Goal: Task Accomplishment & Management: Complete application form

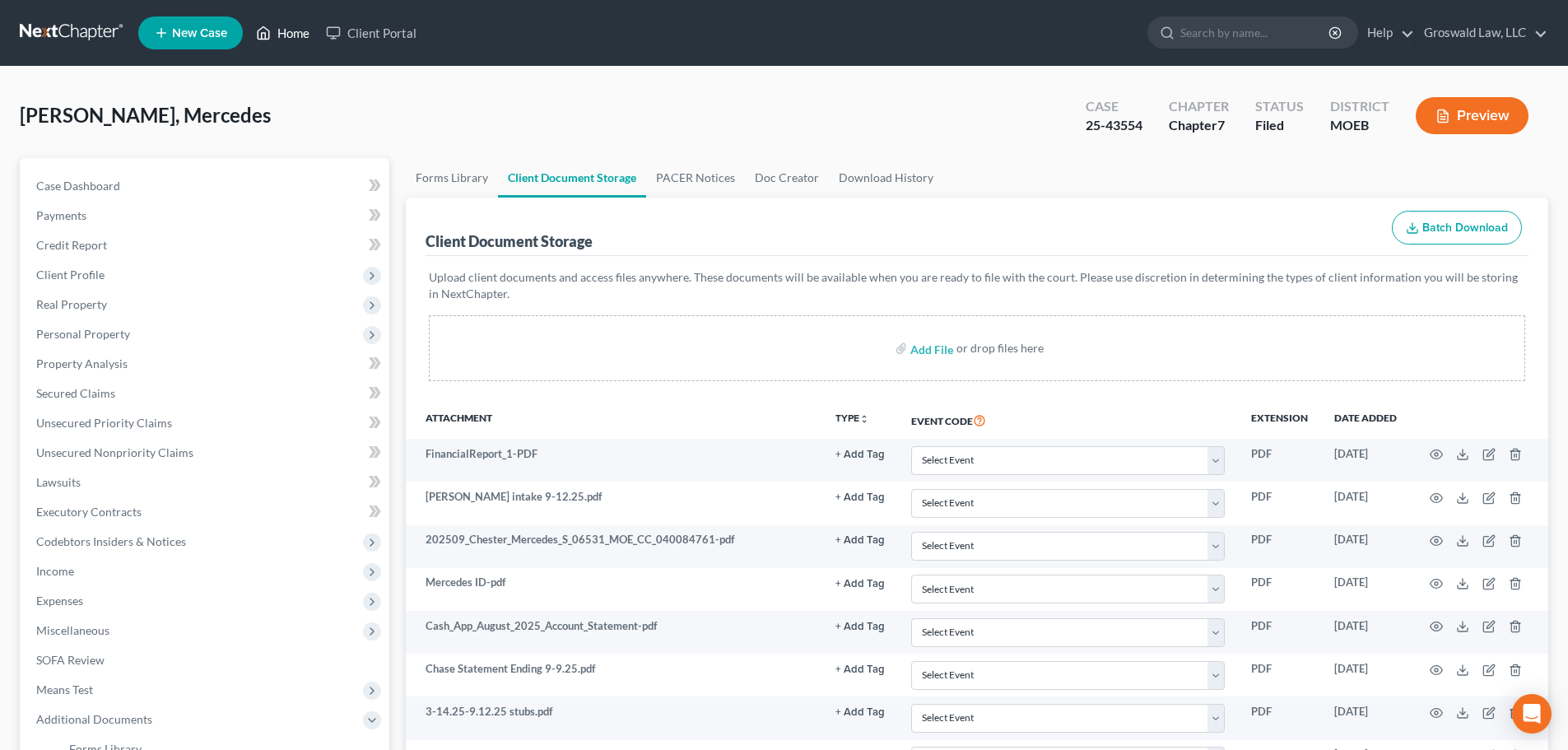
click at [311, 20] on link "Home" at bounding box center [282, 33] width 70 height 30
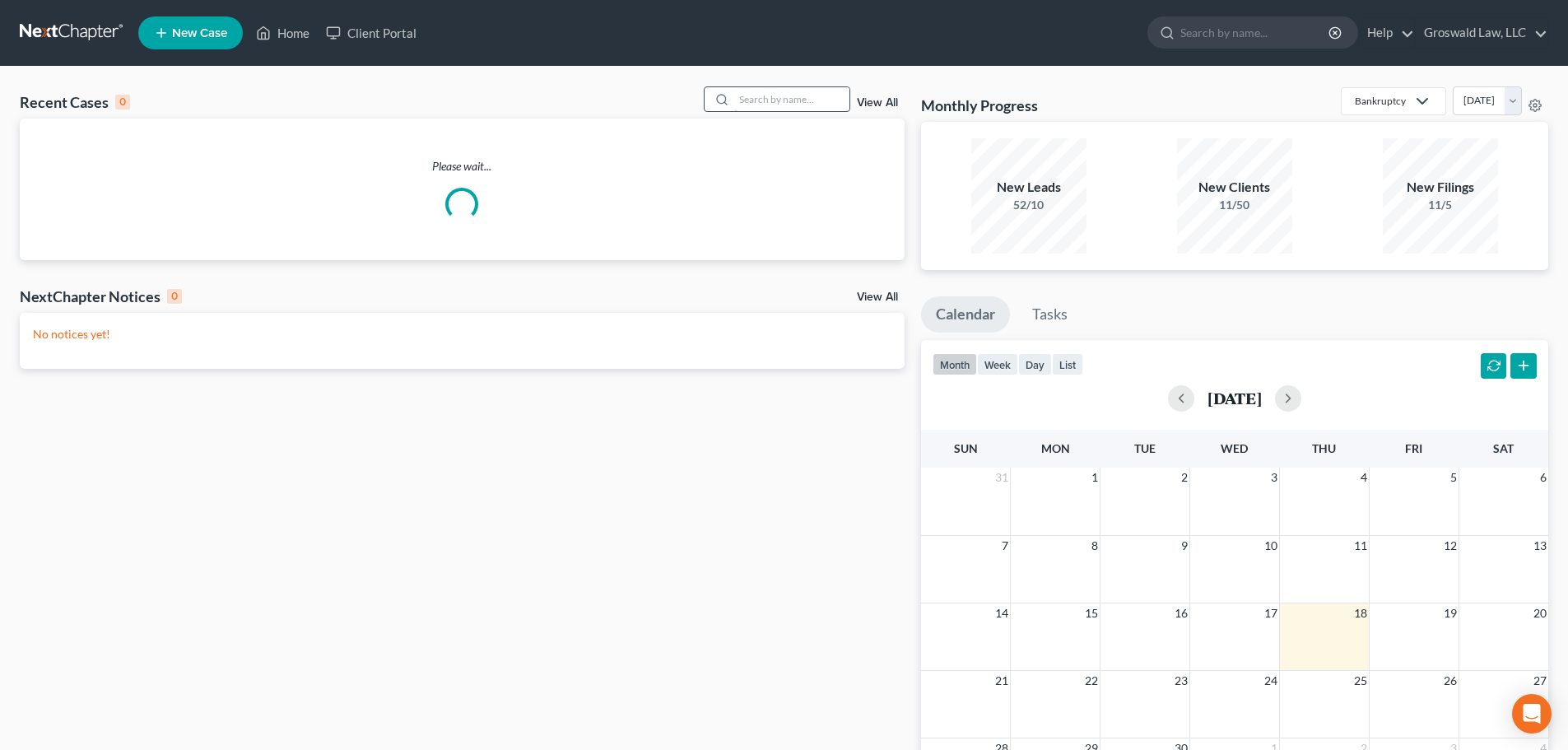
click at [805, 96] on input "search" at bounding box center [791, 99] width 115 height 24
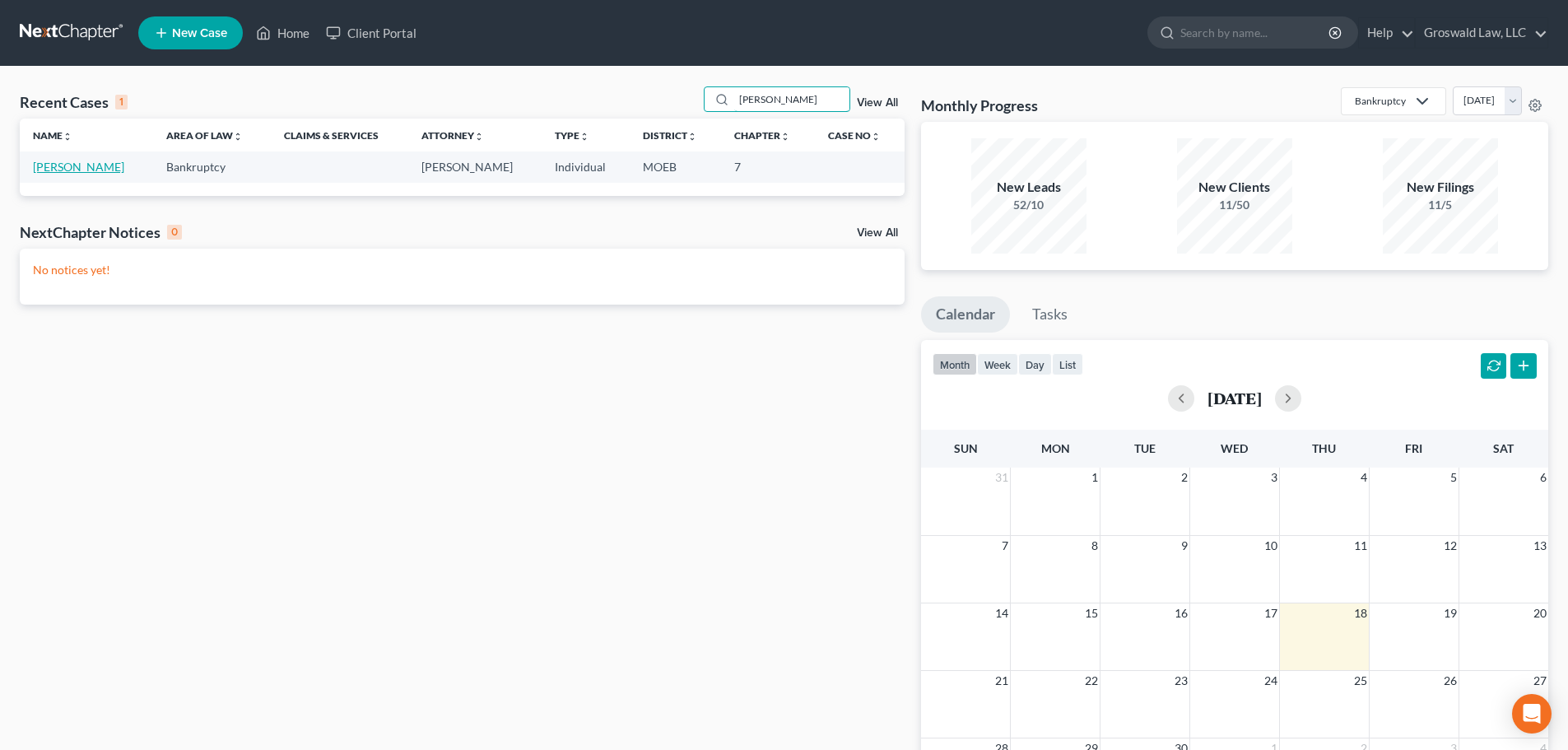
type input "rosic"
click at [46, 167] on link "[PERSON_NAME]" at bounding box center [78, 166] width 91 height 14
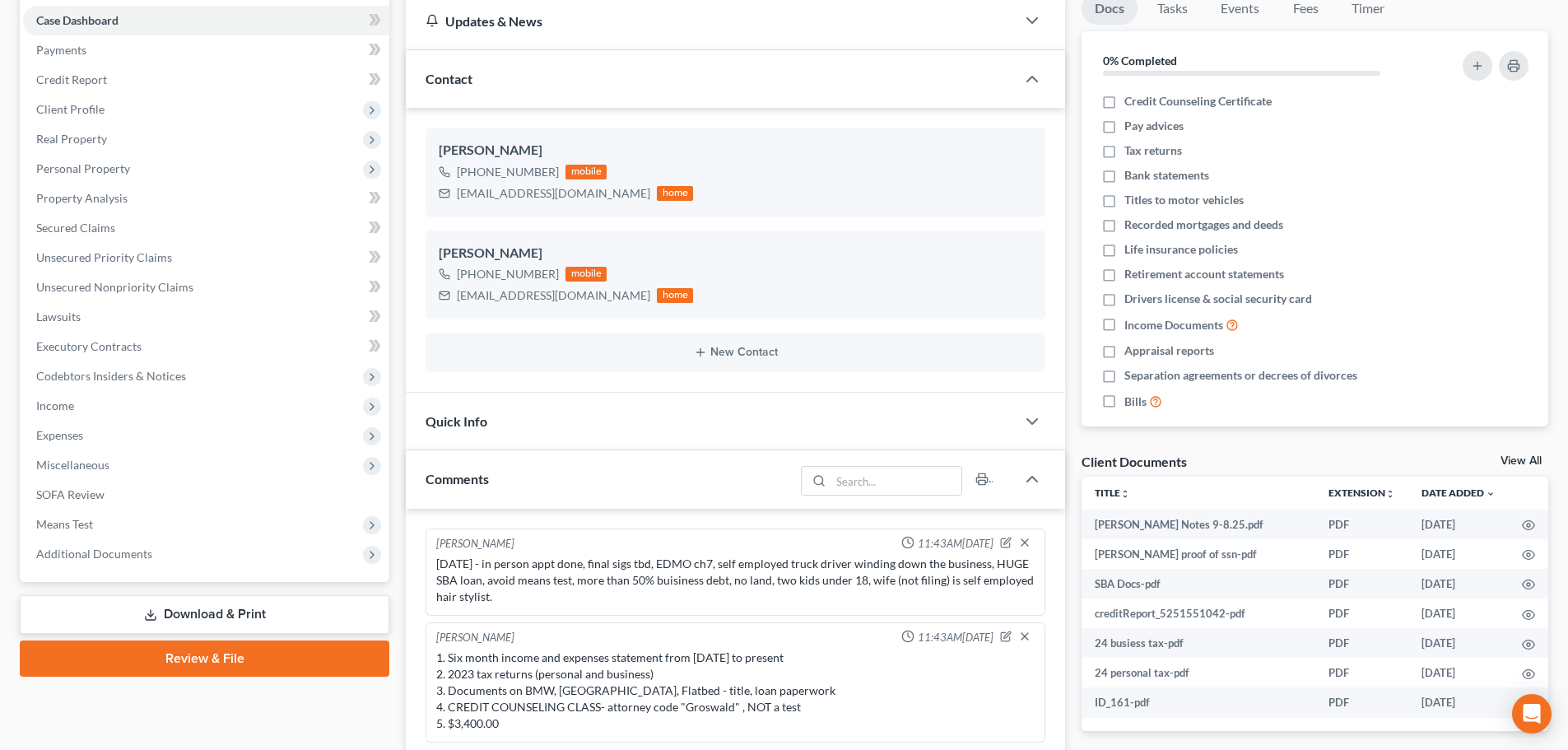
scroll to position [494, 0]
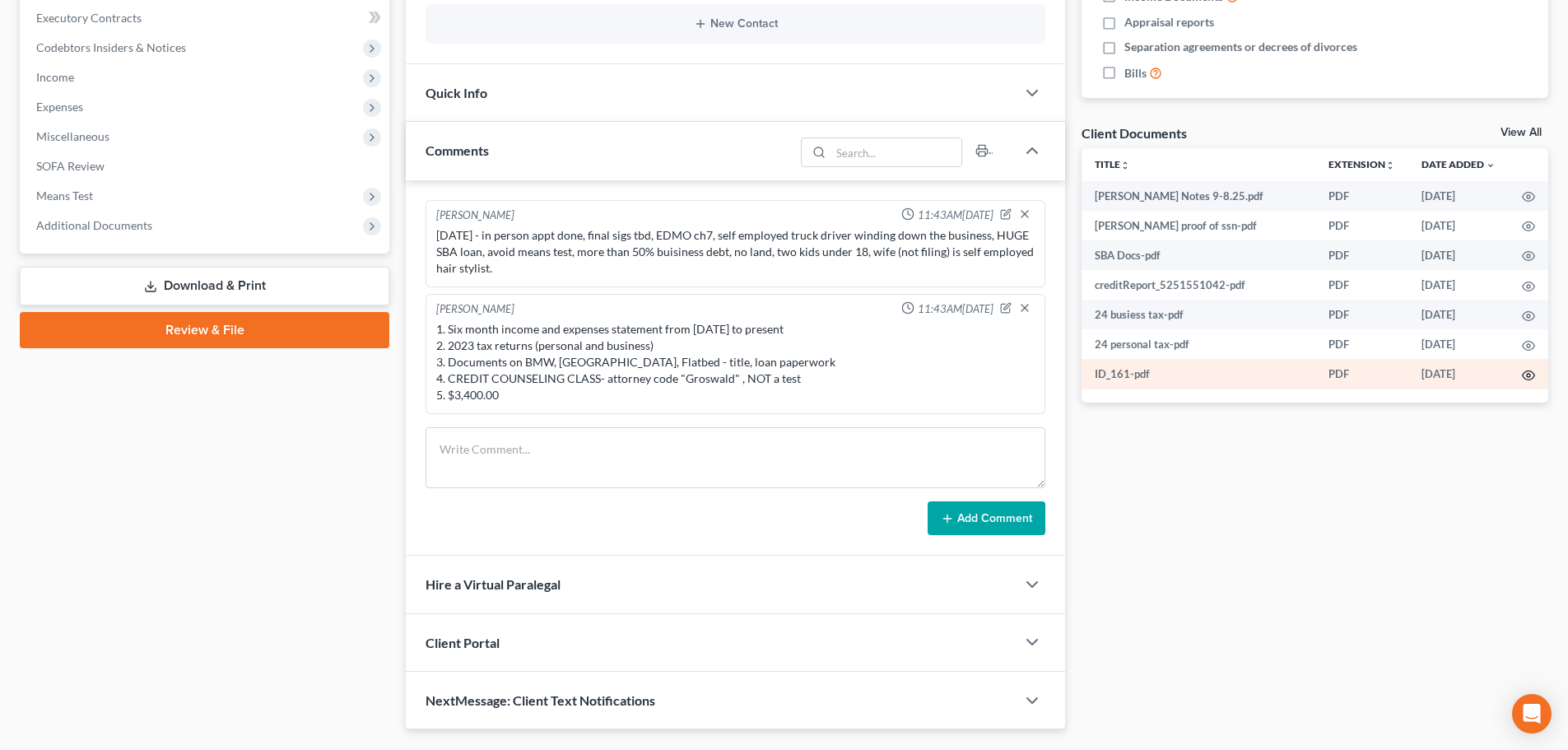
click at [1527, 373] on icon "button" at bounding box center [1528, 375] width 14 height 14
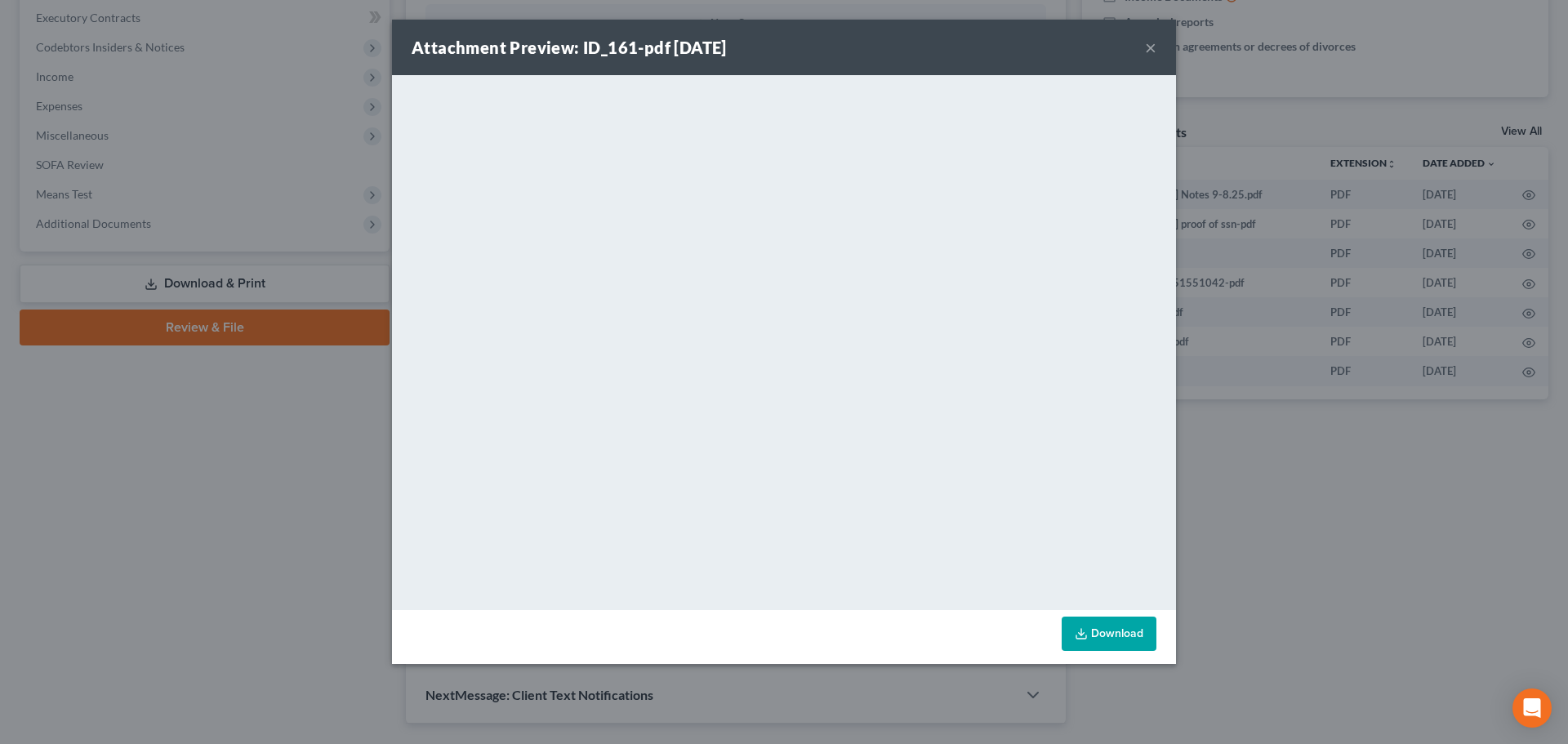
click at [1154, 49] on button "×" at bounding box center [1151, 48] width 12 height 20
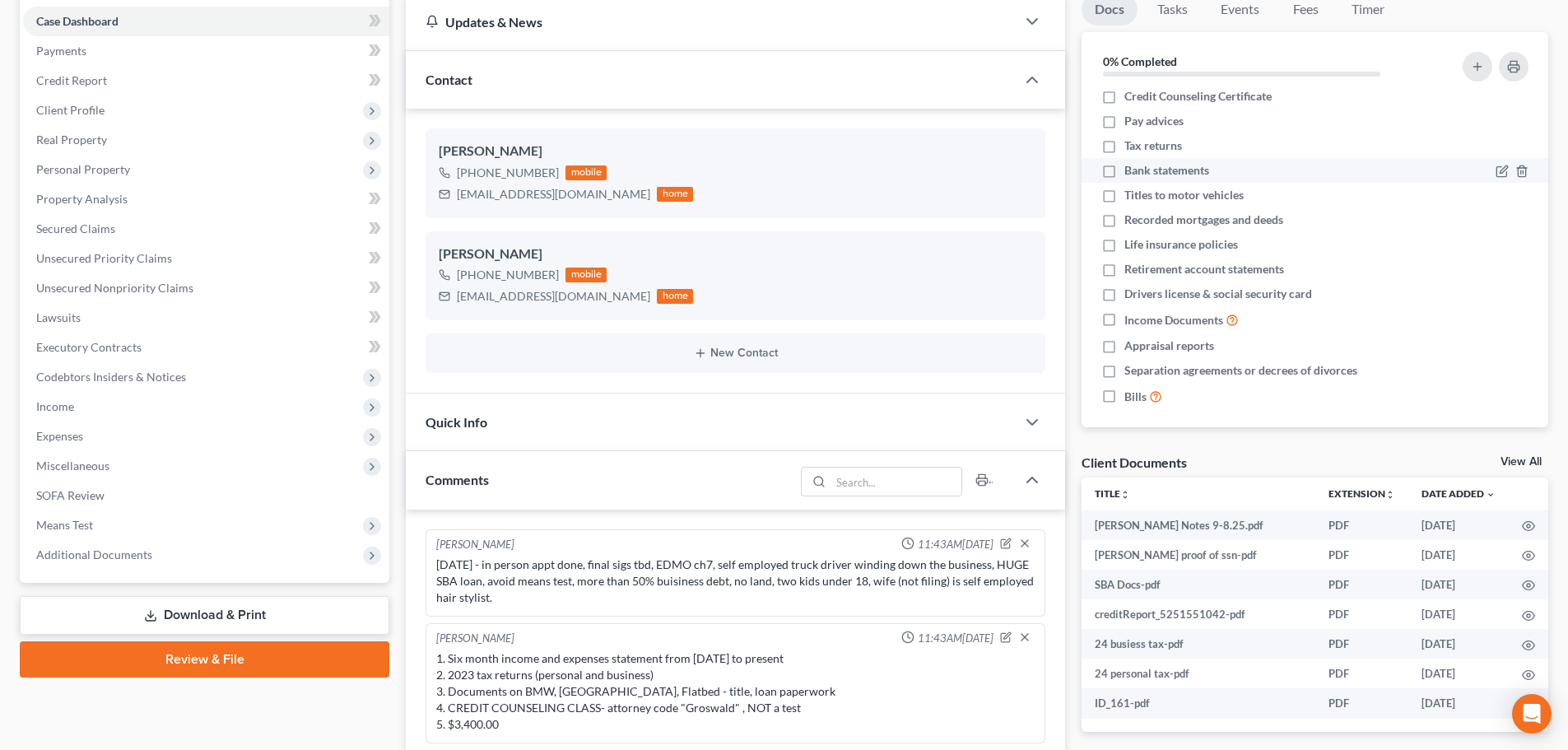
scroll to position [0, 0]
drag, startPoint x: 1111, startPoint y: 103, endPoint x: 510, endPoint y: 285, distance: 628.0
click at [1124, 103] on label "Credit Counseling Certificate" at bounding box center [1198, 102] width 148 height 16
click at [1130, 103] on input "Credit Counseling Certificate" at bounding box center [1136, 100] width 11 height 11
checkbox input "true"
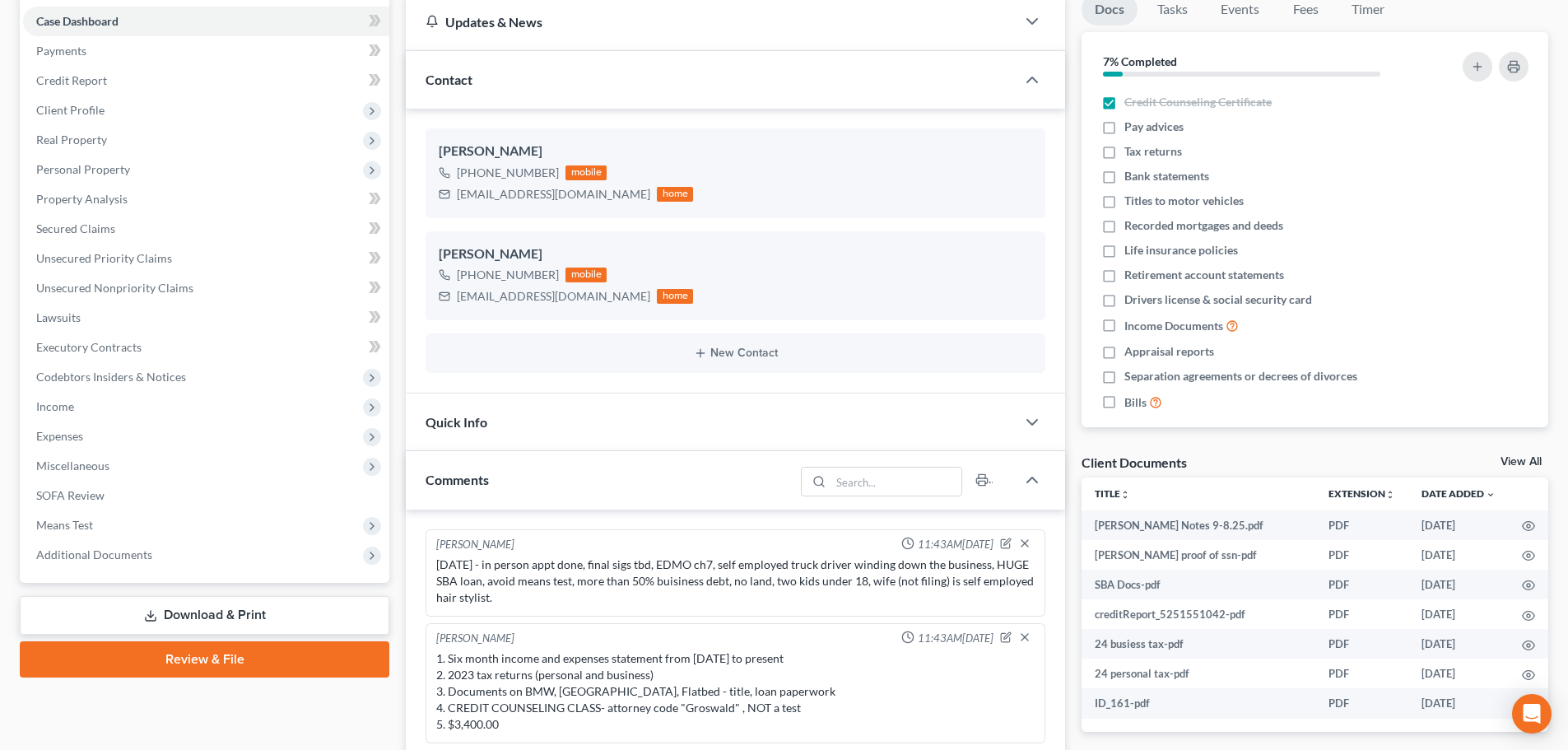
scroll to position [535, 0]
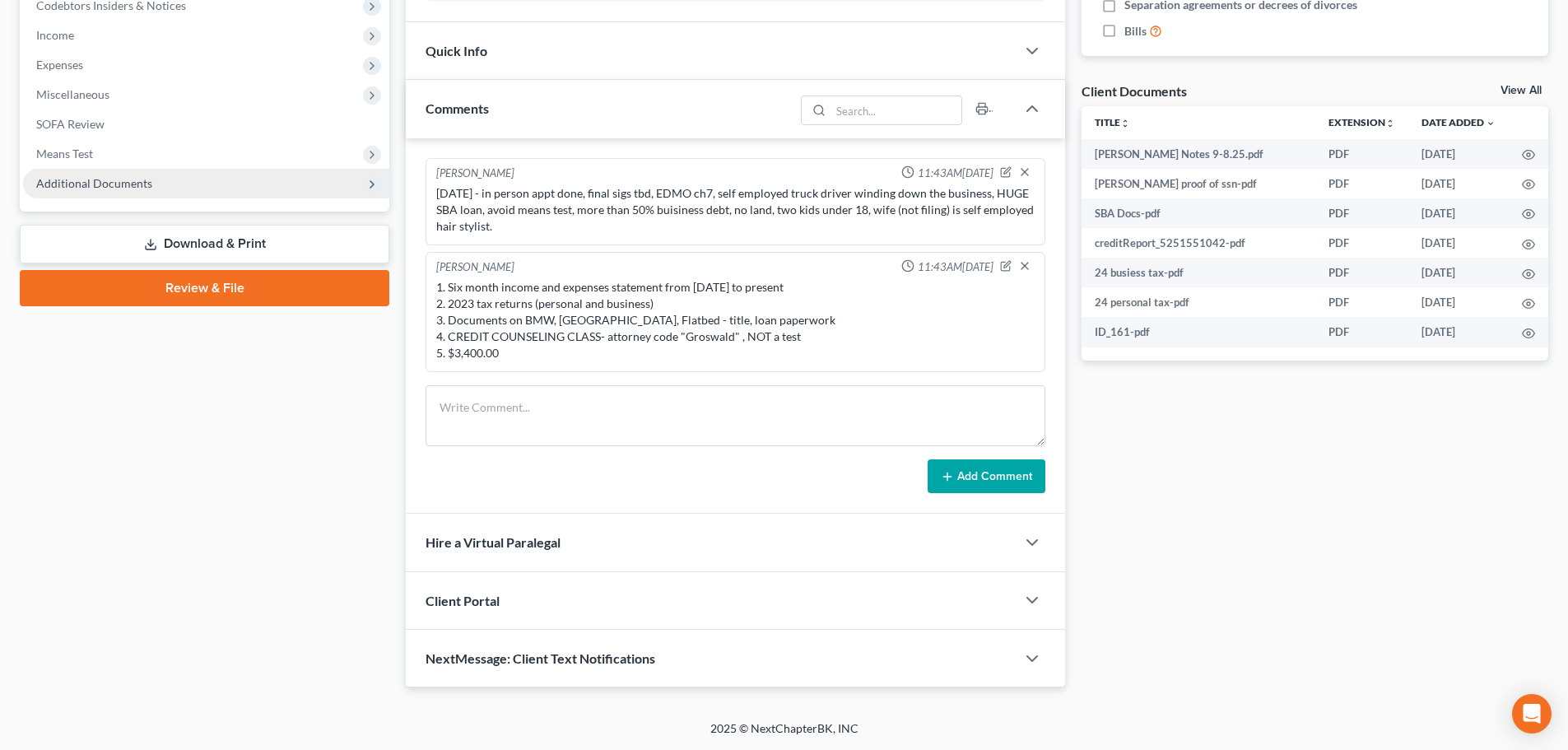
click at [73, 175] on span "Additional Documents" at bounding box center [206, 183] width 366 height 30
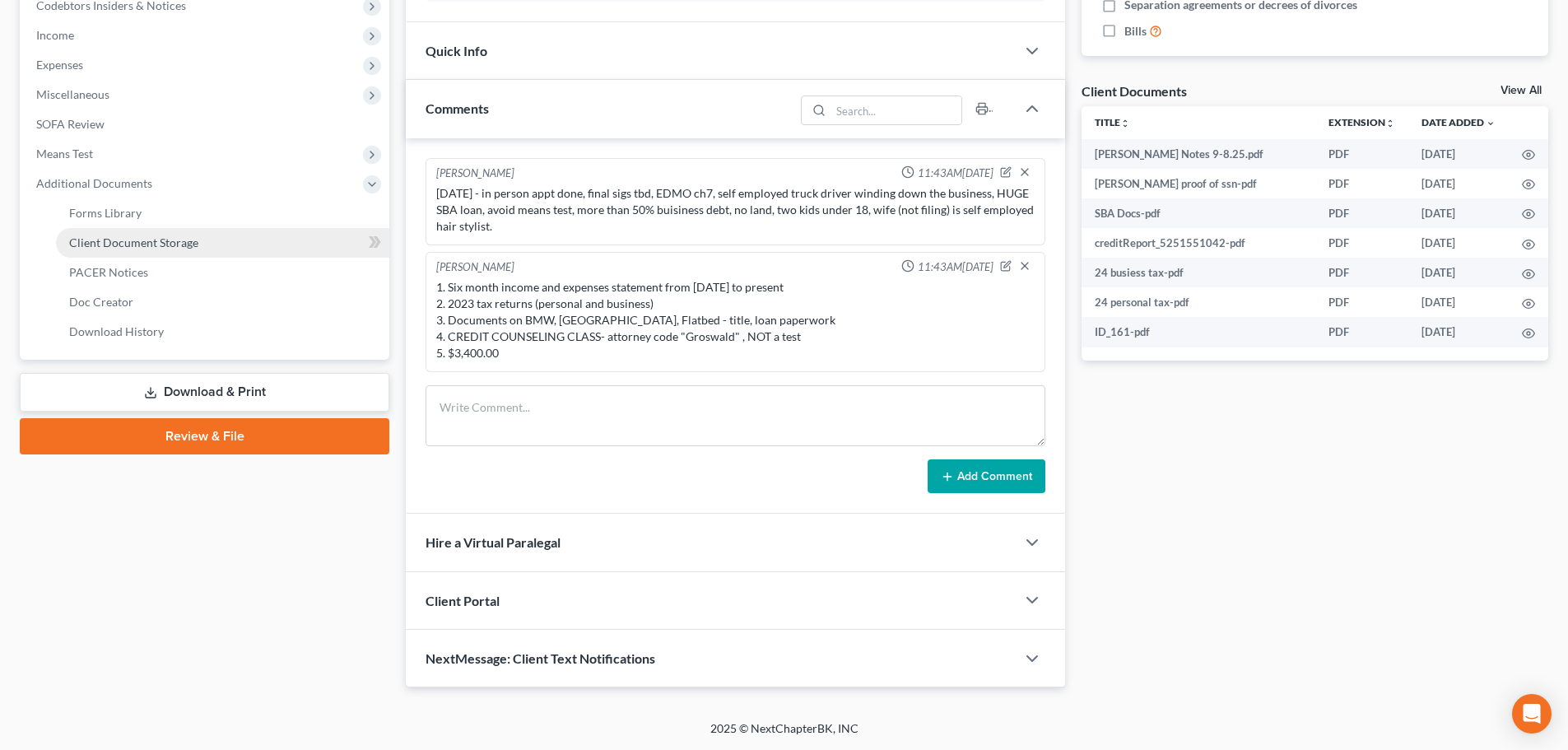
click at [124, 241] on span "Client Document Storage" at bounding box center [133, 242] width 130 height 14
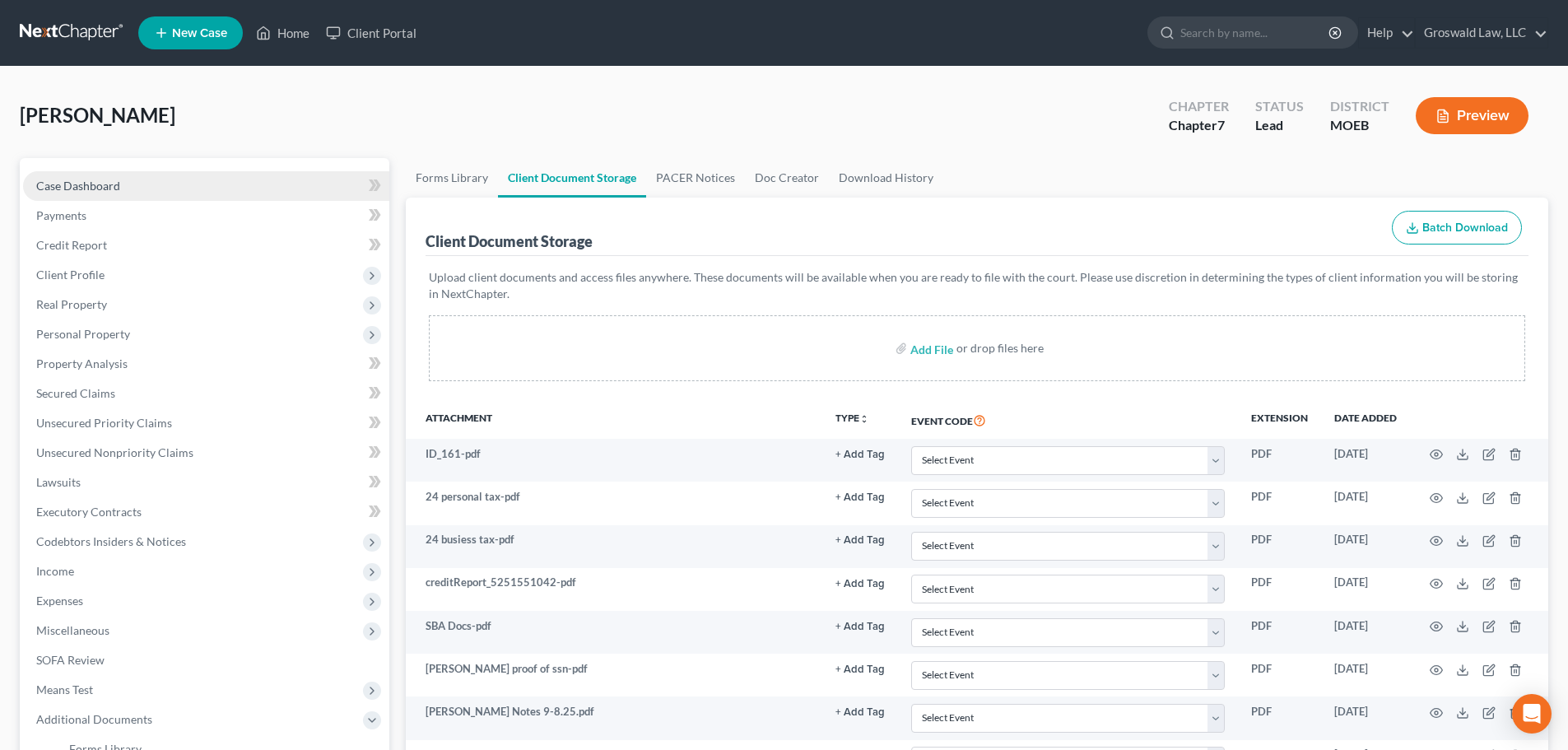
click at [176, 193] on link "Case Dashboard" at bounding box center [206, 186] width 366 height 30
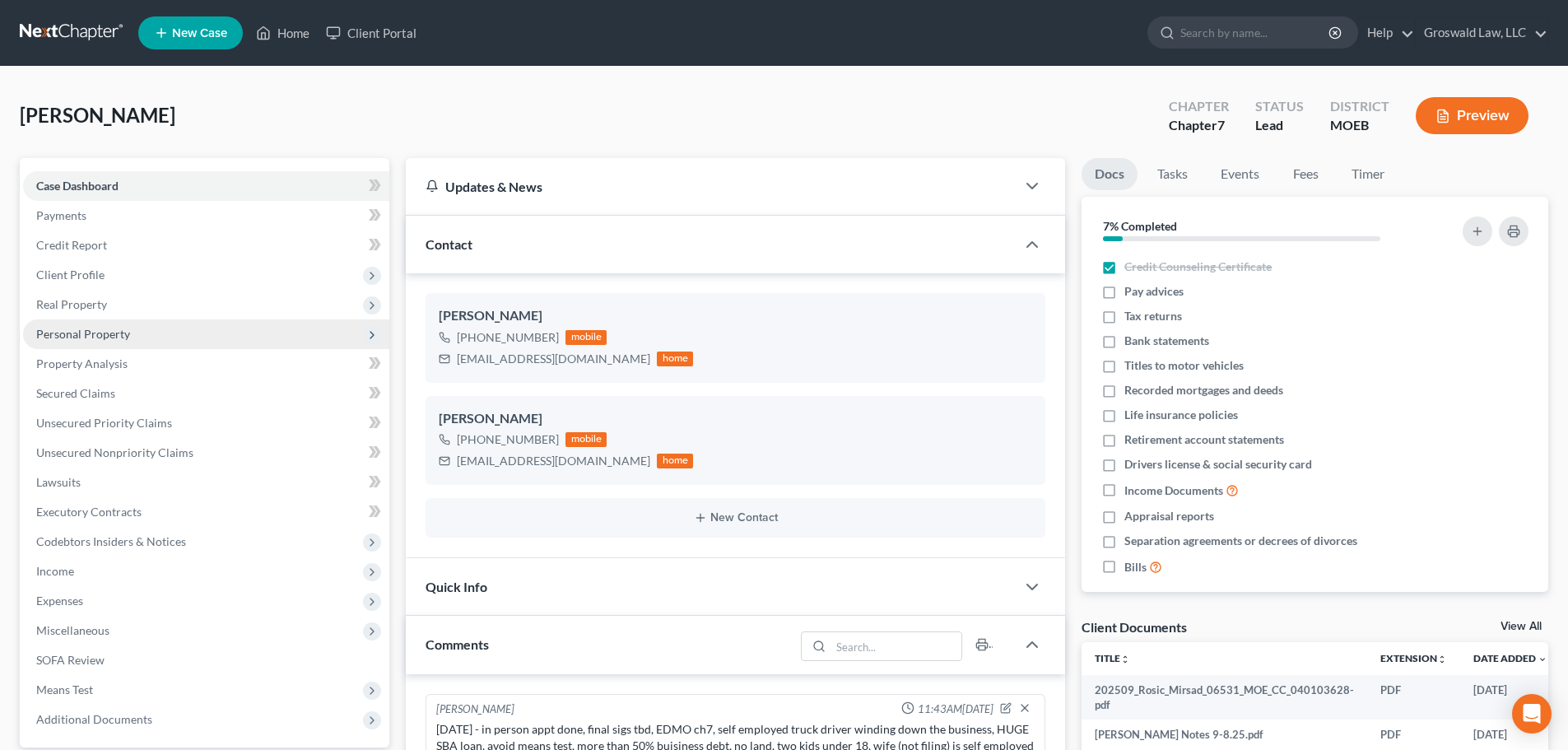
click at [96, 278] on span "Client Profile" at bounding box center [70, 274] width 68 height 14
click at [126, 332] on span "Credit Counseling Course" at bounding box center [135, 333] width 132 height 14
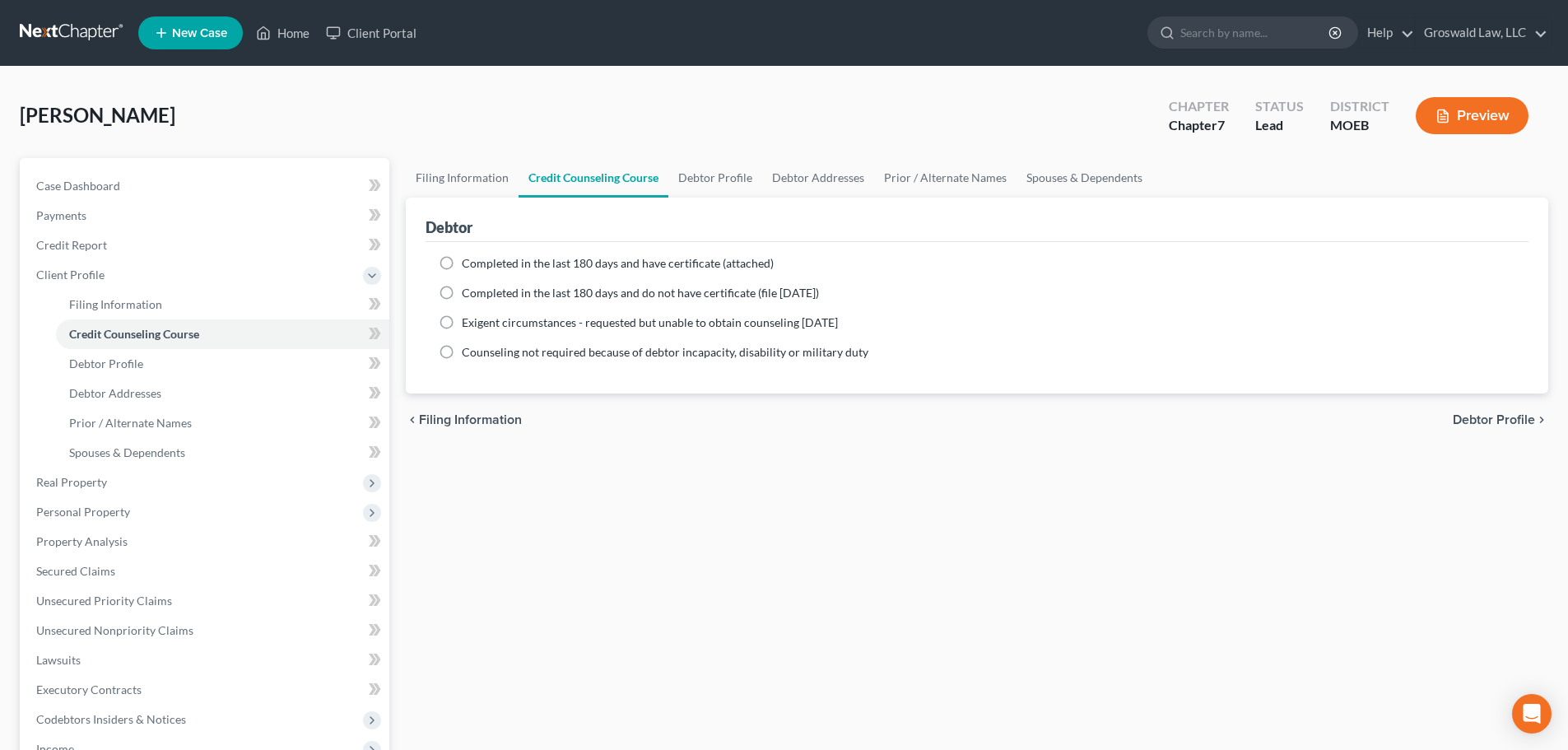
click at [544, 264] on span "Completed in the last 180 days and have certificate (attached)" at bounding box center [618, 263] width 312 height 14
click at [479, 264] on input "Completed in the last 180 days and have certificate (attached)" at bounding box center [474, 261] width 11 height 11
radio input "true"
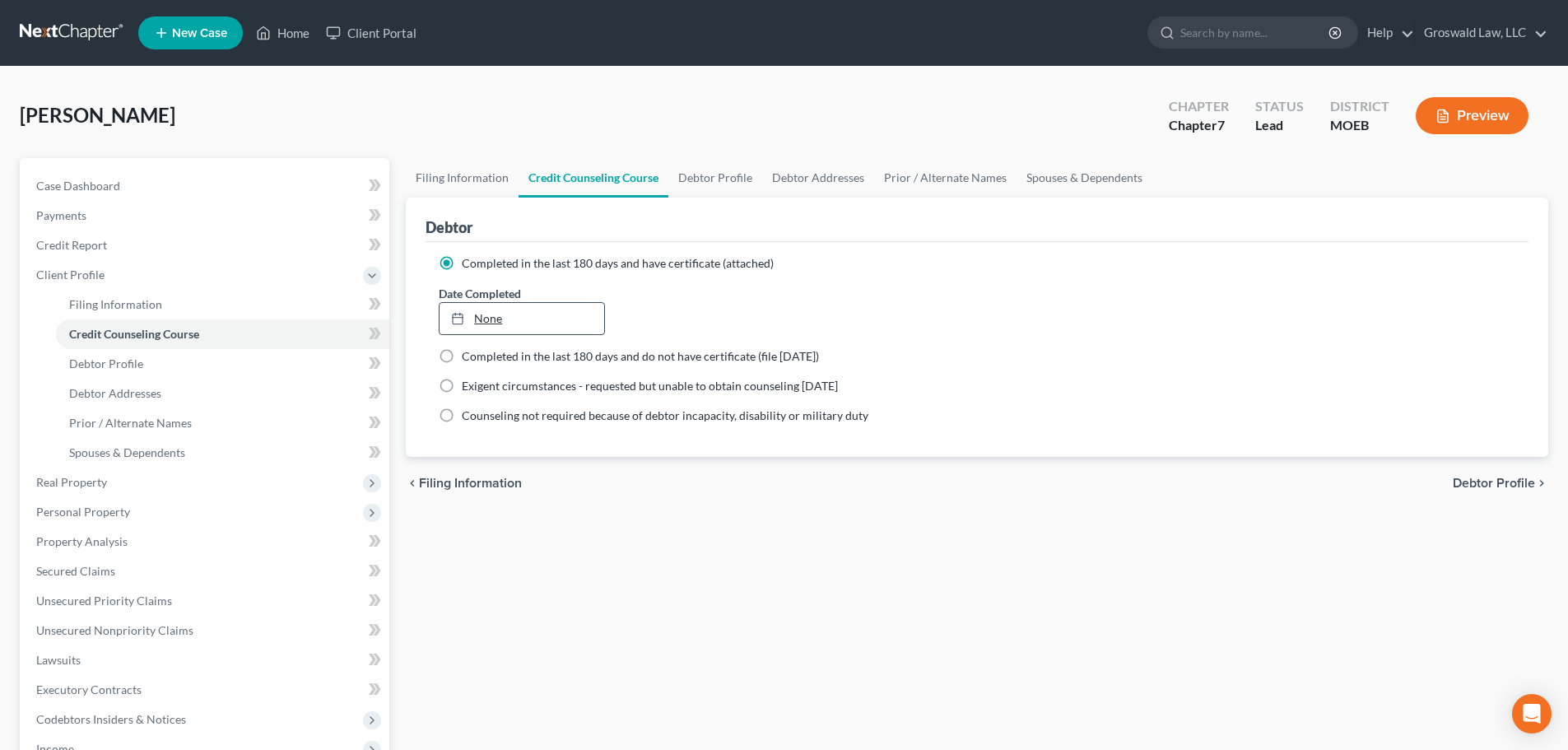
type input "9/18/2025"
click at [542, 320] on link "9/18/2025" at bounding box center [521, 318] width 164 height 32
click at [152, 182] on link "Case Dashboard" at bounding box center [206, 186] width 366 height 30
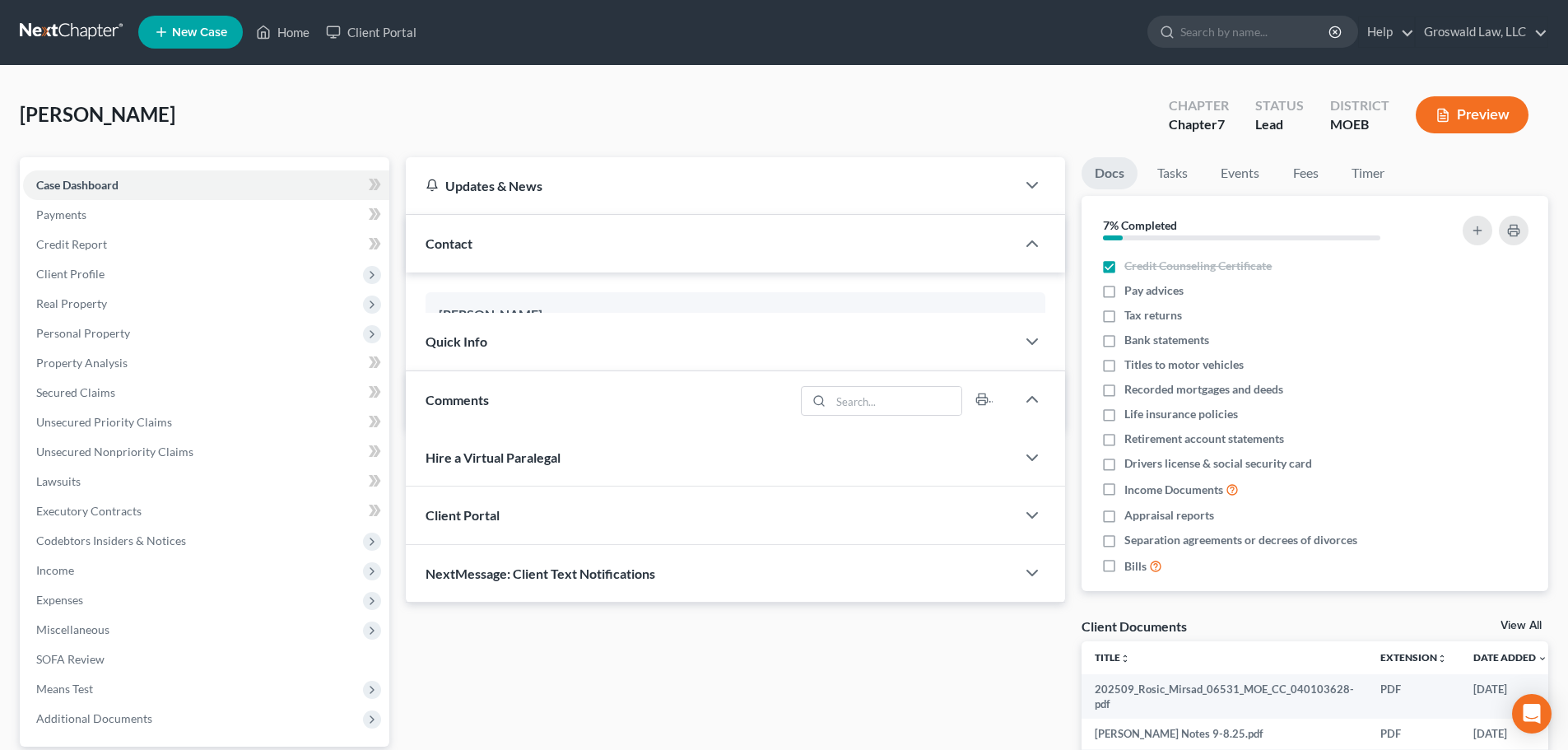
scroll to position [535, 0]
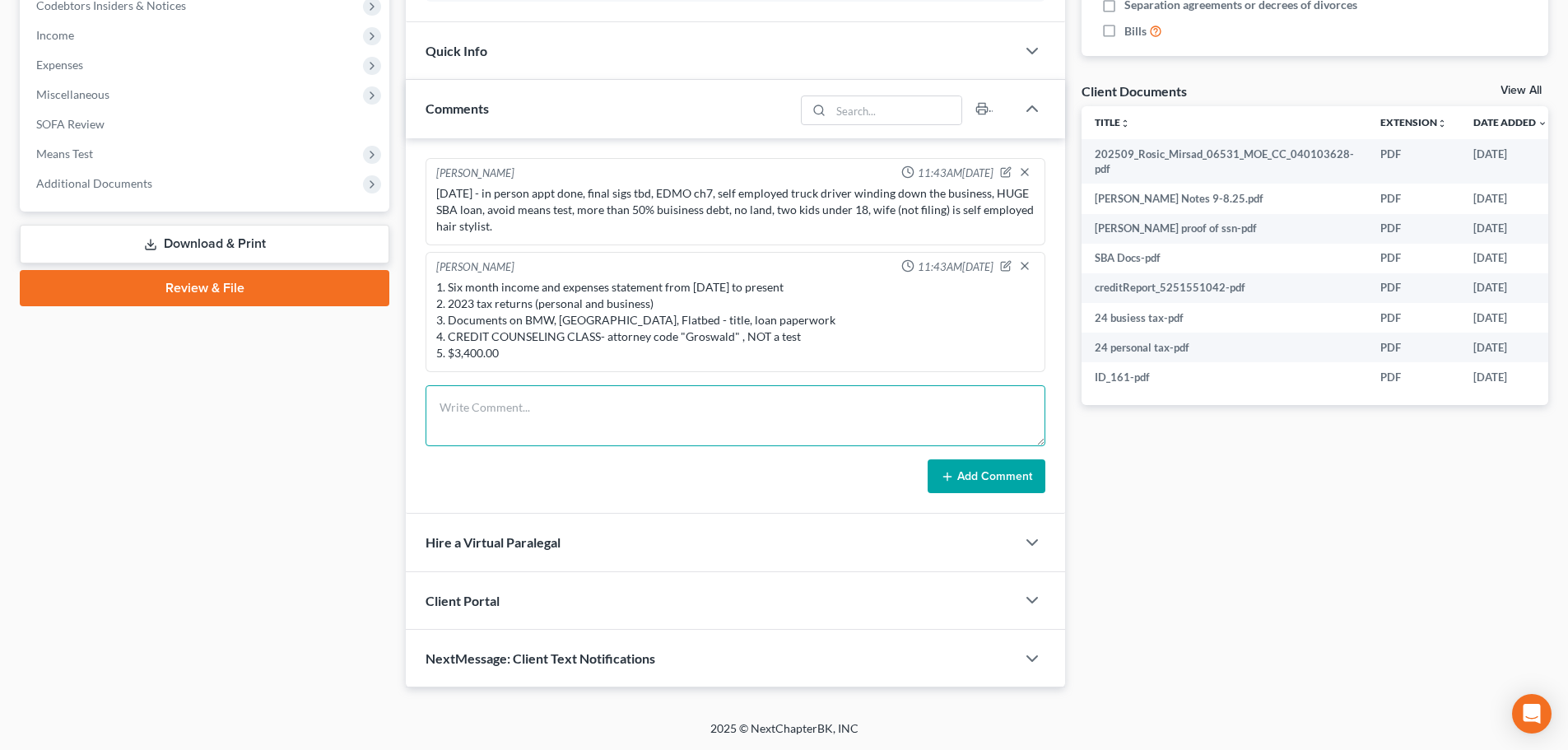
click at [553, 413] on textarea at bounding box center [736, 415] width 620 height 61
type textarea "9/18/25 - ccc done, tc w/ client, set in person appt/ possible final sigs tomor…"
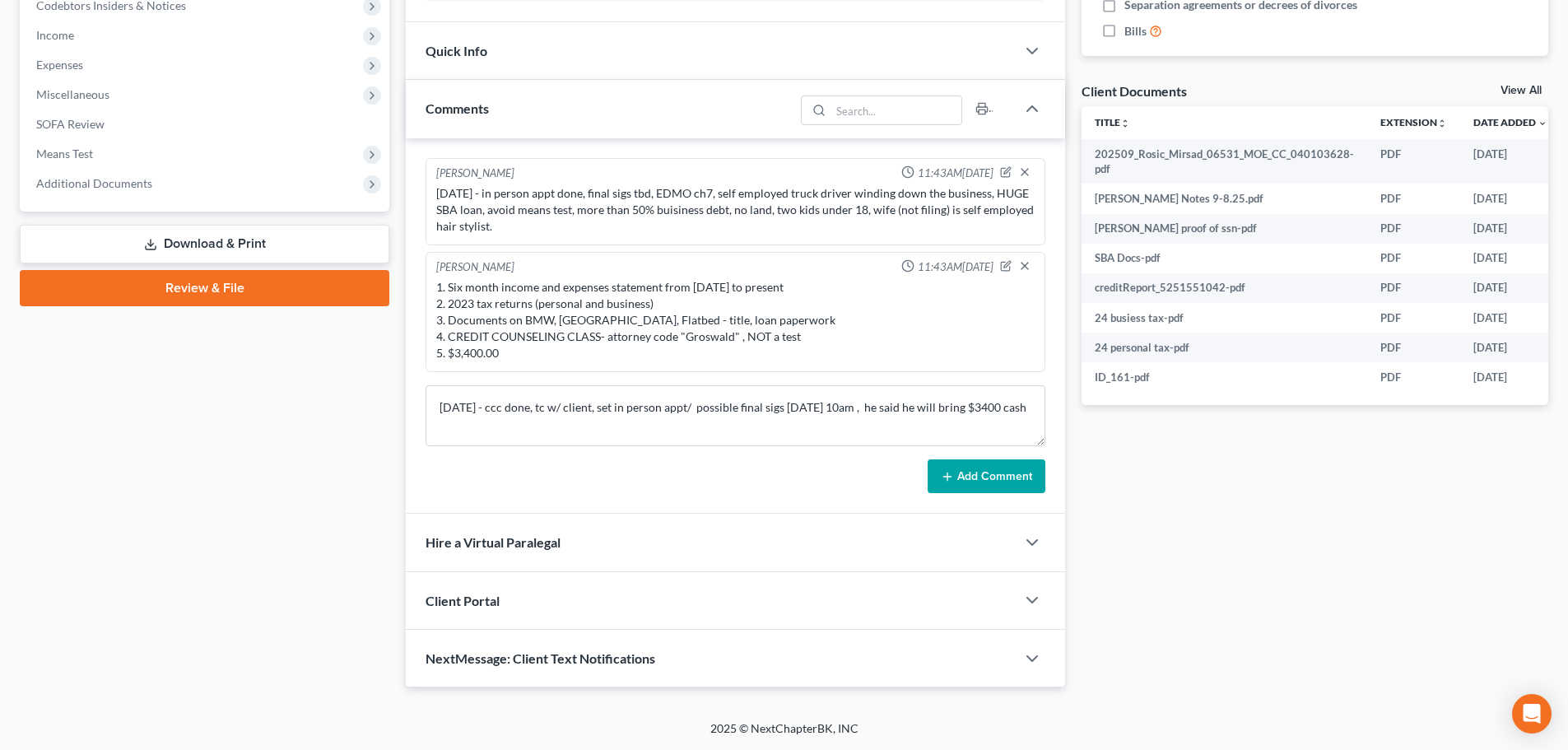
click at [967, 464] on button "Add Comment" at bounding box center [986, 476] width 118 height 34
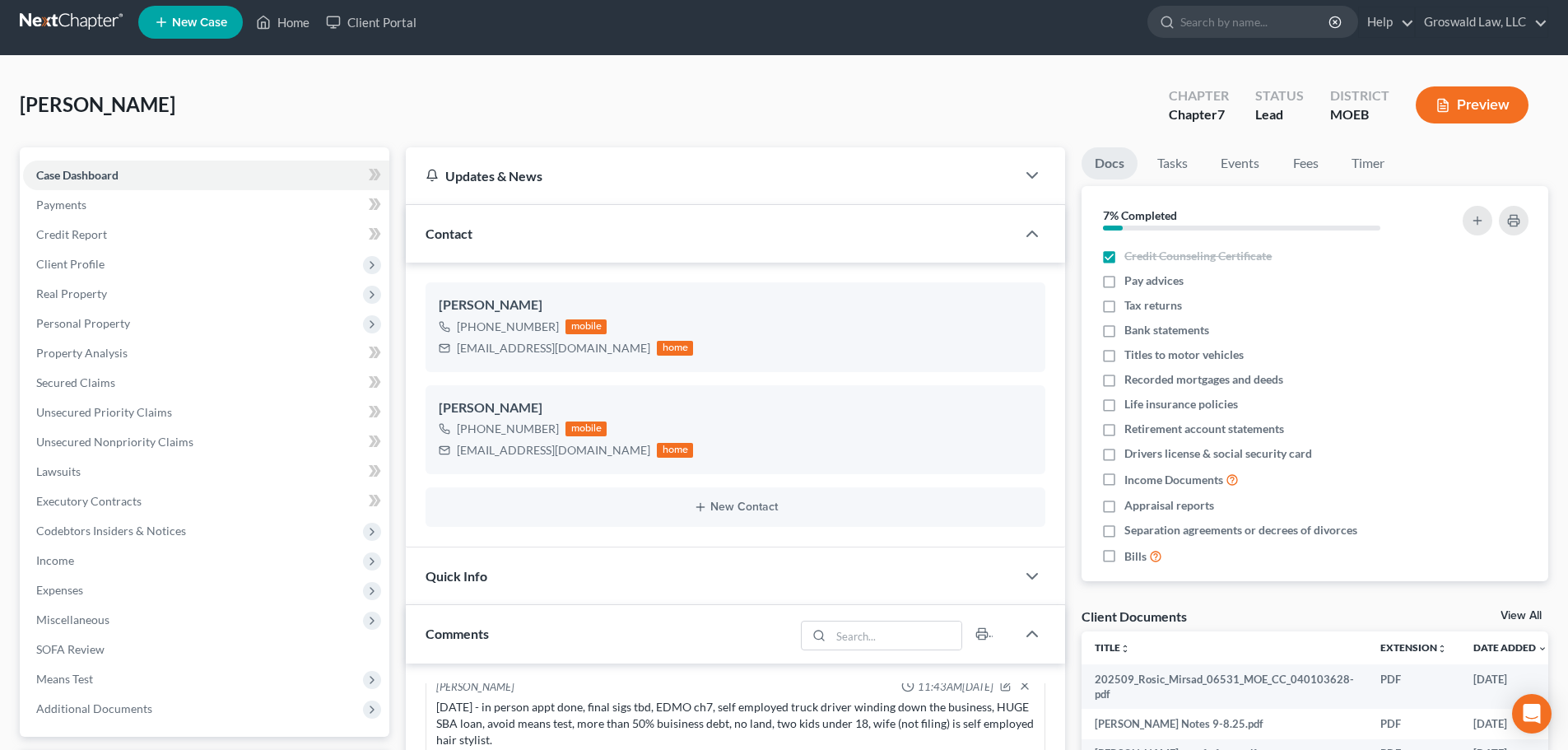
scroll to position [0, 0]
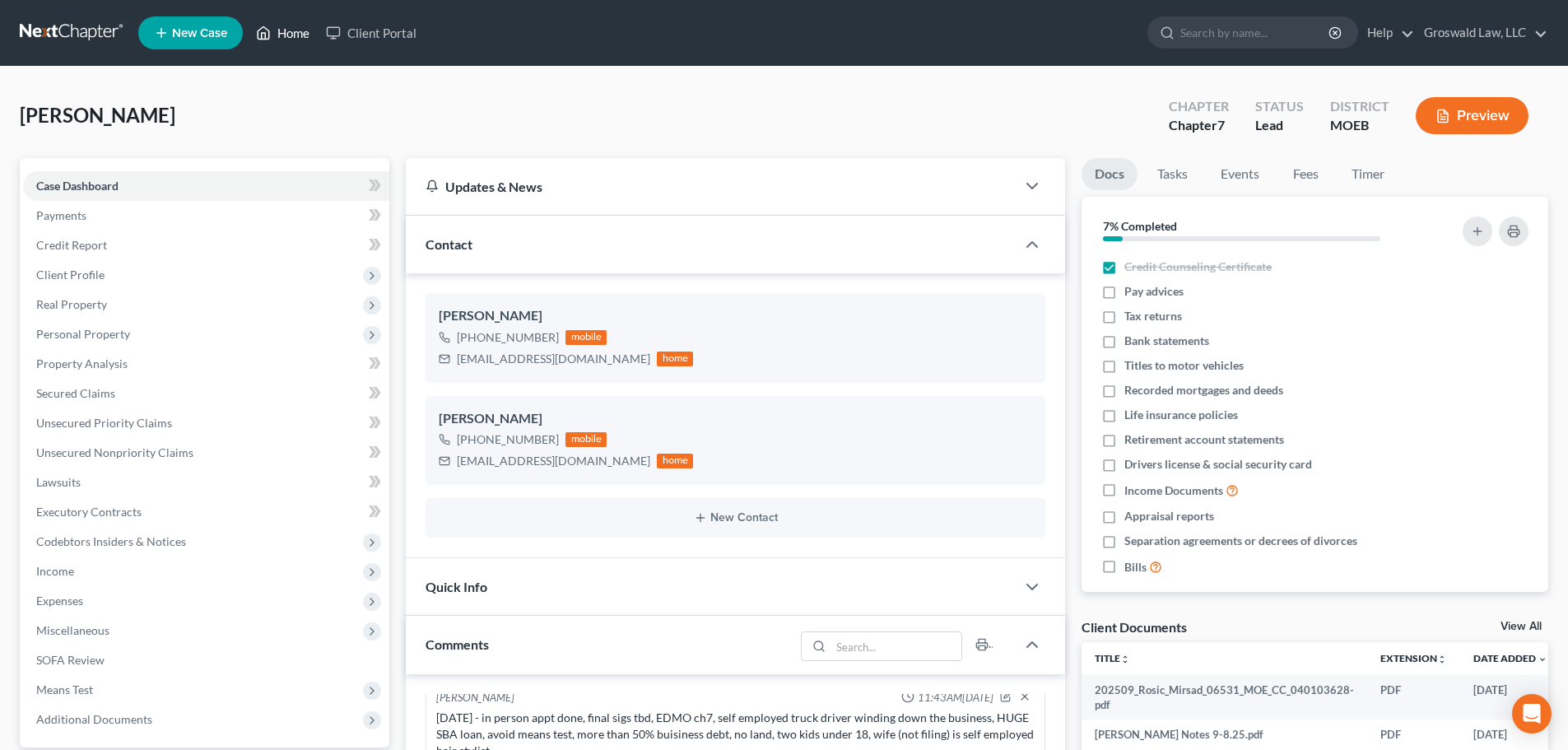
drag, startPoint x: 303, startPoint y: 36, endPoint x: 679, endPoint y: 120, distance: 385.3
click at [303, 36] on link "Home" at bounding box center [282, 33] width 70 height 30
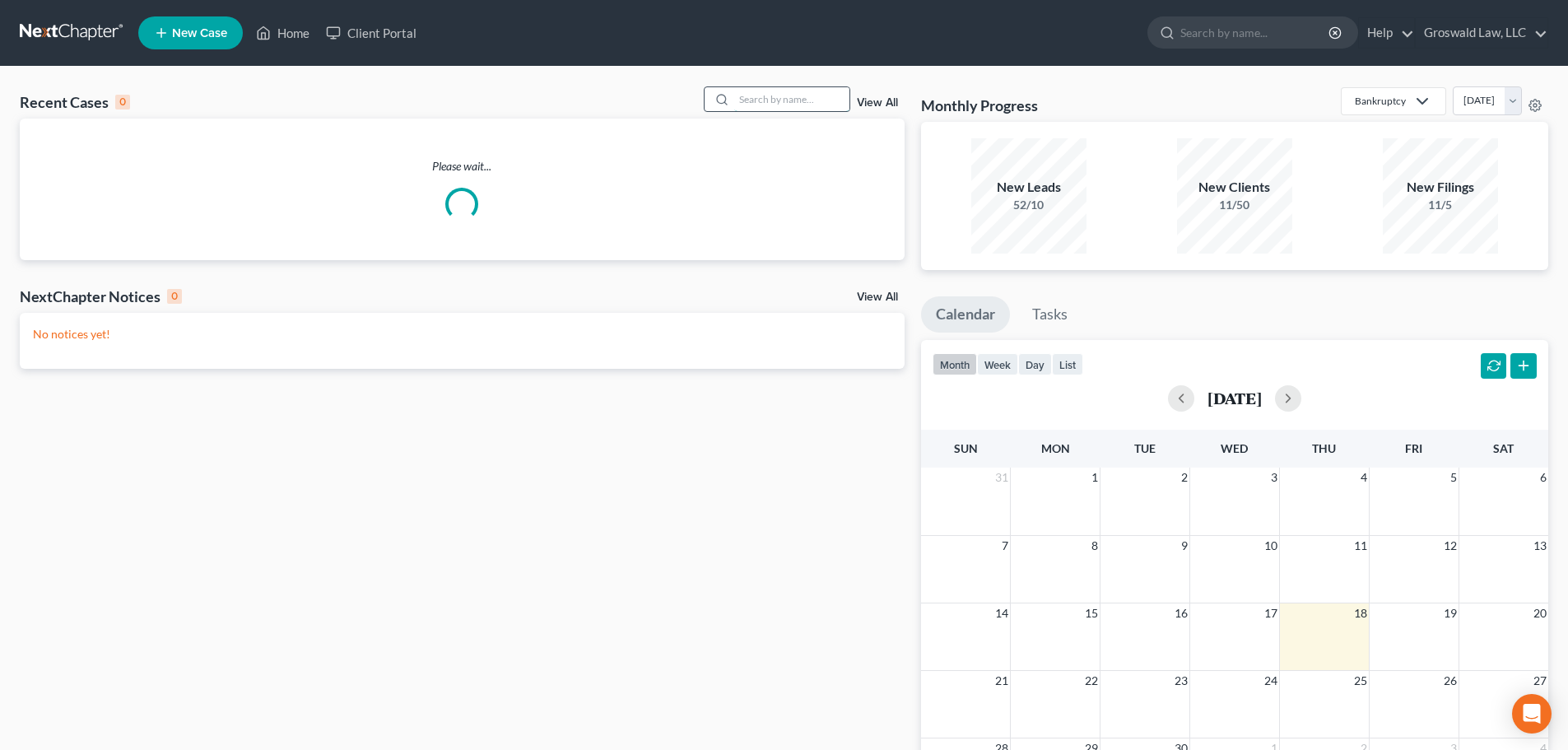
click at [787, 102] on input "search" at bounding box center [791, 99] width 115 height 24
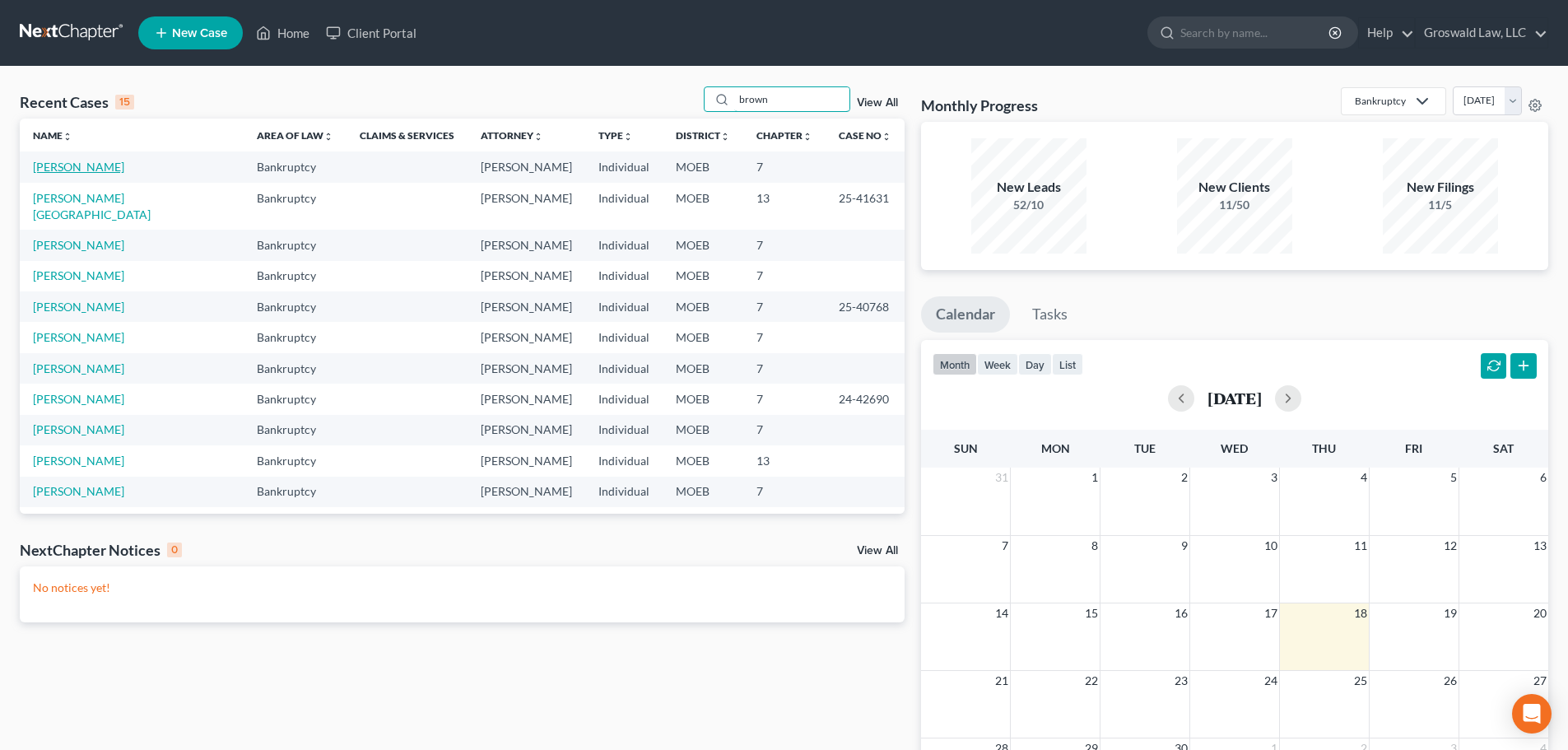
type input "brown"
click at [96, 167] on link "[PERSON_NAME]" at bounding box center [78, 166] width 91 height 14
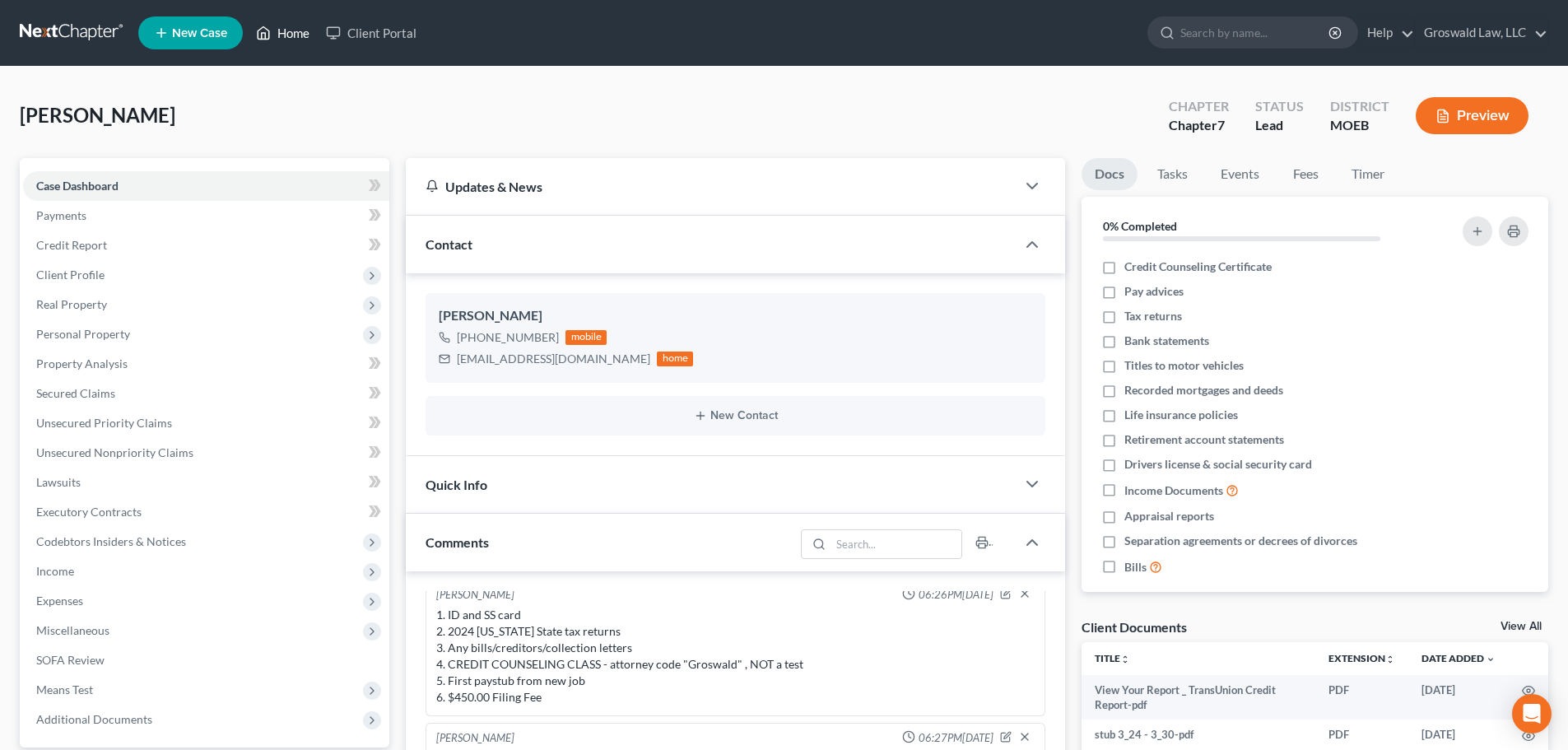
click at [290, 35] on link "Home" at bounding box center [282, 33] width 70 height 30
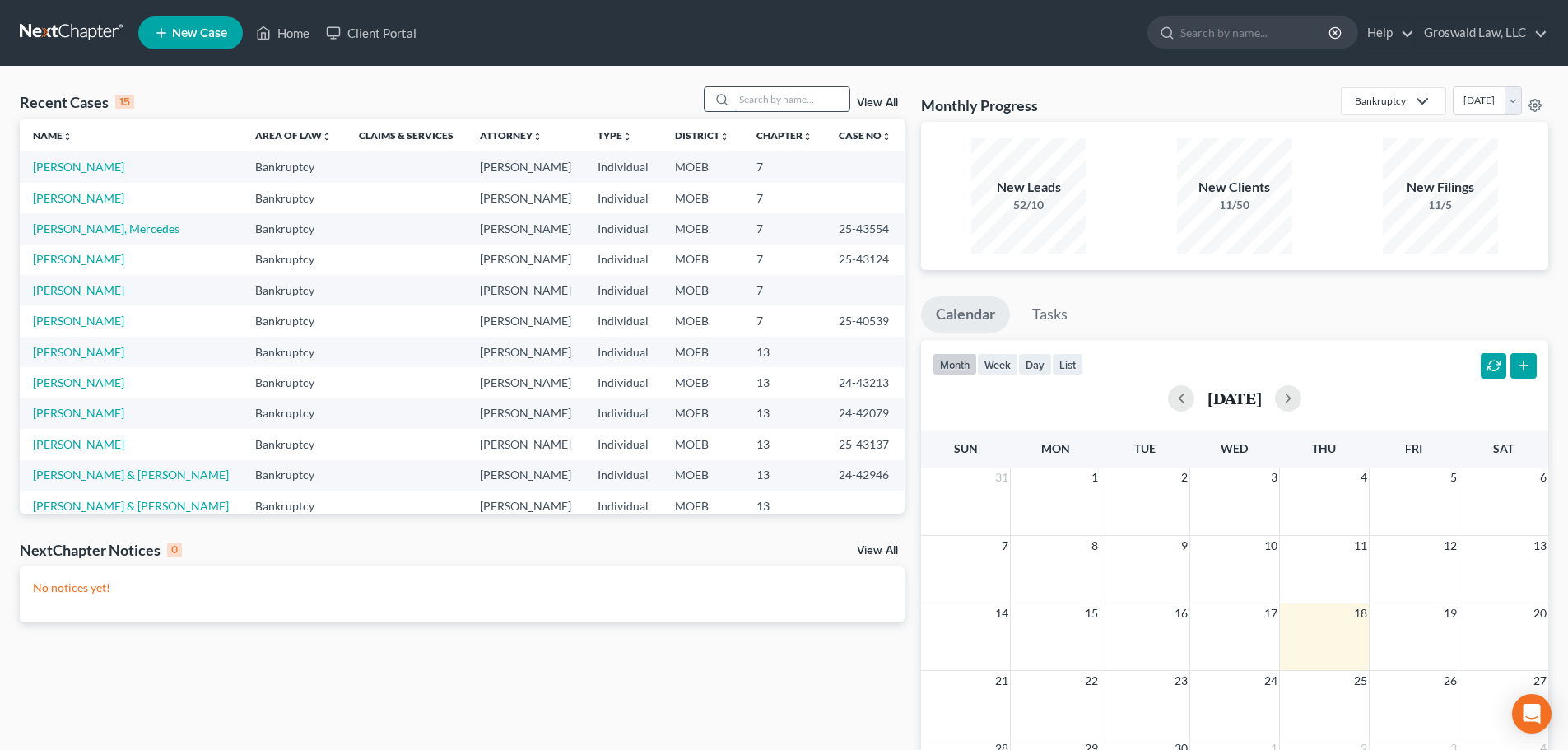
click at [829, 100] on input "search" at bounding box center [791, 99] width 115 height 24
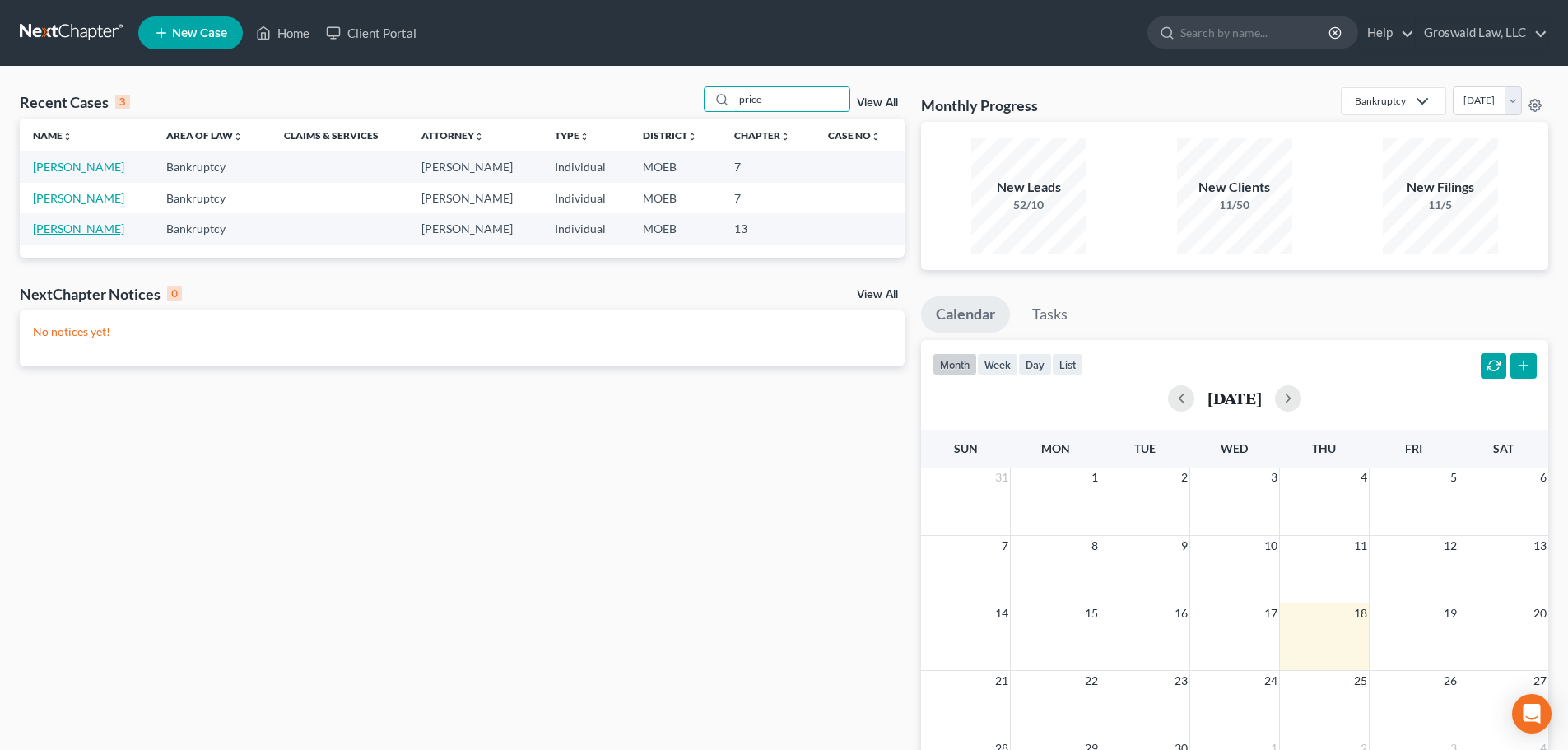
type input "price"
click at [92, 232] on link "[PERSON_NAME]" at bounding box center [78, 227] width 91 height 14
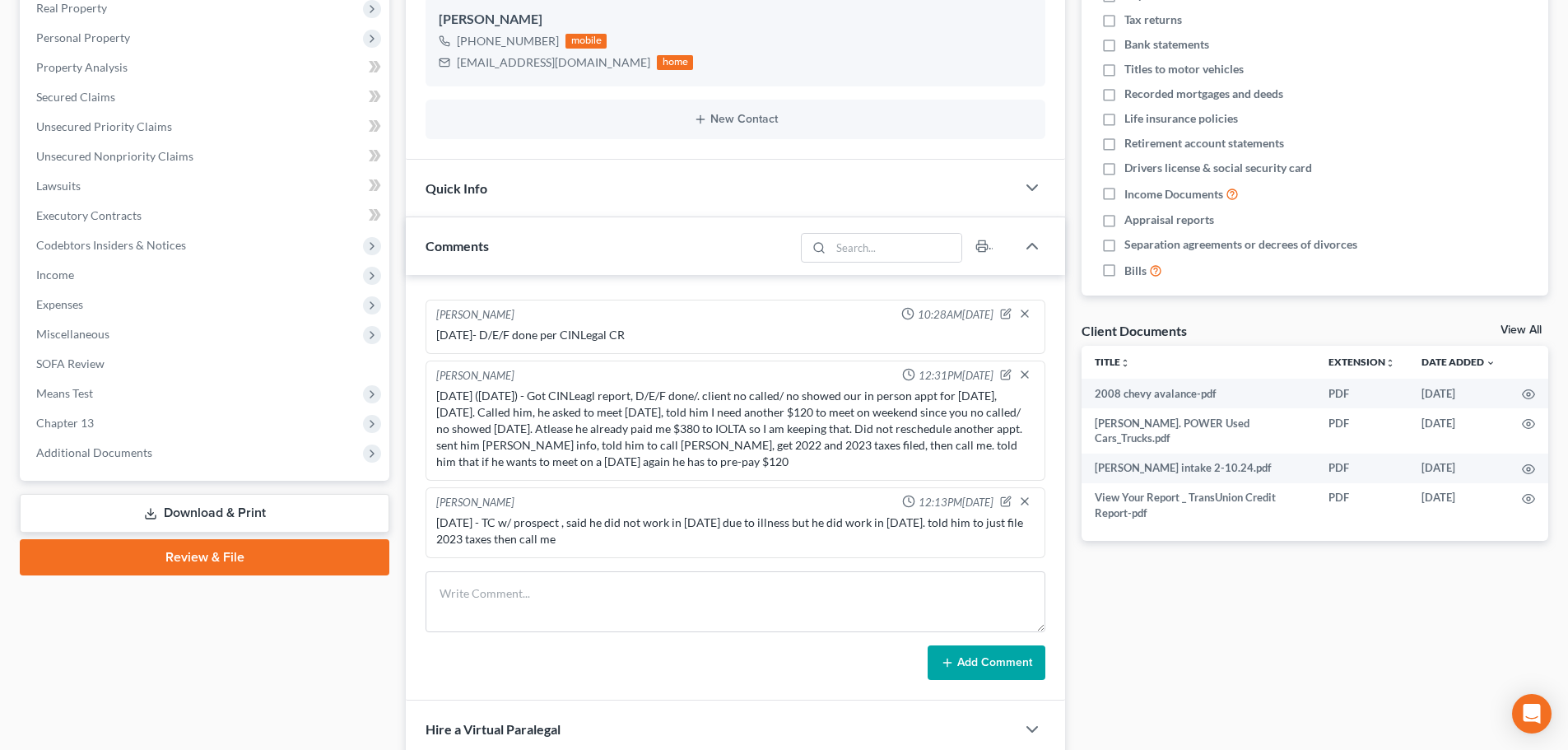
scroll to position [483, 0]
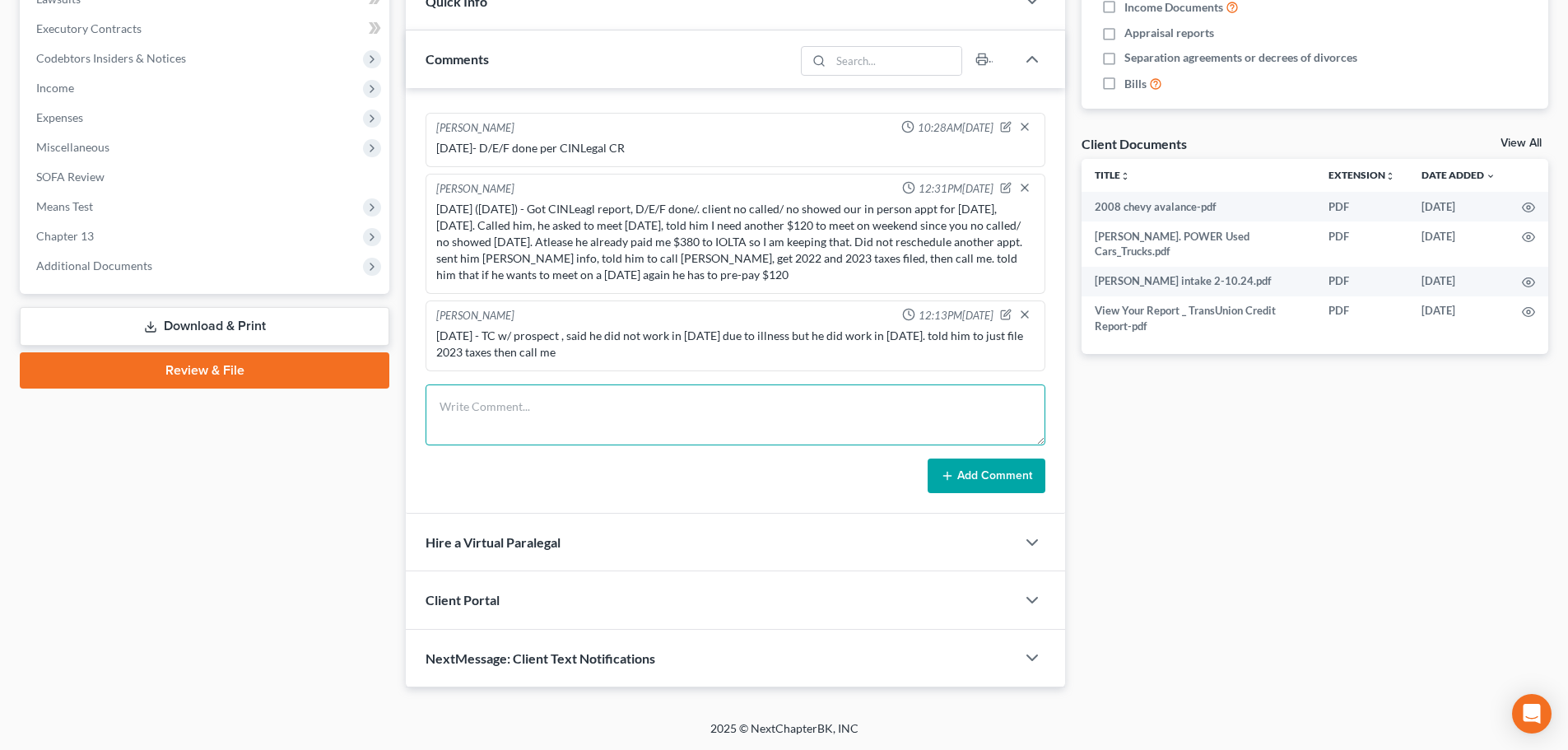
click at [737, 418] on textarea at bounding box center [736, 414] width 620 height 61
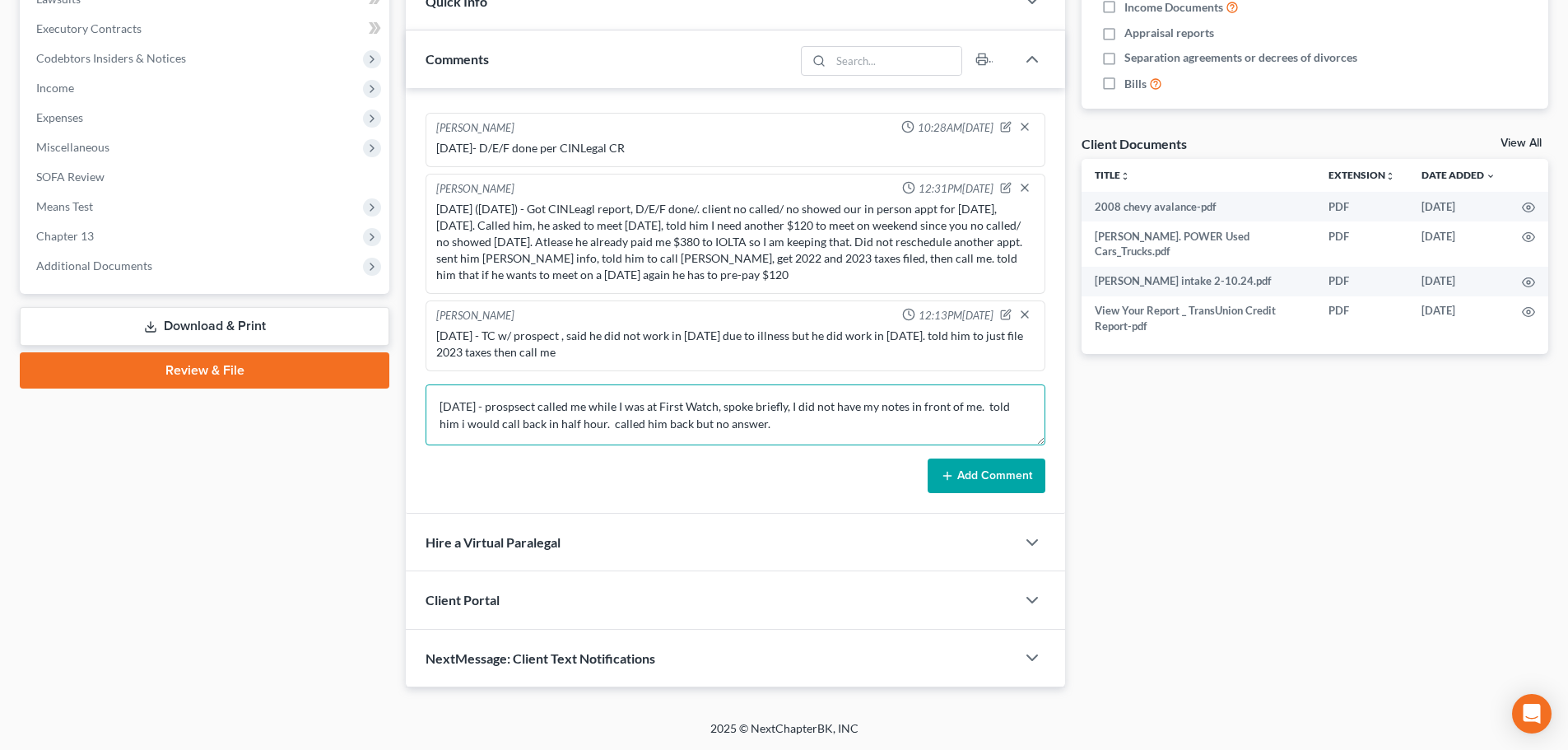
drag, startPoint x: 880, startPoint y: 428, endPoint x: 719, endPoint y: 403, distance: 162.9
click at [880, 428] on textarea "9/18/25 - prospsect called me while I was at First Watch, spoke briefly, I did …" at bounding box center [736, 414] width 620 height 61
paste textarea "314-359-2783 or 3143719525"
click at [886, 425] on textarea "9/18/25 - prospsect called me while I was at First Watch, spoke briefly, I did …" at bounding box center [736, 414] width 620 height 61
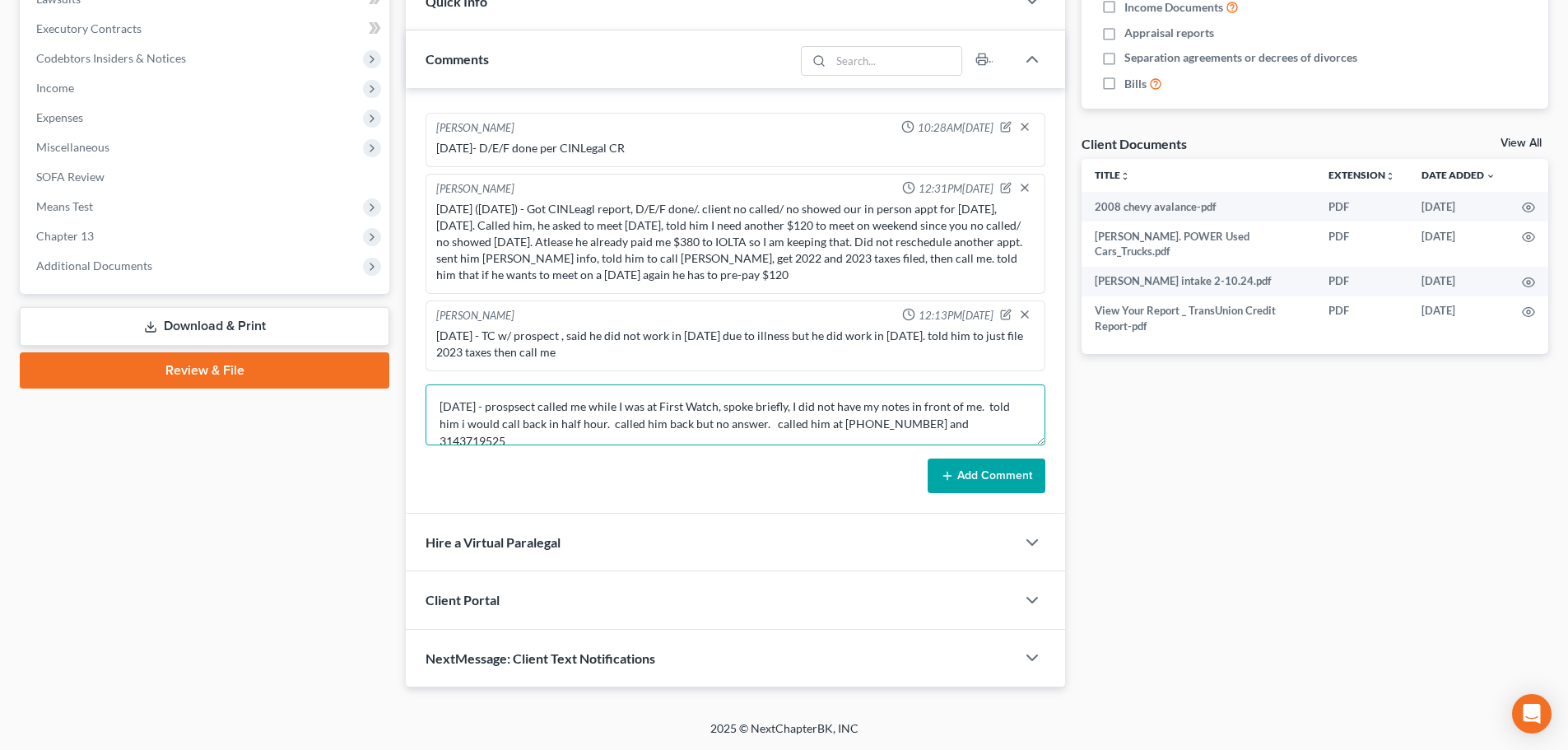
type textarea "9/18/25 - prospsect called me while I was at First Watch, spoke briefly, I did …"
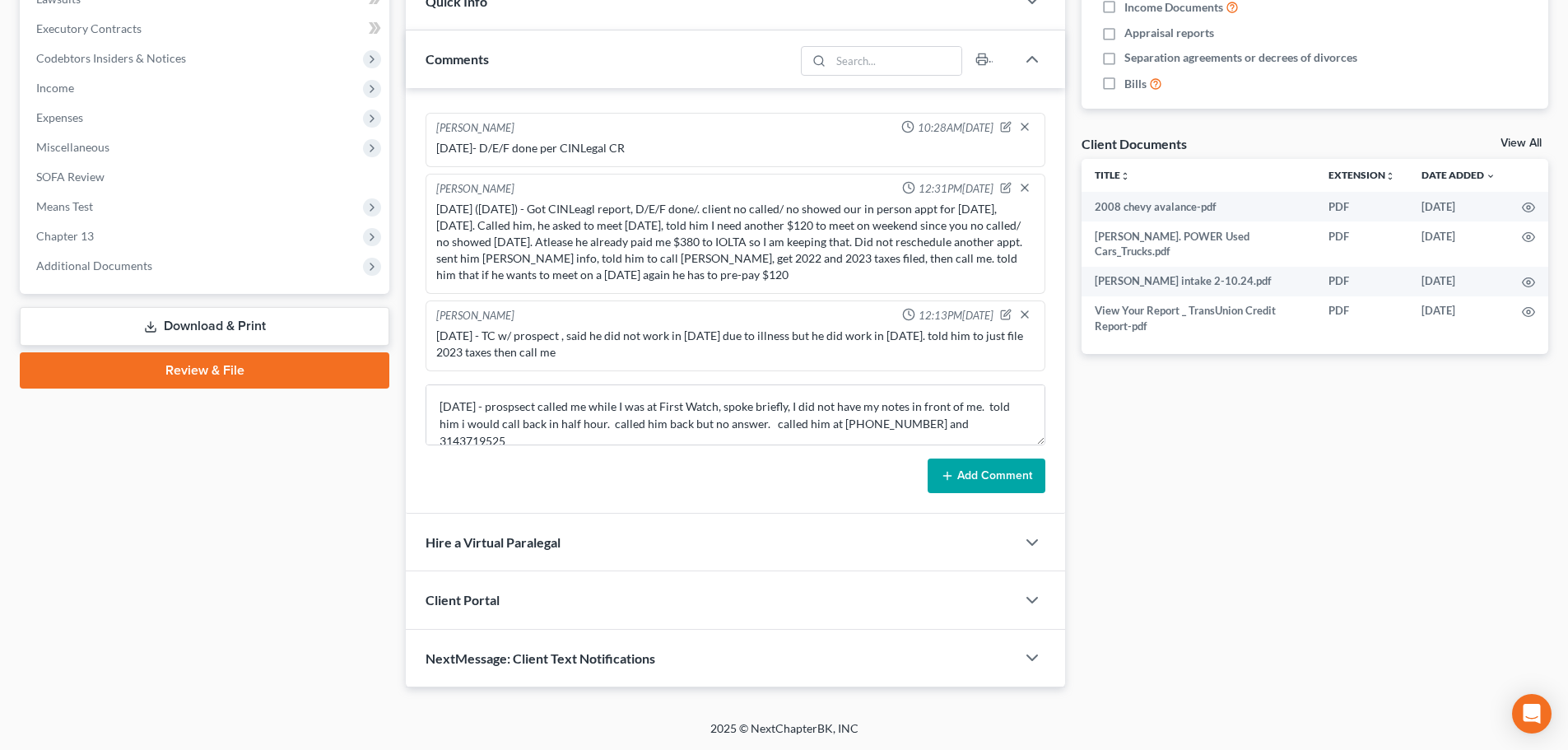
click at [989, 478] on button "Add Comment" at bounding box center [986, 476] width 118 height 34
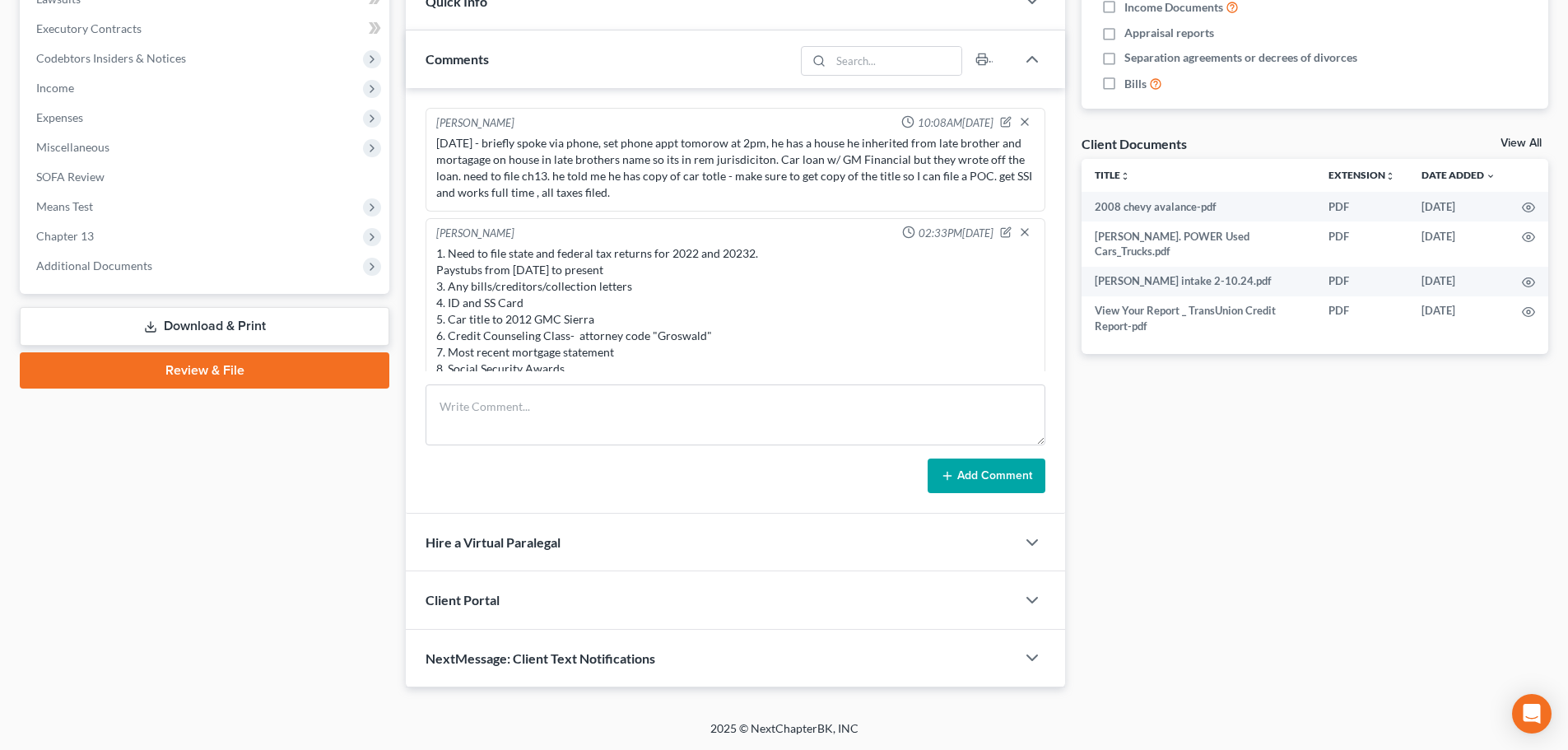
scroll to position [0, 0]
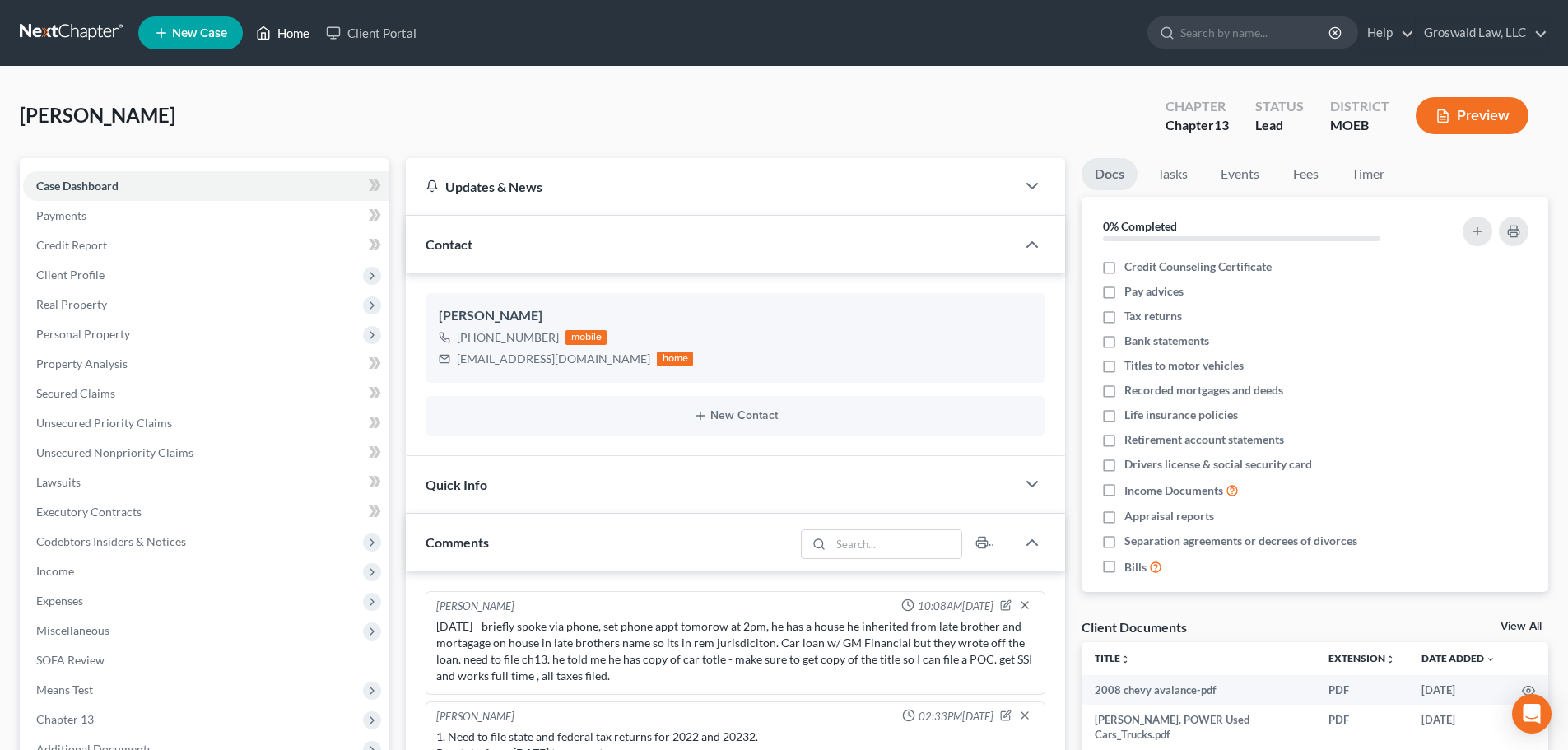
click at [294, 40] on link "Home" at bounding box center [282, 33] width 70 height 30
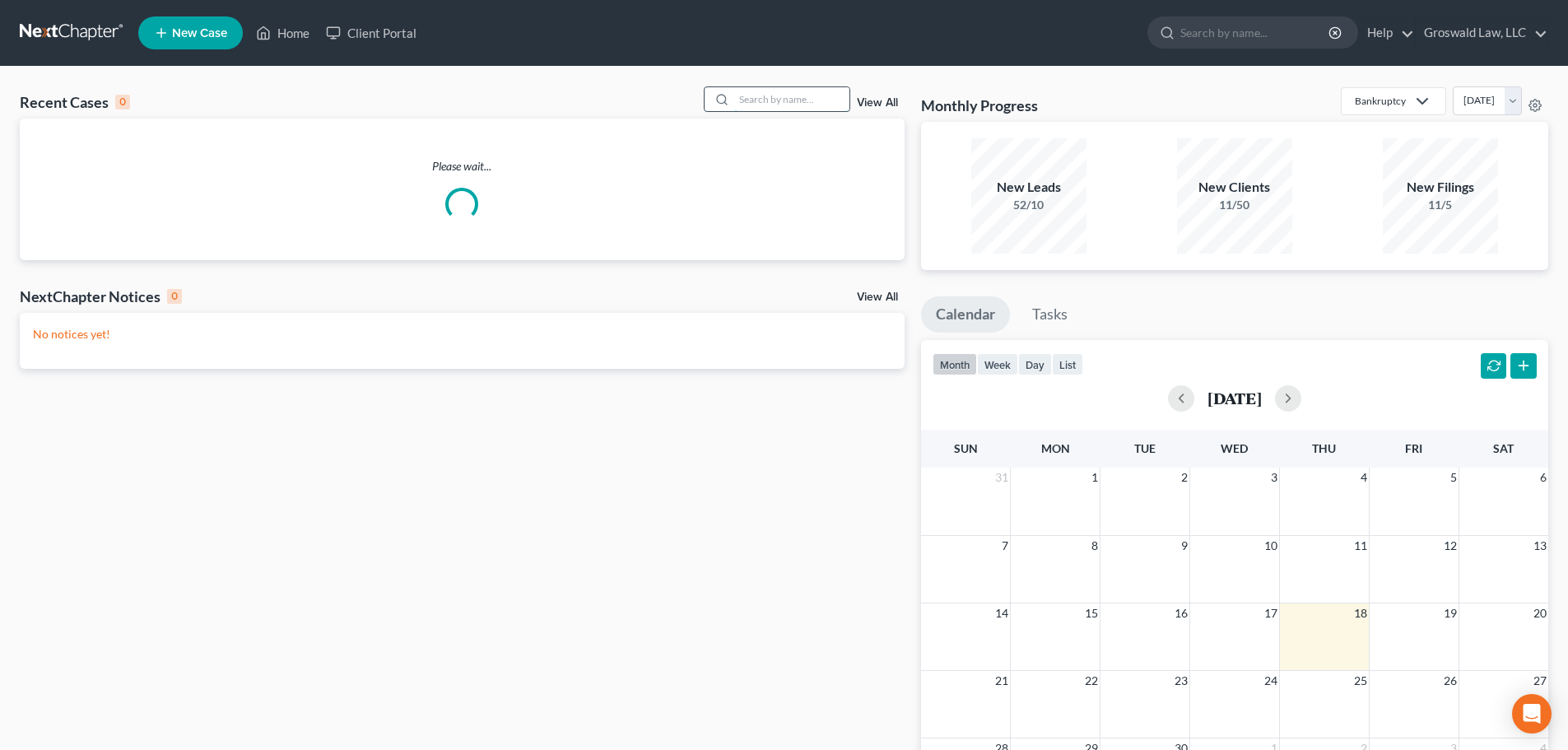
click at [771, 111] on input "search" at bounding box center [791, 99] width 115 height 24
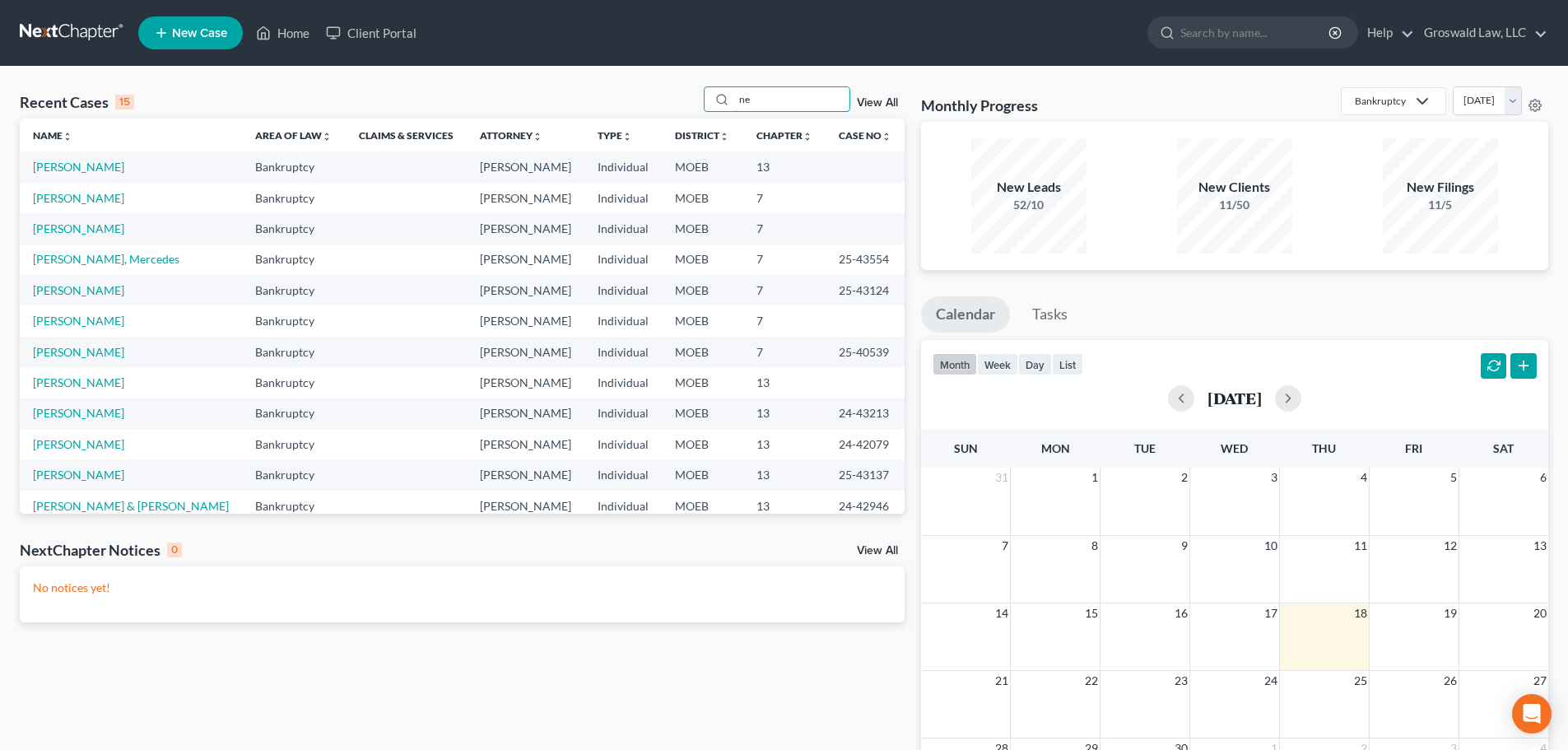
type input "n"
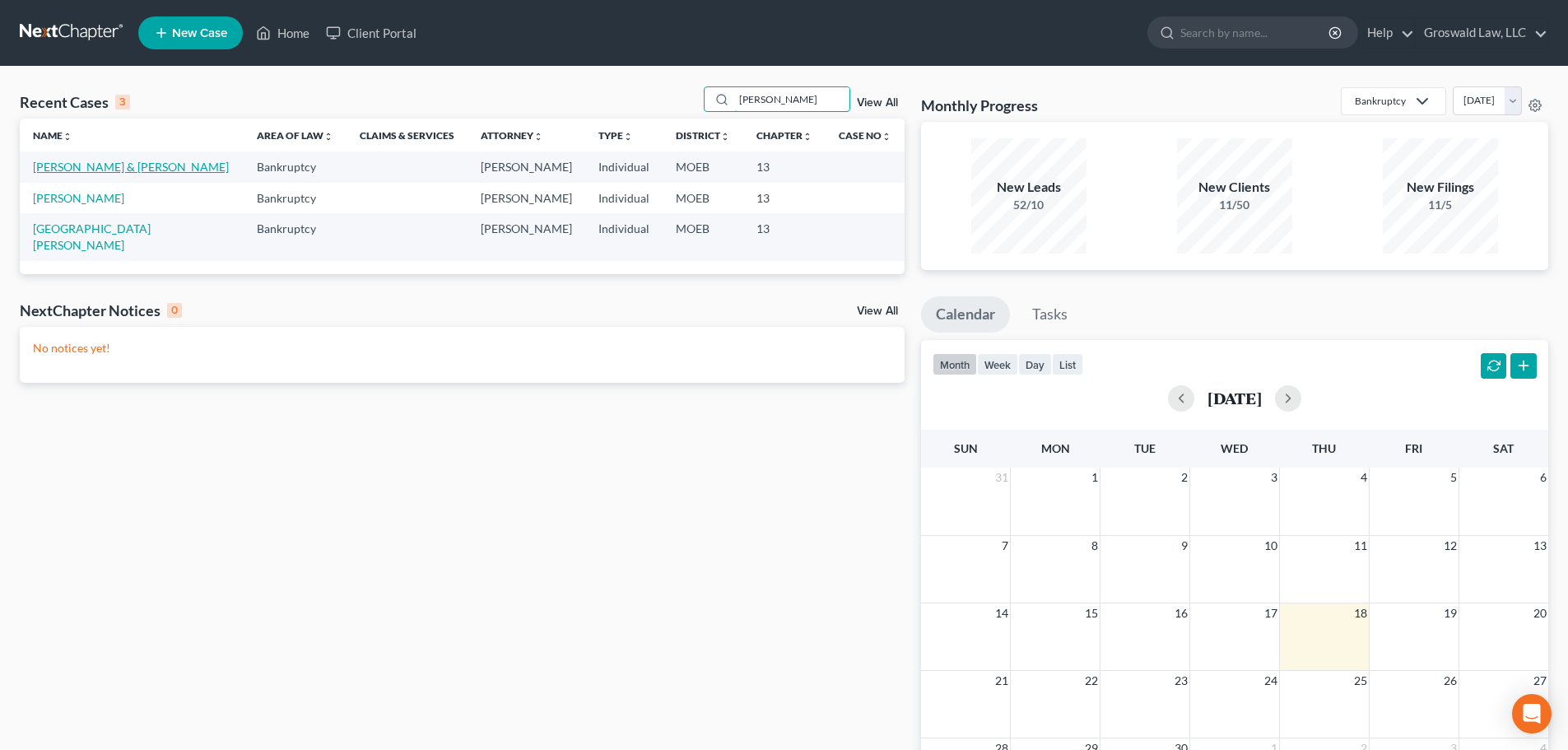
type input "nelson"
click at [82, 168] on link "[PERSON_NAME] & [PERSON_NAME]" at bounding box center [130, 166] width 196 height 14
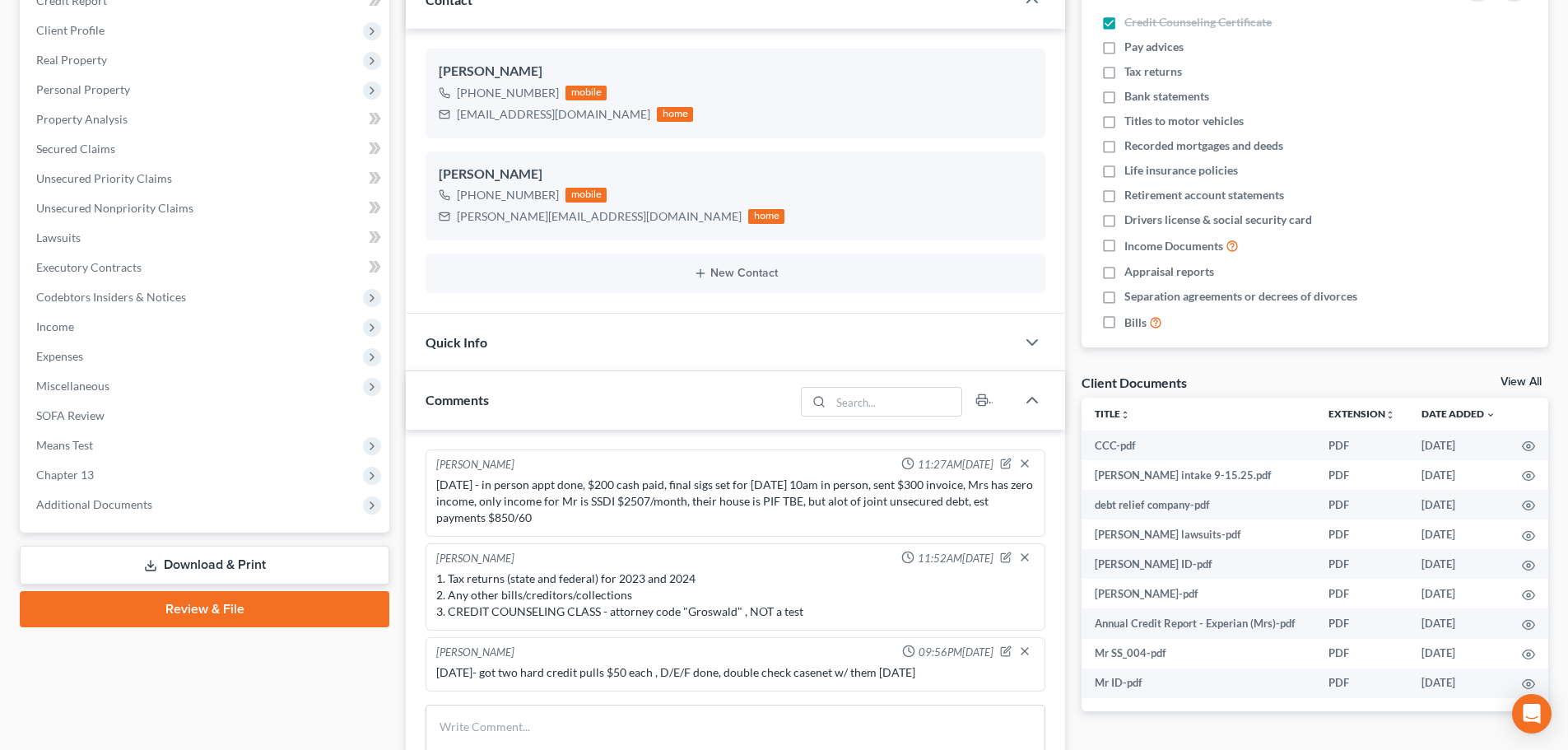
scroll to position [247, 0]
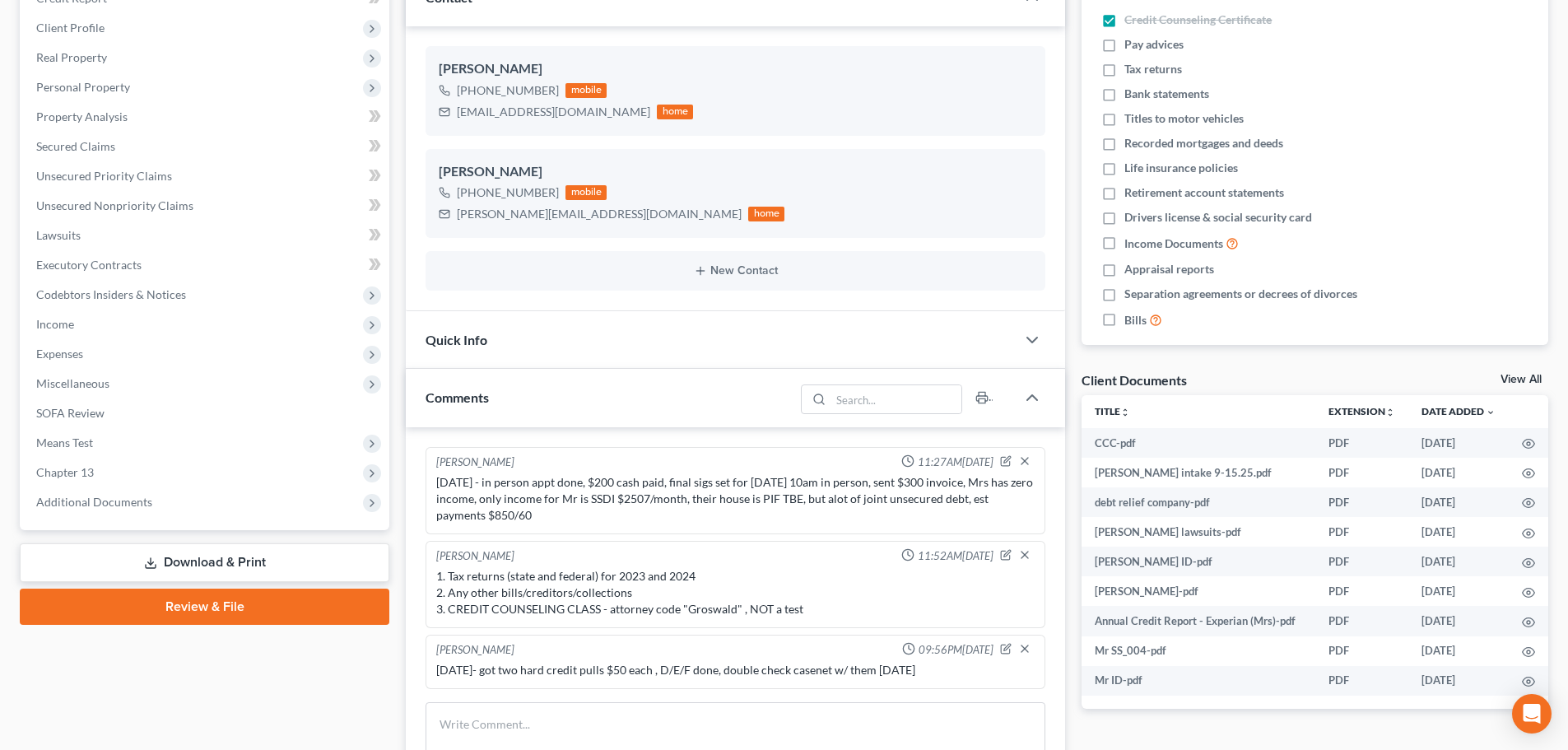
drag, startPoint x: 220, startPoint y: 507, endPoint x: 220, endPoint y: 517, distance: 10.0
click at [220, 507] on span "Additional Documents" at bounding box center [206, 502] width 366 height 30
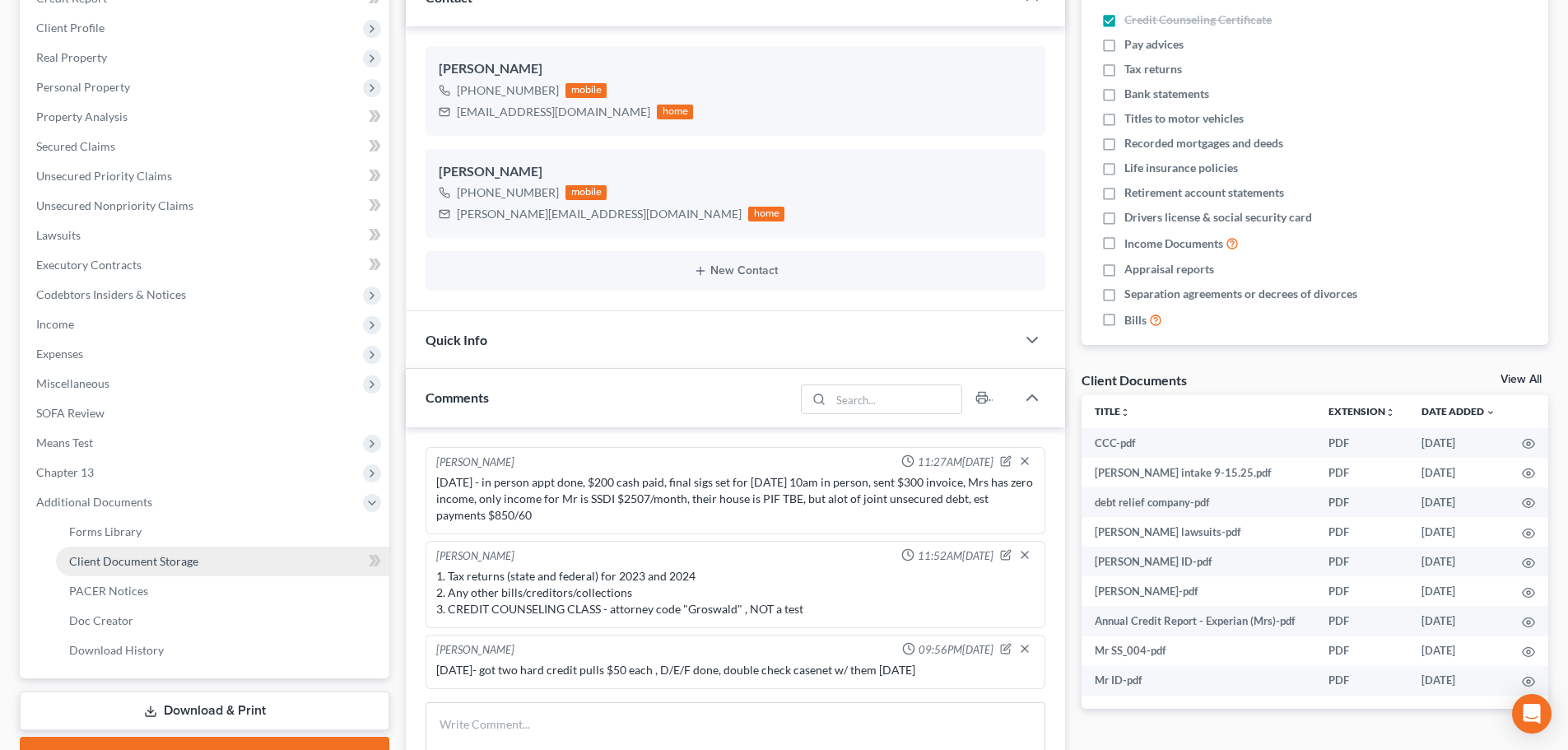
click at [228, 563] on link "Client Document Storage" at bounding box center [223, 561] width 333 height 30
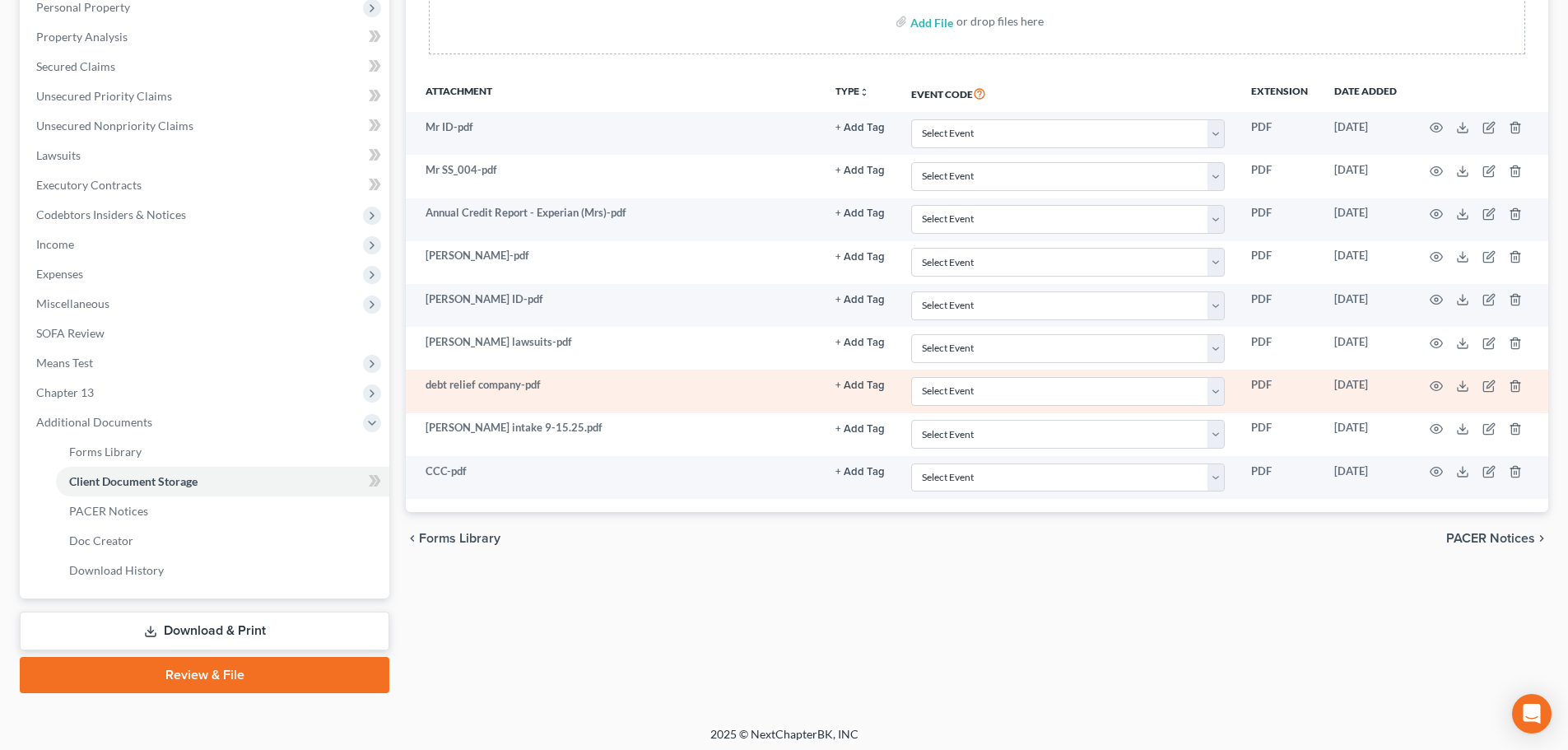
scroll to position [329, 0]
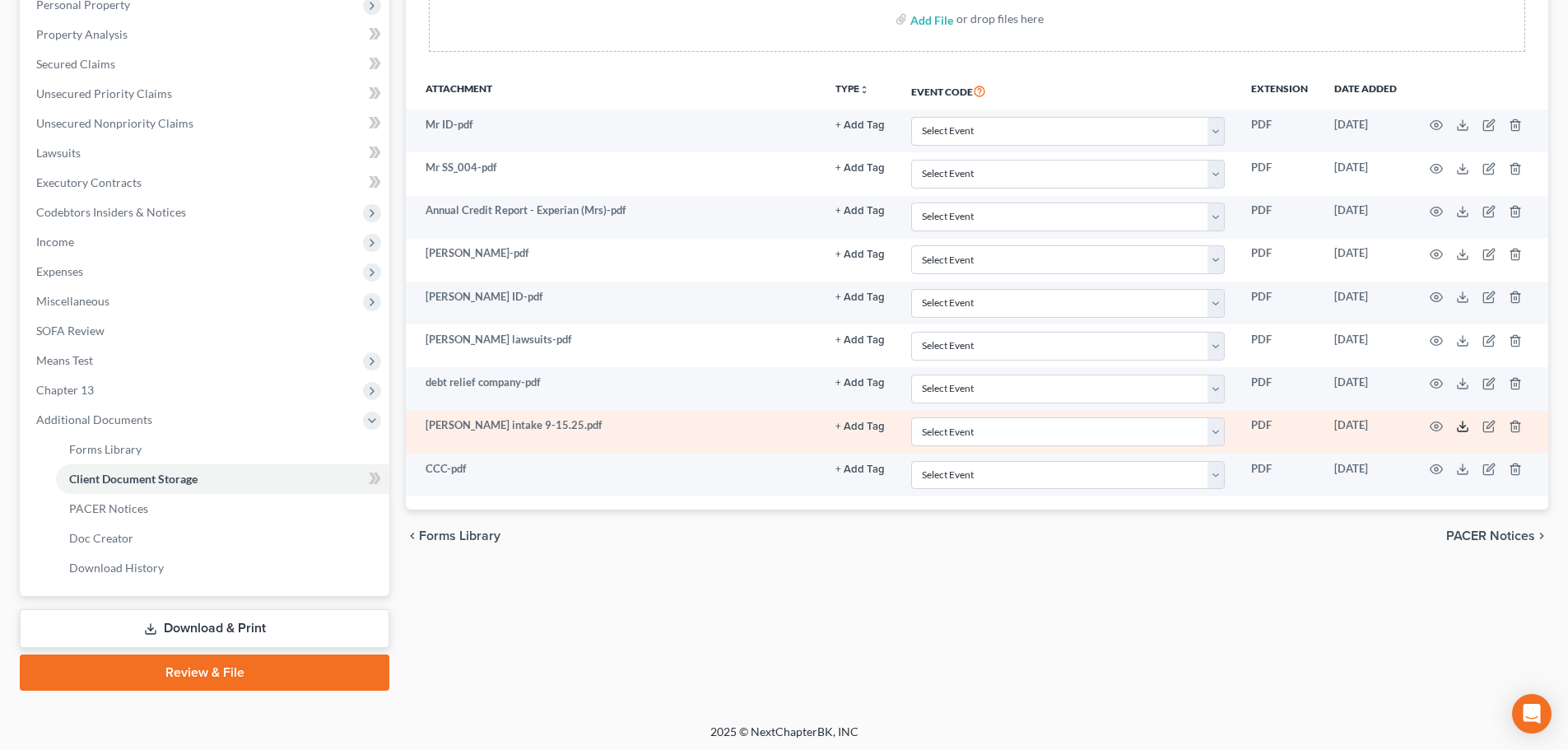
click at [1467, 429] on icon at bounding box center [1462, 426] width 14 height 14
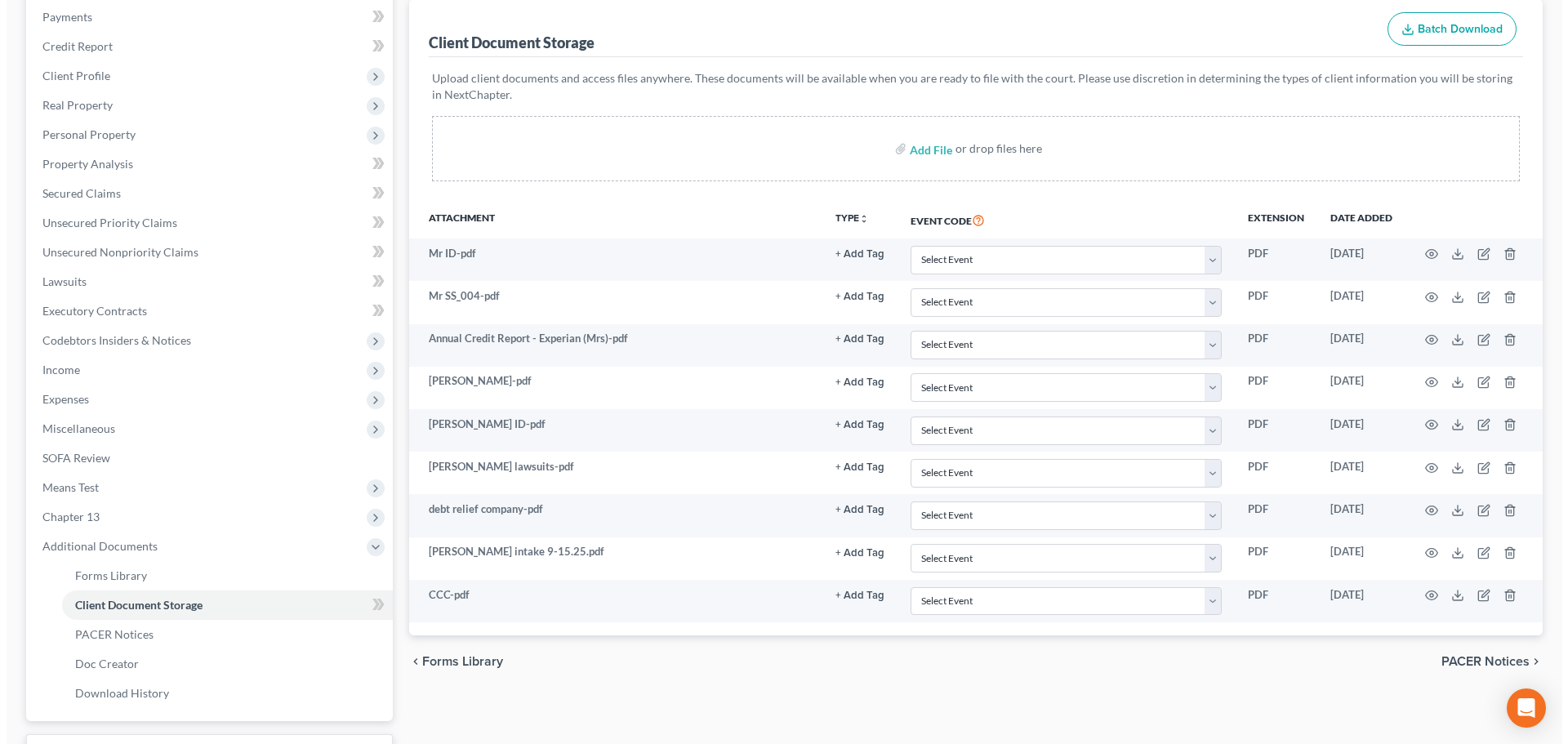
scroll to position [0, 0]
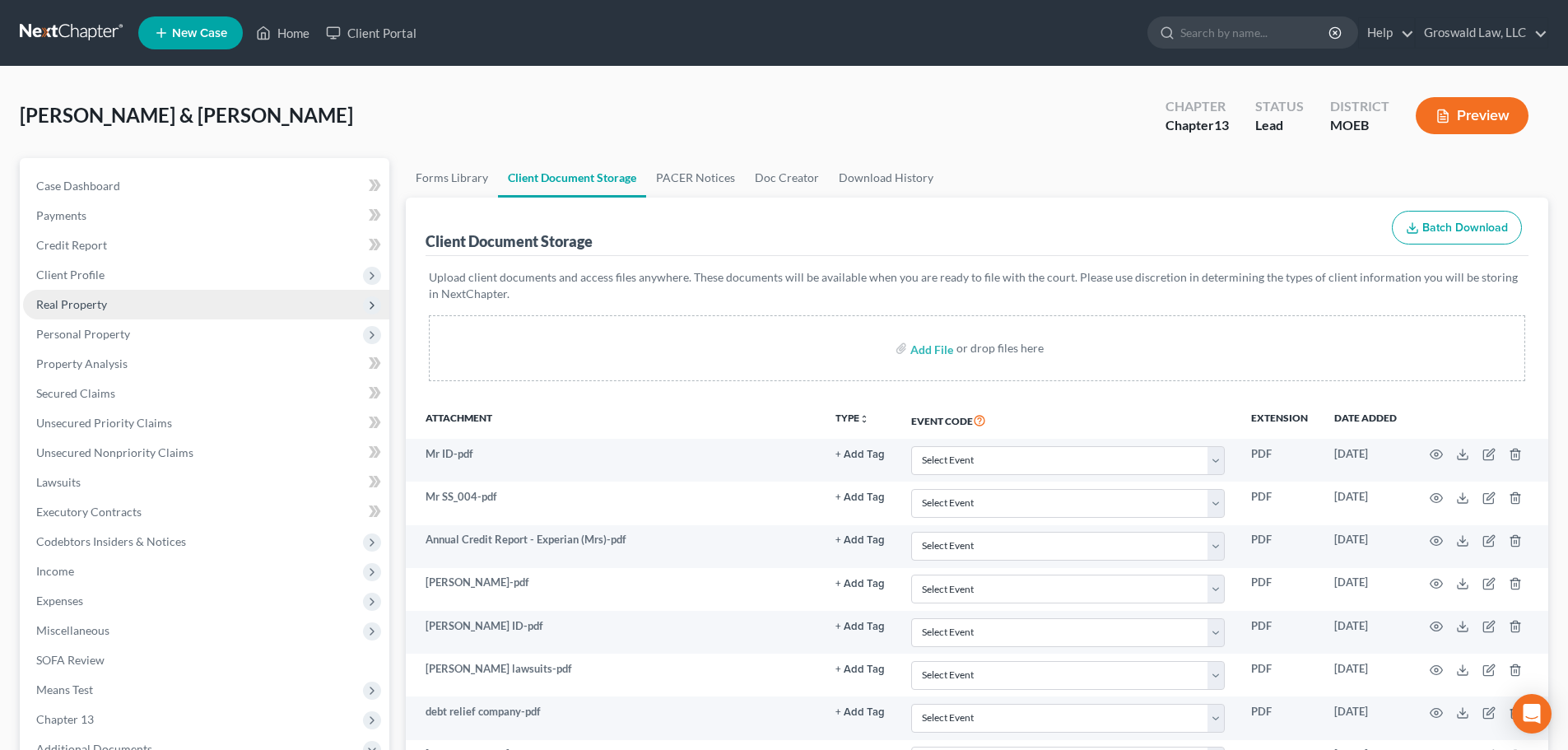
click at [71, 301] on span "Real Property" at bounding box center [72, 303] width 71 height 14
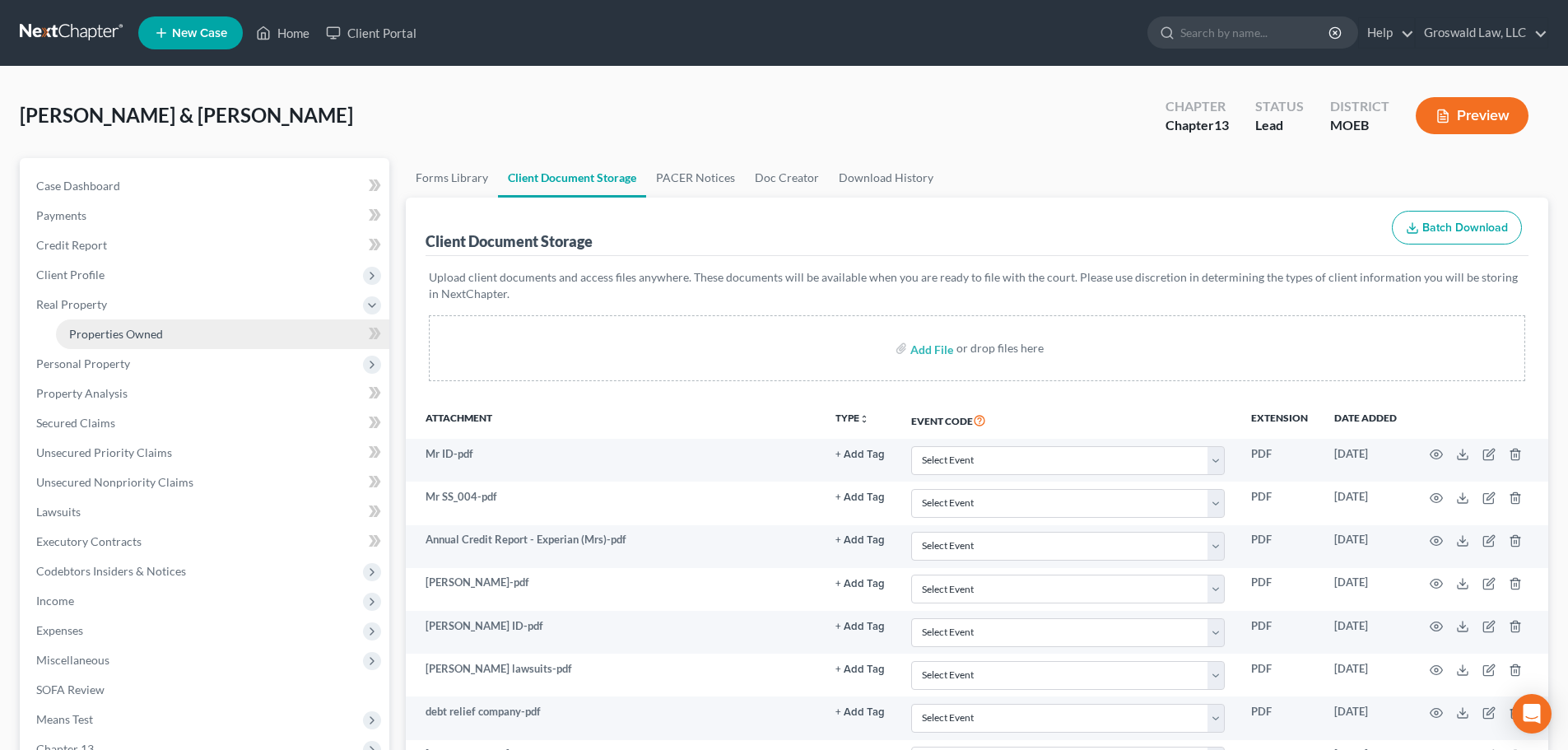
click at [94, 338] on span "Properties Owned" at bounding box center [116, 333] width 94 height 14
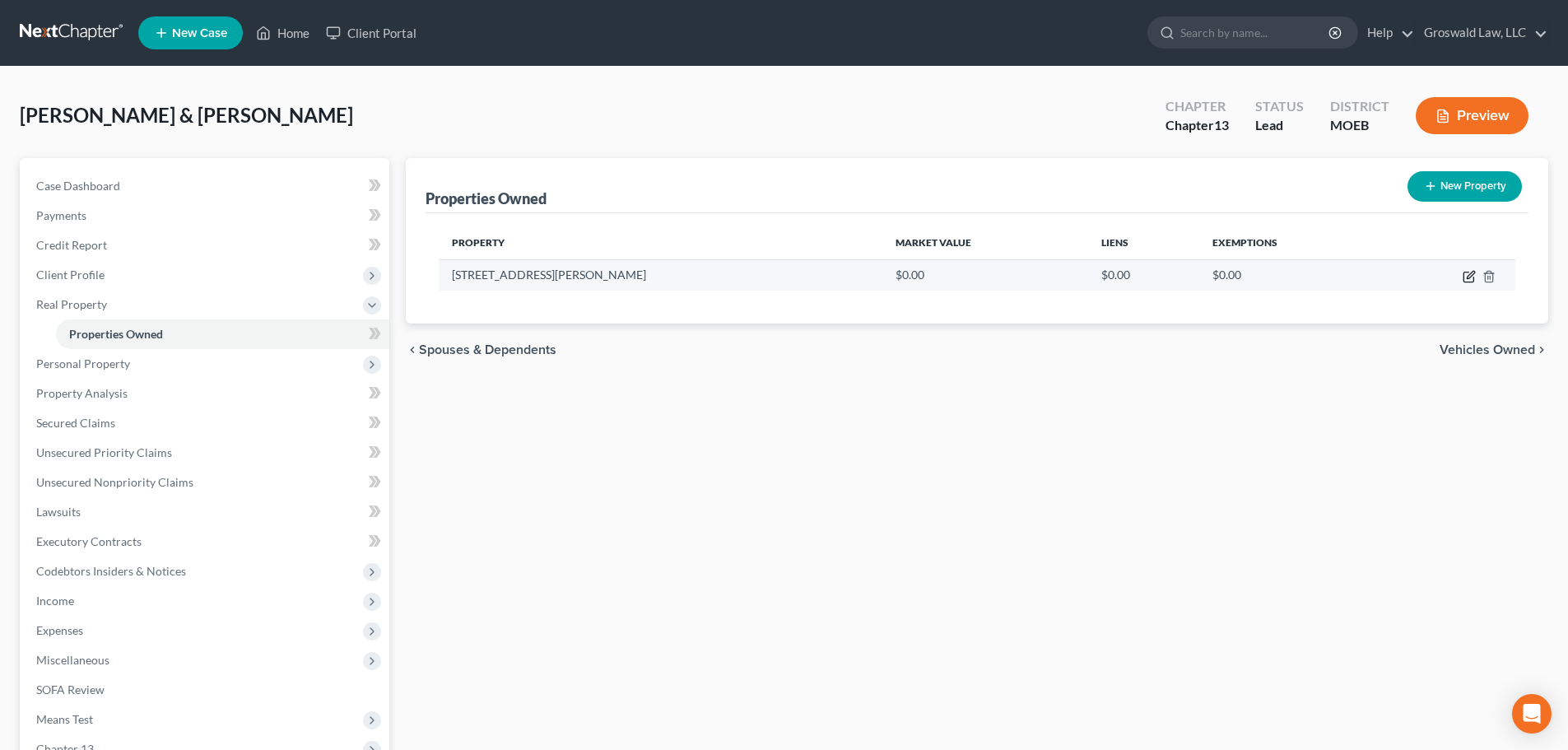
click at [1462, 282] on icon "button" at bounding box center [1468, 276] width 14 height 14
select select "26"
select select "99"
select select "2"
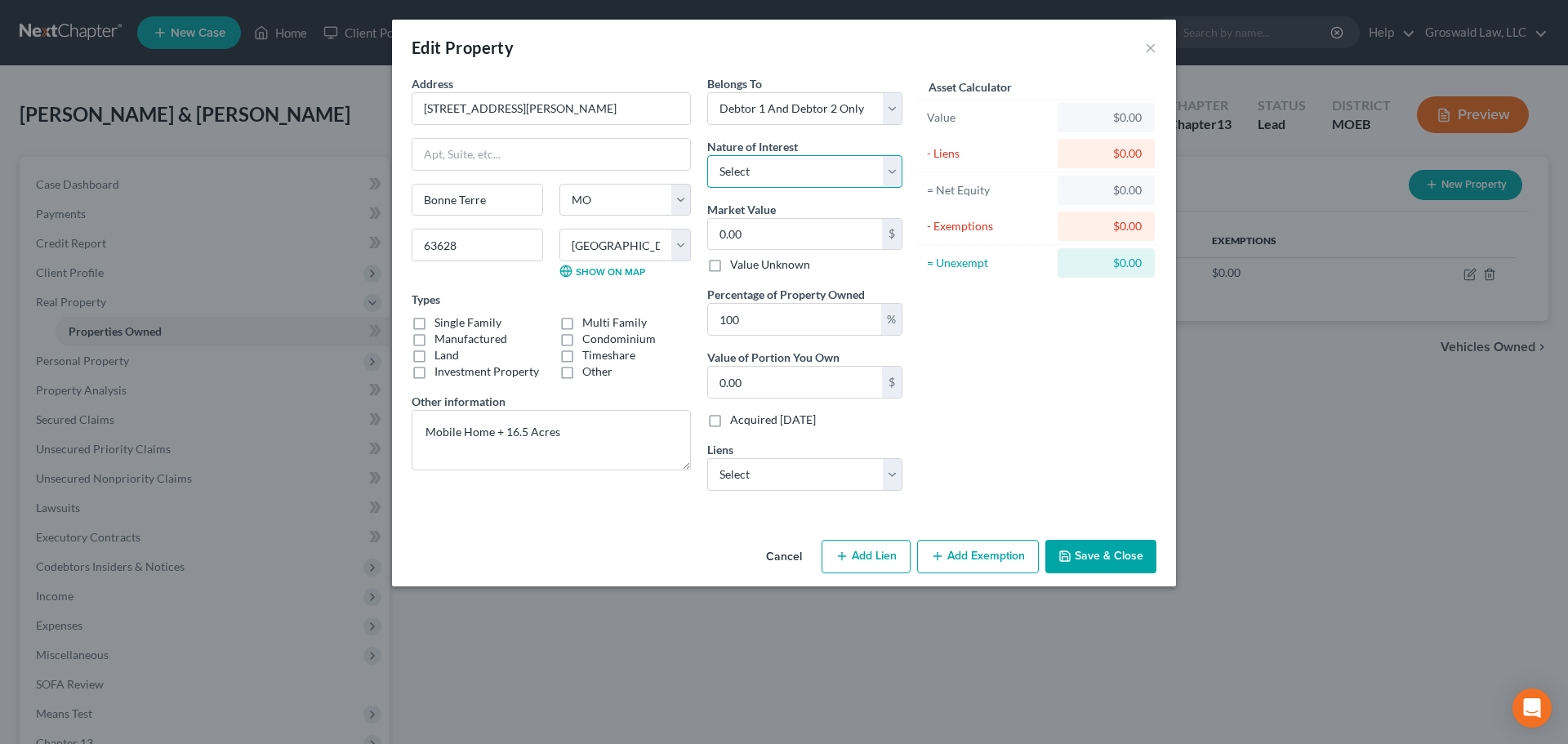
click at [799, 169] on select "Select Fee Simple Joint Tenant Life Estate Equitable Interest Future Interest T…" at bounding box center [805, 172] width 195 height 32
select select "5"
click at [708, 155] on select "Select Fee Simple Joint Tenant Life Estate Equitable Interest Future Interest T…" at bounding box center [805, 172] width 195 height 32
drag, startPoint x: 535, startPoint y: 111, endPoint x: 34, endPoint y: 117, distance: 501.0
click at [34, 117] on div "Edit Property × Address * 8607 [PERSON_NAME][GEOGRAPHIC_DATA] [GEOGRAPHIC_DATA]…" at bounding box center [784, 372] width 1568 height 744
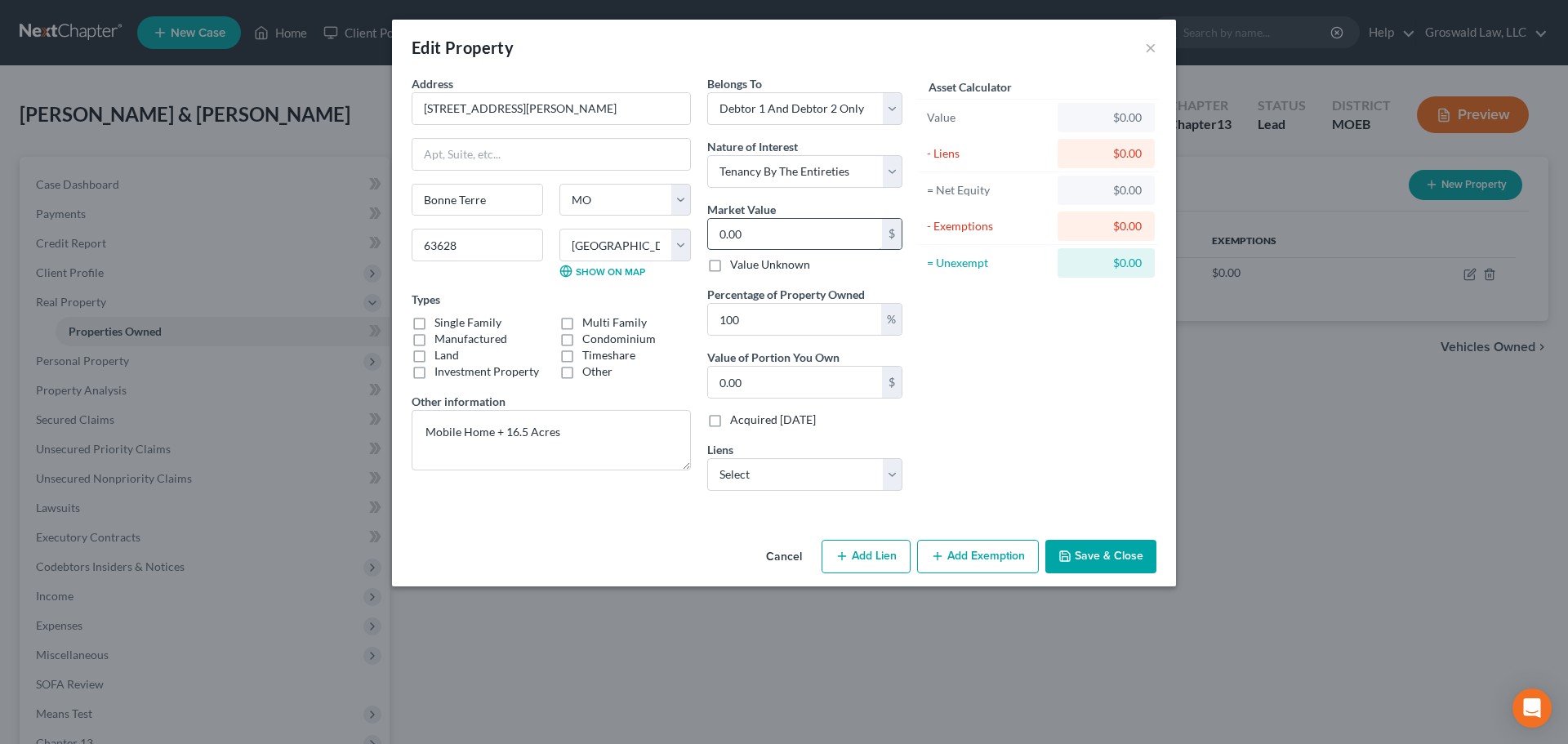
click at [823, 237] on input "0.00" at bounding box center [796, 234] width 174 height 31
click at [805, 231] on input "0.00" at bounding box center [796, 234] width 174 height 31
drag, startPoint x: 806, startPoint y: 231, endPoint x: 681, endPoint y: 228, distance: 125.0
click at [681, 228] on div "Address * 8607 Mostiller Road Bonne Terre State AL AK AR AZ CA CO CT DE DC FL G…" at bounding box center [657, 289] width 507 height 429
type input "2"
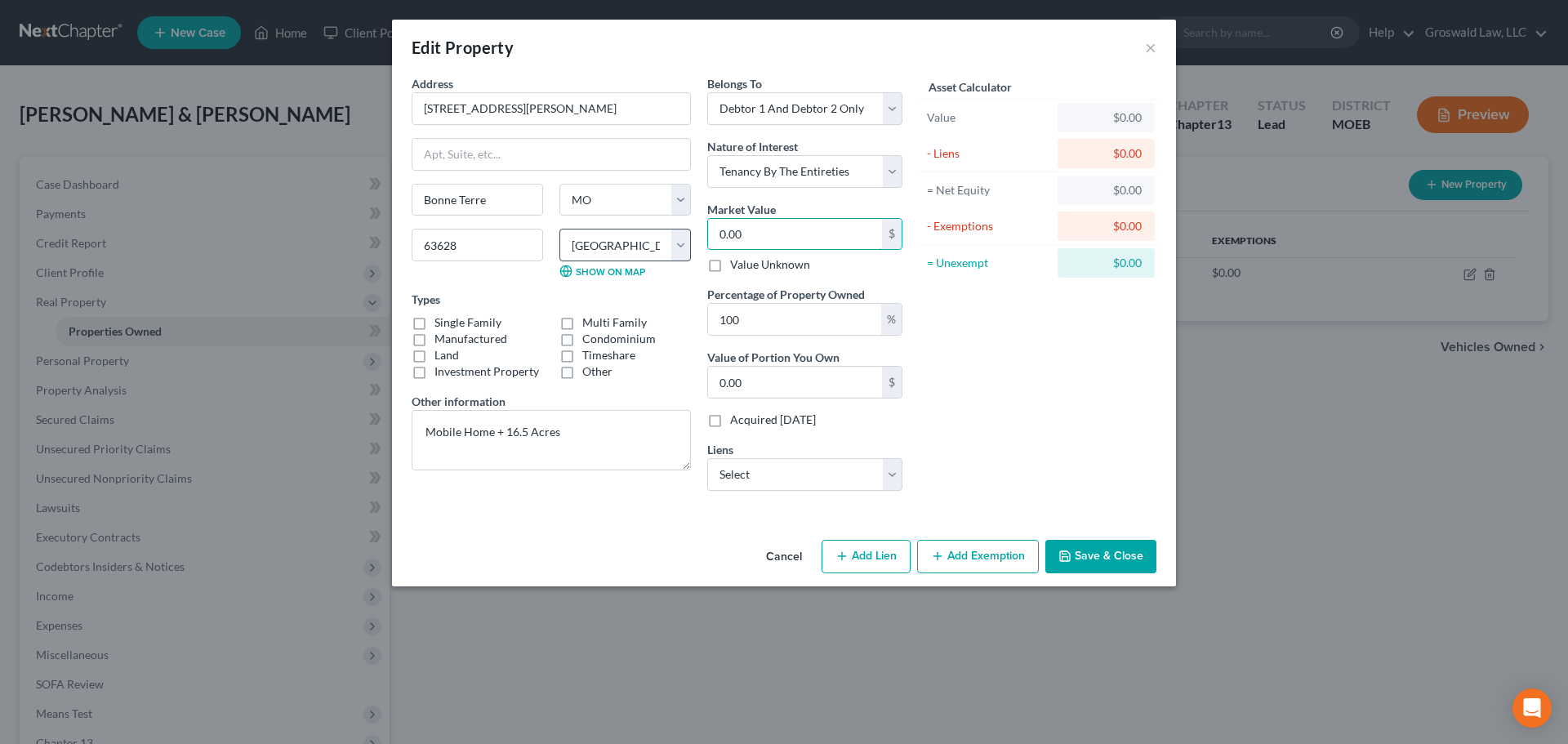
type input "2.00"
type input "20"
type input "20.00"
type input "200"
type input "200.00"
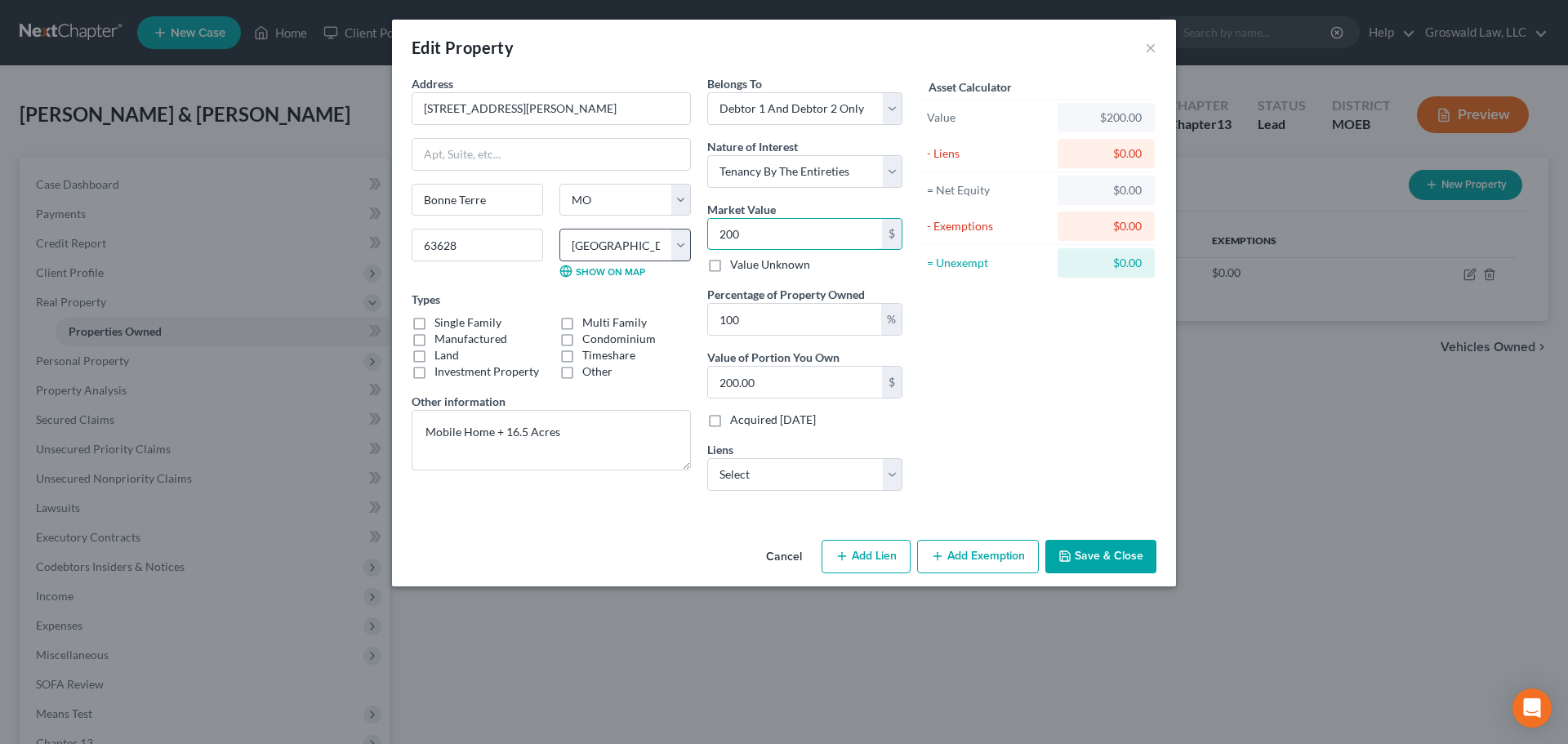
type input "20"
type input "20.00"
type input "2"
type input "2.00"
type input "0"
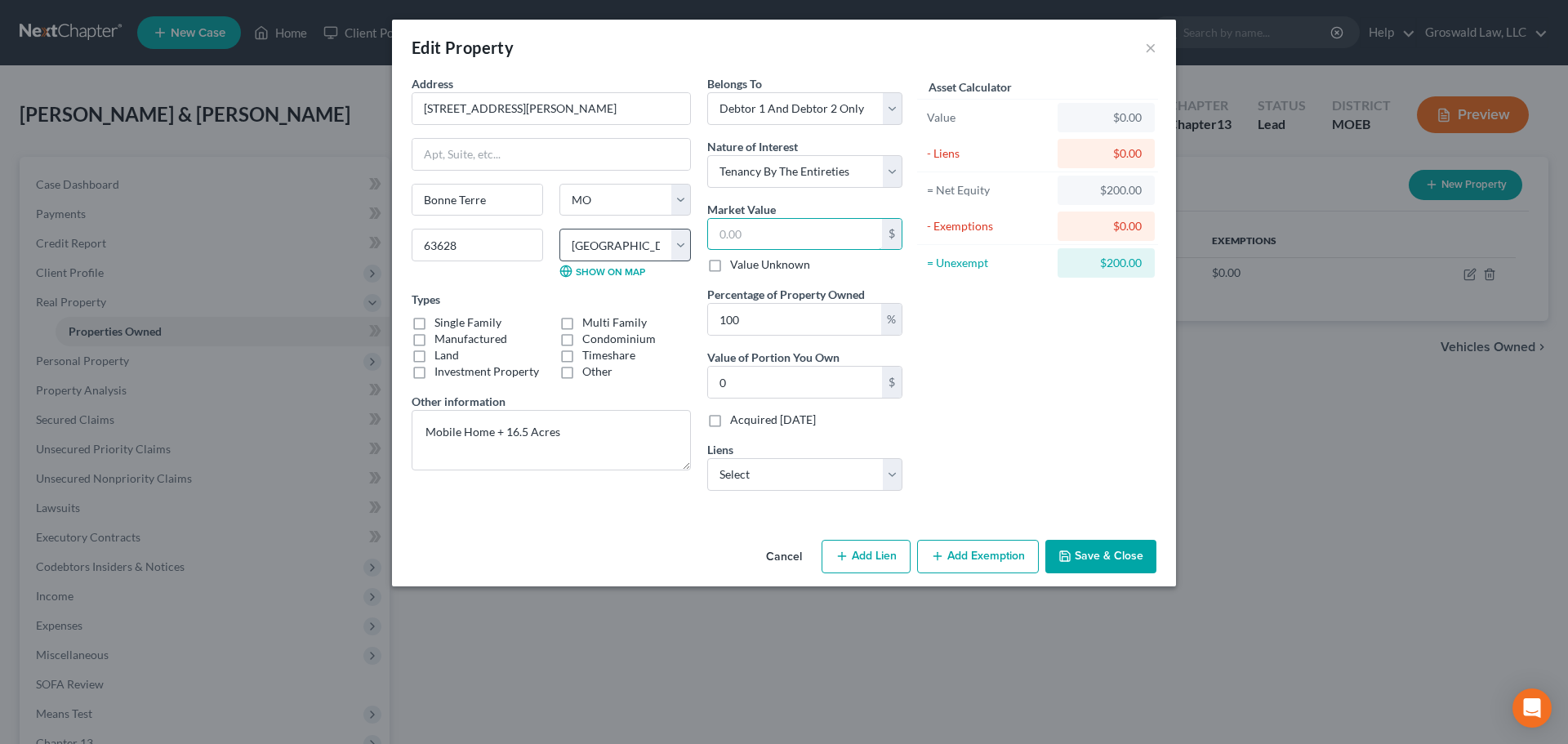
type input "4"
type input "4.00"
type input "43"
type input "43.00"
type input "438"
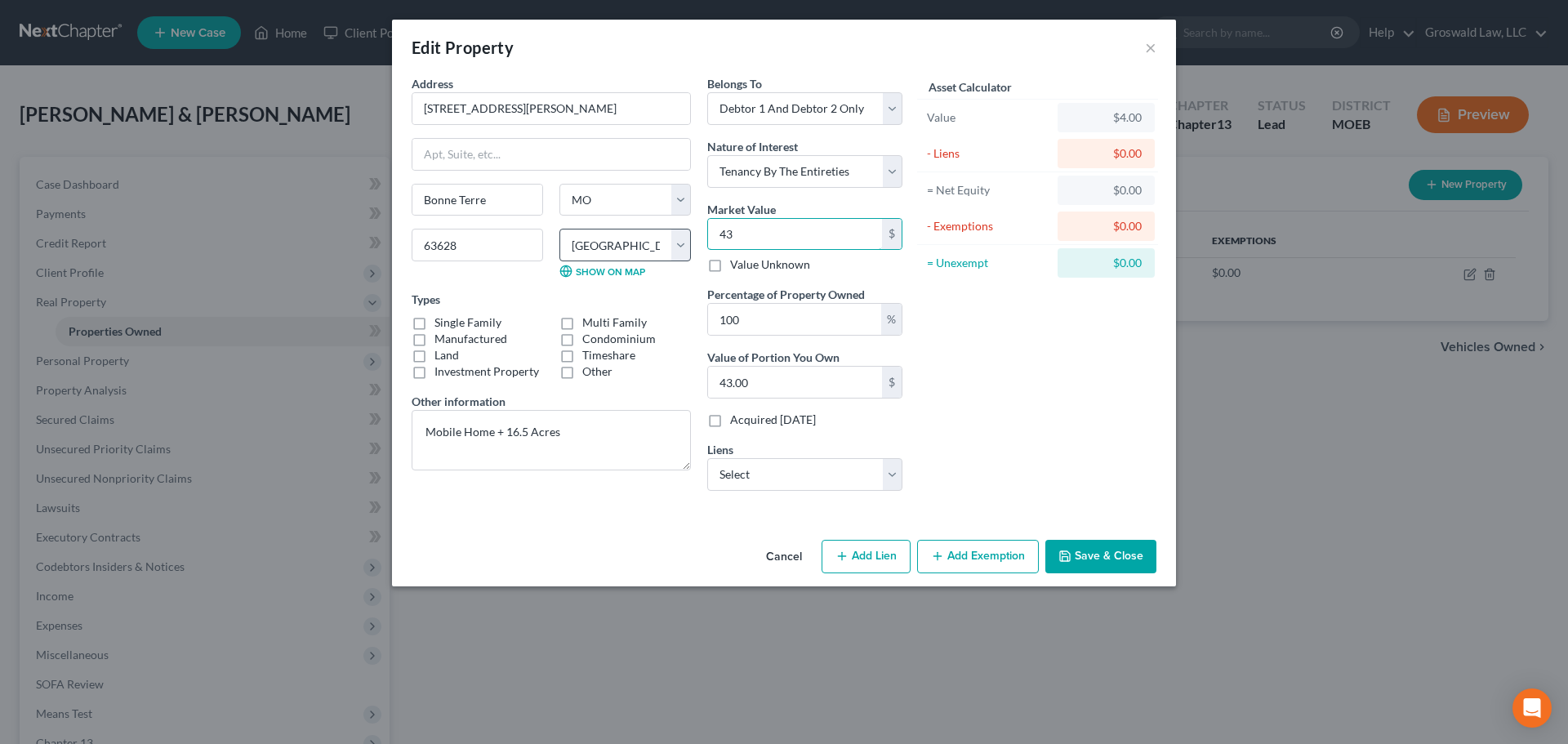
type input "438.00"
type input "4380"
type input "4,380.00"
type input "4,3800"
type input "43,800.00"
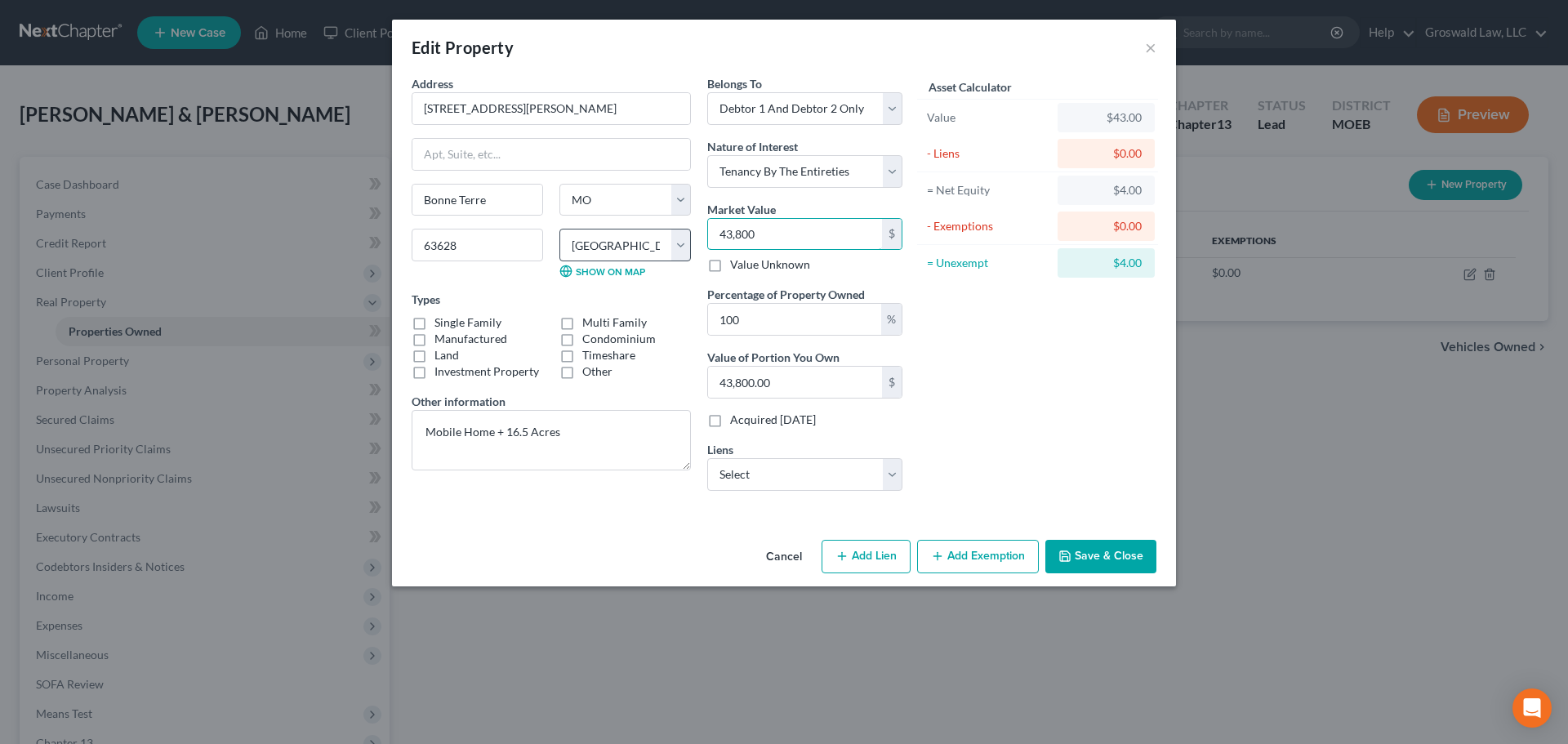
type input "43,8000"
type input "438,000.00"
type input "438,000"
click at [821, 481] on select "Select Credit Acceptance - $20,410.00" at bounding box center [805, 474] width 195 height 32
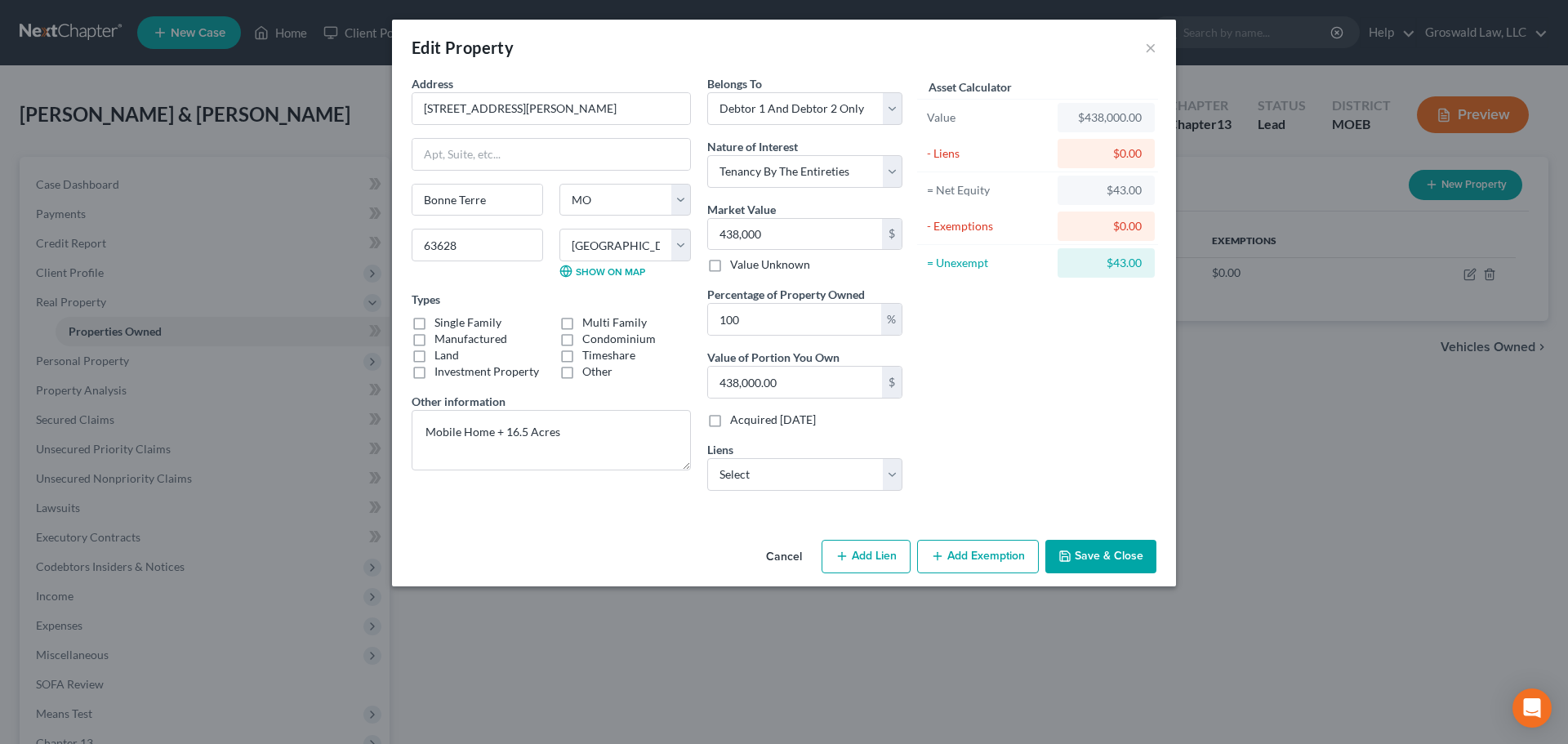
click at [967, 564] on button "Add Exemption" at bounding box center [977, 557] width 121 height 34
select select "2"
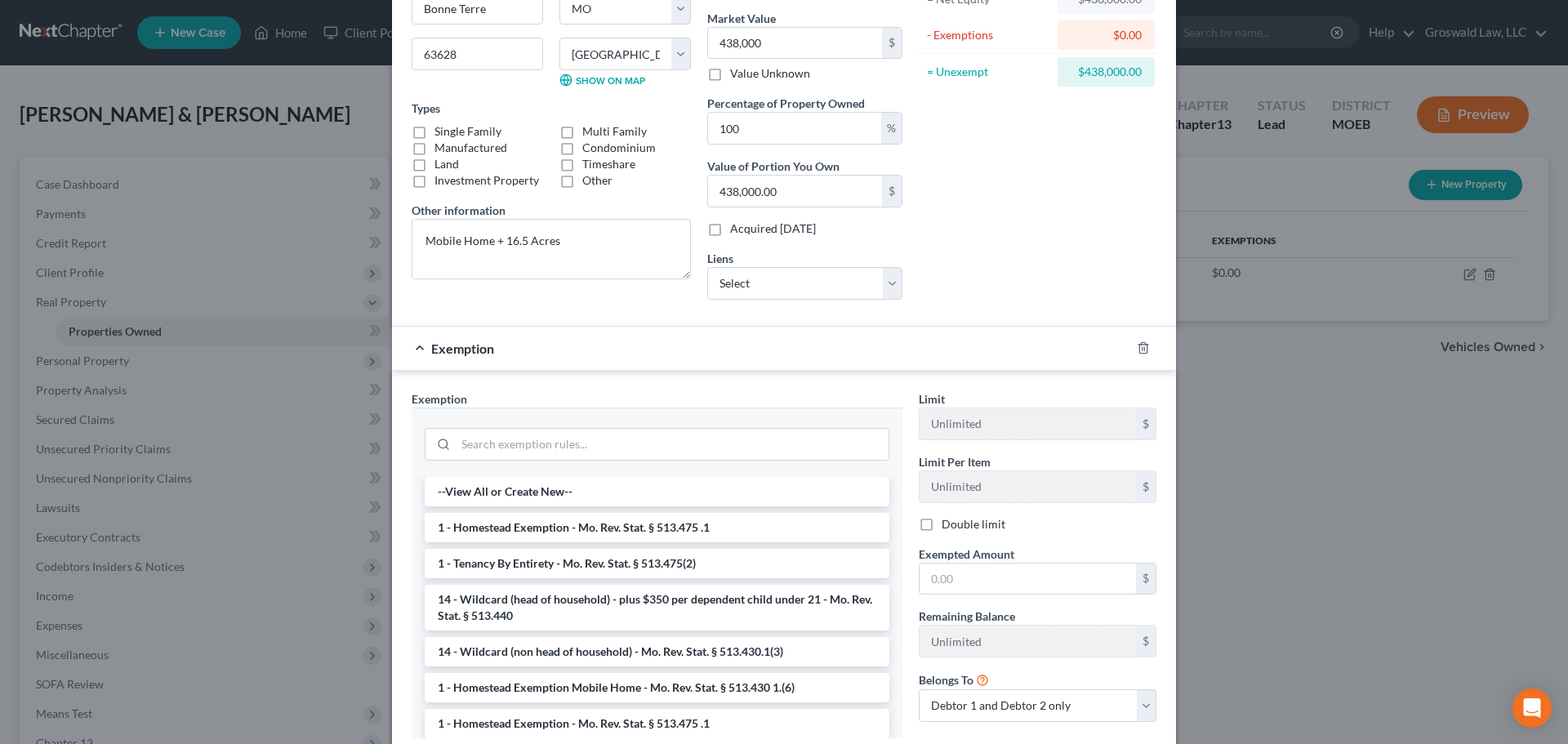
scroll to position [245, 0]
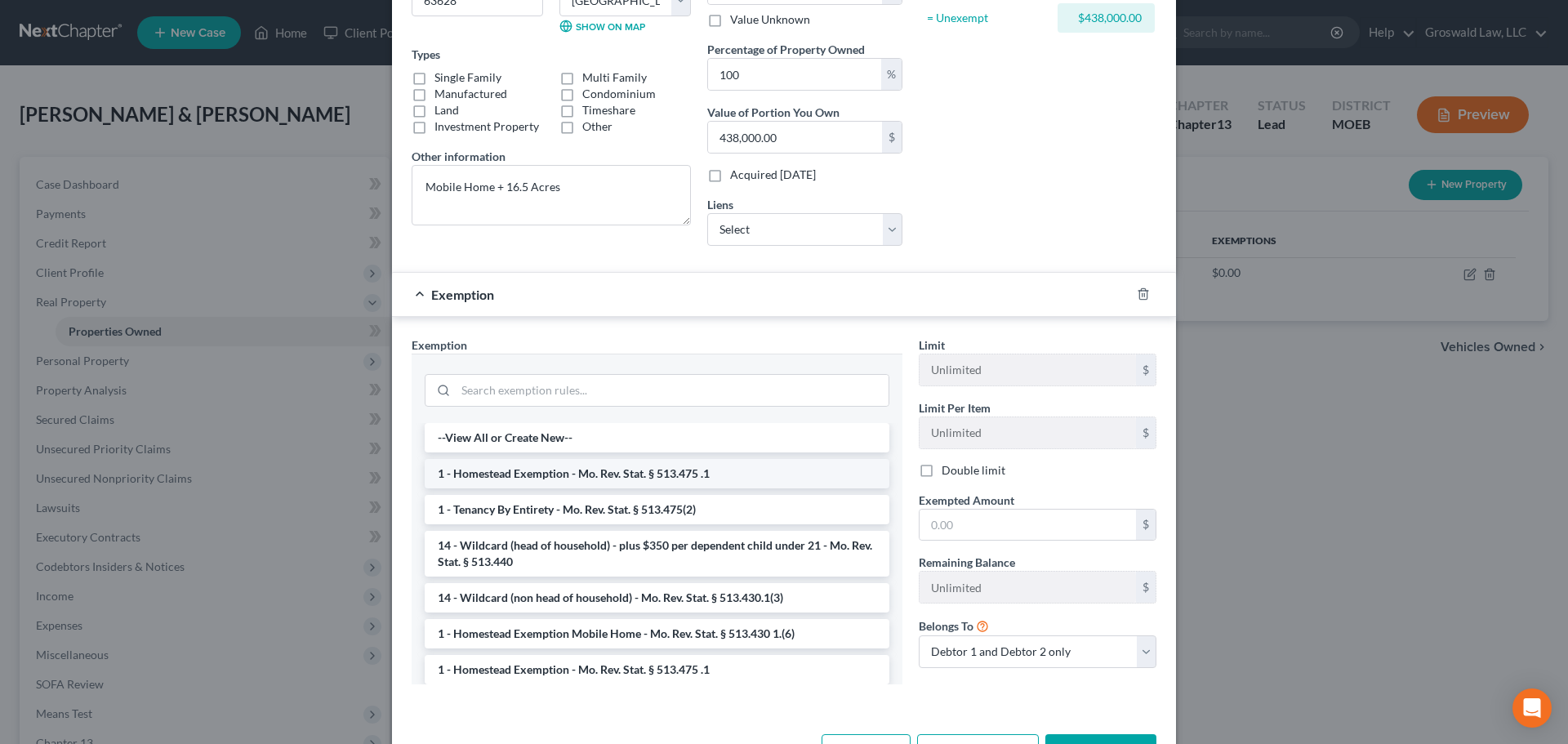
click at [530, 476] on li "1 - Homestead Exemption - Mo. Rev. Stat. § 513.475 .1" at bounding box center [656, 474] width 465 height 30
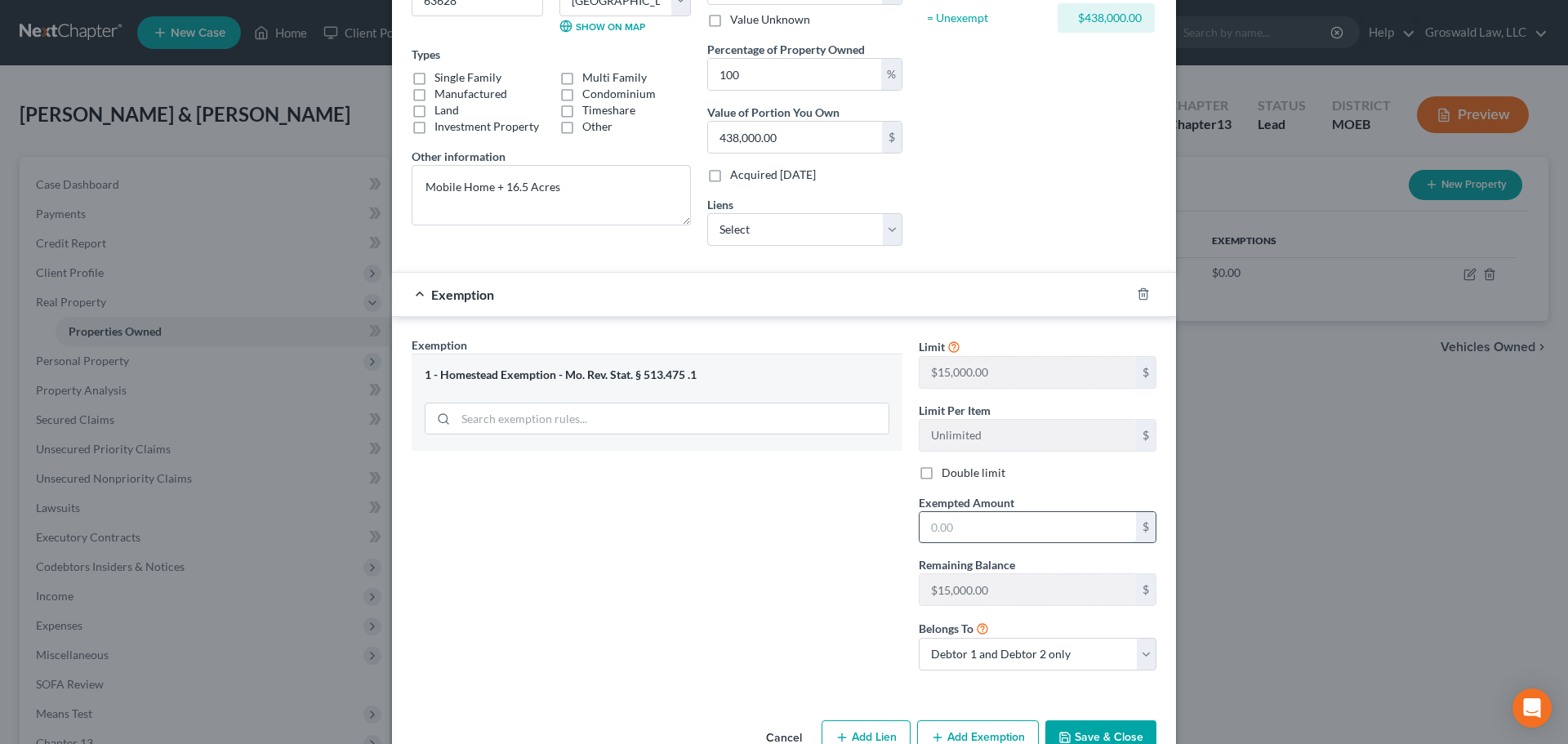
click at [1083, 531] on input "text" at bounding box center [1028, 527] width 217 height 31
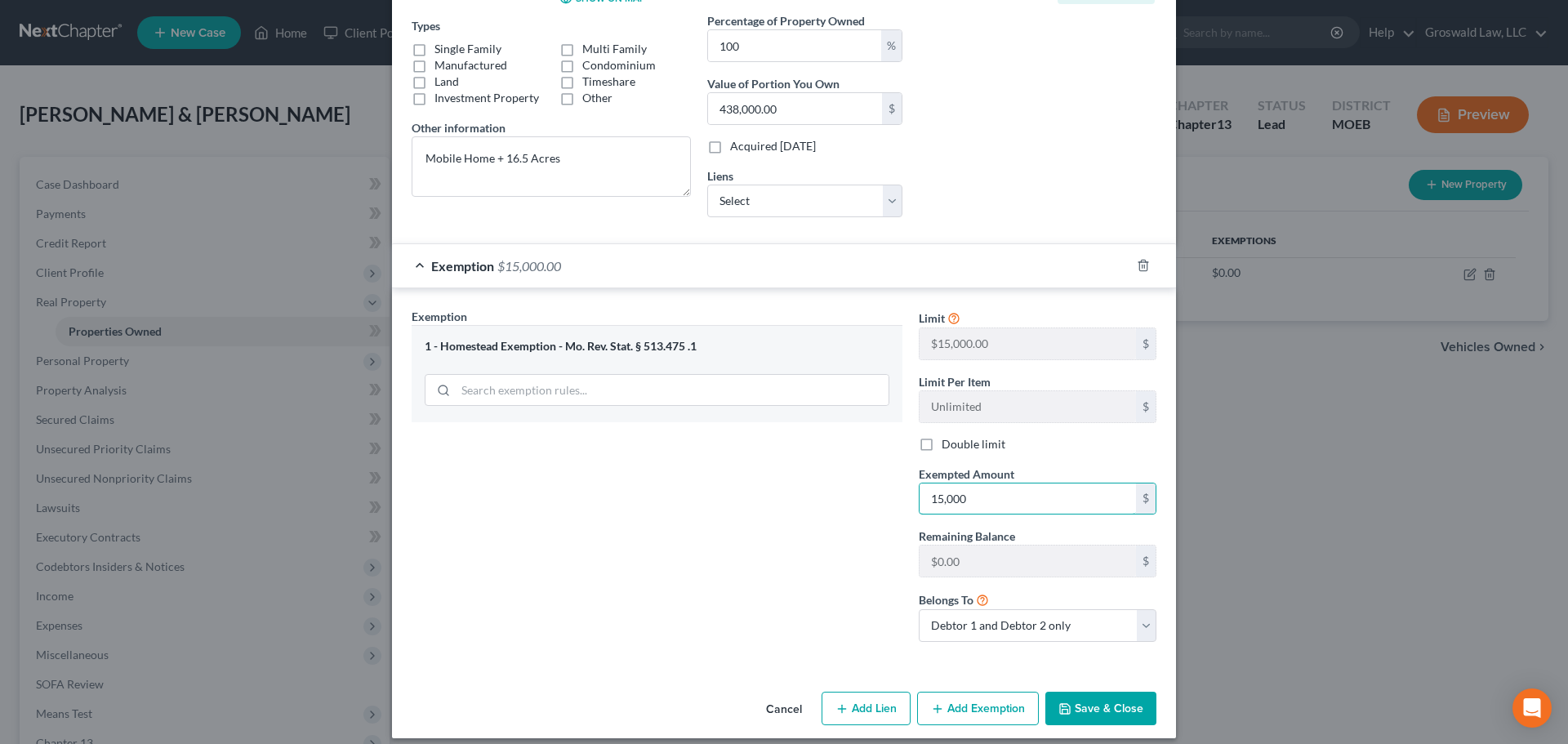
scroll to position [288, 0]
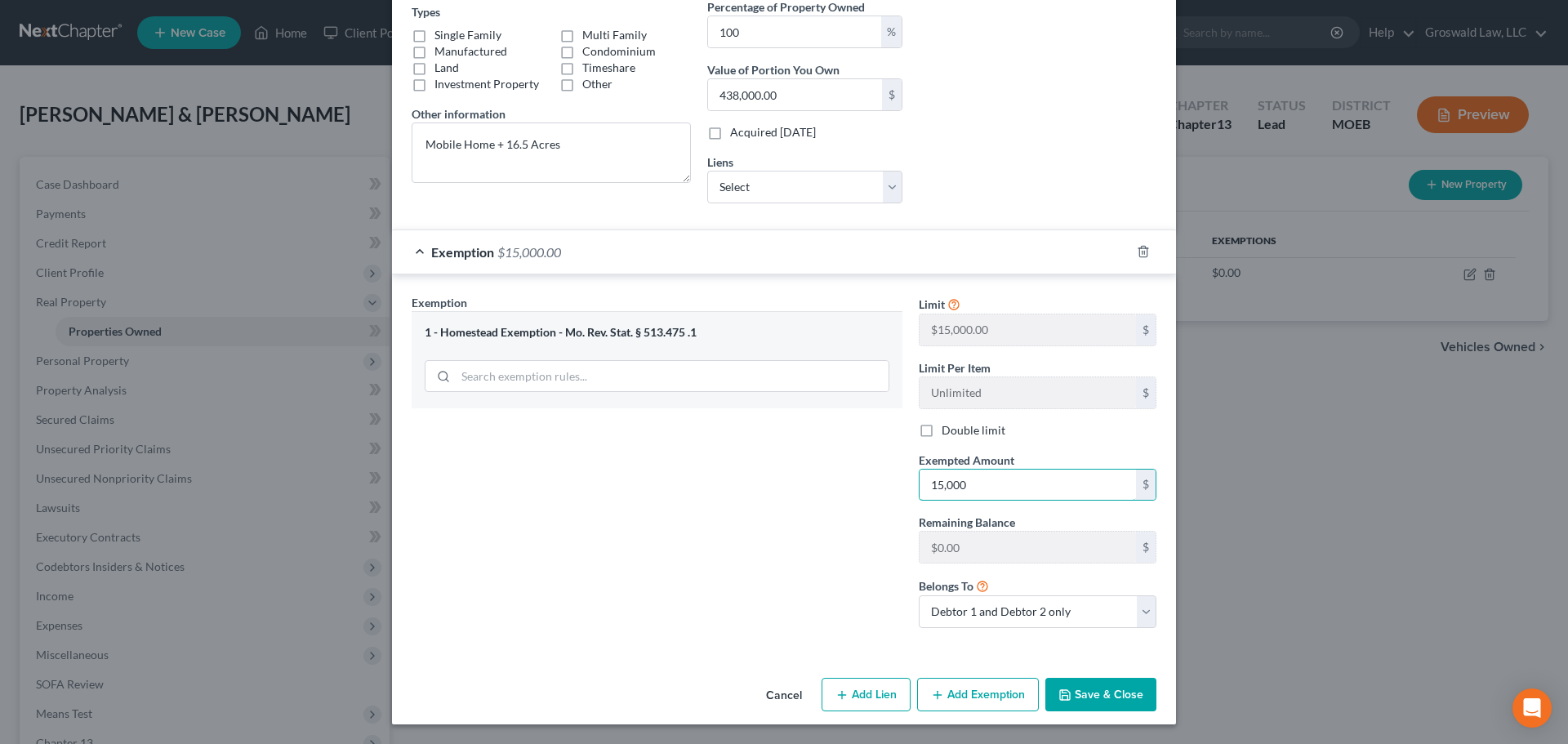
type input "15,000"
click at [941, 686] on button "Add Exemption" at bounding box center [977, 695] width 121 height 34
select select "2"
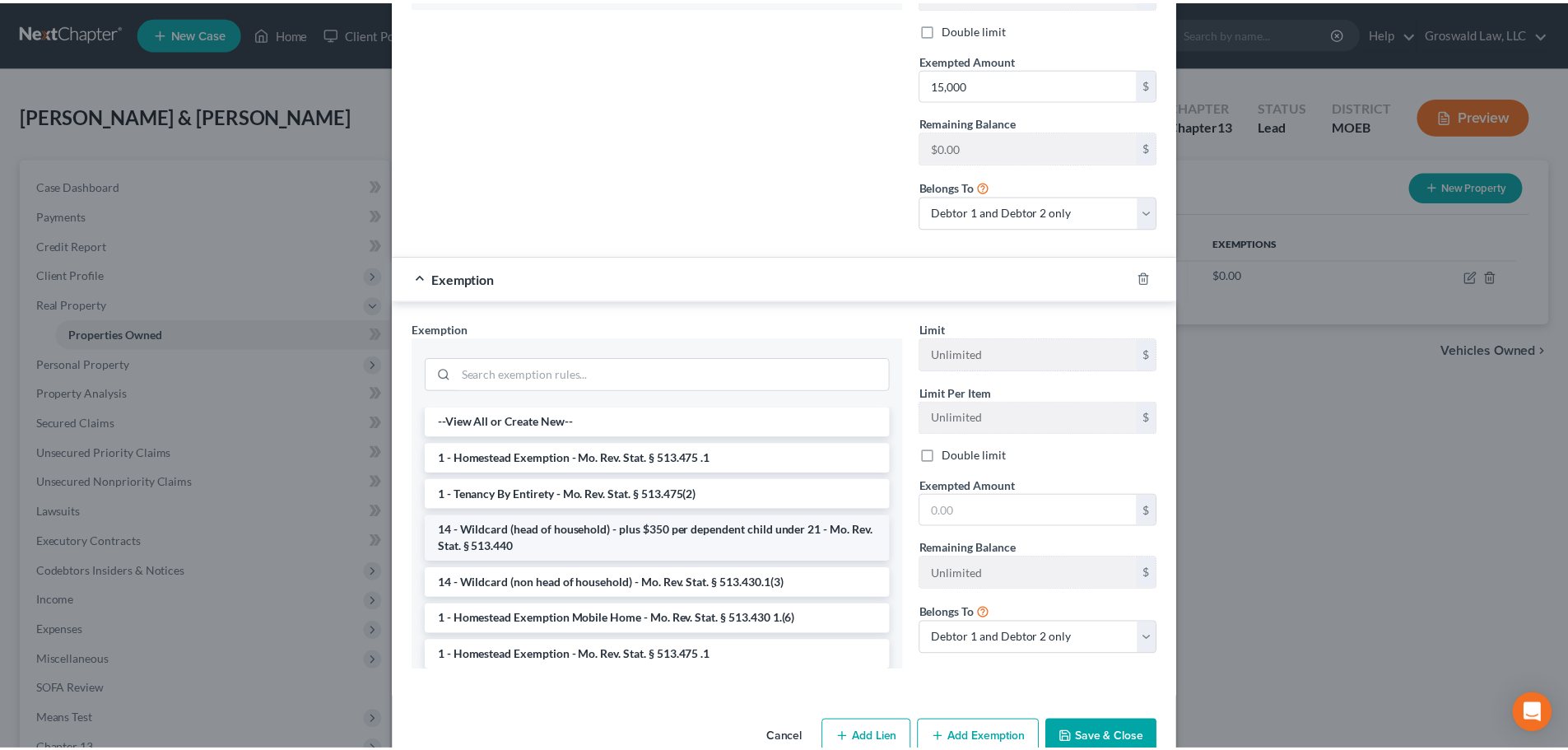
scroll to position [701, 0]
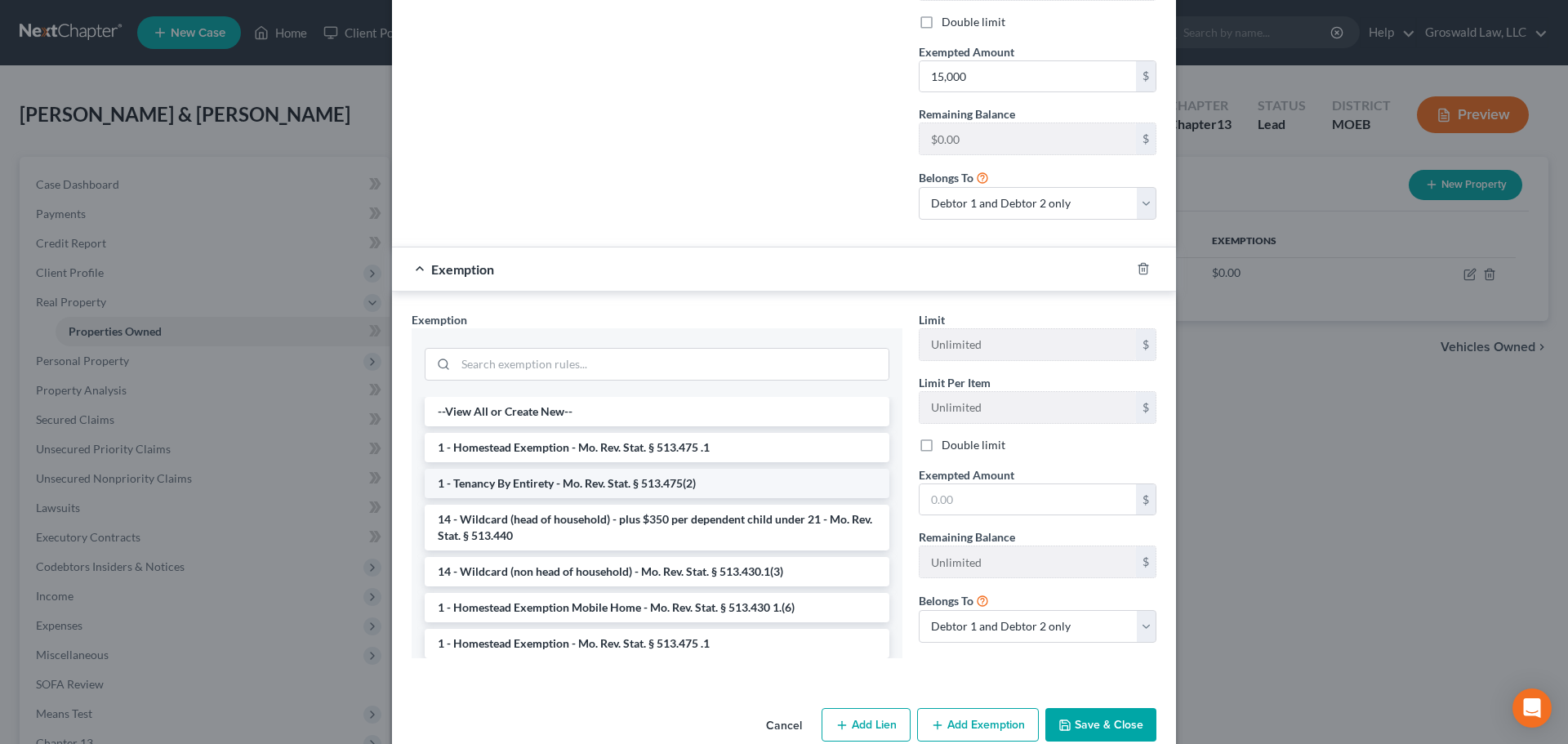
click at [581, 472] on li "1 - Tenancy By Entirety - Mo. Rev. Stat. § 513.475(2)" at bounding box center [656, 483] width 465 height 30
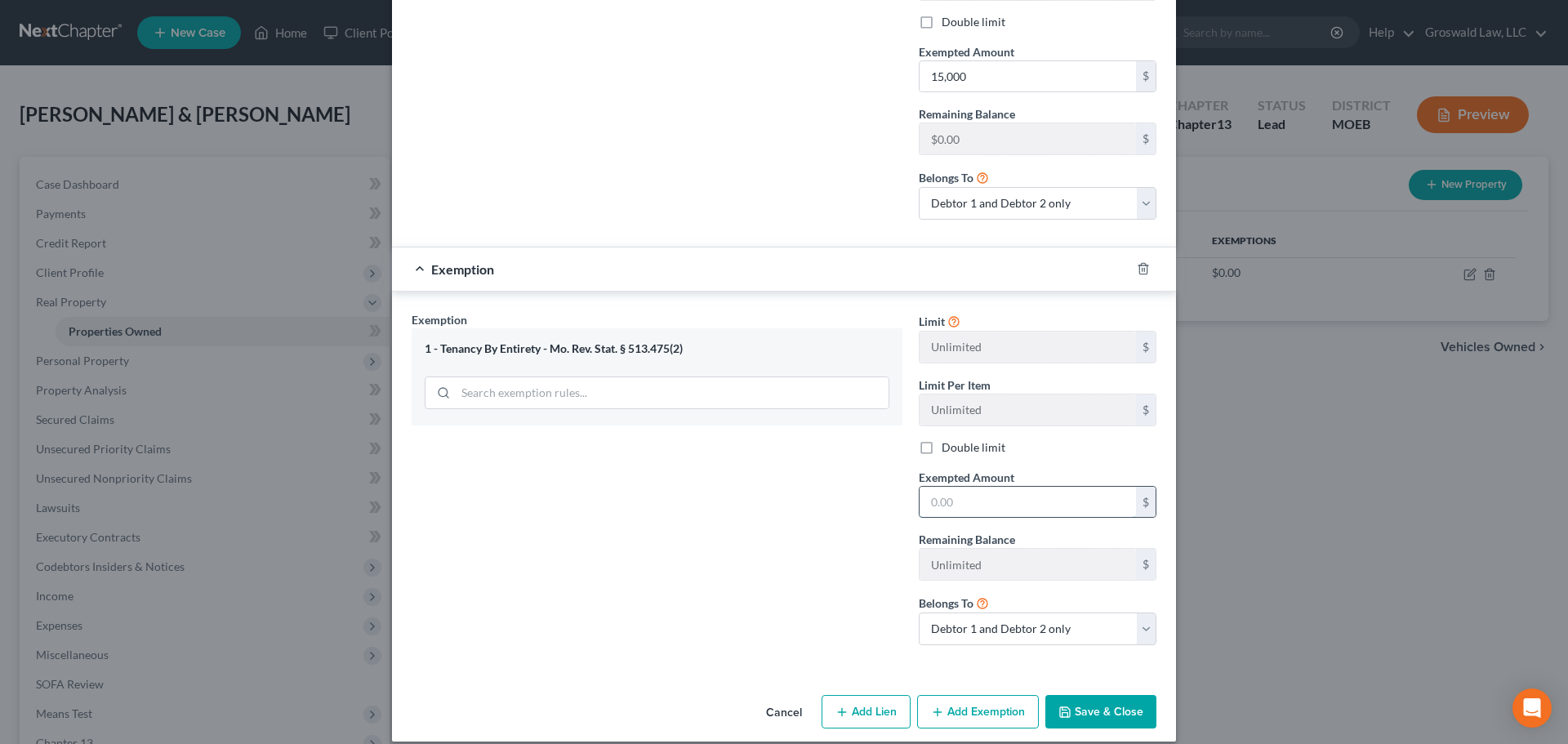
click at [993, 488] on input "text" at bounding box center [1028, 501] width 217 height 31
type input "1"
click at [701, 554] on div "Exemption Set must be selected for CA. Exemption * 1 - Tenancy By Entirety - Mo…" at bounding box center [657, 484] width 507 height 347
click at [1113, 706] on button "Save & Close" at bounding box center [1101, 712] width 111 height 34
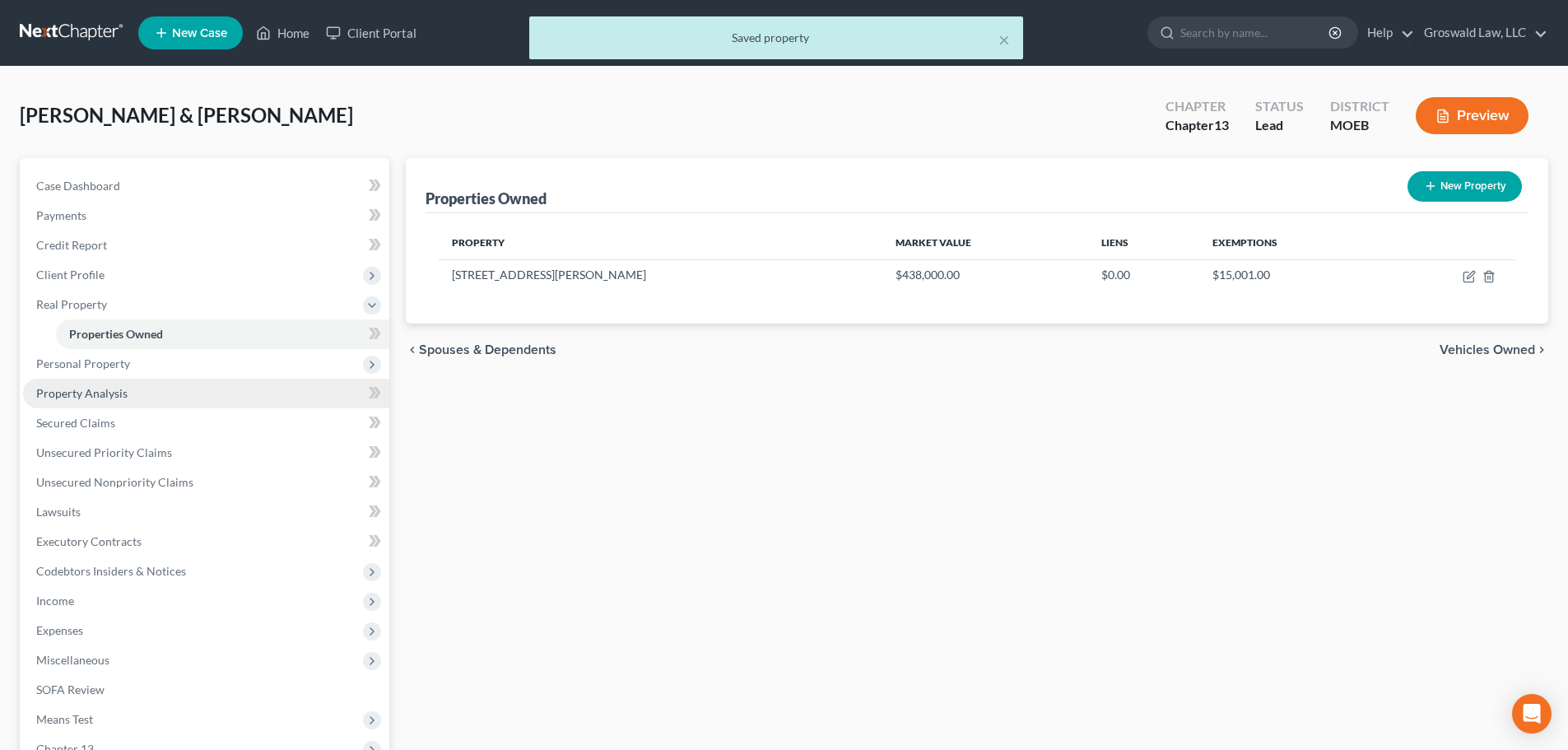
click at [78, 396] on span "Property Analysis" at bounding box center [82, 392] width 91 height 14
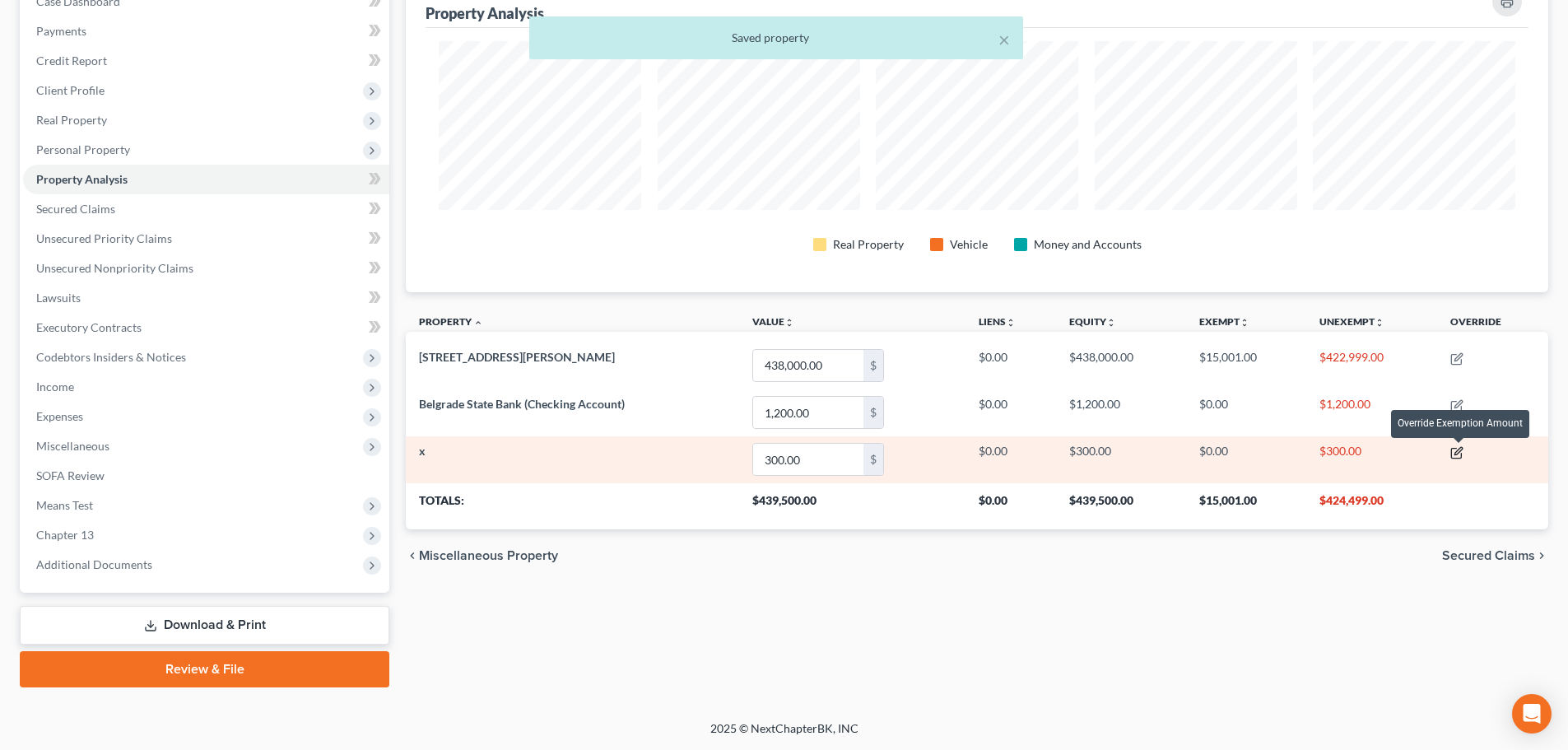
click at [1462, 455] on icon "button" at bounding box center [1457, 453] width 10 height 10
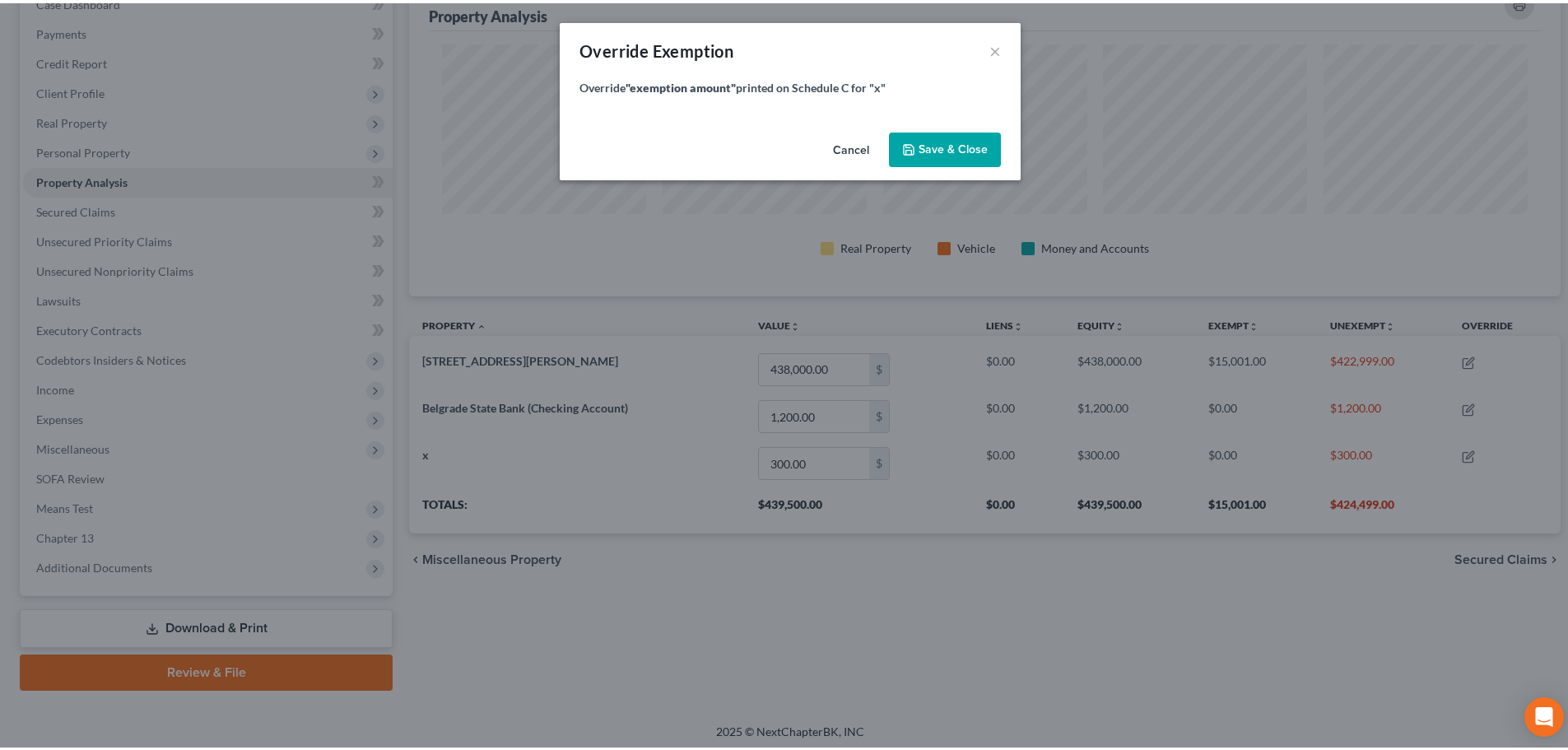
scroll to position [320, 1151]
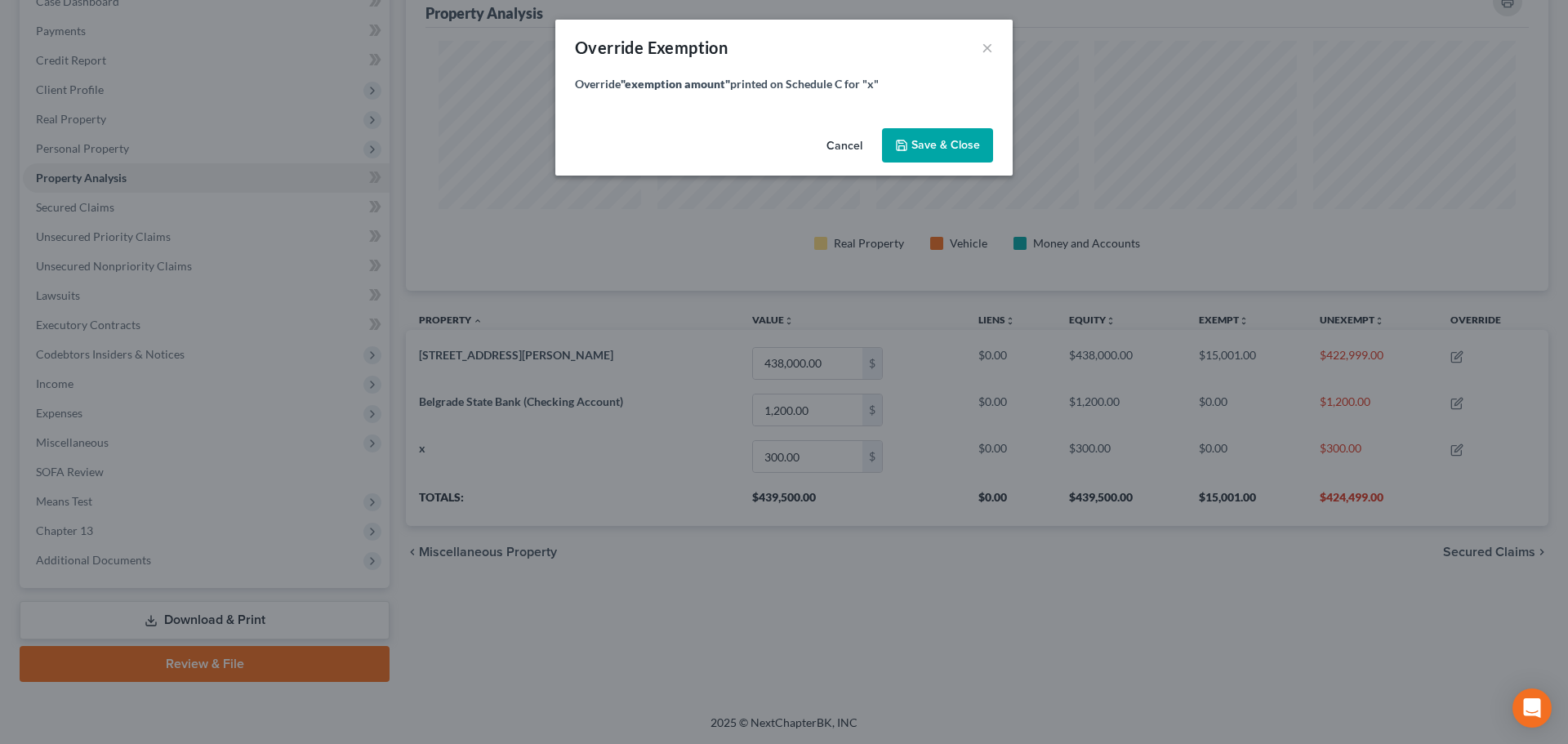
click at [843, 146] on button "Cancel" at bounding box center [844, 146] width 62 height 32
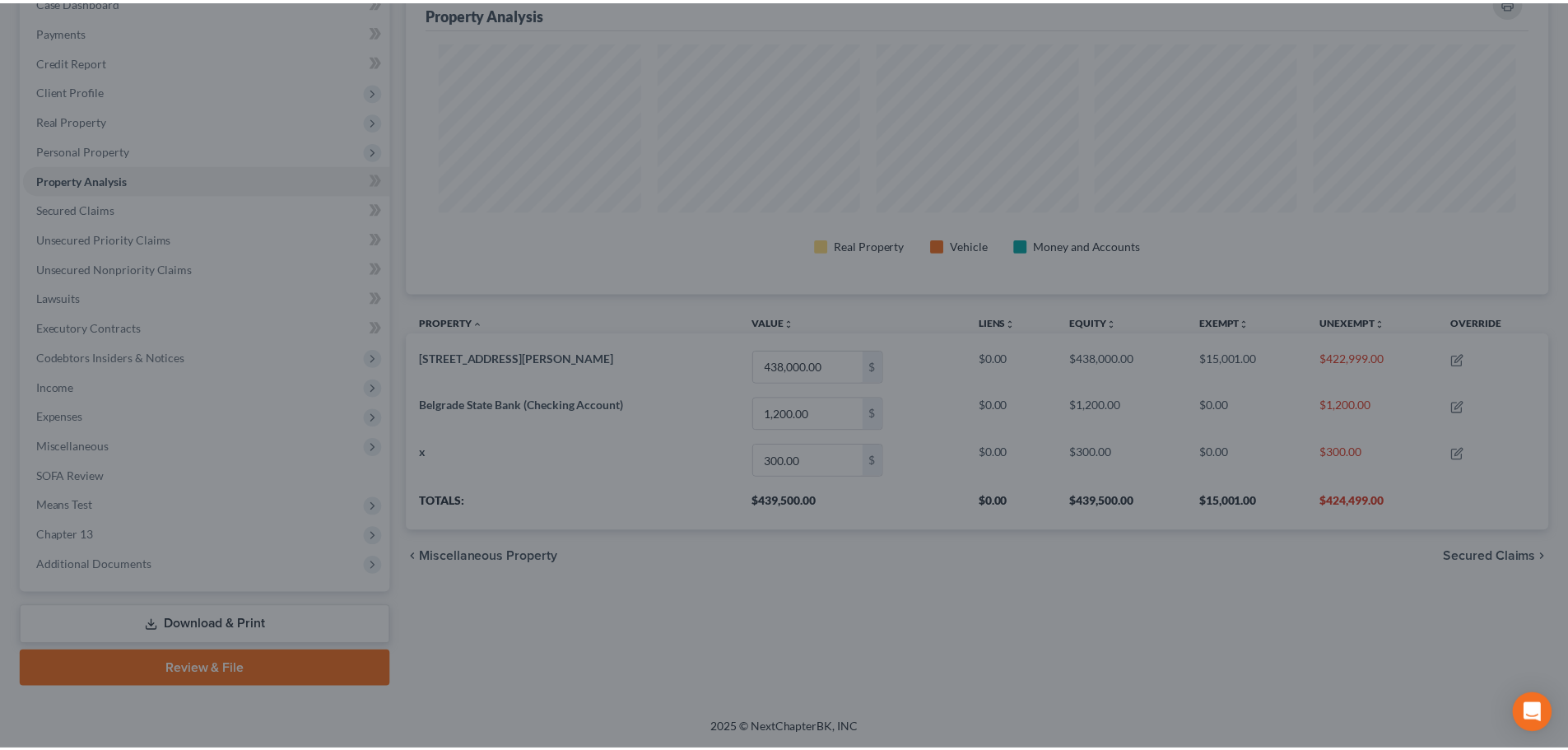
scroll to position [822603, 821813]
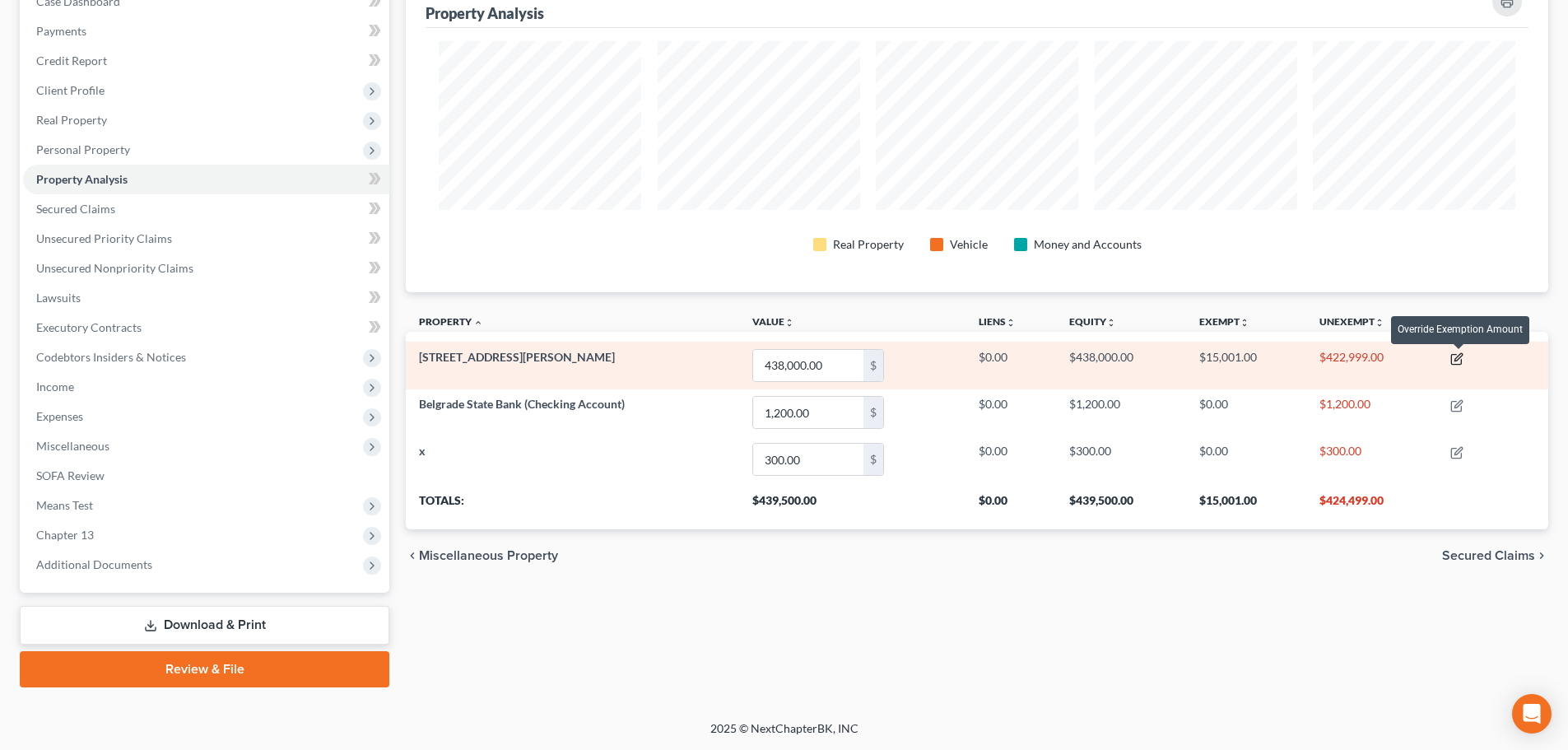
click at [1457, 358] on icon "button" at bounding box center [1458, 357] width 7 height 7
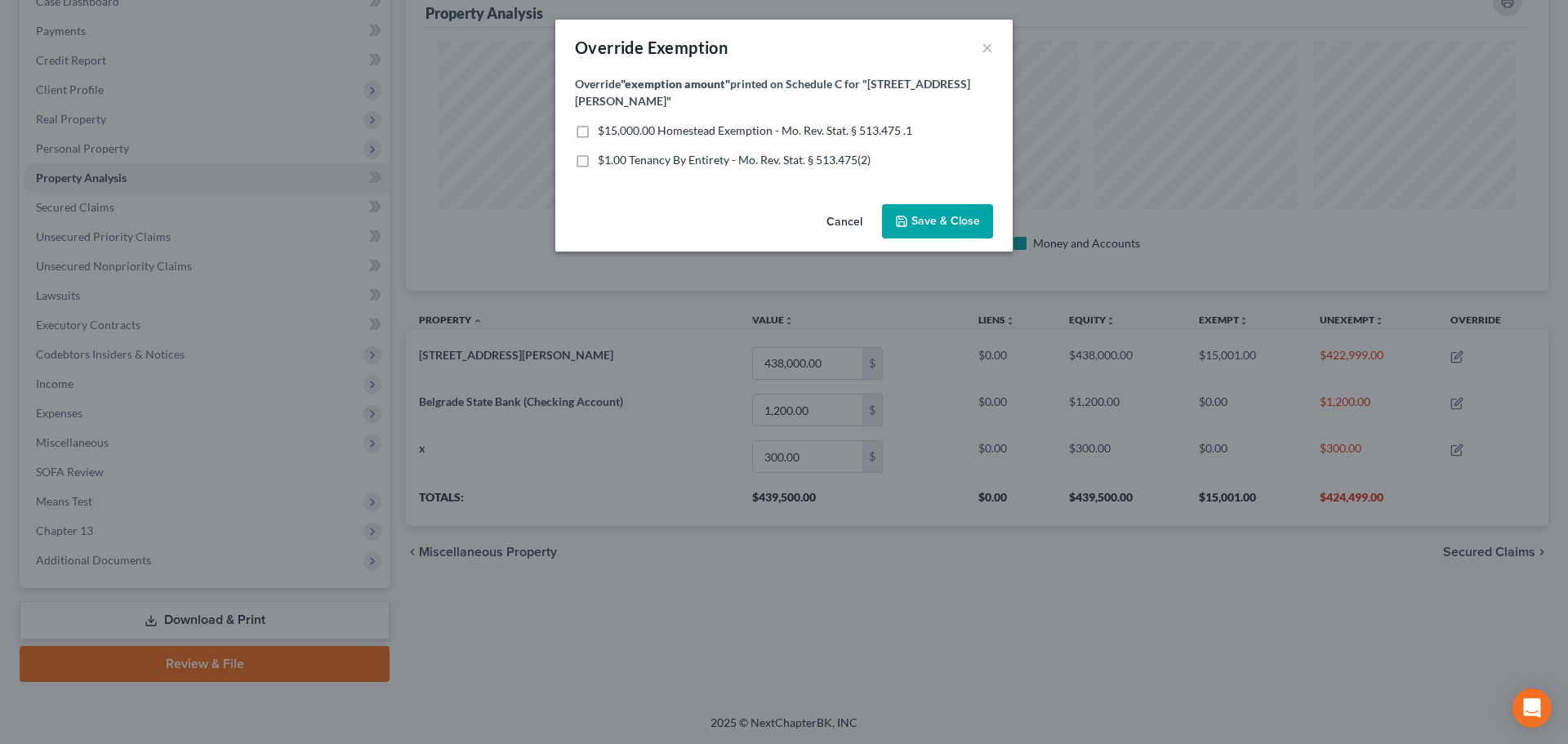
click at [682, 153] on span "$1.00 Tenancy By Entirety - Mo. Rev. Stat. § 513.475(2)" at bounding box center [734, 159] width 272 height 13
click at [615, 152] on input "$1.00 Tenancy By Entirety - Mo. Rev. Stat. § 513.475(2)" at bounding box center [610, 157] width 11 height 11
checkbox input "true"
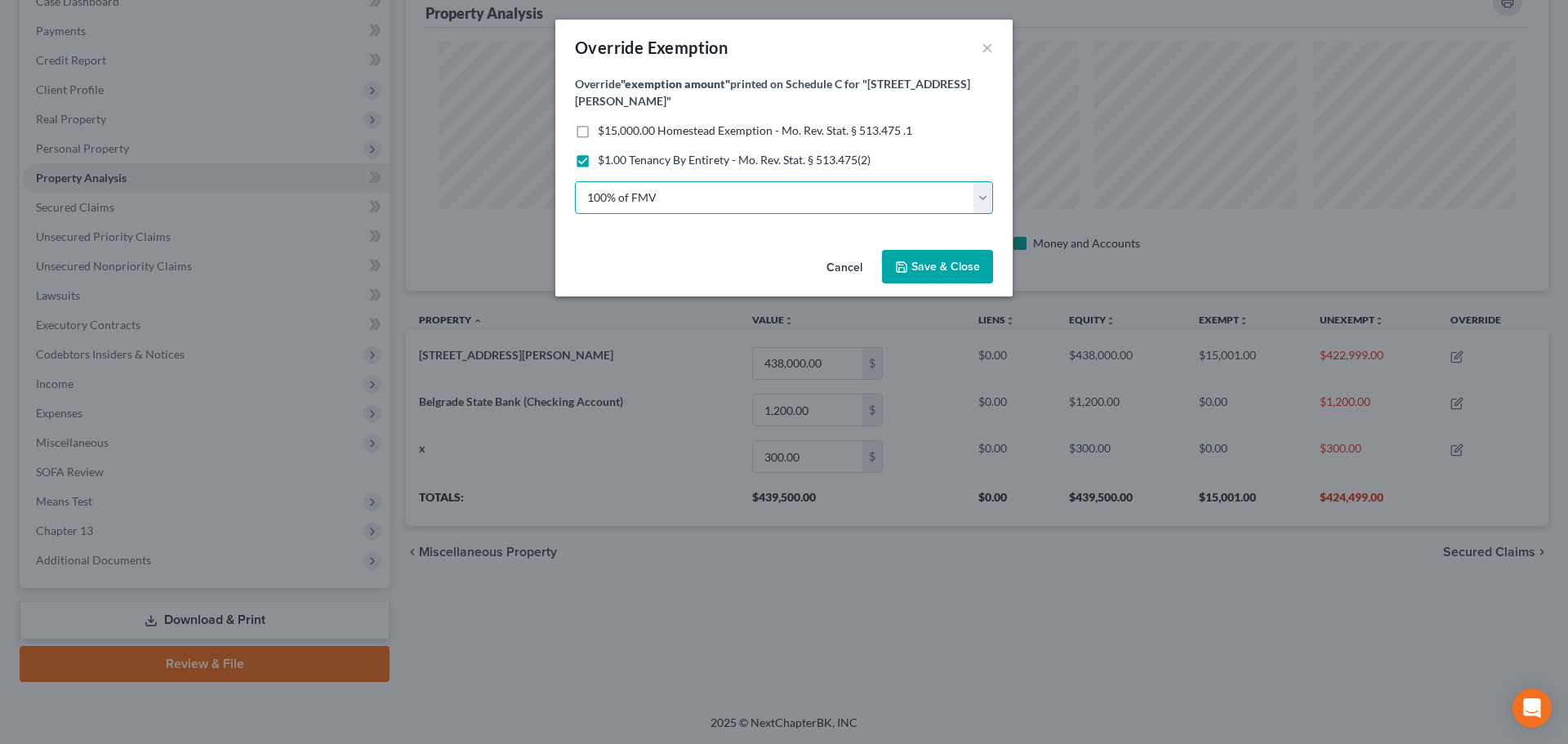
drag, startPoint x: 754, startPoint y: 190, endPoint x: 746, endPoint y: 195, distance: 9.4
click at [752, 190] on select "100% of FMV Unknown Other" at bounding box center [784, 198] width 418 height 32
select select "2"
click at [575, 182] on select "100% of FMV Unknown Other" at bounding box center [784, 198] width 418 height 32
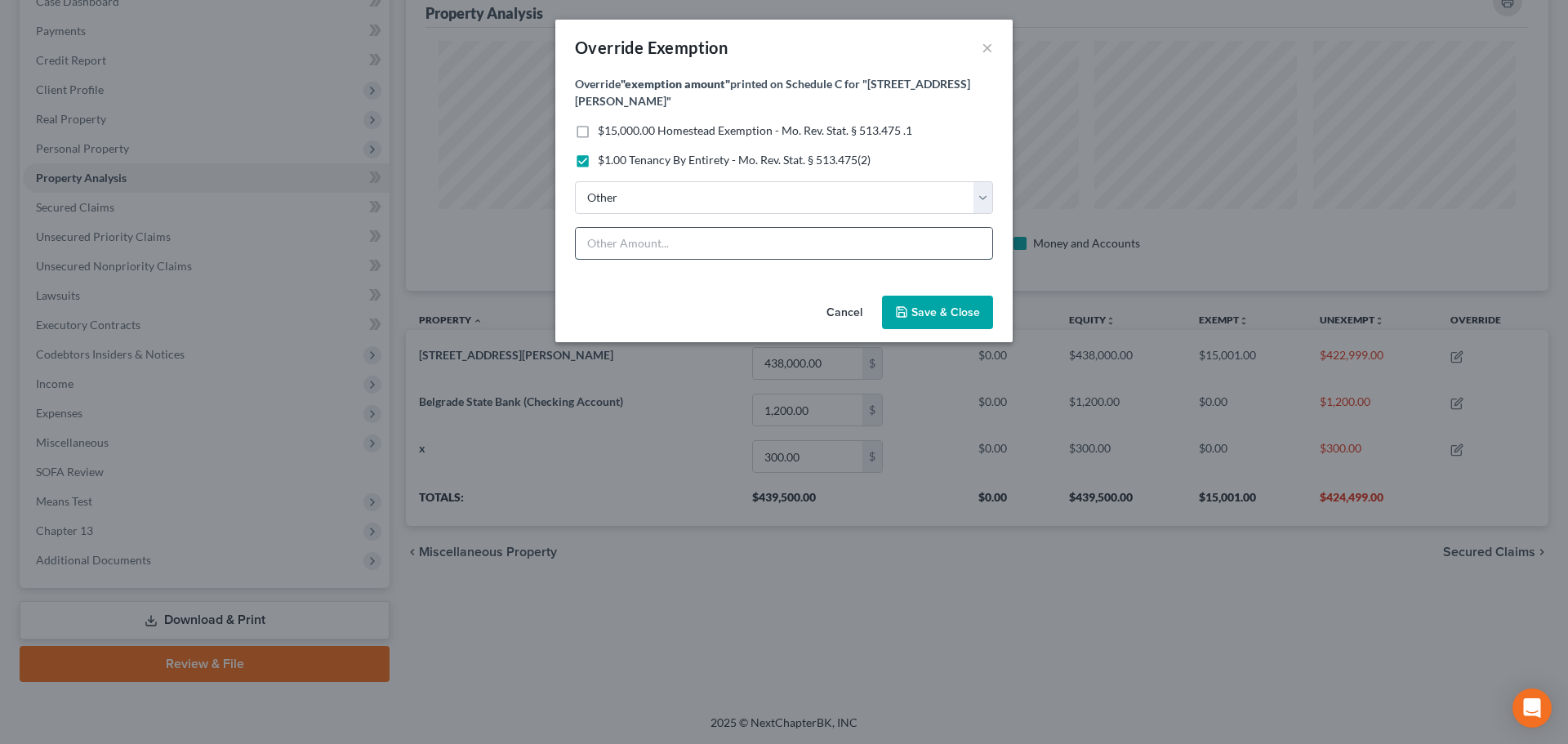
click at [708, 227] on input "text" at bounding box center [783, 243] width 416 height 31
type input "***"
click at [908, 306] on icon "button" at bounding box center [902, 312] width 13 height 13
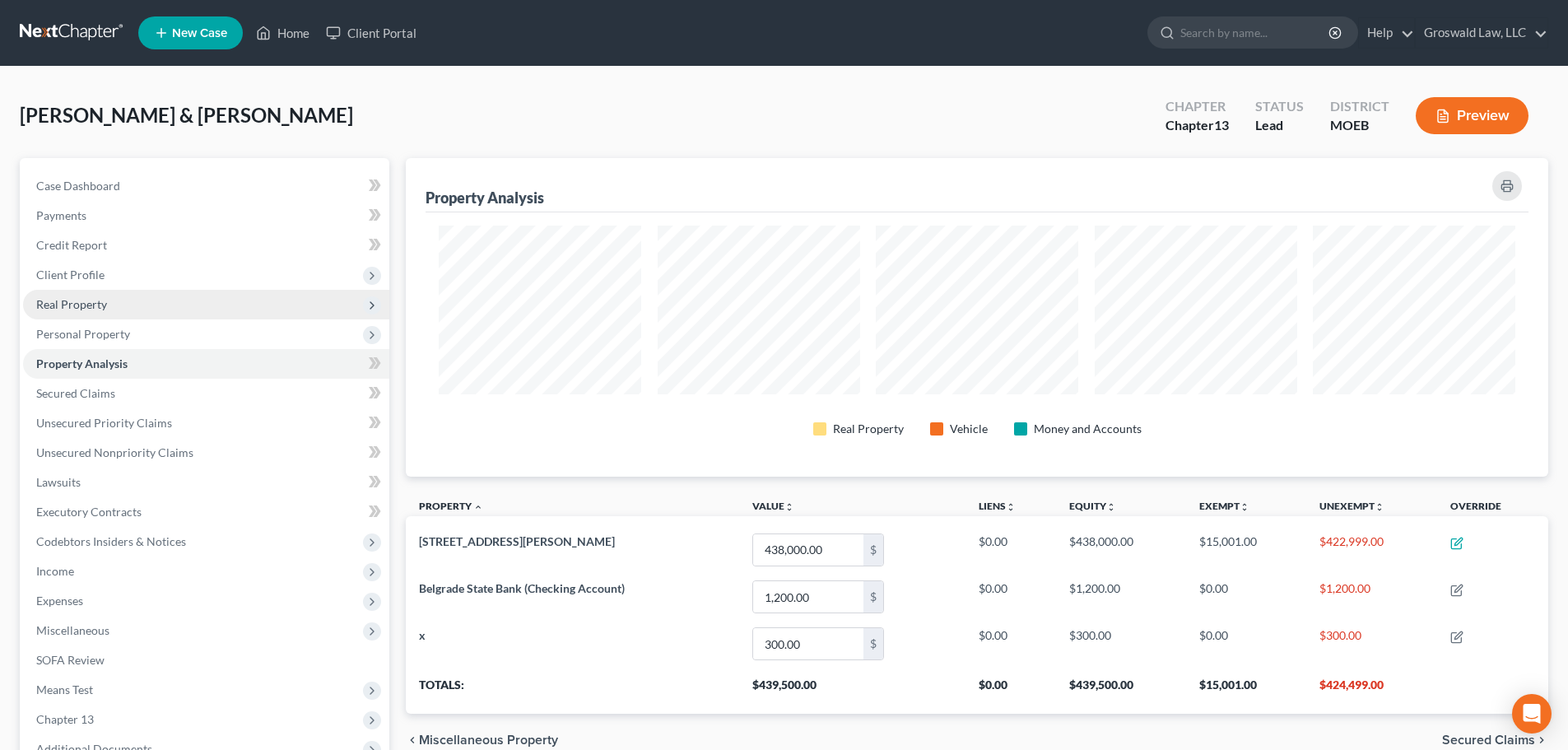
click at [91, 301] on span "Real Property" at bounding box center [72, 303] width 71 height 14
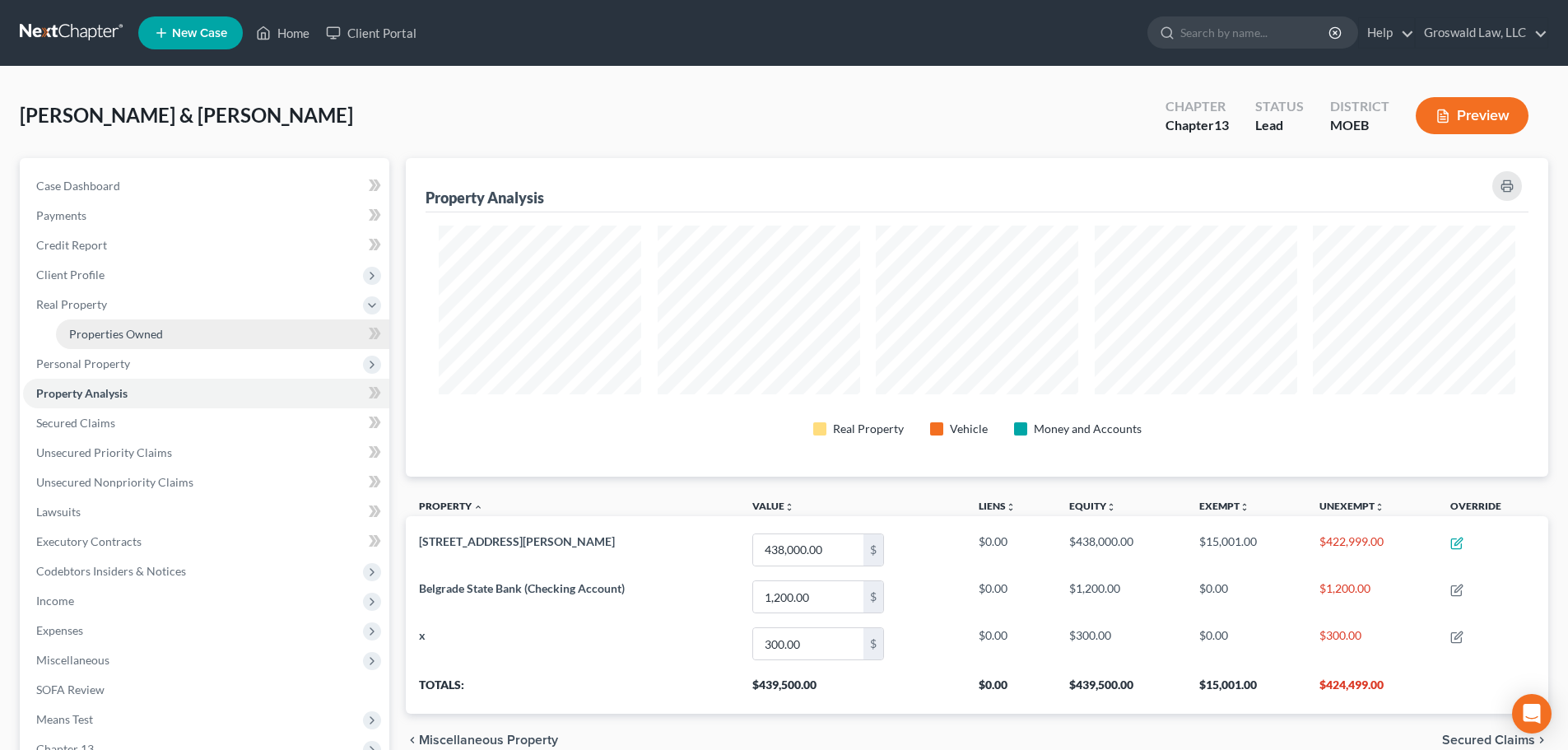
click at [103, 335] on span "Properties Owned" at bounding box center [116, 333] width 94 height 14
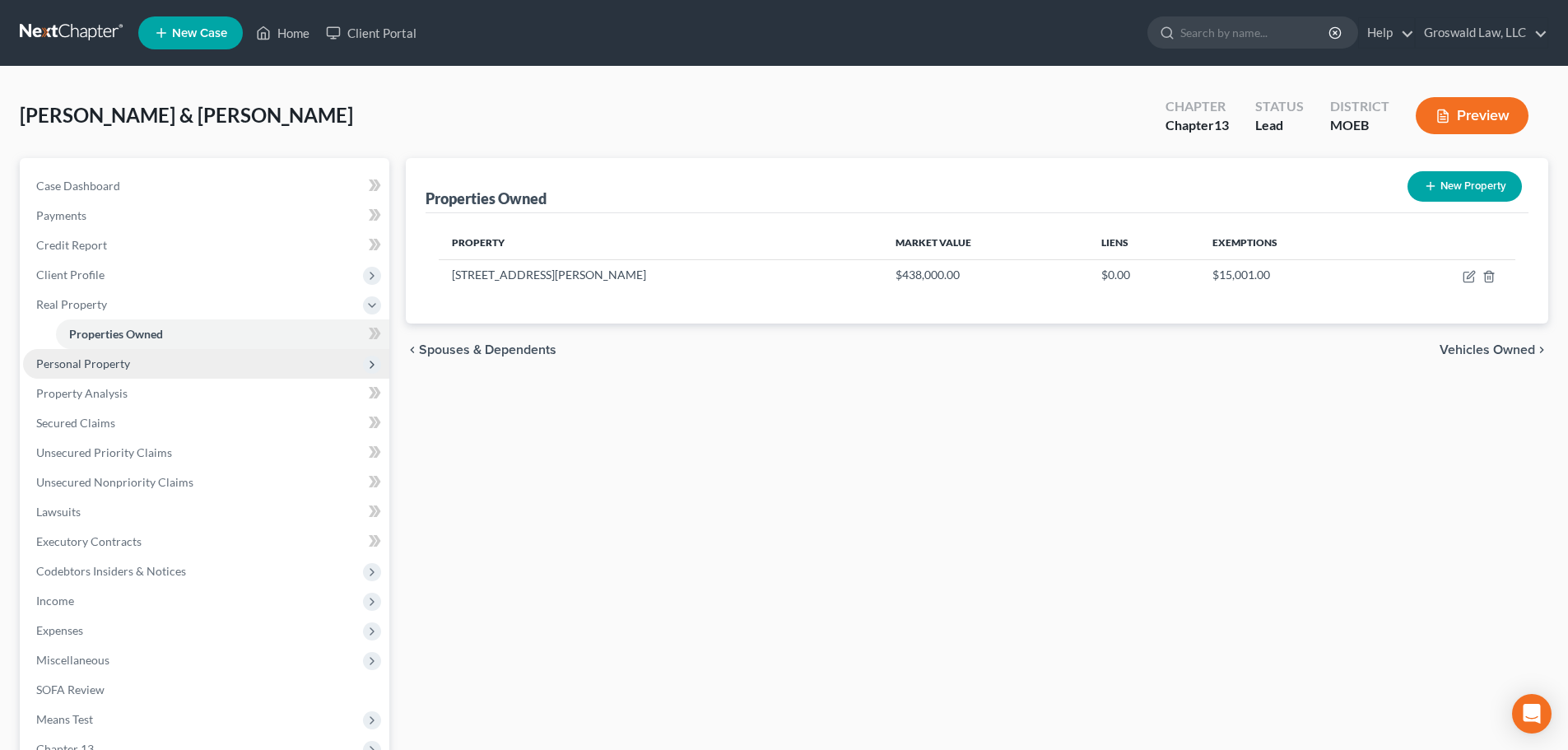
click at [166, 361] on span "Personal Property" at bounding box center [206, 363] width 366 height 30
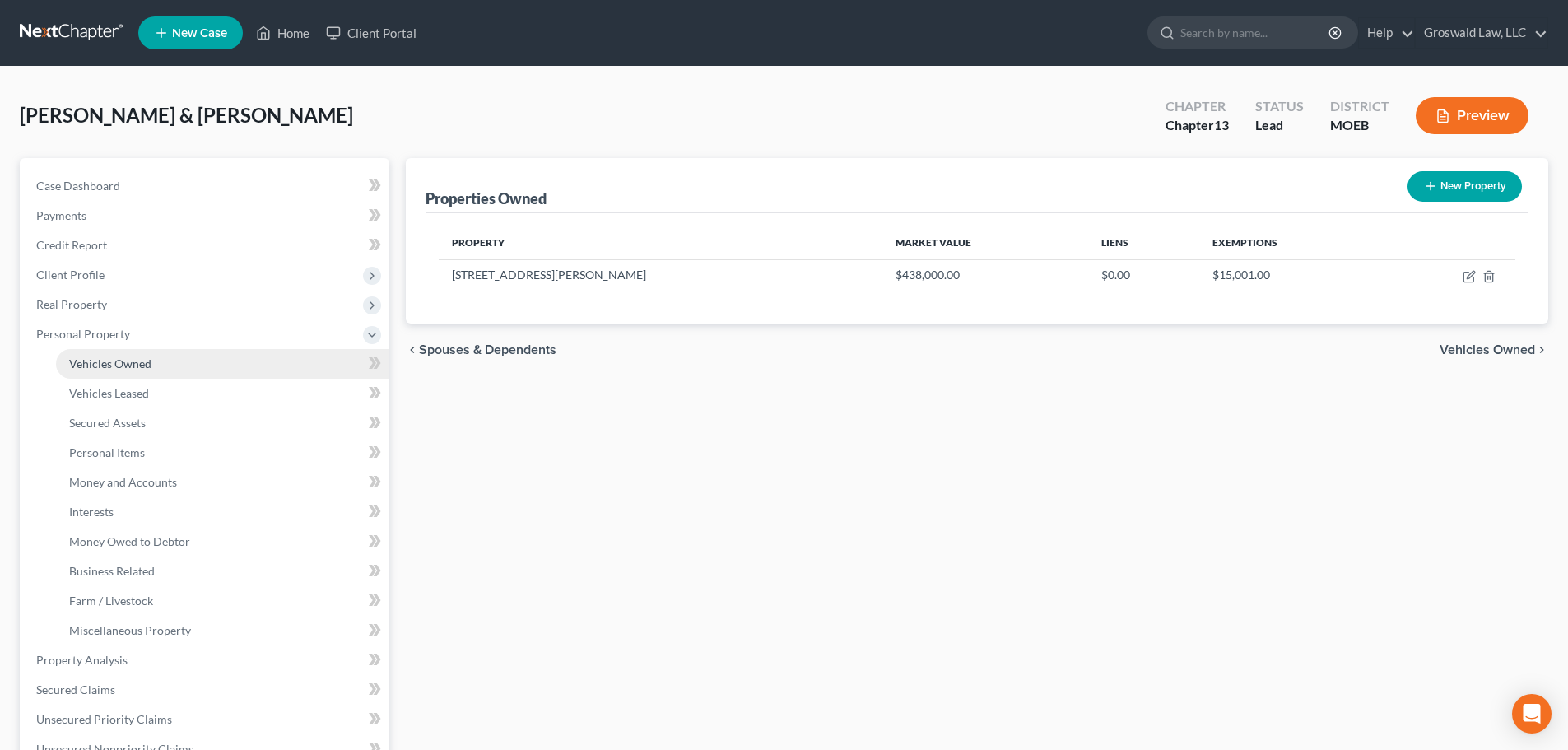
click at [98, 364] on span "Vehicles Owned" at bounding box center [110, 362] width 82 height 14
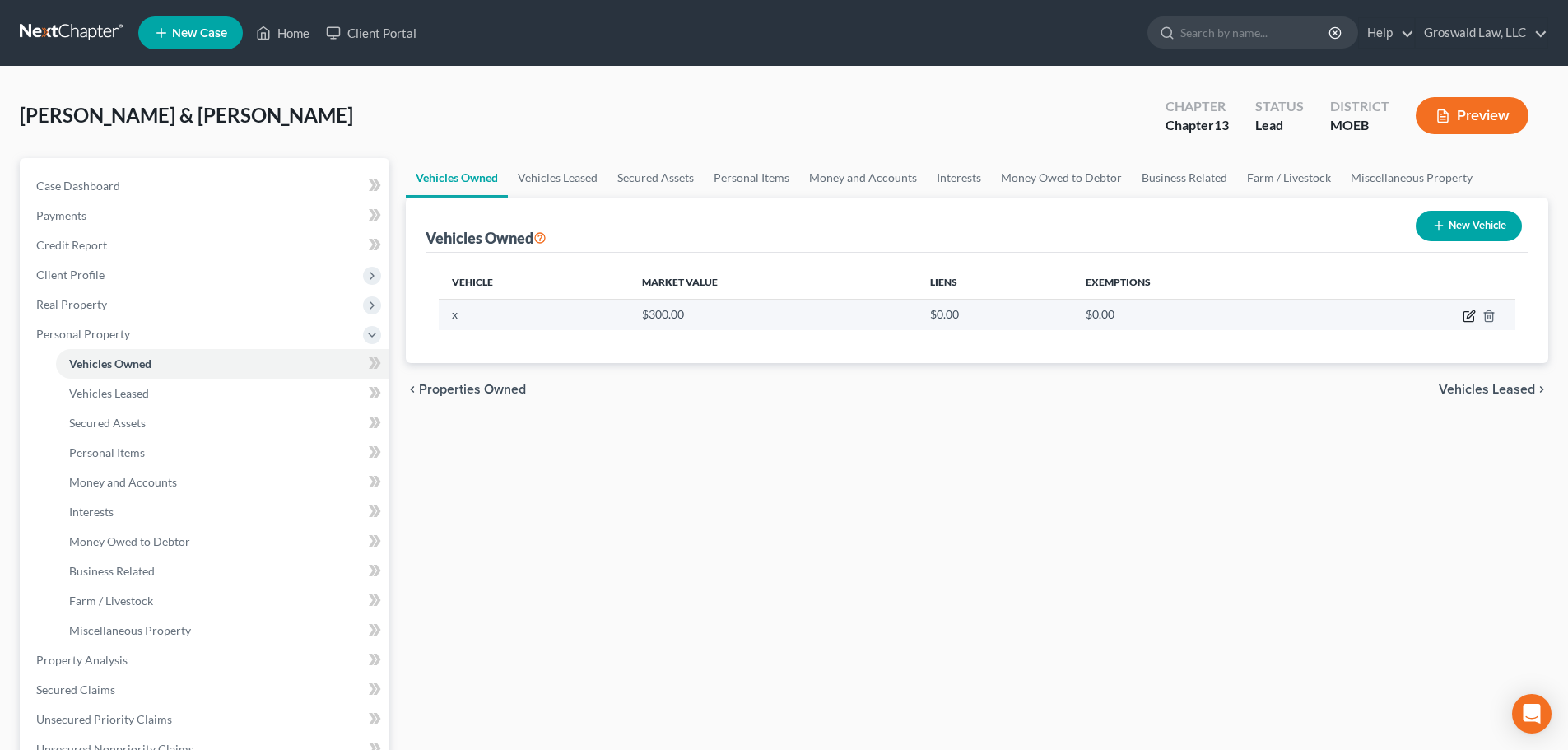
click at [1467, 320] on icon "button" at bounding box center [1468, 316] width 14 height 14
select select "7"
select select "2"
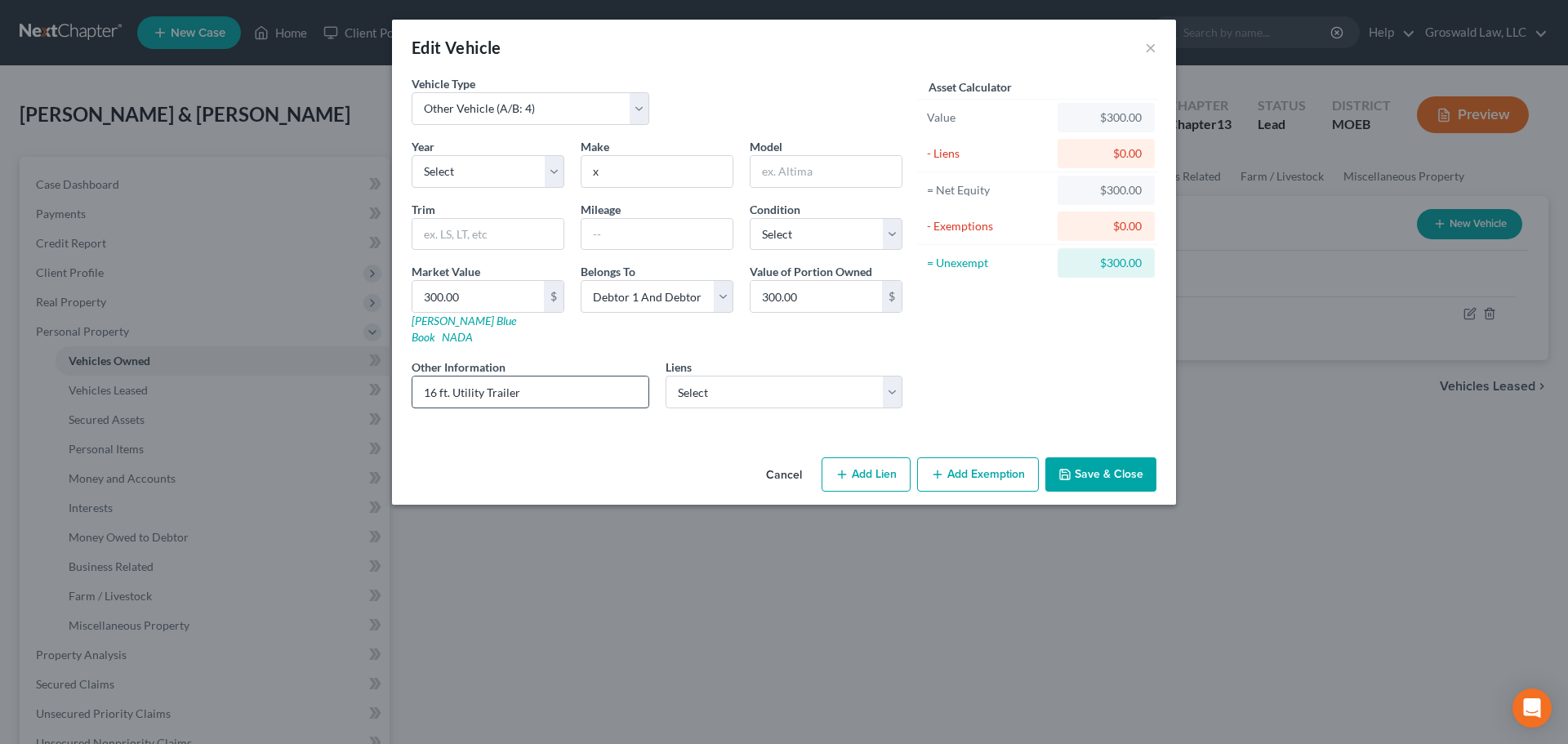
click at [523, 388] on div "Year Select 2026 2025 2024 2023 2022 2021 2020 2019 2018 2017 2016 2015 2014 20…" at bounding box center [657, 279] width 507 height 283
drag, startPoint x: 464, startPoint y: 377, endPoint x: 352, endPoint y: 380, distance: 112.0
click at [352, 380] on div "Edit Vehicle × Vehicle Type Select Automobile (A/B: 3) Truck (A/B: 3) Trailer (…" at bounding box center [784, 372] width 1568 height 744
click at [707, 151] on div "Make * x" at bounding box center [657, 163] width 169 height 49
drag, startPoint x: 685, startPoint y: 163, endPoint x: 501, endPoint y: 142, distance: 185.2
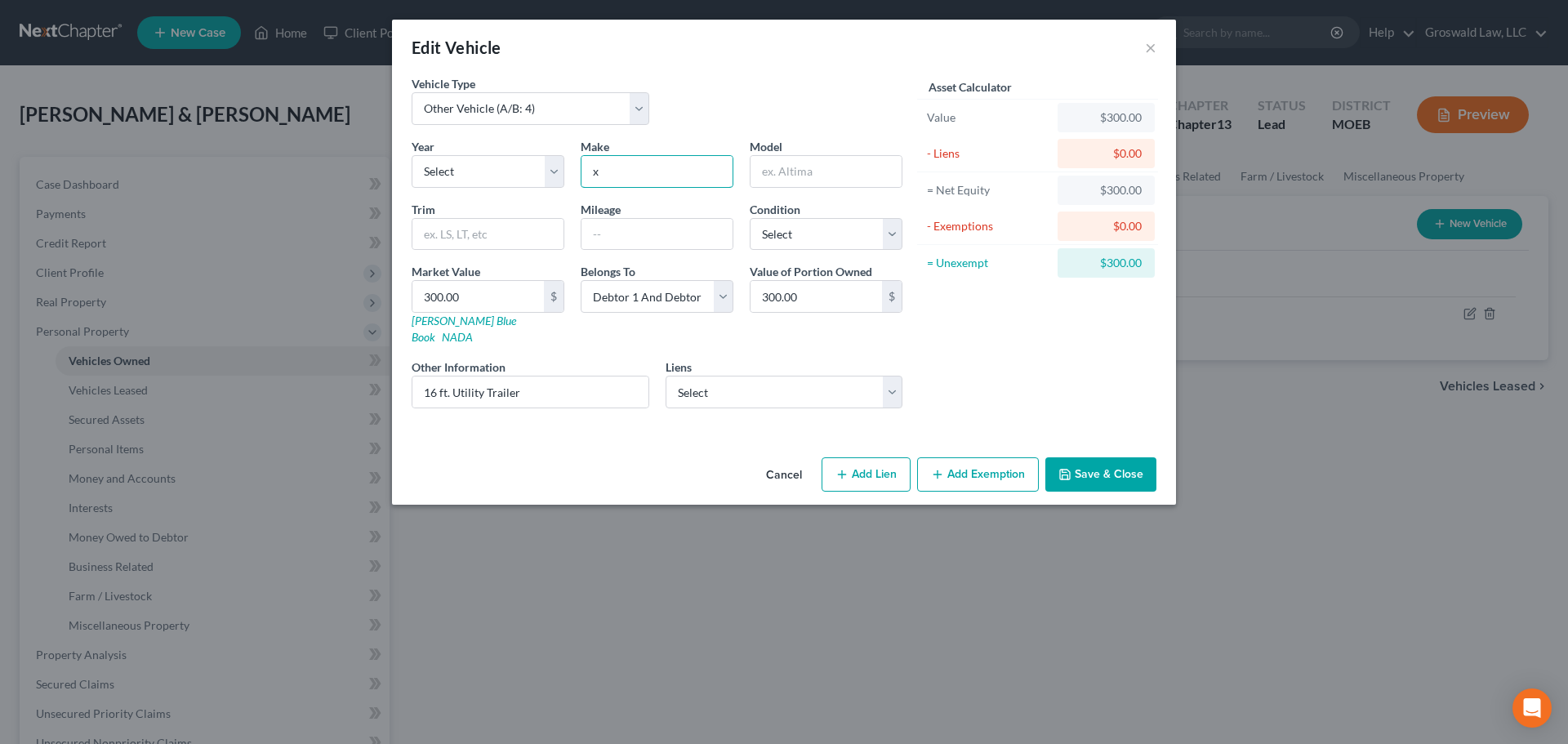
click at [502, 143] on div "Year Select 2026 2025 2024 2023 2022 2021 2020 2019 2018 2017 2016 2015 2014 20…" at bounding box center [657, 279] width 507 height 283
paste input "16 ft. Utility Trailer"
type input "16 ft. Utility Trailer"
drag, startPoint x: 558, startPoint y: 370, endPoint x: 205, endPoint y: 341, distance: 354.2
click at [205, 341] on div "Edit Vehicle × Vehicle Type Select Automobile (A/B: 3) Truck (A/B: 3) Trailer (…" at bounding box center [784, 372] width 1568 height 744
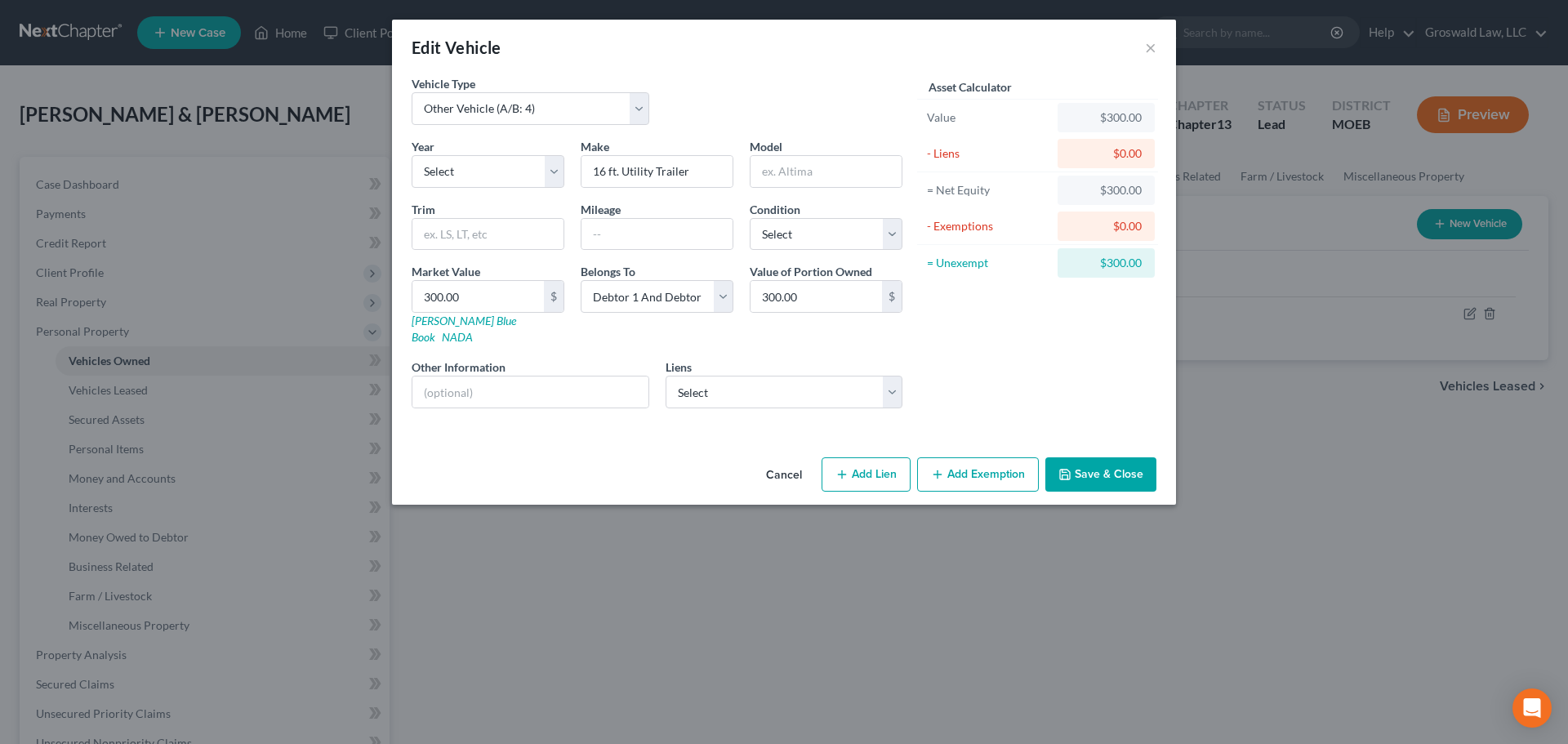
click at [754, 430] on div "Vehicle Type Select Automobile (A/B: 3) Truck (A/B: 3) Trailer (A/B: 4) Watercr…" at bounding box center [784, 263] width 784 height 376
click at [1113, 459] on button "Save & Close" at bounding box center [1101, 474] width 111 height 34
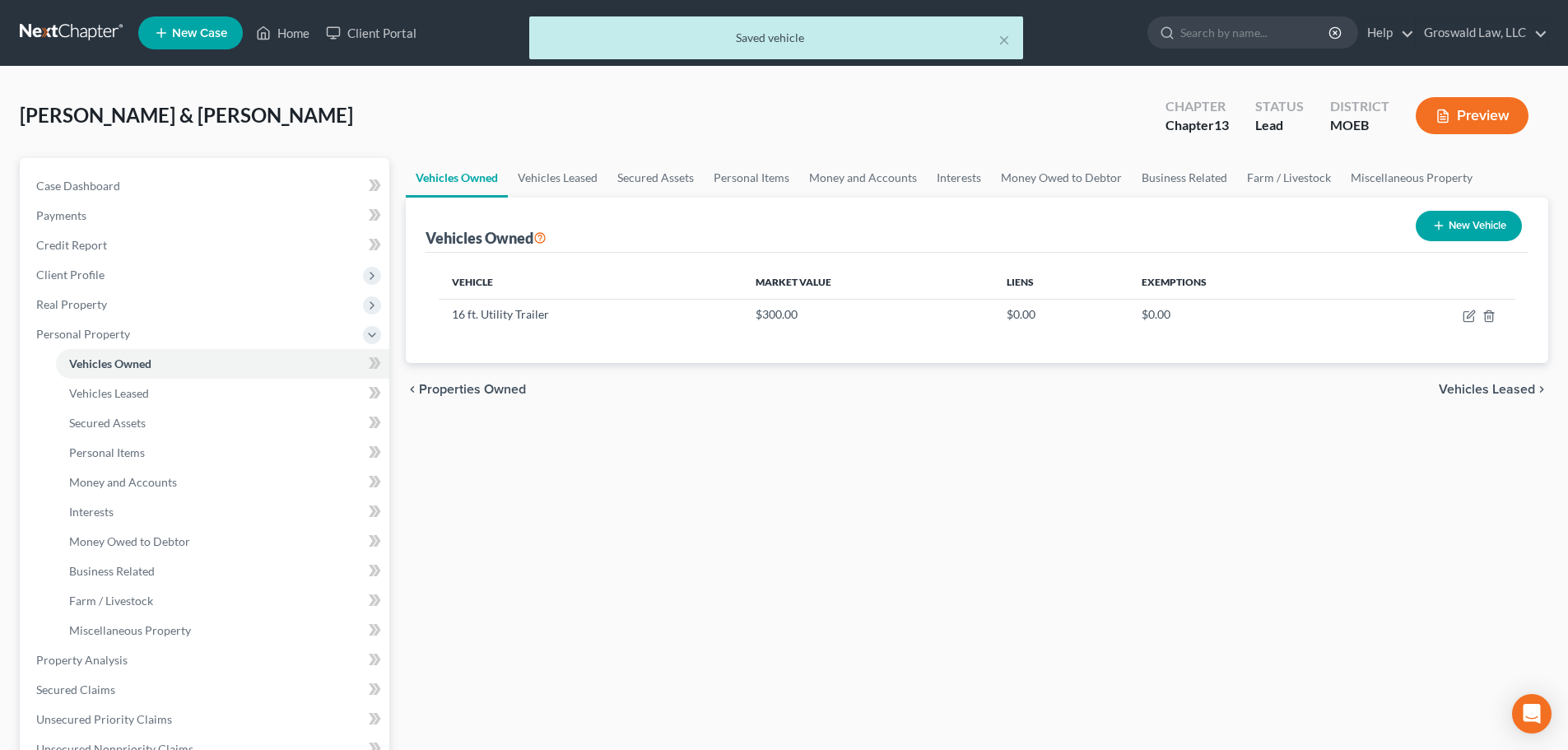
click at [1496, 235] on button "New Vehicle" at bounding box center [1468, 226] width 106 height 31
select select "0"
select select "2"
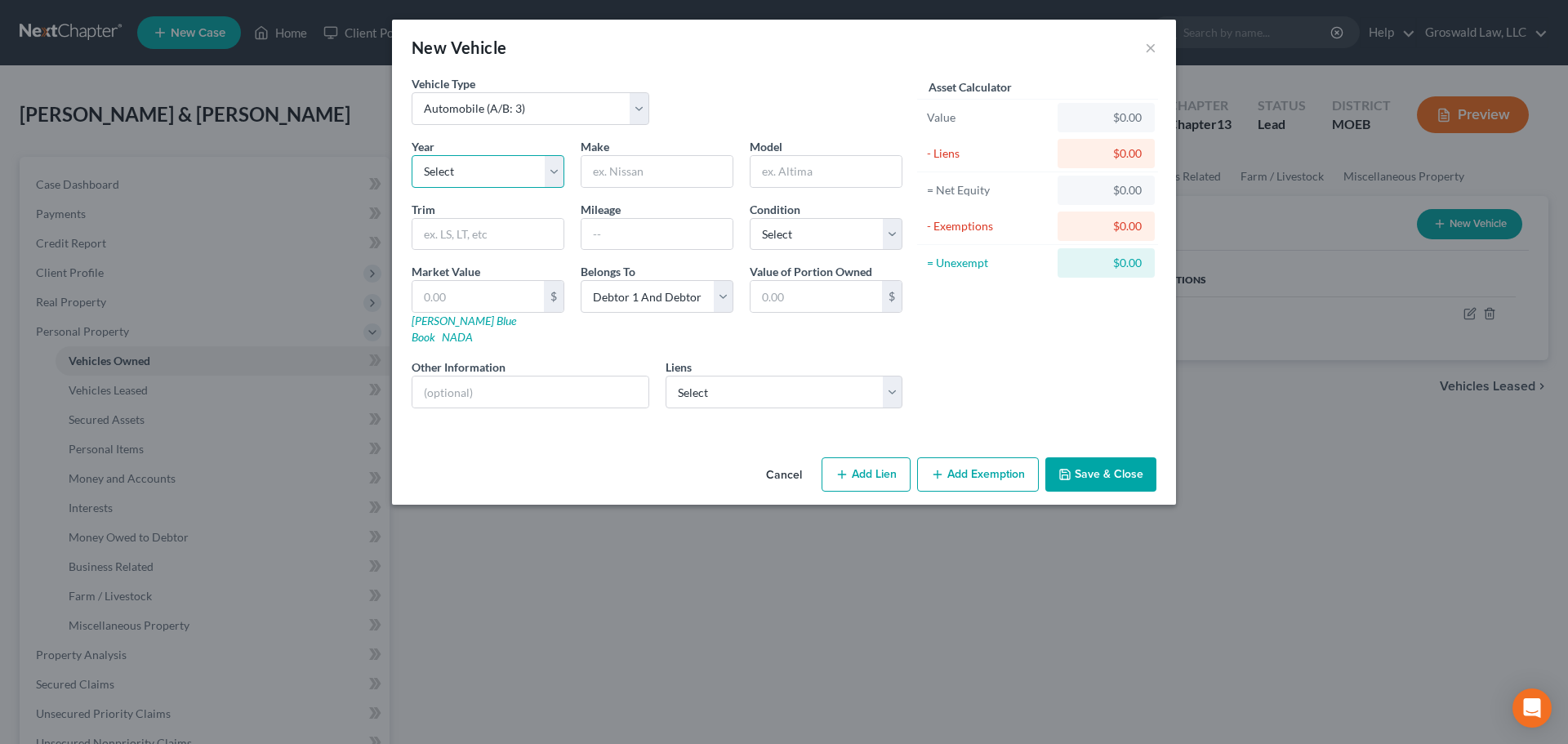
click at [486, 163] on select "Select 2026 2025 2024 2023 2022 2021 2020 2019 2018 2017 2016 2015 2014 2013 20…" at bounding box center [488, 172] width 153 height 32
select select "11"
click at [412, 155] on select "Select 2026 2025 2024 2023 2022 2021 2020 2019 2018 2017 2016 2015 2014 2013 20…" at bounding box center [488, 172] width 153 height 32
drag, startPoint x: 638, startPoint y: 174, endPoint x: 629, endPoint y: 169, distance: 10.3
click at [638, 174] on input "text" at bounding box center [657, 172] width 151 height 31
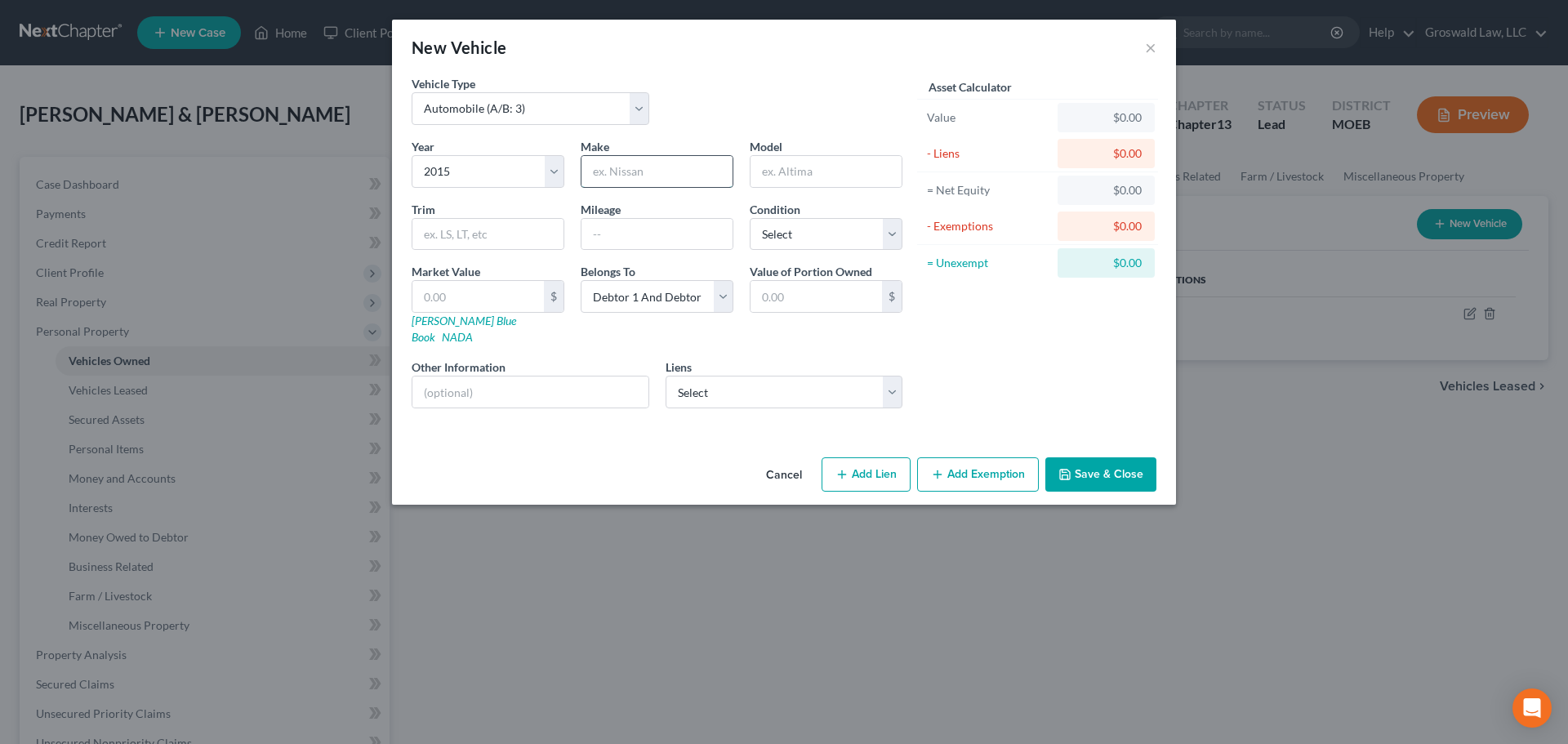
drag, startPoint x: 667, startPoint y: 173, endPoint x: 668, endPoint y: 163, distance: 10.0
click at [667, 173] on input "text" at bounding box center [657, 172] width 151 height 31
click at [673, 168] on input "Dodge RAM" at bounding box center [657, 172] width 151 height 31
type input "Dodge Ram"
type input "1500 4x4 quad cab"
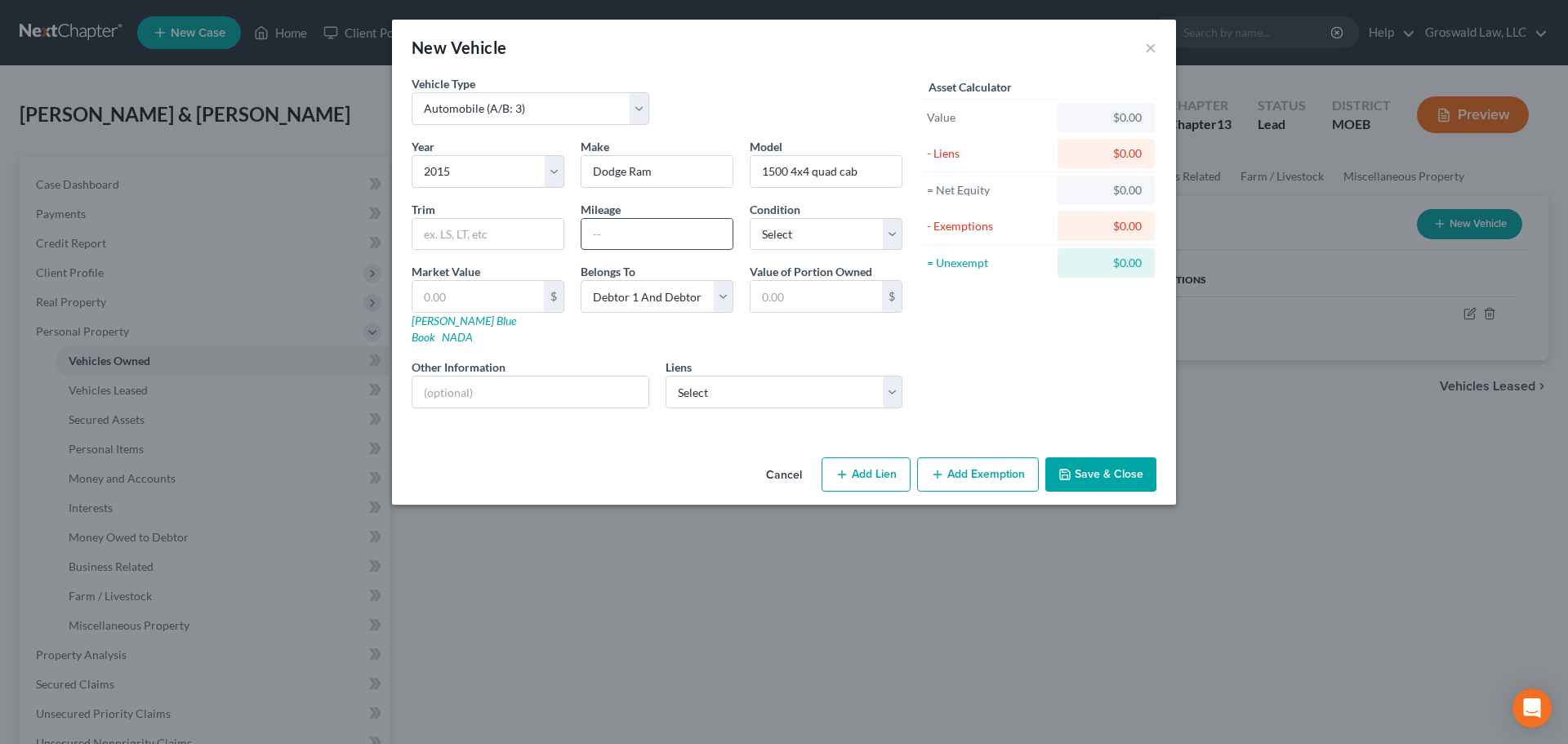
click at [671, 237] on input "text" at bounding box center [657, 234] width 151 height 31
type input "85,000"
drag, startPoint x: 726, startPoint y: 370, endPoint x: 724, endPoint y: 384, distance: 14.1
click at [726, 376] on select "Select Credit Acceptance - $20,410.00" at bounding box center [784, 392] width 237 height 32
select select "23"
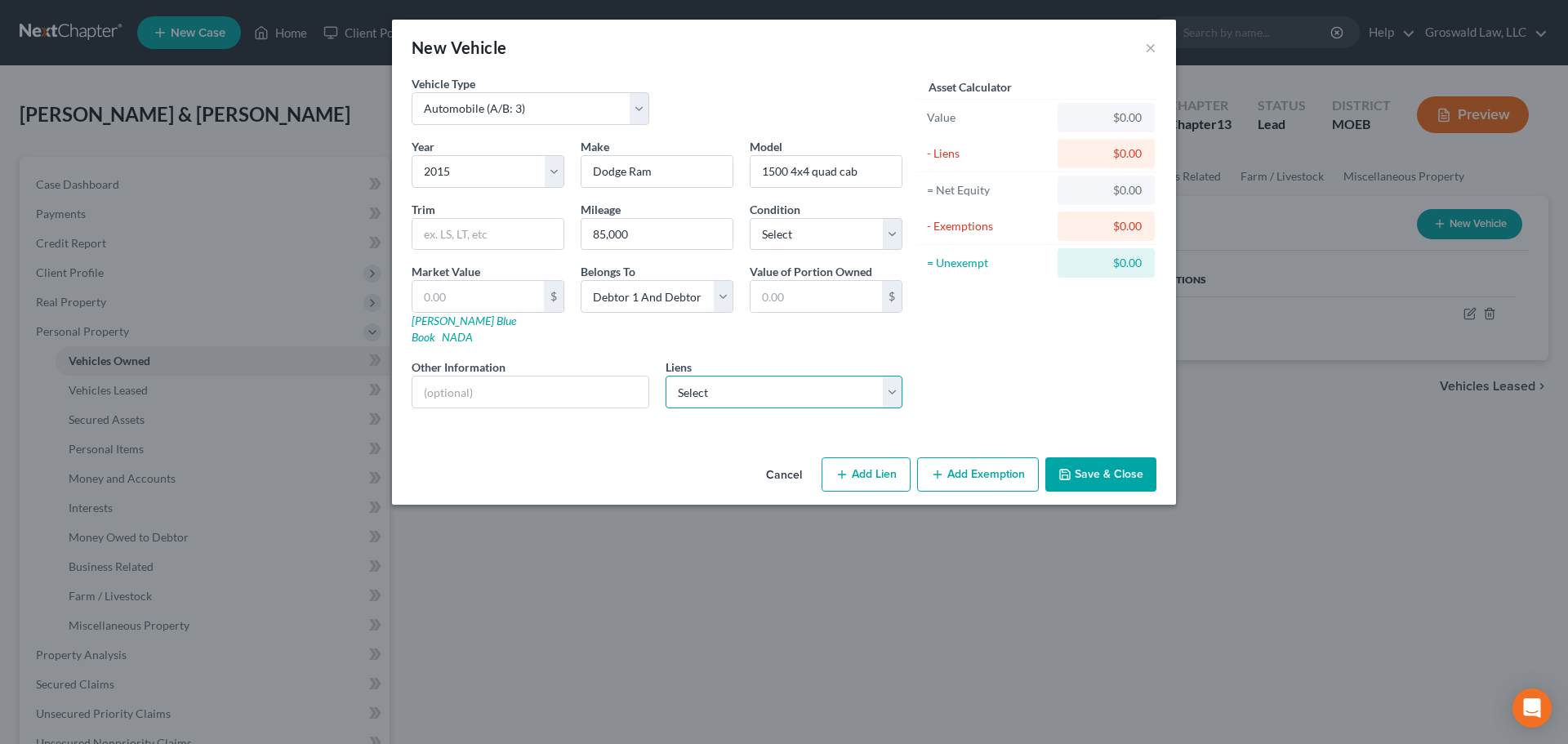
select select "0"
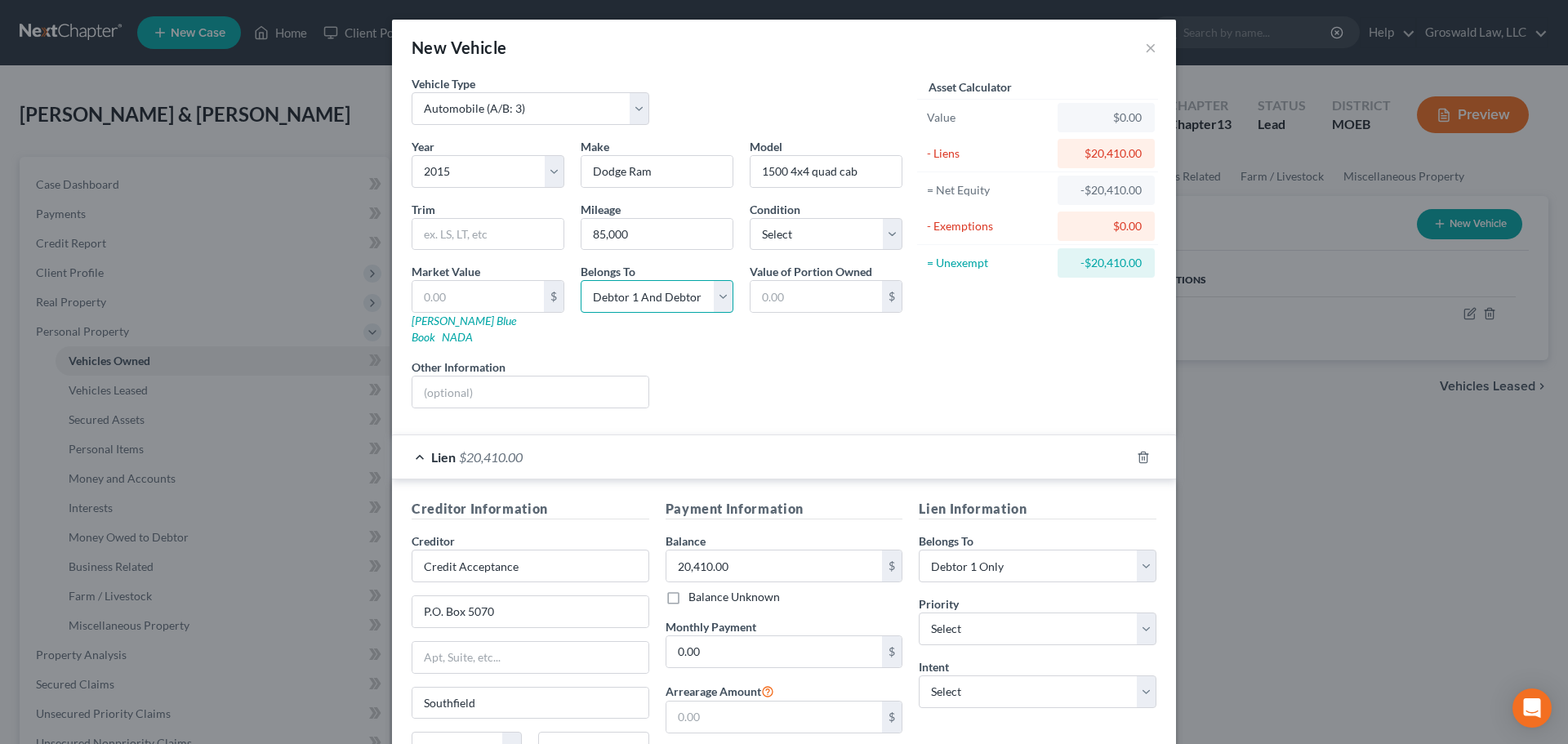
click at [620, 306] on select "Select Debtor 1 Only Debtor 2 Only Debtor 1 And Debtor 2 Only At Least One Of T…" at bounding box center [657, 297] width 153 height 32
select select "0"
click at [581, 280] on select "Select Debtor 1 Only Debtor 2 Only Debtor 1 And Debtor 2 Only At Least One Of T…" at bounding box center [657, 297] width 153 height 32
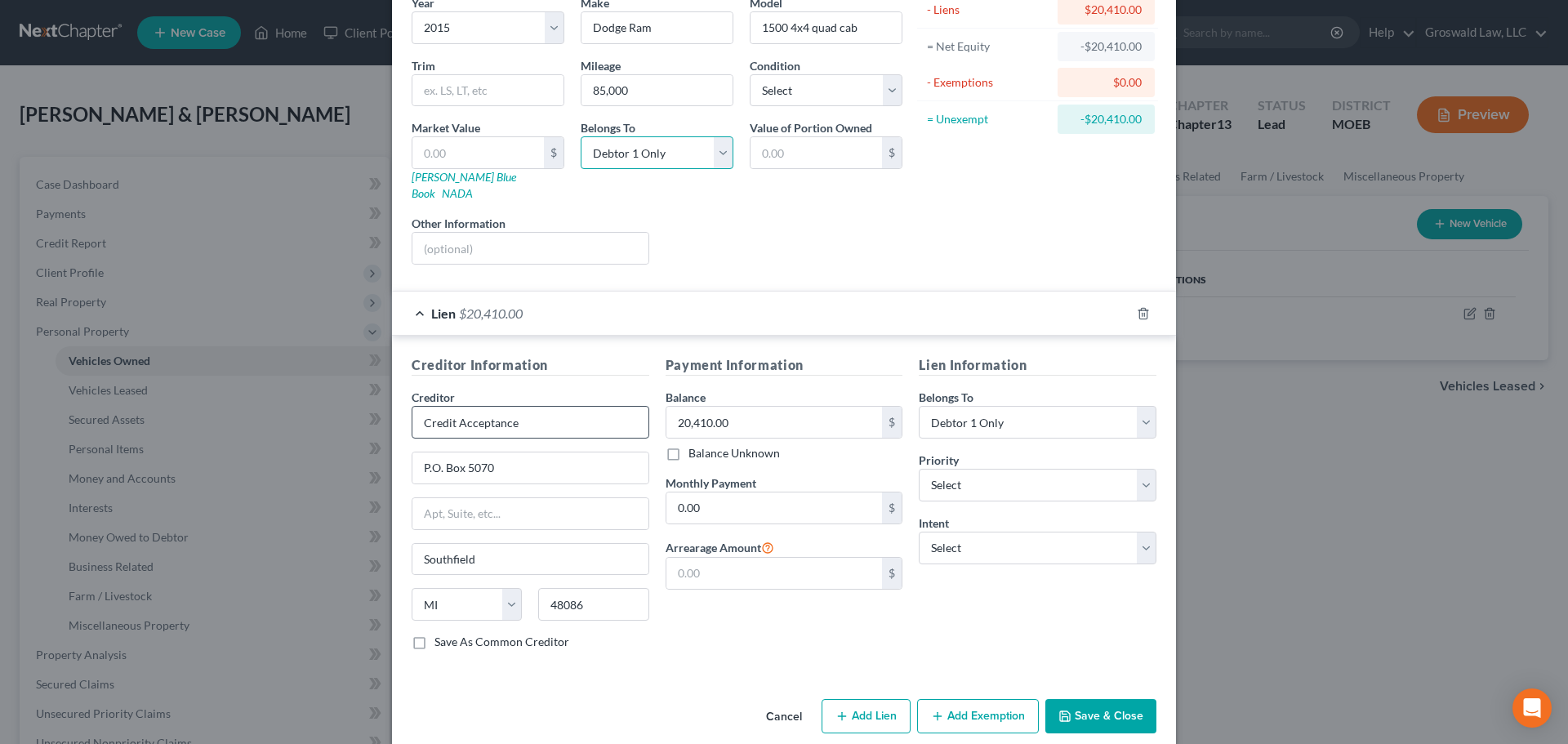
scroll to position [149, 0]
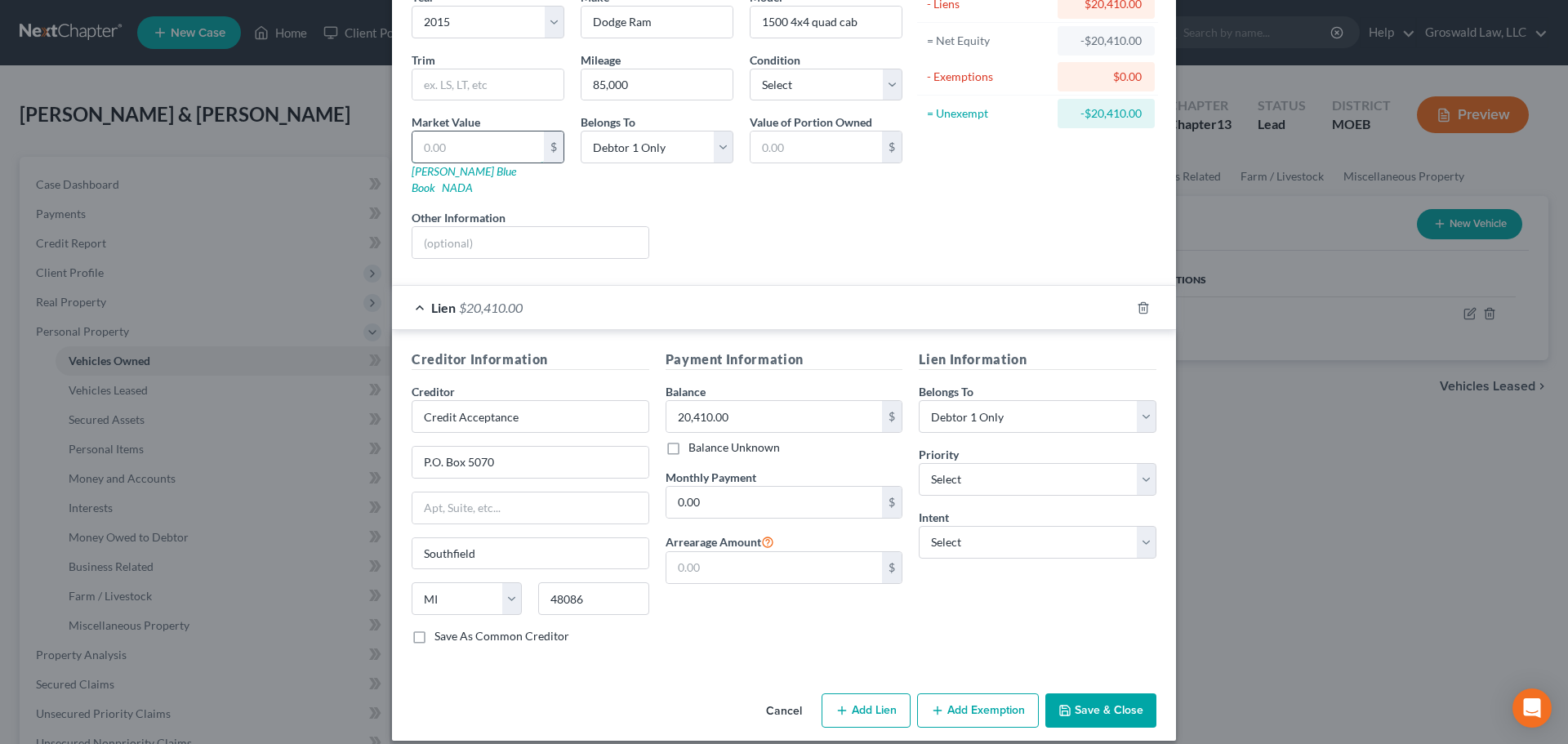
click at [510, 147] on input "text" at bounding box center [478, 146] width 131 height 31
type input "2"
type input "2.00"
type input "20"
type input "20.00"
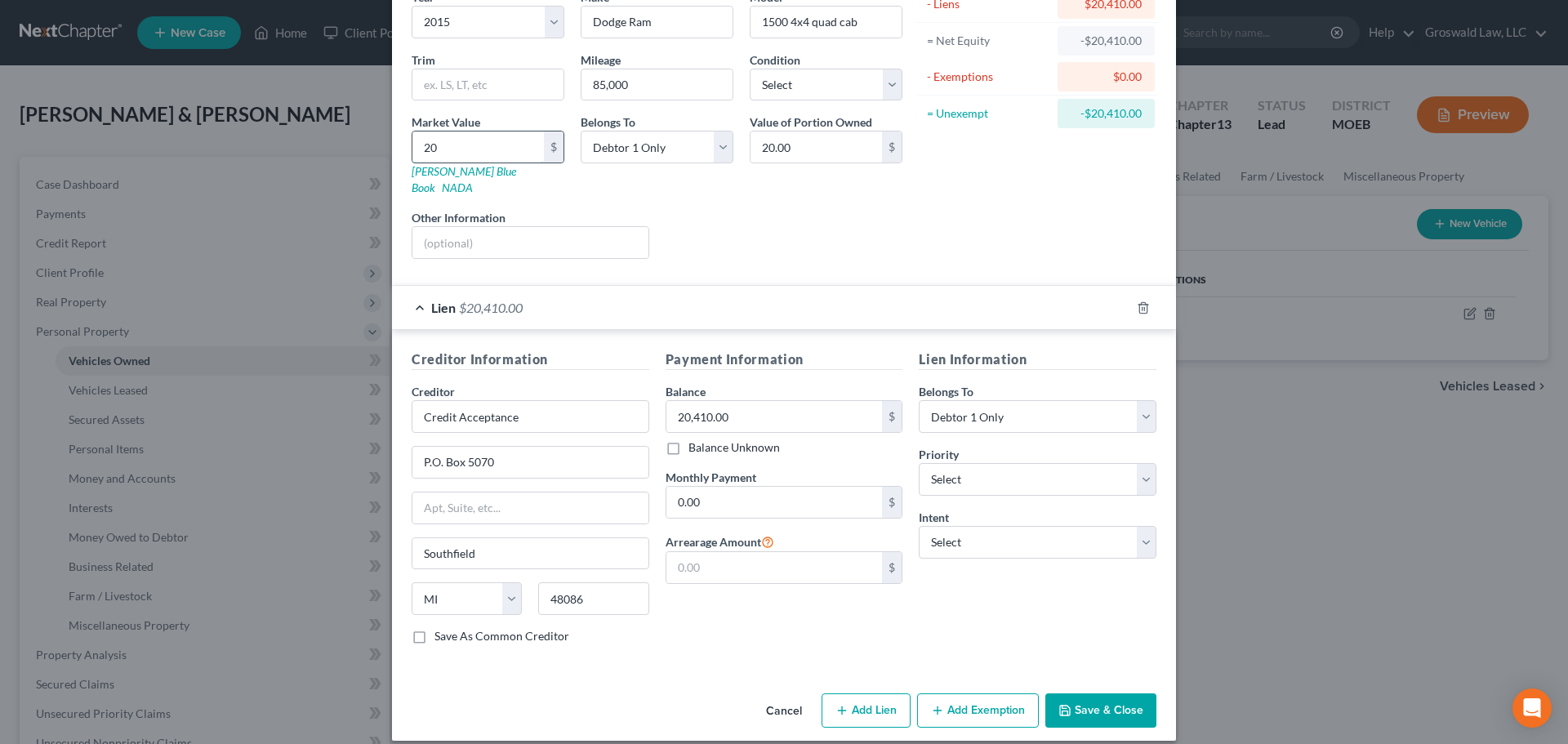
type input "200"
type input "200.00"
type input "2000"
type input "2,000.00"
type input "2,0000"
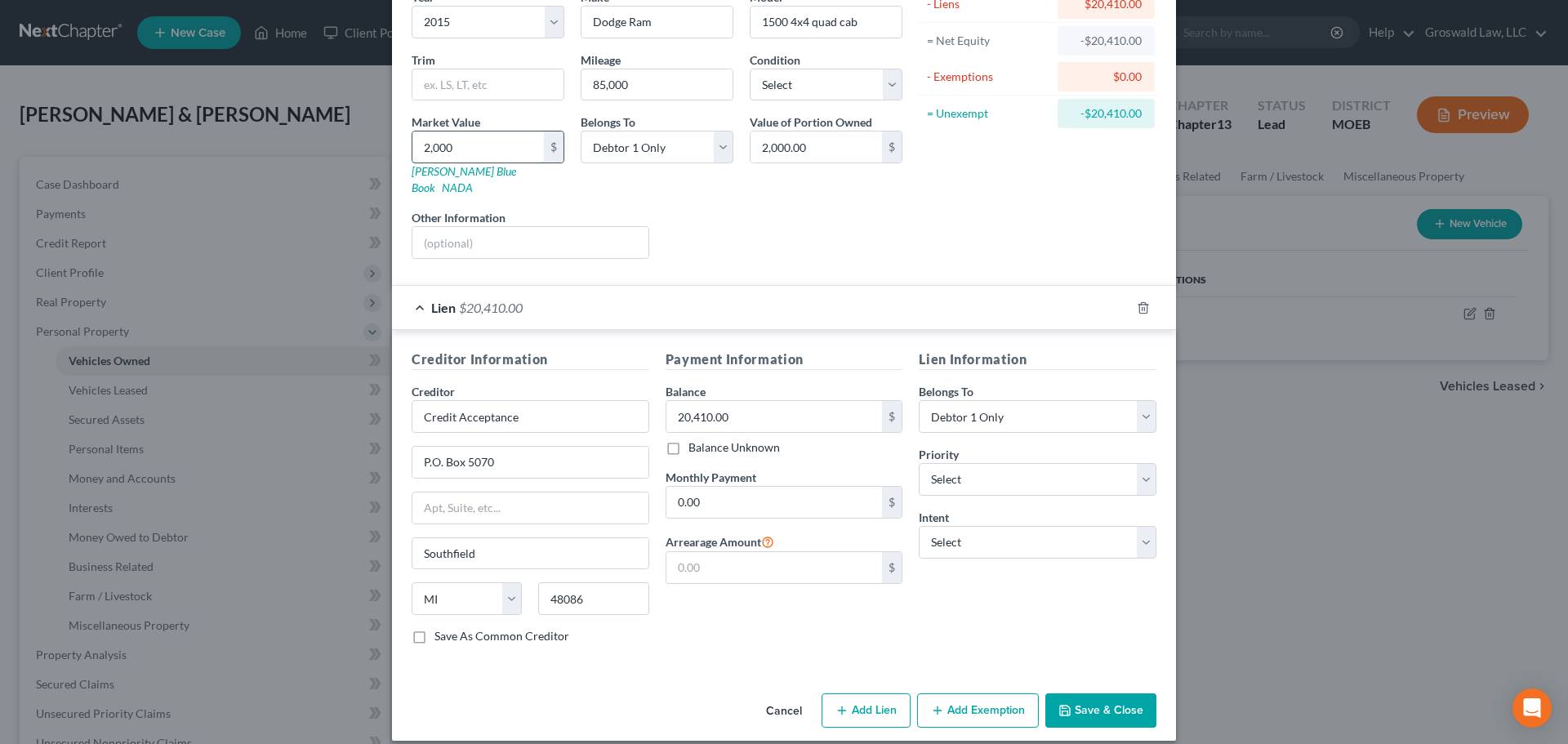
type input "20,000.00"
type input "20,000"
click at [969, 695] on button "Add Exemption" at bounding box center [977, 710] width 121 height 34
select select "2"
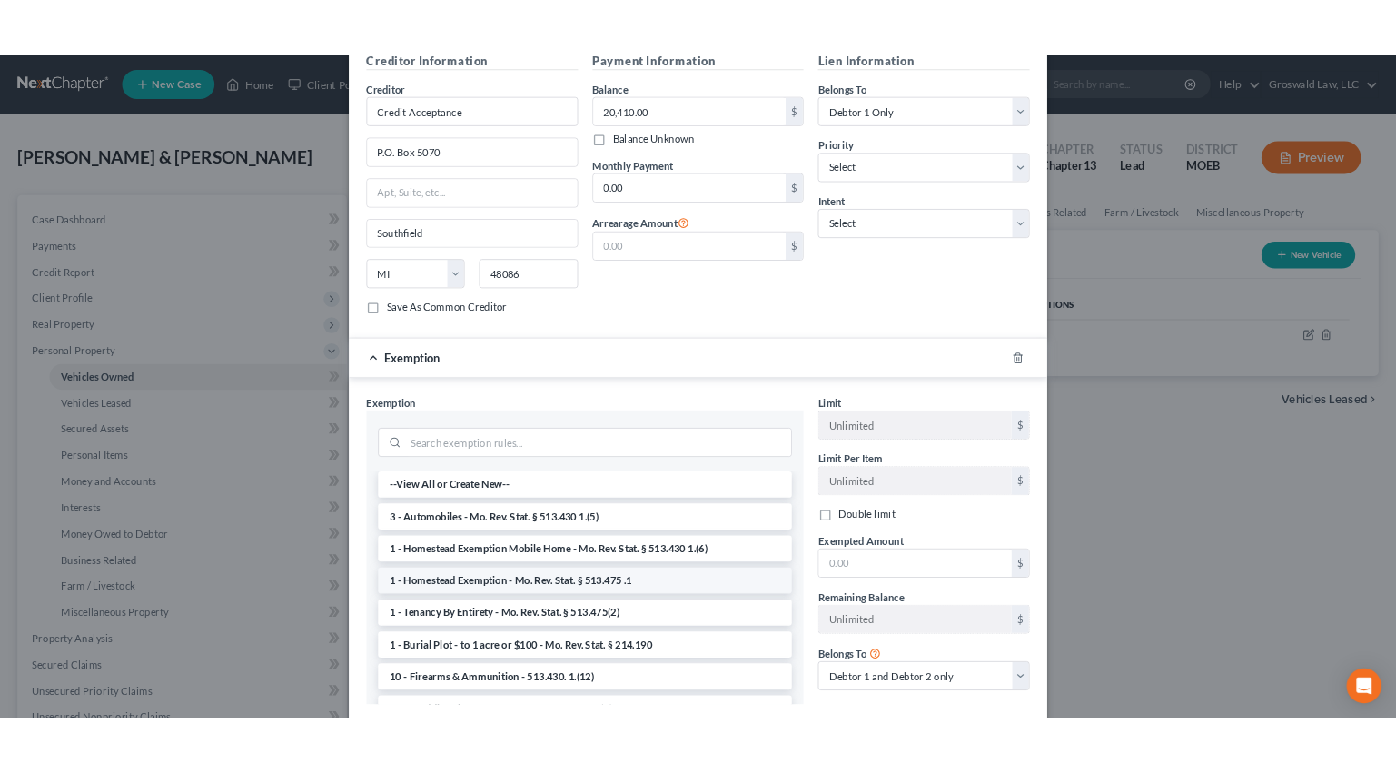
scroll to position [621, 0]
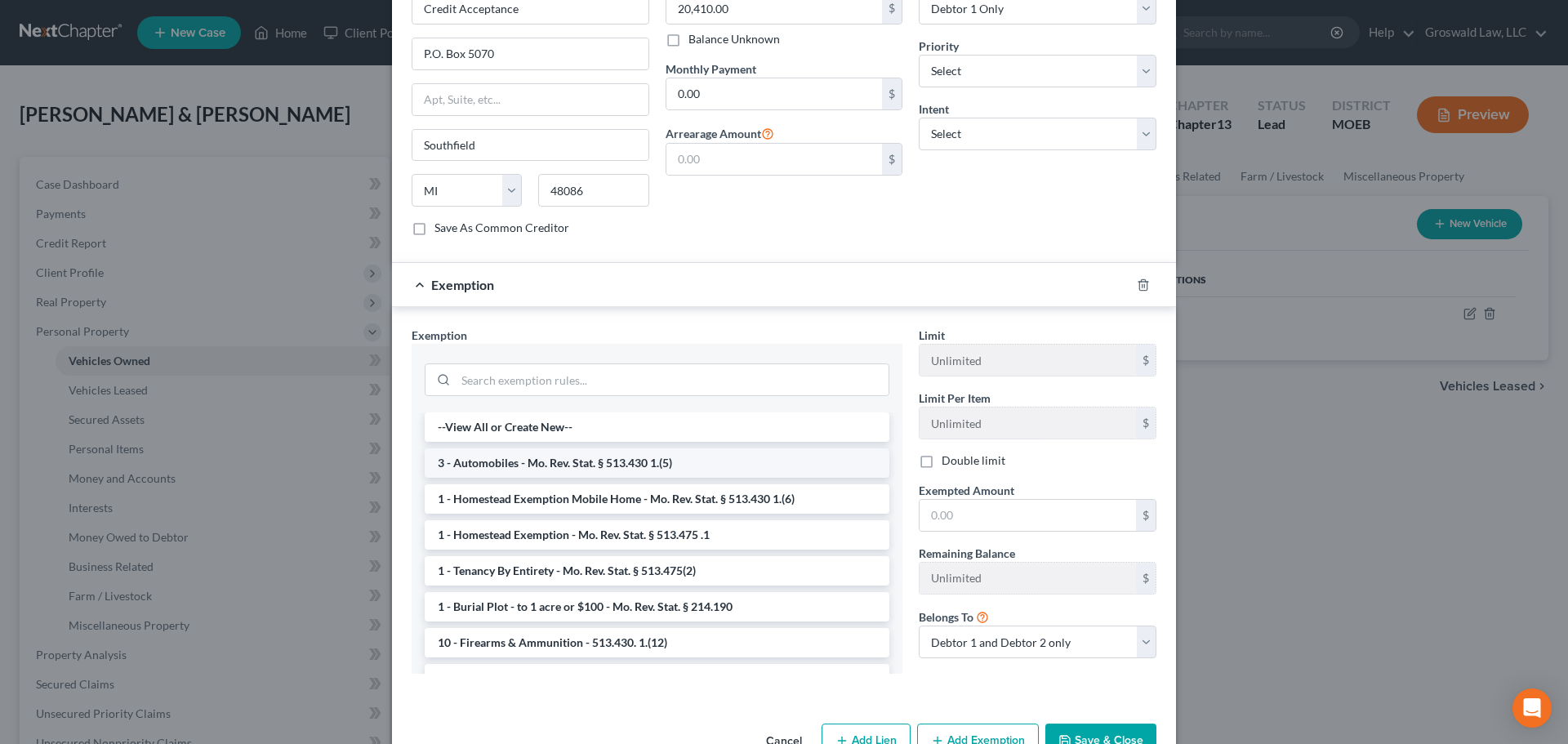
click at [521, 448] on li "3 - Automobiles - Mo. Rev. Stat. § 513.430 1.(5)" at bounding box center [656, 463] width 465 height 30
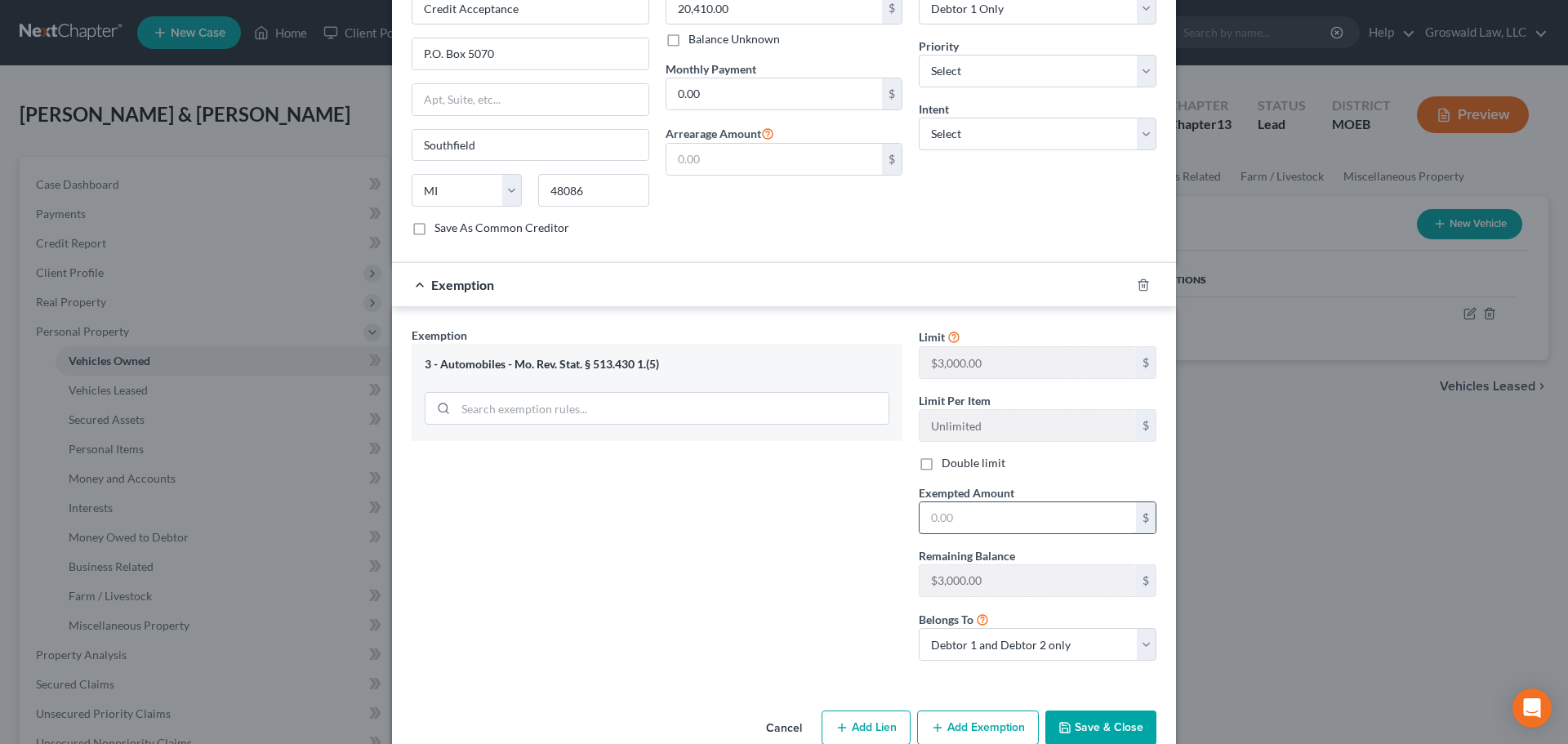
click at [976, 502] on input "text" at bounding box center [1028, 518] width 217 height 31
type input "3,000"
click at [1091, 628] on select "Debtor 1 only Debtor 2 only Debtor 1 and Debtor 2 only" at bounding box center [1038, 644] width 237 height 32
select select "0"
click at [919, 628] on select "Debtor 1 only Debtor 2 only Debtor 1 and Debtor 2 only" at bounding box center [1038, 644] width 237 height 32
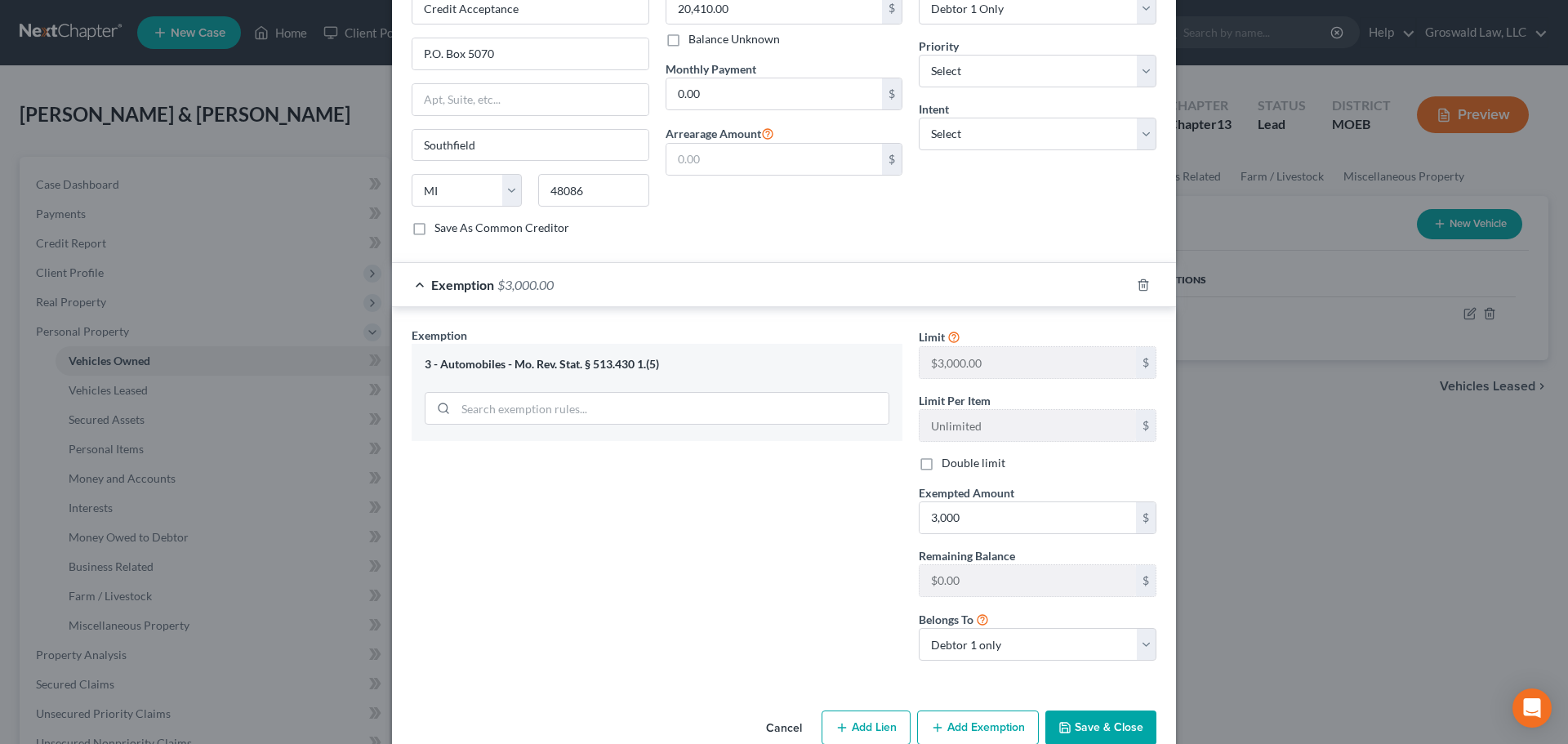
click at [1072, 711] on button "Save & Close" at bounding box center [1101, 727] width 111 height 34
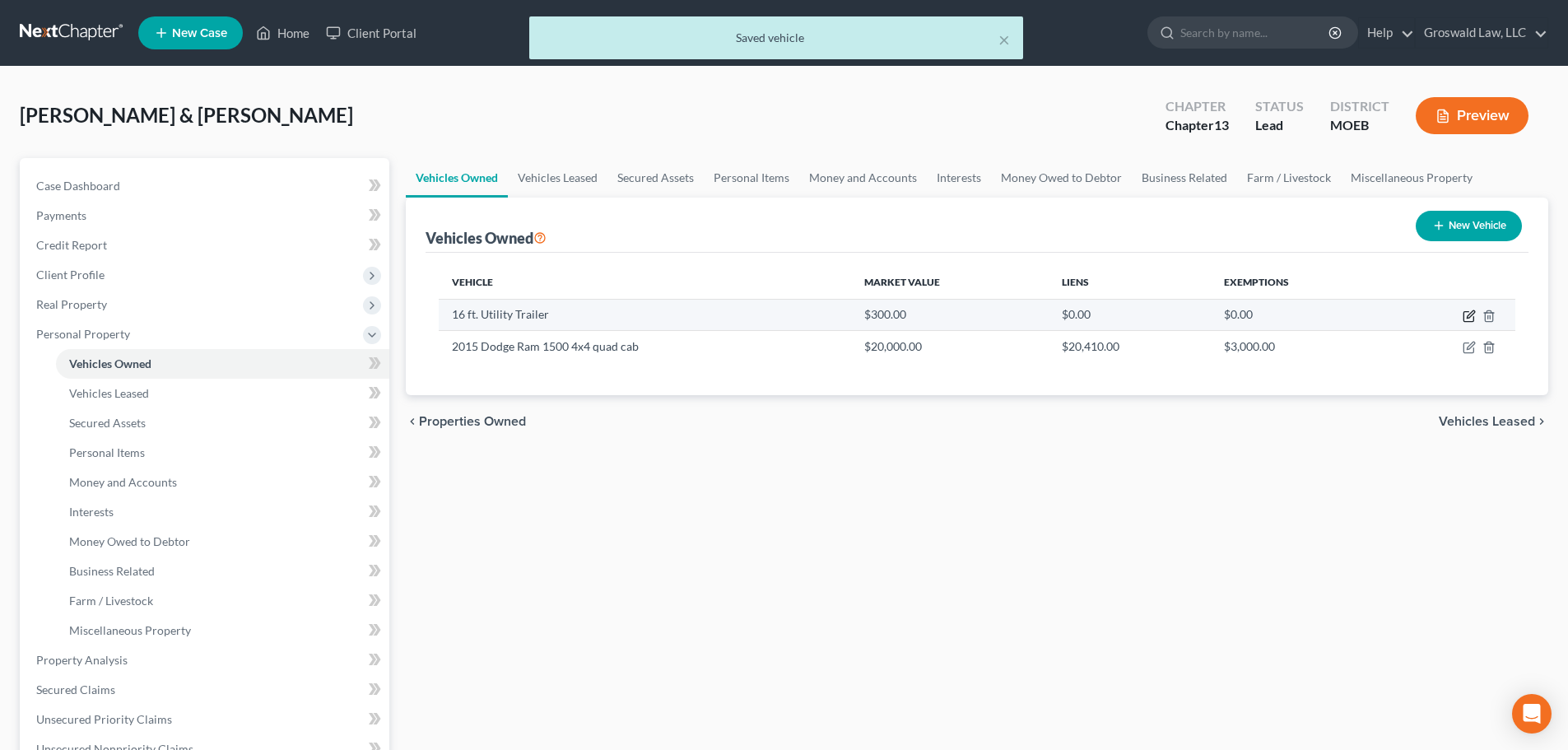
click at [1472, 320] on icon "button" at bounding box center [1468, 316] width 14 height 14
select select "7"
select select "2"
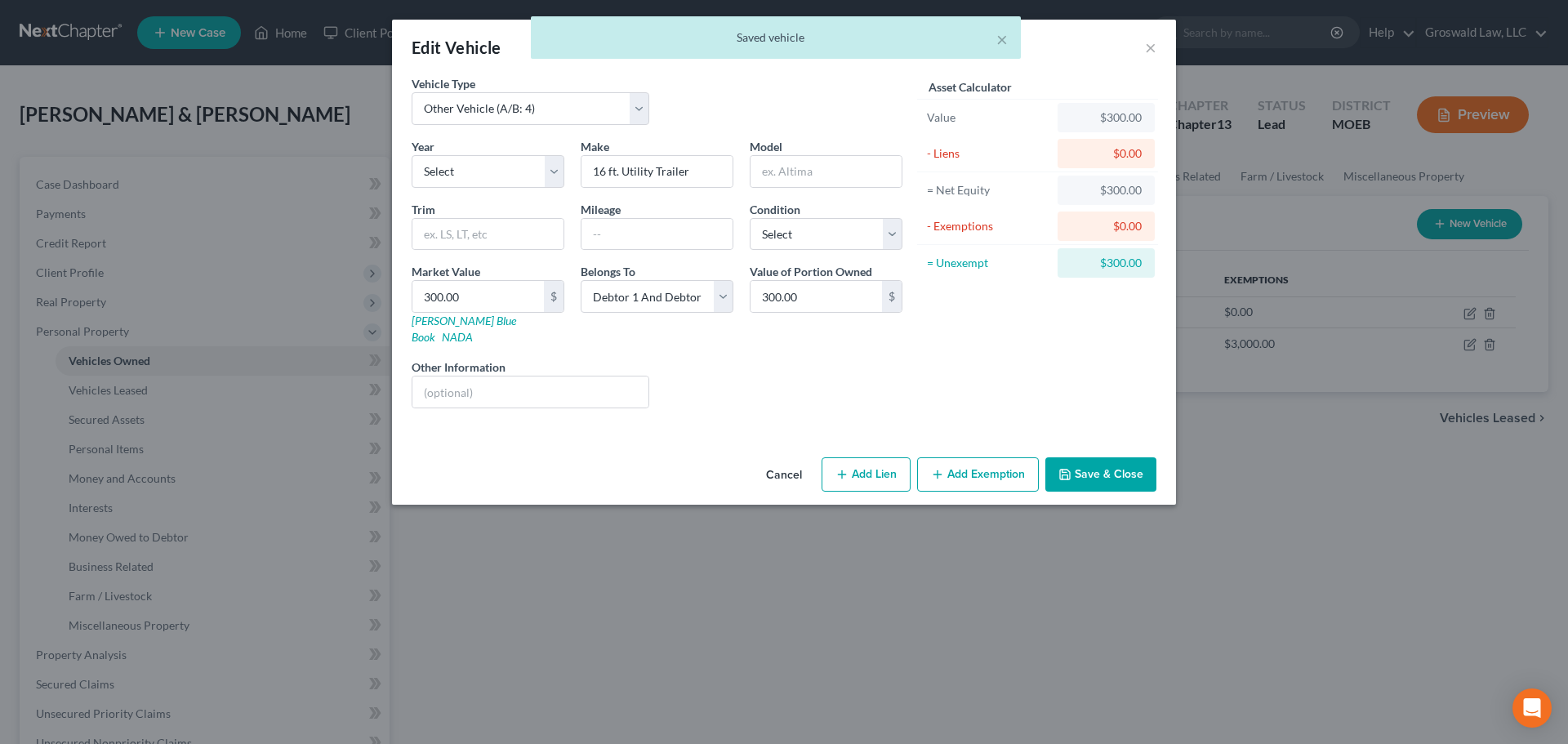
drag, startPoint x: 951, startPoint y: 456, endPoint x: 670, endPoint y: 505, distance: 285.2
click at [950, 457] on button "Add Exemption" at bounding box center [977, 474] width 121 height 34
select select "2"
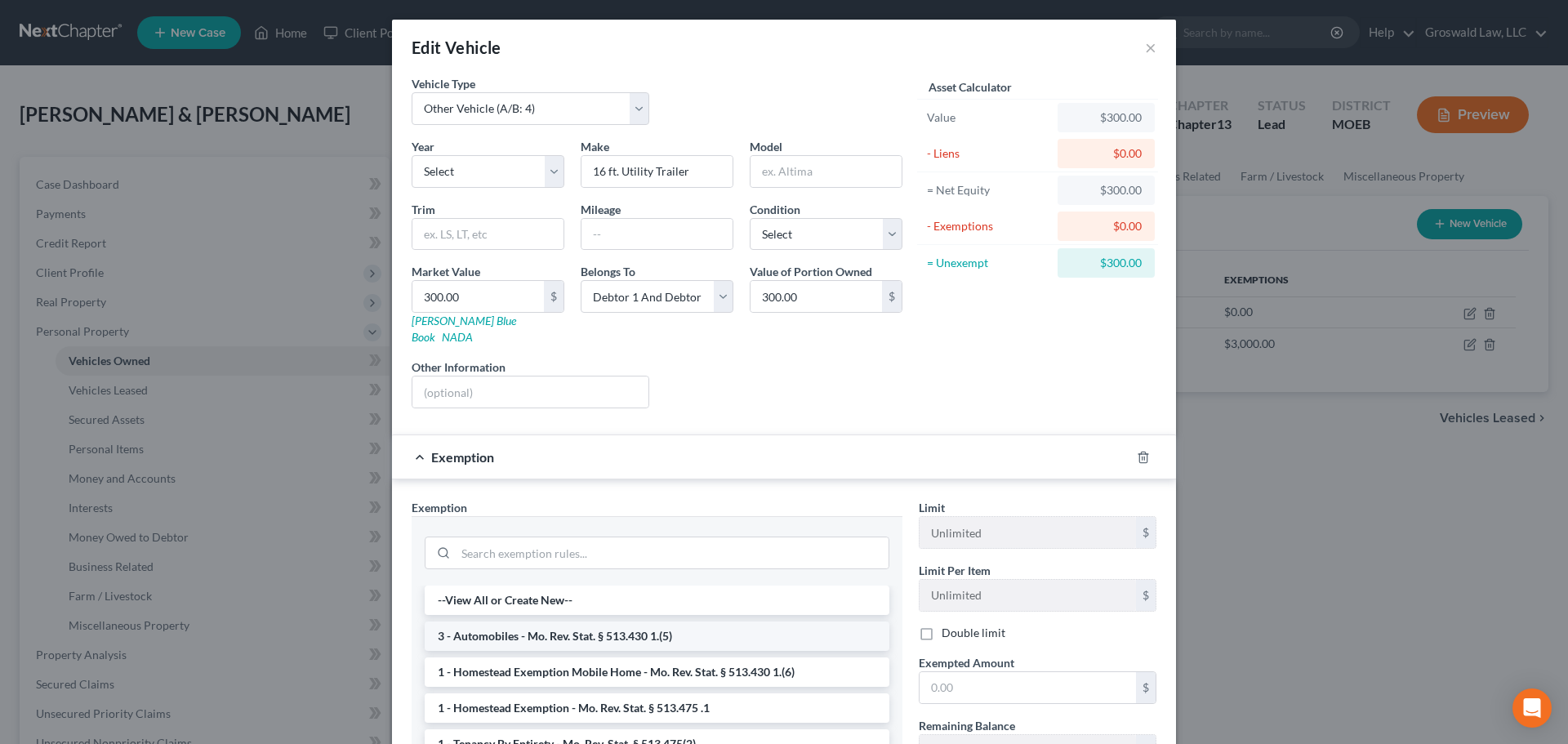
click at [513, 621] on li "3 - Automobiles - Mo. Rev. Stat. § 513.430 1.(5)" at bounding box center [656, 635] width 465 height 30
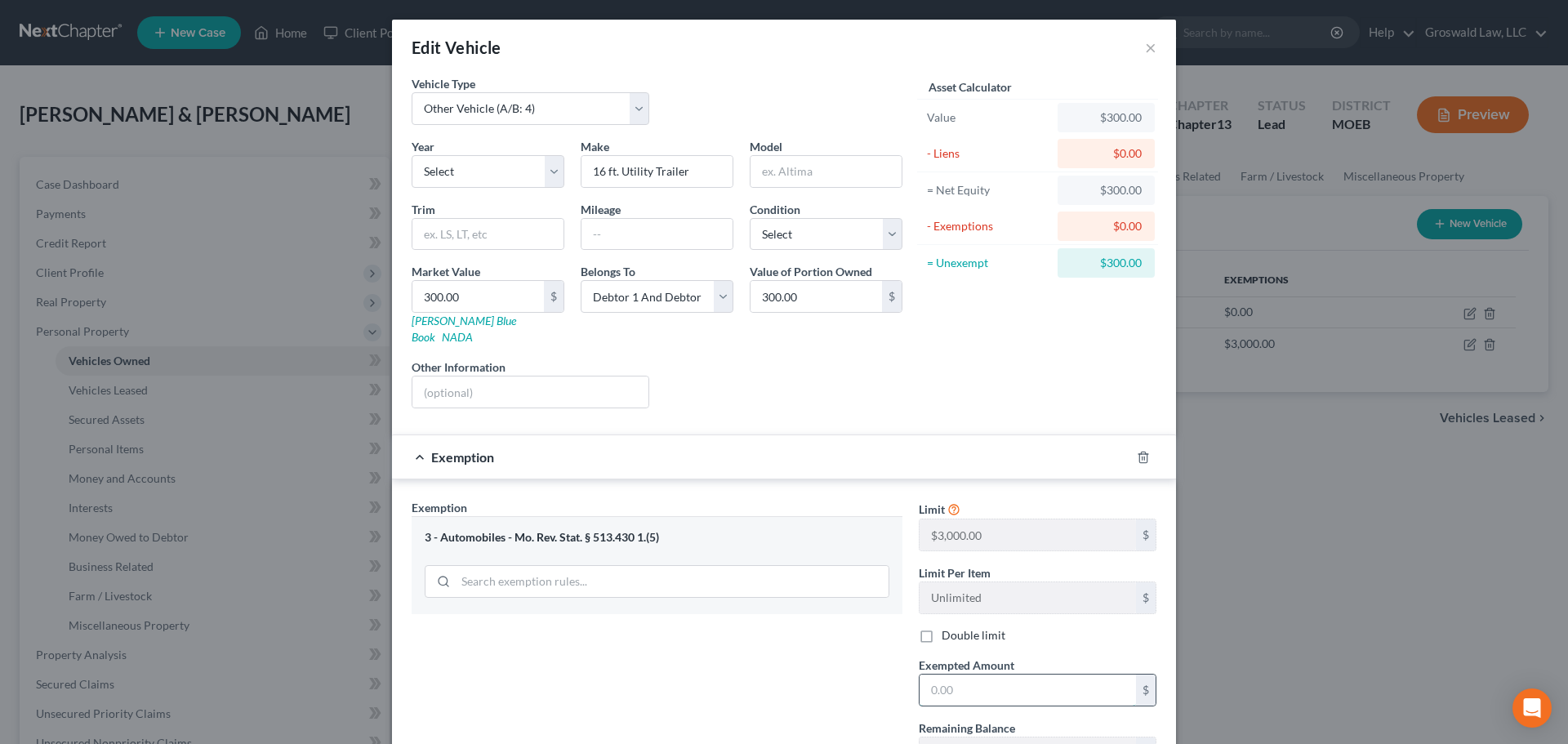
click at [947, 674] on input "text" at bounding box center [1028, 689] width 217 height 31
click at [1139, 451] on icon "button" at bounding box center [1143, 456] width 7 height 11
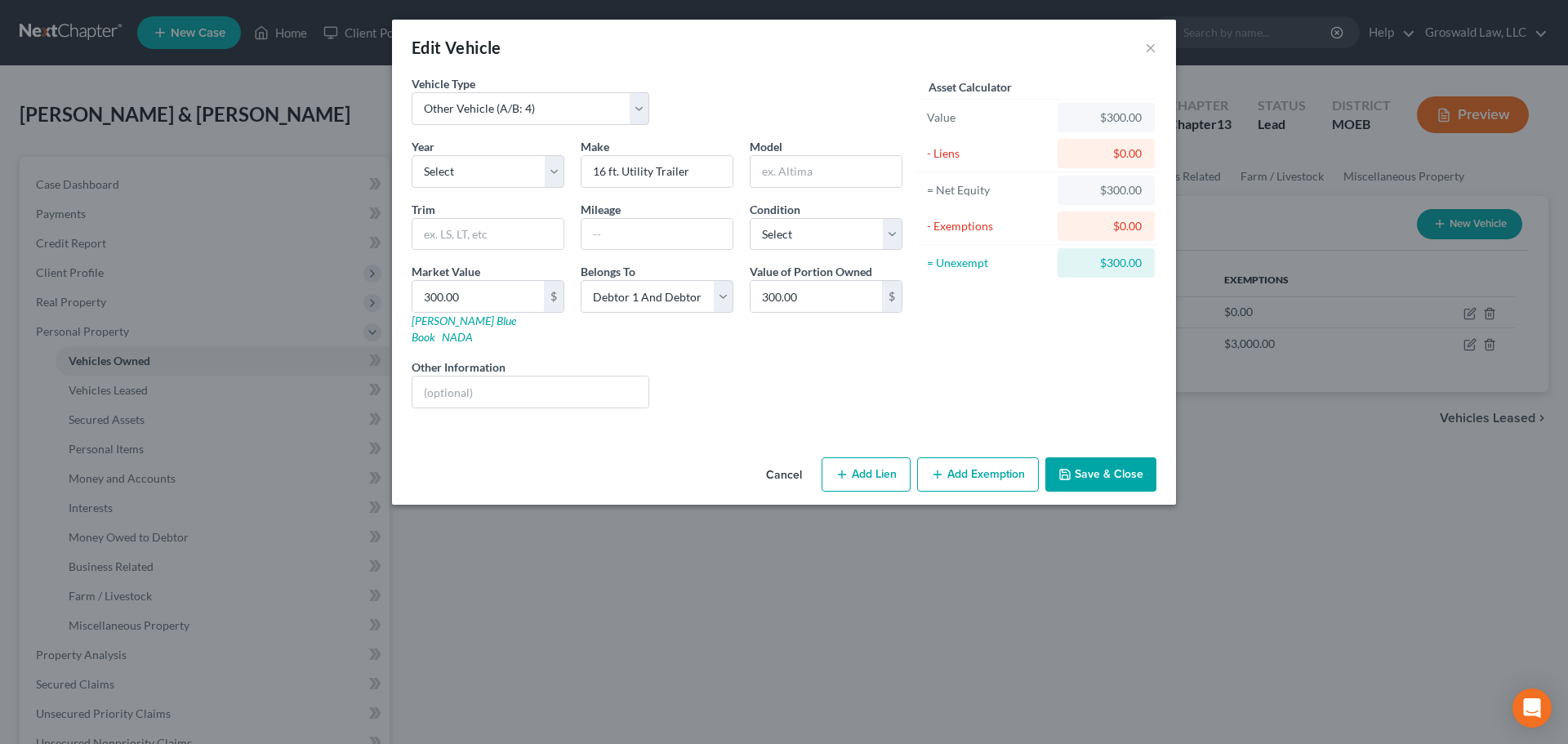
click at [1094, 457] on button "Save & Close" at bounding box center [1101, 474] width 111 height 34
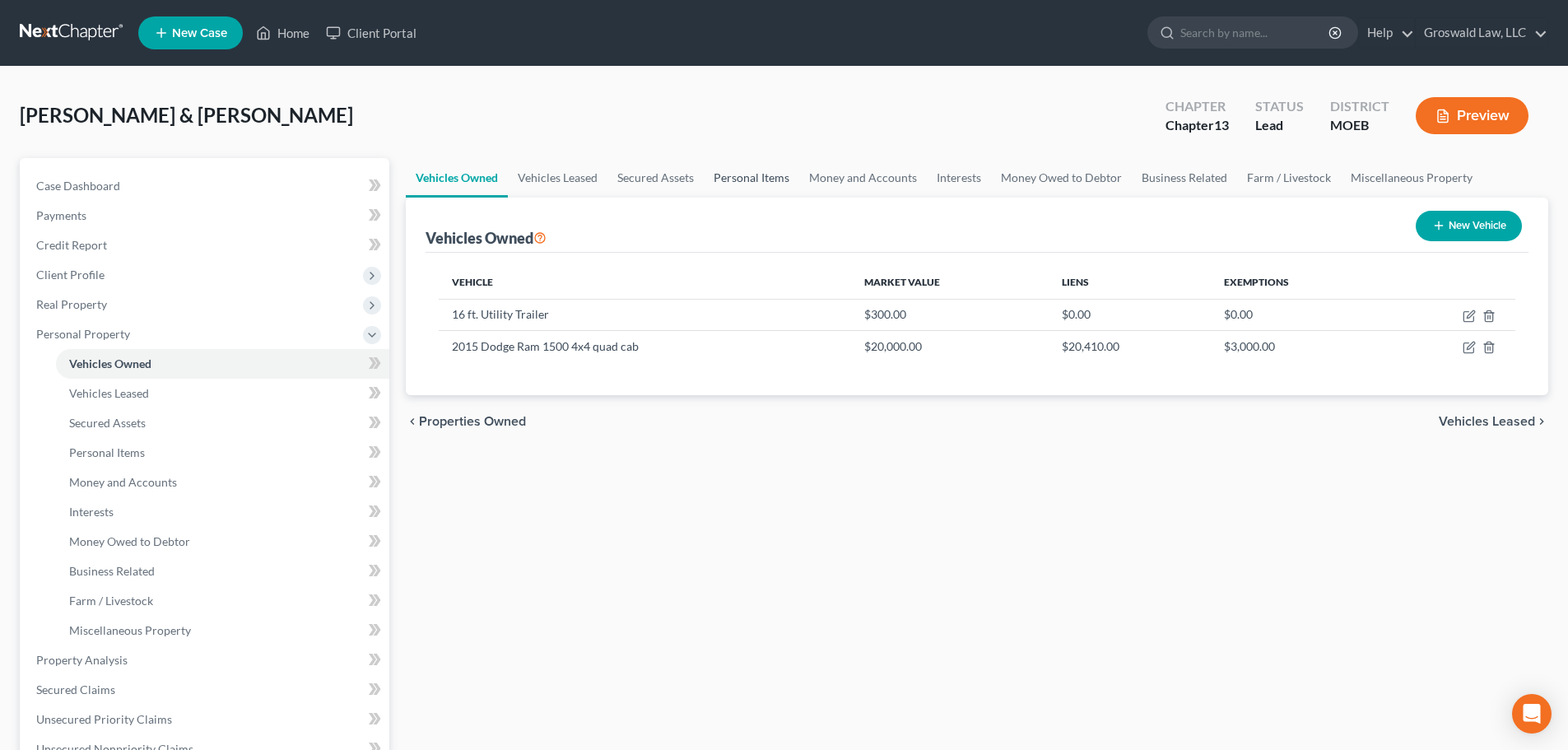
click at [758, 184] on link "Personal Items" at bounding box center [751, 178] width 95 height 40
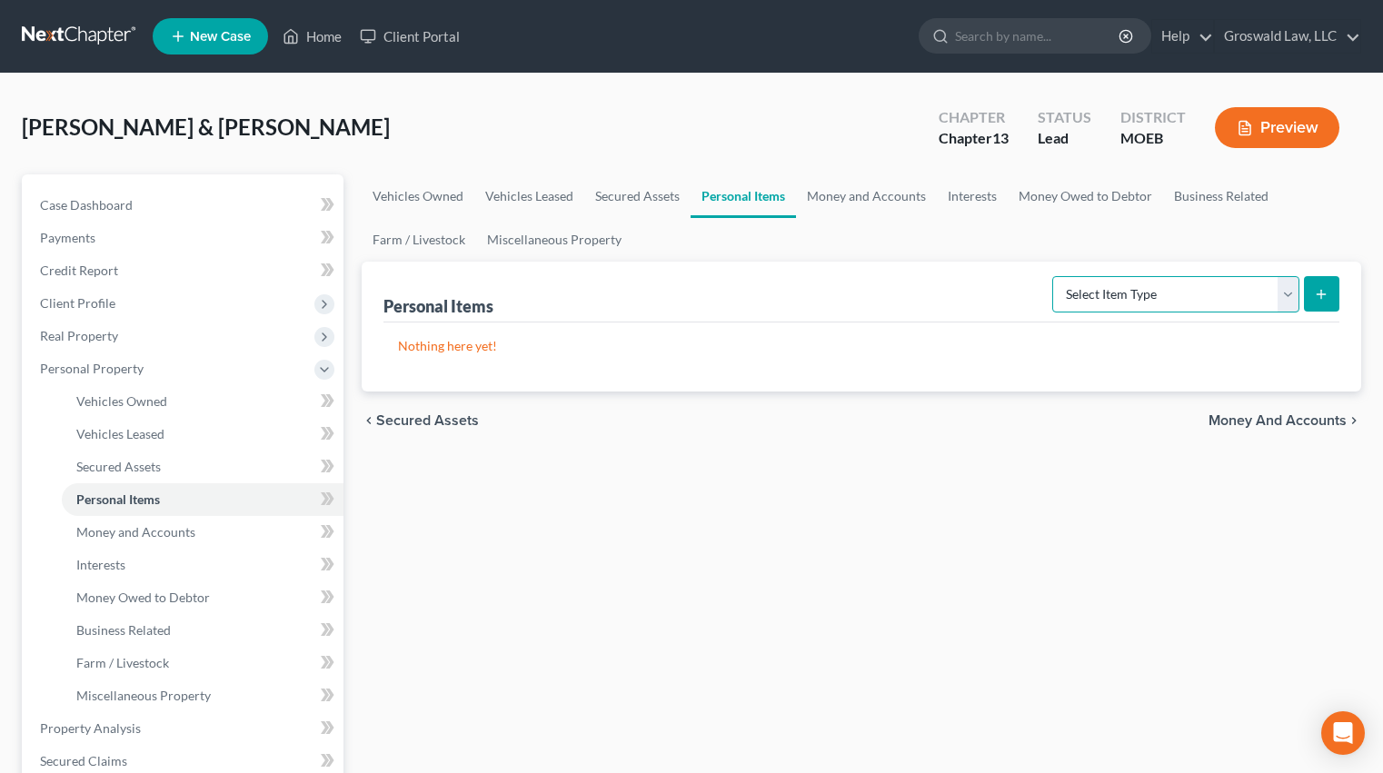
click at [1180, 295] on select "Select Item Type Clothing (A/B: 11) Collectibles Of Value (A/B: 8) Electronics …" at bounding box center [1175, 294] width 247 height 36
select select "clothing"
click at [1055, 276] on select "Select Item Type Clothing (A/B: 11) Collectibles Of Value (A/B: 8) Electronics …" at bounding box center [1175, 294] width 247 height 36
click at [1325, 295] on icon "submit" at bounding box center [1321, 294] width 15 height 15
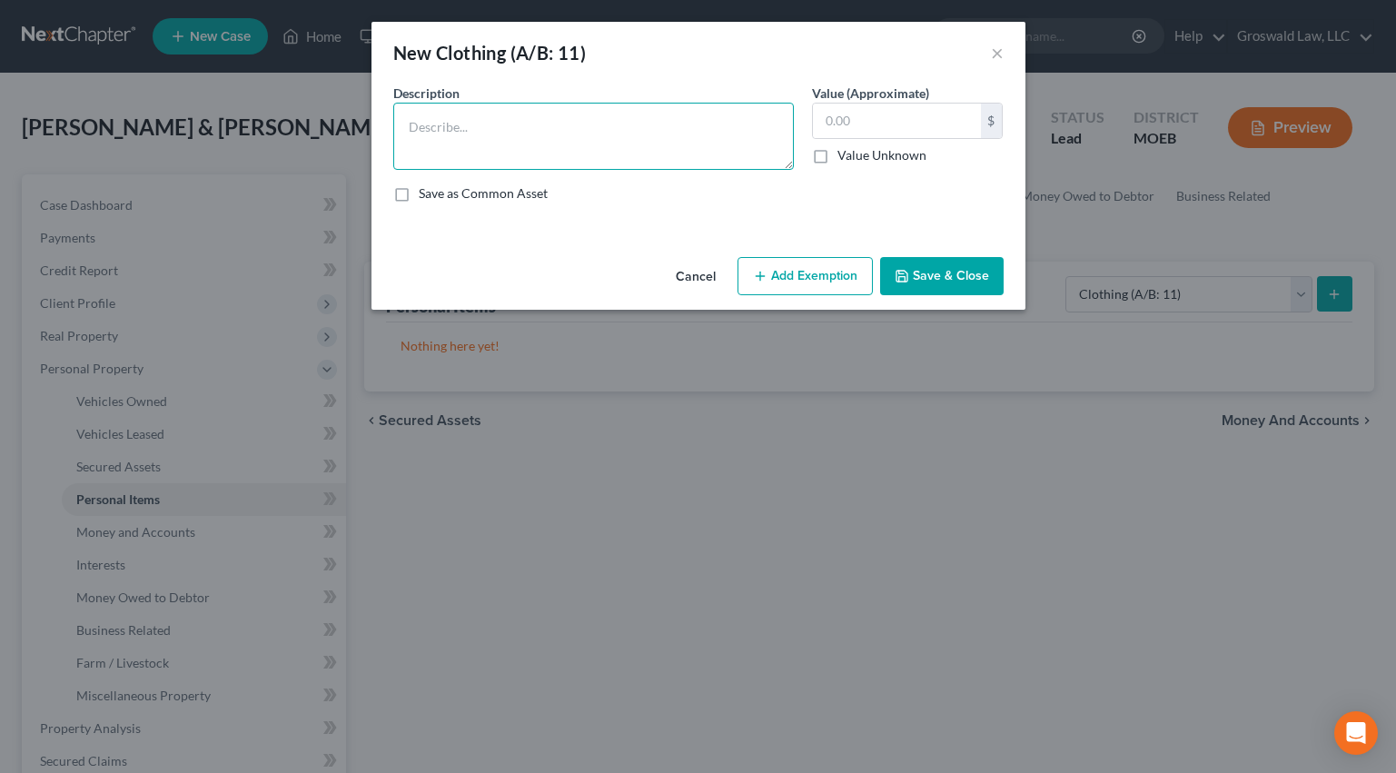
click at [637, 120] on textarea at bounding box center [593, 136] width 401 height 67
paste textarea "*the valuation of this property is based on an estimation of a hypothetical liq…"
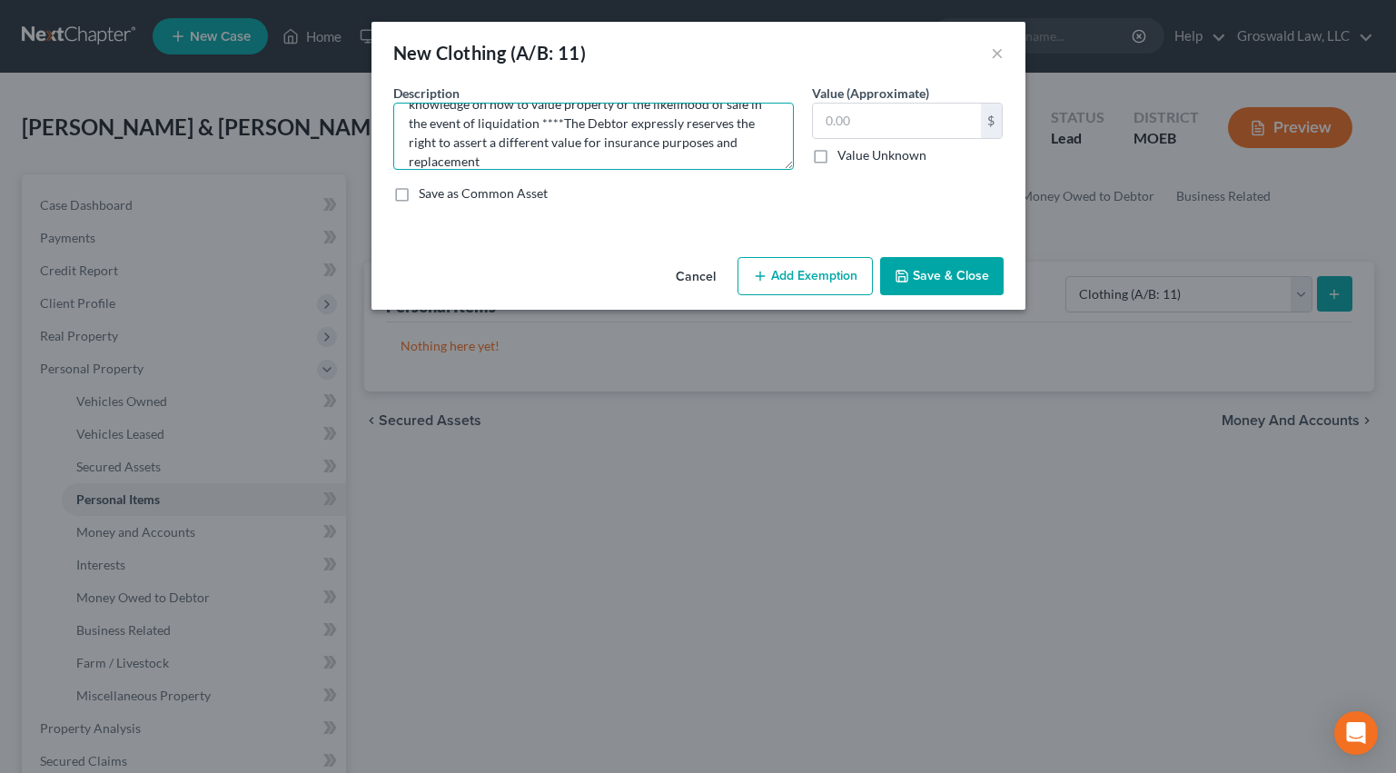
type textarea "clothes/shoes/misc wearing apparel *the valuation of this property is based on …"
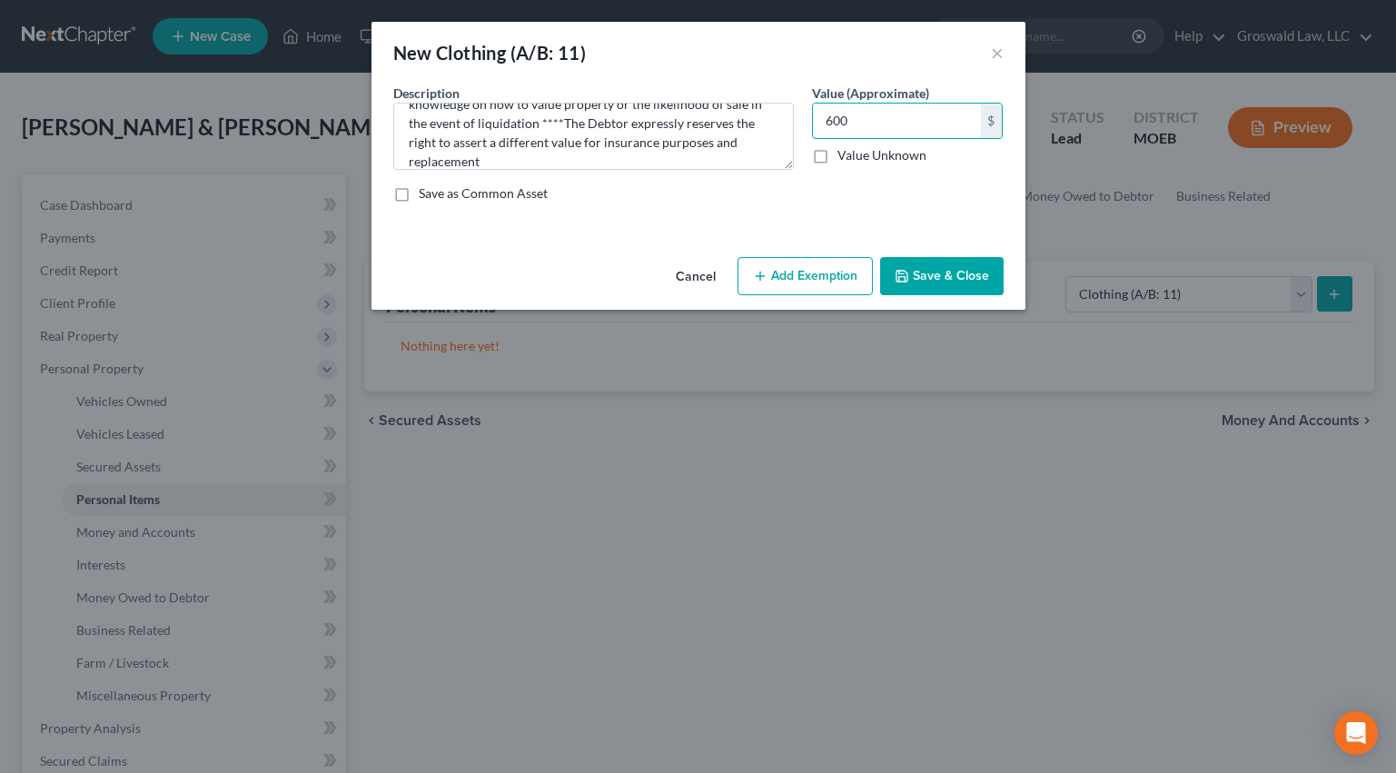
type input "600"
click at [816, 286] on button "Add Exemption" at bounding box center [805, 276] width 135 height 38
select select "2"
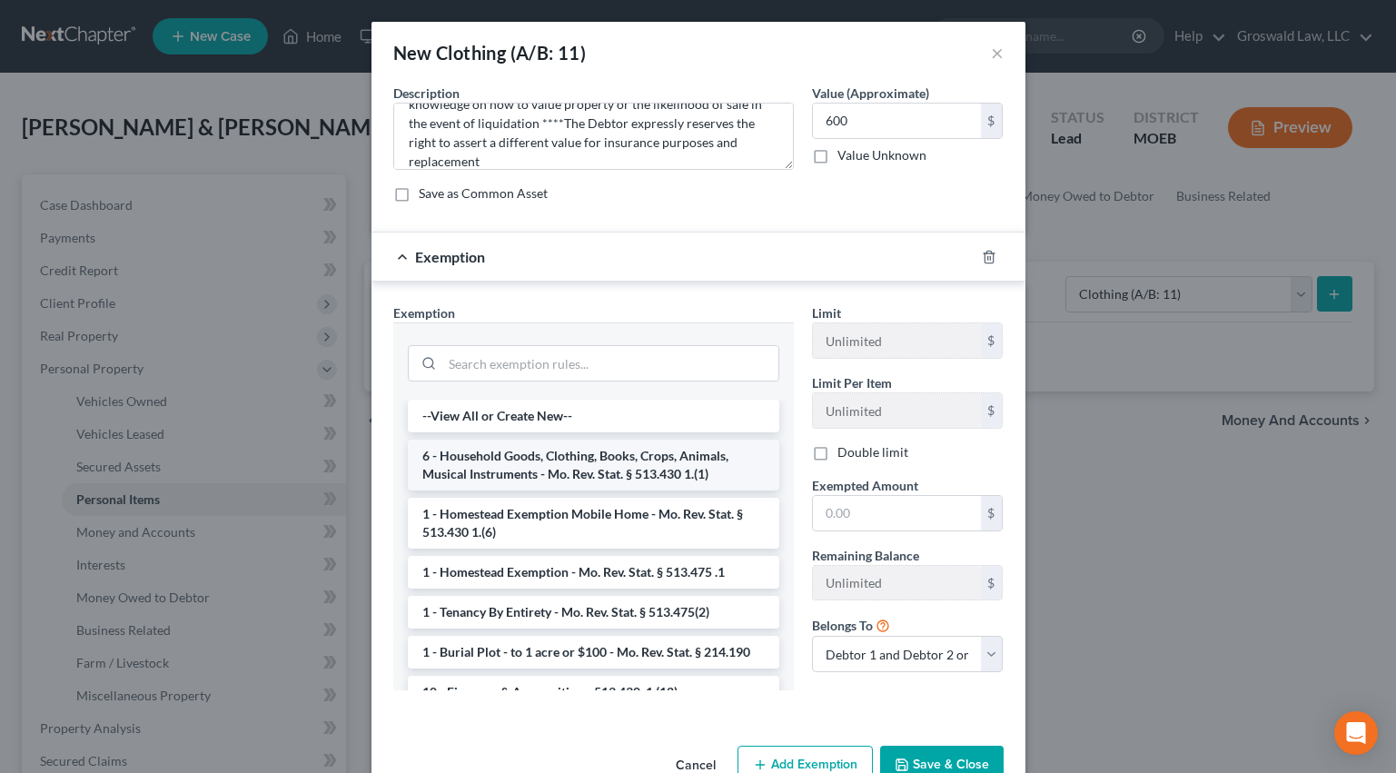
click at [653, 466] on li "6 - Household Goods, Clothing, Books, Crops, Animals, Musical Instruments - Mo.…" at bounding box center [594, 465] width 372 height 51
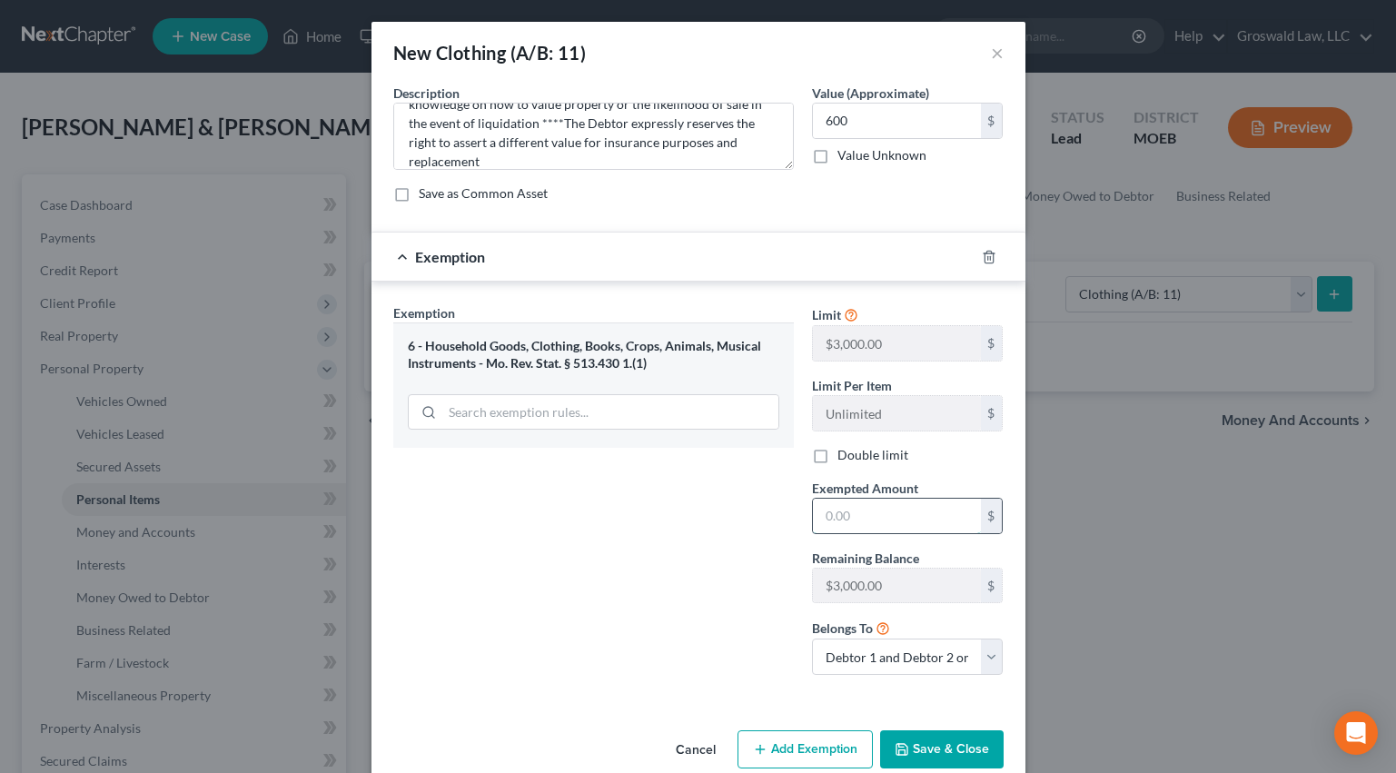
click at [921, 520] on input "text" at bounding box center [897, 516] width 168 height 35
type input "600"
click at [700, 515] on div "Exemption Set must be selected for CA. Exemption * 6 - Household Goods, Clothin…" at bounding box center [593, 496] width 419 height 386
click at [957, 740] on button "Save & Close" at bounding box center [942, 749] width 124 height 38
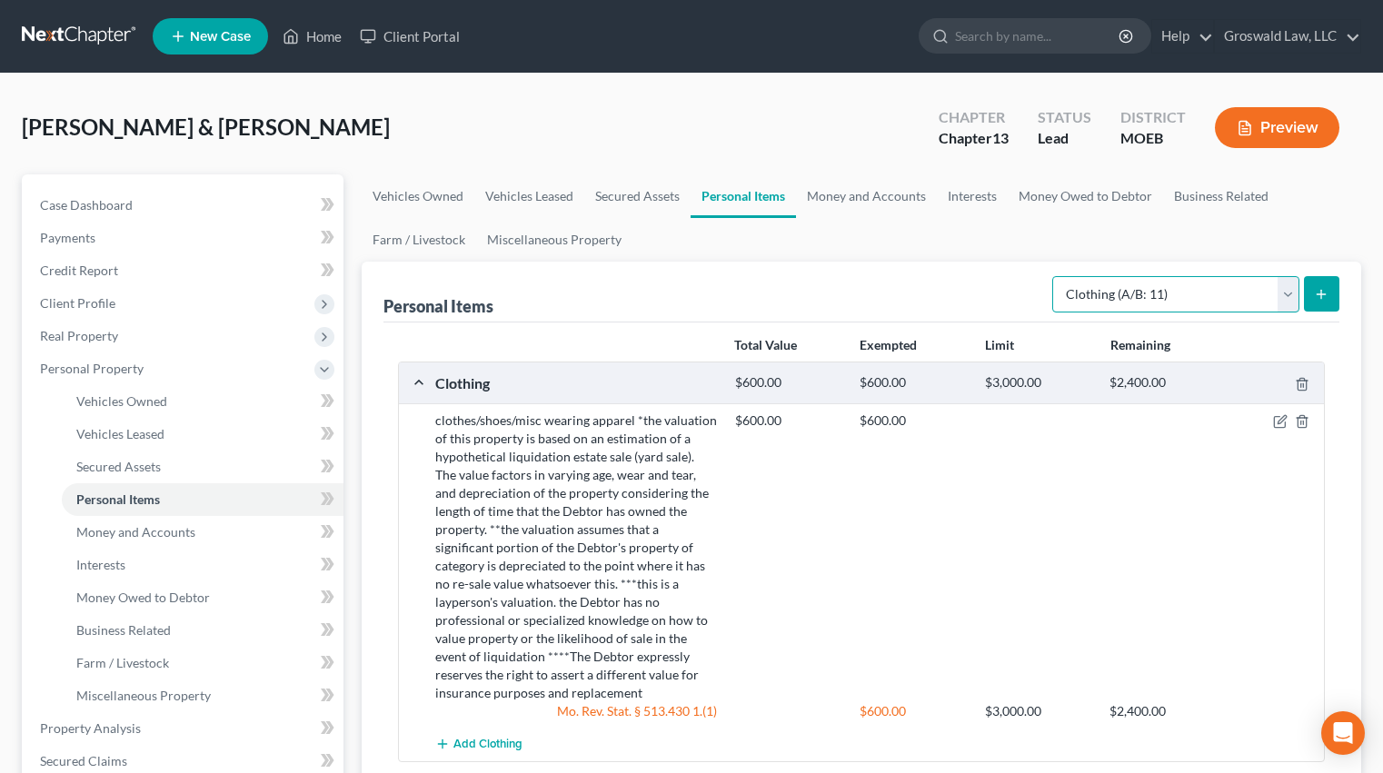
click at [1208, 303] on select "Select Item Type Clothing (A/B: 11) Collectibles Of Value (A/B: 8) Electronics …" at bounding box center [1175, 294] width 247 height 36
select select "electronics"
click at [1055, 276] on select "Select Item Type Clothing (A/B: 11) Collectibles Of Value (A/B: 8) Electronics …" at bounding box center [1175, 294] width 247 height 36
click at [1321, 297] on line "submit" at bounding box center [1321, 294] width 0 height 8
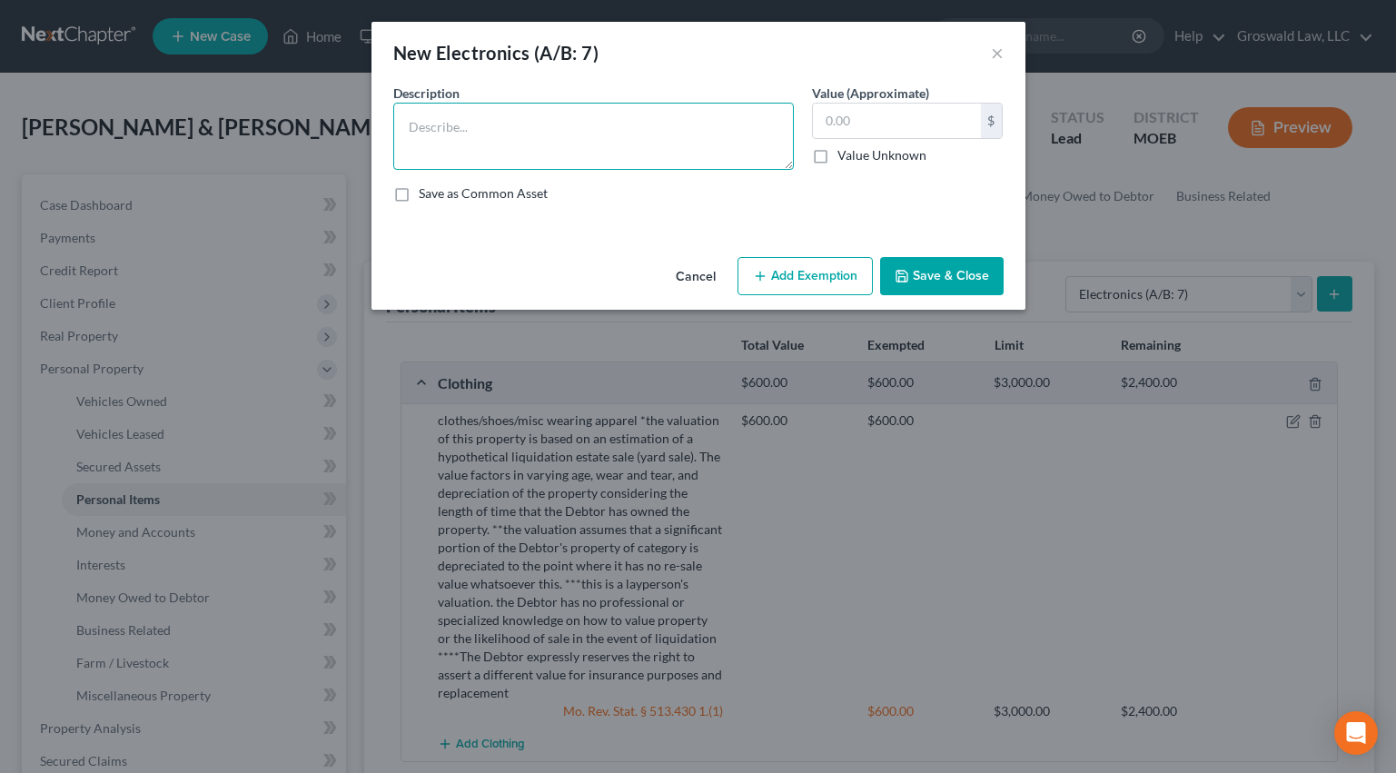
click at [443, 126] on textarea at bounding box center [593, 136] width 401 height 67
paste textarea "Ordinary/misc. electronics, TV, tablet, cell phone, smart watch, computer"
click at [507, 142] on textarea "Ordinary/misc. electronics, TV, tablet, cell phone, smart watch, computer" at bounding box center [593, 136] width 401 height 67
paste textarea "*the valuation of this property is based on an estimation of a hypothetical liq…"
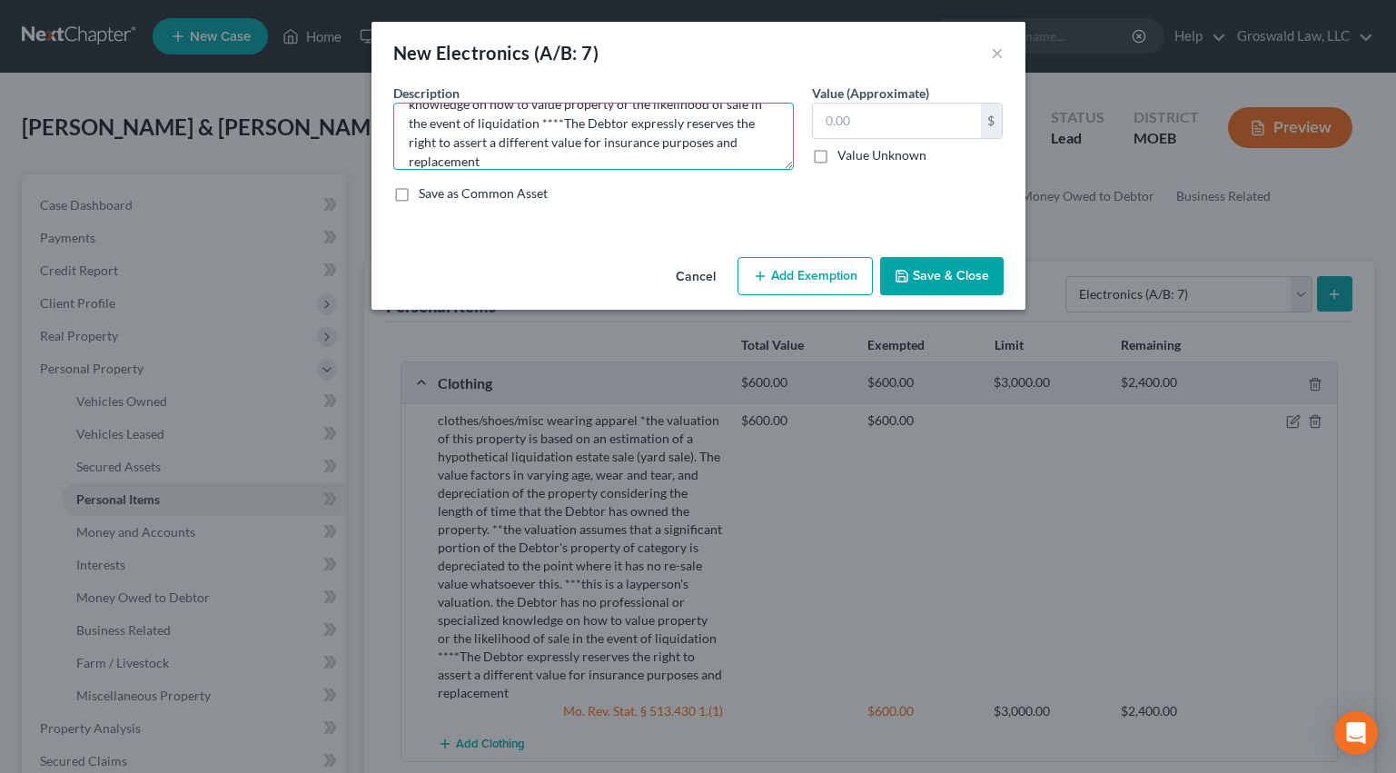
type textarea "Ordinary/misc. electronics, TV, tablet, cell phone, smart watch, computer *the …"
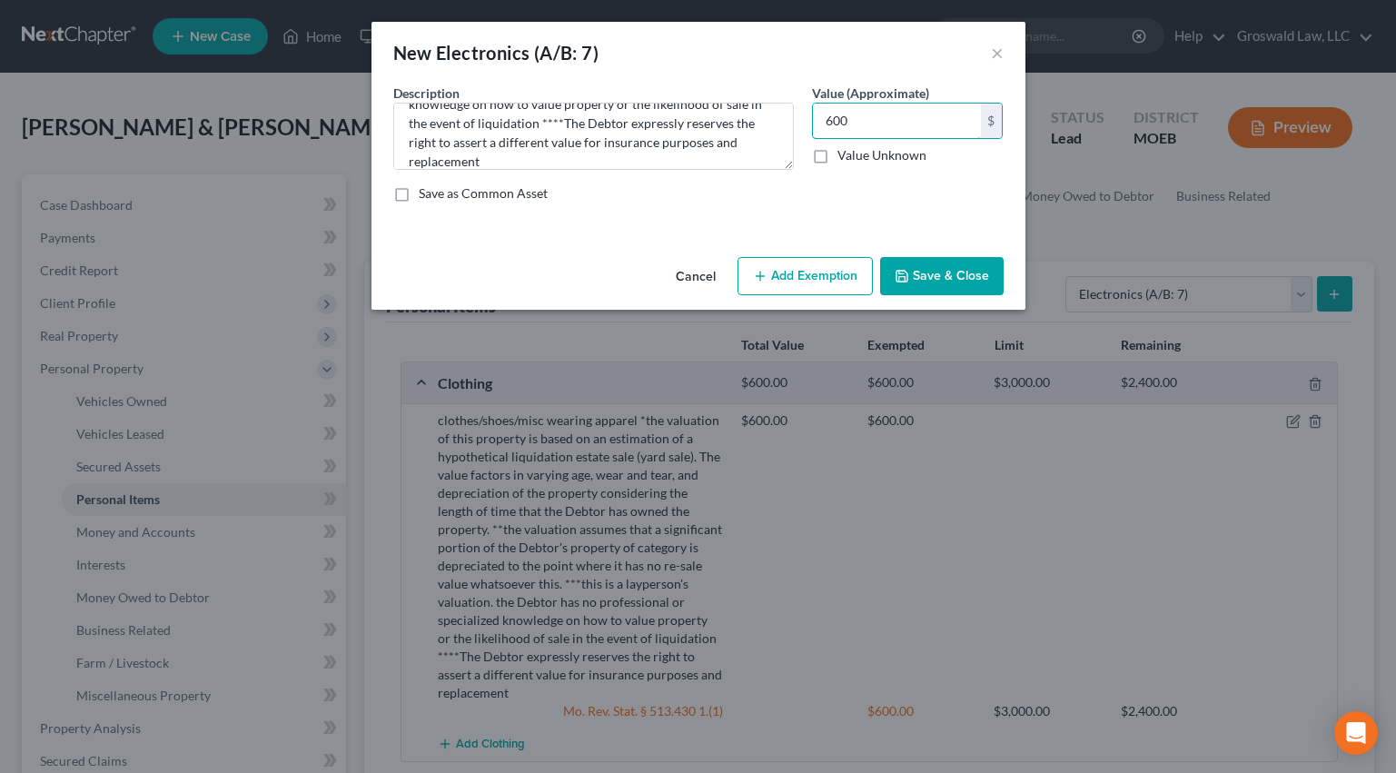
type input "600"
click at [814, 290] on button "Add Exemption" at bounding box center [805, 276] width 135 height 38
select select "2"
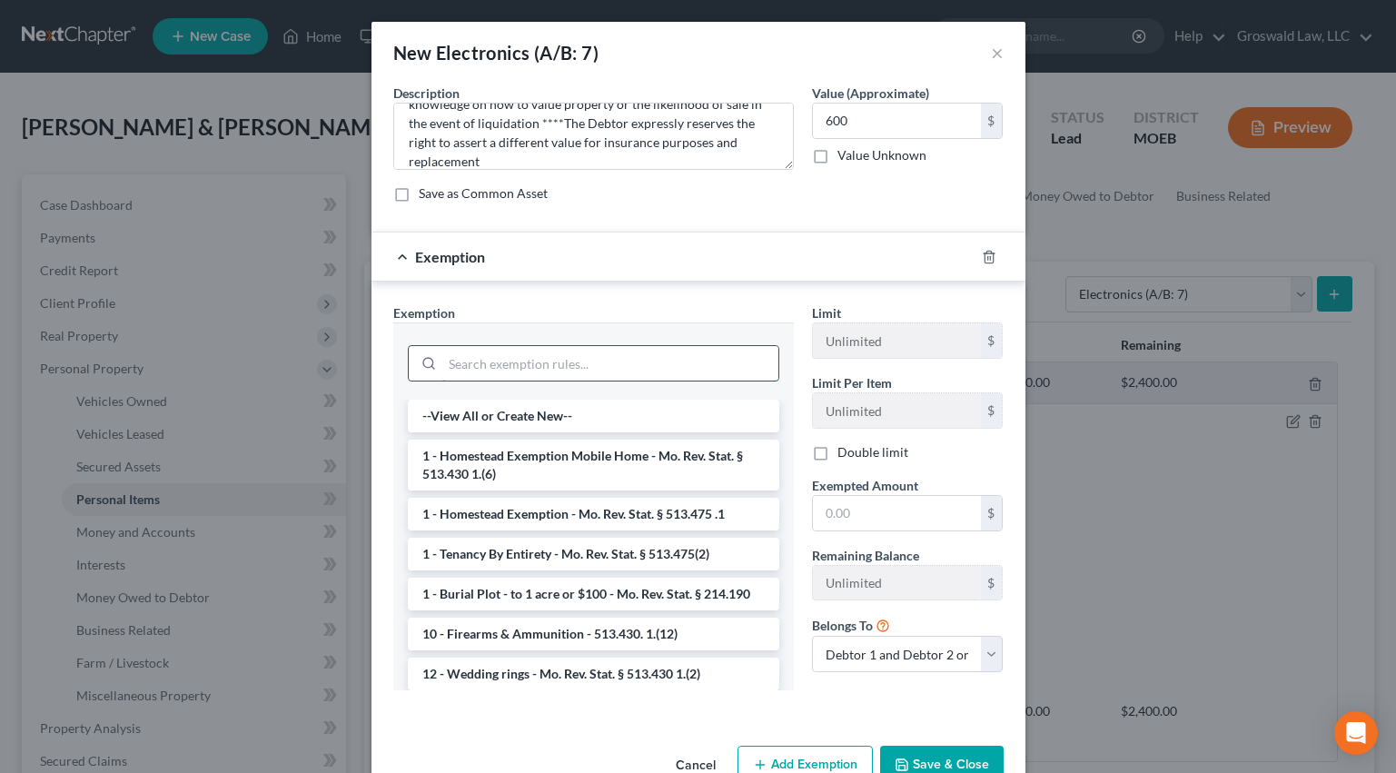
click at [515, 362] on input "search" at bounding box center [610, 363] width 336 height 35
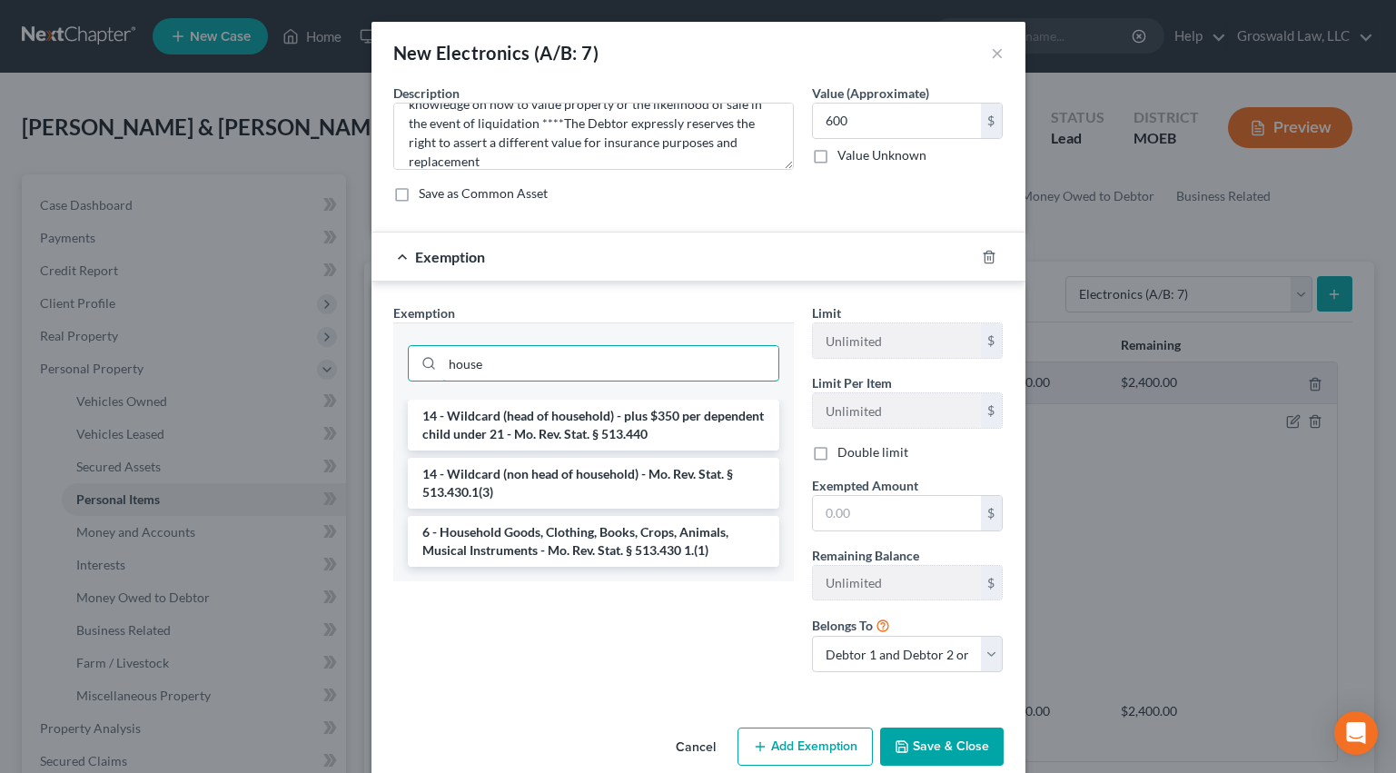
type input "house"
click at [521, 540] on li "6 - Household Goods, Clothing, Books, Crops, Animals, Musical Instruments - Mo.…" at bounding box center [594, 541] width 372 height 51
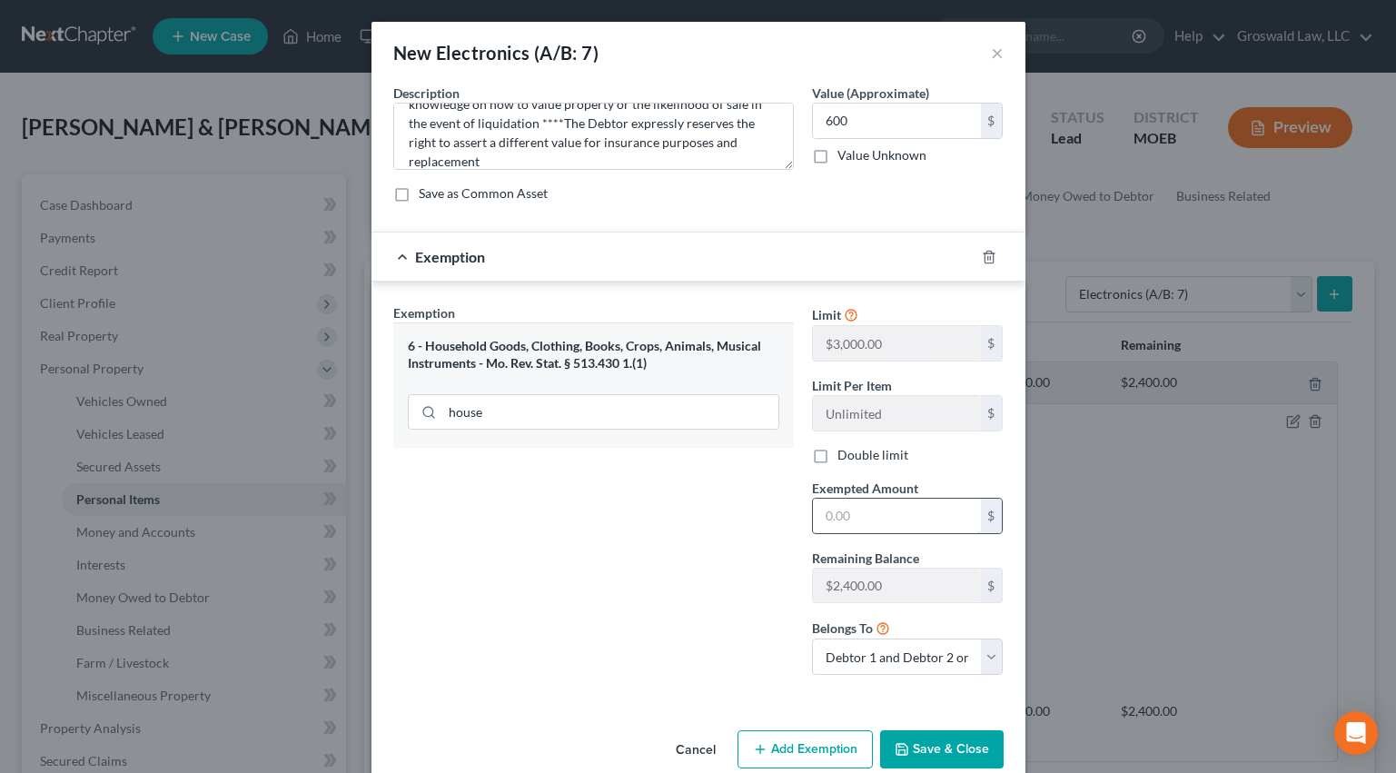
drag, startPoint x: 914, startPoint y: 513, endPoint x: 912, endPoint y: 531, distance: 17.4
click at [914, 513] on input "text" at bounding box center [897, 516] width 168 height 35
type input "600"
click at [838, 456] on label "Double limit" at bounding box center [873, 455] width 71 height 18
click at [845, 456] on input "Double limit" at bounding box center [851, 452] width 12 height 12
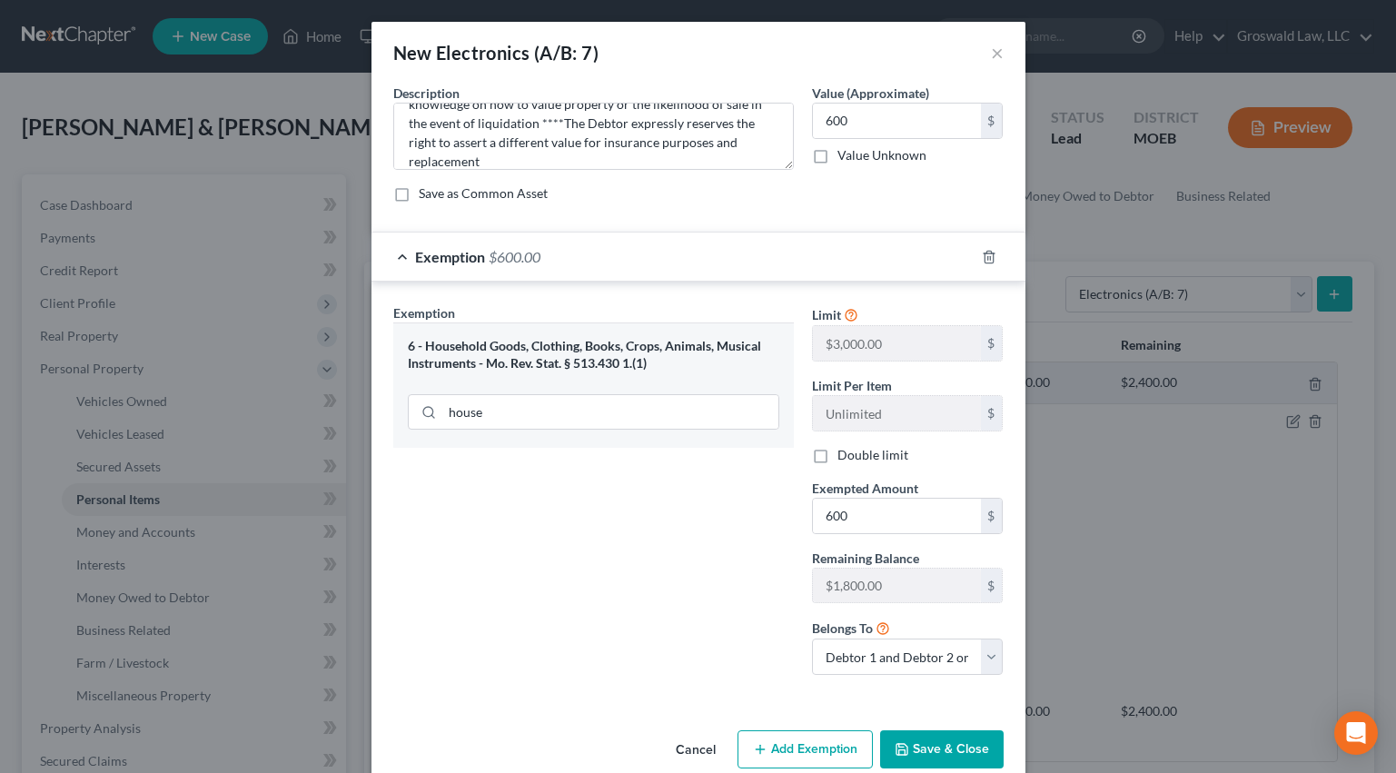
checkbox input "true"
click at [937, 753] on button "Save & Close" at bounding box center [942, 749] width 124 height 38
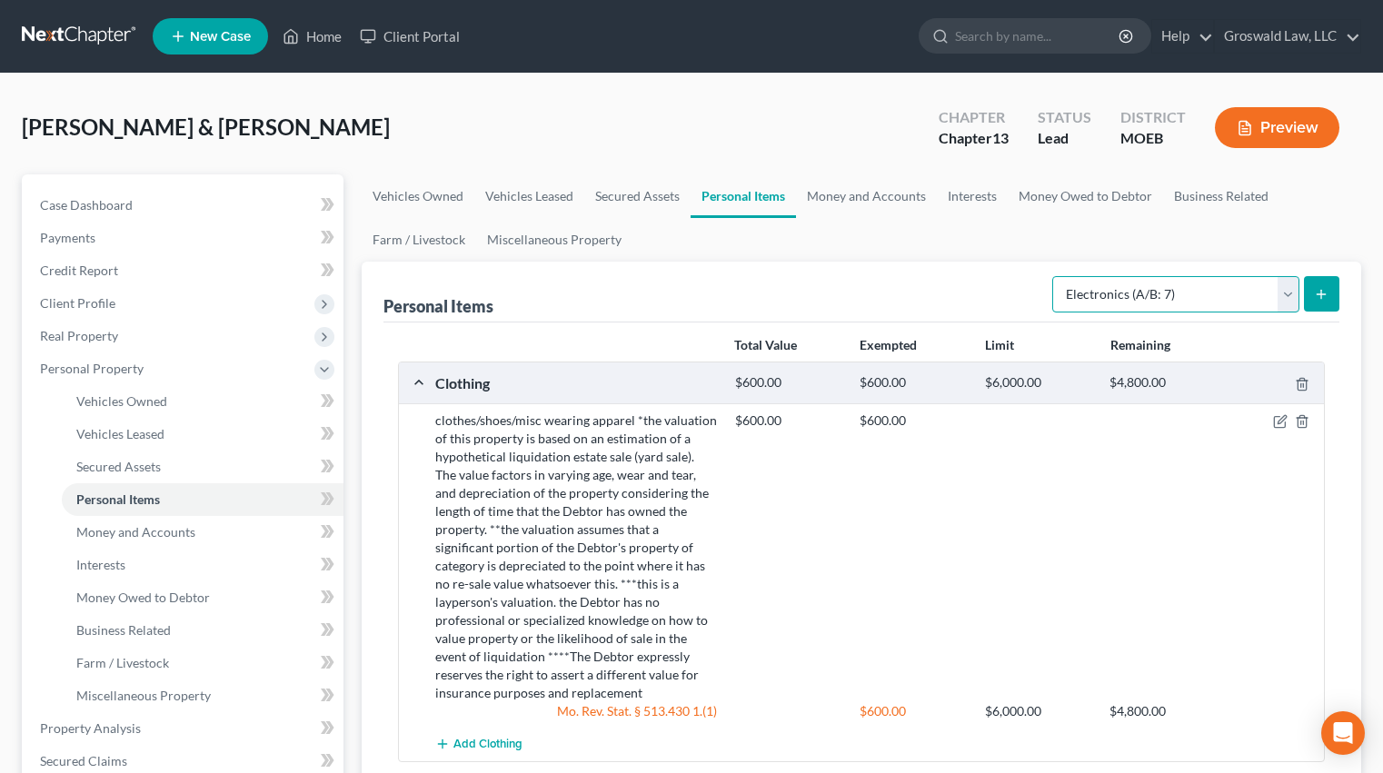
click at [1108, 293] on select "Select Item Type Clothing (A/B: 11) Collectibles Of Value (A/B: 8) Electronics …" at bounding box center [1175, 294] width 247 height 36
select select "household_goods"
click at [1055, 276] on select "Select Item Type Clothing (A/B: 11) Collectibles Of Value (A/B: 8) Electronics …" at bounding box center [1175, 294] width 247 height 36
click at [1326, 294] on icon "submit" at bounding box center [1321, 294] width 15 height 15
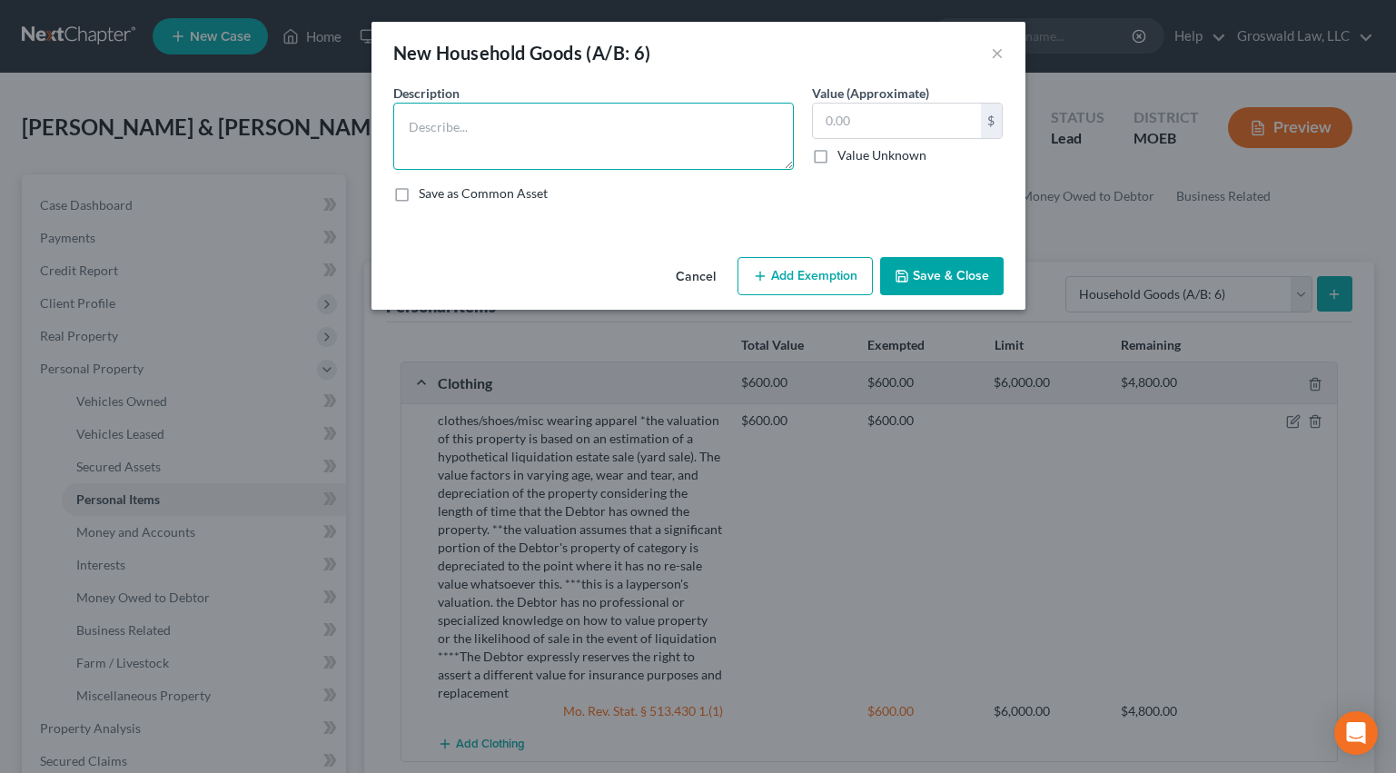
click at [647, 137] on textarea at bounding box center [593, 136] width 401 height 67
paste textarea "Ordinary/misc. household goods and furnishings, couch, chairs, table, bed, line…"
click at [751, 149] on textarea "Ordinary/misc. household goods and furnishings, couch, chairs, table, bed, line…" at bounding box center [593, 136] width 401 height 67
paste textarea "*the valuation of this property is based on an estimation of a hypothetical liq…"
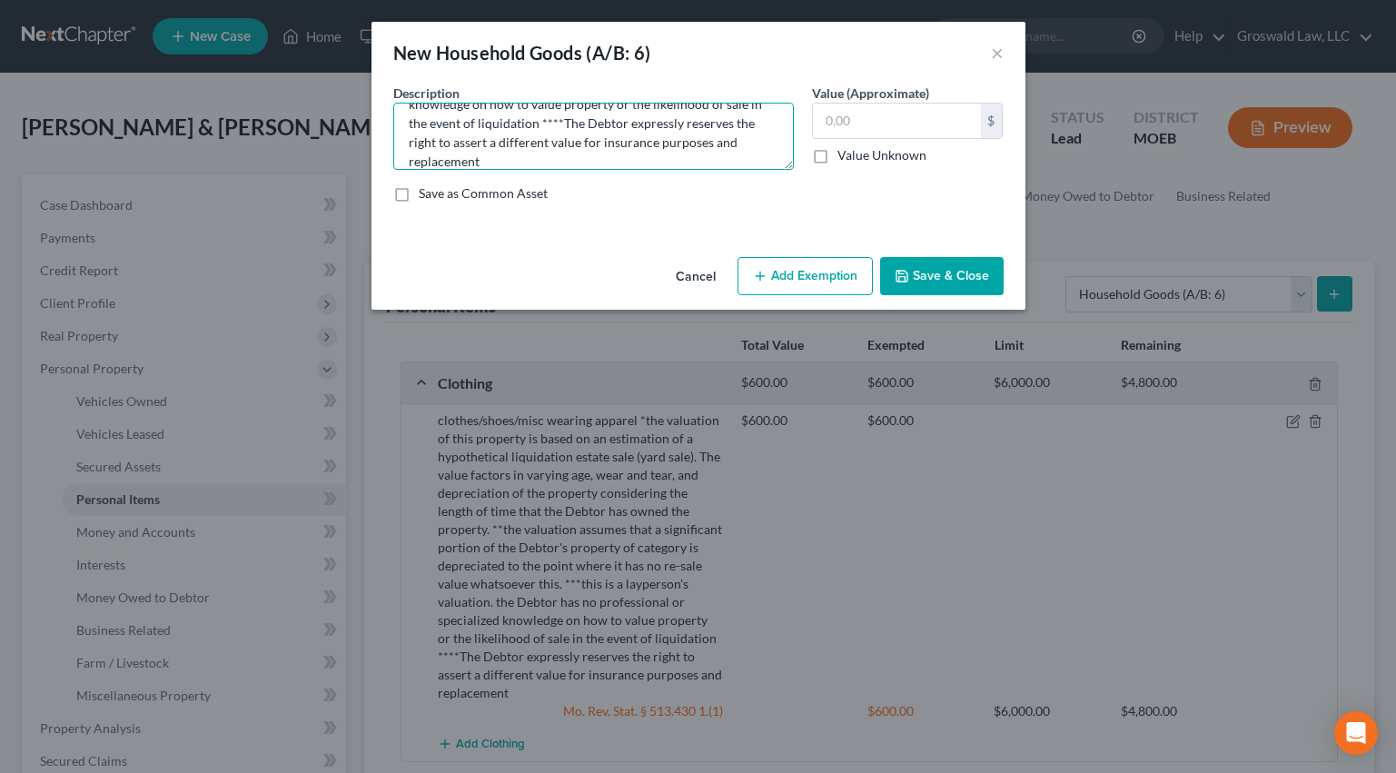
type textarea "Ordinary/misc. household goods and furnishings, couch, chairs, table, bed, line…"
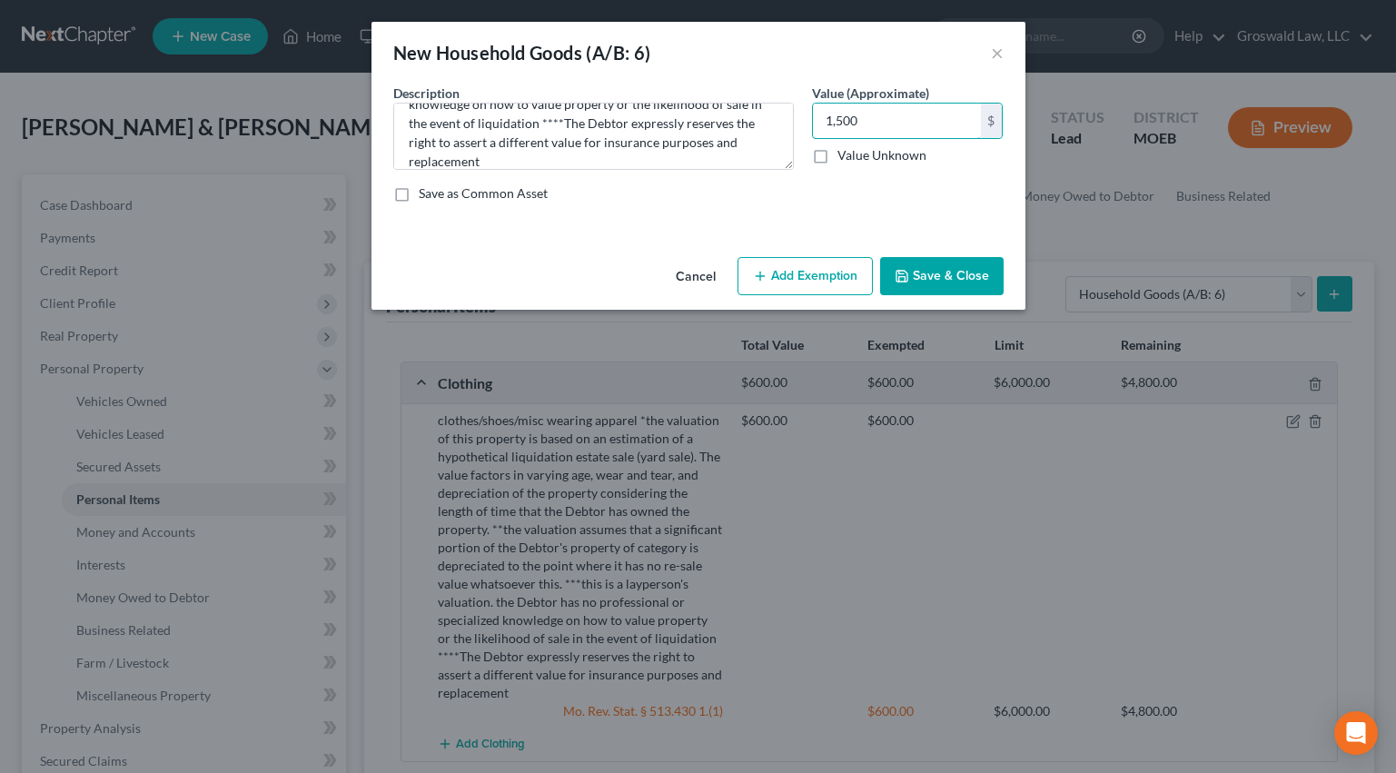
type input "1,500"
click at [832, 262] on button "Add Exemption" at bounding box center [805, 276] width 135 height 38
select select "2"
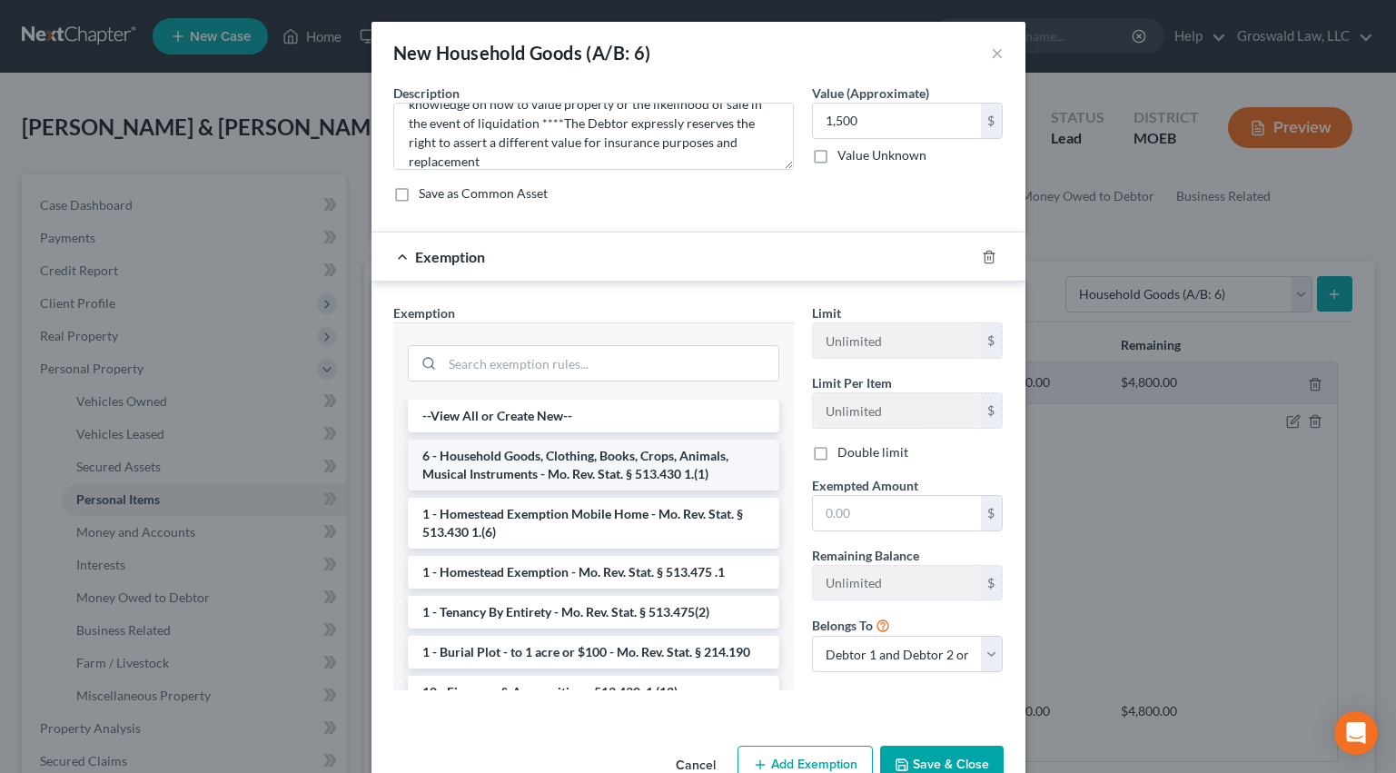
click at [530, 464] on li "6 - Household Goods, Clothing, Books, Crops, Animals, Musical Instruments - Mo.…" at bounding box center [594, 465] width 372 height 51
checkbox input "true"
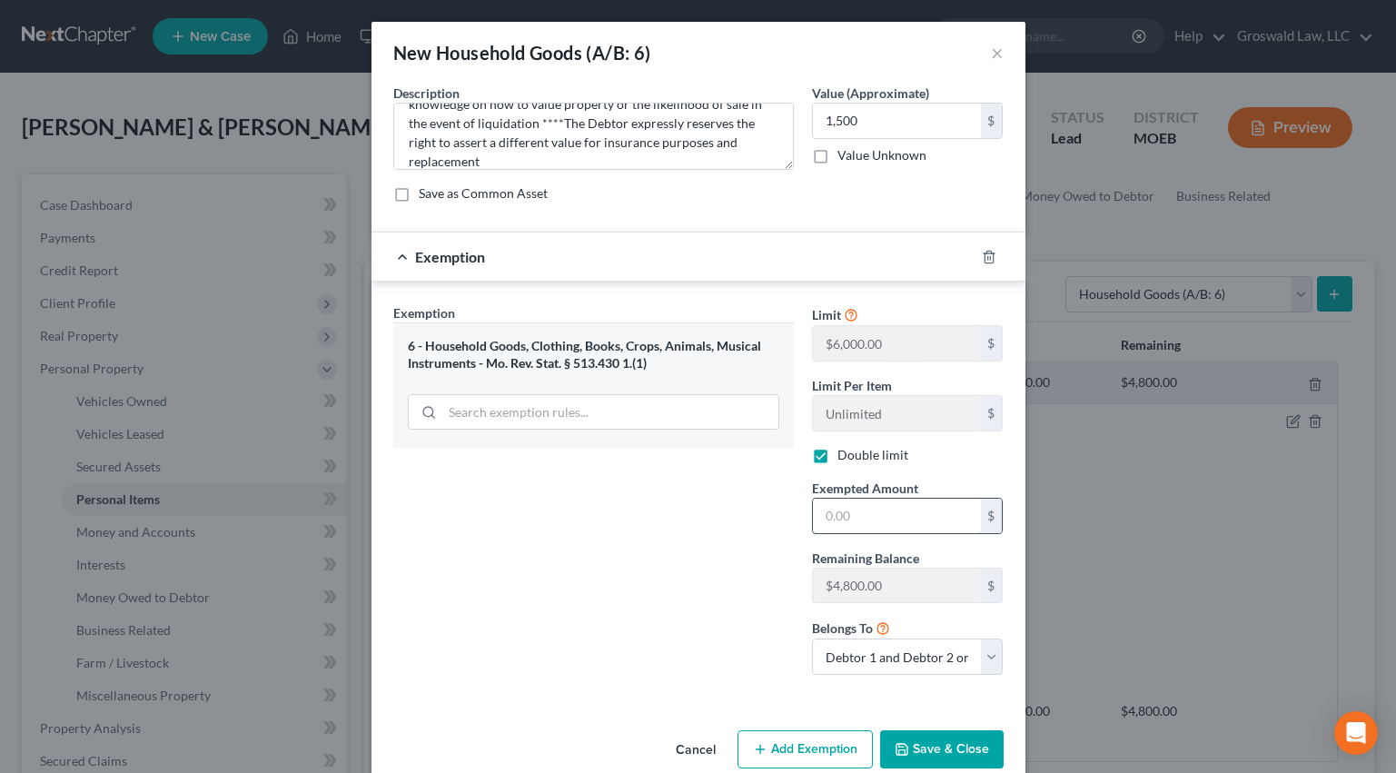
click at [834, 518] on input "text" at bounding box center [897, 516] width 168 height 35
type input "1,500"
click at [954, 743] on button "Save & Close" at bounding box center [942, 749] width 124 height 38
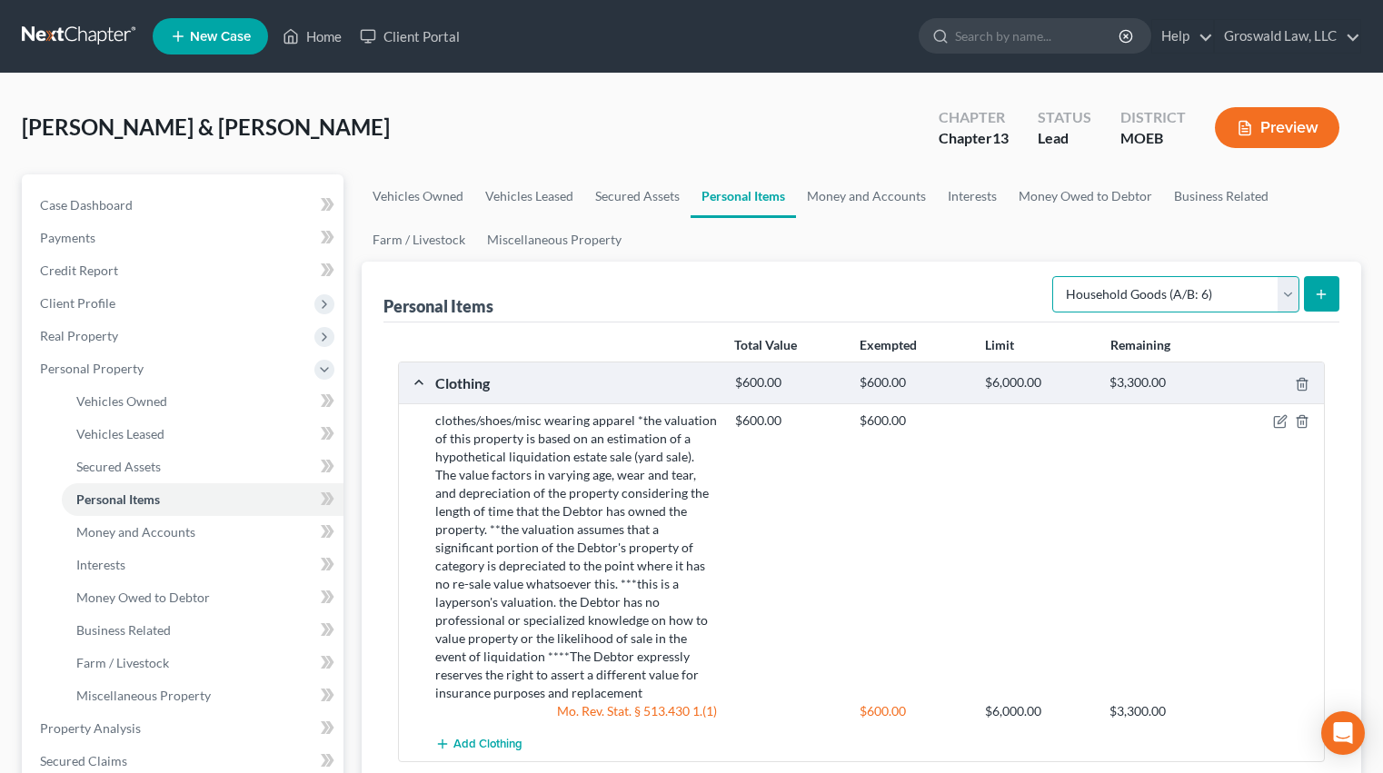
click at [1162, 292] on select "Select Item Type Clothing (A/B: 11) Collectibles Of Value (A/B: 8) Electronics …" at bounding box center [1175, 294] width 247 height 36
select select "jewelry"
click at [1055, 276] on select "Select Item Type Clothing (A/B: 11) Collectibles Of Value (A/B: 8) Electronics …" at bounding box center [1175, 294] width 247 height 36
click at [1320, 294] on line "submit" at bounding box center [1321, 294] width 8 height 0
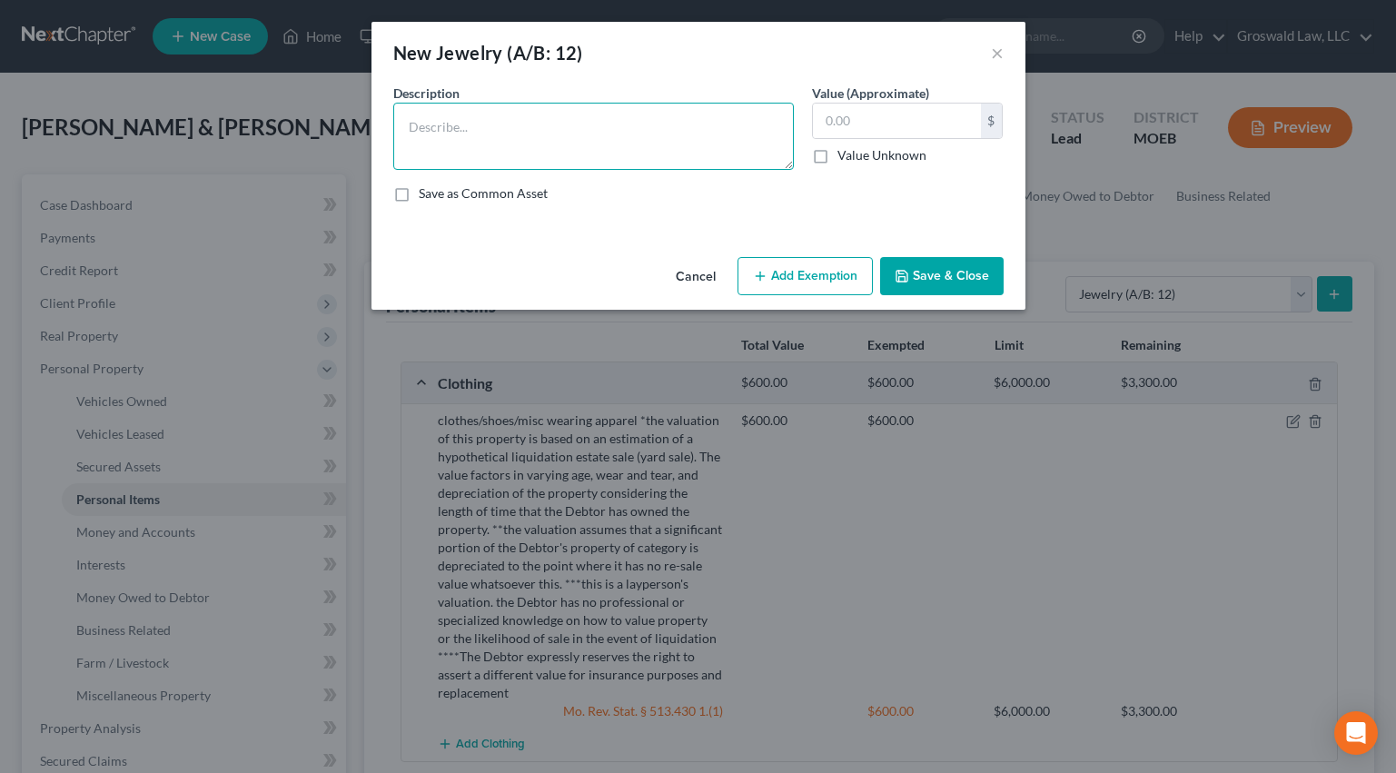
click at [646, 149] on textarea at bounding box center [593, 136] width 401 height 67
paste textarea "*the valuation of this property is based on an estimation of a hypothetical liq…"
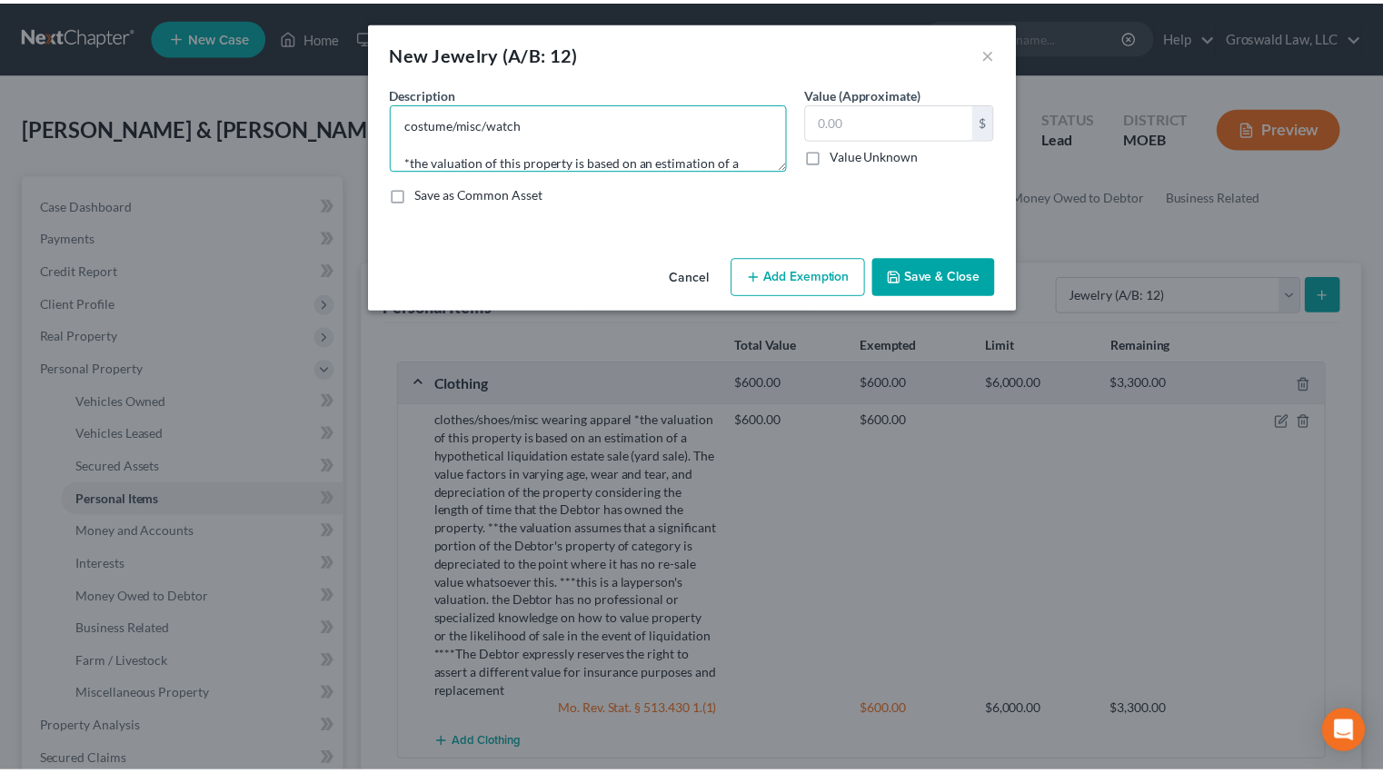
scroll to position [213, 0]
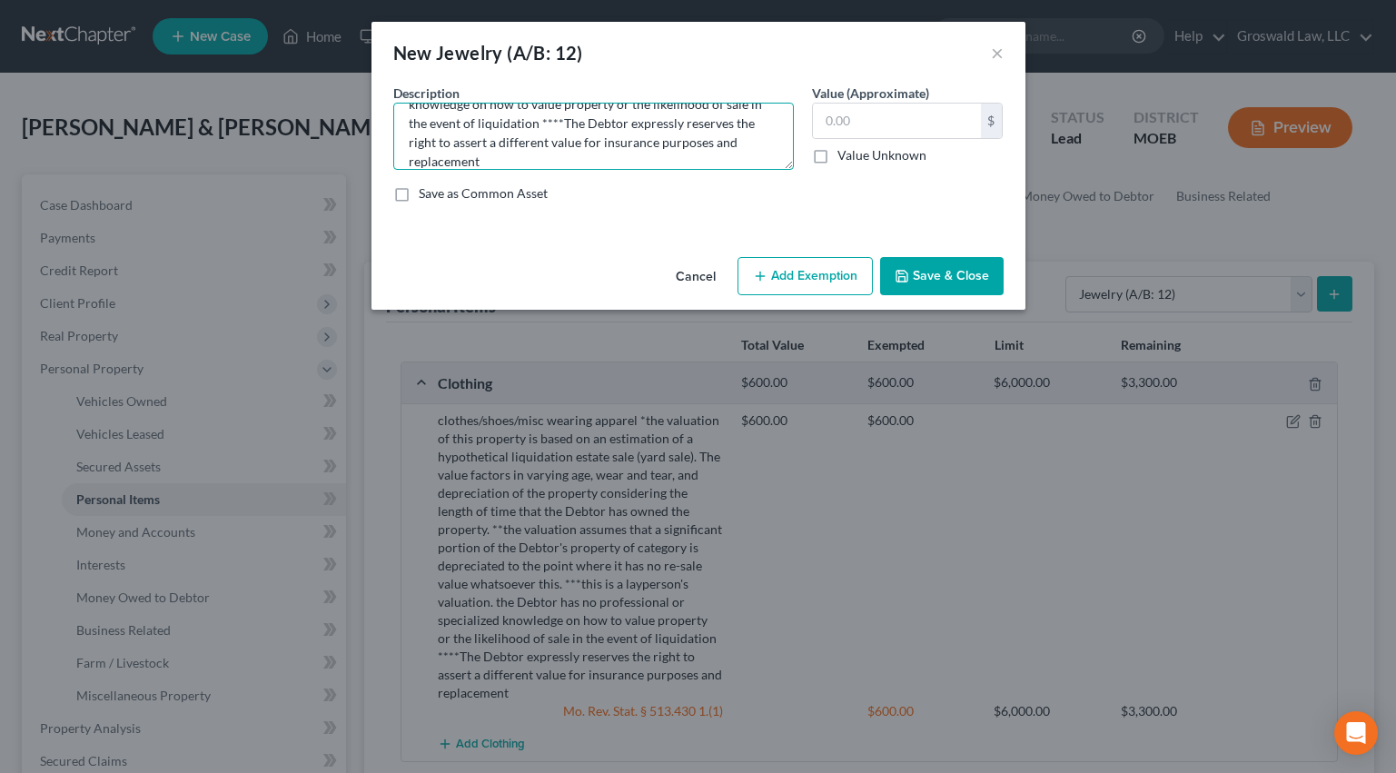
type textarea "costume/misc/watch *the valuation of this property is based on an estimation of…"
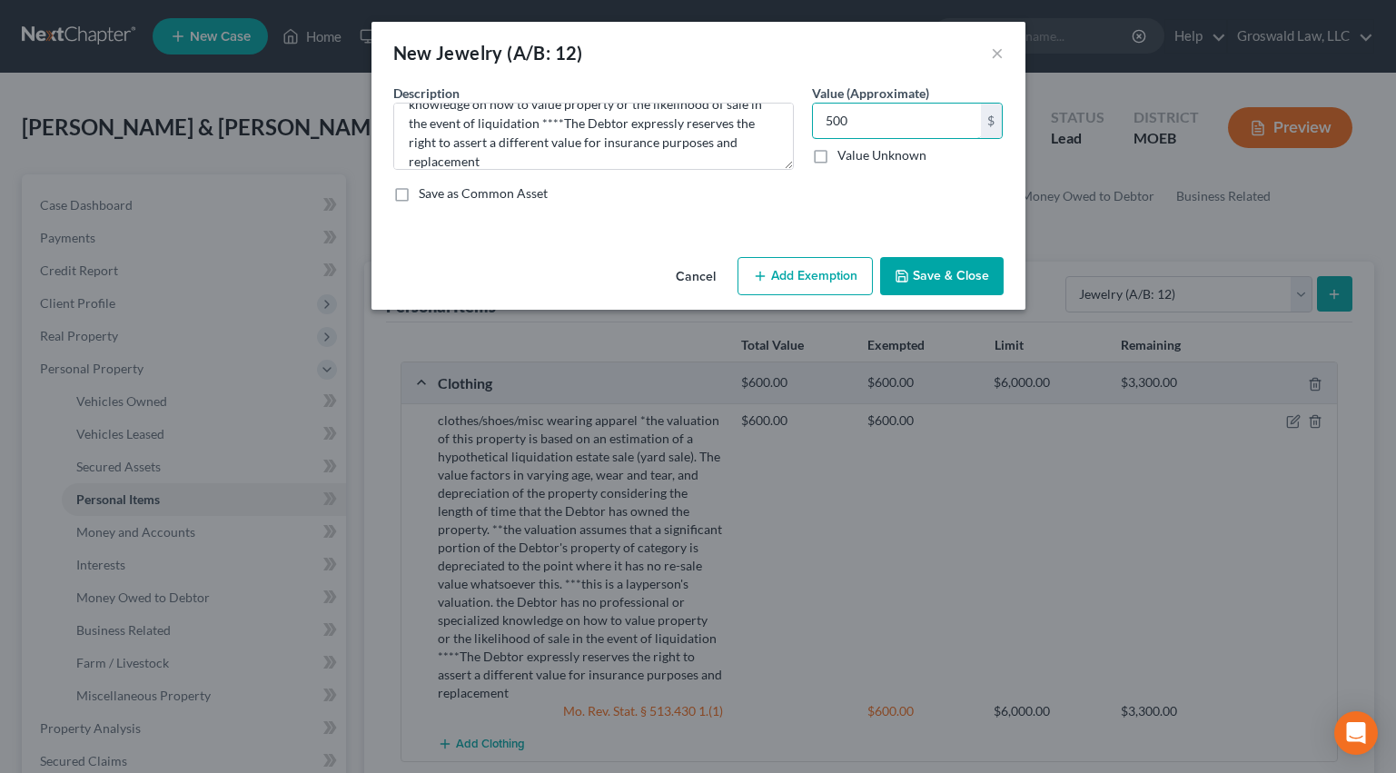
type input "500"
click at [780, 286] on button "Add Exemption" at bounding box center [805, 276] width 135 height 38
select select "2"
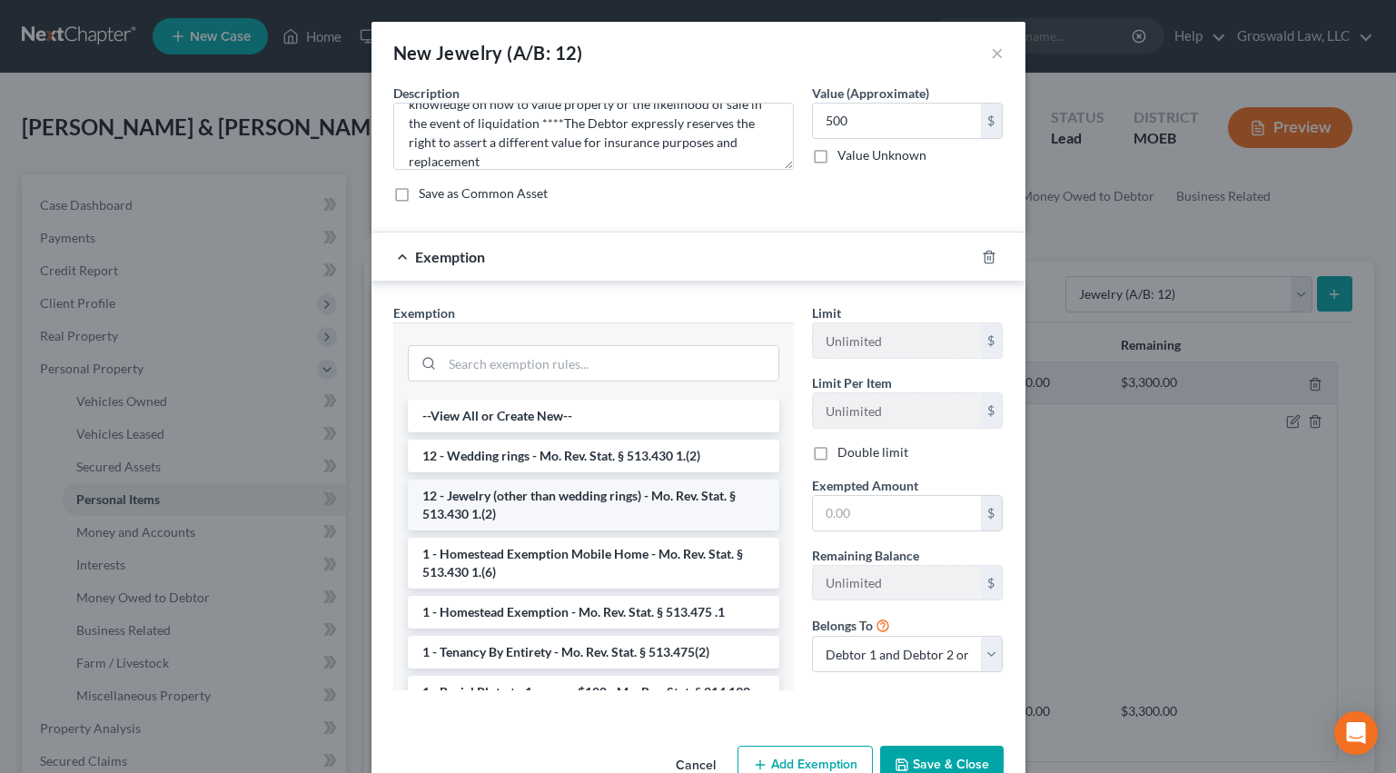
click at [498, 516] on li "12 - Jewelry (other than wedding rings) - Mo. Rev. Stat. § 513.430 1.(2)" at bounding box center [594, 505] width 372 height 51
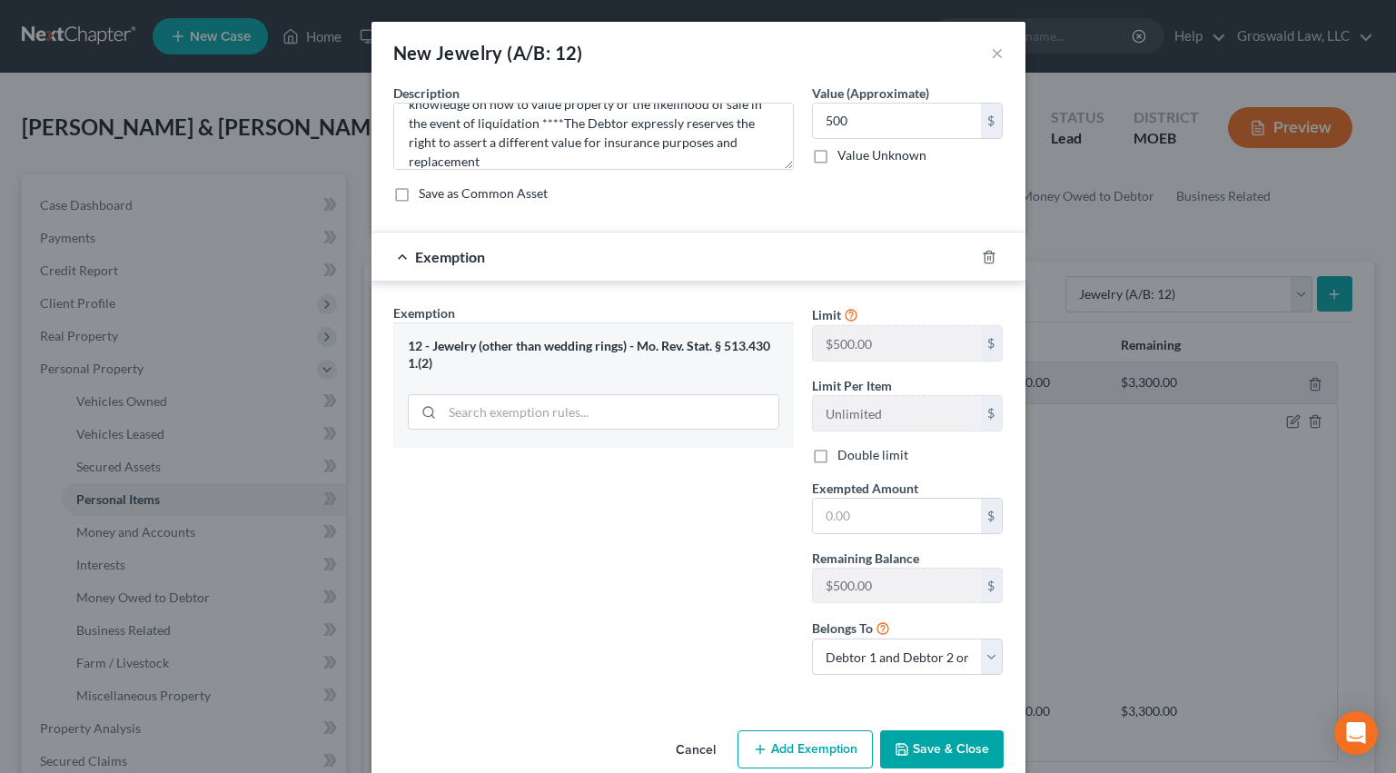
click at [839, 460] on label "Double limit" at bounding box center [873, 455] width 71 height 18
click at [845, 458] on input "Double limit" at bounding box center [851, 452] width 12 height 12
checkbox input "true"
click at [859, 506] on input "text" at bounding box center [897, 516] width 168 height 35
type input "1,000"
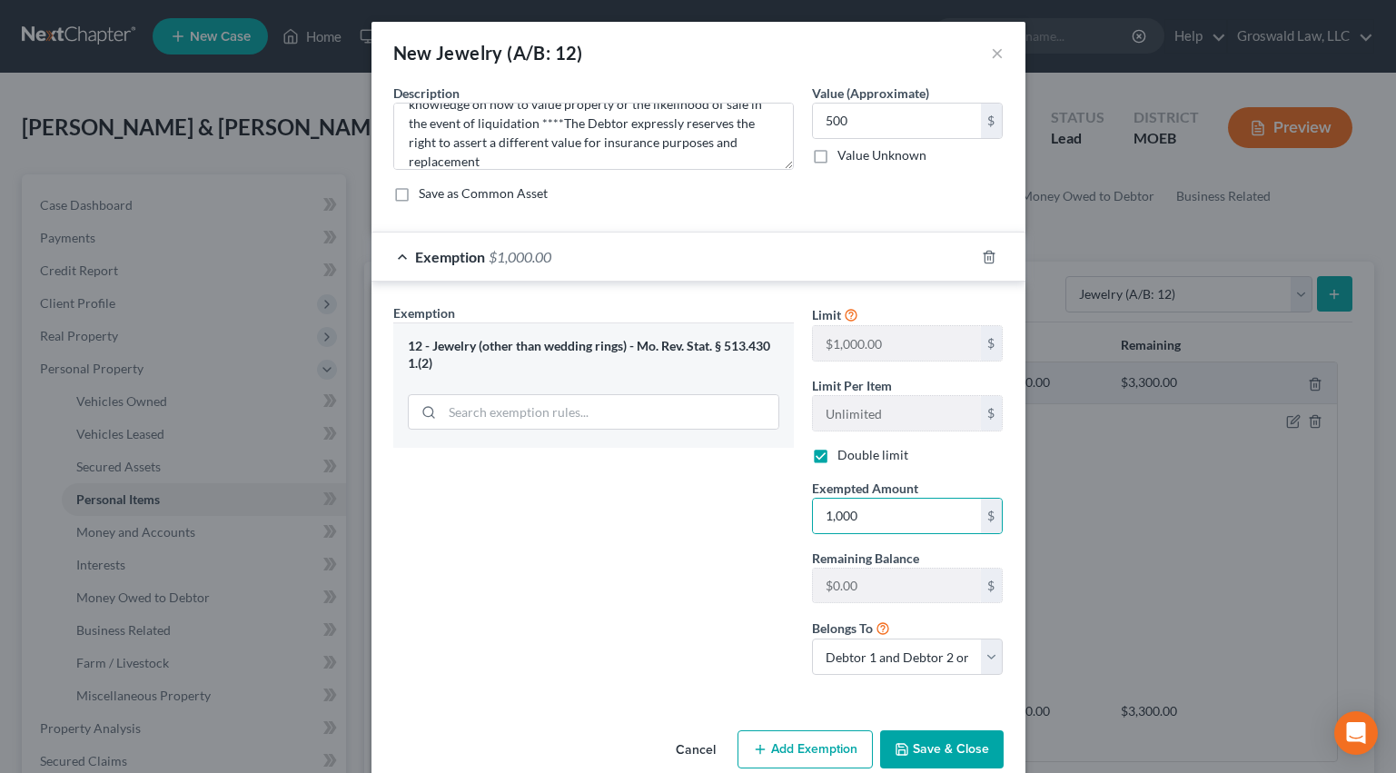
click at [950, 746] on button "Save & Close" at bounding box center [942, 749] width 124 height 38
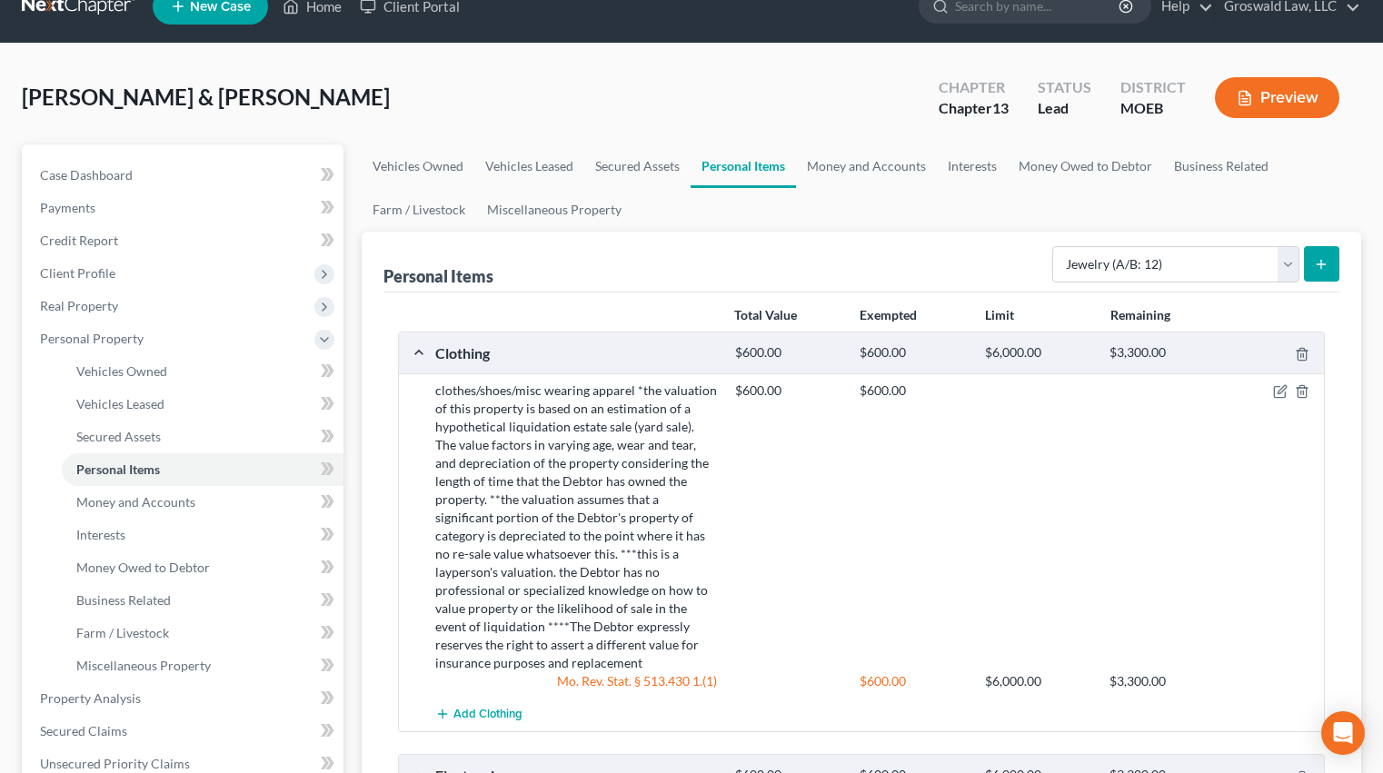
scroll to position [29, 0]
click at [836, 170] on link "Money and Accounts" at bounding box center [866, 167] width 141 height 44
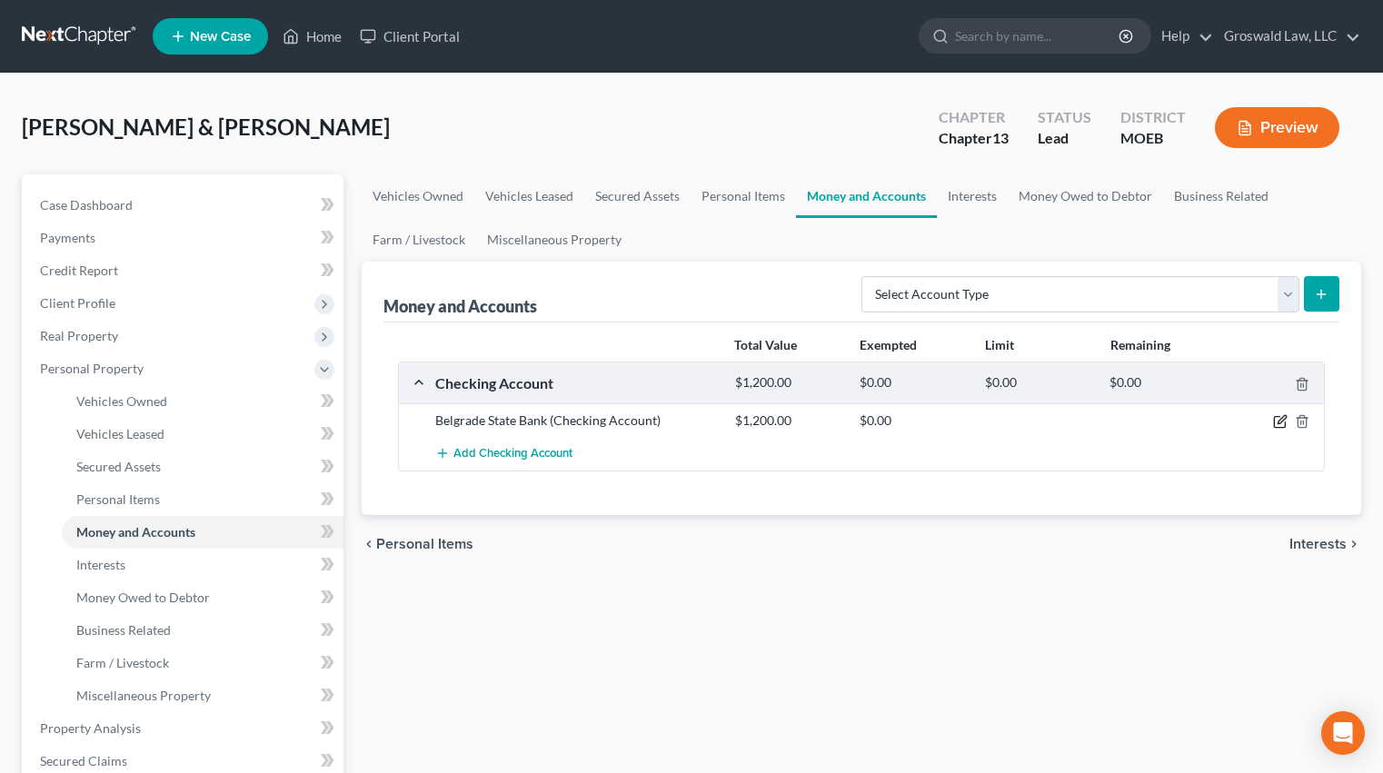
click at [1284, 423] on icon "button" at bounding box center [1280, 421] width 15 height 15
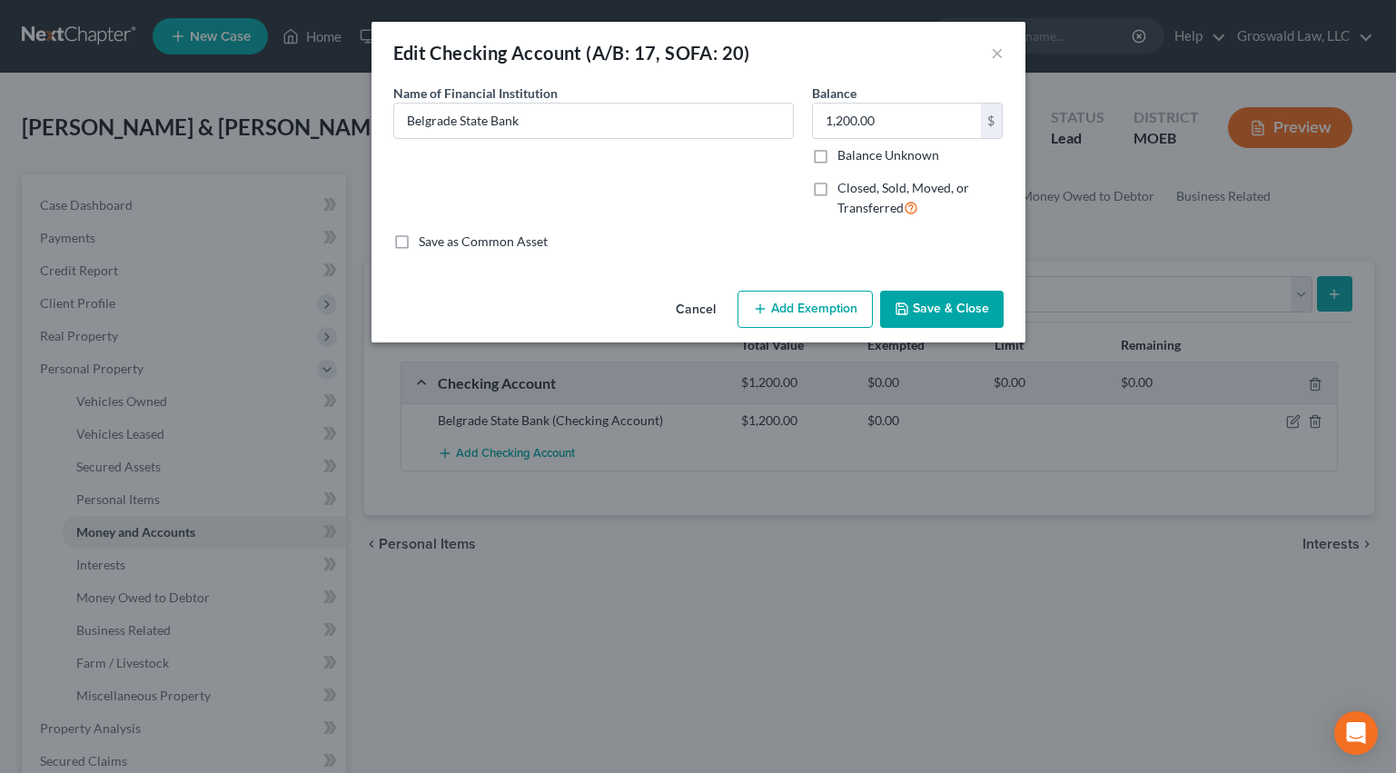
click at [831, 304] on button "Add Exemption" at bounding box center [805, 310] width 135 height 38
select select "2"
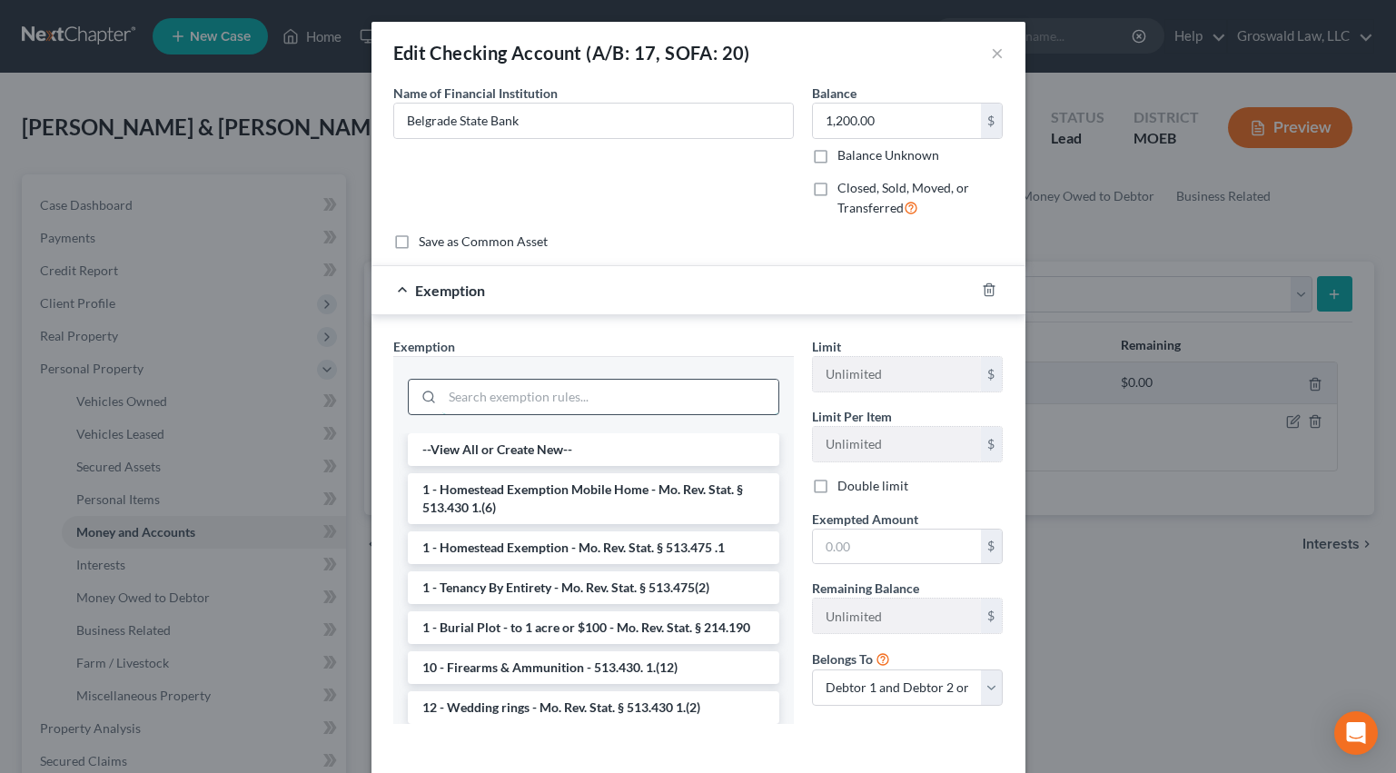
click at [540, 394] on input "search" at bounding box center [610, 397] width 336 height 35
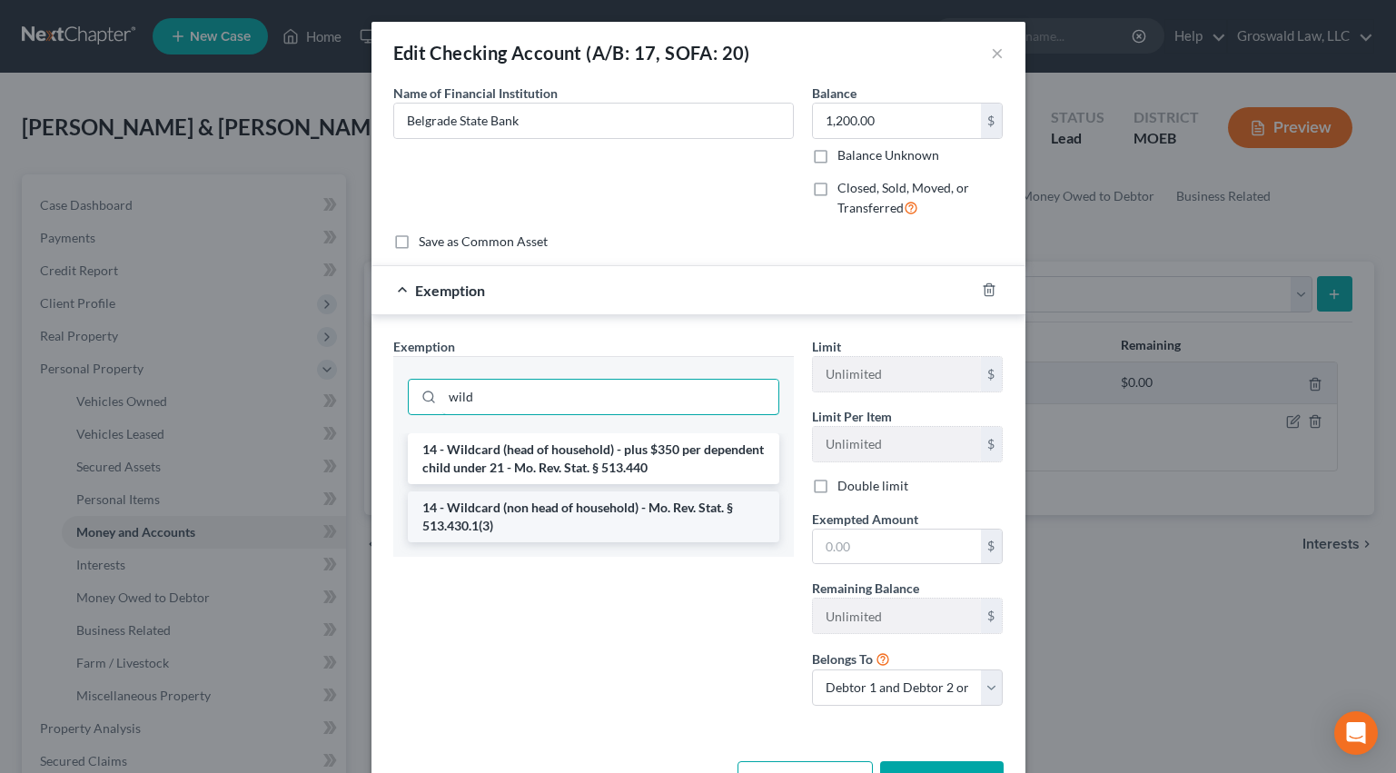
type input "wild"
click at [501, 507] on li "14 - Wildcard (non head of household) - Mo. Rev. Stat. § 513.430.1(3)" at bounding box center [594, 517] width 372 height 51
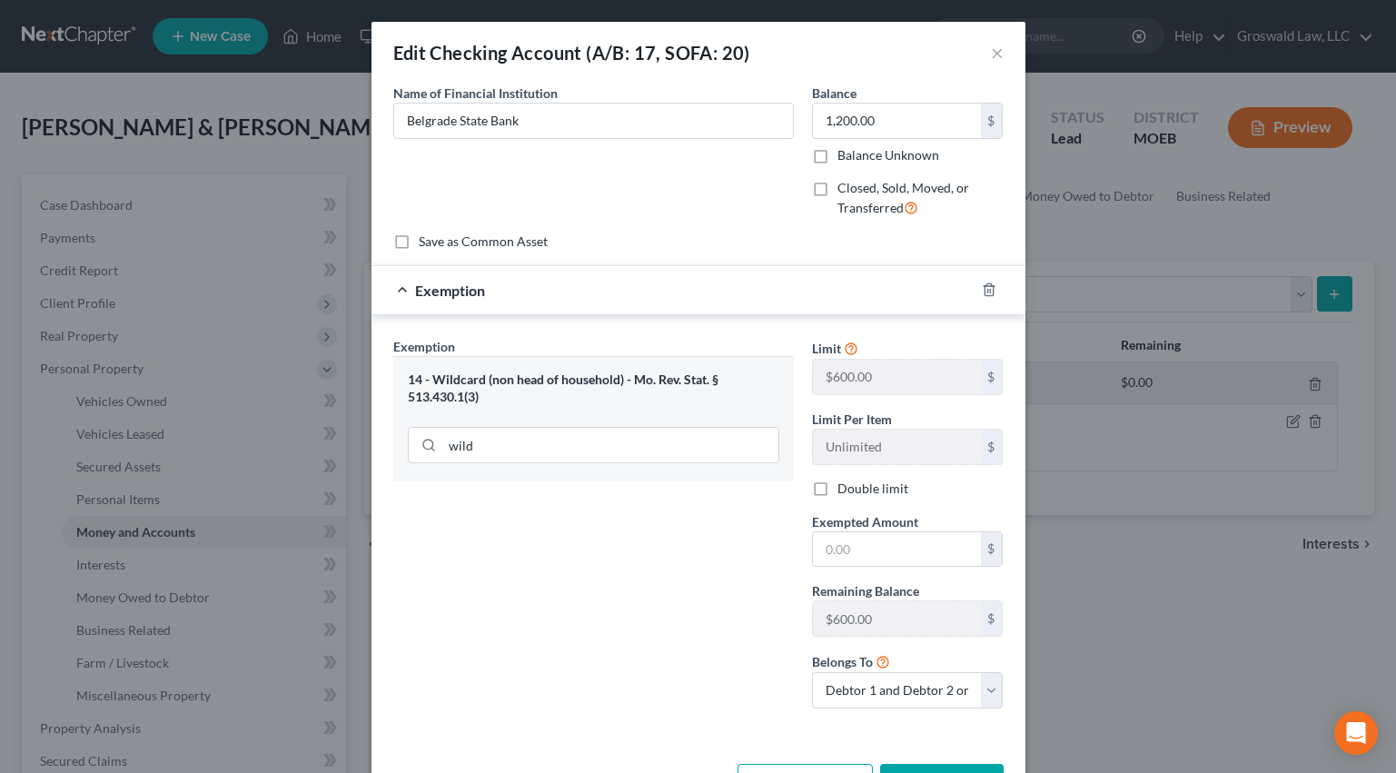
click at [838, 488] on label "Double limit" at bounding box center [873, 489] width 71 height 18
click at [845, 488] on input "Double limit" at bounding box center [851, 486] width 12 height 12
checkbox input "true"
click at [841, 535] on input "text" at bounding box center [897, 549] width 168 height 35
type input "1,200"
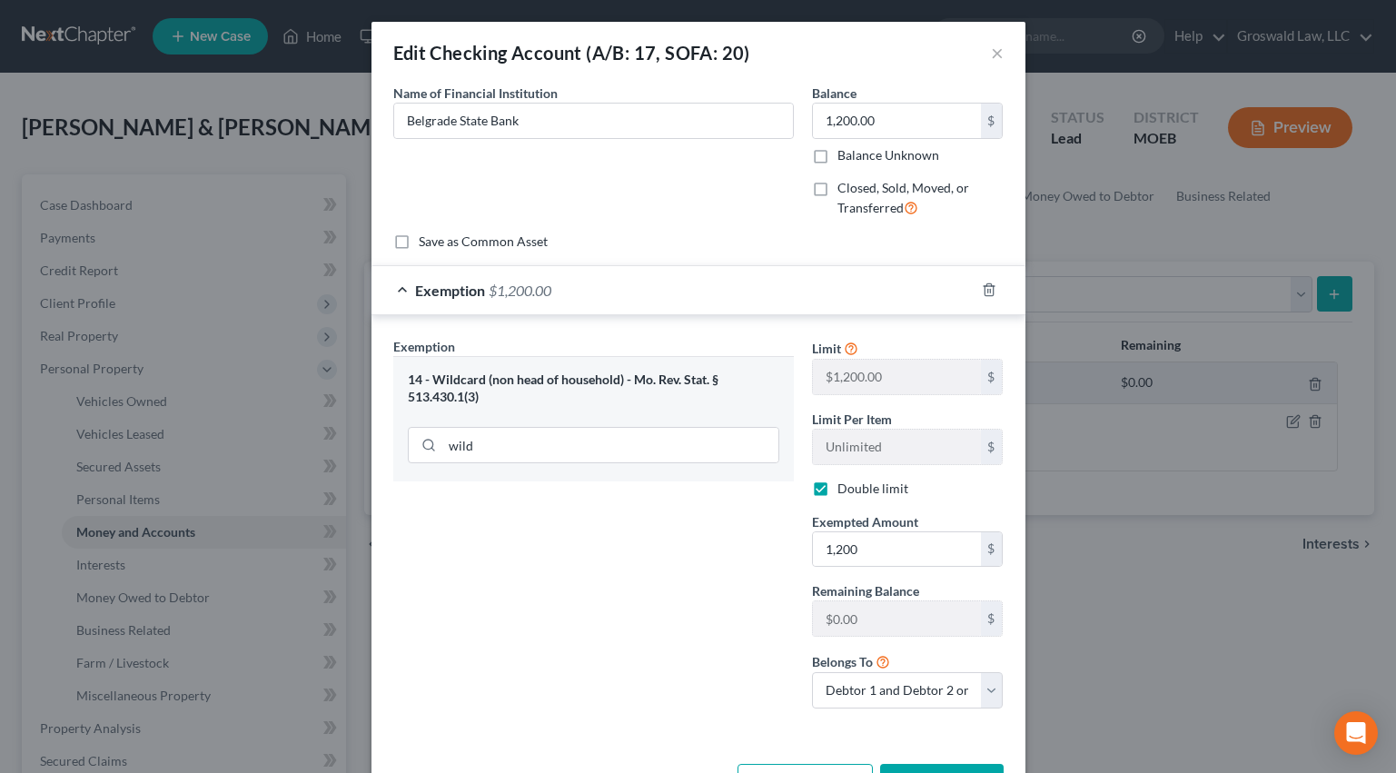
click at [654, 513] on div "Exemption Set must be selected for CA. Exemption * 14 - Wildcard (non head of h…" at bounding box center [593, 530] width 419 height 386
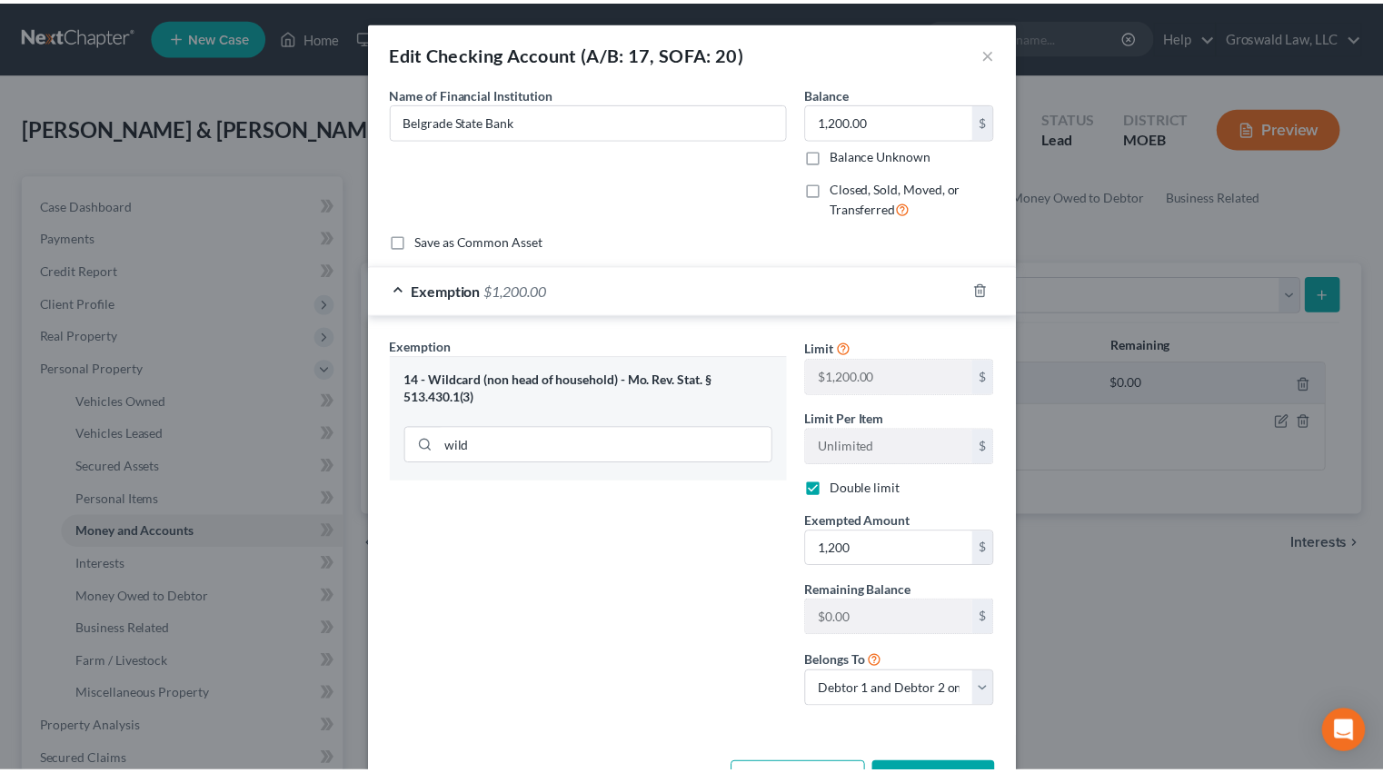
scroll to position [65, 0]
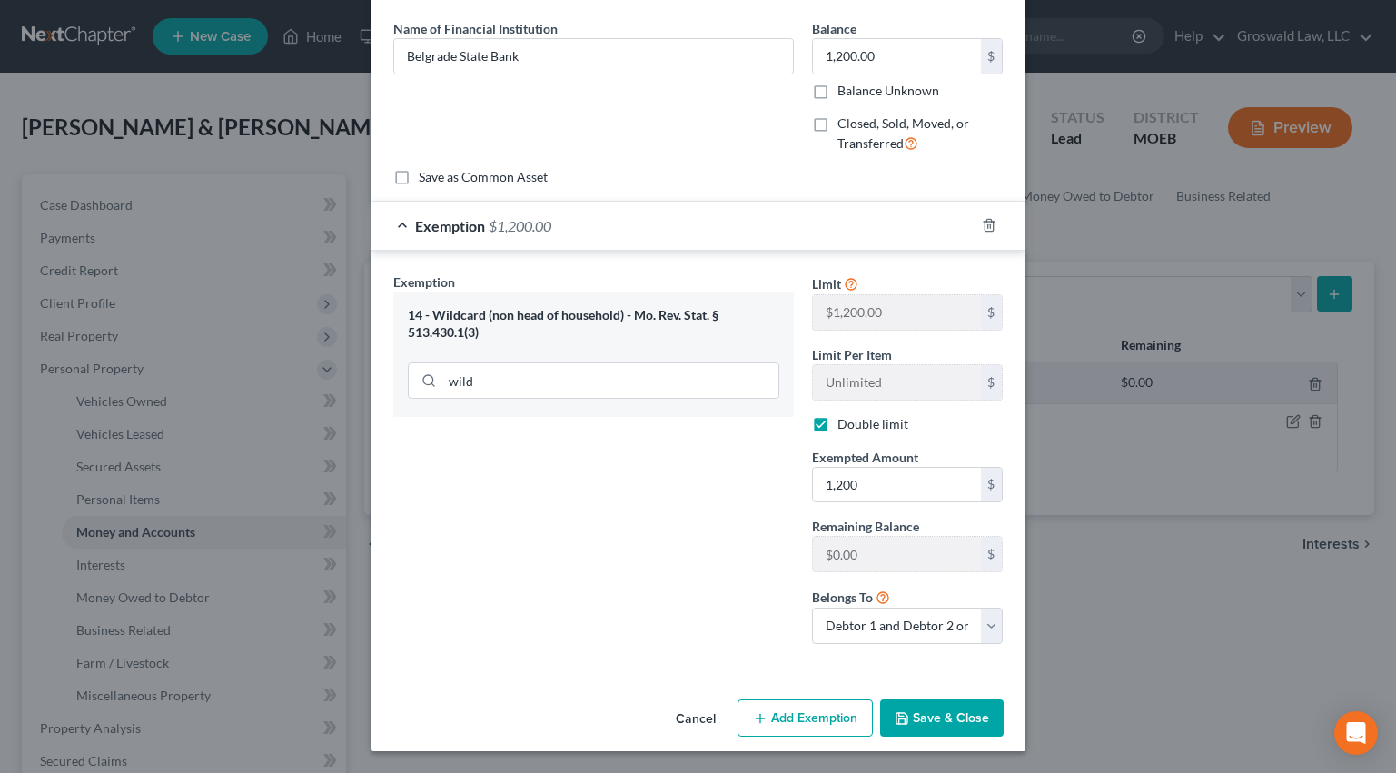
click at [978, 715] on button "Save & Close" at bounding box center [942, 719] width 124 height 38
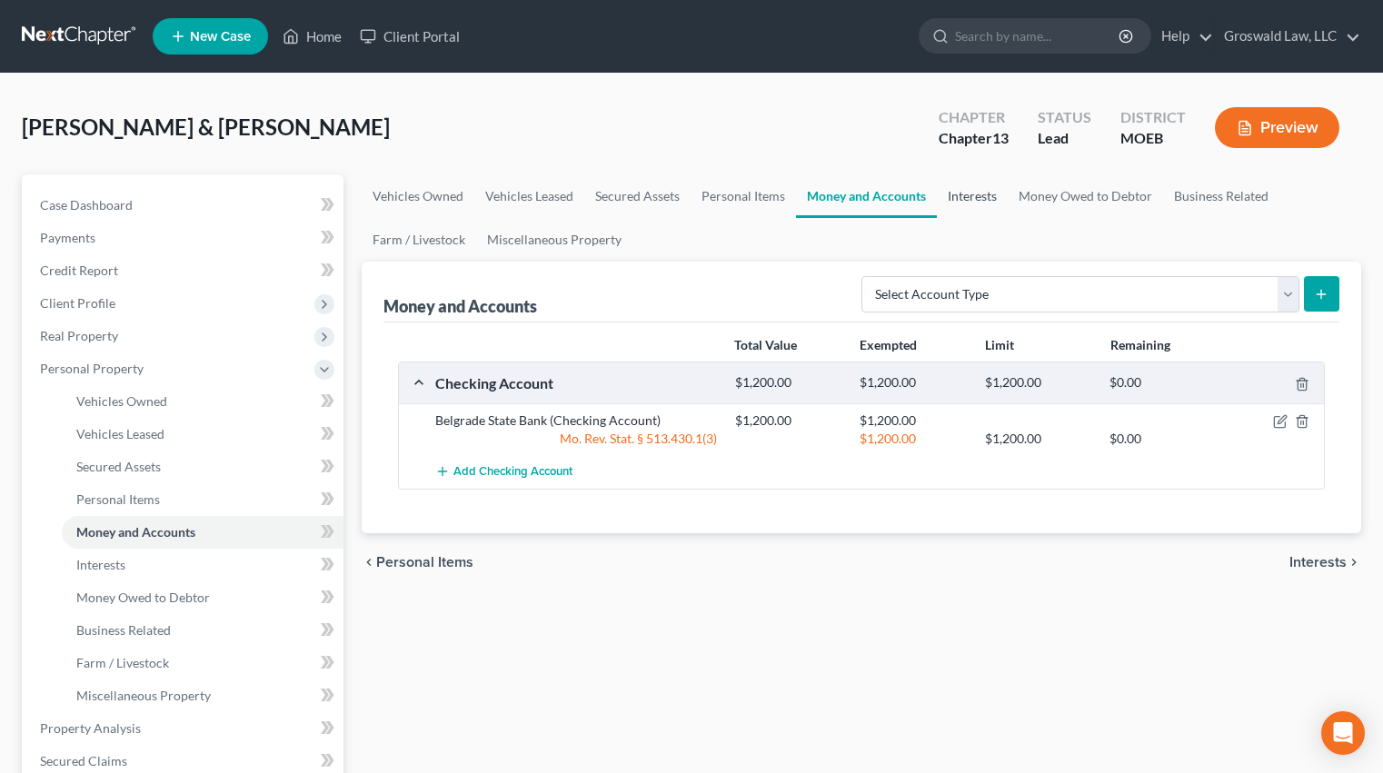
click at [990, 191] on link "Interests" at bounding box center [972, 196] width 71 height 44
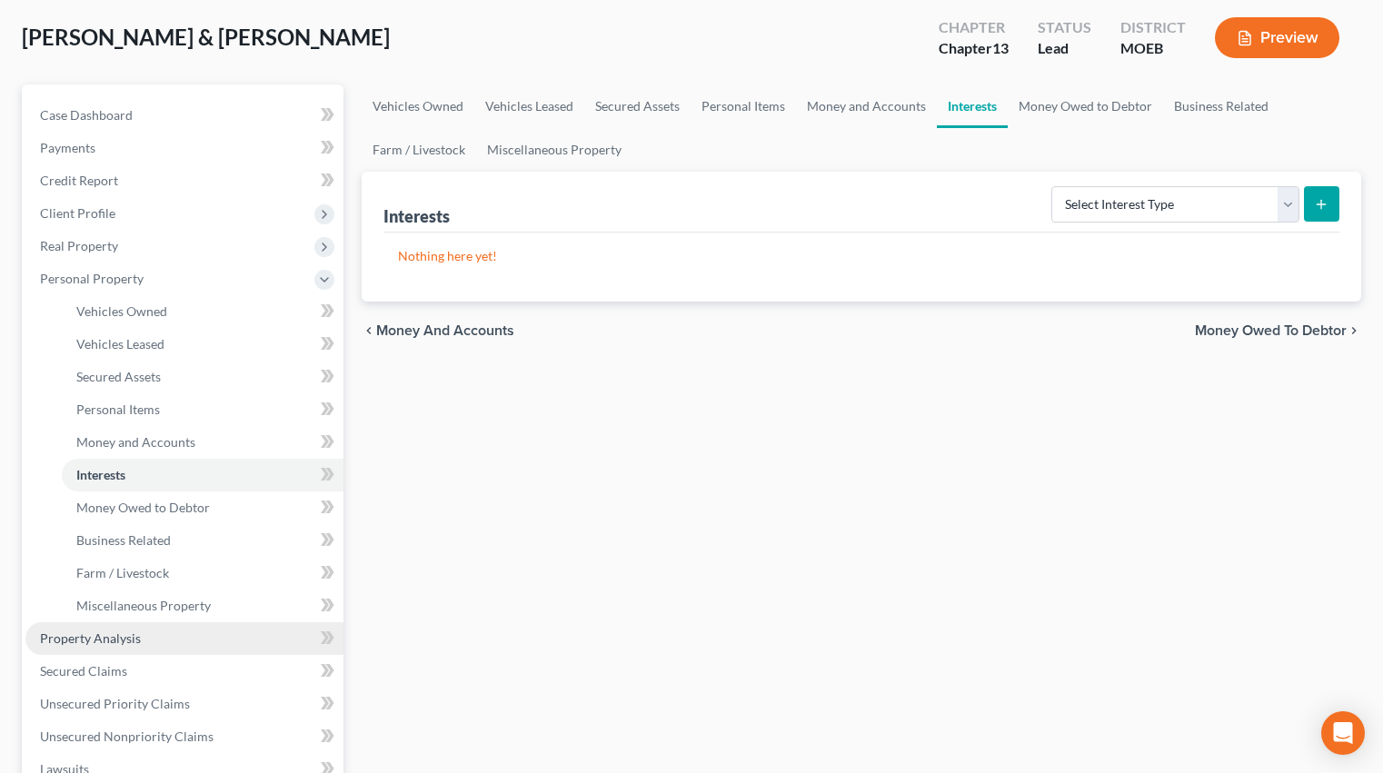
scroll to position [91, 0]
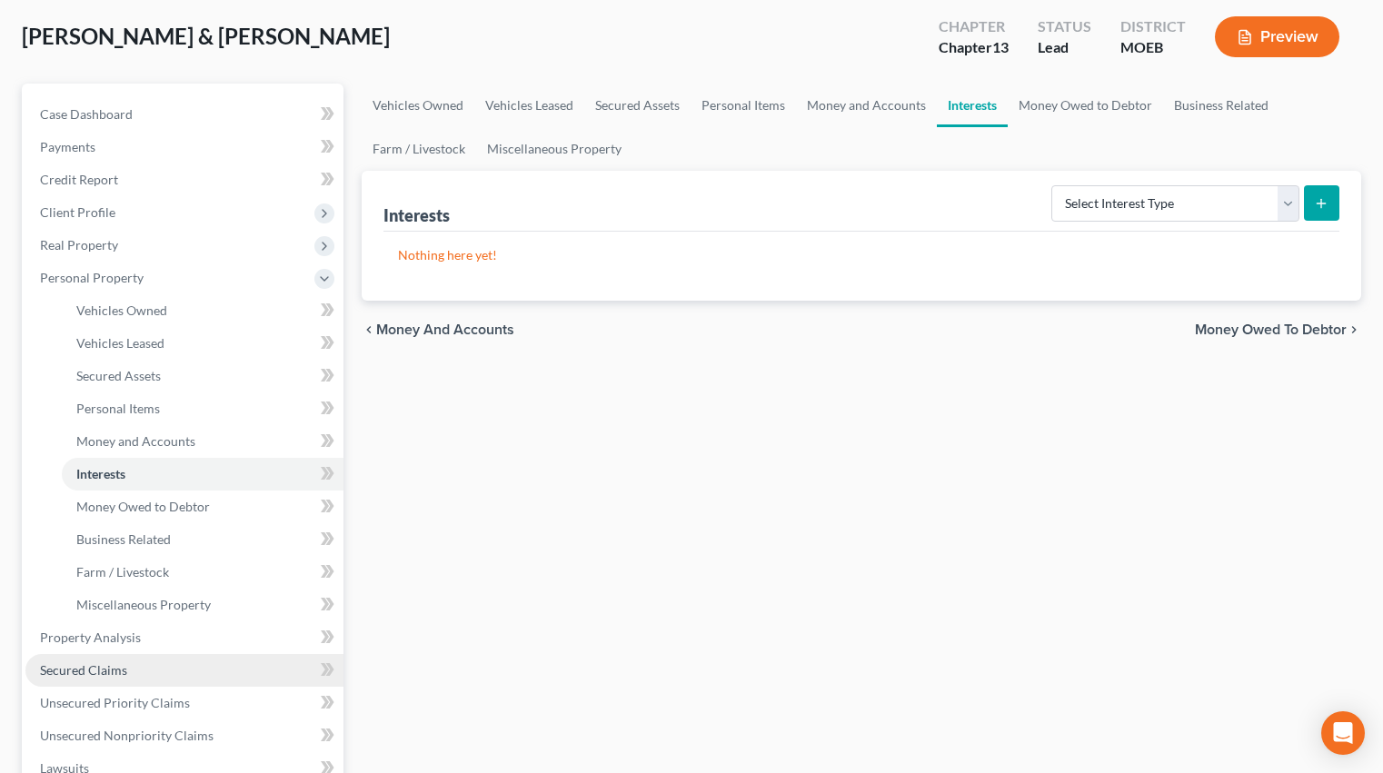
click at [105, 670] on span "Secured Claims" at bounding box center [83, 669] width 87 height 15
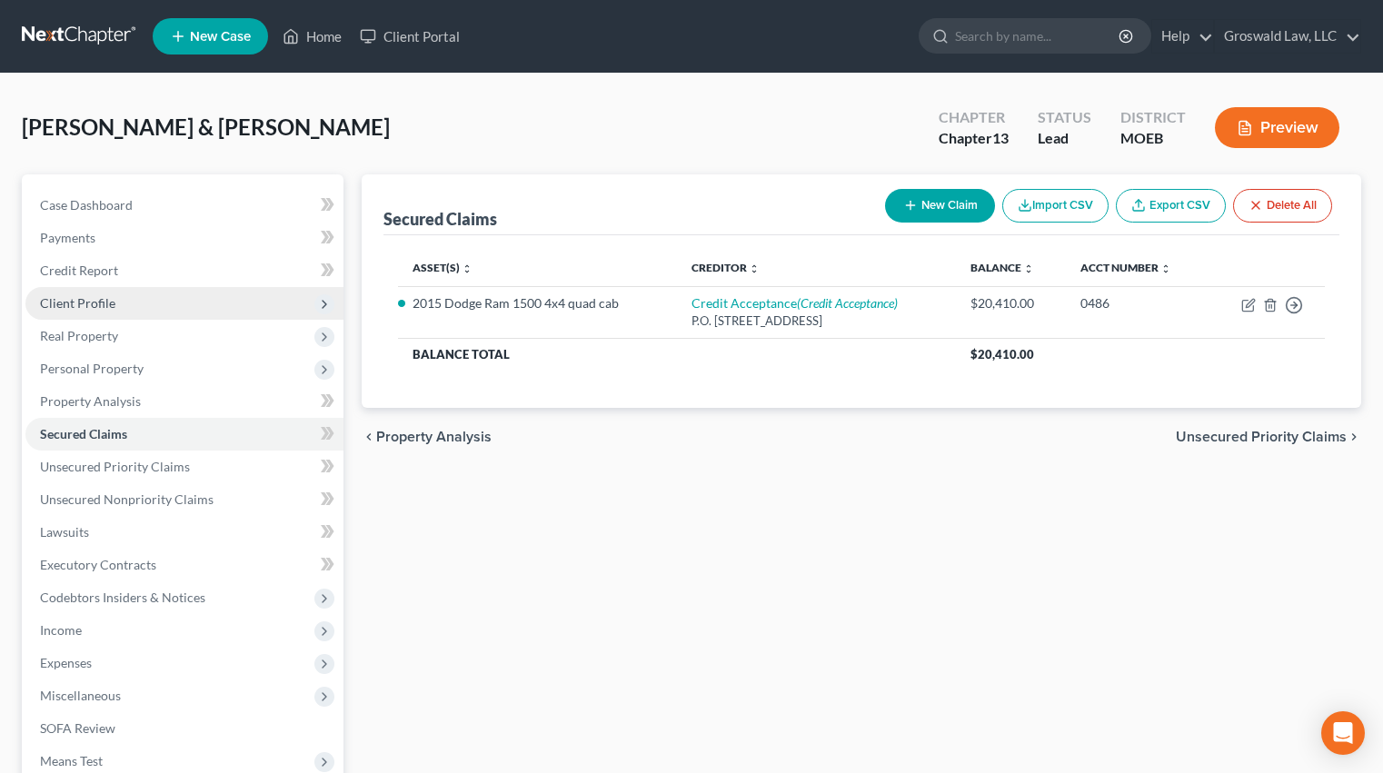
click at [146, 303] on span "Client Profile" at bounding box center [184, 303] width 318 height 33
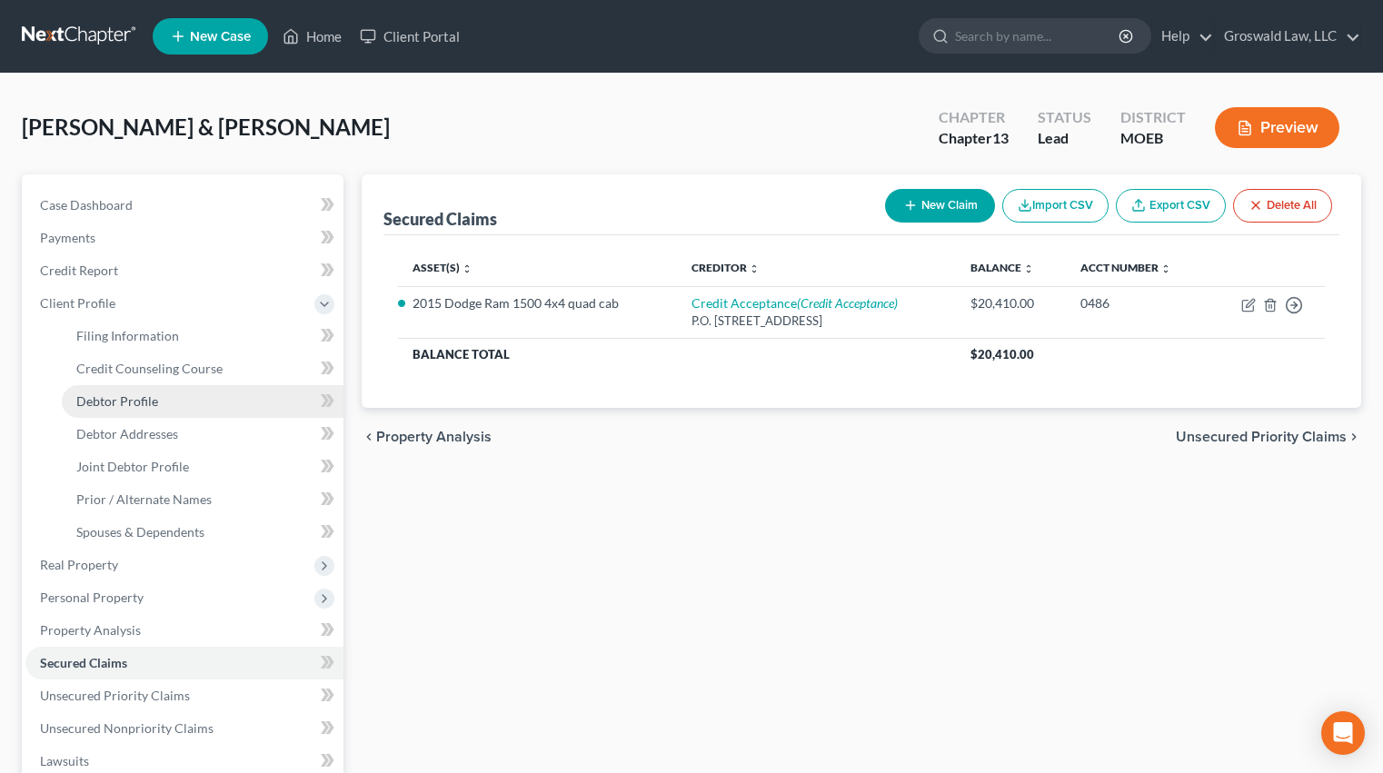
click at [159, 411] on link "Debtor Profile" at bounding box center [203, 401] width 282 height 33
select select "1"
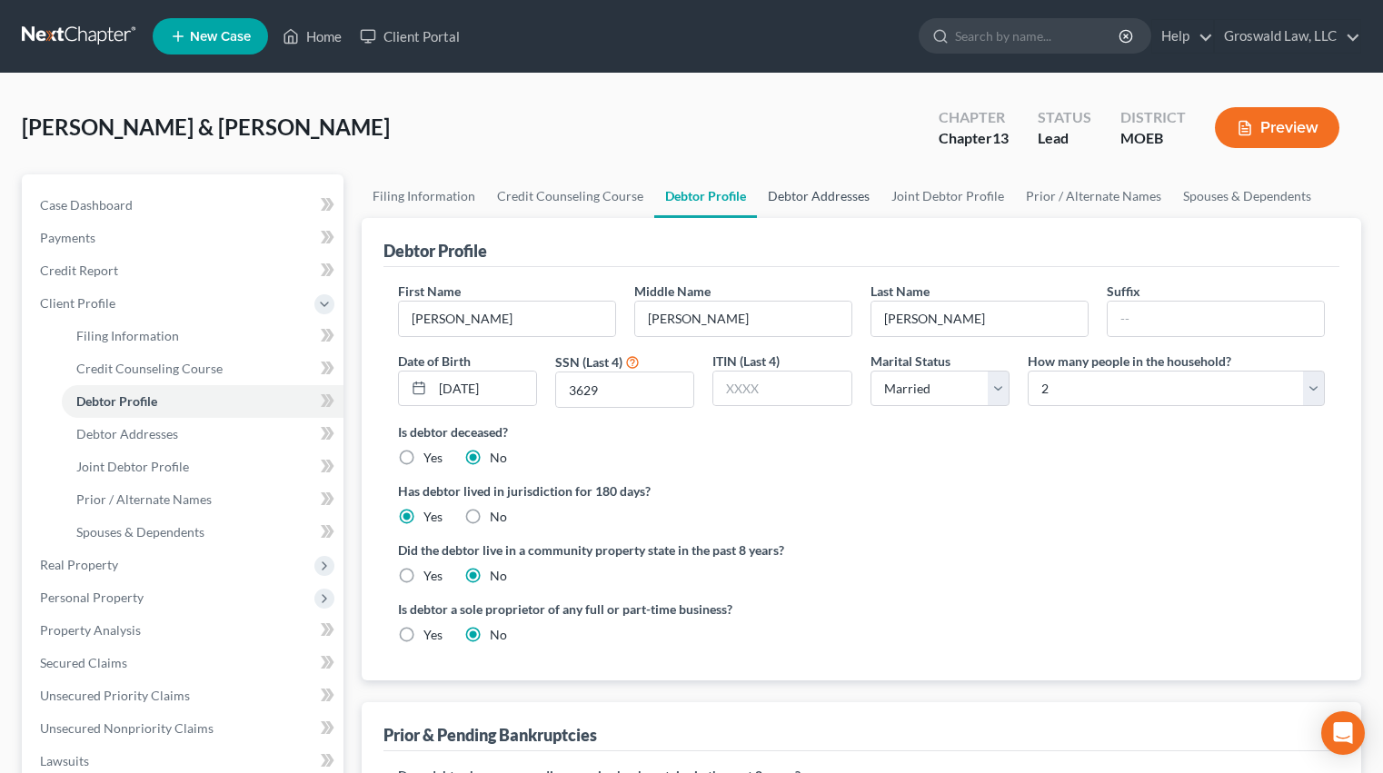
click at [782, 208] on link "Debtor Addresses" at bounding box center [819, 196] width 124 height 44
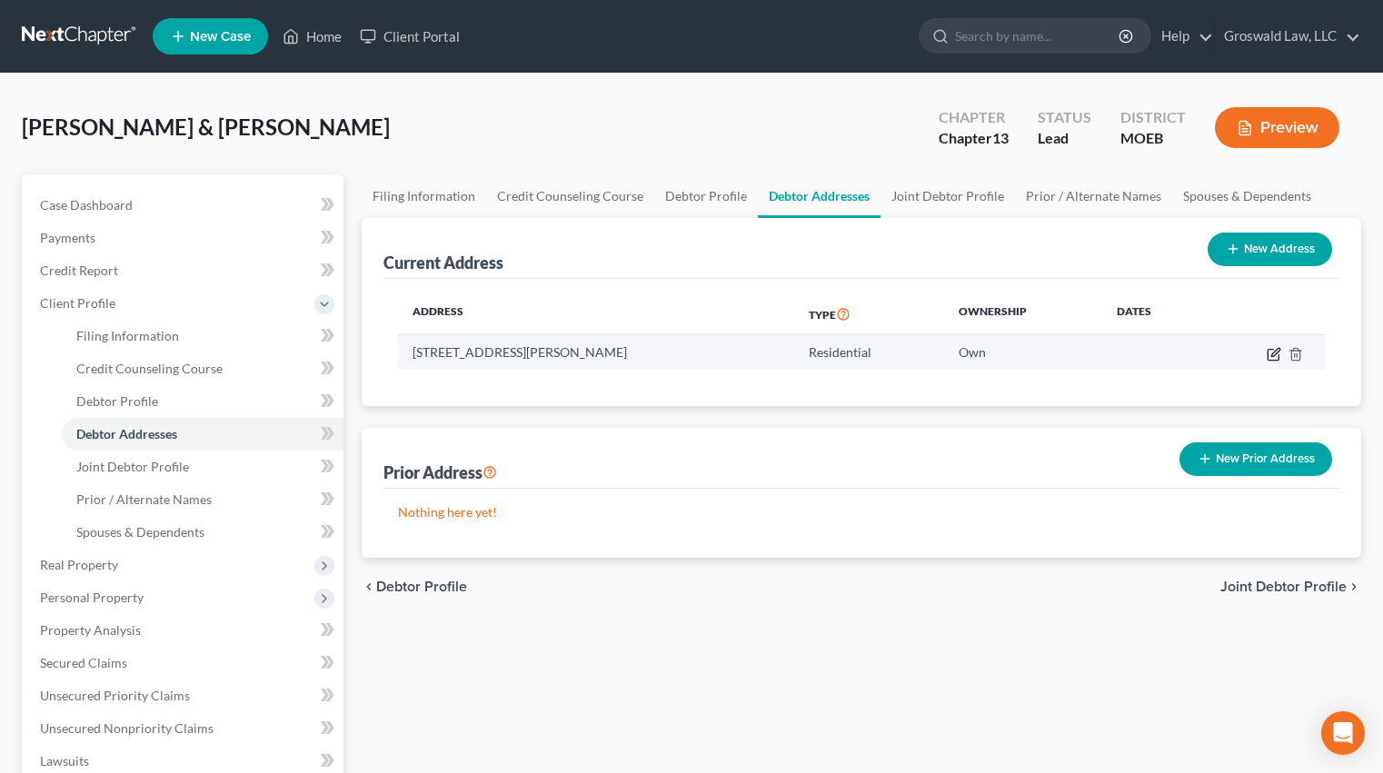
click at [1273, 356] on icon "button" at bounding box center [1275, 352] width 8 height 8
select select "26"
select select "99"
select select "0"
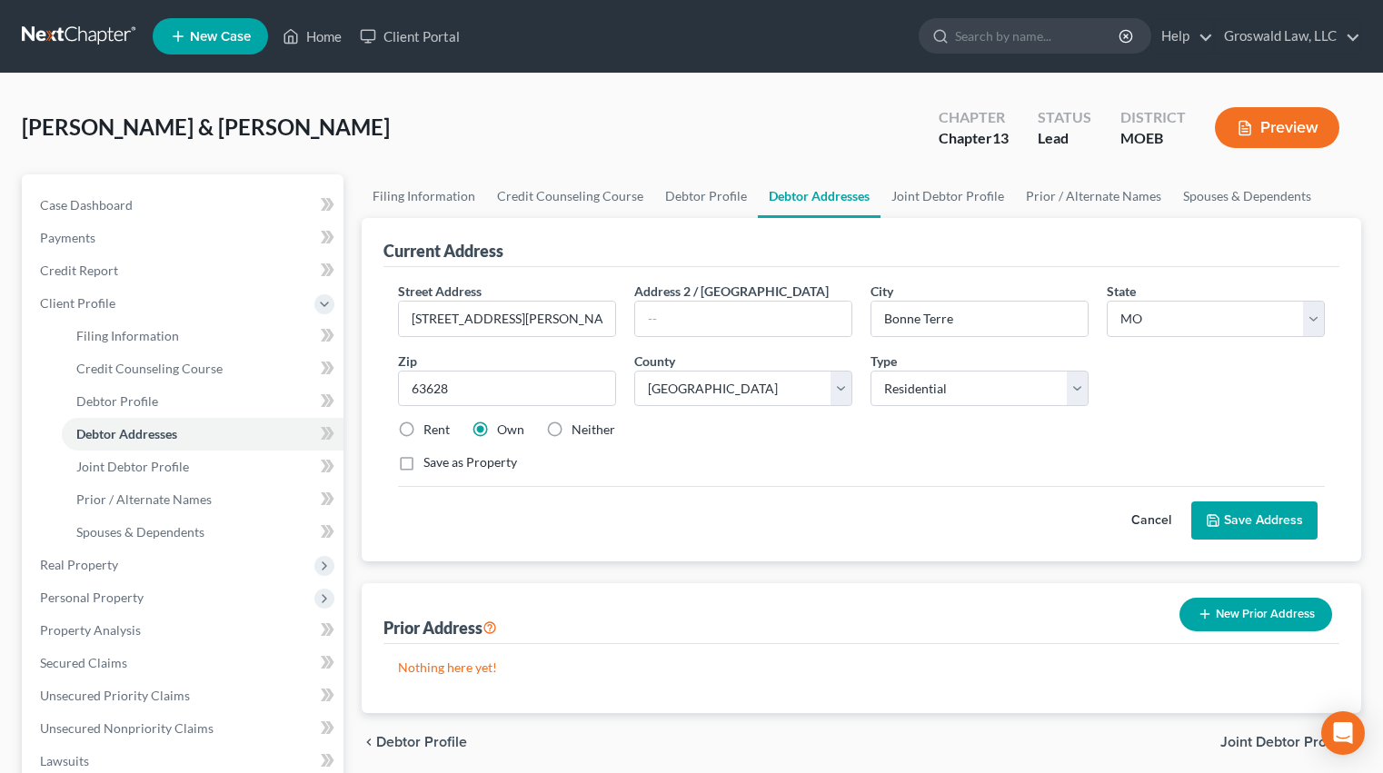
click at [1159, 526] on button "Cancel" at bounding box center [1151, 520] width 80 height 36
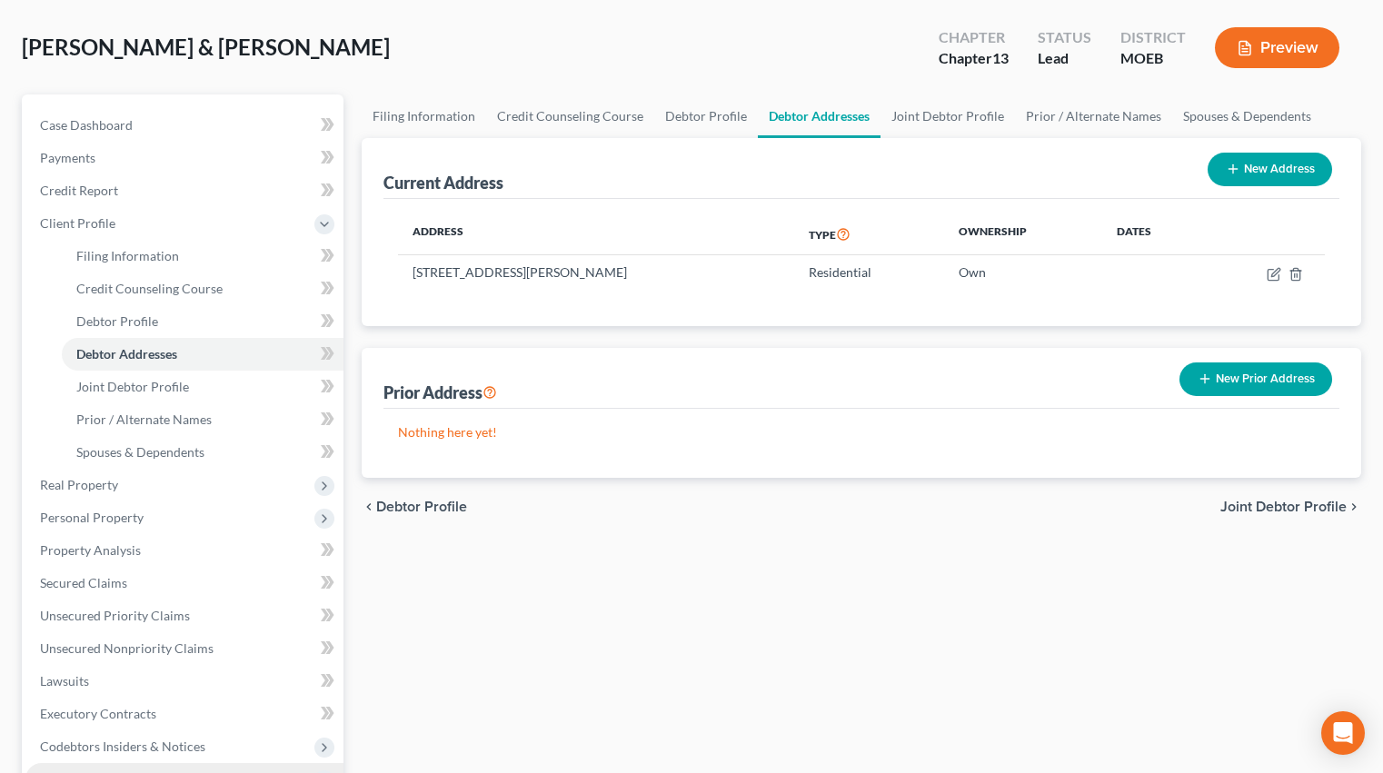
scroll to position [454, 0]
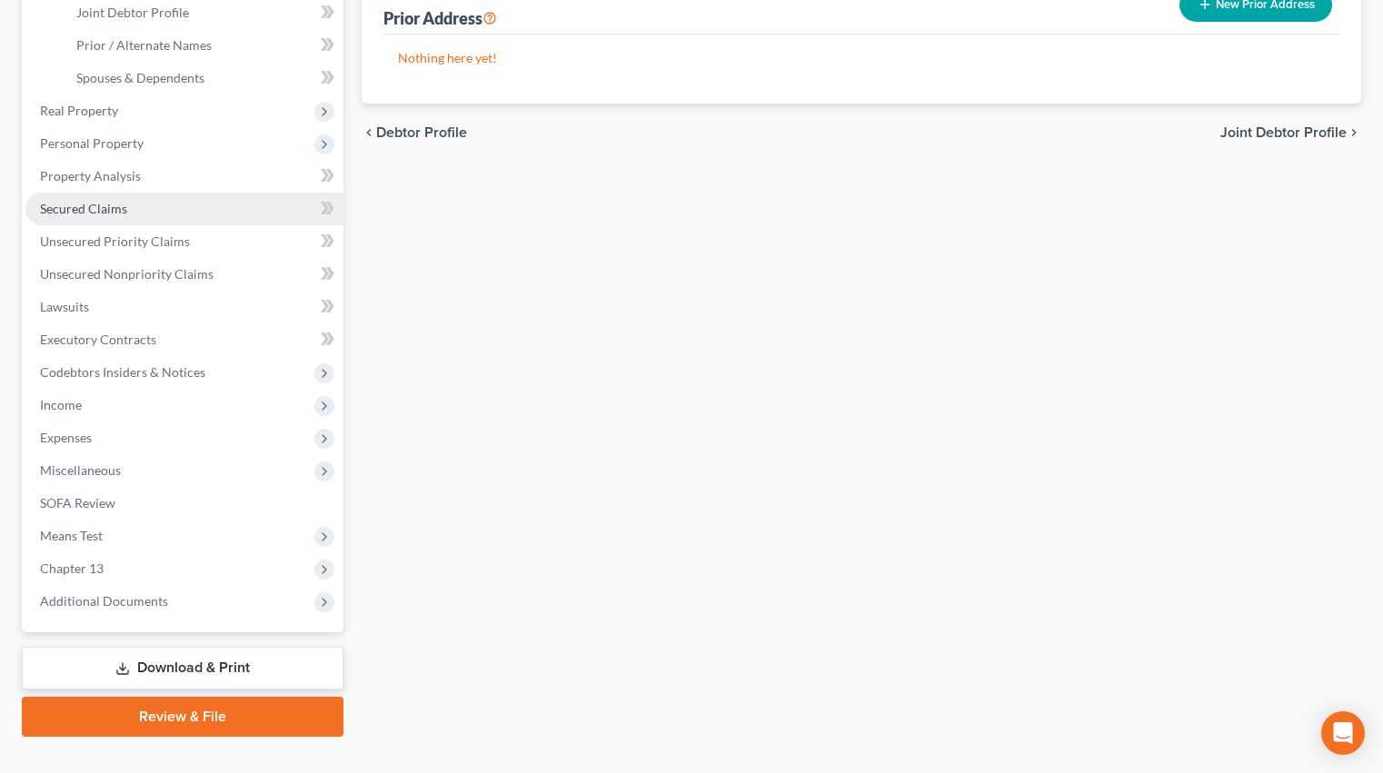
click at [99, 214] on span "Secured Claims" at bounding box center [83, 208] width 87 height 15
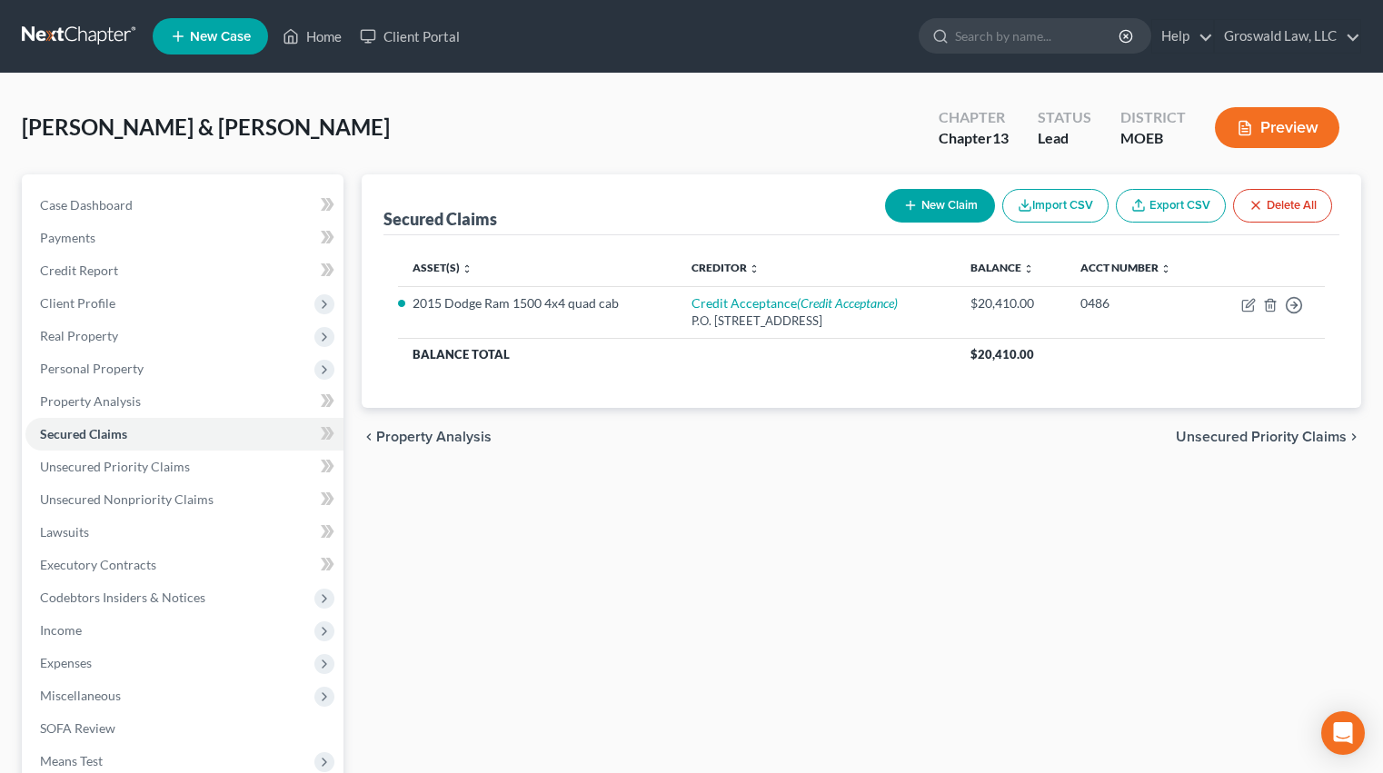
click at [948, 200] on button "New Claim" at bounding box center [940, 206] width 110 height 34
select select "0"
select select "2"
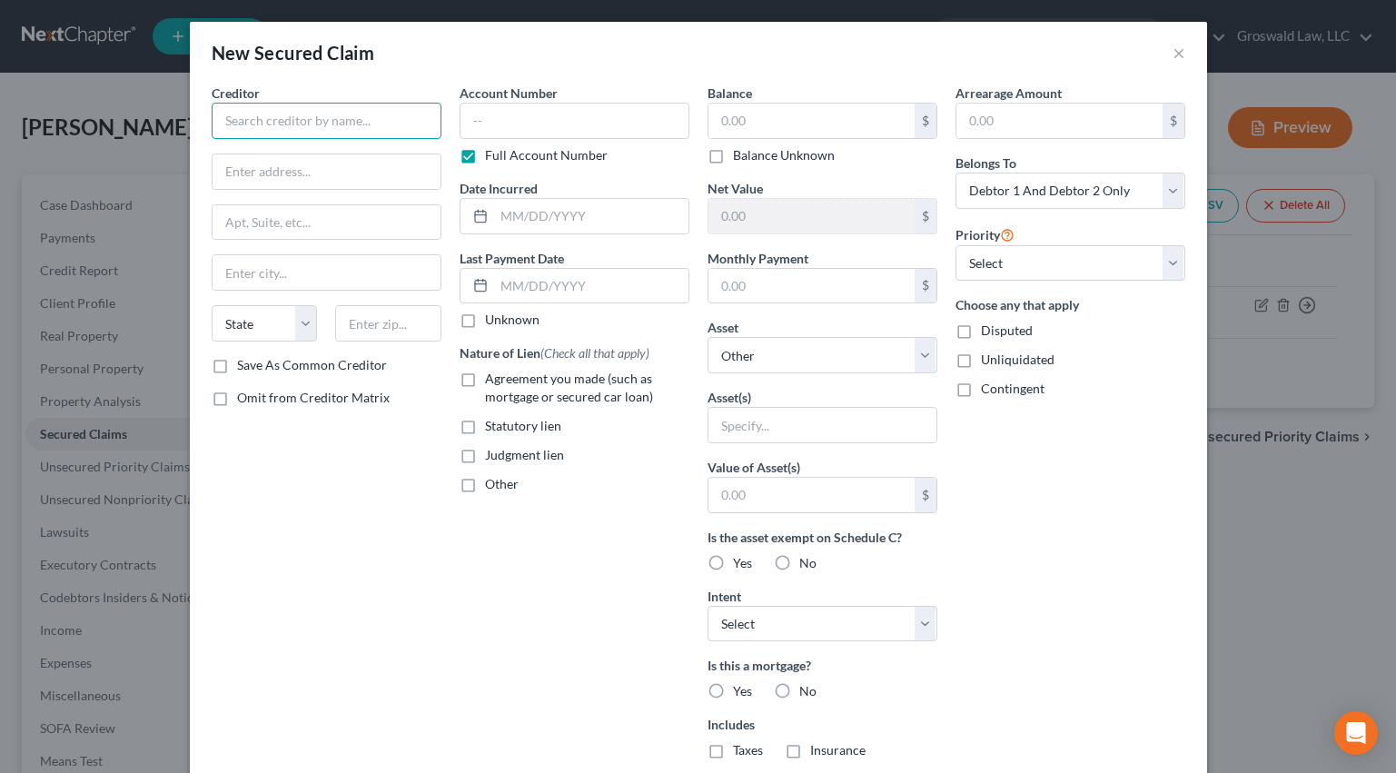
drag, startPoint x: 245, startPoint y: 129, endPoint x: 192, endPoint y: 149, distance: 57.2
click at [245, 129] on input "text" at bounding box center [327, 121] width 230 height 36
paste input "[GEOGRAPHIC_DATA]"
type input "[GEOGRAPHIC_DATA]"
click at [307, 167] on input "text" at bounding box center [327, 171] width 228 height 35
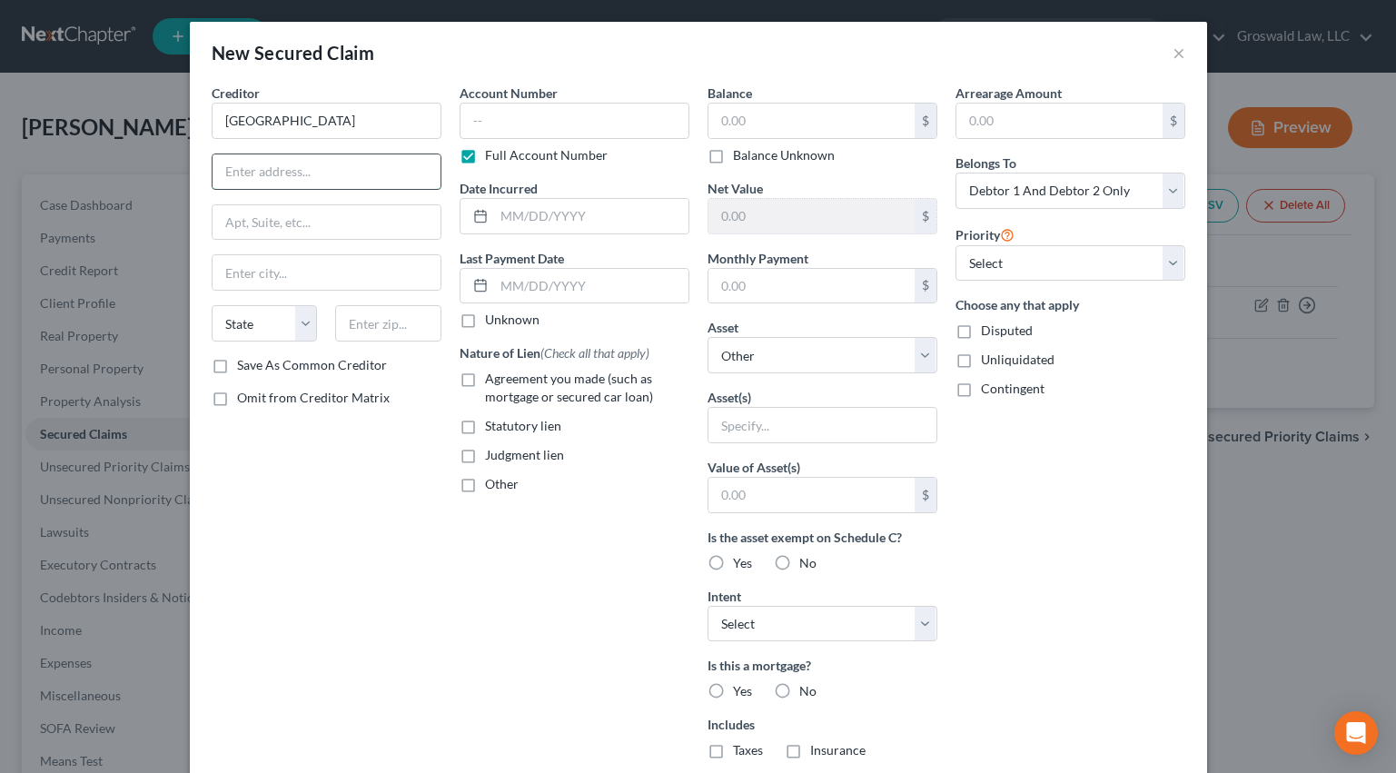
paste input "[STREET_ADDRESS]"
type input "[STREET_ADDRESS]"
type input "63640"
type input "[GEOGRAPHIC_DATA]"
select select "26"
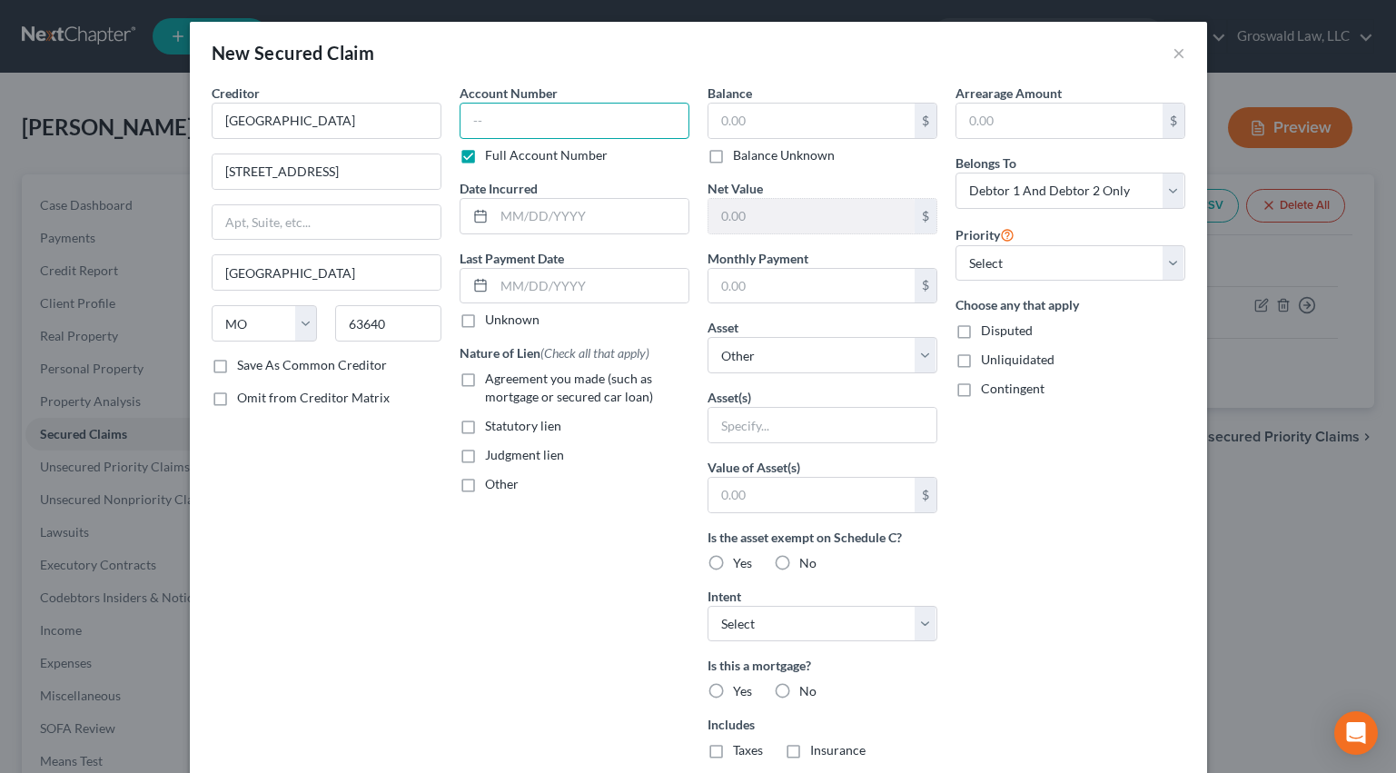
click at [607, 122] on input "text" at bounding box center [575, 121] width 230 height 36
type input "0000"
click at [506, 219] on input "text" at bounding box center [591, 216] width 194 height 35
type input "2024"
click at [515, 479] on div "Other" at bounding box center [575, 484] width 230 height 18
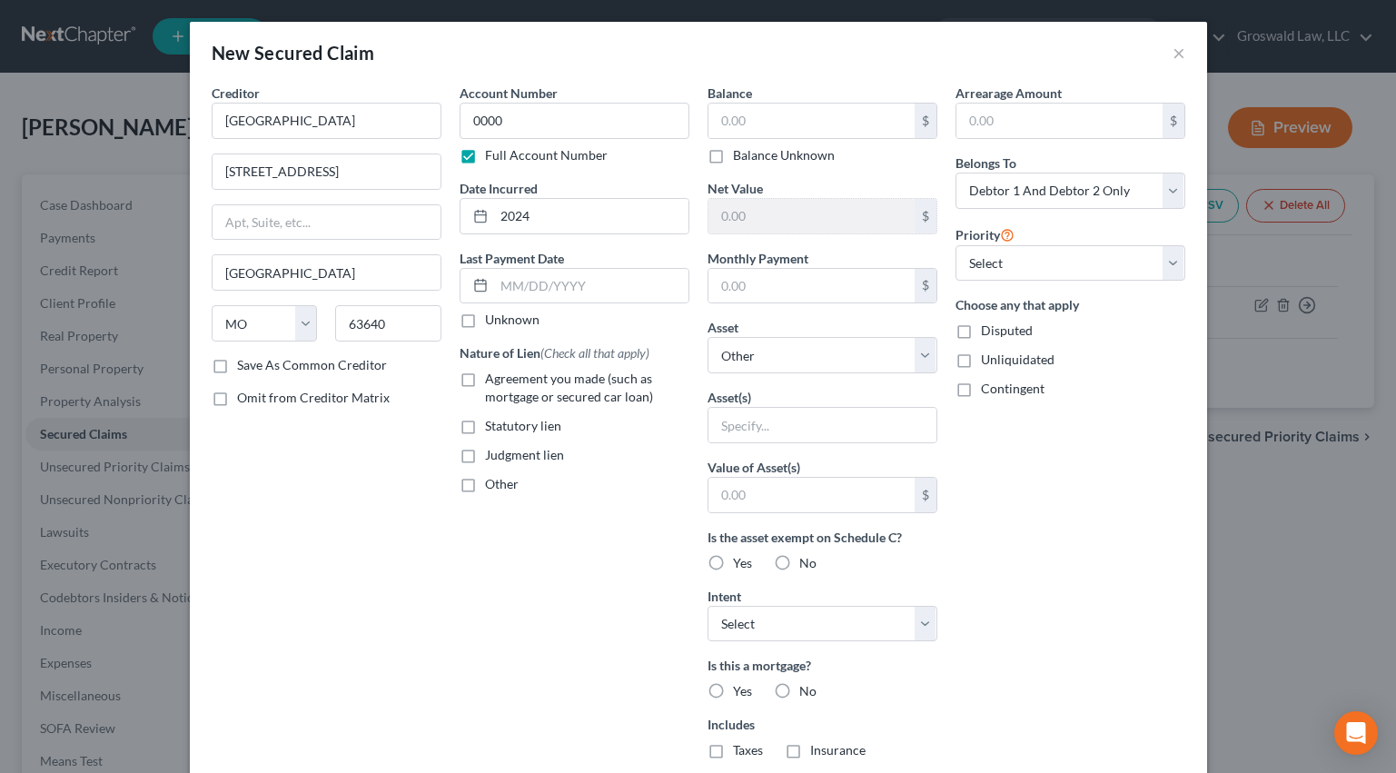
click at [501, 482] on span "Other" at bounding box center [502, 483] width 34 height 15
click at [501, 482] on input "Other" at bounding box center [498, 481] width 12 height 12
checkbox input "true"
click at [503, 531] on input "text" at bounding box center [575, 526] width 228 height 35
type input "p"
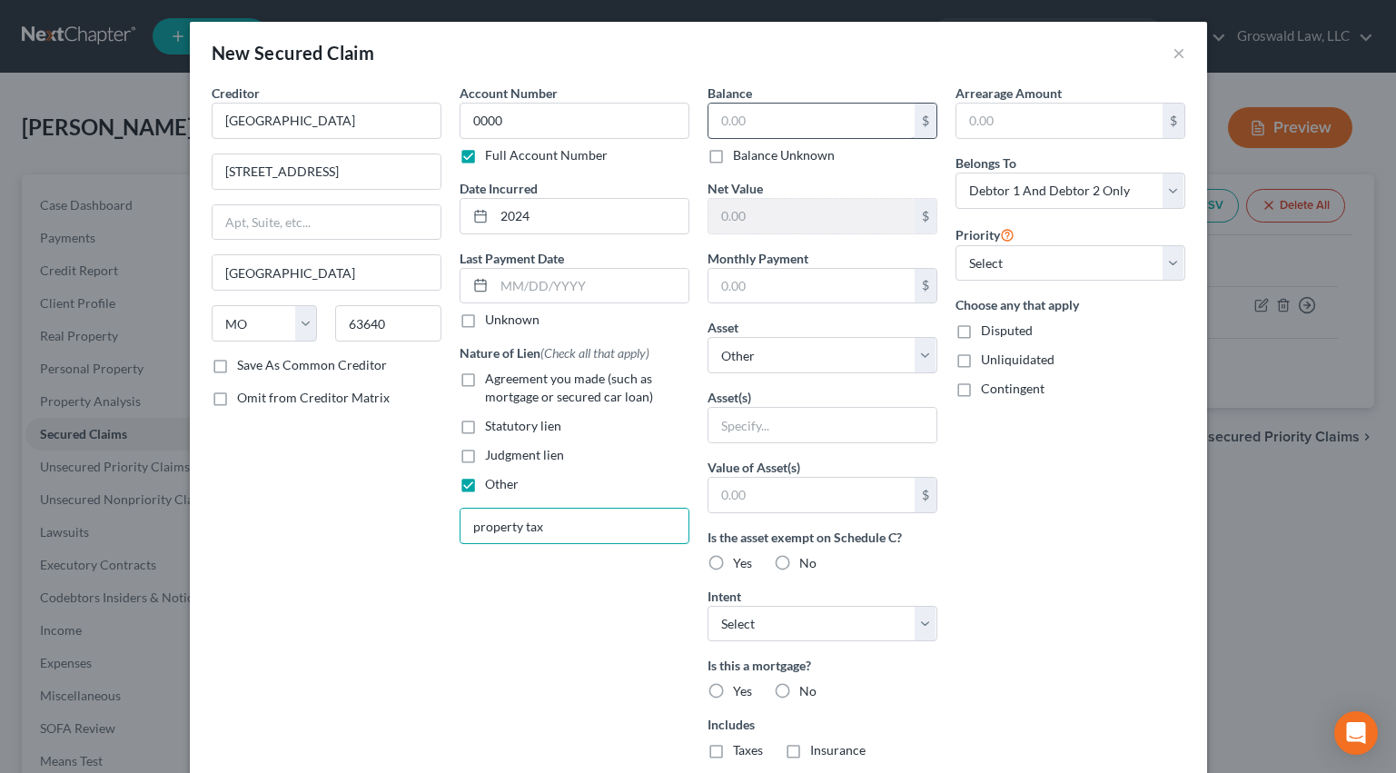
type input "property tax"
click at [798, 124] on input "text" at bounding box center [812, 121] width 206 height 35
type input "1,000"
drag, startPoint x: 777, startPoint y: 358, endPoint x: 778, endPoint y: 368, distance: 10.0
click at [777, 358] on select "Select Other Multiple Assets Jewelry - costume/misc/watch *the valuation of thi…" at bounding box center [823, 355] width 230 height 36
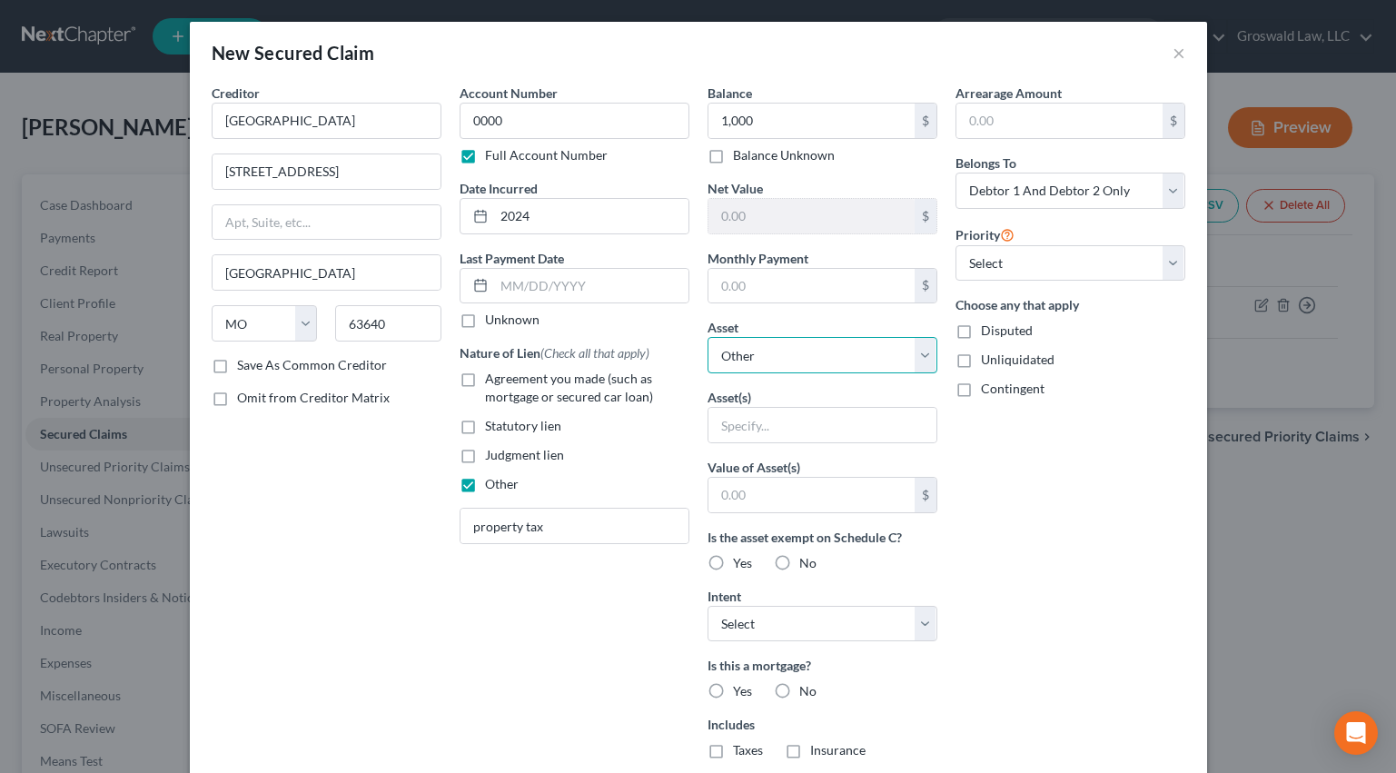
select select "7"
click at [708, 337] on select "Select Other Multiple Assets Jewelry - costume/misc/watch *the valuation of thi…" at bounding box center [823, 355] width 230 height 36
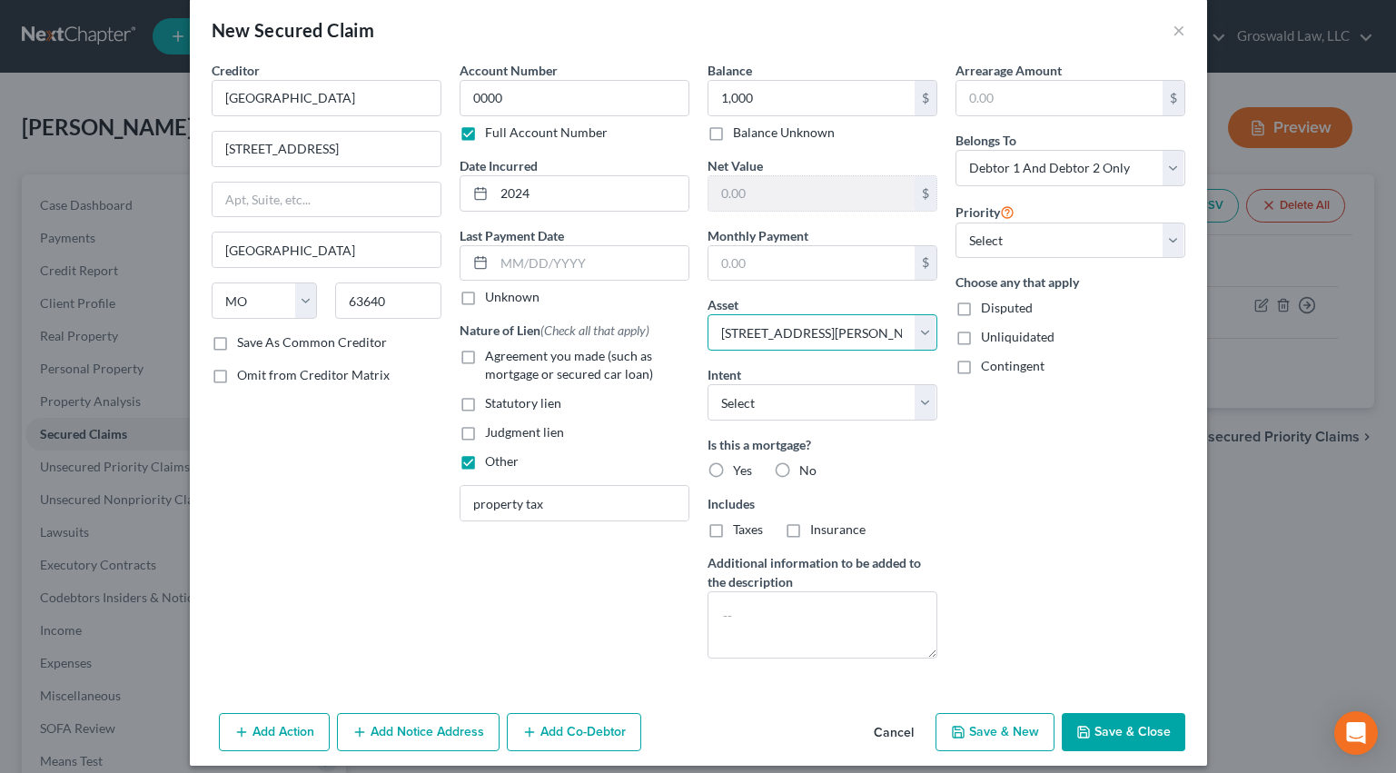
scroll to position [37, 0]
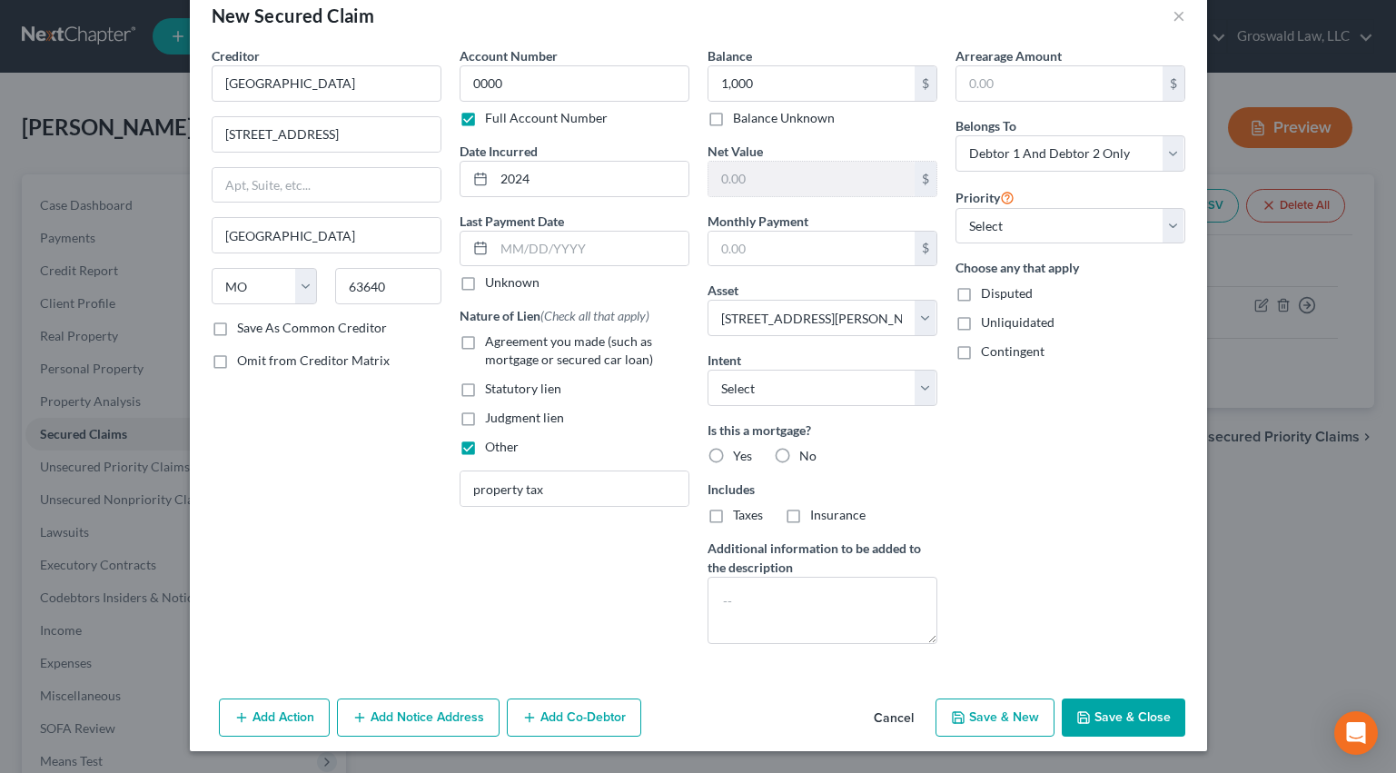
click at [799, 457] on label "No" at bounding box center [807, 456] width 17 height 18
click at [807, 457] on input "No" at bounding box center [813, 453] width 12 height 12
radio input "true"
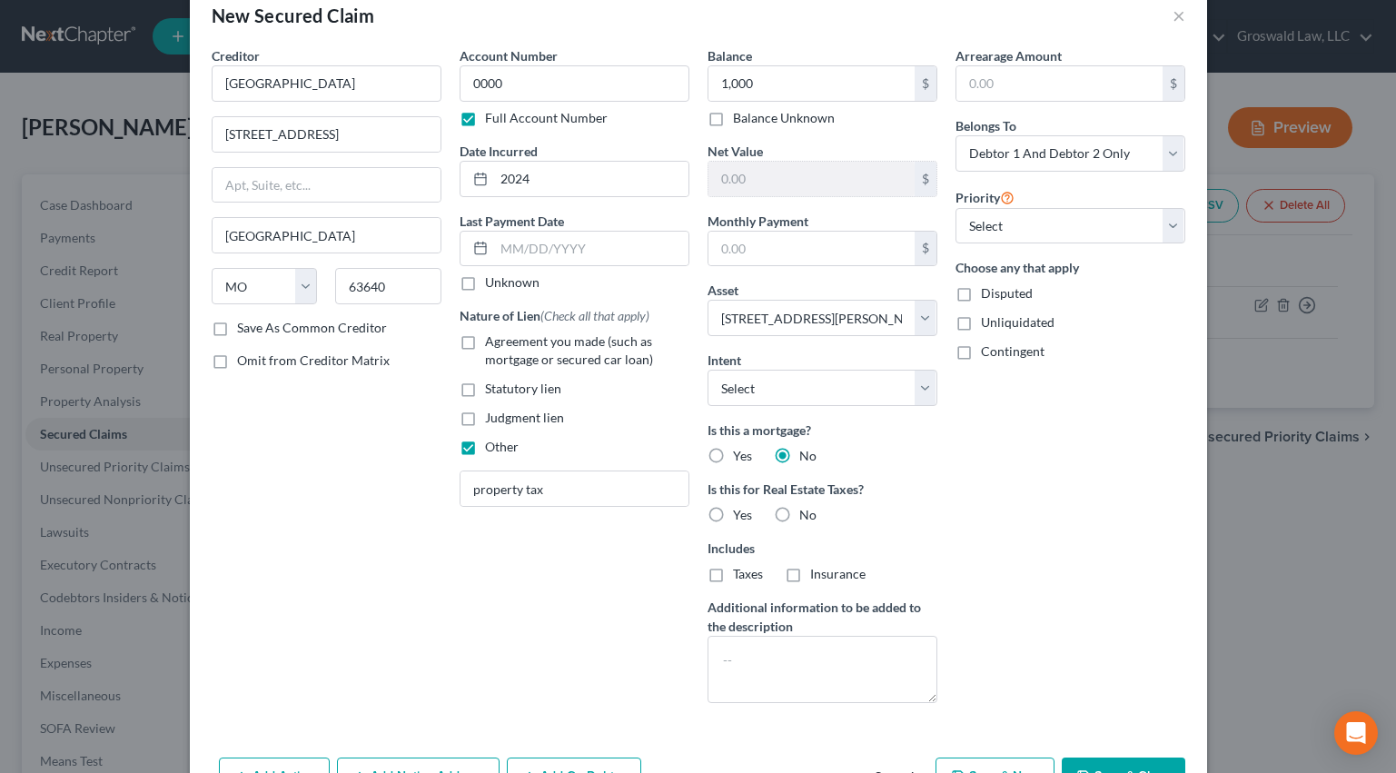
click at [733, 508] on label "Yes" at bounding box center [742, 515] width 19 height 18
click at [740, 508] on input "Yes" at bounding box center [746, 512] width 12 height 12
radio input "true"
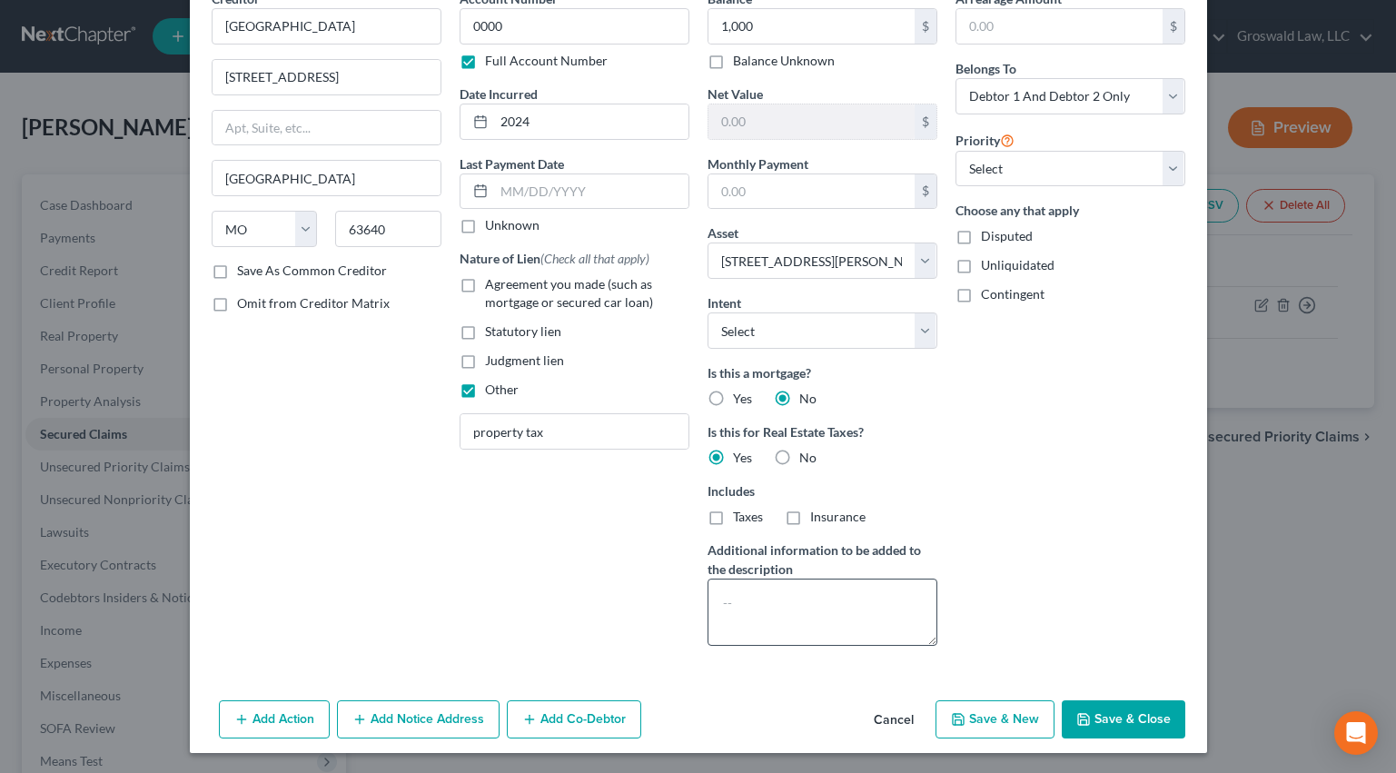
scroll to position [96, 0]
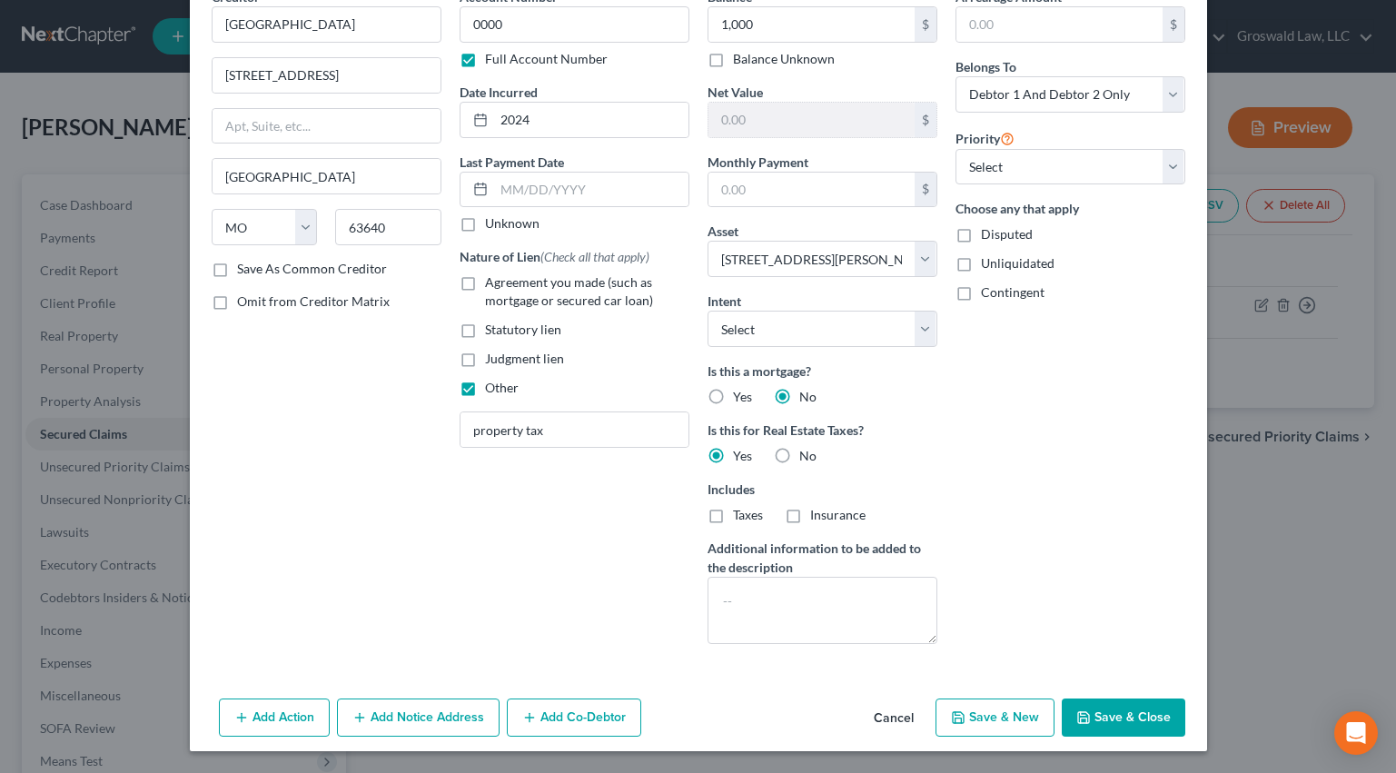
click at [1106, 721] on button "Save & Close" at bounding box center [1124, 718] width 124 height 38
select select
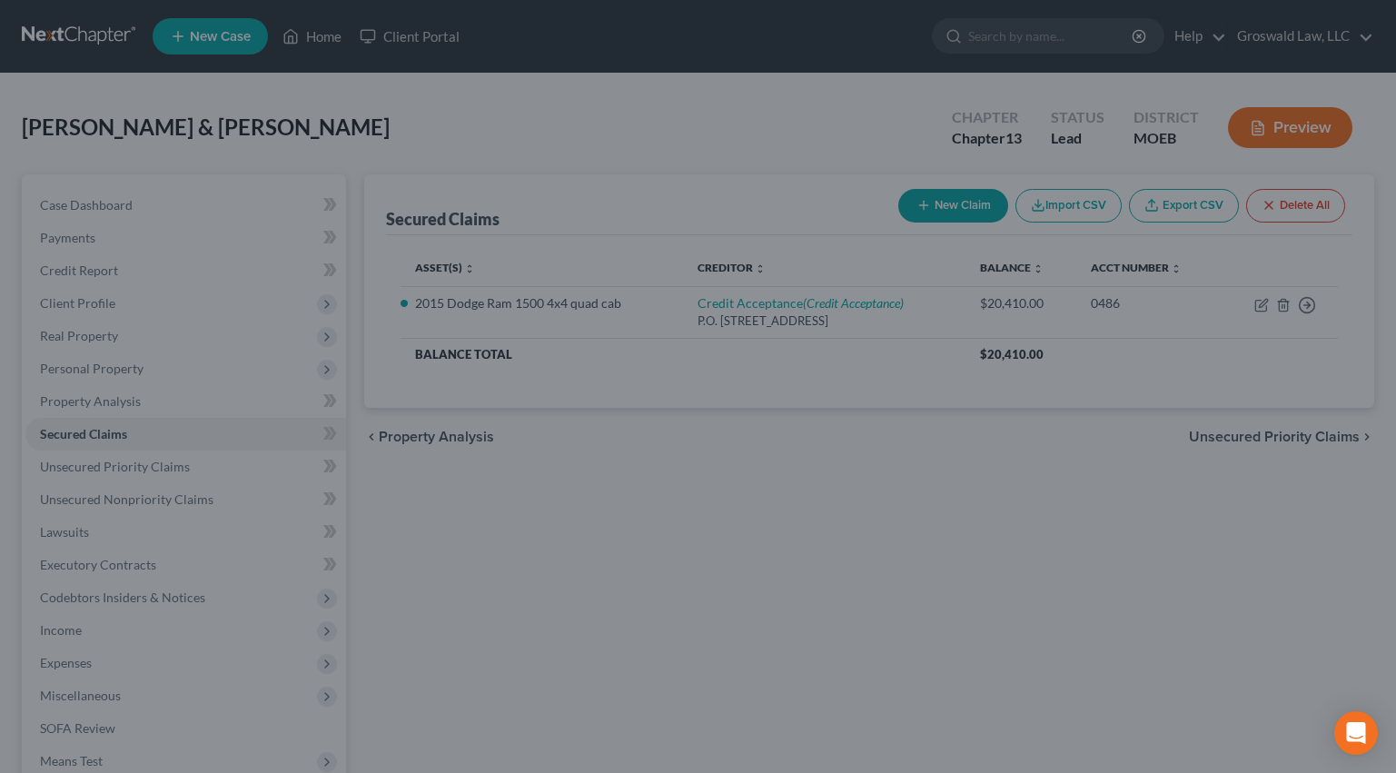
type input "1,000.00"
type input "437,000.00"
type input "0.00"
select select "7"
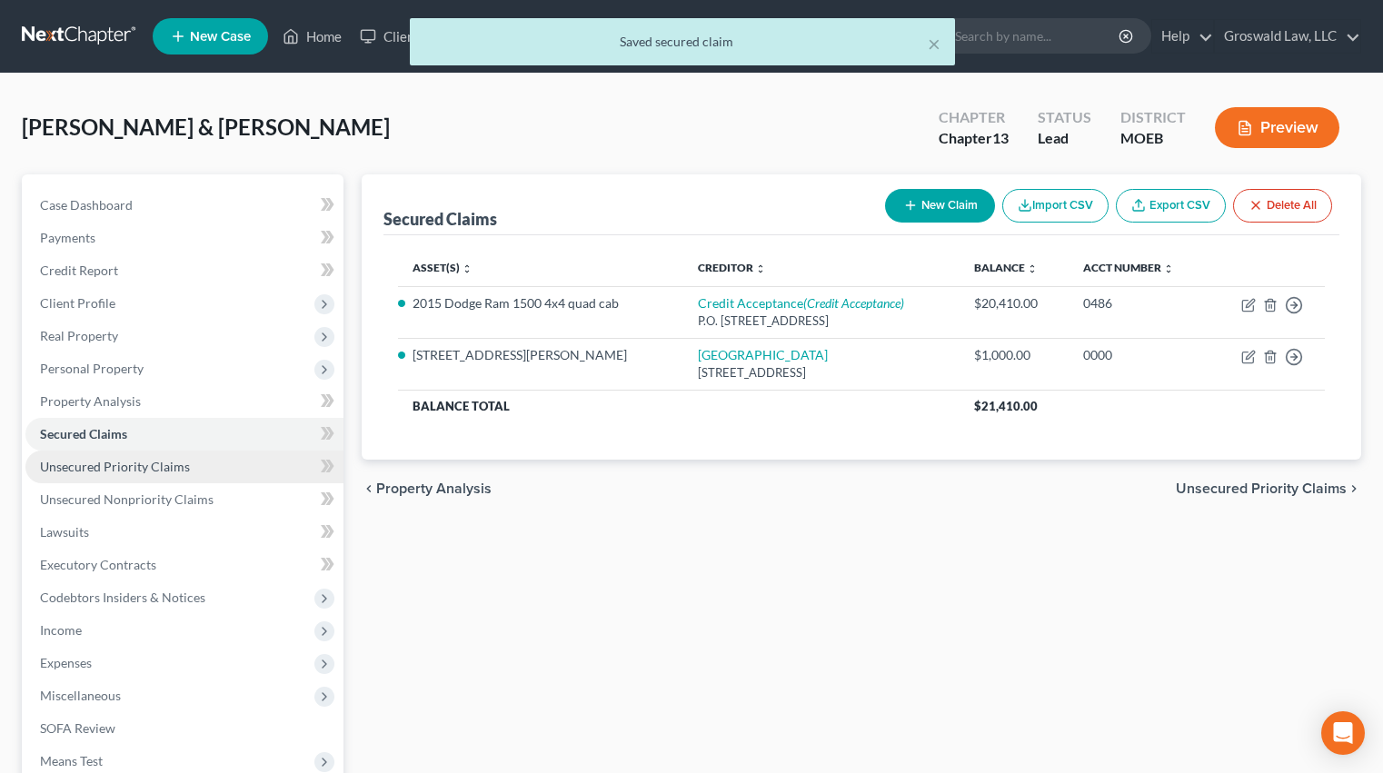
drag, startPoint x: 157, startPoint y: 470, endPoint x: 173, endPoint y: 458, distance: 19.4
click at [157, 470] on span "Unsecured Priority Claims" at bounding box center [115, 466] width 150 height 15
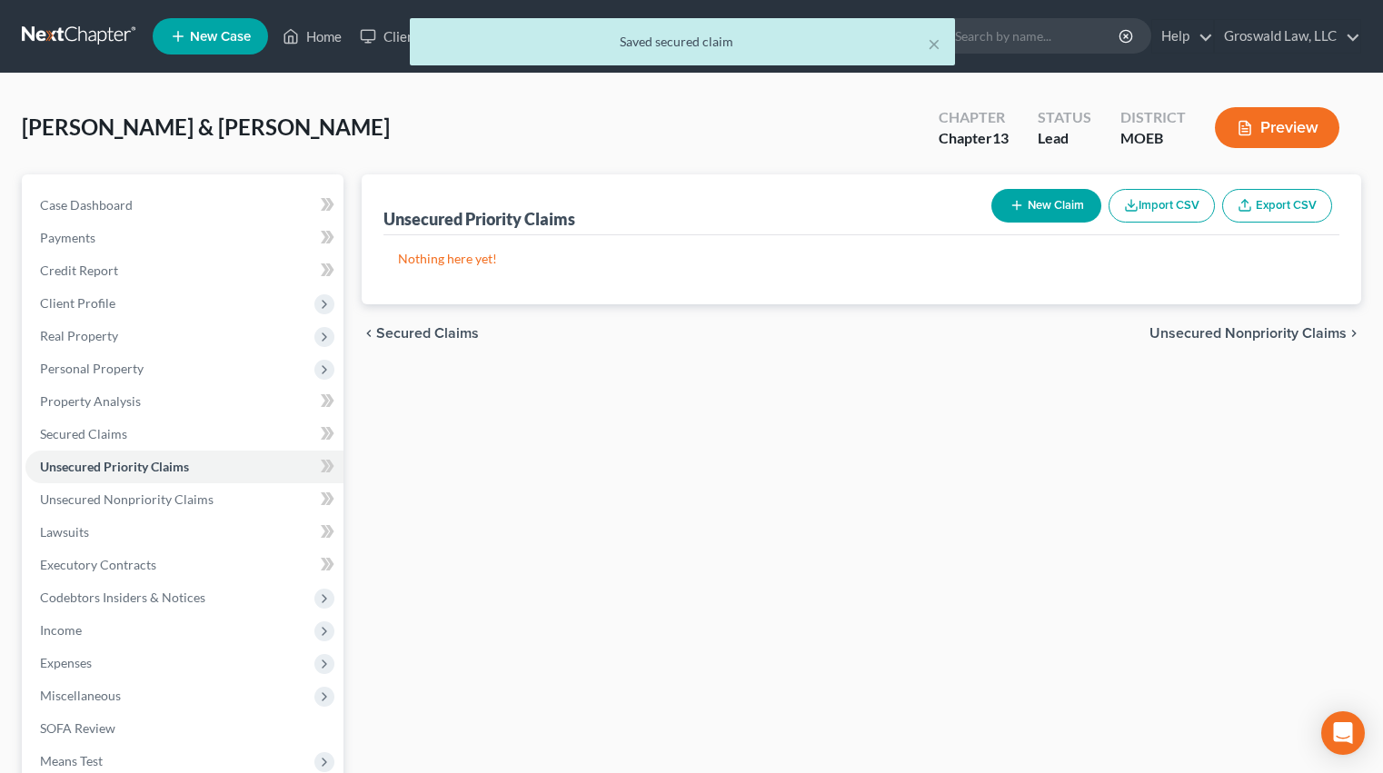
click at [1065, 208] on button "New Claim" at bounding box center [1046, 206] width 110 height 34
select select "2"
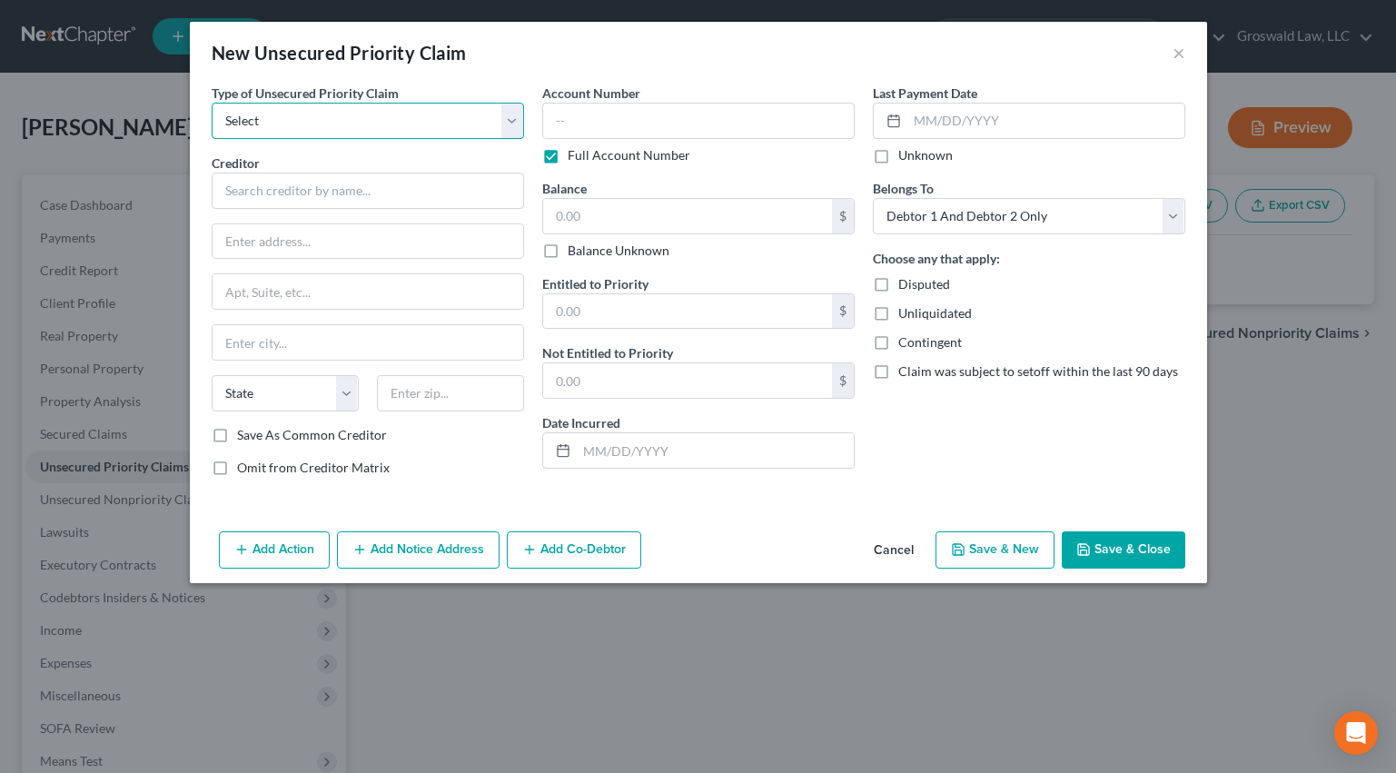
click at [361, 133] on select "Select Taxes & Other Government Units Domestic Support Obligations Extensions o…" at bounding box center [368, 121] width 313 height 36
select select "0"
click at [212, 103] on select "Select Taxes & Other Government Units Domestic Support Obligations Extensions o…" at bounding box center [368, 121] width 313 height 36
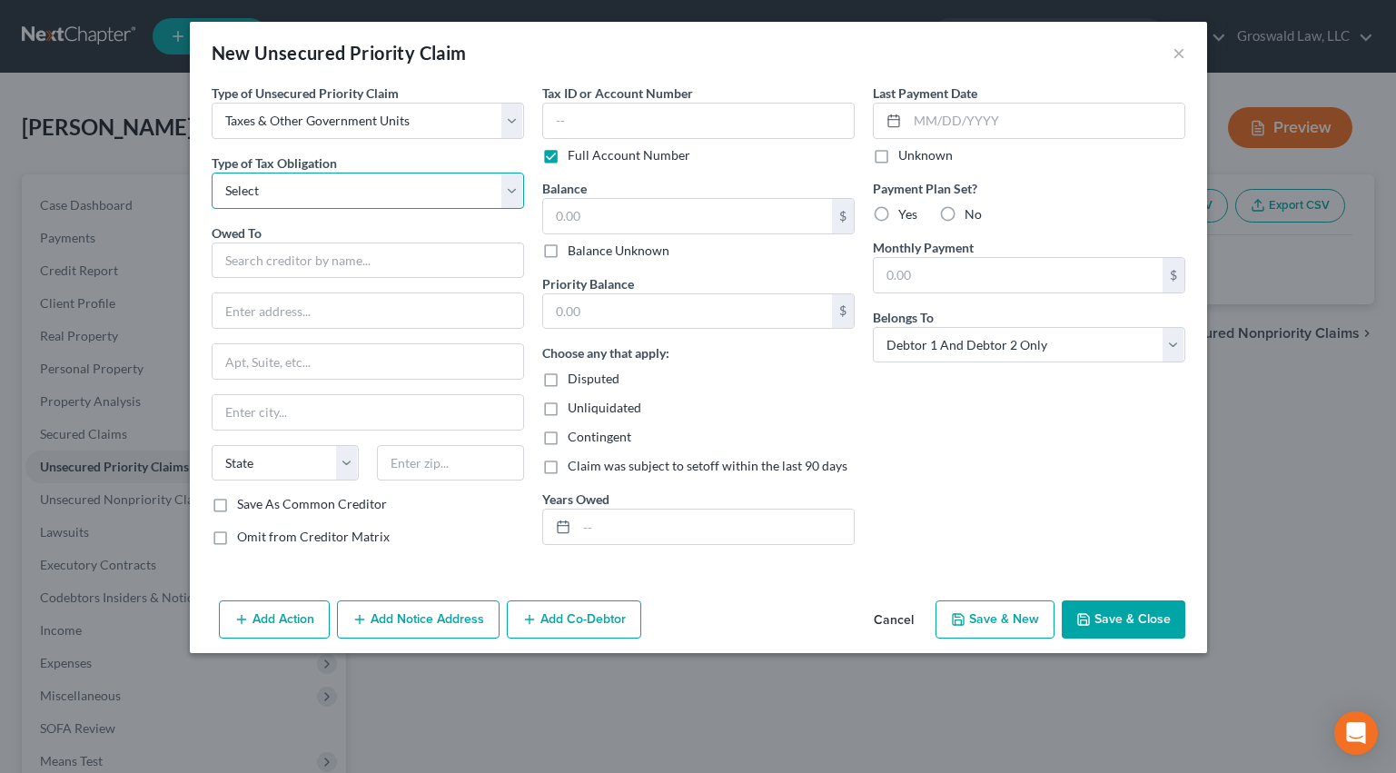
click at [313, 188] on select "Select Federal City State Franchise Tax Board Other" at bounding box center [368, 191] width 313 height 36
select select "1"
click at [212, 173] on select "Select Federal City State Franchise Tax Board Other" at bounding box center [368, 191] width 313 height 36
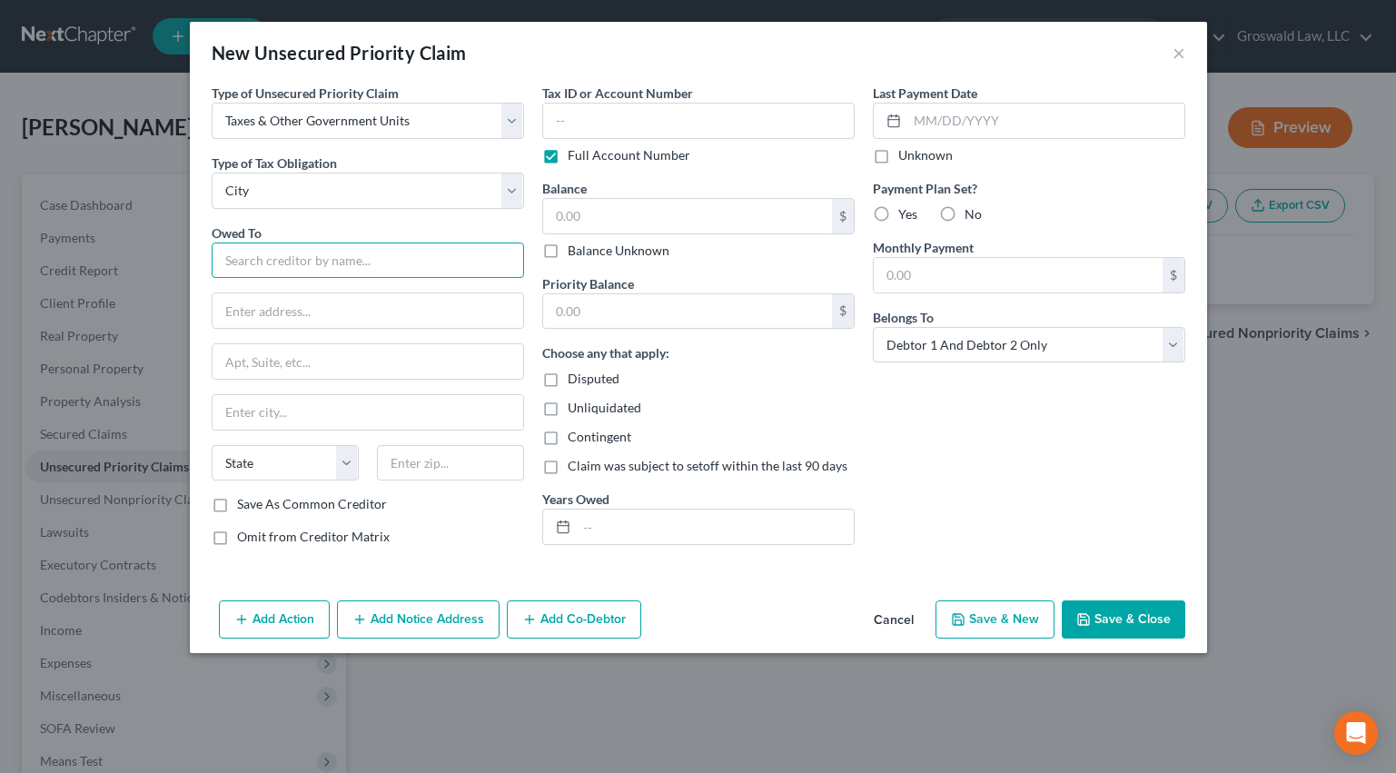
click at [288, 256] on input "text" at bounding box center [368, 261] width 313 height 36
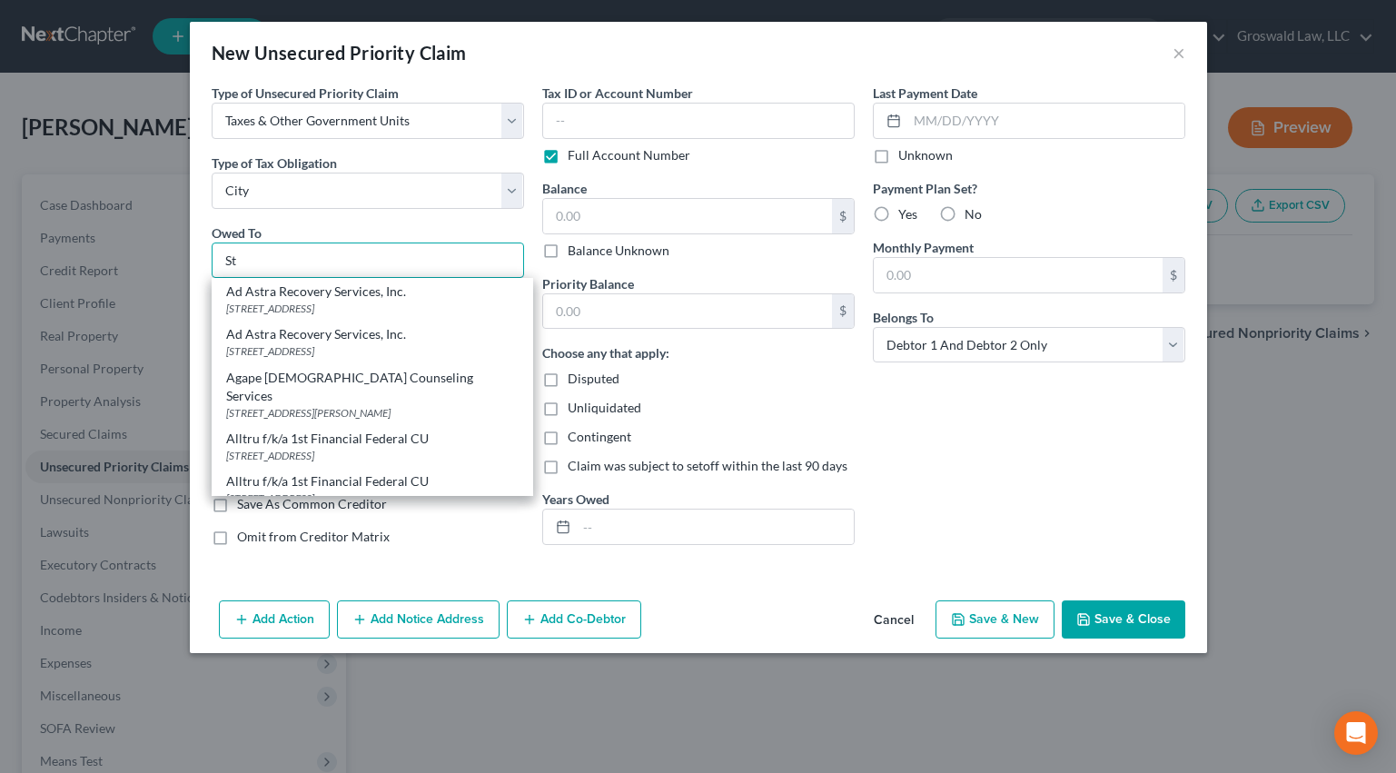
type input "St"
click at [879, 616] on button "Cancel" at bounding box center [893, 620] width 69 height 36
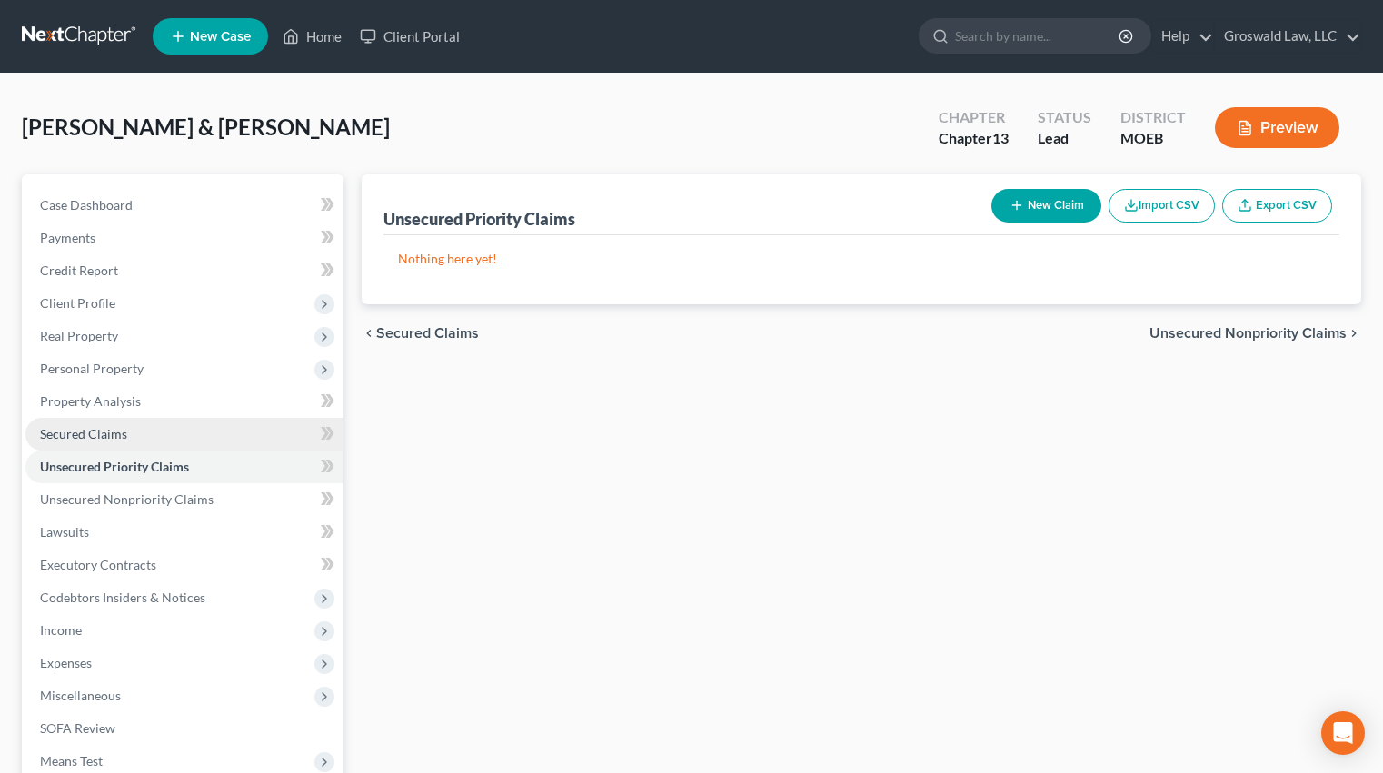
drag, startPoint x: 74, startPoint y: 437, endPoint x: 178, endPoint y: 423, distance: 105.4
click at [74, 437] on span "Secured Claims" at bounding box center [83, 433] width 87 height 15
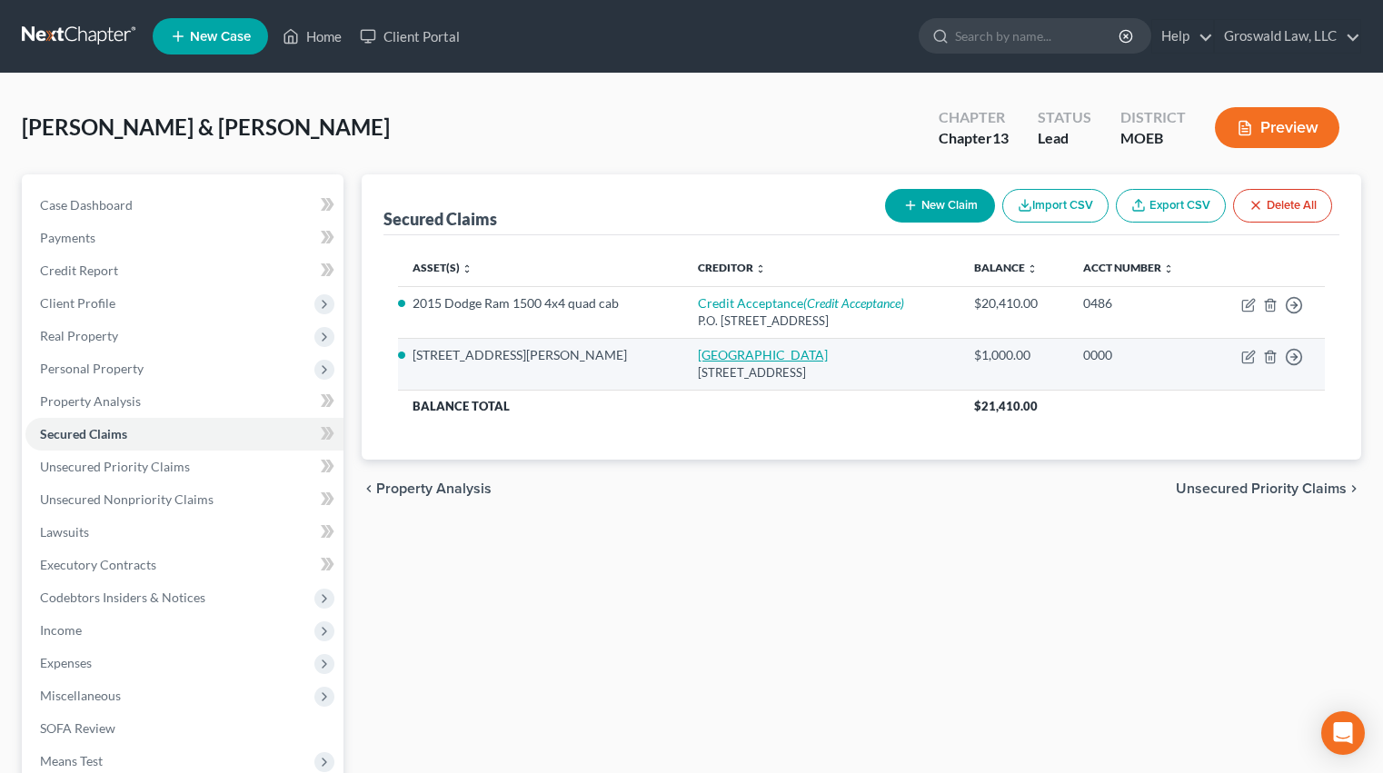
click at [740, 351] on link "[GEOGRAPHIC_DATA]" at bounding box center [763, 354] width 130 height 15
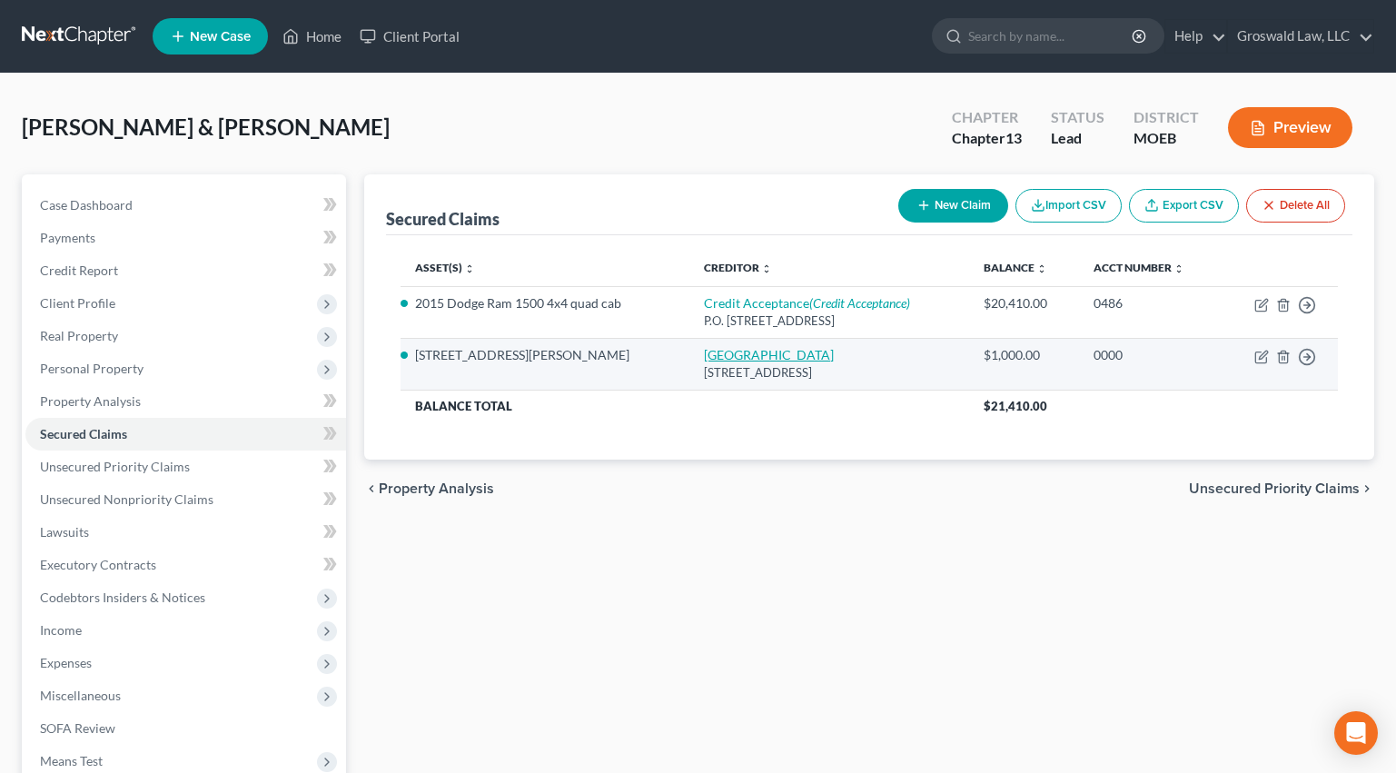
select select "26"
select select "2"
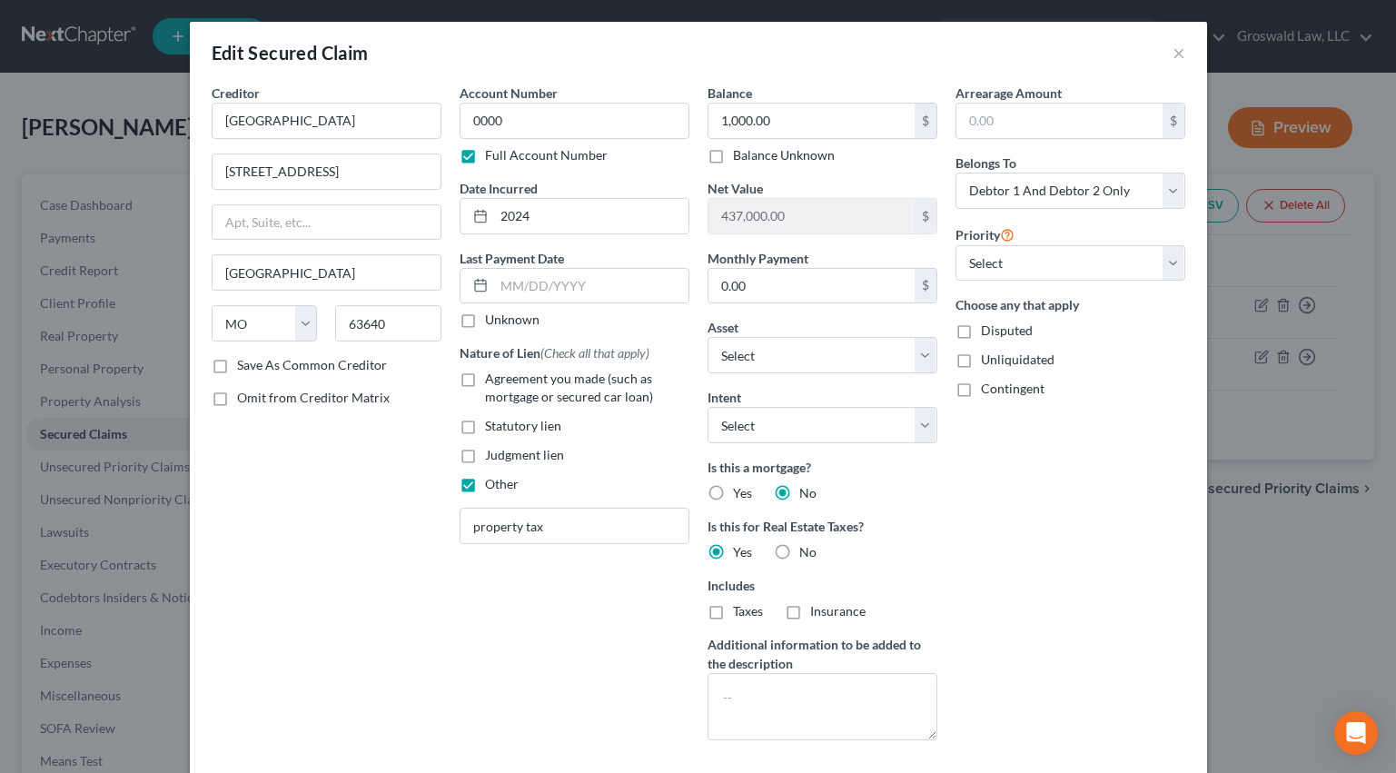
click at [270, 373] on label "Save As Common Creditor" at bounding box center [312, 365] width 150 height 18
click at [256, 368] on input "Save As Common Creditor" at bounding box center [250, 362] width 12 height 12
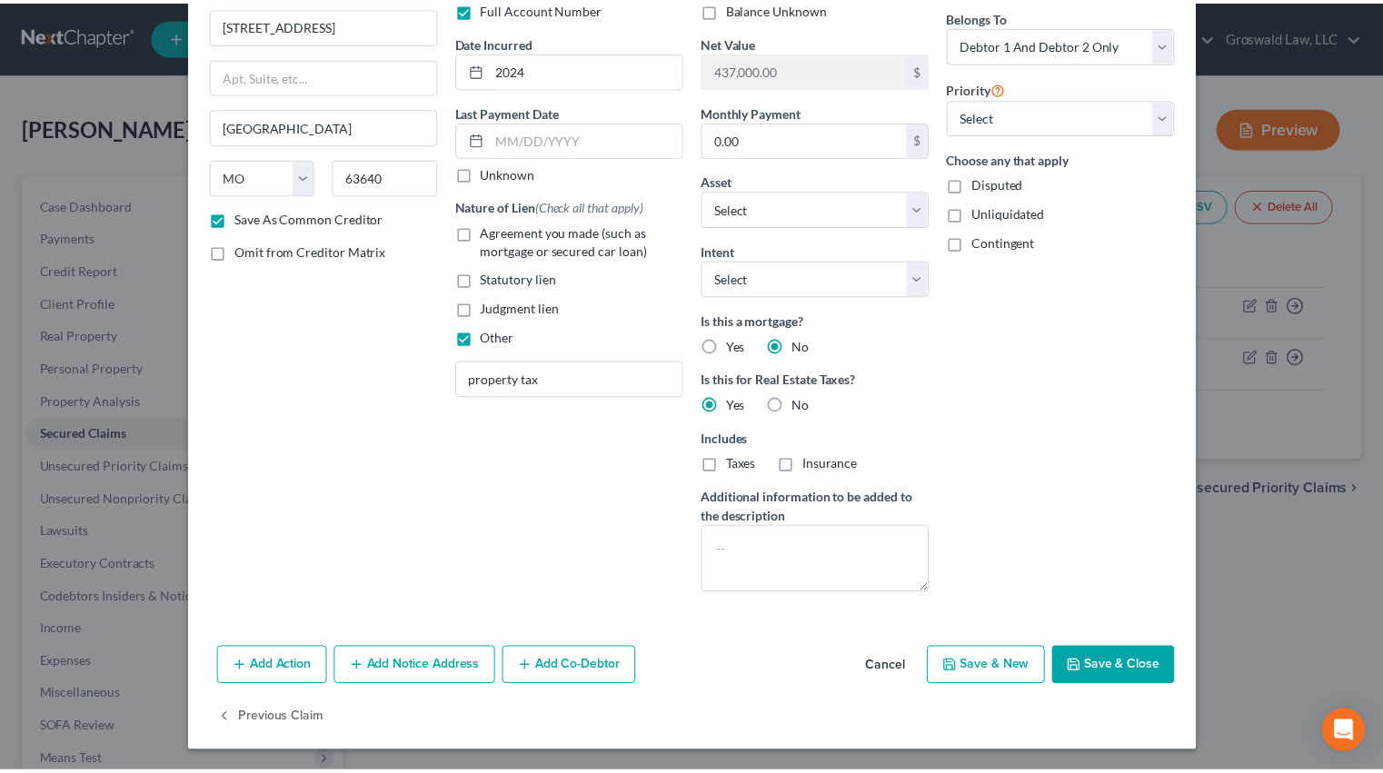
scroll to position [148, 0]
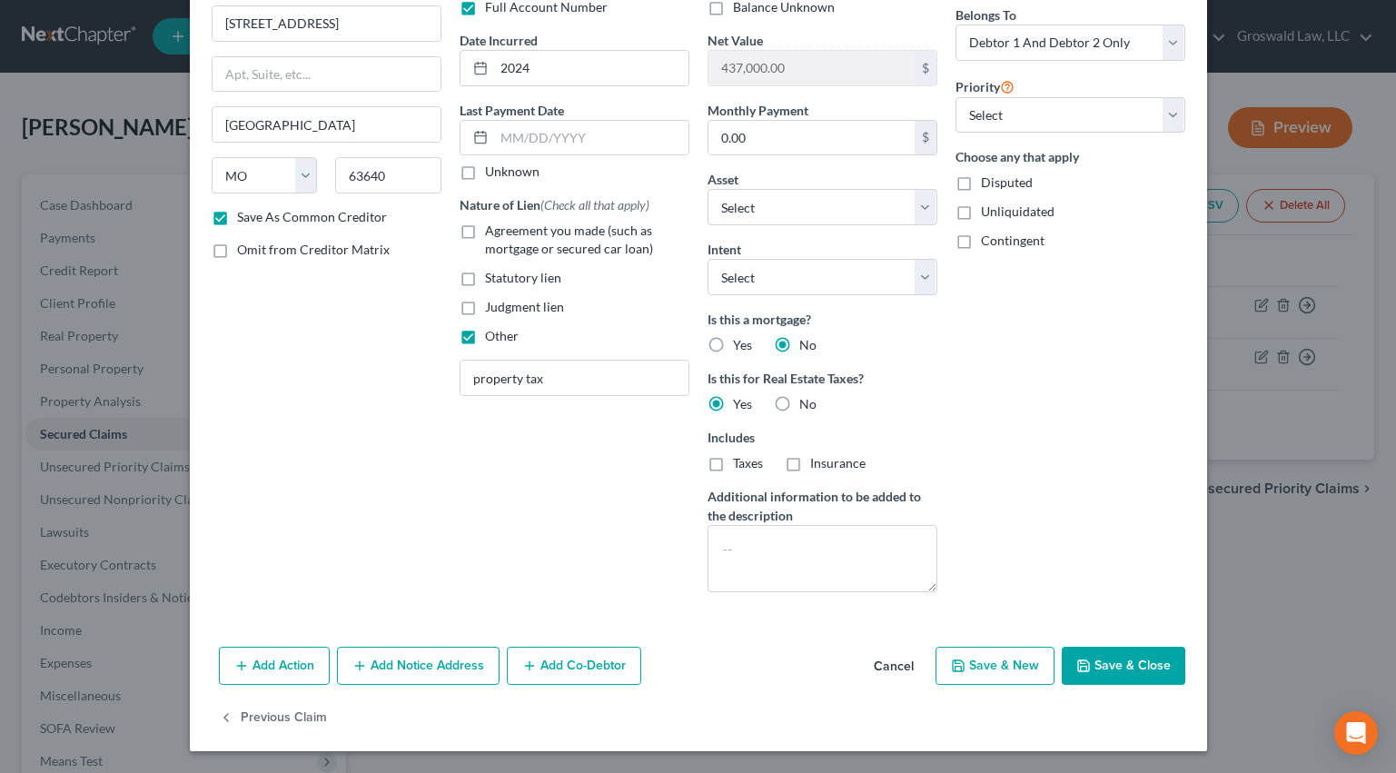
click at [1090, 661] on button "Save & Close" at bounding box center [1124, 666] width 124 height 38
checkbox input "false"
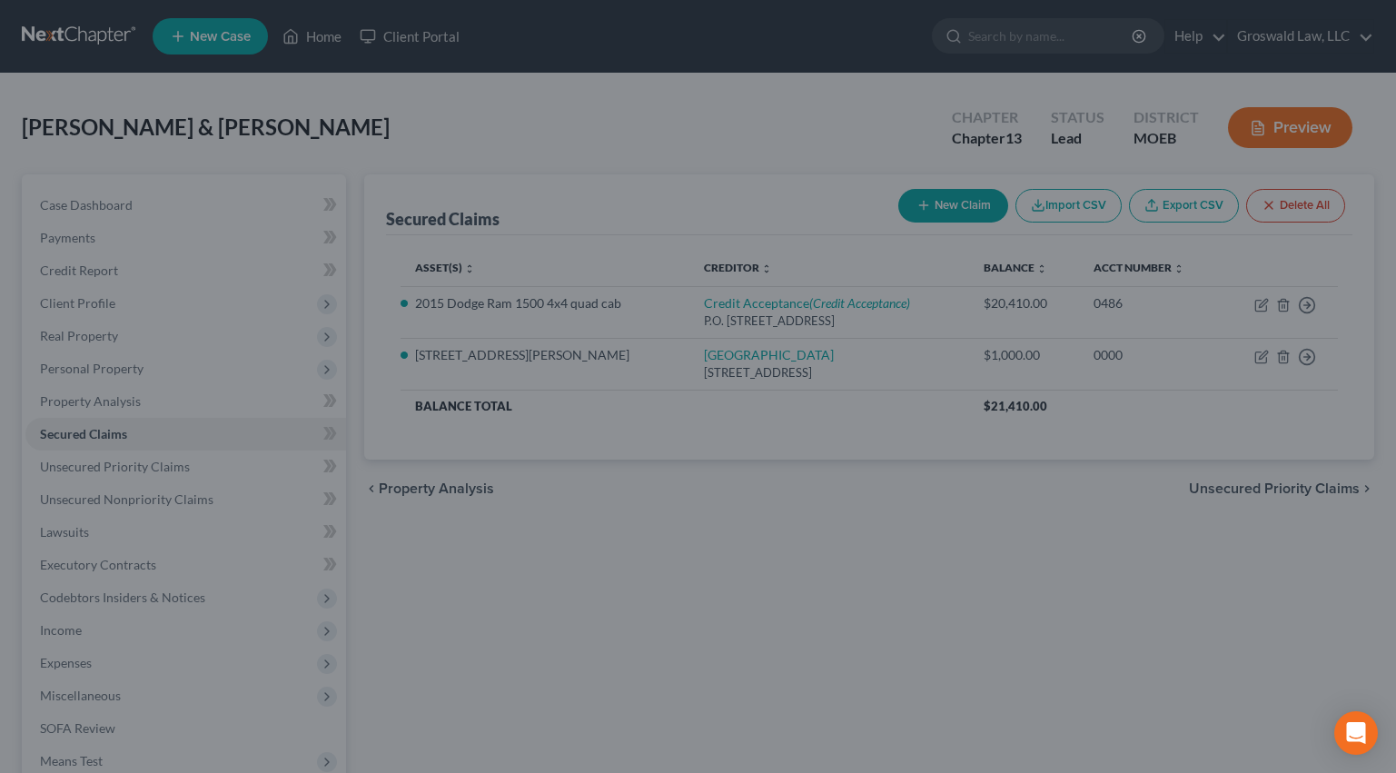
select select "7"
type input "0"
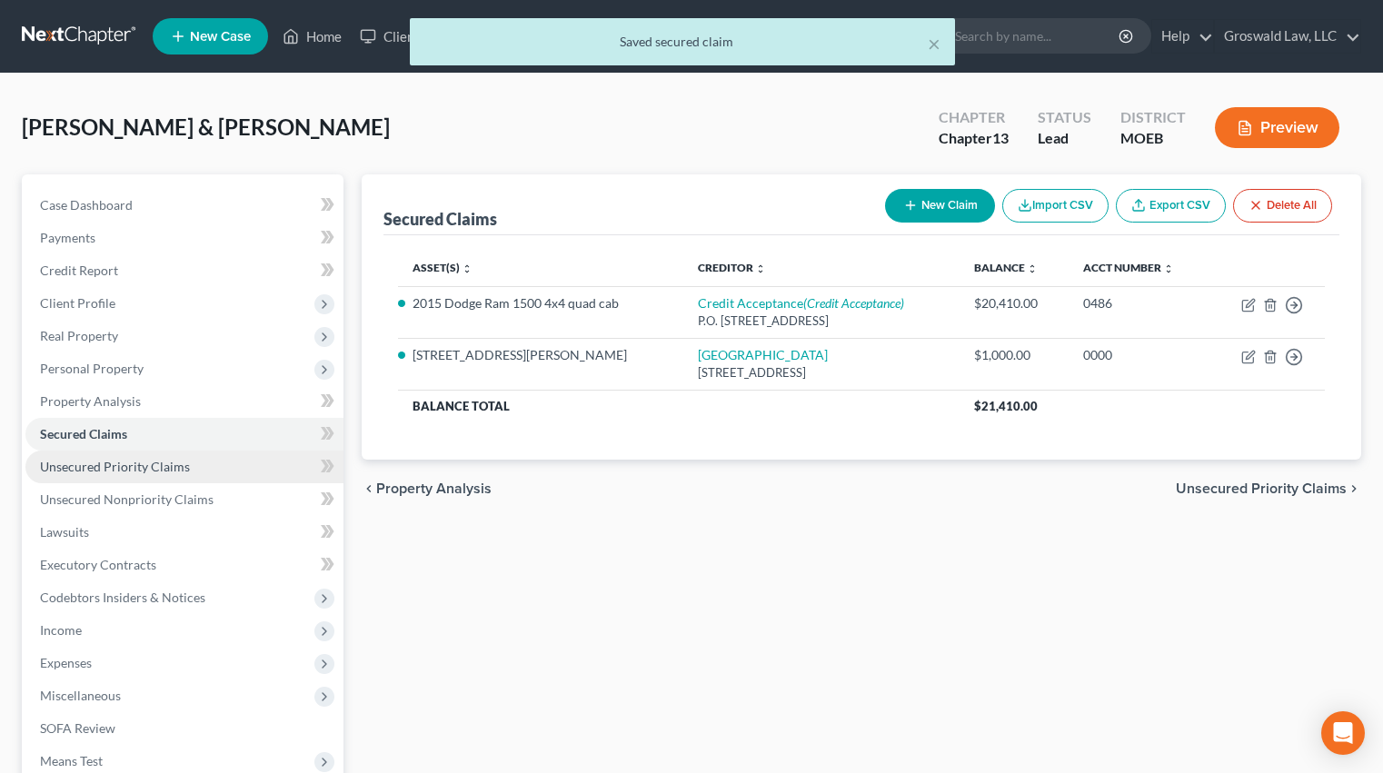
click at [140, 467] on span "Unsecured Priority Claims" at bounding box center [115, 466] width 150 height 15
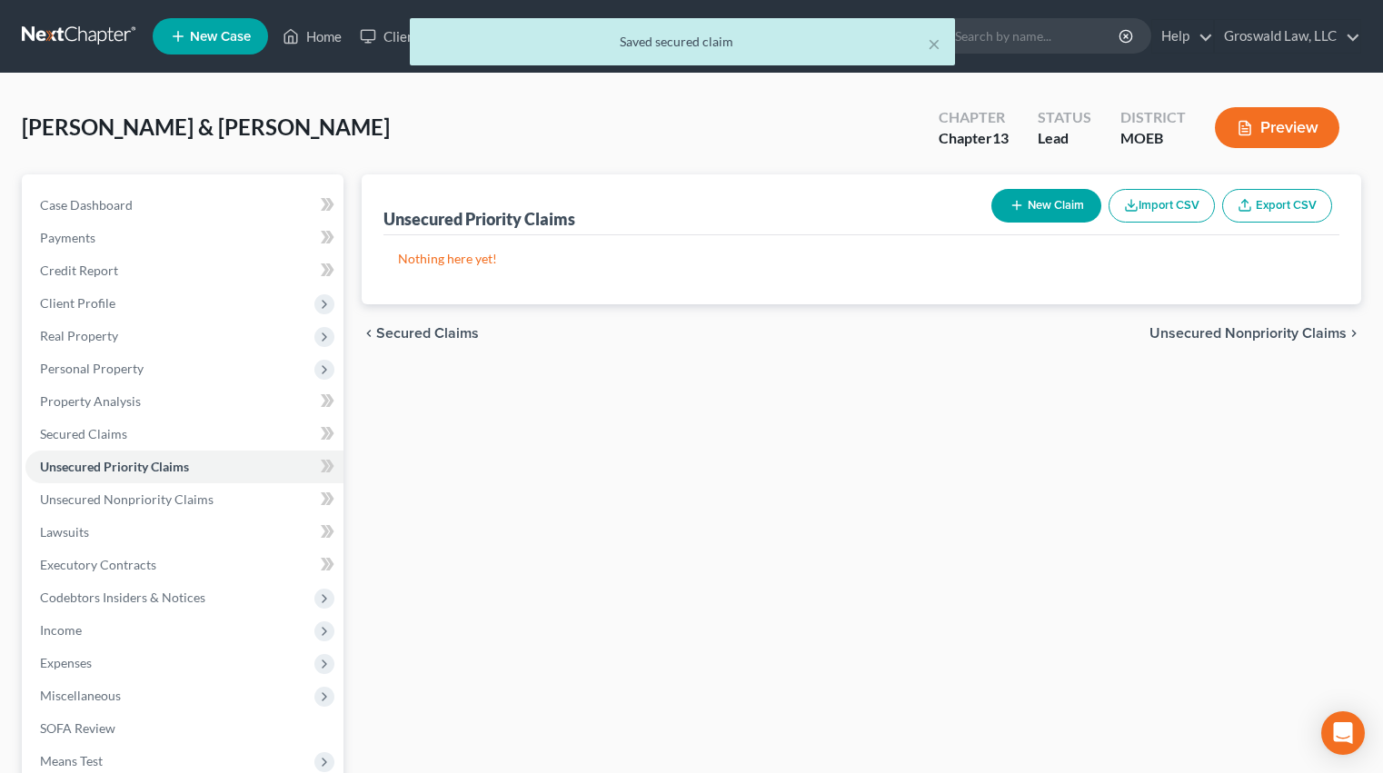
click at [1057, 210] on button "New Claim" at bounding box center [1046, 206] width 110 height 34
select select "2"
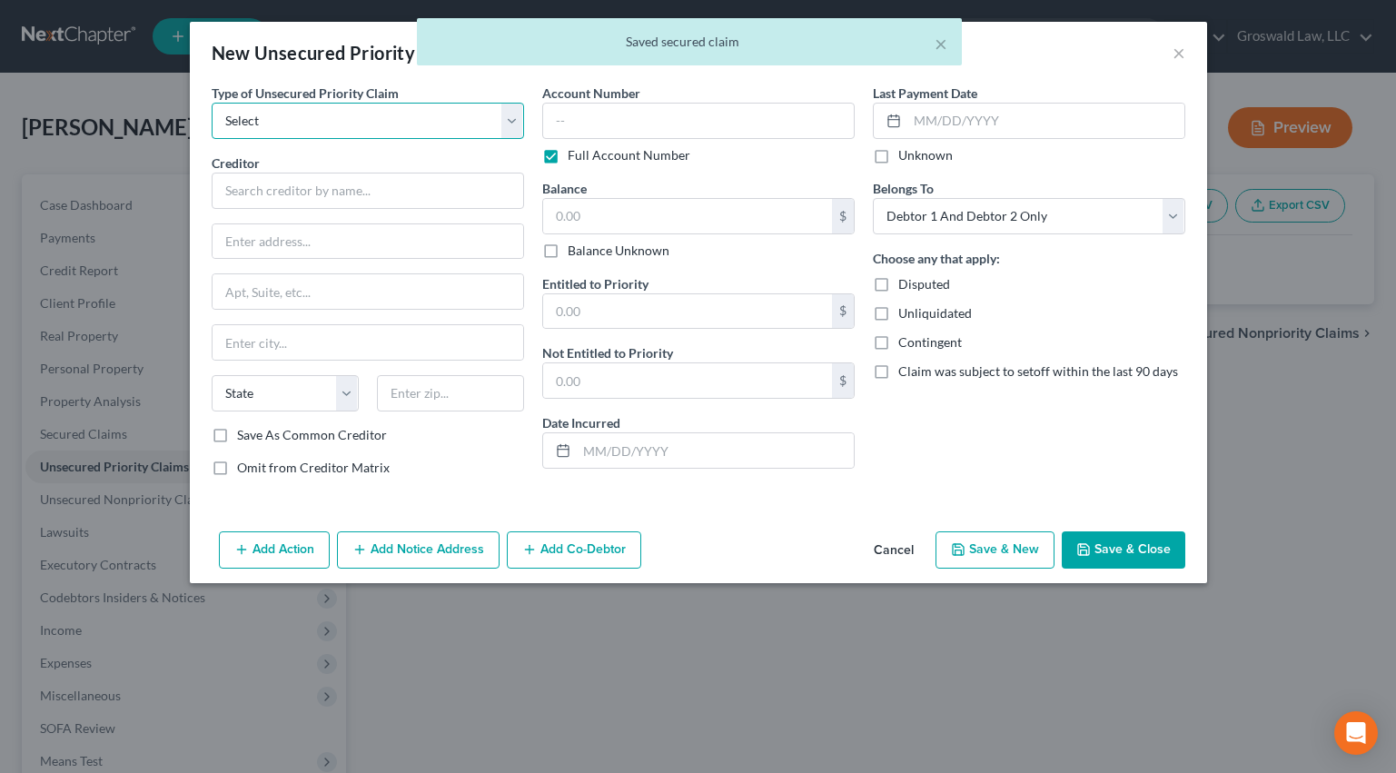
drag, startPoint x: 382, startPoint y: 123, endPoint x: 367, endPoint y: 135, distance: 19.3
click at [382, 123] on select "Select Taxes & Other Government Units Domestic Support Obligations Extensions o…" at bounding box center [368, 121] width 313 height 36
select select "0"
click at [212, 103] on select "Select Taxes & Other Government Units Domestic Support Obligations Extensions o…" at bounding box center [368, 121] width 313 height 36
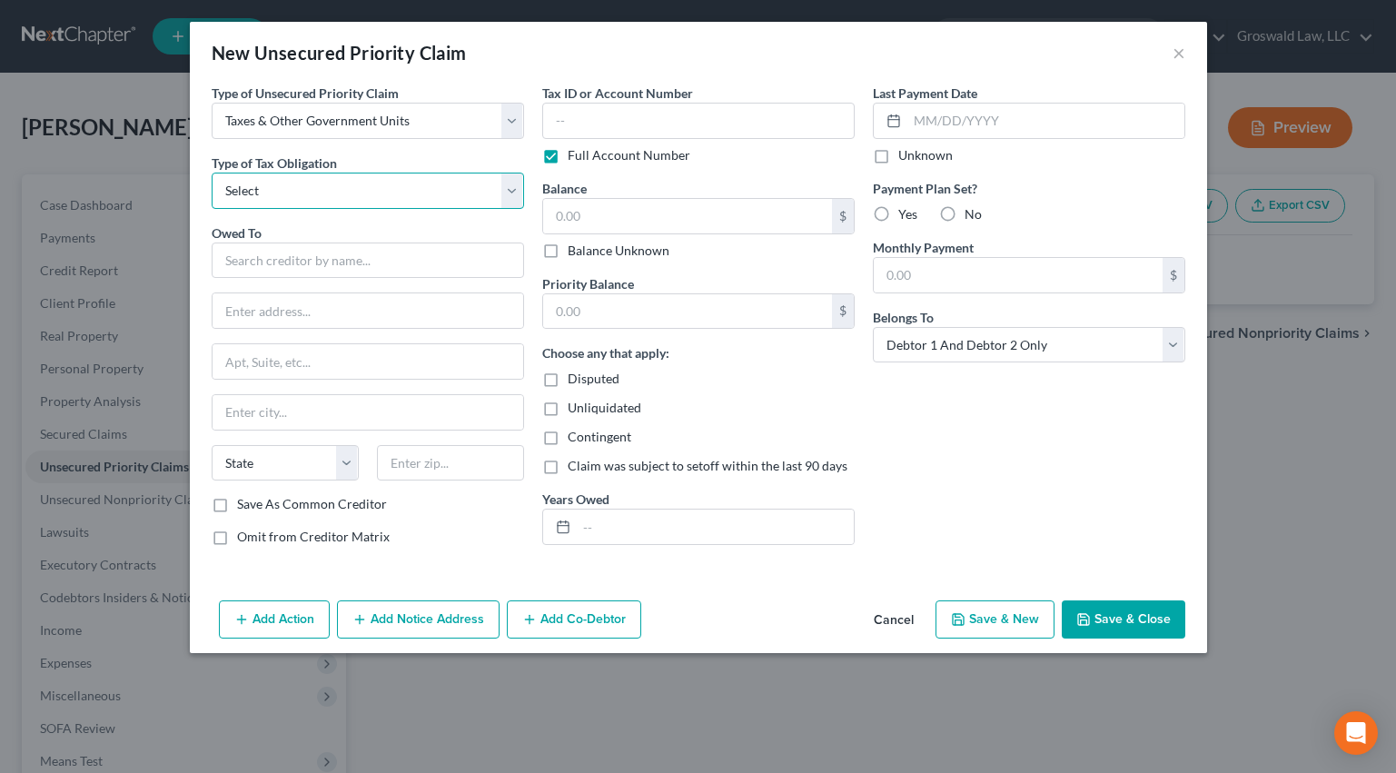
drag, startPoint x: 323, startPoint y: 184, endPoint x: 313, endPoint y: 195, distance: 15.5
click at [323, 184] on select "Select Federal City State Franchise Tax Board Other" at bounding box center [368, 191] width 313 height 36
select select "1"
click at [212, 173] on select "Select Federal City State Franchise Tax Board Other" at bounding box center [368, 191] width 313 height 36
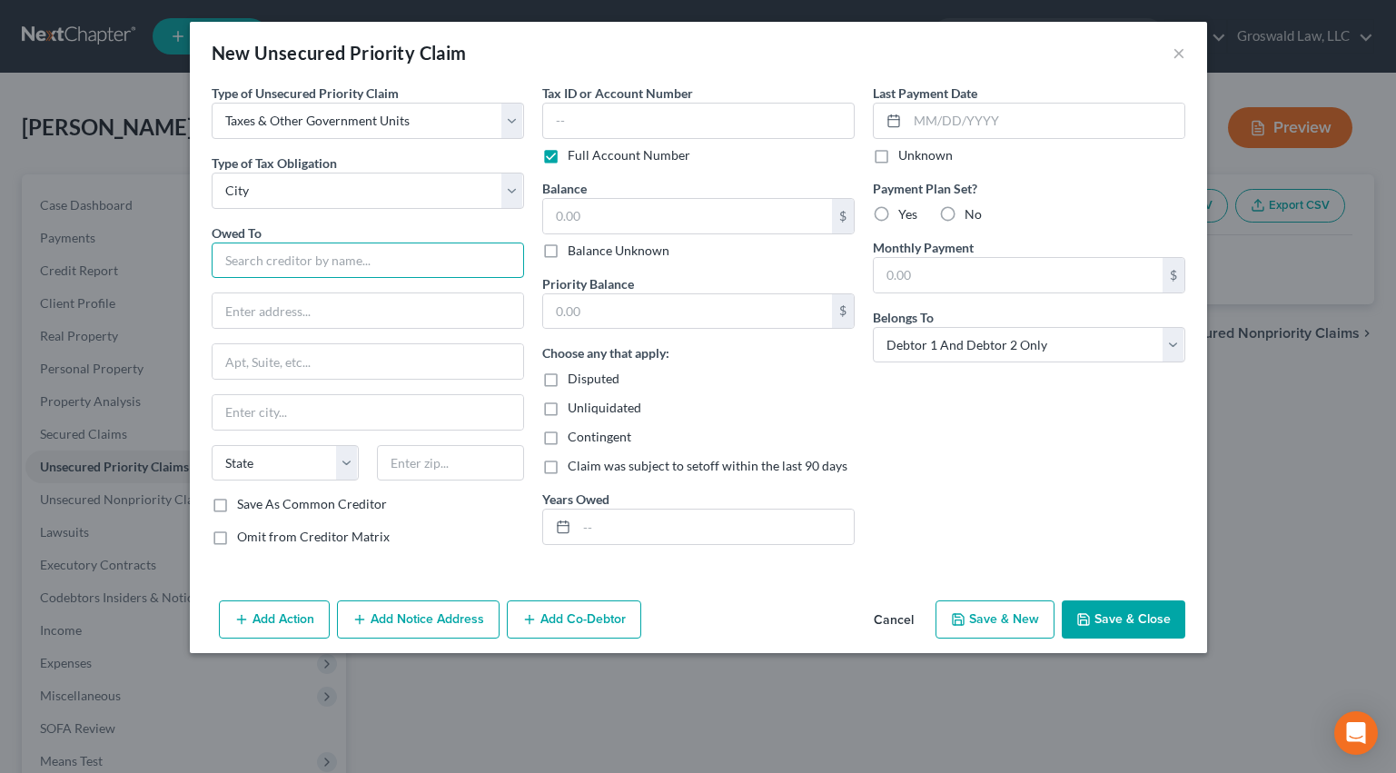
click at [275, 268] on input "text" at bounding box center [368, 261] width 313 height 36
type input "[GEOGRAPHIC_DATA]"
type input "v"
paste input "[STREET_ADDRESS]"
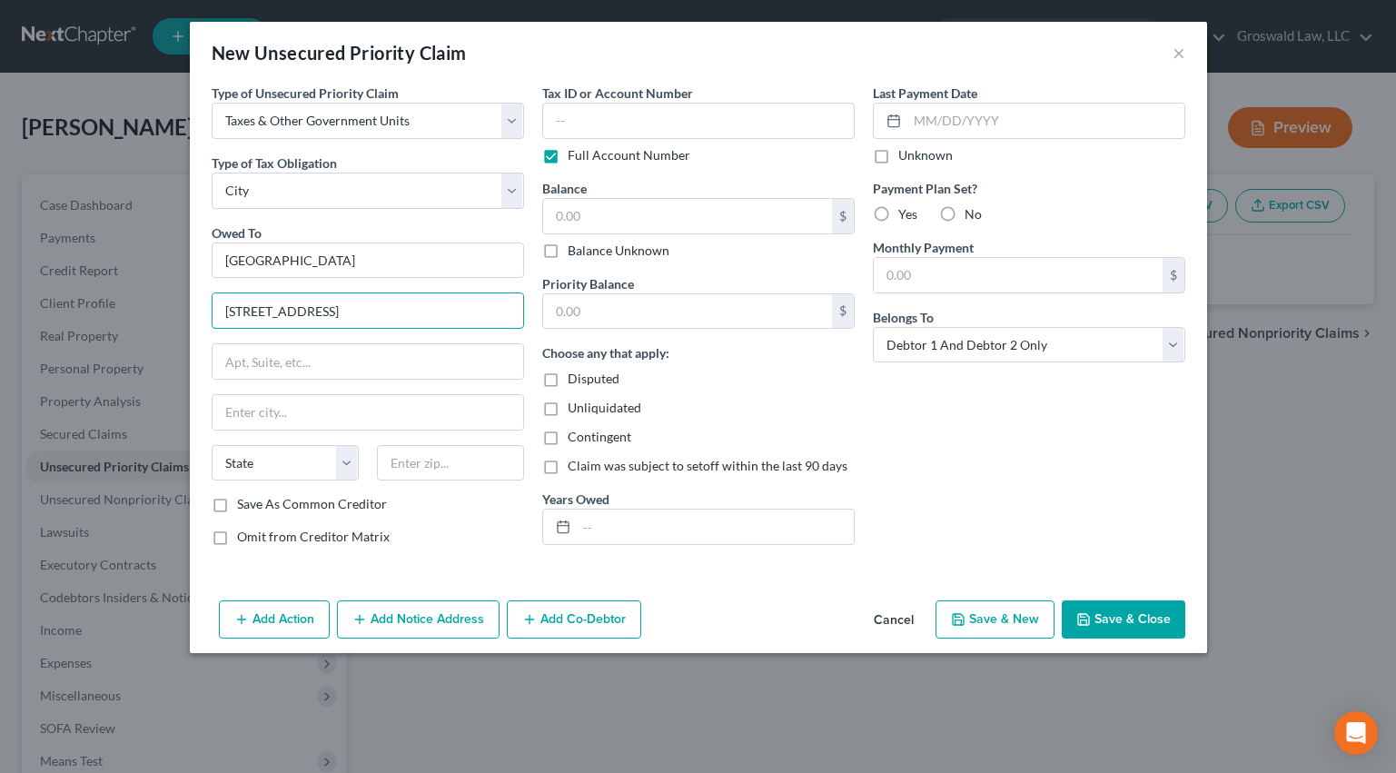
type input "[STREET_ADDRESS]"
click at [346, 402] on input "text" at bounding box center [368, 412] width 311 height 35
paste input "63640"
type input "63640"
type input "[GEOGRAPHIC_DATA]"
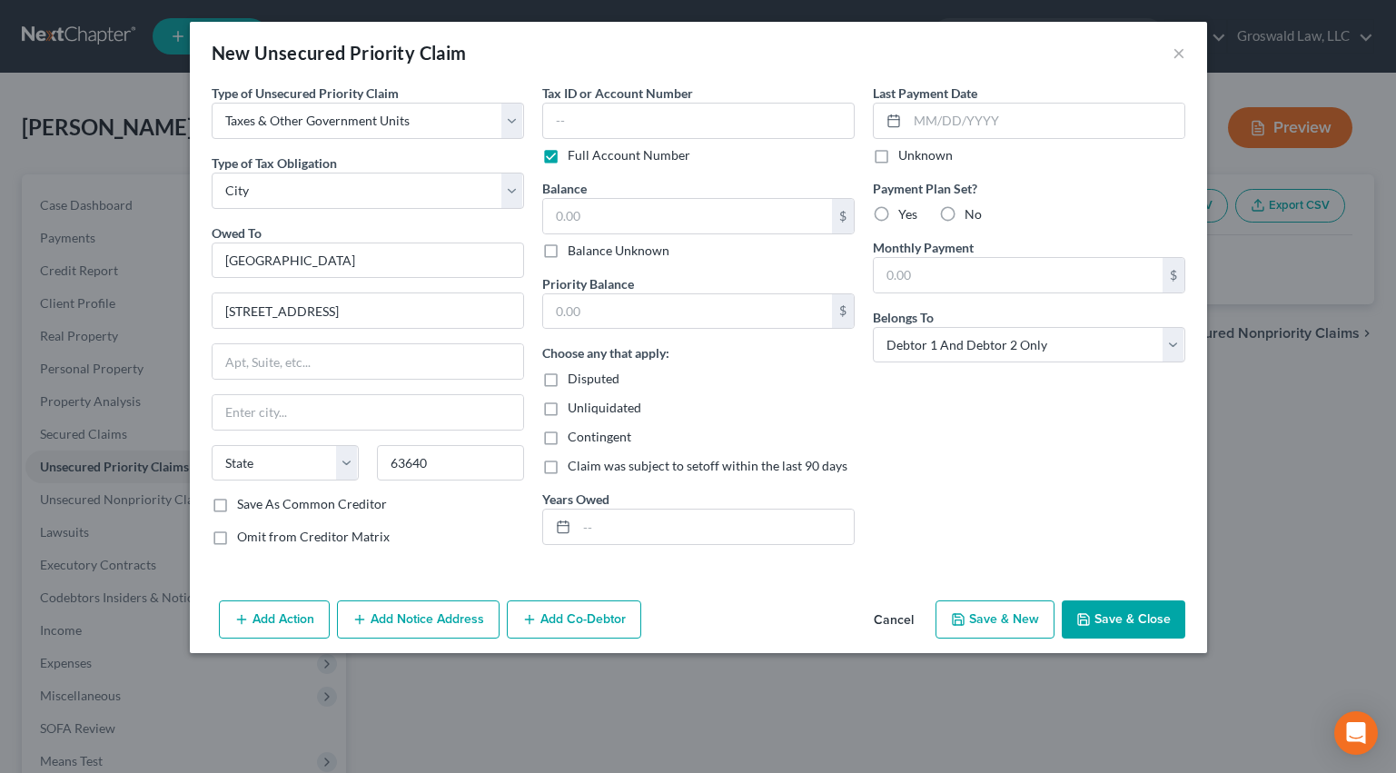
select select "26"
click at [730, 112] on input "text" at bounding box center [698, 121] width 313 height 36
type input "0000"
type input "400"
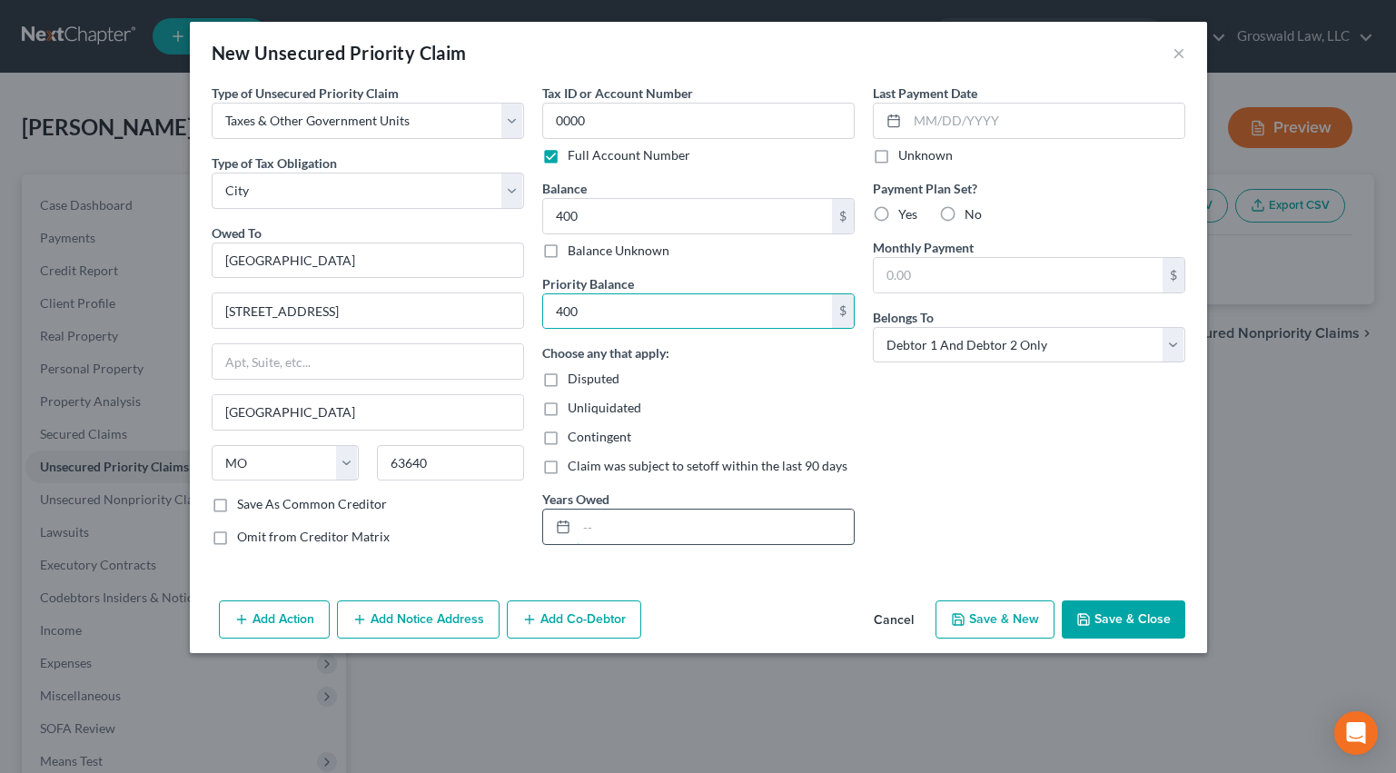
drag, startPoint x: 659, startPoint y: 532, endPoint x: 652, endPoint y: 510, distance: 23.6
click at [659, 531] on input "text" at bounding box center [715, 527] width 277 height 35
type input "2024"
click at [1137, 614] on button "Save & Close" at bounding box center [1124, 620] width 124 height 38
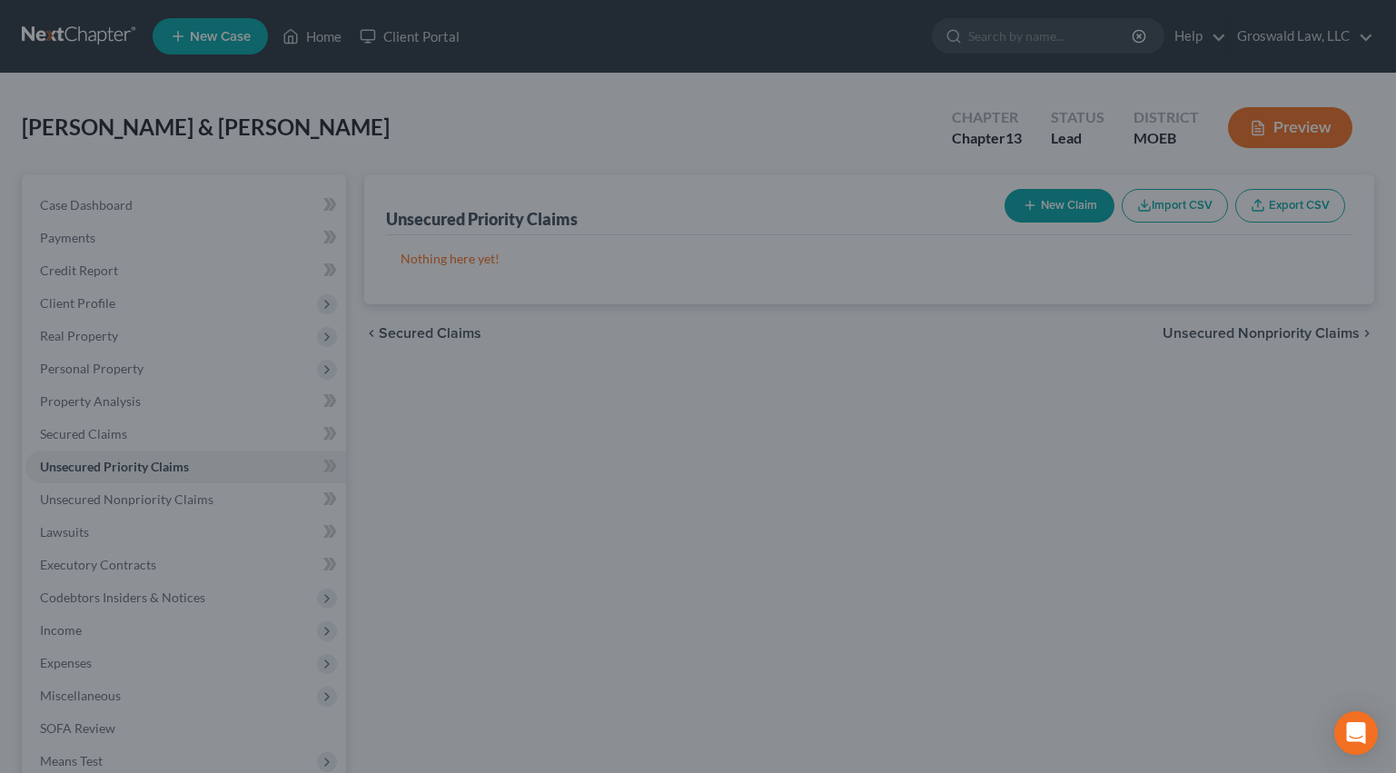
type input "400.00"
type input "0.00"
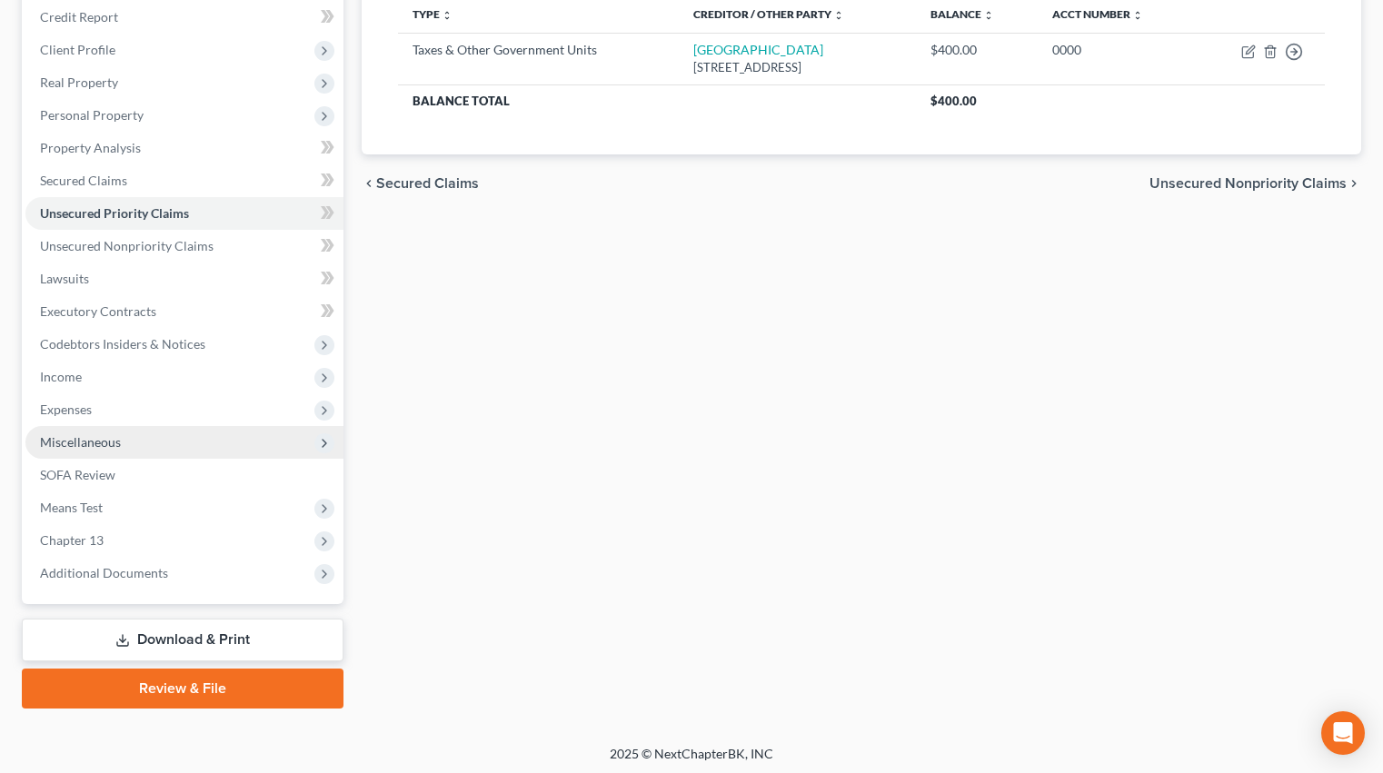
scroll to position [258, 0]
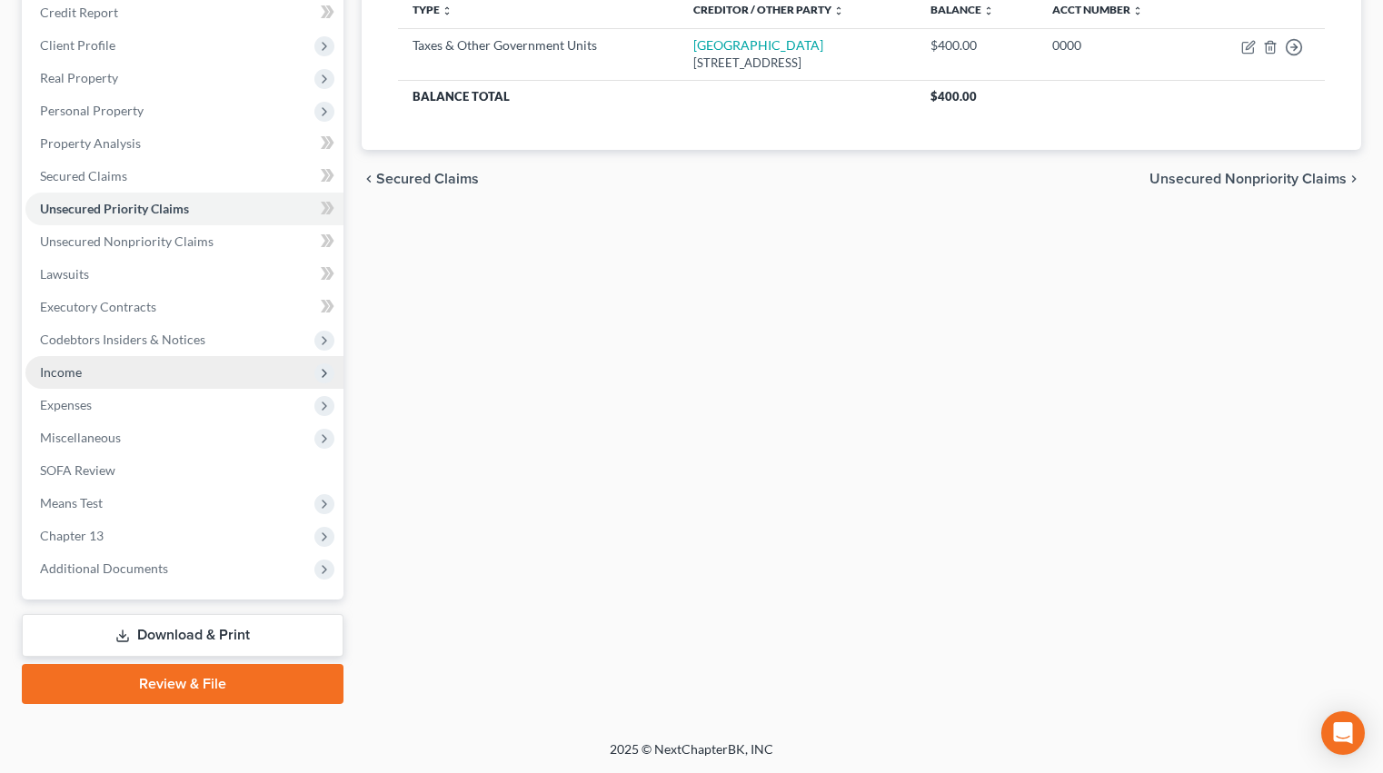
click at [109, 374] on span "Income" at bounding box center [184, 372] width 318 height 33
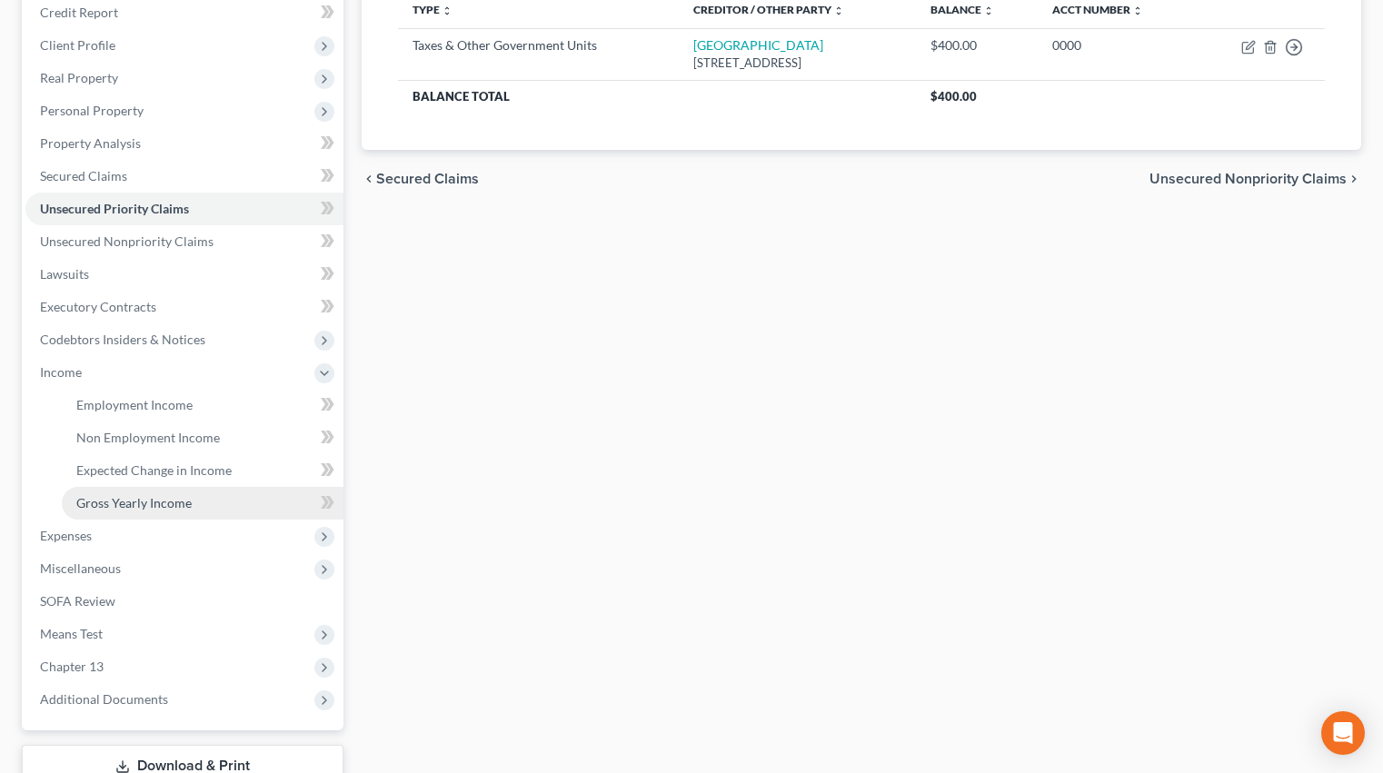
click at [140, 492] on link "Gross Yearly Income" at bounding box center [203, 503] width 282 height 33
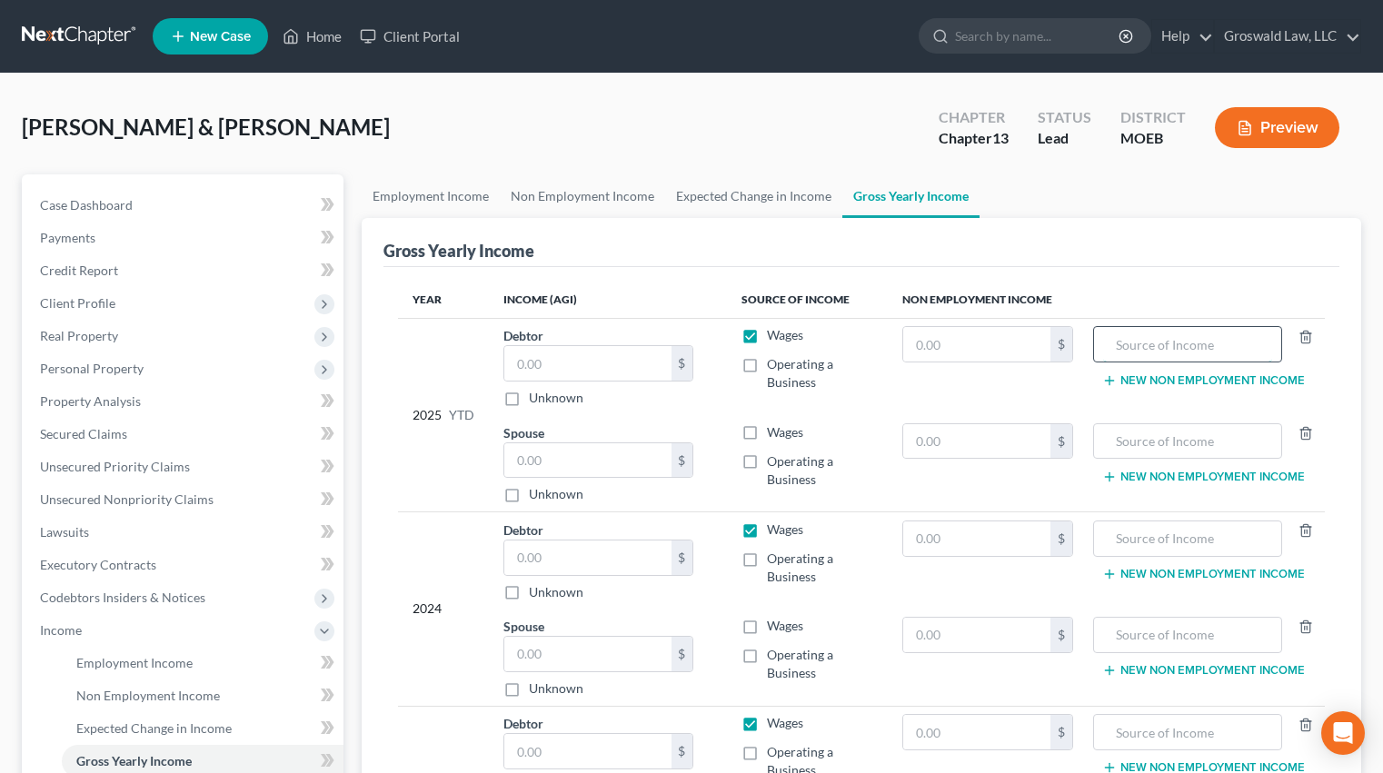
click at [1211, 345] on input "text" at bounding box center [1187, 344] width 168 height 35
type input "SSDI"
click at [1208, 543] on input "text" at bounding box center [1187, 538] width 168 height 35
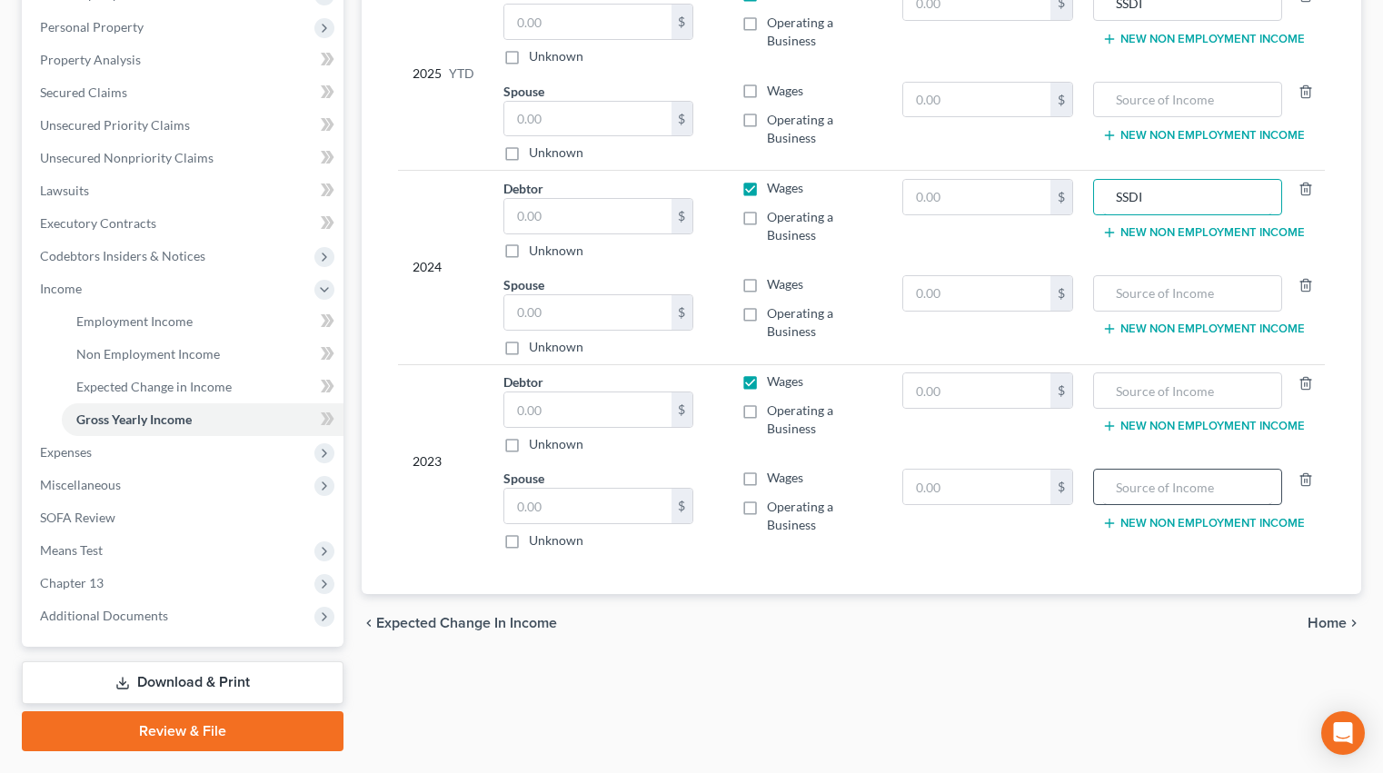
scroll to position [363, 0]
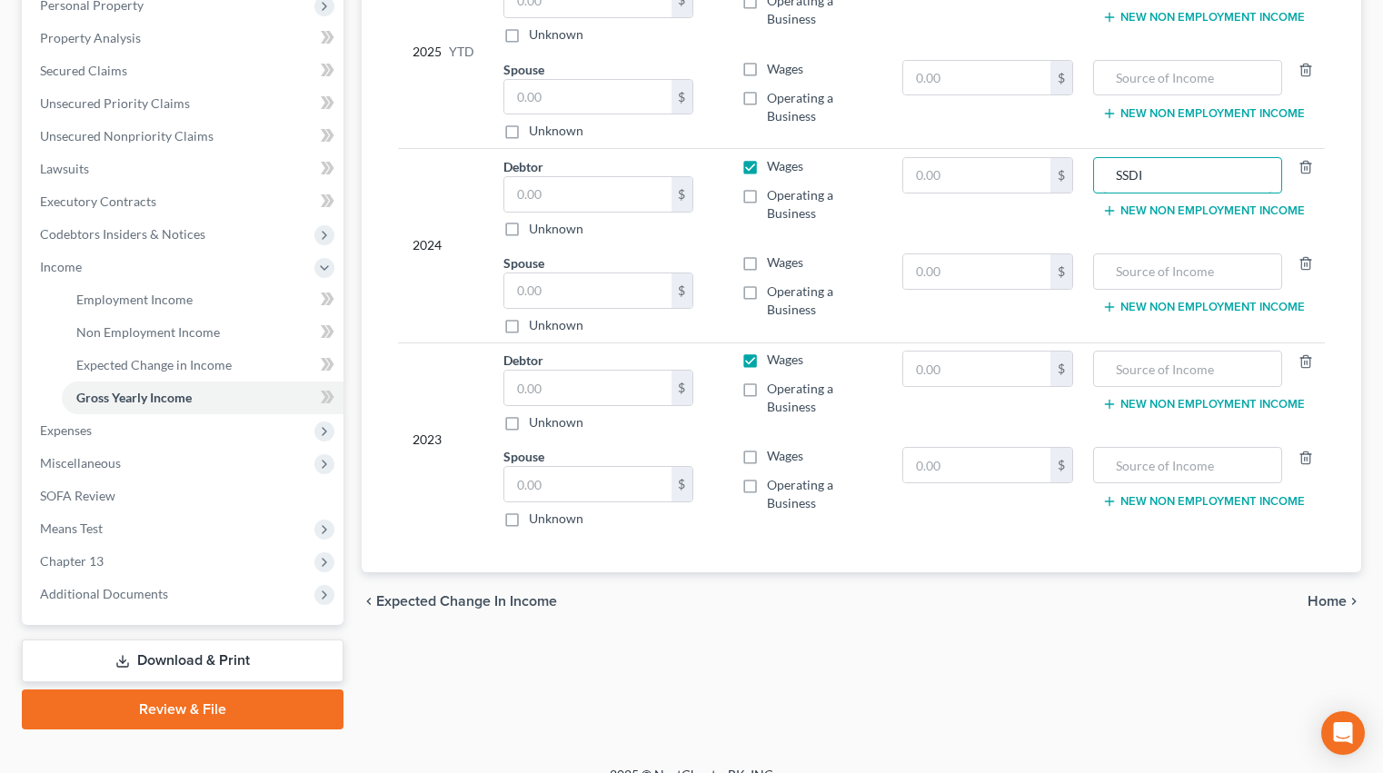
type input "SSDI"
click at [1173, 339] on td "New Non Employment Income" at bounding box center [1205, 293] width 237 height 97
click at [1164, 378] on input "text" at bounding box center [1187, 369] width 168 height 35
type input "SSDI"
click at [958, 374] on input "text" at bounding box center [977, 369] width 148 height 35
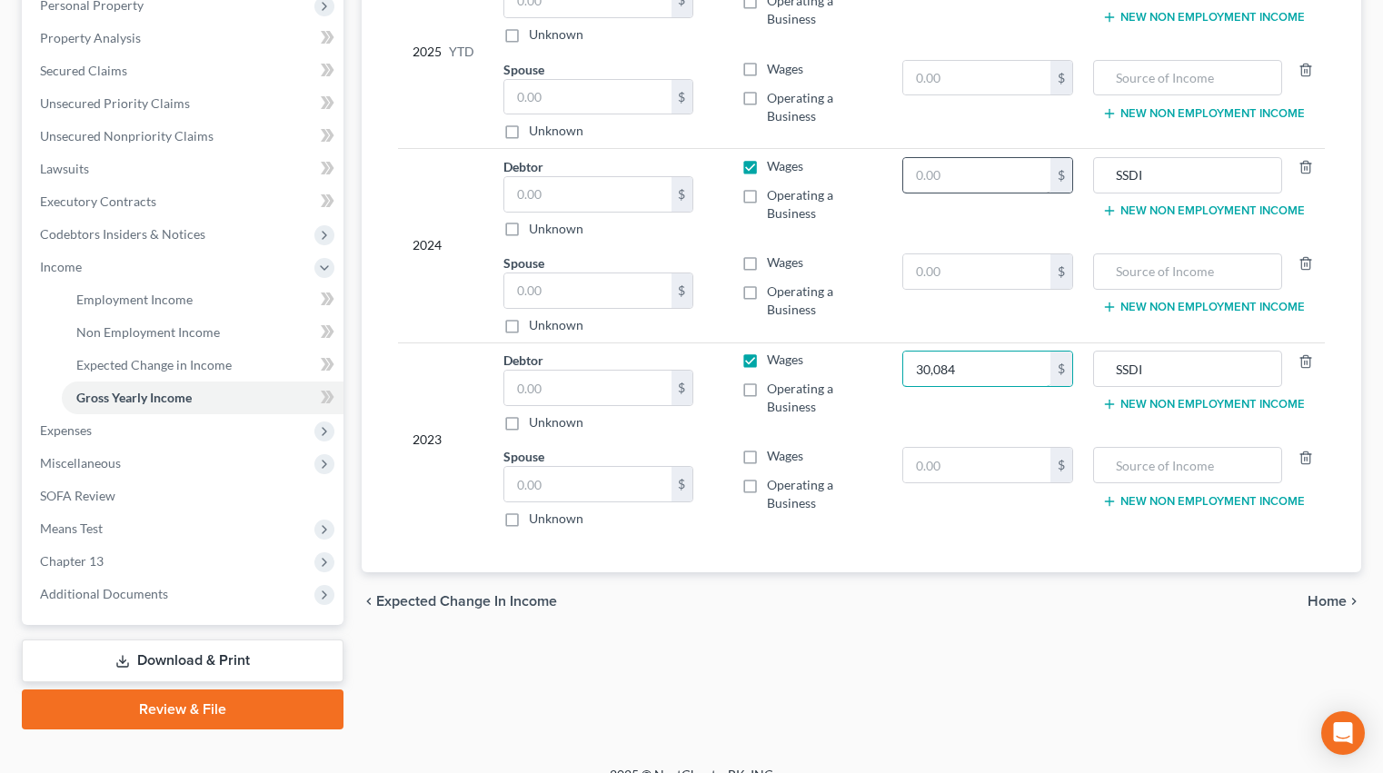
type input "30,084"
click at [973, 169] on input "text" at bounding box center [977, 175] width 148 height 35
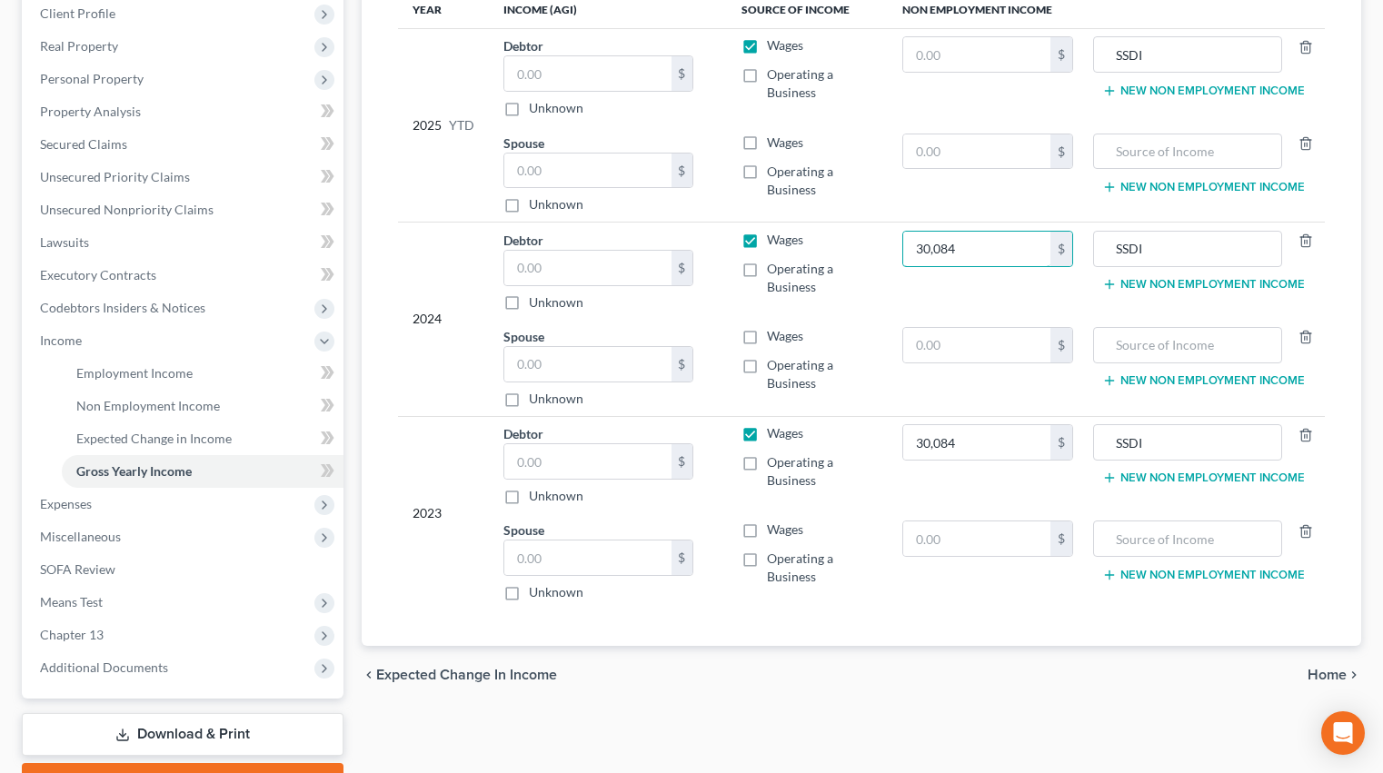
scroll to position [91, 0]
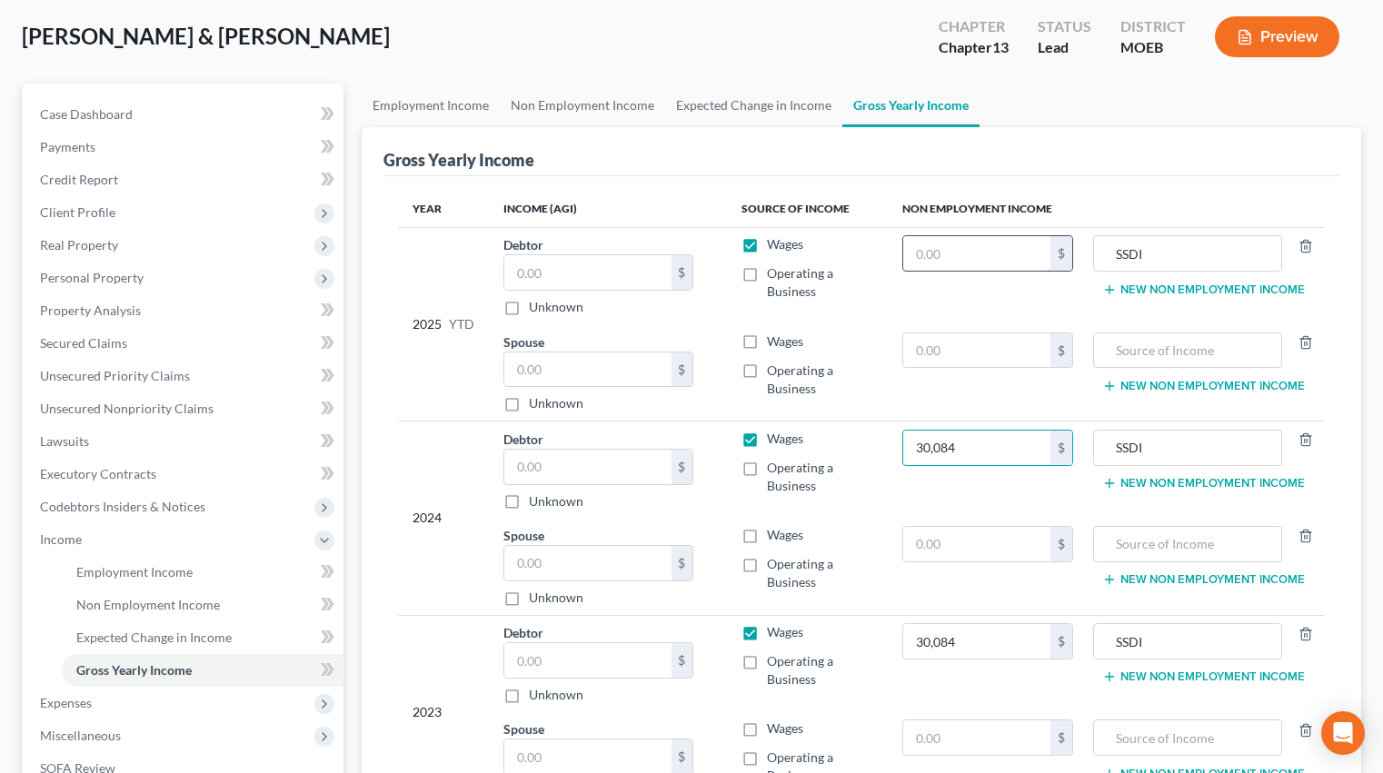
type input "30,084"
click at [1001, 249] on input "text" at bounding box center [977, 253] width 148 height 35
type input "30,084"
click at [962, 293] on td "30,084 $" at bounding box center [988, 275] width 201 height 97
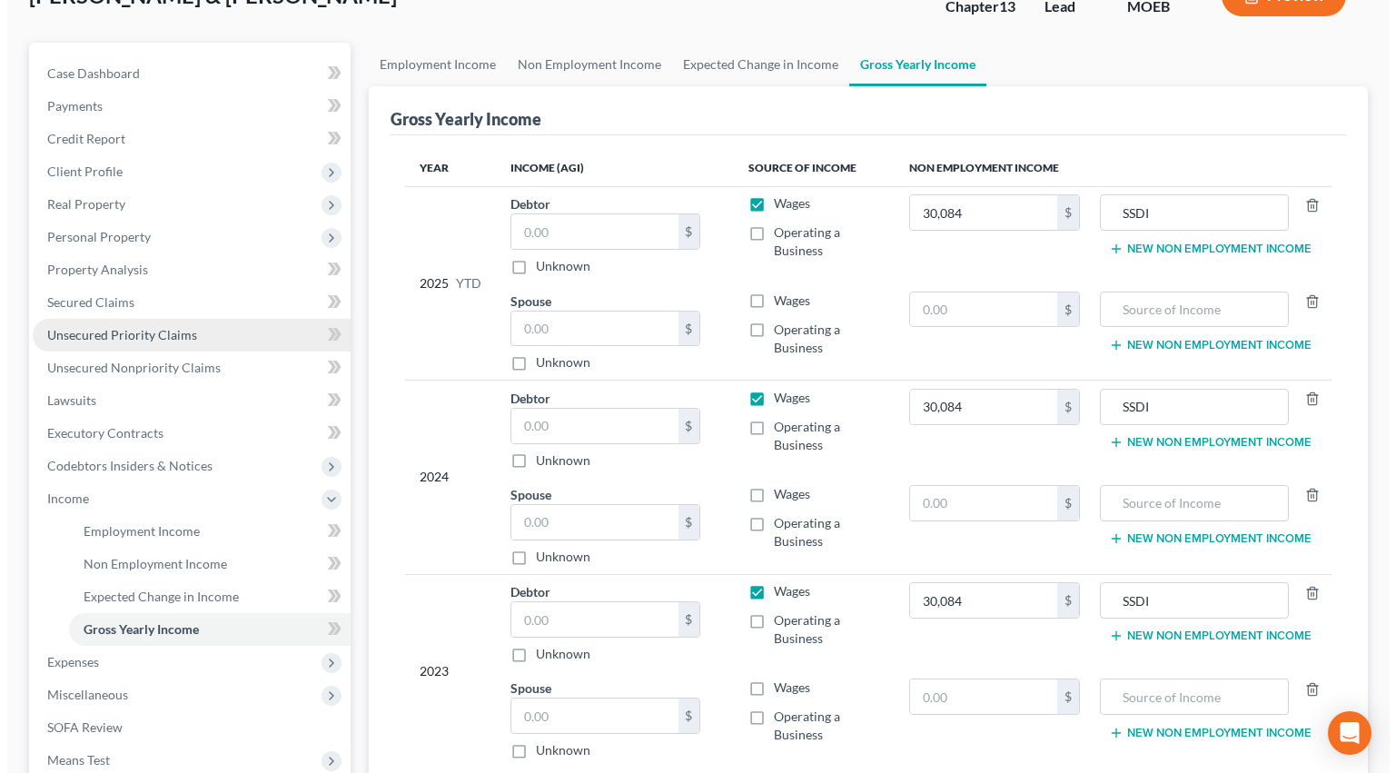
scroll to position [182, 0]
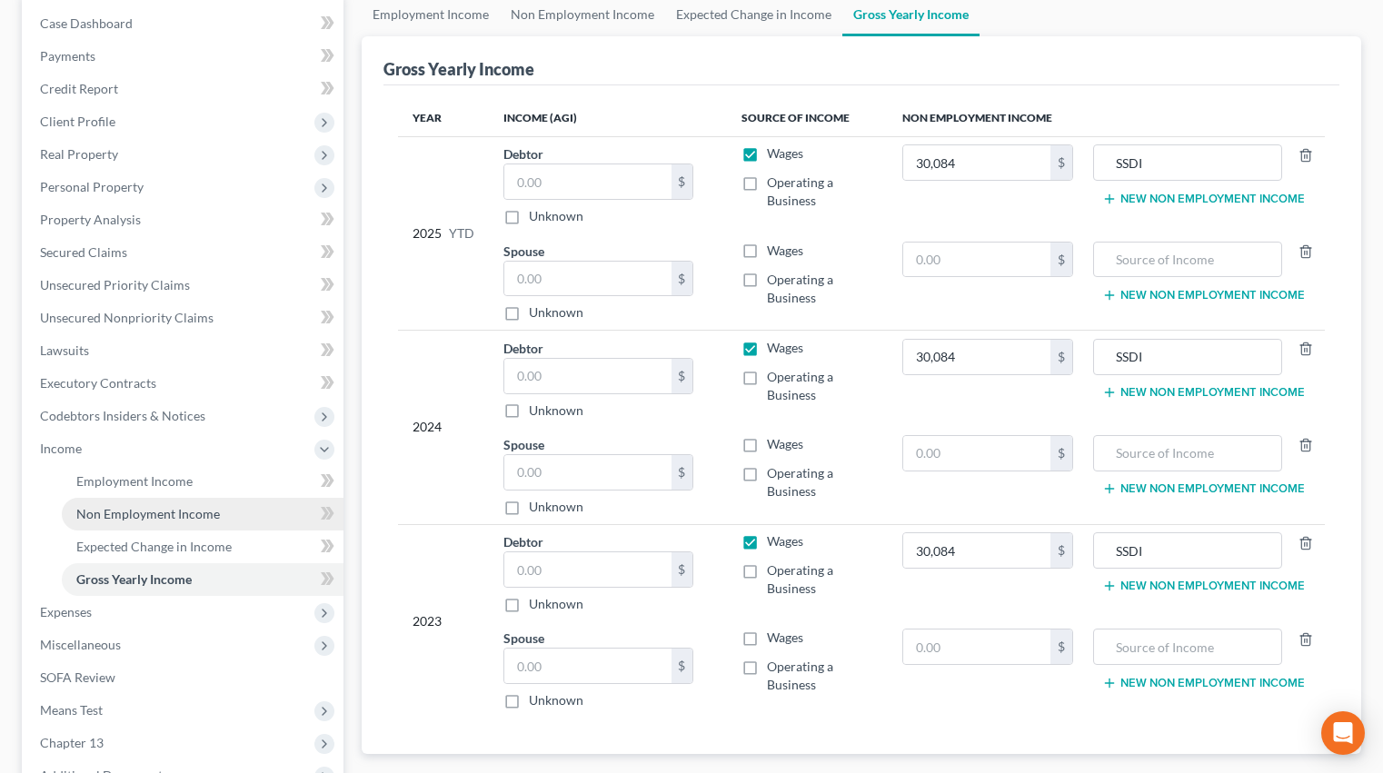
click at [168, 524] on link "Non Employment Income" at bounding box center [203, 514] width 282 height 33
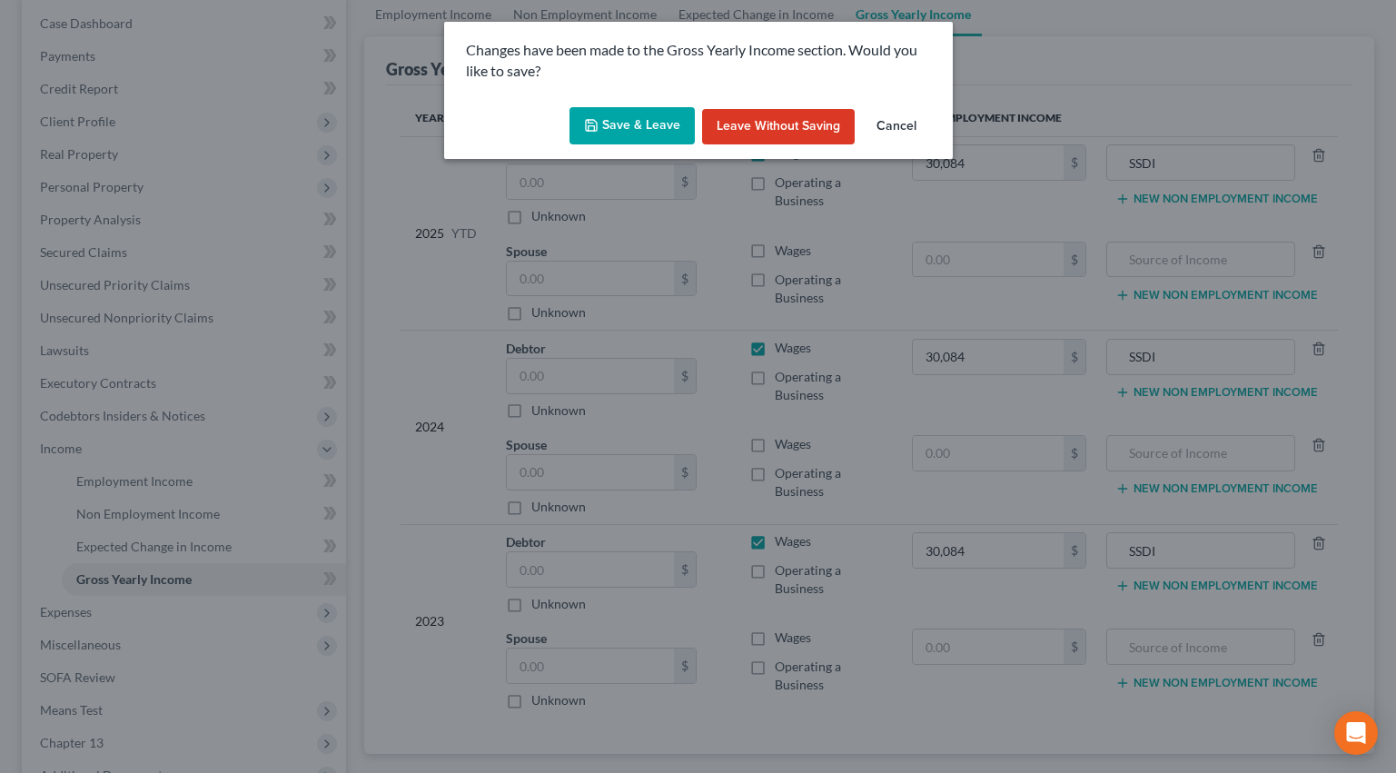
click at [669, 129] on button "Save & Leave" at bounding box center [632, 126] width 125 height 38
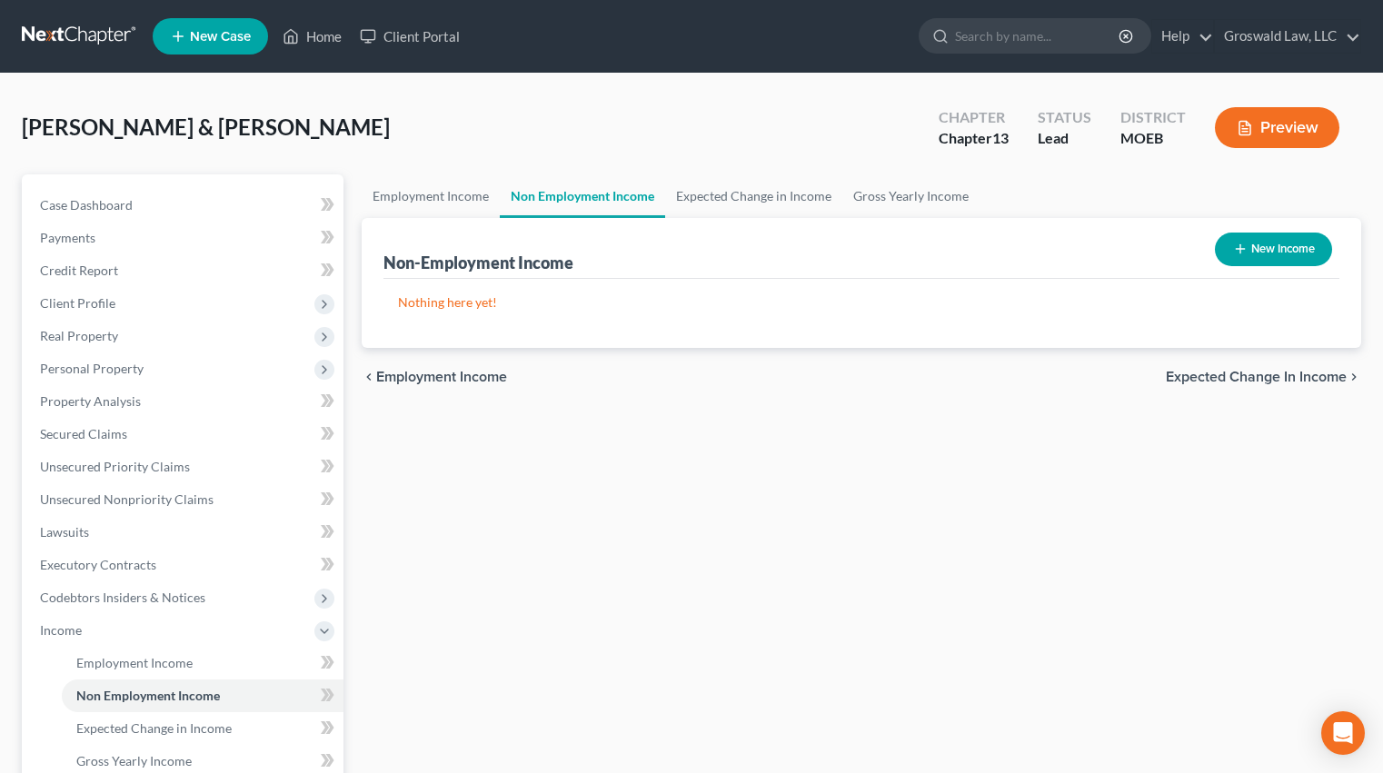
click at [1253, 255] on button "New Income" at bounding box center [1273, 250] width 117 height 34
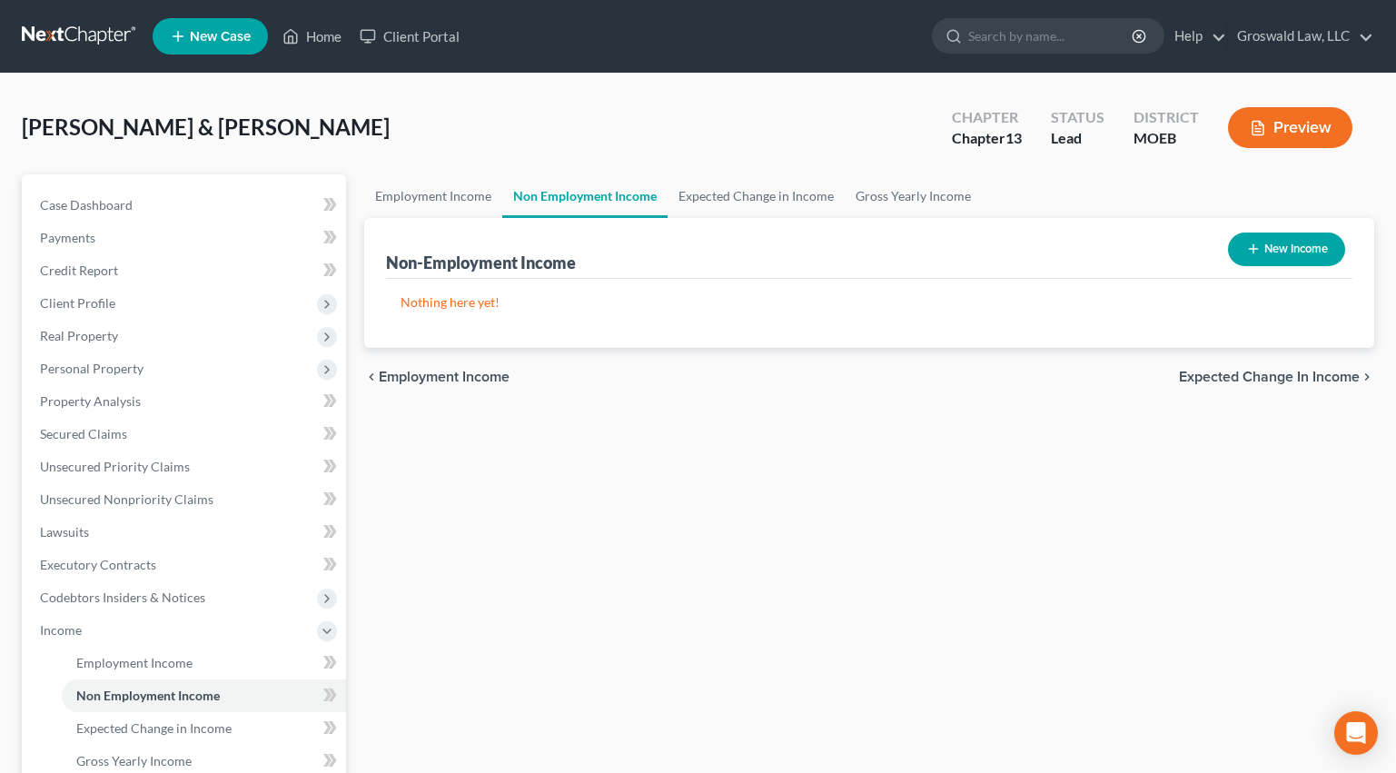
select select "0"
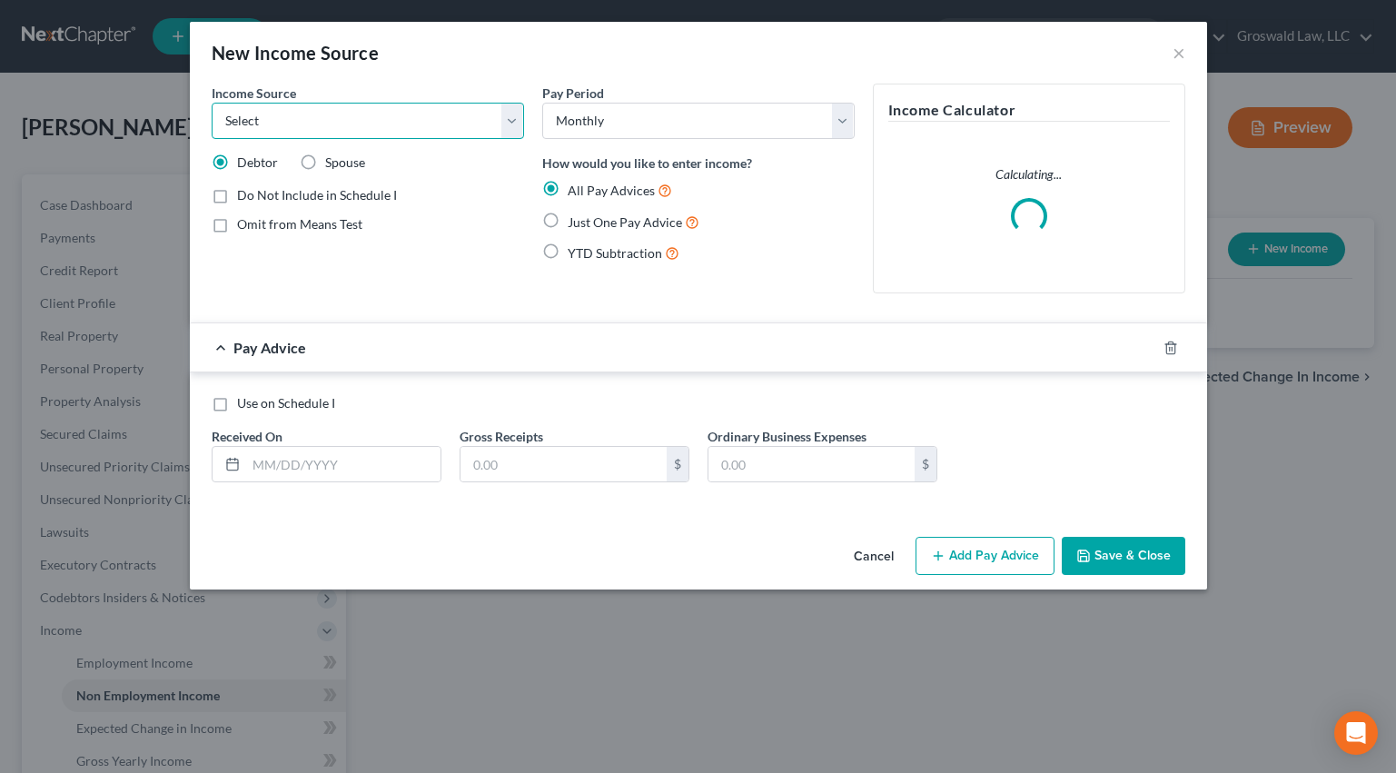
click at [294, 124] on select "Select Unemployment Disability (from employer) Pension Retirement Social Securi…" at bounding box center [368, 121] width 313 height 36
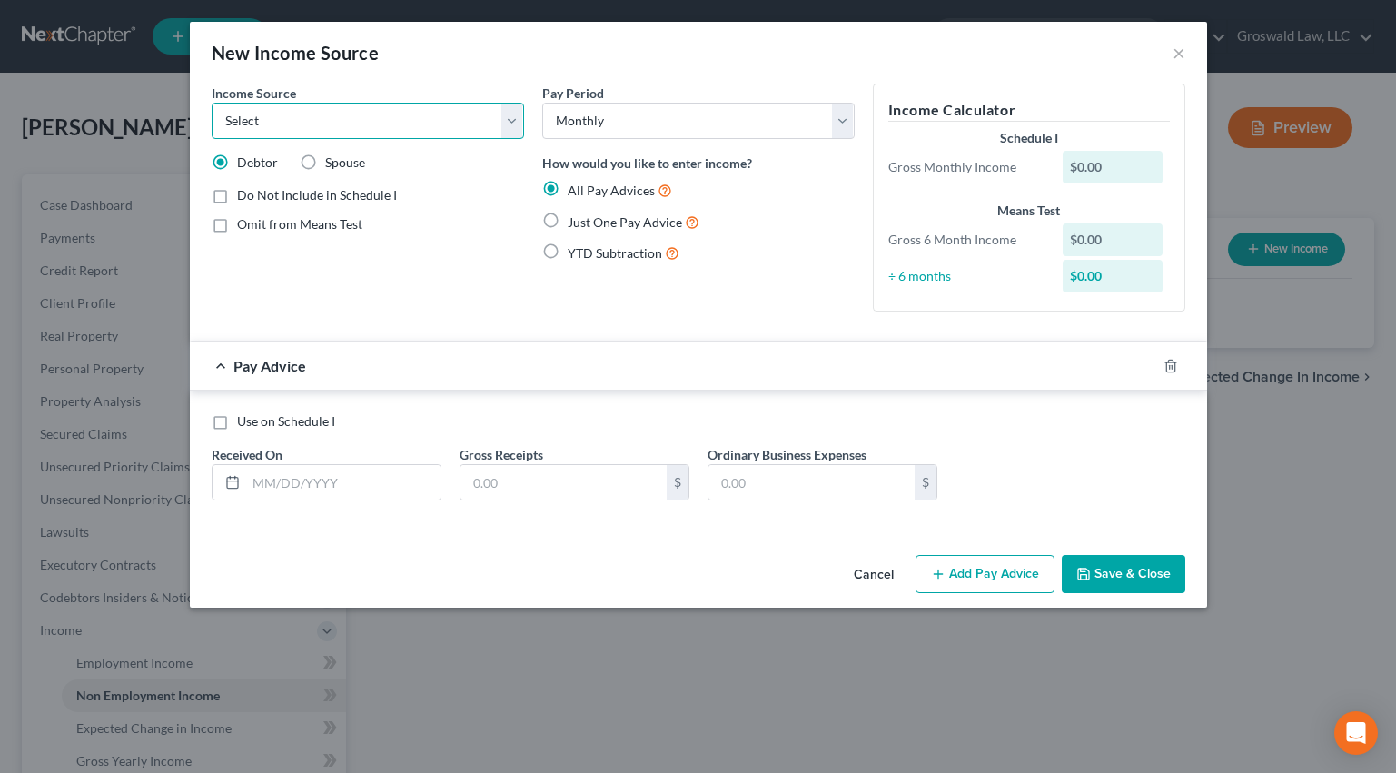
select select "4"
click at [212, 103] on select "Select Unemployment Disability (from employer) Pension Retirement Social Securi…" at bounding box center [368, 121] width 313 height 36
click at [308, 255] on span "Show on Means Test for informational purposes only" at bounding box center [371, 266] width 269 height 35
click at [256, 255] on input "Show on Means Test for informational purposes only" at bounding box center [250, 254] width 12 height 12
checkbox input "true"
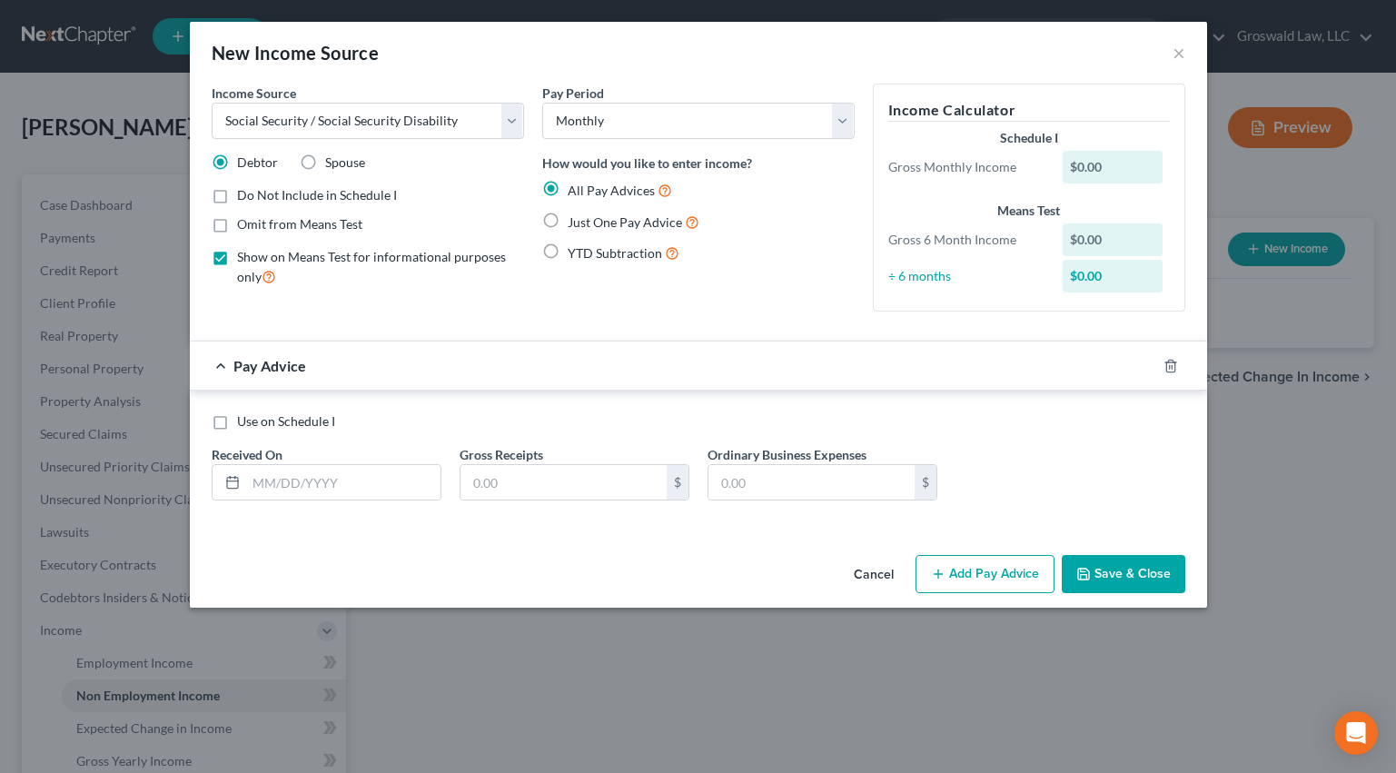
drag, startPoint x: 597, startPoint y: 217, endPoint x: 424, endPoint y: 332, distance: 207.1
click at [597, 218] on span "Just One Pay Advice" at bounding box center [625, 221] width 114 height 15
click at [587, 218] on input "Just One Pay Advice" at bounding box center [581, 218] width 12 height 12
radio input "true"
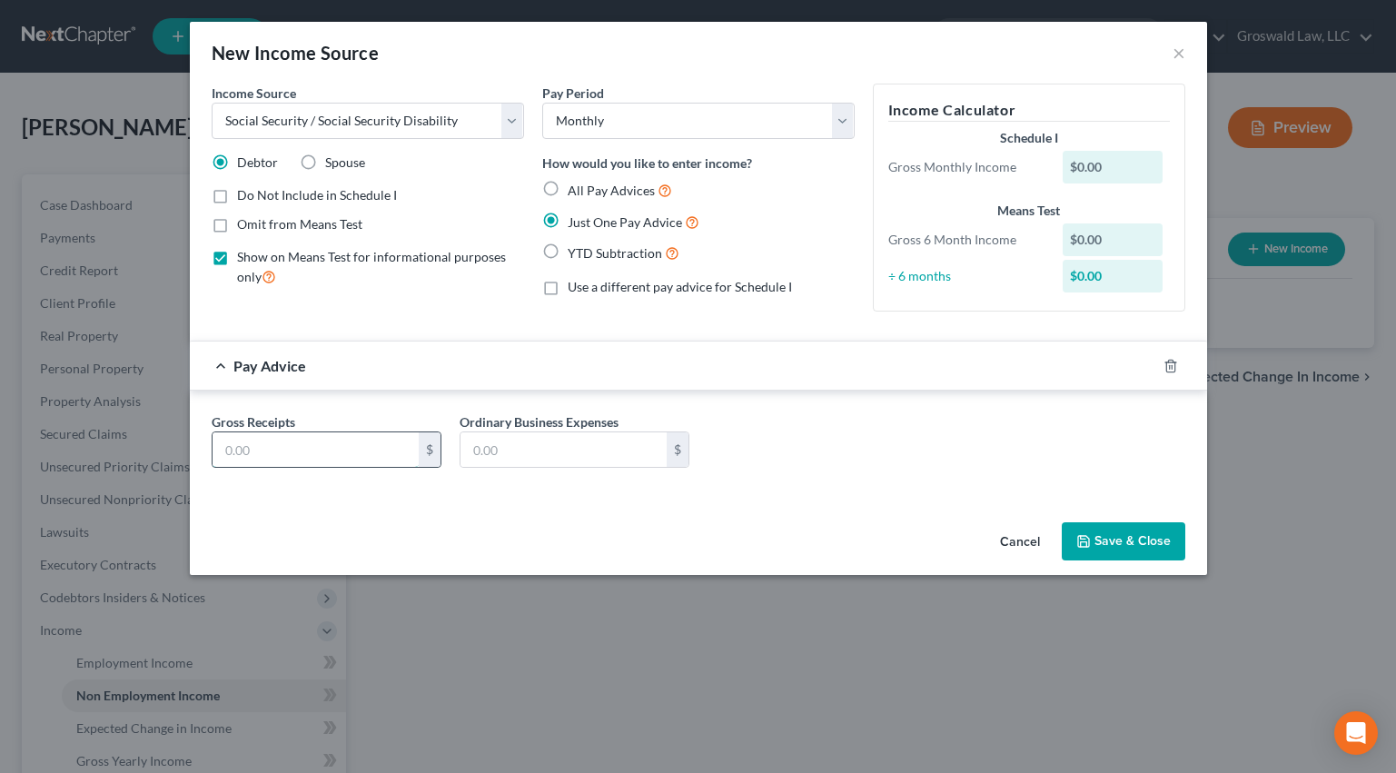
click at [343, 443] on input "text" at bounding box center [316, 449] width 206 height 35
type input "2,507"
click at [1148, 531] on button "Save & Close" at bounding box center [1124, 541] width 124 height 38
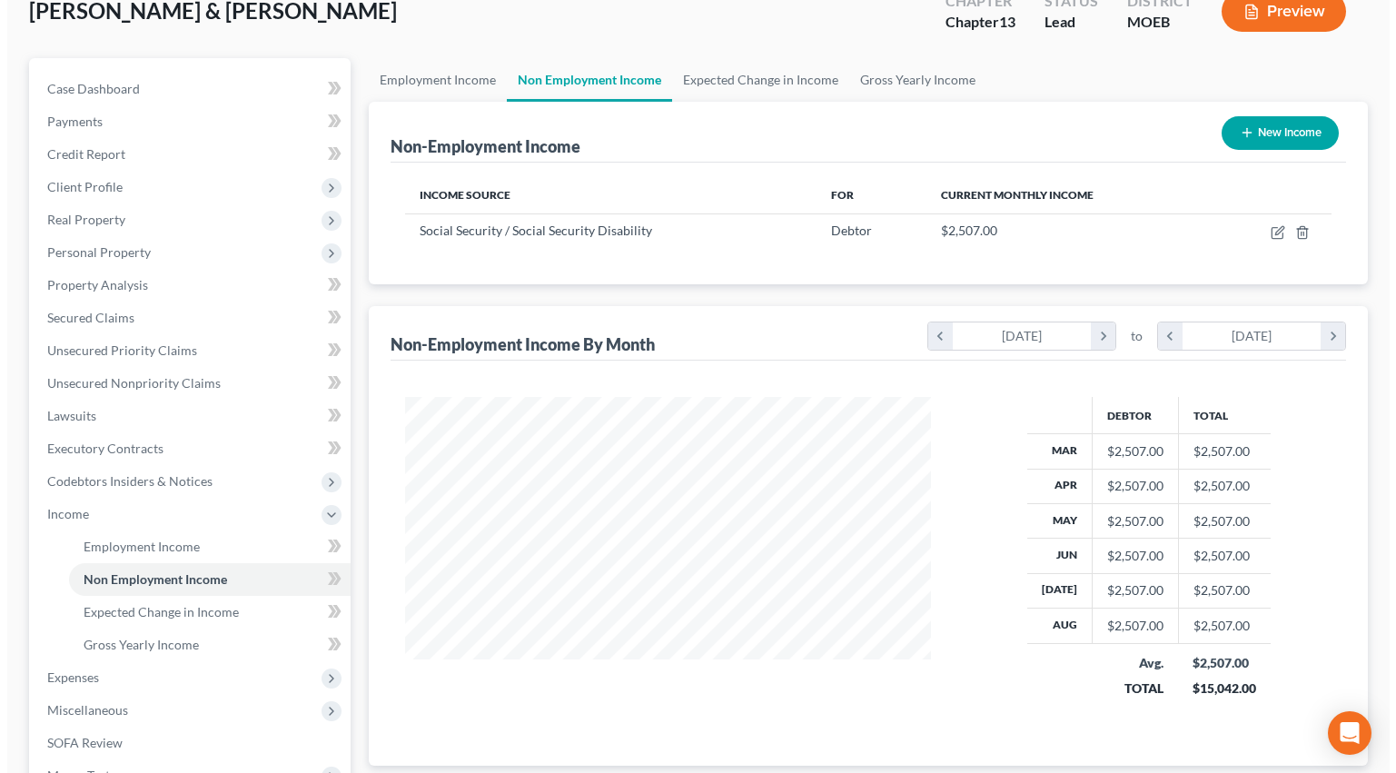
scroll to position [182, 0]
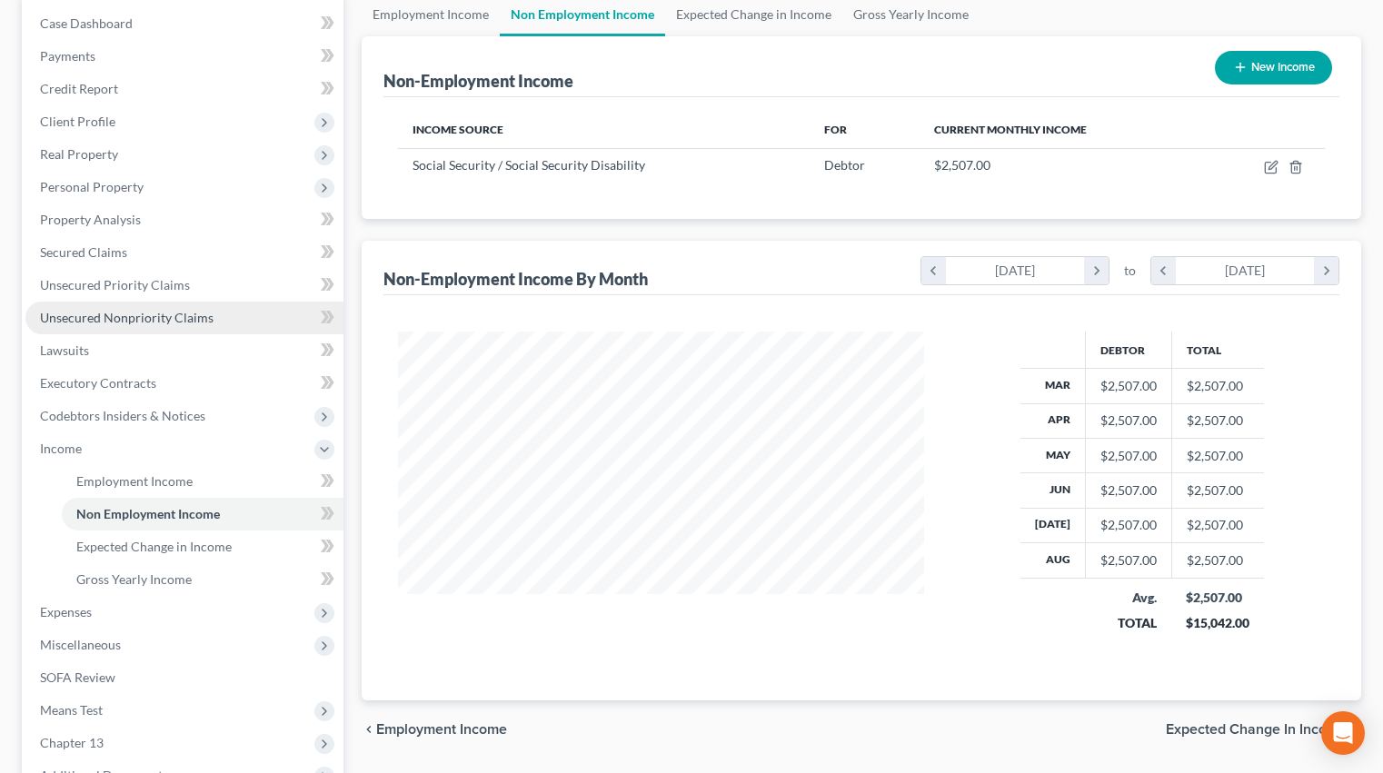
click at [245, 309] on link "Unsecured Nonpriority Claims" at bounding box center [184, 318] width 318 height 33
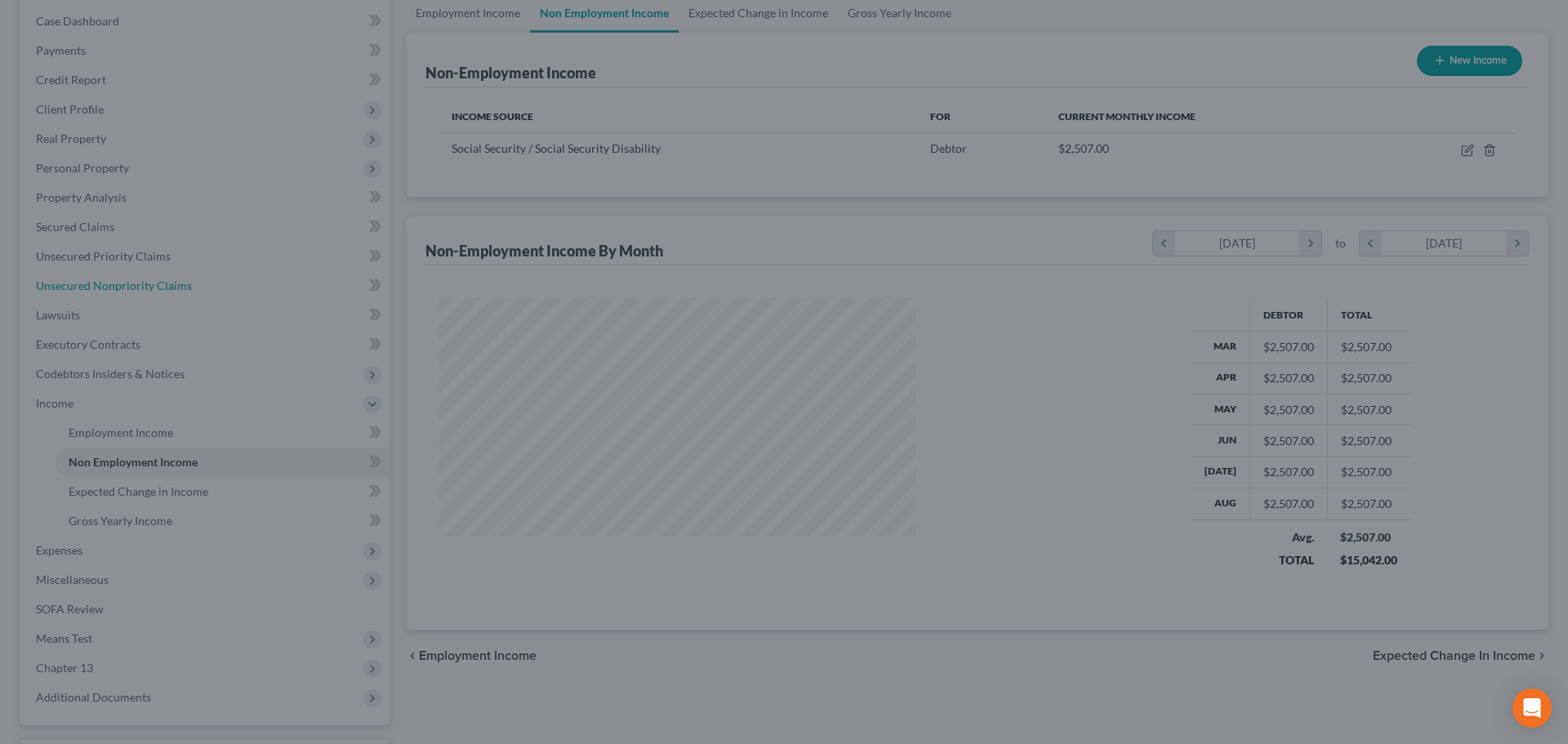
scroll to position [307, 647]
click at [640, 190] on div at bounding box center [784, 372] width 1568 height 744
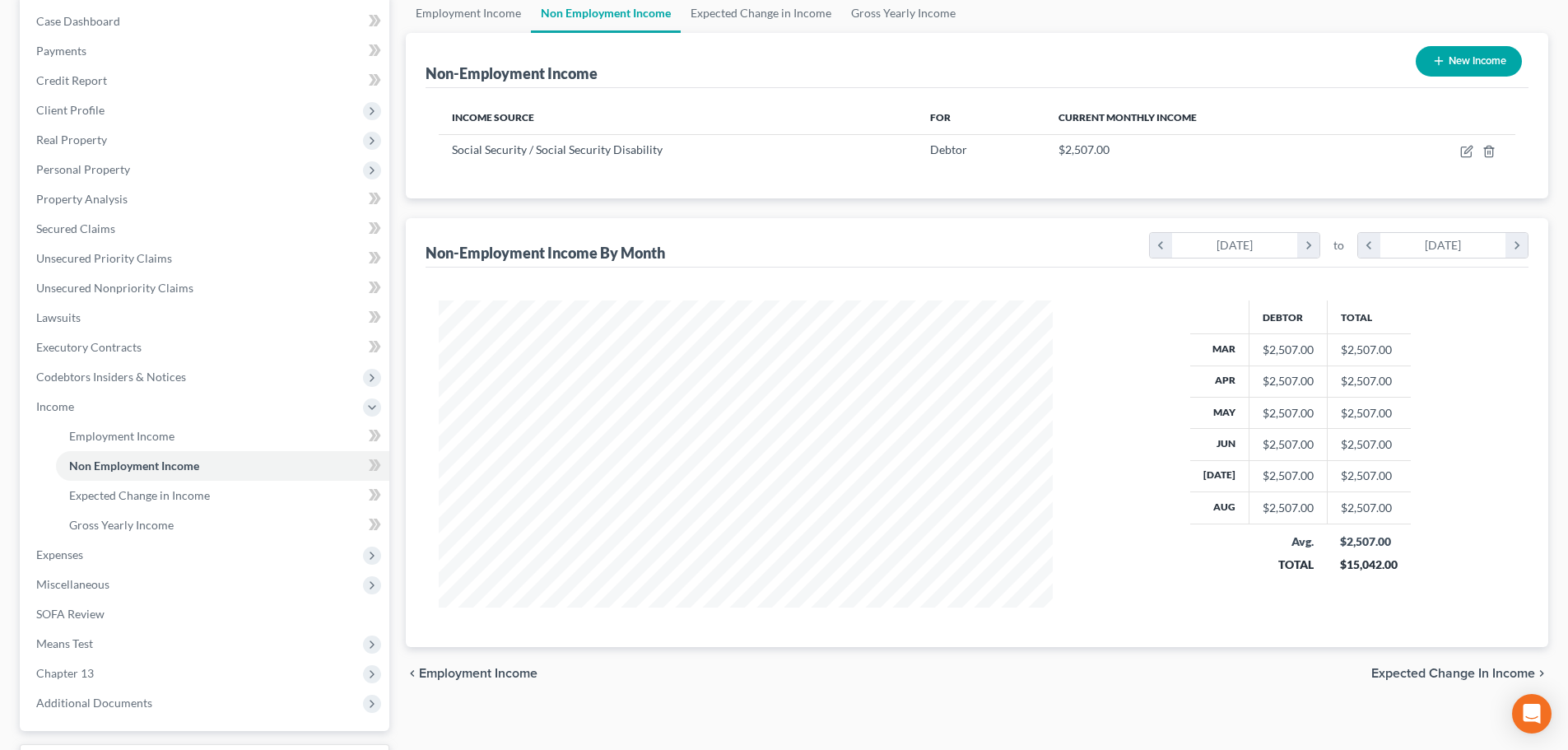
scroll to position [307, 647]
click at [152, 288] on span "Unsecured Nonpriority Claims" at bounding box center [115, 287] width 158 height 14
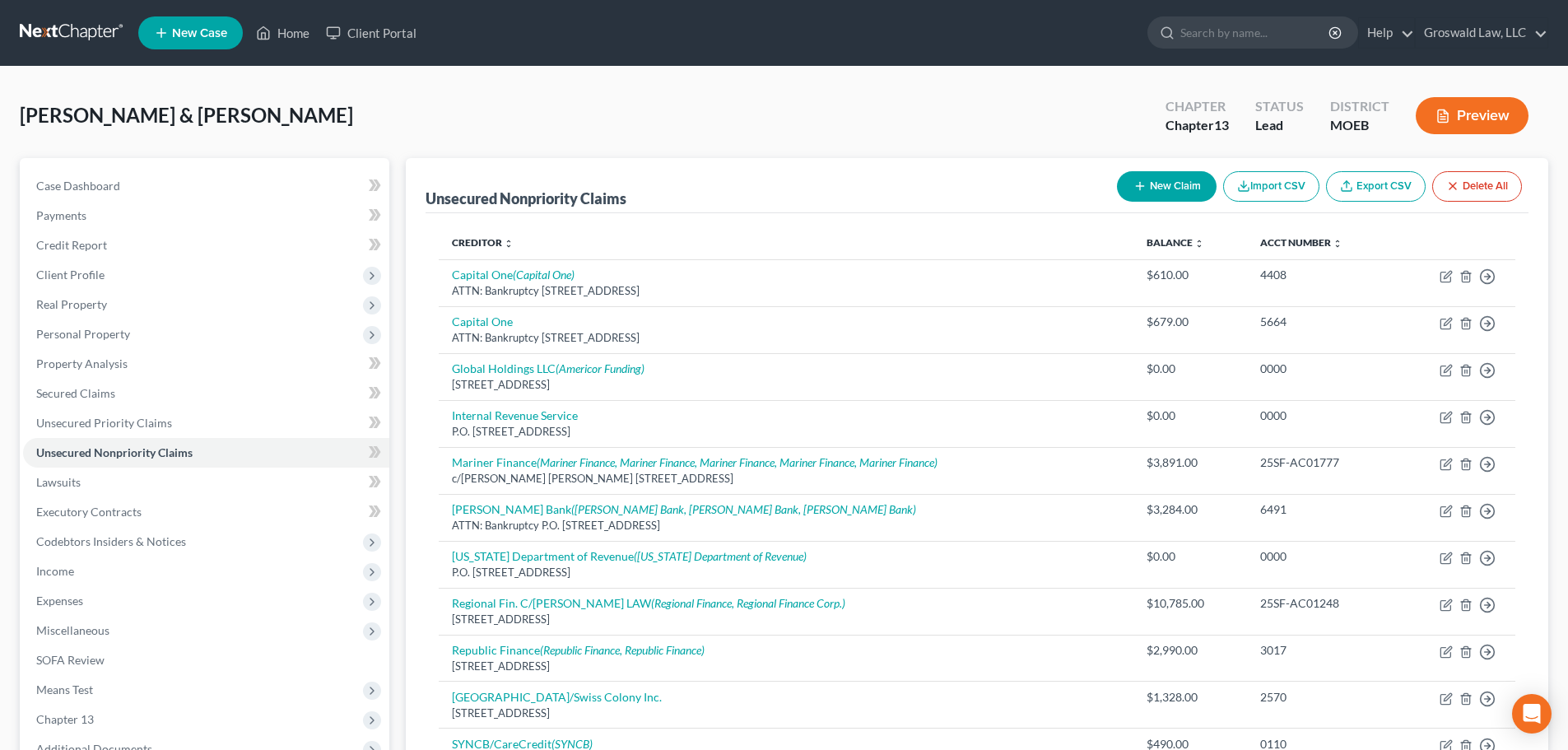
click at [1486, 119] on button "Preview" at bounding box center [1472, 115] width 112 height 37
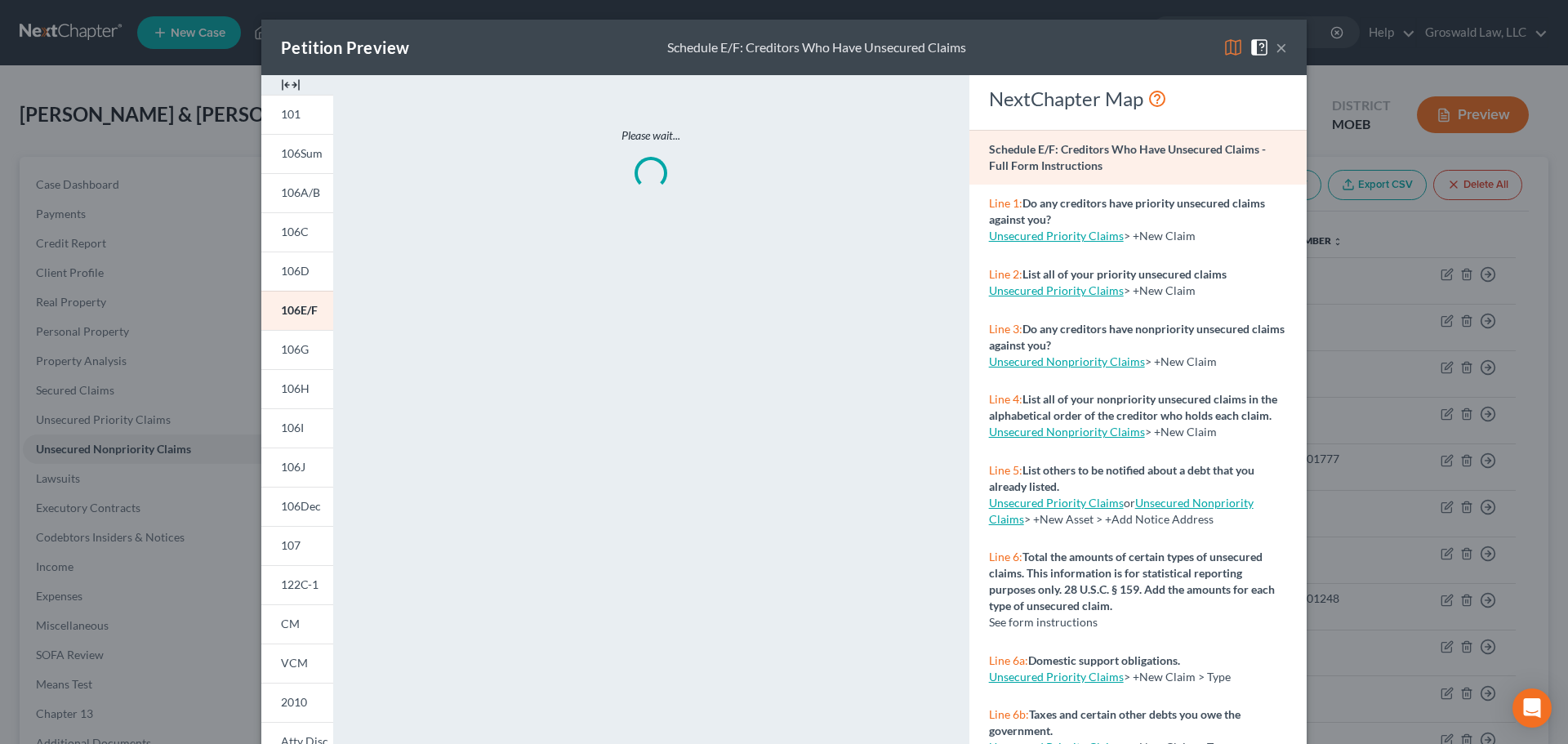
click at [285, 80] on img at bounding box center [291, 85] width 20 height 20
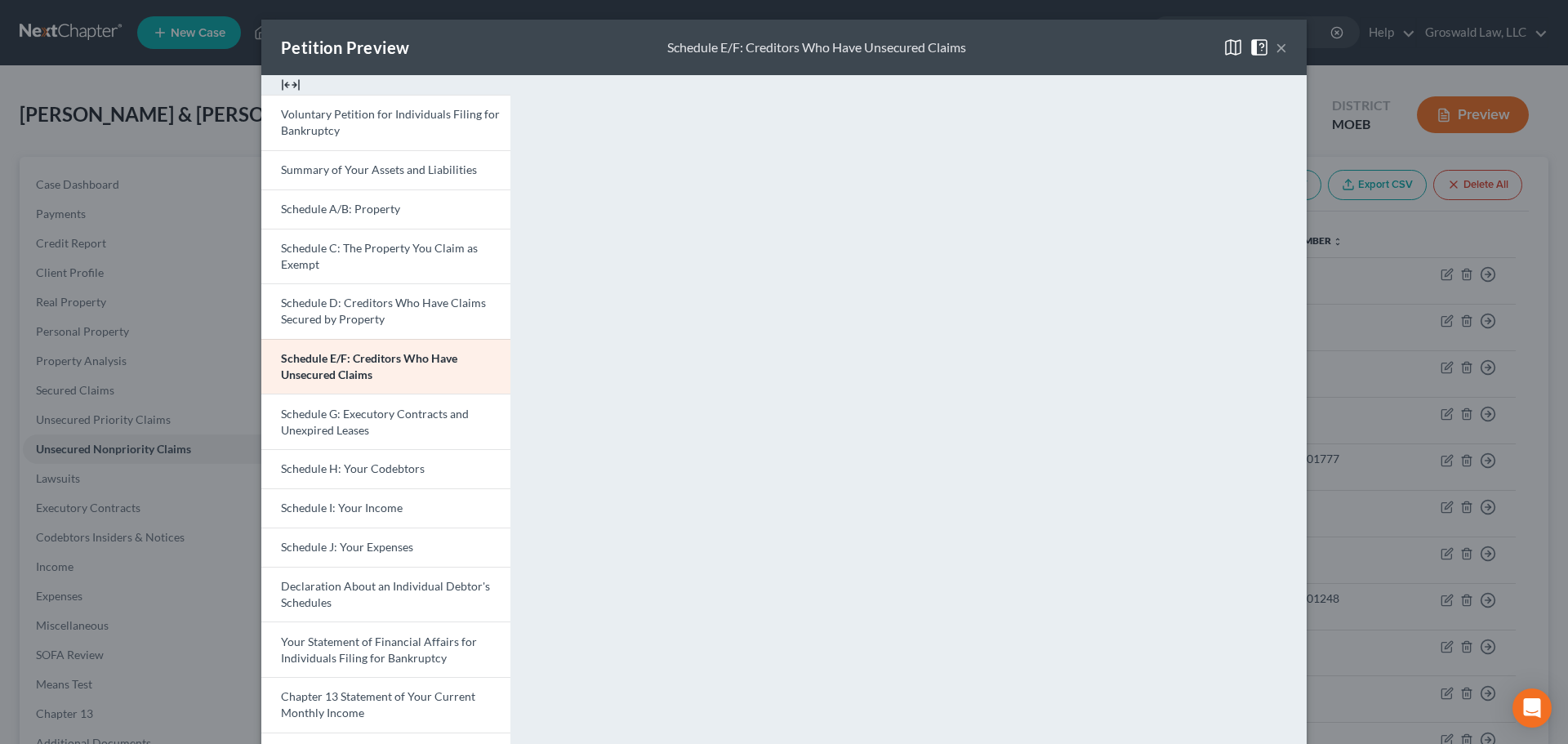
click at [1278, 40] on button "×" at bounding box center [1281, 48] width 12 height 20
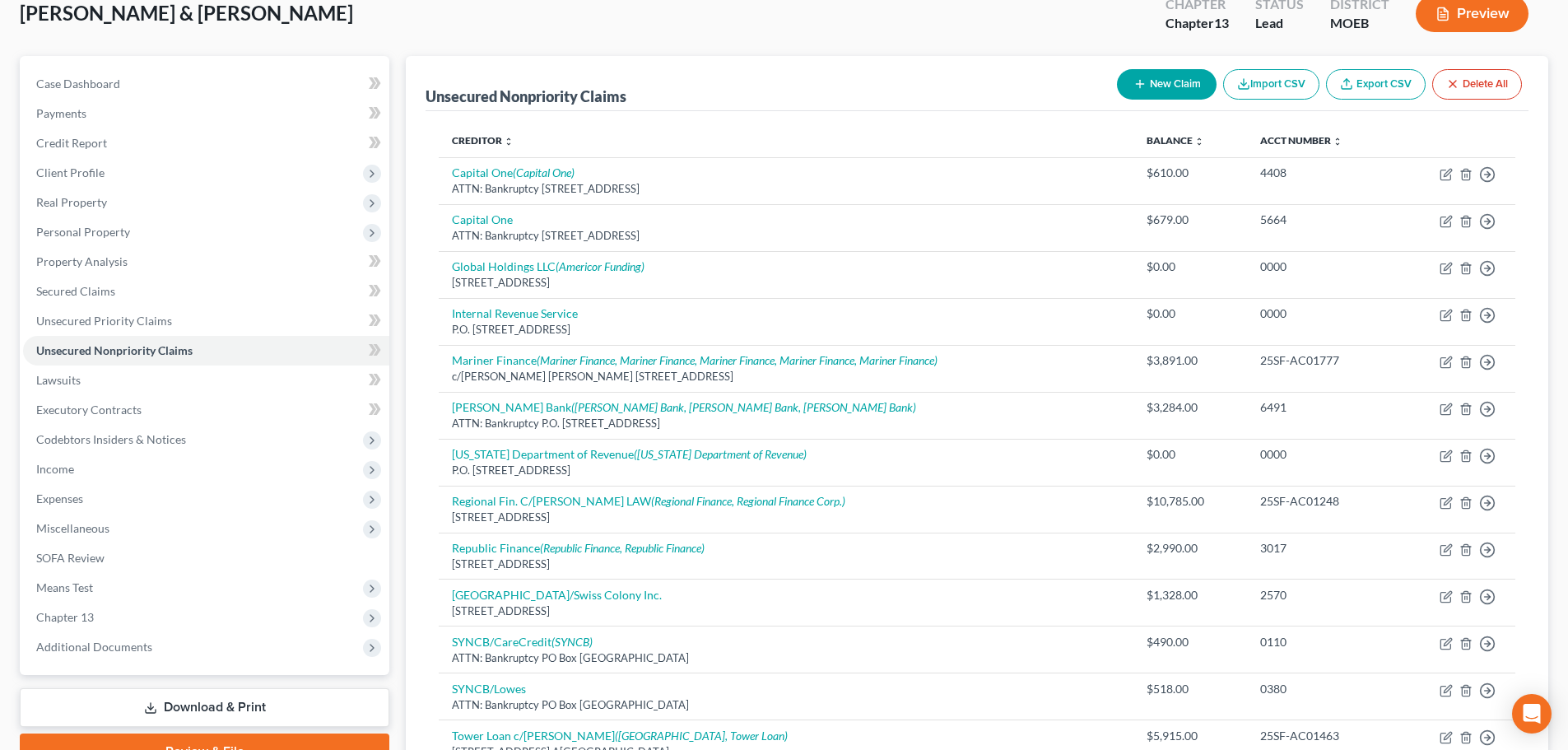
scroll to position [391, 0]
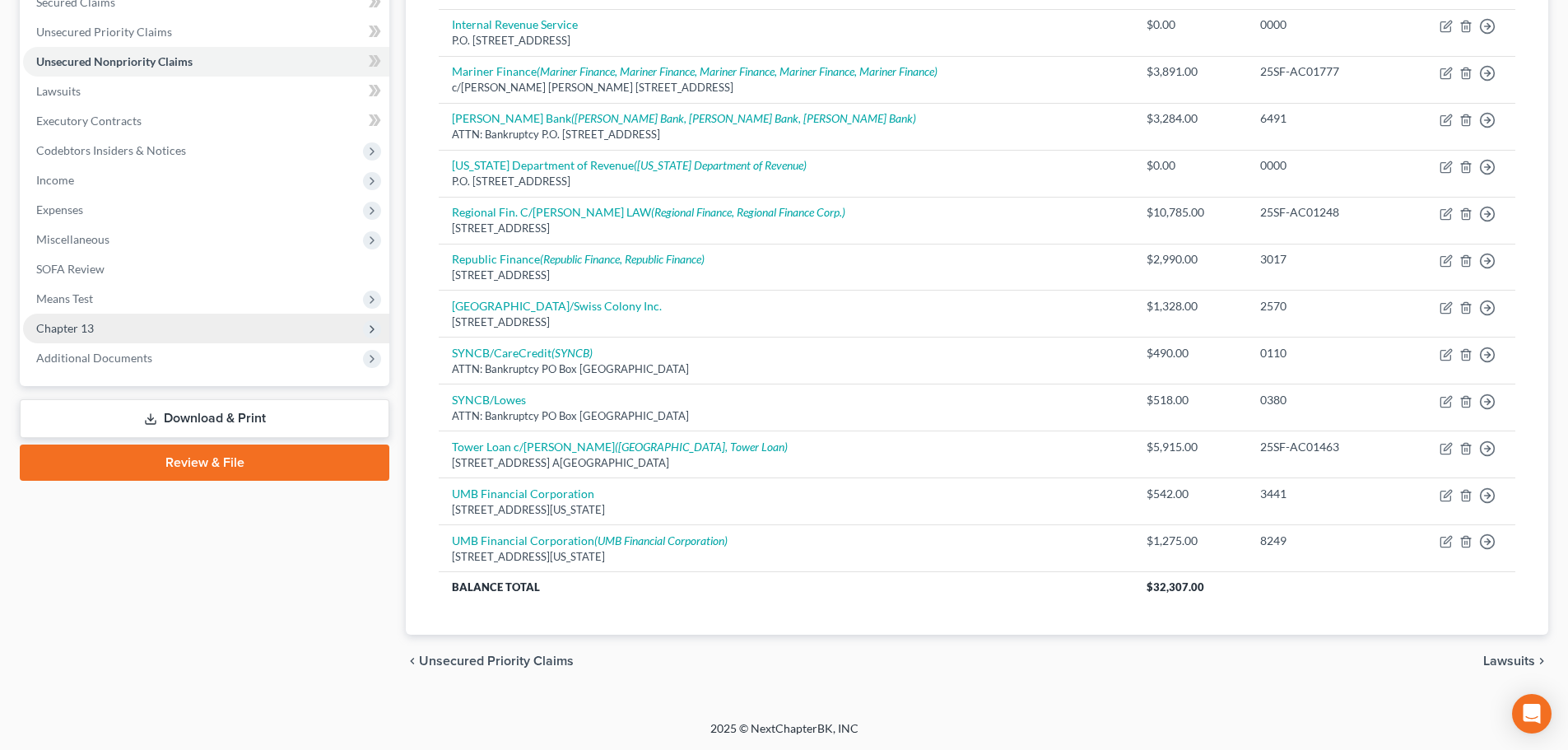
click at [129, 328] on span "Chapter 13" at bounding box center [206, 328] width 366 height 30
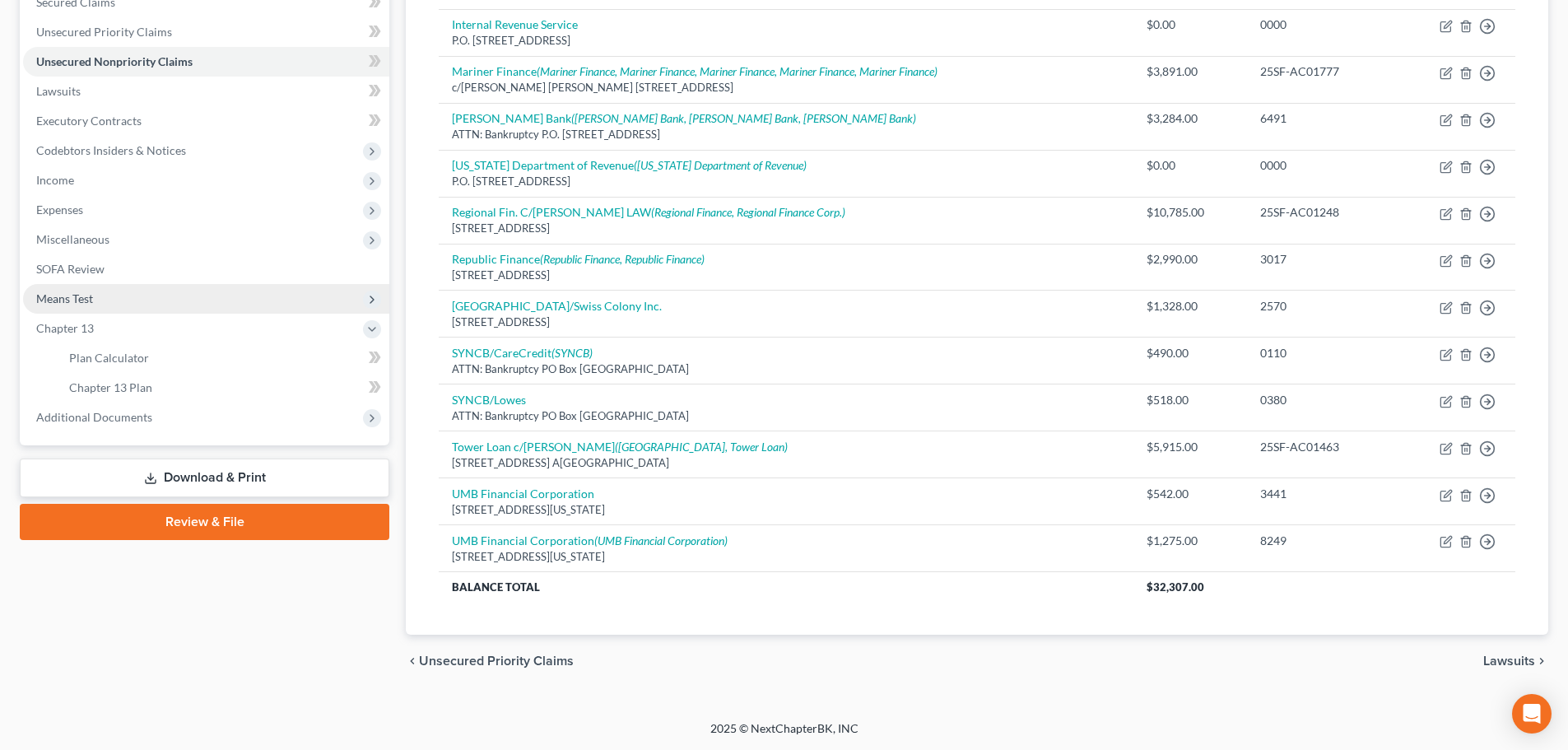
click at [116, 298] on span "Means Test" at bounding box center [206, 298] width 366 height 30
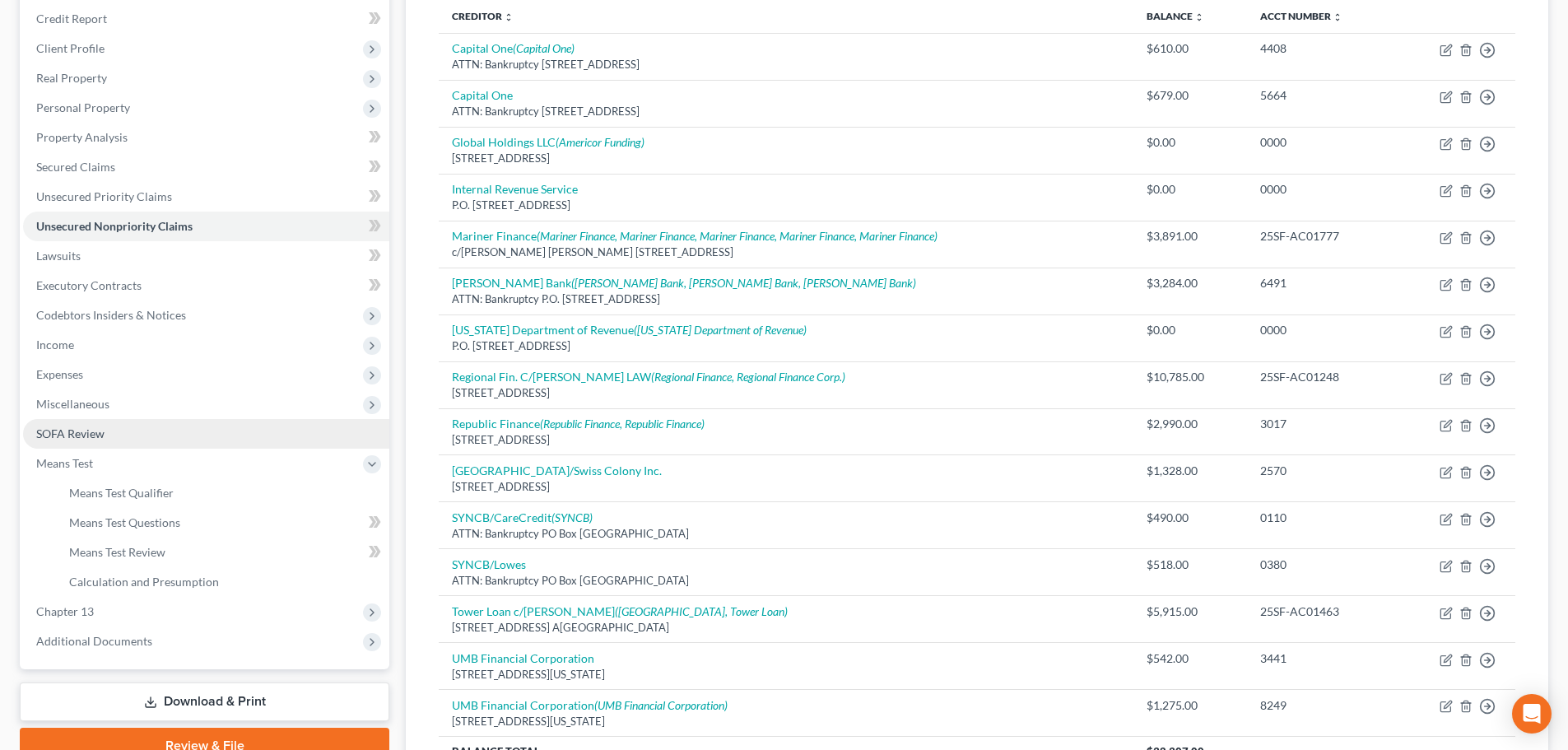
click at [130, 438] on link "SOFA Review" at bounding box center [206, 433] width 366 height 30
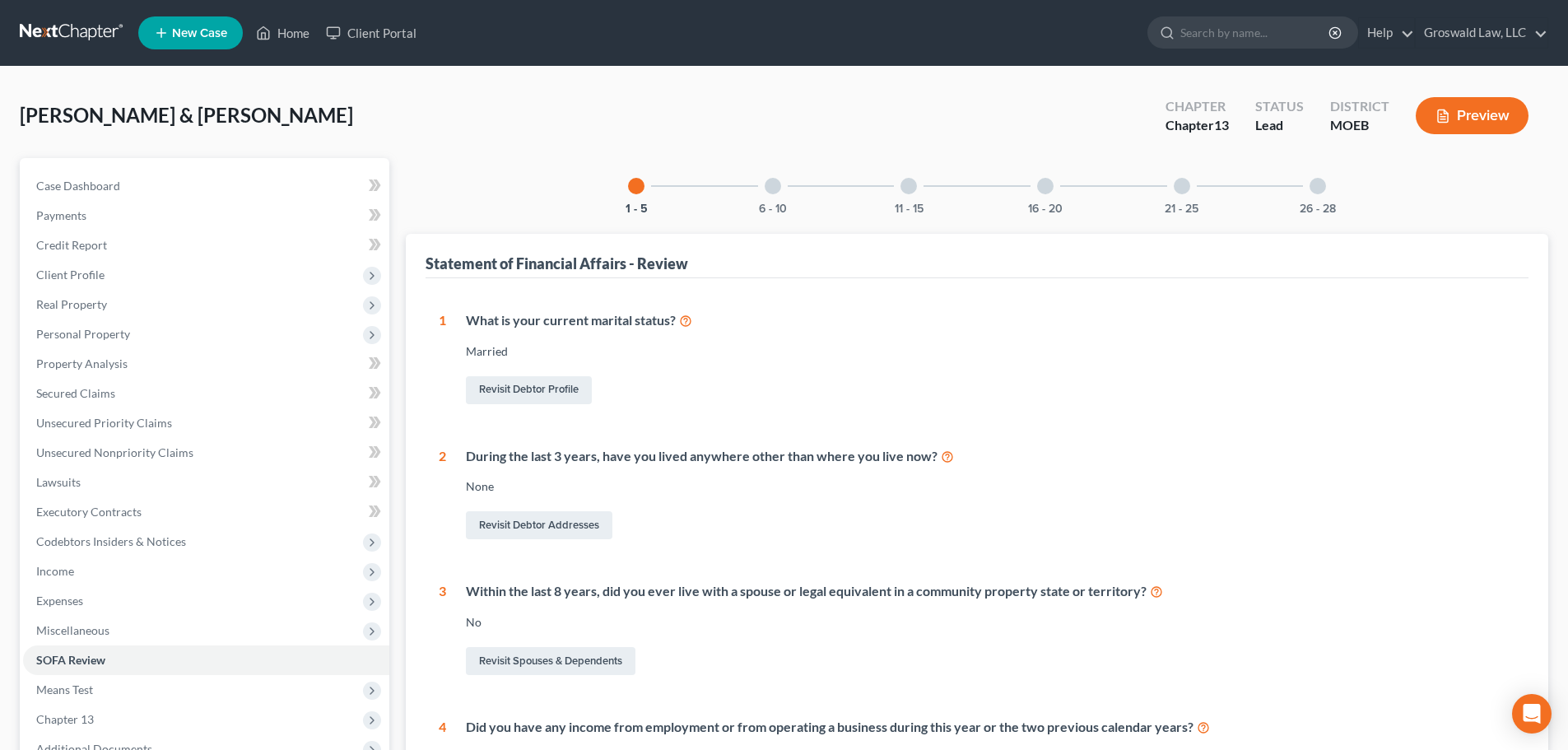
click at [1048, 193] on div at bounding box center [1045, 186] width 16 height 16
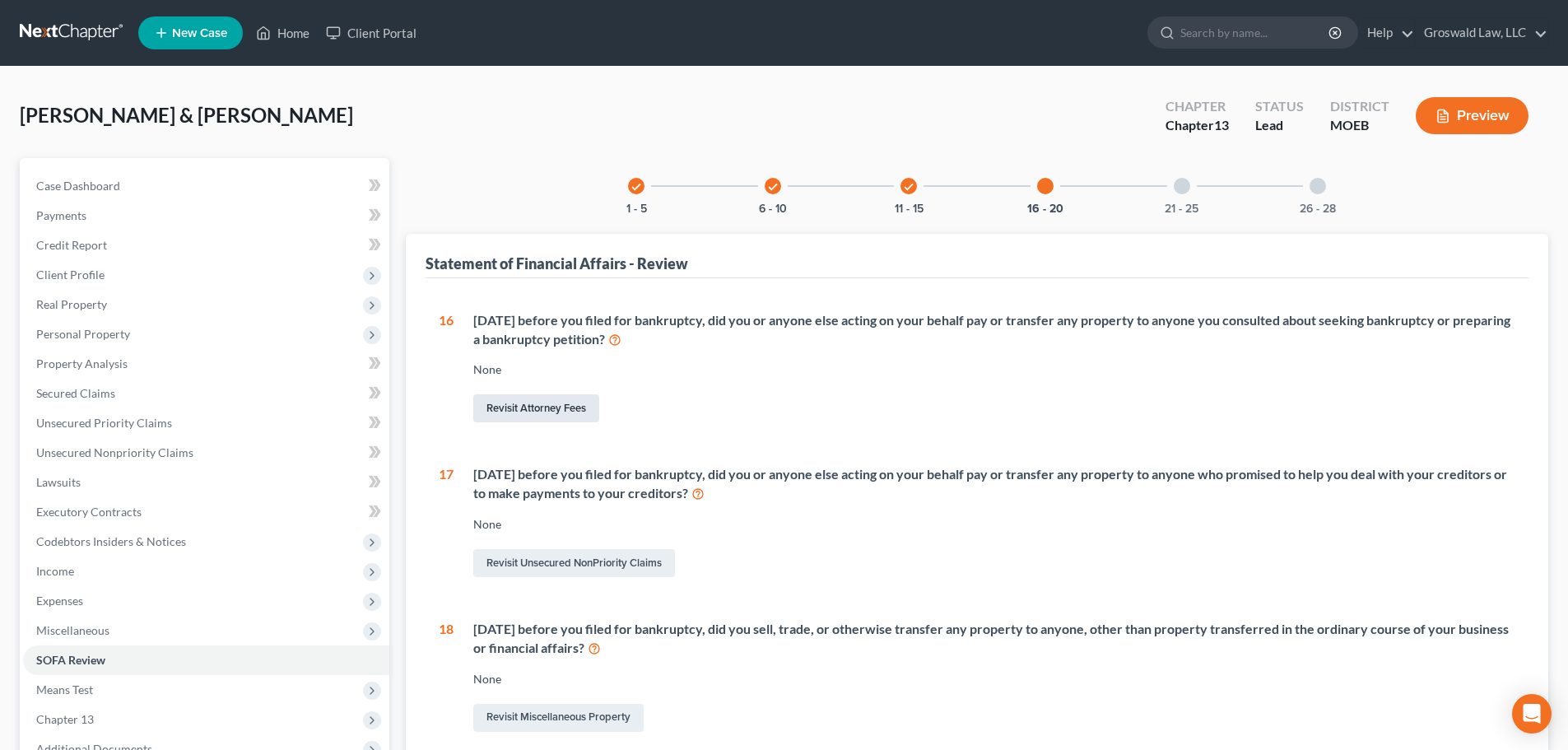
click at [526, 419] on link "Revisit Attorney Fees" at bounding box center [535, 408] width 126 height 28
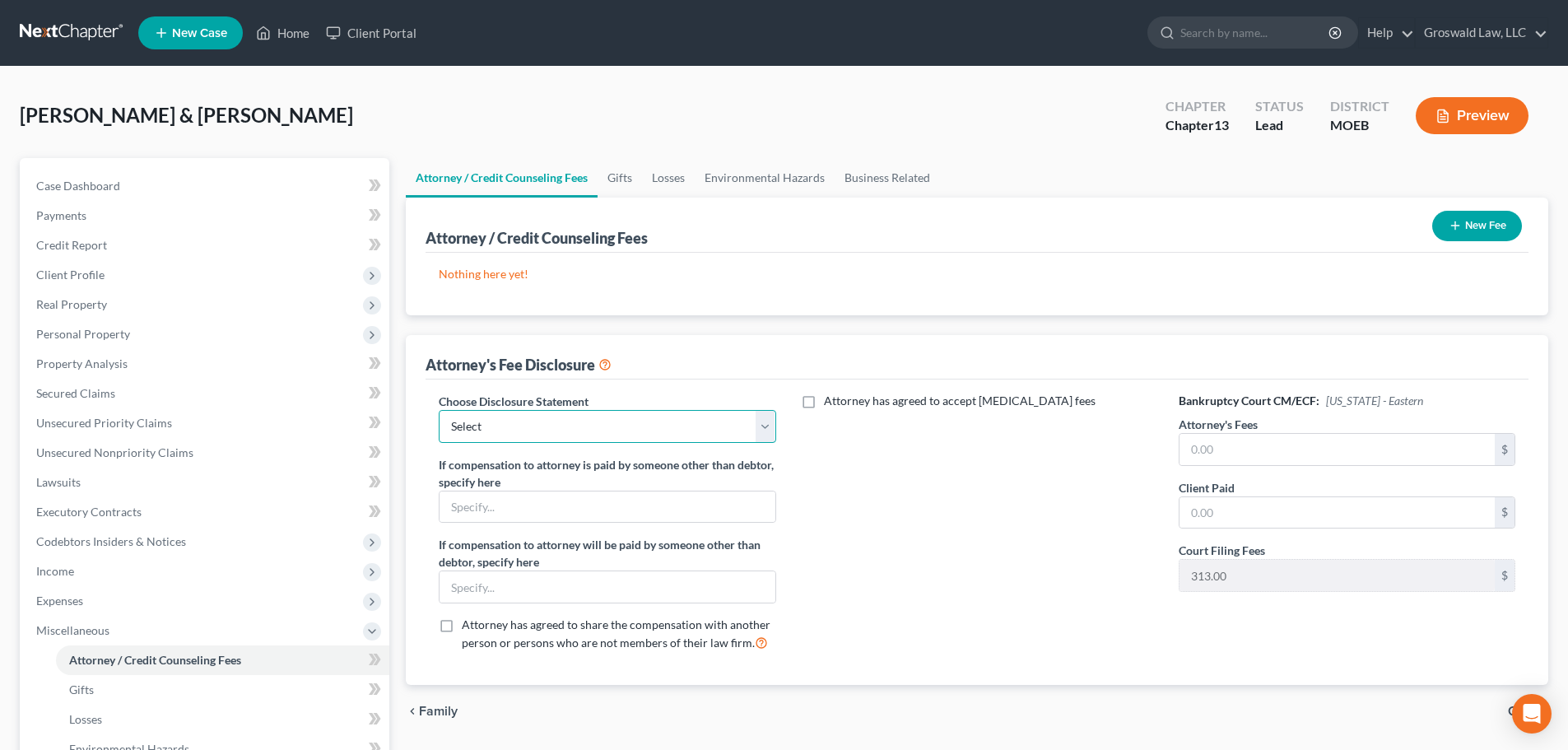
click at [537, 420] on select "Select Chapter 13 Fee Disclosure Chapter 7 Fee Disclosure" at bounding box center [607, 426] width 337 height 33
select select "0"
click at [438, 409] on select "Select Chapter 13 Fee Disclosure Chapter 7 Fee Disclosure" at bounding box center [607, 426] width 337 height 33
click at [1371, 454] on input "text" at bounding box center [1337, 449] width 315 height 32
type input "5,800"
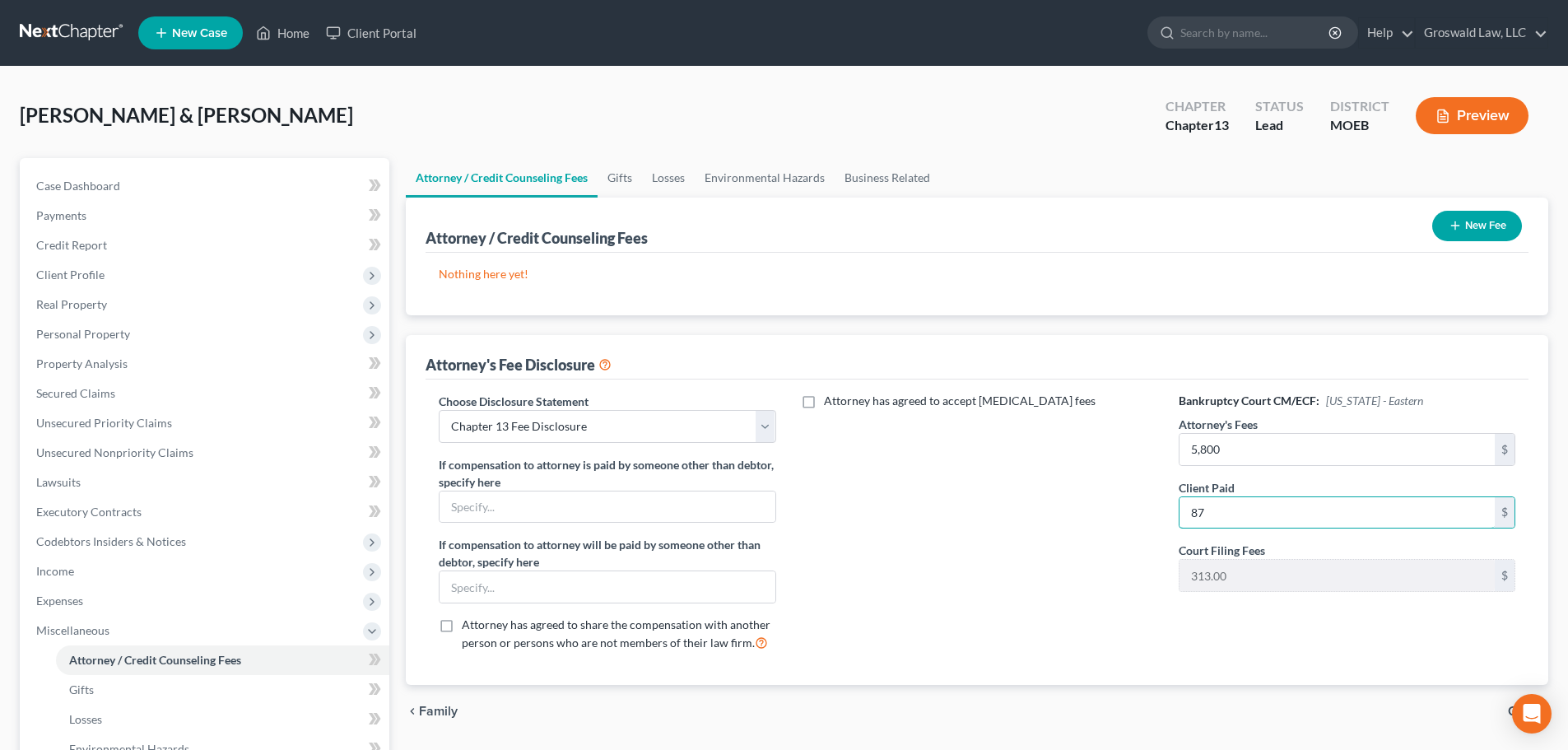
type input "87"
click at [1059, 511] on div "Attorney has agreed to accept [MEDICAL_DATA] fees" at bounding box center [977, 528] width 370 height 273
click at [1468, 226] on button "New Fee" at bounding box center [1477, 226] width 90 height 31
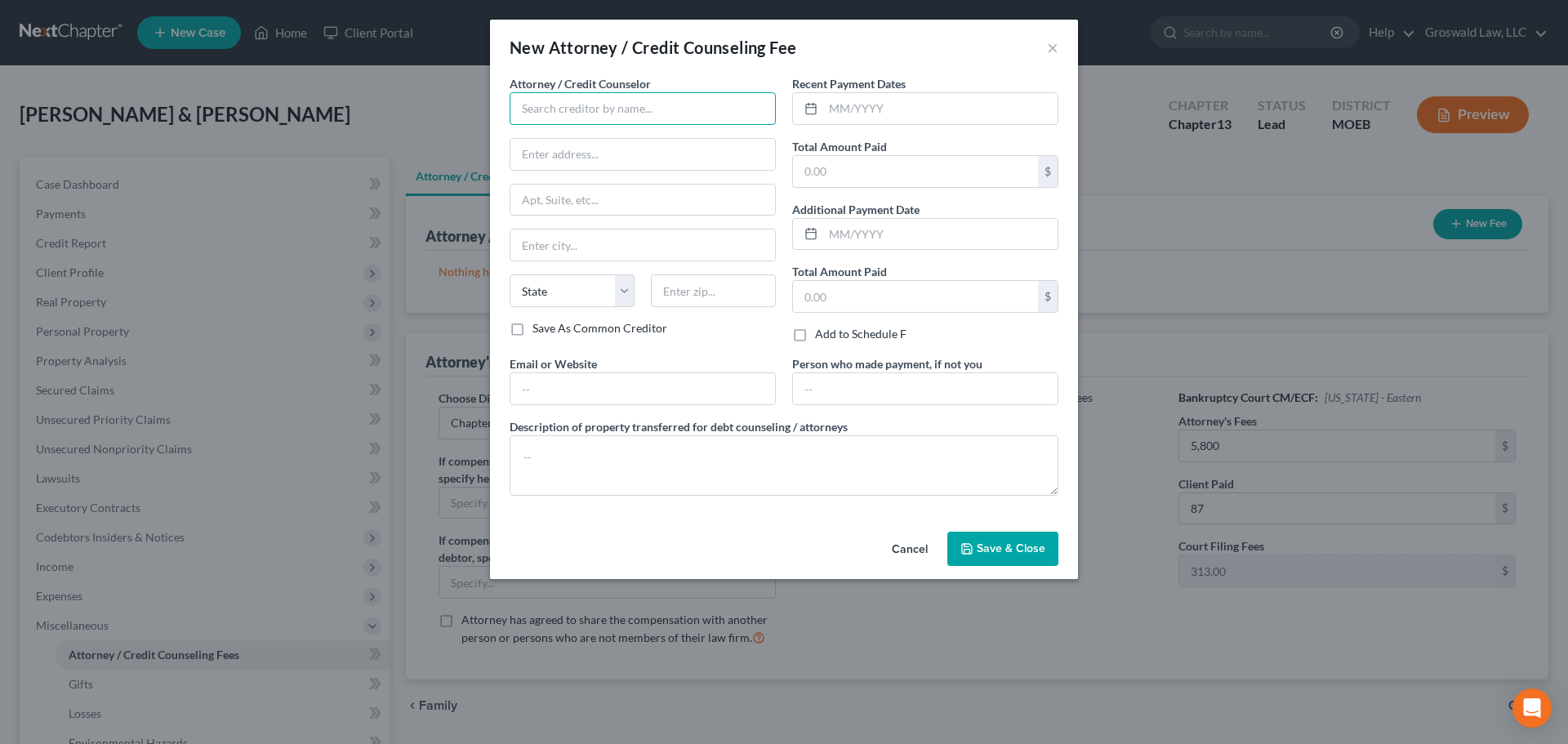
drag, startPoint x: 602, startPoint y: 102, endPoint x: 574, endPoint y: 101, distance: 28.0
click at [602, 102] on input "text" at bounding box center [643, 109] width 266 height 32
click at [541, 138] on div "Groswald Law" at bounding box center [607, 137] width 170 height 16
type input "Groswald Law"
type input "P.O. Box 179343"
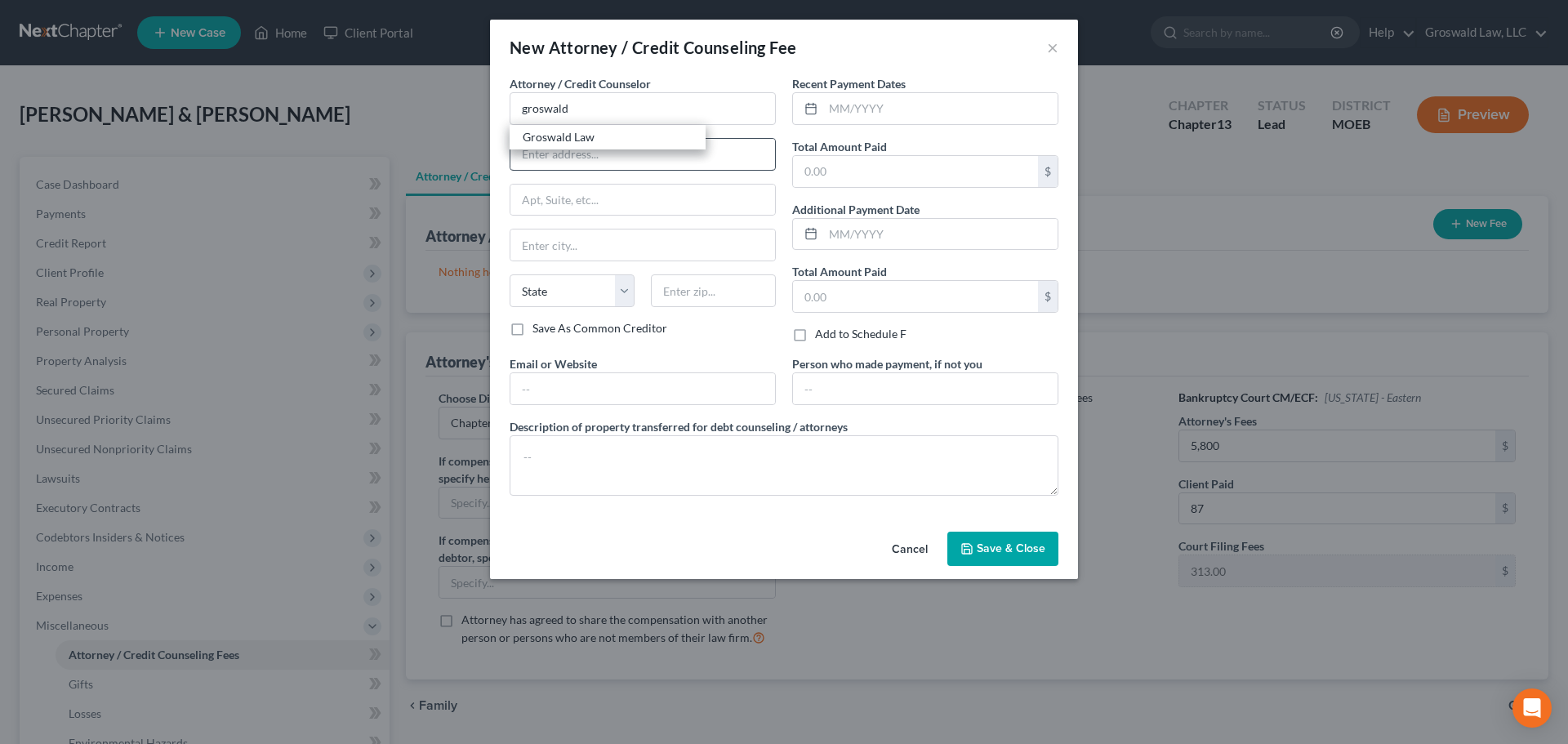
type input "Saint Louis"
select select "26"
type input "63117"
click at [855, 106] on input "text" at bounding box center [940, 109] width 235 height 31
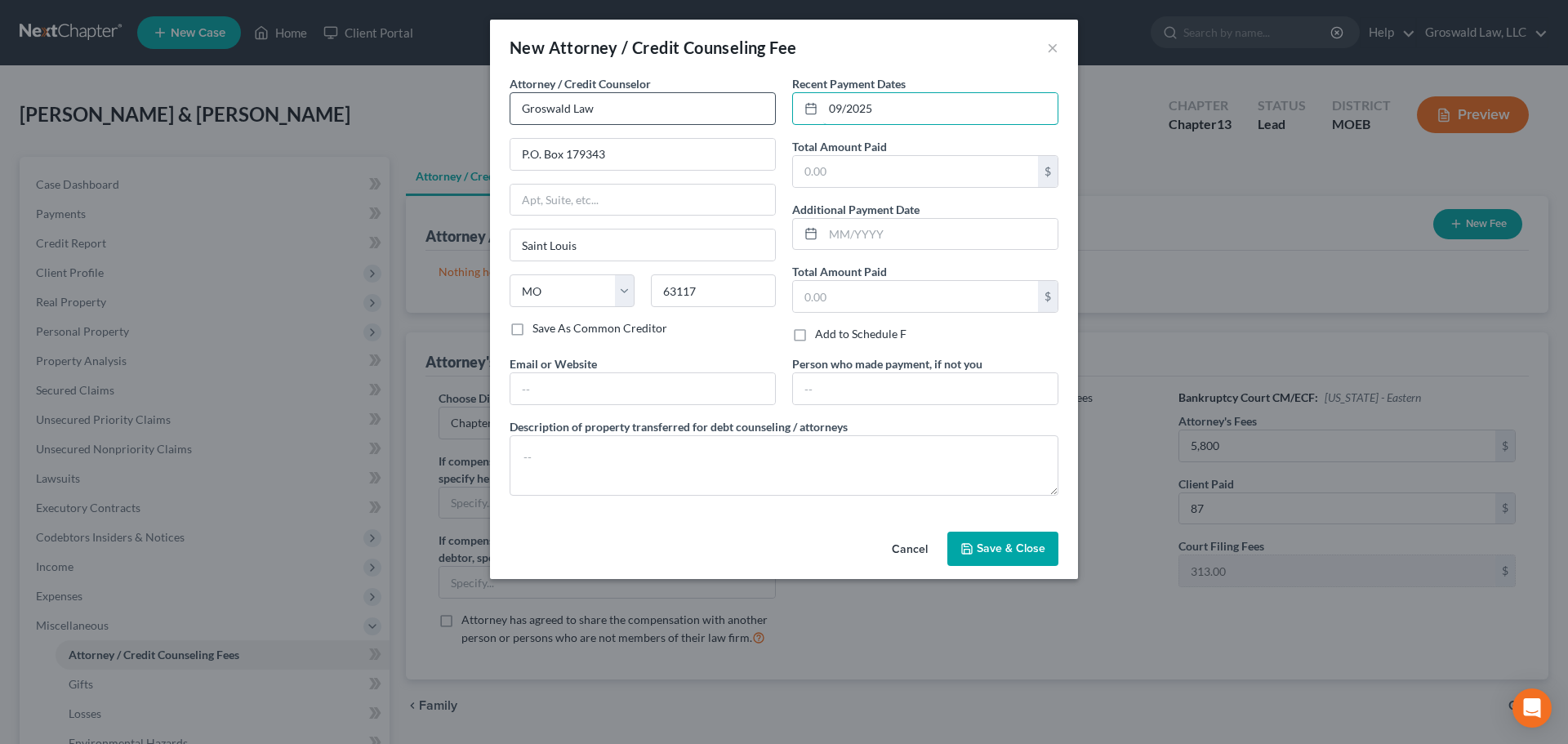
type input "09/2025"
type input "87"
click at [549, 379] on input "text" at bounding box center [643, 388] width 264 height 31
type input "[DOMAIN_NAME]"
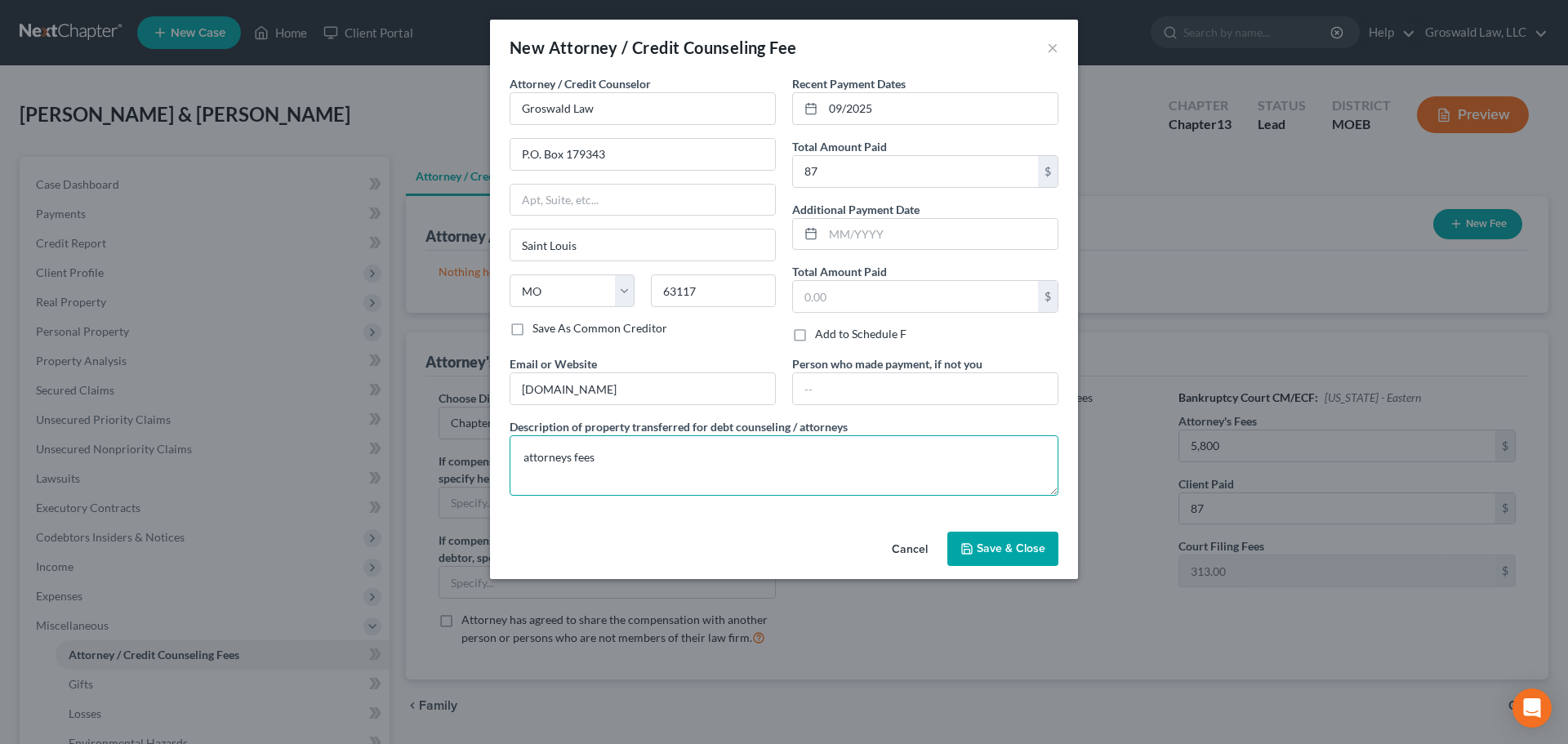
type textarea "attorneys fees"
click at [1004, 551] on span "Save & Close" at bounding box center [1011, 547] width 68 height 13
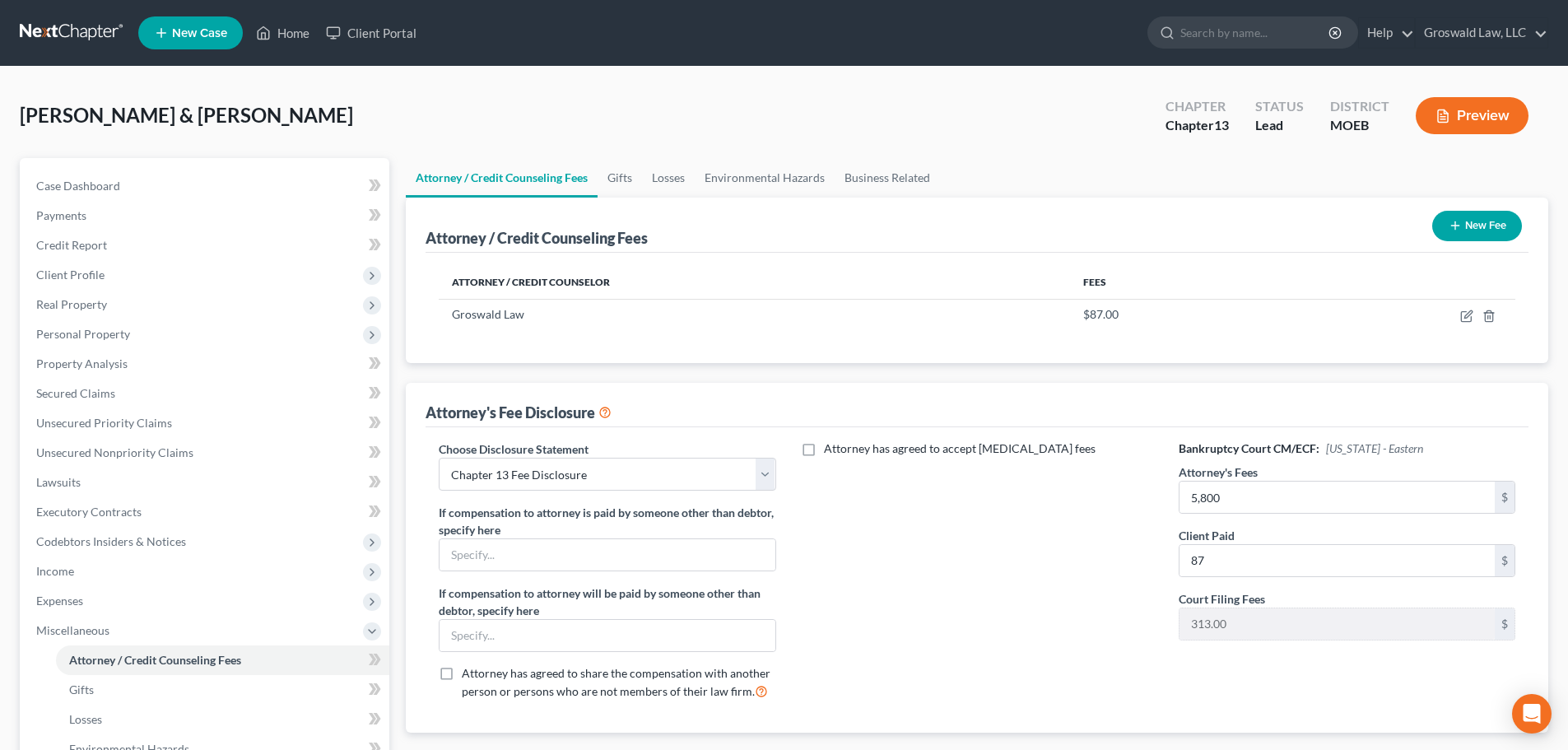
click at [1500, 228] on button "New Fee" at bounding box center [1477, 226] width 90 height 31
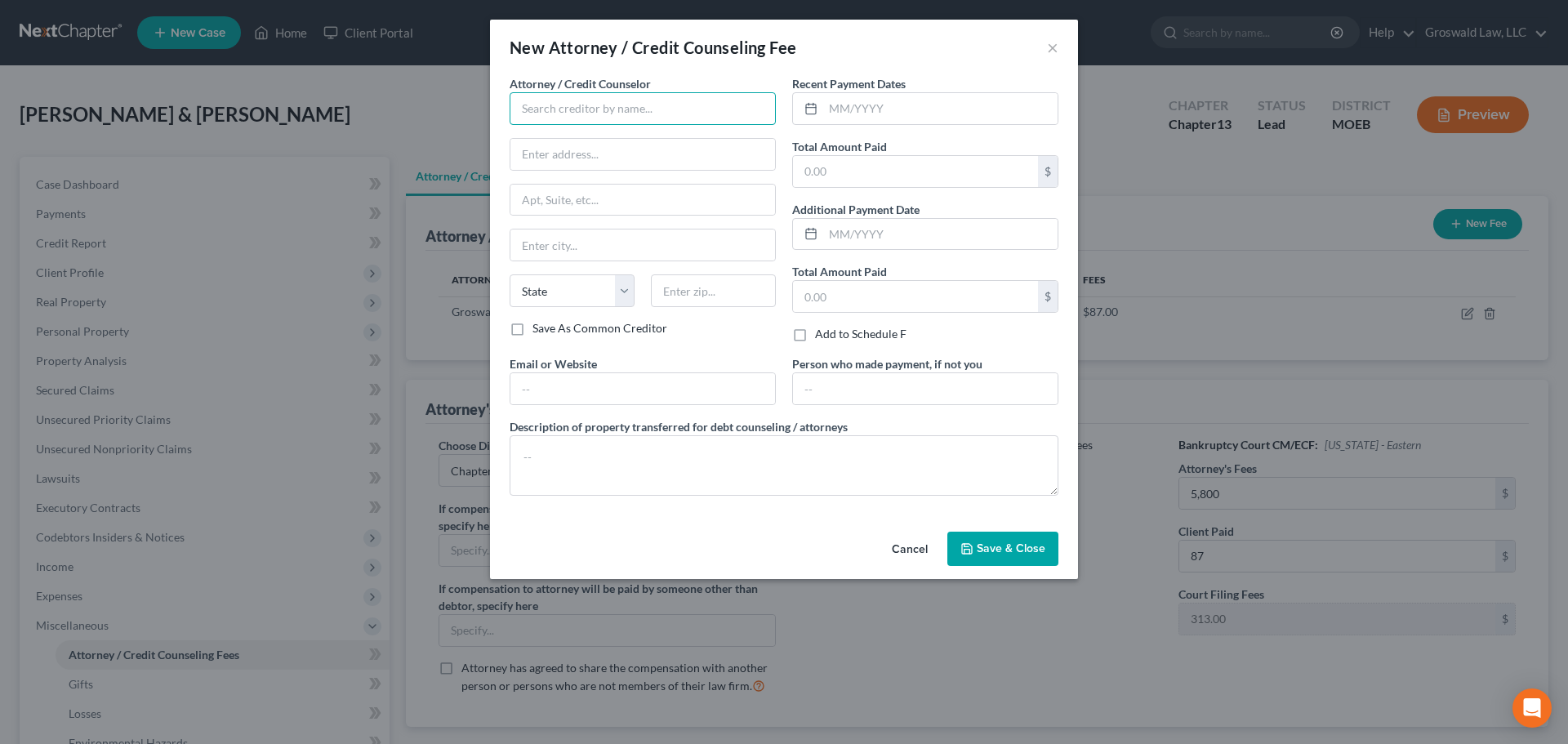
click at [646, 97] on input "text" at bounding box center [643, 109] width 266 height 32
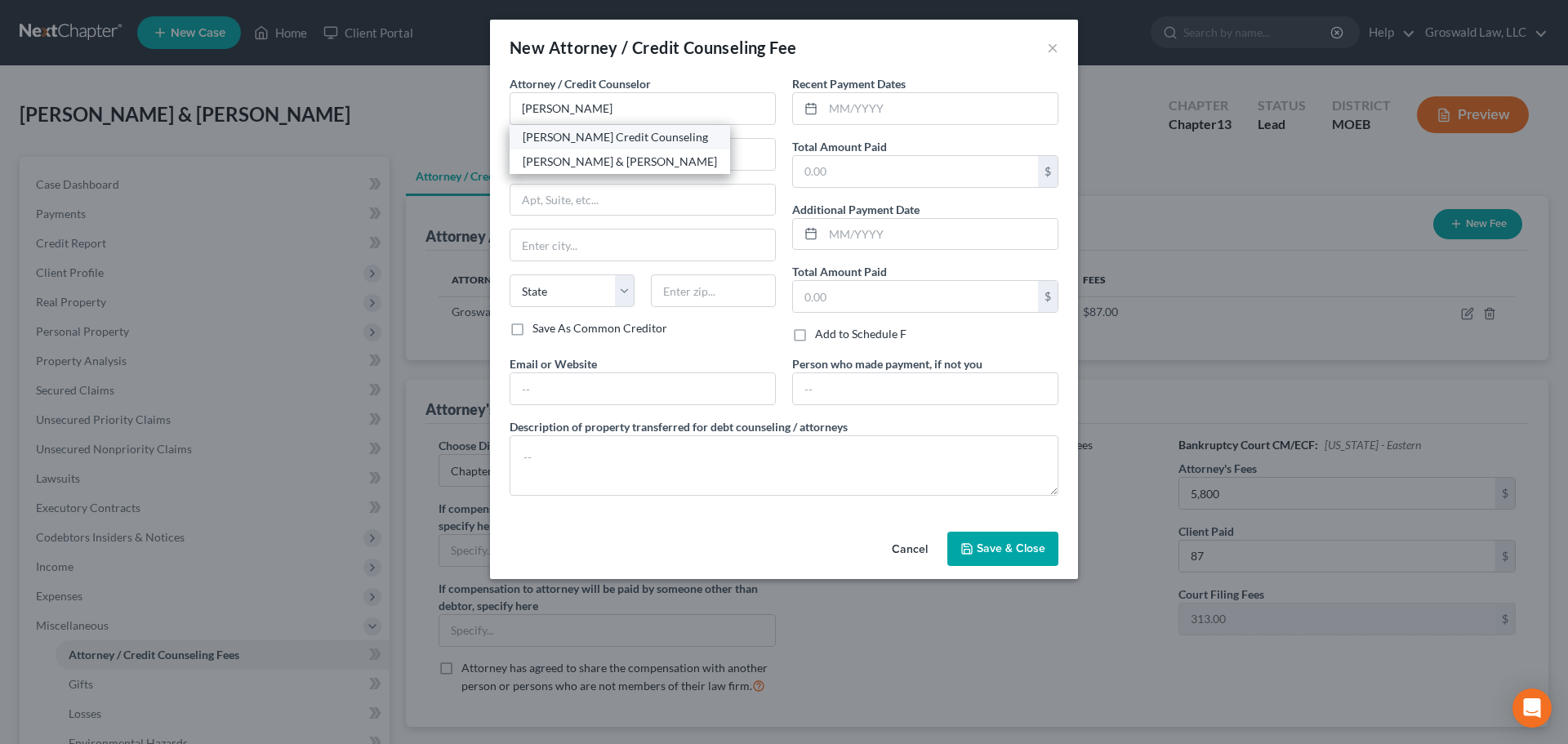
click at [561, 136] on div "[PERSON_NAME] Credit Counseling" at bounding box center [619, 137] width 194 height 16
type input "[PERSON_NAME] Credit Counseling"
type input "[STREET_ADDRESS]"
type input "[PERSON_NAME]"
select select "43"
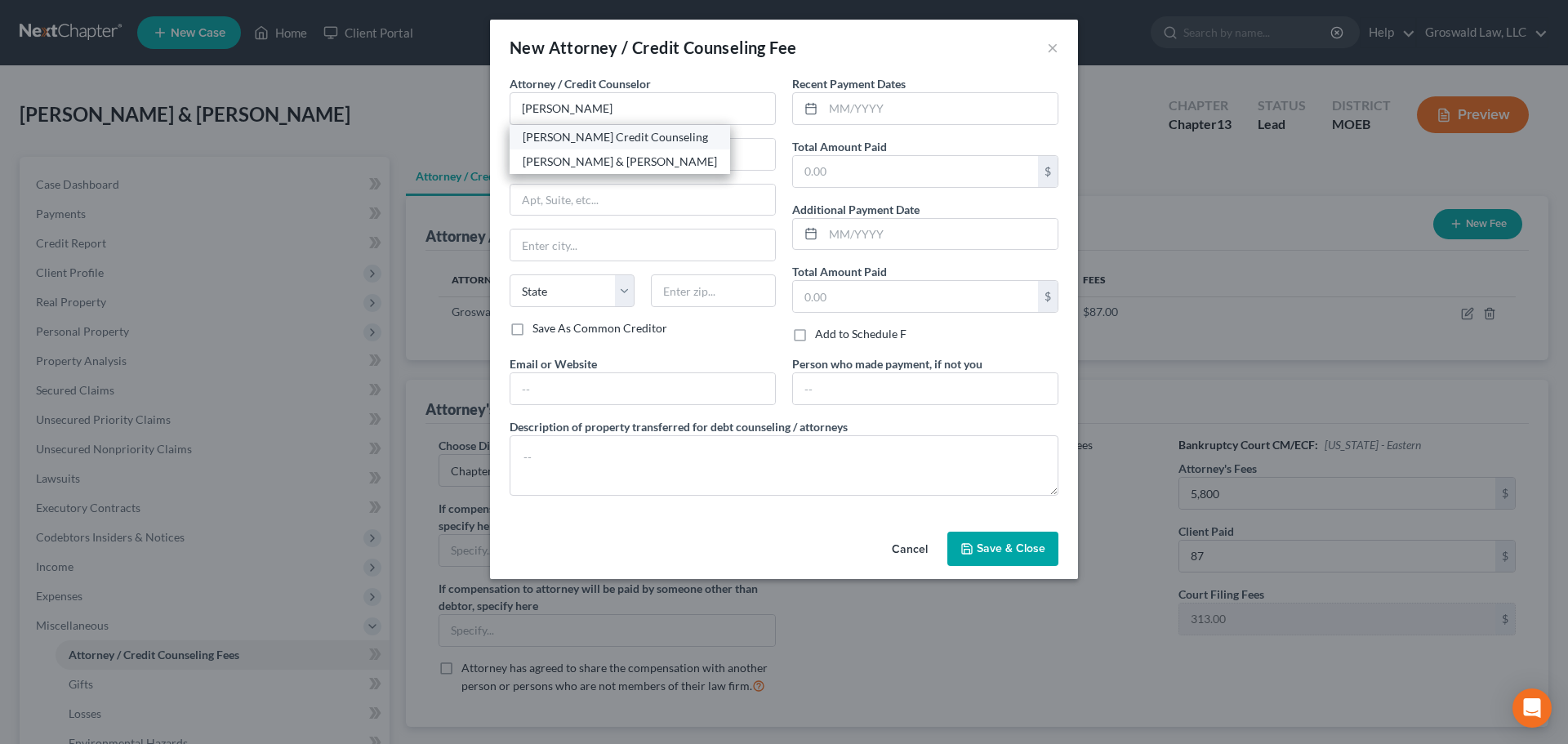
type input "57384"
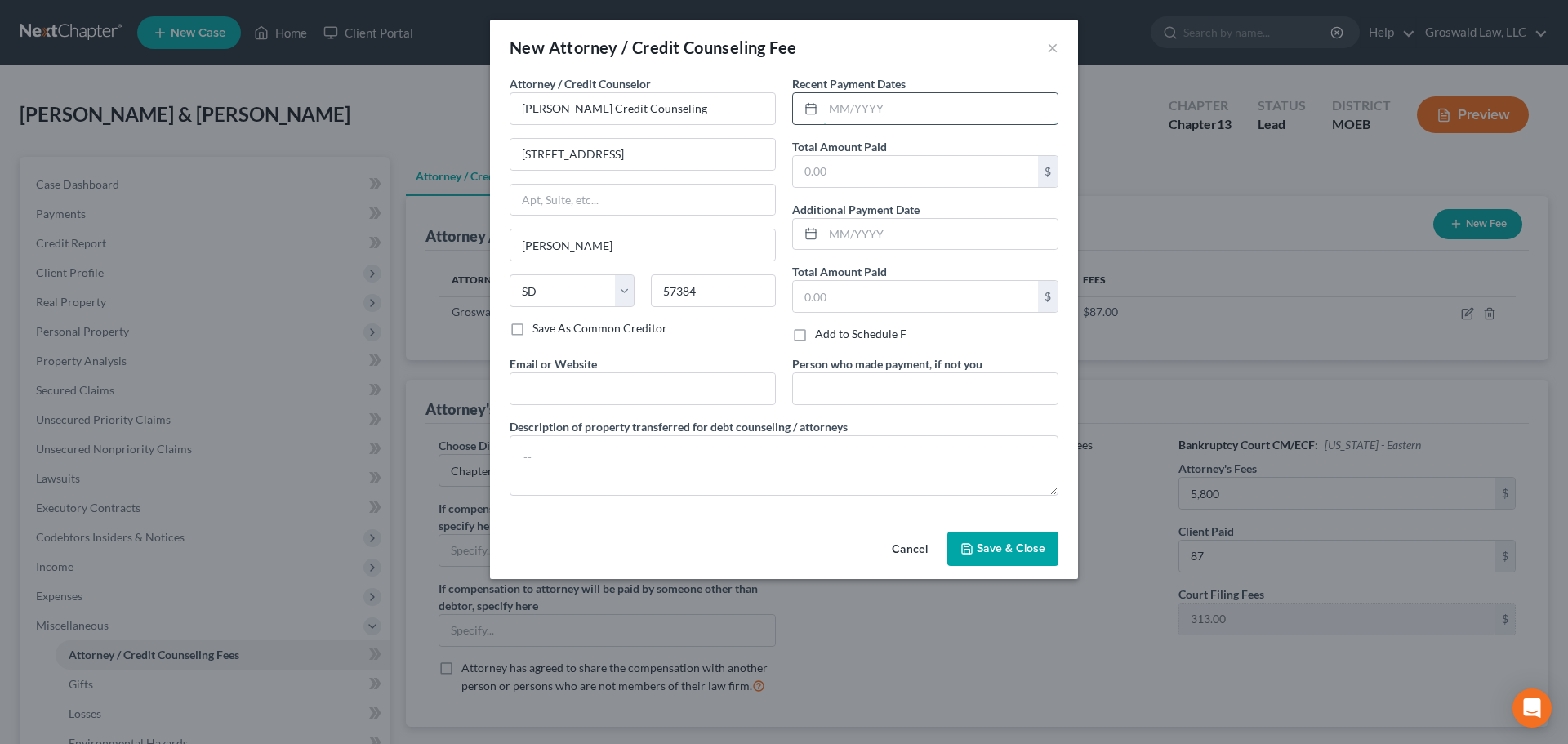
click at [854, 110] on input "text" at bounding box center [940, 109] width 235 height 31
type input "09/2025"
type input "20"
click at [628, 389] on input "text" at bounding box center [643, 388] width 264 height 31
click at [629, 388] on input "[DOMAIN_NAME]" at bounding box center [643, 388] width 264 height 31
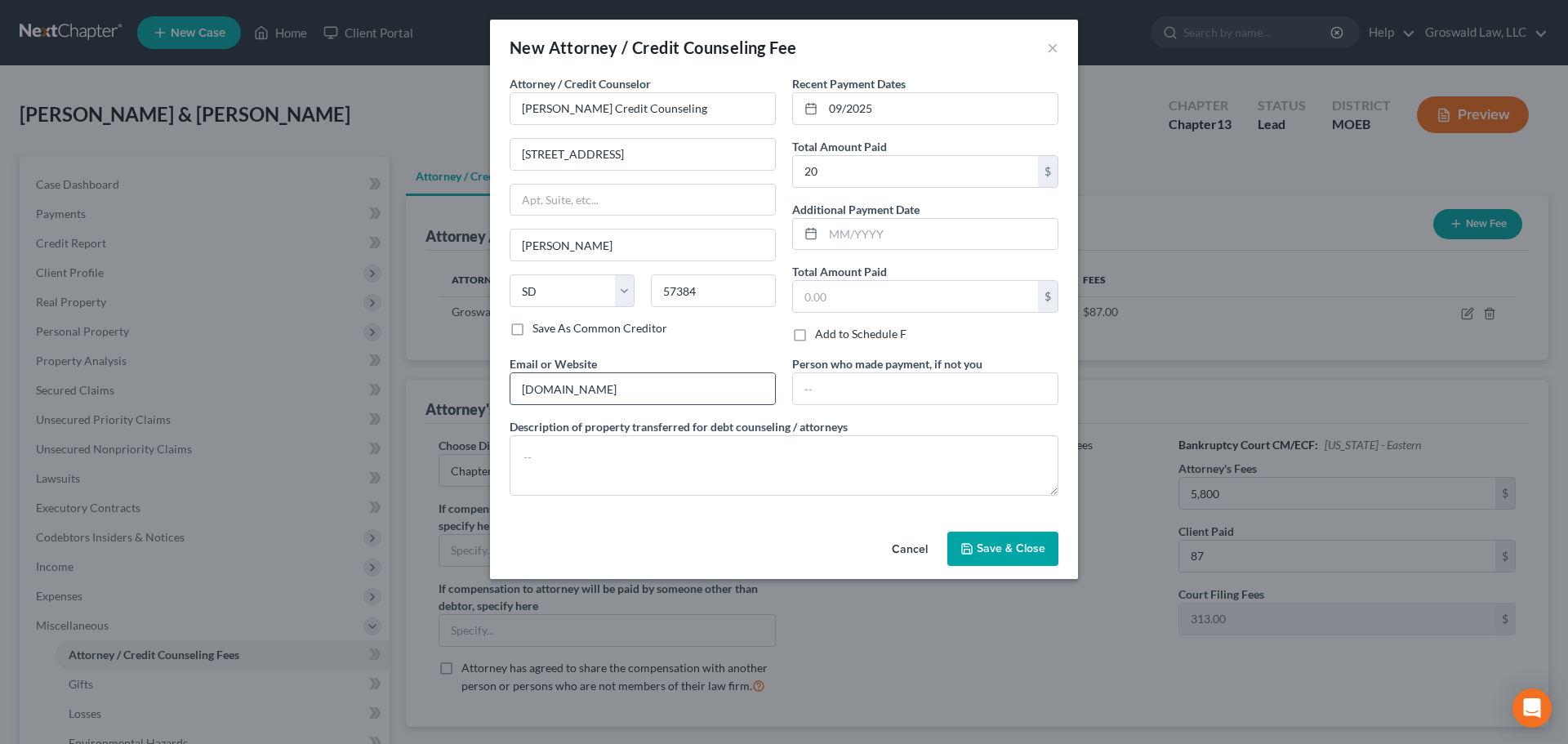
click at [629, 388] on input "[DOMAIN_NAME]" at bounding box center [643, 388] width 264 height 31
type input "[DOMAIN_NAME]"
type textarea "mandatory pre-petition debtor education course"
click at [999, 548] on span "Save & Close" at bounding box center [1011, 547] width 68 height 13
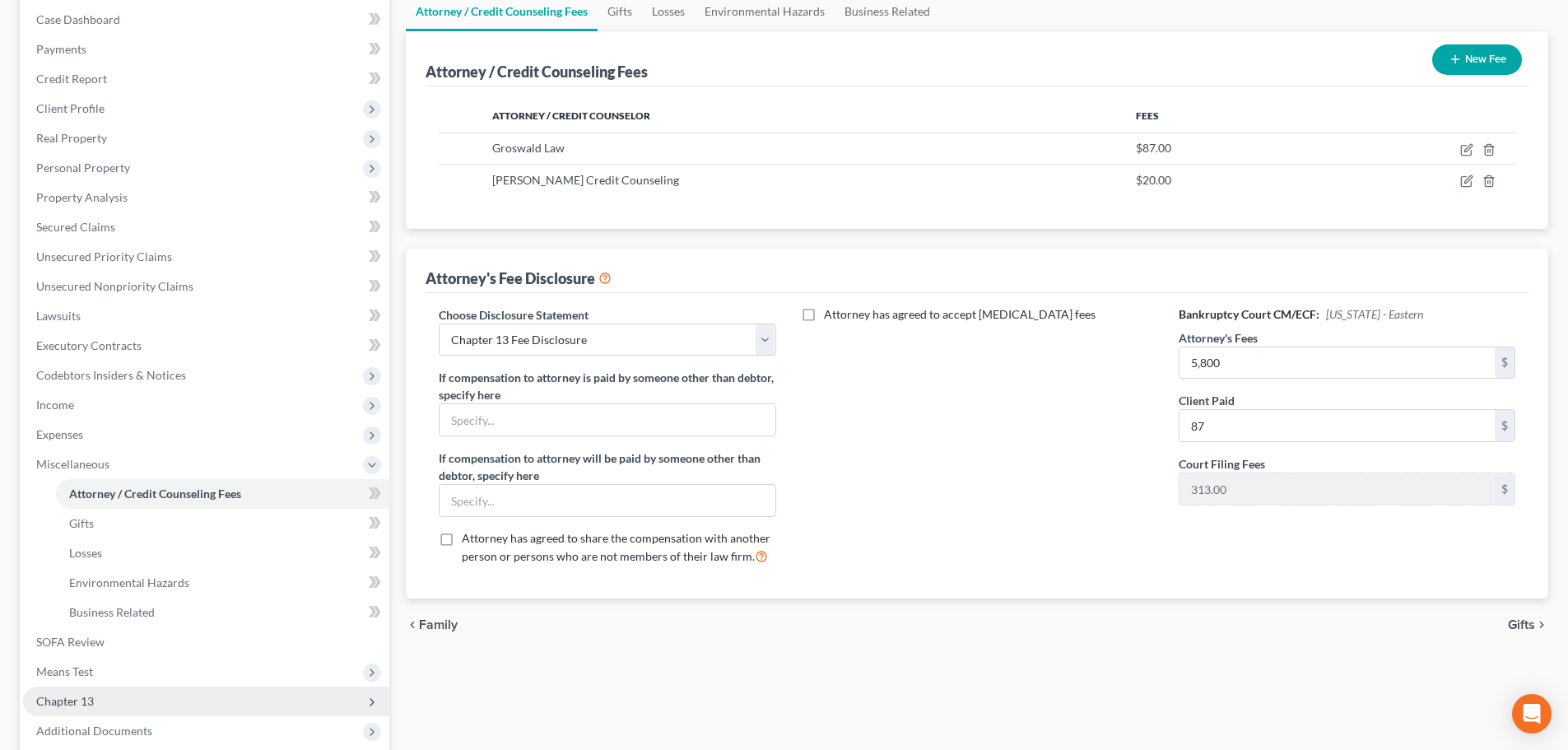
scroll to position [332, 0]
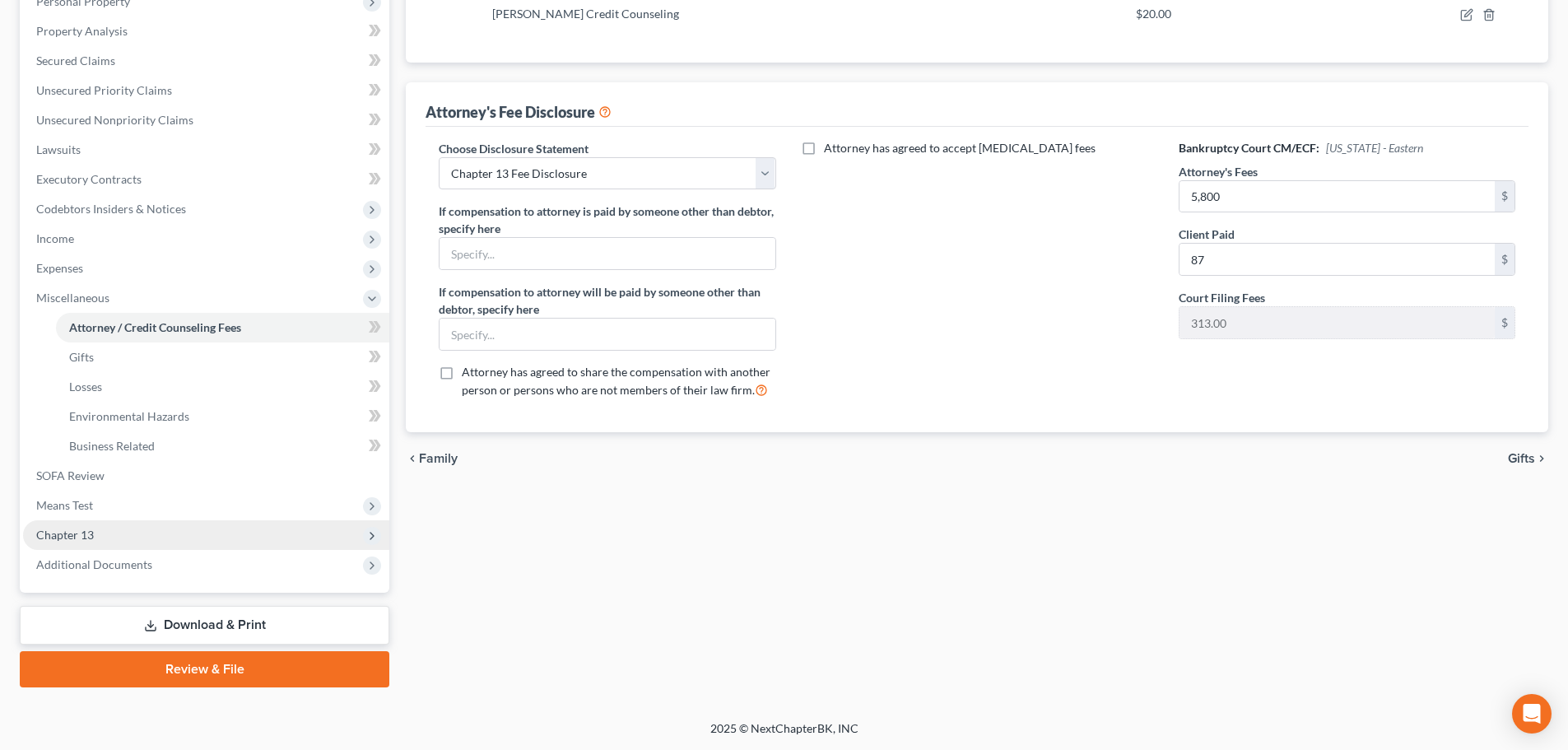
click at [115, 537] on span "Chapter 13" at bounding box center [206, 534] width 366 height 30
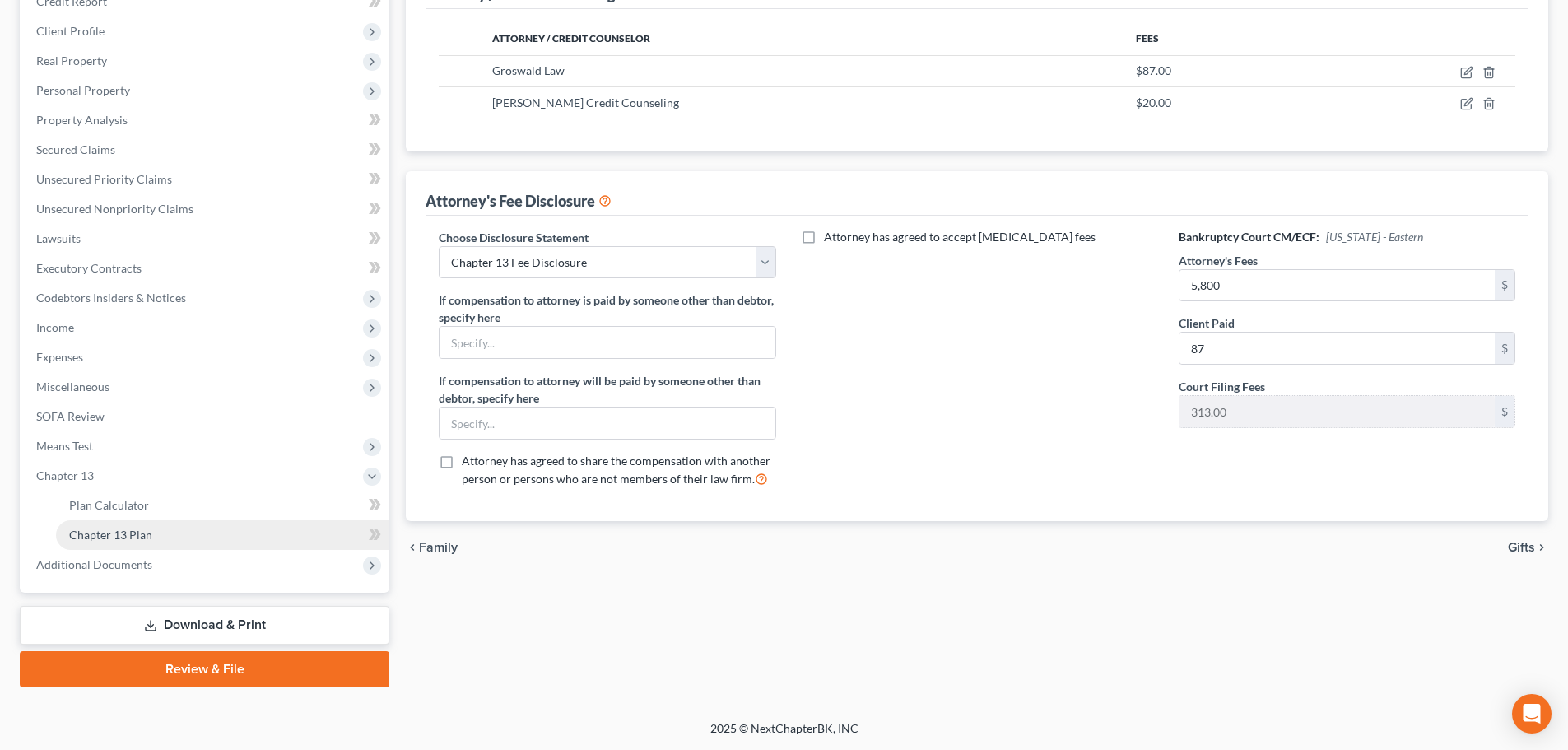
click at [205, 535] on link "Chapter 13 Plan" at bounding box center [223, 534] width 333 height 30
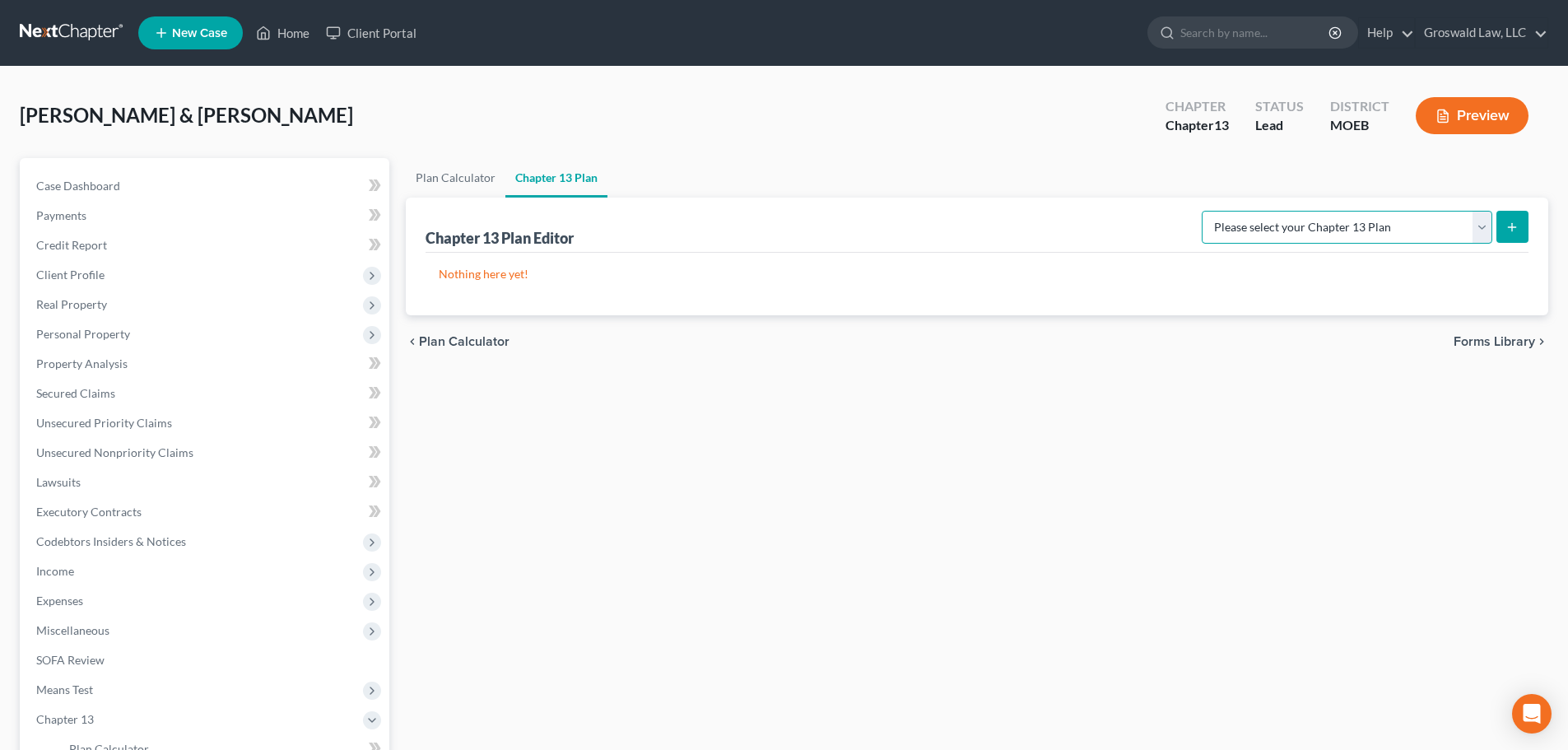
click at [1352, 238] on select "Please select your Chapter 13 Plan Eastern District of [US_STATE] Eastern Distr…" at bounding box center [1346, 227] width 291 height 33
select select "4"
click at [1211, 211] on select "Please select your Chapter 13 Plan Eastern District of [US_STATE] Eastern Distr…" at bounding box center [1346, 227] width 291 height 33
click at [1515, 233] on icon "submit" at bounding box center [1512, 226] width 14 height 14
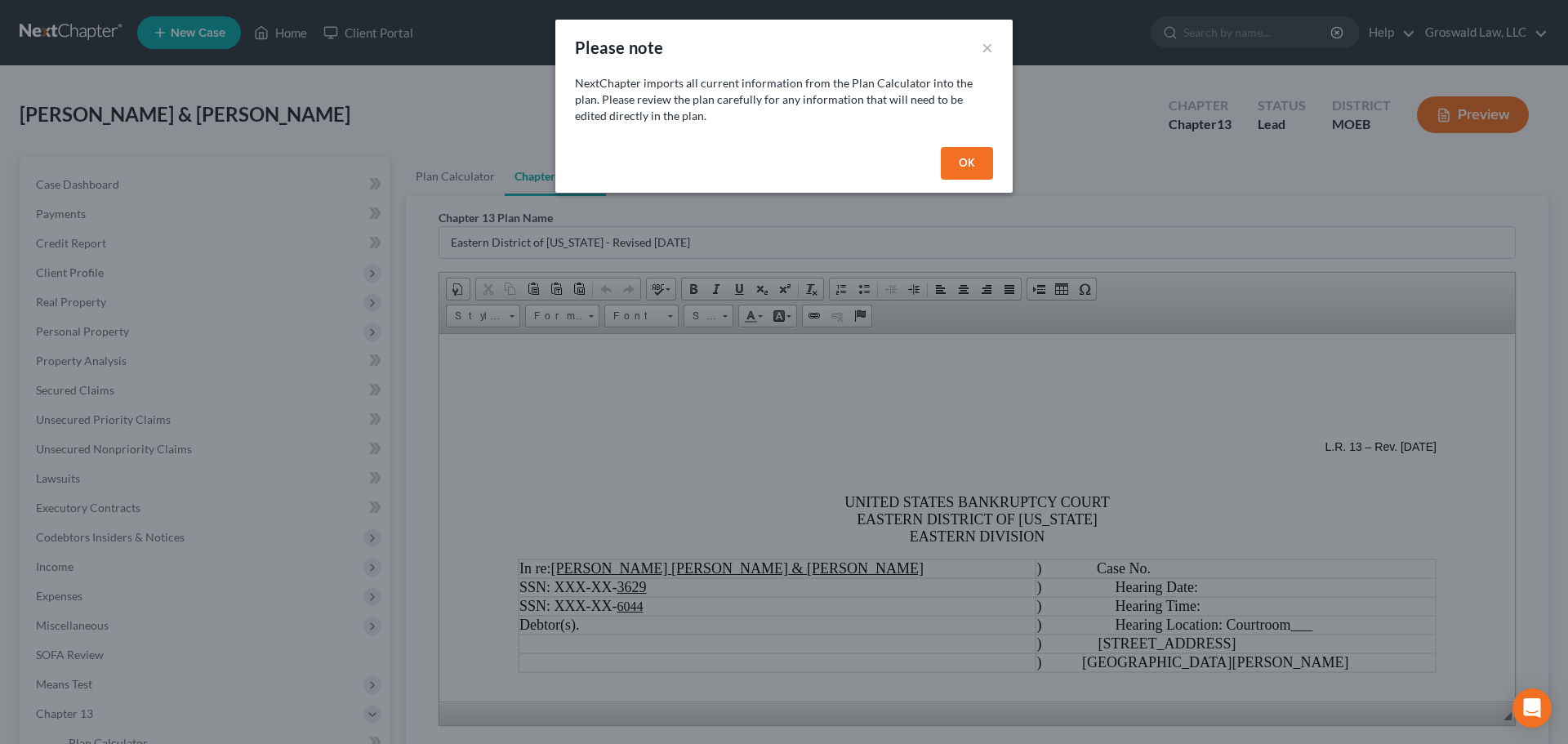
click at [950, 169] on button "OK" at bounding box center [967, 164] width 52 height 32
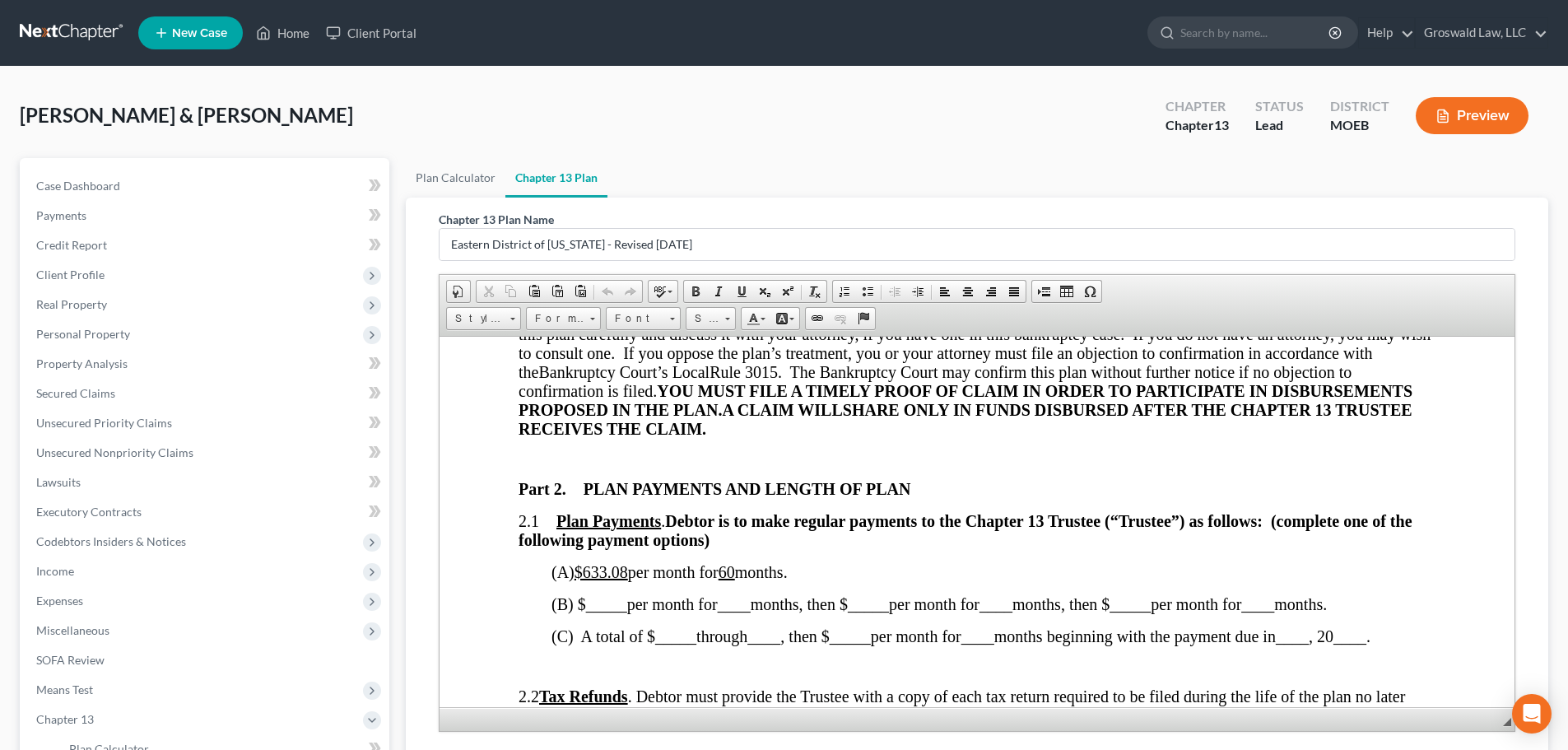
scroll to position [823, 0]
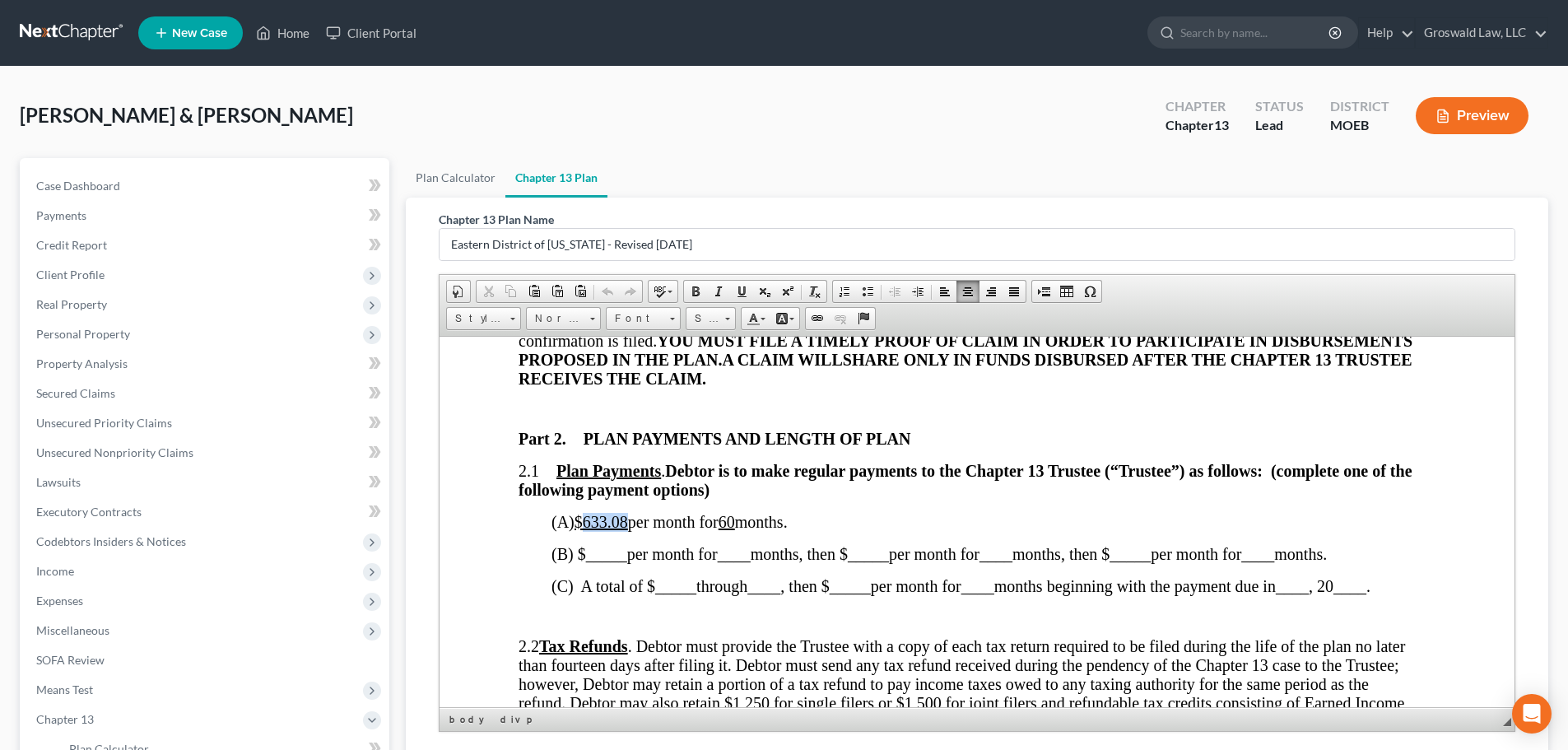
drag, startPoint x: 634, startPoint y: 526, endPoint x: 592, endPoint y: 518, distance: 42.8
click at [592, 518] on u "$633.08" at bounding box center [601, 521] width 53 height 18
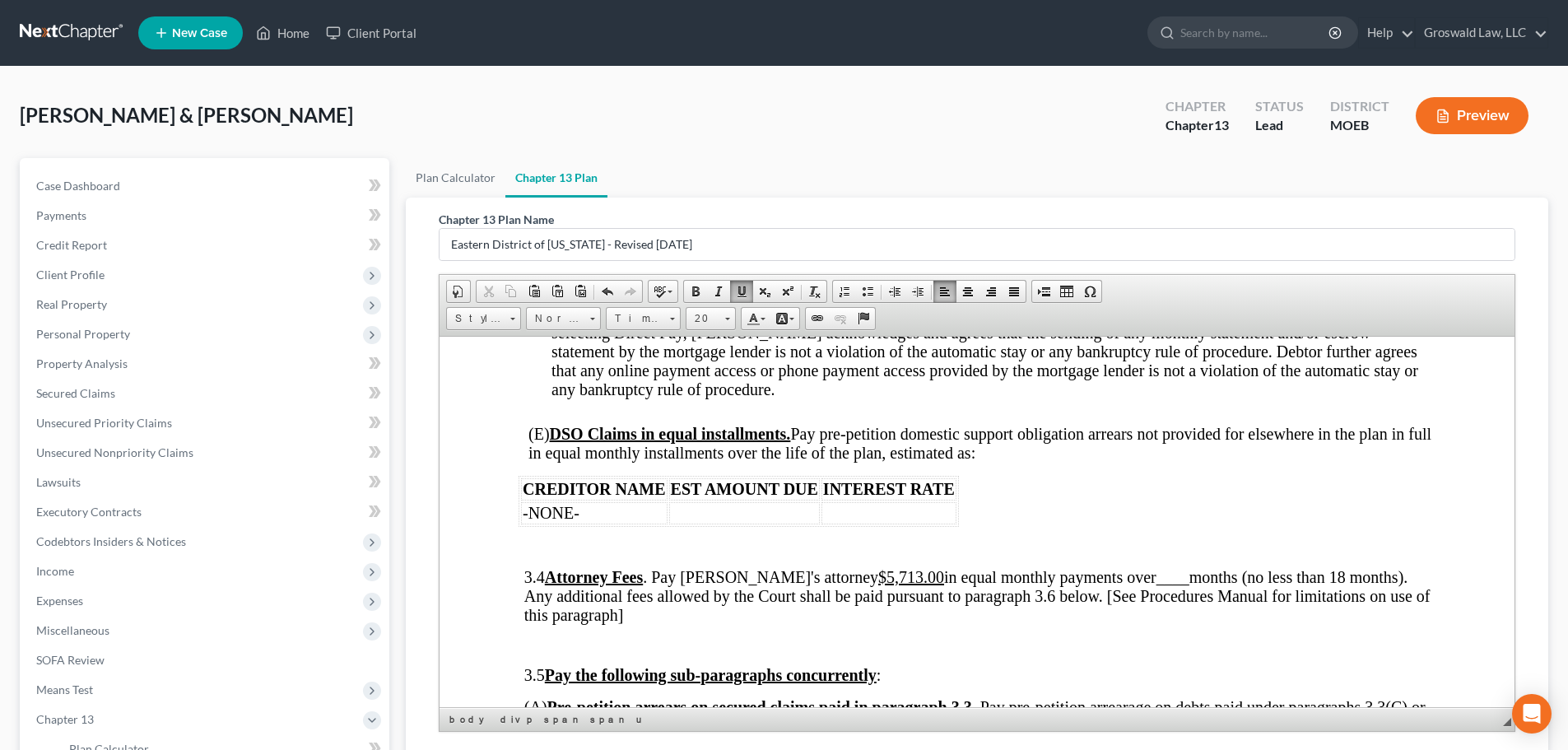
scroll to position [2469, 0]
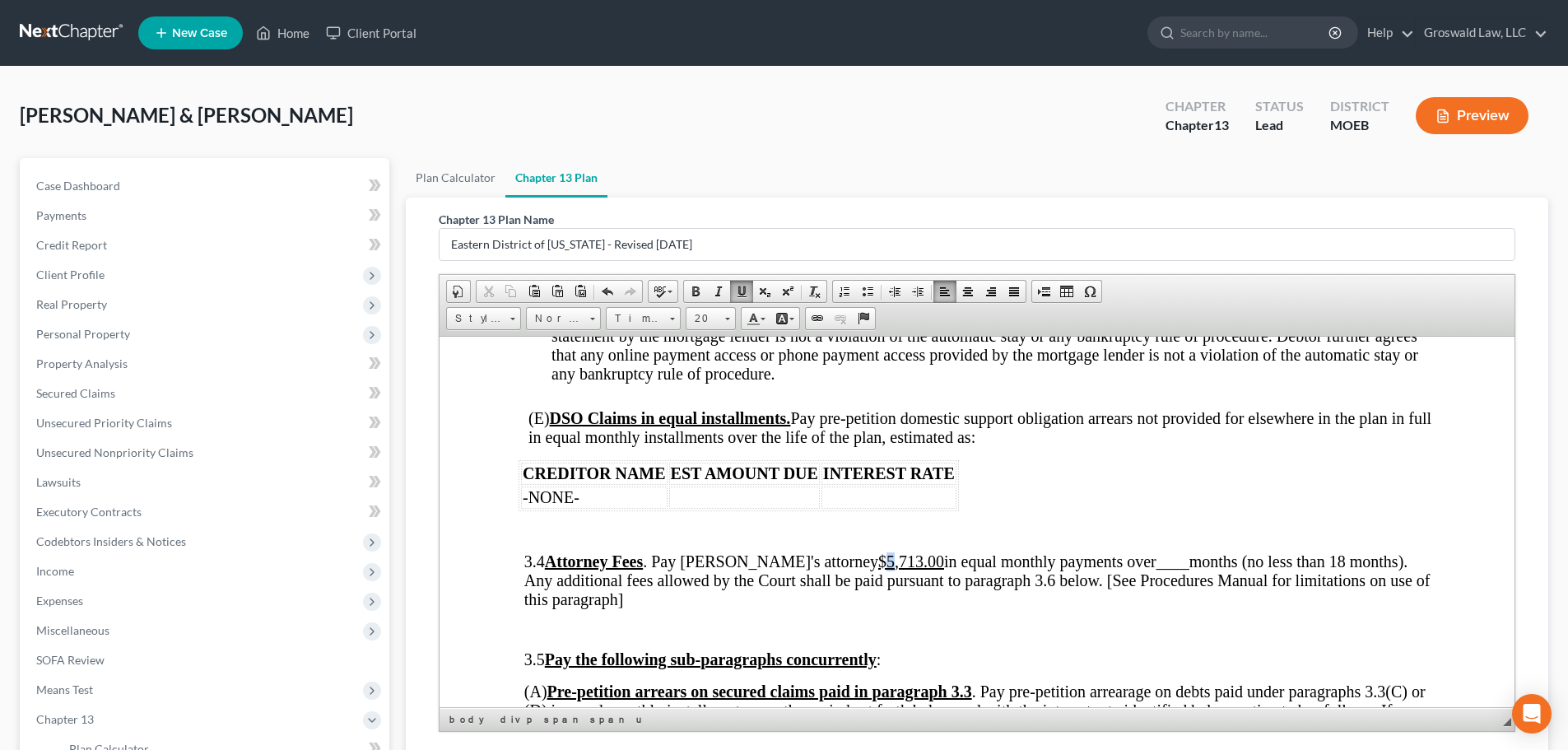
click at [878, 552] on u "$5,713.00" at bounding box center [910, 561] width 66 height 18
drag, startPoint x: 1154, startPoint y: 524, endPoint x: 1121, endPoint y: 520, distance: 33.2
click at [1121, 552] on span "3.4 Attorney Fees . Pay Debtor's attorney $2,713.00 in equal monthly payments o…" at bounding box center [977, 580] width 906 height 56
drag, startPoint x: 861, startPoint y: 524, endPoint x: 854, endPoint y: 527, distance: 7.6
click at [878, 552] on u "$2,713.00" at bounding box center [910, 561] width 66 height 18
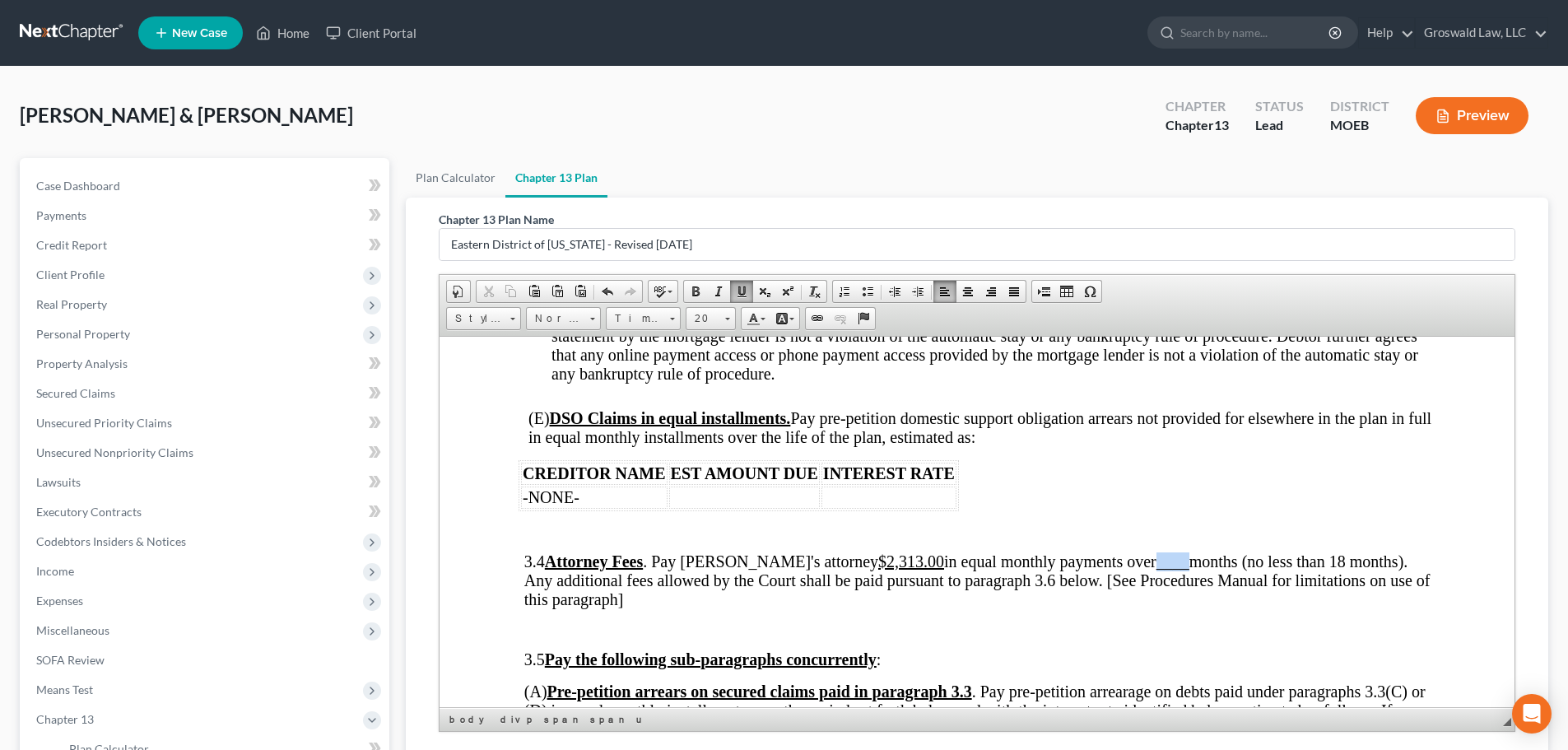
drag, startPoint x: 1150, startPoint y: 527, endPoint x: 1121, endPoint y: 524, distance: 29.2
click at [1156, 552] on span "____" at bounding box center [1172, 561] width 33 height 18
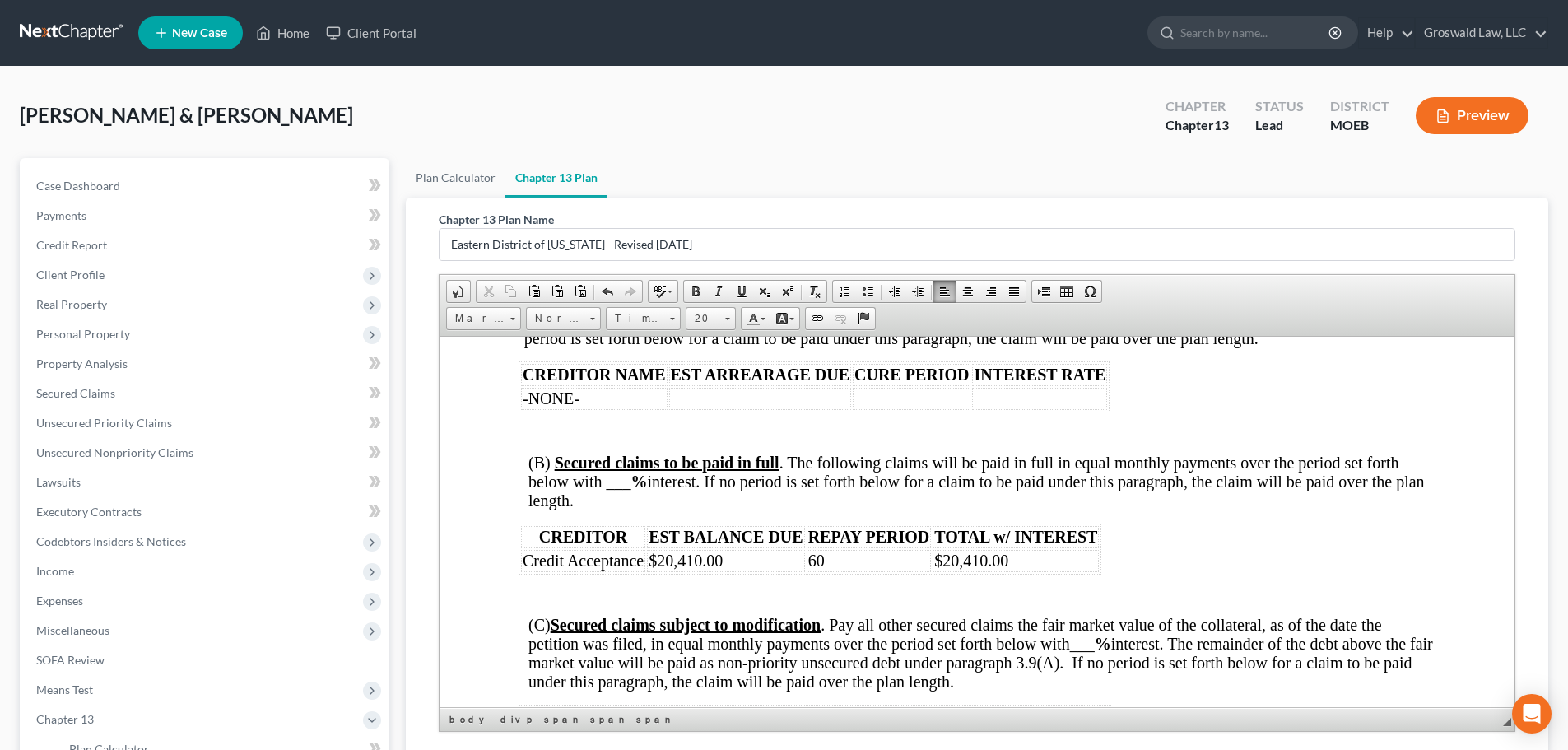
scroll to position [2880, 0]
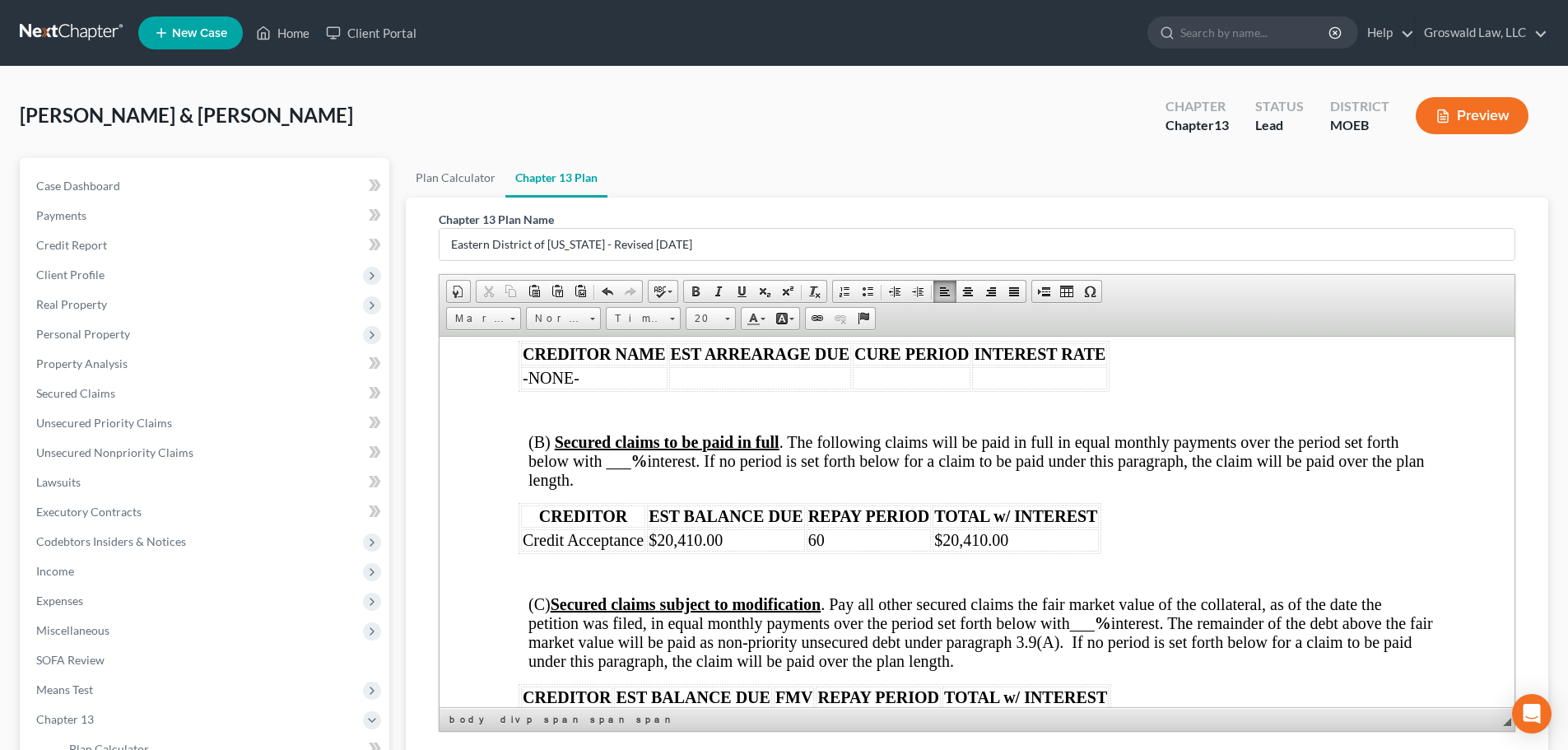
click at [617, 432] on span "(B) Secured claims to be paid in full . The following claims will be paid in fu…" at bounding box center [976, 460] width 896 height 56
click at [618, 432] on span "(B) Secured claims to be paid in full . The following claims will be paid in fu…" at bounding box center [976, 460] width 896 height 56
click at [825, 528] on td "60" at bounding box center [869, 539] width 125 height 23
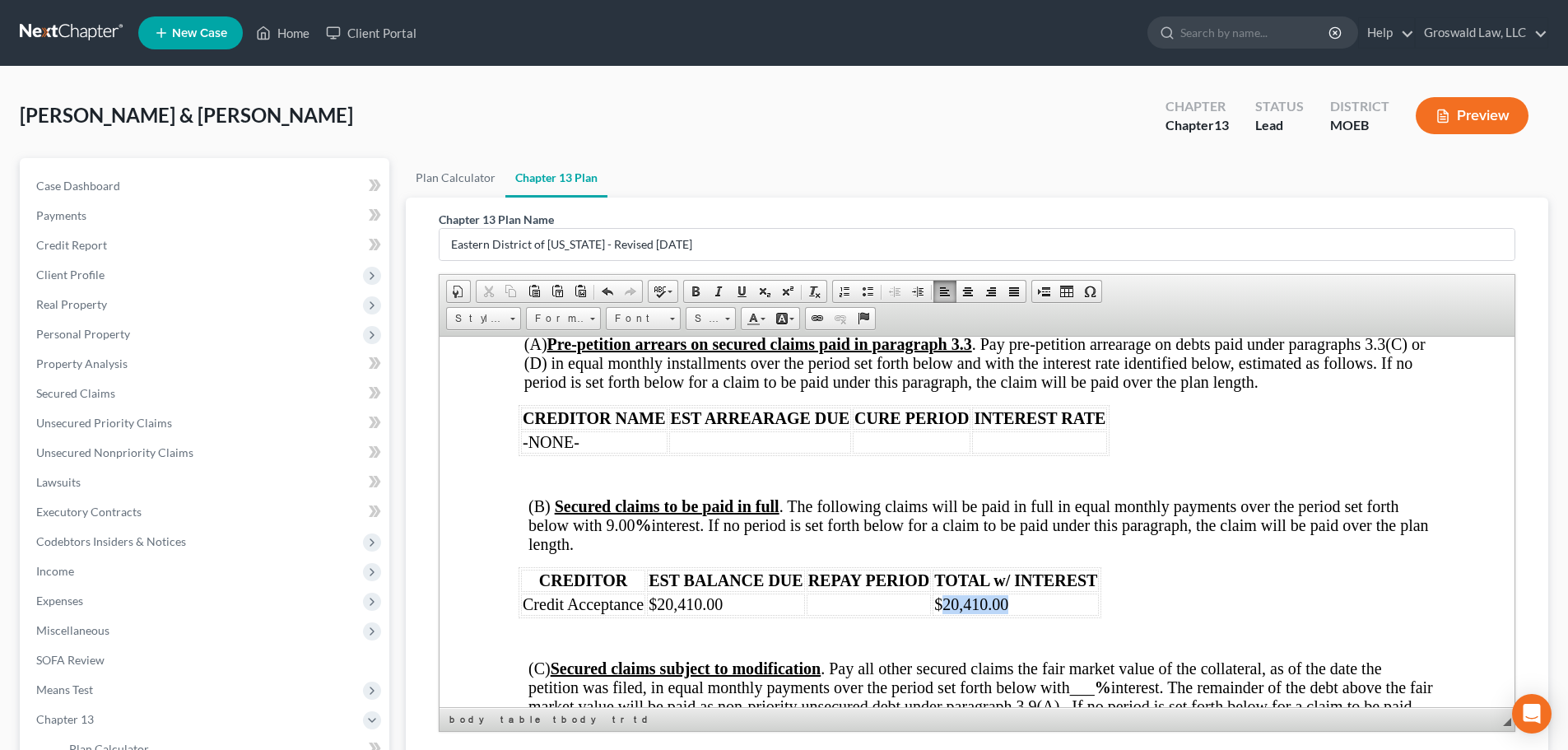
drag, startPoint x: 1039, startPoint y: 572, endPoint x: 943, endPoint y: 572, distance: 96.0
click at [943, 592] on td "$20,410.00" at bounding box center [1015, 603] width 167 height 23
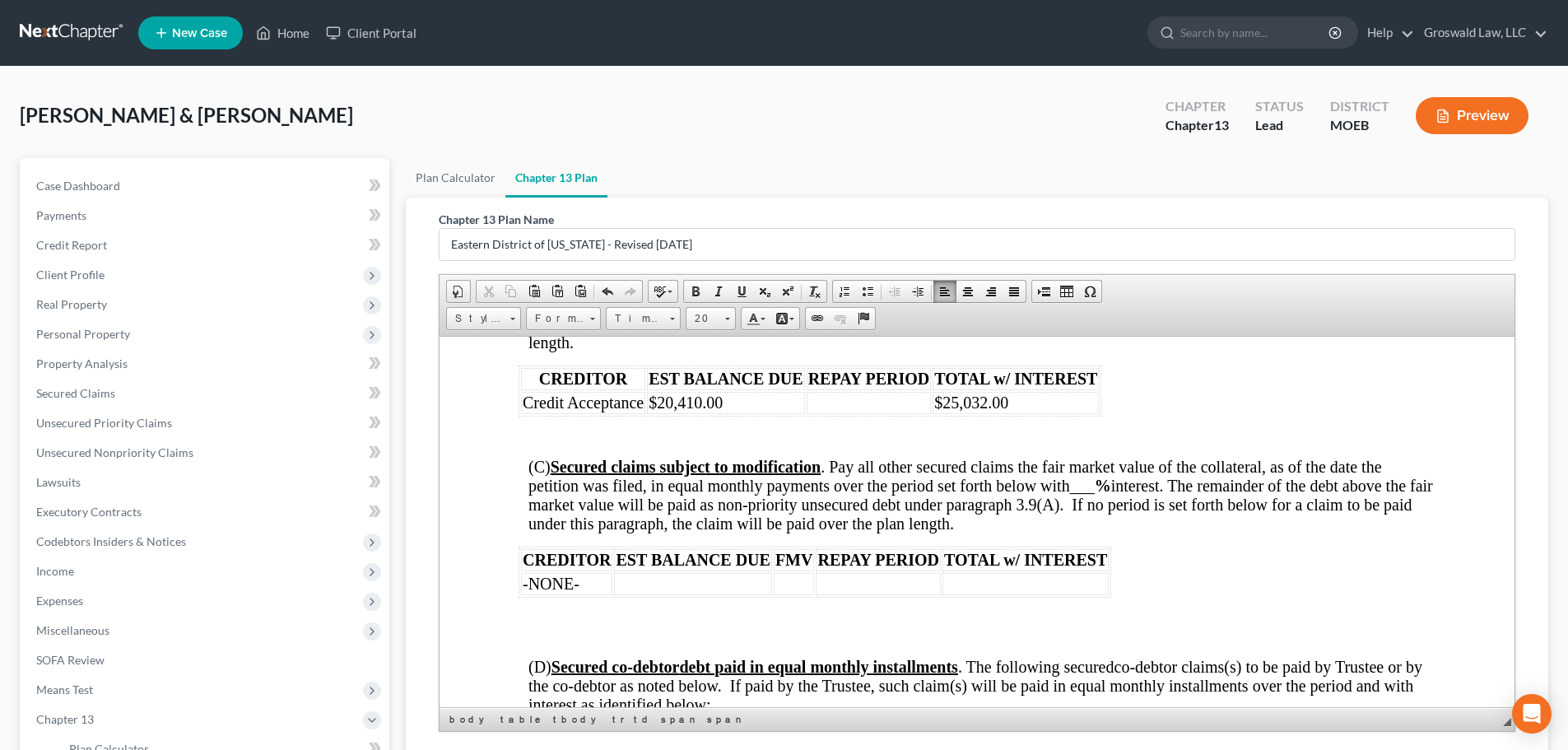
scroll to position [3062, 0]
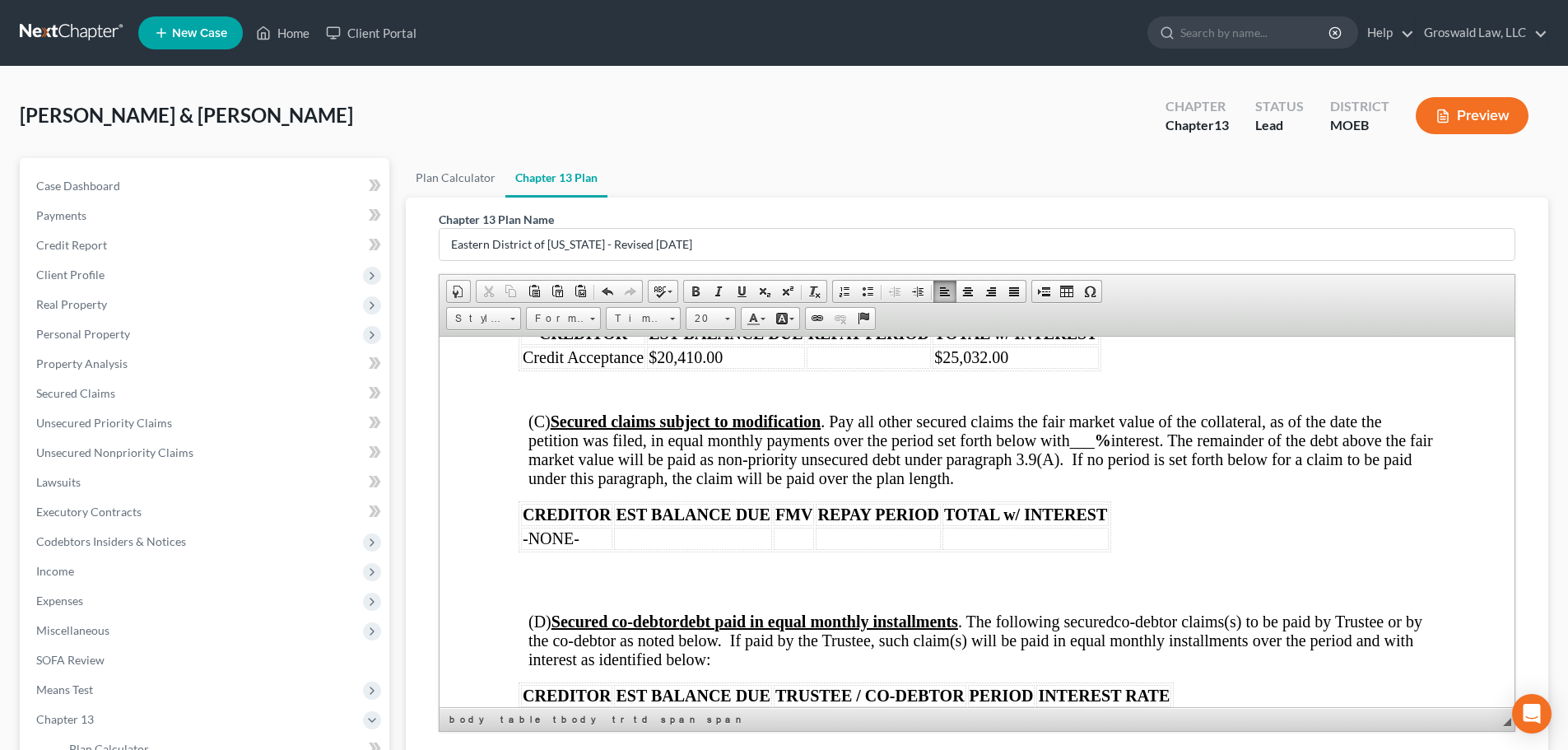
click at [1082, 430] on span "___" at bounding box center [1082, 439] width 24 height 18
drag, startPoint x: 598, startPoint y: 500, endPoint x: 519, endPoint y: 506, distance: 79.2
click at [519, 506] on table "CREDITOR EST BALANCE DUE FMV REPAY PERIOD TOTAL w/ INTEREST -NONE-" at bounding box center [814, 525] width 592 height 51
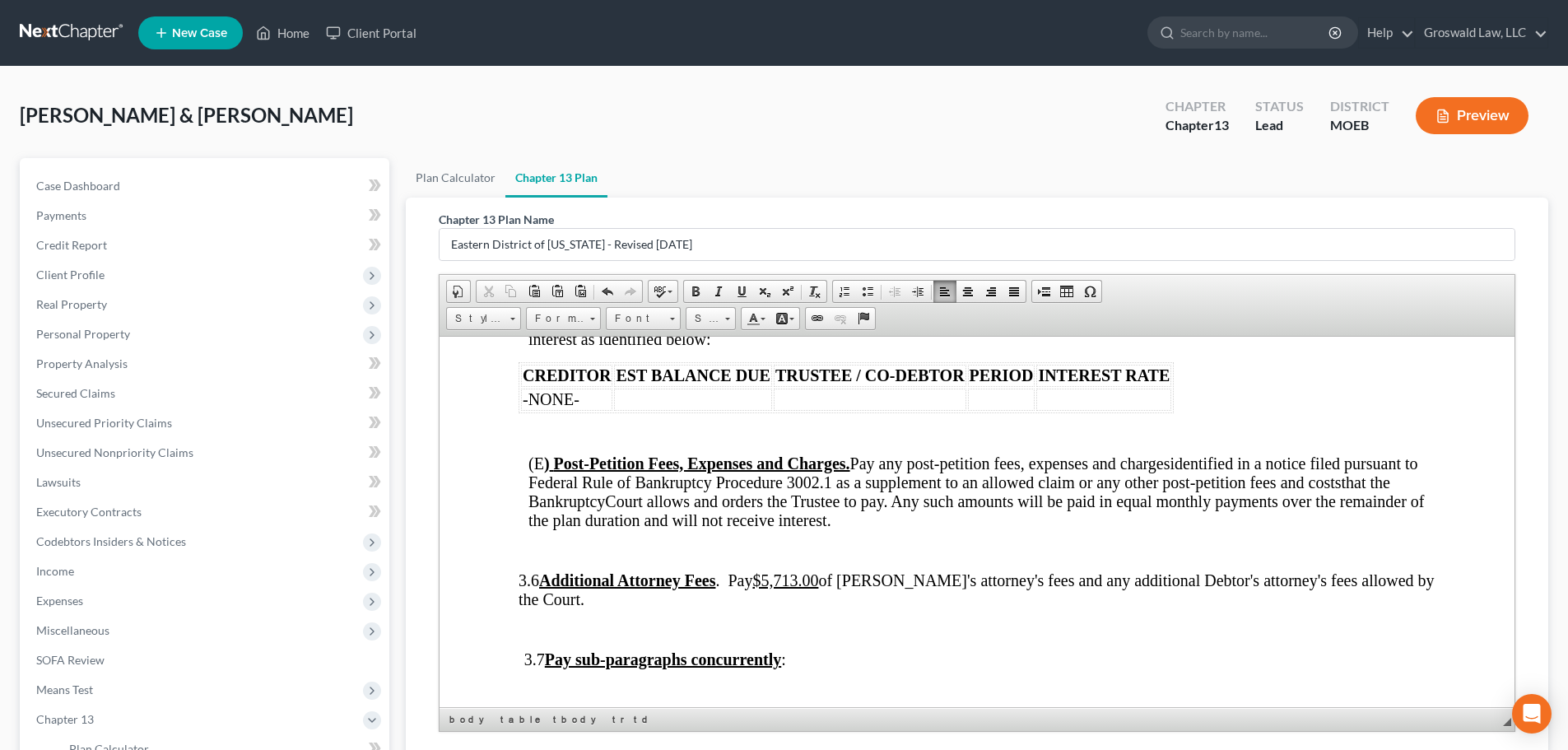
scroll to position [3392, 0]
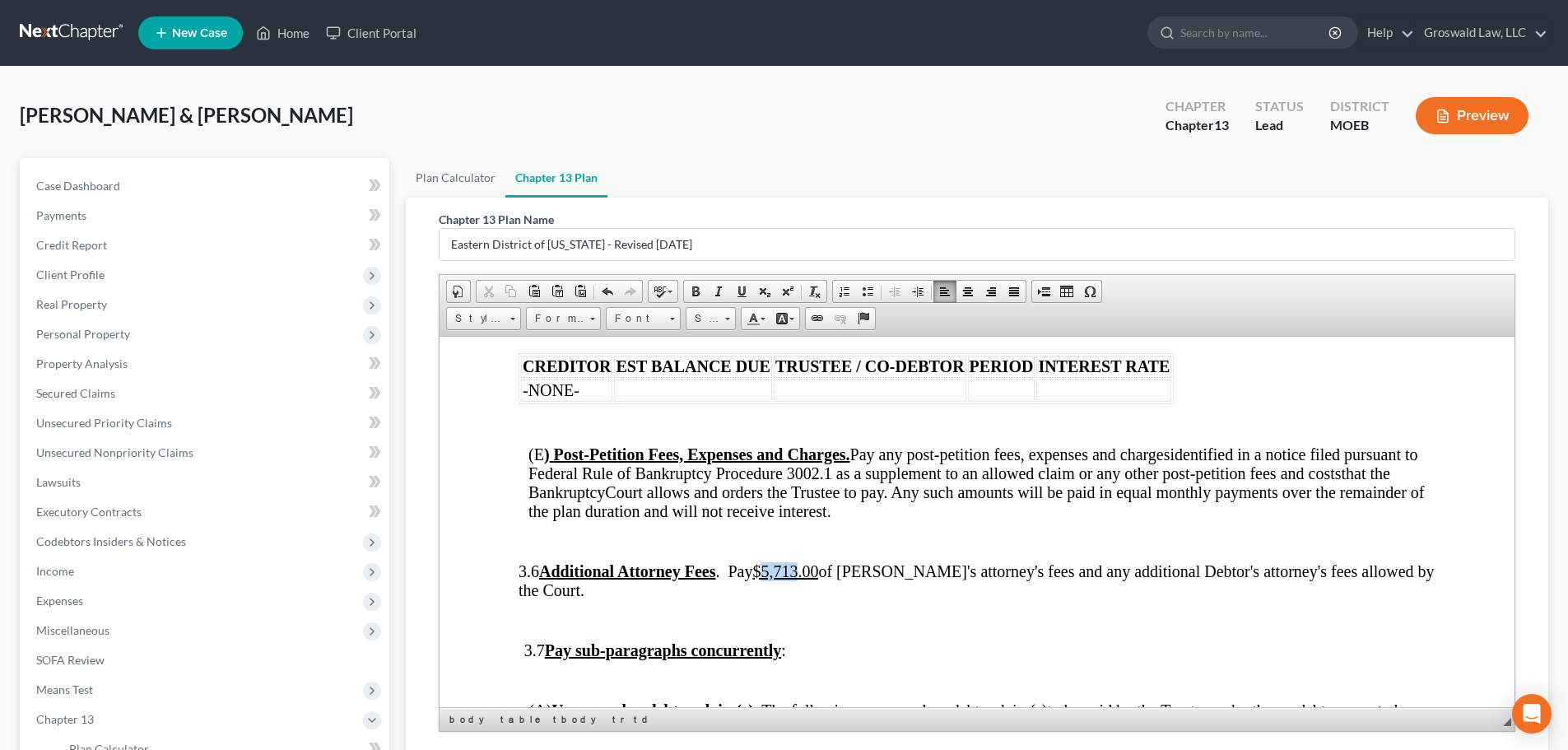
drag, startPoint x: 839, startPoint y: 529, endPoint x: 805, endPoint y: 530, distance: 34.0
click at [805, 562] on u "$5,713.00" at bounding box center [784, 571] width 66 height 18
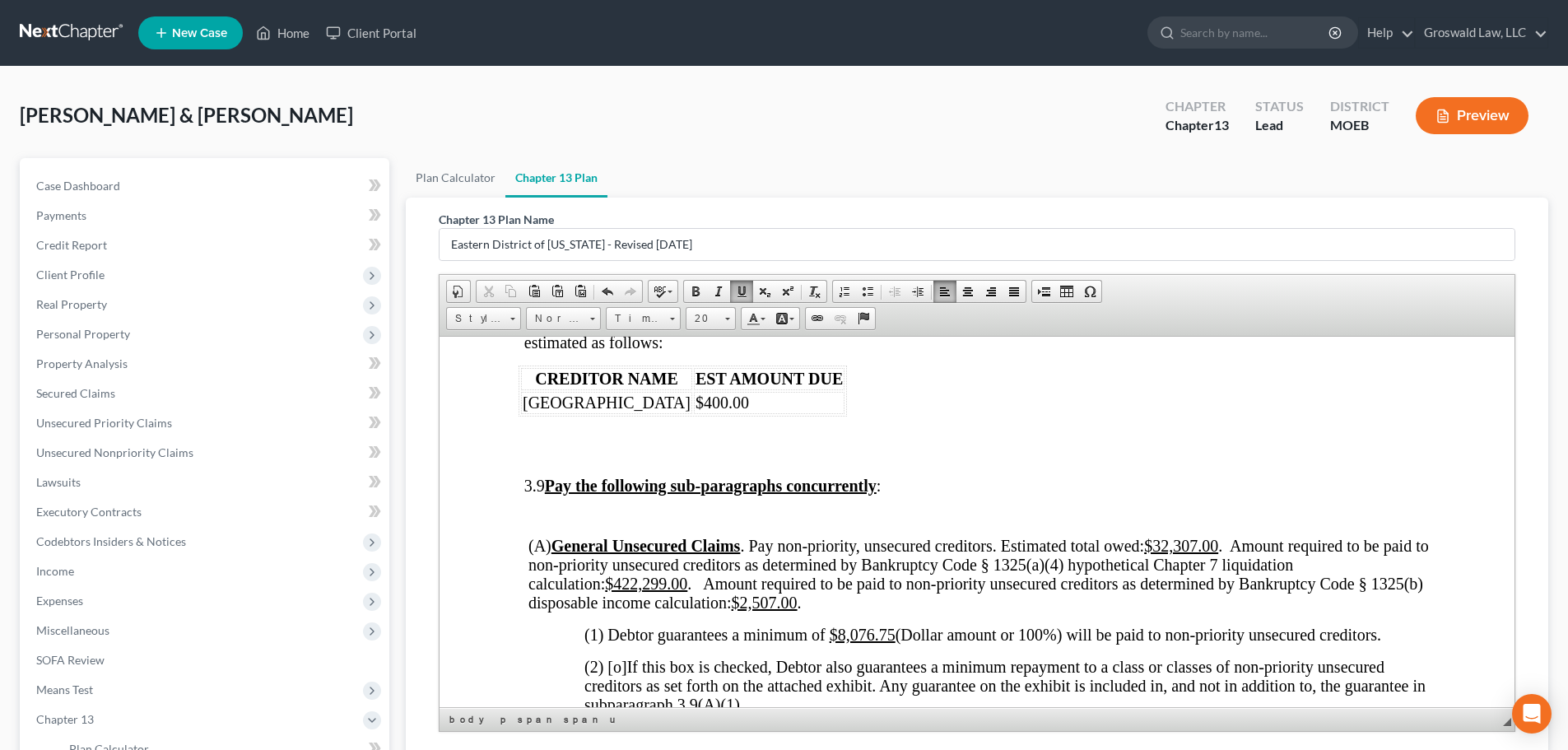
scroll to position [4133, 0]
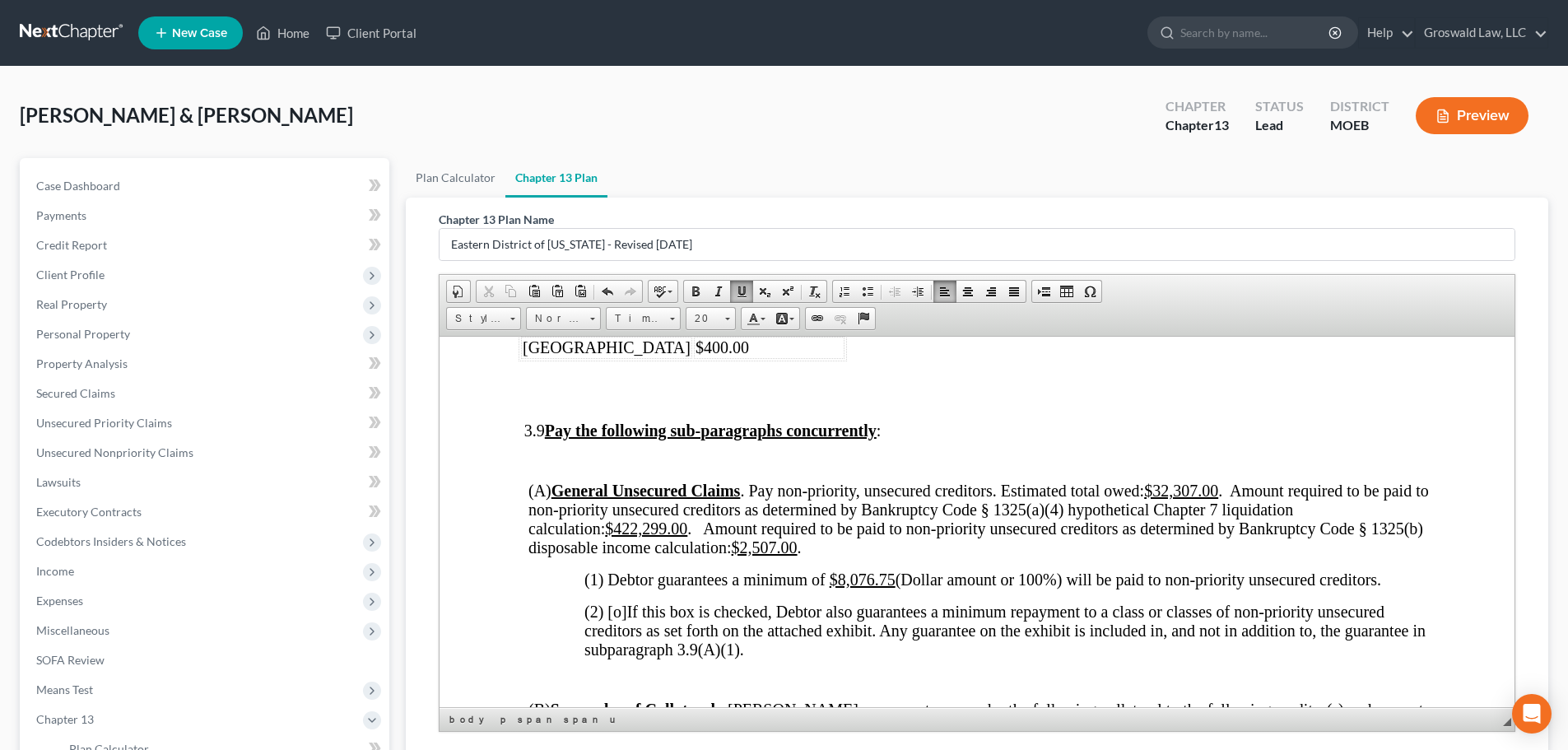
drag, startPoint x: 693, startPoint y: 490, endPoint x: 631, endPoint y: 489, distance: 62.0
click at [631, 489] on span "(A) General Unsecured Claims . Pay non-priority, unsecured creditors. Estimated…" at bounding box center [978, 518] width 900 height 75
drag, startPoint x: 689, startPoint y: 491, endPoint x: 616, endPoint y: 490, distance: 73.0
click at [616, 518] on u "$422,299.00" at bounding box center [646, 527] width 82 height 18
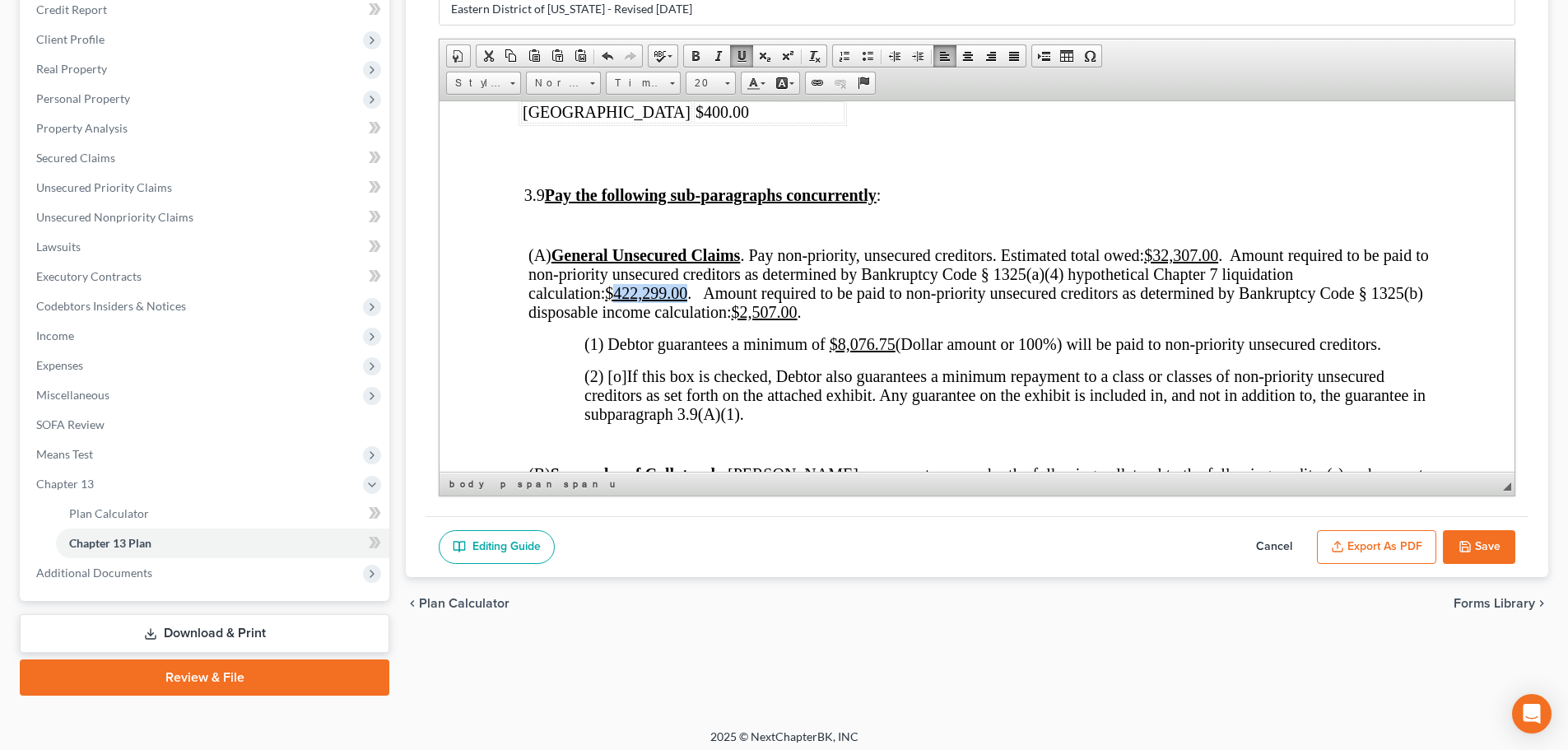
scroll to position [244, 0]
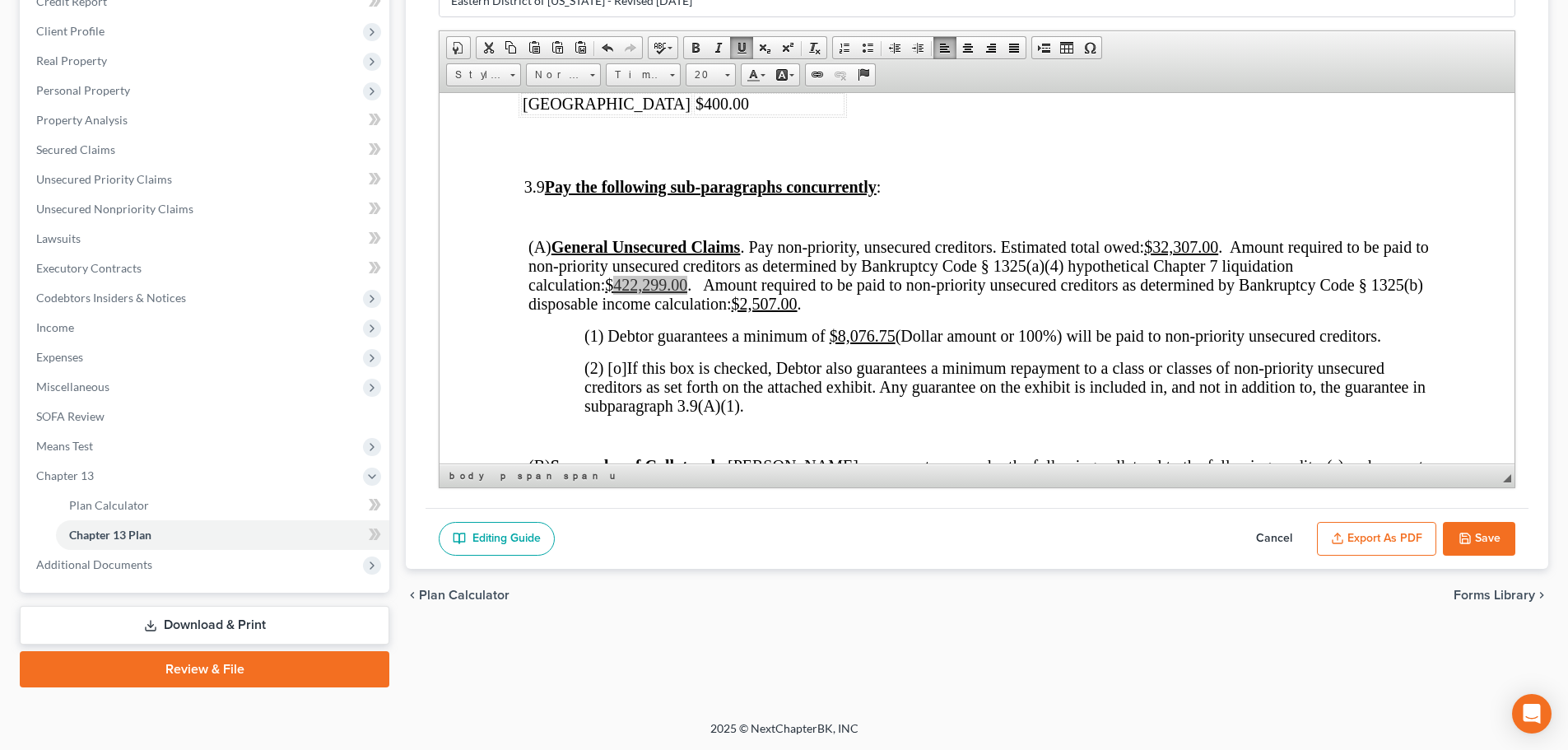
click at [1487, 537] on button "Save" at bounding box center [1479, 539] width 72 height 34
select select "4"
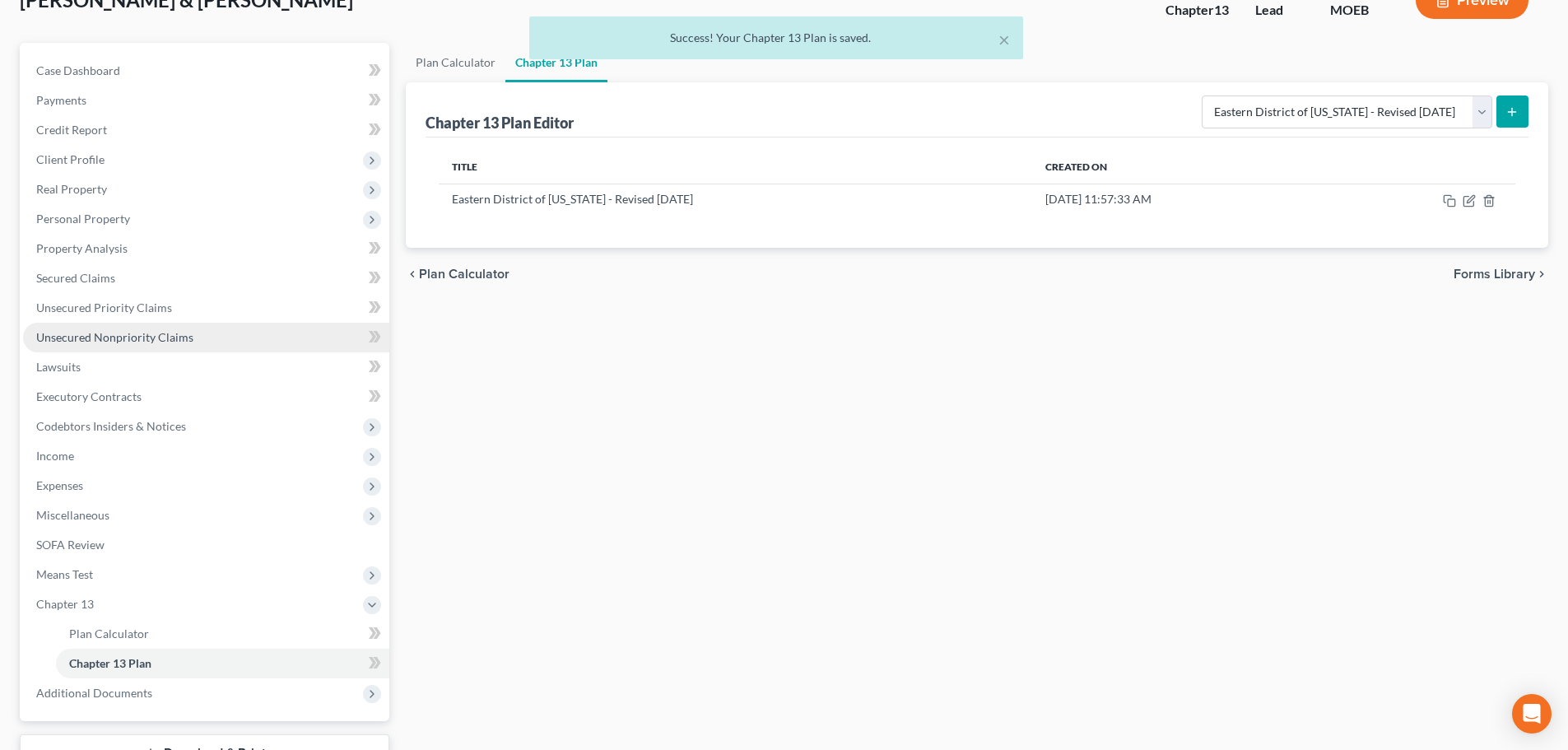
scroll to position [0, 0]
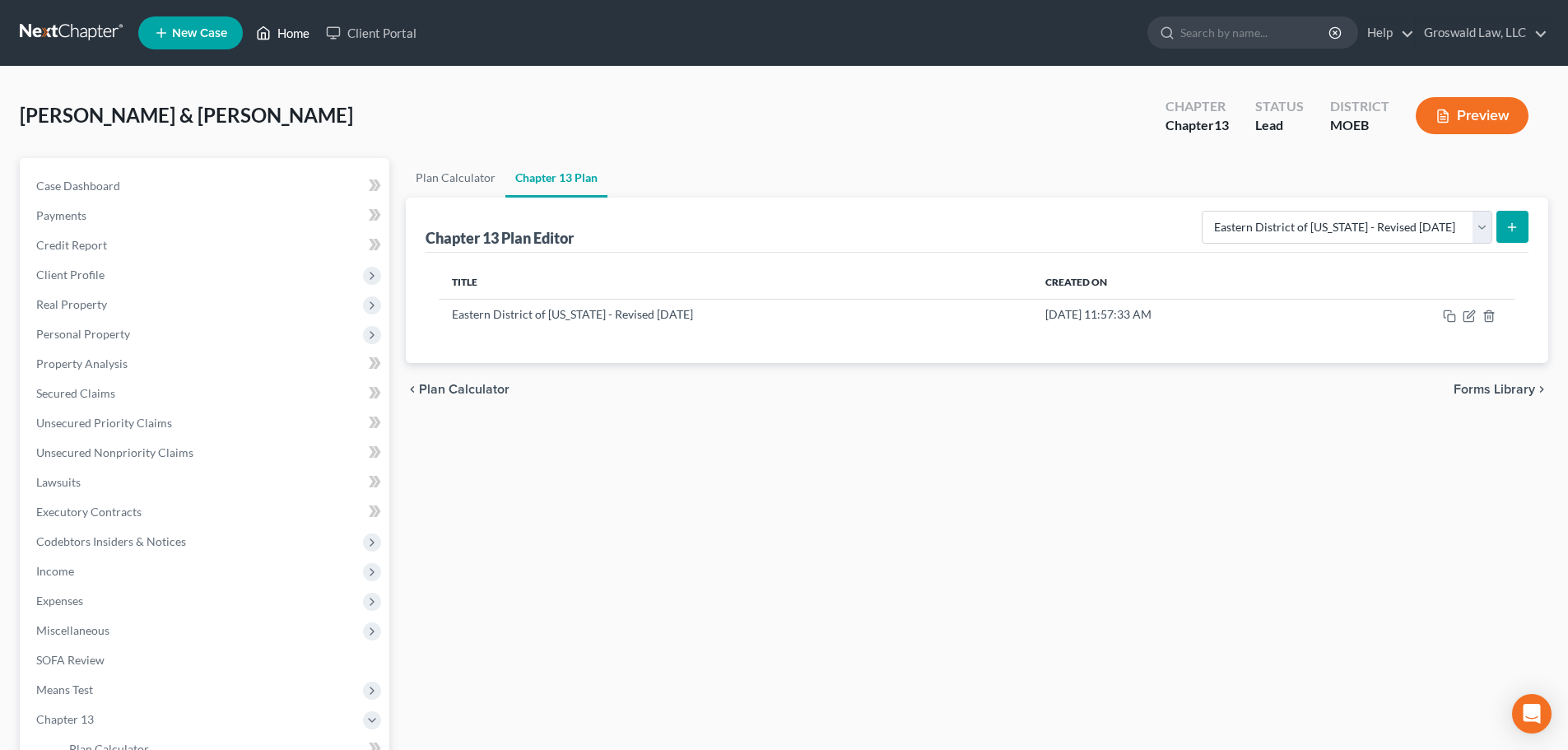
click at [280, 35] on link "Home" at bounding box center [282, 33] width 70 height 30
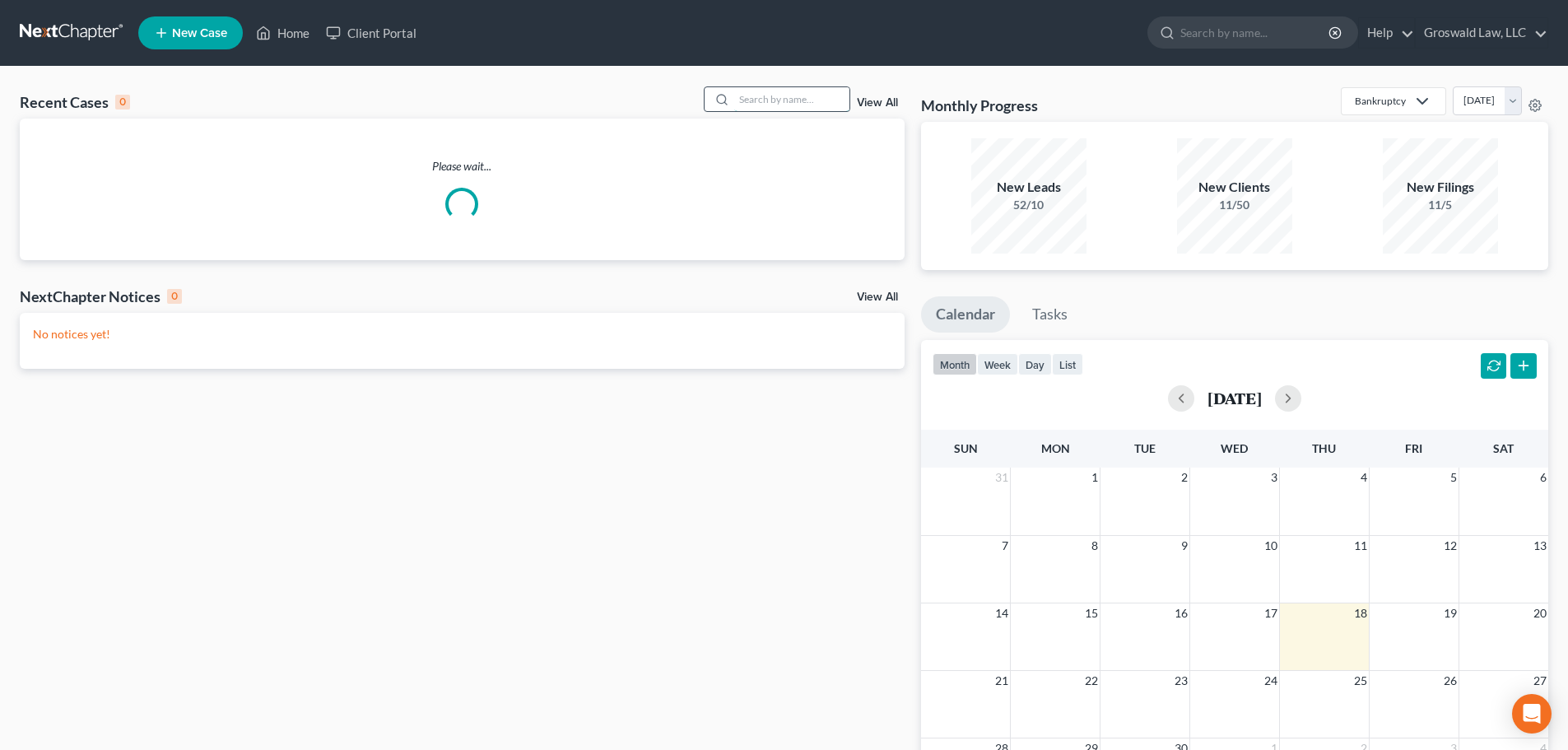
click at [812, 94] on input "search" at bounding box center [791, 99] width 115 height 24
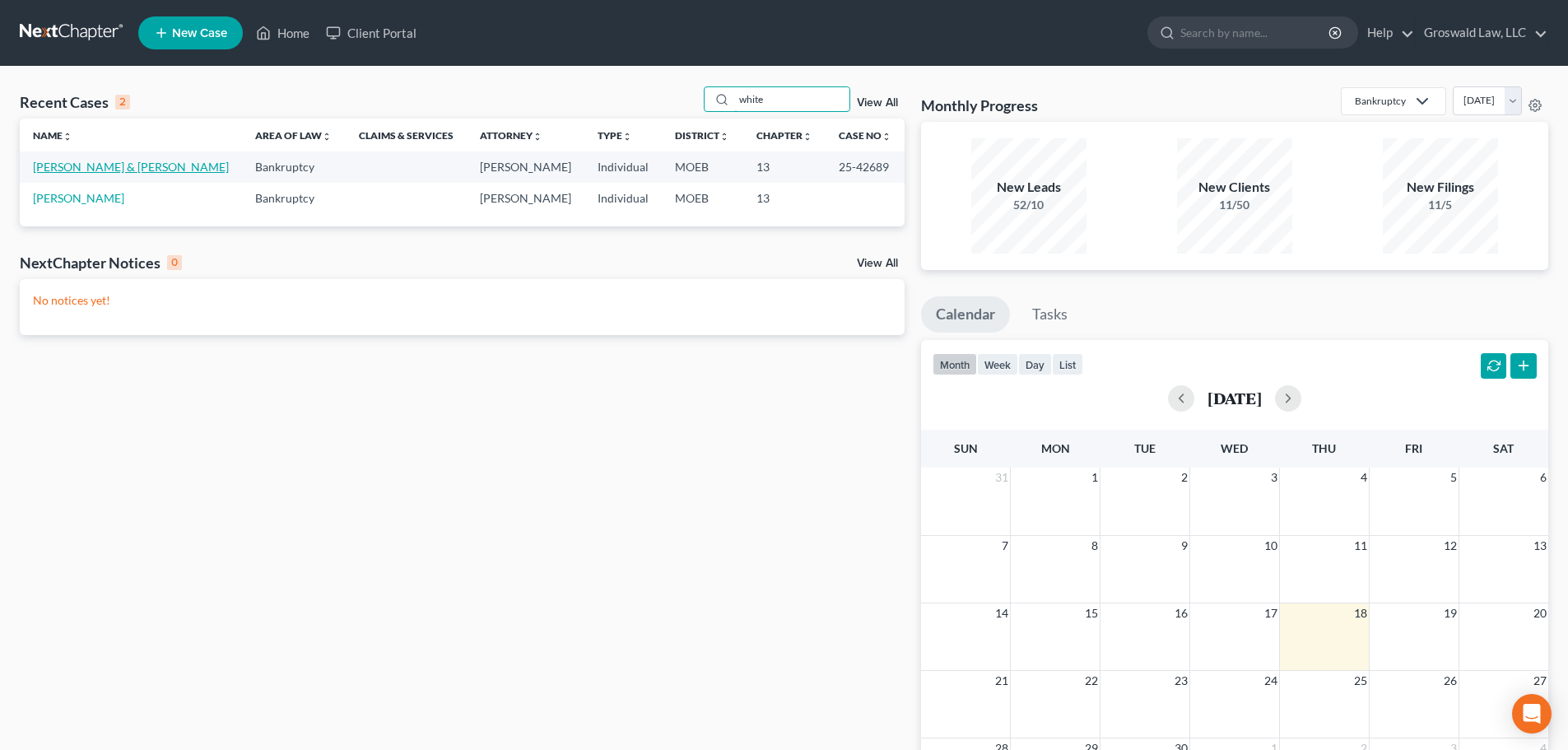
type input "white"
click at [110, 160] on link "[PERSON_NAME] & [PERSON_NAME]" at bounding box center [130, 166] width 196 height 14
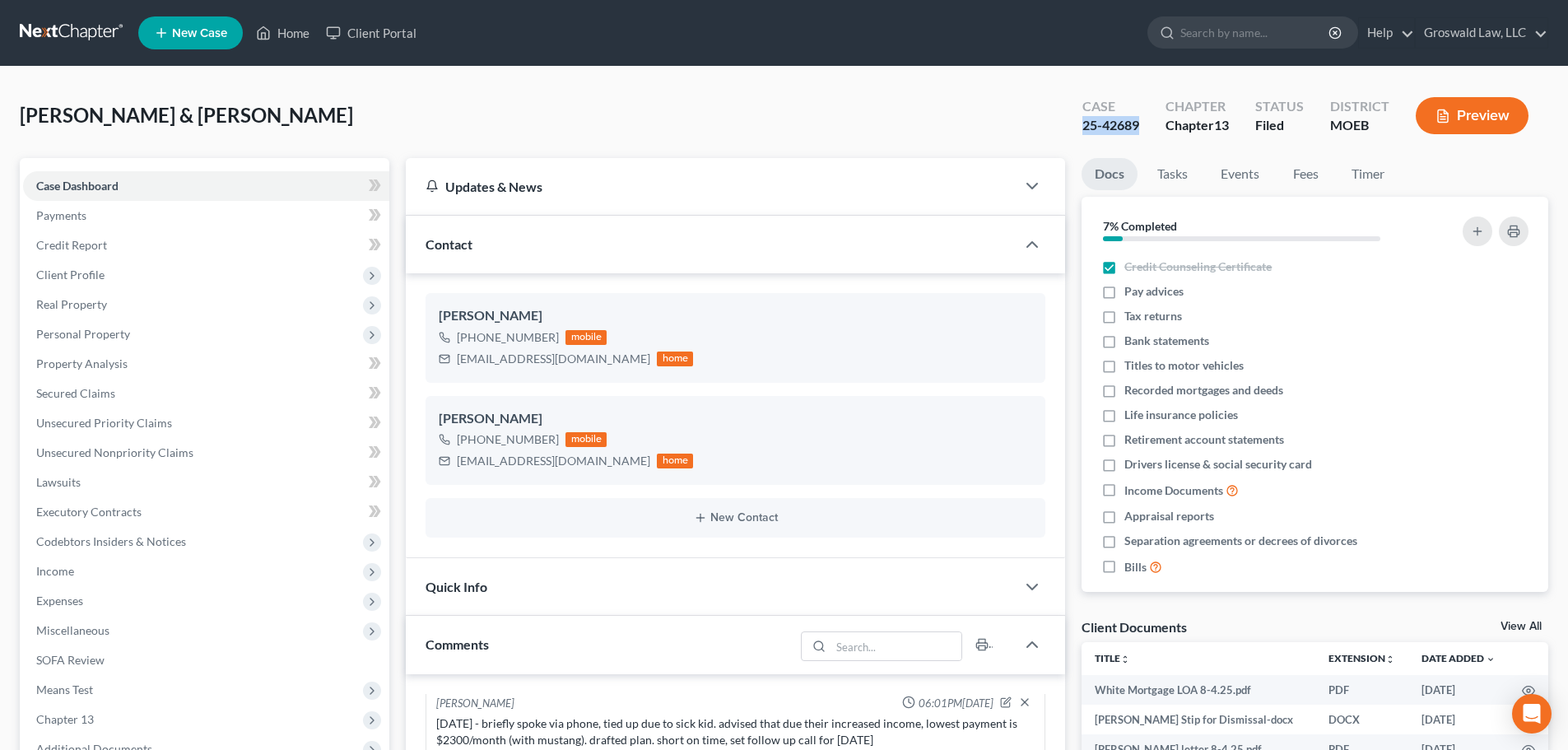
drag, startPoint x: 1005, startPoint y: 143, endPoint x: 1139, endPoint y: 127, distance: 135.0
click at [1139, 127] on div "[PERSON_NAME] & [PERSON_NAME] Upgraded Case 25-42689 Chapter Chapter 13 Status …" at bounding box center [784, 121] width 1528 height 72
copy div "25-42689"
click at [269, 36] on icon at bounding box center [264, 33] width 14 height 20
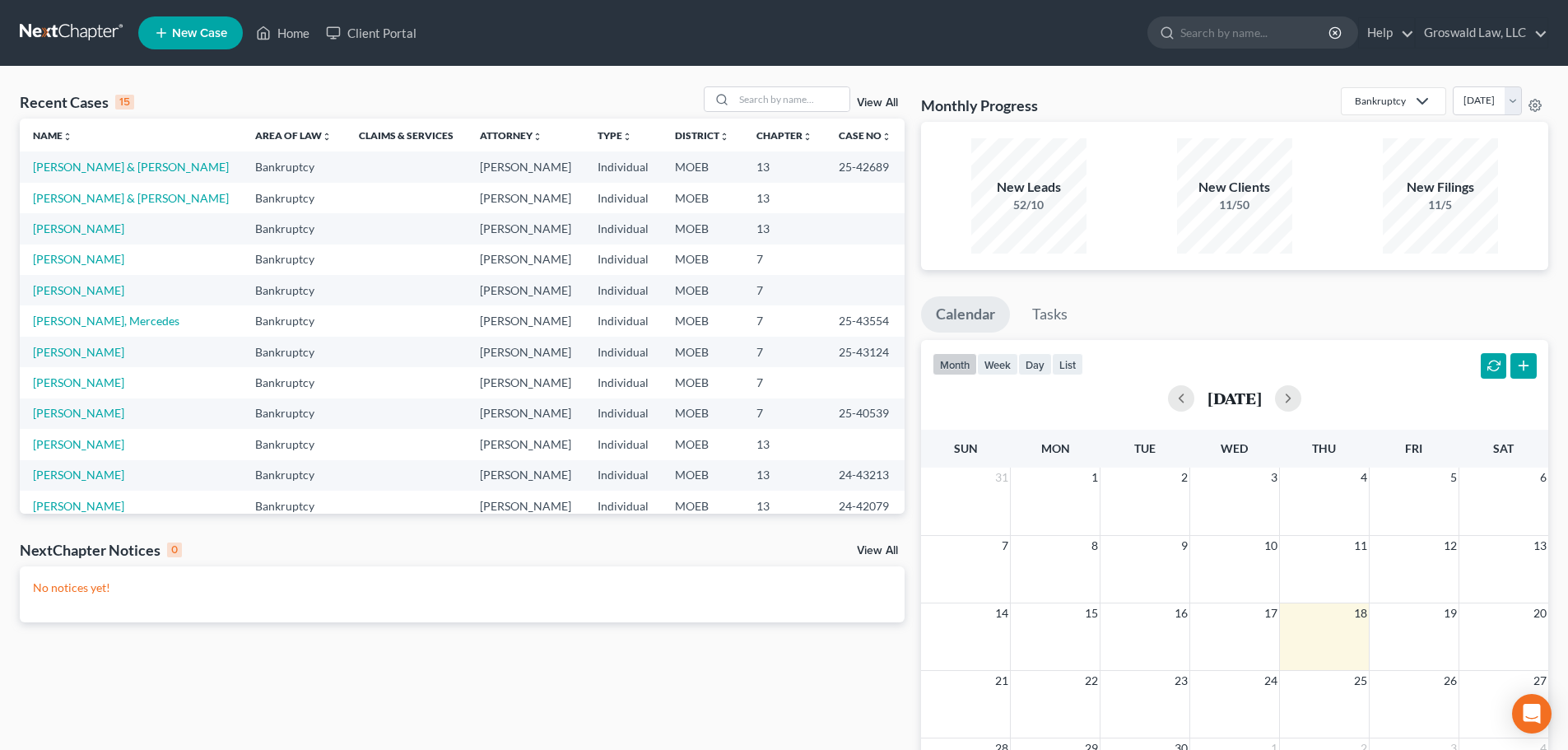
click at [186, 34] on span "New Case" at bounding box center [199, 34] width 55 height 13
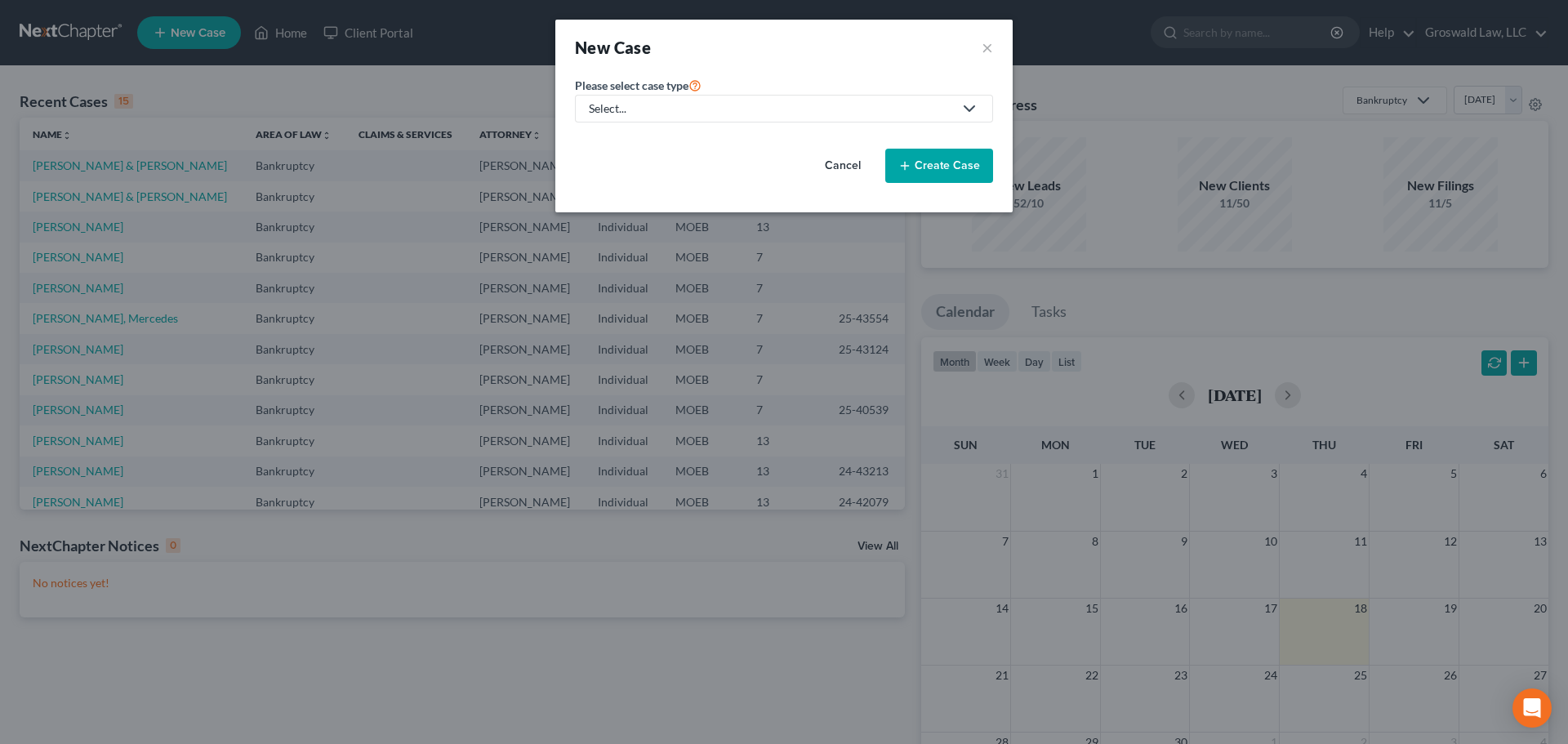
click at [722, 105] on div "Select..." at bounding box center [771, 109] width 364 height 16
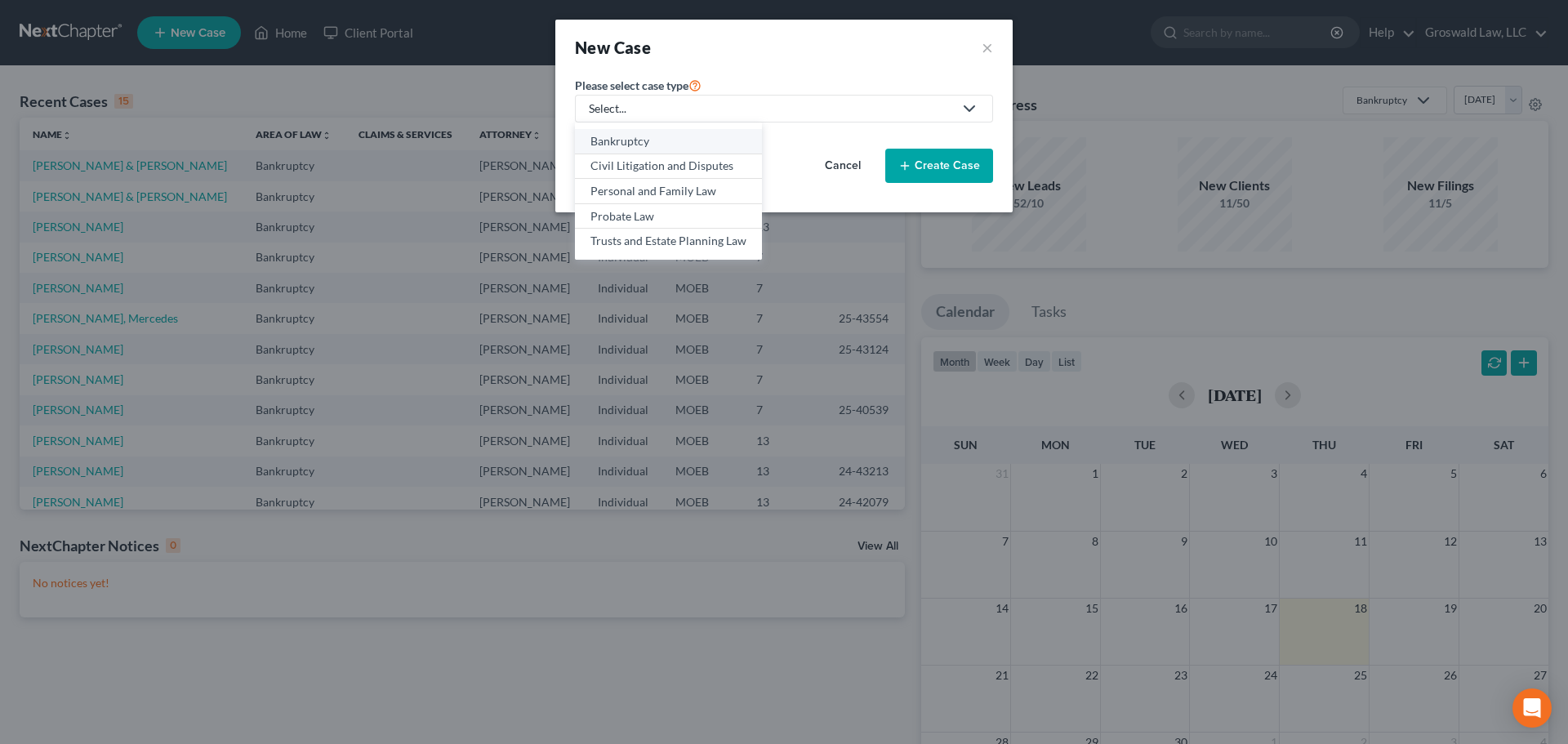
click at [642, 144] on div "Bankruptcy" at bounding box center [669, 141] width 156 height 16
select select "45"
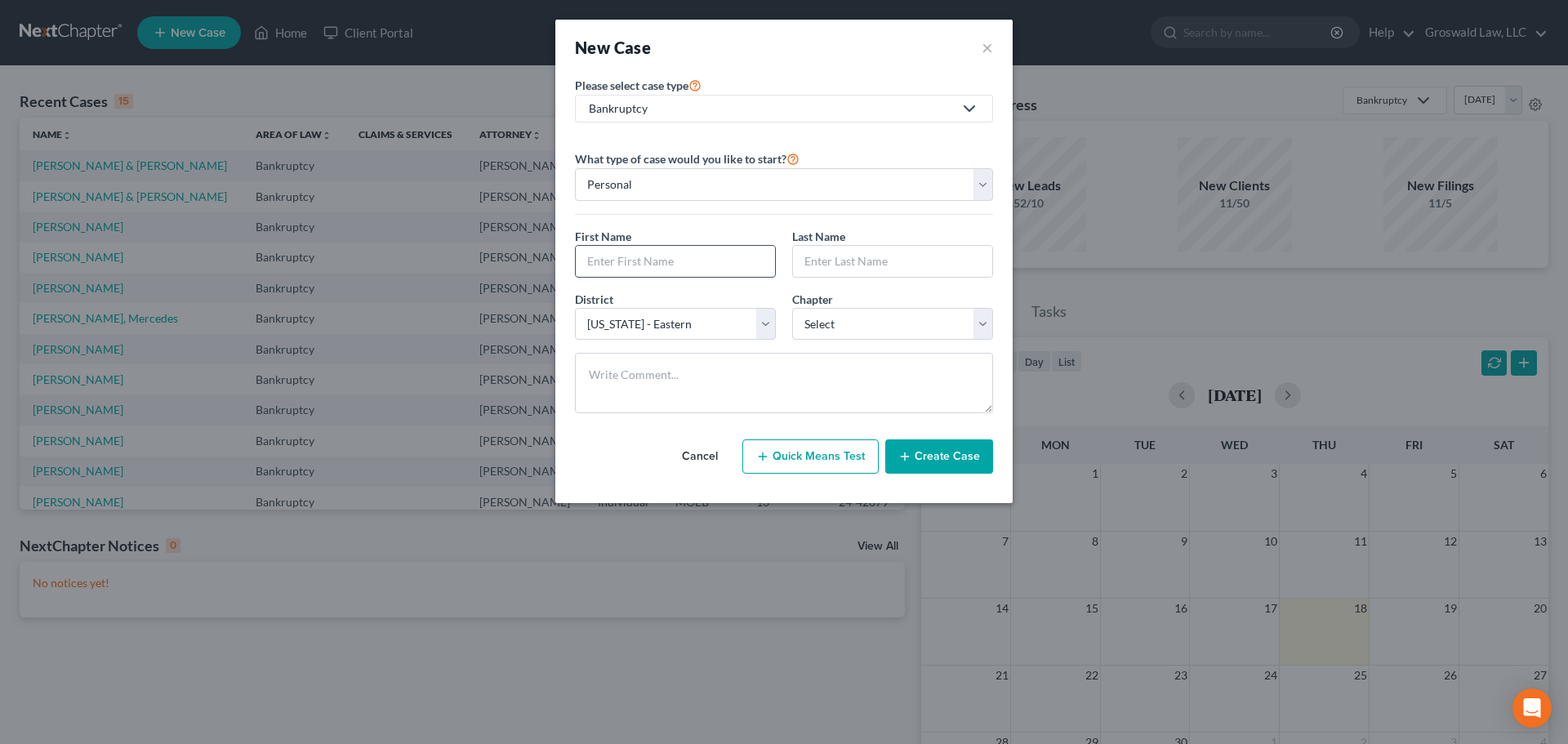
click at [646, 250] on input "text" at bounding box center [675, 261] width 200 height 31
type input "[PERSON_NAME]"
select select "0"
click at [915, 456] on button "Create Case" at bounding box center [940, 456] width 108 height 34
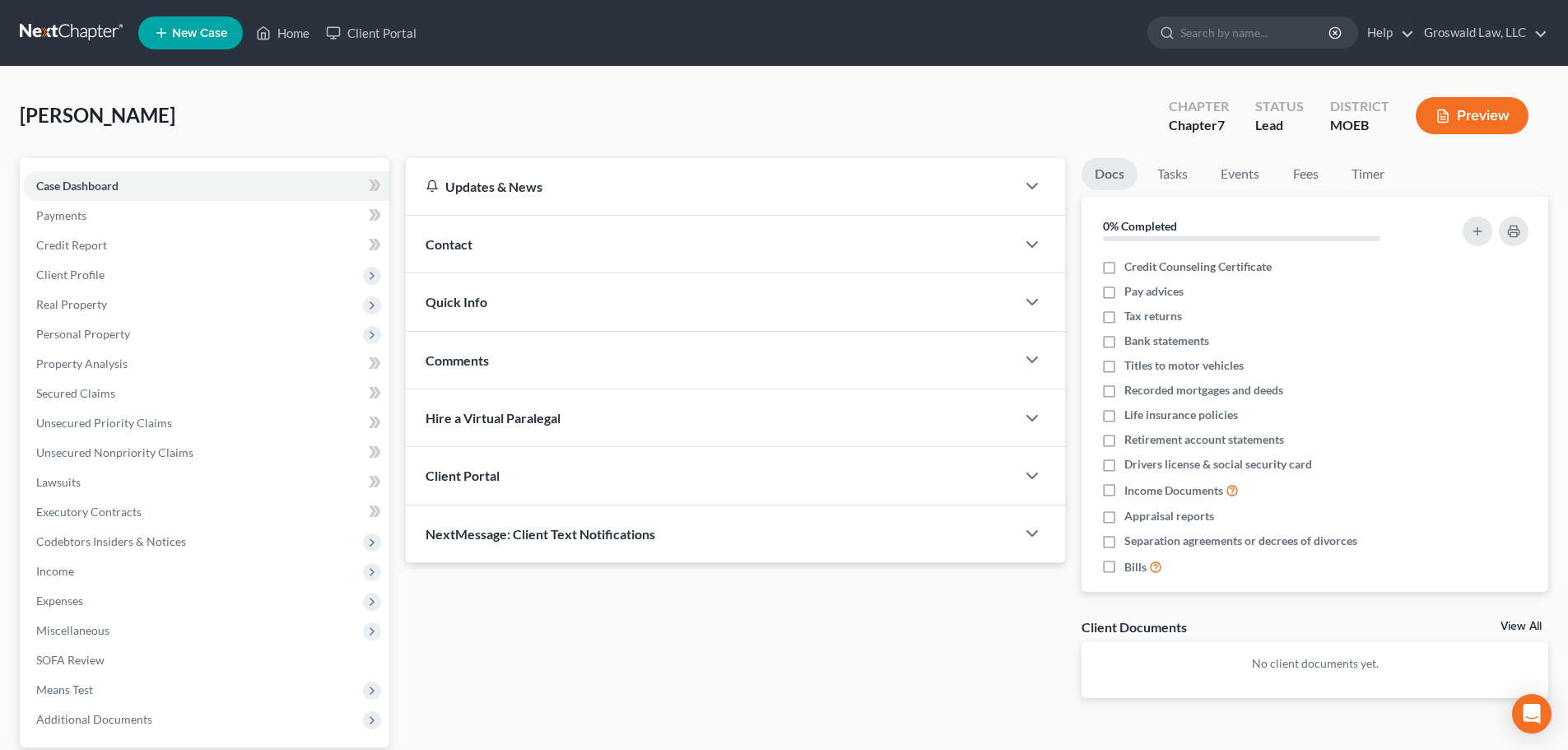
click at [625, 252] on div "Contact" at bounding box center [710, 244] width 610 height 57
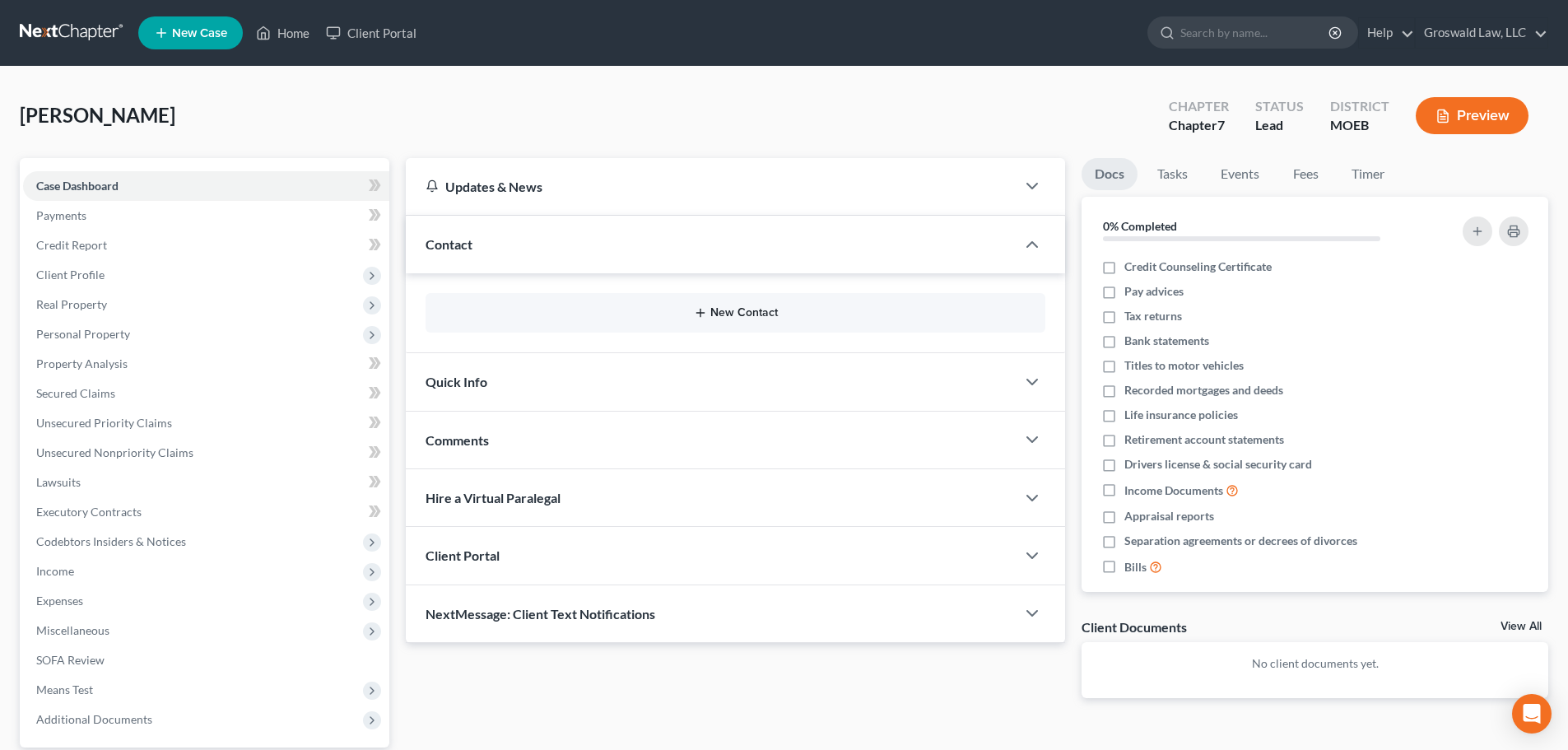
click at [733, 317] on button "New Contact" at bounding box center [735, 312] width 593 height 14
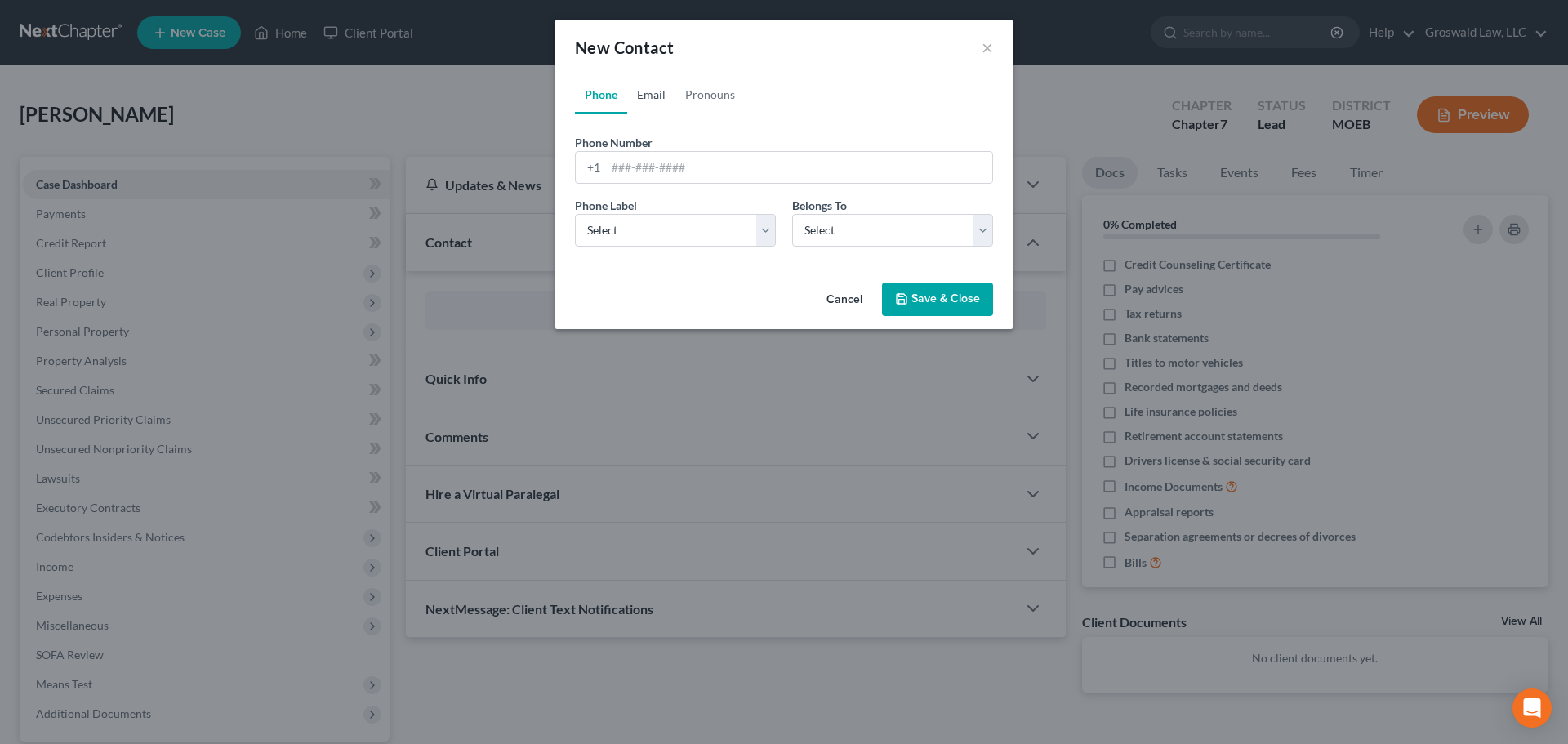
click at [653, 102] on link "Email" at bounding box center [652, 95] width 49 height 40
click at [666, 178] on input "email" at bounding box center [799, 167] width 387 height 31
paste input "[EMAIL_ADDRESS][DOMAIN_NAME]"
type input "[EMAIL_ADDRESS][DOMAIN_NAME]"
click at [630, 235] on select "Select Home Work Other" at bounding box center [675, 230] width 200 height 32
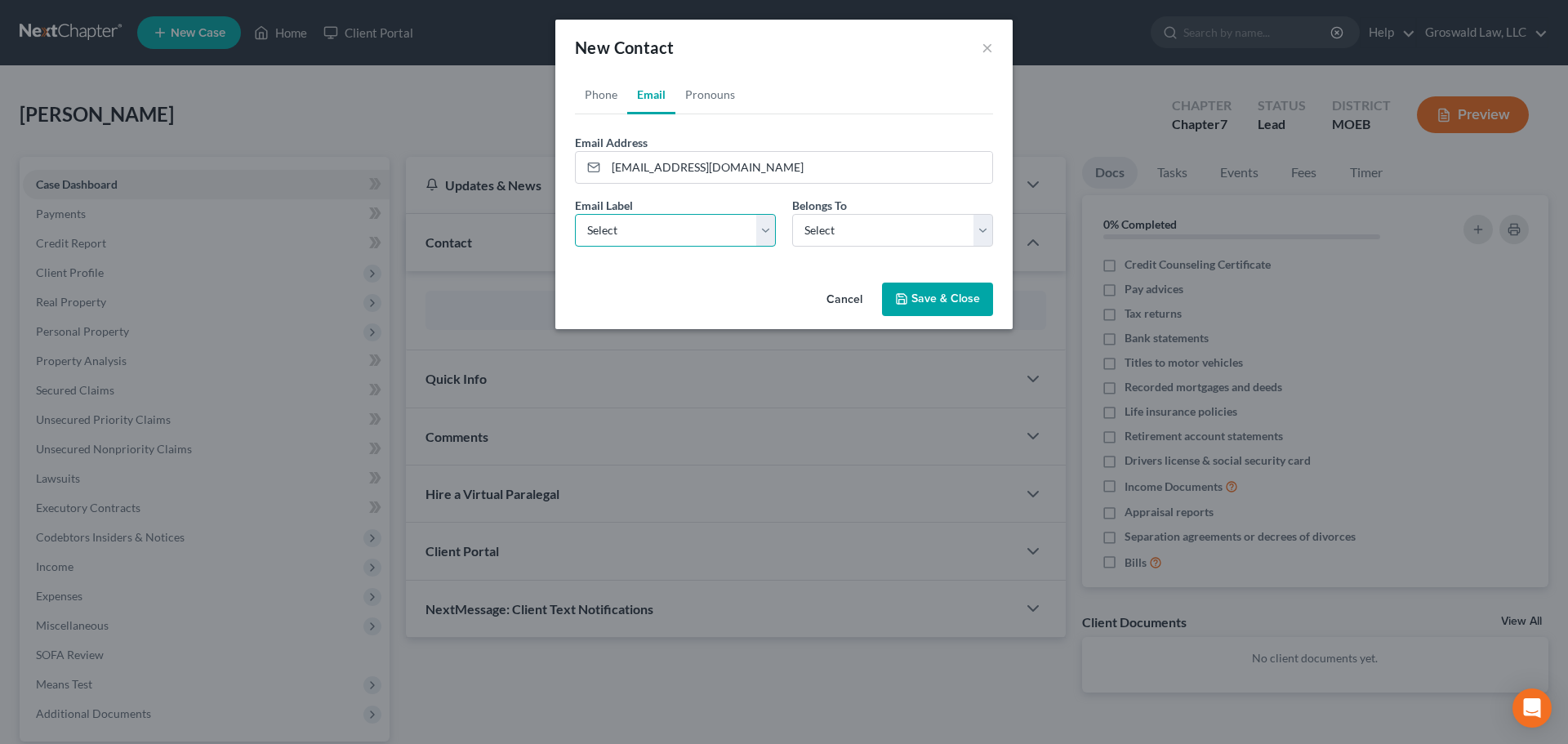
select select "0"
click at [575, 214] on select "Select Home Work Other" at bounding box center [675, 230] width 200 height 32
click at [602, 99] on link "Phone" at bounding box center [601, 95] width 52 height 40
click at [633, 164] on input "tel" at bounding box center [799, 167] width 387 height 31
paste input "[PHONE_NUMBER]"
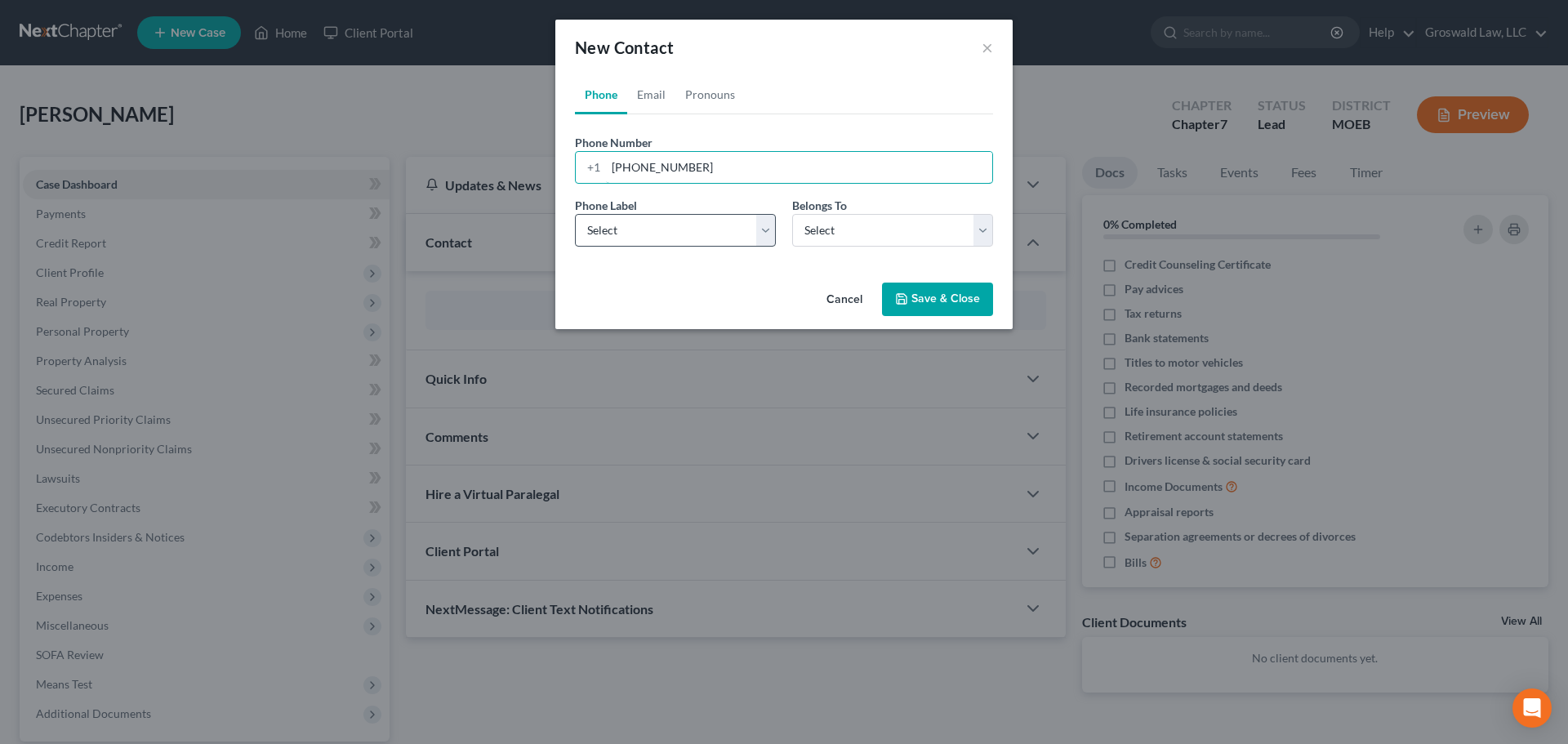
type input "[PHONE_NUMBER]"
click at [678, 231] on select "Select Mobile Home Work Other" at bounding box center [675, 230] width 200 height 32
select select "0"
click at [575, 214] on select "Select Mobile Home Work Other" at bounding box center [675, 230] width 200 height 32
click at [888, 233] on select "Select Client Other" at bounding box center [892, 230] width 200 height 32
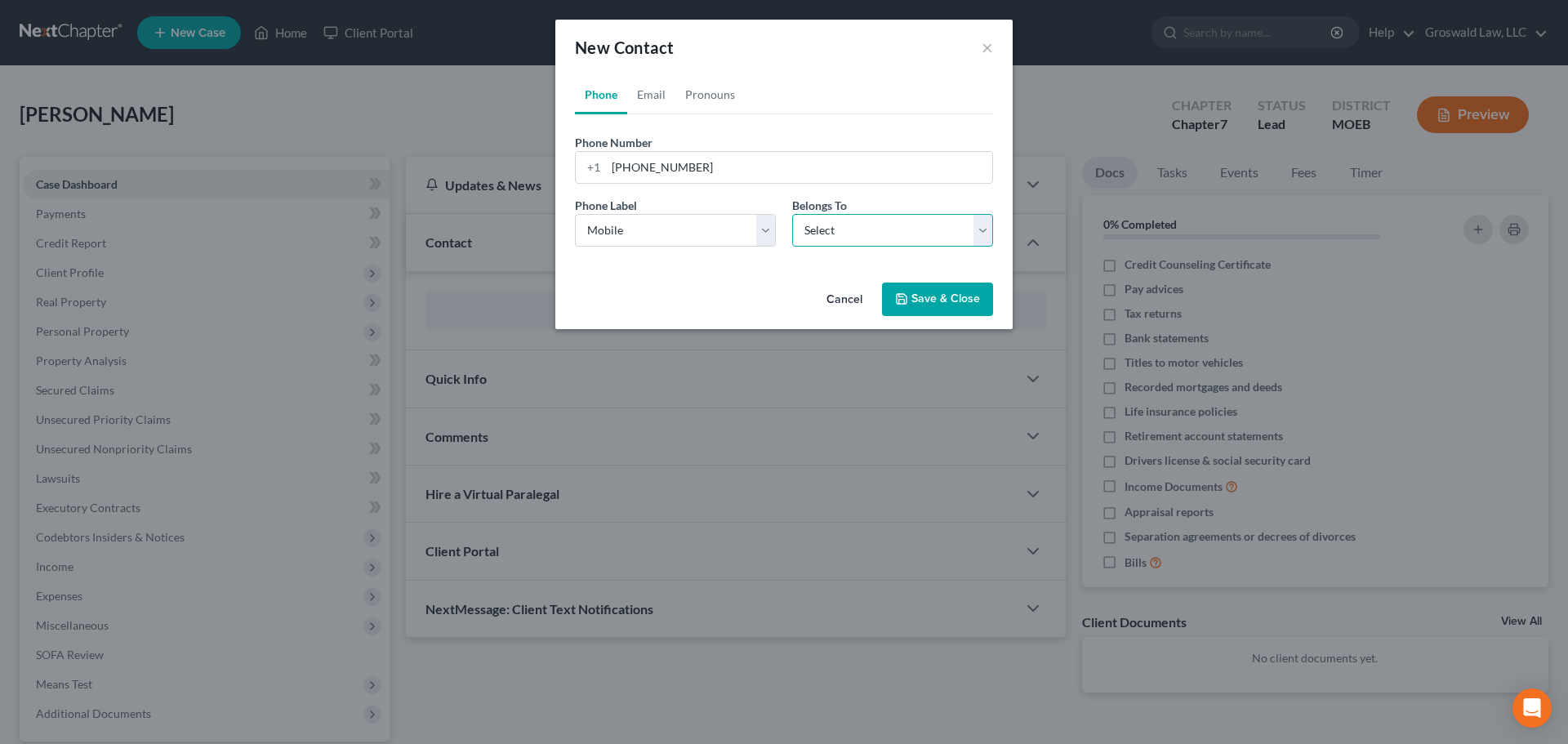
select select "0"
click at [792, 214] on select "Select Client Other" at bounding box center [892, 230] width 200 height 32
click at [937, 300] on button "Save & Close" at bounding box center [938, 299] width 111 height 34
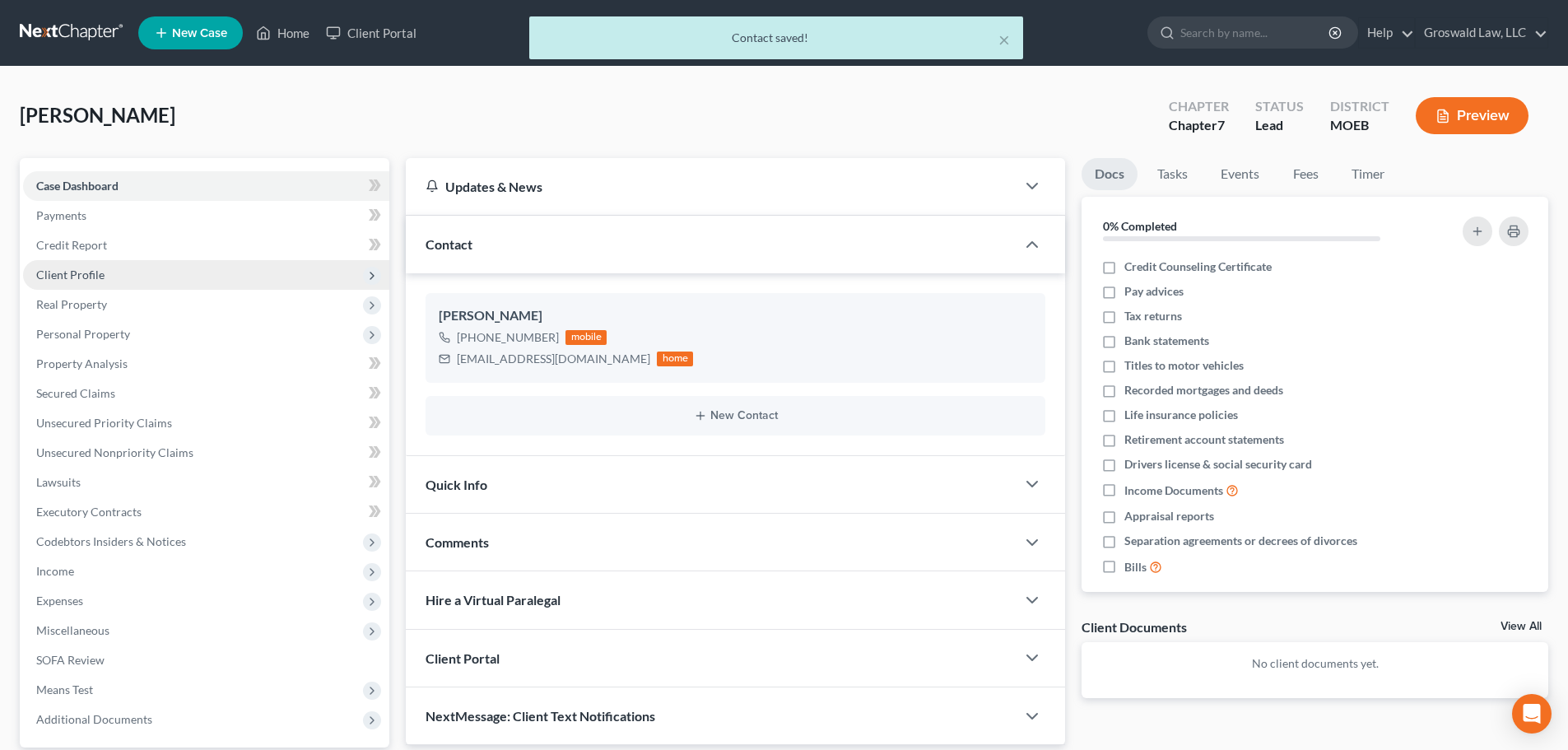
click at [137, 273] on span "Client Profile" at bounding box center [206, 274] width 366 height 30
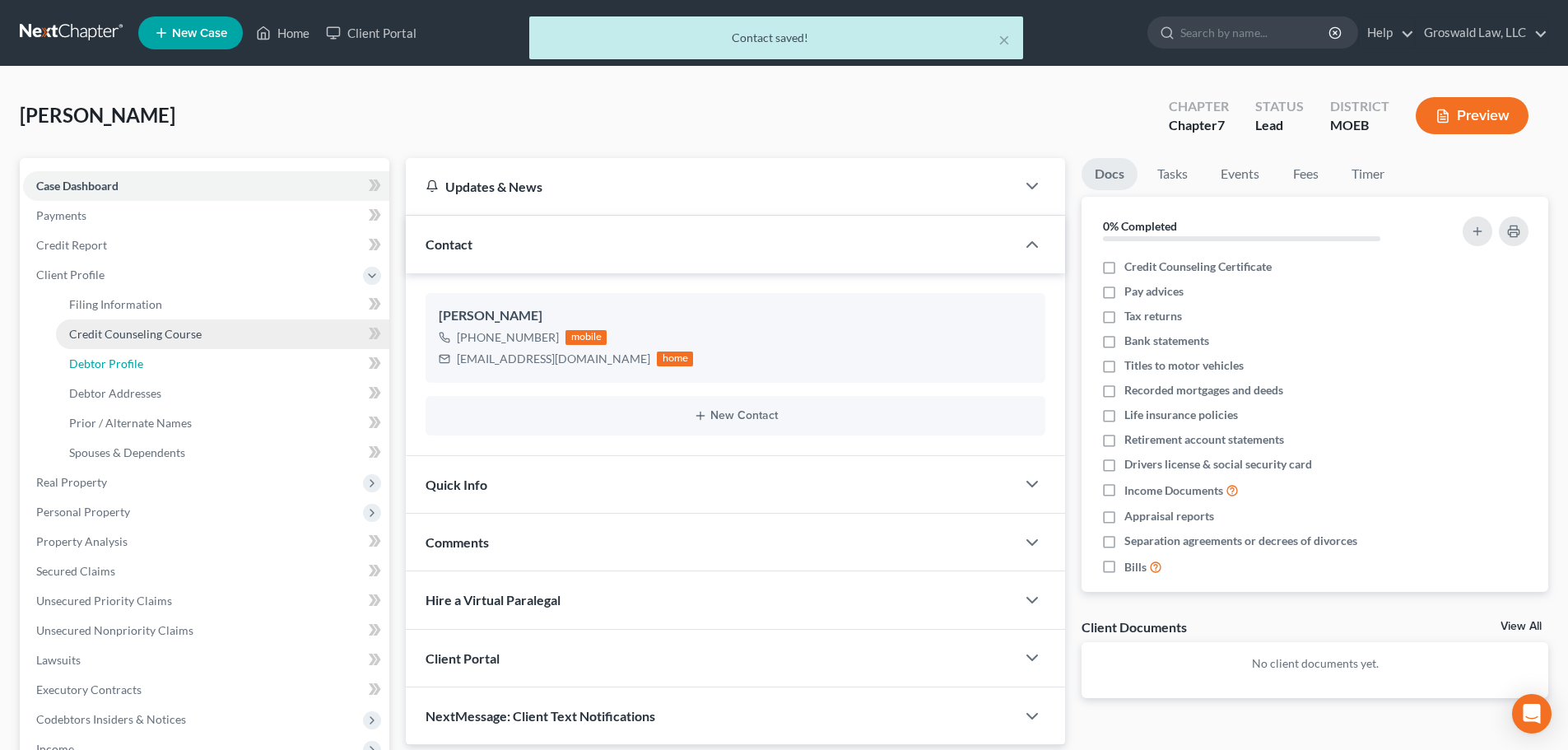
drag, startPoint x: 131, startPoint y: 353, endPoint x: 150, endPoint y: 346, distance: 20.2
click at [131, 353] on link "Debtor Profile" at bounding box center [223, 363] width 333 height 30
select select "0"
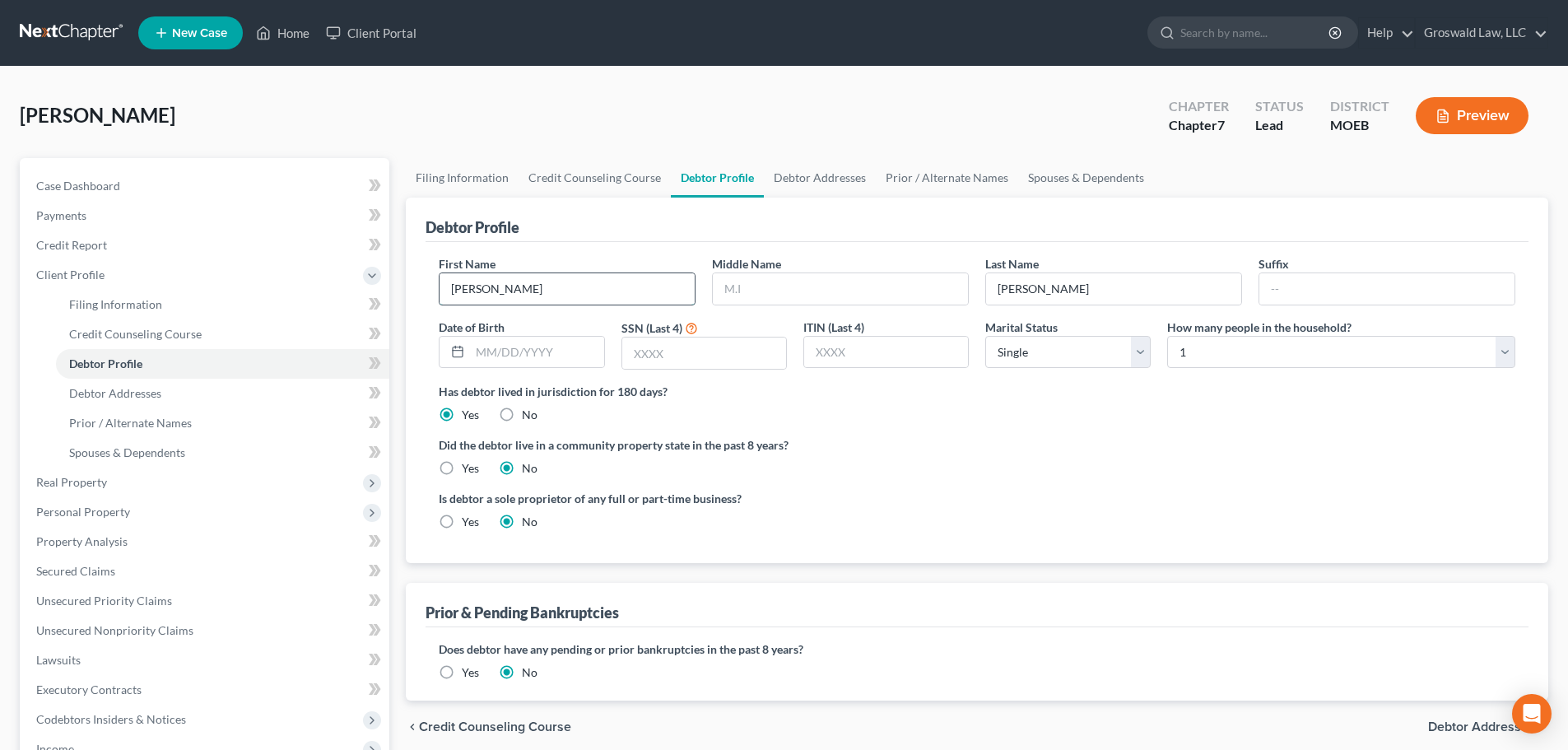
click at [470, 296] on input "[PERSON_NAME]" at bounding box center [567, 289] width 255 height 32
type input "[PERSON_NAME]"
type input "D."
type input "[DATE]"
type input "6036"
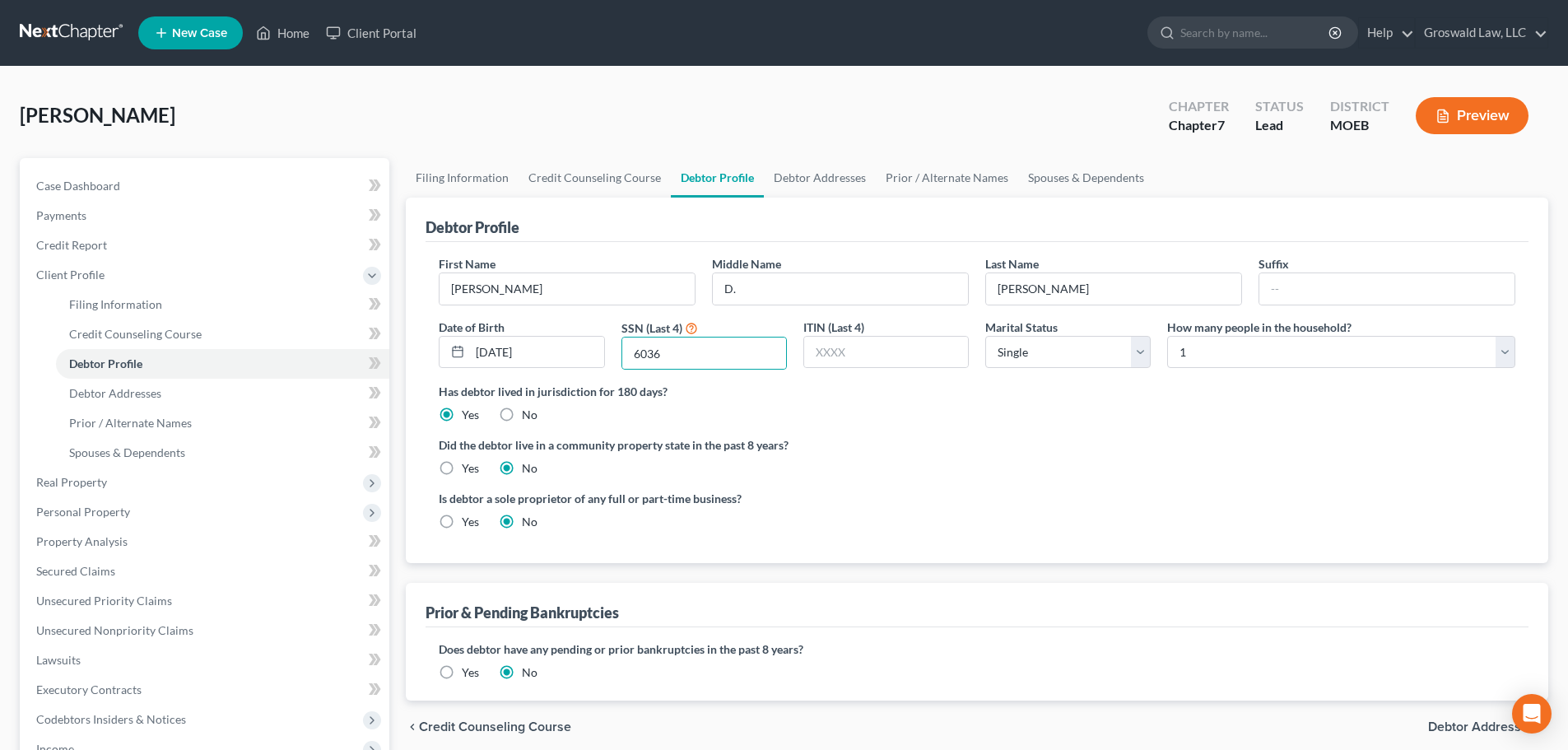
click at [838, 454] on label "Did the debtor live in a community property state in the past 8 years?" at bounding box center [976, 445] width 1076 height 17
click at [836, 169] on link "Debtor Addresses" at bounding box center [820, 178] width 112 height 40
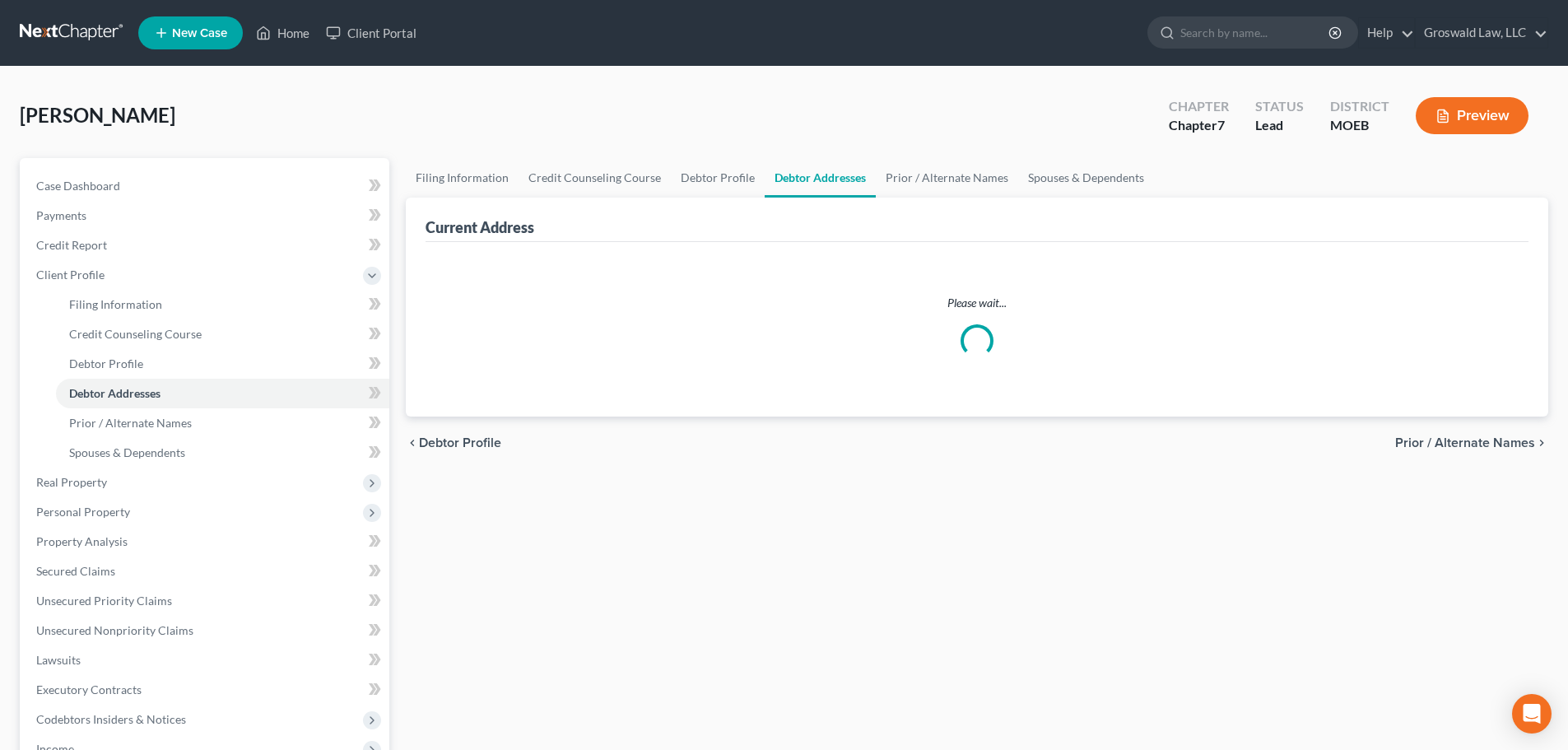
select select "0"
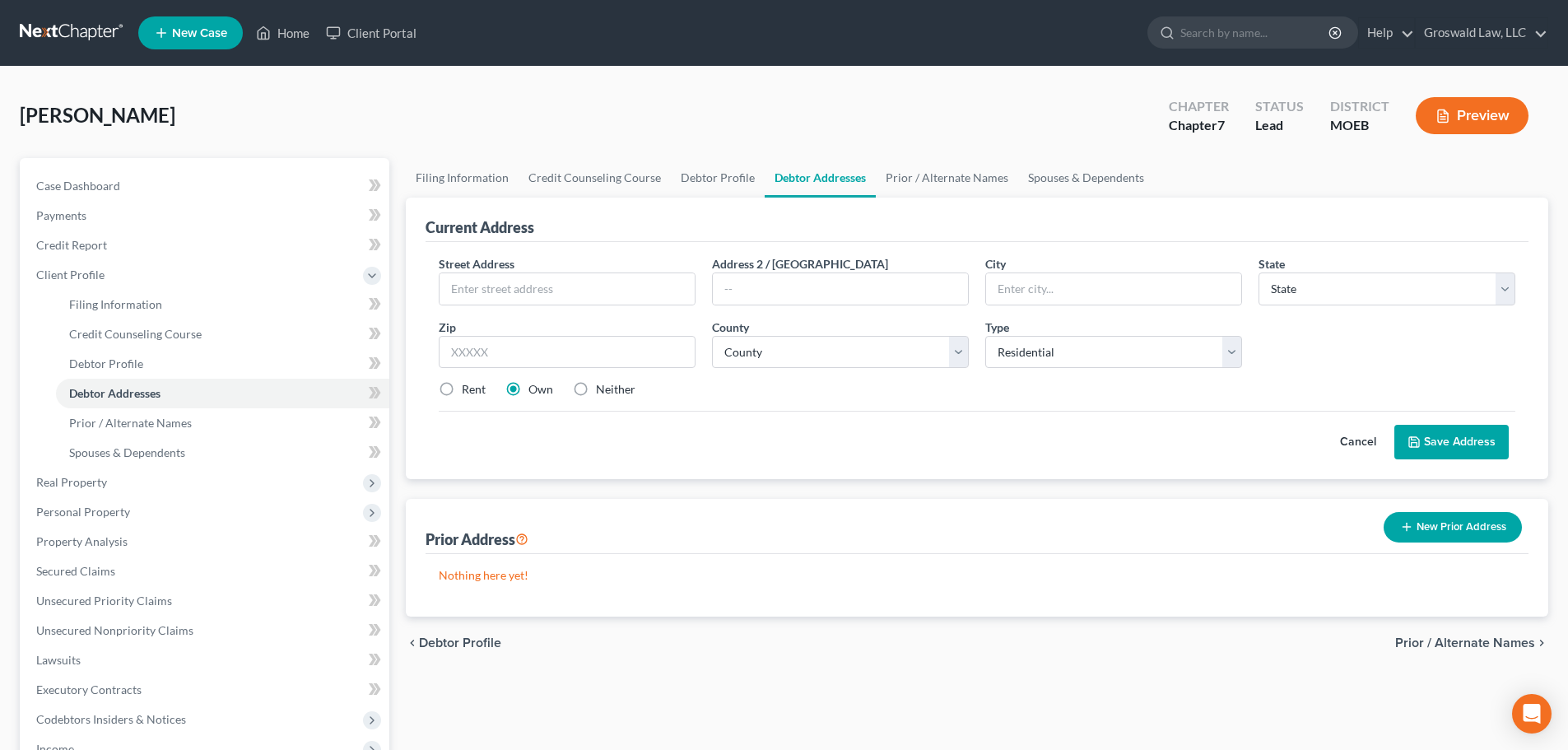
click at [596, 392] on label "Neither" at bounding box center [616, 389] width 40 height 16
click at [602, 391] on input "Neither" at bounding box center [608, 387] width 11 height 11
radio input "true"
click at [546, 292] on input "text" at bounding box center [567, 289] width 255 height 32
click at [570, 285] on input "text" at bounding box center [567, 289] width 255 height 32
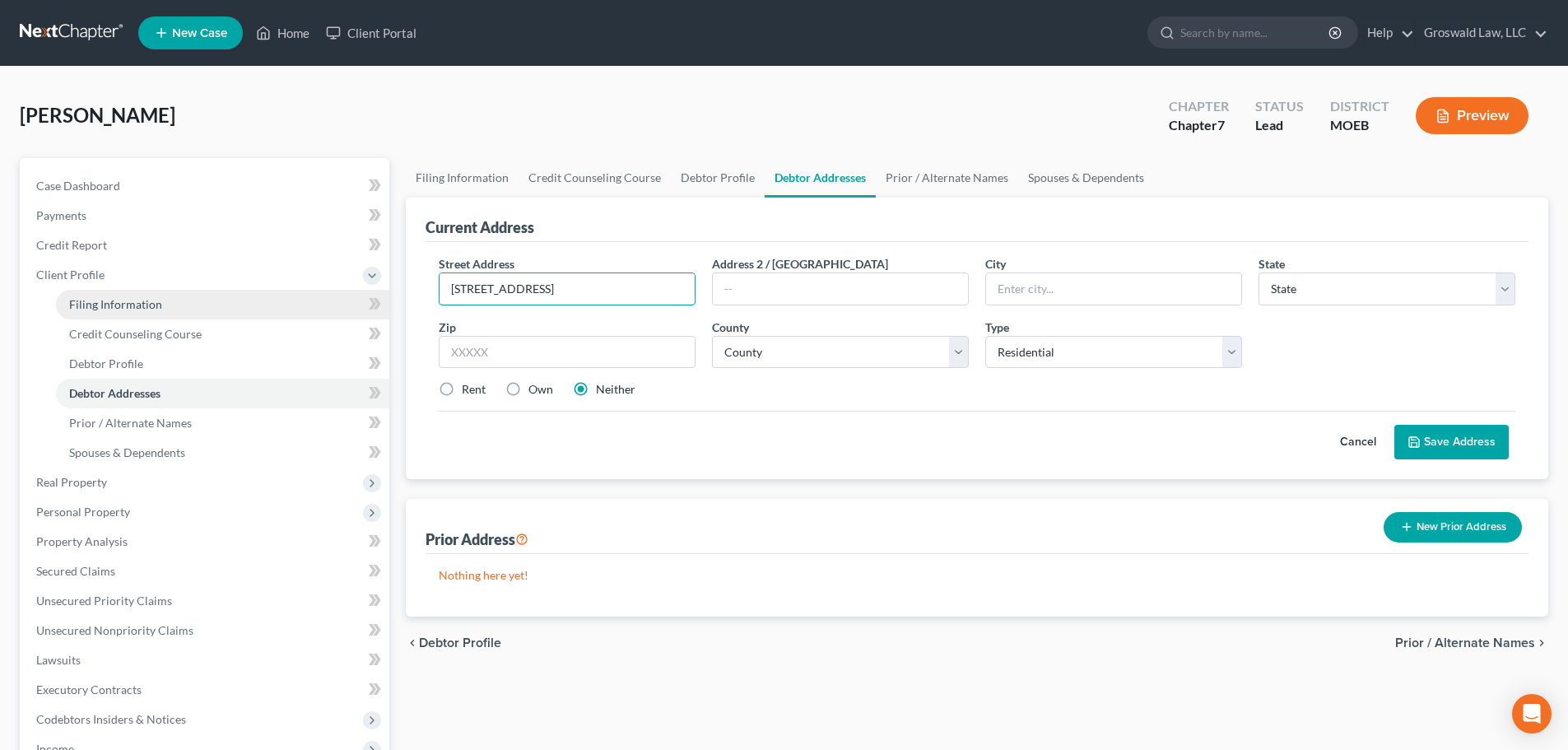
type input "[STREET_ADDRESS]"
type input "63112"
type input "Saint Louis"
select select "26"
select select "101"
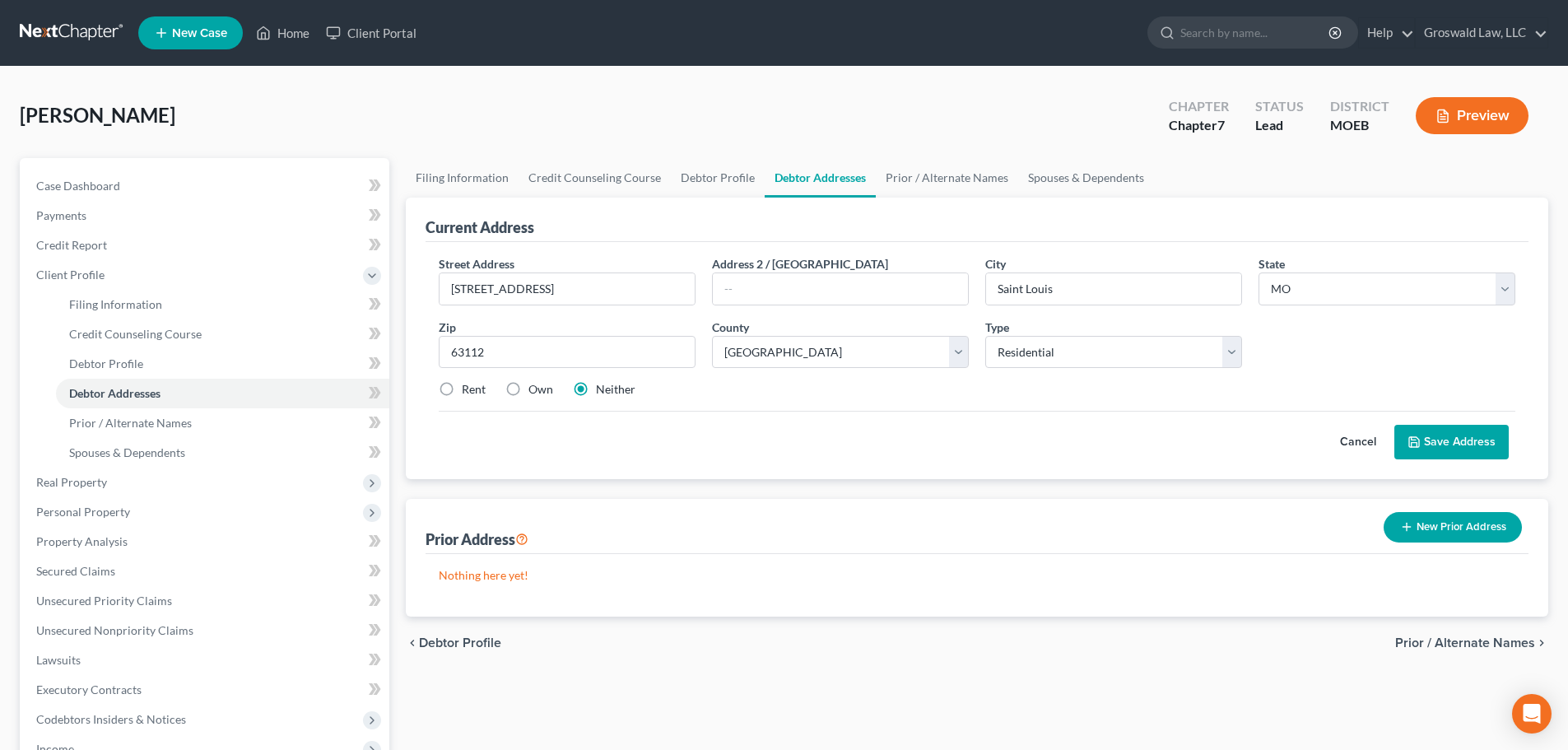
click at [1468, 447] on button "Save Address" at bounding box center [1451, 442] width 114 height 34
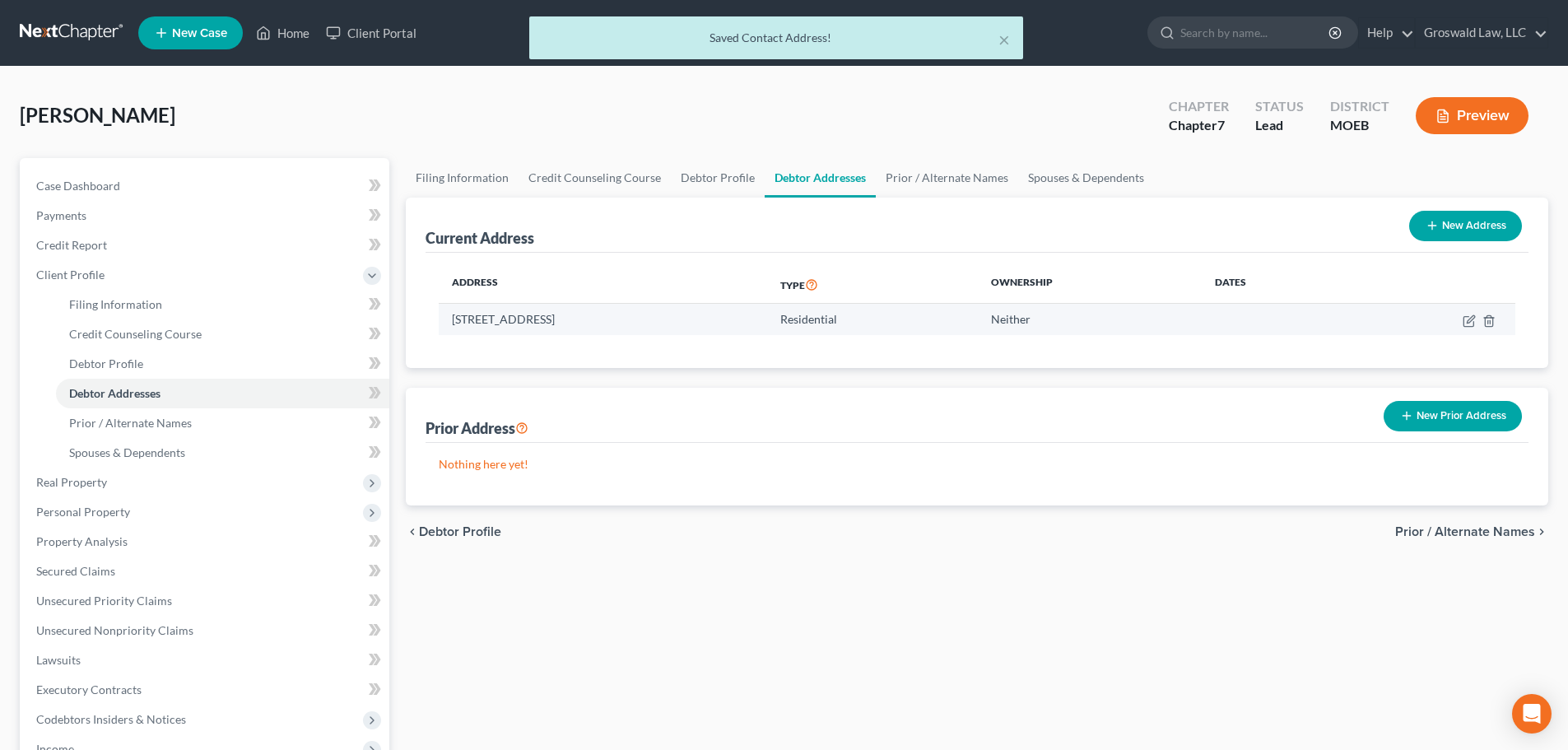
drag, startPoint x: 568, startPoint y: 323, endPoint x: 452, endPoint y: 320, distance: 116.0
click at [452, 320] on td "[STREET_ADDRESS]" at bounding box center [602, 319] width 328 height 32
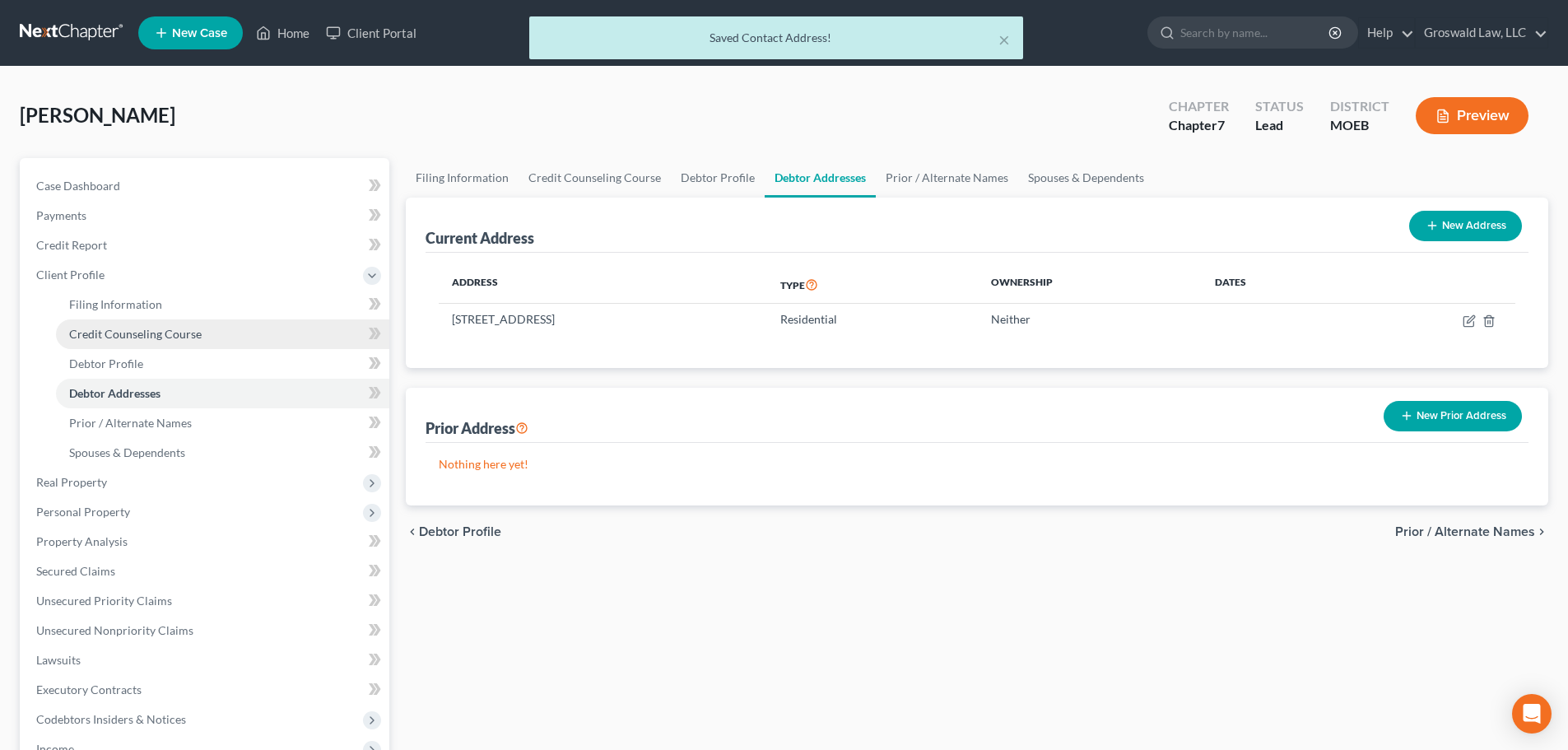
copy td "[STREET_ADDRESS]"
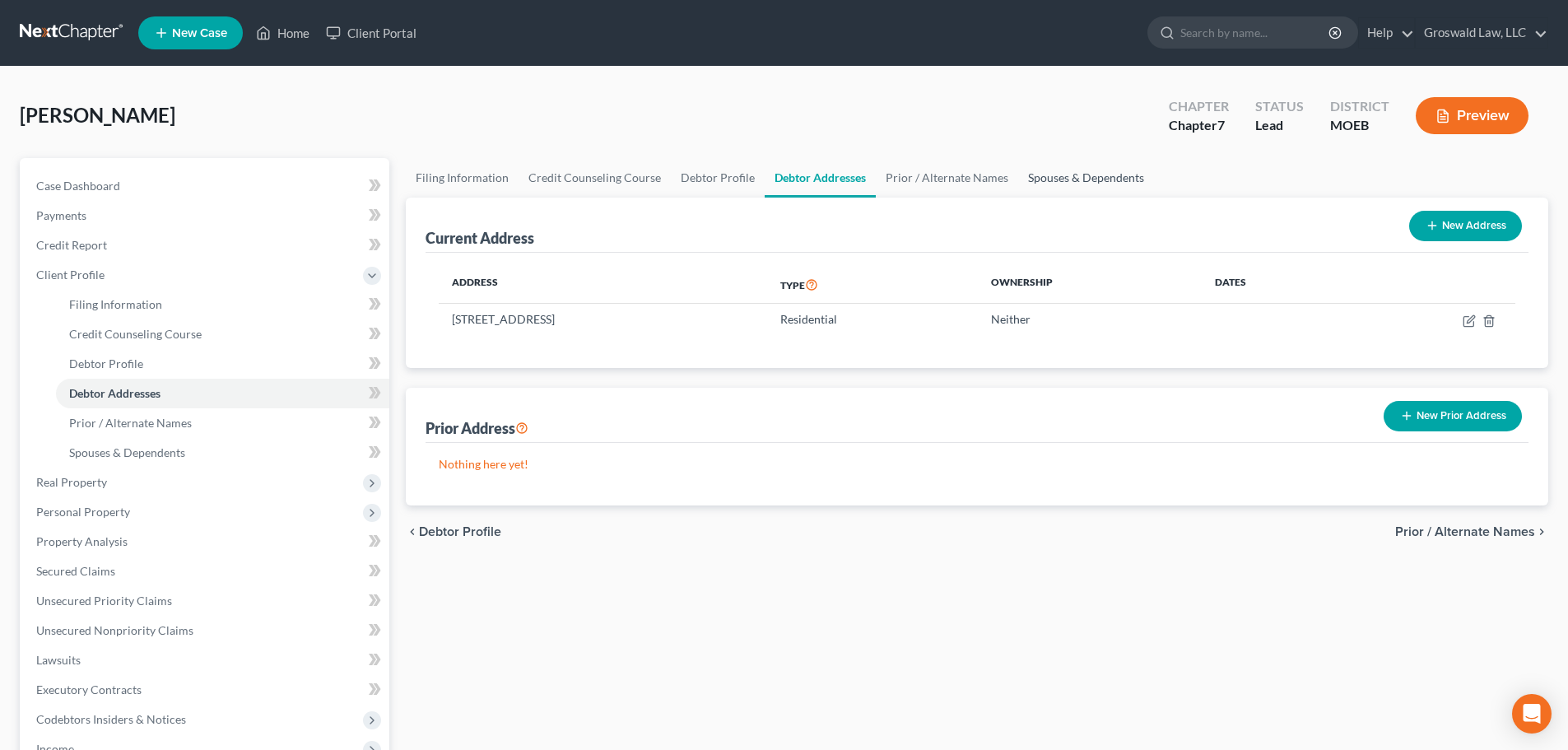
click at [1083, 183] on link "Spouses & Dependents" at bounding box center [1086, 178] width 136 height 40
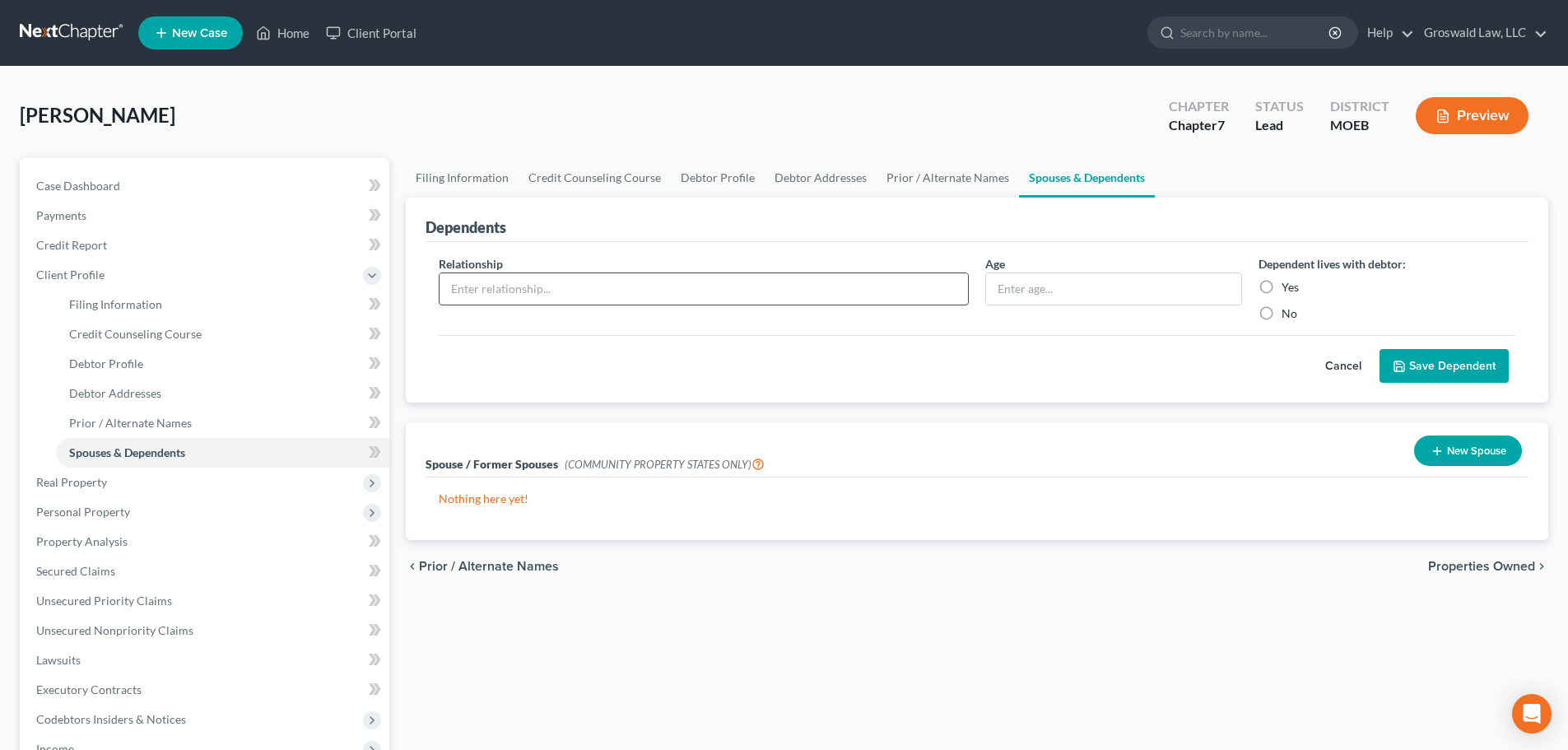
click at [633, 297] on input "text" at bounding box center [703, 289] width 528 height 32
type input "child"
type input "18"
click at [1282, 284] on label "Yes" at bounding box center [1290, 287] width 17 height 16
click at [1288, 284] on input "Yes" at bounding box center [1294, 284] width 11 height 11
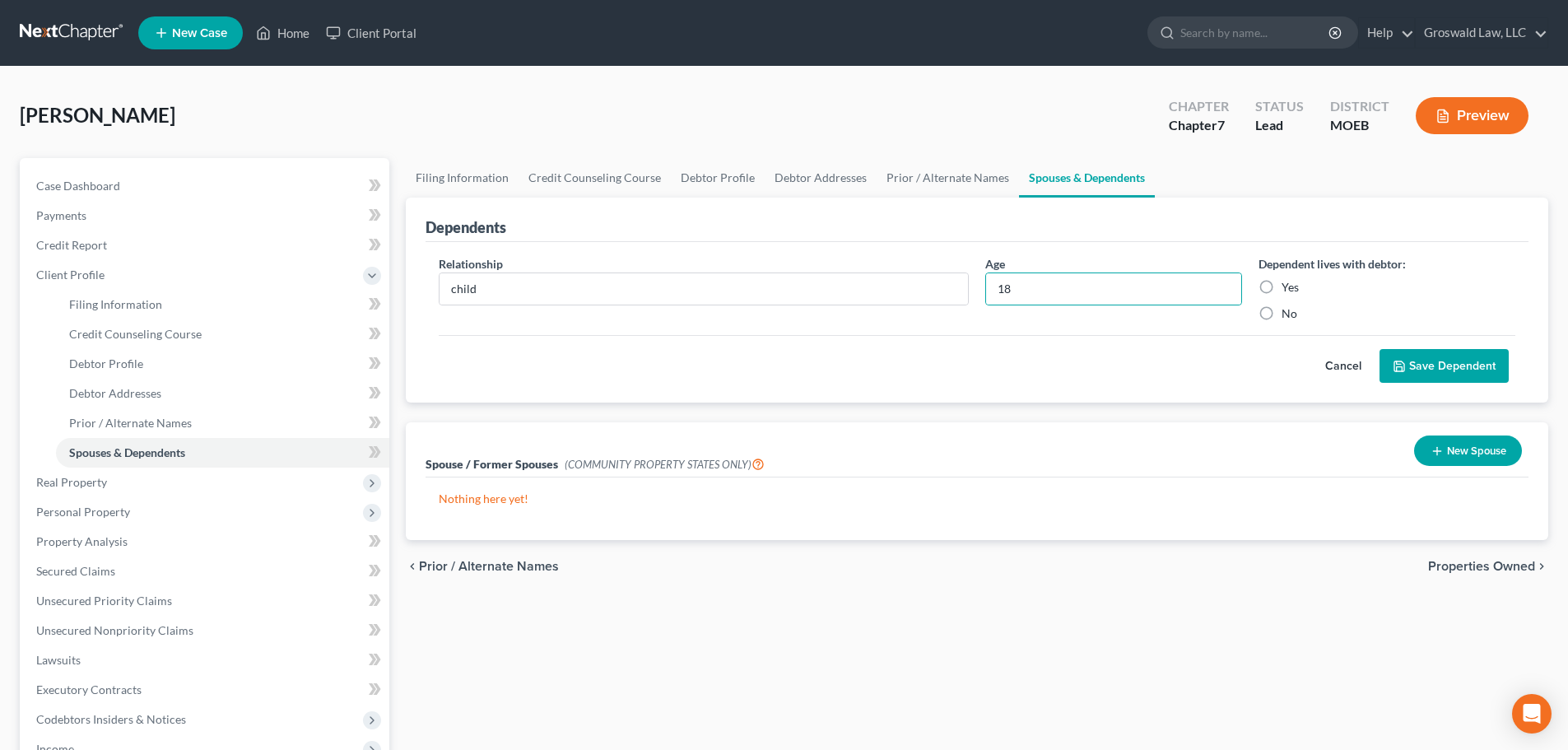
radio input "true"
click at [1435, 360] on button "Save Dependent" at bounding box center [1444, 366] width 130 height 34
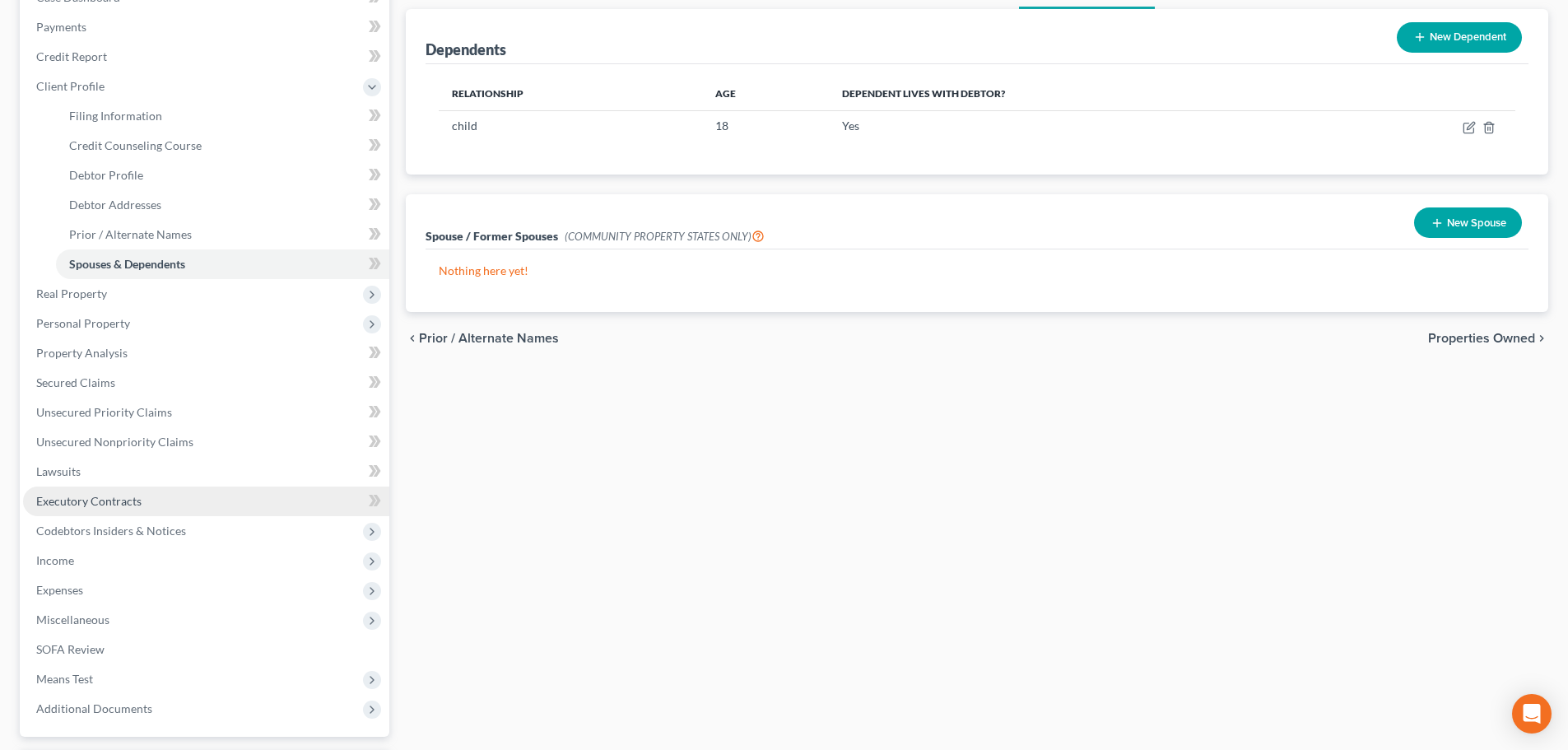
scroll to position [247, 0]
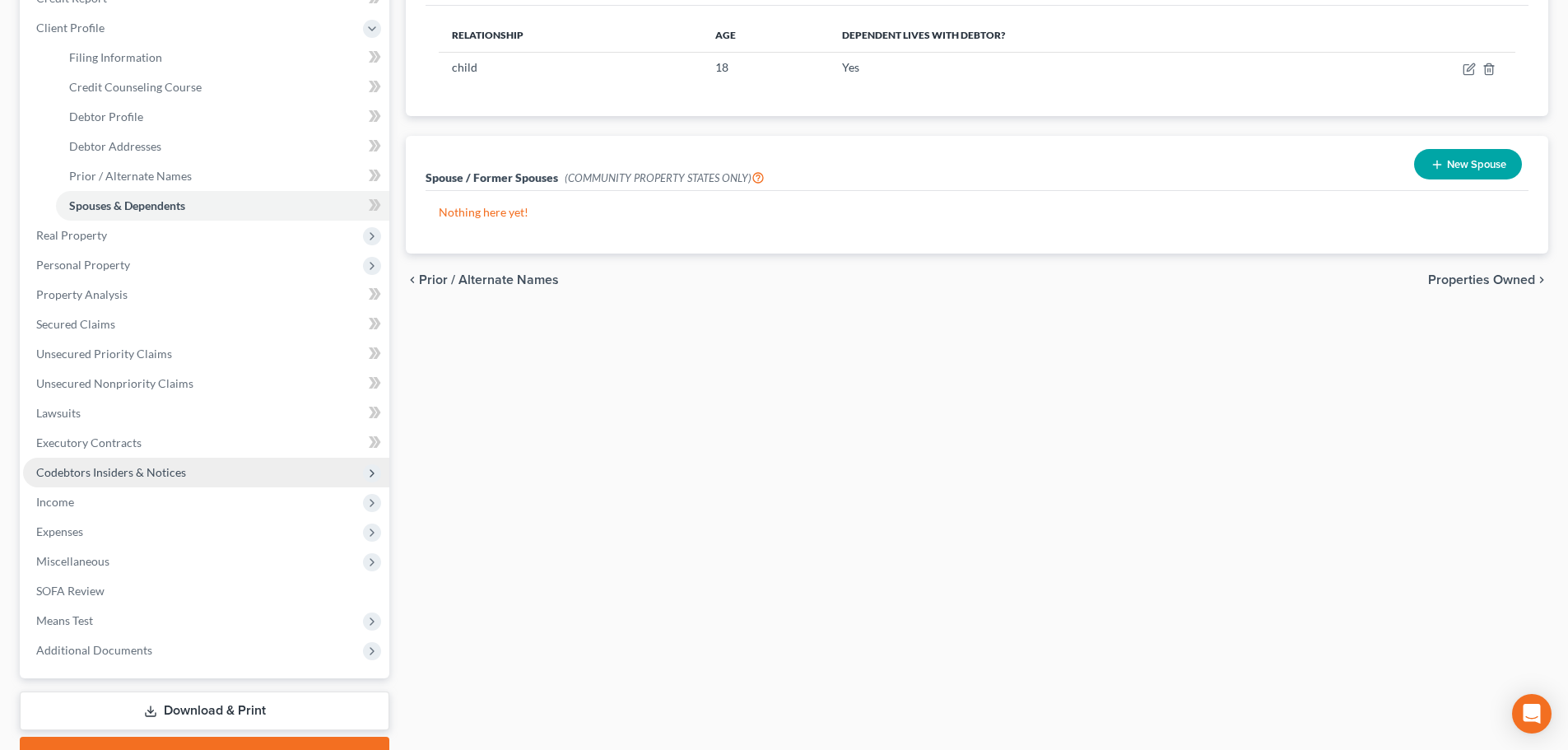
click at [185, 485] on span "Codebtors Insiders & Notices" at bounding box center [206, 472] width 366 height 30
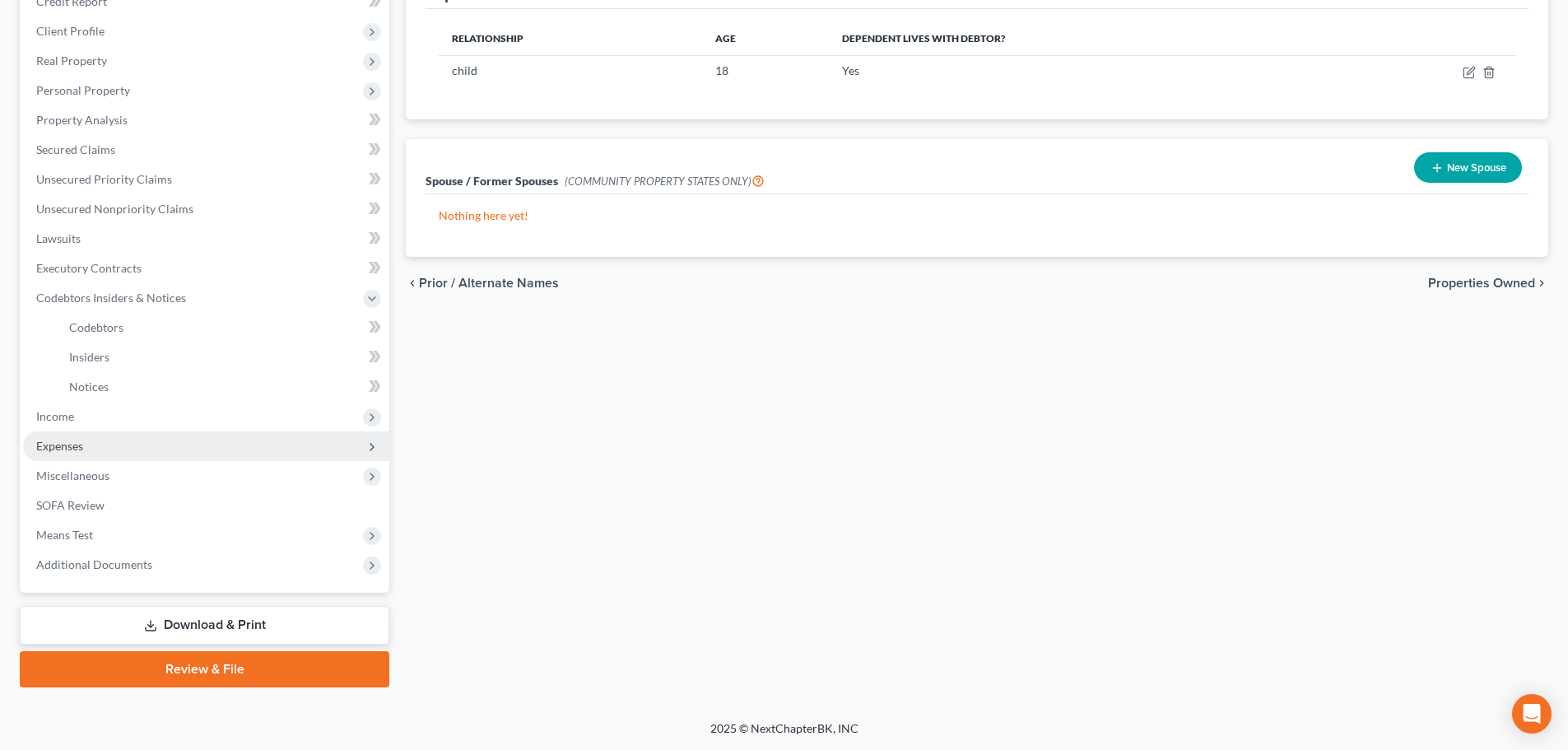
click at [56, 435] on span "Expenses" at bounding box center [206, 446] width 366 height 30
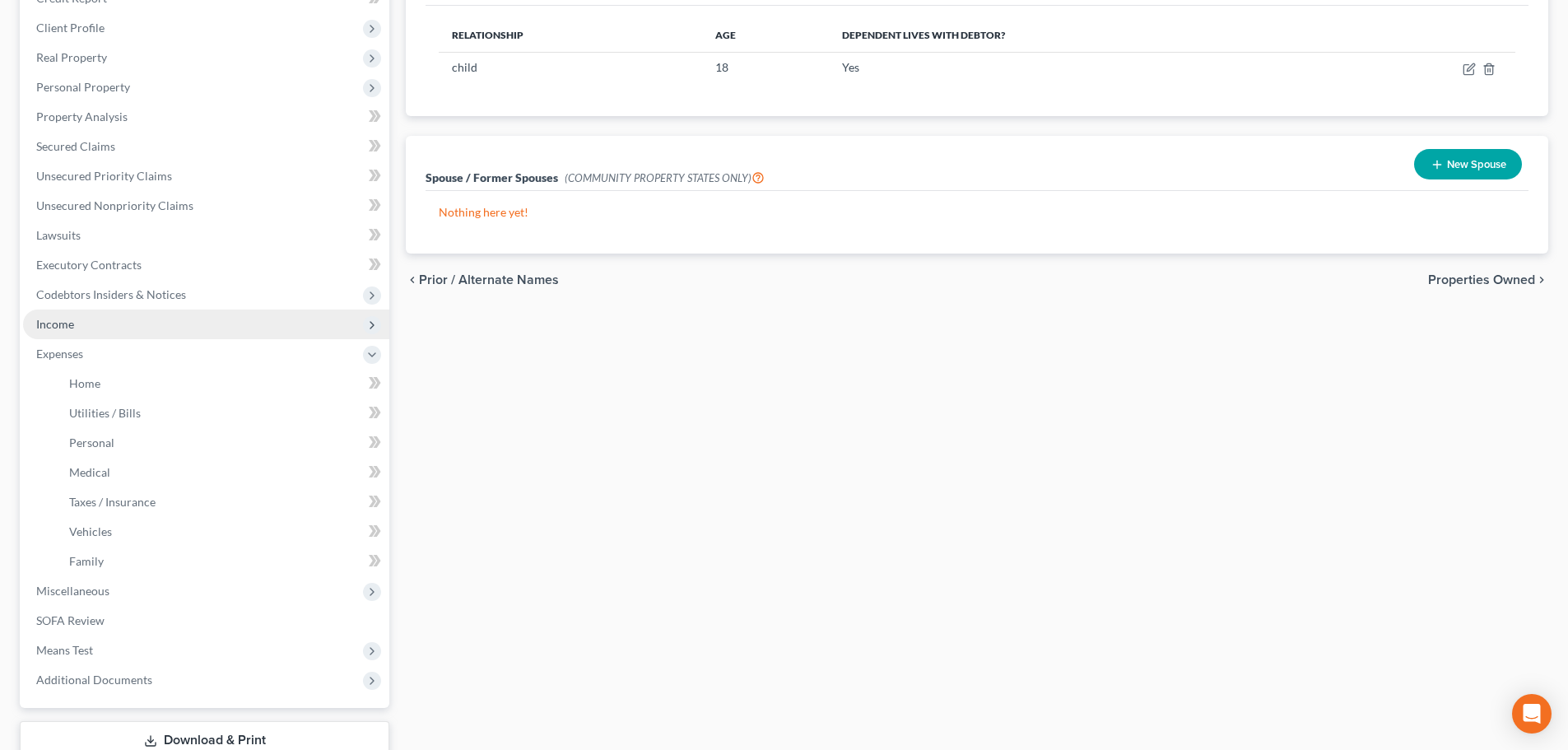
click at [72, 329] on span "Income" at bounding box center [55, 323] width 38 height 14
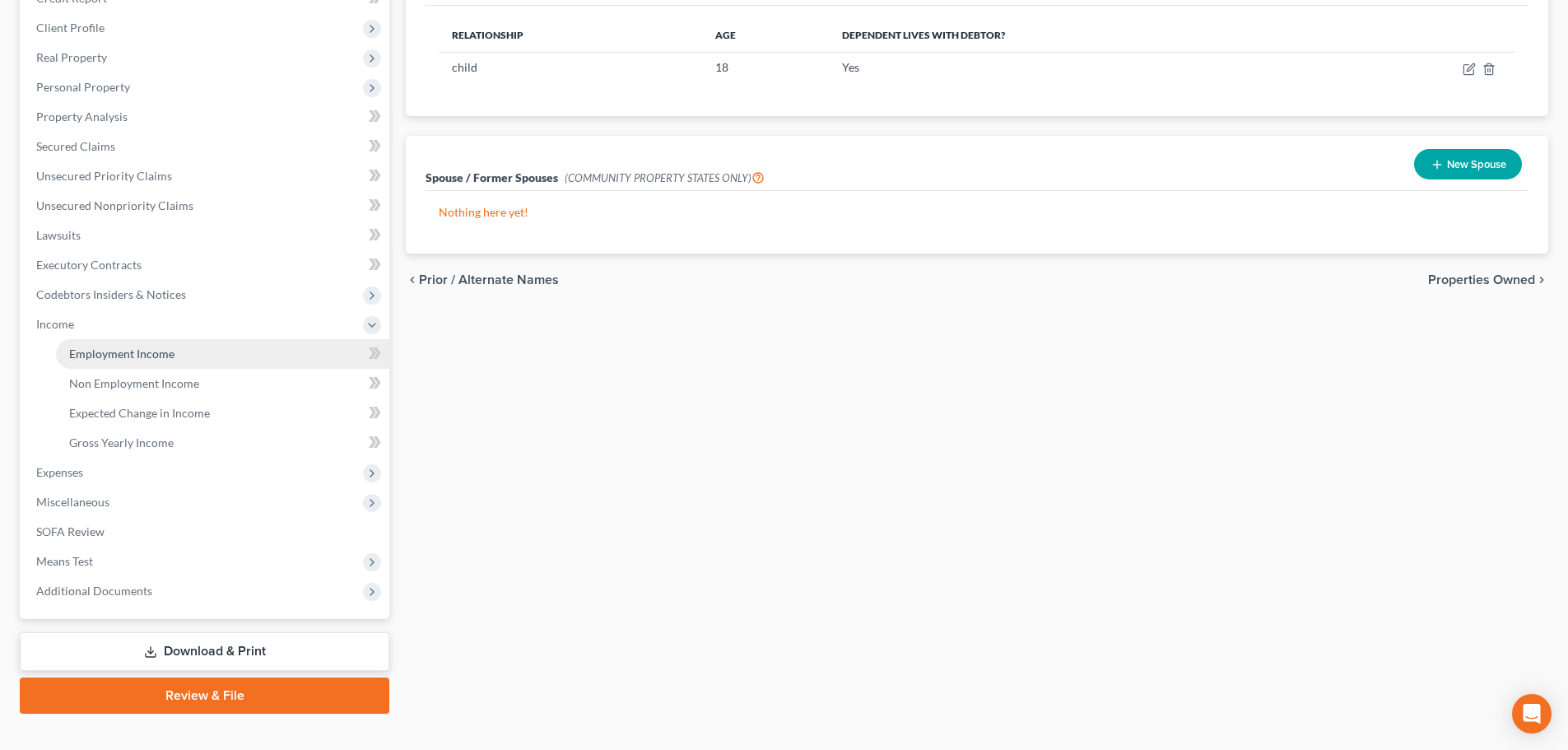
click at [220, 341] on link "Employment Income" at bounding box center [223, 353] width 333 height 30
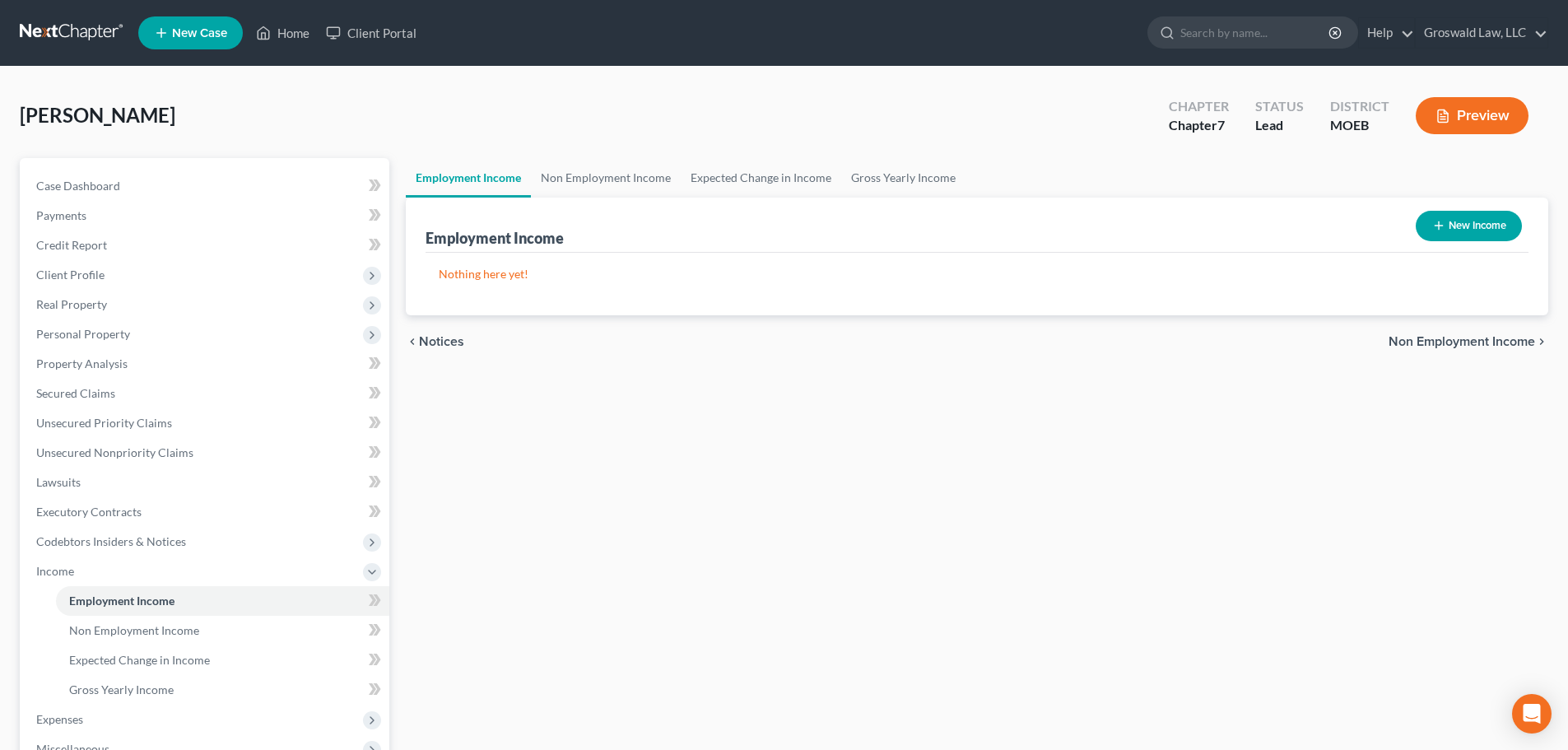
click at [1489, 239] on button "New Income" at bounding box center [1468, 226] width 106 height 31
select select "0"
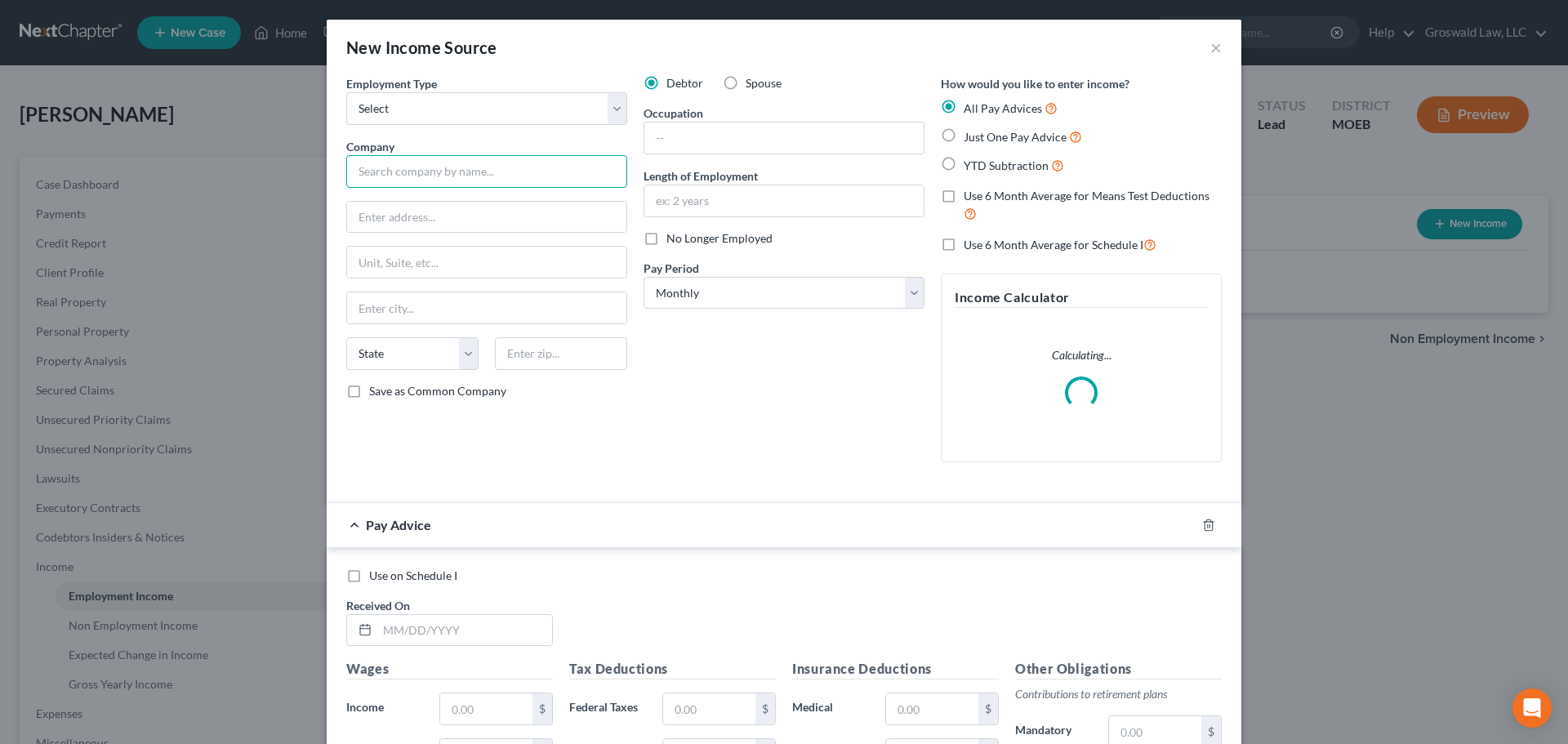
click at [470, 164] on input "text" at bounding box center [486, 172] width 281 height 32
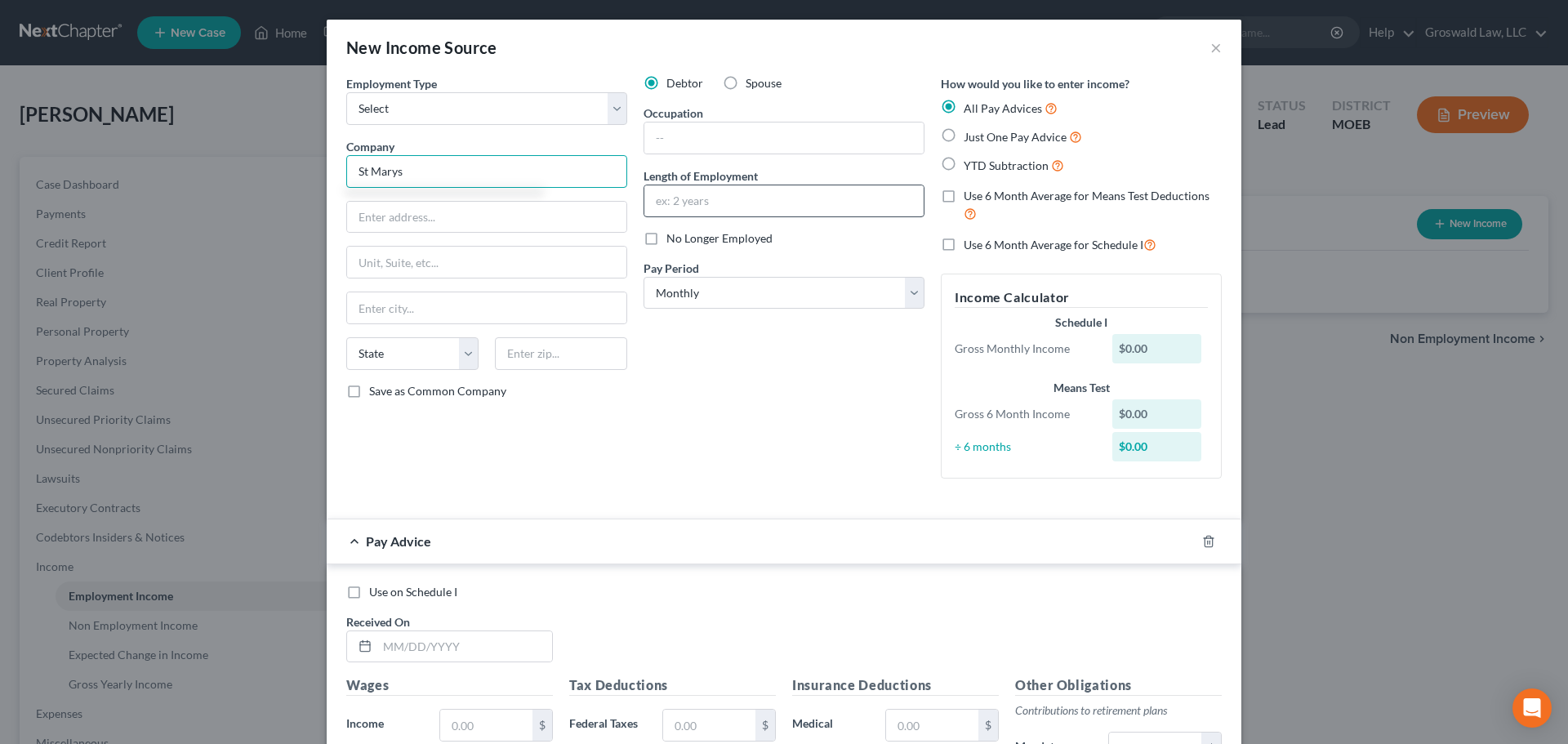
type input "St Marys"
click at [706, 196] on input "text" at bounding box center [784, 200] width 280 height 31
type input "11/2024 to present"
click at [726, 146] on input "text" at bounding box center [784, 137] width 280 height 31
type input "Housekeeping"
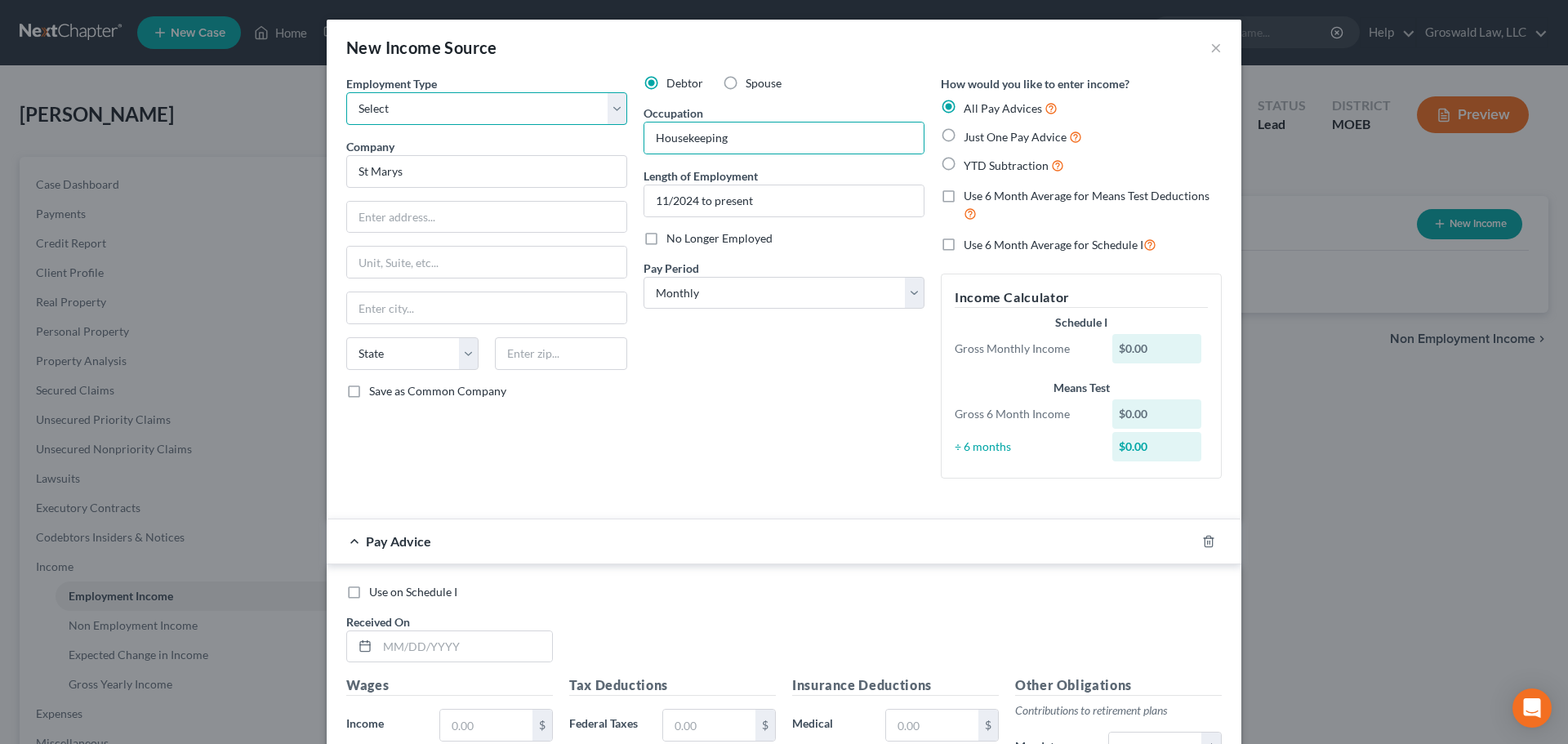
click at [504, 102] on select "Select Full or [DEMOGRAPHIC_DATA] Employment Self Employment" at bounding box center [486, 109] width 281 height 32
select select "0"
click at [346, 93] on select "Select Full or [DEMOGRAPHIC_DATA] Employment Self Employment" at bounding box center [486, 109] width 281 height 32
click at [1209, 544] on line "button" at bounding box center [1209, 542] width 0 height 4
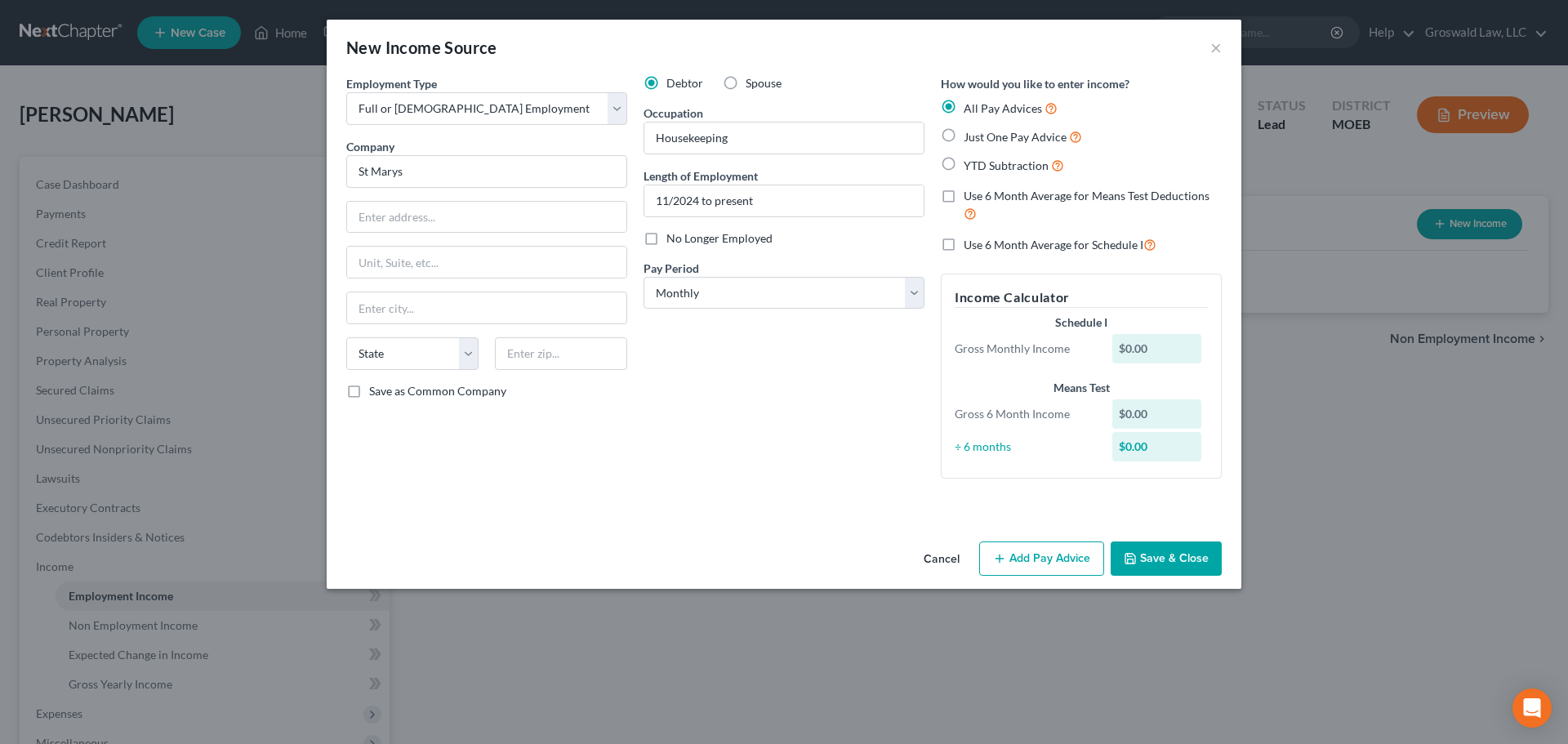
click at [1162, 553] on button "Save & Close" at bounding box center [1167, 558] width 111 height 34
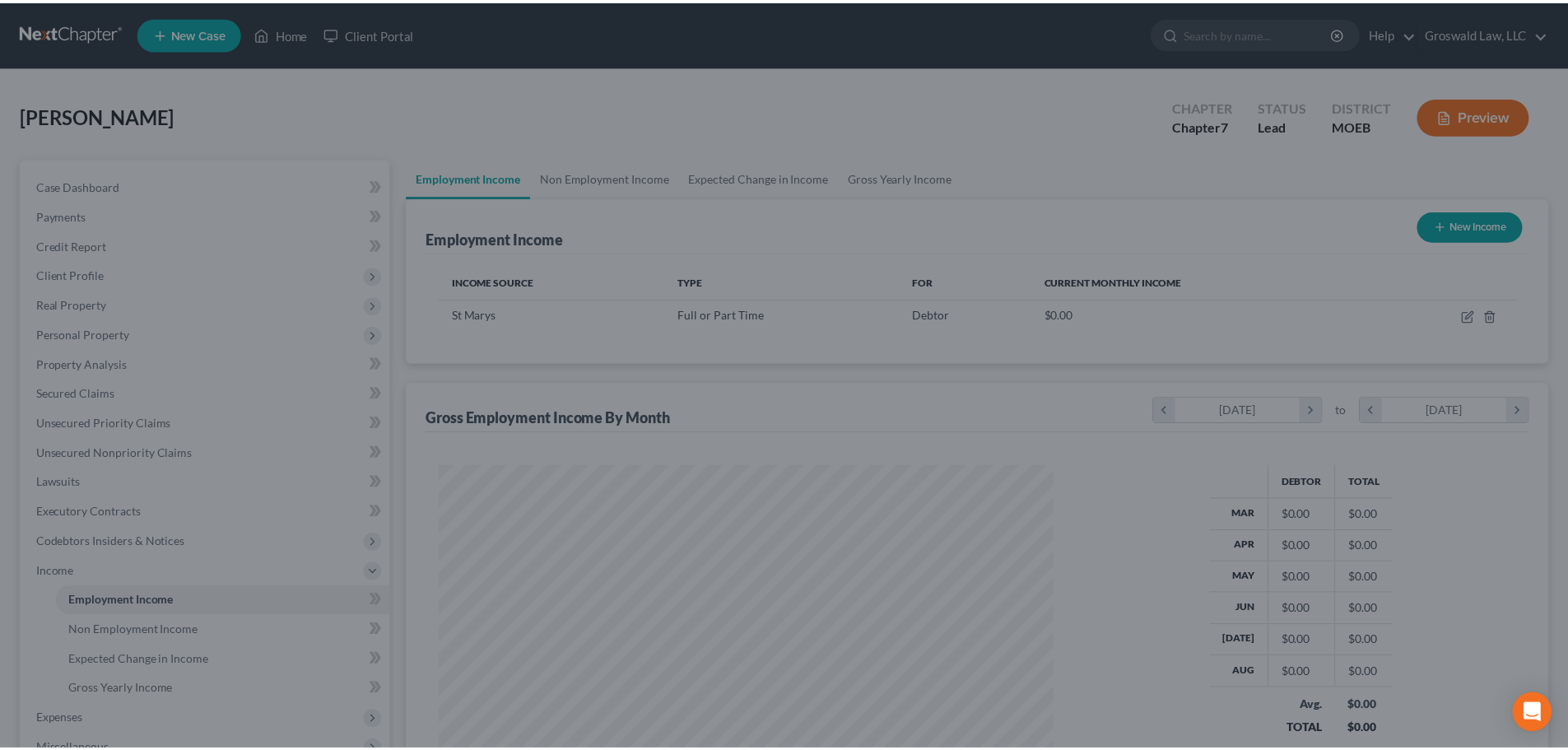
scroll to position [307, 647]
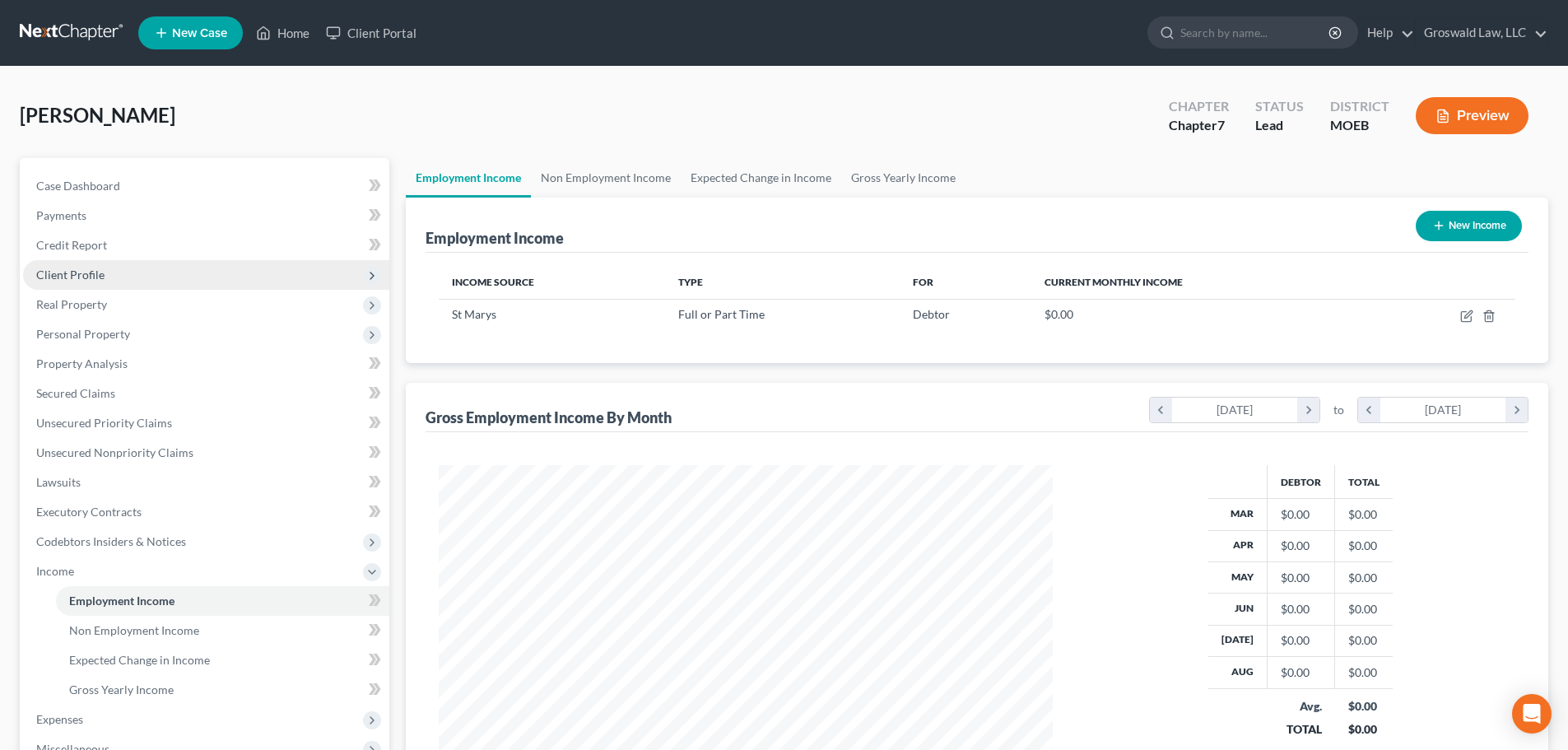
click at [92, 276] on span "Client Profile" at bounding box center [70, 274] width 68 height 14
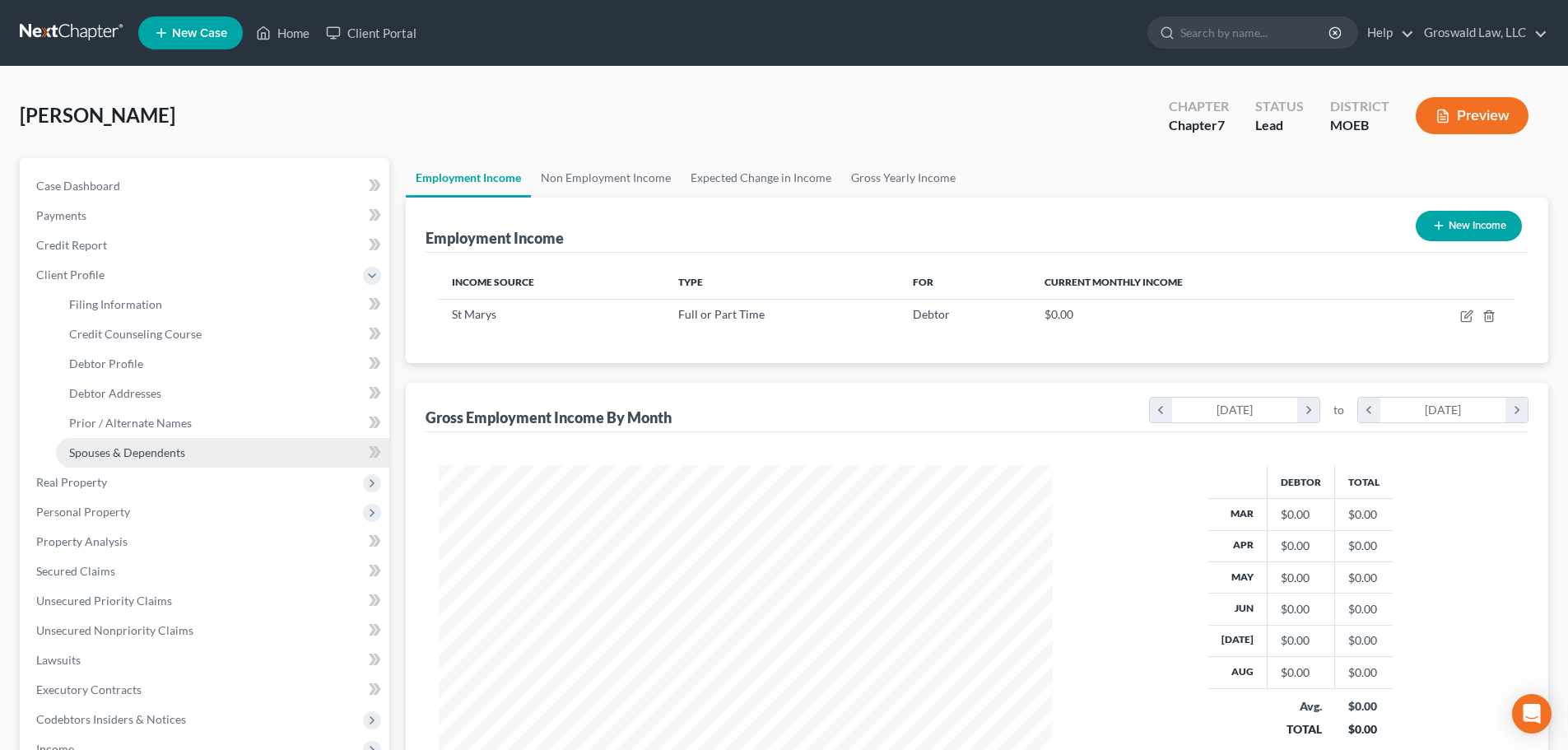
click at [140, 443] on link "Spouses & Dependents" at bounding box center [223, 452] width 333 height 30
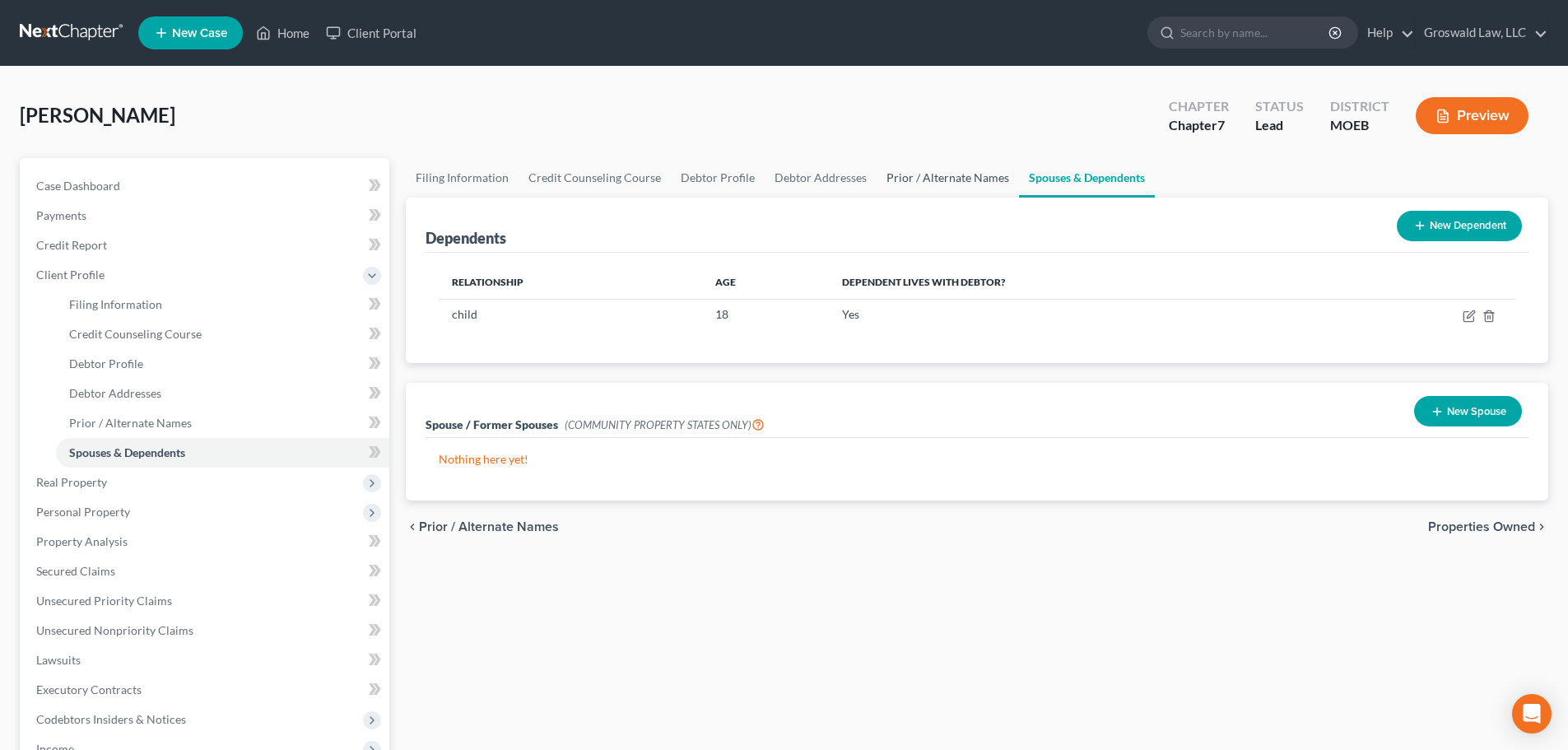
click at [928, 175] on link "Prior / Alternate Names" at bounding box center [948, 178] width 142 height 40
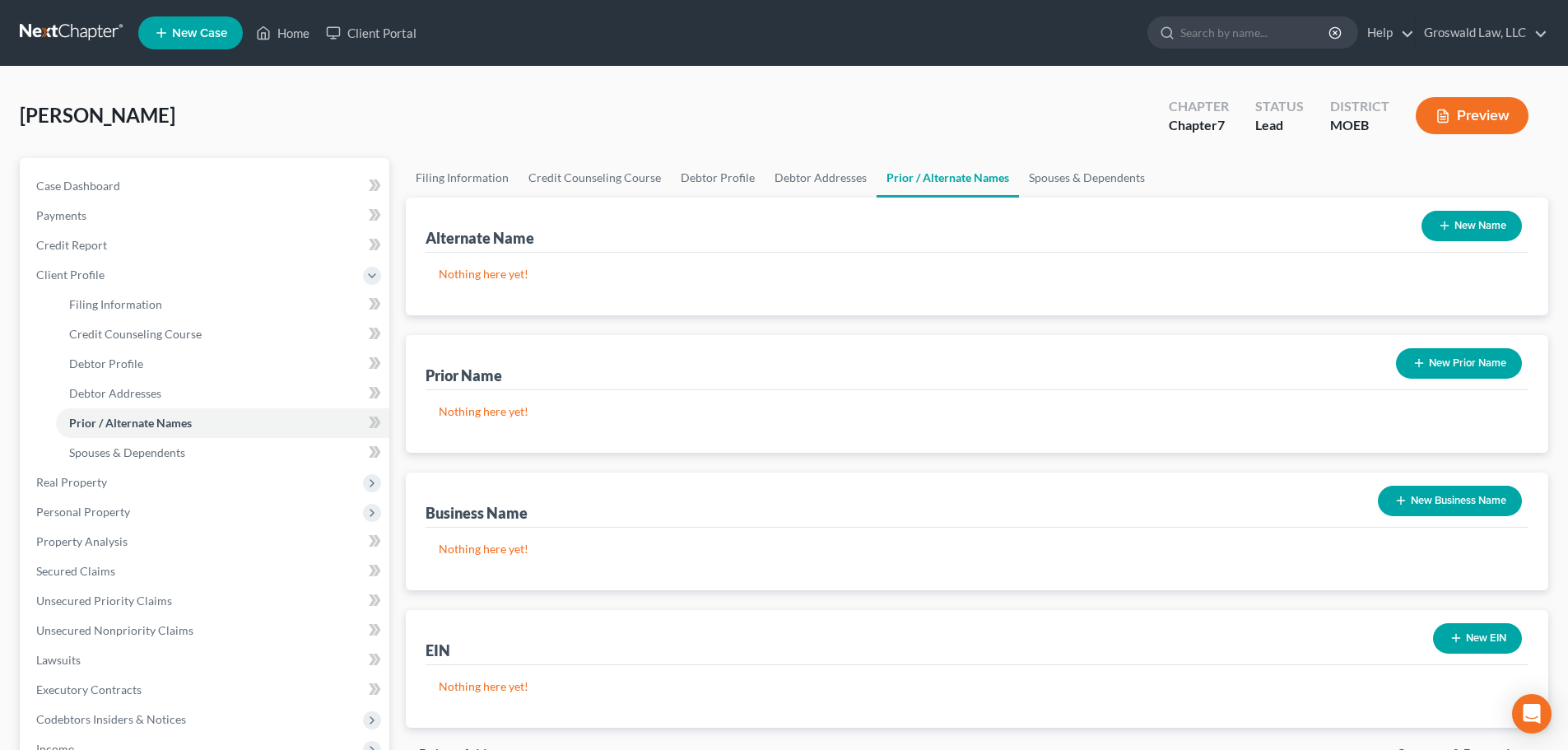
click at [1435, 359] on button "New Prior Name" at bounding box center [1458, 363] width 126 height 31
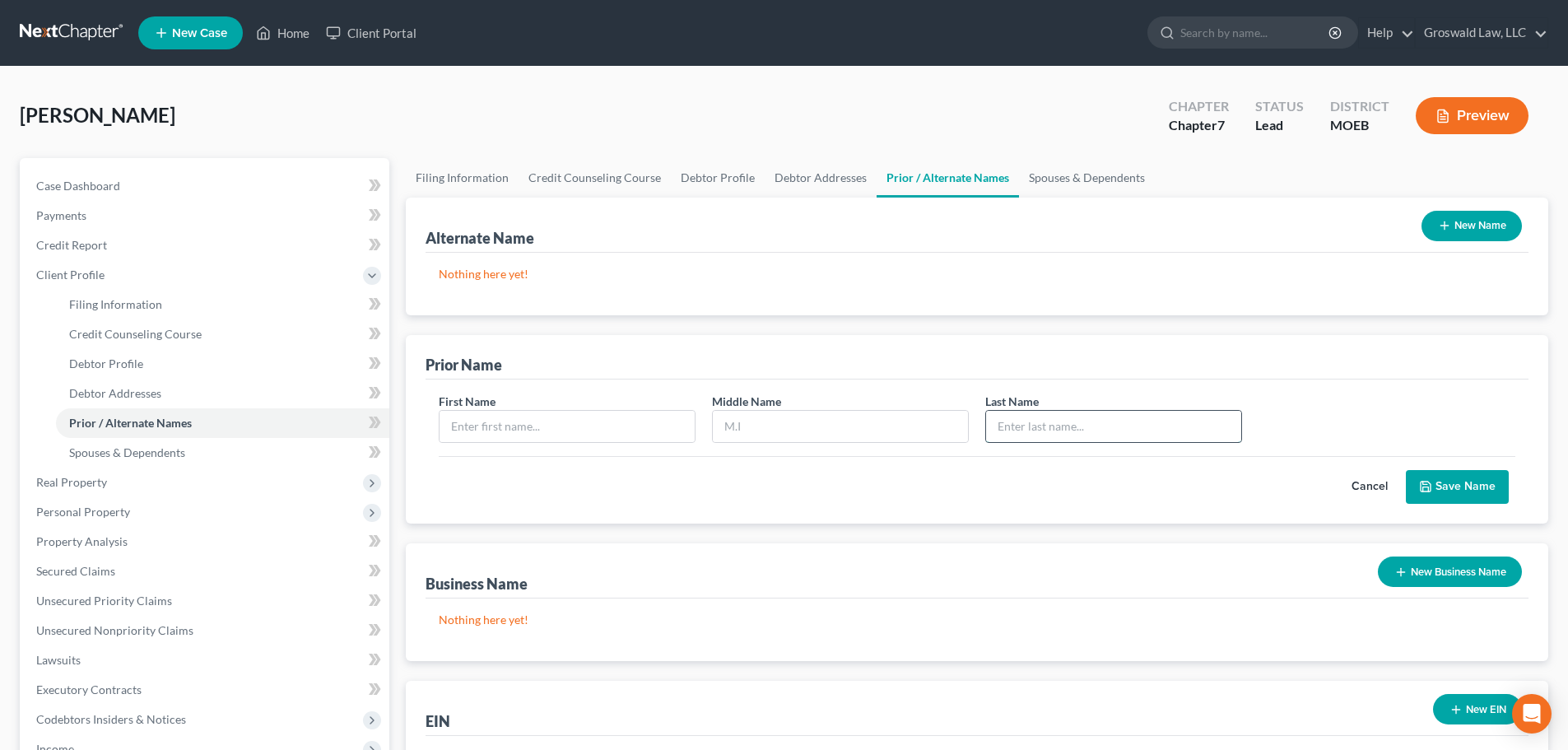
click at [1040, 424] on input "text" at bounding box center [1113, 426] width 255 height 32
type input "[PERSON_NAME]"
click at [569, 437] on input "text" at bounding box center [567, 426] width 255 height 32
type input "[PERSON_NAME]"
click at [1472, 490] on button "Save Name" at bounding box center [1457, 487] width 103 height 34
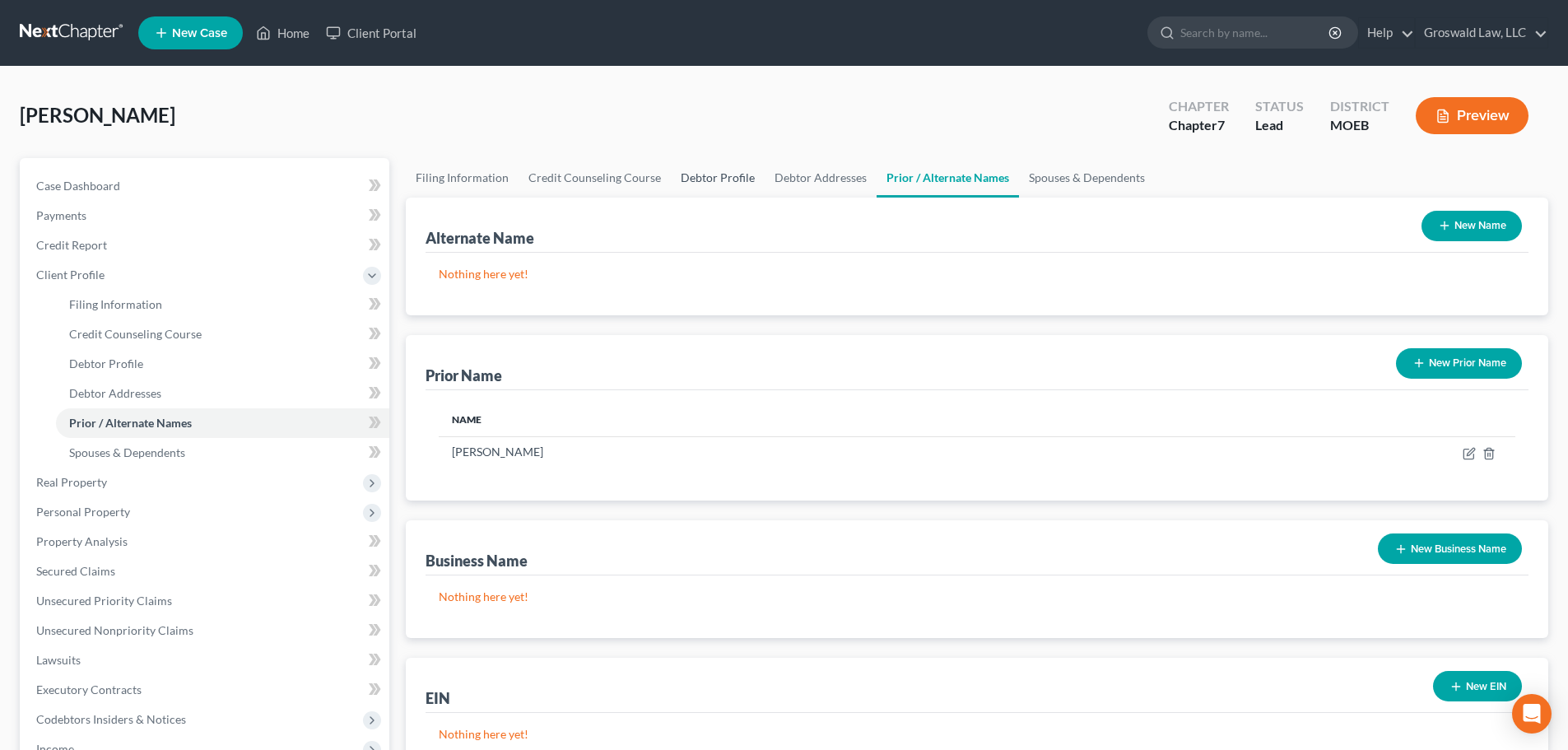
click at [724, 173] on link "Debtor Profile" at bounding box center [717, 178] width 94 height 40
select select "0"
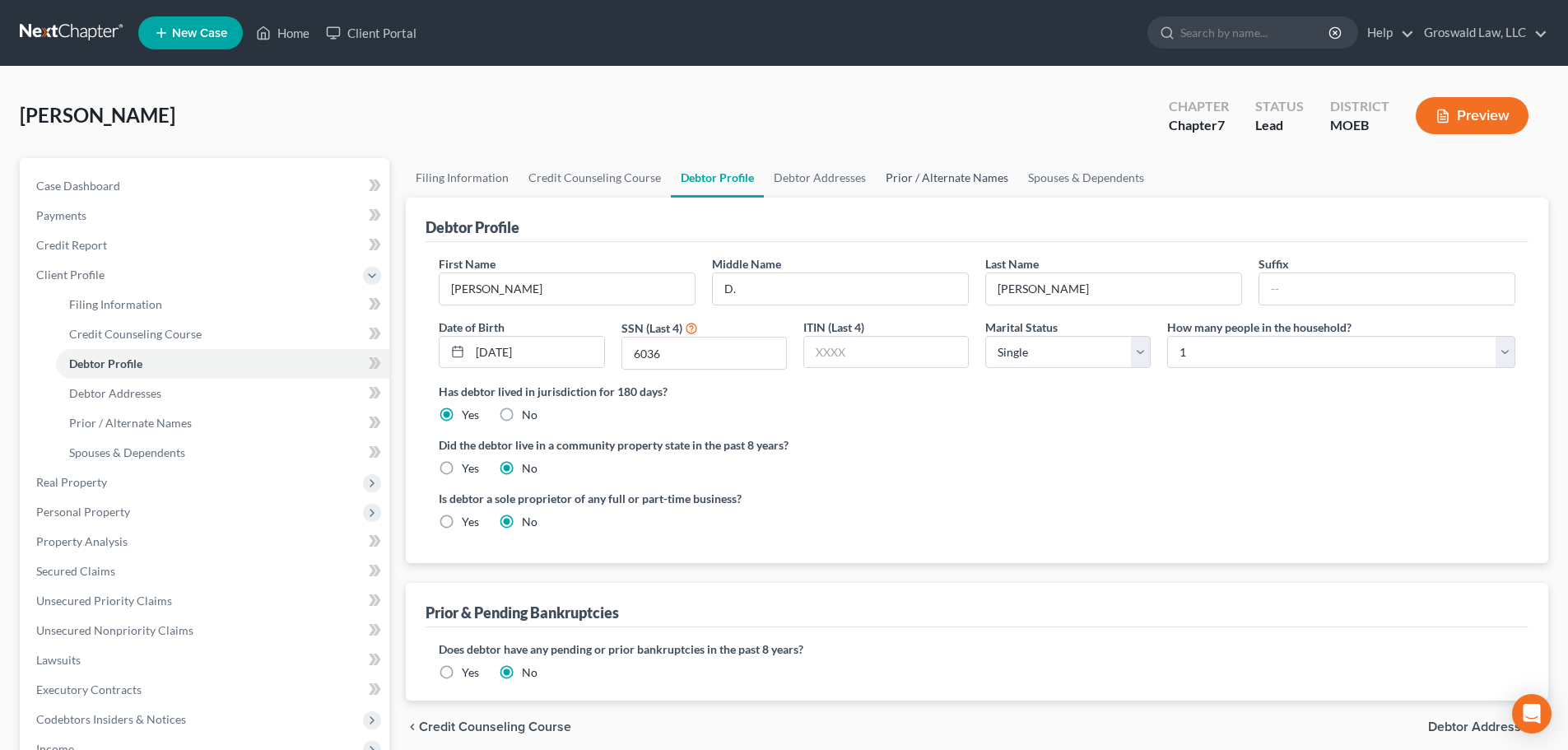
click at [919, 179] on link "Prior / Alternate Names" at bounding box center [947, 178] width 142 height 40
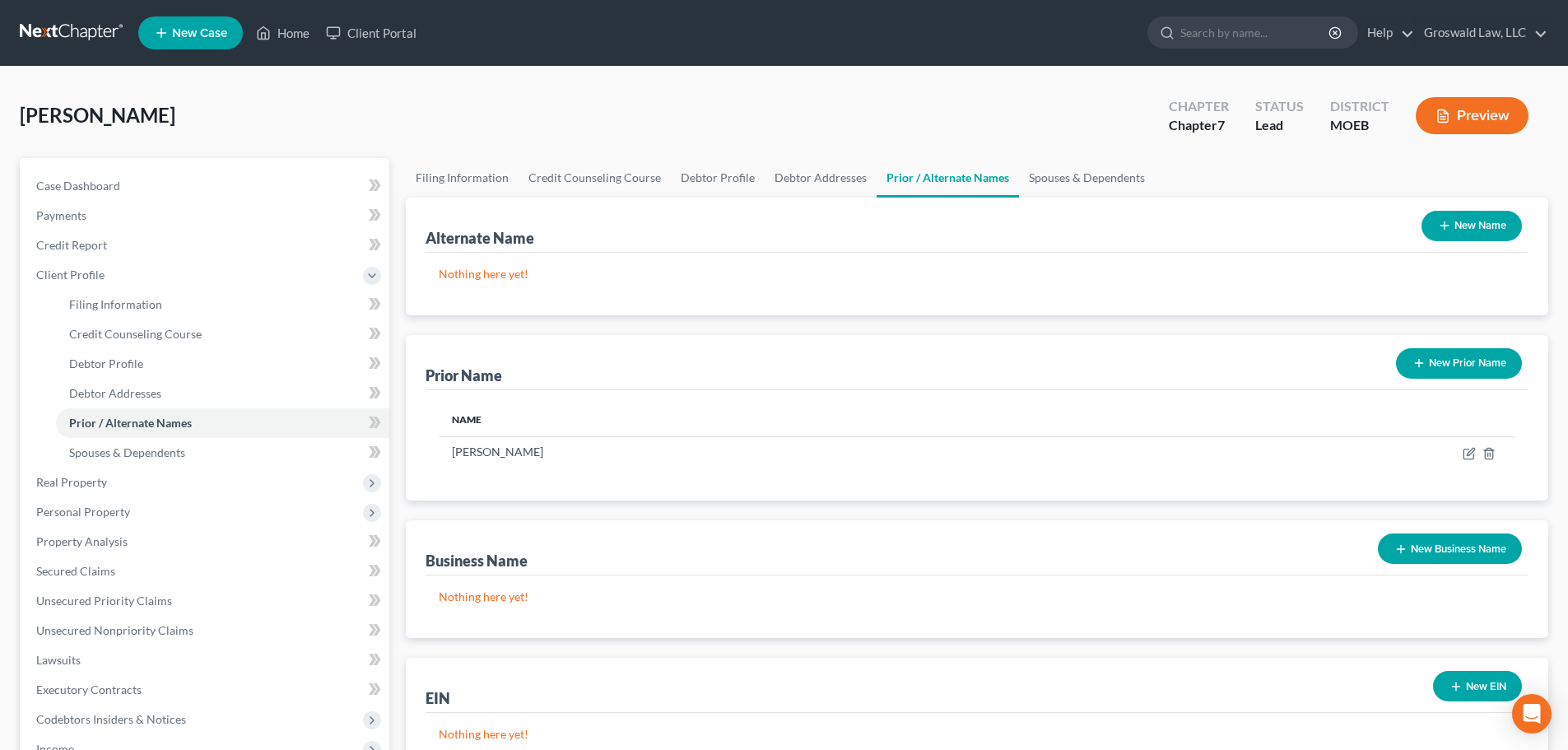
click at [1460, 372] on button "New Prior Name" at bounding box center [1458, 363] width 126 height 31
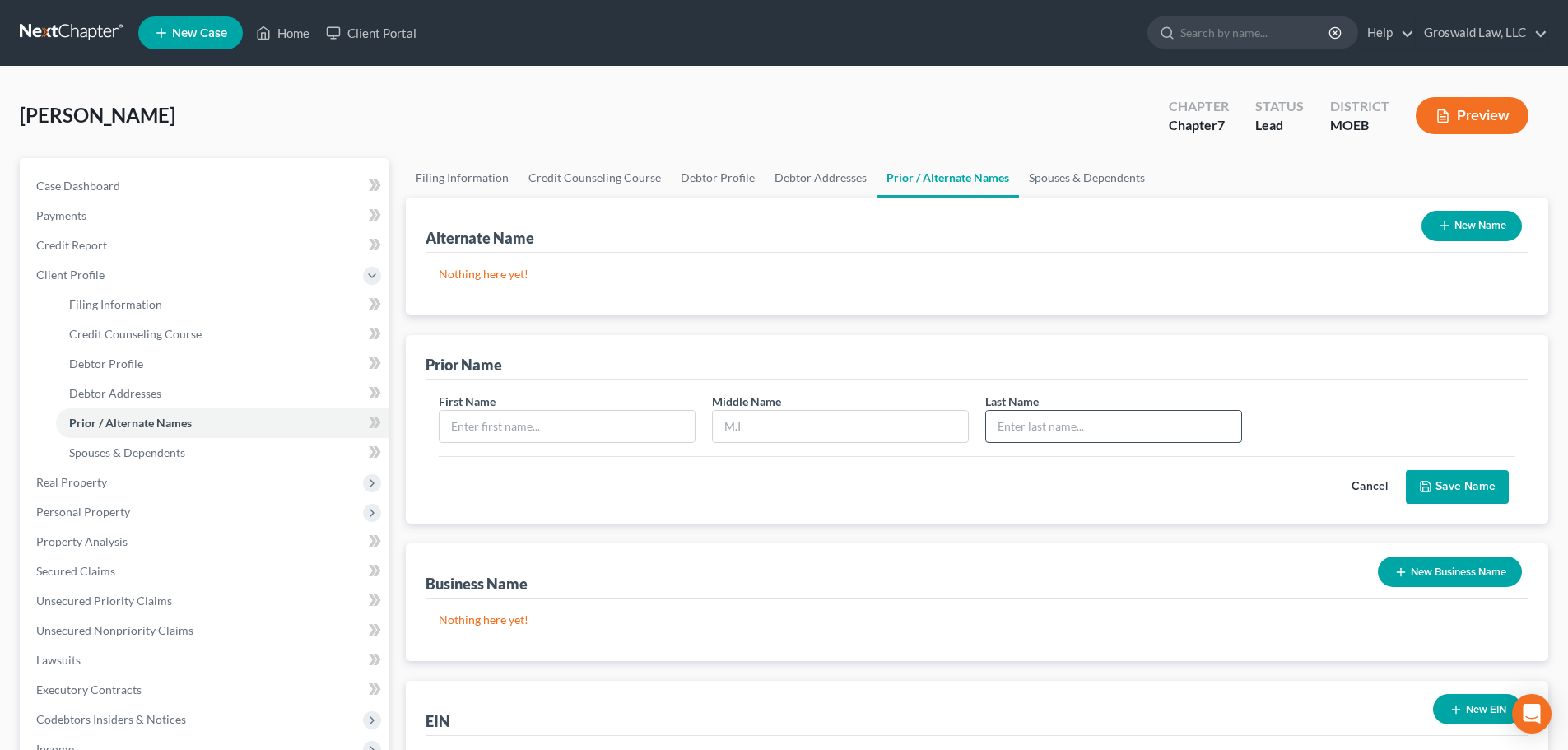
click at [1041, 426] on input "text" at bounding box center [1113, 426] width 255 height 32
click at [611, 420] on input "text" at bounding box center [567, 426] width 255 height 32
type input "[PERSON_NAME]"
click at [1467, 482] on button "Save Name" at bounding box center [1457, 487] width 103 height 34
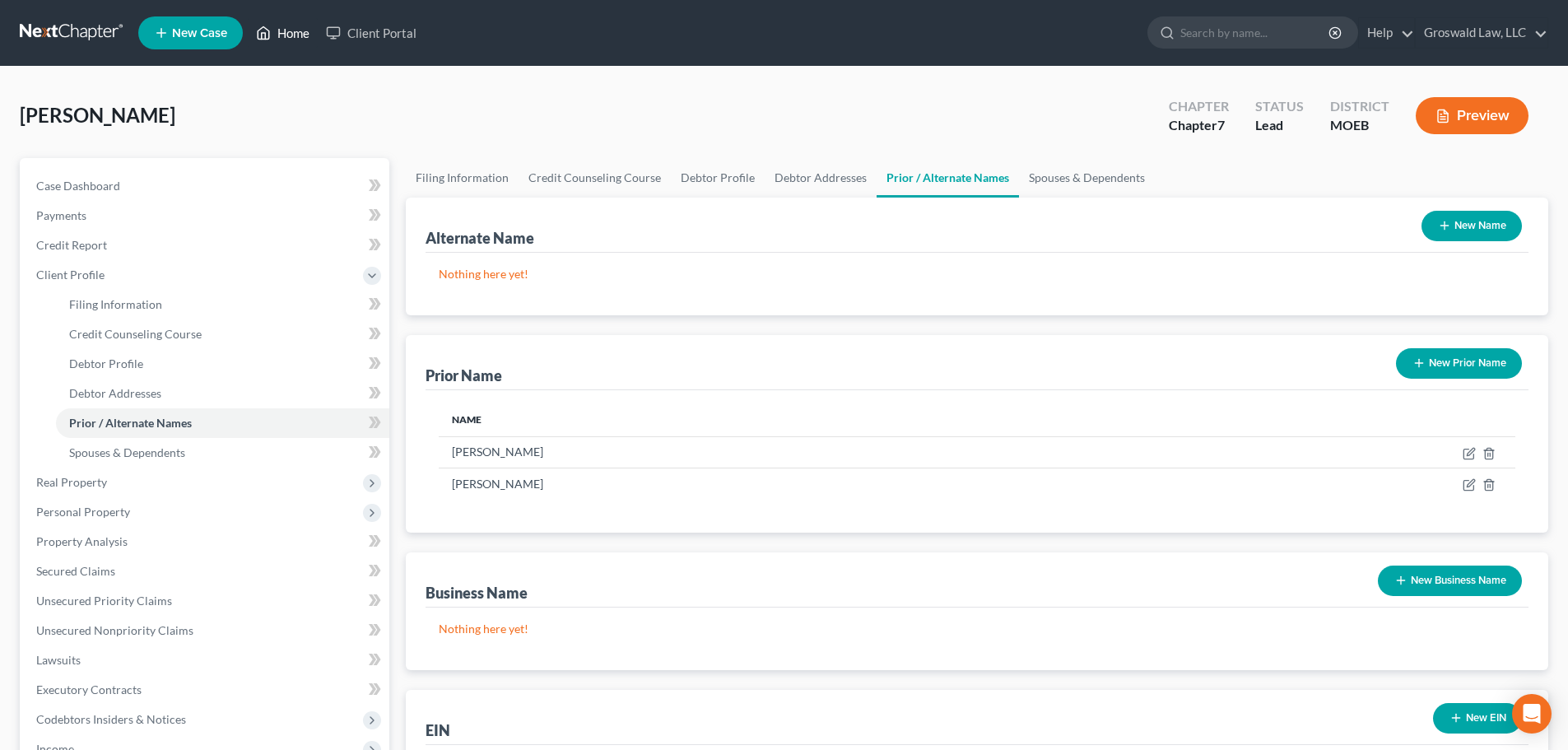
click at [303, 35] on link "Home" at bounding box center [282, 33] width 70 height 30
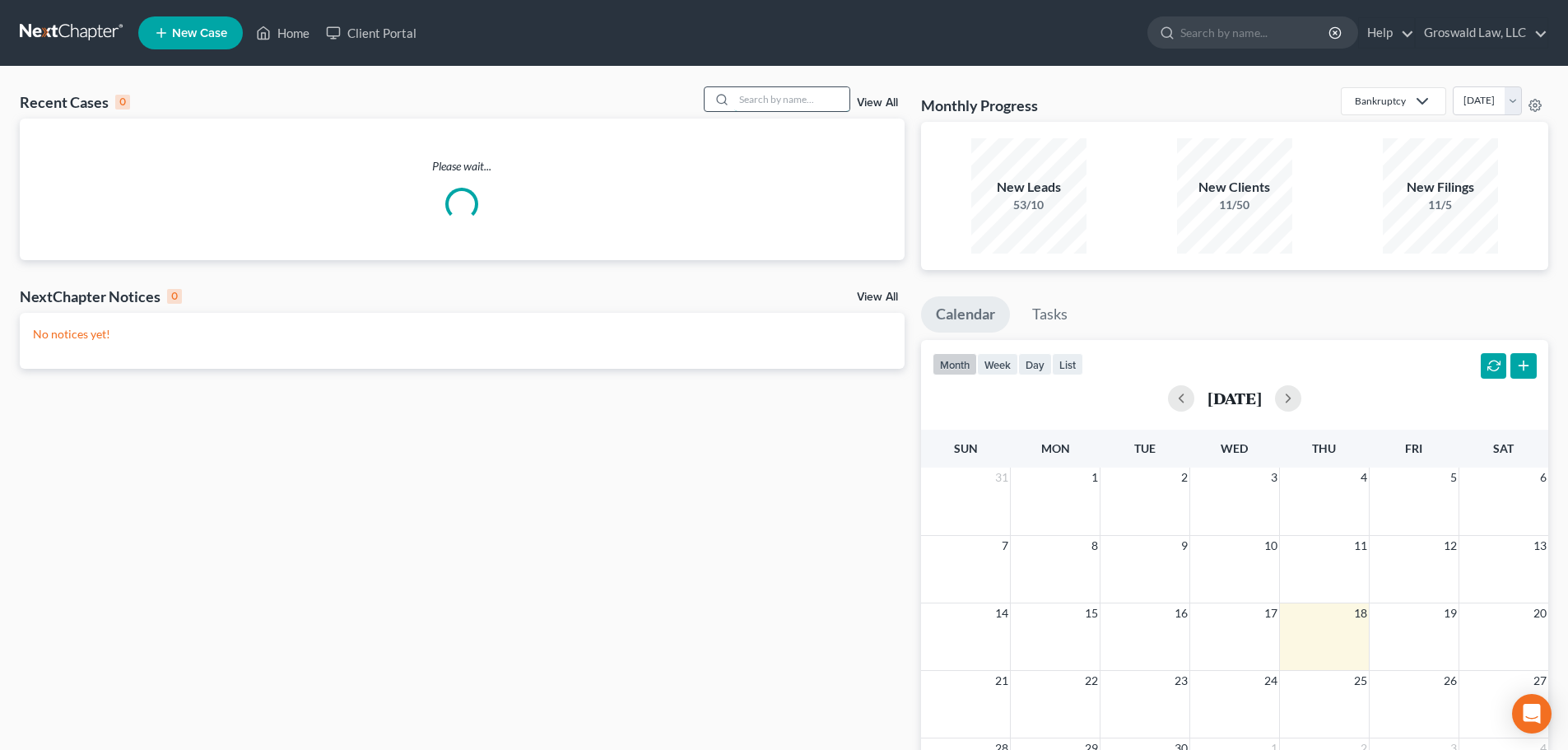
click at [748, 96] on input "search" at bounding box center [791, 99] width 115 height 24
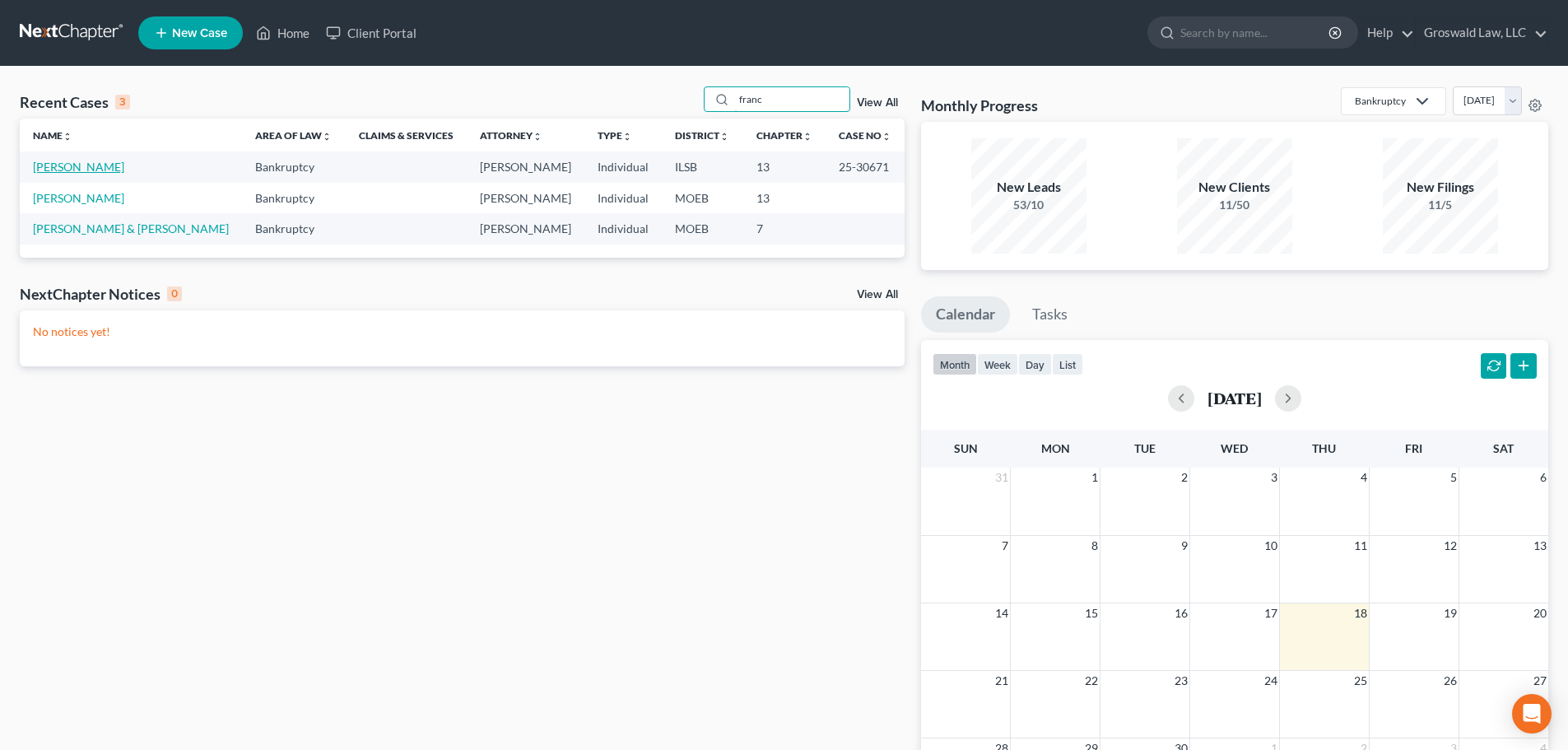
type input "franc"
click at [69, 163] on link "[PERSON_NAME]" at bounding box center [78, 166] width 91 height 14
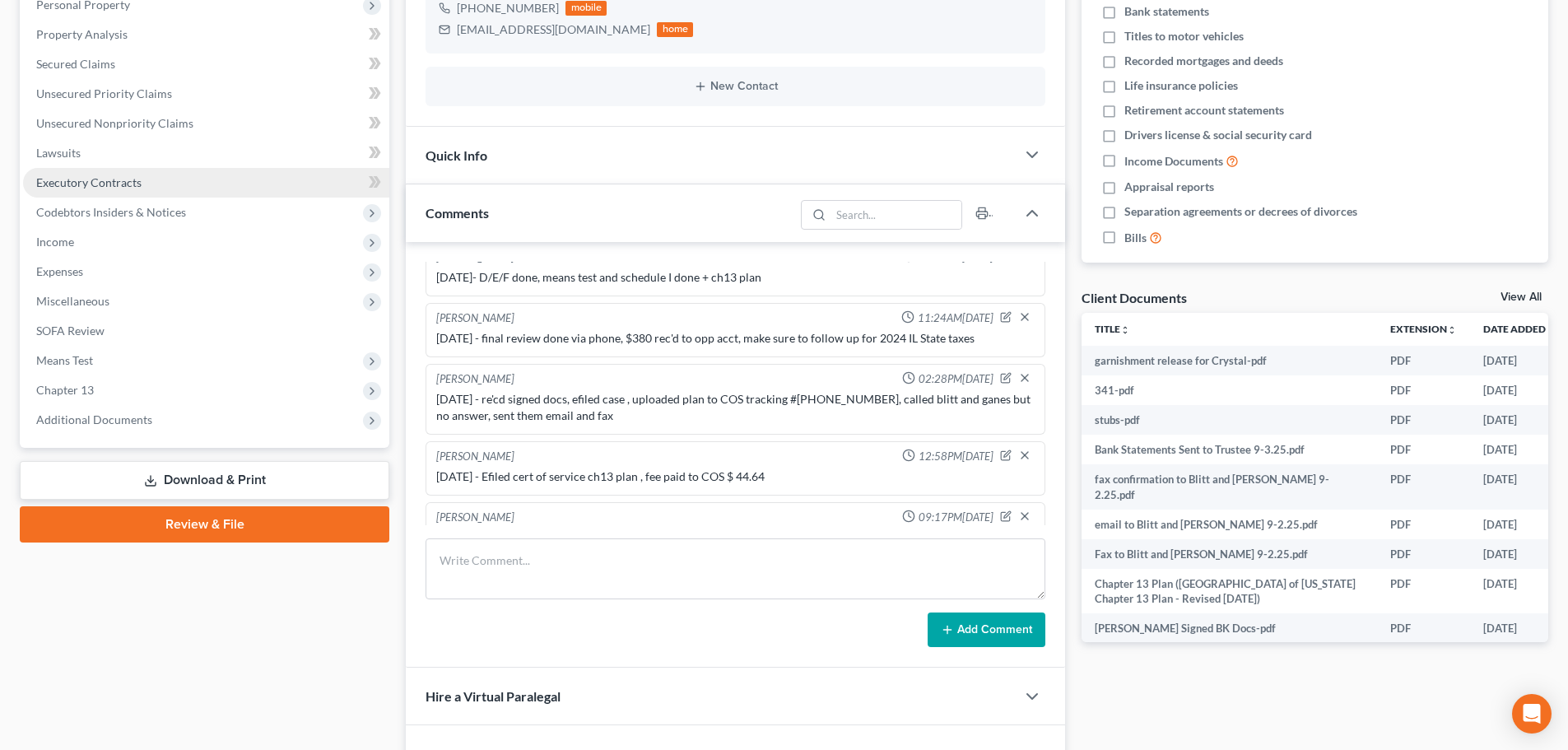
scroll to position [247, 0]
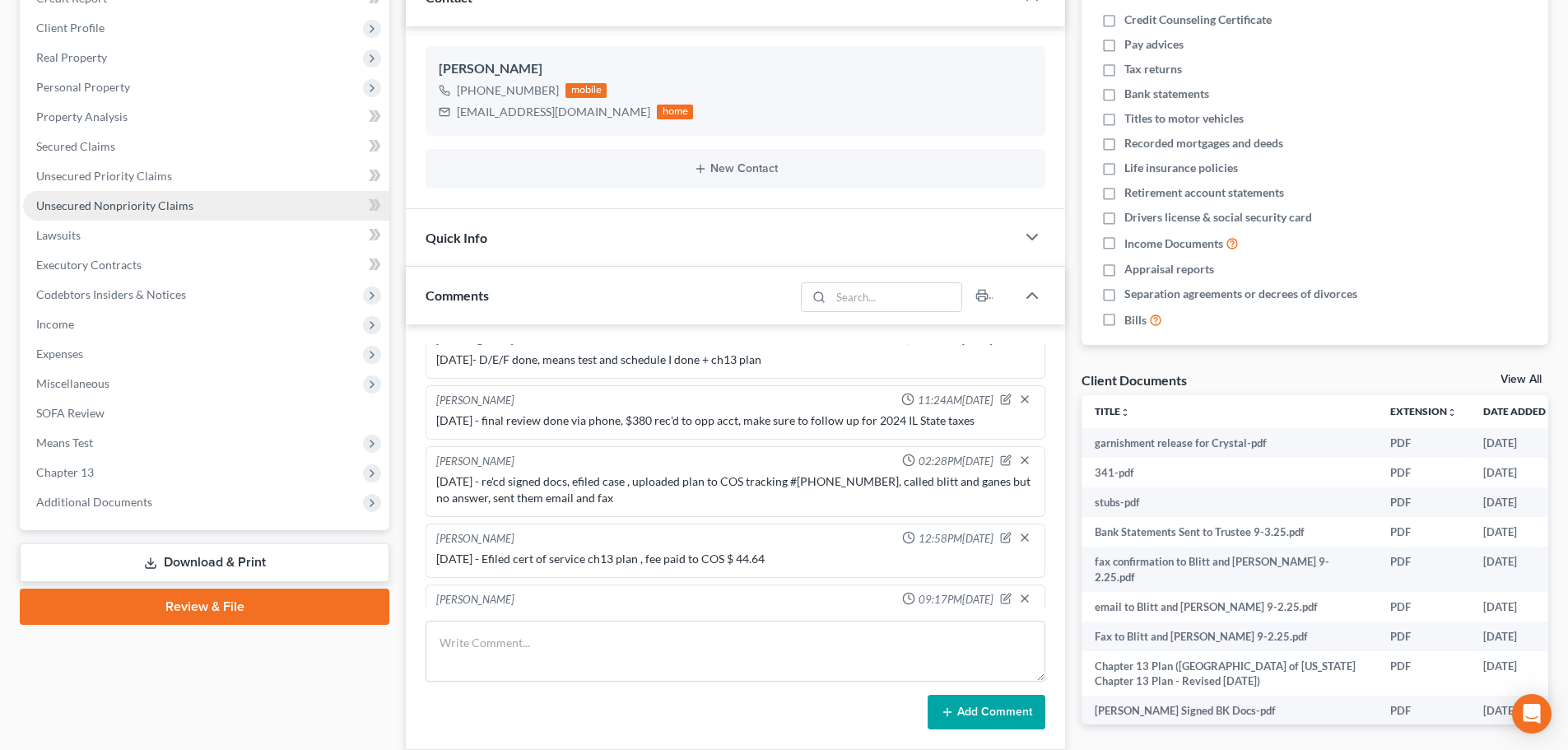
click at [175, 202] on span "Unsecured Nonpriority Claims" at bounding box center [115, 205] width 158 height 14
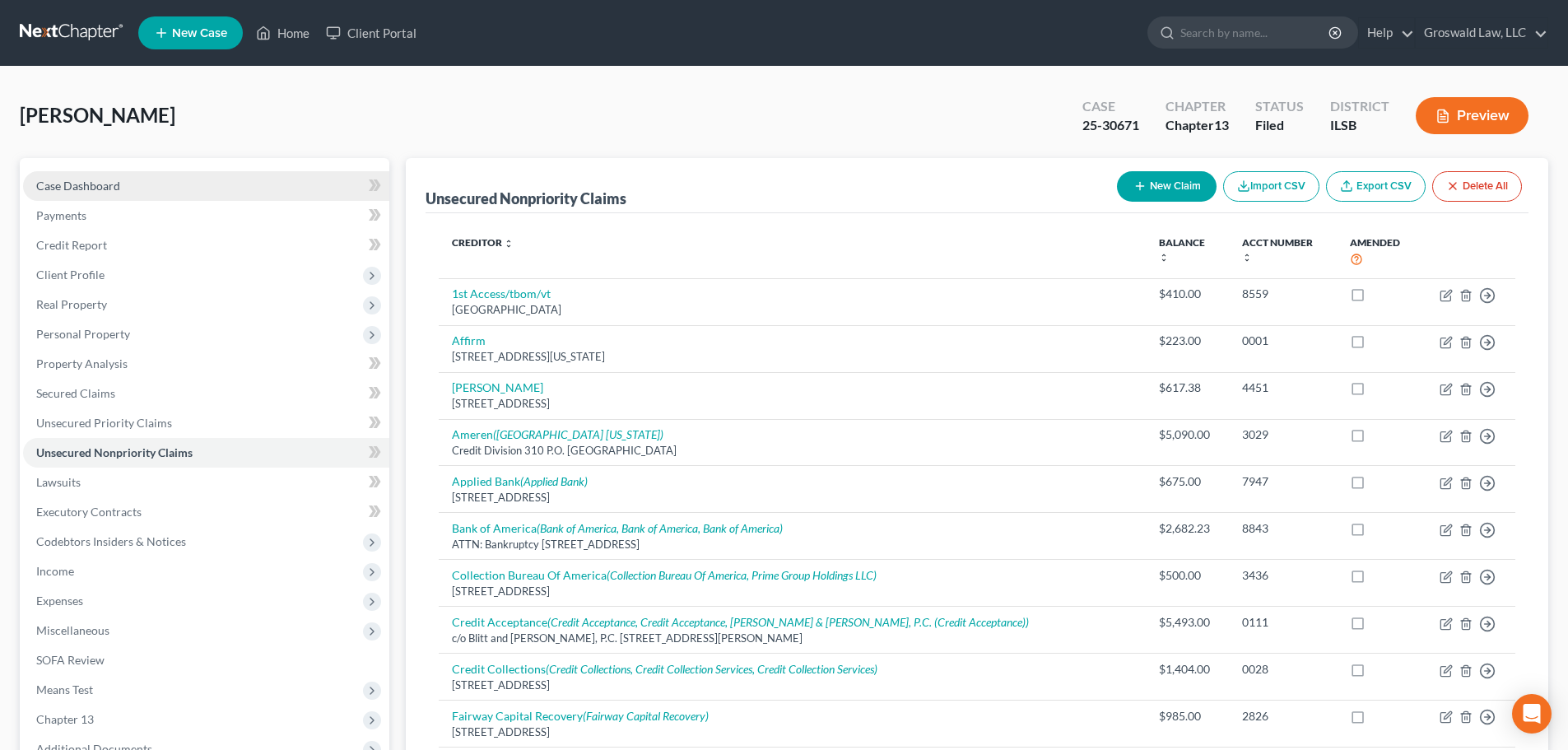
click at [149, 180] on link "Case Dashboard" at bounding box center [206, 186] width 366 height 30
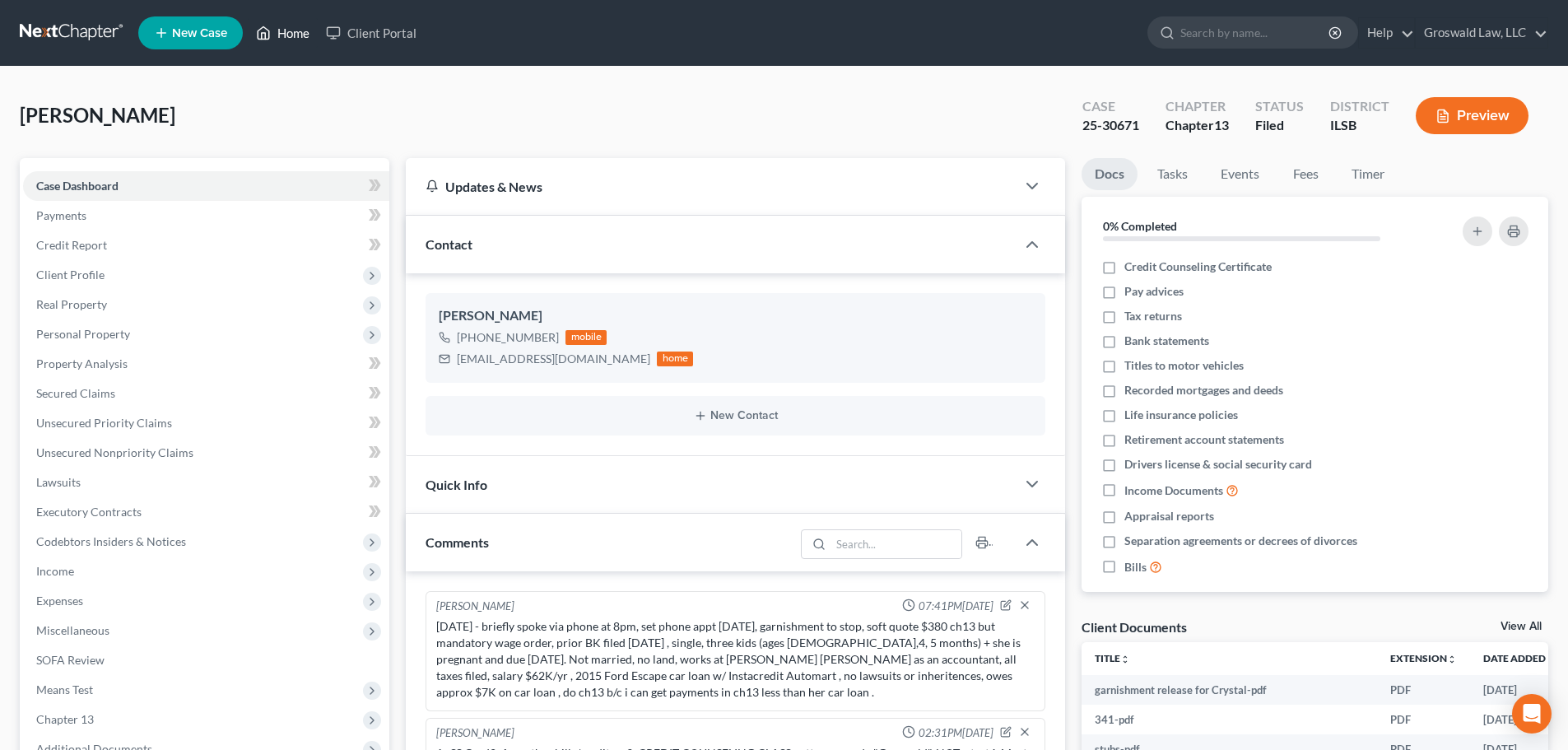
click at [303, 43] on link "Home" at bounding box center [282, 33] width 70 height 30
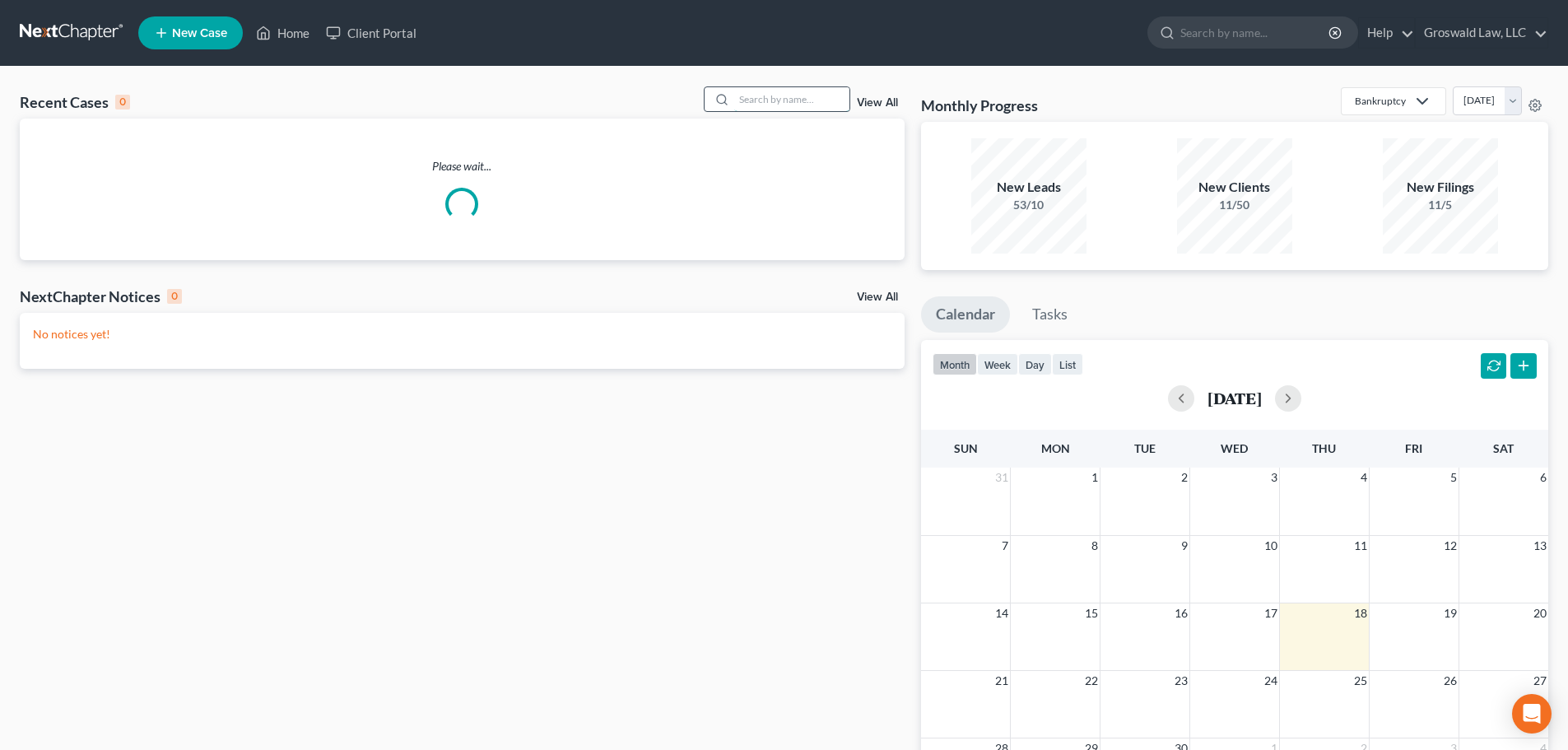
click at [755, 101] on input "search" at bounding box center [791, 99] width 115 height 24
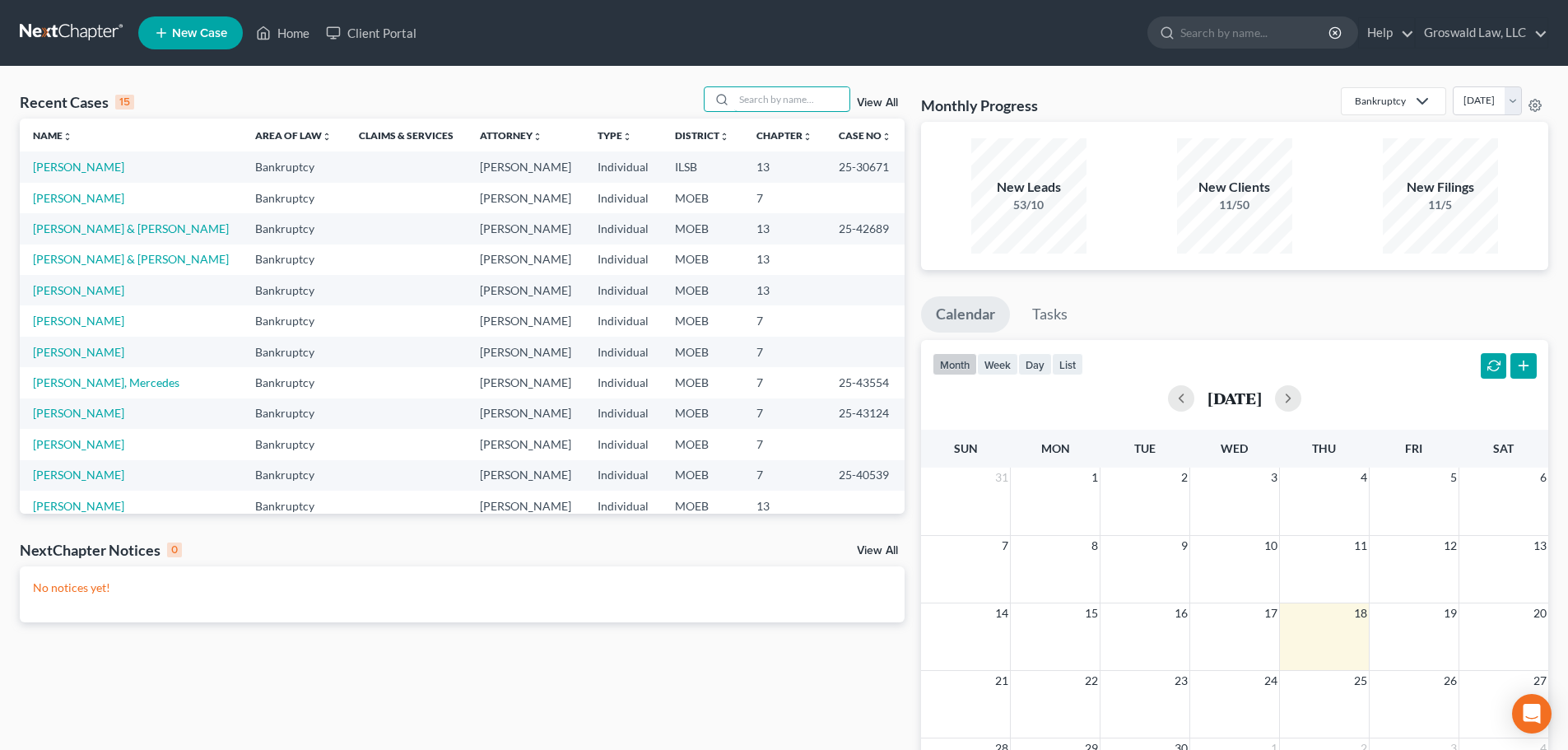
drag, startPoint x: 759, startPoint y: 106, endPoint x: 705, endPoint y: 112, distance: 54.3
click at [760, 106] on input "search" at bounding box center [791, 99] width 115 height 24
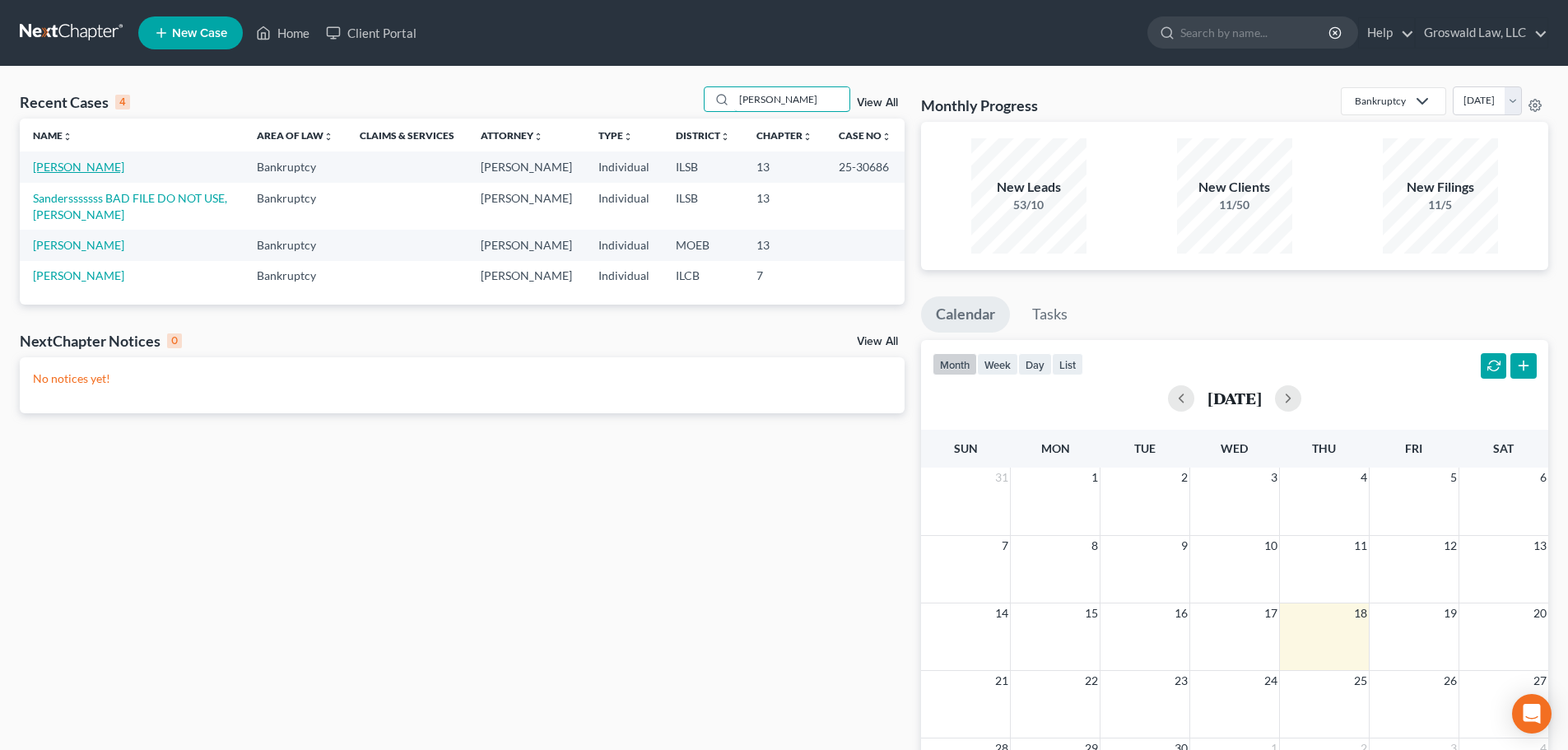
type input "[PERSON_NAME]"
click at [66, 169] on link "[PERSON_NAME]" at bounding box center [78, 166] width 91 height 14
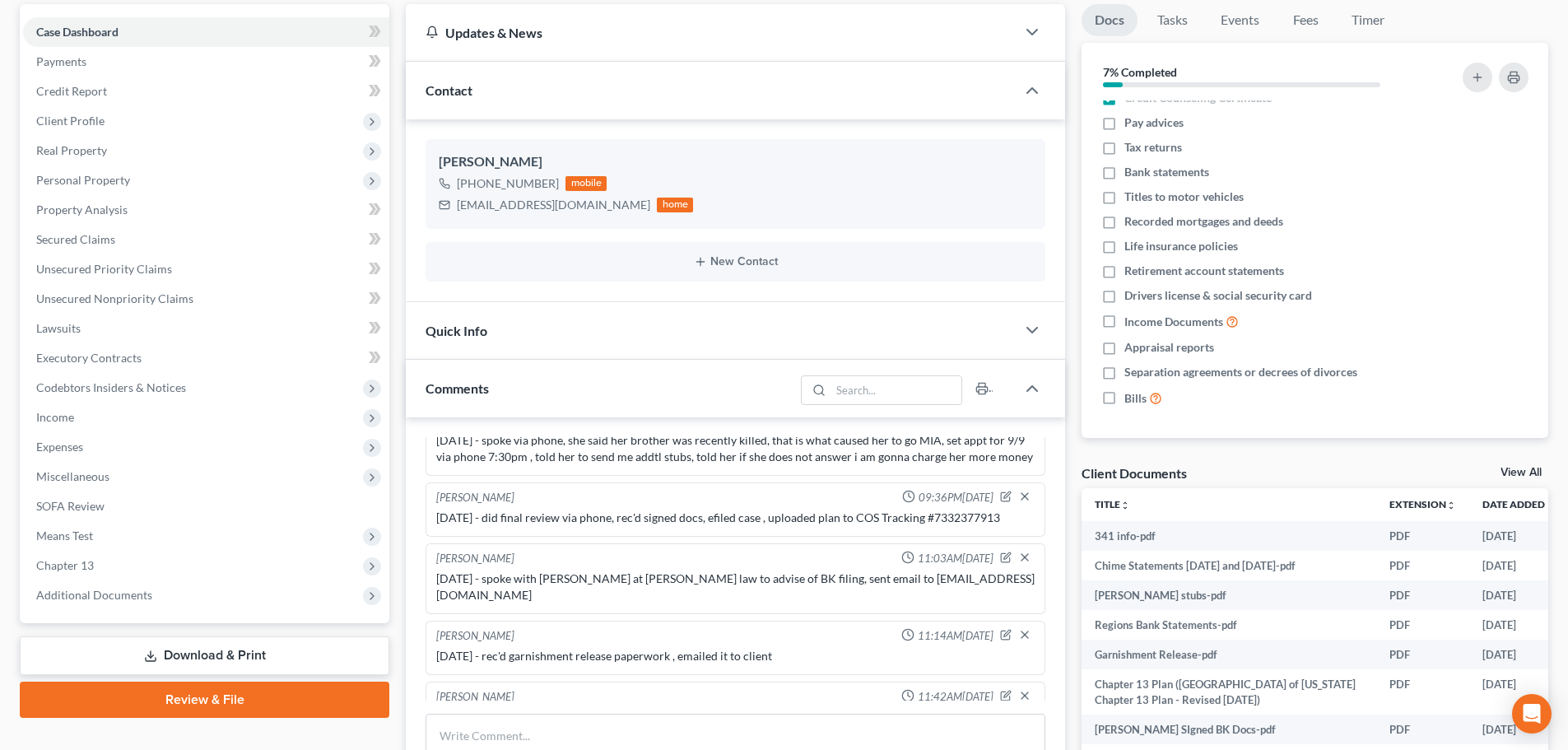
scroll to position [1182, 0]
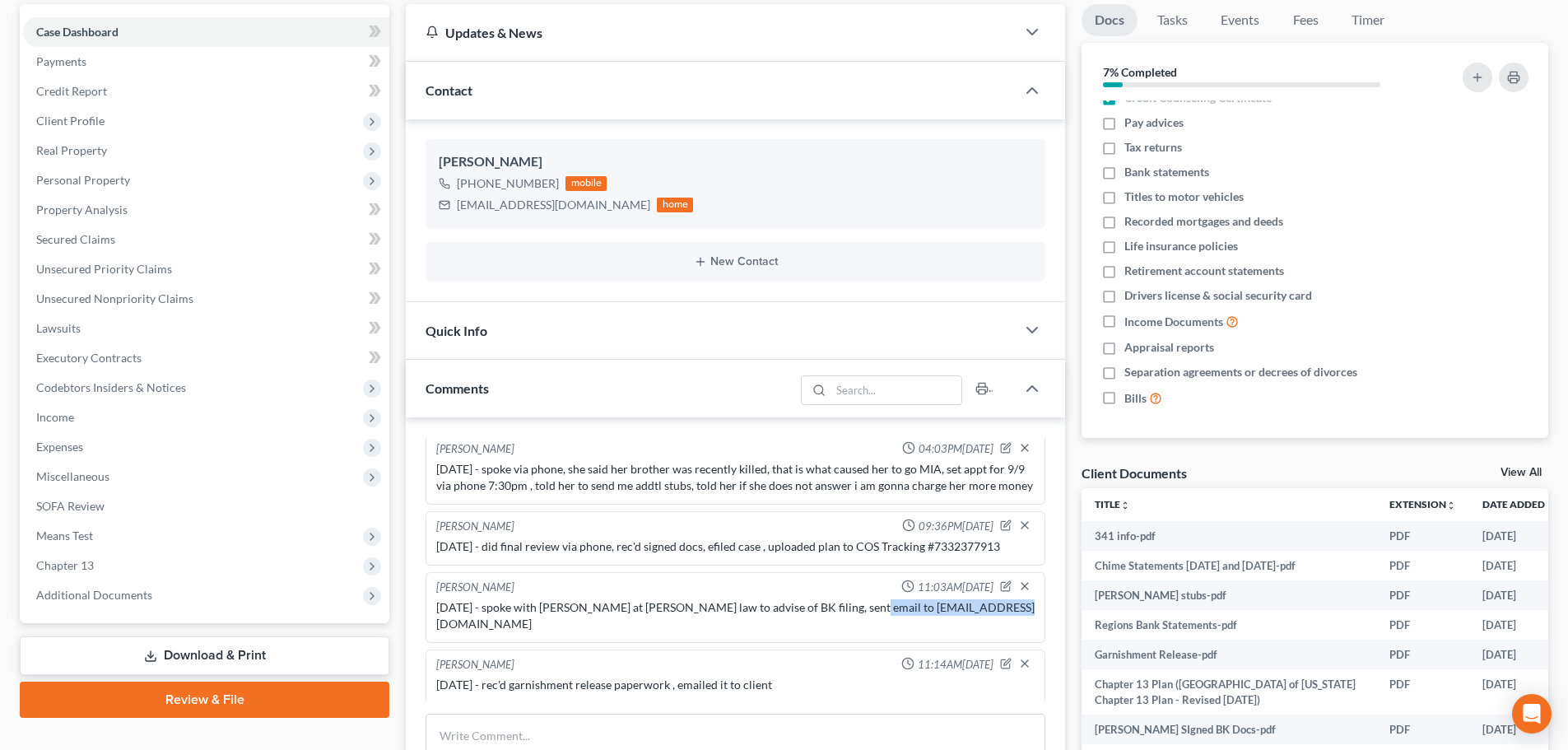
drag, startPoint x: 994, startPoint y: 611, endPoint x: 832, endPoint y: 611, distance: 162.0
click at [832, 611] on div "[DATE] - spoke with [PERSON_NAME] at [PERSON_NAME] law to advise of BK filing, …" at bounding box center [736, 615] width 598 height 33
copy div "[EMAIL_ADDRESS][DOMAIN_NAME]"
click at [119, 299] on span "Unsecured Nonpriority Claims" at bounding box center [115, 298] width 158 height 14
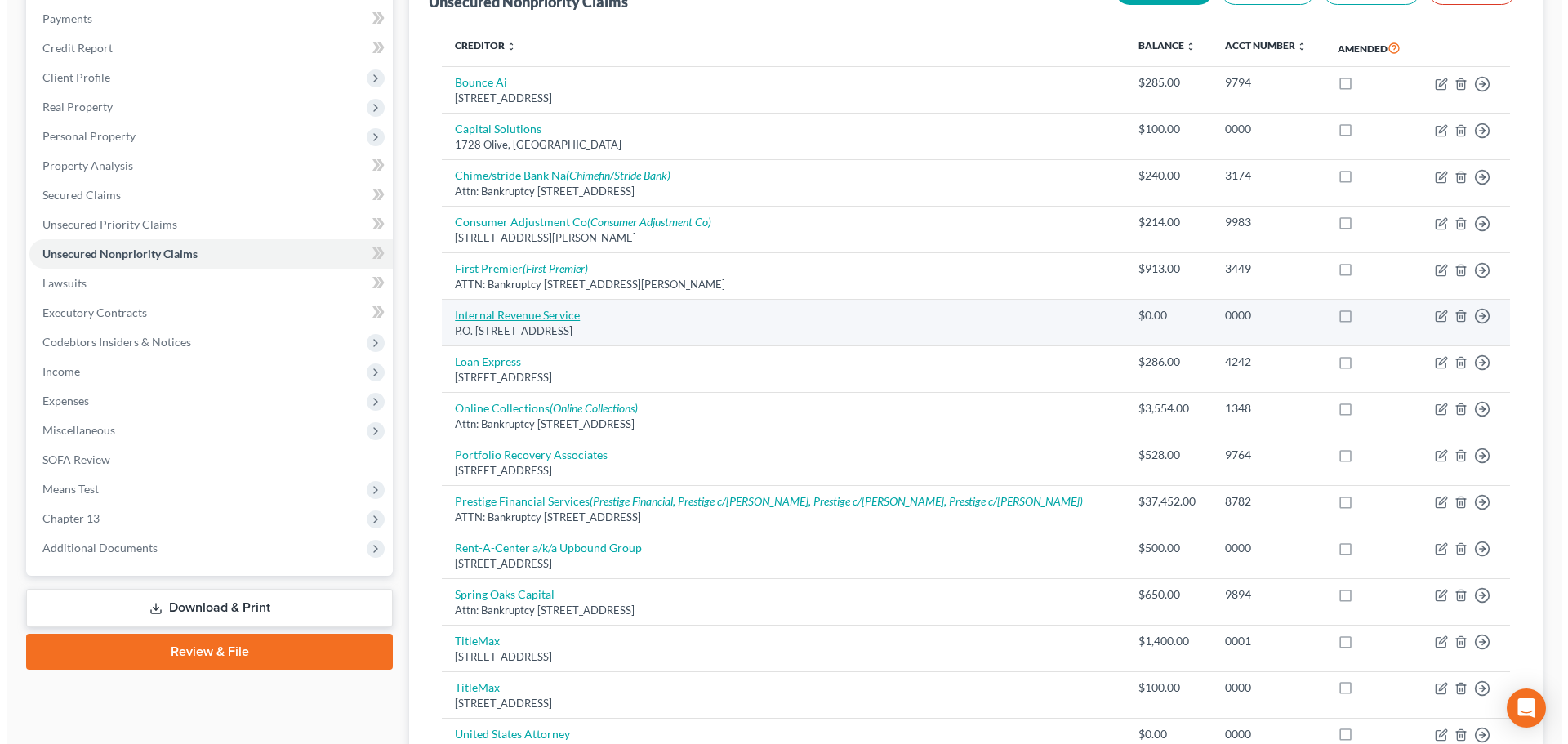
scroll to position [159, 0]
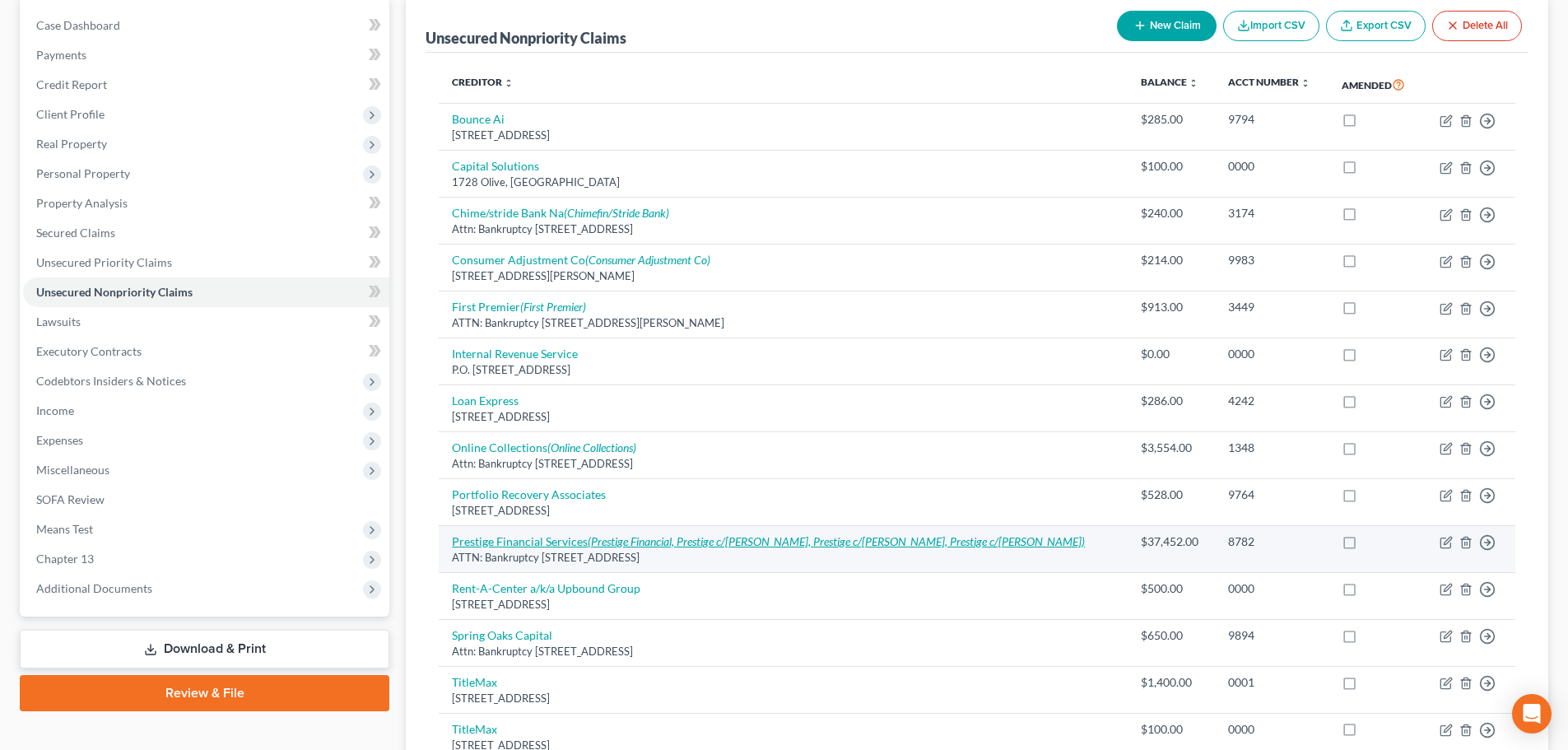
click at [769, 540] on icon "(Prestige Financial, Prestige c/[PERSON_NAME], Prestige c/[PERSON_NAME], Presti…" at bounding box center [836, 541] width 497 height 14
select select "46"
select select "4"
select select "0"
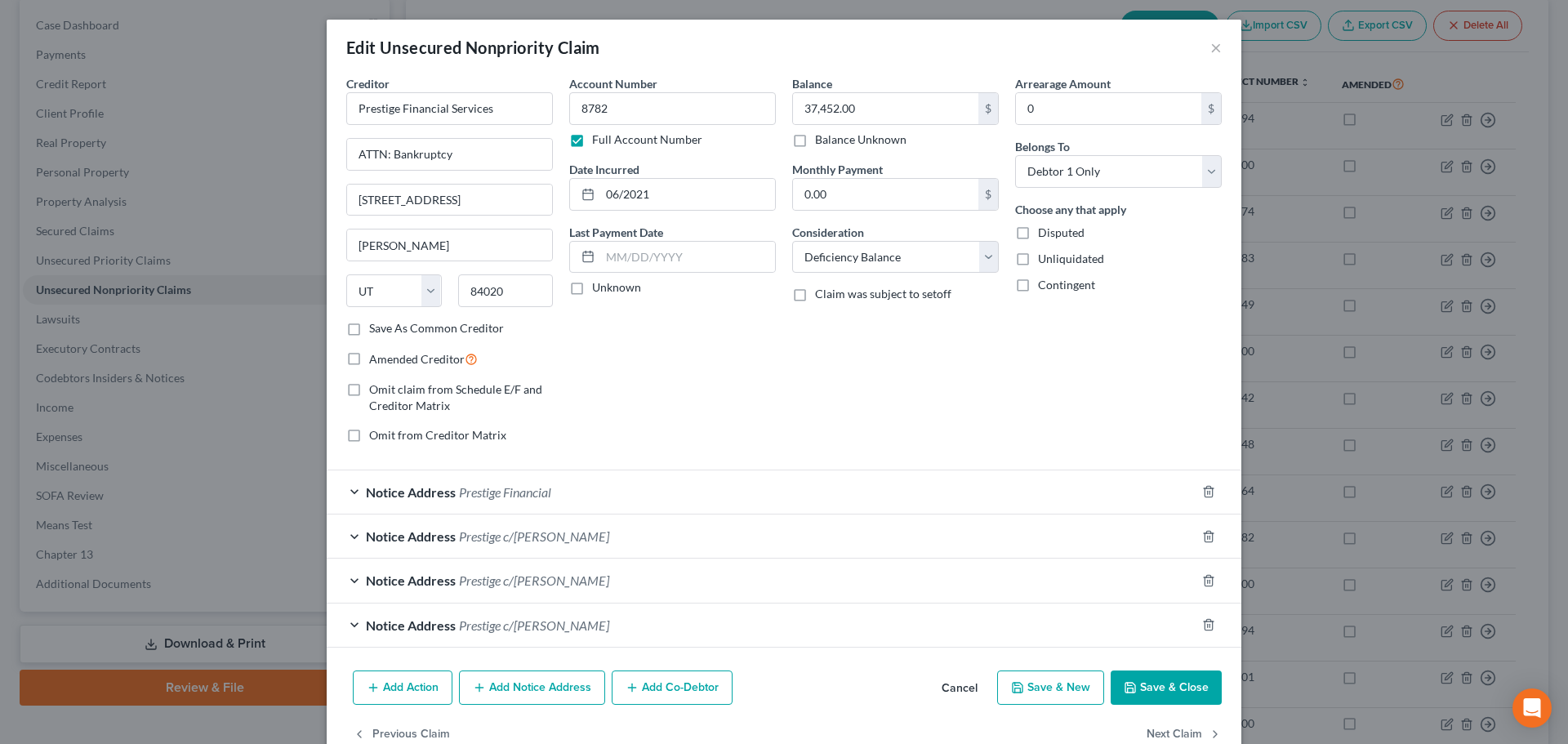
click at [485, 545] on div "Notice Address Prestige c/[PERSON_NAME]" at bounding box center [761, 536] width 869 height 43
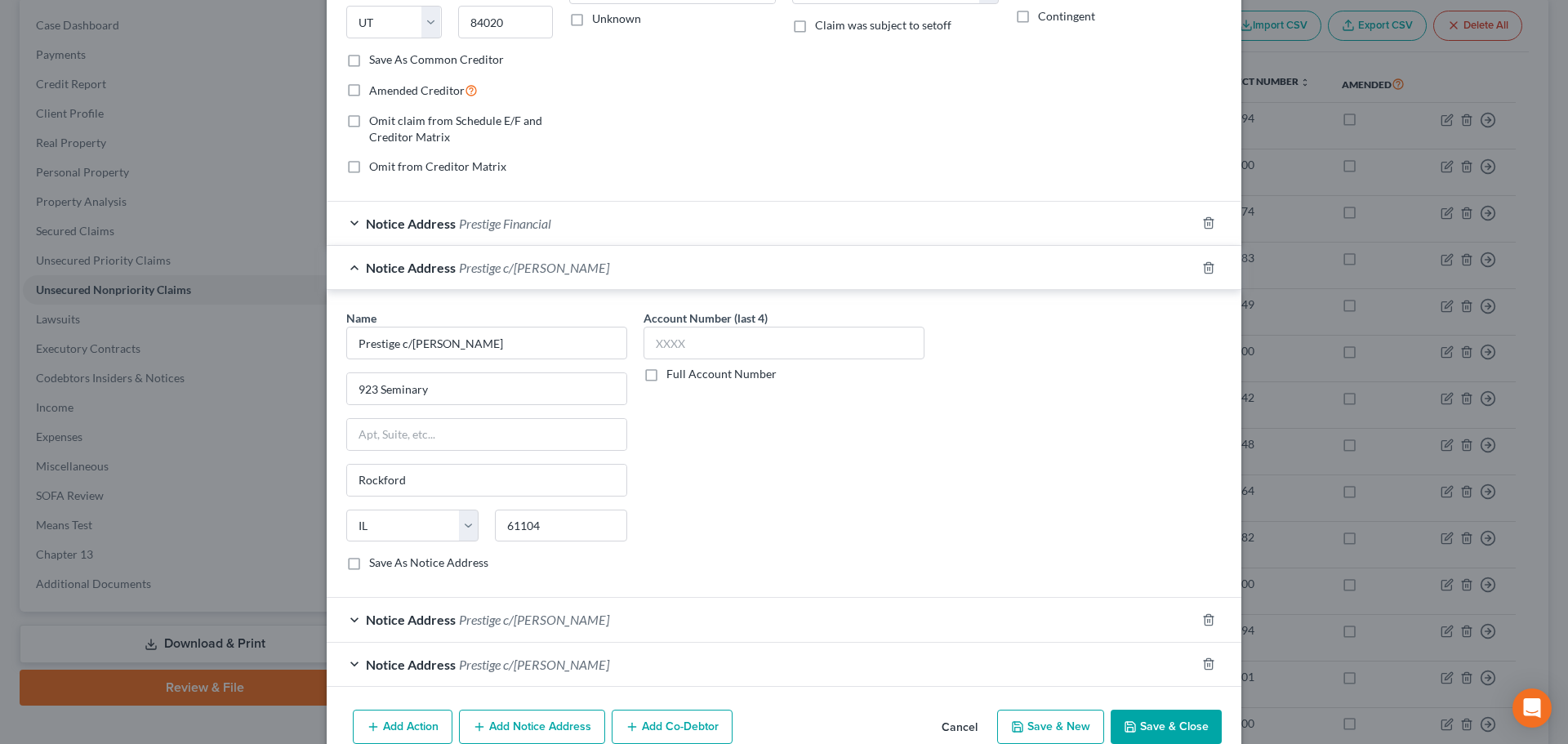
scroll to position [348, 0]
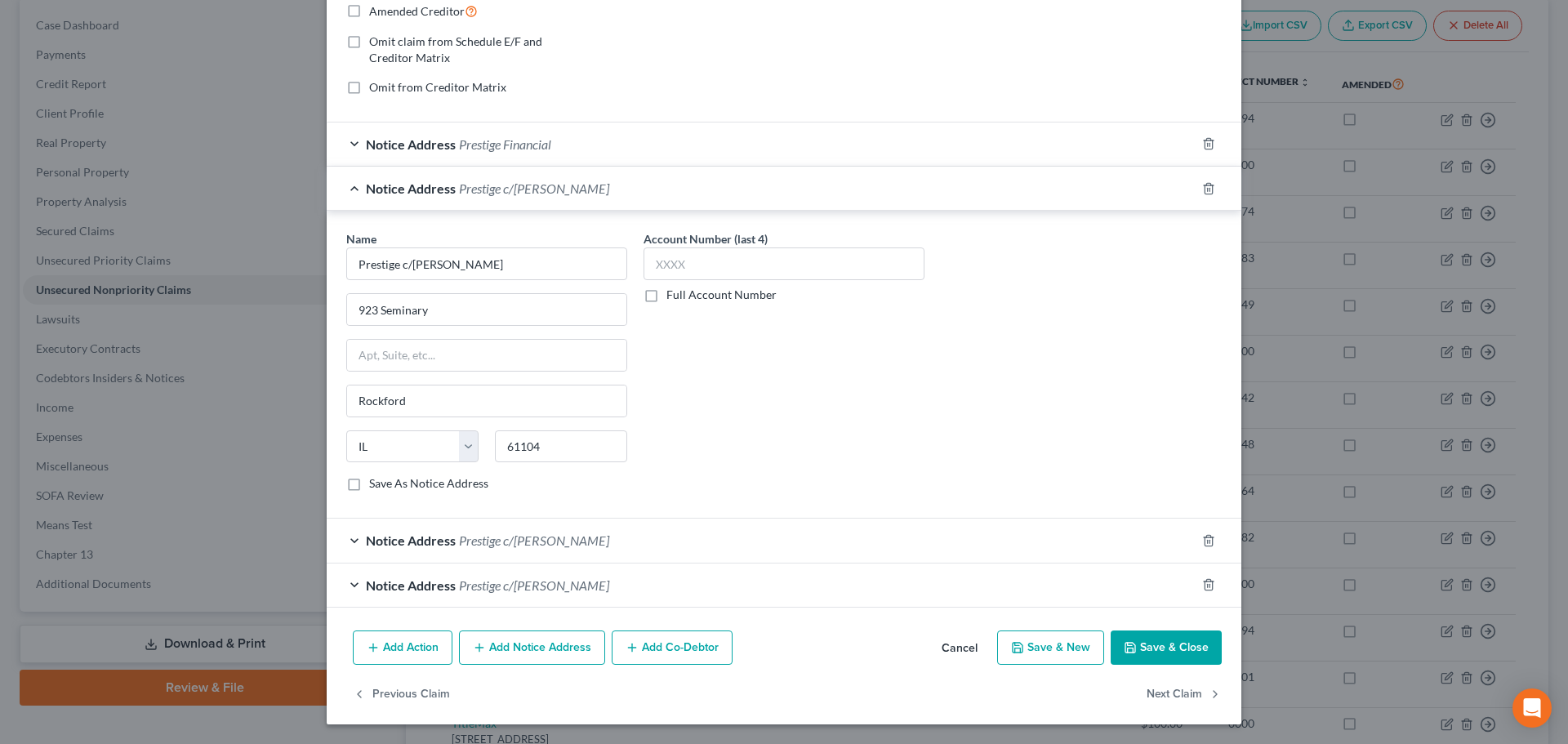
click at [424, 544] on span "Notice Address" at bounding box center [411, 539] width 90 height 15
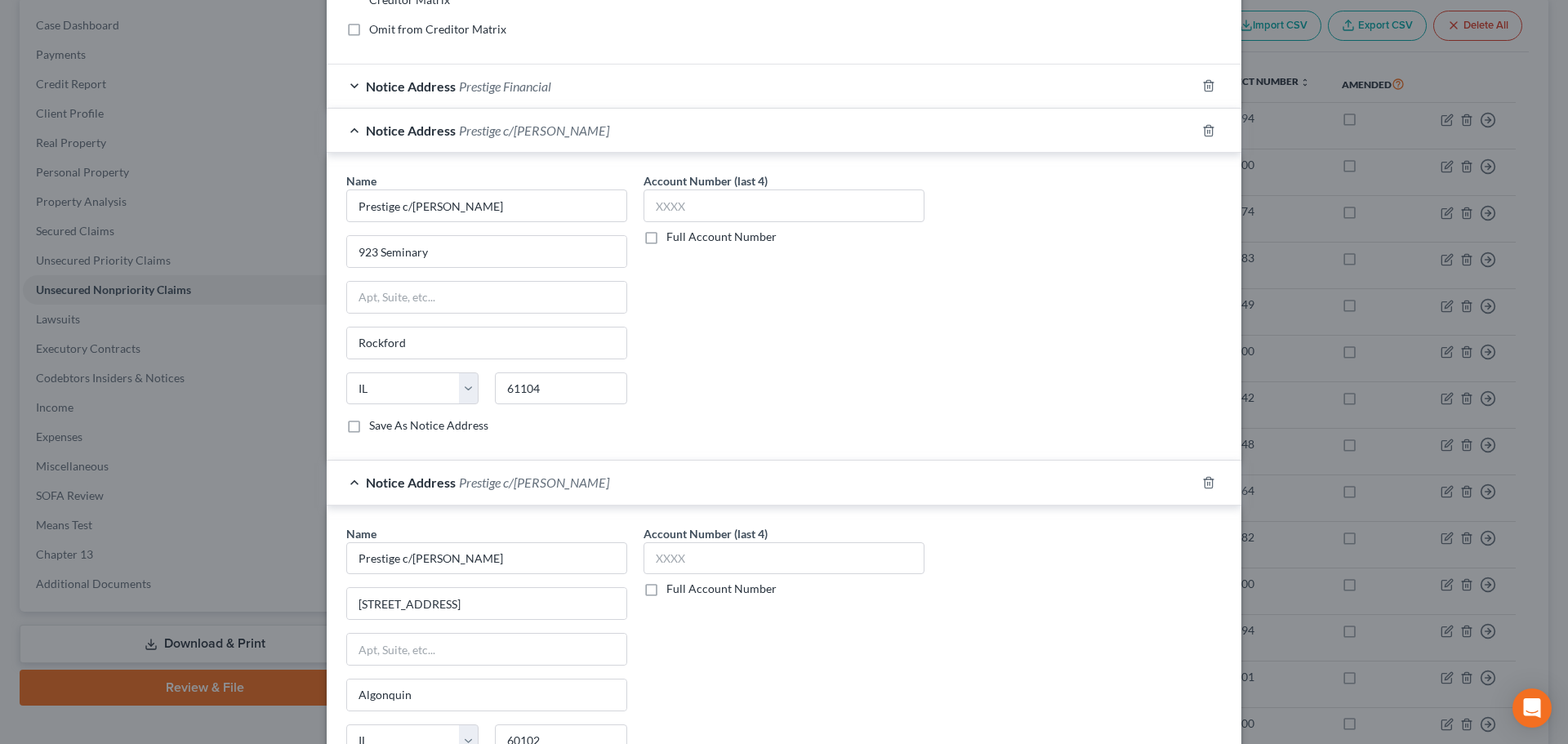
scroll to position [656, 0]
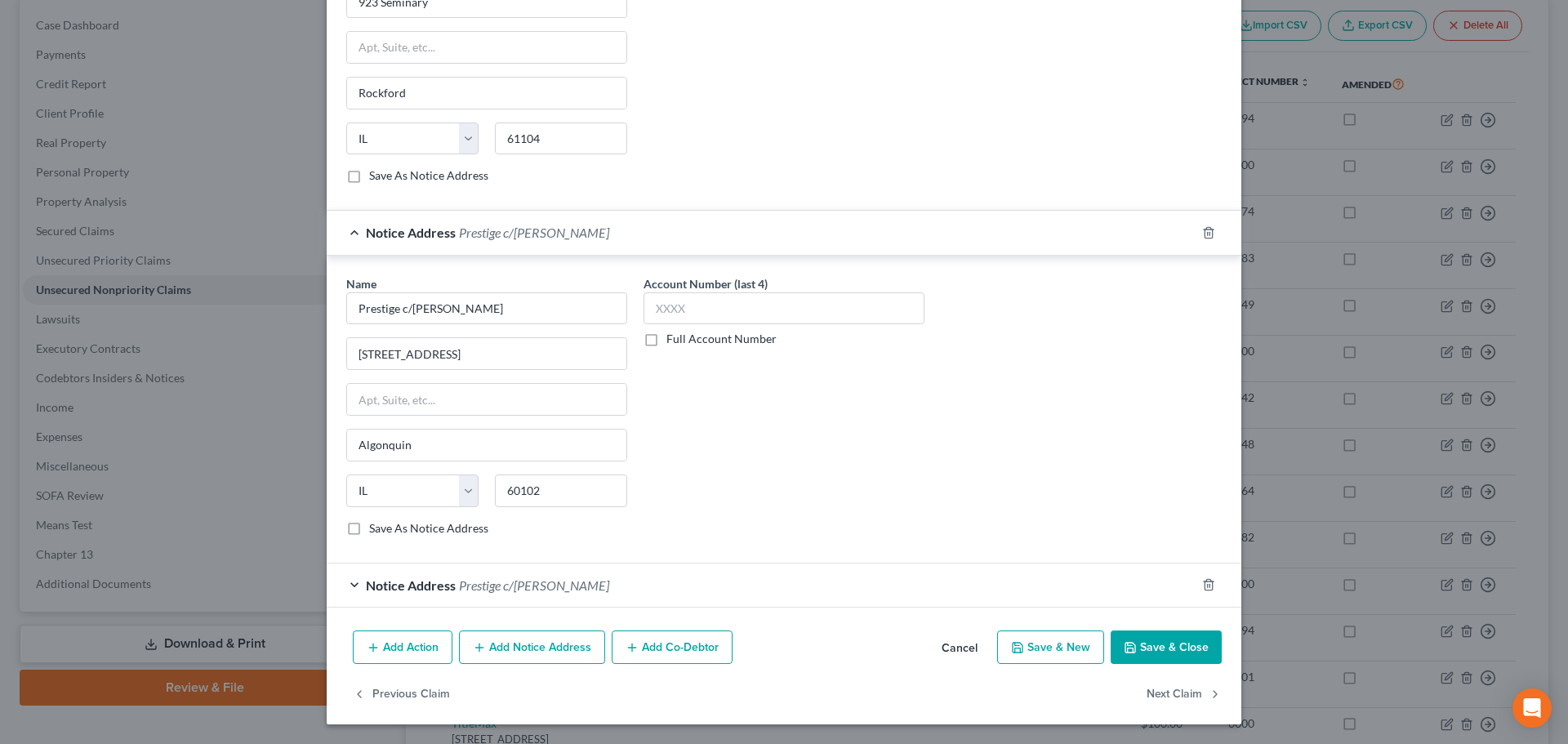
click at [438, 591] on span "Notice Address" at bounding box center [411, 584] width 90 height 15
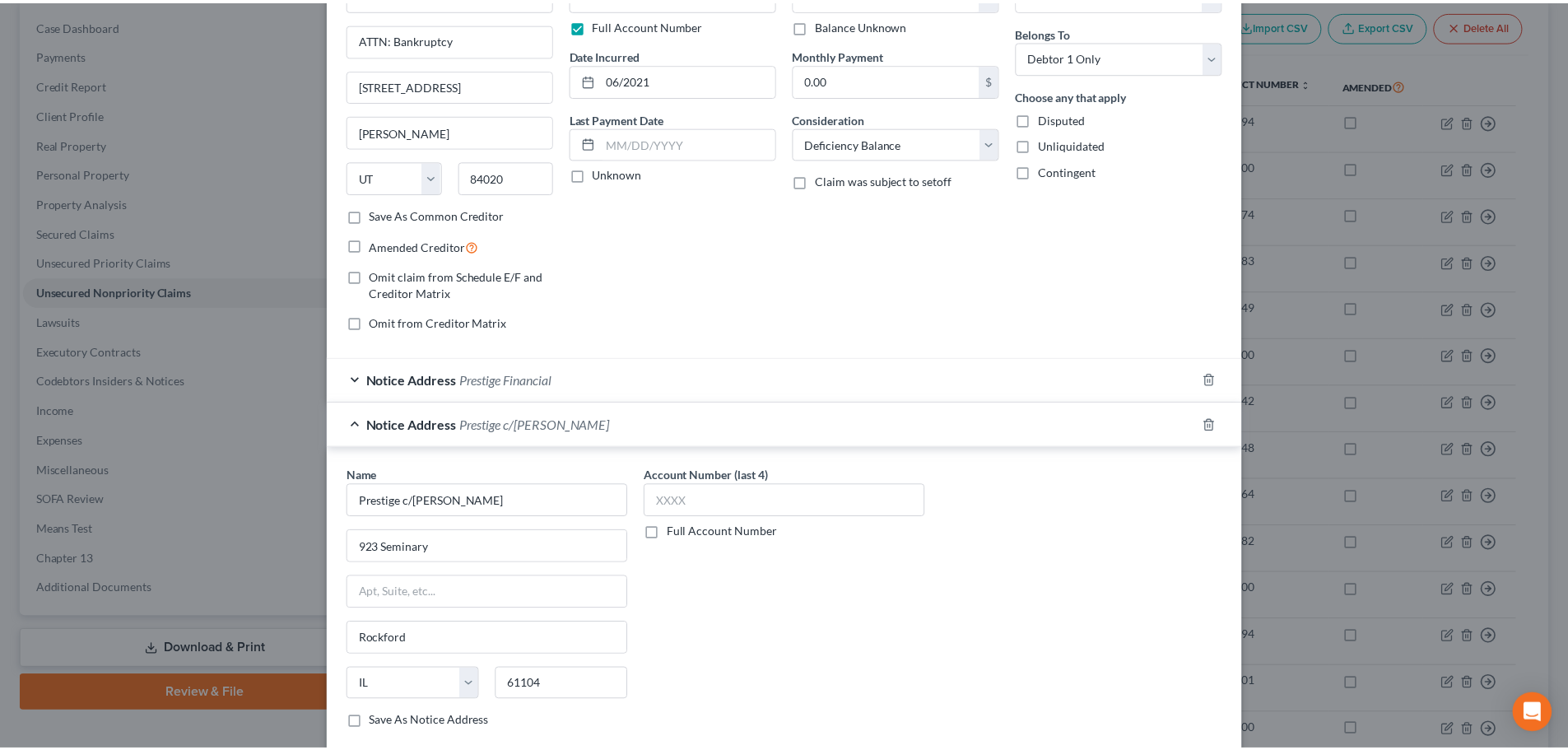
scroll to position [0, 0]
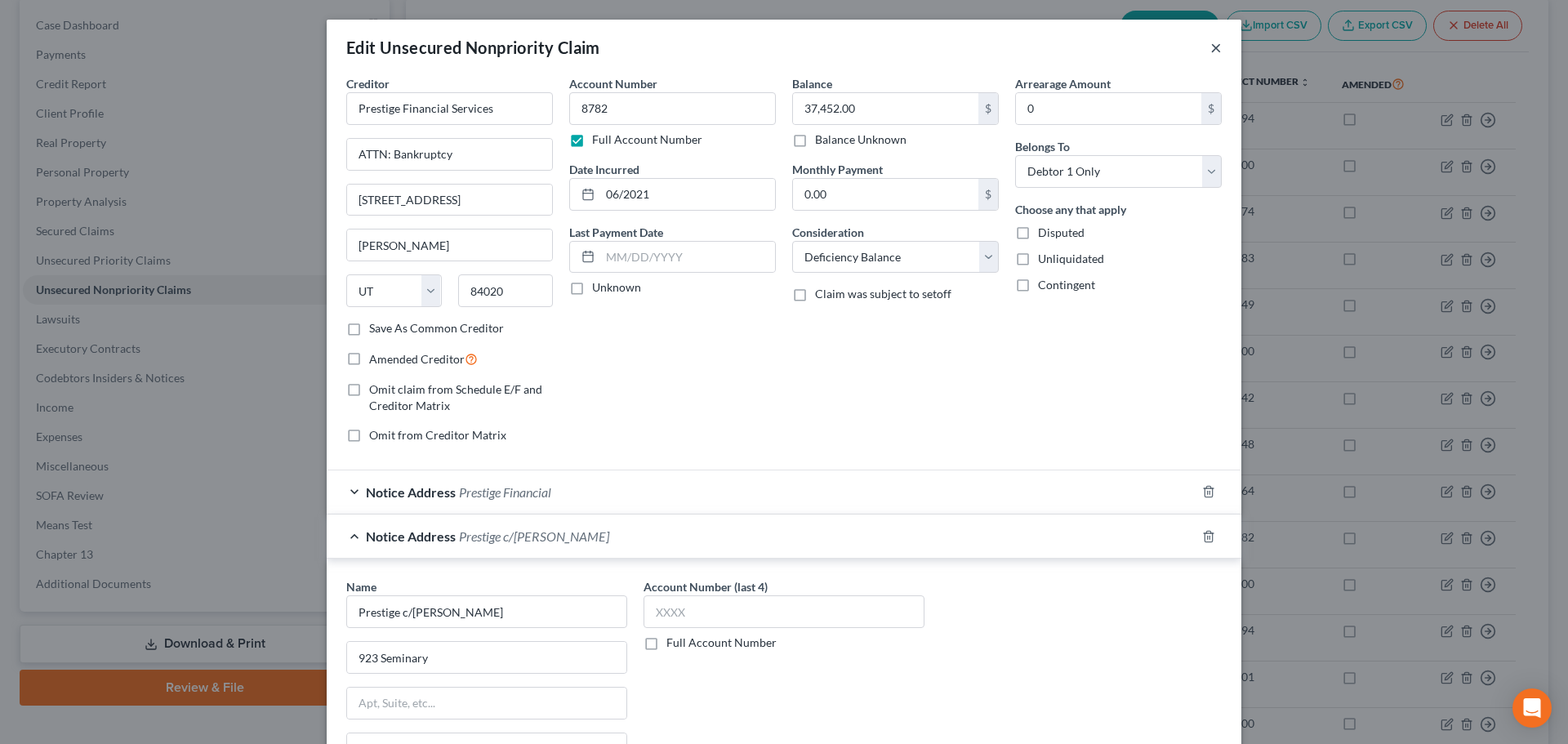
click at [1210, 46] on button "×" at bounding box center [1216, 48] width 12 height 20
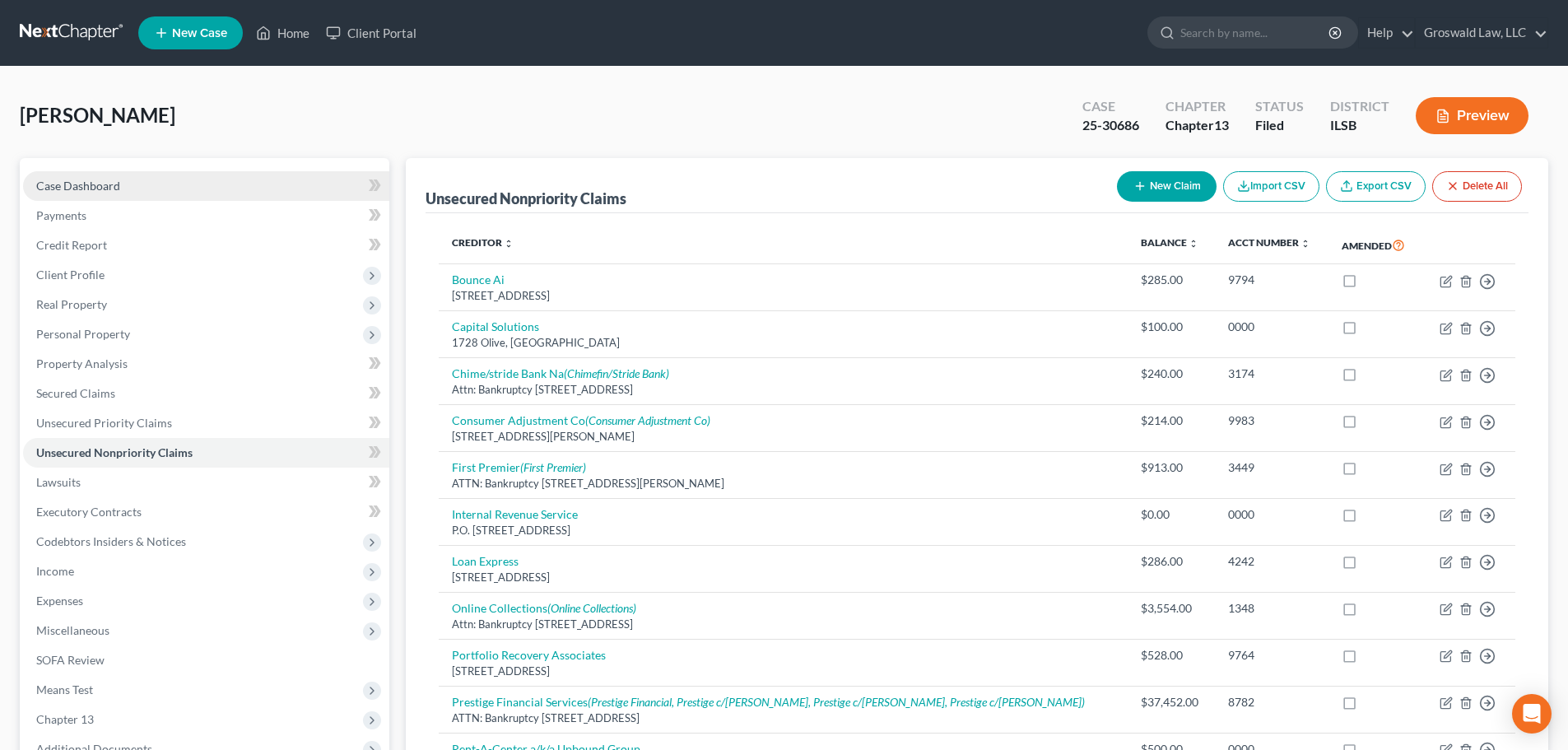
click at [128, 183] on link "Case Dashboard" at bounding box center [206, 186] width 366 height 30
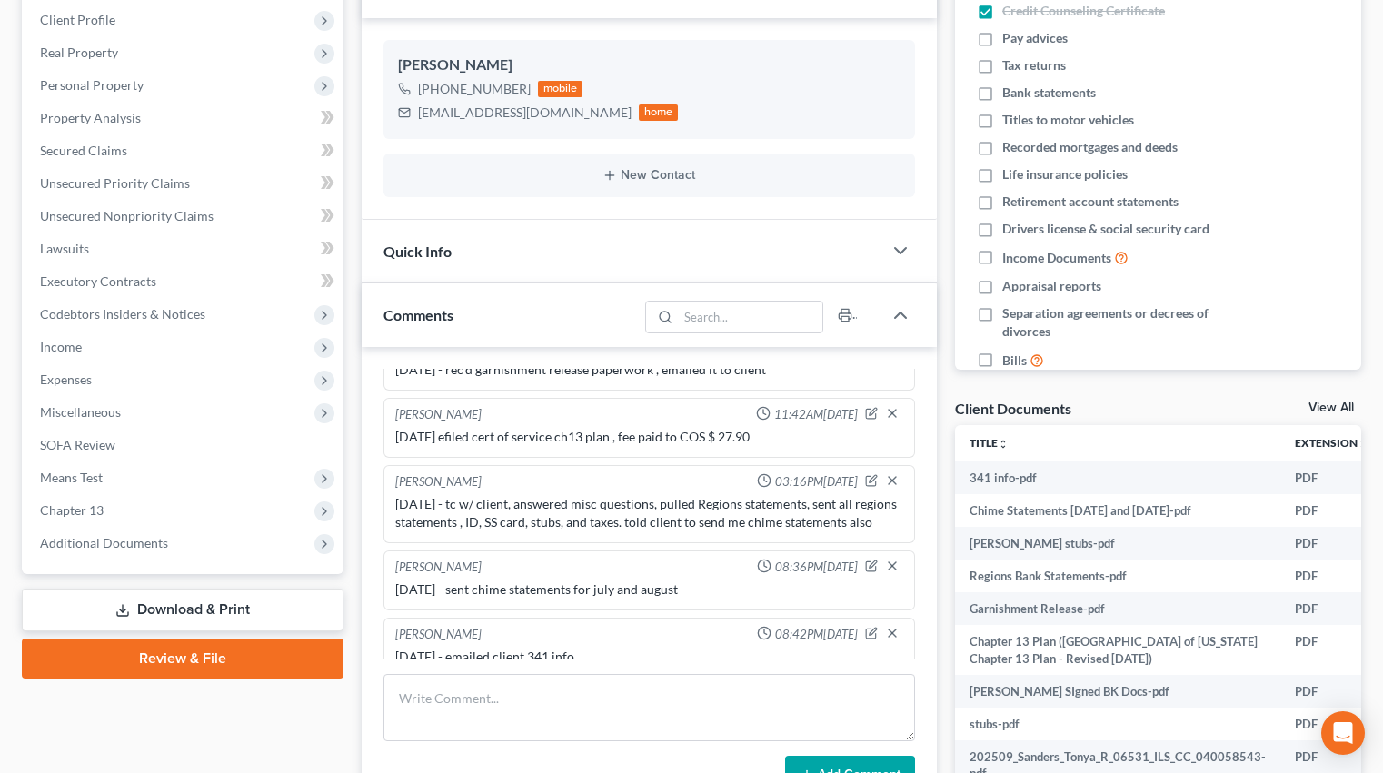
scroll to position [363, 0]
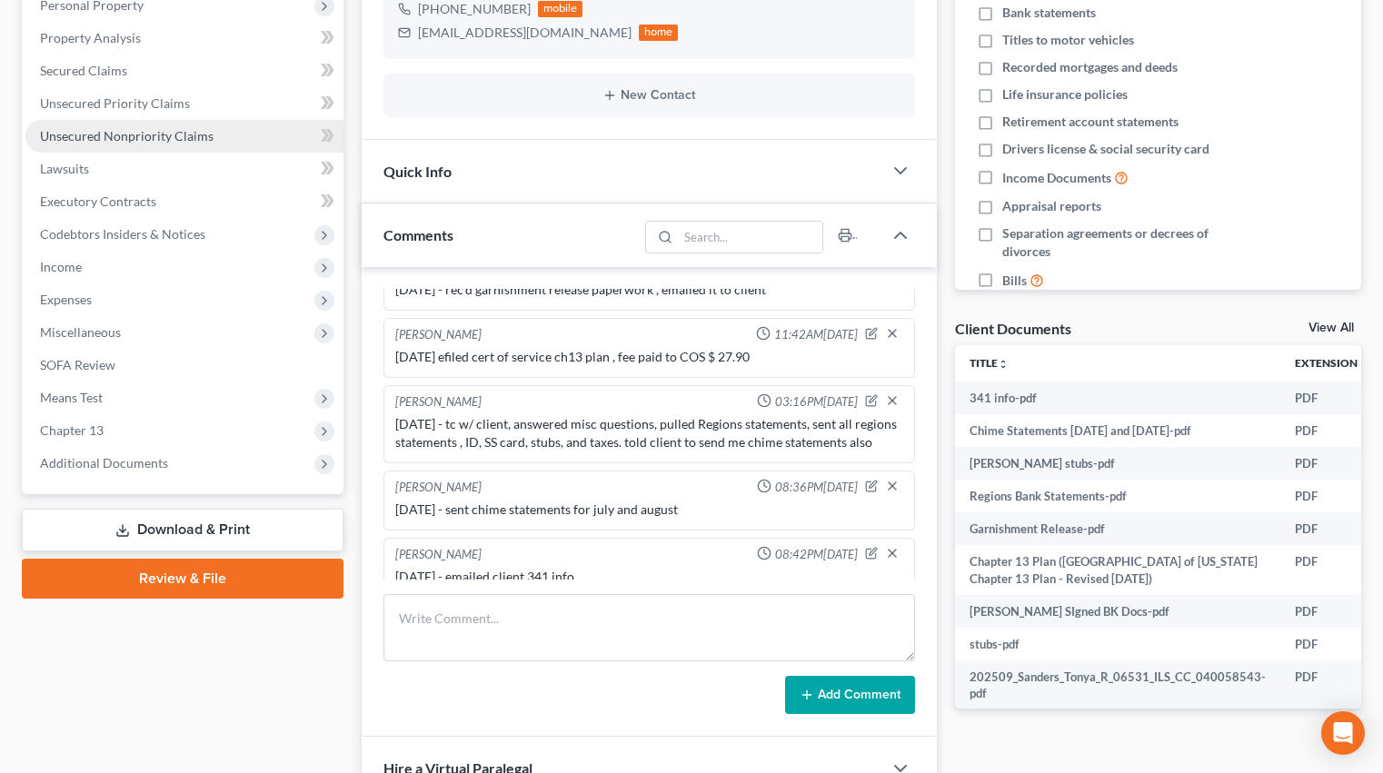
drag, startPoint x: 183, startPoint y: 139, endPoint x: 230, endPoint y: 134, distance: 47.5
click at [183, 139] on span "Unsecured Nonpriority Claims" at bounding box center [127, 135] width 174 height 15
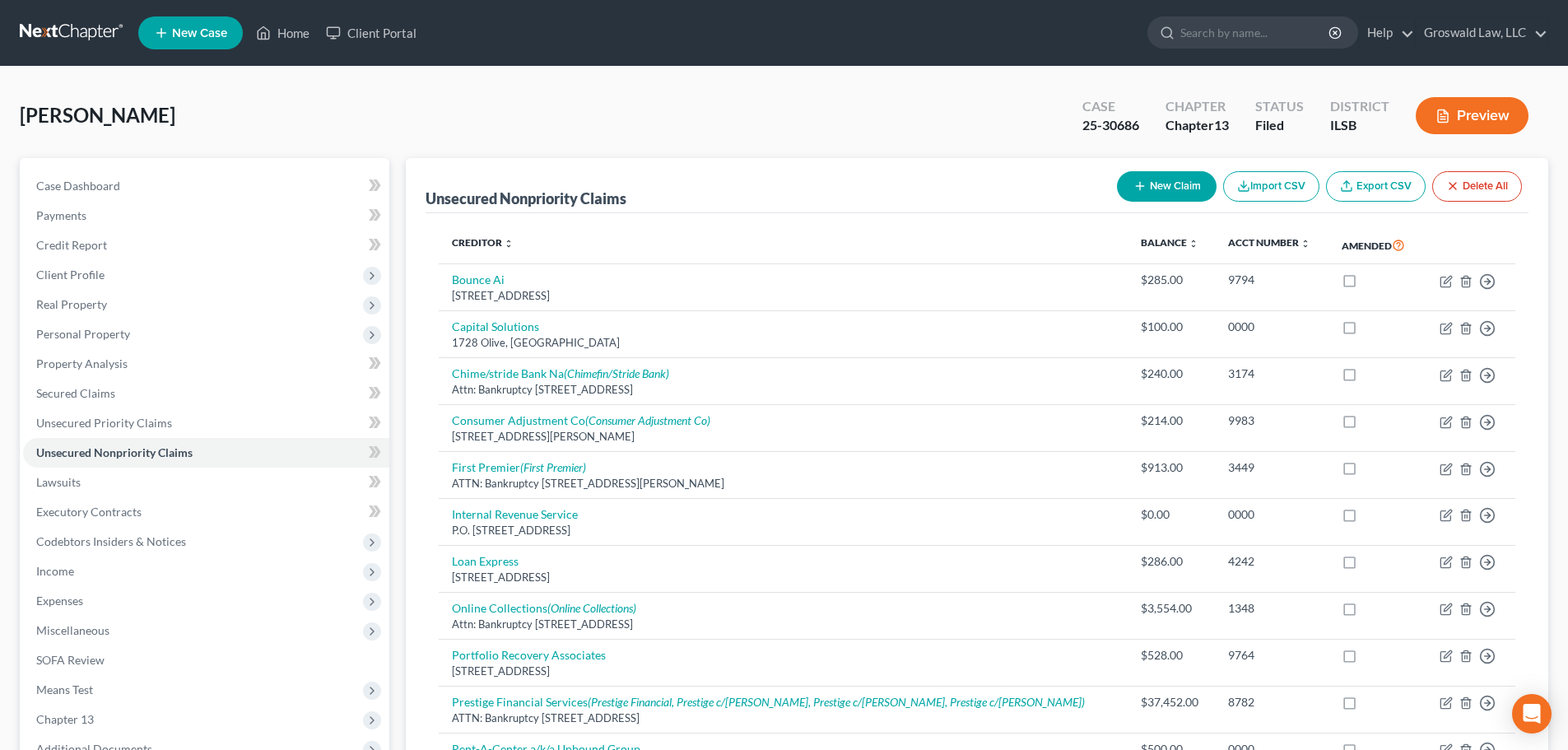
click at [515, 120] on div "[PERSON_NAME] Upgraded Case 25-30686 Chapter Chapter 13 Status Filed District I…" at bounding box center [784, 121] width 1528 height 72
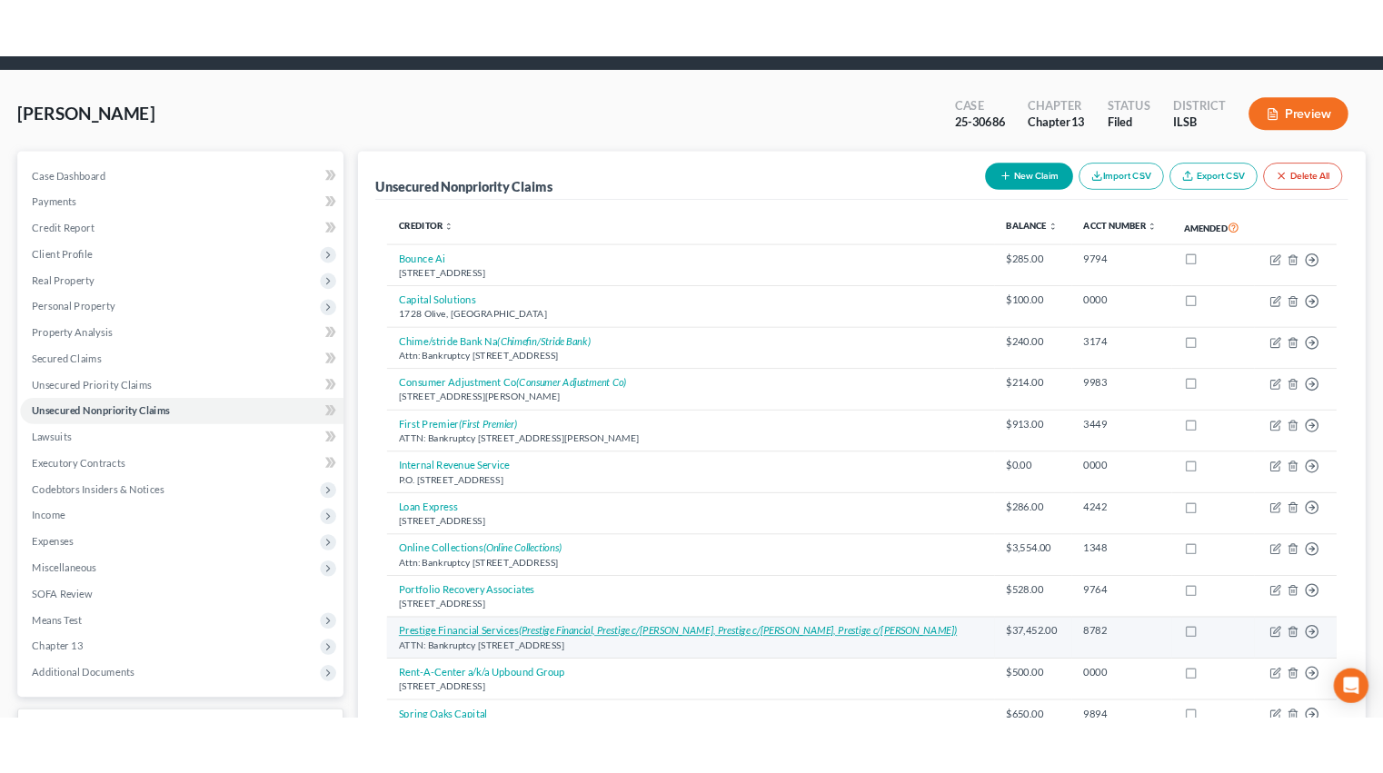
scroll to position [273, 0]
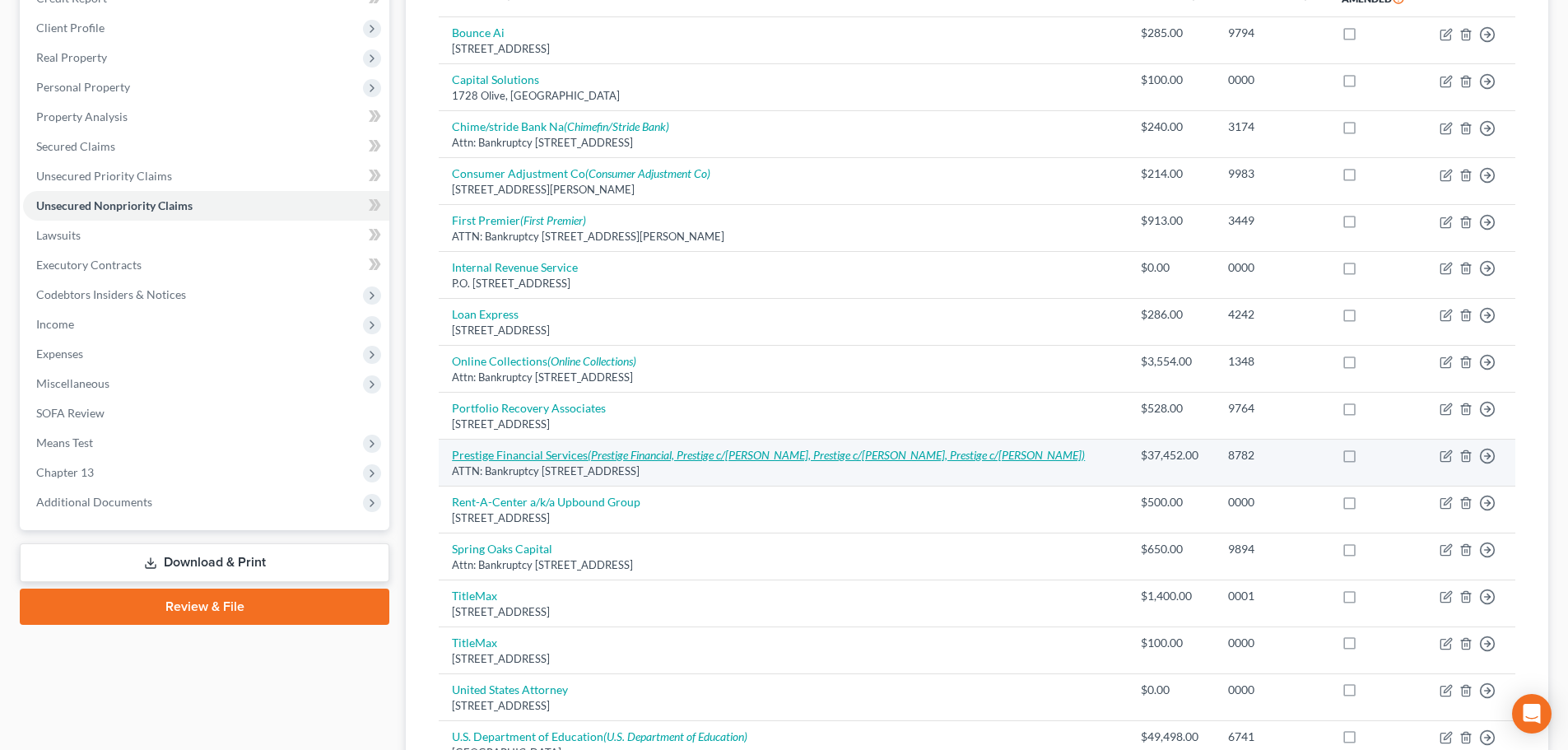
click at [886, 453] on icon "(Prestige Financial, Prestige c/[PERSON_NAME], Prestige c/[PERSON_NAME], Presti…" at bounding box center [836, 454] width 497 height 14
select select "46"
select select "4"
select select "0"
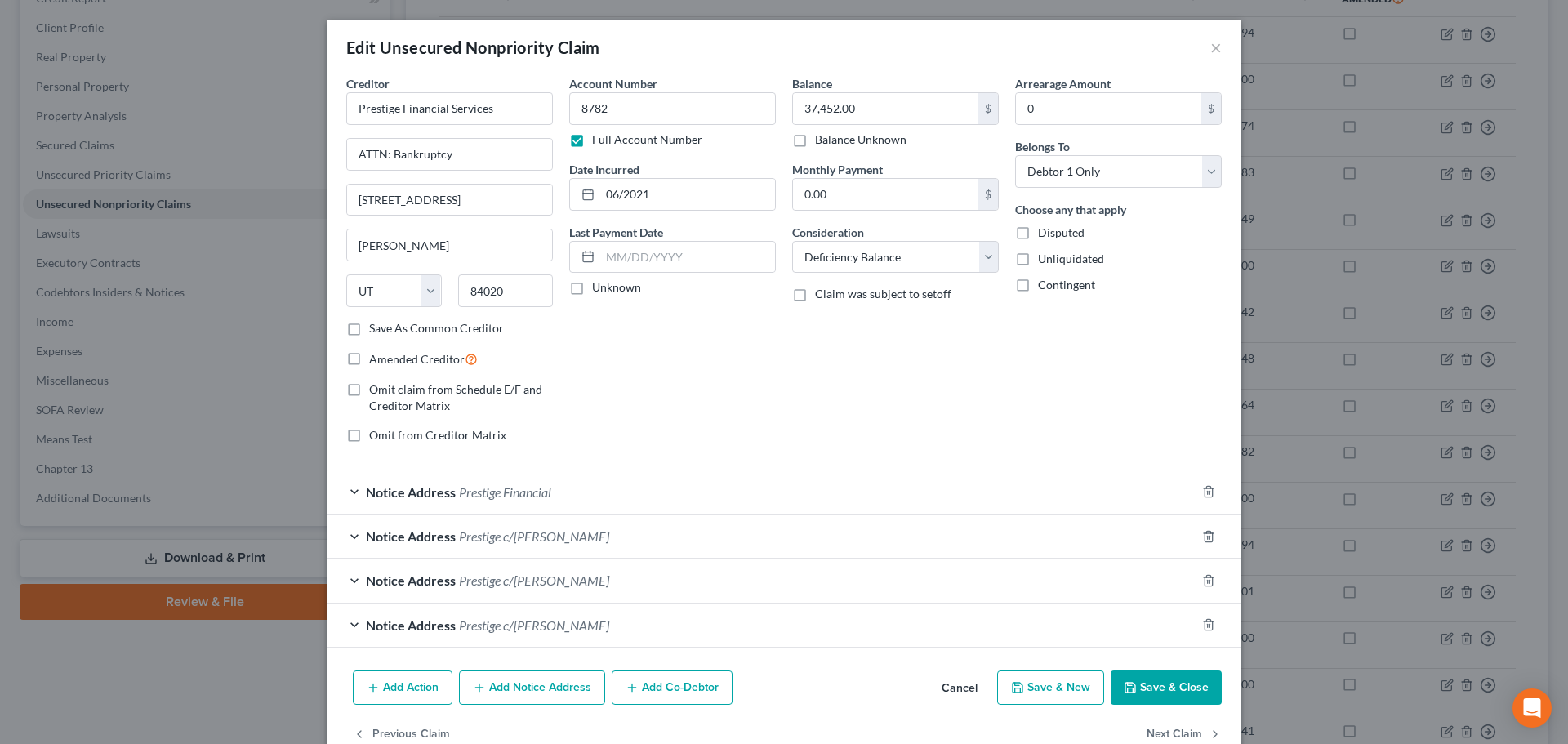
click at [509, 541] on span "Prestige c/[PERSON_NAME]" at bounding box center [534, 536] width 150 height 15
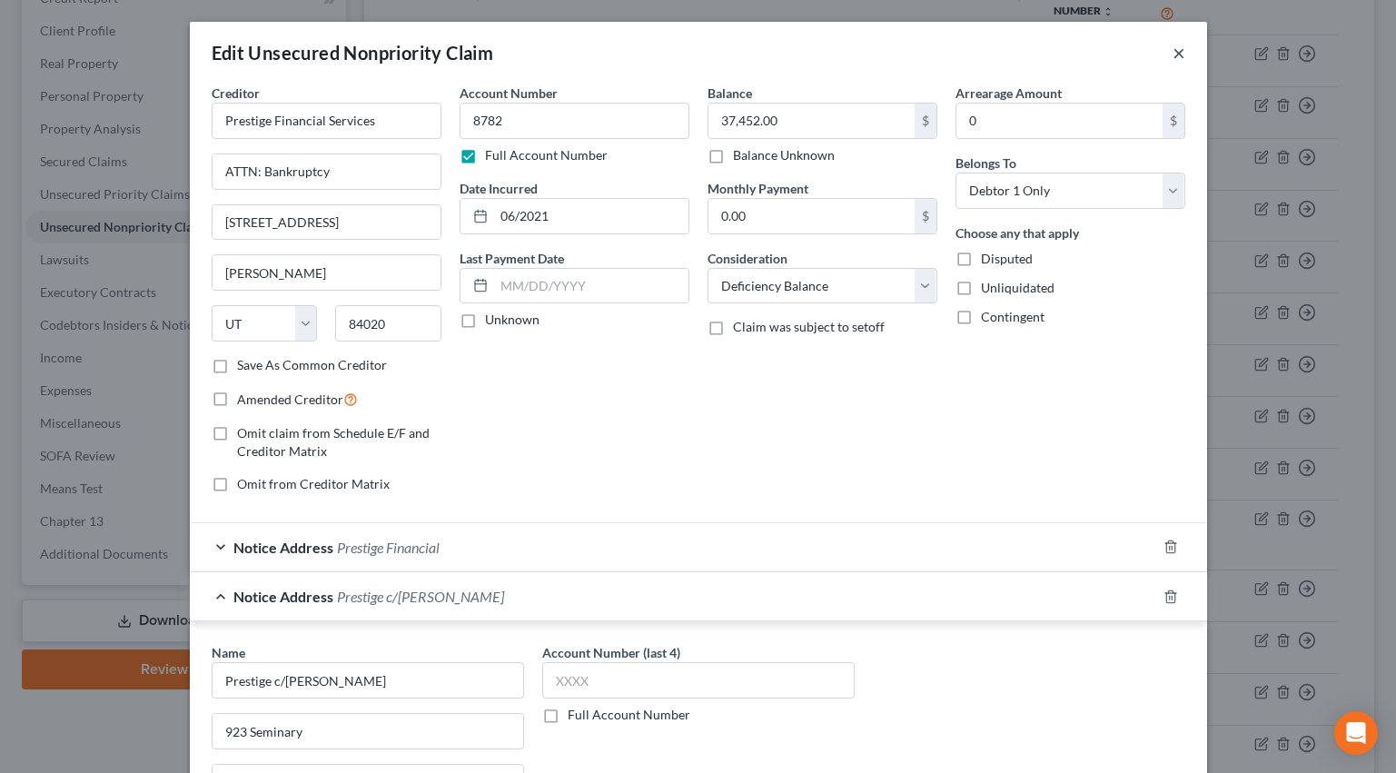
click at [1173, 53] on button "×" at bounding box center [1179, 53] width 13 height 22
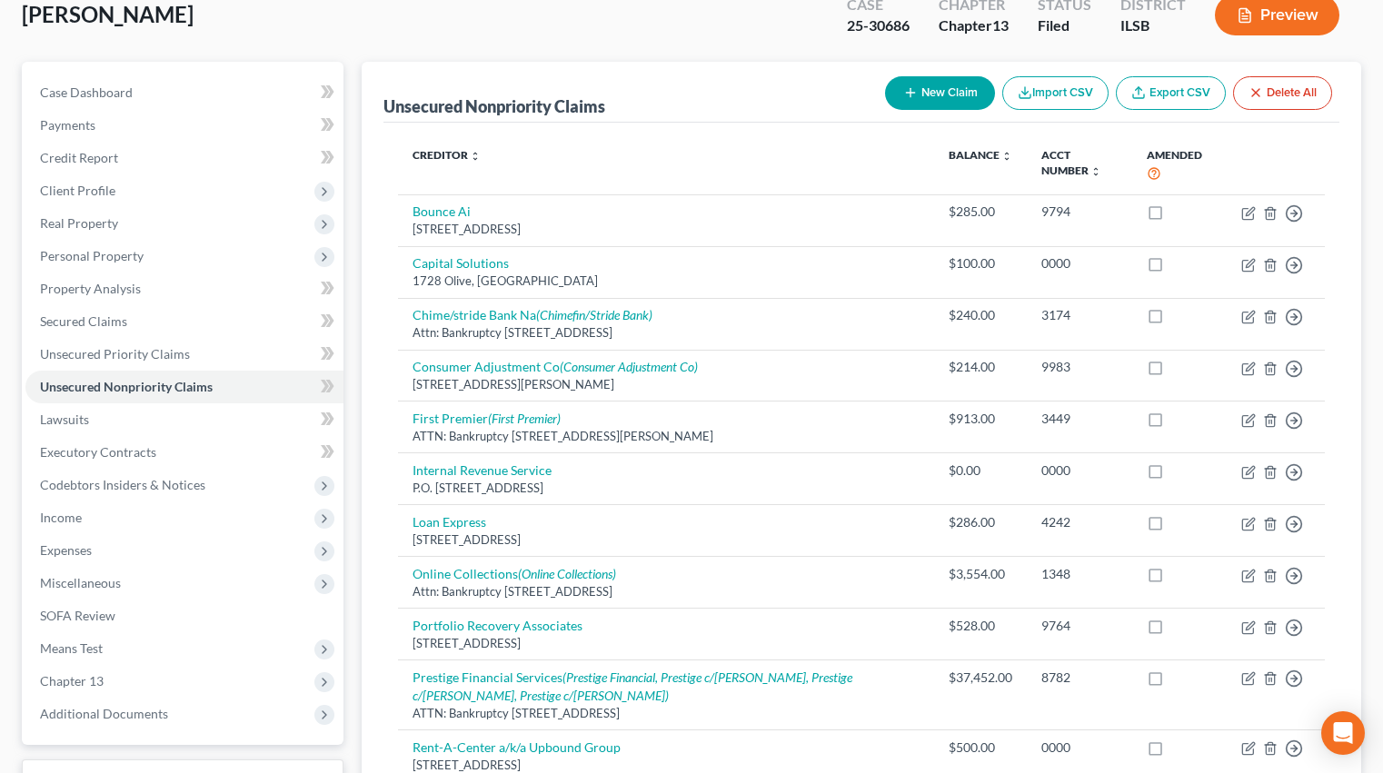
scroll to position [0, 0]
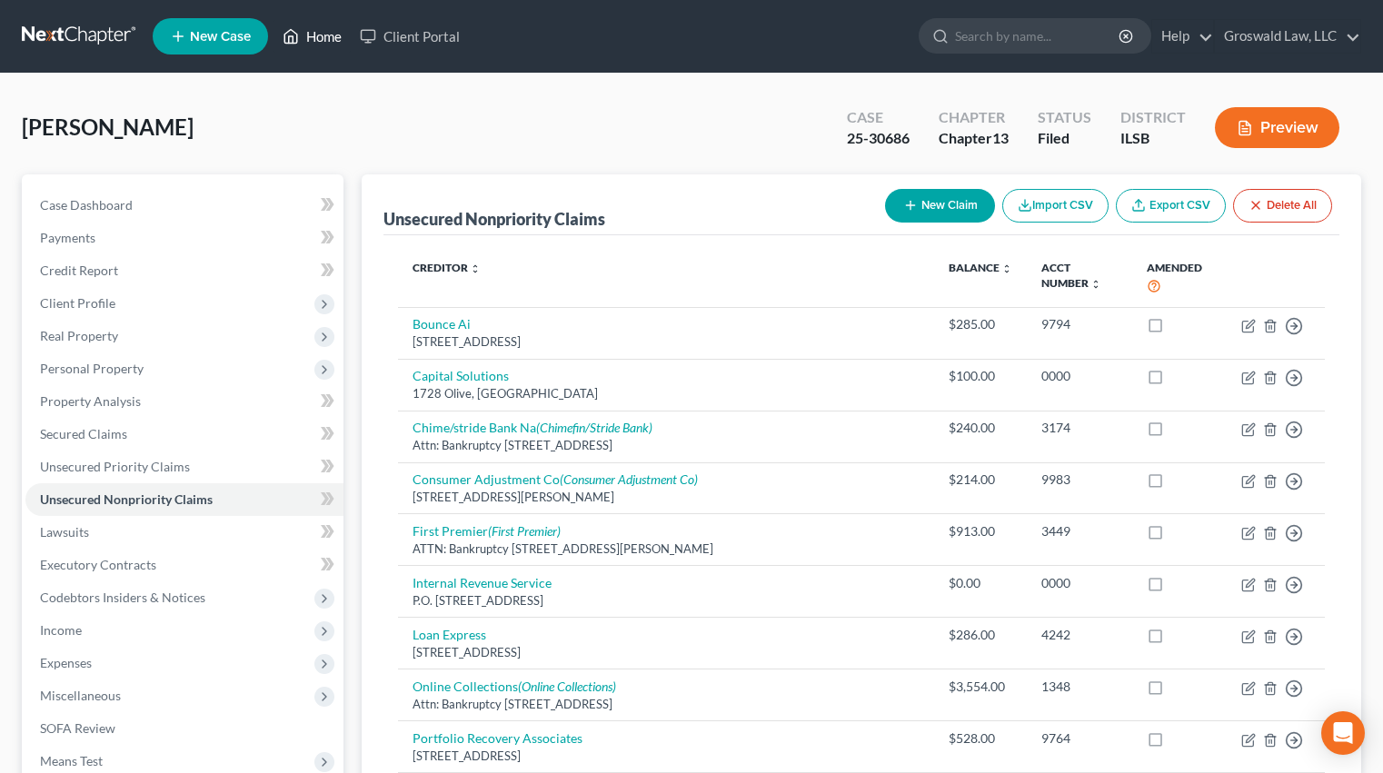
click at [337, 39] on link "Home" at bounding box center [311, 36] width 77 height 33
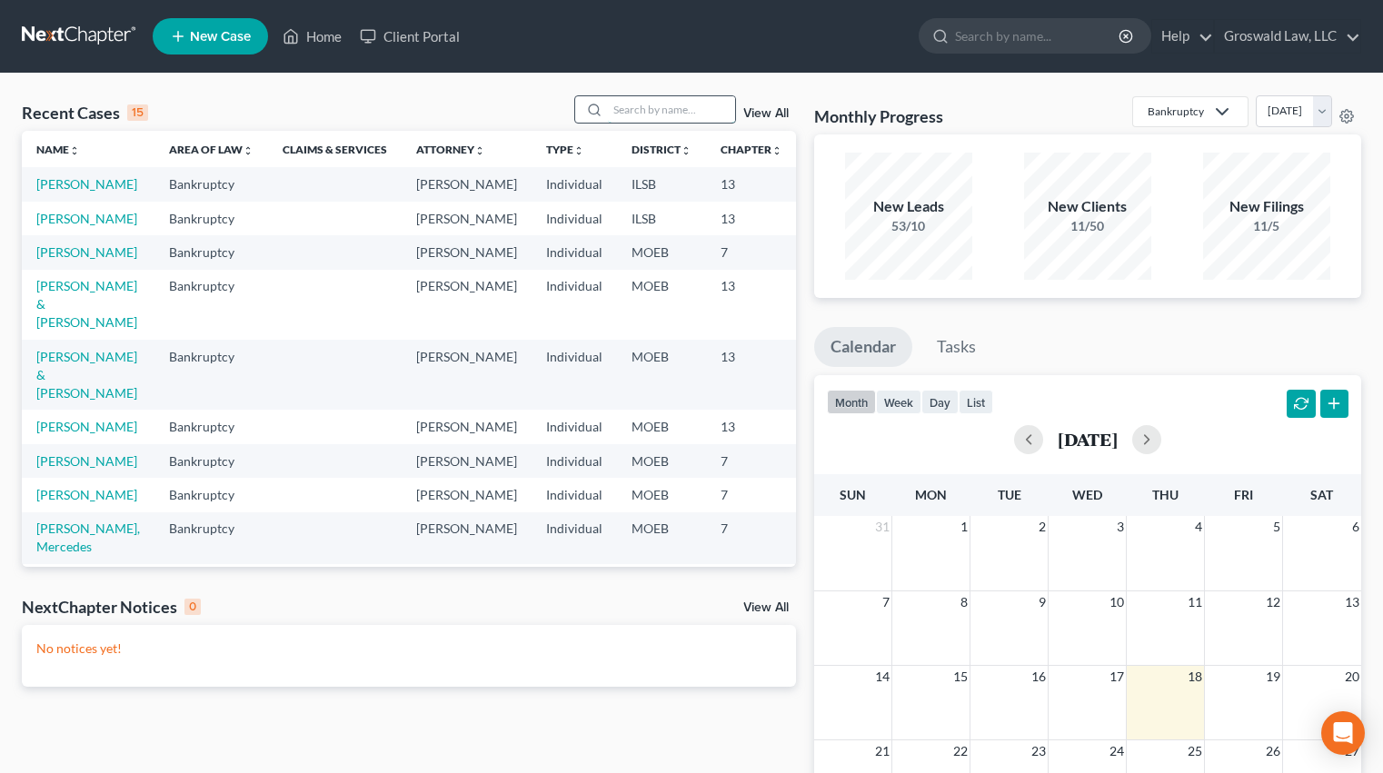
click at [664, 104] on input "search" at bounding box center [671, 109] width 127 height 26
click at [49, 260] on link "[PERSON_NAME]" at bounding box center [86, 251] width 101 height 15
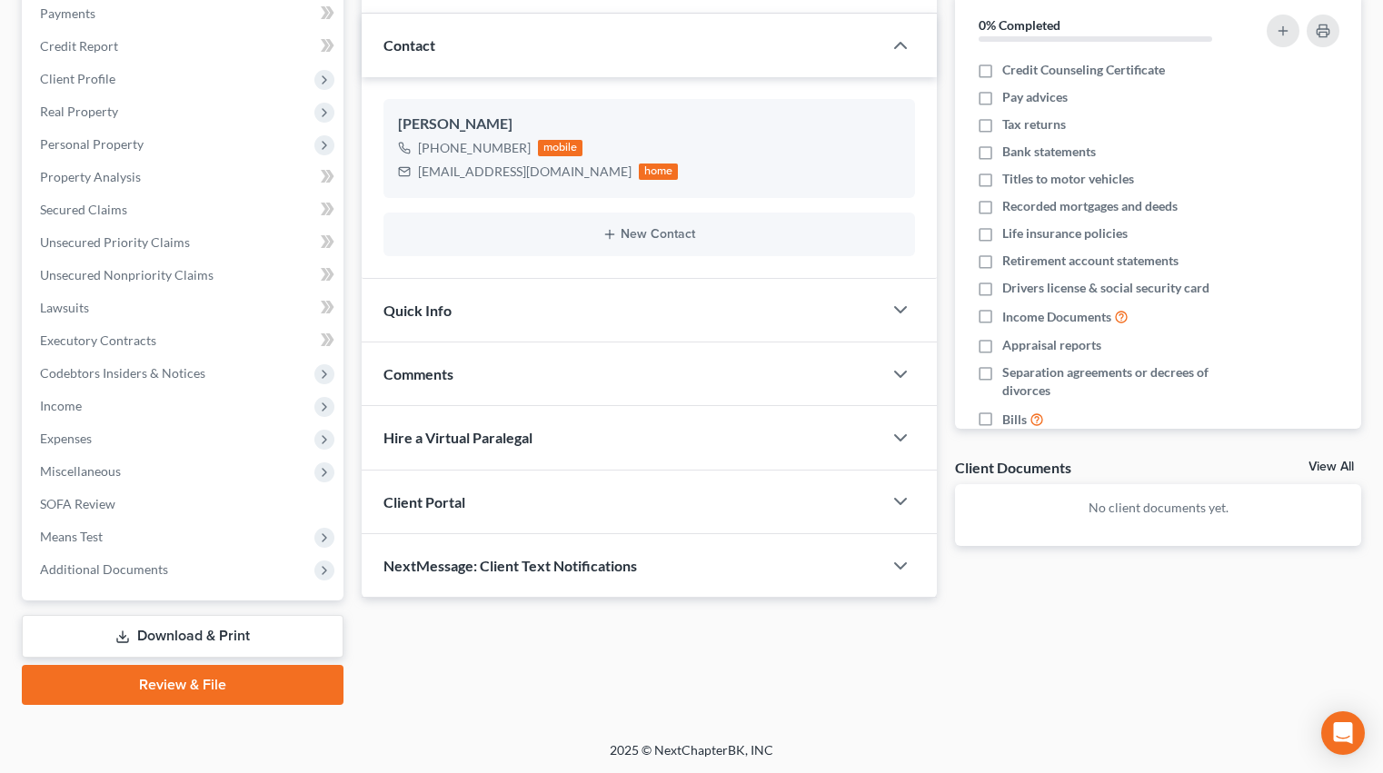
scroll to position [225, 0]
click at [497, 361] on div "Comments" at bounding box center [622, 373] width 521 height 63
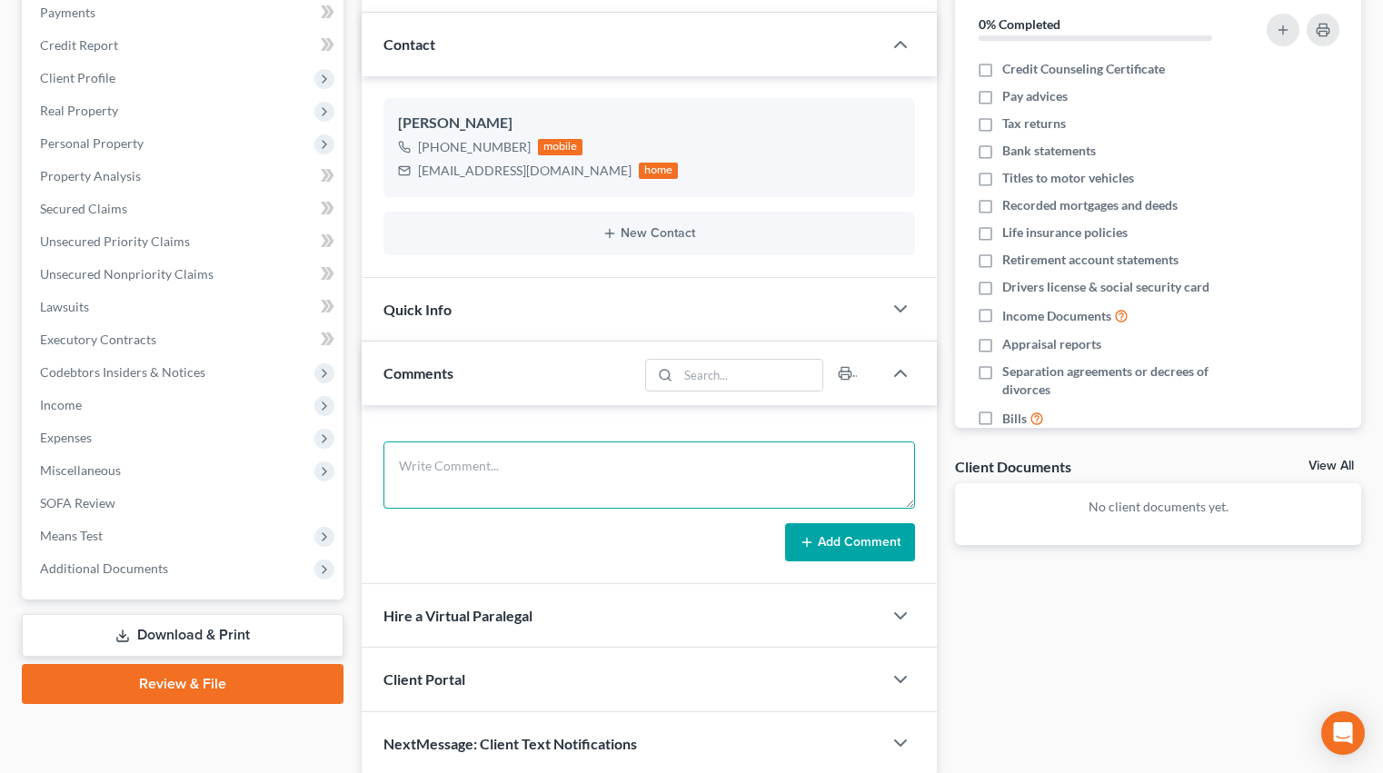
click at [468, 451] on textarea at bounding box center [649, 475] width 532 height 67
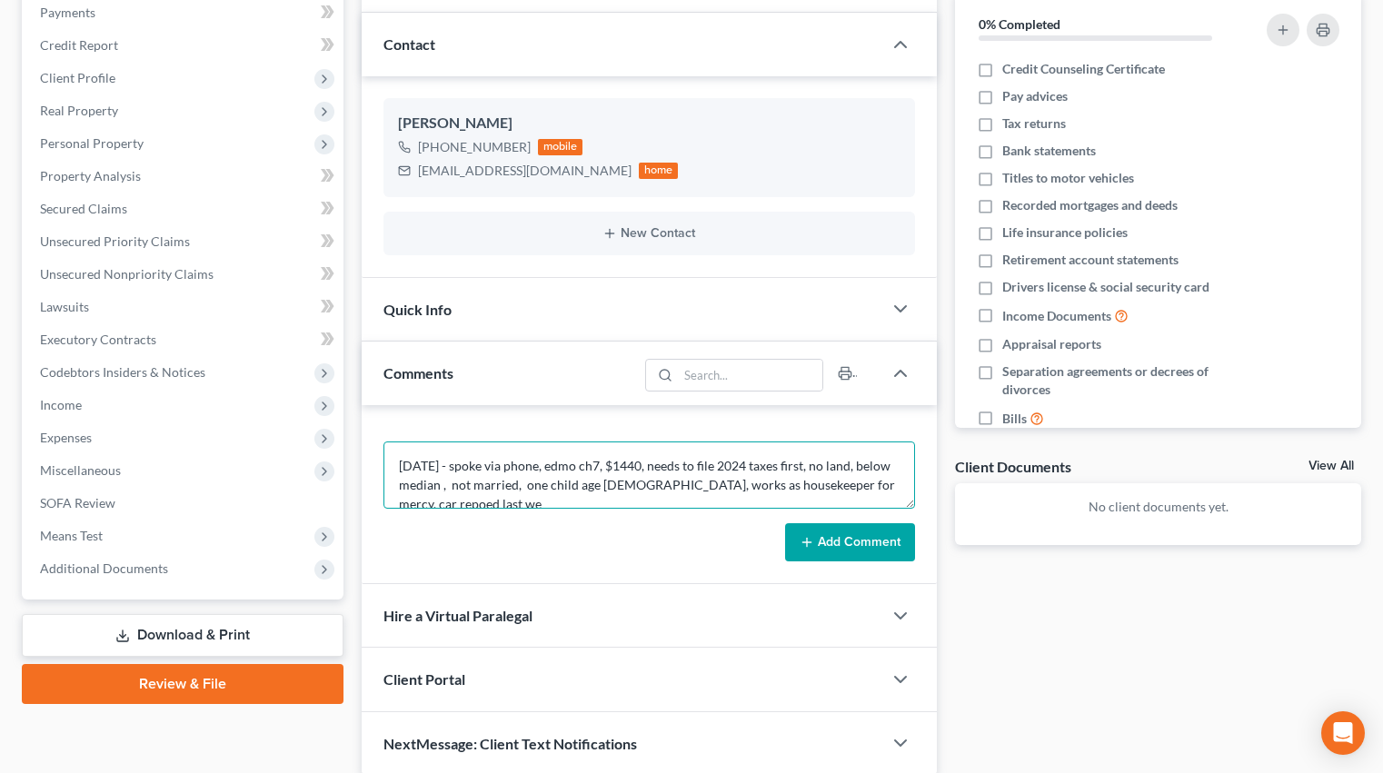
scroll to position [5, 0]
type textarea "[DATE] - spoke via phone, edmo ch7, $1440, needs to file 2024 taxes first, no l…"
click at [826, 548] on button "Add Comment" at bounding box center [850, 542] width 130 height 38
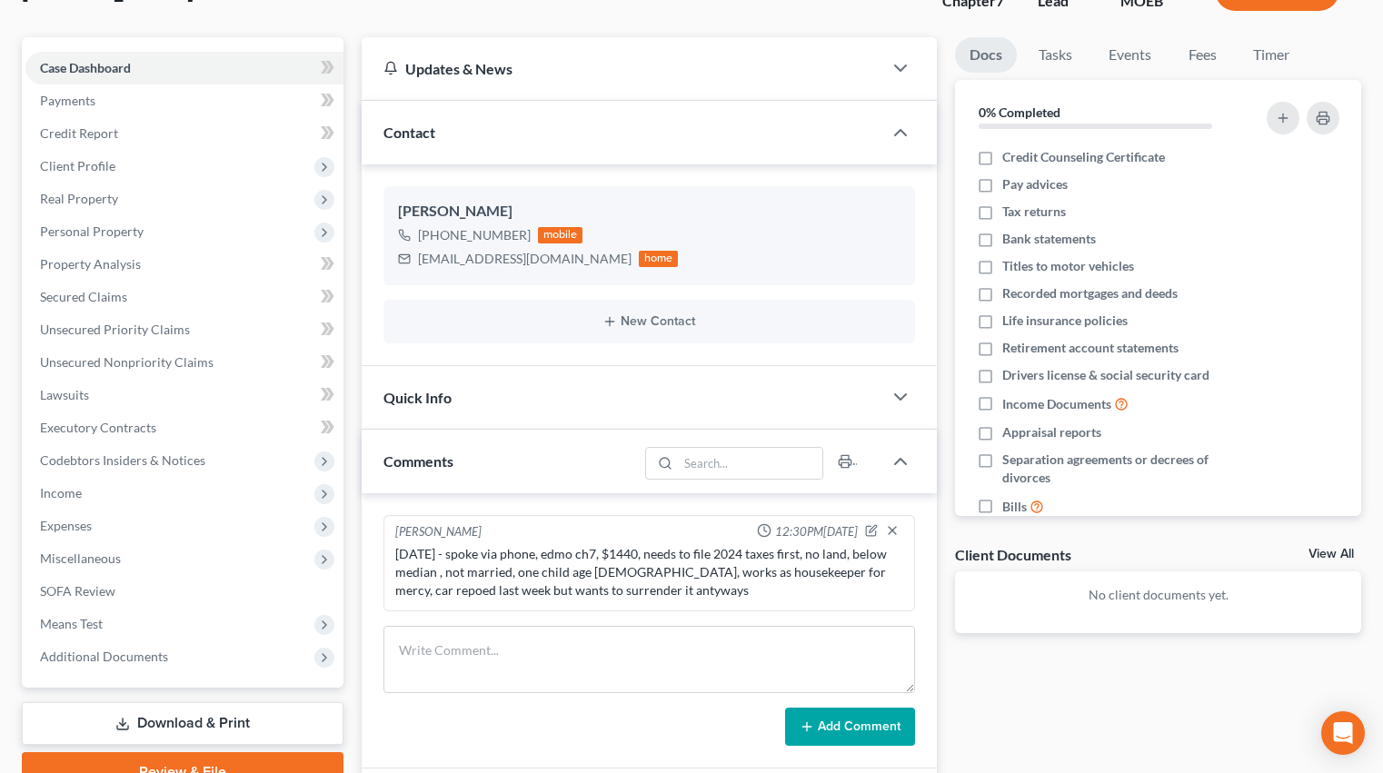
scroll to position [134, 0]
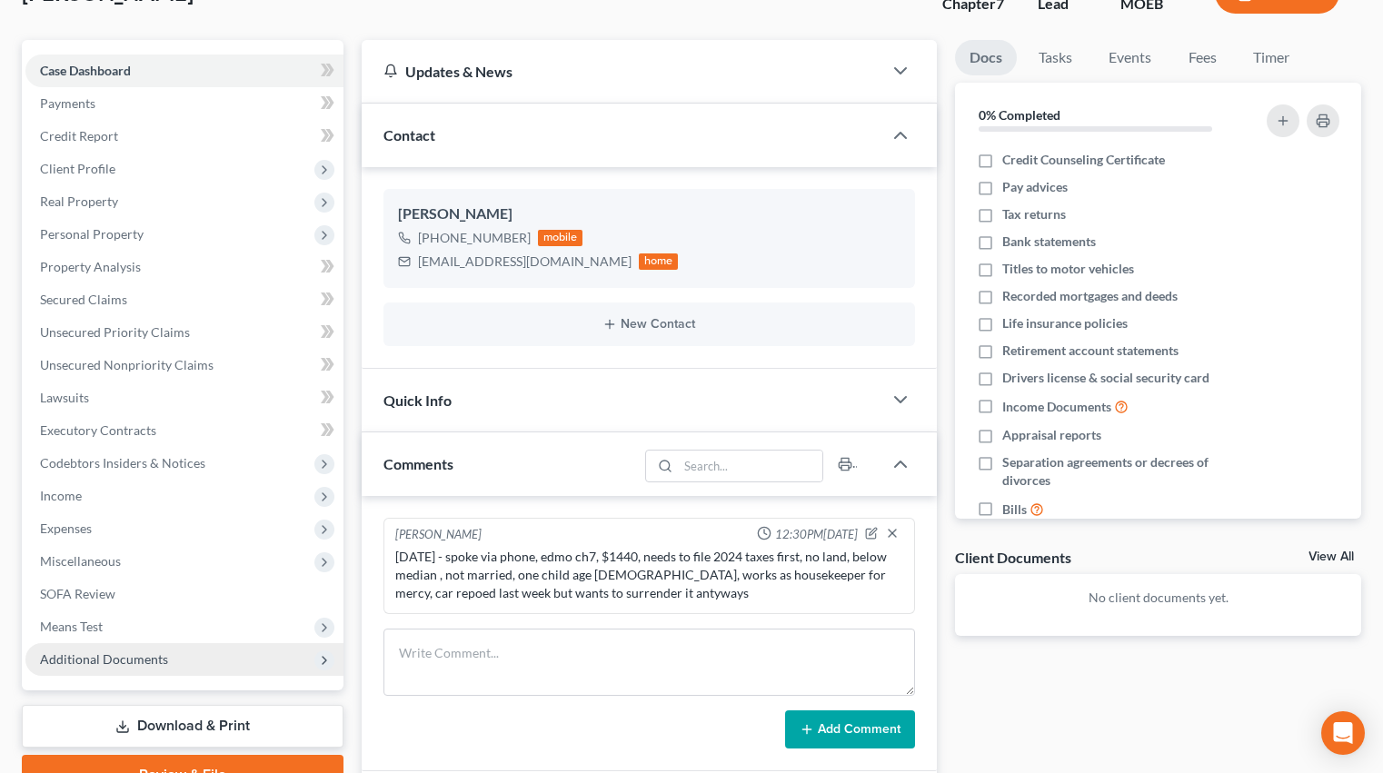
click at [90, 662] on span "Additional Documents" at bounding box center [104, 658] width 128 height 15
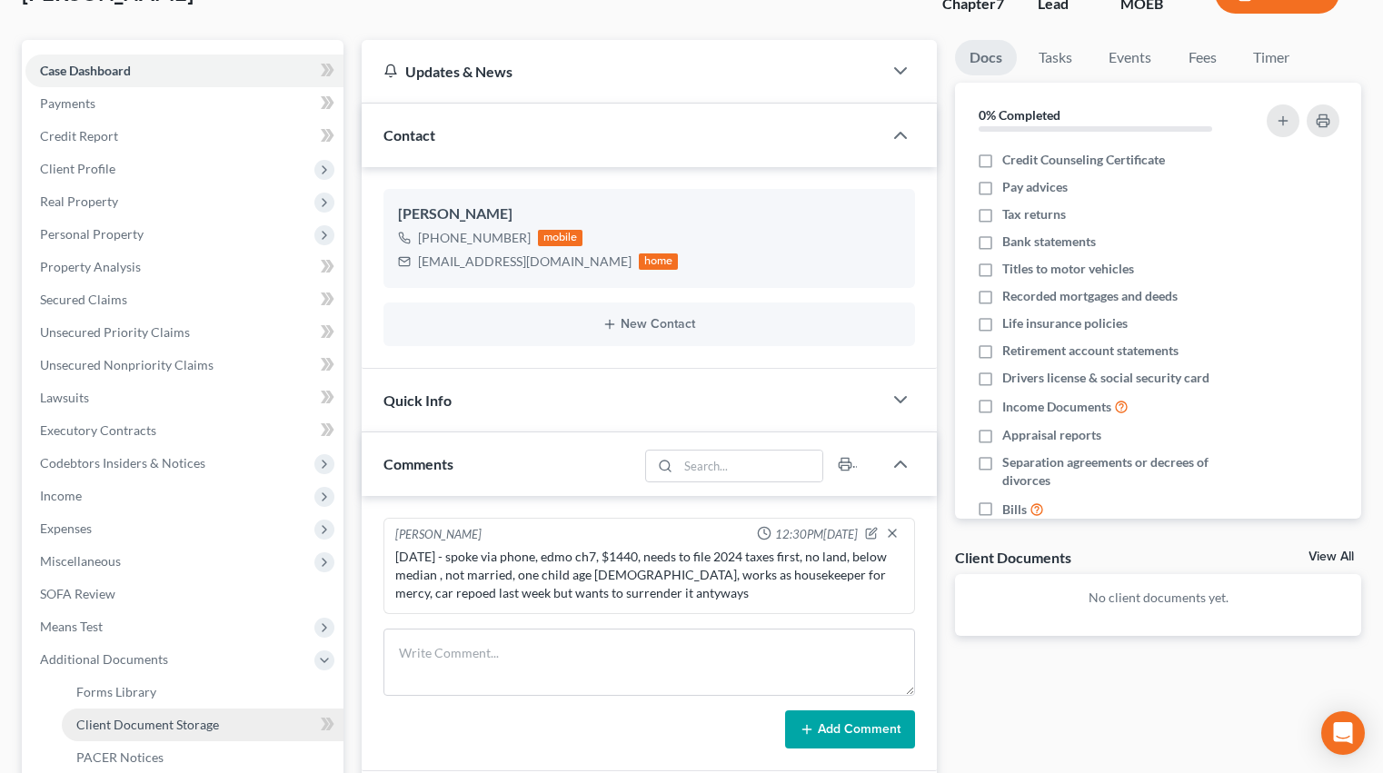
click at [156, 725] on span "Client Document Storage" at bounding box center [147, 724] width 143 height 15
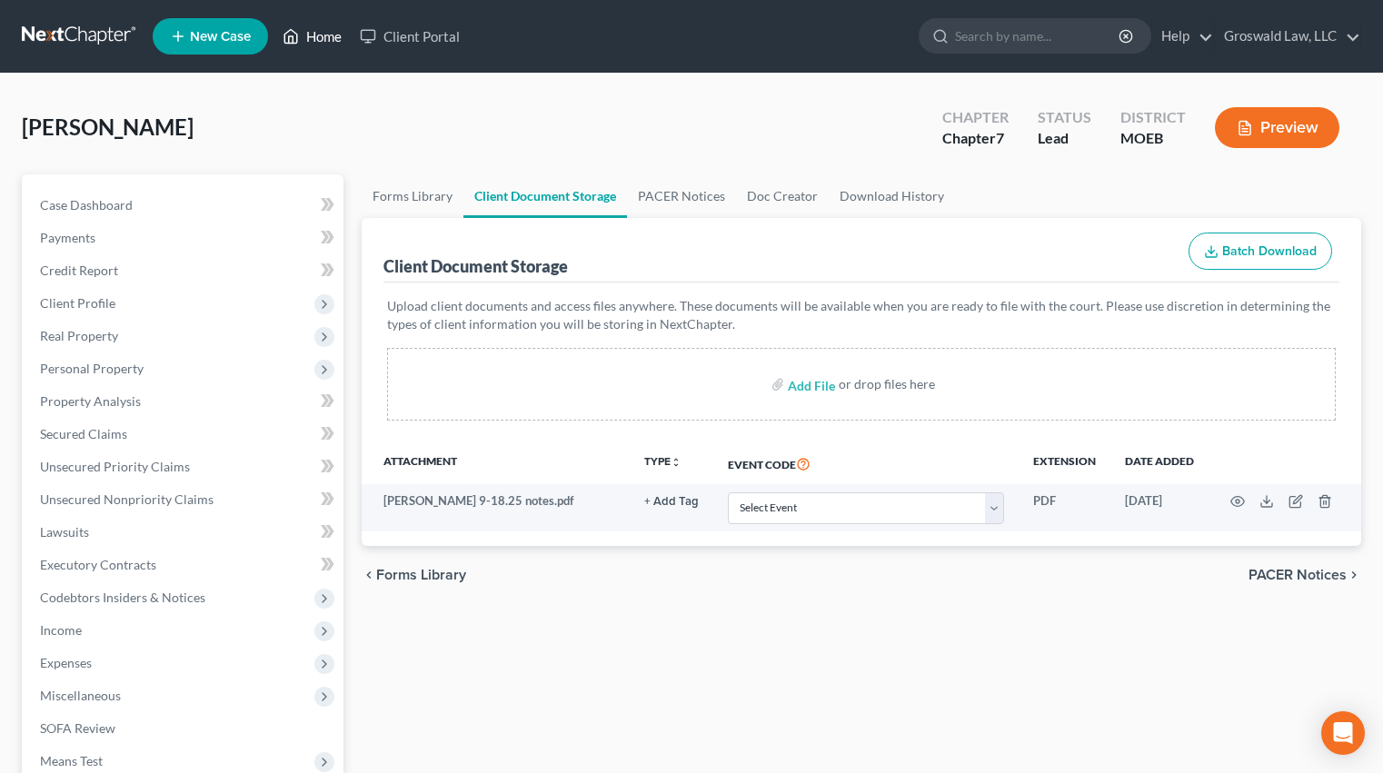
click at [330, 47] on link "Home" at bounding box center [311, 36] width 77 height 33
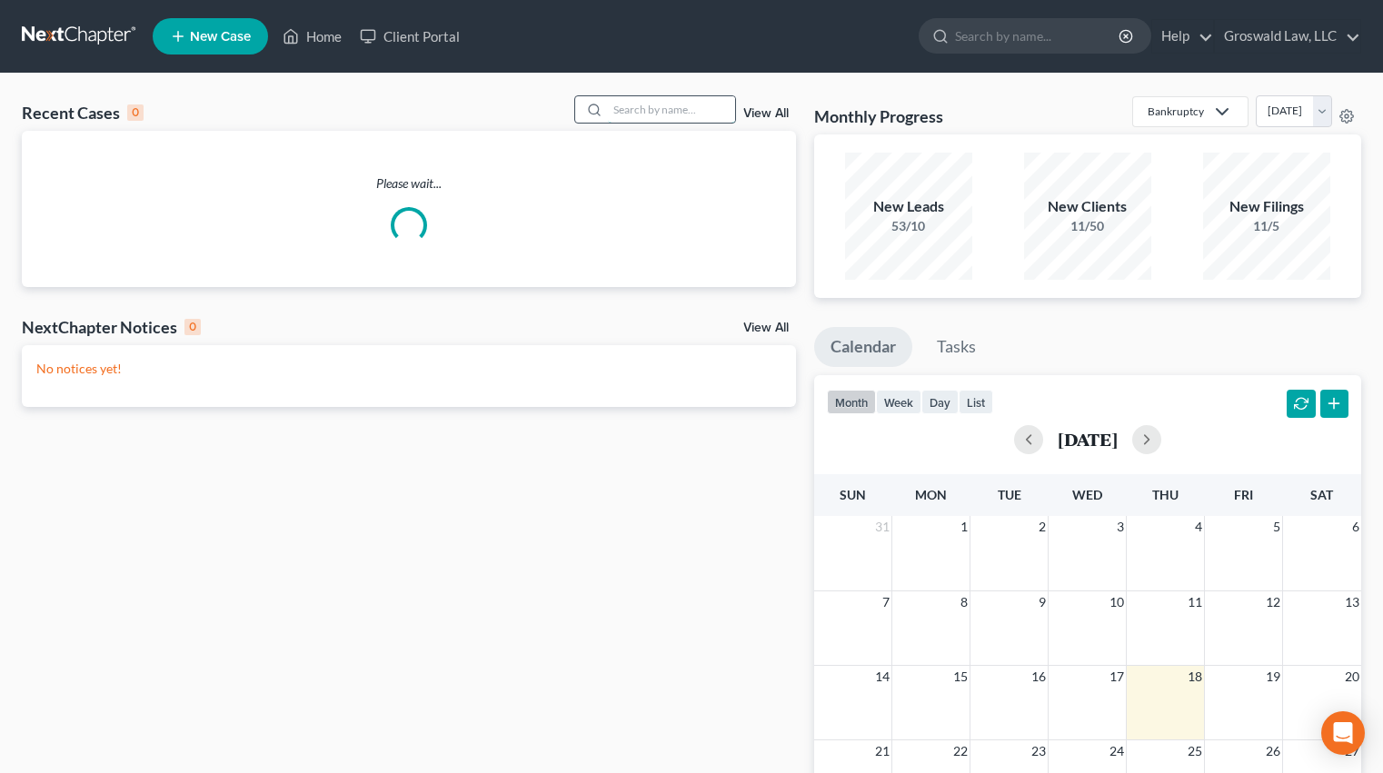
click at [677, 116] on input "search" at bounding box center [671, 109] width 127 height 26
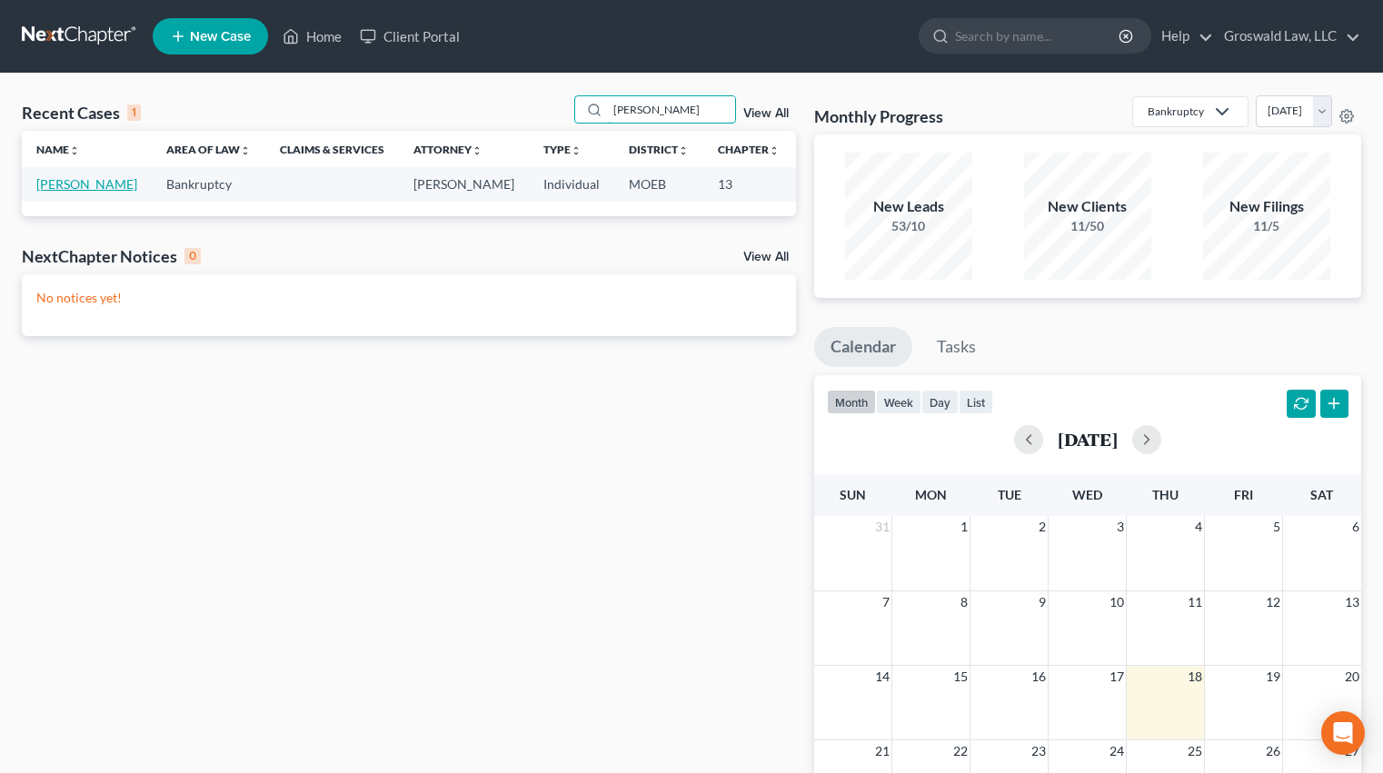
type input "[PERSON_NAME]"
click at [60, 192] on link "[PERSON_NAME]" at bounding box center [86, 183] width 101 height 15
select select "6"
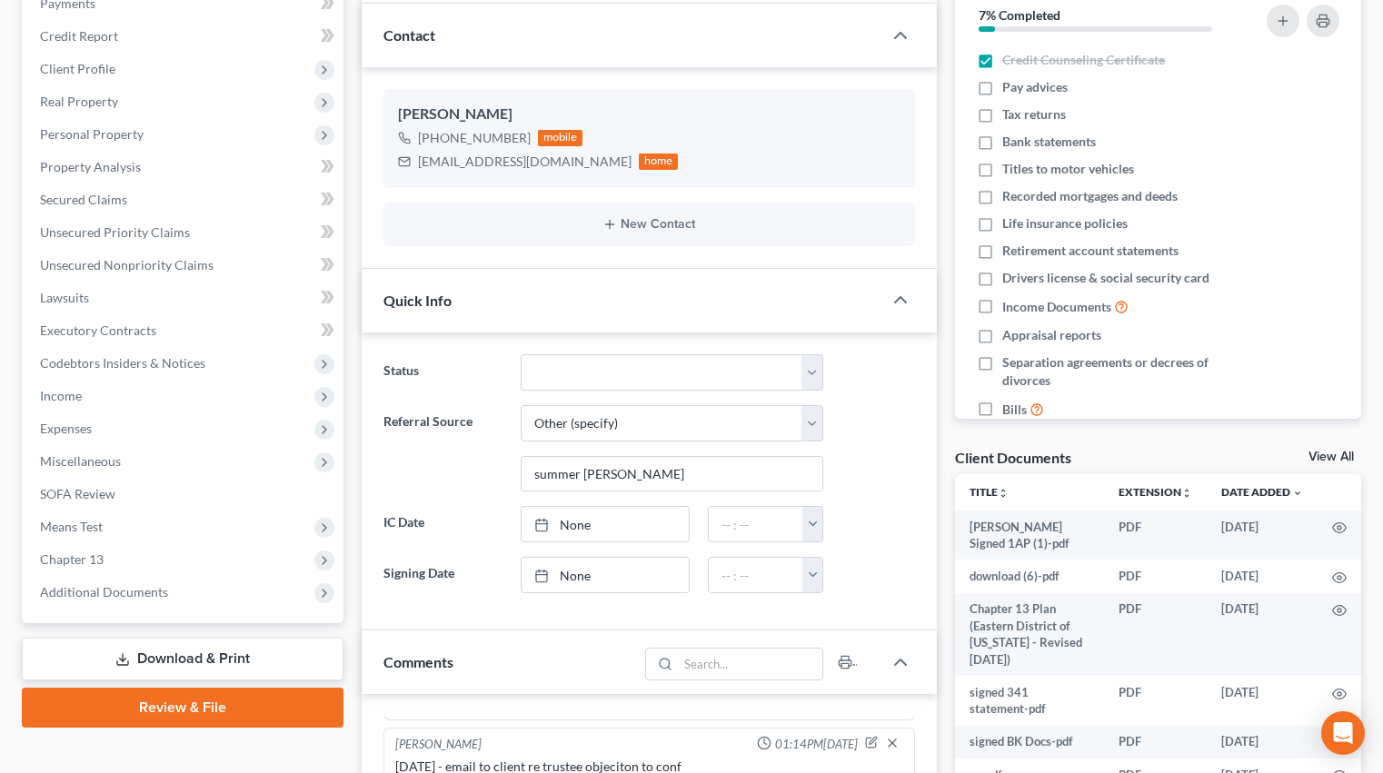
scroll to position [182, 0]
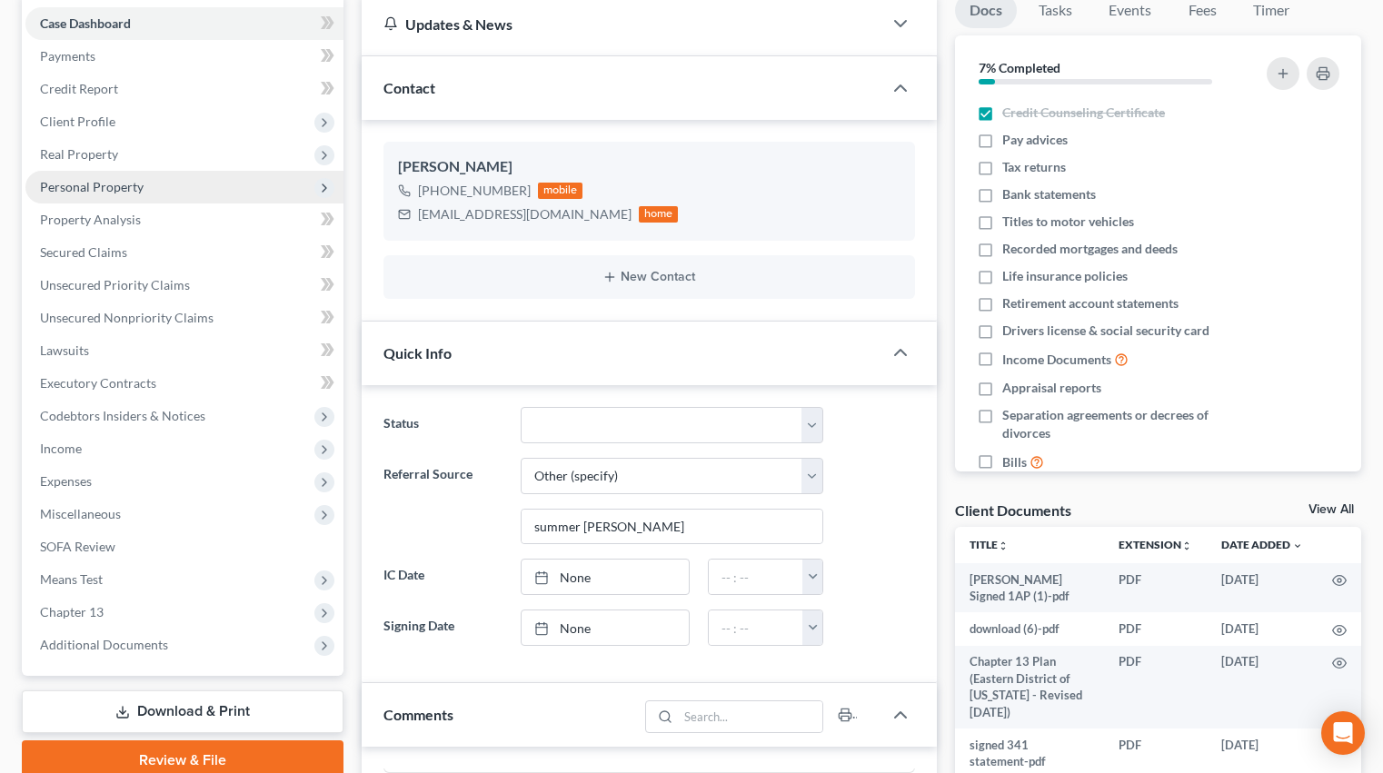
click at [102, 190] on span "Personal Property" at bounding box center [92, 186] width 104 height 15
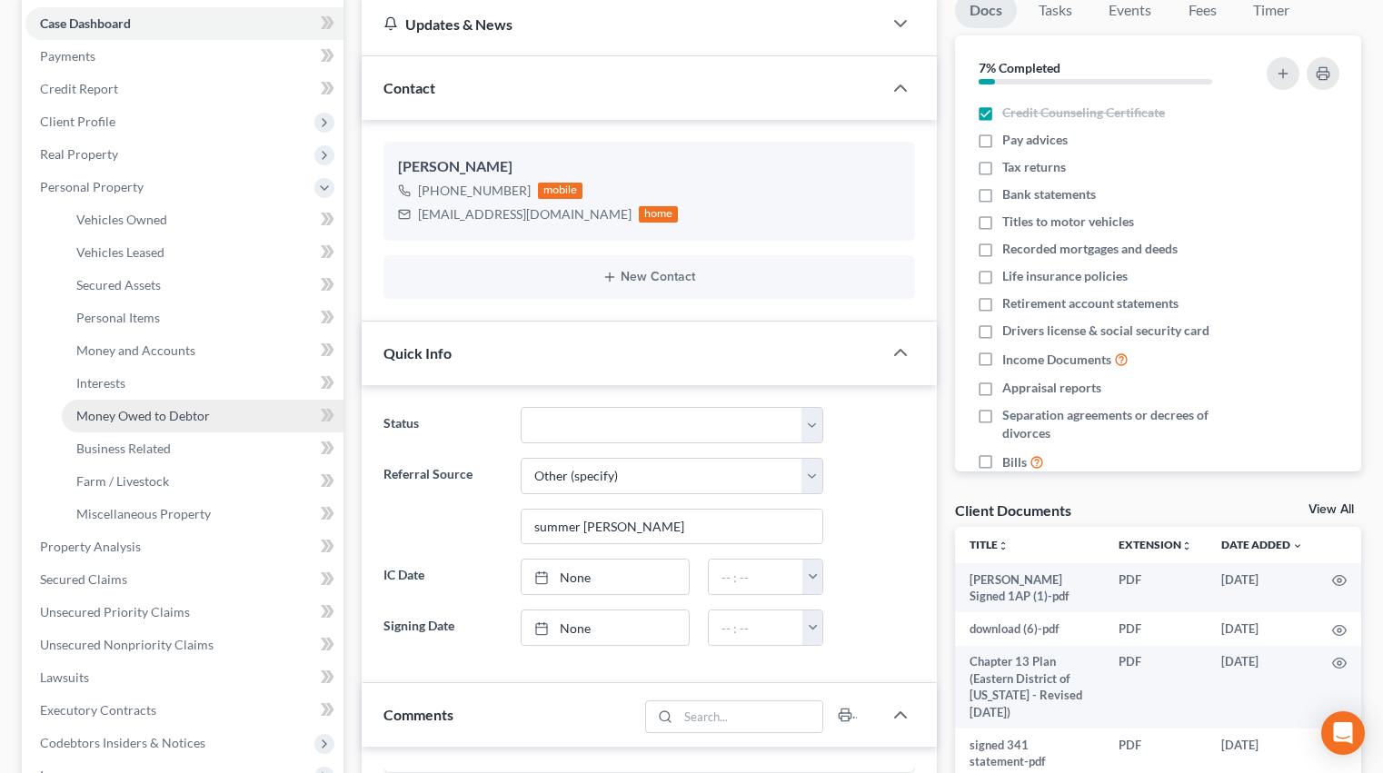
click at [145, 416] on span "Money Owed to Debtor" at bounding box center [143, 415] width 134 height 15
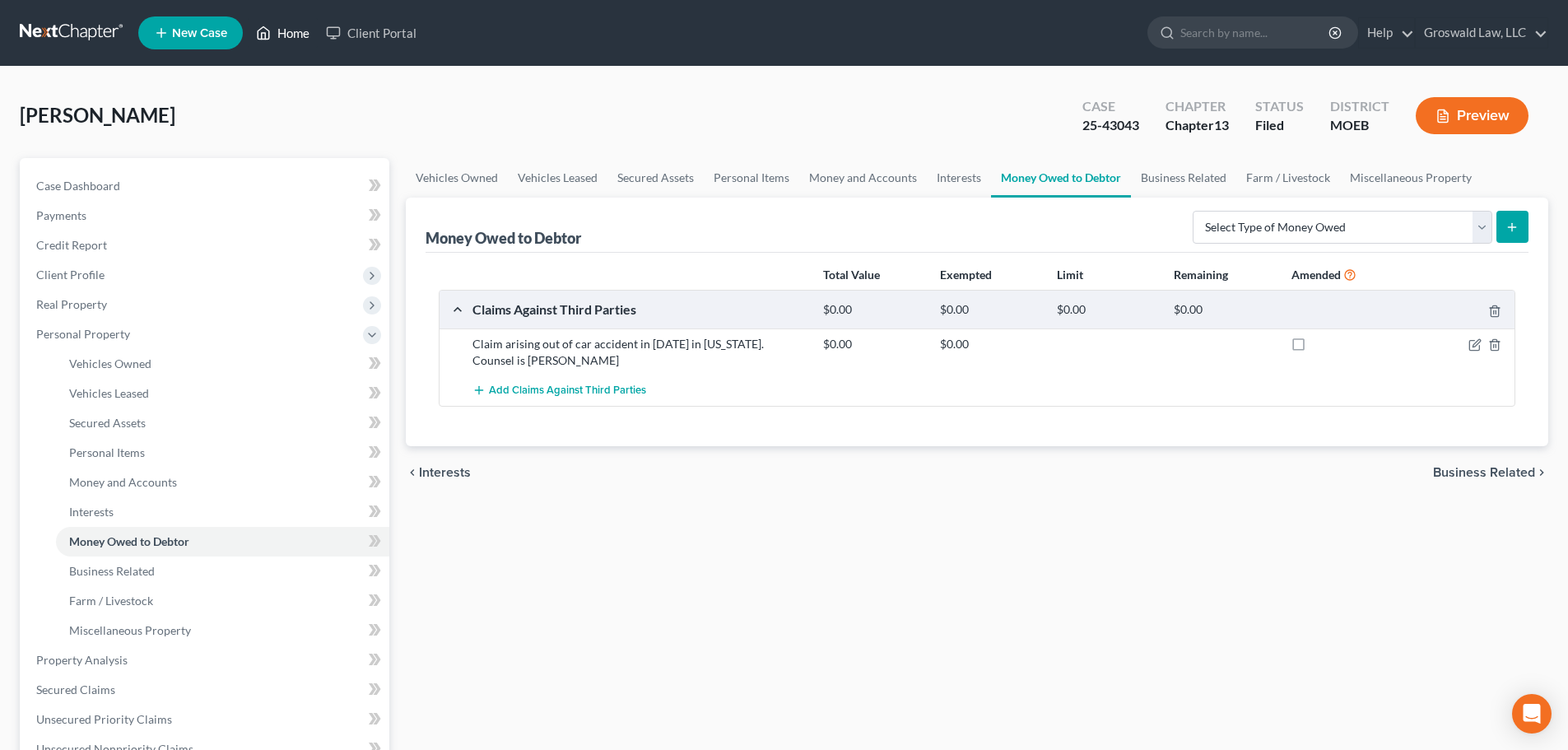
click at [310, 42] on link "Home" at bounding box center [282, 33] width 70 height 30
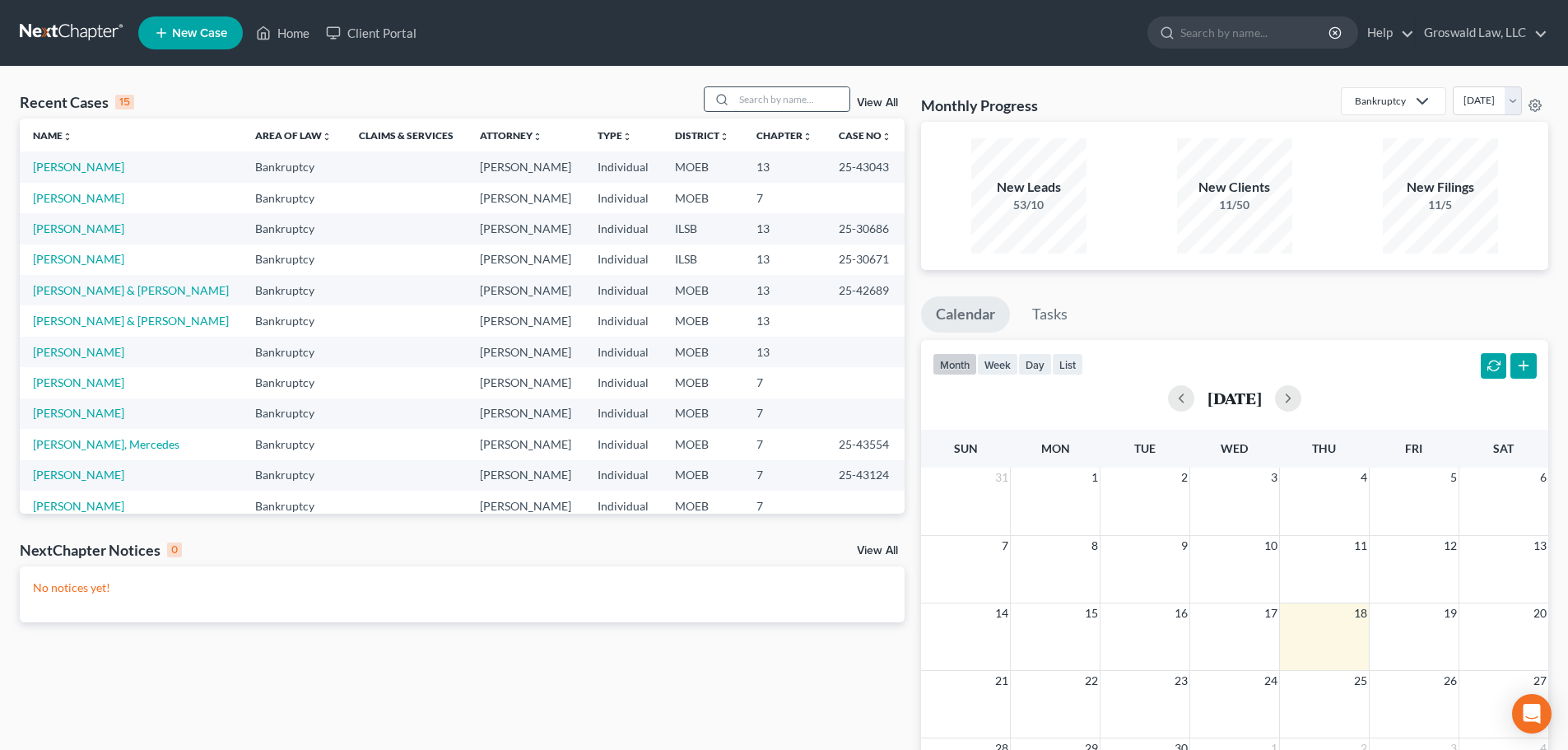
click at [772, 94] on input "search" at bounding box center [791, 99] width 115 height 24
click at [92, 322] on link "[PERSON_NAME] & [PERSON_NAME]" at bounding box center [130, 320] width 196 height 14
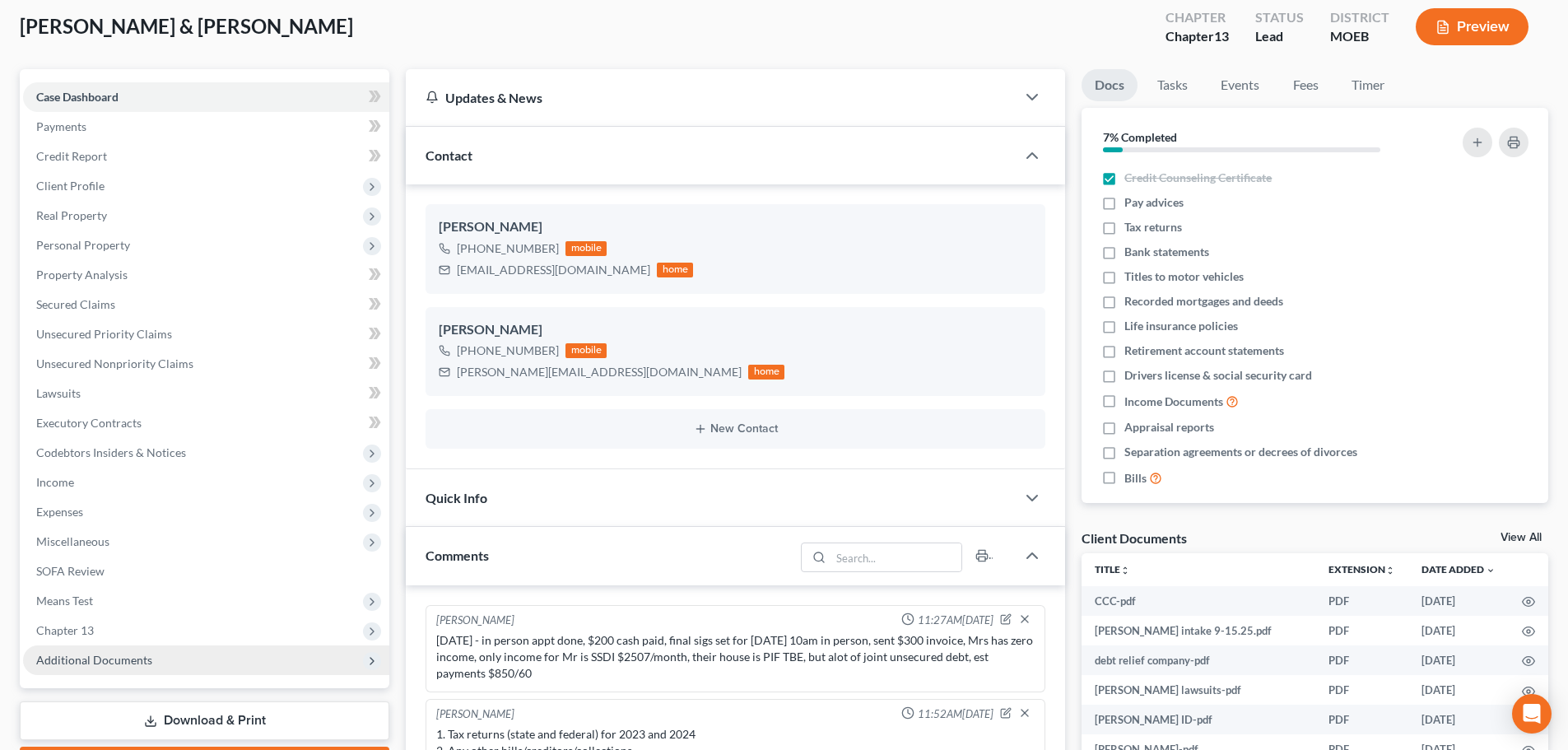
scroll to position [247, 0]
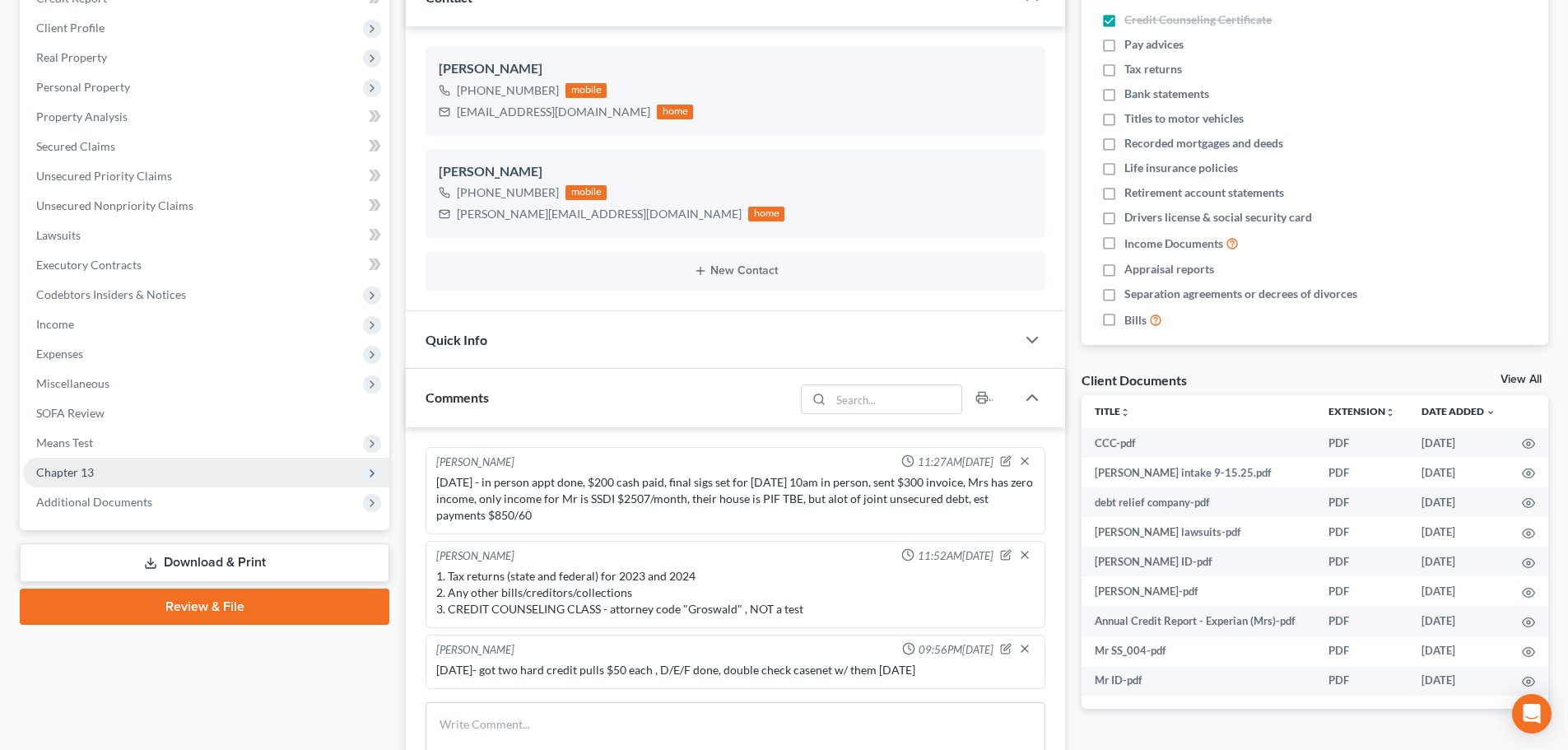
drag, startPoint x: 91, startPoint y: 461, endPoint x: 89, endPoint y: 477, distance: 16.1
click at [91, 463] on span "Chapter 13" at bounding box center [206, 472] width 366 height 30
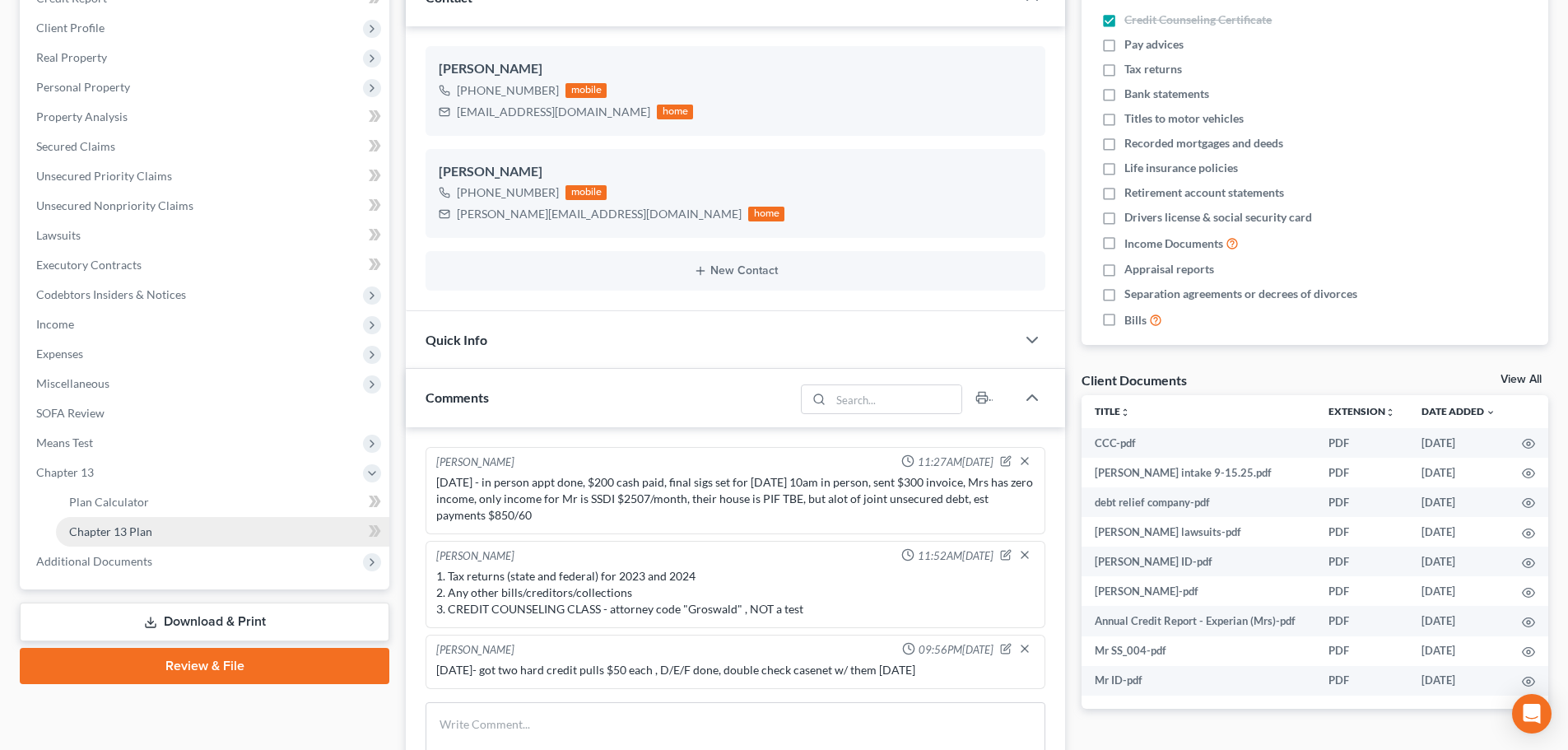
click at [120, 532] on span "Chapter 13 Plan" at bounding box center [111, 531] width 83 height 14
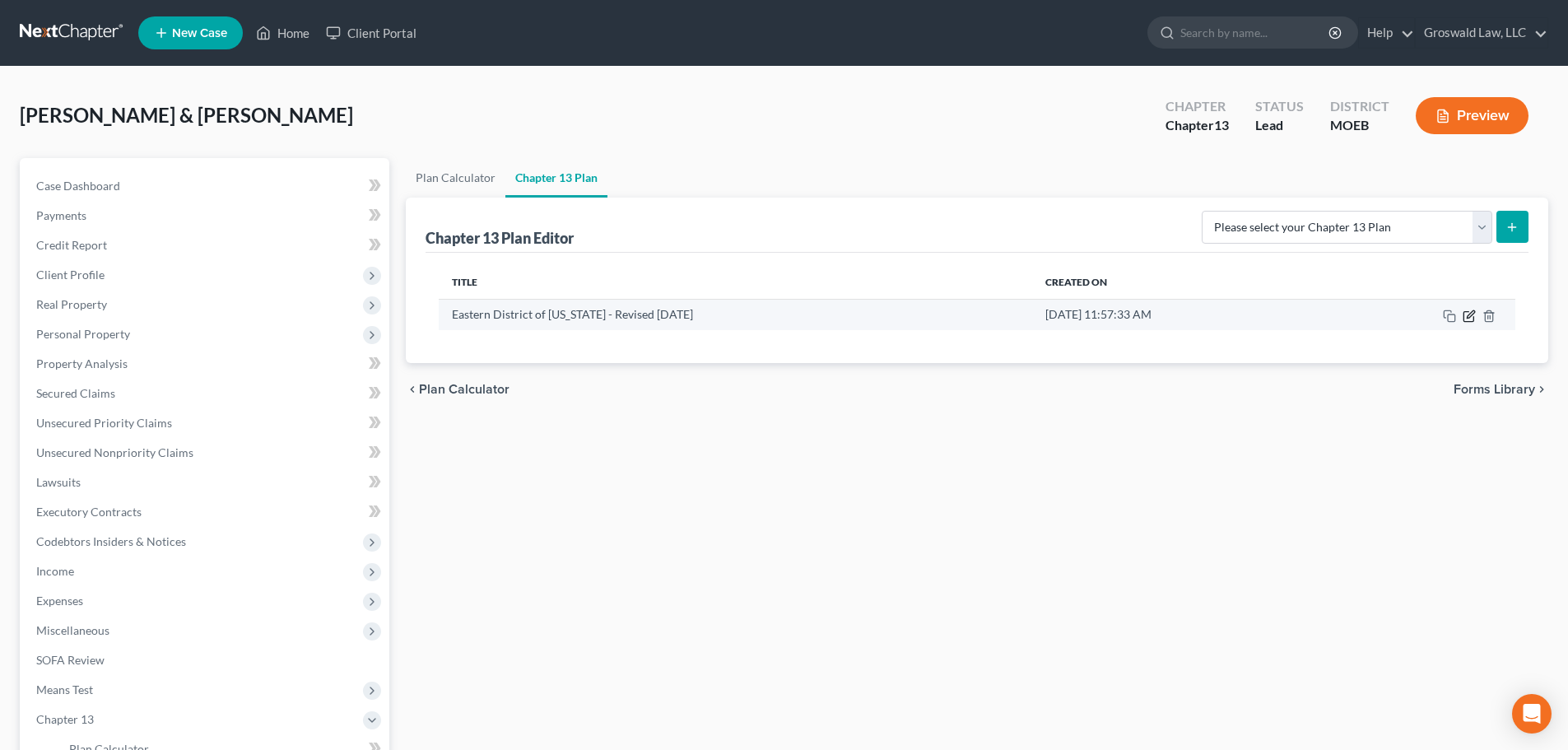
click at [1469, 319] on icon "button" at bounding box center [1468, 316] width 14 height 14
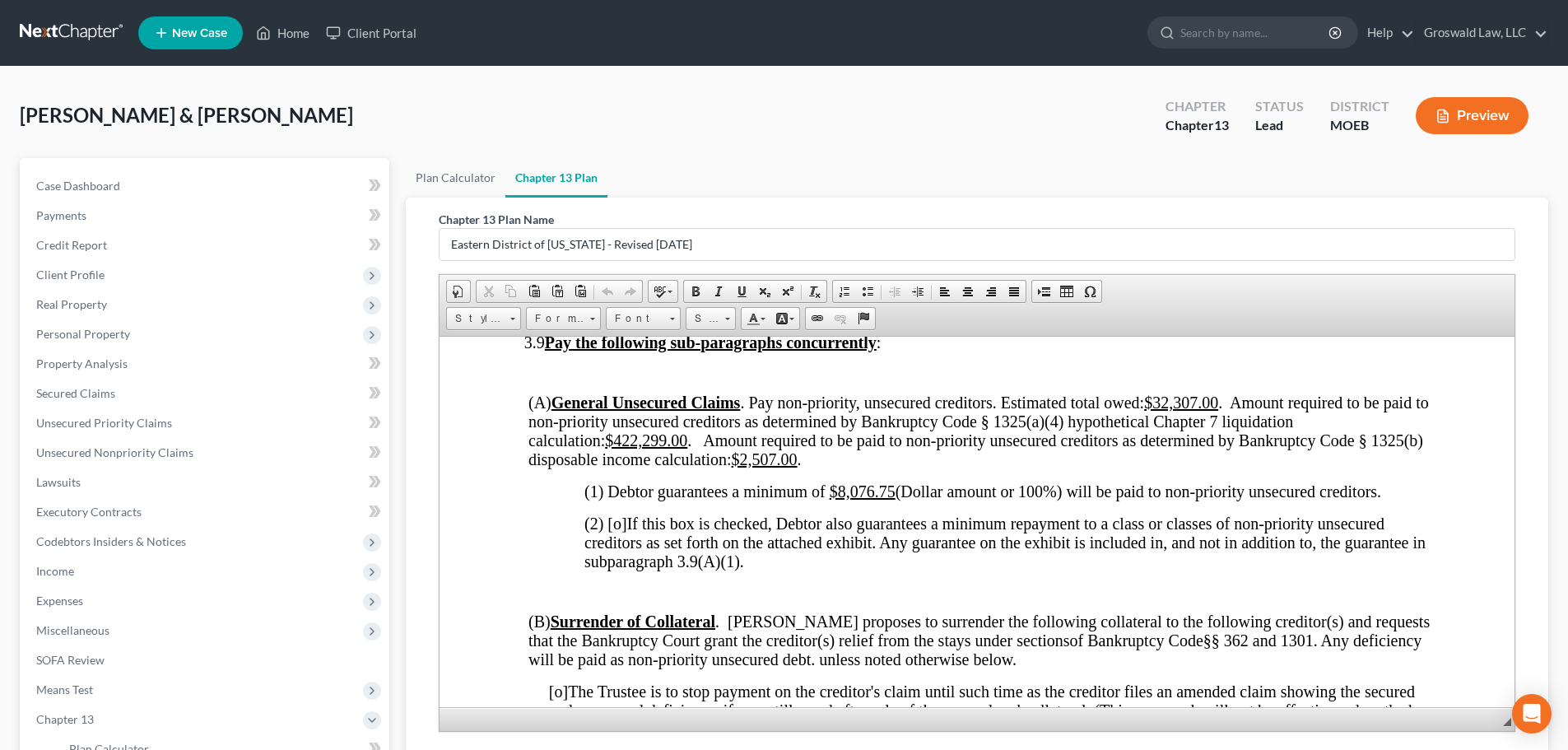
scroll to position [4197, 0]
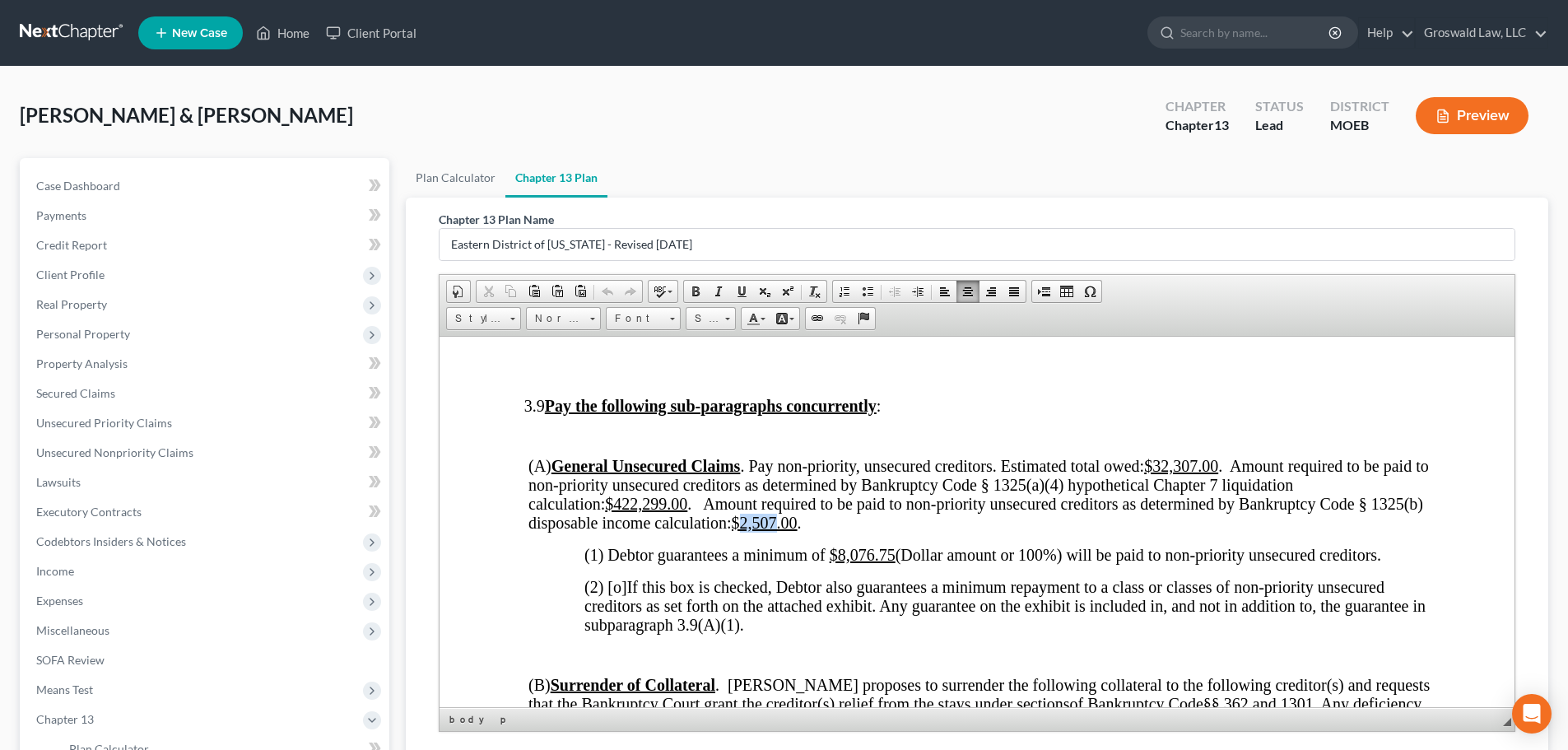
drag, startPoint x: 833, startPoint y: 482, endPoint x: 802, endPoint y: 484, distance: 31.1
click at [797, 513] on u "$2,507.00" at bounding box center [765, 522] width 66 height 18
drag, startPoint x: 669, startPoint y: 465, endPoint x: 619, endPoint y: 466, distance: 50.0
click at [619, 494] on u "$422,299.00" at bounding box center [646, 503] width 82 height 18
drag, startPoint x: 894, startPoint y: 521, endPoint x: 838, endPoint y: 519, distance: 56.0
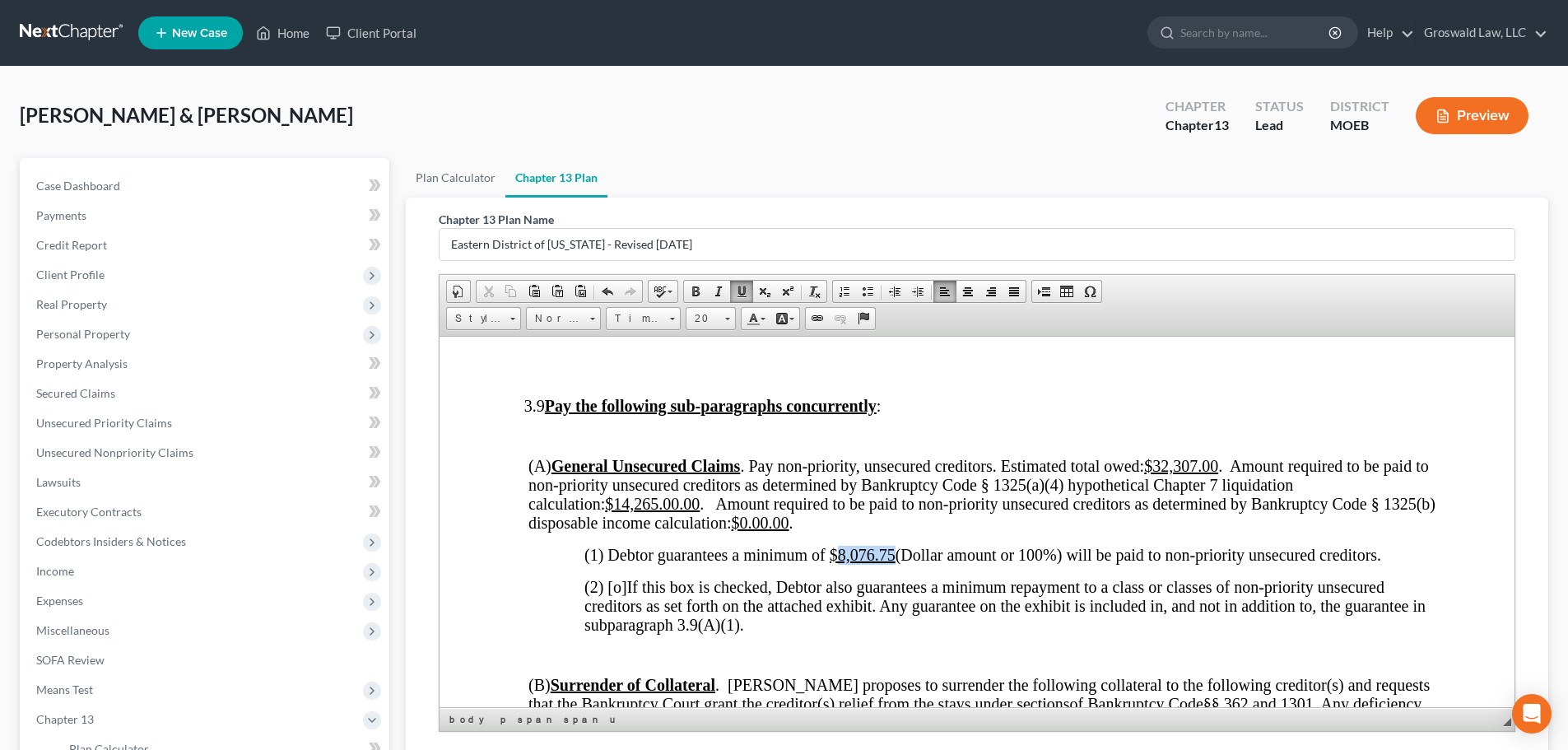
click at [838, 544] on u "$8,076.75" at bounding box center [862, 553] width 66 height 18
click at [619, 577] on span "(2) [o]" at bounding box center [605, 586] width 43 height 18
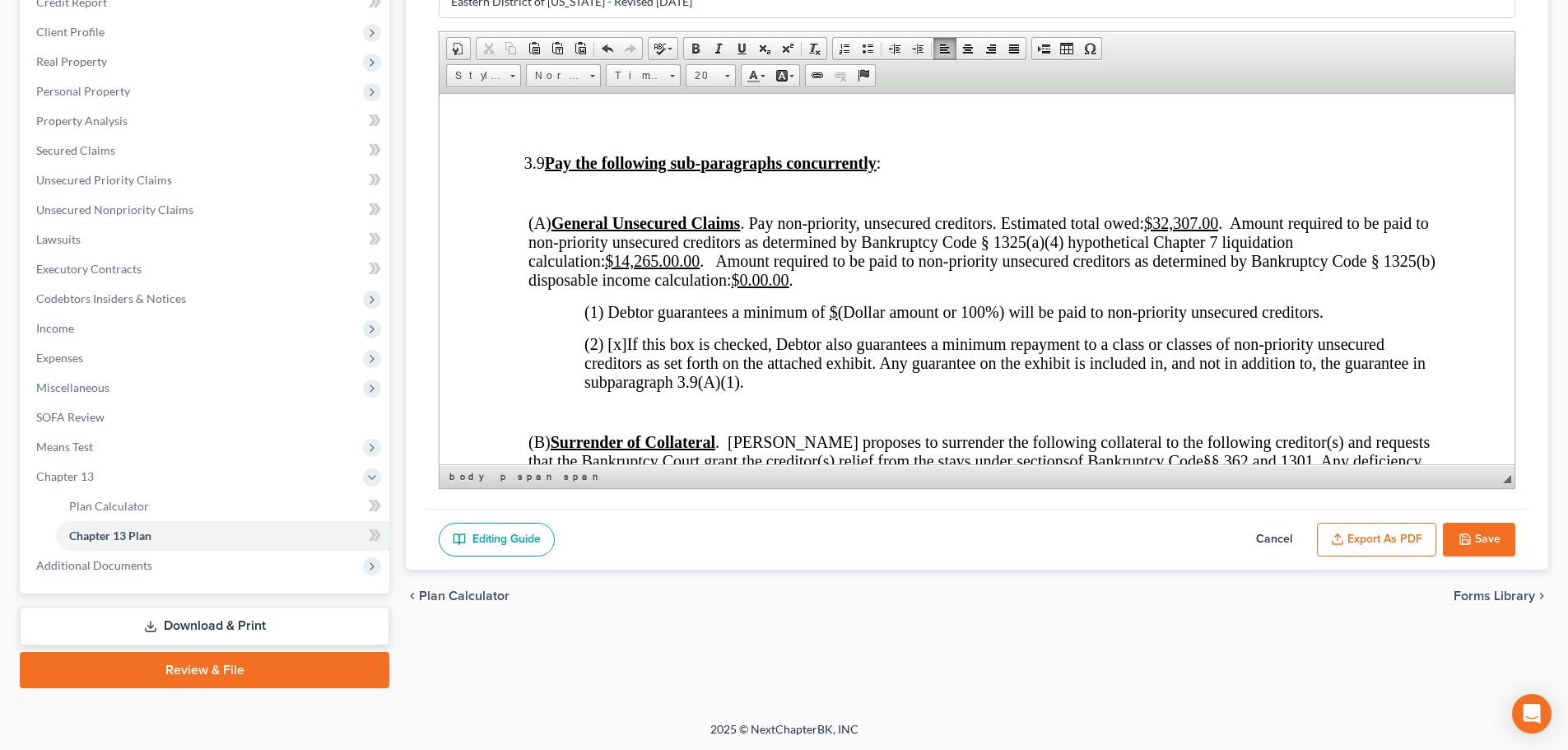
scroll to position [244, 0]
click at [1473, 541] on button "Save" at bounding box center [1479, 539] width 72 height 34
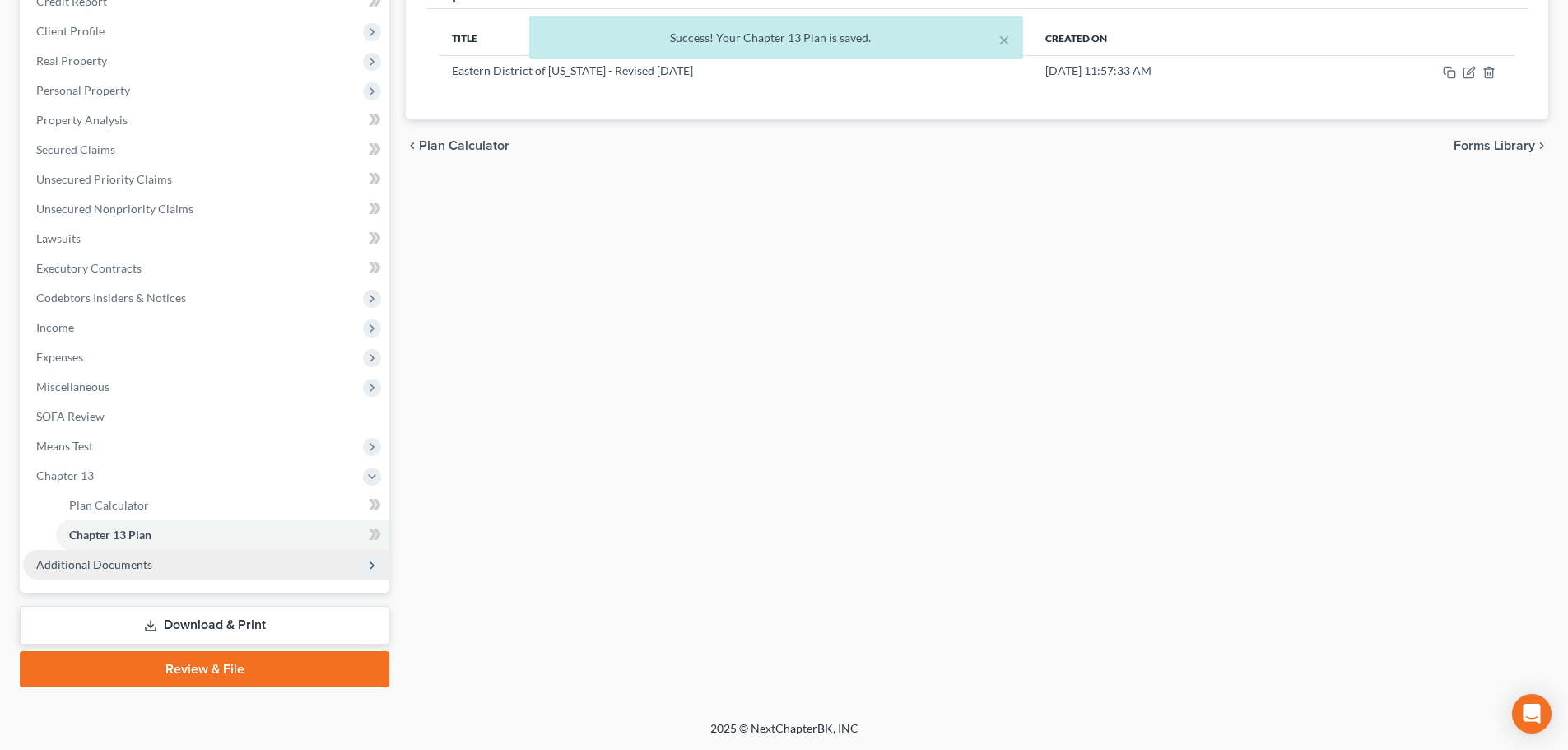
click at [252, 566] on span "Additional Documents" at bounding box center [206, 564] width 366 height 30
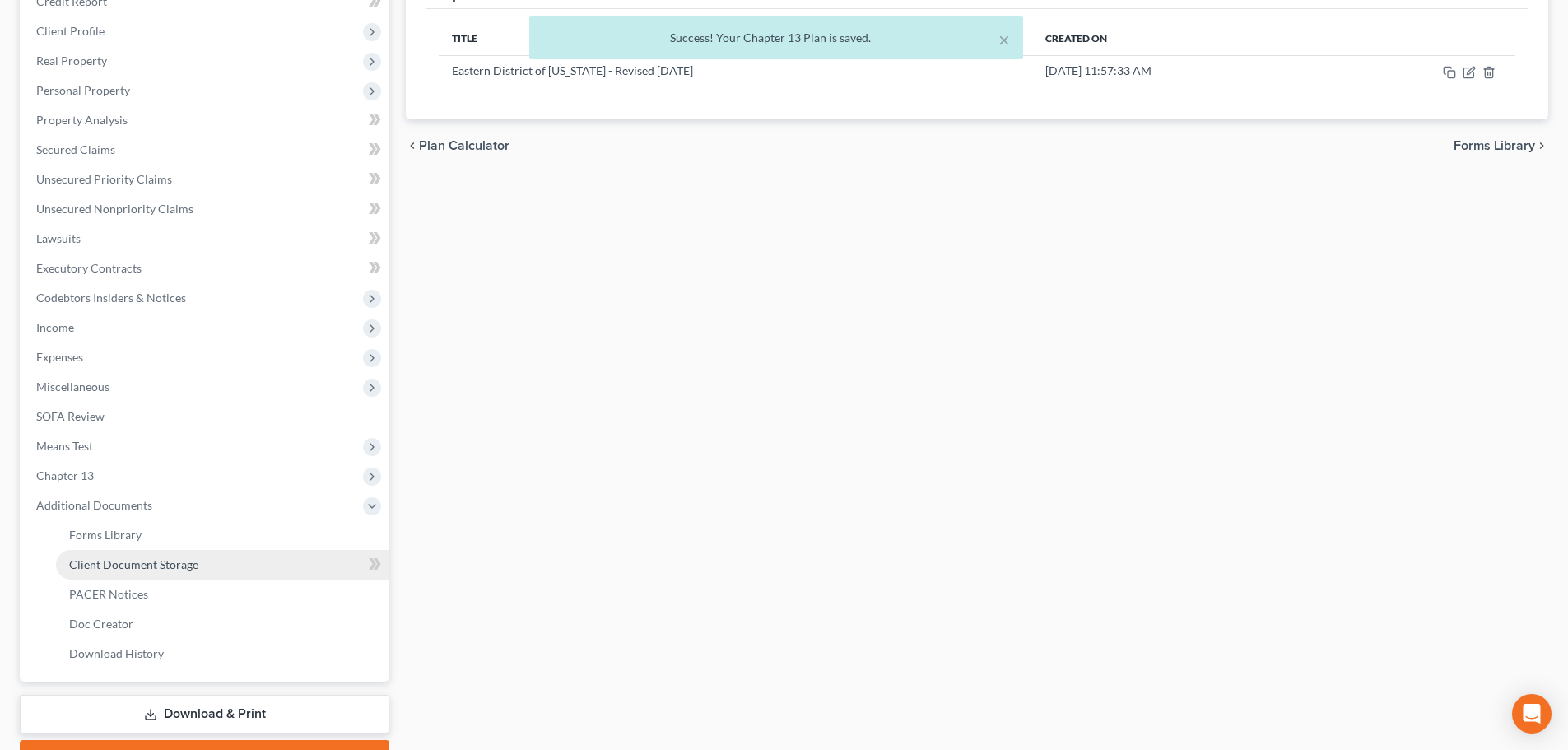
click at [183, 574] on link "Client Document Storage" at bounding box center [223, 564] width 333 height 30
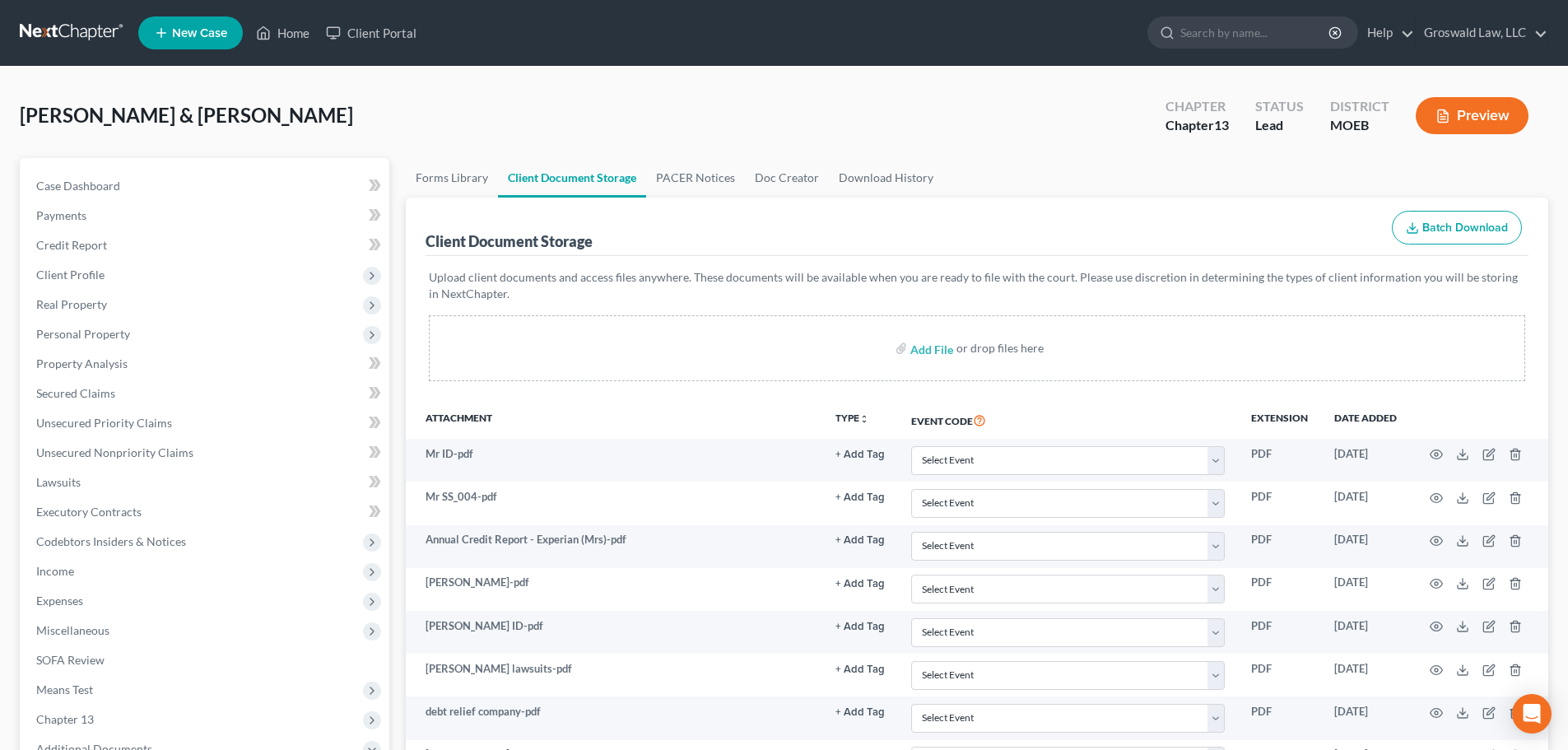
scroll to position [332, 0]
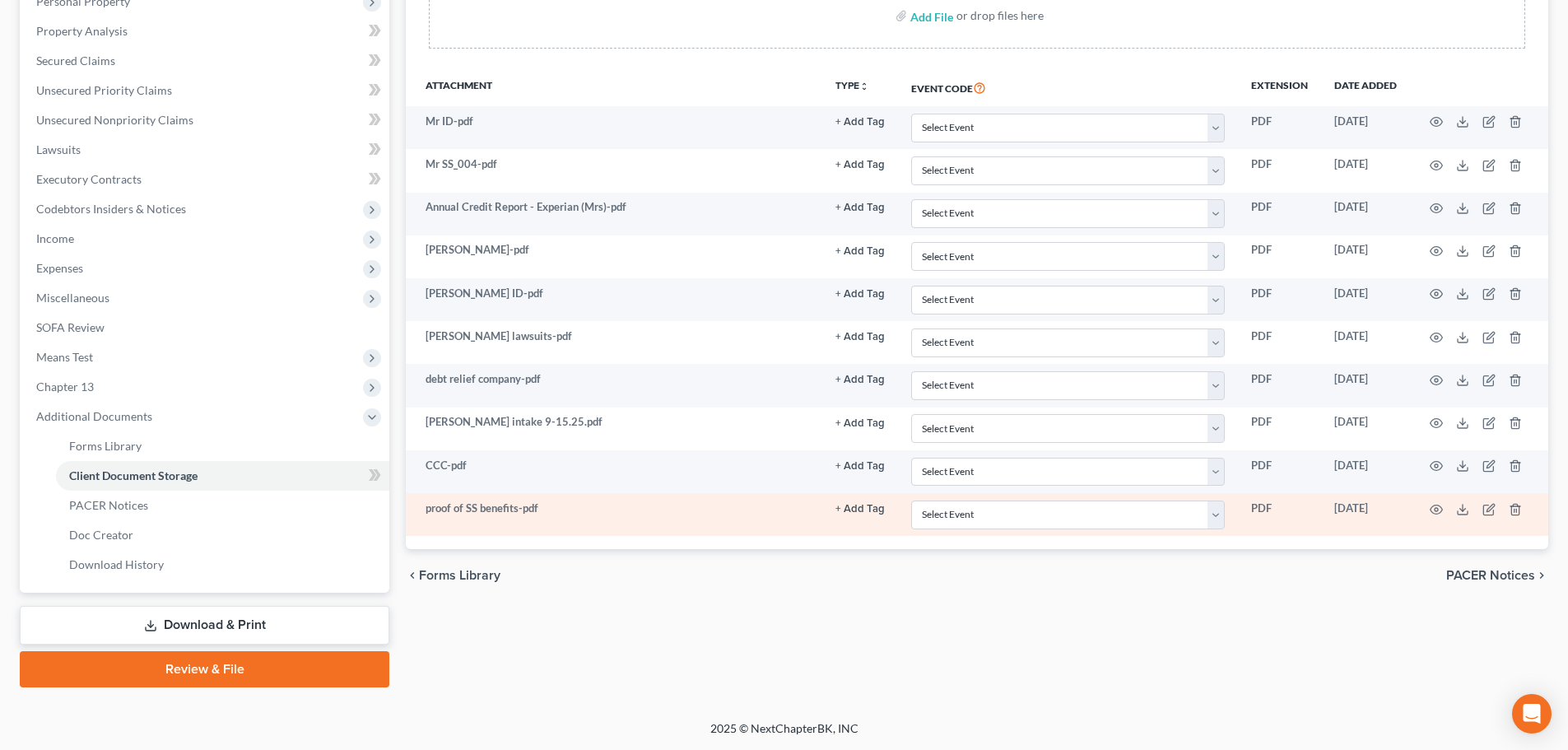
click at [1429, 506] on td at bounding box center [1478, 514] width 139 height 43
click at [1433, 511] on icon "button" at bounding box center [1436, 509] width 14 height 14
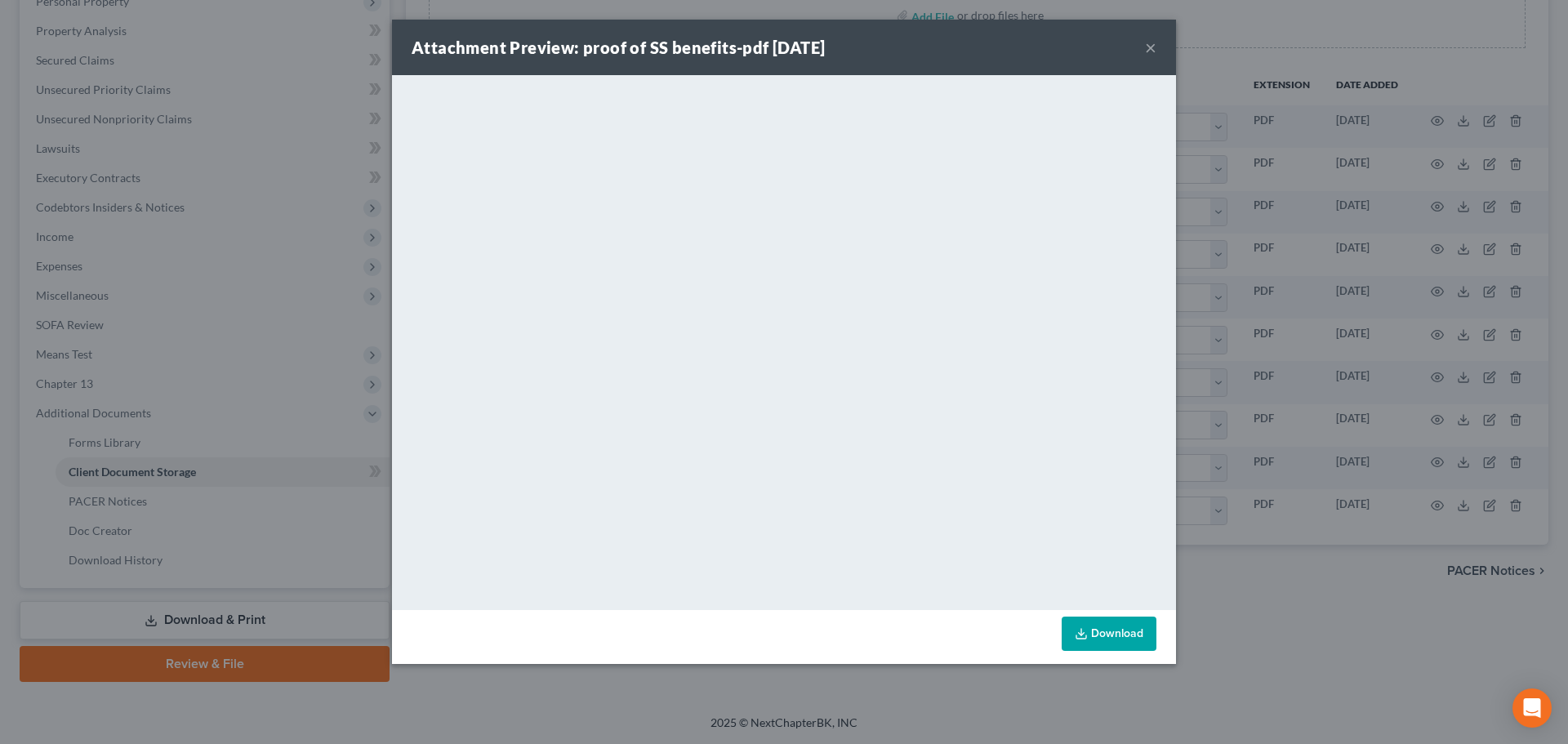
drag, startPoint x: 1150, startPoint y: 53, endPoint x: 1070, endPoint y: 17, distance: 87.7
click at [1150, 53] on button "×" at bounding box center [1151, 48] width 12 height 20
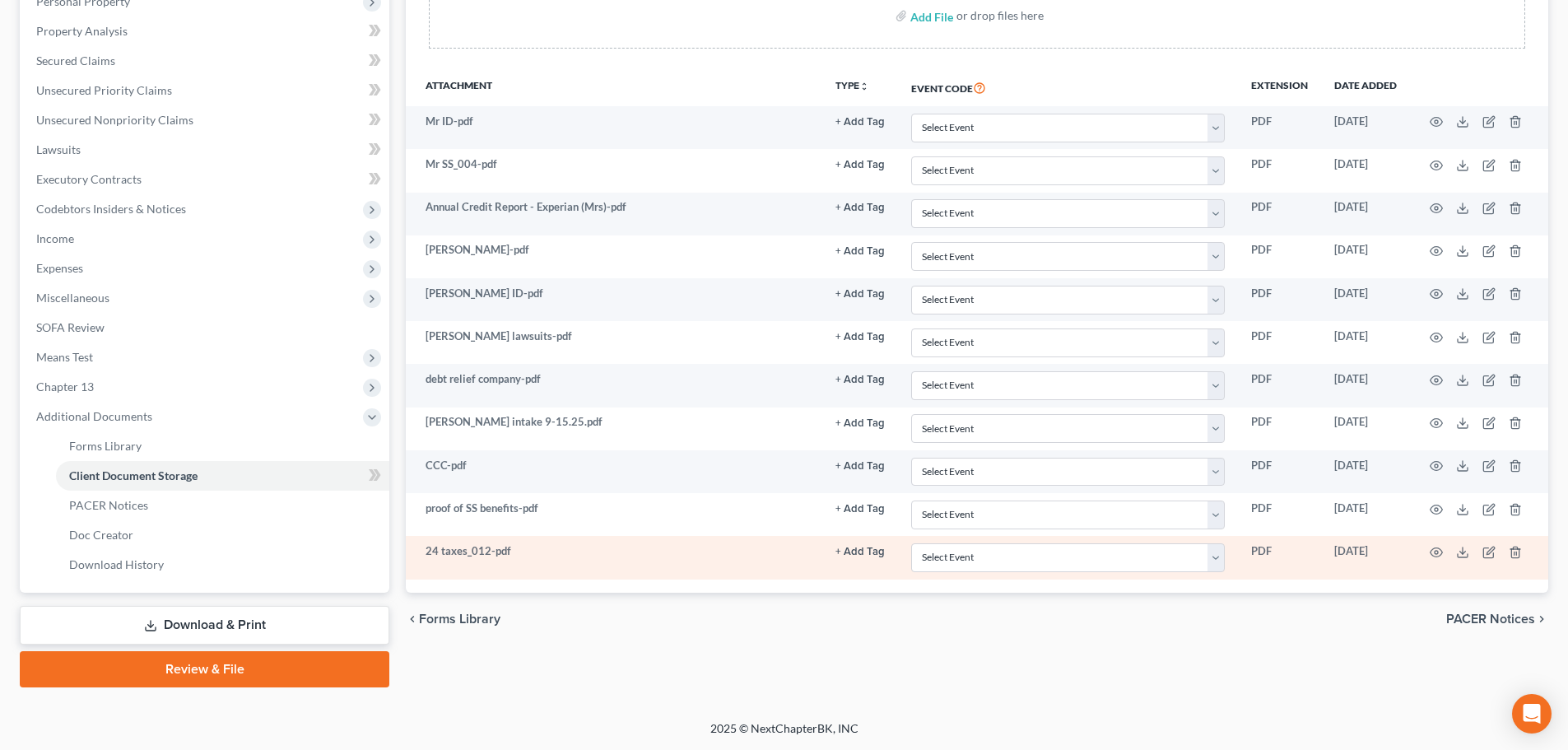
click at [855, 549] on button "+ Add Tag" at bounding box center [860, 552] width 50 height 11
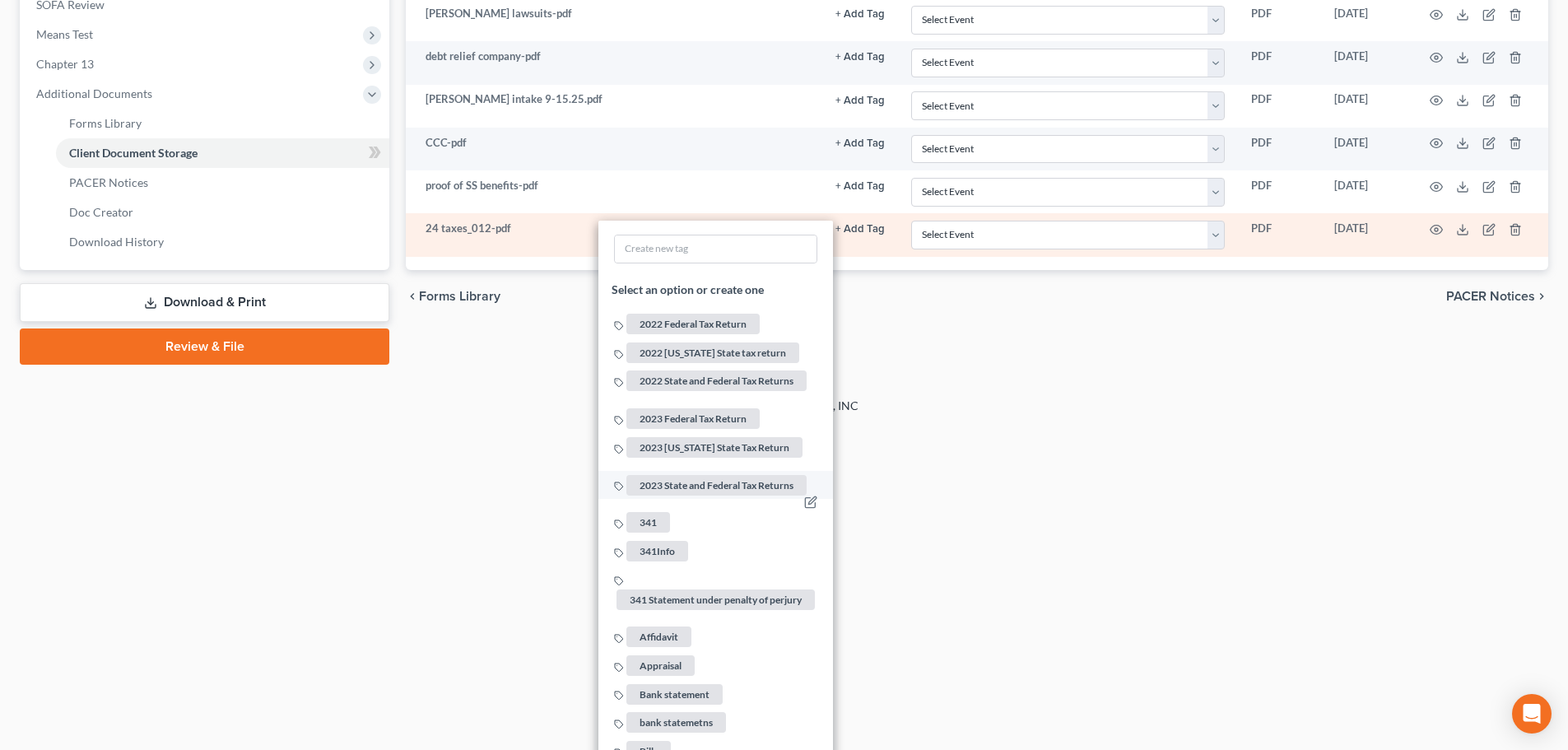
scroll to position [661, 0]
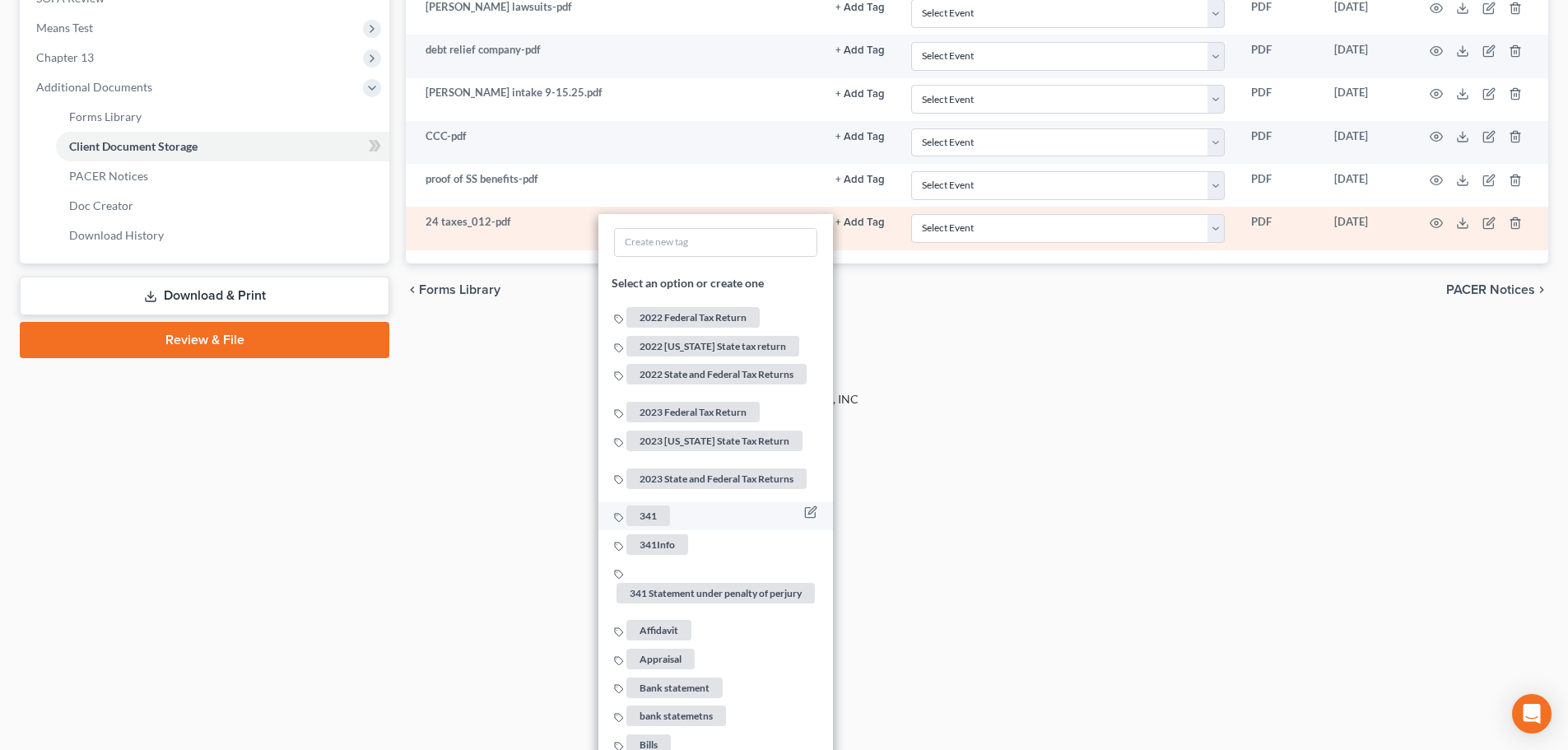
click at [655, 506] on span "341" at bounding box center [648, 516] width 43 height 21
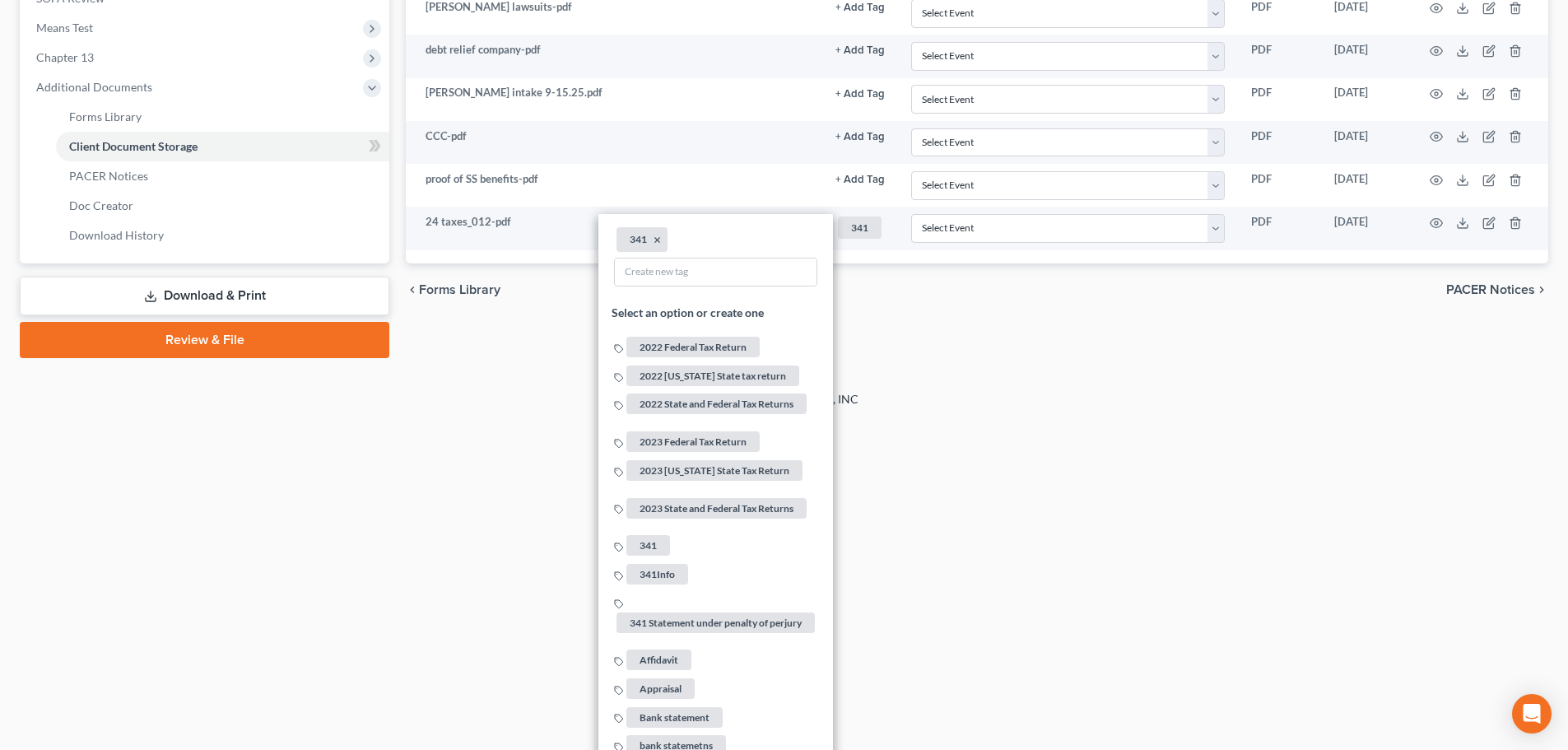
drag, startPoint x: 1243, startPoint y: 614, endPoint x: 1227, endPoint y: 620, distance: 17.1
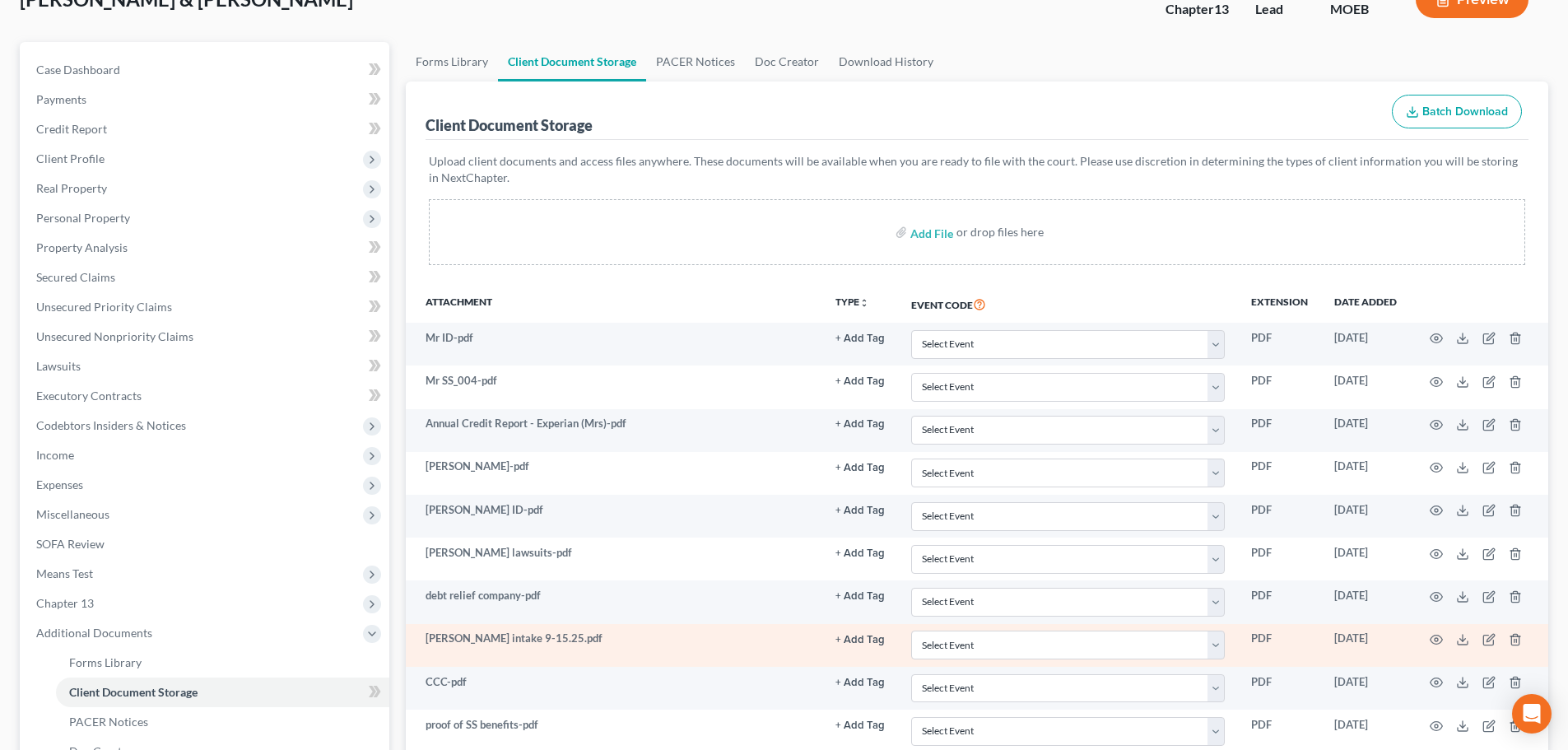
scroll to position [332, 0]
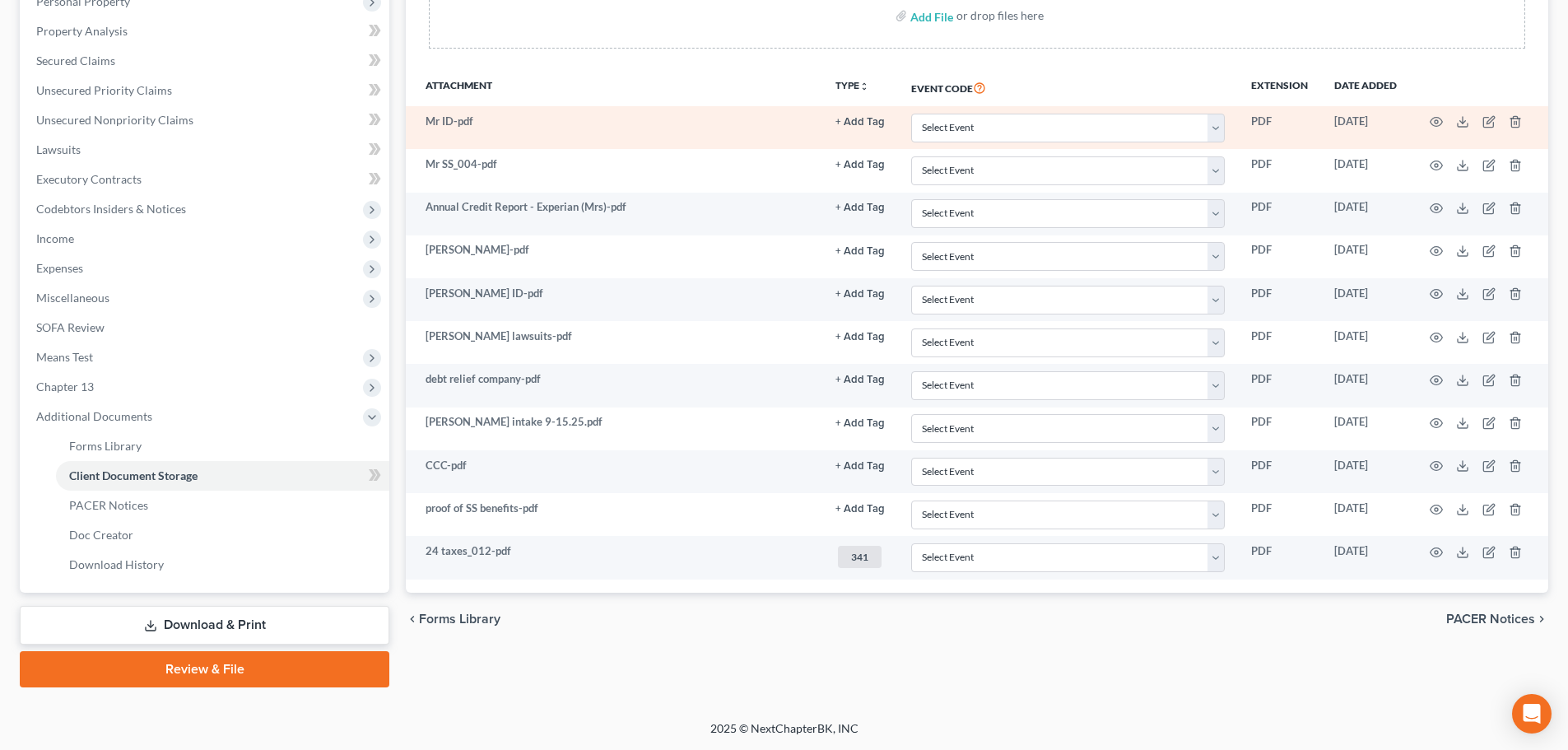
click at [857, 124] on button "+ Add Tag" at bounding box center [860, 122] width 50 height 11
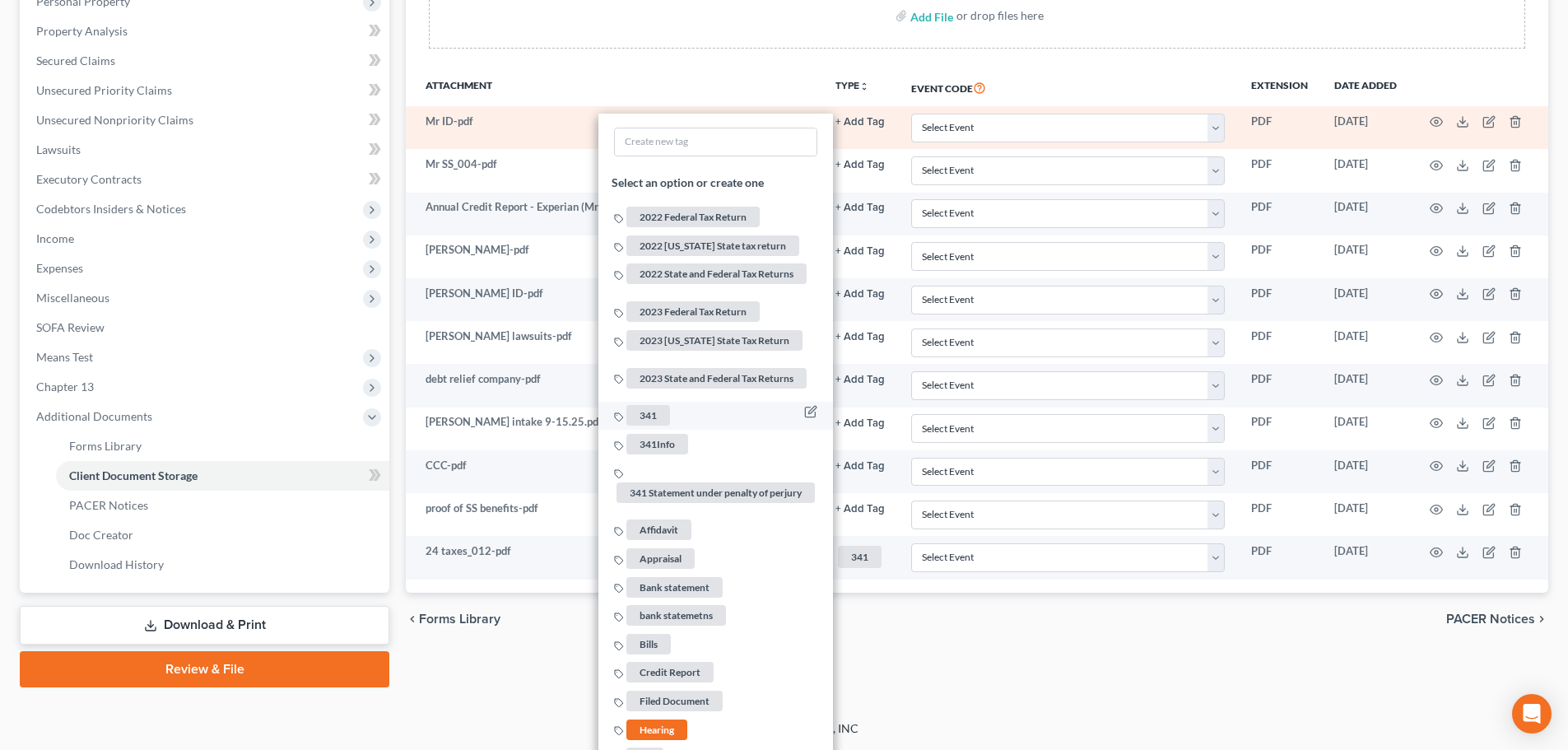
click at [652, 409] on span "341" at bounding box center [648, 415] width 43 height 21
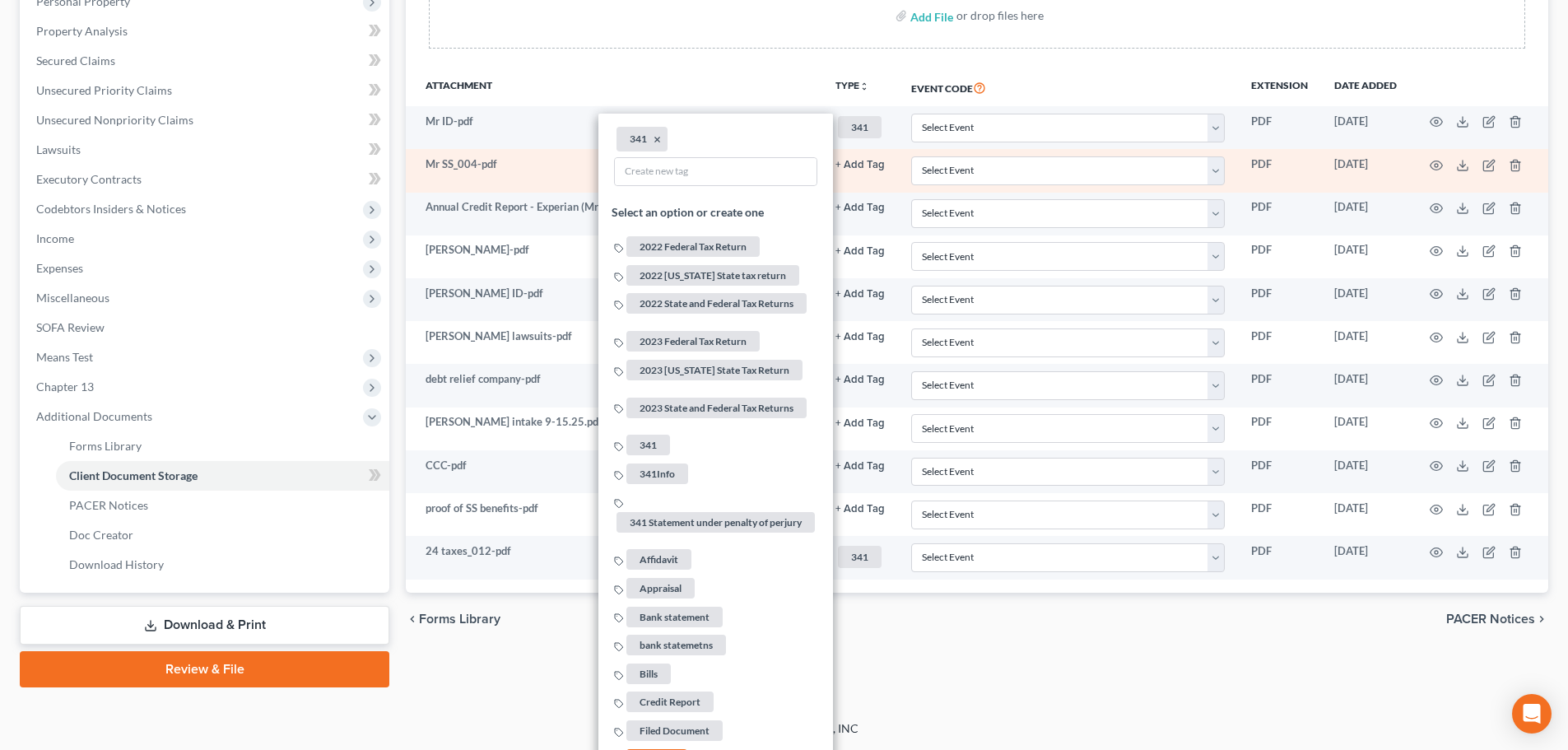
click at [859, 167] on button "+ Add Tag" at bounding box center [860, 165] width 50 height 11
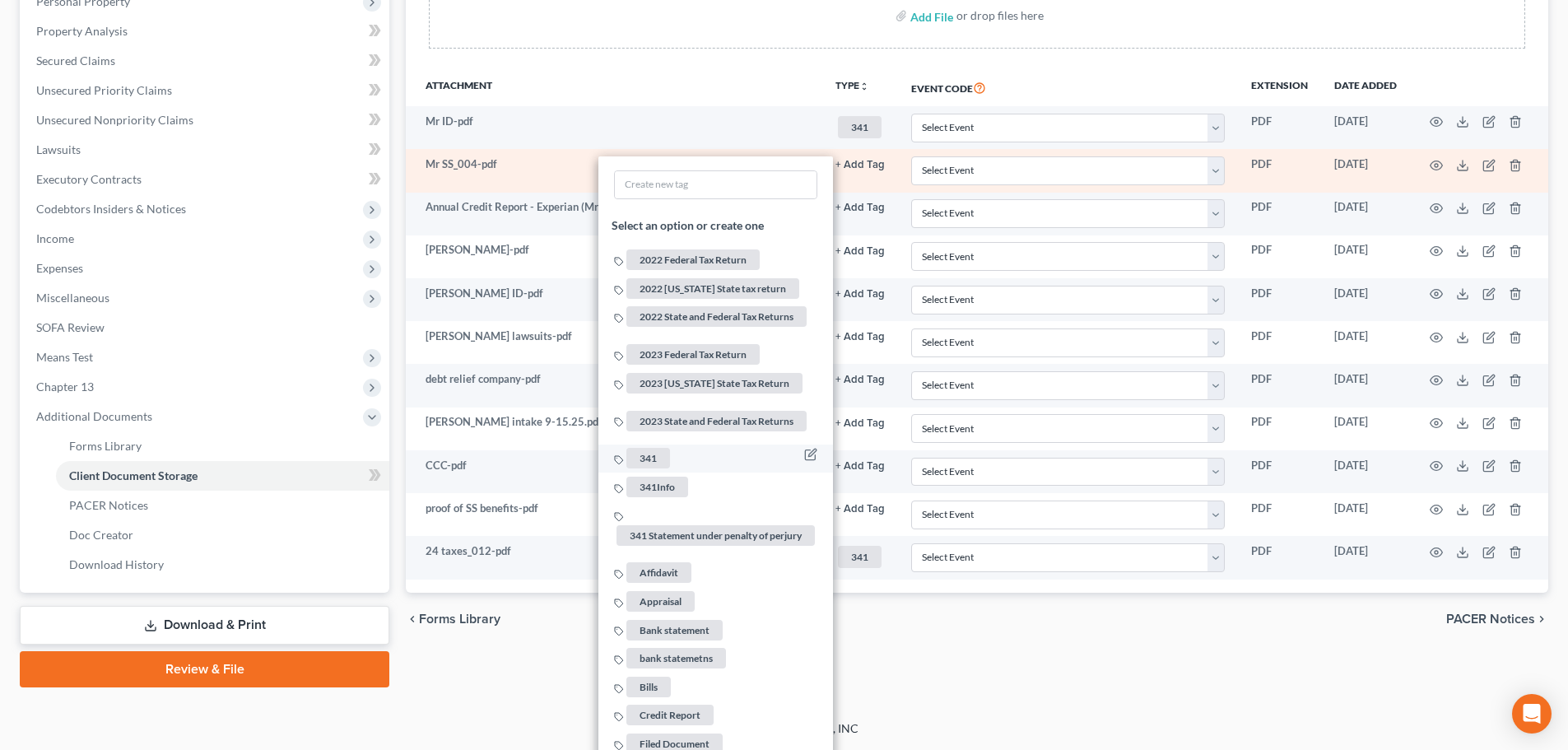
click at [659, 447] on span "341" at bounding box center [648, 457] width 43 height 21
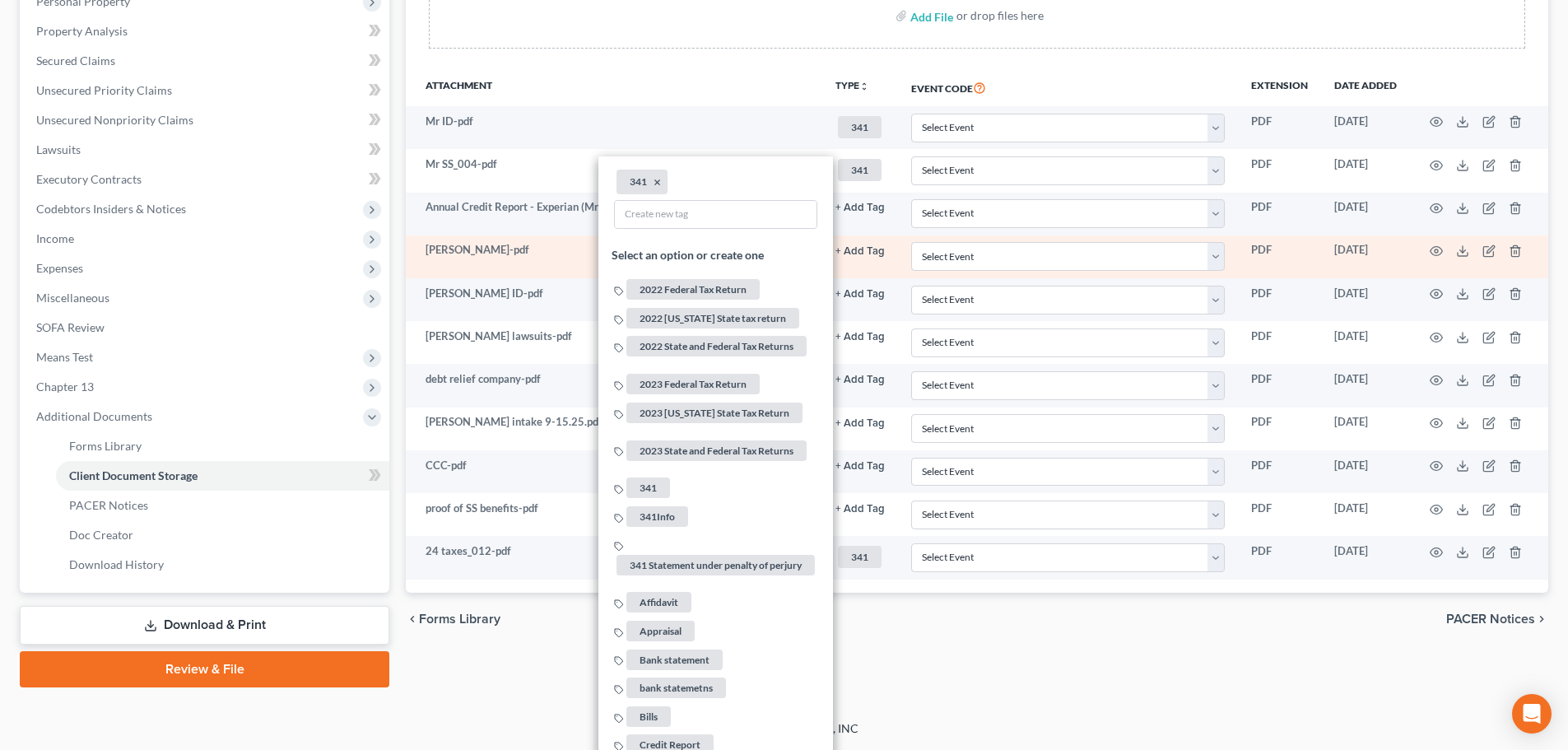
click at [858, 251] on button "+ Add Tag" at bounding box center [860, 252] width 50 height 11
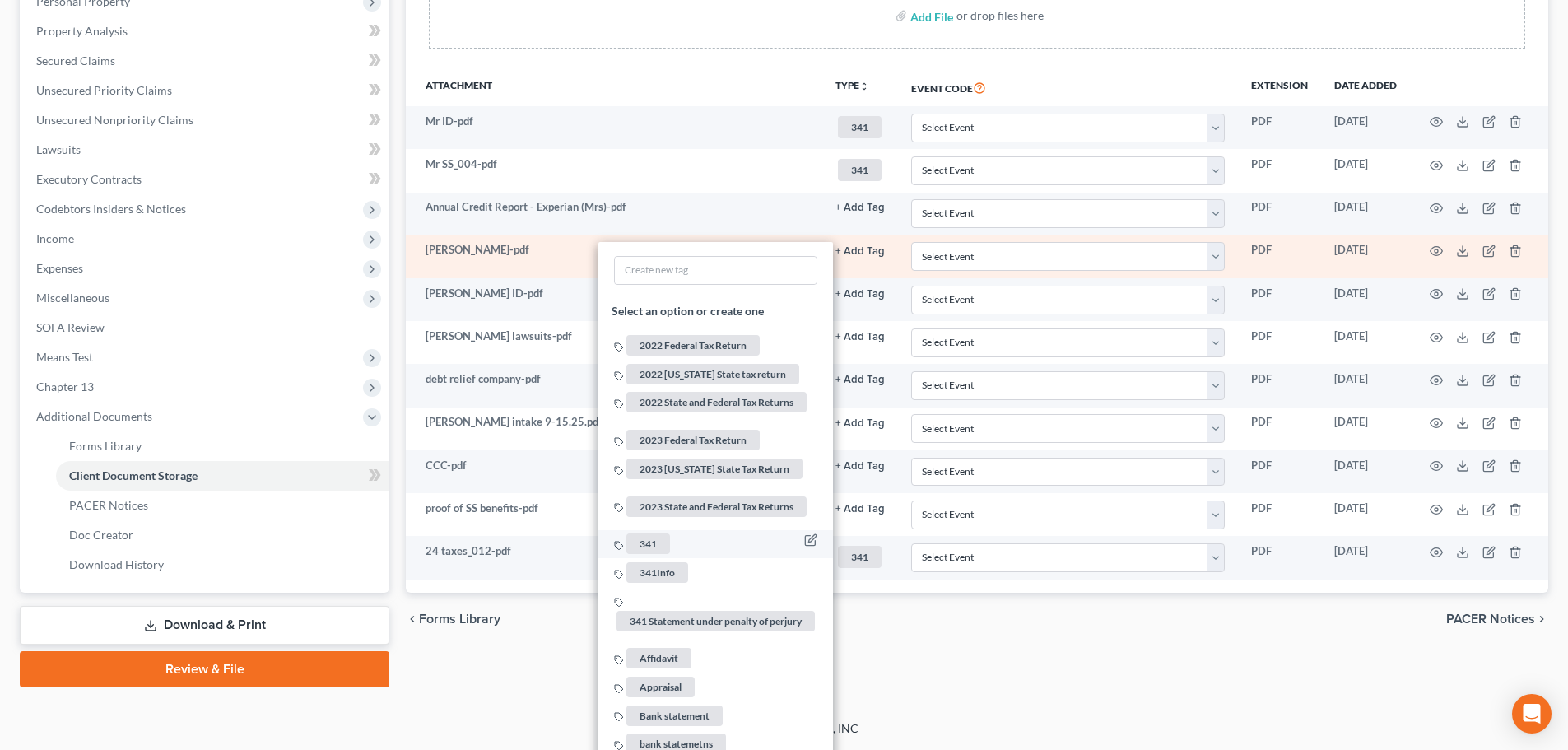
click at [644, 534] on span "341" at bounding box center [648, 544] width 43 height 21
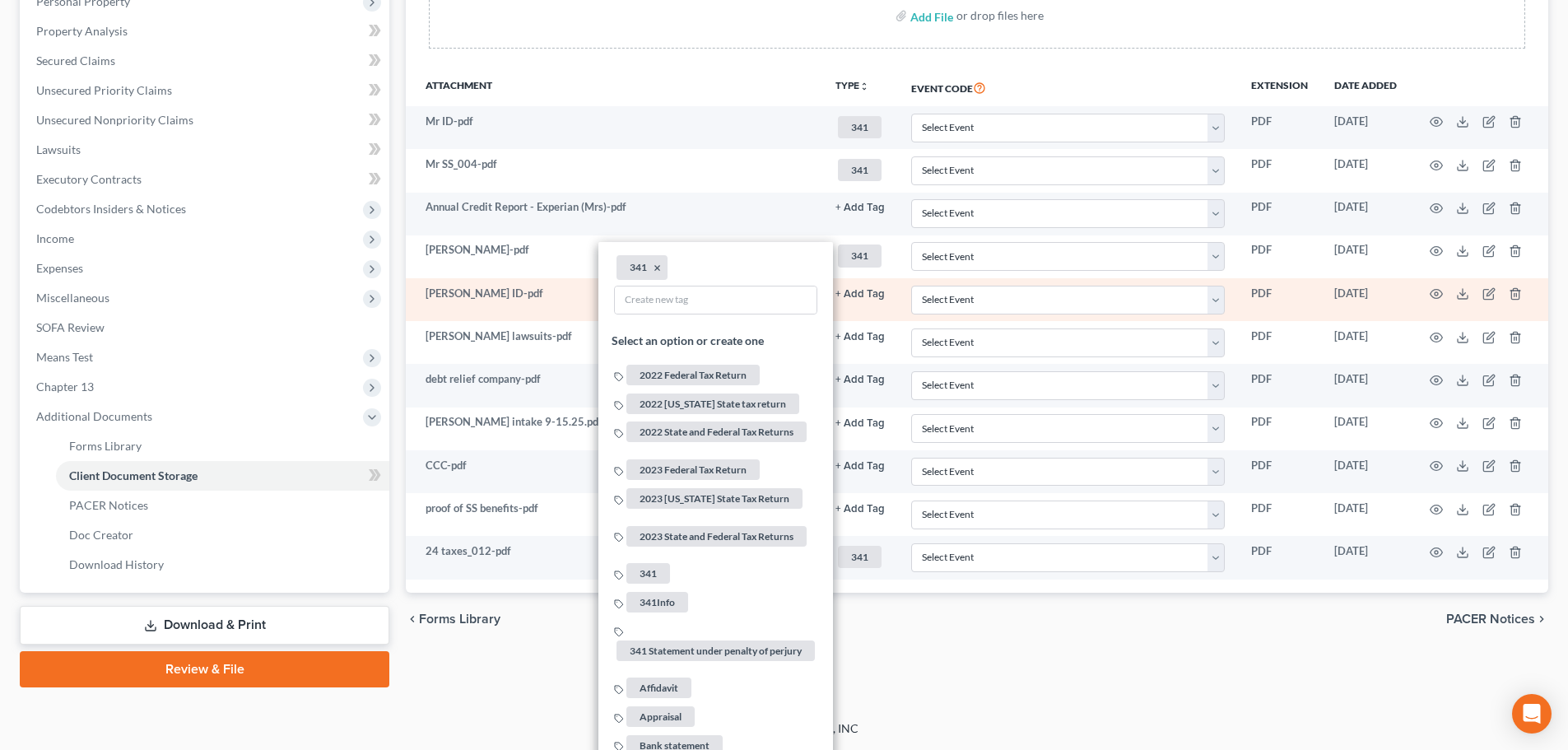
click at [860, 295] on button "+ Add Tag" at bounding box center [860, 294] width 50 height 11
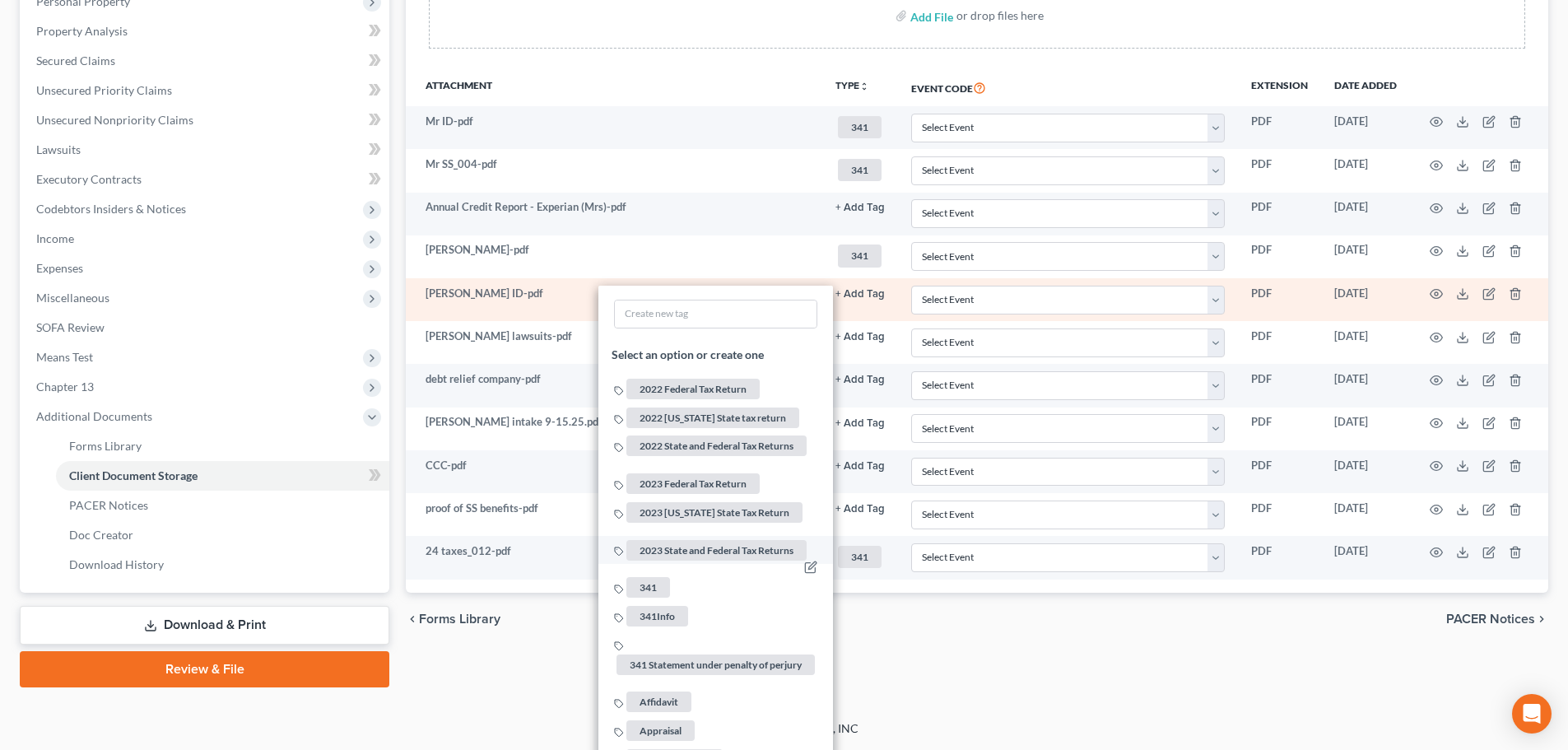
click at [661, 578] on span "341" at bounding box center [648, 587] width 43 height 21
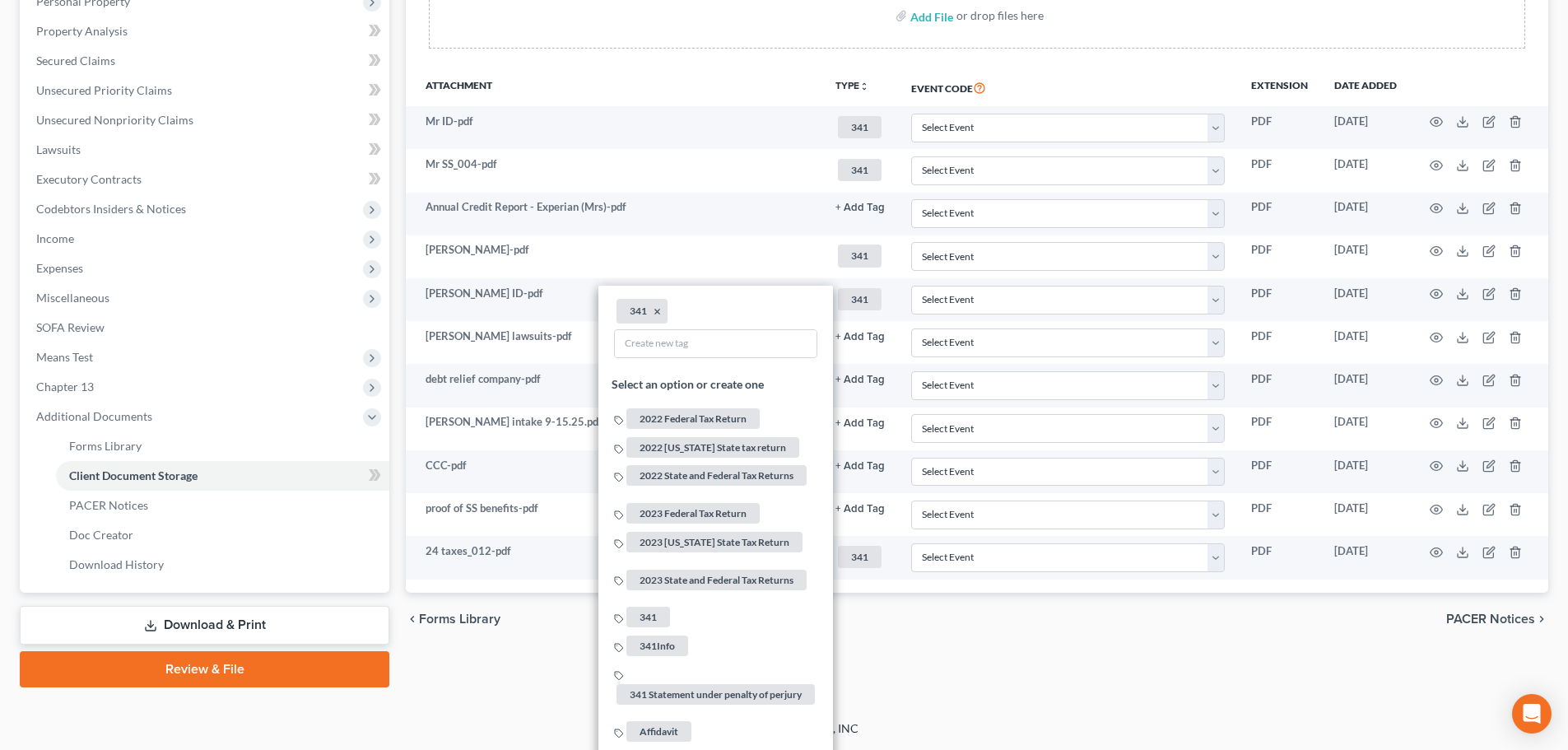
drag, startPoint x: 985, startPoint y: 656, endPoint x: 981, endPoint y: 644, distance: 12.6
click at [987, 652] on div "Forms Library Client Document Storage PACER Notices Doc Creator Download Histor…" at bounding box center [976, 255] width 1159 height 861
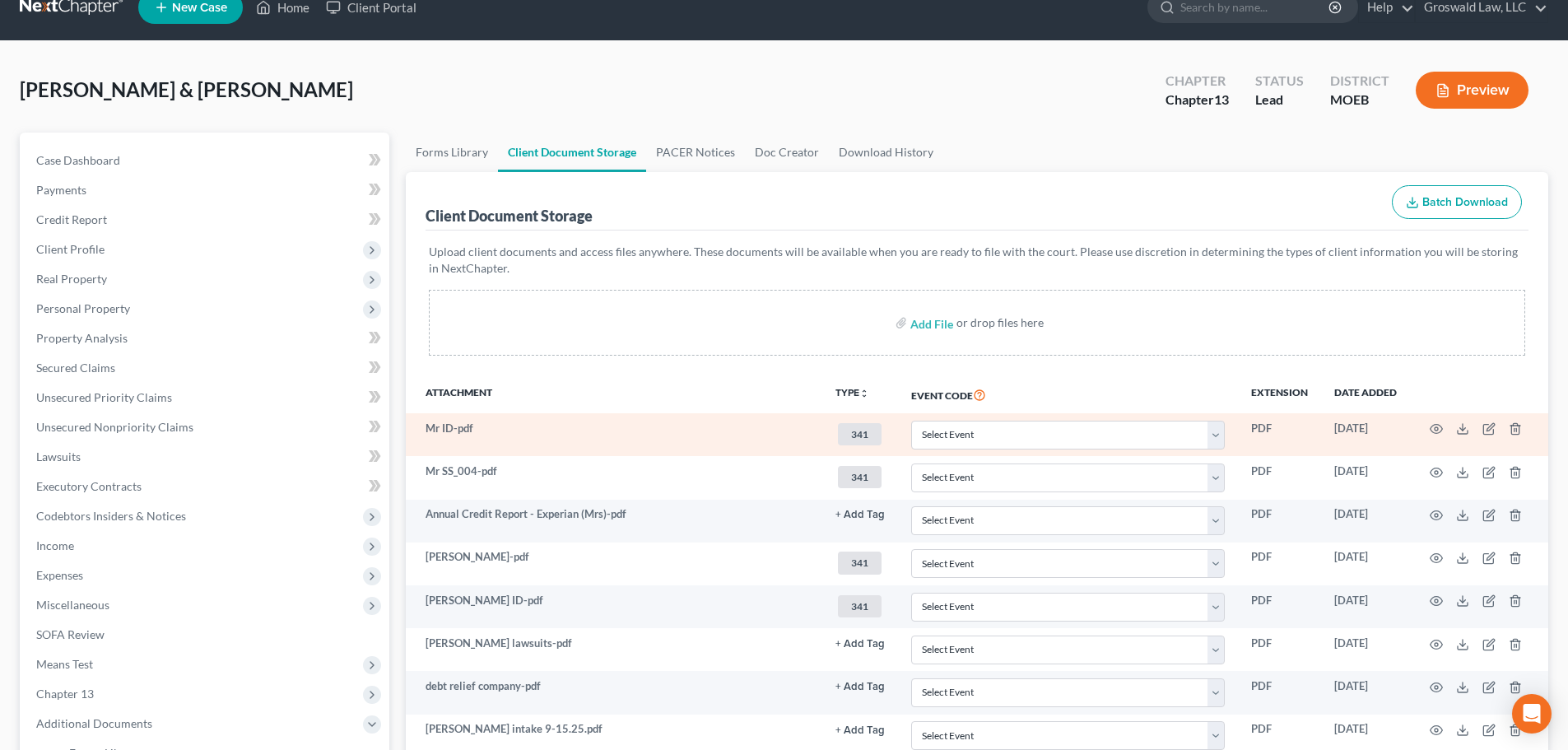
scroll to position [4, 0]
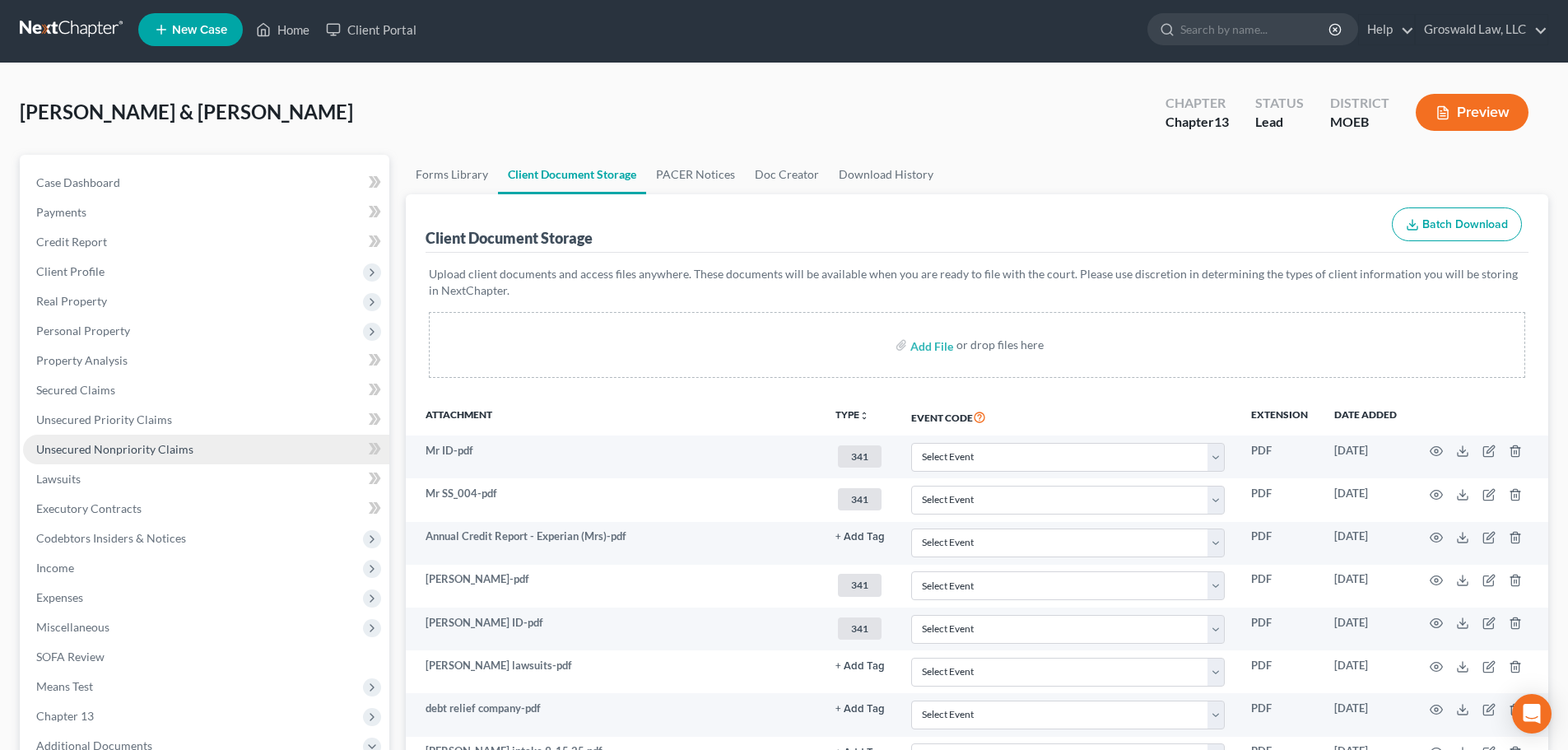
click at [146, 443] on span "Unsecured Nonpriority Claims" at bounding box center [115, 448] width 158 height 14
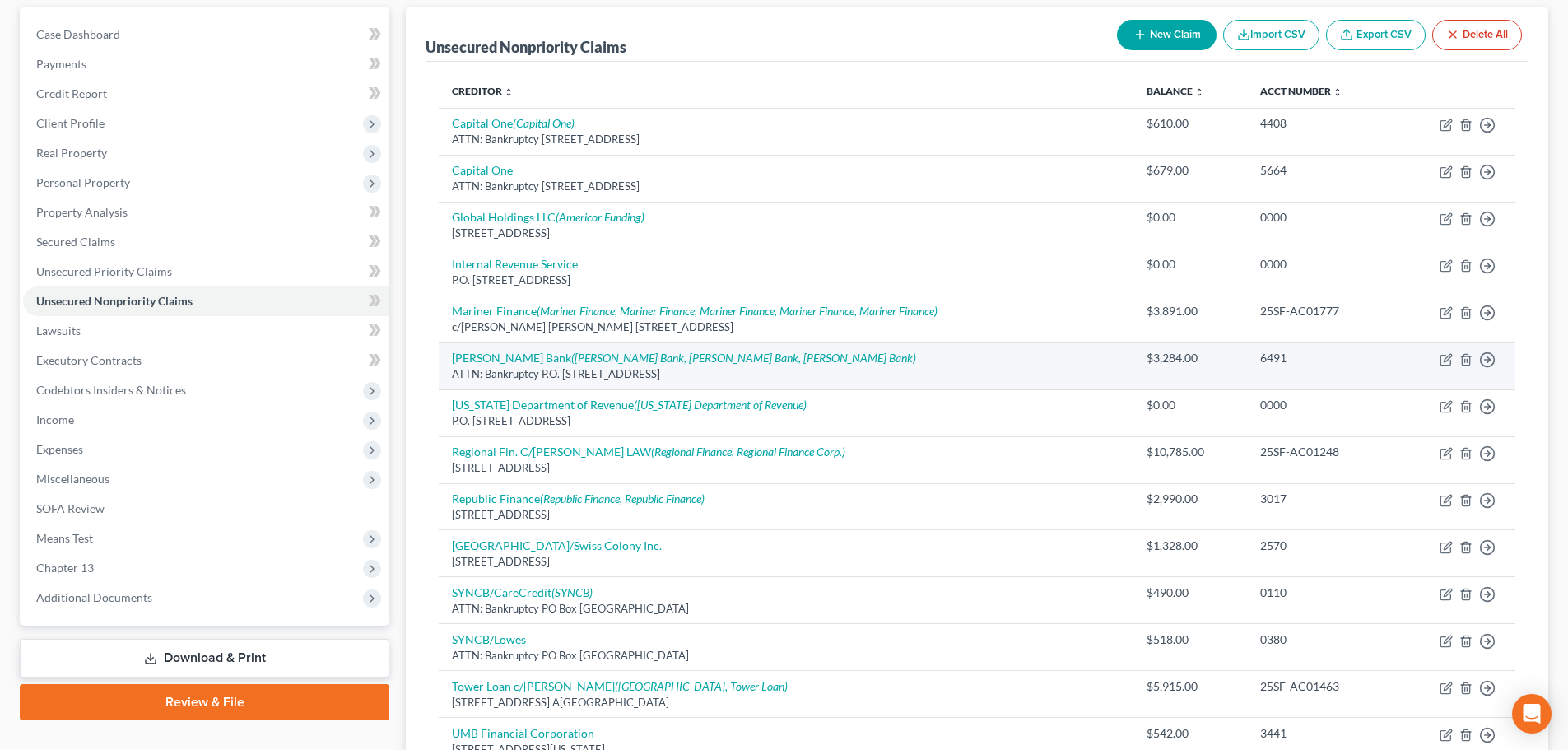
scroll to position [144, 0]
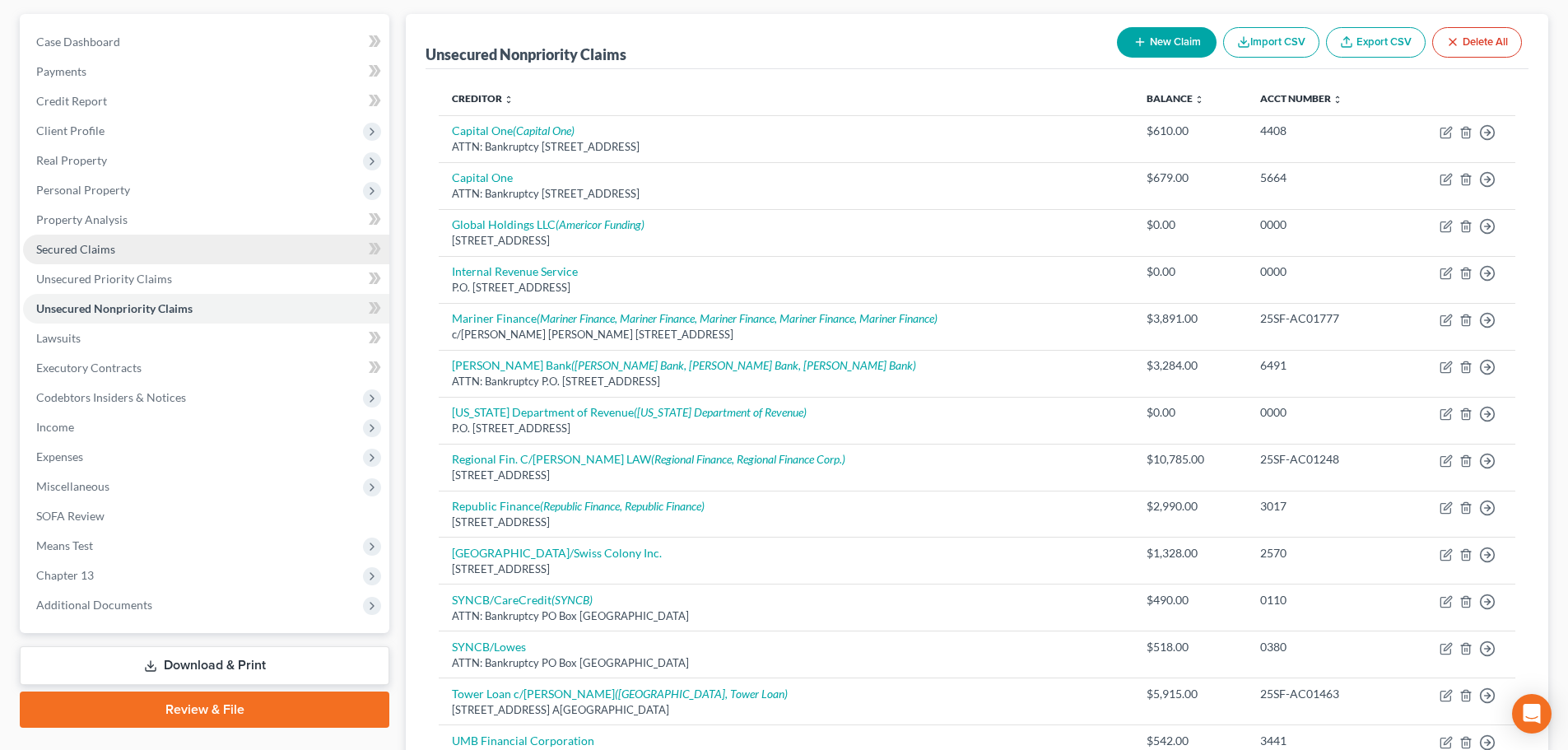
click at [161, 252] on link "Secured Claims" at bounding box center [206, 249] width 366 height 30
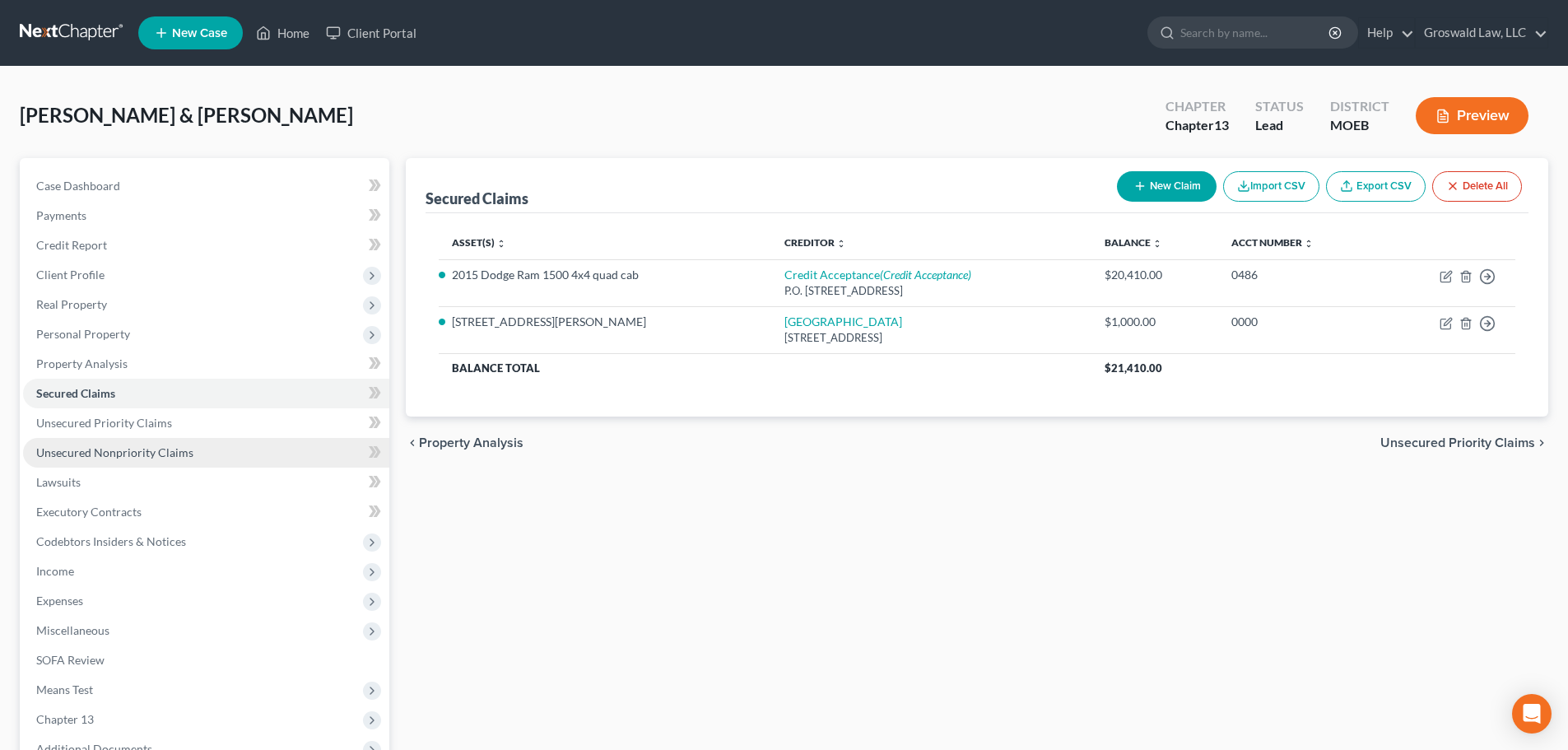
click at [102, 449] on span "Unsecured Nonpriority Claims" at bounding box center [115, 452] width 158 height 14
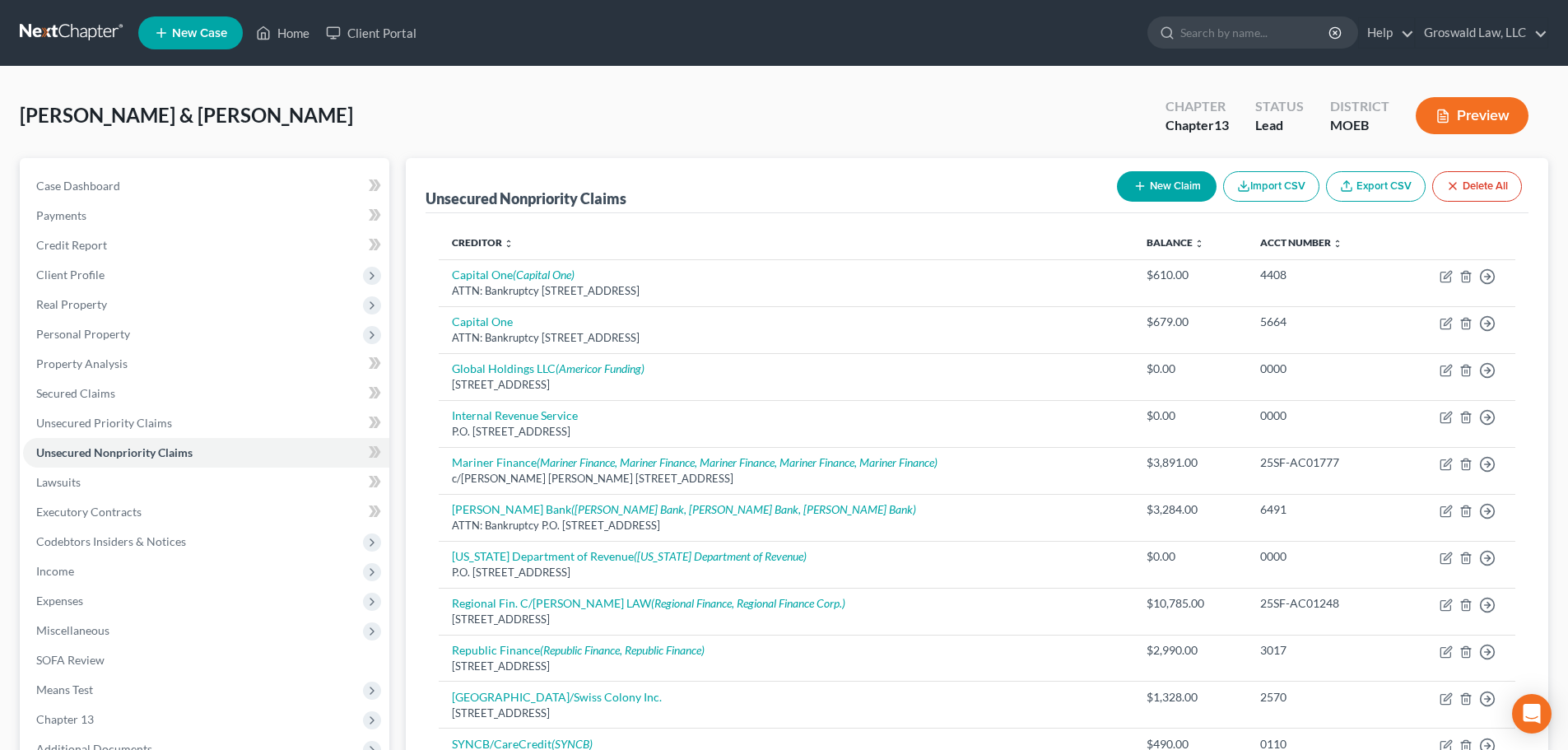
click at [417, 453] on div "Unsecured Nonpriority Claims New Claim Import CSV Export CSV Delete All Credito…" at bounding box center [976, 591] width 1142 height 868
click at [1146, 194] on button "New Claim" at bounding box center [1167, 187] width 100 height 31
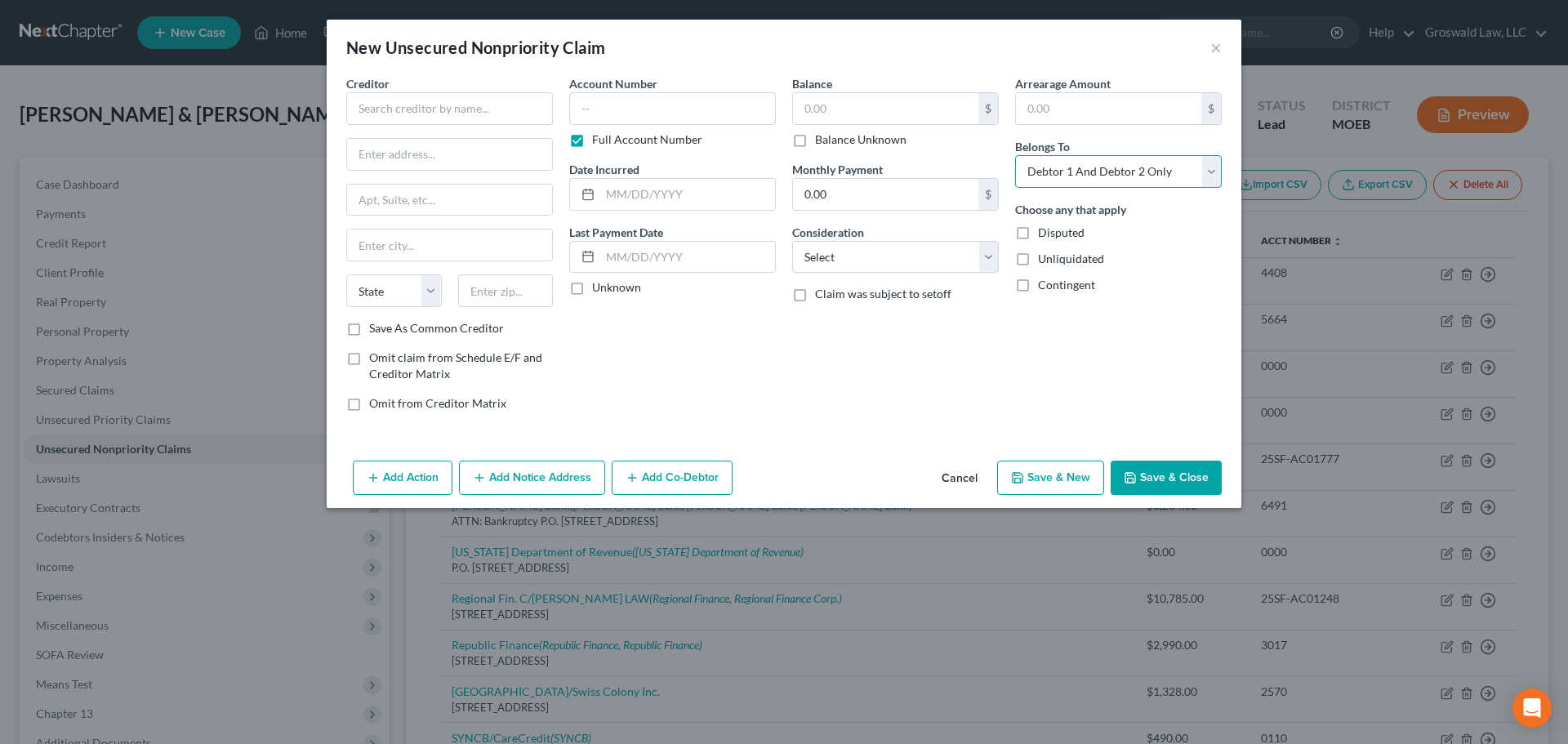
click at [1082, 183] on select "Select Debtor 1 Only Debtor 2 Only Debtor 1 And Debtor 2 Only At Least One Of T…" at bounding box center [1118, 172] width 207 height 32
select select "0"
click at [1015, 155] on select "Select Debtor 1 Only Debtor 2 Only Debtor 1 And Debtor 2 Only At Least One Of T…" at bounding box center [1118, 172] width 207 height 32
click at [474, 102] on input "text" at bounding box center [450, 109] width 207 height 32
type input "h"
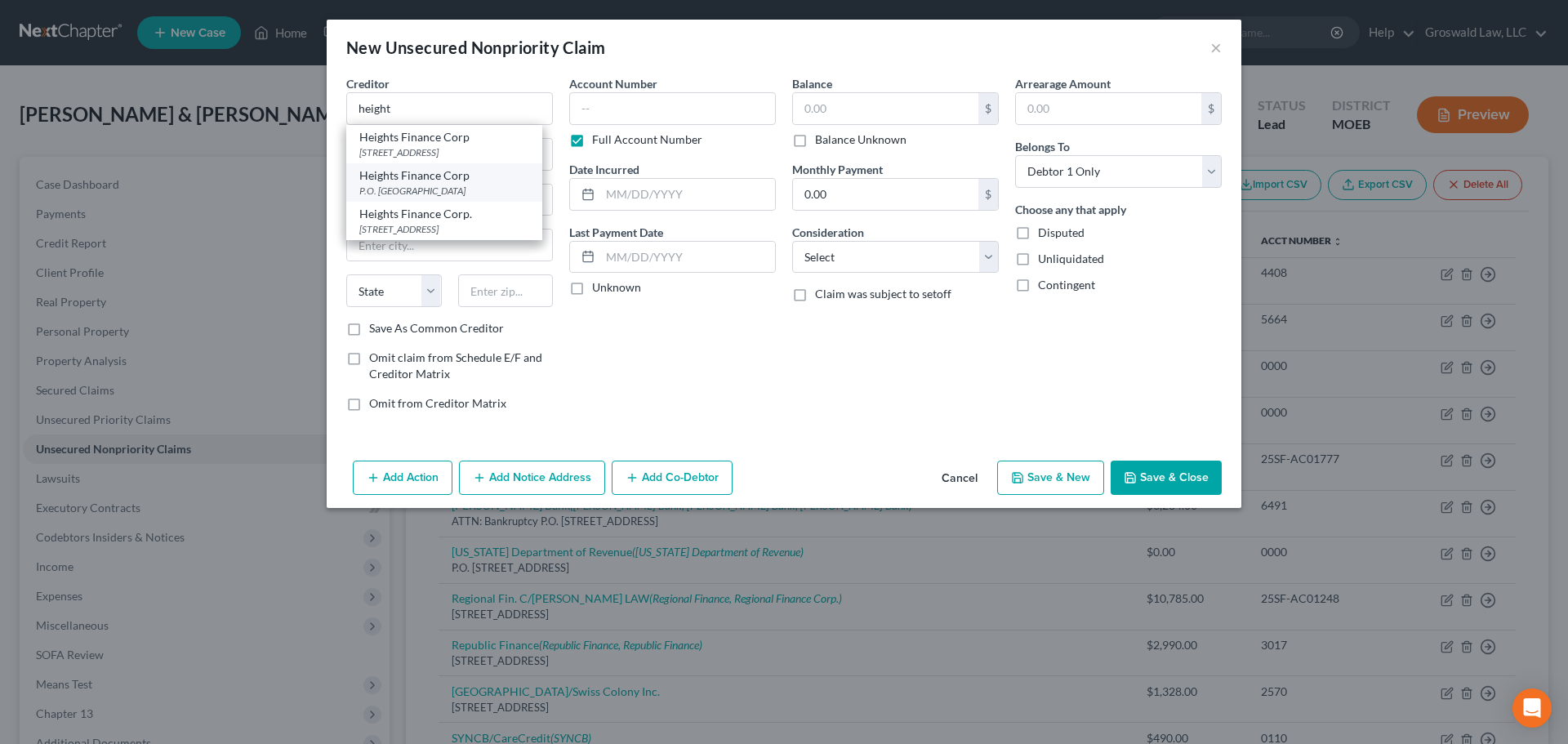
click at [454, 189] on div "P.O. [GEOGRAPHIC_DATA]" at bounding box center [444, 190] width 170 height 13
type input "Heights Finance Corp"
type input "P.O. Box 1947"
type input "[GEOGRAPHIC_DATA]"
select select "42"
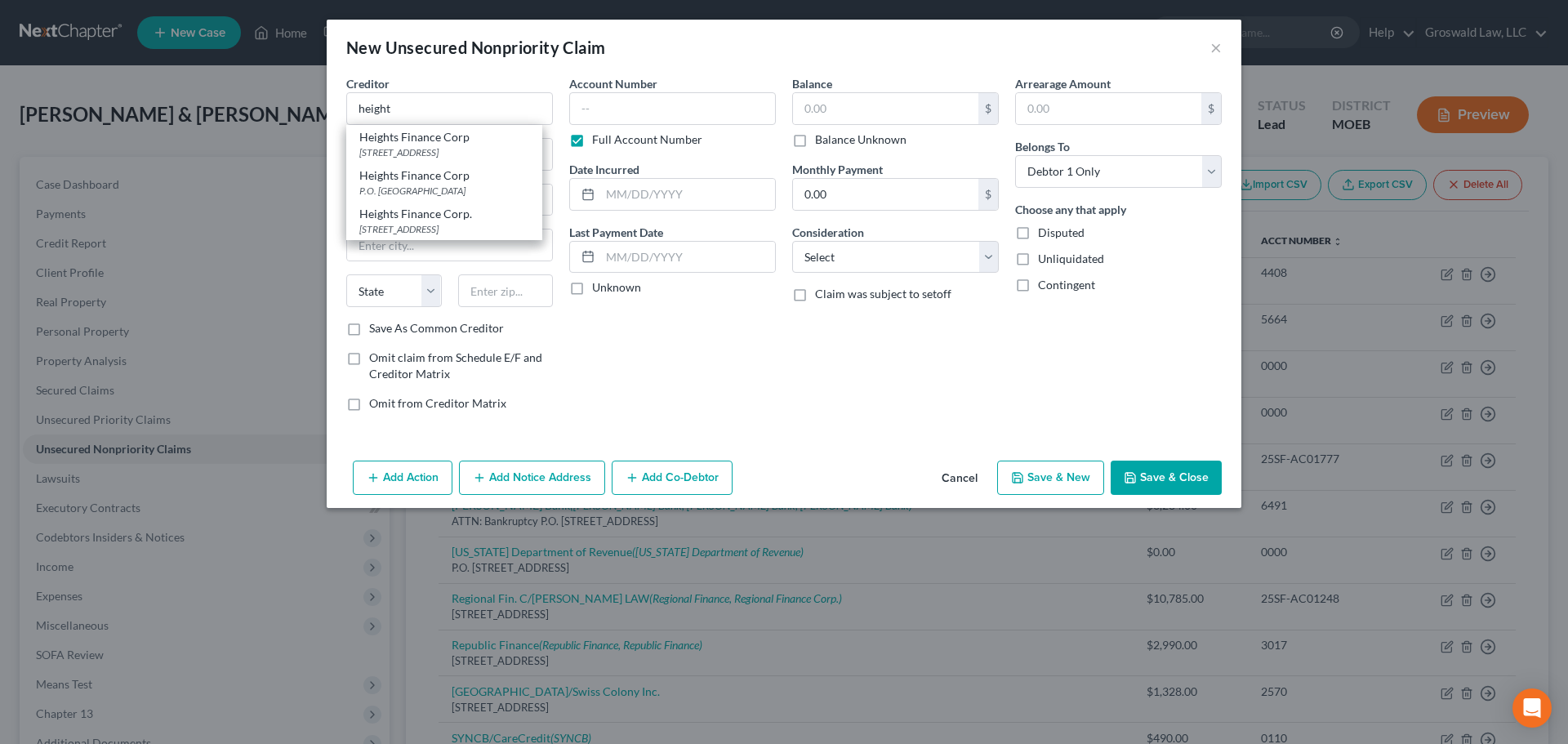
type input "29602"
click at [539, 477] on button "Add Notice Address" at bounding box center [532, 477] width 147 height 34
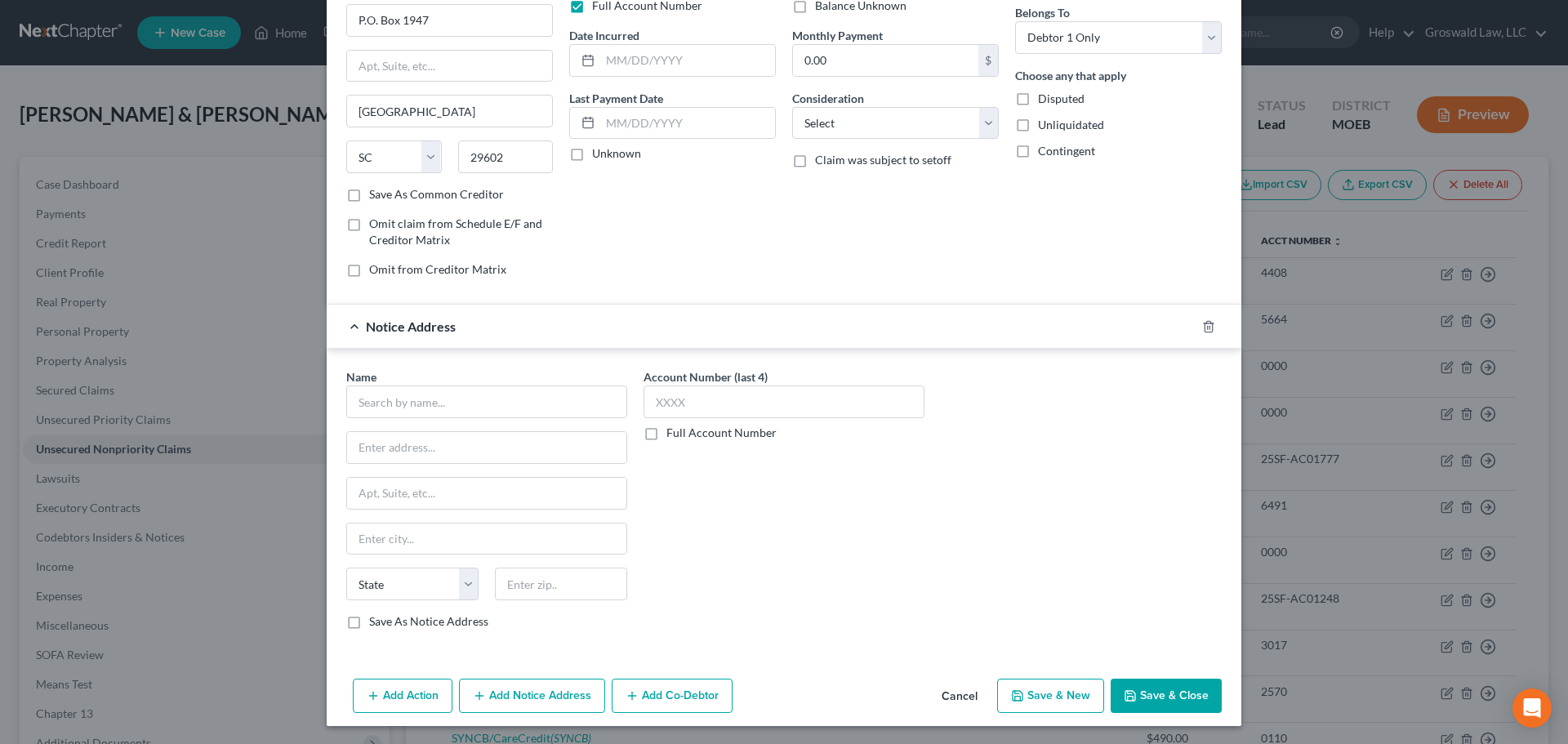
scroll to position [136, 0]
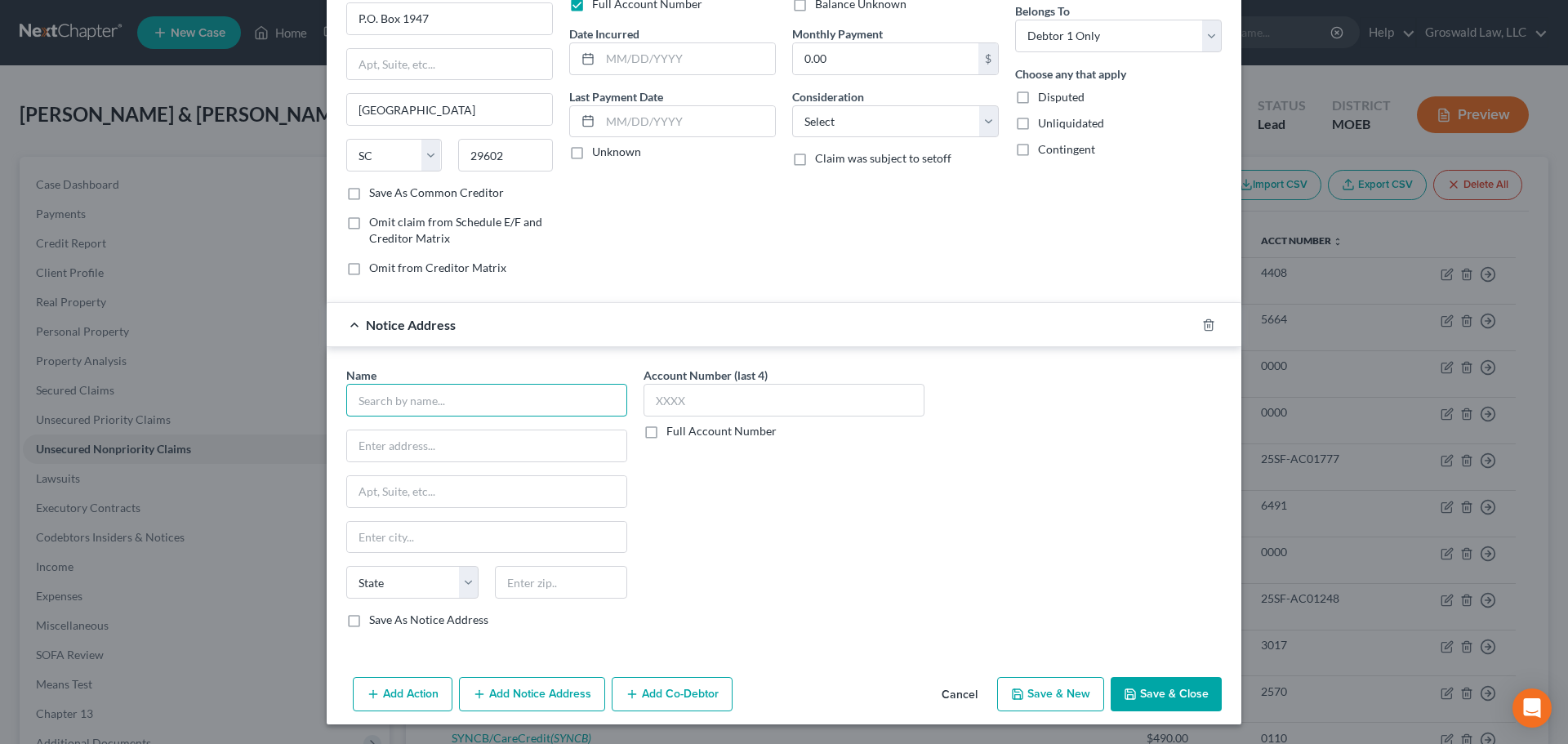
click at [459, 406] on input "text" at bounding box center [486, 400] width 281 height 32
type input "i"
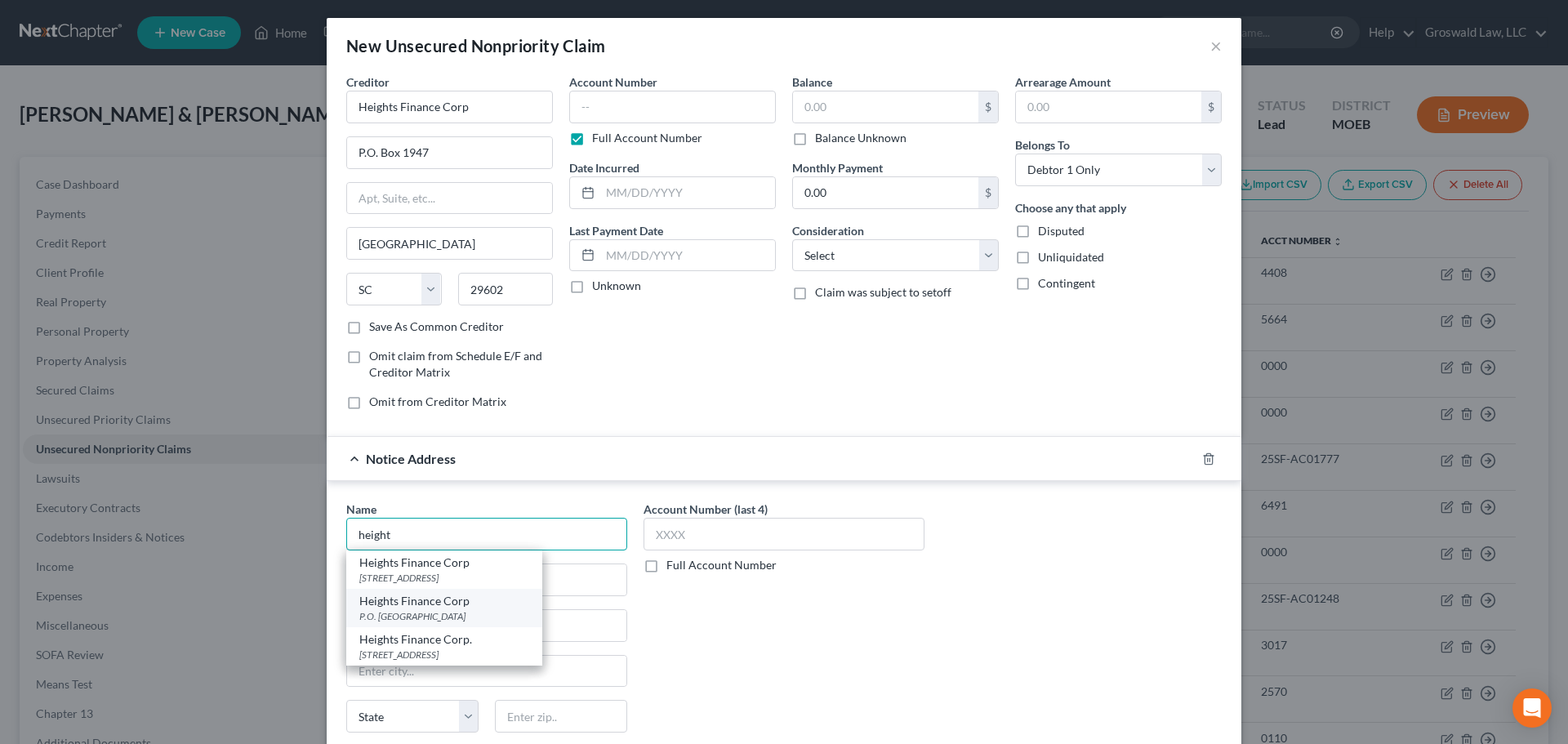
scroll to position [0, 0]
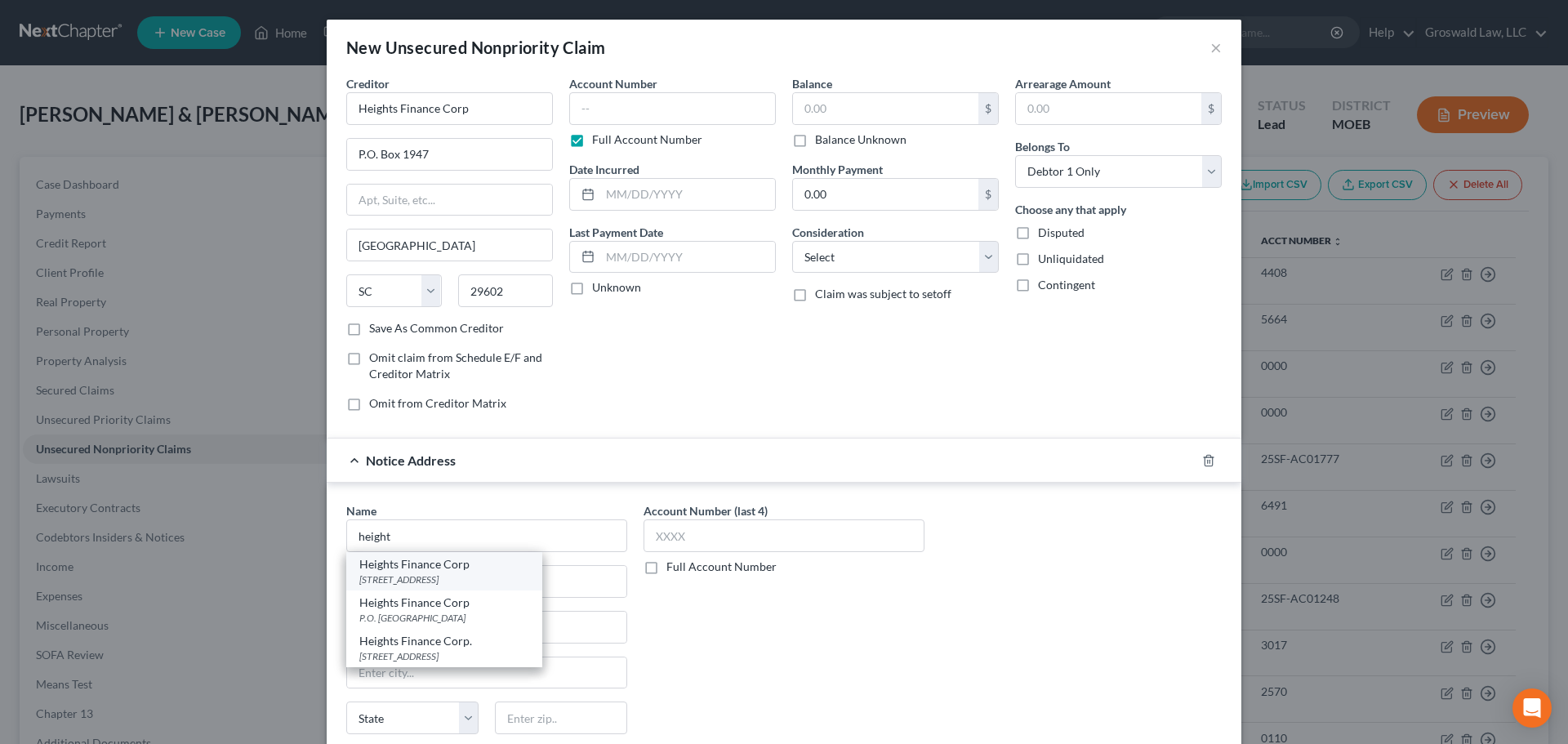
click at [440, 567] on div "Heights Finance Corp" at bounding box center [444, 564] width 170 height 16
type input "Heights Finance Corp"
type input "[STREET_ADDRESS]"
type input "[GEOGRAPHIC_DATA]"
select select "42"
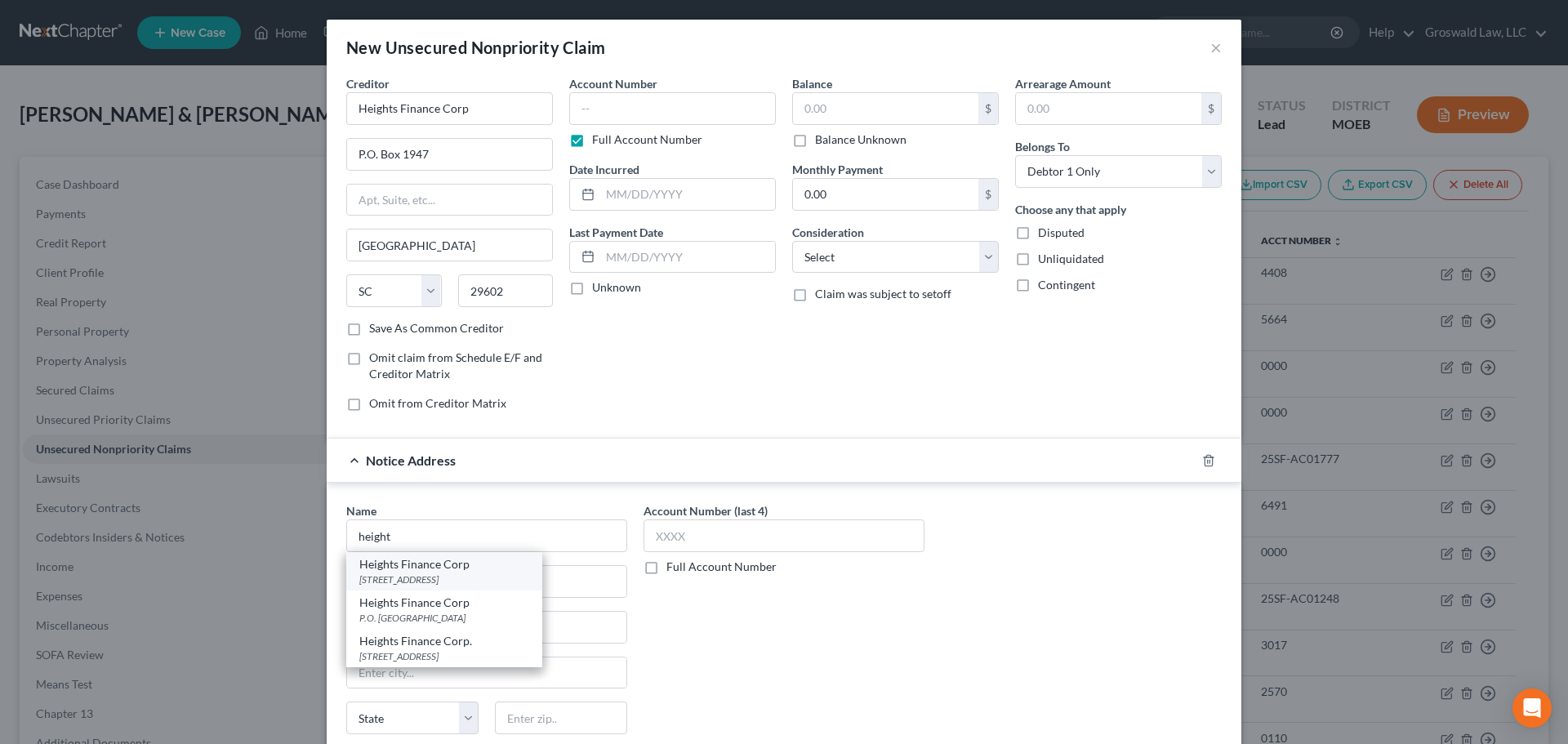
type input "29601"
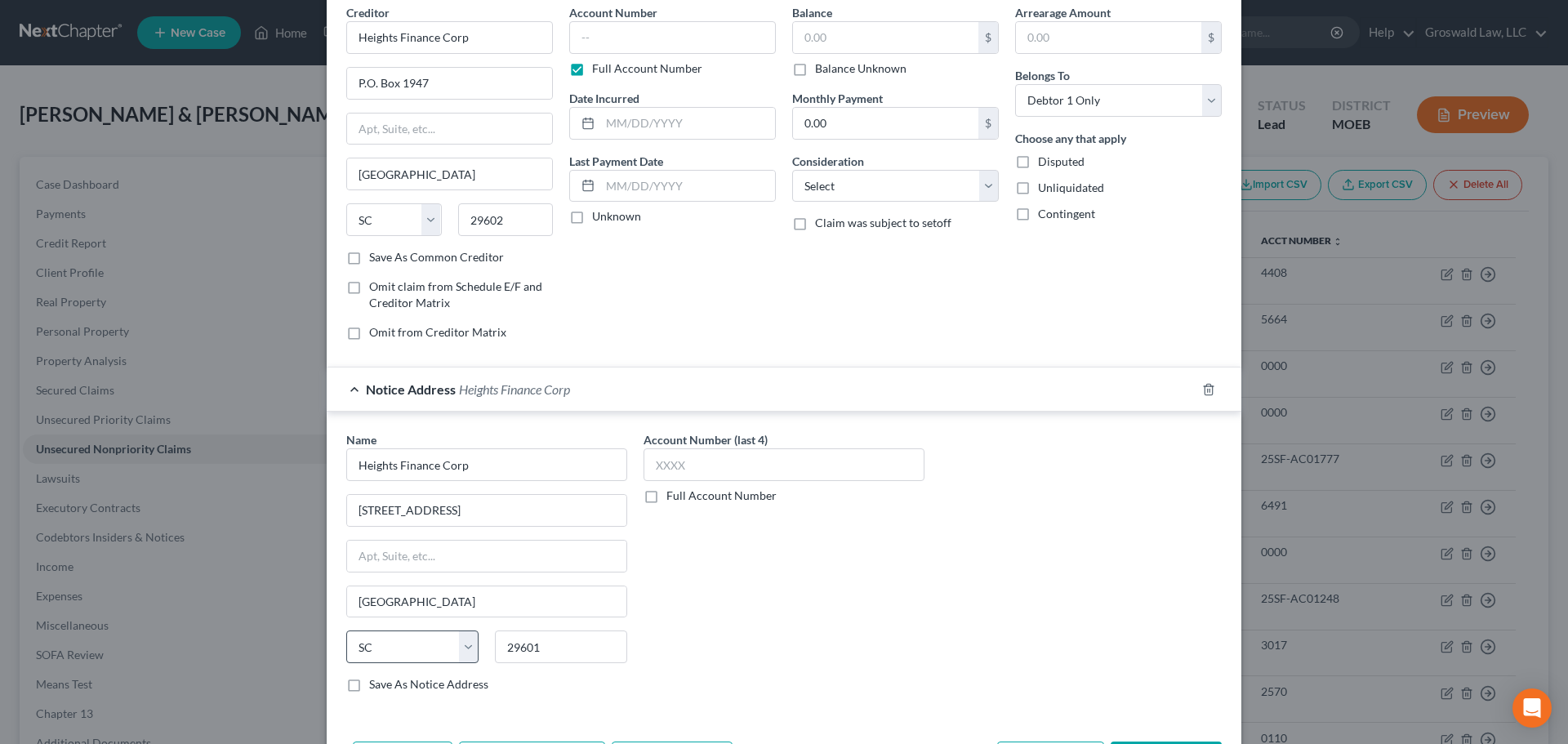
scroll to position [136, 0]
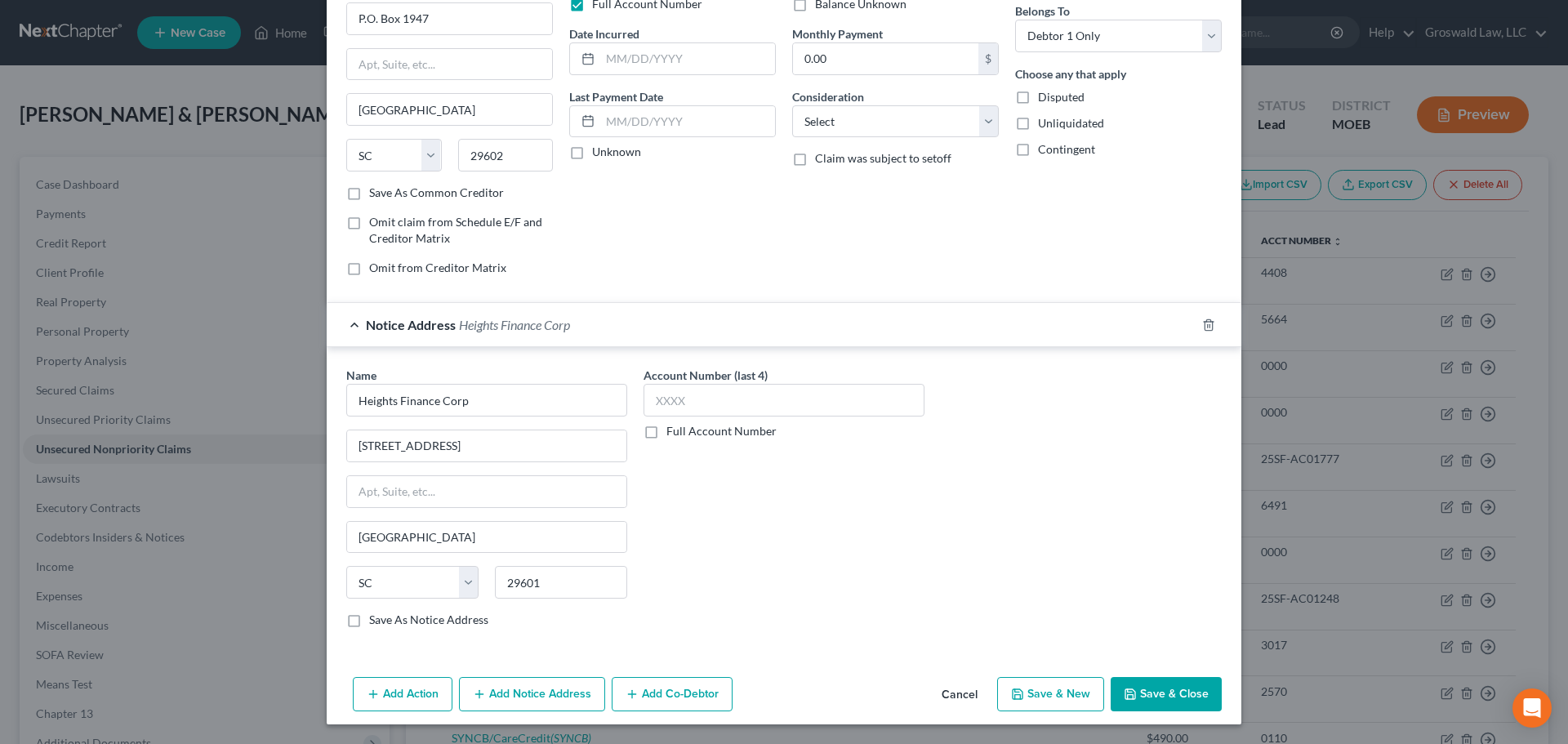
click at [521, 700] on button "Add Notice Address" at bounding box center [532, 694] width 147 height 34
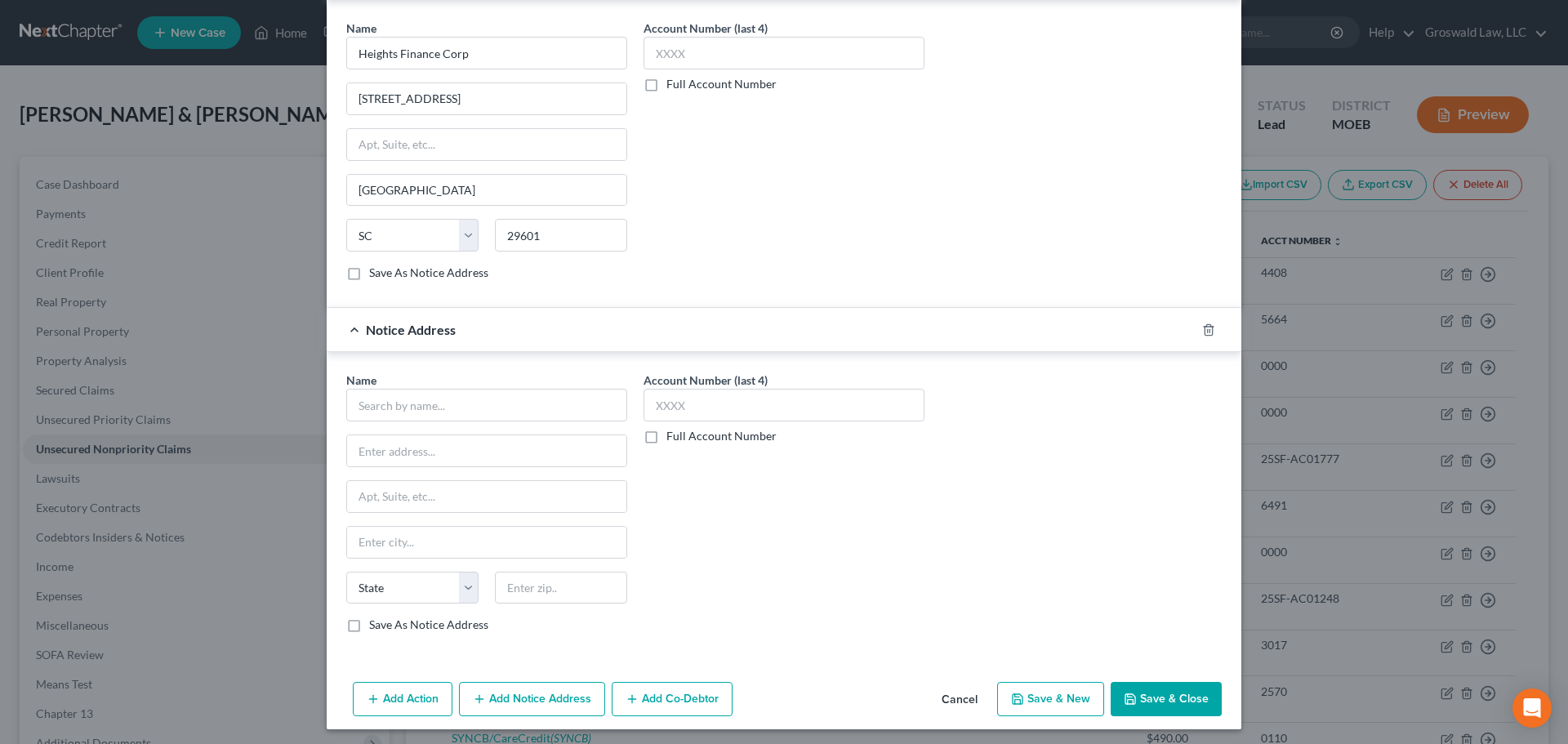
scroll to position [487, 0]
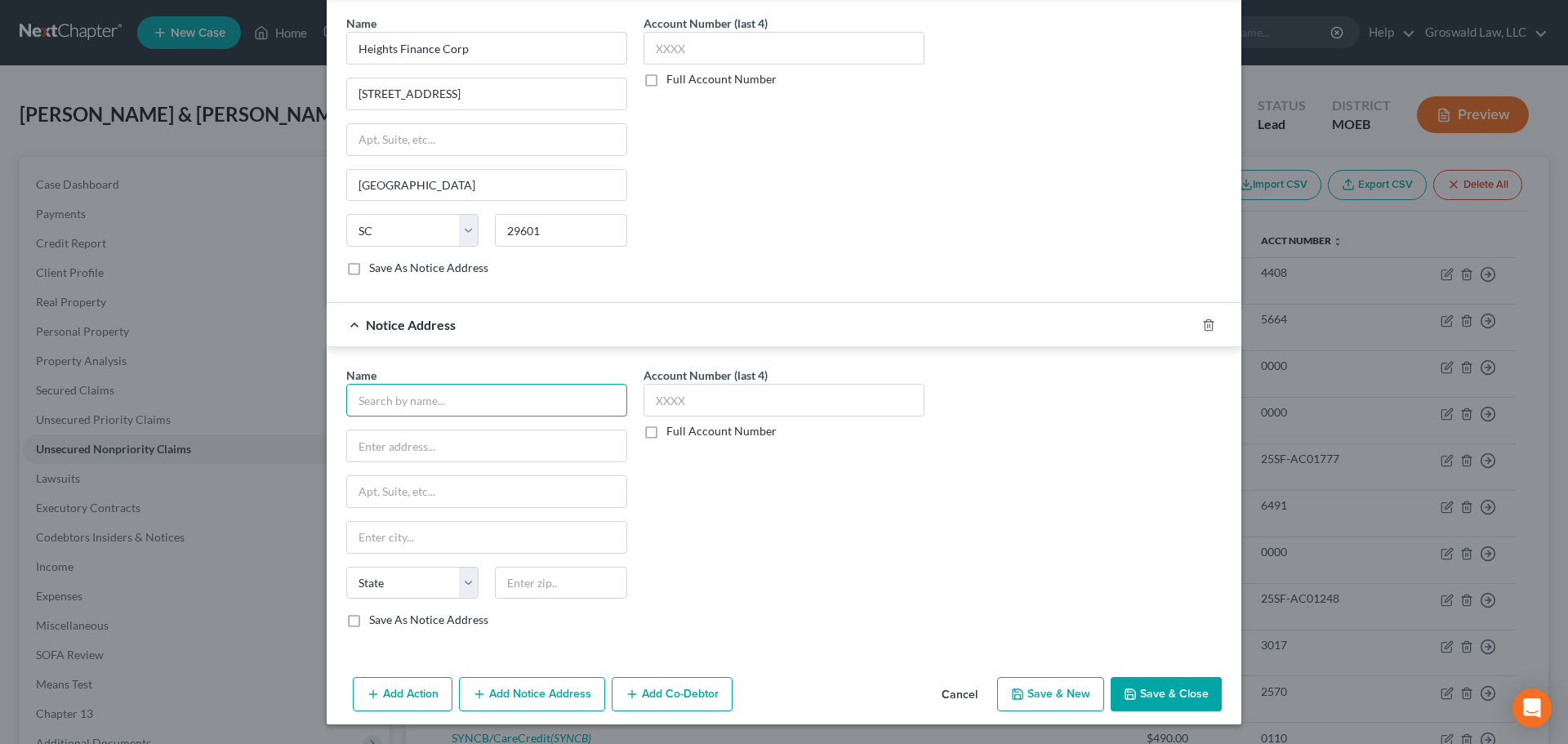
click at [421, 400] on input "text" at bounding box center [486, 400] width 281 height 32
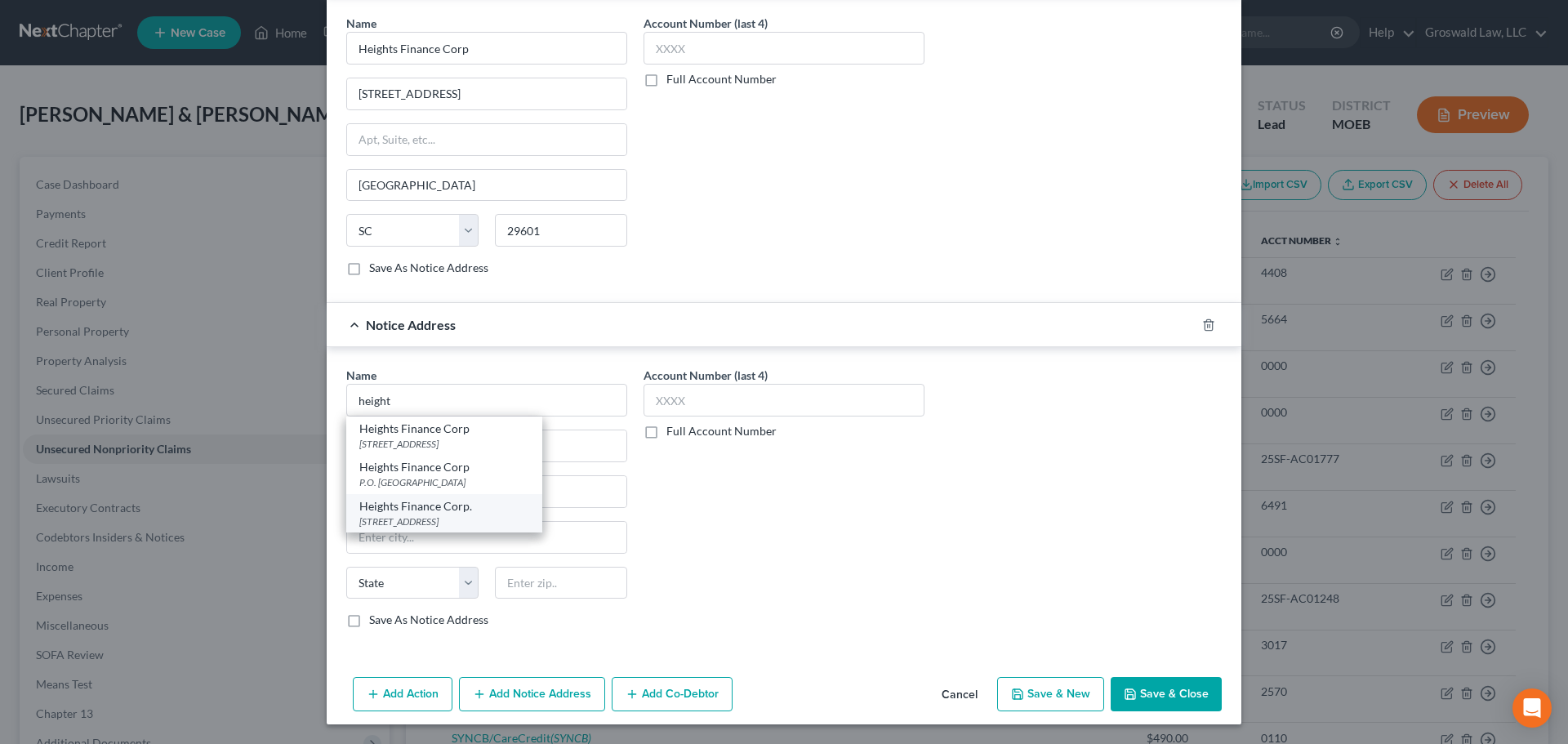
click at [424, 518] on div "[STREET_ADDRESS]" at bounding box center [444, 520] width 170 height 13
type input "Heights Finance Corp."
type input "[STREET_ADDRESS]"
type input "[GEOGRAPHIC_DATA]"
select select "42"
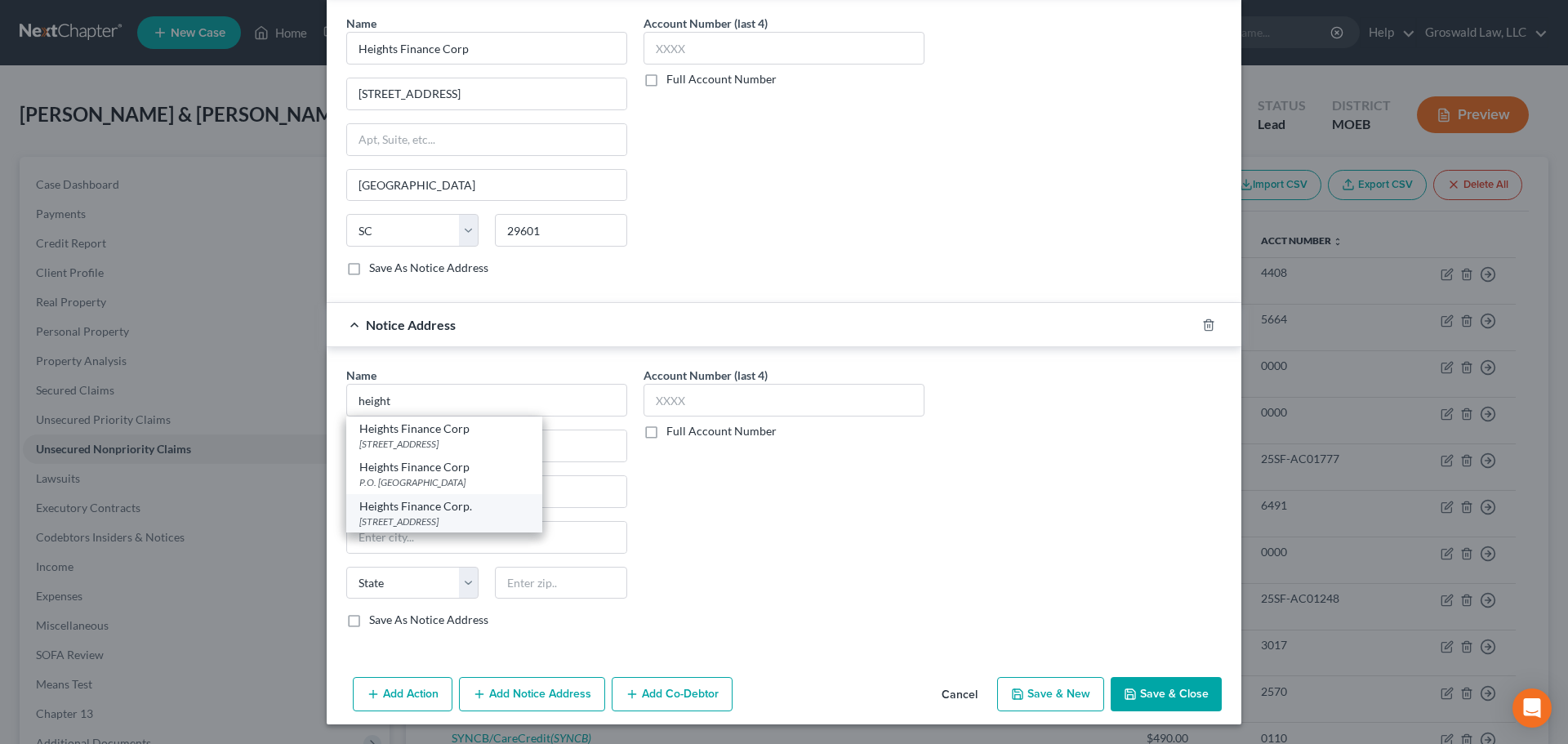
type input "29601"
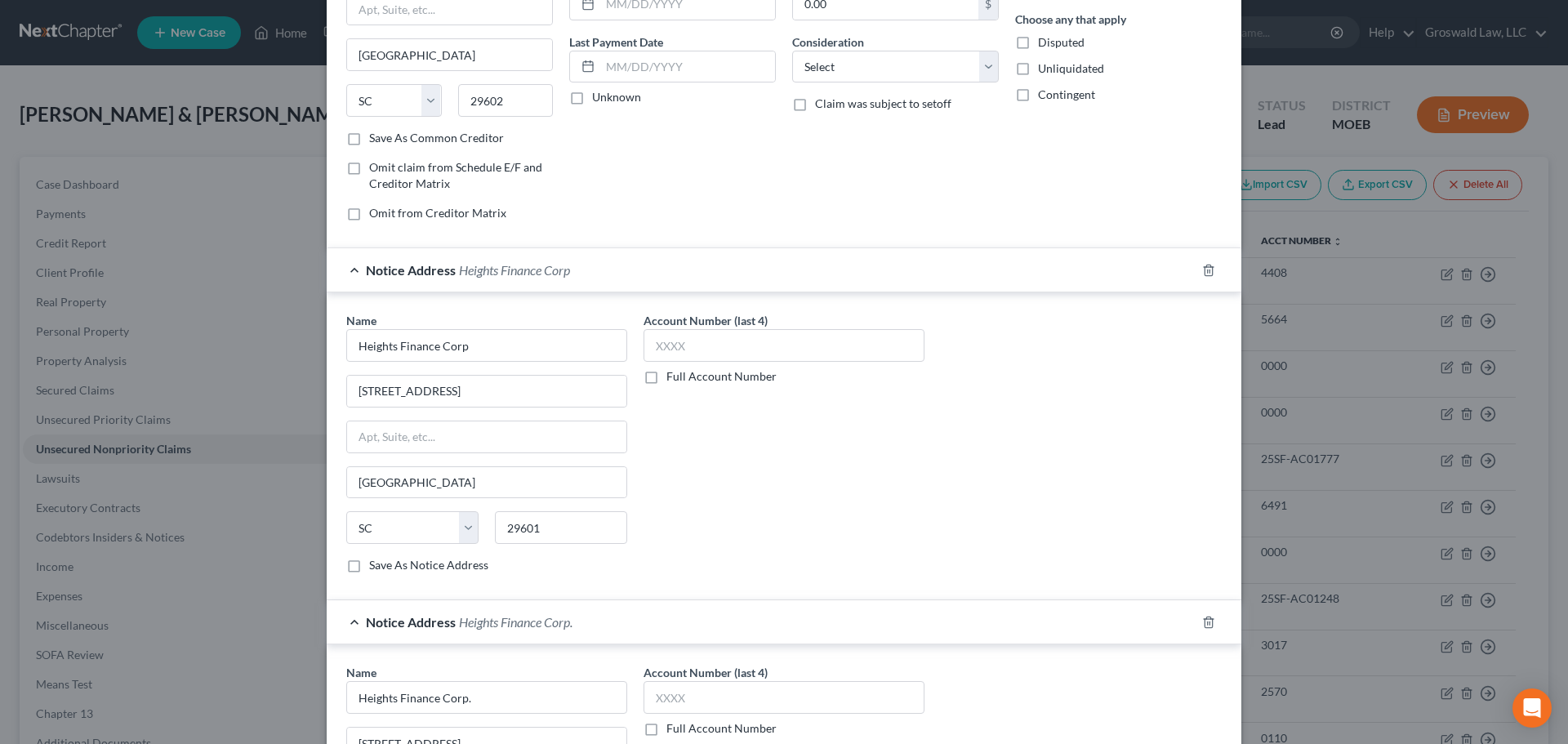
scroll to position [0, 0]
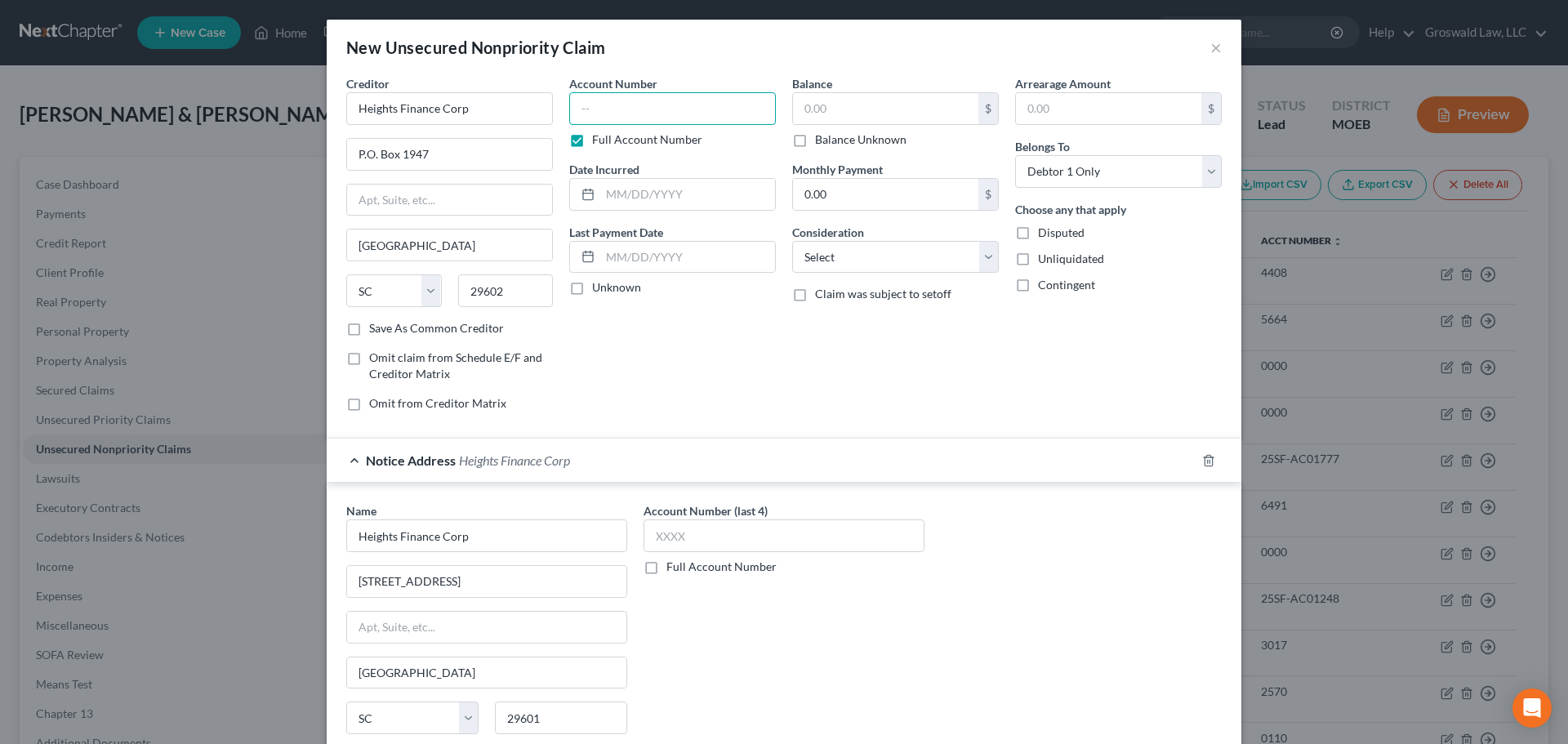
click at [728, 121] on input "text" at bounding box center [673, 109] width 207 height 32
type input "1070"
type input "2024"
type input "4,000"
click at [867, 272] on select "Select Cable / Satellite Services Collection Agency Credit Card Debt Debt Couns…" at bounding box center [895, 257] width 207 height 32
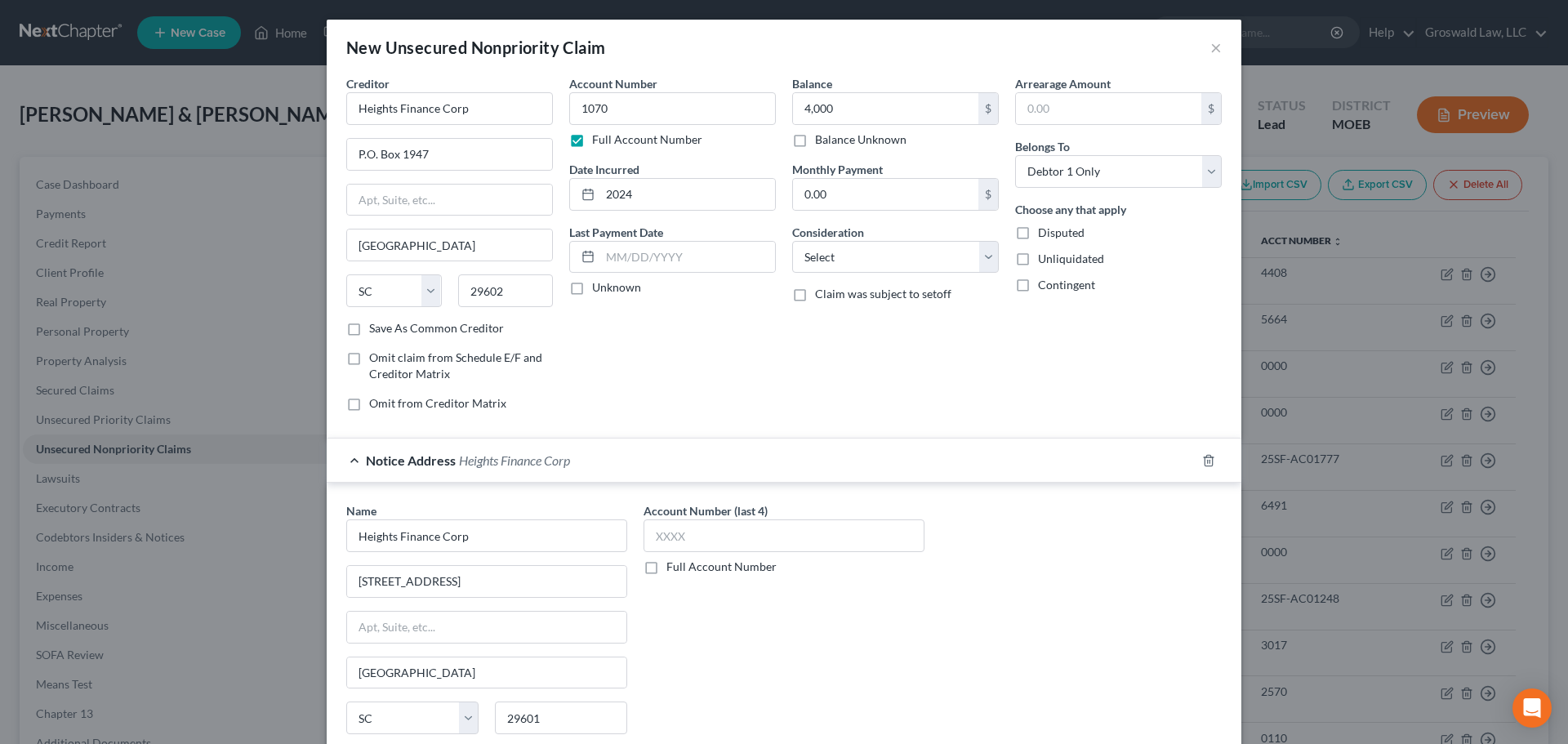
click at [873, 132] on label "Balance Unknown" at bounding box center [861, 139] width 92 height 16
click at [833, 132] on input "Balance Unknown" at bounding box center [827, 137] width 11 height 11
checkbox input "true"
type input "0.00"
click at [872, 127] on div "0.00 $ Balance Unknown" at bounding box center [895, 120] width 207 height 56
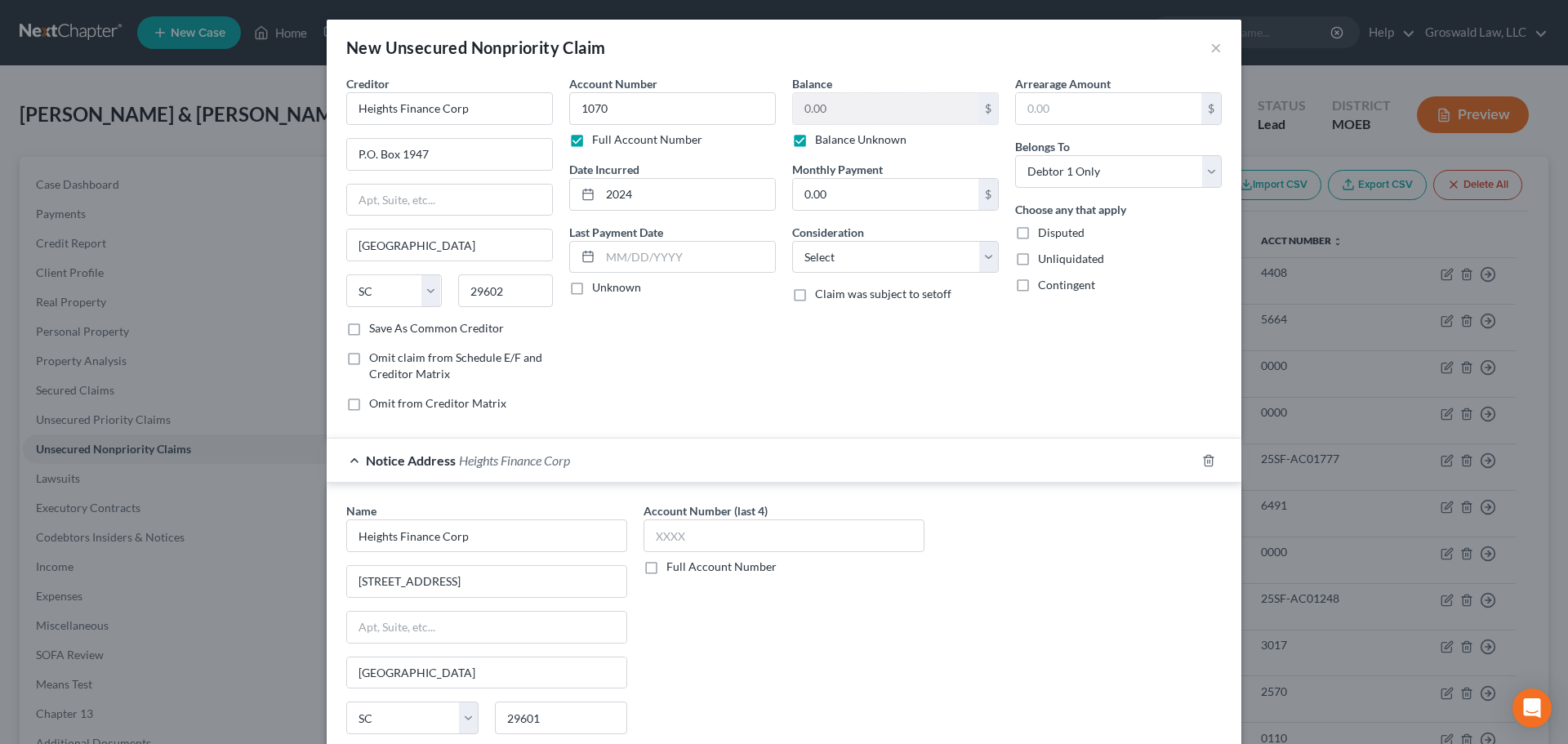
click at [815, 138] on label "Balance Unknown" at bounding box center [861, 139] width 92 height 16
click at [822, 138] on input "Balance Unknown" at bounding box center [827, 137] width 11 height 11
checkbox input "false"
click at [851, 104] on input "0.00" at bounding box center [886, 109] width 185 height 31
type input "4,500"
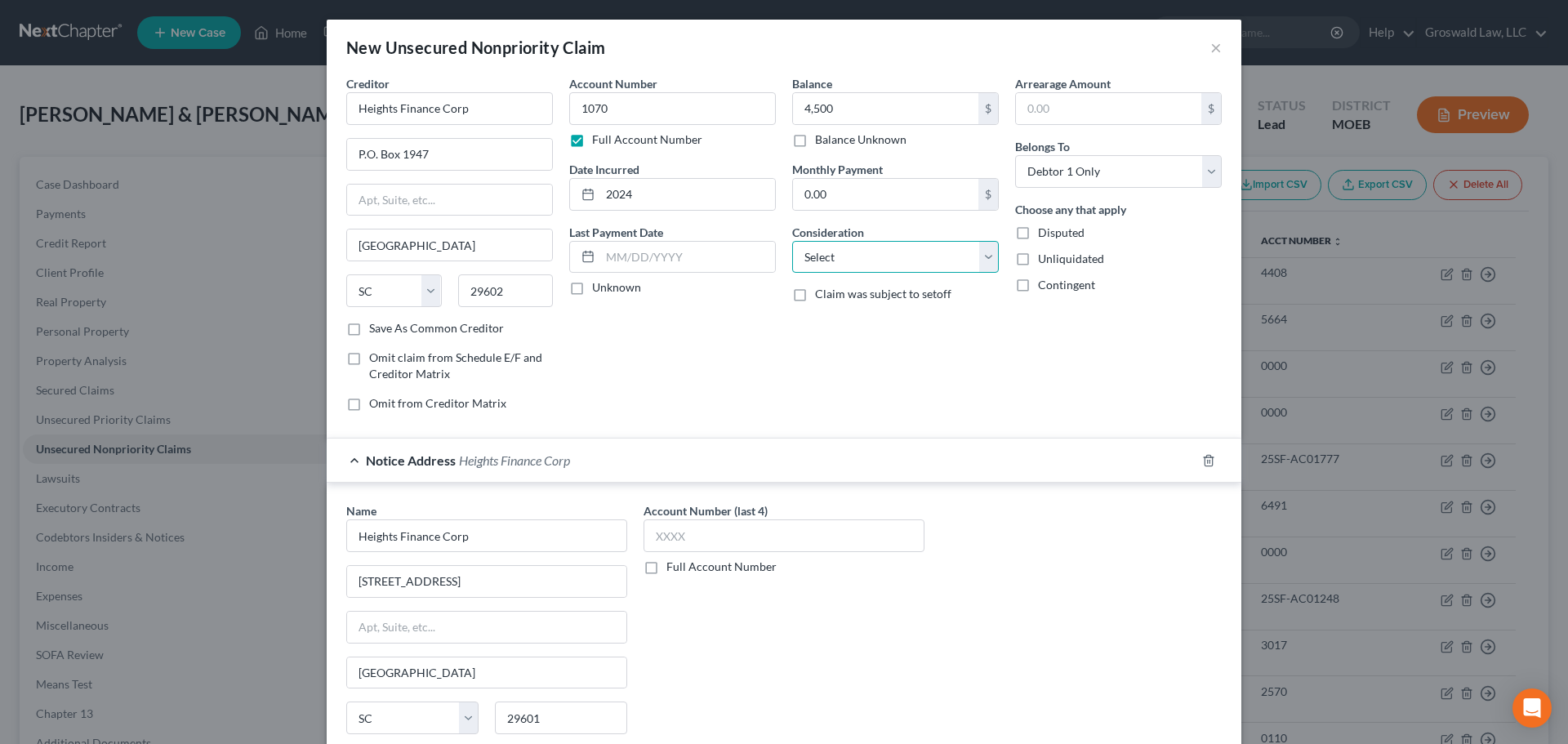
drag, startPoint x: 955, startPoint y: 252, endPoint x: 933, endPoint y: 269, distance: 27.8
click at [953, 252] on select "Select Cable / Satellite Services Collection Agency Credit Card Debt Debt Couns…" at bounding box center [895, 257] width 207 height 32
select select "10"
click at [792, 241] on select "Select Cable / Satellite Services Collection Agency Credit Card Debt Debt Couns…" at bounding box center [895, 257] width 207 height 32
click at [1213, 50] on button "×" at bounding box center [1216, 48] width 12 height 20
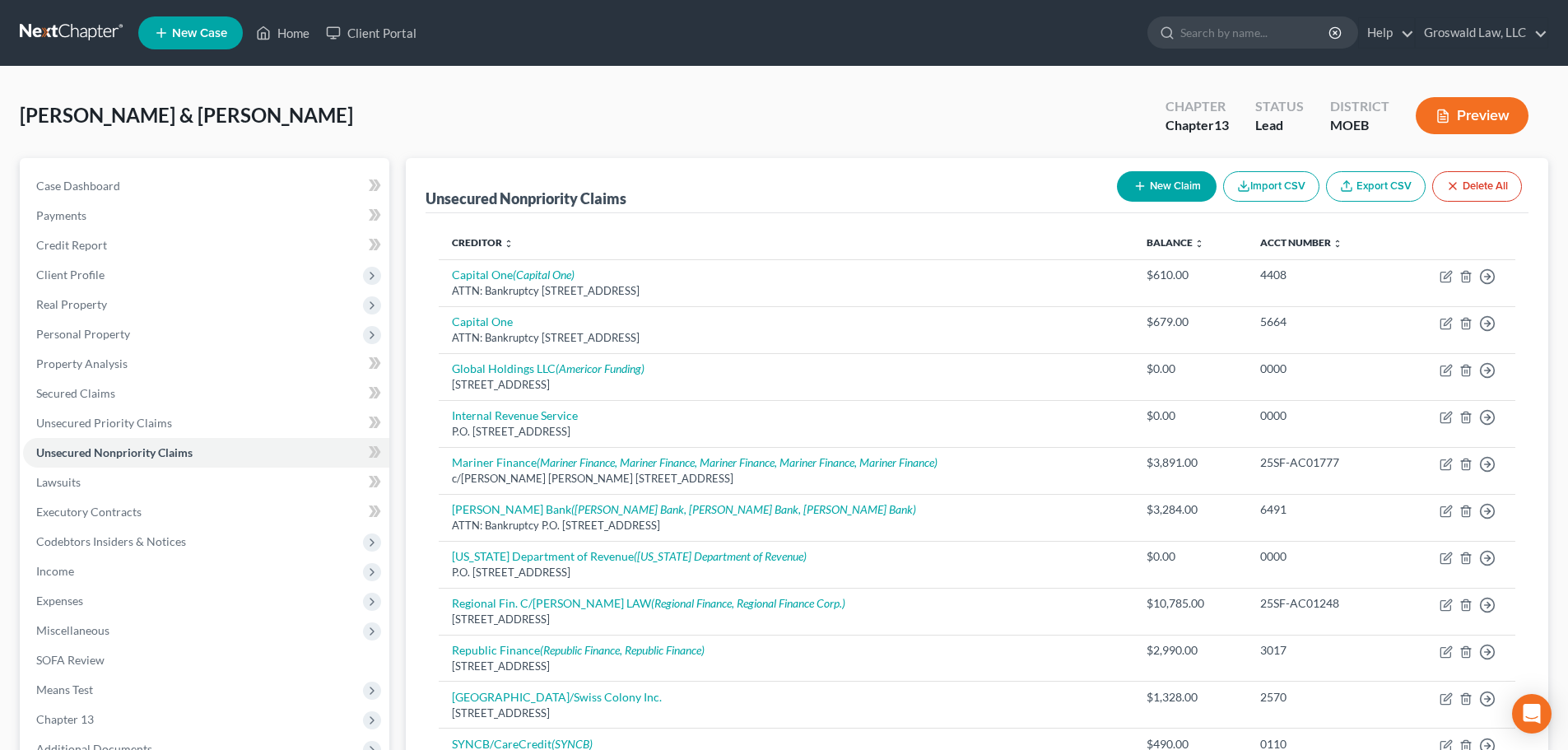
click at [1167, 183] on button "New Claim" at bounding box center [1167, 187] width 100 height 31
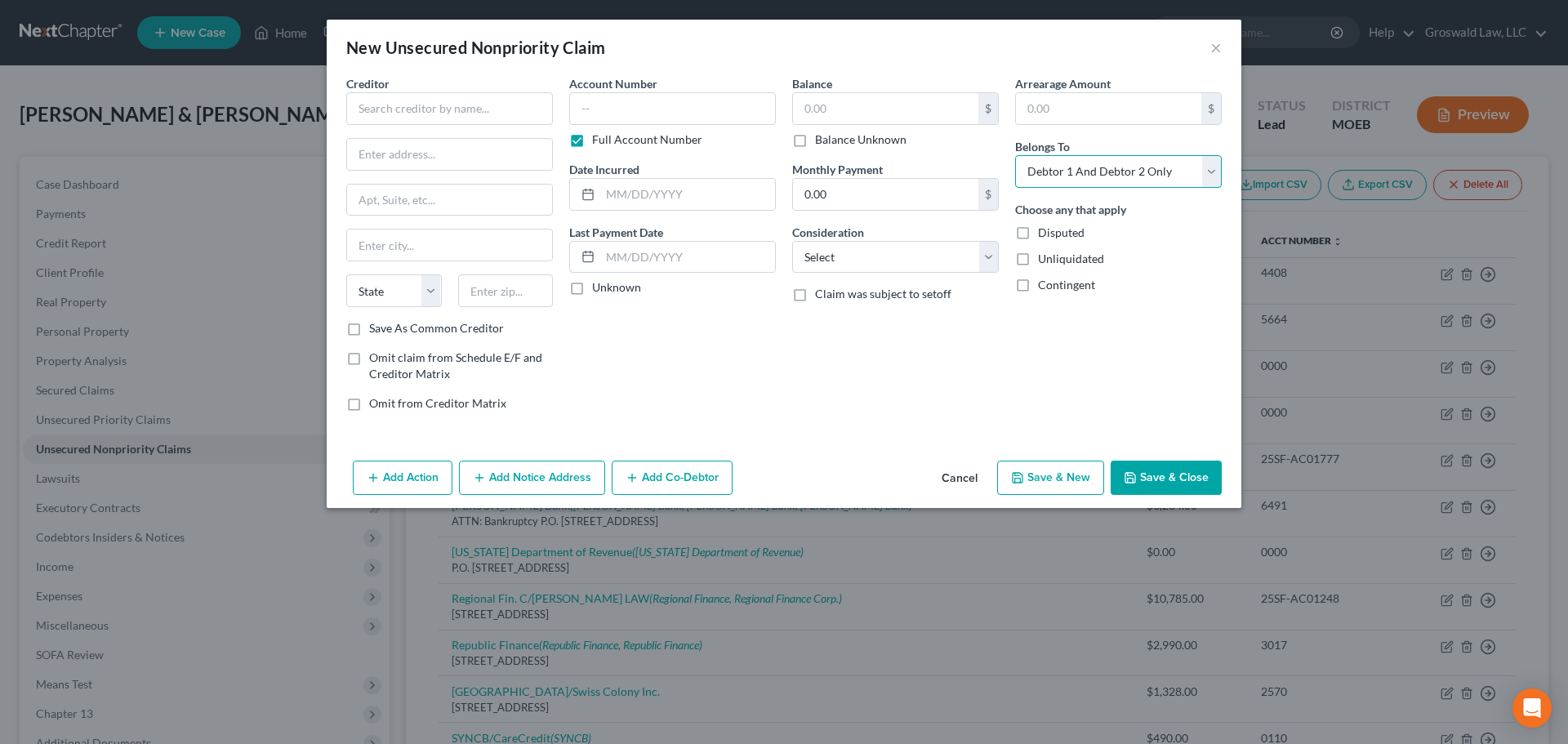
click at [1070, 180] on select "Select Debtor 1 Only Debtor 2 Only Debtor 1 And Debtor 2 Only At Least One Of T…" at bounding box center [1118, 172] width 207 height 32
select select "1"
click at [1015, 155] on select "Select Debtor 1 Only Debtor 2 Only Debtor 1 And Debtor 2 Only At Least One Of T…" at bounding box center [1118, 172] width 207 height 32
click at [456, 96] on input "text" at bounding box center [450, 109] width 207 height 32
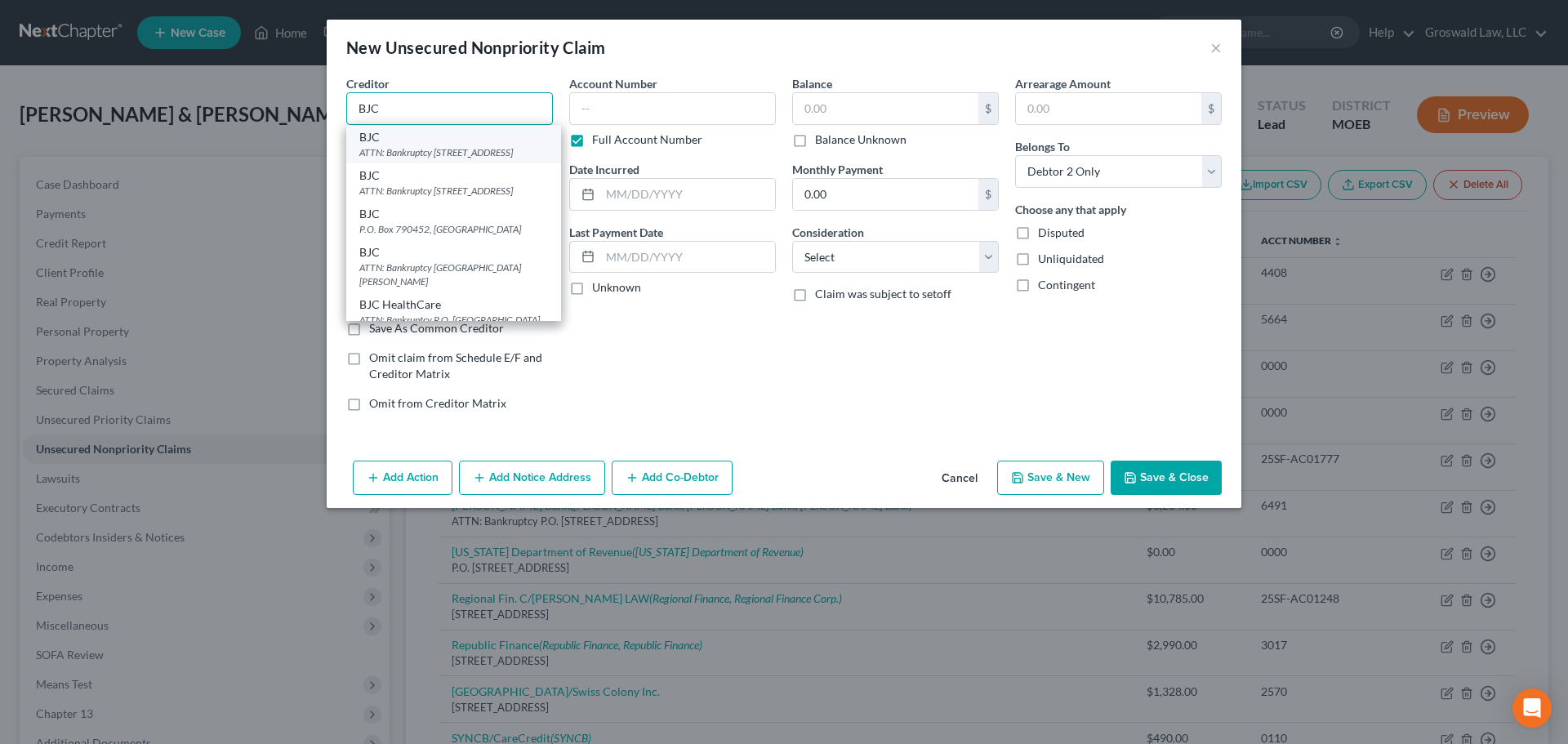
type input "BJC"
click at [477, 159] on div "ATTN: Bankruptcy [STREET_ADDRESS]" at bounding box center [454, 152] width 189 height 13
type input "ATTN: Bankruptcy"
type input "PO Box 650273"
type input "[GEOGRAPHIC_DATA]"
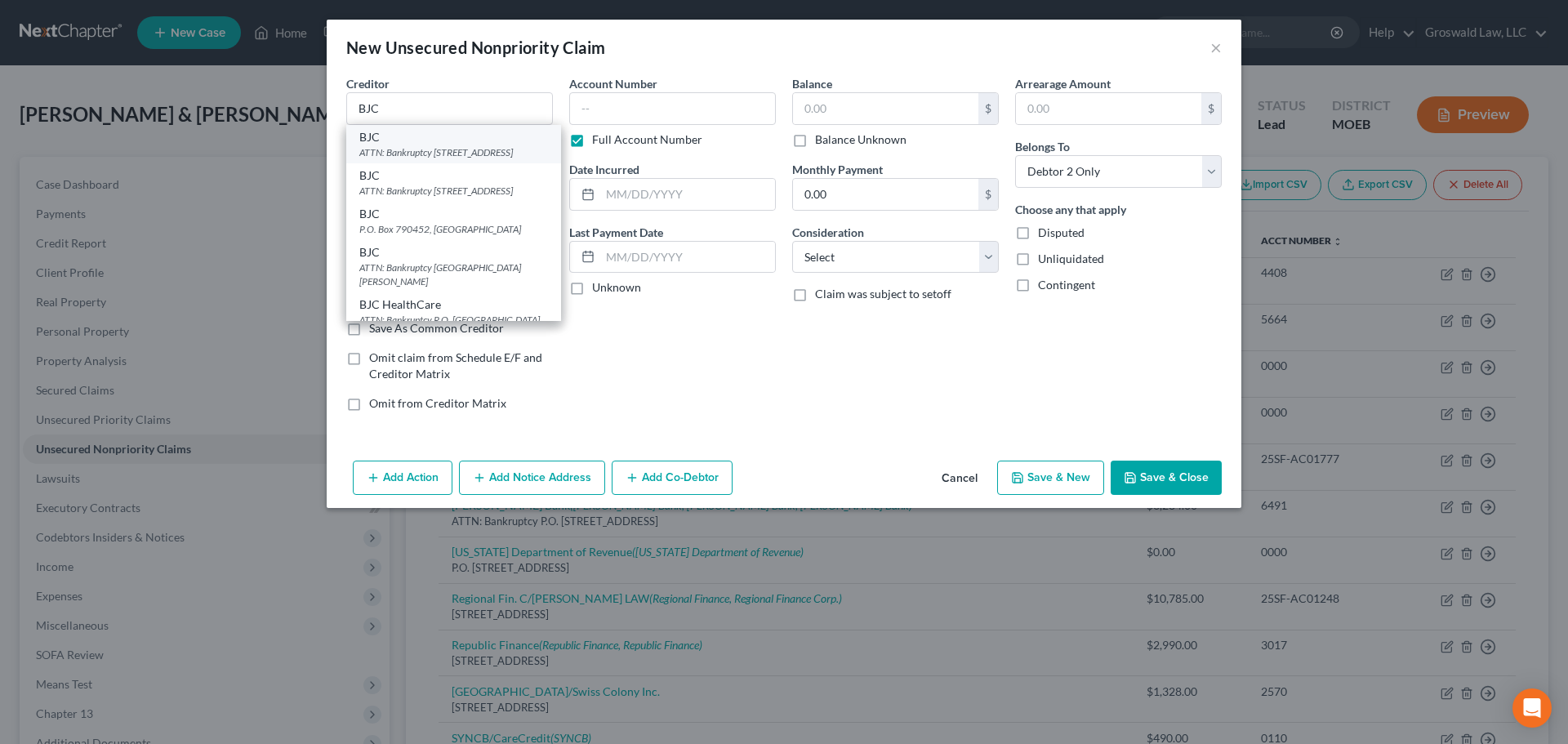
select select "45"
type input "75265"
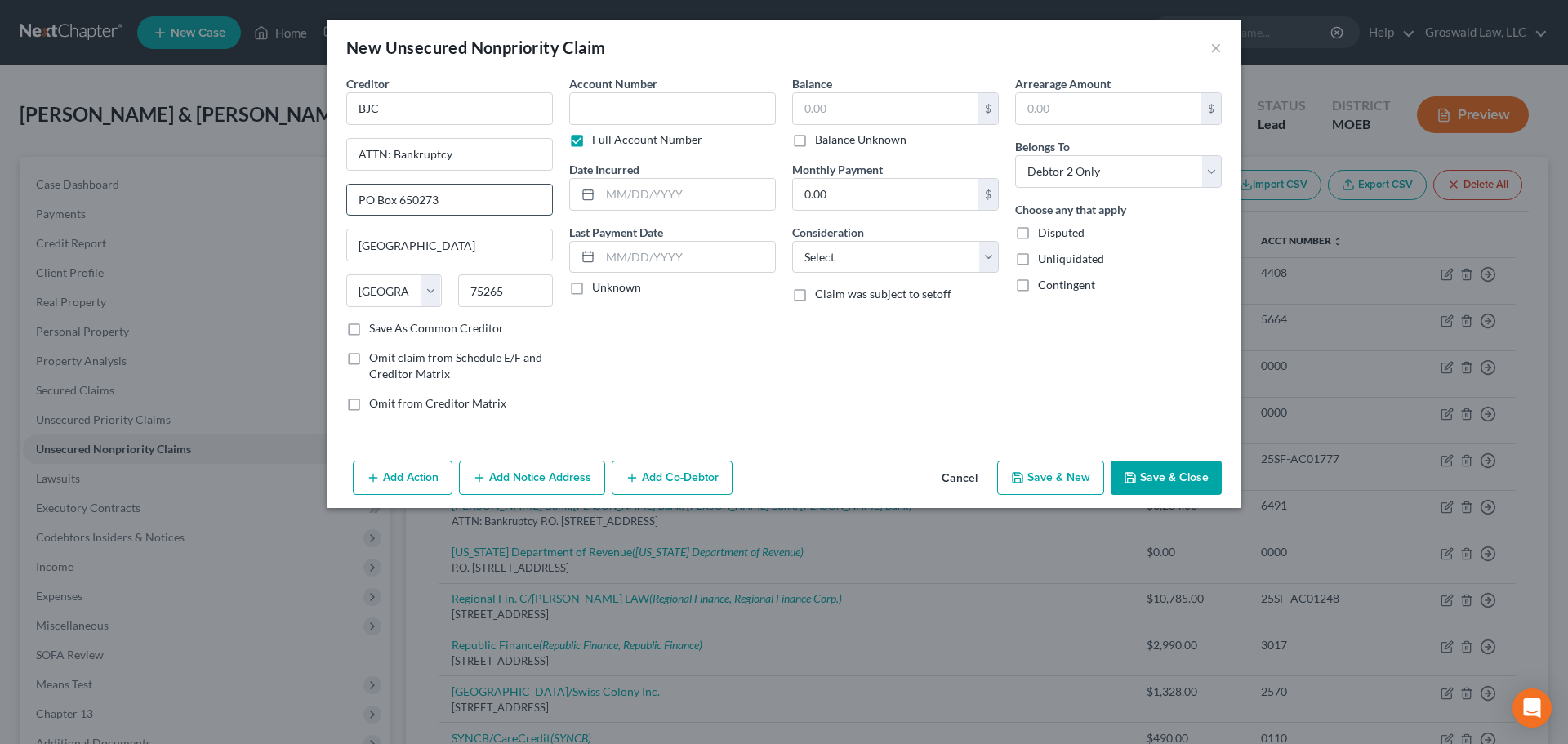
click at [421, 199] on input "PO Box 650273" at bounding box center [450, 199] width 205 height 31
type input "PO Box 653060"
type input "75265"
click at [742, 110] on input "text" at bounding box center [673, 109] width 207 height 32
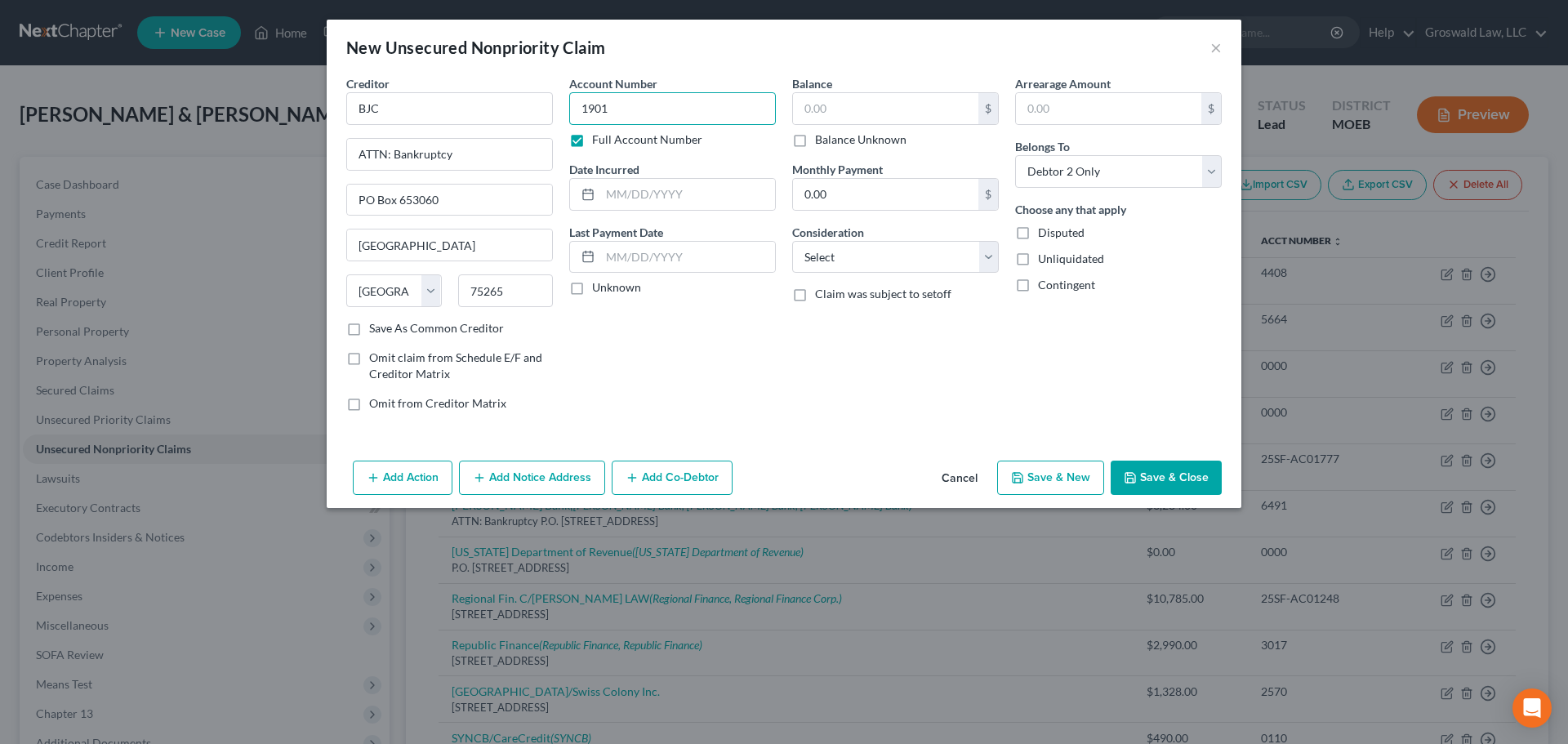
type input "1901"
type input "2024"
type input "2,177.40"
select select "9"
click at [511, 493] on button "Add Notice Address" at bounding box center [532, 477] width 147 height 34
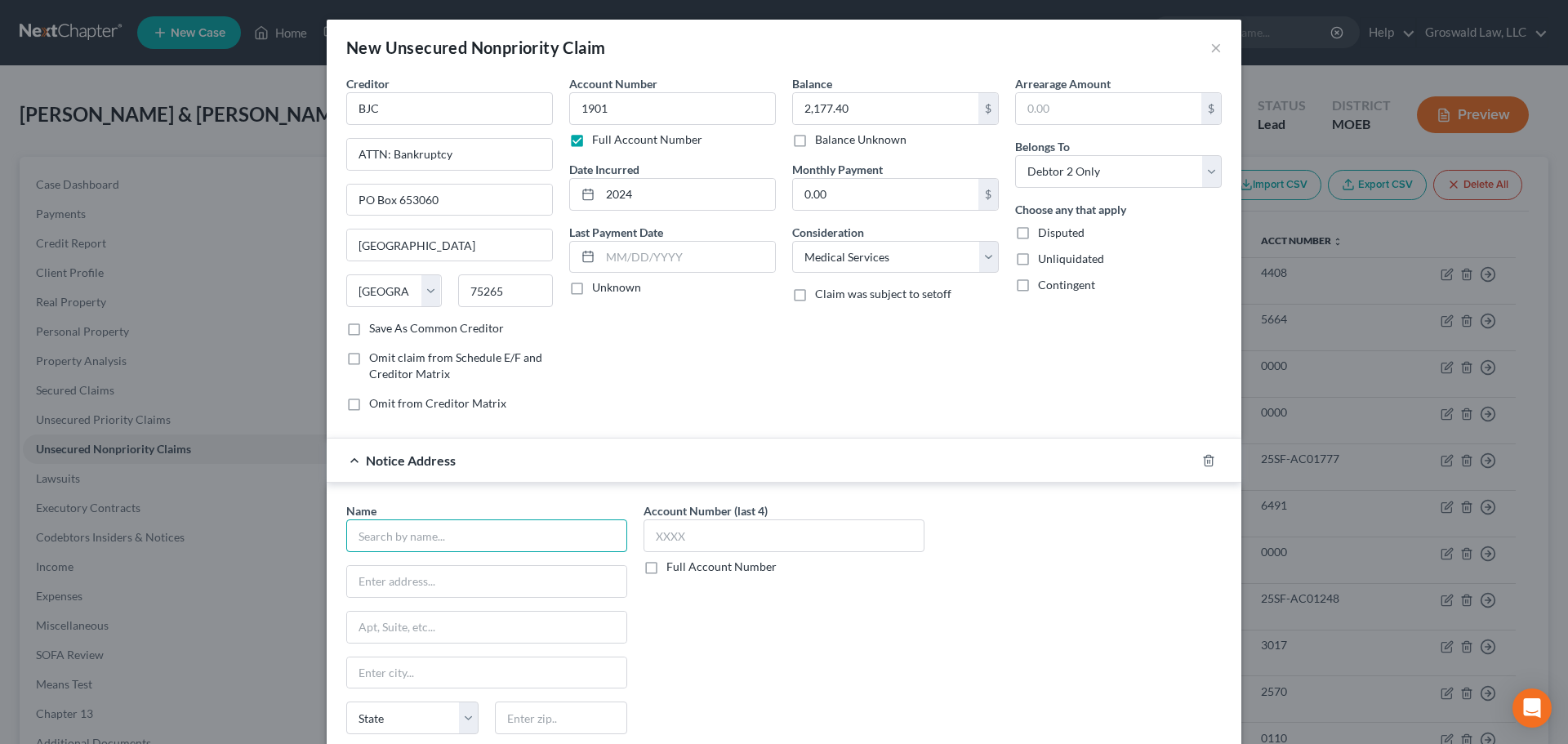
click at [481, 528] on input "text" at bounding box center [486, 536] width 281 height 32
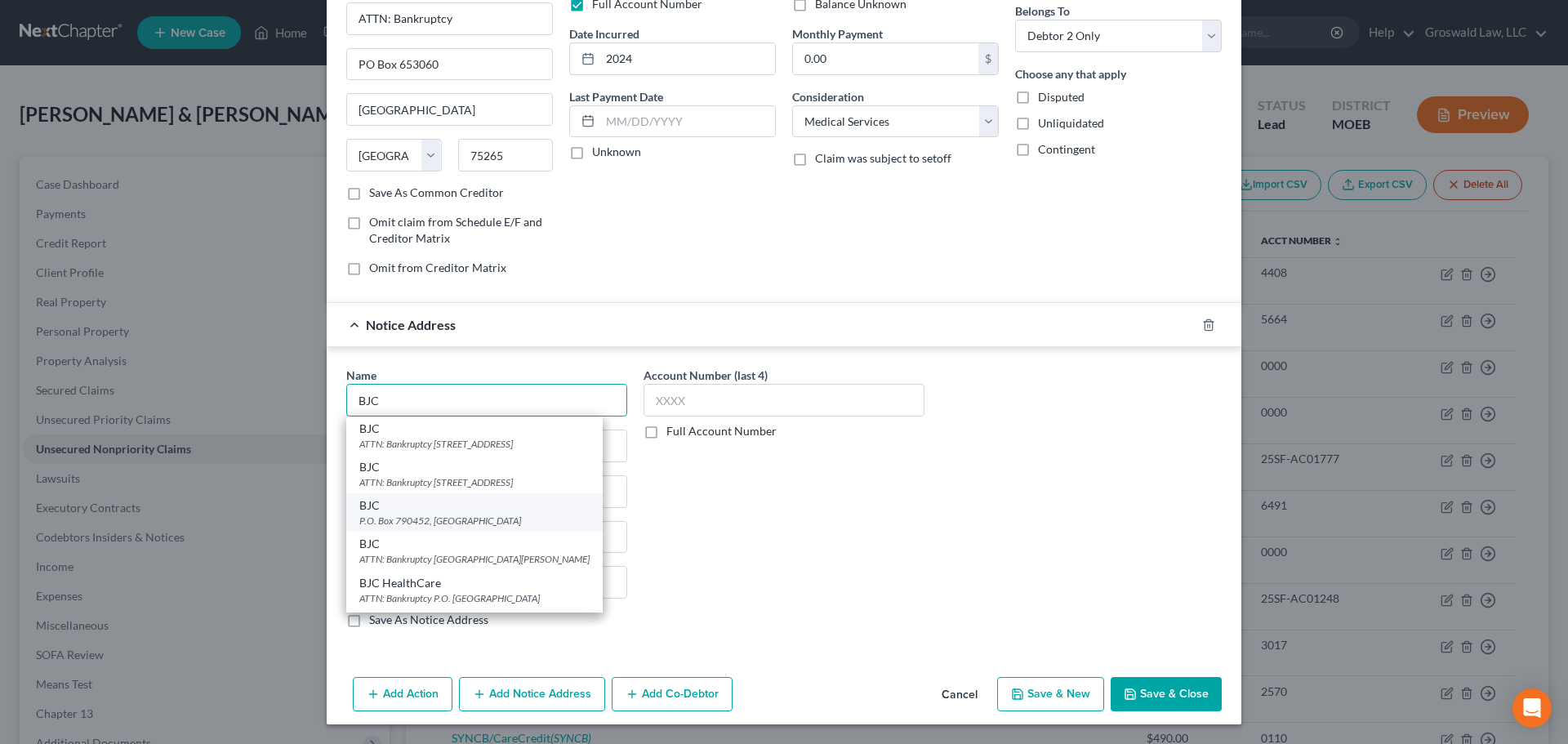
scroll to position [49, 0]
type input "BJC"
click at [480, 502] on div "BJC" at bounding box center [475, 509] width 230 height 16
type input "ATTN: Bankruptcy"
type input "[GEOGRAPHIC_DATA][PERSON_NAME]"
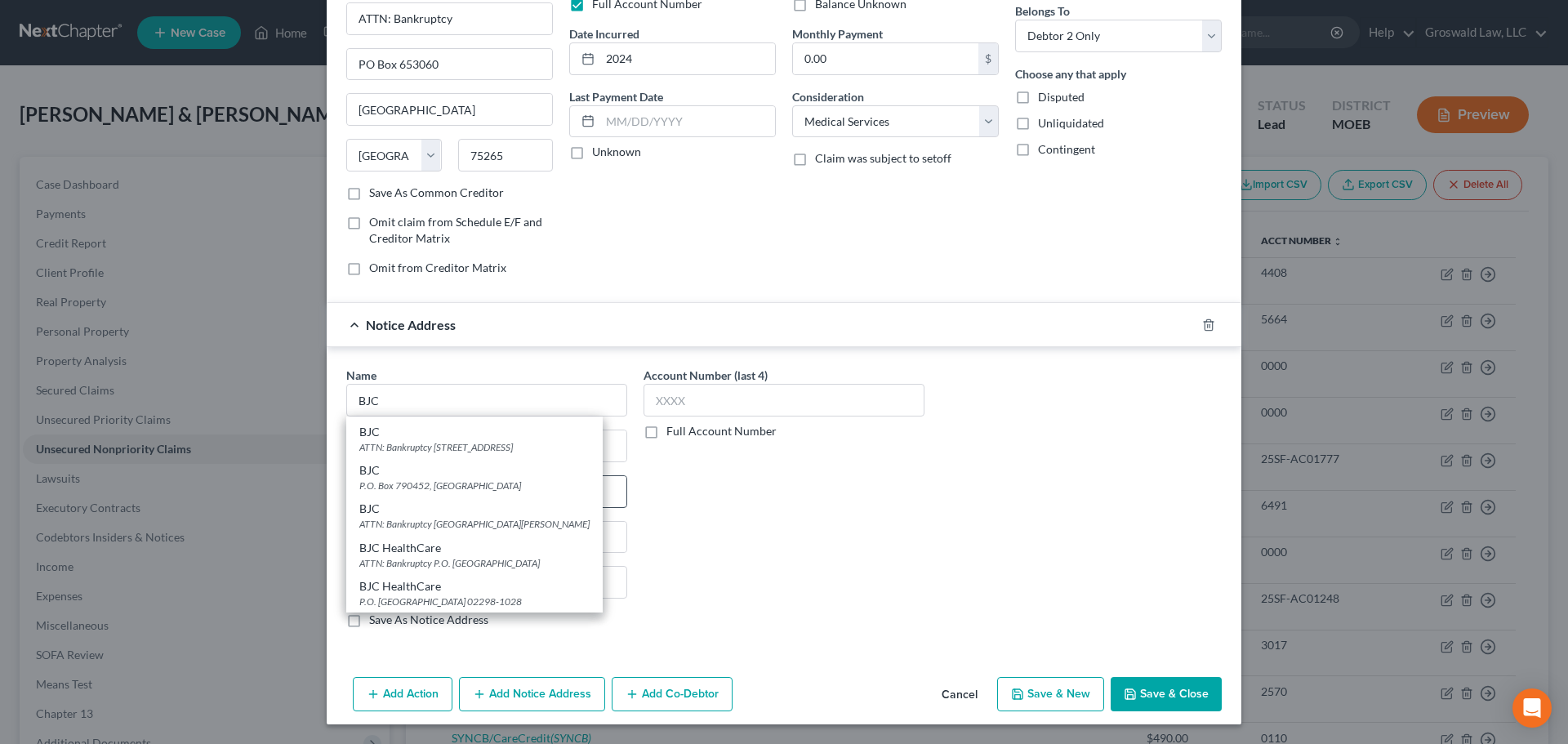
type input "Saint Louis"
select select "26"
type input "63110"
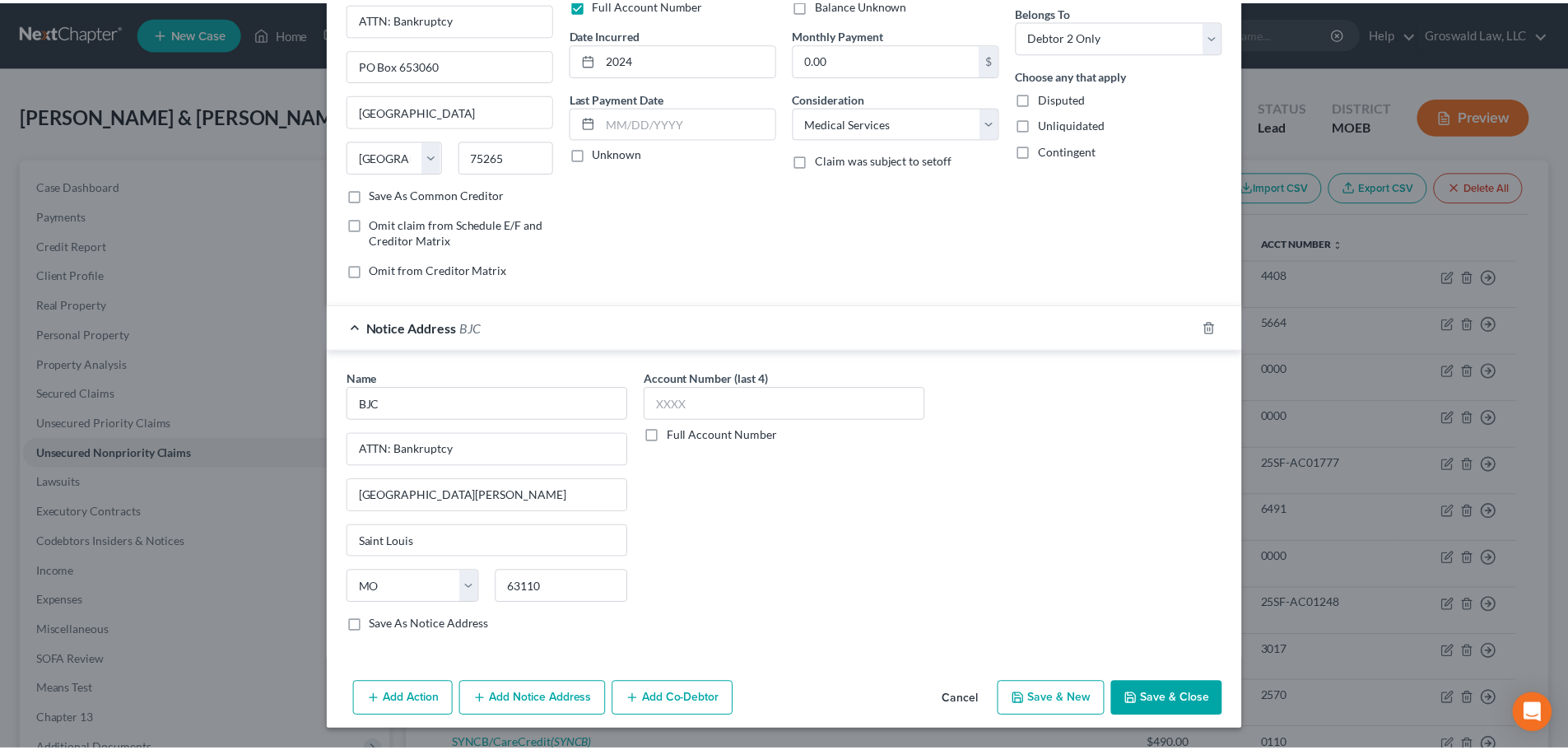
scroll to position [0, 0]
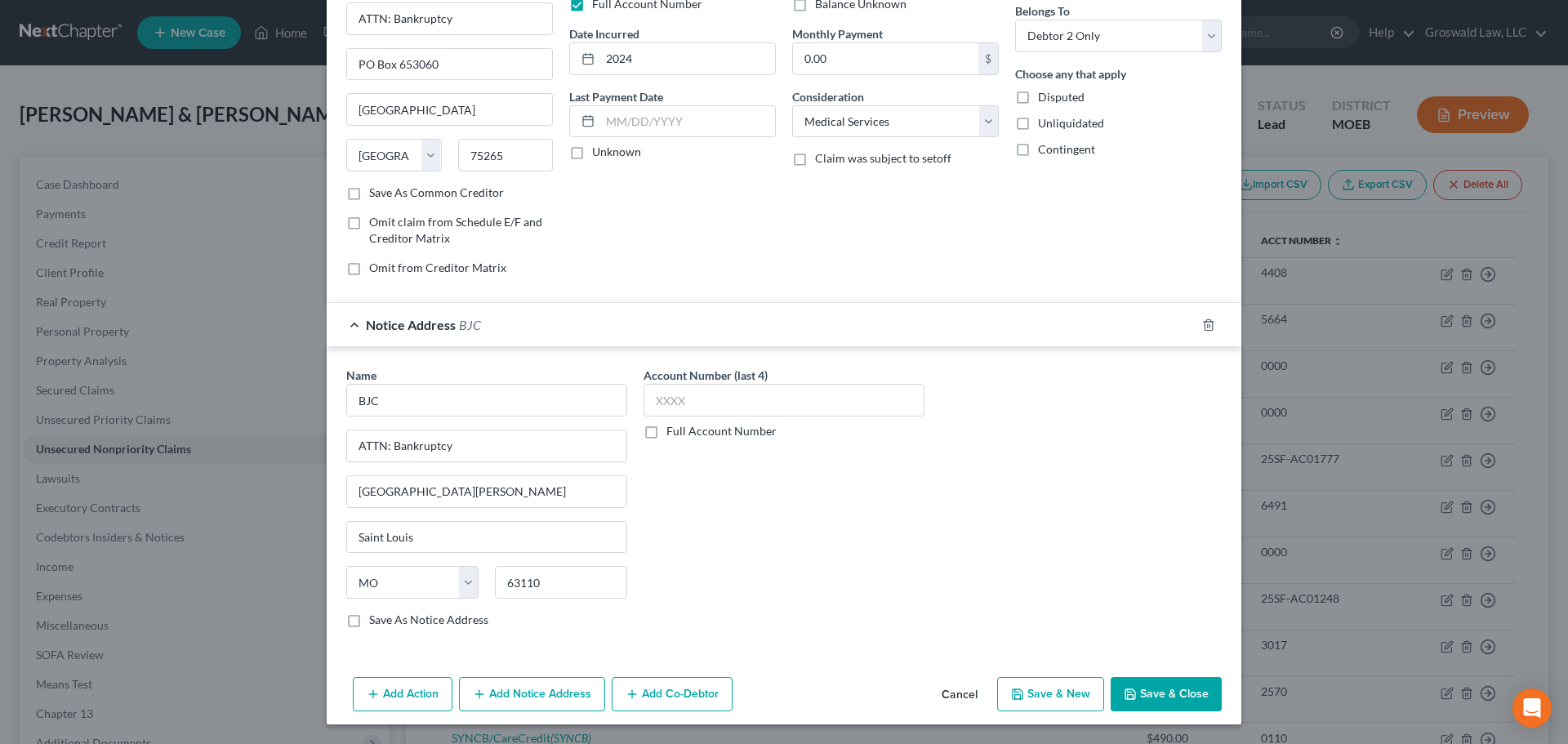
click at [1162, 695] on button "Save & Close" at bounding box center [1167, 694] width 111 height 34
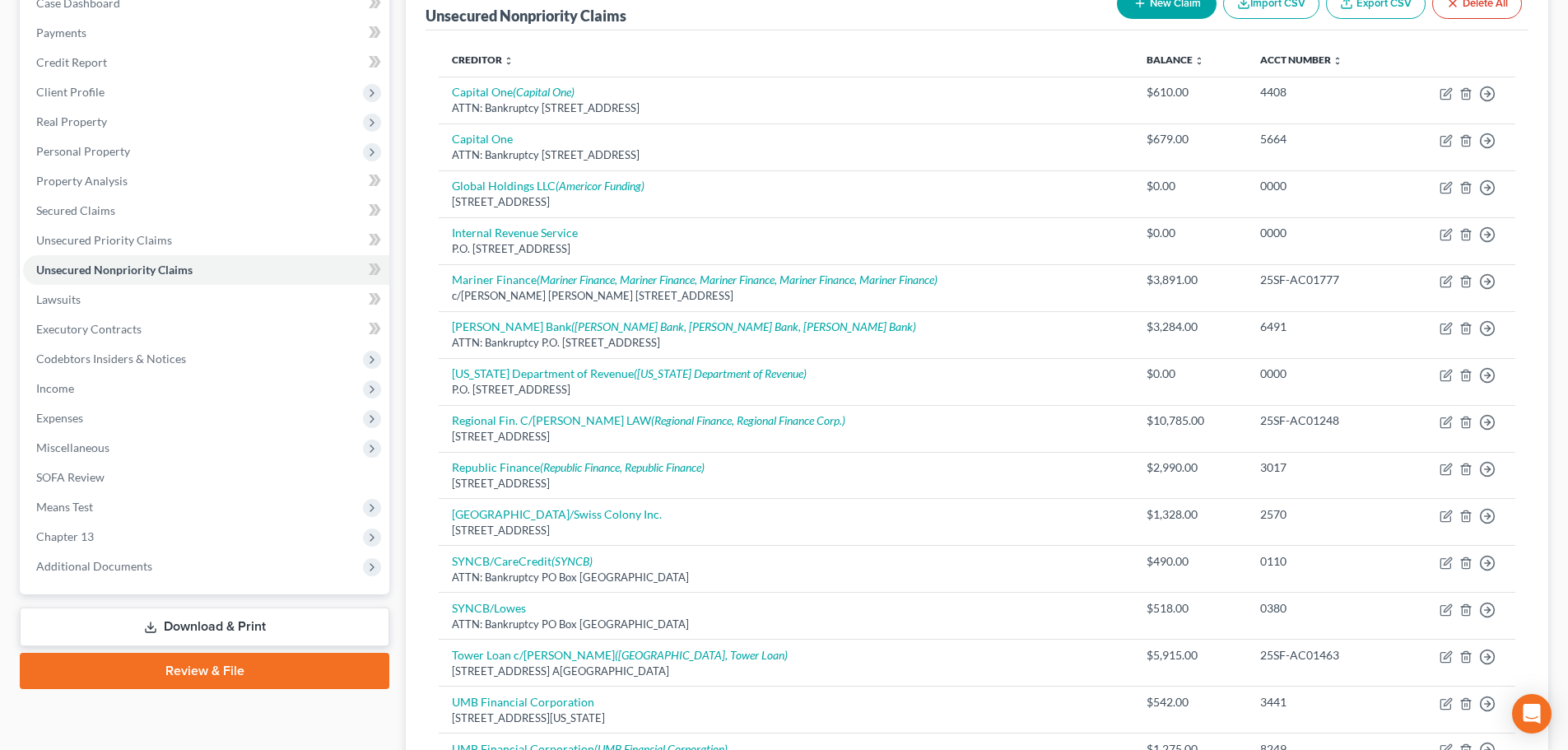
scroll to position [438, 0]
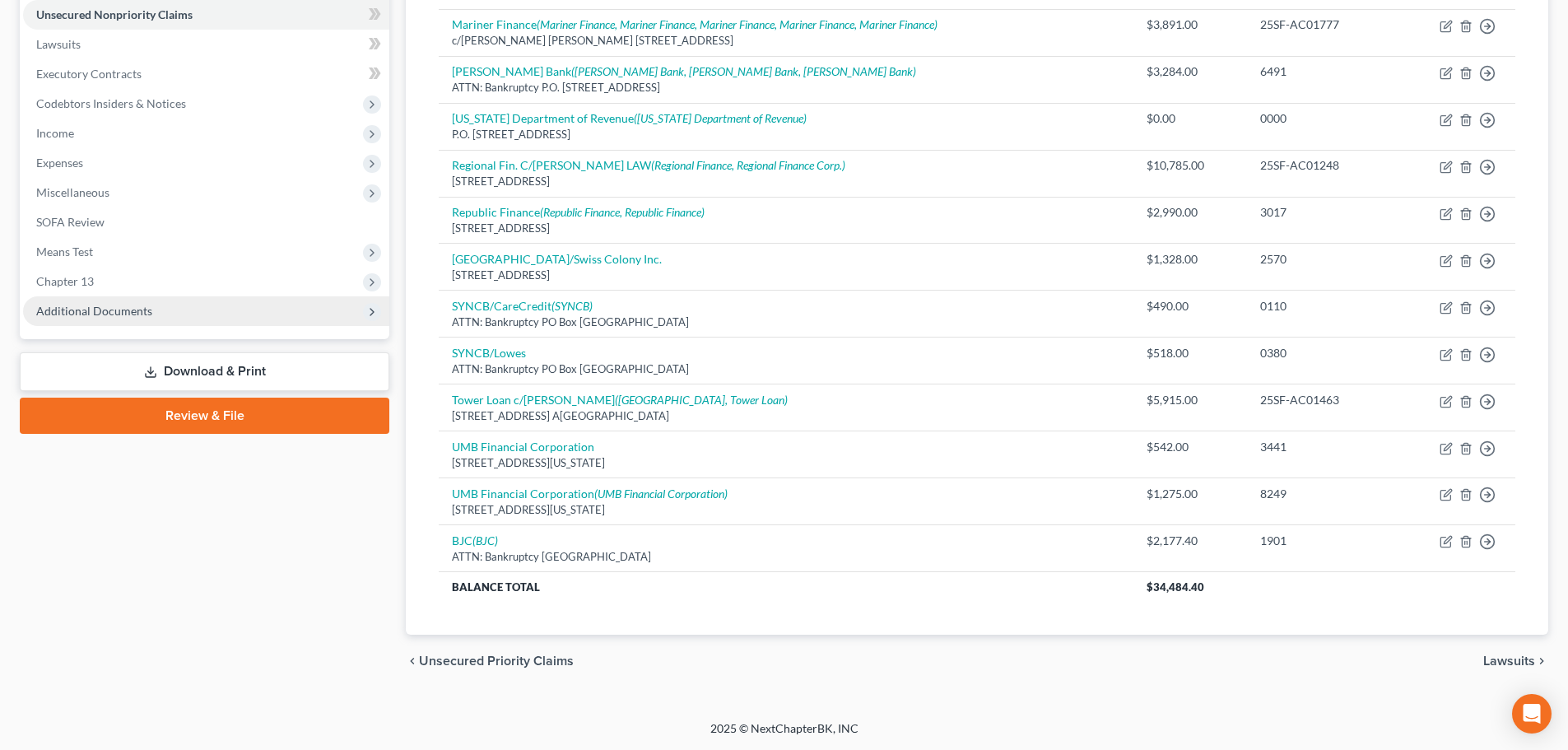
click at [196, 307] on span "Additional Documents" at bounding box center [206, 311] width 366 height 30
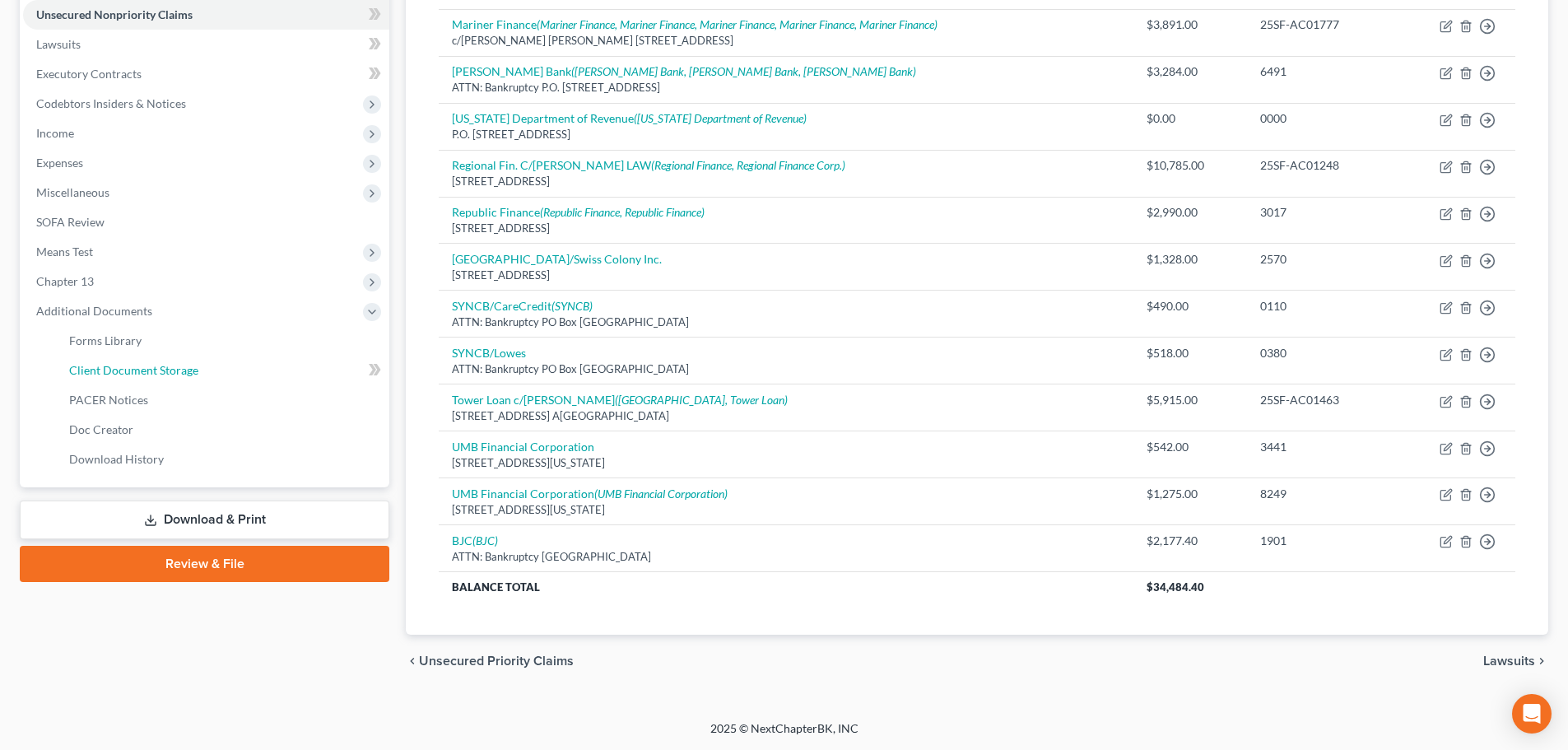
drag, startPoint x: 258, startPoint y: 372, endPoint x: 23, endPoint y: 332, distance: 238.4
click at [257, 372] on link "Client Document Storage" at bounding box center [223, 370] width 333 height 30
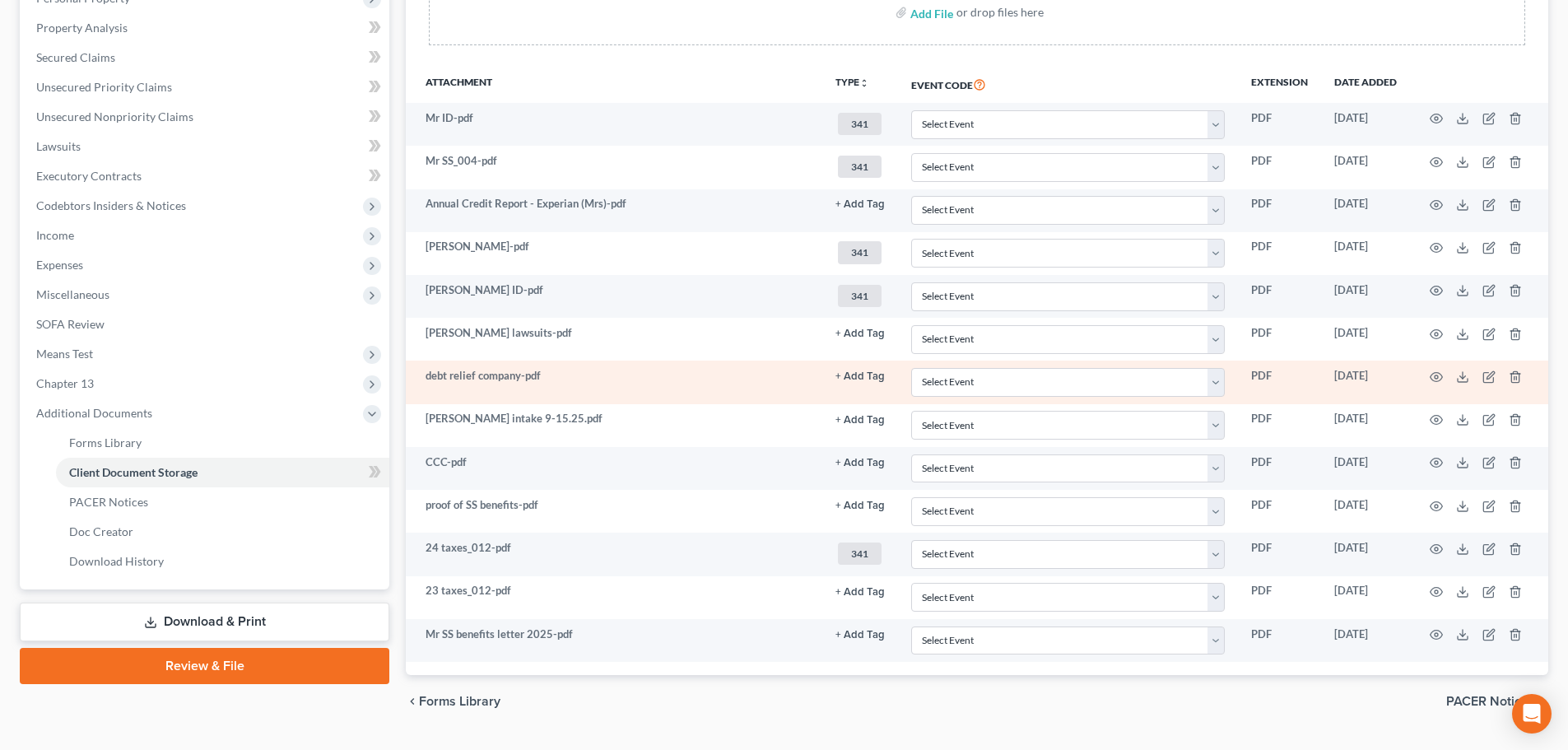
scroll to position [376, 0]
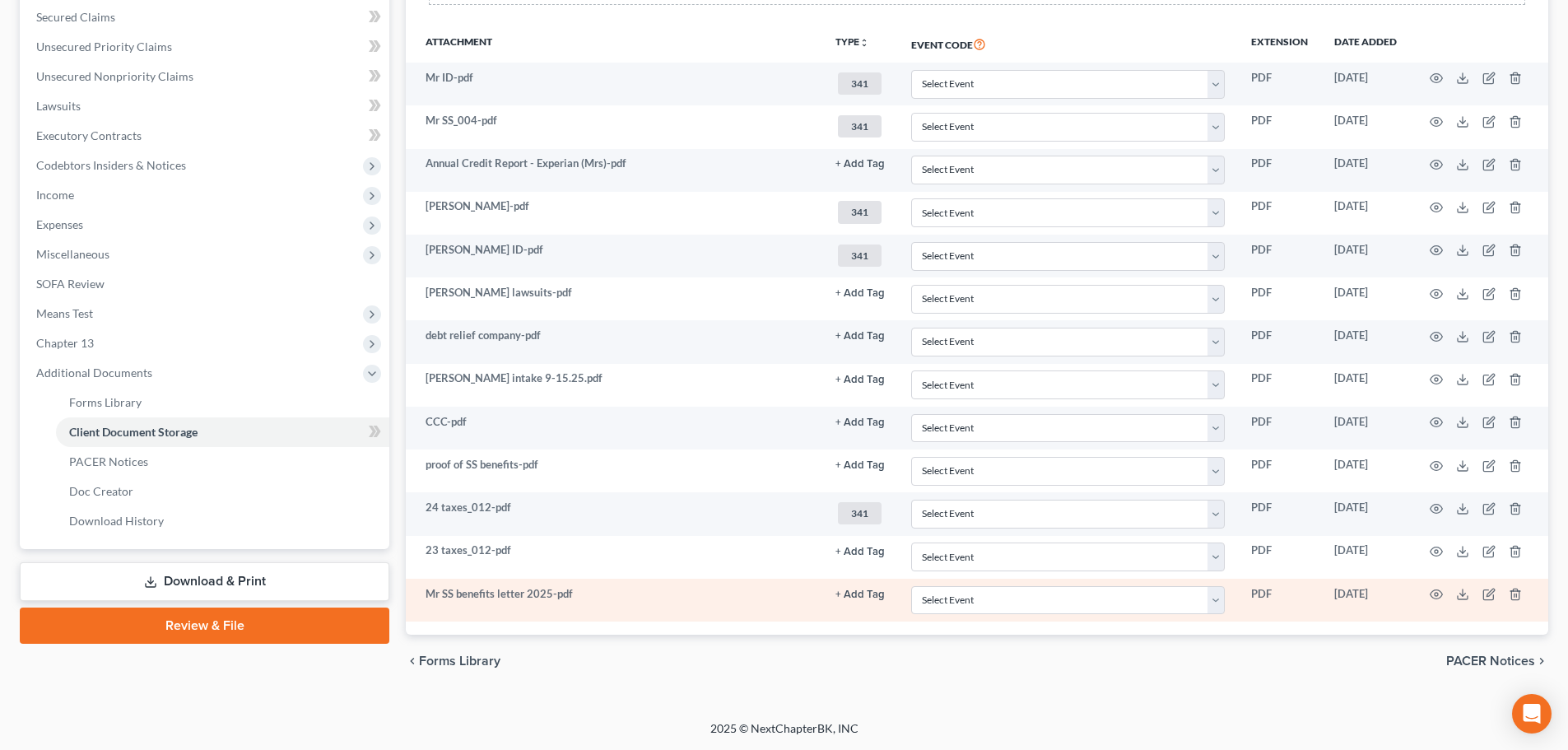
click at [861, 589] on button "+ Add Tag" at bounding box center [860, 594] width 50 height 11
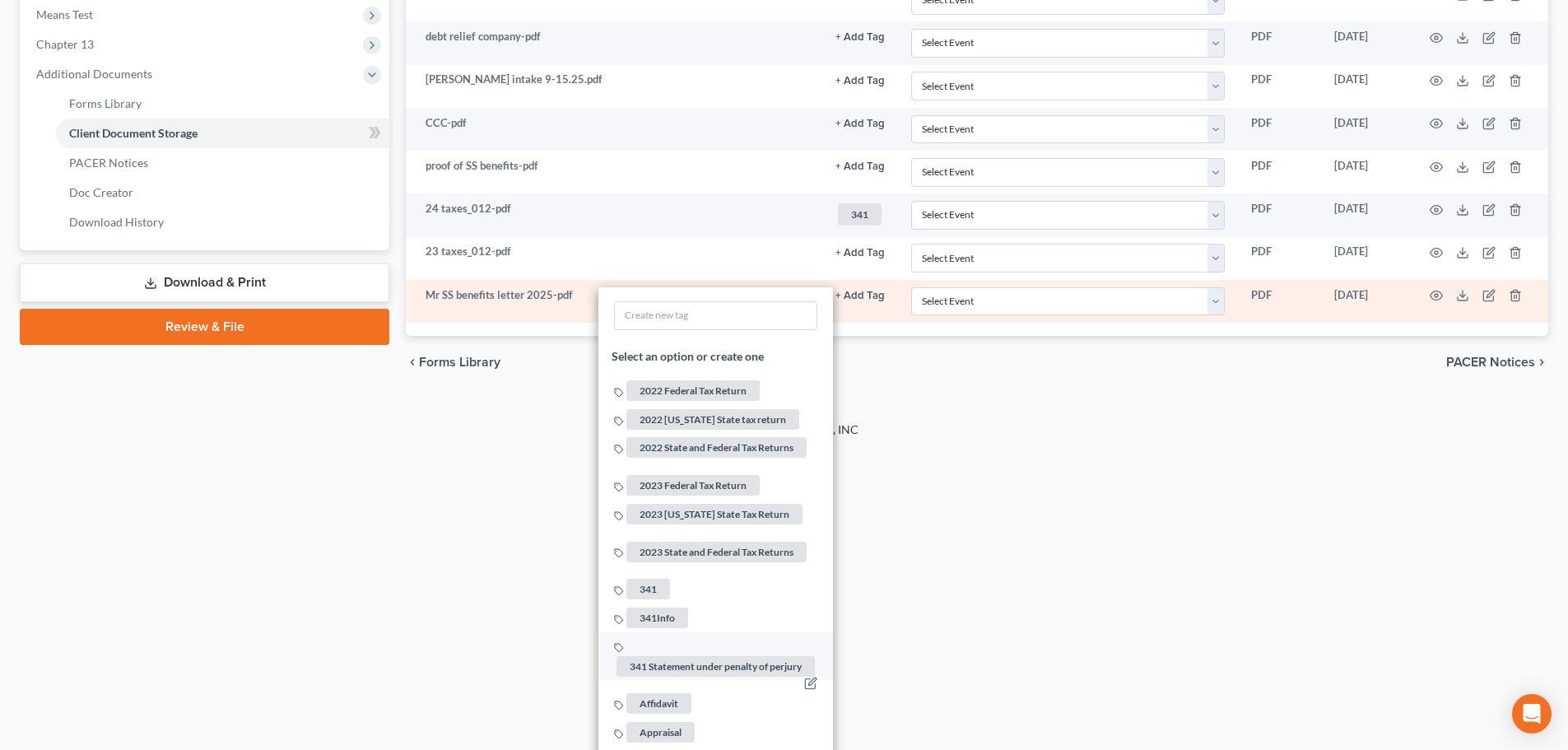
scroll to position [787, 0]
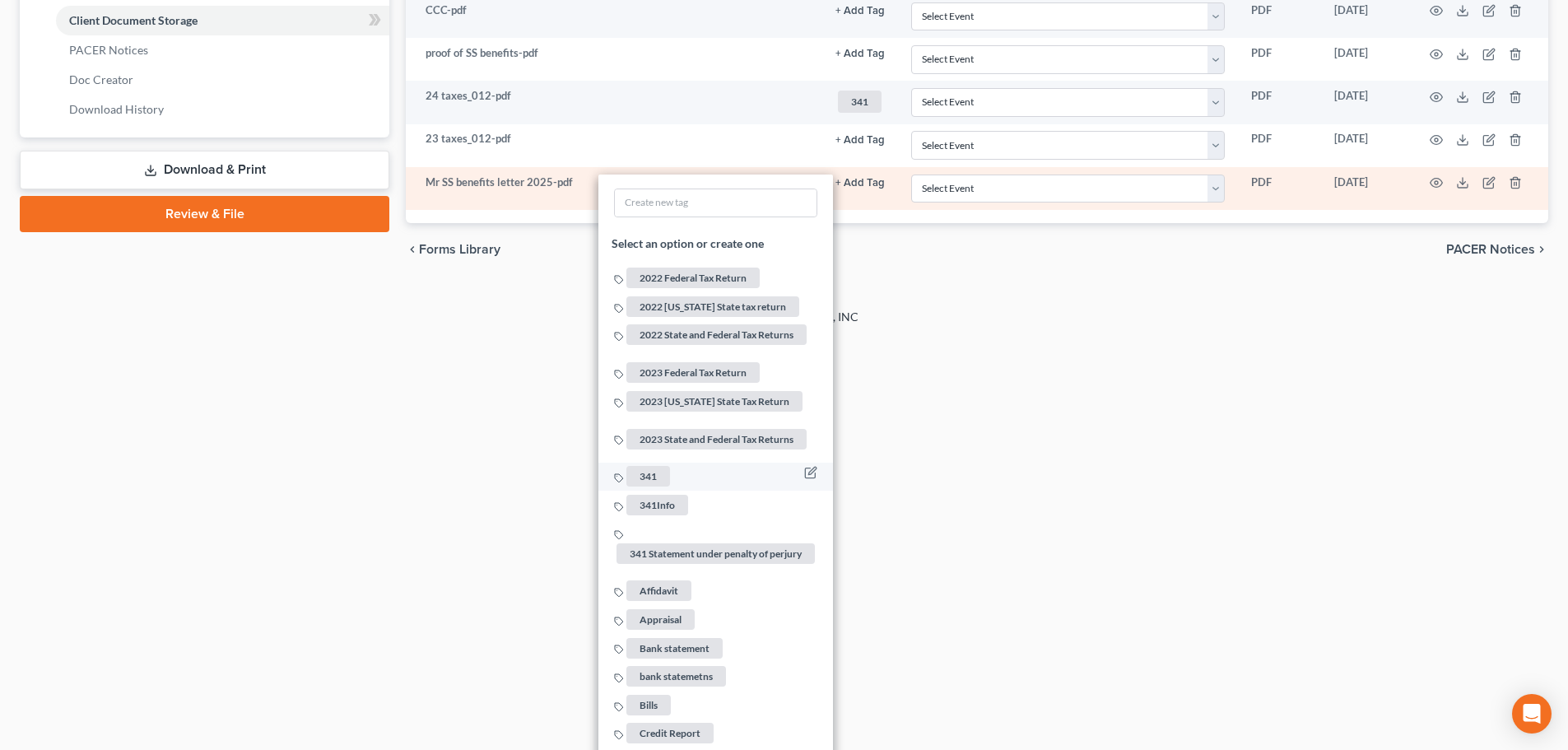
click at [659, 466] on span "341" at bounding box center [648, 476] width 43 height 21
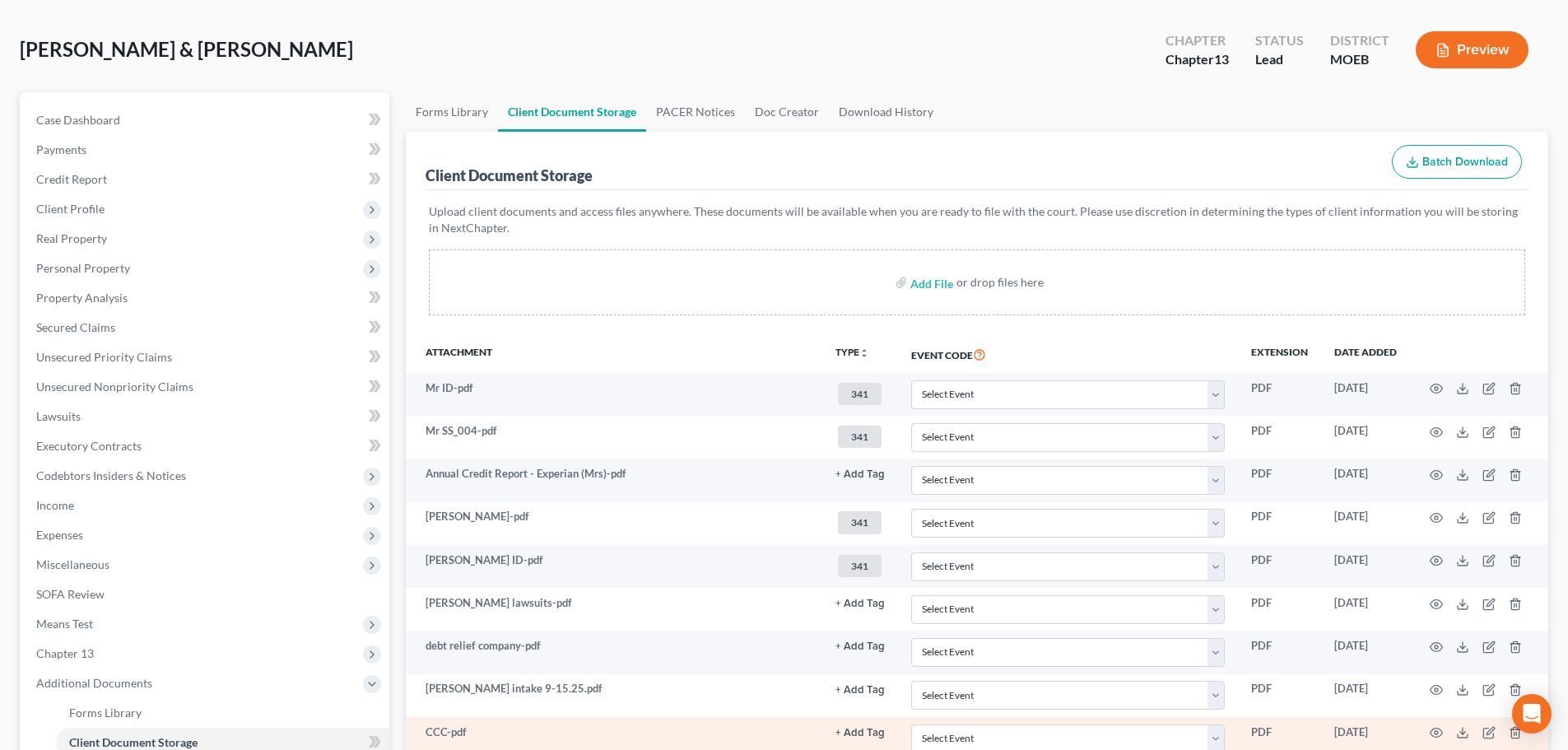
scroll to position [47, 0]
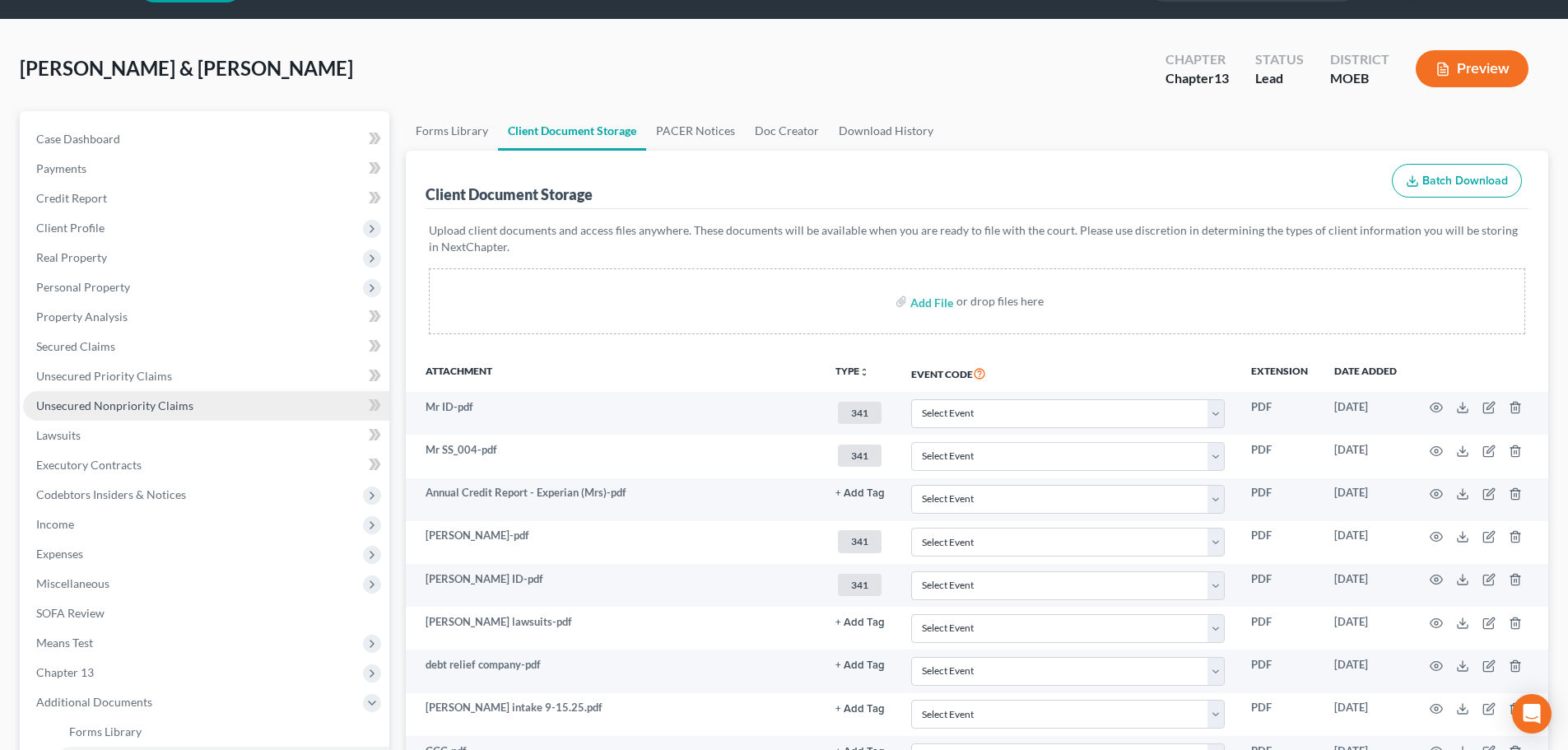
click at [137, 408] on span "Unsecured Nonpriority Claims" at bounding box center [115, 405] width 158 height 14
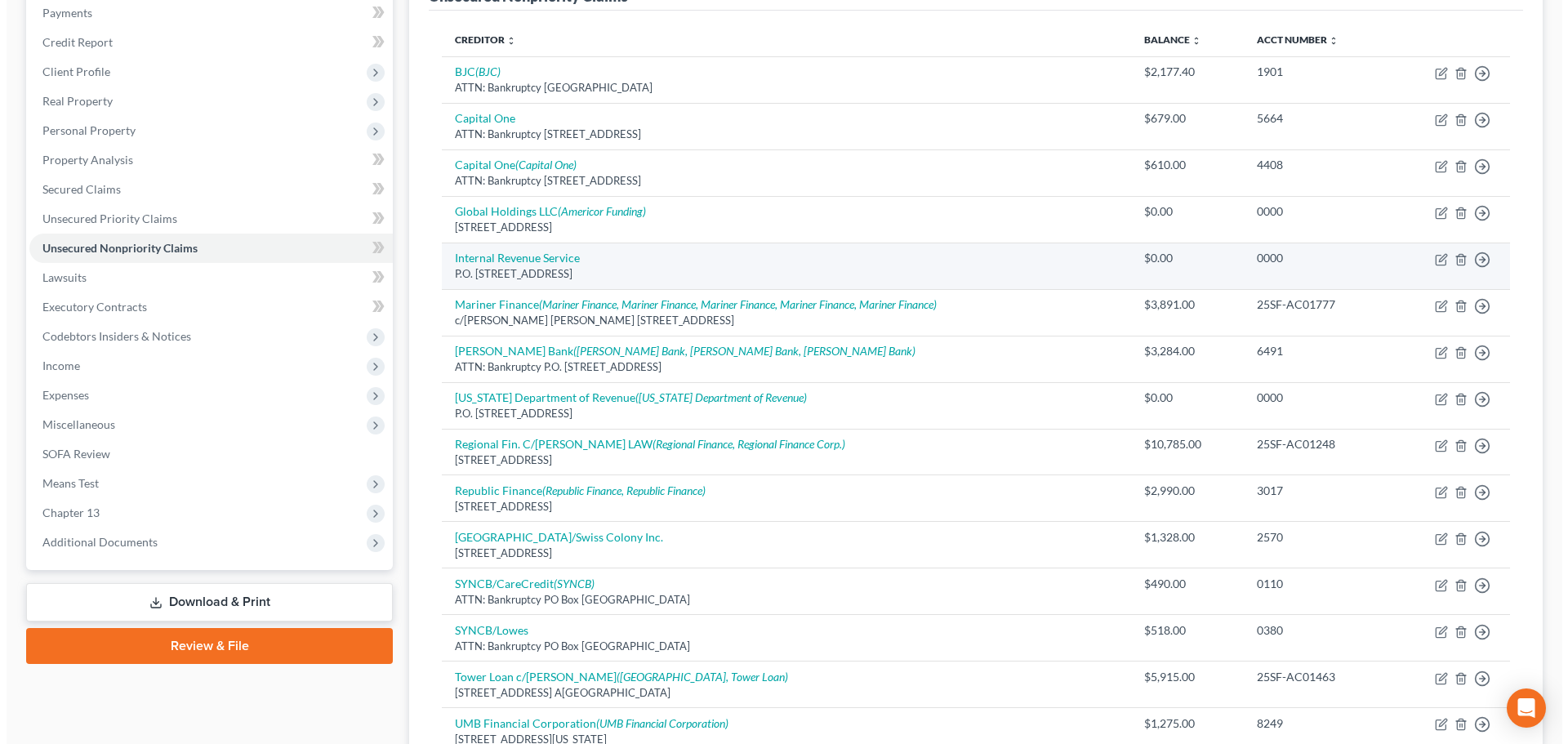
scroll to position [245, 0]
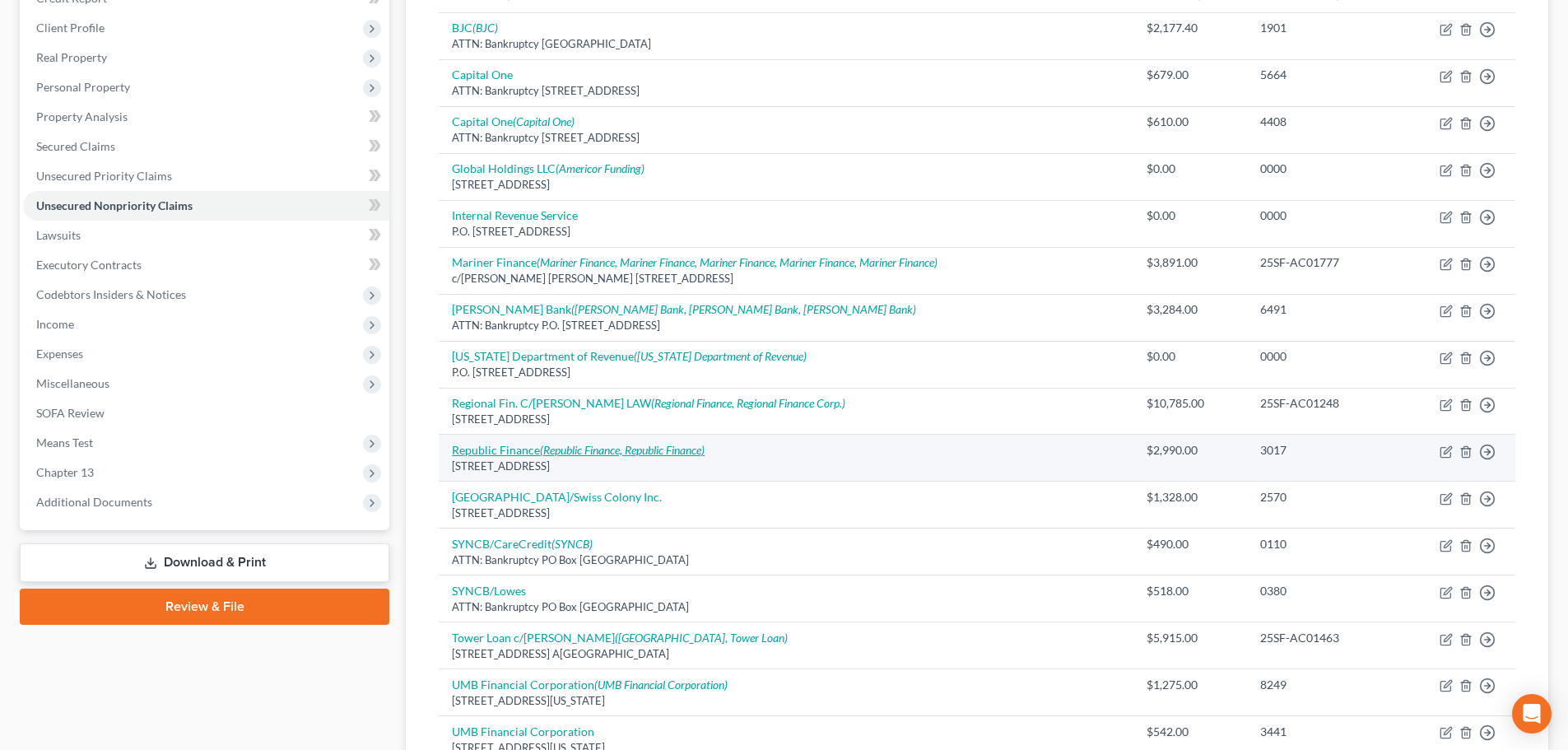
click at [524, 447] on link "Republic Finance (Republic Finance, Republic Finance)" at bounding box center [578, 449] width 253 height 14
select select "19"
select select "10"
select select "2"
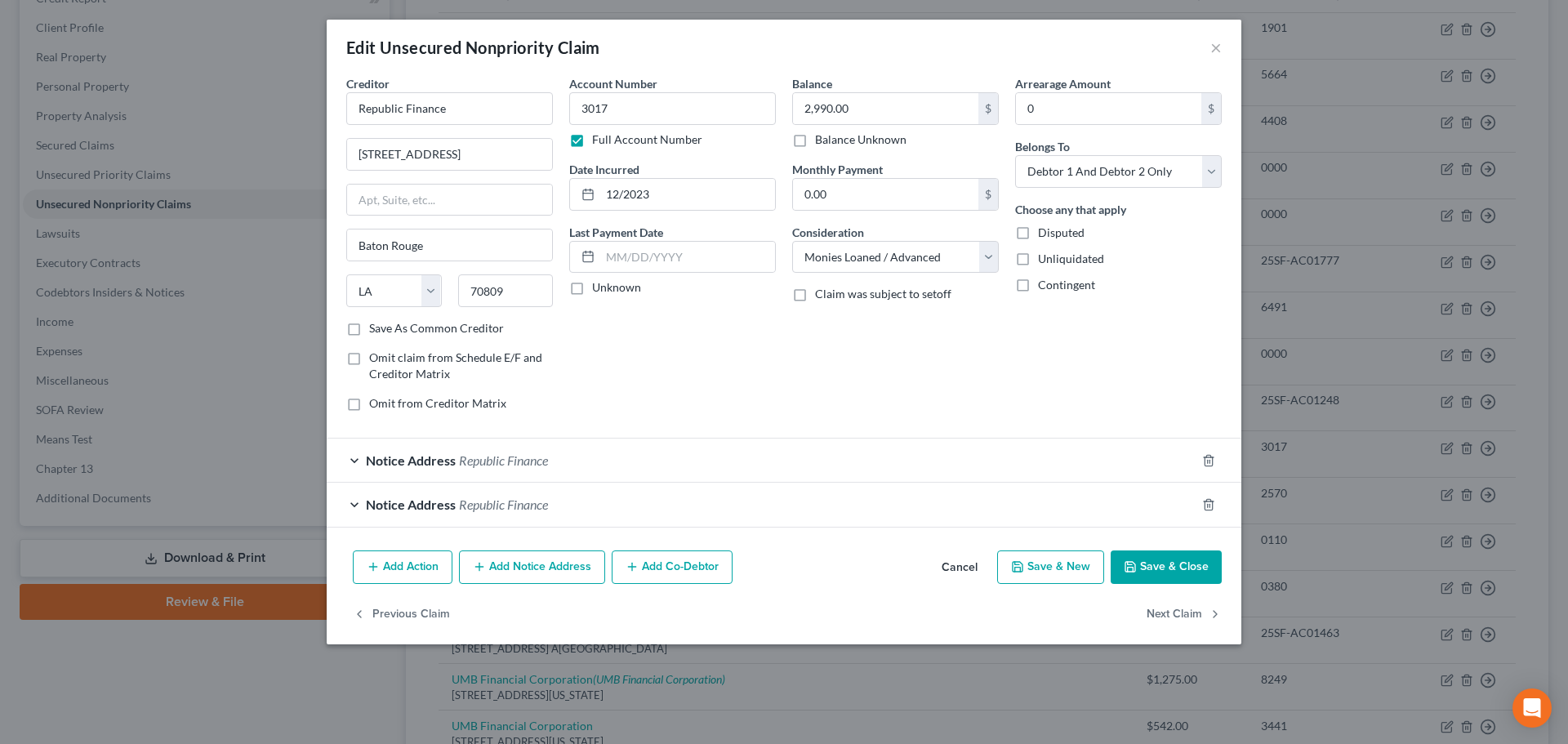
click at [502, 469] on div "Notice Address Republic Finance" at bounding box center [761, 460] width 869 height 43
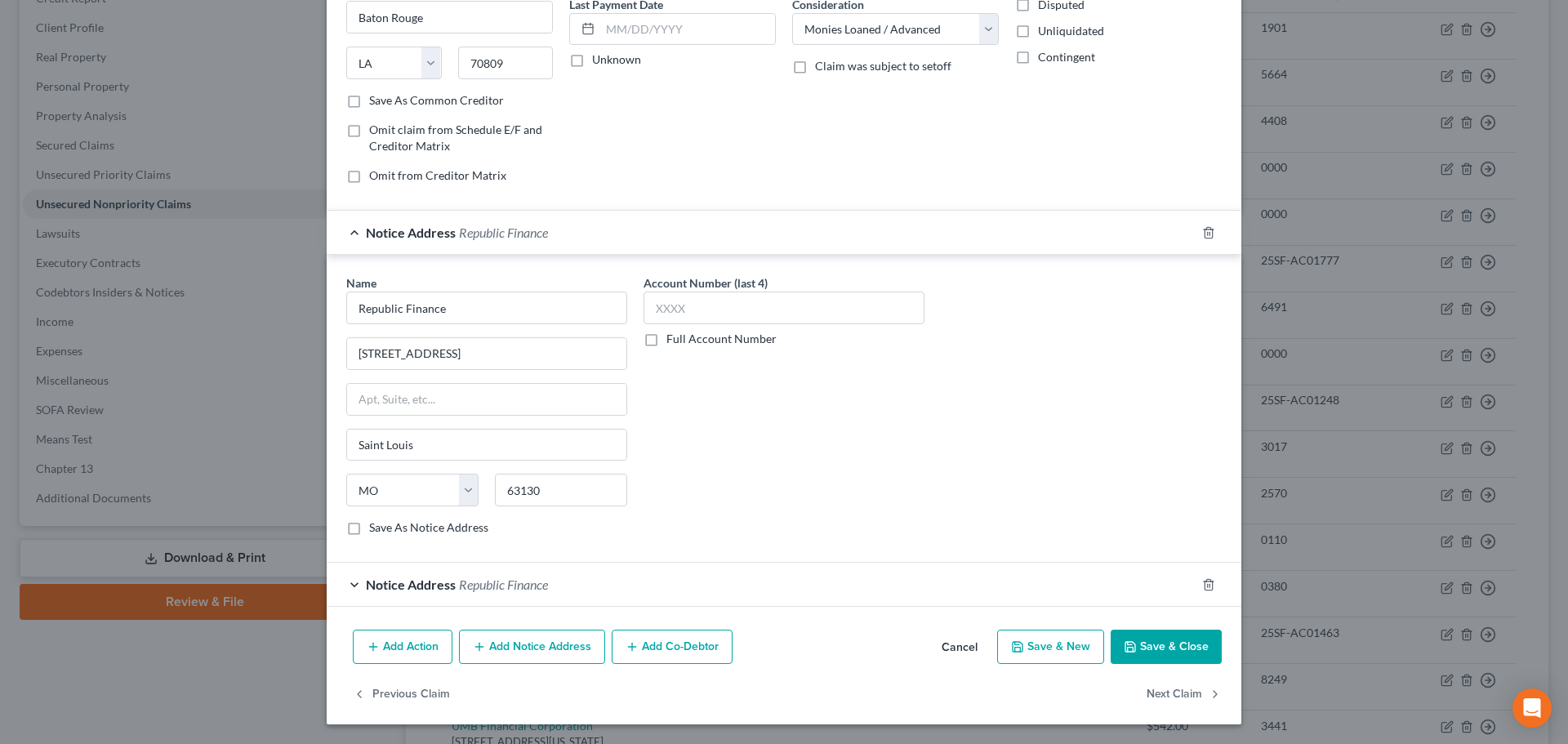
click at [486, 579] on span "Republic Finance" at bounding box center [503, 583] width 89 height 15
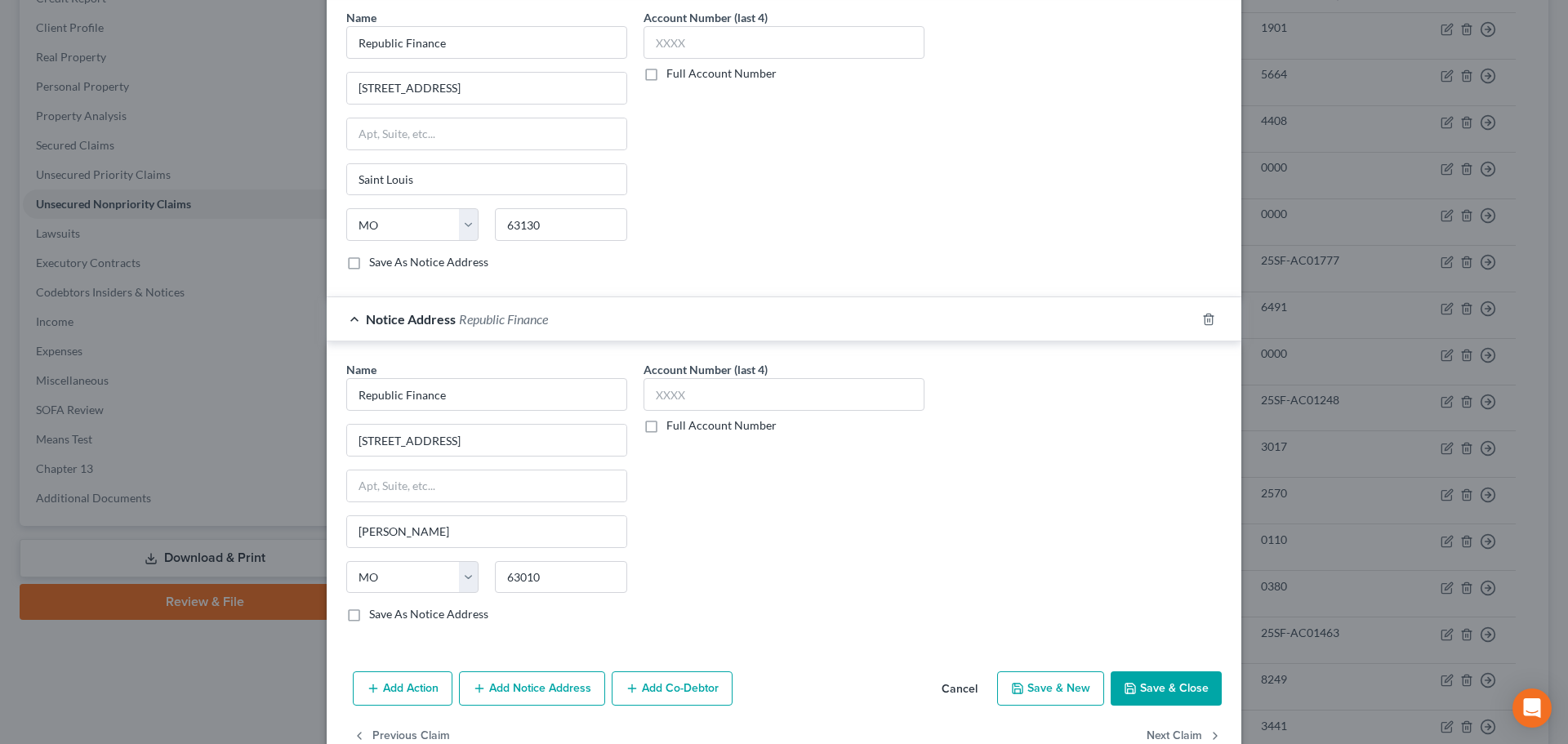
scroll to position [535, 0]
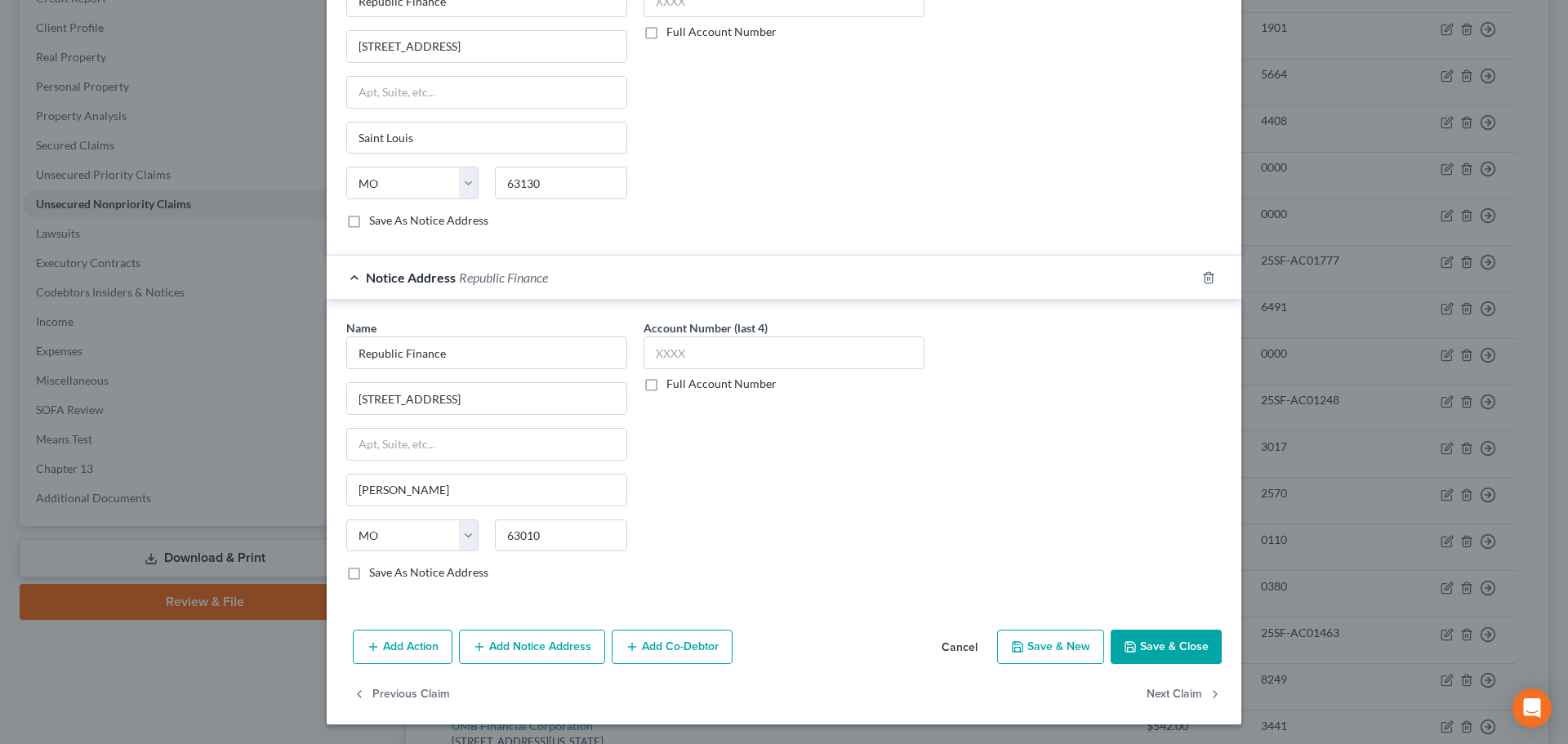
click at [525, 638] on button "Add Notice Address" at bounding box center [532, 646] width 147 height 34
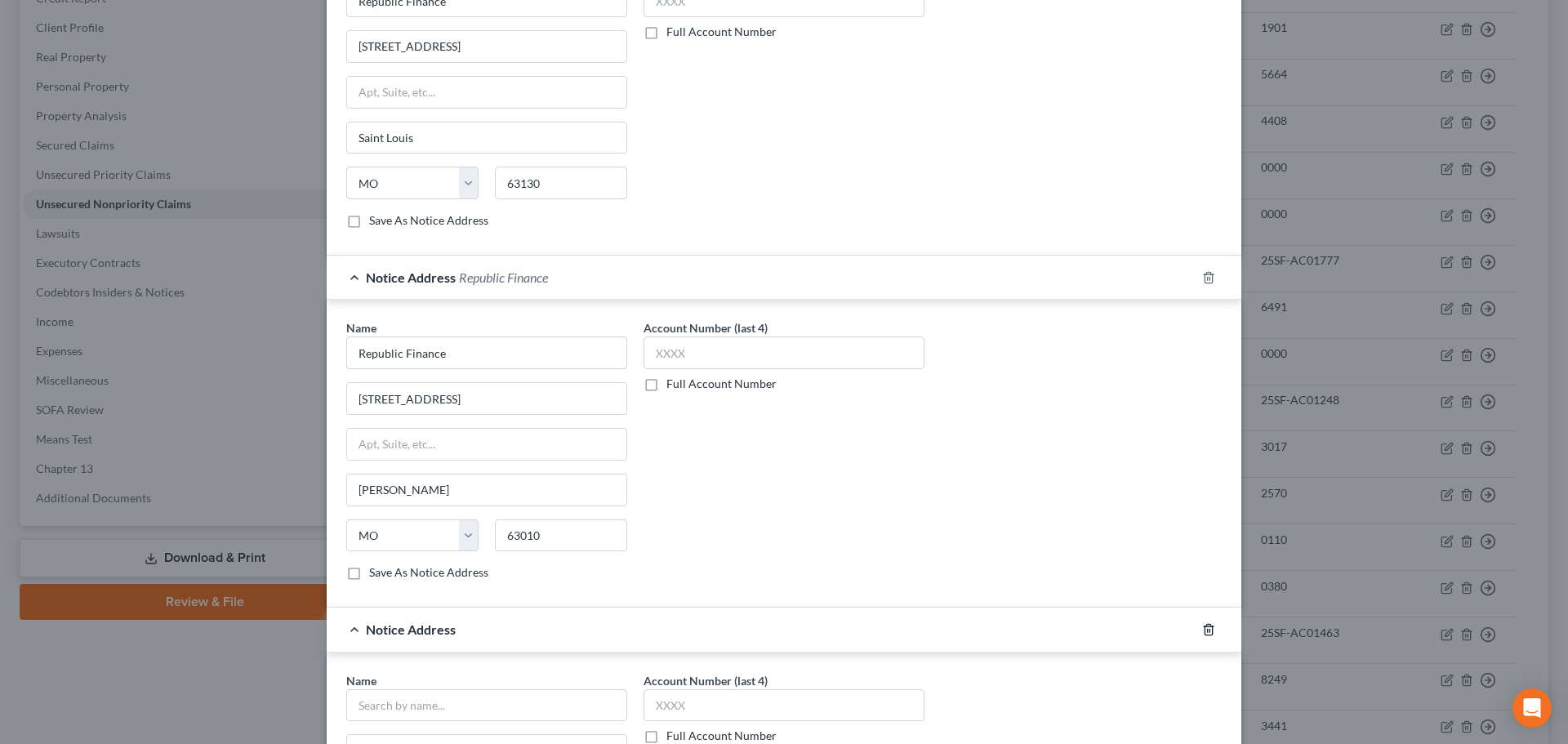
click at [1208, 629] on line "button" at bounding box center [1208, 631] width 0 height 4
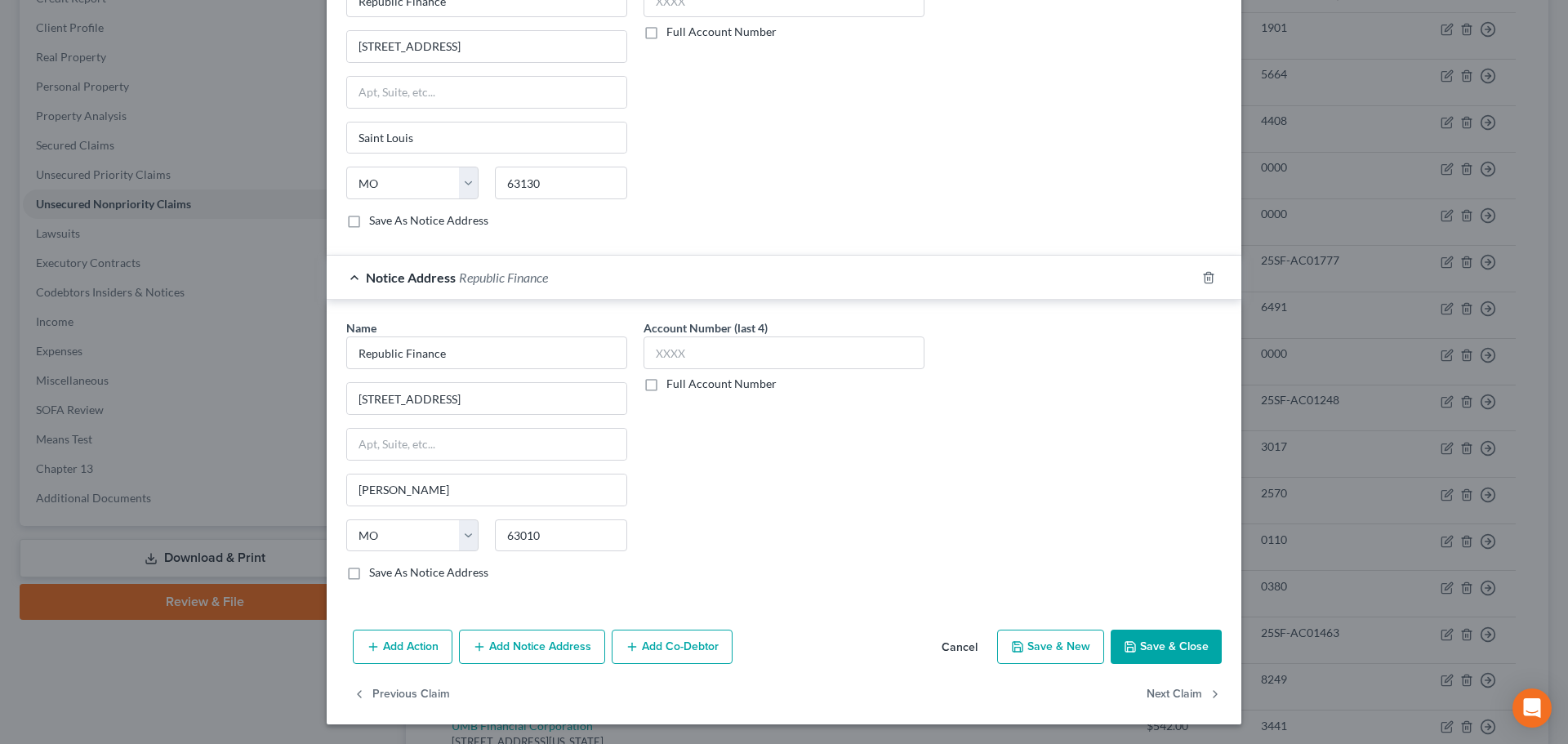
click at [1138, 641] on button "Save & Close" at bounding box center [1167, 646] width 111 height 34
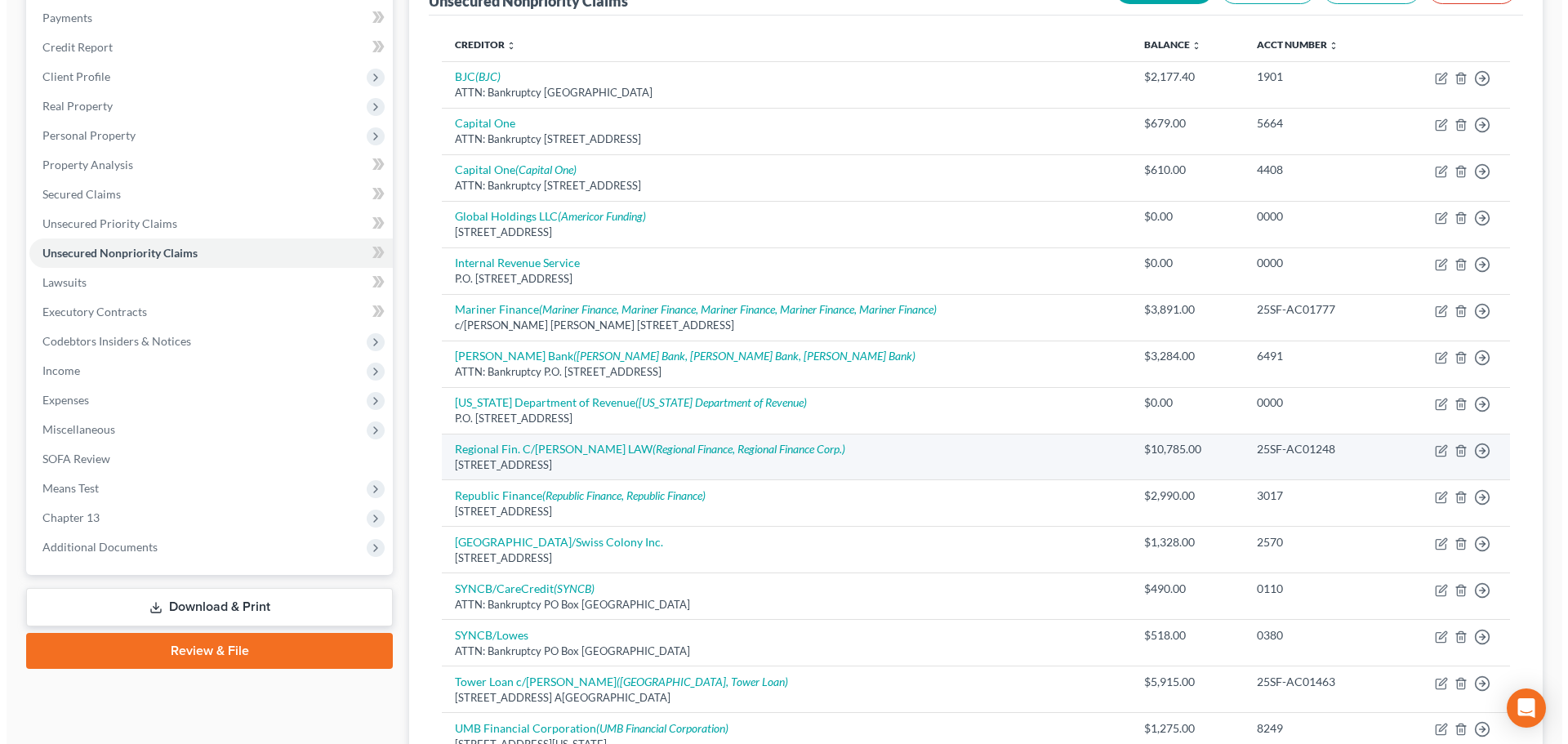
scroll to position [190, 0]
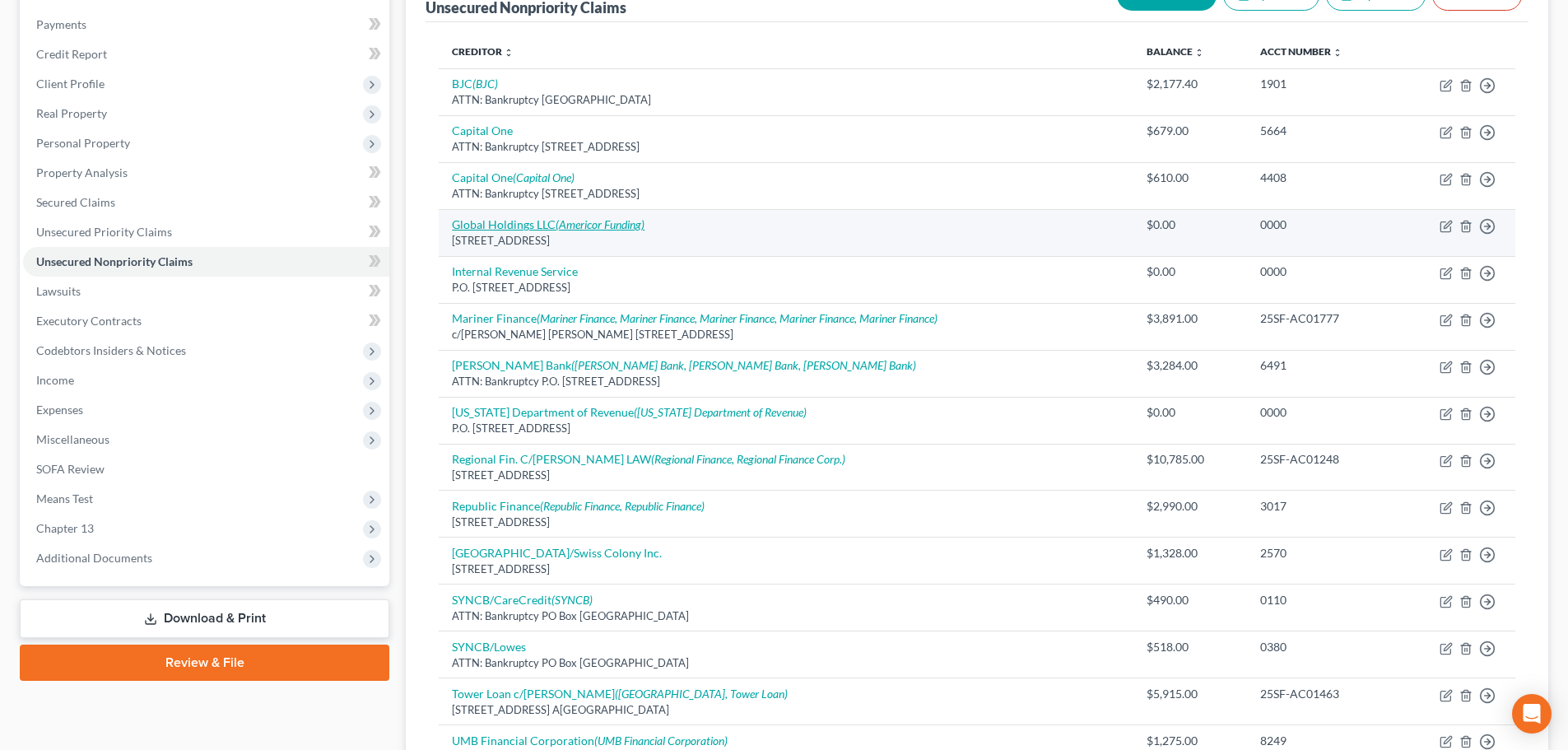
click at [578, 231] on icon "(Americor Funding)" at bounding box center [600, 224] width 89 height 14
select select "37"
select select "14"
select select "2"
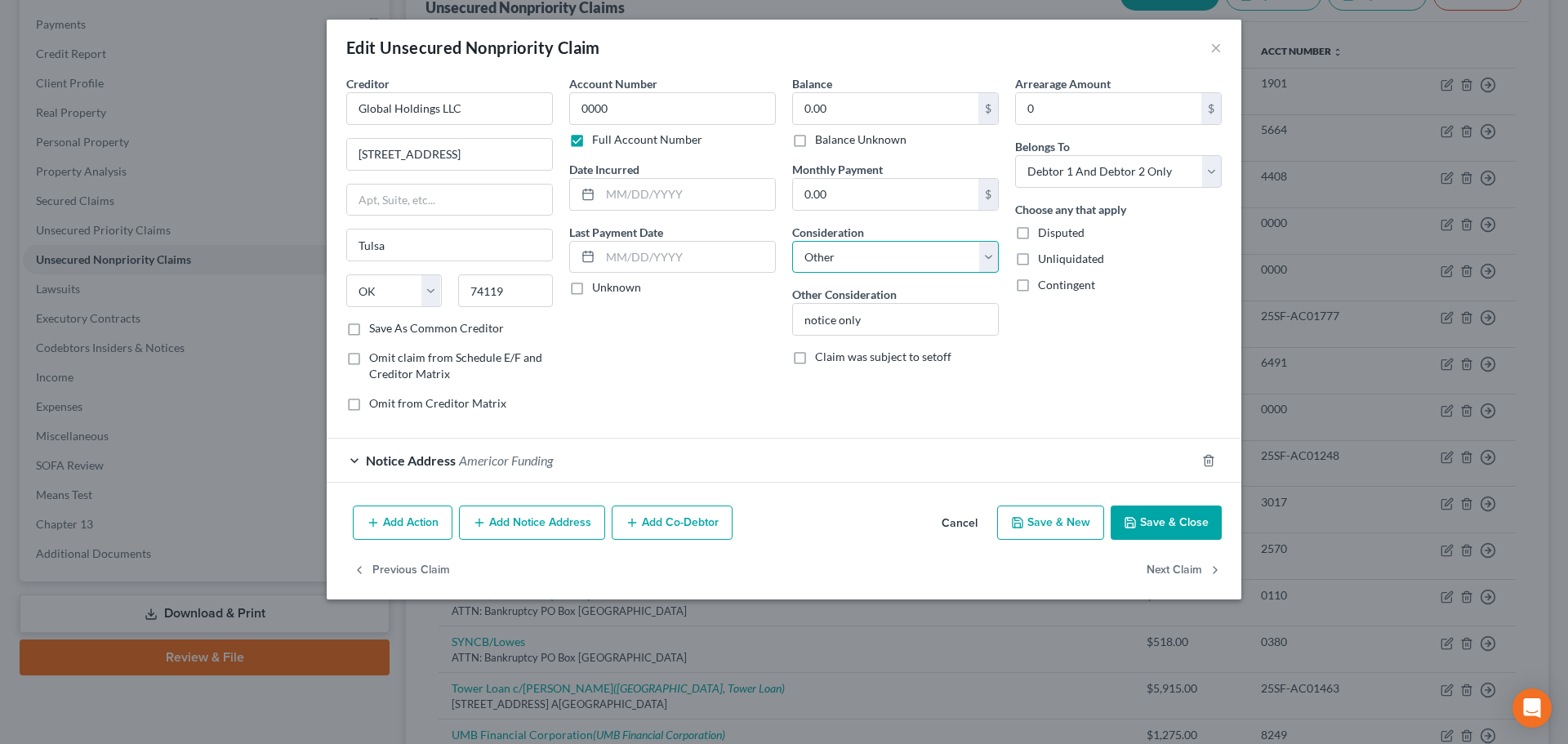
click at [844, 256] on select "Select Cable / Satellite Services Collection Agency Credit Card Debt Debt Couns…" at bounding box center [895, 257] width 207 height 32
select select "16"
click at [792, 241] on select "Select Cable / Satellite Services Collection Agency Credit Card Debt Debt Couns…" at bounding box center [895, 257] width 207 height 32
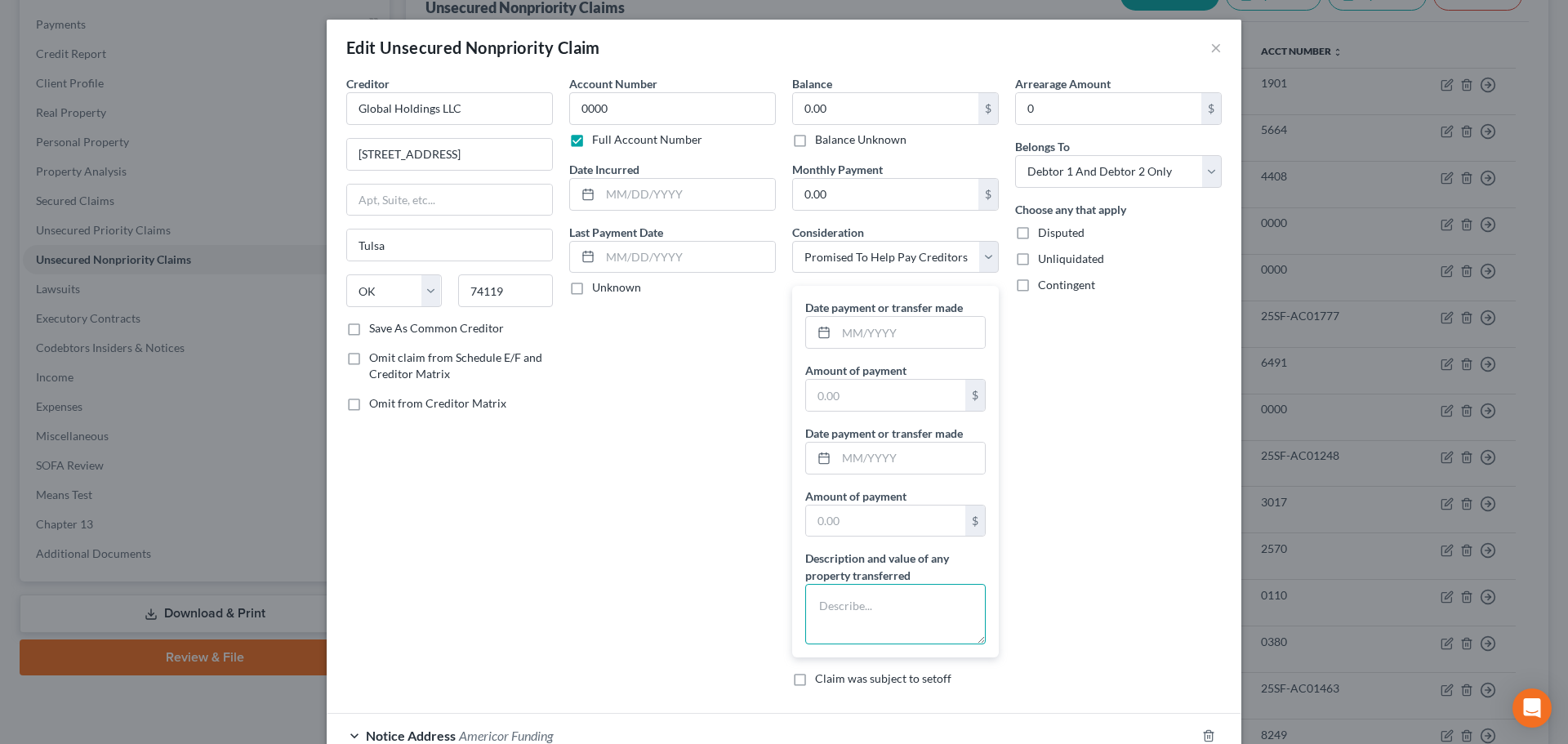
click at [869, 610] on textarea at bounding box center [895, 614] width 181 height 60
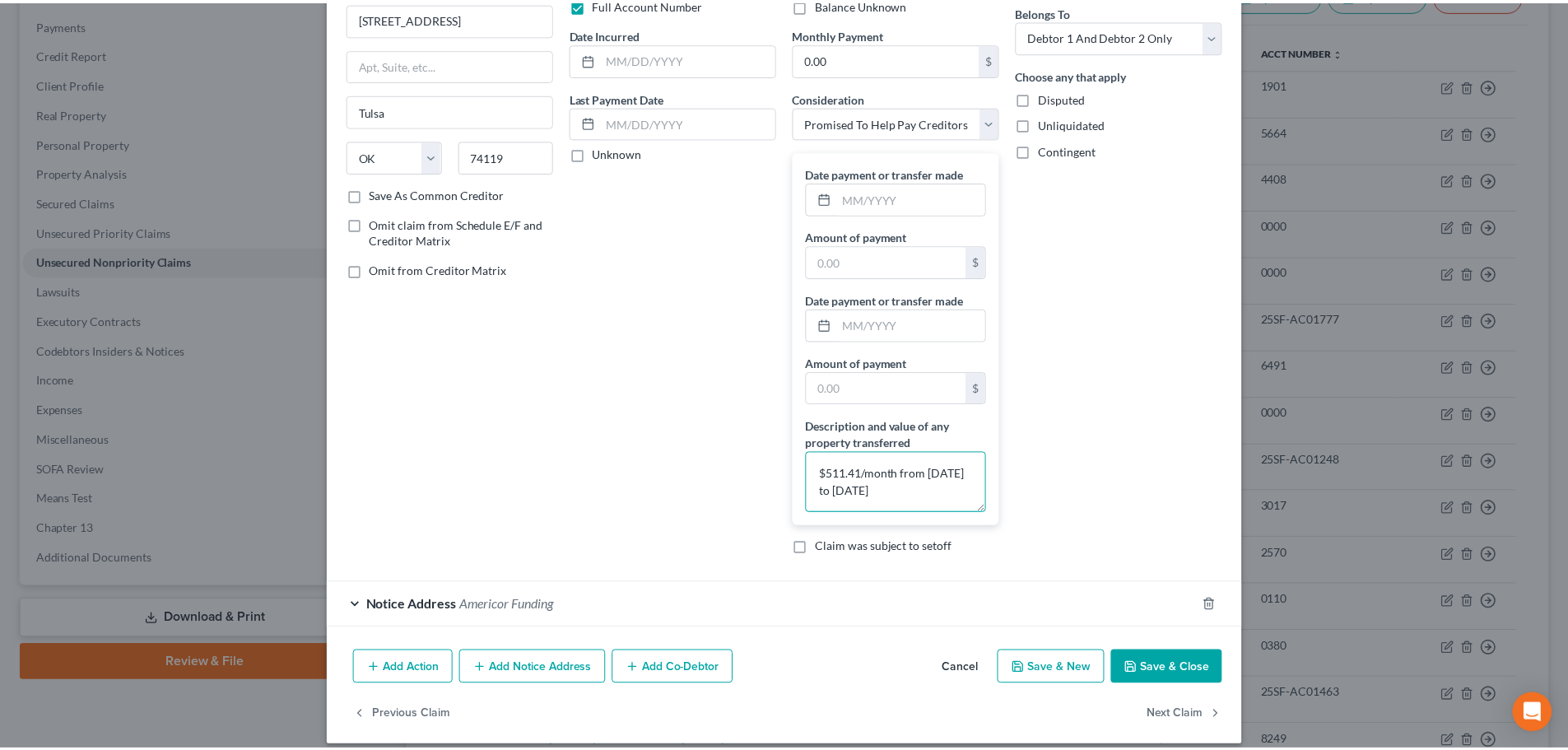
scroll to position [152, 0]
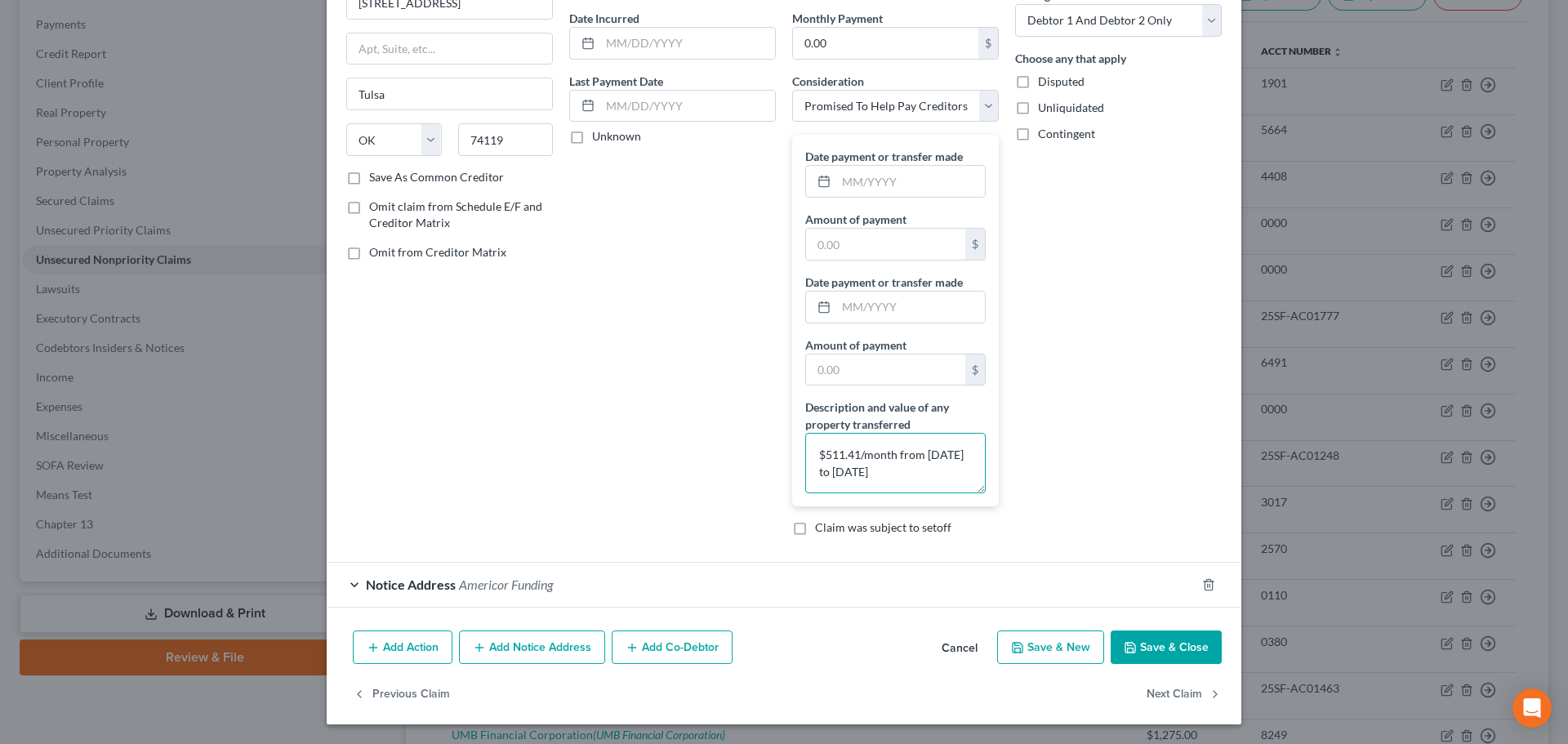
type textarea "$511.41/month from [DATE] to [DATE]"
click at [1176, 641] on button "Save & Close" at bounding box center [1167, 647] width 111 height 34
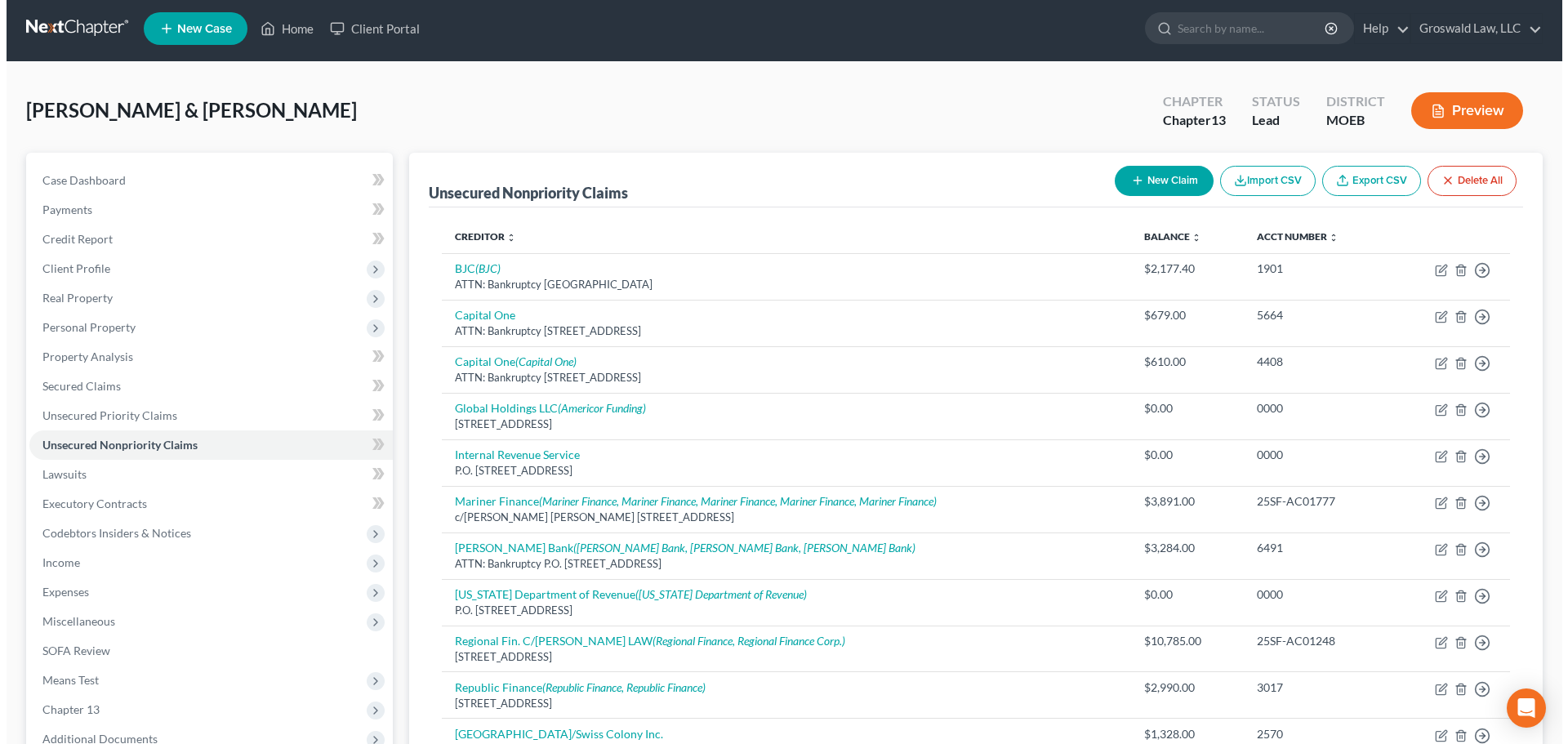
scroll to position [0, 0]
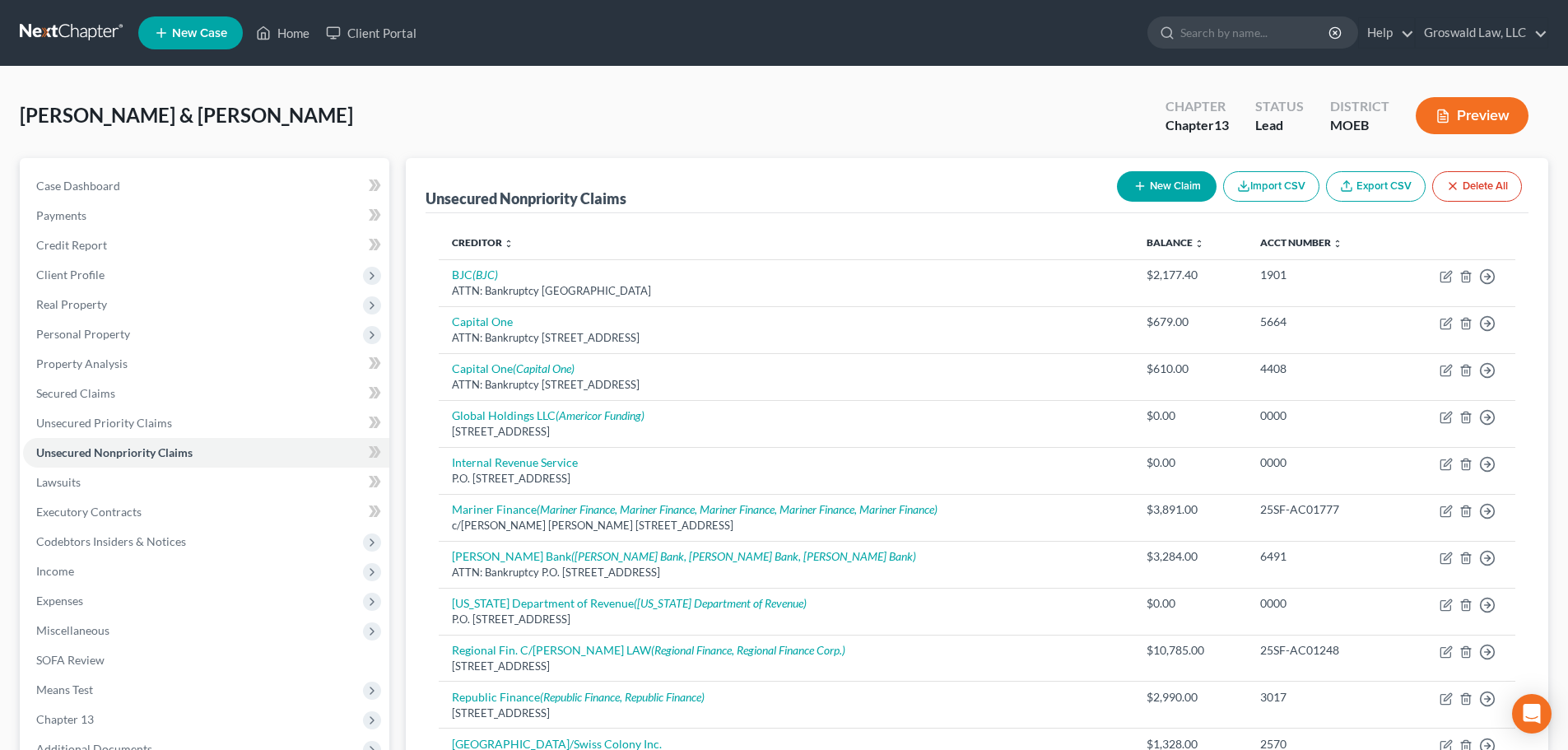
click at [1147, 187] on button "New Claim" at bounding box center [1167, 187] width 100 height 31
select select "2"
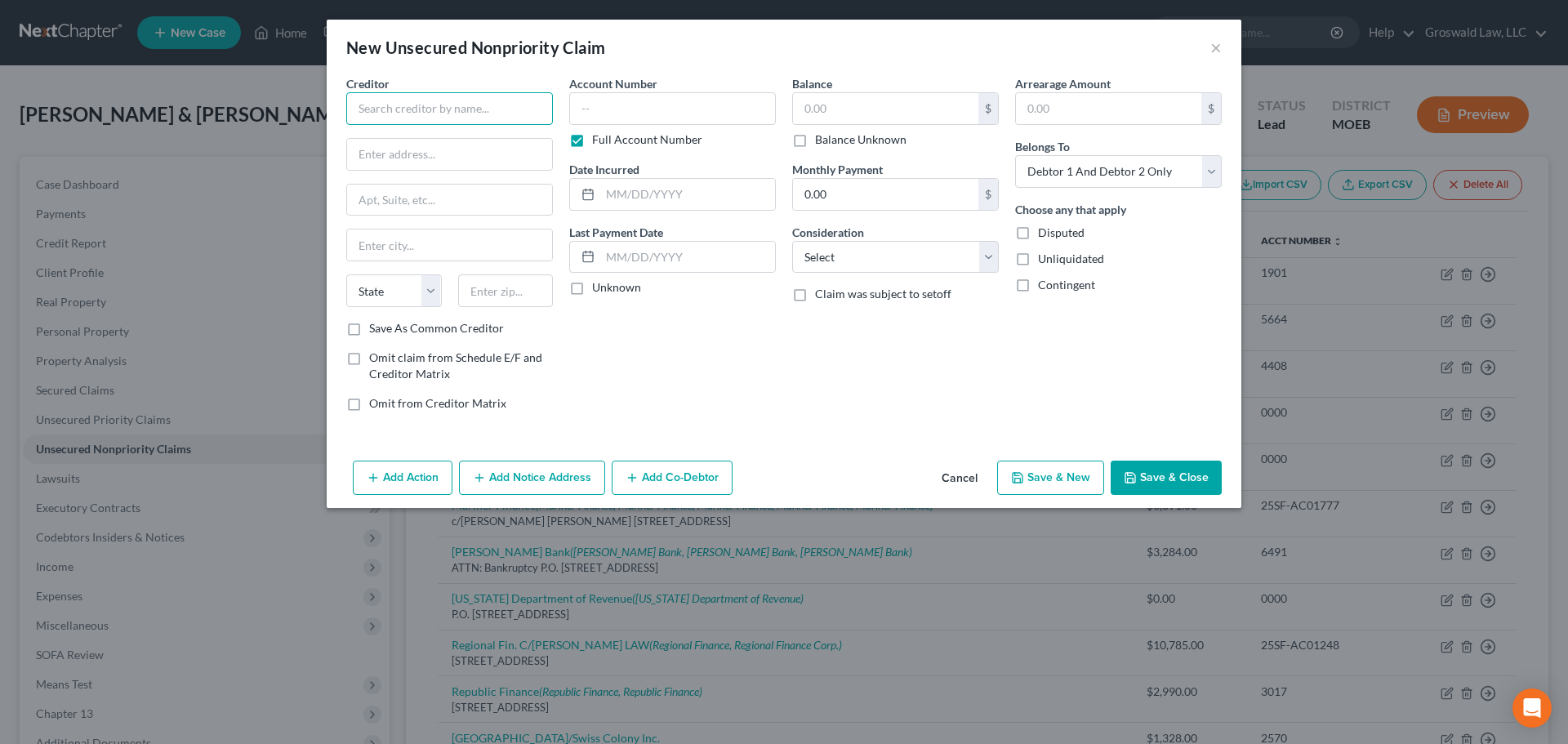
click at [370, 96] on input "text" at bounding box center [450, 109] width 207 height 32
click at [427, 144] on div "New Rez a/k/a Shellpoint" at bounding box center [444, 137] width 170 height 16
type input "New Rez a/k/a Shellpoint"
type input "P.O. Box 636005"
type input "Littleton"
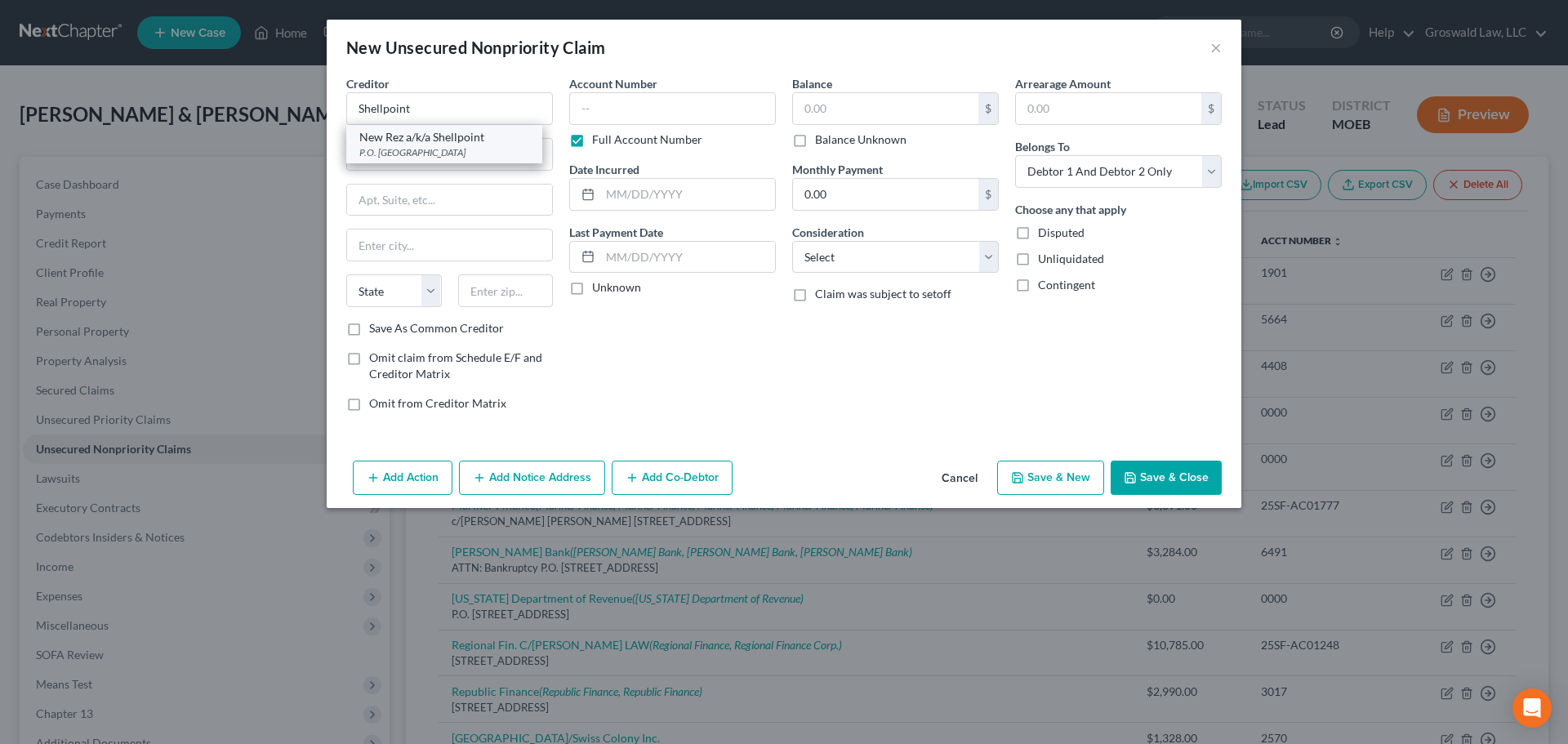
select select "5"
type input "80163"
click at [511, 476] on button "Add Notice Address" at bounding box center [532, 477] width 147 height 34
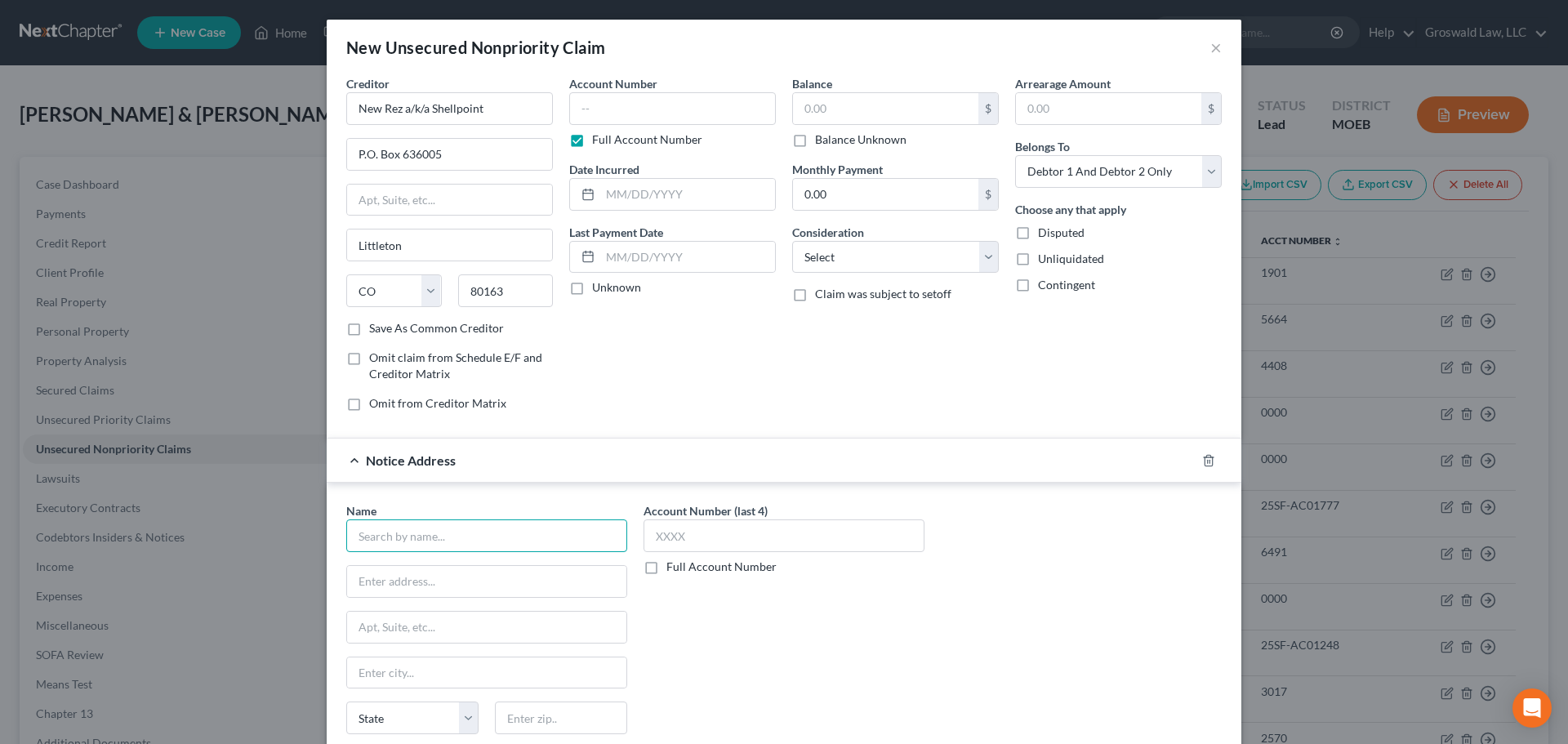
click at [488, 526] on input "text" at bounding box center [486, 536] width 281 height 32
type input "Shellpoint"
type input "PO Box 19024"
type input "29602"
type input "[GEOGRAPHIC_DATA]"
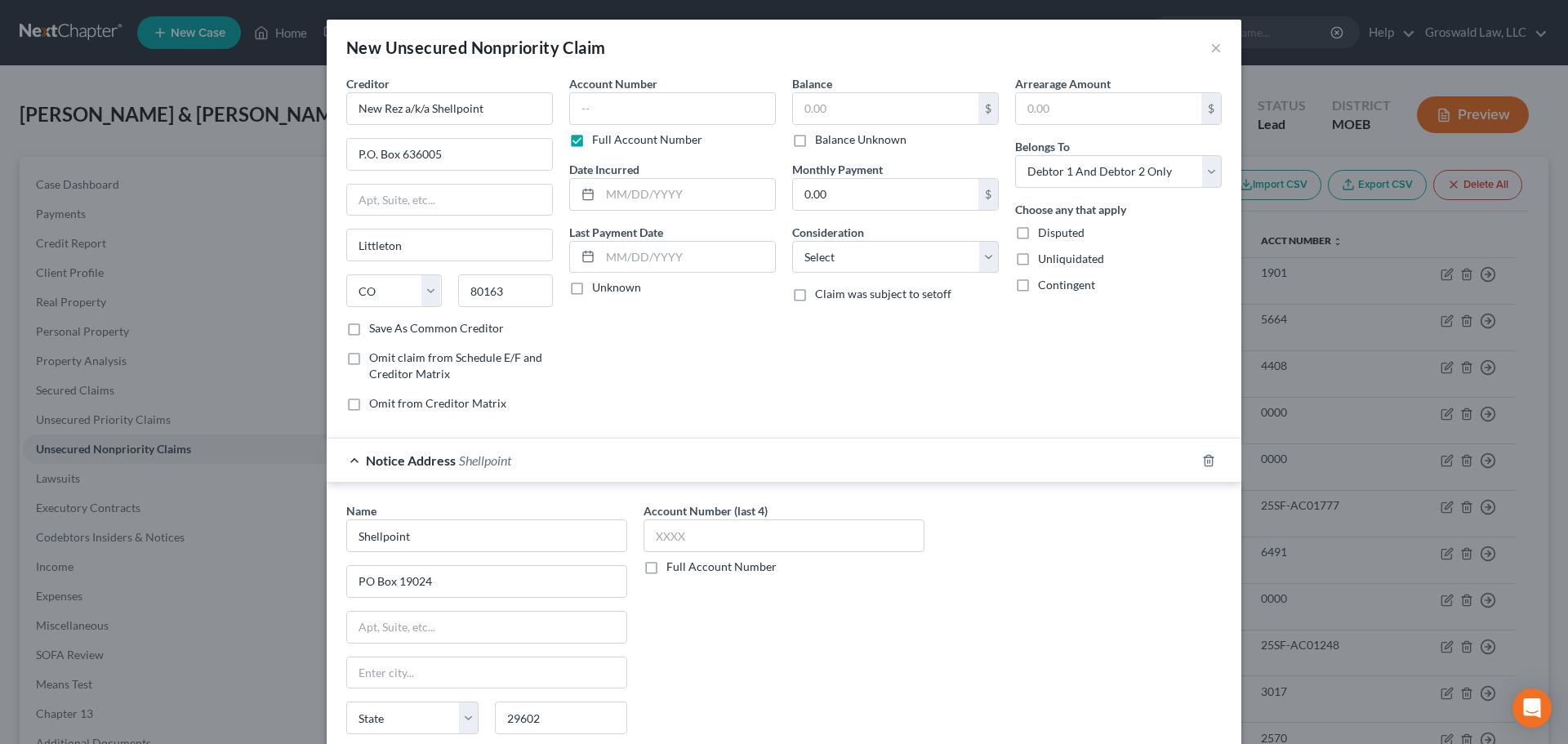
select select "42"
click at [601, 112] on input "text" at bounding box center [673, 109] width 207 height 32
type input "1192"
click at [867, 252] on select "Select Cable / Satellite Services Collection Agency Credit Card Debt Debt Couns…" at bounding box center [895, 257] width 207 height 32
select select "14"
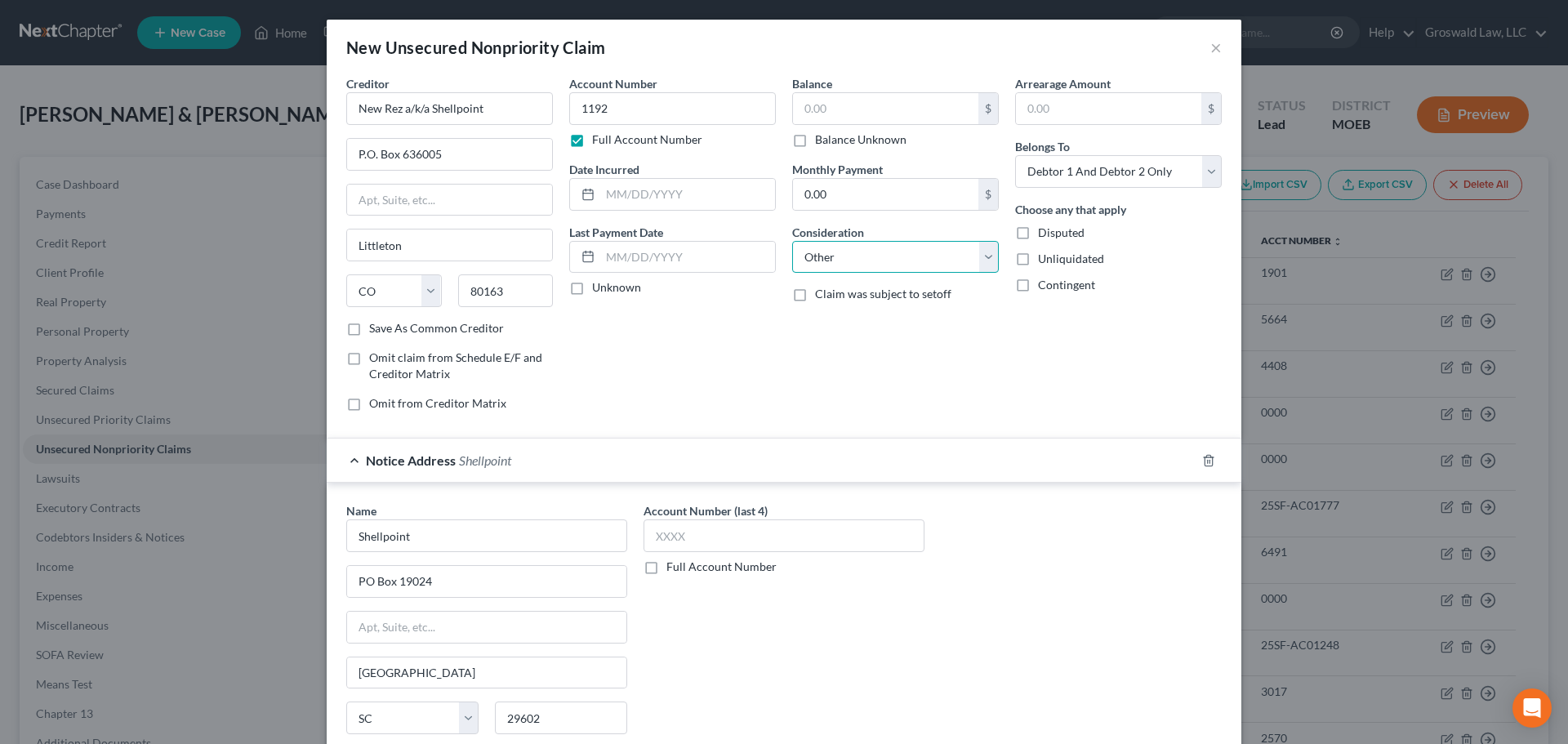
click at [792, 241] on select "Select Cable / Satellite Services Collection Agency Credit Card Debt Debt Couns…" at bounding box center [895, 257] width 207 height 32
type input "notice only"
drag, startPoint x: 1208, startPoint y: 49, endPoint x: 1048, endPoint y: 68, distance: 161.1
click at [1086, 62] on div "New Unsecured Nonpriority Claim ×" at bounding box center [784, 48] width 915 height 56
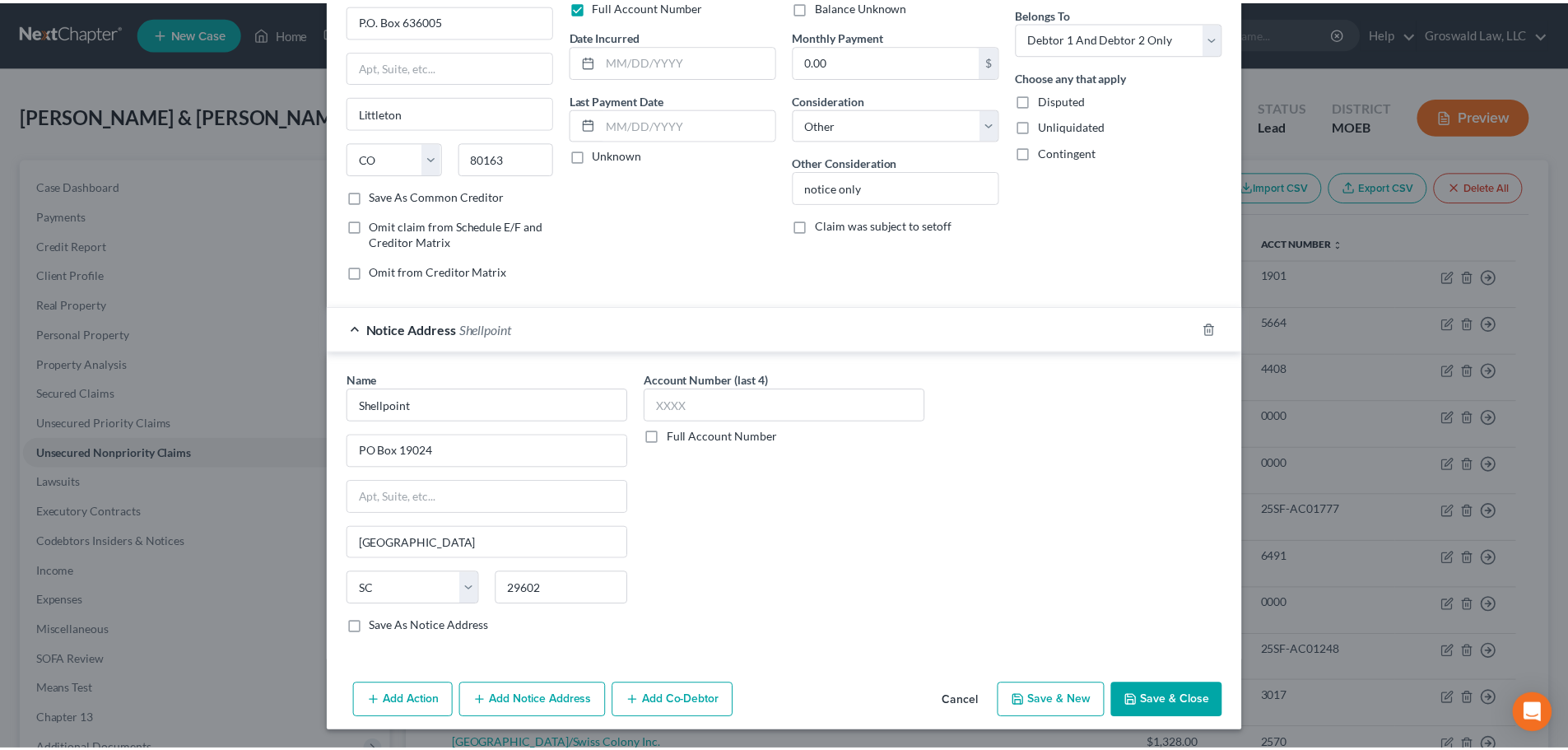
scroll to position [137, 0]
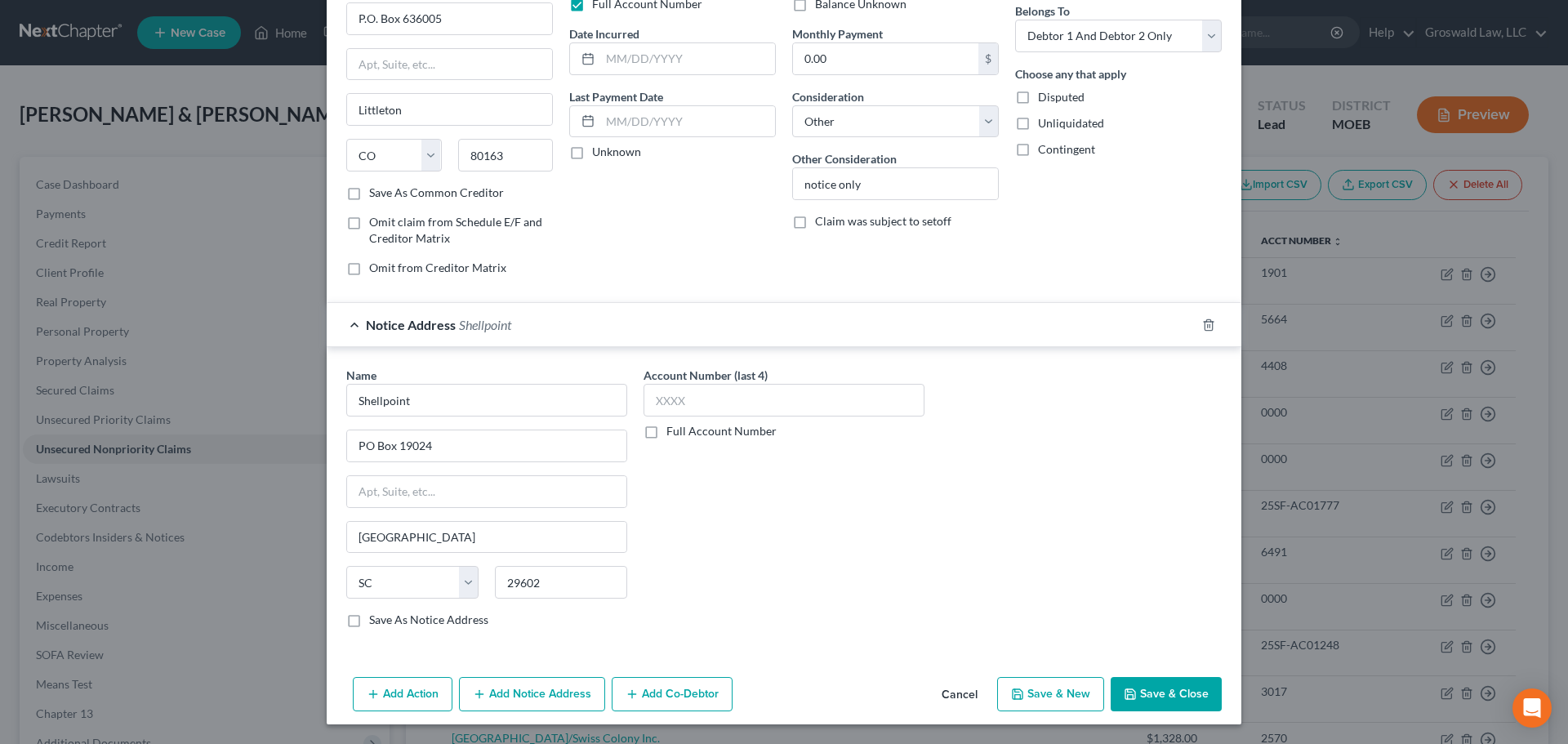
click at [1156, 700] on button "Save & Close" at bounding box center [1167, 694] width 111 height 34
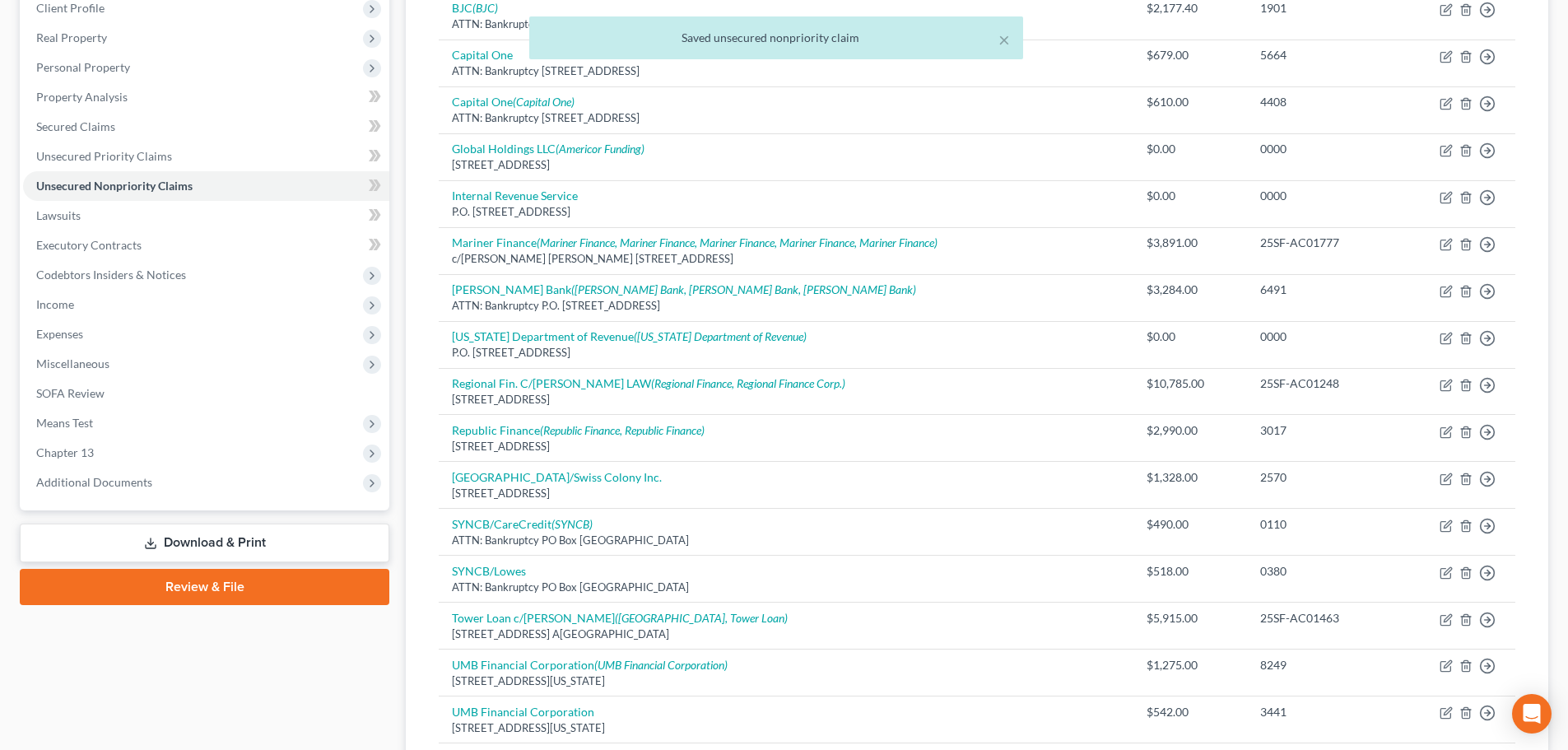
scroll to position [485, 0]
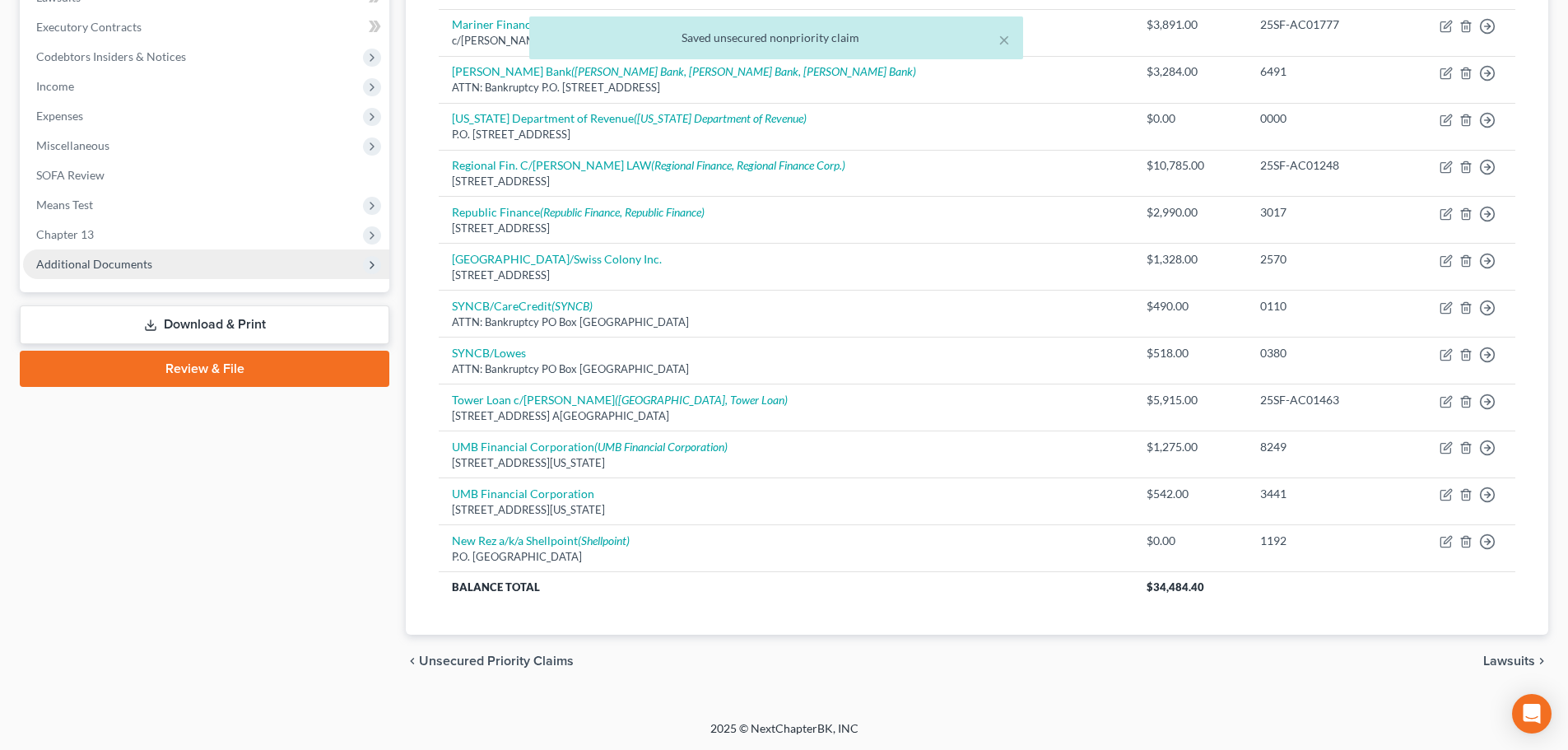
click at [119, 266] on span "Additional Documents" at bounding box center [94, 263] width 116 height 14
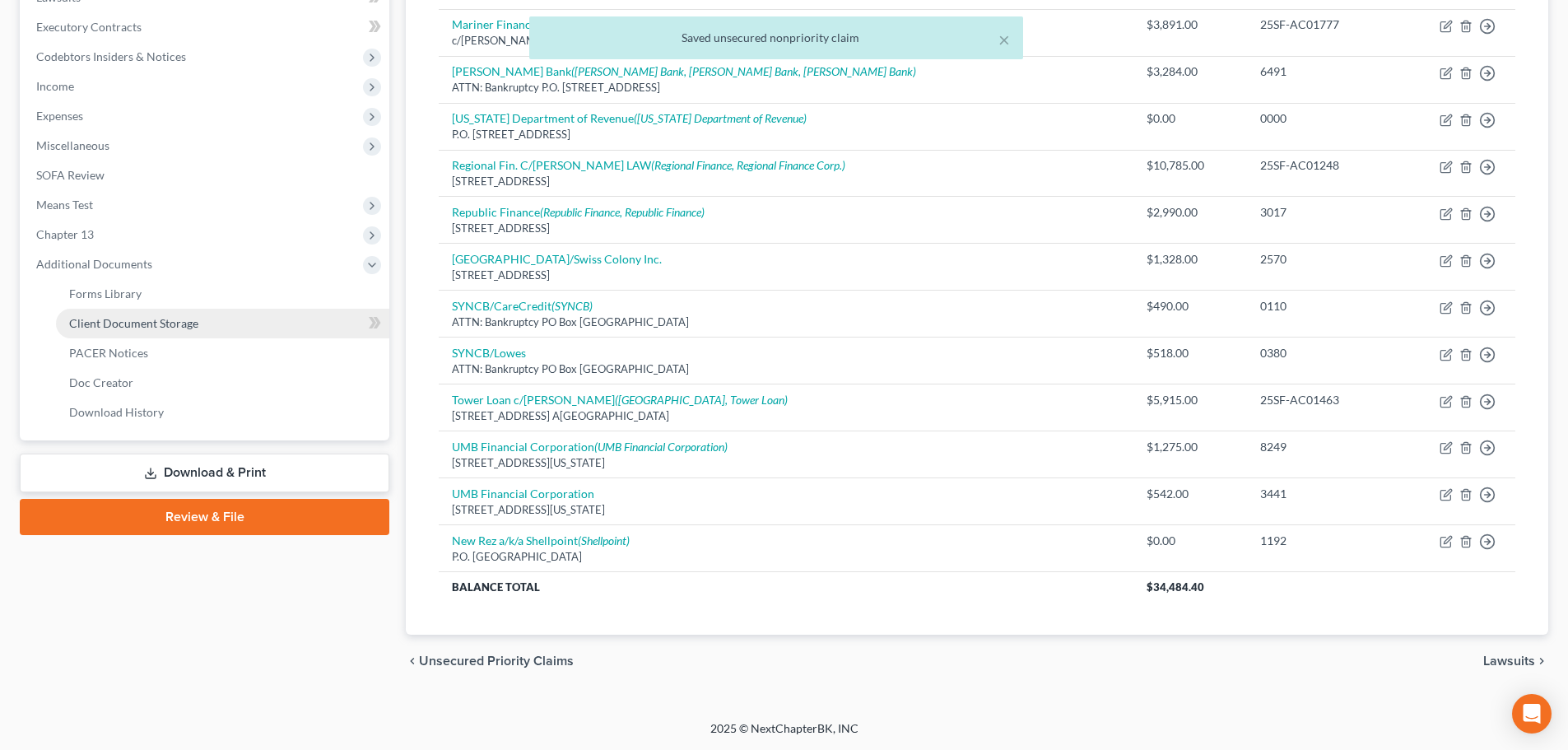
drag, startPoint x: 153, startPoint y: 322, endPoint x: 38, endPoint y: 320, distance: 115.0
click at [154, 322] on span "Client Document Storage" at bounding box center [133, 322] width 130 height 14
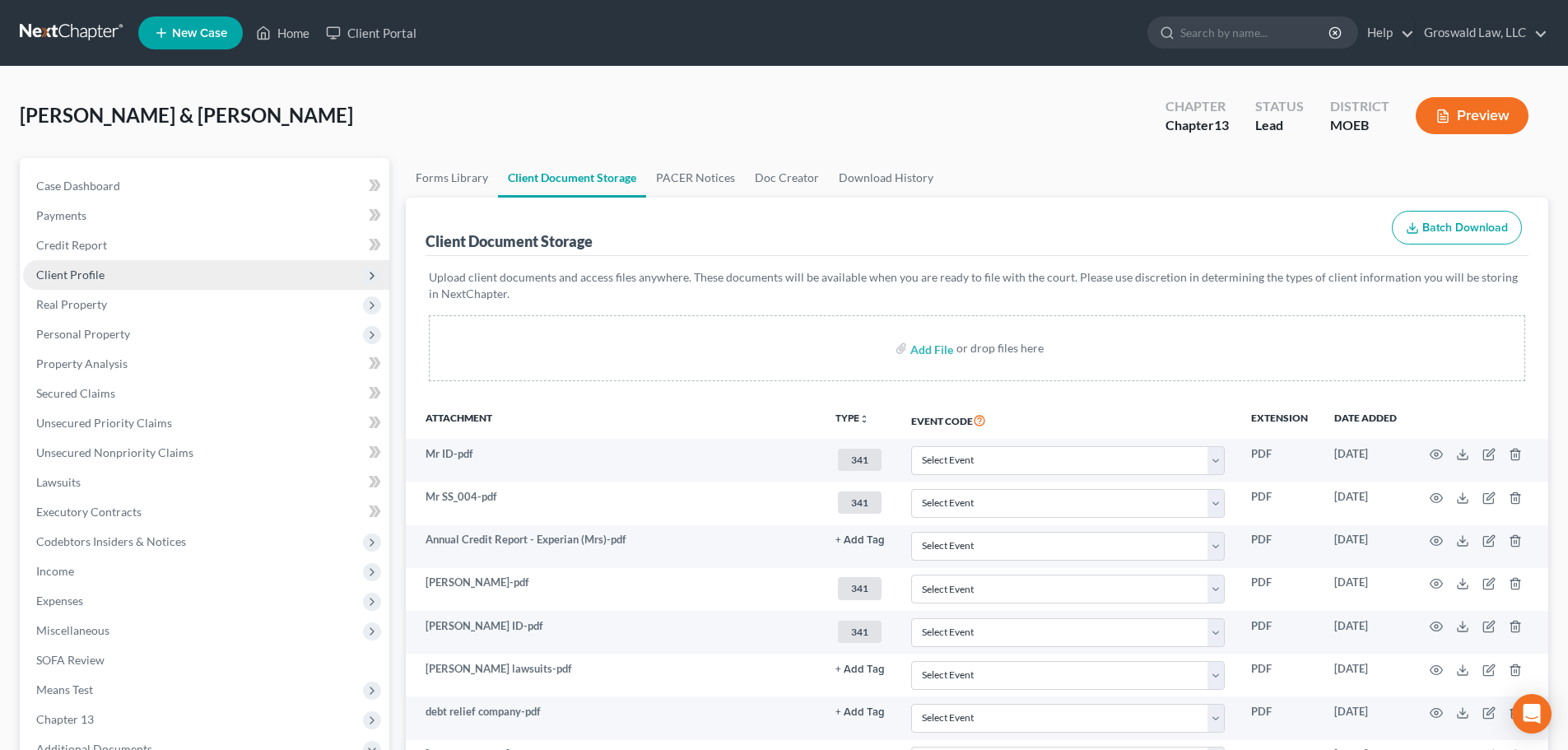
click at [162, 268] on span "Client Profile" at bounding box center [206, 274] width 366 height 30
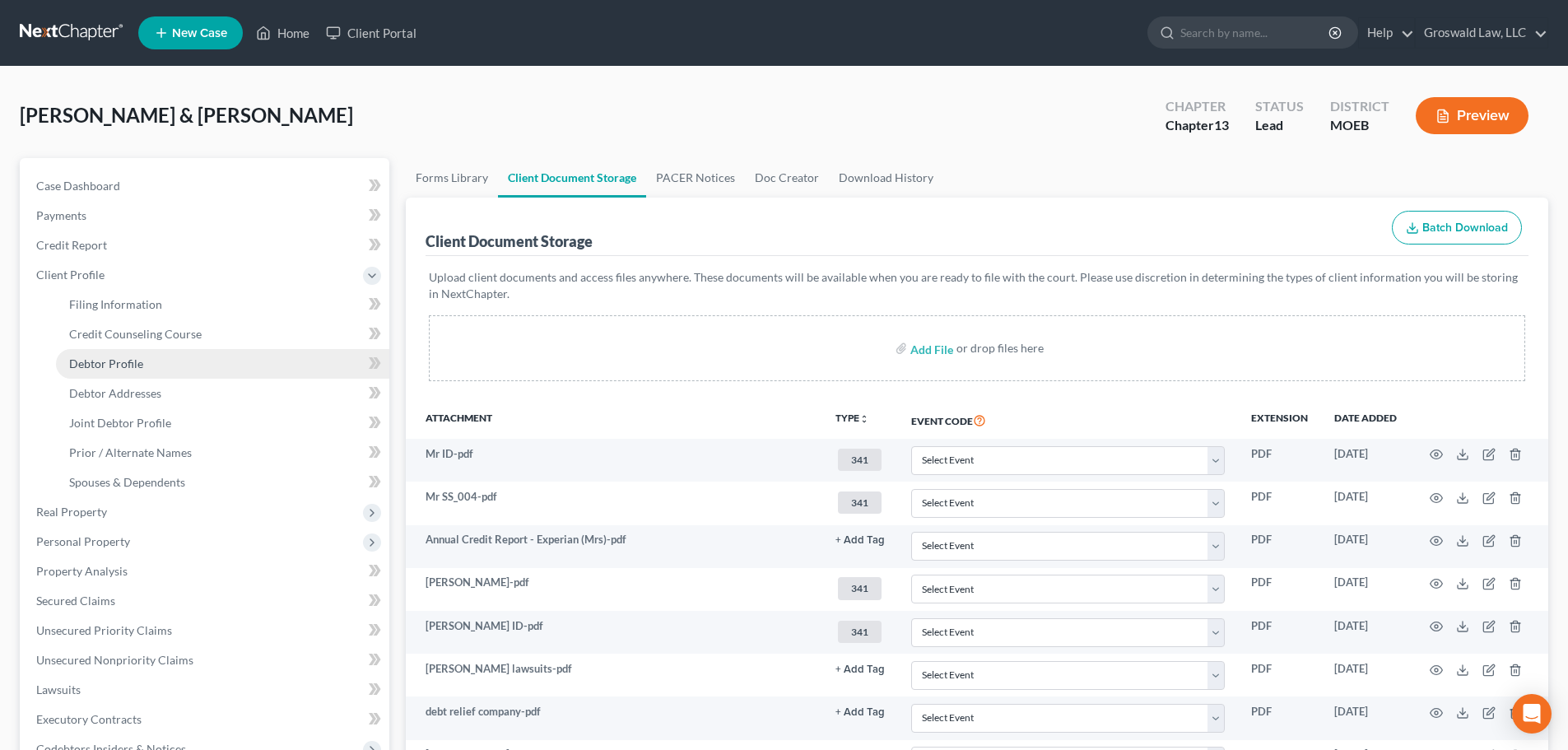
click at [112, 360] on span "Debtor Profile" at bounding box center [106, 362] width 74 height 14
select select "1"
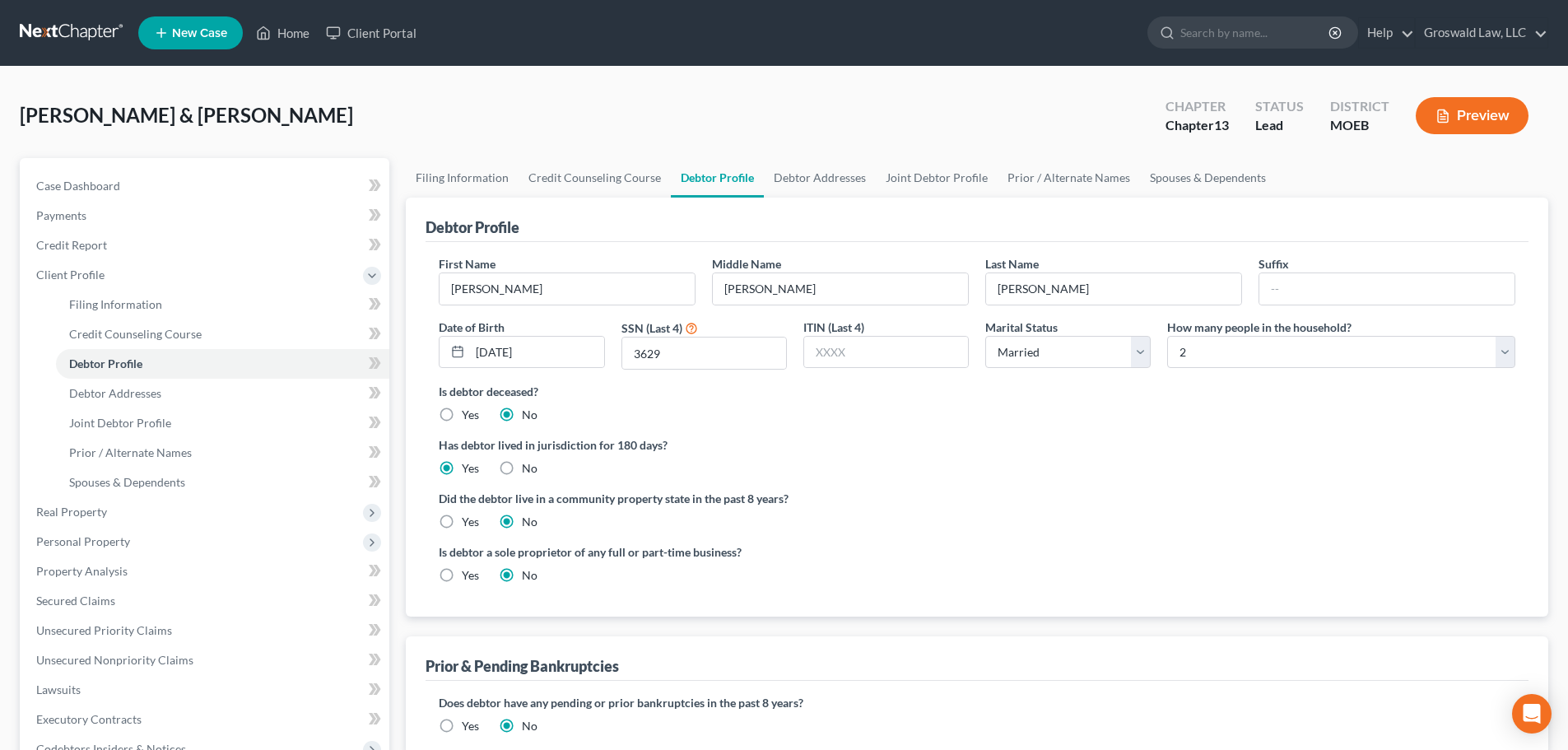
click at [1460, 118] on button "Preview" at bounding box center [1472, 115] width 112 height 37
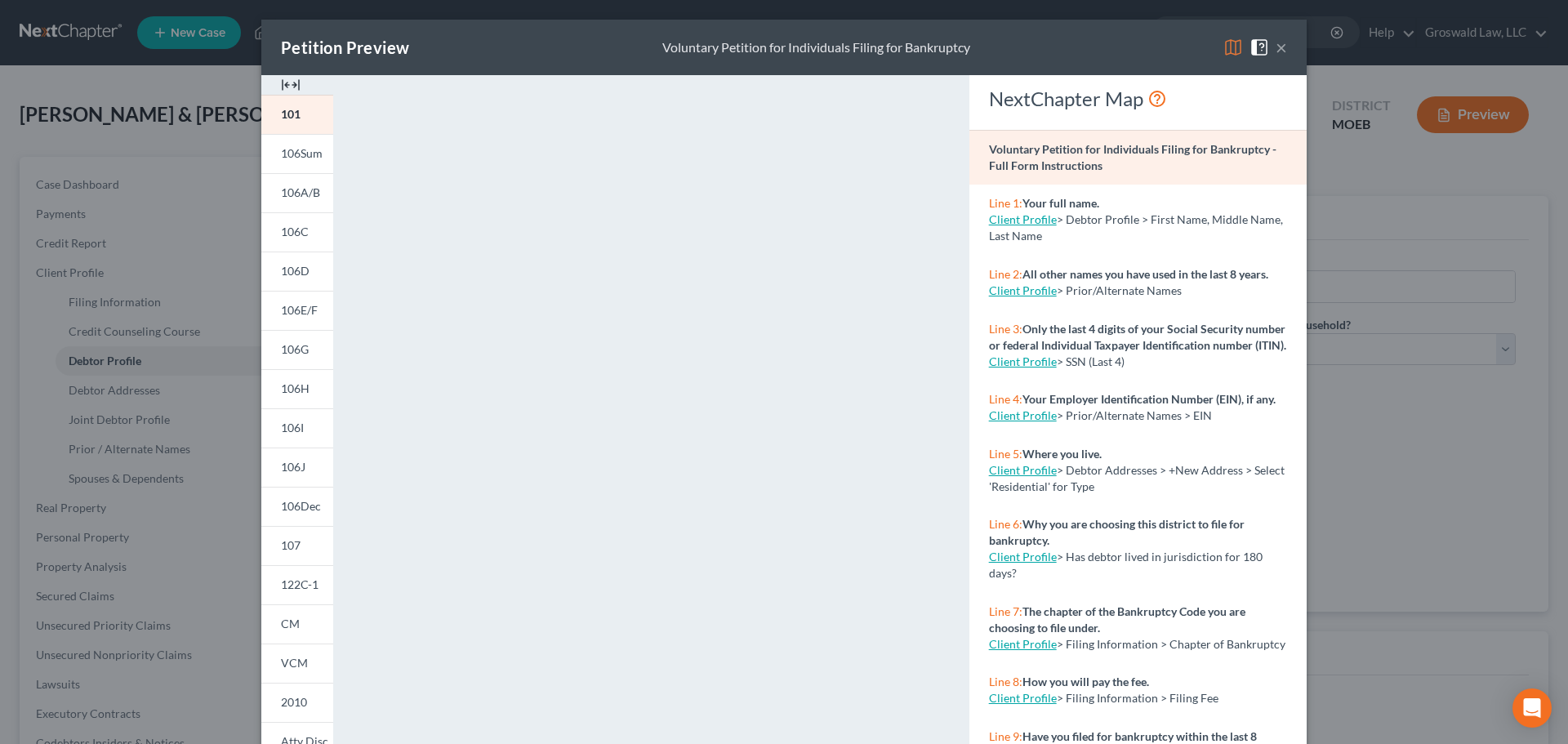
click at [290, 84] on img at bounding box center [291, 85] width 20 height 20
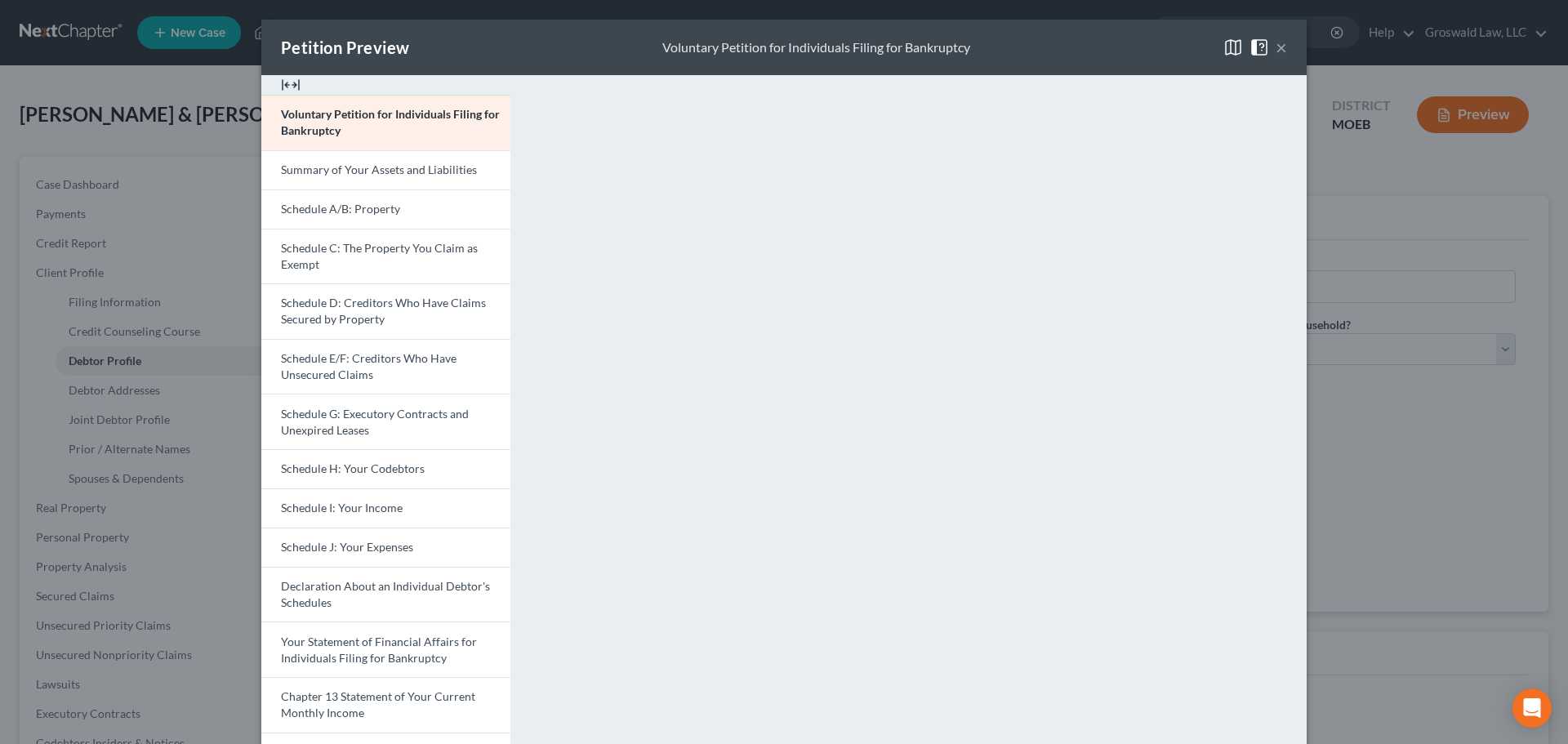
drag, startPoint x: 395, startPoint y: 213, endPoint x: 808, endPoint y: 238, distance: 413.8
click at [395, 213] on link "Schedule A/B: Property" at bounding box center [386, 209] width 249 height 40
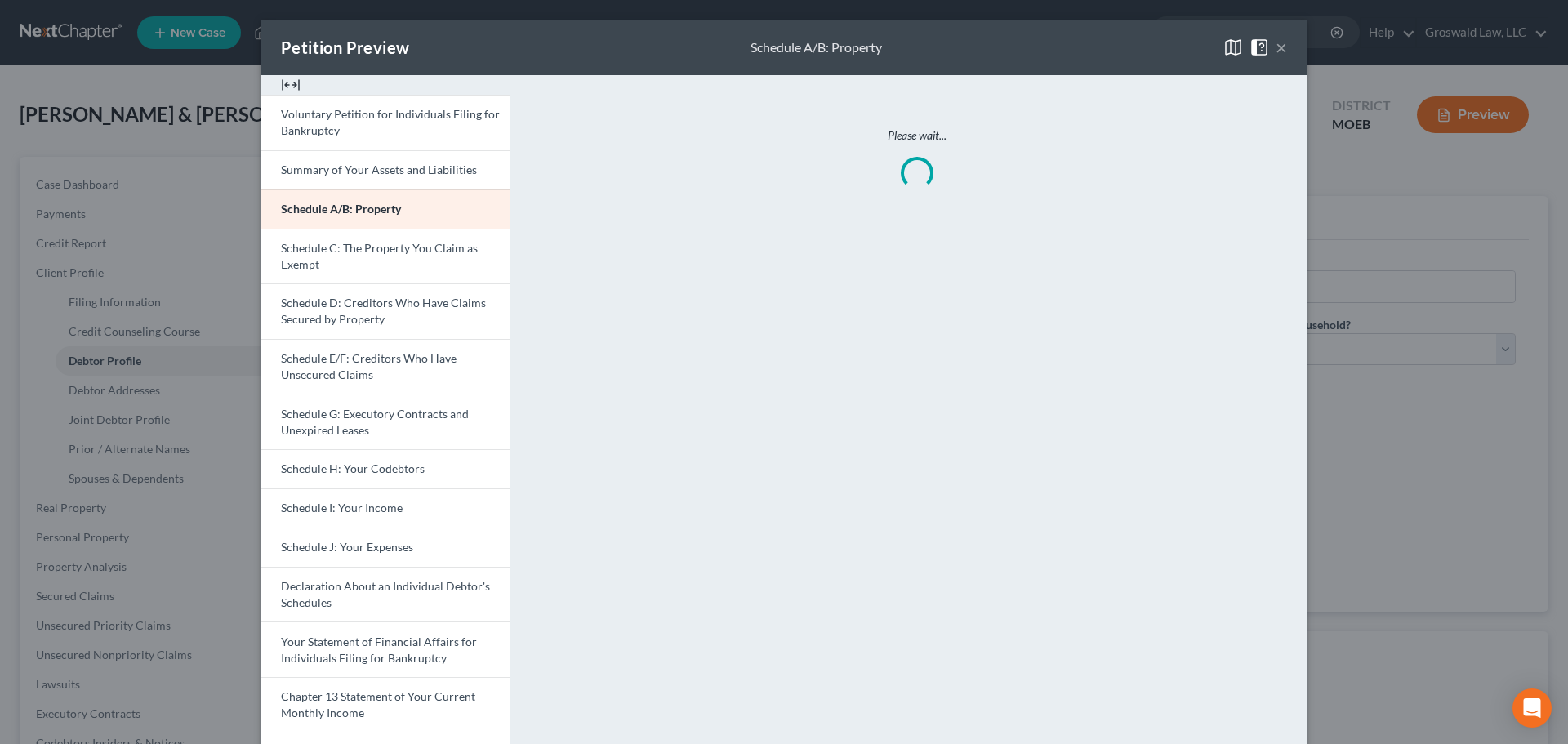
click at [1276, 53] on button "×" at bounding box center [1281, 48] width 12 height 20
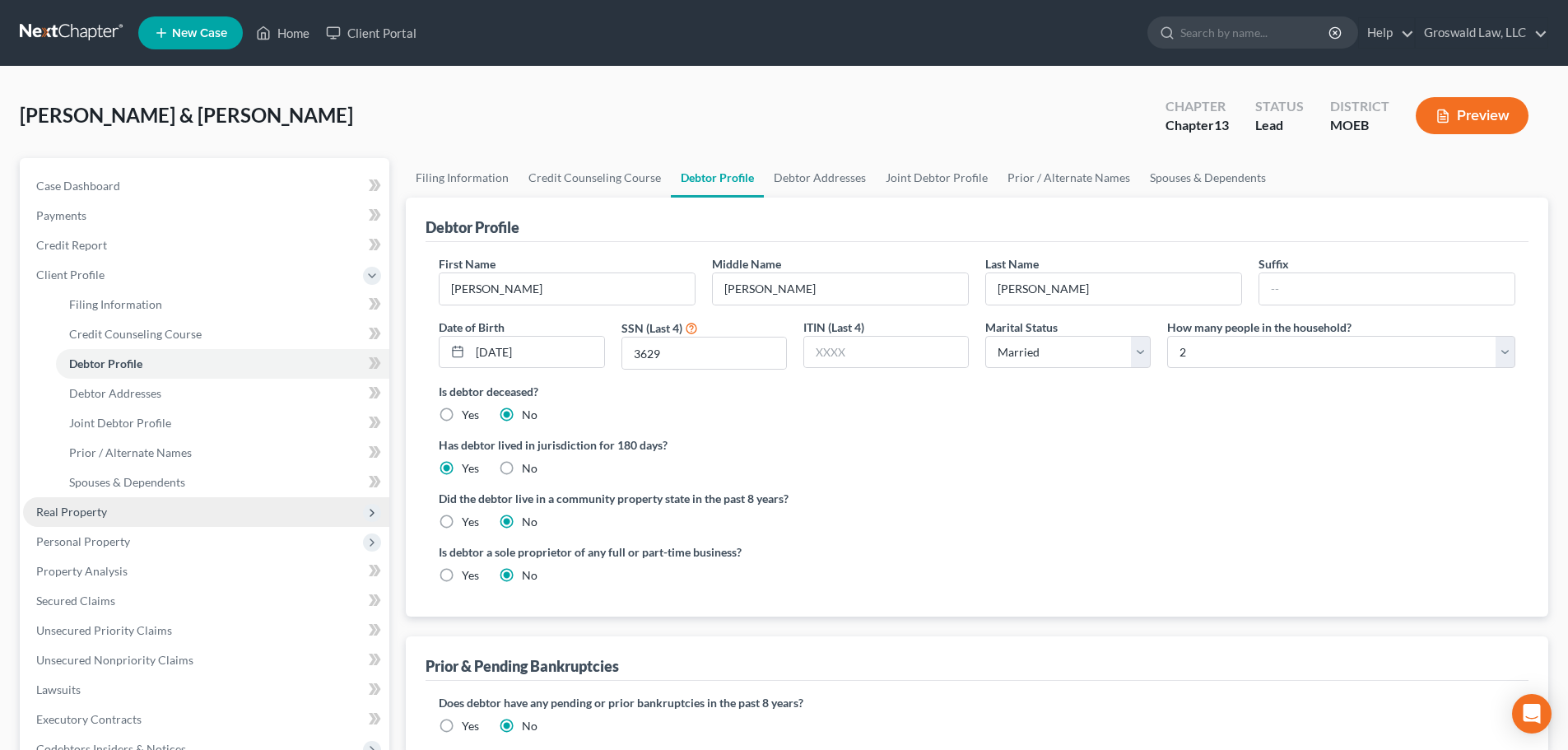
click at [94, 520] on span "Real Property" at bounding box center [206, 512] width 366 height 30
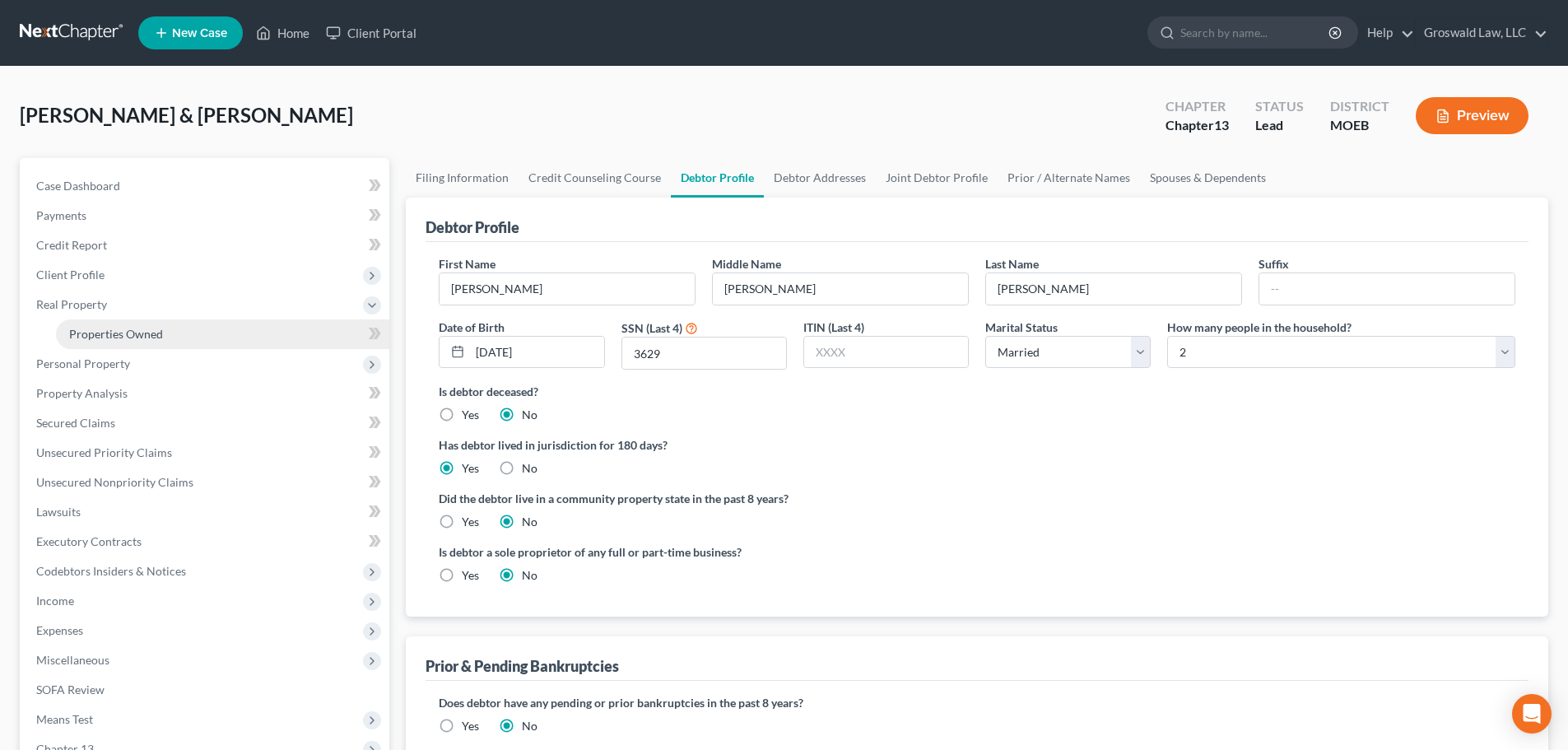
click at [137, 327] on span "Properties Owned" at bounding box center [116, 333] width 94 height 14
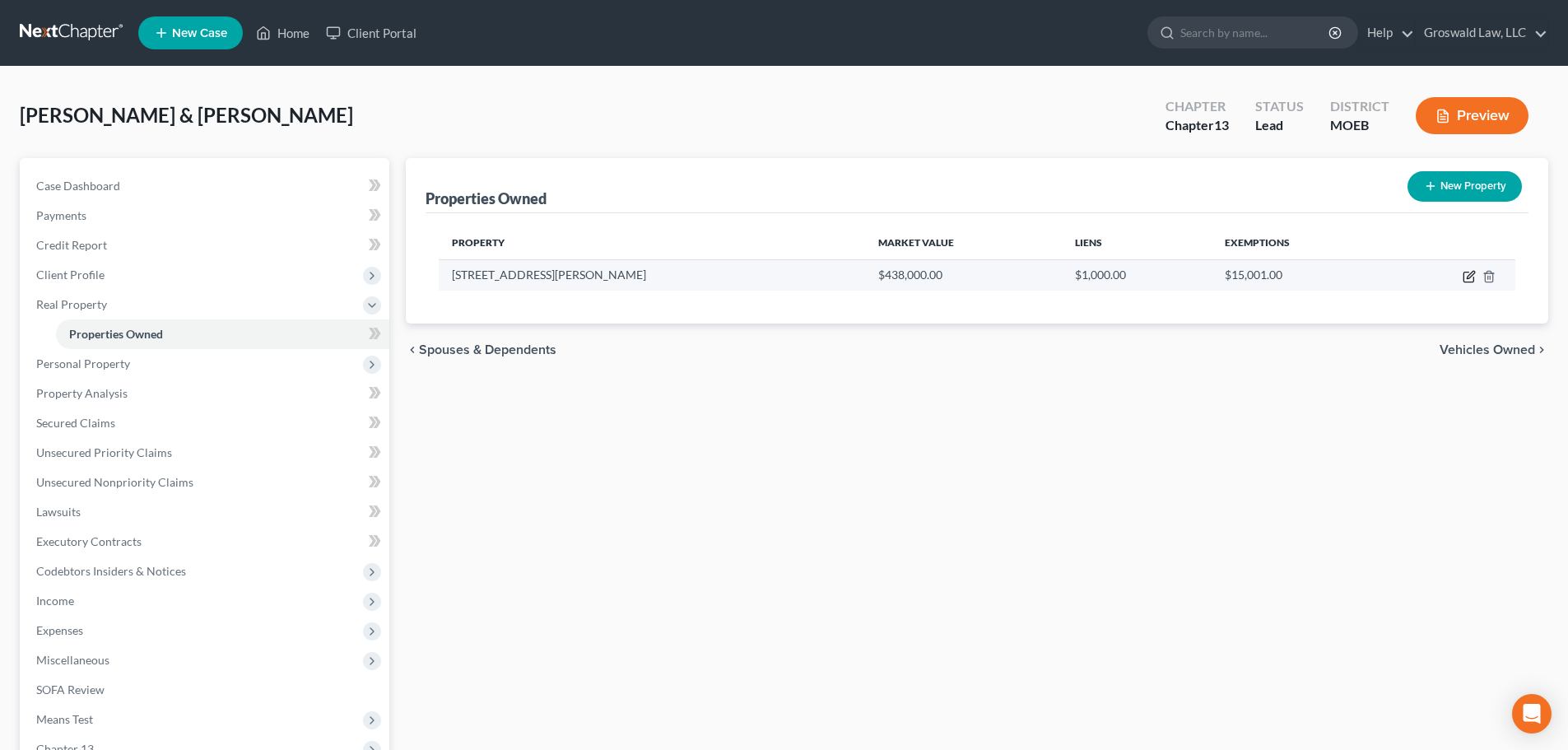
click at [1473, 275] on icon "button" at bounding box center [1468, 276] width 14 height 14
select select "26"
select select "99"
select select "2"
select select "5"
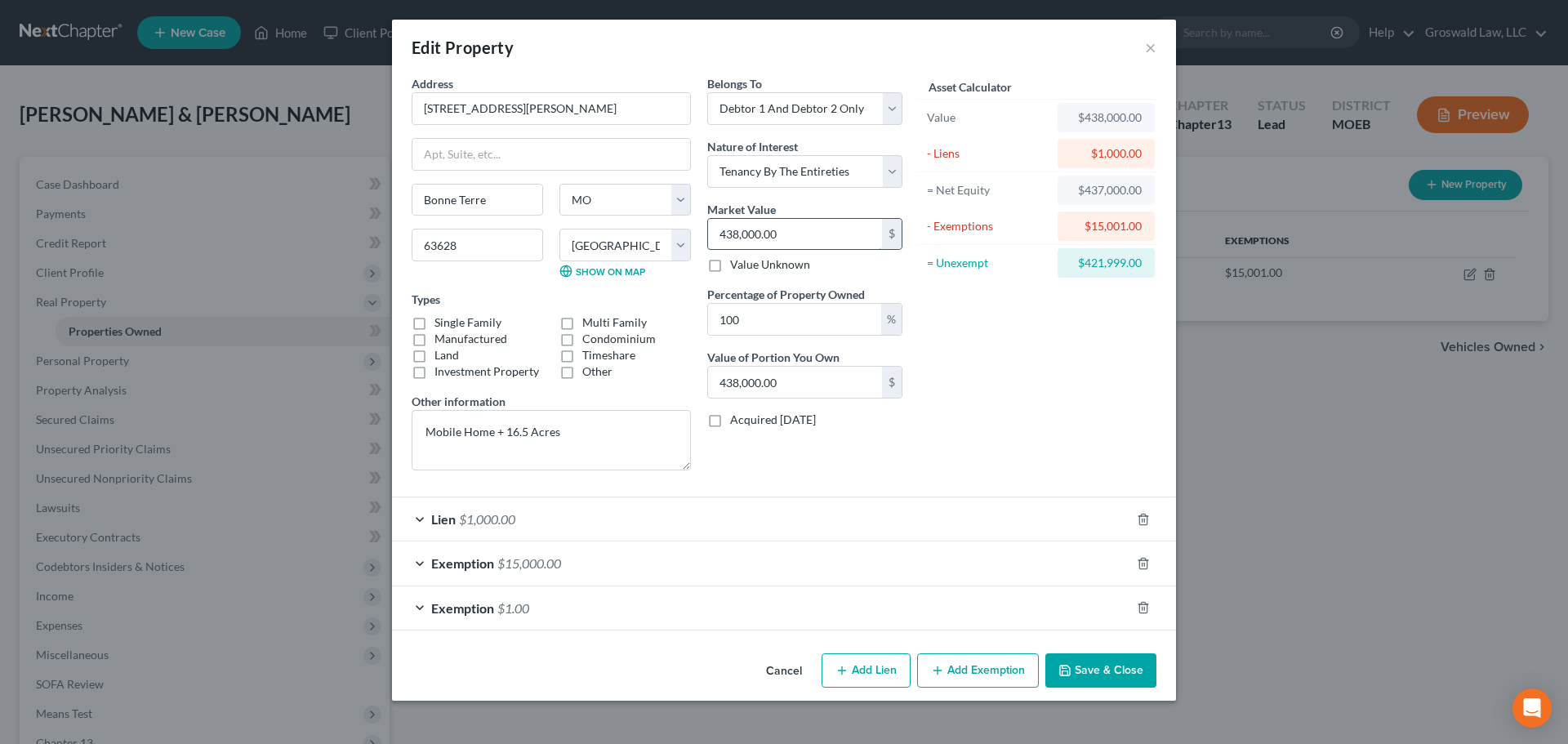
click at [803, 243] on input "438,000.00" at bounding box center [796, 234] width 174 height 31
type input "2"
type input "2.00"
type input "20"
type input "20.00"
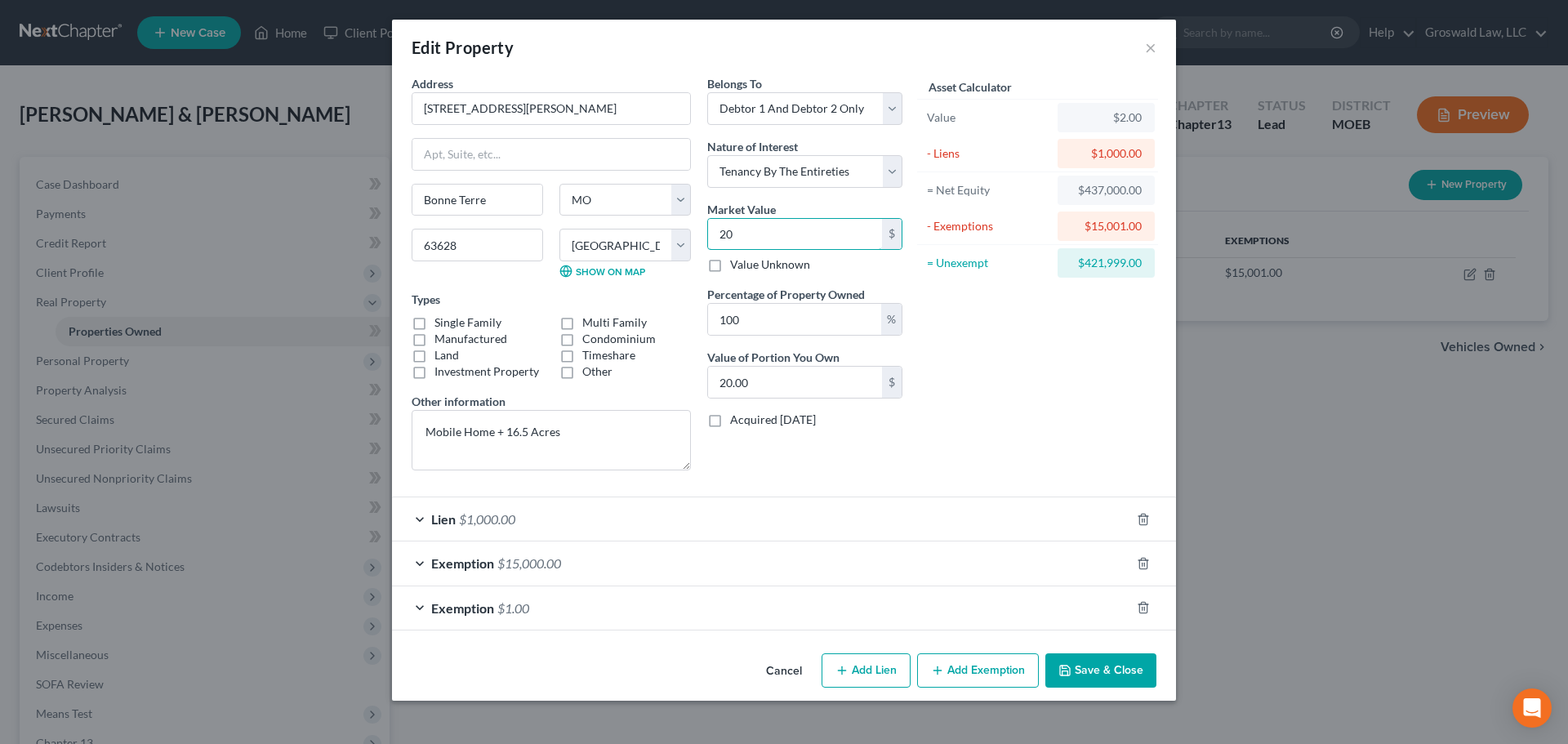
type input "200"
type input "200.00"
type input "2000"
type input "2,000.00"
type input "2,0000"
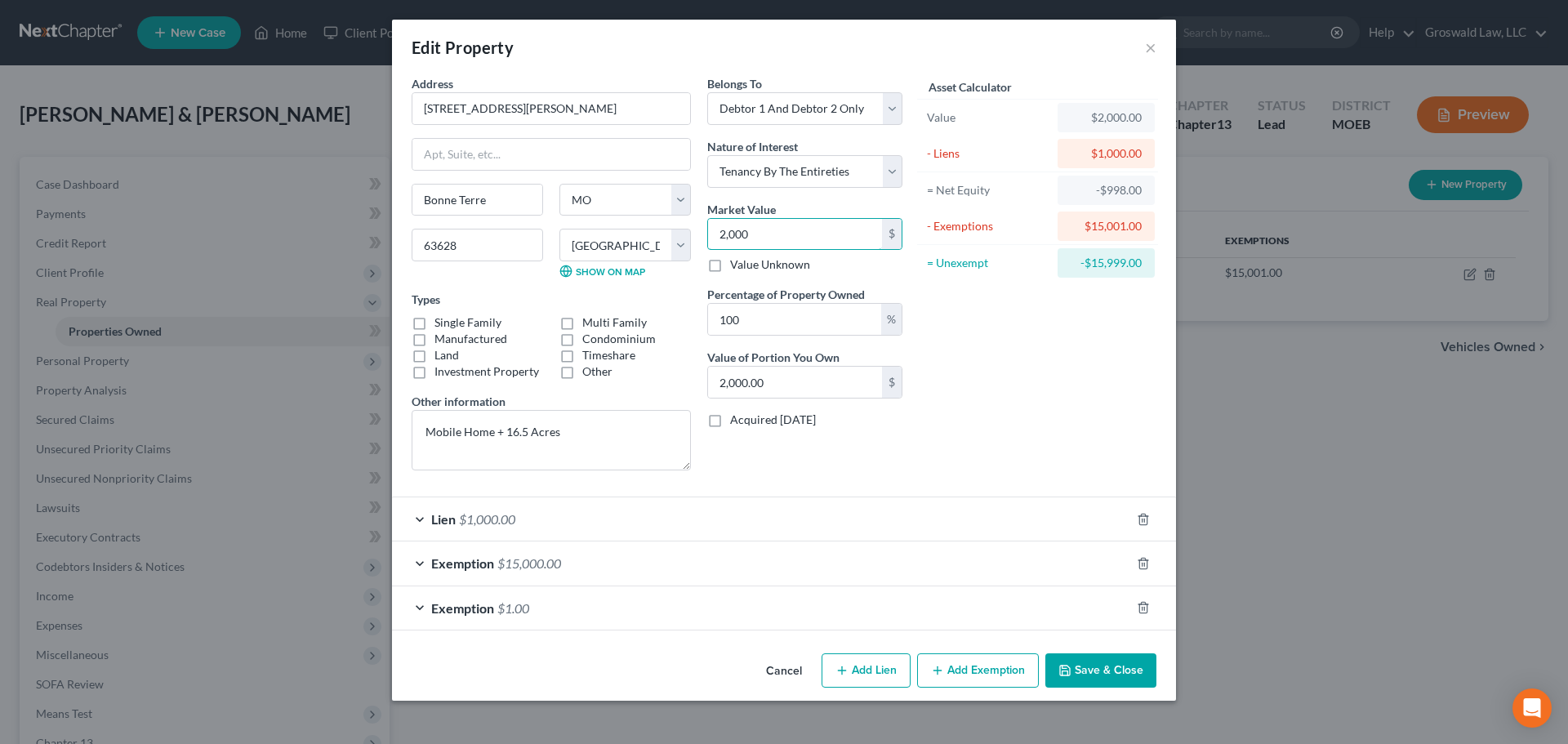
type input "20,000.00"
type input "20,0000"
type input "200,000.00"
type input "200,000"
click at [434, 357] on label "Land" at bounding box center [446, 355] width 24 height 16
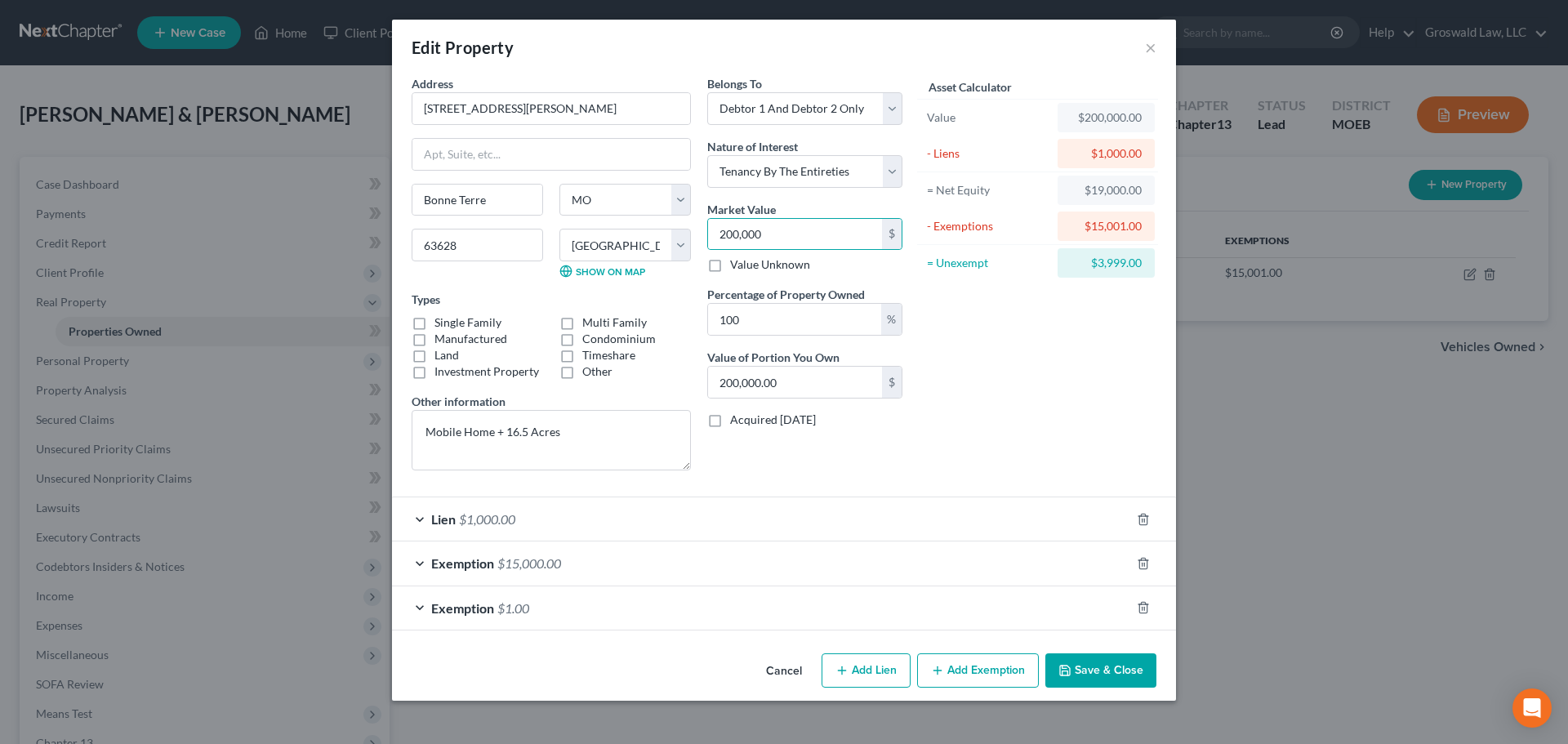
click at [441, 357] on input "Land" at bounding box center [447, 352] width 11 height 11
checkbox input "true"
click at [434, 338] on label "Manufactured" at bounding box center [470, 339] width 73 height 16
click at [441, 338] on input "Manufactured" at bounding box center [447, 336] width 11 height 11
checkbox input "true"
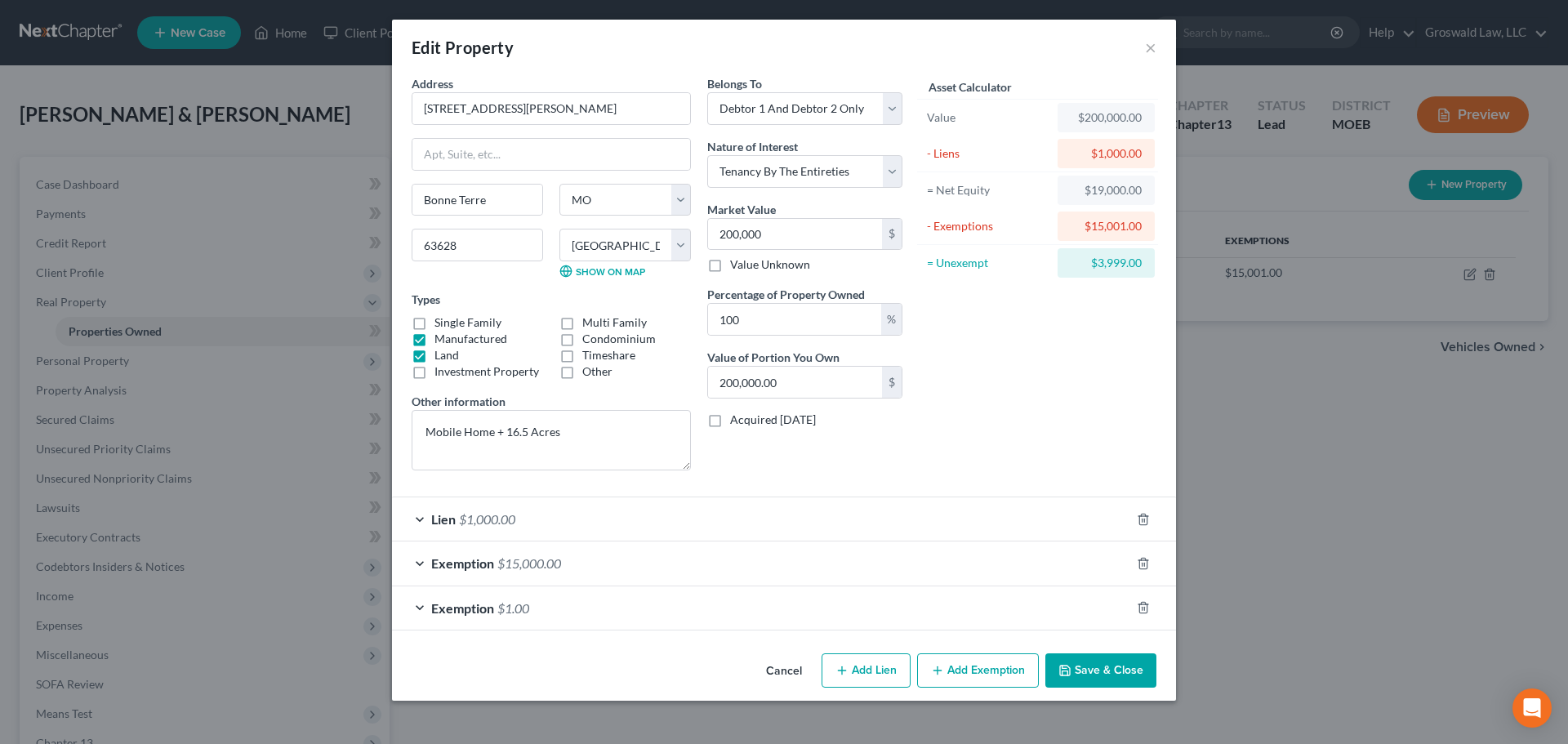
click at [1101, 678] on button "Save & Close" at bounding box center [1101, 670] width 111 height 34
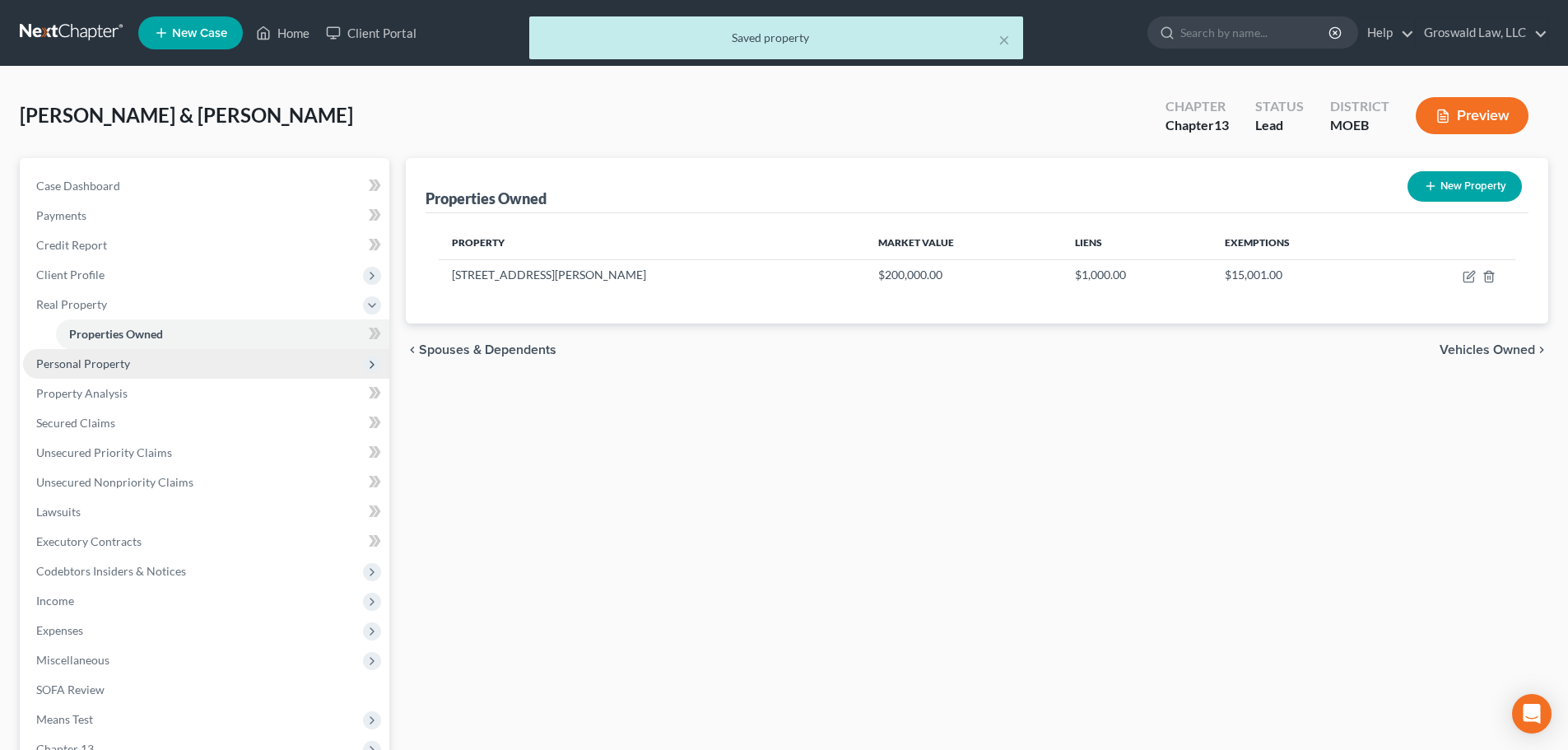
click at [132, 368] on span "Personal Property" at bounding box center [206, 363] width 366 height 30
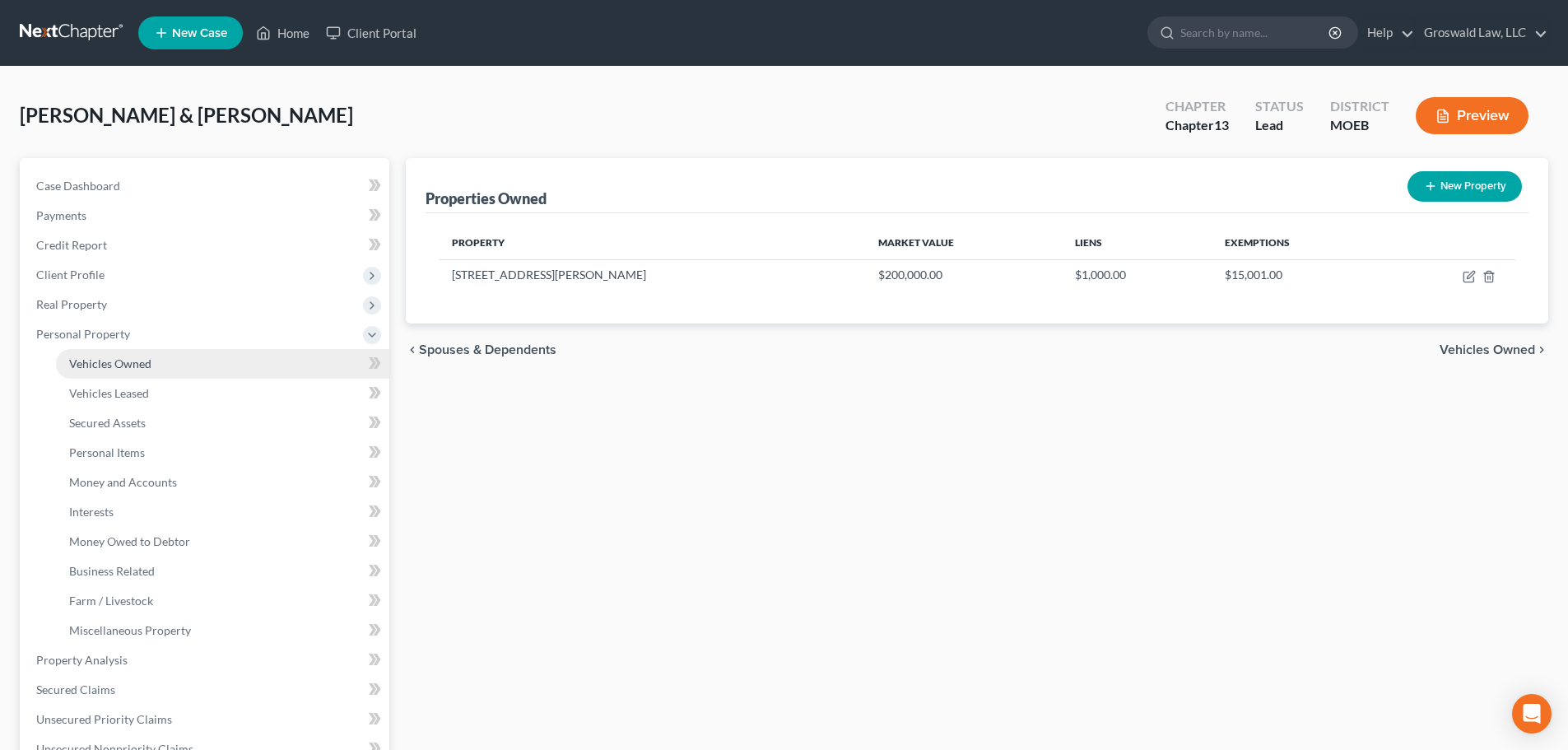
click at [130, 370] on span "Vehicles Owned" at bounding box center [110, 362] width 82 height 14
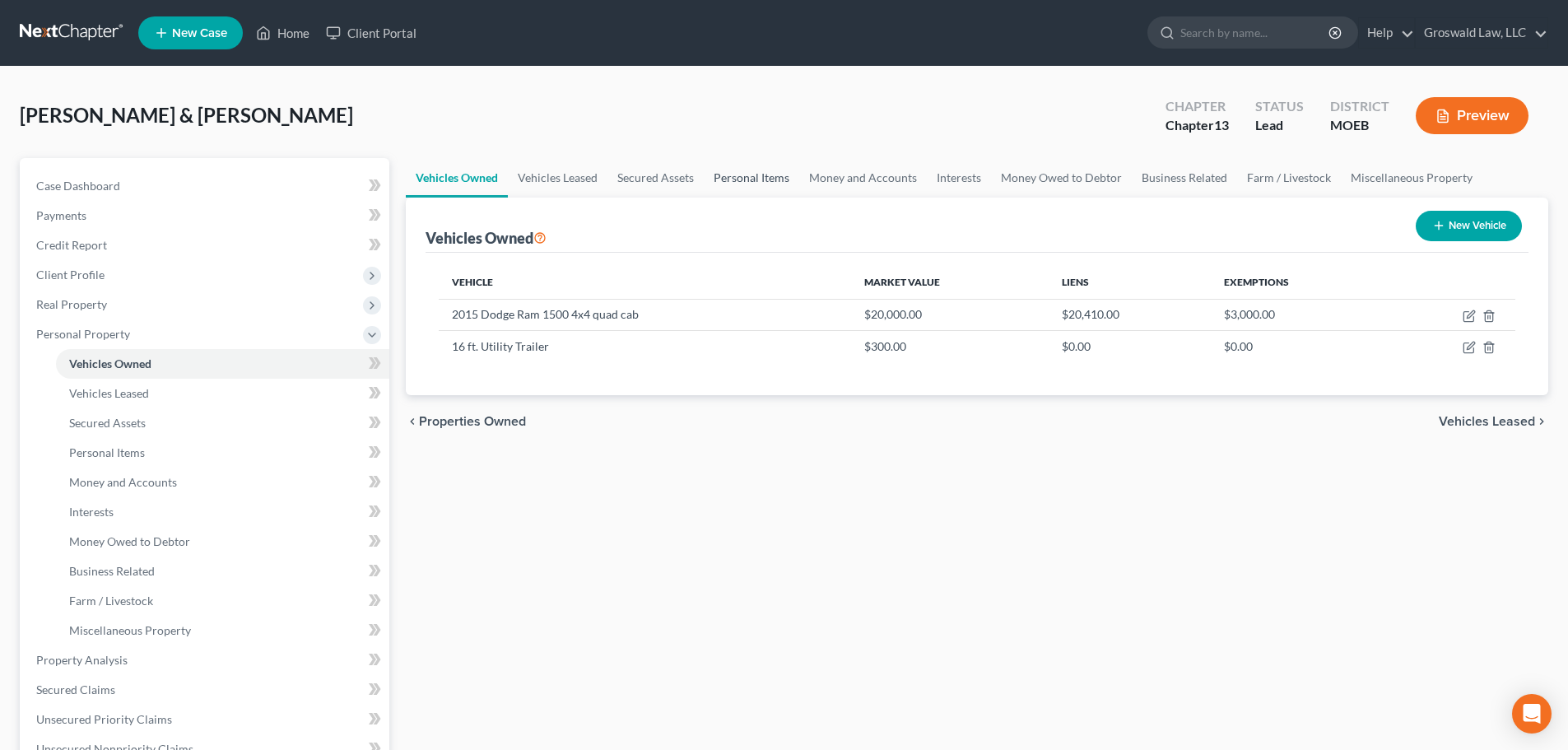
click at [733, 178] on link "Personal Items" at bounding box center [751, 178] width 95 height 40
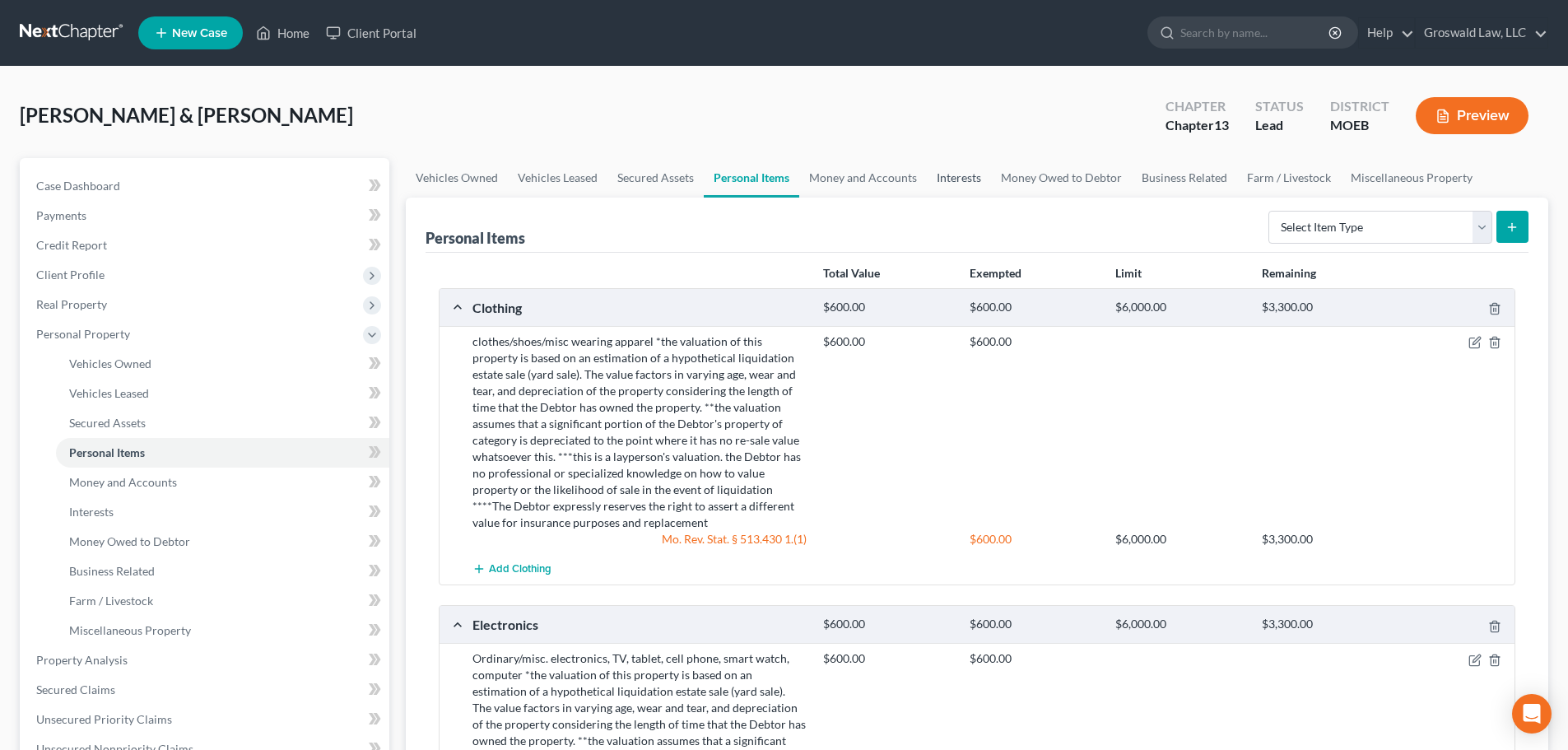
click at [948, 172] on link "Interests" at bounding box center [958, 178] width 64 height 40
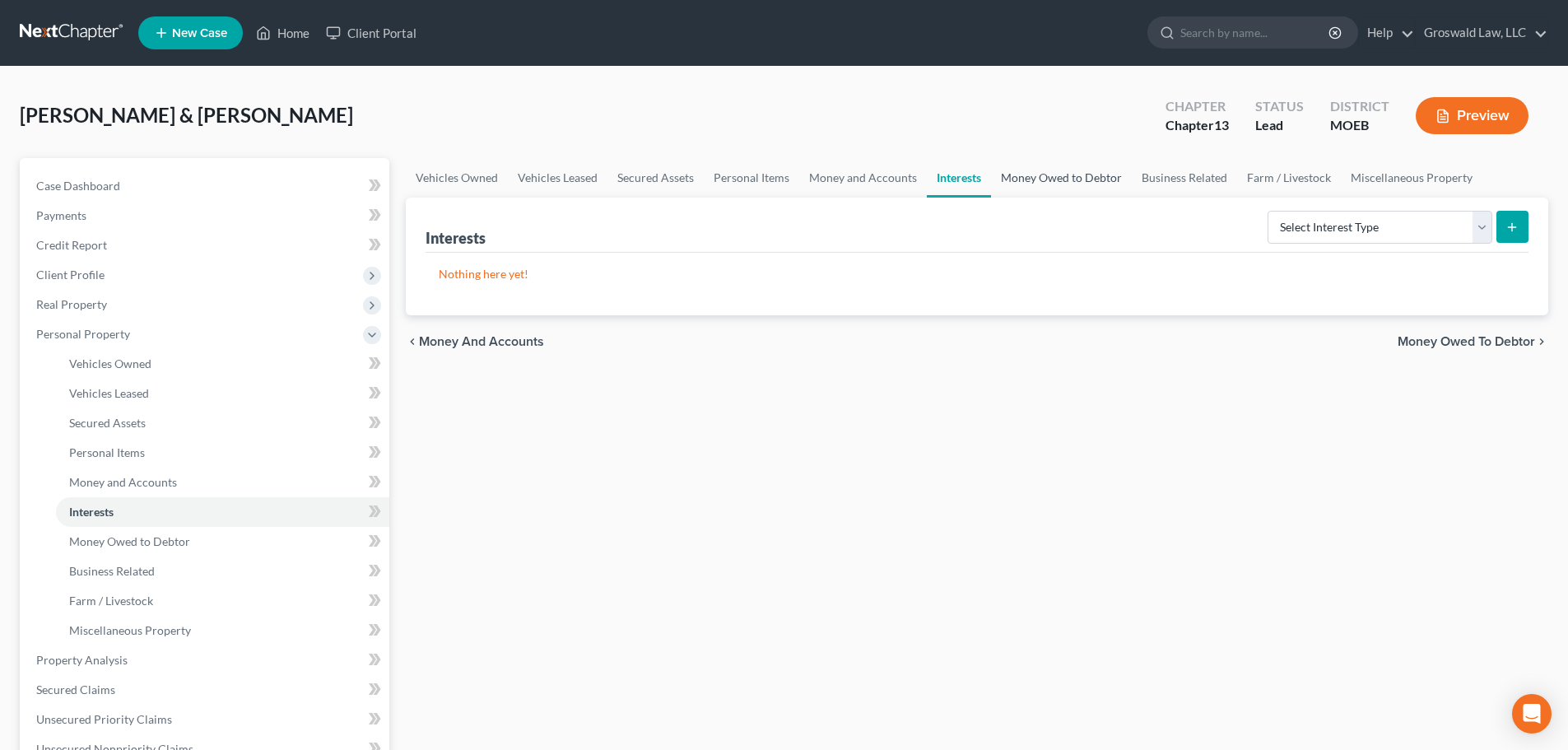
click at [1044, 184] on link "Money Owed to Debtor" at bounding box center [1061, 178] width 140 height 40
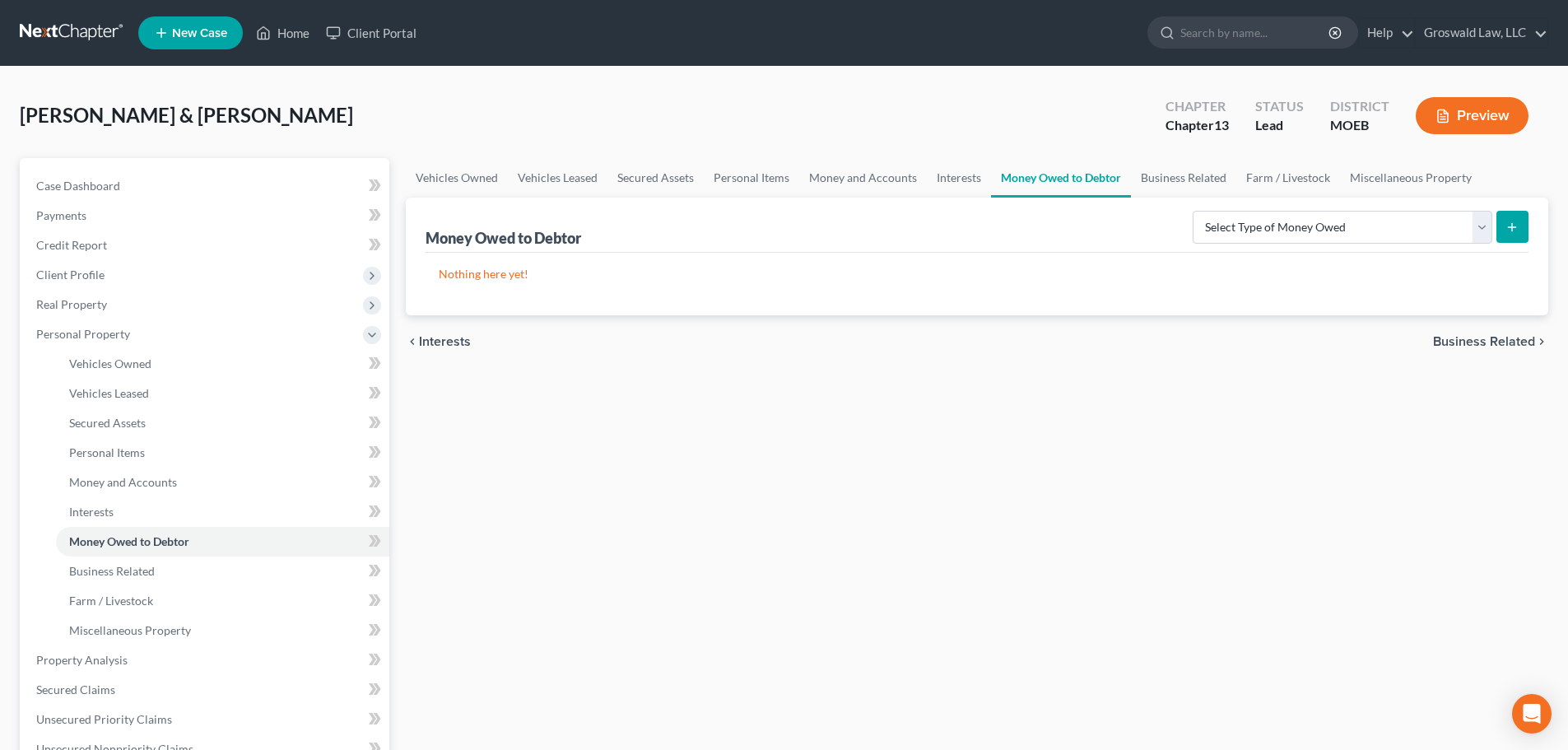
click at [1447, 128] on button "Preview" at bounding box center [1472, 115] width 112 height 37
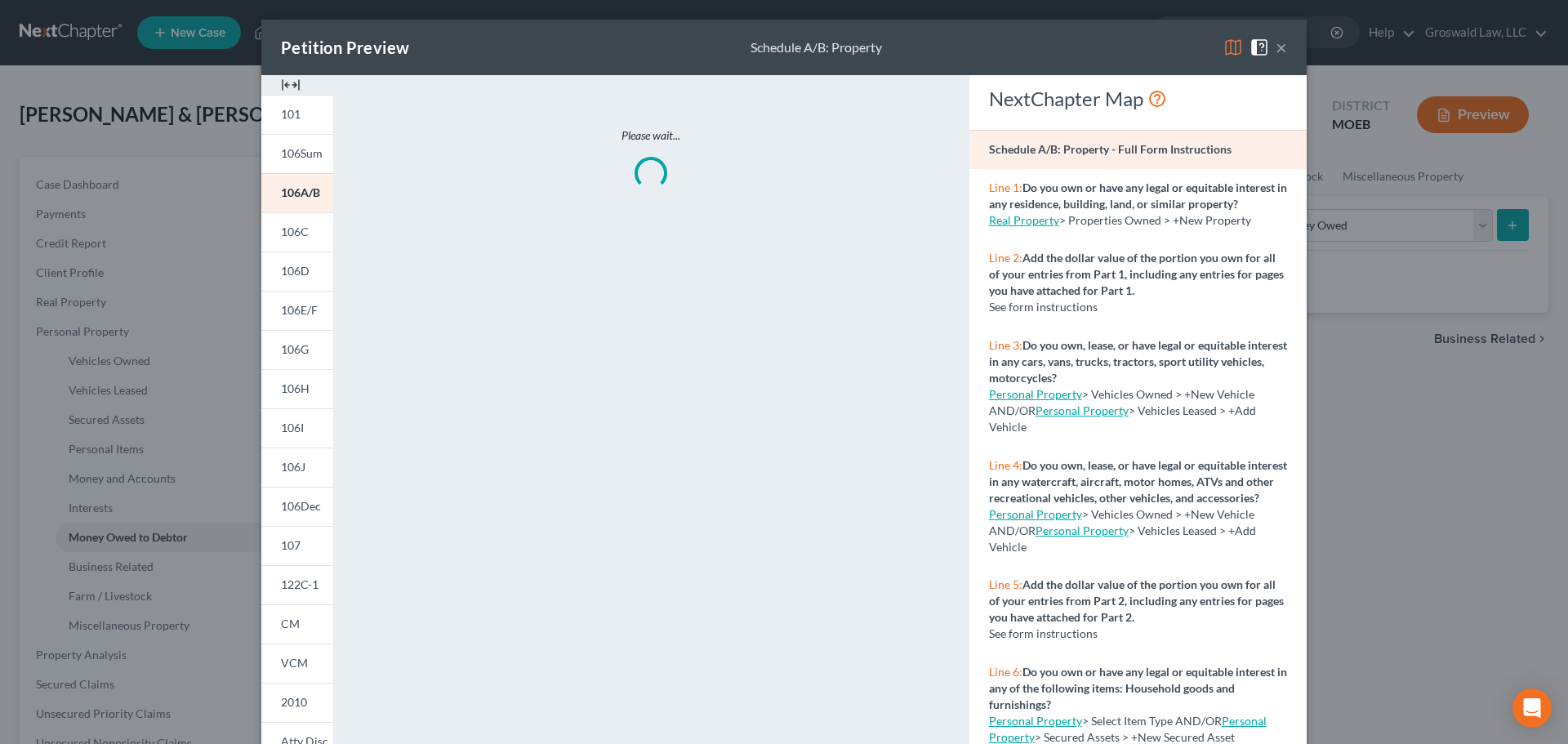
click at [281, 80] on img at bounding box center [291, 85] width 20 height 20
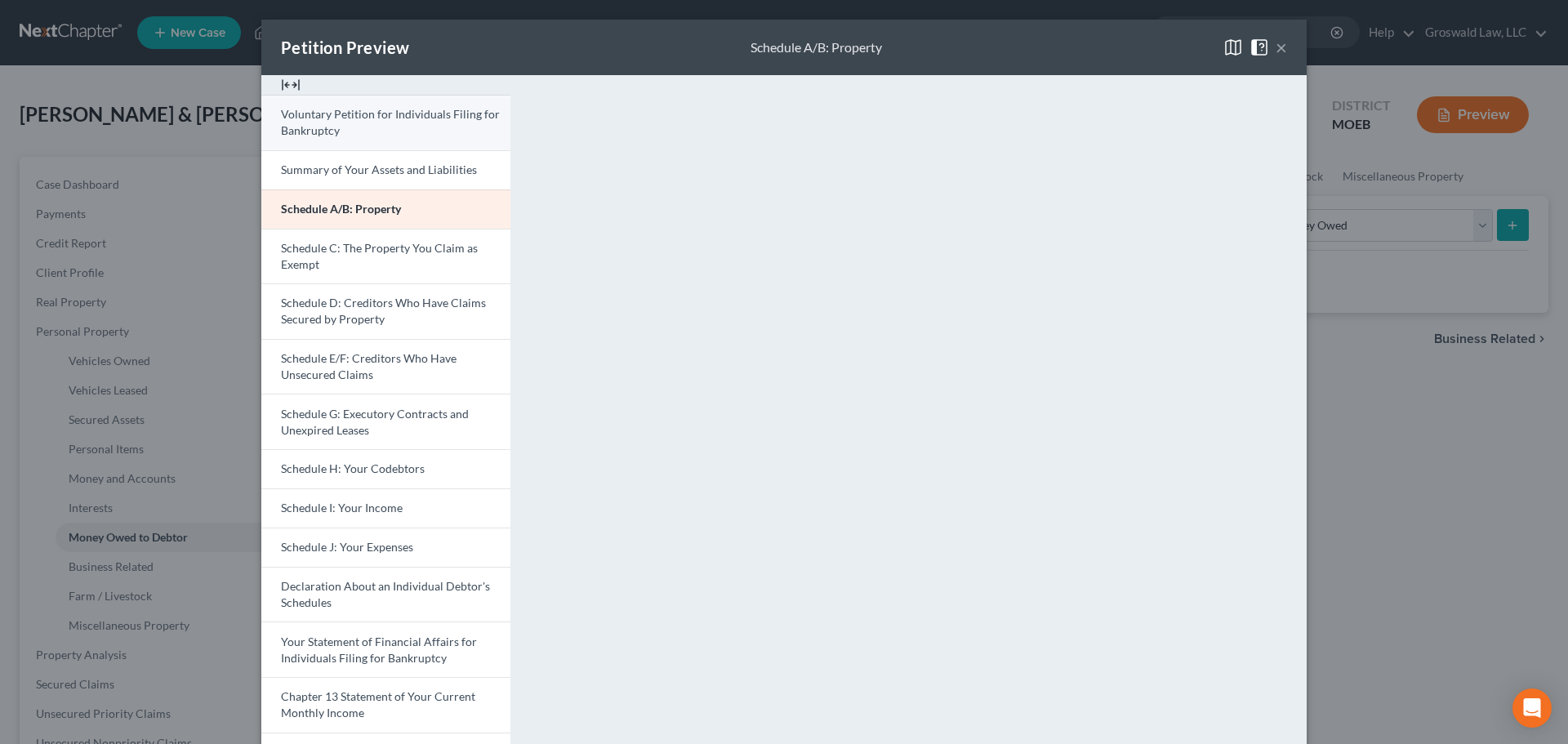
click at [395, 125] on link "Voluntary Petition for Individuals Filing for Bankruptcy" at bounding box center [386, 122] width 249 height 56
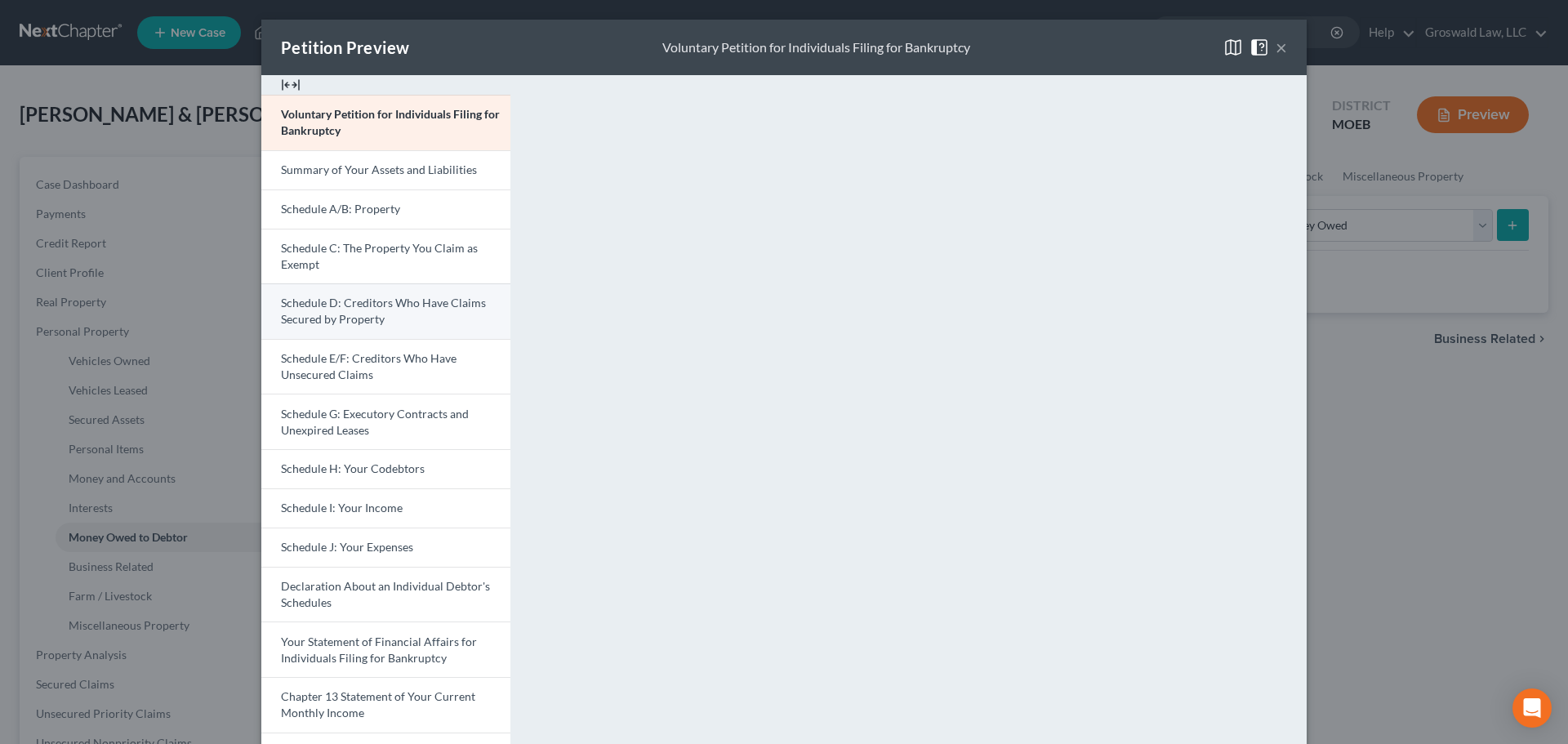
click at [356, 302] on span "Schedule D: Creditors Who Have Claims Secured by Property" at bounding box center [384, 311] width 205 height 31
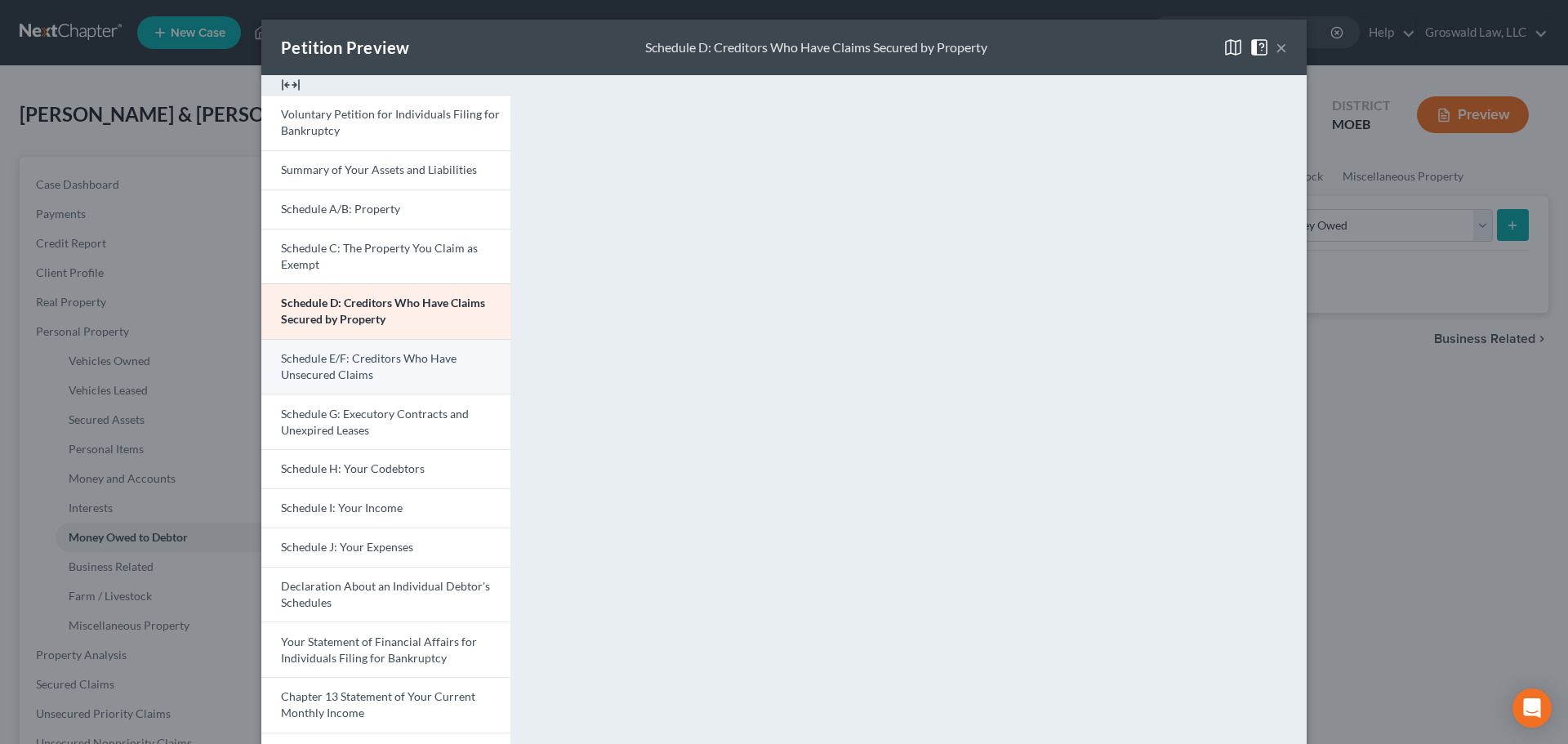
click at [366, 367] on link "Schedule E/F: Creditors Who Have Unsecured Claims" at bounding box center [386, 367] width 249 height 56
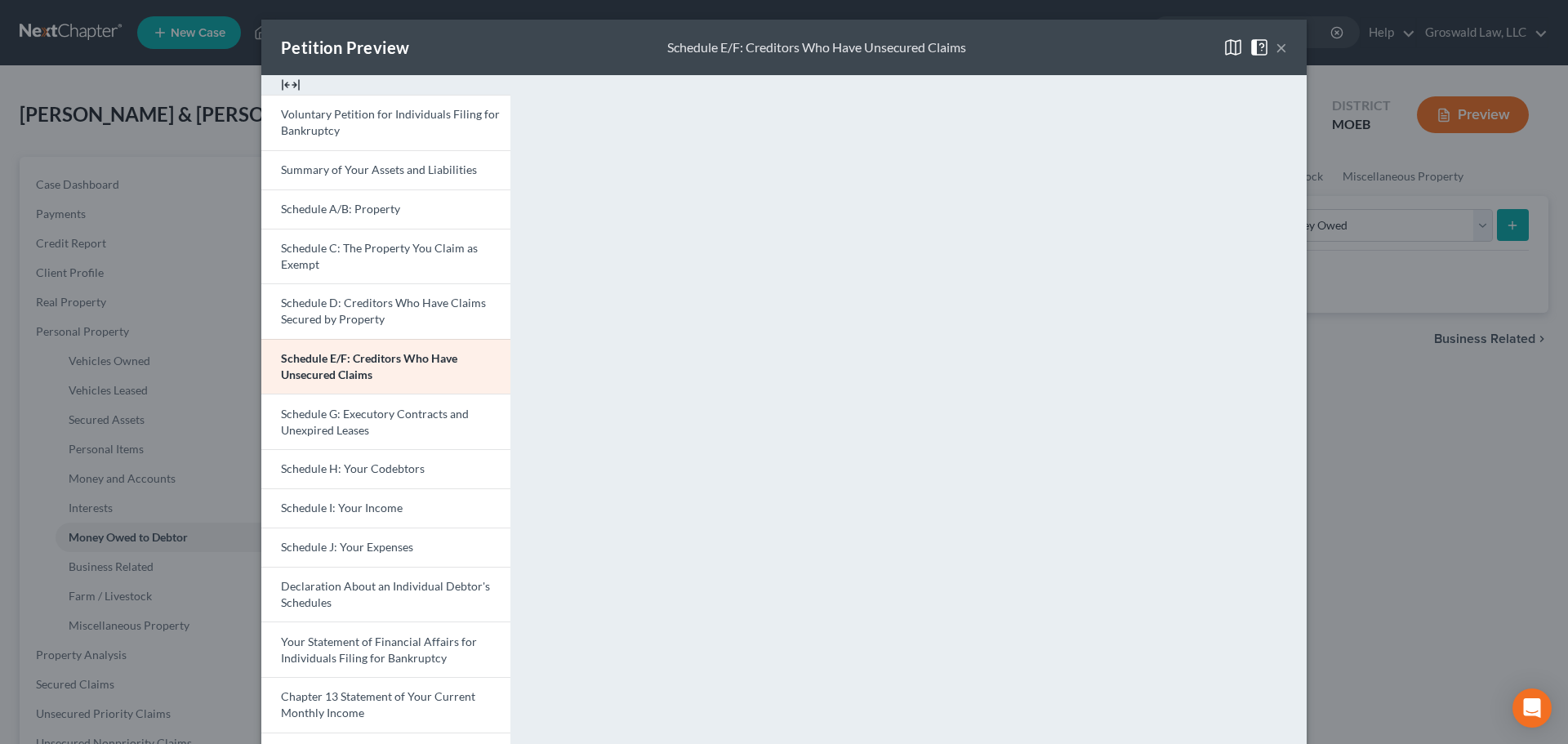
click at [1276, 51] on button "×" at bounding box center [1281, 48] width 12 height 20
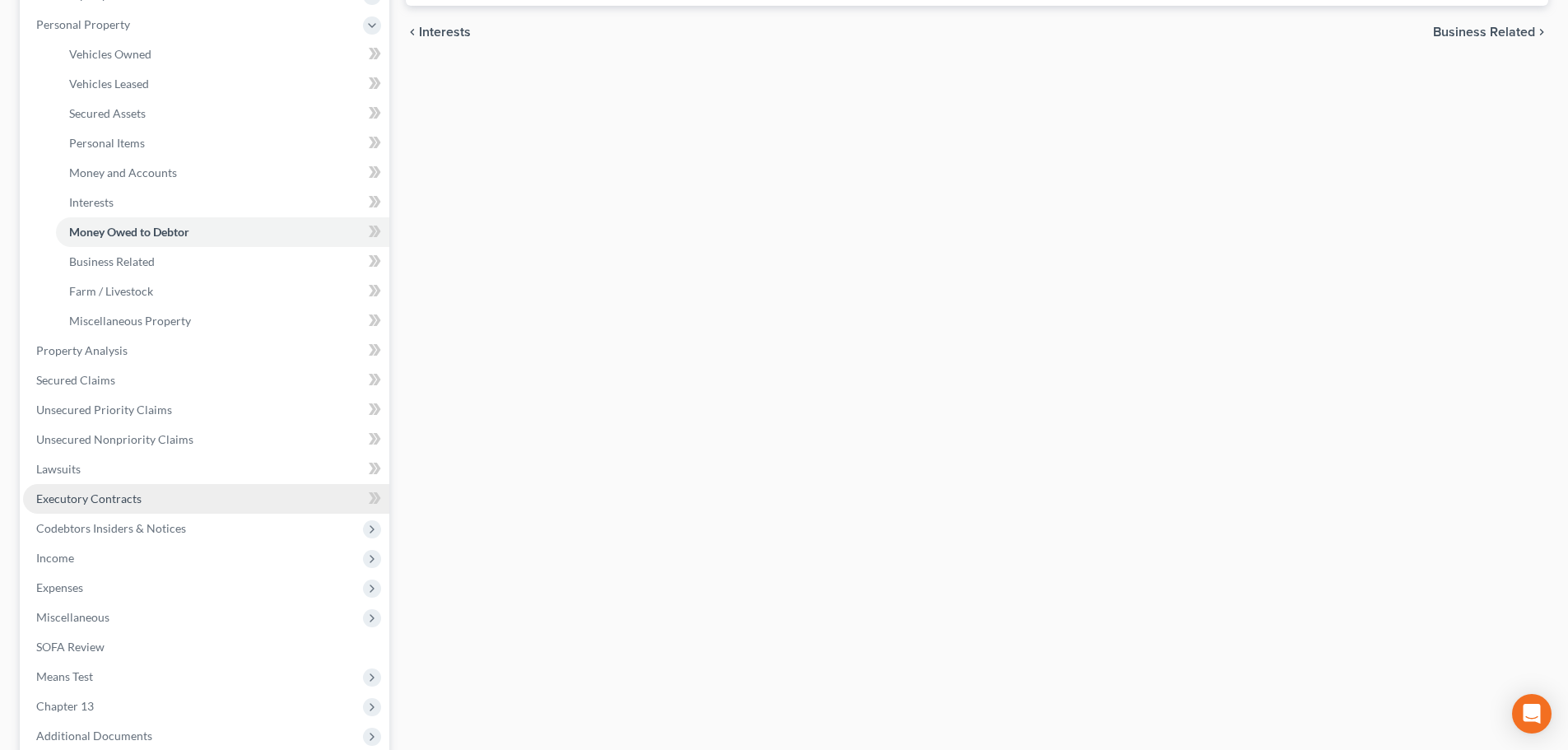
scroll to position [329, 0]
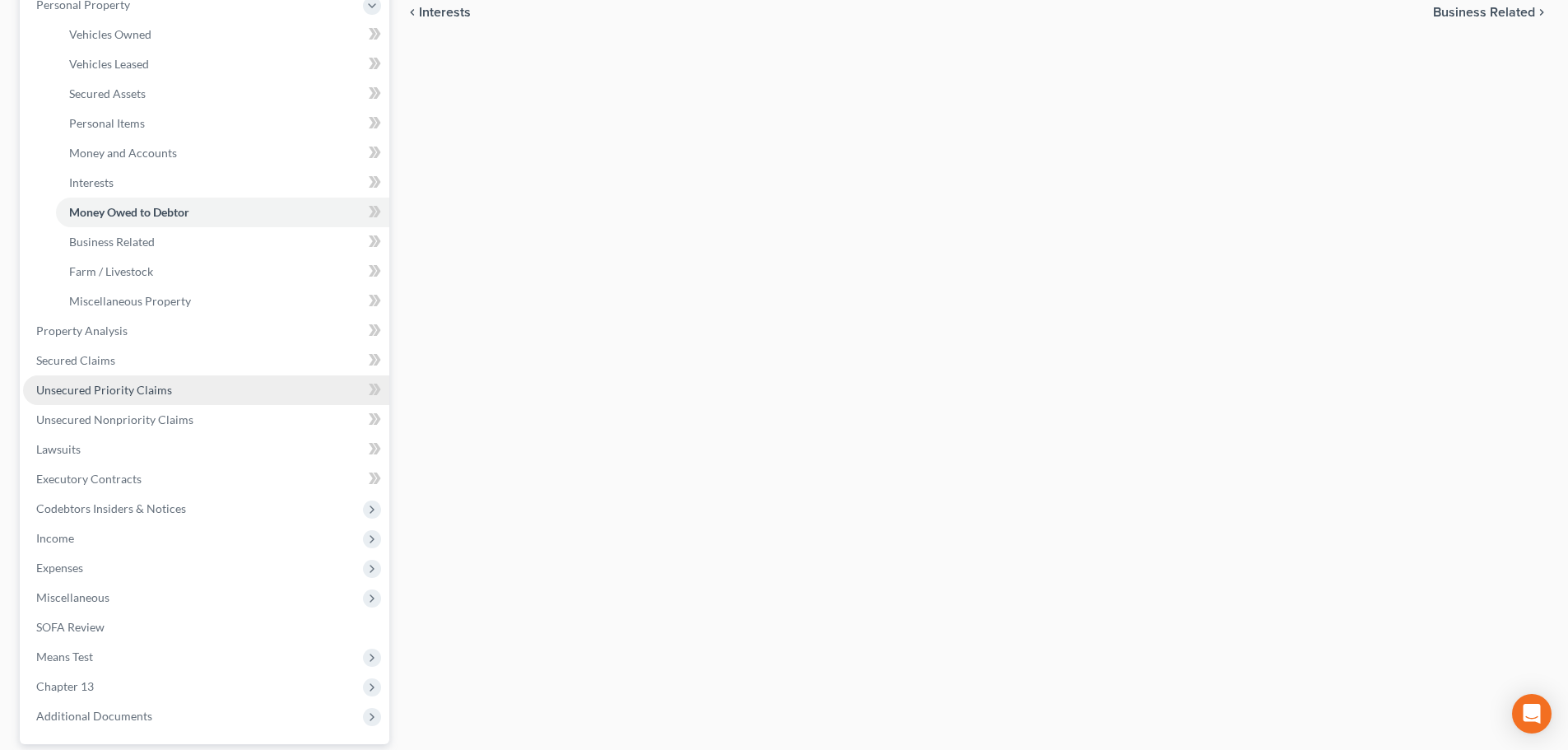
click at [186, 388] on link "Unsecured Priority Claims" at bounding box center [206, 389] width 366 height 30
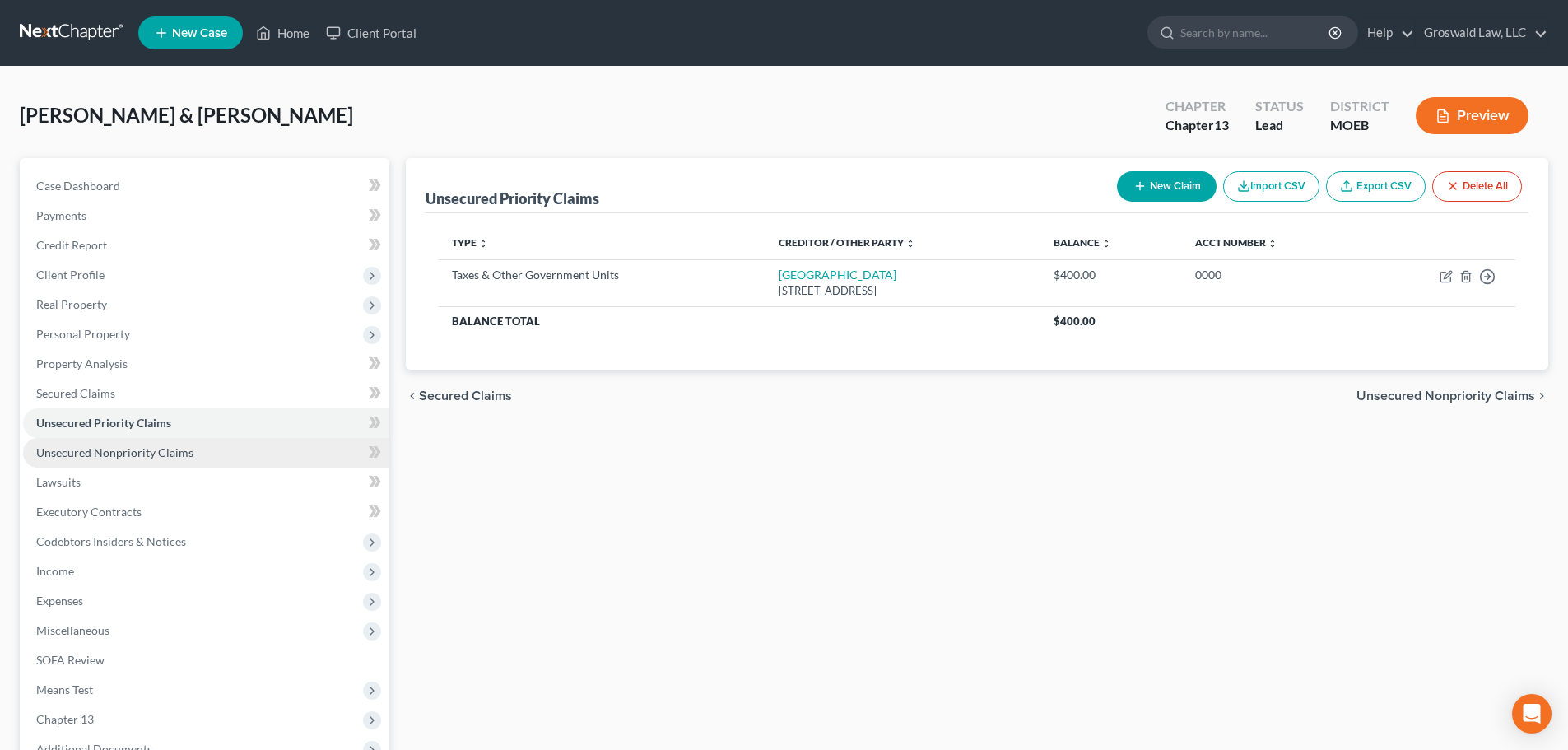
click at [132, 447] on span "Unsecured Nonpriority Claims" at bounding box center [115, 452] width 158 height 14
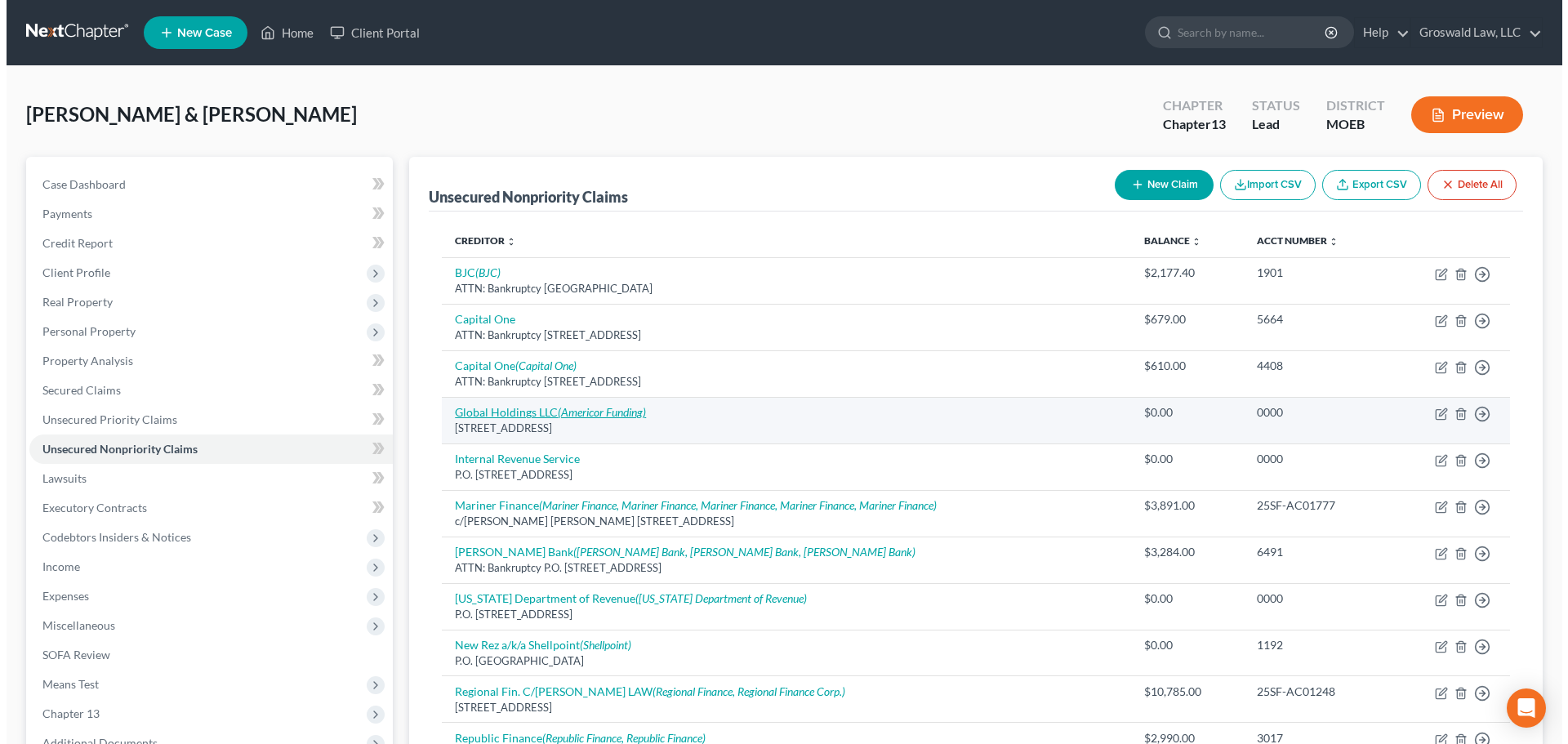
scroll to position [82, 0]
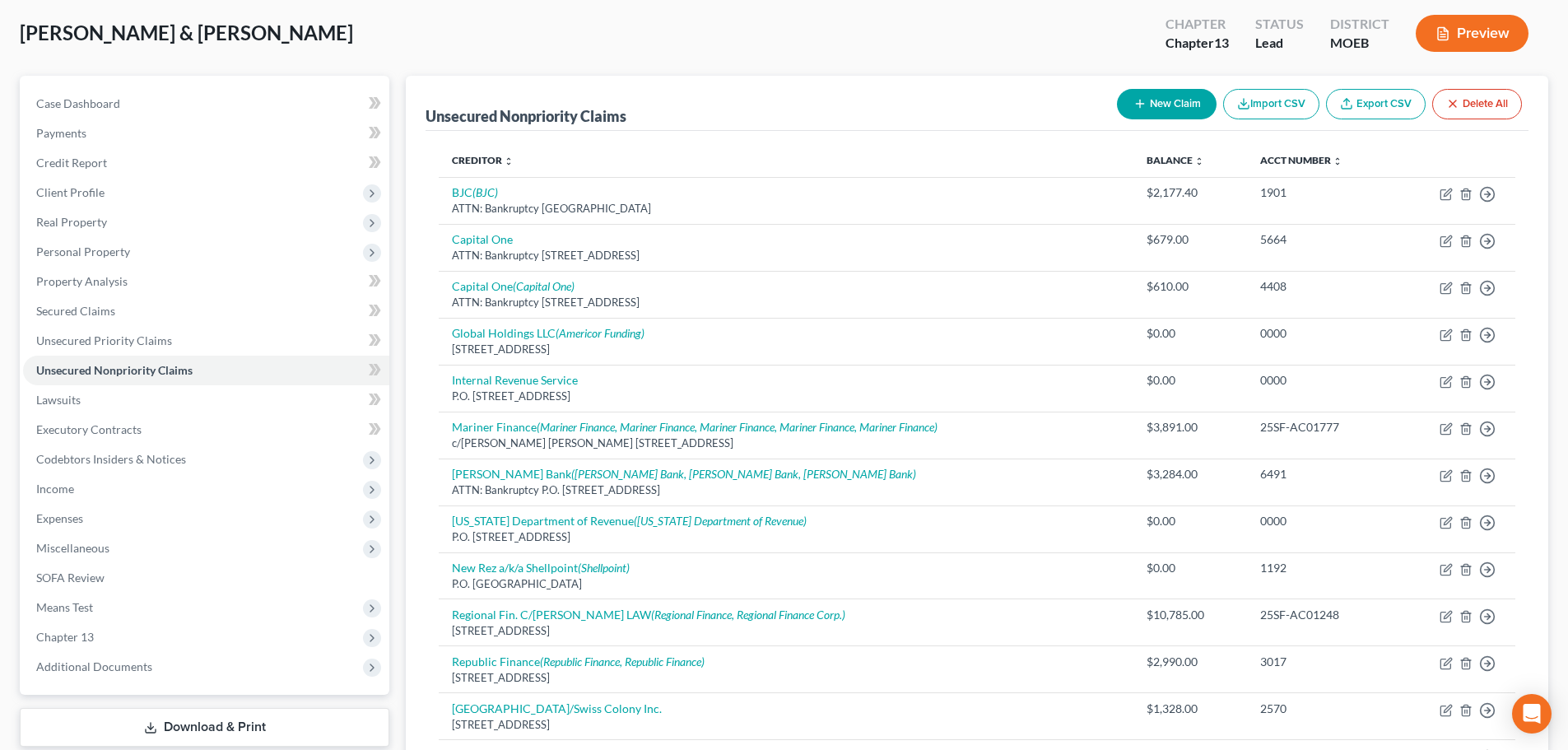
click at [1158, 111] on button "New Claim" at bounding box center [1167, 104] width 100 height 31
select select "2"
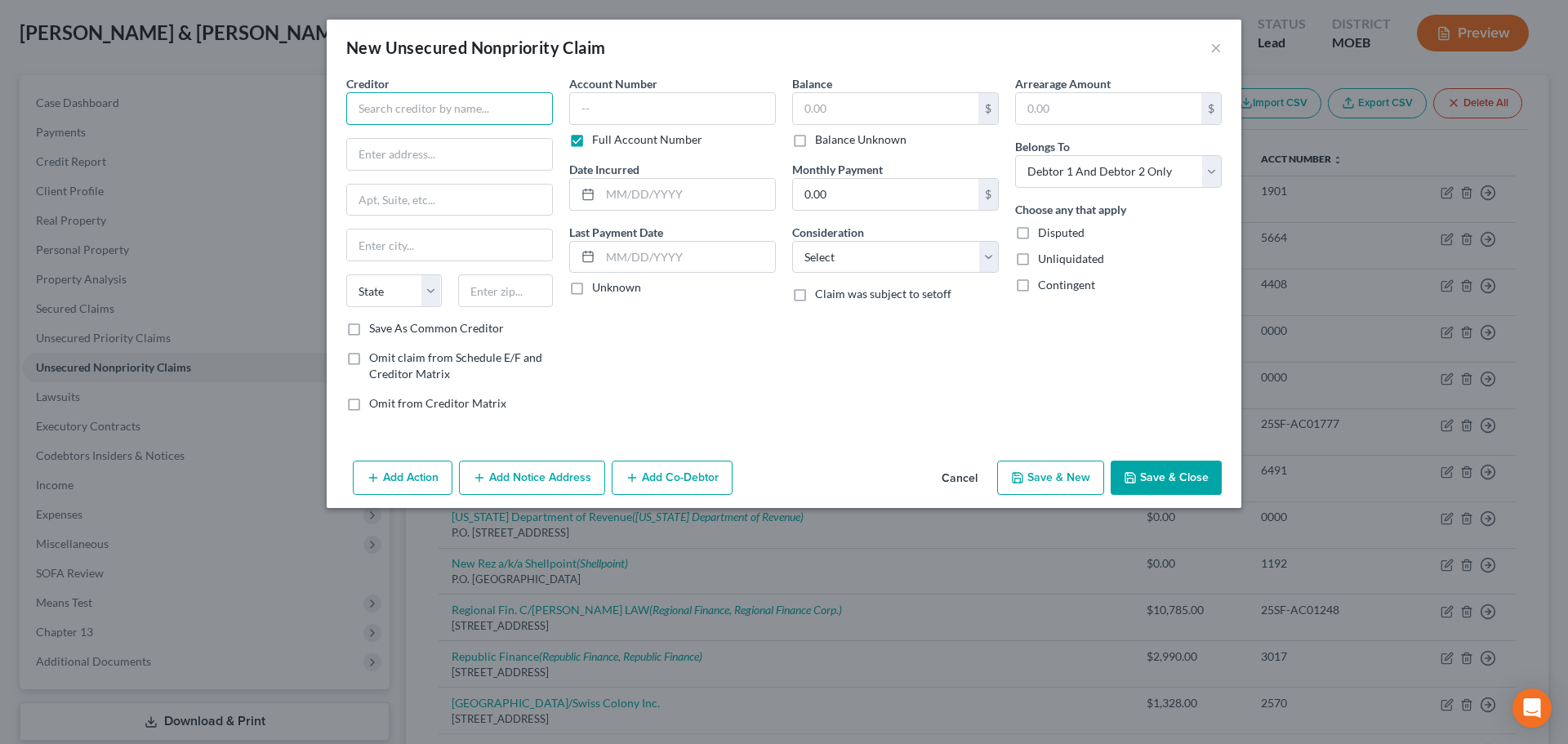
click at [442, 107] on input "text" at bounding box center [450, 109] width 207 height 32
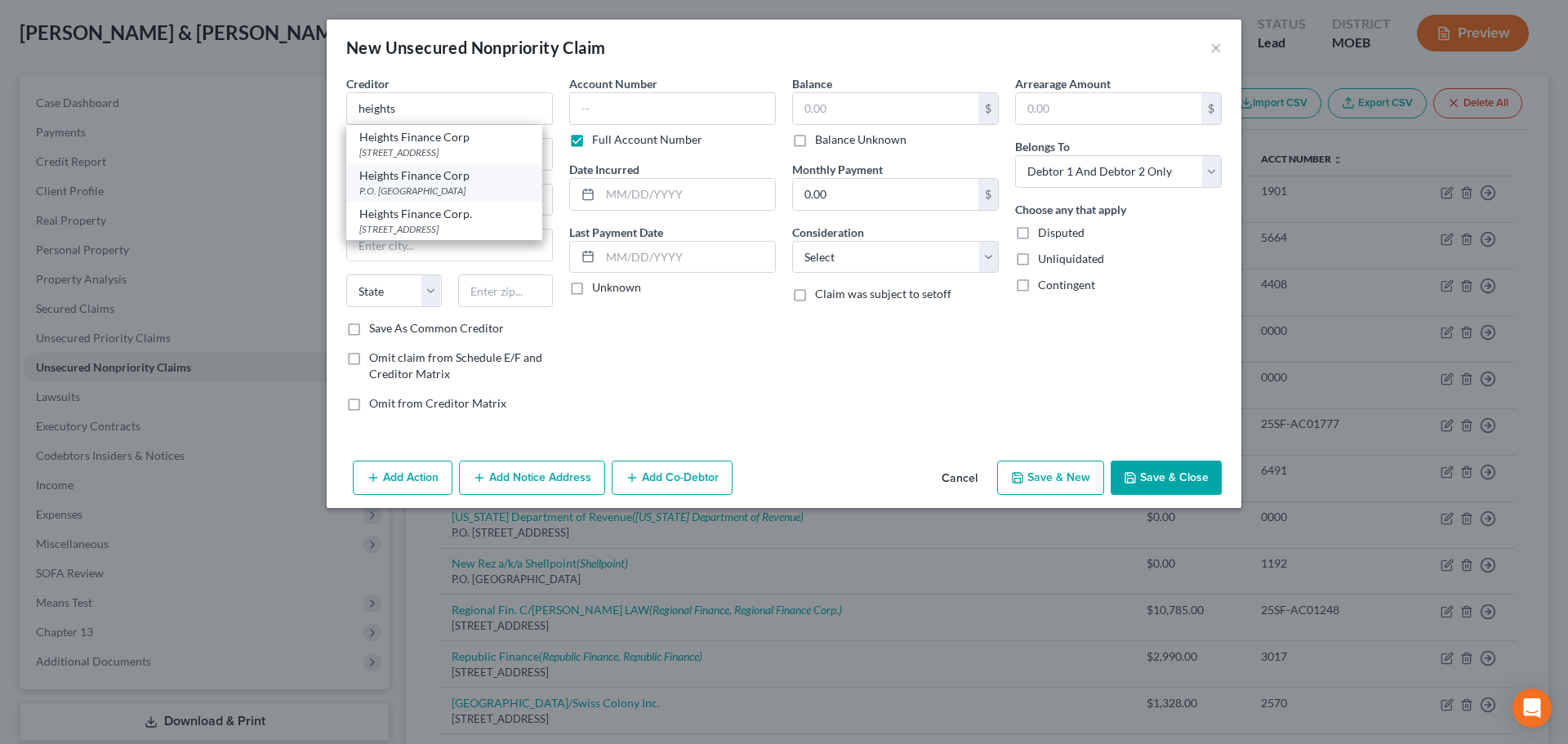
click at [424, 190] on div "P.O. [GEOGRAPHIC_DATA]" at bounding box center [444, 190] width 170 height 13
type input "Heights Finance Corp"
type input "P.O. Box 1947"
type input "[GEOGRAPHIC_DATA]"
select select "42"
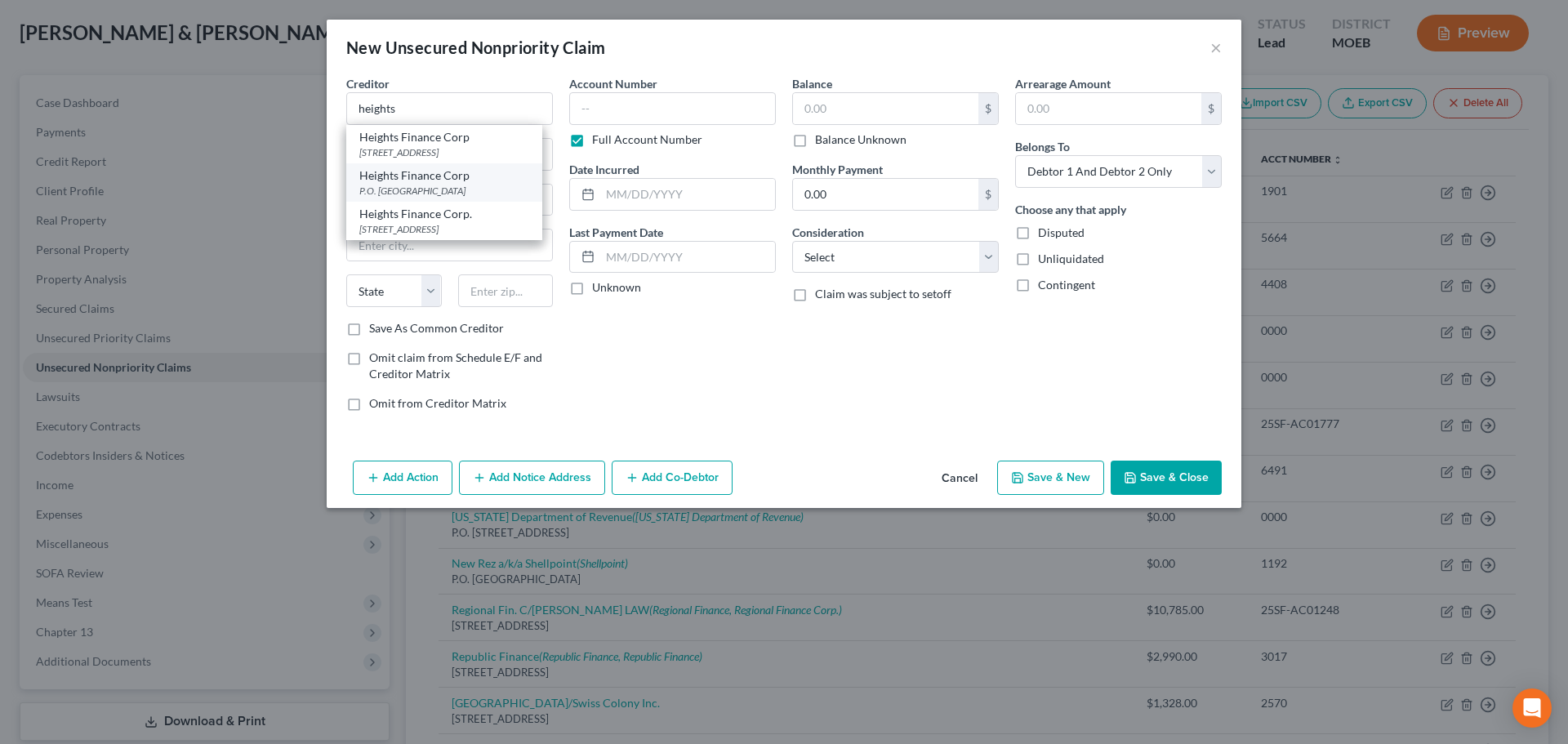
type input "29602"
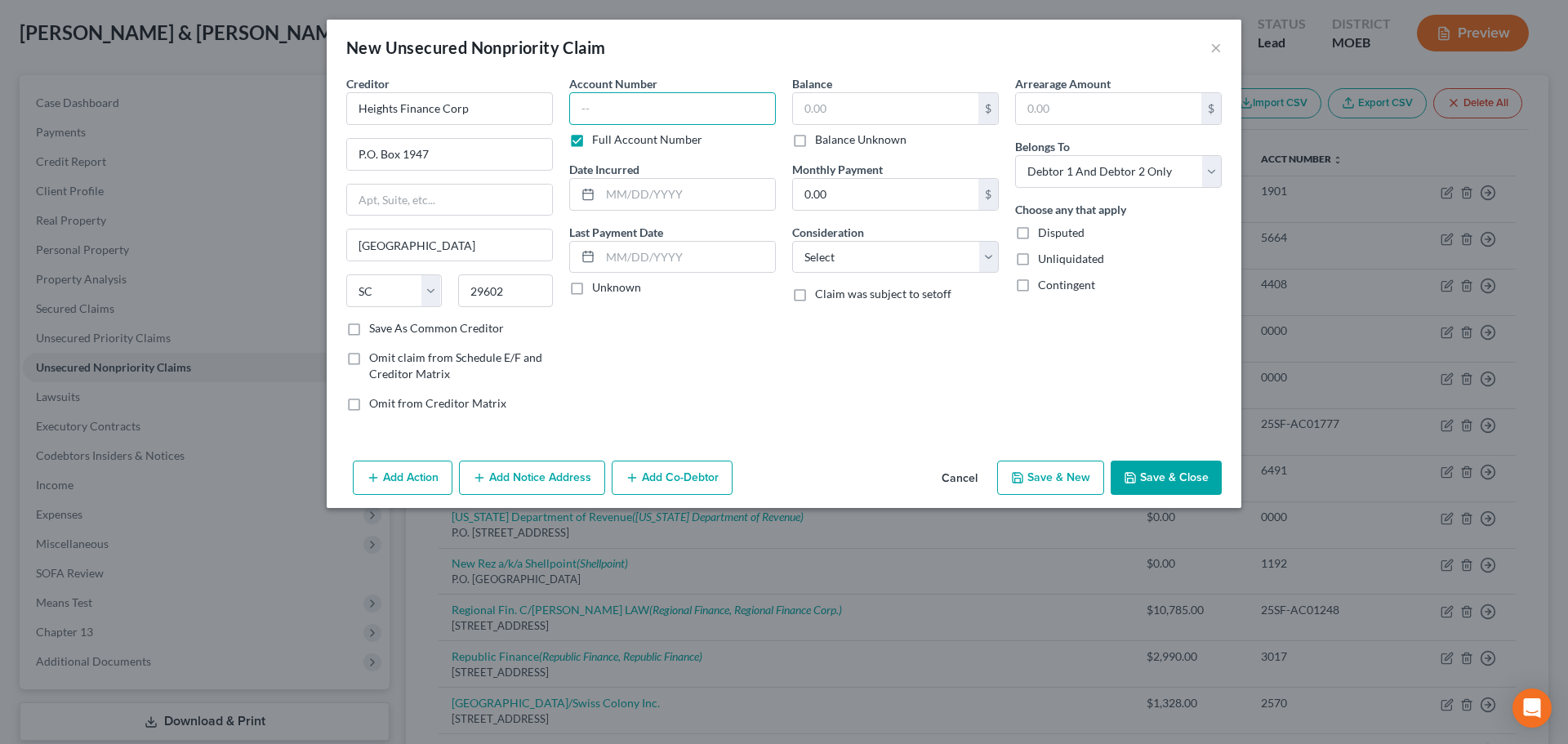
click at [618, 113] on input "text" at bounding box center [673, 109] width 207 height 32
type input "0000"
drag, startPoint x: 617, startPoint y: 200, endPoint x: 438, endPoint y: 282, distance: 196.9
click at [617, 200] on input "text" at bounding box center [688, 194] width 174 height 31
type input "2024"
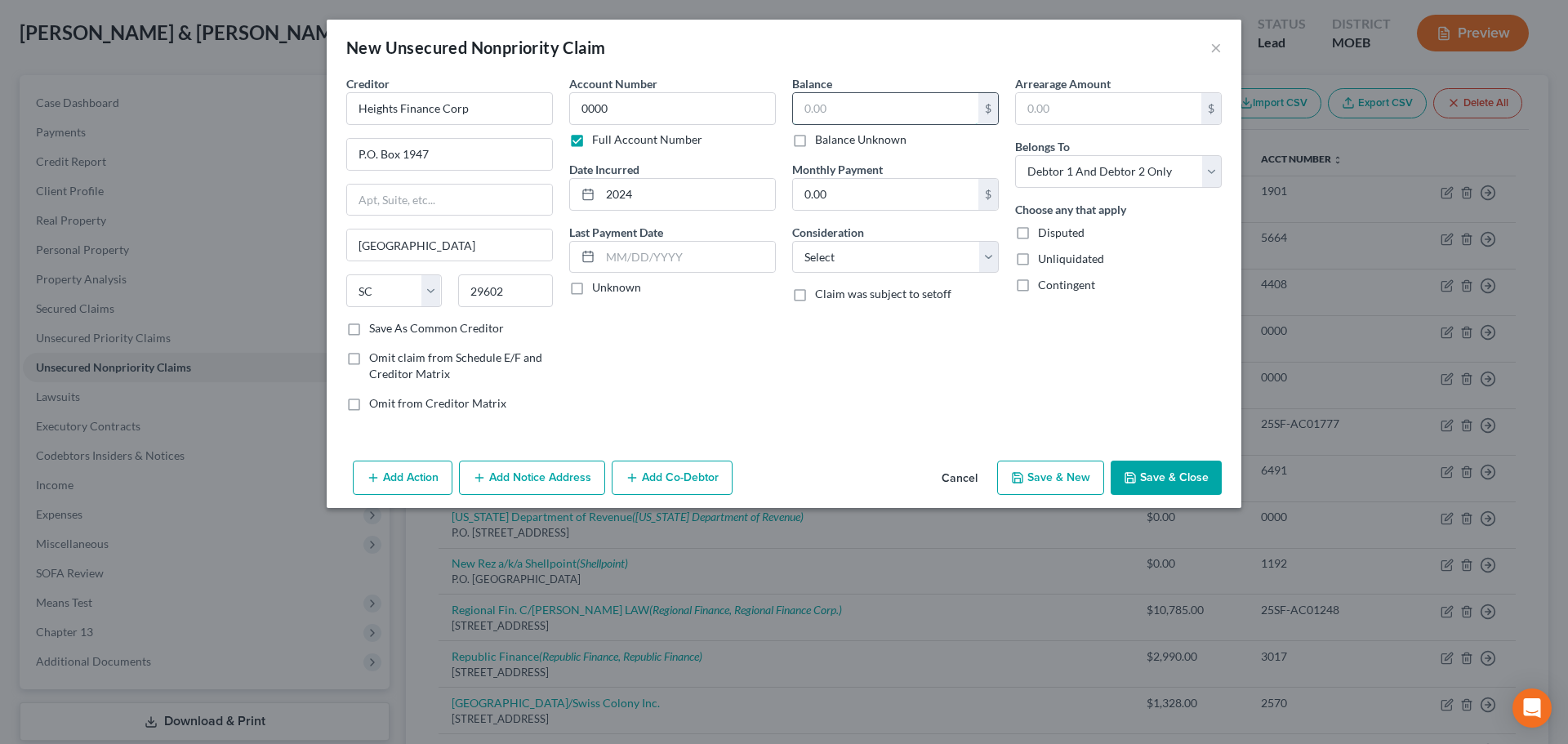
click at [926, 97] on input "text" at bounding box center [886, 109] width 185 height 31
type input "4,500"
click at [1130, 173] on select "Select Debtor 1 Only Debtor 2 Only Debtor 1 And Debtor 2 Only At Least One Of T…" at bounding box center [1118, 172] width 207 height 32
select select "0"
click at [1015, 155] on select "Select Debtor 1 Only Debtor 2 Only Debtor 1 And Debtor 2 Only At Least One Of T…" at bounding box center [1118, 172] width 207 height 32
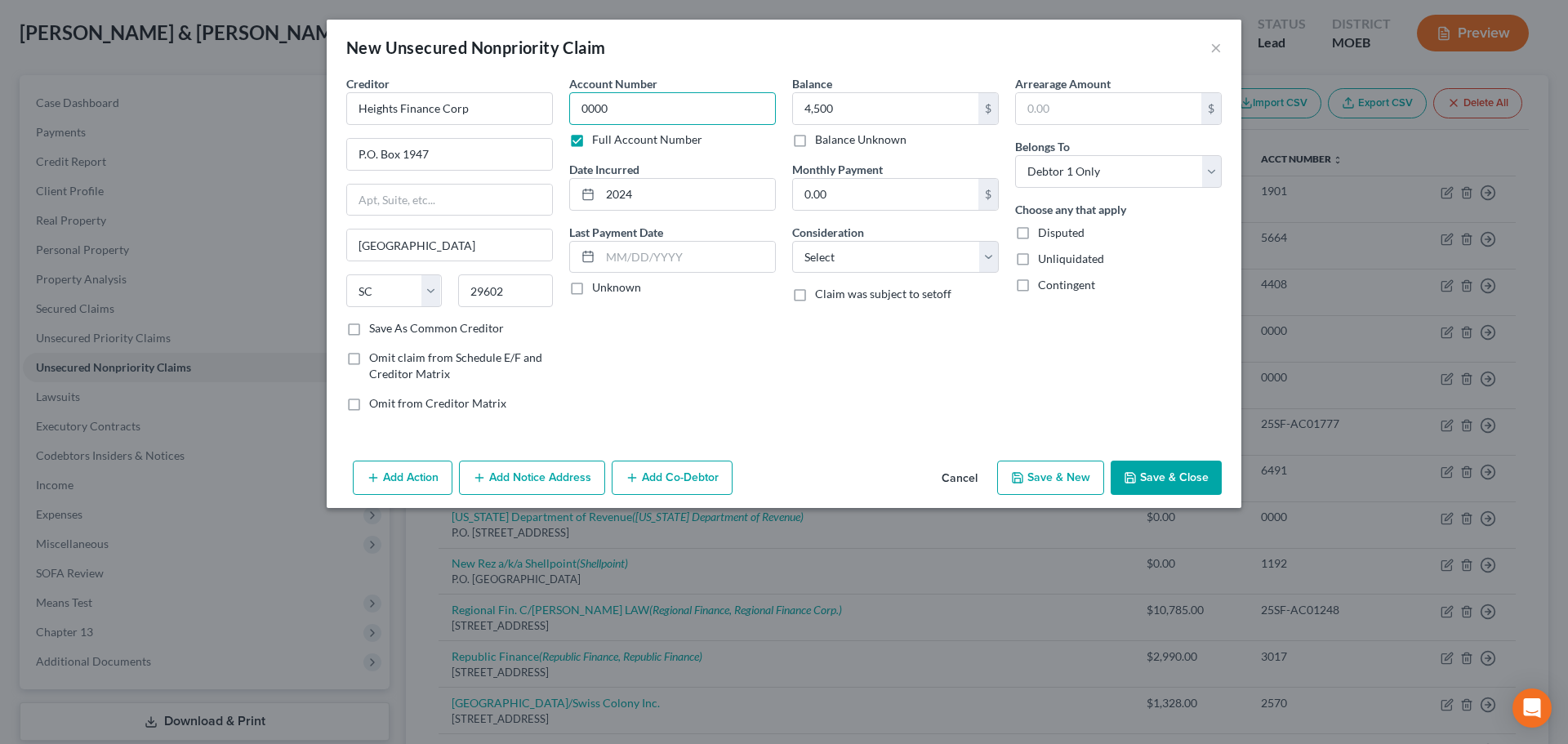
drag, startPoint x: 611, startPoint y: 98, endPoint x: 553, endPoint y: 99, distance: 58.0
click at [553, 99] on div "Creditor * Heights Finance Corp P.O. Box 1947 [GEOGRAPHIC_DATA] [US_STATE] AK A…" at bounding box center [784, 250] width 892 height 350
type input "1070"
click at [937, 251] on select "Select Cable / Satellite Services Collection Agency Credit Card Debt Debt Couns…" at bounding box center [895, 257] width 207 height 32
select select "10"
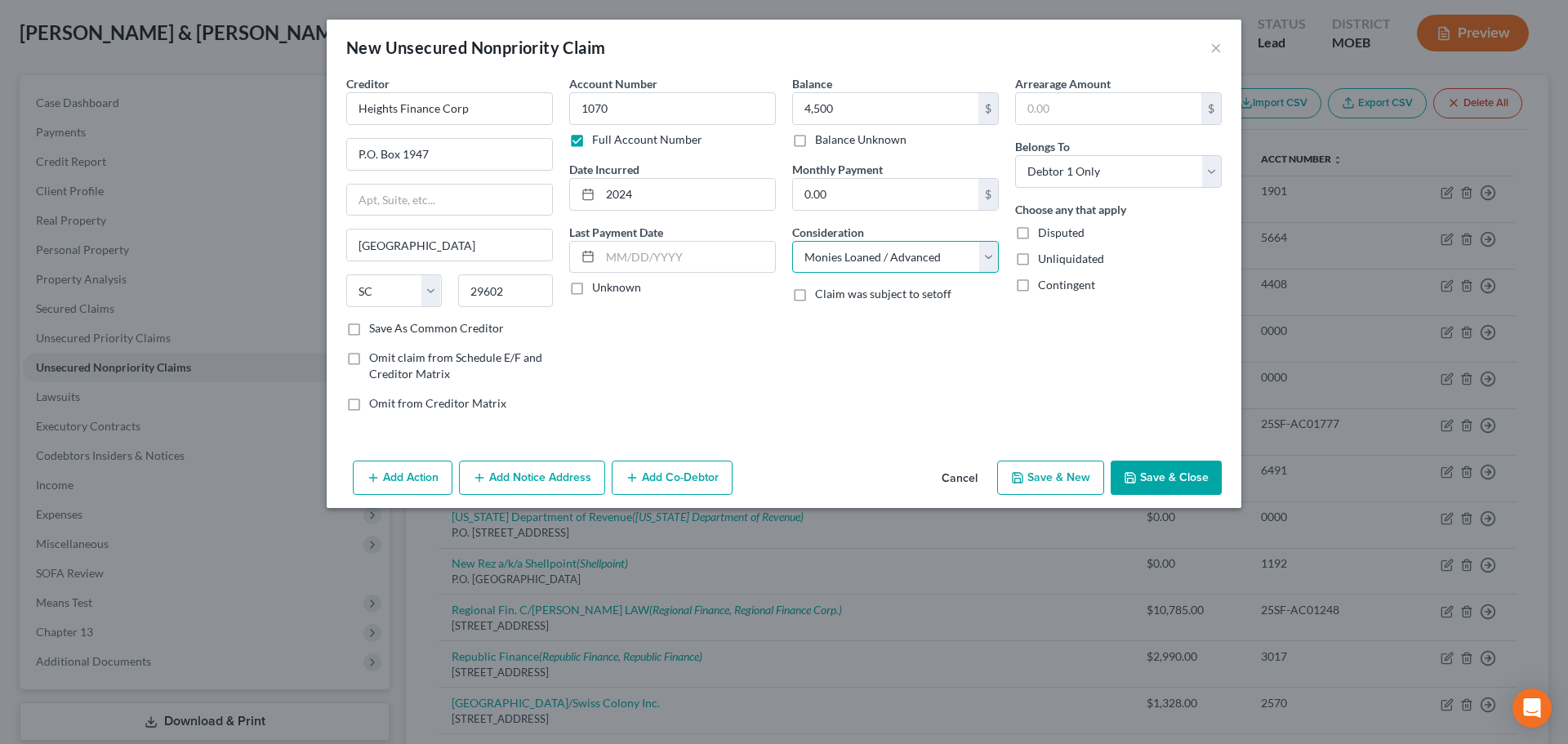
click at [792, 241] on select "Select Cable / Satellite Services Collection Agency Credit Card Debt Debt Couns…" at bounding box center [895, 257] width 207 height 32
click at [524, 474] on button "Add Notice Address" at bounding box center [532, 477] width 147 height 34
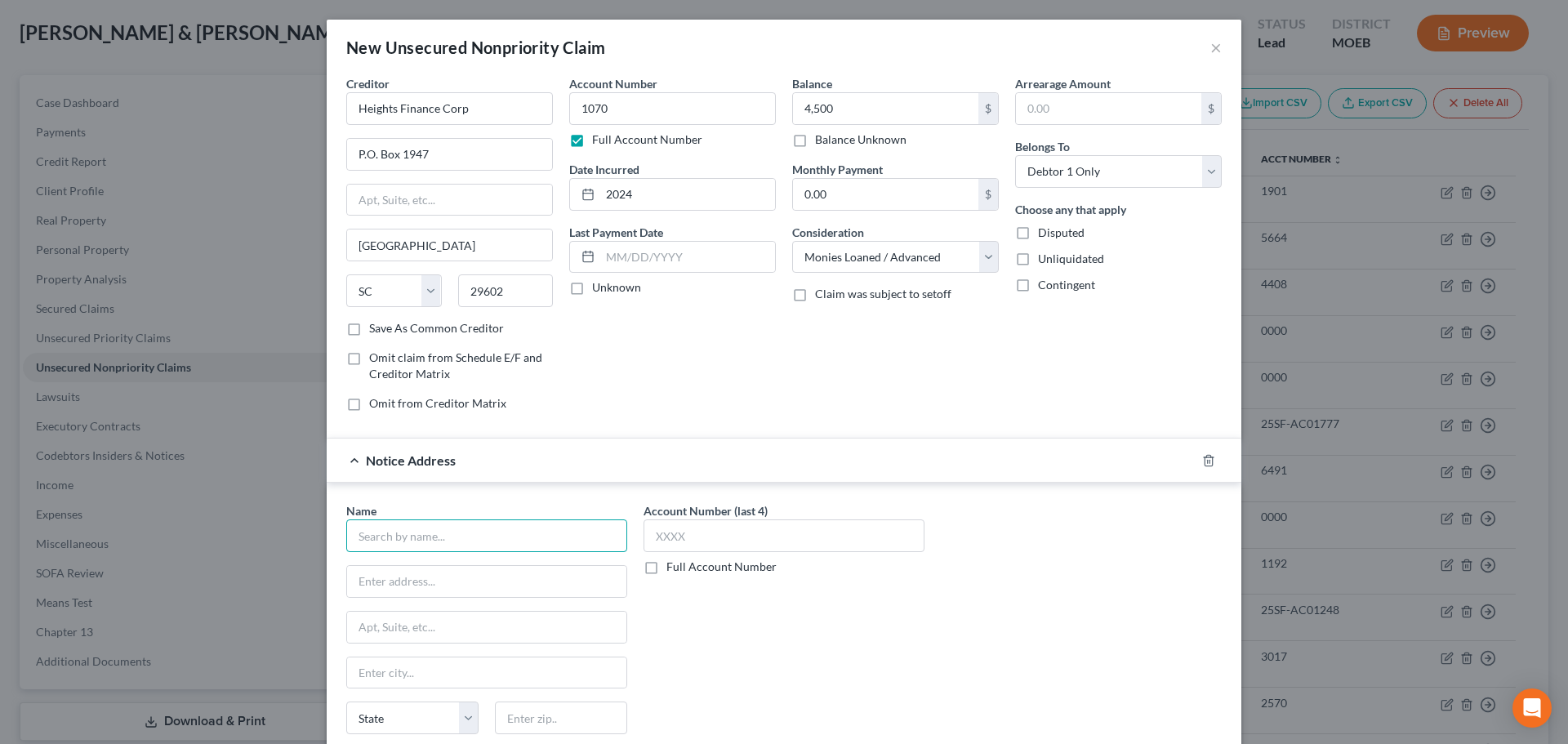
click at [437, 529] on input "text" at bounding box center [486, 536] width 281 height 32
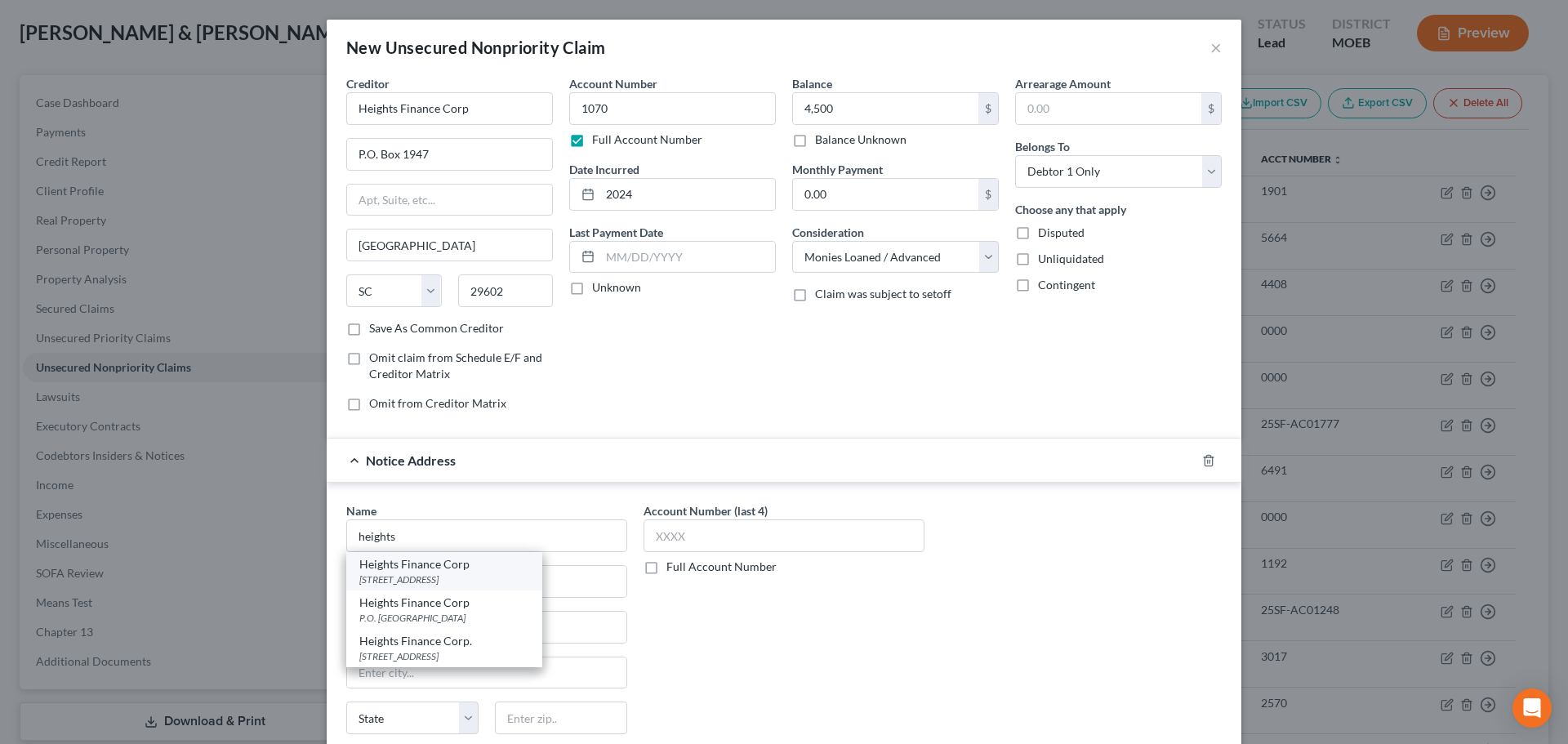
click at [466, 575] on div "[STREET_ADDRESS]" at bounding box center [444, 579] width 170 height 13
type input "Heights Finance Corp"
type input "[STREET_ADDRESS]"
type input "[GEOGRAPHIC_DATA]"
select select "42"
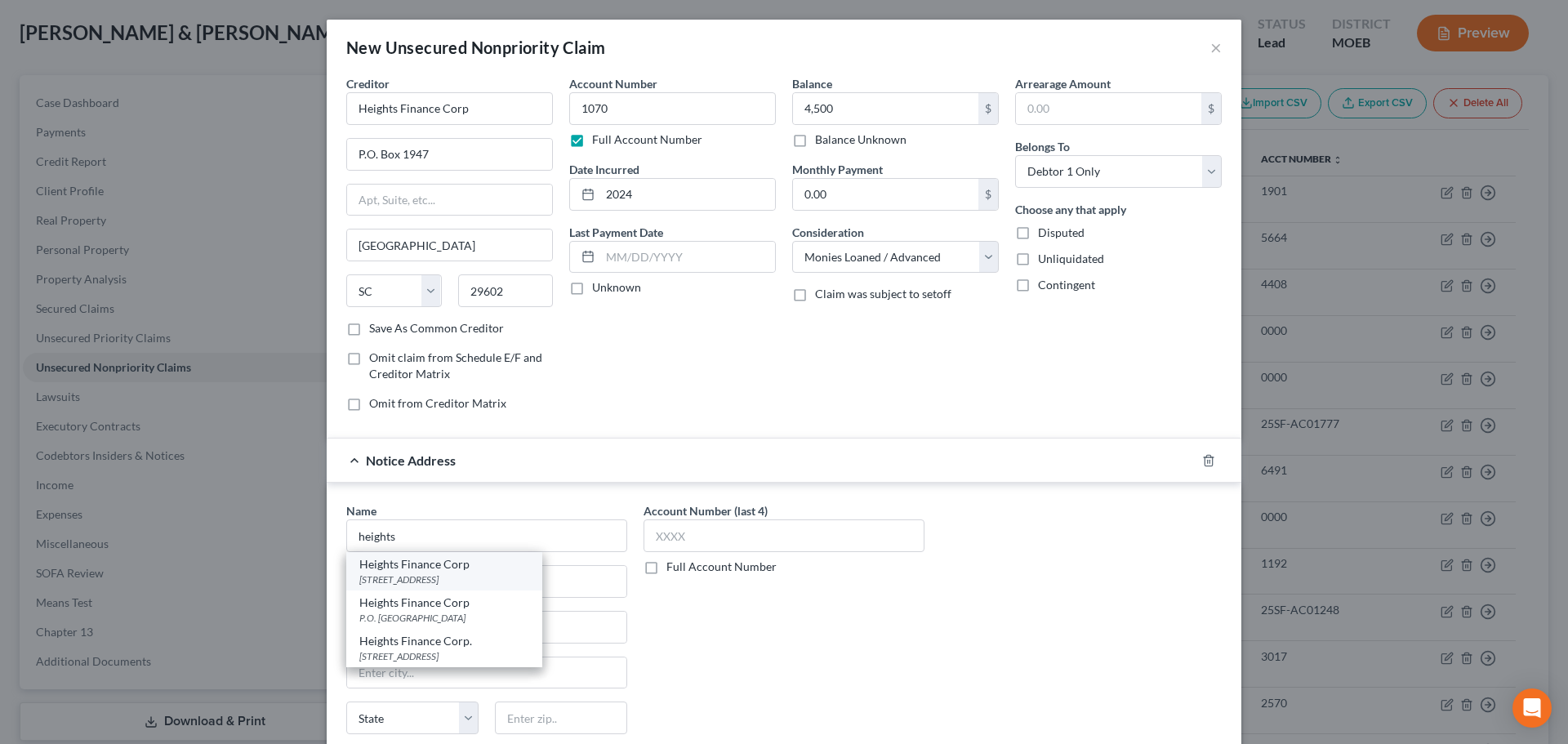
type input "29601"
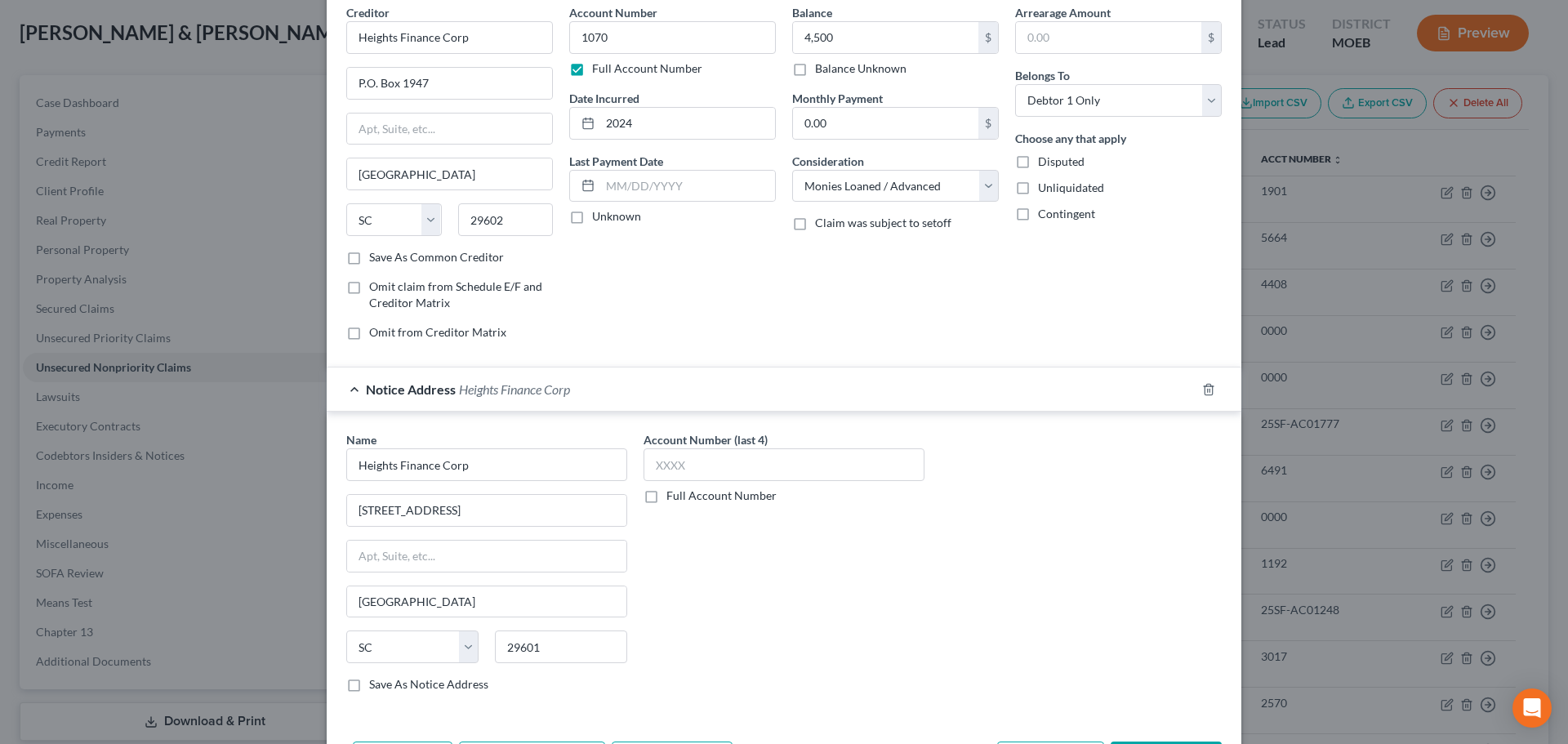
scroll to position [136, 0]
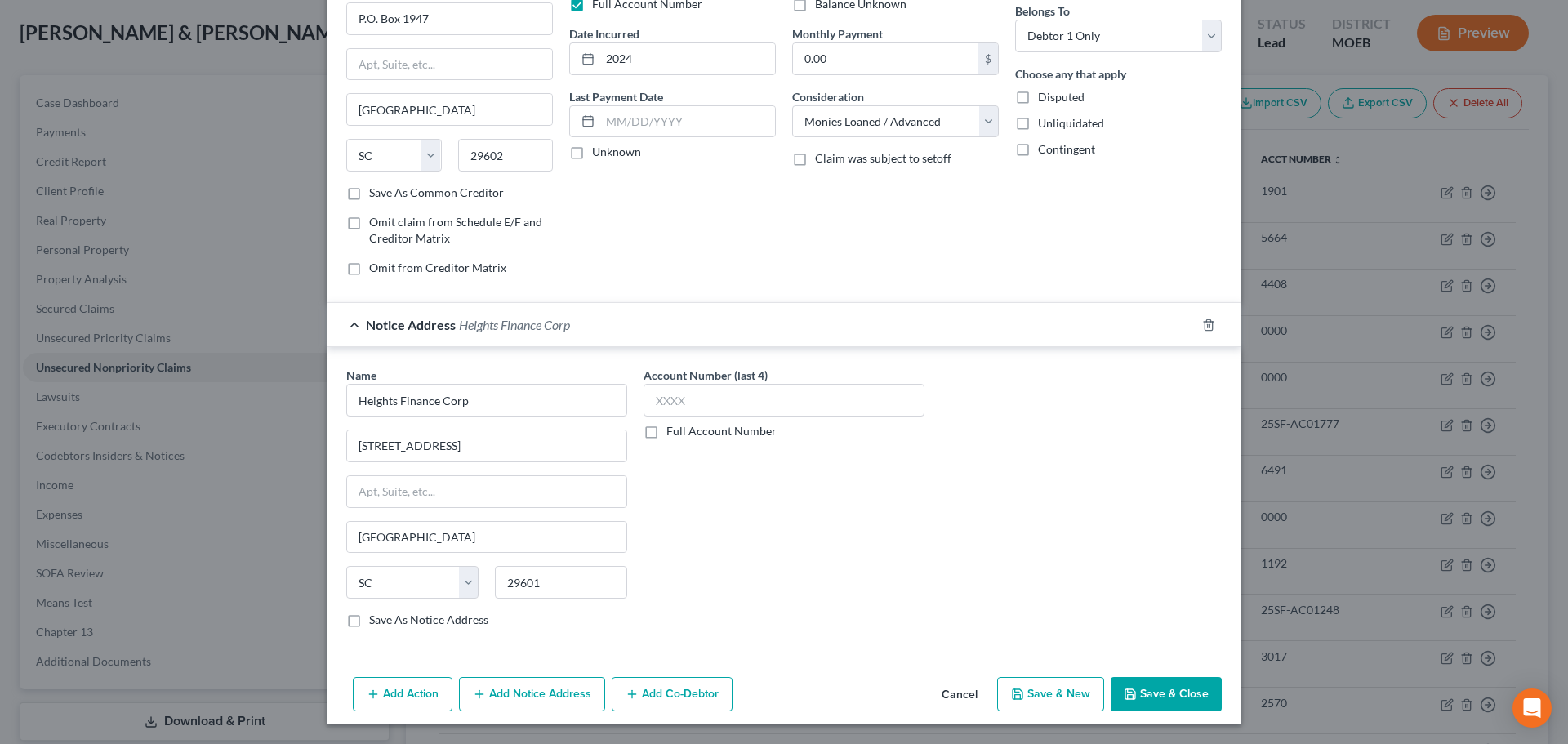
click at [567, 688] on button "Add Notice Address" at bounding box center [532, 694] width 147 height 34
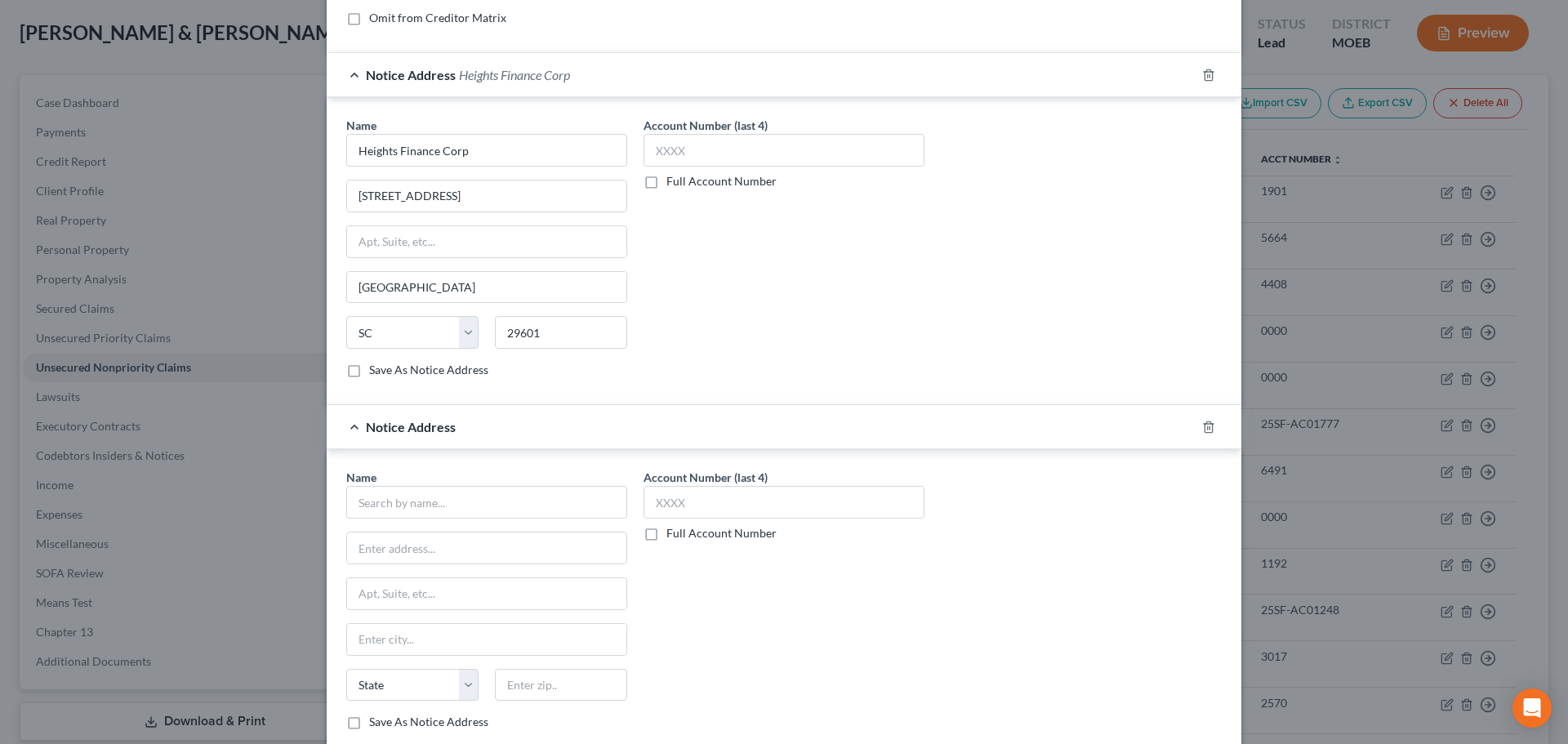
scroll to position [462, 0]
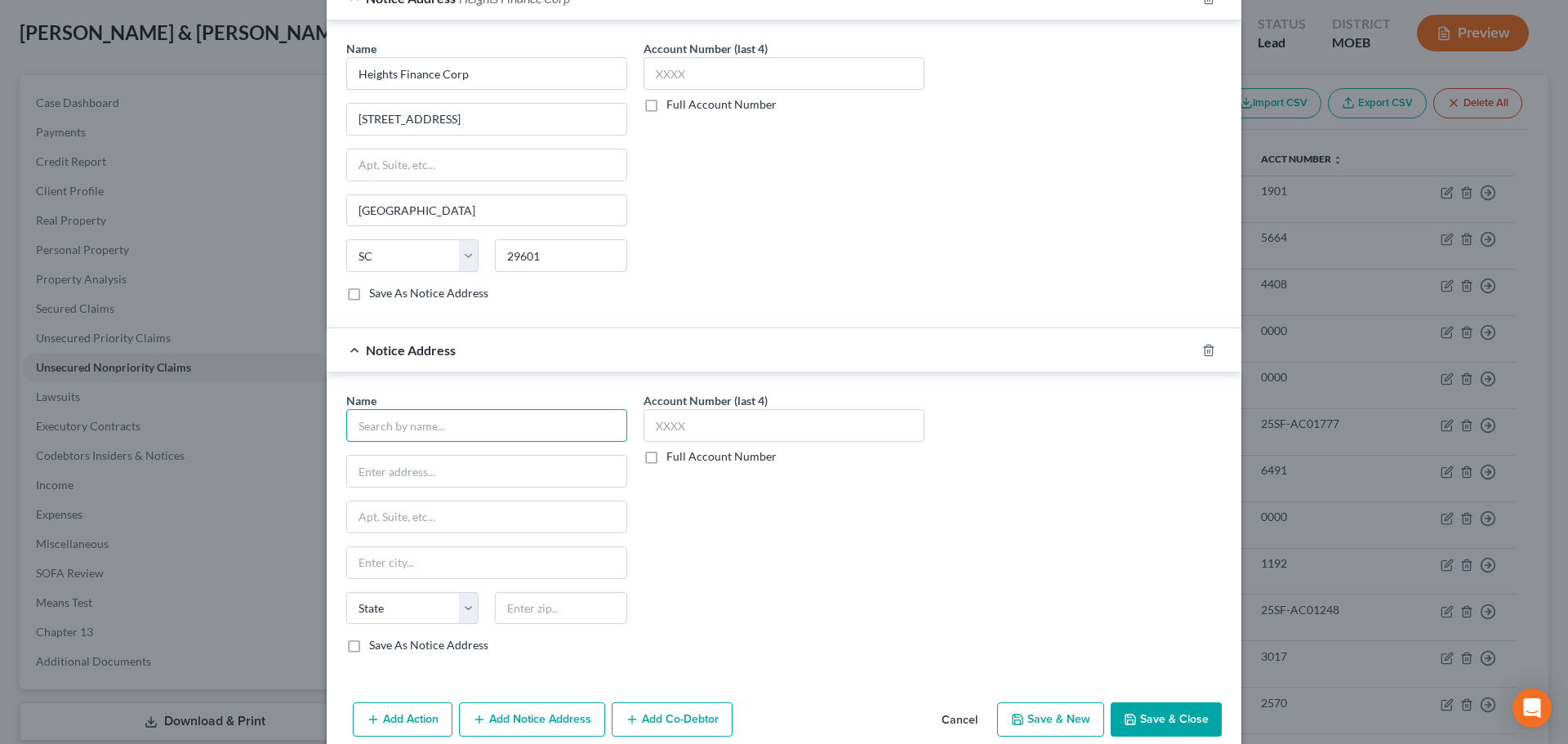
click at [442, 430] on input "text" at bounding box center [486, 425] width 281 height 32
type input "i"
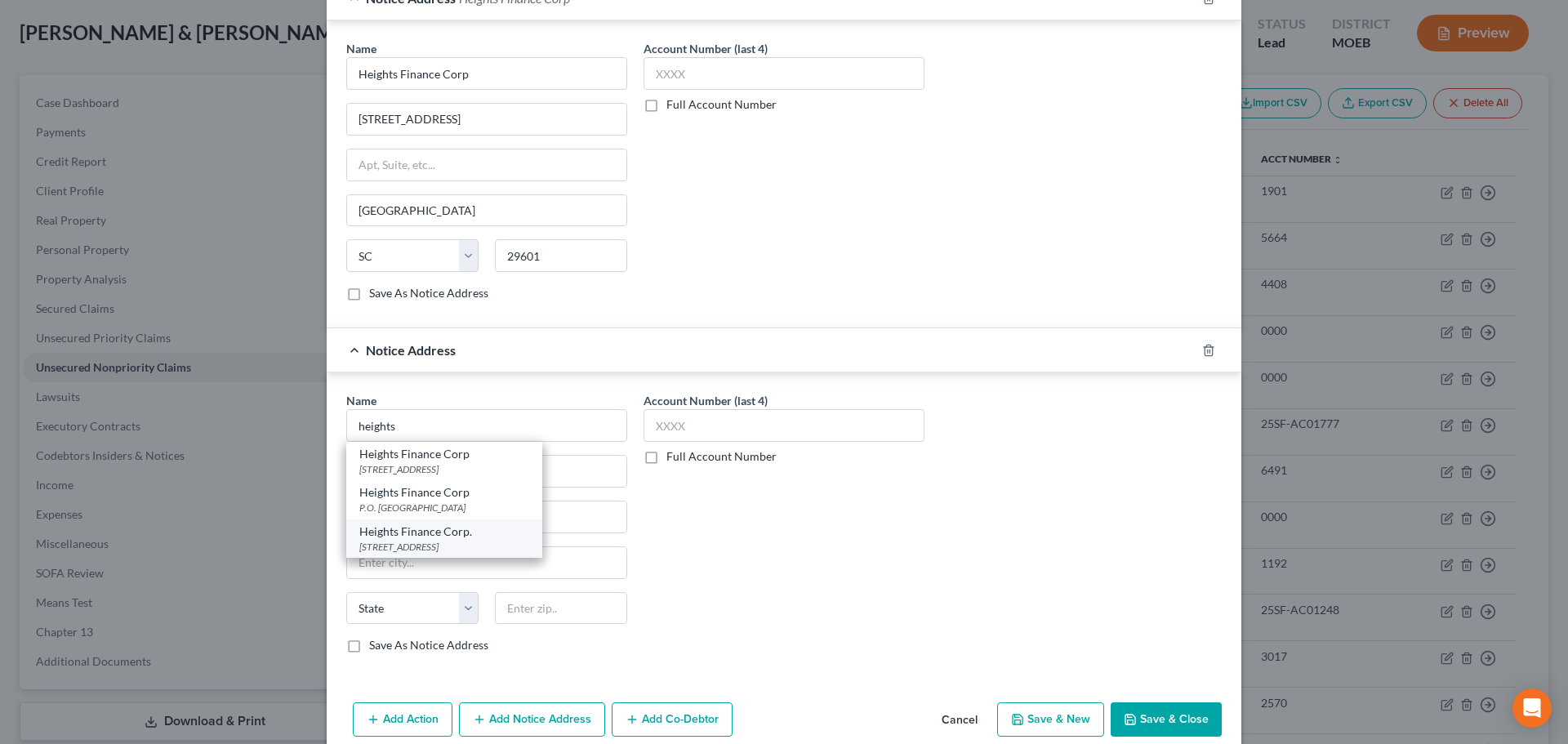
click at [468, 538] on div "Heights Finance Corp." at bounding box center [444, 531] width 170 height 16
type input "Heights Finance Corp."
type input "[STREET_ADDRESS]"
type input "[GEOGRAPHIC_DATA]"
select select "42"
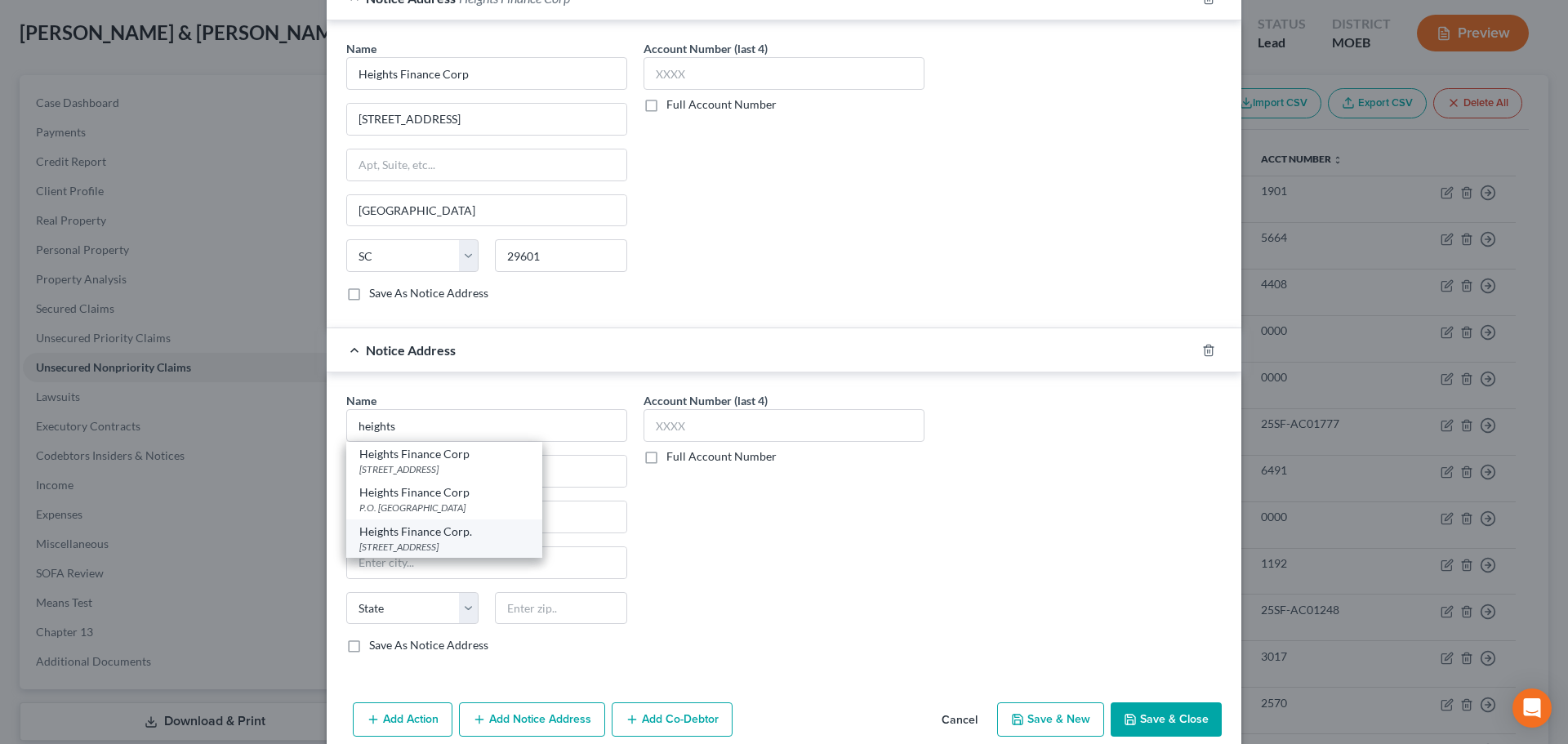
type input "29601"
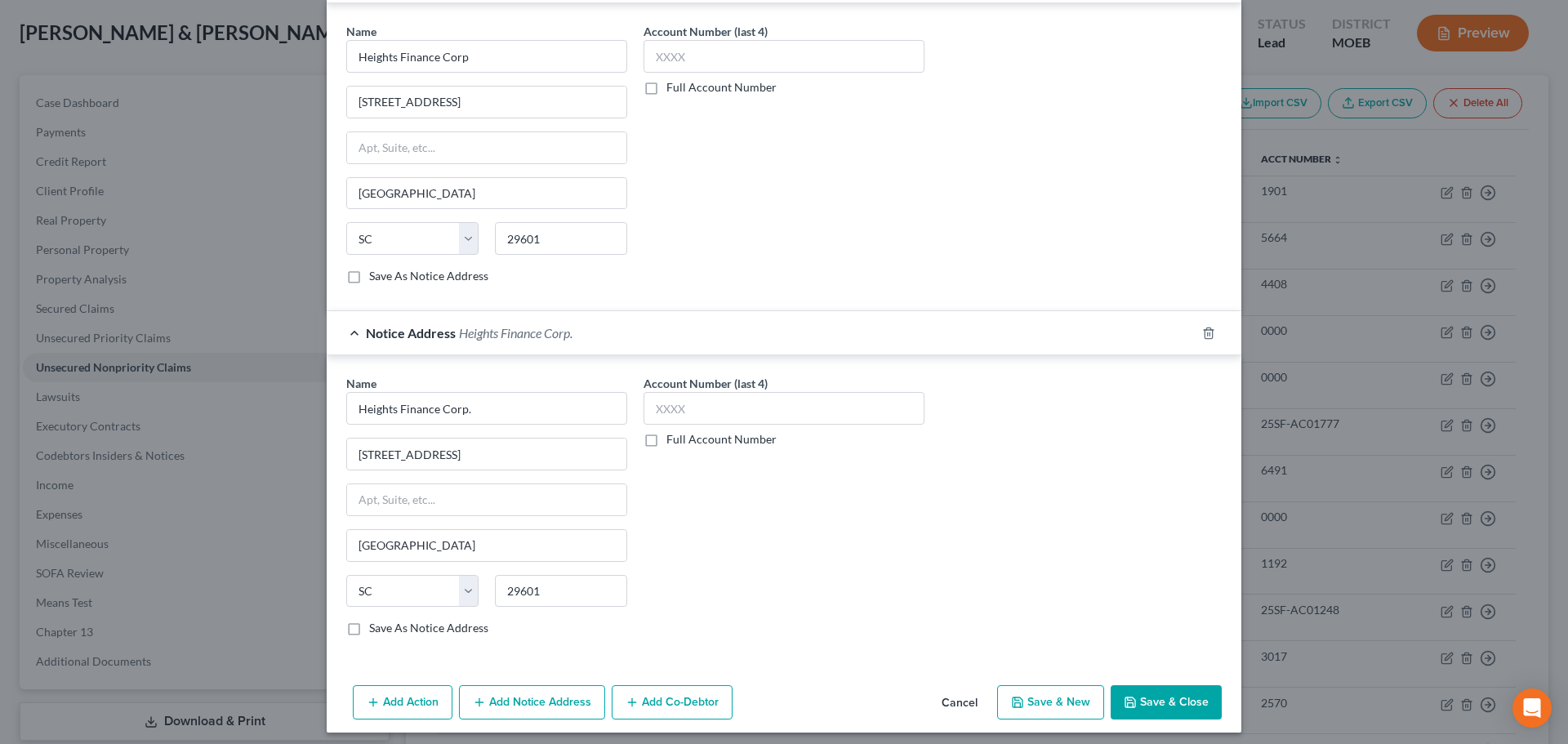
scroll to position [487, 0]
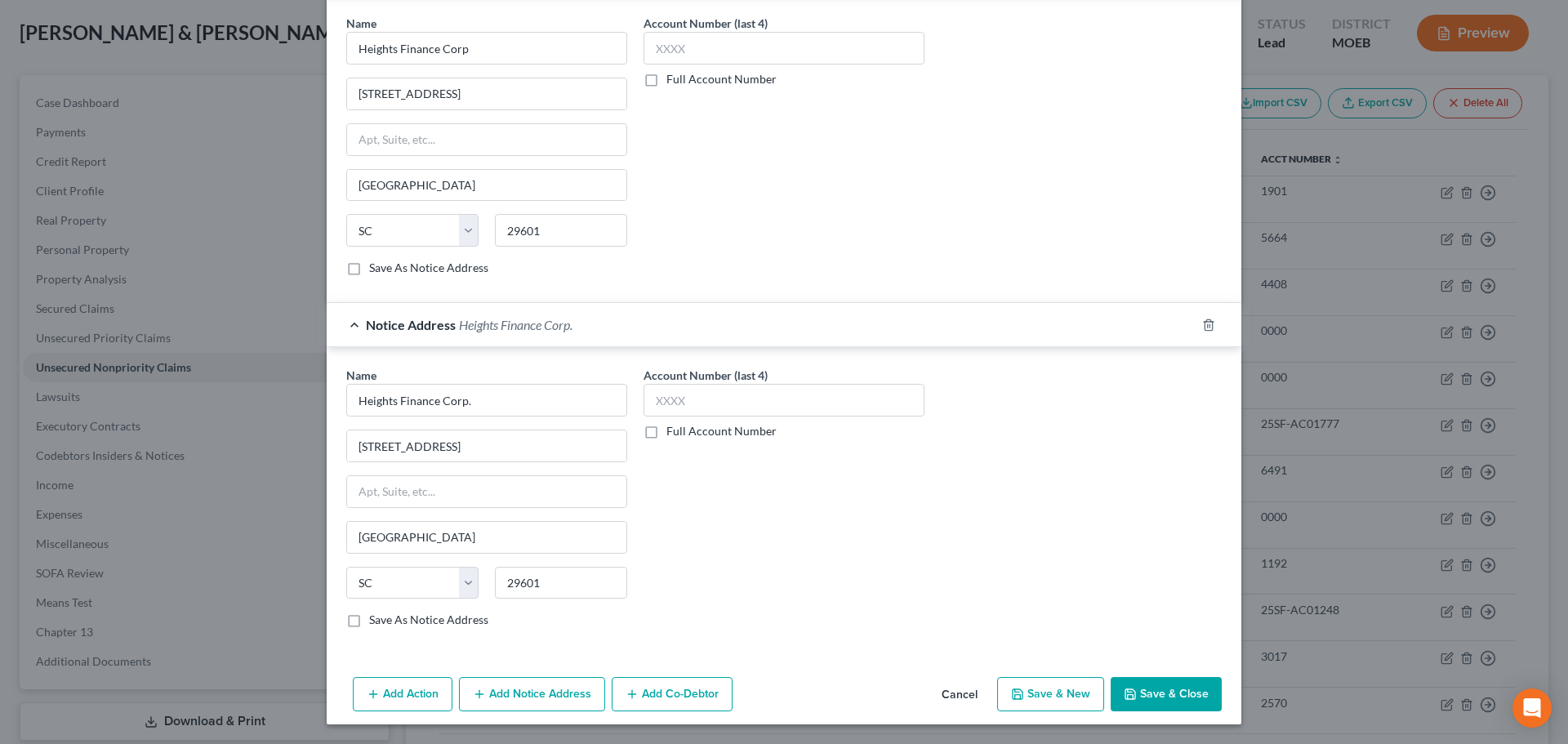
click at [1178, 683] on button "Save & Close" at bounding box center [1167, 694] width 111 height 34
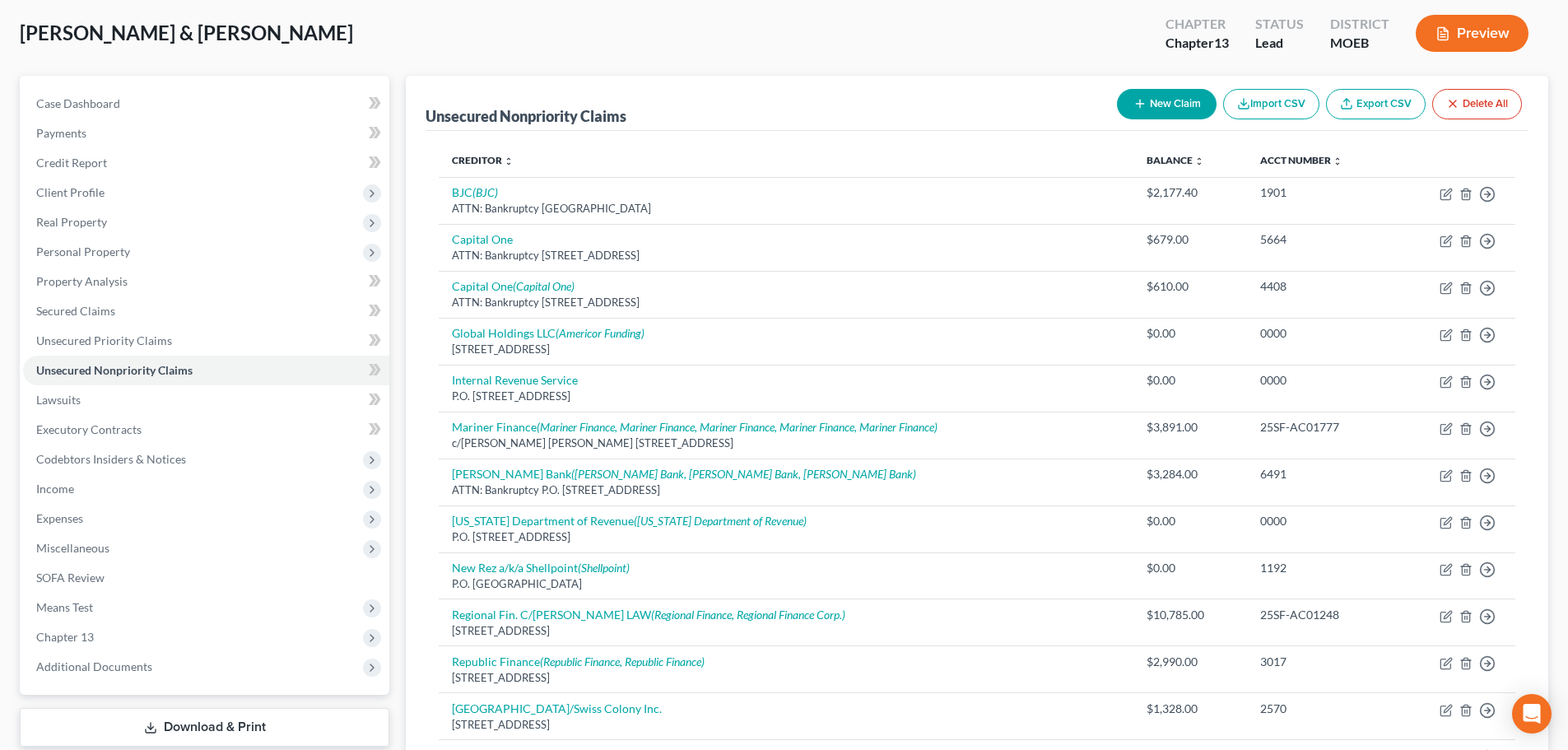
click at [1495, 43] on button "Preview" at bounding box center [1472, 33] width 112 height 37
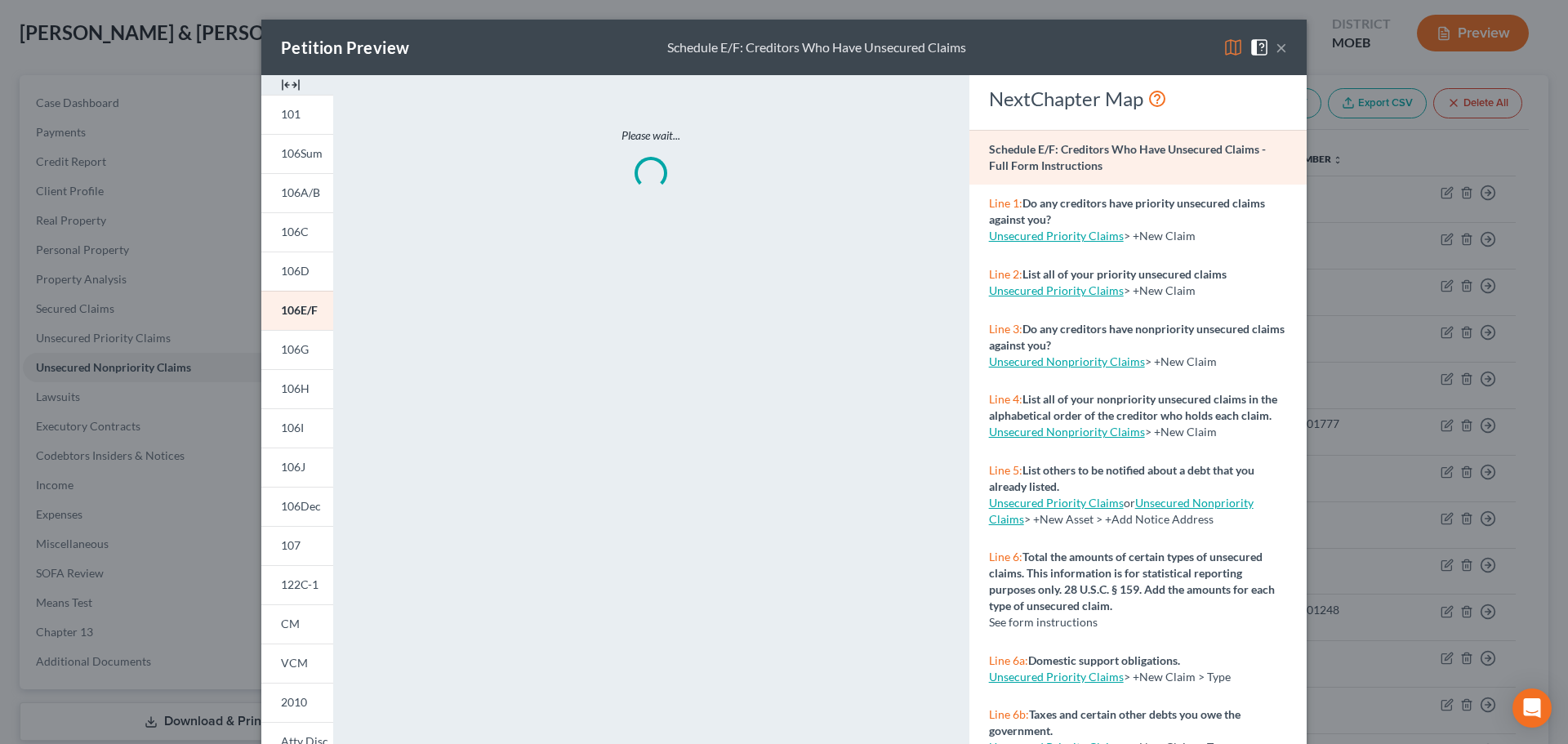
click at [299, 83] on div at bounding box center [298, 85] width 72 height 20
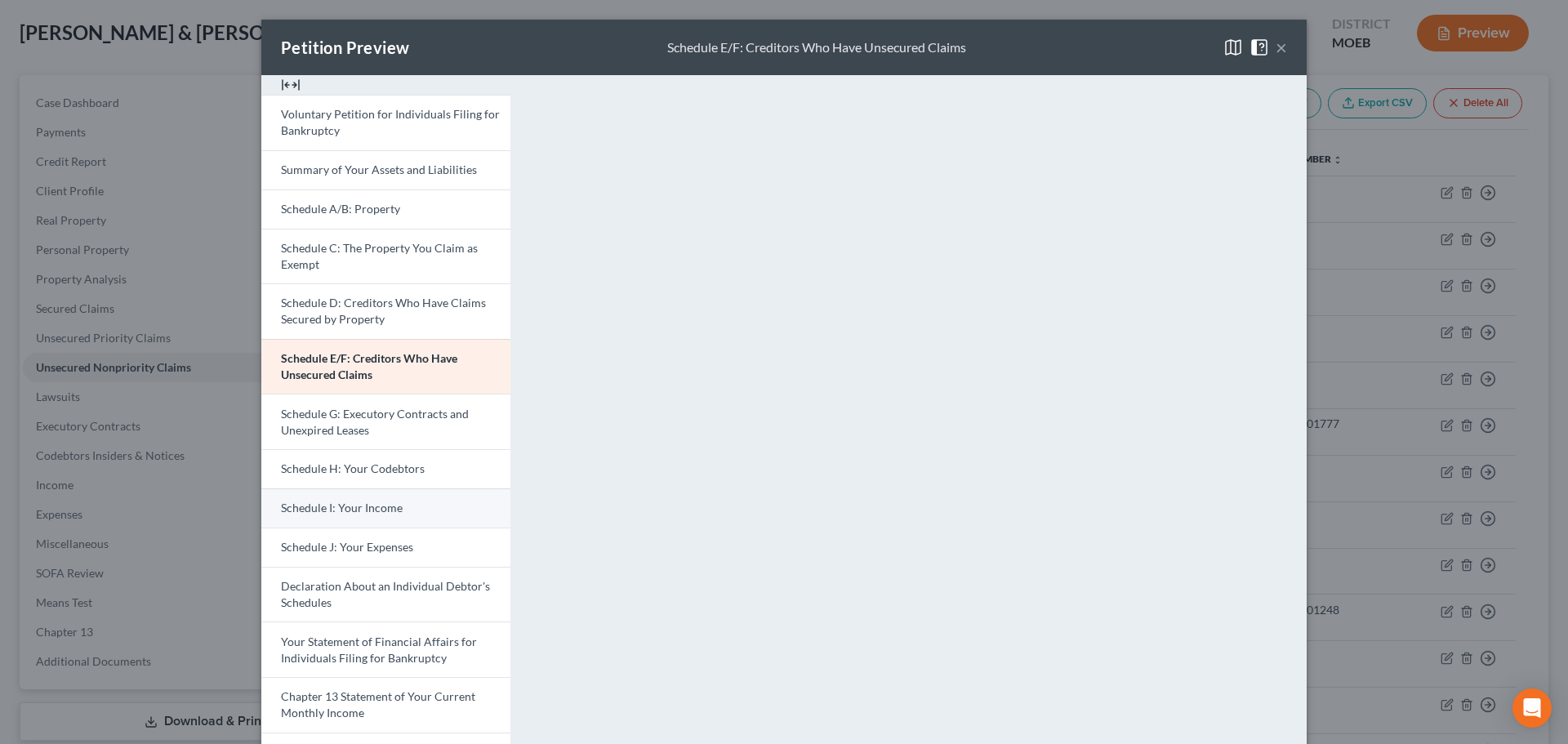
click at [380, 500] on link "Schedule I: Your Income" at bounding box center [386, 508] width 249 height 40
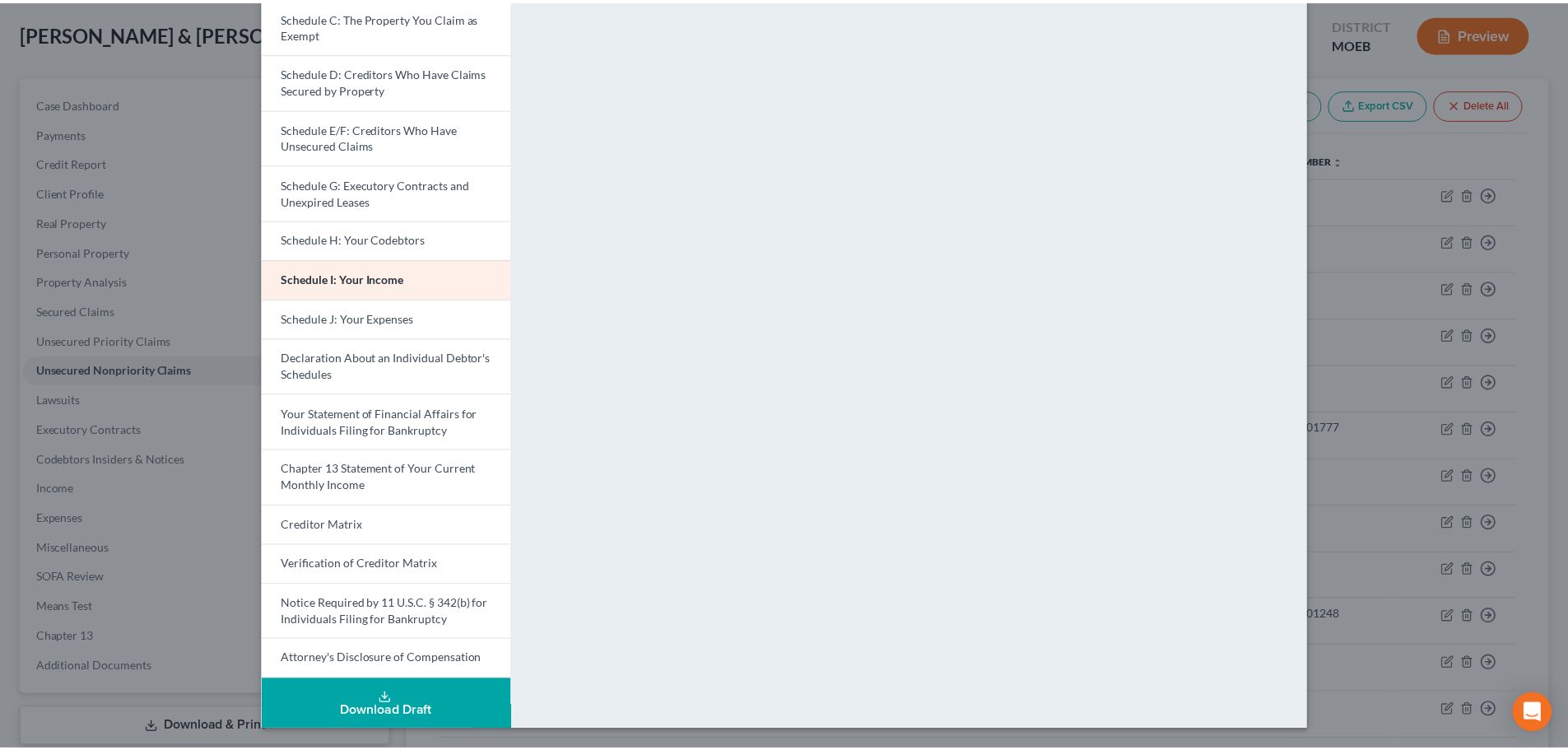
scroll to position [0, 0]
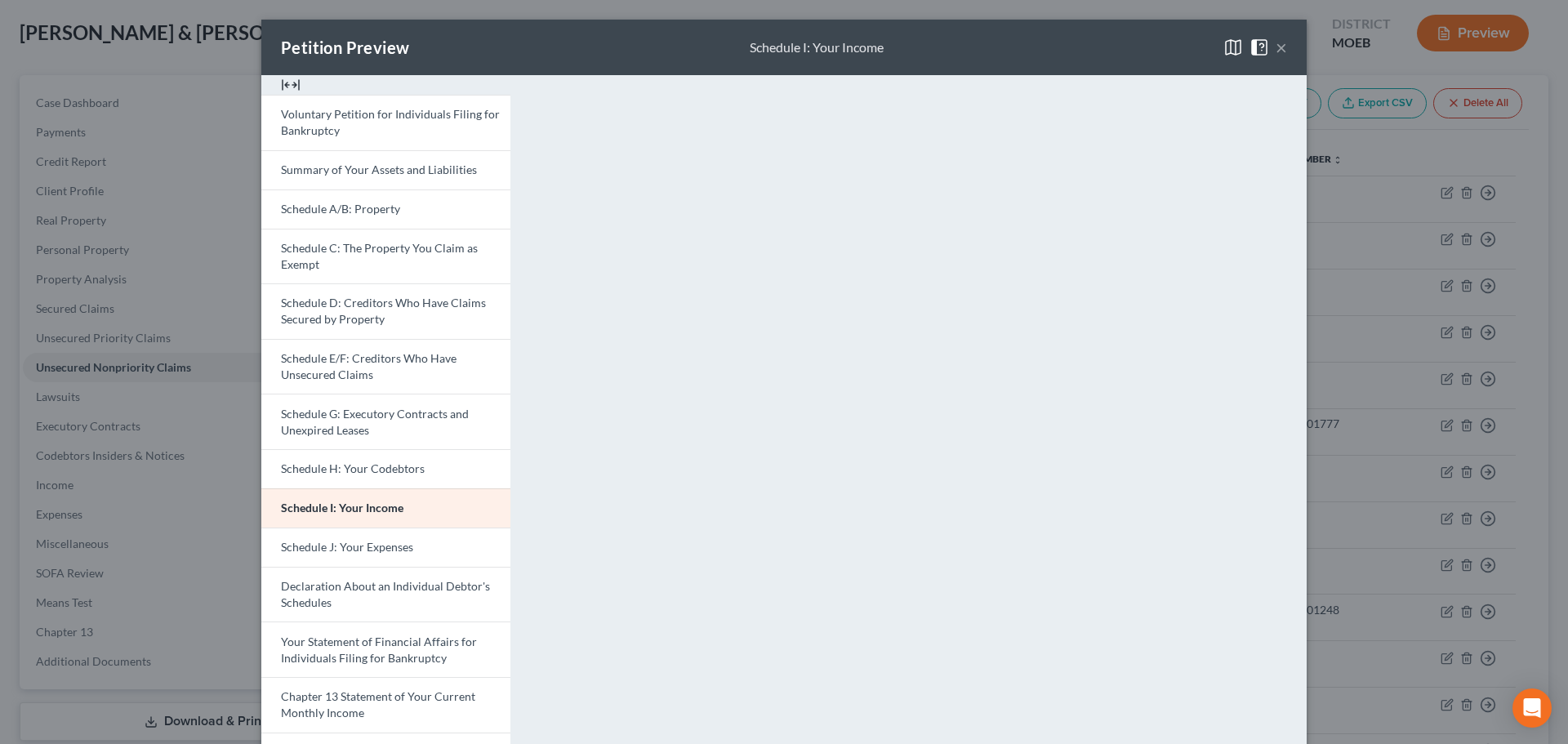
click at [1266, 51] on span at bounding box center [1262, 46] width 26 height 13
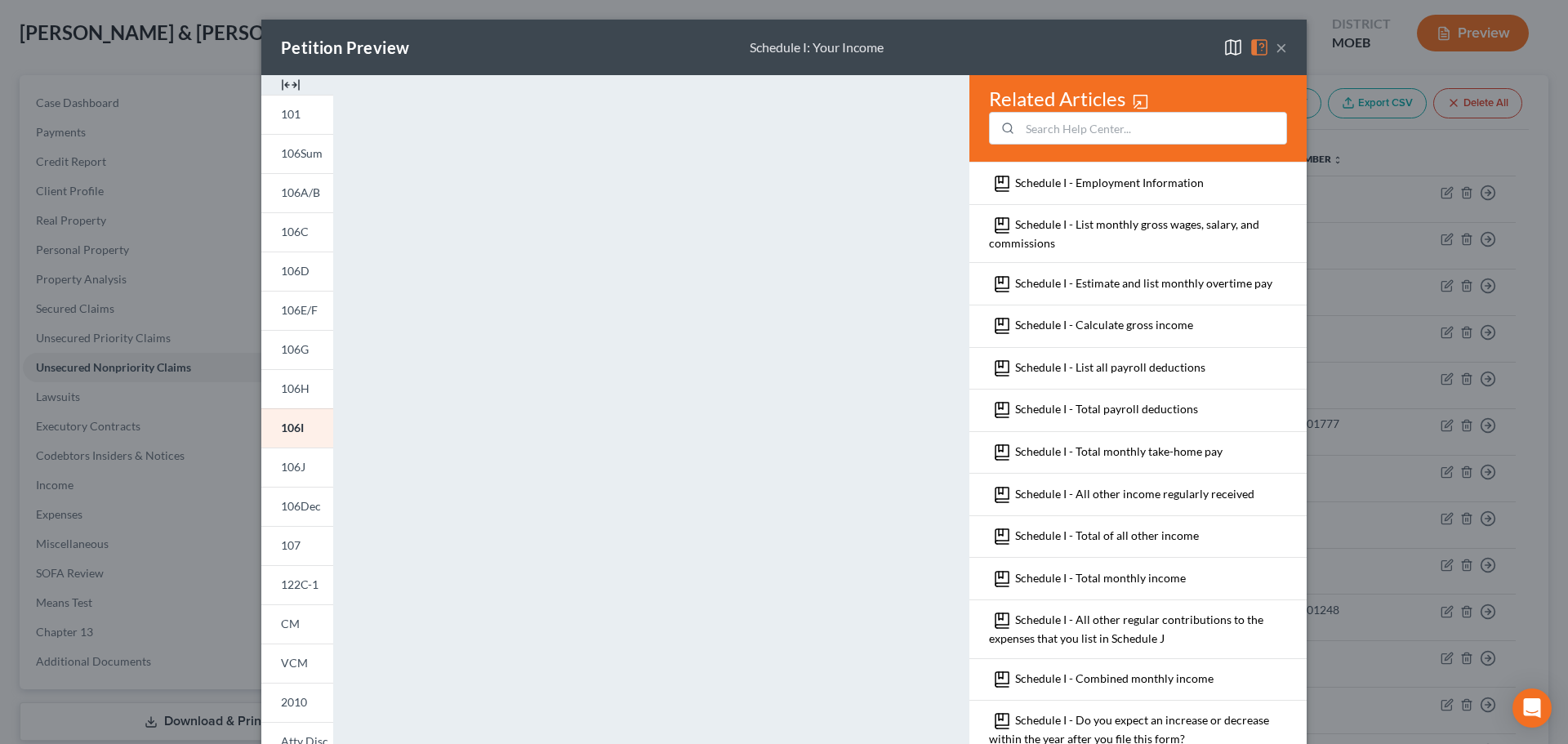
click at [1276, 53] on button "×" at bounding box center [1281, 48] width 12 height 20
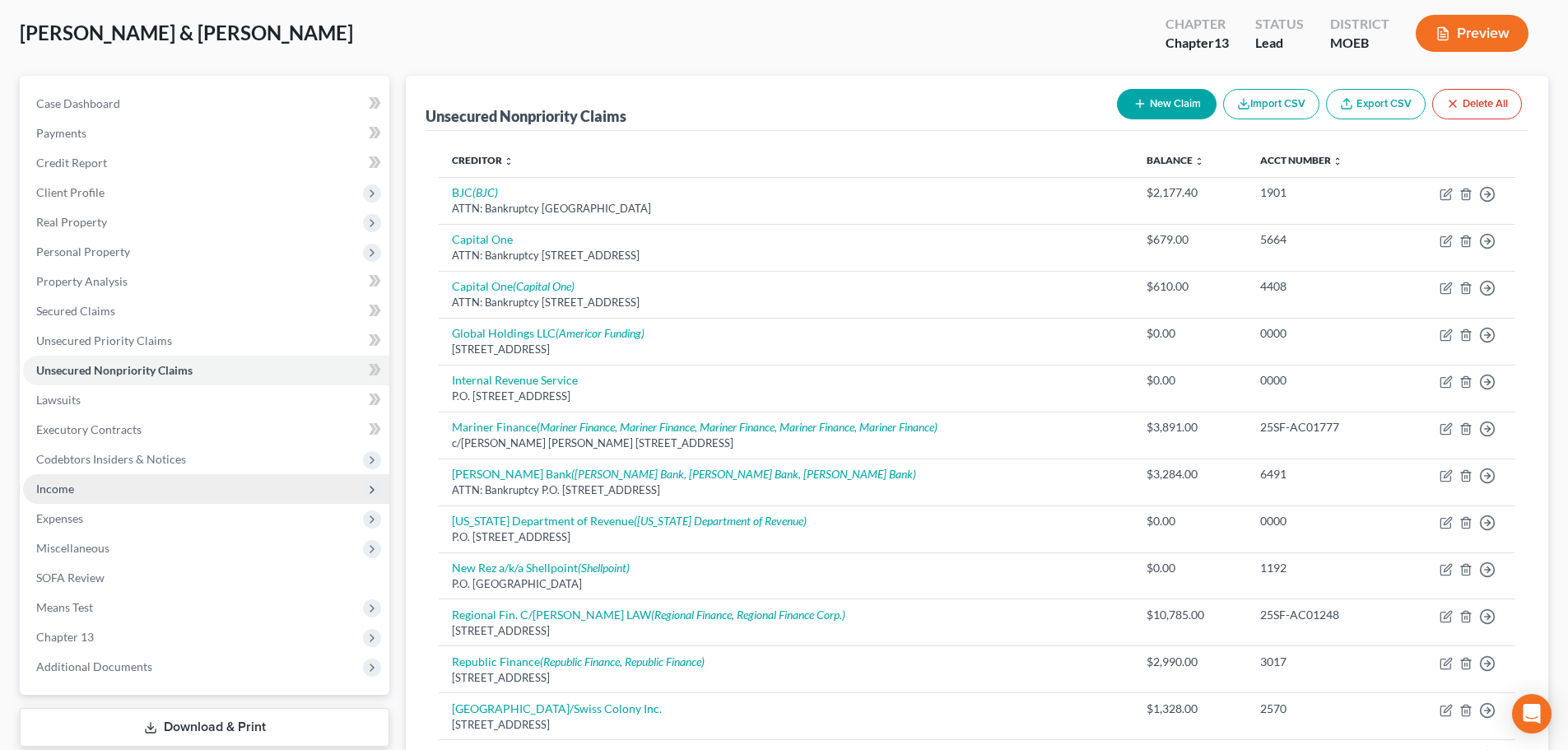
click at [75, 486] on span "Income" at bounding box center [206, 488] width 366 height 30
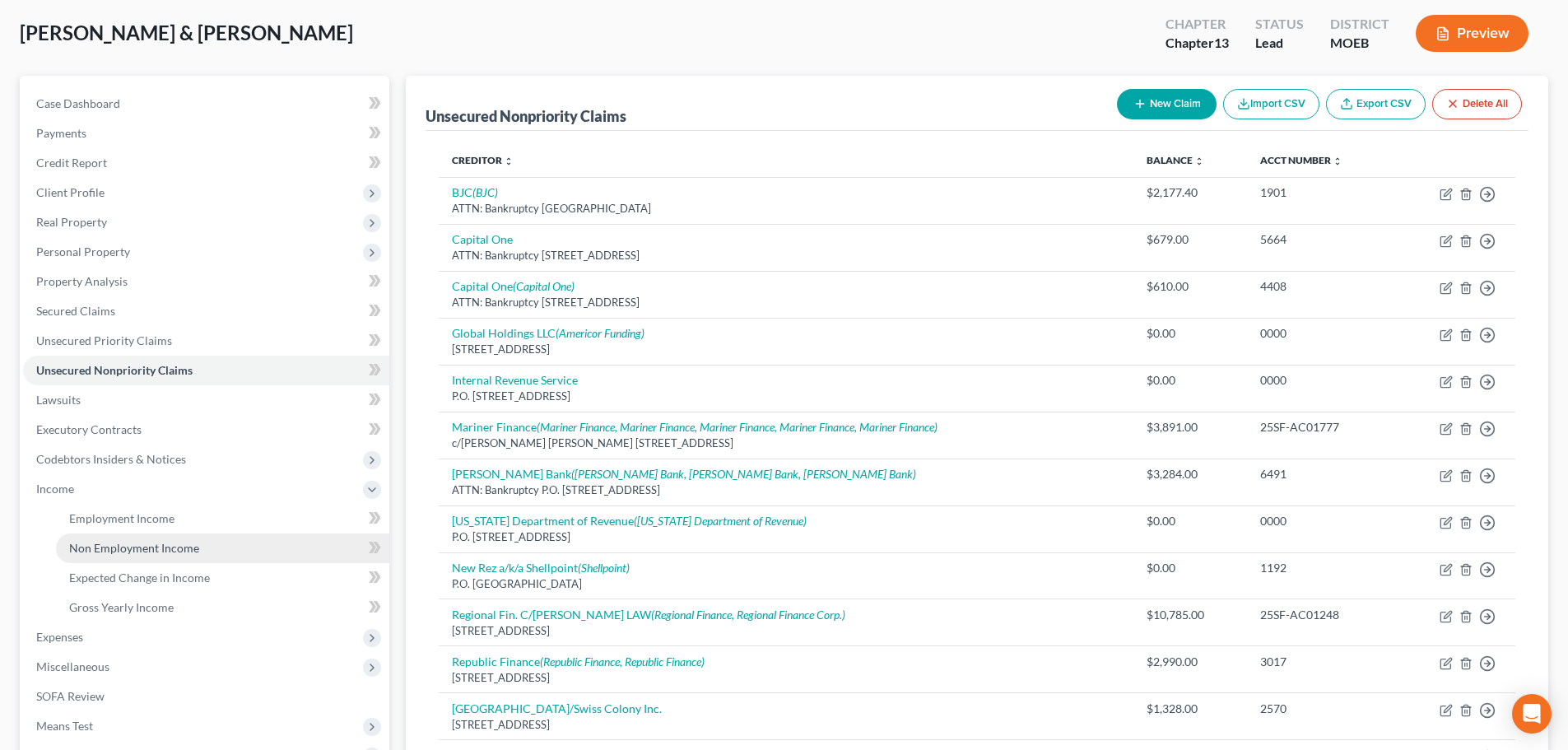
click at [119, 543] on span "Non Employment Income" at bounding box center [134, 547] width 130 height 14
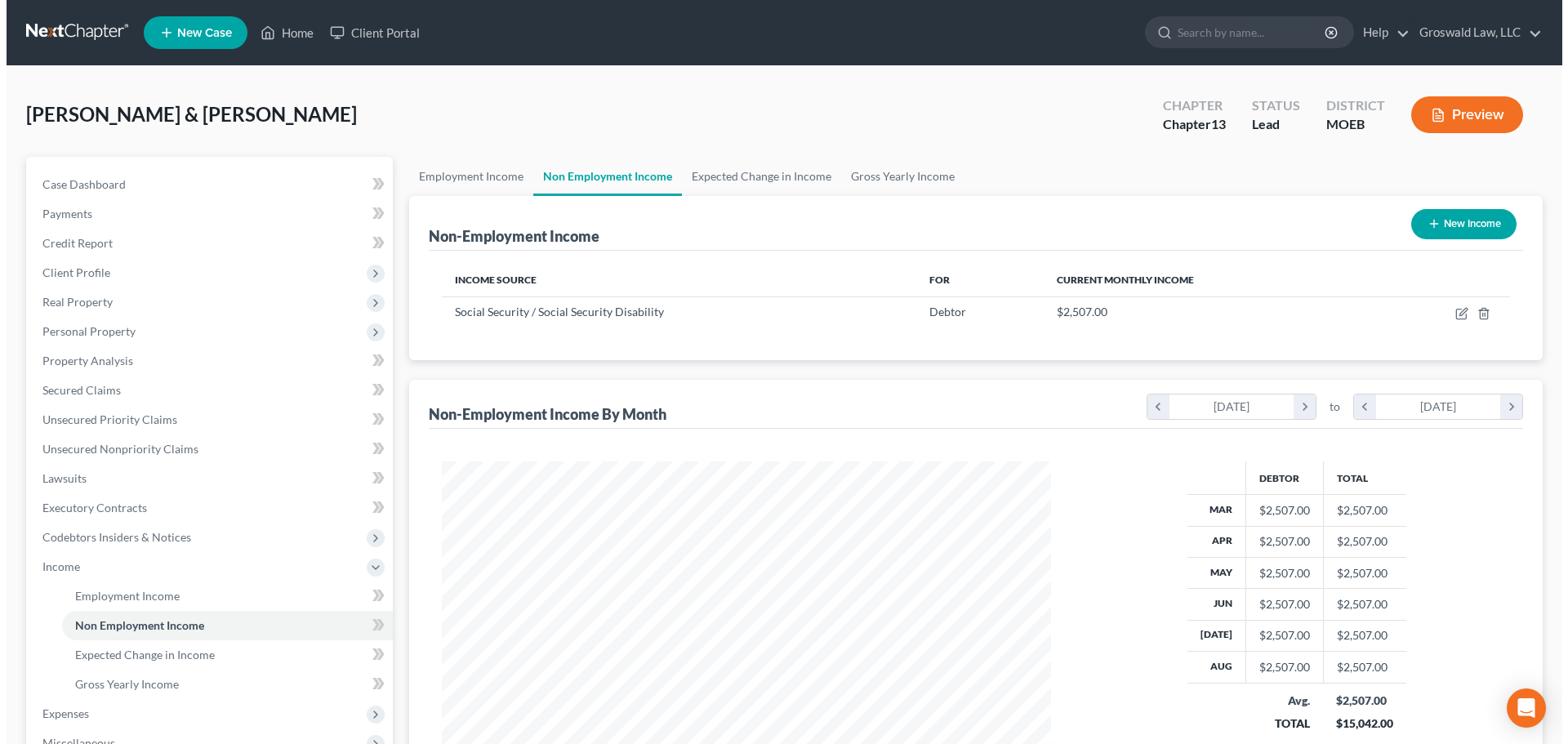
scroll to position [305, 642]
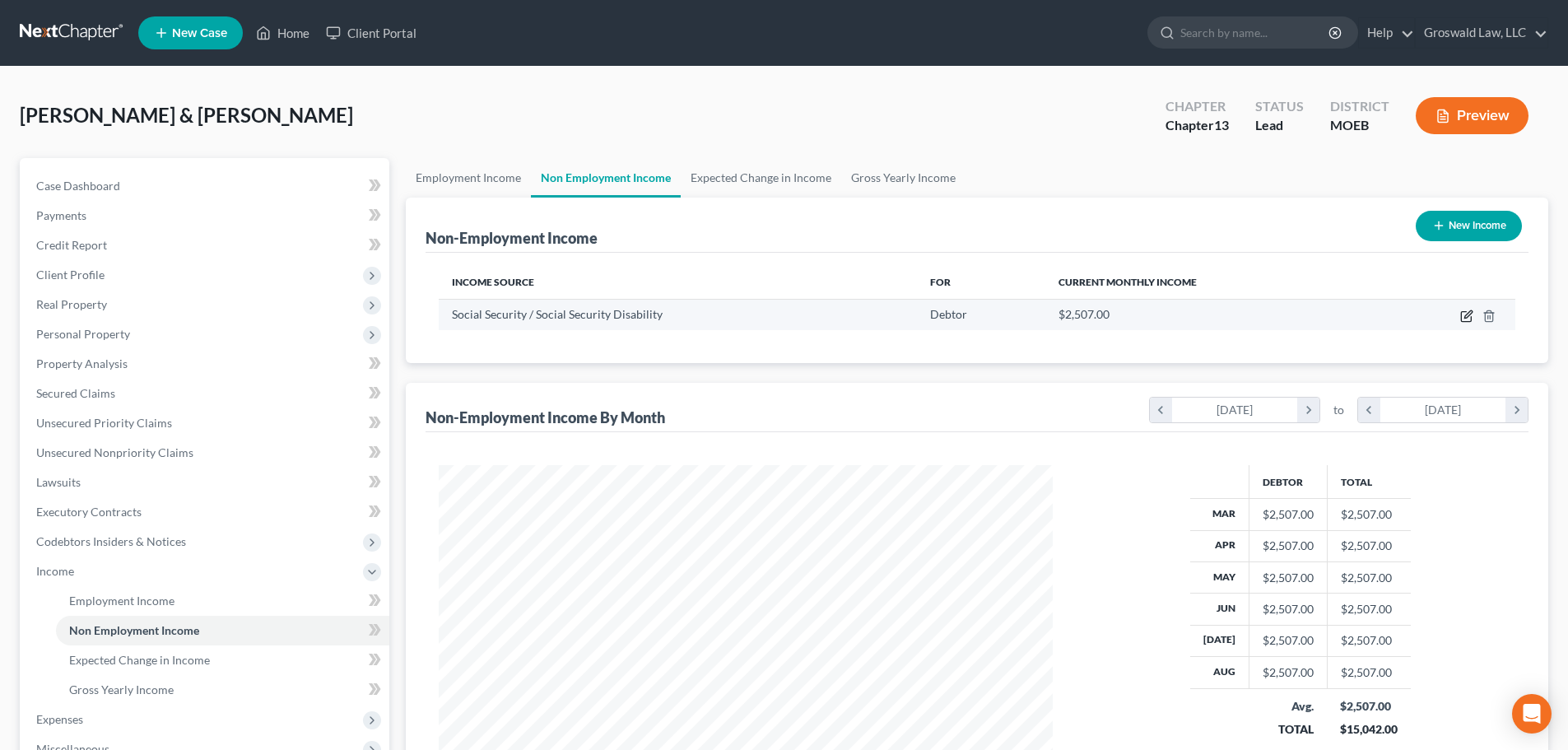
click at [1467, 319] on icon "button" at bounding box center [1467, 316] width 14 height 14
select select "4"
select select "0"
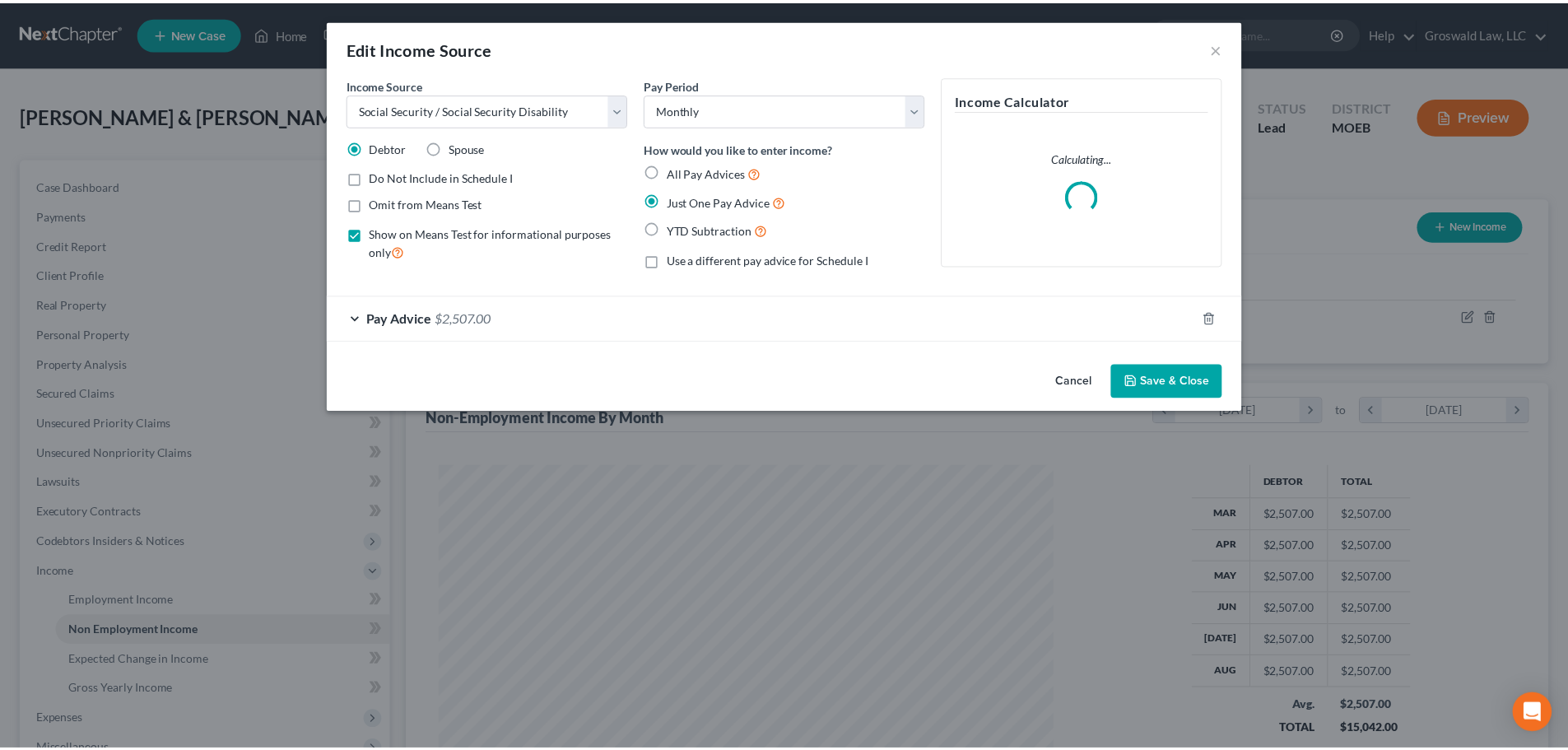
scroll to position [310, 652]
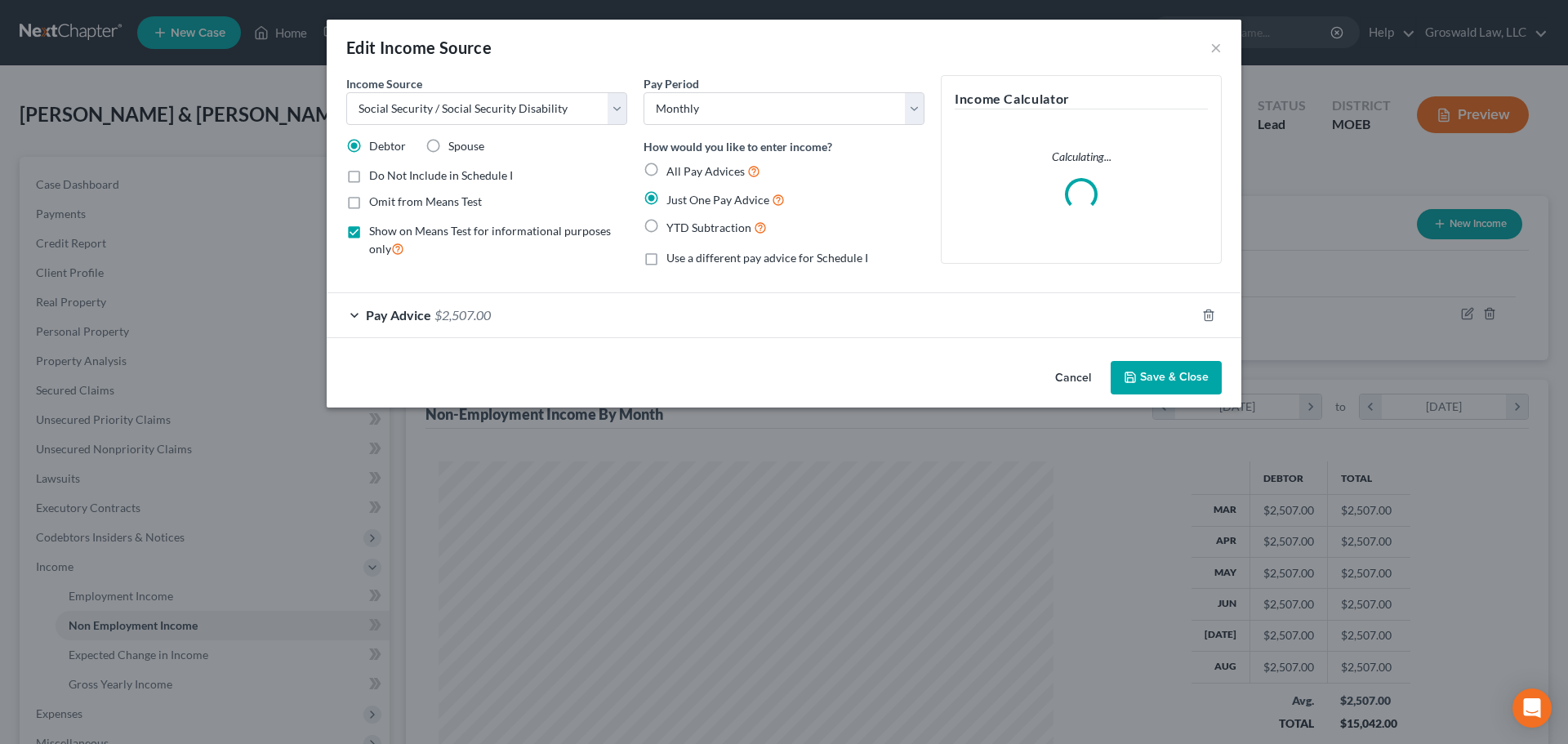
click at [506, 306] on div "Pay Advice $2,507.00" at bounding box center [761, 314] width 869 height 43
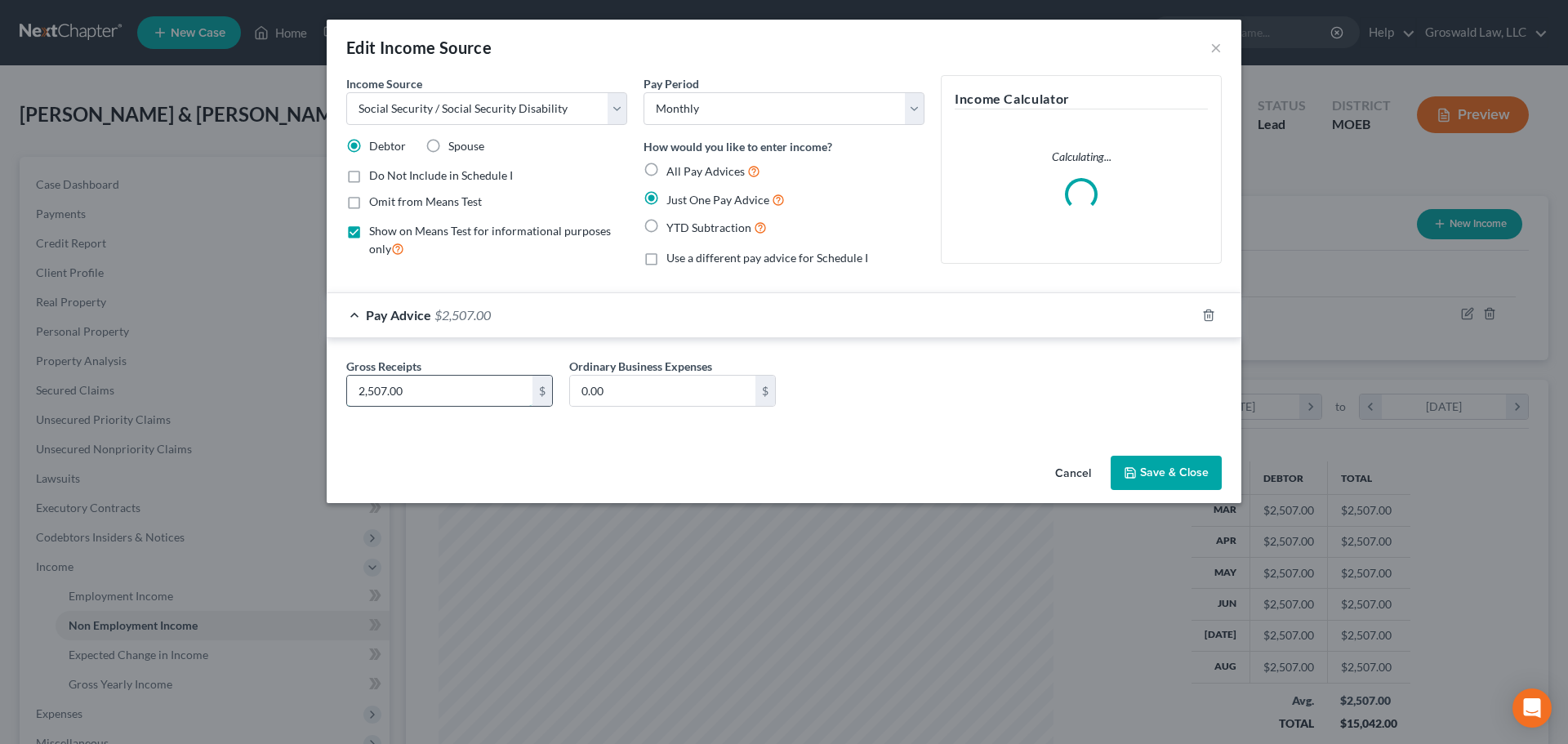
click at [483, 398] on input "2,507.00" at bounding box center [440, 391] width 185 height 31
type input "2,691"
click at [1170, 471] on button "Save & Close" at bounding box center [1167, 473] width 111 height 34
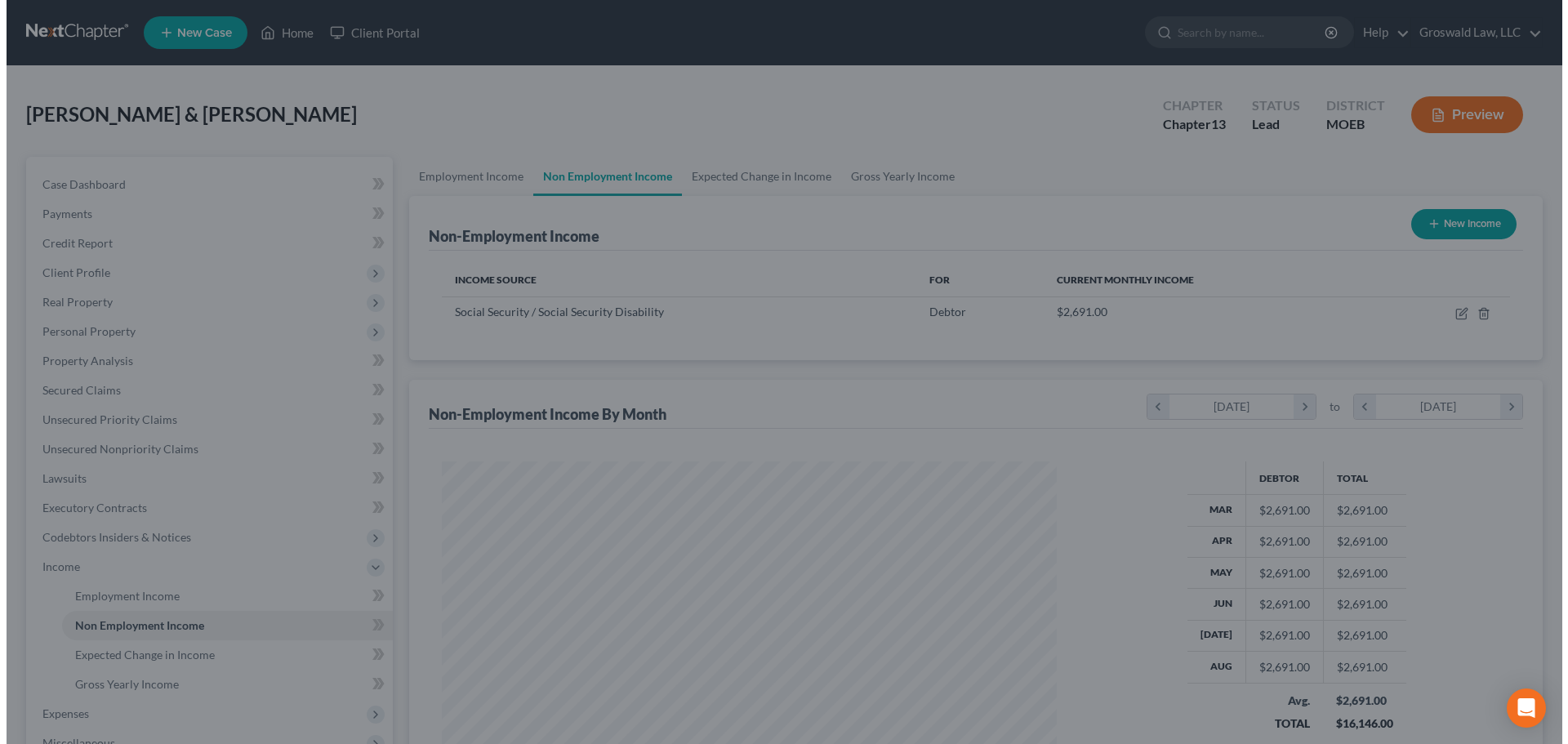
scroll to position [816034, 816179]
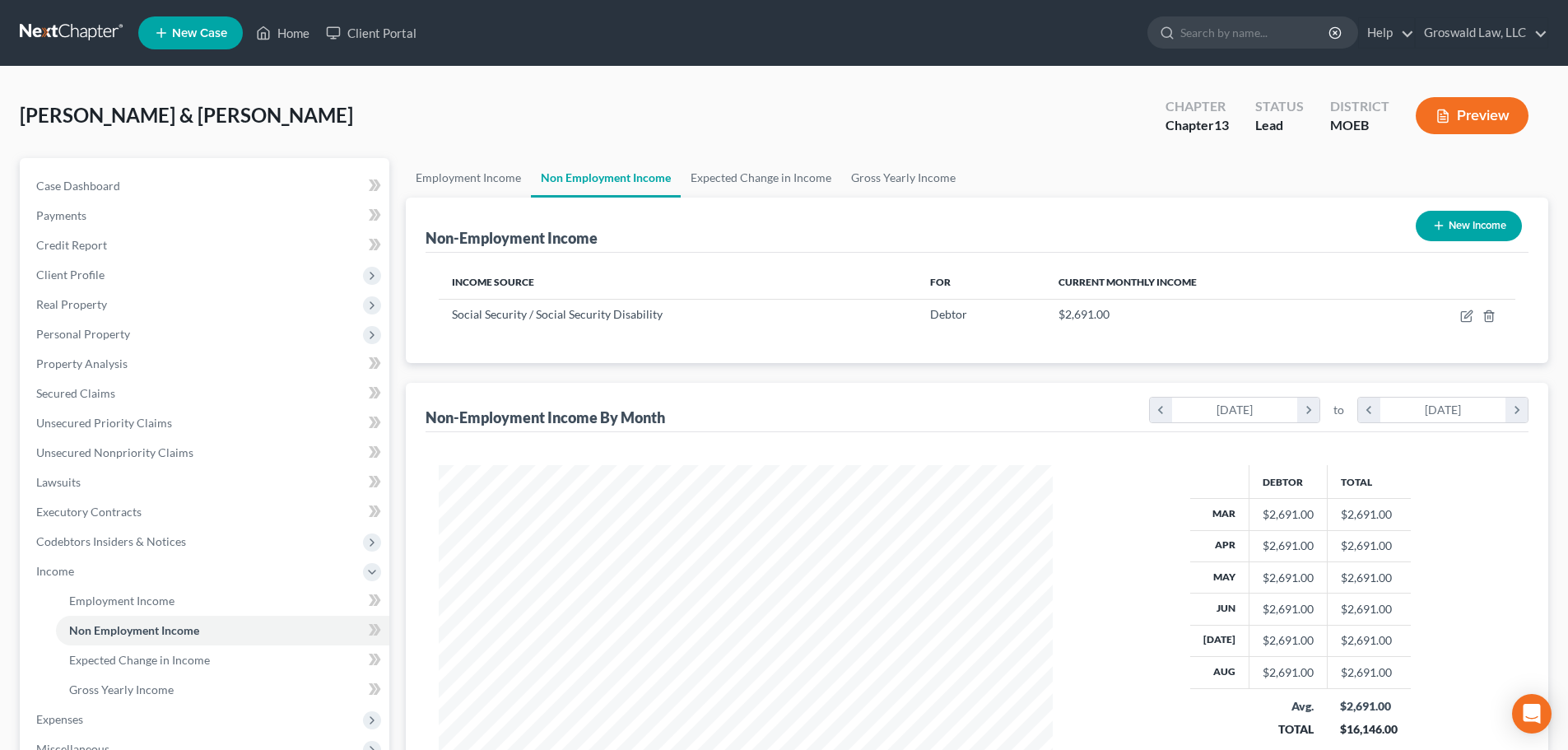
click at [1468, 108] on button "Preview" at bounding box center [1472, 115] width 112 height 37
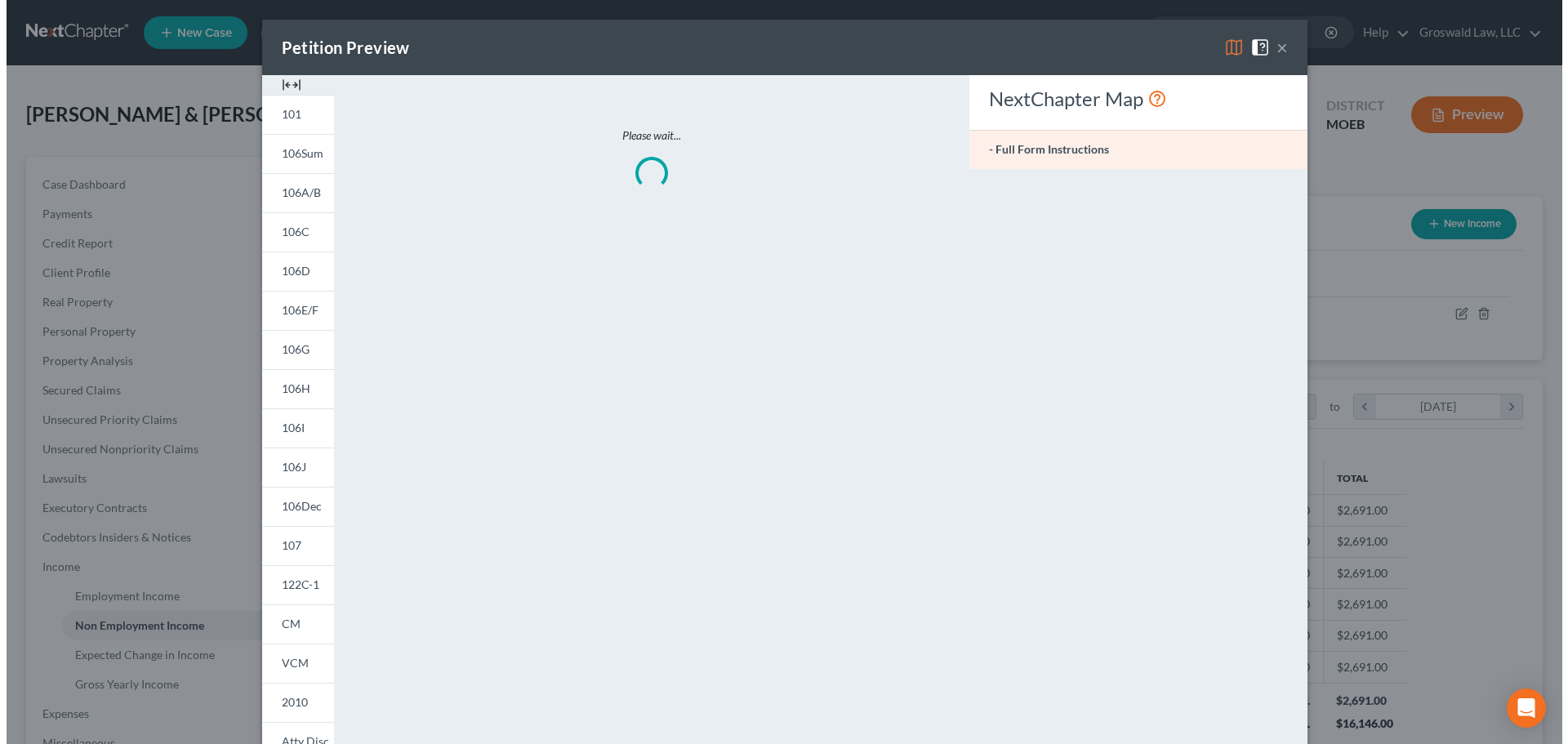
scroll to position [307, 647]
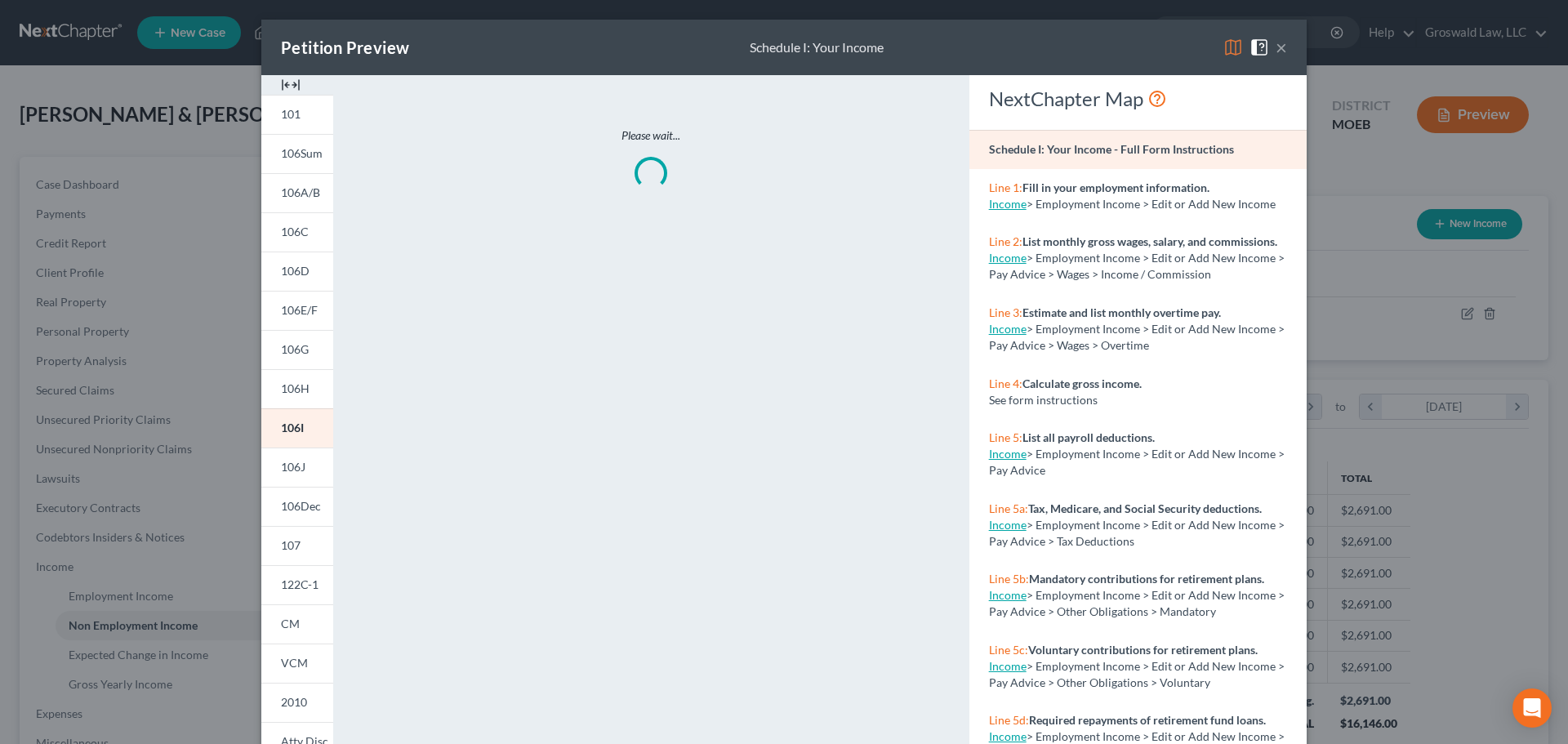
click at [282, 81] on img at bounding box center [291, 85] width 20 height 20
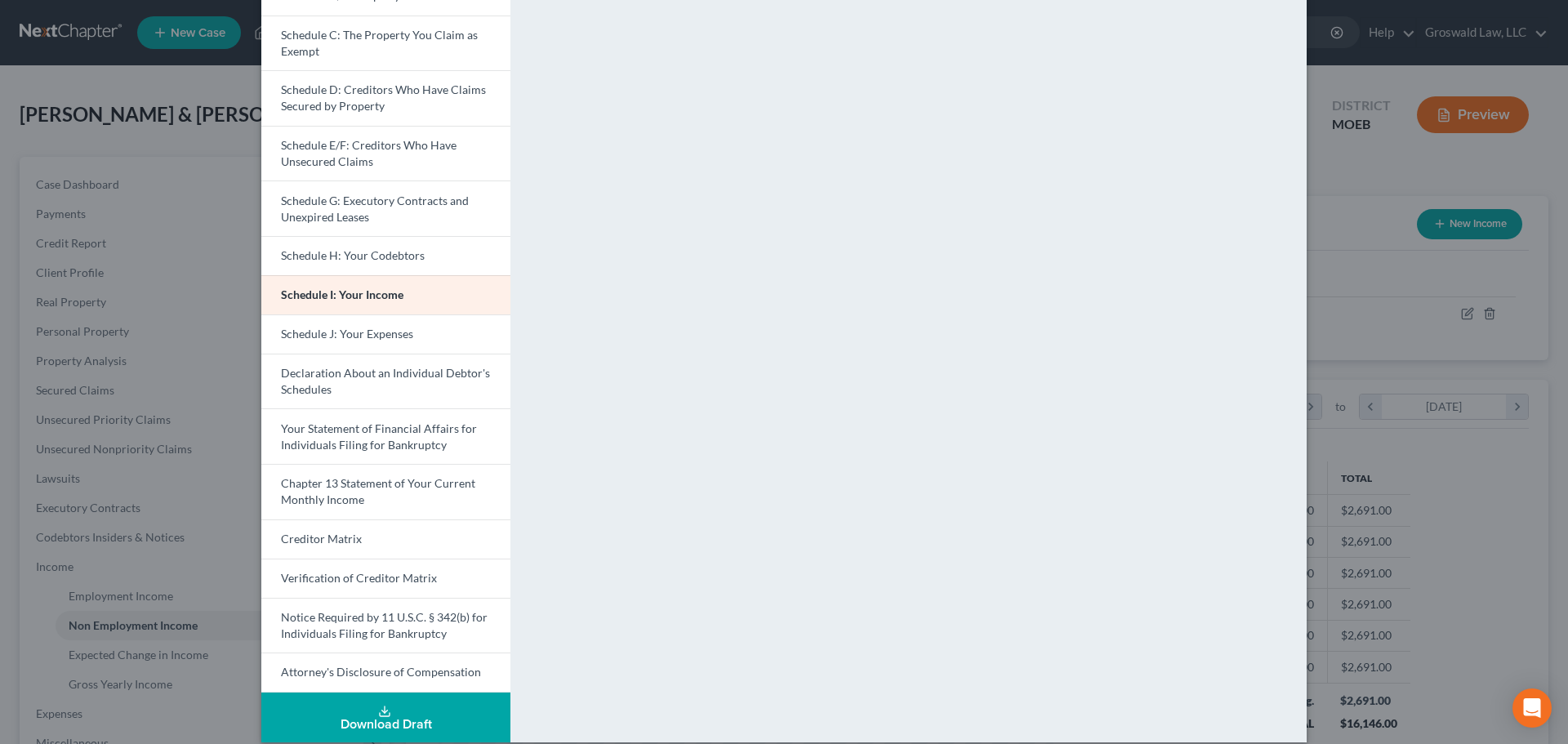
scroll to position [231, 0]
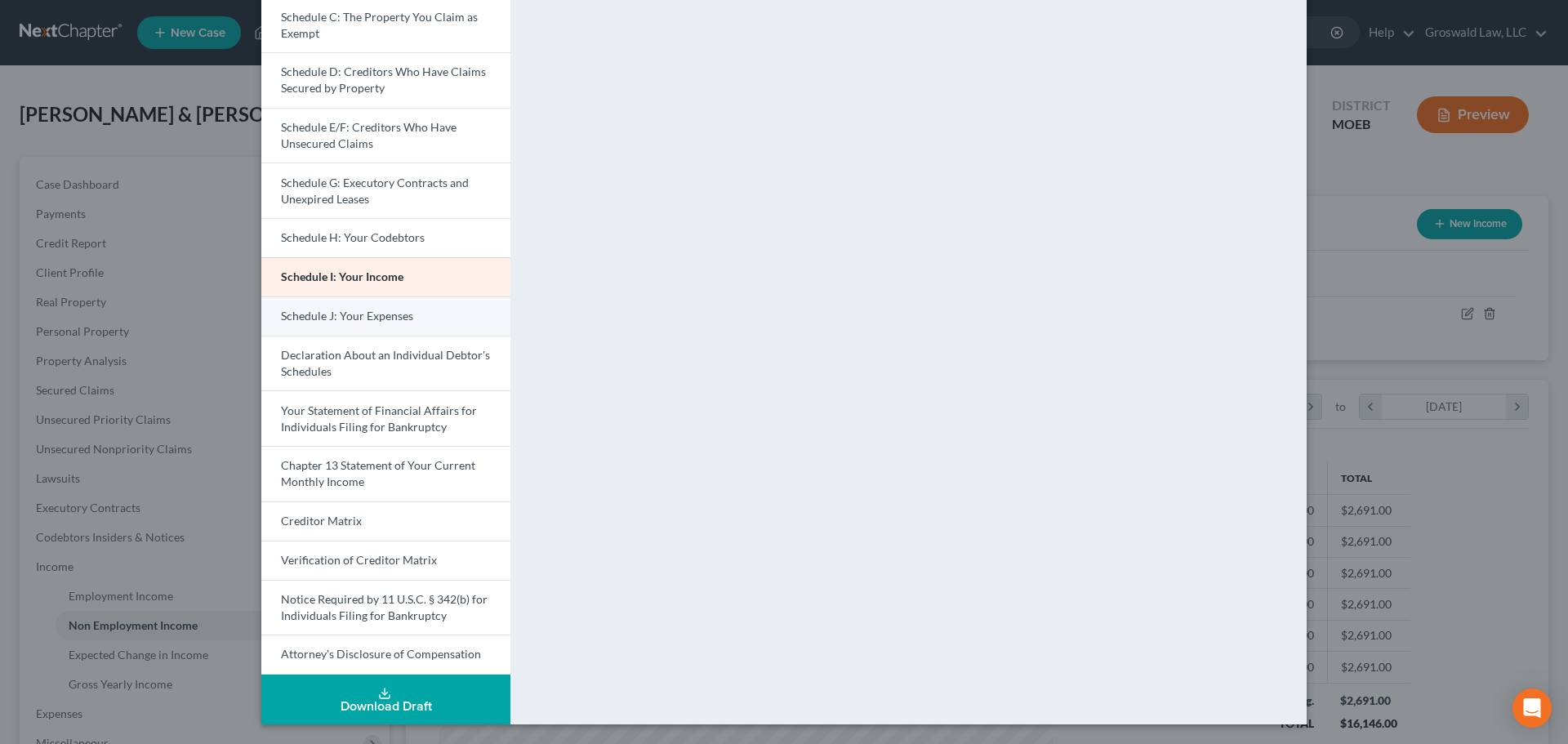
click at [397, 315] on span "Schedule J: Your Expenses" at bounding box center [347, 314] width 132 height 13
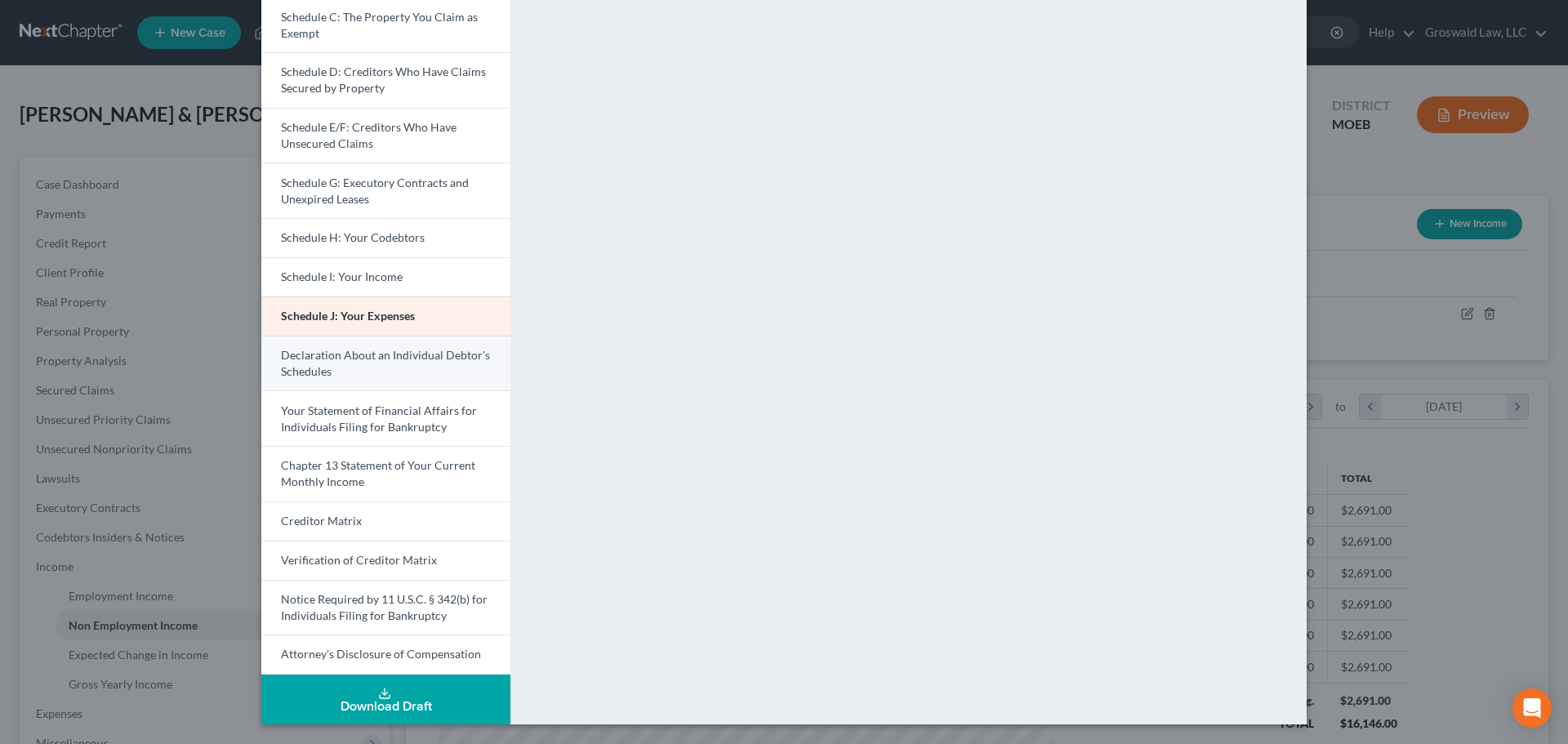
click at [409, 368] on link "Declaration About an Individual Debtor's Schedules" at bounding box center [386, 363] width 249 height 56
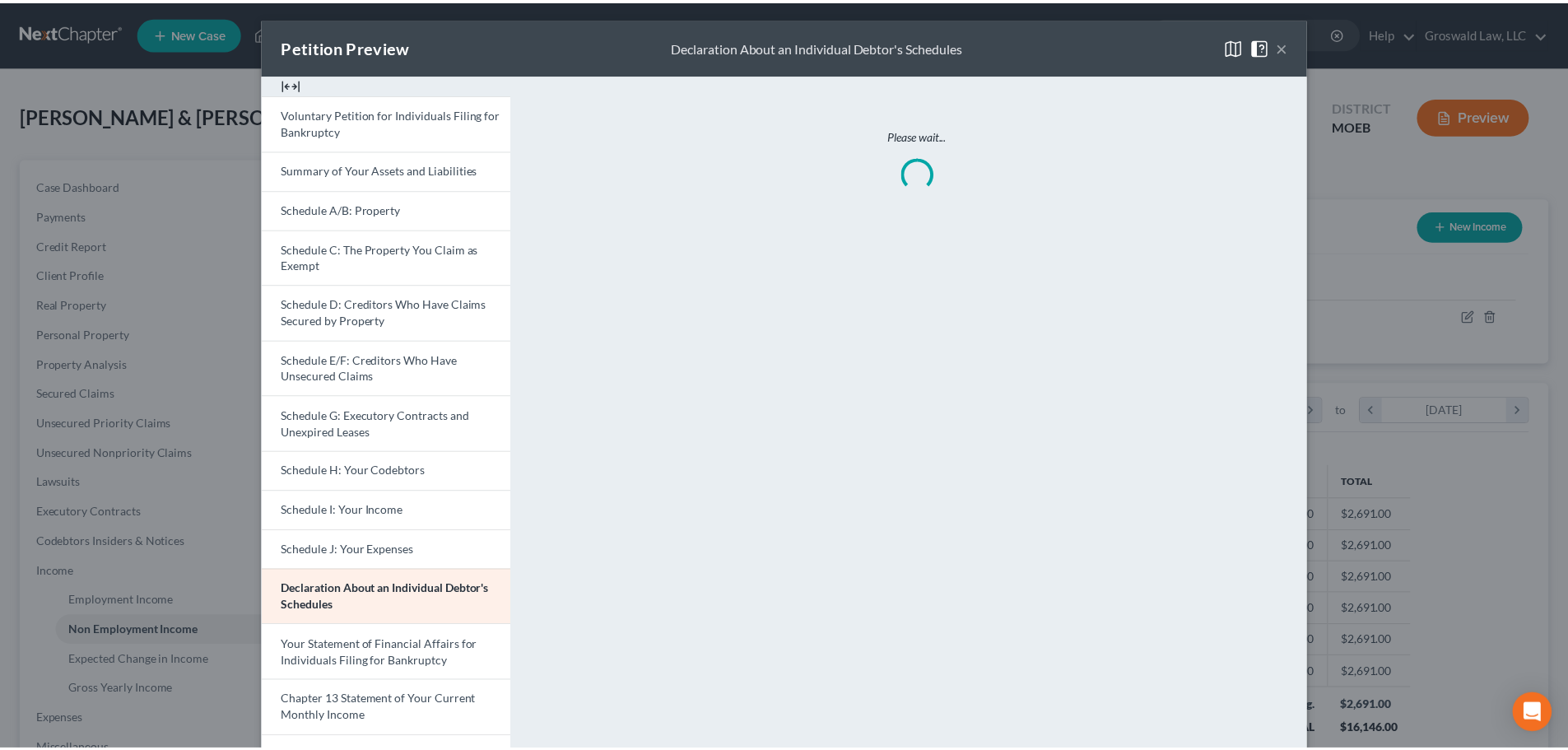
scroll to position [0, 0]
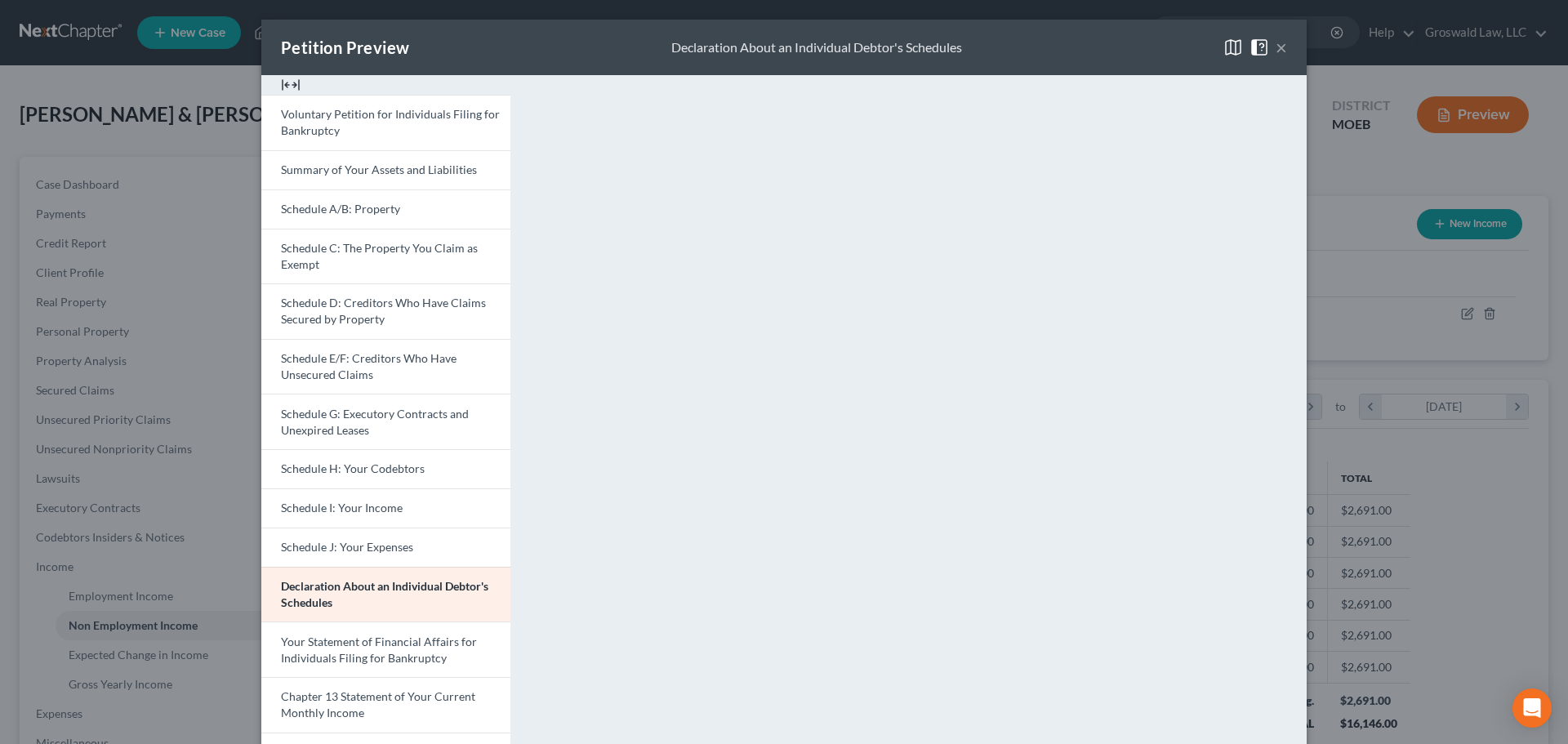
click at [1276, 46] on button "×" at bounding box center [1281, 48] width 12 height 20
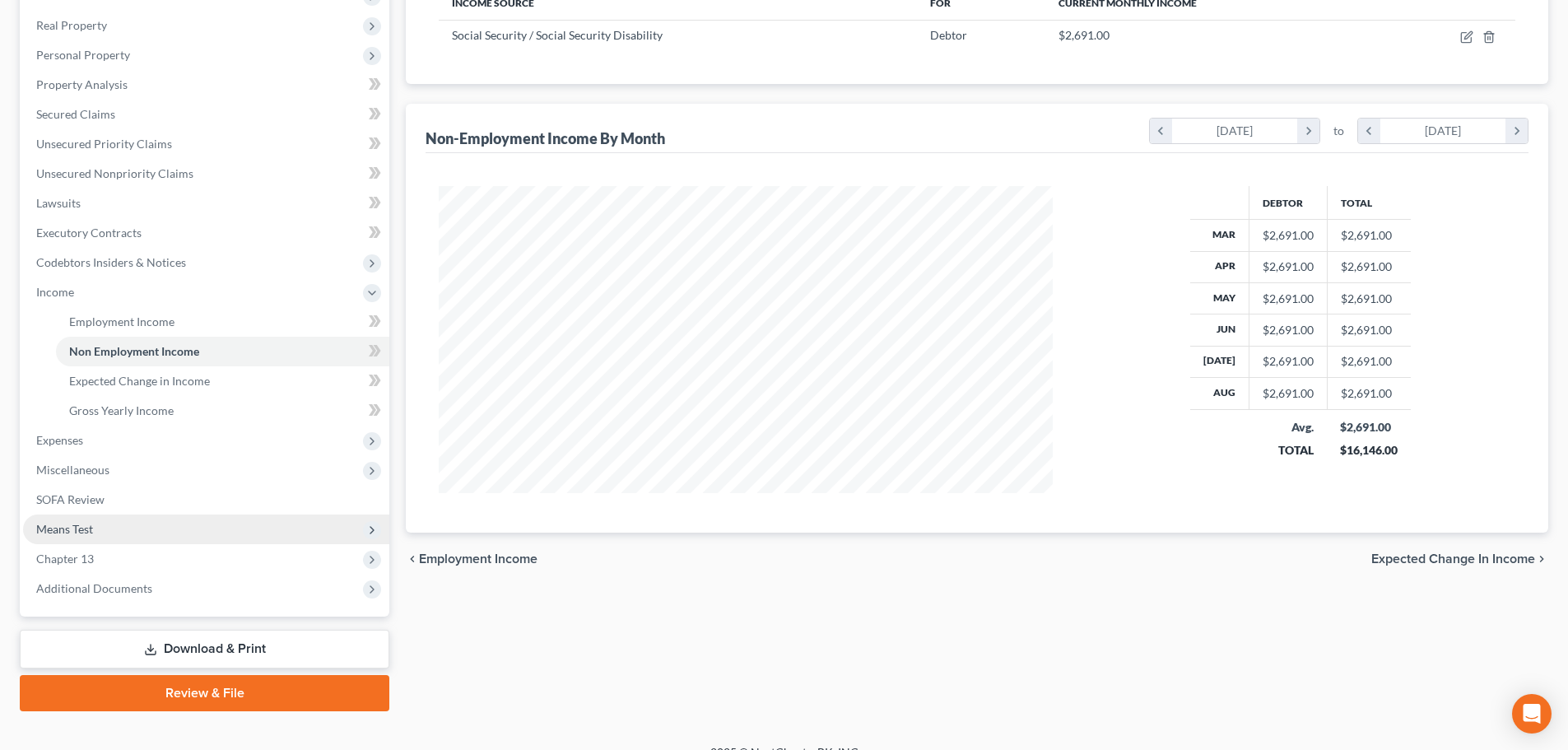
scroll to position [303, 0]
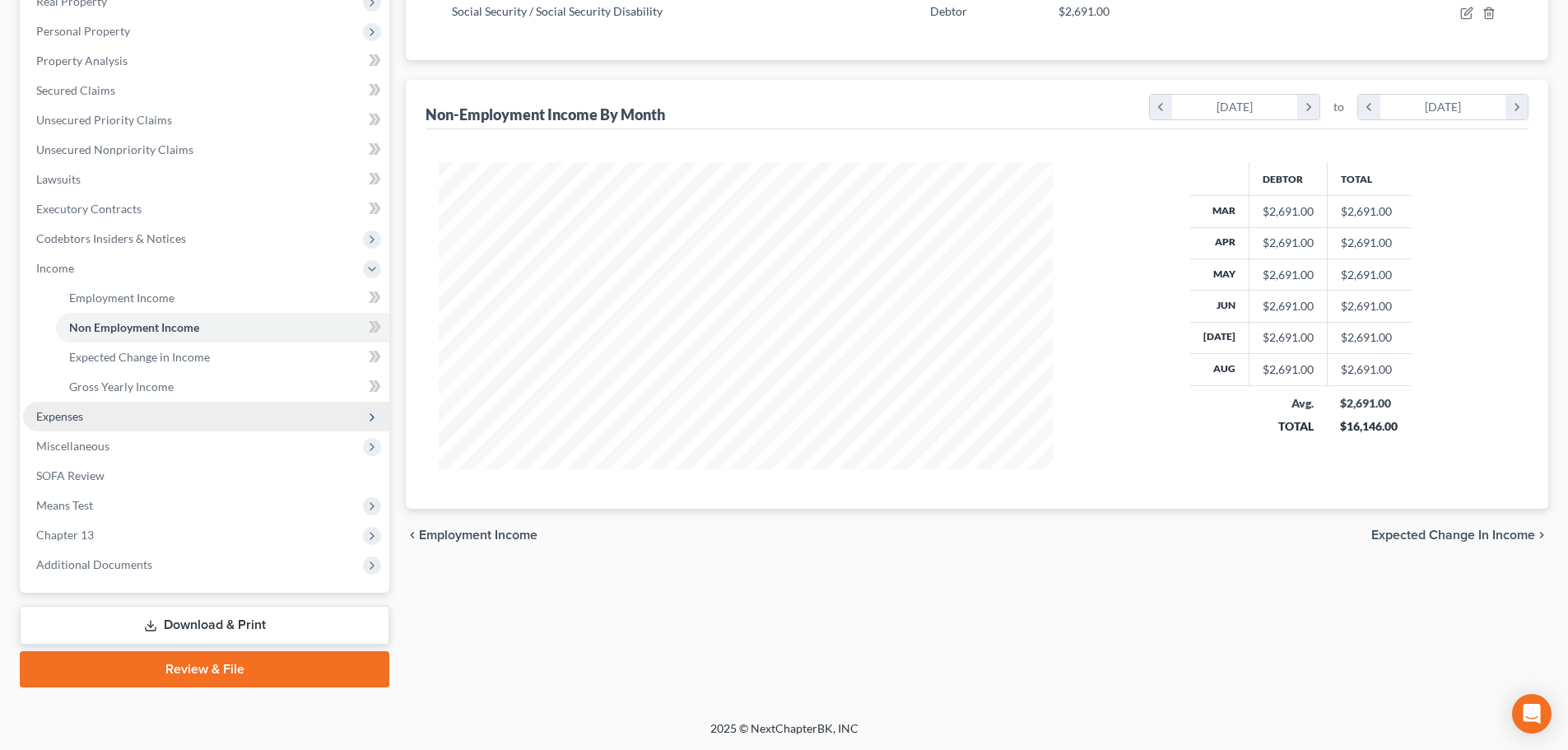
click at [63, 418] on span "Expenses" at bounding box center [60, 416] width 47 height 14
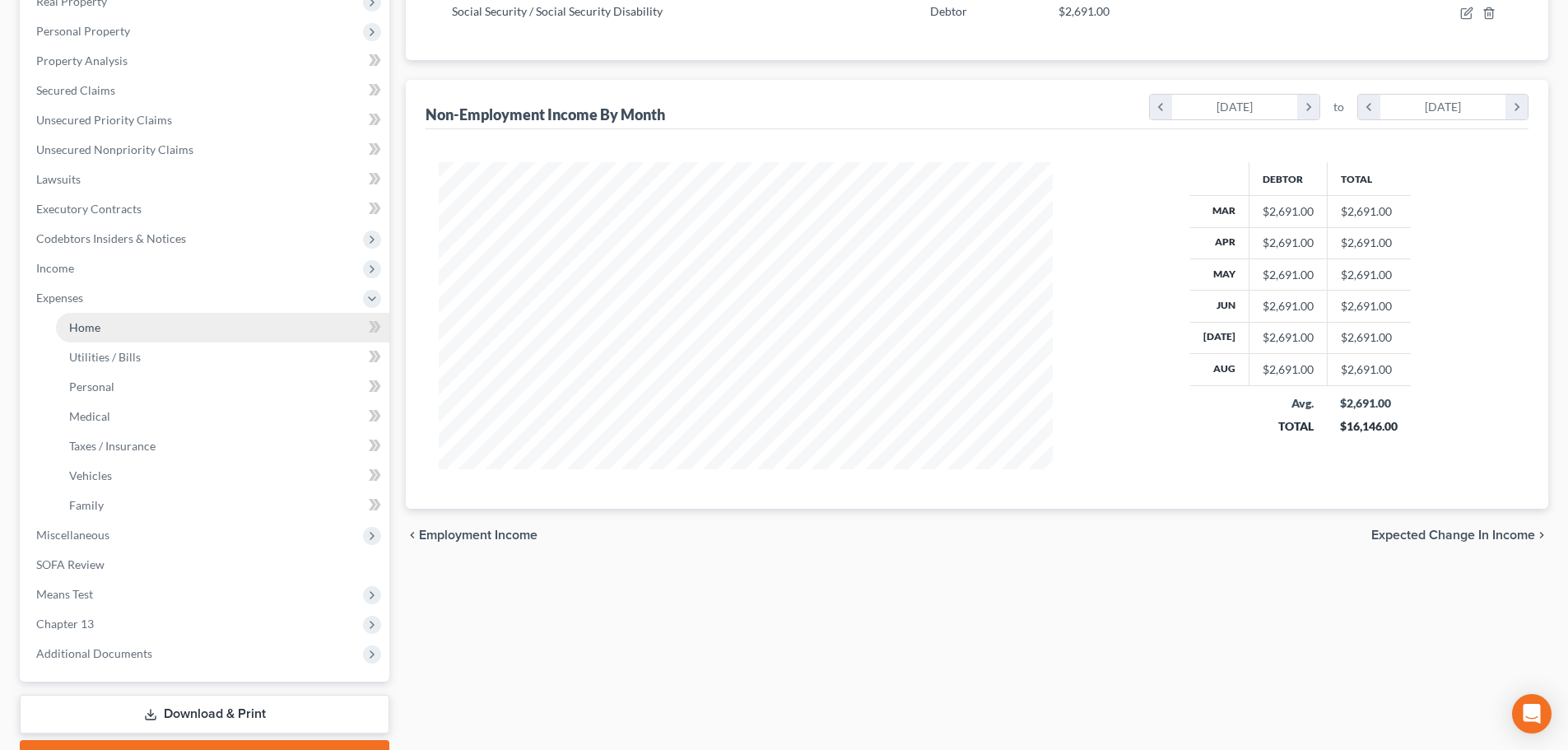
click at [113, 326] on link "Home" at bounding box center [223, 327] width 333 height 30
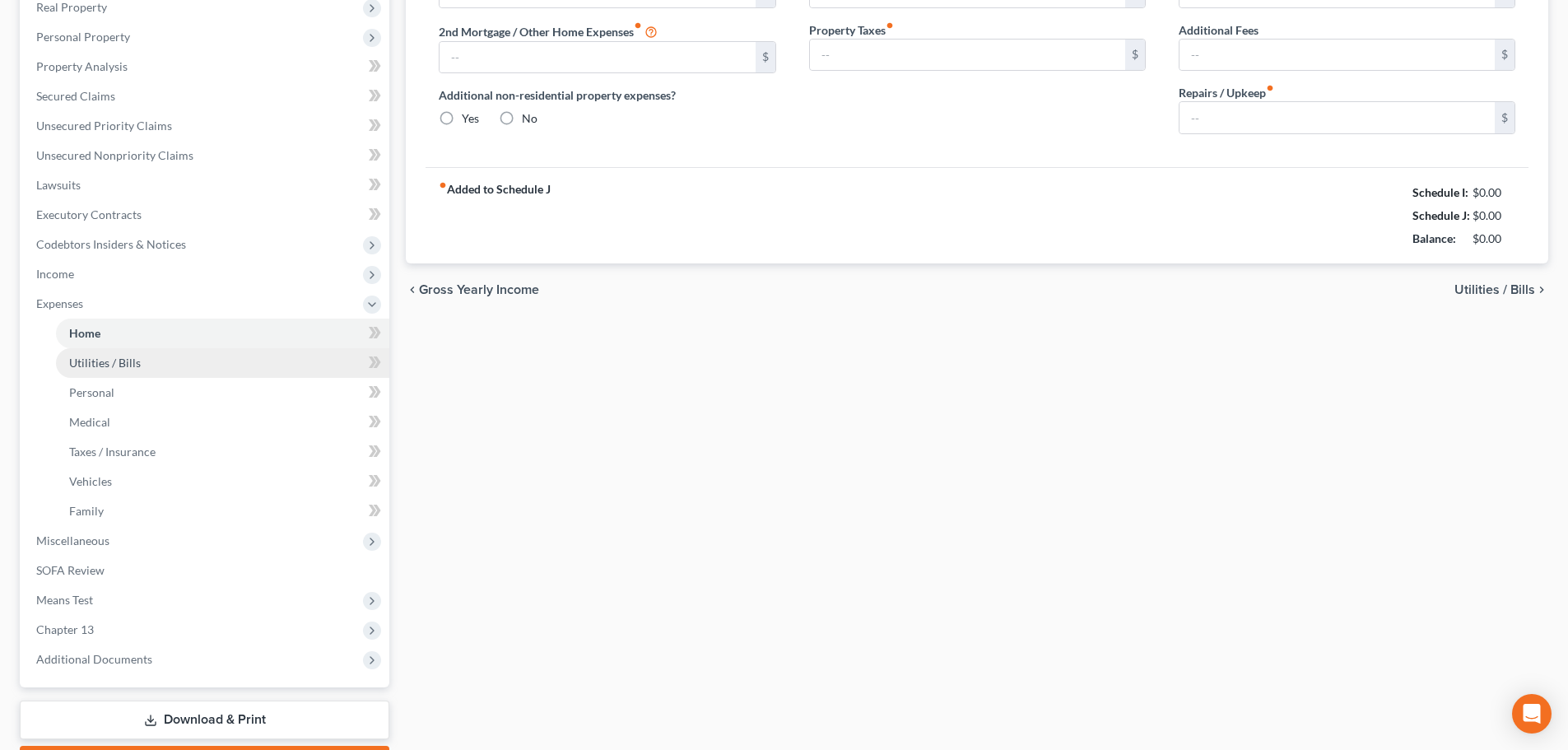
scroll to position [20, 0]
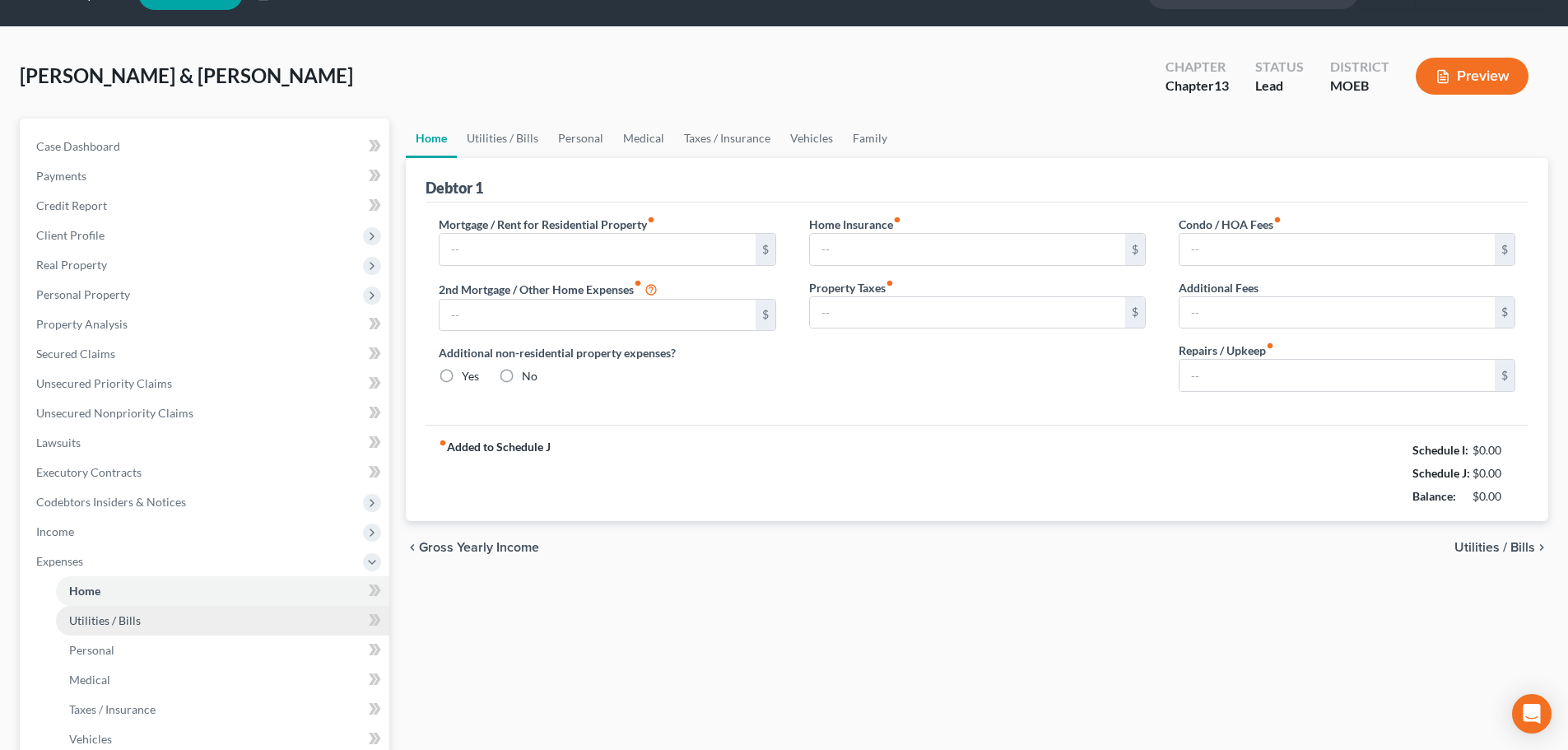
type input "0.00"
radio input "true"
type input "0.00"
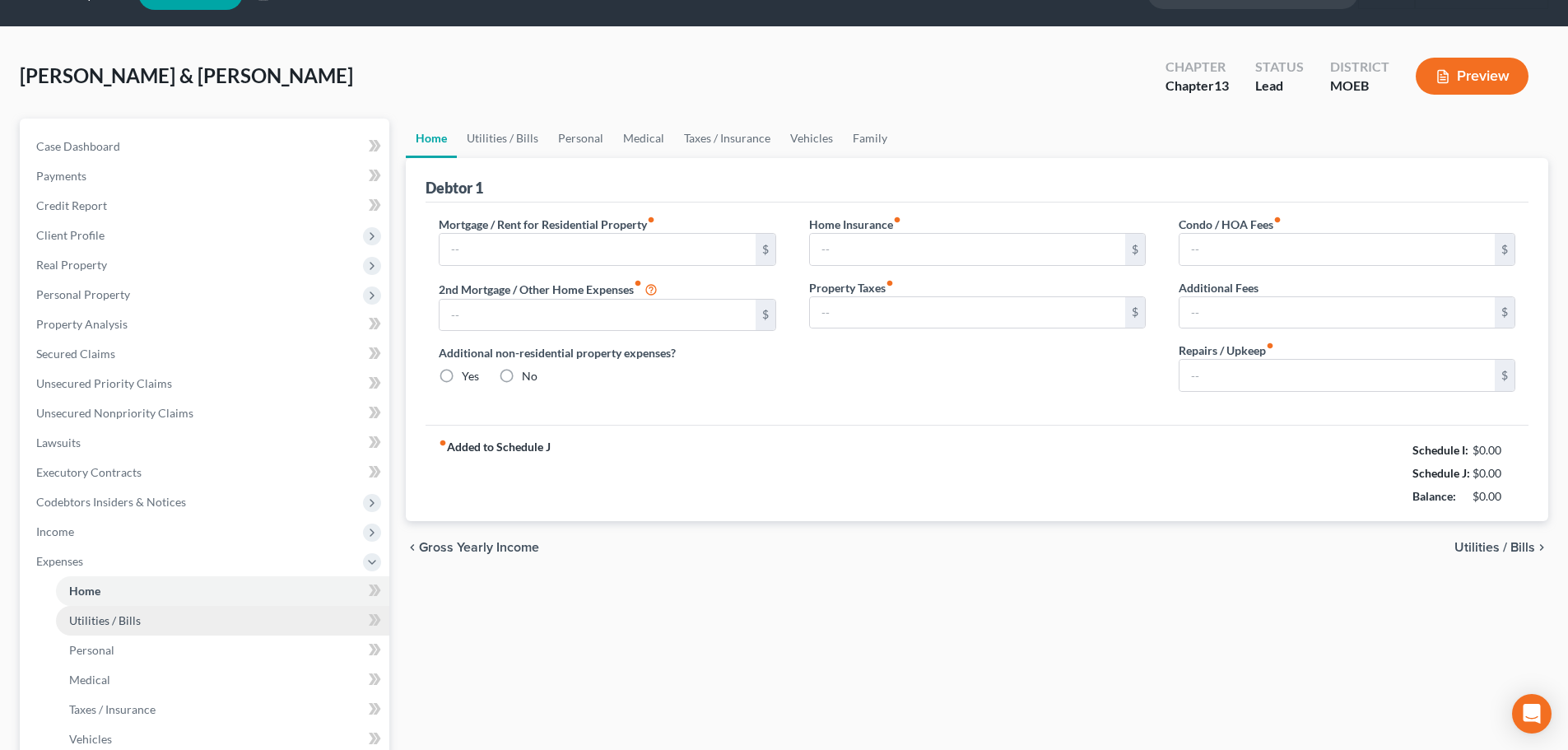
type input "0.00"
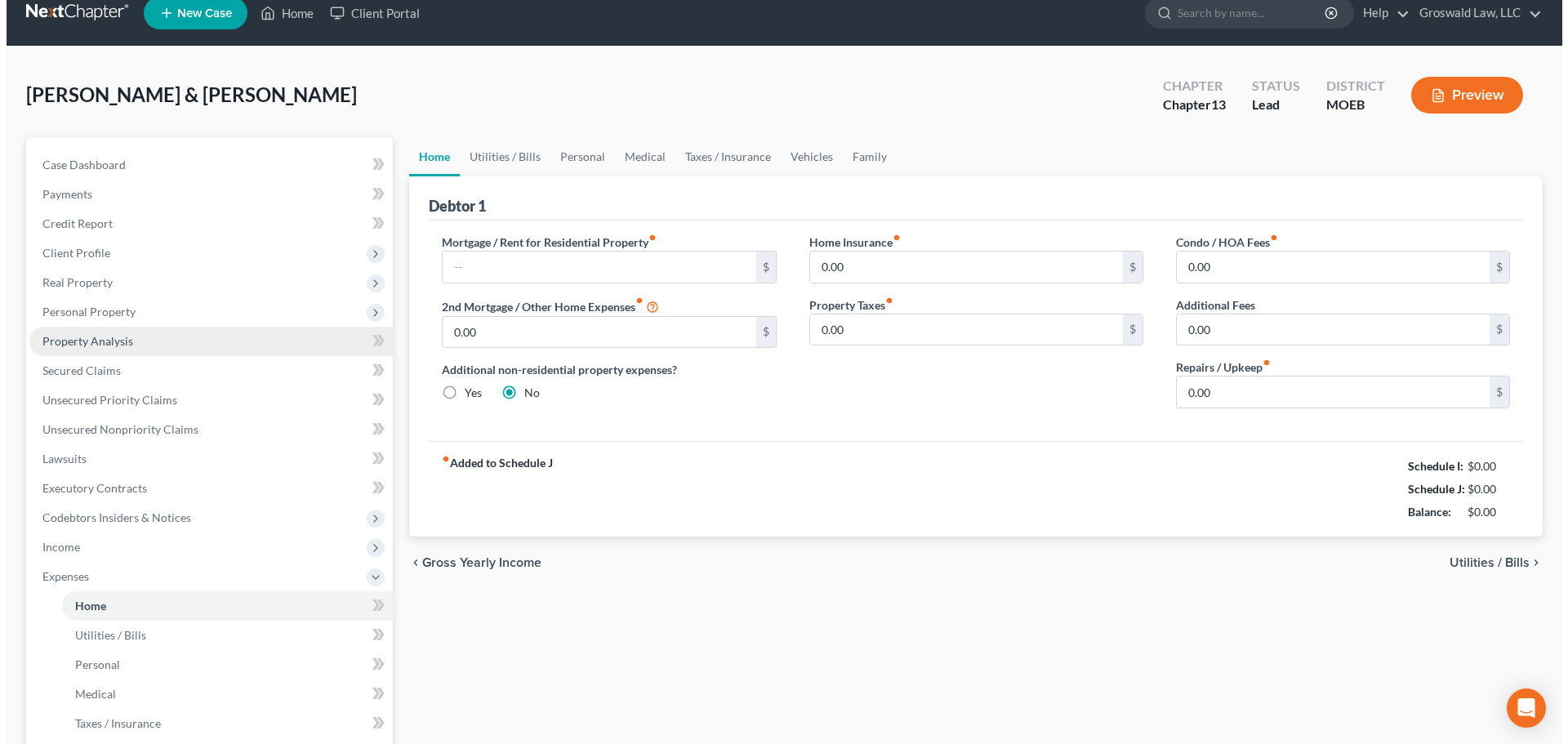
scroll to position [0, 0]
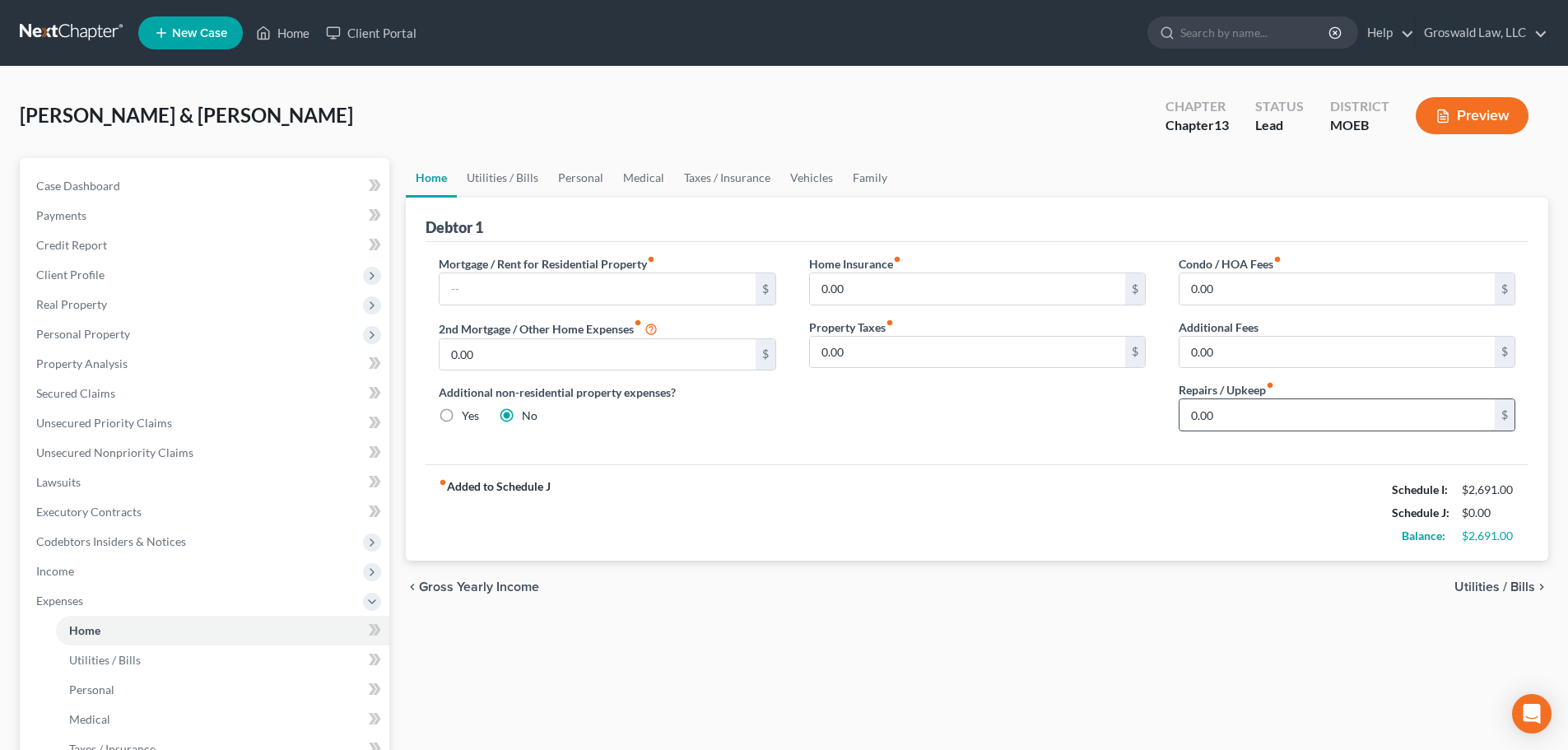
click at [1334, 422] on input "0.00" at bounding box center [1337, 415] width 315 height 32
type input "100"
click at [942, 394] on div "Home Insurance fiber_manual_record 0.00 $ Property Taxes fiber_manual_record 0.…" at bounding box center [977, 350] width 370 height 189
click at [904, 294] on input "0.00" at bounding box center [967, 289] width 315 height 32
type input "100"
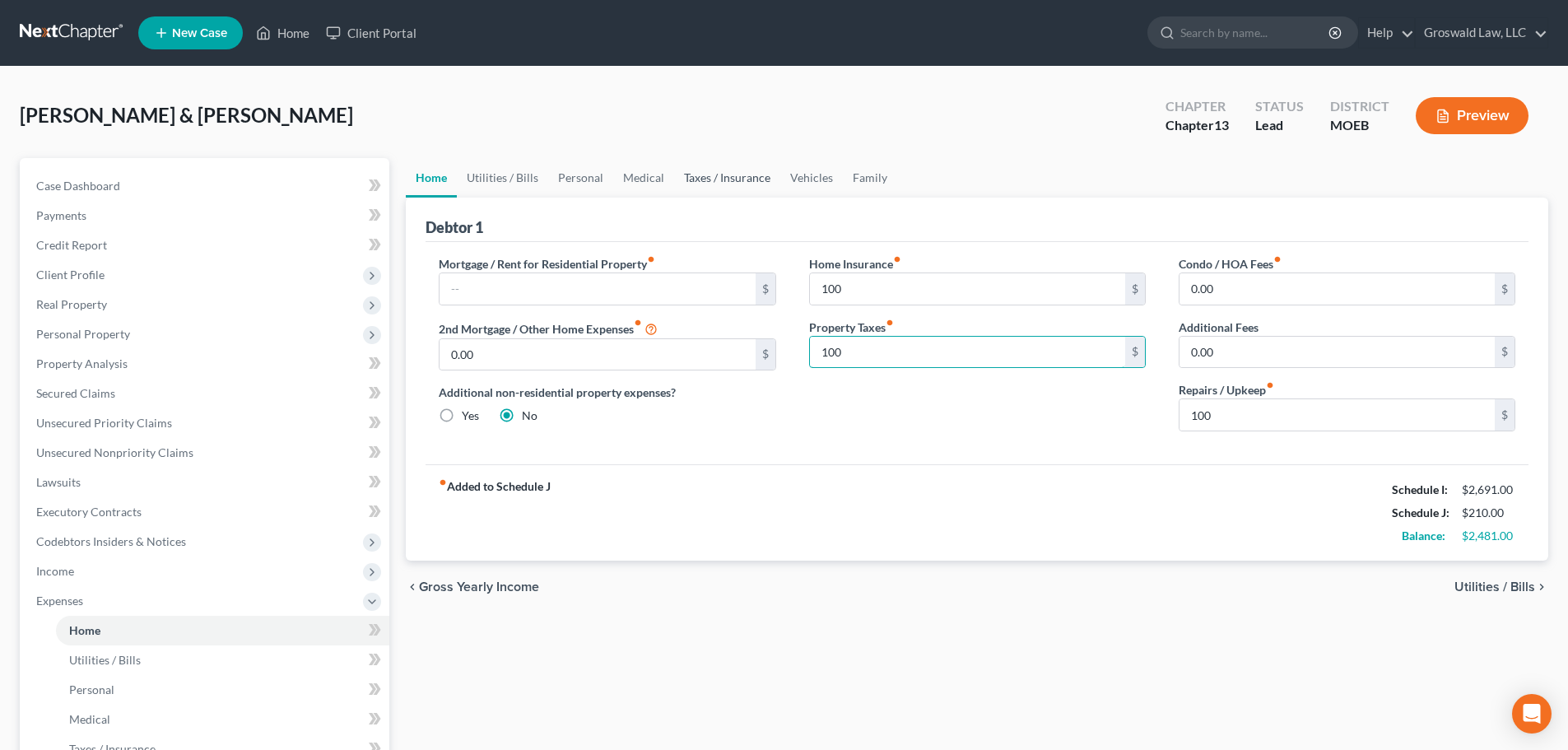
type input "100"
click at [976, 451] on div "Mortgage / Rent for Residential Property fiber_manual_record $ 2nd Mortgage / O…" at bounding box center [976, 352] width 1102 height 222
click at [467, 172] on link "Utilities / Bills" at bounding box center [502, 178] width 91 height 40
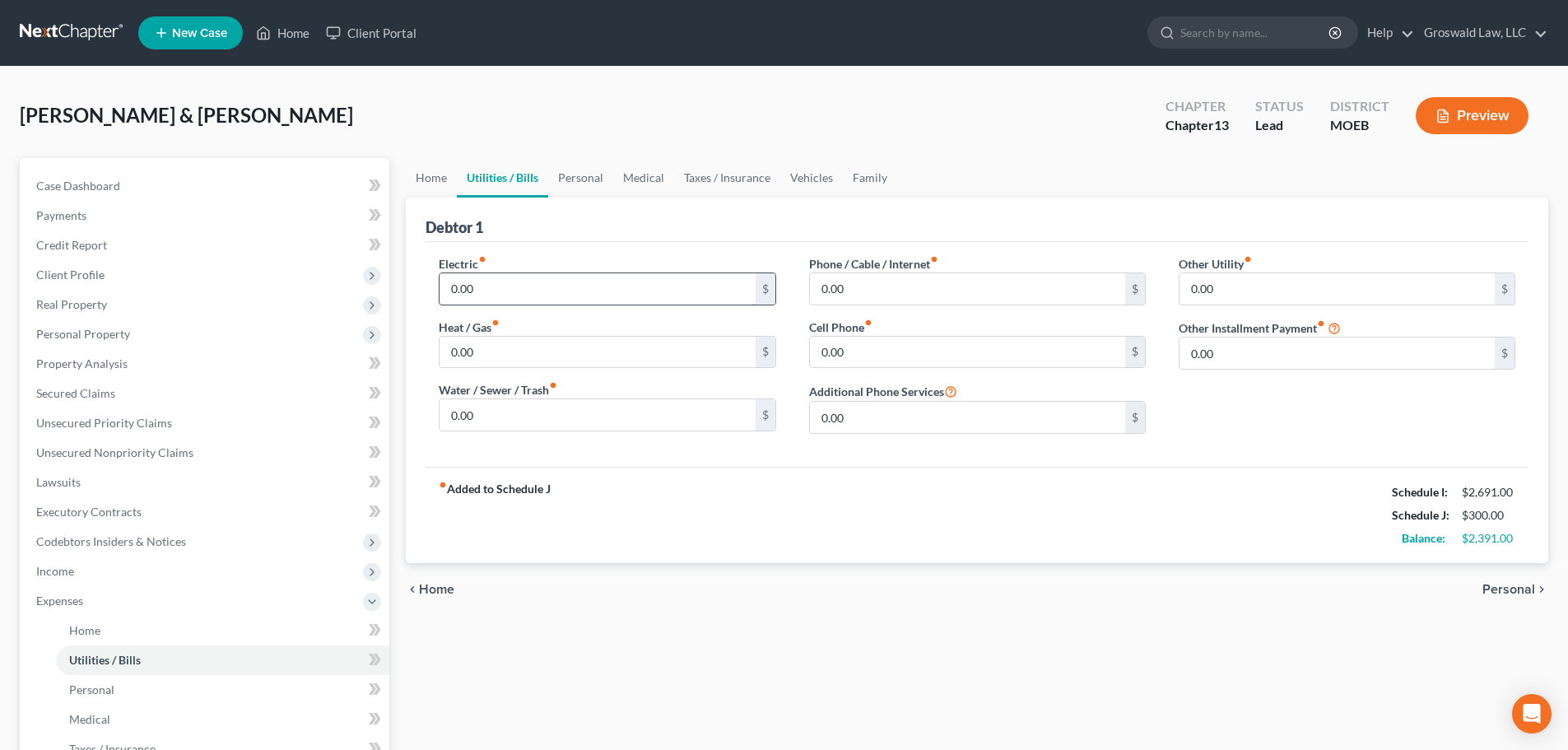
click at [509, 288] on input "0.00" at bounding box center [597, 289] width 315 height 32
type input "150"
type input "100"
click at [909, 289] on input "0.00" at bounding box center [967, 289] width 315 height 32
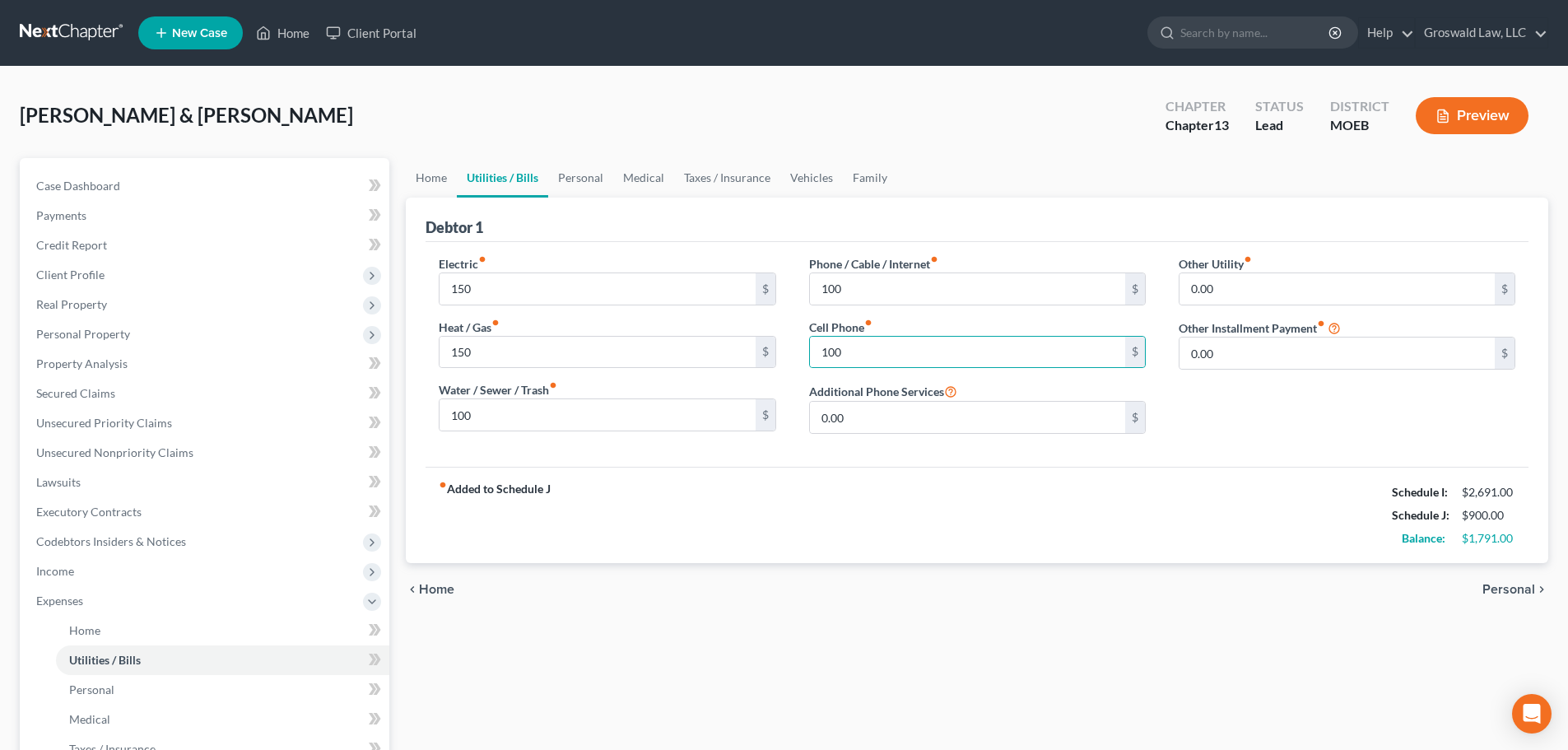
click at [724, 237] on div "Debtor 1" at bounding box center [976, 219] width 1102 height 44
click at [568, 174] on link "Personal" at bounding box center [581, 178] width 65 height 40
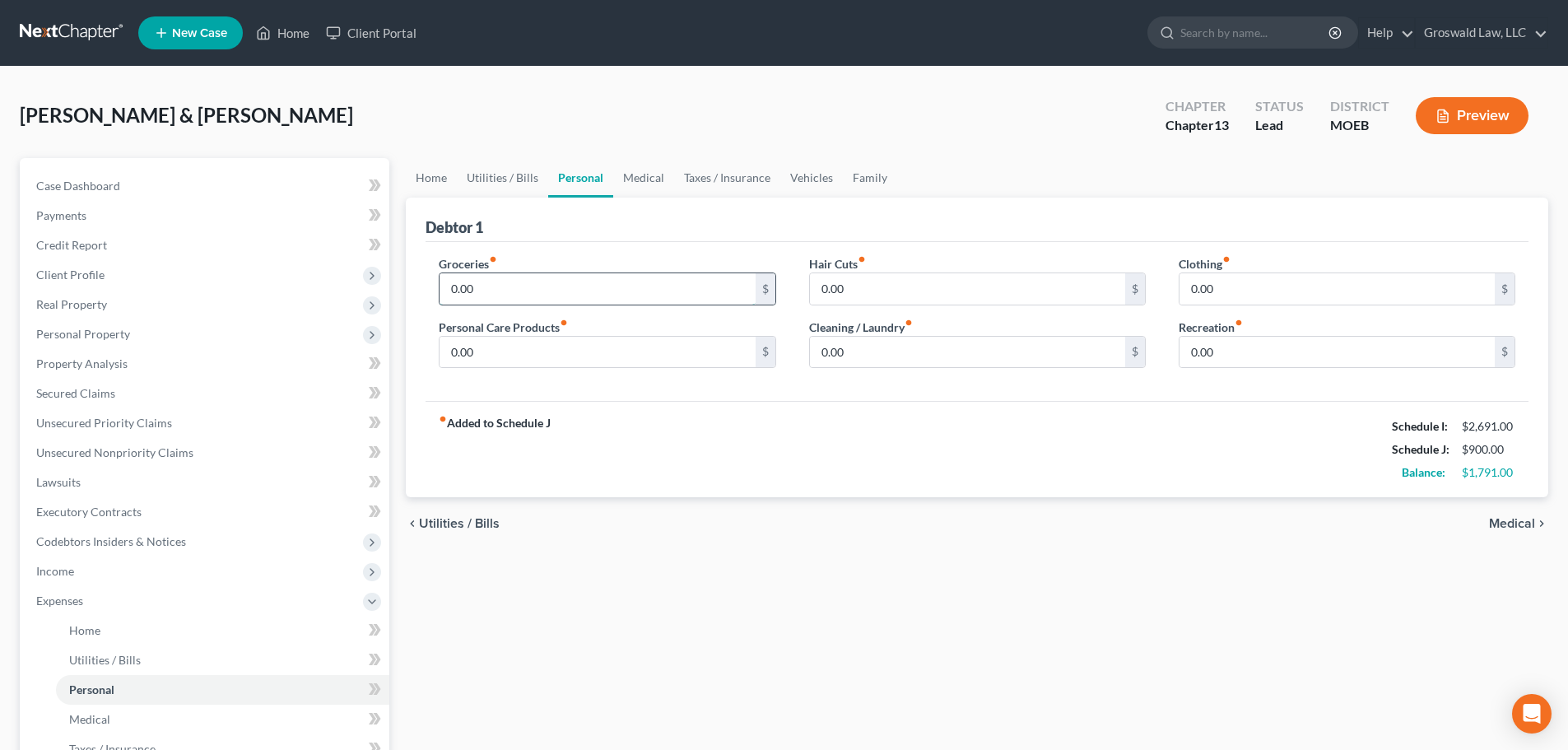
click at [547, 297] on input "0.00" at bounding box center [597, 289] width 315 height 32
click at [928, 345] on input "0.00" at bounding box center [967, 352] width 315 height 32
click at [650, 176] on link "Medical" at bounding box center [643, 178] width 61 height 40
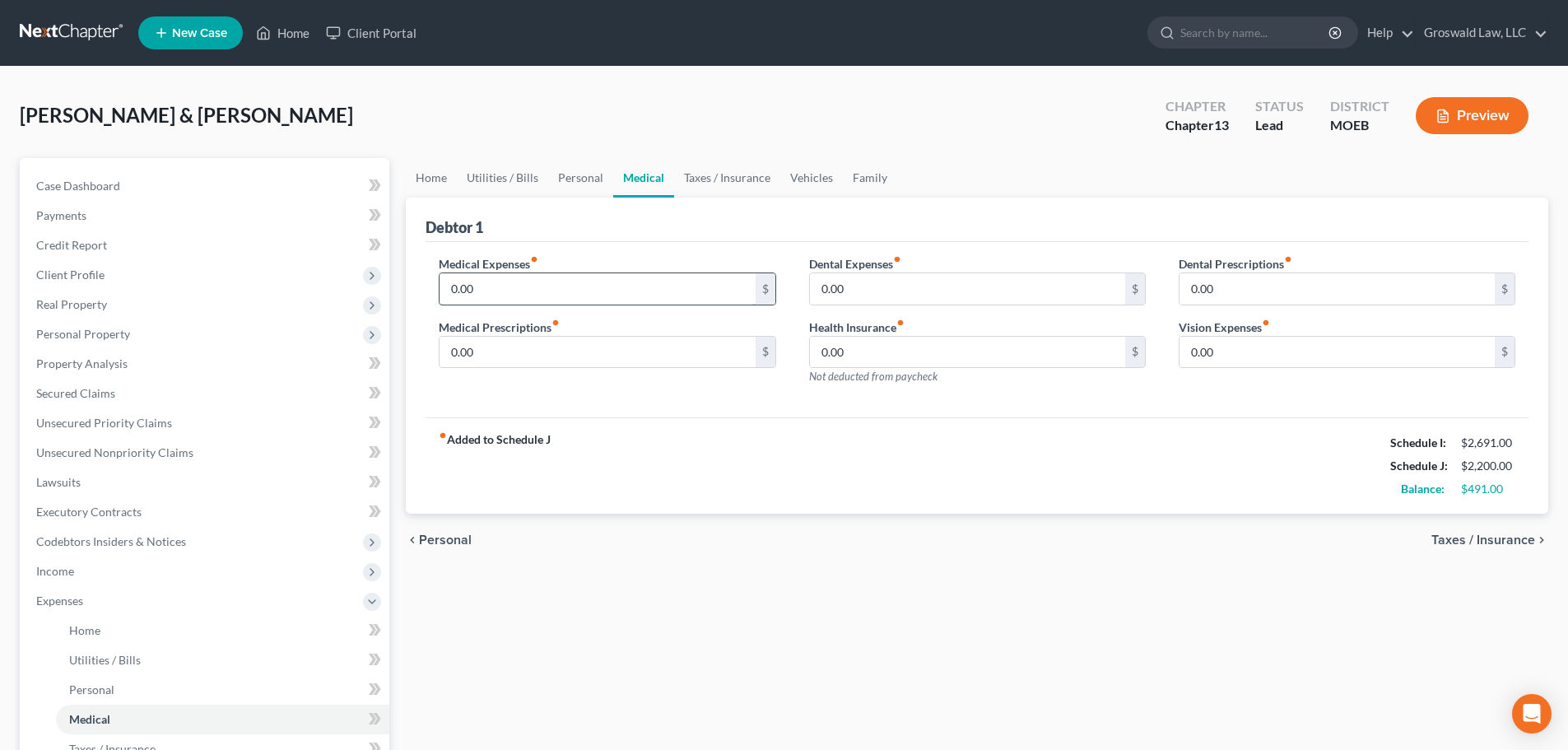
click at [472, 299] on input "0.00" at bounding box center [597, 289] width 315 height 32
click at [742, 225] on div "Debtor 1" at bounding box center [976, 219] width 1102 height 44
click at [746, 182] on link "Taxes / Insurance" at bounding box center [726, 178] width 106 height 40
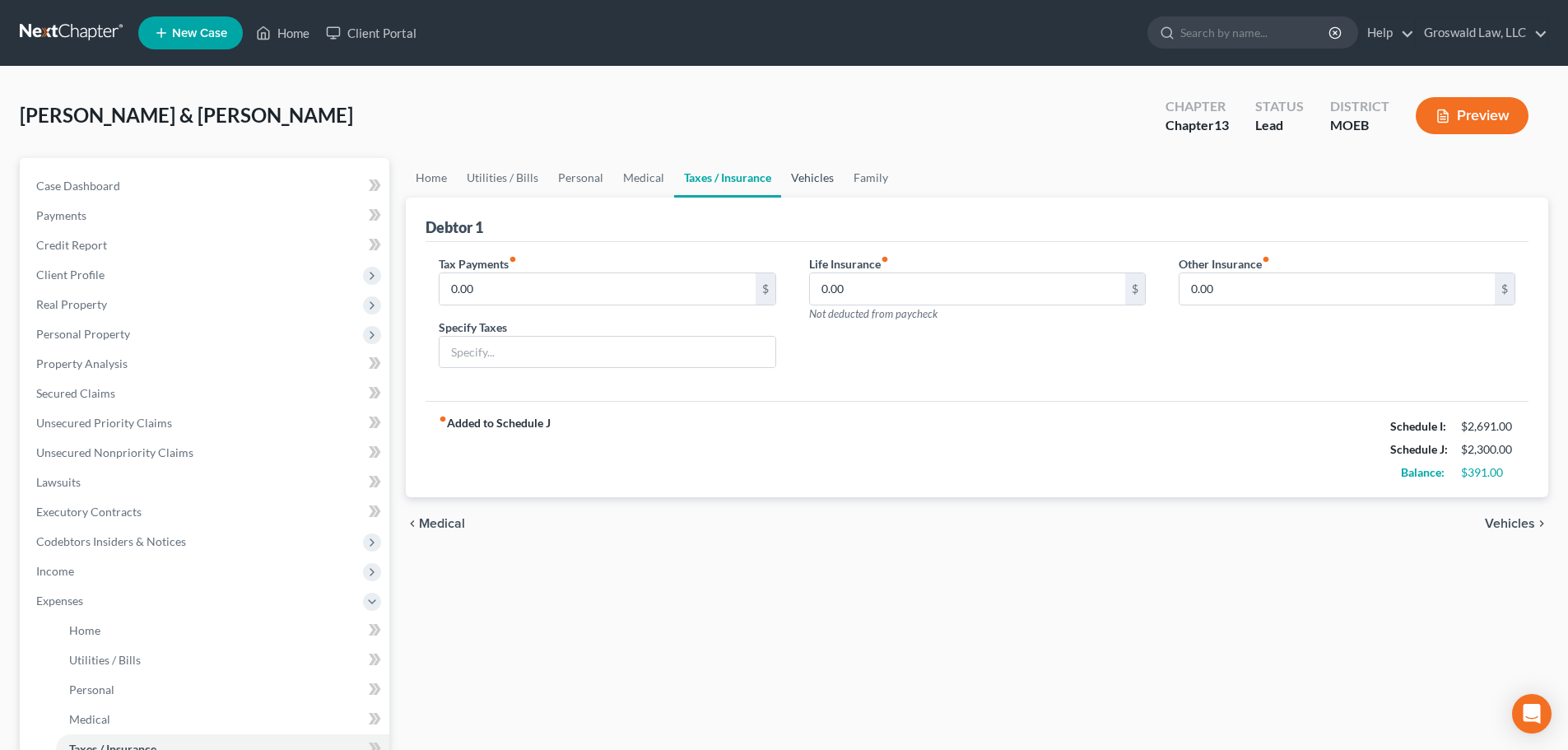
click at [802, 173] on link "Vehicles" at bounding box center [812, 178] width 63 height 40
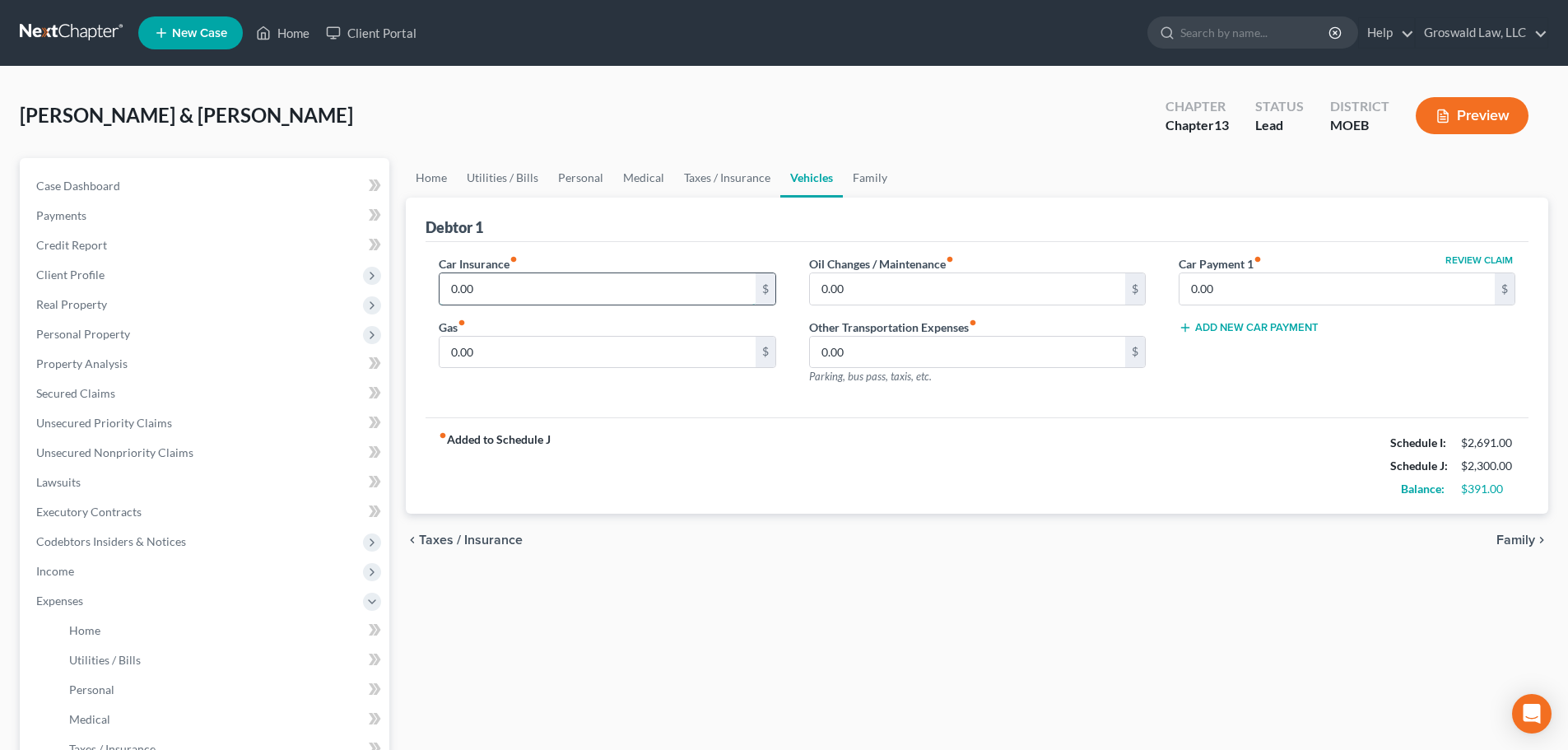
click at [543, 284] on input "0.00" at bounding box center [597, 289] width 315 height 32
drag, startPoint x: 662, startPoint y: 232, endPoint x: 570, endPoint y: 215, distance: 93.6
click at [658, 234] on div "Debtor 1" at bounding box center [976, 219] width 1102 height 44
click at [432, 178] on link "Home" at bounding box center [431, 178] width 51 height 40
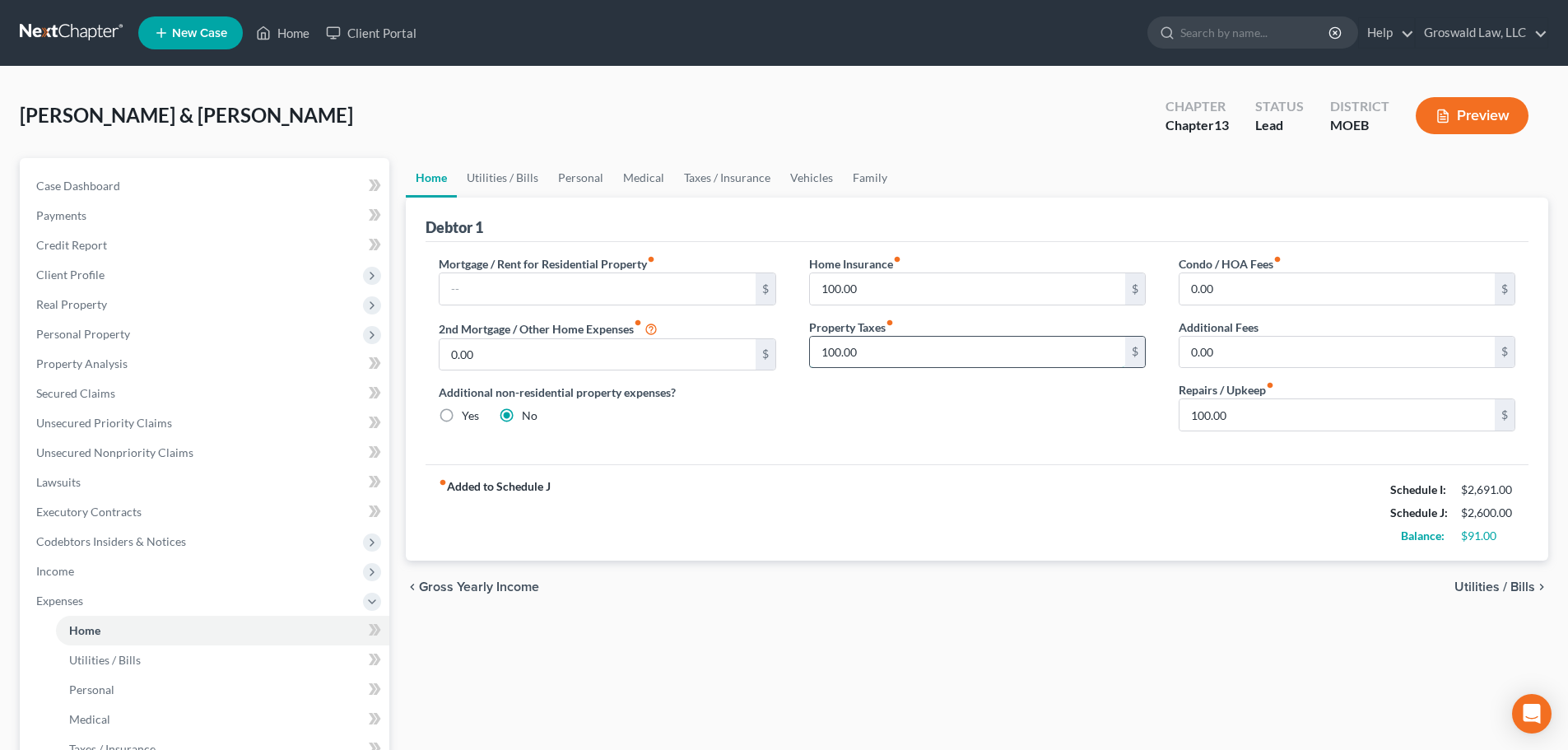
drag, startPoint x: 899, startPoint y: 352, endPoint x: 832, endPoint y: 355, distance: 67.1
click at [899, 352] on input "100.00" at bounding box center [967, 352] width 315 height 32
click at [964, 291] on input "100.00" at bounding box center [967, 289] width 315 height 32
click at [939, 437] on div "Home Insurance fiber_manual_record 25 $ Property Taxes fiber_manual_record 25 $" at bounding box center [977, 350] width 370 height 189
click at [502, 179] on link "Utilities / Bills" at bounding box center [502, 178] width 91 height 40
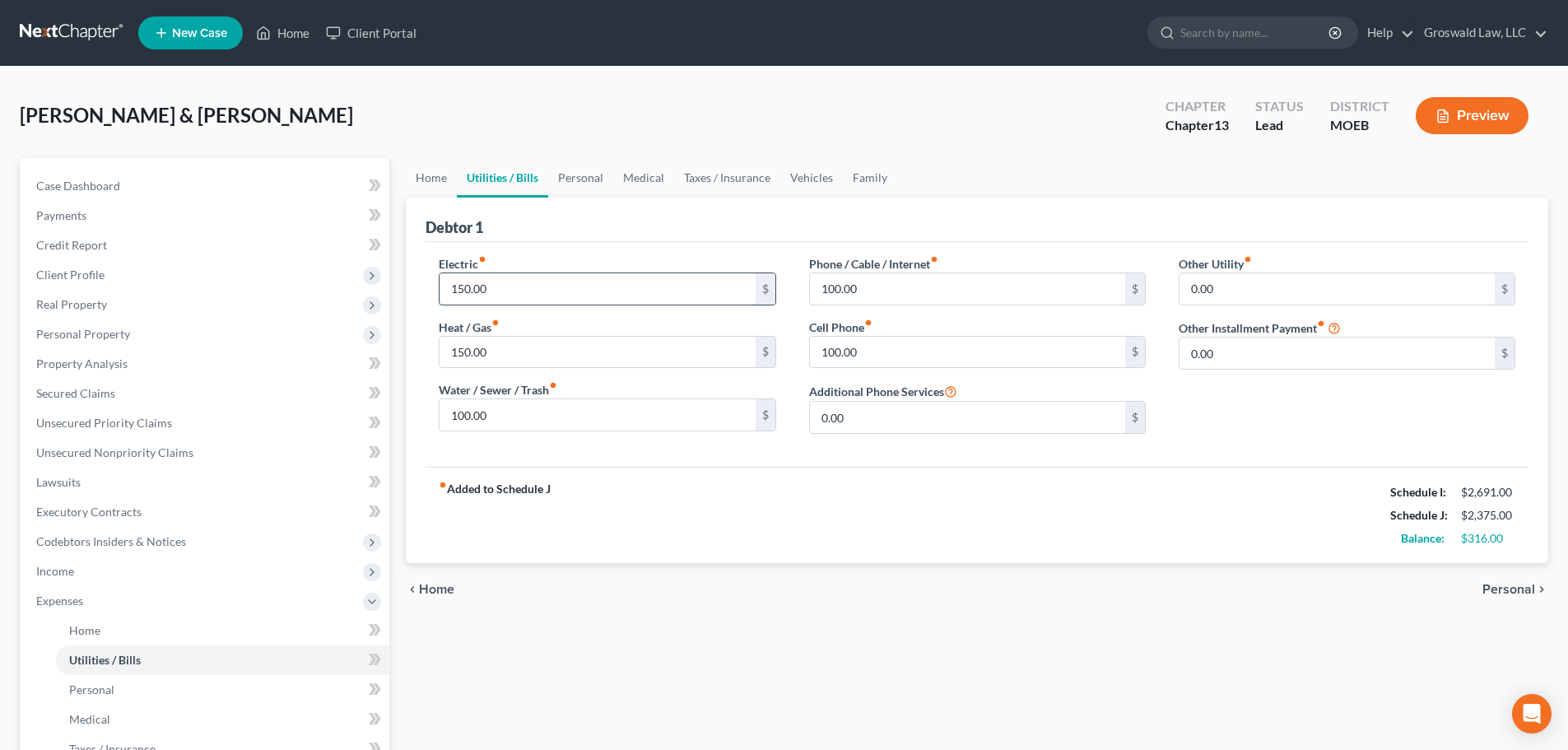
click at [512, 286] on input "150.00" at bounding box center [597, 289] width 315 height 32
drag, startPoint x: 1084, startPoint y: 534, endPoint x: 1057, endPoint y: 498, distance: 45.0
click at [1085, 534] on div "fiber_manual_record Added to Schedule J Schedule I: $2,691.00 Schedule J: $2,04…" at bounding box center [976, 514] width 1102 height 96
click at [586, 177] on link "Personal" at bounding box center [581, 178] width 65 height 40
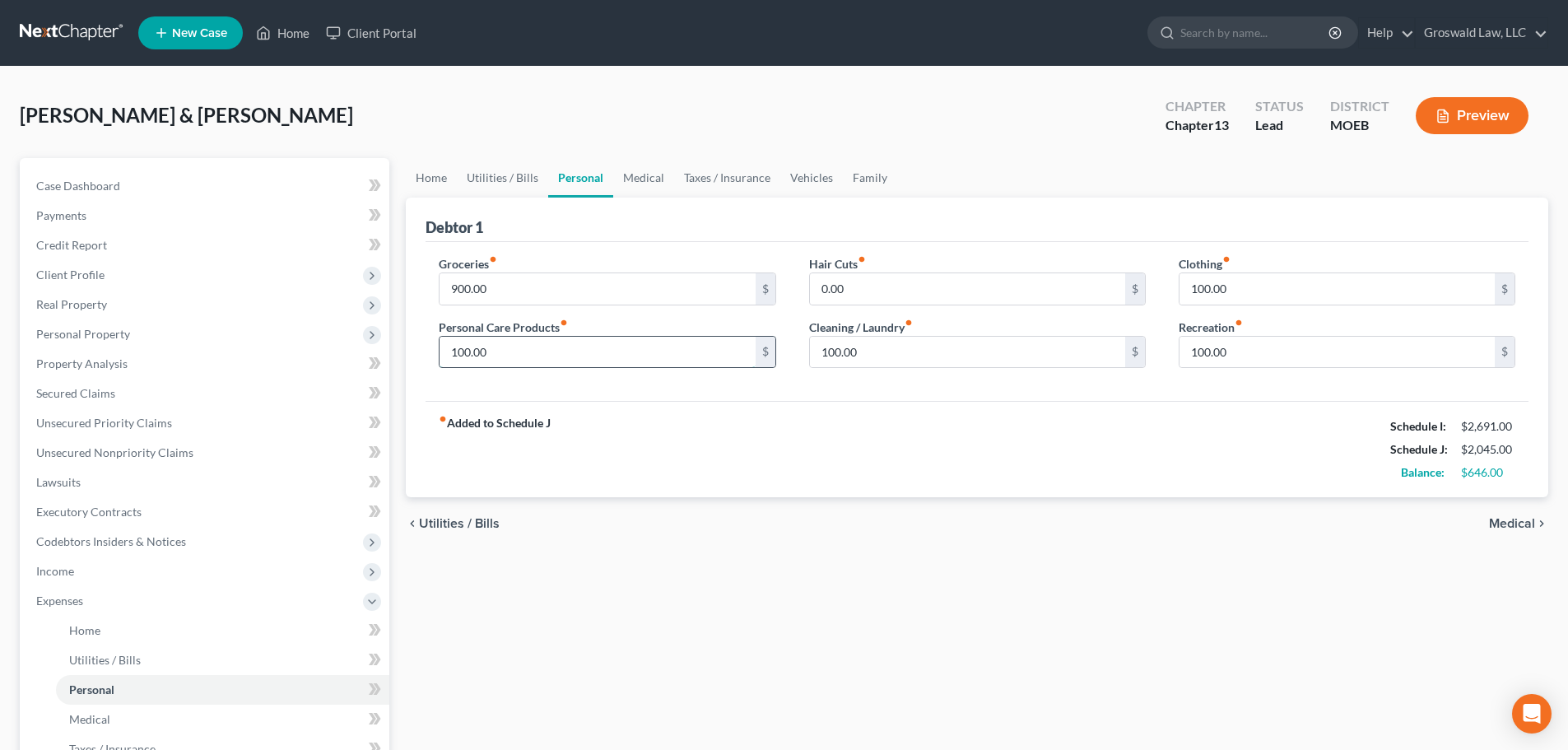
click at [528, 346] on input "100.00" at bounding box center [597, 352] width 315 height 32
click at [976, 427] on div "fiber_manual_record Added to Schedule J Schedule I: $2,691.00 Schedule J: $1,89…" at bounding box center [976, 448] width 1102 height 96
click at [628, 174] on link "Medical" at bounding box center [643, 178] width 61 height 40
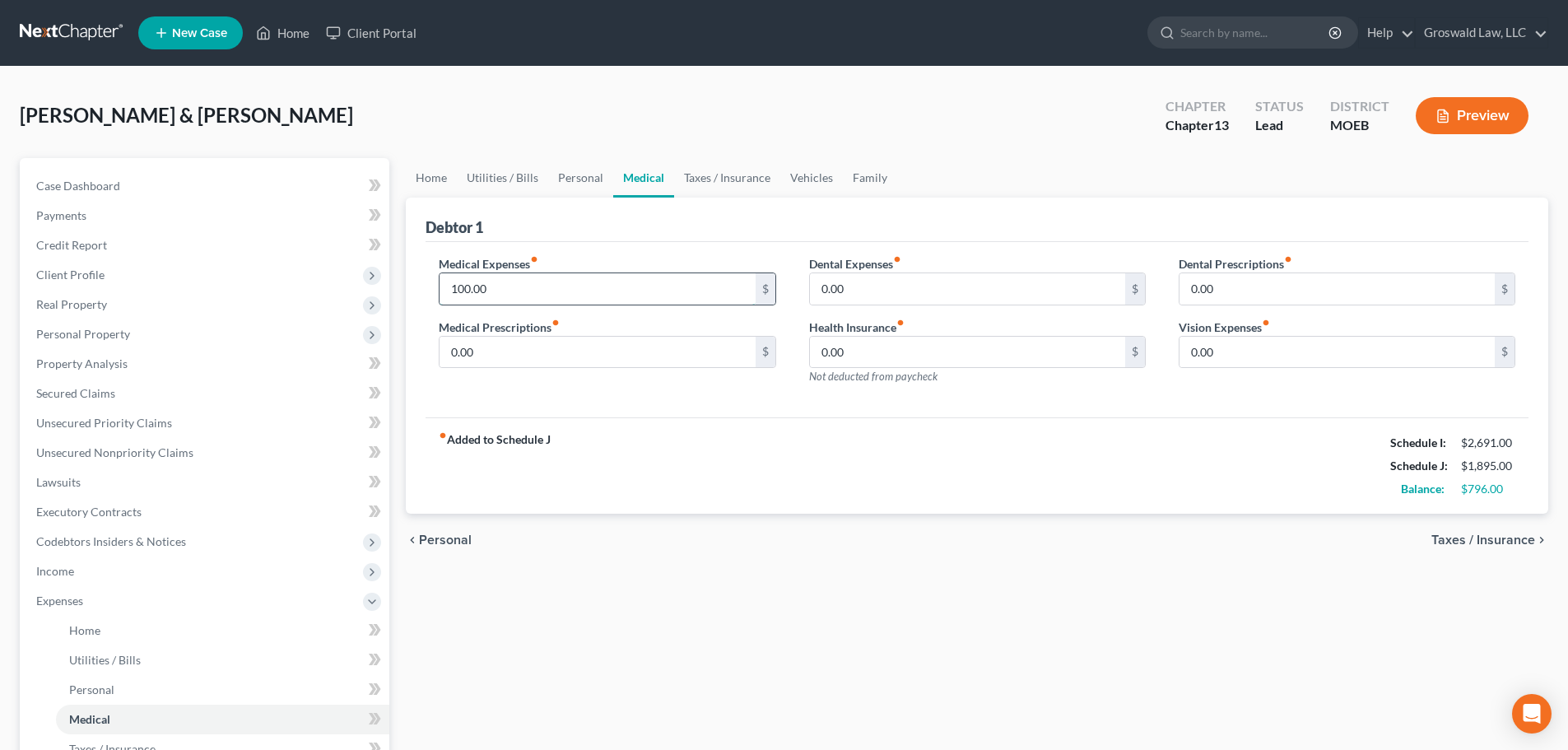
click at [515, 293] on input "100.00" at bounding box center [597, 289] width 315 height 32
click at [582, 176] on link "Personal" at bounding box center [581, 178] width 65 height 40
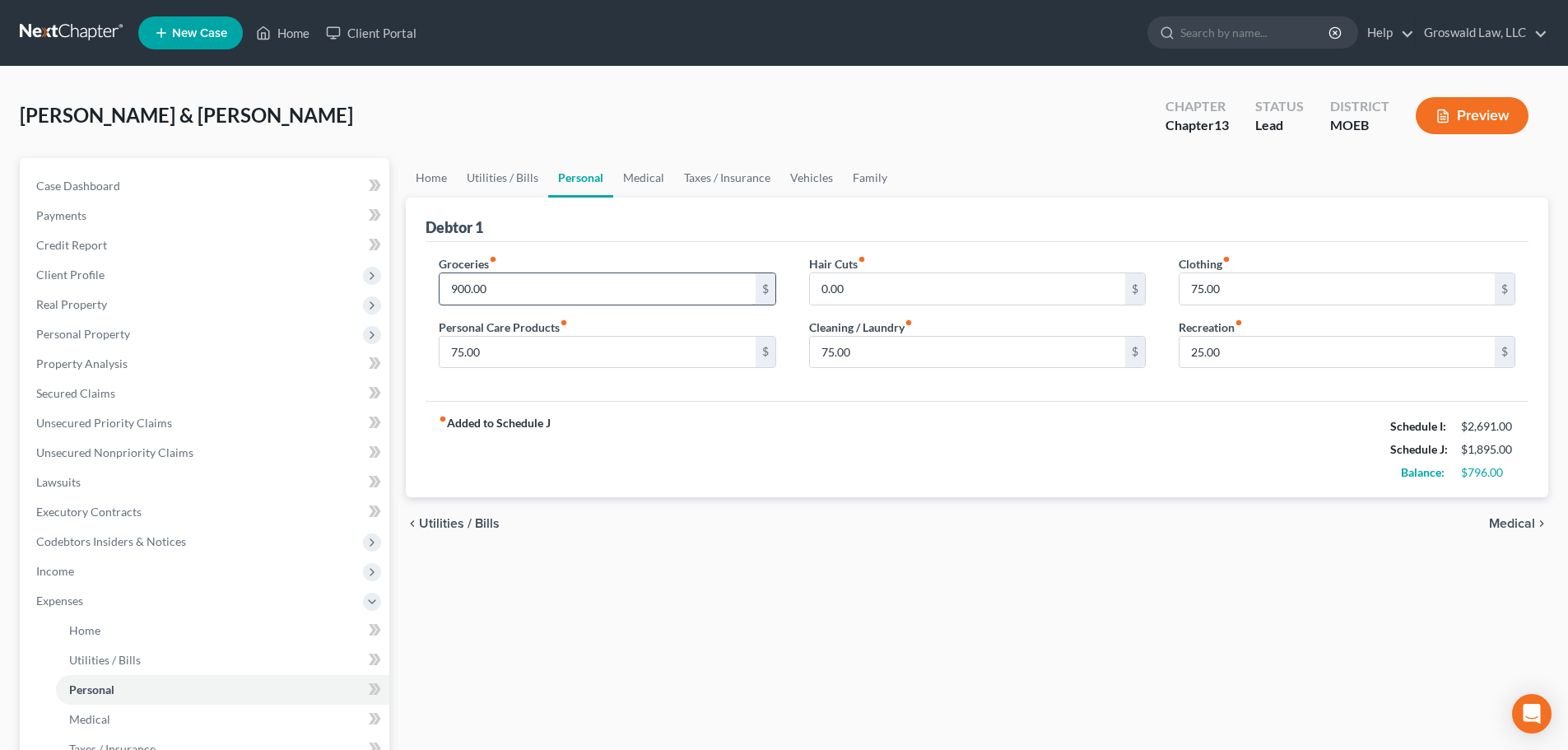
click at [522, 286] on input "900.00" at bounding box center [597, 289] width 315 height 32
click at [522, 178] on link "Utilities / Bills" at bounding box center [502, 178] width 91 height 40
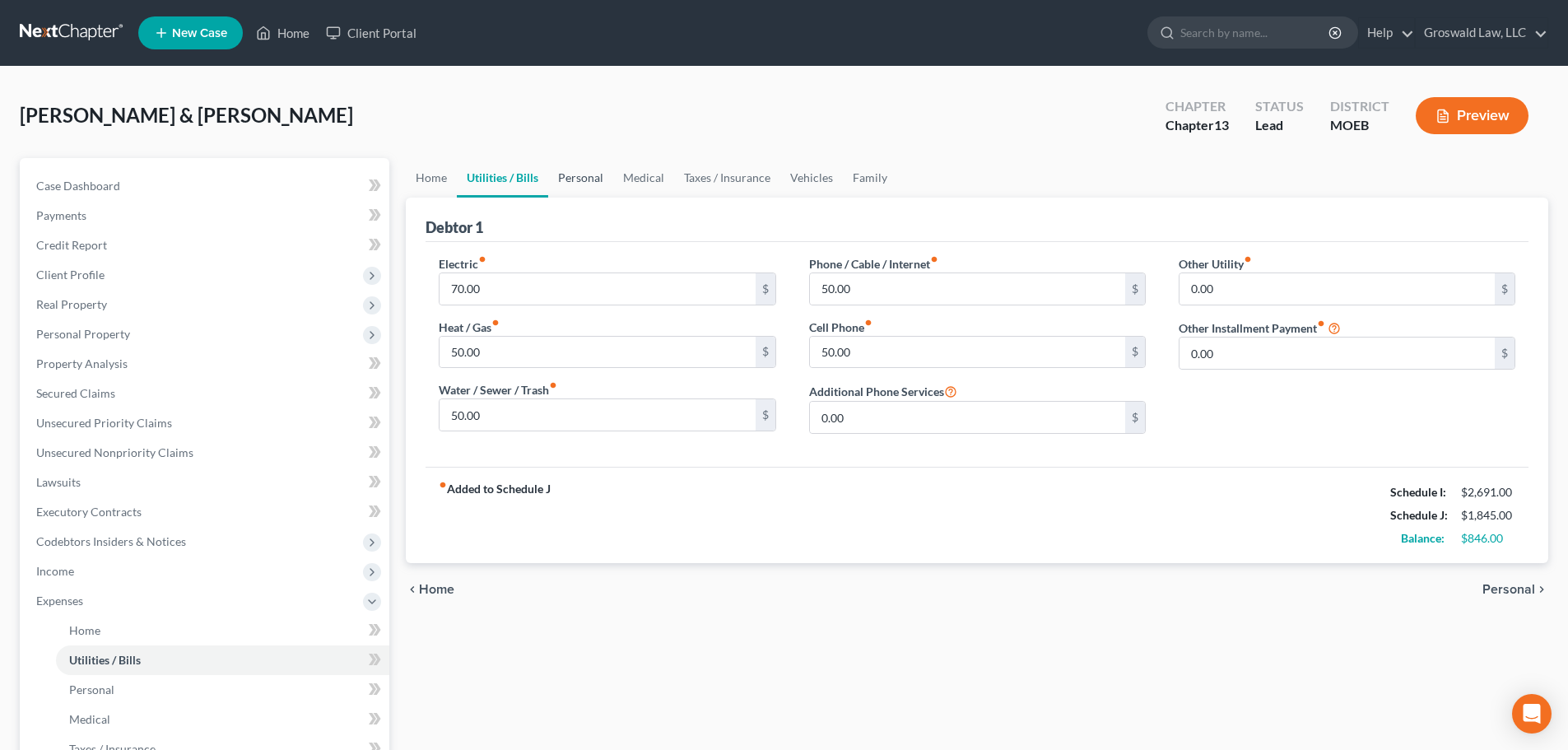
click at [590, 175] on link "Personal" at bounding box center [581, 178] width 65 height 40
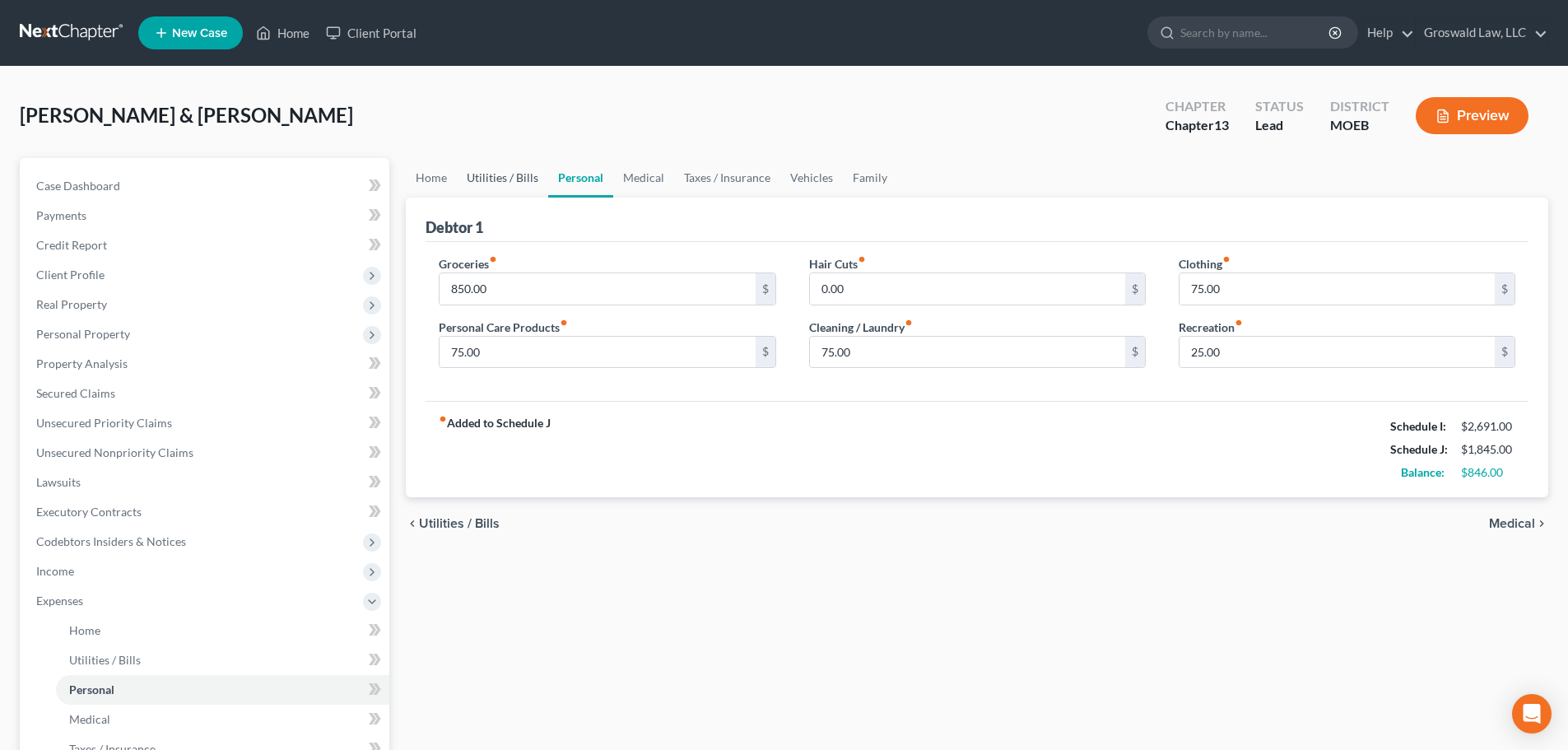
click at [500, 172] on link "Utilities / Bills" at bounding box center [502, 178] width 91 height 40
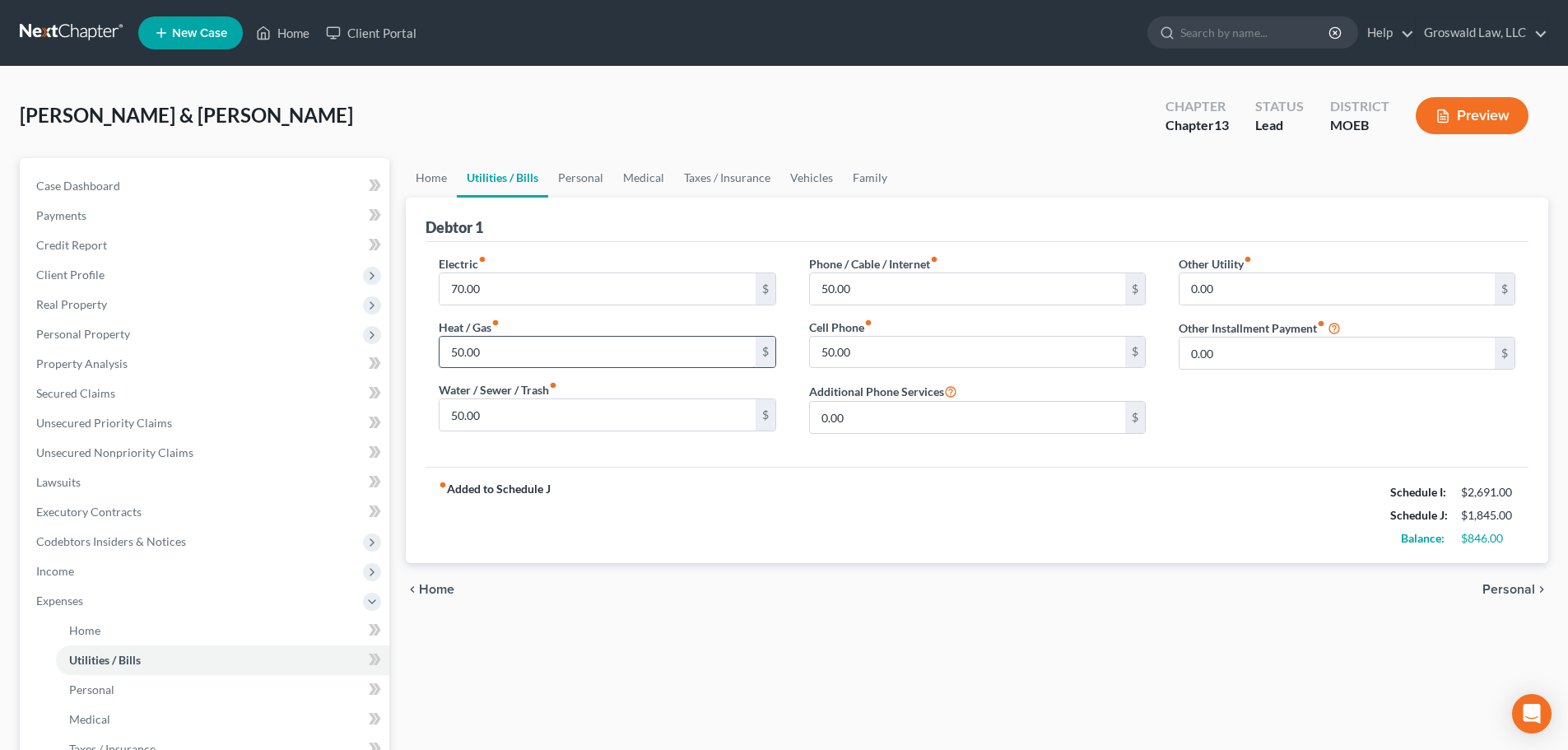
click at [514, 339] on input "50.00" at bounding box center [597, 352] width 315 height 32
click at [638, 290] on input "70.00" at bounding box center [597, 289] width 315 height 32
click at [857, 503] on div "fiber_manual_record Added to Schedule J Schedule I: $2,691.00 Schedule J: $1,80…" at bounding box center [976, 514] width 1102 height 96
click at [587, 175] on link "Personal" at bounding box center [581, 178] width 65 height 40
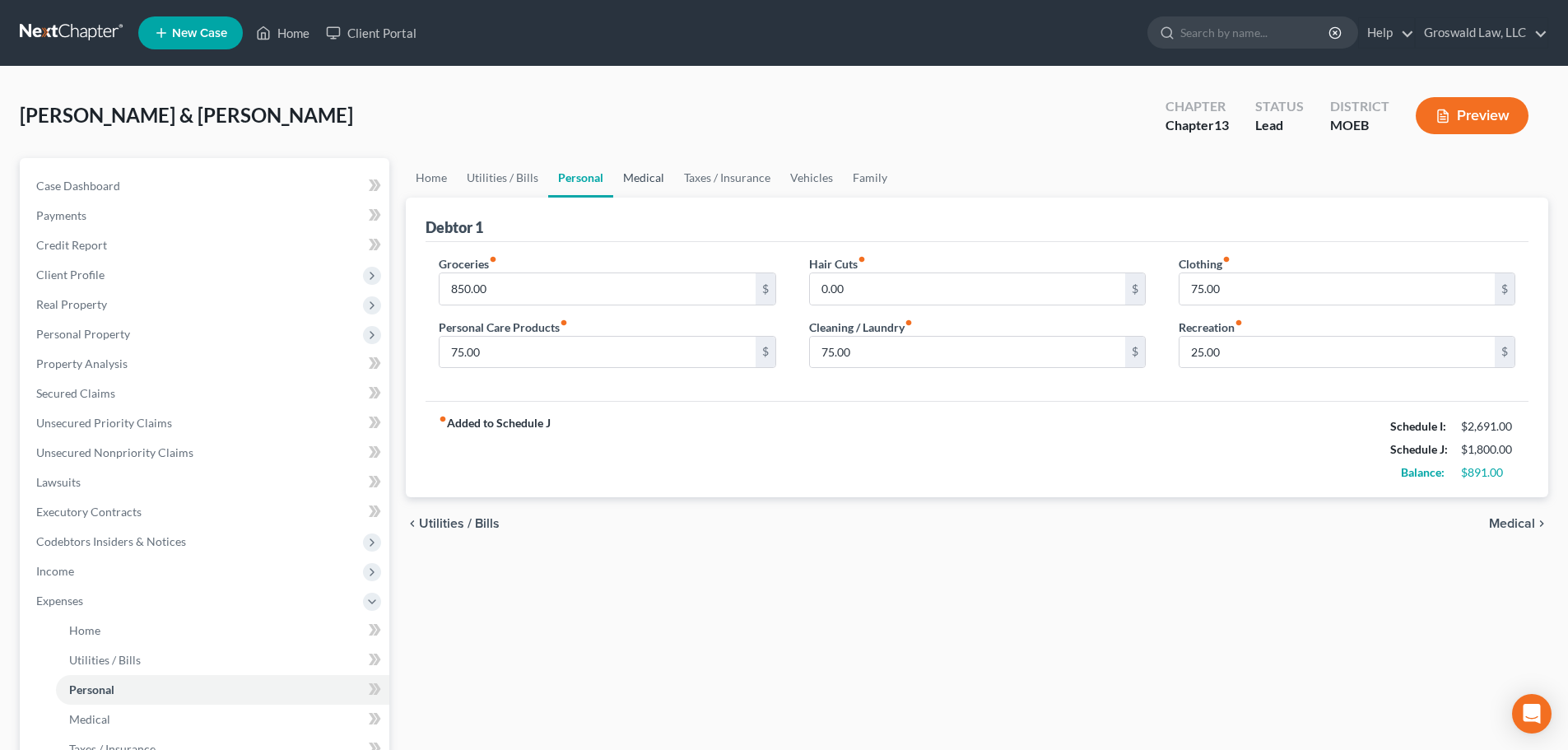
click at [640, 180] on link "Medical" at bounding box center [643, 178] width 61 height 40
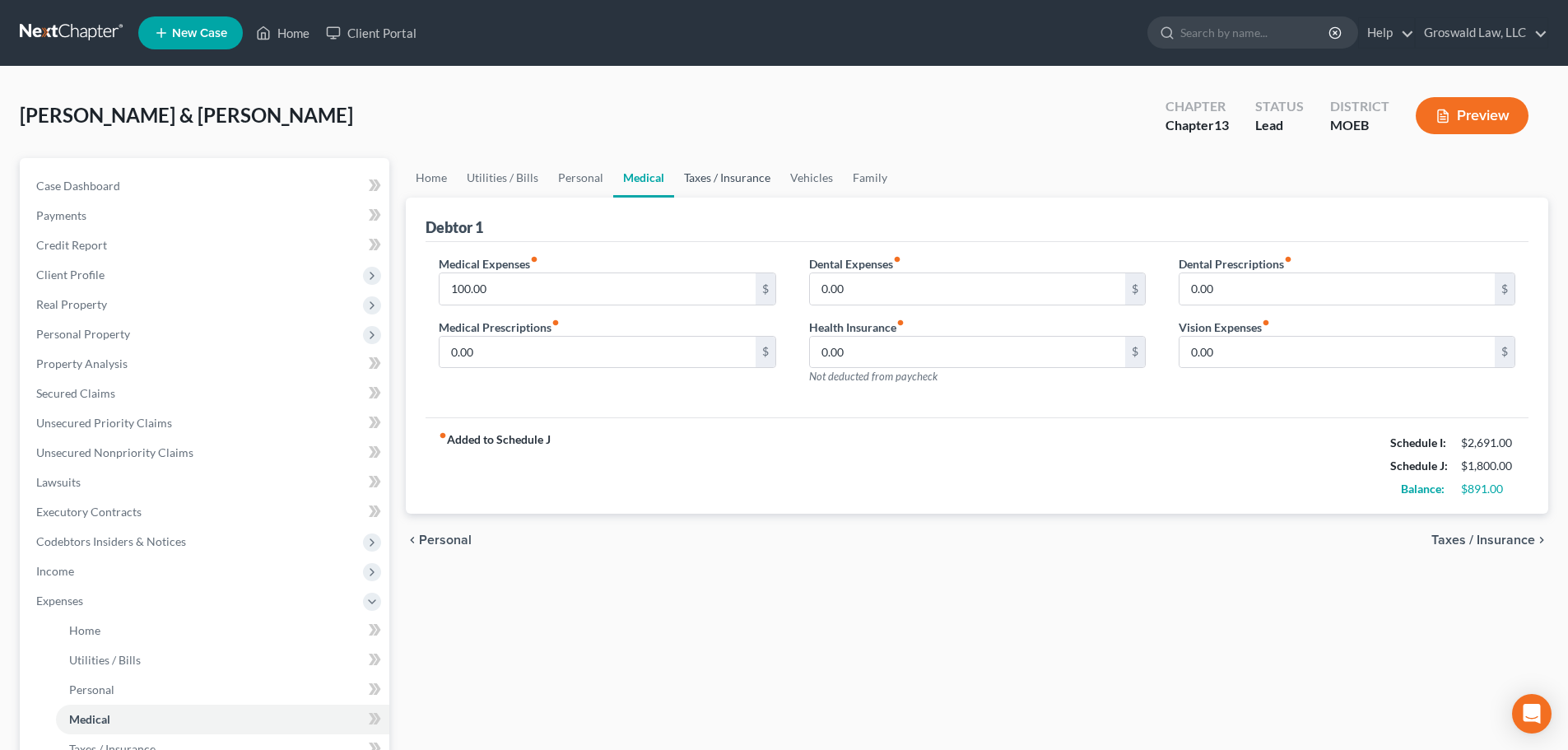
click at [717, 171] on link "Taxes / Insurance" at bounding box center [726, 178] width 106 height 40
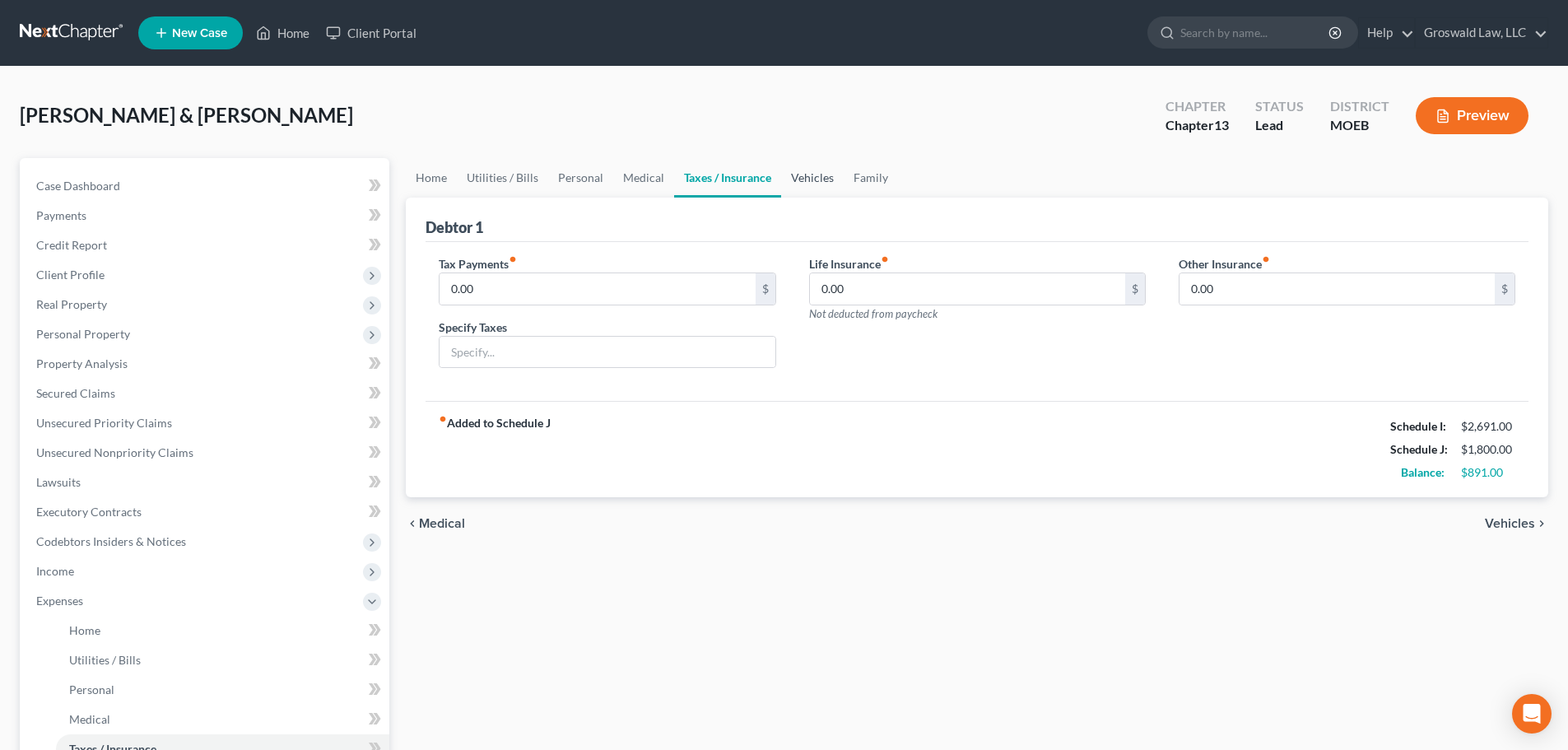
click at [814, 178] on link "Vehicles" at bounding box center [812, 178] width 63 height 40
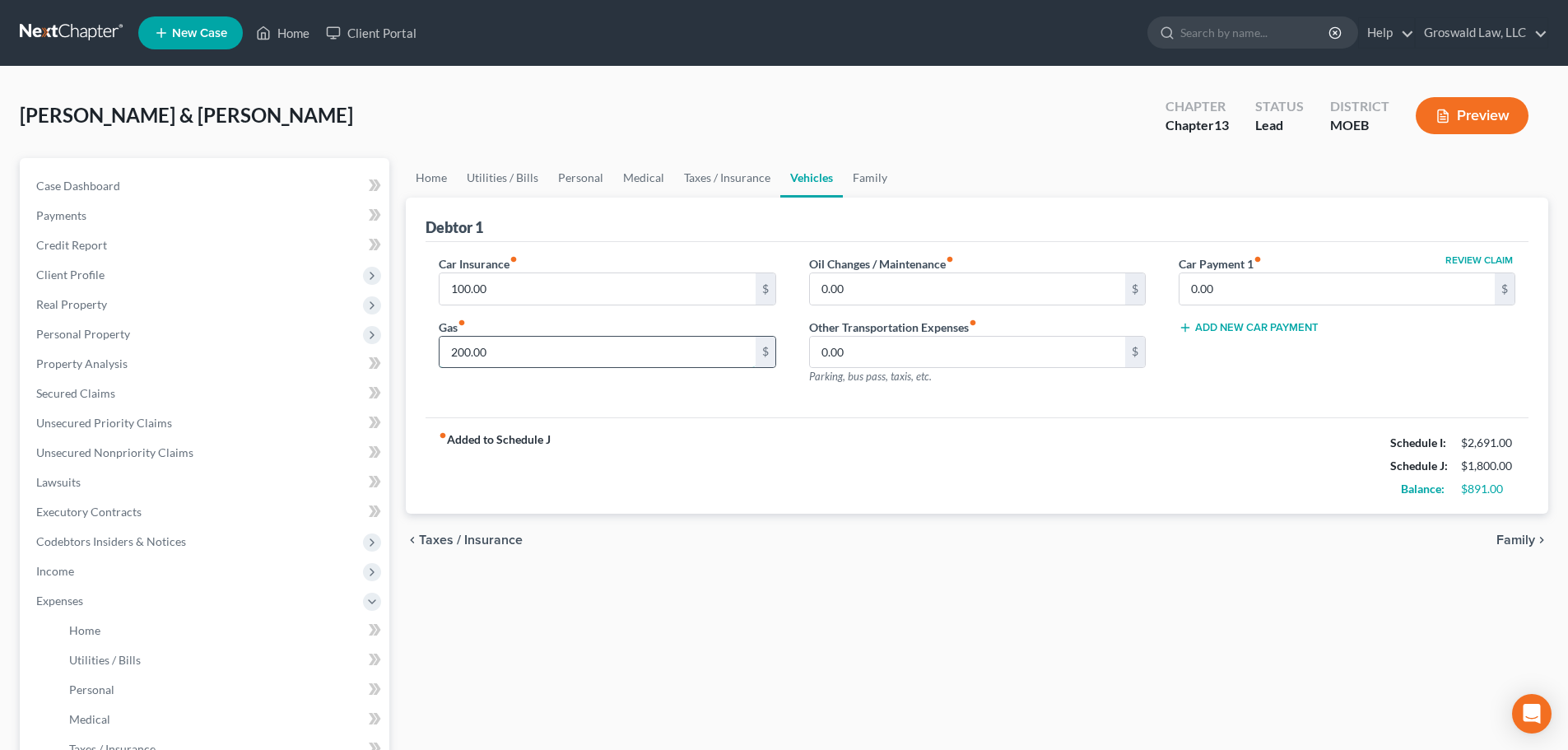
click at [510, 345] on input "200.00" at bounding box center [597, 352] width 315 height 32
click at [933, 468] on div "fiber_manual_record Added to Schedule J Schedule I: $2,691.00 Schedule J: $1,79…" at bounding box center [976, 466] width 1102 height 96
click at [1511, 102] on button "Preview" at bounding box center [1472, 115] width 112 height 37
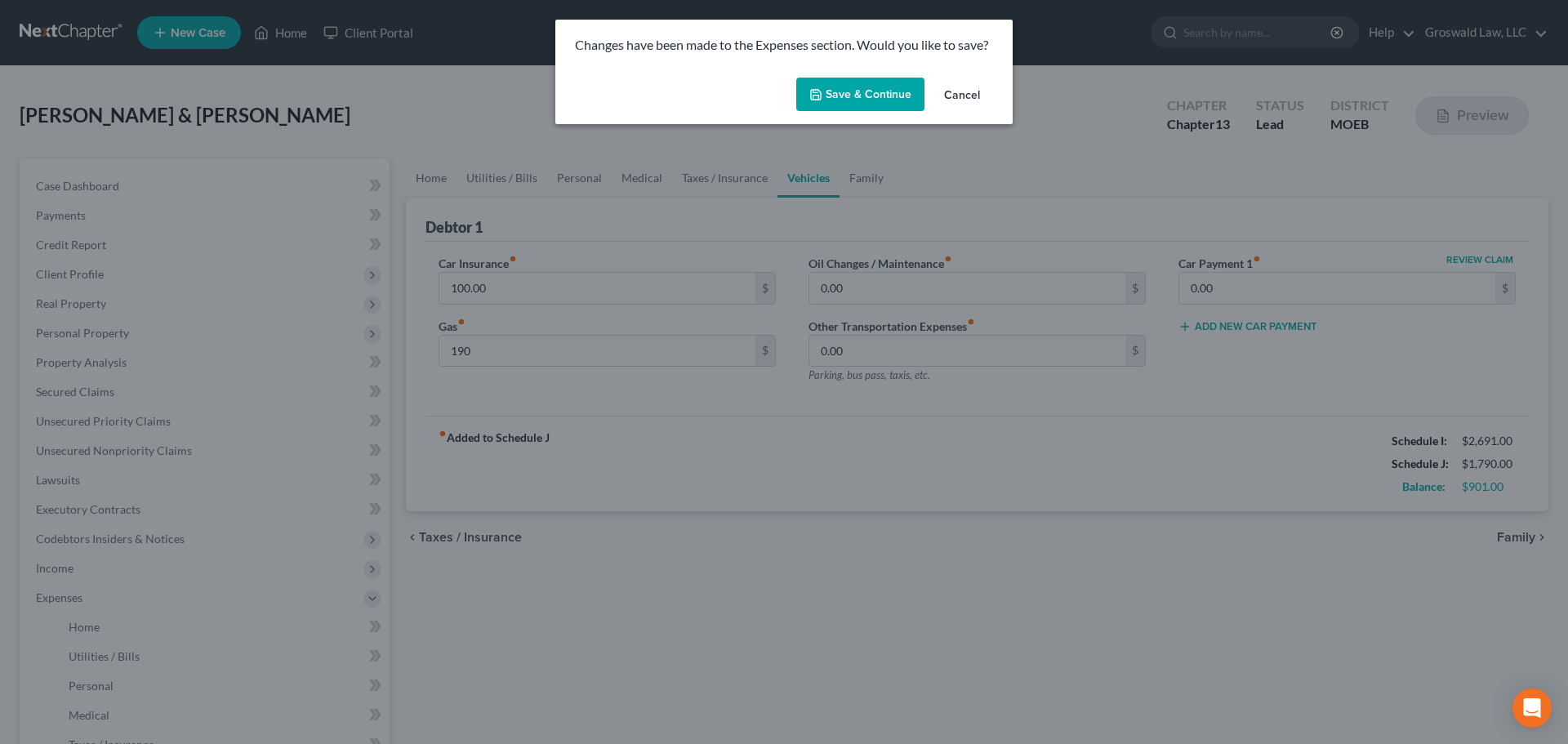
click at [860, 97] on button "Save & Continue" at bounding box center [860, 94] width 129 height 34
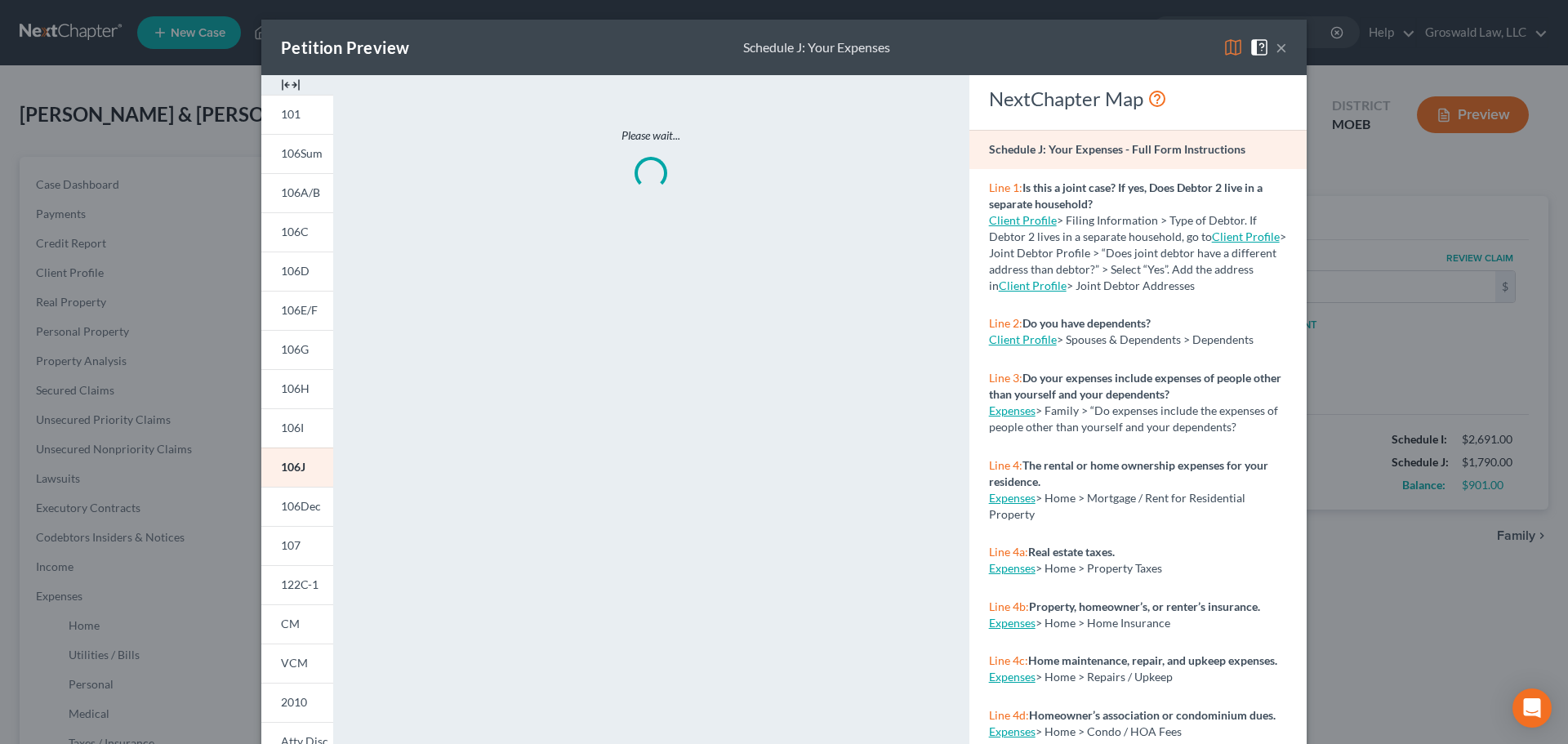
click at [281, 84] on img at bounding box center [291, 85] width 20 height 20
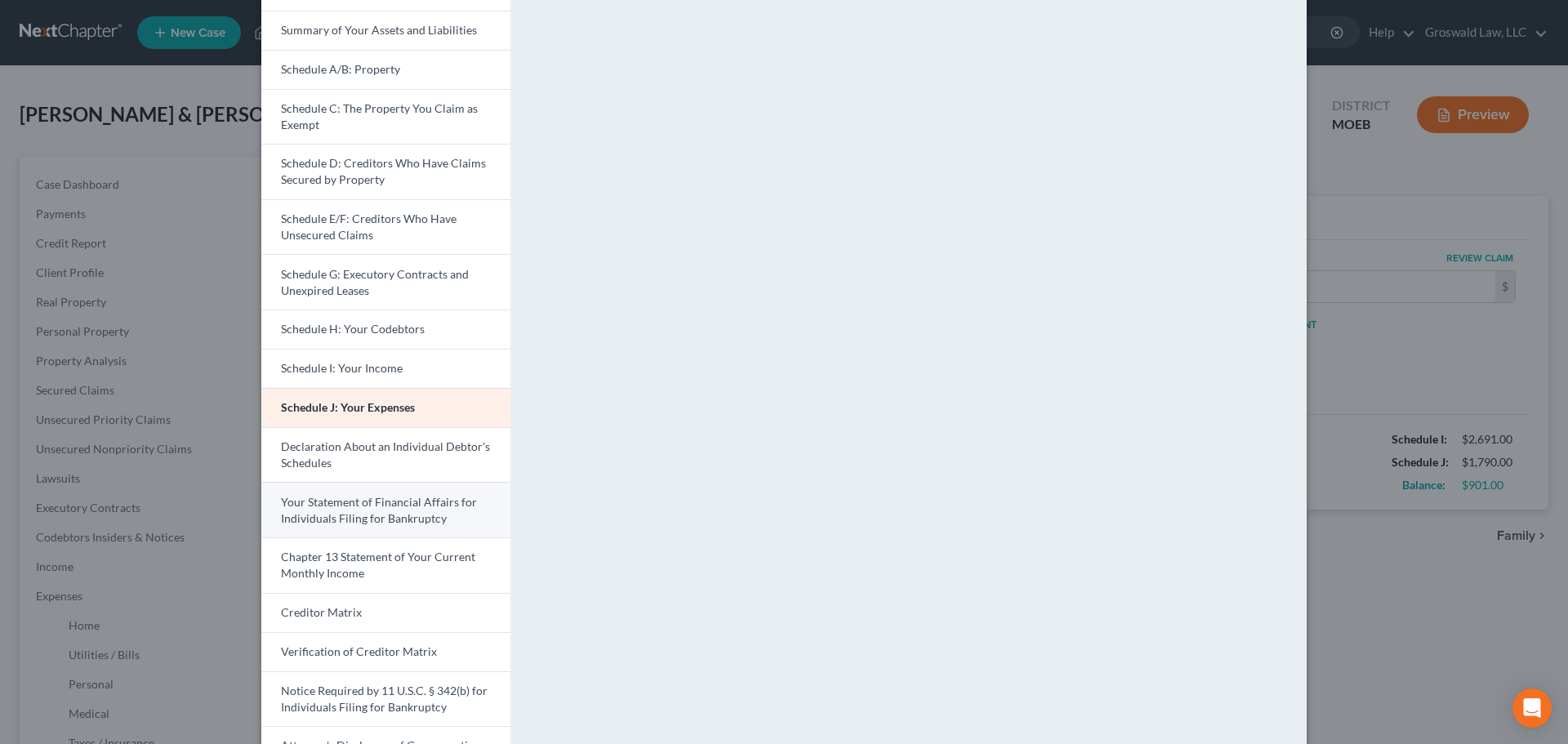
scroll to position [164, 0]
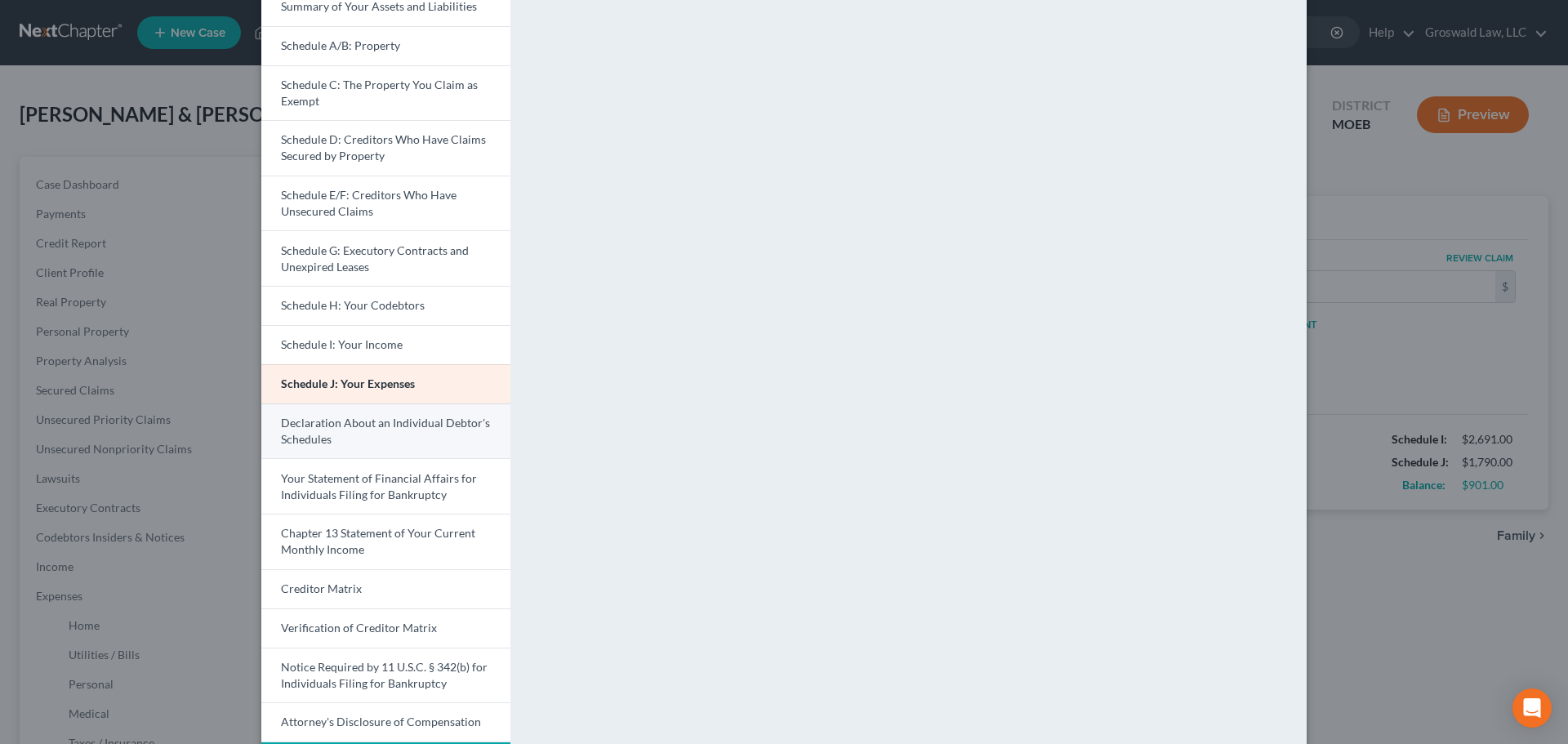
click at [360, 439] on link "Declaration About an Individual Debtor's Schedules" at bounding box center [386, 431] width 249 height 56
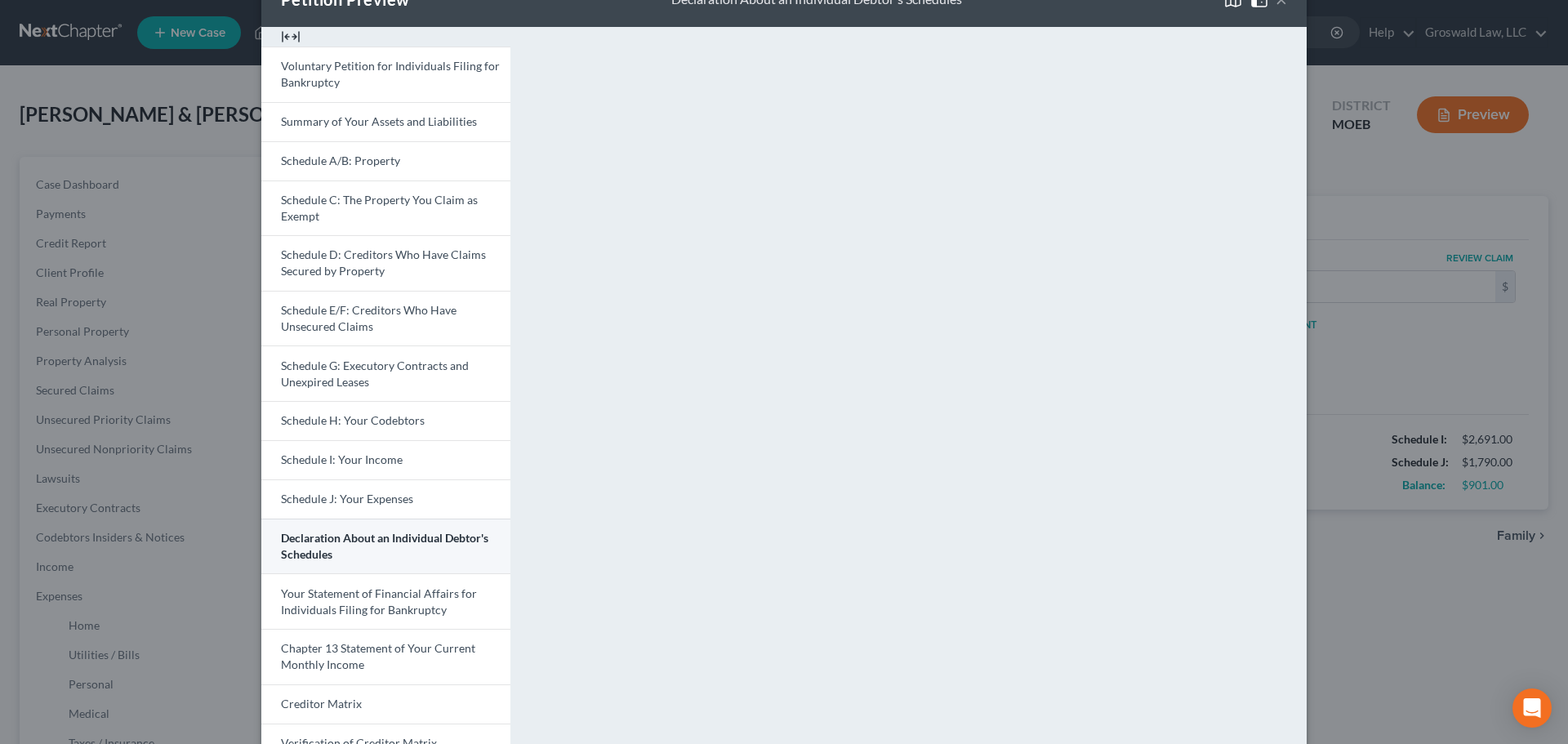
scroll to position [231, 0]
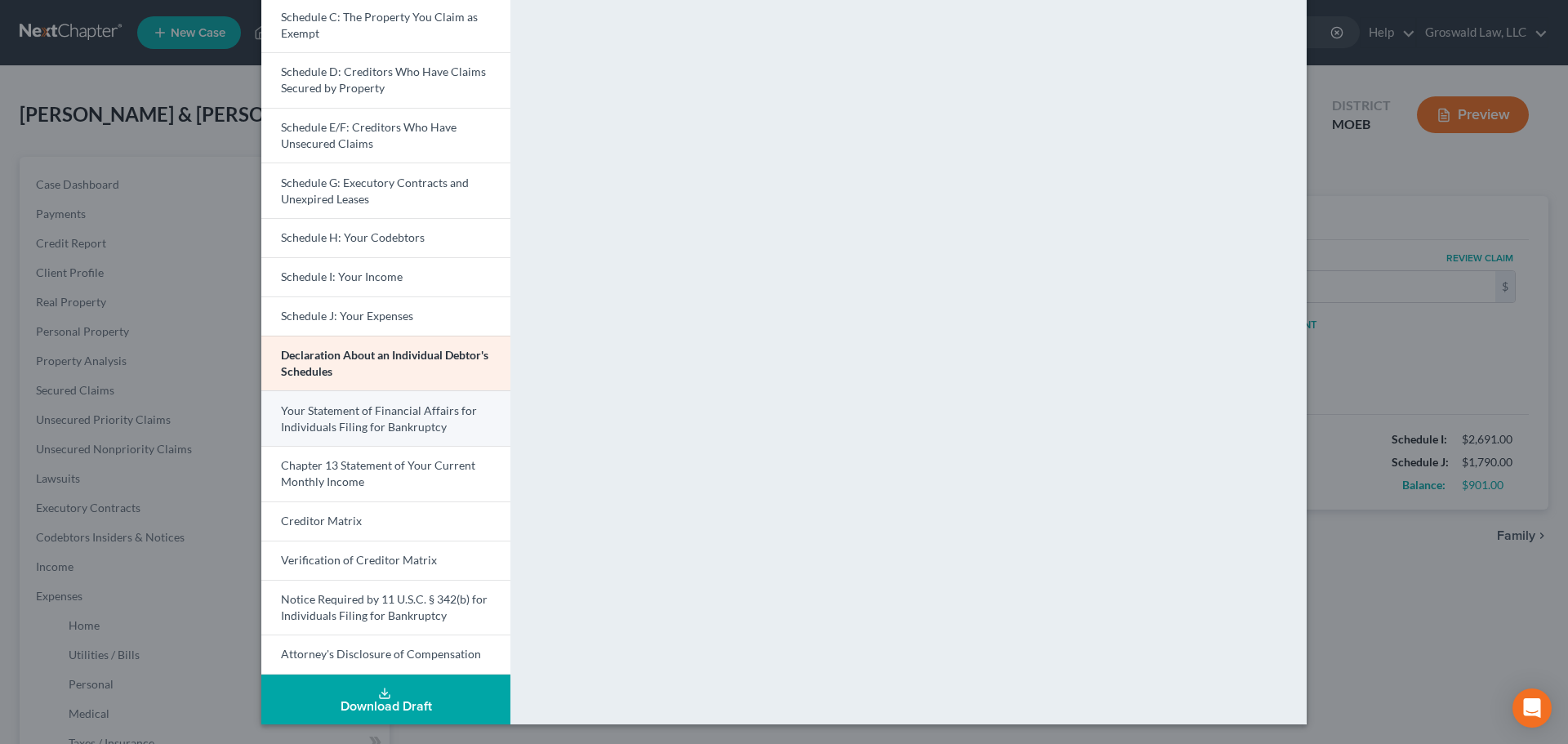
click at [334, 403] on span "Your Statement of Financial Affairs for Individuals Filing for Bankruptcy" at bounding box center [379, 419] width 196 height 31
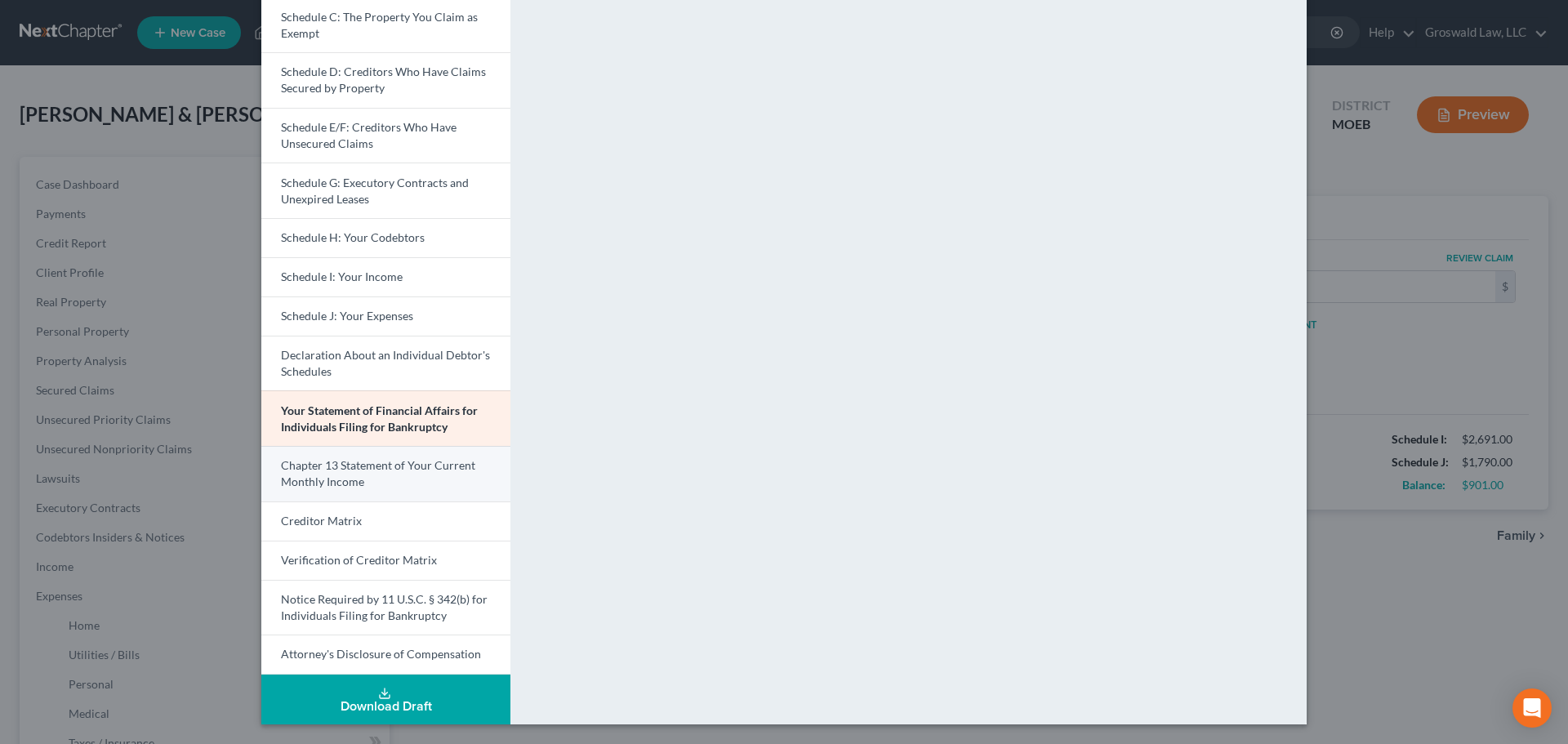
click at [377, 459] on span "Chapter 13 Statement of Your Current Monthly Income" at bounding box center [379, 474] width 194 height 31
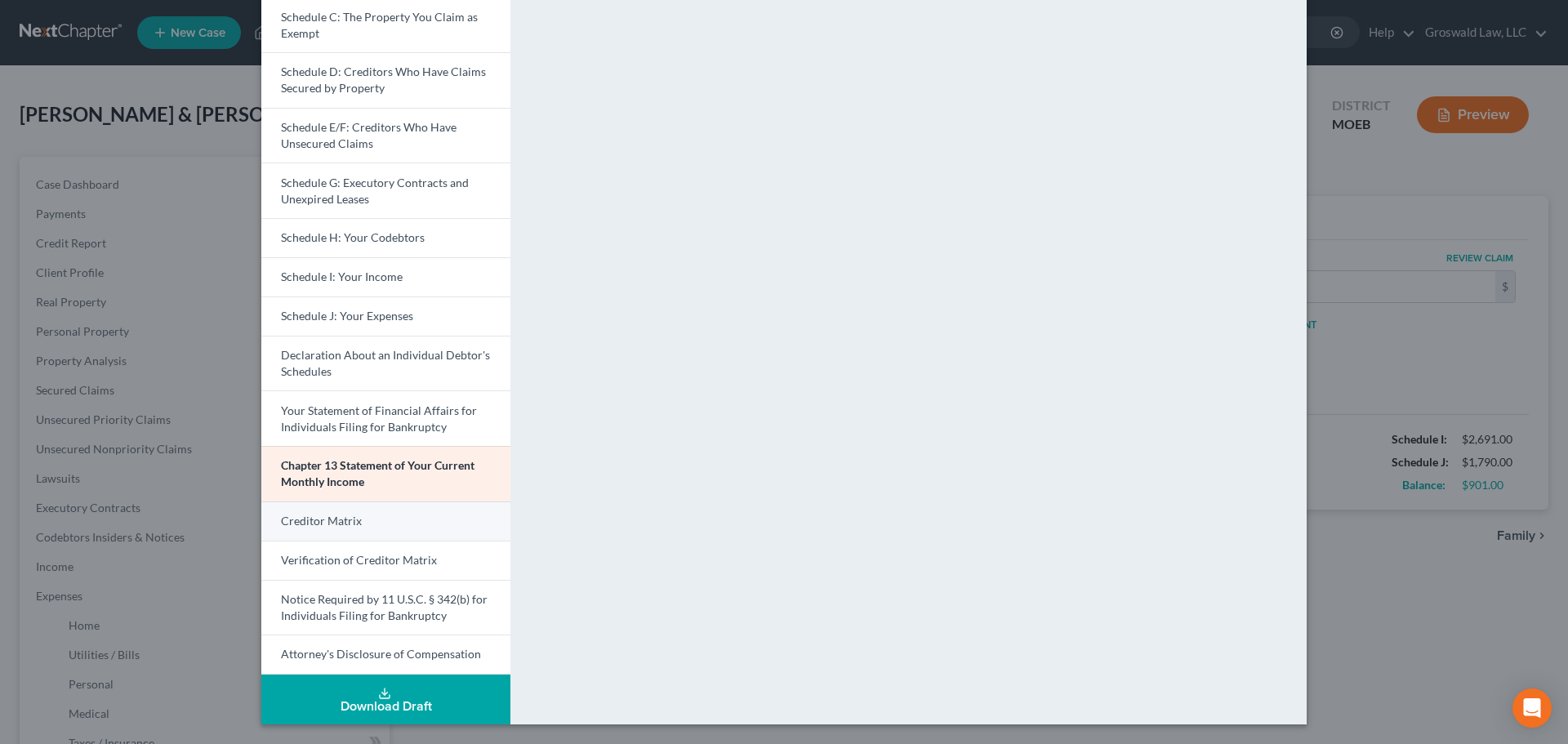
click at [348, 521] on span "Creditor Matrix" at bounding box center [322, 519] width 81 height 13
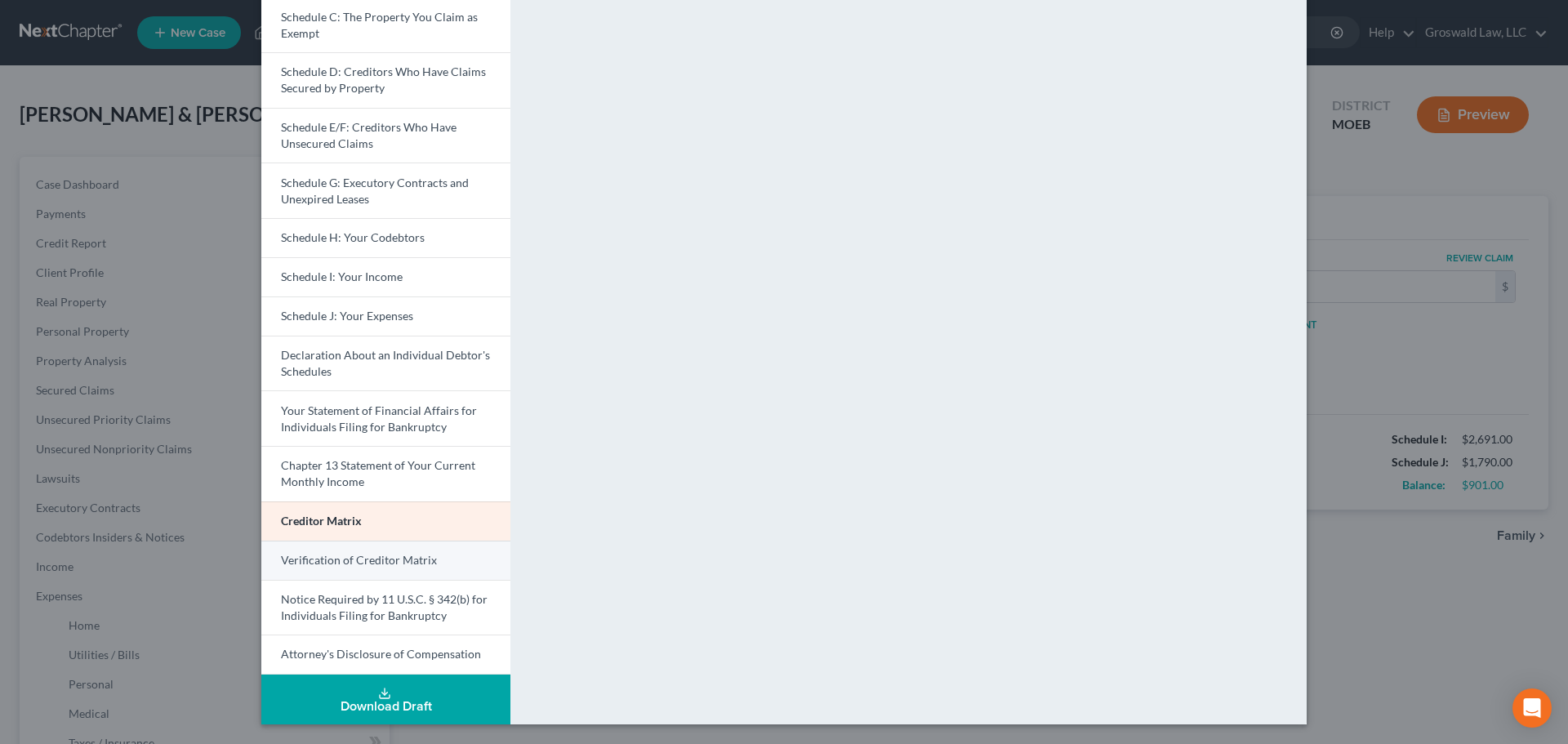
click at [417, 564] on span "Verification of Creditor Matrix" at bounding box center [360, 559] width 156 height 13
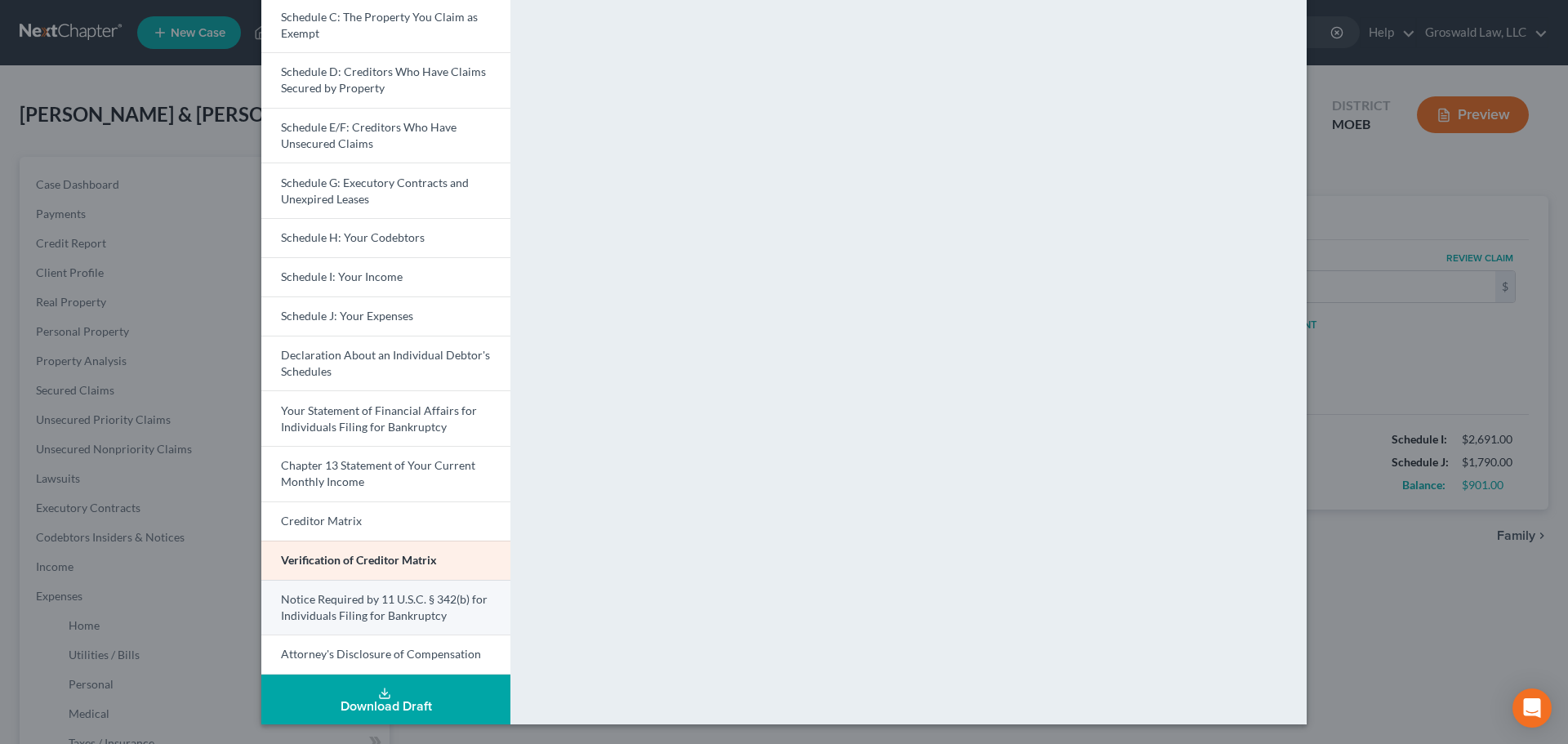
click at [364, 611] on span "Notice Required by 11 U.S.C. § 342(b) for Individuals Filing for Bankruptcy" at bounding box center [385, 607] width 207 height 31
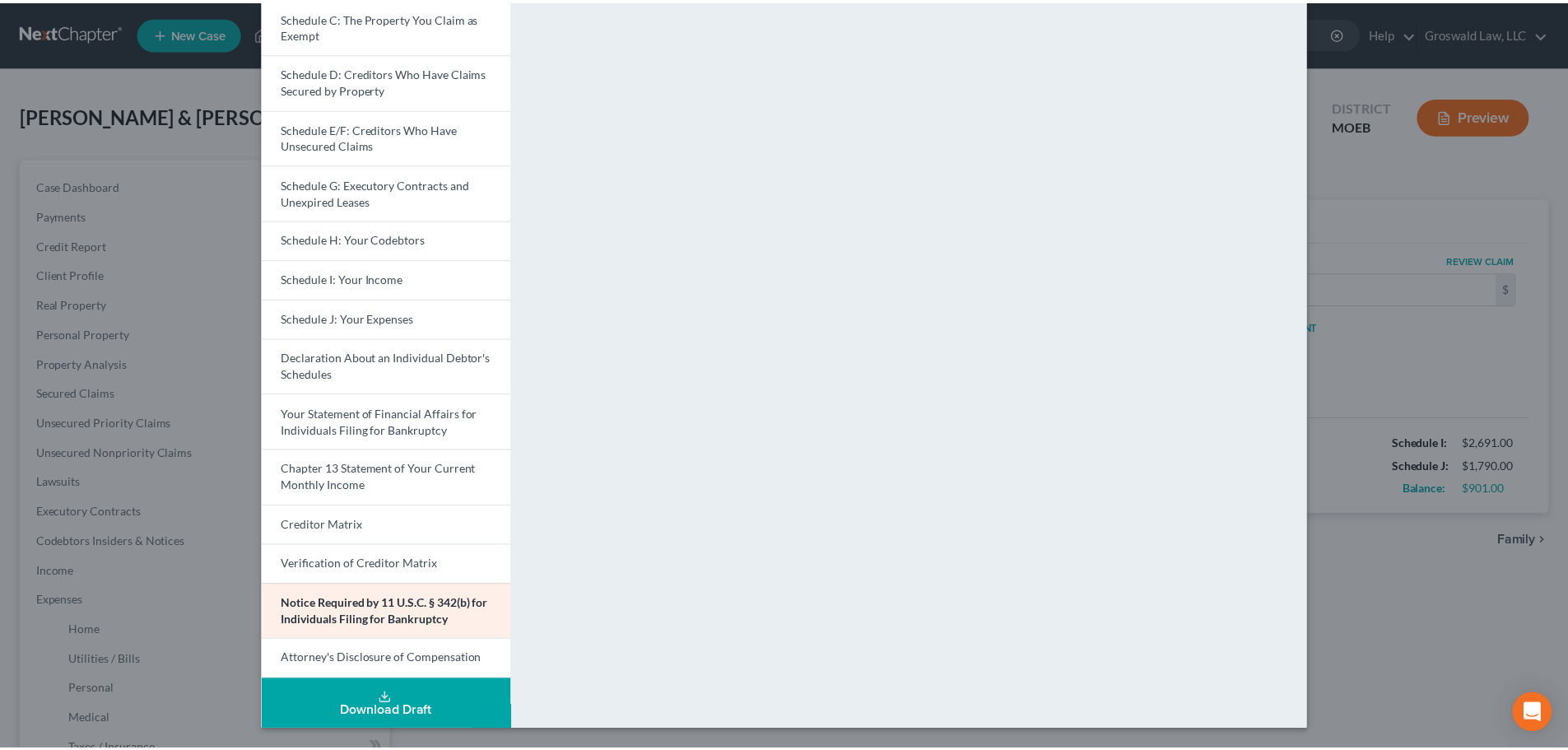
scroll to position [0, 0]
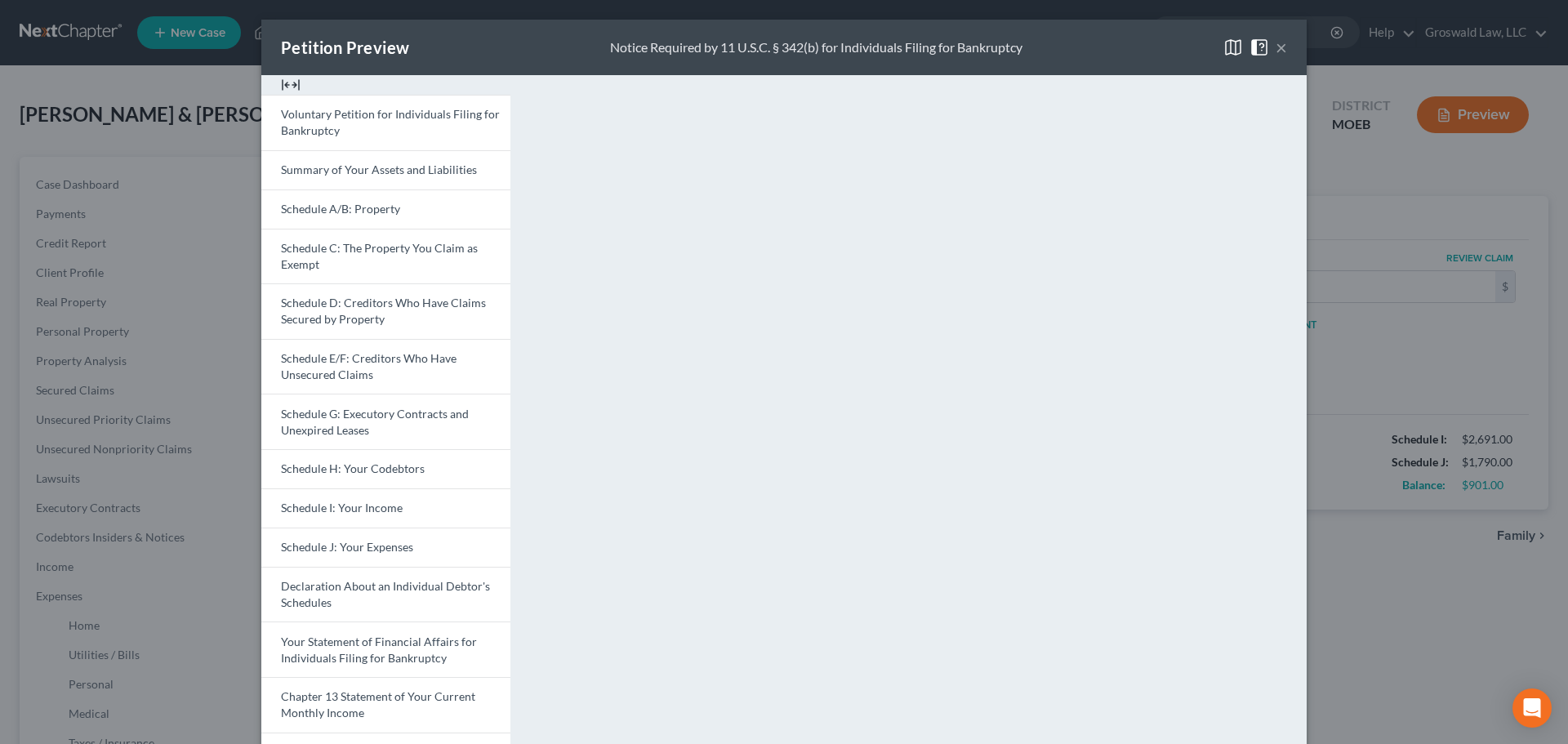
click at [1279, 45] on button "×" at bounding box center [1281, 48] width 12 height 20
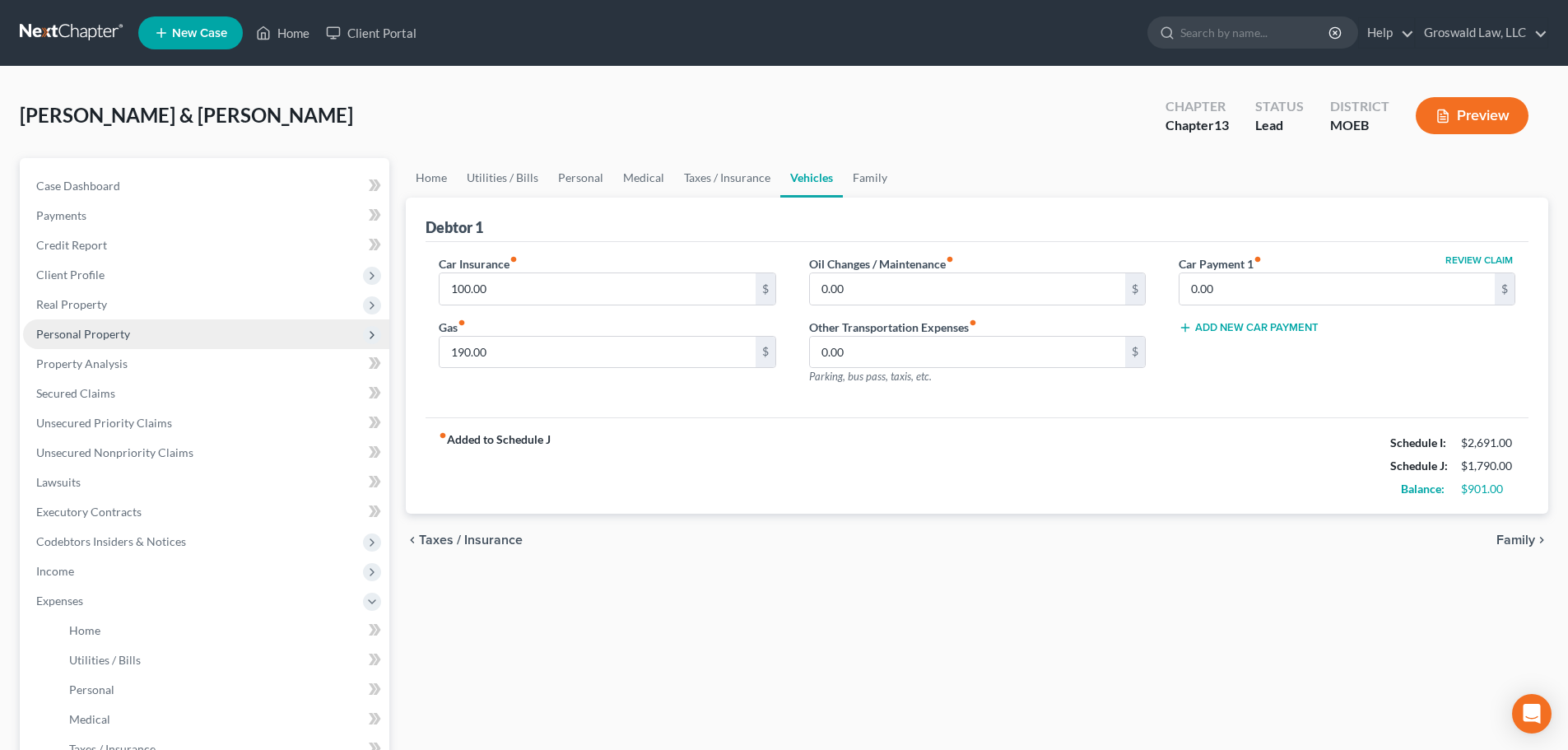
click at [98, 328] on span "Personal Property" at bounding box center [83, 333] width 94 height 14
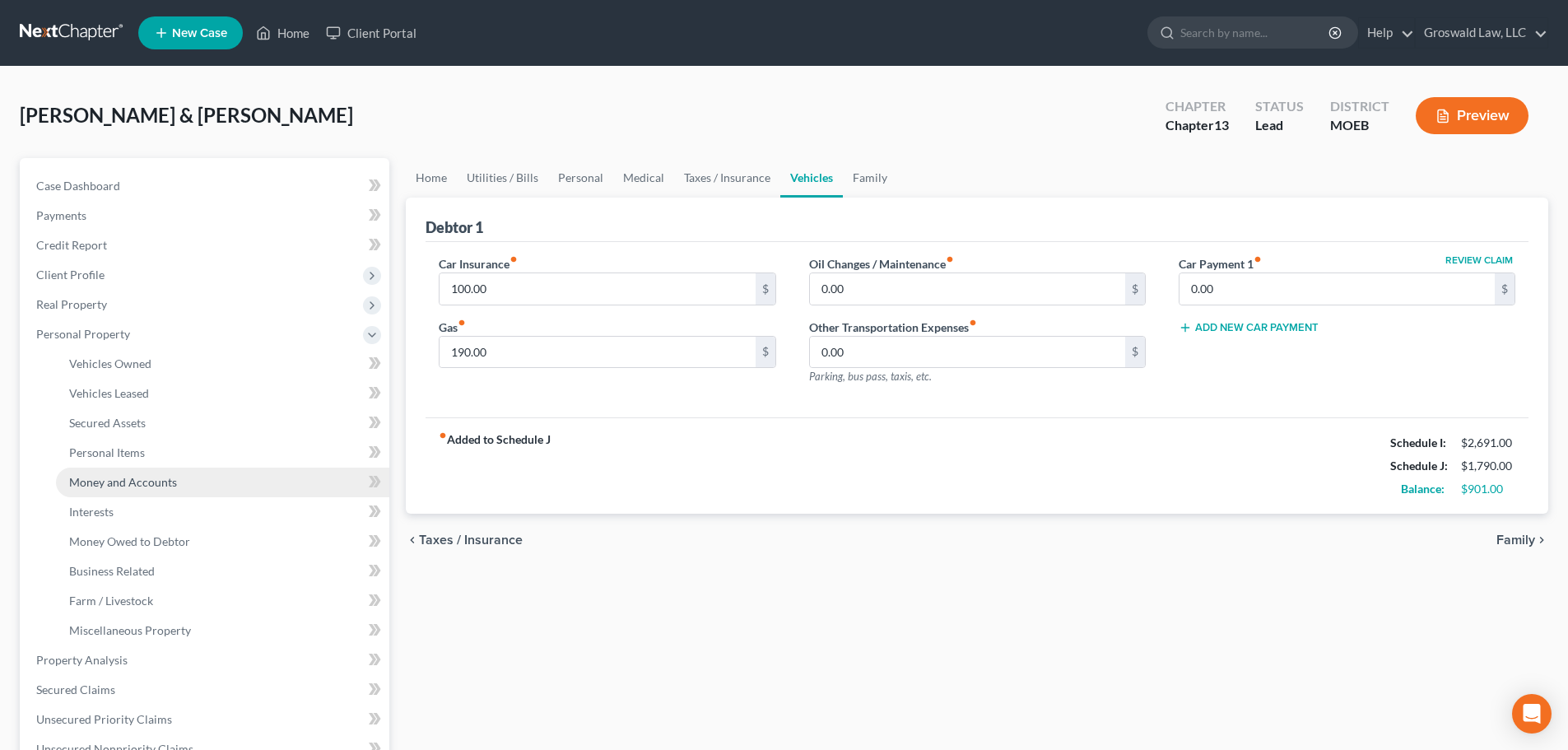
click at [120, 486] on span "Money and Accounts" at bounding box center [122, 481] width 108 height 14
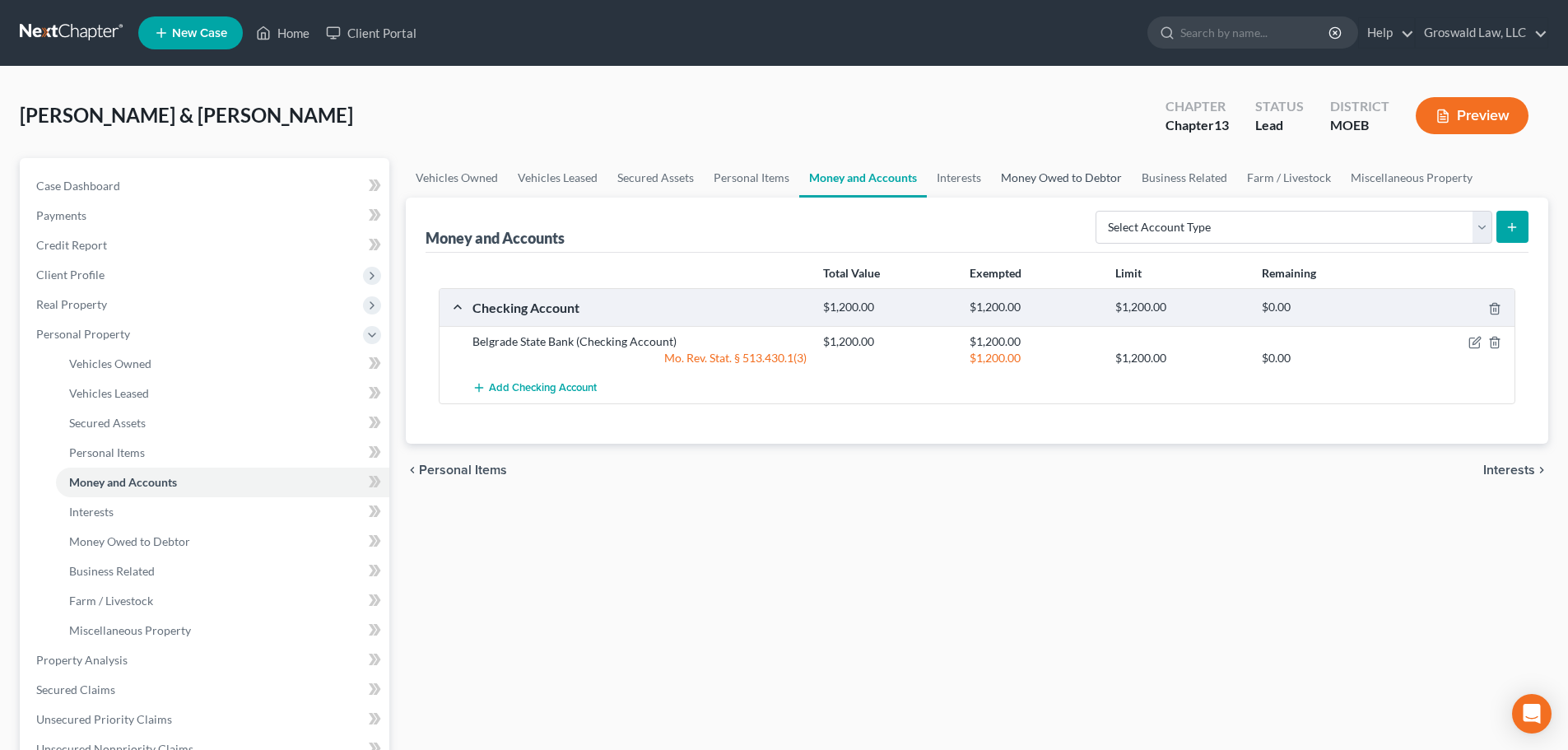
click at [1010, 182] on link "Money Owed to Debtor" at bounding box center [1061, 178] width 140 height 40
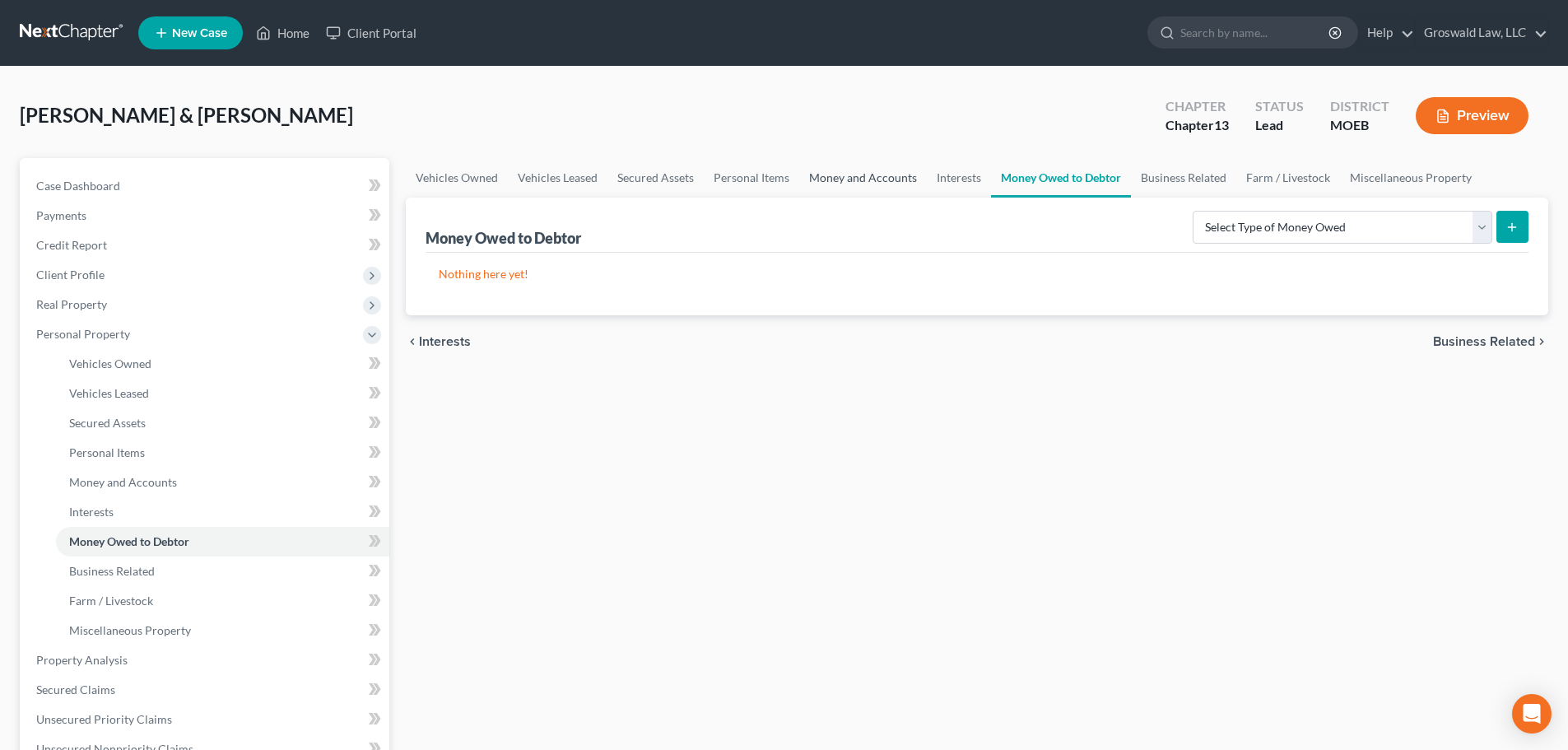
click at [874, 177] on link "Money and Accounts" at bounding box center [862, 178] width 128 height 40
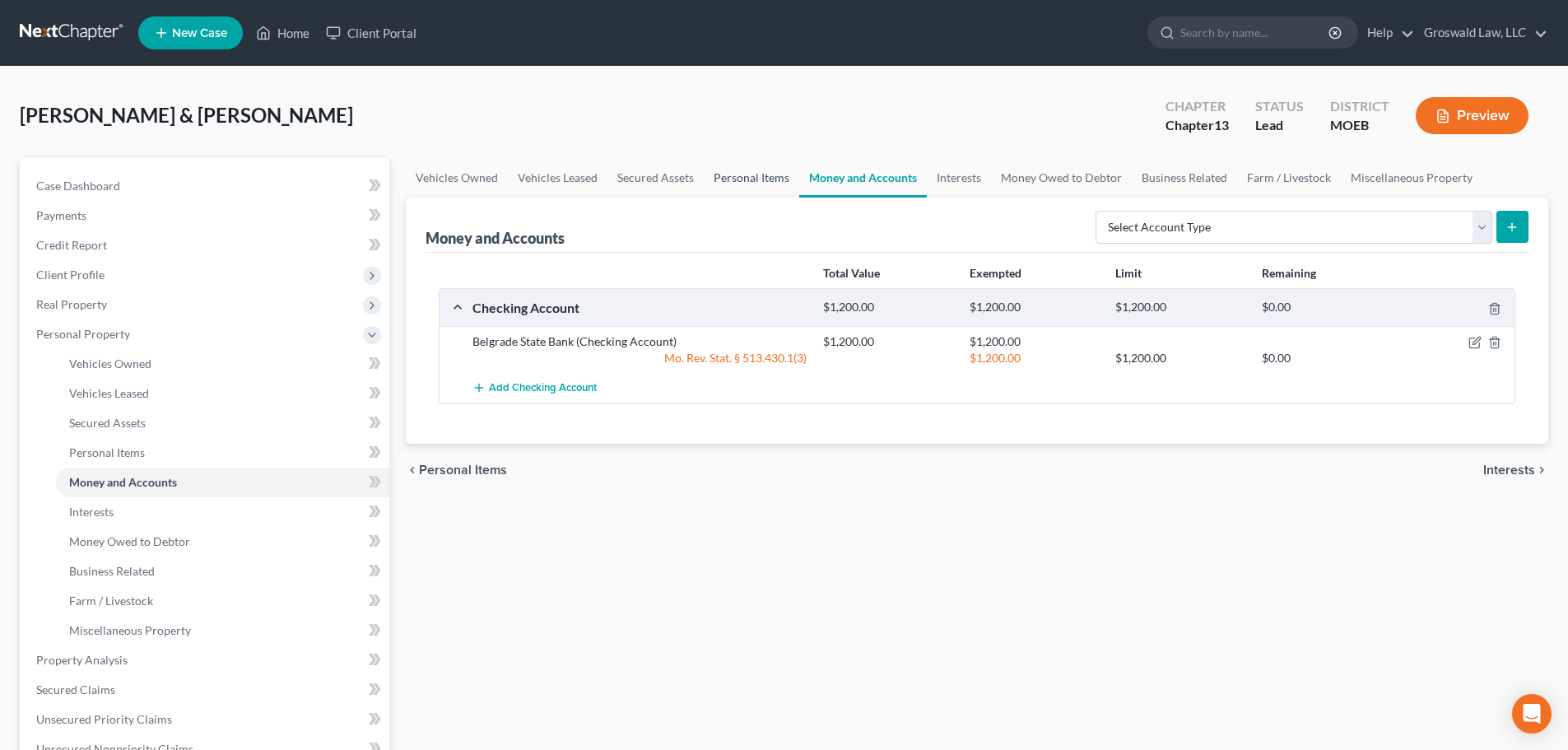
click at [729, 182] on link "Personal Items" at bounding box center [751, 178] width 95 height 40
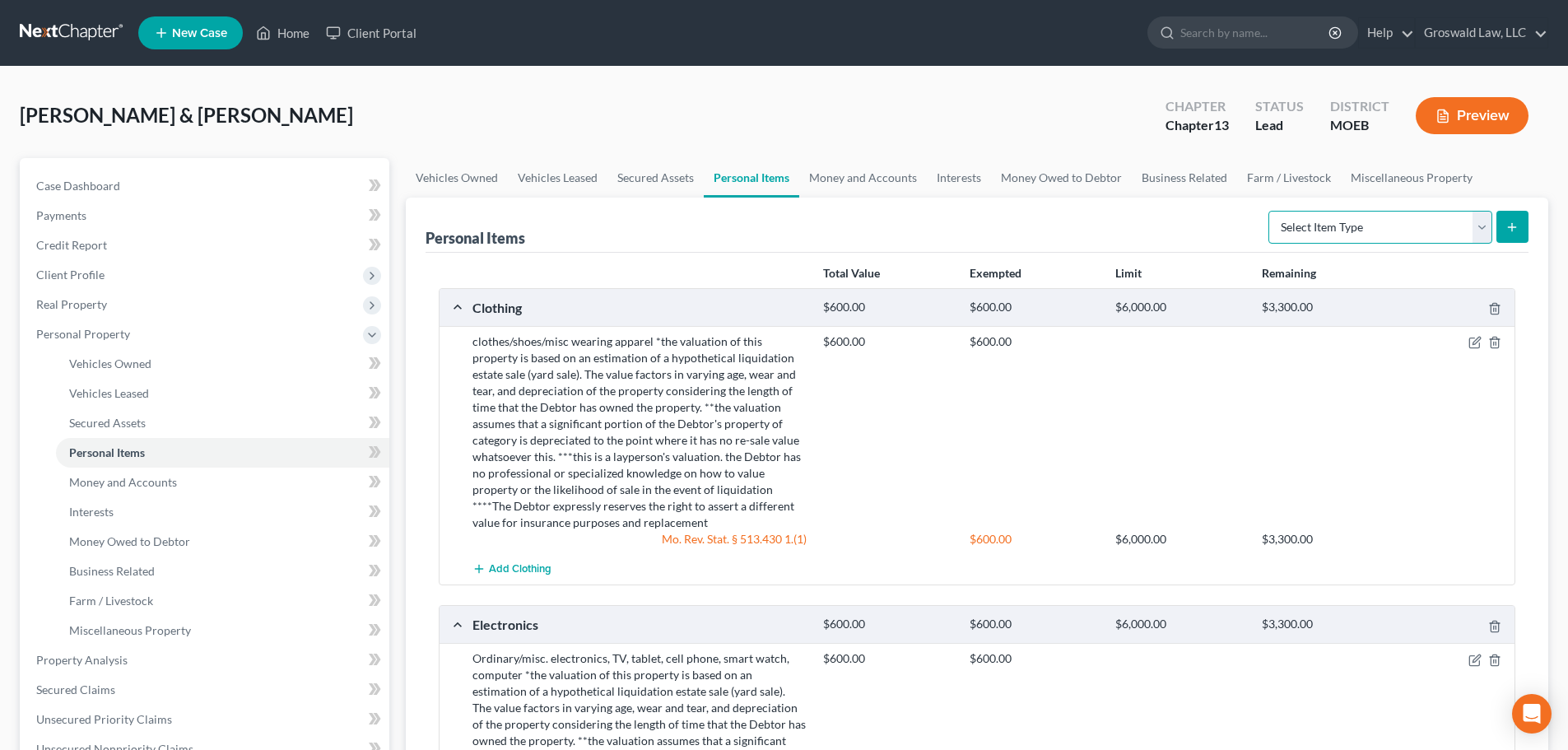
click at [1359, 231] on select "Select Item Type Clothing (A/B: 11) Collectibles Of Value (A/B: 8) Electronics …" at bounding box center [1380, 227] width 224 height 33
click at [1271, 211] on select "Select Item Type Clothing (A/B: 11) Collectibles Of Value (A/B: 8) Electronics …" at bounding box center [1380, 227] width 224 height 33
click at [1506, 233] on icon "submit" at bounding box center [1512, 226] width 14 height 14
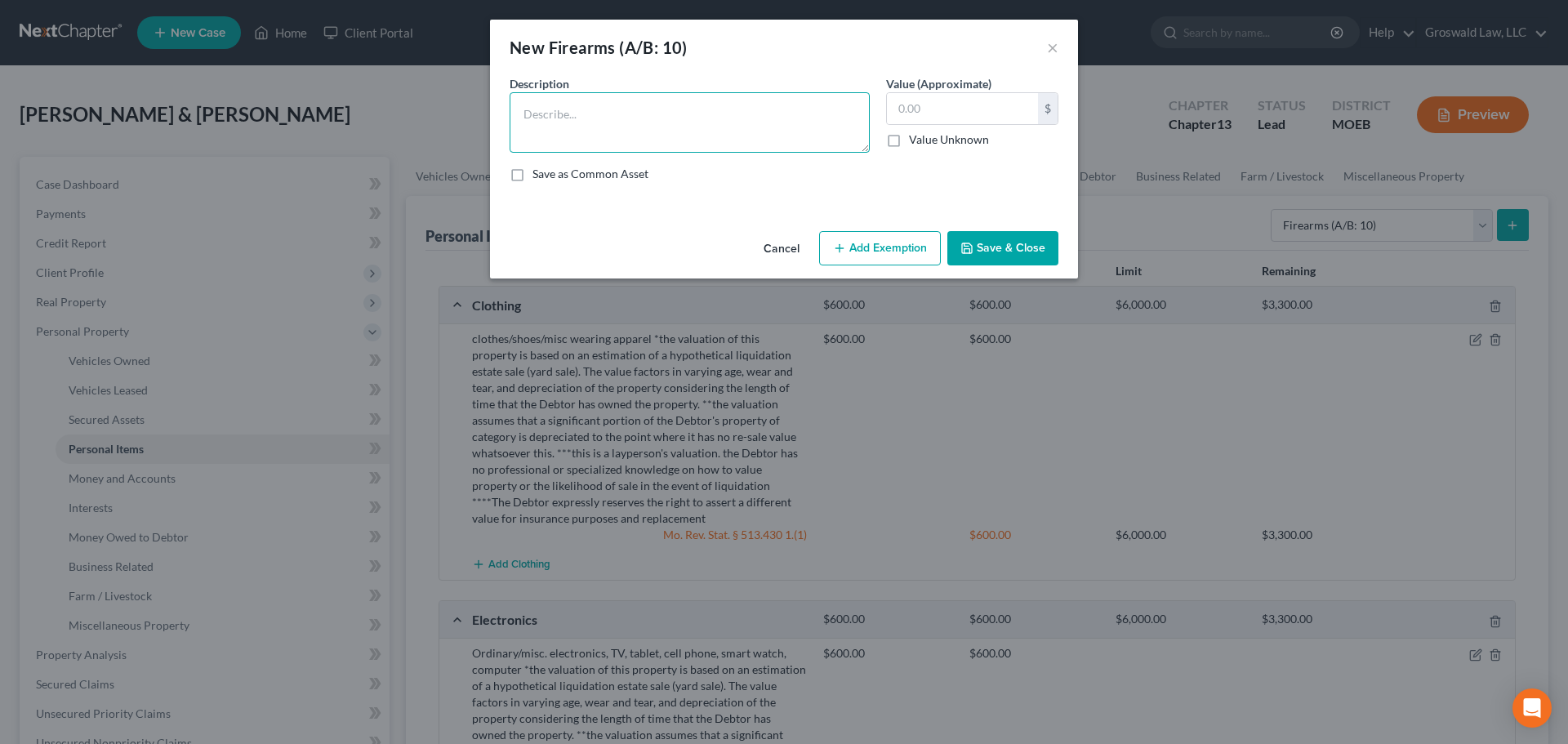
click at [800, 111] on textarea at bounding box center [690, 122] width 361 height 60
click at [1001, 97] on input "text" at bounding box center [963, 109] width 151 height 31
click at [888, 251] on button "Add Exemption" at bounding box center [879, 248] width 121 height 34
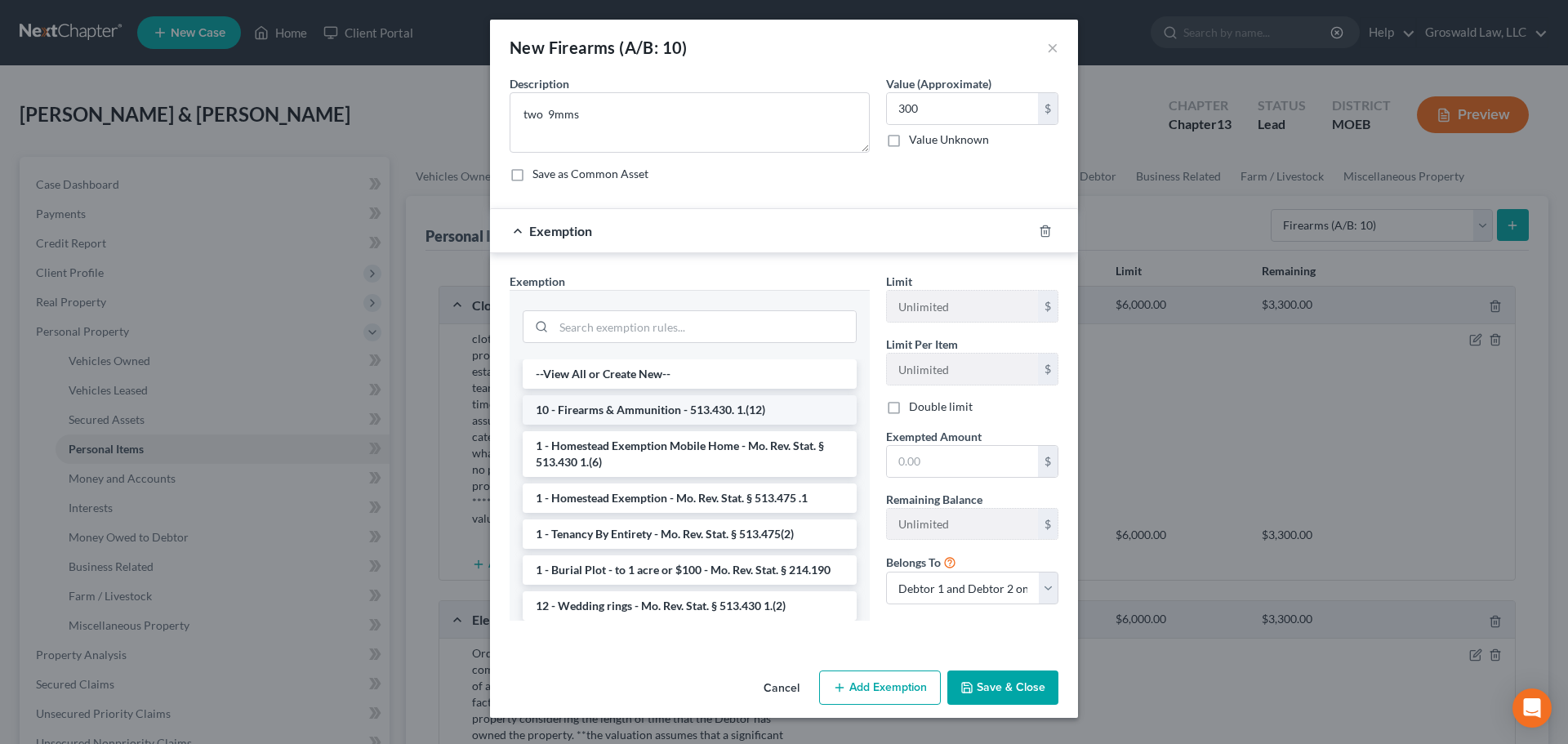
click at [673, 402] on li "10 - Firearms & Ammunition - 513.430. 1.(12)" at bounding box center [690, 410] width 334 height 30
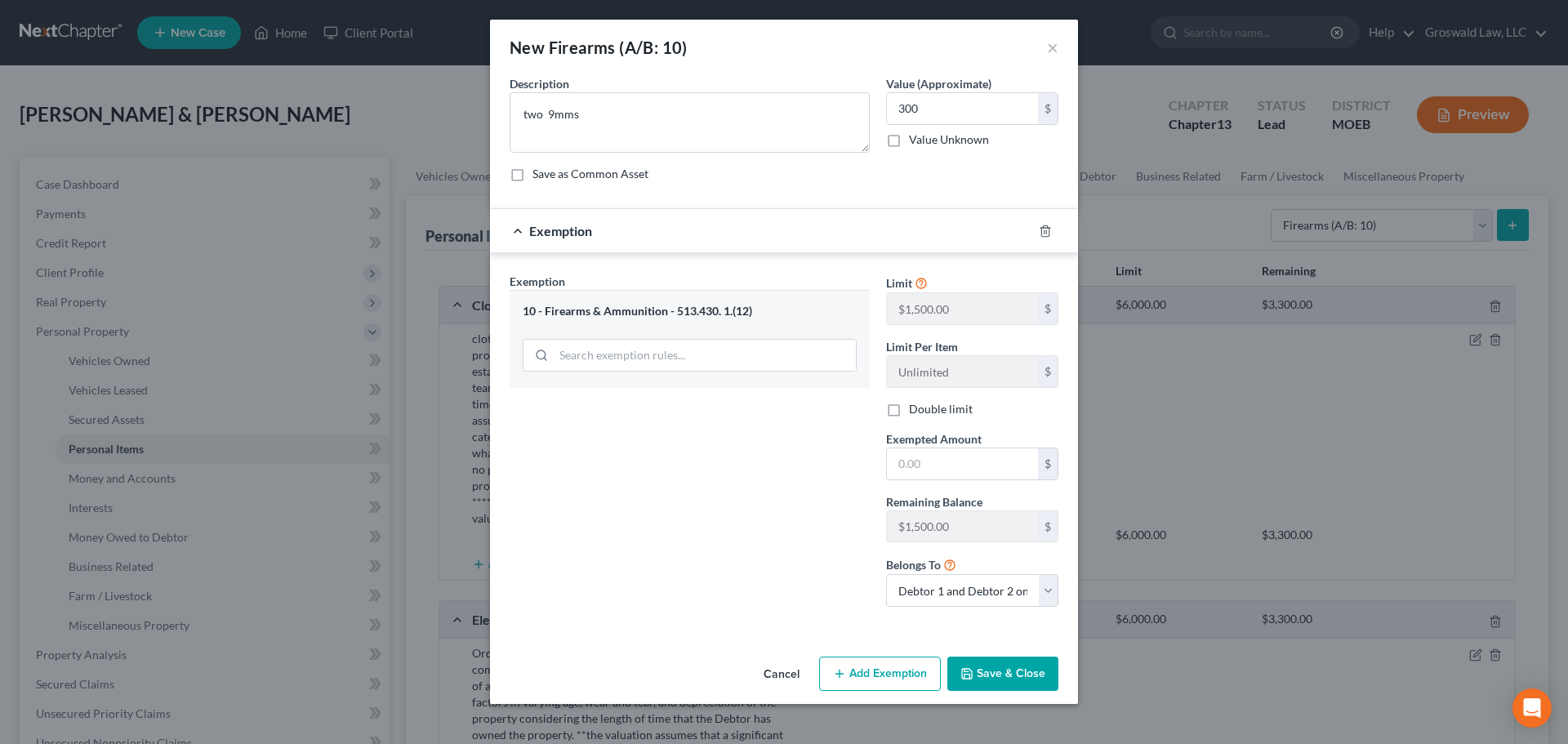
click at [909, 407] on label "Double limit" at bounding box center [940, 409] width 64 height 16
click at [915, 407] on input "Double limit" at bounding box center [921, 406] width 11 height 11
click at [922, 460] on input "text" at bounding box center [963, 464] width 151 height 31
click at [710, 110] on textarea "two 9mms" at bounding box center [690, 122] width 361 height 60
click at [1017, 664] on button "Save & Close" at bounding box center [1003, 673] width 111 height 34
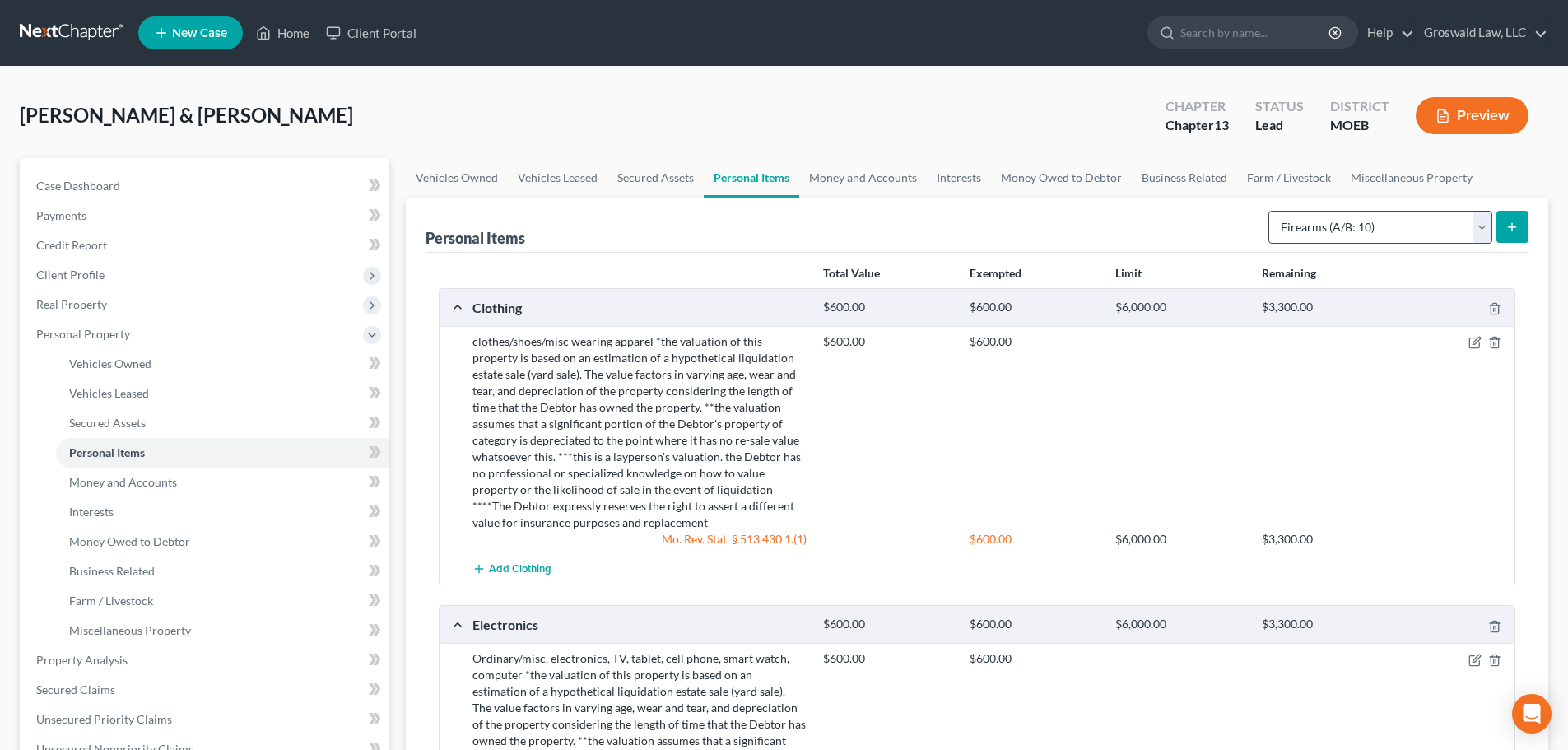
drag, startPoint x: 1354, startPoint y: 245, endPoint x: 1352, endPoint y: 227, distance: 18.1
click at [1354, 245] on div "Select Item Type Clothing (A/B: 11) Collectibles Of Value (A/B: 8) Electronics …" at bounding box center [1395, 226] width 266 height 43
click at [1349, 222] on select "Select Item Type Clothing (A/B: 11) Collectibles Of Value (A/B: 8) Electronics …" at bounding box center [1380, 227] width 224 height 33
click at [1271, 211] on select "Select Item Type Clothing (A/B: 11) Collectibles Of Value (A/B: 8) Electronics …" at bounding box center [1380, 227] width 224 height 33
click at [1508, 229] on icon "submit" at bounding box center [1512, 226] width 14 height 14
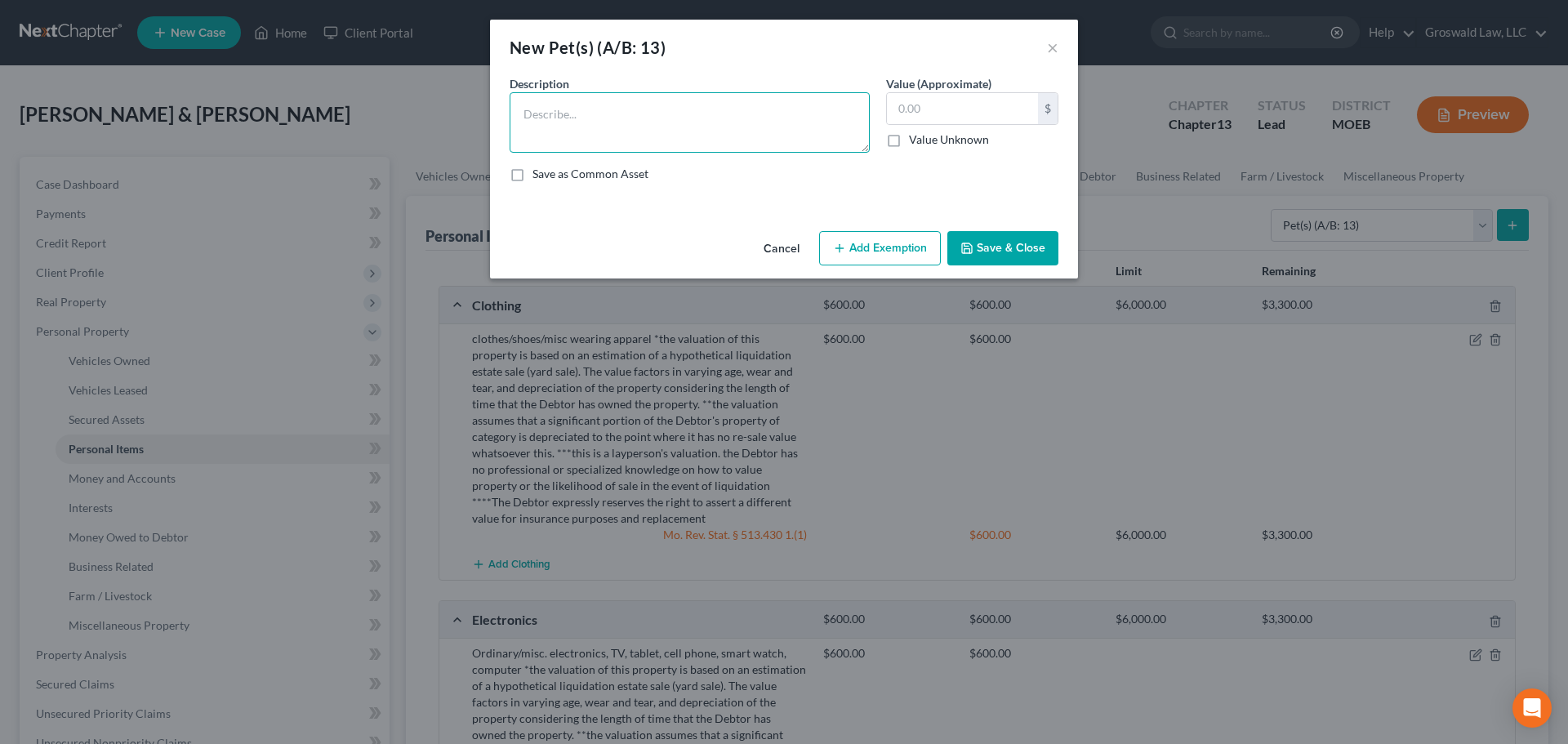
click at [646, 120] on textarea at bounding box center [690, 122] width 361 height 60
click at [1022, 251] on button "Save & Close" at bounding box center [1003, 248] width 111 height 34
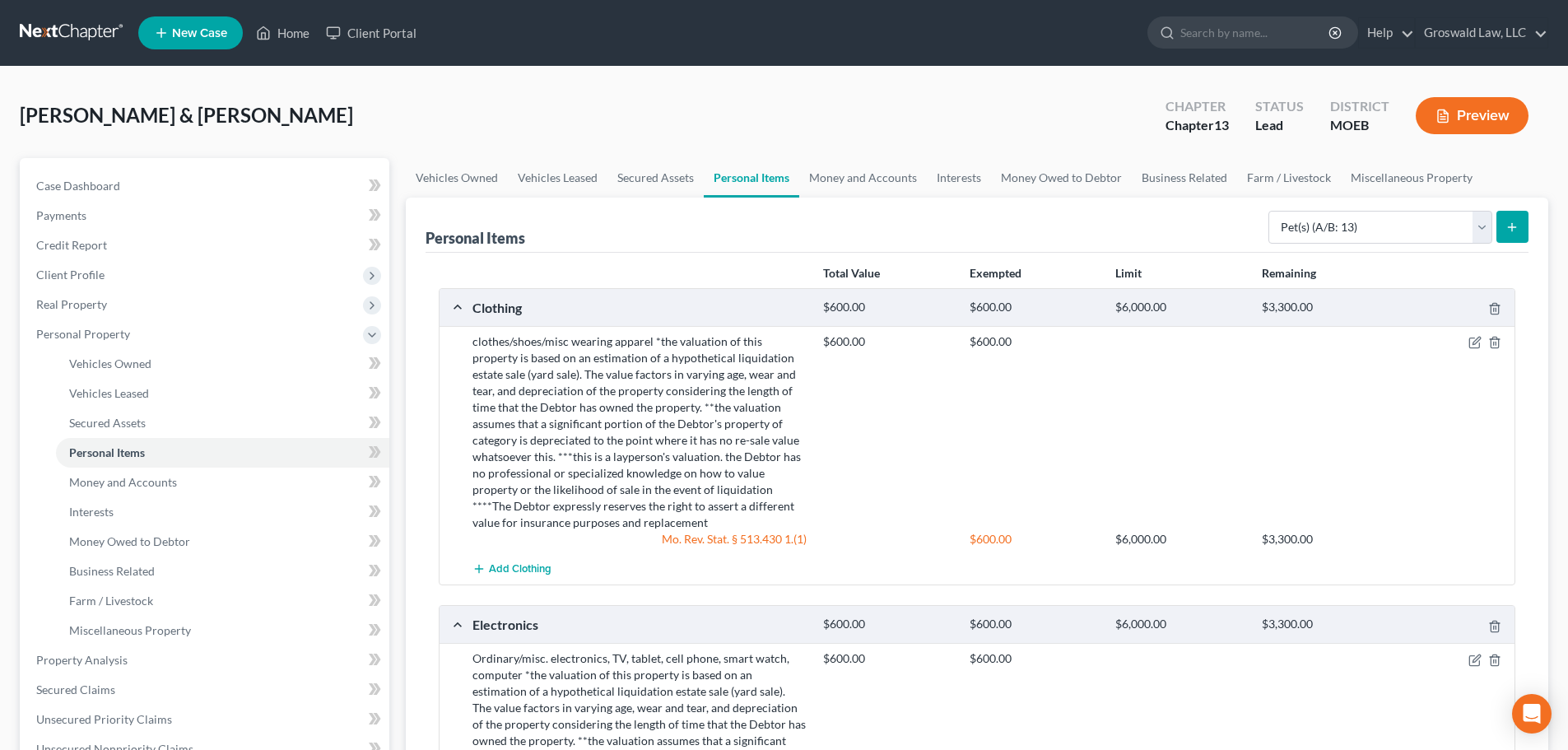
click at [1438, 111] on icon "button" at bounding box center [1442, 117] width 10 height 13
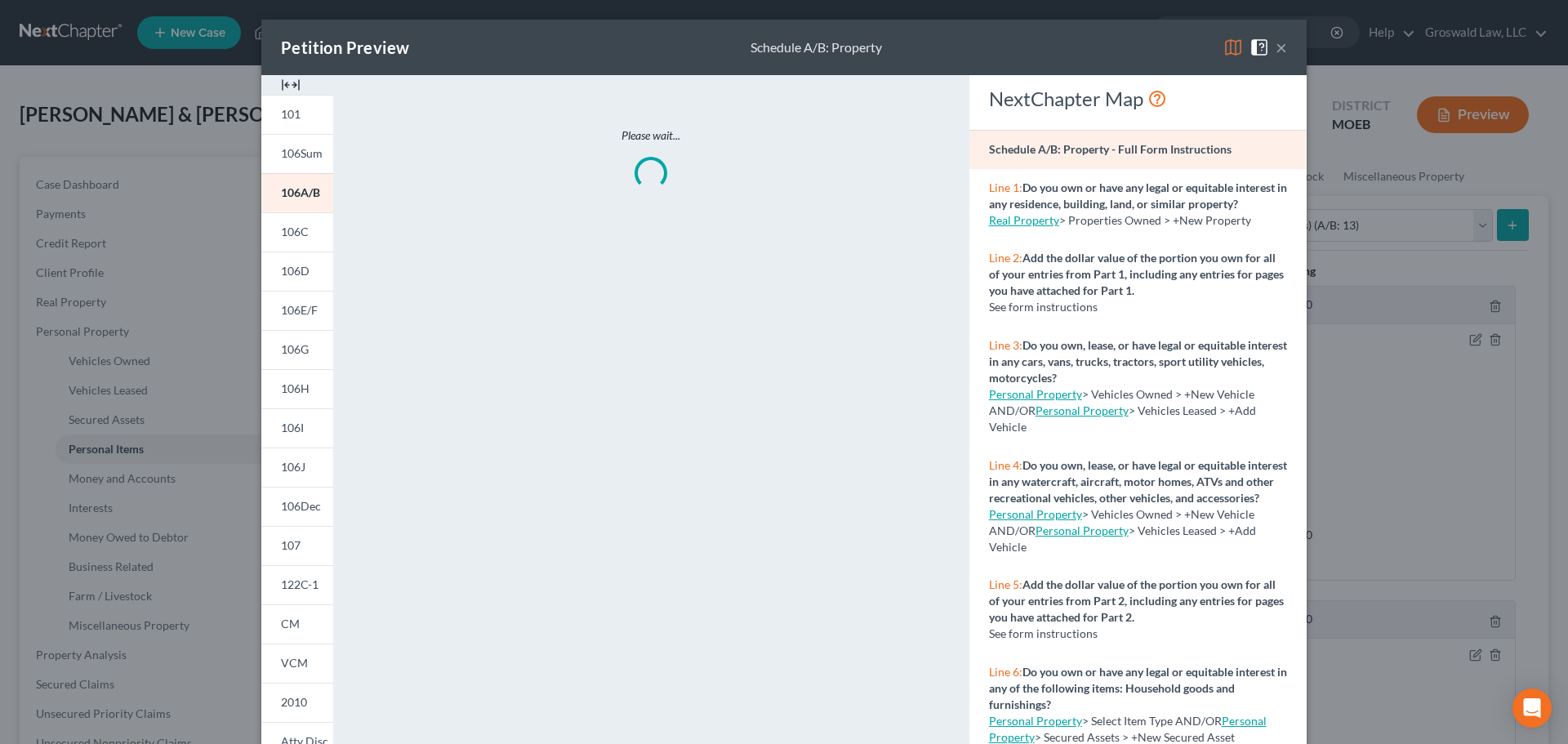
click at [298, 84] on div at bounding box center [298, 85] width 72 height 20
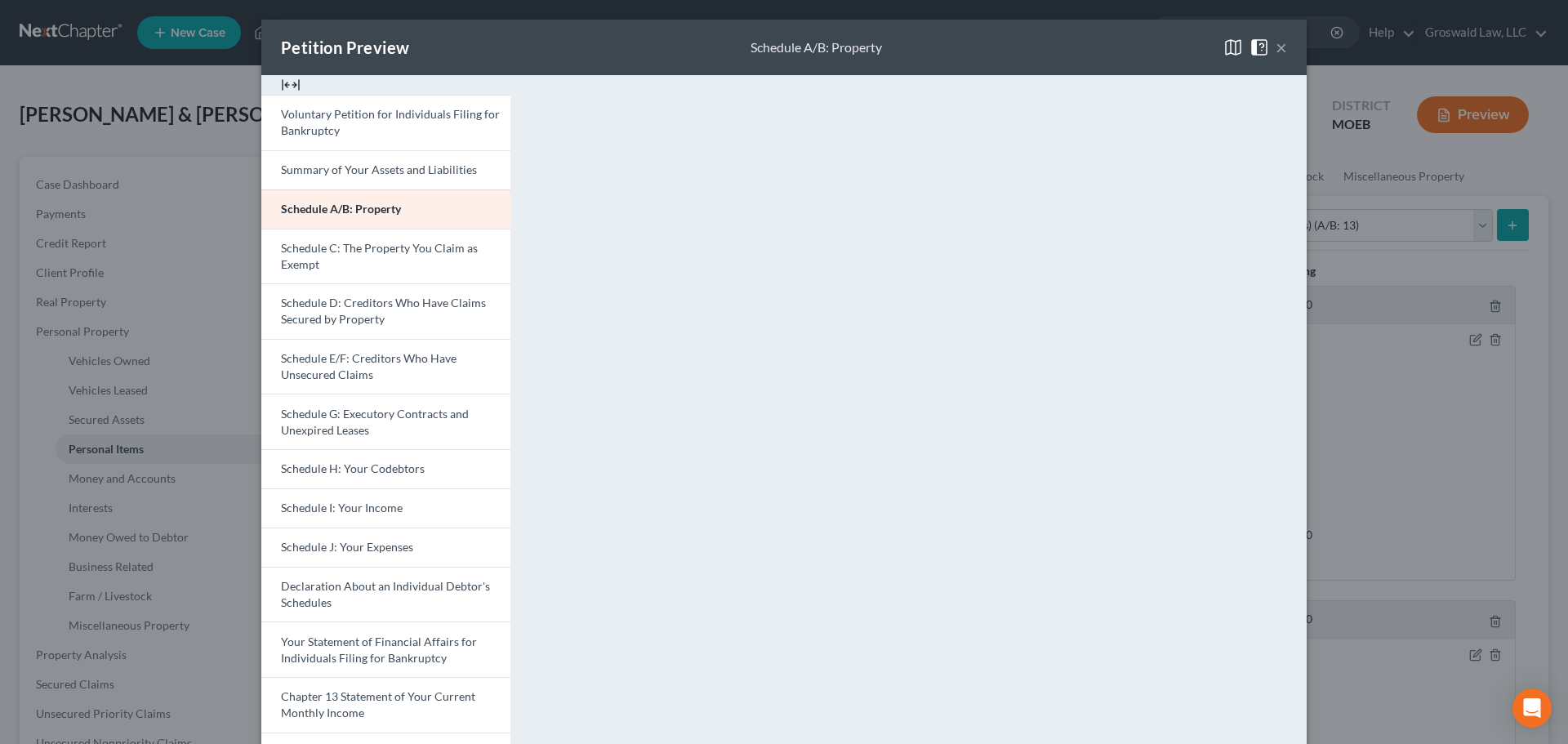
click at [1276, 39] on button "×" at bounding box center [1281, 48] width 12 height 20
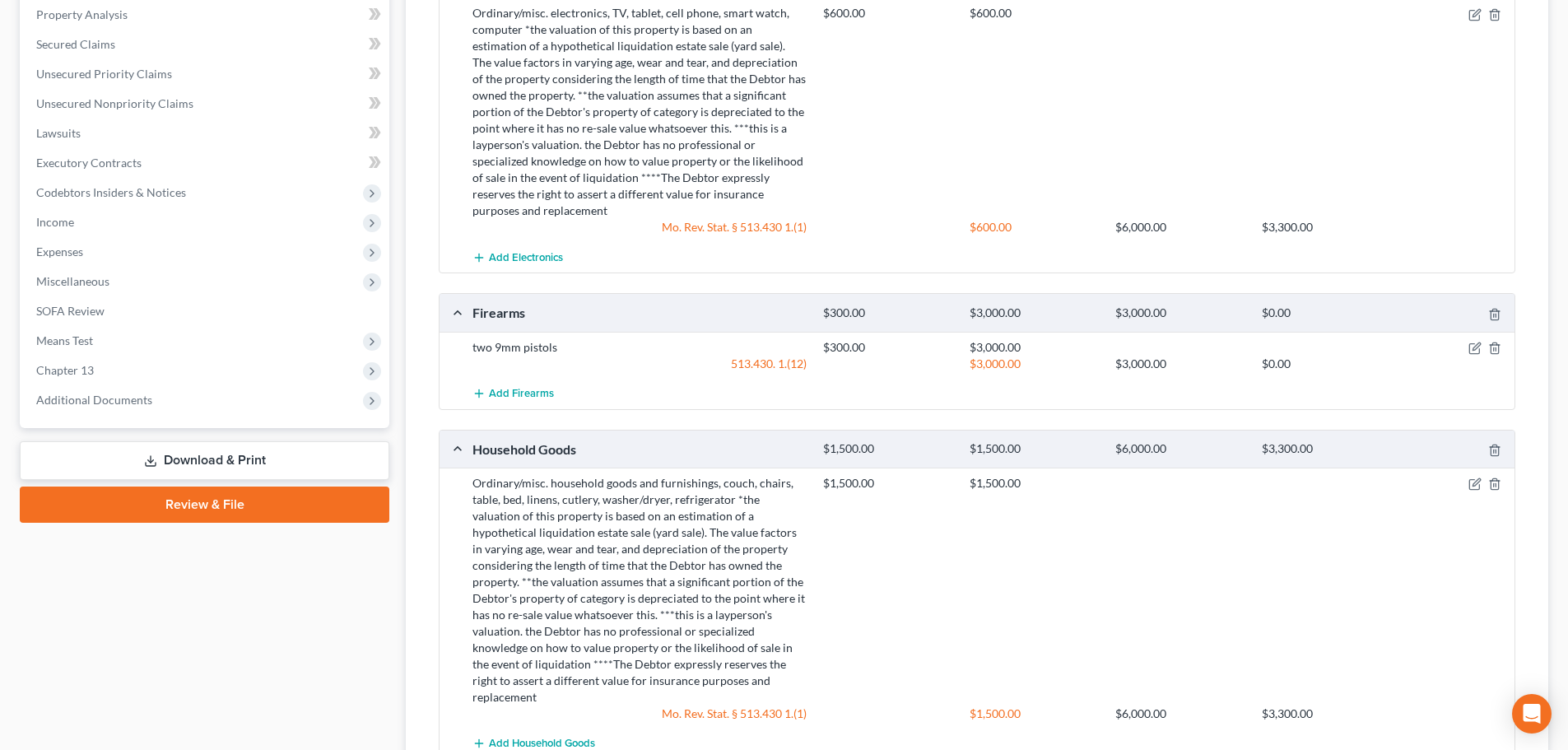
scroll to position [659, 0]
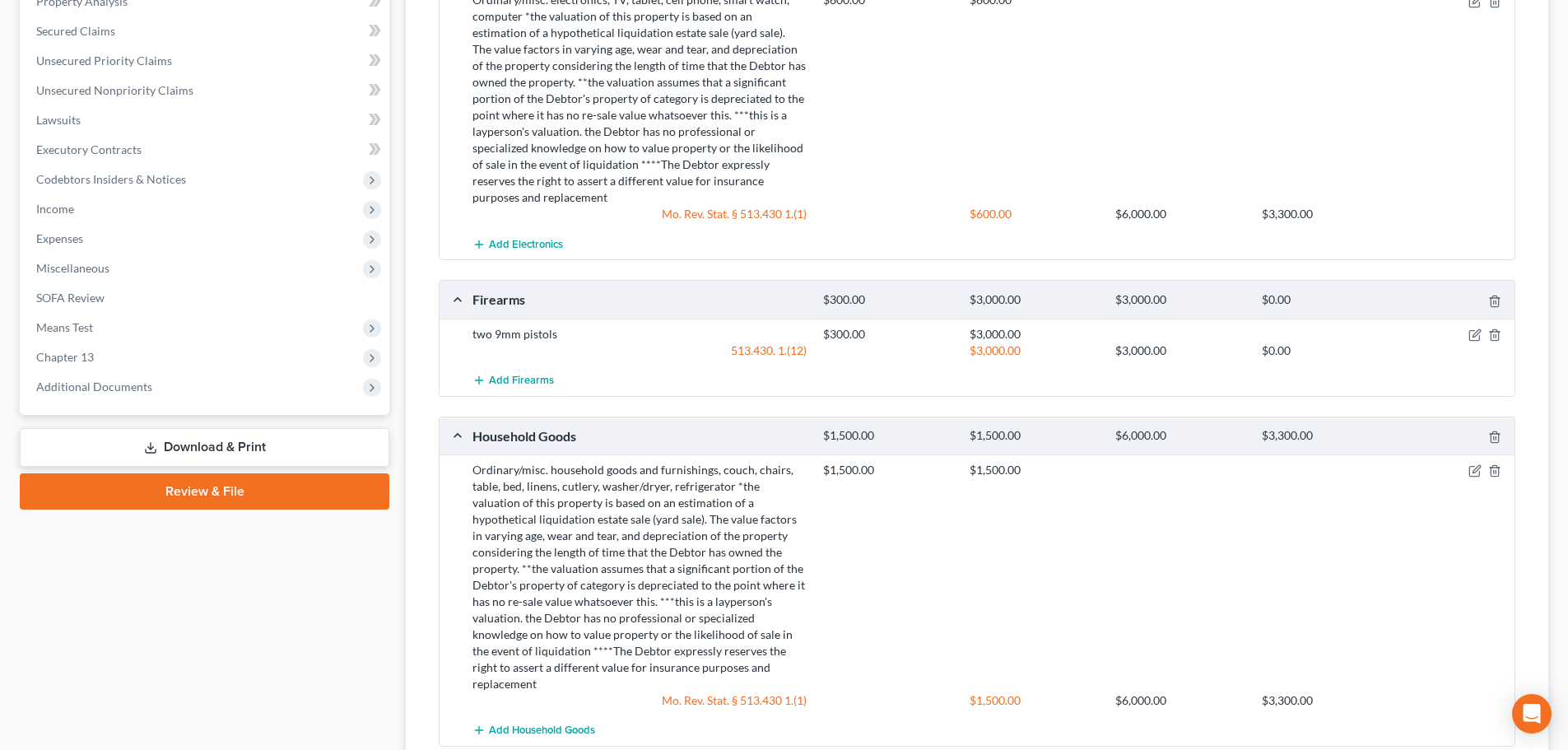
click at [235, 438] on link "Download & Print" at bounding box center [205, 447] width 370 height 39
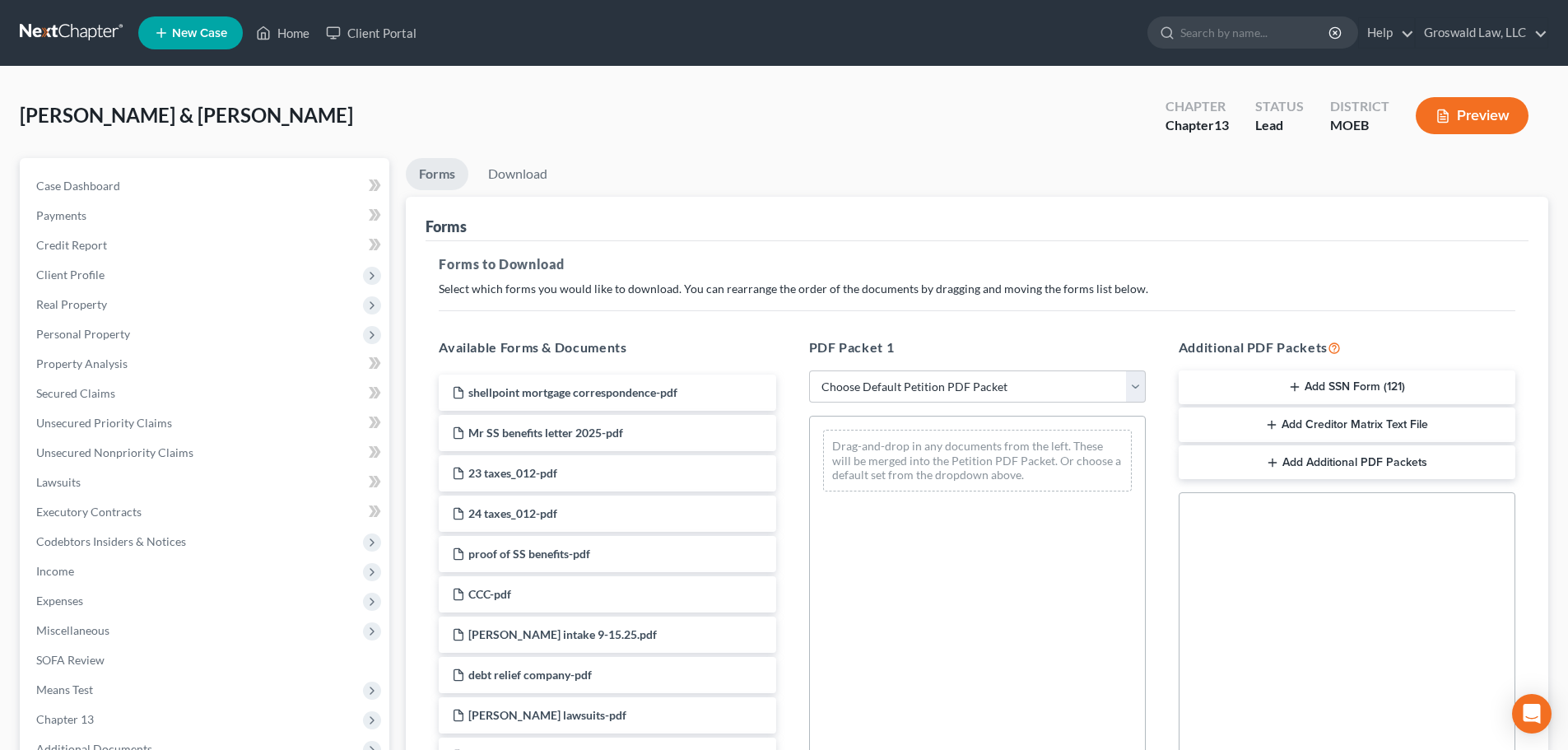
click at [1399, 382] on button "Add SSN Form (121)" at bounding box center [1347, 388] width 337 height 34
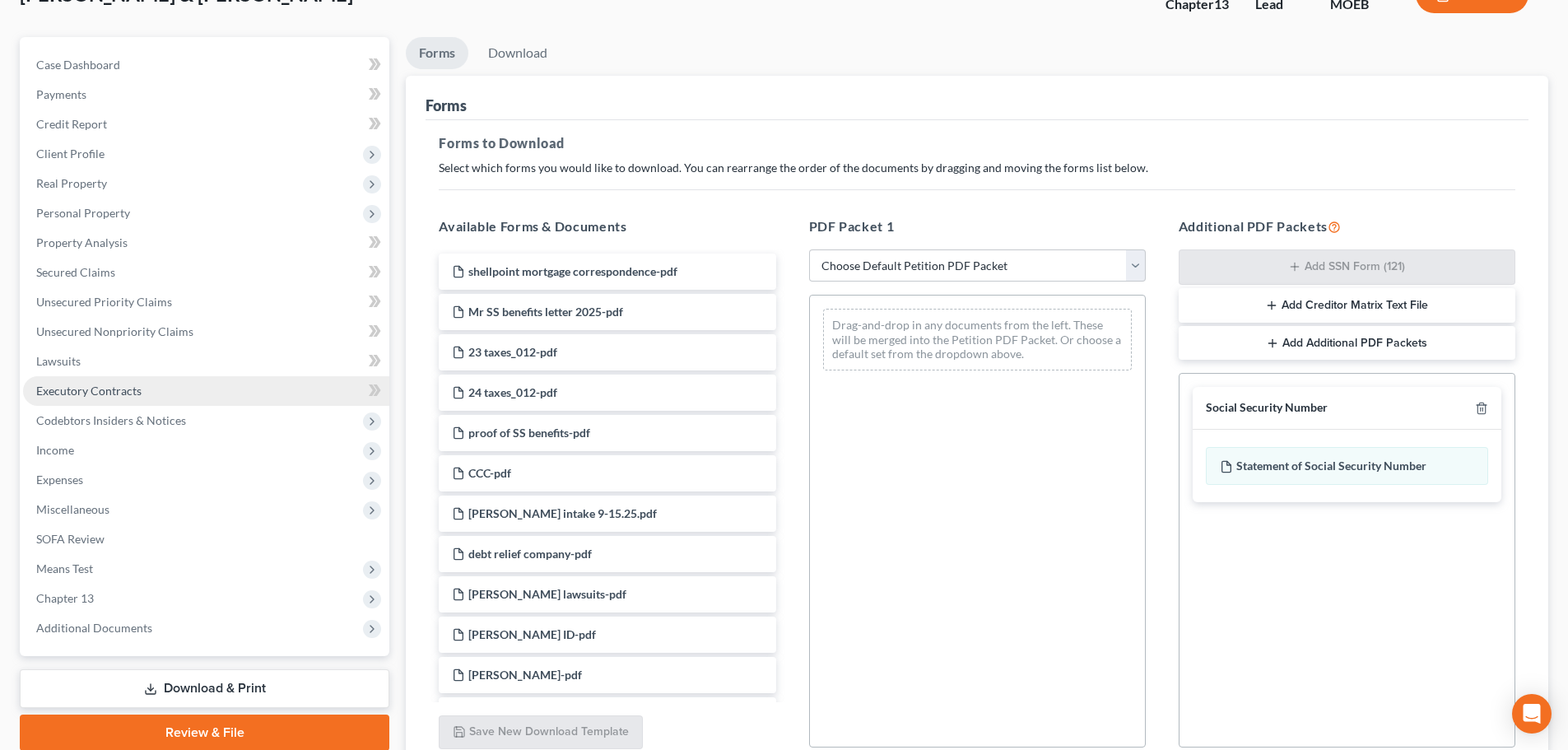
scroll to position [266, 0]
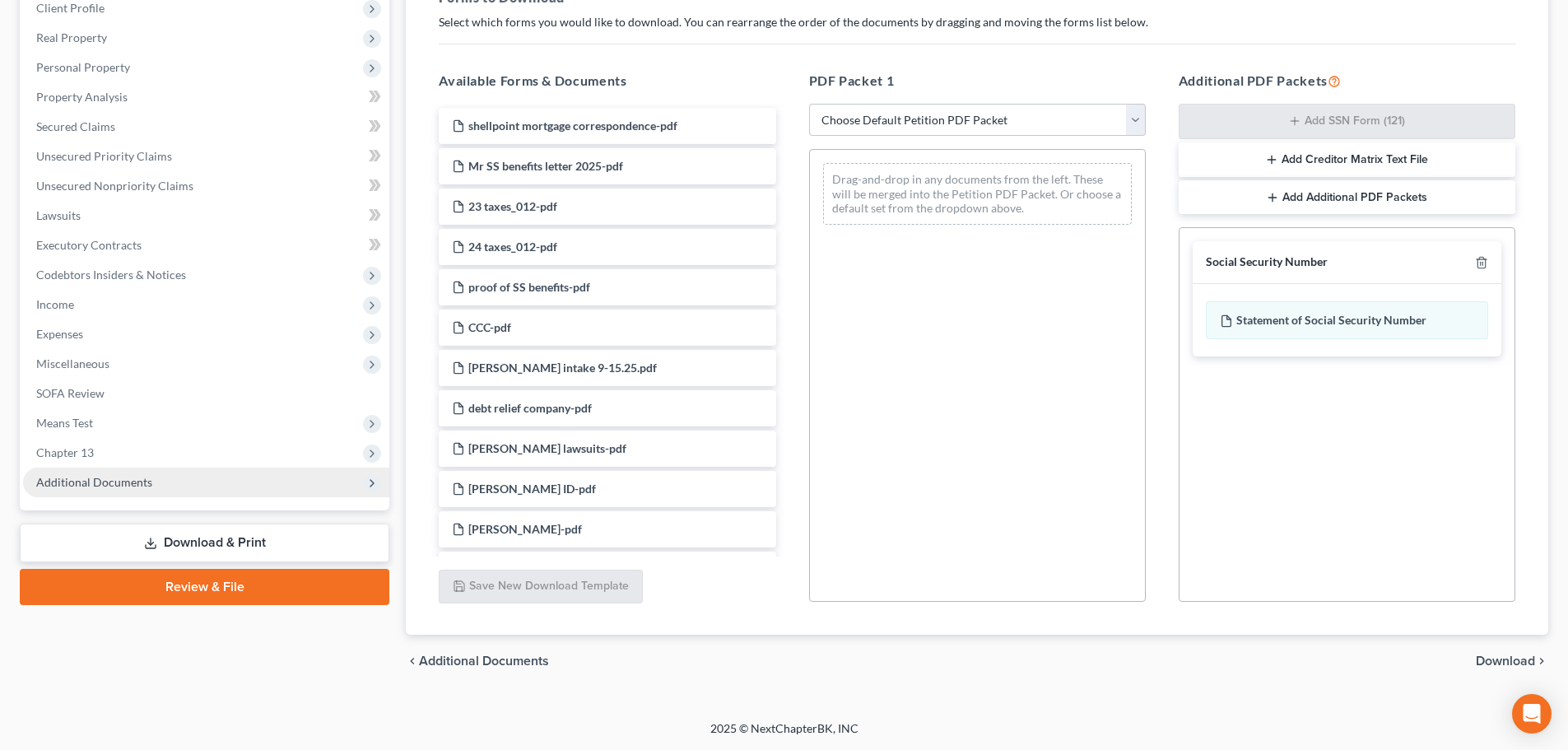
click at [106, 484] on span "Additional Documents" at bounding box center [94, 481] width 116 height 14
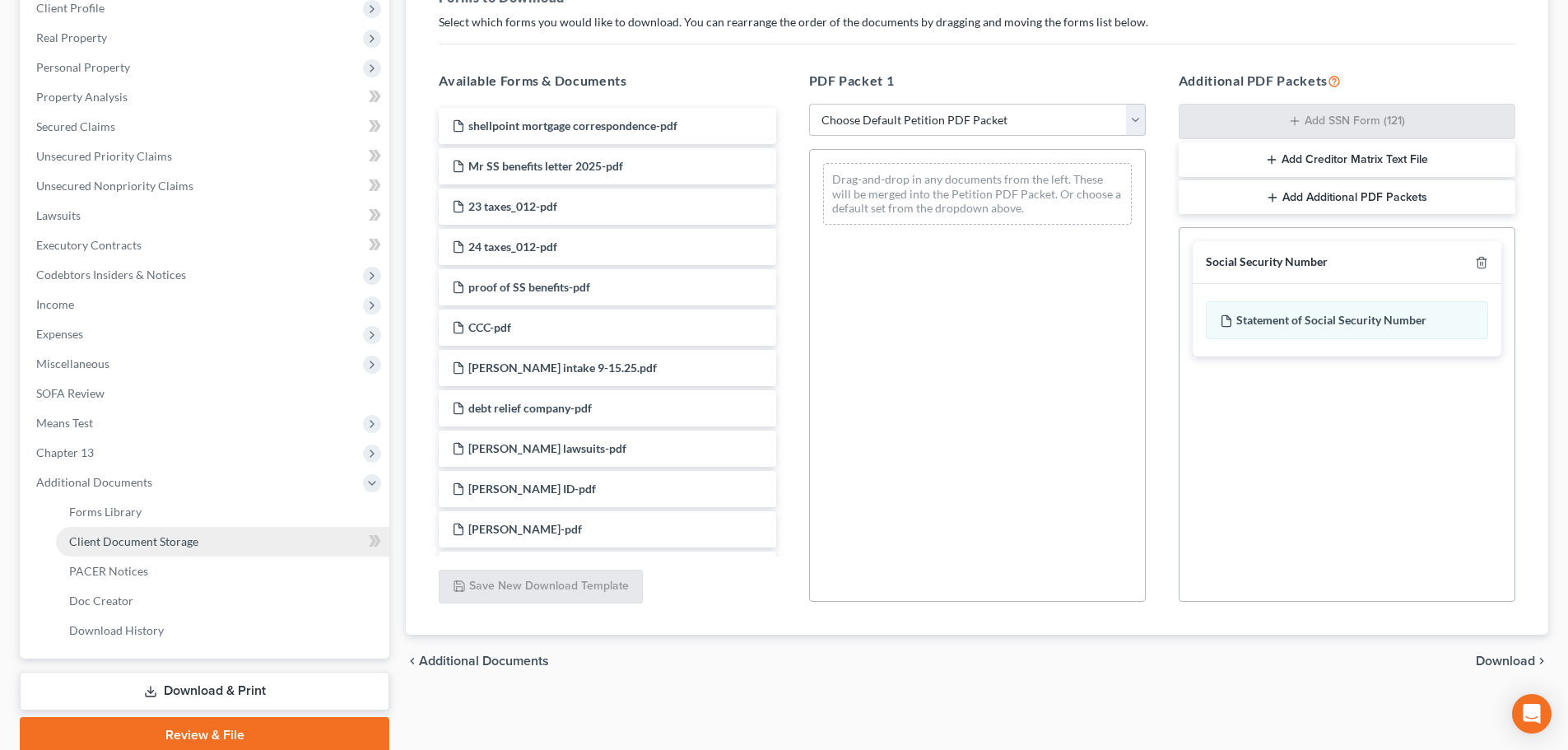
click at [182, 542] on span "Client Document Storage" at bounding box center [133, 541] width 130 height 14
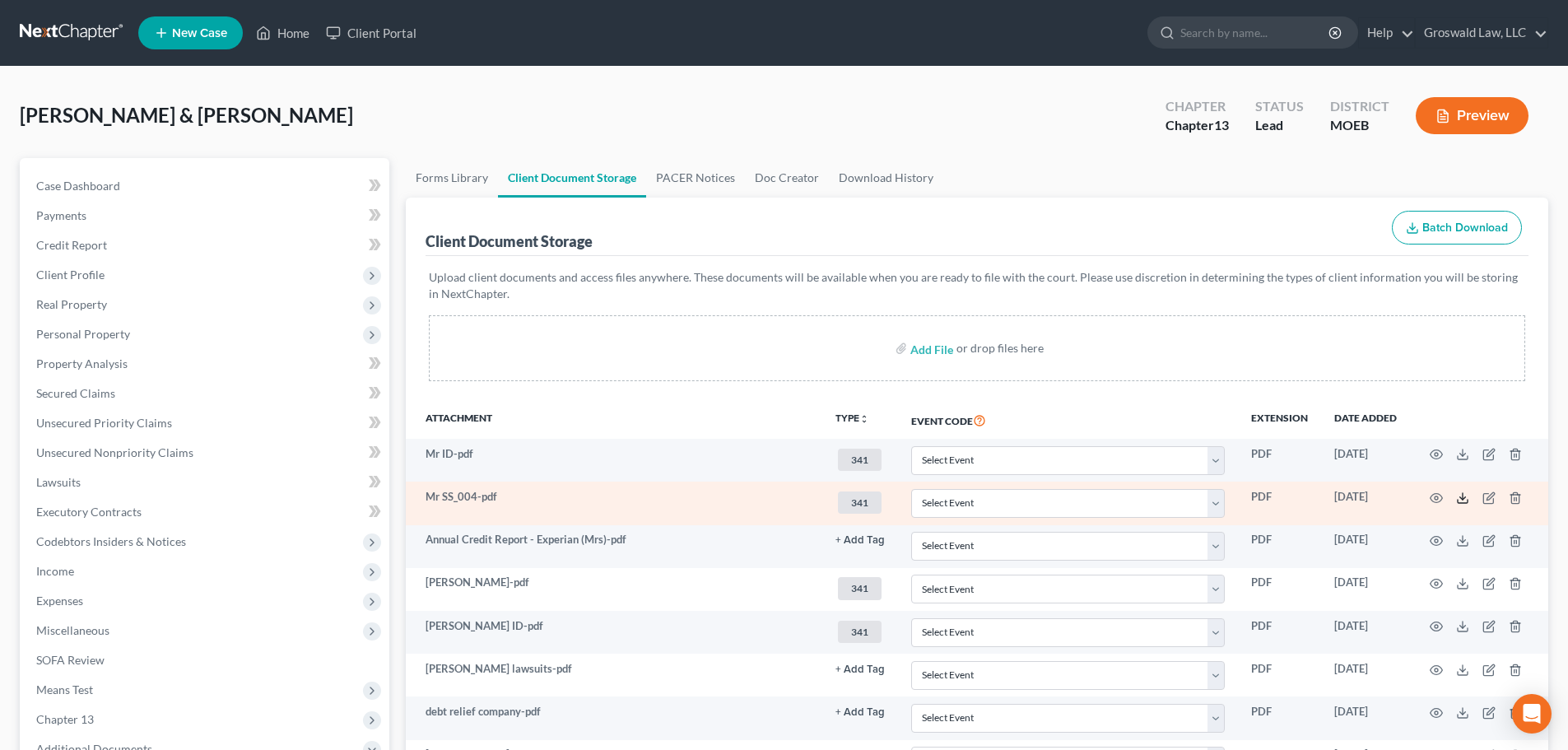
click at [1461, 499] on icon at bounding box center [1462, 497] width 14 height 14
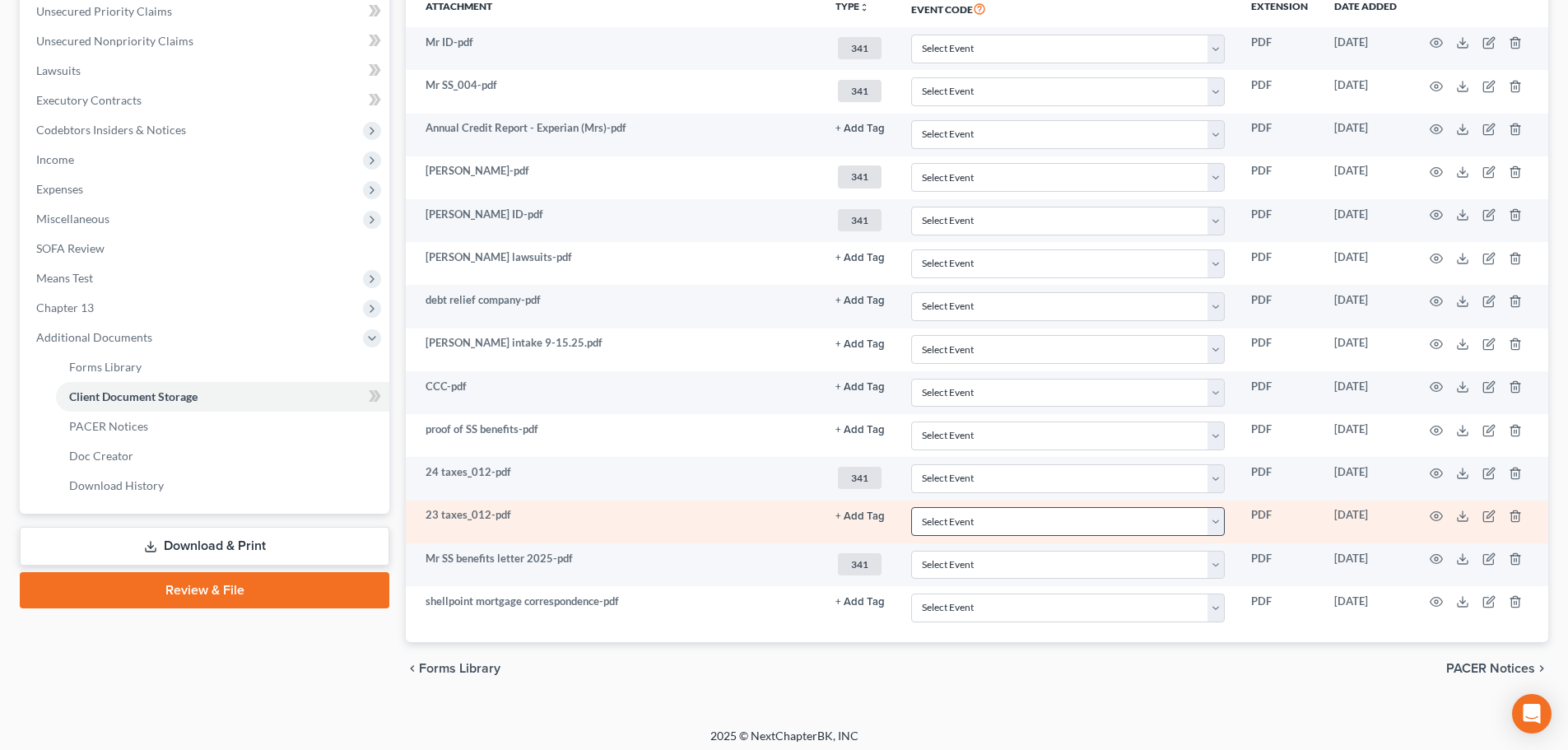
scroll to position [329, 0]
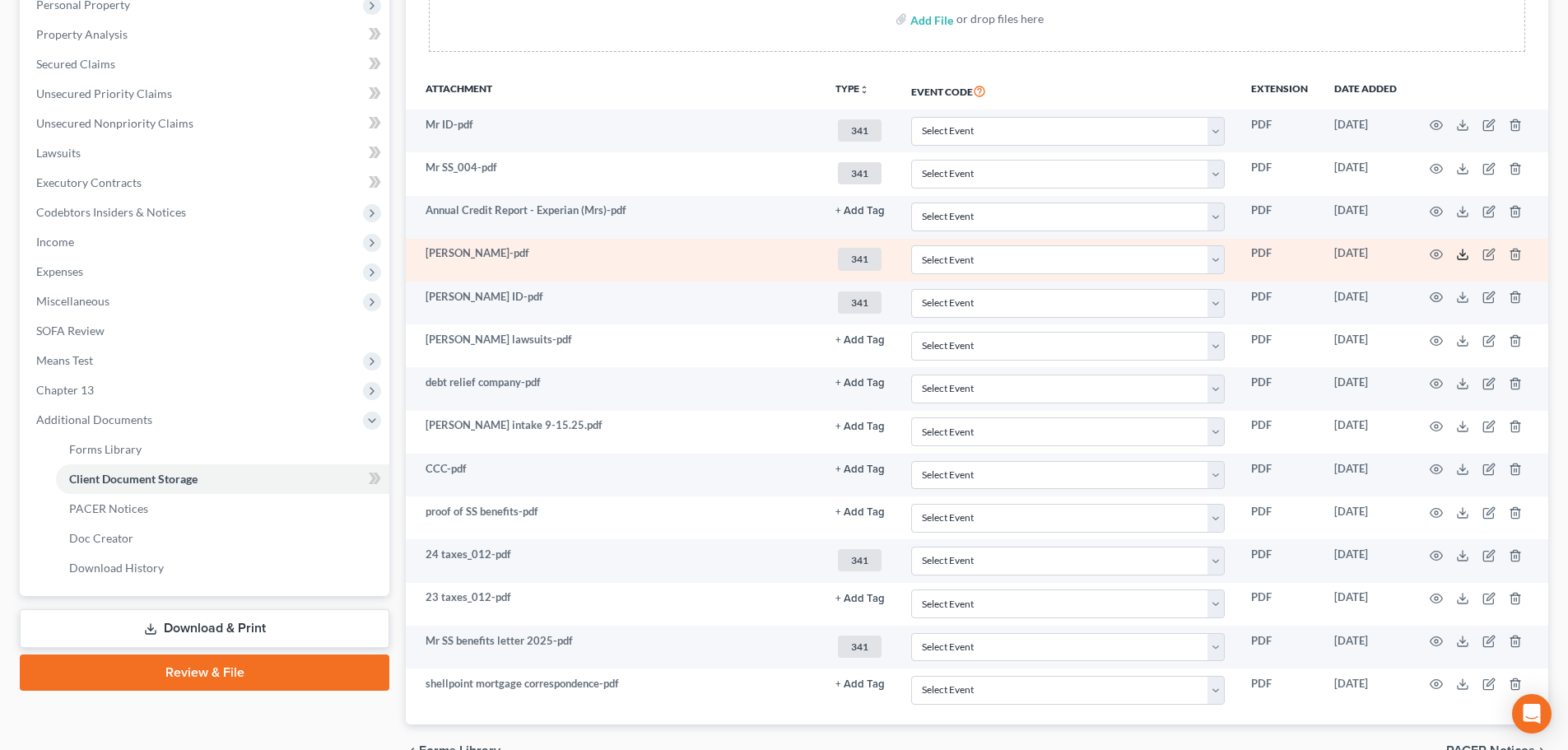
click at [1461, 253] on icon at bounding box center [1462, 254] width 14 height 14
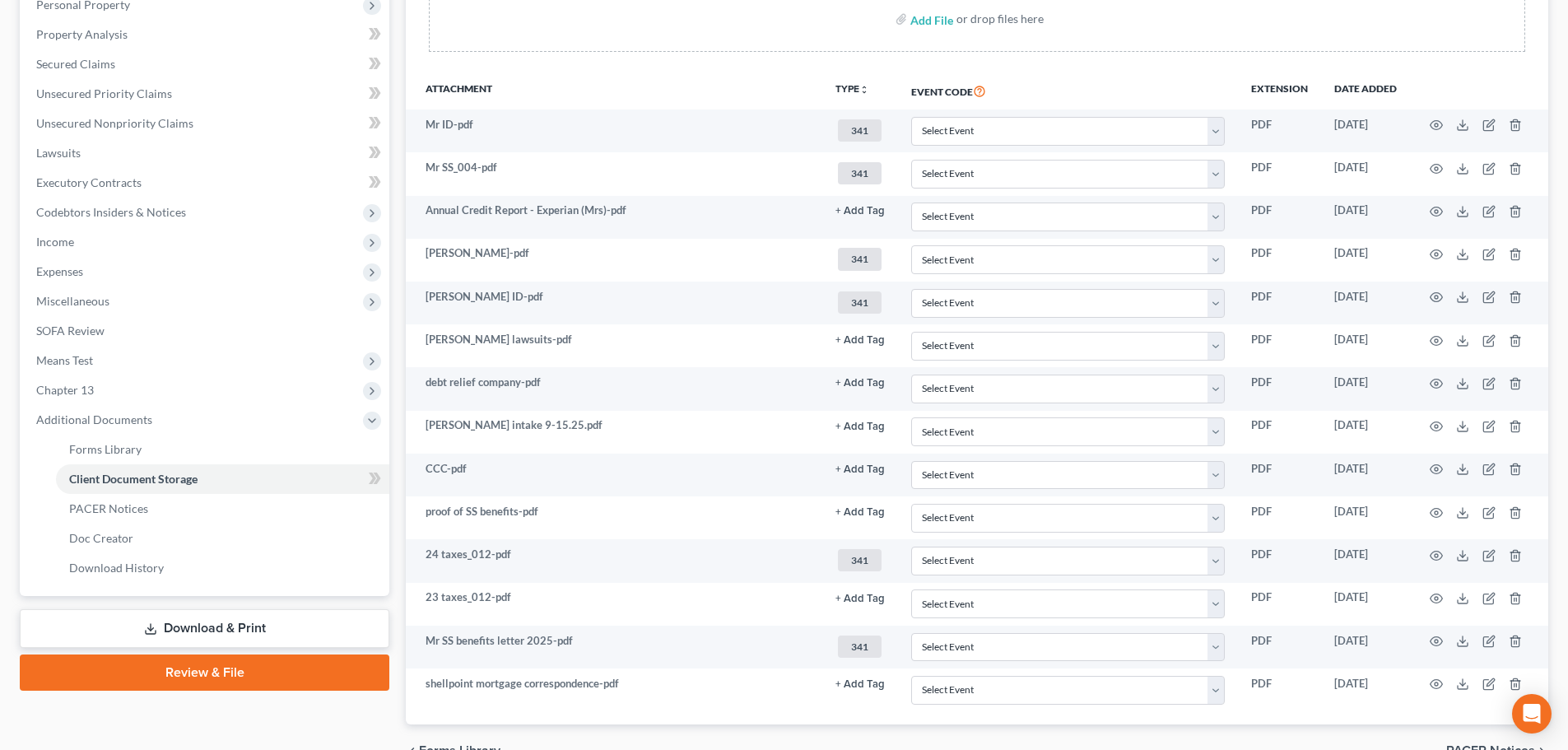
click at [198, 632] on link "Download & Print" at bounding box center [205, 628] width 370 height 39
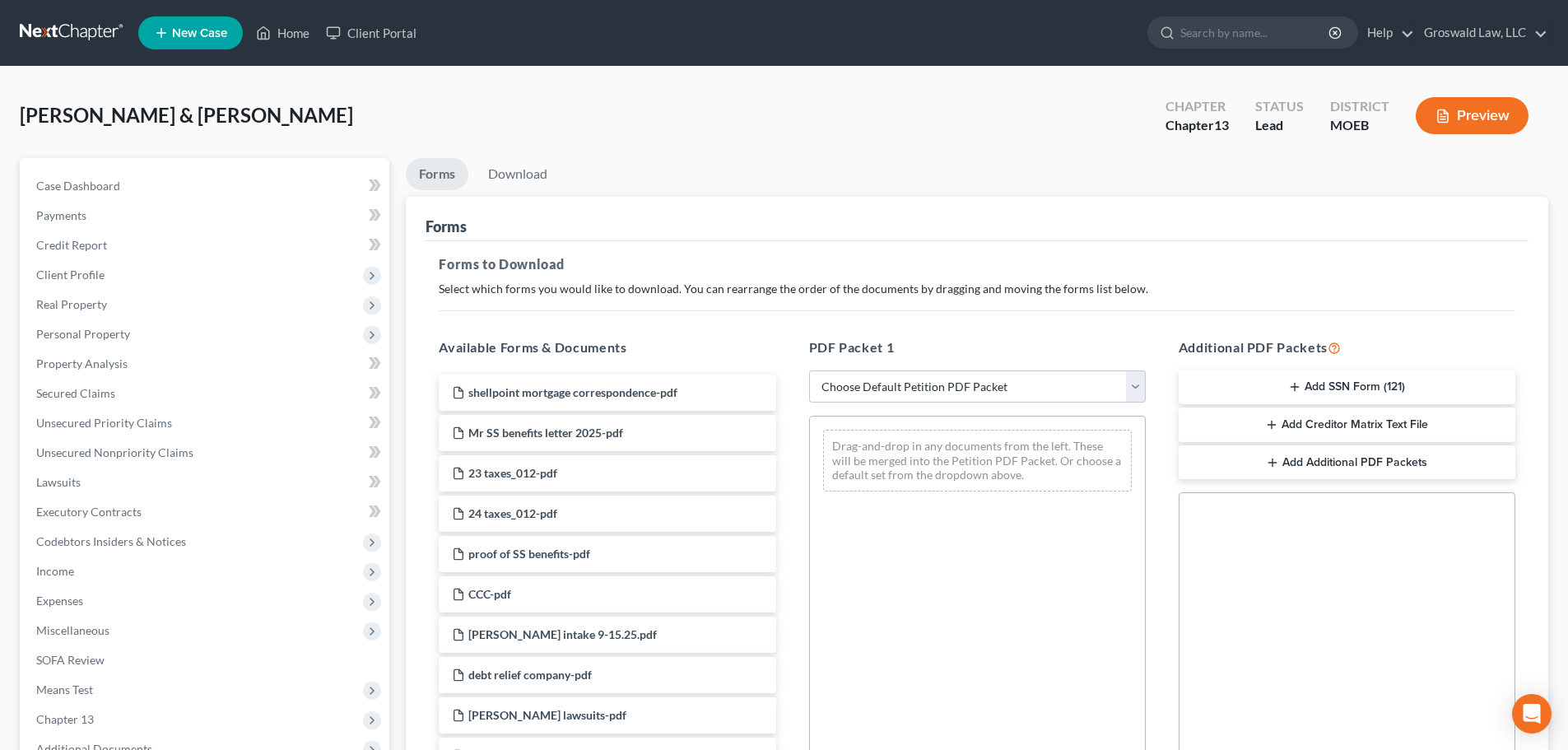
click at [1352, 381] on button "Add SSN Form (121)" at bounding box center [1347, 388] width 337 height 34
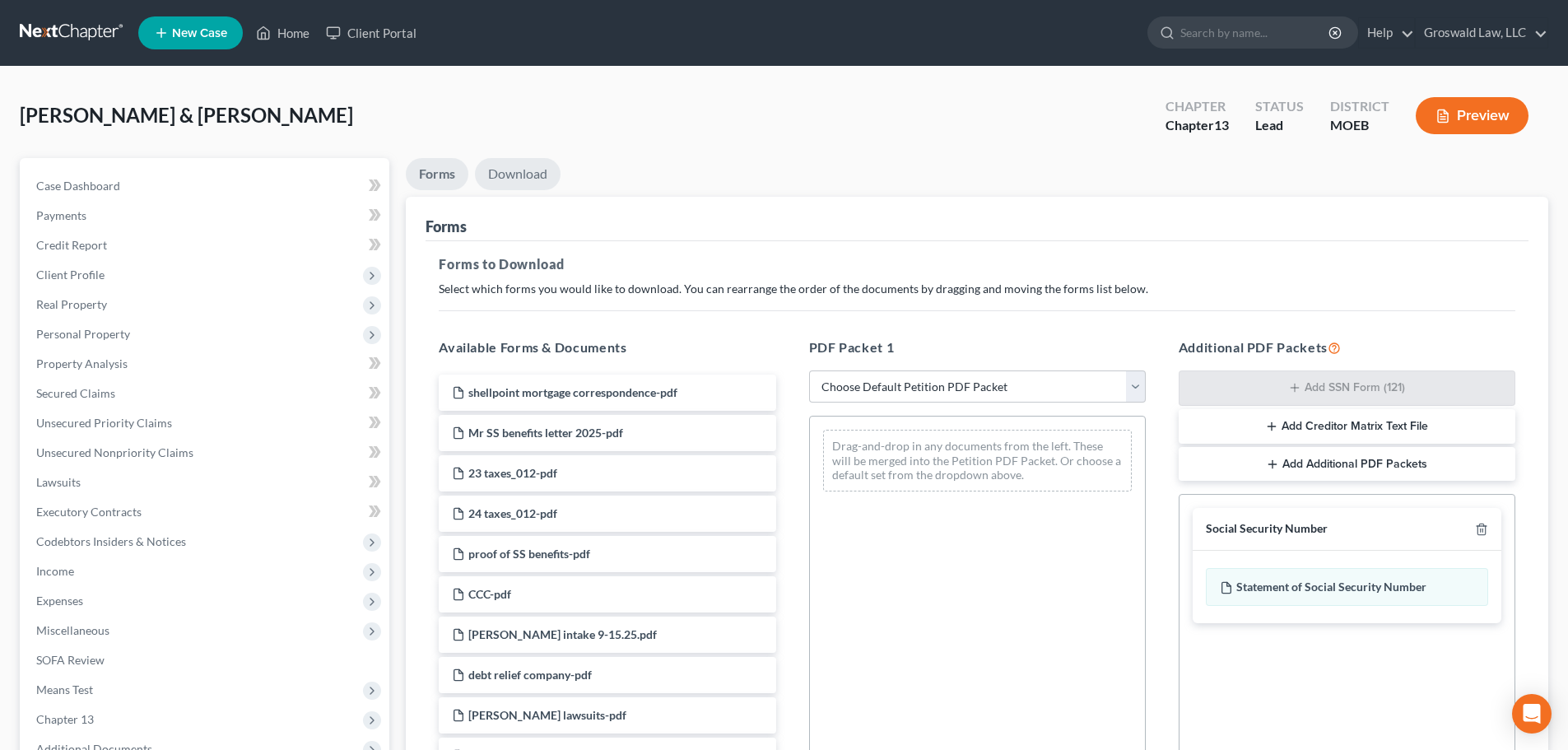
click at [498, 178] on link "Download" at bounding box center [517, 173] width 85 height 32
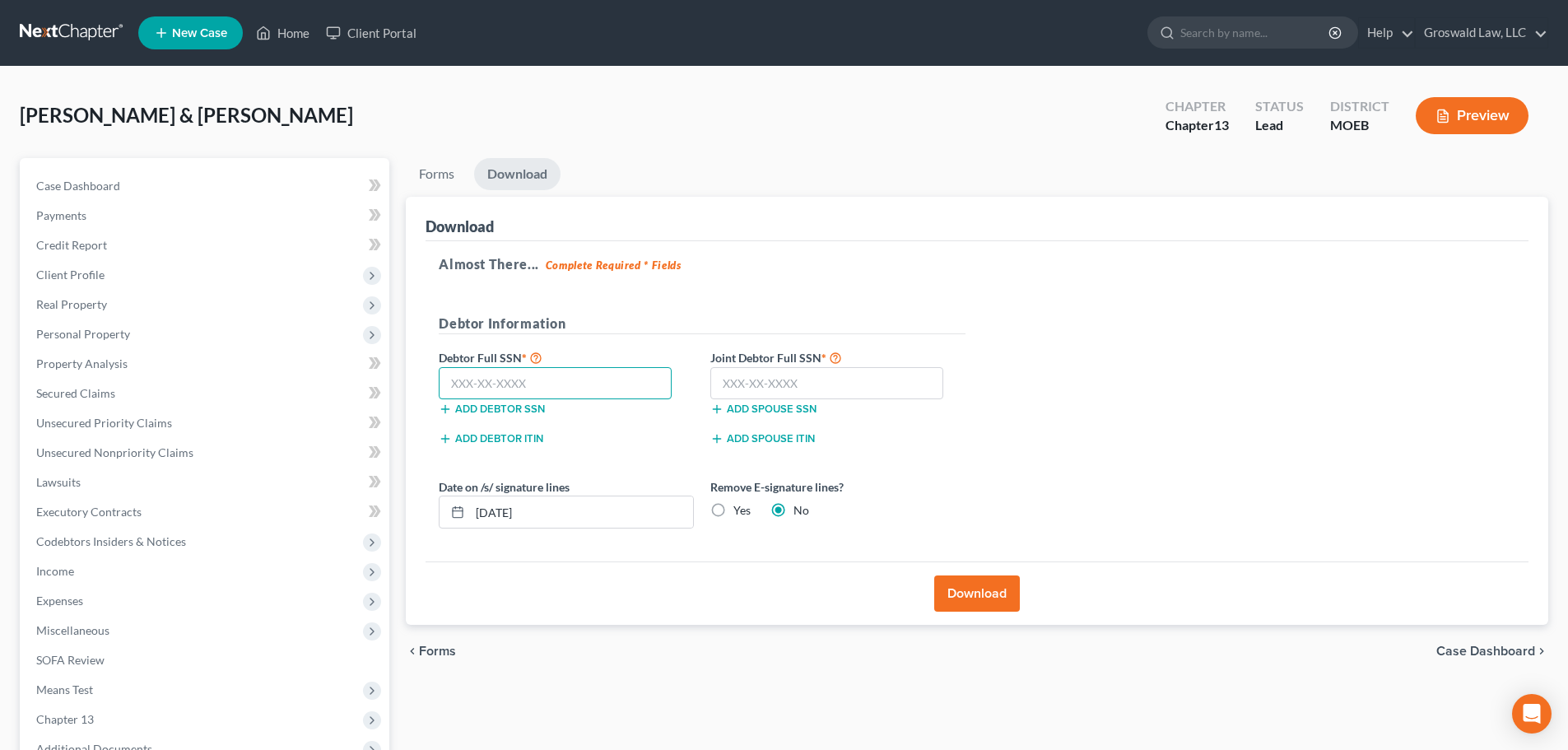
drag, startPoint x: 579, startPoint y: 394, endPoint x: 592, endPoint y: 372, distance: 25.6
click at [580, 391] on input "text" at bounding box center [554, 383] width 233 height 33
click at [796, 381] on input "text" at bounding box center [826, 383] width 233 height 33
click at [981, 592] on button "Download" at bounding box center [976, 593] width 85 height 36
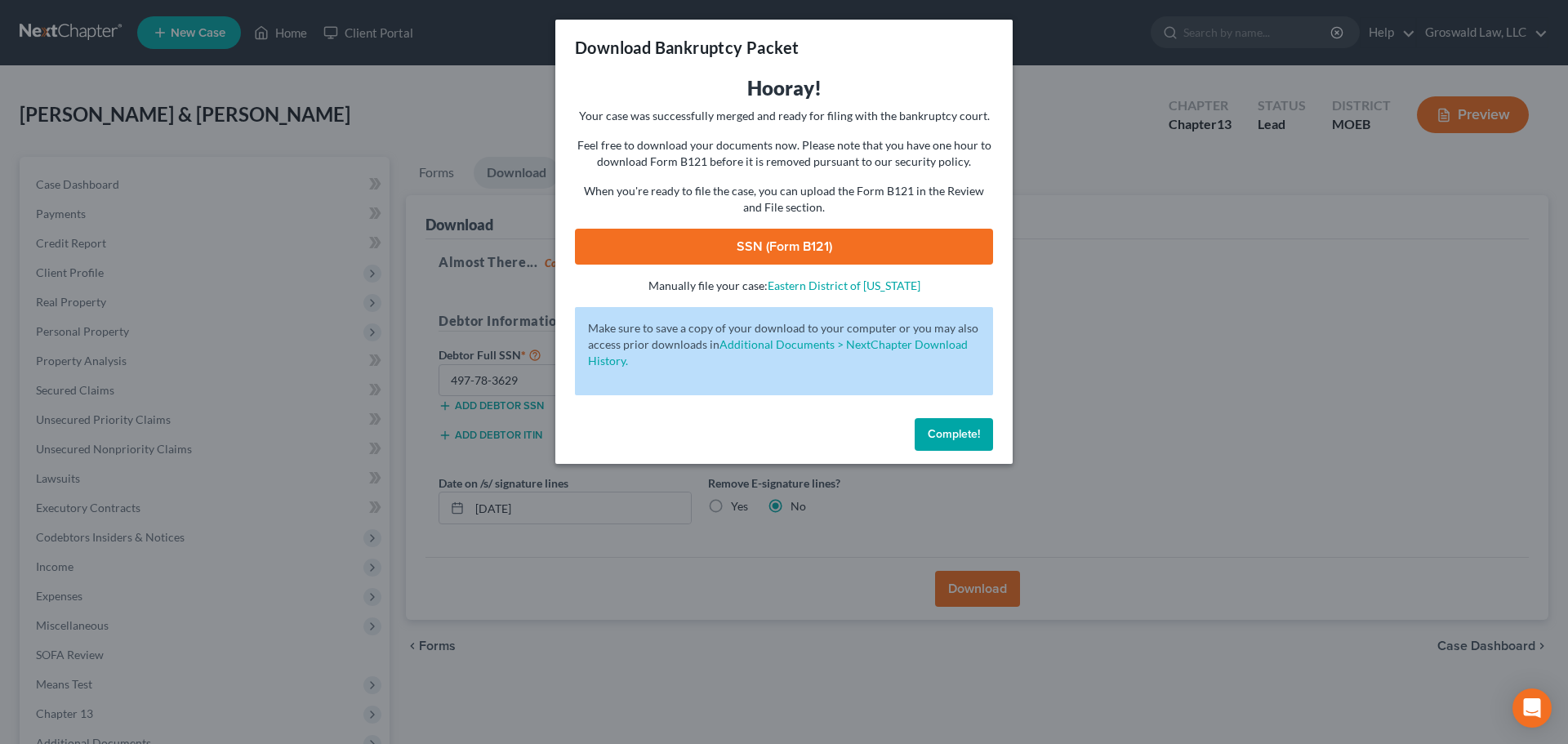
click at [824, 246] on link "SSN (Form B121)" at bounding box center [784, 246] width 418 height 36
click at [982, 430] on button "Complete!" at bounding box center [954, 434] width 78 height 32
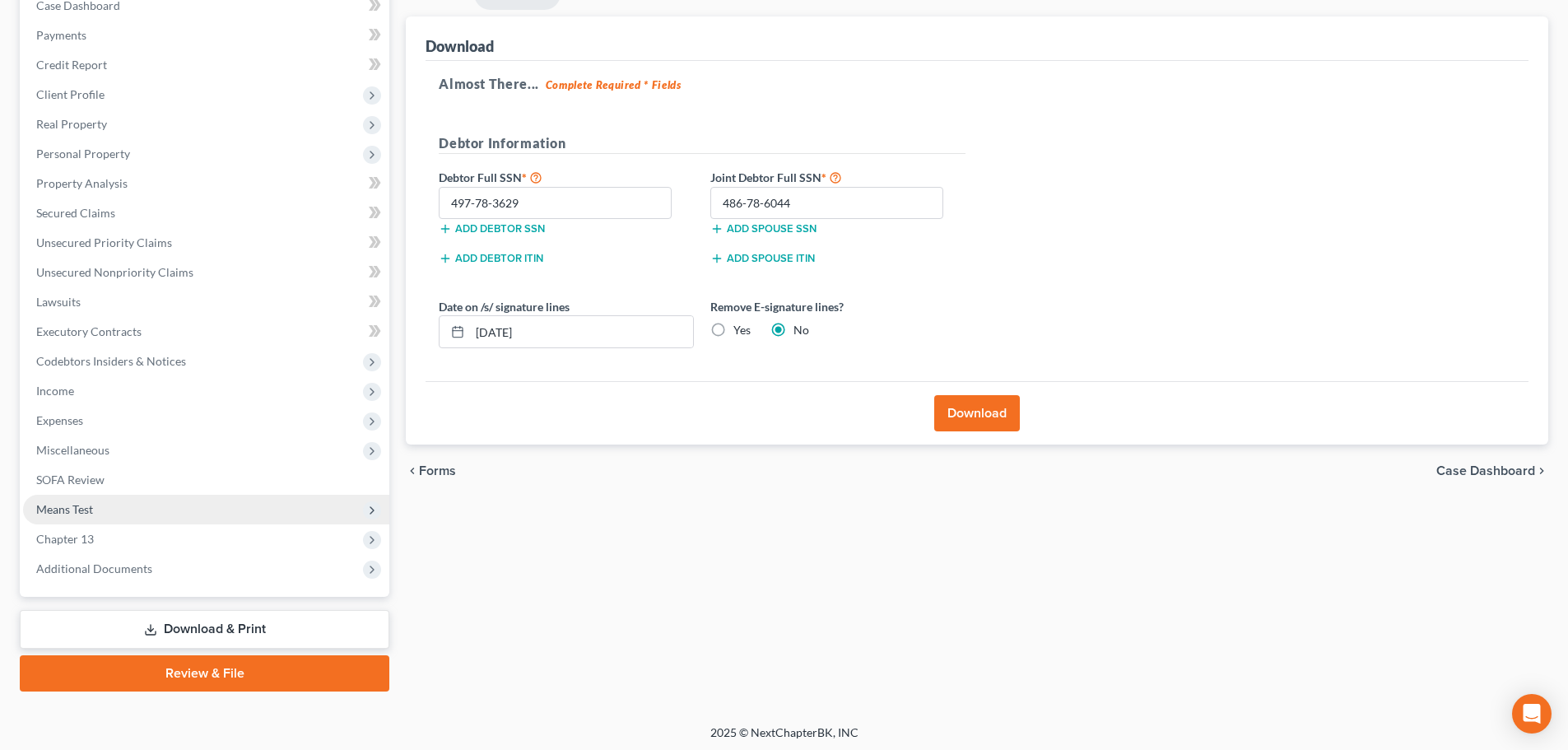
scroll to position [185, 0]
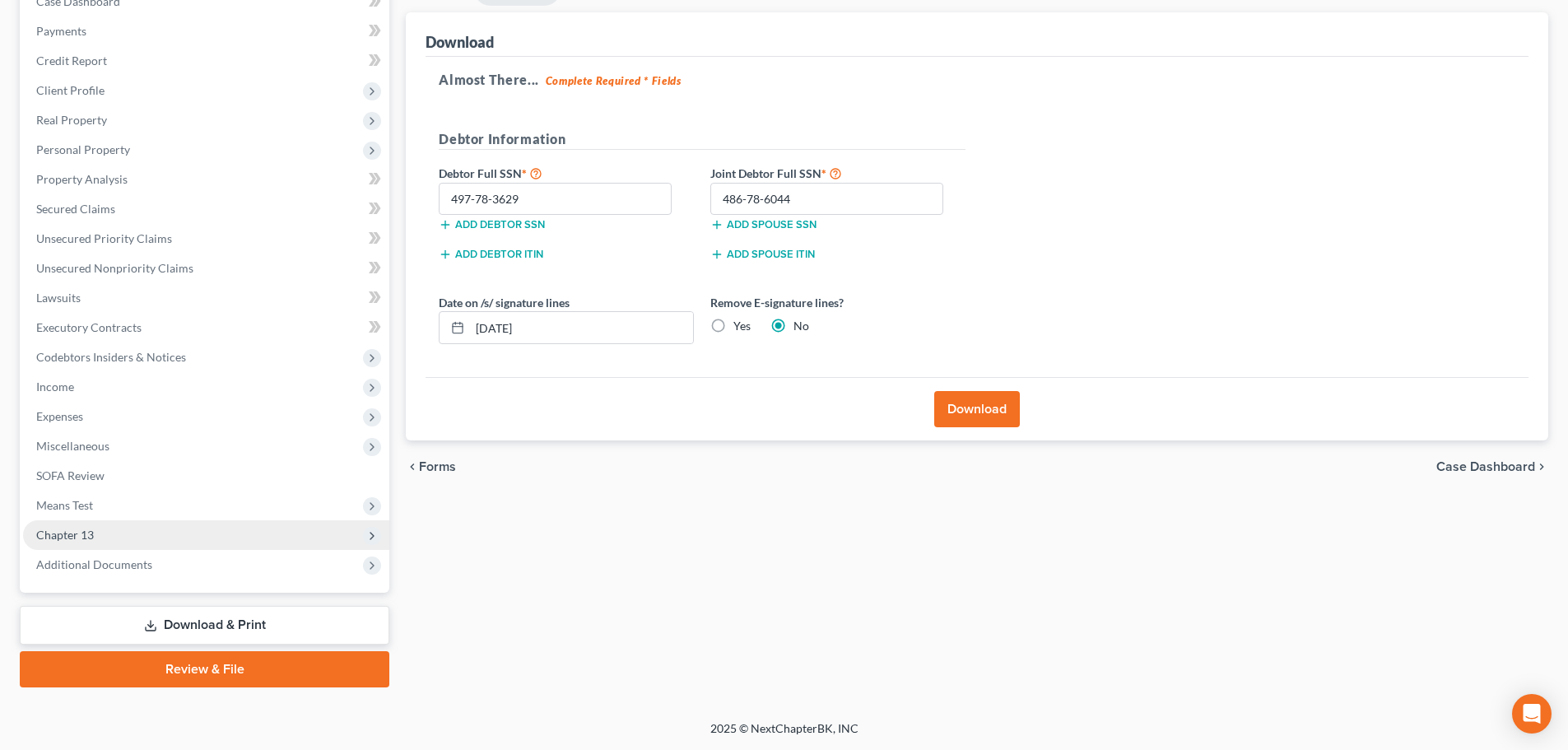
click at [121, 541] on span "Chapter 13" at bounding box center [206, 534] width 366 height 30
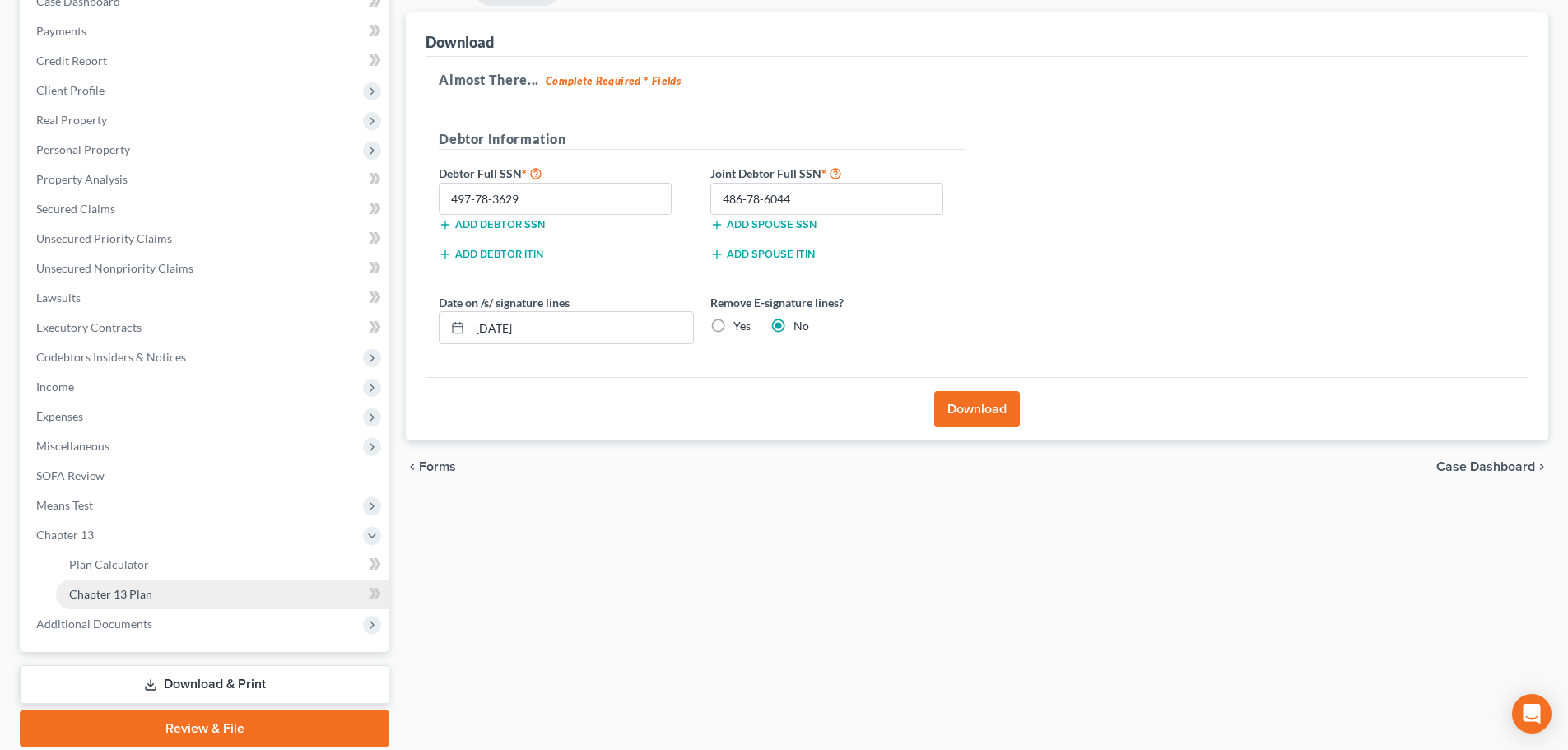
click at [151, 589] on link "Chapter 13 Plan" at bounding box center [223, 594] width 333 height 30
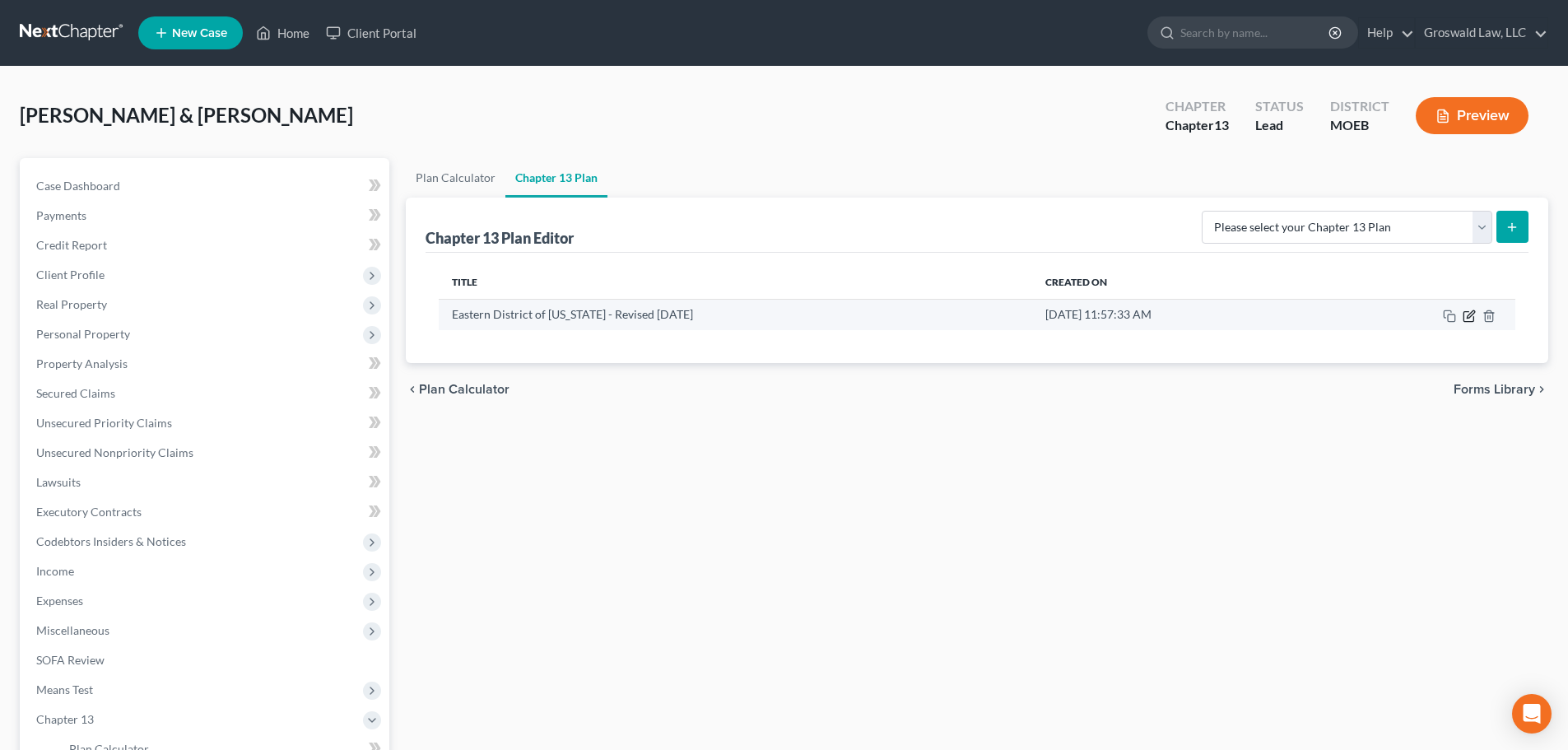
click at [1471, 314] on icon "button" at bounding box center [1470, 314] width 7 height 7
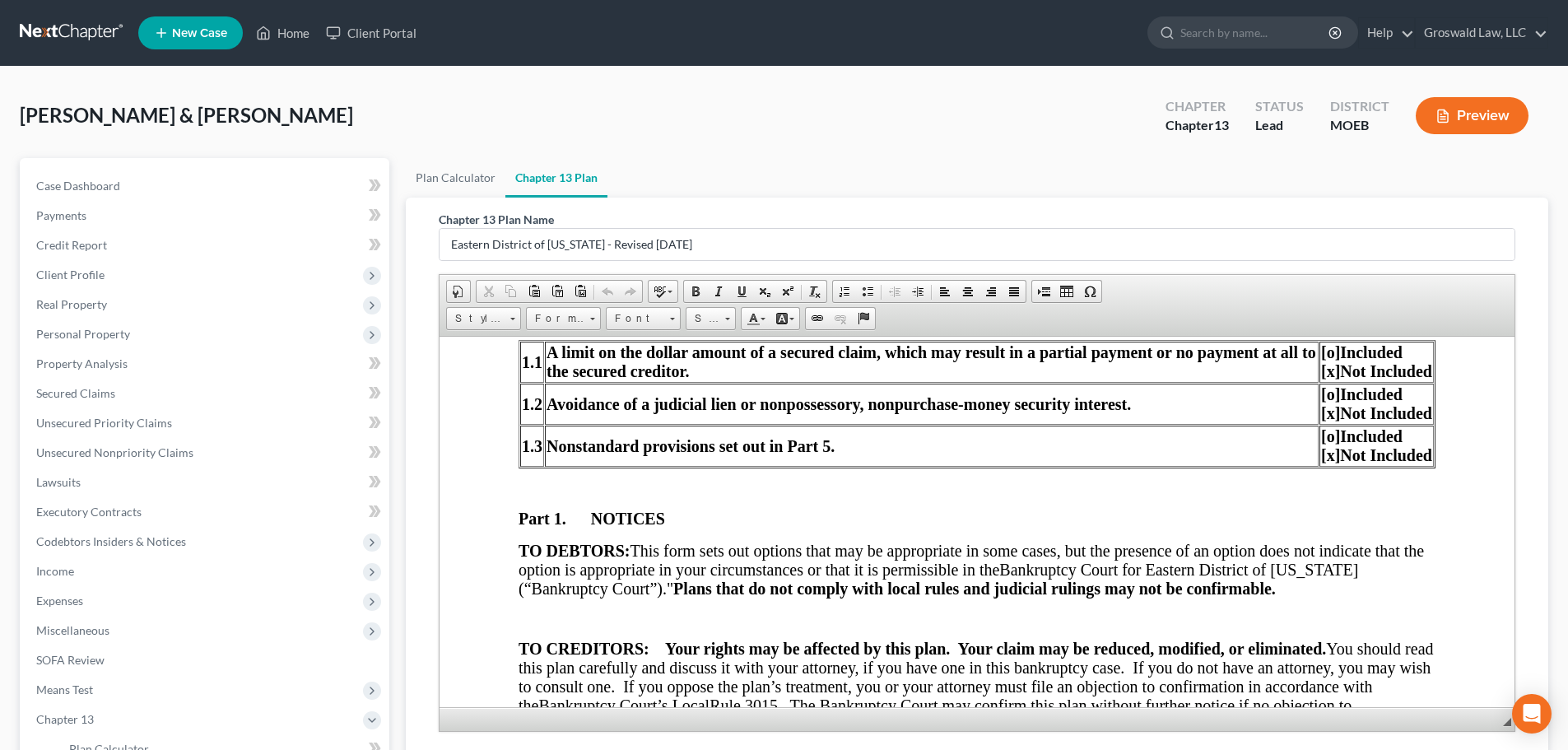
scroll to position [329, 0]
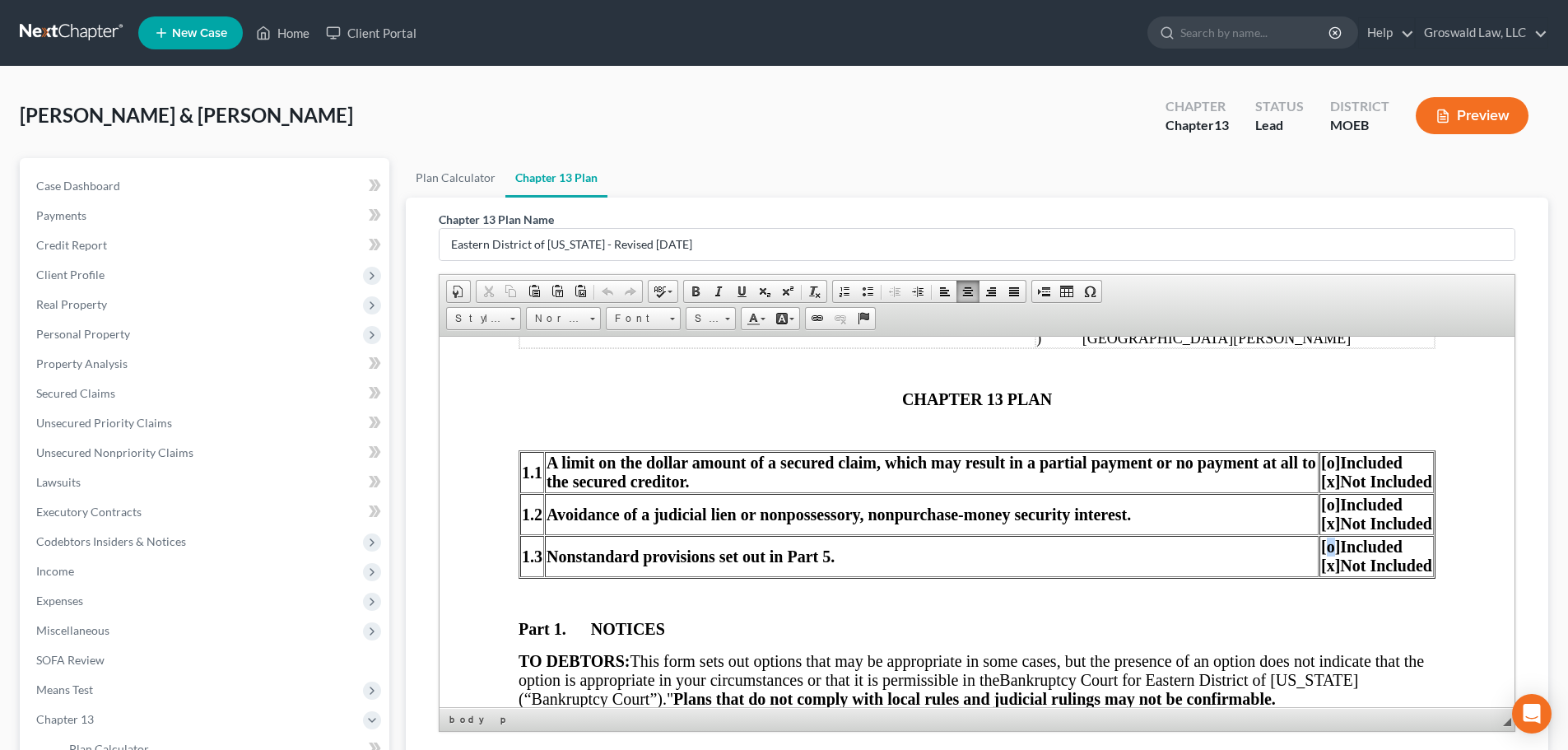
click at [1321, 553] on span "[o]" at bounding box center [1330, 545] width 19 height 18
click at [1321, 504] on span "[o]" at bounding box center [1330, 504] width 19 height 18
click at [1321, 505] on span "[o]" at bounding box center [1330, 504] width 19 height 18
click at [1321, 506] on span "[o]" at bounding box center [1330, 504] width 19 height 18
click at [1321, 463] on span "[o]" at bounding box center [1330, 462] width 19 height 18
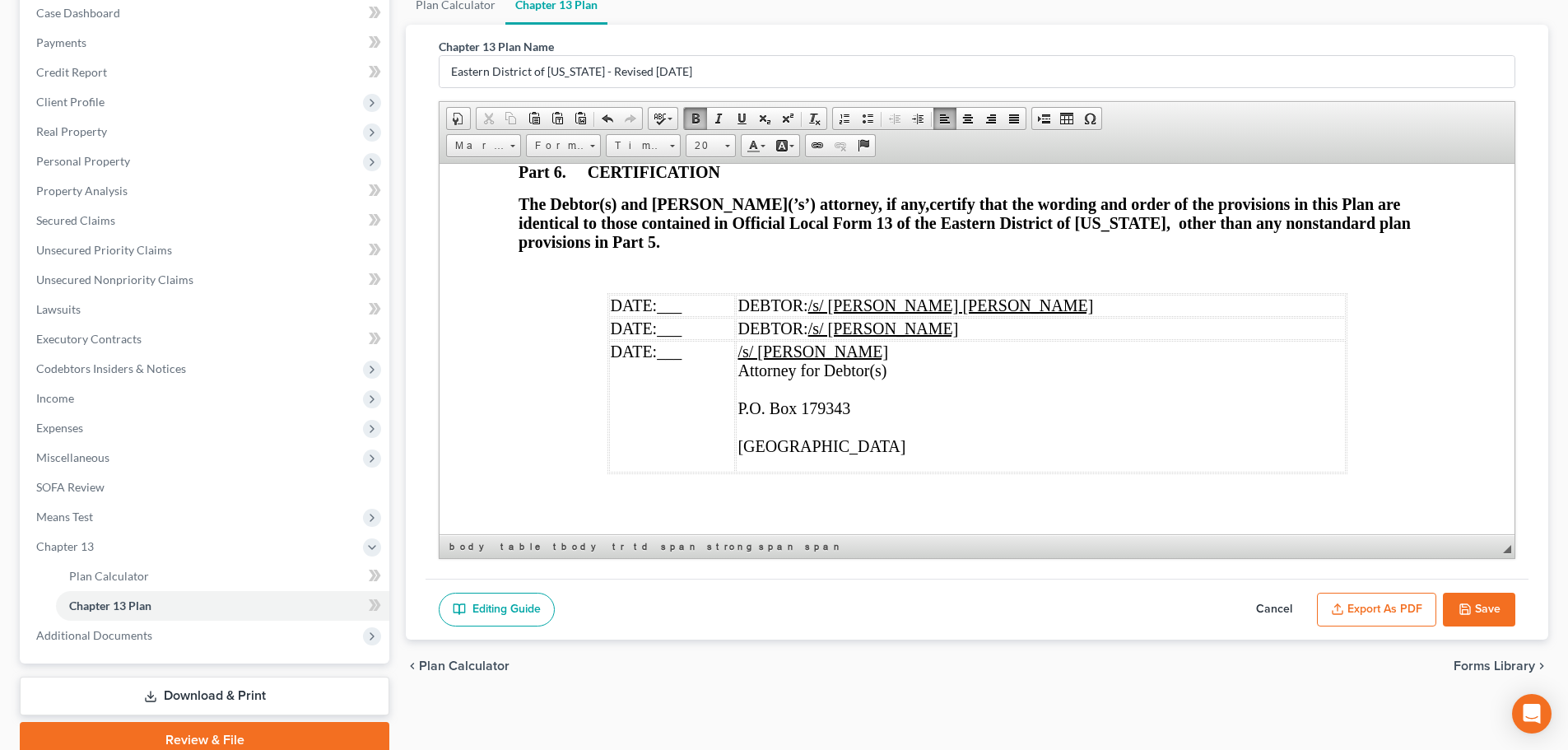
scroll to position [244, 0]
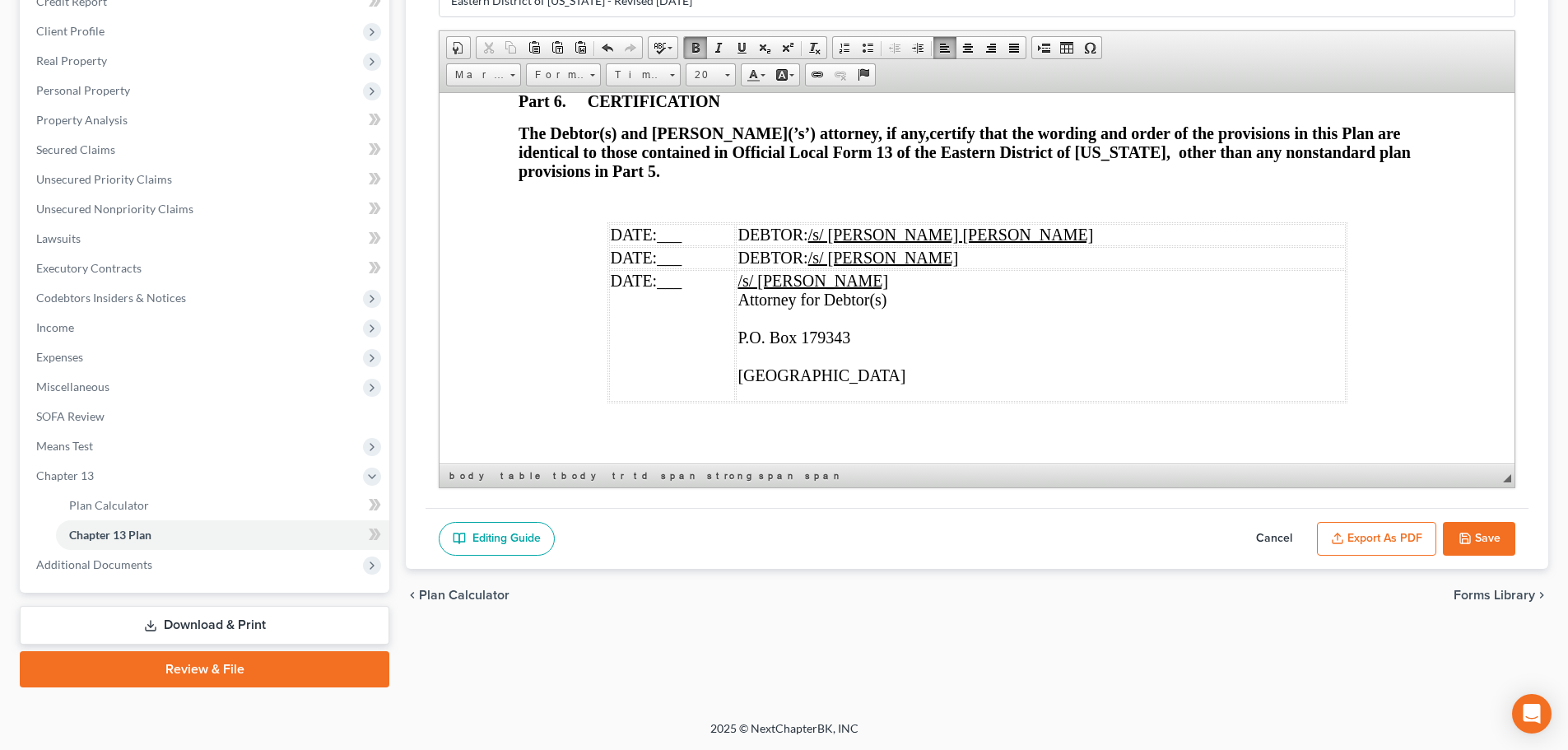
click at [1359, 534] on button "Export as PDF" at bounding box center [1377, 539] width 120 height 34
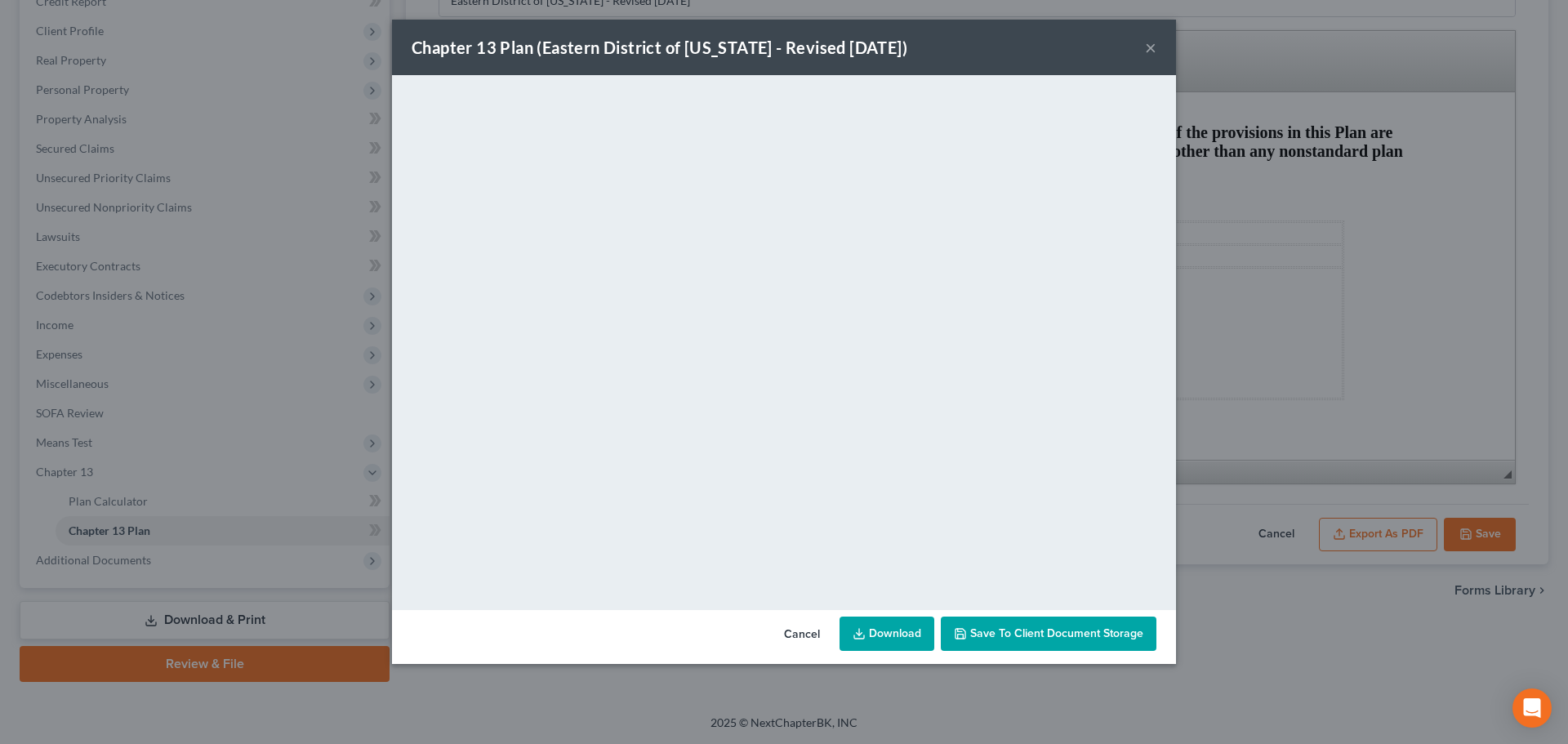
click at [1147, 49] on button "×" at bounding box center [1151, 48] width 12 height 20
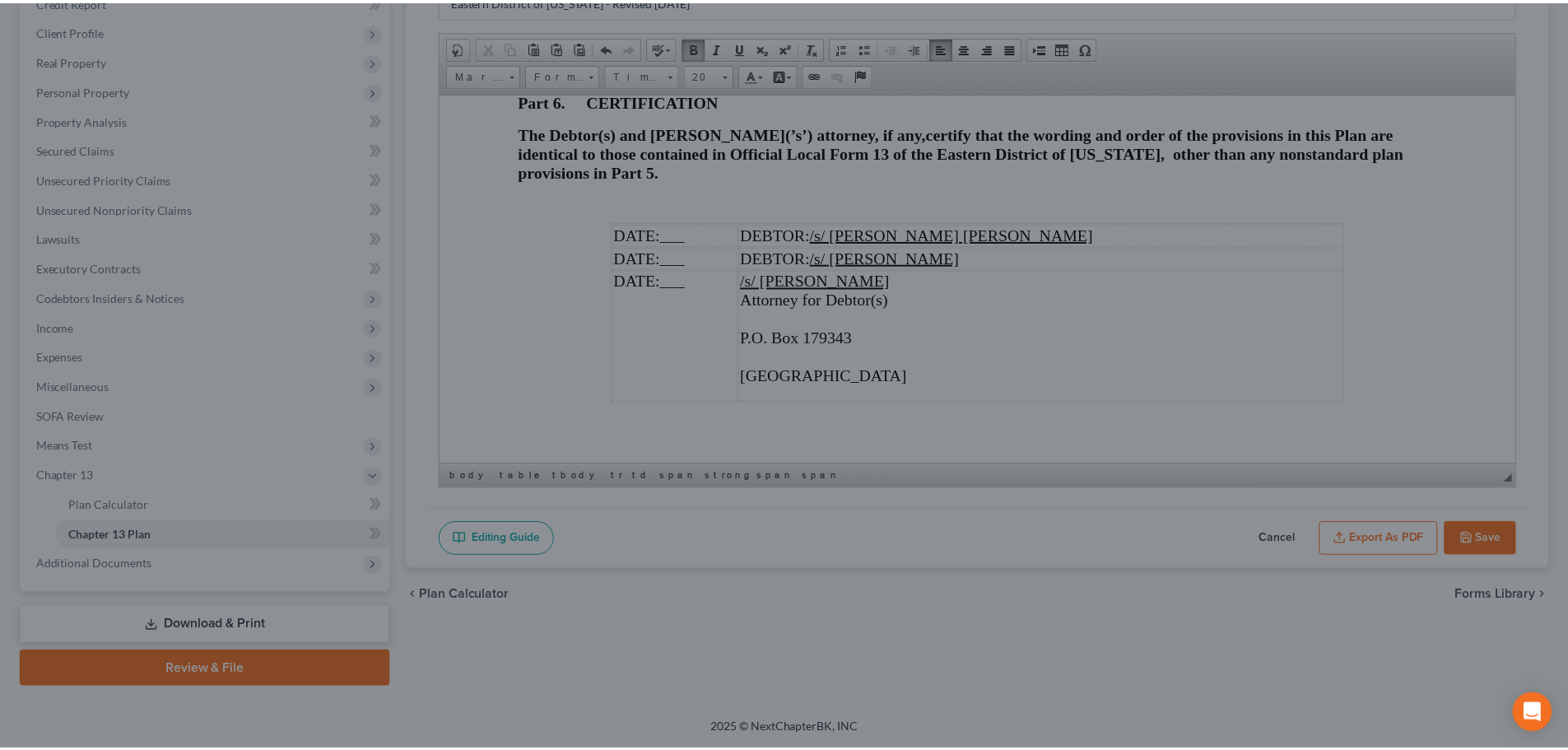
scroll to position [5778, 0]
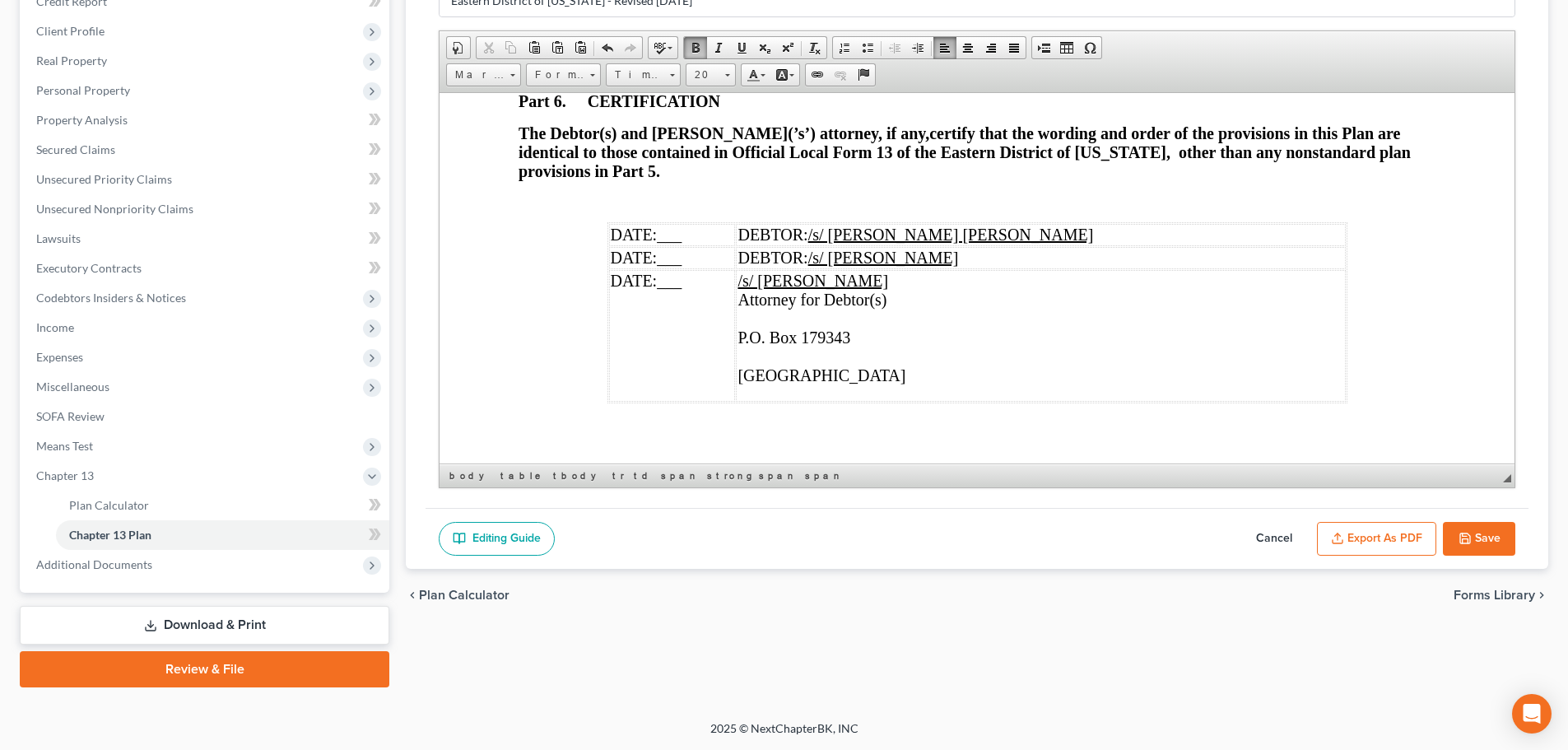
click at [1491, 534] on button "Save" at bounding box center [1479, 539] width 72 height 34
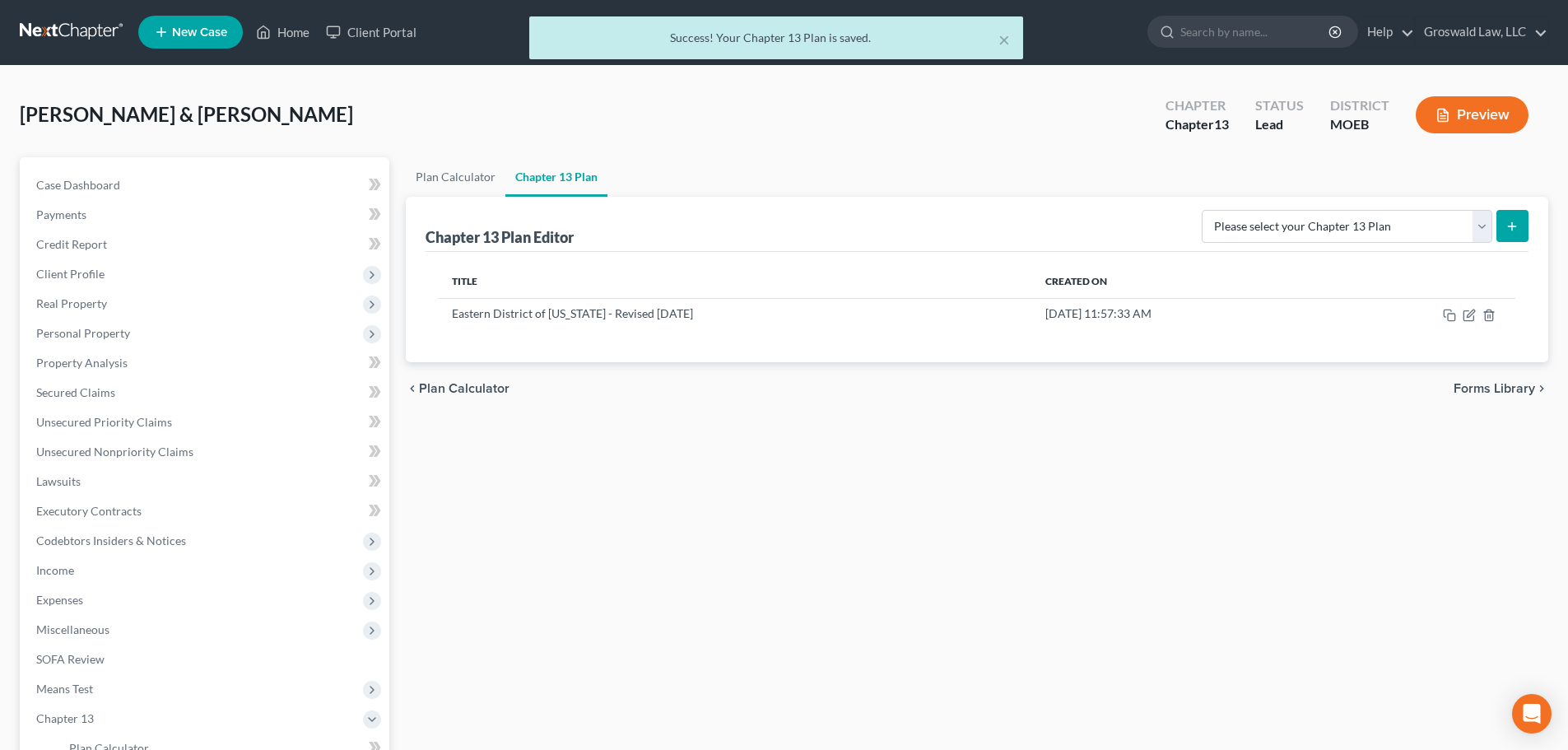
scroll to position [0, 0]
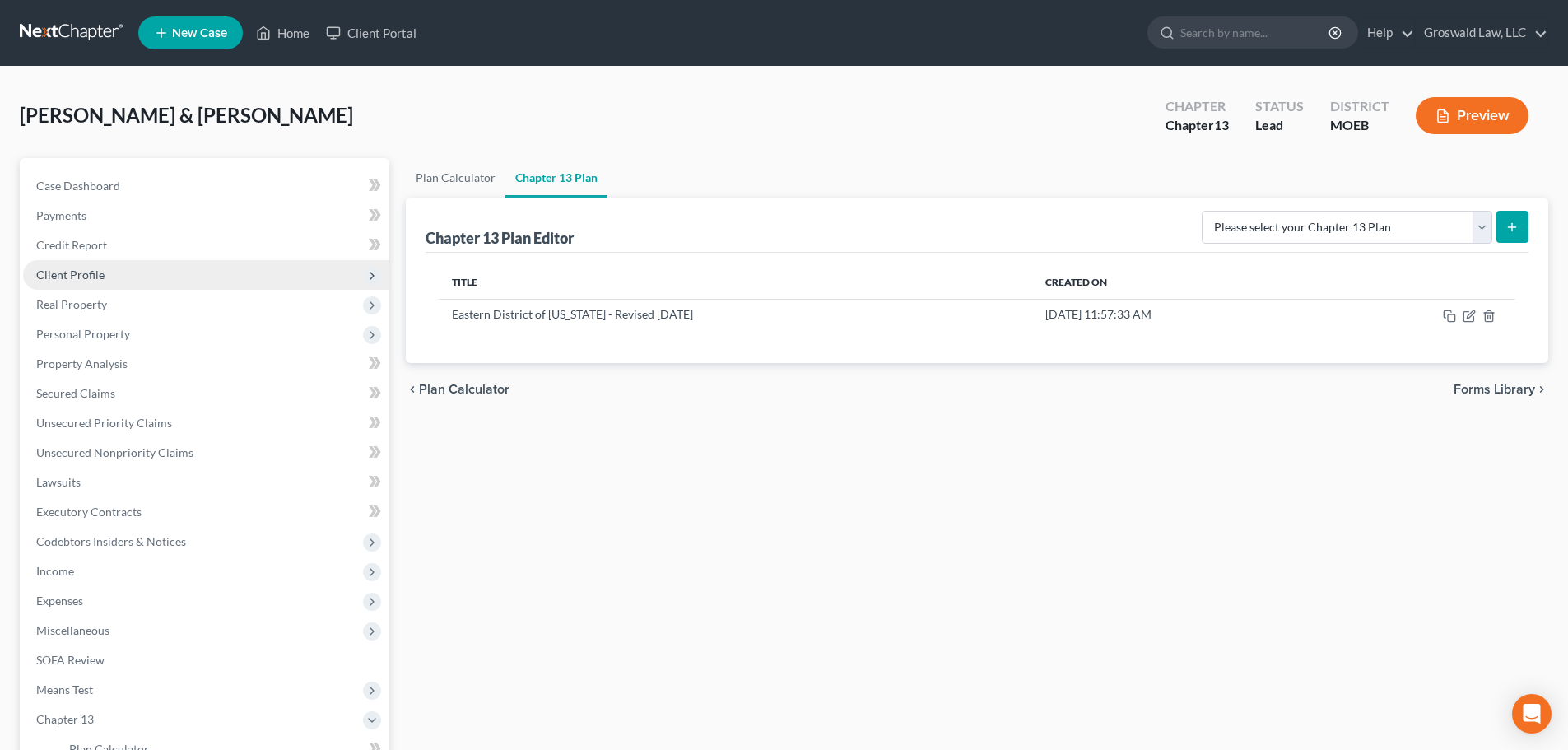
click at [132, 275] on span "Client Profile" at bounding box center [206, 274] width 366 height 30
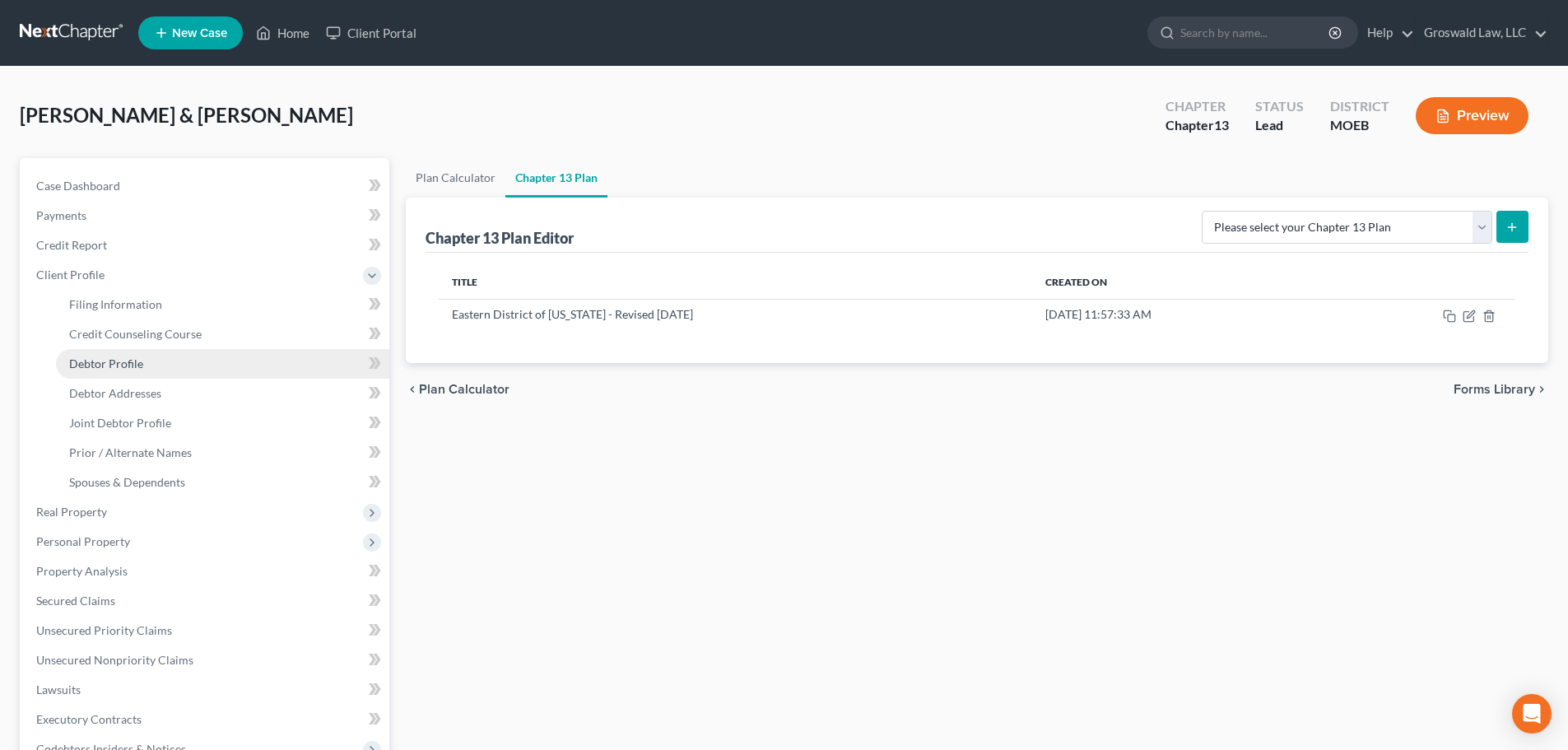
click at [135, 361] on span "Debtor Profile" at bounding box center [106, 362] width 74 height 14
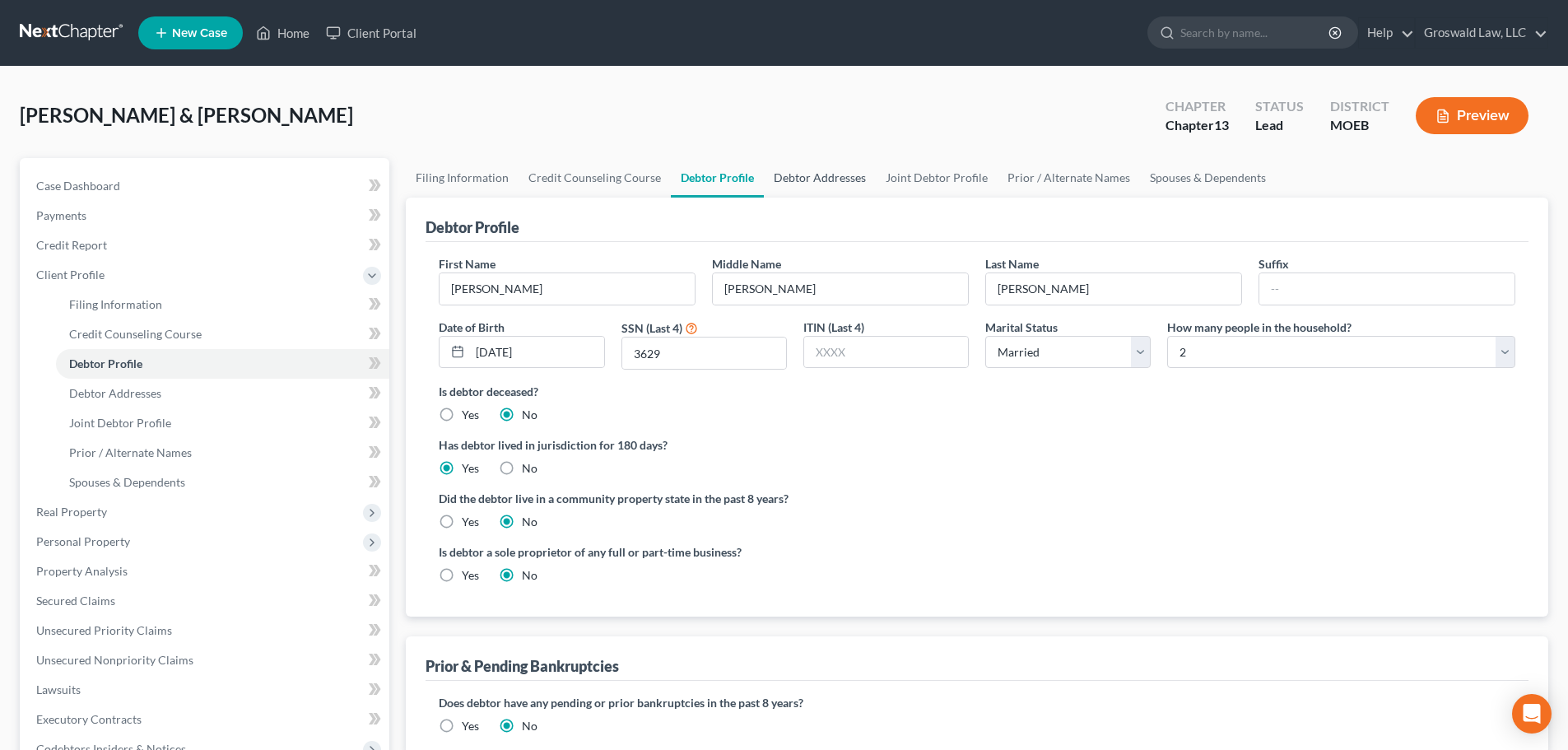
drag, startPoint x: 848, startPoint y: 177, endPoint x: 787, endPoint y: 164, distance: 62.4
click at [848, 177] on link "Debtor Addresses" at bounding box center [820, 178] width 112 height 40
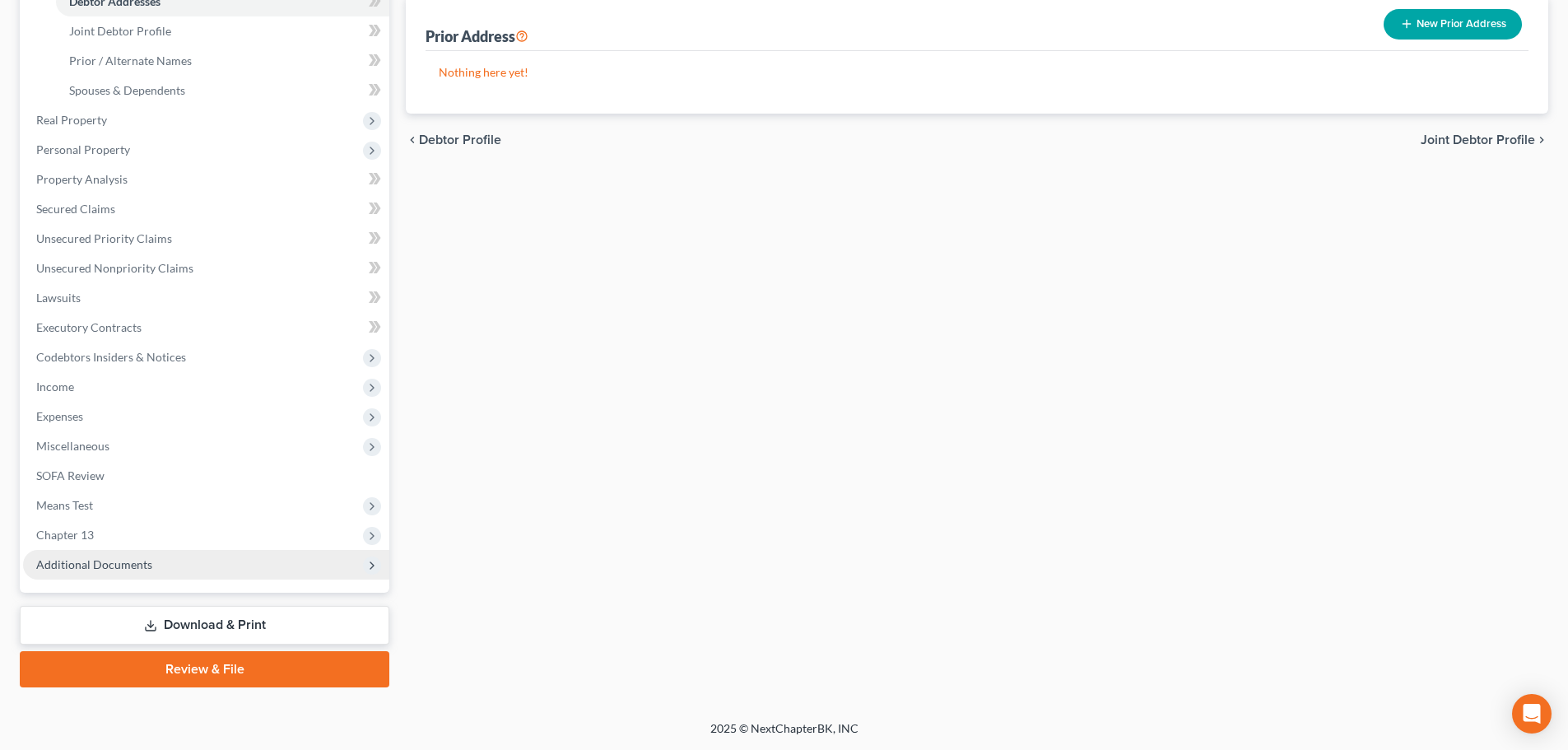
click at [187, 562] on span "Additional Documents" at bounding box center [206, 564] width 366 height 30
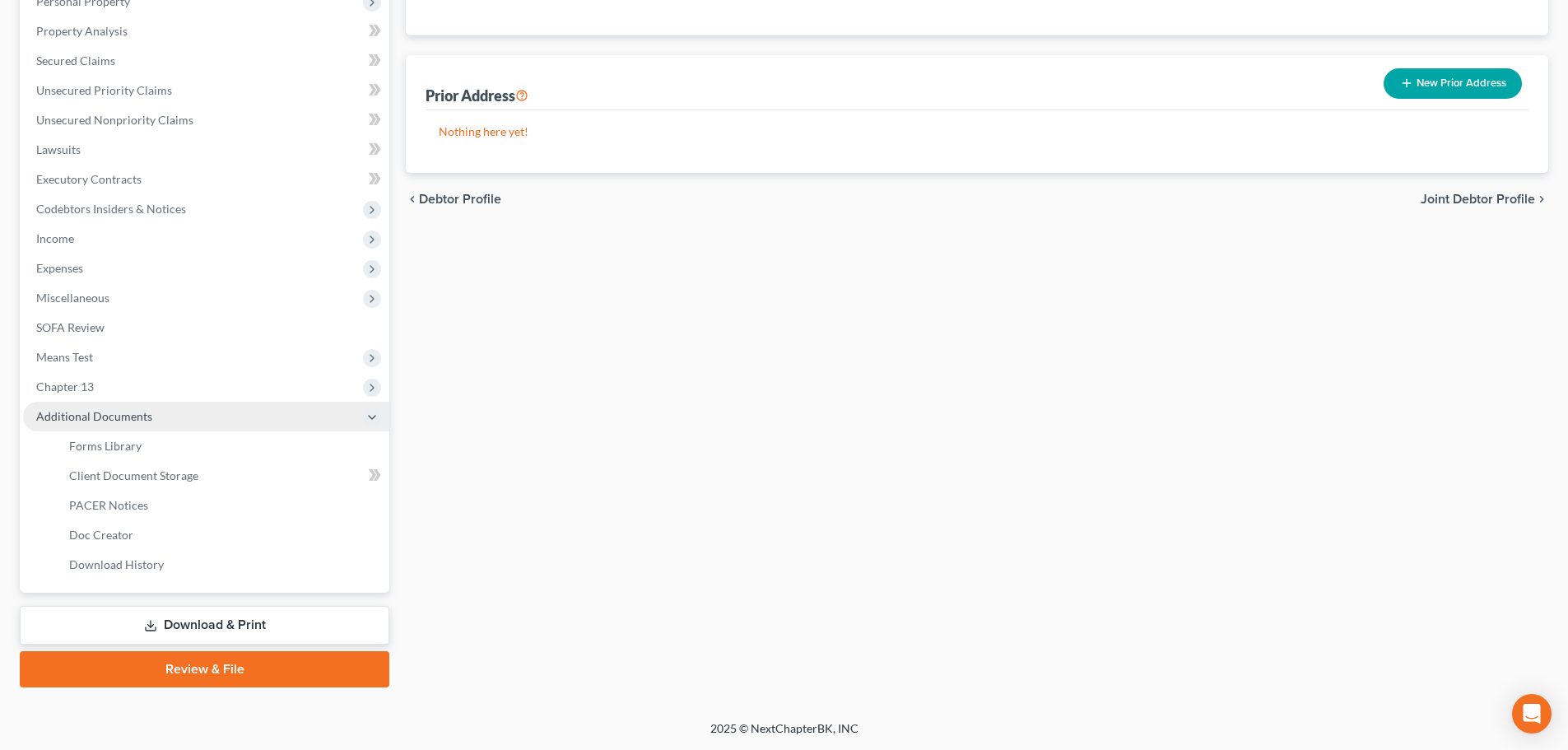
scroll to position [332, 0]
click at [208, 476] on link "Client Document Storage" at bounding box center [223, 476] width 333 height 30
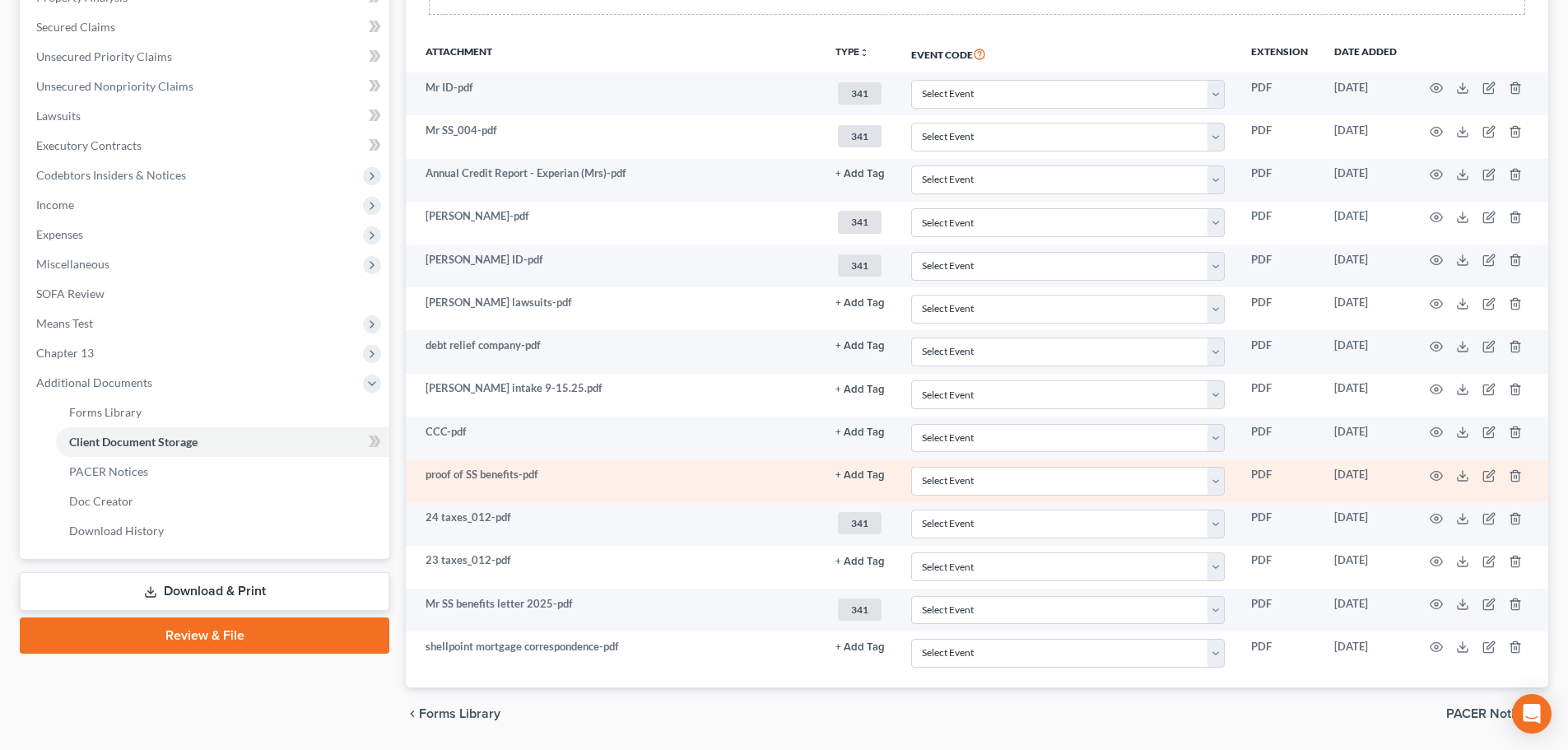
scroll to position [411, 0]
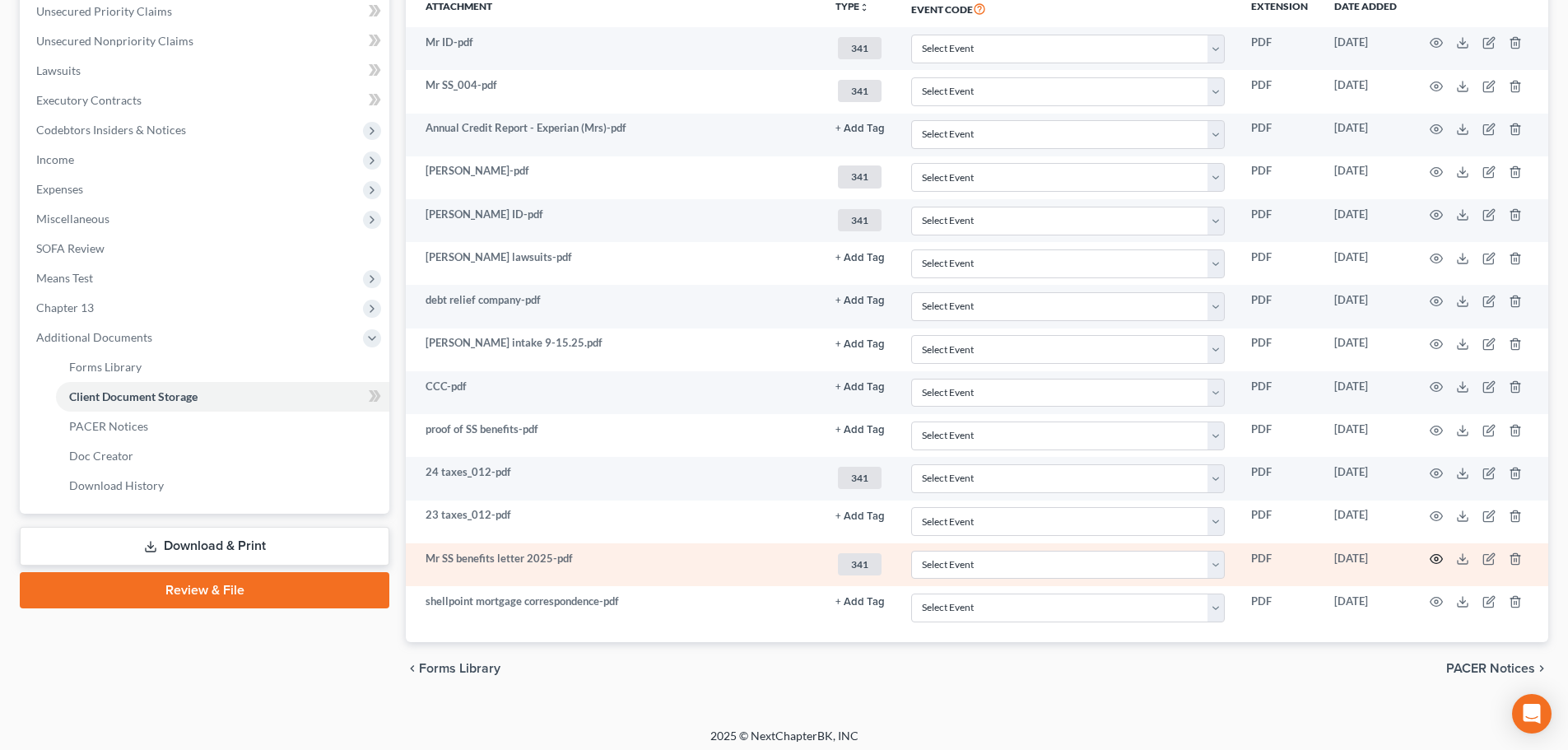
click at [1435, 561] on circle "button" at bounding box center [1437, 559] width 4 height 4
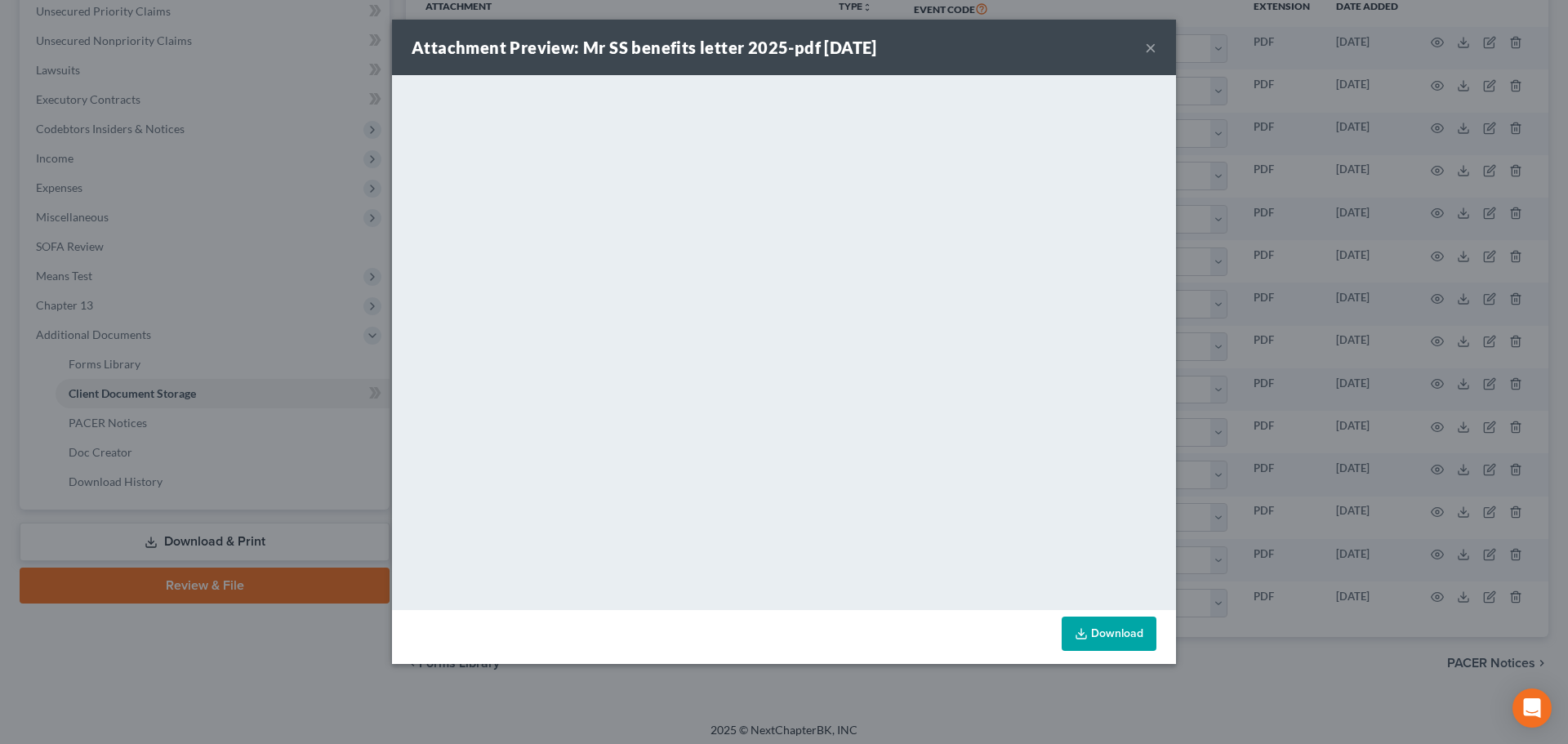
click at [1147, 48] on div "Attachment Preview: Mr SS benefits letter 2025-pdf [DATE] ×" at bounding box center [784, 48] width 784 height 56
drag, startPoint x: 1155, startPoint y: 50, endPoint x: 1142, endPoint y: 51, distance: 13.0
click at [1155, 50] on button "×" at bounding box center [1151, 48] width 12 height 20
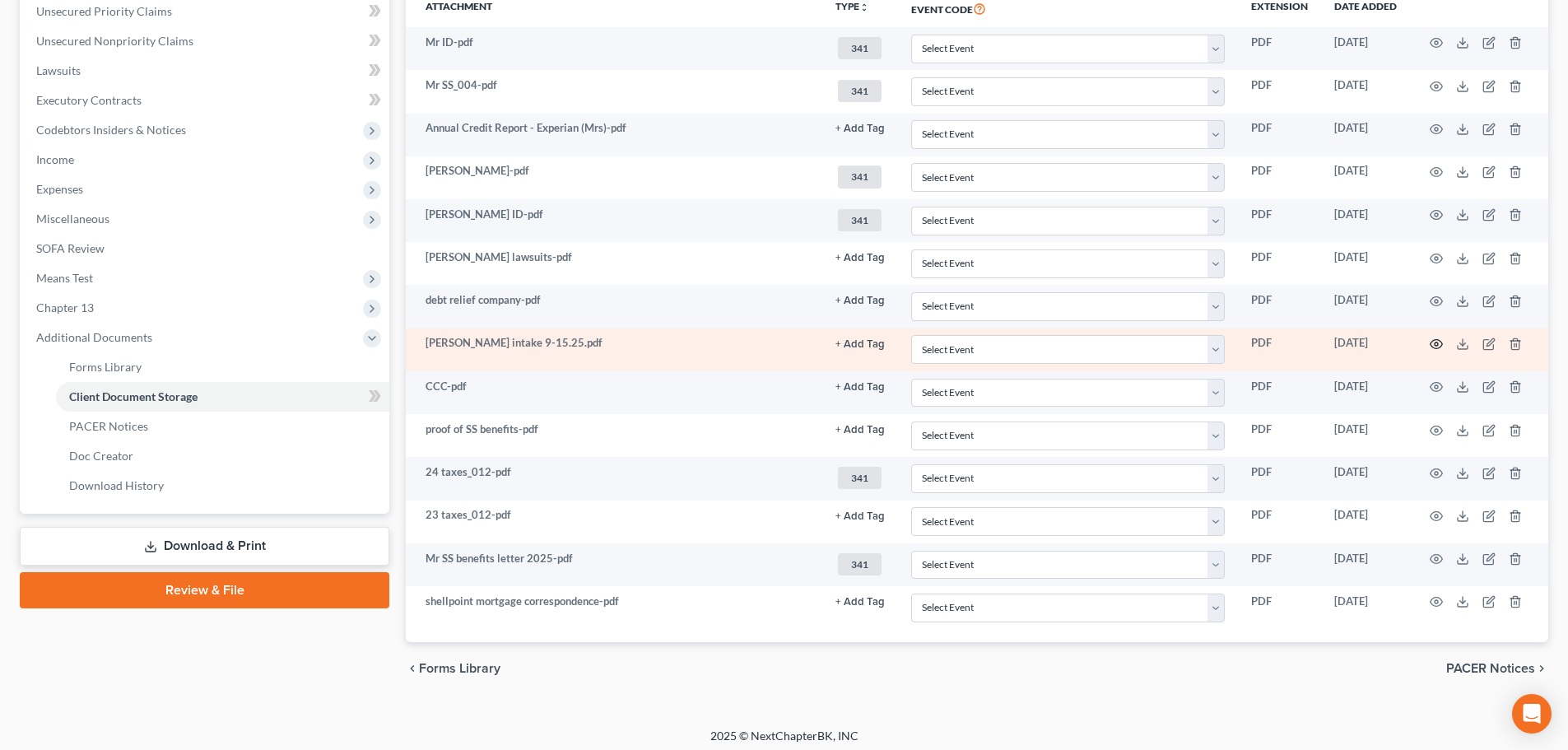
click at [1435, 340] on icon "button" at bounding box center [1437, 344] width 13 height 9
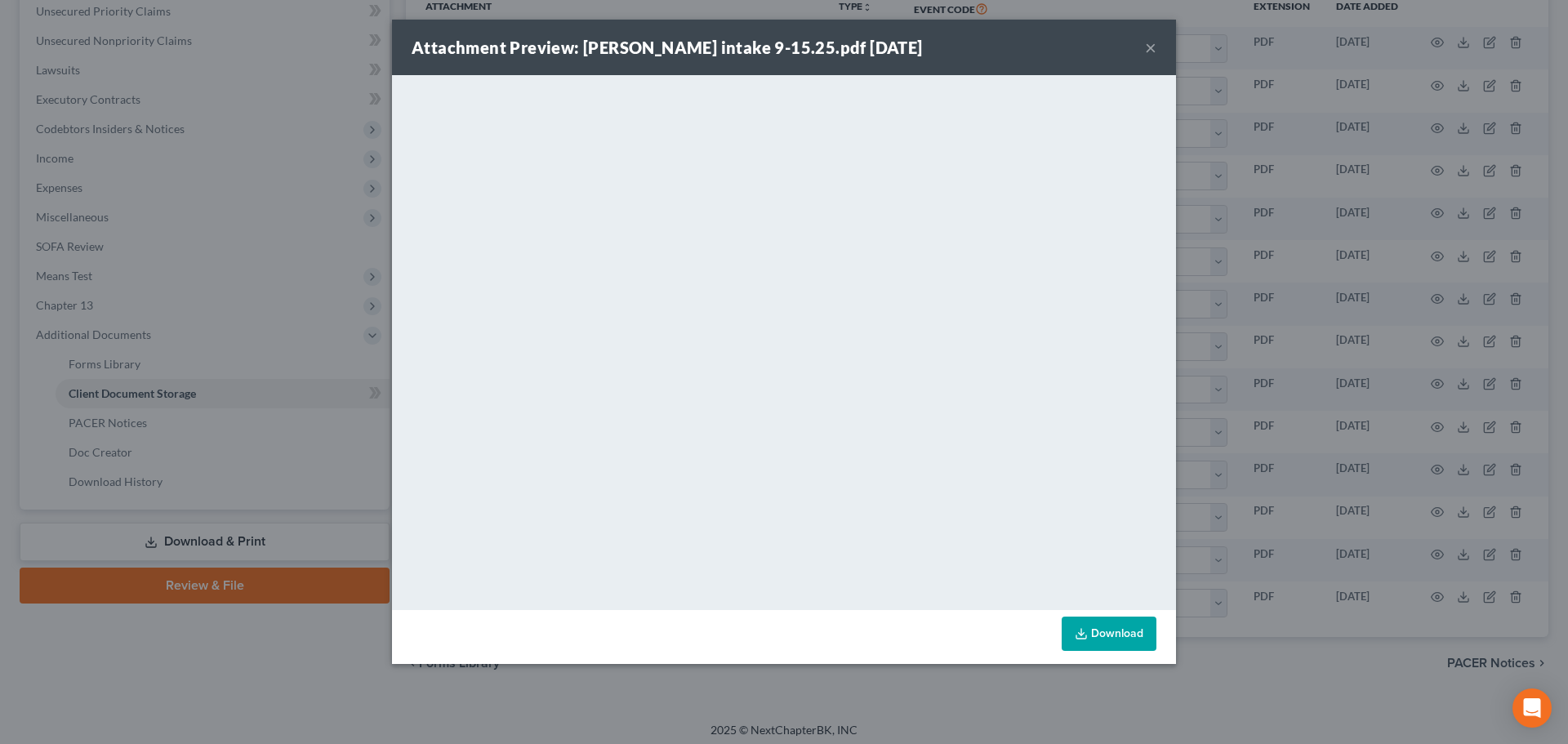
click at [1148, 48] on button "×" at bounding box center [1151, 48] width 12 height 20
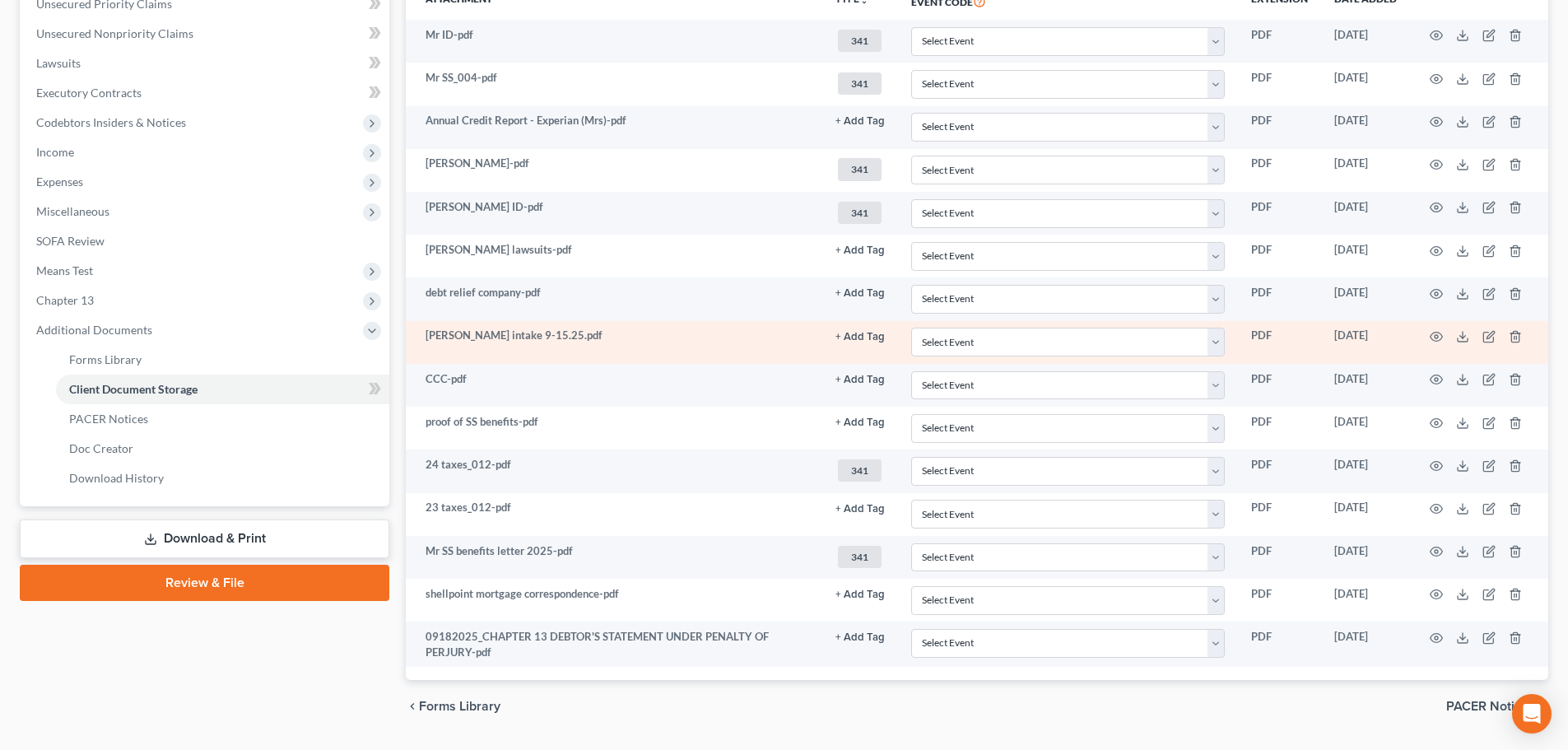
scroll to position [422, 0]
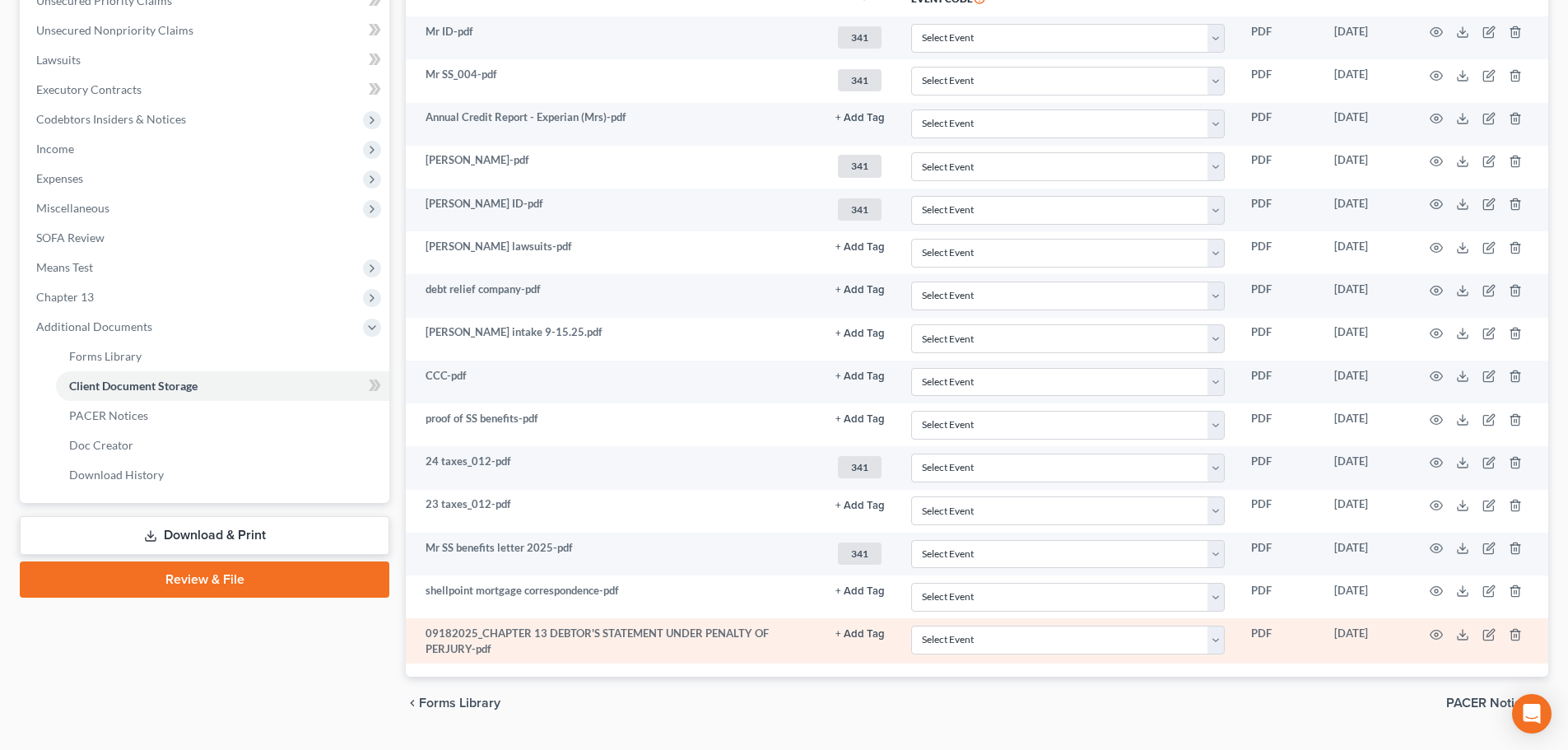
click at [861, 632] on button "+ Add Tag" at bounding box center [860, 634] width 50 height 11
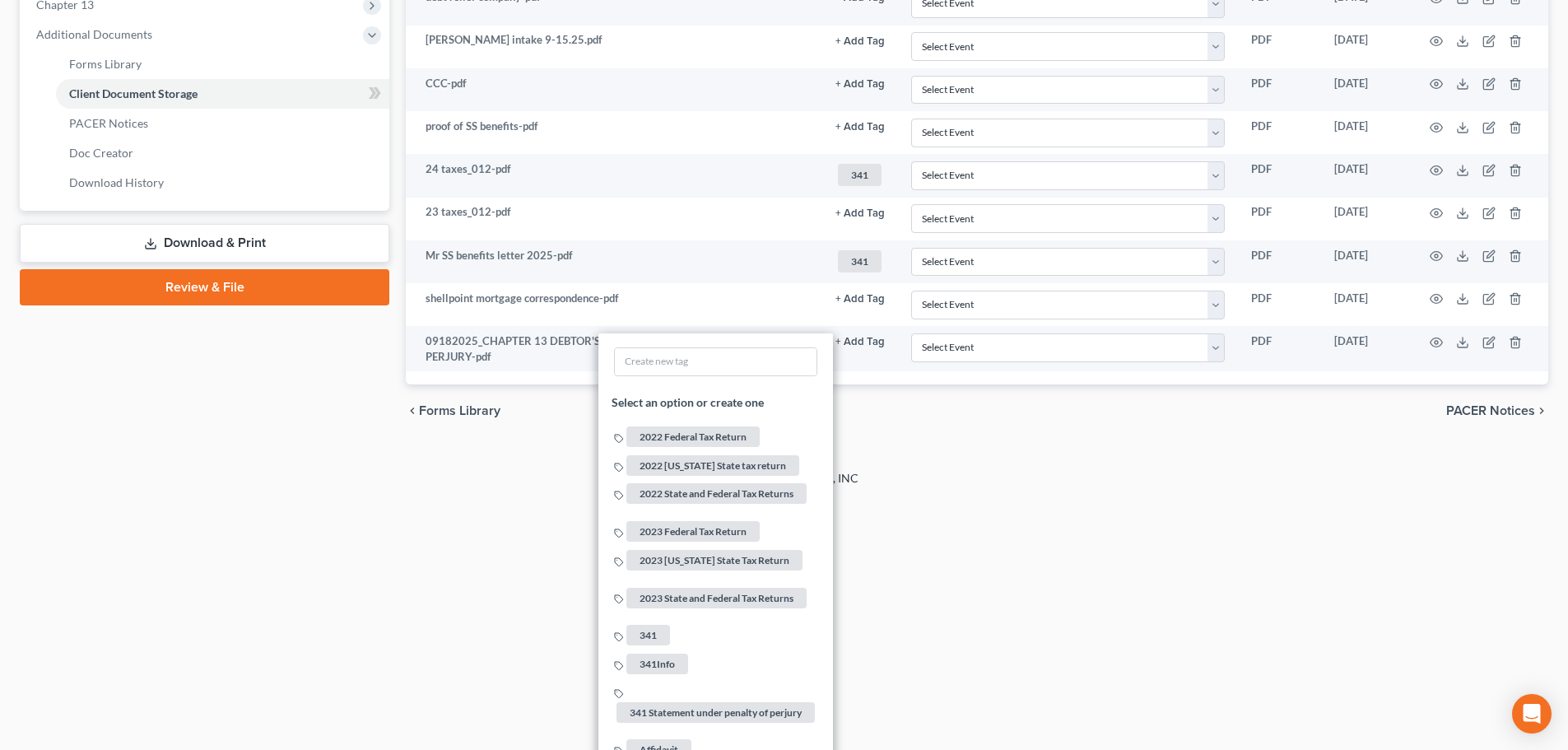
scroll to position [751, 0]
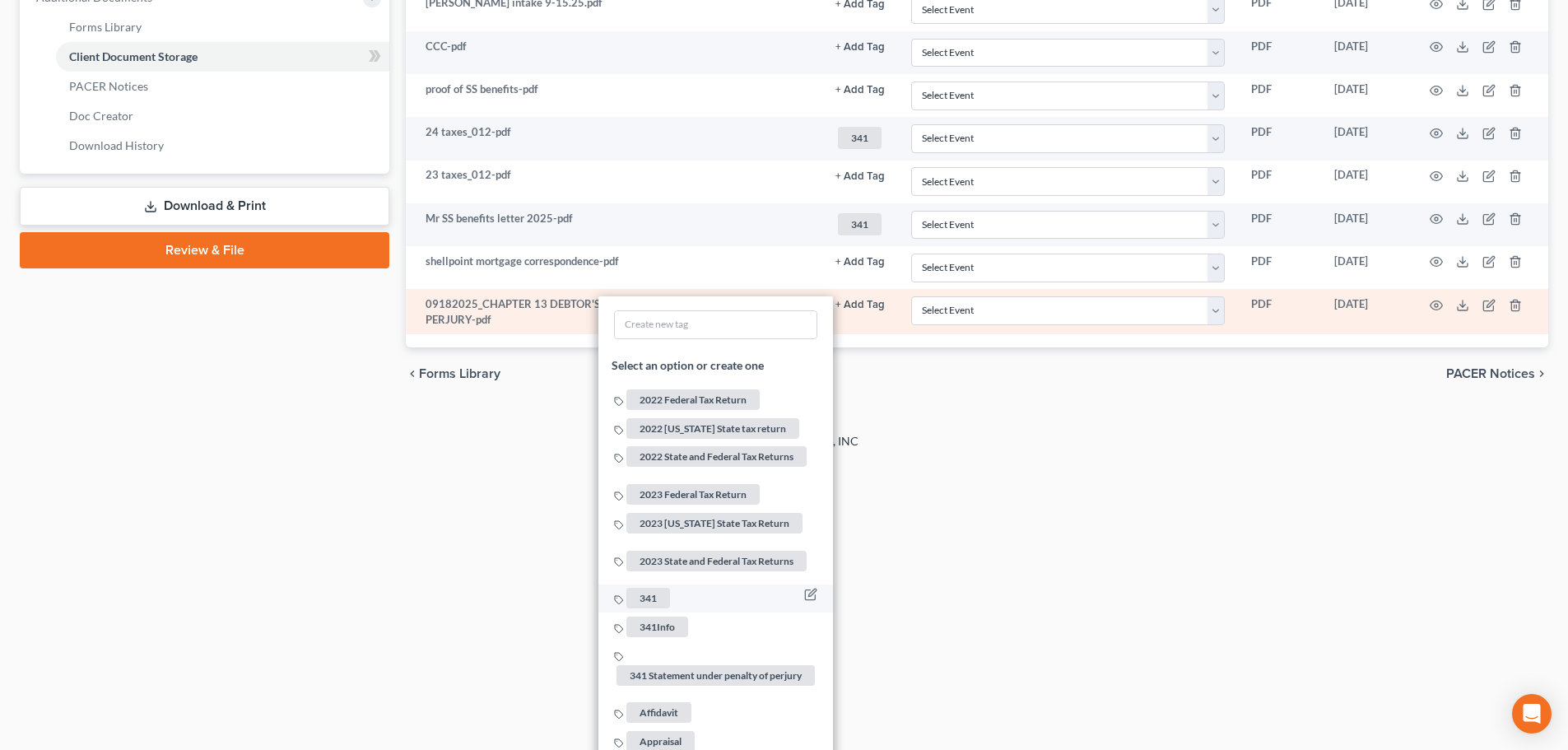
click at [650, 592] on span "341" at bounding box center [648, 598] width 43 height 21
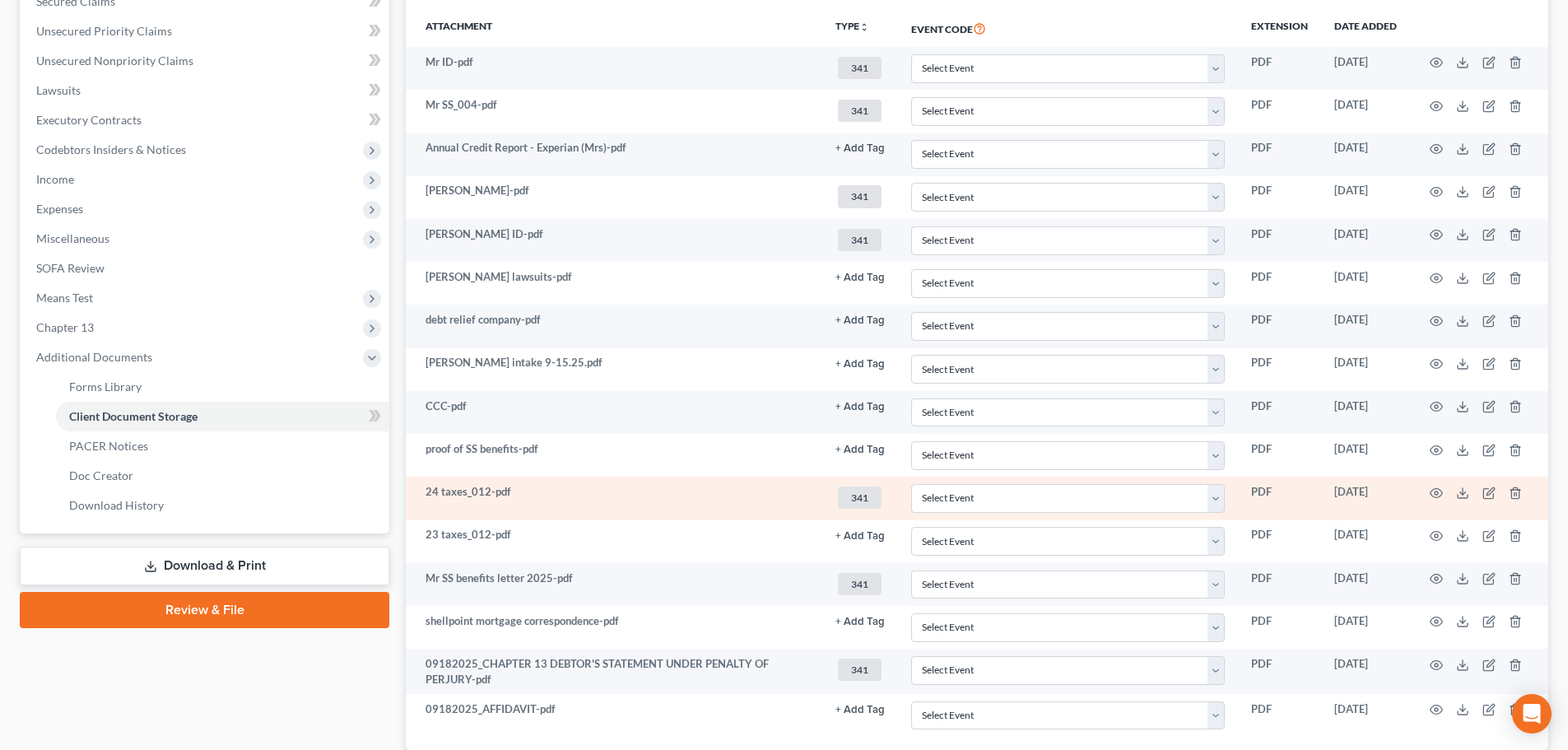
scroll to position [507, 0]
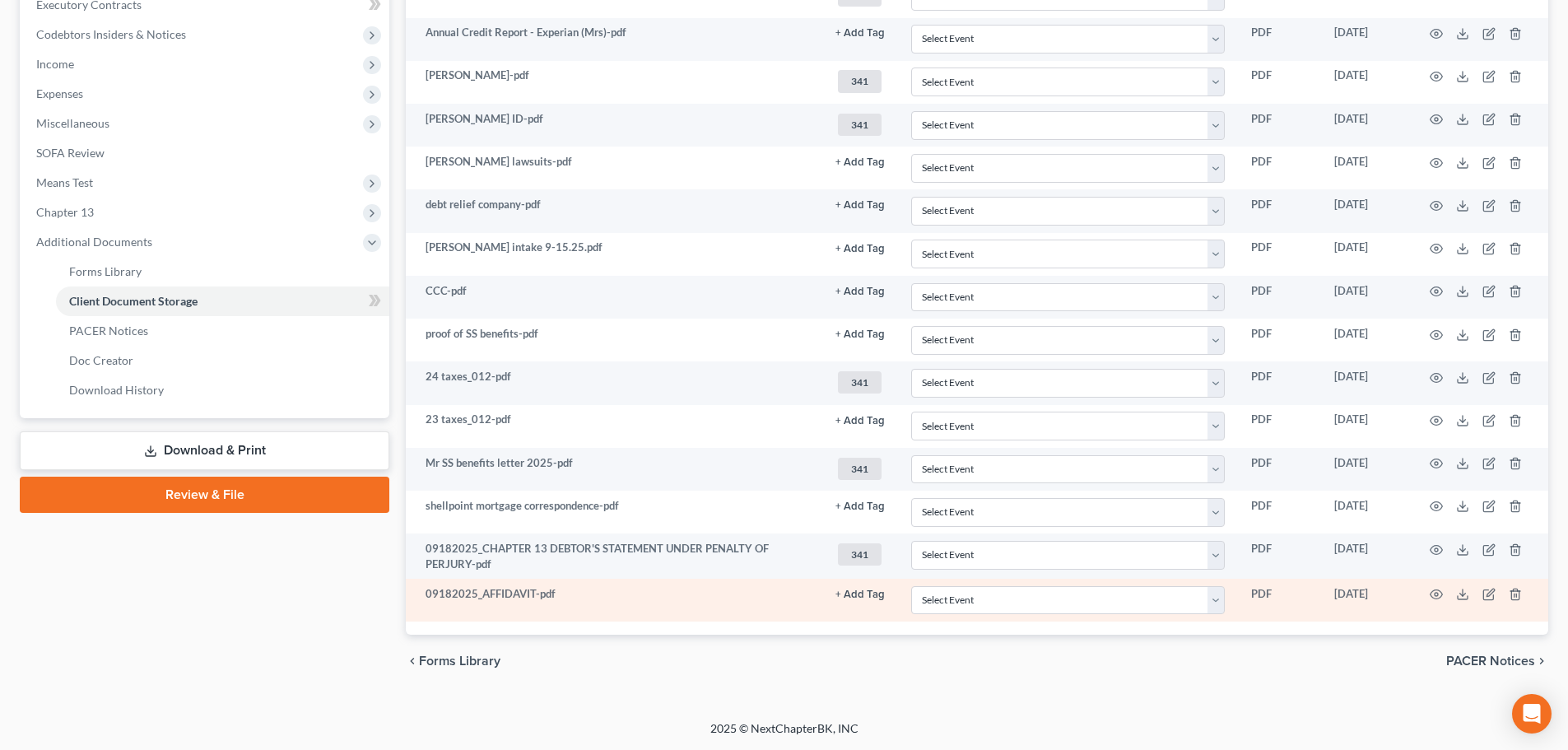
click at [861, 591] on button "+ Add Tag" at bounding box center [860, 594] width 50 height 11
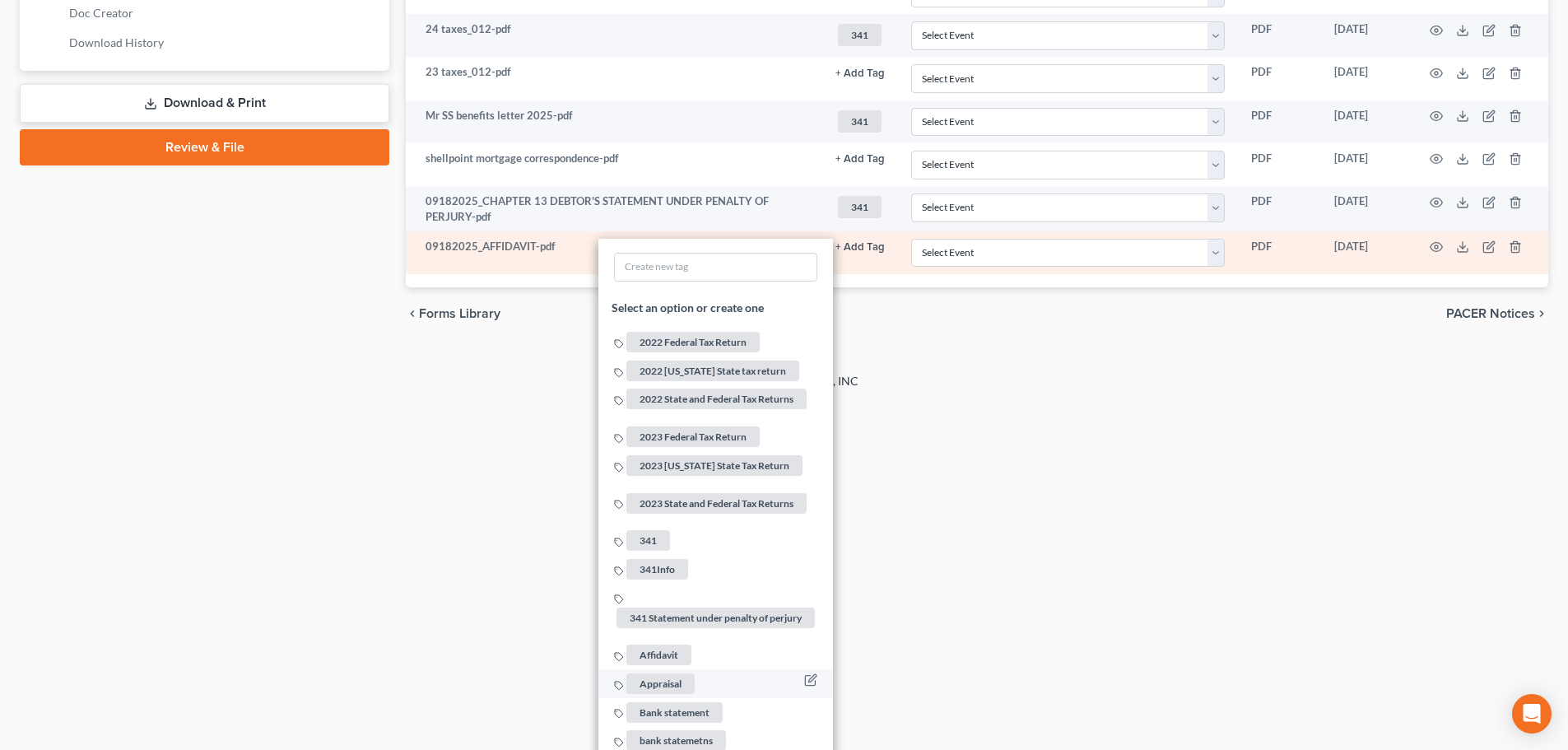
scroll to position [918, 0]
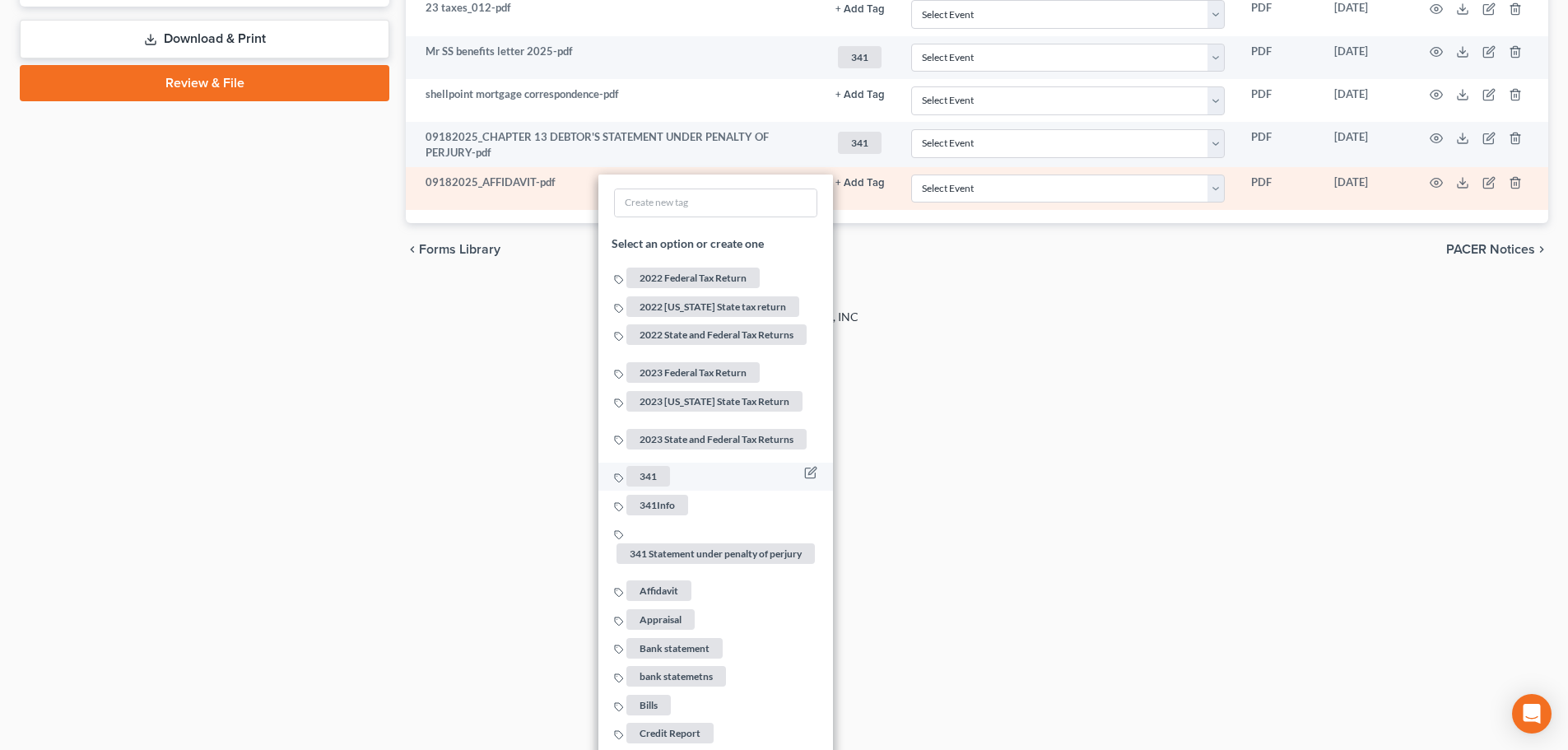
click at [659, 466] on span "341" at bounding box center [648, 476] width 43 height 21
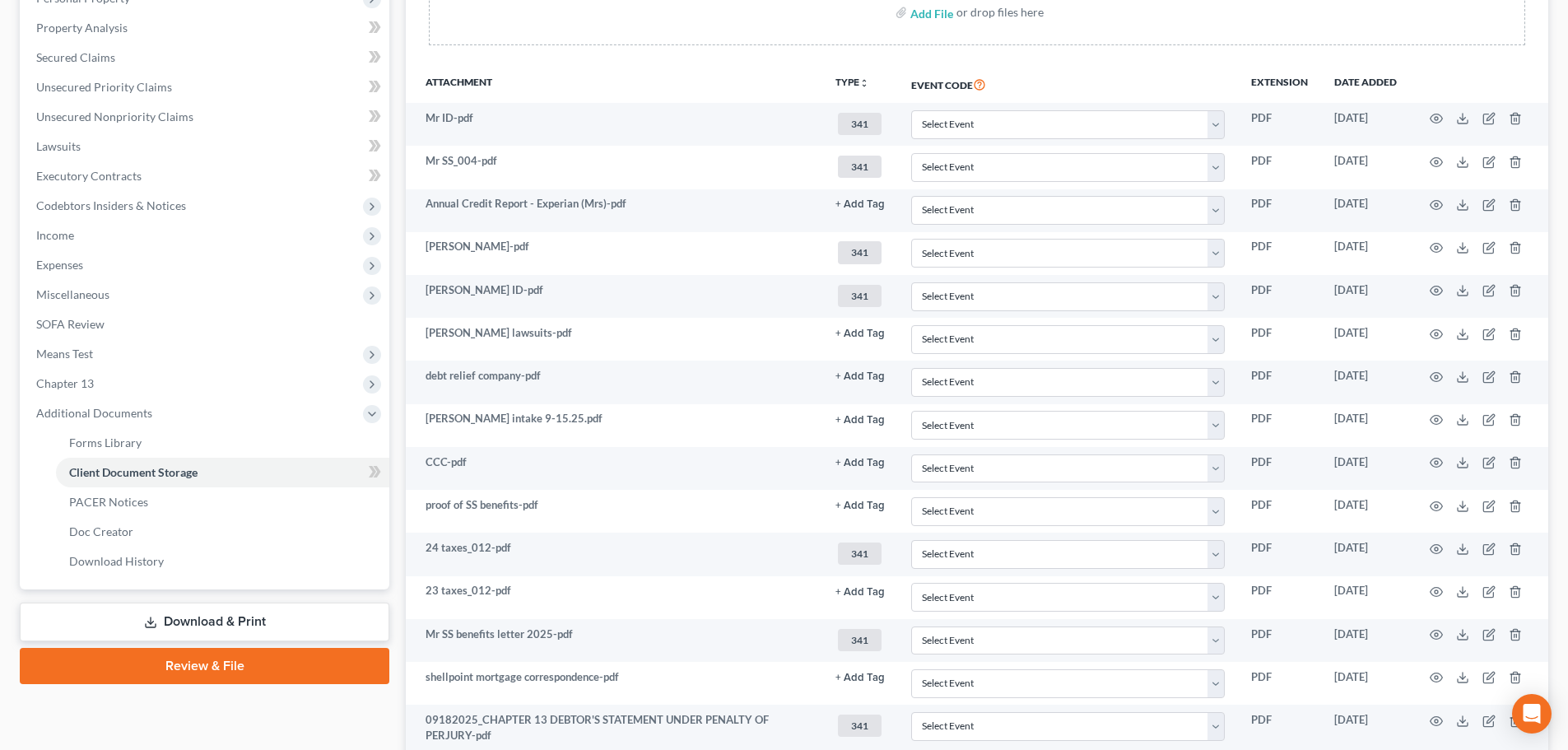
scroll to position [0, 0]
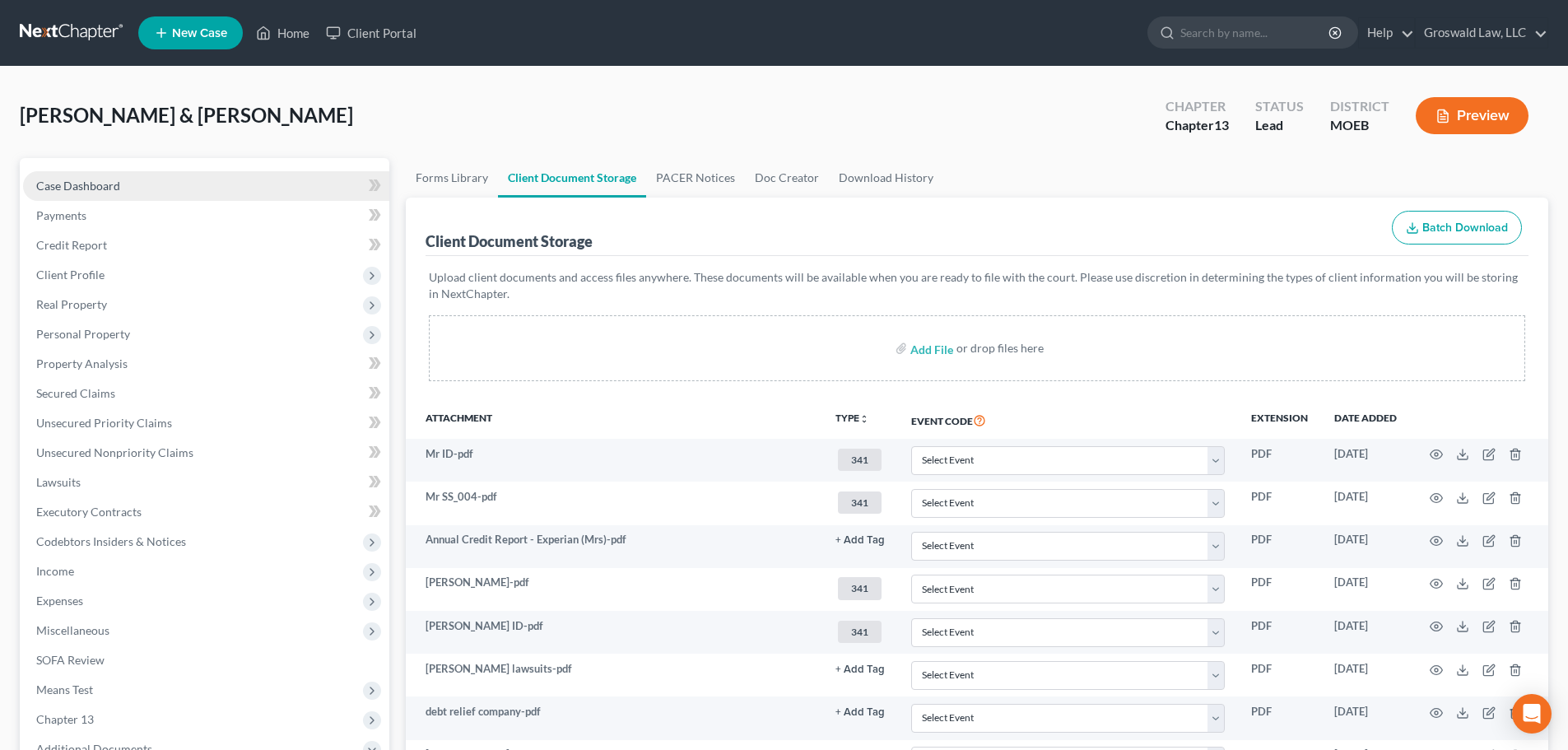
click at [216, 179] on link "Case Dashboard" at bounding box center [206, 186] width 366 height 30
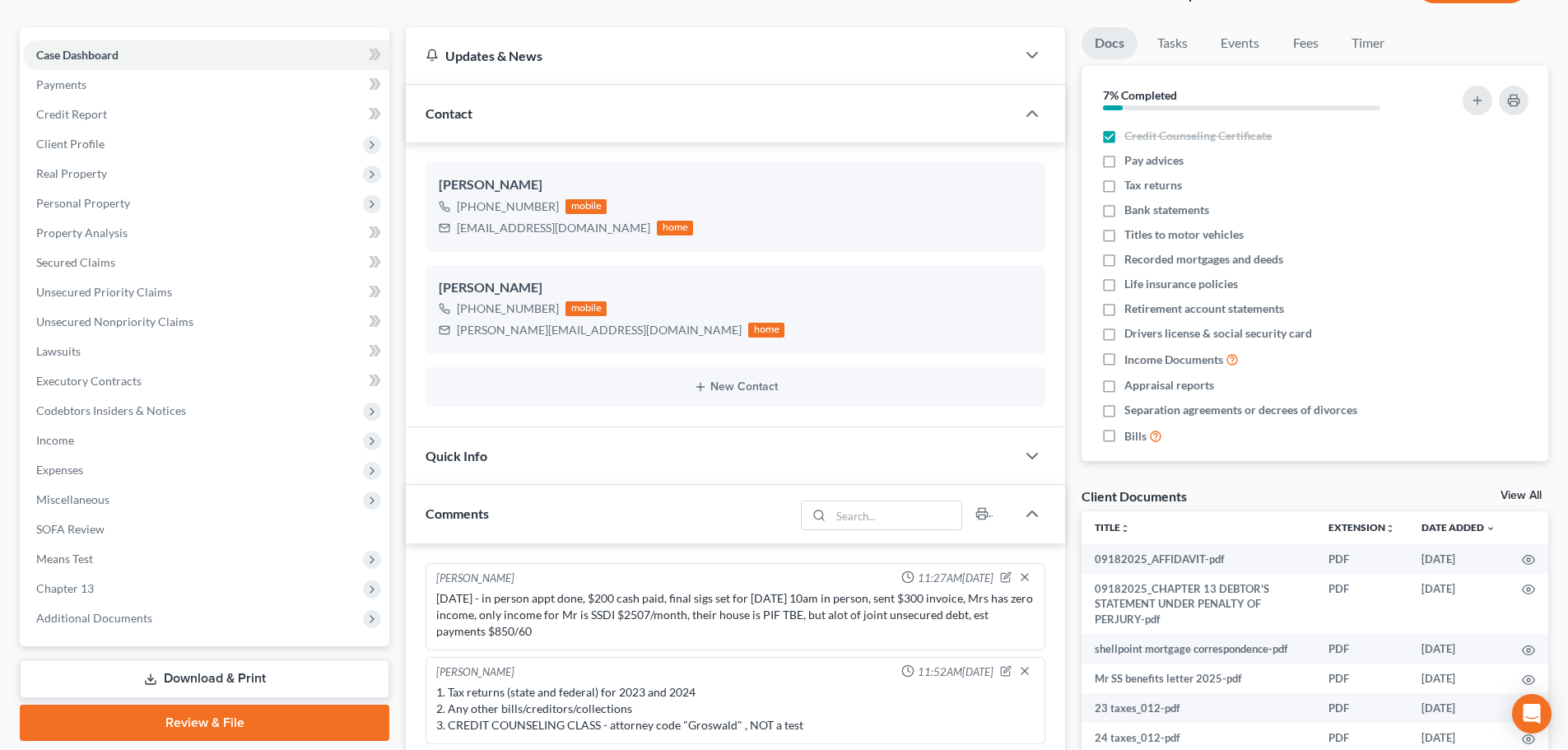
scroll to position [563, 0]
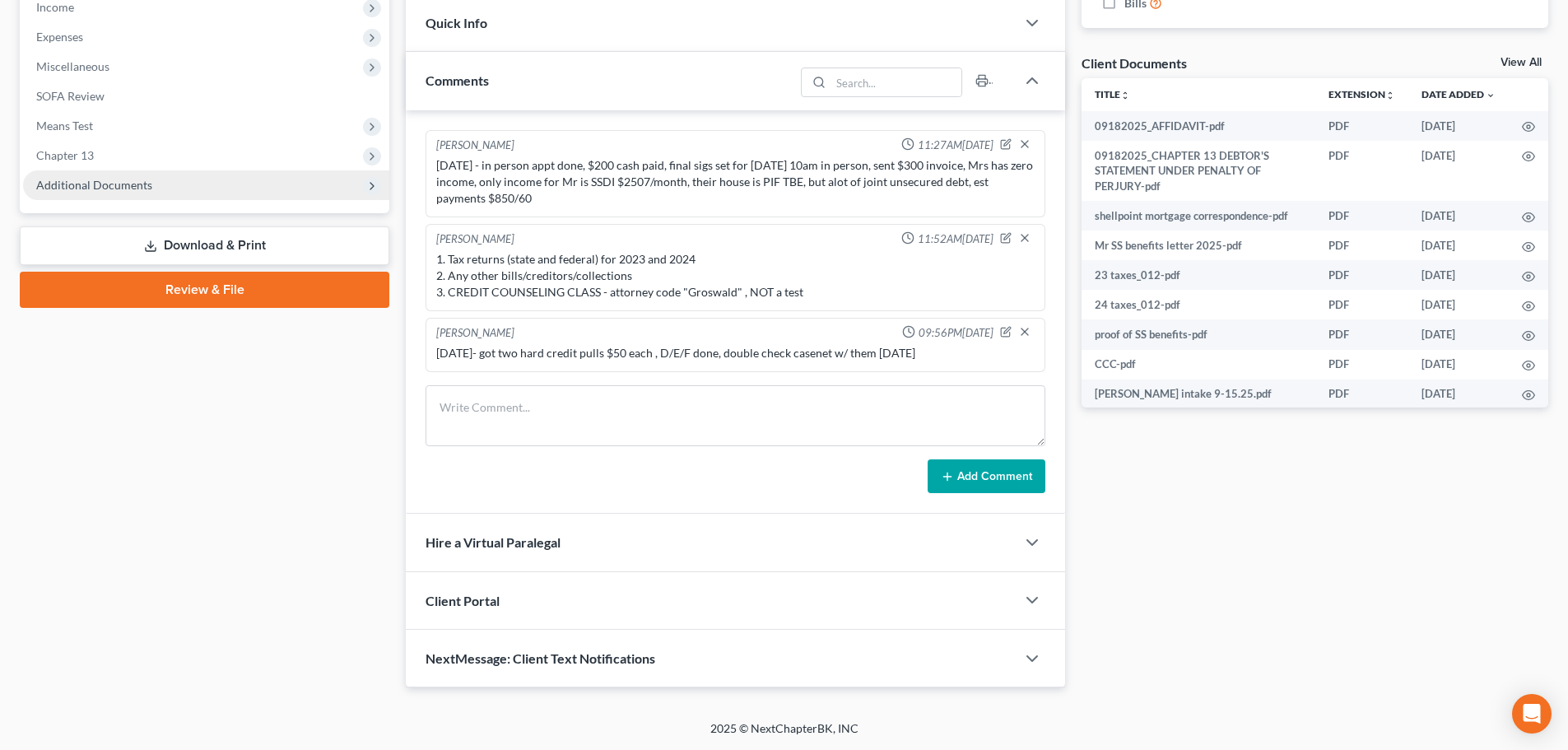
click at [124, 191] on span "Additional Documents" at bounding box center [94, 184] width 116 height 14
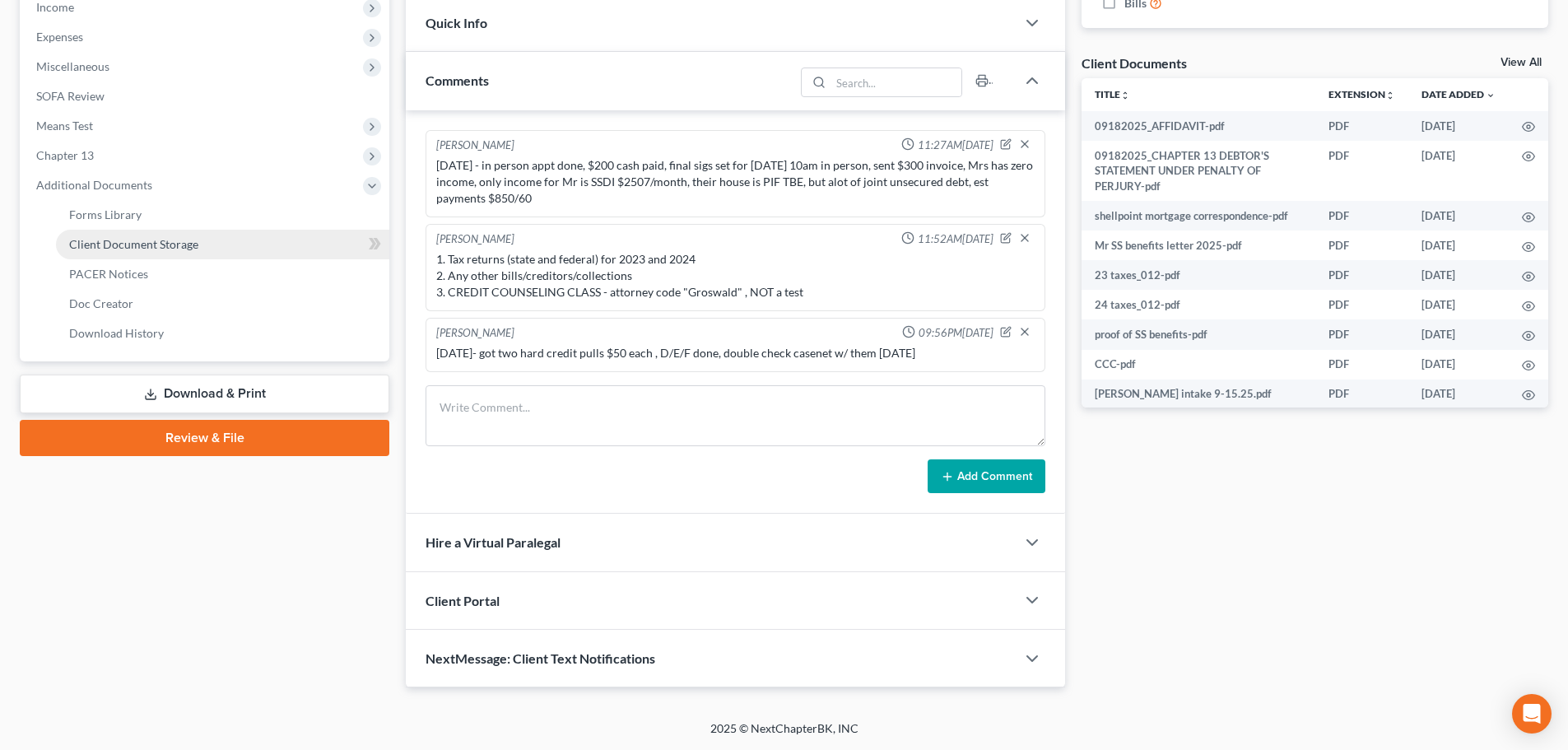
click at [220, 244] on link "Client Document Storage" at bounding box center [223, 244] width 333 height 30
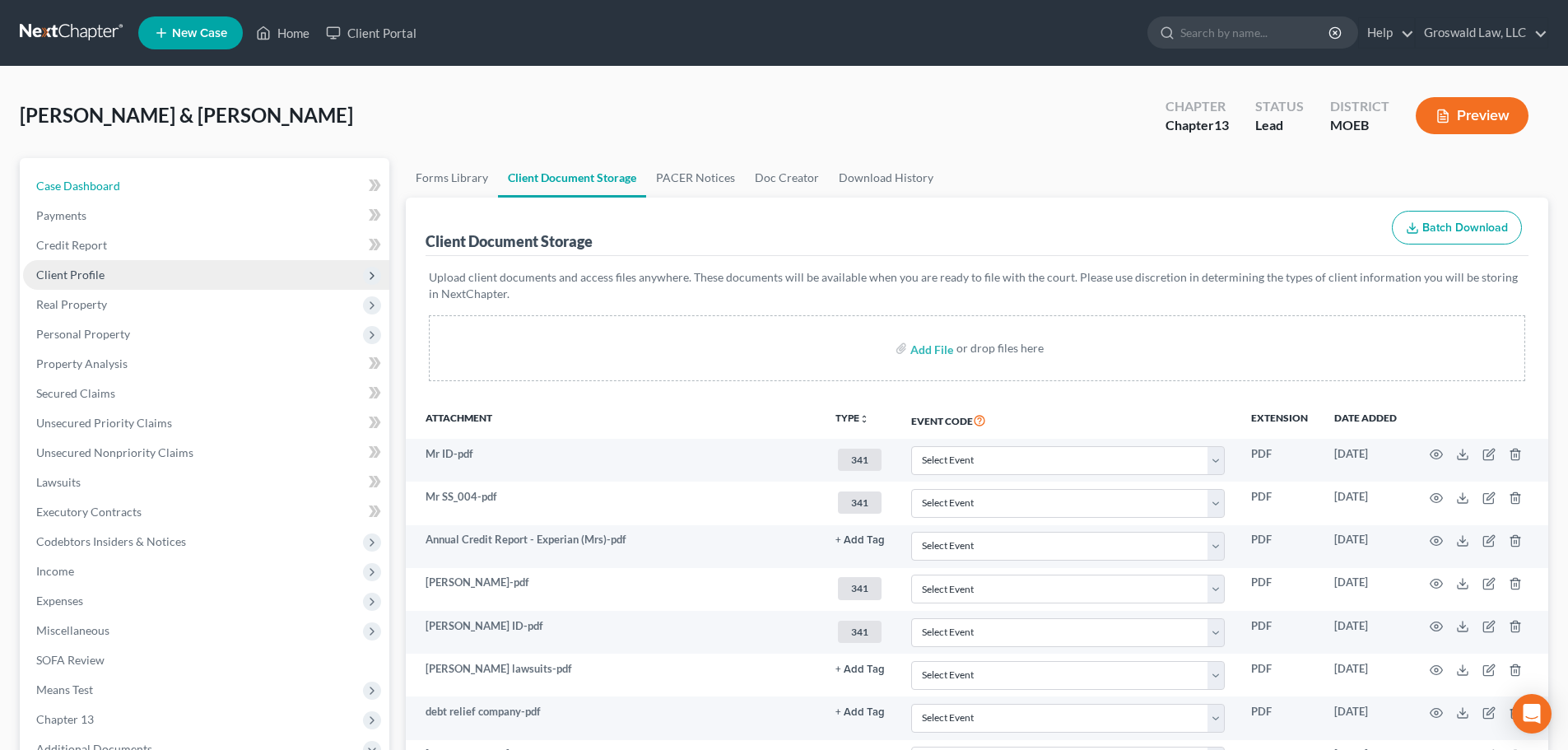
click at [86, 184] on span "Case Dashboard" at bounding box center [78, 185] width 84 height 14
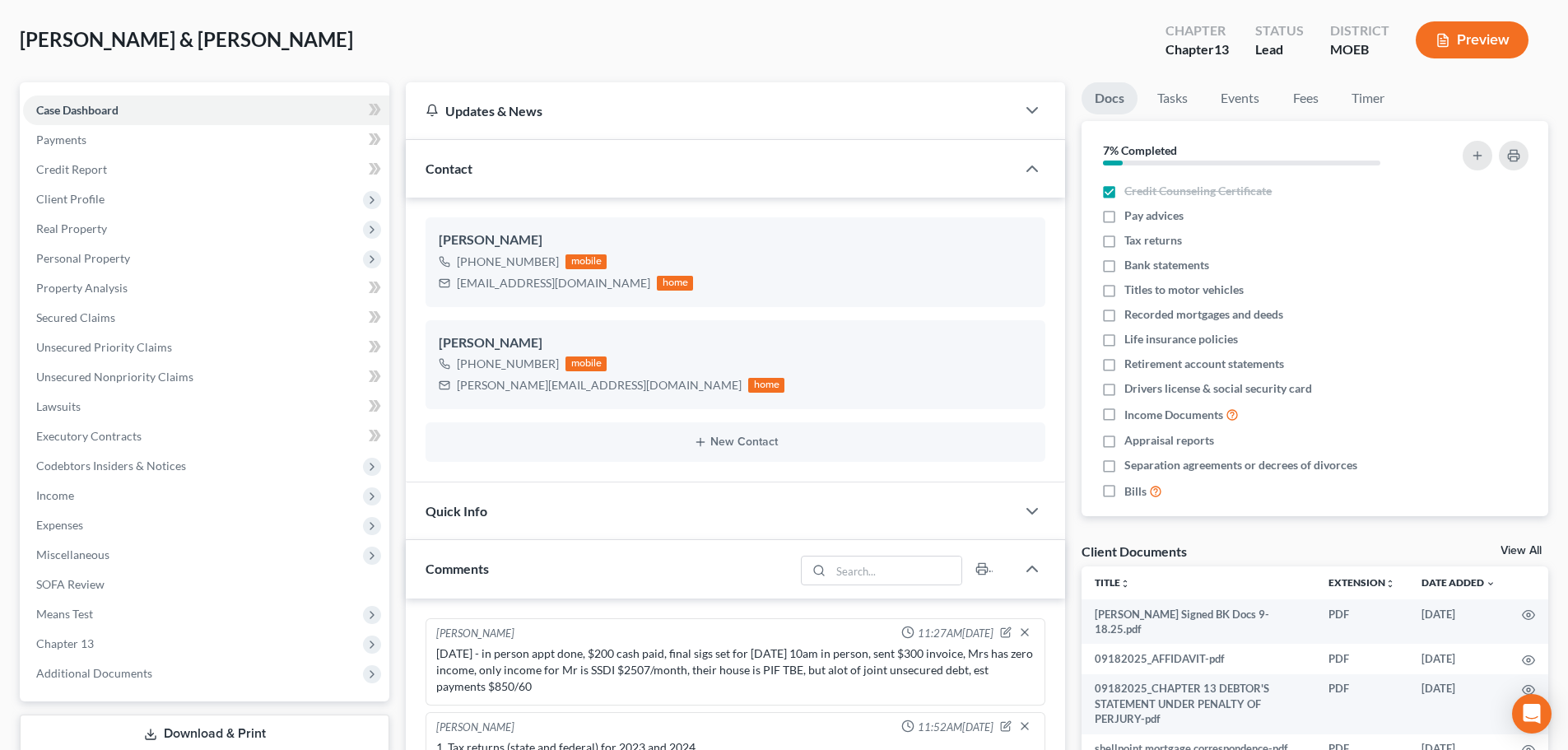
scroll to position [563, 0]
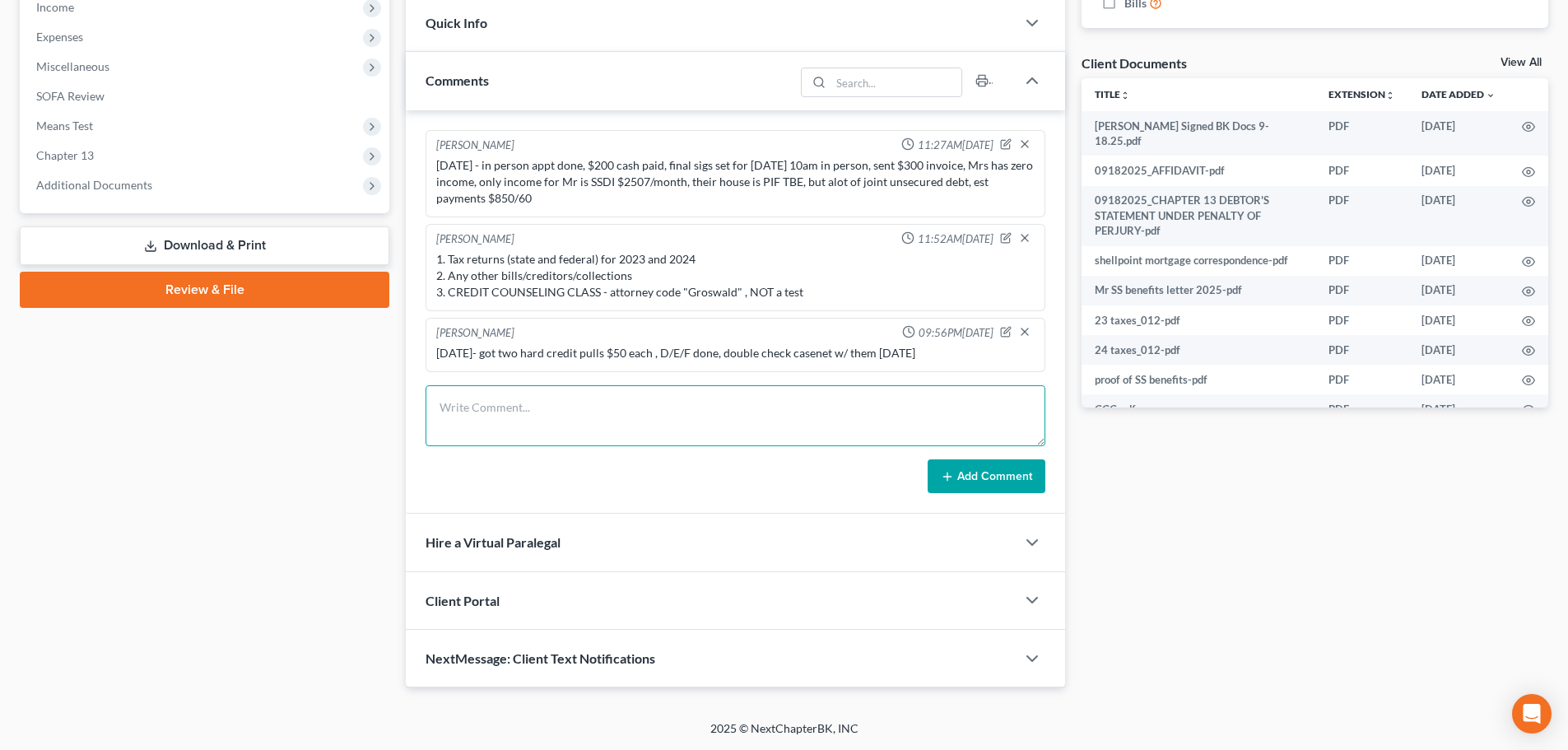
click at [563, 409] on textarea at bounding box center [736, 415] width 620 height 61
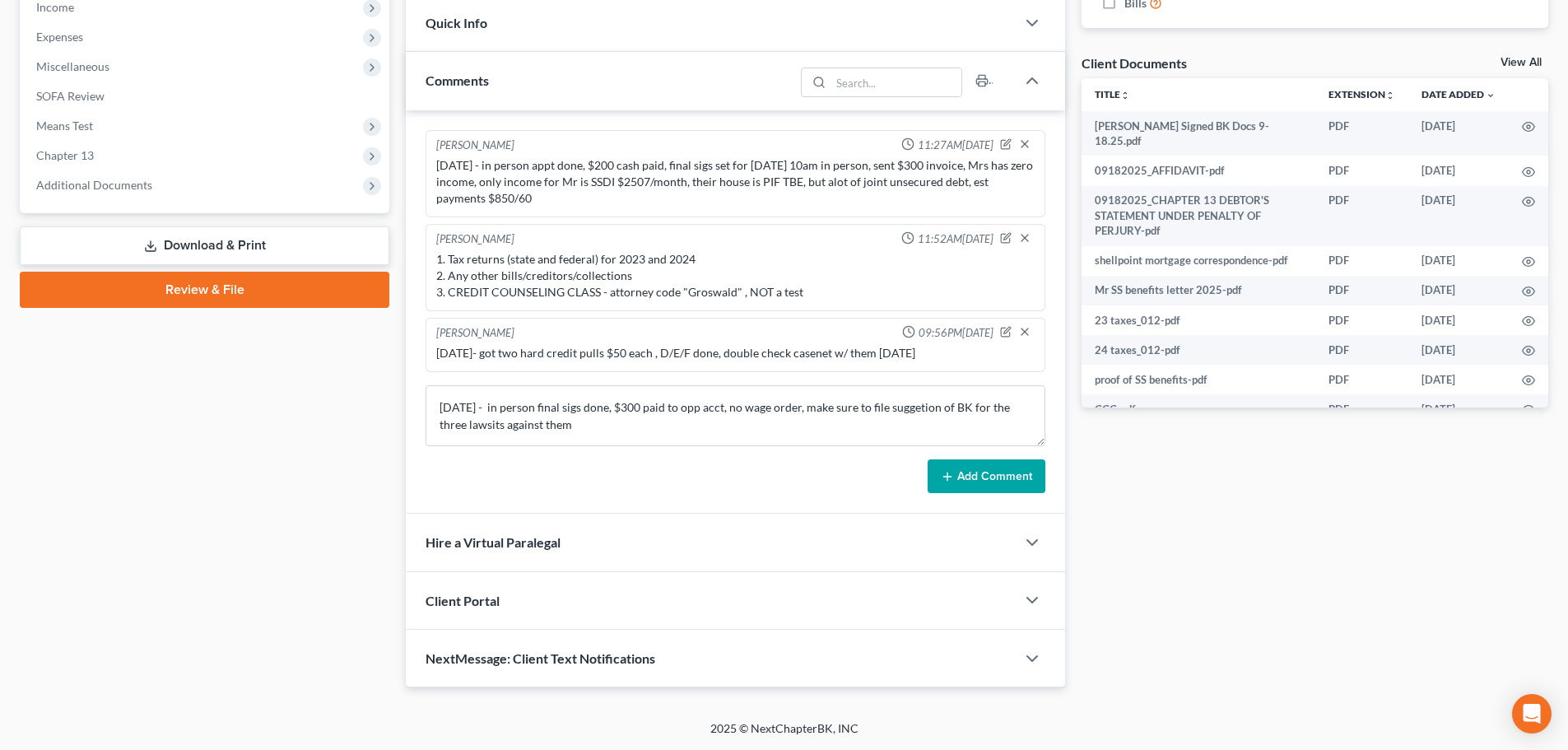
click at [978, 478] on button "Add Comment" at bounding box center [986, 476] width 118 height 34
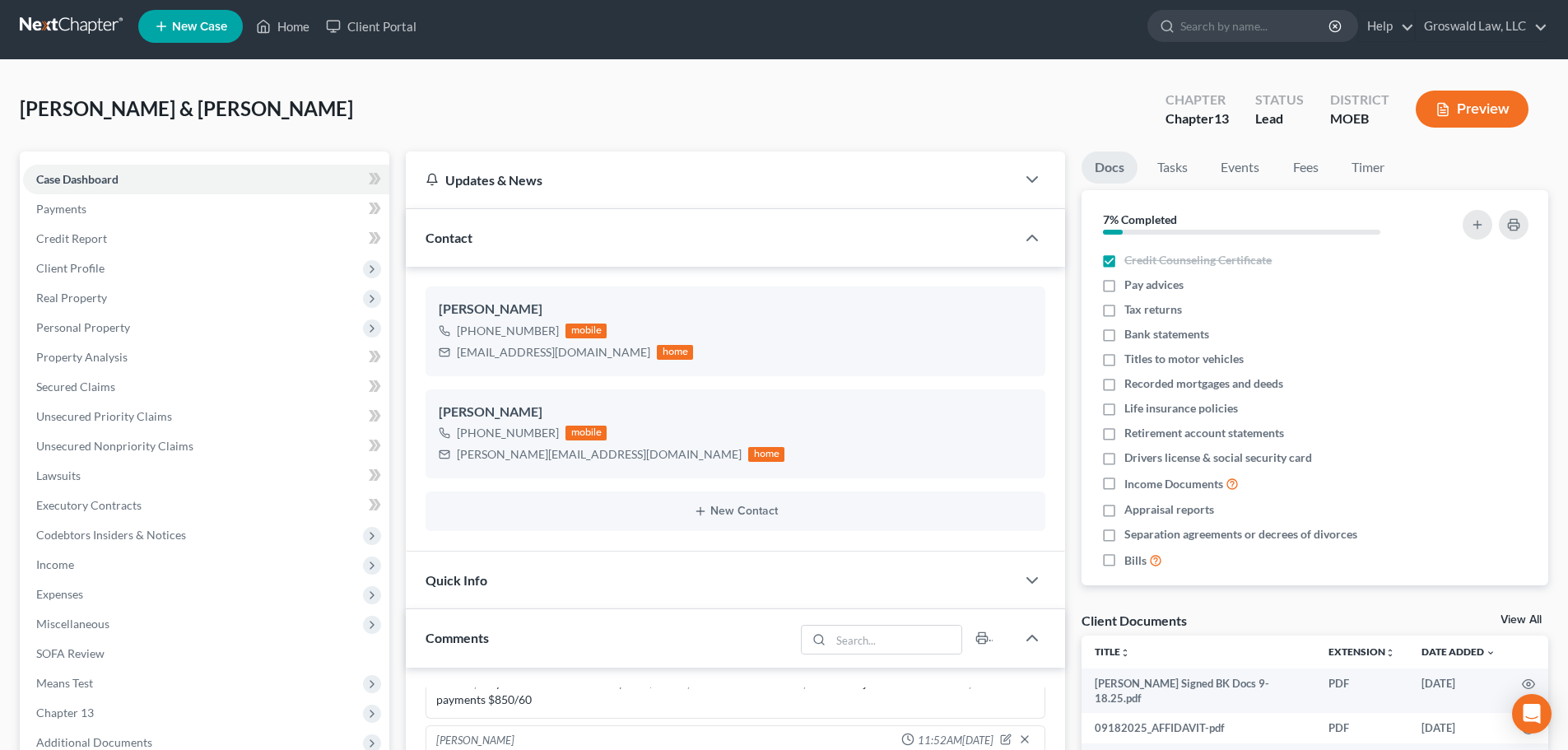
scroll to position [0, 0]
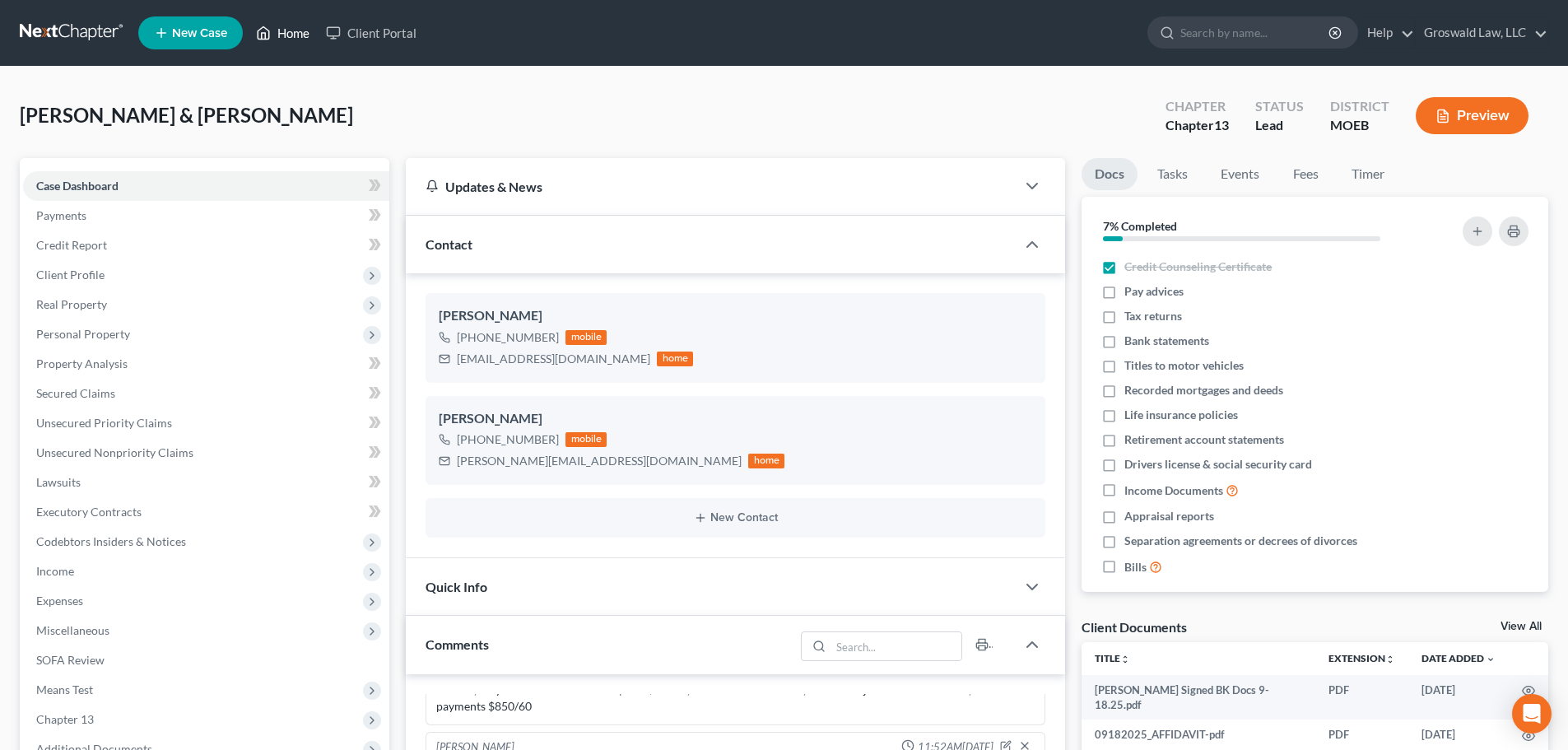
click at [279, 44] on link "Home" at bounding box center [282, 33] width 70 height 30
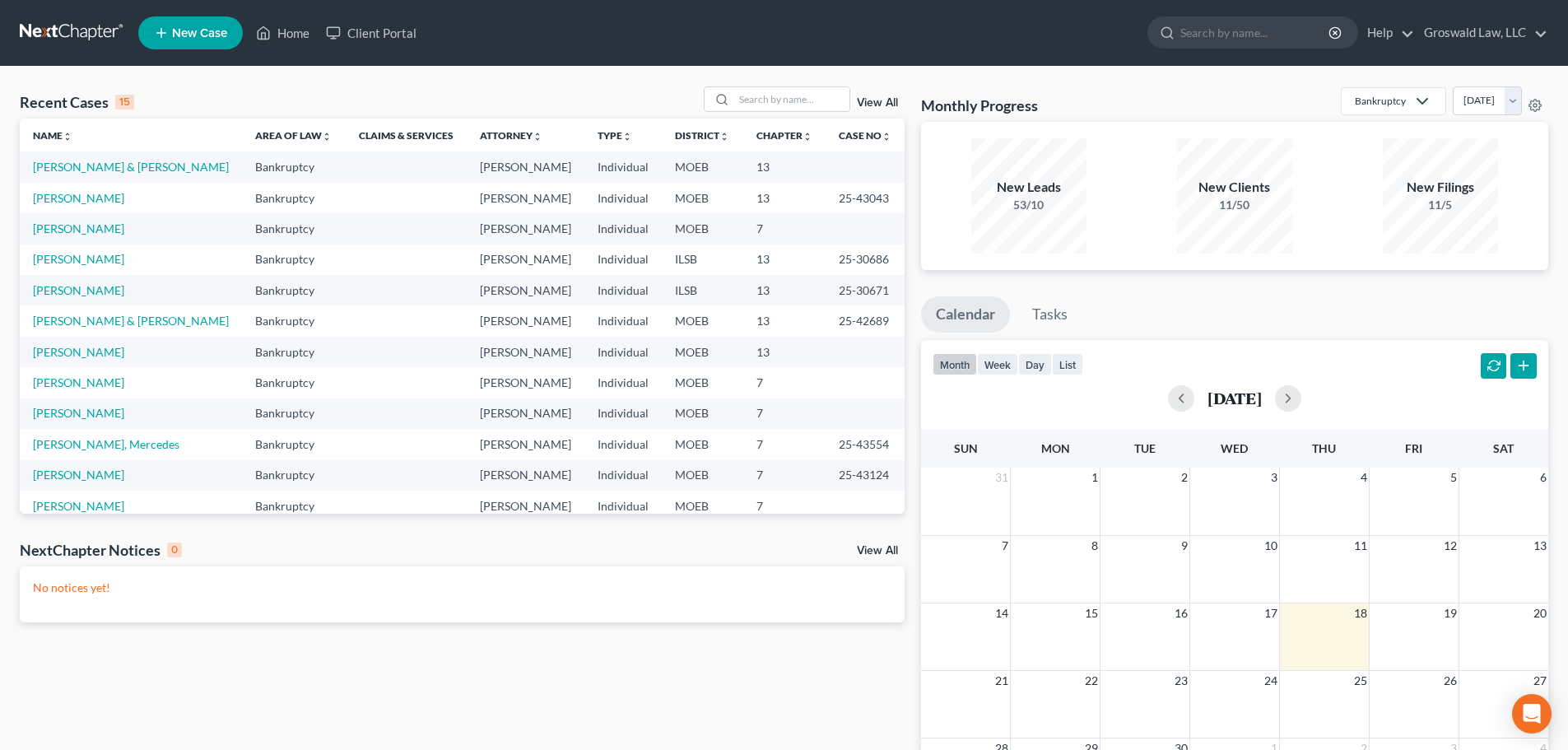
click at [170, 44] on link "New Case" at bounding box center [190, 33] width 104 height 33
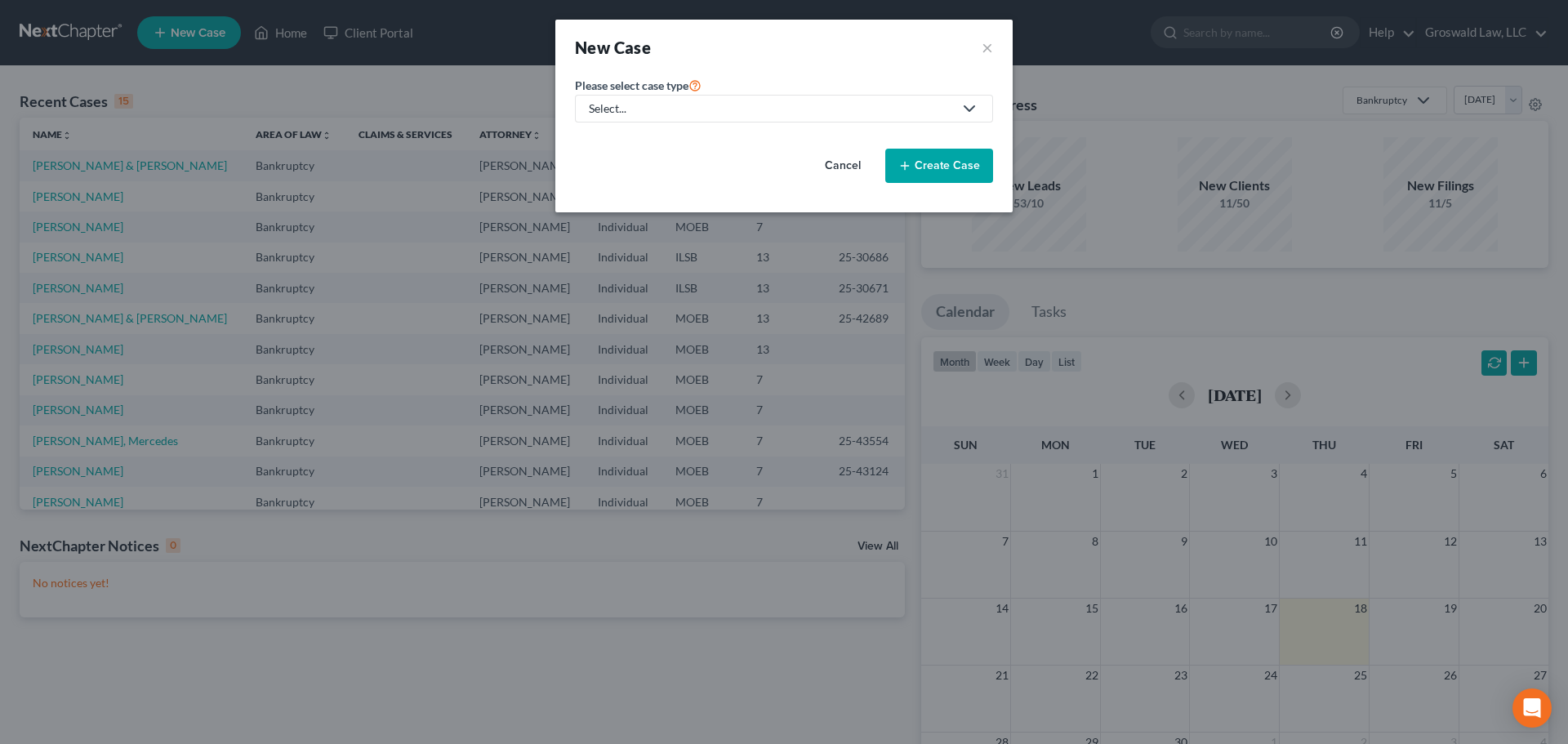
click at [733, 112] on div "Select..." at bounding box center [771, 109] width 364 height 16
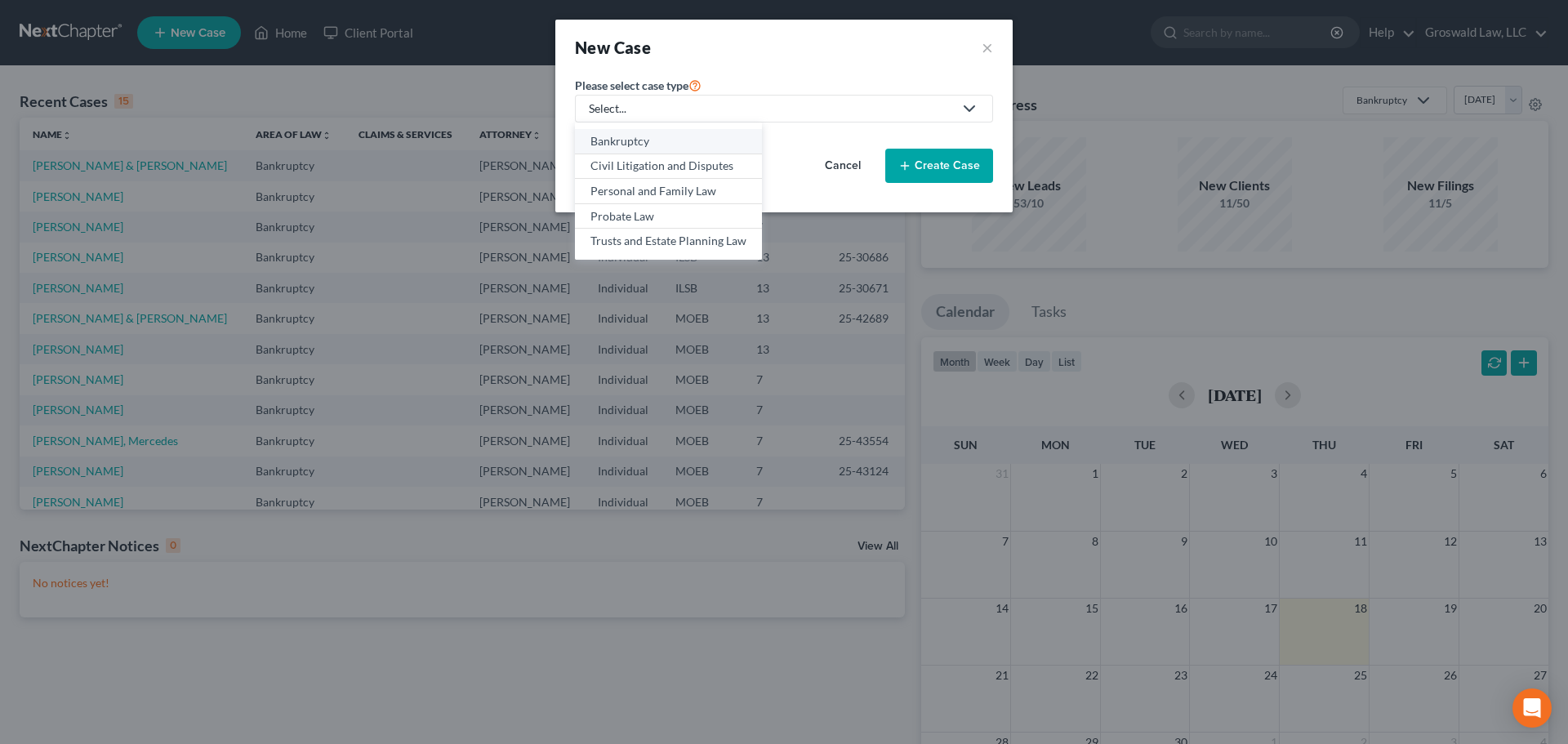
click at [693, 150] on link "Bankruptcy" at bounding box center [669, 142] width 187 height 25
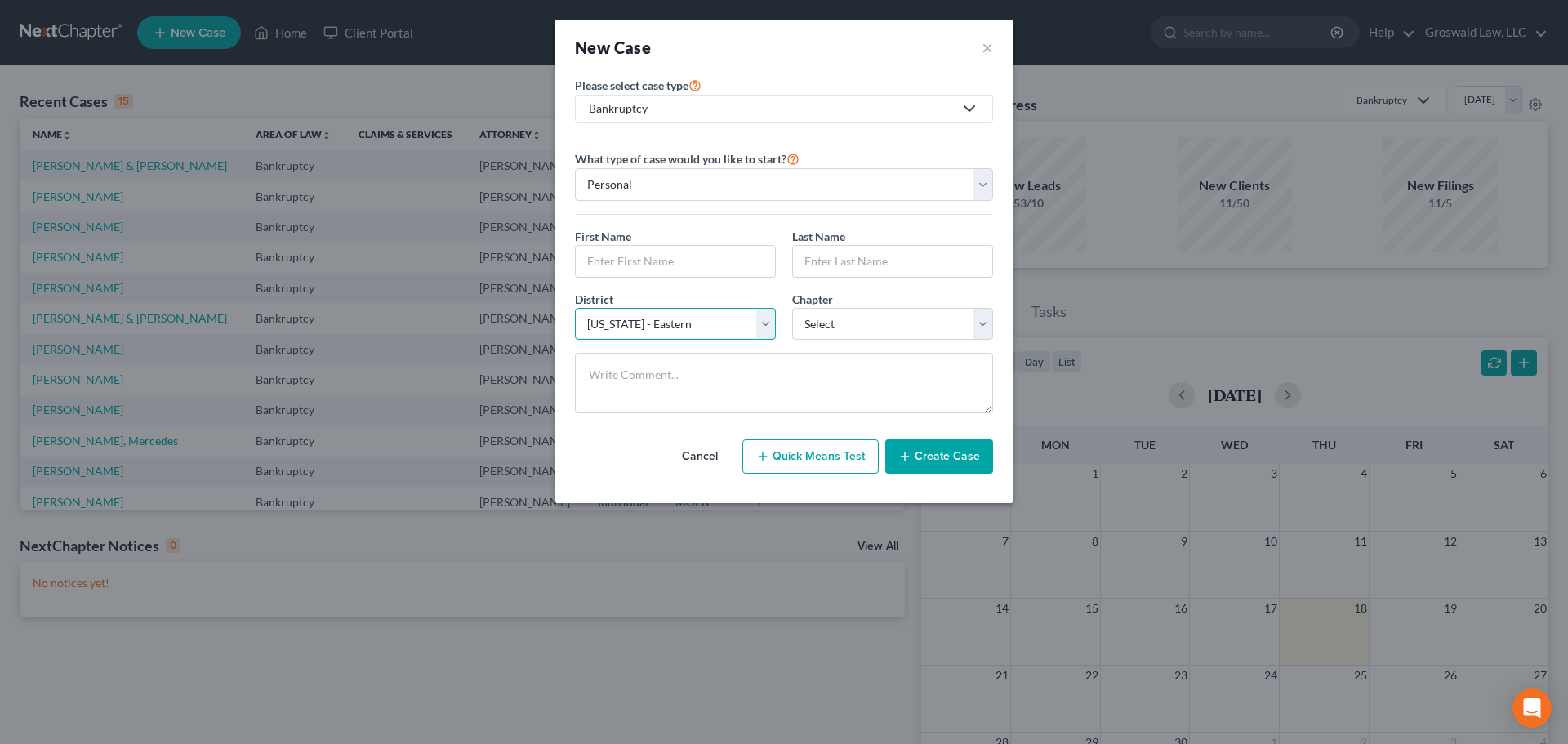
click at [710, 325] on select "Select [US_STATE] - [GEOGRAPHIC_DATA] [US_STATE] - [GEOGRAPHIC_DATA][US_STATE] …" at bounding box center [675, 324] width 200 height 32
click at [575, 308] on select "Select [US_STATE] - [GEOGRAPHIC_DATA] [US_STATE] - [GEOGRAPHIC_DATA][US_STATE] …" at bounding box center [675, 324] width 200 height 32
click at [985, 50] on button "×" at bounding box center [987, 47] width 12 height 22
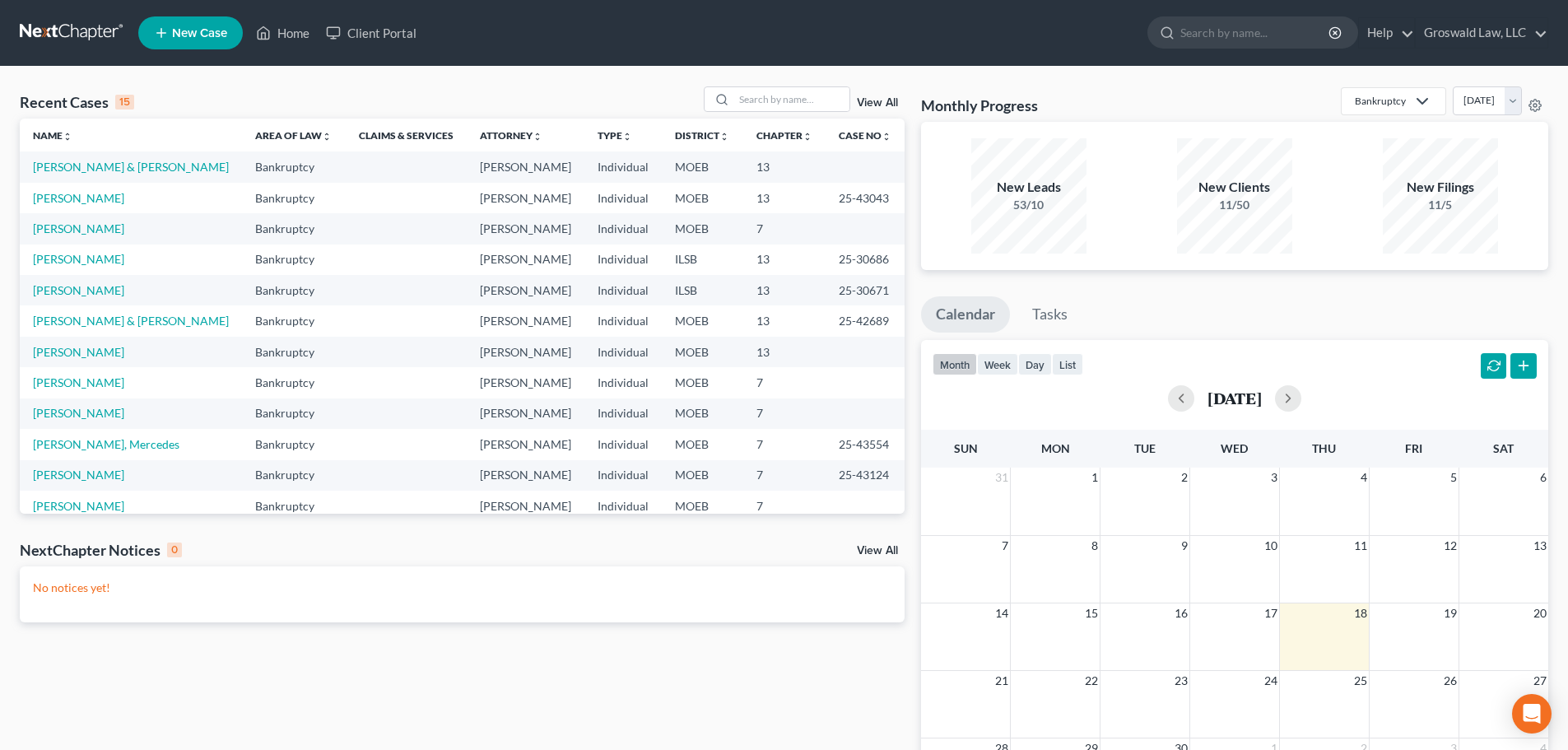
click at [229, 26] on link "New Case" at bounding box center [190, 33] width 104 height 33
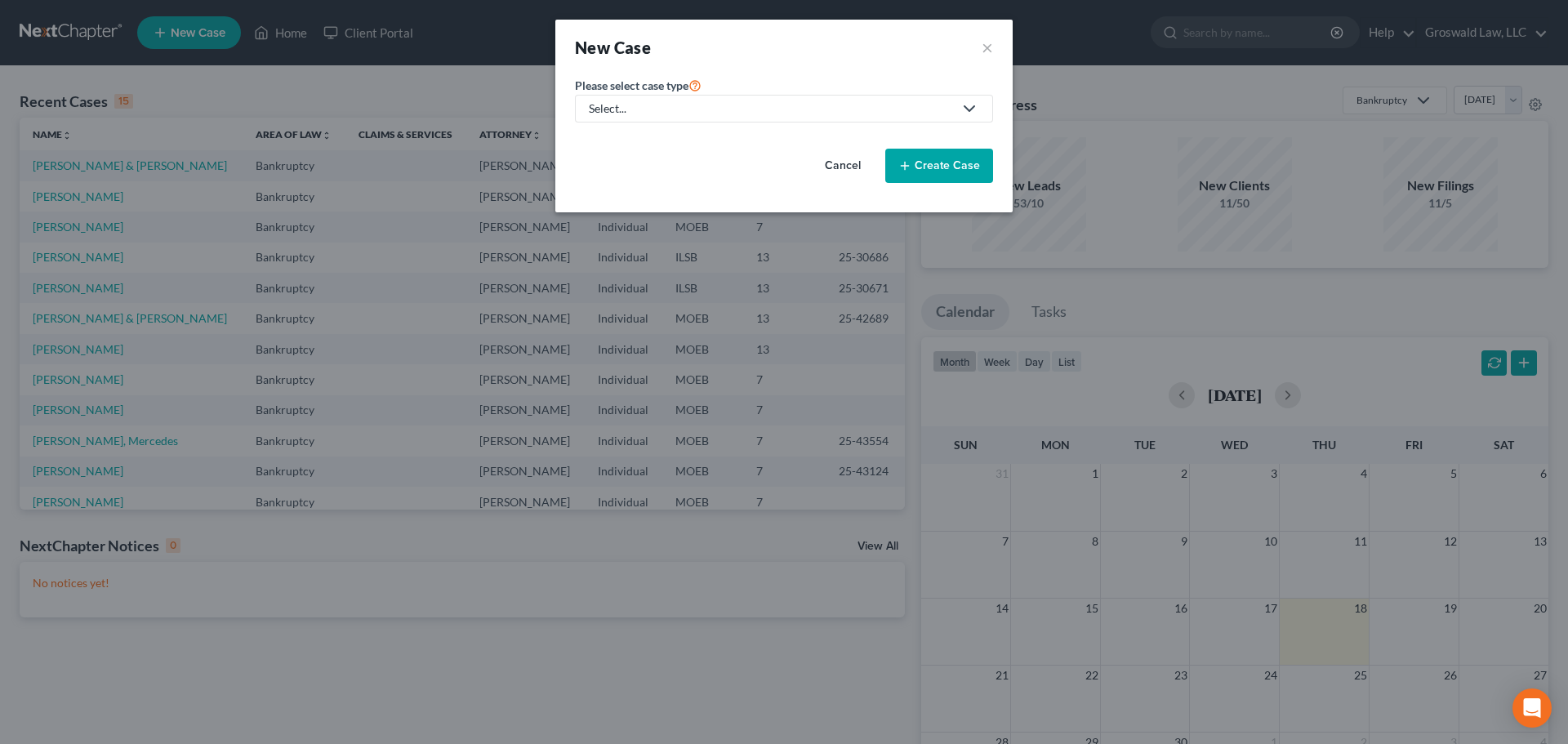
click at [619, 112] on div "Select..." at bounding box center [771, 109] width 364 height 16
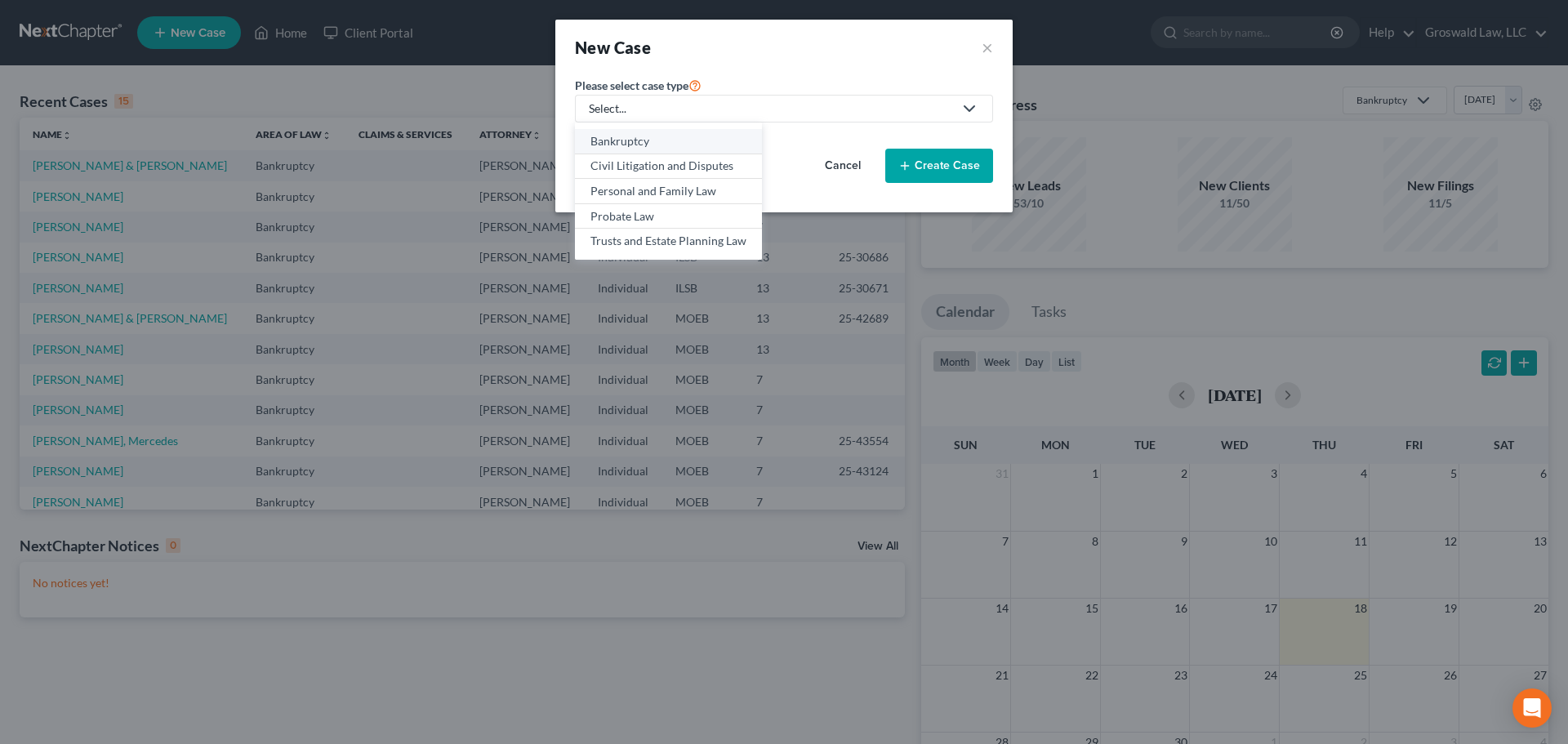
click at [620, 149] on link "Bankruptcy" at bounding box center [669, 142] width 187 height 25
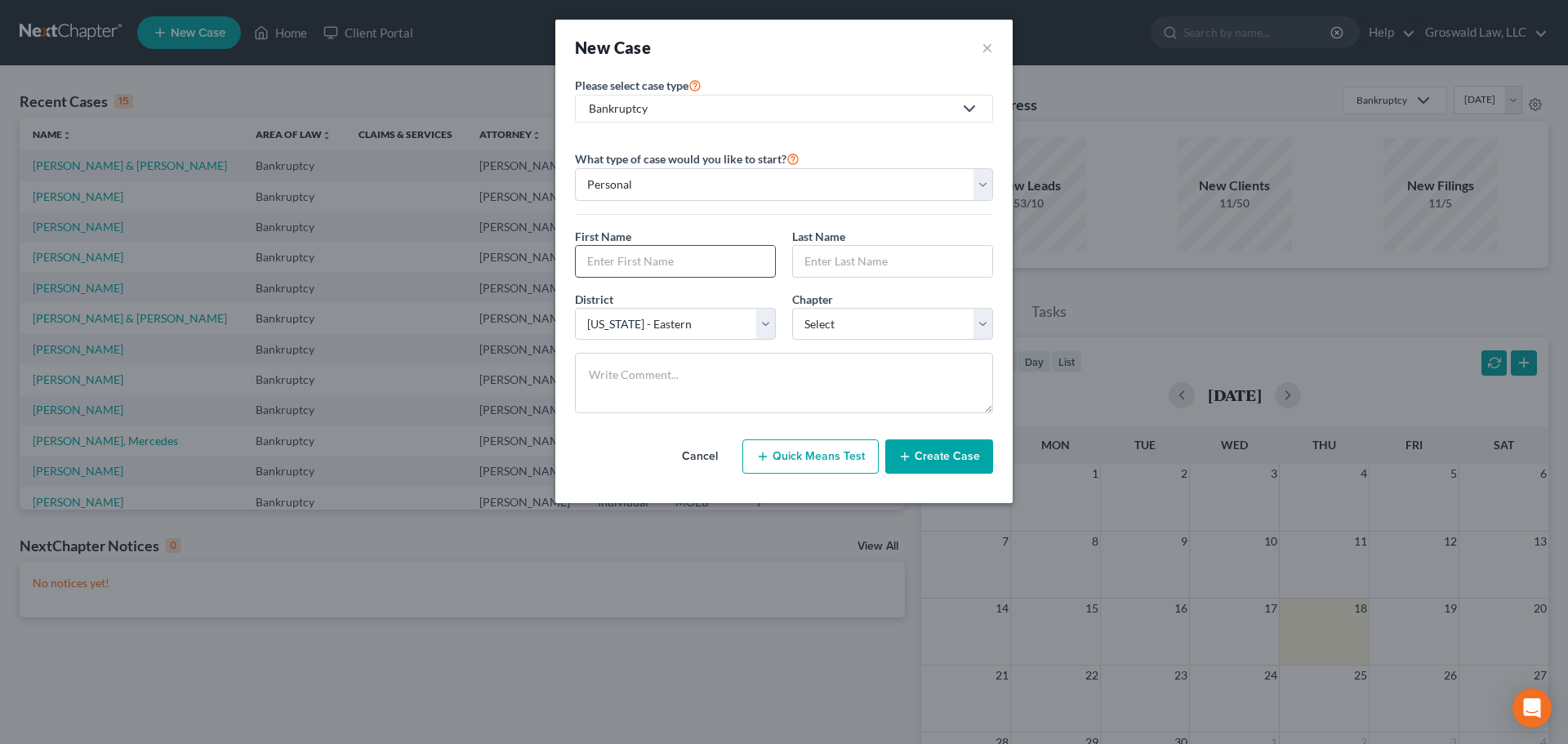
click at [647, 261] on input "text" at bounding box center [675, 261] width 200 height 31
click at [946, 457] on button "Create Case" at bounding box center [940, 456] width 108 height 34
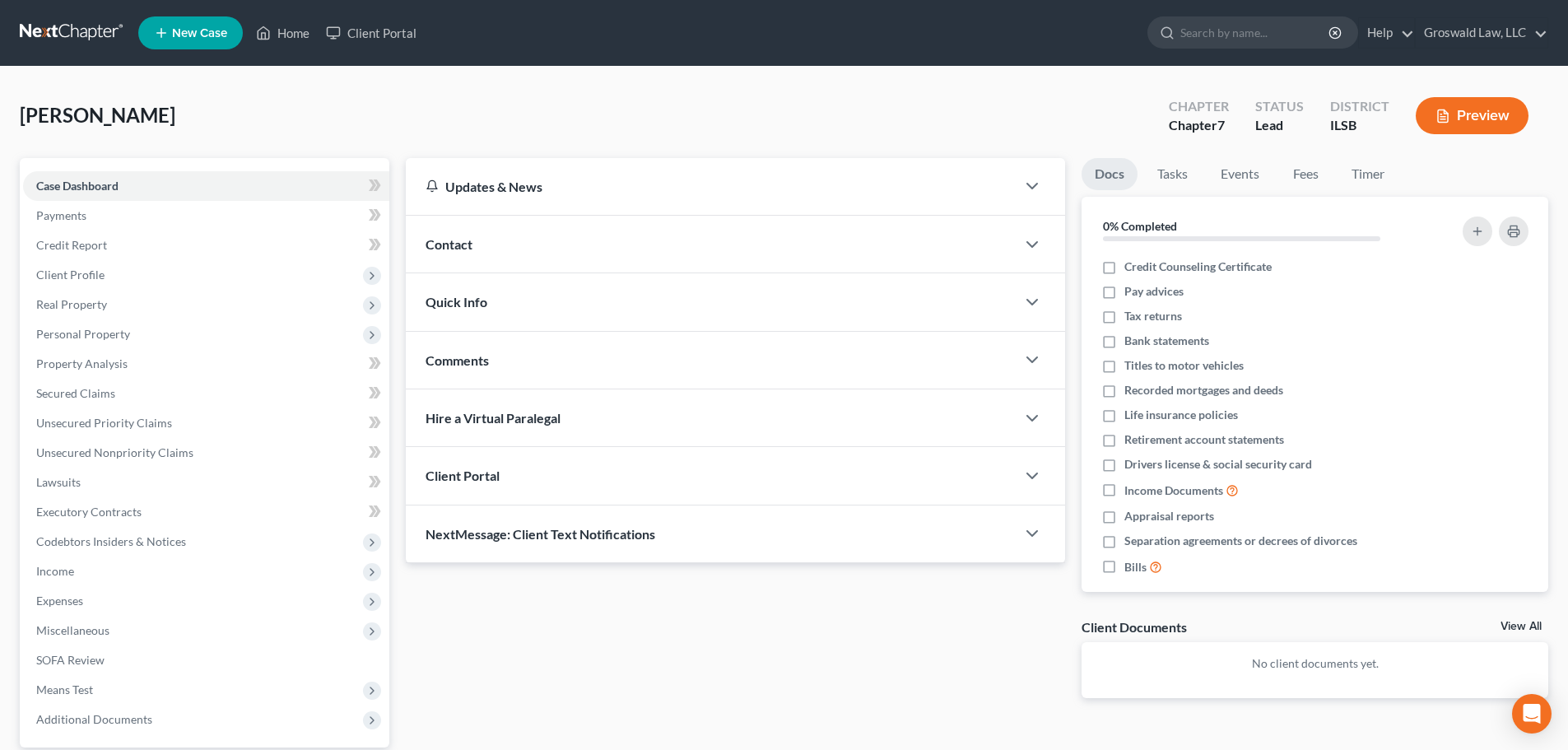
click at [563, 247] on div "Contact" at bounding box center [710, 244] width 610 height 57
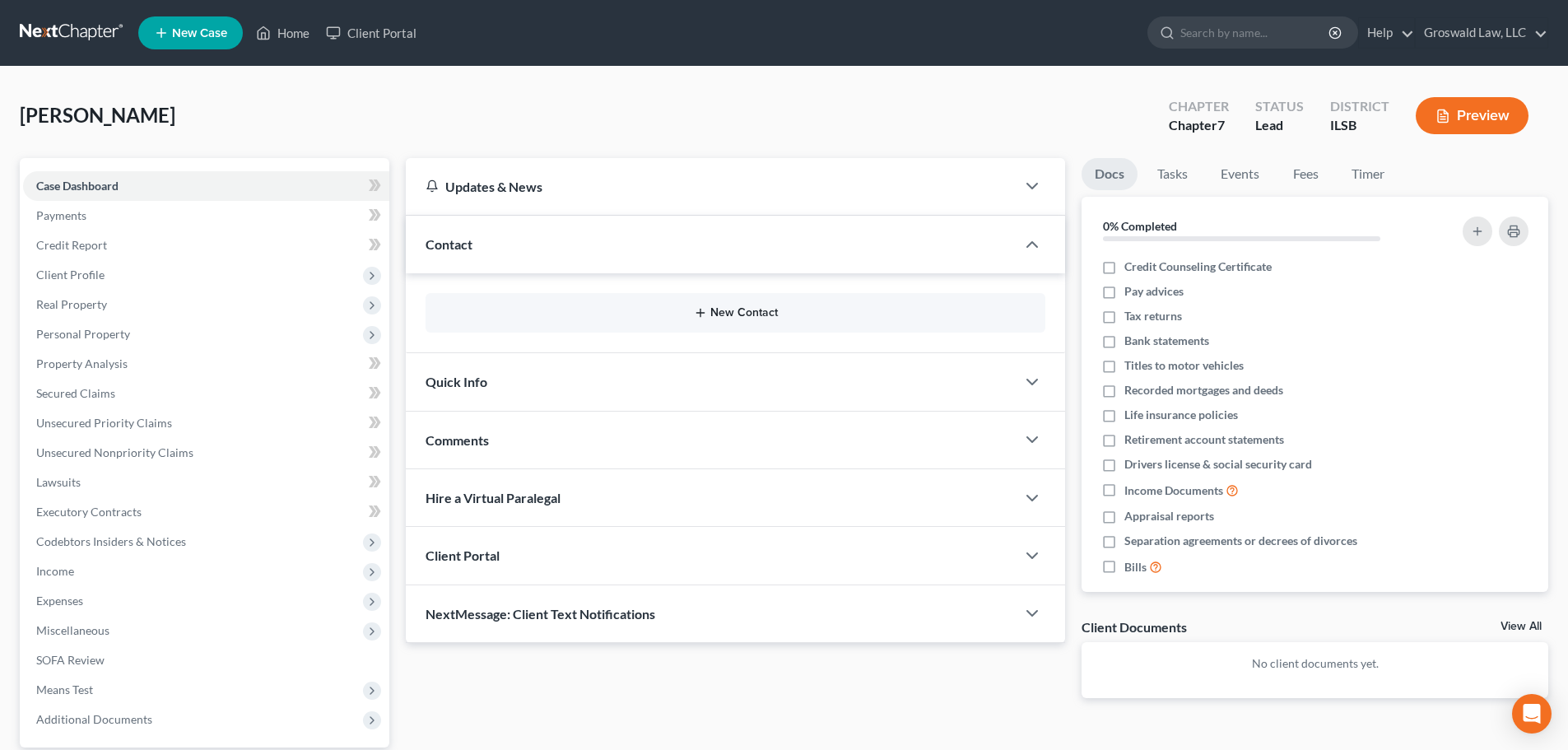
click at [724, 315] on button "New Contact" at bounding box center [735, 312] width 593 height 14
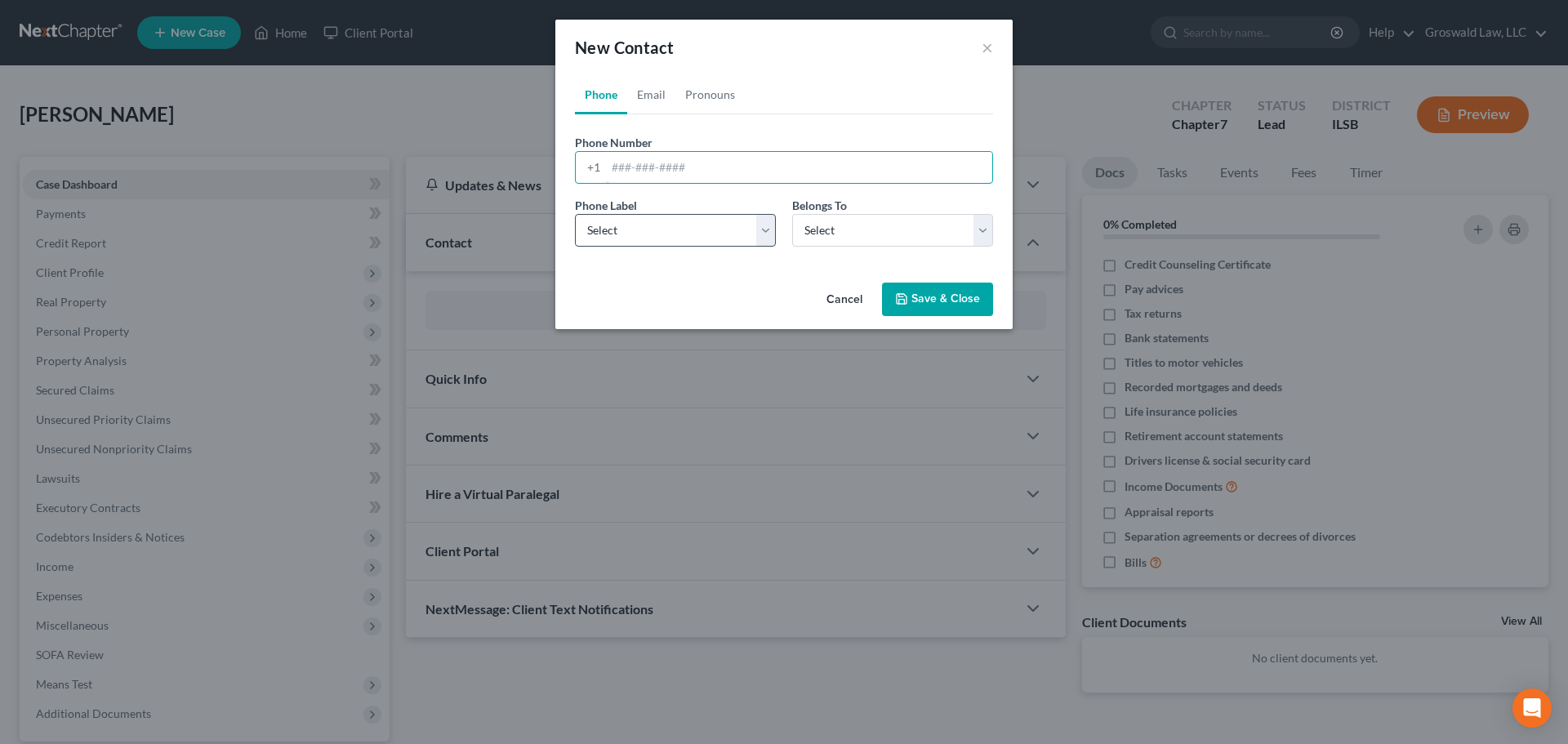
drag, startPoint x: 744, startPoint y: 169, endPoint x: 651, endPoint y: 244, distance: 119.5
click at [744, 169] on input "tel" at bounding box center [799, 167] width 387 height 31
paste input "[PHONE_NUMBER]"
click at [651, 240] on select "Select Mobile Home Work Other" at bounding box center [675, 230] width 200 height 32
click at [575, 214] on select "Select Mobile Home Work Other" at bounding box center [675, 230] width 200 height 32
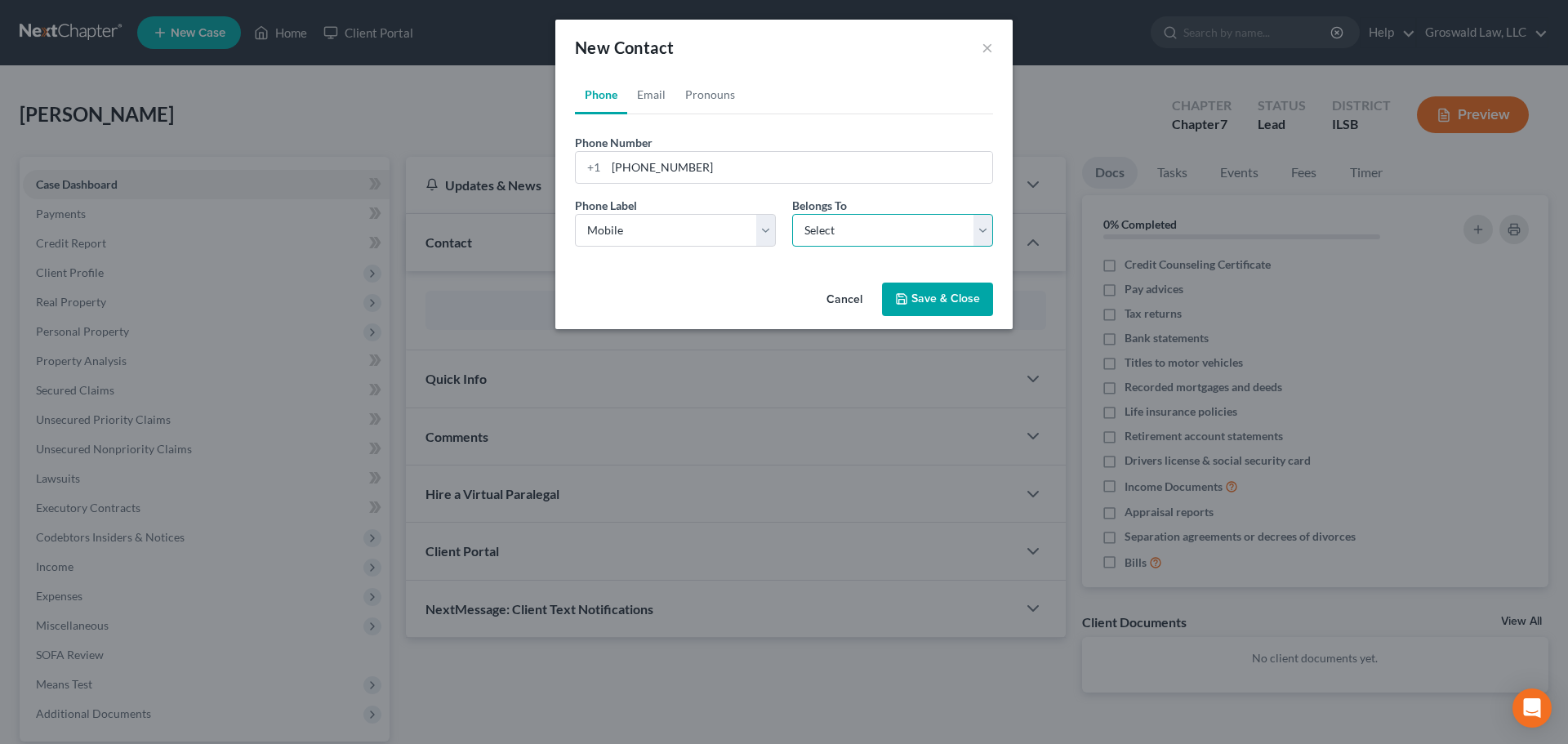
click at [829, 244] on select "Select Client Other" at bounding box center [892, 230] width 200 height 32
click at [792, 214] on select "Select Client Other" at bounding box center [892, 230] width 200 height 32
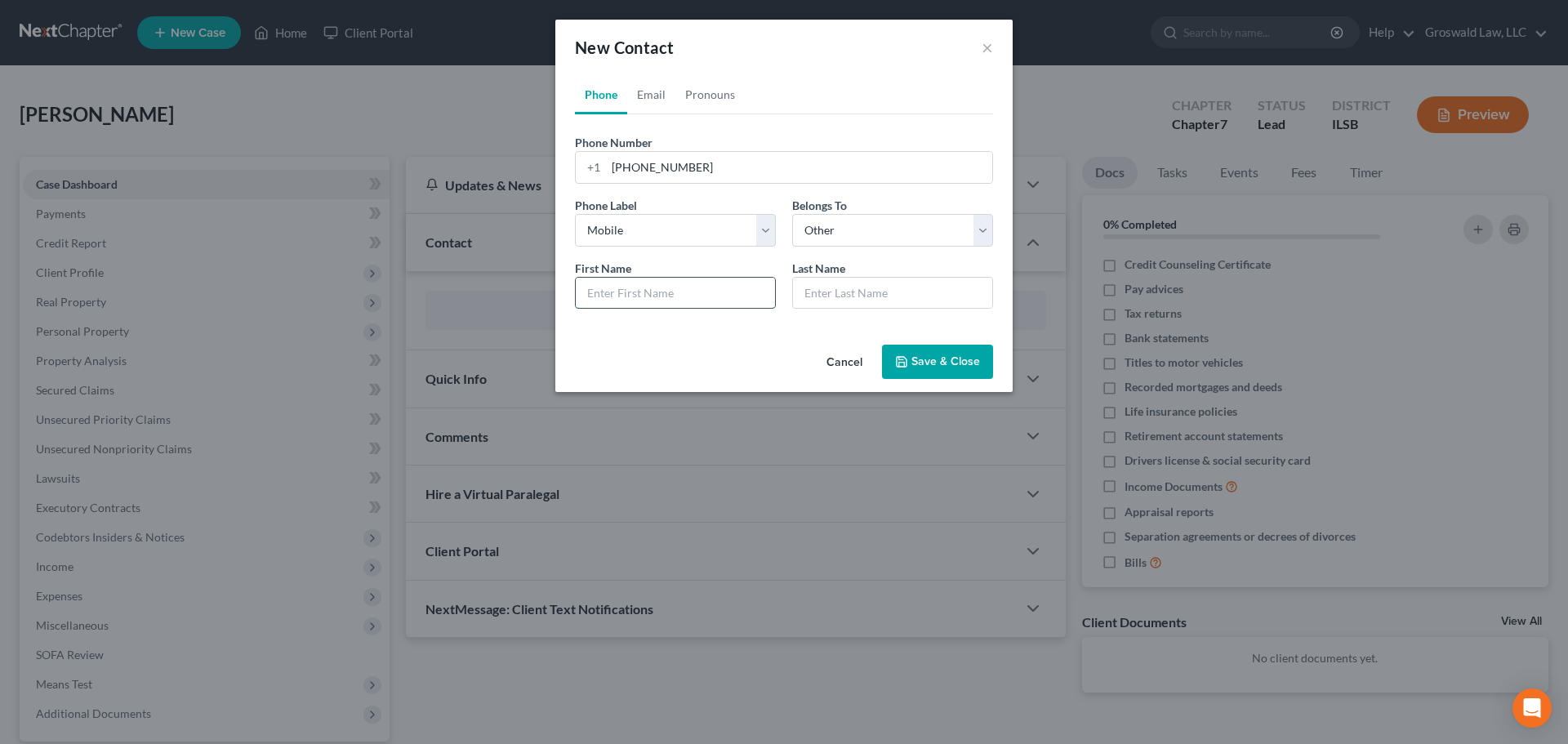
drag, startPoint x: 726, startPoint y: 299, endPoint x: 675, endPoint y: 288, distance: 52.2
click at [726, 299] on input "text" at bounding box center [675, 293] width 200 height 31
click at [656, 95] on link "Email" at bounding box center [652, 95] width 49 height 40
click at [662, 174] on input "email" at bounding box center [799, 167] width 387 height 31
paste input "[EMAIL_ADDRESS][DOMAIN_NAME]"
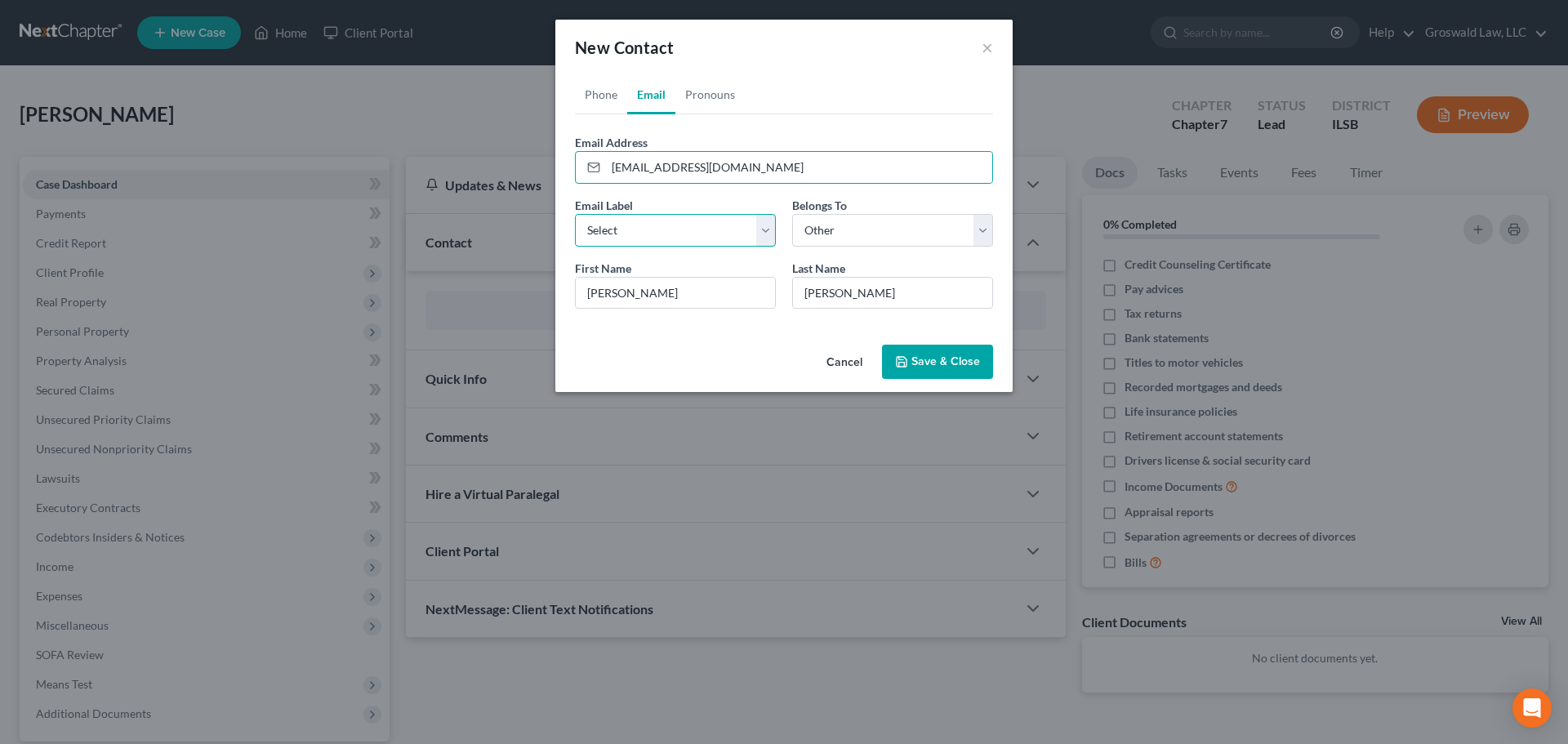
drag, startPoint x: 657, startPoint y: 224, endPoint x: 646, endPoint y: 245, distance: 23.7
click at [657, 224] on select "Select Home Work Other" at bounding box center [675, 230] width 200 height 32
click at [575, 214] on select "Select Home Work Other" at bounding box center [675, 230] width 200 height 32
click at [919, 353] on button "Save & Close" at bounding box center [938, 361] width 111 height 34
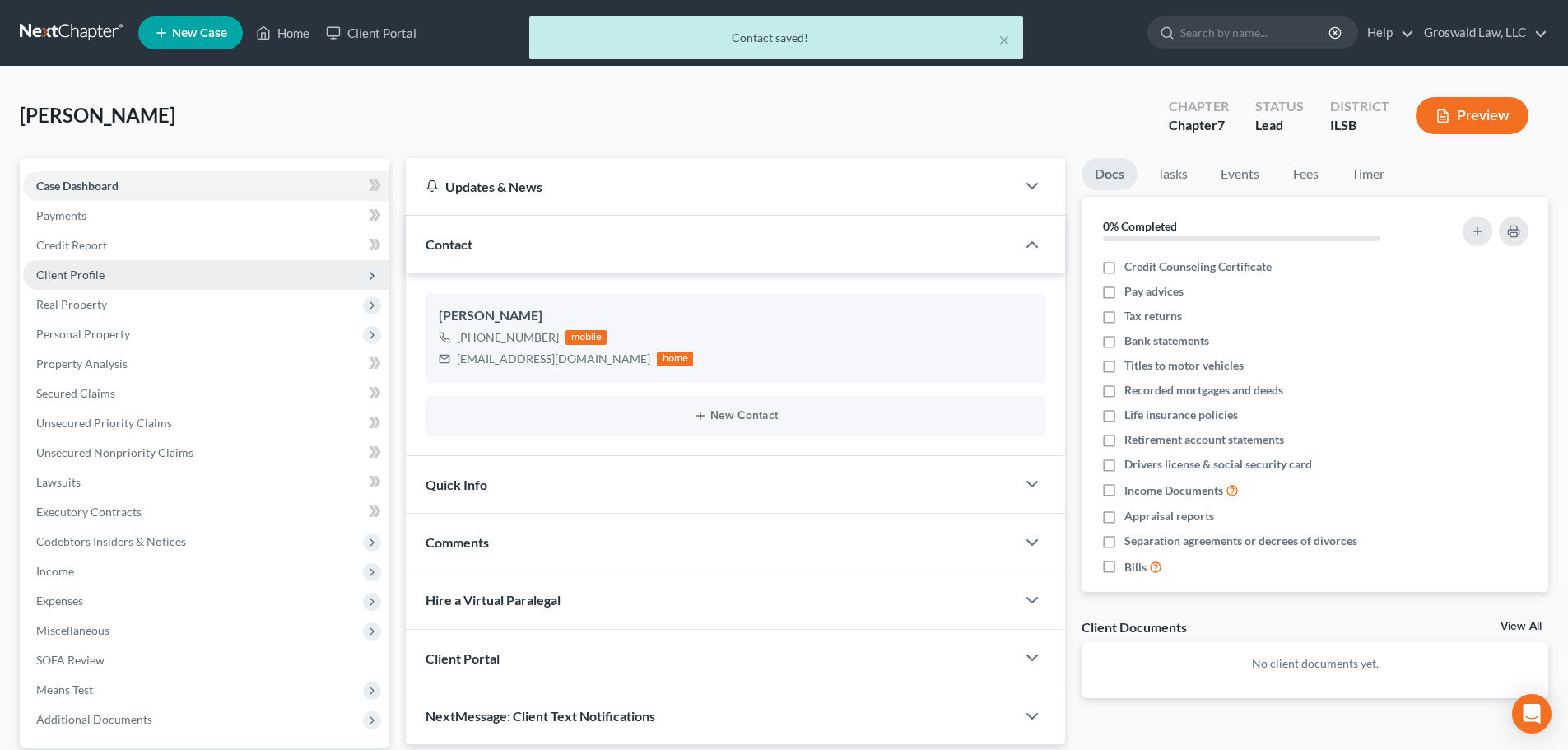
click at [111, 271] on span "Client Profile" at bounding box center [206, 274] width 366 height 30
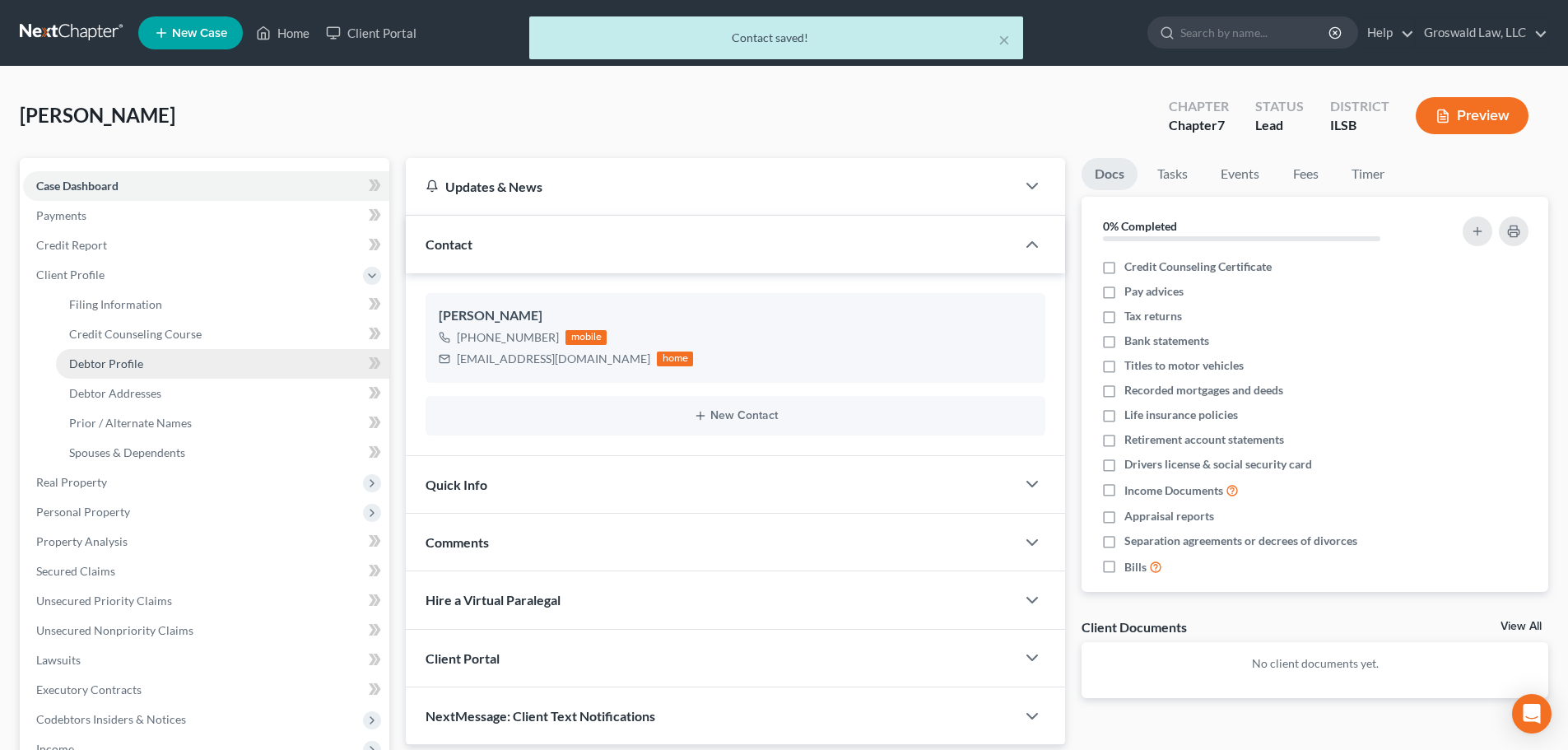
click at [116, 364] on span "Debtor Profile" at bounding box center [106, 362] width 74 height 14
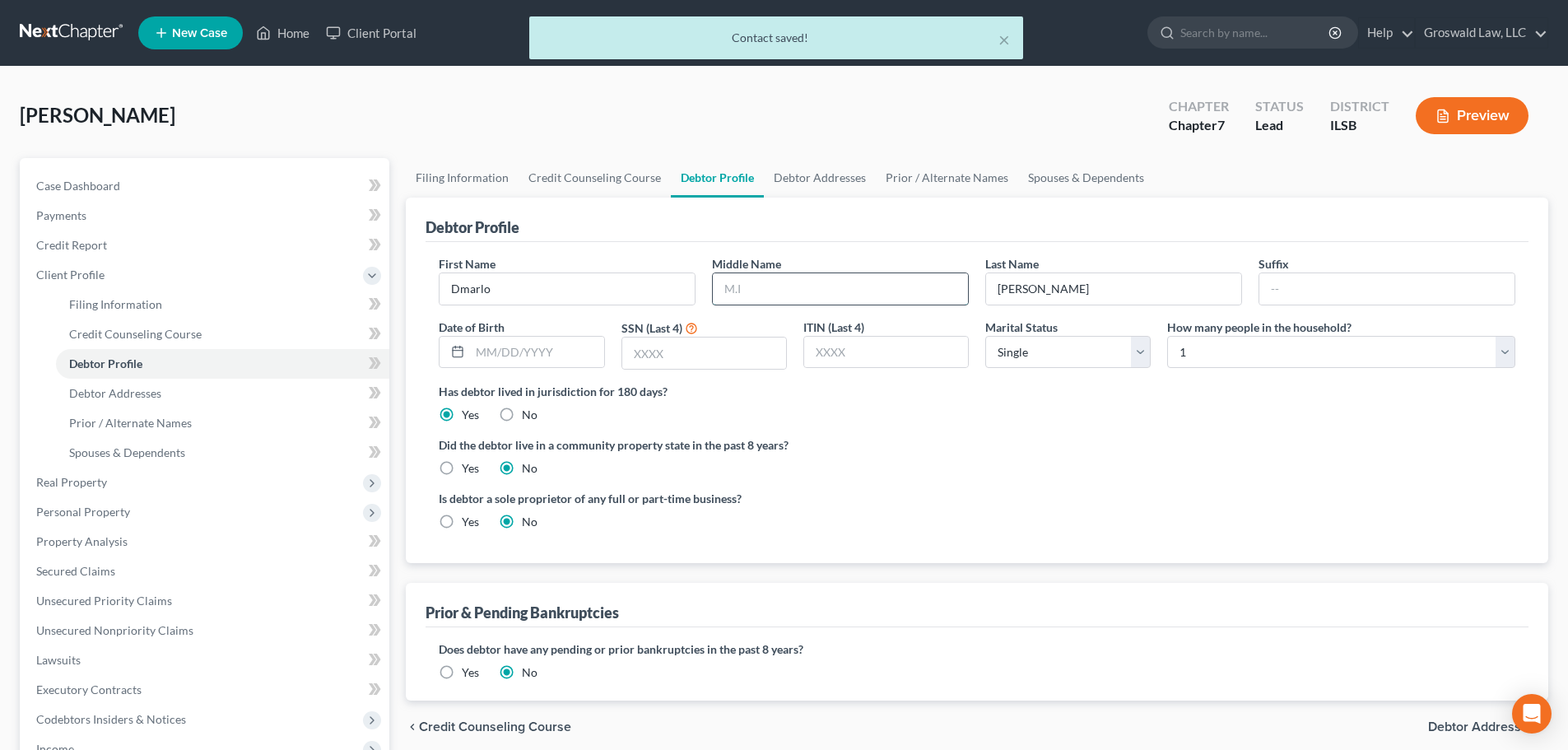
drag, startPoint x: 765, startPoint y: 287, endPoint x: 721, endPoint y: 278, distance: 44.9
click at [765, 287] on input "text" at bounding box center [841, 289] width 255 height 32
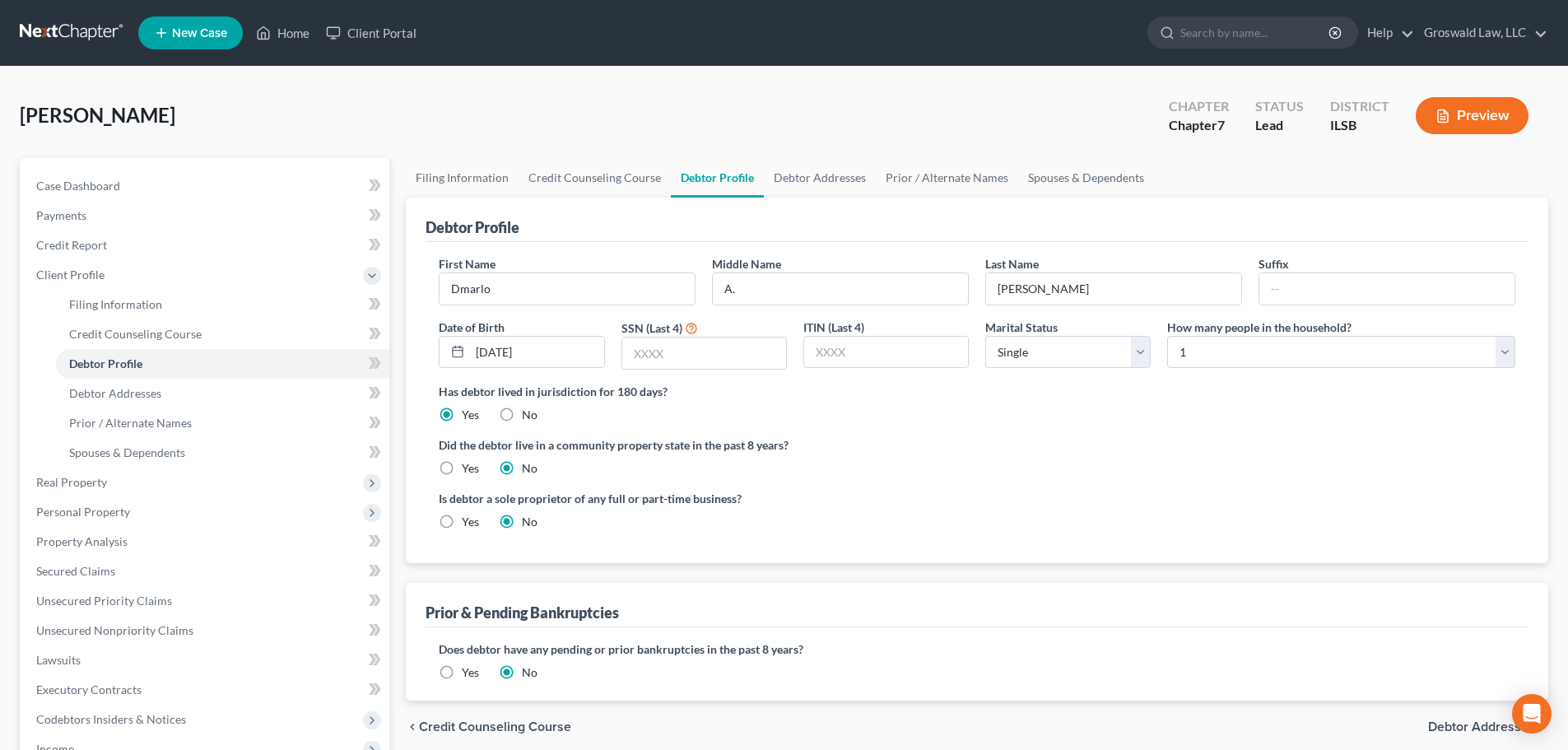
click at [1039, 480] on ng-include "First Name Dmarlo Middle Name A. Last Name [PERSON_NAME] Date of Birth [DEMOGRA…" at bounding box center [976, 399] width 1076 height 288
click at [821, 177] on link "Debtor Addresses" at bounding box center [820, 178] width 112 height 40
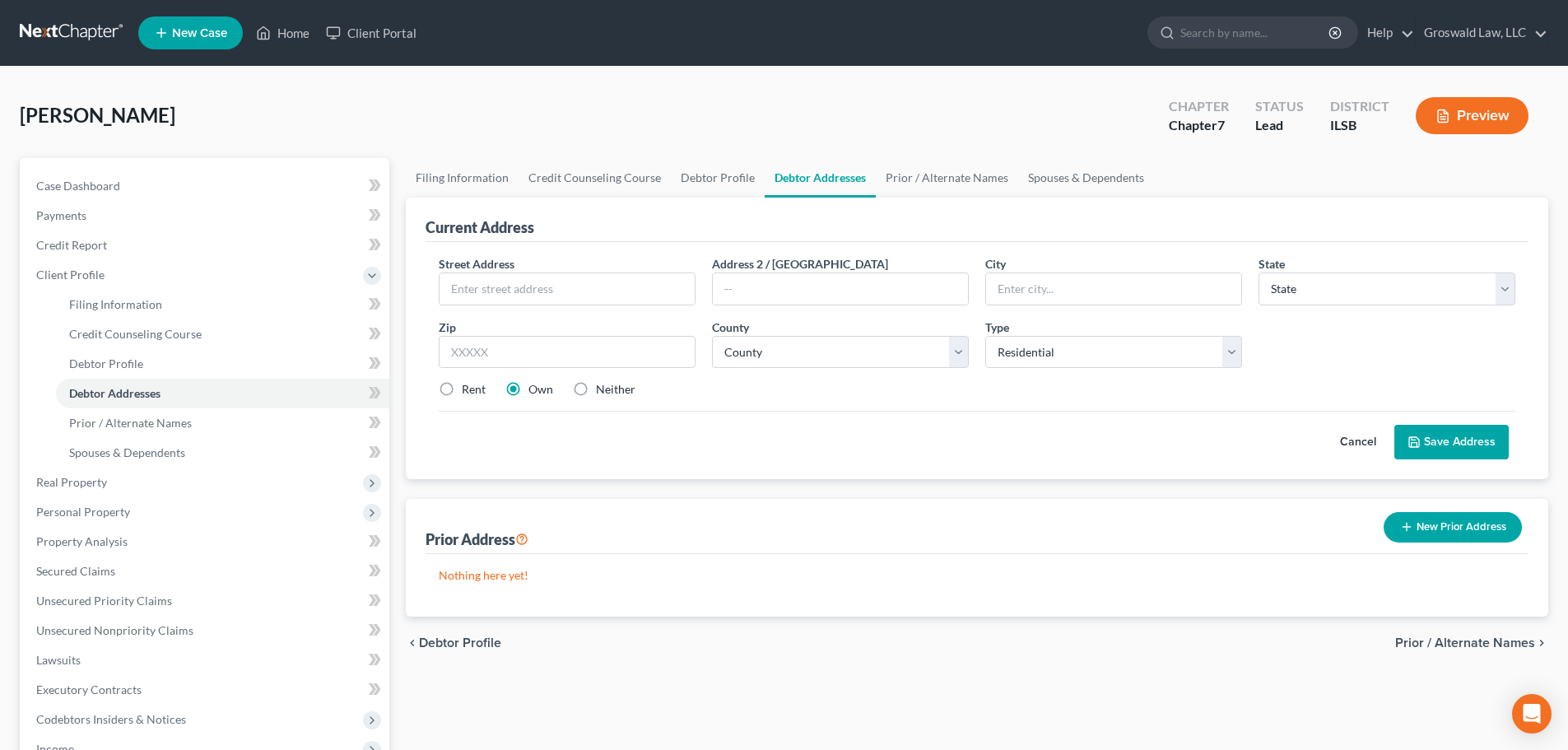
click at [596, 393] on label "Neither" at bounding box center [616, 389] width 40 height 16
click at [602, 391] on input "Neither" at bounding box center [608, 387] width 11 height 11
click at [580, 302] on input "text" at bounding box center [567, 289] width 255 height 32
click at [1419, 434] on button "Save Address" at bounding box center [1451, 442] width 114 height 34
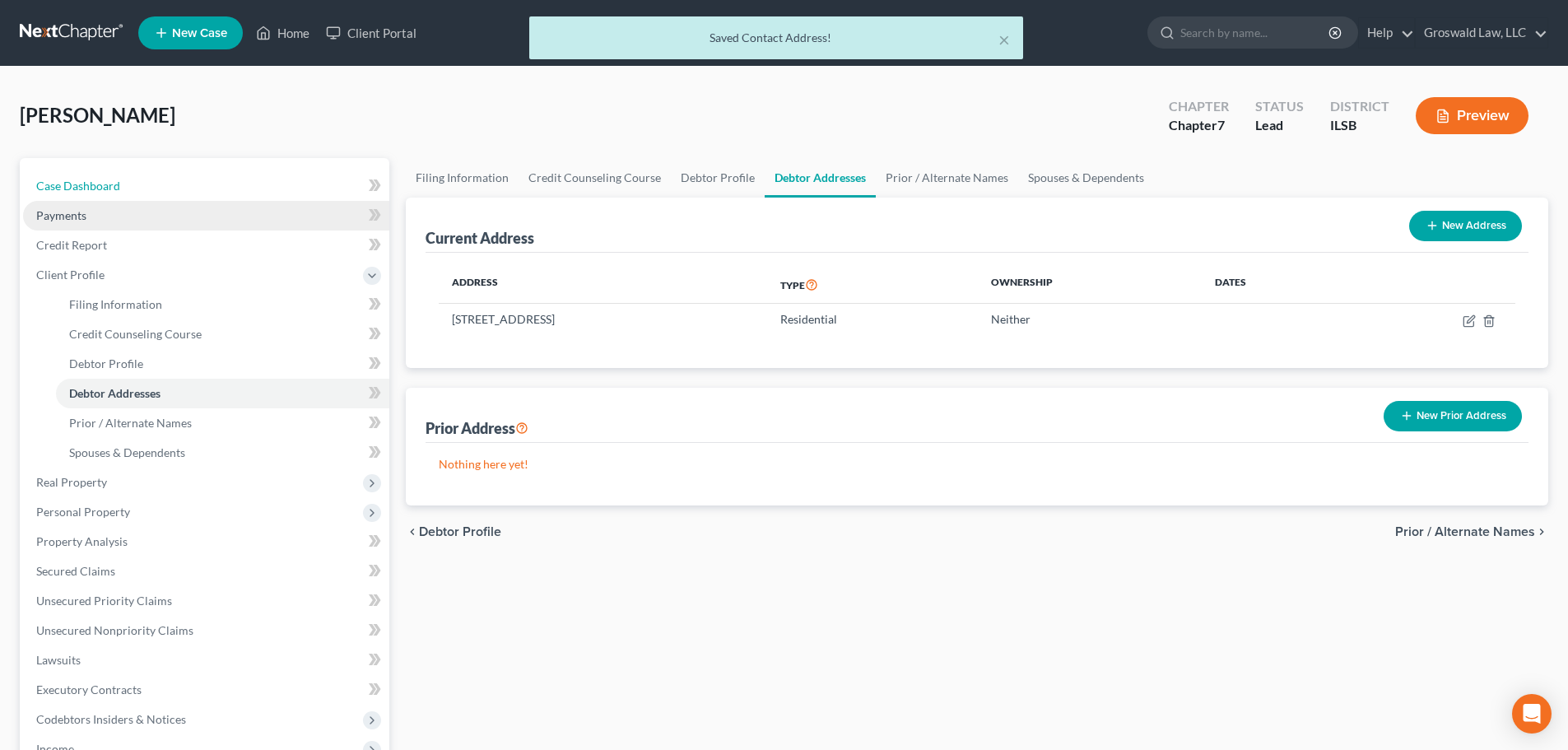
drag, startPoint x: 192, startPoint y: 181, endPoint x: 330, endPoint y: 226, distance: 145.2
click at [192, 181] on link "Case Dashboard" at bounding box center [206, 186] width 366 height 30
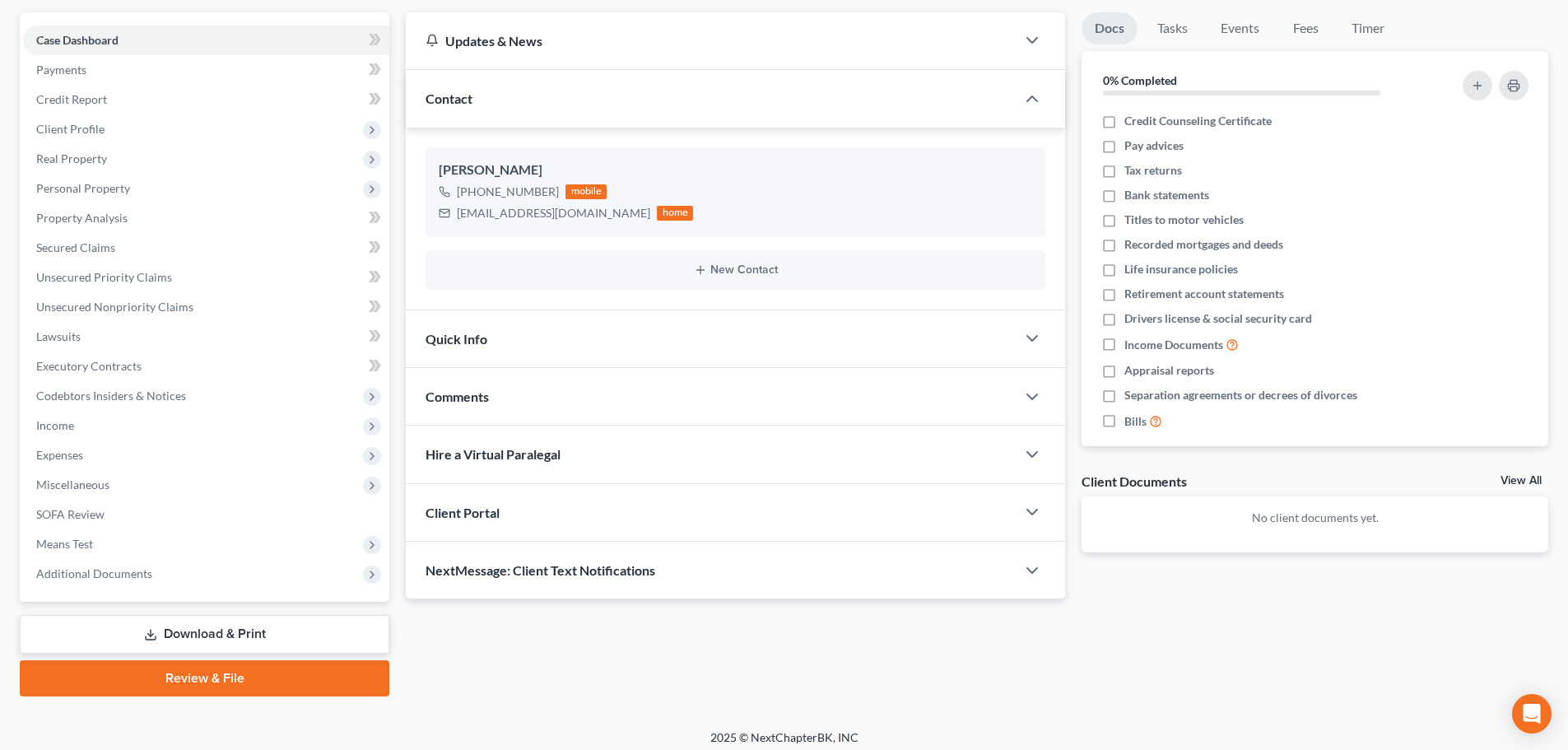
scroll to position [155, 0]
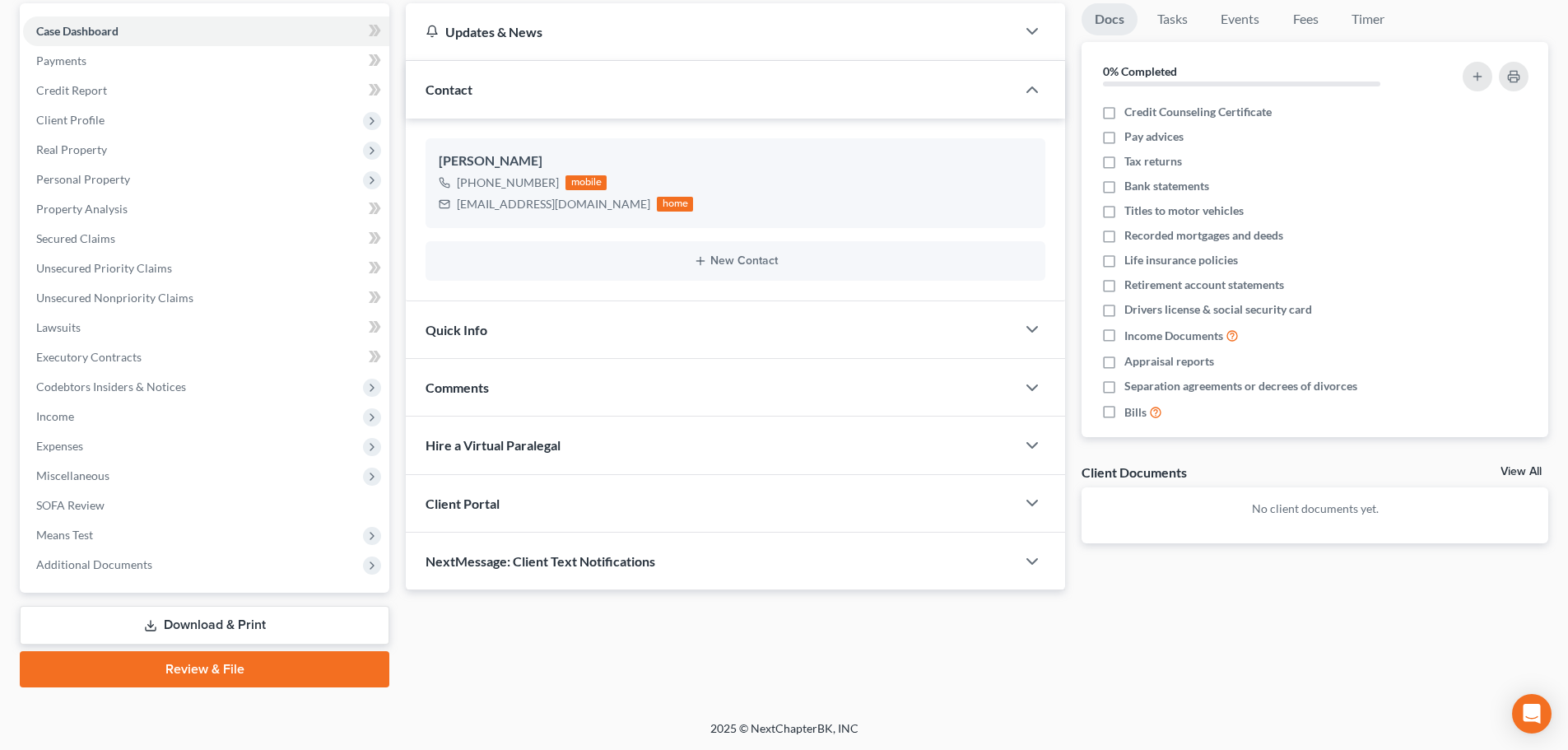
click at [572, 391] on div "Comments" at bounding box center [710, 387] width 610 height 57
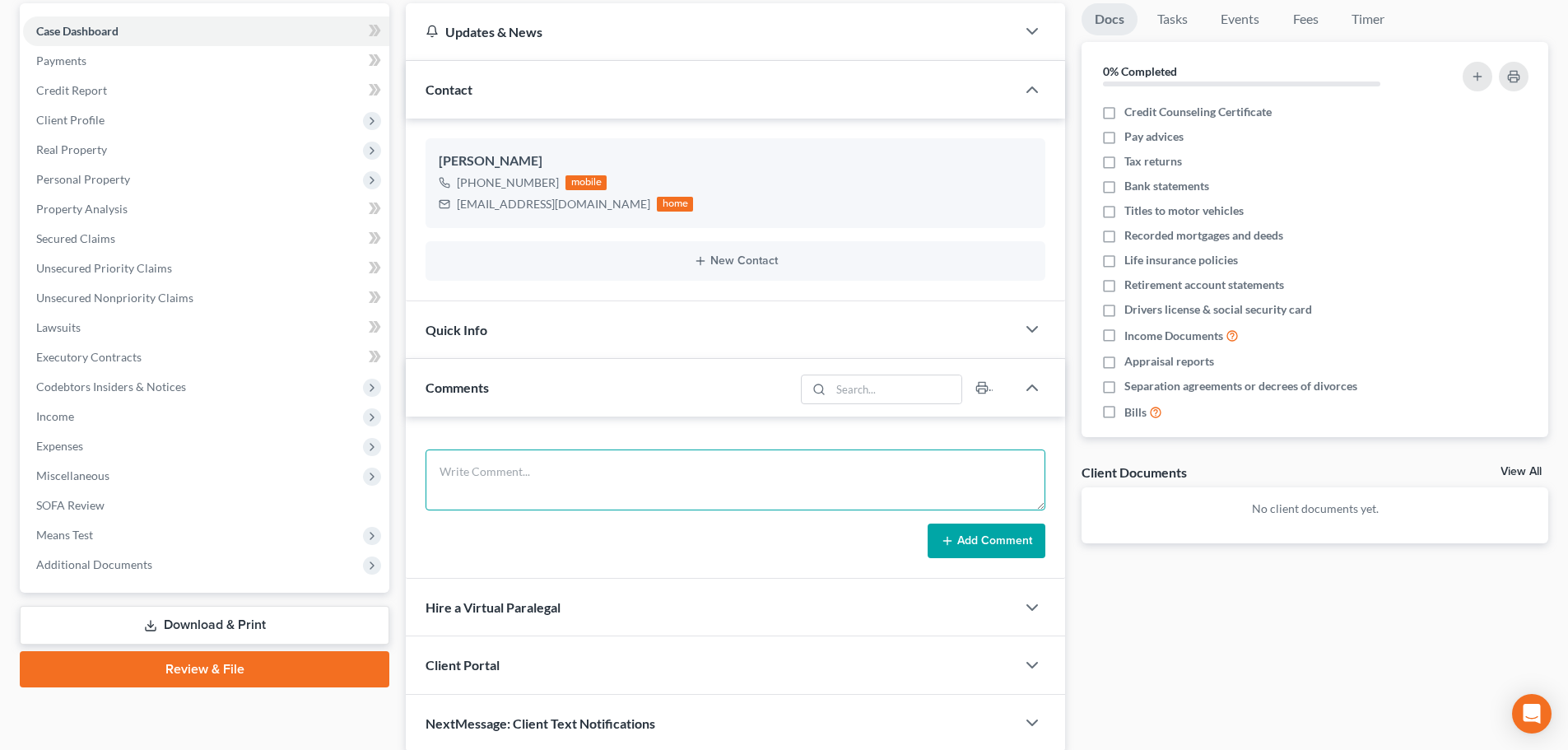
drag, startPoint x: 592, startPoint y: 467, endPoint x: 536, endPoint y: 471, distance: 56.1
click at [592, 465] on textarea at bounding box center [736, 479] width 620 height 61
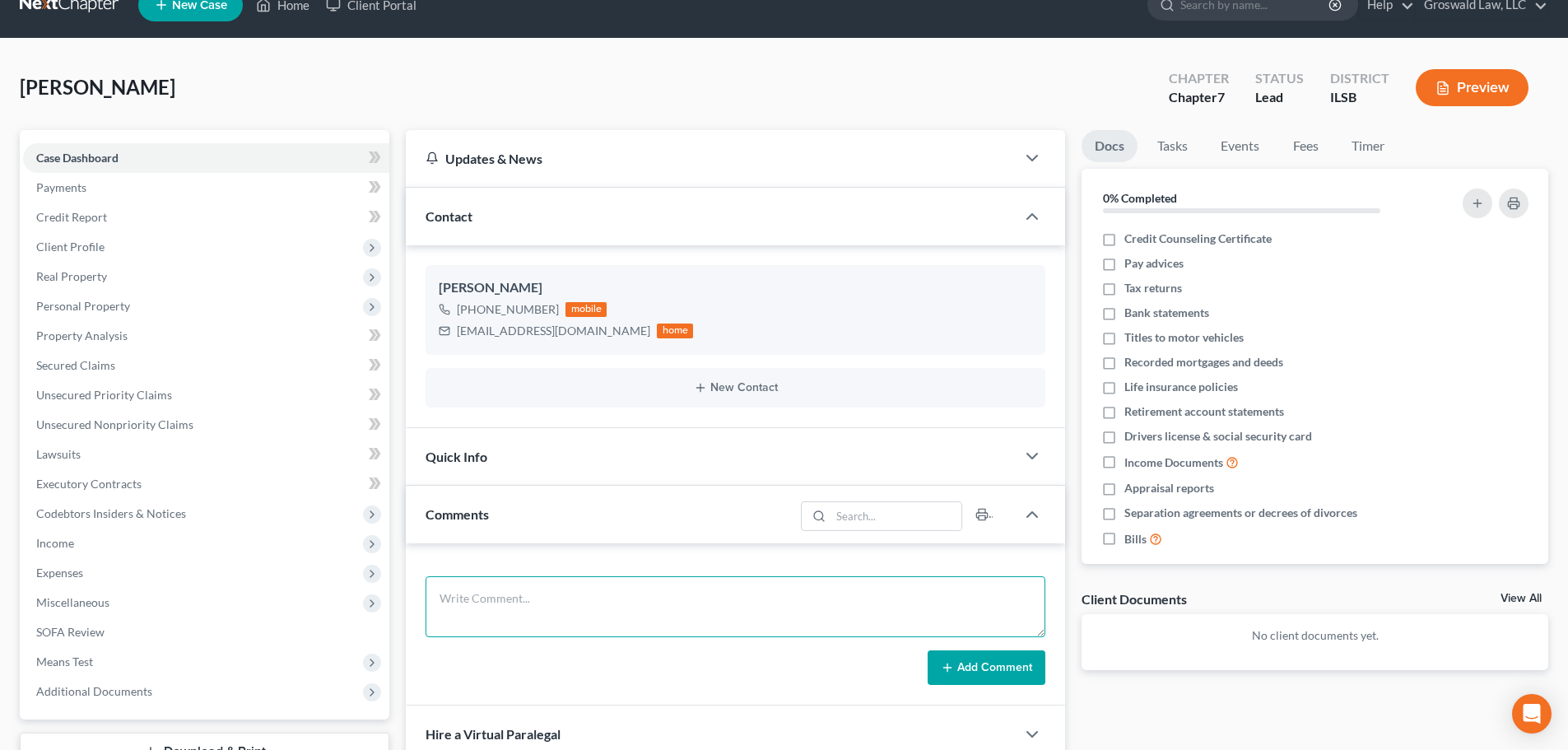
scroll to position [0, 0]
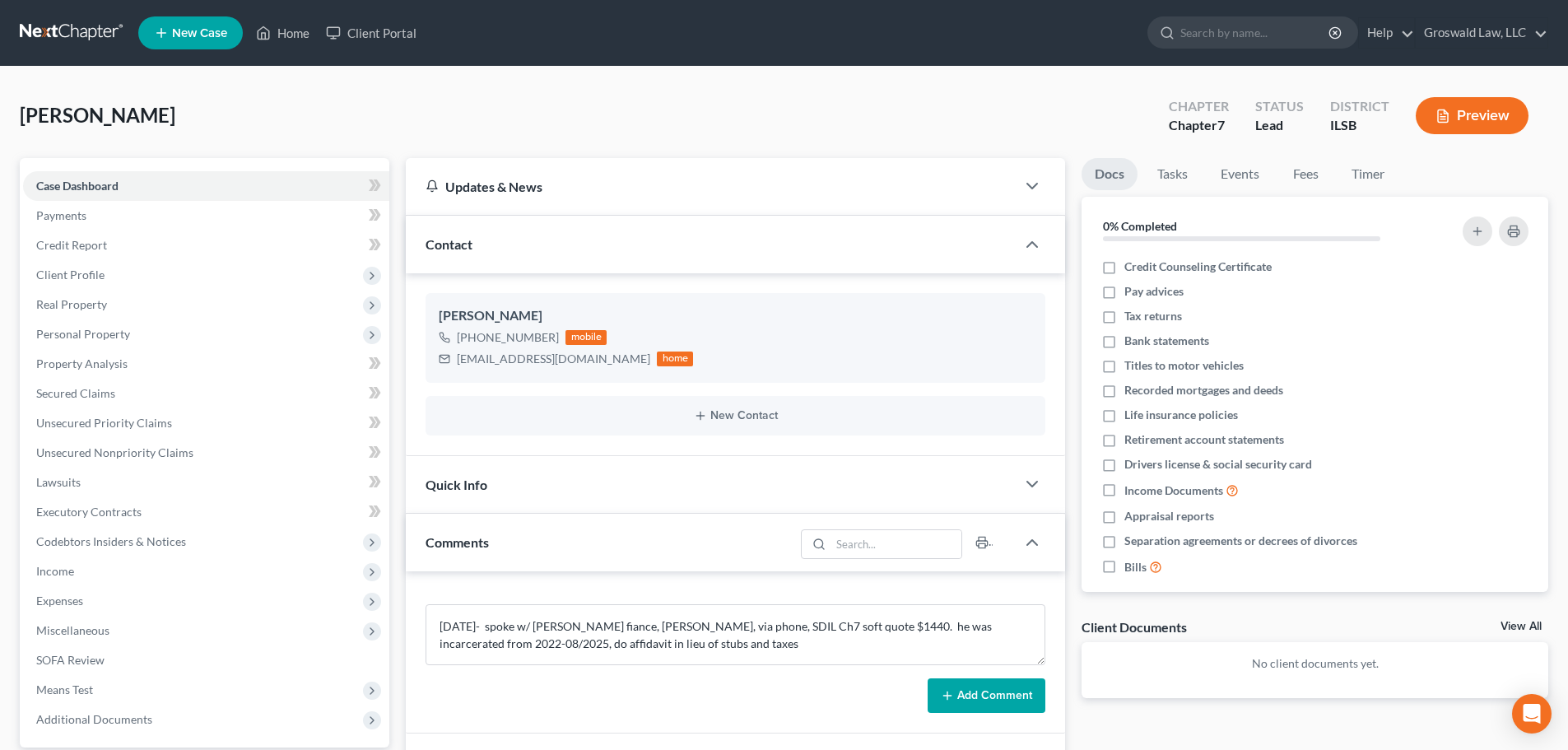
click at [970, 703] on button "Add Comment" at bounding box center [986, 696] width 118 height 34
click at [304, 28] on link "Home" at bounding box center [282, 33] width 70 height 30
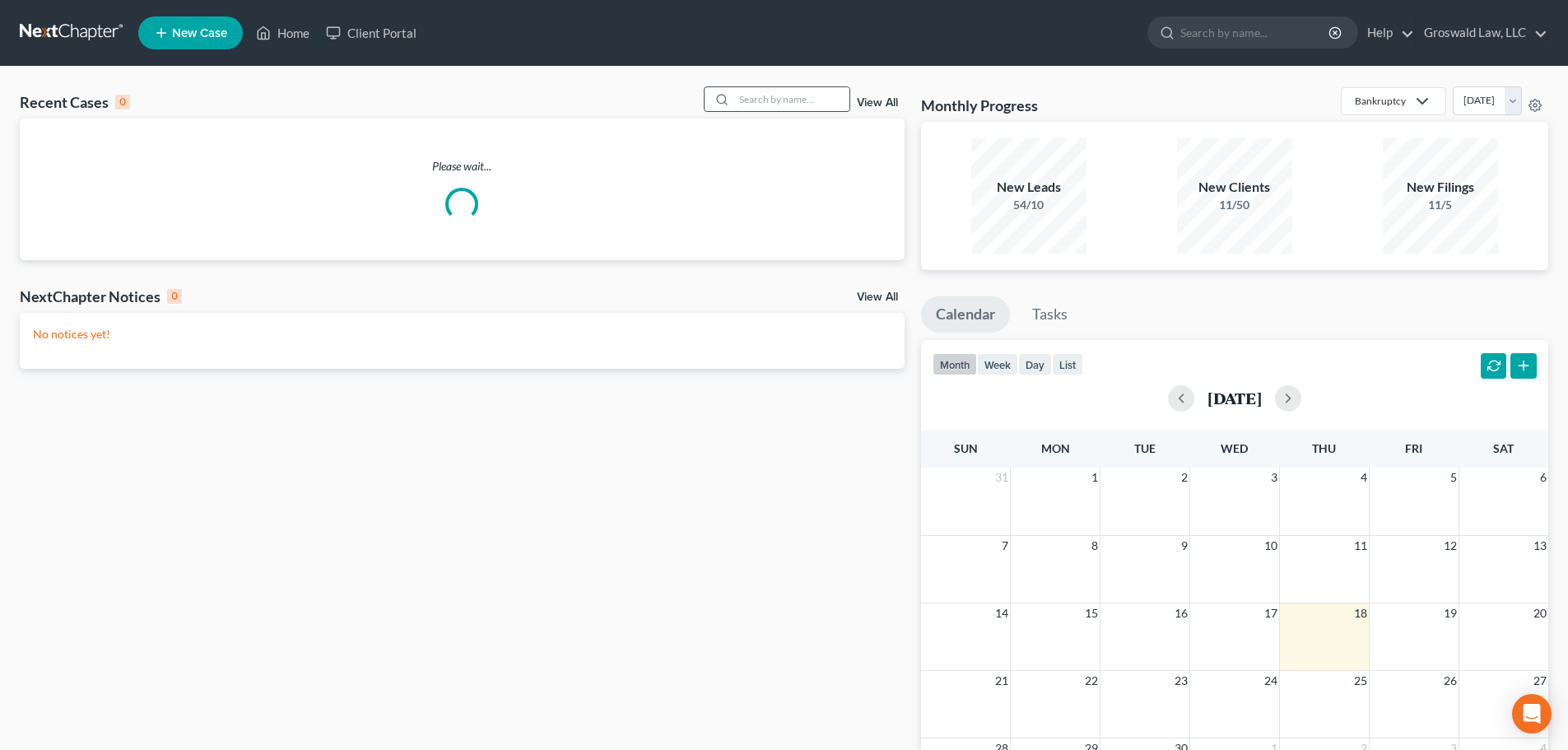
click at [755, 106] on input "search" at bounding box center [791, 99] width 115 height 24
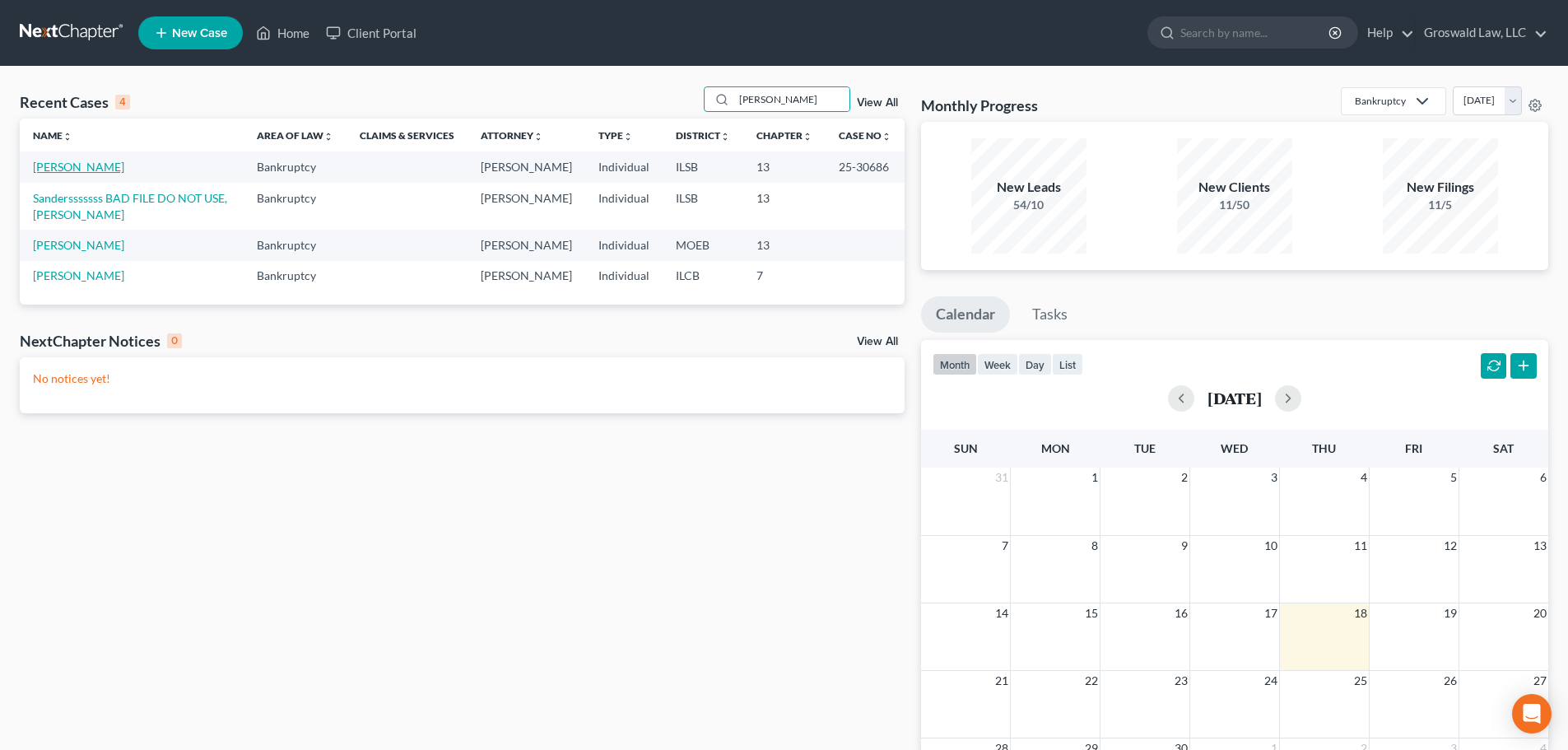
click at [88, 167] on link "[PERSON_NAME]" at bounding box center [78, 166] width 91 height 14
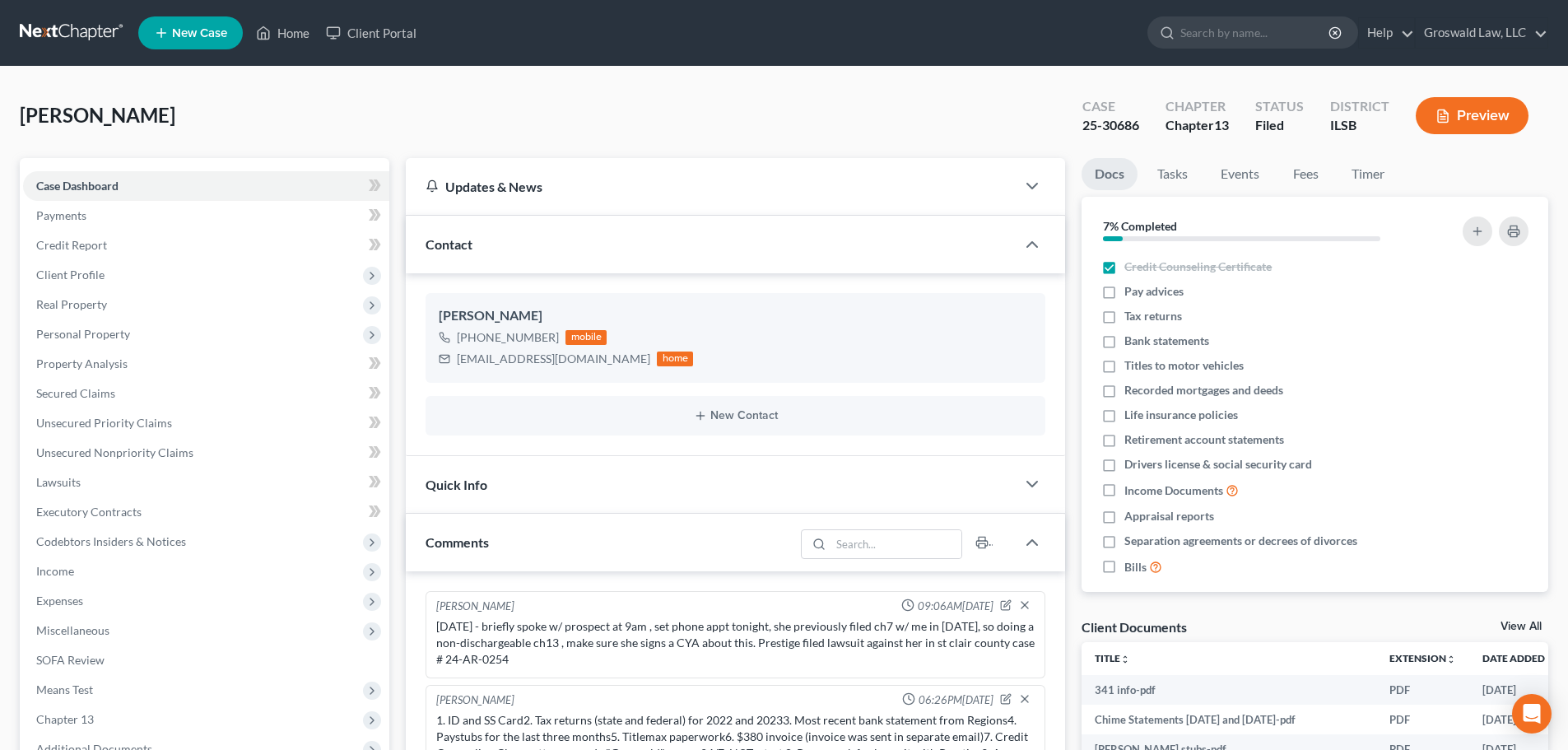
scroll to position [1428, 0]
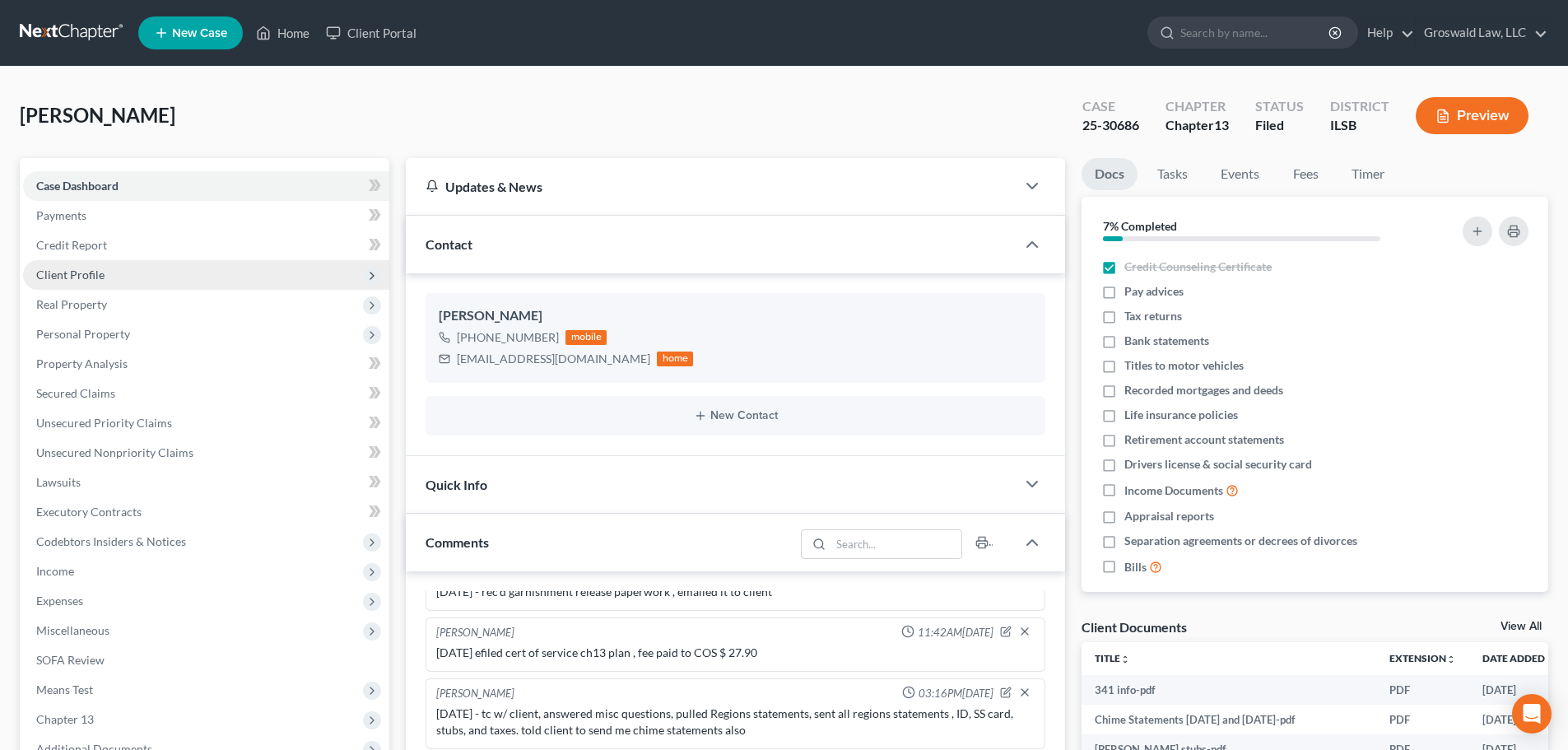
click at [120, 273] on span "Client Profile" at bounding box center [206, 274] width 366 height 30
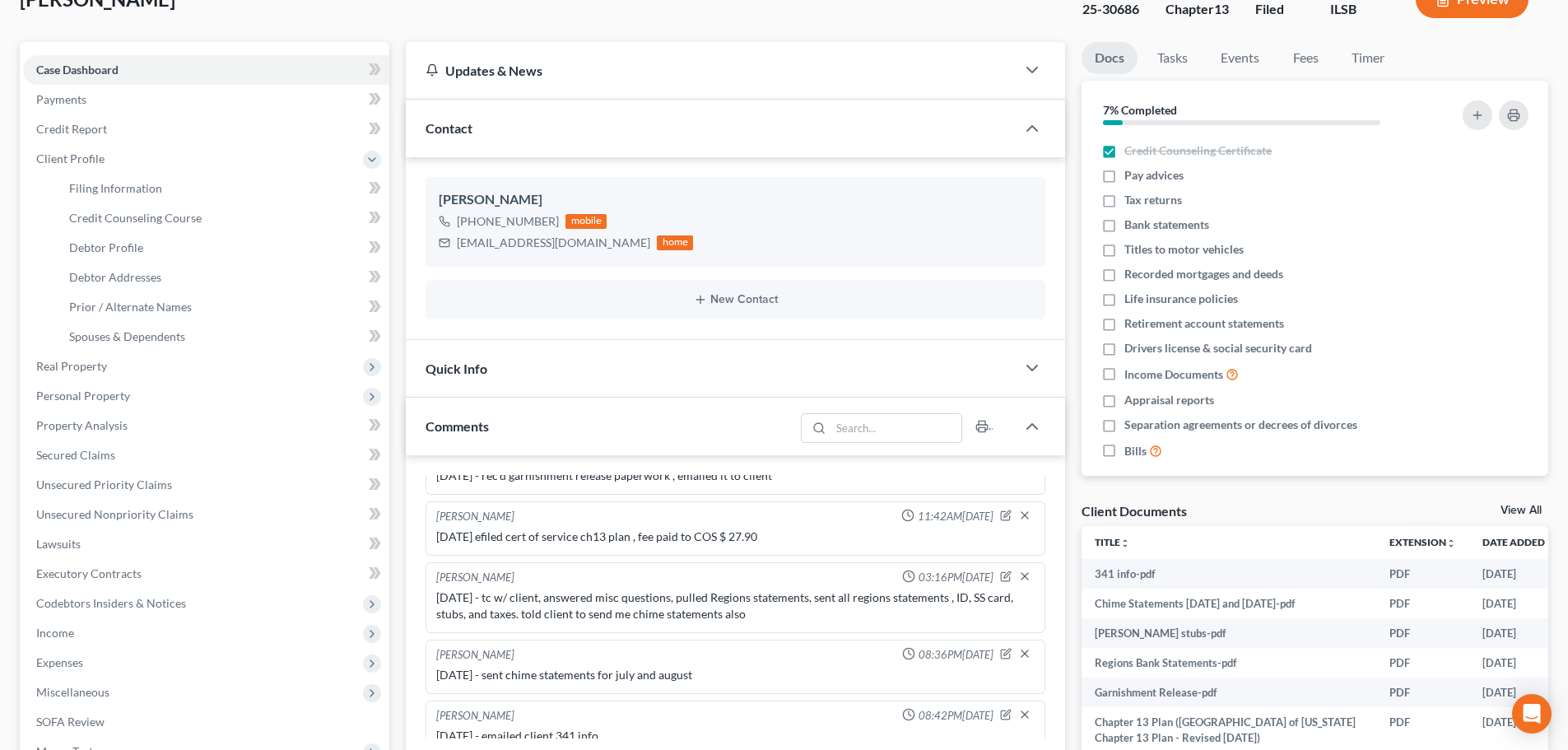
scroll to position [483, 0]
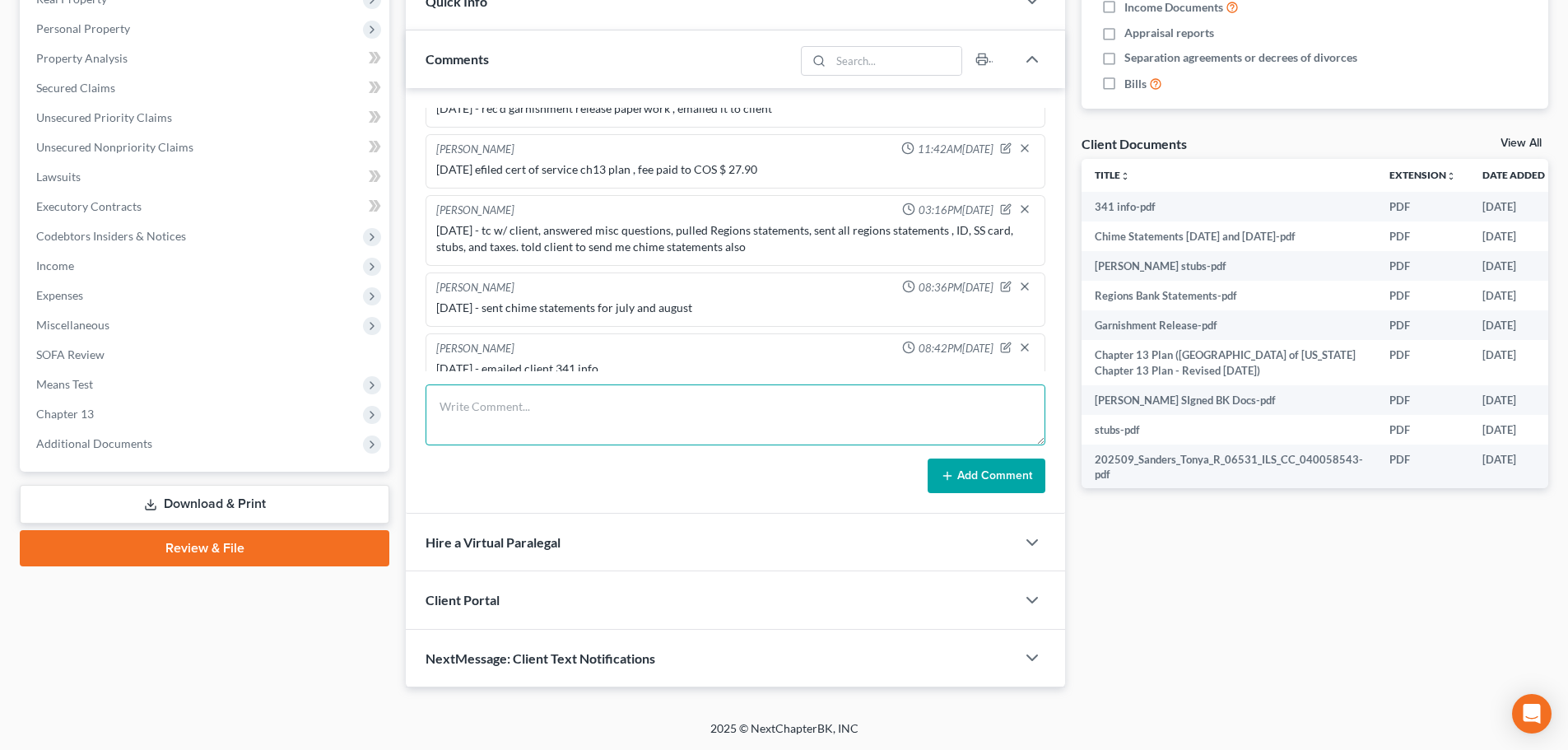
click at [778, 432] on textarea at bounding box center [736, 414] width 620 height 61
click at [861, 409] on textarea "[DATE]- spoke with [PERSON_NAME] from capital solutions at" at bounding box center [736, 414] width 620 height 61
paste textarea "[PHONE_NUMBER]"
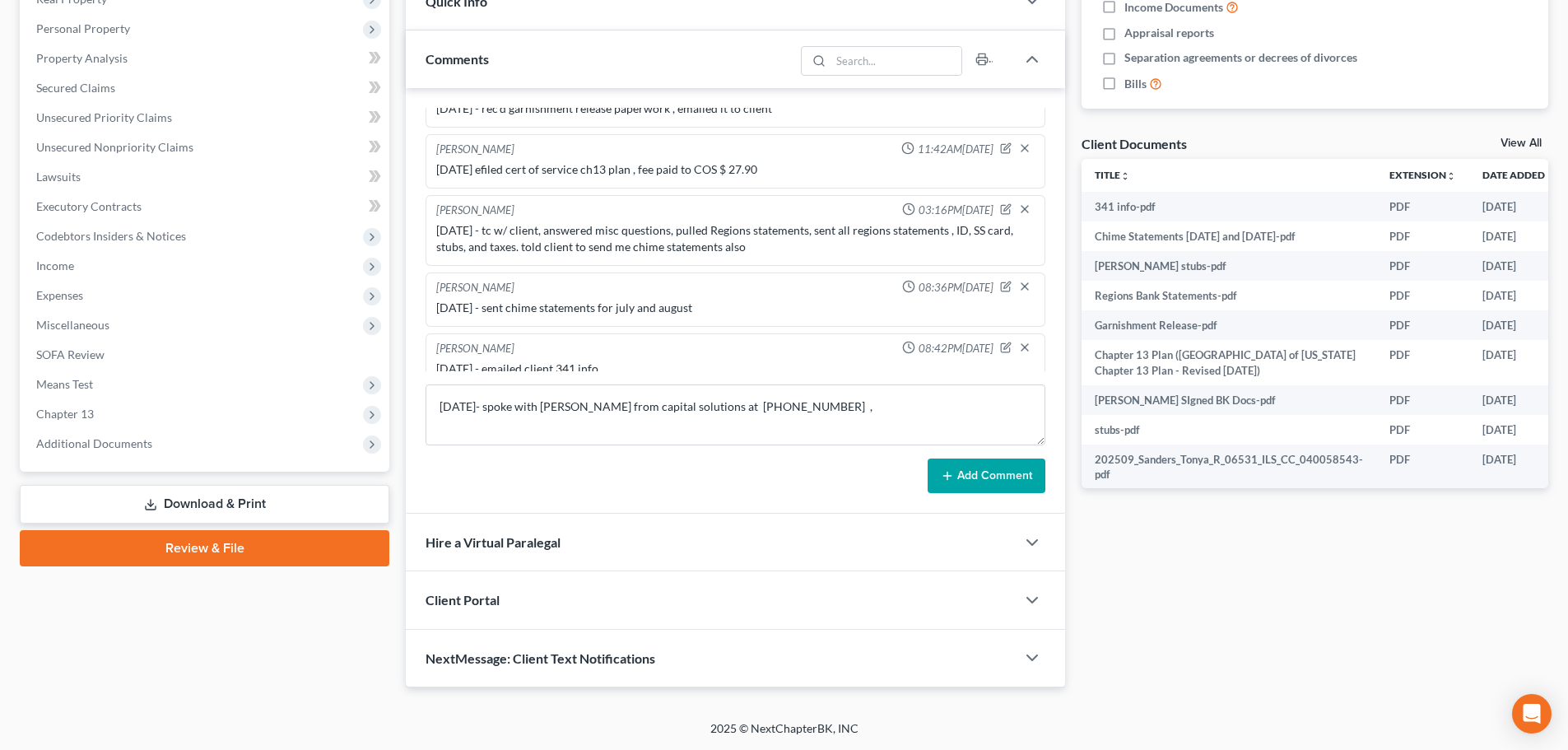
click at [980, 476] on button "Add Comment" at bounding box center [986, 476] width 118 height 34
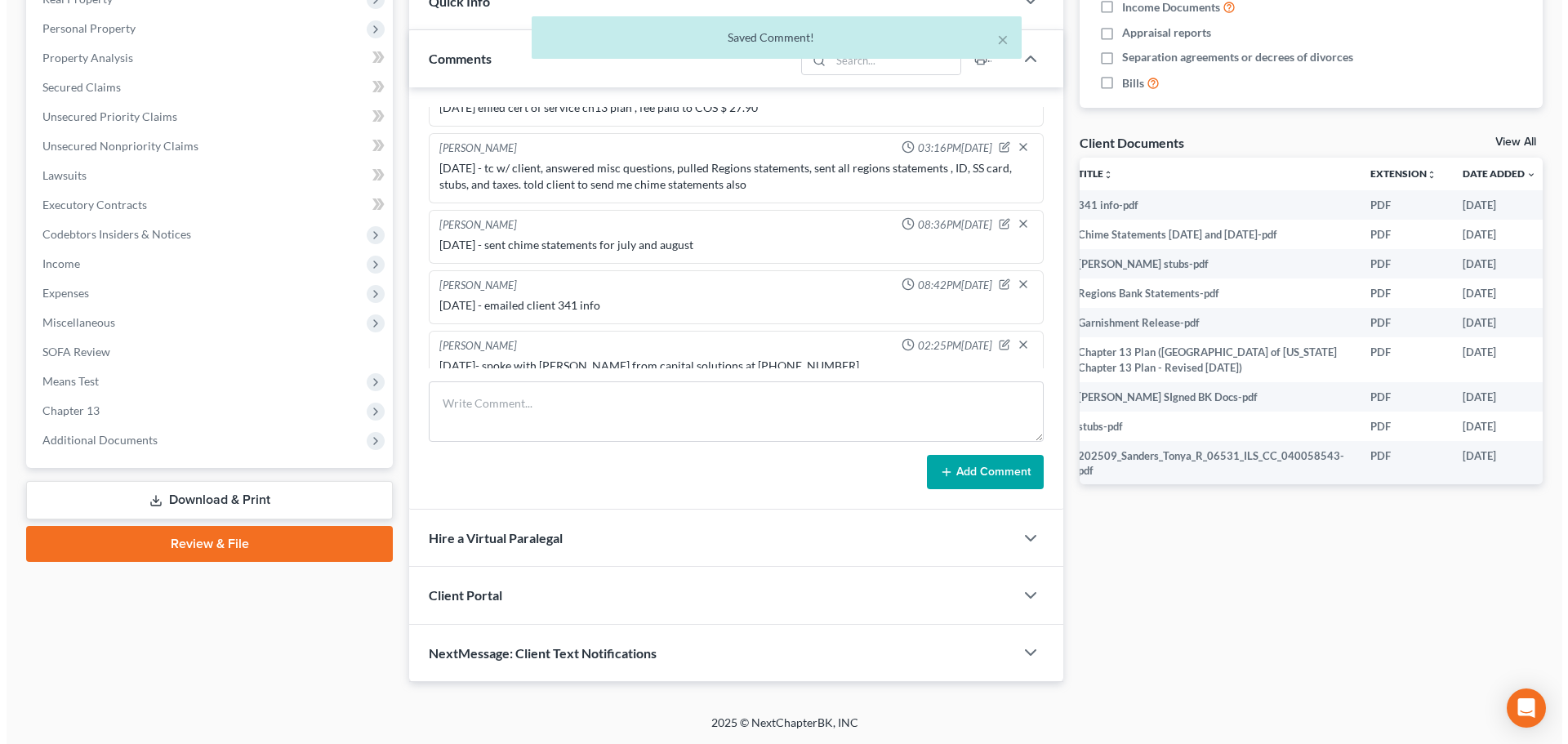
scroll to position [0, 65]
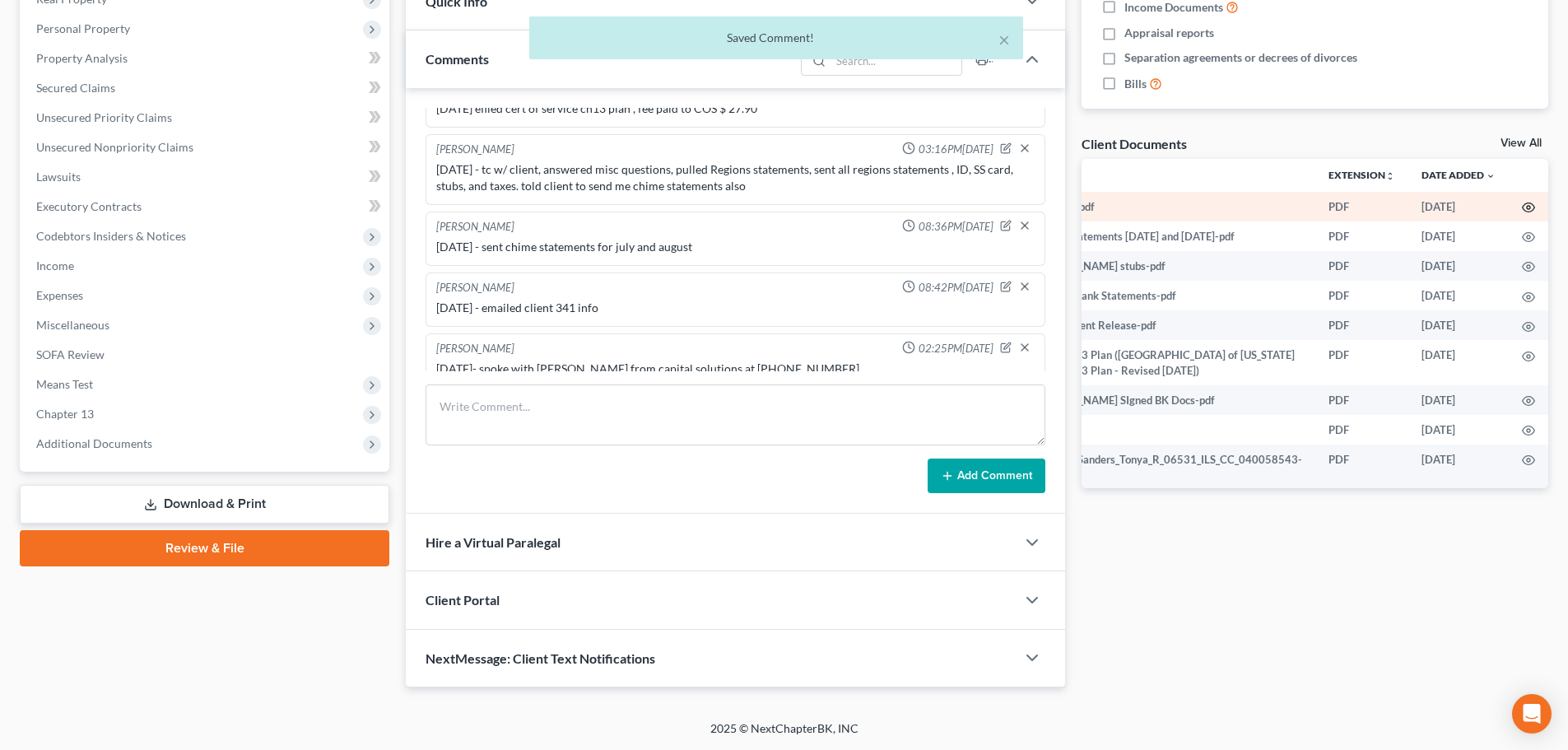
click at [1526, 209] on circle "button" at bounding box center [1528, 207] width 4 height 4
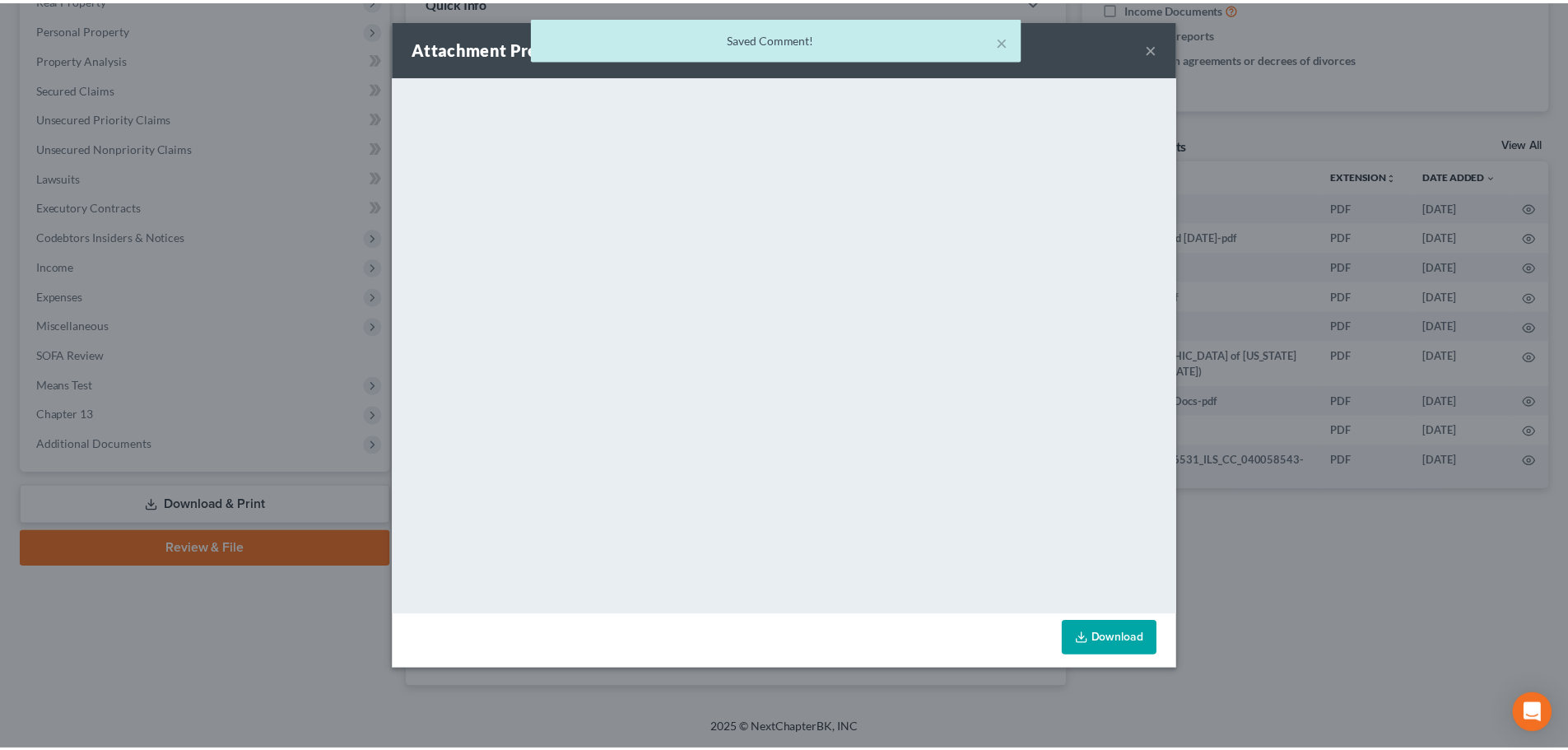
scroll to position [0, 62]
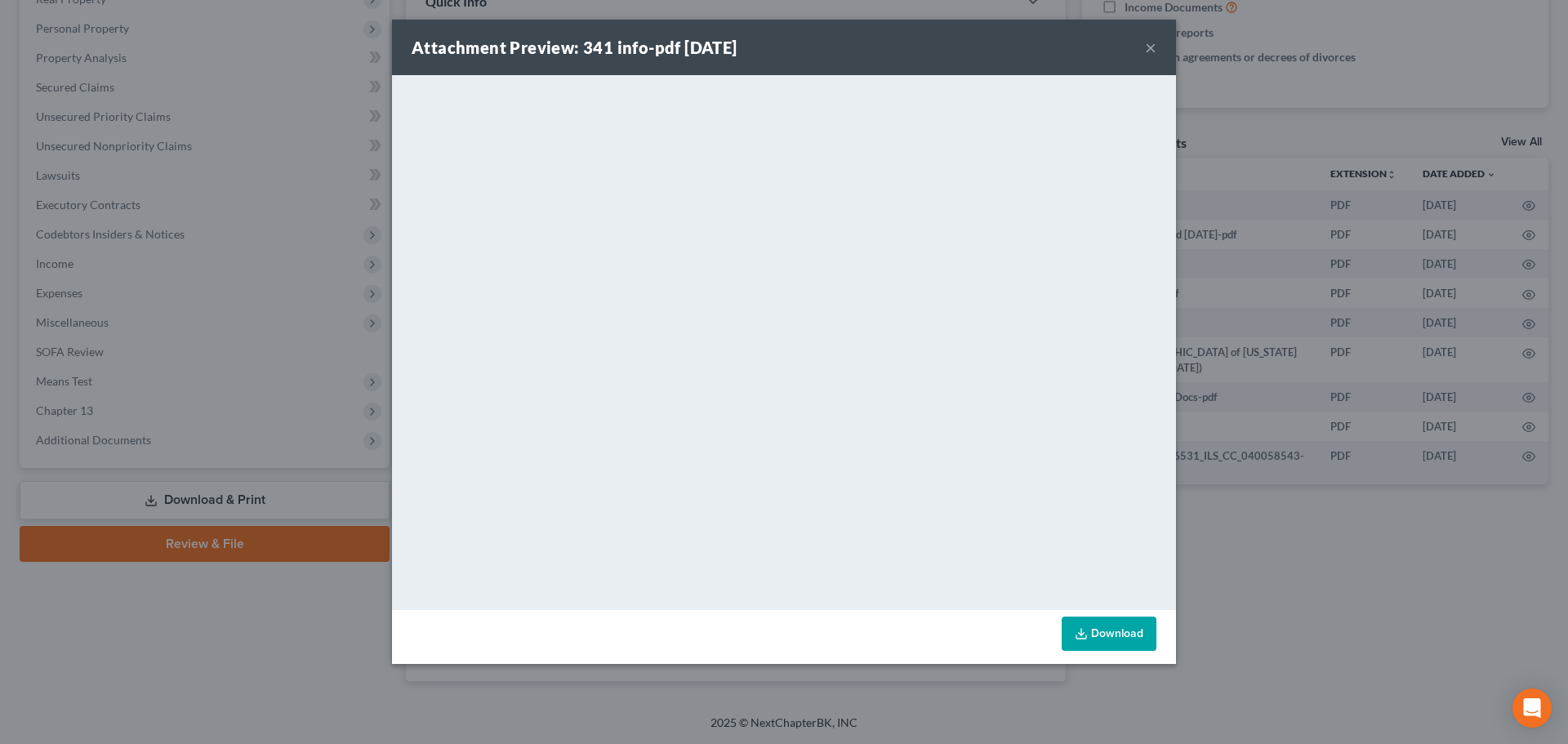
click at [1154, 47] on button "×" at bounding box center [1151, 48] width 12 height 20
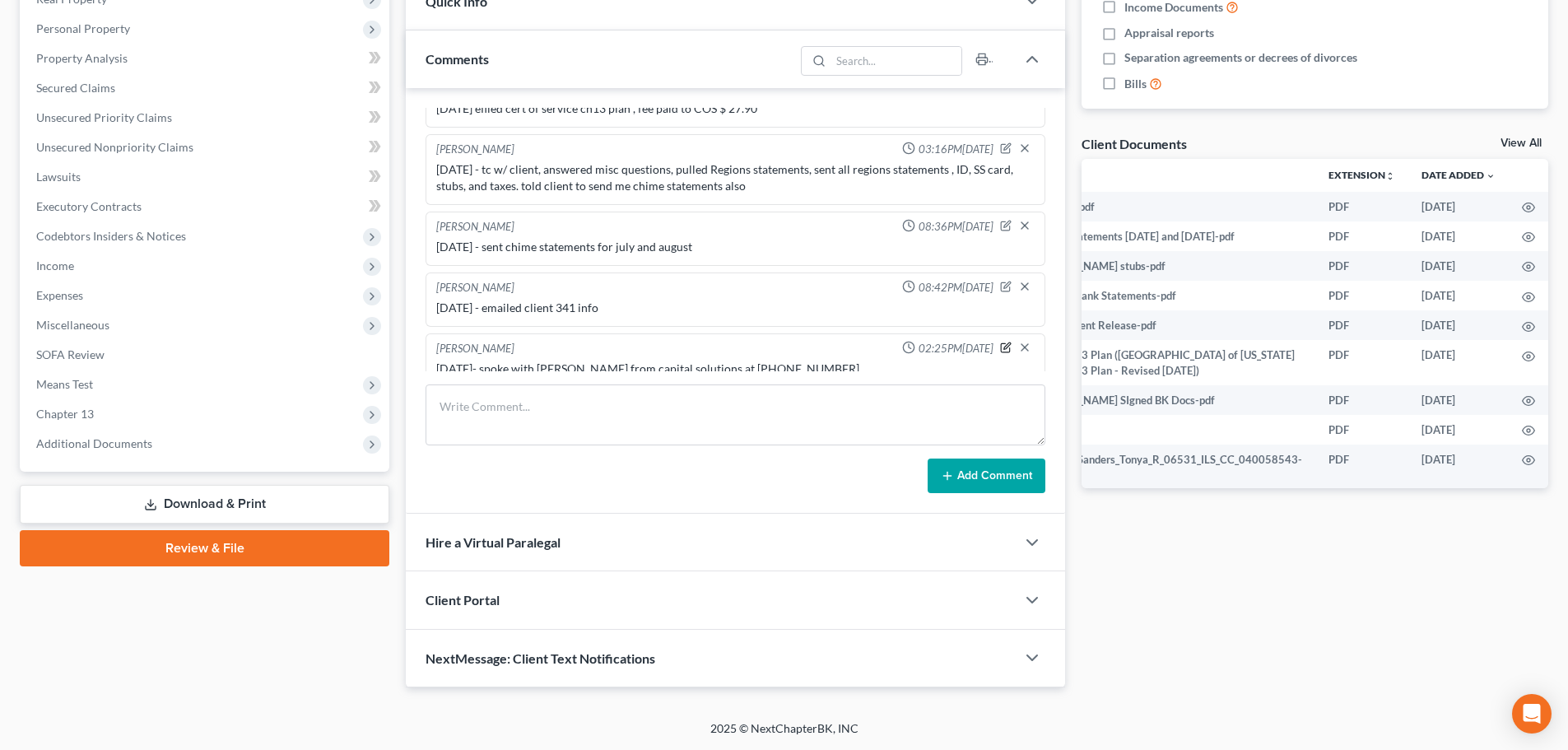
click at [1000, 341] on icon "button" at bounding box center [1005, 347] width 12 height 12
click at [830, 368] on textarea "[DATE]- spoke with [PERSON_NAME] from capital solutions at [PHONE_NUMBER] ," at bounding box center [736, 390] width 598 height 61
click at [868, 363] on textarea "[DATE]- spoke with [PERSON_NAME] from capital solutions at [PHONE_NUMBER] ," at bounding box center [736, 390] width 598 height 61
paste textarea "[EMAIL_ADDRESS][DOMAIN_NAME]"
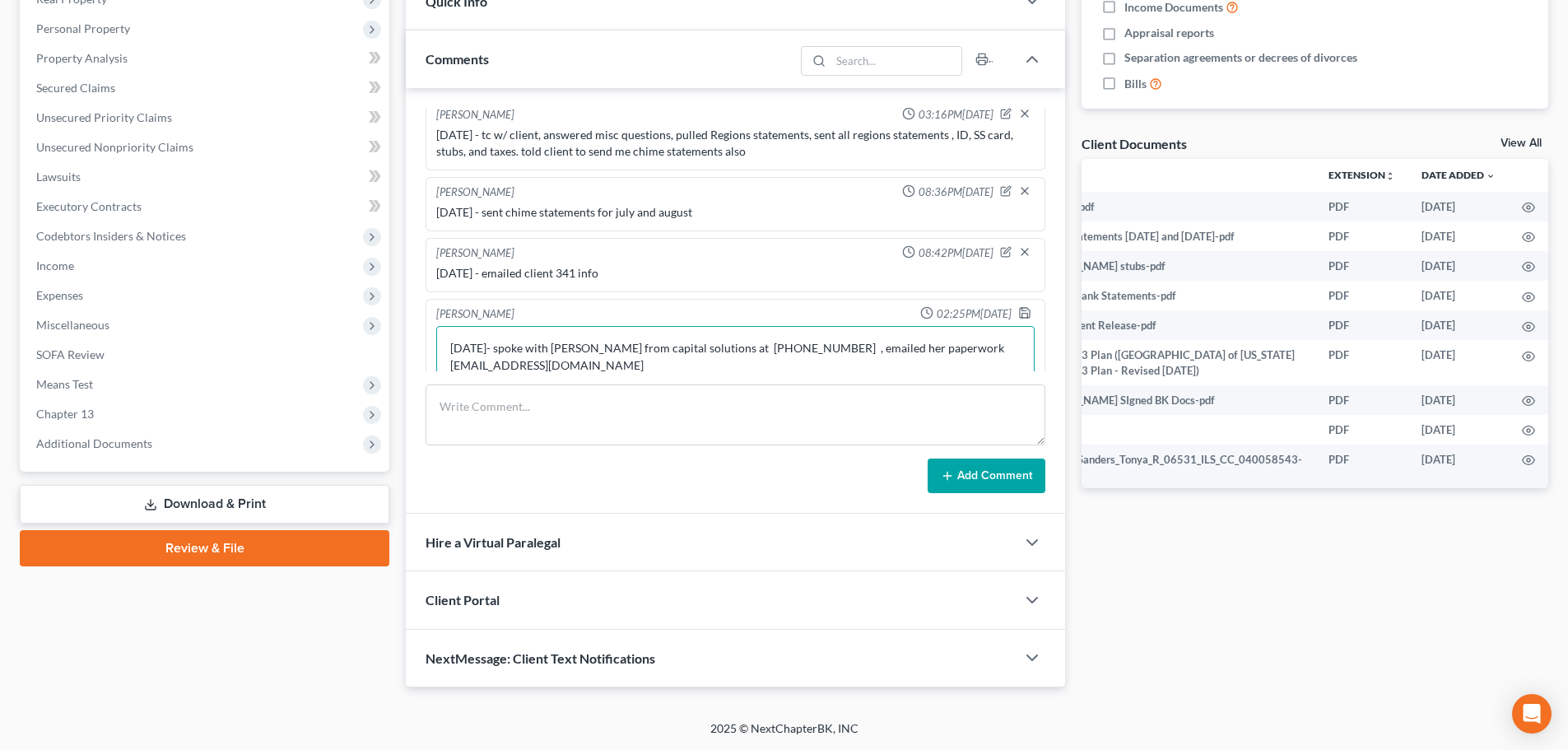
scroll to position [1534, 0]
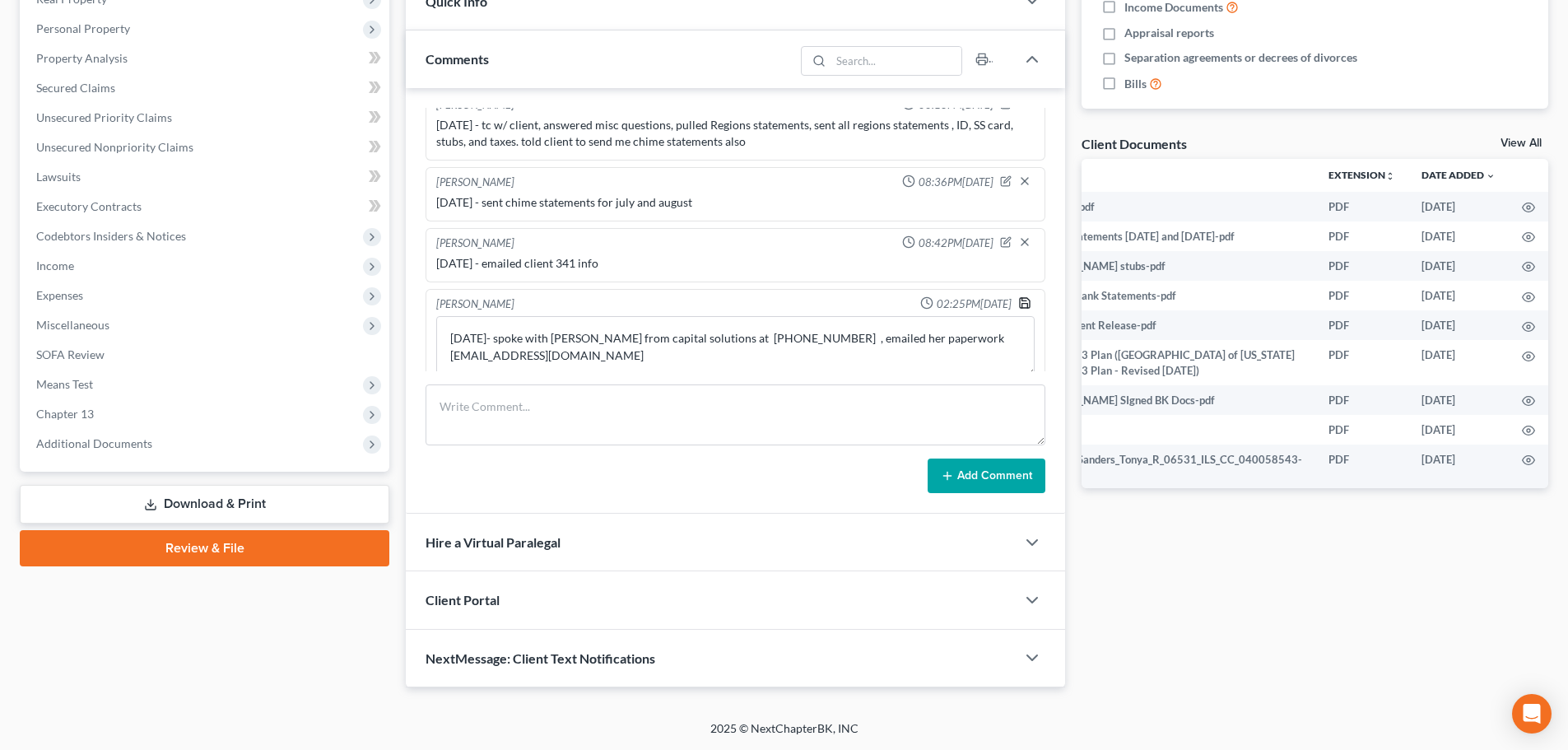
click at [1022, 303] on polyline "button" at bounding box center [1024, 305] width 5 height 5
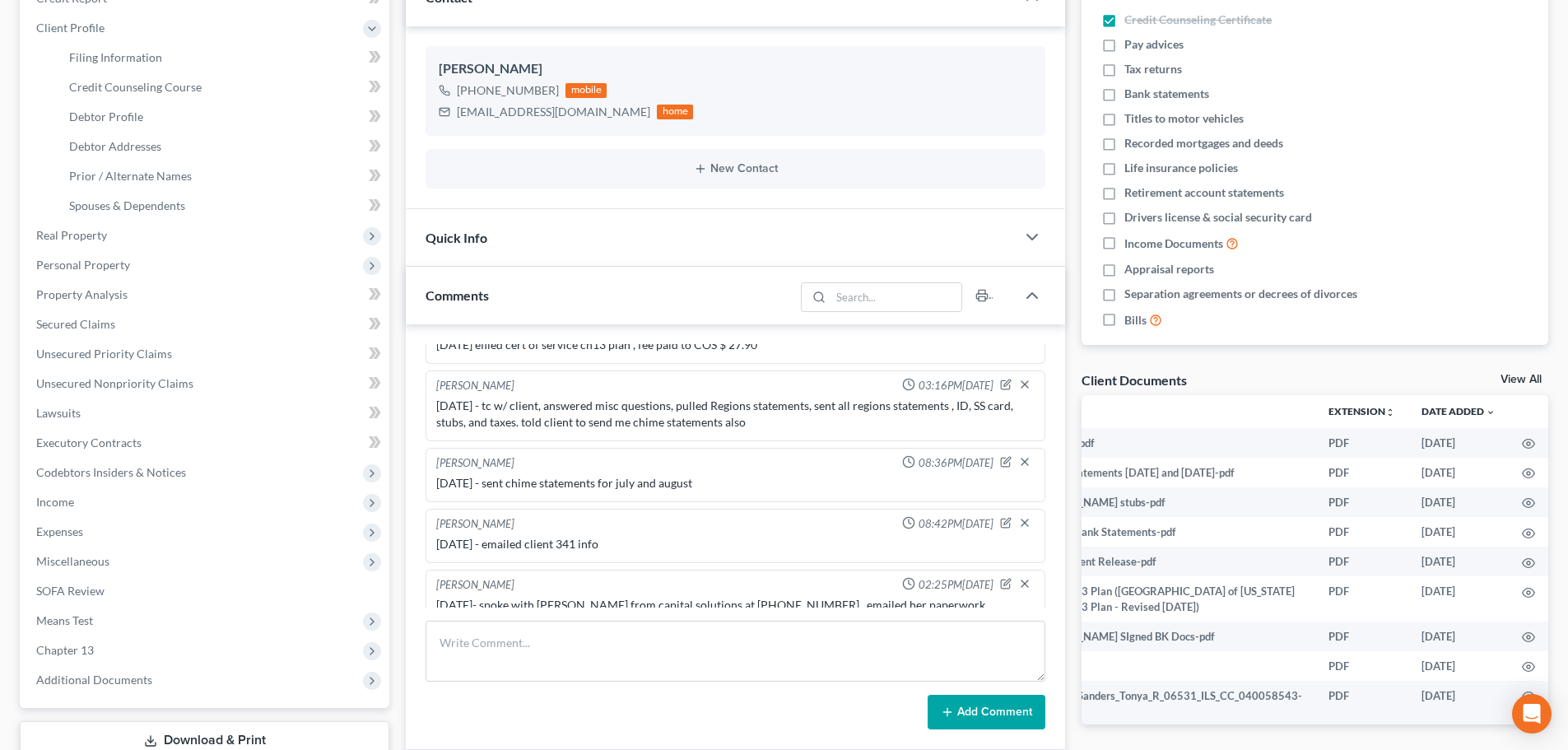
scroll to position [0, 0]
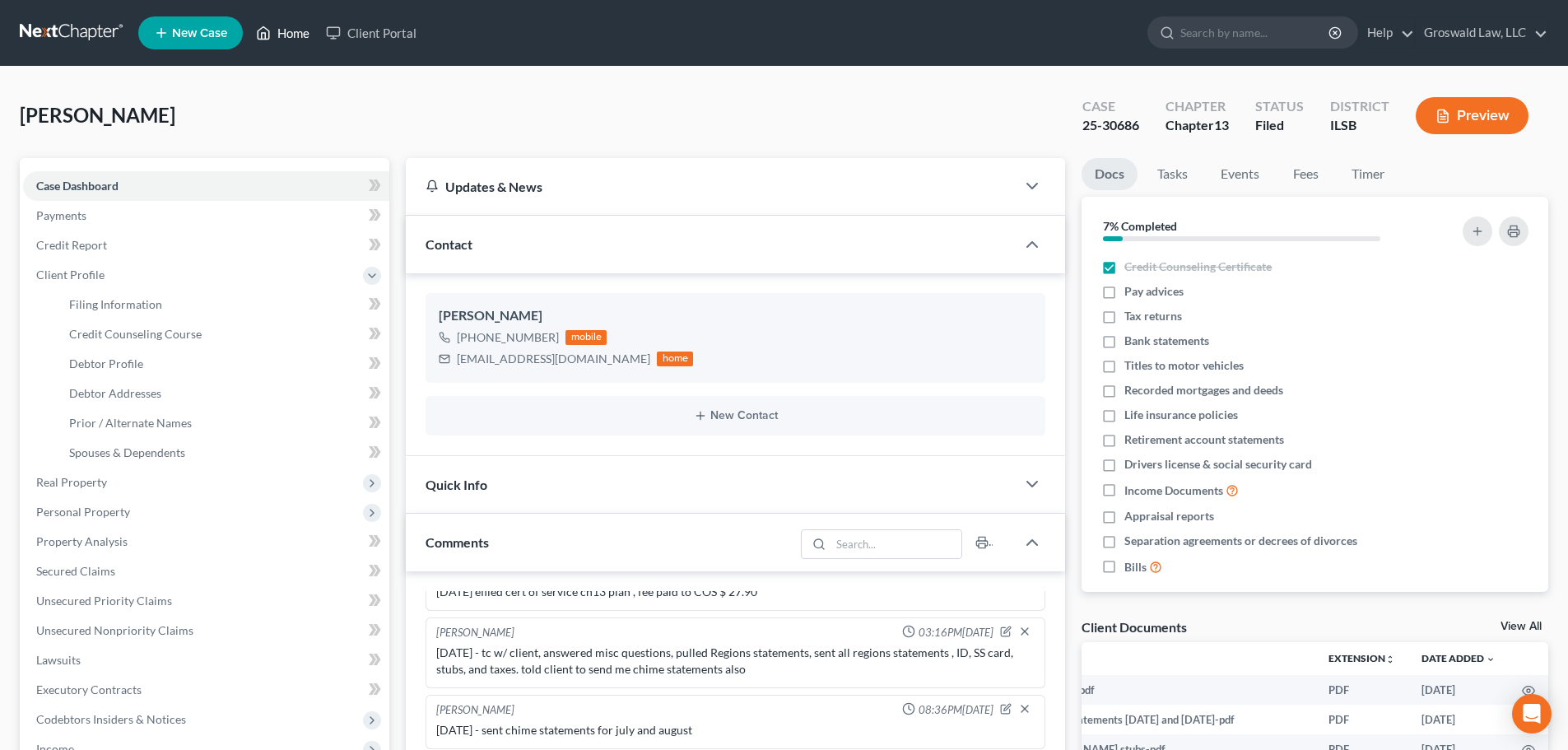
click at [302, 32] on link "Home" at bounding box center [282, 33] width 70 height 30
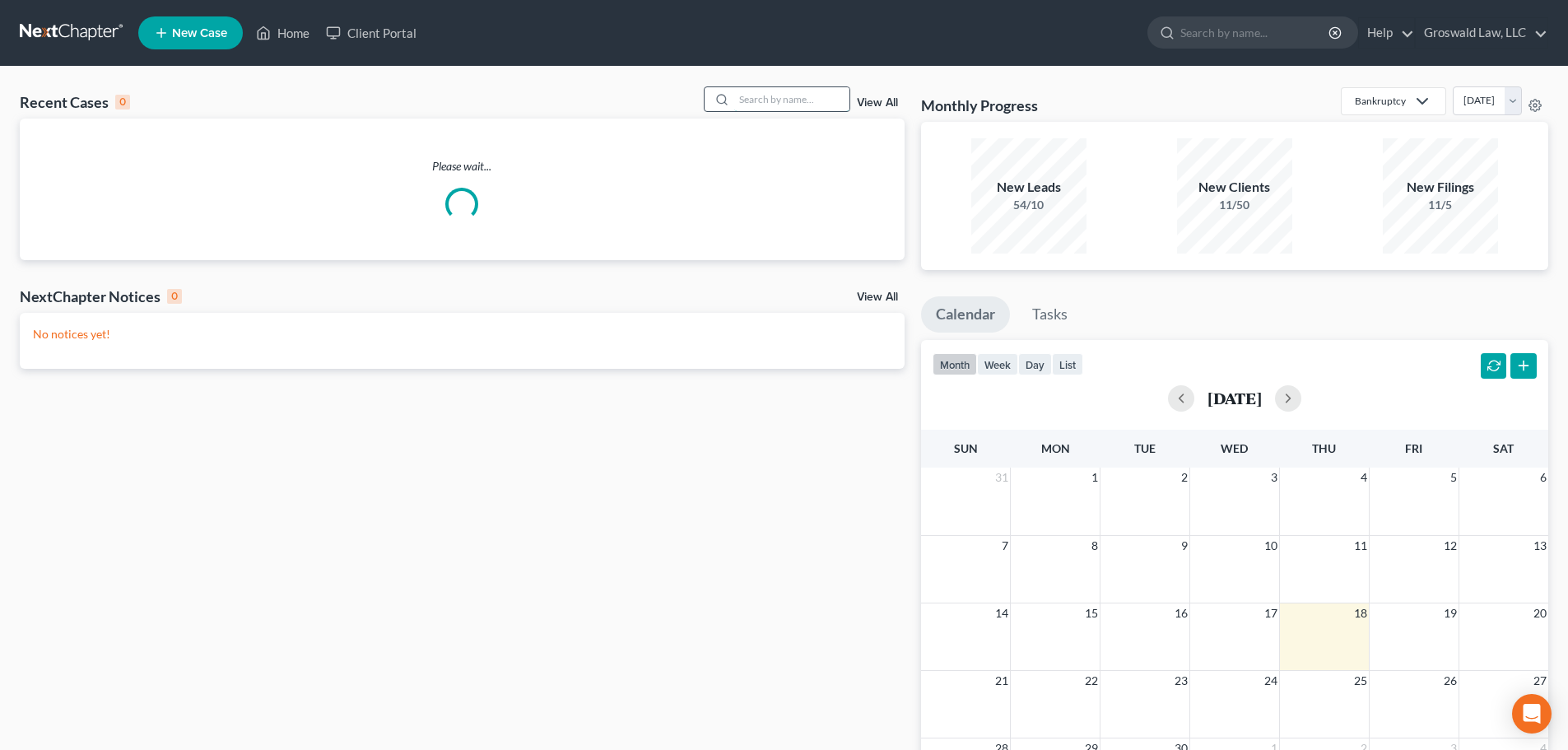
click at [803, 101] on input "search" at bounding box center [791, 99] width 115 height 24
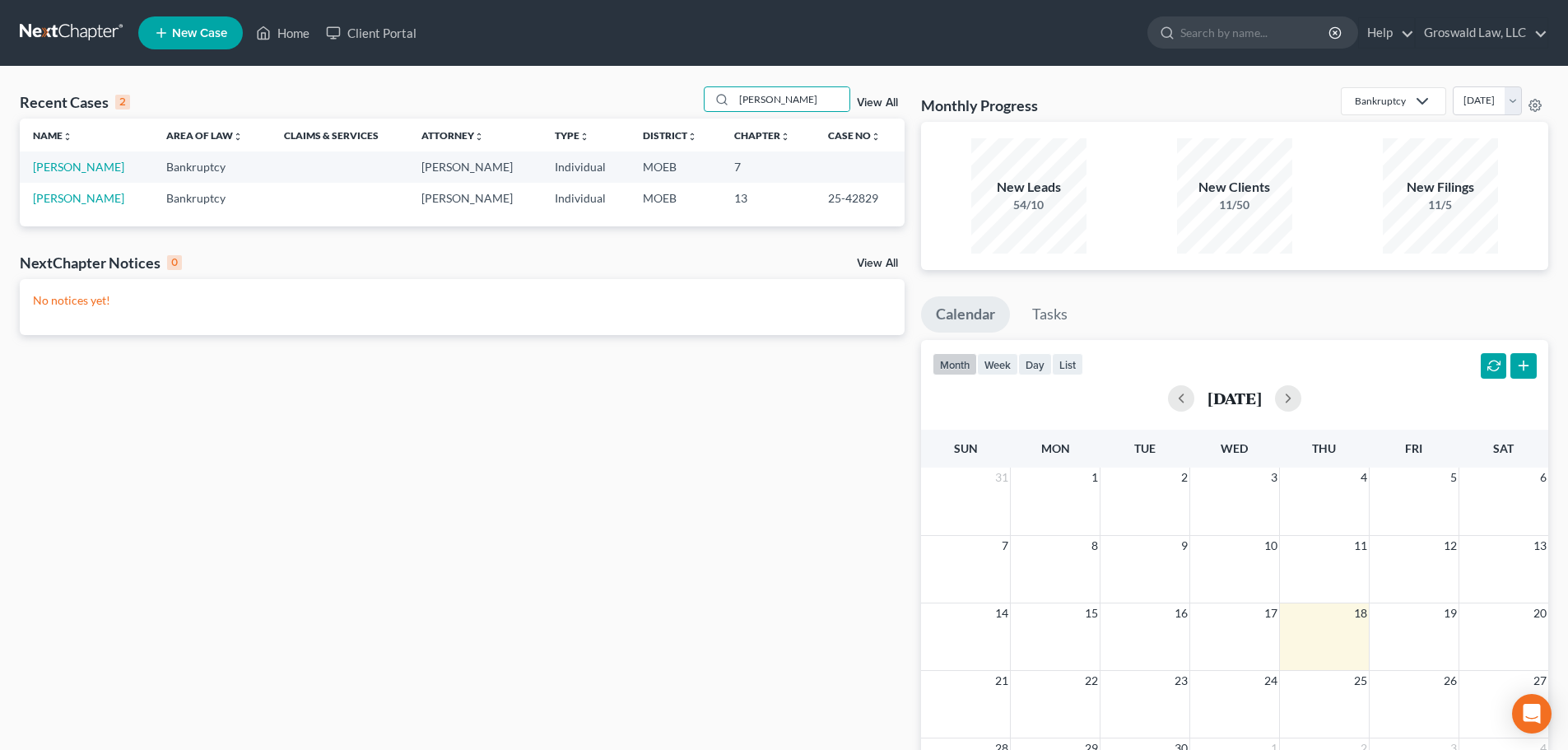
click at [90, 206] on td "[PERSON_NAME]" at bounding box center [86, 198] width 133 height 31
click at [92, 201] on link "[PERSON_NAME]" at bounding box center [78, 197] width 91 height 14
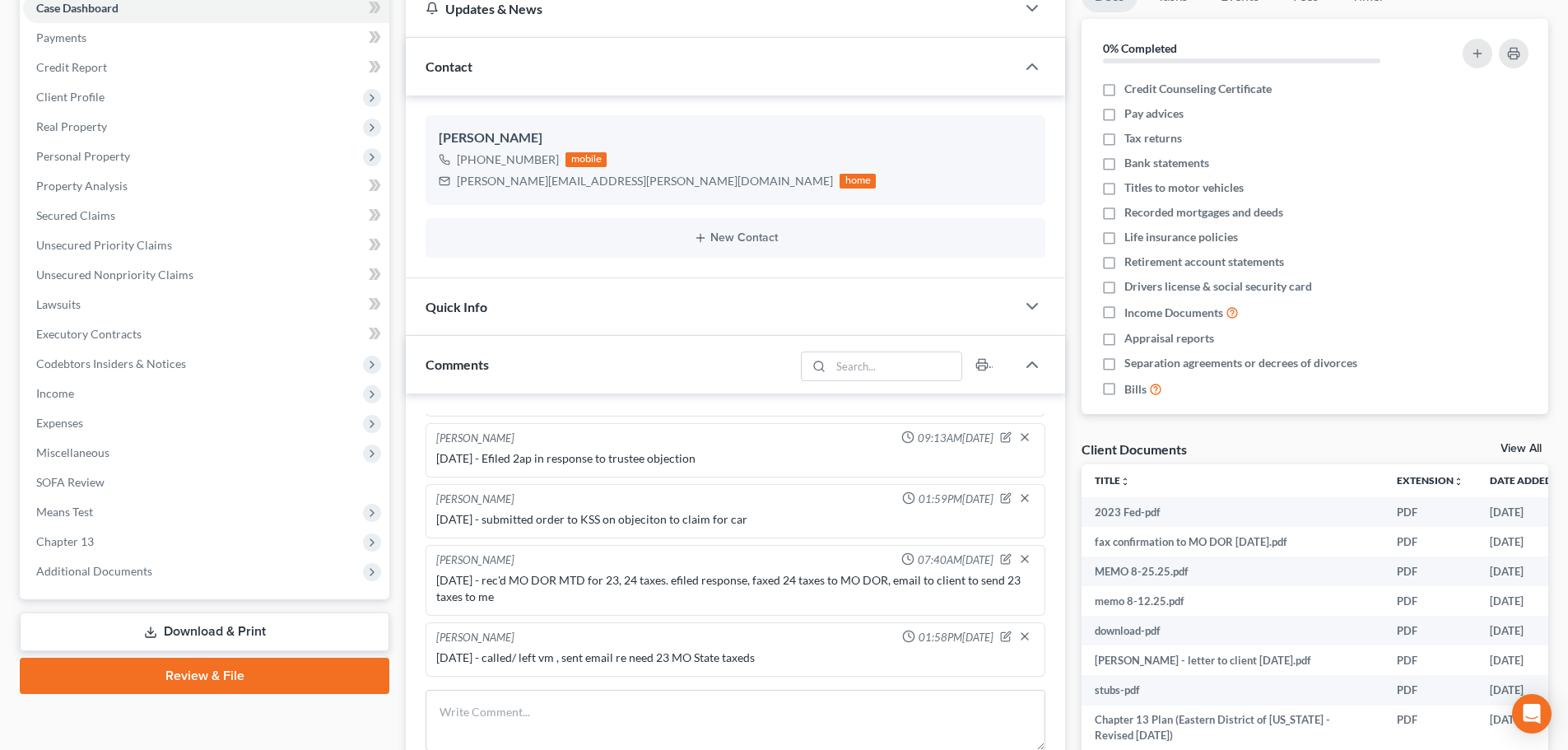
scroll to position [483, 0]
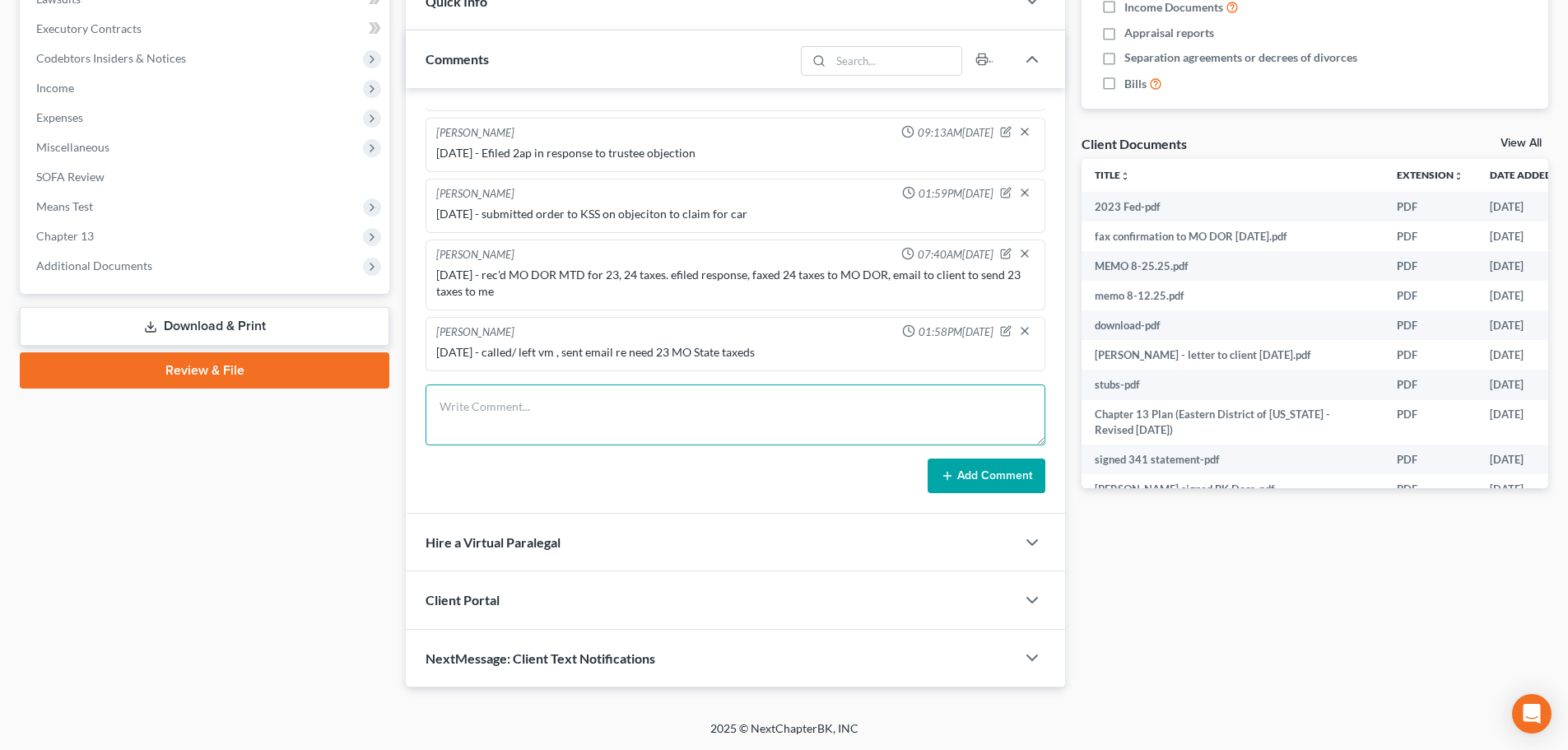
click at [663, 403] on textarea at bounding box center [736, 414] width 620 height 61
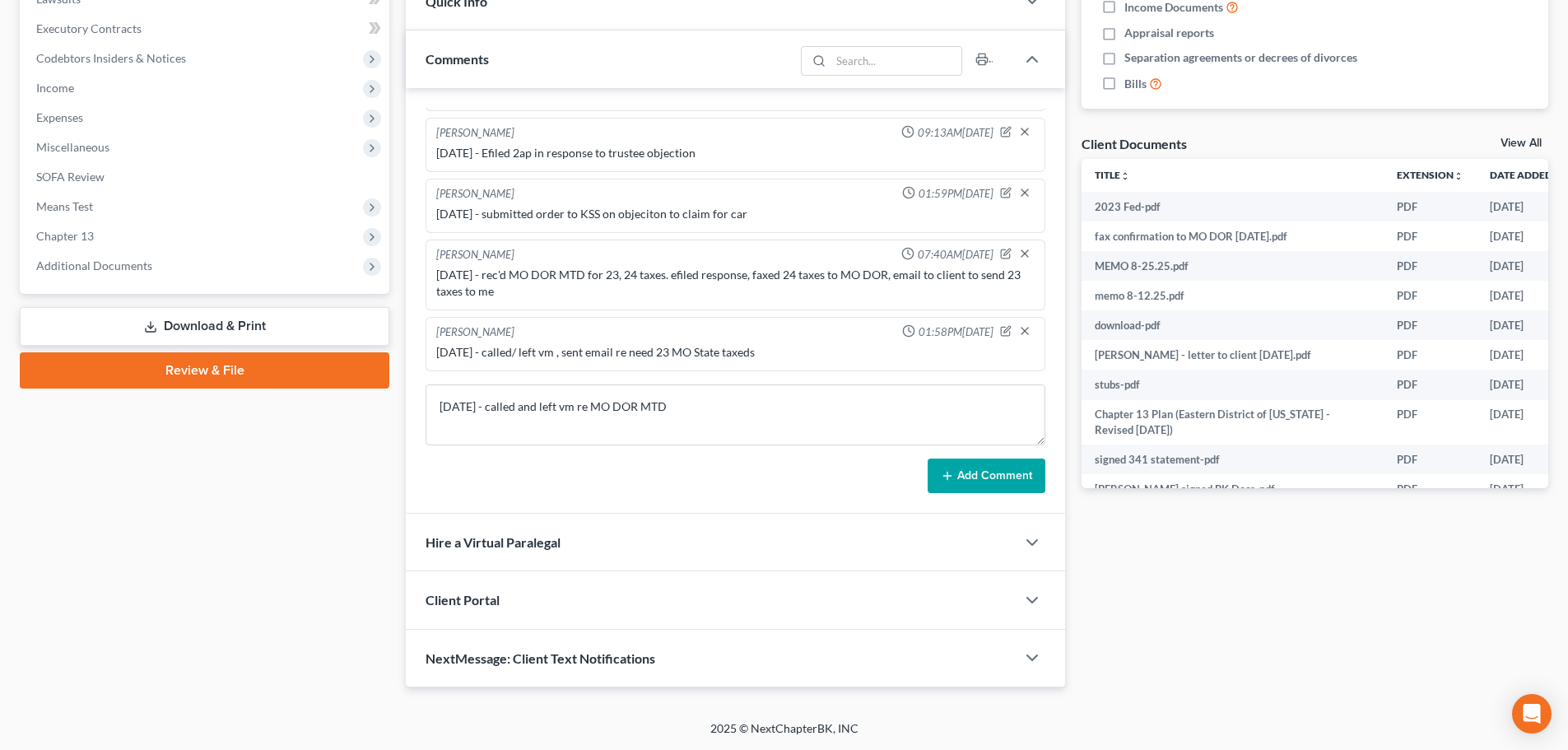
click at [1002, 481] on button "Add Comment" at bounding box center [986, 476] width 118 height 34
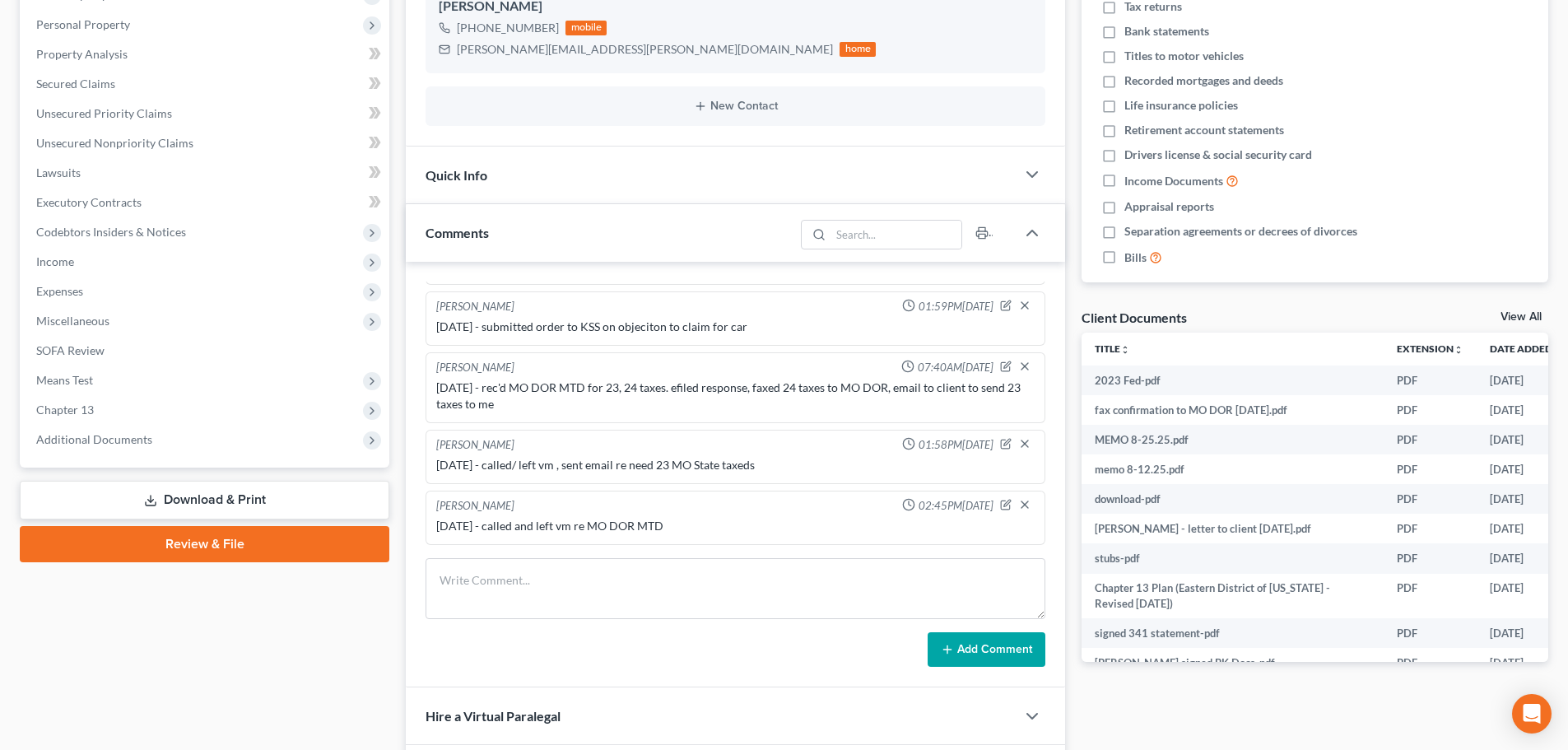
scroll to position [0, 0]
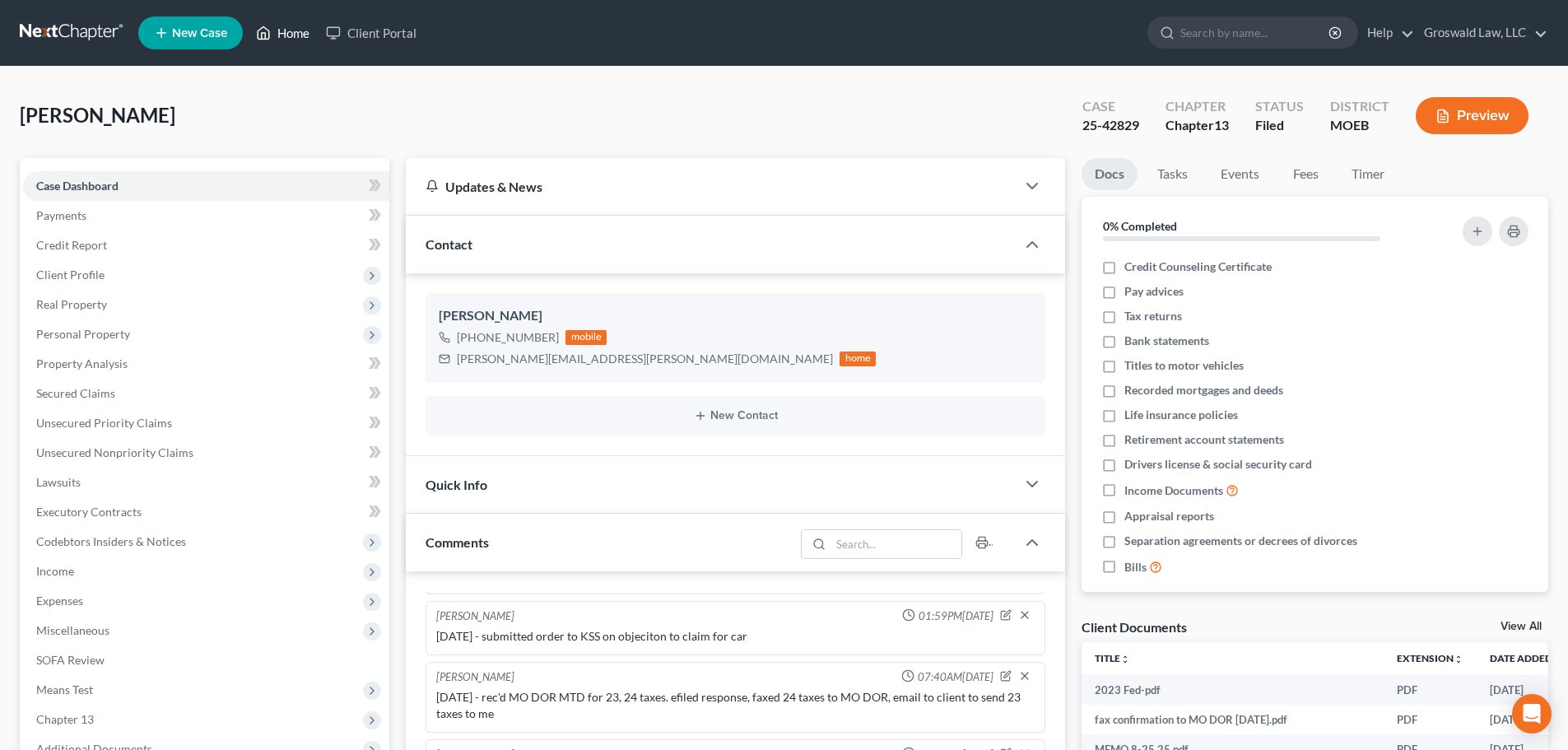
click at [281, 34] on link "Home" at bounding box center [282, 33] width 70 height 30
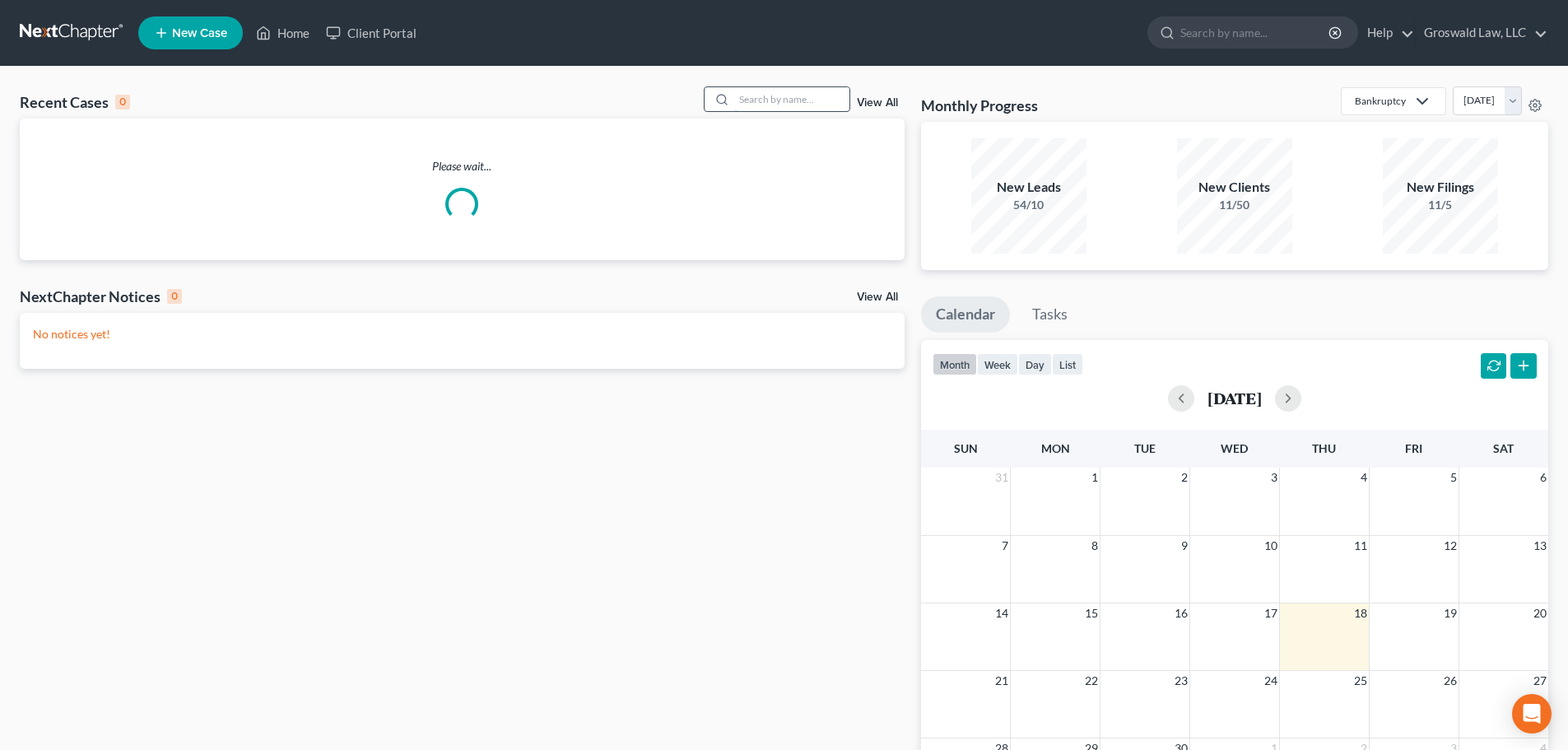
click at [740, 101] on input "search" at bounding box center [791, 99] width 115 height 24
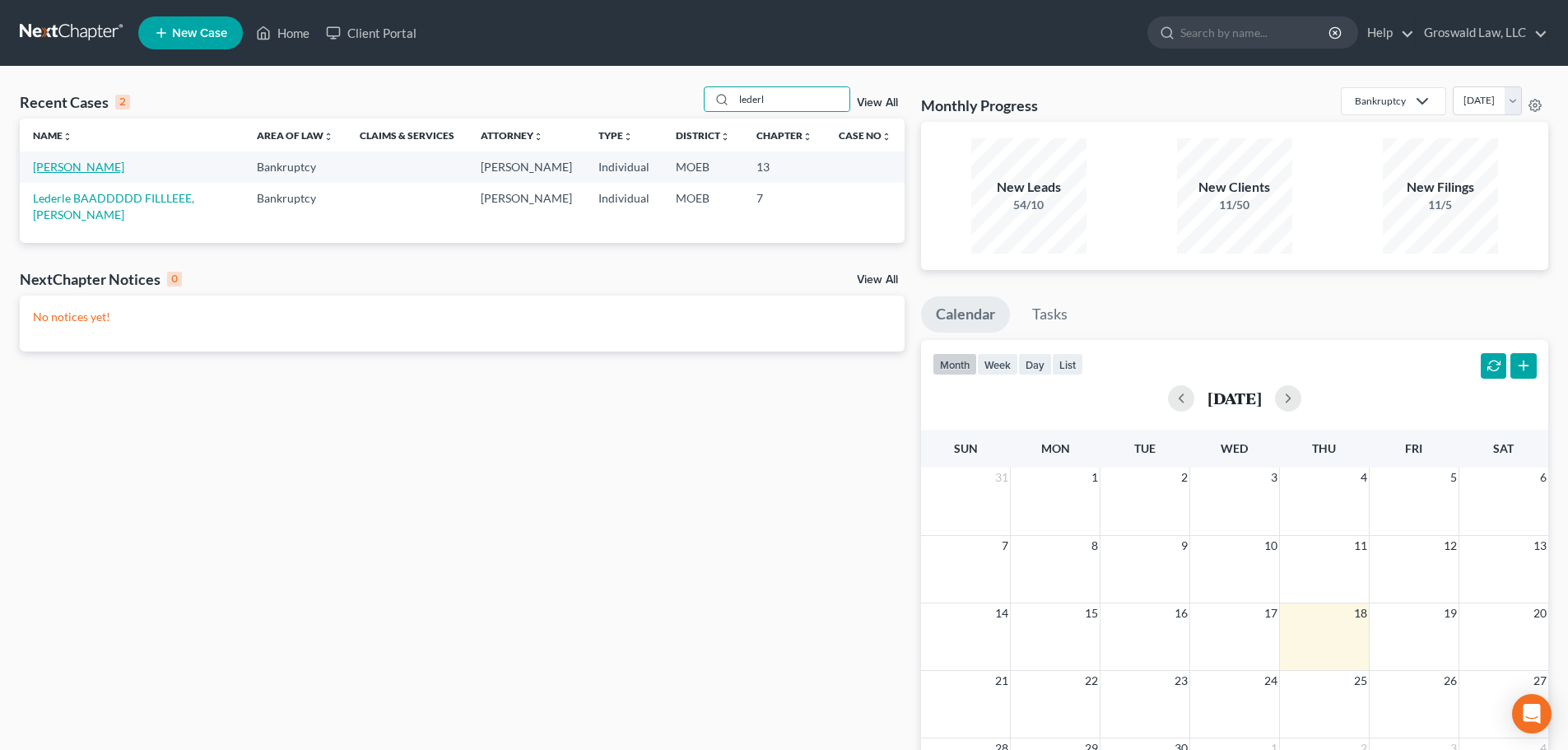
click at [76, 168] on link "[PERSON_NAME]" at bounding box center [78, 166] width 91 height 14
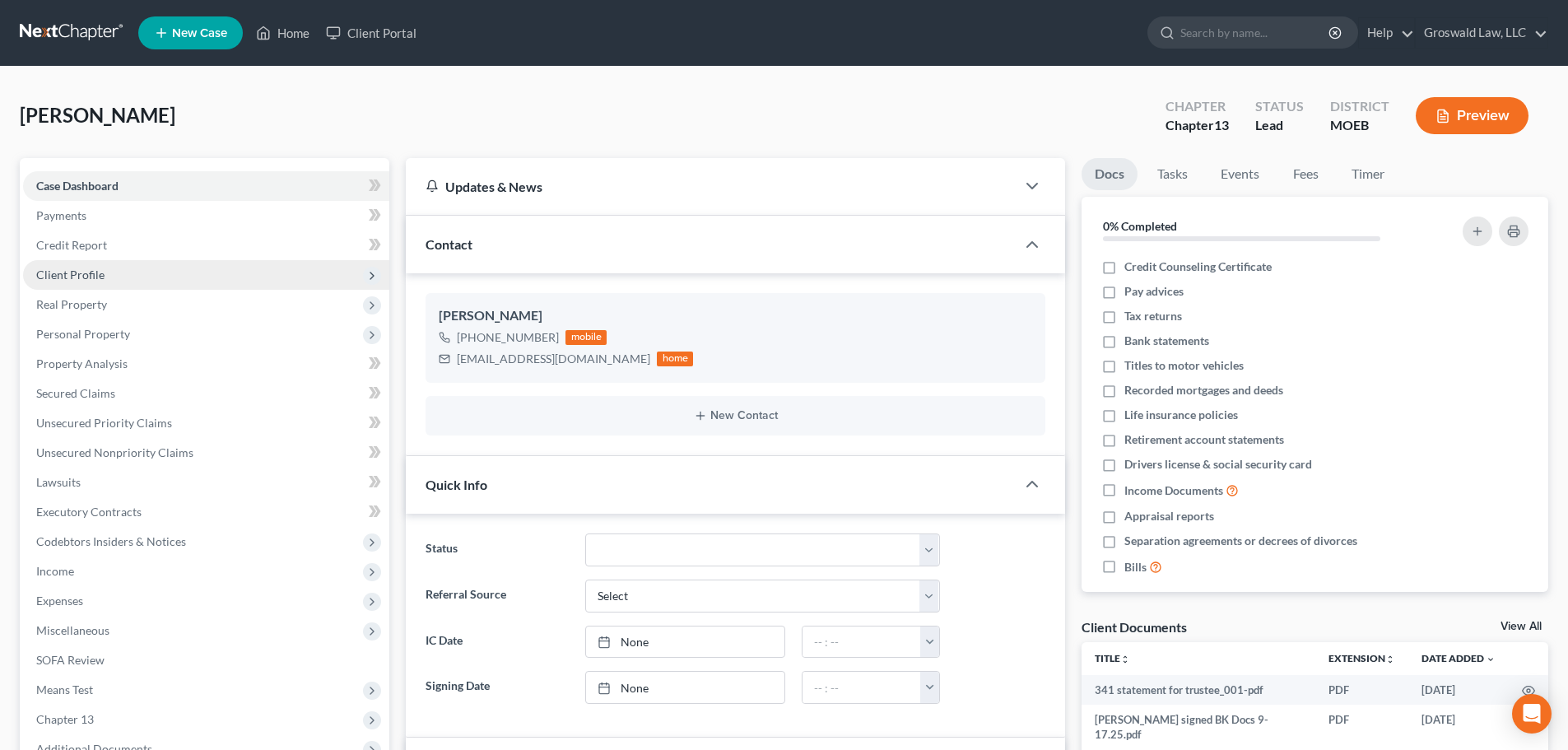
click at [74, 275] on span "Client Profile" at bounding box center [70, 274] width 68 height 14
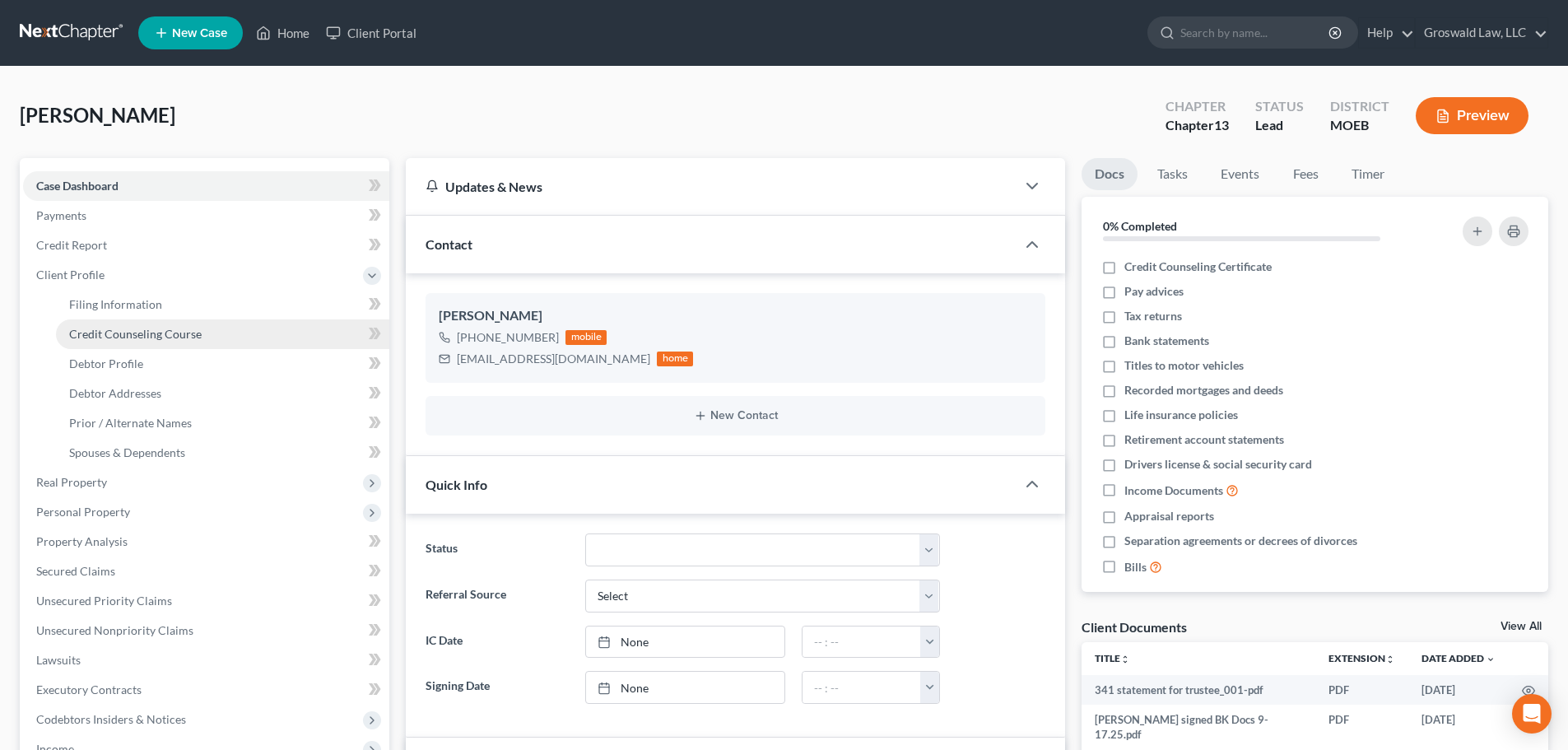
click at [100, 341] on link "Credit Counseling Course" at bounding box center [223, 334] width 333 height 30
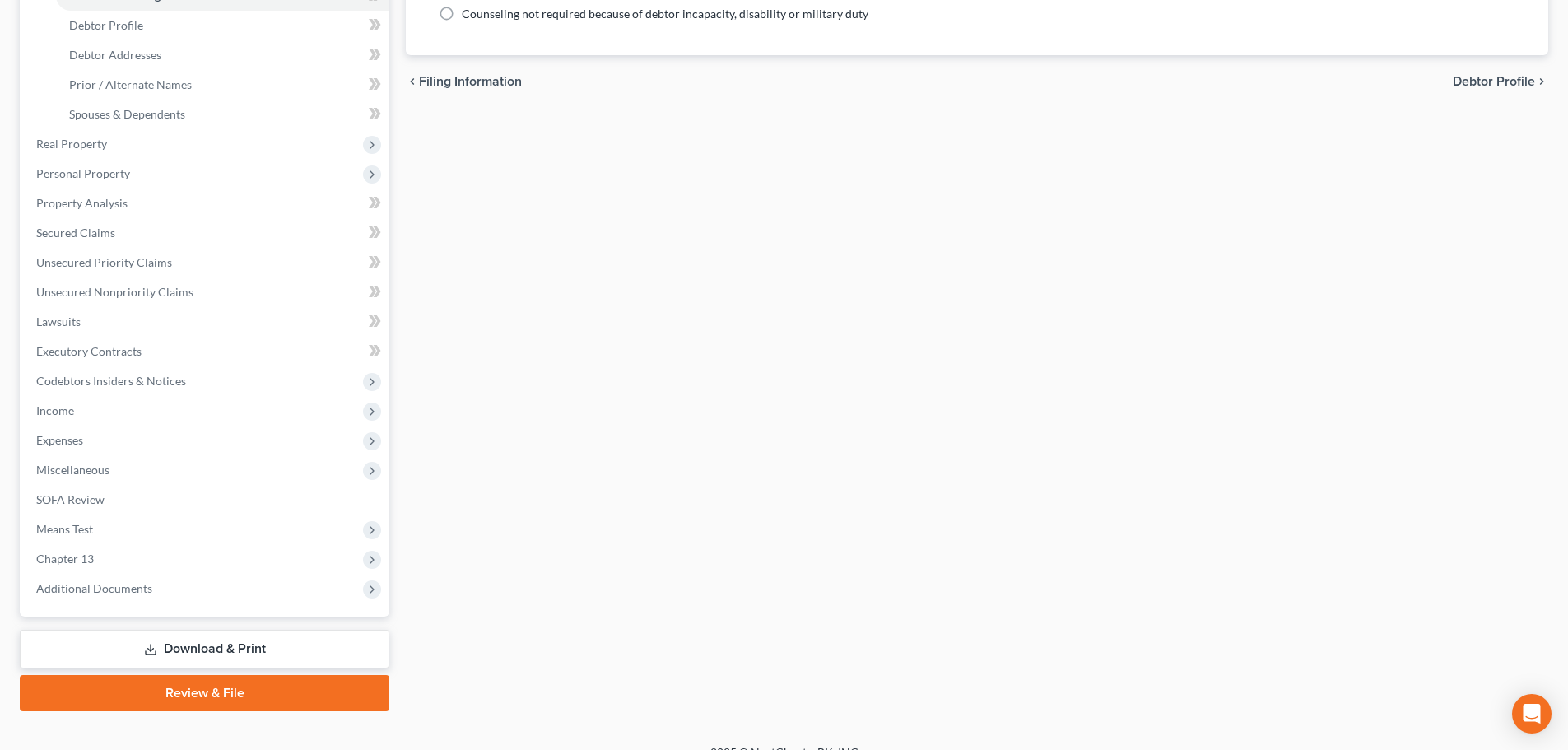
scroll to position [362, 0]
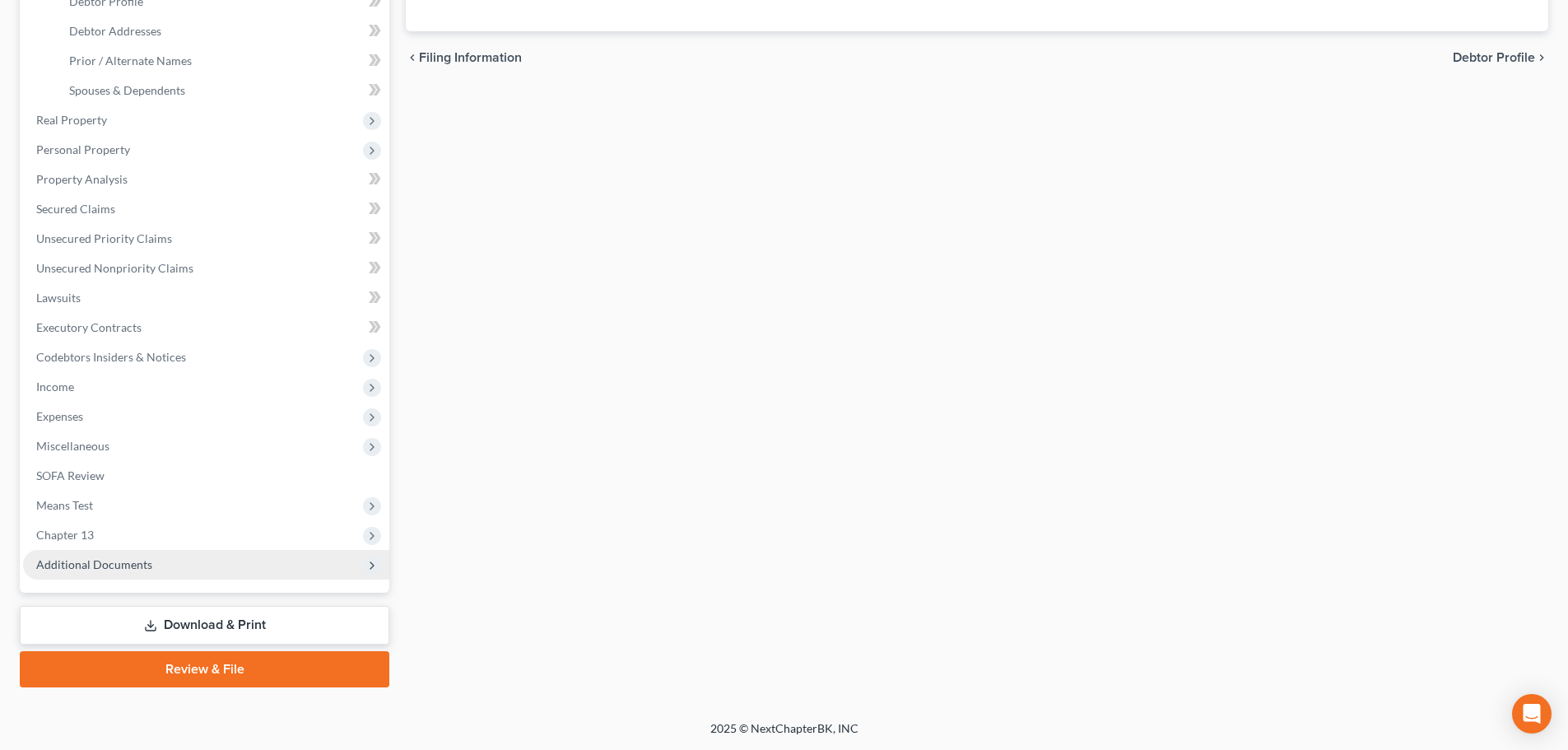
click at [169, 564] on span "Additional Documents" at bounding box center [206, 564] width 366 height 30
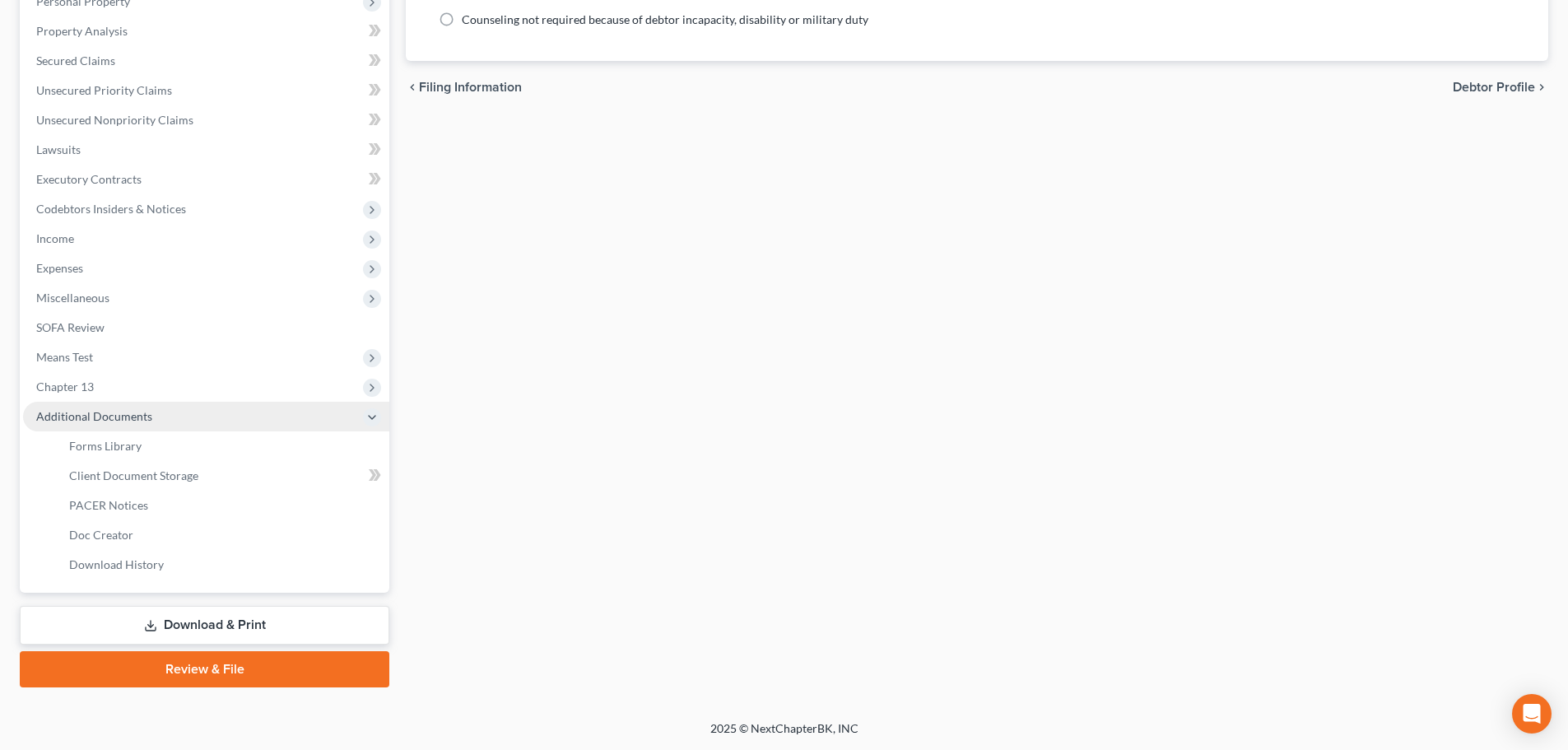
scroll to position [332, 0]
click at [273, 476] on link "Client Document Storage" at bounding box center [223, 476] width 333 height 30
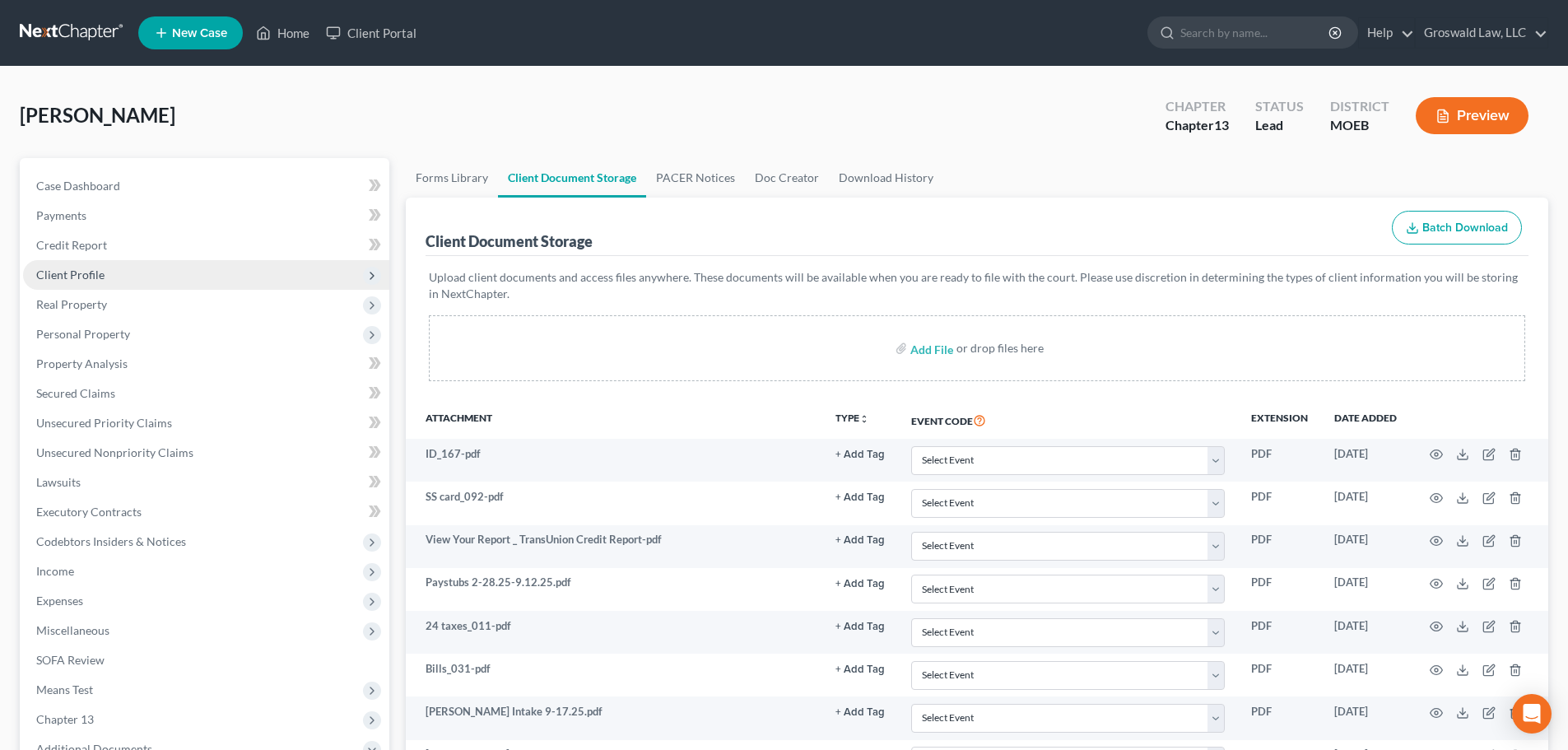
click at [118, 275] on span "Client Profile" at bounding box center [206, 274] width 366 height 30
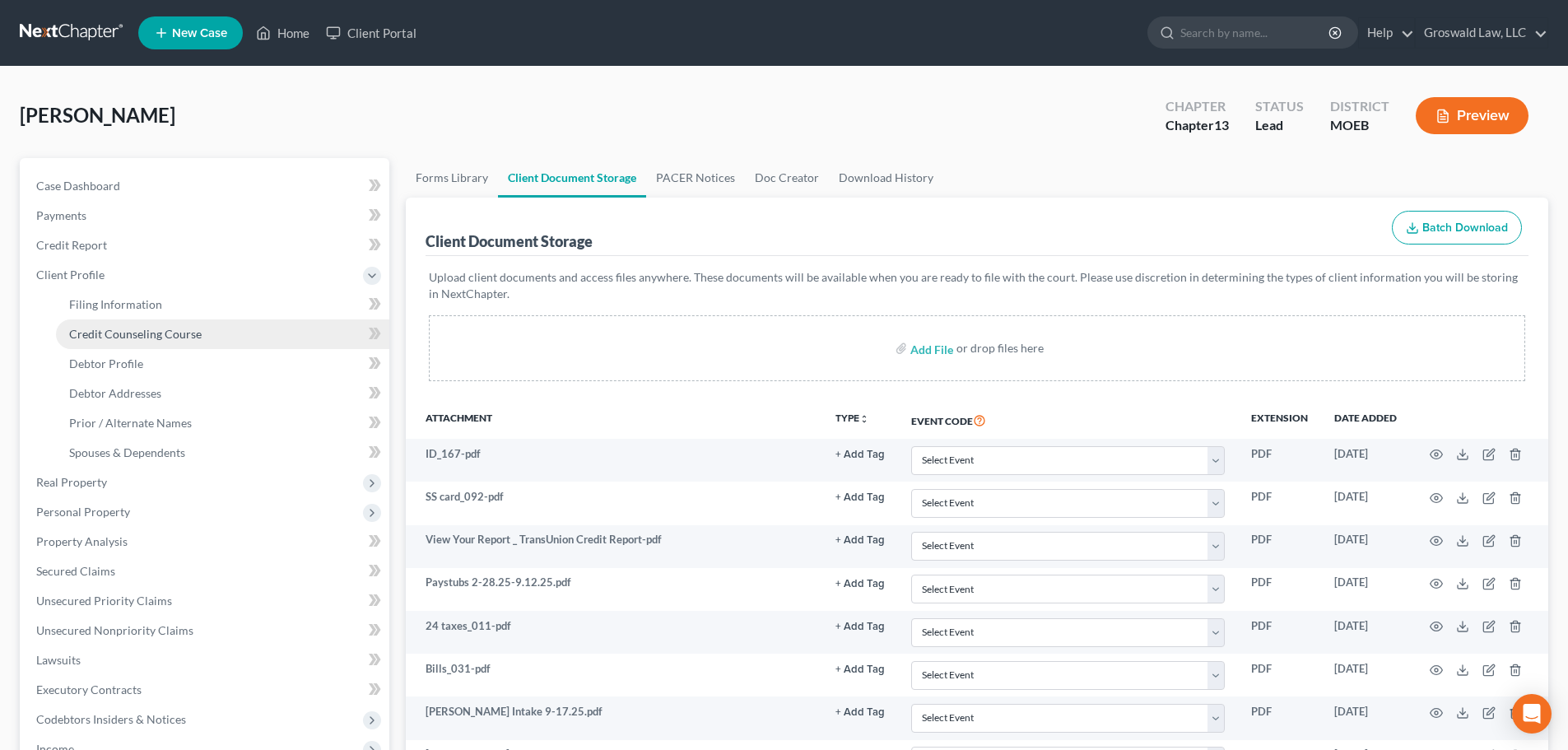
click at [156, 329] on span "Credit Counseling Course" at bounding box center [135, 333] width 132 height 14
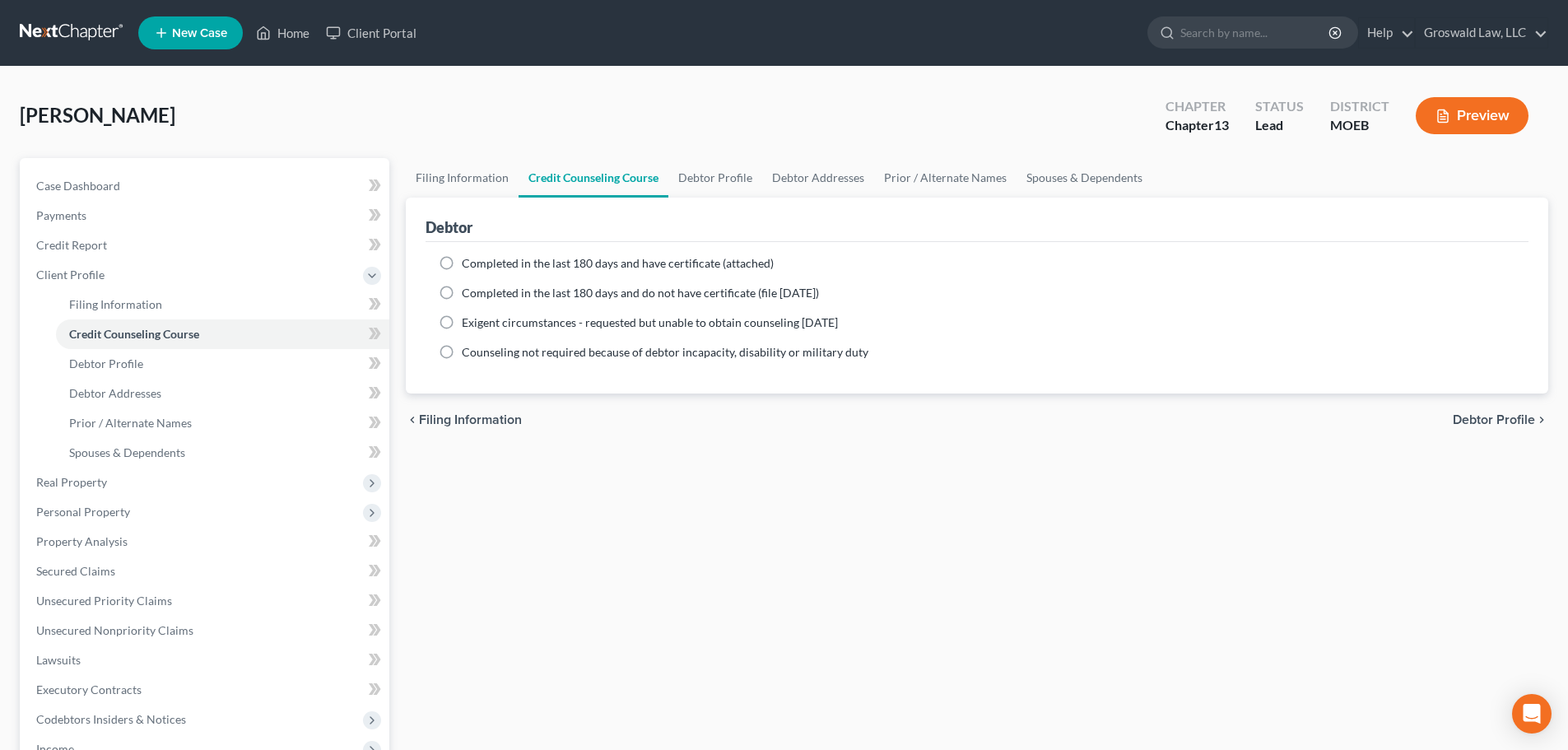
click at [665, 268] on span "Completed in the last 180 days and have certificate (attached)" at bounding box center [618, 263] width 312 height 14
click at [479, 265] on input "Completed in the last 180 days and have certificate (attached)" at bounding box center [474, 261] width 11 height 11
radio input "true"
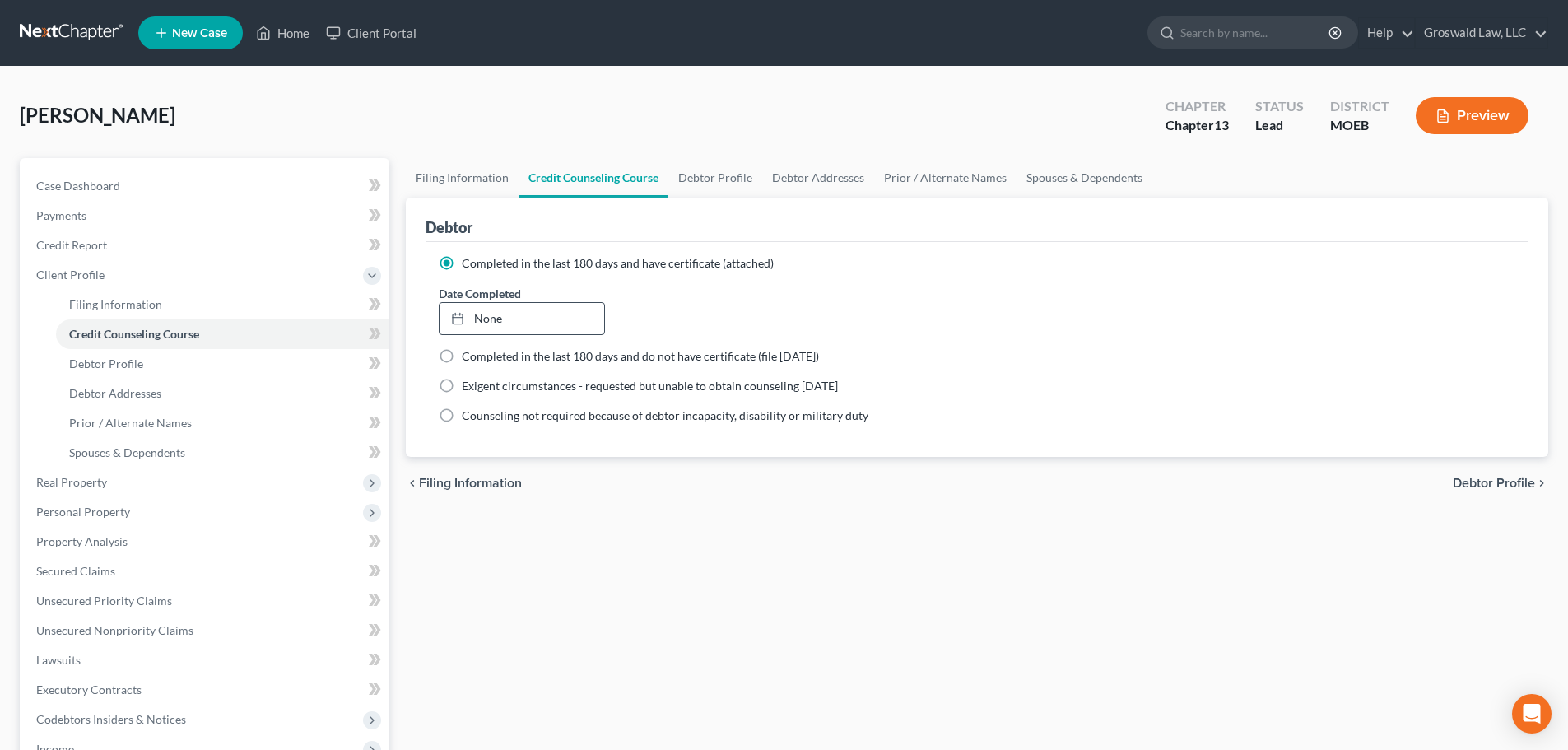
type input "9/18/2025"
click at [554, 323] on link "None" at bounding box center [521, 318] width 164 height 32
click at [659, 535] on div "Filing Information Credit Counseling Course Debtor Profile Debtor Addresses Pri…" at bounding box center [976, 603] width 1159 height 891
click at [1477, 117] on button "Preview" at bounding box center [1472, 115] width 112 height 37
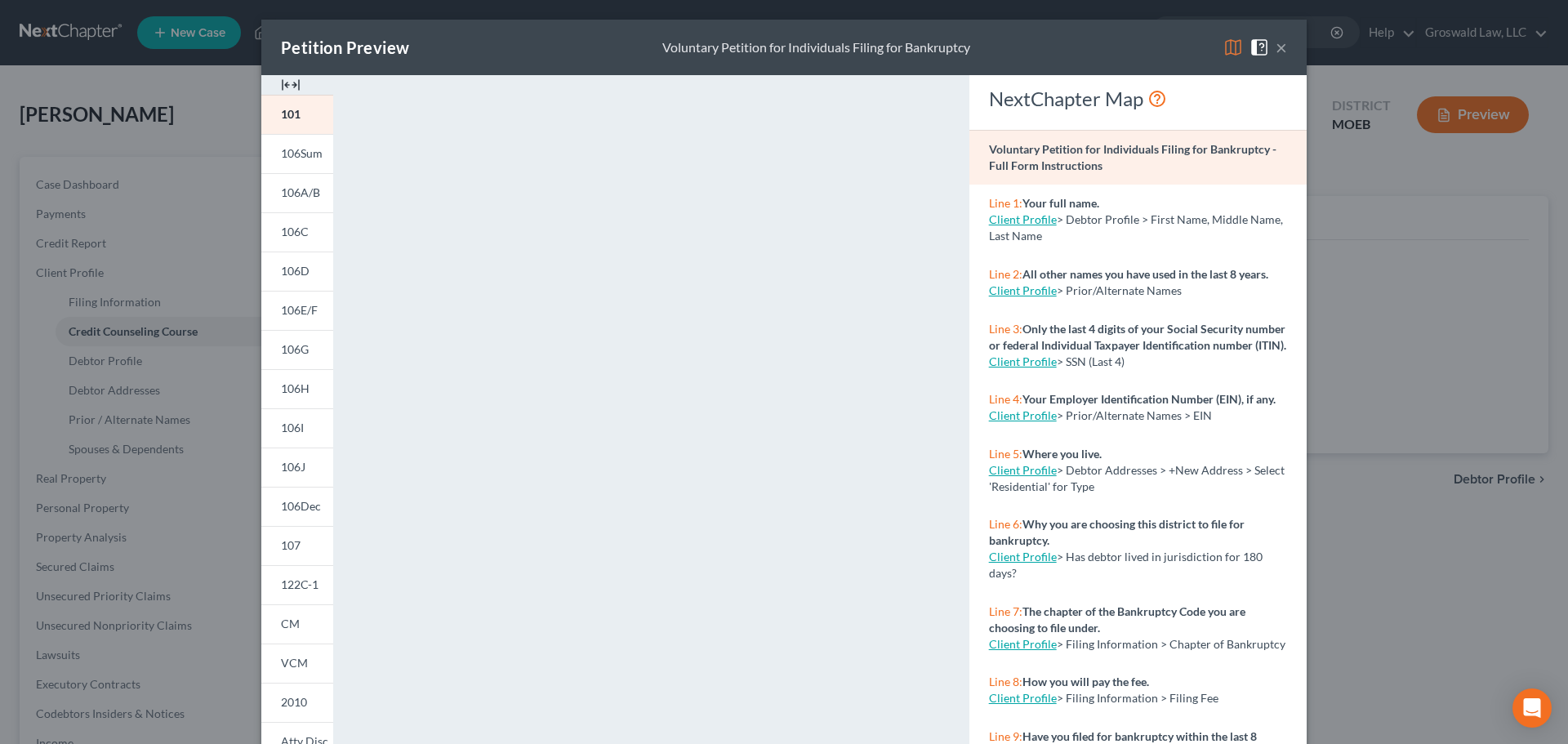
click at [290, 85] on img at bounding box center [291, 85] width 20 height 20
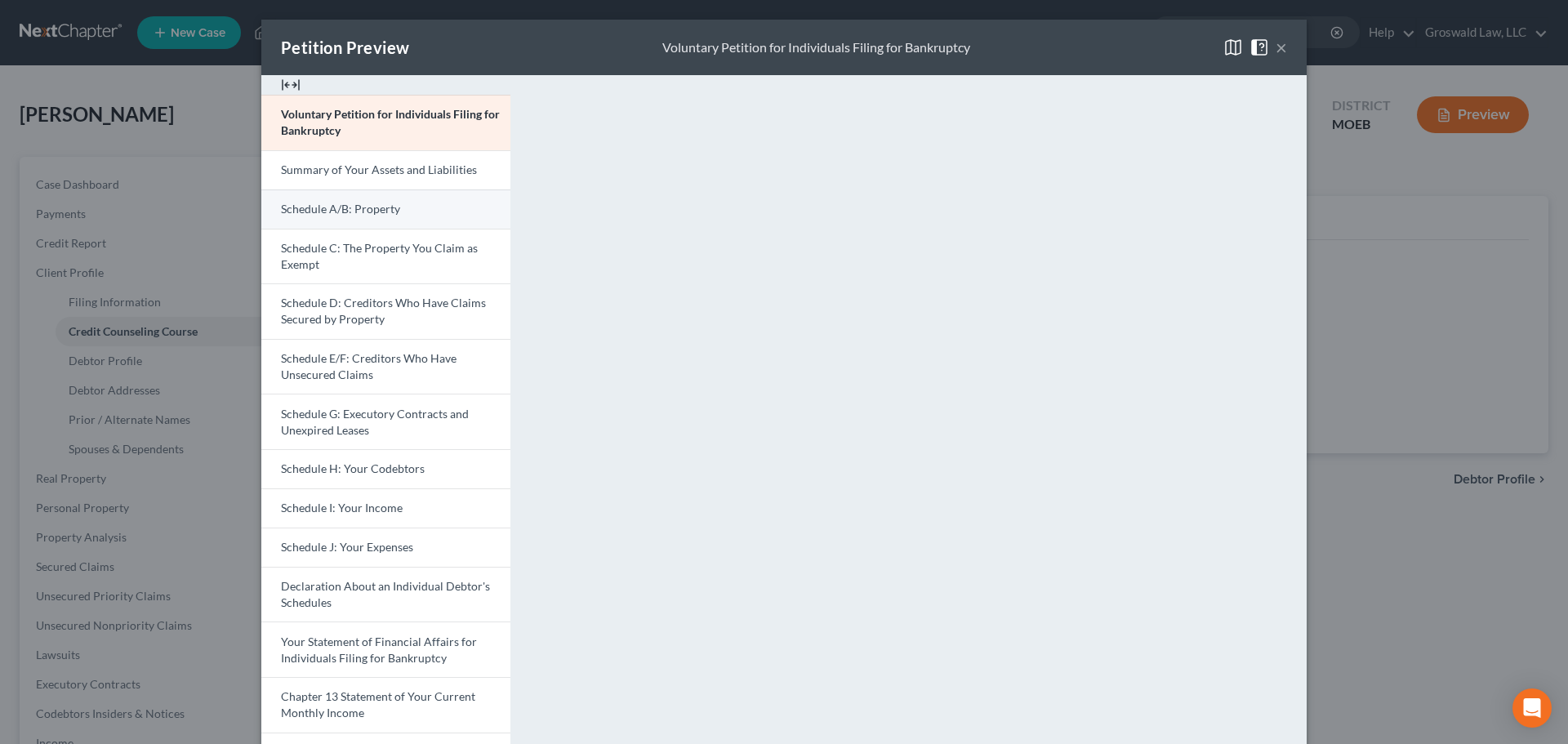
click at [436, 210] on link "Schedule A/B: Property" at bounding box center [386, 209] width 249 height 40
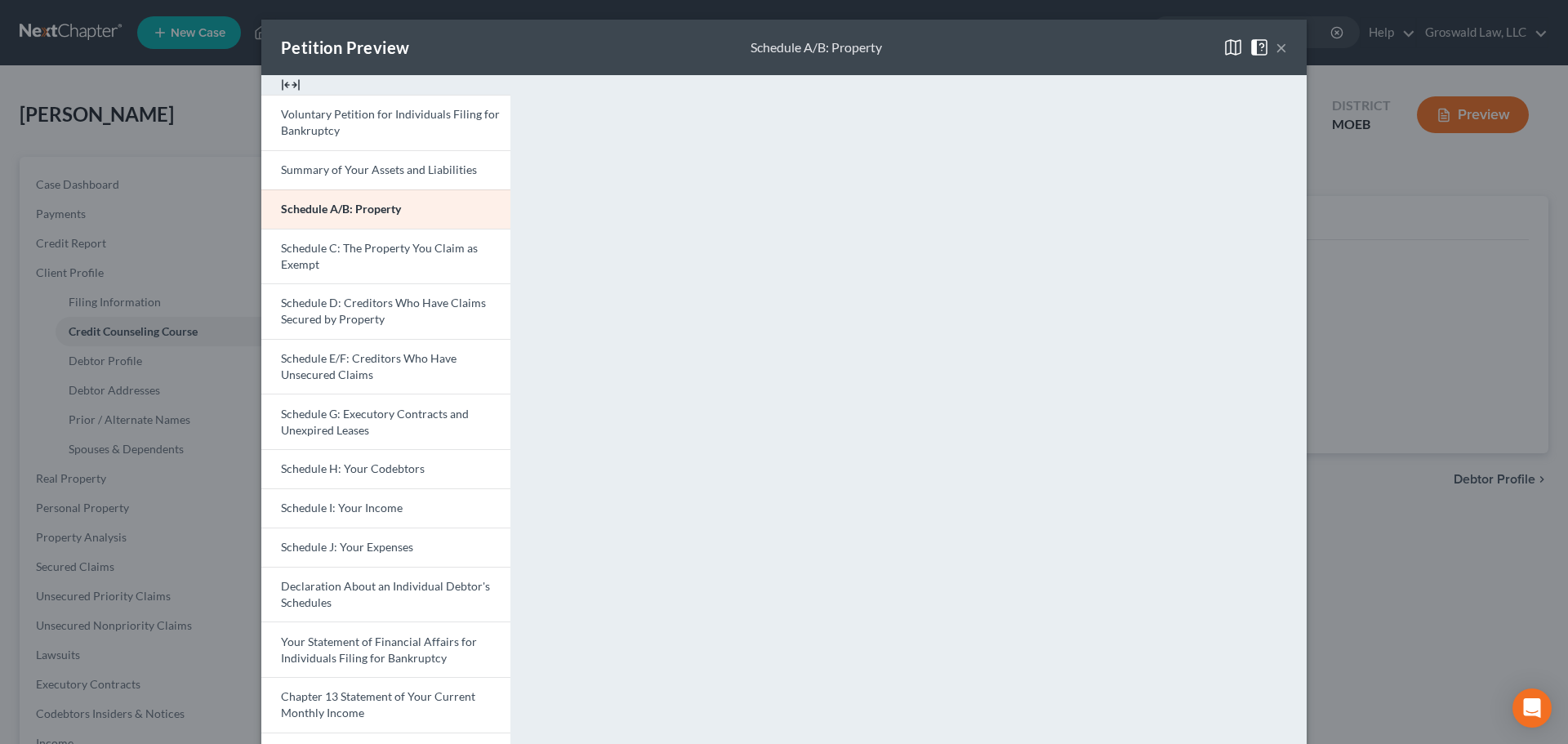
click at [1278, 49] on button "×" at bounding box center [1281, 48] width 12 height 20
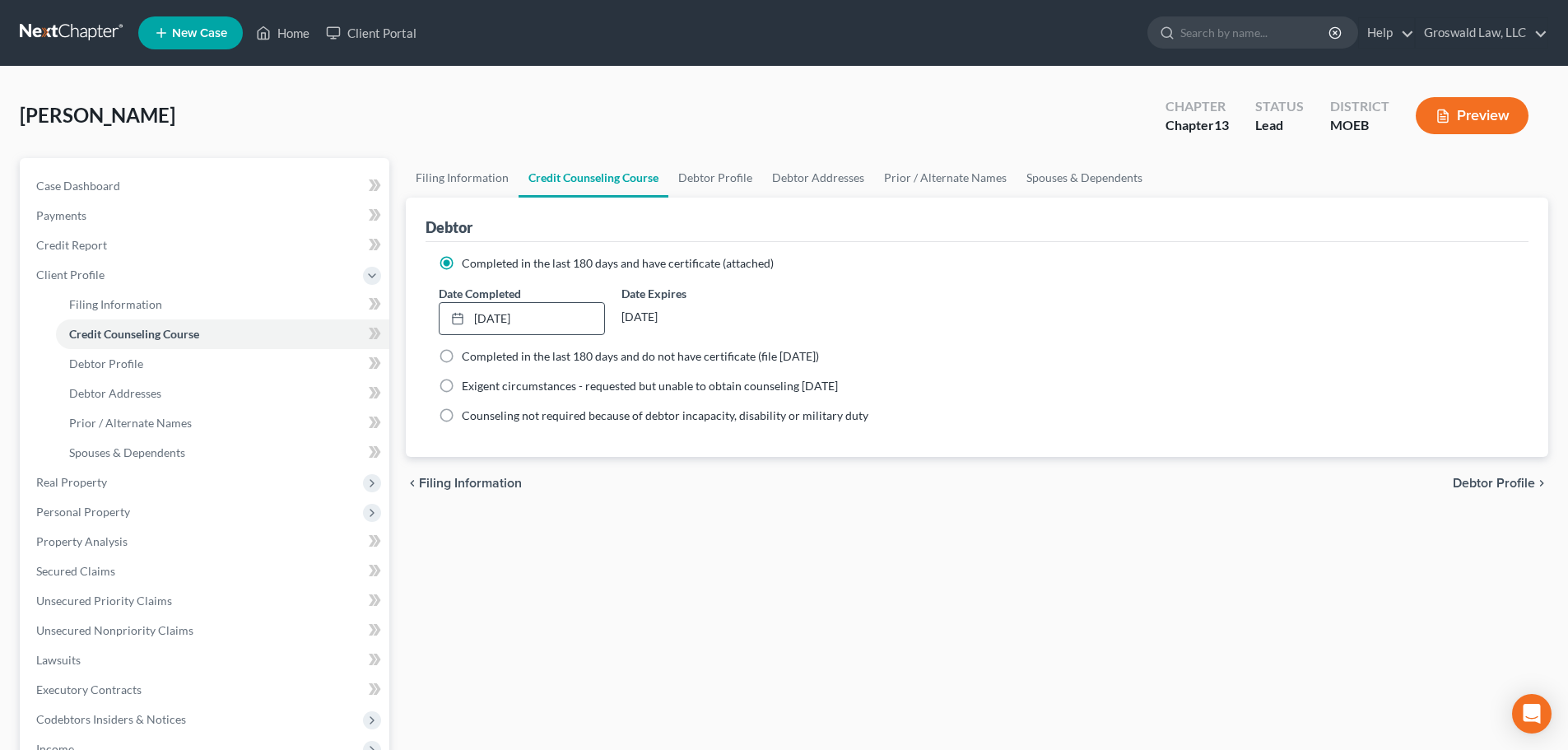
click at [880, 555] on div "Filing Information Credit Counseling Course Debtor Profile Debtor Addresses Pri…" at bounding box center [976, 603] width 1159 height 891
click at [681, 693] on div "Filing Information Credit Counseling Course Debtor Profile Debtor Addresses Pri…" at bounding box center [976, 603] width 1159 height 891
click at [815, 176] on link "Debtor Addresses" at bounding box center [818, 178] width 112 height 40
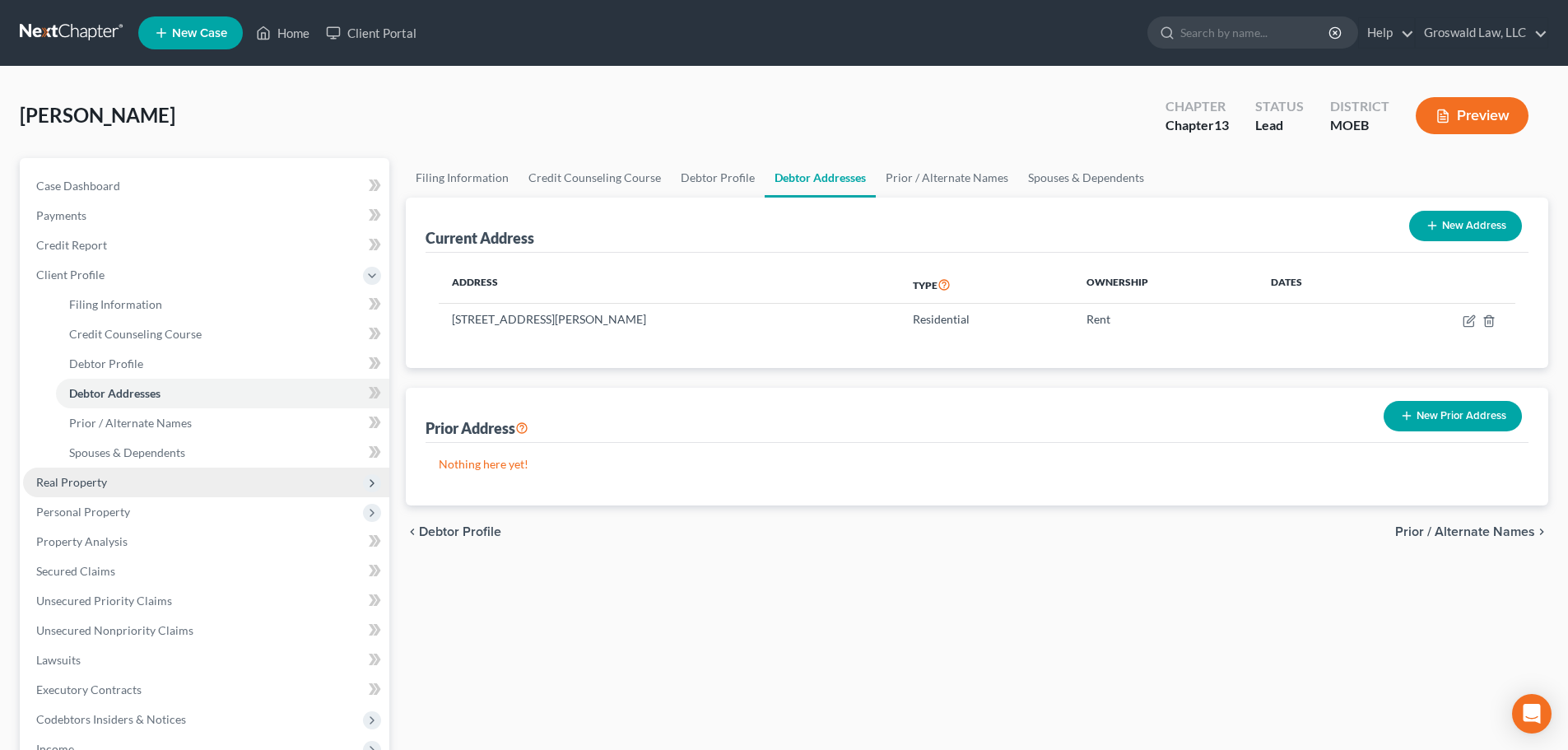
click at [103, 478] on span "Real Property" at bounding box center [72, 481] width 71 height 14
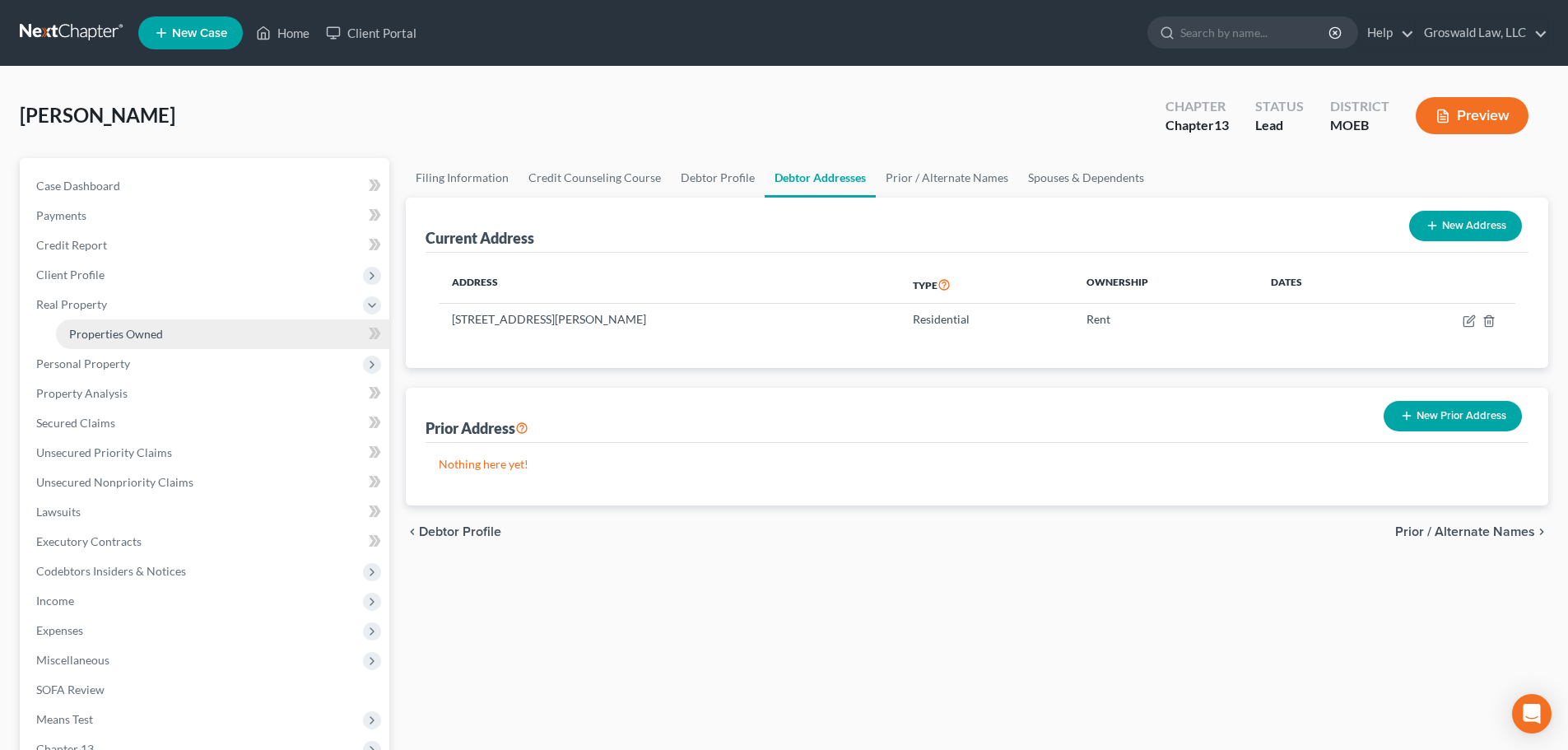
click at [120, 332] on span "Properties Owned" at bounding box center [116, 333] width 94 height 14
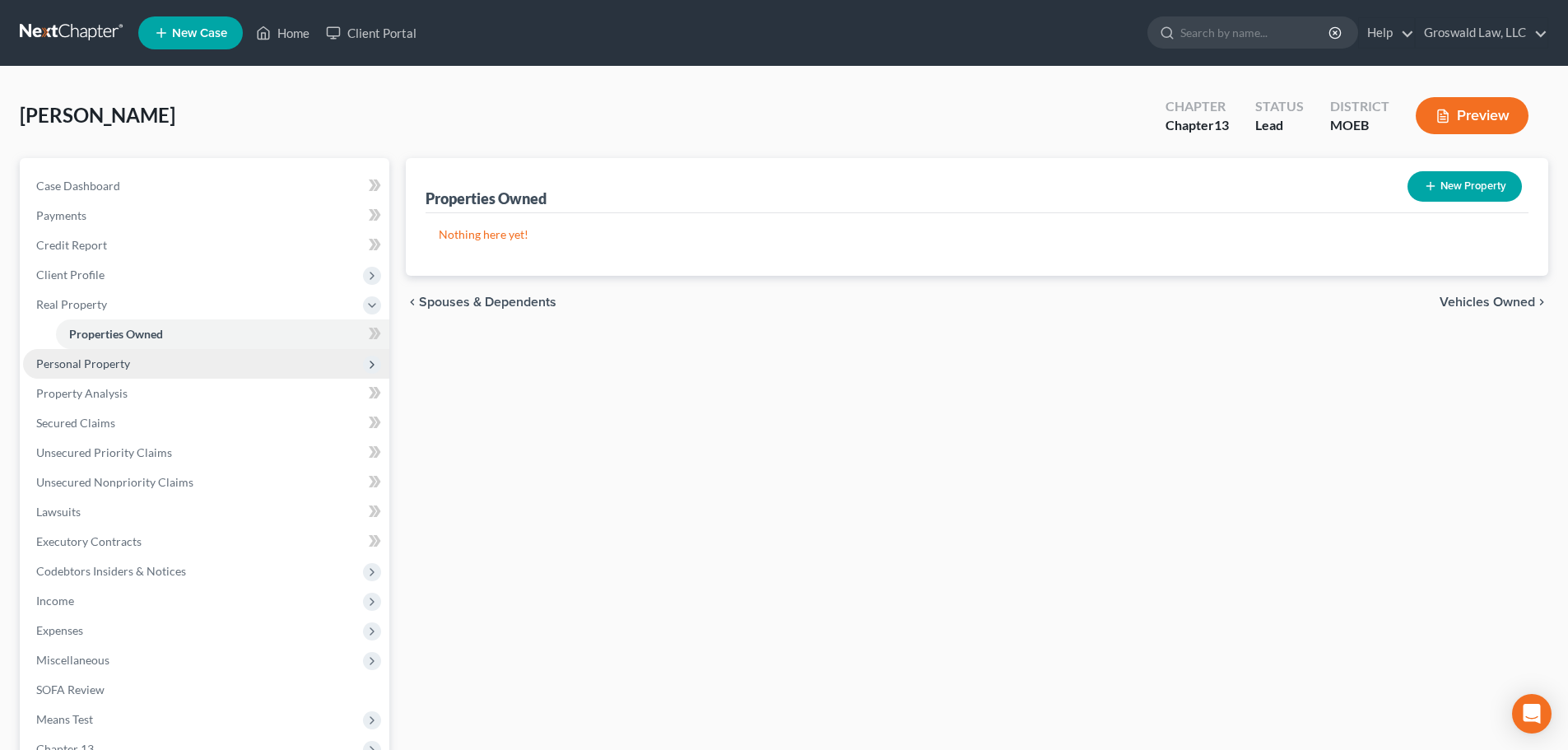
click at [134, 366] on span "Personal Property" at bounding box center [206, 363] width 366 height 30
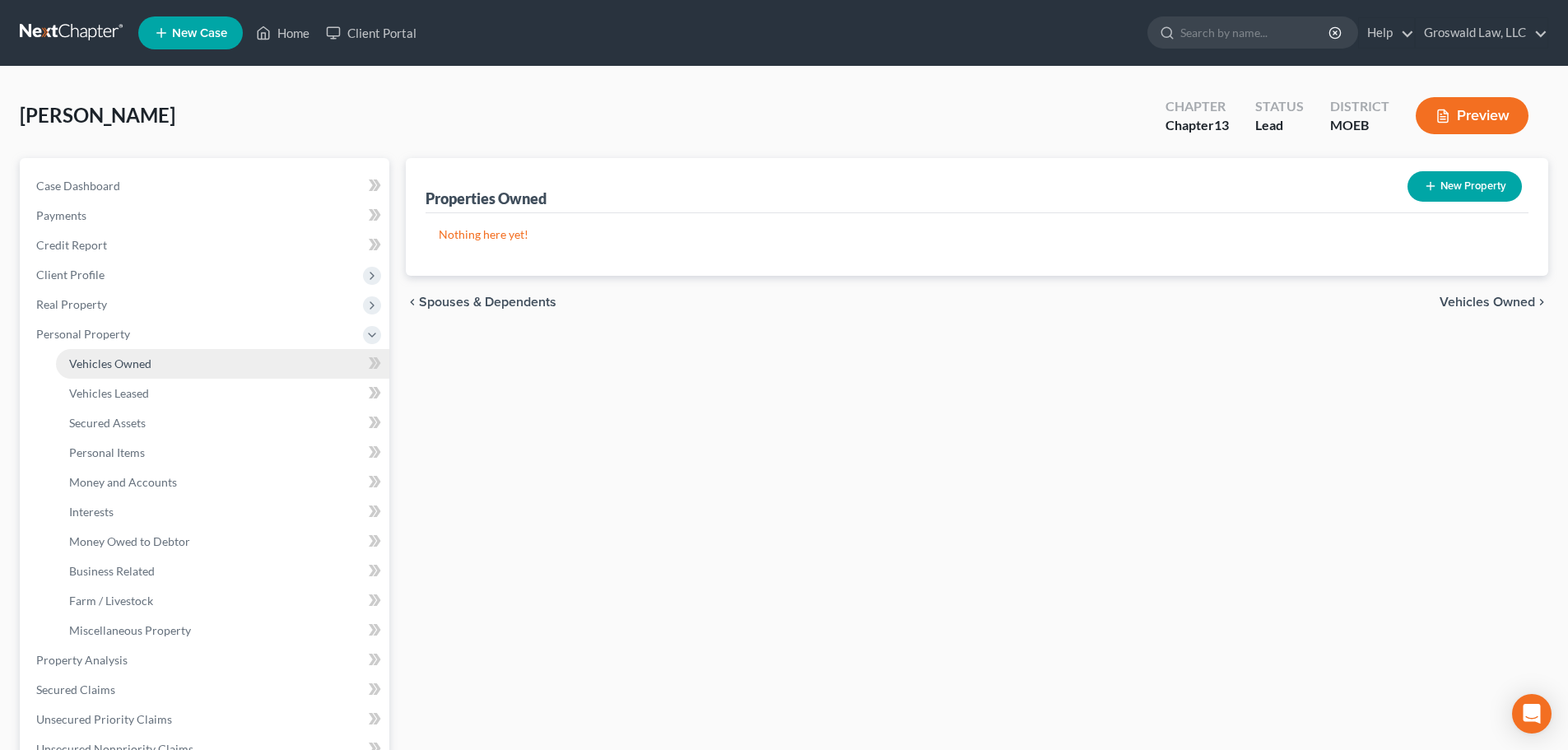
click at [130, 368] on span "Vehicles Owned" at bounding box center [110, 362] width 82 height 14
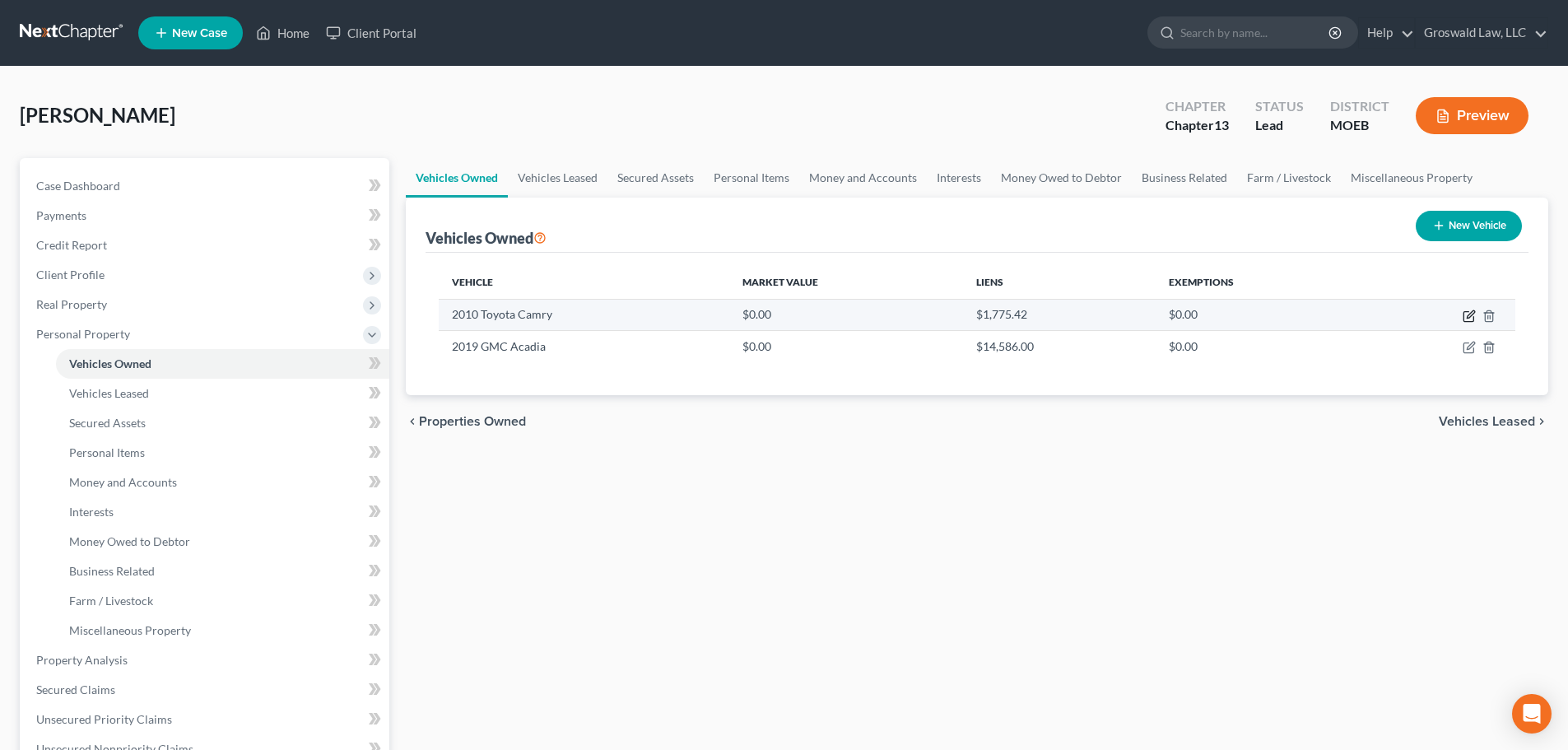
click at [1468, 314] on icon "button" at bounding box center [1470, 314] width 7 height 7
select select "0"
select select "16"
select select "0"
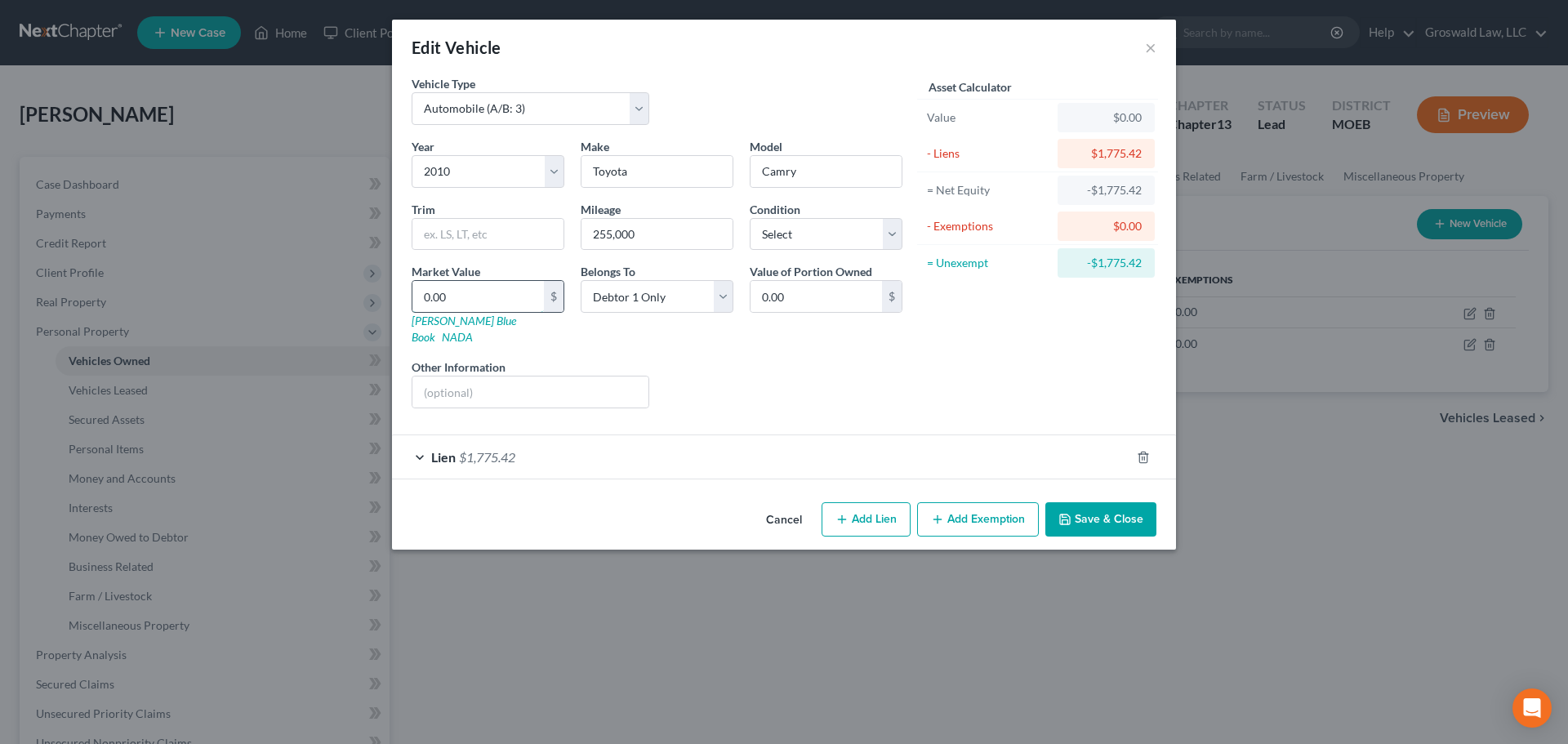
click at [460, 295] on input "0.00" at bounding box center [478, 297] width 131 height 31
type input "1"
type input "1.00"
type input "15"
type input "15.00"
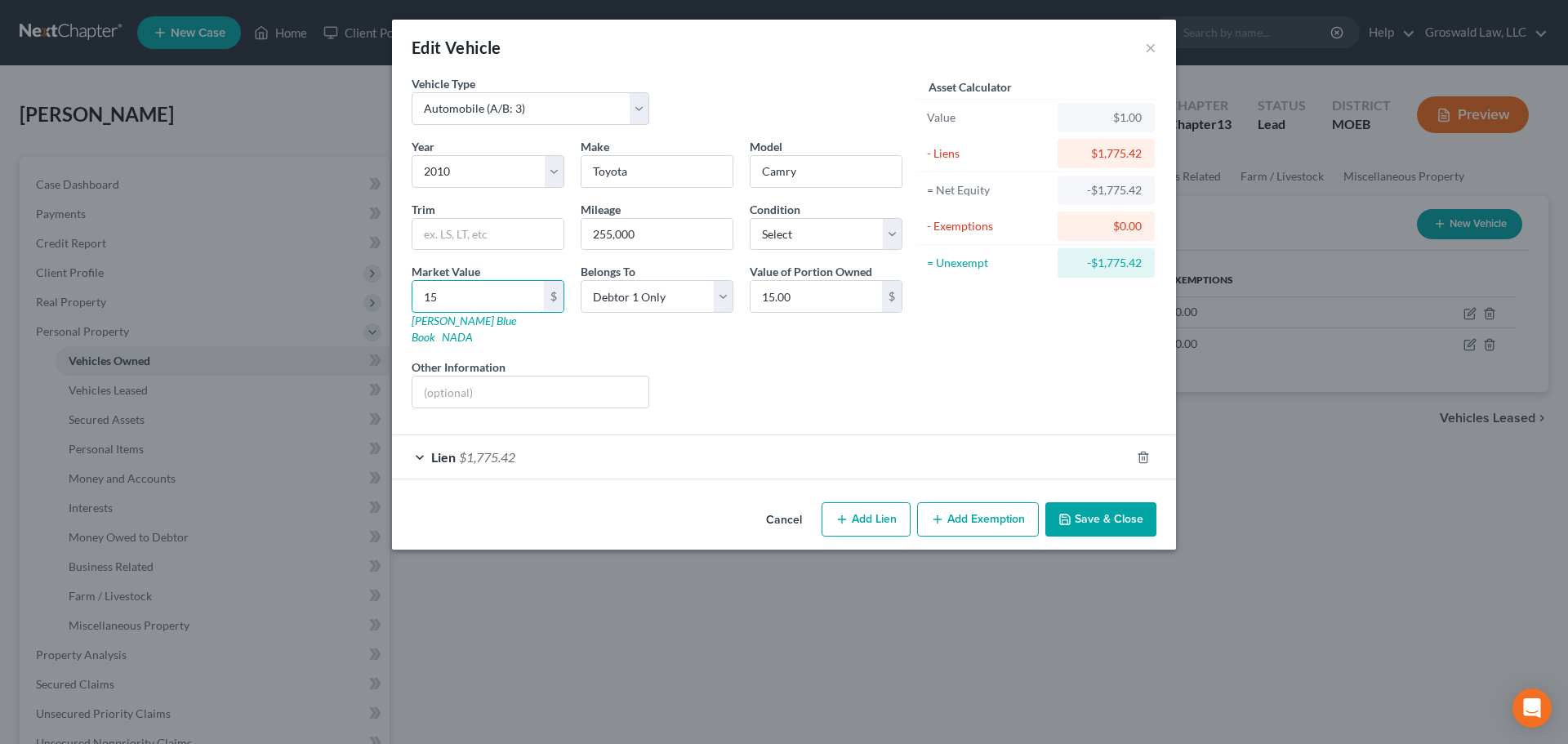
type input "150"
type input "150.00"
type input "1500"
type input "1,500.00"
type input "1,500"
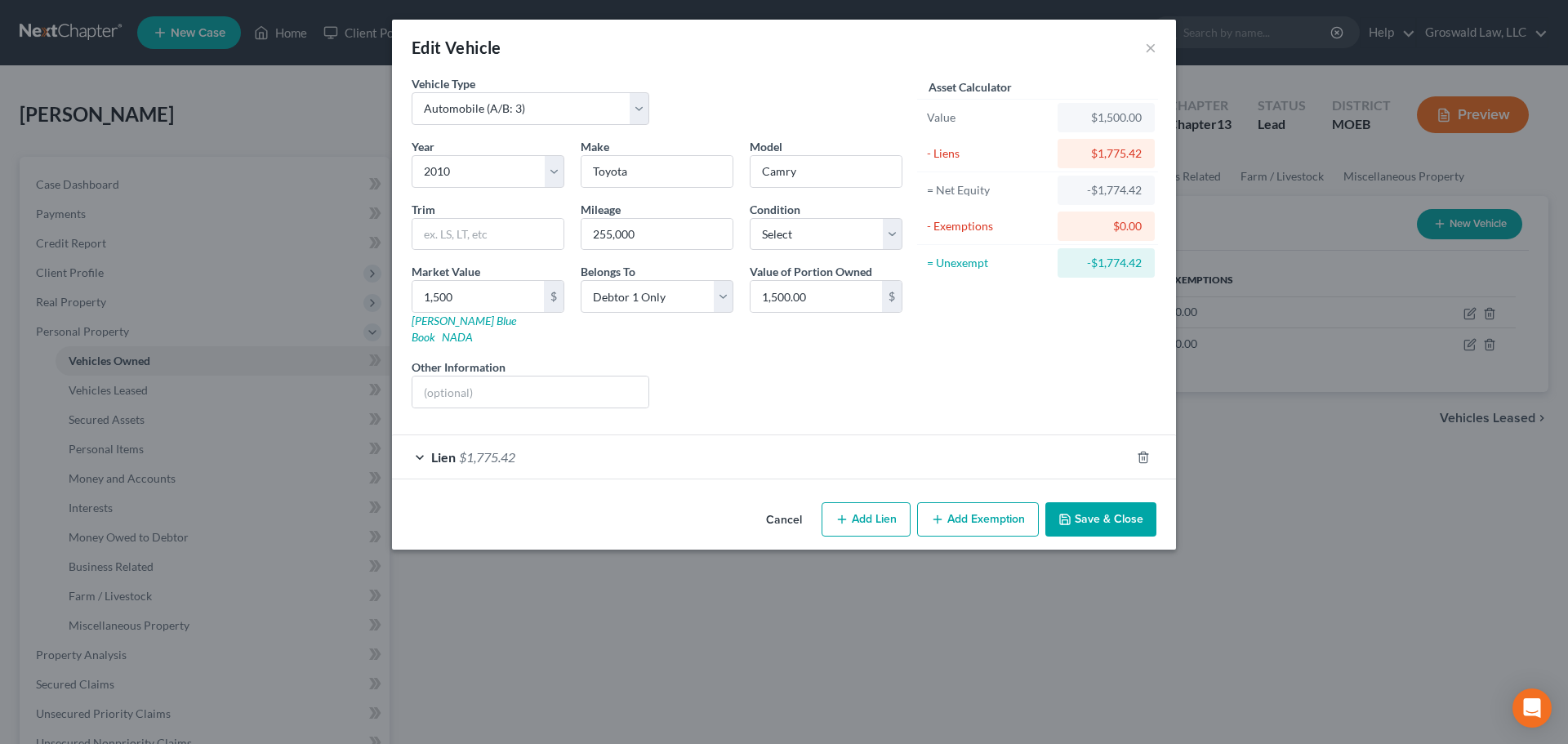
click at [1122, 504] on button "Save & Close" at bounding box center [1101, 519] width 111 height 34
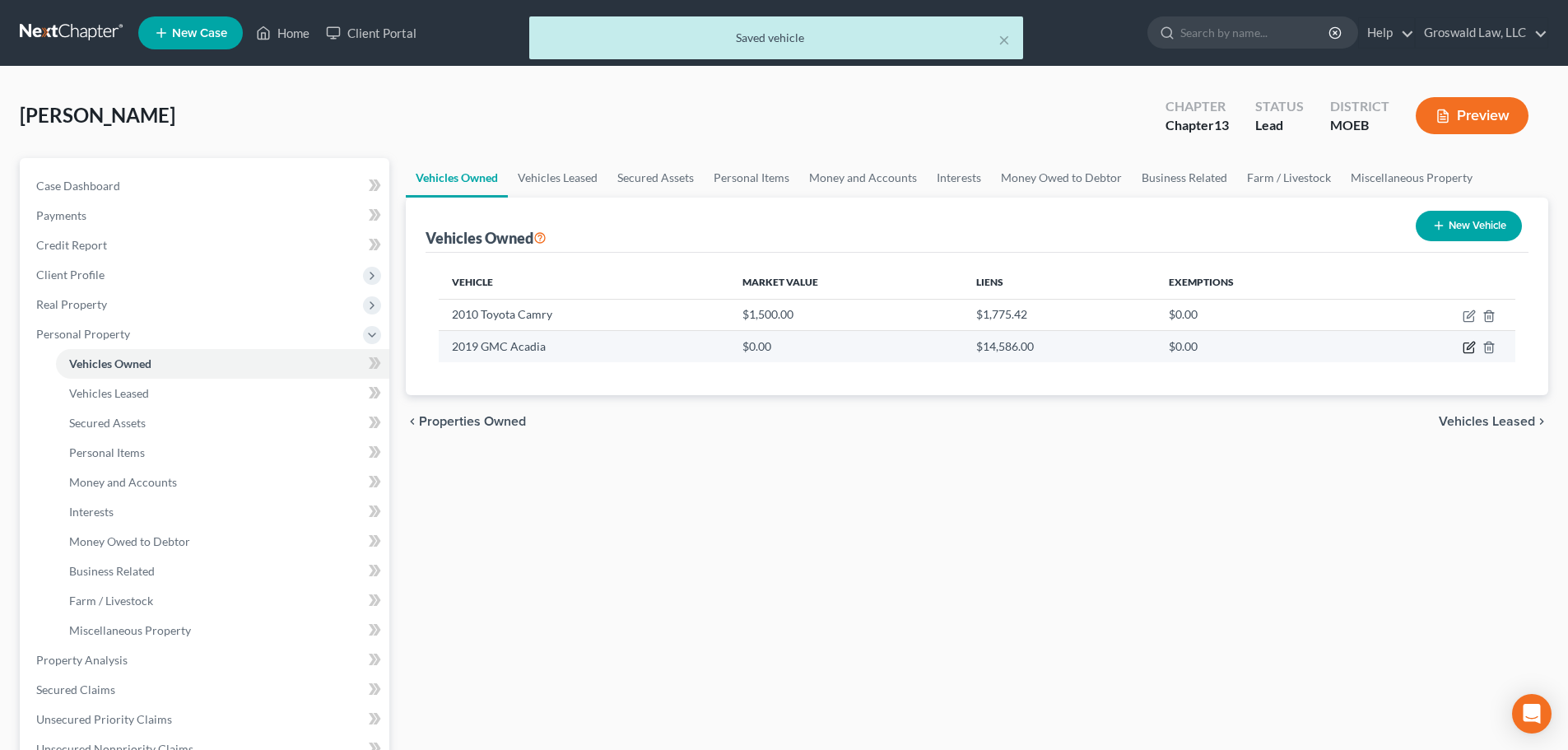
click at [1466, 345] on icon "button" at bounding box center [1468, 347] width 14 height 14
select select "0"
select select "7"
select select "0"
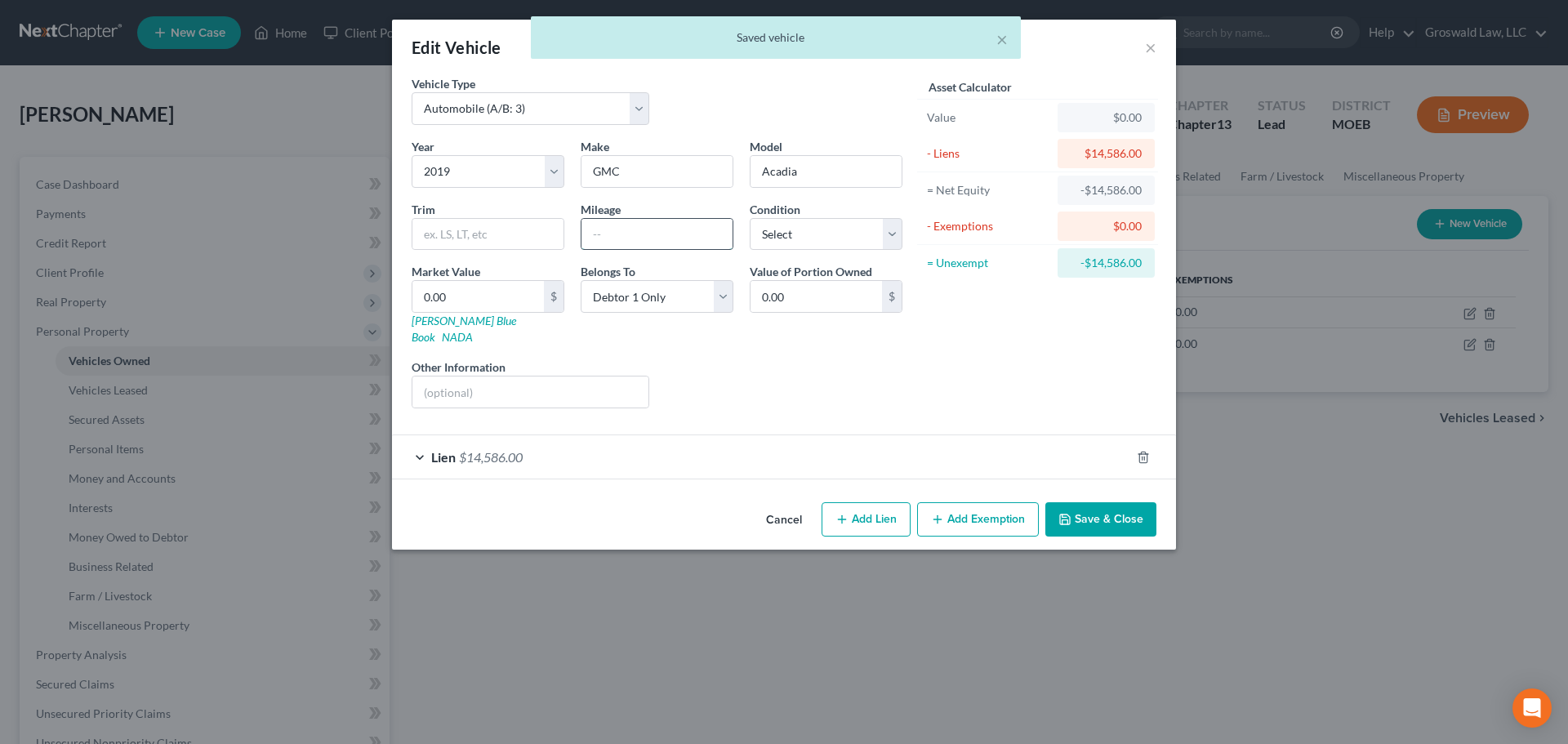
drag, startPoint x: 661, startPoint y: 224, endPoint x: 643, endPoint y: 229, distance: 18.7
click at [661, 224] on input "text" at bounding box center [657, 234] width 151 height 31
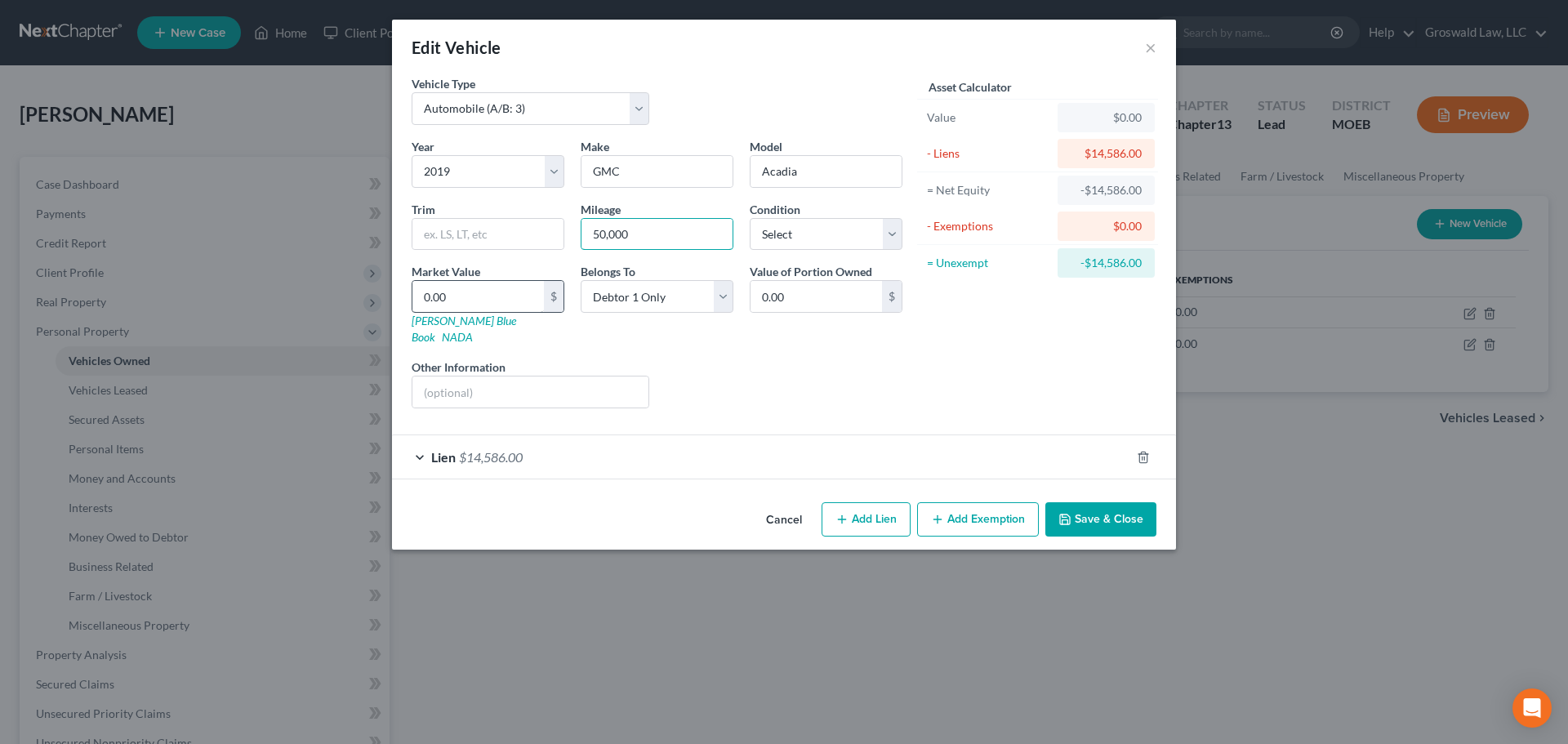
type input "50,000"
click at [467, 298] on input "0.00" at bounding box center [478, 297] width 131 height 31
type input "1"
type input "1.00"
type input "17"
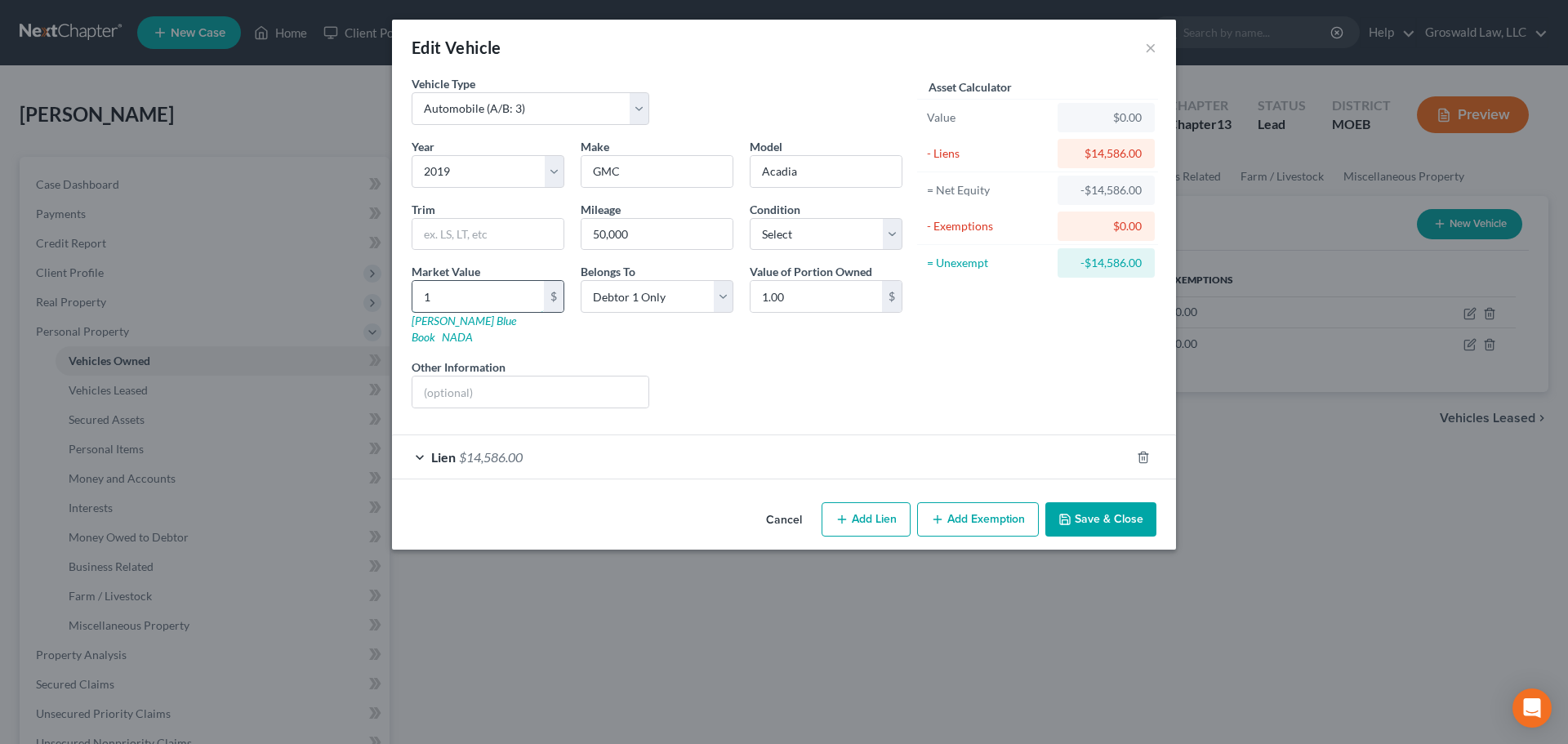
type input "17.00"
type input "170"
type input "170.00"
type input "1700"
type input "1,700.00"
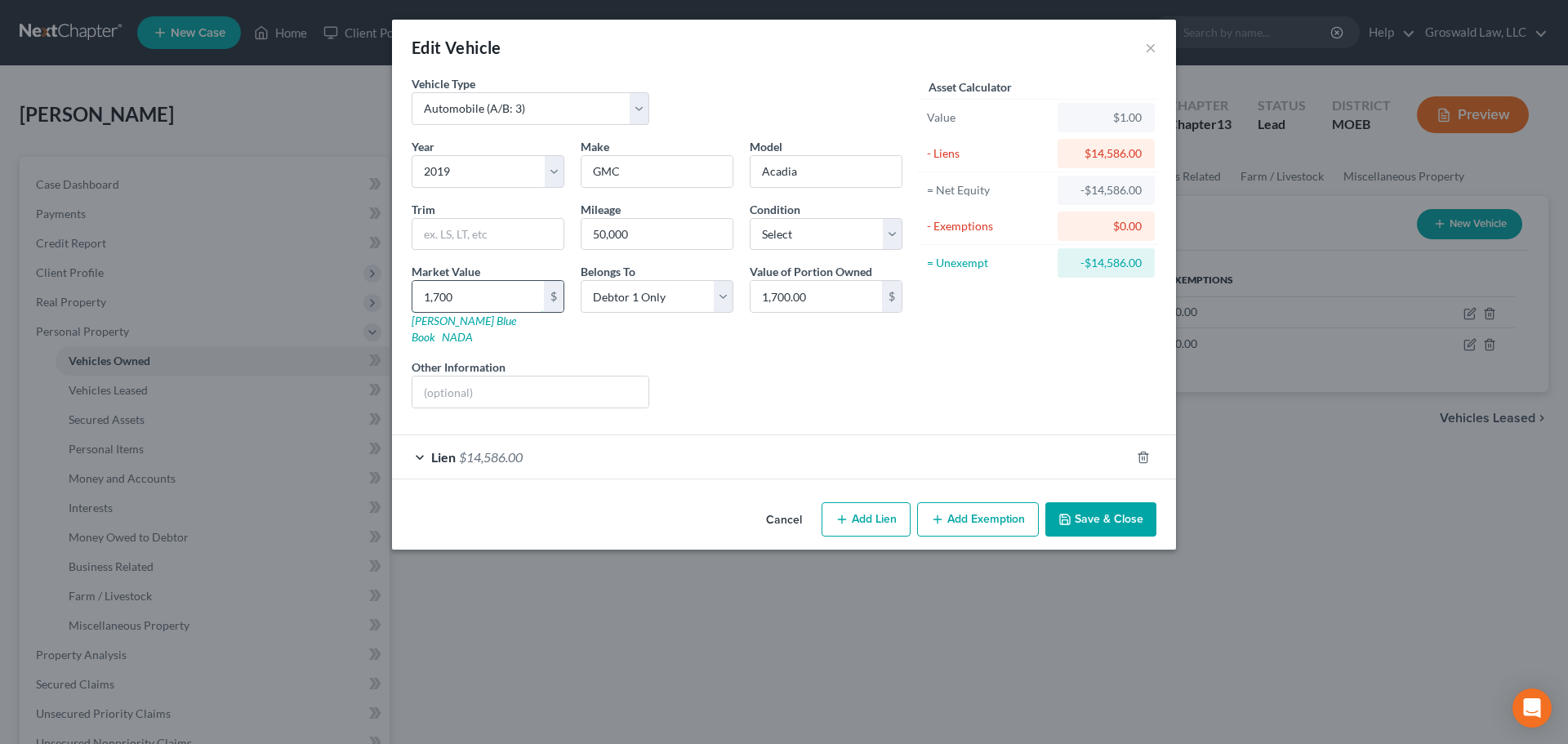
type input "1,7000"
type input "17,000.00"
type input "17,00"
type input "1,700.00"
type input "1,70"
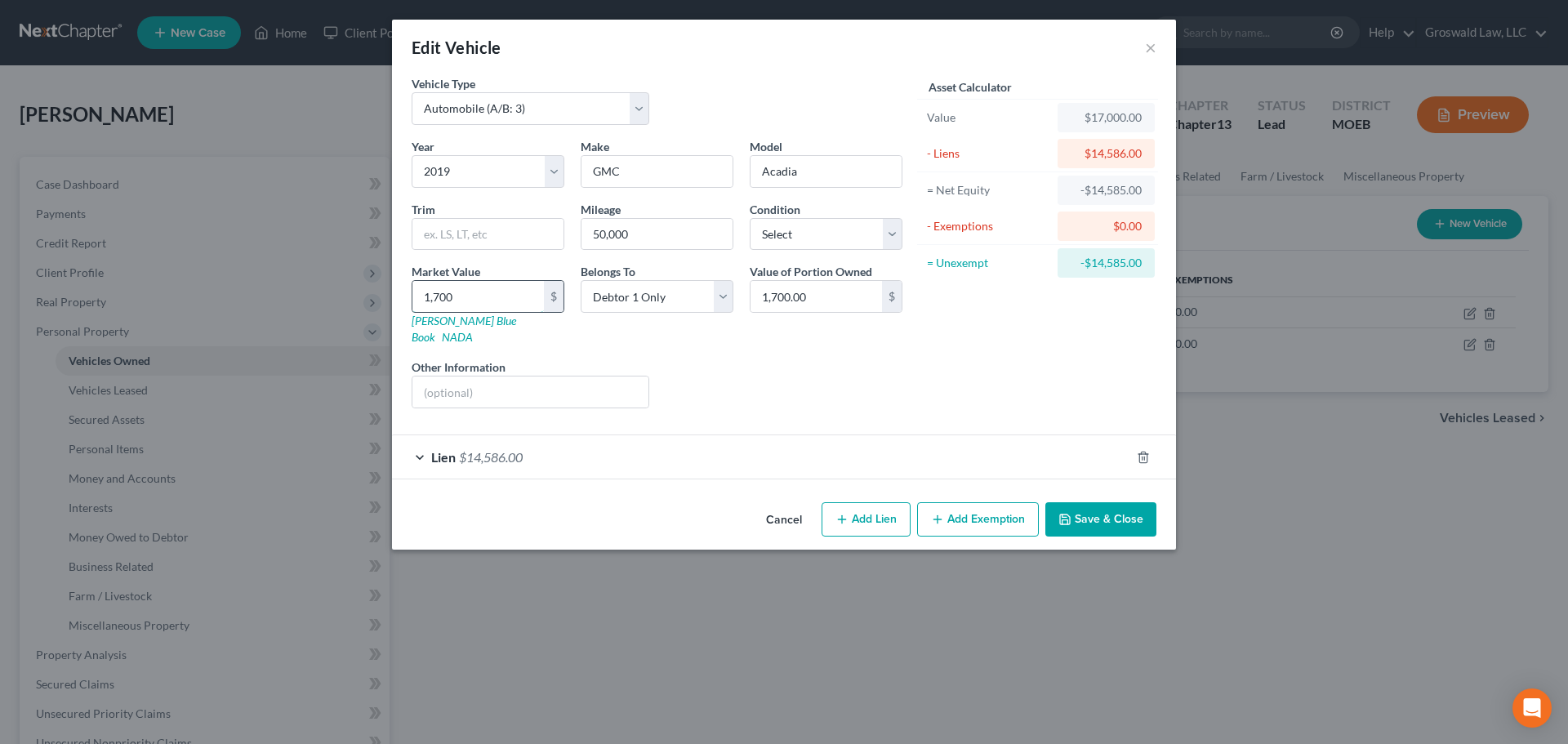
type input "170.00"
type input "17"
type input "17.00"
type input "175"
type input "175.00"
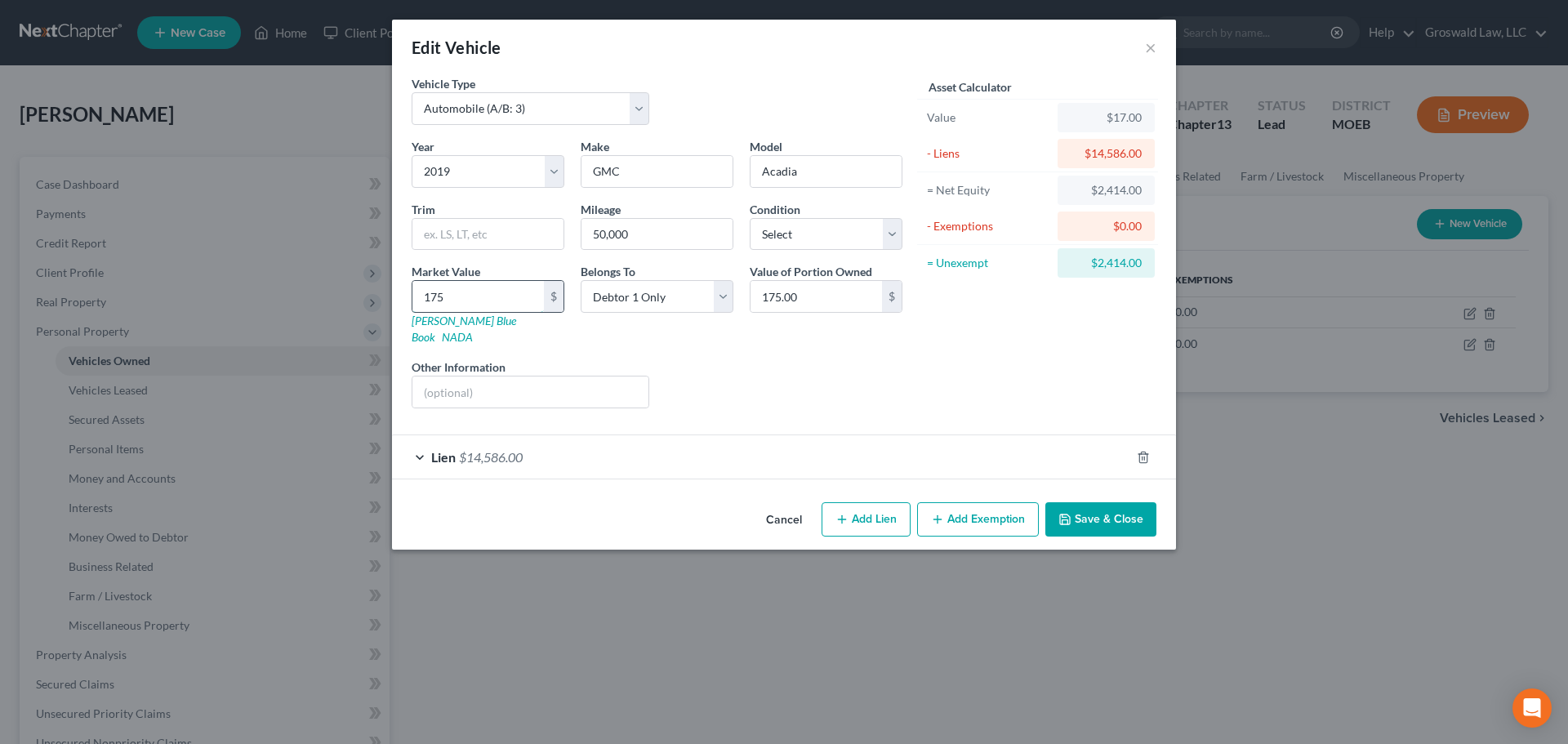
type input "1750"
type input "1,750.00"
type input "1,7500"
type input "17,500.00"
type input "17,500"
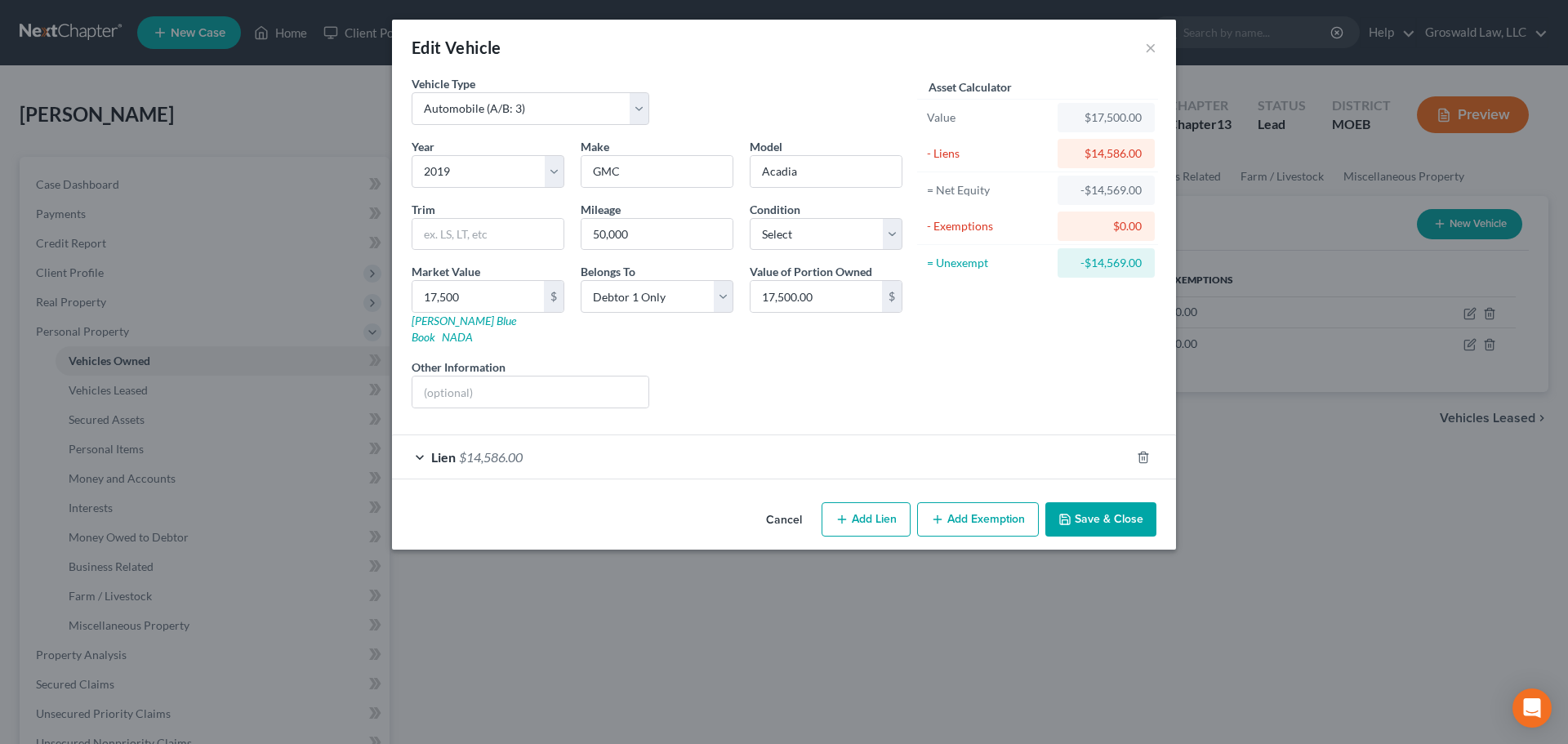
drag, startPoint x: 976, startPoint y: 515, endPoint x: 882, endPoint y: 513, distance: 94.0
click at [976, 515] on button "Add Exemption" at bounding box center [977, 519] width 121 height 34
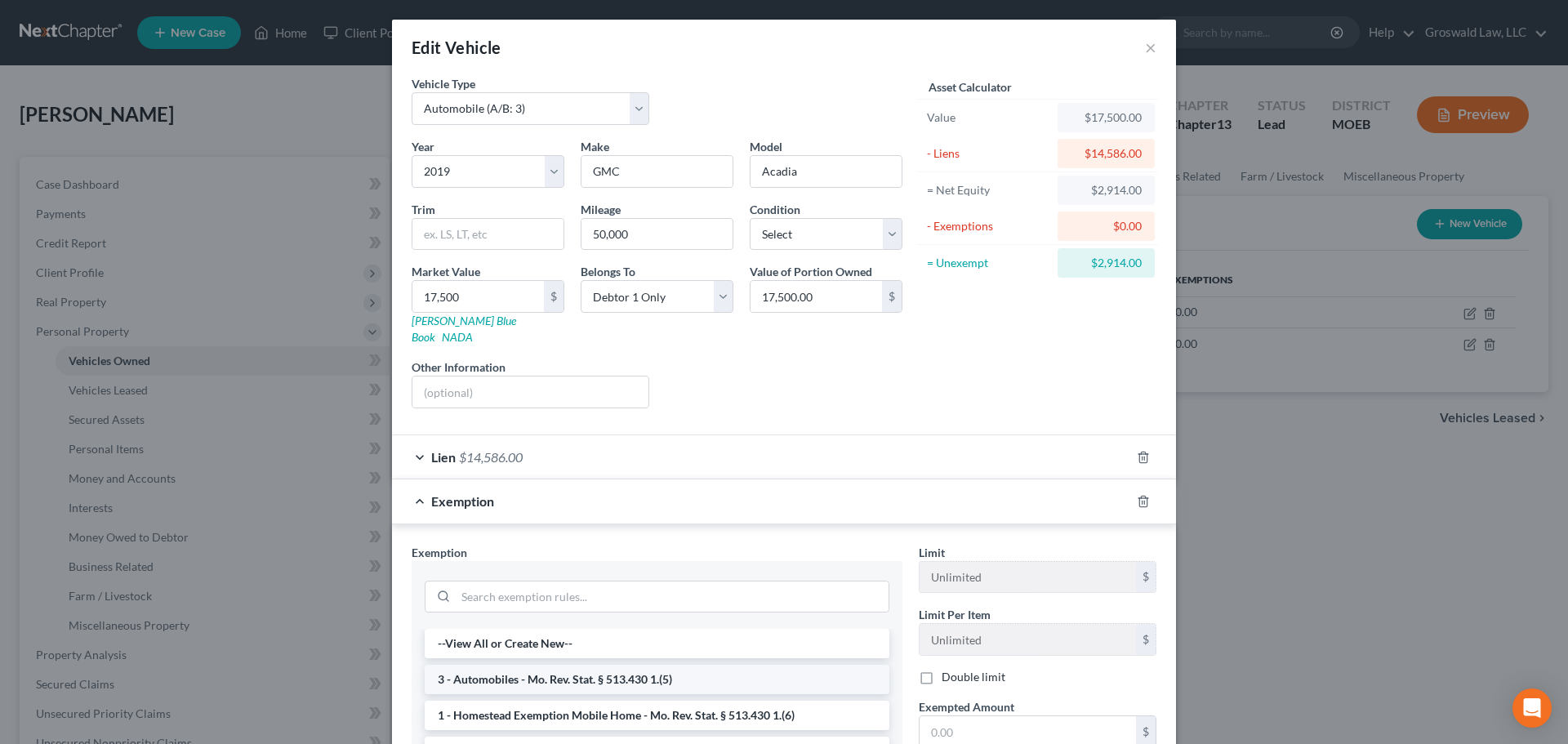
click at [558, 665] on li "3 - Automobiles - Mo. Rev. Stat. § 513.430 1.(5)" at bounding box center [656, 679] width 465 height 30
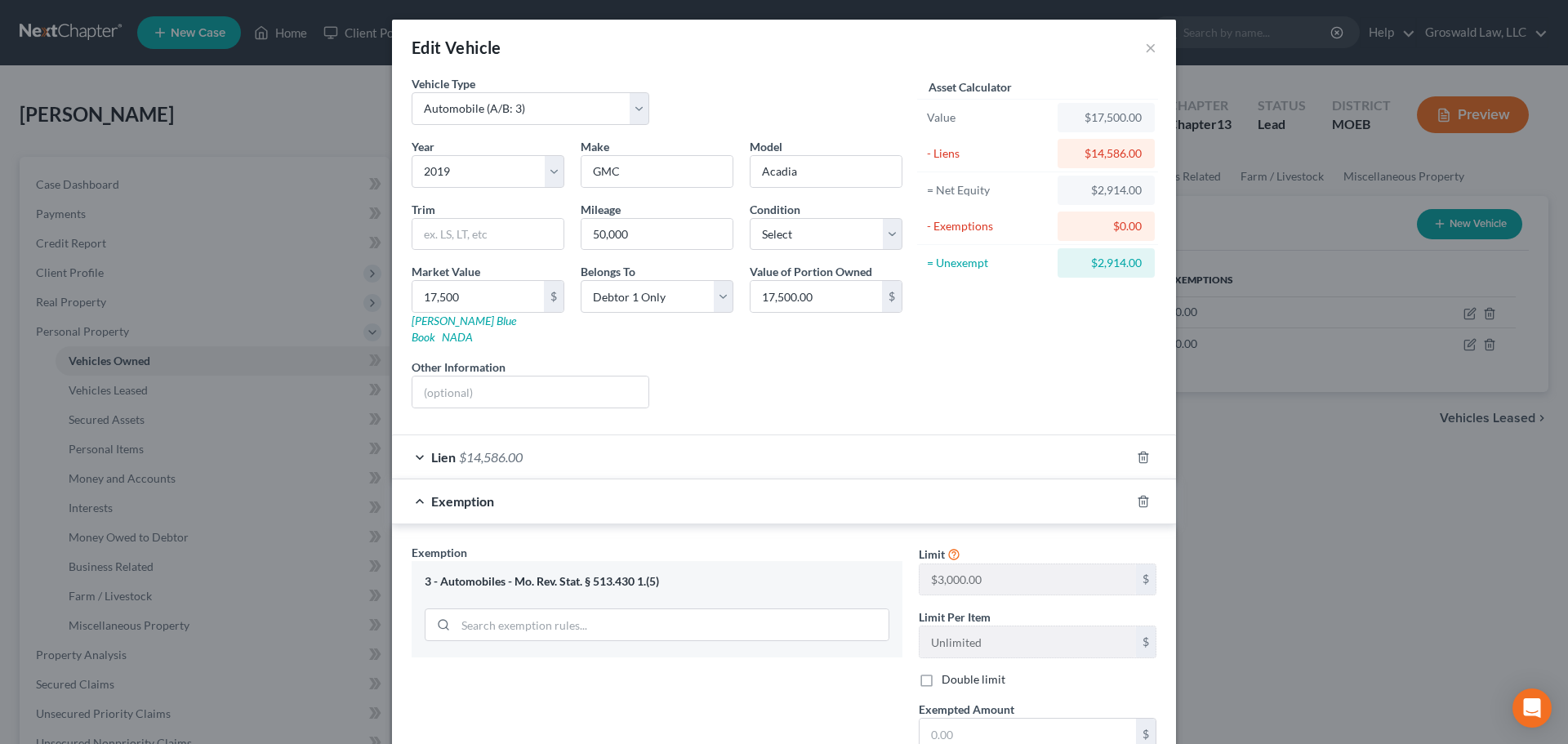
drag, startPoint x: 1112, startPoint y: 710, endPoint x: 1327, endPoint y: 703, distance: 215.1
click at [1112, 718] on input "text" at bounding box center [1028, 733] width 217 height 31
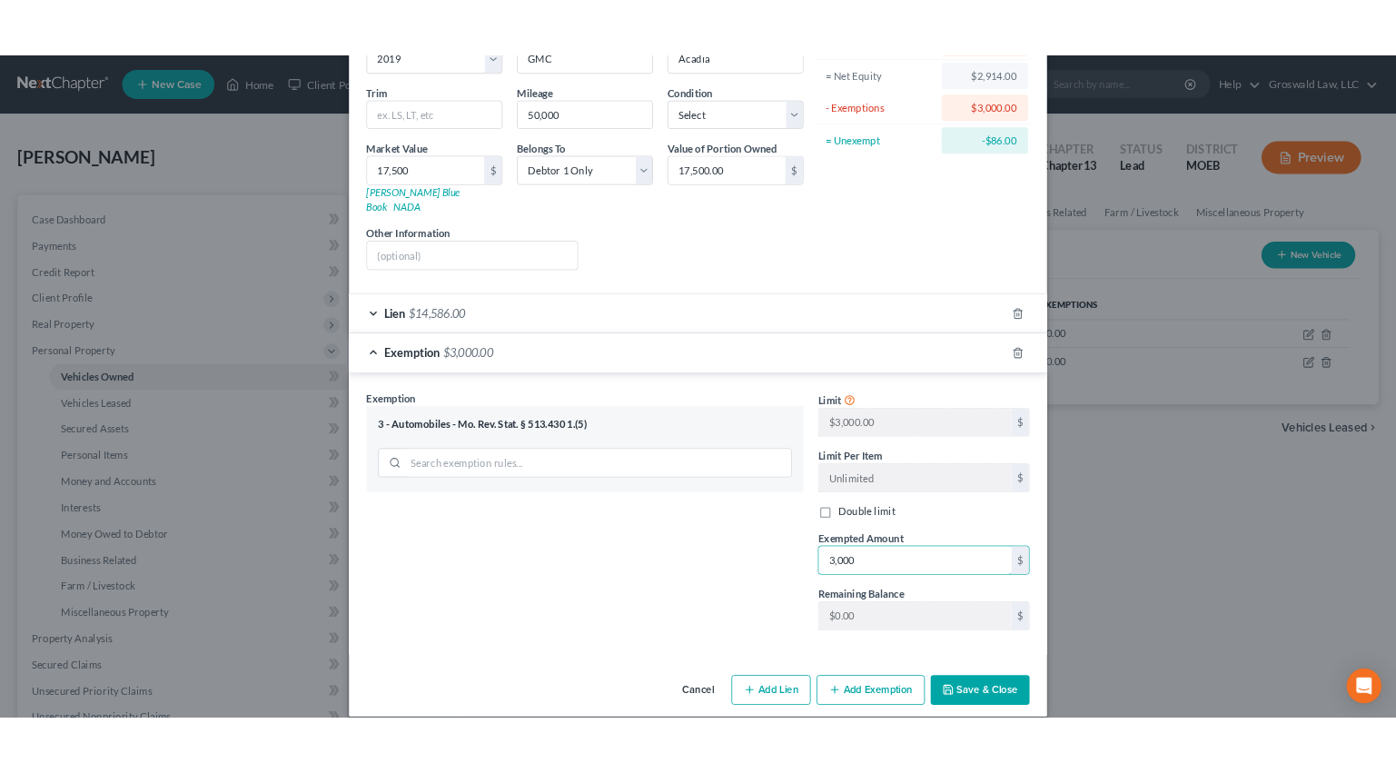
scroll to position [188, 0]
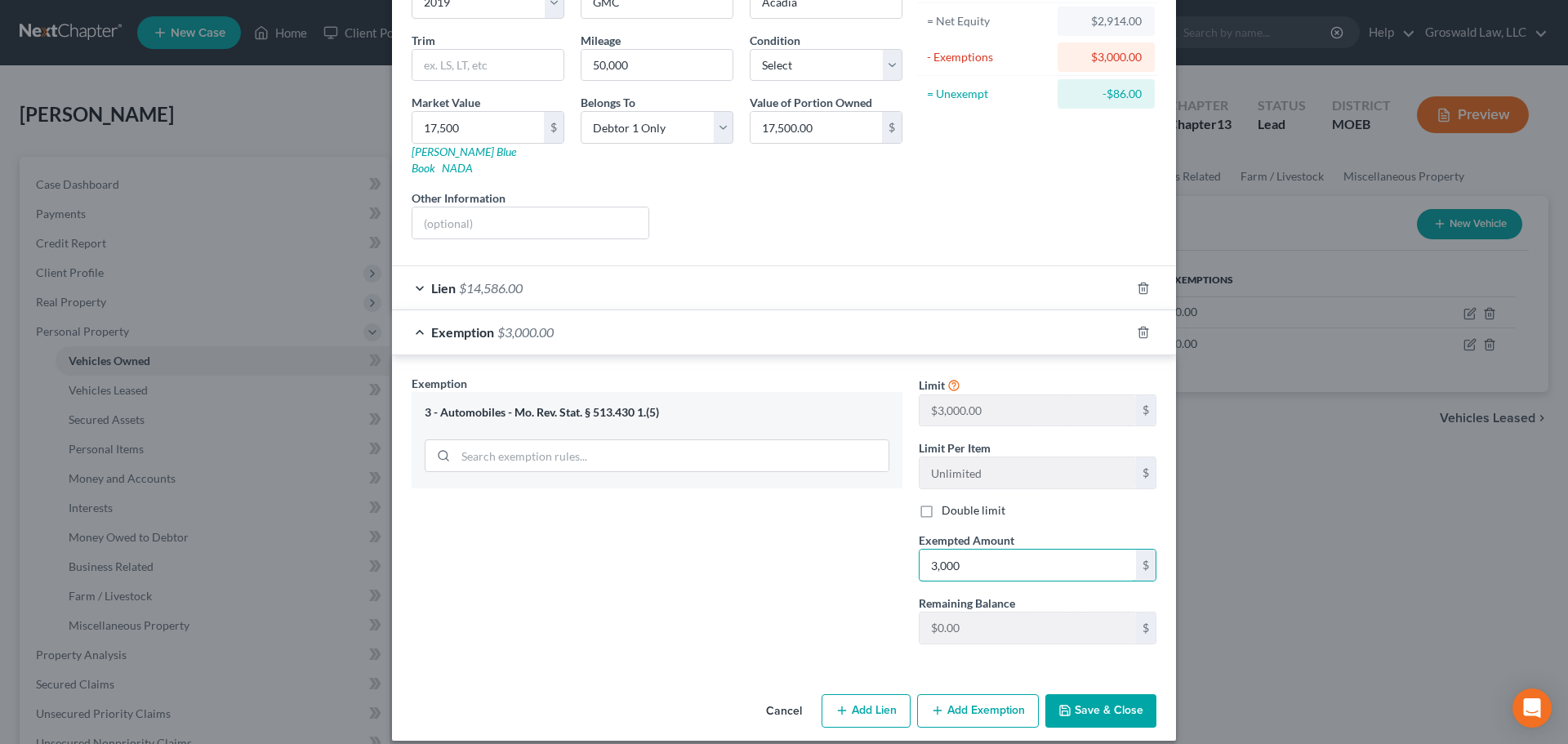
type input "3,000"
click at [1067, 694] on button "Save & Close" at bounding box center [1101, 711] width 111 height 34
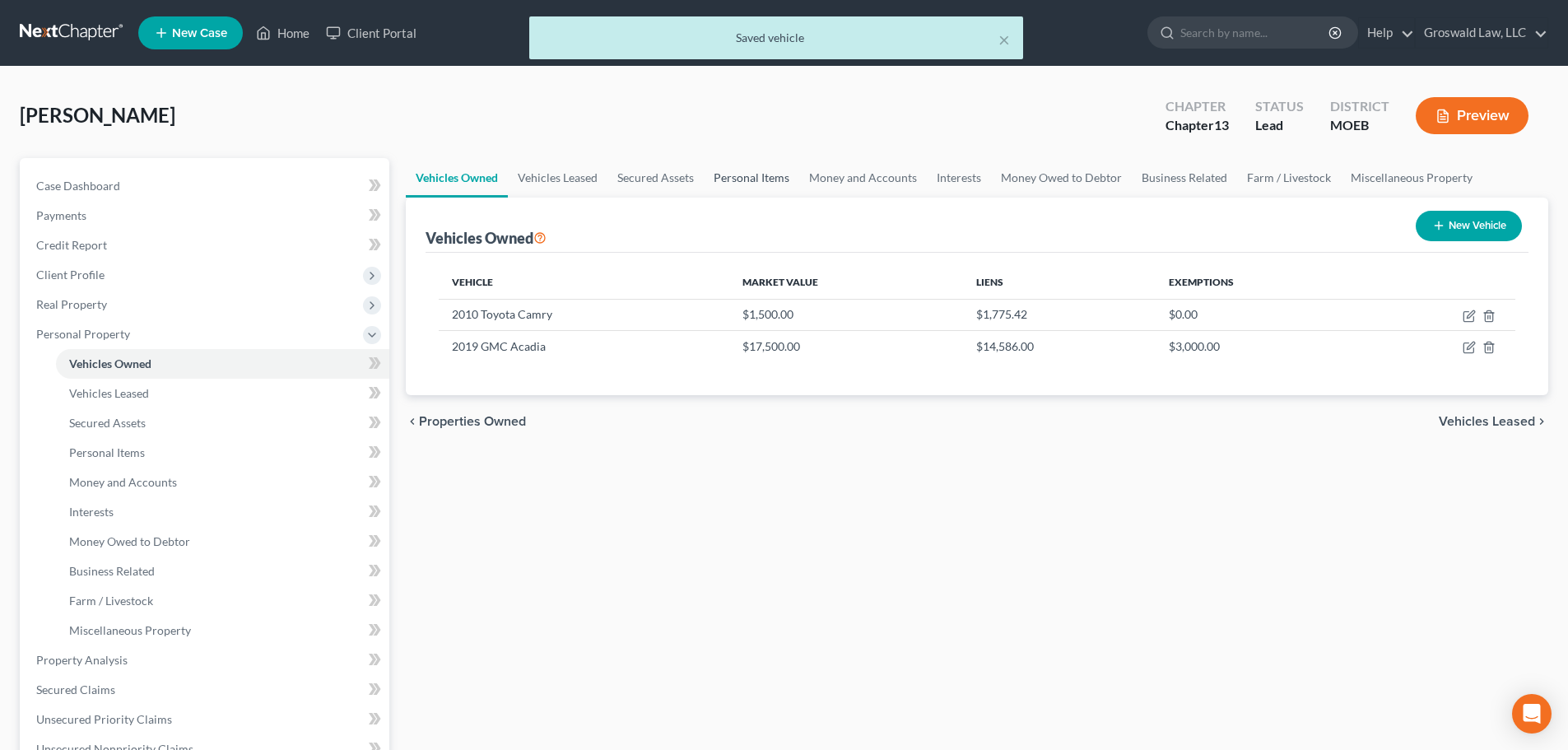
click at [745, 182] on link "Personal Items" at bounding box center [751, 178] width 95 height 40
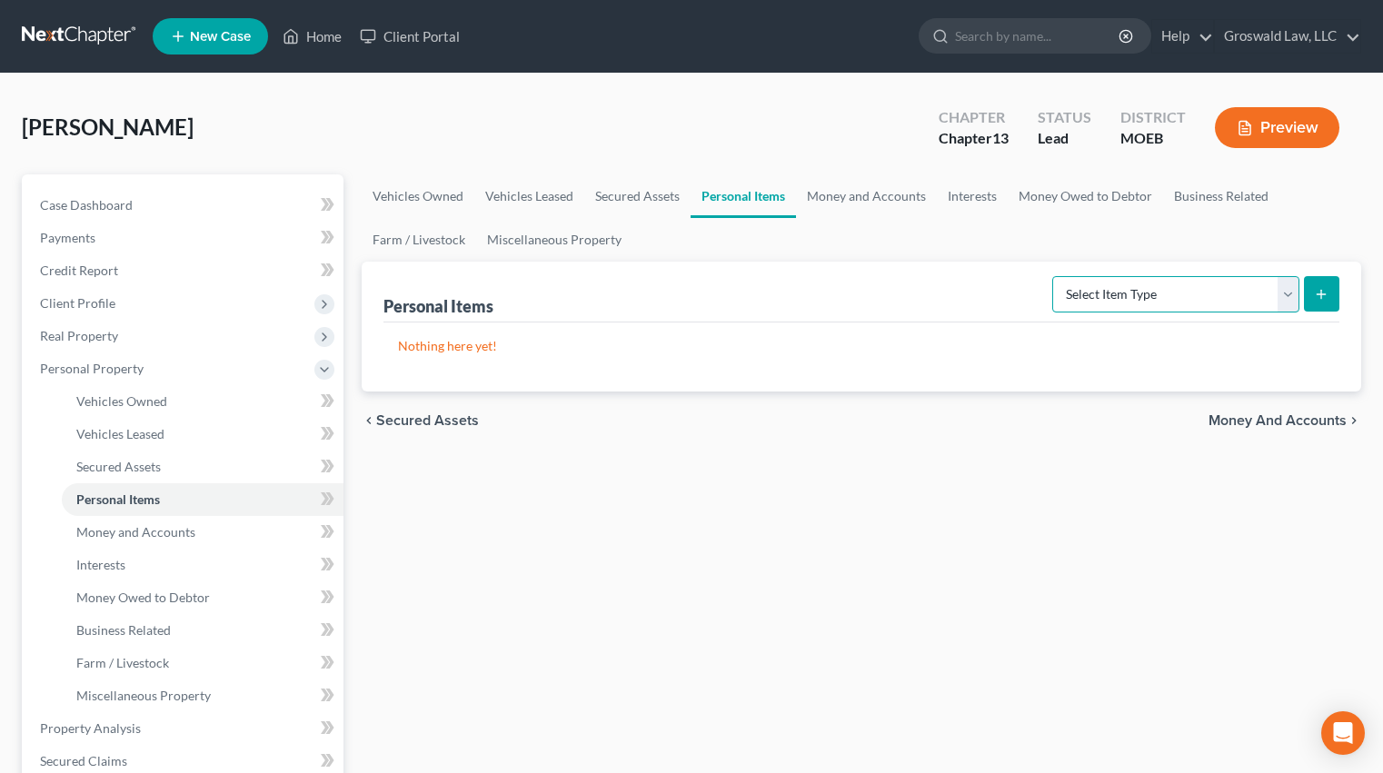
click at [1194, 304] on select "Select Item Type Clothing (A/B: 11) Collectibles Of Value (A/B: 8) Electronics …" at bounding box center [1175, 294] width 247 height 36
drag, startPoint x: 1174, startPoint y: 280, endPoint x: 1168, endPoint y: 288, distance: 9.8
click at [1174, 282] on select "Select Item Type Clothing (A/B: 11) Collectibles Of Value (A/B: 8) Electronics …" at bounding box center [1175, 294] width 247 height 36
select select "clothing"
click at [1055, 276] on select "Select Item Type Clothing (A/B: 11) Collectibles Of Value (A/B: 8) Electronics …" at bounding box center [1175, 294] width 247 height 36
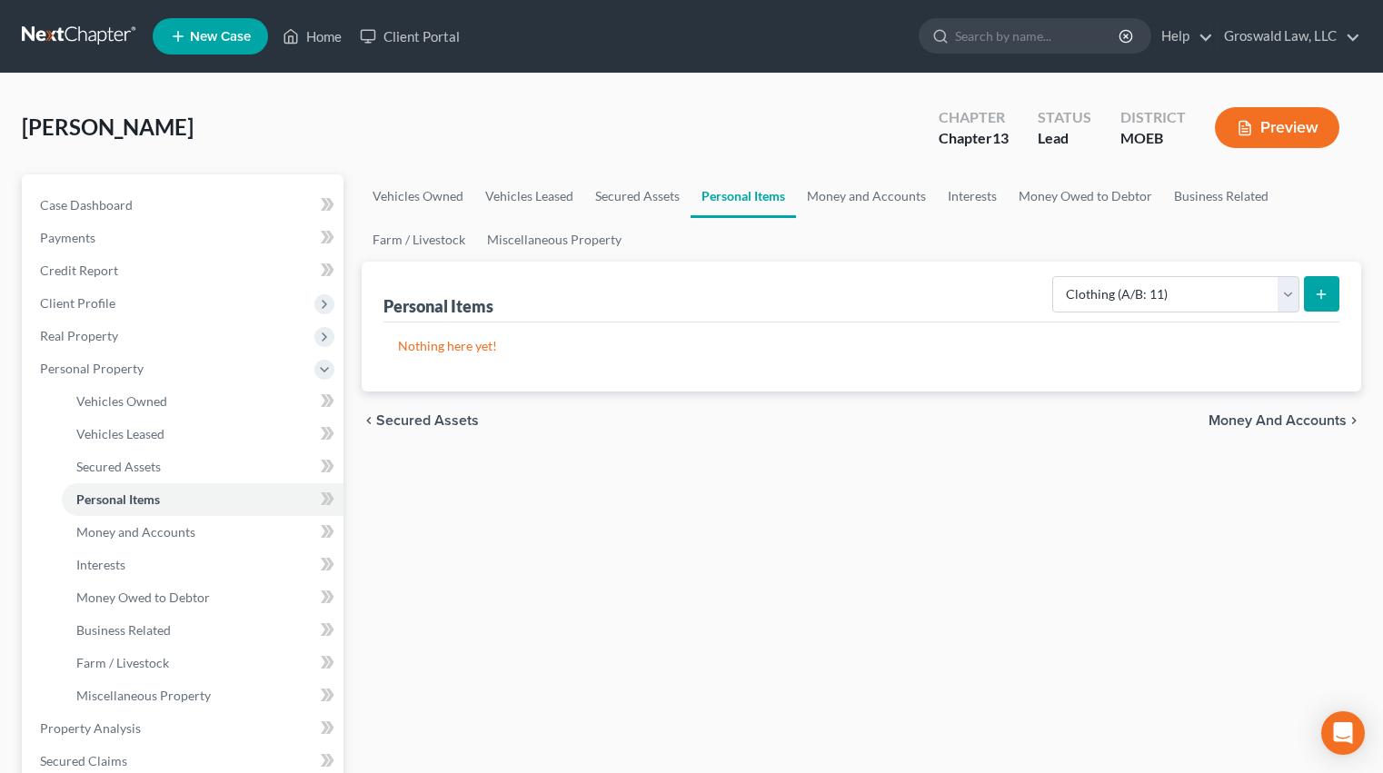
click at [1309, 298] on button "submit" at bounding box center [1321, 293] width 35 height 35
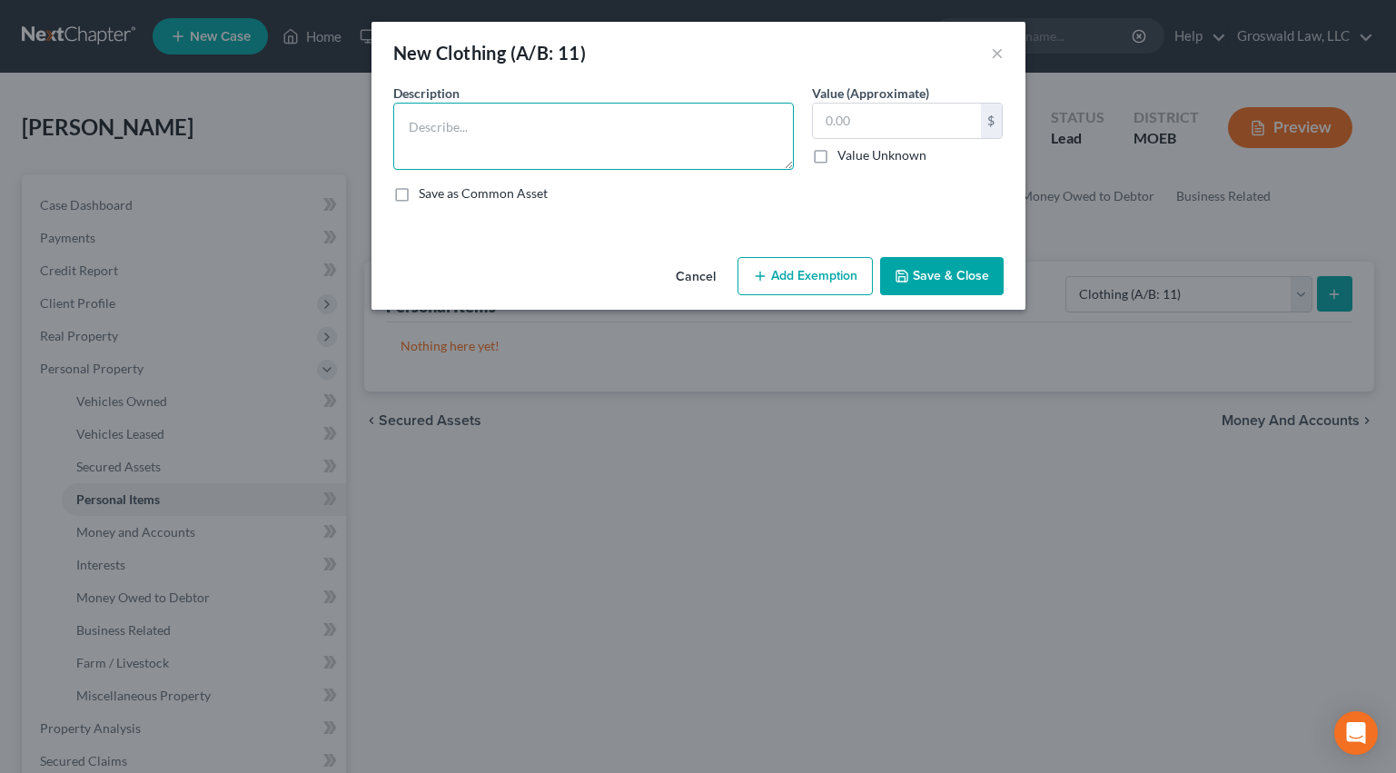
click at [428, 134] on textarea at bounding box center [593, 136] width 401 height 67
paste textarea "*the valuation of this property is based on an estimation of a hypothetical liq…"
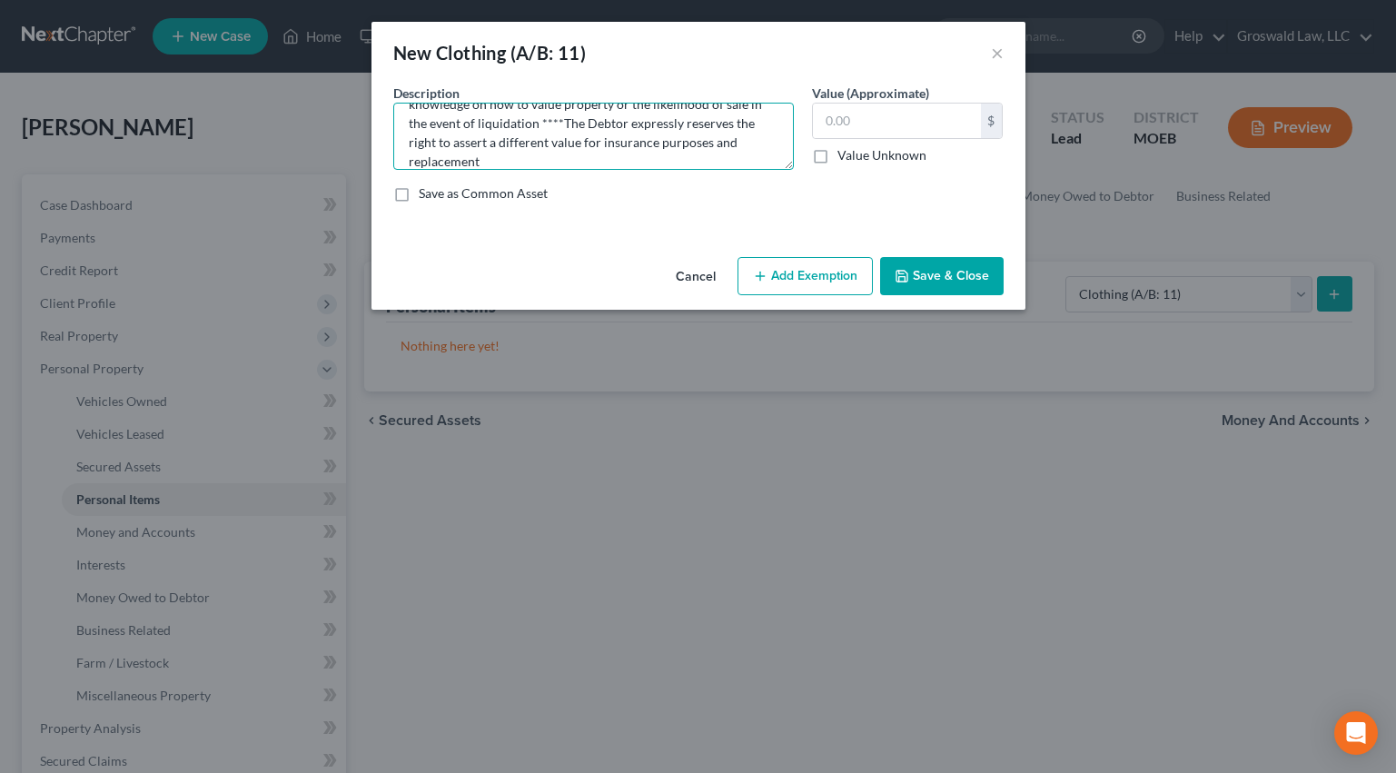
type textarea "clothes/shoes/misc. wearing apparel *the valuation of this property is based on…"
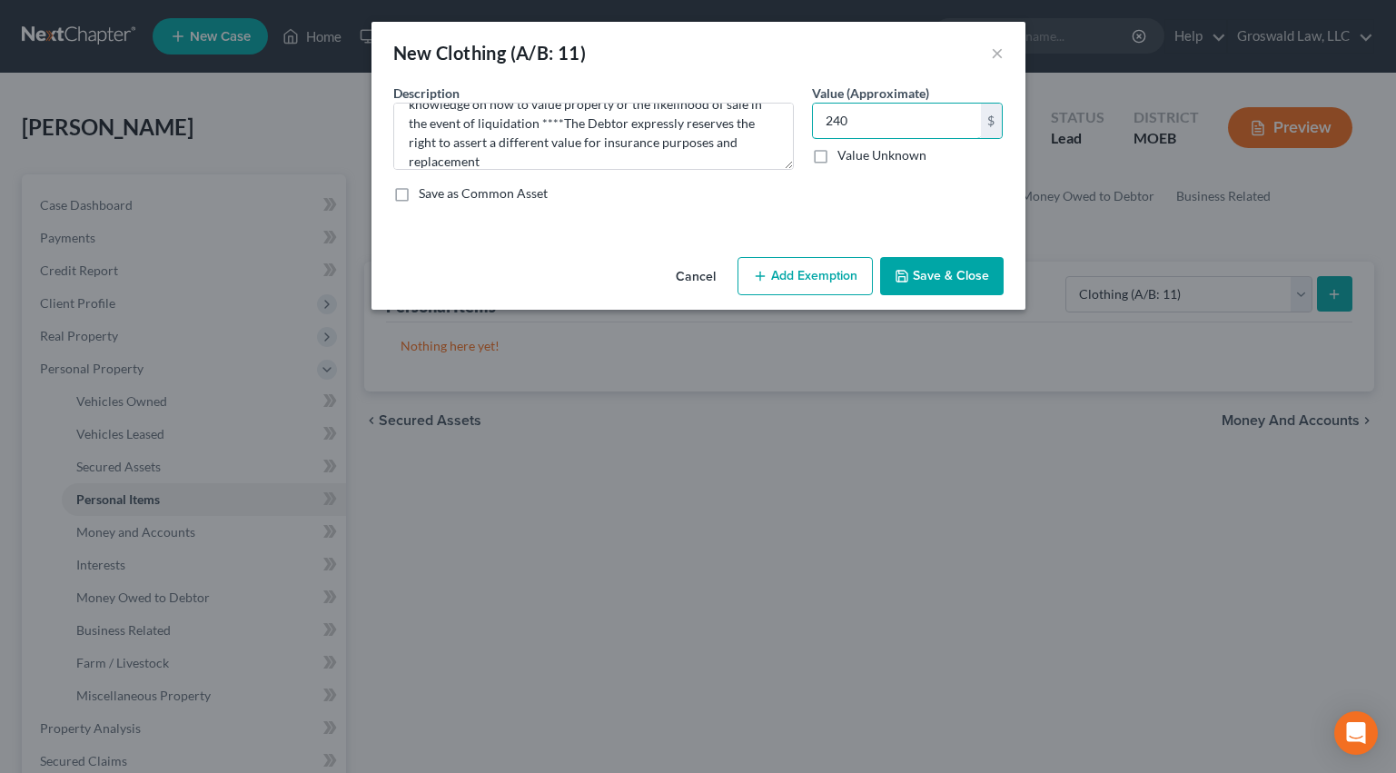
type input "240"
click at [833, 279] on button "Add Exemption" at bounding box center [805, 276] width 135 height 38
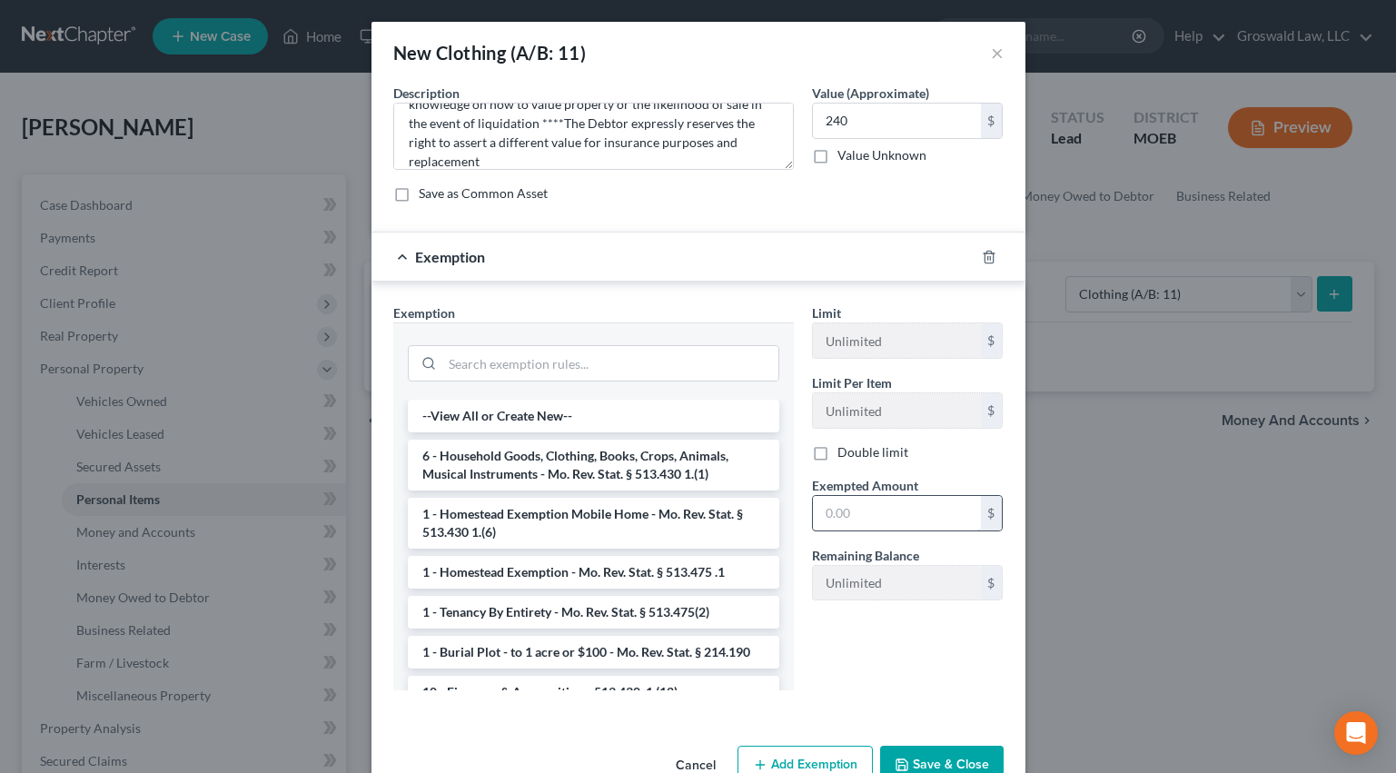
drag, startPoint x: 507, startPoint y: 474, endPoint x: 831, endPoint y: 526, distance: 328.4
click at [509, 474] on li "6 - Household Goods, Clothing, Books, Crops, Animals, Musical Instruments - Mo.…" at bounding box center [594, 465] width 372 height 51
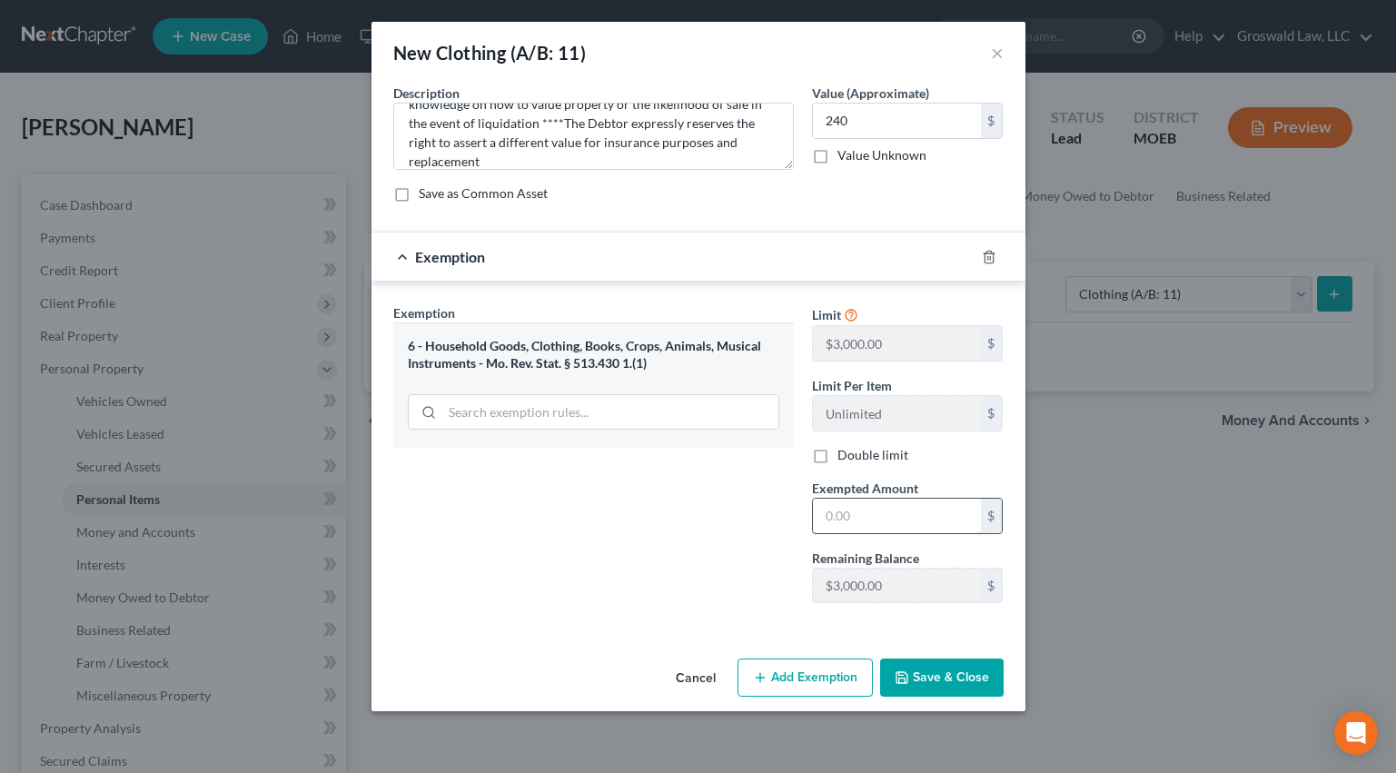
click at [871, 532] on div "$" at bounding box center [908, 516] width 192 height 36
drag, startPoint x: 931, startPoint y: 529, endPoint x: 693, endPoint y: 449, distance: 251.1
click at [931, 529] on input "text" at bounding box center [897, 516] width 168 height 35
type input "240"
click at [944, 667] on button "Save & Close" at bounding box center [942, 678] width 124 height 38
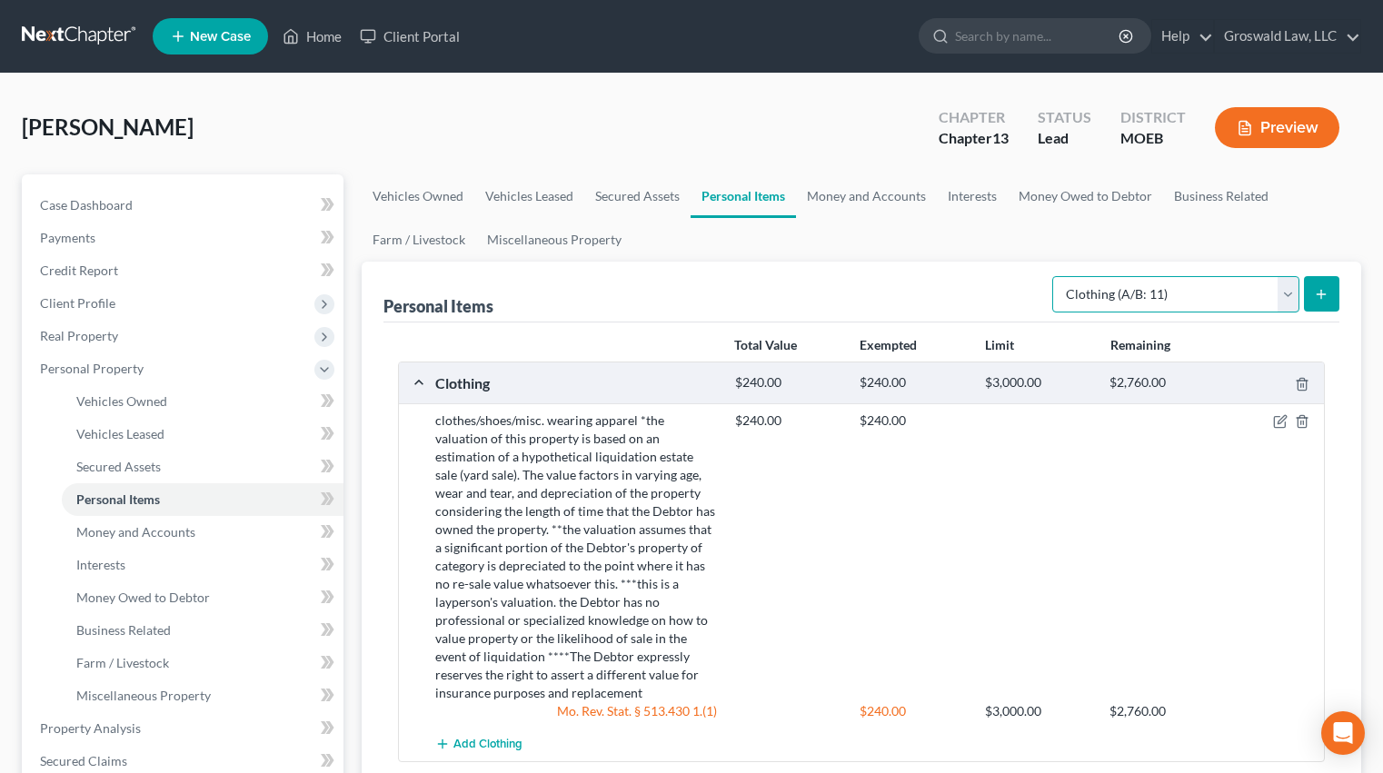
click at [1122, 283] on select "Select Item Type Clothing (A/B: 11) Collectibles Of Value (A/B: 8) Electronics …" at bounding box center [1175, 294] width 247 height 36
select select "electronics"
click at [1055, 276] on select "Select Item Type Clothing (A/B: 11) Collectibles Of Value (A/B: 8) Electronics …" at bounding box center [1175, 294] width 247 height 36
click at [1329, 294] on button "submit" at bounding box center [1321, 293] width 35 height 35
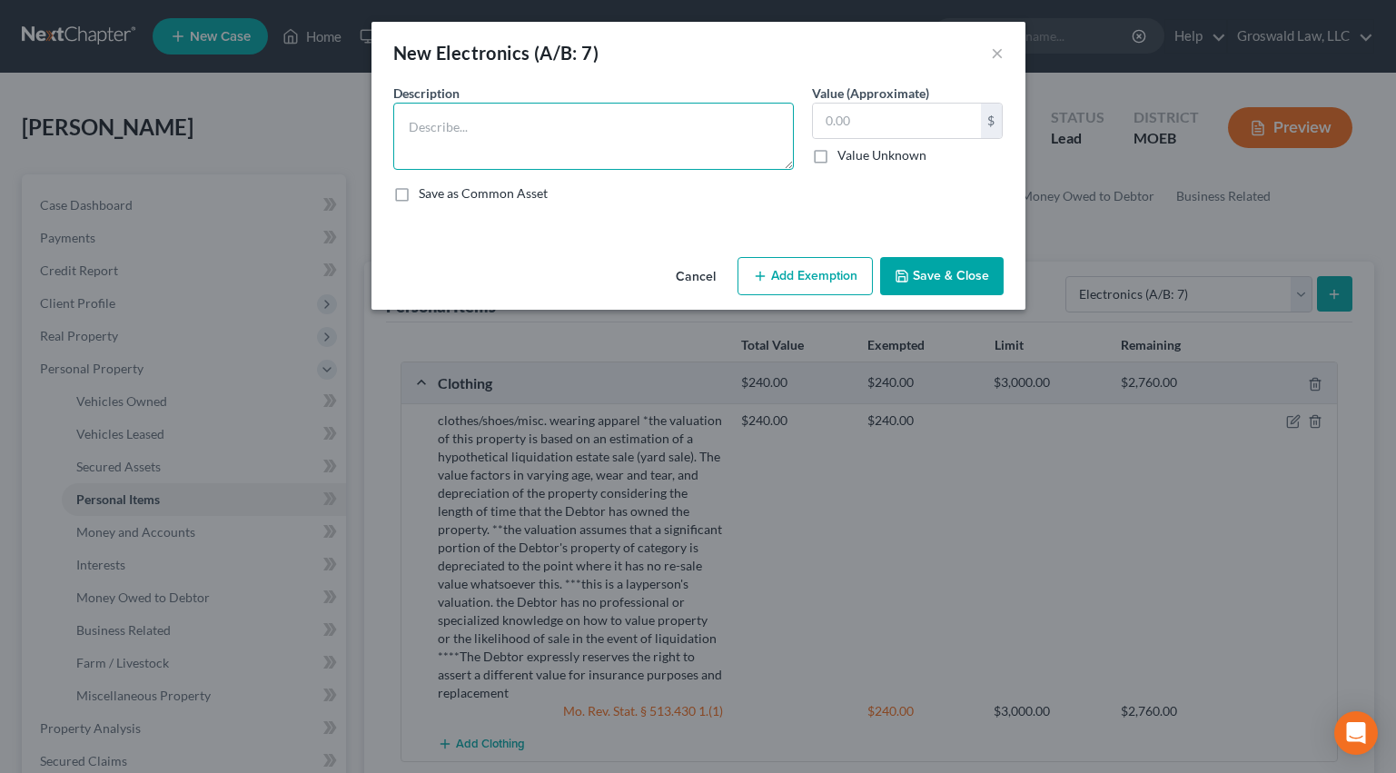
click at [545, 120] on textarea at bounding box center [593, 136] width 401 height 67
paste textarea "Ordinary/misc. electronics, TV, tablet, cell phone, smart watch, computer"
drag, startPoint x: 617, startPoint y: 148, endPoint x: 451, endPoint y: 165, distance: 167.2
click at [617, 148] on textarea "Ordinary/misc. electronics, TV, tablet, cell phone, smart watch, computer" at bounding box center [593, 136] width 401 height 67
paste textarea "*the valuation of this property is based on an estimation of a hypothetical liq…"
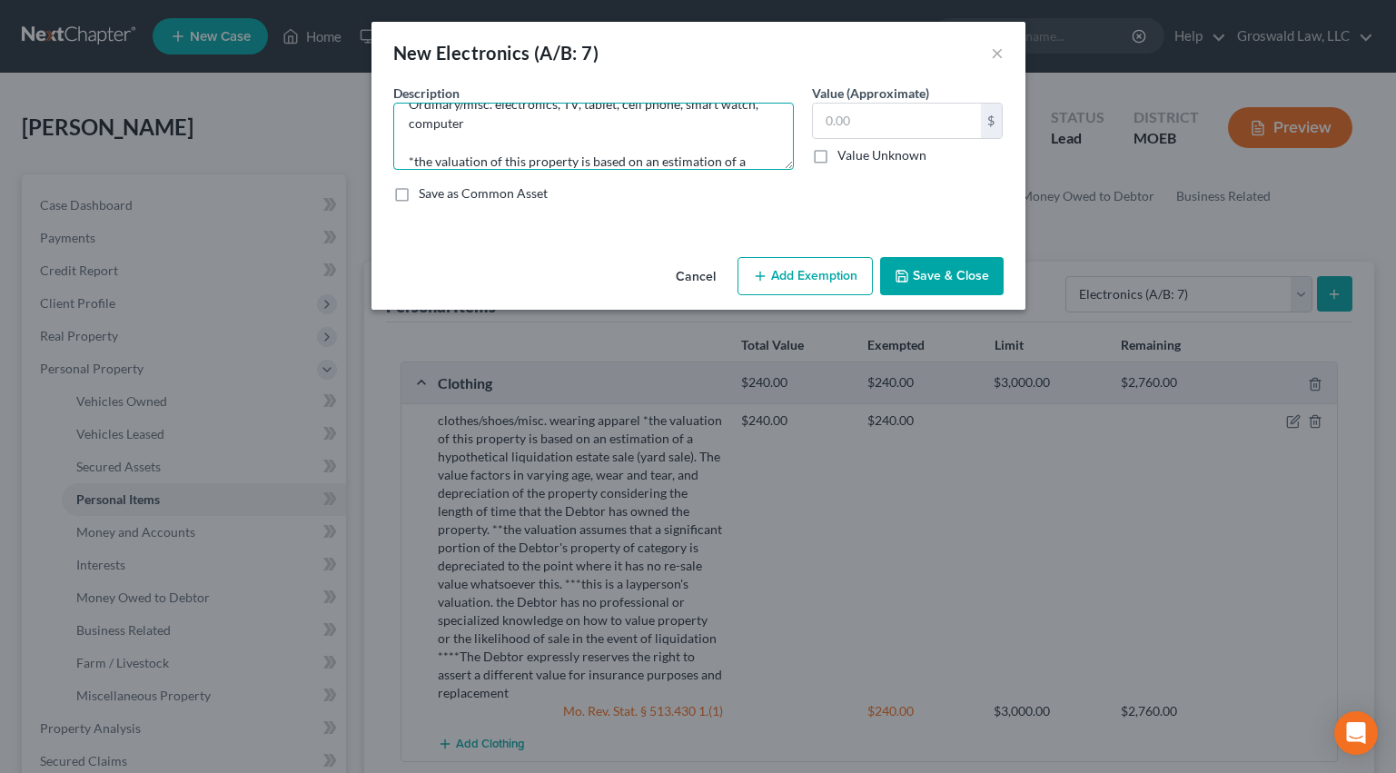
scroll to position [233, 0]
type textarea "Ordinary/misc. electronics, TV, tablet, cell phone, smart watch, computer *the …"
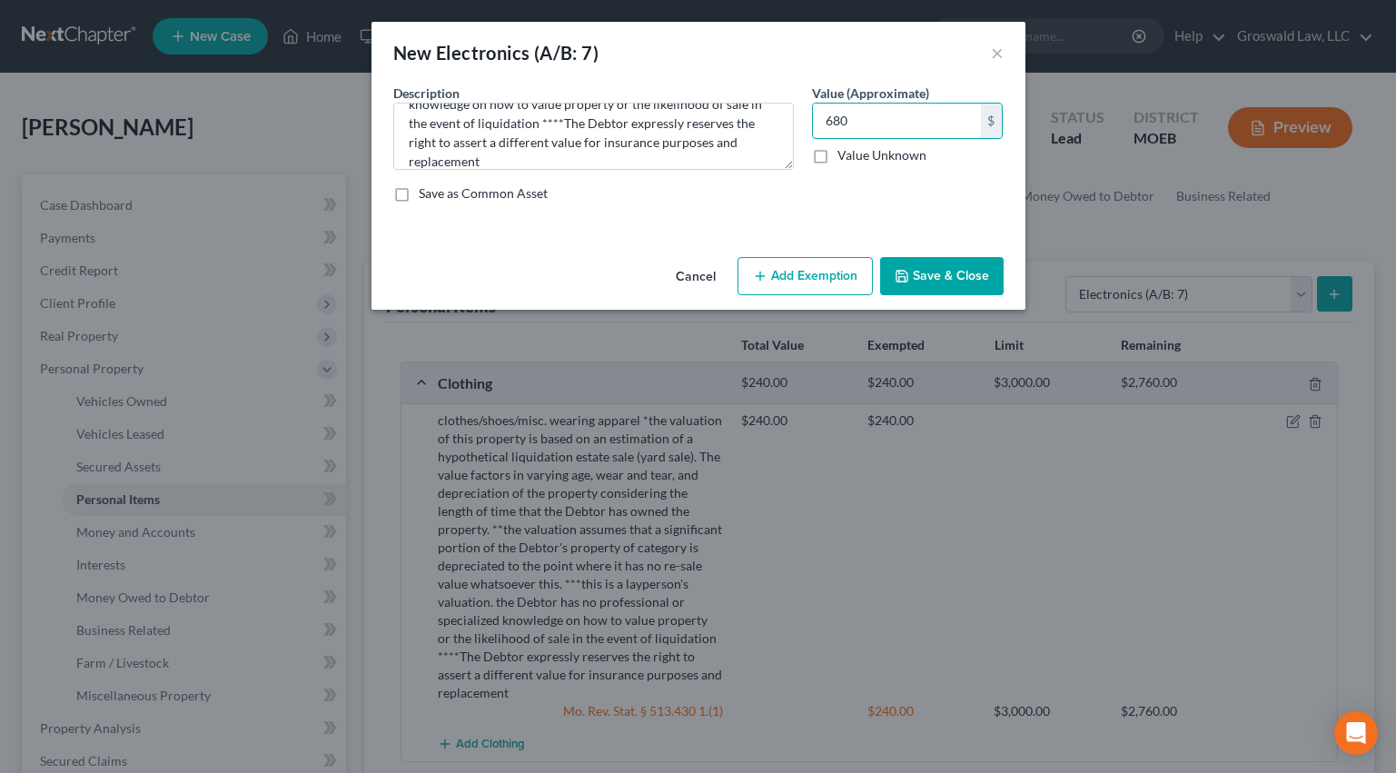
type input "680"
click at [829, 273] on button "Add Exemption" at bounding box center [805, 276] width 135 height 38
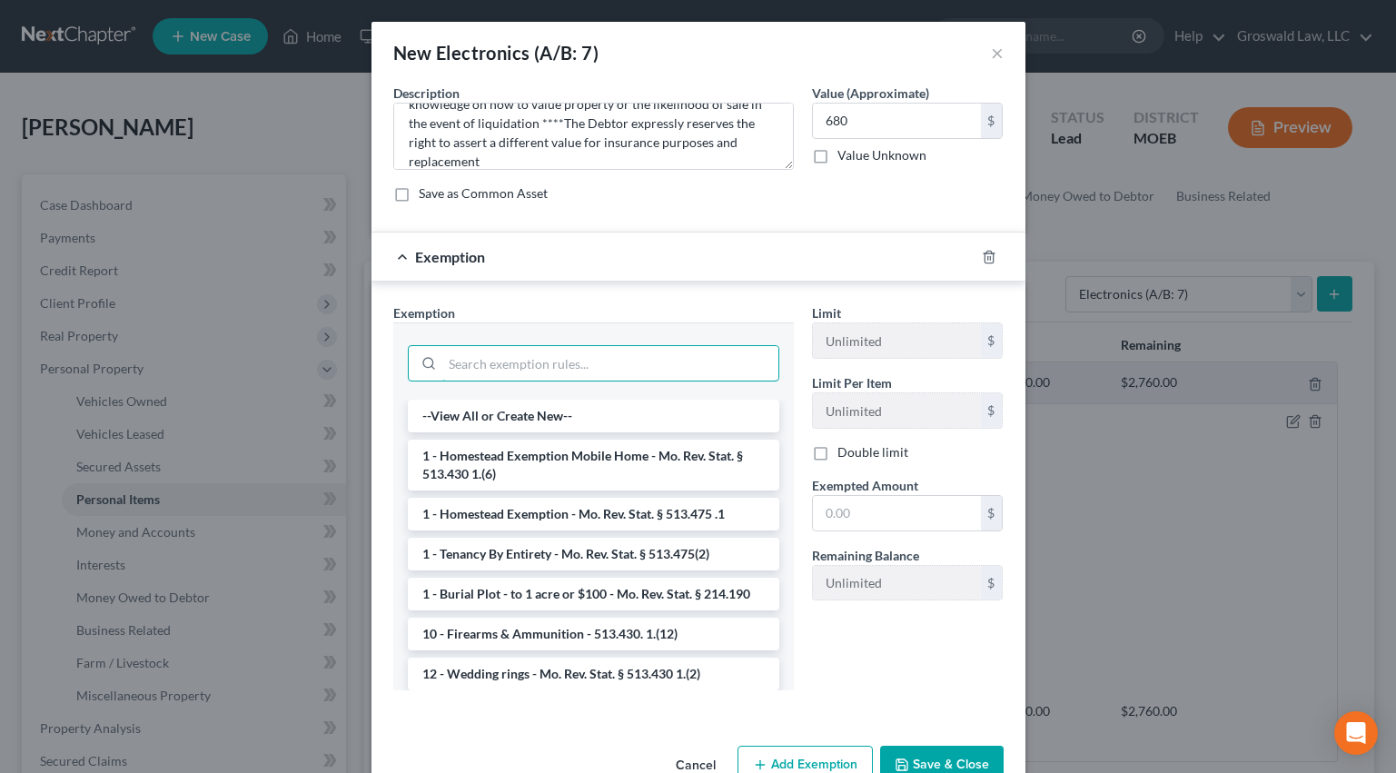
drag, startPoint x: 542, startPoint y: 356, endPoint x: 58, endPoint y: 340, distance: 484.5
click at [542, 358] on input "search" at bounding box center [610, 363] width 336 height 35
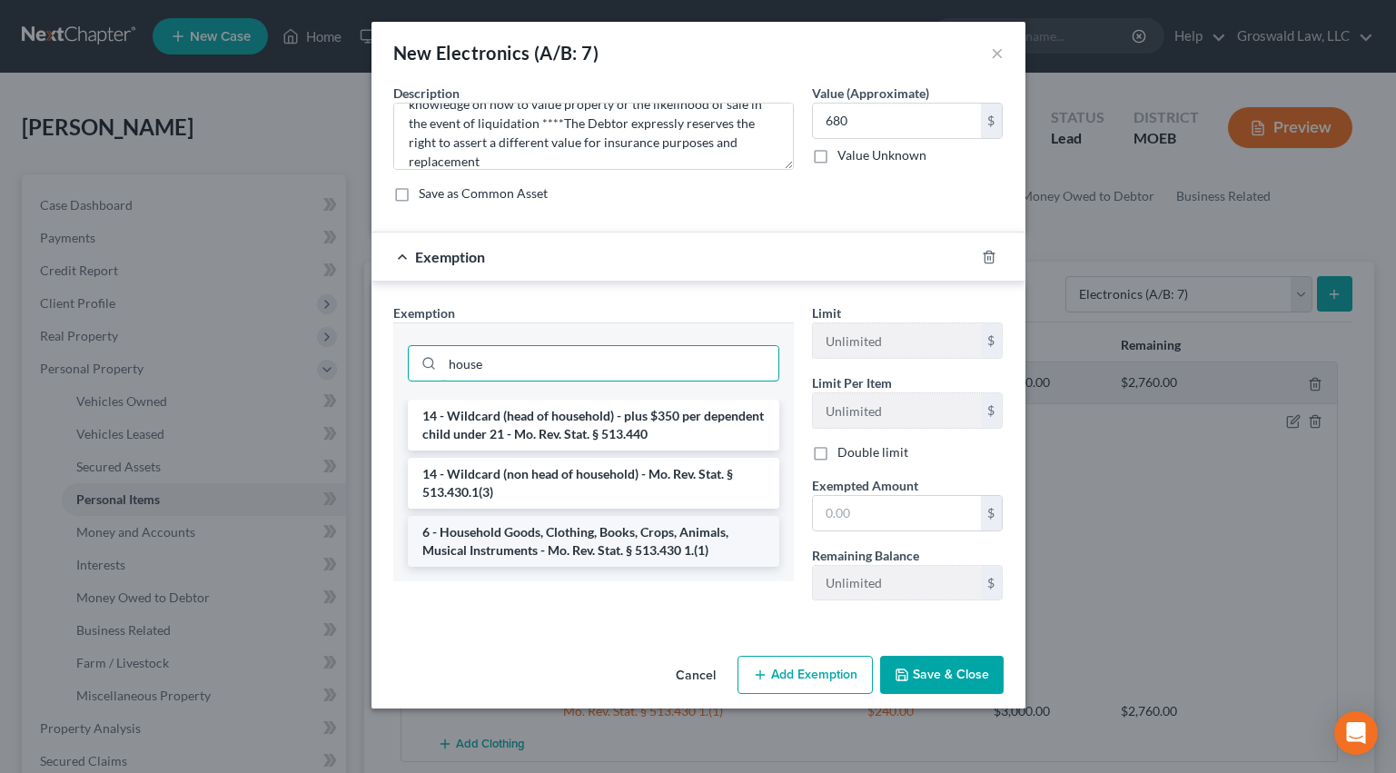
type input "house"
click at [581, 545] on li "6 - Household Goods, Clothing, Books, Crops, Animals, Musical Instruments - Mo.…" at bounding box center [594, 541] width 372 height 51
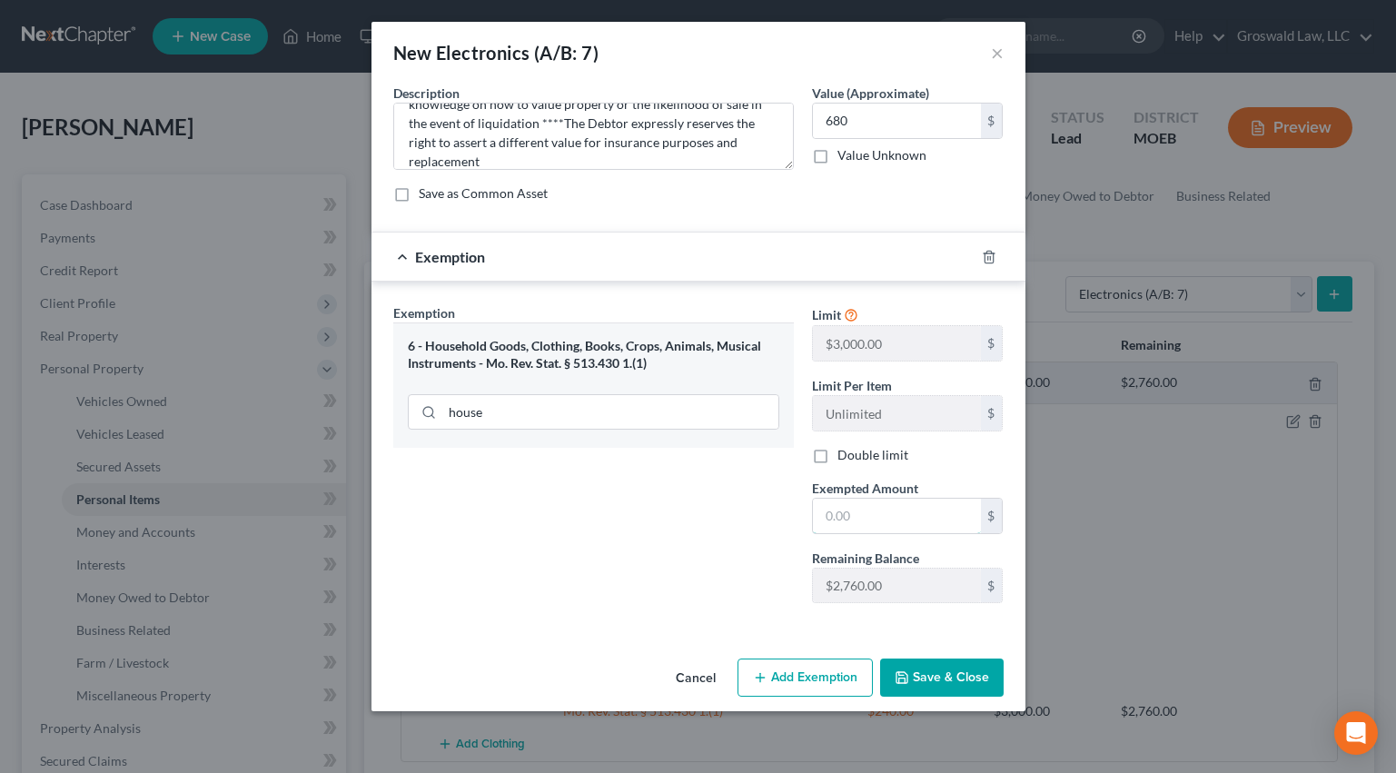
click at [936, 515] on input "text" at bounding box center [897, 516] width 168 height 35
type input "680"
click at [966, 668] on button "Save & Close" at bounding box center [942, 678] width 124 height 38
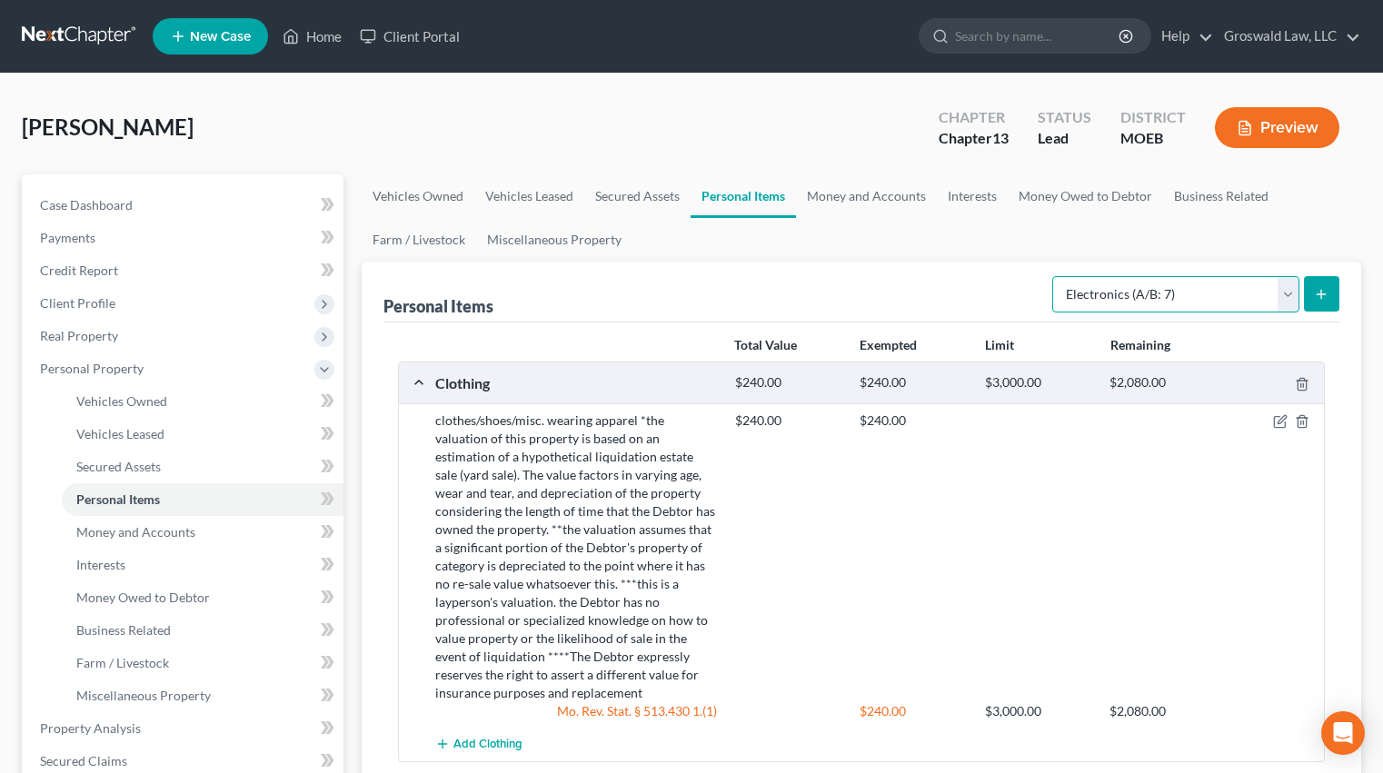
drag, startPoint x: 1120, startPoint y: 286, endPoint x: 1100, endPoint y: 309, distance: 30.3
click at [1120, 286] on select "Select Item Type Clothing (A/B: 11) Collectibles Of Value (A/B: 8) Electronics …" at bounding box center [1175, 294] width 247 height 36
select select "household_goods"
click at [1055, 276] on select "Select Item Type Clothing (A/B: 11) Collectibles Of Value (A/B: 8) Electronics …" at bounding box center [1175, 294] width 247 height 36
click at [1331, 299] on button "submit" at bounding box center [1321, 293] width 35 height 35
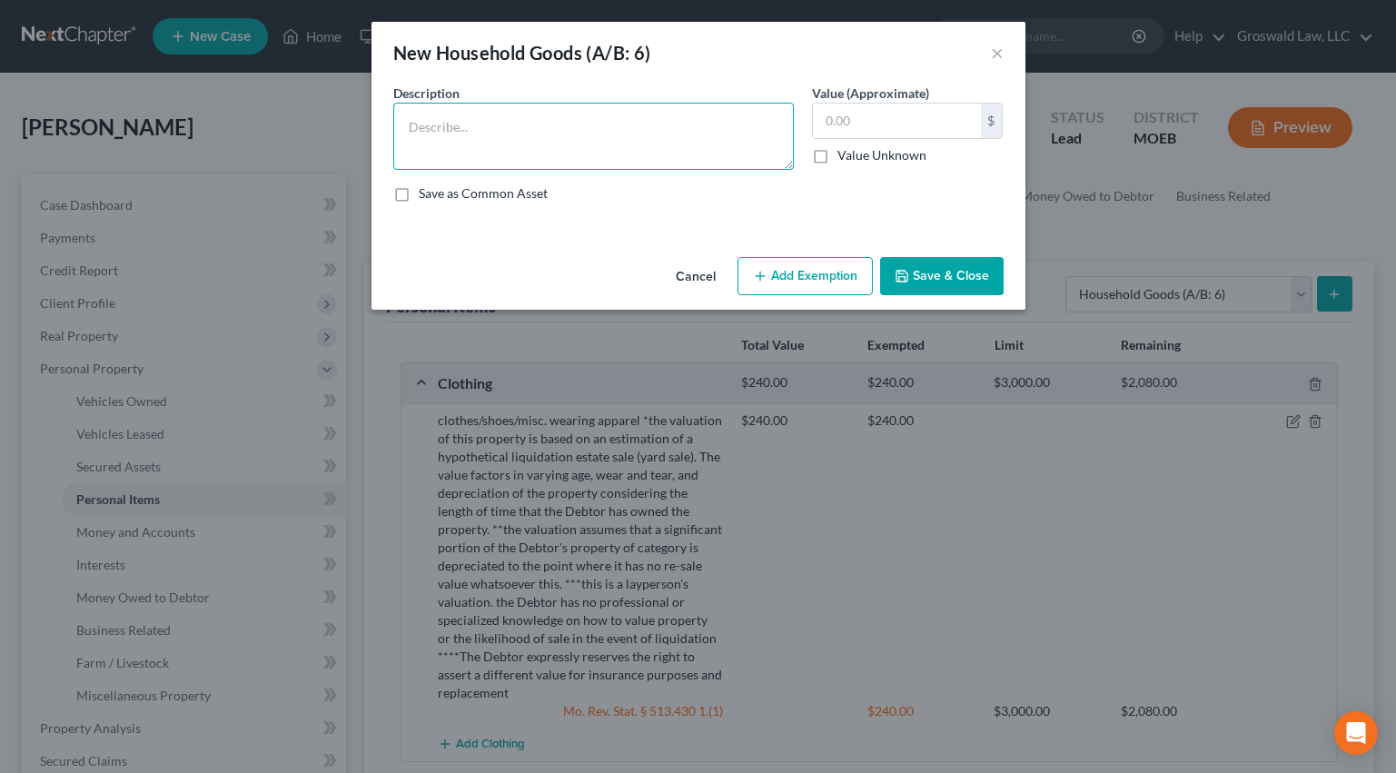
click at [582, 137] on textarea at bounding box center [593, 136] width 401 height 67
paste textarea "Ordinary/misc. household goods and furnishings, couch, chairs, table, bed, line…"
click at [637, 147] on textarea "Ordinary/misc. household goods and furnishings, couch, chairs, table, bed, line…" at bounding box center [593, 136] width 401 height 67
paste textarea "*the valuation of this property is based on an estimation of a hypothetical liq…"
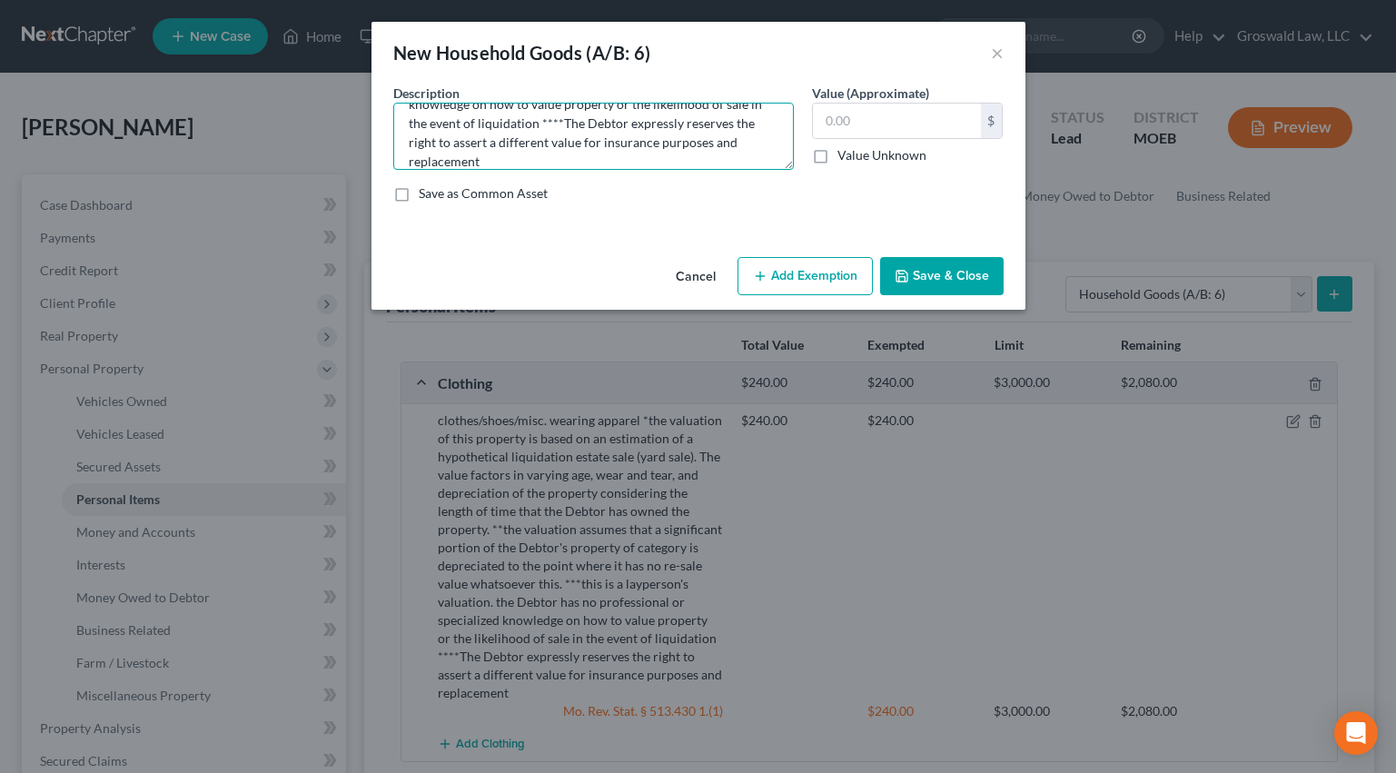
type textarea "Ordinary/misc. household goods and furnishings, couch, chairs, table, bed, line…"
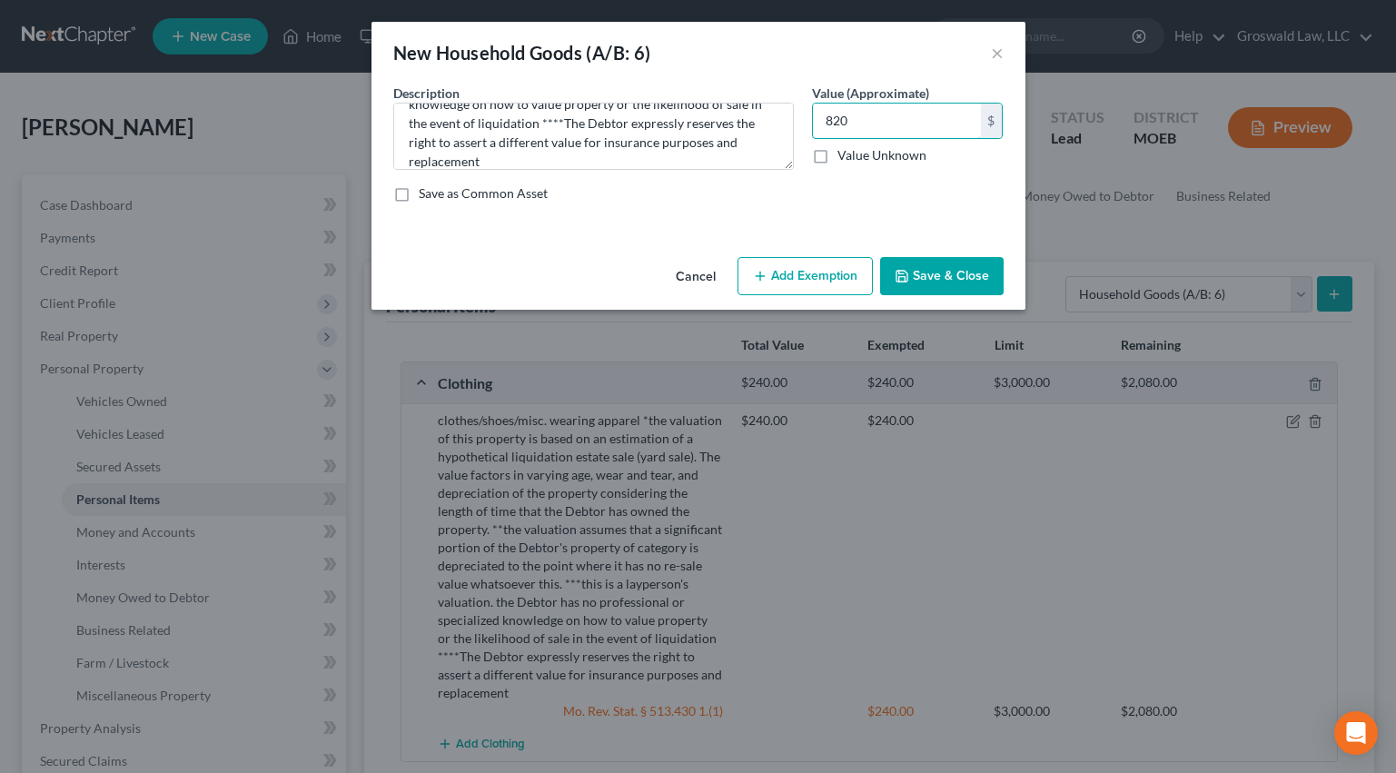
type input "820"
click at [835, 277] on button "Add Exemption" at bounding box center [805, 276] width 135 height 38
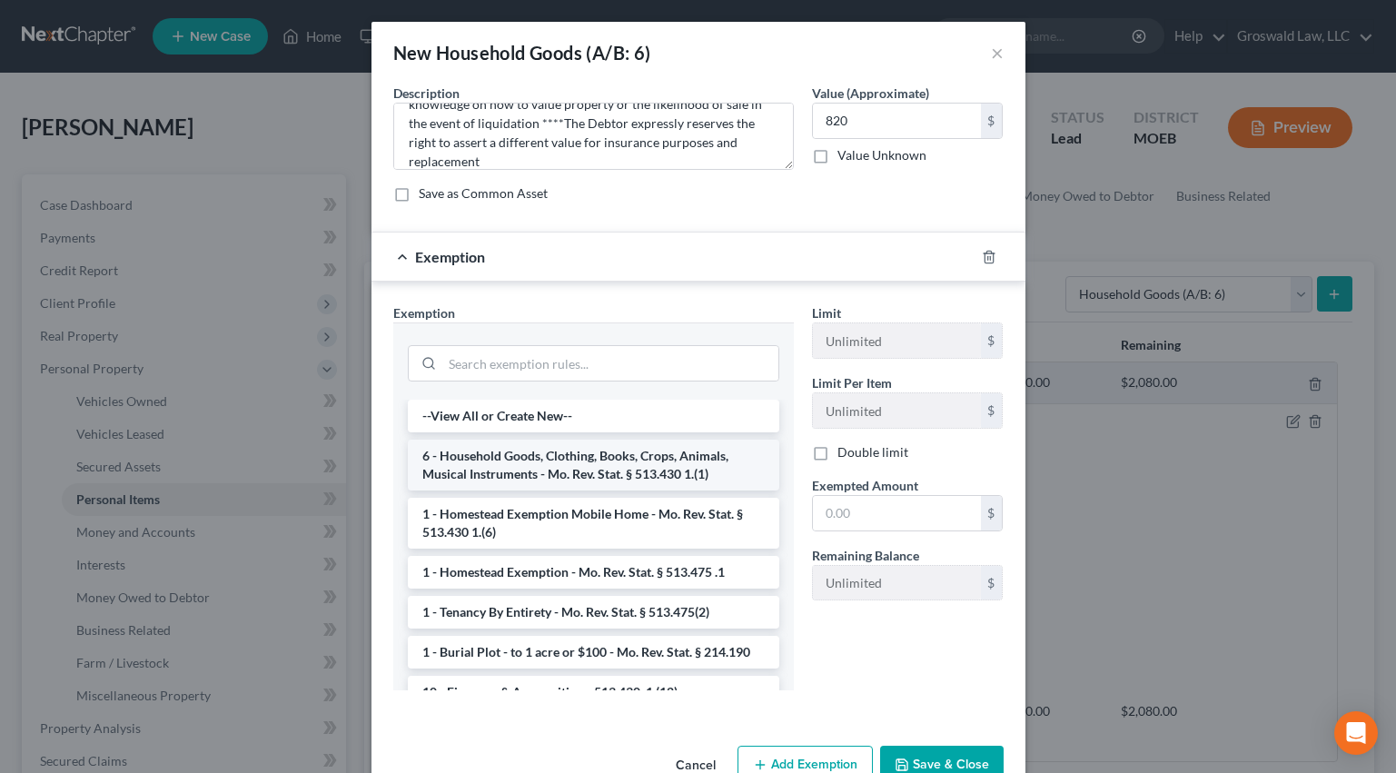
click at [510, 460] on li "6 - Household Goods, Clothing, Books, Crops, Animals, Musical Instruments - Mo.…" at bounding box center [594, 465] width 372 height 51
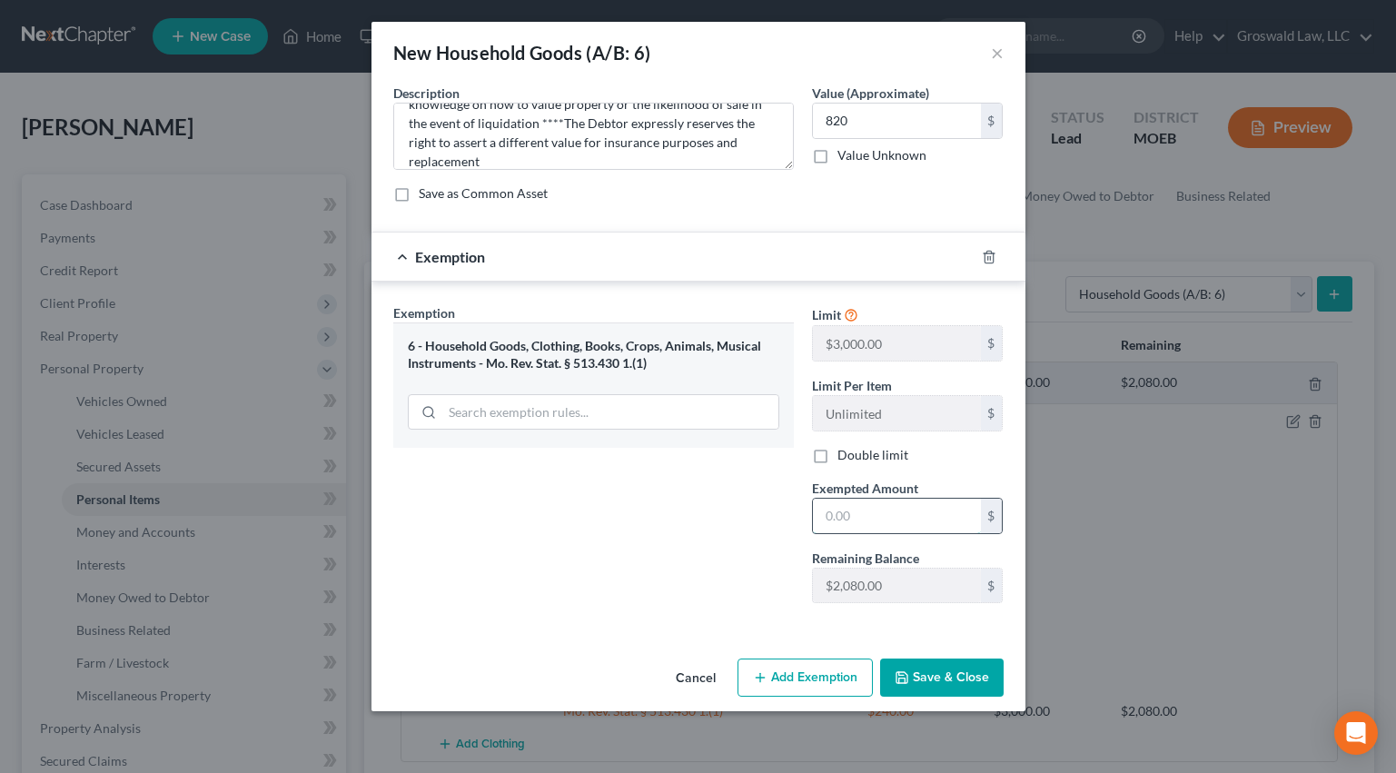
click at [875, 526] on input "text" at bounding box center [897, 516] width 168 height 35
type input "820"
click at [556, 556] on div "Exemption Set must be selected for CA. Exemption * 6 - Household Goods, Clothin…" at bounding box center [593, 460] width 419 height 314
click at [923, 669] on button "Save & Close" at bounding box center [942, 678] width 124 height 38
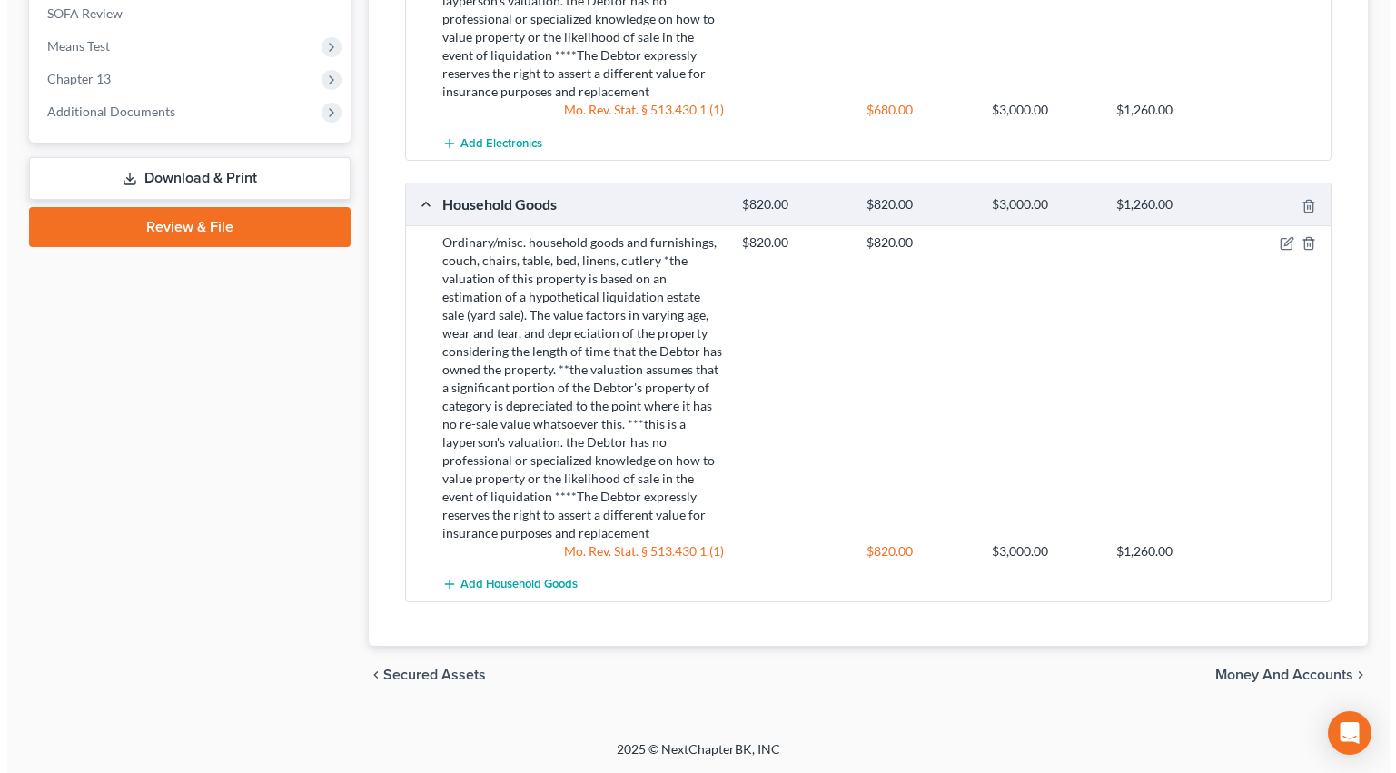
scroll to position [134, 0]
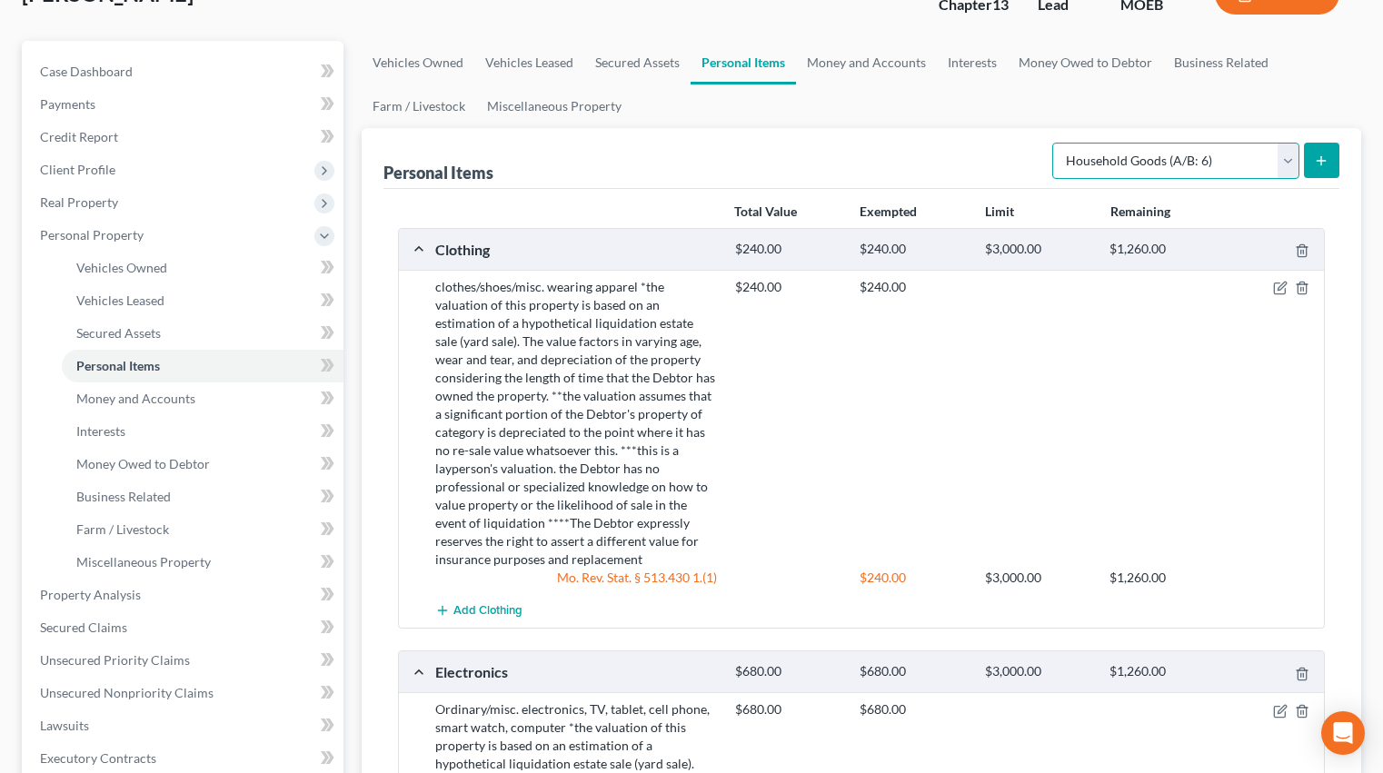
click at [1167, 165] on select "Select Item Type Clothing (A/B: 11) Collectibles Of Value (A/B: 8) Electronics …" at bounding box center [1175, 161] width 247 height 36
select select "jewelry"
click at [1055, 143] on select "Select Item Type Clothing (A/B: 11) Collectibles Of Value (A/B: 8) Electronics …" at bounding box center [1175, 161] width 247 height 36
click at [1328, 158] on icon "submit" at bounding box center [1321, 161] width 15 height 15
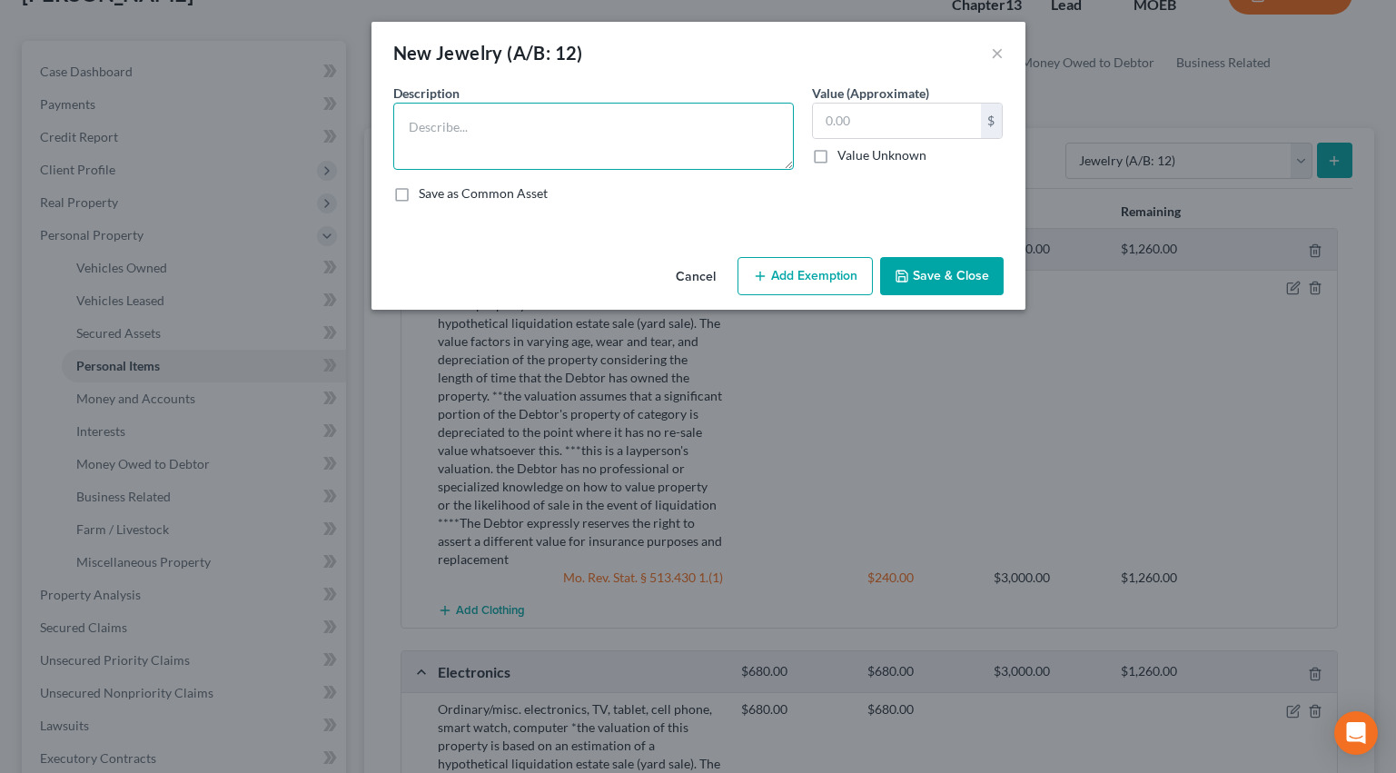
click at [546, 148] on textarea at bounding box center [593, 136] width 401 height 67
paste textarea "*the valuation of this property is based on an estimation of a hypothetical liq…"
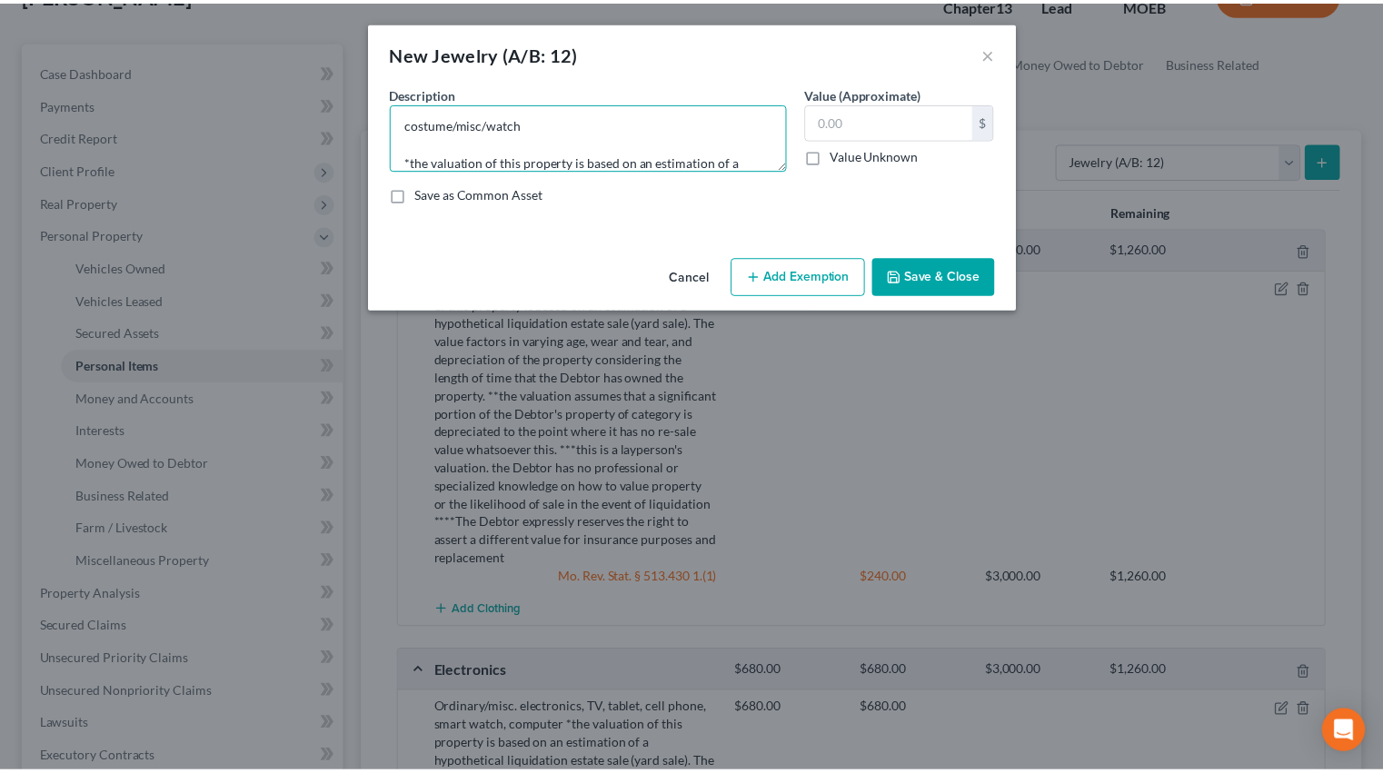
scroll to position [213, 0]
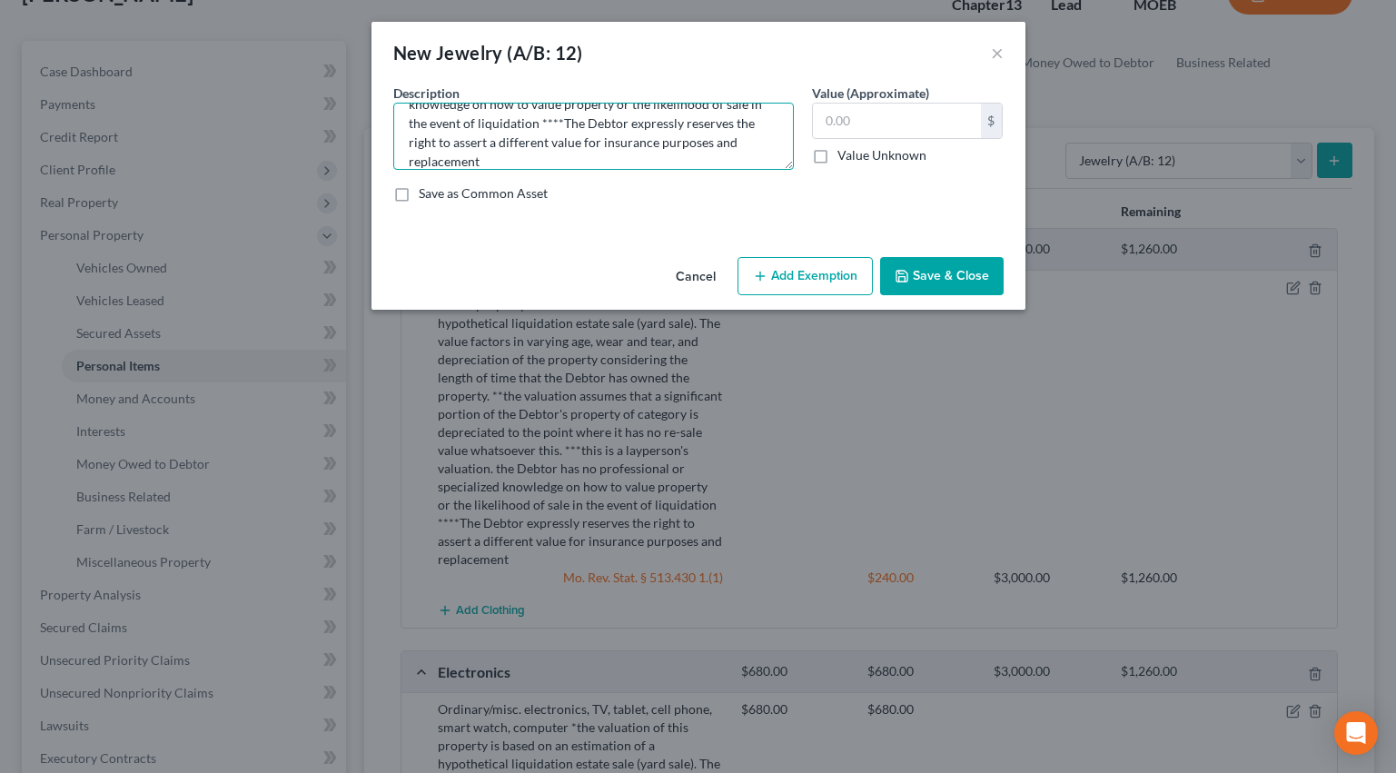
type textarea "costume/misc/watch *the valuation of this property is based on an estimation of…"
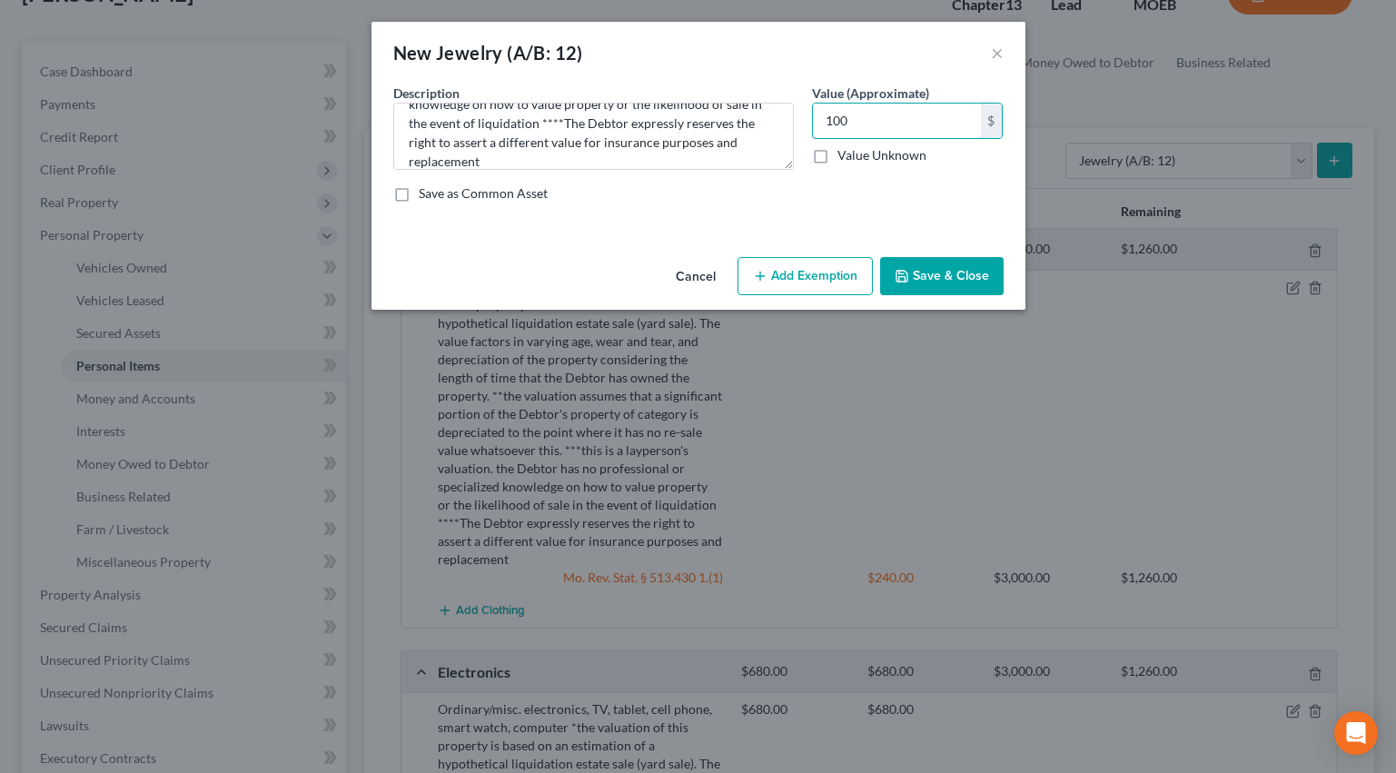
type input "100"
click at [771, 284] on button "Add Exemption" at bounding box center [805, 276] width 135 height 38
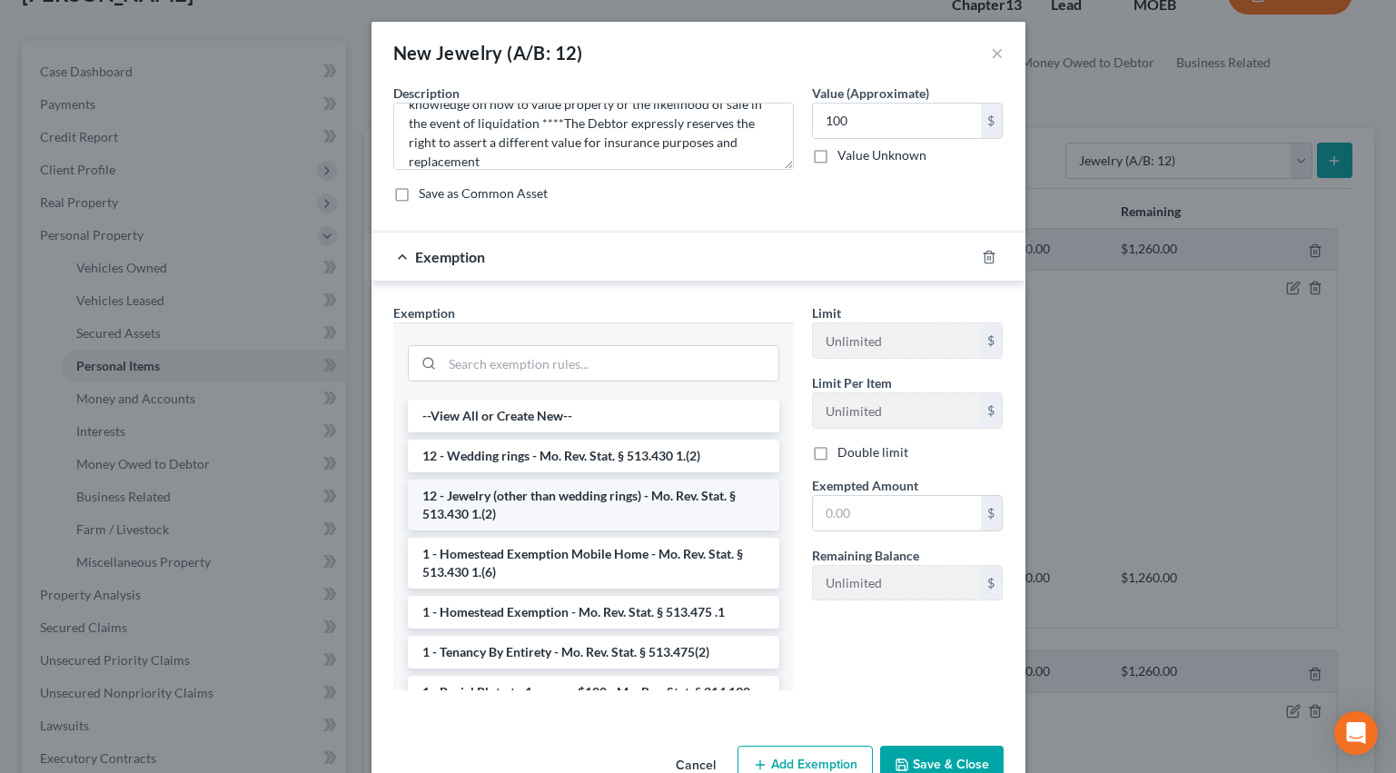
click at [572, 490] on li "12 - Jewelry (other than wedding rings) - Mo. Rev. Stat. § 513.430 1.(2)" at bounding box center [594, 505] width 372 height 51
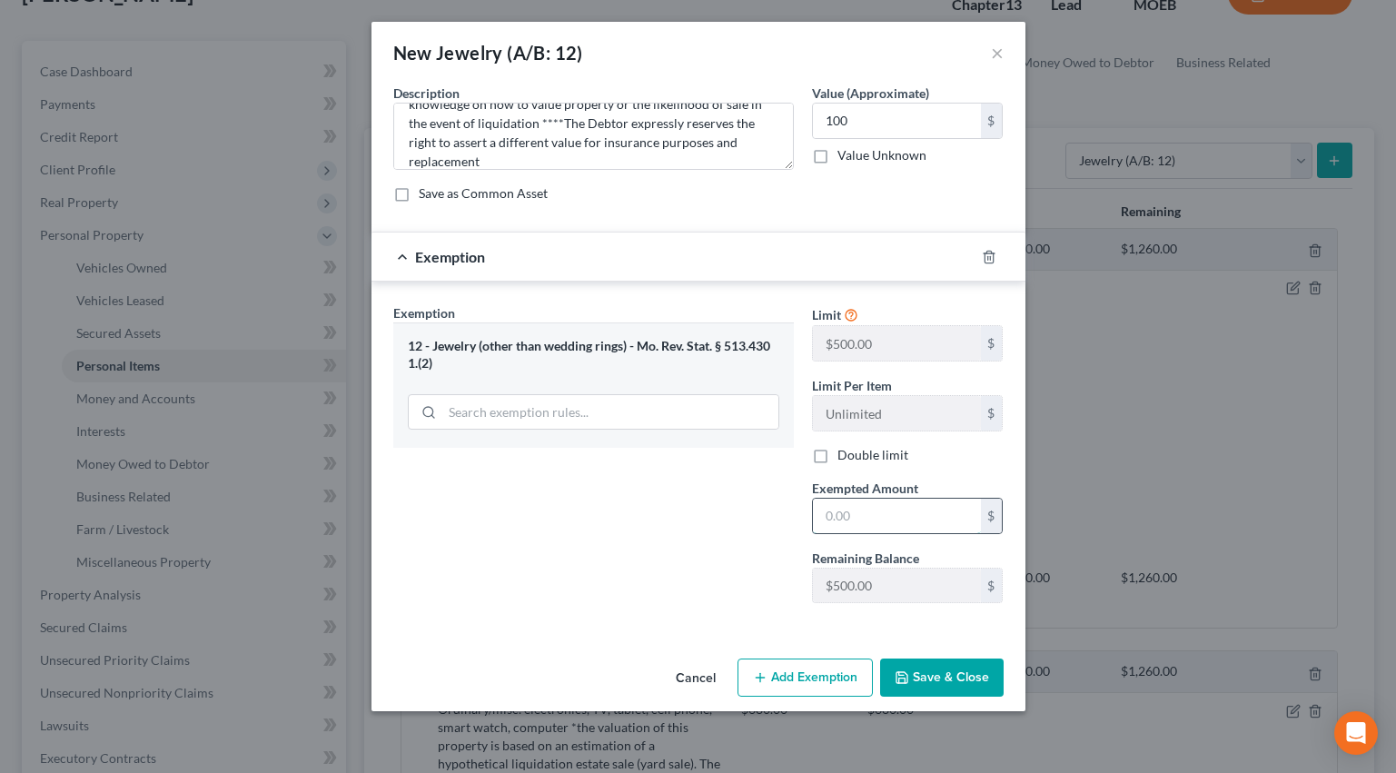
click at [900, 525] on input "text" at bounding box center [897, 516] width 168 height 35
type input "100"
drag, startPoint x: 366, startPoint y: 431, endPoint x: 555, endPoint y: 510, distance: 204.8
click at [368, 431] on div "New Jewelry (A/B: 12) × An exemption set must first be selected from the Filing…" at bounding box center [698, 386] width 1396 height 773
click at [947, 670] on button "Save & Close" at bounding box center [942, 678] width 124 height 38
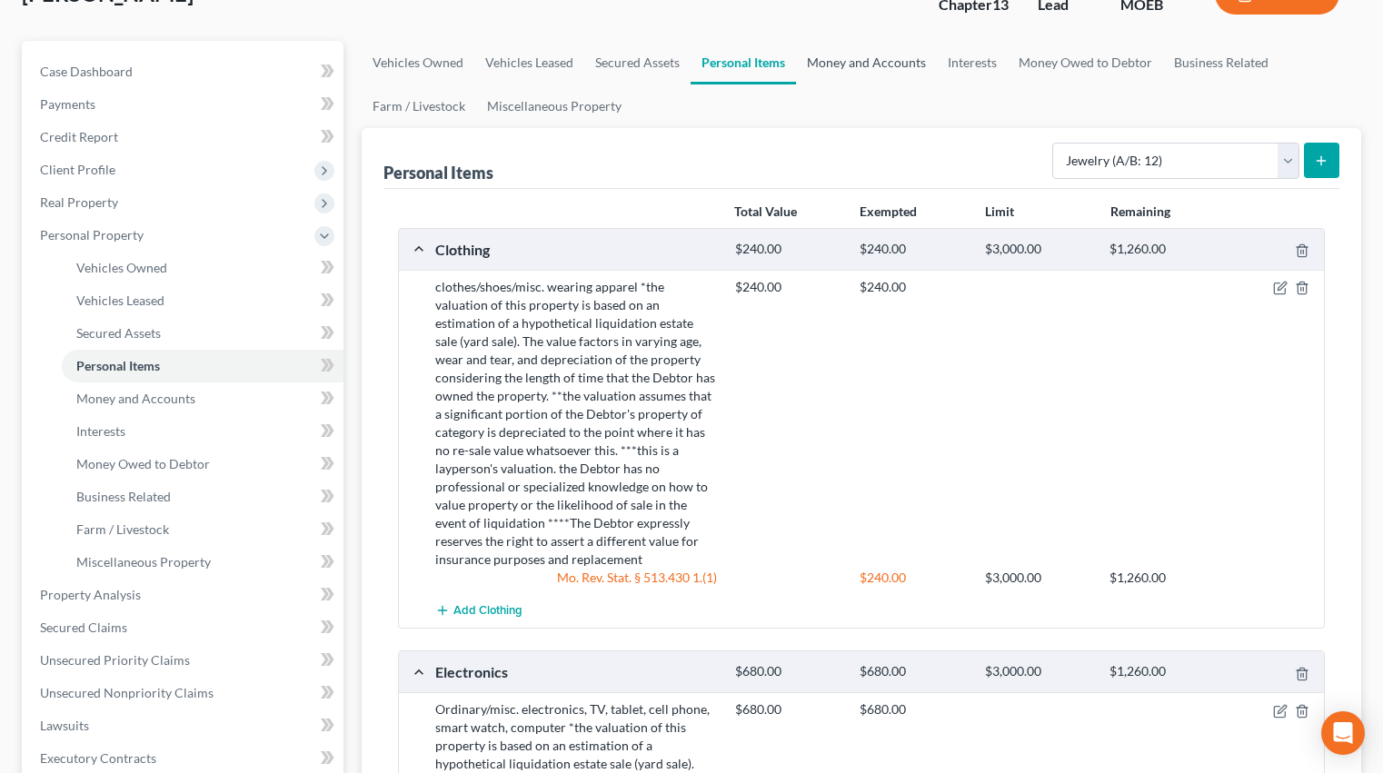
click at [869, 65] on link "Money and Accounts" at bounding box center [866, 63] width 141 height 44
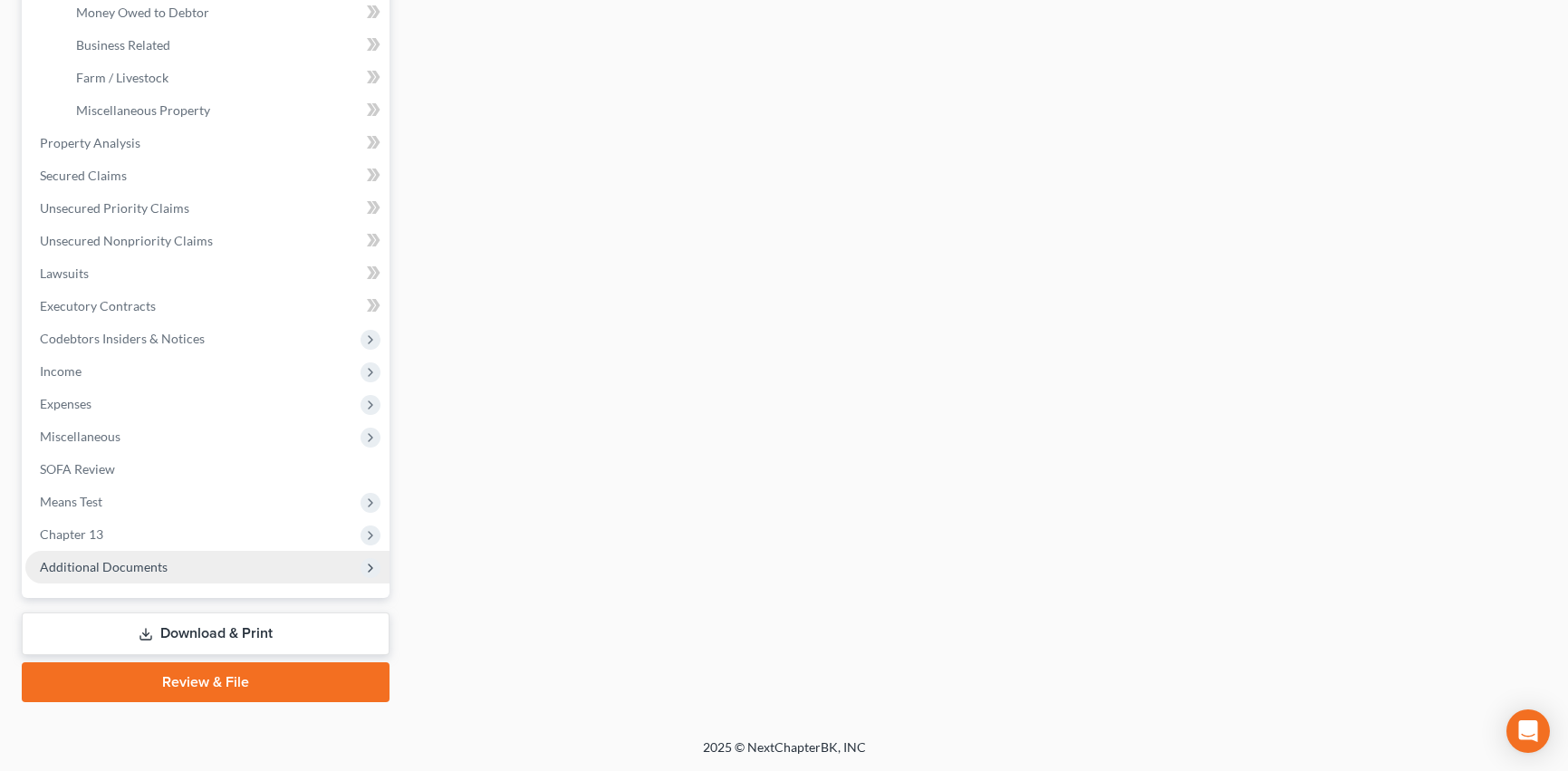
click at [152, 573] on span "Additional Documents" at bounding box center [104, 567] width 128 height 15
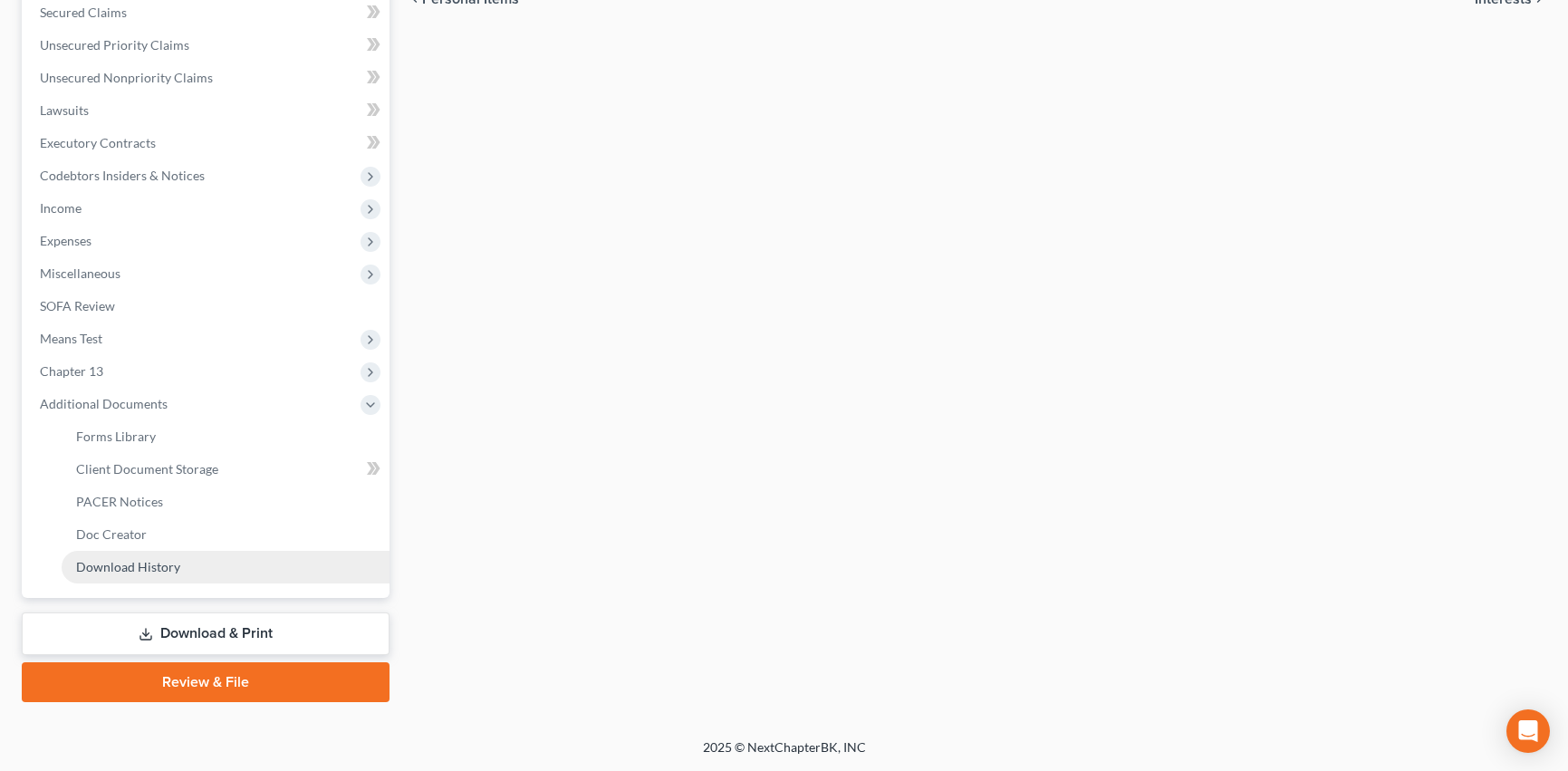
scroll to position [421, 0]
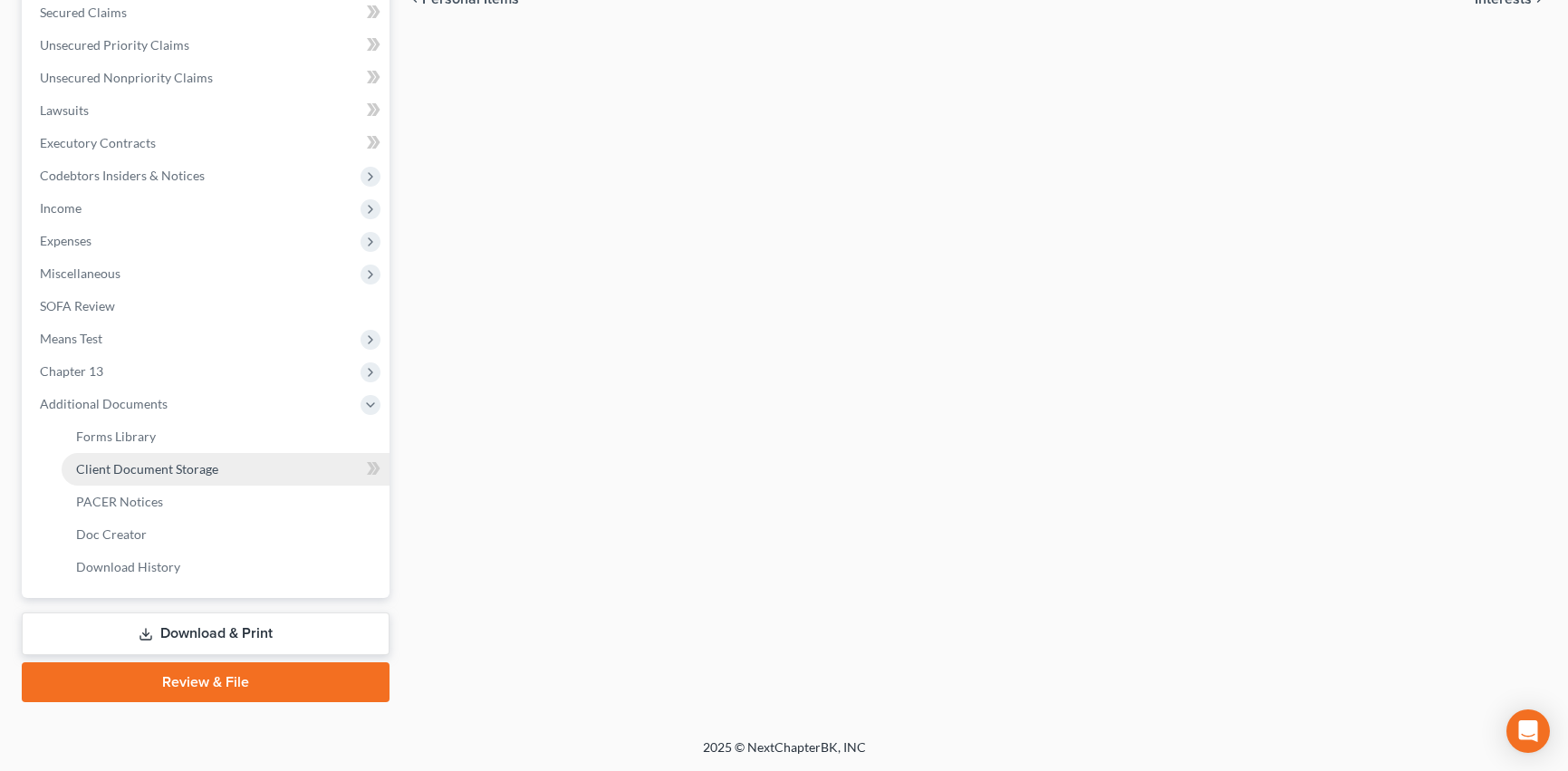
click at [256, 471] on link "Client Document Storage" at bounding box center [225, 469] width 328 height 33
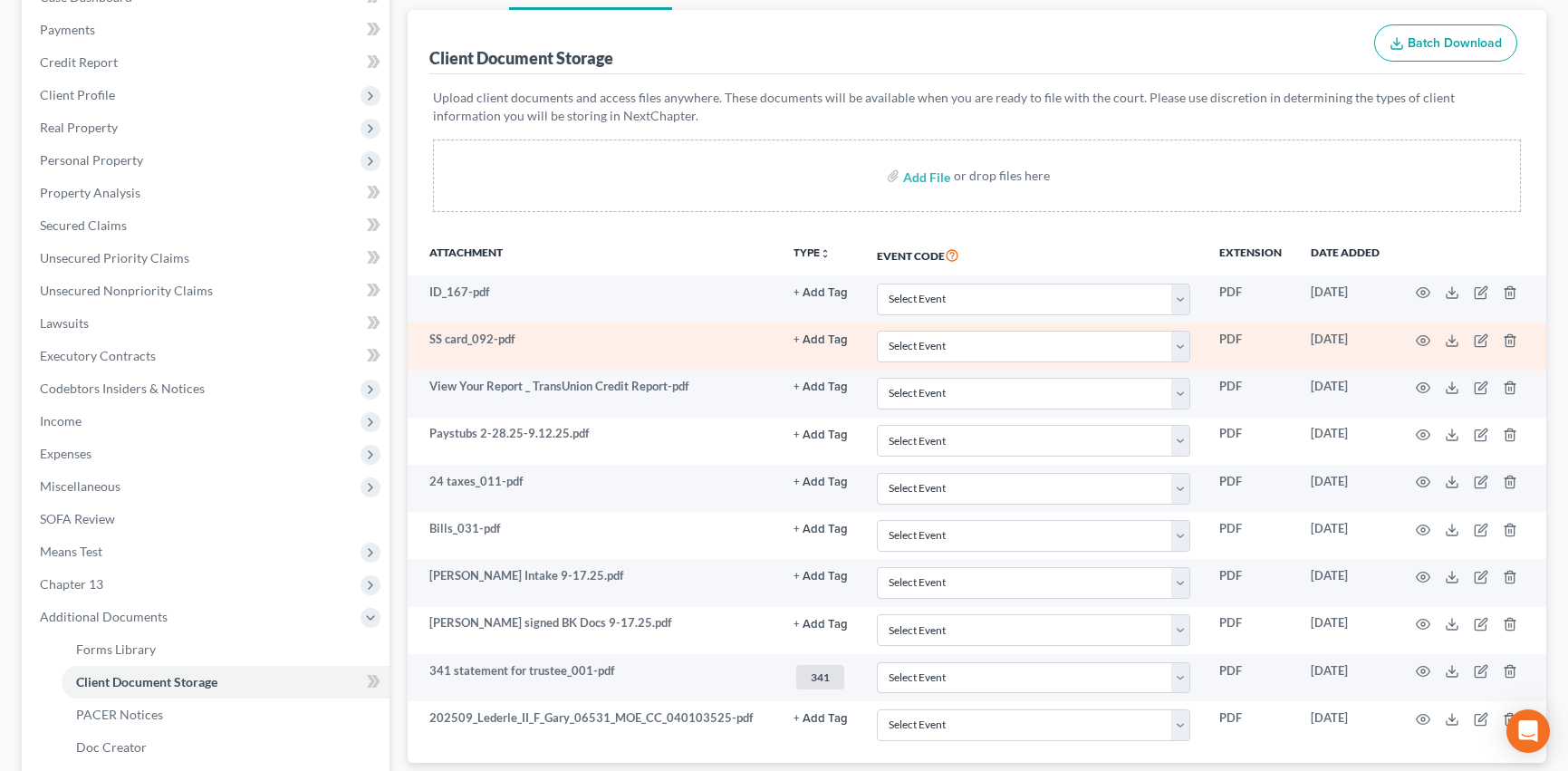
scroll to position [272, 0]
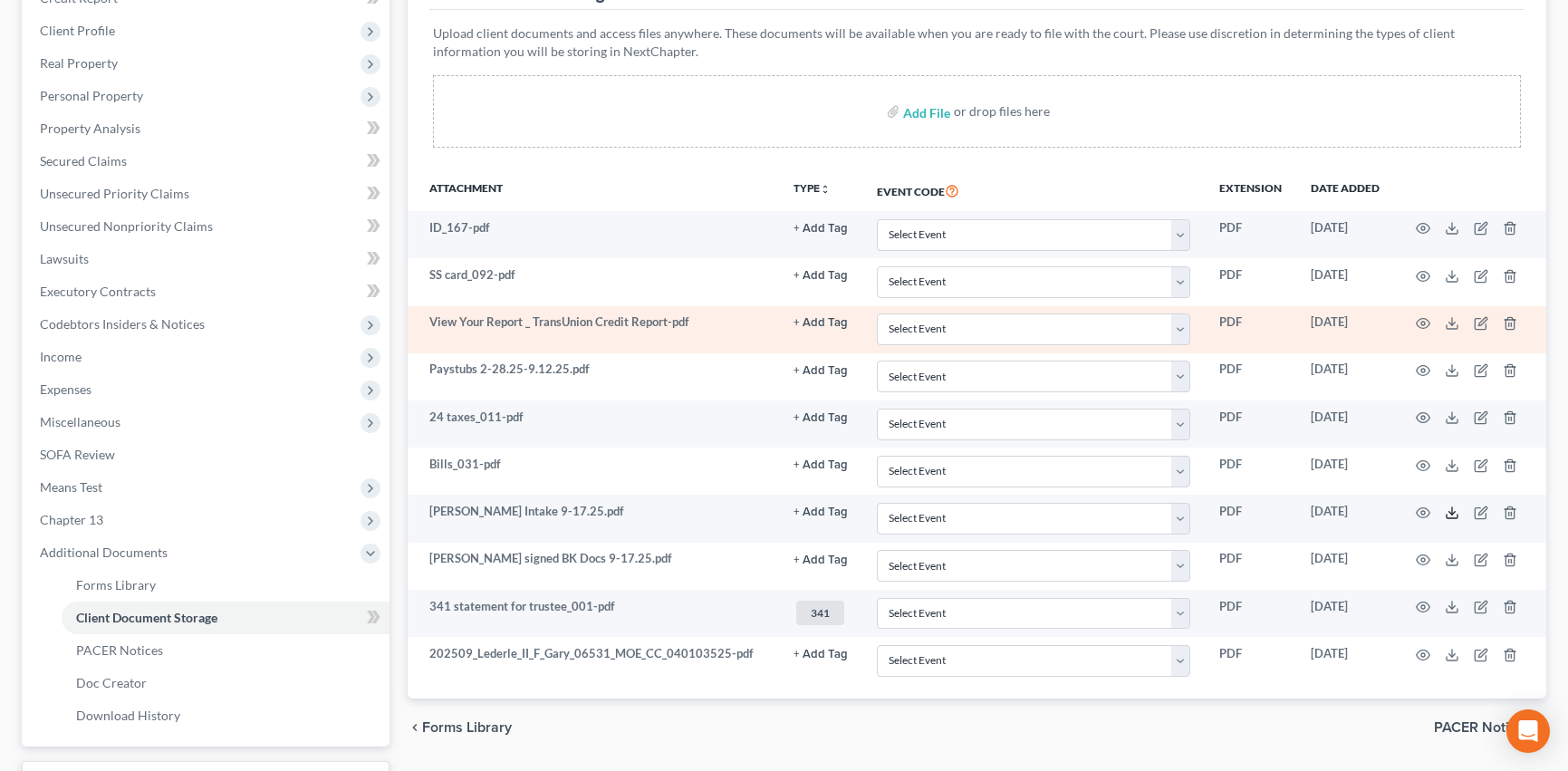
click at [1449, 515] on icon at bounding box center [1451, 513] width 15 height 15
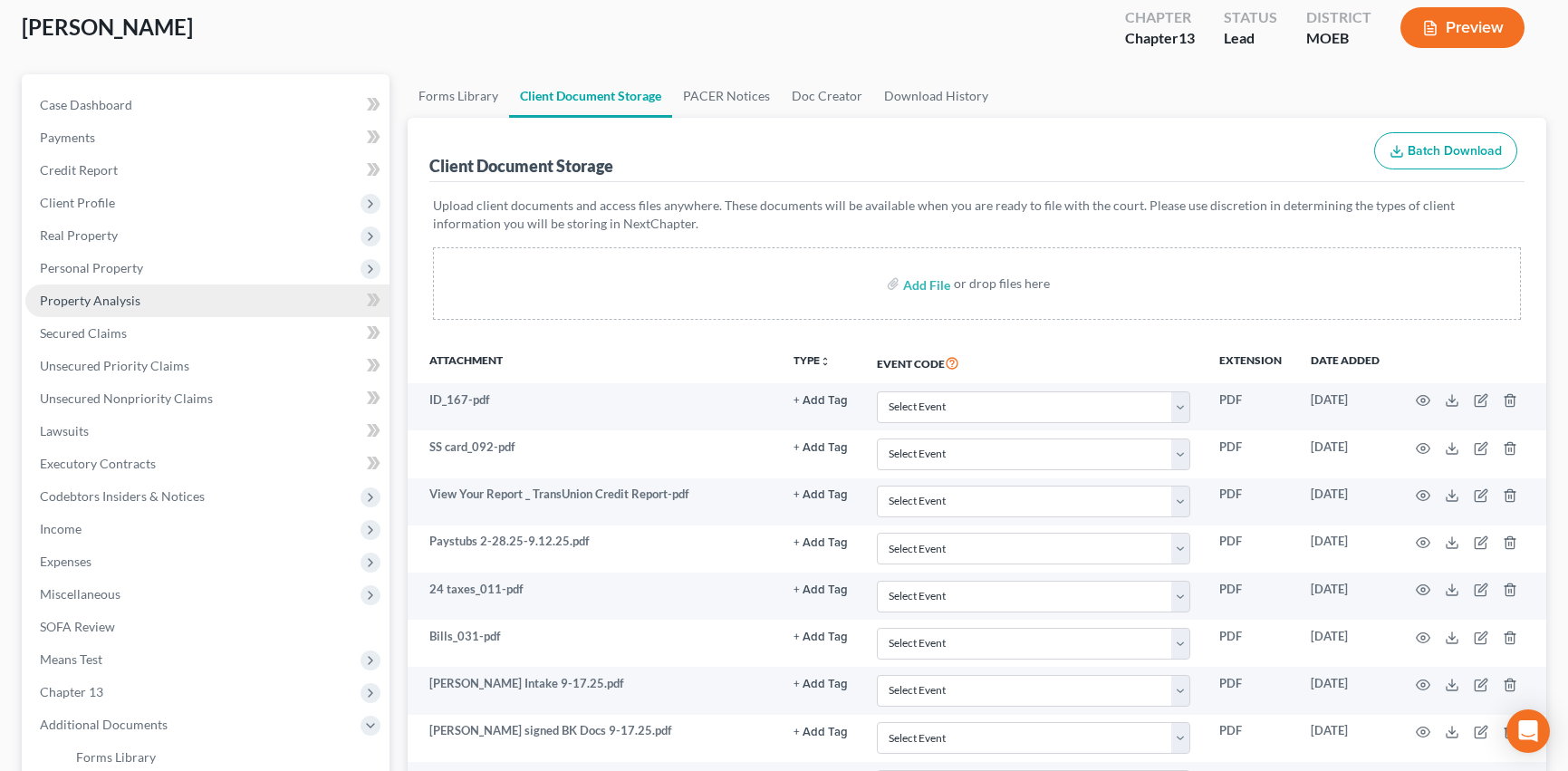
scroll to position [91, 0]
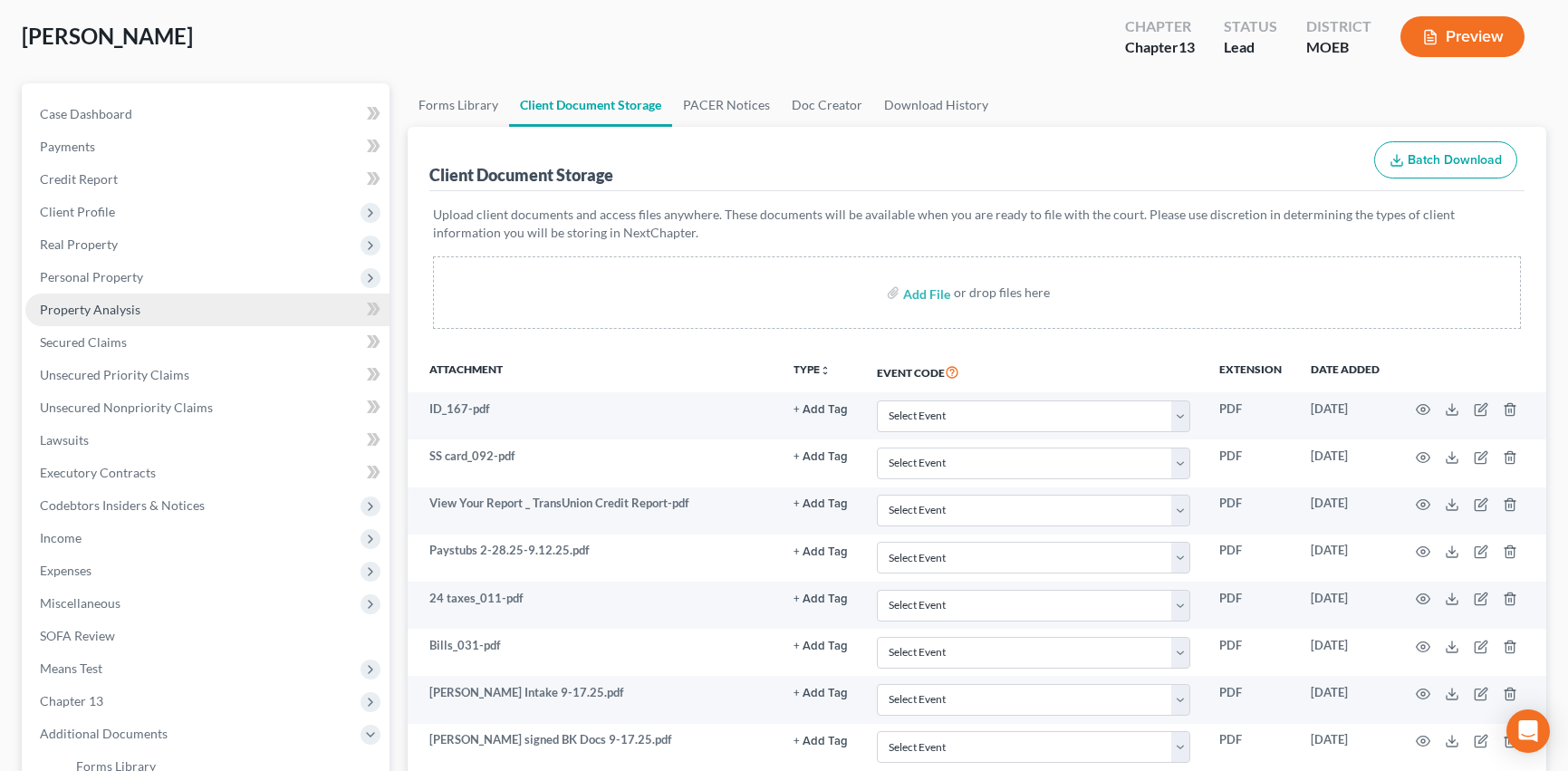
drag, startPoint x: 122, startPoint y: 273, endPoint x: 138, endPoint y: 293, distance: 25.6
click at [122, 273] on span "Personal Property" at bounding box center [92, 276] width 104 height 15
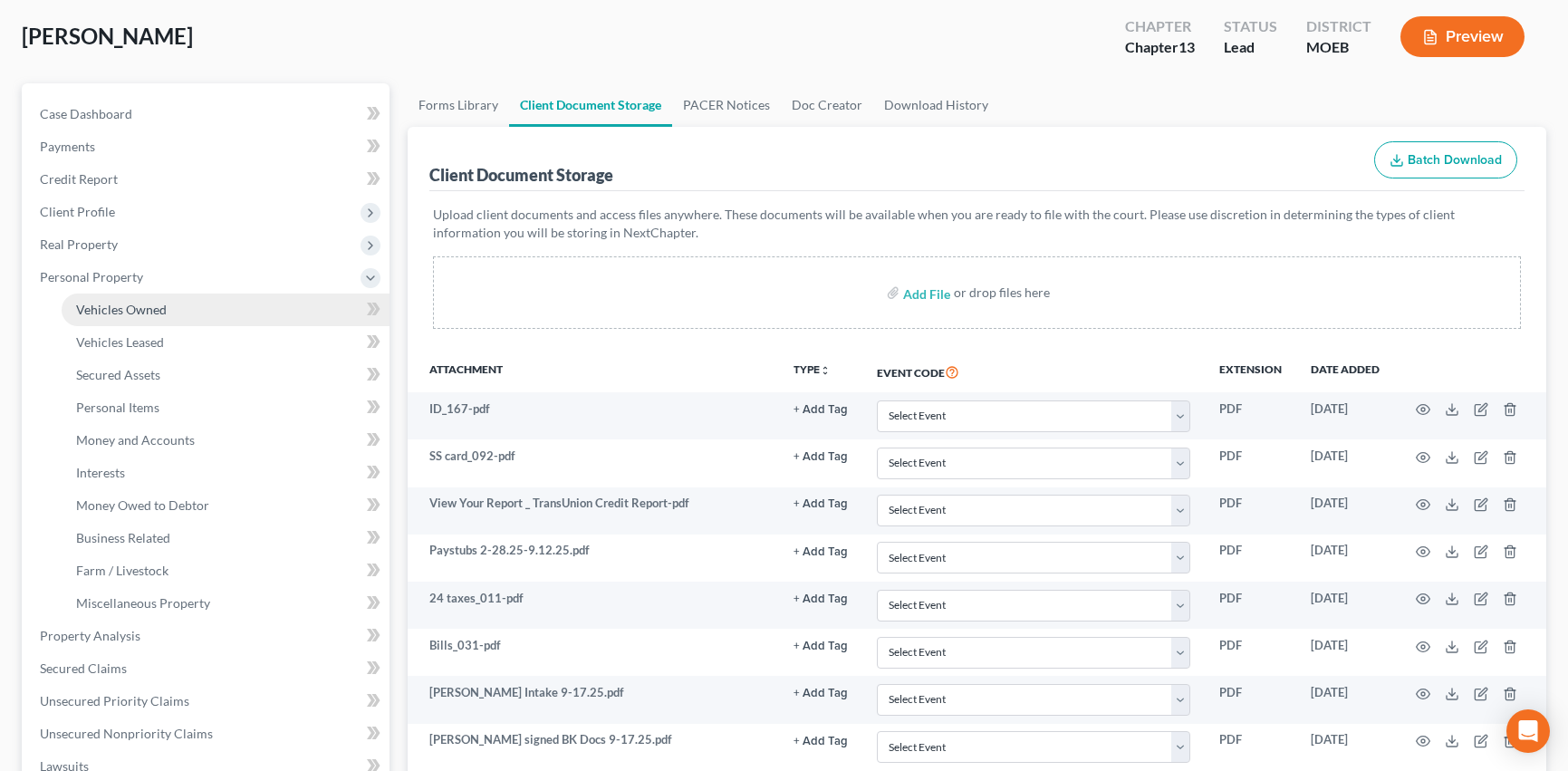
click at [150, 310] on span "Vehicles Owned" at bounding box center [121, 309] width 91 height 15
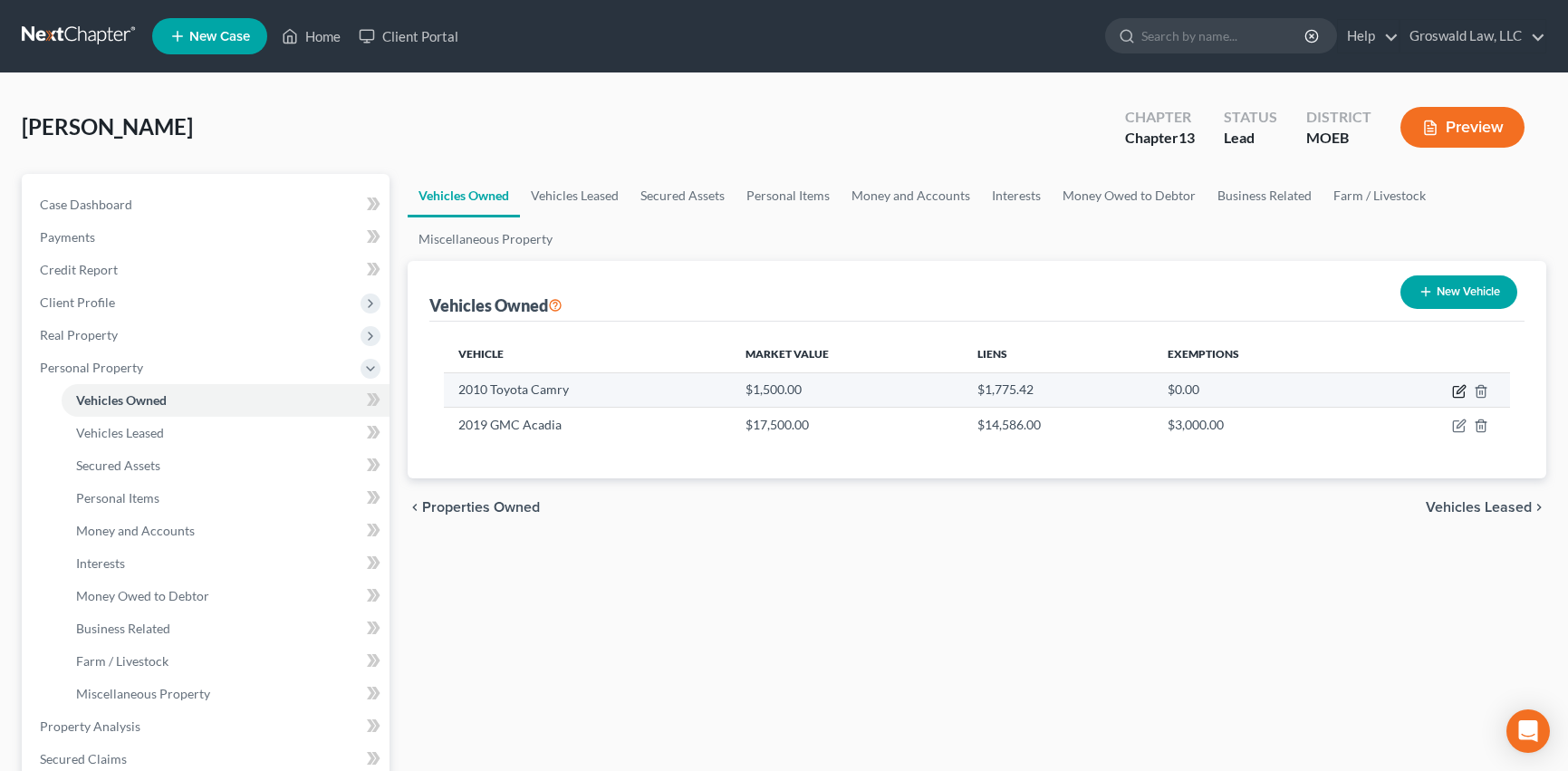
click at [1456, 389] on icon "button" at bounding box center [1458, 391] width 15 height 15
select select "0"
select select "16"
select select "0"
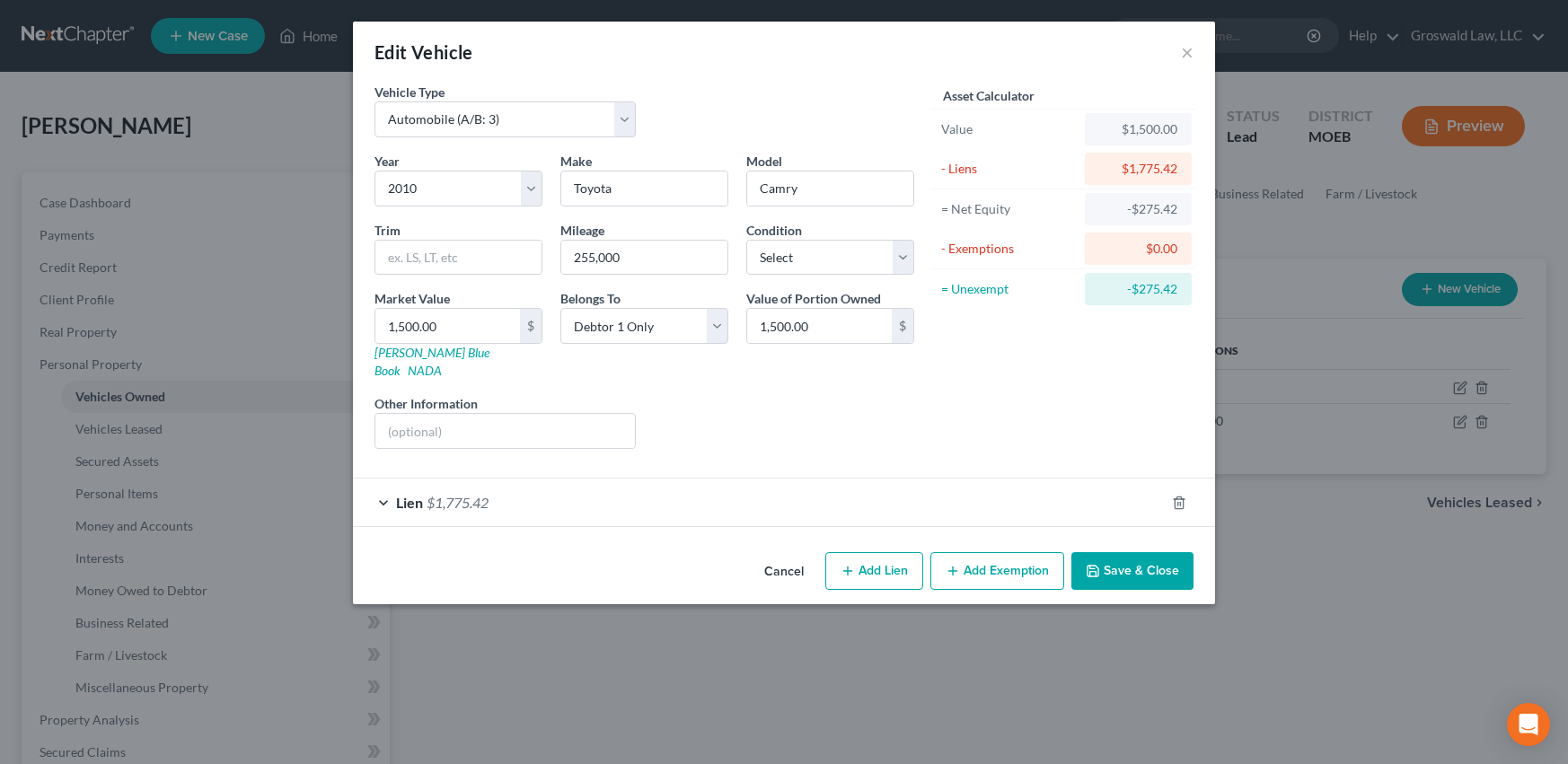
click at [785, 554] on button "Cancel" at bounding box center [784, 572] width 68 height 36
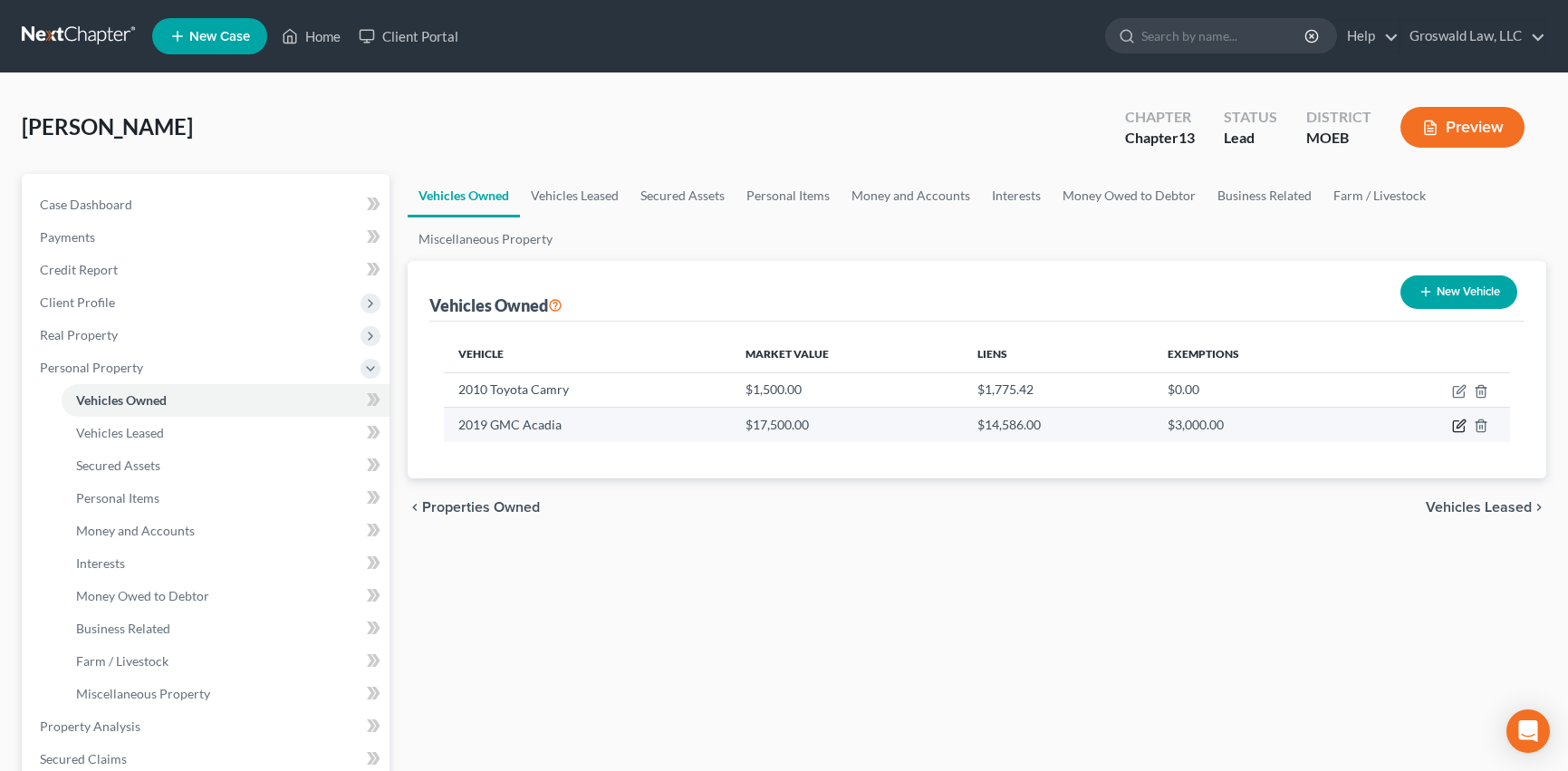
click at [1457, 428] on icon "button" at bounding box center [1460, 425] width 8 height 8
select select "0"
select select "7"
select select "0"
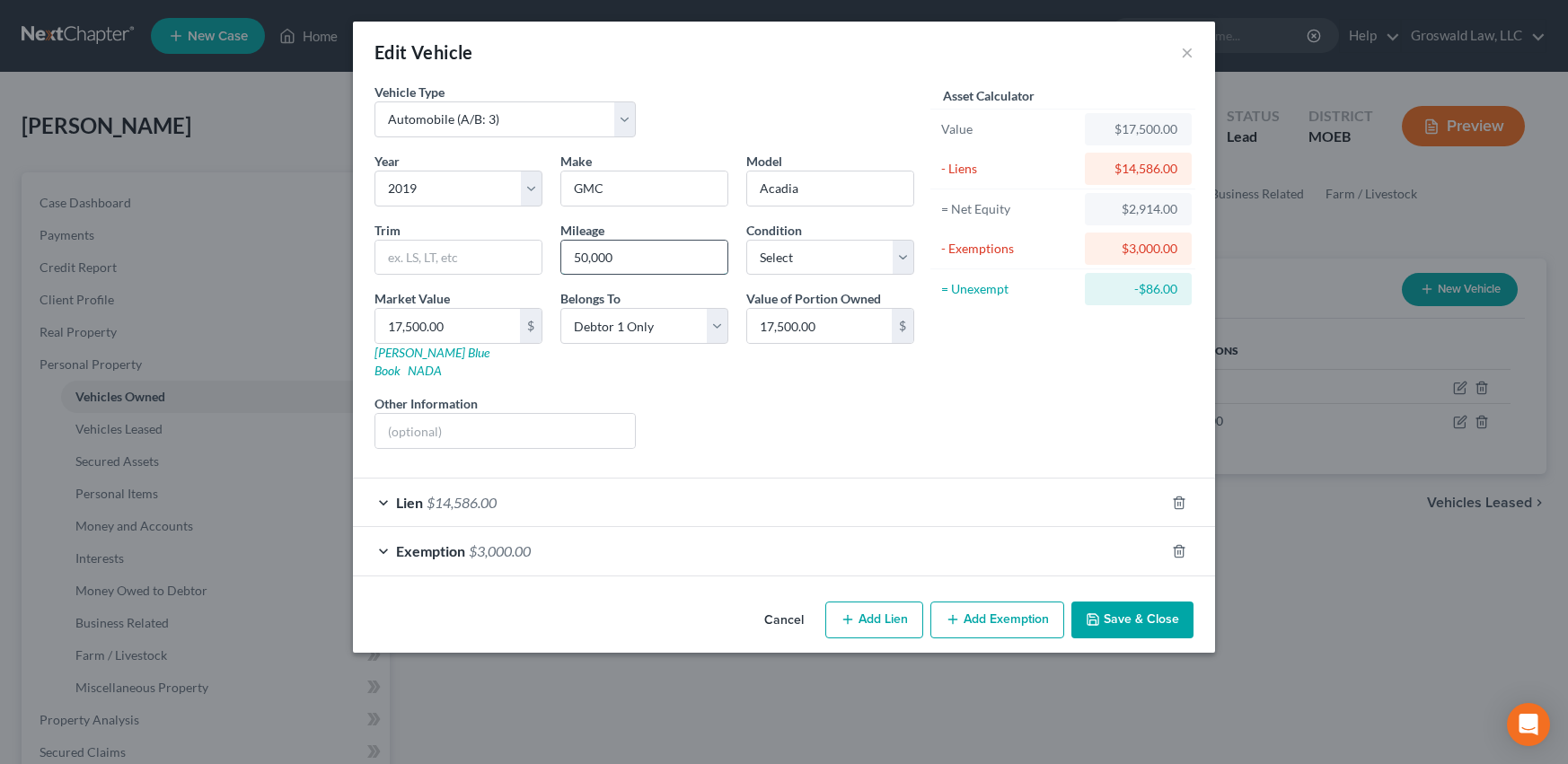
click at [689, 250] on input "50,000" at bounding box center [645, 257] width 166 height 35
drag, startPoint x: 679, startPoint y: 255, endPoint x: 378, endPoint y: 242, distance: 301.3
click at [378, 242] on div "Year Select 2026 2025 2024 2023 2022 2021 2020 2019 2018 2017 2016 2015 2014 20…" at bounding box center [645, 307] width 558 height 311
type input "120,000"
type input "1"
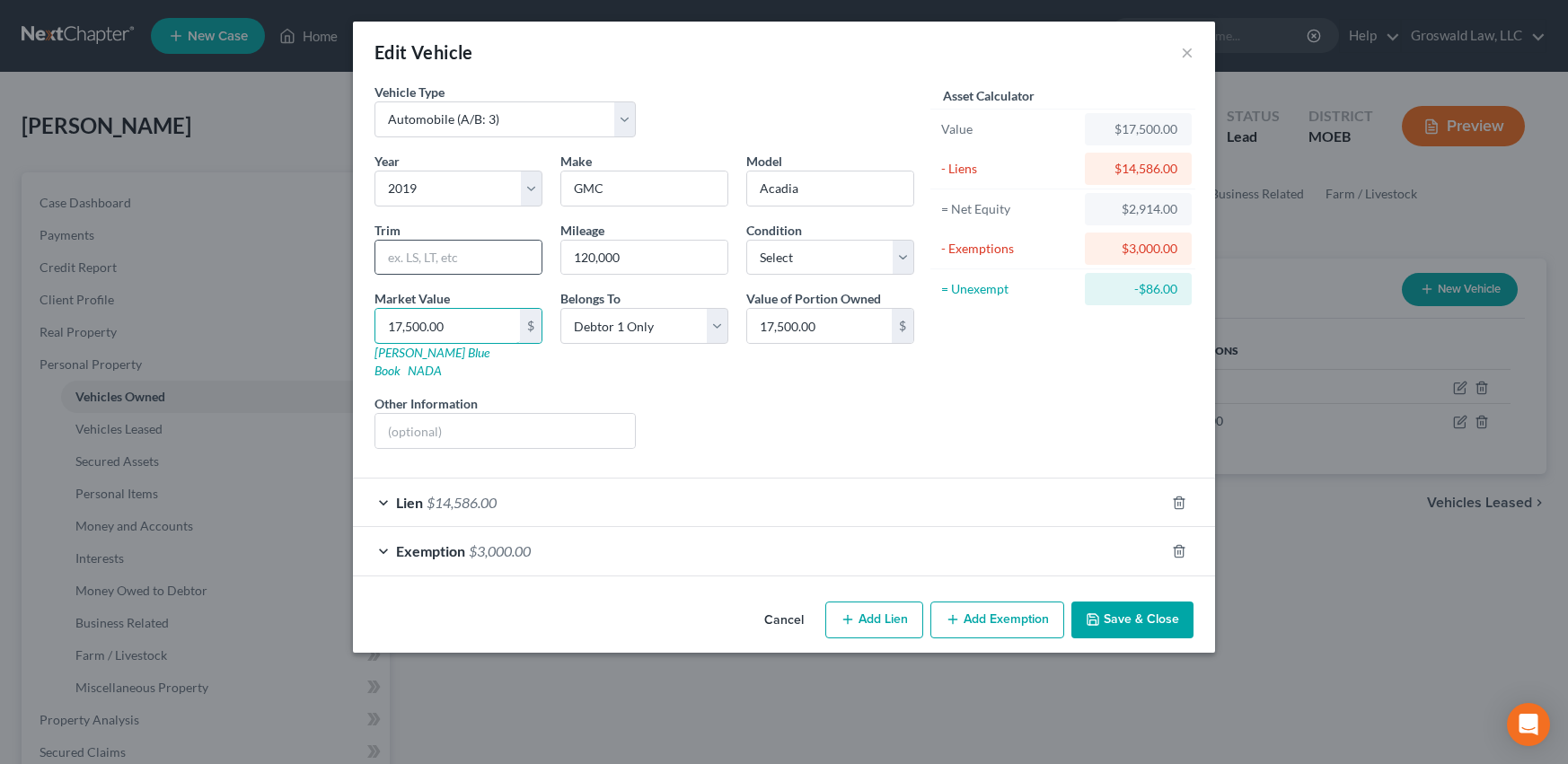
type input "1.00"
type input "10"
type input "10.00"
type input "100"
type input "100.00"
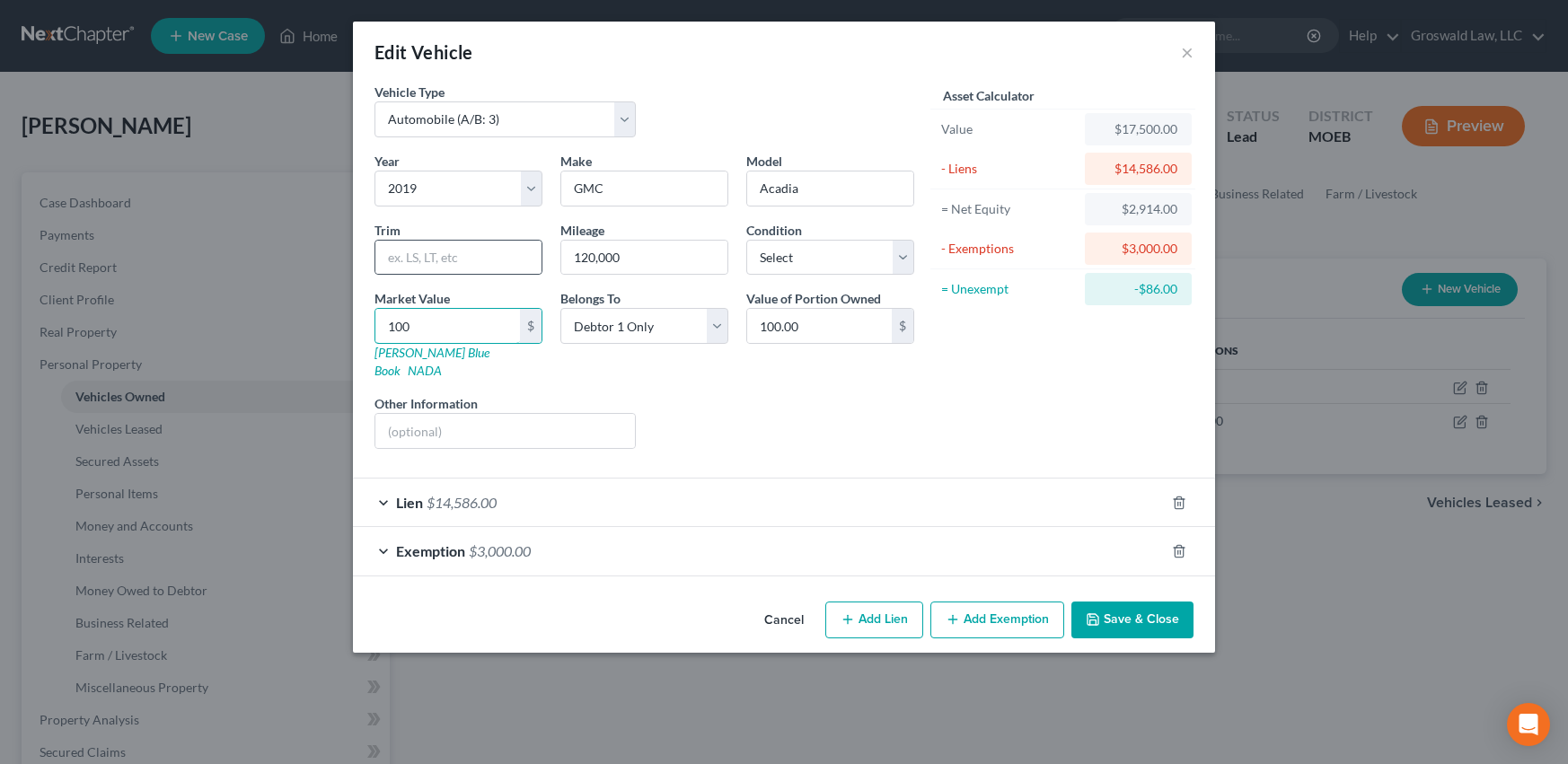
type input "1000"
type input "1,000.00"
drag, startPoint x: 1142, startPoint y: 599, endPoint x: 476, endPoint y: 312, distance: 725.2
click at [694, 406] on div "Edit Vehicle × Vehicle Type Select Automobile (A/B: 3) Truck (A/B: 3) Trailer (…" at bounding box center [784, 337] width 862 height 632
click at [469, 320] on input "1,000" at bounding box center [448, 326] width 144 height 35
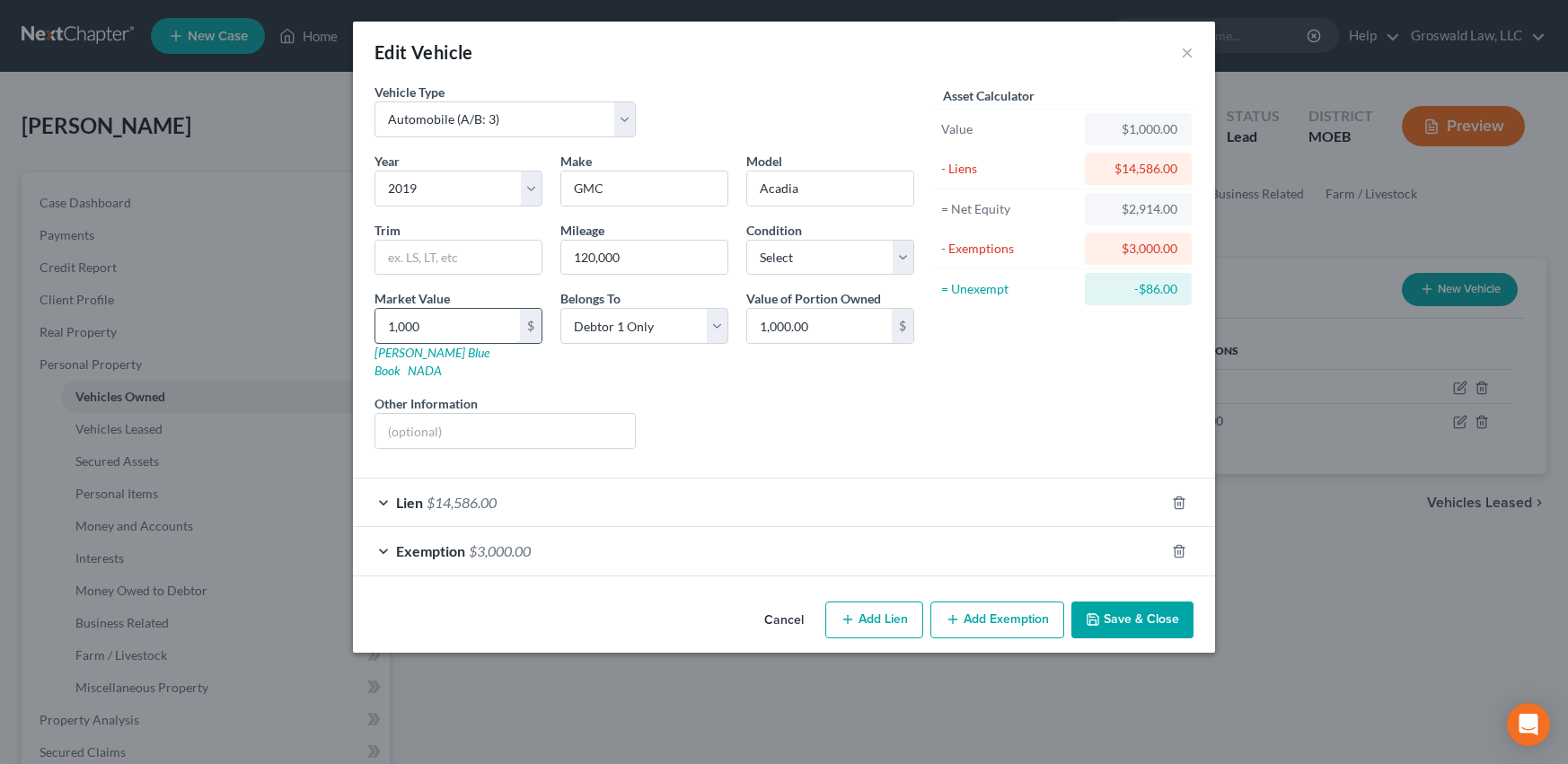
type input "1"
type input "1.00"
type input "10"
type input "10.00"
type input "100"
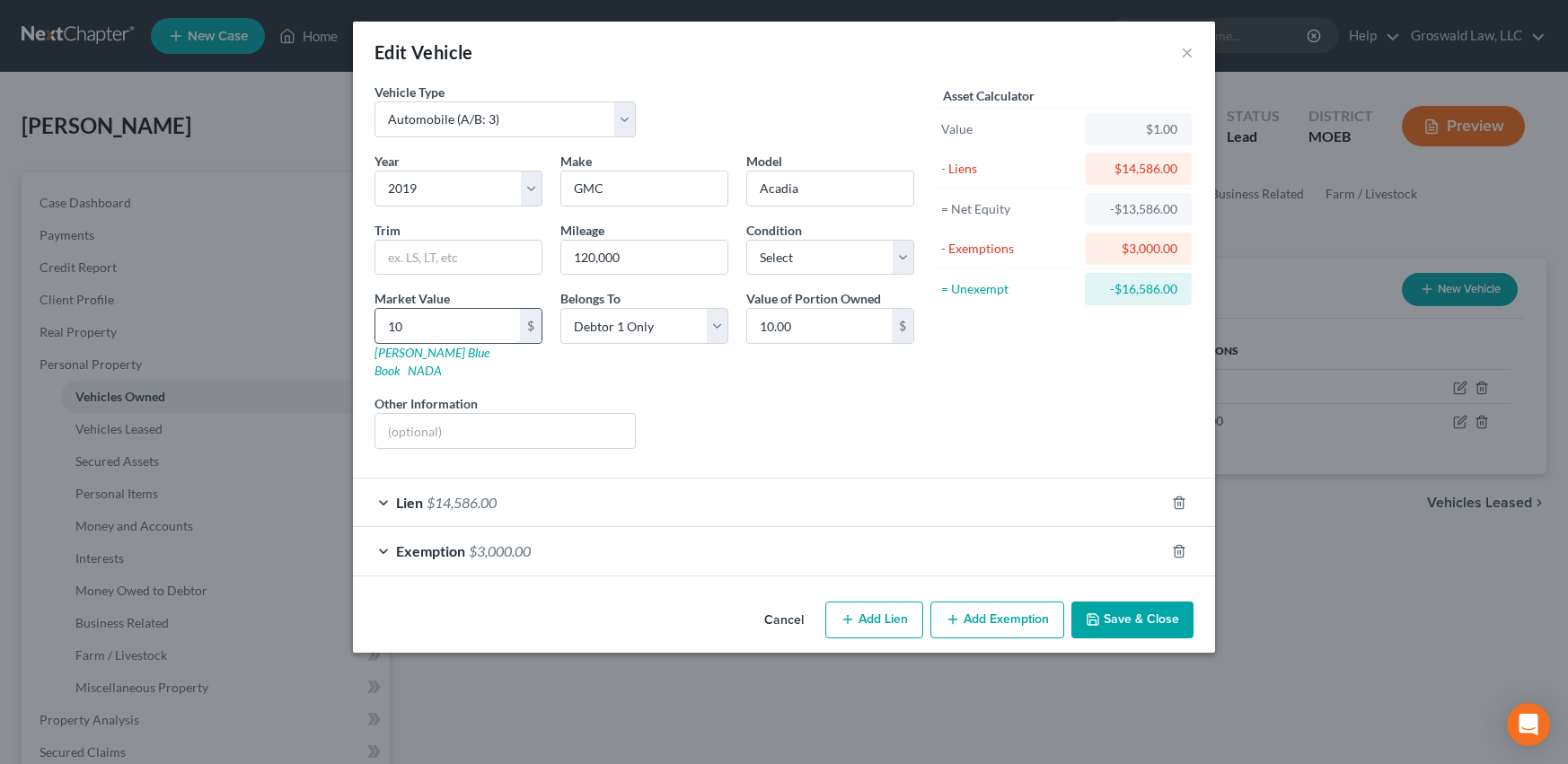
type input "100.00"
type input "1000"
type input "1,000.00"
type input "1,0000"
type input "10,000.00"
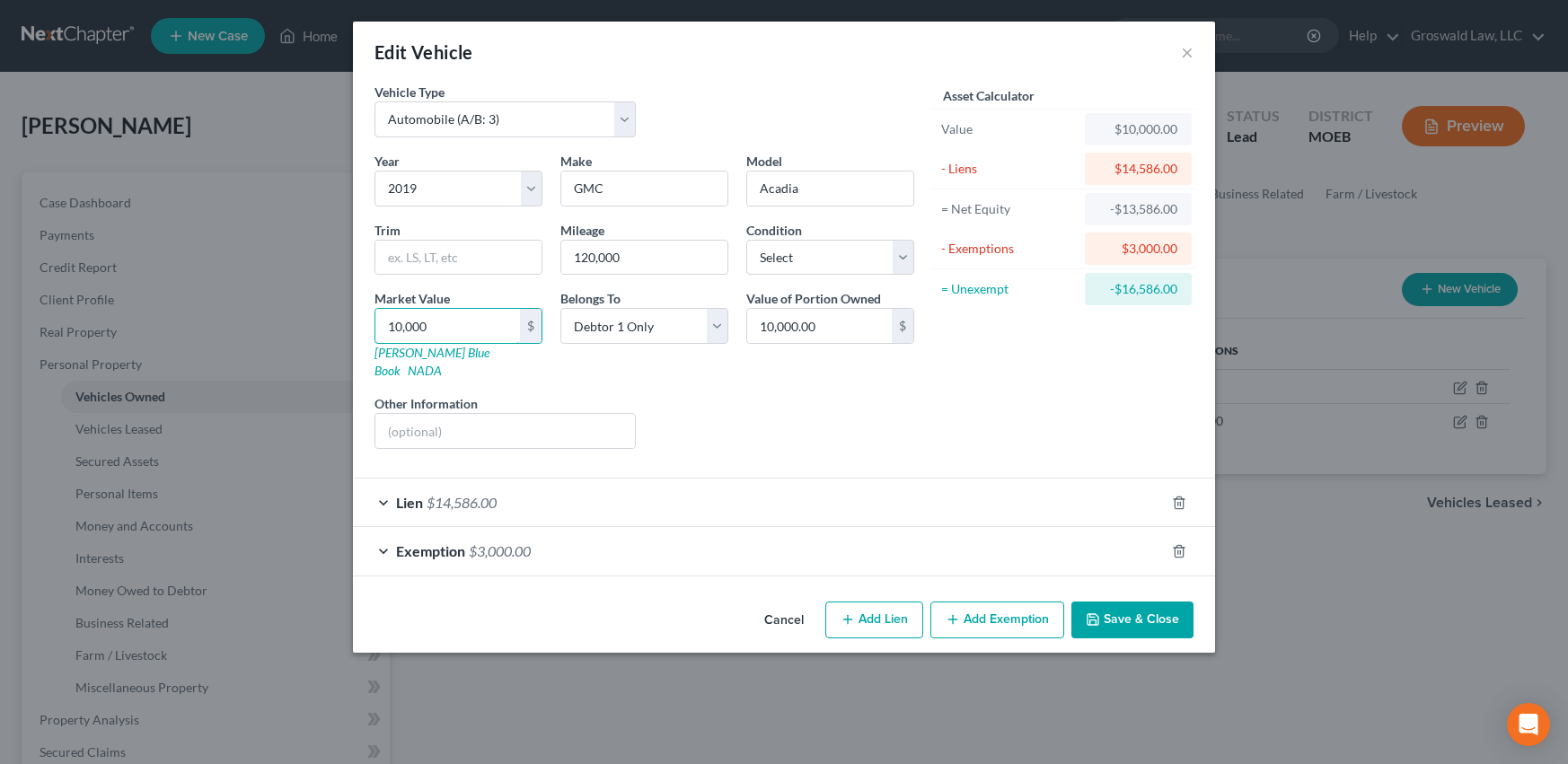
type input "10,000"
click at [1164, 602] on button "Save & Close" at bounding box center [1133, 621] width 123 height 38
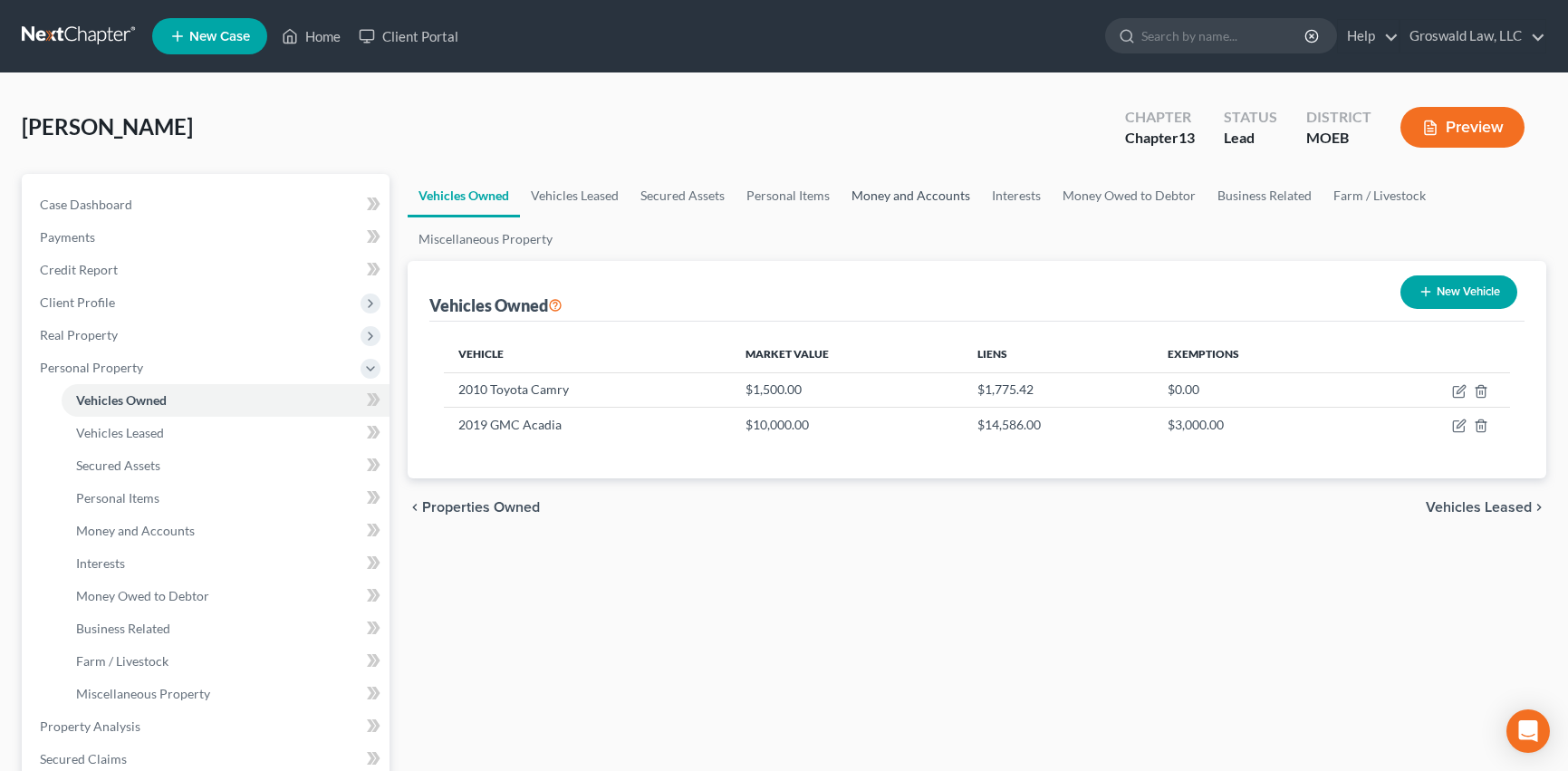
click at [904, 201] on link "Money and Accounts" at bounding box center [910, 195] width 141 height 44
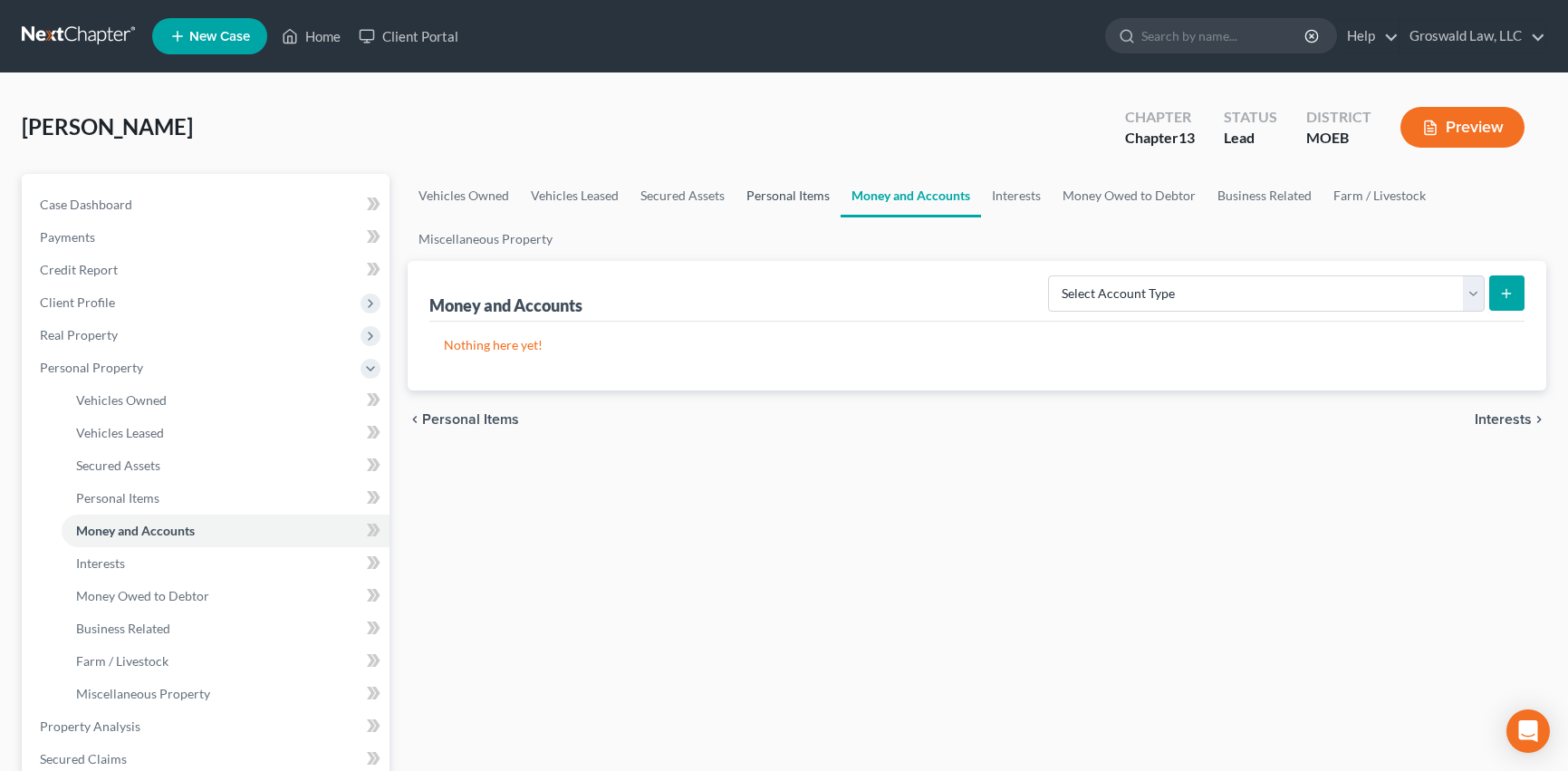
click at [751, 203] on link "Personal Items" at bounding box center [787, 195] width 105 height 44
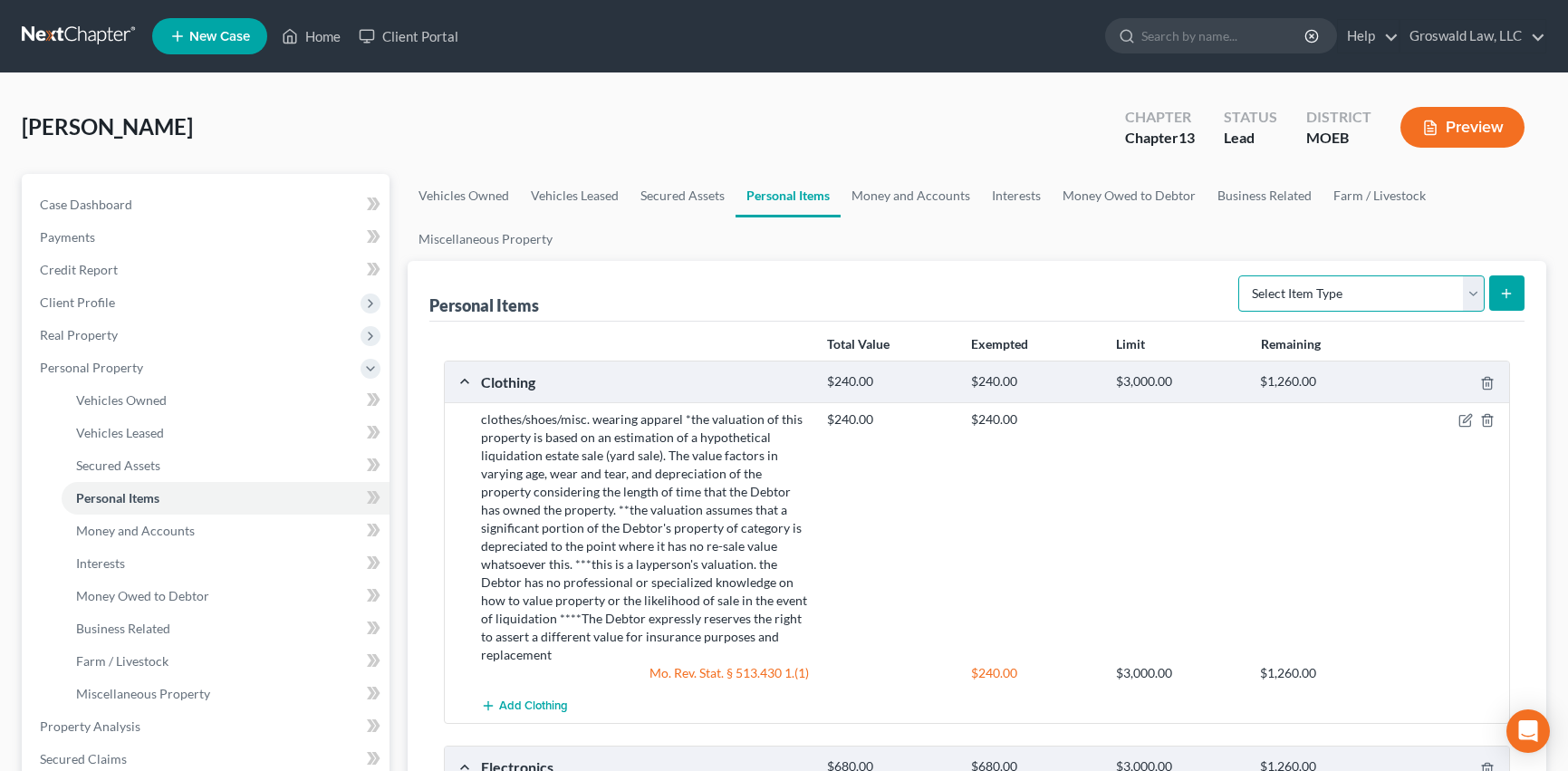
click at [1294, 298] on select "Select Item Type Clothing (A/B: 11) Collectibles Of Value (A/B: 8) Electronics …" at bounding box center [1361, 293] width 246 height 36
select select "pets"
click at [1241, 275] on select "Select Item Type Clothing (A/B: 11) Collectibles Of Value (A/B: 8) Electronics …" at bounding box center [1361, 293] width 246 height 36
drag, startPoint x: 1314, startPoint y: 300, endPoint x: 1313, endPoint y: 311, distance: 11.0
click at [1314, 300] on select "Select Item Type Clothing (A/B: 11) Collectibles Of Value (A/B: 8) Electronics …" at bounding box center [1361, 293] width 246 height 36
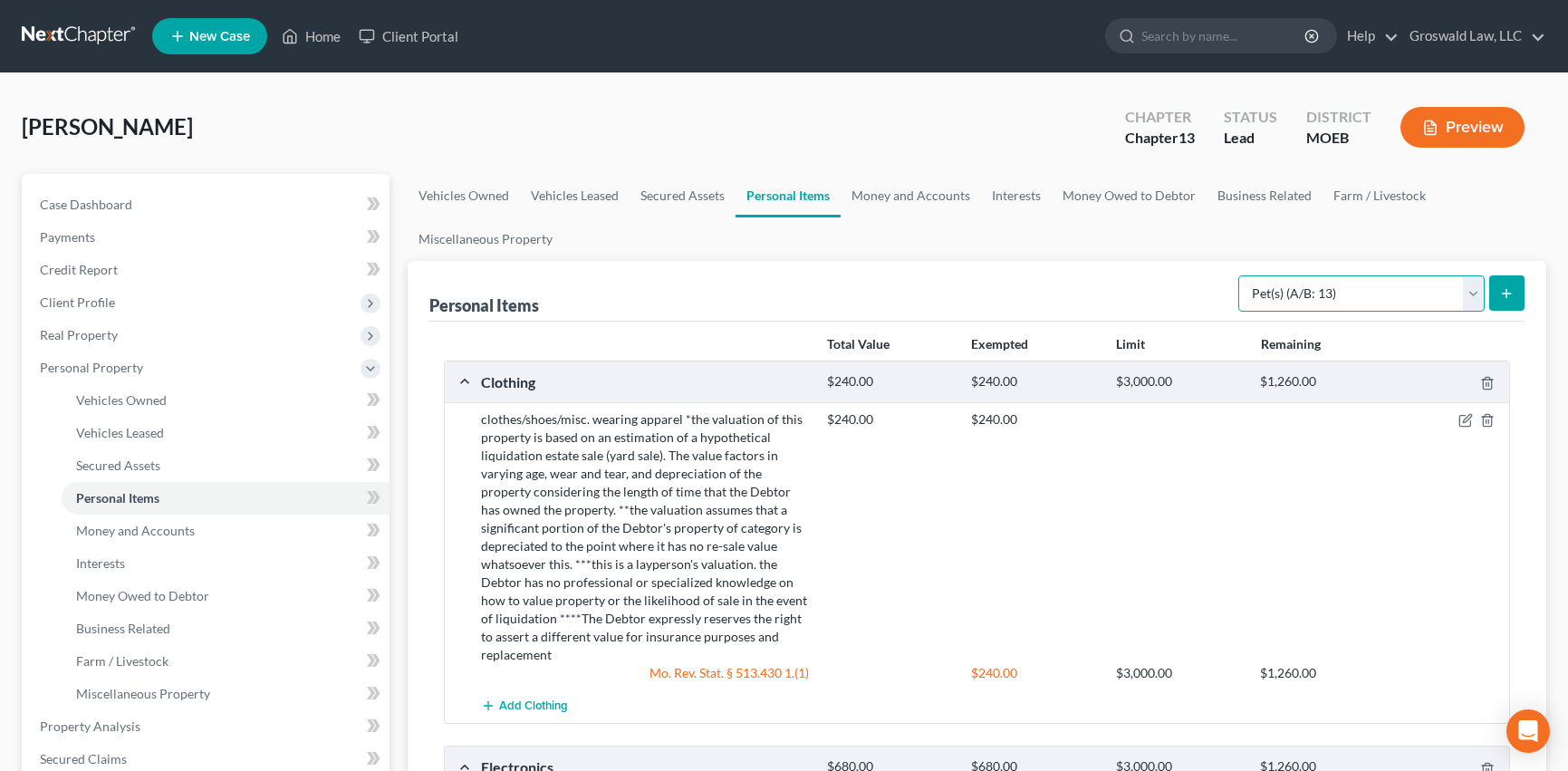
click at [1241, 275] on select "Select Item Type Clothing (A/B: 11) Collectibles Of Value (A/B: 8) Electronics …" at bounding box center [1361, 293] width 246 height 36
click at [1515, 292] on button "submit" at bounding box center [1506, 292] width 35 height 35
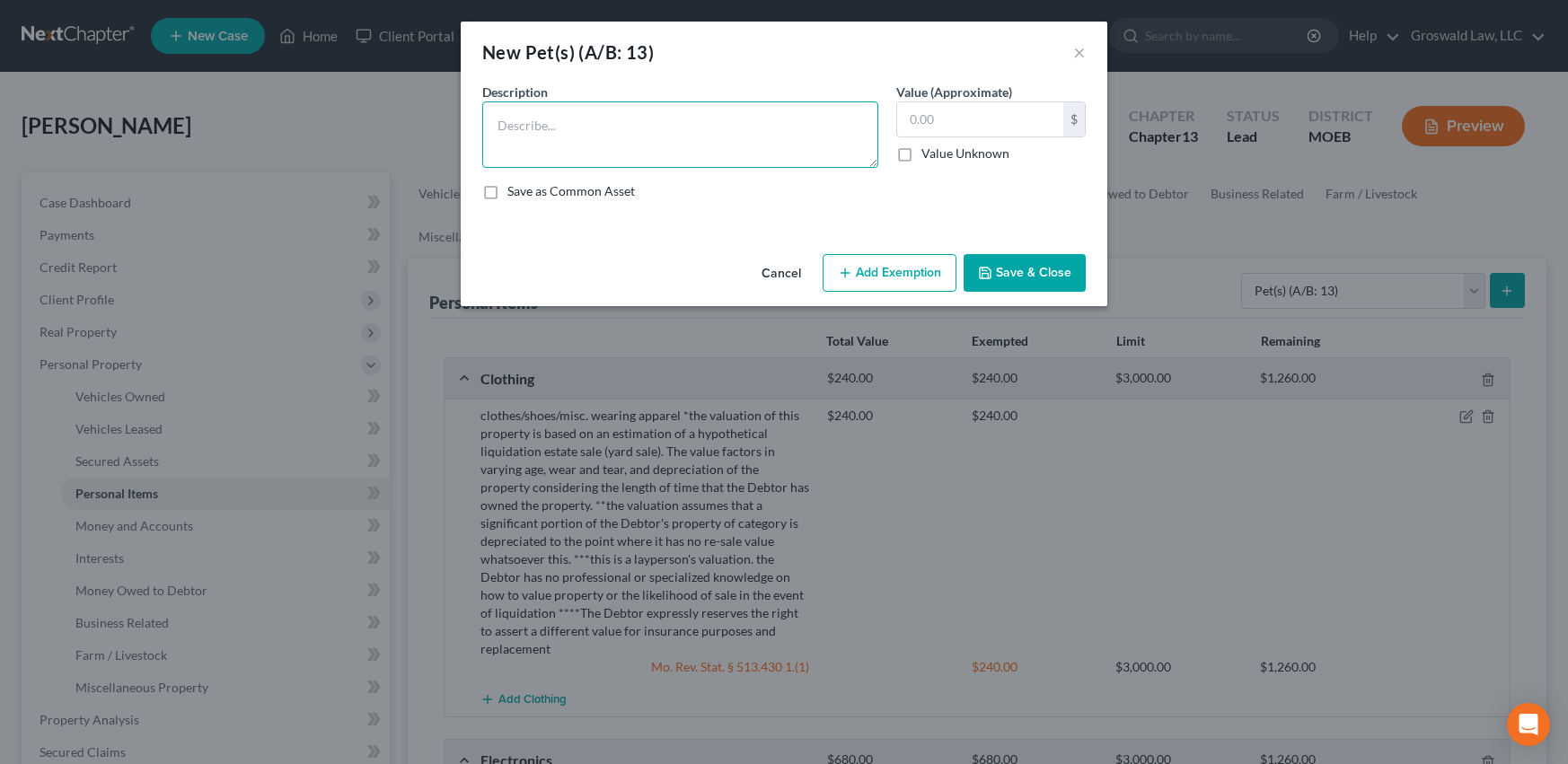
drag, startPoint x: 711, startPoint y: 153, endPoint x: 782, endPoint y: 83, distance: 99.7
click at [710, 147] on textarea at bounding box center [680, 134] width 396 height 66
type textarea "three cats"
type input "3"
click at [887, 260] on button "Add Exemption" at bounding box center [889, 273] width 133 height 38
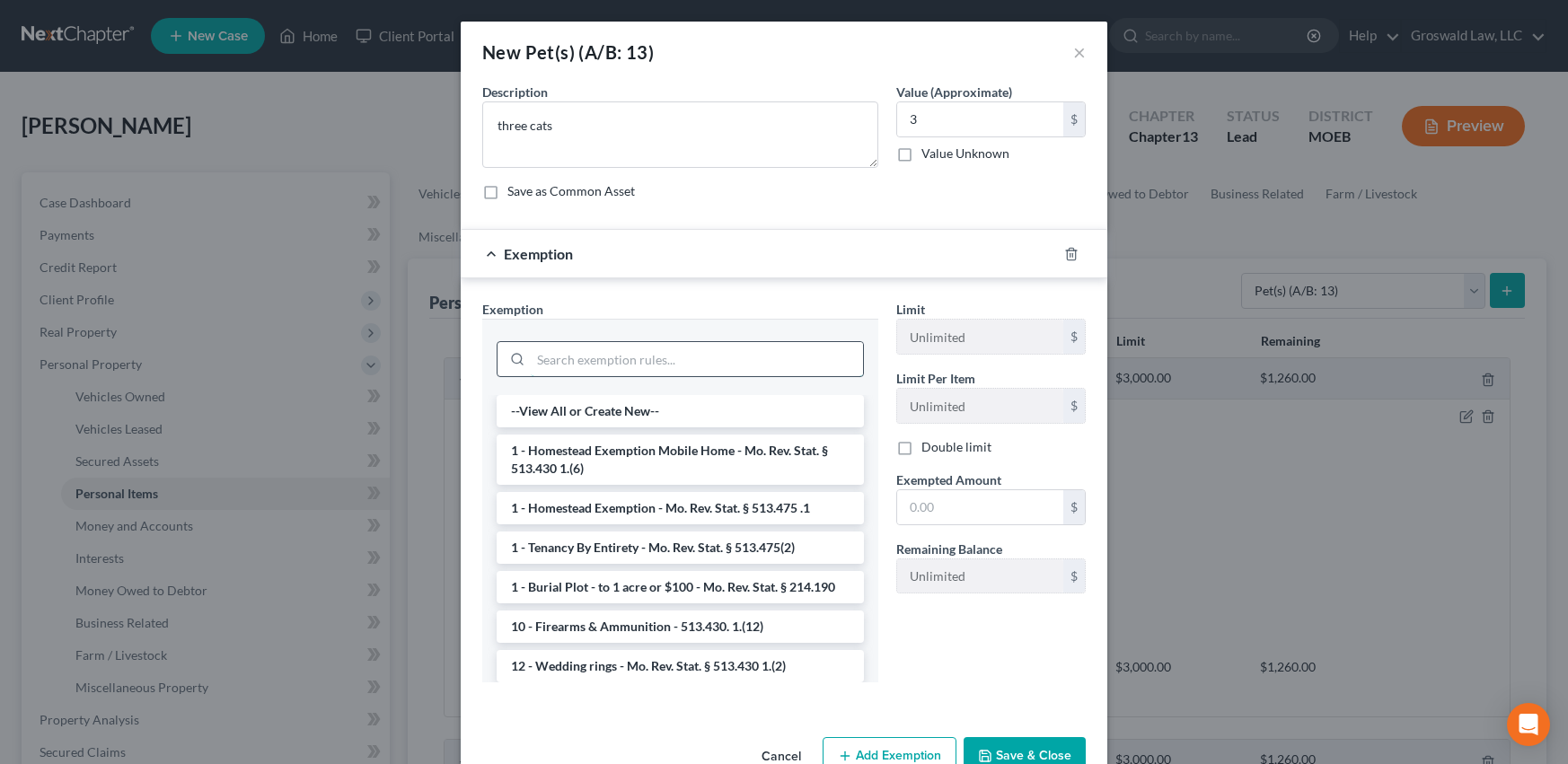
click at [661, 364] on input "search" at bounding box center [697, 359] width 332 height 35
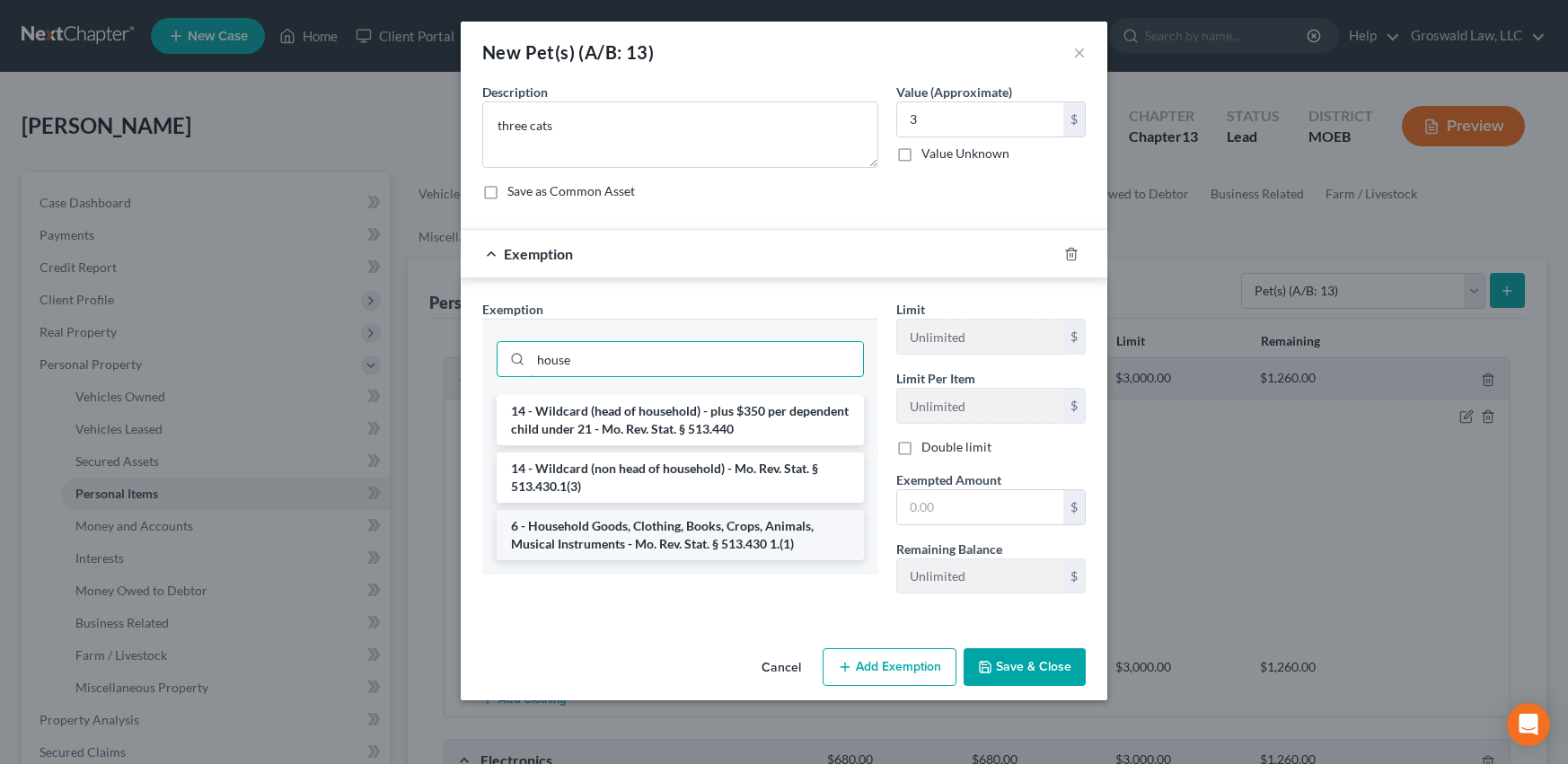
type input "house"
click at [724, 542] on li "6 - Household Goods, Clothing, Books, Crops, Animals, Musical Instruments - Mo.…" at bounding box center [680, 535] width 368 height 50
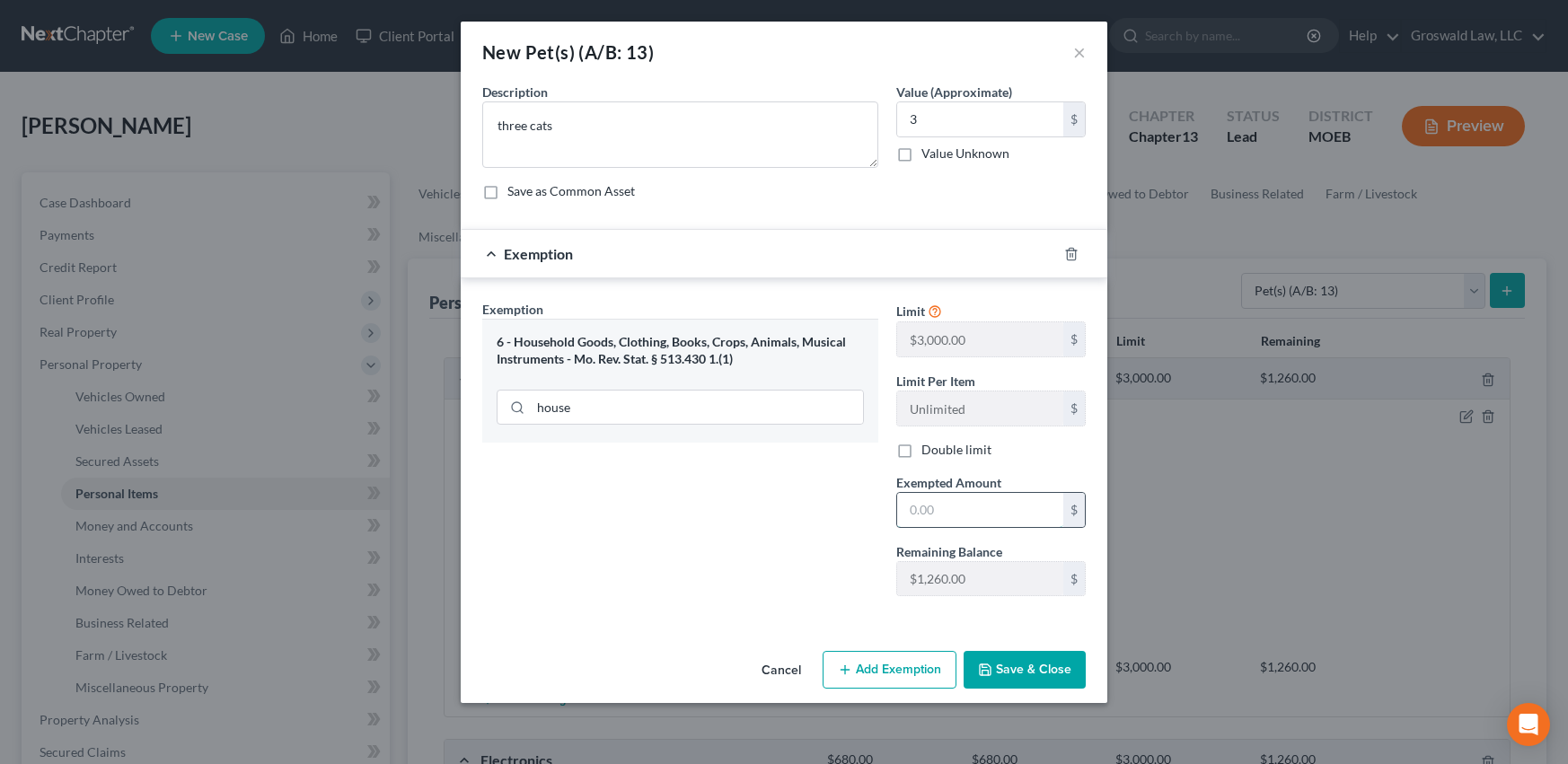
click at [944, 518] on input "text" at bounding box center [981, 510] width 166 height 35
type input "3"
drag, startPoint x: 830, startPoint y: 562, endPoint x: 1006, endPoint y: 629, distance: 188.3
click at [830, 562] on div "Exemption Set must be selected for CA. Exemption * 6 - Household Goods, Clothin…" at bounding box center [680, 455] width 414 height 310
click at [1020, 669] on button "Save & Close" at bounding box center [1025, 670] width 123 height 38
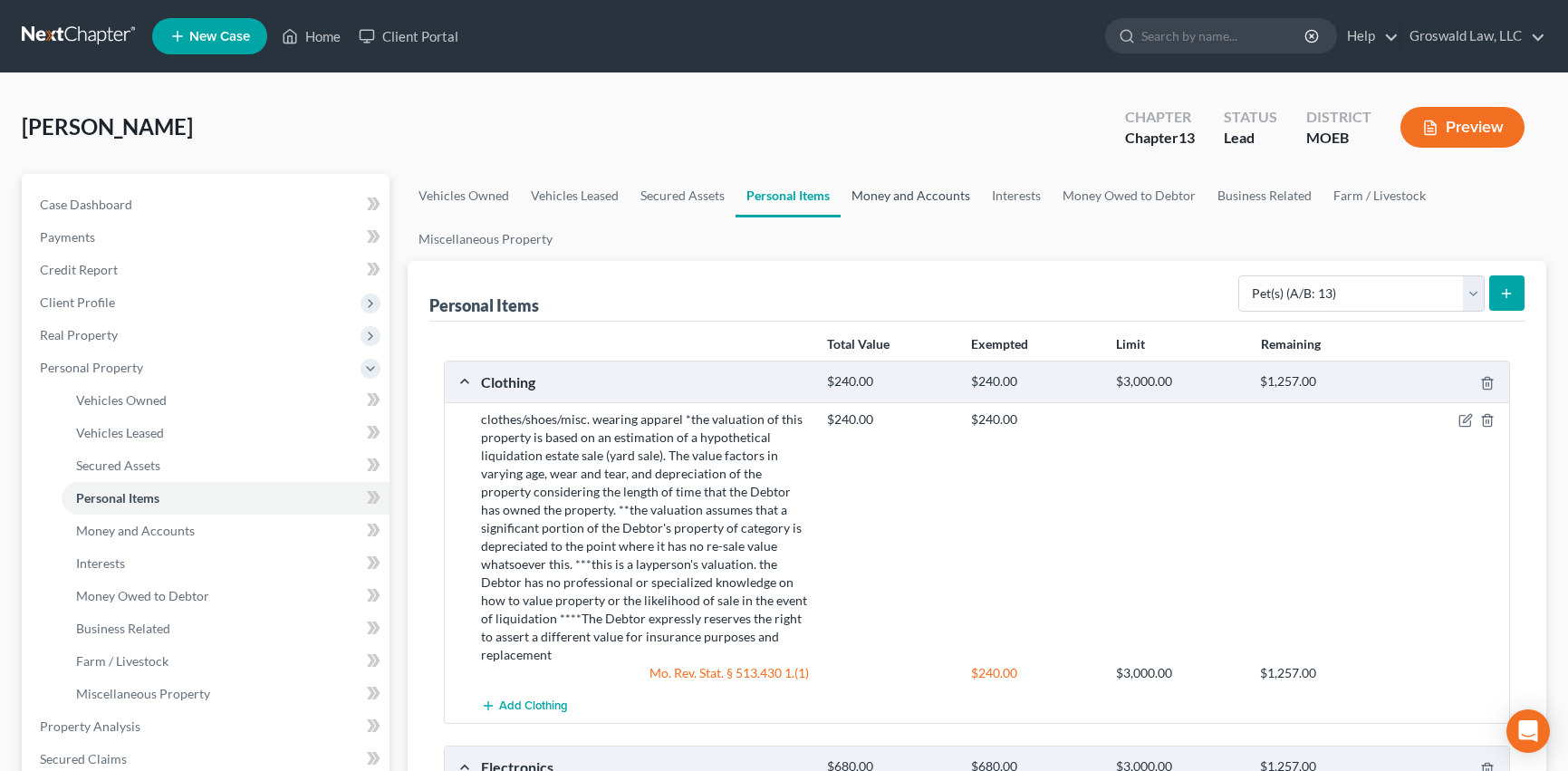
click at [937, 198] on link "Money and Accounts" at bounding box center [910, 195] width 141 height 44
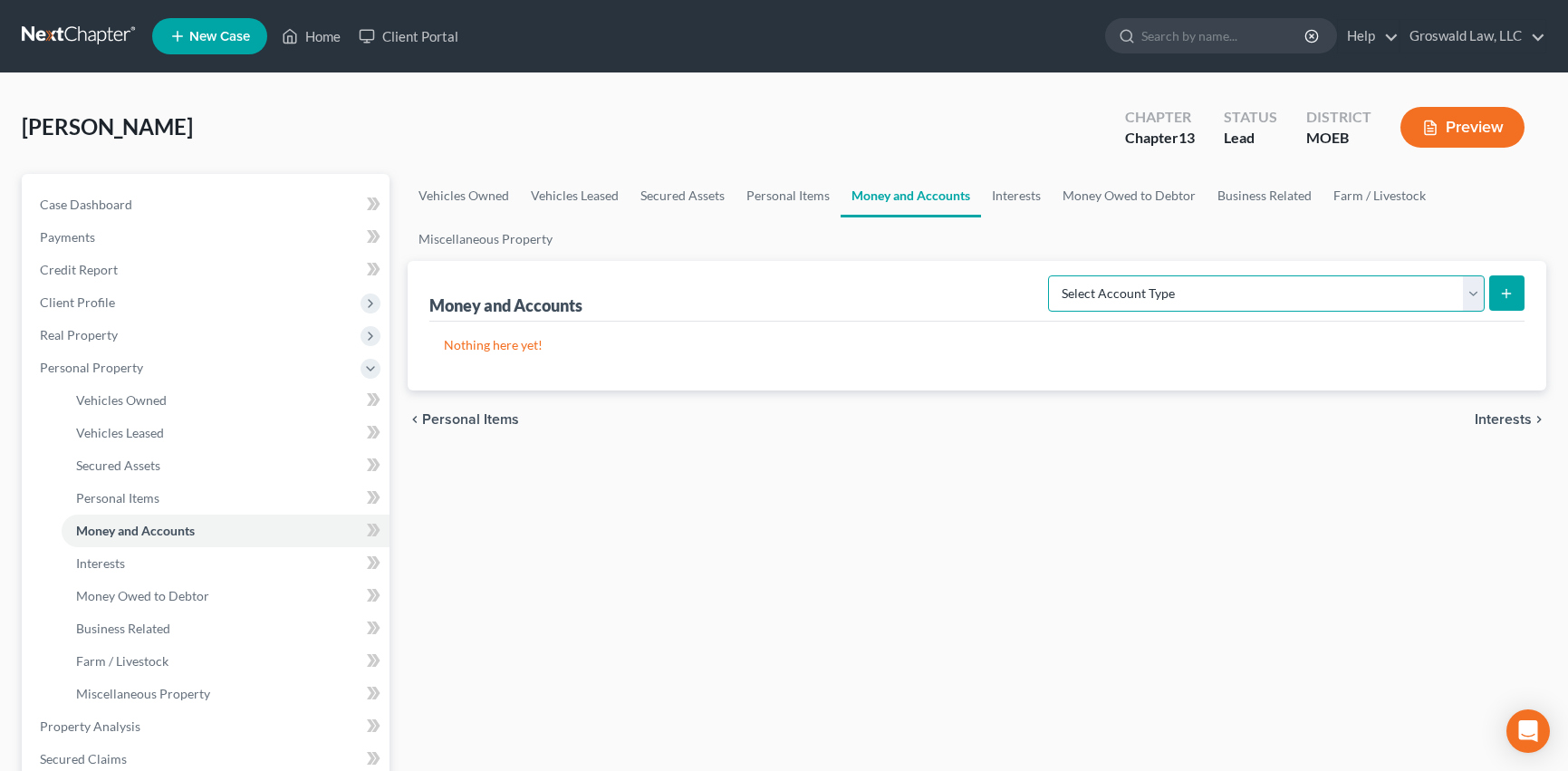
click at [1315, 288] on select "Select Account Type Brokerage (A/B: 18, SOFA: 20) Cash on Hand (A/B: 16) Certif…" at bounding box center [1266, 293] width 437 height 36
select select "checking"
click at [1053, 275] on select "Select Account Type Brokerage (A/B: 18, SOFA: 20) Cash on Hand (A/B: 16) Certif…" at bounding box center [1266, 293] width 437 height 36
click at [1506, 291] on icon "submit" at bounding box center [1506, 293] width 15 height 15
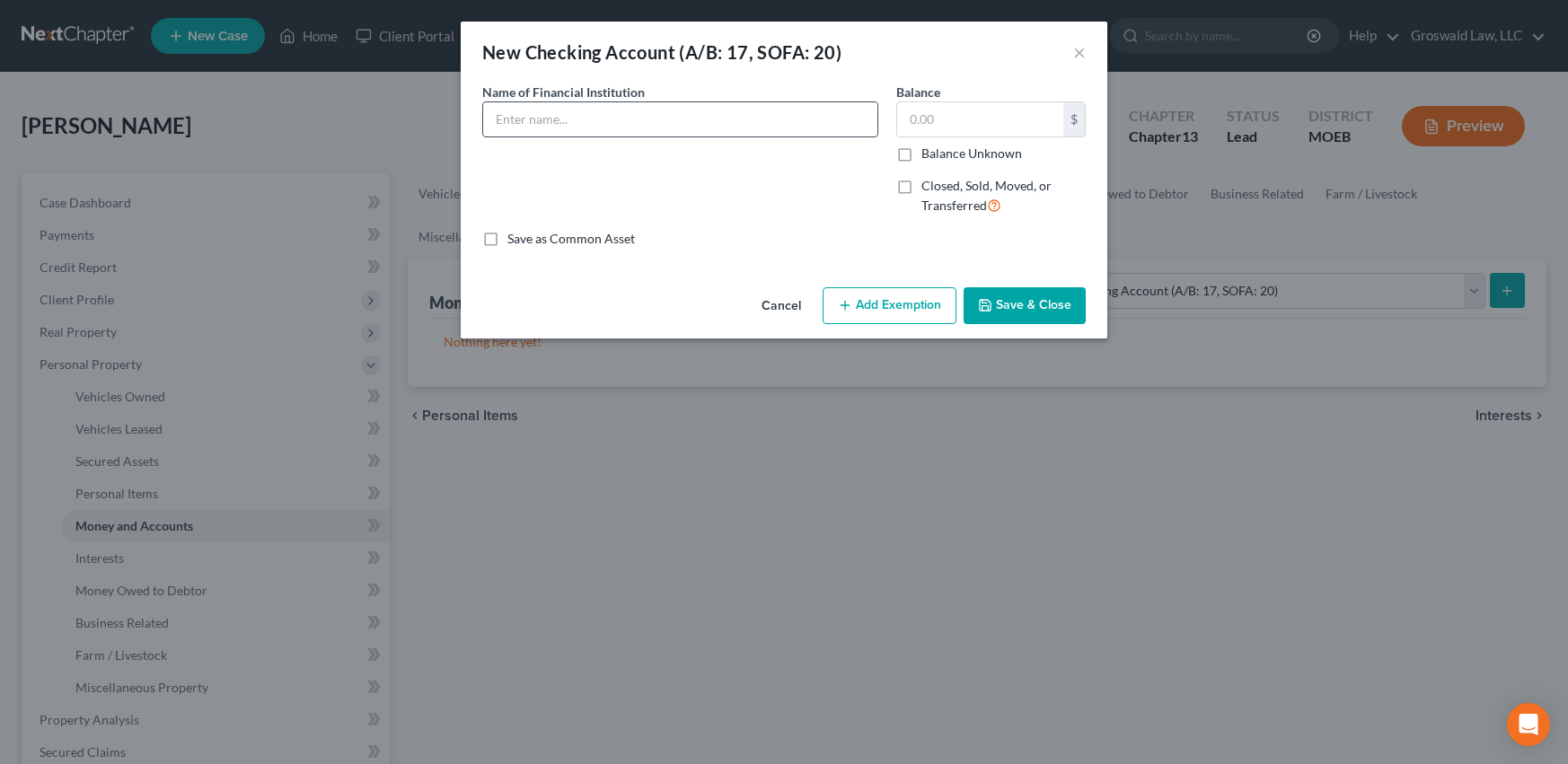
click at [769, 123] on input "text" at bounding box center [680, 120] width 394 height 35
type input "Chime"
type input "100"
click at [919, 306] on button "Add Exemption" at bounding box center [889, 306] width 133 height 38
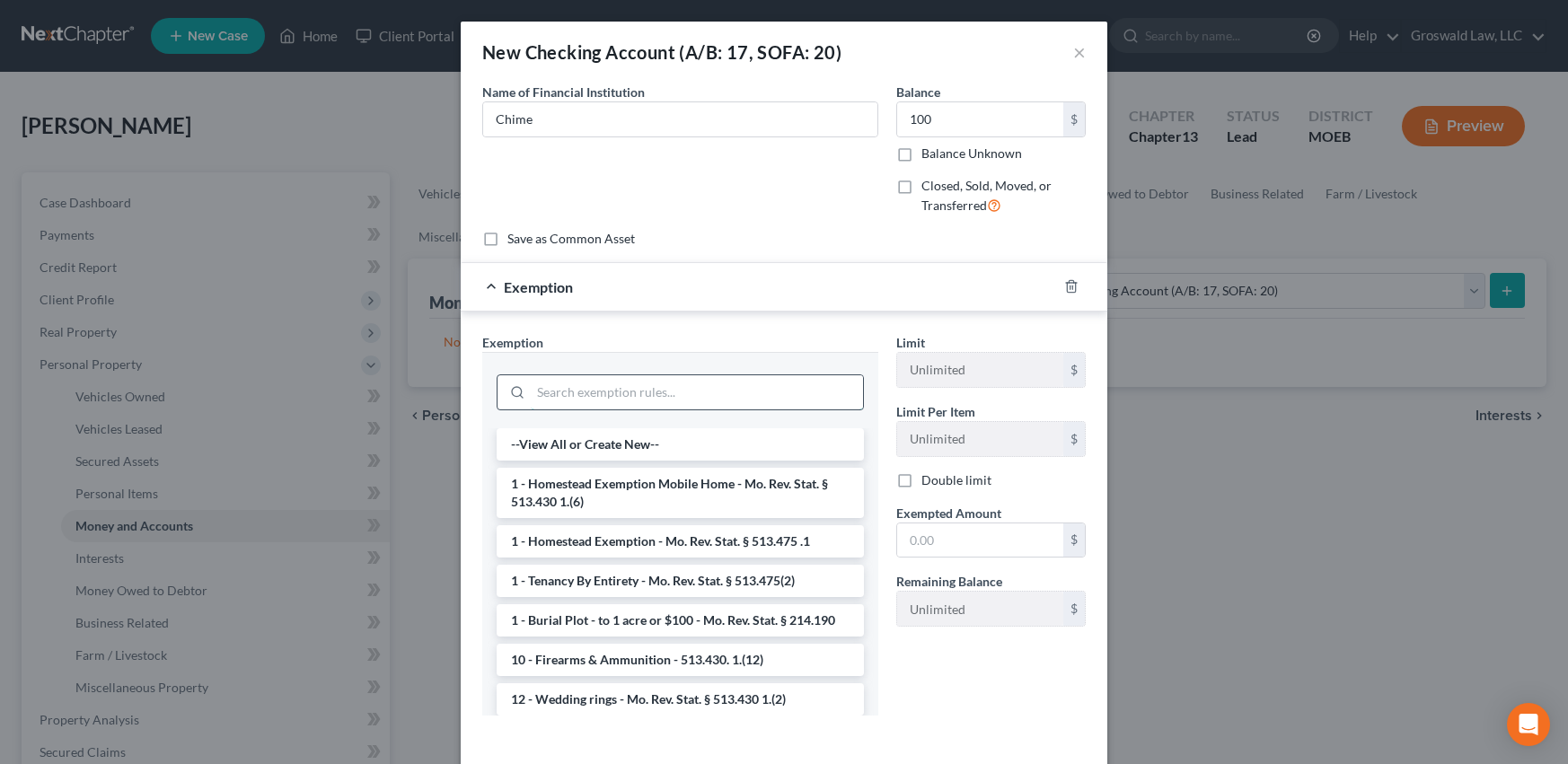
click at [590, 403] on input "search" at bounding box center [697, 392] width 332 height 35
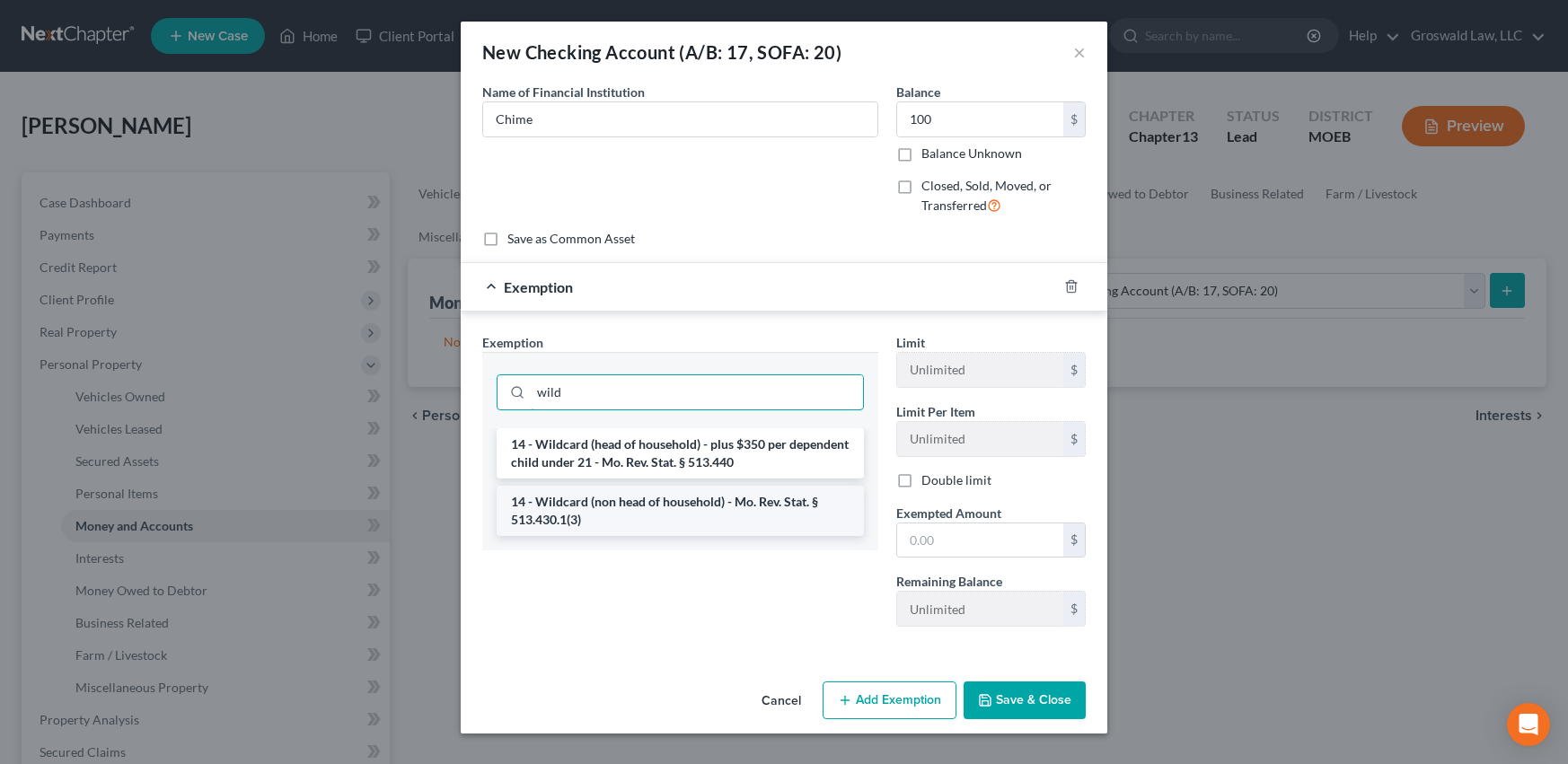
type input "wild"
click at [659, 510] on li "14 - Wildcard (non head of household) - Mo. Rev. Stat. § 513.430.1(3)" at bounding box center [680, 511] width 368 height 50
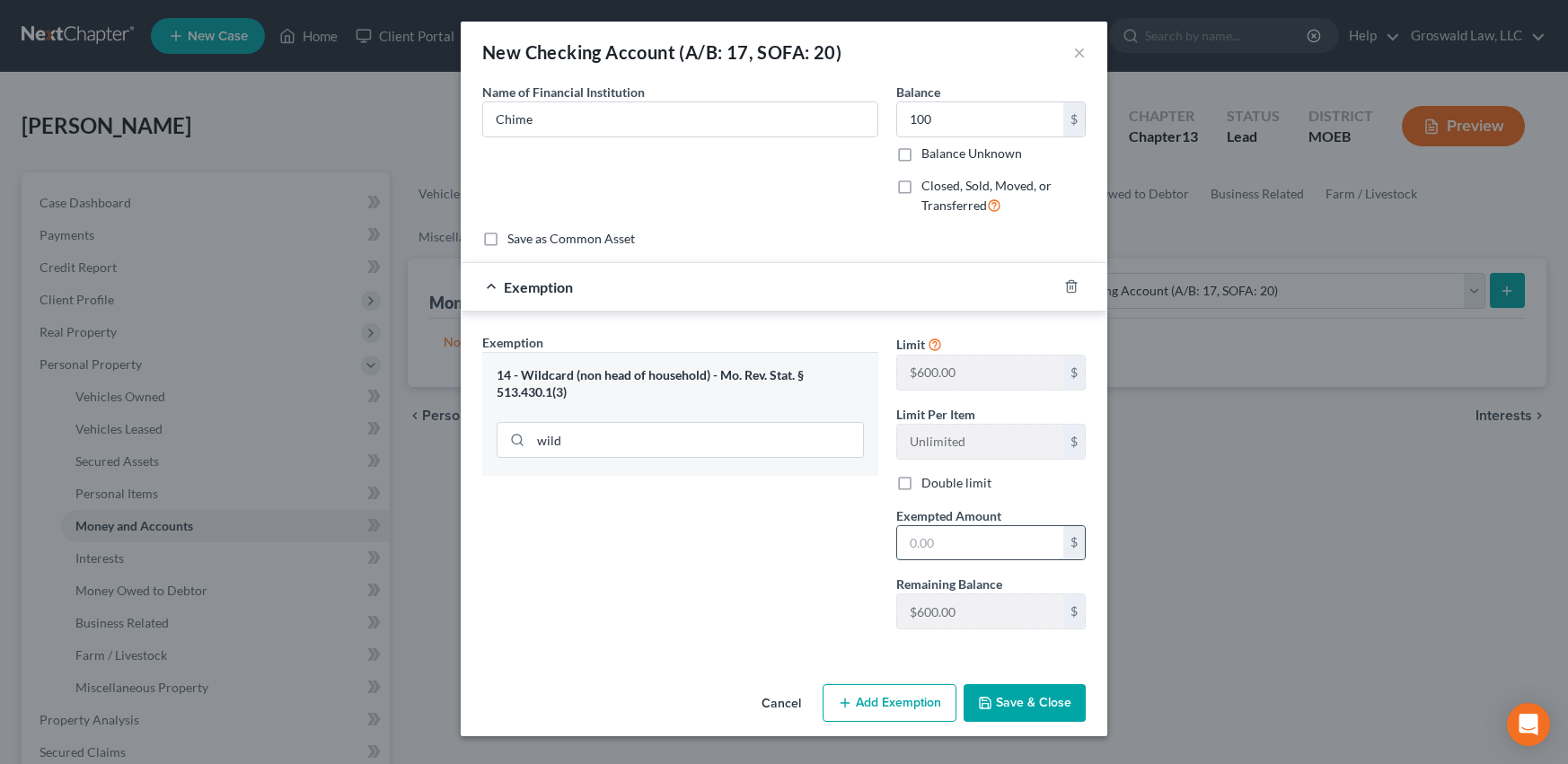
click at [942, 545] on input "text" at bounding box center [981, 543] width 166 height 35
type input "100"
click at [999, 690] on button "Save & Close" at bounding box center [1025, 703] width 123 height 38
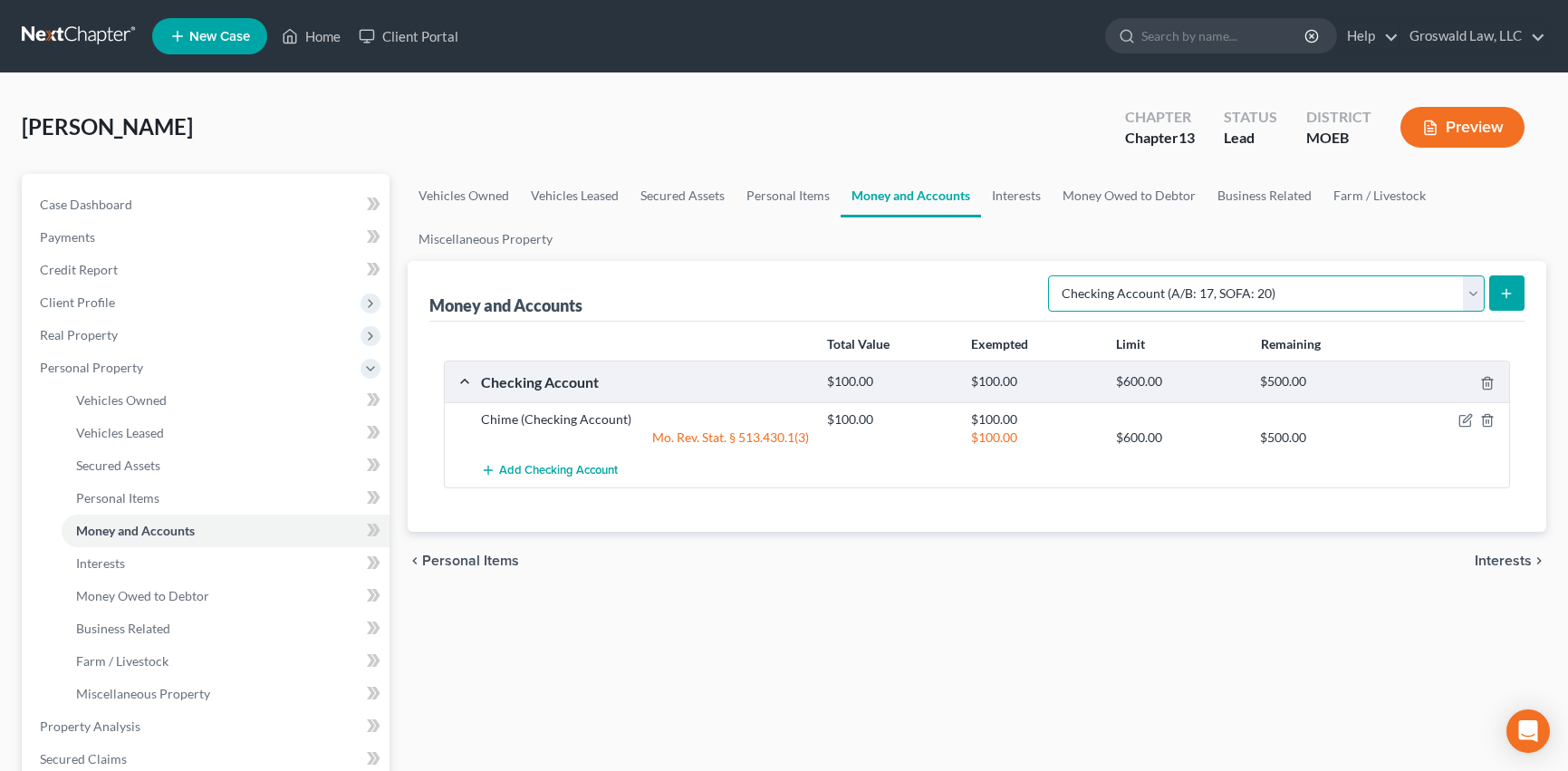
click at [1205, 297] on select "Select Account Type Brokerage (A/B: 18, SOFA: 20) Cash on Hand (A/B: 16) Certif…" at bounding box center [1266, 293] width 437 height 36
select select "savings"
click at [1053, 275] on select "Select Account Type Brokerage (A/B: 18, SOFA: 20) Cash on Hand (A/B: 16) Certif…" at bounding box center [1266, 293] width 437 height 36
click at [1511, 296] on icon "submit" at bounding box center [1506, 293] width 15 height 15
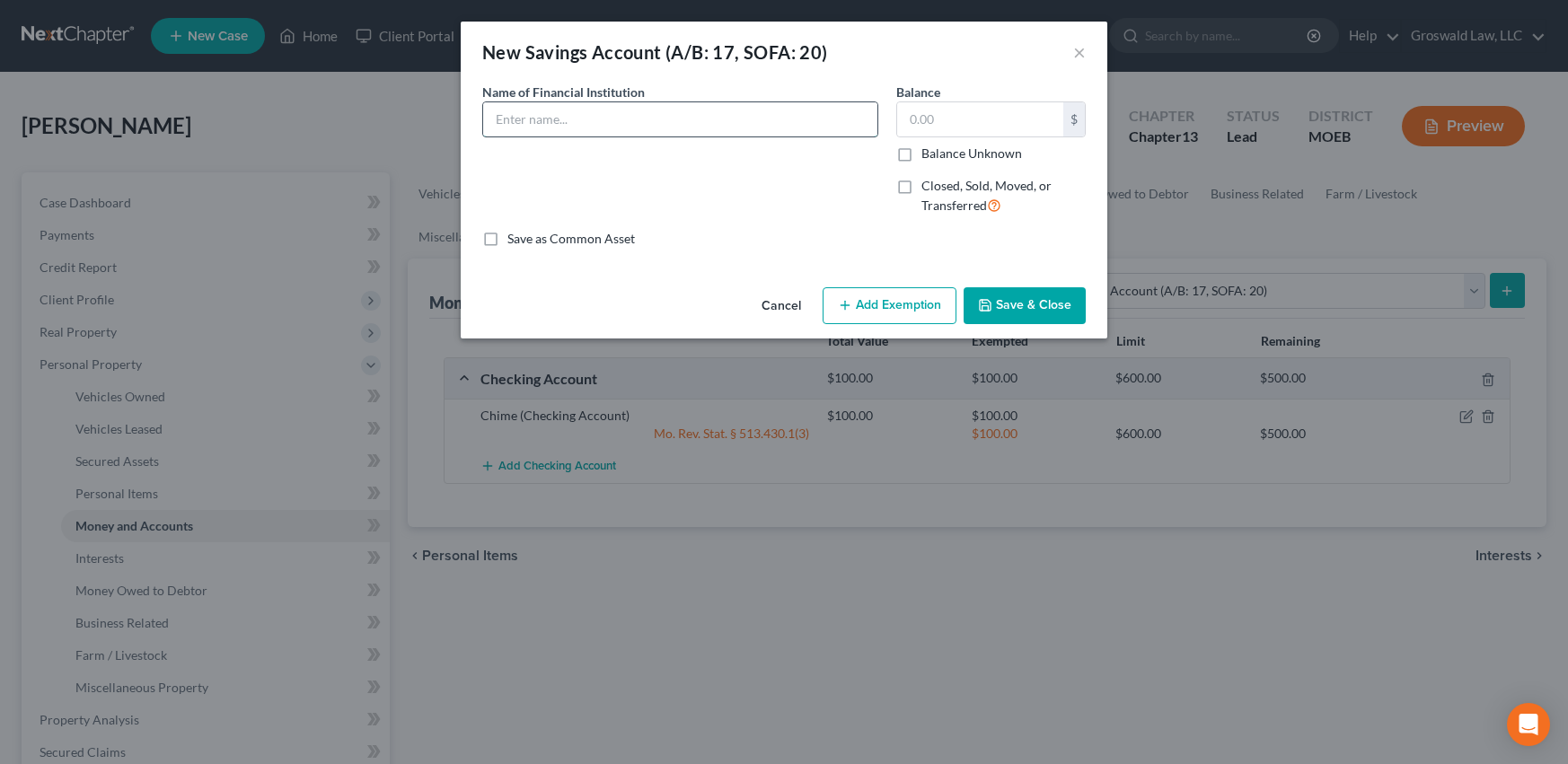
drag, startPoint x: 576, startPoint y: 129, endPoint x: 583, endPoint y: 122, distance: 9.9
click at [578, 129] on input "text" at bounding box center [680, 120] width 394 height 35
type input "chime"
type input "50"
click at [912, 295] on button "Add Exemption" at bounding box center [889, 306] width 133 height 38
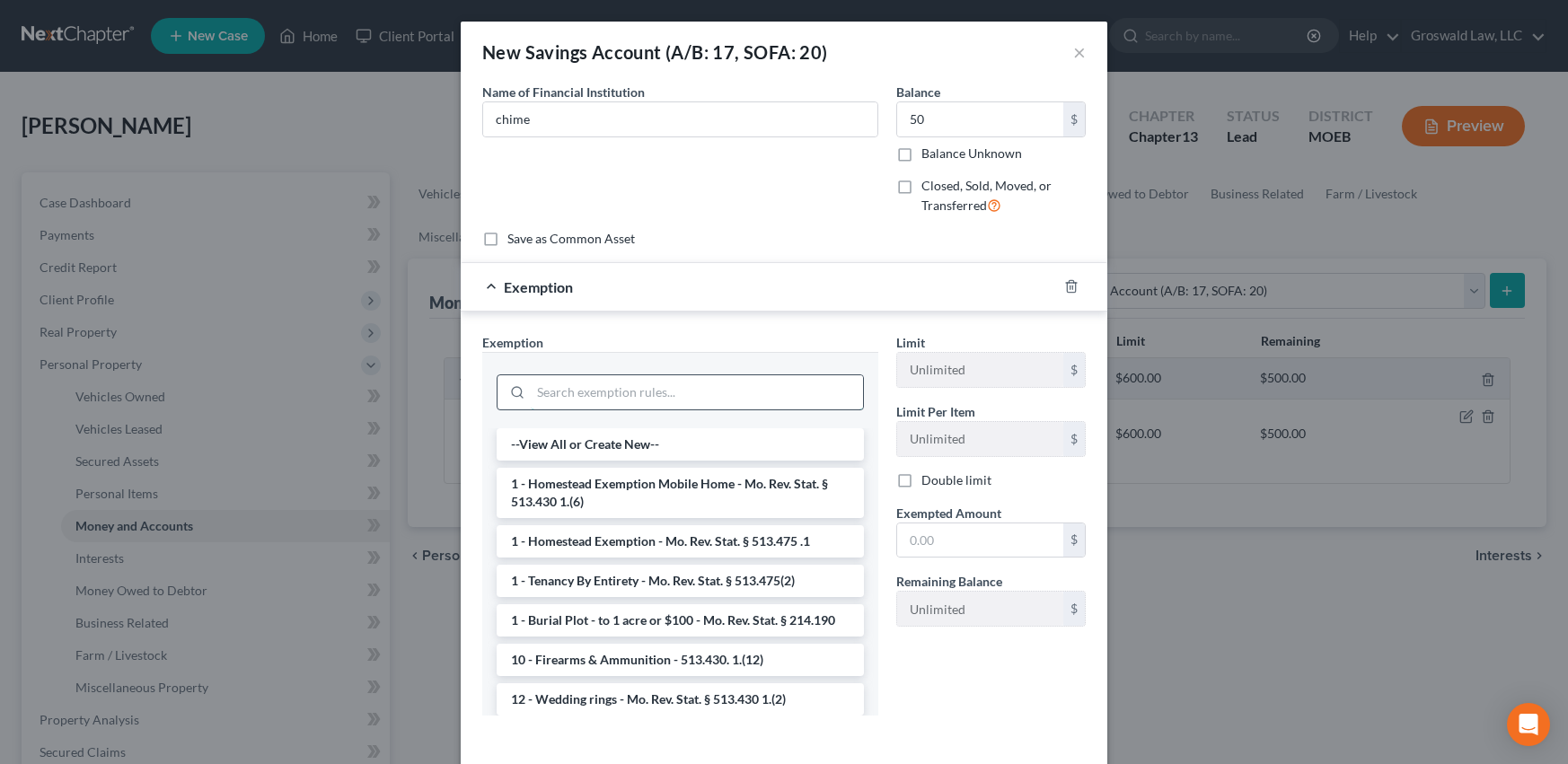
click at [608, 395] on input "search" at bounding box center [697, 392] width 332 height 35
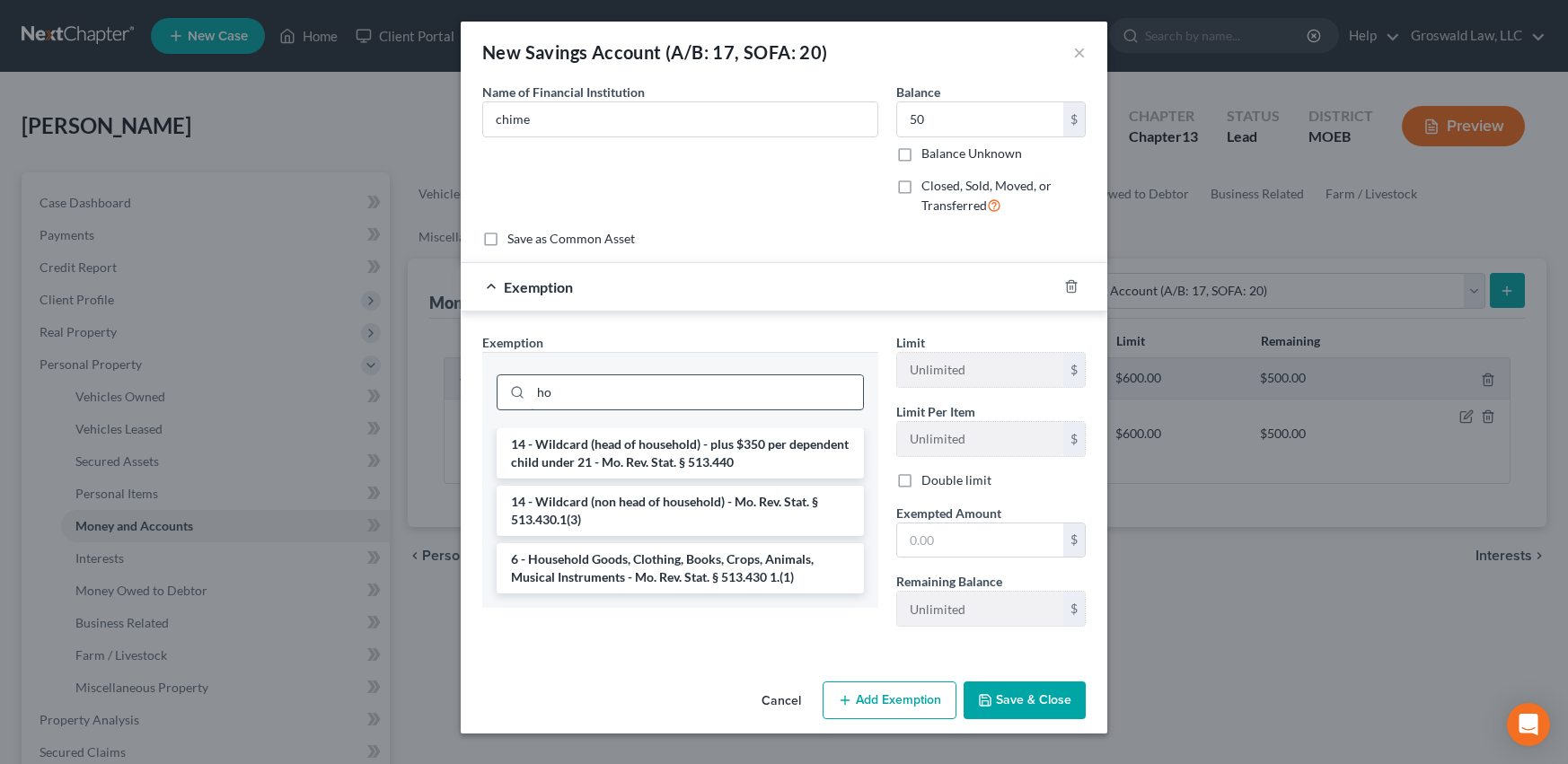
type input "h"
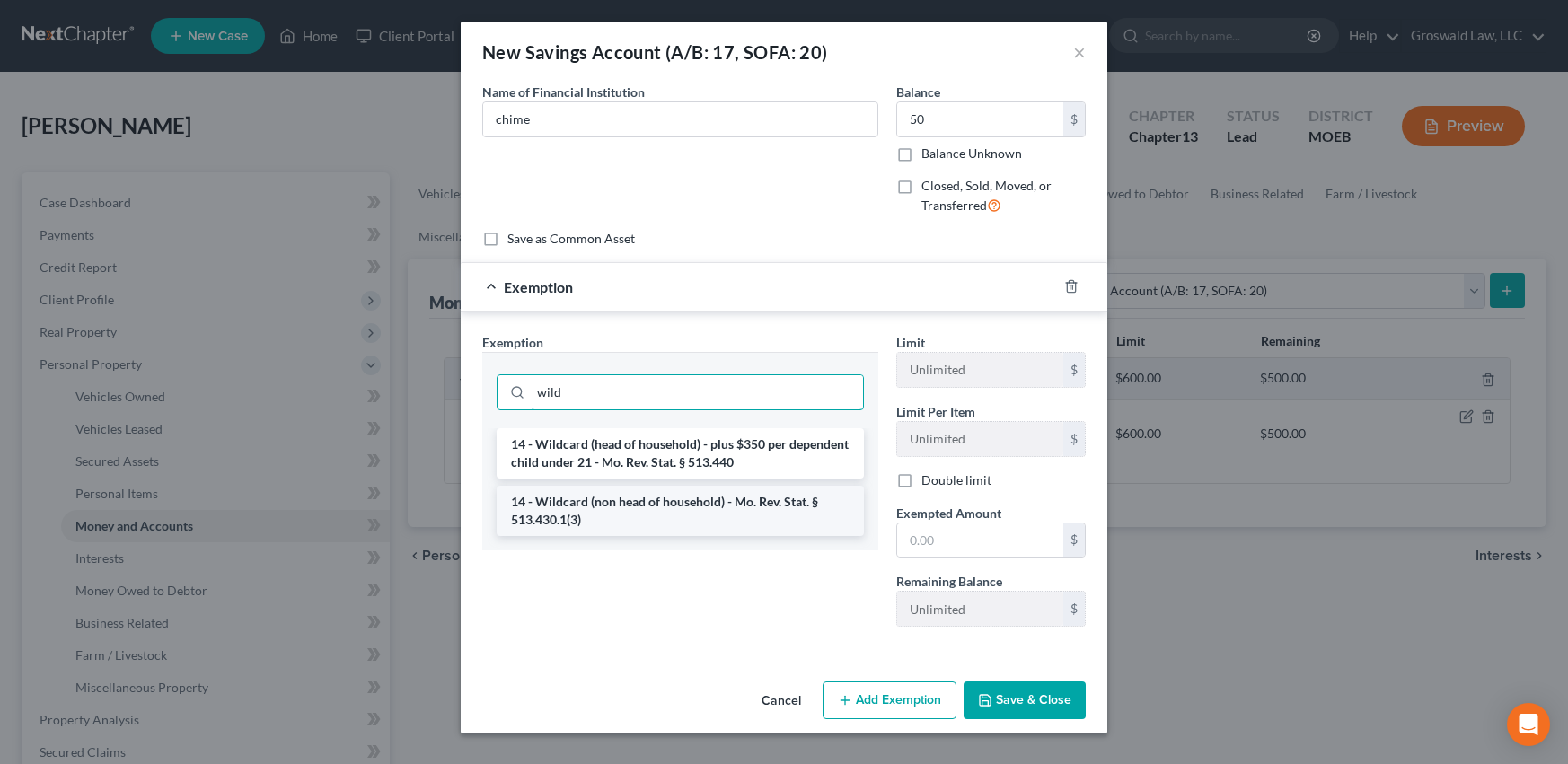
type input "wild"
click at [687, 507] on li "14 - Wildcard (non head of household) - Mo. Rev. Stat. § 513.430.1(3)" at bounding box center [680, 511] width 368 height 50
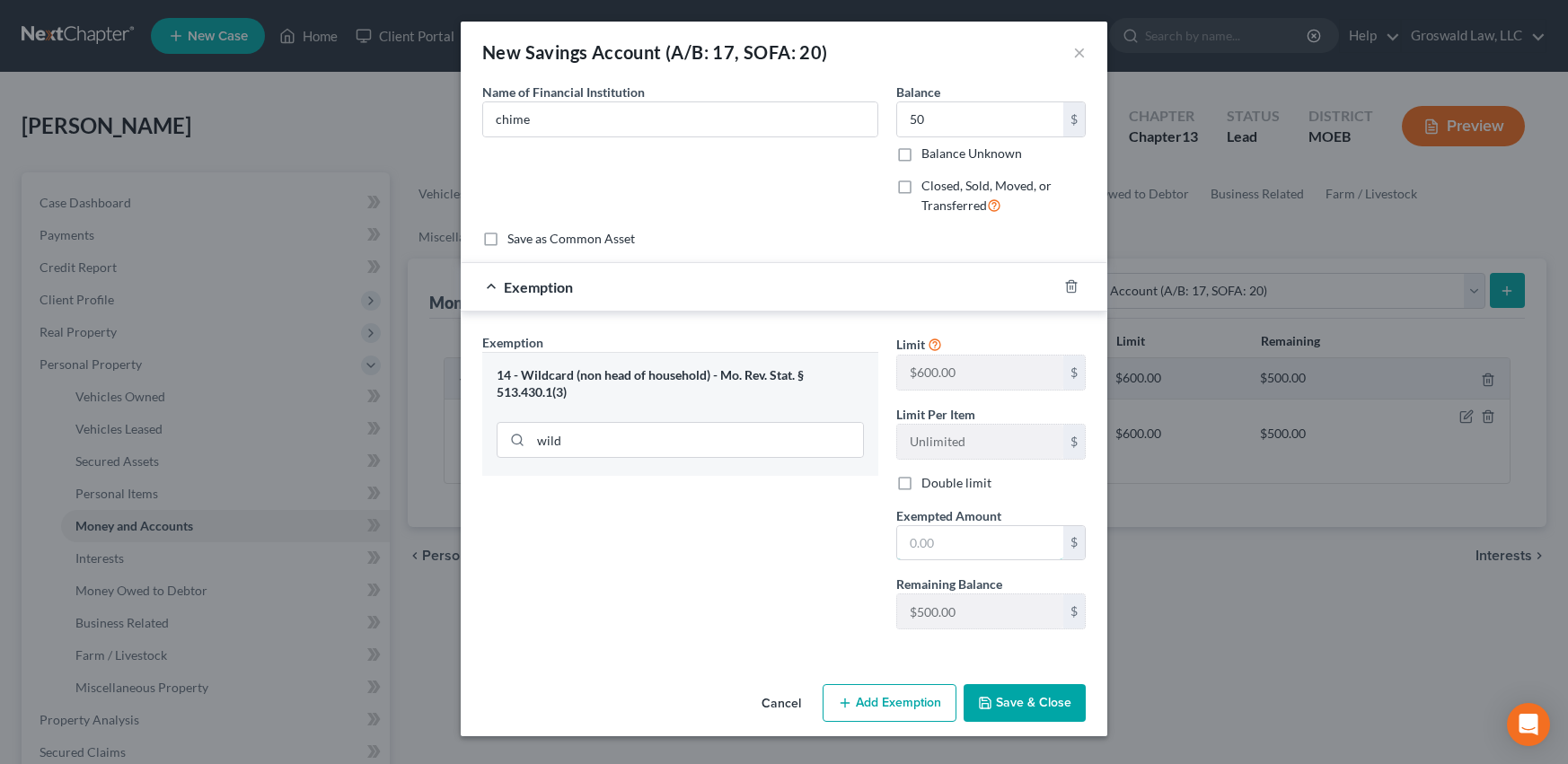
drag, startPoint x: 948, startPoint y: 546, endPoint x: 875, endPoint y: 507, distance: 82.8
click at [948, 546] on input "text" at bounding box center [981, 543] width 166 height 35
type input "50"
click at [709, 566] on div "Exemption Set must be selected for CA. Exemption * 14 - Wildcard (non head of h…" at bounding box center [680, 488] width 414 height 310
click at [1020, 704] on button "Save & Close" at bounding box center [1025, 703] width 123 height 38
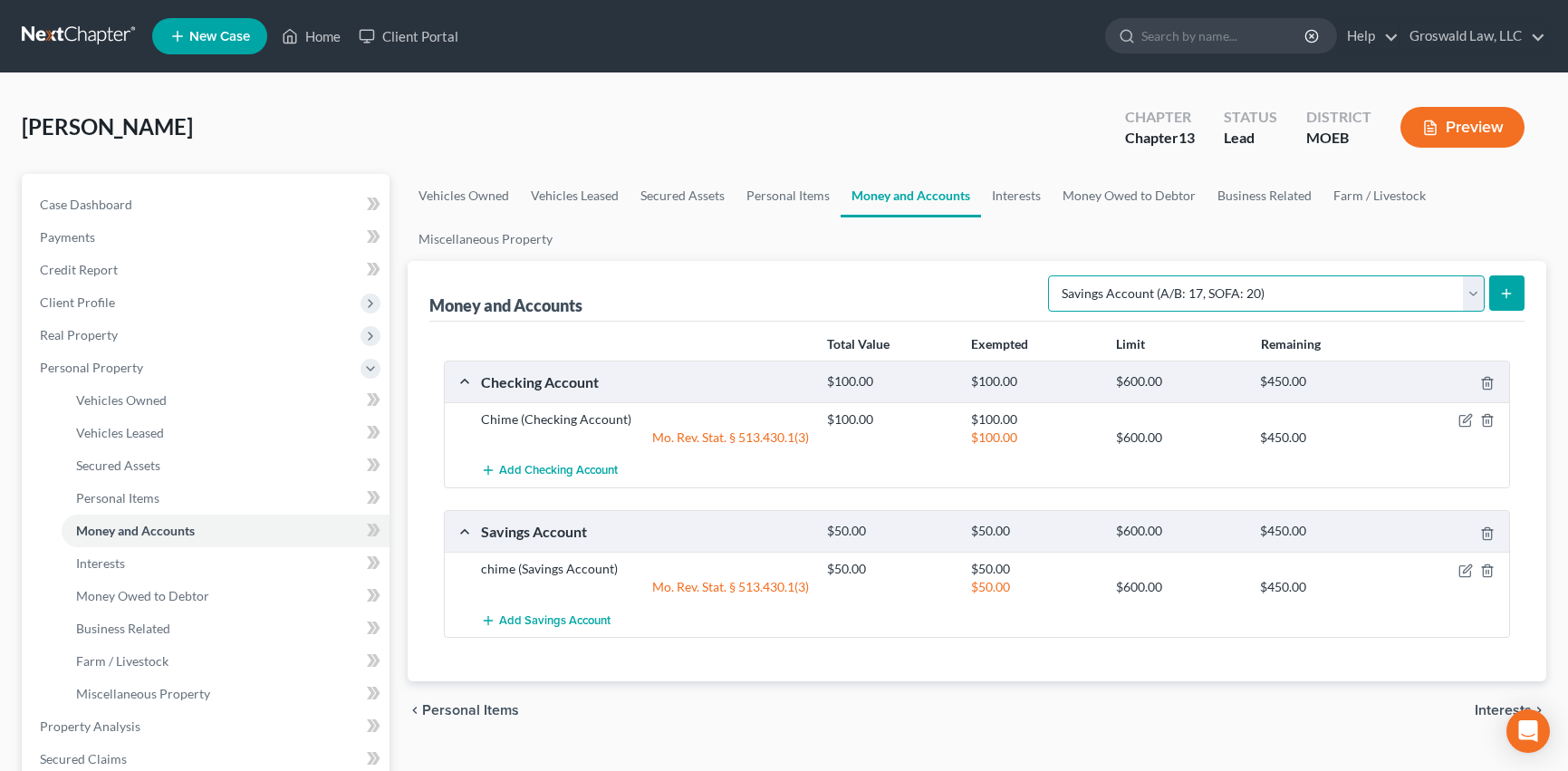
drag, startPoint x: 1332, startPoint y: 292, endPoint x: 1288, endPoint y: 311, distance: 47.9
click at [1332, 292] on select "Select Account Type Brokerage (A/B: 18, SOFA: 20) Cash on Hand (A/B: 16) Certif…" at bounding box center [1266, 293] width 437 height 36
select select "checking"
click at [1053, 275] on select "Select Account Type Brokerage (A/B: 18, SOFA: 20) Cash on Hand (A/B: 16) Certif…" at bounding box center [1266, 293] width 437 height 36
click at [1511, 298] on icon "submit" at bounding box center [1506, 293] width 15 height 15
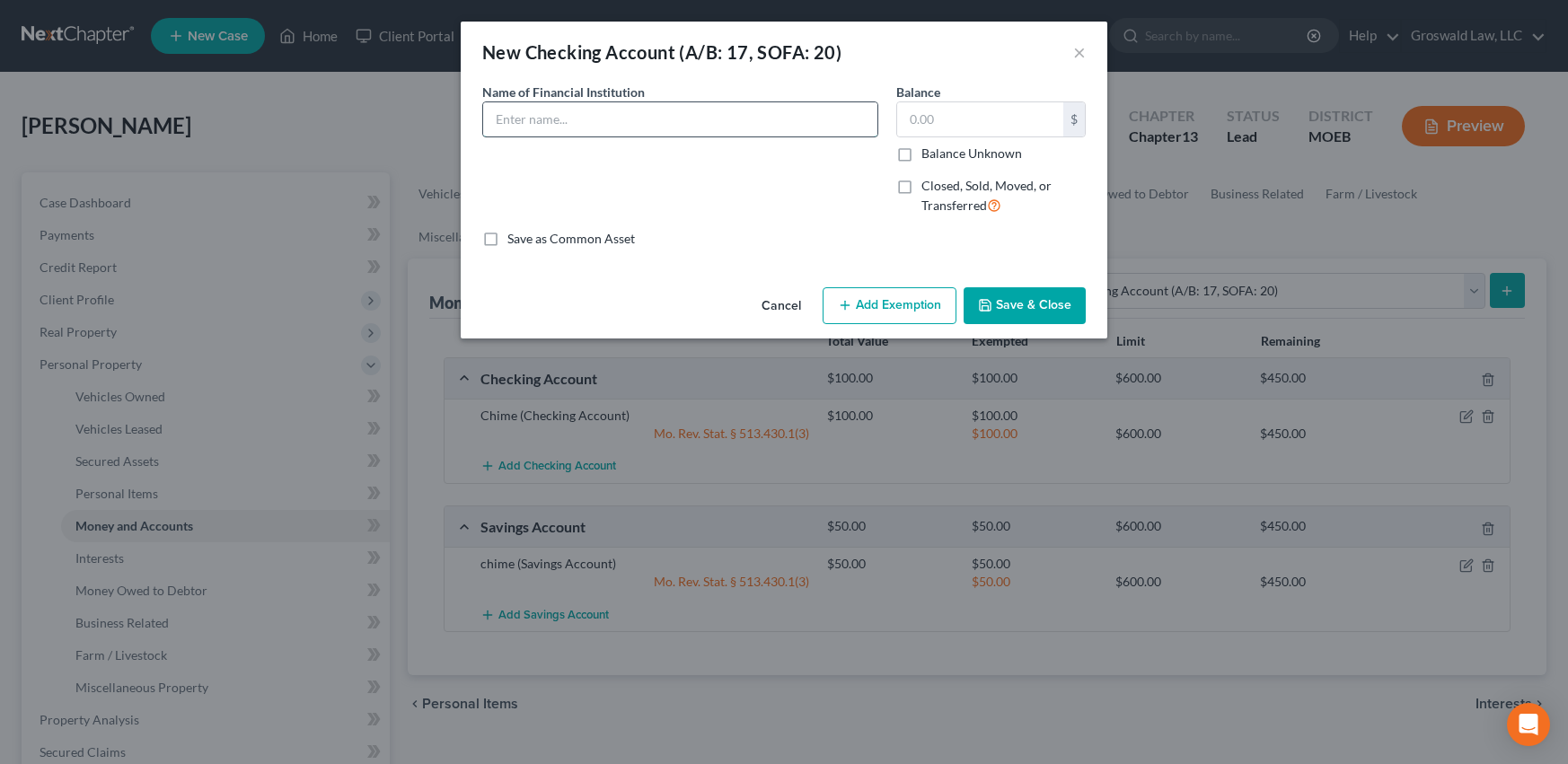
click at [590, 124] on input "text" at bounding box center [680, 120] width 394 height 35
type input "CashApp (sutton bank)"
type input "13"
click at [889, 300] on button "Add Exemption" at bounding box center [889, 306] width 133 height 38
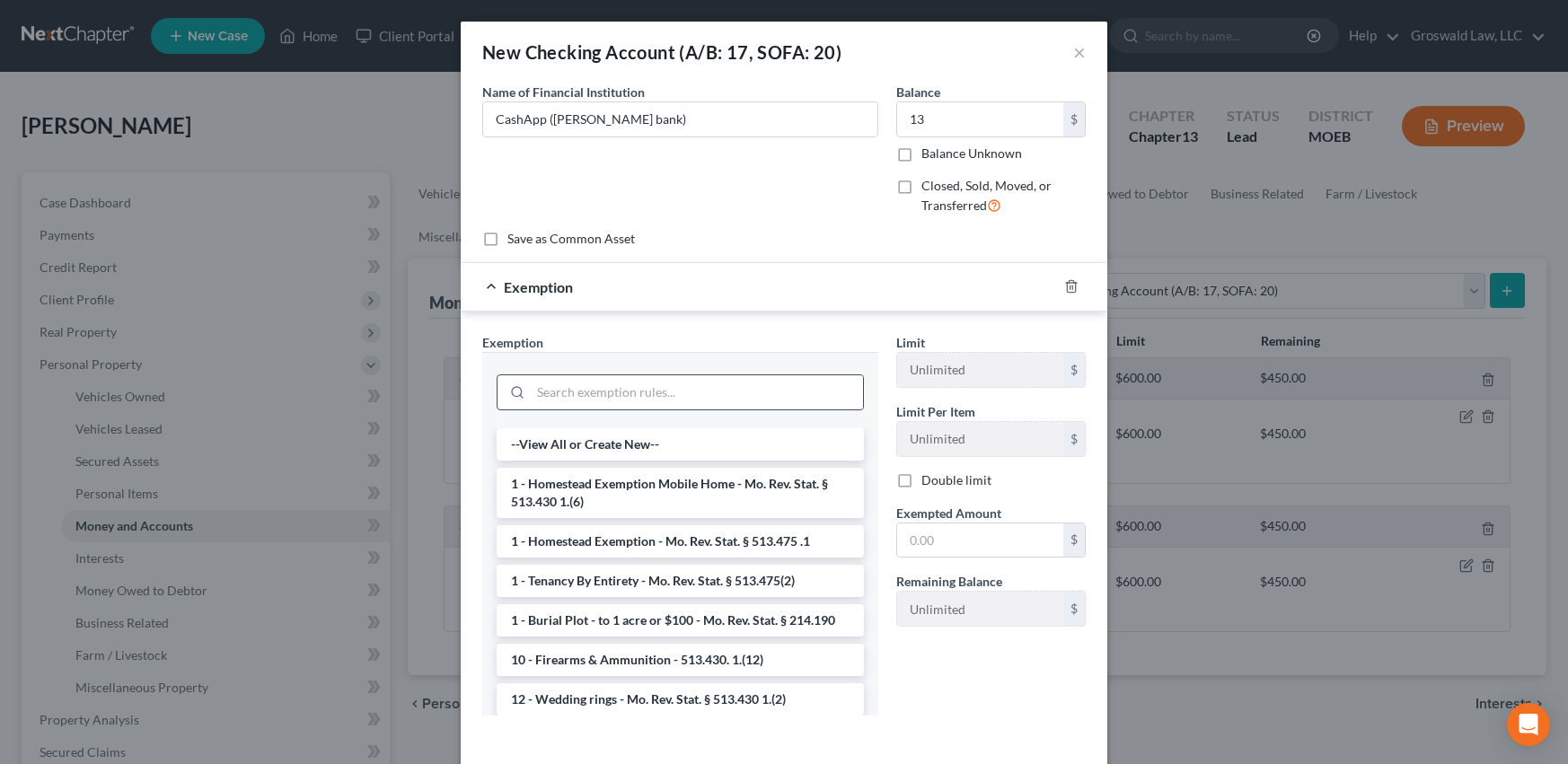
click at [672, 375] on div at bounding box center [680, 392] width 368 height 36
click at [671, 390] on input "search" at bounding box center [697, 392] width 332 height 35
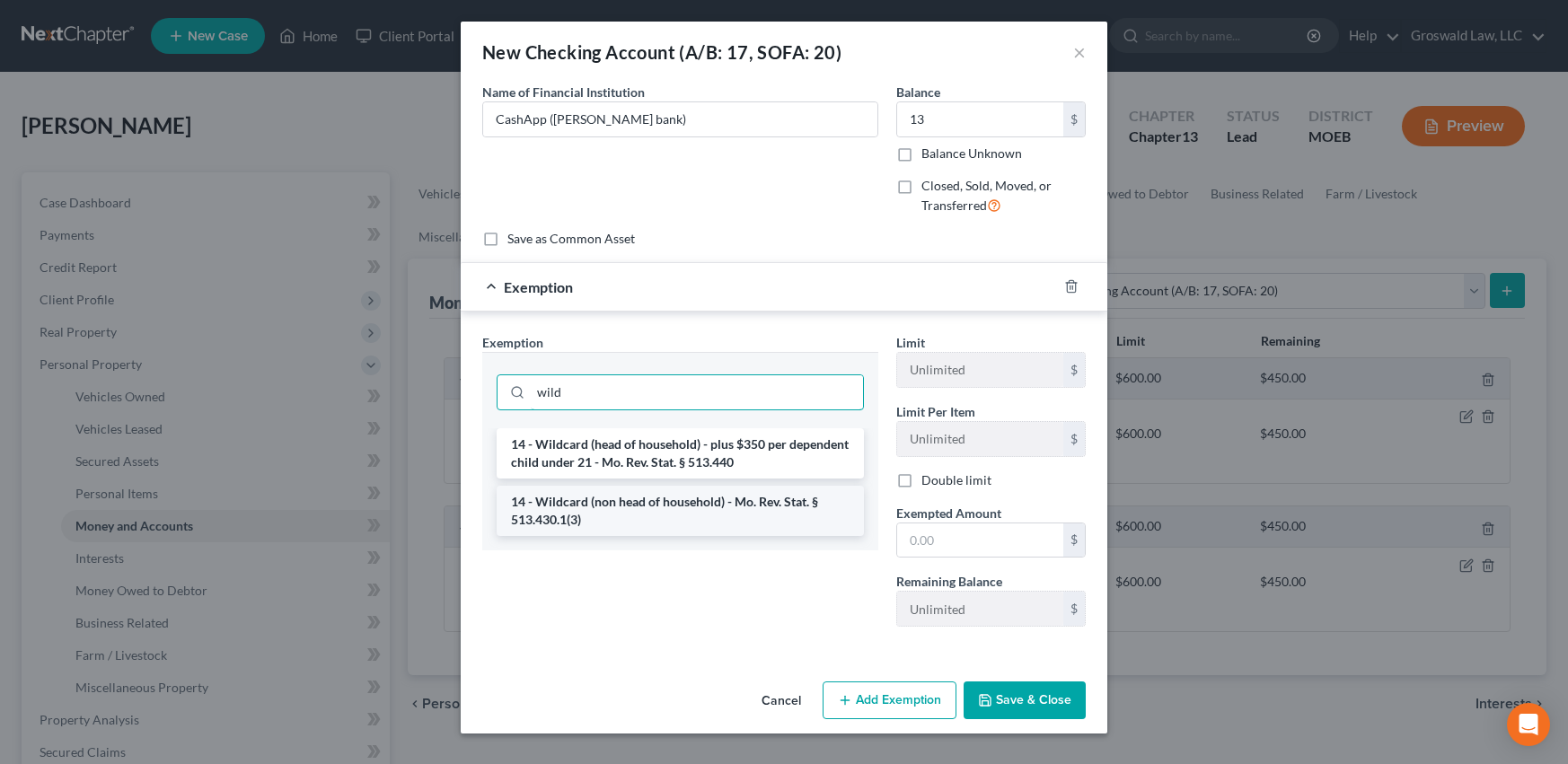
type input "wild"
click at [614, 512] on li "14 - Wildcard (non head of household) - Mo. Rev. Stat. § 513.430.1(3)" at bounding box center [680, 511] width 368 height 50
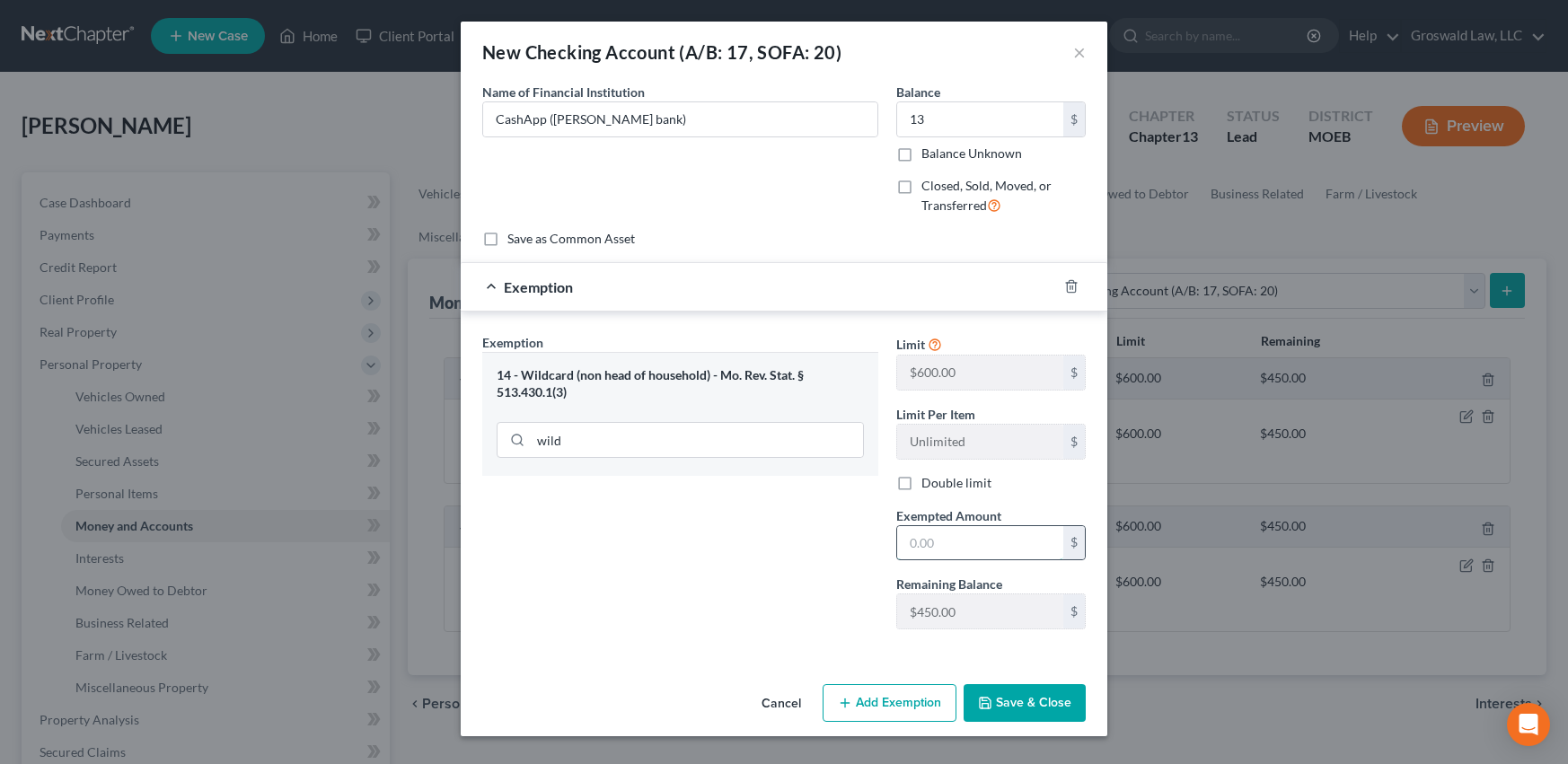
click at [1000, 537] on input "text" at bounding box center [981, 543] width 166 height 35
type input "13"
click at [1026, 713] on button "Save & Close" at bounding box center [1025, 703] width 123 height 38
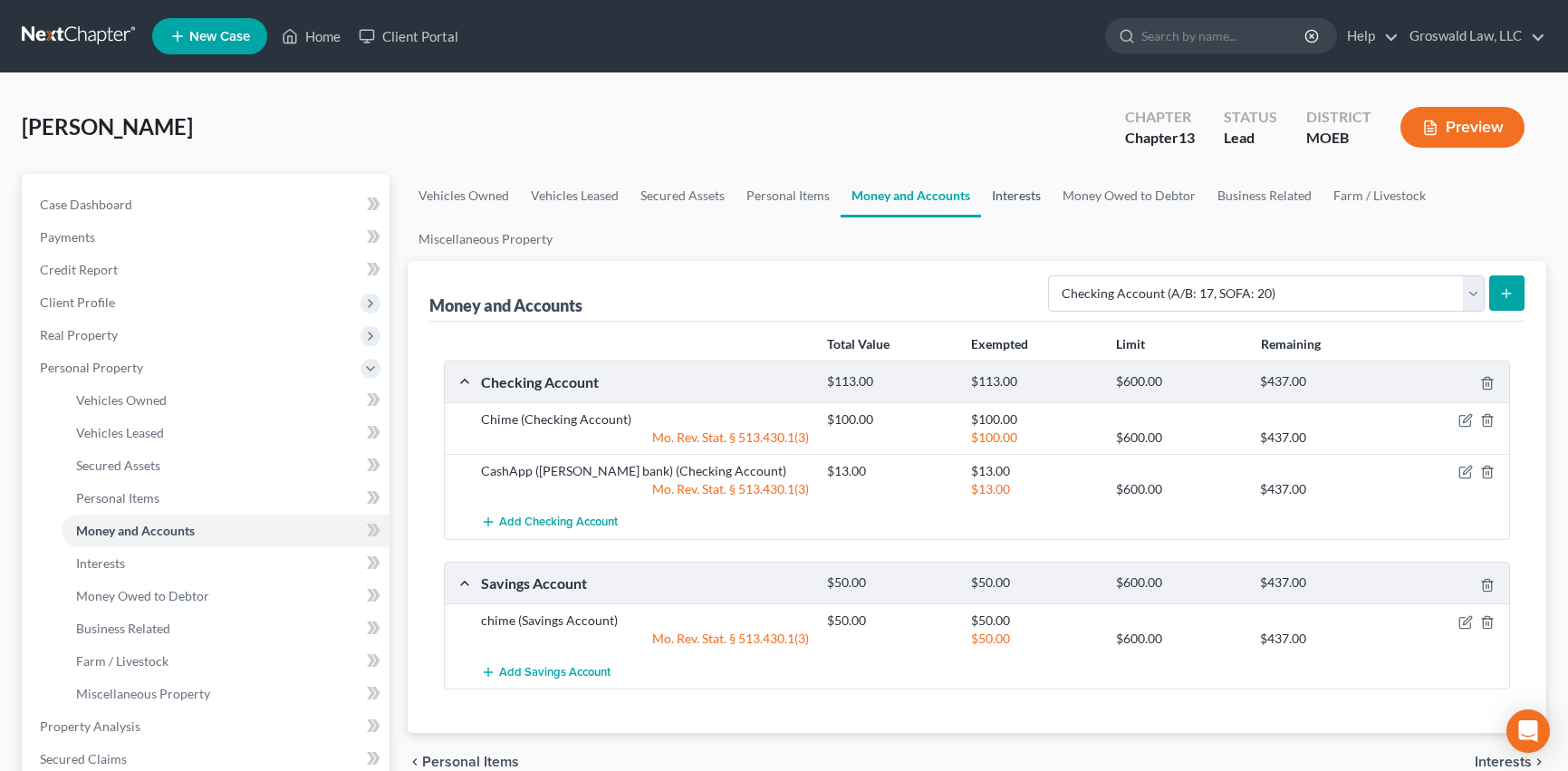
click at [1013, 193] on link "Interests" at bounding box center [1016, 195] width 71 height 44
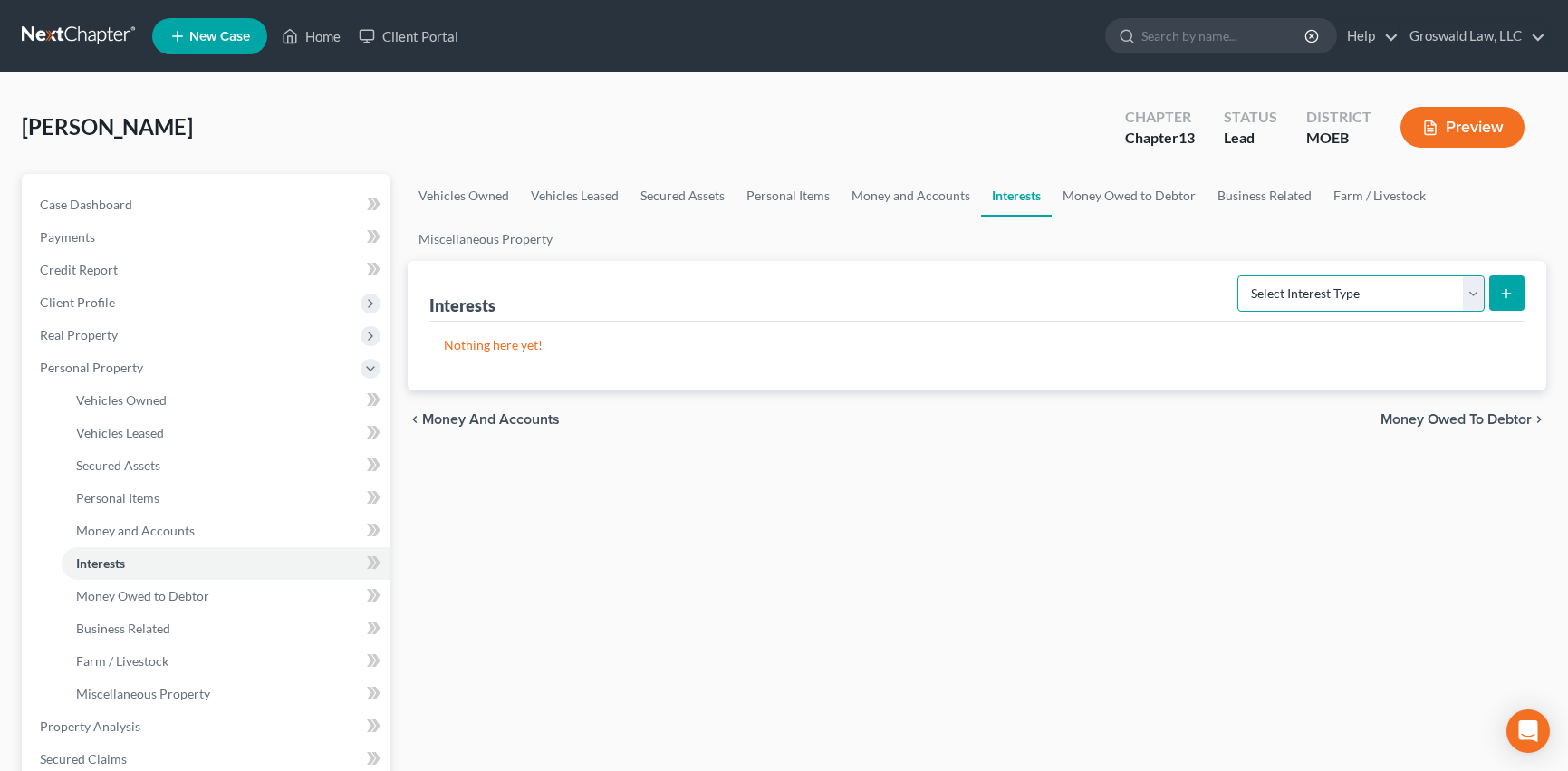
click at [1316, 302] on select "Select Interest Type 401K (A/B: 21) Annuity (A/B: 23) Bond (A/B: 18) Education …" at bounding box center [1361, 293] width 247 height 36
select select "401k"
click at [1240, 275] on select "Select Interest Type 401K (A/B: 21) Annuity (A/B: 23) Bond (A/B: 18) Education …" at bounding box center [1361, 293] width 247 height 36
click at [1501, 292] on icon "submit" at bounding box center [1506, 293] width 15 height 15
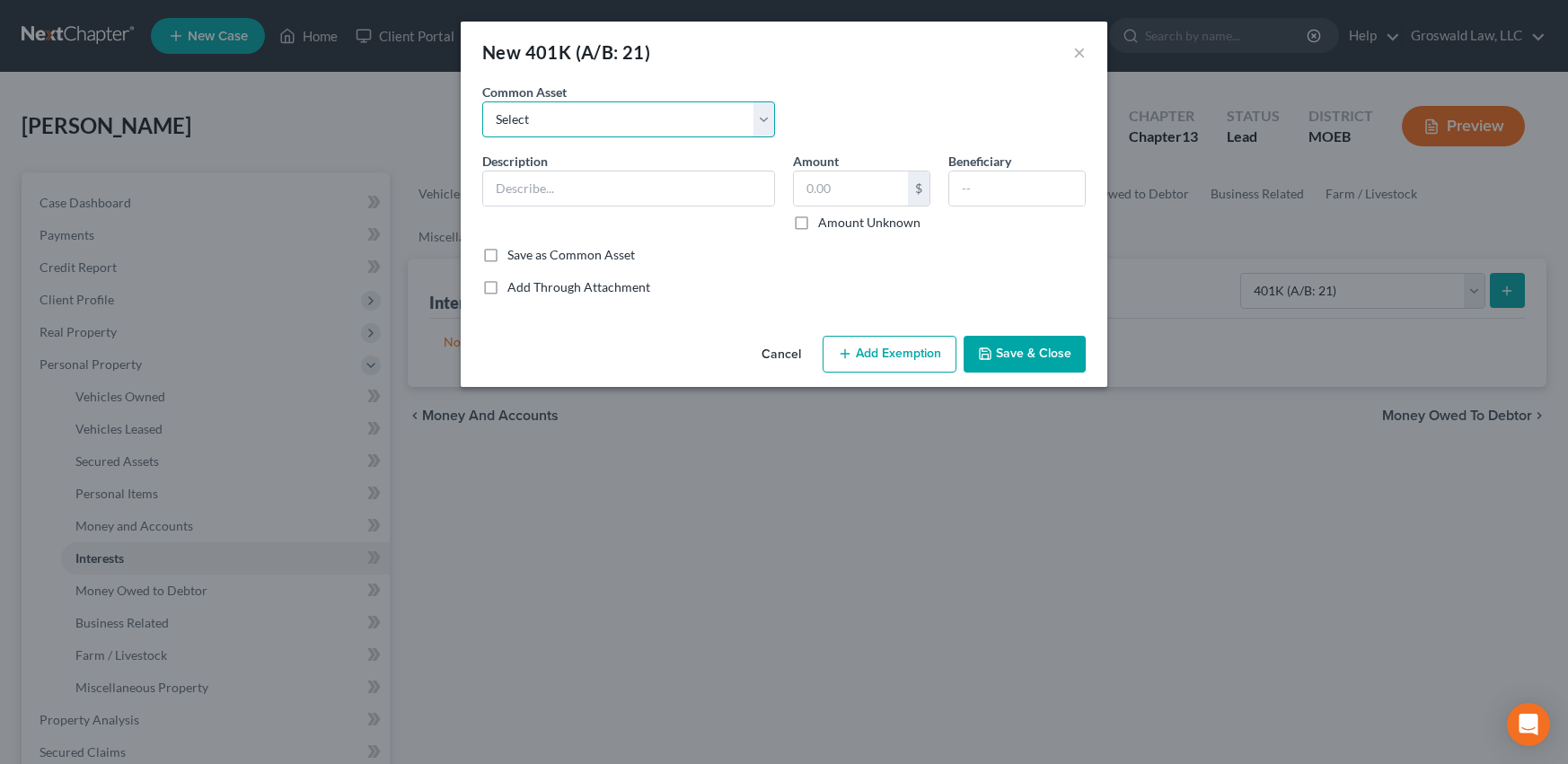
click at [561, 124] on select "Select Employer-provided 401(k)" at bounding box center [629, 120] width 293 height 36
select select "0"
click at [482, 102] on select "Select Employer-provided 401(k)" at bounding box center [629, 120] width 293 height 36
type input "Employer-provided 401(k)"
drag, startPoint x: 854, startPoint y: 224, endPoint x: 859, endPoint y: 192, distance: 32.4
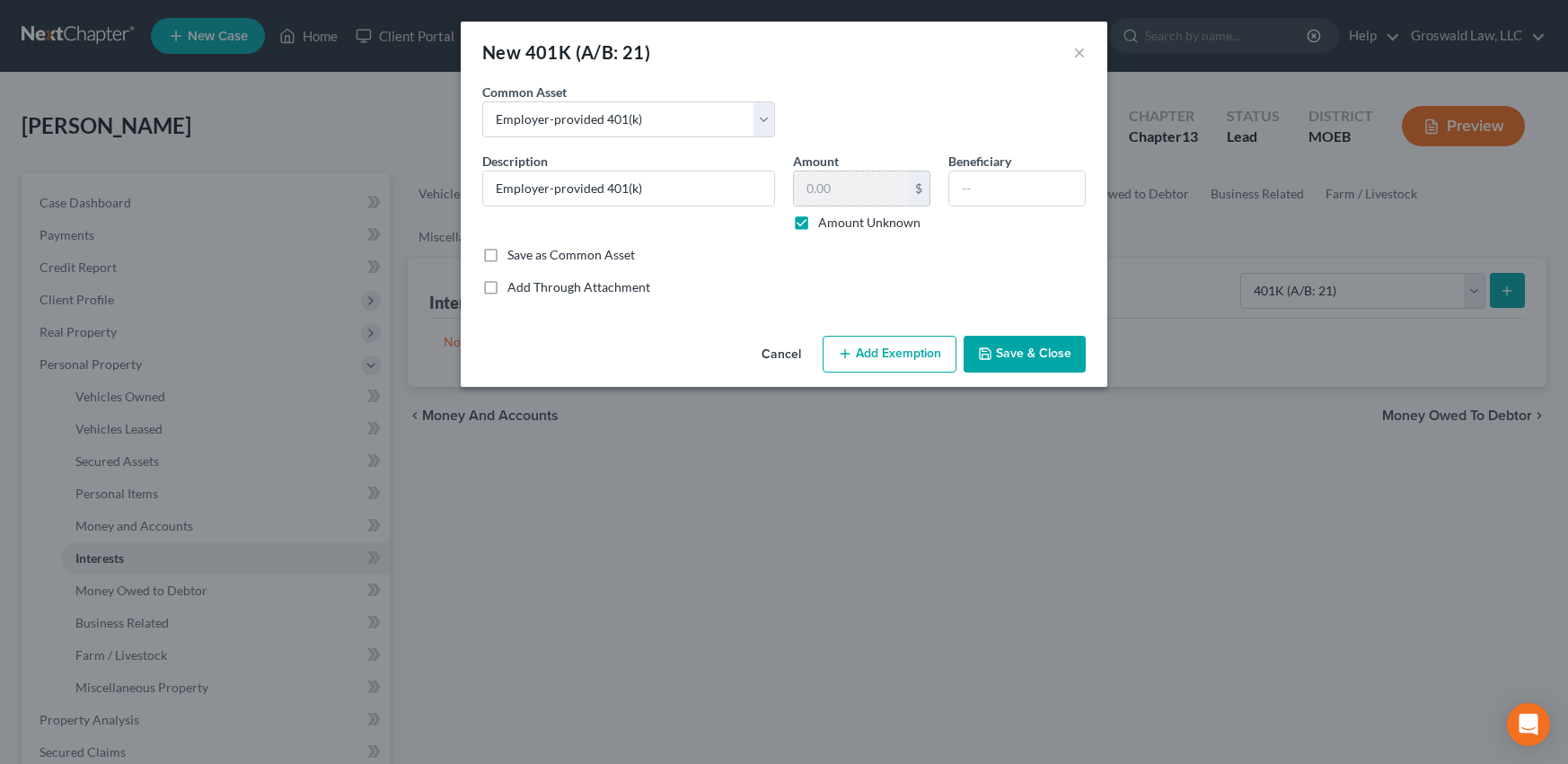
click at [854, 225] on label "Amount Unknown" at bounding box center [870, 222] width 103 height 18
click at [837, 225] on input "Amount Unknown" at bounding box center [831, 219] width 12 height 12
checkbox input "false"
click at [859, 190] on input "text" at bounding box center [850, 189] width 114 height 35
type input "8,400"
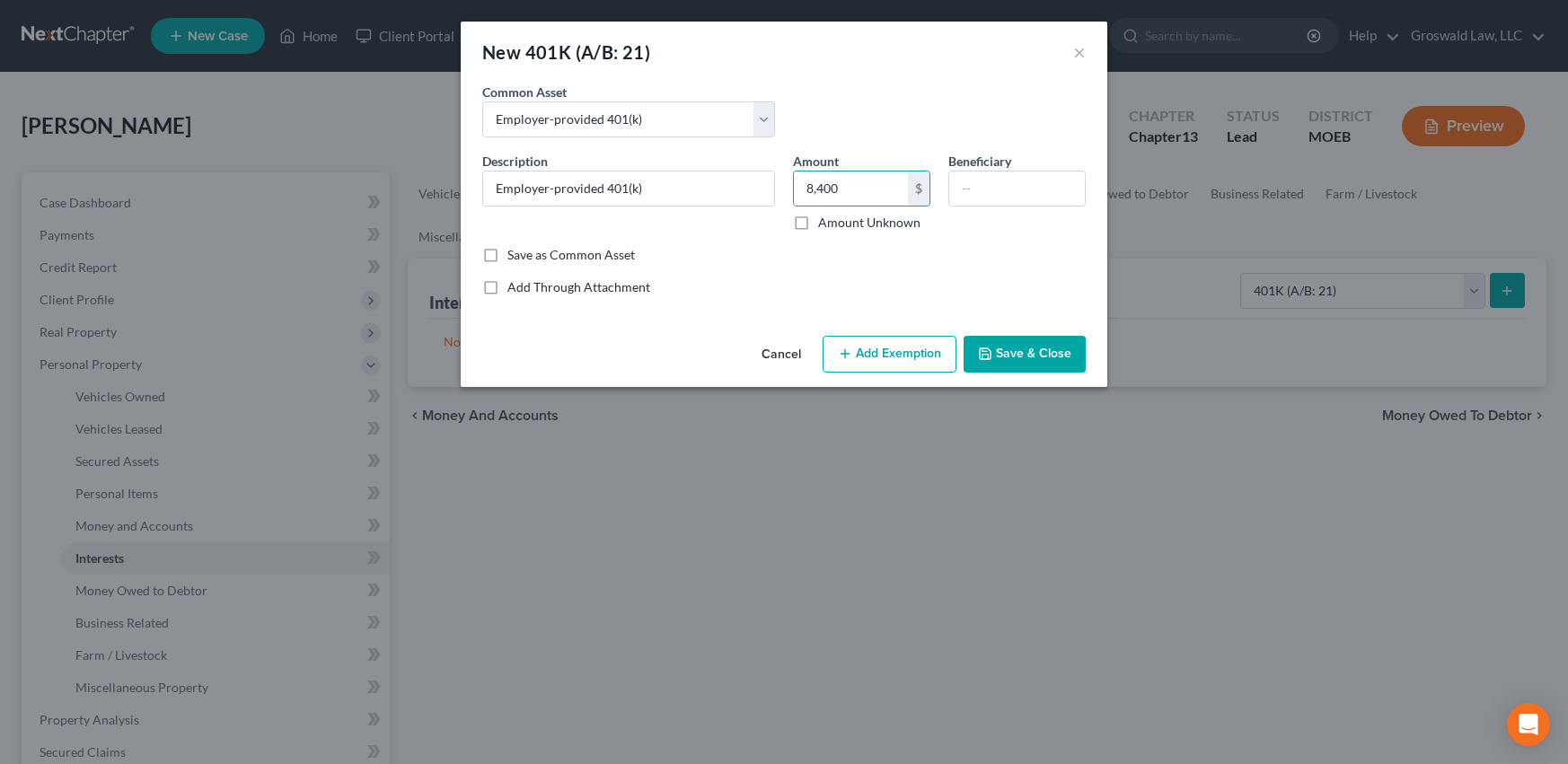
click at [899, 356] on button "Add Exemption" at bounding box center [889, 355] width 133 height 38
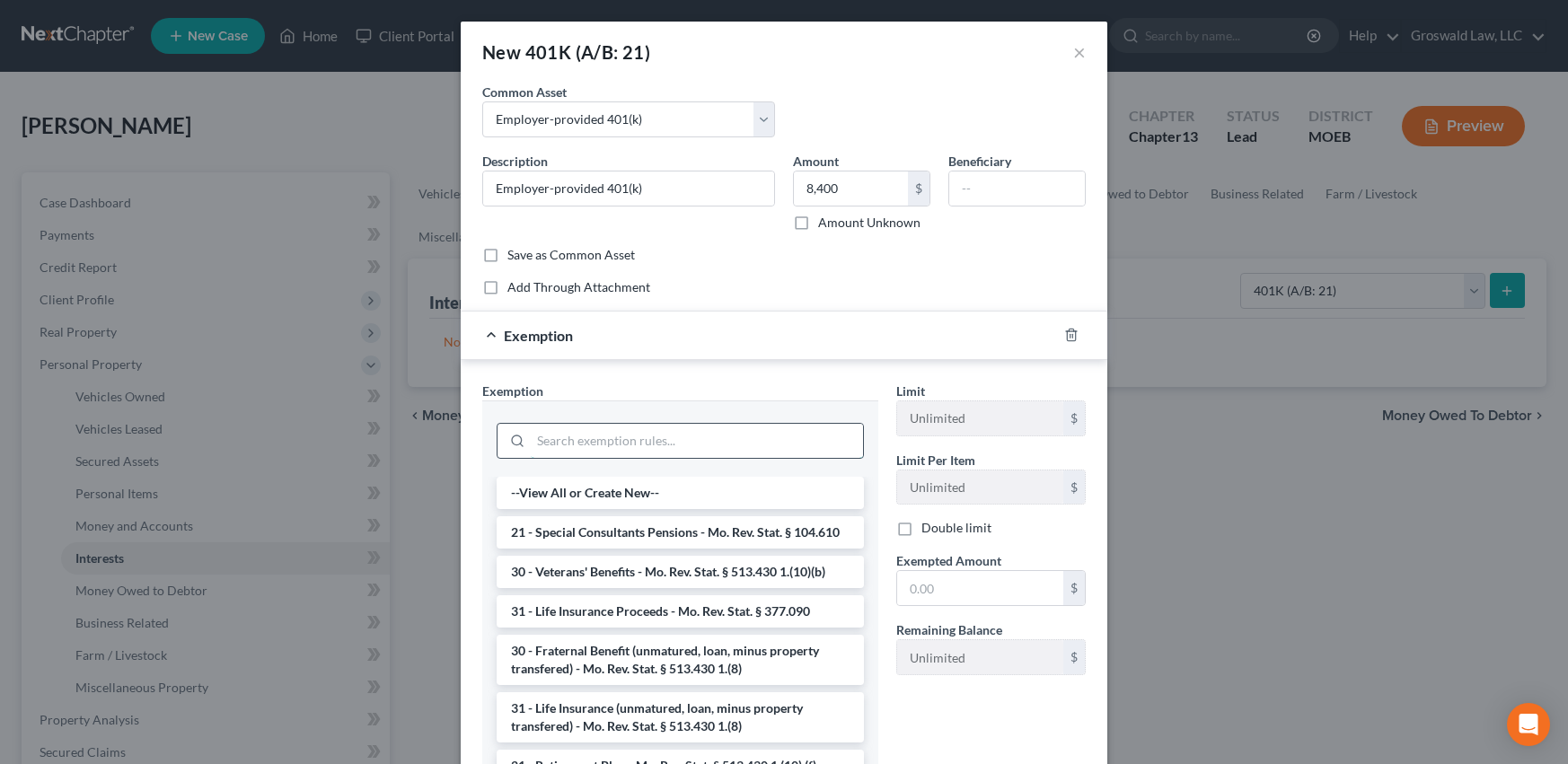
click at [622, 437] on input "search" at bounding box center [697, 441] width 332 height 35
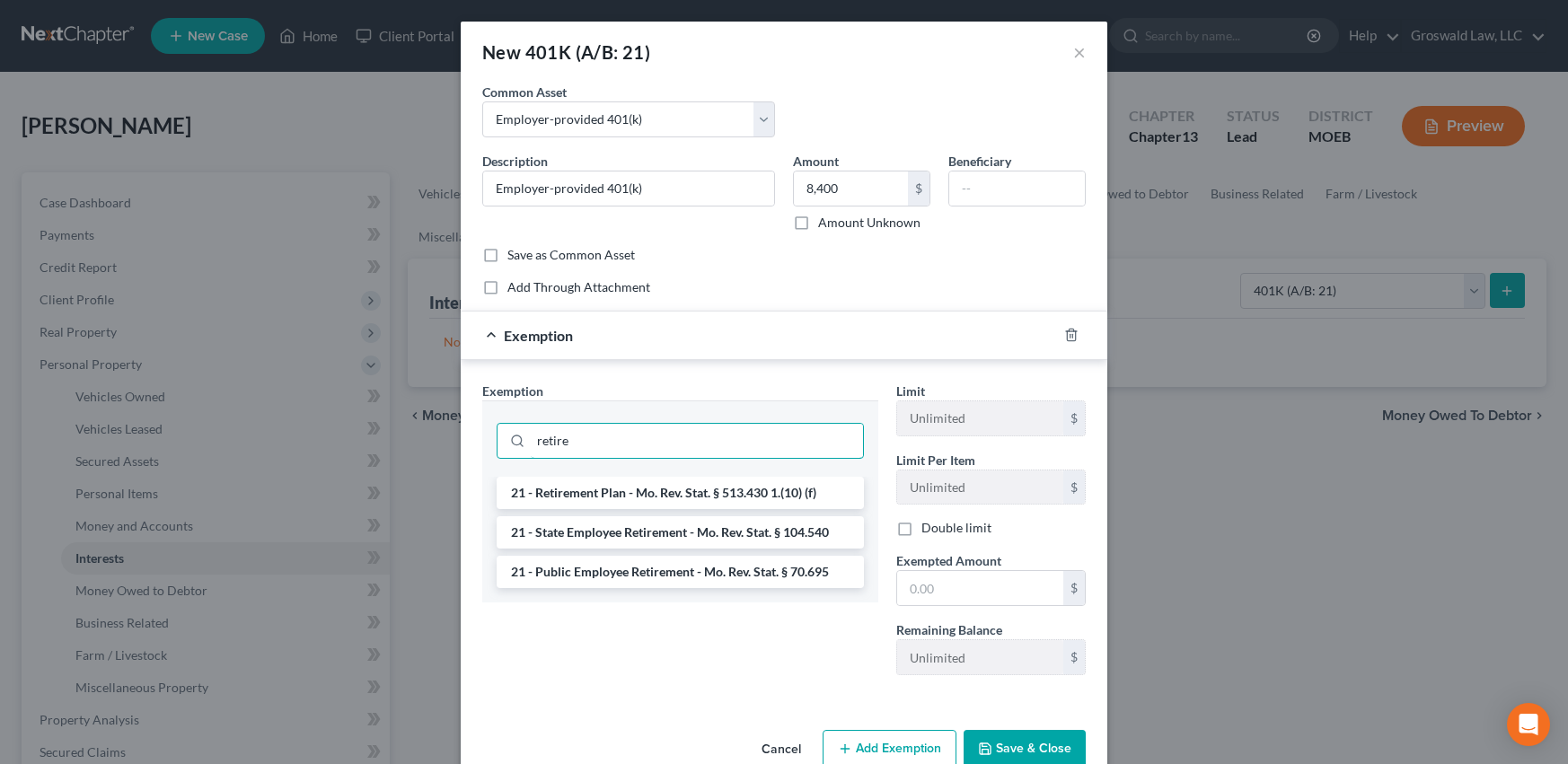
type input "retire"
click at [662, 492] on li "21 - Retirement Plan - Mo. Rev. Stat. § 513.430 1.(10) (f)" at bounding box center [680, 492] width 368 height 33
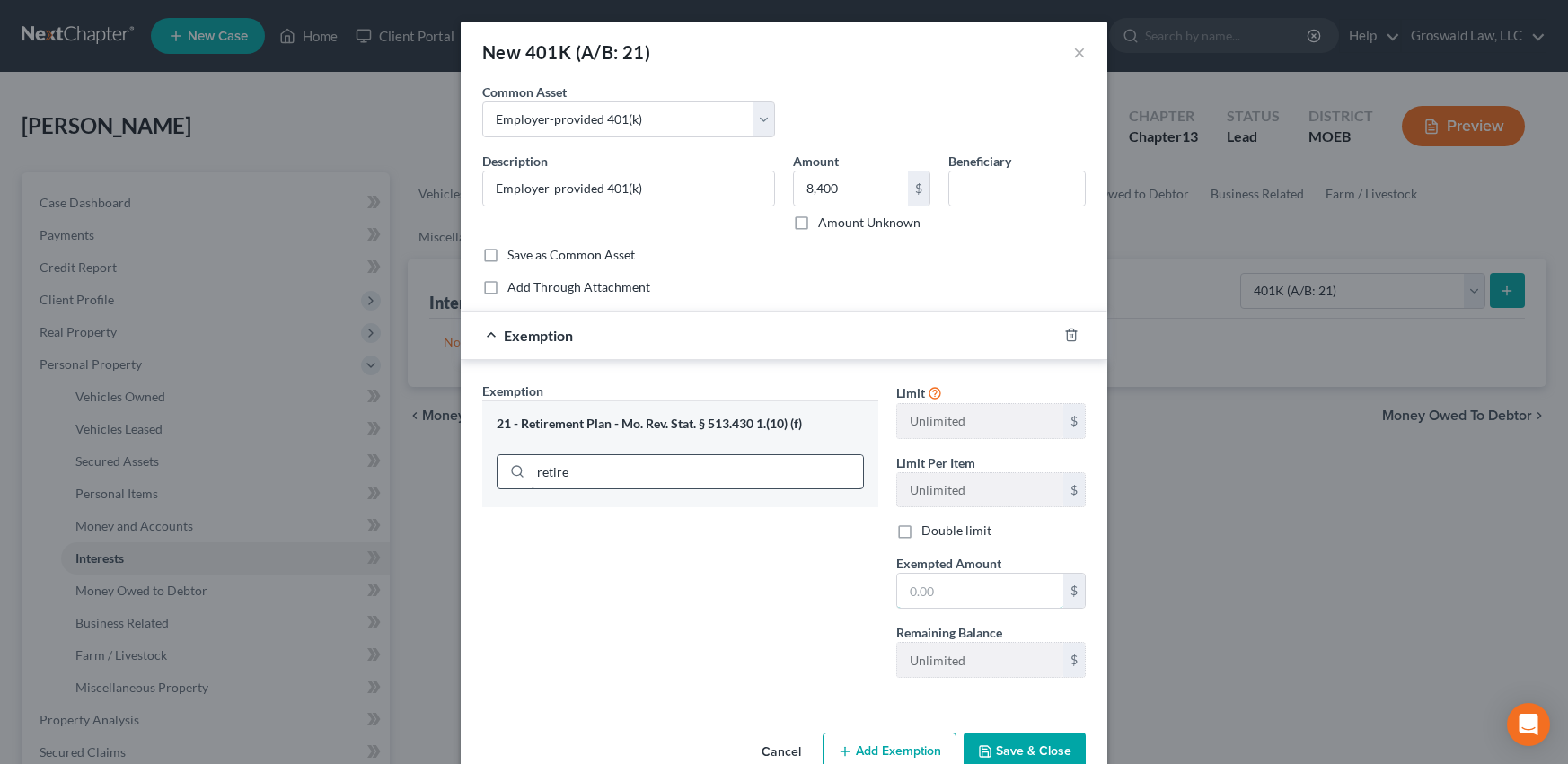
click at [950, 583] on input "text" at bounding box center [981, 591] width 166 height 35
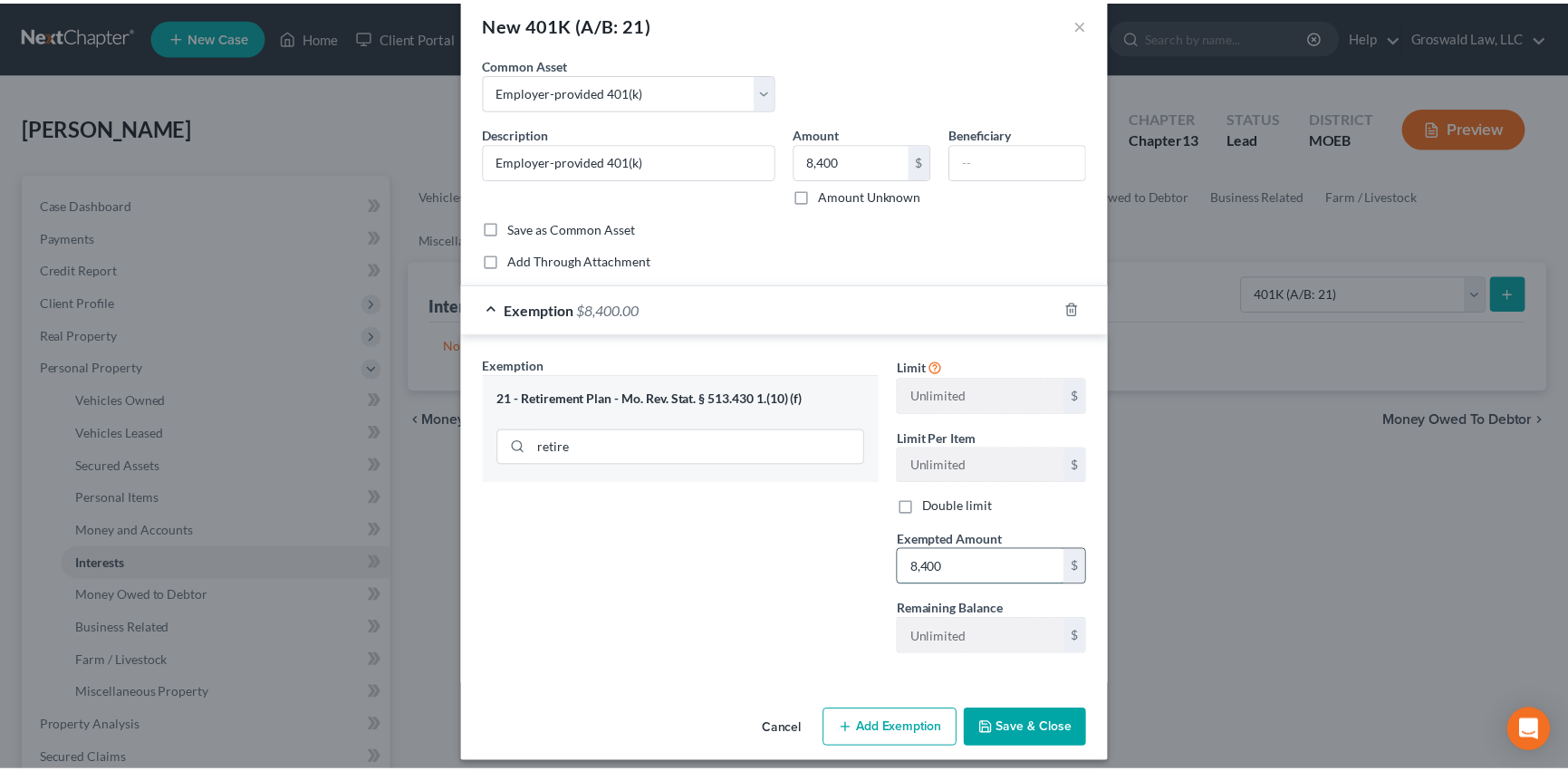
scroll to position [43, 0]
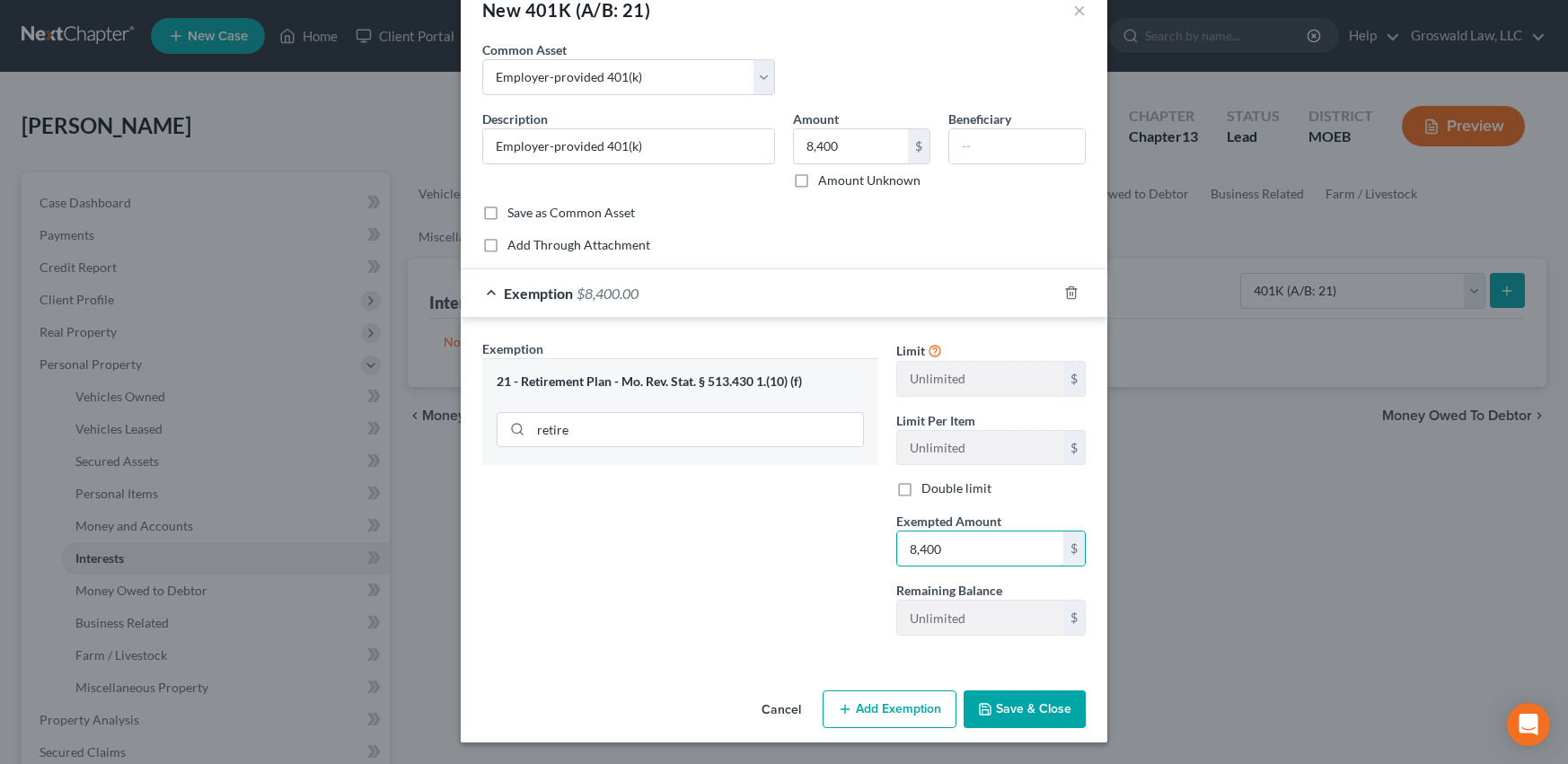
type input "8,400"
click at [987, 701] on button "Save & Close" at bounding box center [1025, 710] width 123 height 38
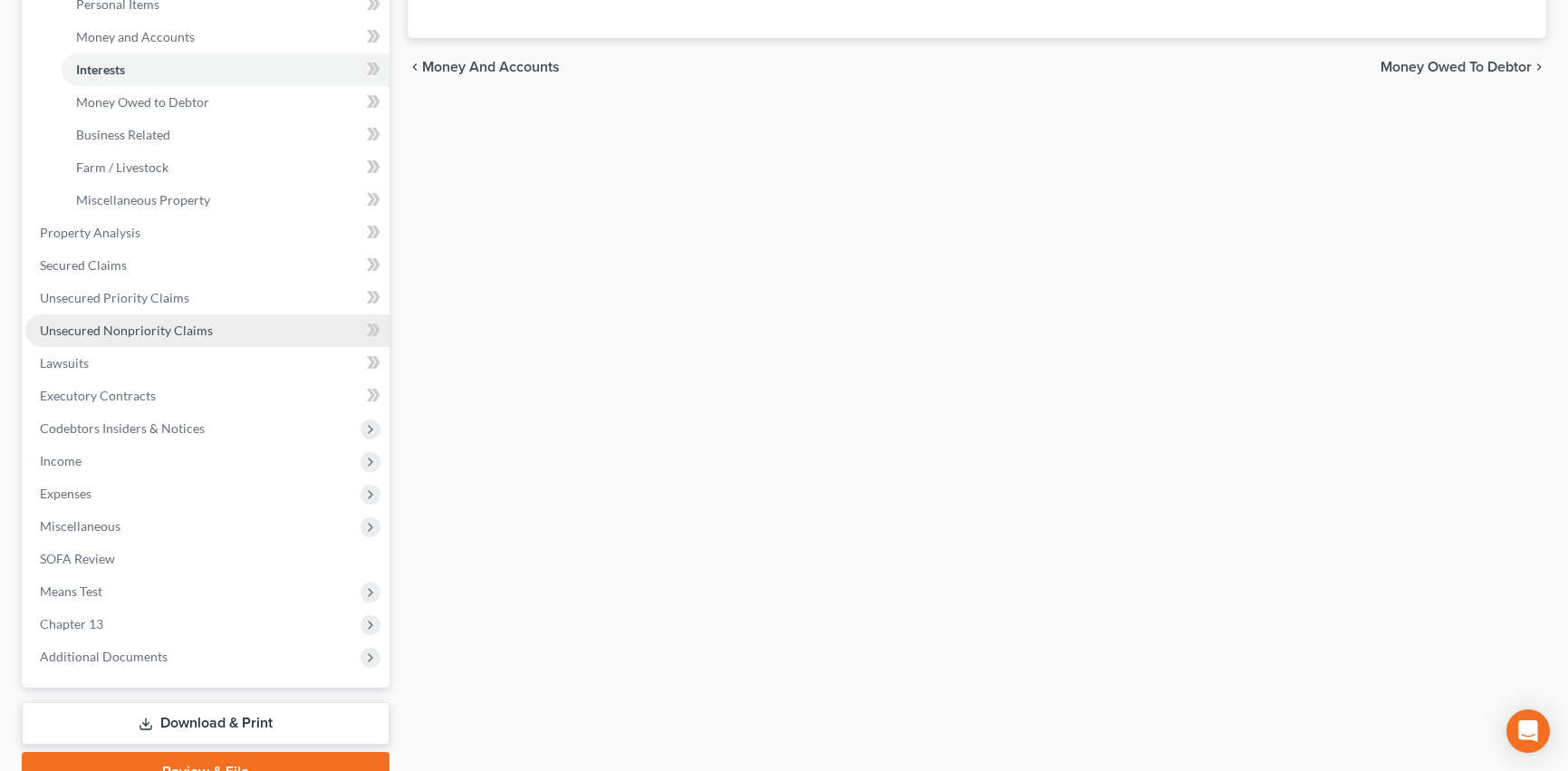
scroll to position [493, 0]
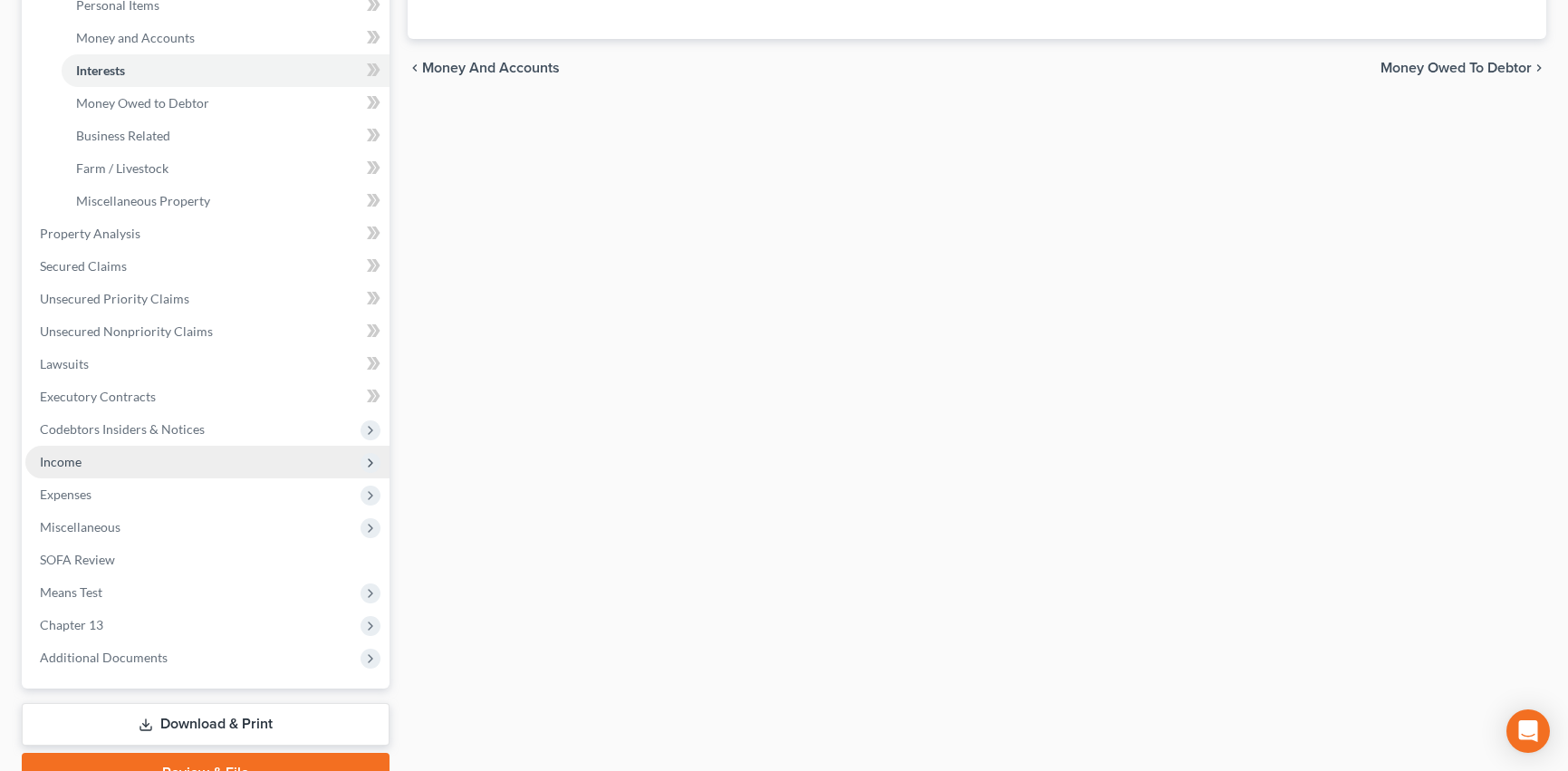
click at [128, 468] on span "Income" at bounding box center [206, 462] width 364 height 33
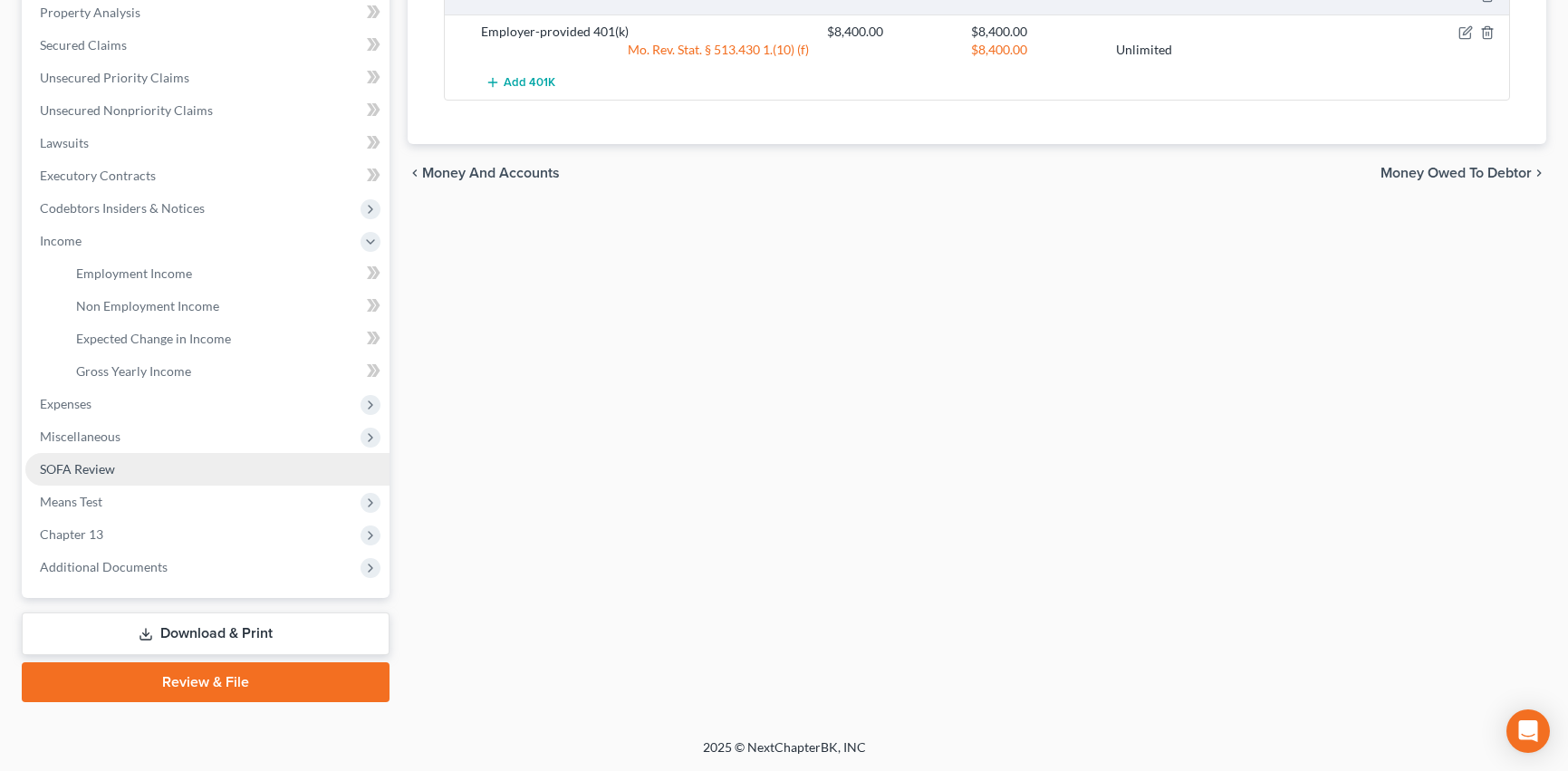
scroll to position [388, 0]
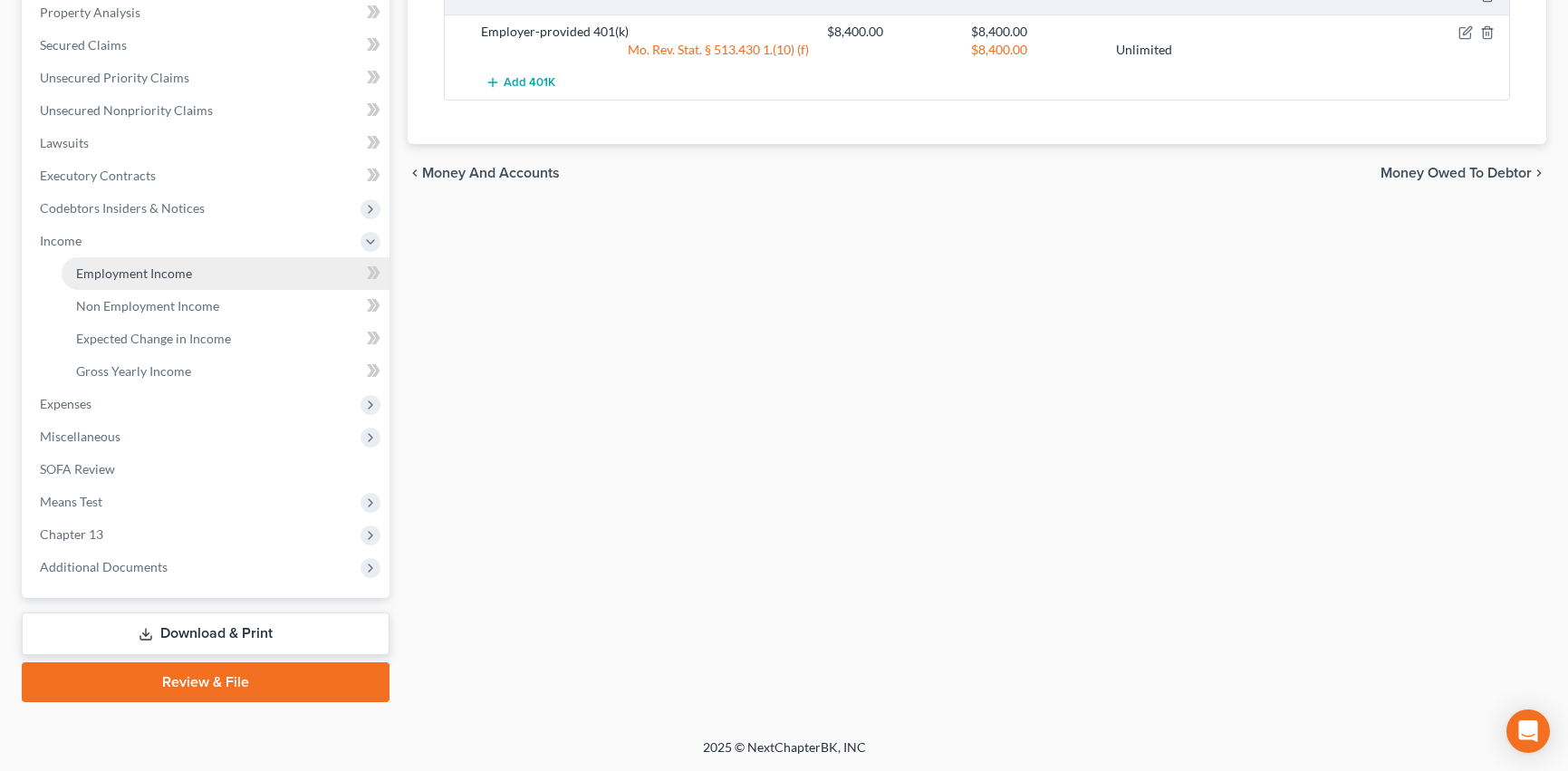
drag, startPoint x: 155, startPoint y: 261, endPoint x: 157, endPoint y: 276, distance: 15.1
click at [155, 262] on link "Employment Income" at bounding box center [225, 273] width 328 height 33
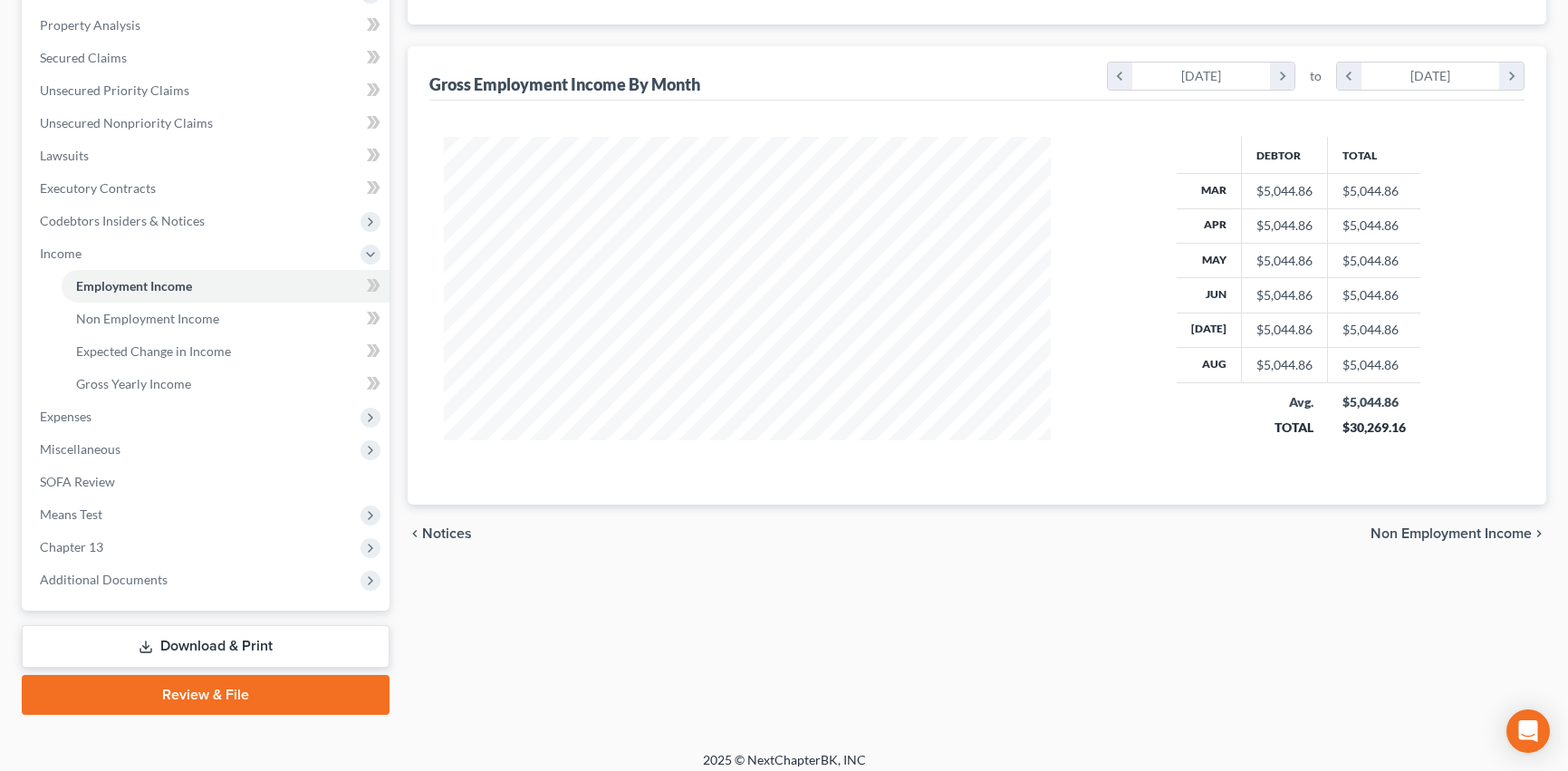
scroll to position [388, 0]
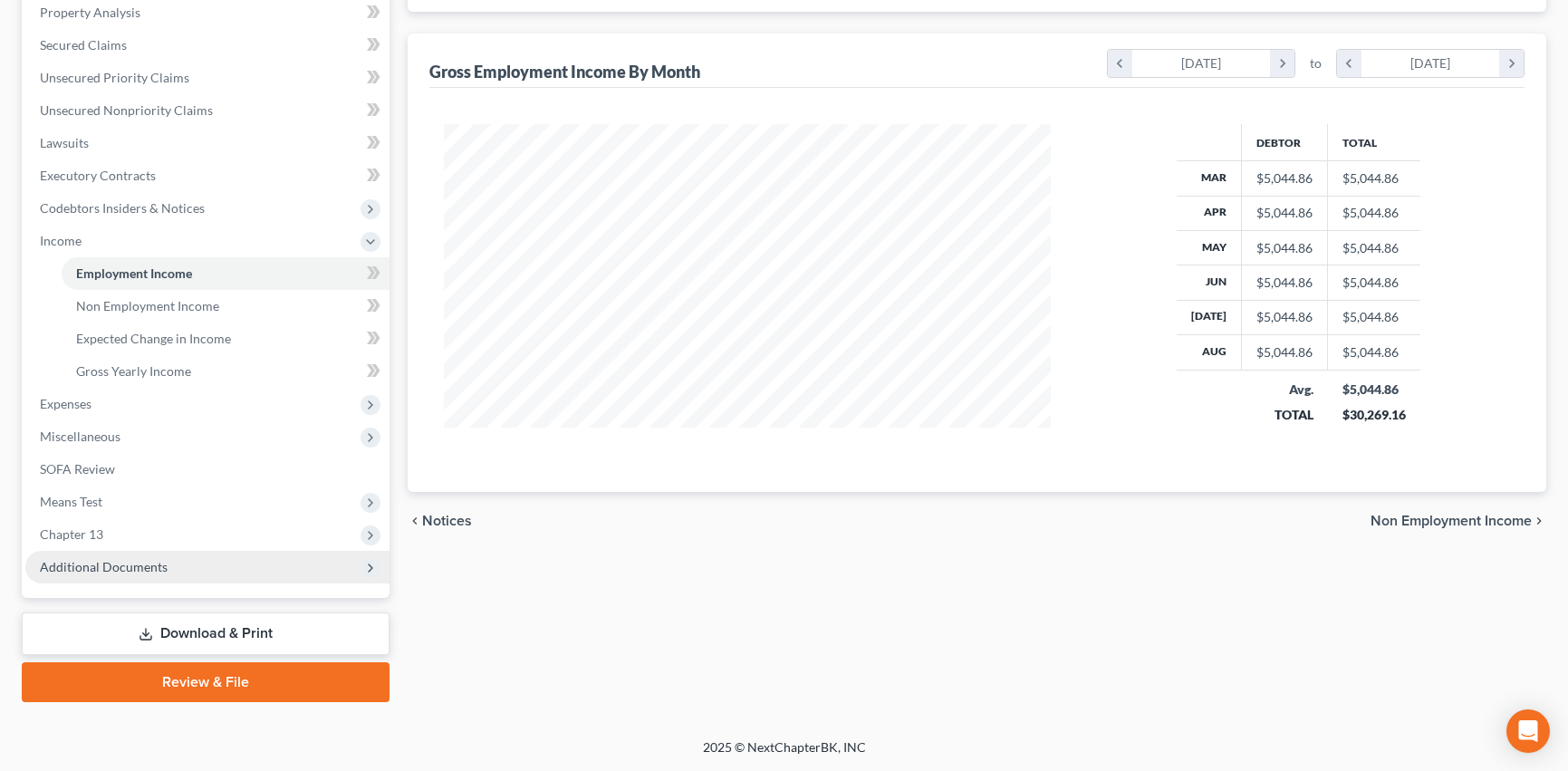
click at [67, 556] on span "Additional Documents" at bounding box center [206, 567] width 364 height 33
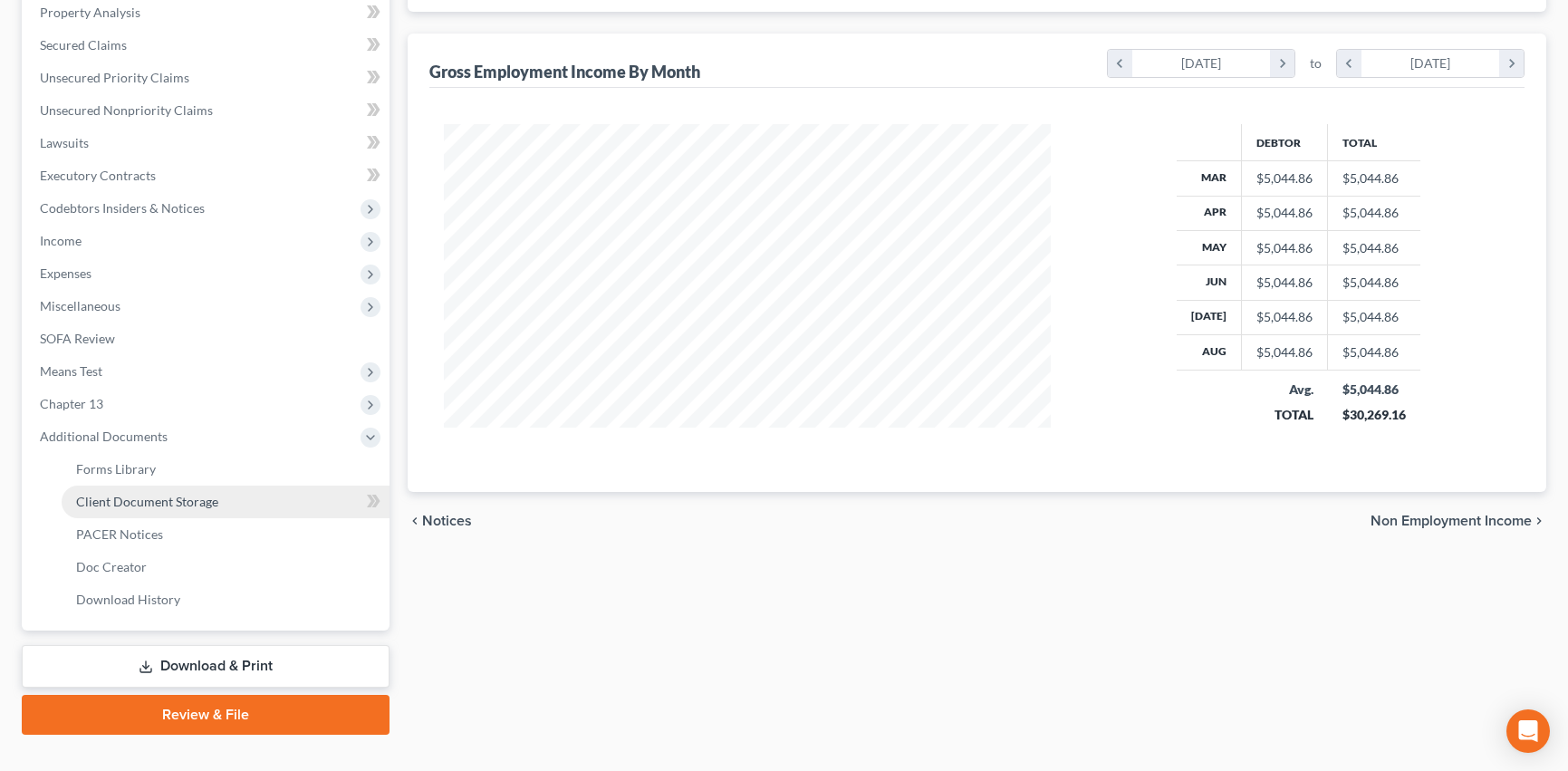
click at [190, 486] on link "Client Document Storage" at bounding box center [225, 502] width 328 height 33
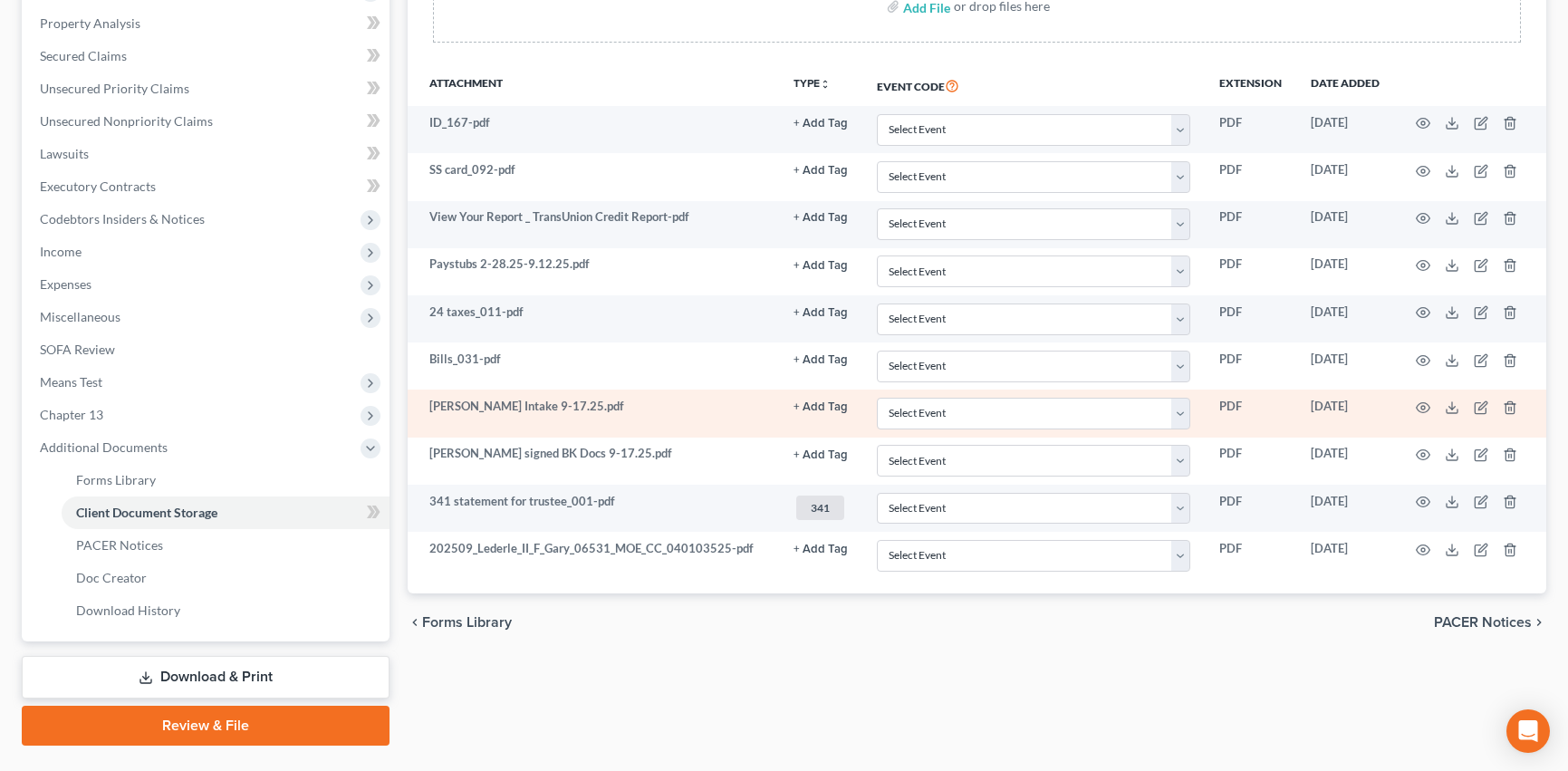
scroll to position [330, 0]
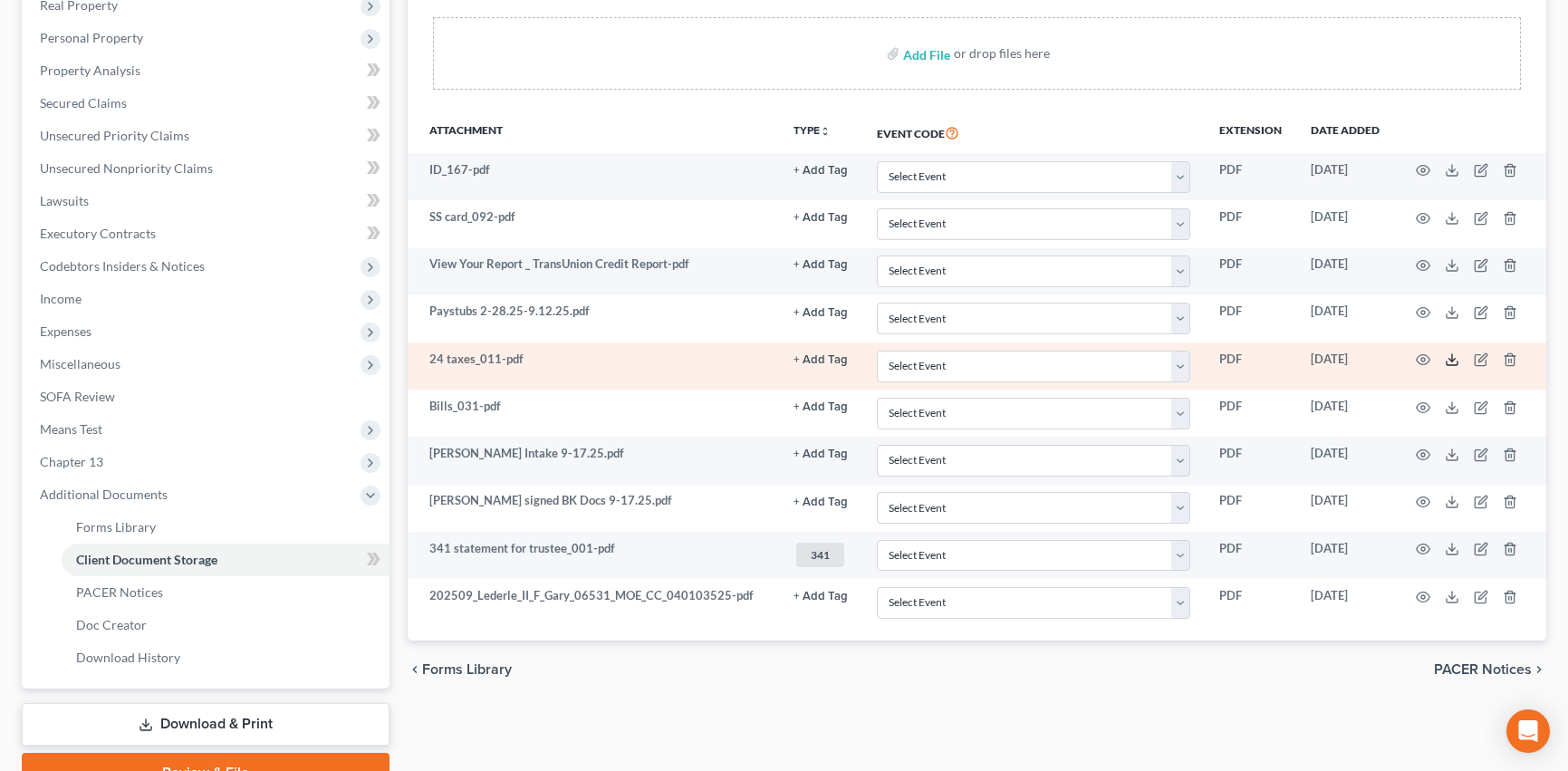
click at [1450, 357] on icon at bounding box center [1451, 359] width 15 height 15
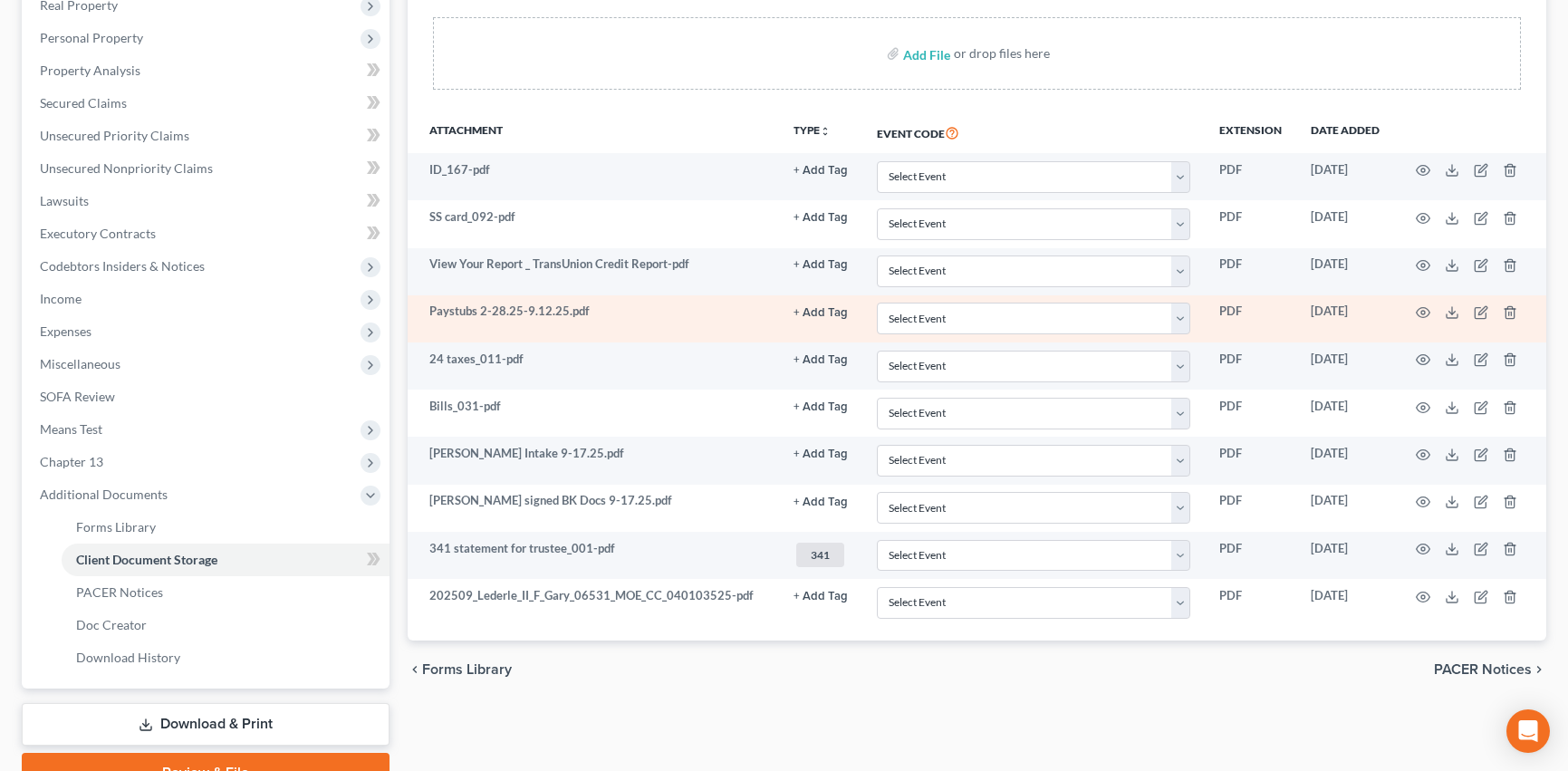
click at [1459, 318] on td at bounding box center [1469, 318] width 153 height 47
click at [1456, 315] on icon at bounding box center [1451, 312] width 15 height 15
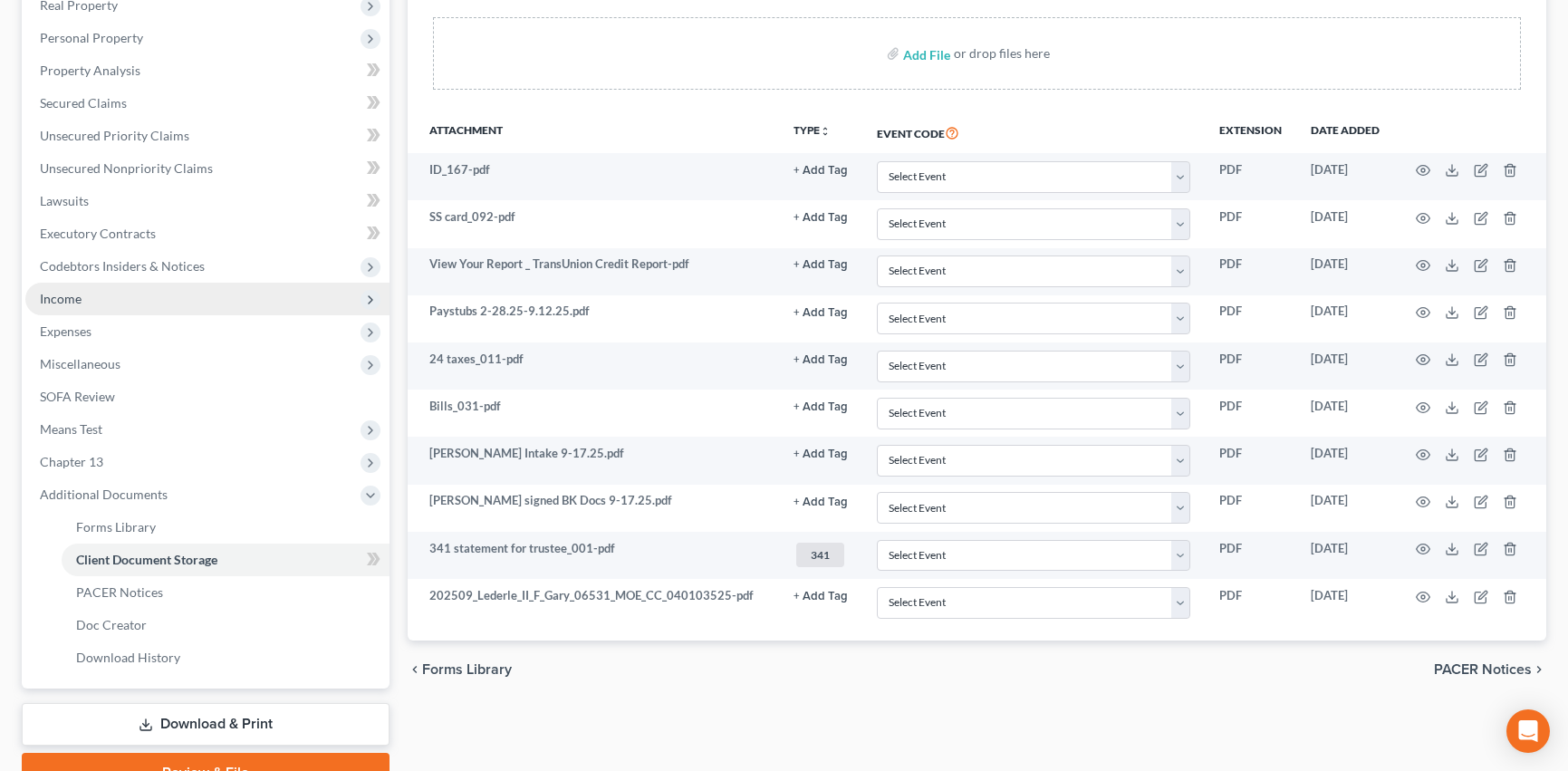
click at [75, 301] on span "Income" at bounding box center [61, 298] width 42 height 15
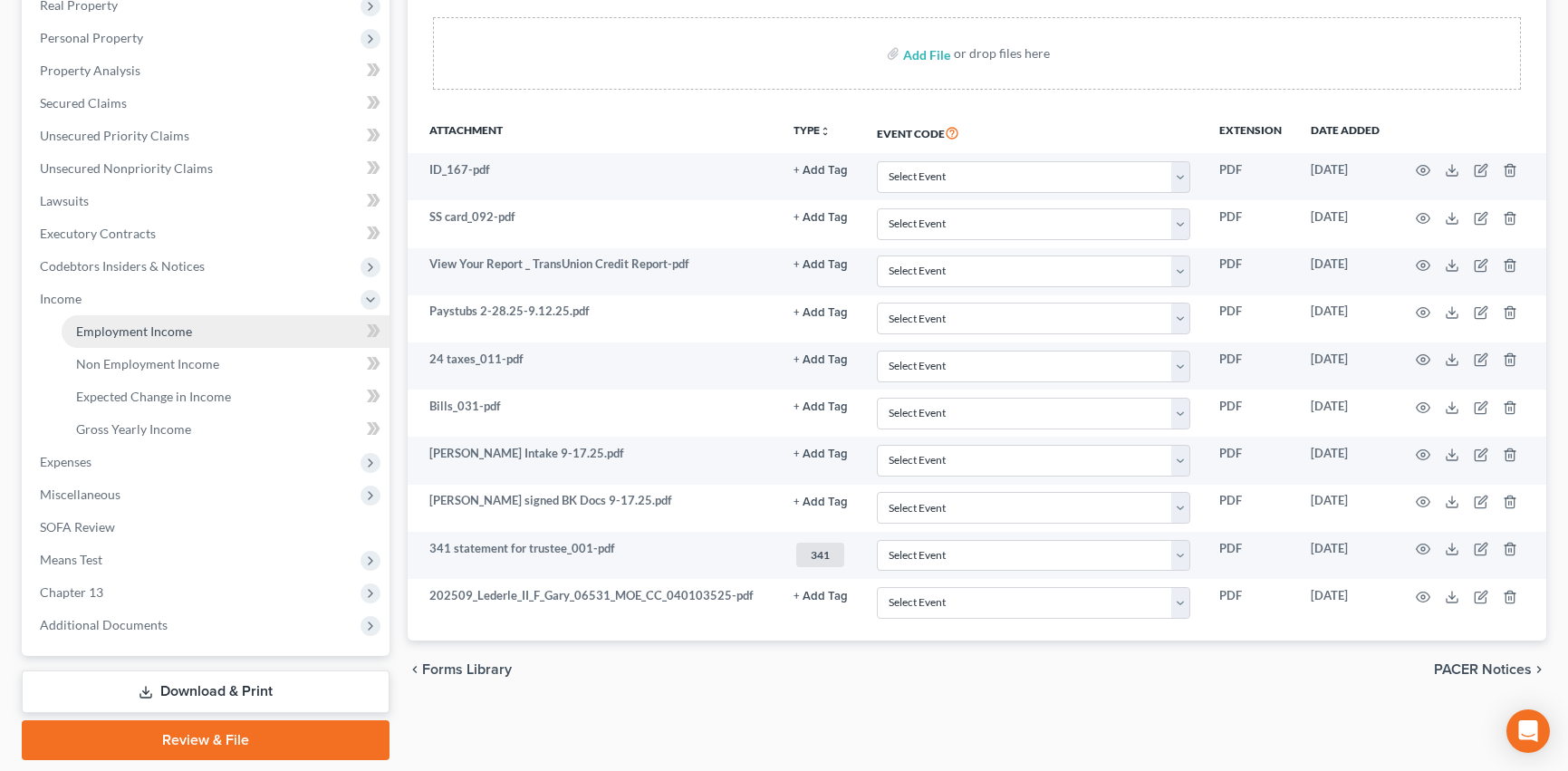
click at [163, 325] on span "Employment Income" at bounding box center [134, 330] width 116 height 15
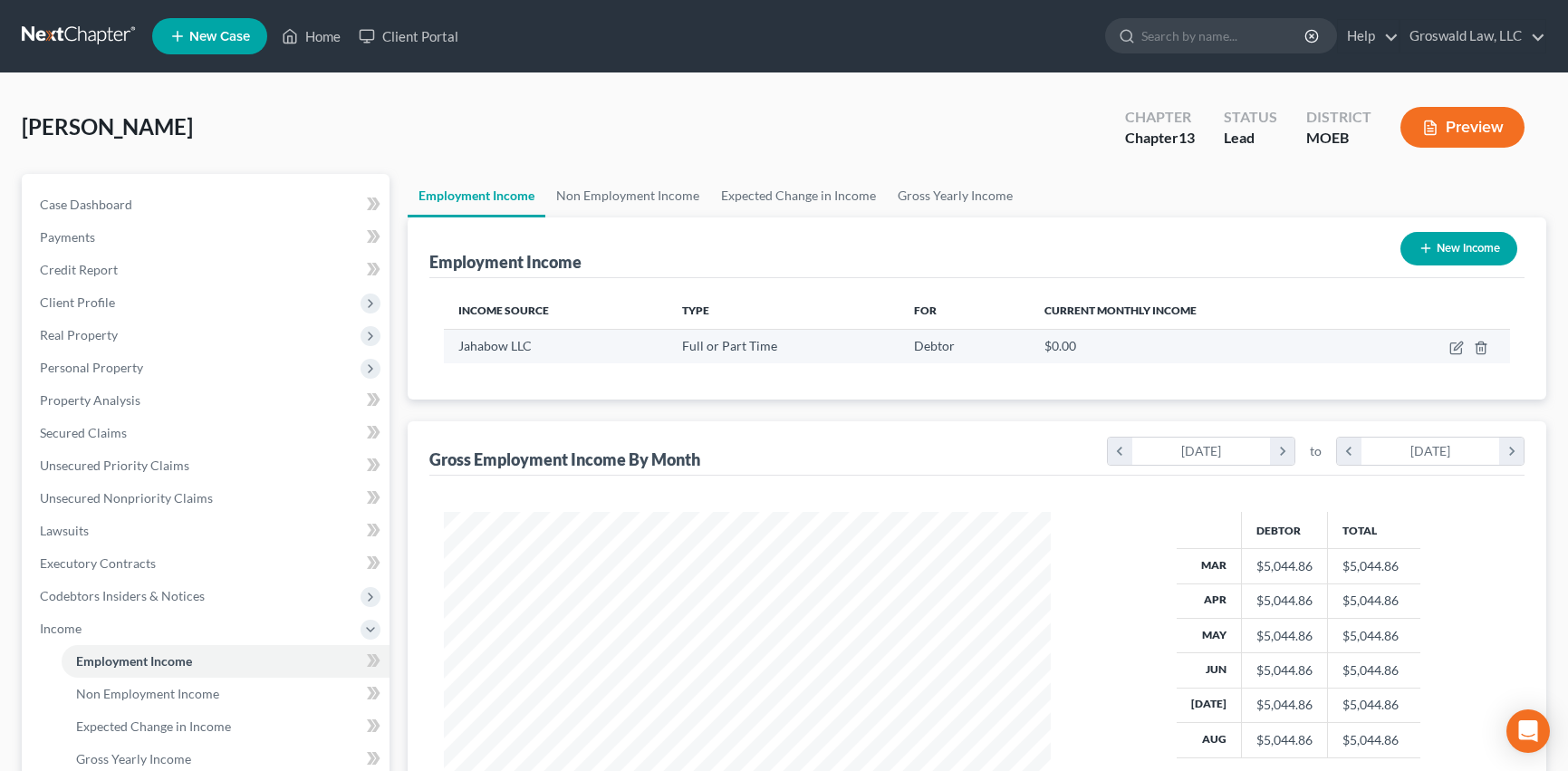
click at [1464, 352] on td at bounding box center [1439, 346] width 141 height 35
click at [1453, 342] on icon "button" at bounding box center [1456, 348] width 15 height 15
select select "0"
select select "26"
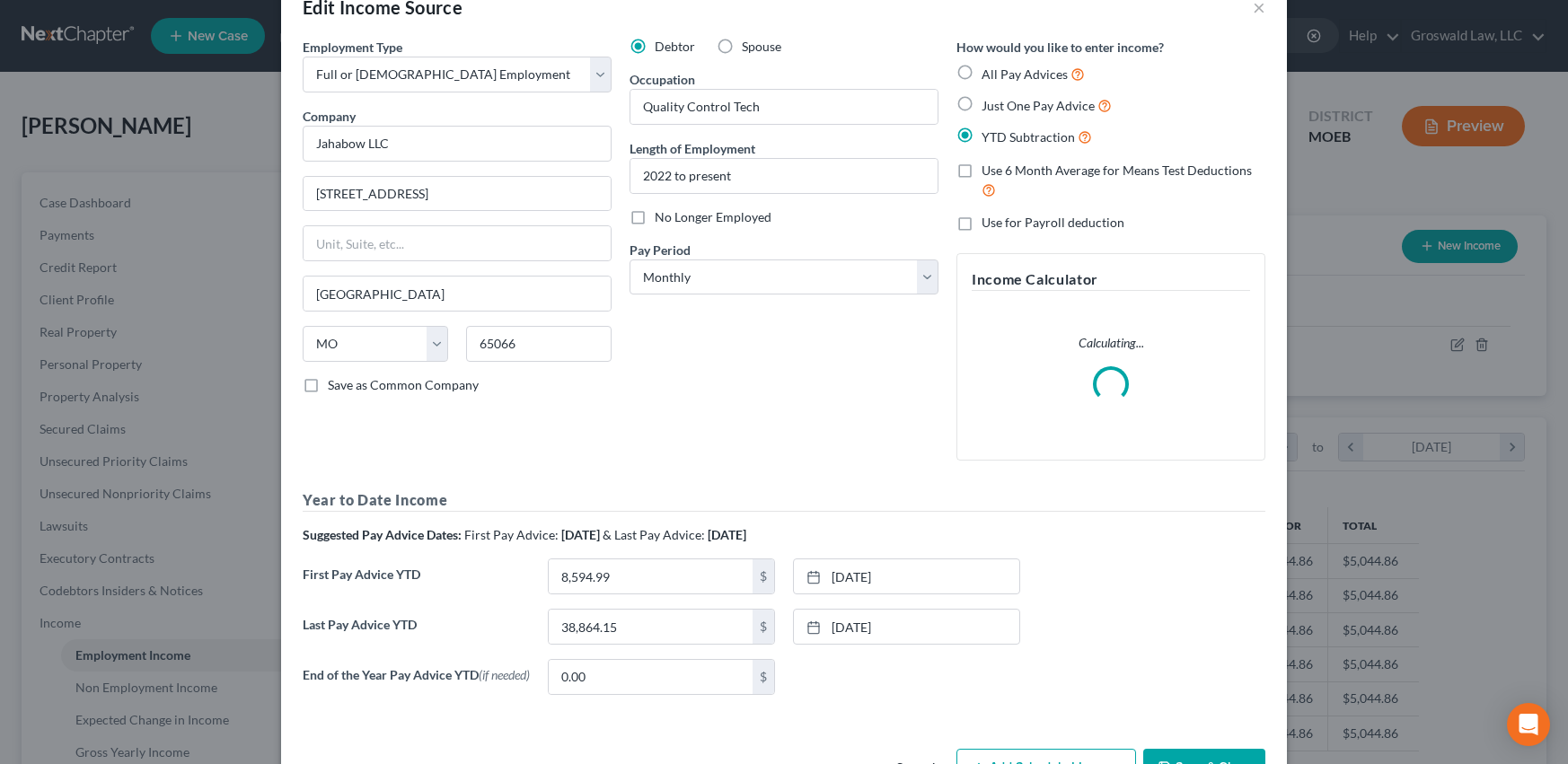
scroll to position [107, 0]
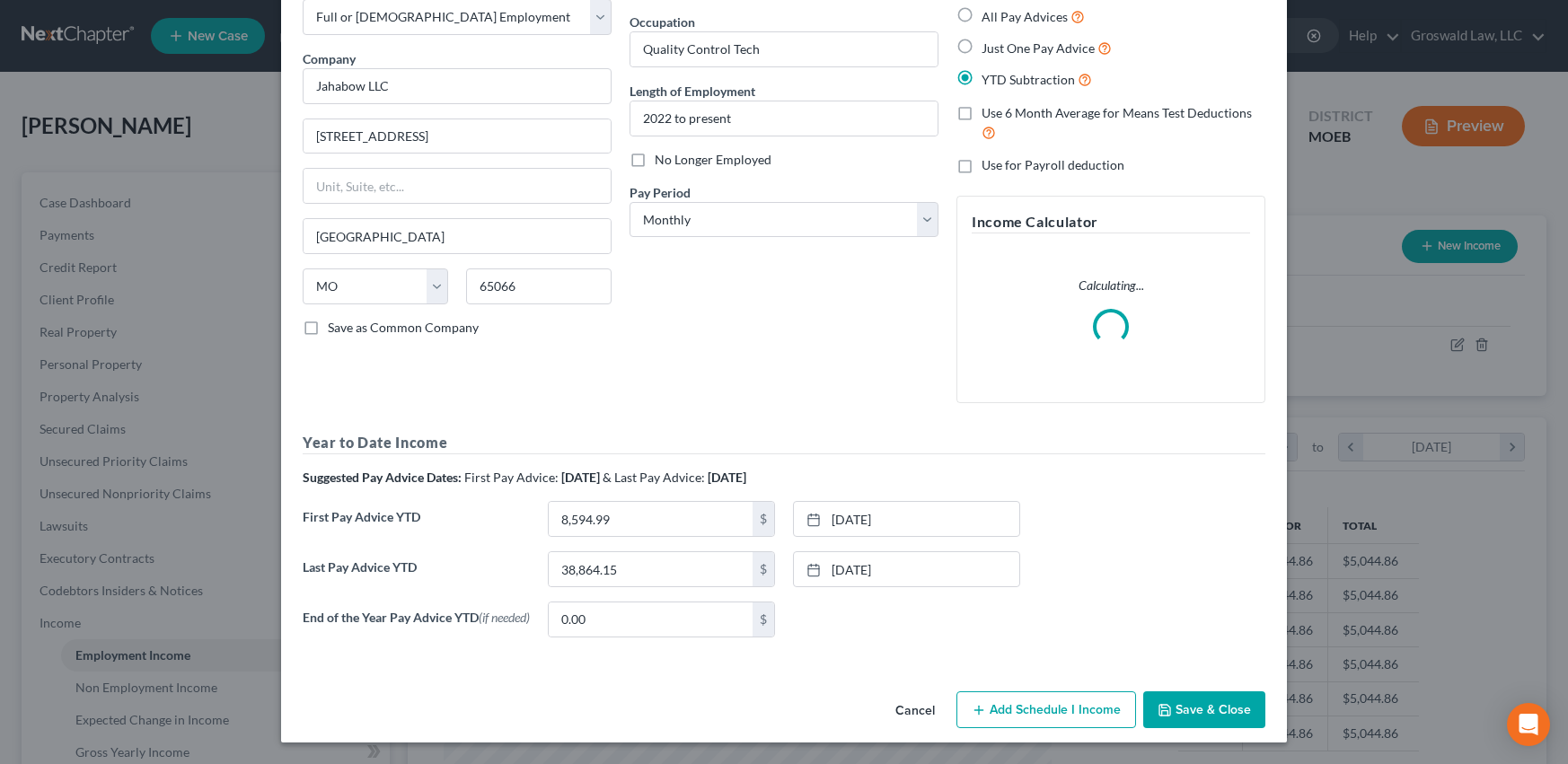
click at [1007, 712] on button "Add Schedule I Income" at bounding box center [1047, 711] width 180 height 38
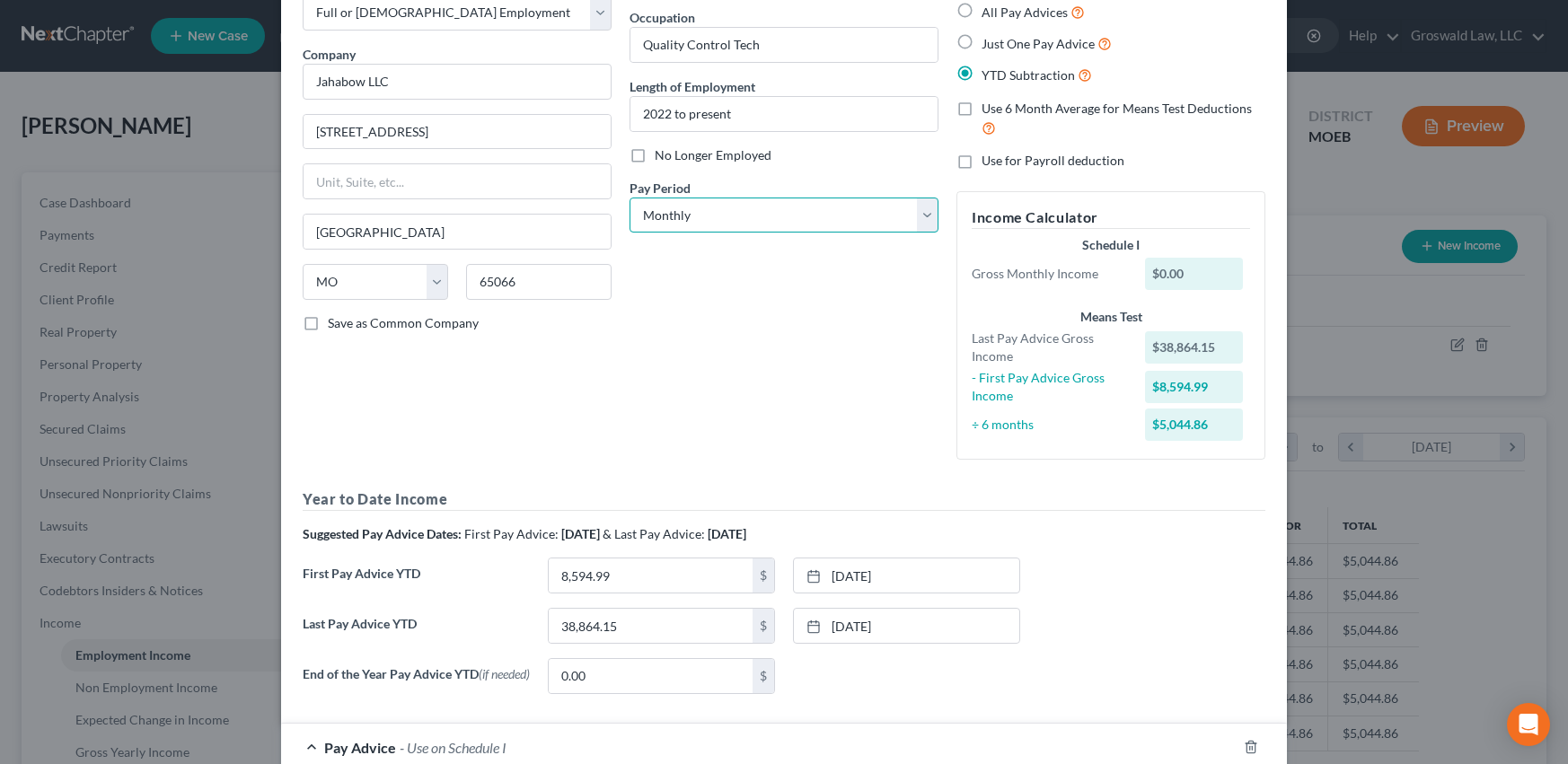
drag, startPoint x: 660, startPoint y: 215, endPoint x: 661, endPoint y: 231, distance: 16.0
click at [660, 215] on select "Select Monthly Twice Monthly Every Other Week Weekly" at bounding box center [784, 215] width 309 height 36
select select "2"
click at [630, 198] on select "Select Monthly Twice Monthly Every Other Week Weekly" at bounding box center [784, 215] width 309 height 36
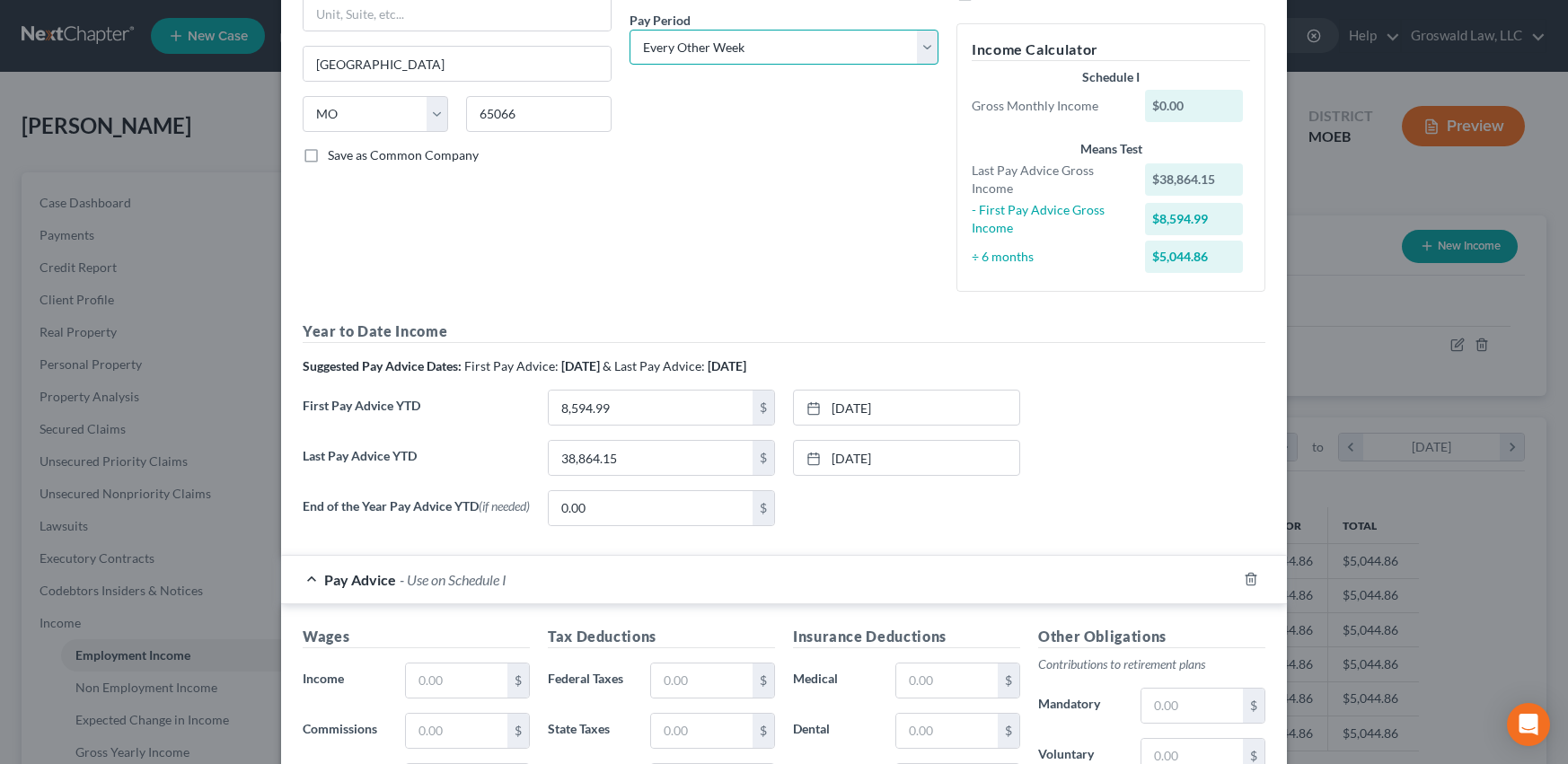
scroll to position [645, 0]
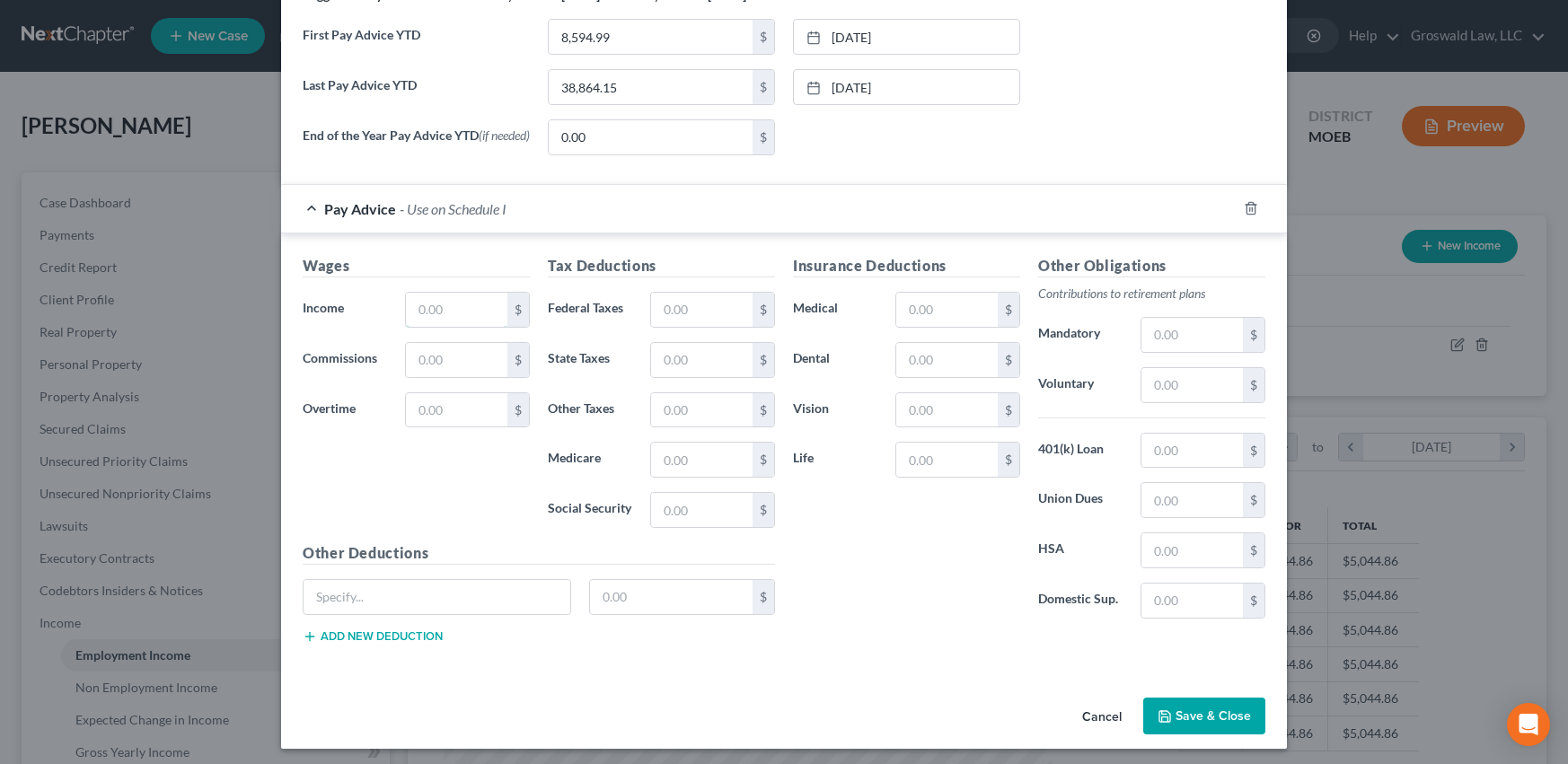
drag, startPoint x: 444, startPoint y: 313, endPoint x: 327, endPoint y: 207, distance: 157.9
click at [444, 314] on input "text" at bounding box center [457, 309] width 102 height 35
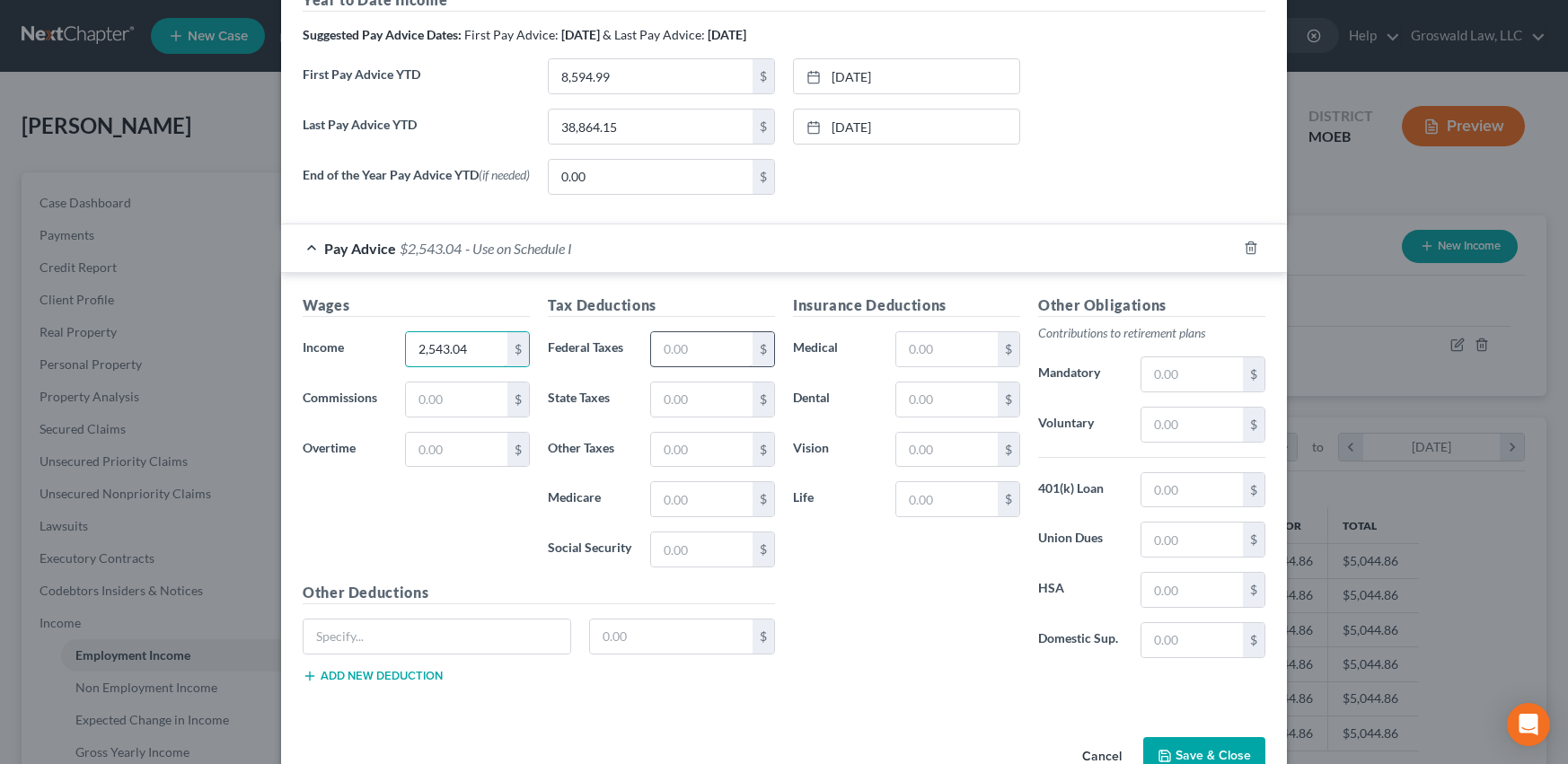
scroll to position [685, 0]
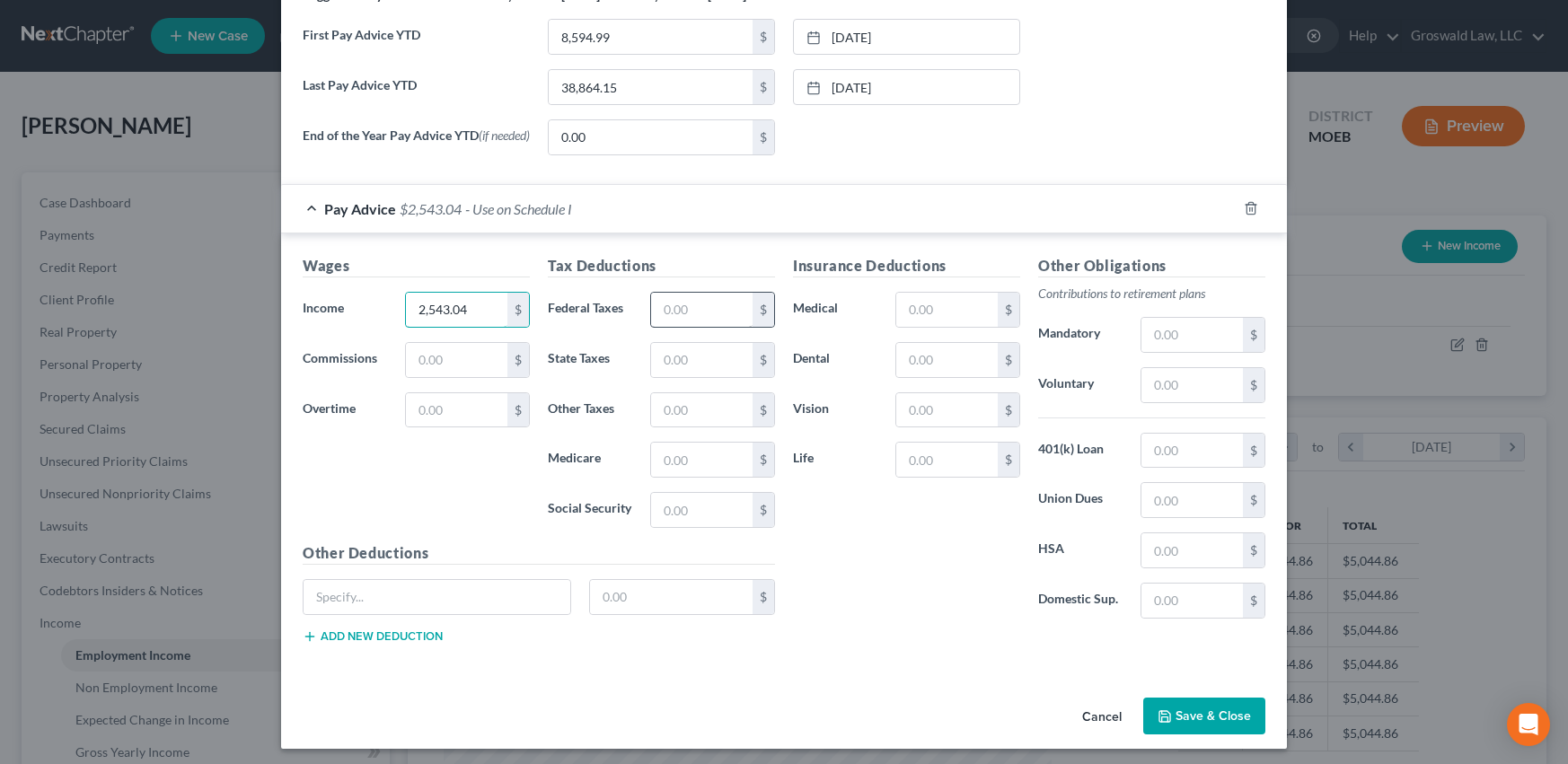
type input "2,543.04"
click at [702, 319] on input "text" at bounding box center [702, 309] width 102 height 35
type input "445.79"
drag, startPoint x: 933, startPoint y: 426, endPoint x: 6, endPoint y: 102, distance: 982.0
click at [935, 424] on input "text" at bounding box center [947, 410] width 102 height 35
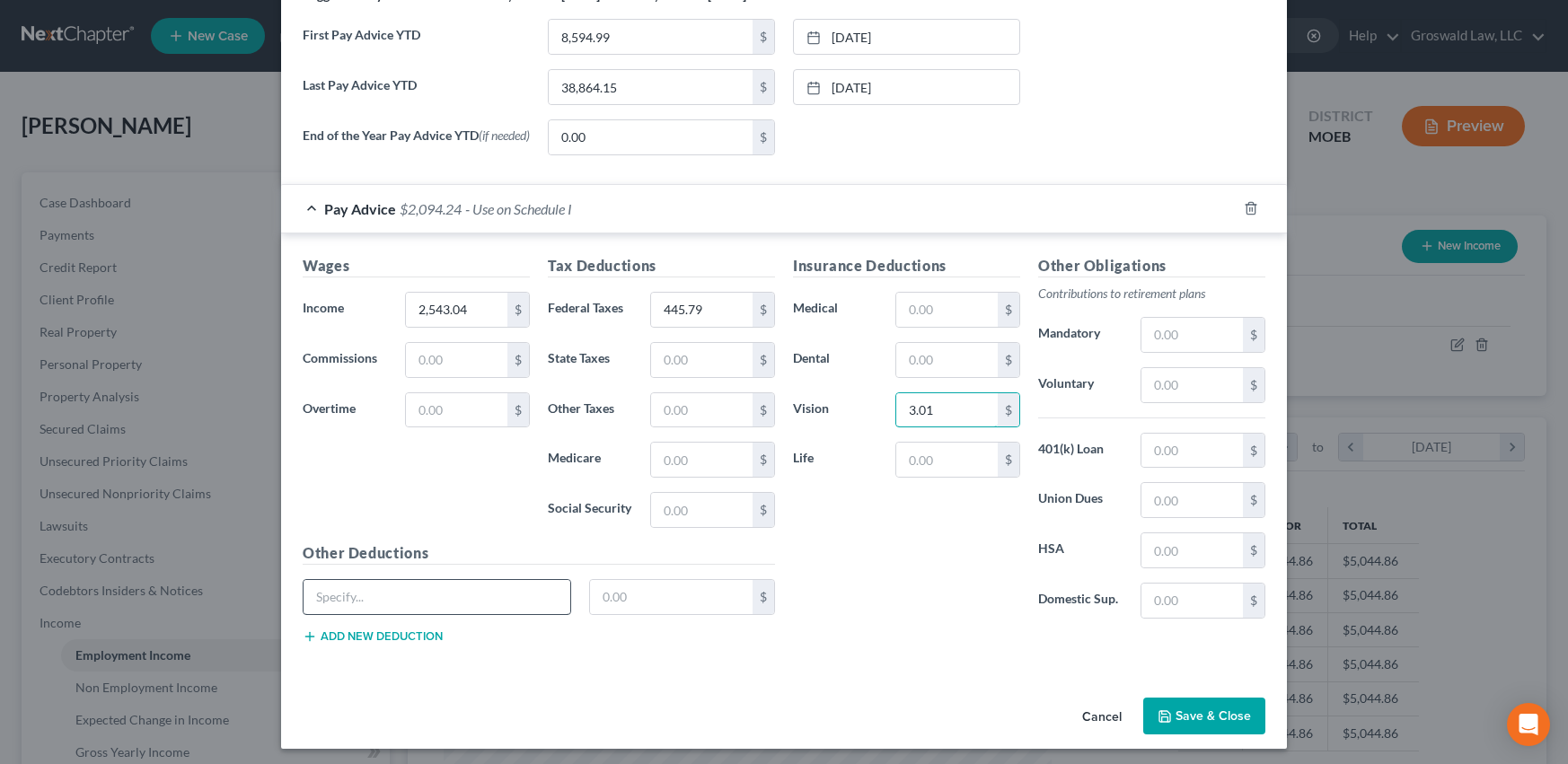
type input "3.01"
click at [379, 606] on input "text" at bounding box center [437, 597] width 267 height 35
type input "STD"
type input "13.70"
click at [1005, 654] on div "Insurance Deductions Medical $ Dental $ Vision 3.01 $ Life $ Other Obligations …" at bounding box center [1029, 457] width 490 height 403
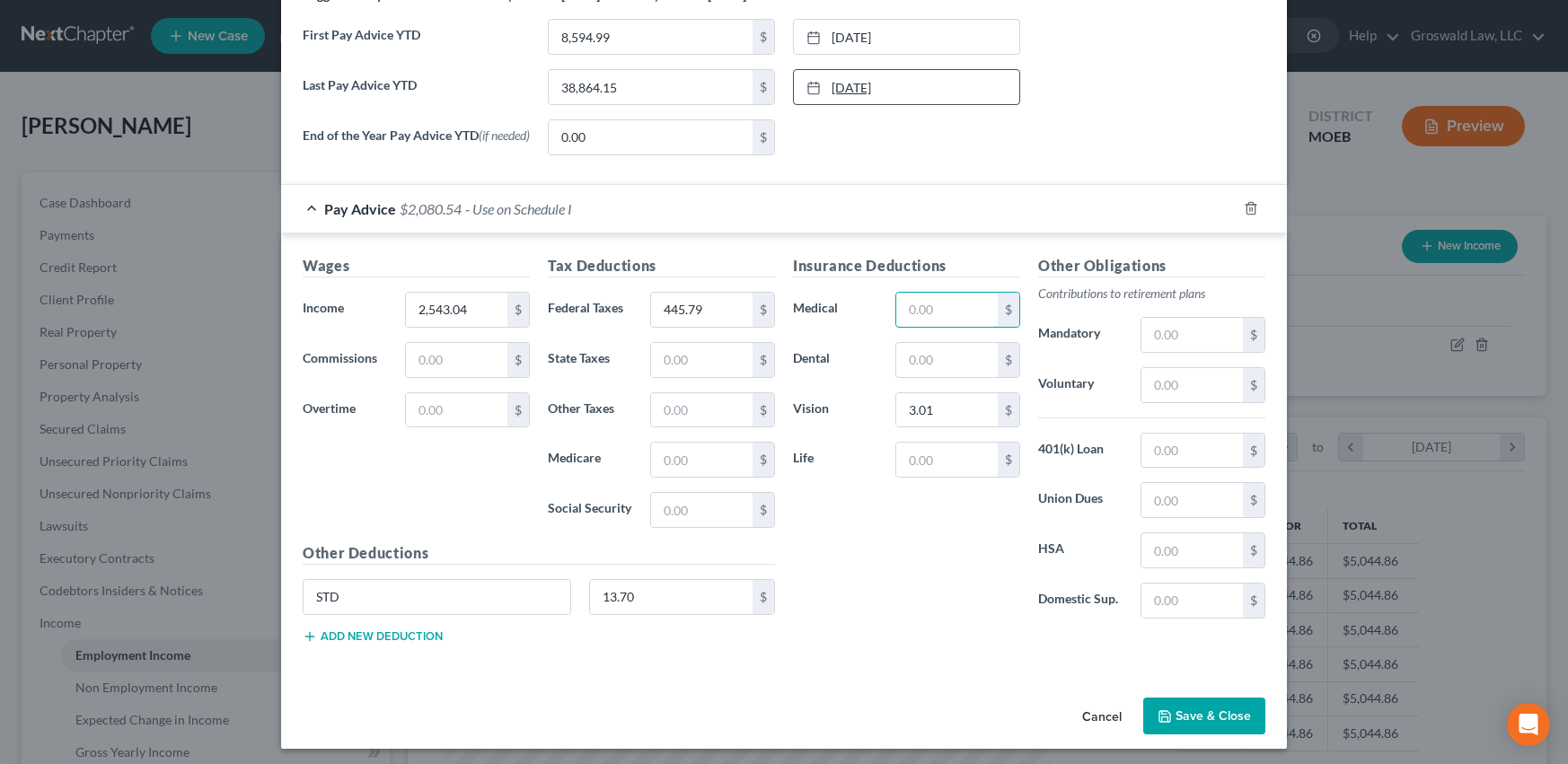
drag, startPoint x: 969, startPoint y: 326, endPoint x: 851, endPoint y: 83, distance: 270.1
click at [969, 326] on input "text" at bounding box center [947, 309] width 102 height 35
type input "61.95"
type input "17.23"
drag, startPoint x: 837, startPoint y: 708, endPoint x: 523, endPoint y: 651, distance: 319.1
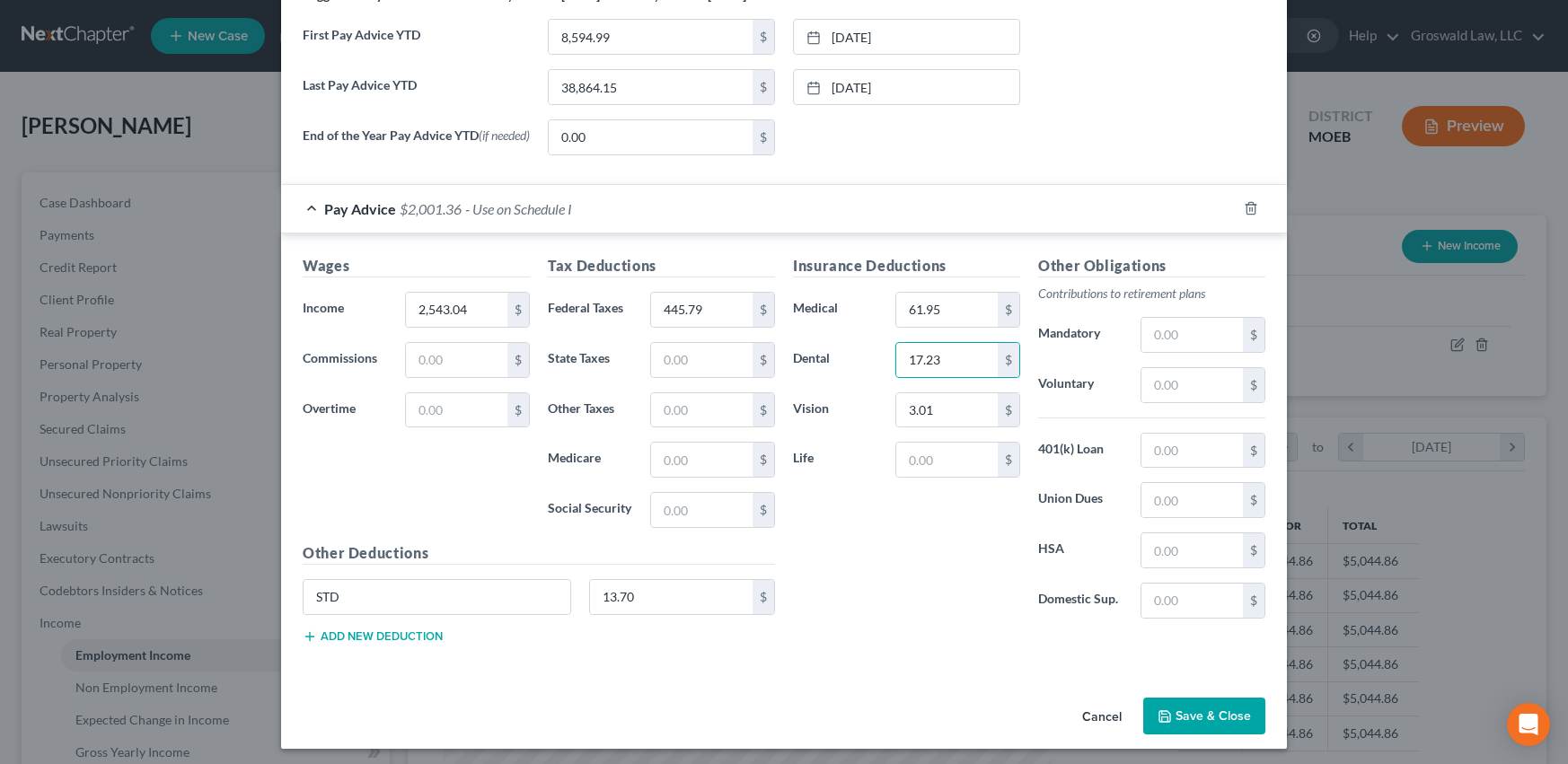
click at [837, 708] on div "Cancel Save & Close" at bounding box center [784, 721] width 1006 height 59
click at [375, 641] on button "Add new deduction" at bounding box center [373, 637] width 140 height 15
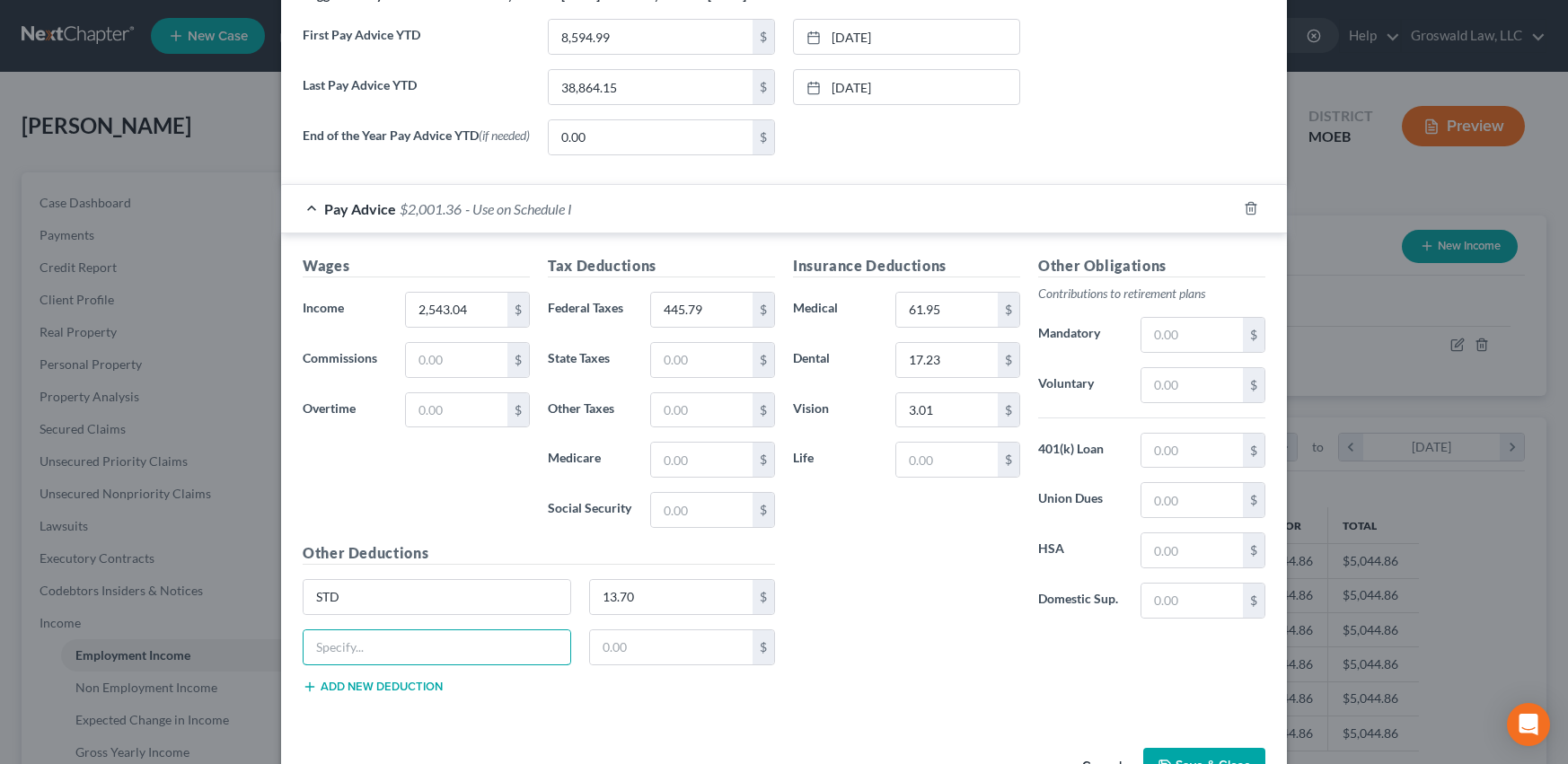
drag, startPoint x: 346, startPoint y: 659, endPoint x: 73, endPoint y: 510, distance: 311.0
click at [346, 659] on input "text" at bounding box center [437, 647] width 267 height 35
type input "Hospital Indemnity"
type input "61.95"
drag, startPoint x: 923, startPoint y: 453, endPoint x: 5, endPoint y: 245, distance: 941.3
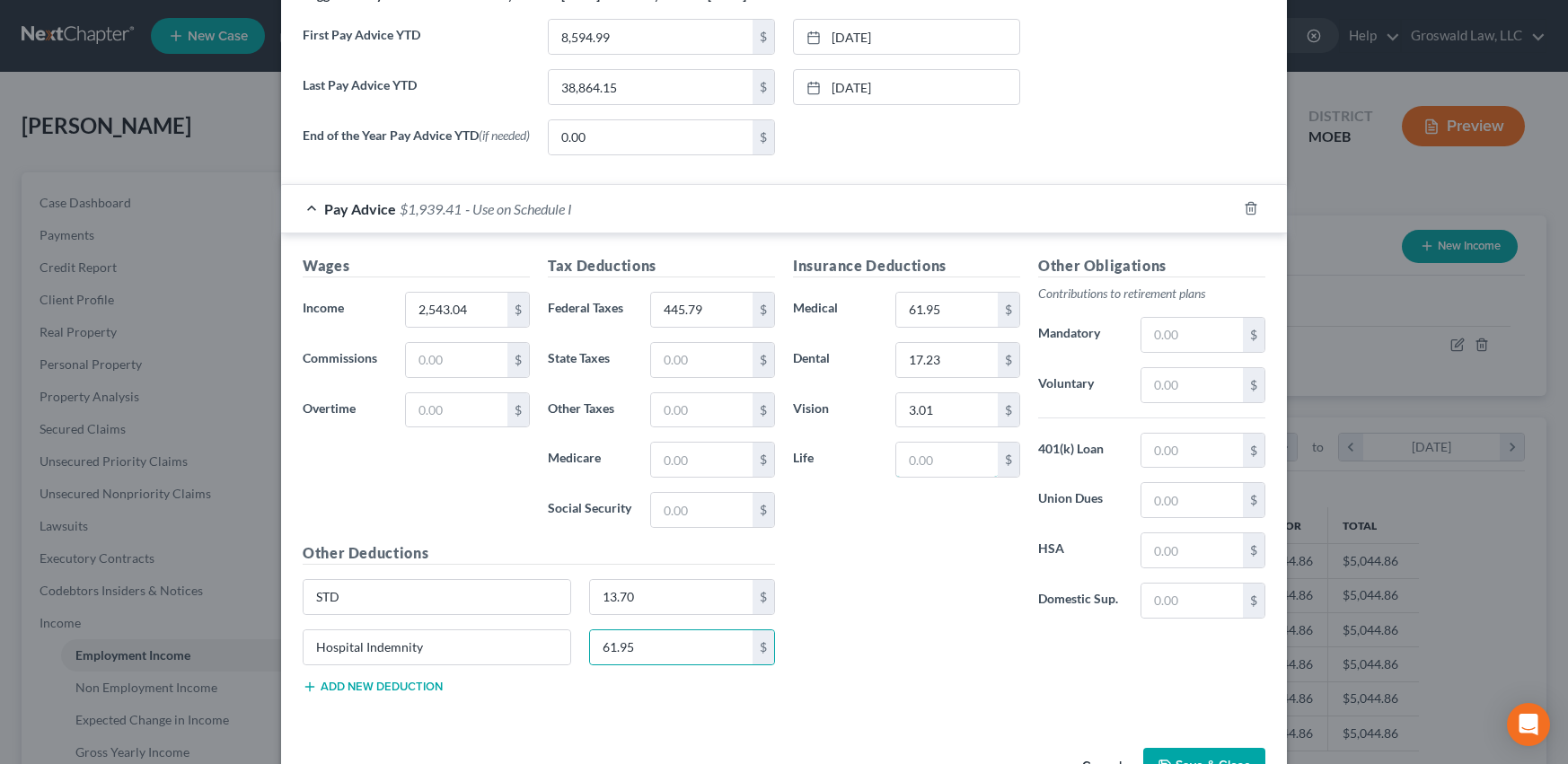
click at [923, 454] on input "text" at bounding box center [947, 460] width 102 height 35
type input "5.49"
drag, startPoint x: 1169, startPoint y: 549, endPoint x: 800, endPoint y: 203, distance: 505.8
click at [1169, 549] on input "text" at bounding box center [1192, 551] width 102 height 35
type input "46.15"
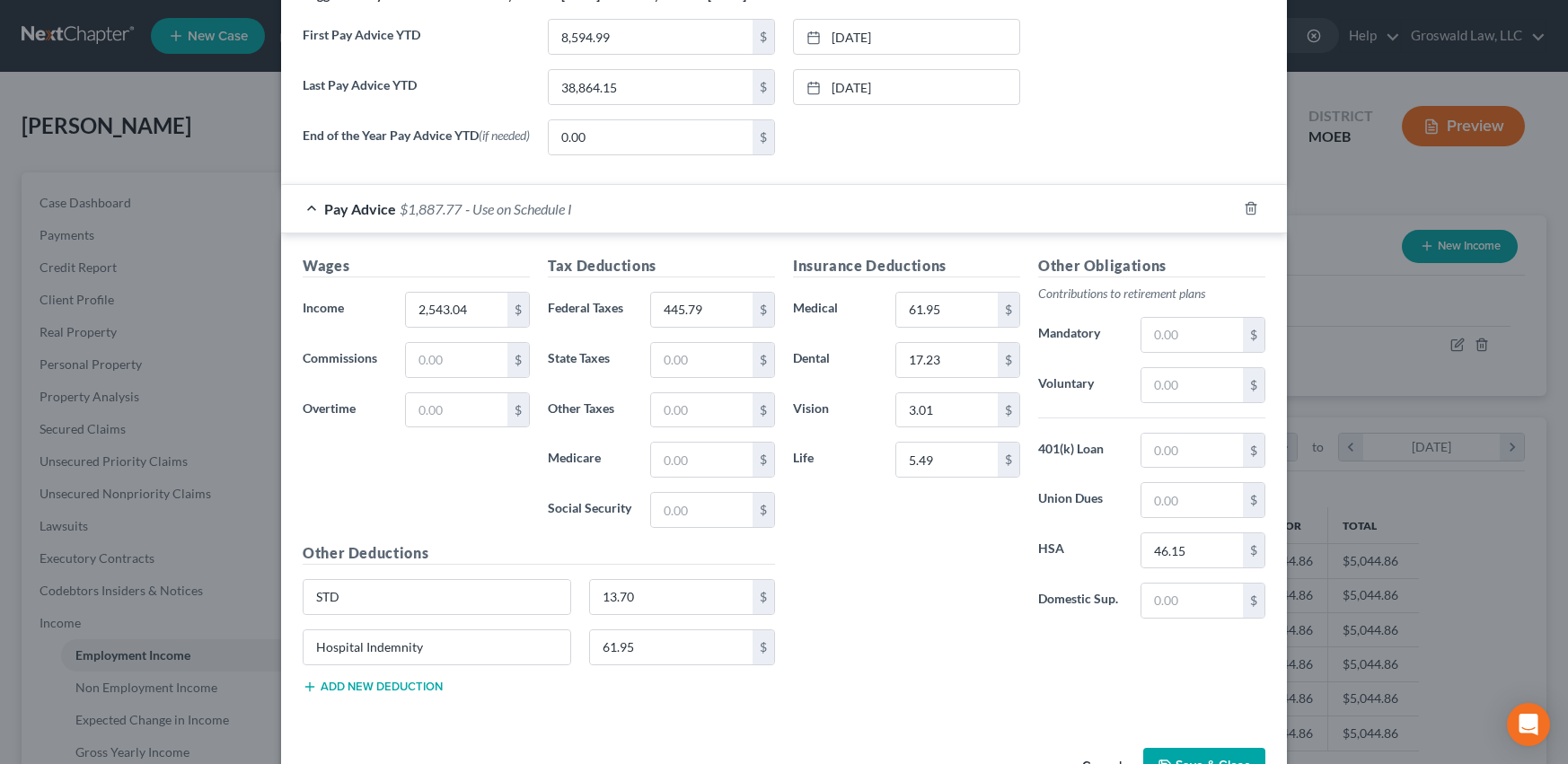
click at [368, 694] on button "Add new deduction" at bounding box center [373, 687] width 140 height 15
drag, startPoint x: 360, startPoint y: 702, endPoint x: 279, endPoint y: 698, distance: 81.1
click at [360, 702] on input "text" at bounding box center [437, 698] width 267 height 35
type input "Critical Illness"
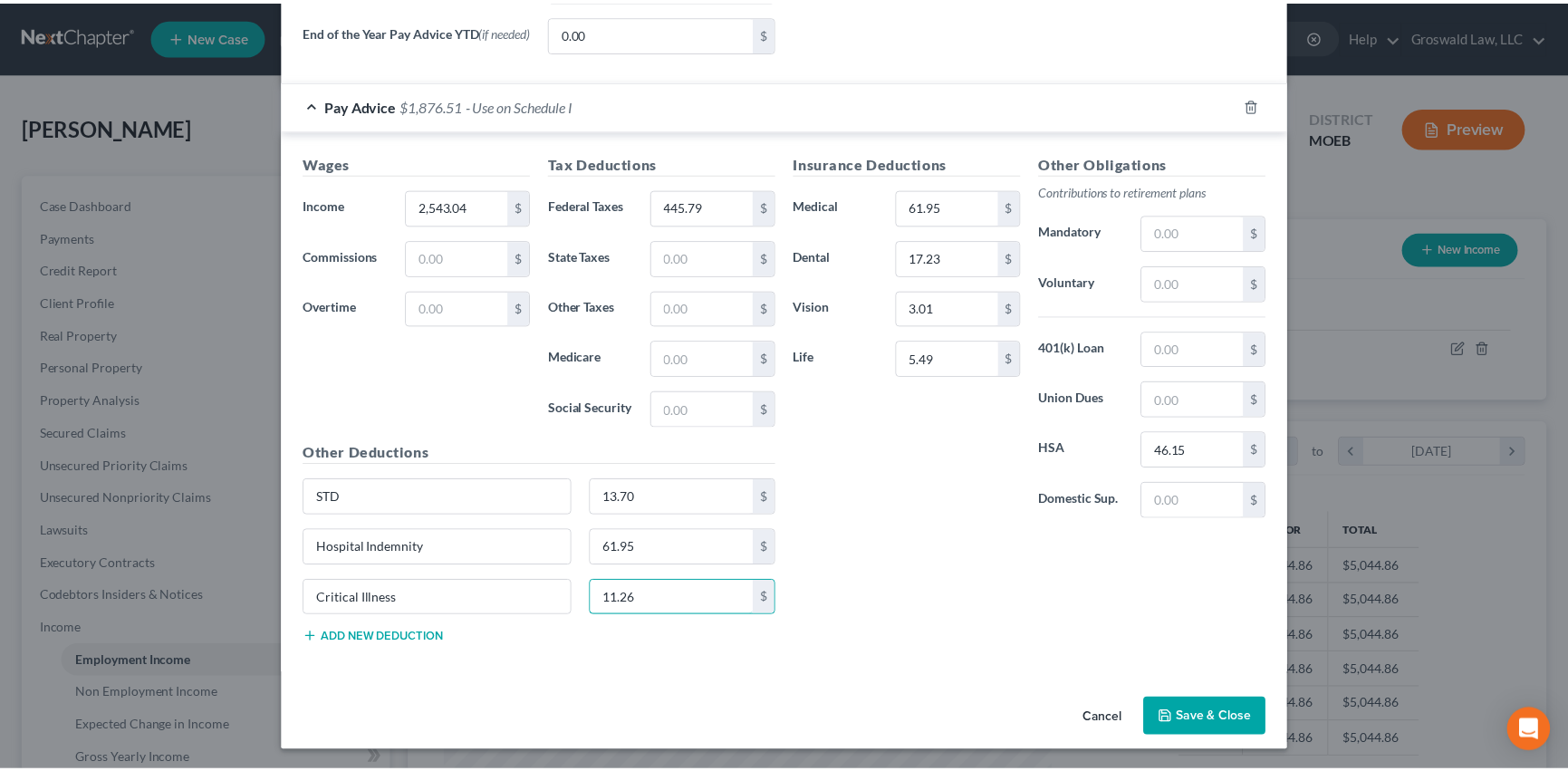
scroll to position [803, 0]
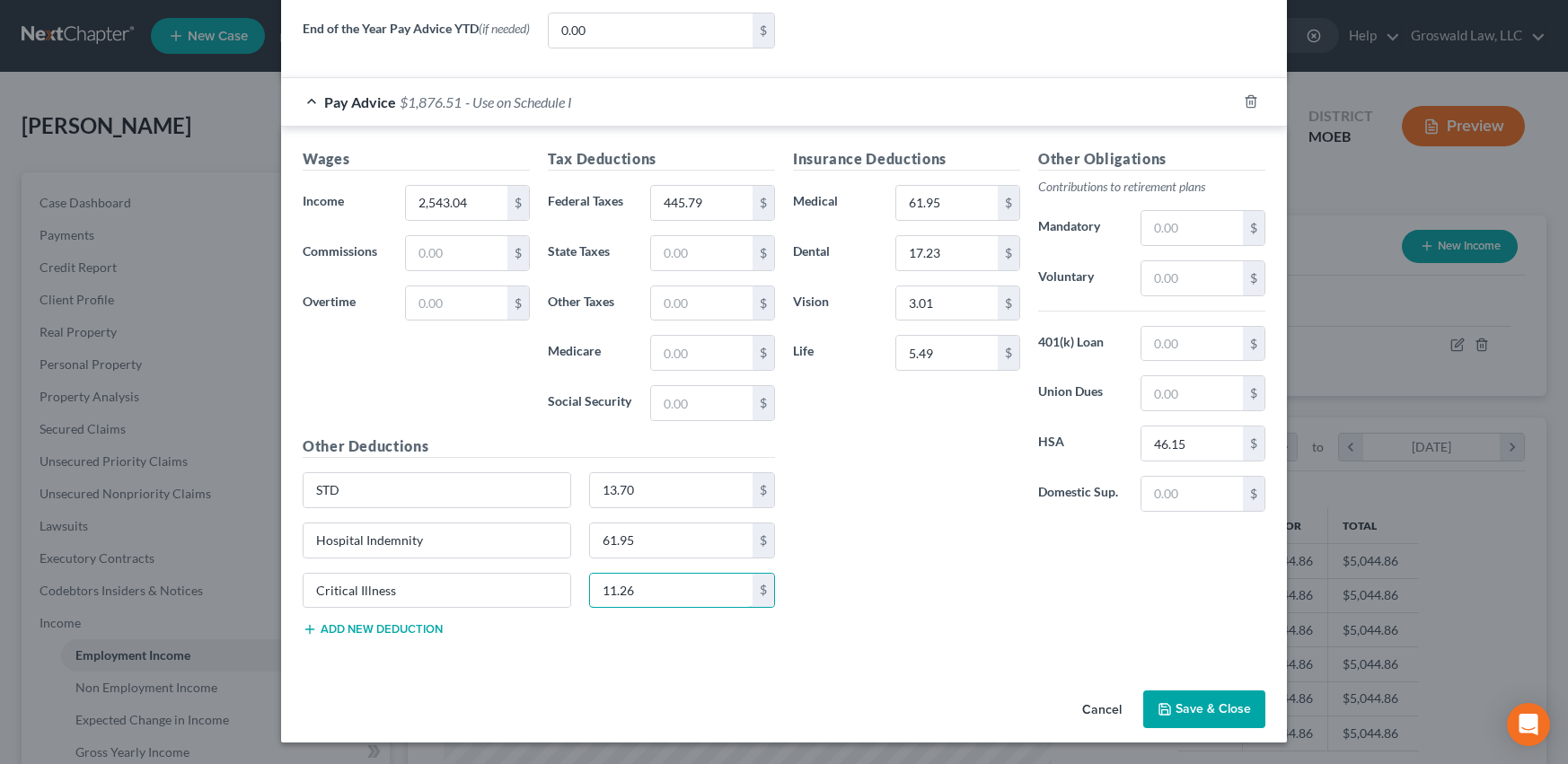
type input "11.26"
click at [325, 634] on button "Add new deduction" at bounding box center [373, 630] width 140 height 15
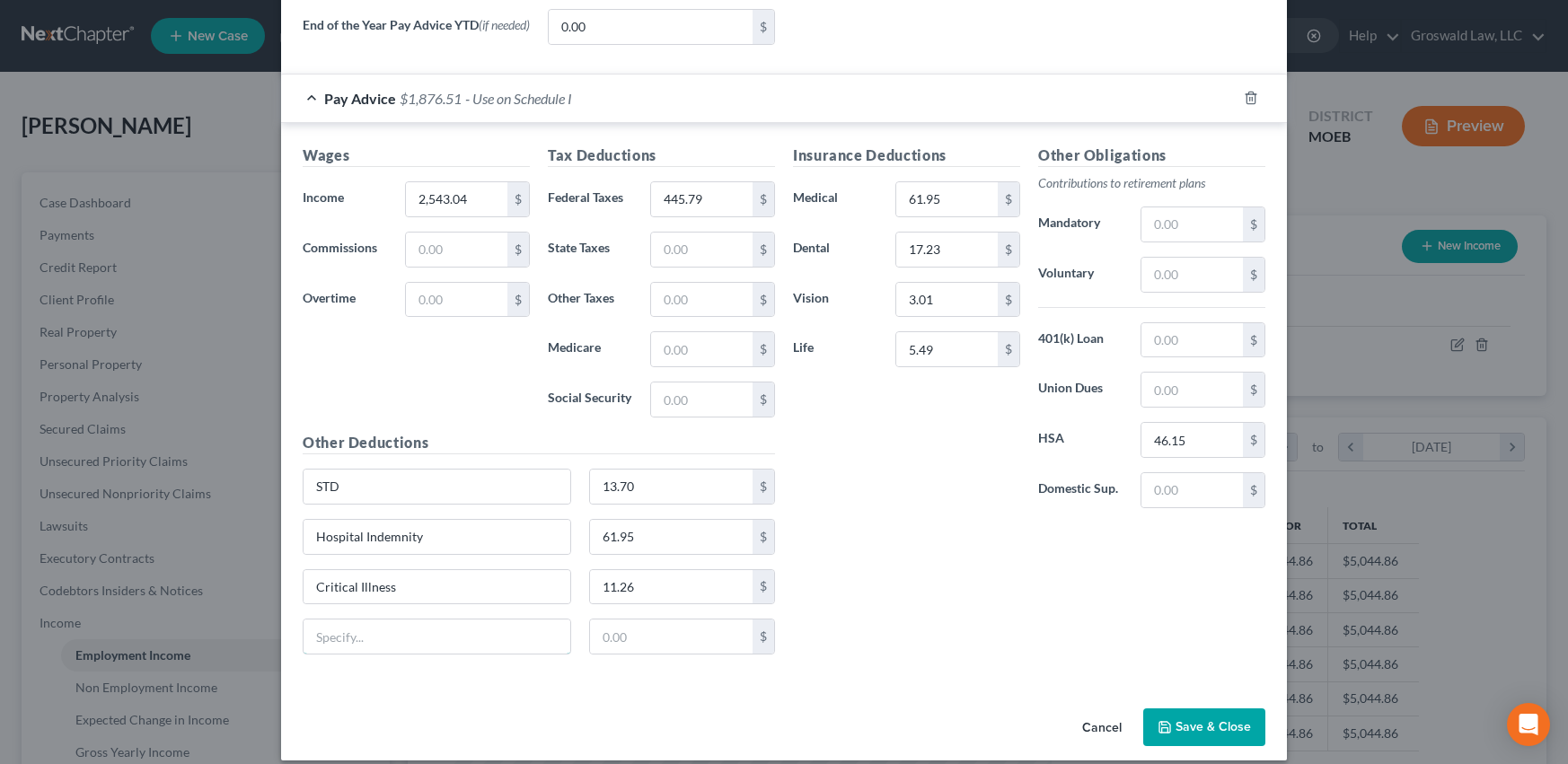
click at [333, 645] on input "text" at bounding box center [437, 637] width 267 height 35
type input "Accident Ins"
type input "4.47"
click at [1154, 230] on input "text" at bounding box center [1192, 224] width 102 height 35
click at [1151, 280] on input "text" at bounding box center [1192, 275] width 102 height 35
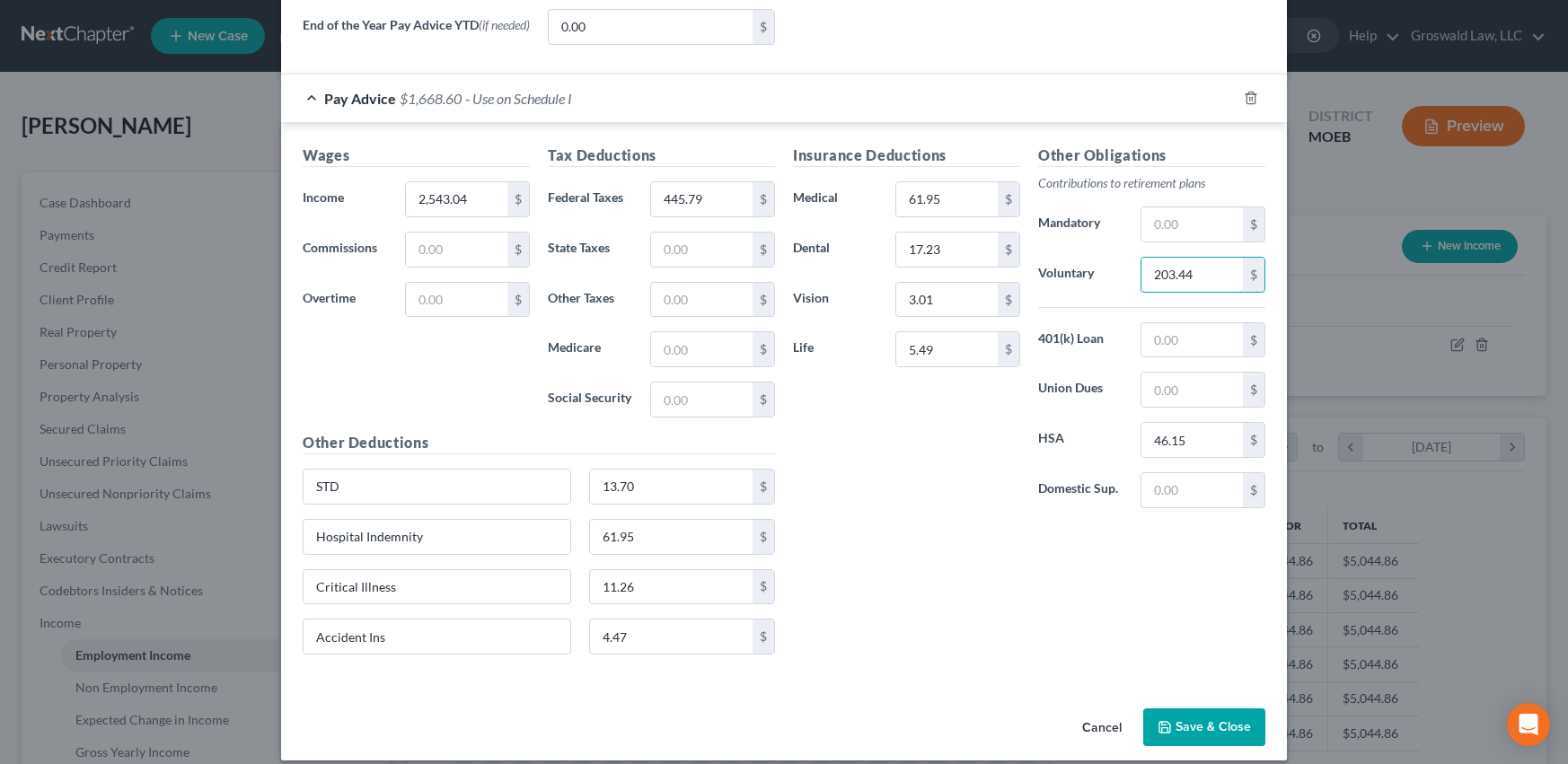
type input "203.44"
click at [1202, 732] on button "Save & Close" at bounding box center [1205, 727] width 123 height 38
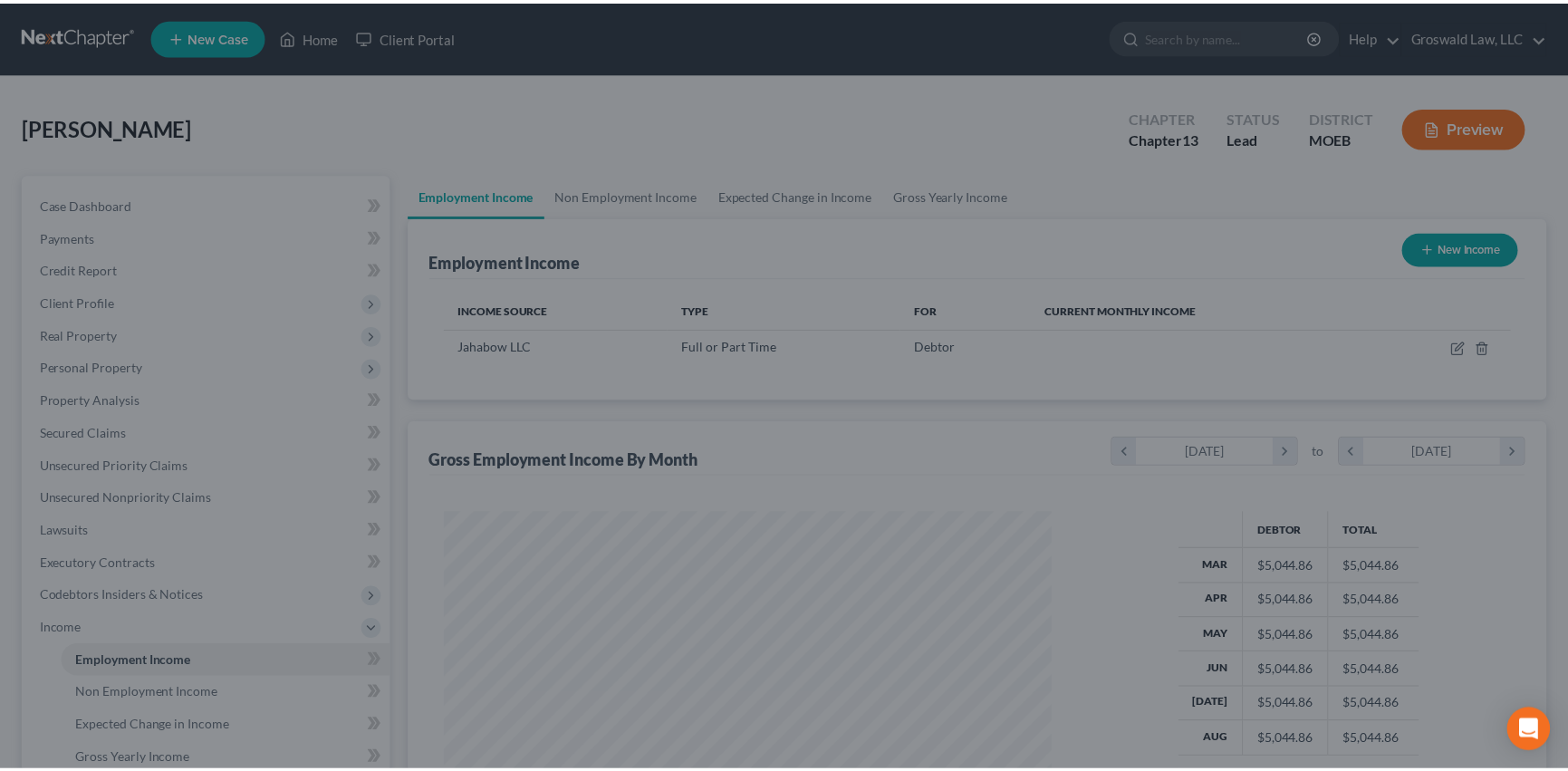
scroll to position [905830, 904974]
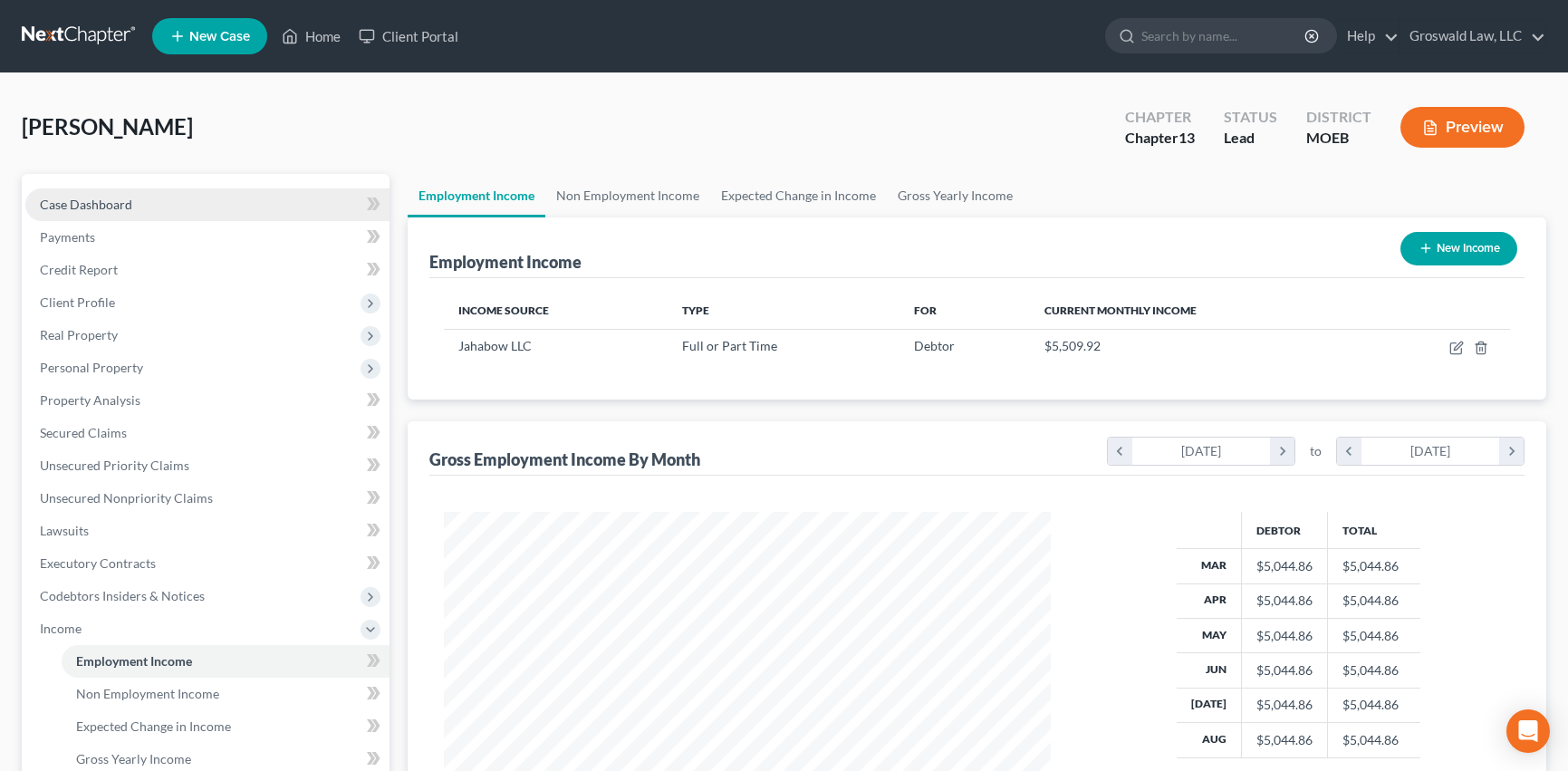
click at [148, 206] on link "Case Dashboard" at bounding box center [206, 204] width 364 height 33
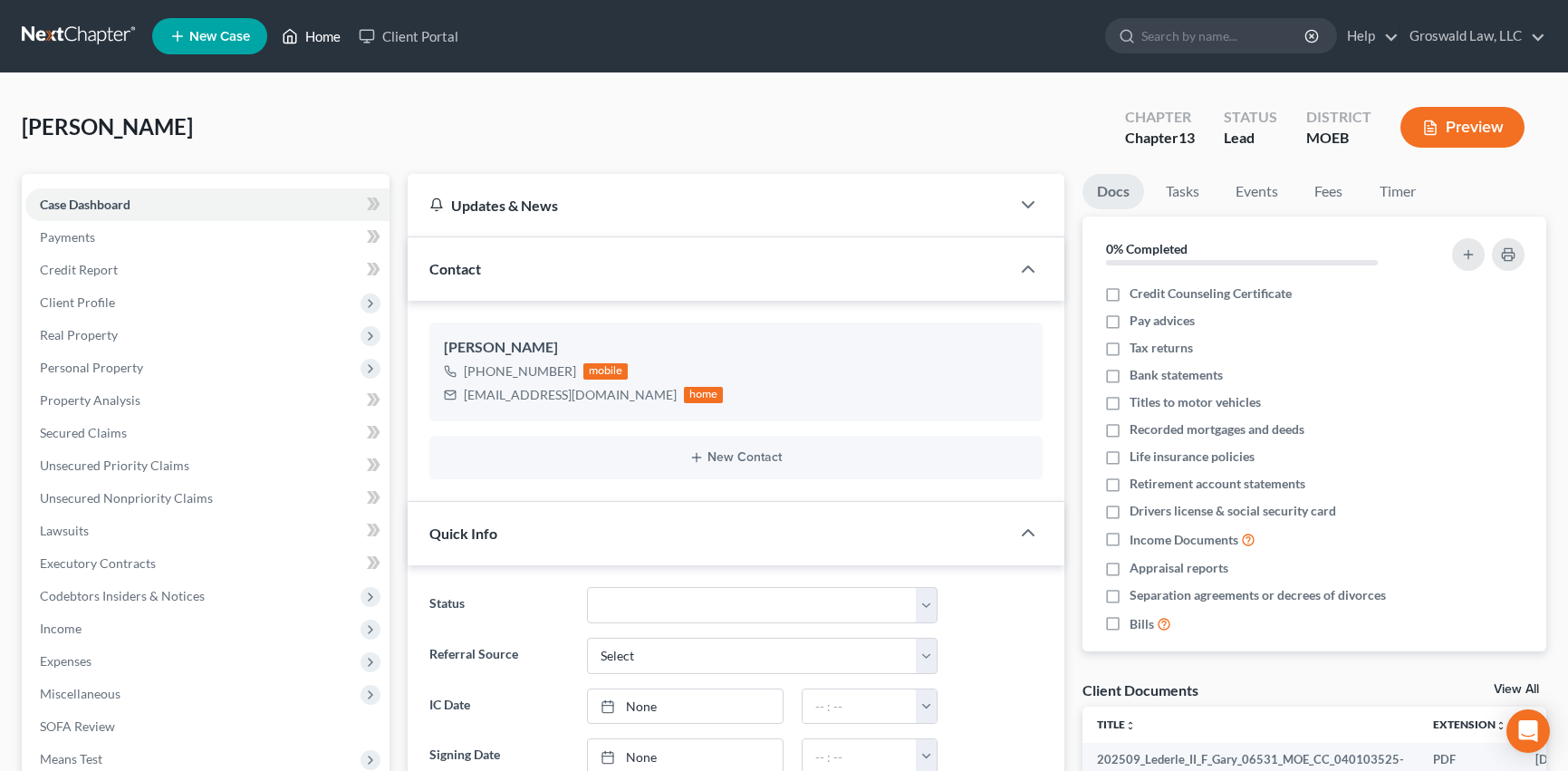
click at [345, 29] on link "Home" at bounding box center [310, 36] width 77 height 33
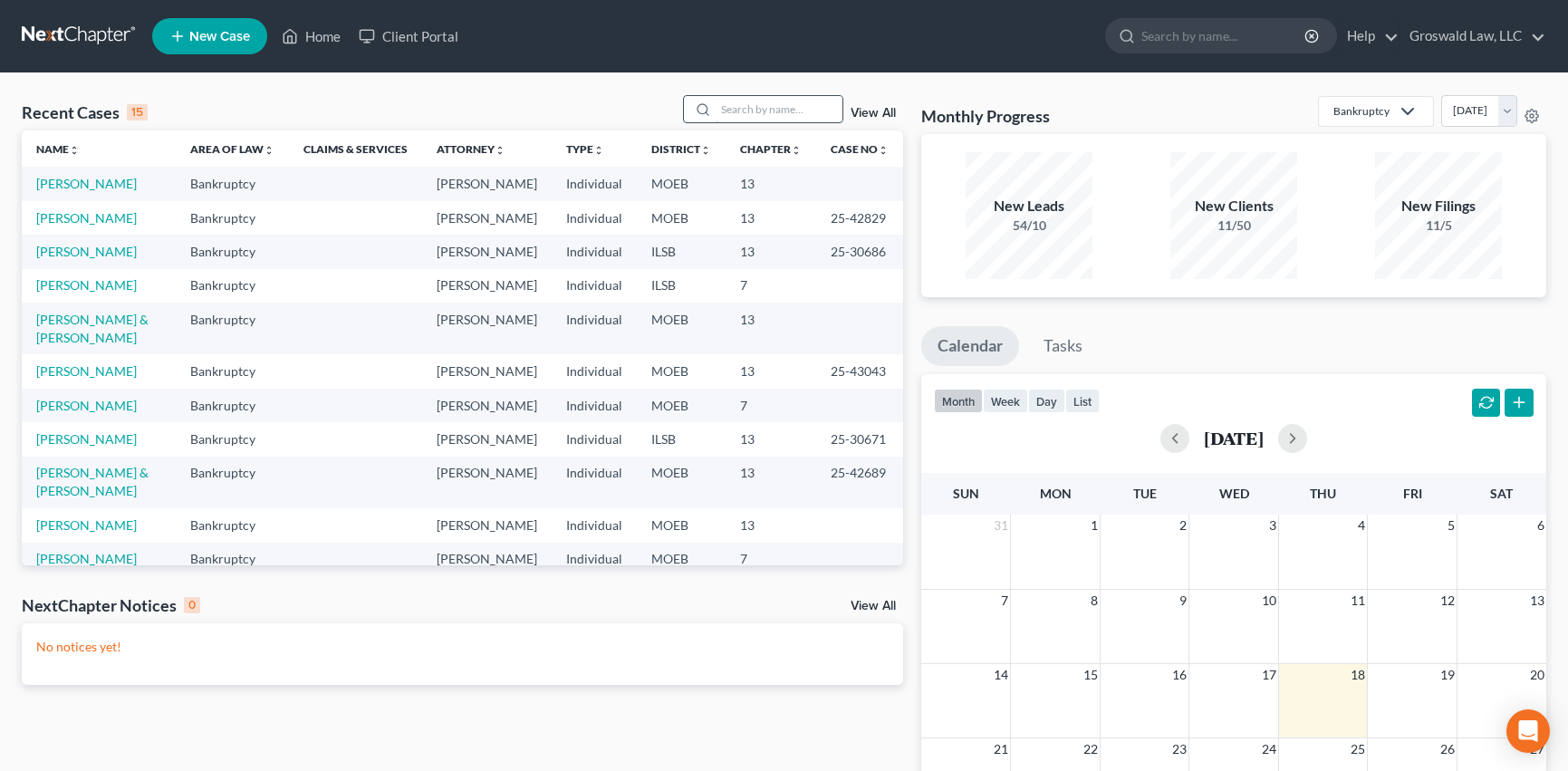
click at [737, 108] on input "search" at bounding box center [779, 109] width 127 height 26
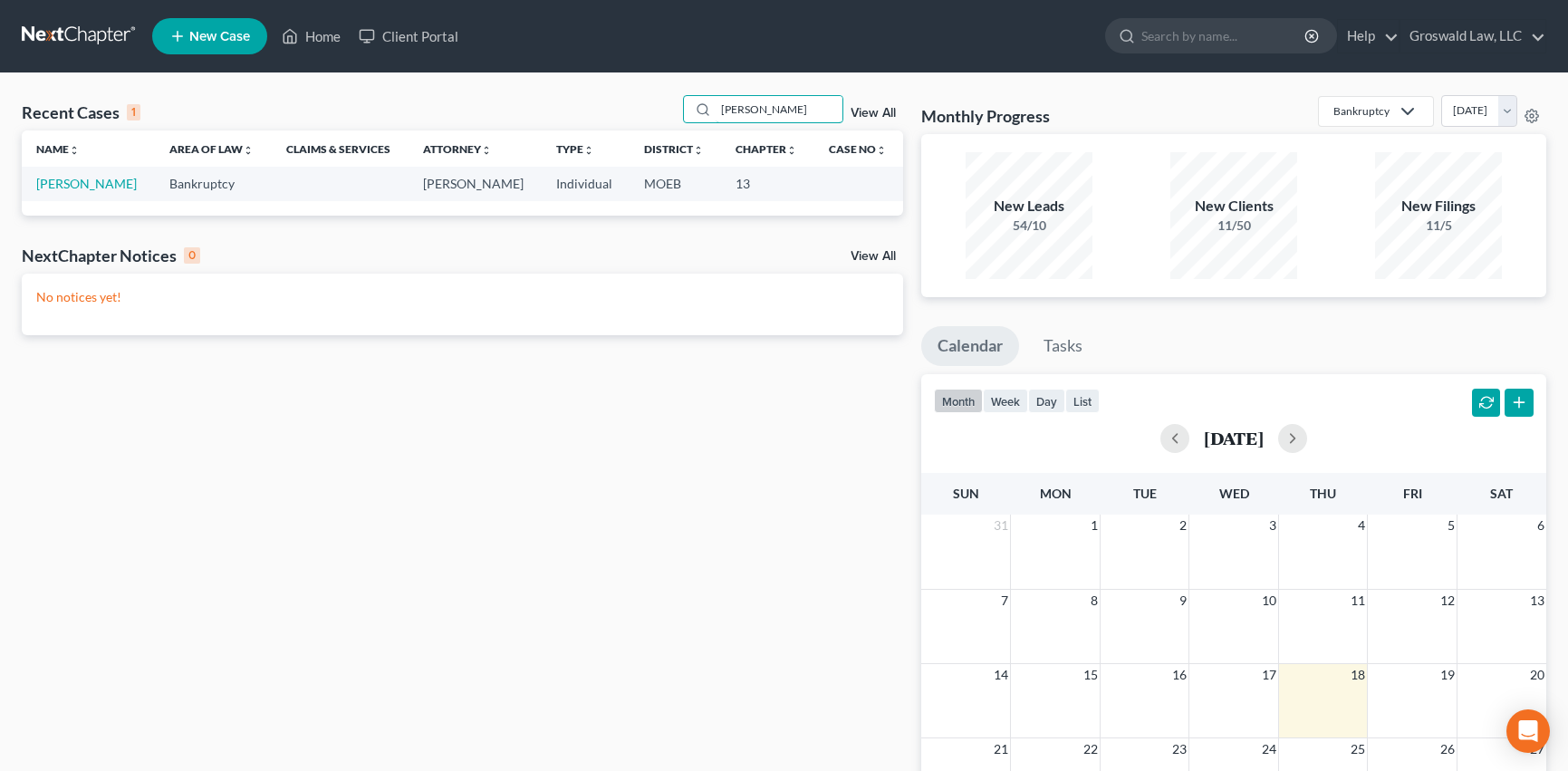
type input "malone"
click at [167, 30] on link "New Case" at bounding box center [209, 36] width 115 height 36
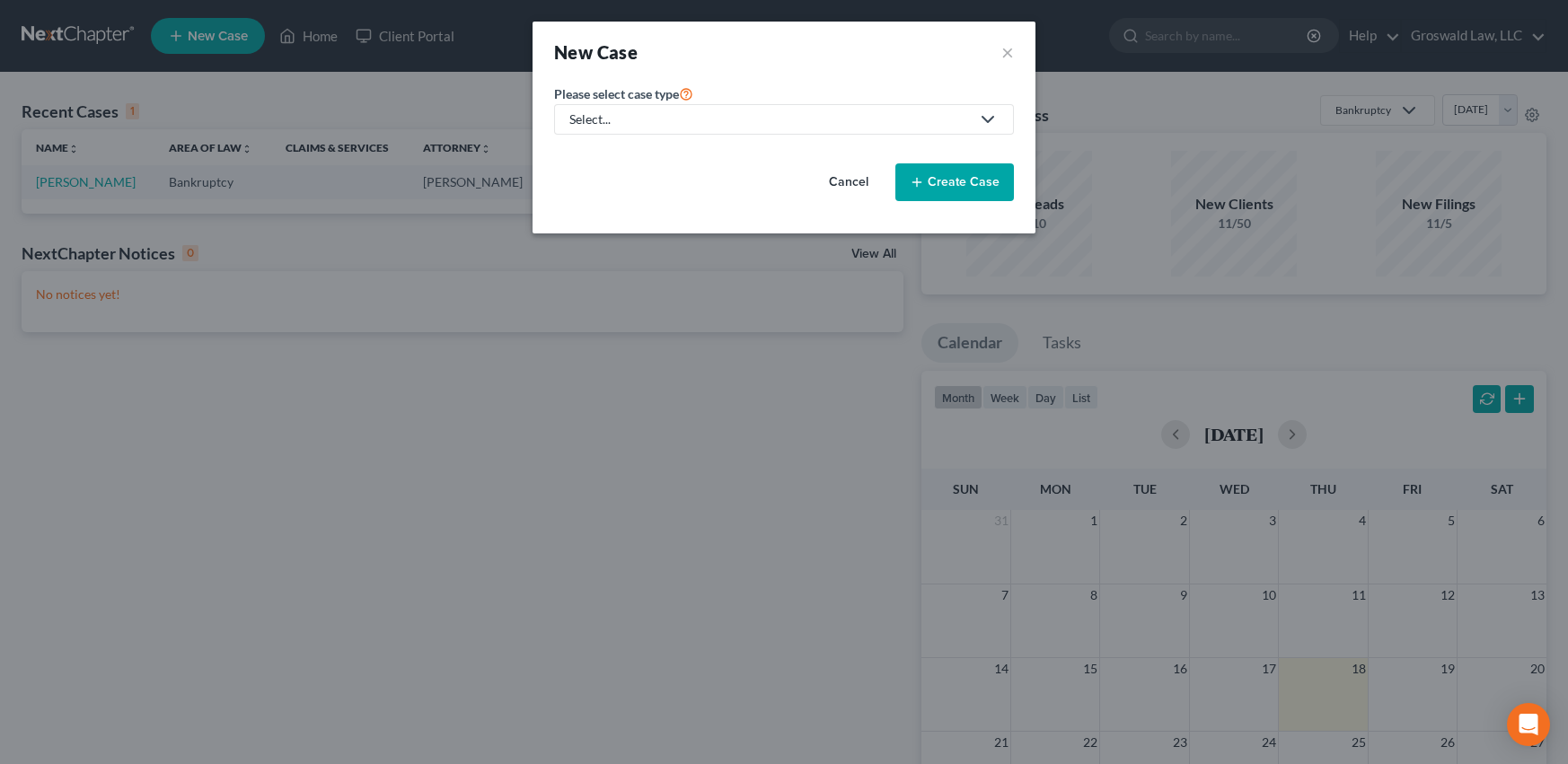
click at [591, 122] on div "Select..." at bounding box center [769, 120] width 400 height 18
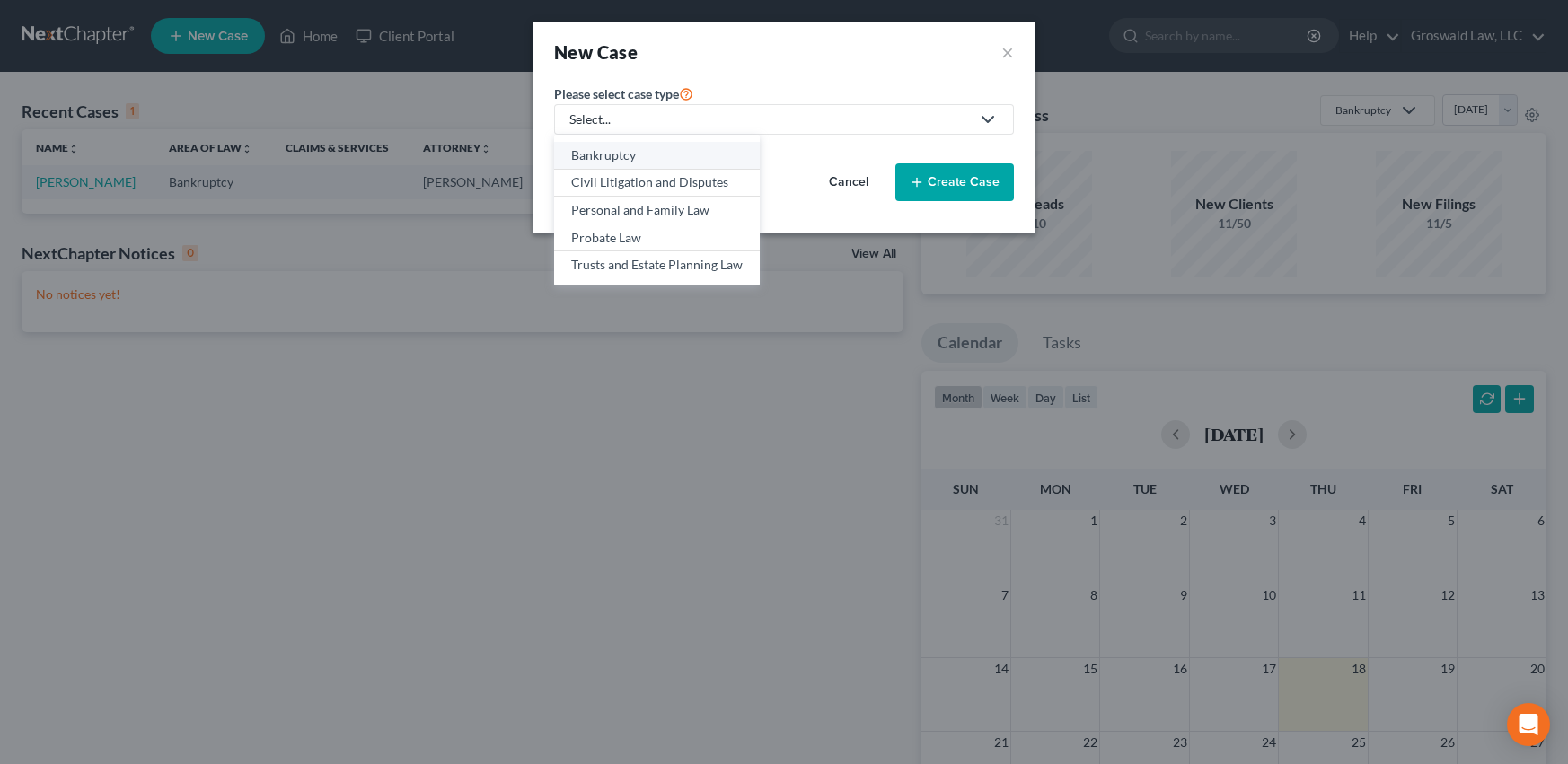
click at [596, 162] on div "Bankruptcy" at bounding box center [657, 155] width 172 height 18
select select "45"
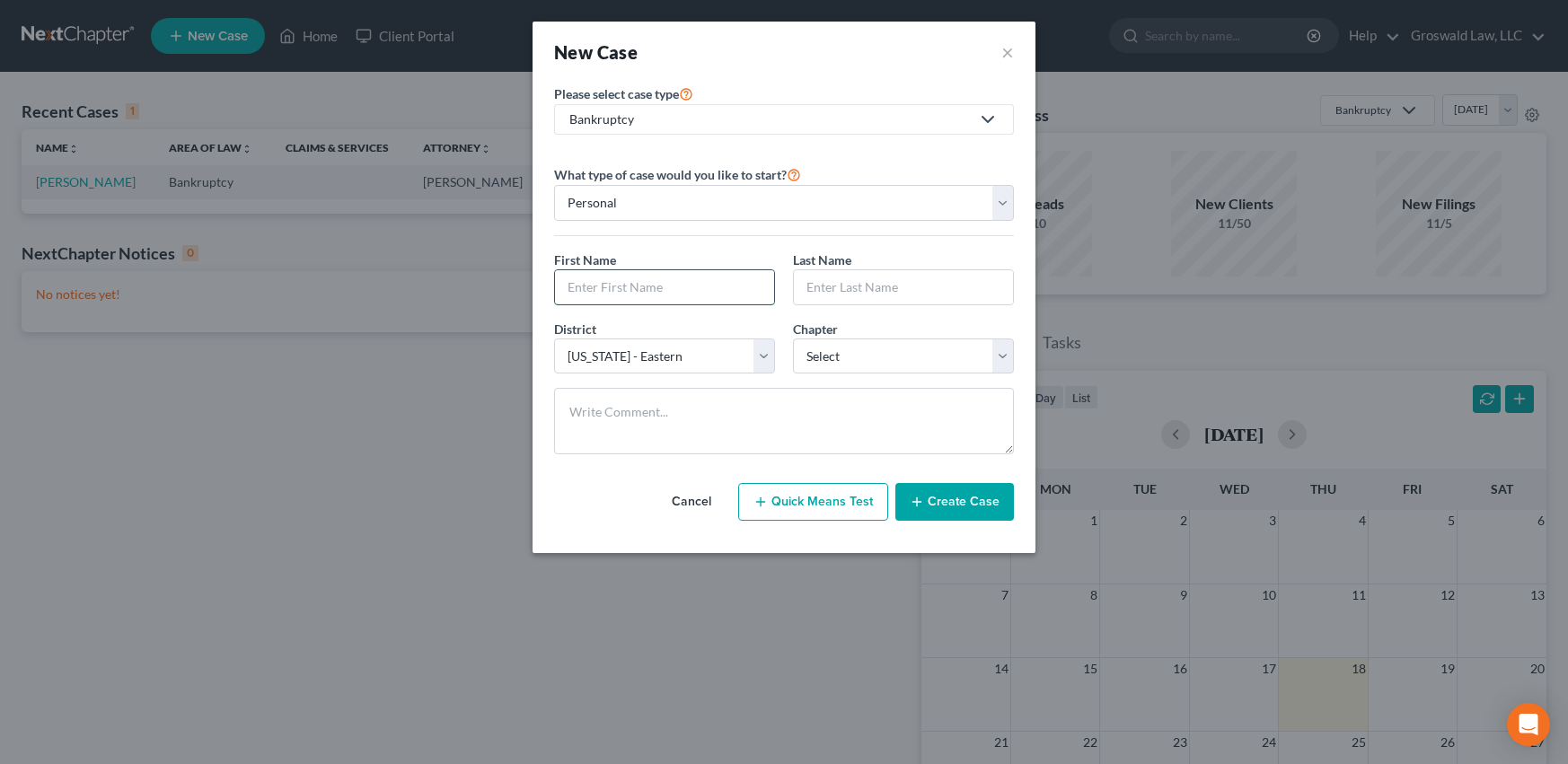
drag, startPoint x: 610, startPoint y: 287, endPoint x: 581, endPoint y: 303, distance: 33.1
click at [611, 287] on input "text" at bounding box center [664, 287] width 219 height 35
type input "Lisa"
type input "Malone"
select select "3"
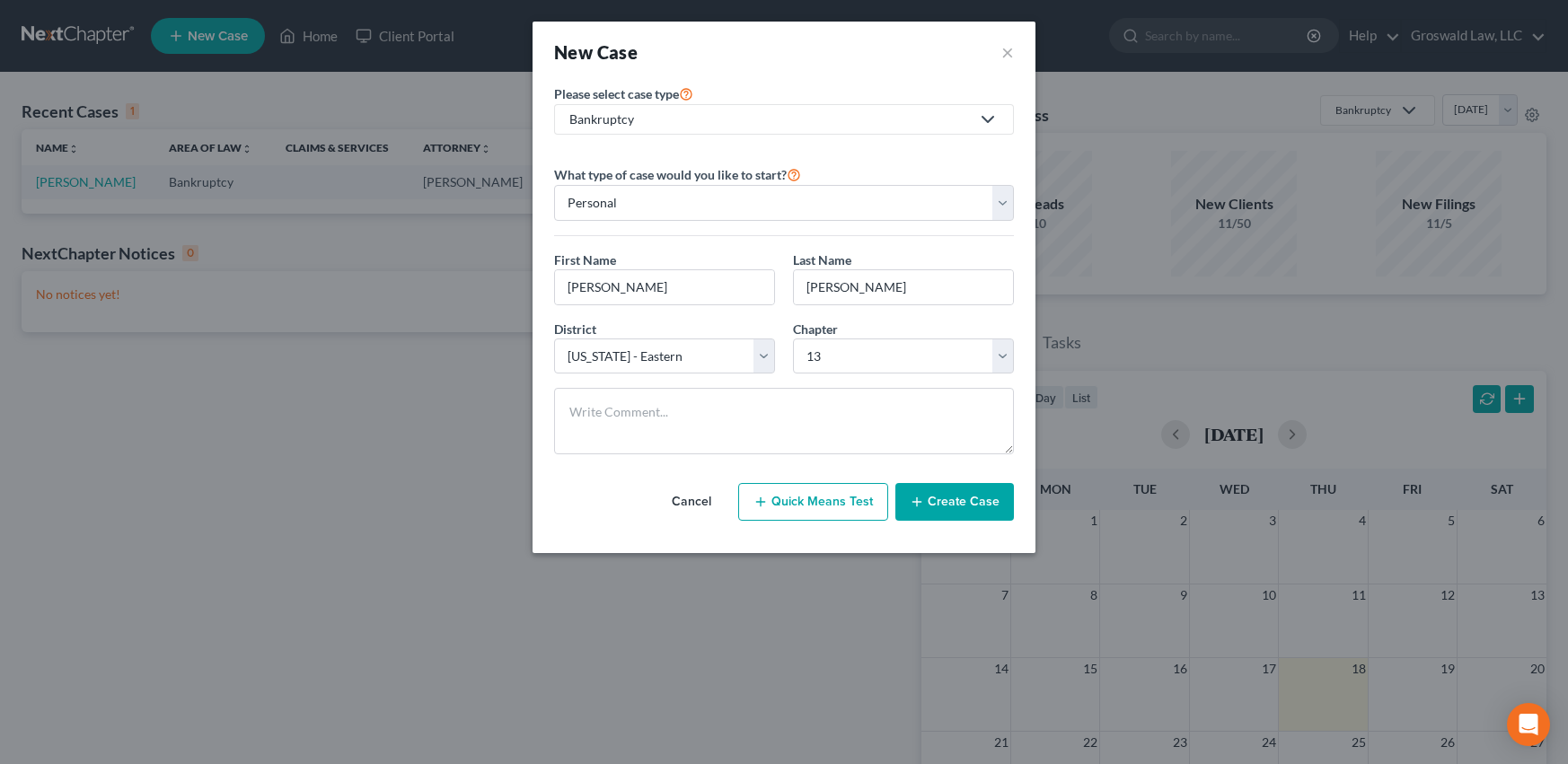
click at [965, 494] on button "Create Case" at bounding box center [955, 502] width 119 height 38
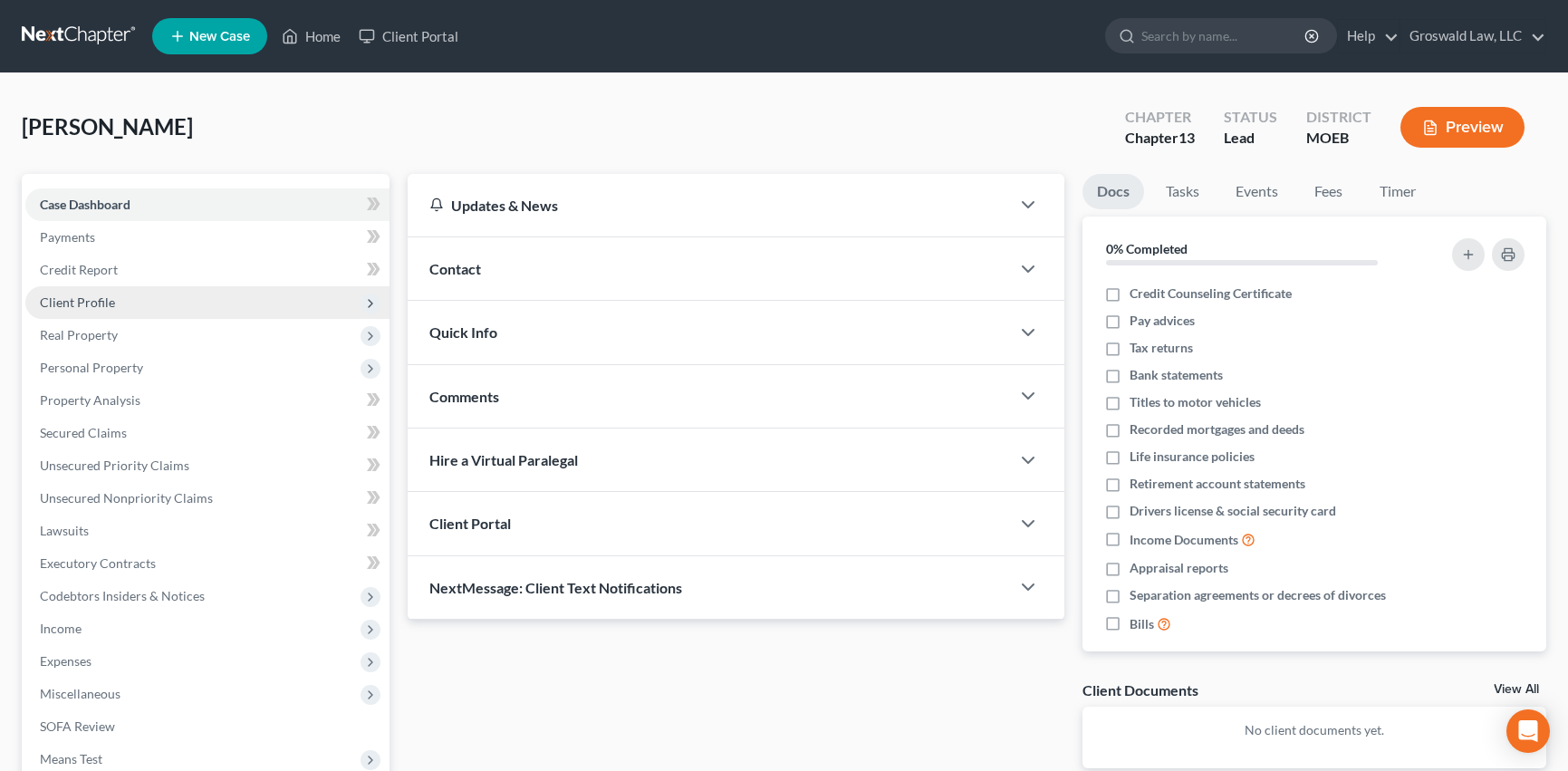
click at [114, 299] on span "Client Profile" at bounding box center [206, 302] width 364 height 33
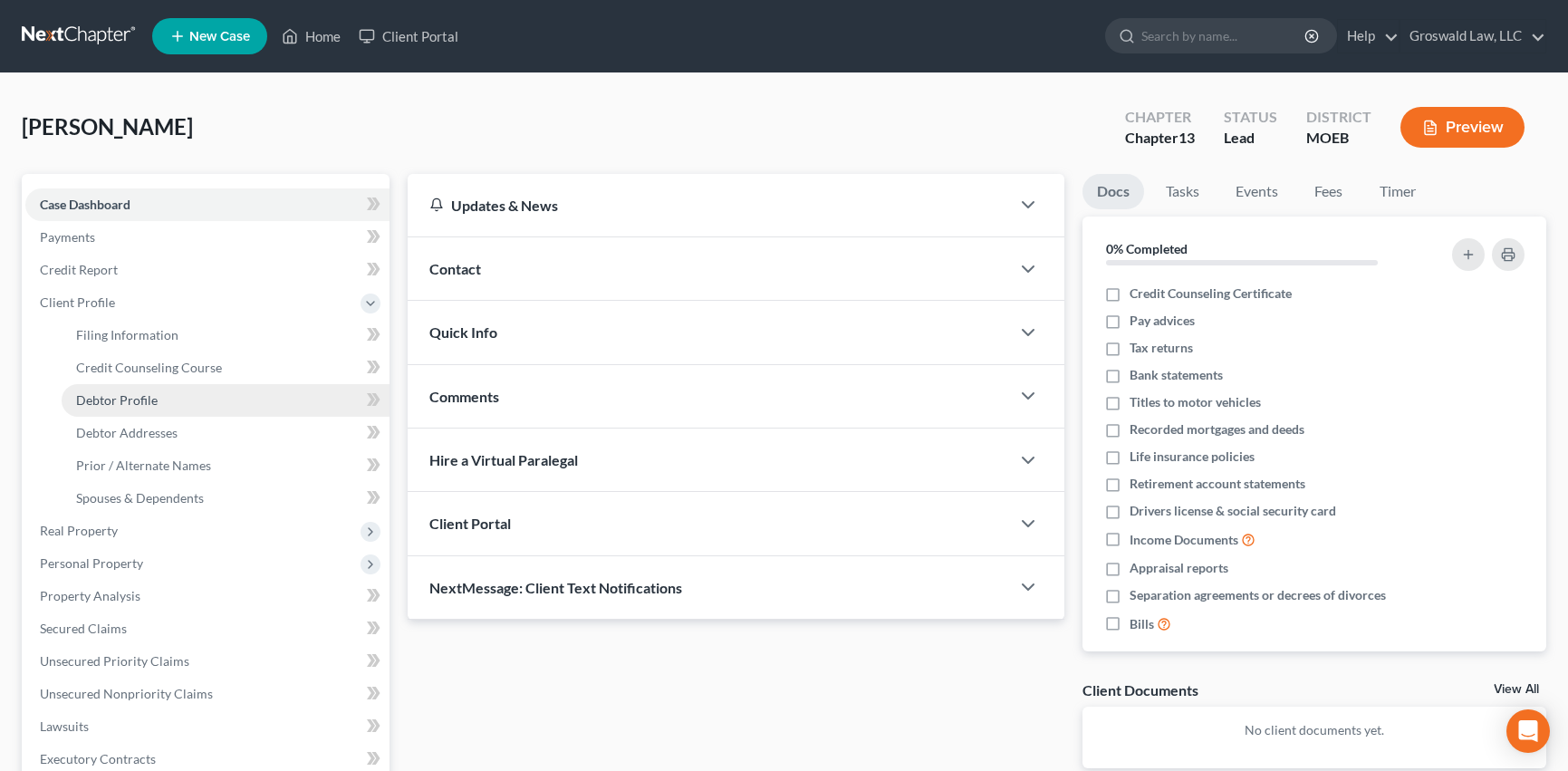
click at [132, 397] on span "Debtor Profile" at bounding box center [117, 399] width 82 height 15
select select "0"
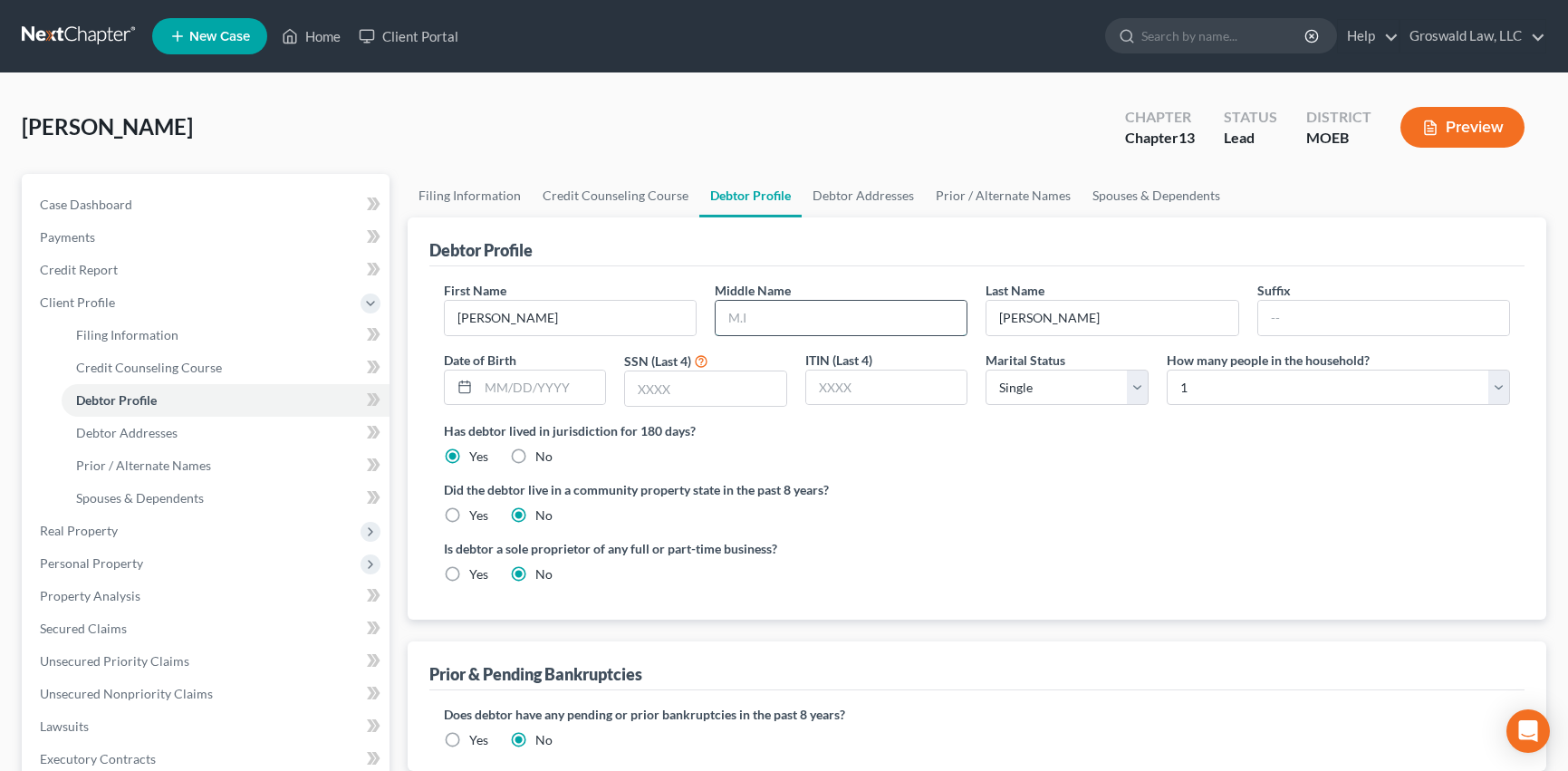
click at [759, 326] on input "text" at bounding box center [841, 318] width 251 height 35
type input "E."
click at [1000, 480] on ng-include "First Name Lisa Middle Name E. Last Name Malone Suffix Date of Birth SSN (Last …" at bounding box center [976, 440] width 1066 height 317
click at [625, 189] on link "Credit Counseling Course" at bounding box center [615, 195] width 167 height 44
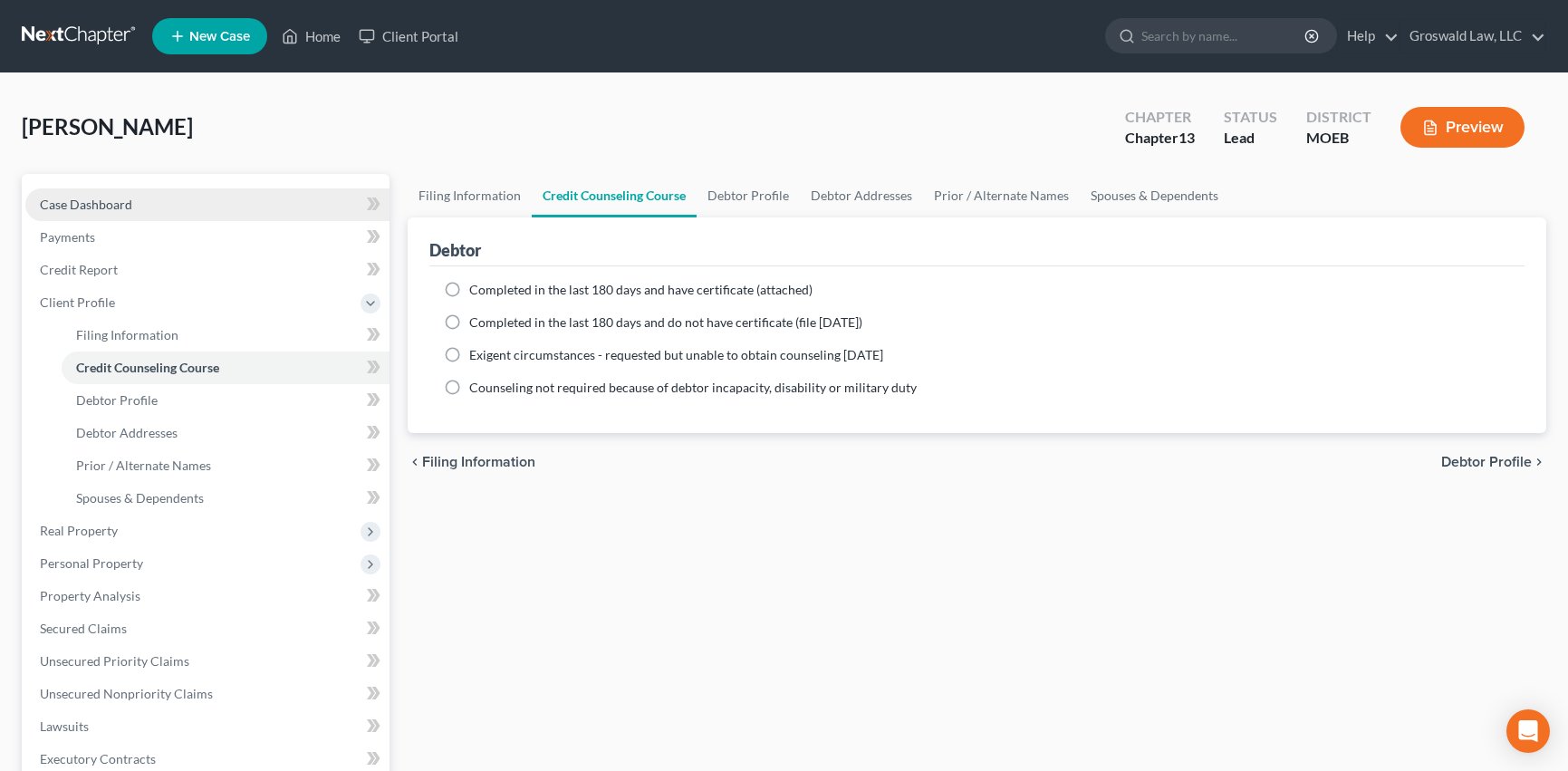
click at [69, 204] on span "Case Dashboard" at bounding box center [86, 203] width 93 height 15
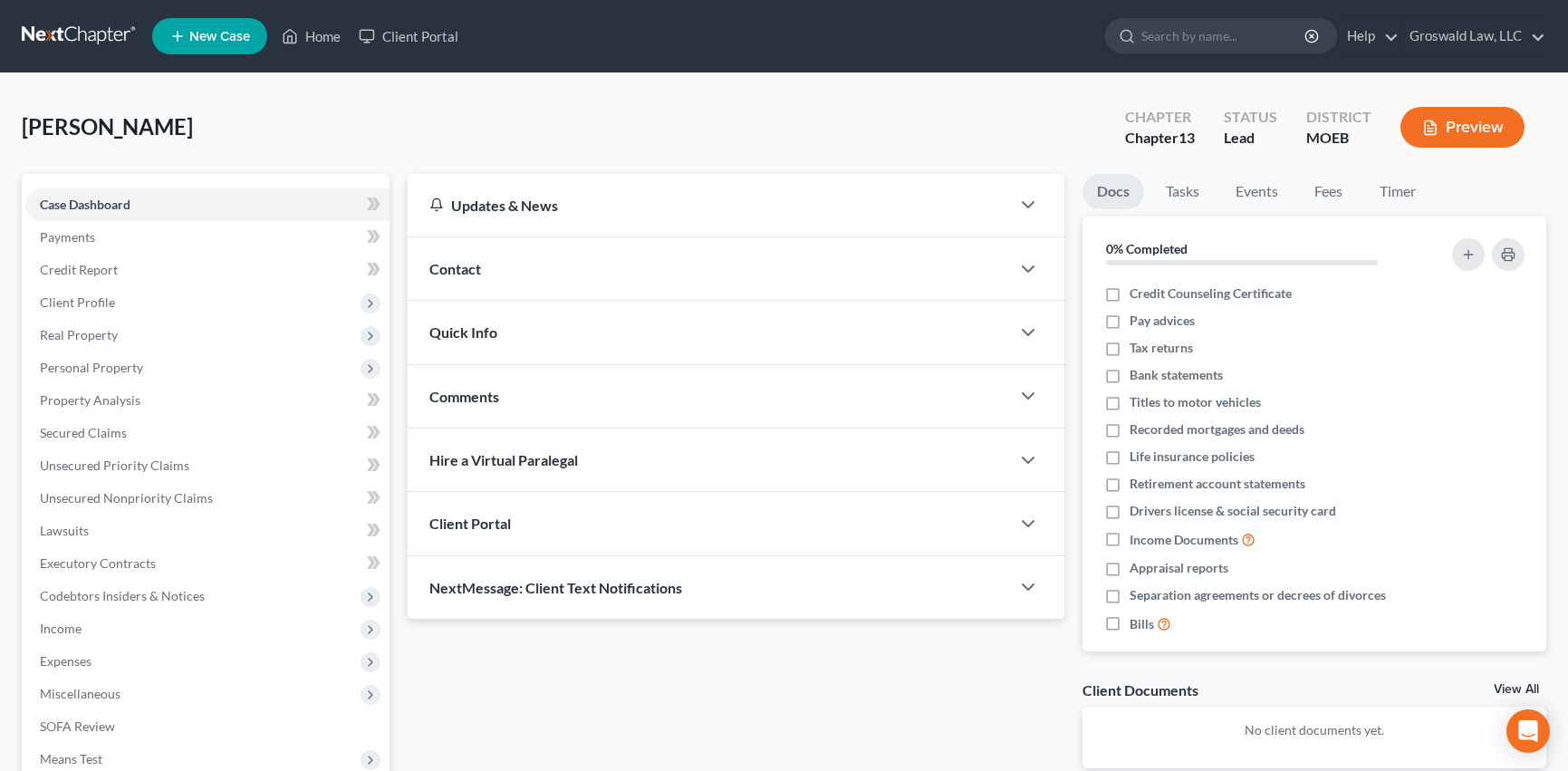
click at [616, 279] on div "Contact" at bounding box center [709, 268] width 602 height 63
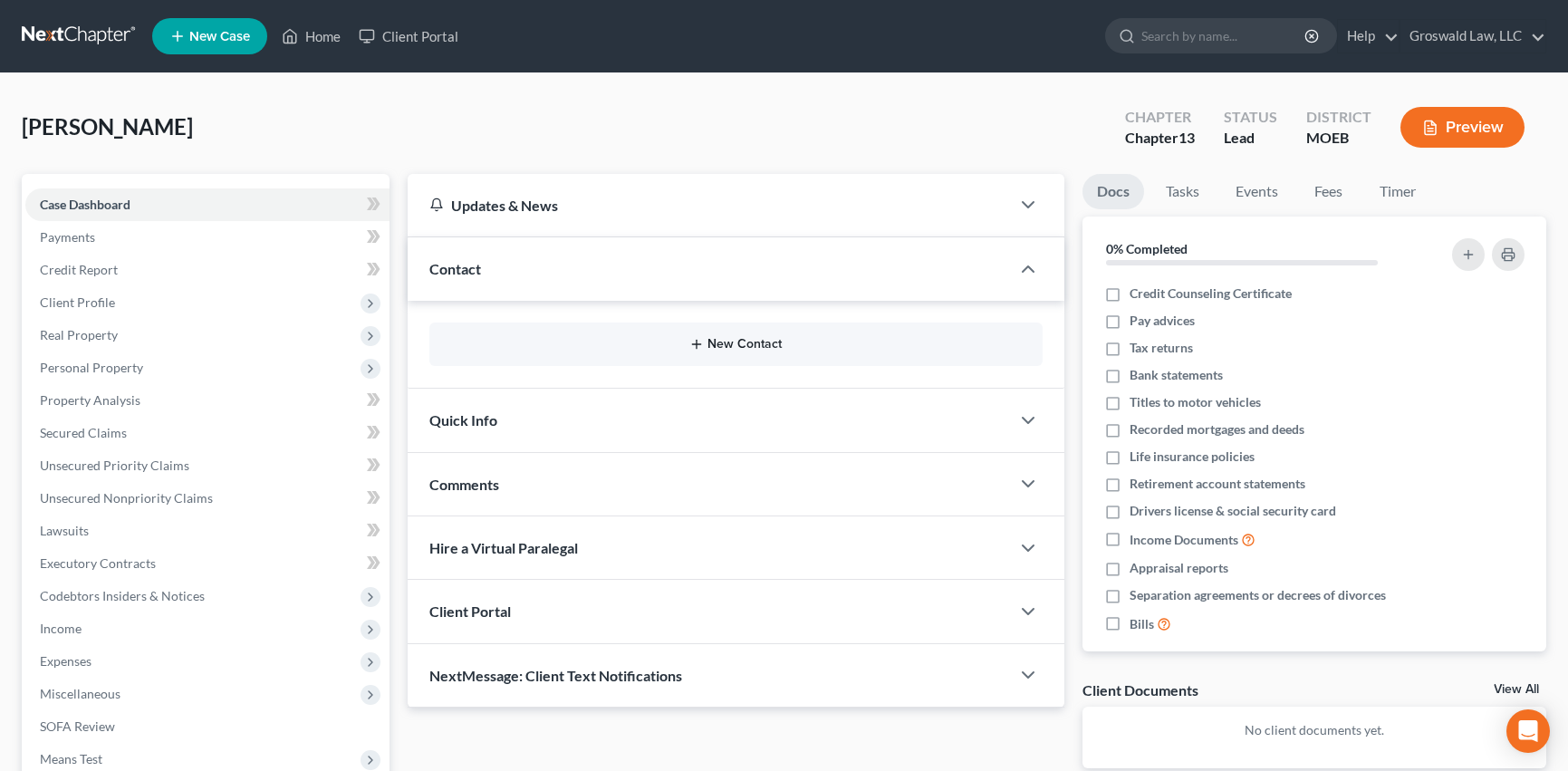
click at [735, 350] on button "New Contact" at bounding box center [736, 344] width 584 height 15
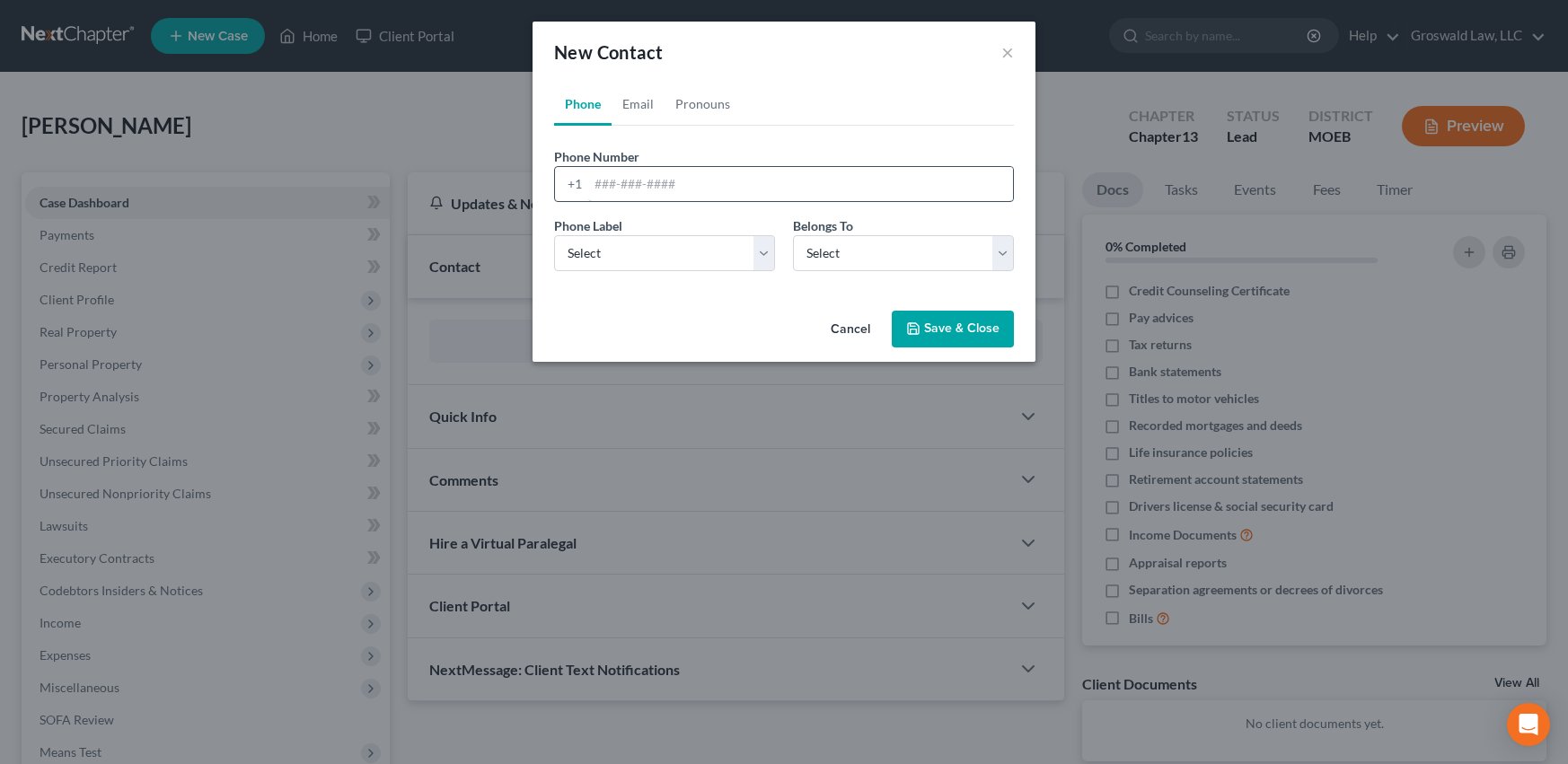
drag, startPoint x: 674, startPoint y: 189, endPoint x: 658, endPoint y: 192, distance: 16.3
click at [674, 189] on input "tel" at bounding box center [801, 184] width 425 height 35
paste input "314-687-0112"
type input "314-687-0112"
click at [726, 265] on select "Select Mobile Home Work Other" at bounding box center [664, 253] width 220 height 36
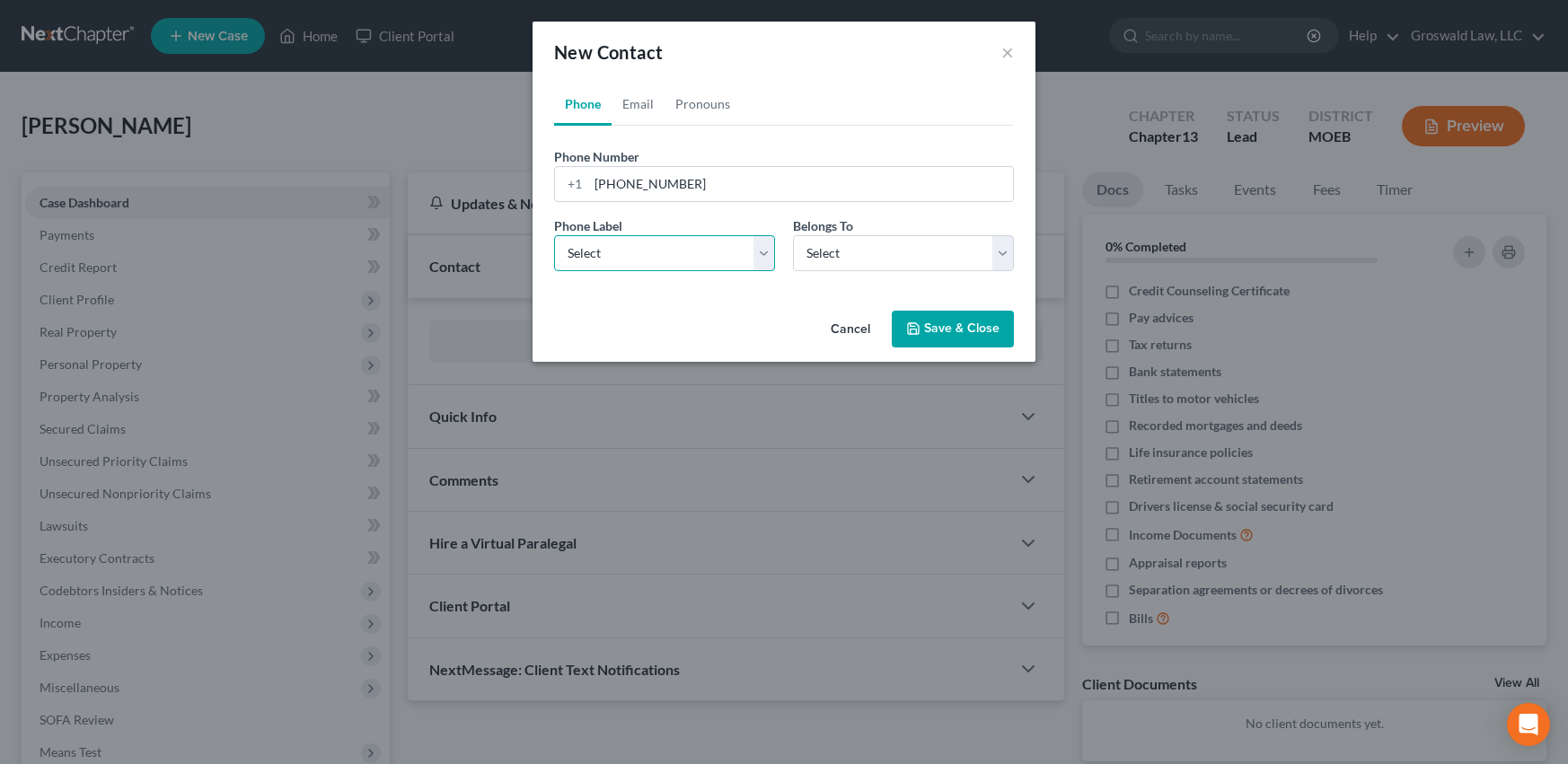
select select "0"
click at [555, 235] on select "Select Mobile Home Work Other" at bounding box center [664, 253] width 220 height 36
click at [645, 110] on link "Email" at bounding box center [639, 105] width 53 height 43
drag, startPoint x: 655, startPoint y: 182, endPoint x: 637, endPoint y: 249, distance: 69.4
click at [655, 182] on input "email" at bounding box center [801, 184] width 425 height 35
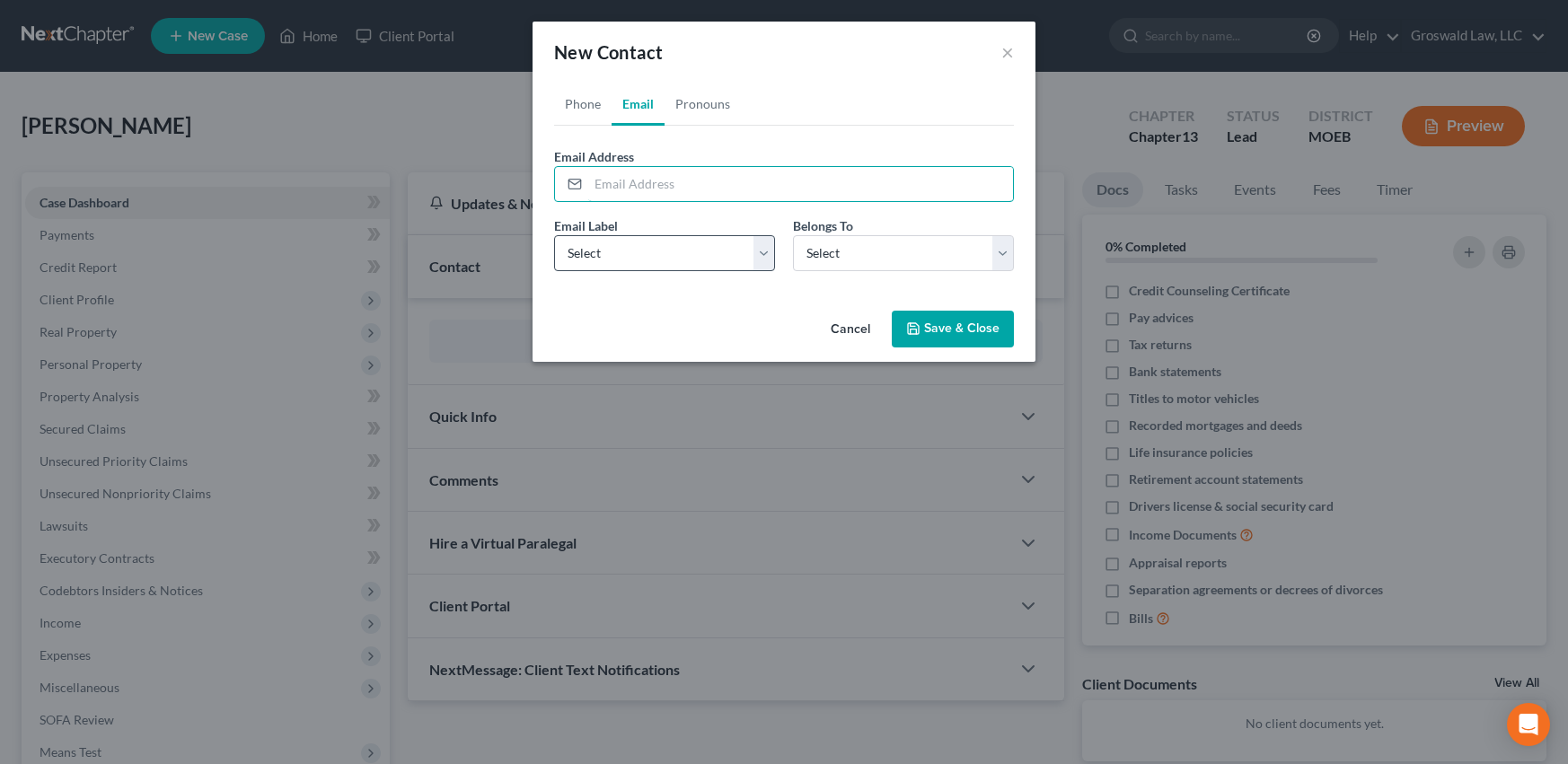
paste input "talisabond@hotmail.com"
type input "talisabond@hotmail.com"
click at [633, 250] on select "Select Home Work Other" at bounding box center [664, 253] width 220 height 36
select select "0"
click at [555, 235] on select "Select Home Work Other" at bounding box center [664, 253] width 220 height 36
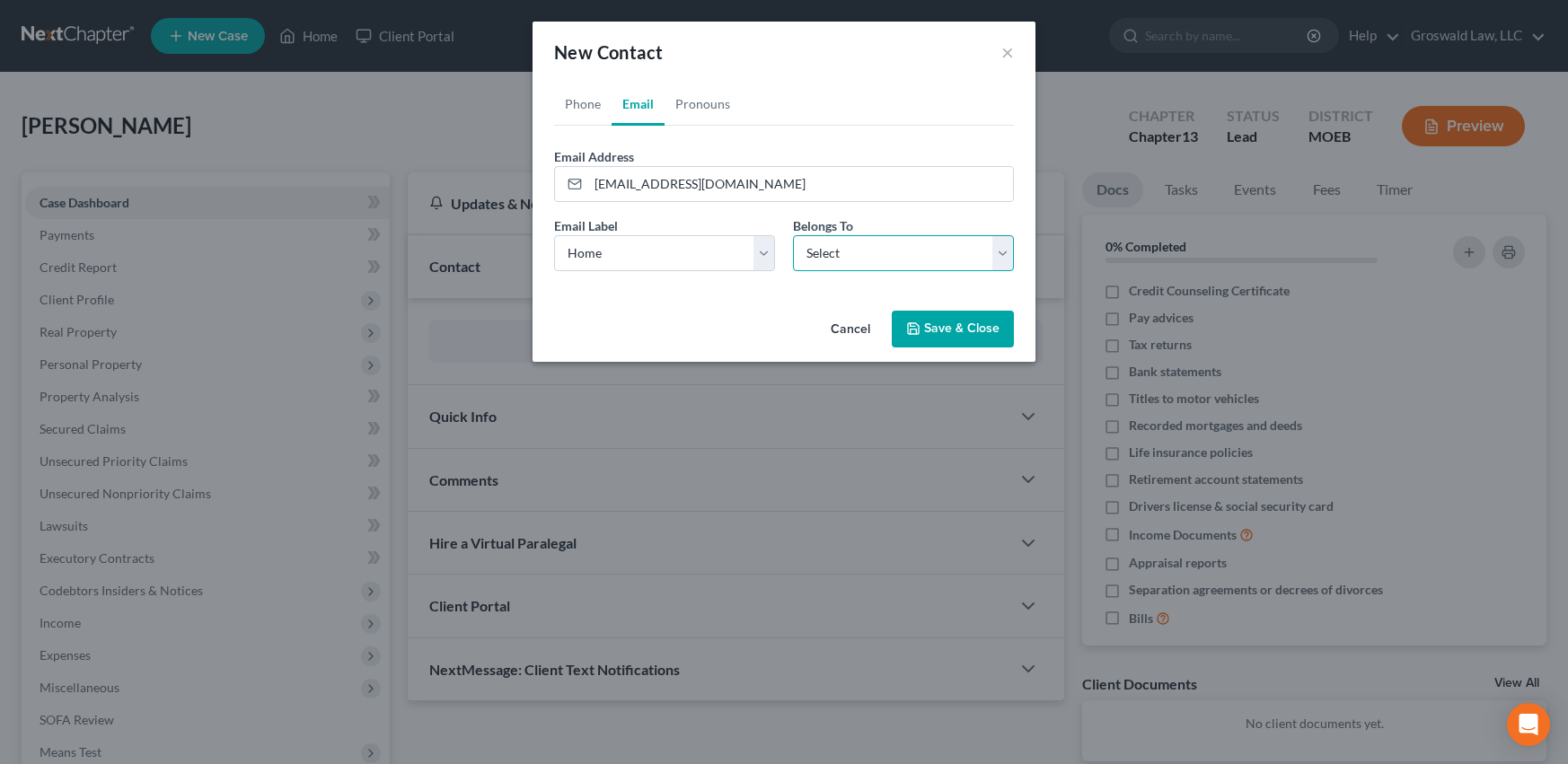
drag, startPoint x: 862, startPoint y: 254, endPoint x: 854, endPoint y: 270, distance: 17.9
click at [862, 254] on select "Select Client Other" at bounding box center [903, 253] width 220 height 36
select select "0"
click at [793, 235] on select "Select Client Other" at bounding box center [903, 253] width 220 height 36
select select "0"
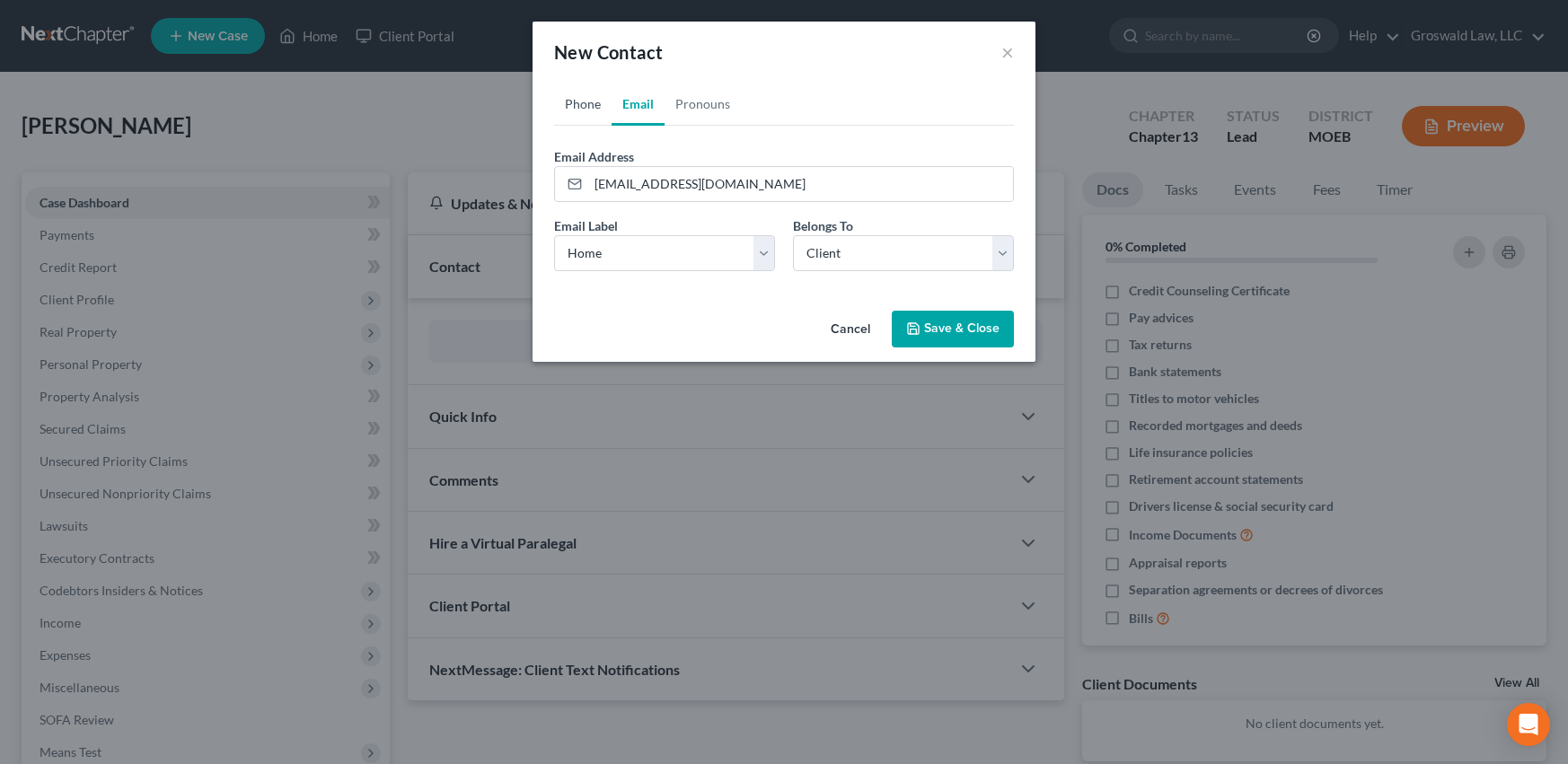
click at [592, 103] on link "Phone" at bounding box center [583, 105] width 57 height 43
click at [940, 332] on button "Save & Close" at bounding box center [953, 329] width 123 height 38
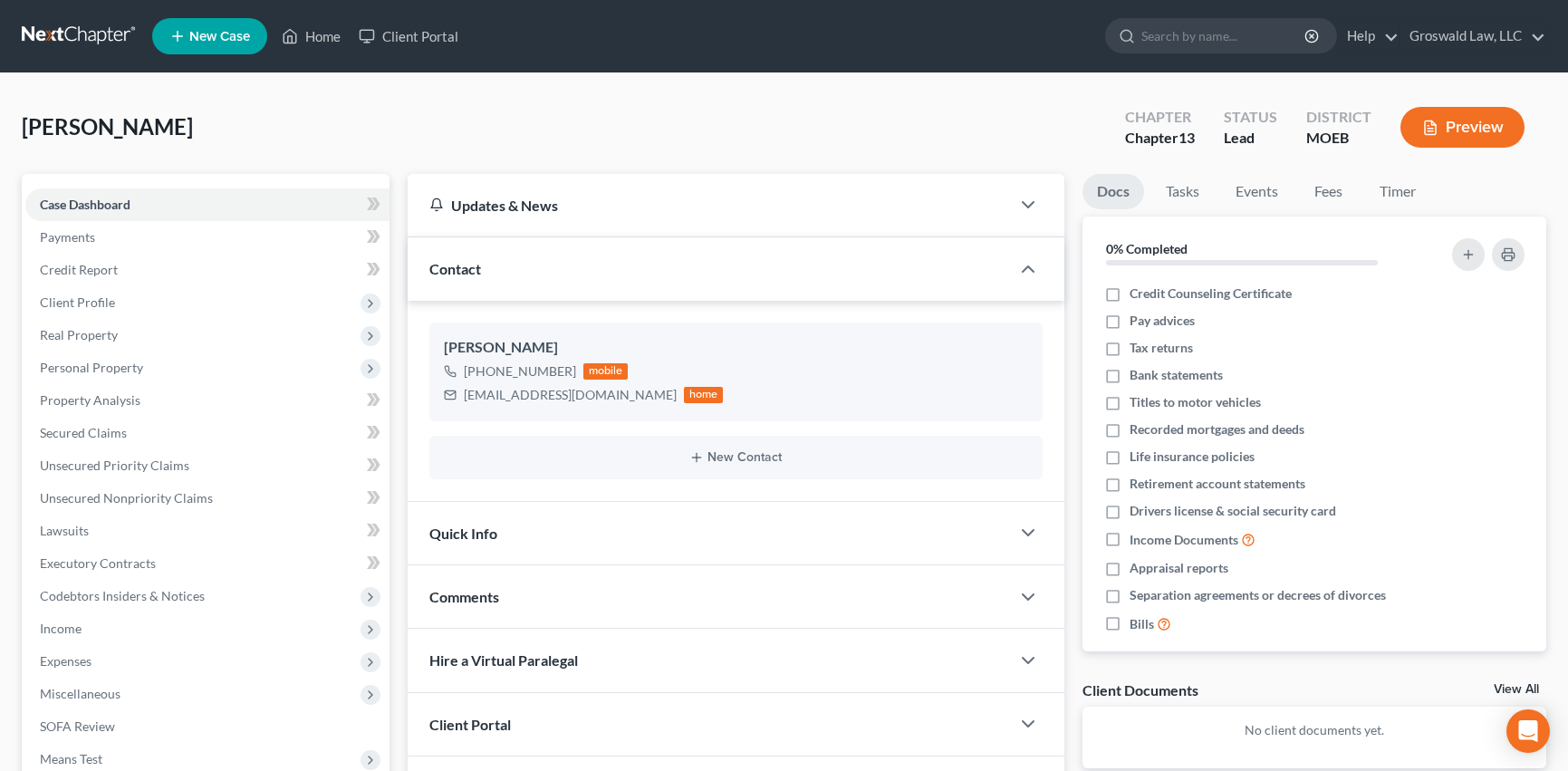
drag, startPoint x: 104, startPoint y: 292, endPoint x: 35, endPoint y: 286, distance: 69.3
click at [104, 292] on span "Client Profile" at bounding box center [206, 302] width 364 height 33
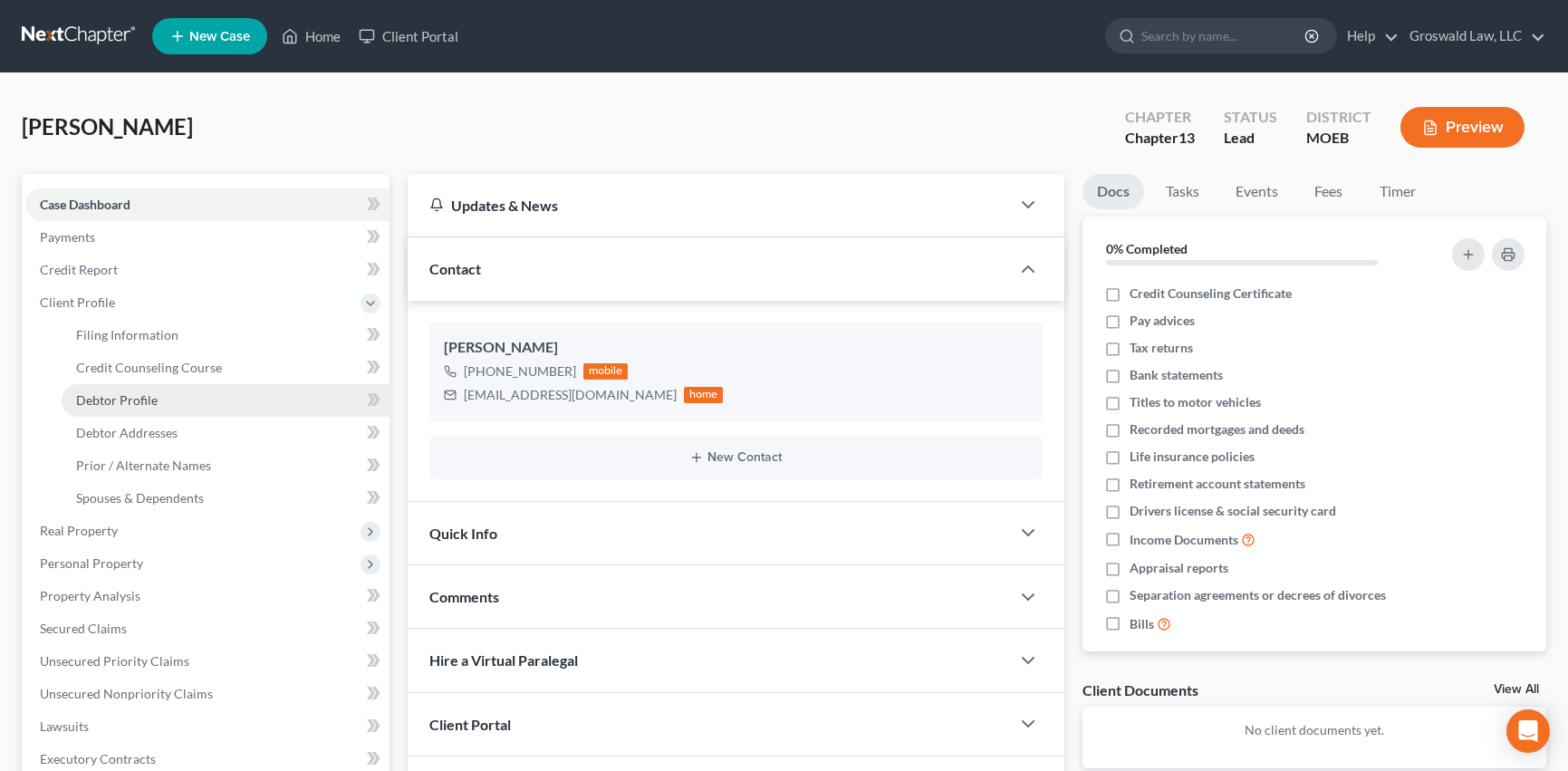
click at [132, 410] on link "Debtor Profile" at bounding box center [225, 400] width 328 height 33
select select "0"
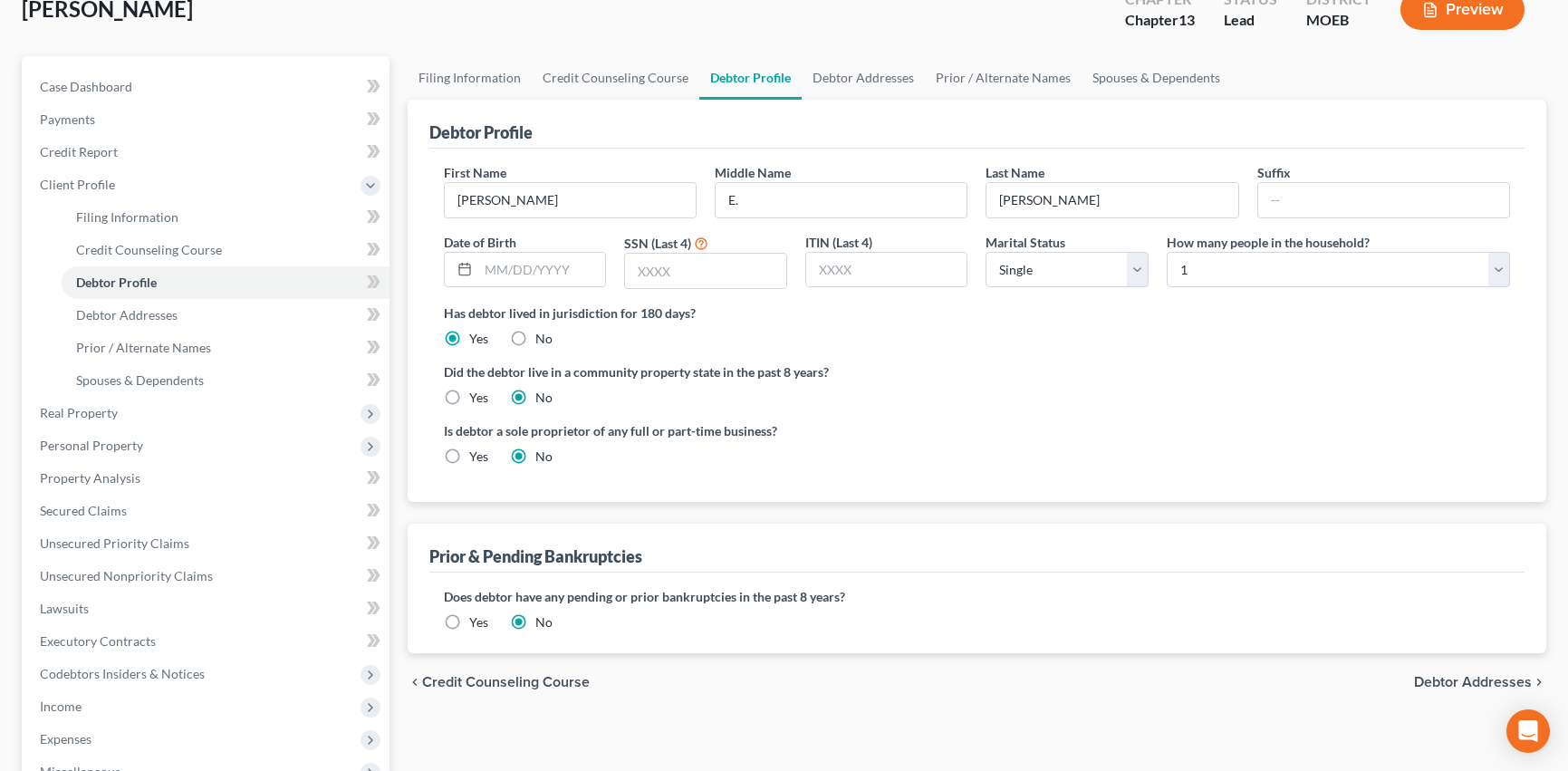
scroll to position [453, 0]
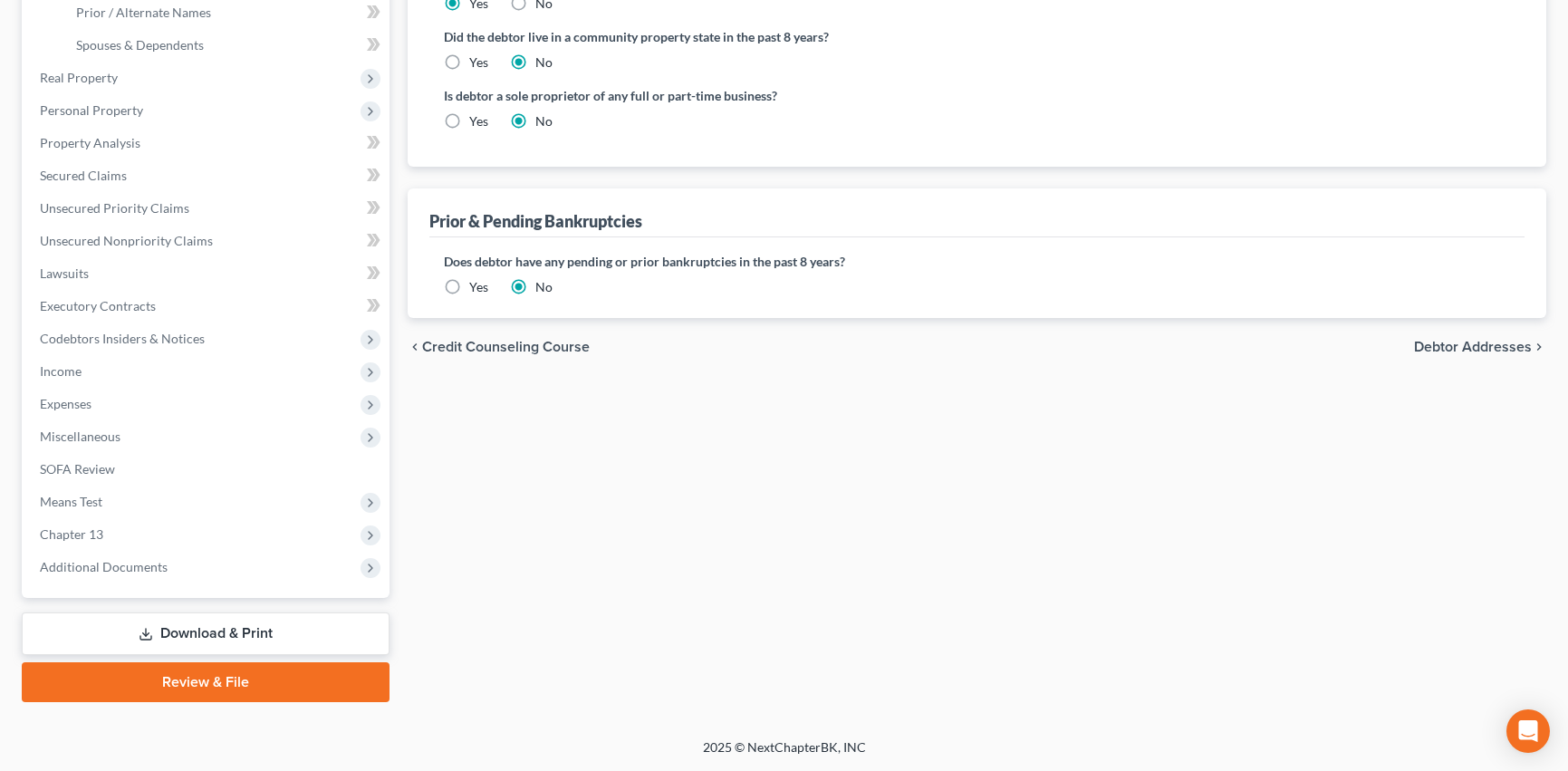
click at [470, 287] on label "Yes" at bounding box center [478, 287] width 19 height 18
click at [476, 287] on input "Yes" at bounding box center [482, 284] width 12 height 12
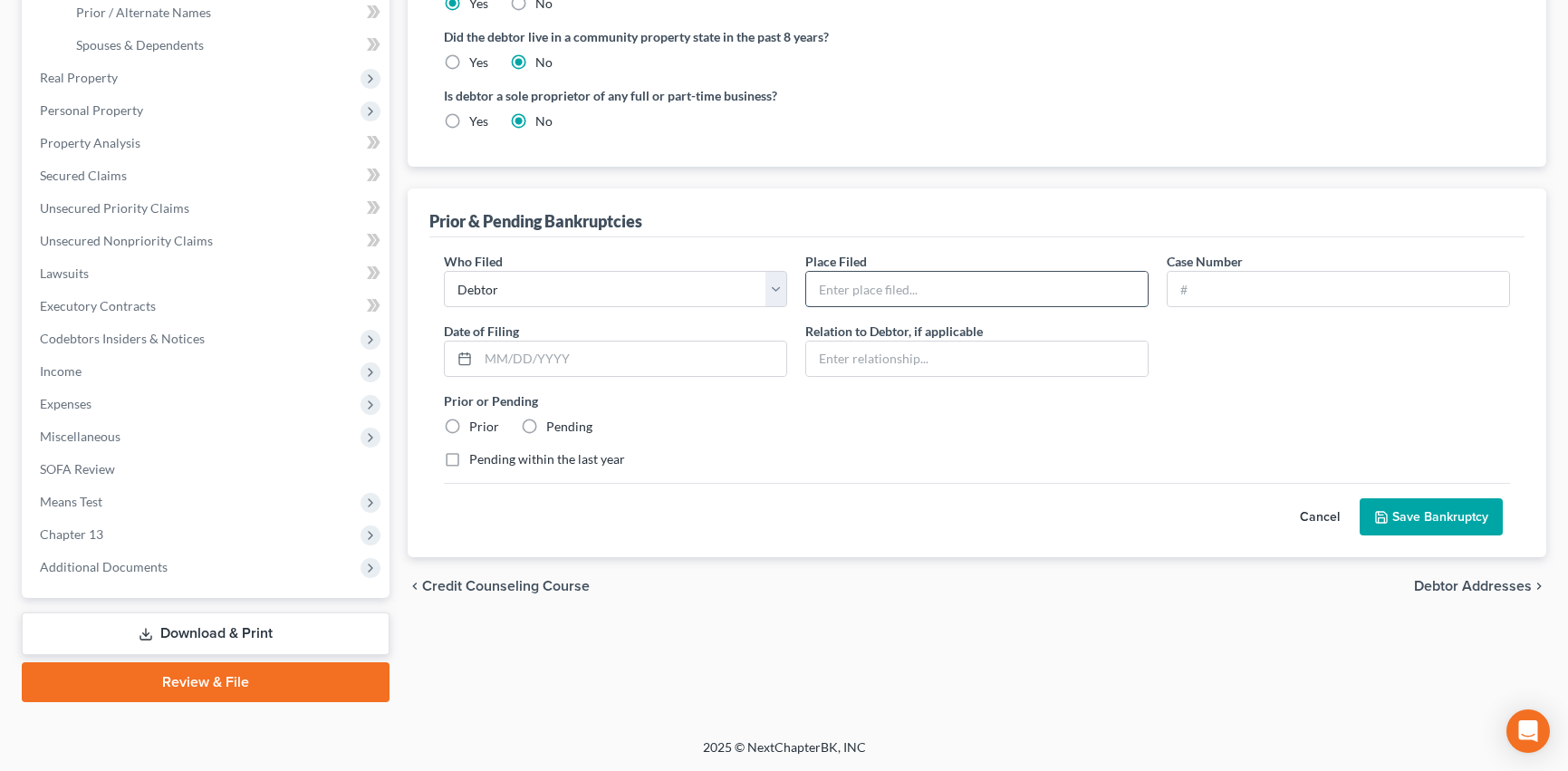
click at [965, 300] on input "text" at bounding box center [977, 289] width 342 height 35
type input "Eastern District Missouri"
drag, startPoint x: 1226, startPoint y: 300, endPoint x: 1229, endPoint y: 282, distance: 18.2
click at [1227, 297] on input "text" at bounding box center [1338, 289] width 342 height 35
type input "22-43108-ch7-discharge"
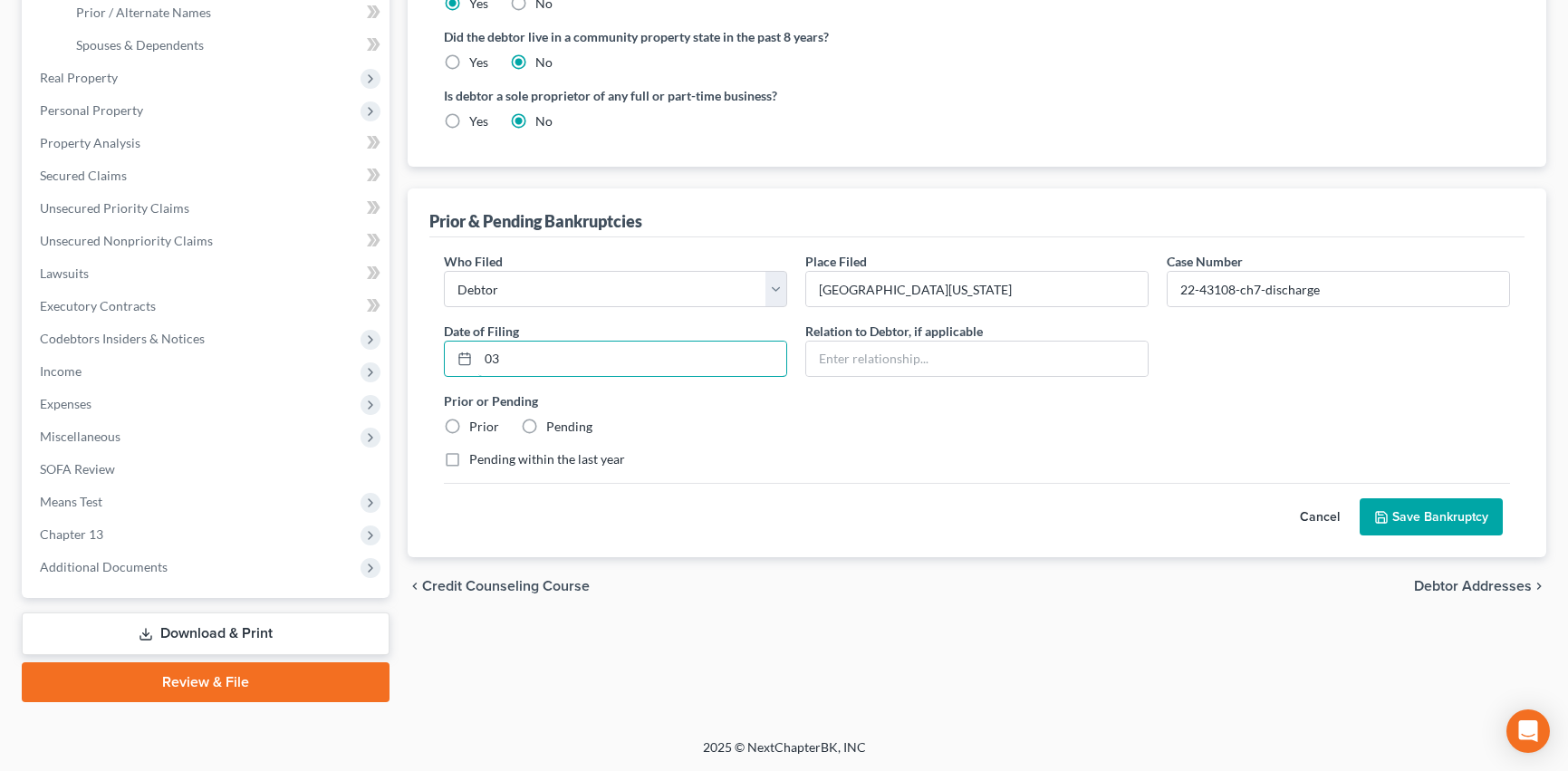
type input "0"
type input "10/03/2022"
click at [470, 427] on label "Prior" at bounding box center [484, 427] width 30 height 18
click at [476, 427] on input "Prior" at bounding box center [482, 424] width 12 height 12
radio input "true"
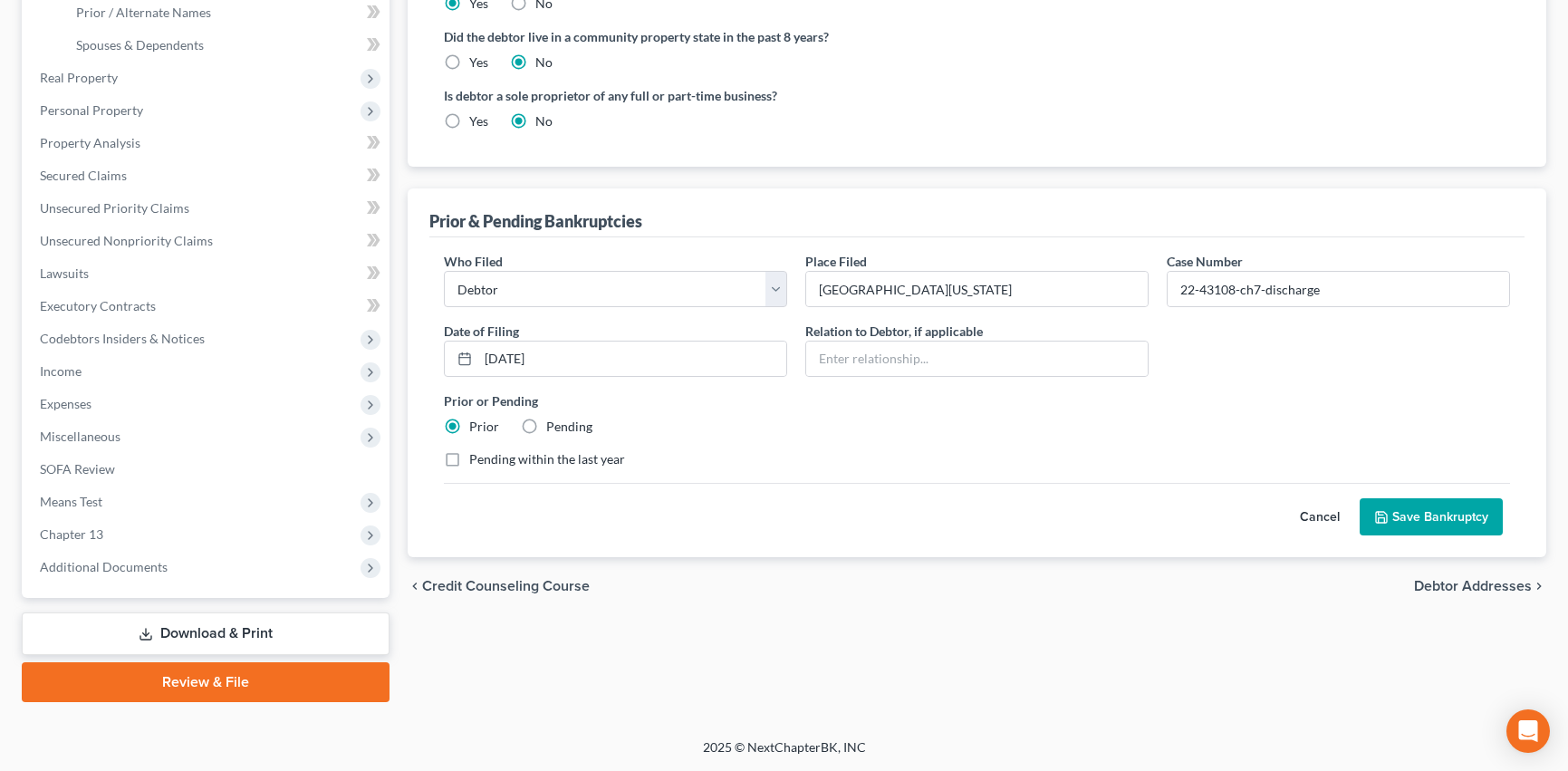
click at [1399, 518] on button "Save Bankruptcy" at bounding box center [1431, 518] width 144 height 38
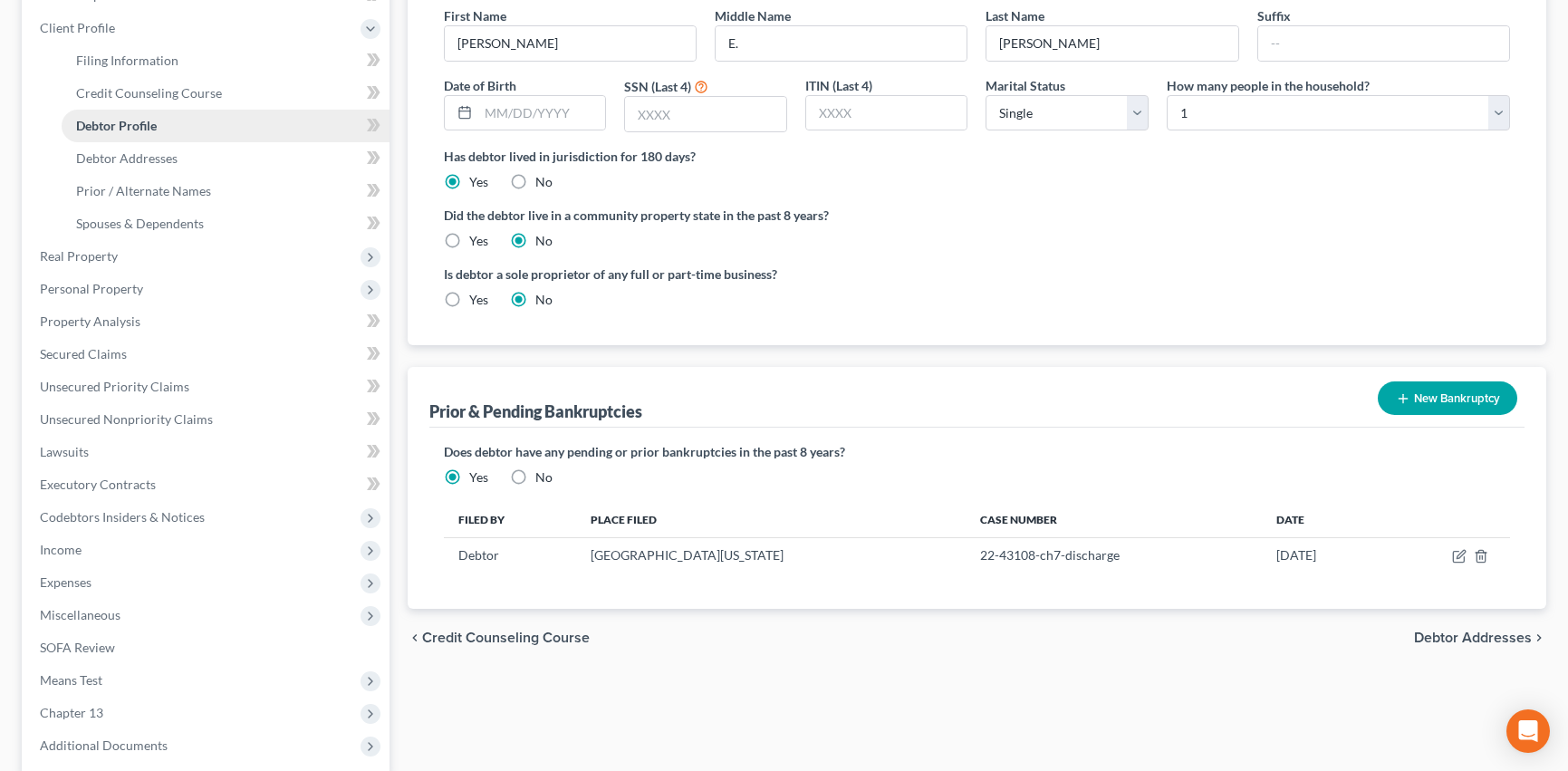
scroll to position [0, 0]
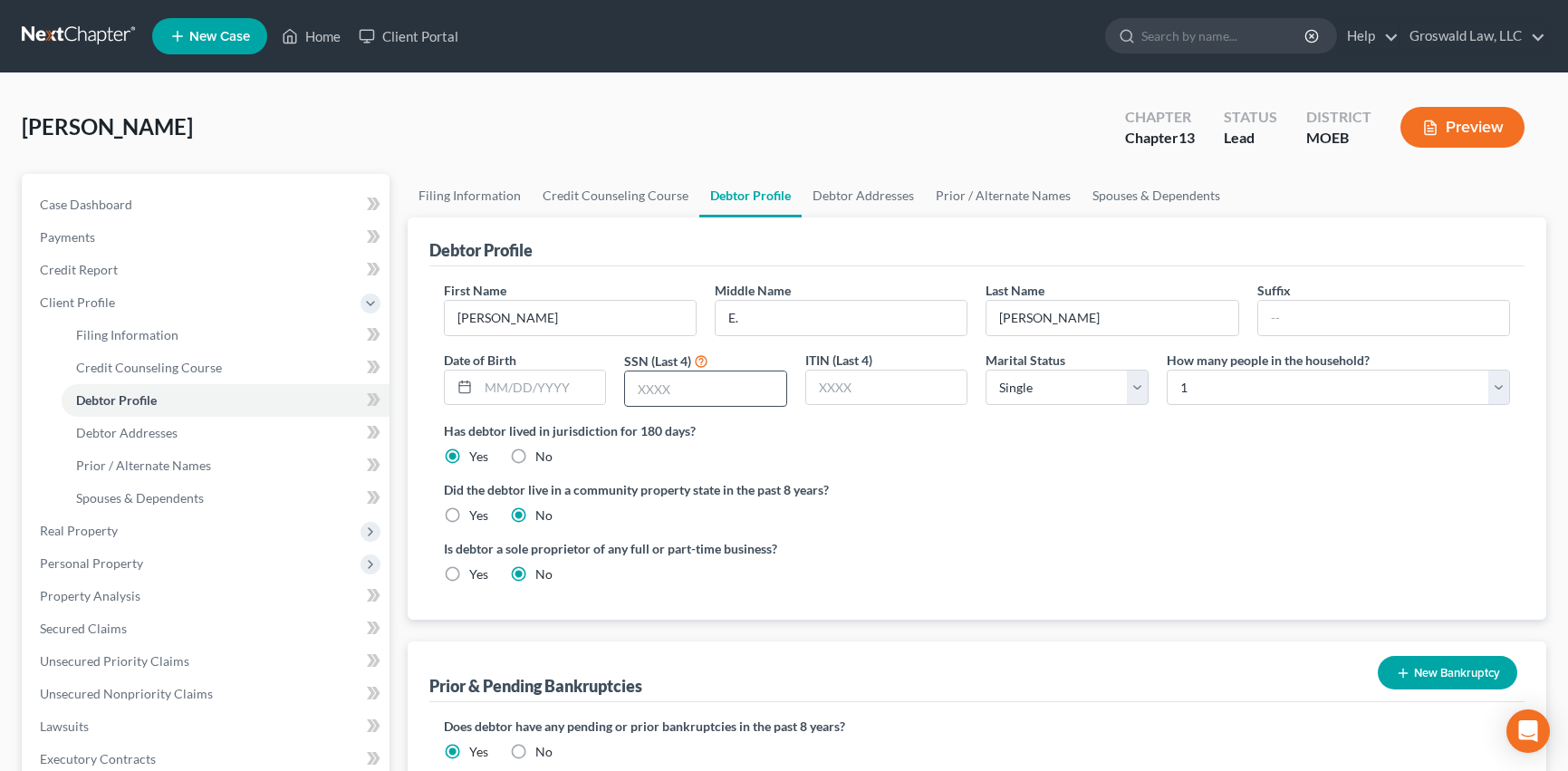
click at [713, 391] on input "text" at bounding box center [706, 388] width 161 height 35
type input "5829"
drag, startPoint x: 650, startPoint y: 183, endPoint x: 638, endPoint y: 191, distance: 14.4
click at [649, 184] on link "Credit Counseling Course" at bounding box center [615, 195] width 167 height 44
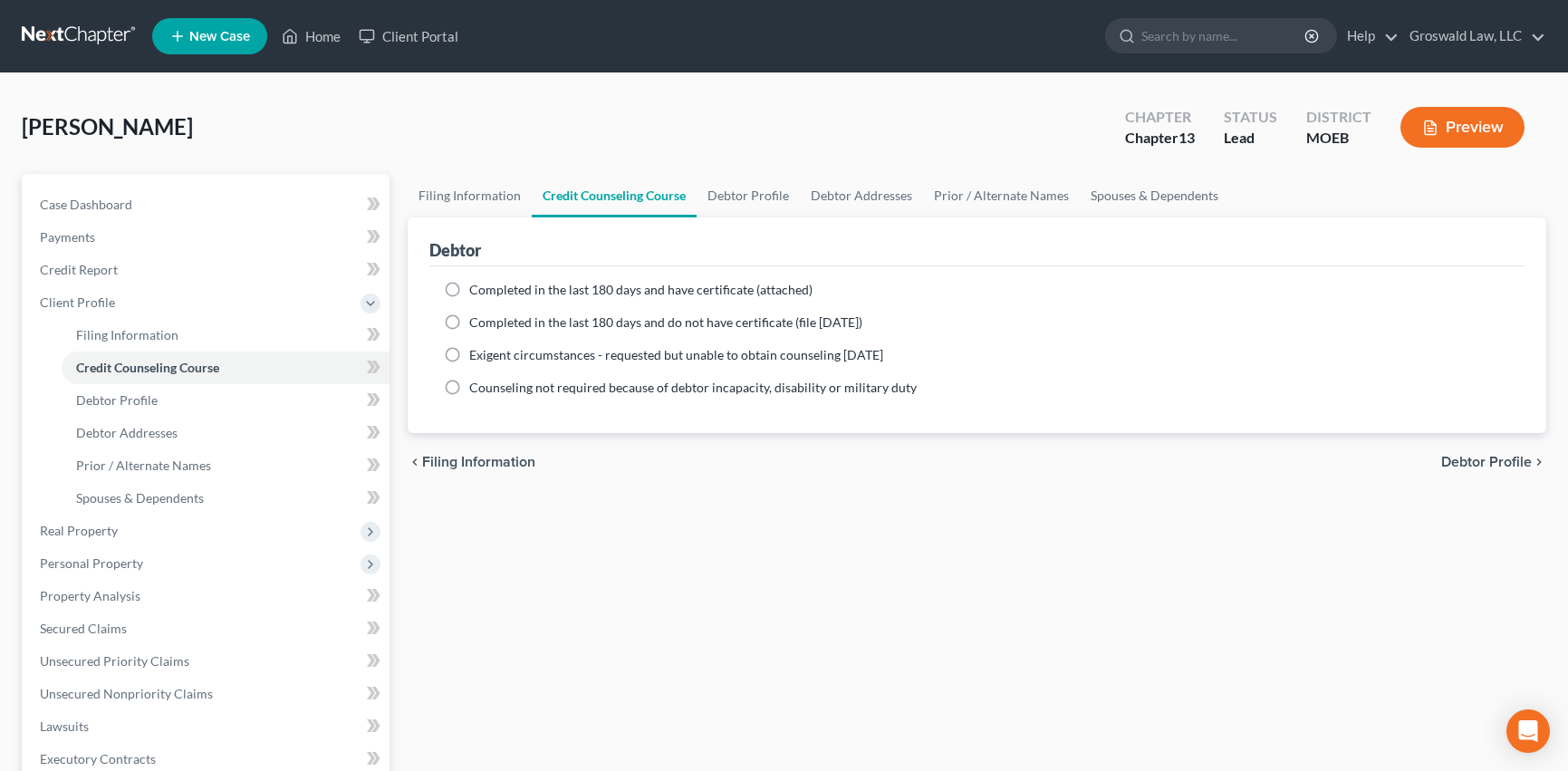
click at [758, 617] on div "Filing Information Credit Counseling Course Debtor Profile Debtor Addresses Pri…" at bounding box center [977, 664] width 1156 height 981
click at [778, 193] on link "Debtor Profile" at bounding box center [749, 195] width 104 height 44
select select "0"
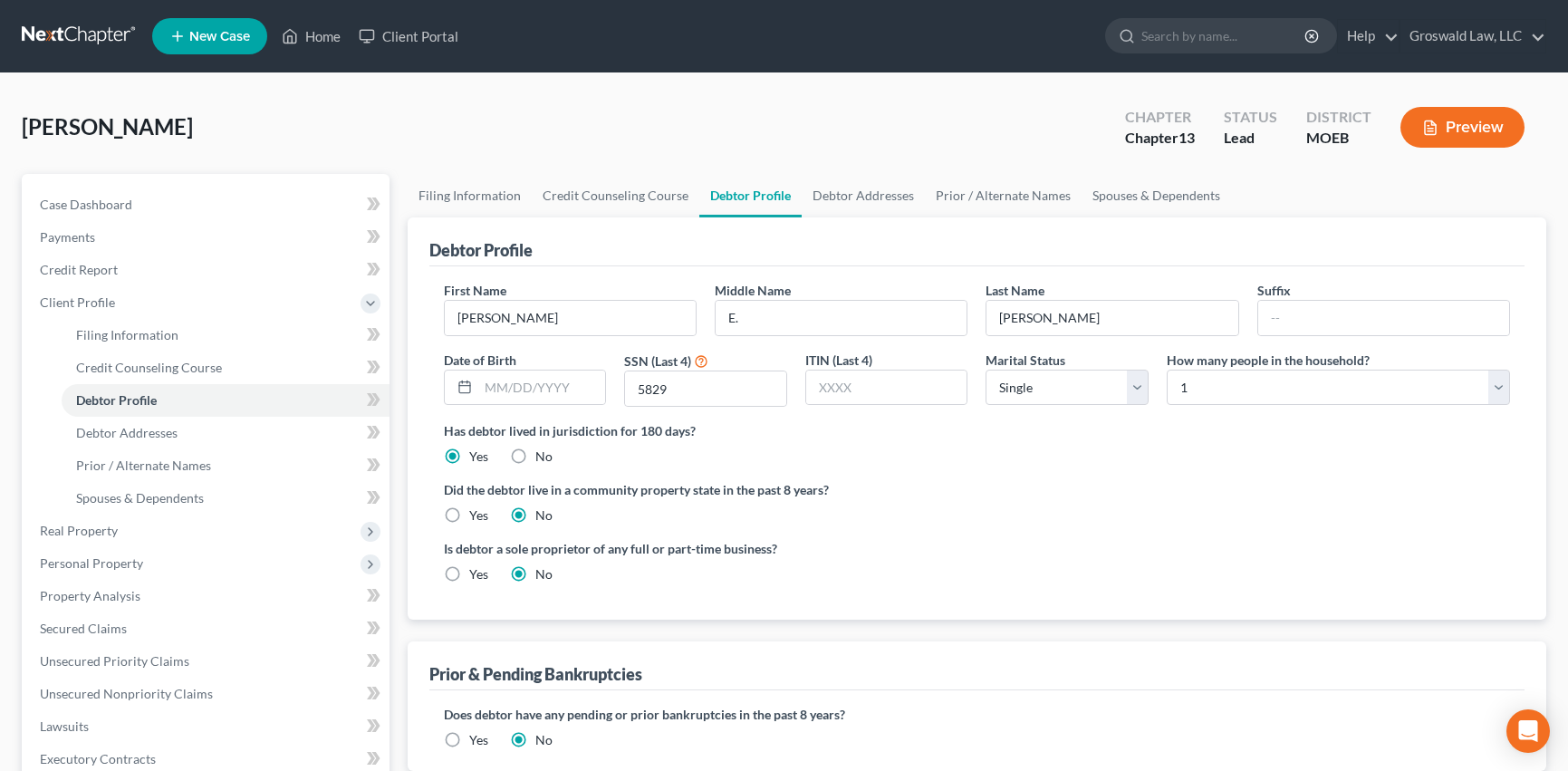
radio input "true"
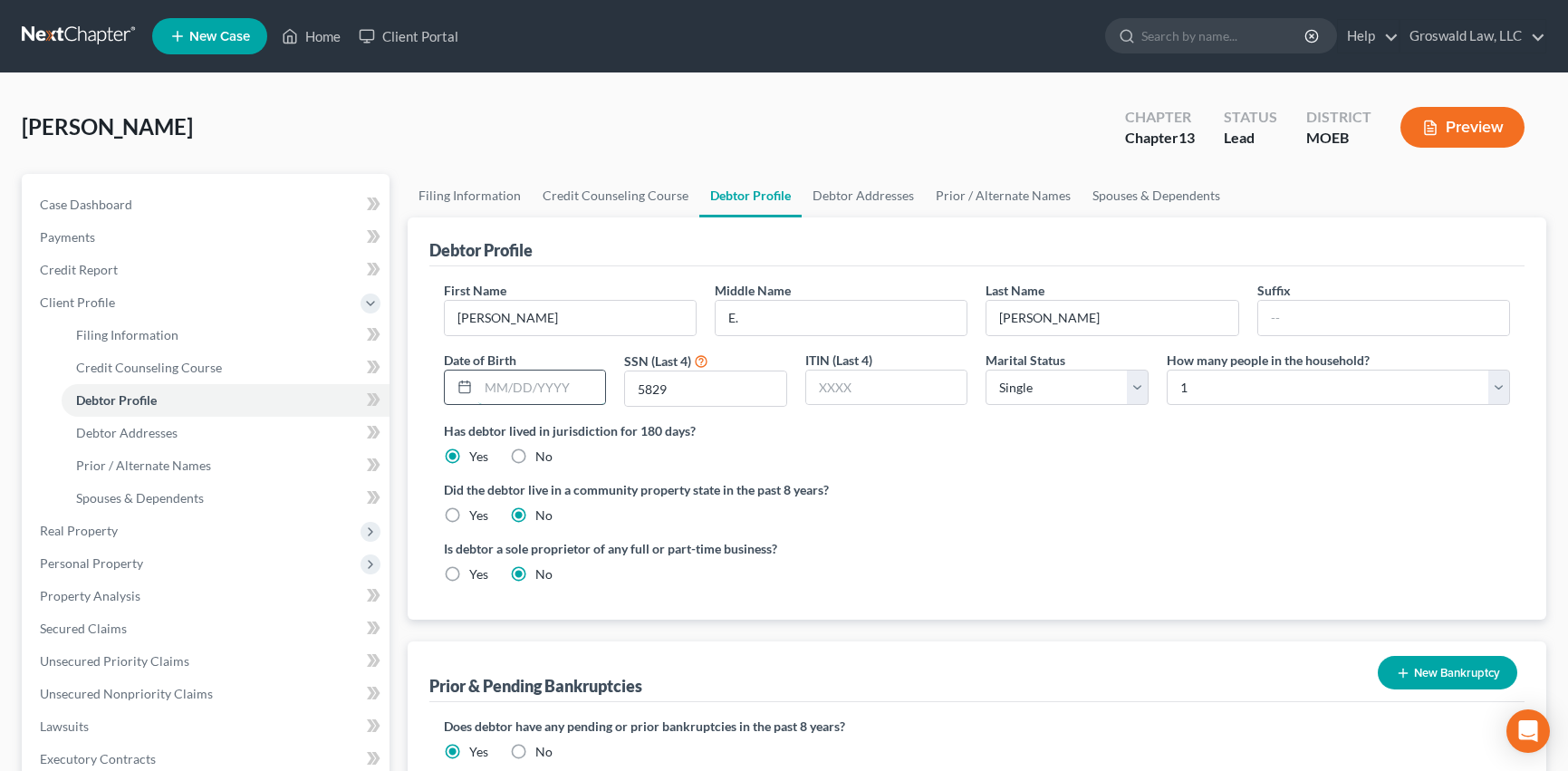
click at [529, 381] on input "text" at bounding box center [542, 388] width 128 height 35
type input "05/22/1971"
drag, startPoint x: 890, startPoint y: 223, endPoint x: 878, endPoint y: 219, distance: 12.6
click at [890, 223] on div "Debtor Profile" at bounding box center [977, 241] width 1095 height 49
click at [873, 196] on link "Debtor Addresses" at bounding box center [863, 195] width 124 height 44
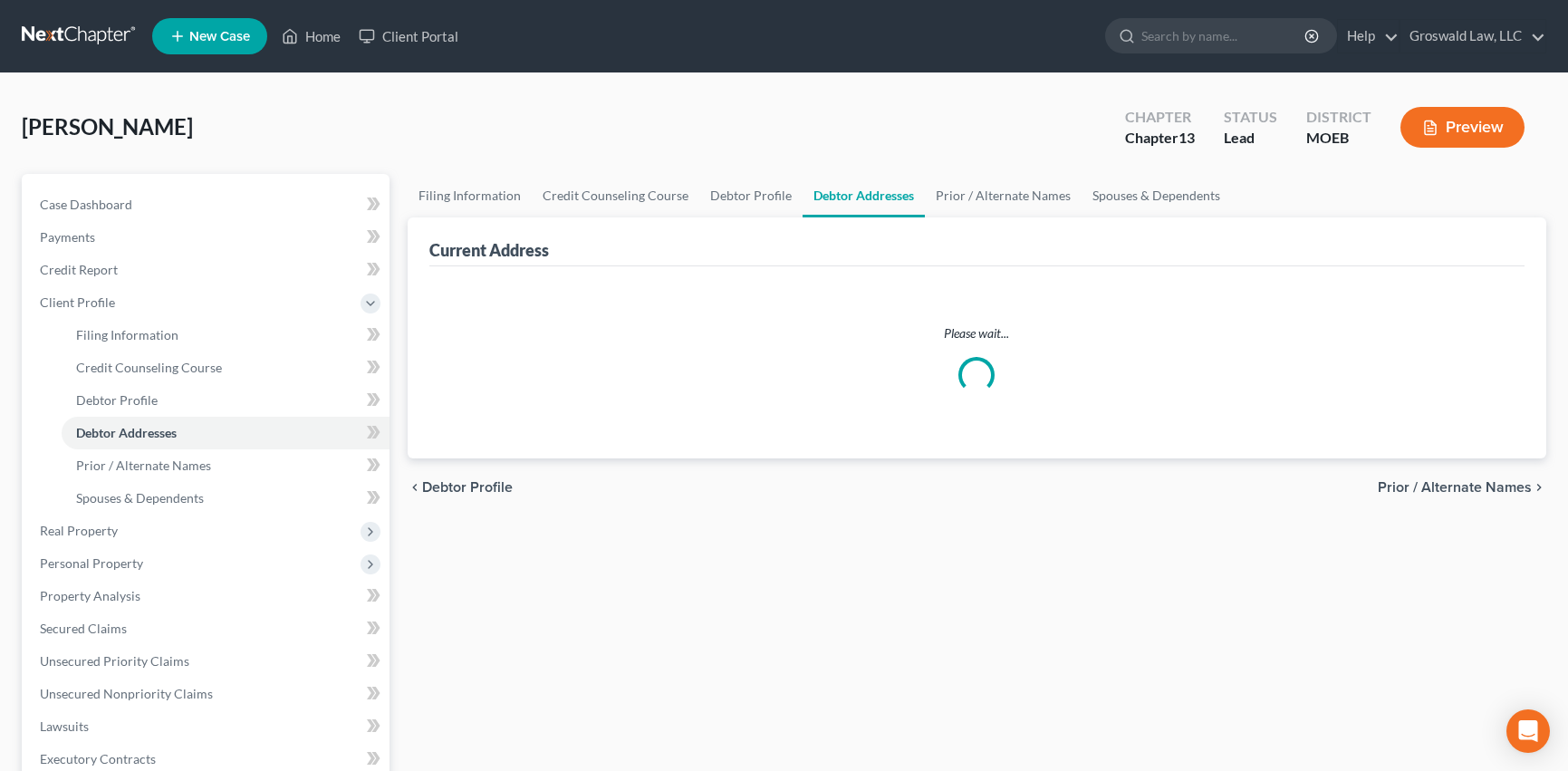
select select "0"
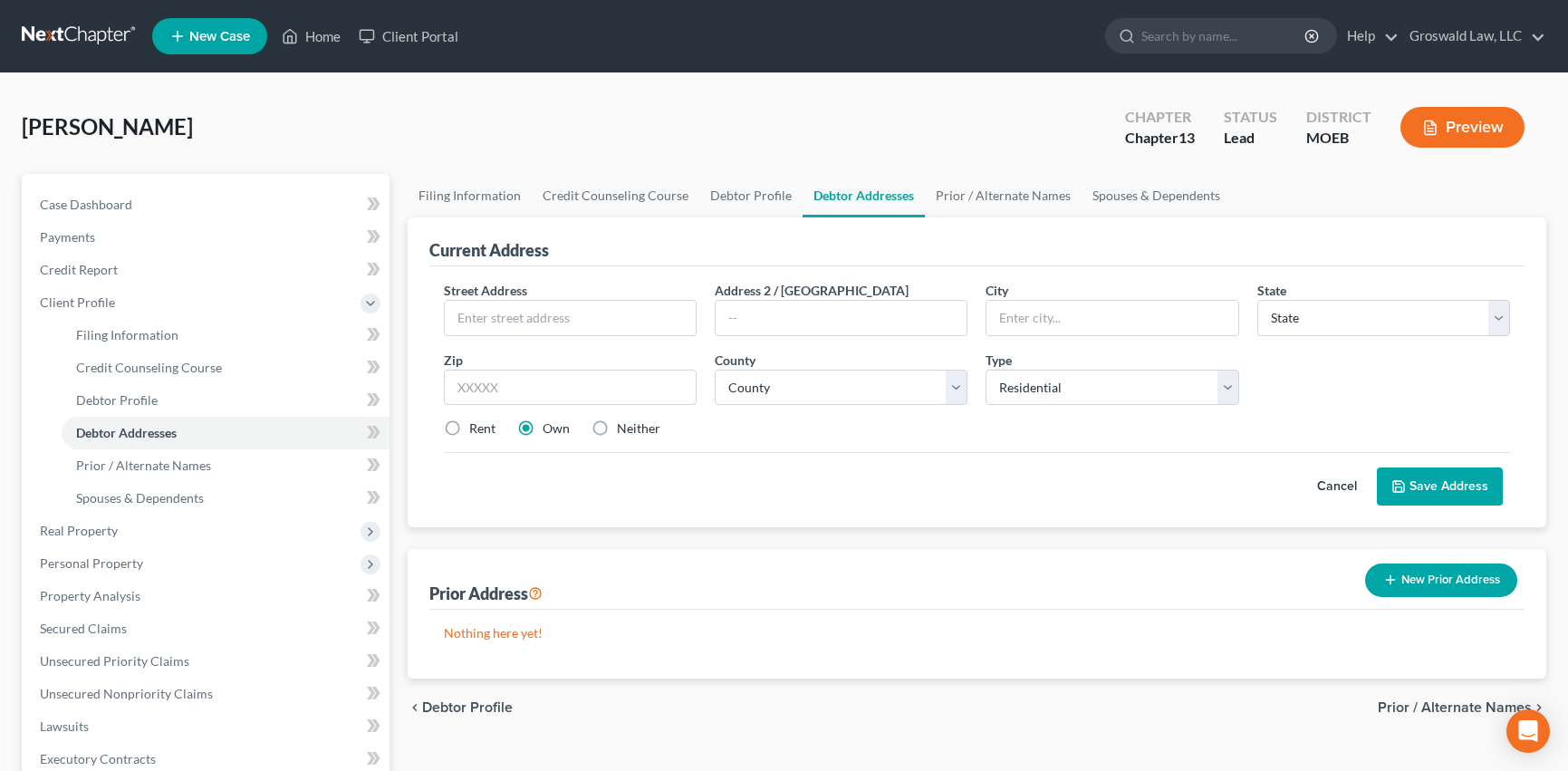
click at [617, 432] on label "Neither" at bounding box center [639, 429] width 44 height 18
click at [624, 431] on input "Neither" at bounding box center [630, 426] width 12 height 12
radio input "true"
click at [508, 316] on input "text" at bounding box center [570, 318] width 251 height 35
type input "6707 Black Walnut Court"
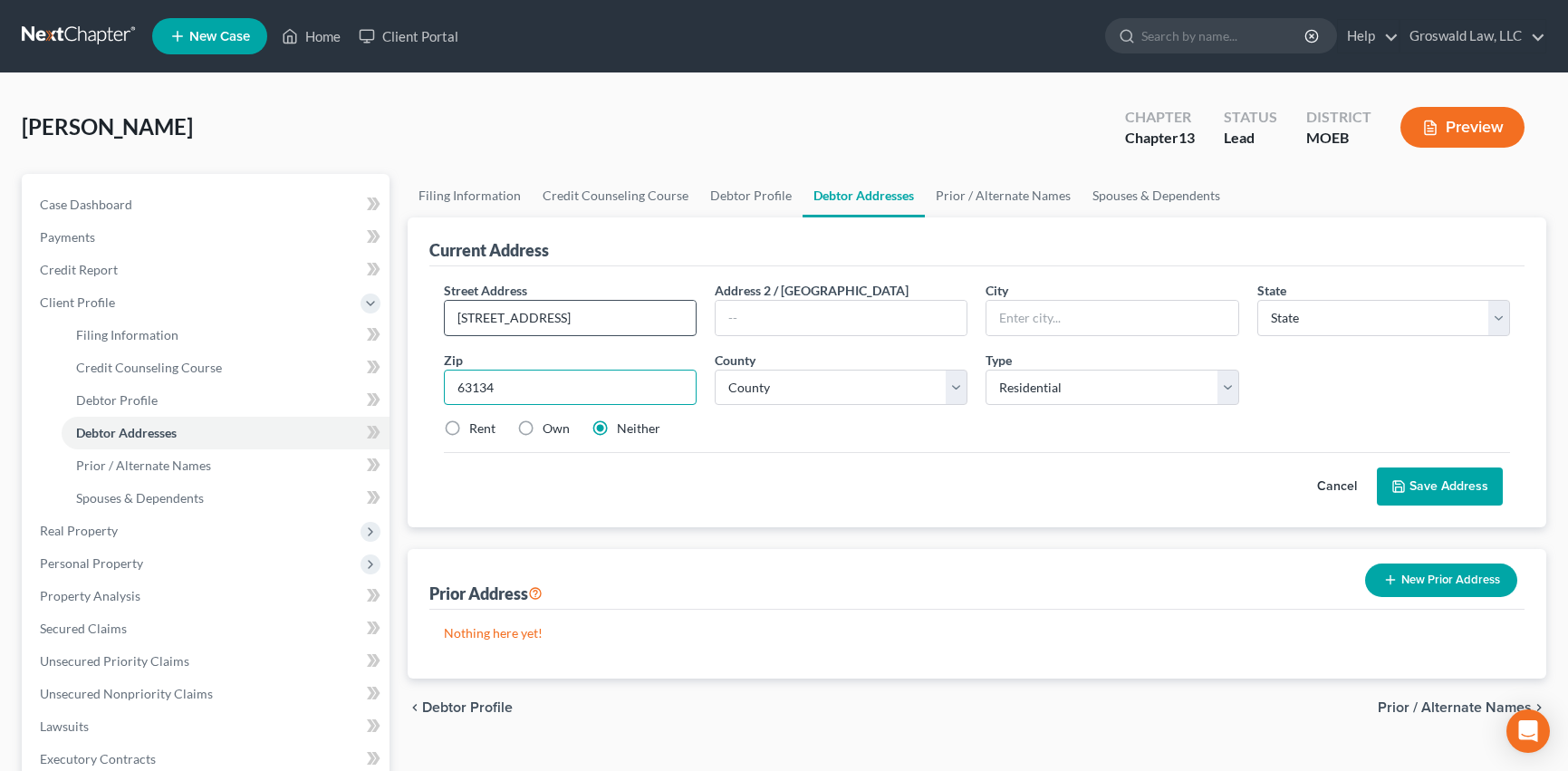
type input "63134"
type input "Saint Louis"
select select "26"
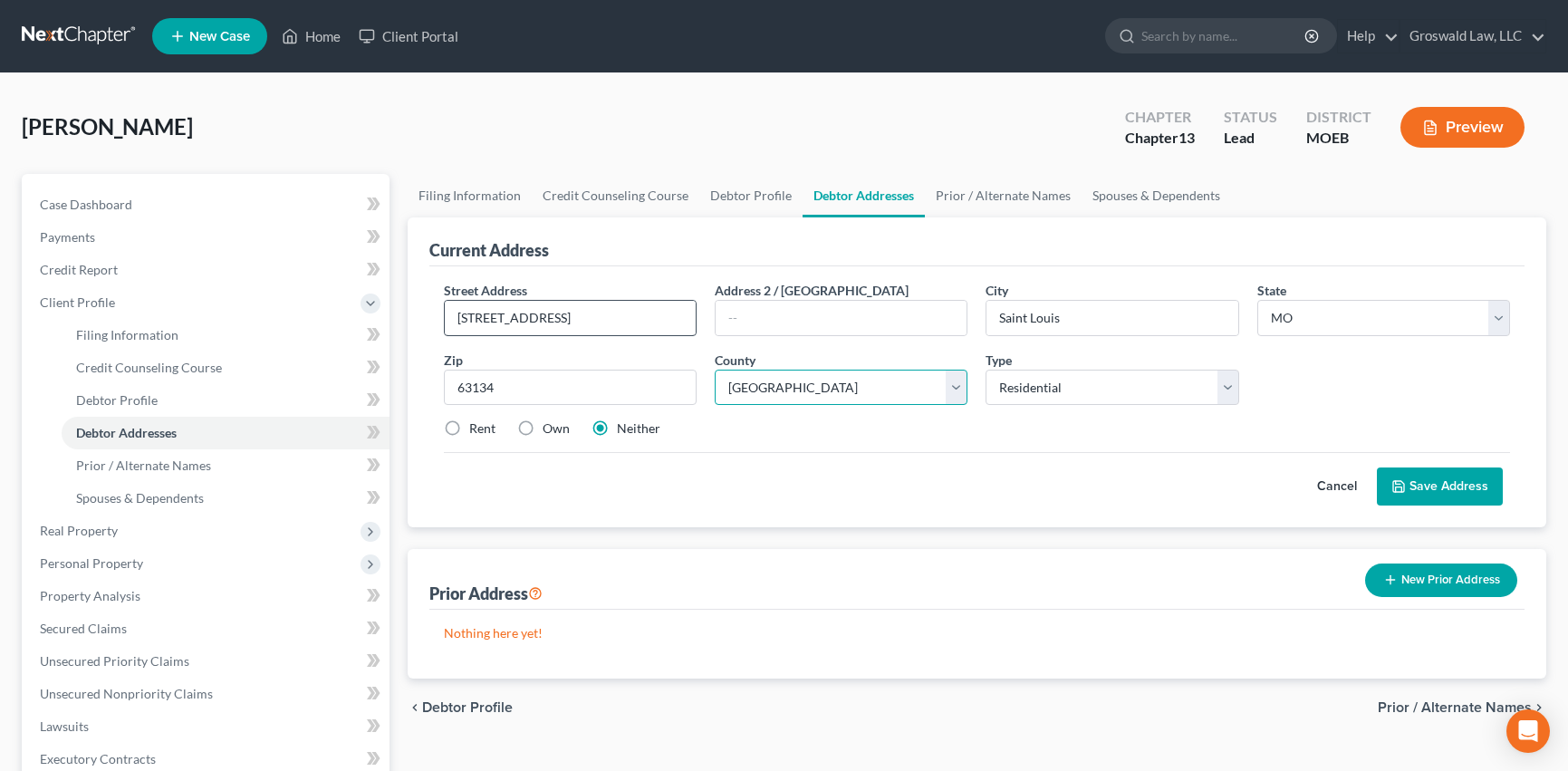
select select "100"
drag, startPoint x: 526, startPoint y: 429, endPoint x: 1085, endPoint y: 458, distance: 559.8
click at [542, 429] on label "Own" at bounding box center [555, 429] width 27 height 18
click at [549, 429] on input "Own" at bounding box center [555, 426] width 12 height 12
radio input "true"
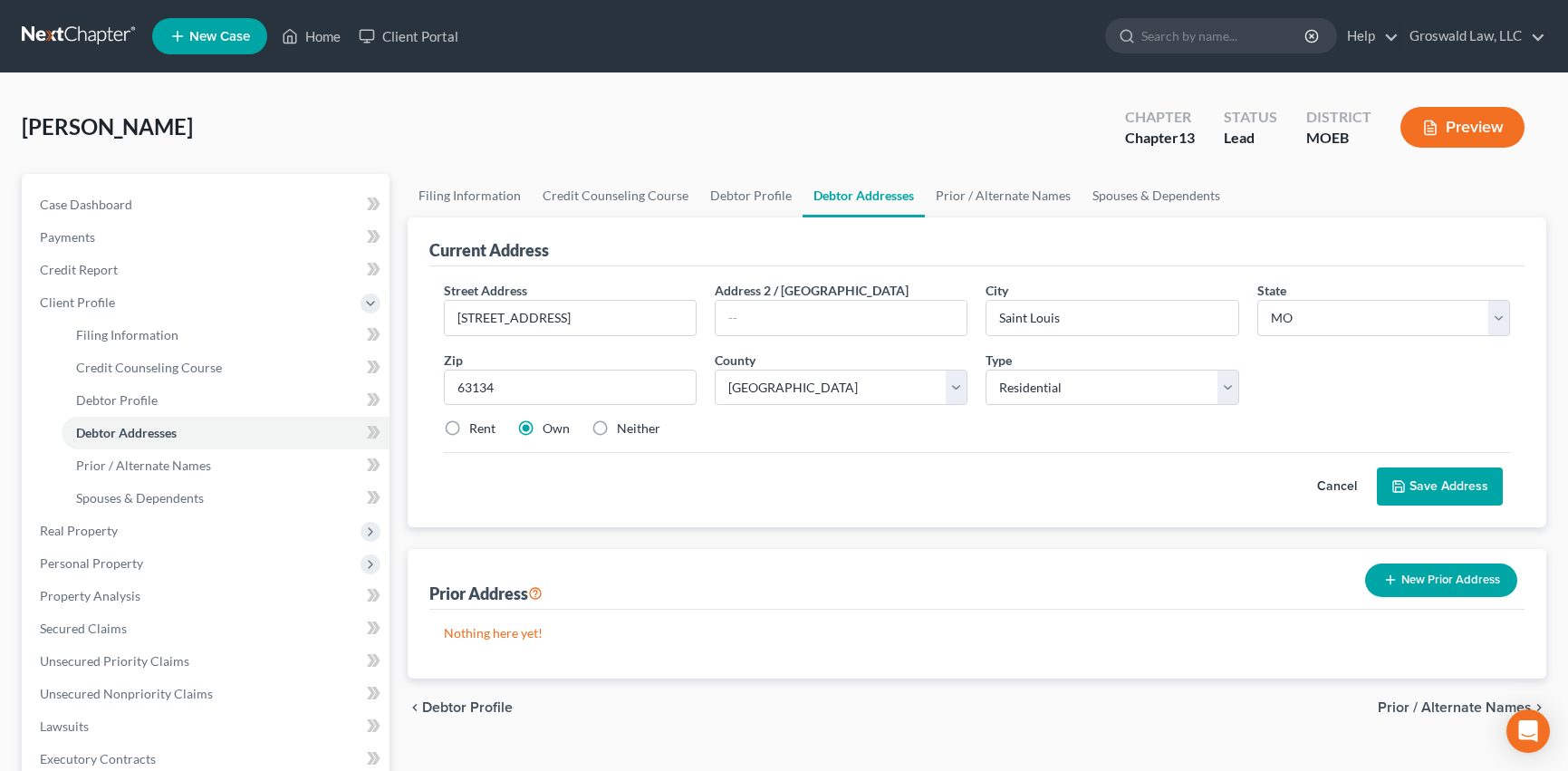
click at [1449, 481] on button "Save Address" at bounding box center [1439, 487] width 126 height 38
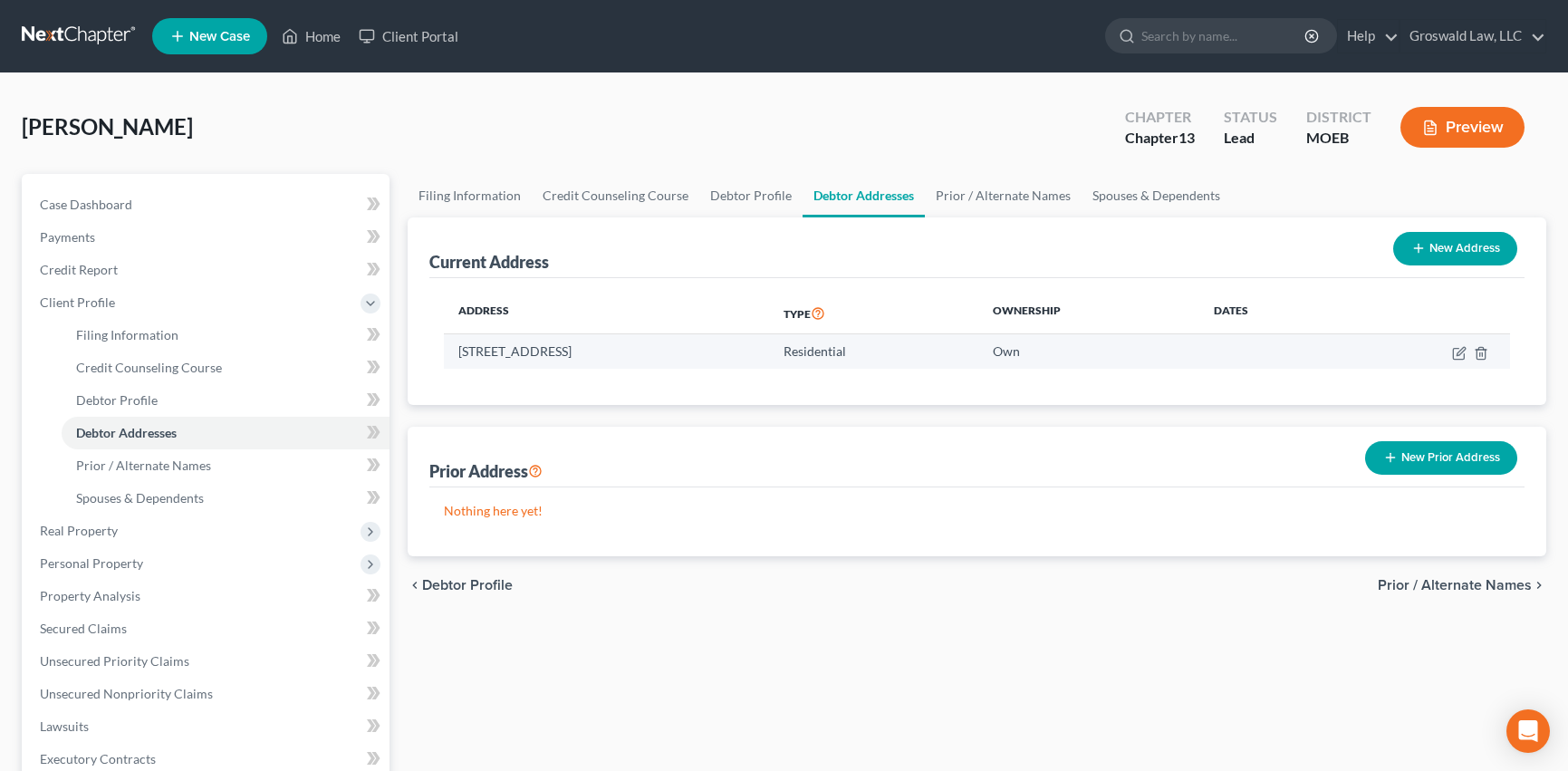
drag, startPoint x: 598, startPoint y: 356, endPoint x: 449, endPoint y: 346, distance: 149.3
click at [449, 346] on td "6707 Black Walnut Court, Saint Louis, MO 63134" at bounding box center [606, 351] width 325 height 35
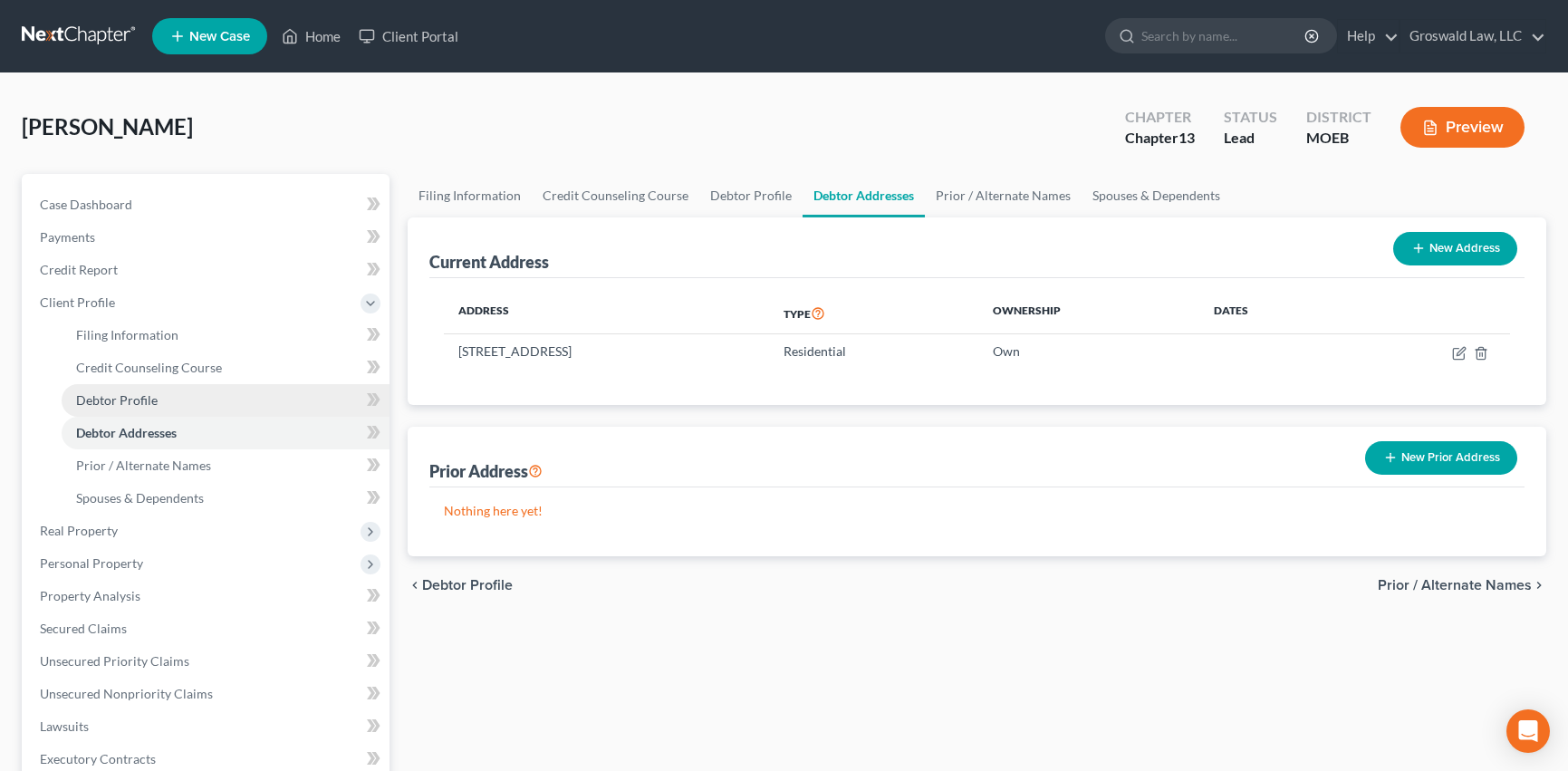
copy td "6707 Black Walnut Court"
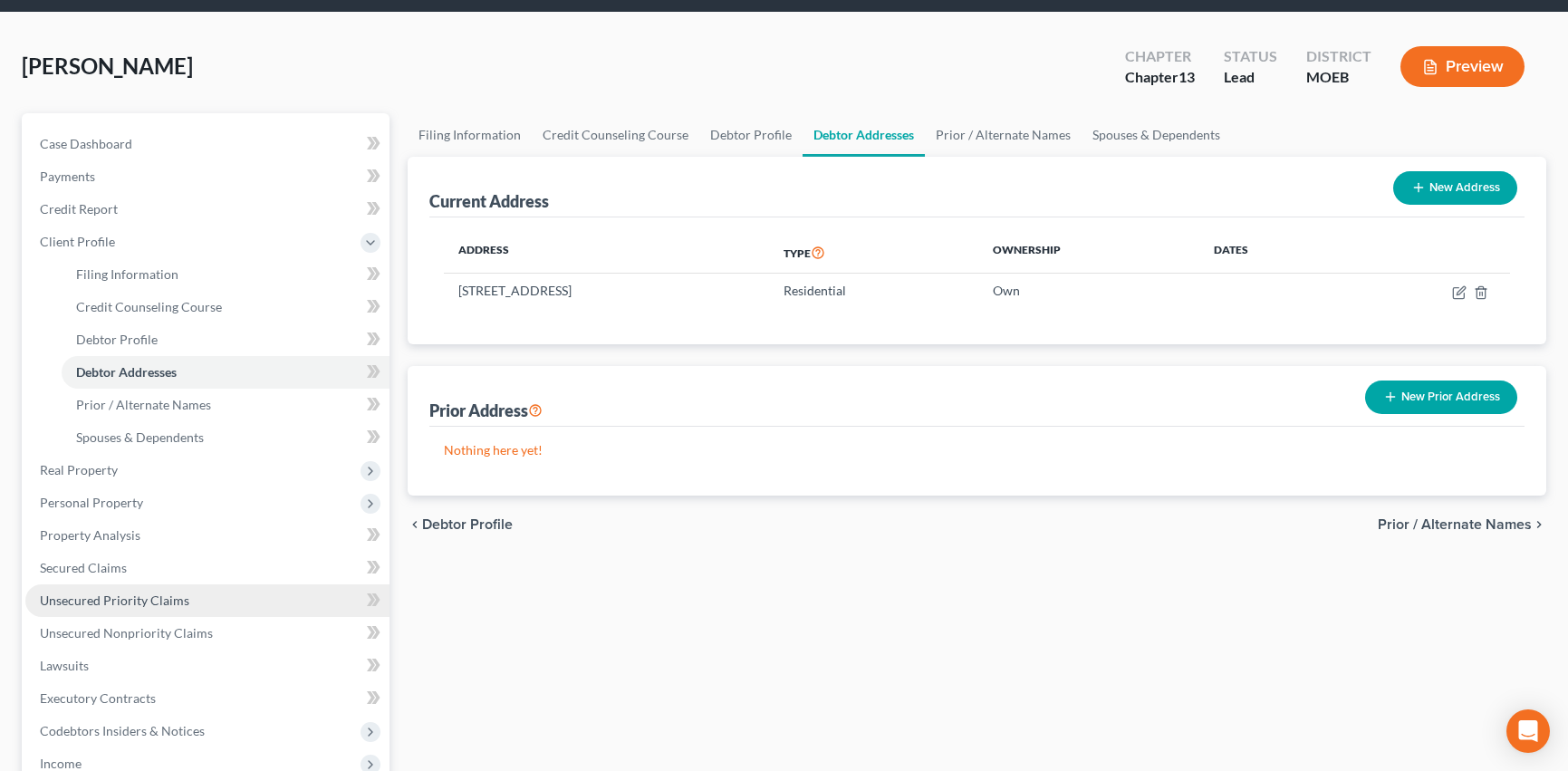
scroll to position [362, 0]
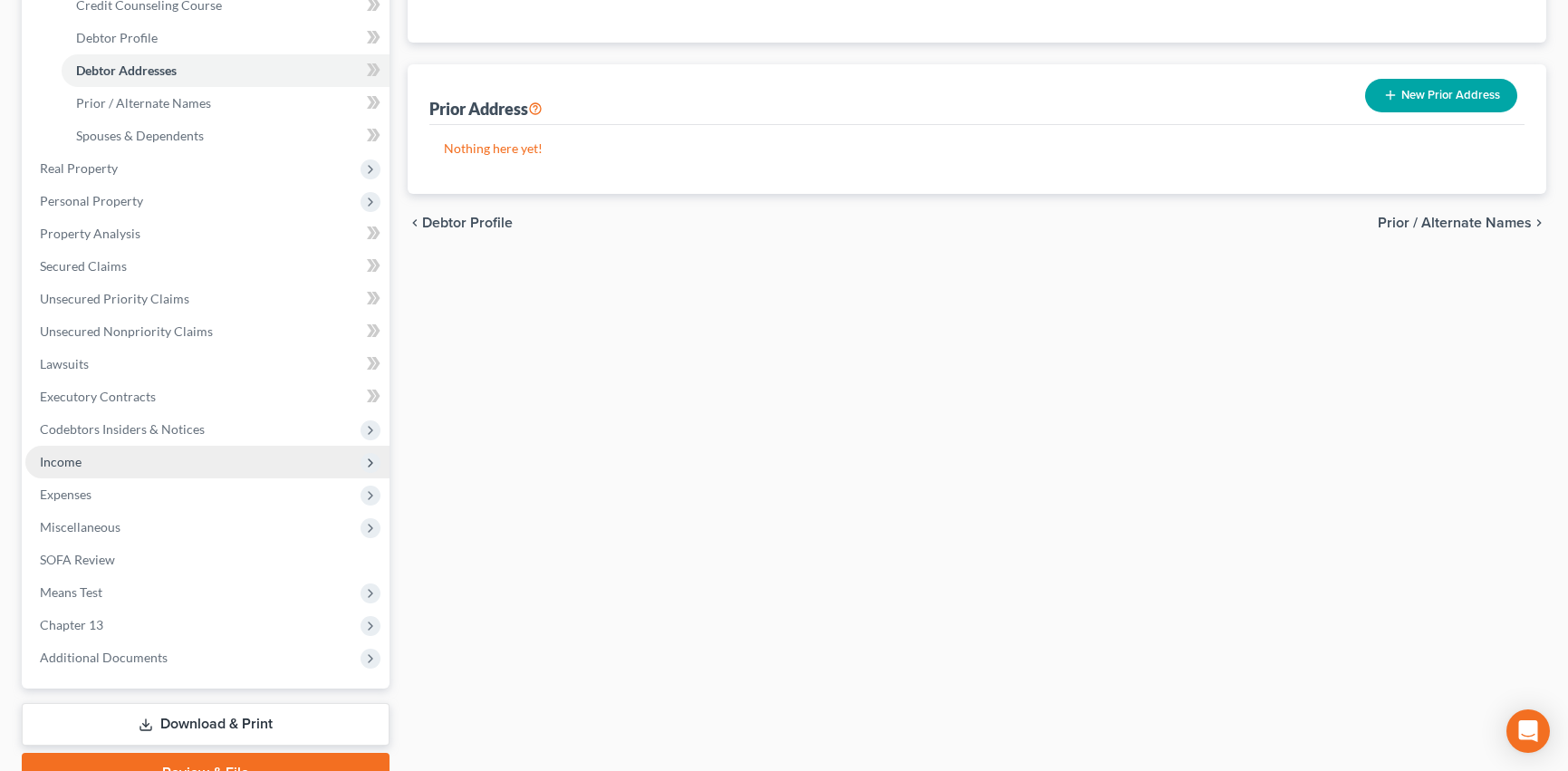
click at [84, 468] on span "Income" at bounding box center [206, 462] width 364 height 33
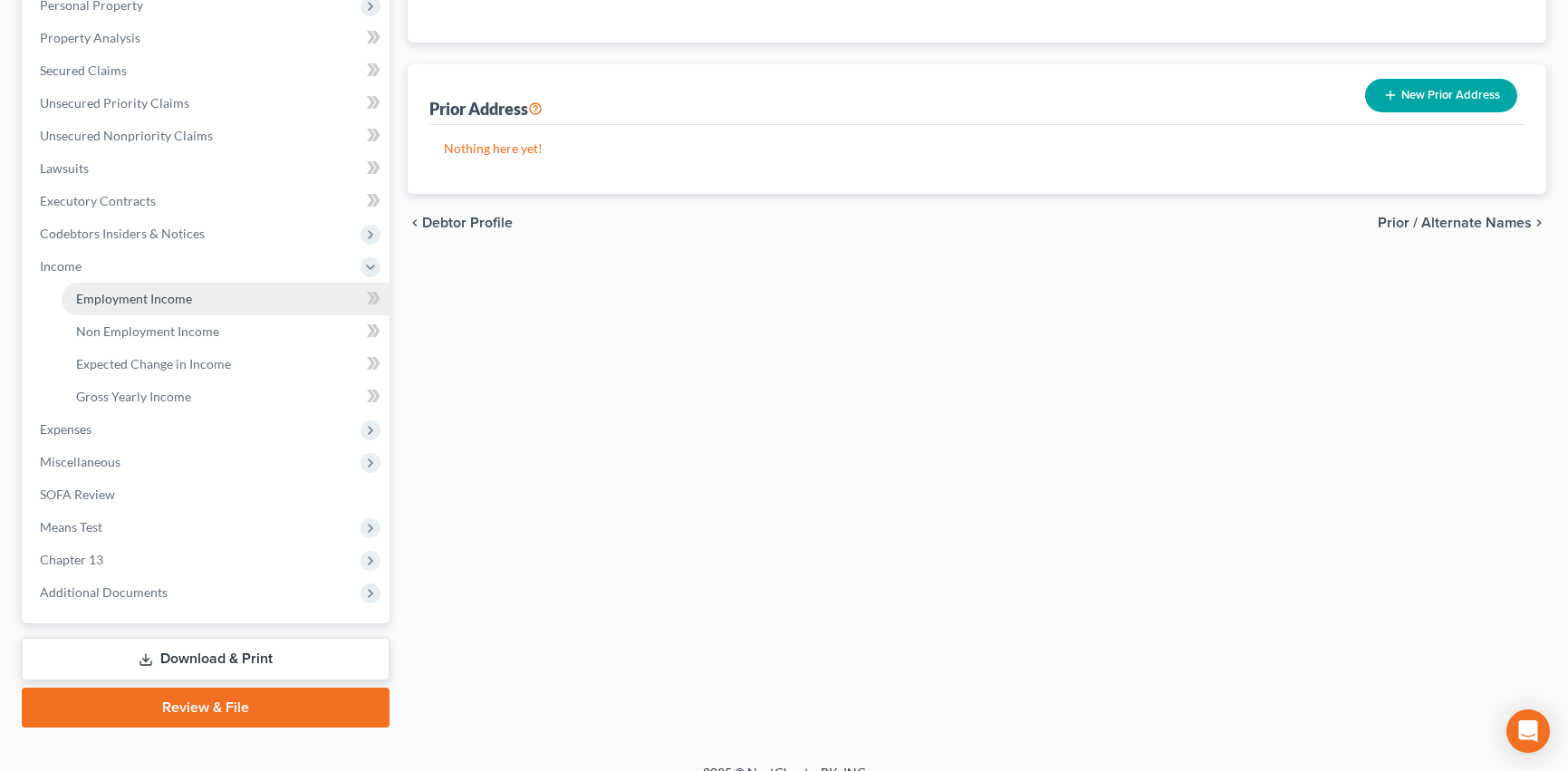
click at [178, 298] on span "Employment Income" at bounding box center [134, 298] width 116 height 15
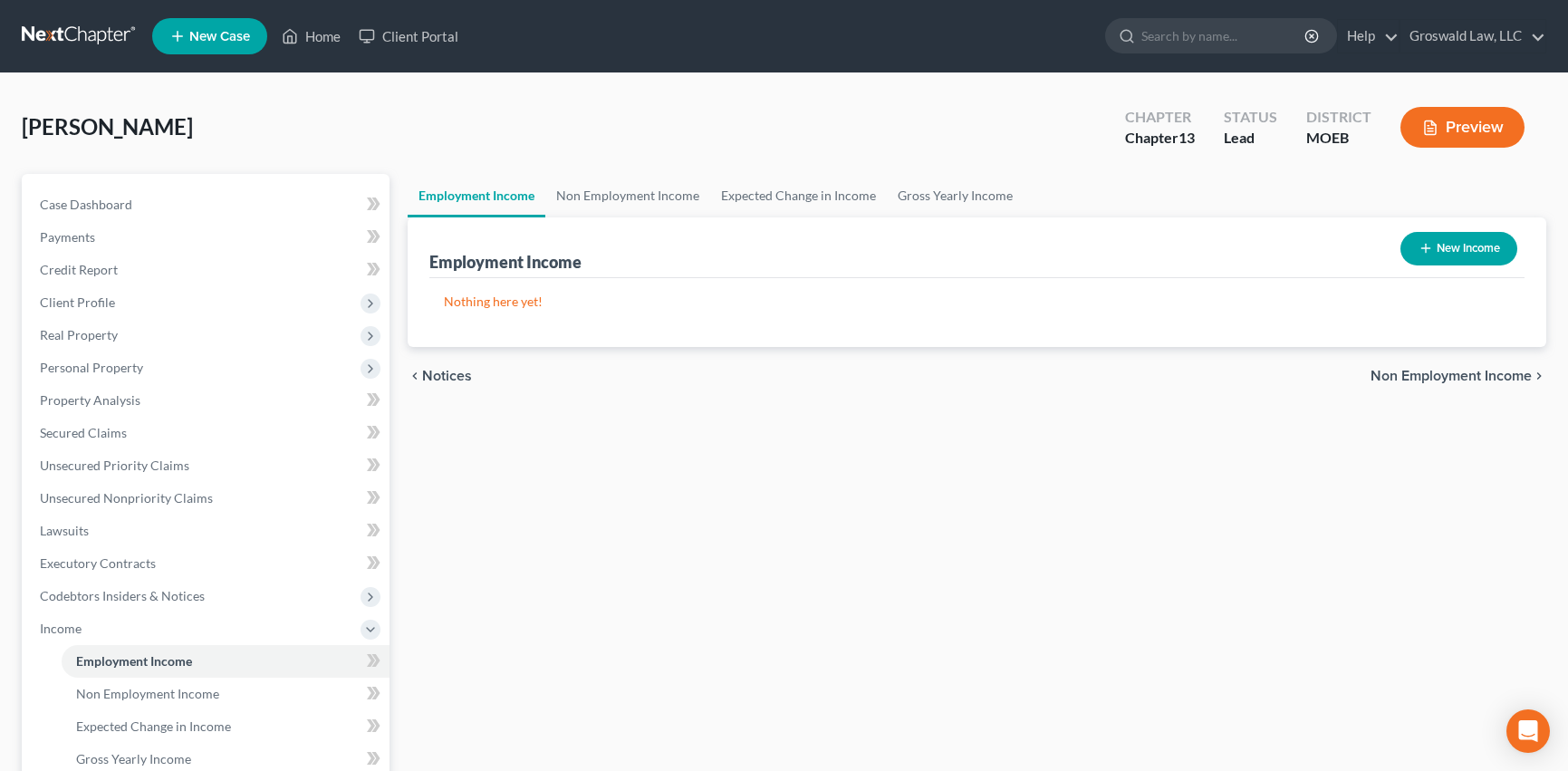
click at [1462, 238] on button "New Income" at bounding box center [1458, 249] width 117 height 34
select select "0"
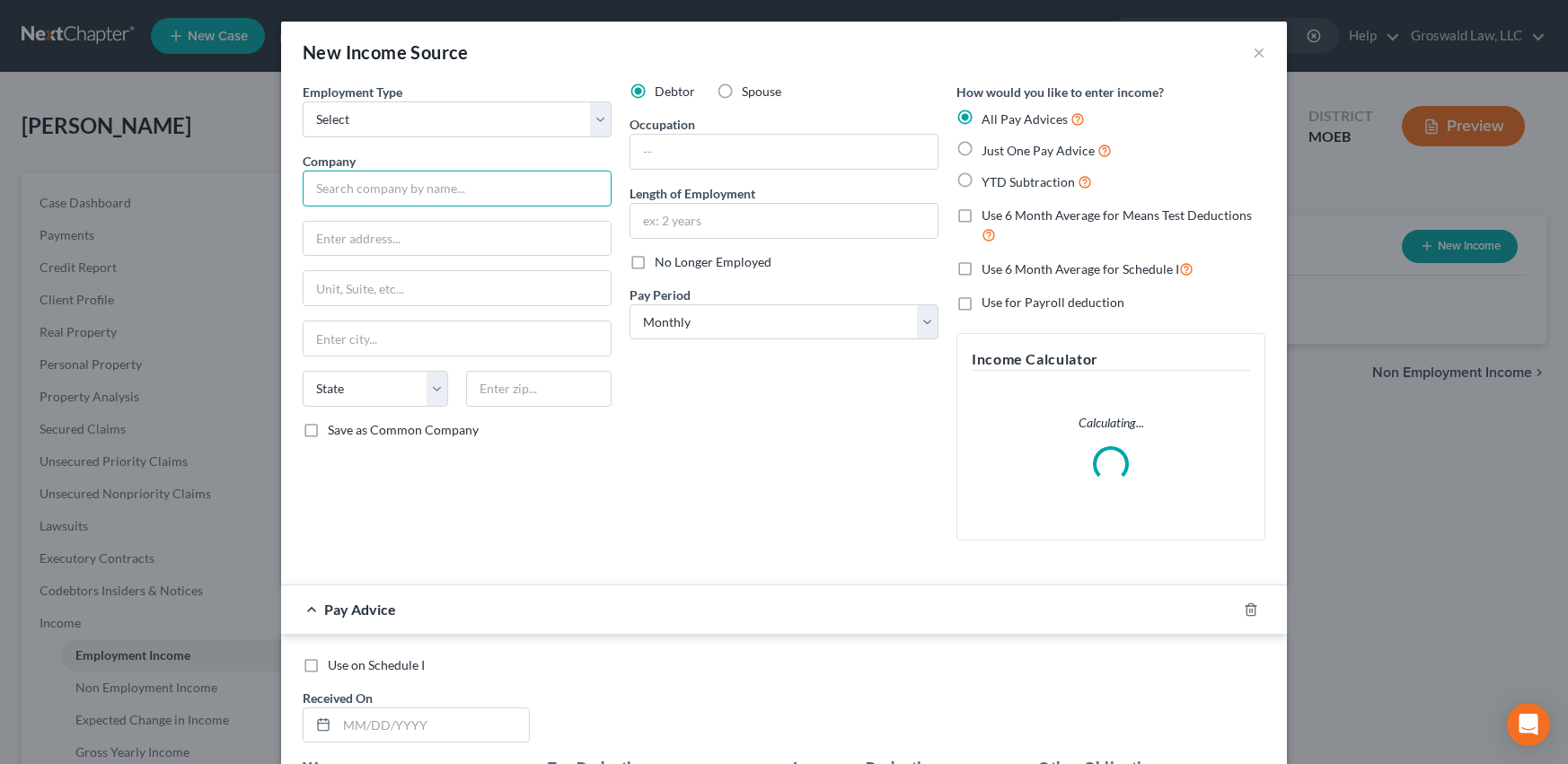
click at [463, 198] on input "text" at bounding box center [457, 189] width 309 height 36
type input "A"
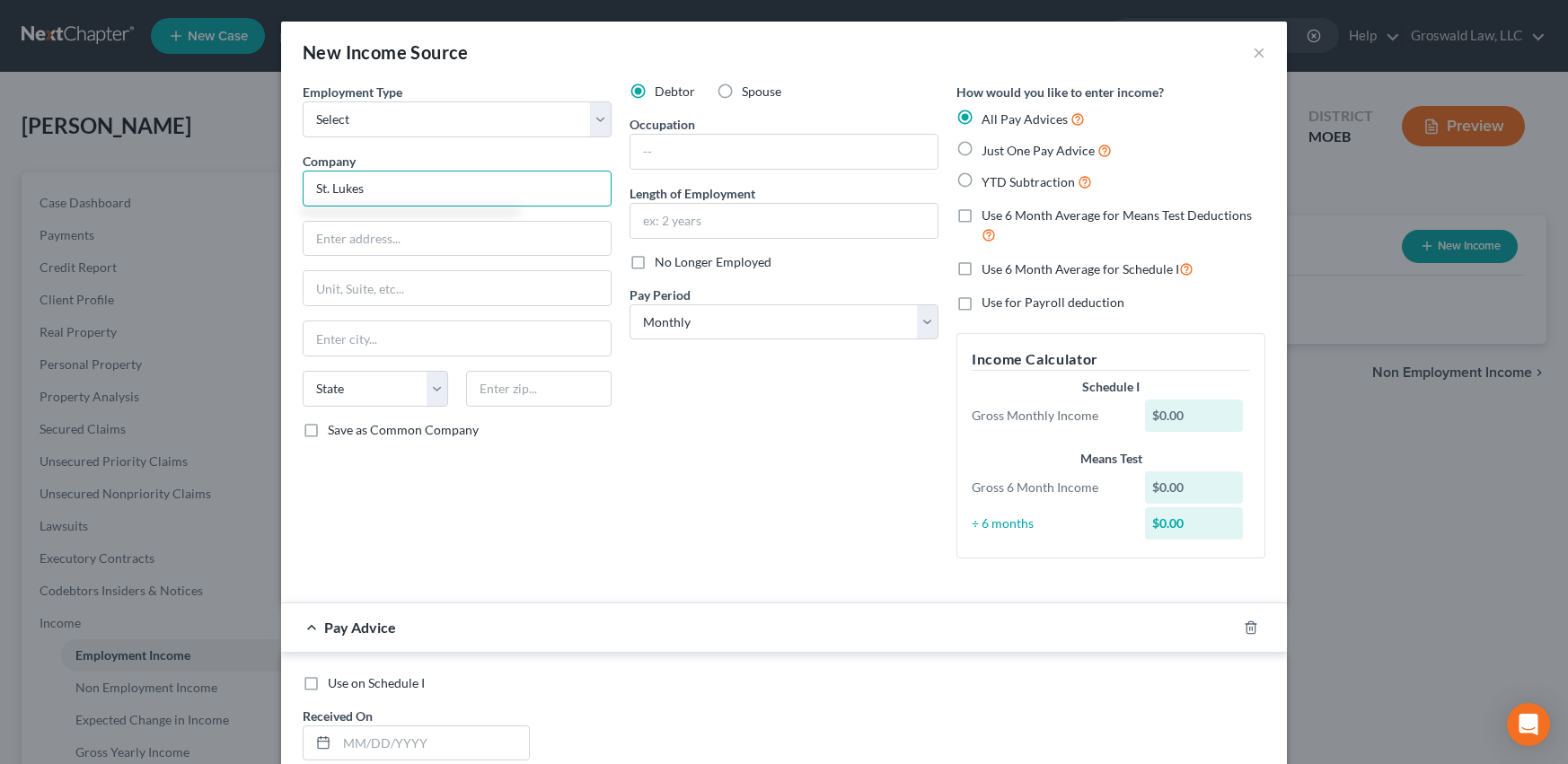
type input "St. Lukes"
drag, startPoint x: 667, startPoint y: 226, endPoint x: 598, endPoint y: 228, distance: 69.0
click at [667, 226] on input "text" at bounding box center [784, 220] width 307 height 35
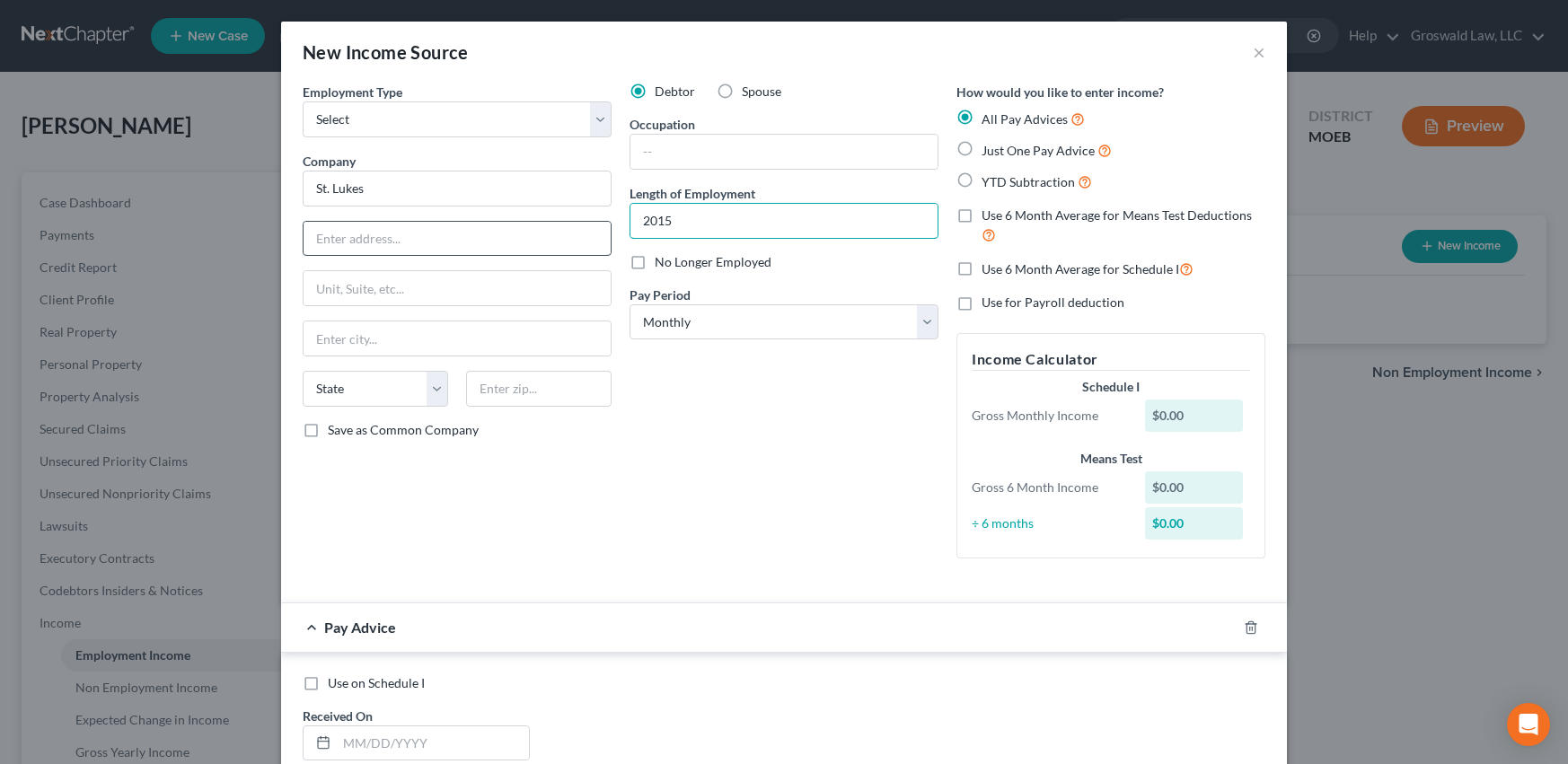
type input "2015 to present"
click at [816, 156] on input "text" at bounding box center [784, 151] width 307 height 35
type input "Medical Secretary"
click at [1252, 628] on line "button" at bounding box center [1252, 629] width 0 height 4
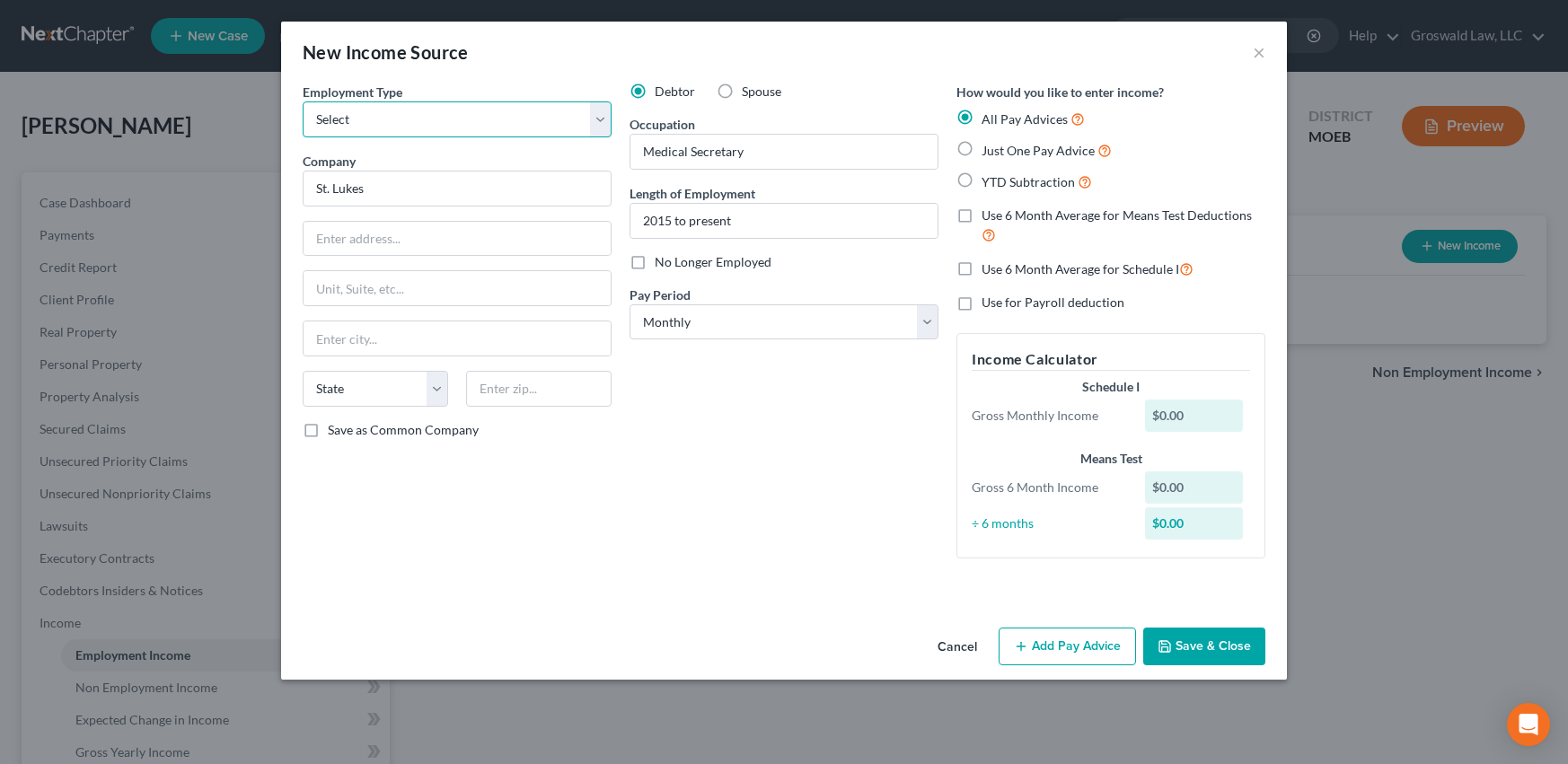
drag, startPoint x: 421, startPoint y: 123, endPoint x: 424, endPoint y: 133, distance: 10.4
click at [421, 123] on select "Select Full or [DEMOGRAPHIC_DATA] Employment Self Employment" at bounding box center [457, 120] width 309 height 36
select select "0"
click at [303, 102] on select "Select Full or [DEMOGRAPHIC_DATA] Employment Self Employment" at bounding box center [457, 120] width 309 height 36
click at [1212, 642] on button "Save & Close" at bounding box center [1205, 646] width 123 height 38
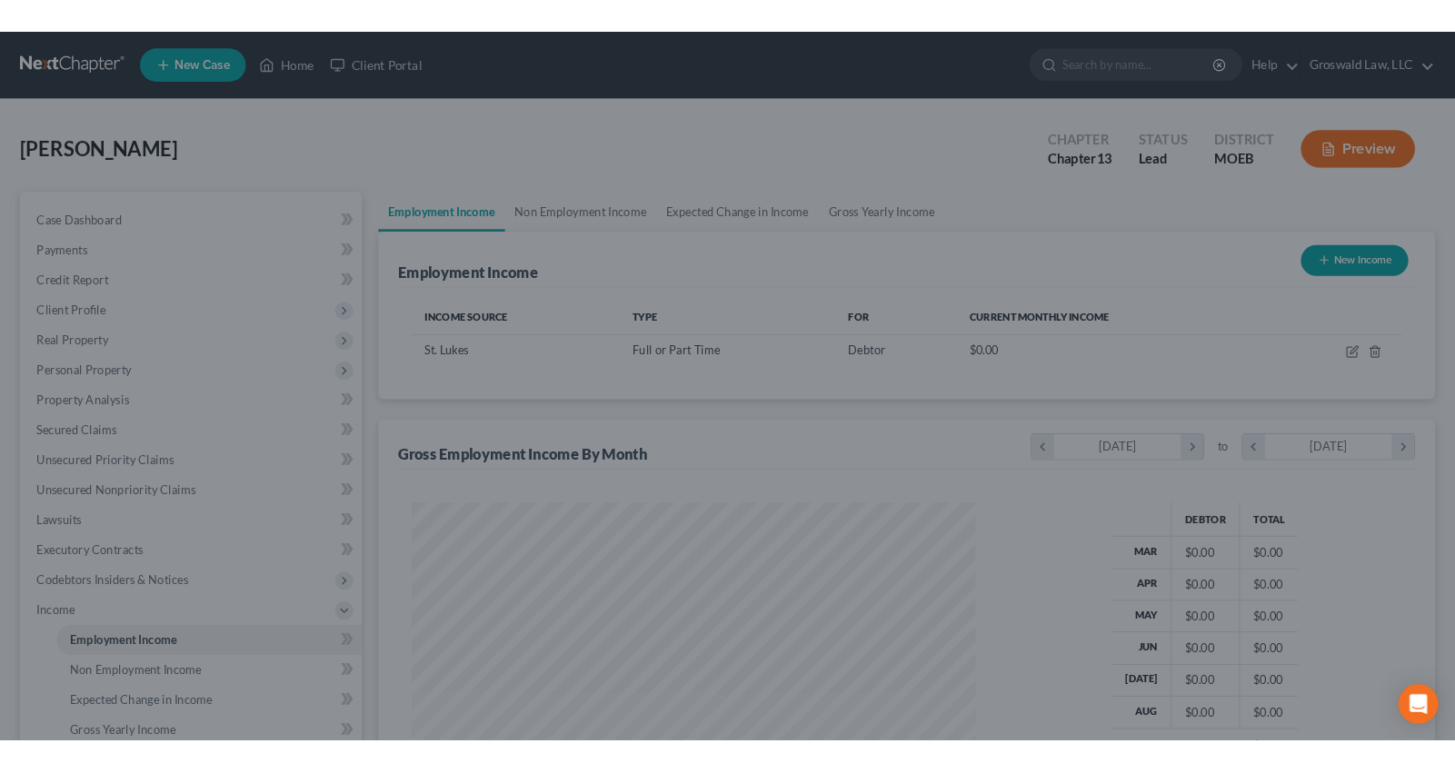
scroll to position [326, 645]
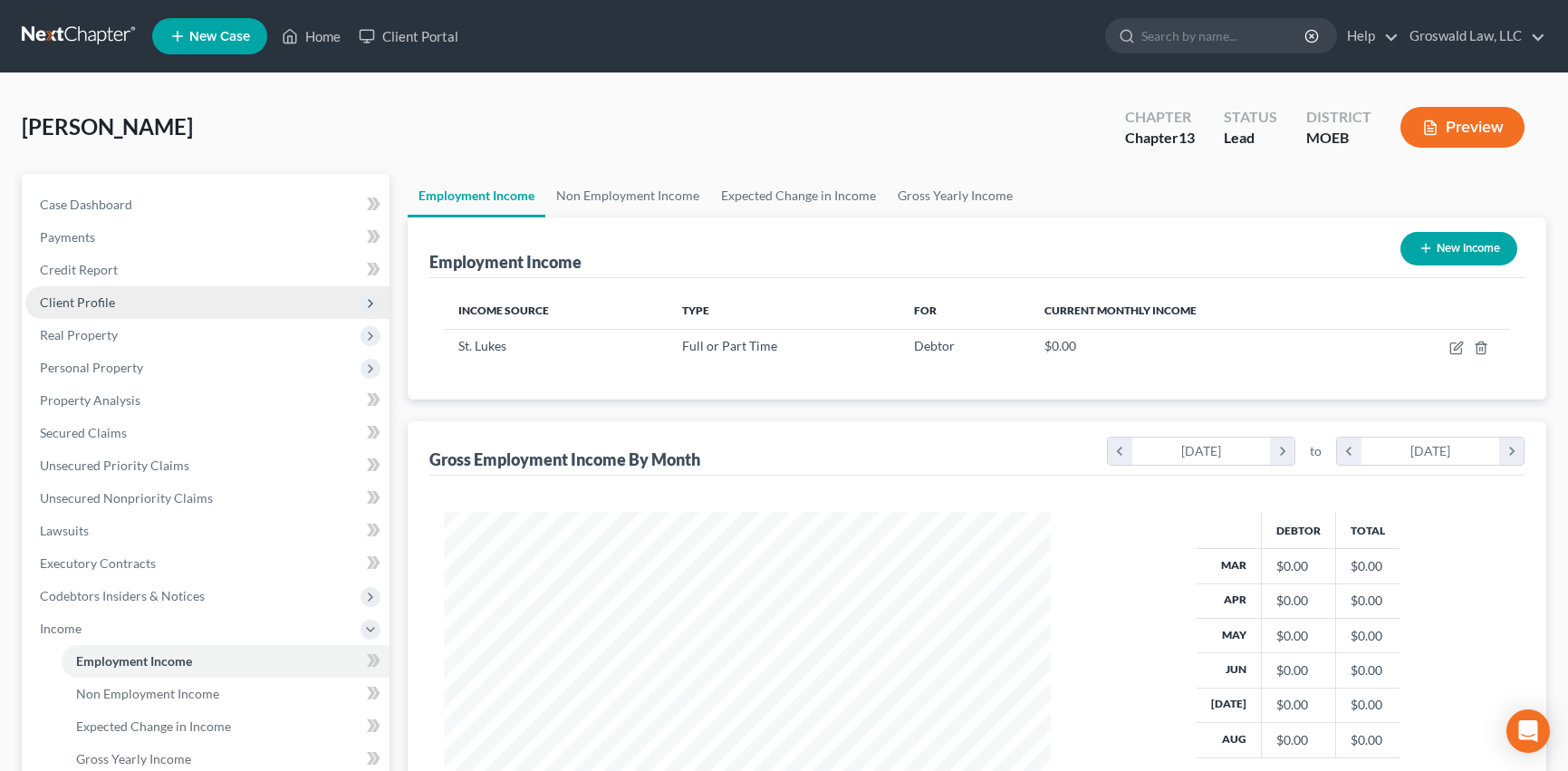
click at [87, 300] on span "Client Profile" at bounding box center [77, 301] width 75 height 15
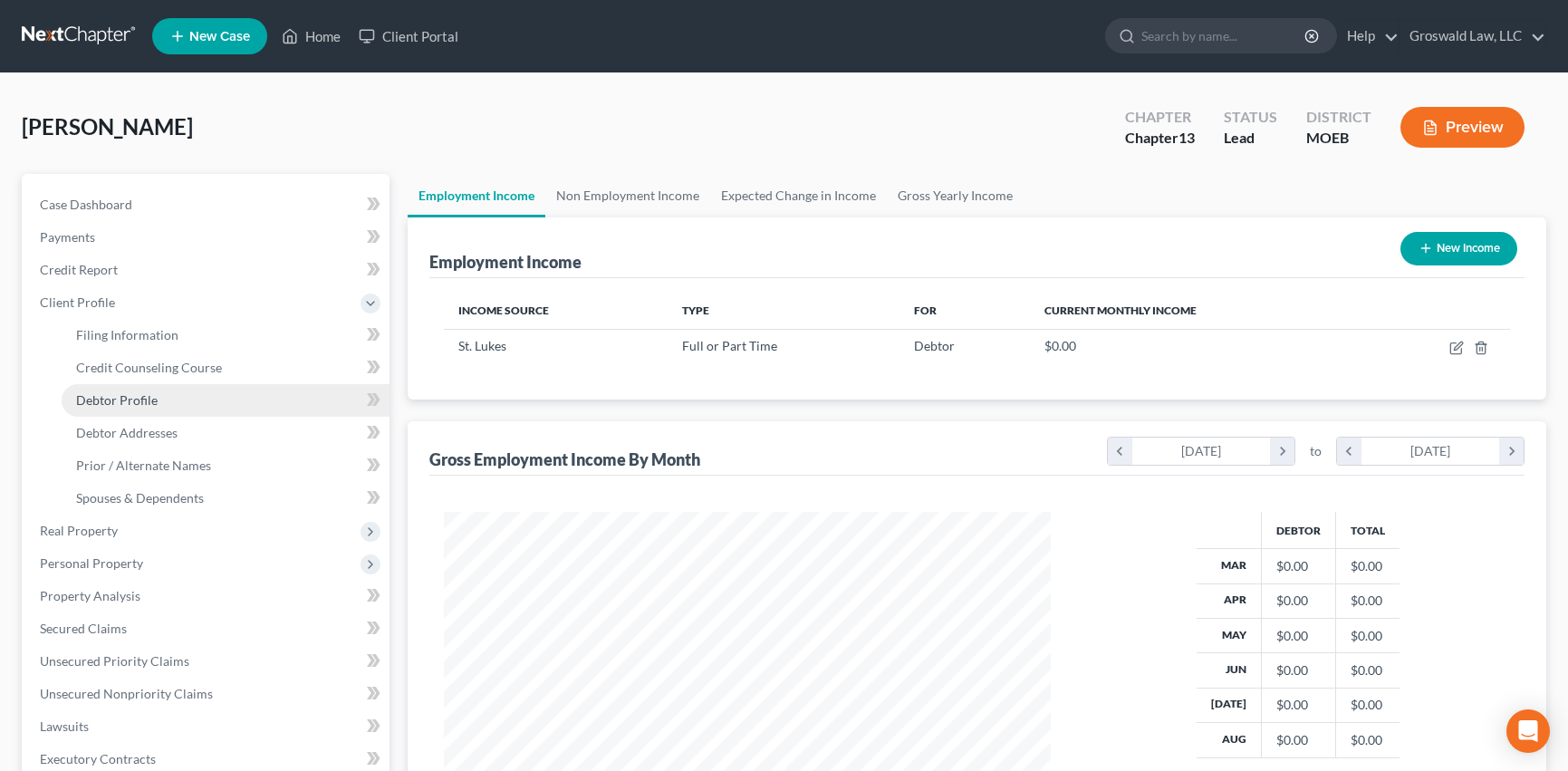
click at [142, 396] on span "Debtor Profile" at bounding box center [117, 399] width 82 height 15
select select "0"
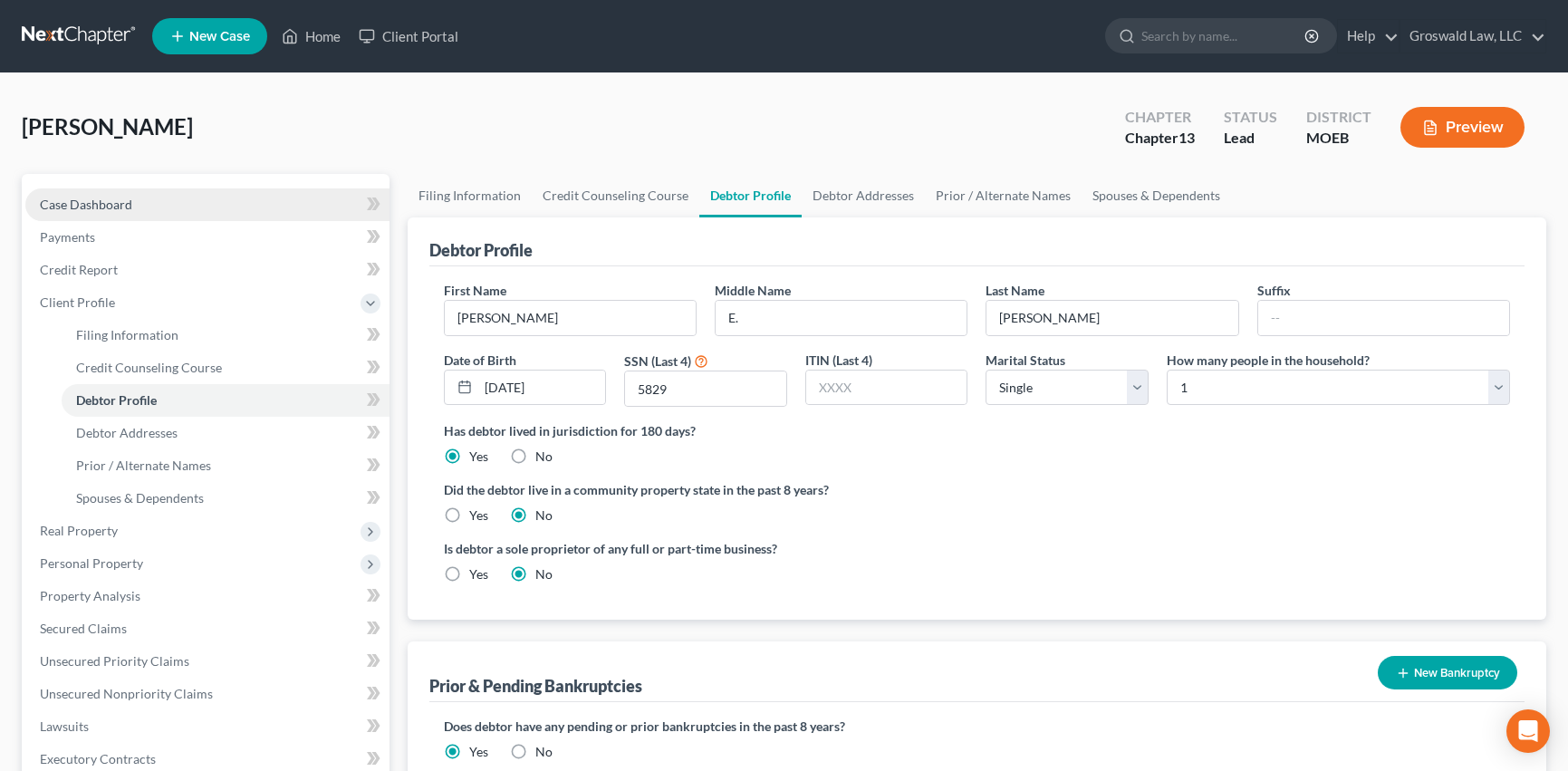
click at [127, 202] on span "Case Dashboard" at bounding box center [86, 203] width 93 height 15
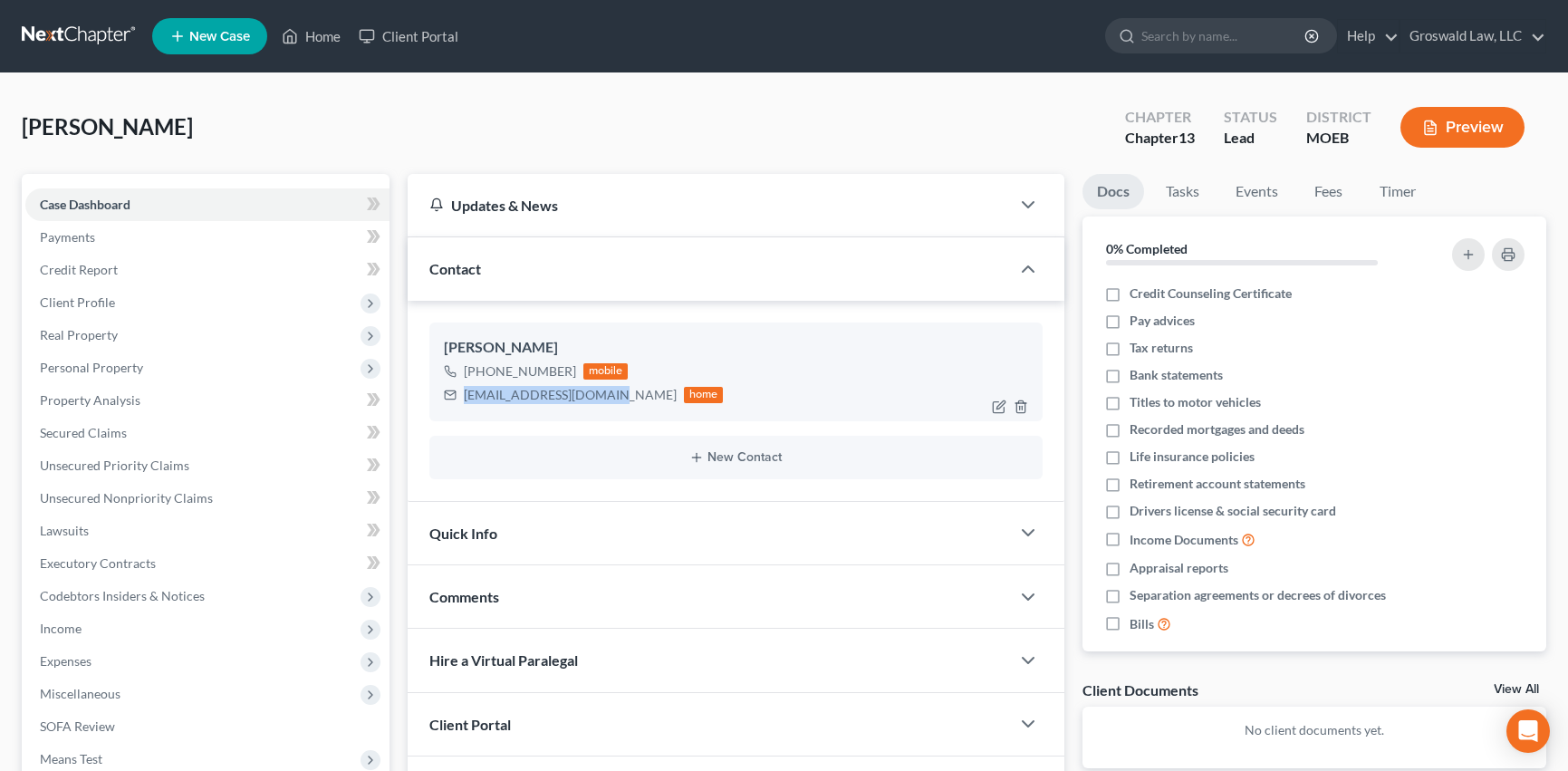
drag, startPoint x: 599, startPoint y: 400, endPoint x: 449, endPoint y: 405, distance: 150.1
click at [449, 405] on div "talisabond@hotmail.com home" at bounding box center [583, 395] width 280 height 24
copy div "talisabond@hotmail.com"
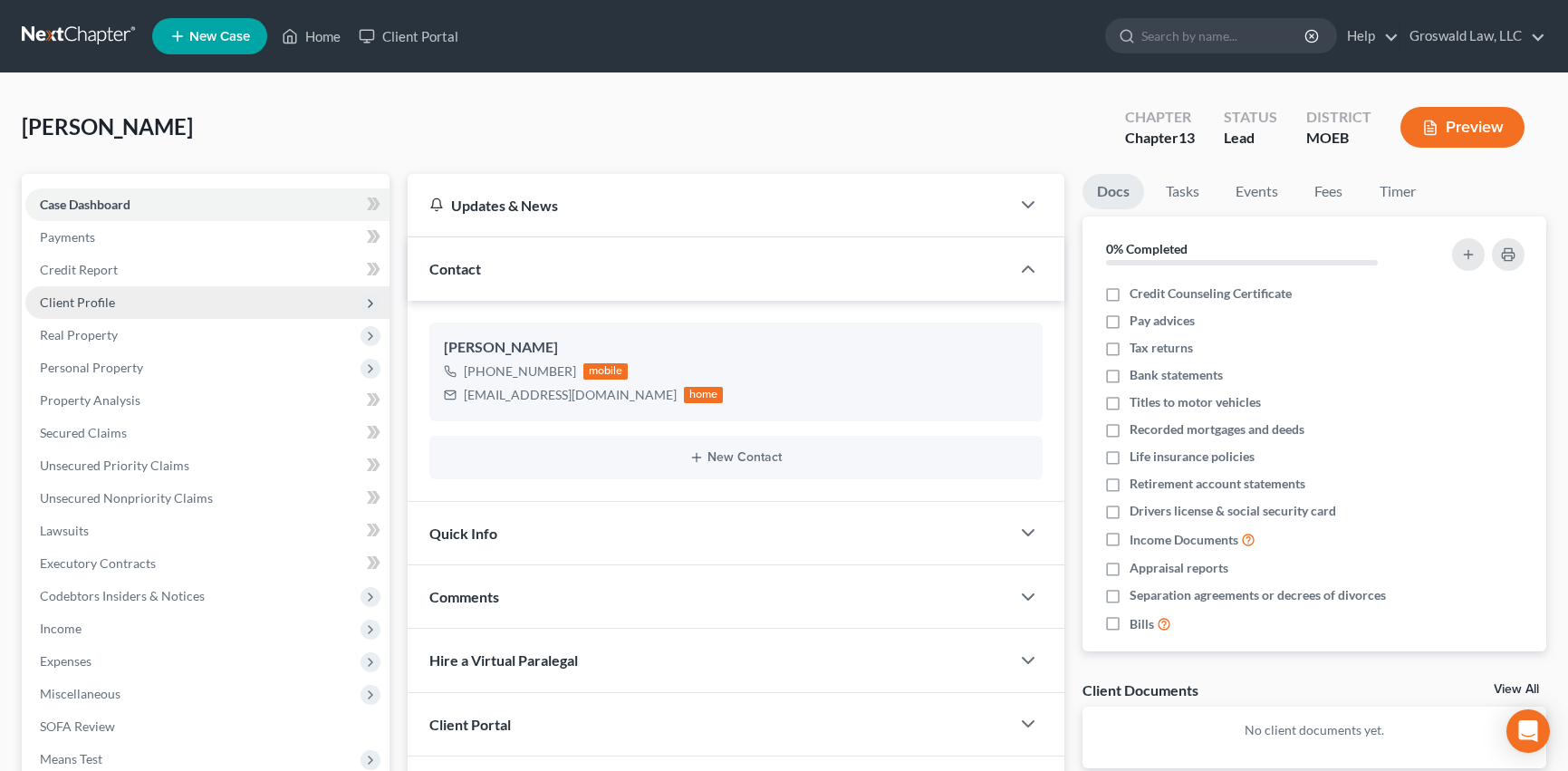
click at [82, 291] on span "Client Profile" at bounding box center [206, 302] width 364 height 33
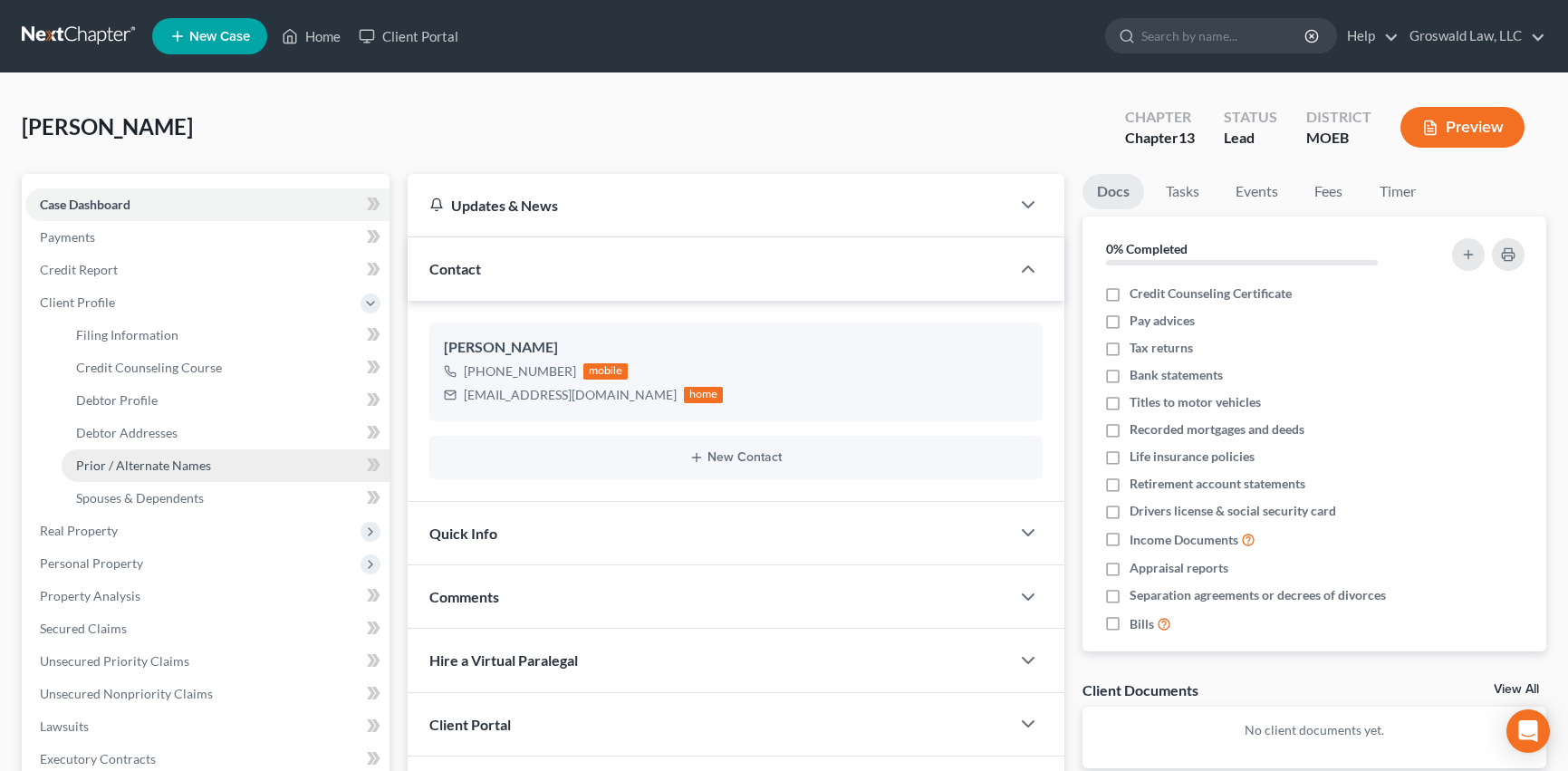
click at [170, 467] on span "Prior / Alternate Names" at bounding box center [143, 465] width 135 height 15
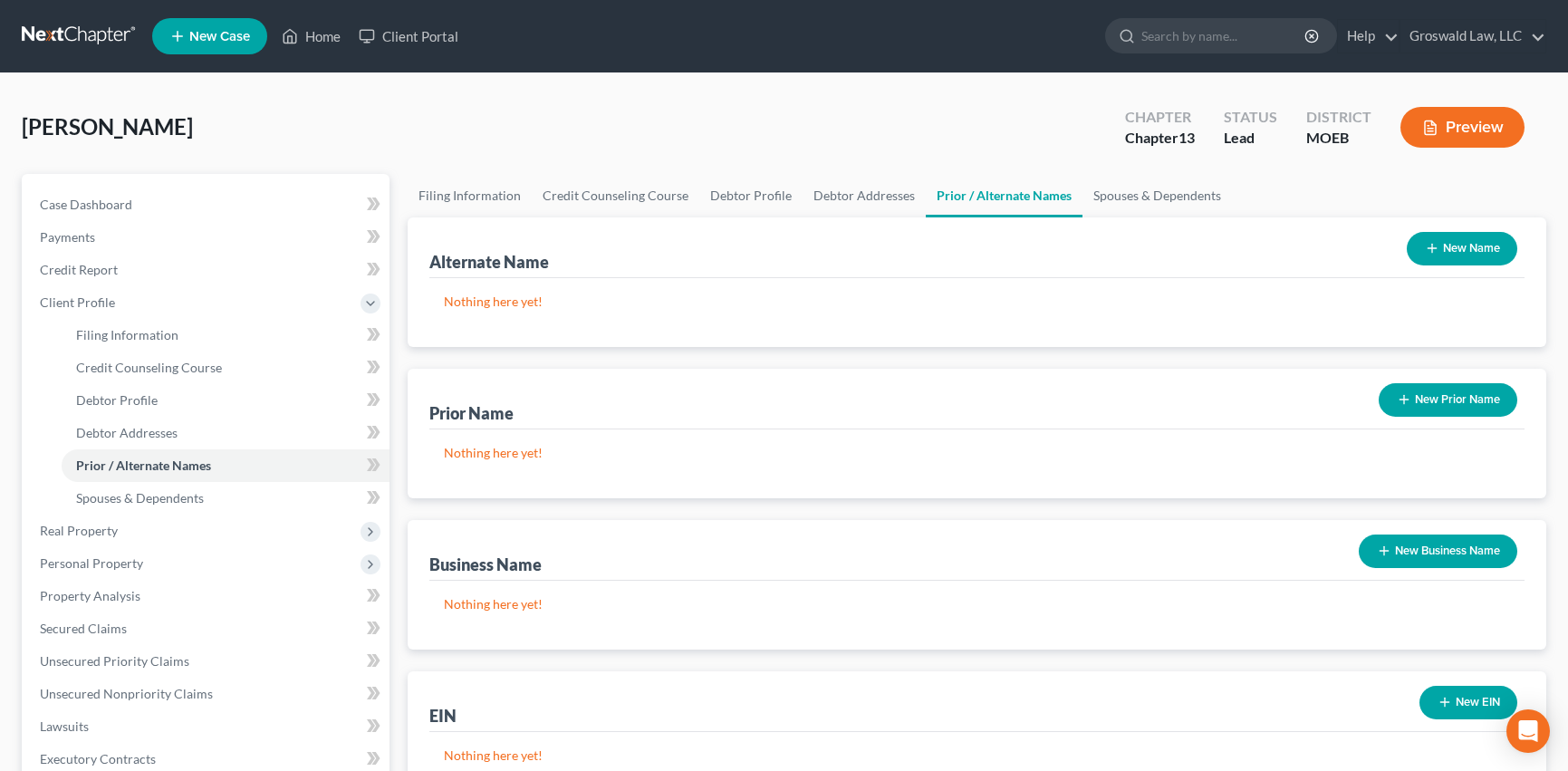
click at [1483, 401] on button "New Prior Name" at bounding box center [1447, 400] width 139 height 34
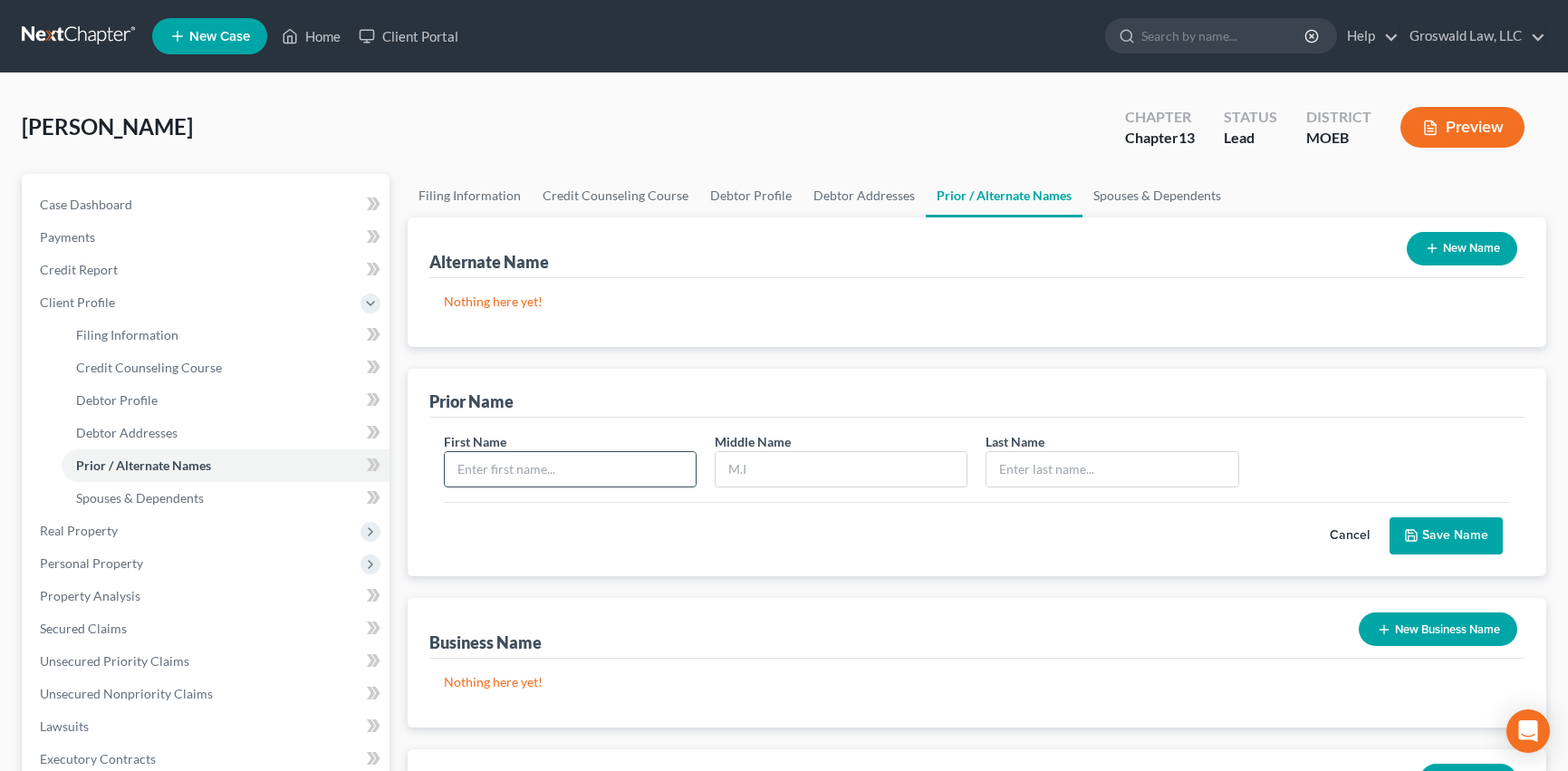
click at [550, 459] on input "text" at bounding box center [570, 469] width 251 height 35
drag, startPoint x: 540, startPoint y: 471, endPoint x: 214, endPoint y: 442, distance: 327.3
click at [192, 452] on div "Petition Navigation Case Dashboard Payments Invoices Payments Payments Credit R…" at bounding box center [784, 664] width 1542 height 981
type input ":"
type input "Lisa"
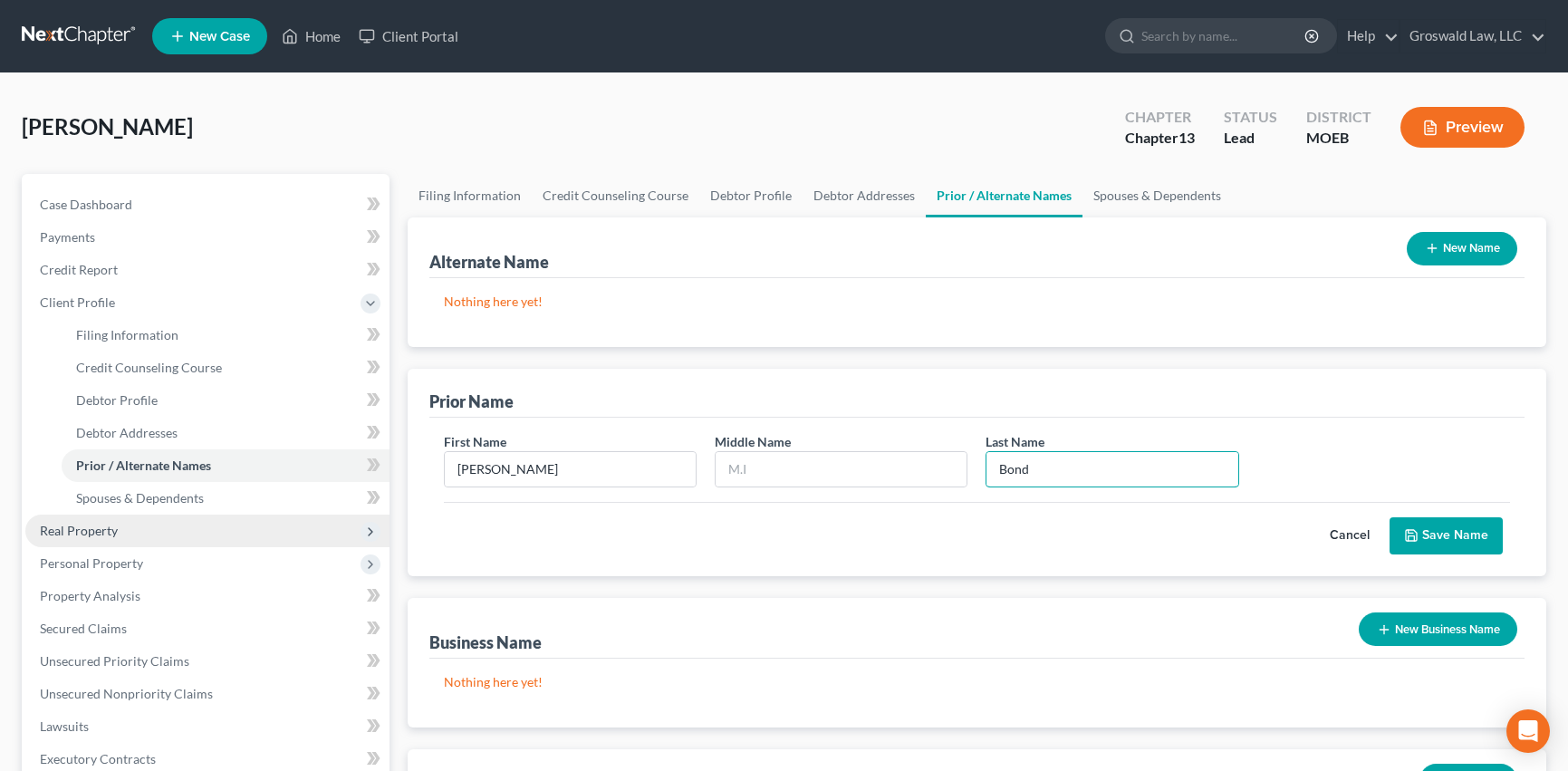
type input "Bond"
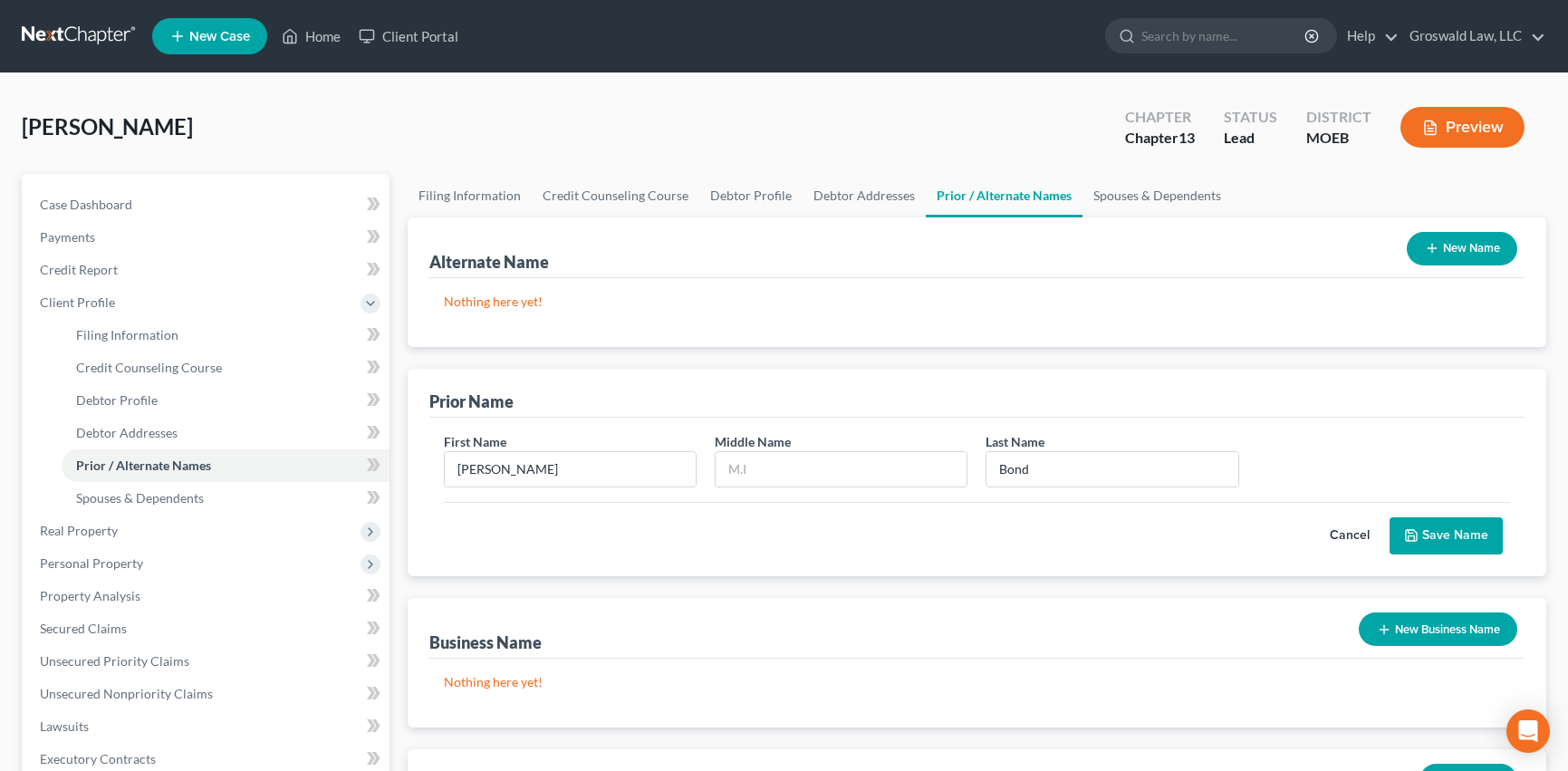
click at [1436, 538] on button "Save Name" at bounding box center [1446, 537] width 114 height 38
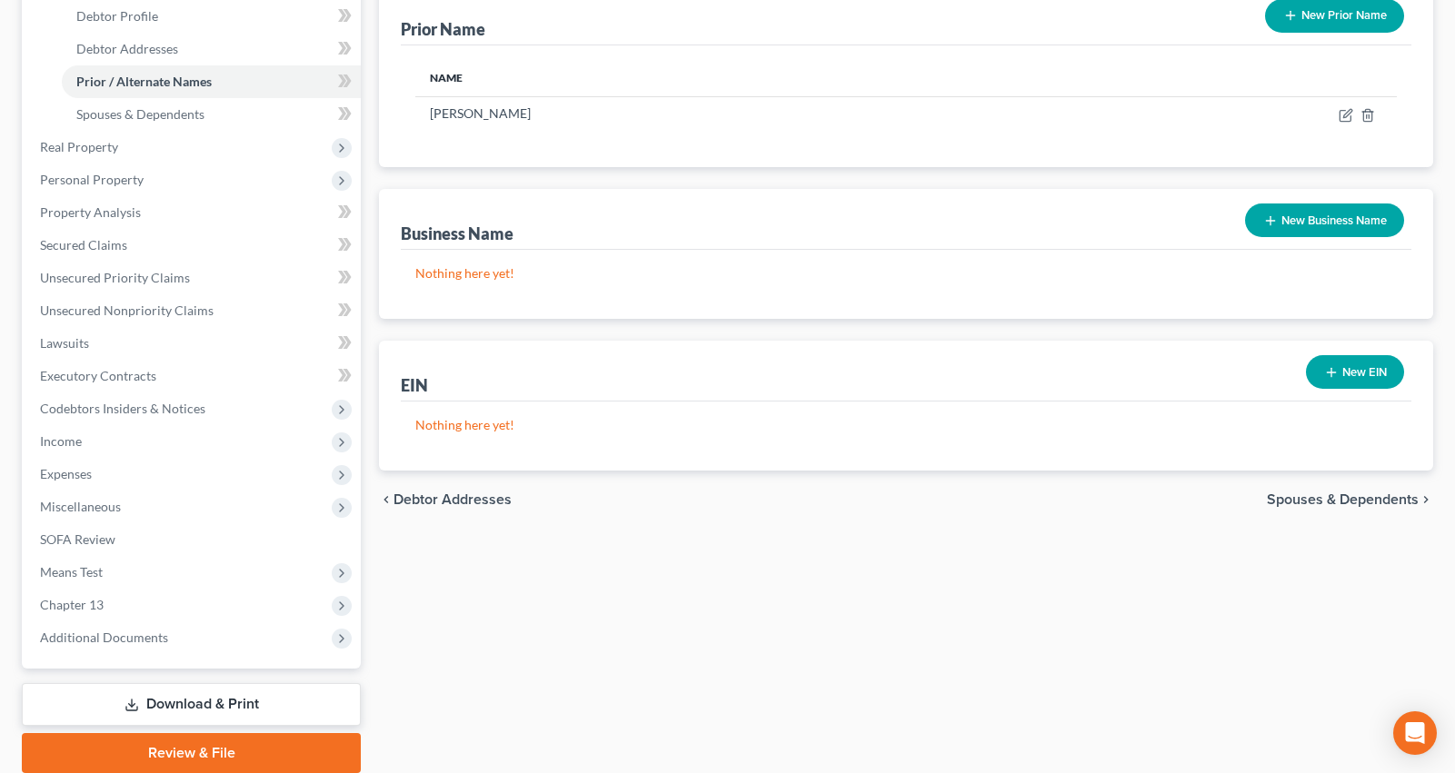
scroll to position [454, 0]
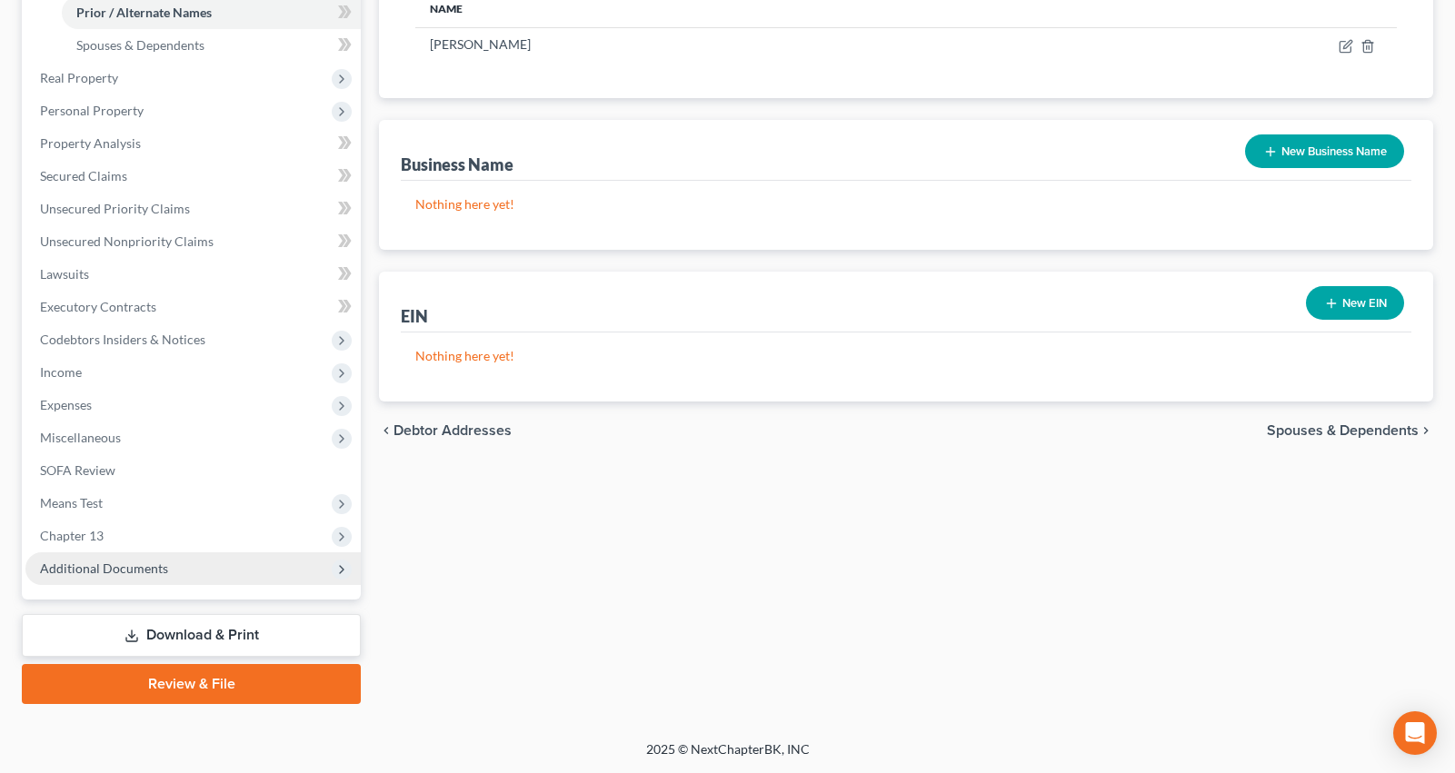
click at [136, 569] on span "Additional Documents" at bounding box center [104, 568] width 128 height 15
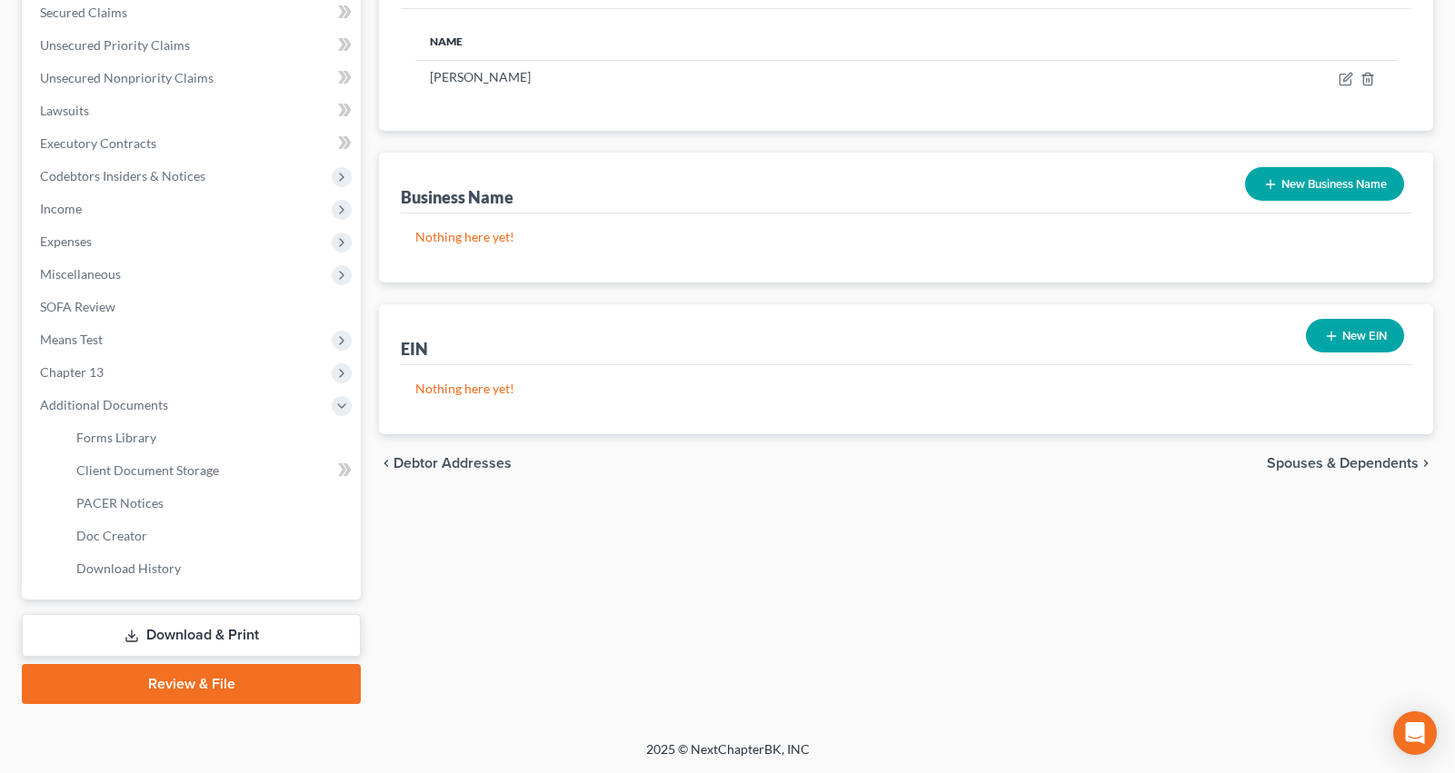
scroll to position [422, 0]
click at [172, 472] on span "Client Document Storage" at bounding box center [147, 469] width 143 height 15
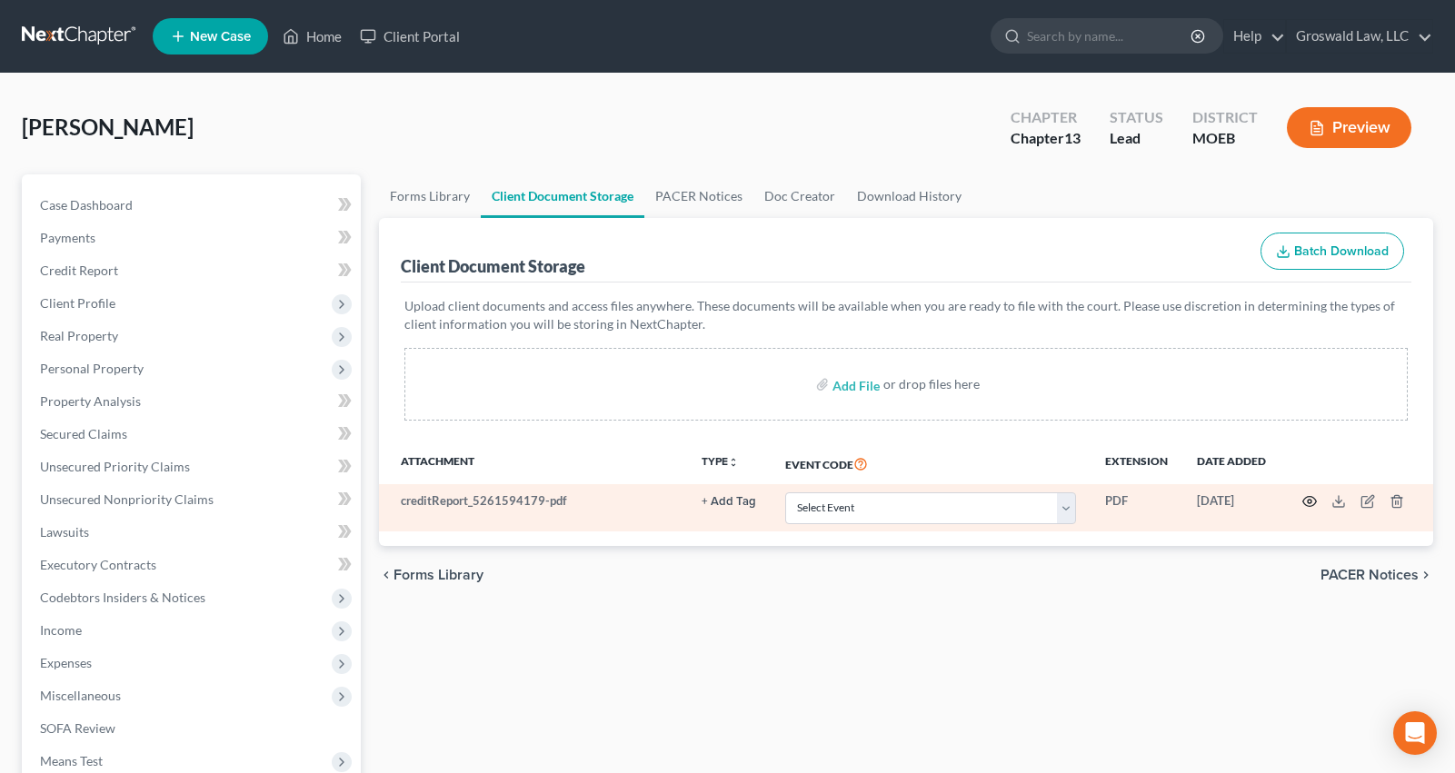
click at [1305, 502] on icon "button" at bounding box center [1309, 501] width 15 height 15
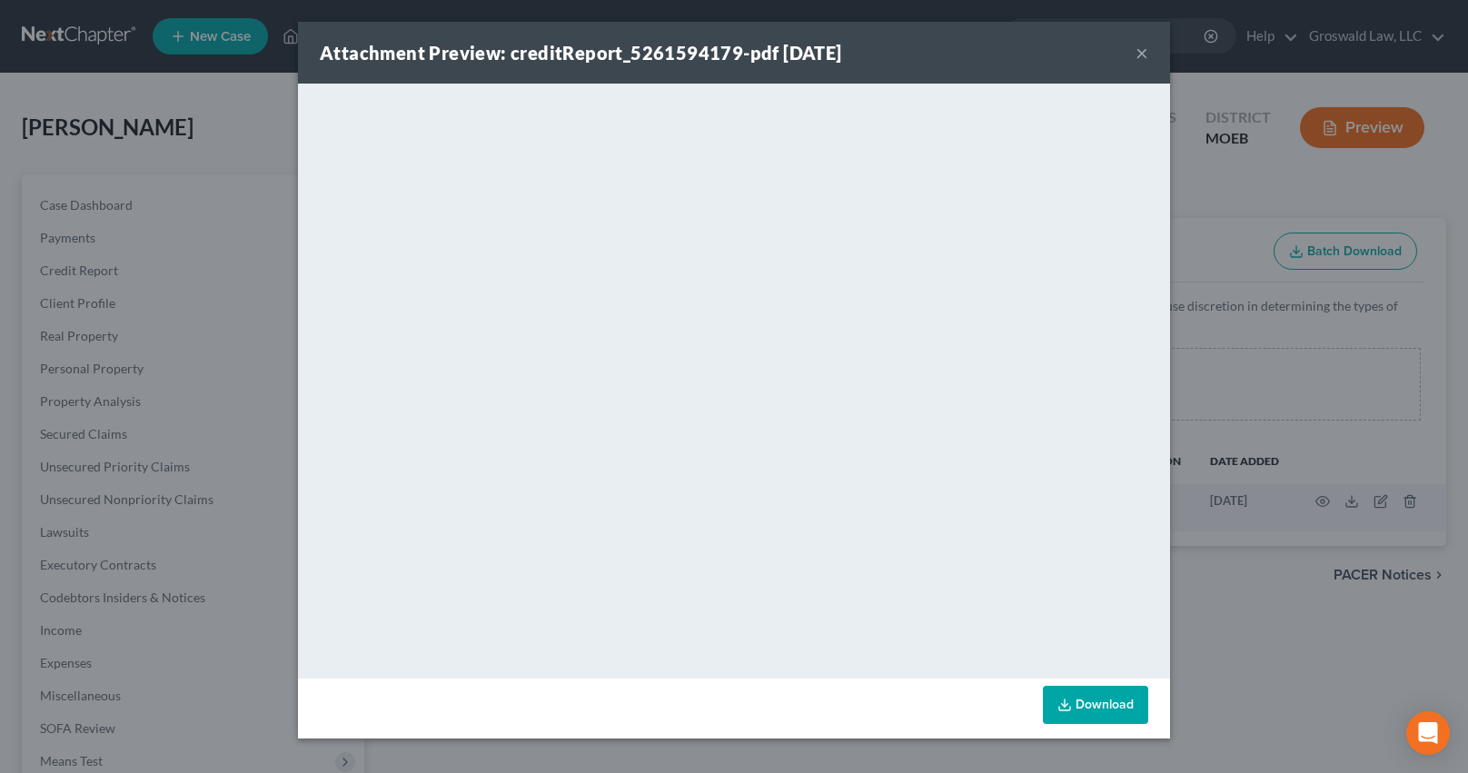
click at [1140, 54] on button "×" at bounding box center [1142, 53] width 13 height 22
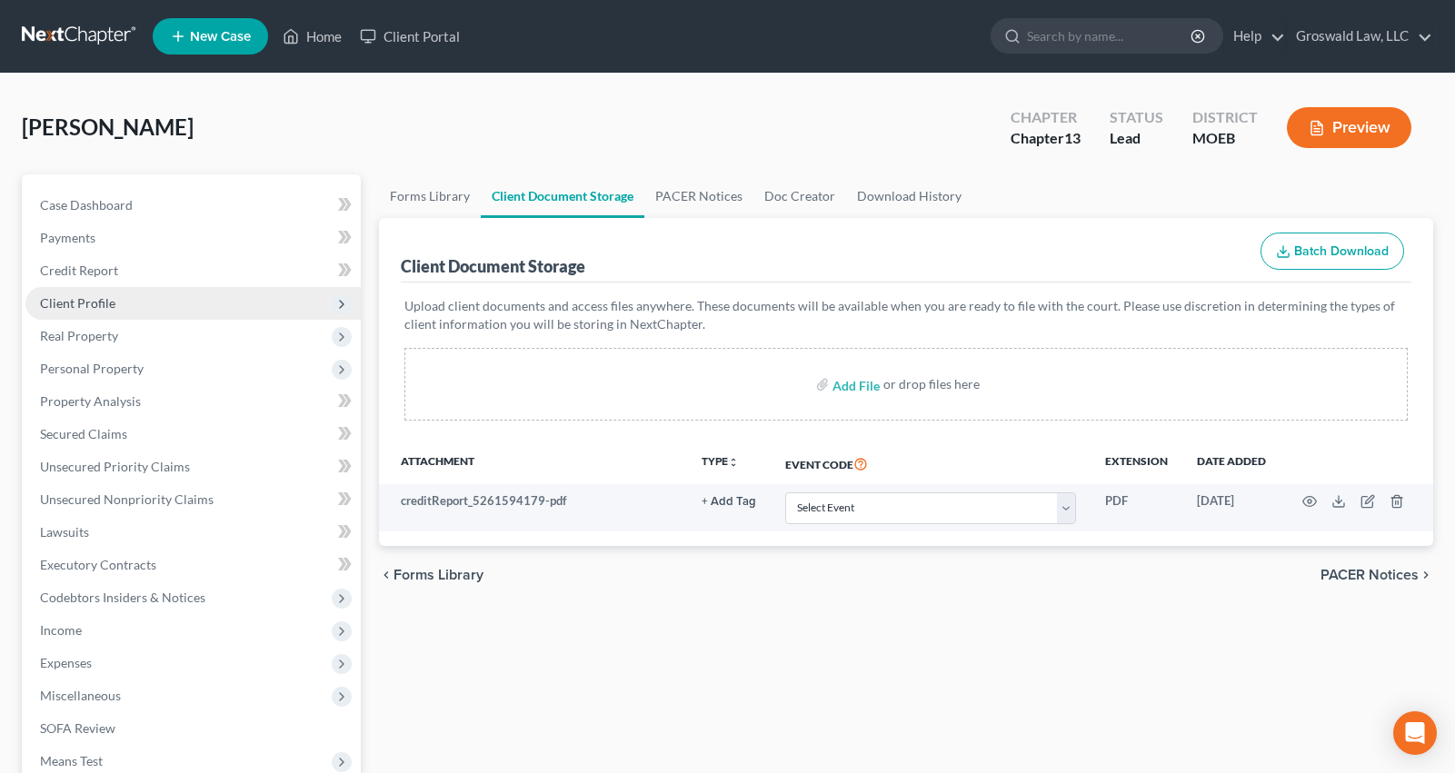
click at [104, 307] on span "Client Profile" at bounding box center [77, 302] width 75 height 15
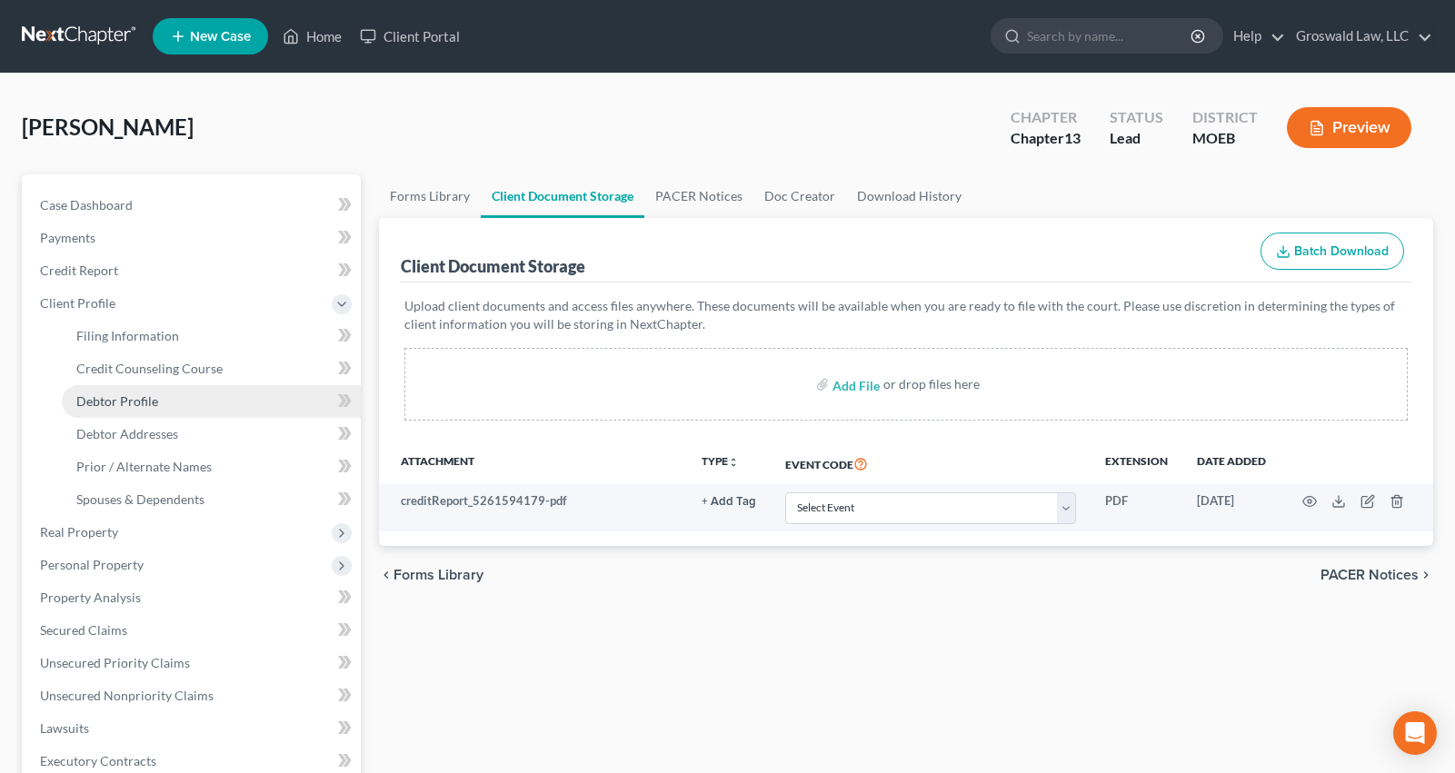
click at [147, 403] on span "Debtor Profile" at bounding box center [117, 400] width 82 height 15
select select "0"
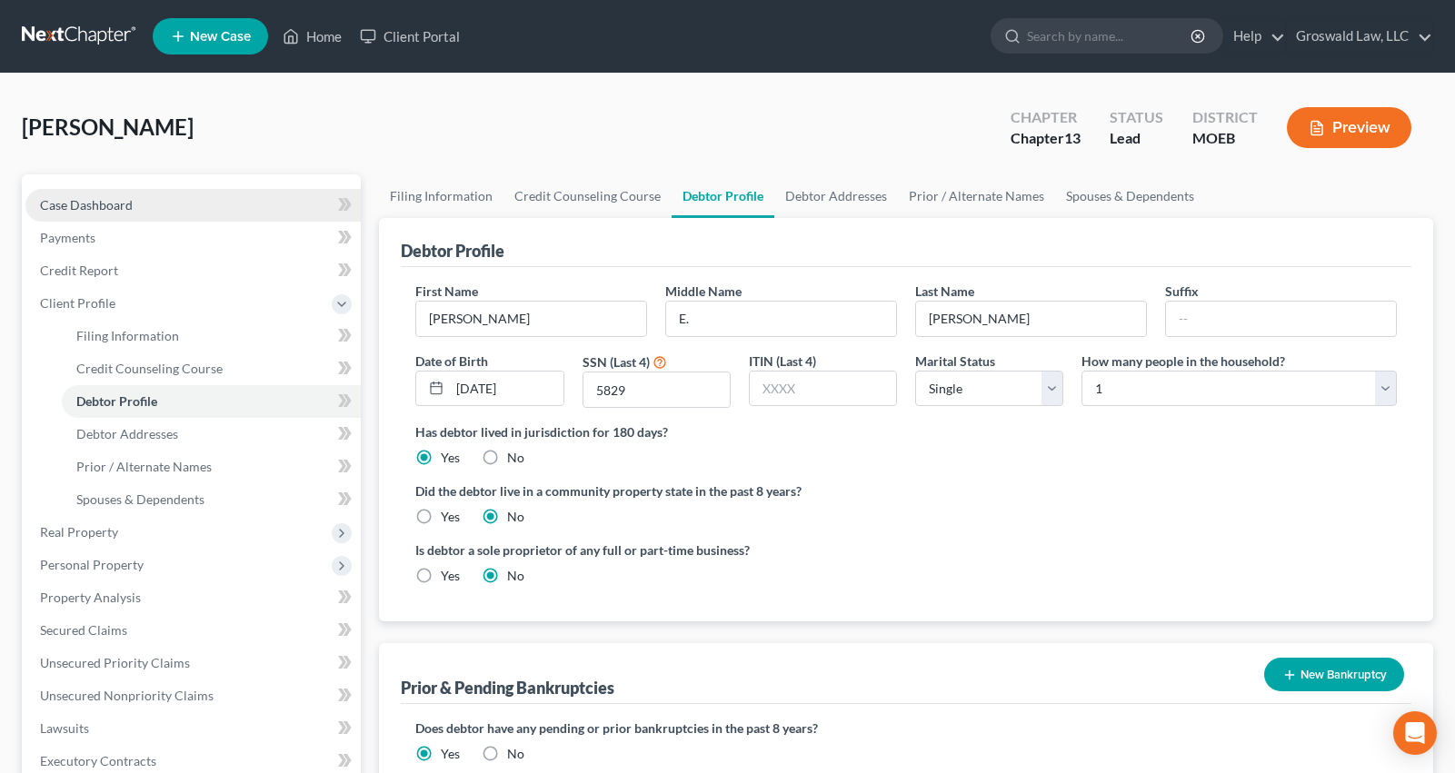
click at [134, 217] on link "Case Dashboard" at bounding box center [192, 205] width 335 height 33
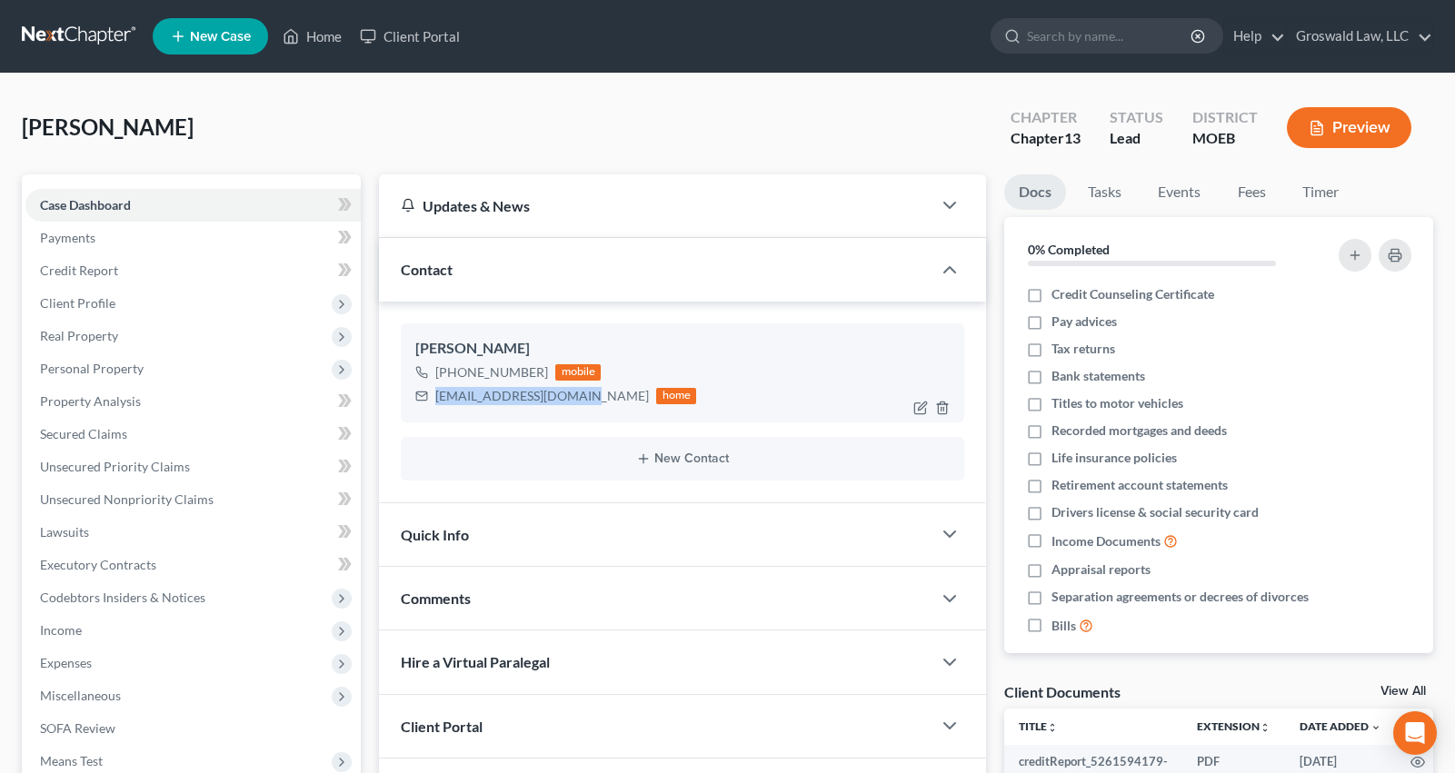
drag, startPoint x: 569, startPoint y: 398, endPoint x: 409, endPoint y: 396, distance: 159.9
click at [409, 396] on div "Lisa Malone +1 (314) 687-0112 mobile talisabond@hotmail.com home" at bounding box center [682, 372] width 563 height 98
copy div "talisabond@hotmail.com"
drag, startPoint x: 544, startPoint y: 372, endPoint x: 486, endPoint y: 382, distance: 59.0
click at [486, 382] on div "+1 (314) 687-0112 mobile" at bounding box center [555, 373] width 281 height 24
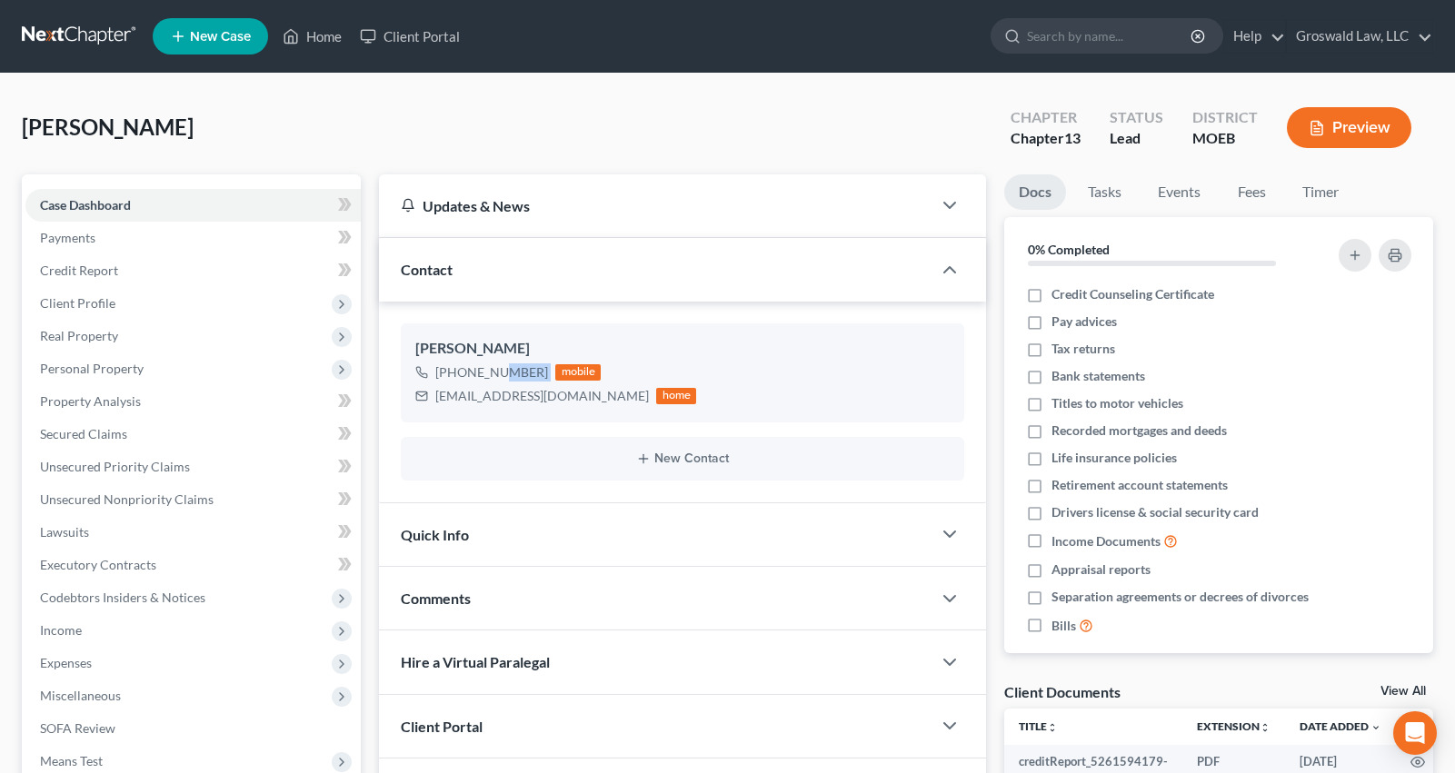
copy div "687-0112"
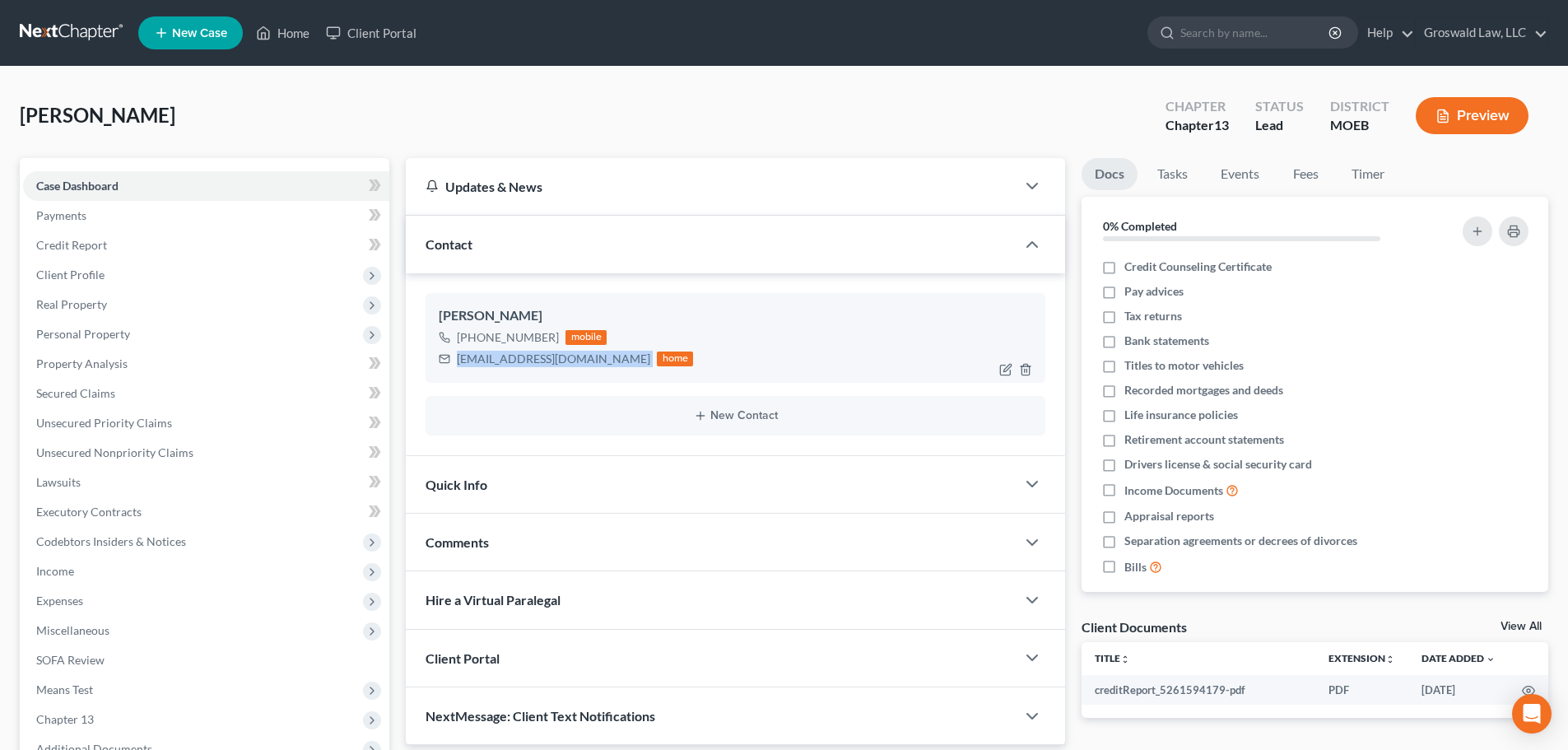
drag, startPoint x: 584, startPoint y: 366, endPoint x: 455, endPoint y: 361, distance: 129.1
click at [455, 361] on div "talisabond@hotmail.com home" at bounding box center [565, 359] width 255 height 22
copy div "talisabond@hotmail.com"
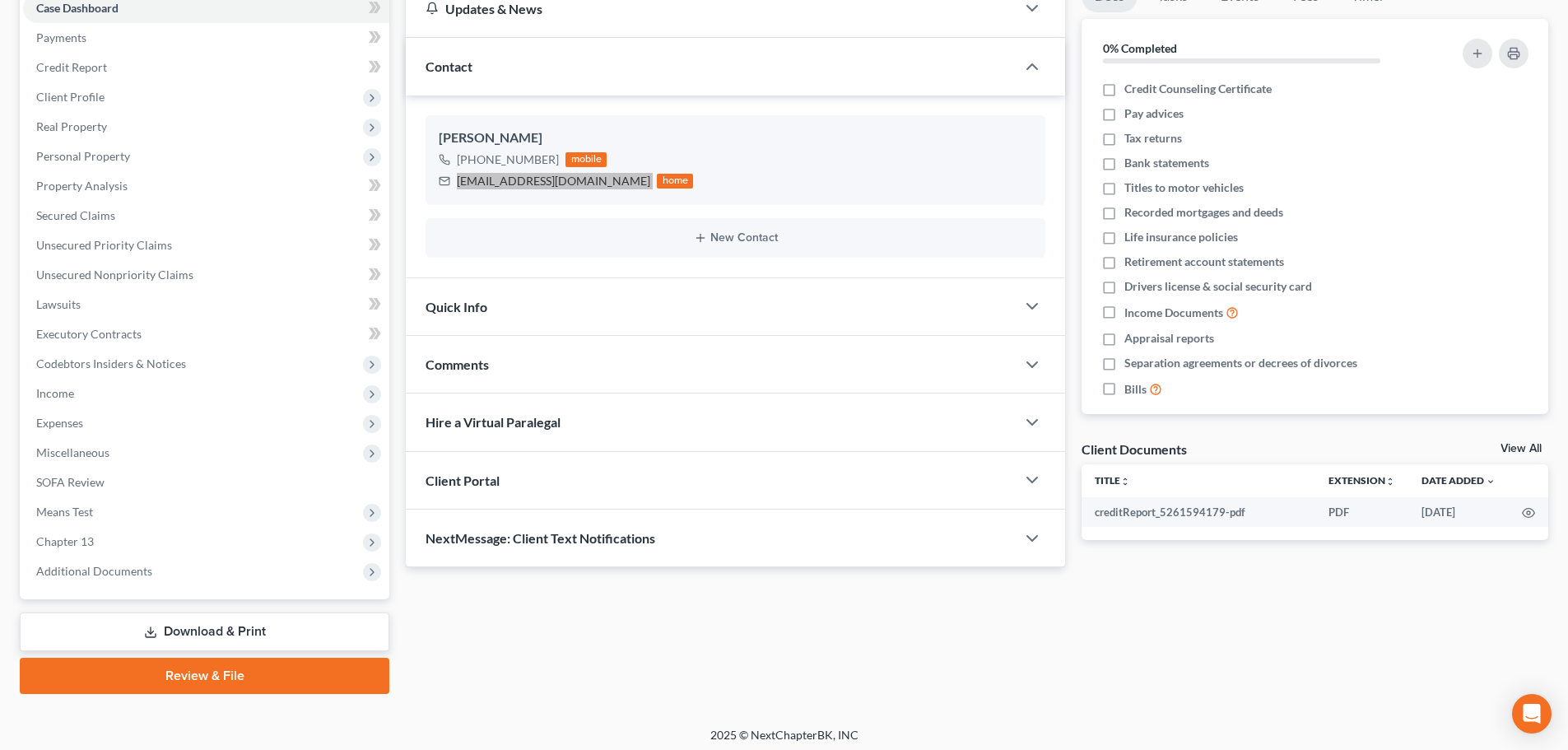
scroll to position [185, 0]
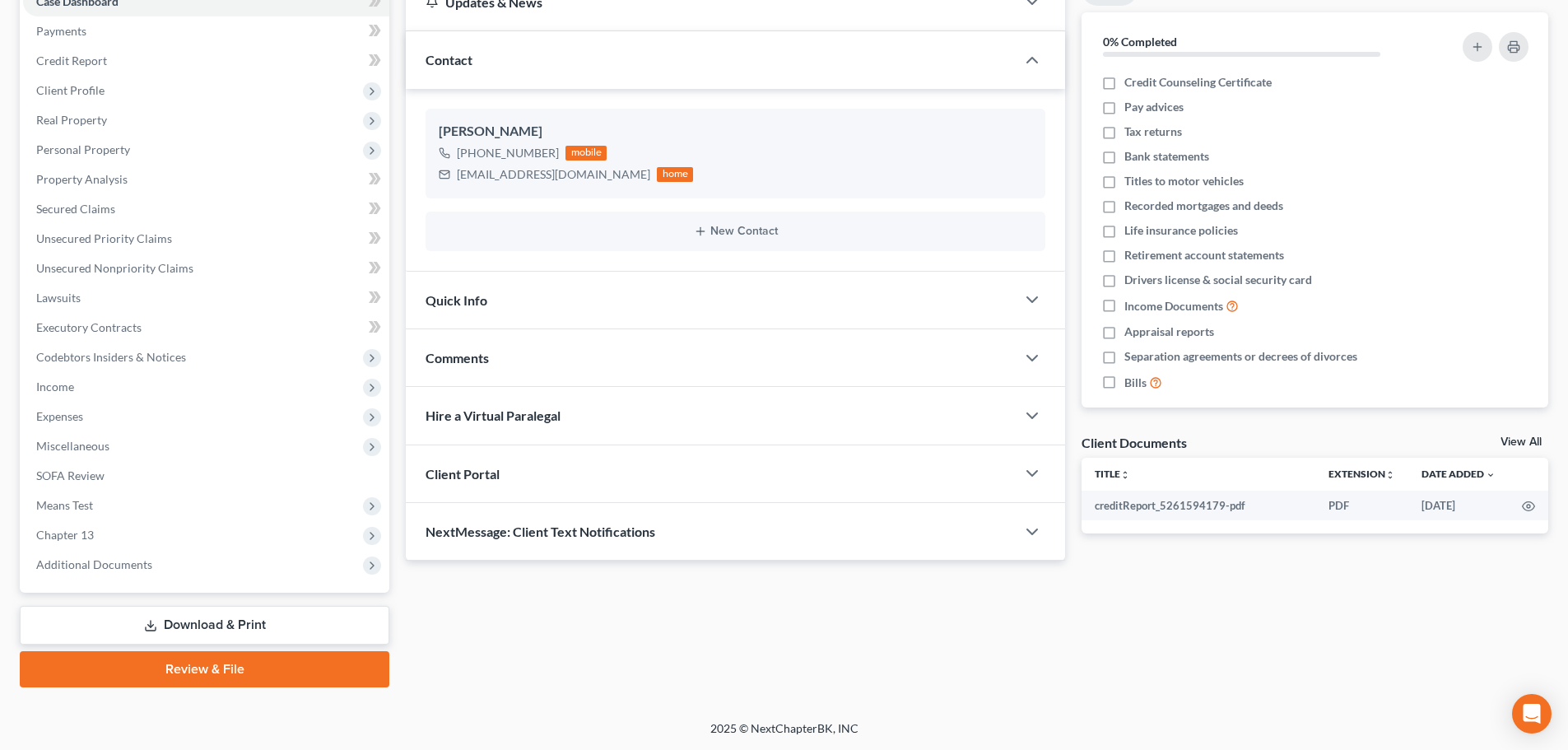
click at [527, 361] on div "Comments" at bounding box center [710, 357] width 610 height 57
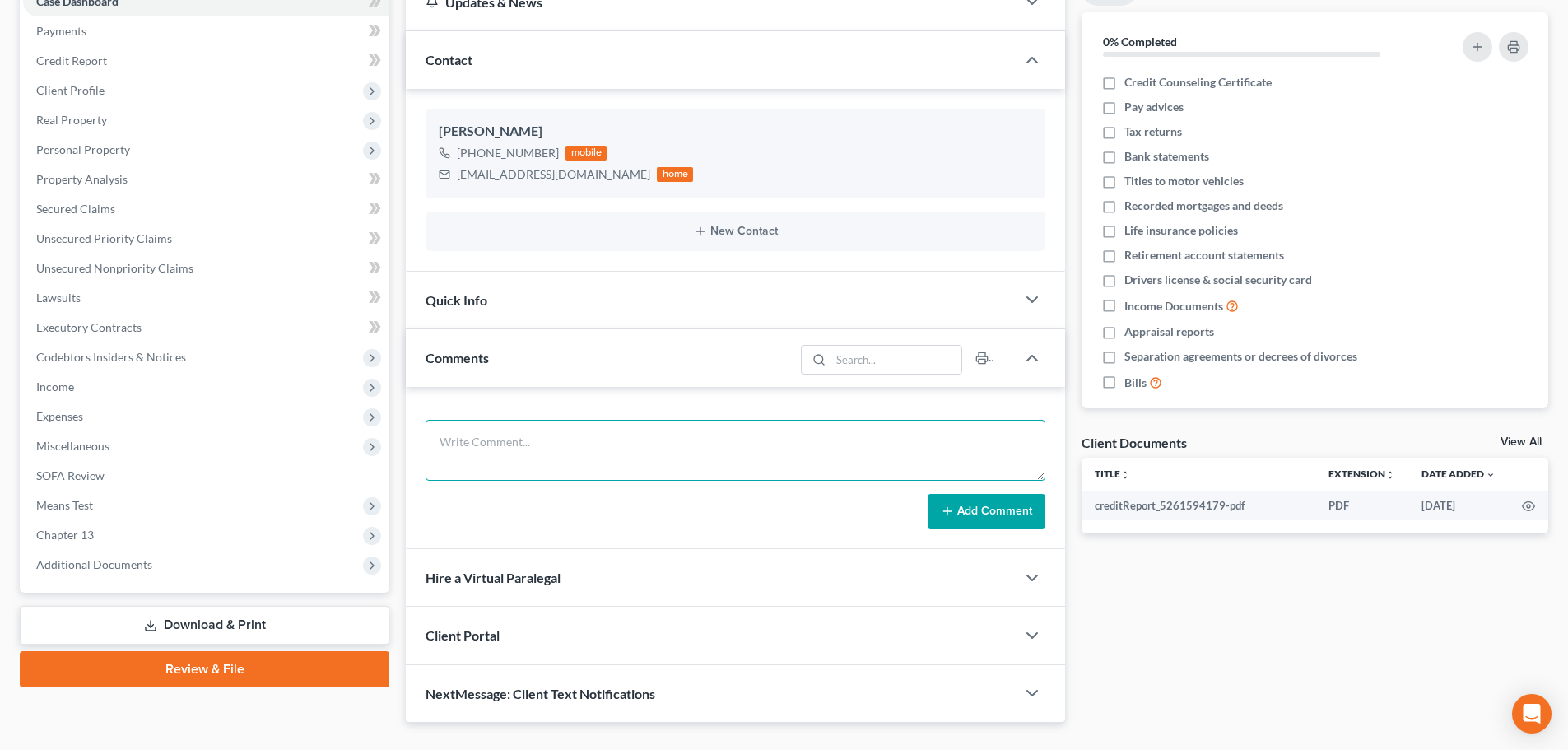
click at [739, 449] on textarea at bounding box center [736, 449] width 620 height 61
paste textarea "1. ID and SS Card2. Paystubs from March 1, 2025 to present3. 2024 tax returns (…"
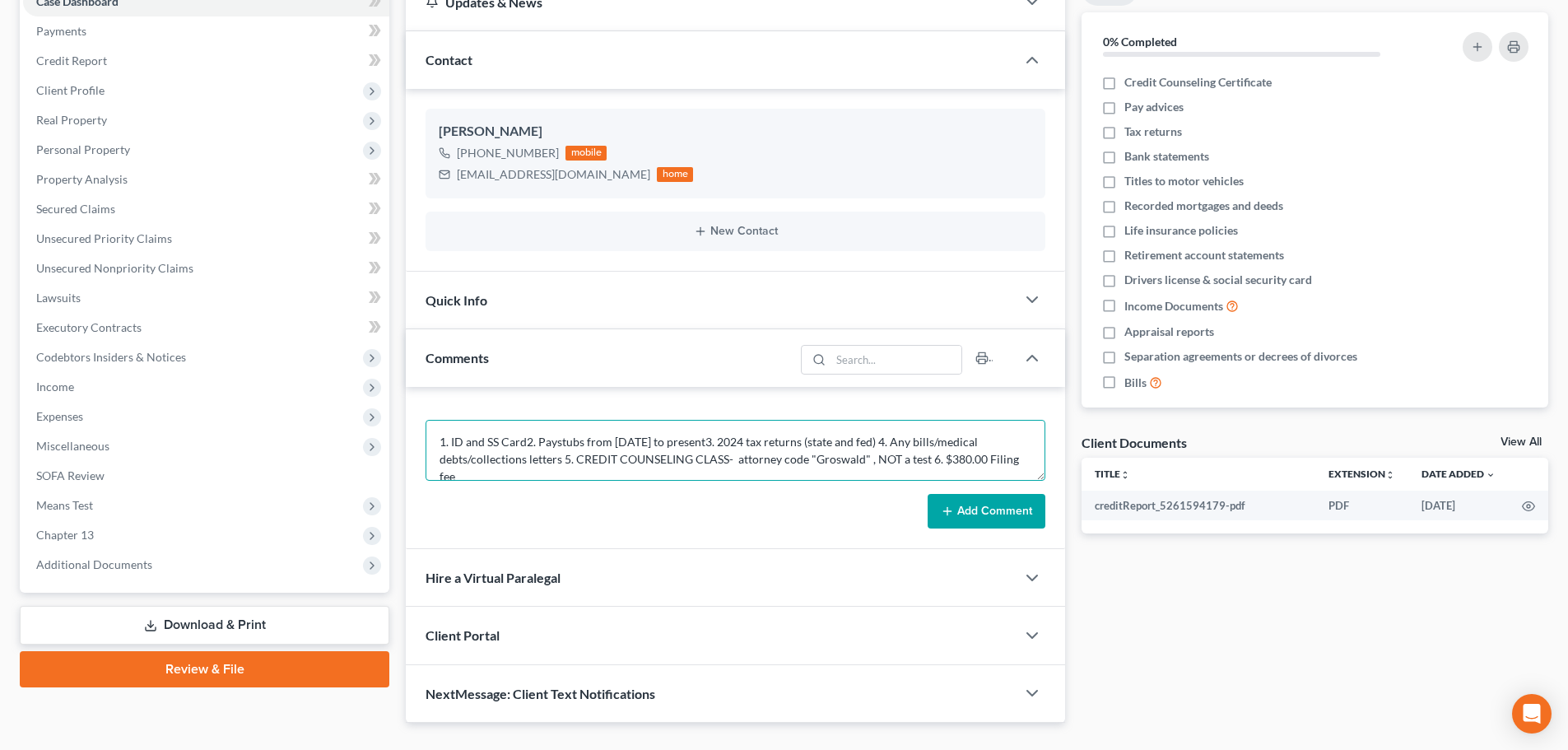
scroll to position [5, 0]
type textarea "1. ID and SS Card2. Paystubs from March 1, 2025 to present3. 2024 tax returns (…"
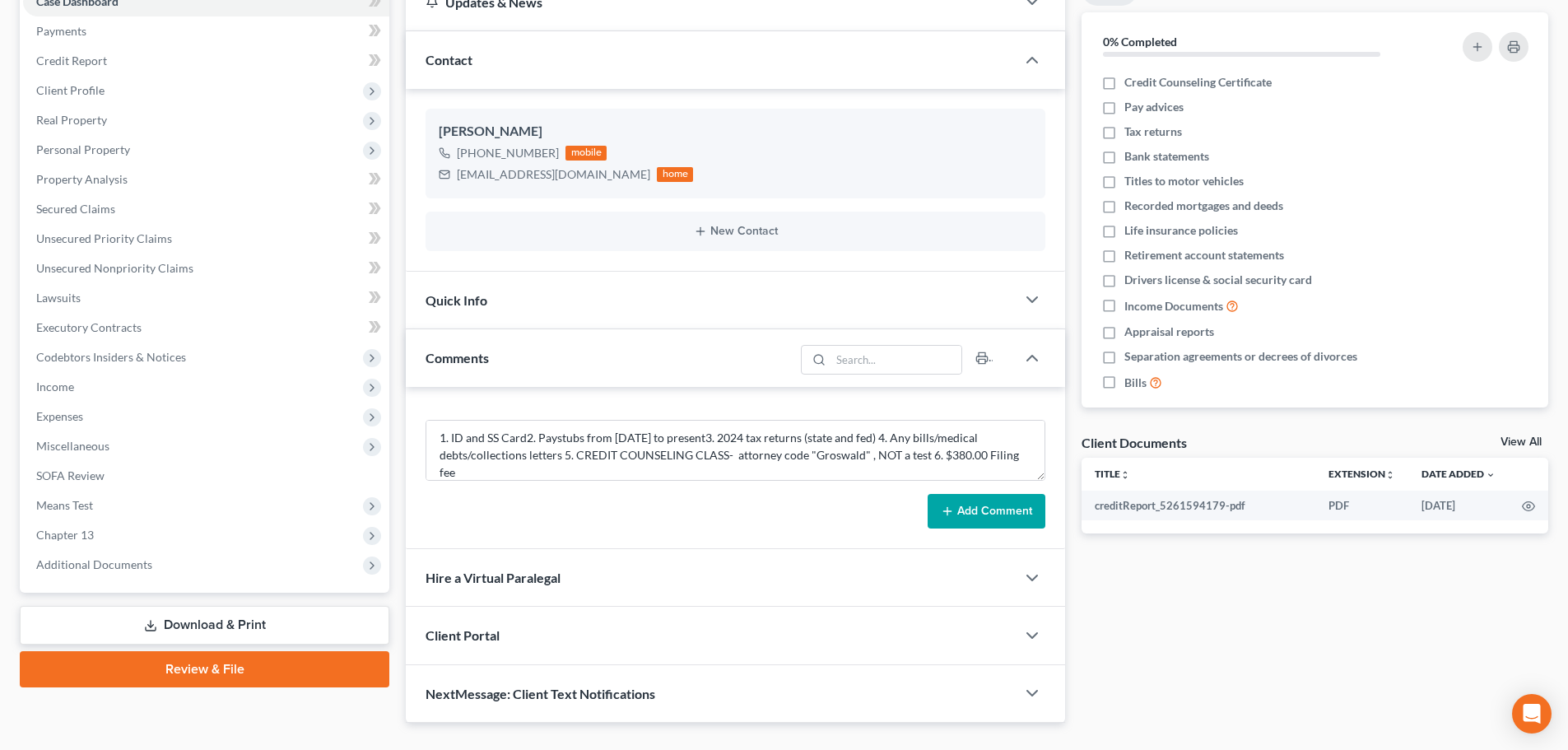
click at [962, 509] on button "Add Comment" at bounding box center [986, 511] width 118 height 34
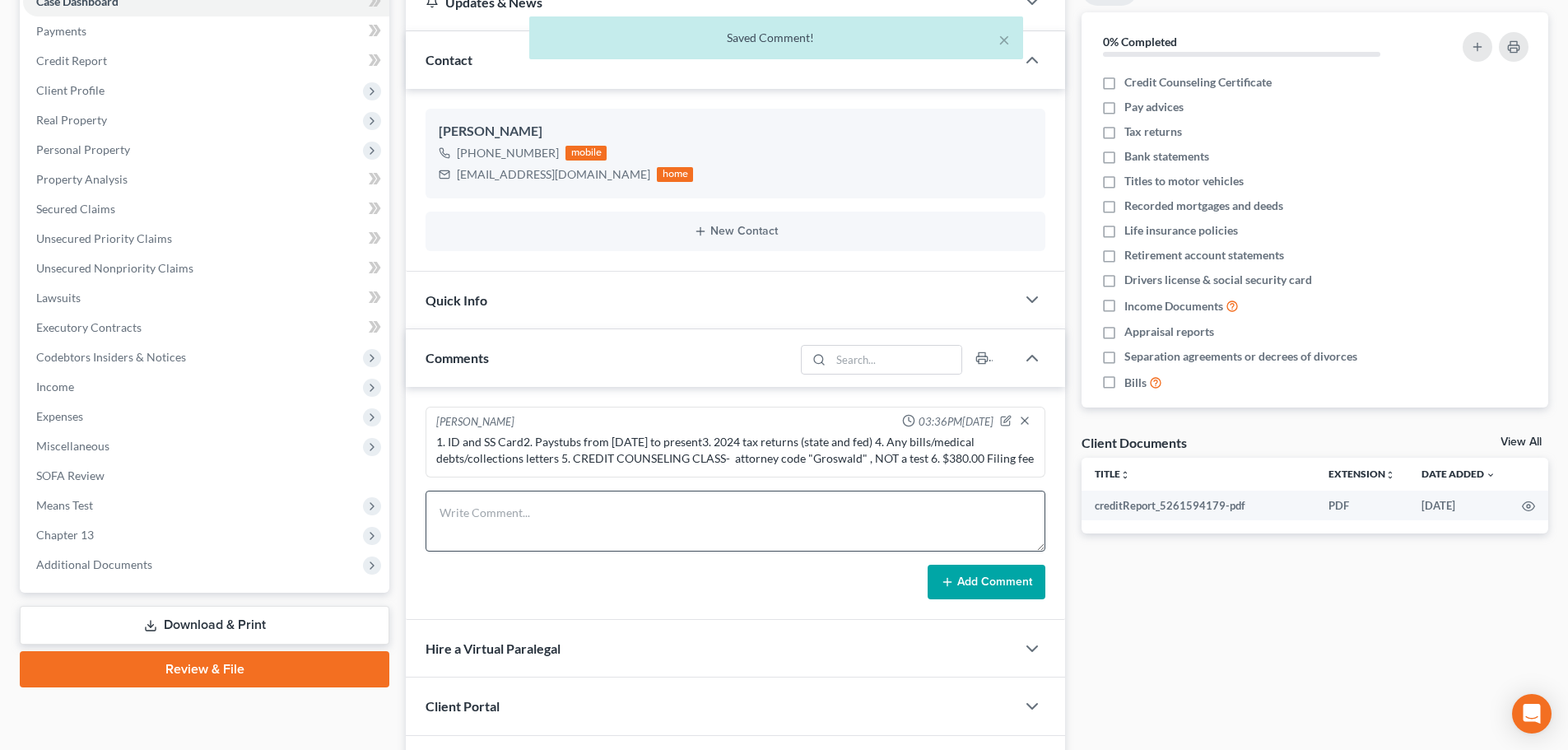
scroll to position [0, 0]
click at [623, 517] on textarea at bounding box center [736, 520] width 620 height 61
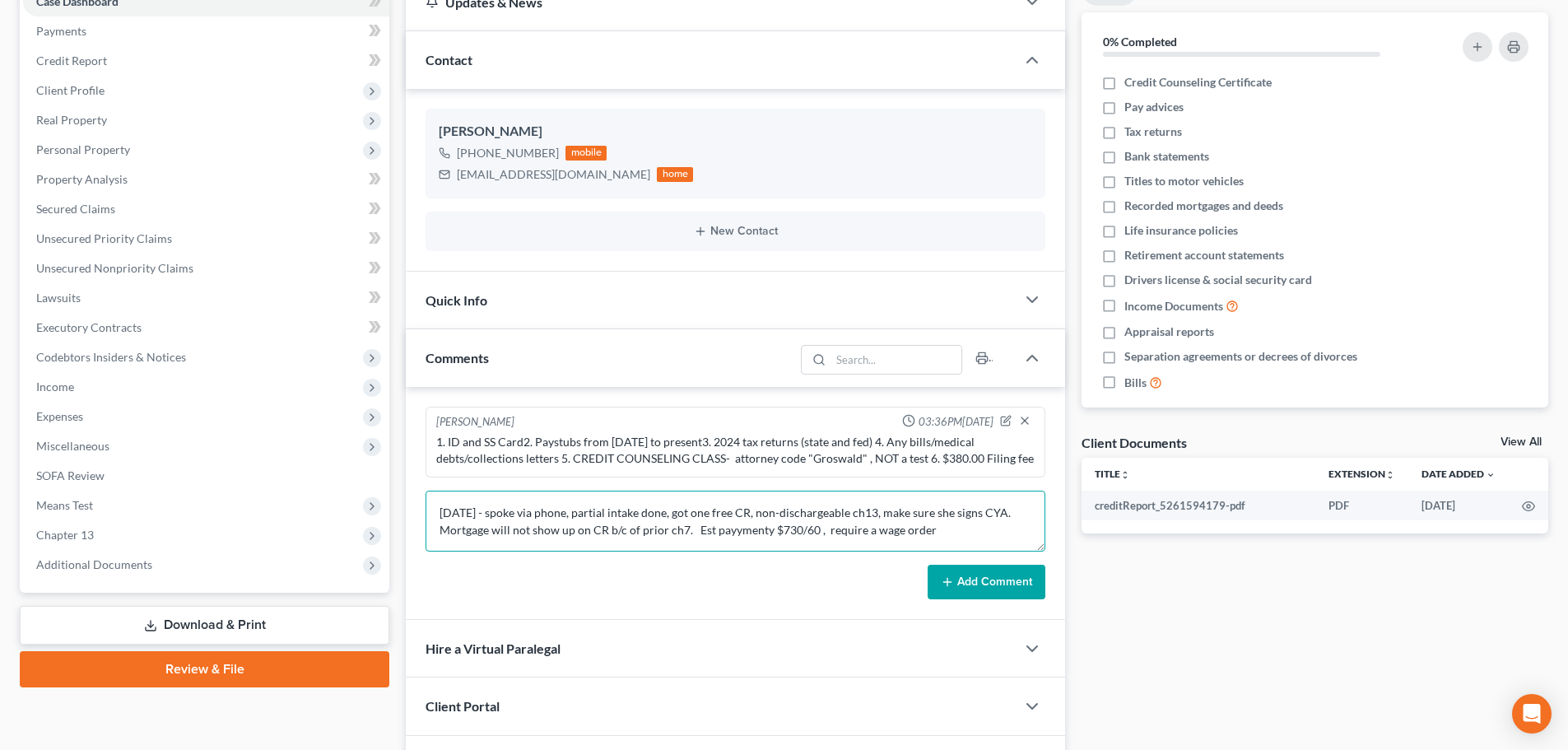
type textarea "9/18/25 - spoke via phone, partial intake done, got one free CR, non-dischargea…"
click at [1011, 591] on button "Add Comment" at bounding box center [986, 582] width 118 height 34
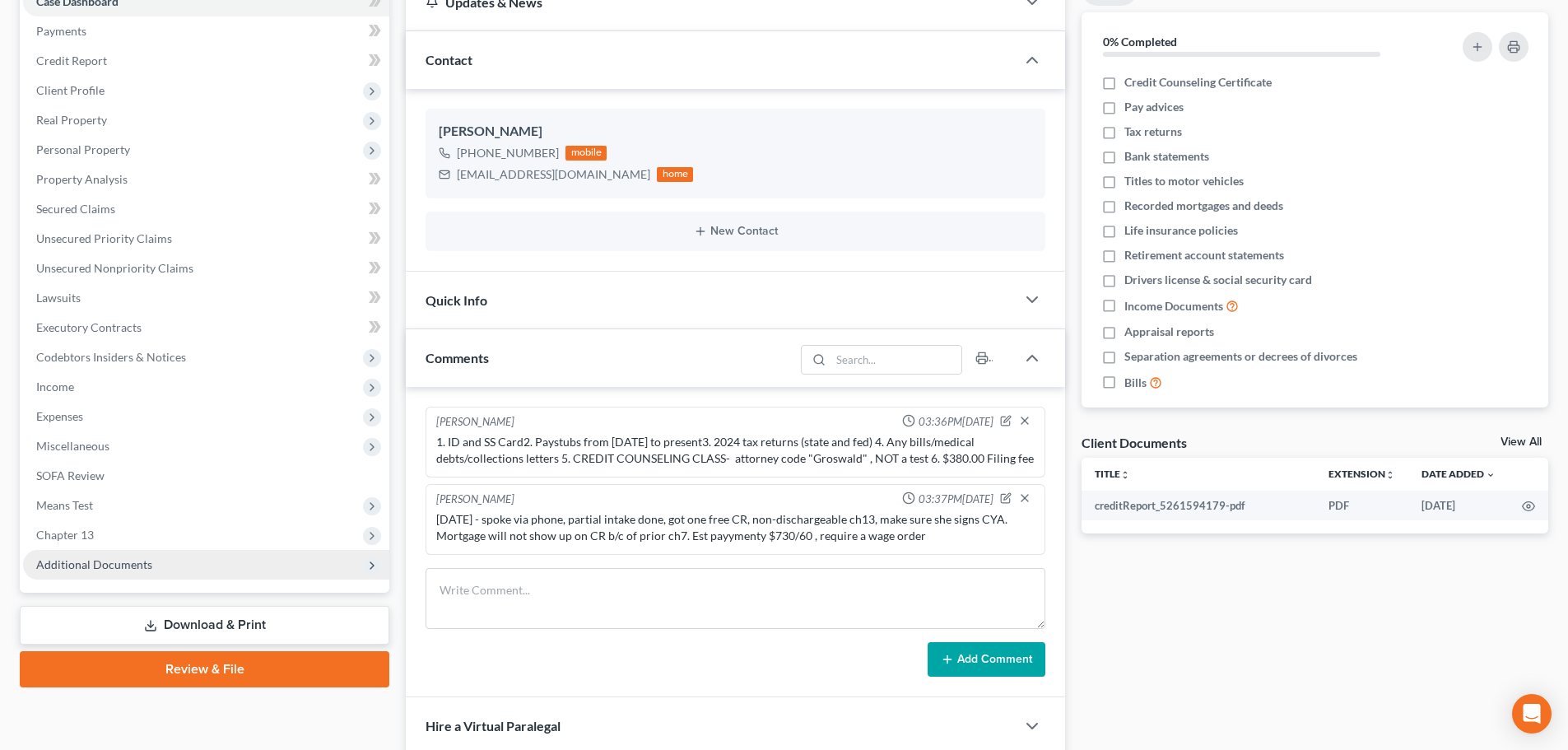
click at [120, 568] on span "Additional Documents" at bounding box center [94, 563] width 116 height 14
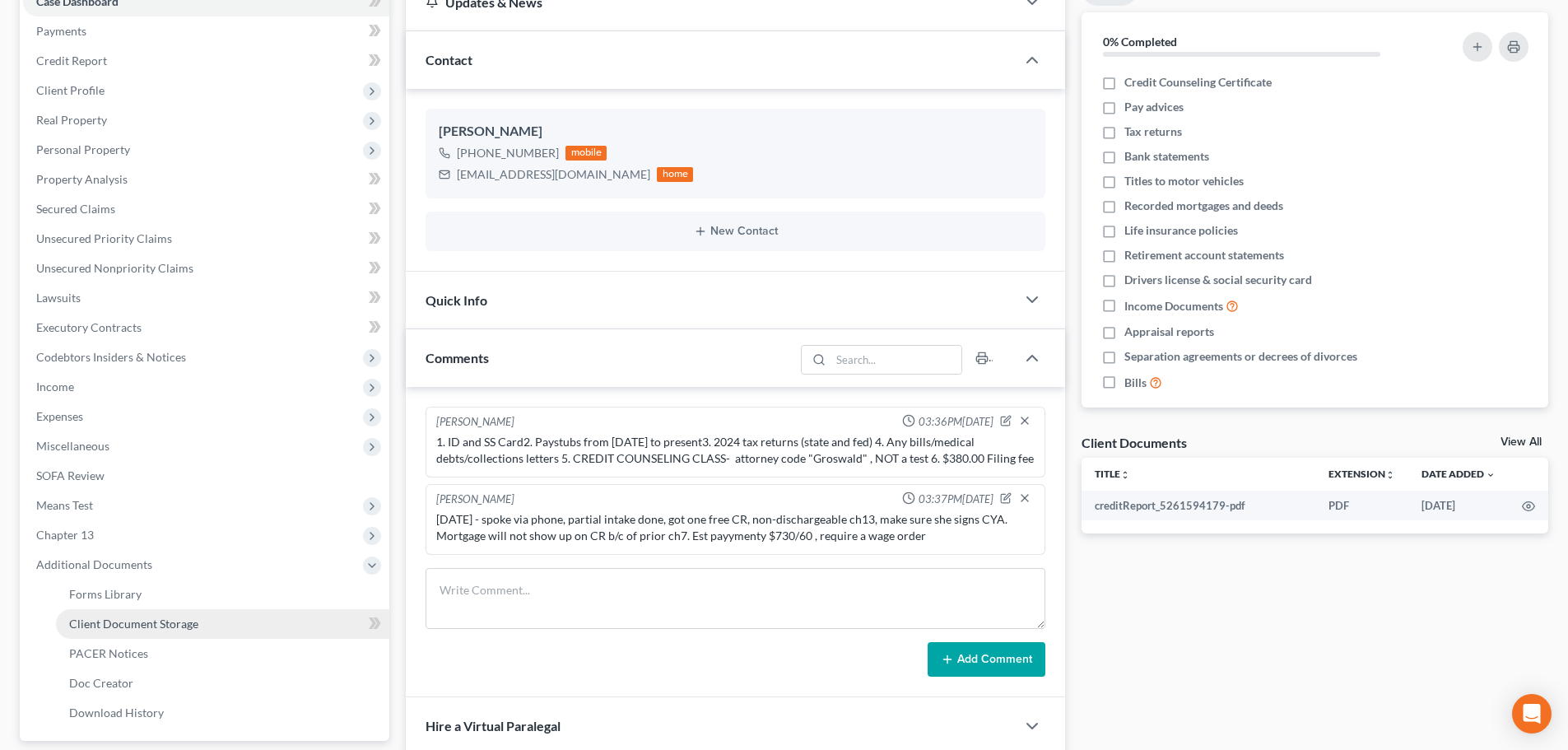
click at [158, 625] on span "Client Document Storage" at bounding box center [133, 622] width 130 height 14
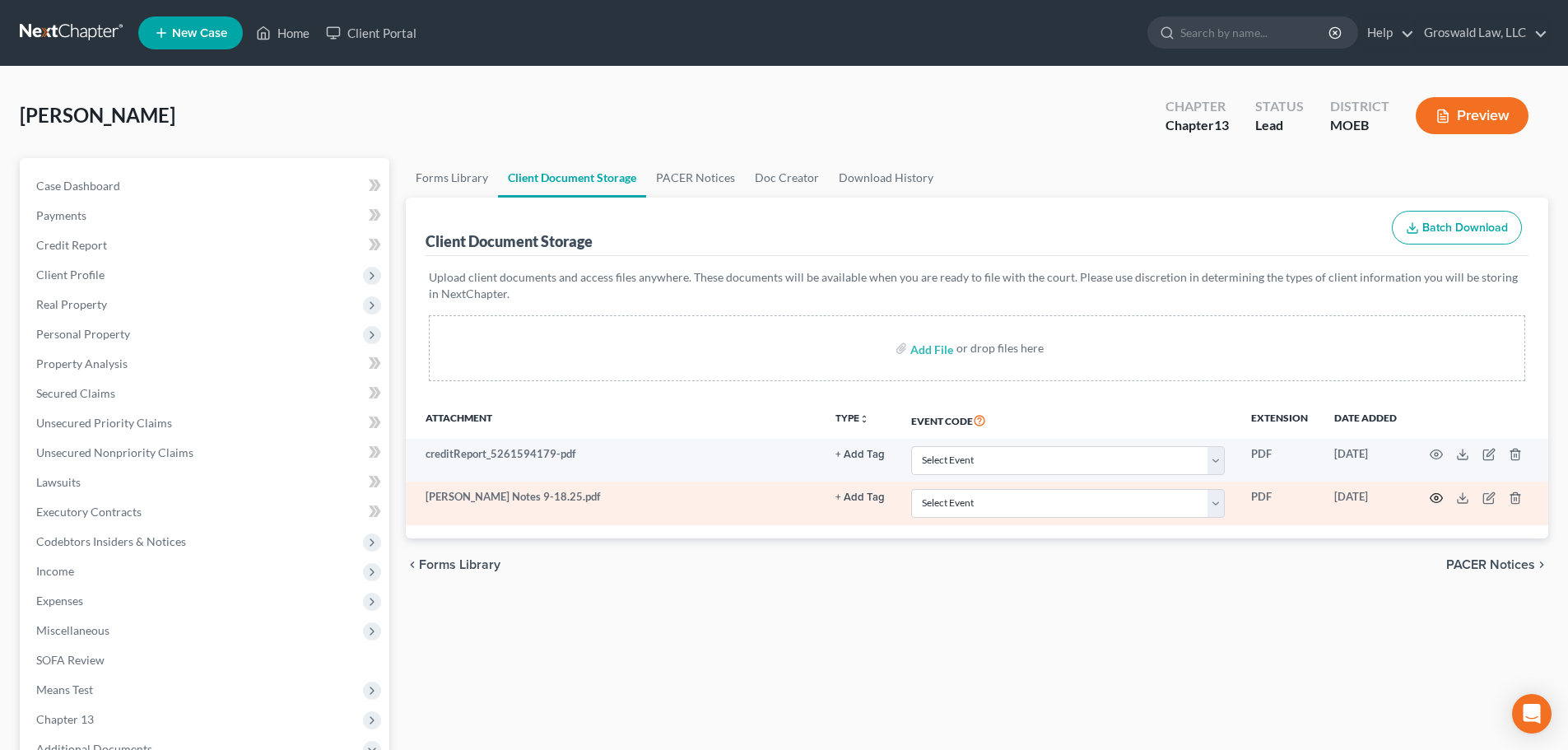
click at [1435, 495] on icon "button" at bounding box center [1436, 497] width 14 height 14
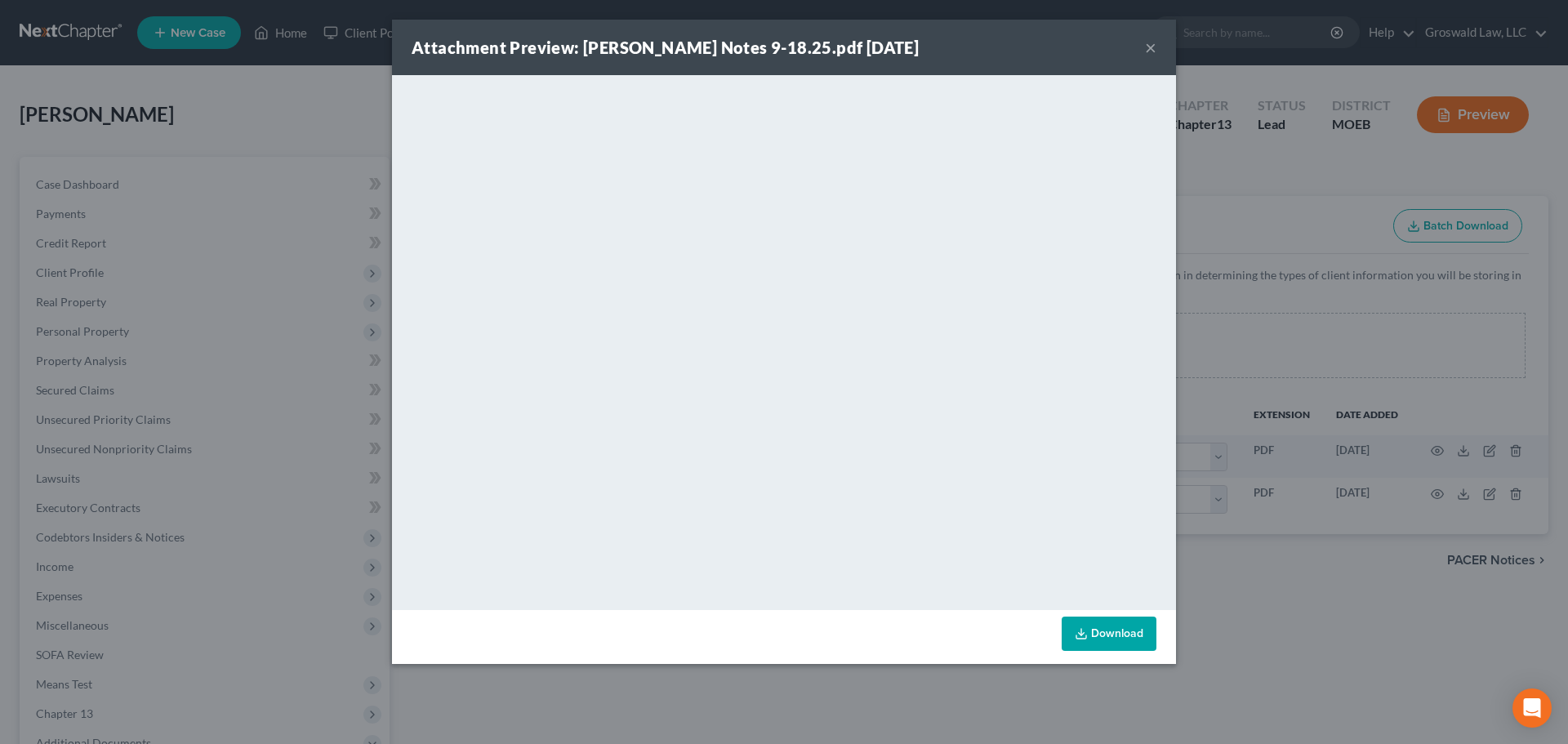
click at [1155, 44] on button "×" at bounding box center [1151, 48] width 12 height 20
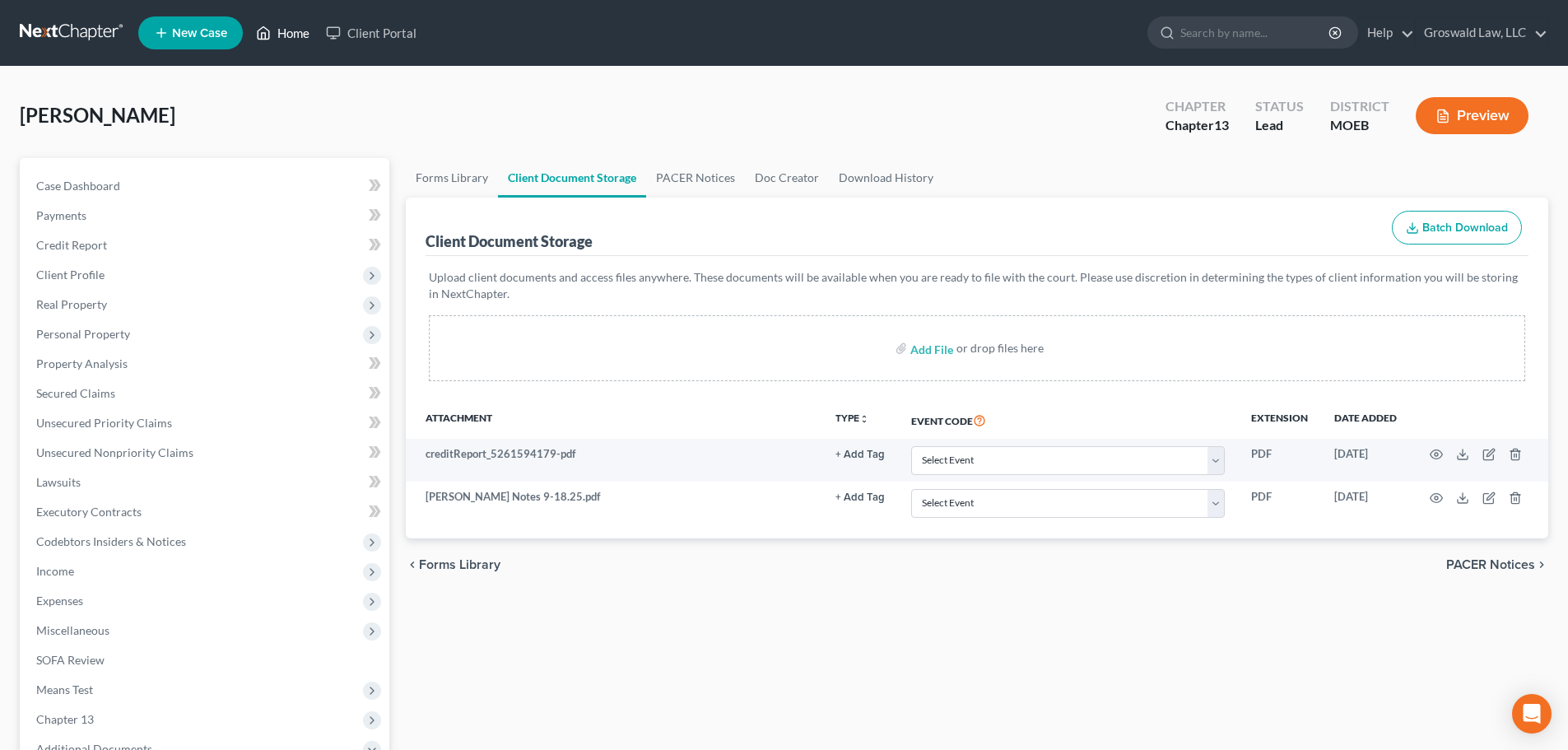
click at [286, 31] on link "Home" at bounding box center [282, 33] width 70 height 30
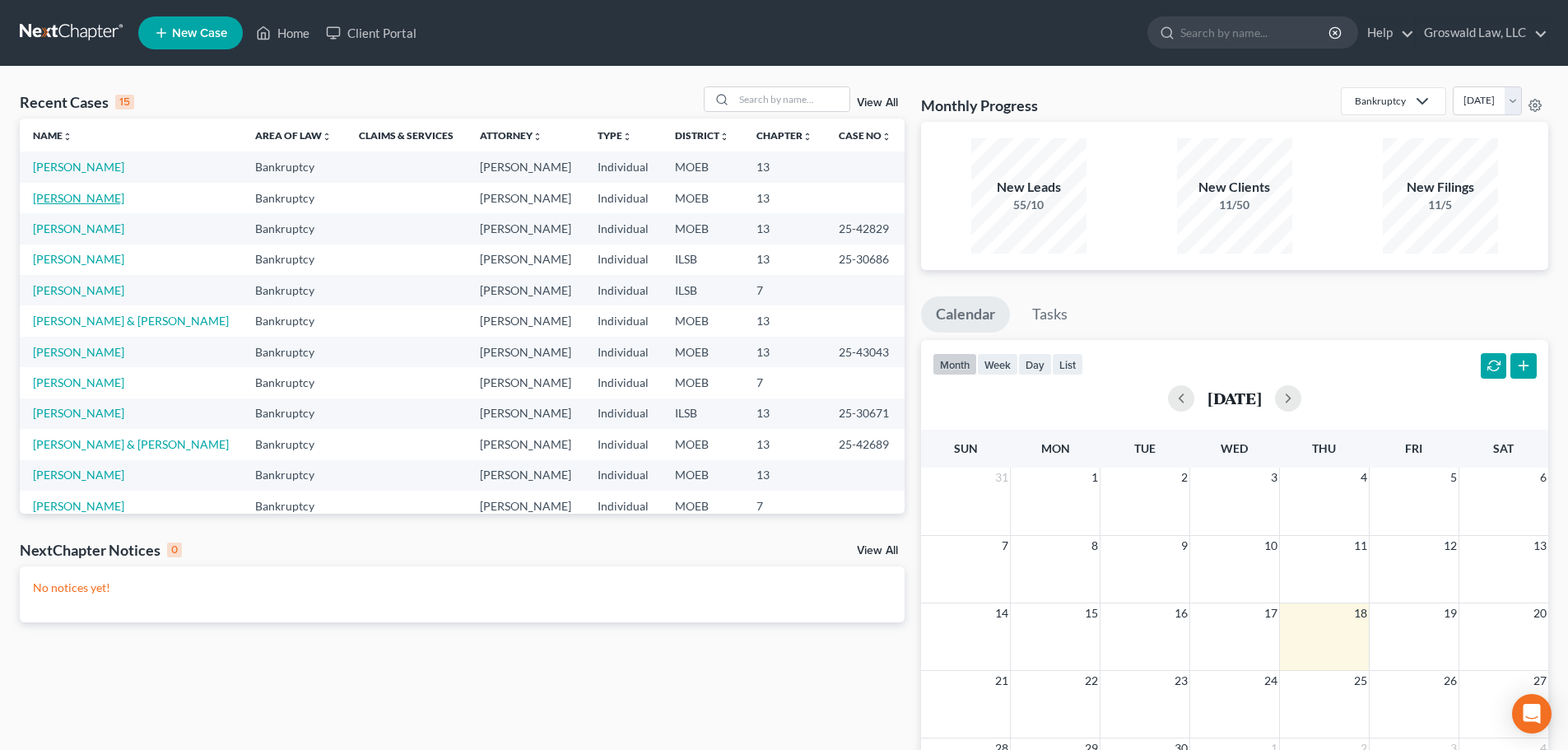
click at [76, 200] on link "[PERSON_NAME]" at bounding box center [78, 197] width 91 height 14
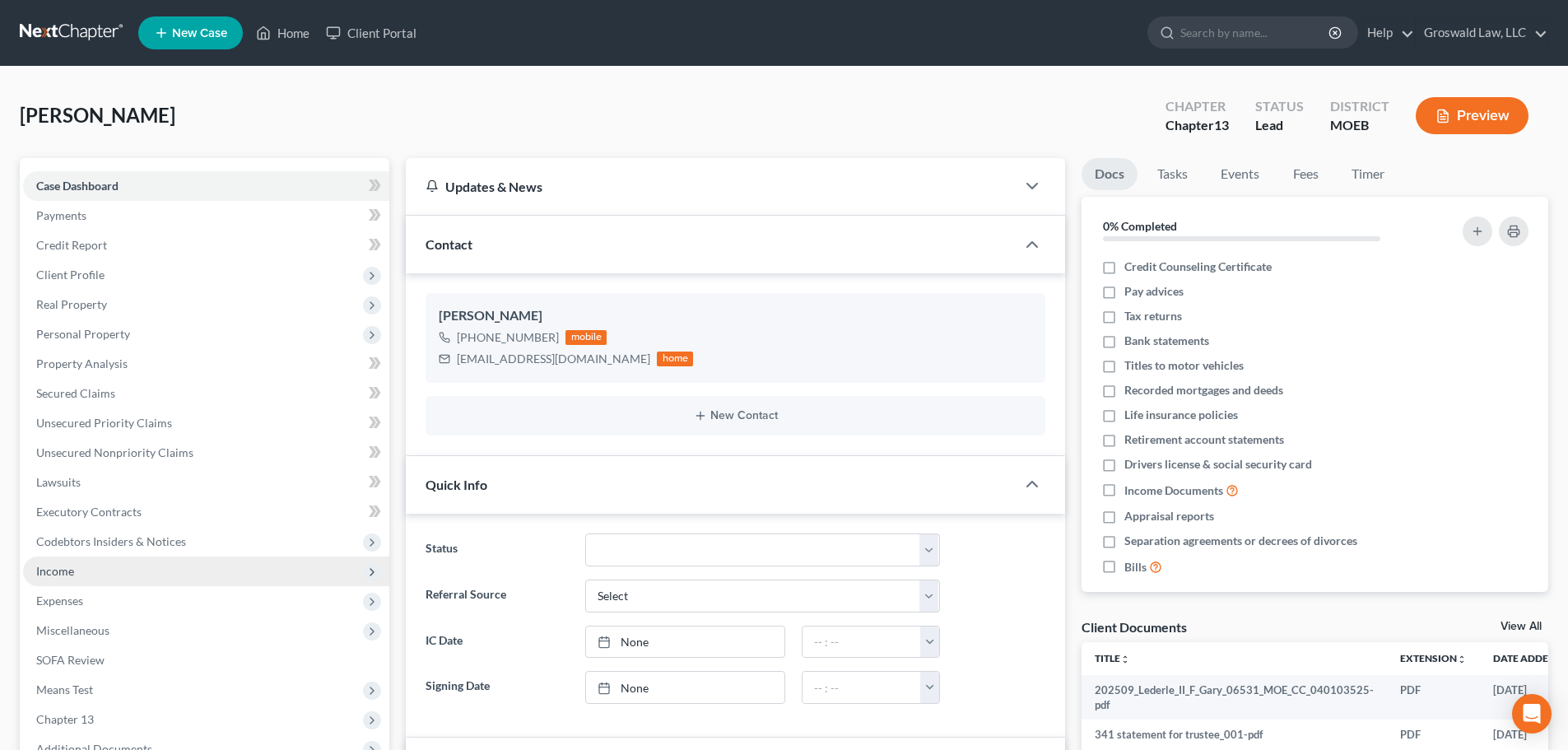
drag, startPoint x: 78, startPoint y: 571, endPoint x: 80, endPoint y: 582, distance: 11.2
click at [78, 571] on span "Income" at bounding box center [206, 571] width 366 height 30
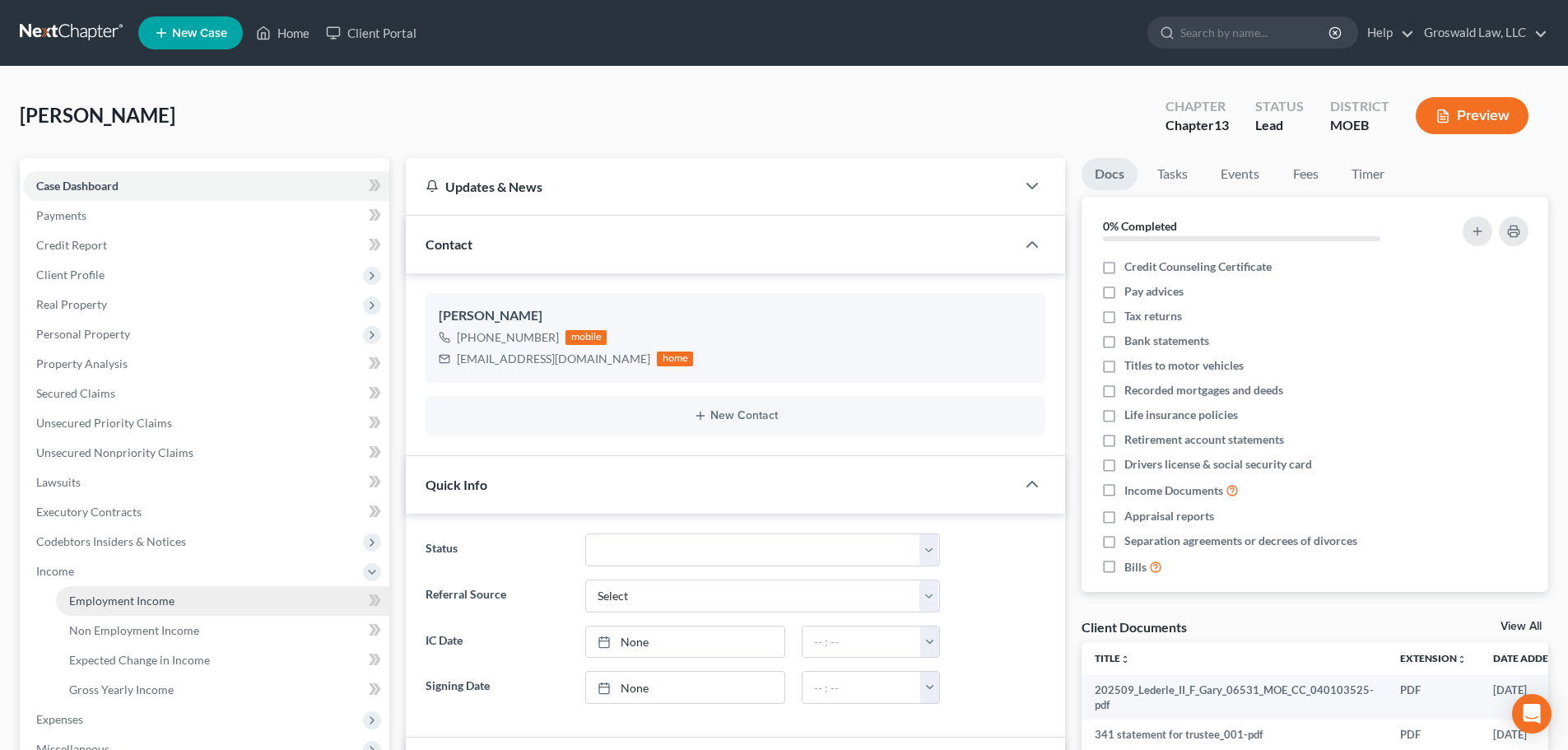
click at [143, 604] on span "Employment Income" at bounding box center [121, 600] width 105 height 14
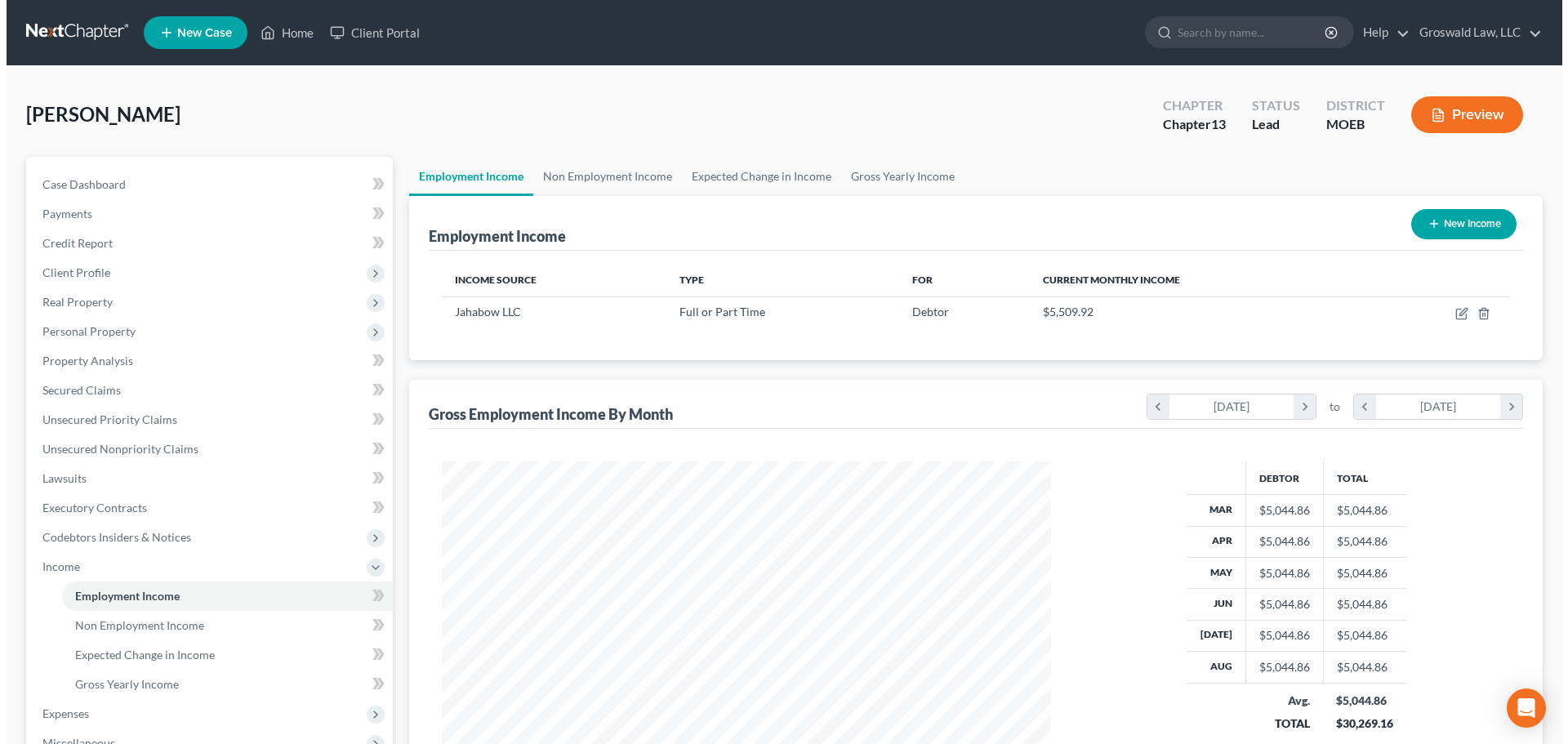
scroll to position [305, 642]
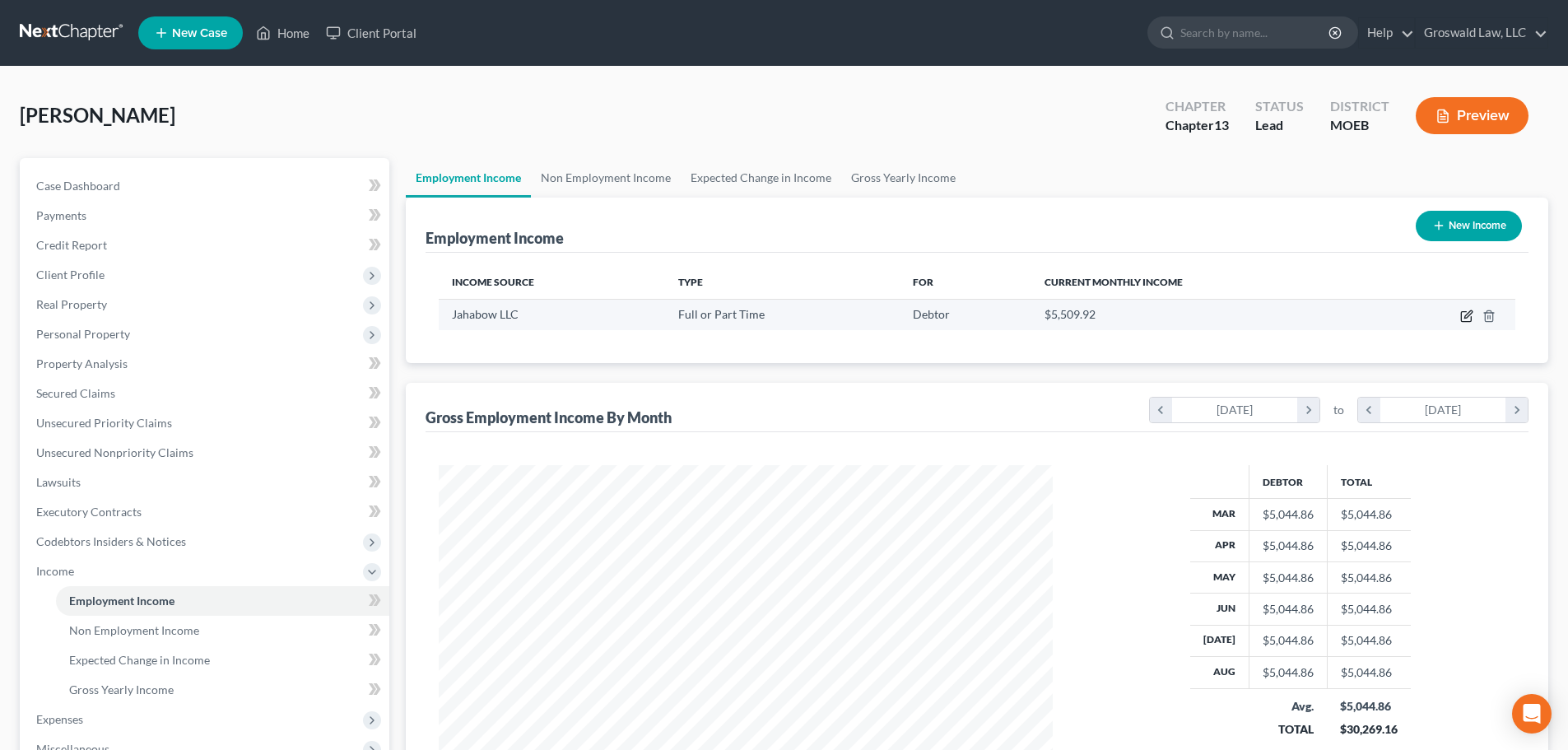
click at [1467, 318] on icon "button" at bounding box center [1467, 314] width 7 height 7
select select "0"
select select "26"
select select "2"
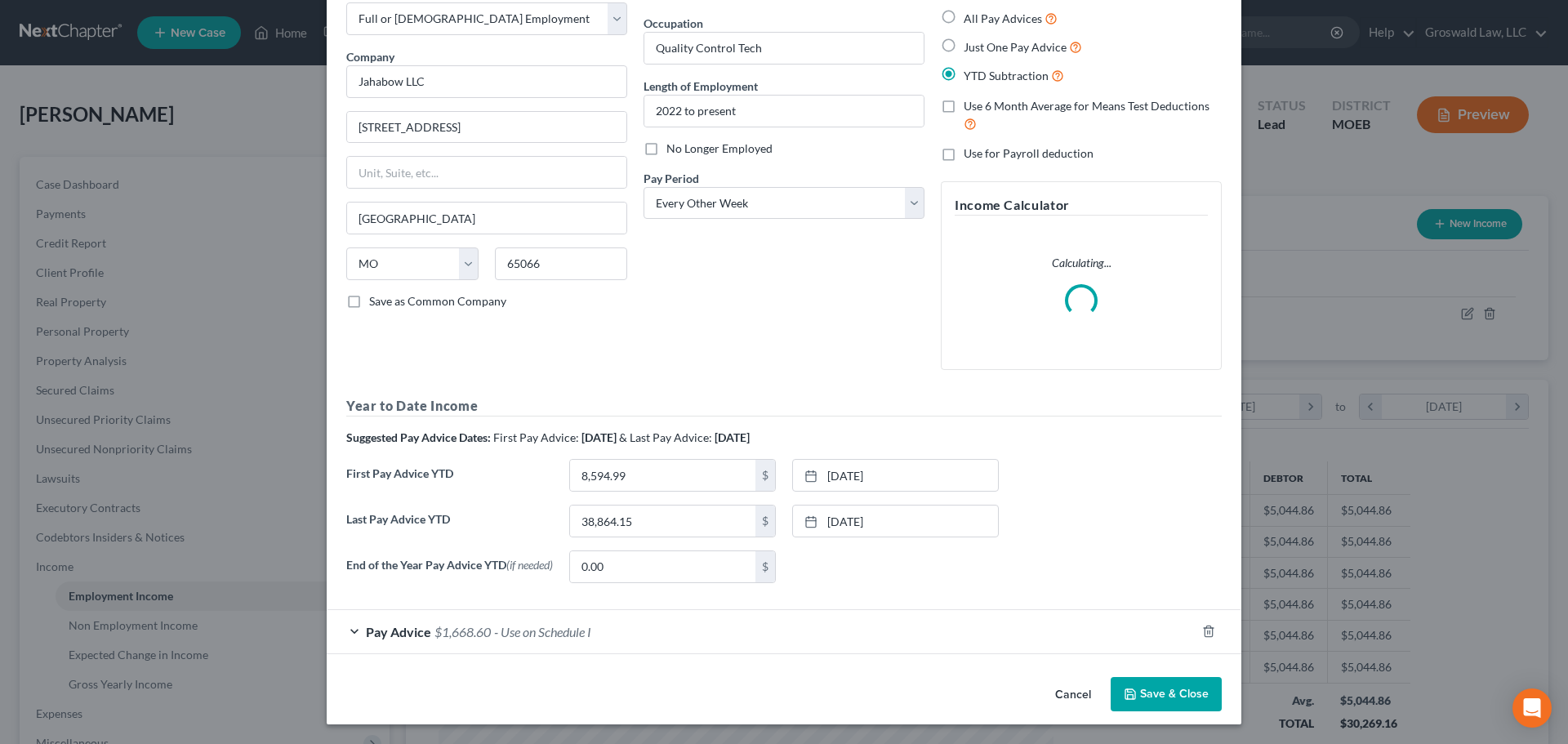
scroll to position [93, 0]
click at [584, 638] on span "- Use on Schedule I" at bounding box center [543, 631] width 97 height 15
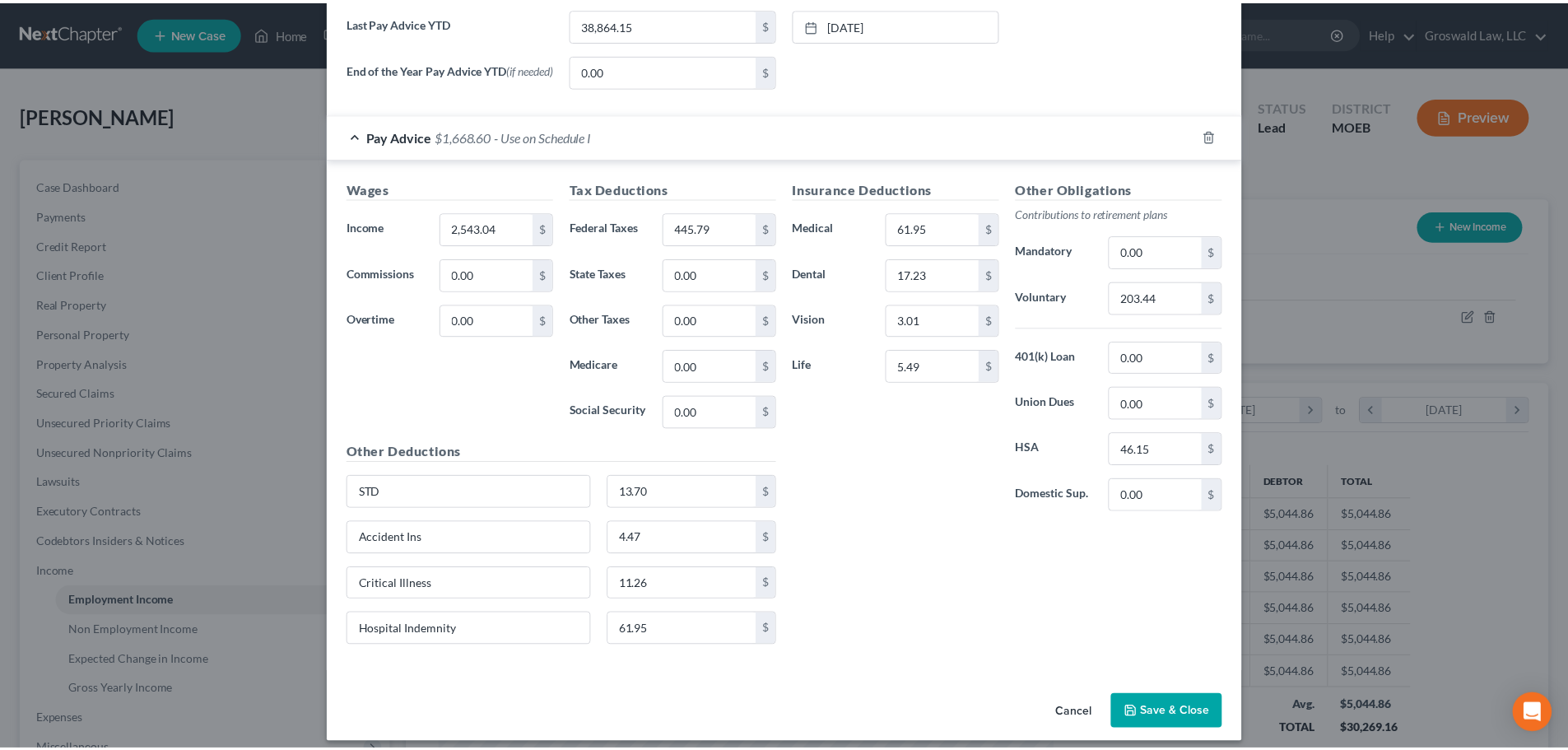
scroll to position [607, 0]
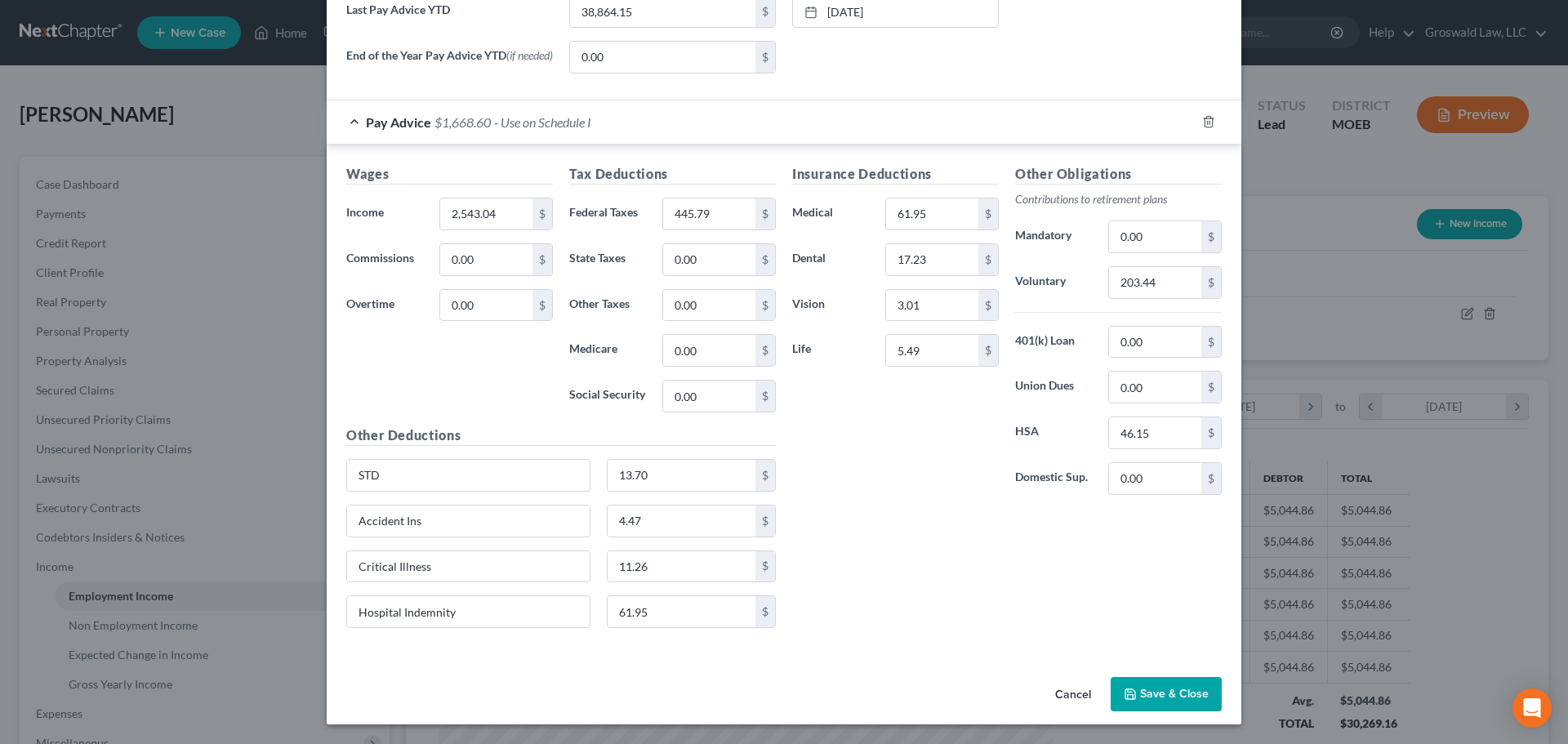
click at [1080, 700] on button "Cancel" at bounding box center [1073, 695] width 62 height 32
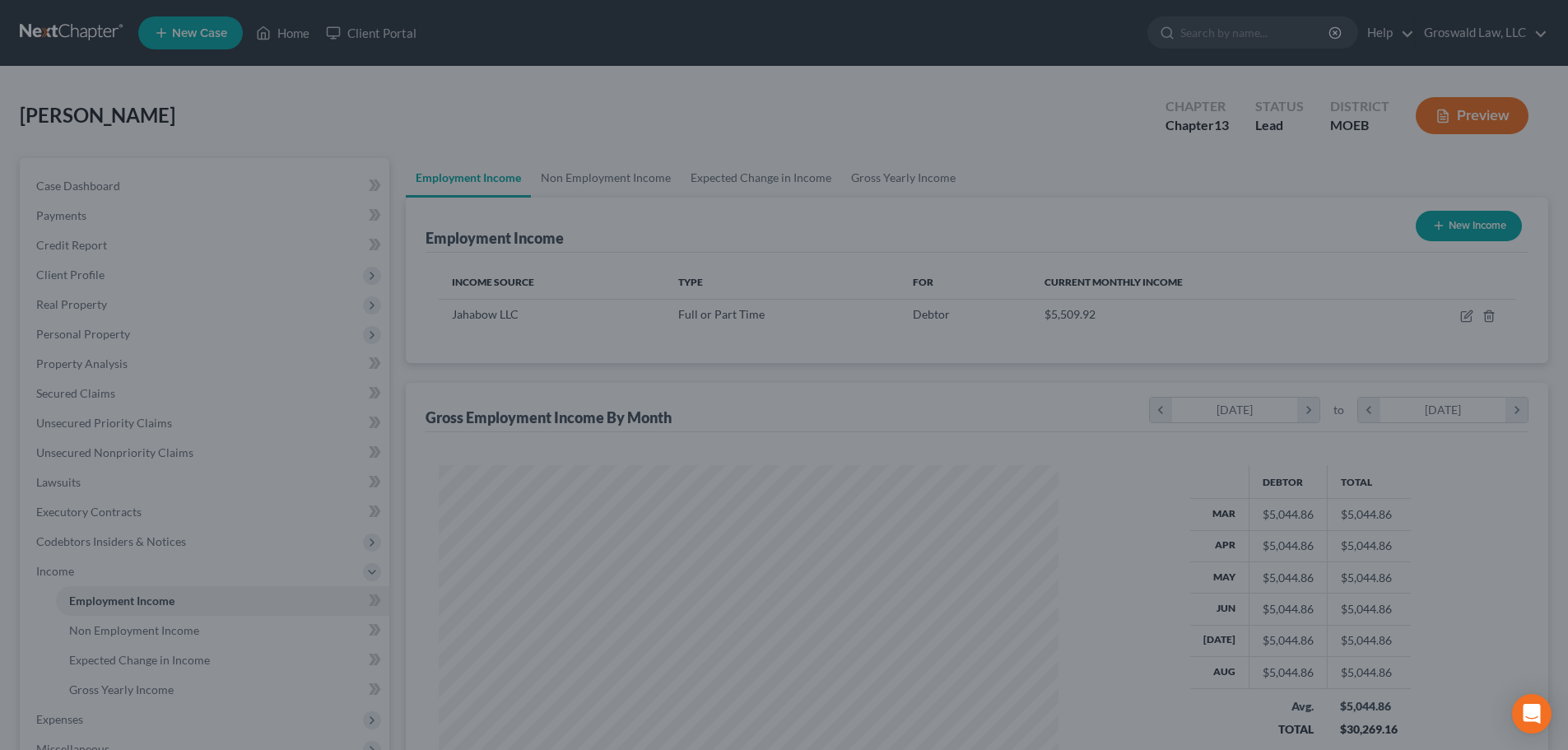
scroll to position [822615, 822309]
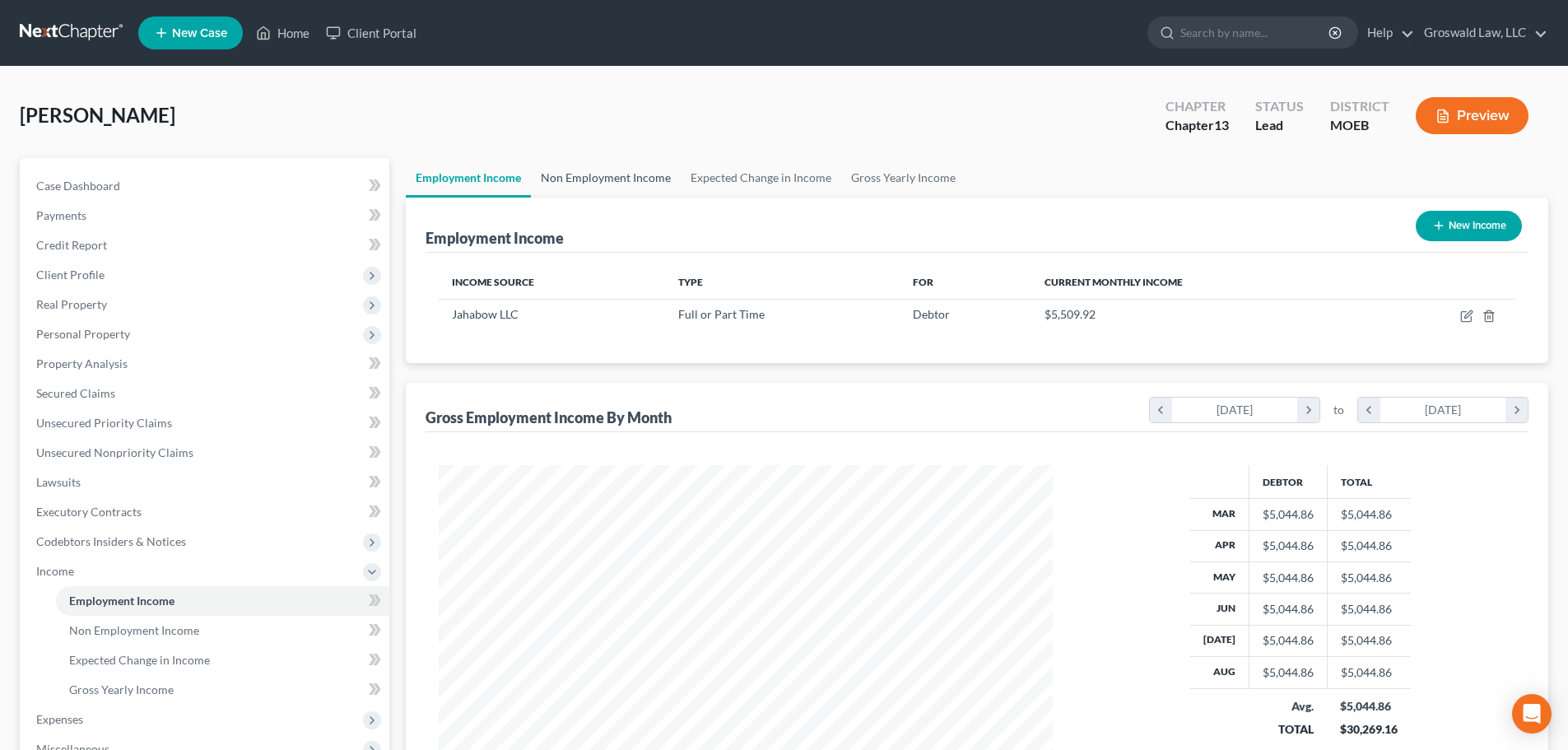
click at [587, 171] on link "Non Employment Income" at bounding box center [605, 178] width 149 height 40
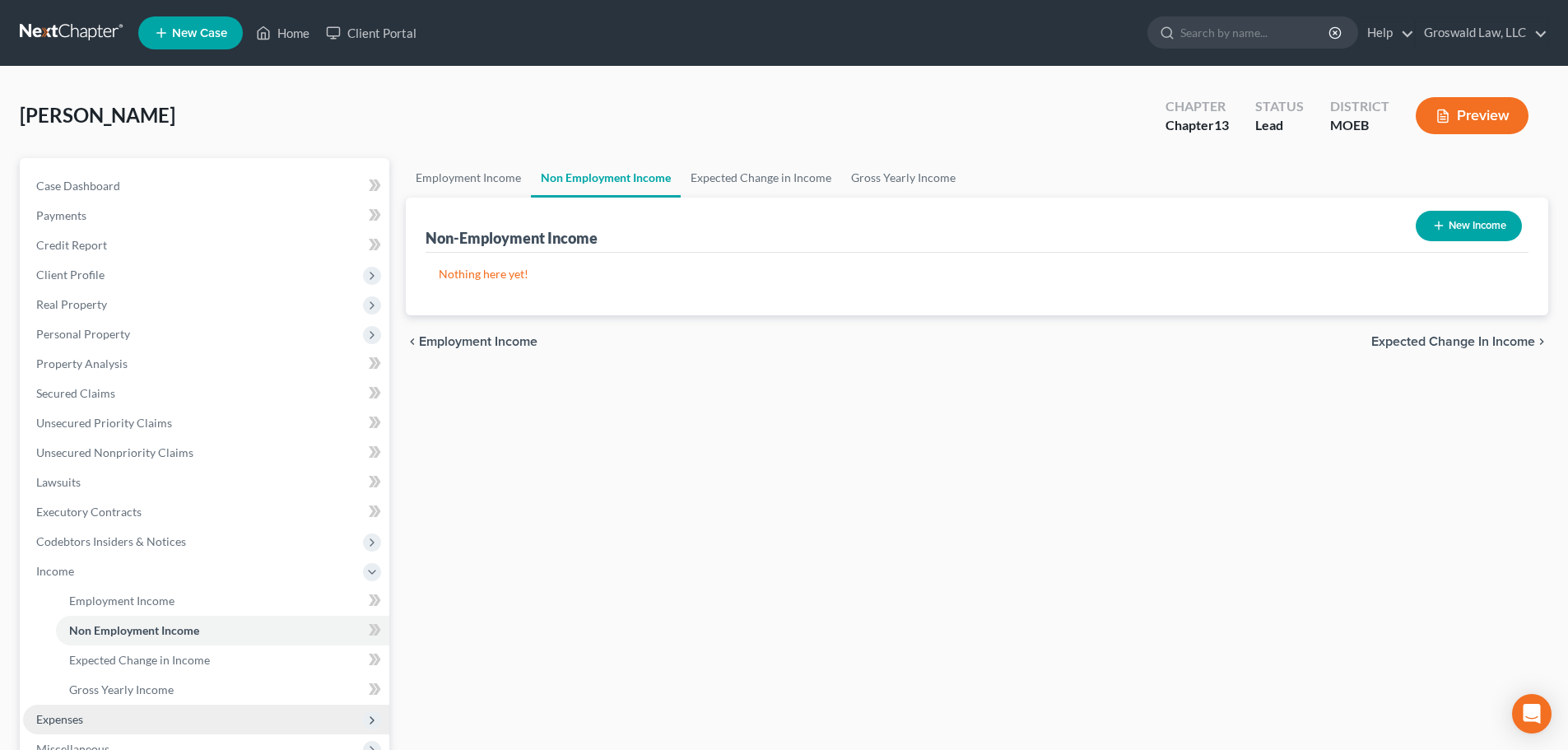
click at [116, 728] on span "Expenses" at bounding box center [206, 719] width 366 height 30
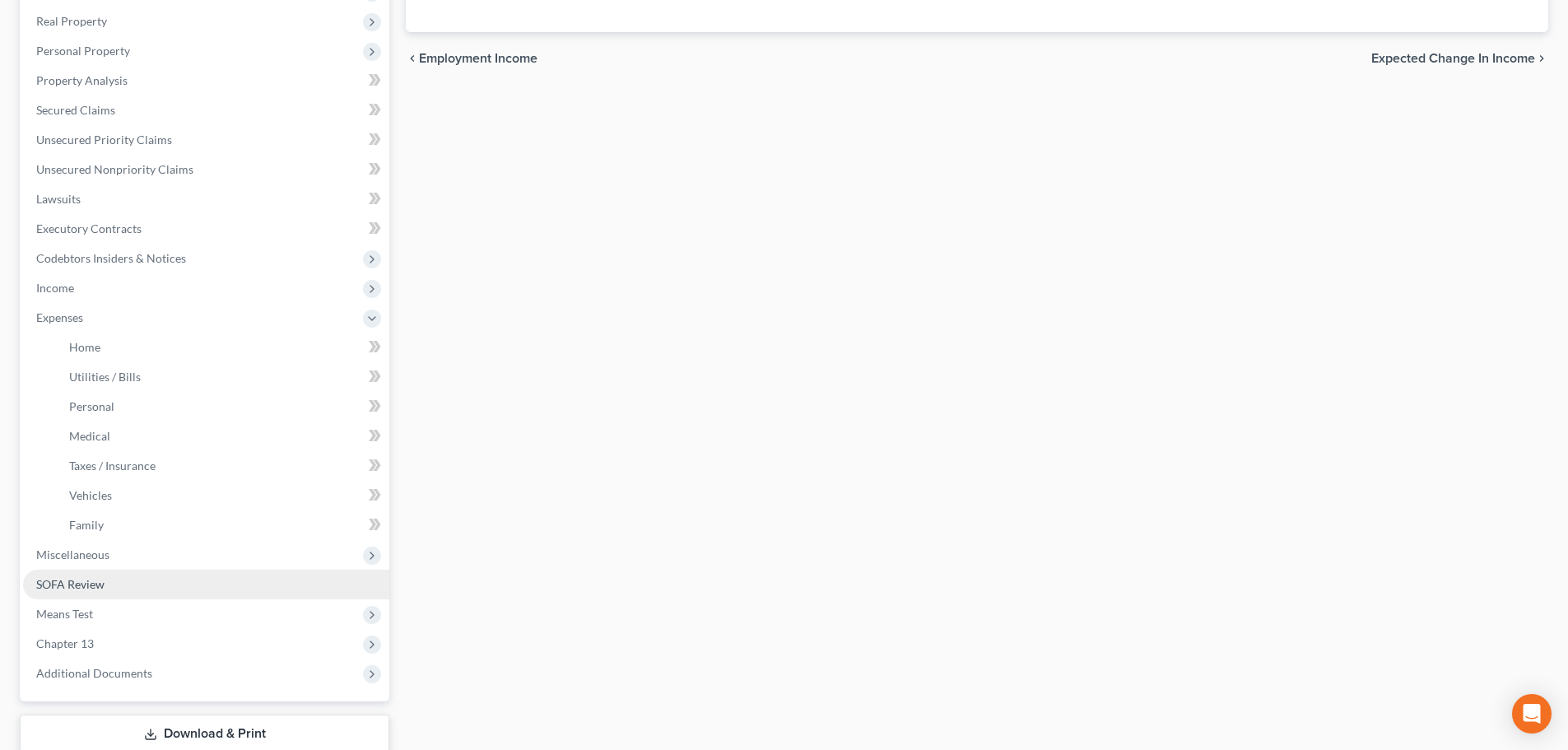
scroll to position [329, 0]
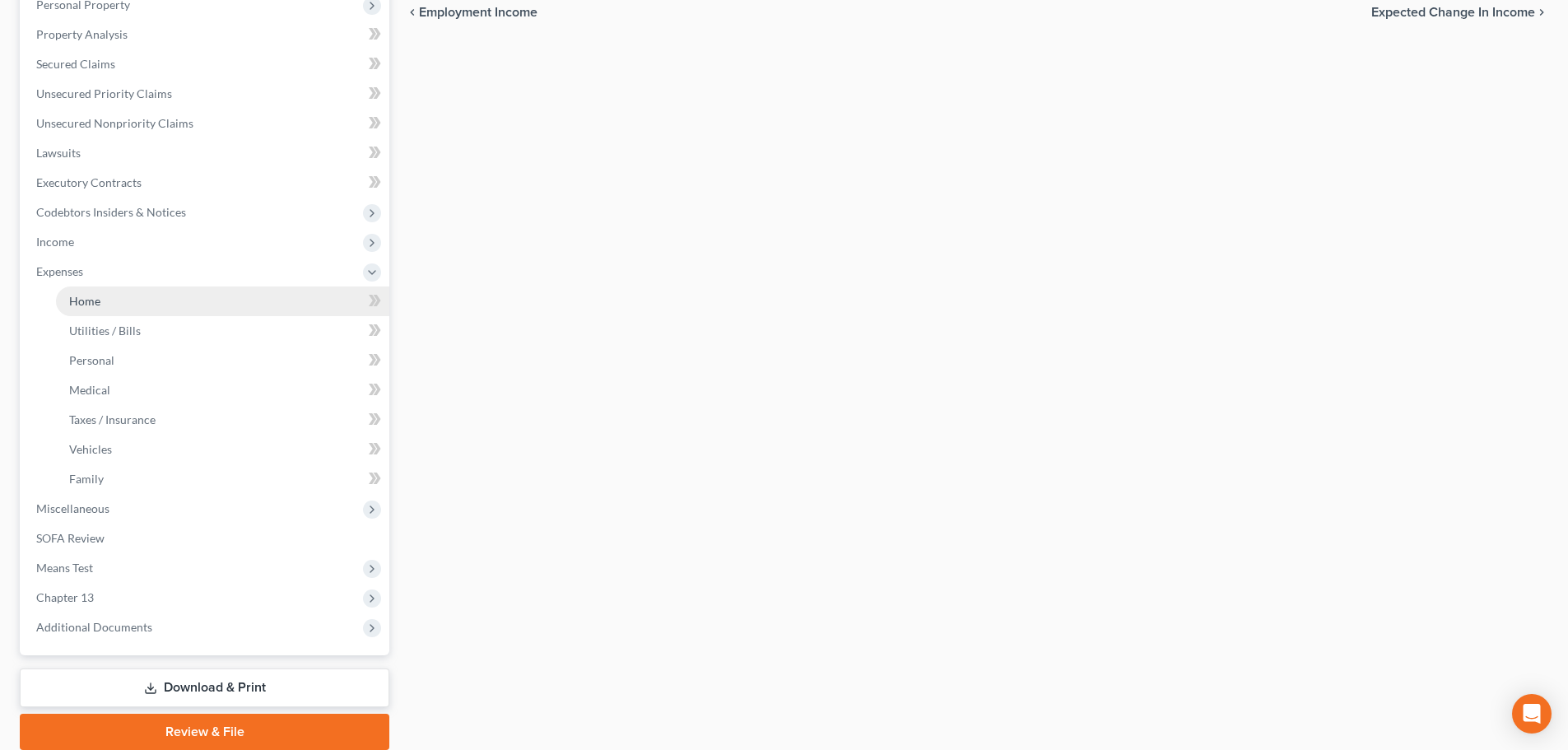
click at [134, 297] on link "Home" at bounding box center [223, 301] width 333 height 30
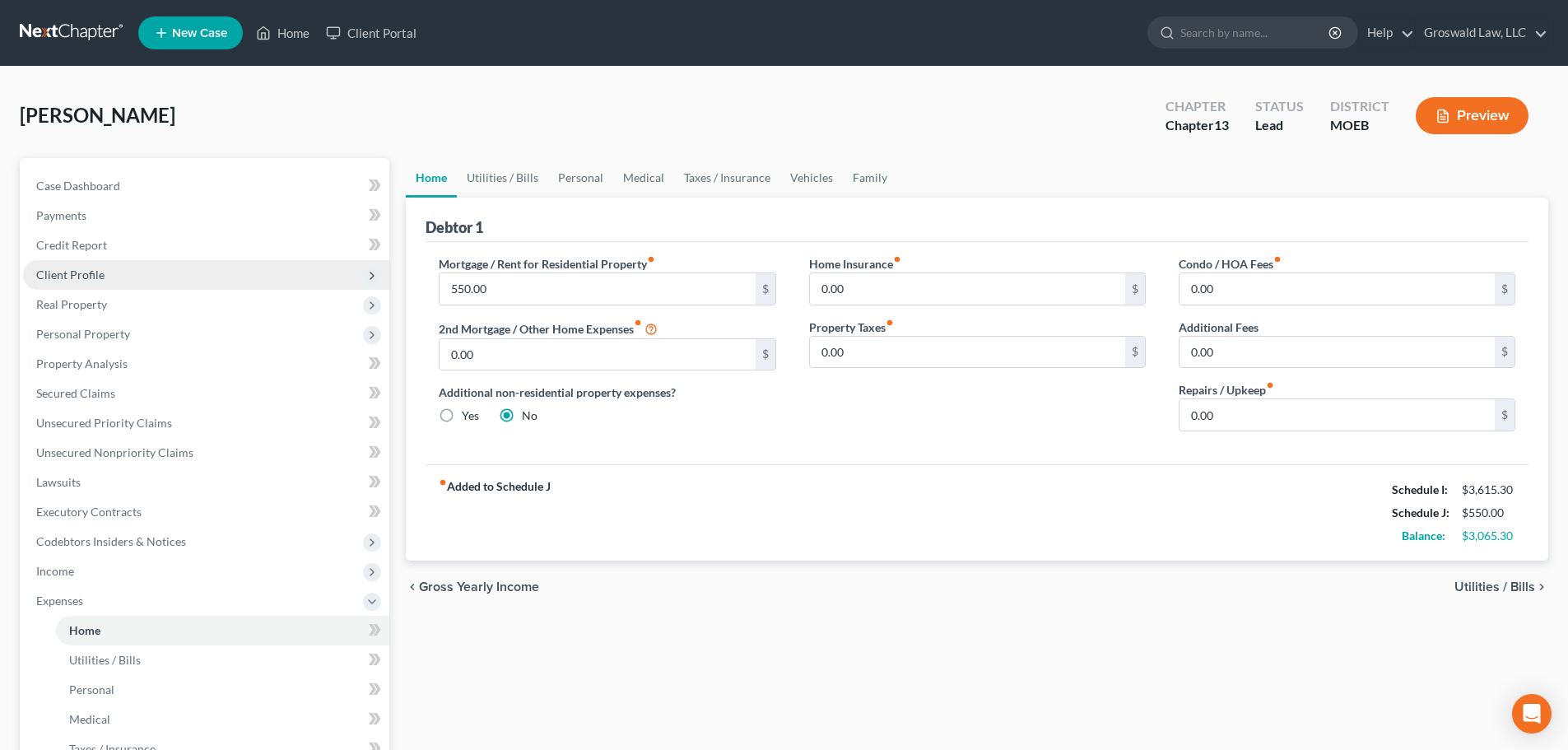
click at [96, 273] on span "Client Profile" at bounding box center [70, 274] width 68 height 14
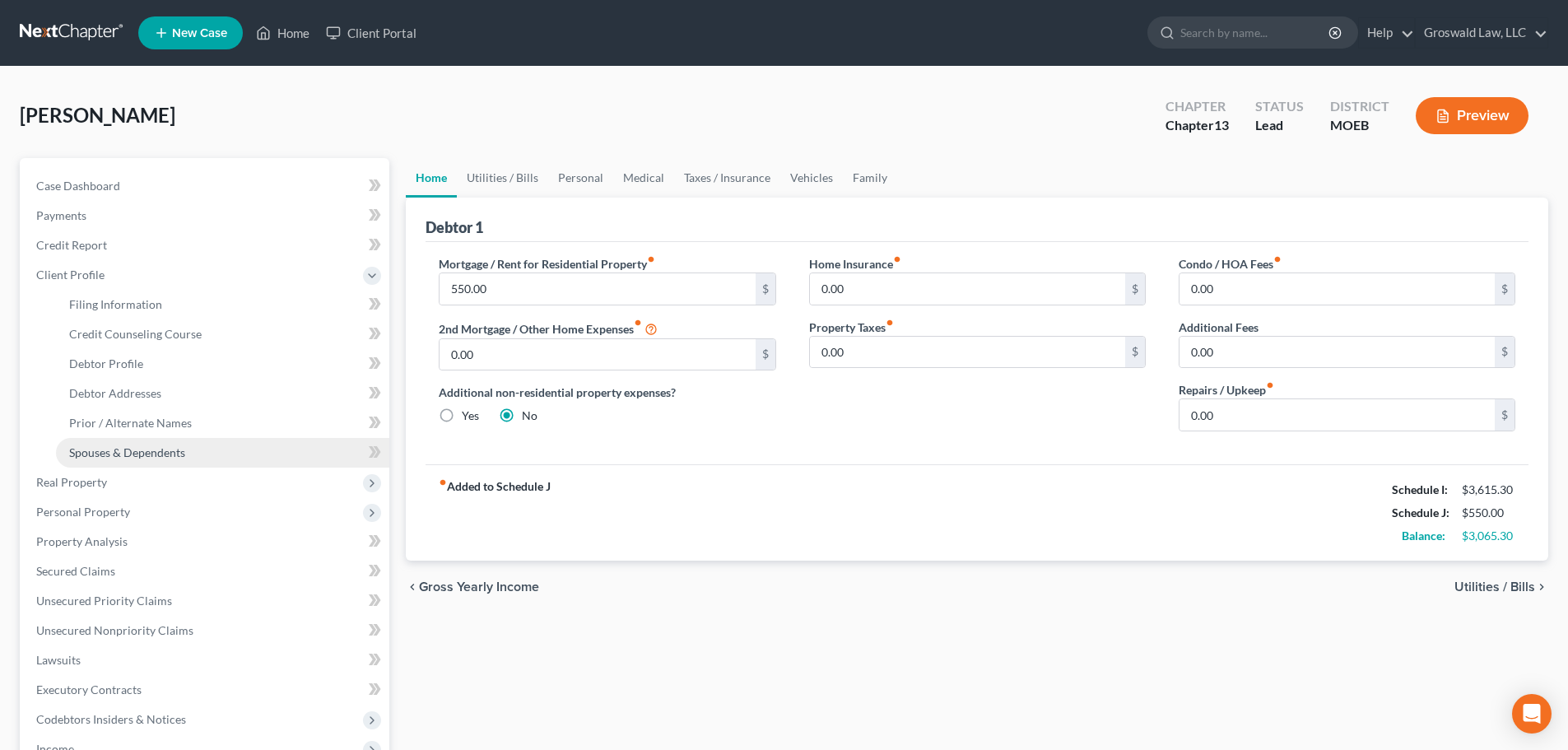
click at [104, 447] on span "Spouses & Dependents" at bounding box center [127, 452] width 116 height 14
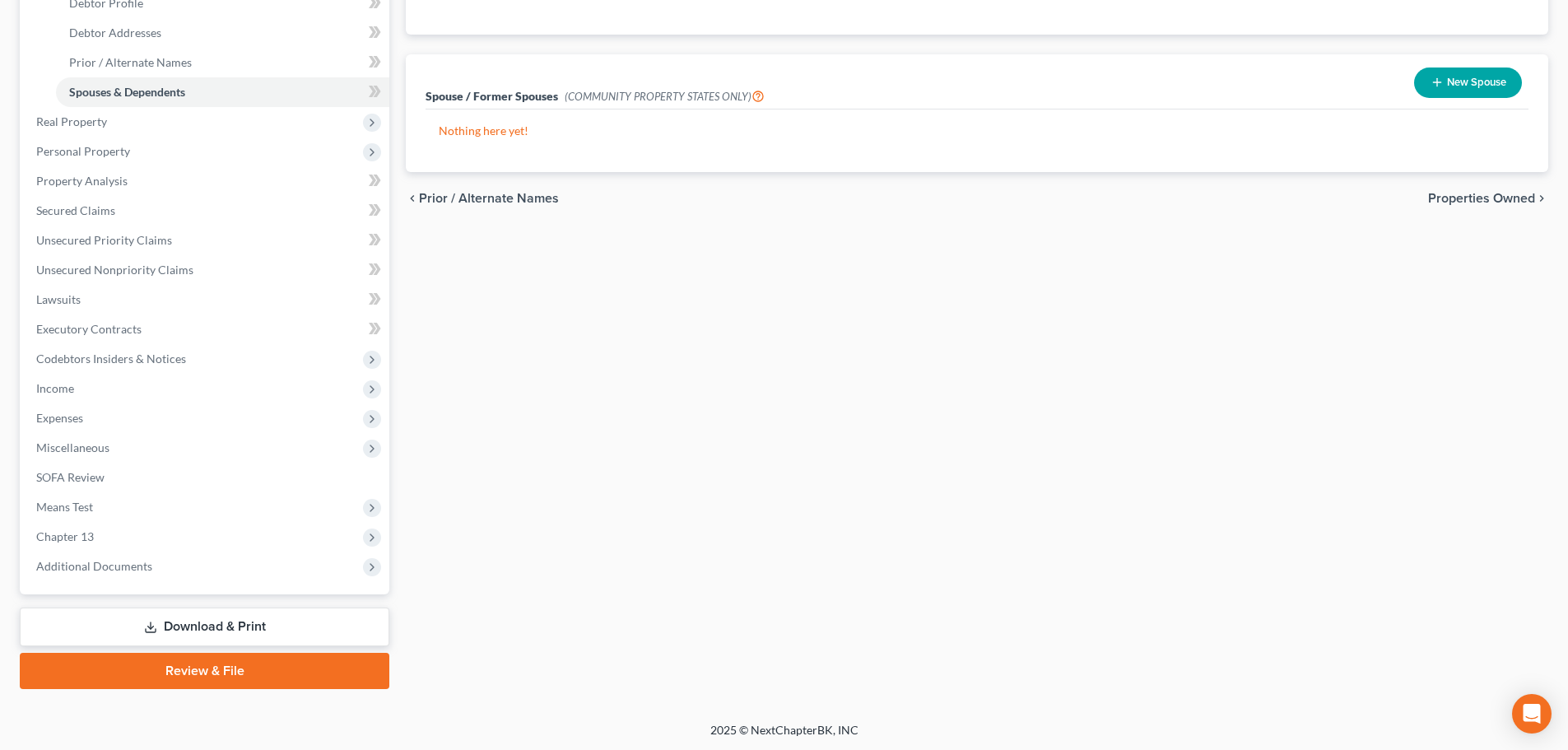
scroll to position [362, 0]
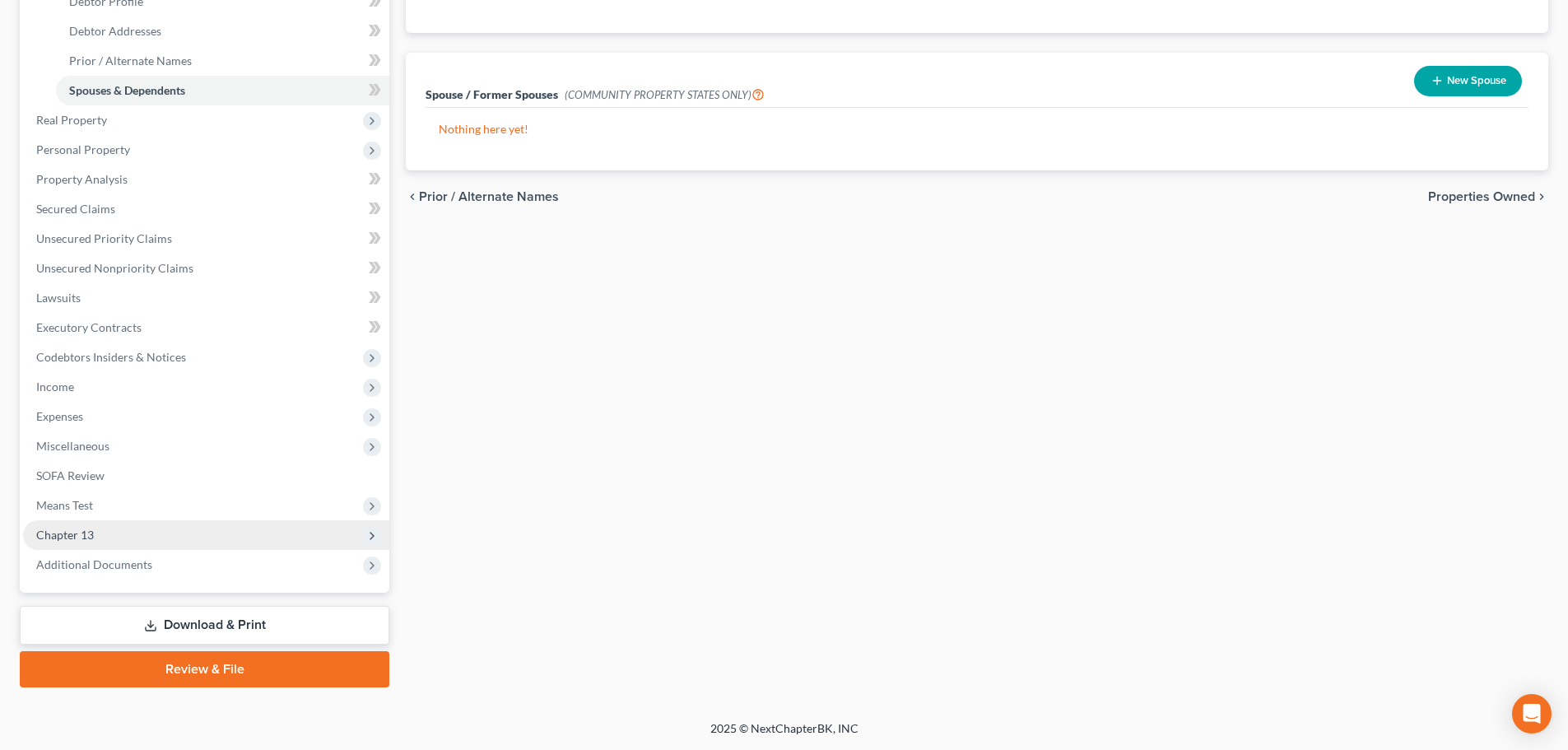
click at [101, 540] on span "Chapter 13" at bounding box center [206, 534] width 366 height 30
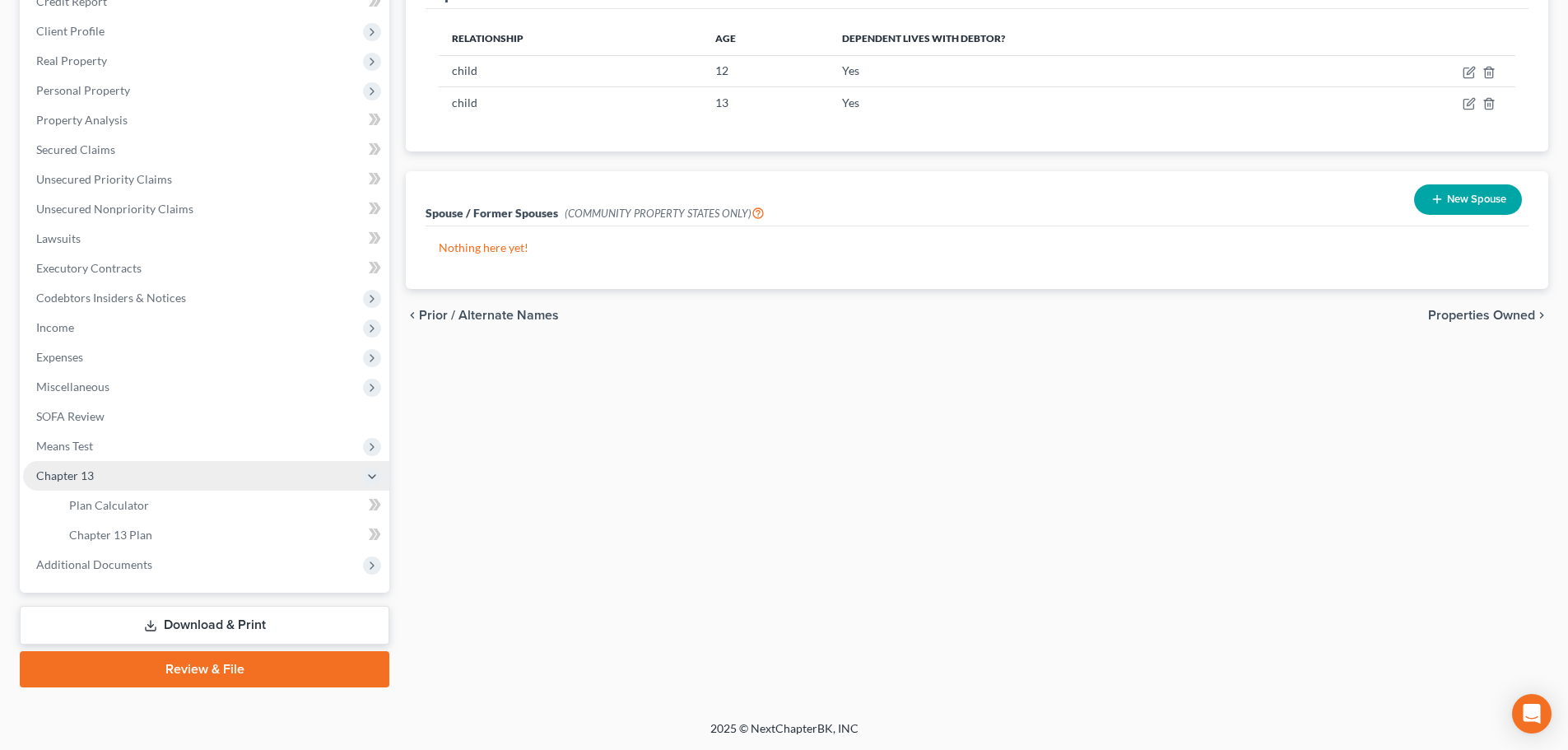
scroll to position [244, 0]
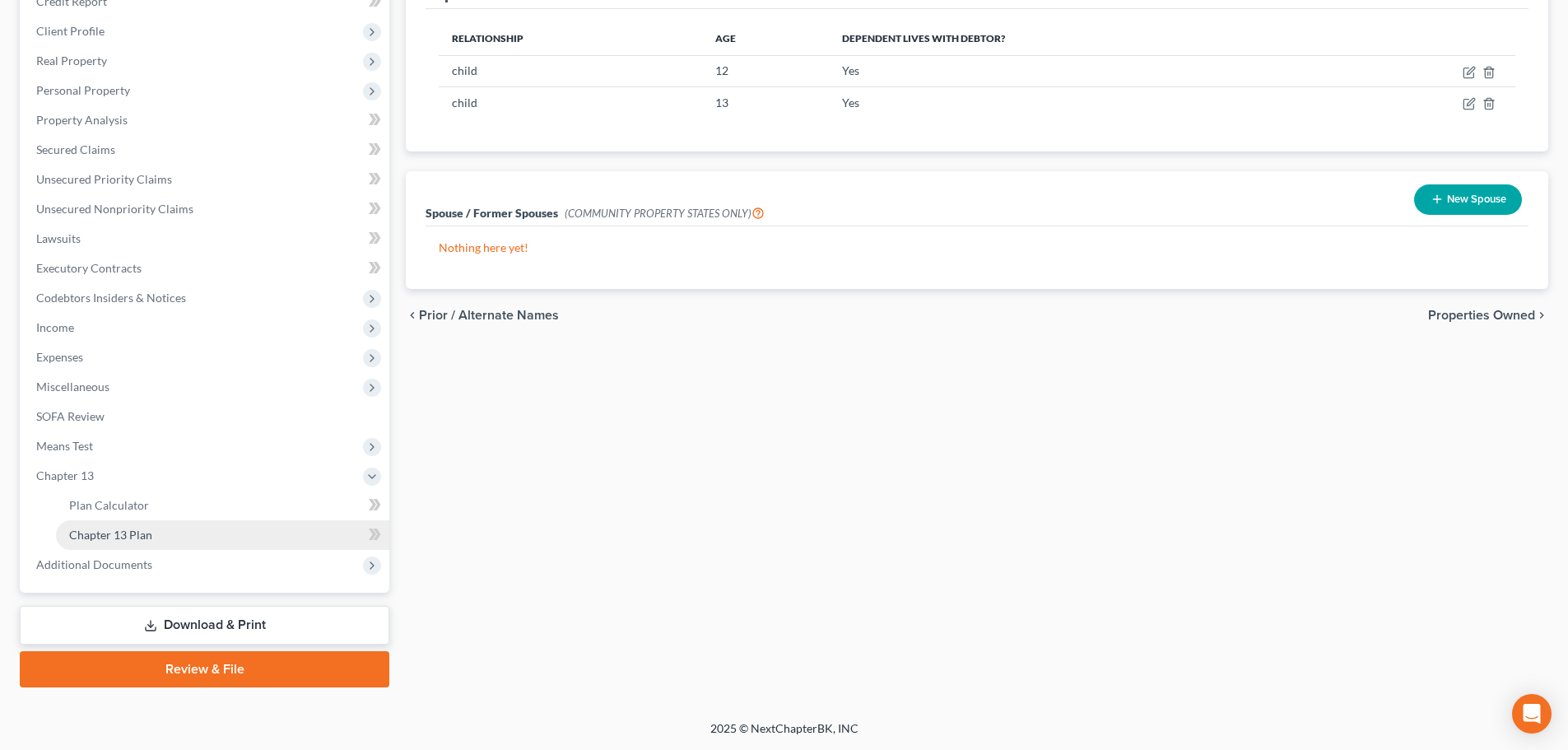
click at [238, 537] on link "Chapter 13 Plan" at bounding box center [223, 534] width 333 height 30
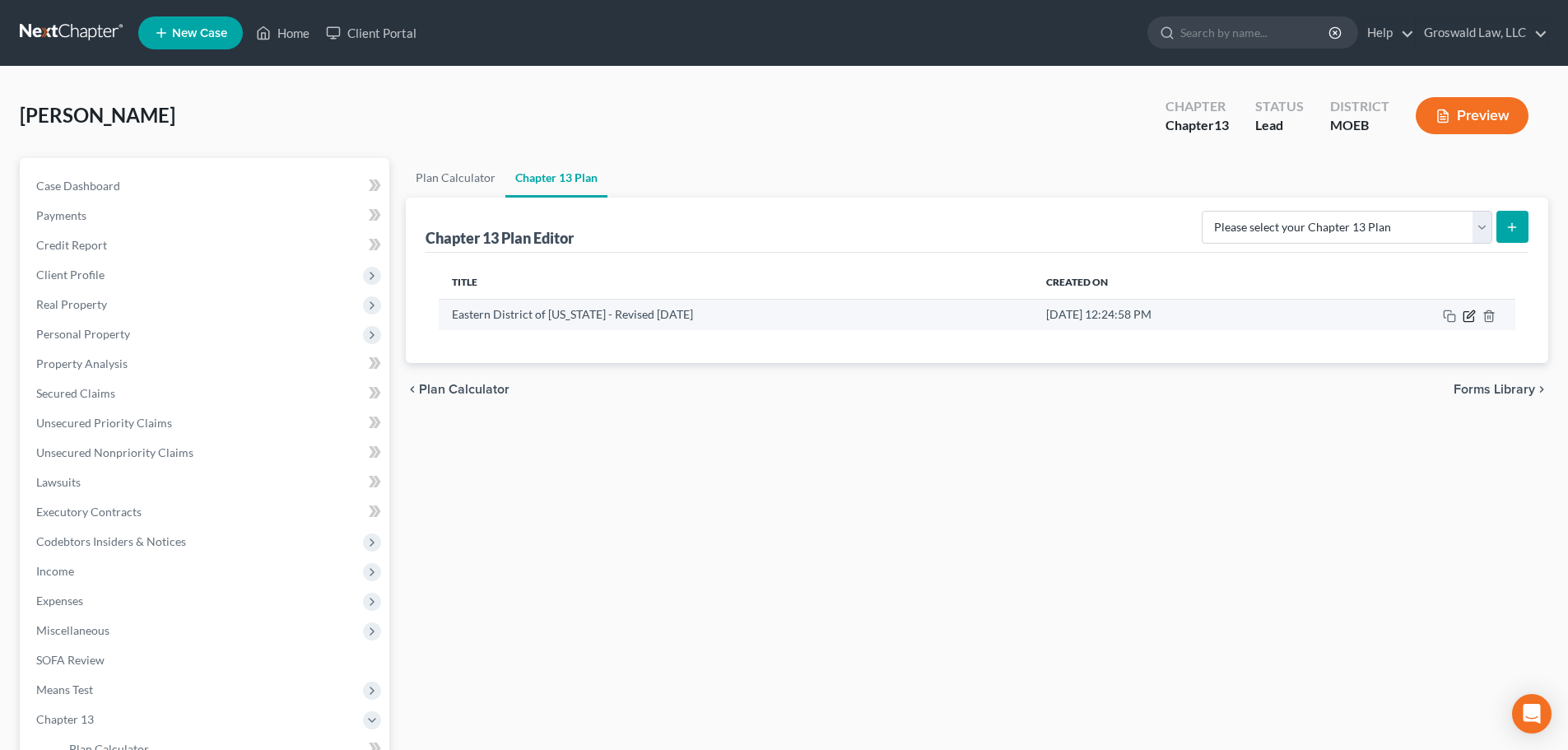
click at [1467, 320] on icon "button" at bounding box center [1468, 316] width 14 height 14
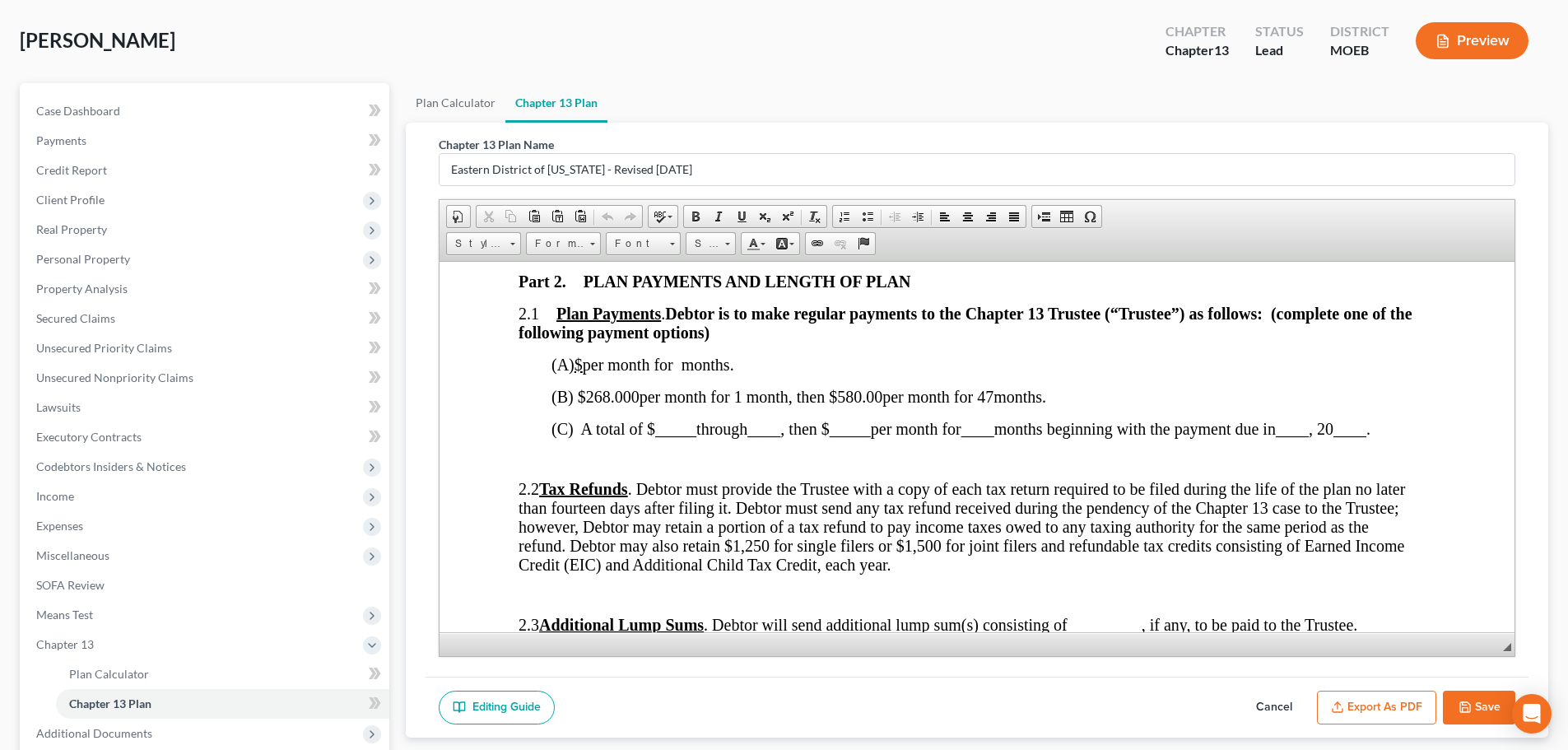
scroll to position [244, 0]
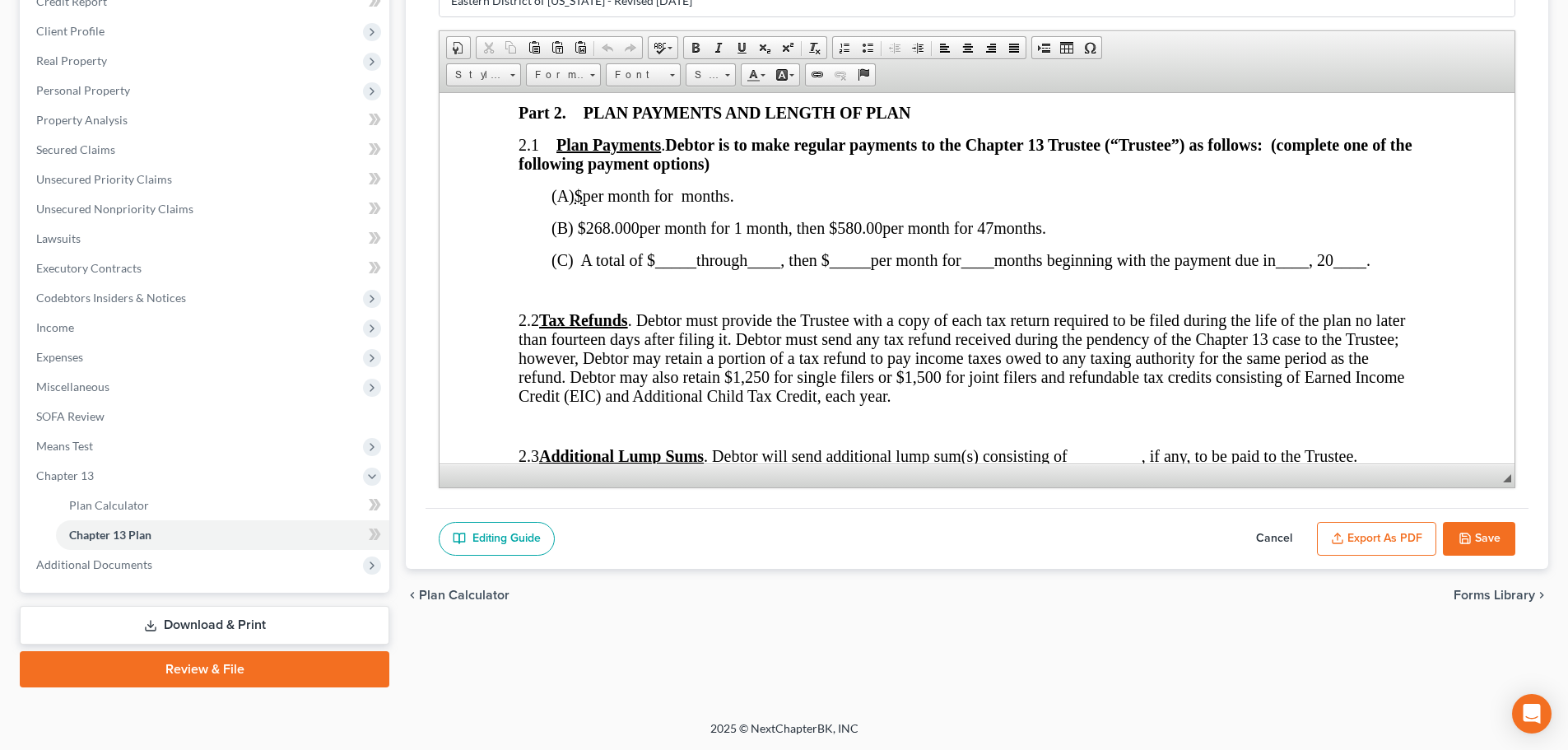
click at [1266, 537] on button "Cancel" at bounding box center [1274, 539] width 72 height 34
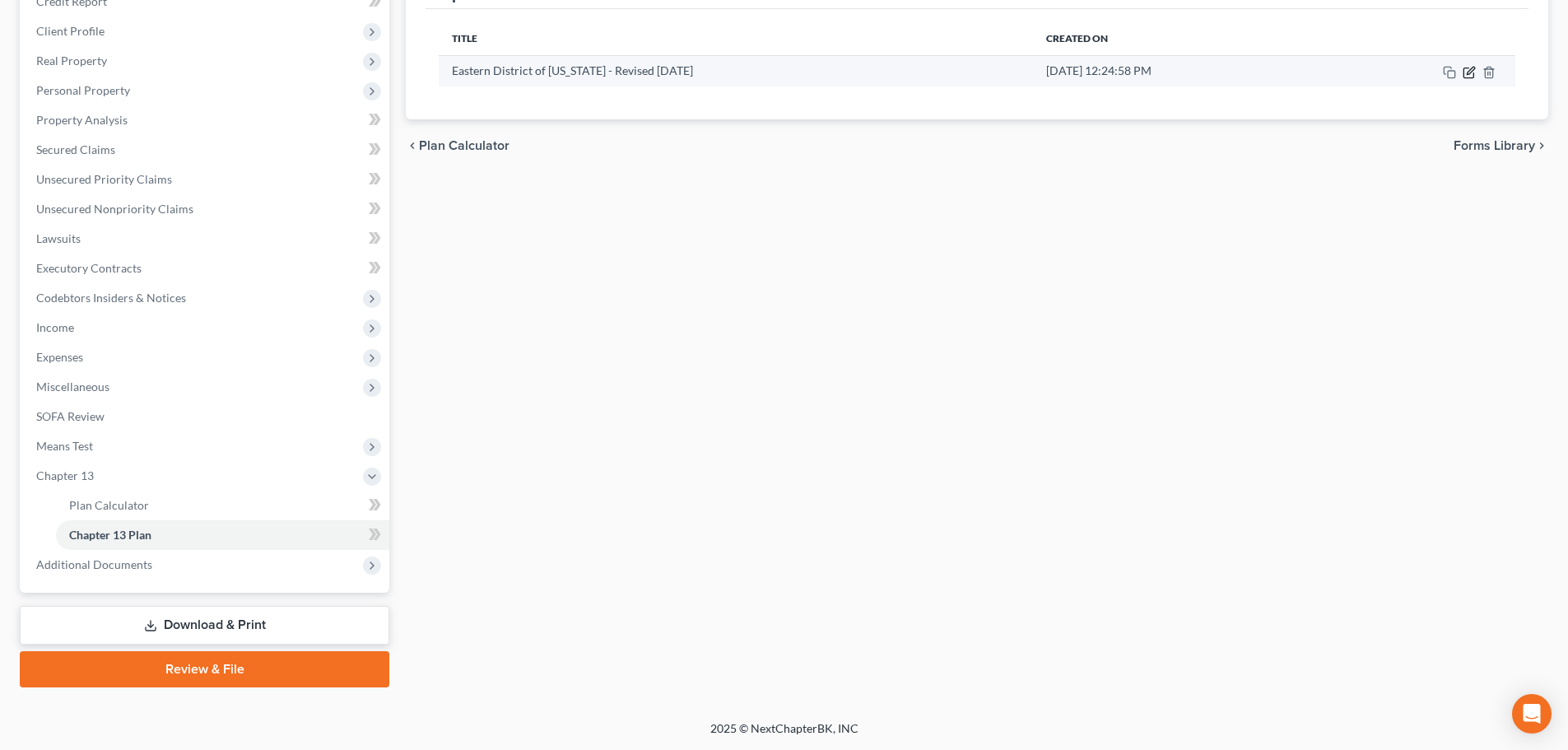
click at [1471, 72] on icon "button" at bounding box center [1470, 71] width 7 height 7
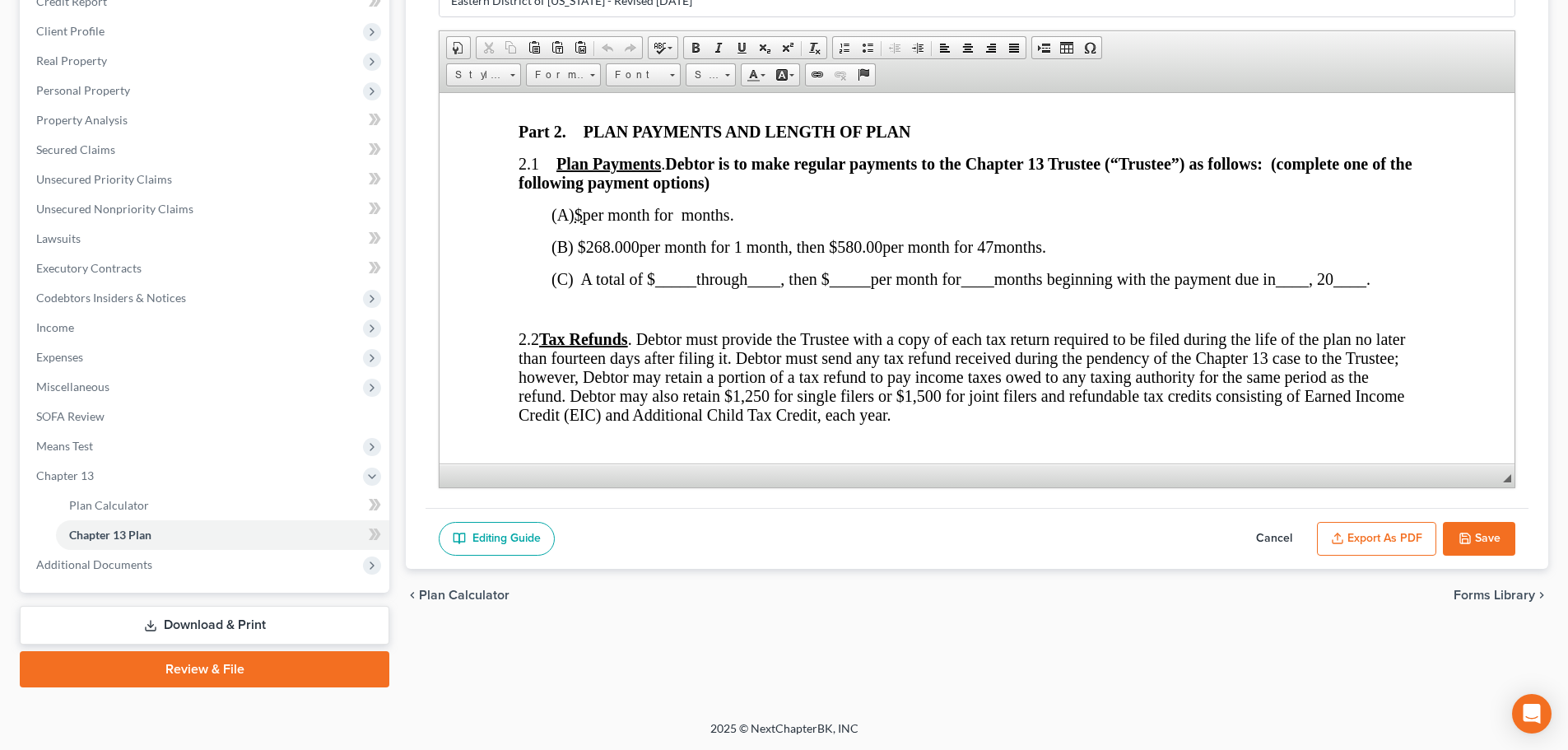
scroll to position [905, 0]
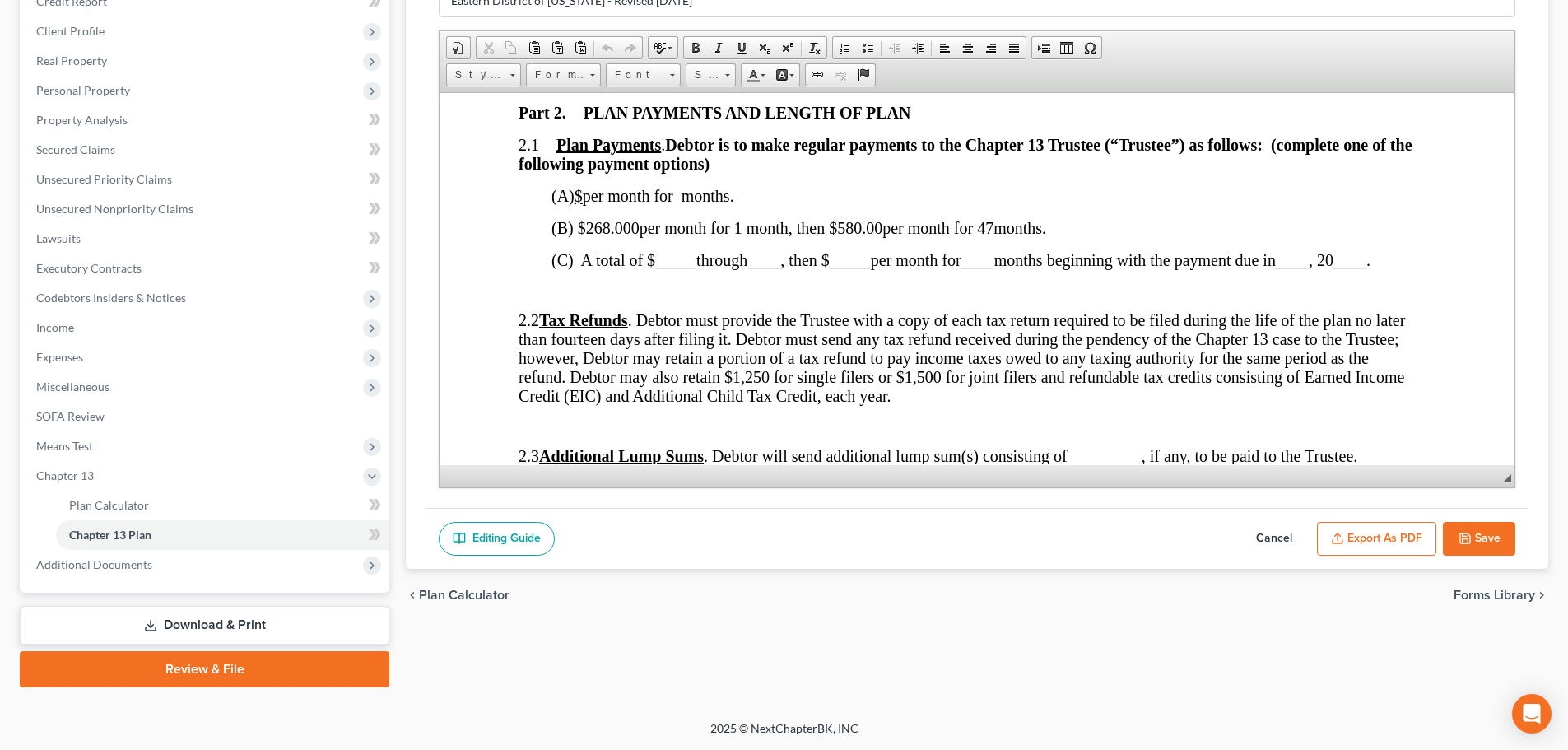
click at [1268, 536] on button "Cancel" at bounding box center [1274, 539] width 72 height 34
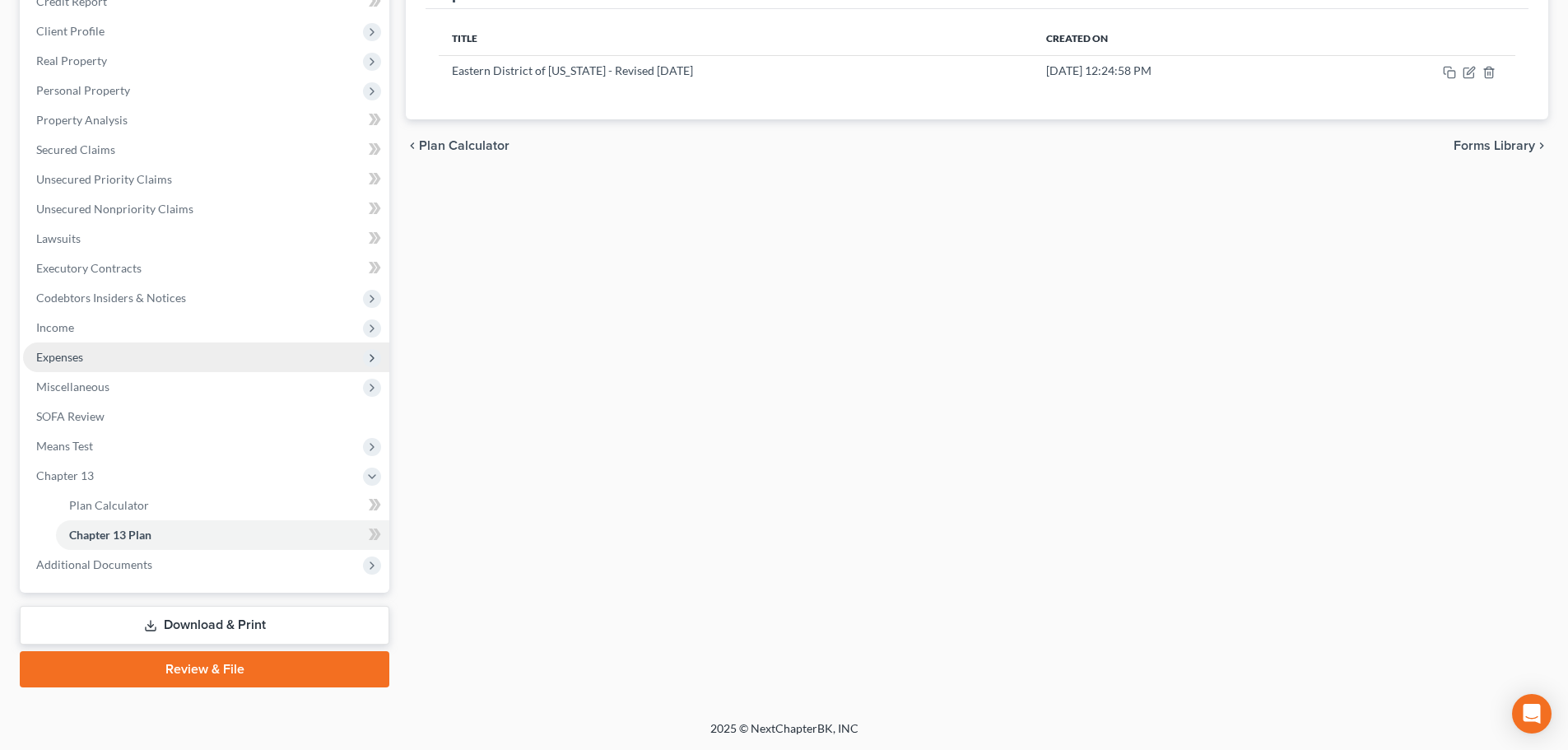
click at [43, 354] on span "Expenses" at bounding box center [60, 356] width 47 height 14
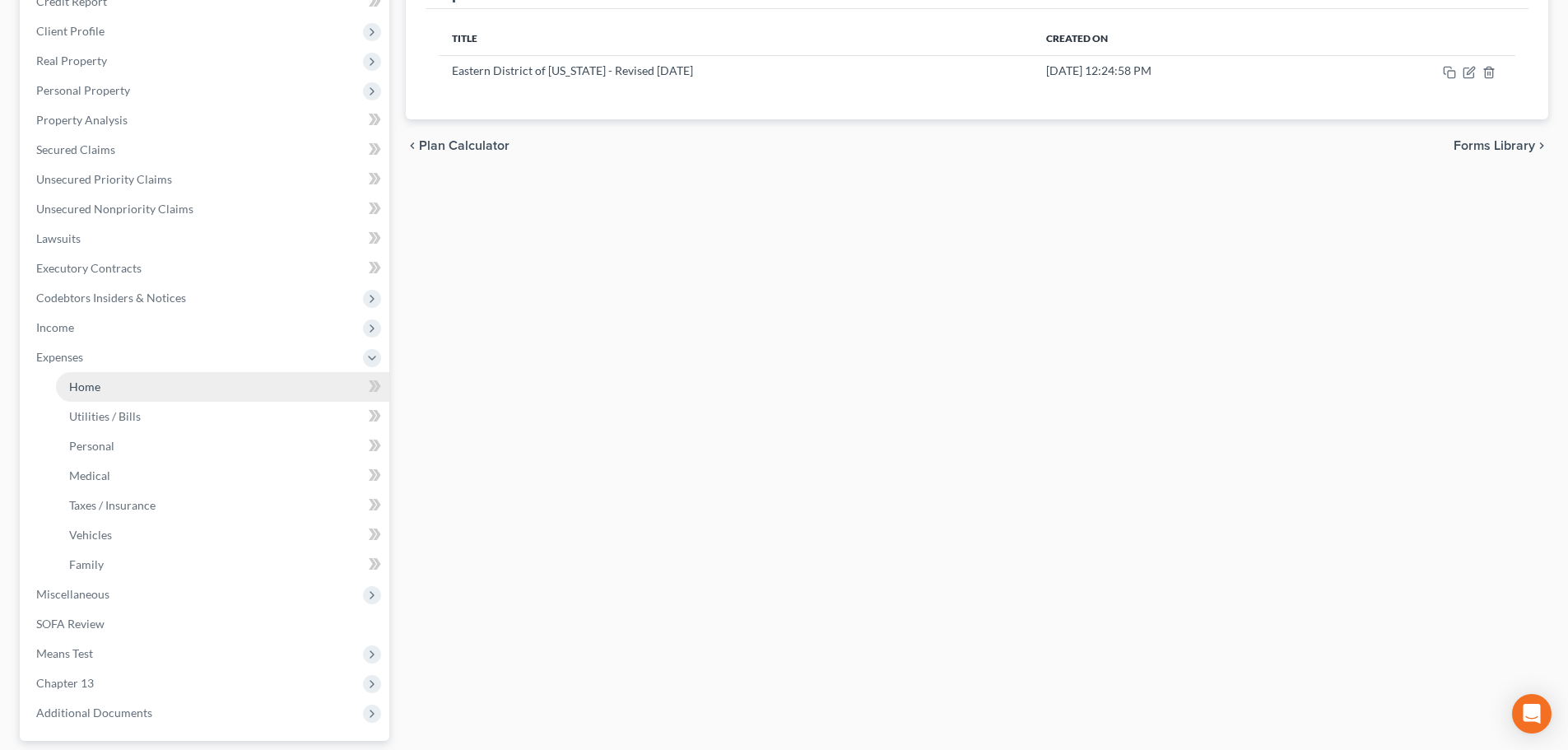
click at [103, 387] on link "Home" at bounding box center [223, 387] width 333 height 30
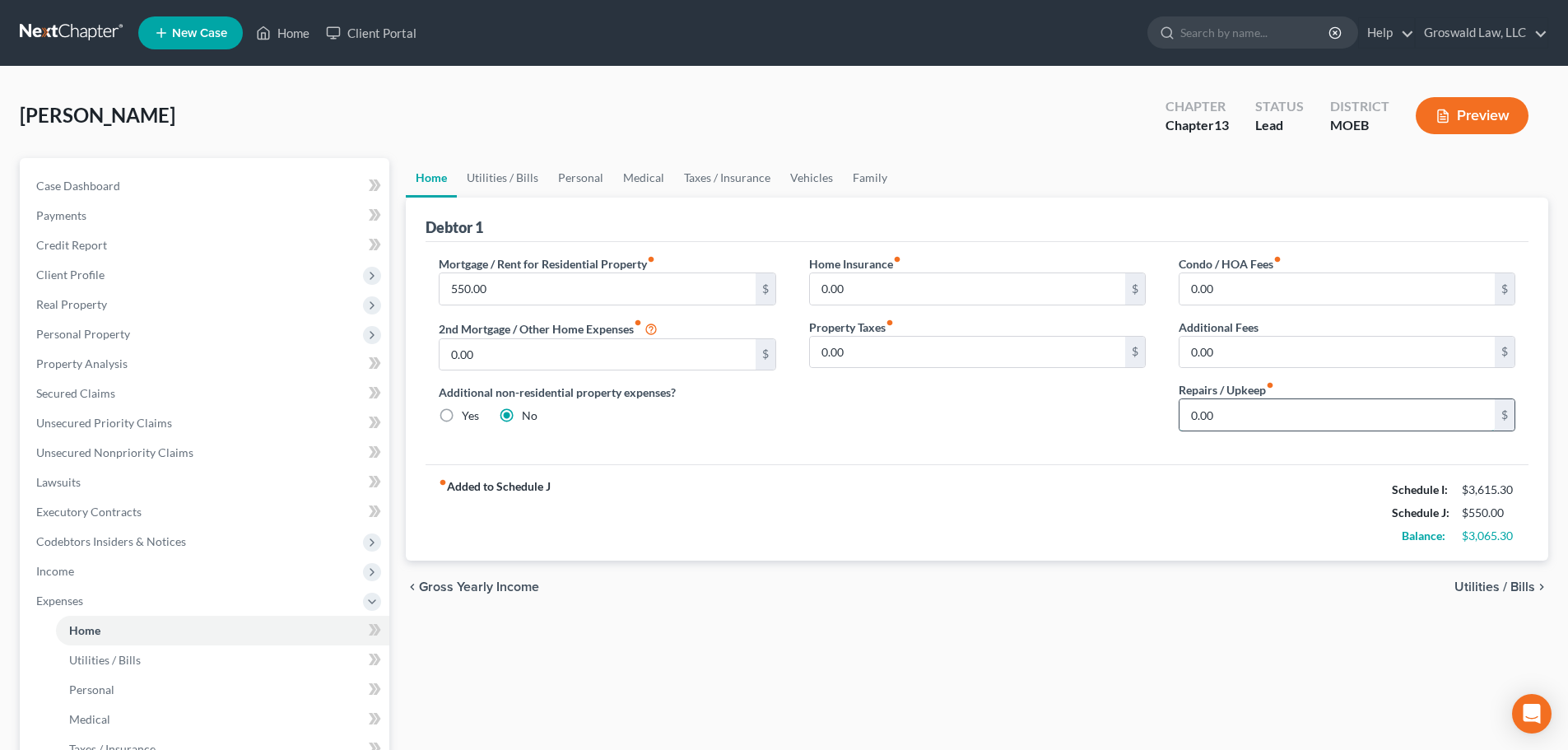
click at [1289, 409] on input "0.00" at bounding box center [1337, 415] width 315 height 32
type input "100"
click at [890, 436] on div "Home Insurance fiber_manual_record 0.00 $ Property Taxes fiber_manual_record 0.…" at bounding box center [977, 350] width 370 height 189
click at [476, 171] on link "Utilities / Bills" at bounding box center [502, 178] width 91 height 40
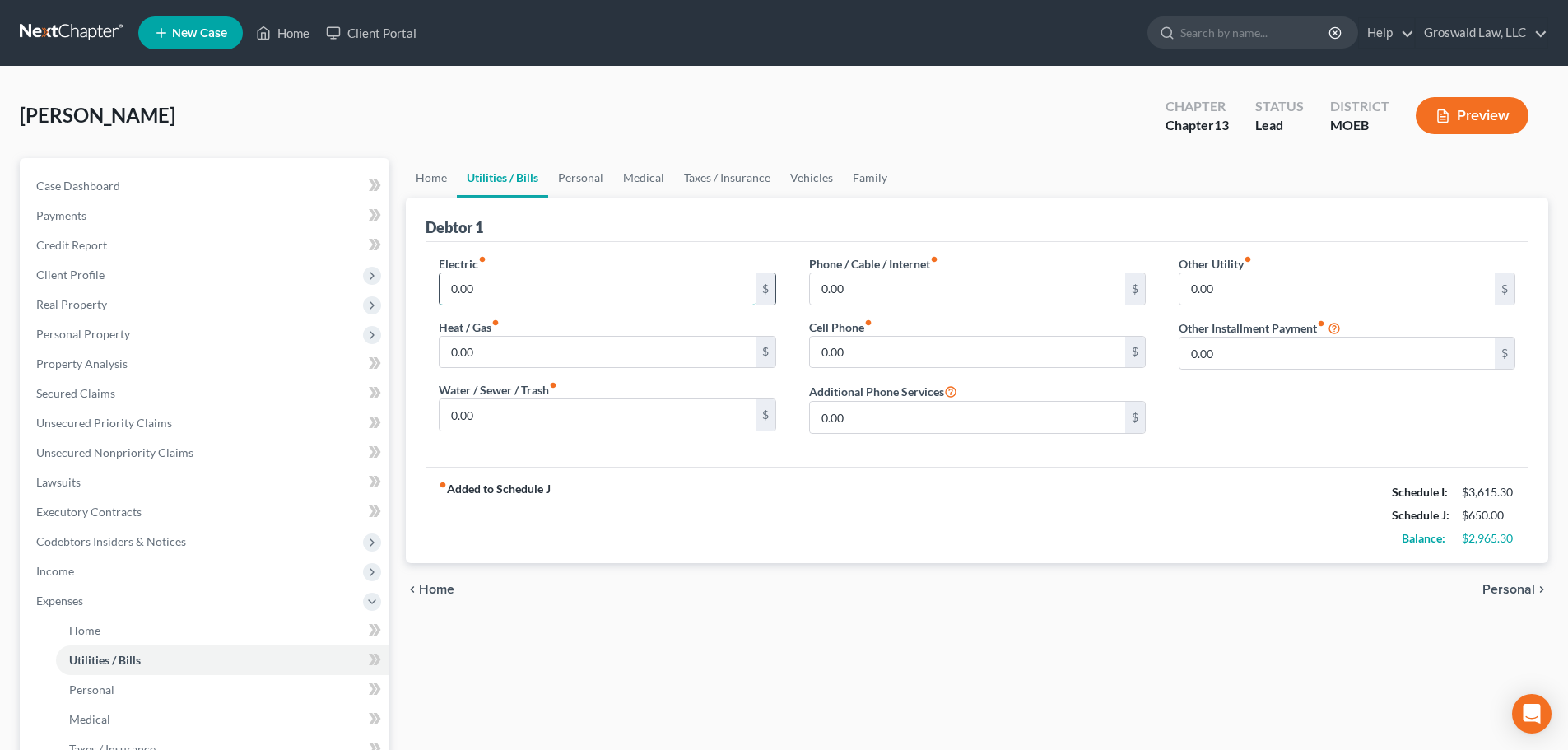
click at [551, 290] on input "0.00" at bounding box center [597, 289] width 315 height 32
type input "100"
type input "50"
type input "99"
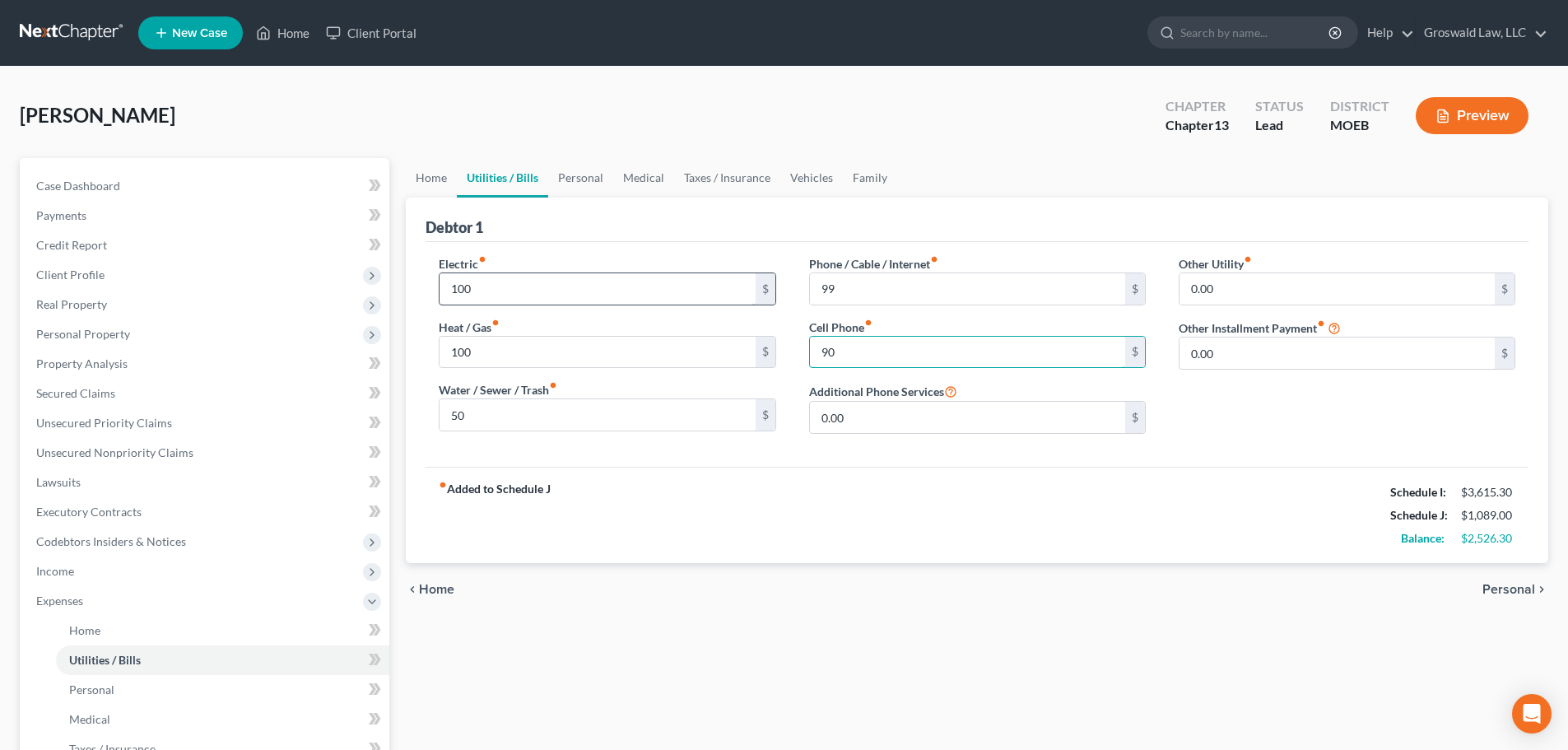
type input "90"
click at [571, 216] on div "Debtor 1" at bounding box center [976, 219] width 1102 height 44
click at [571, 184] on link "Personal" at bounding box center [581, 178] width 65 height 40
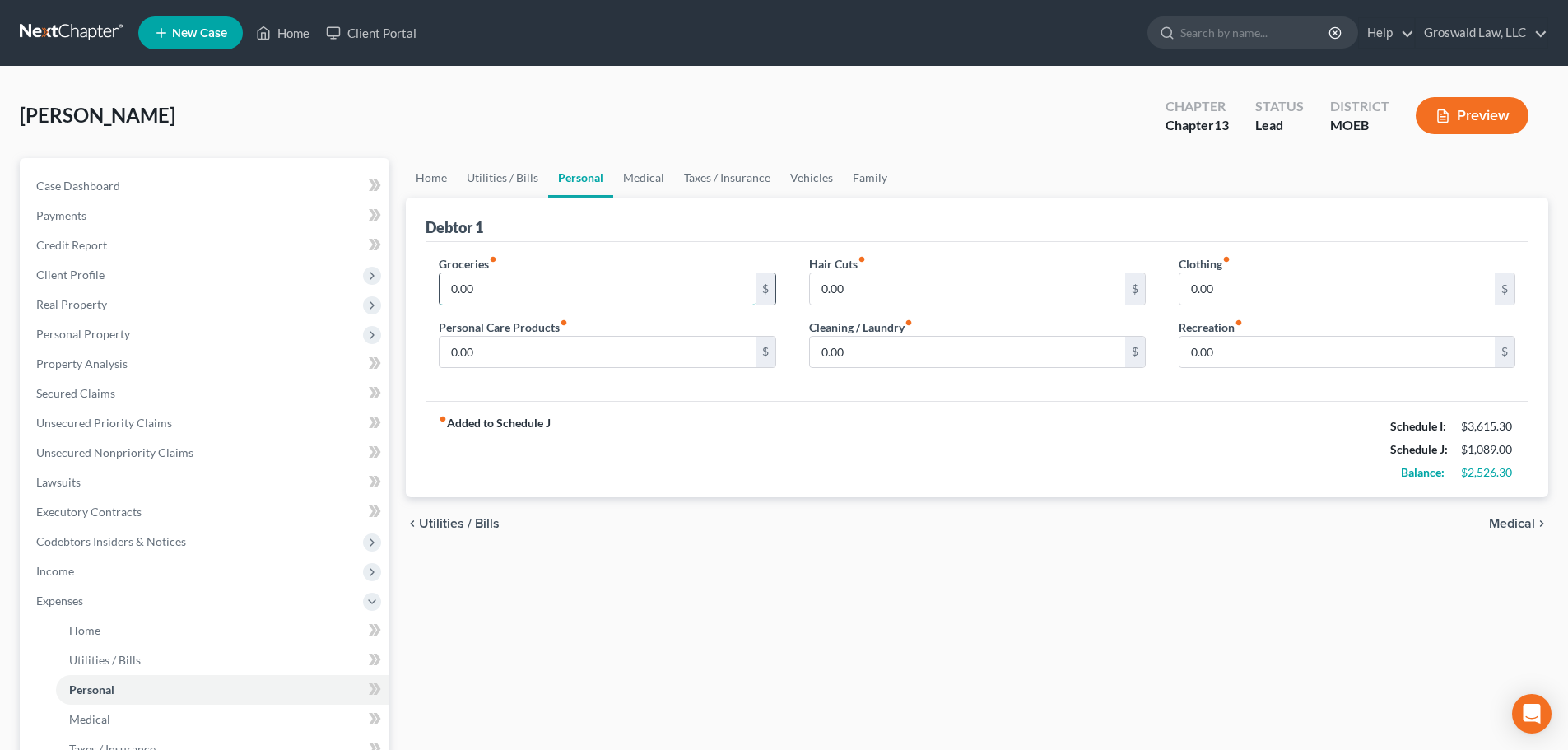
click at [511, 291] on input "0.00" at bounding box center [597, 289] width 315 height 32
type input "1,250"
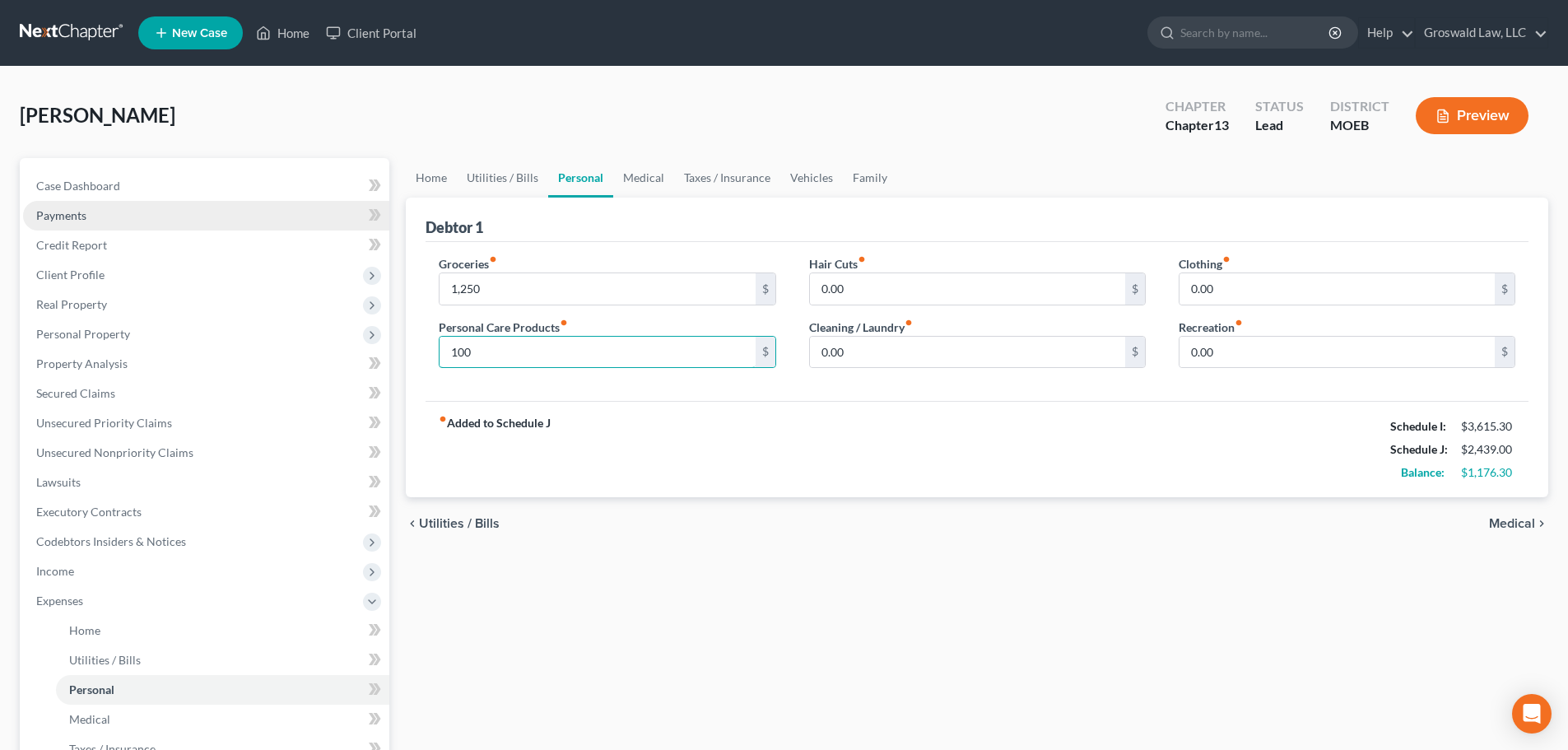
type input "100"
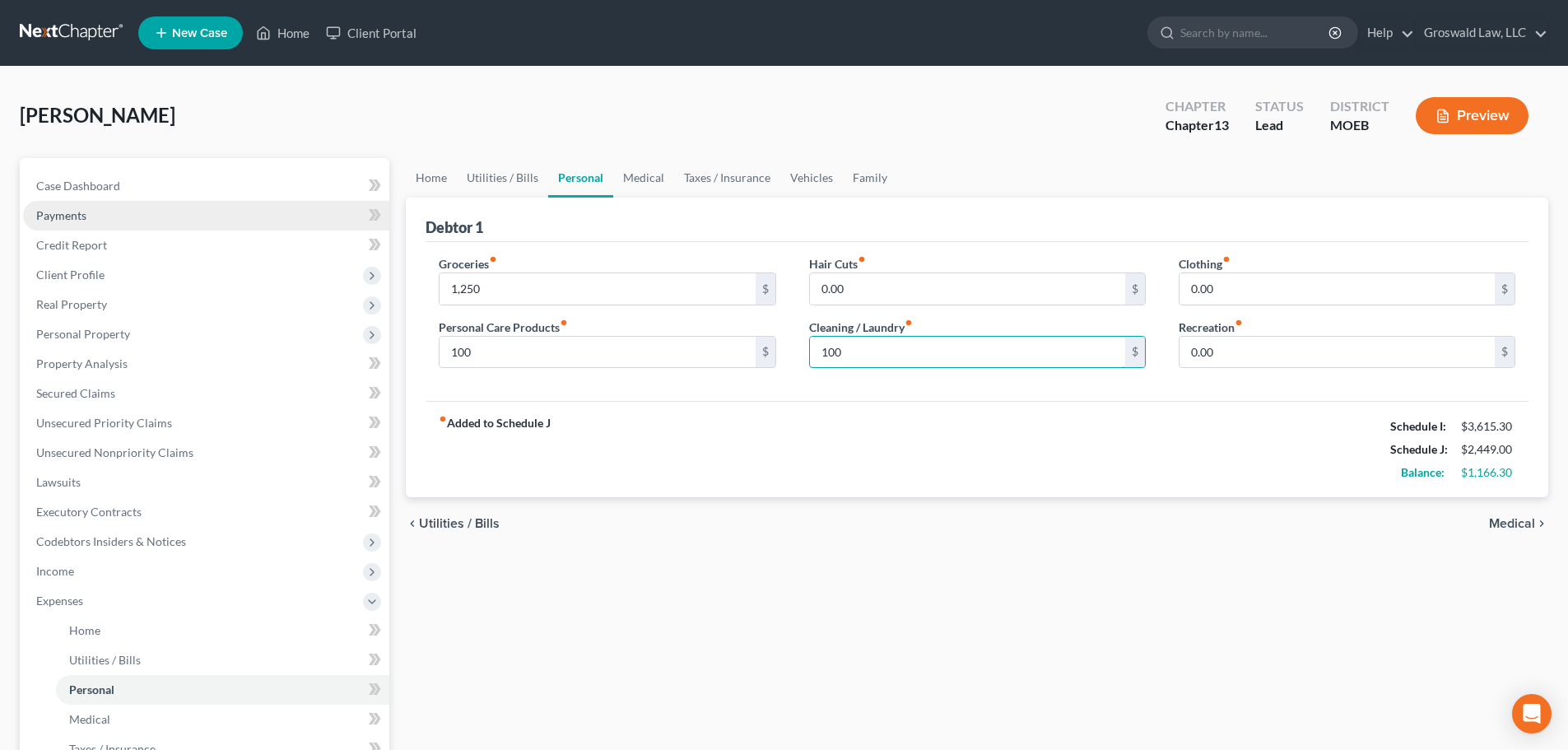
type input "100"
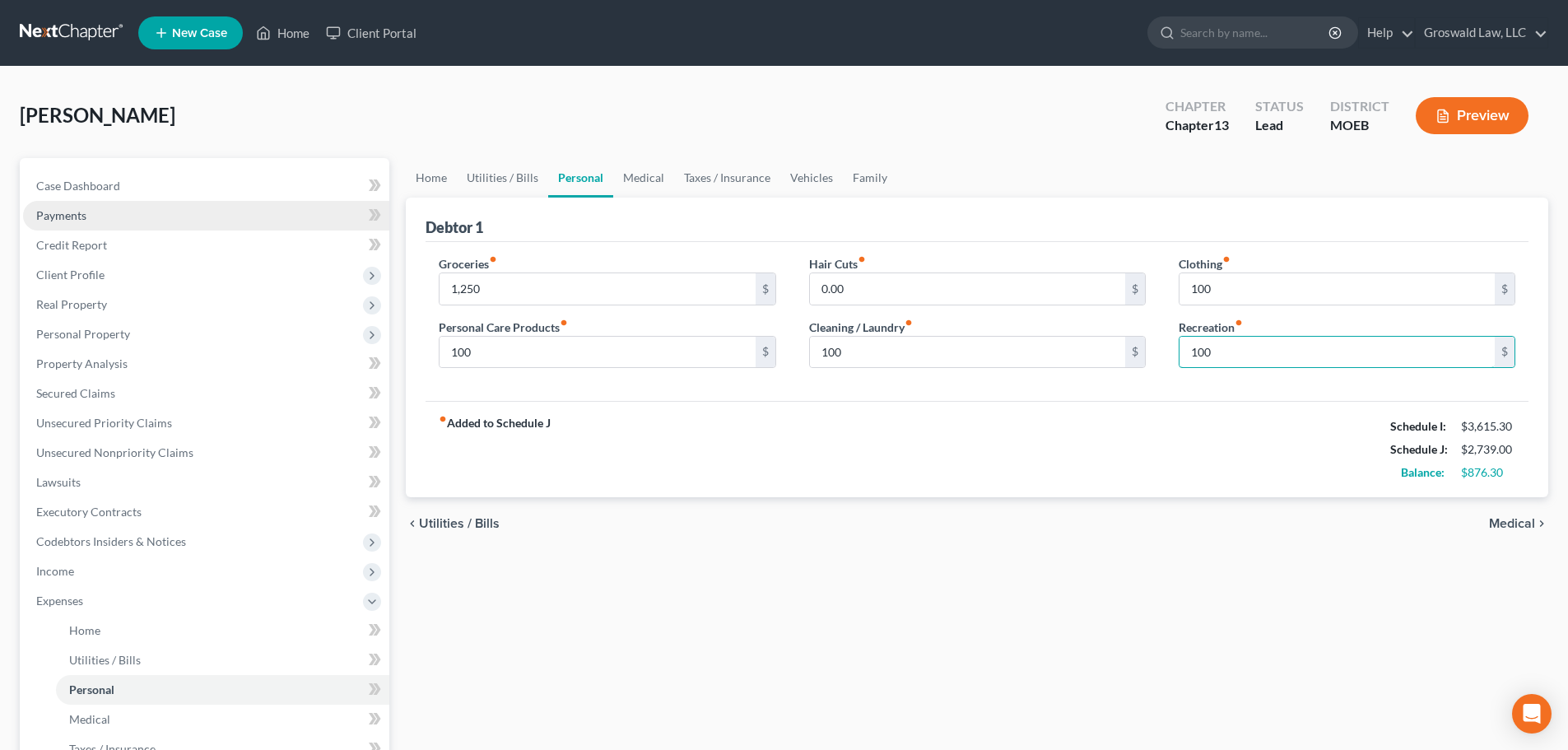
type input "100"
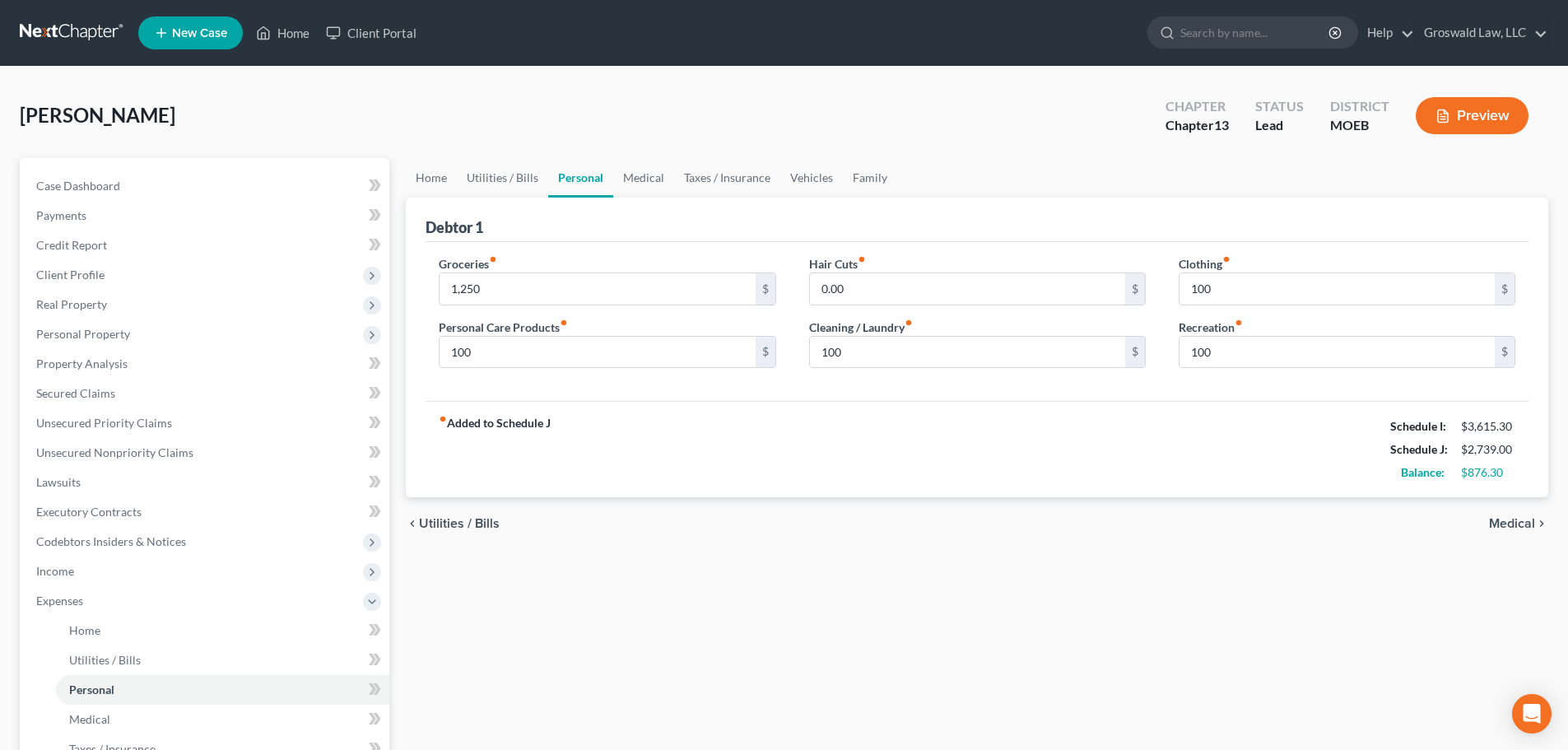
click at [998, 429] on div "fiber_manual_record Added to Schedule J Schedule I: $3,615.30 Schedule J: $2,73…" at bounding box center [976, 448] width 1102 height 96
click at [628, 171] on link "Medical" at bounding box center [643, 178] width 61 height 40
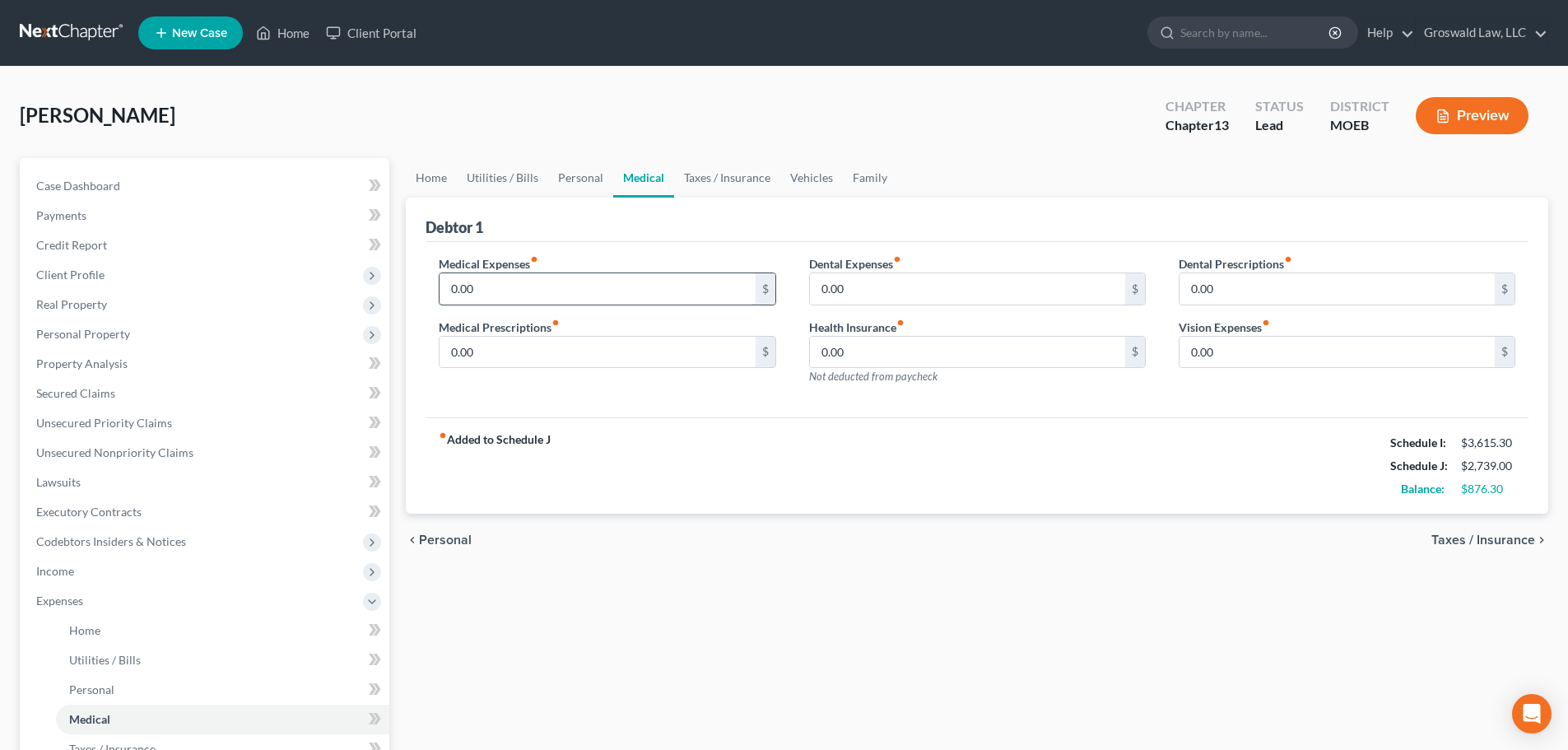
click at [508, 280] on input "0.00" at bounding box center [597, 289] width 315 height 32
type input "190"
click at [739, 177] on link "Taxes / Insurance" at bounding box center [726, 178] width 106 height 40
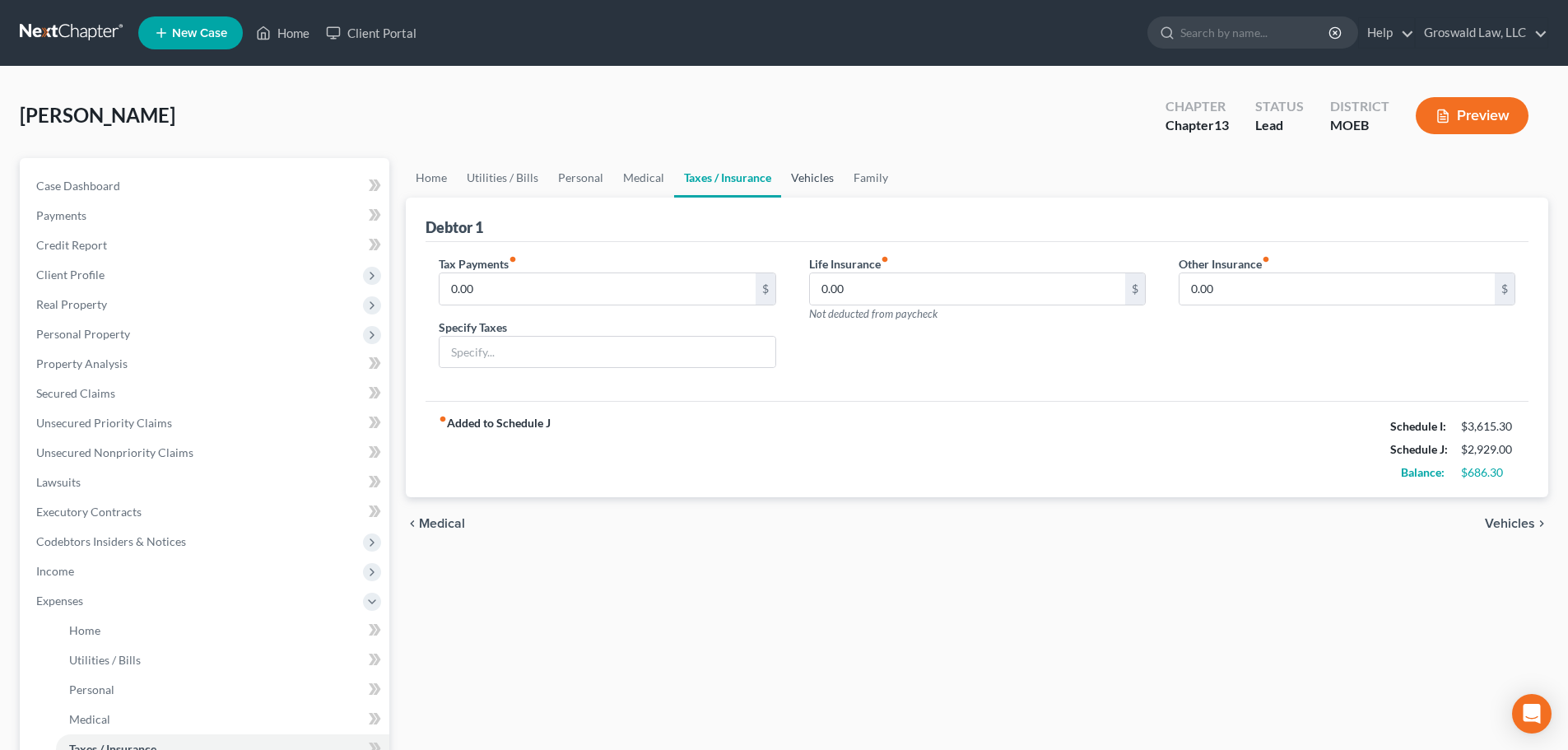
click at [796, 173] on link "Vehicles" at bounding box center [812, 178] width 63 height 40
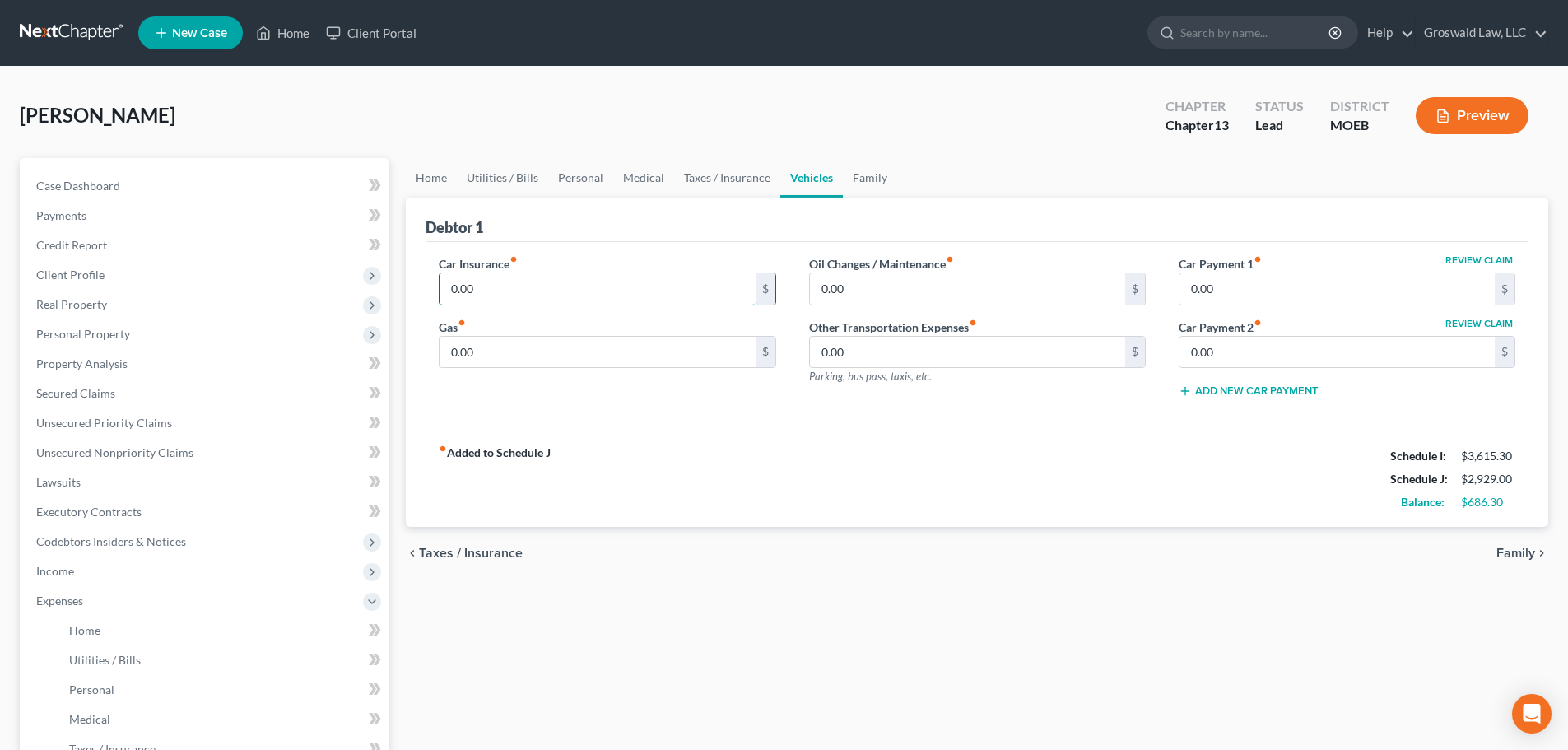
click at [518, 290] on input "0.00" at bounding box center [597, 289] width 315 height 32
type input "150"
type input "200"
click at [707, 464] on div "fiber_manual_record Added to Schedule J Schedule I: $3,615.30 Schedule J: $3,27…" at bounding box center [976, 478] width 1102 height 96
click at [523, 178] on link "Utilities / Bills" at bounding box center [502, 178] width 91 height 40
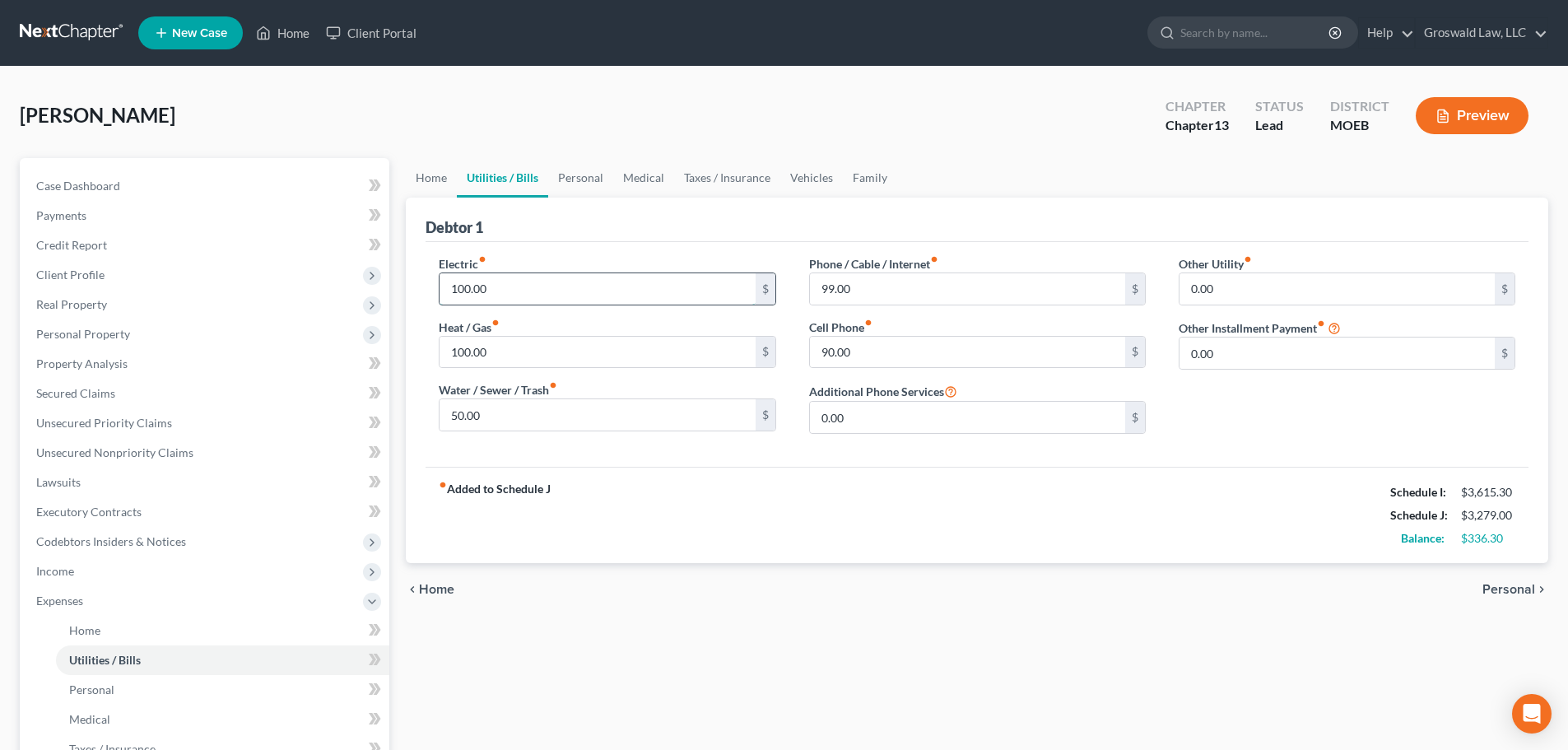
click at [544, 289] on input "100.00" at bounding box center [597, 289] width 315 height 32
drag, startPoint x: 438, startPoint y: 184, endPoint x: 460, endPoint y: 203, distance: 29.1
click at [438, 184] on link "Home" at bounding box center [431, 178] width 51 height 40
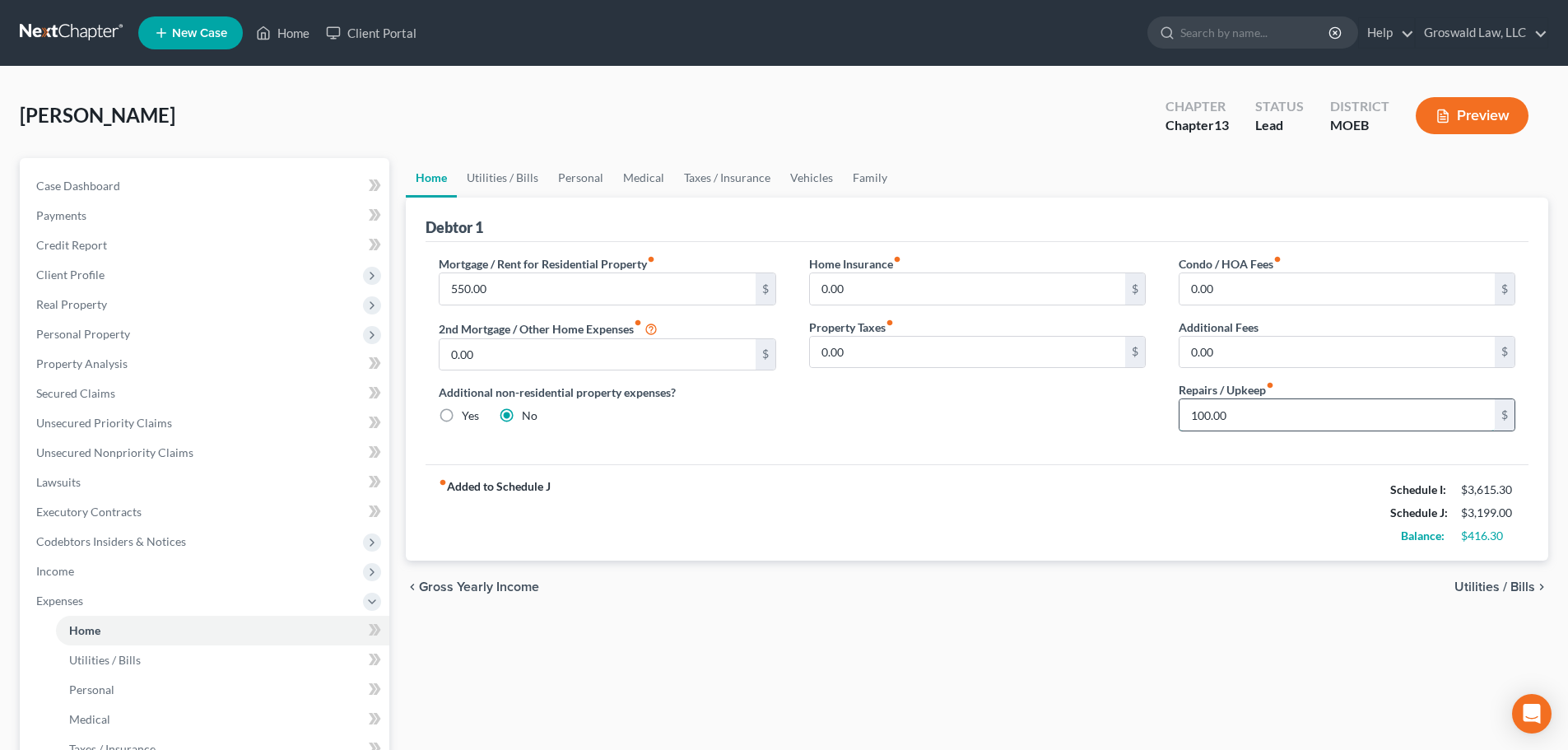
click at [1276, 413] on input "100.00" at bounding box center [1337, 415] width 315 height 32
click at [597, 207] on div "Debtor 1" at bounding box center [976, 219] width 1102 height 44
click at [478, 184] on link "Utilities / Bills" at bounding box center [502, 178] width 91 height 40
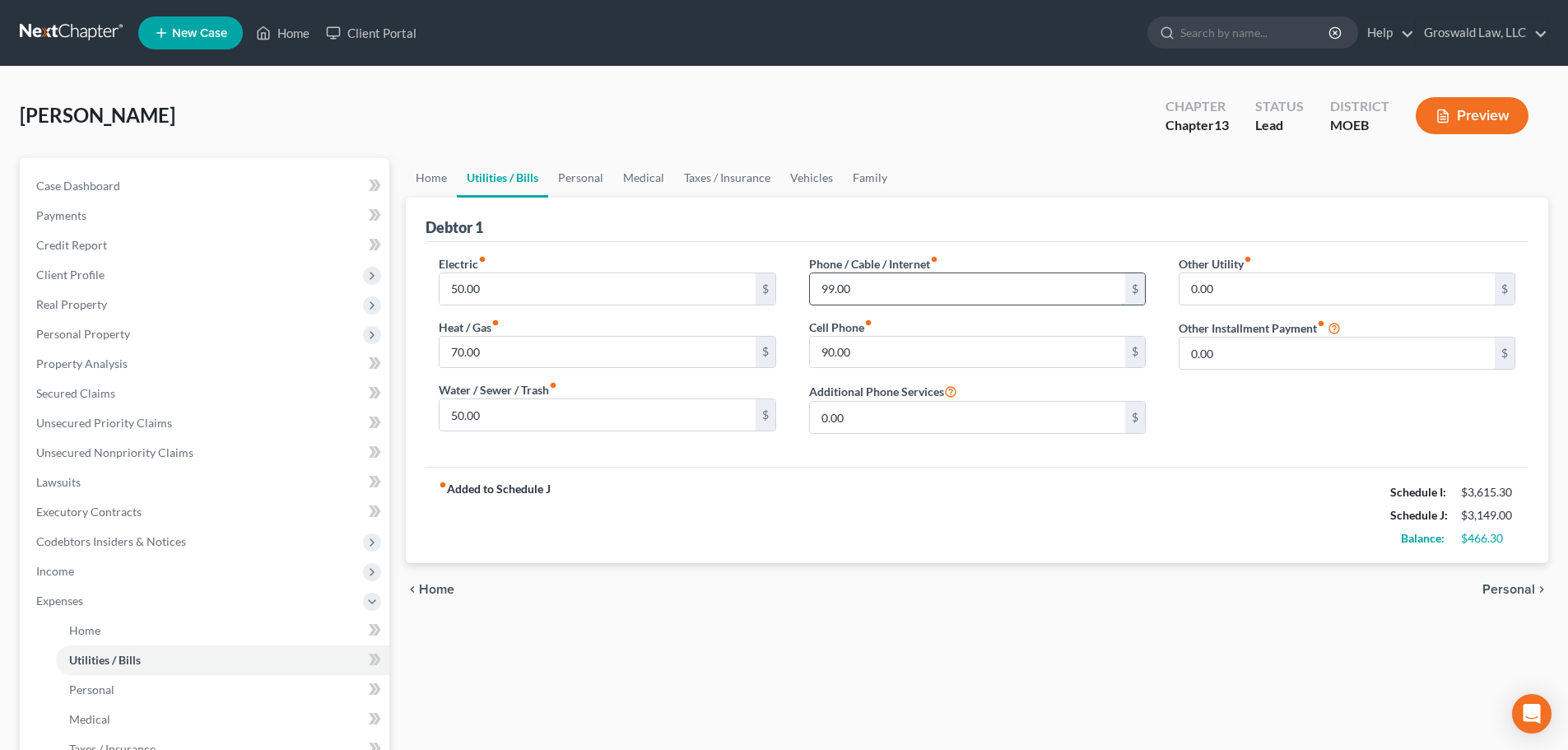
click at [1012, 284] on input "99.00" at bounding box center [967, 289] width 315 height 32
click at [555, 181] on link "Personal" at bounding box center [581, 178] width 65 height 40
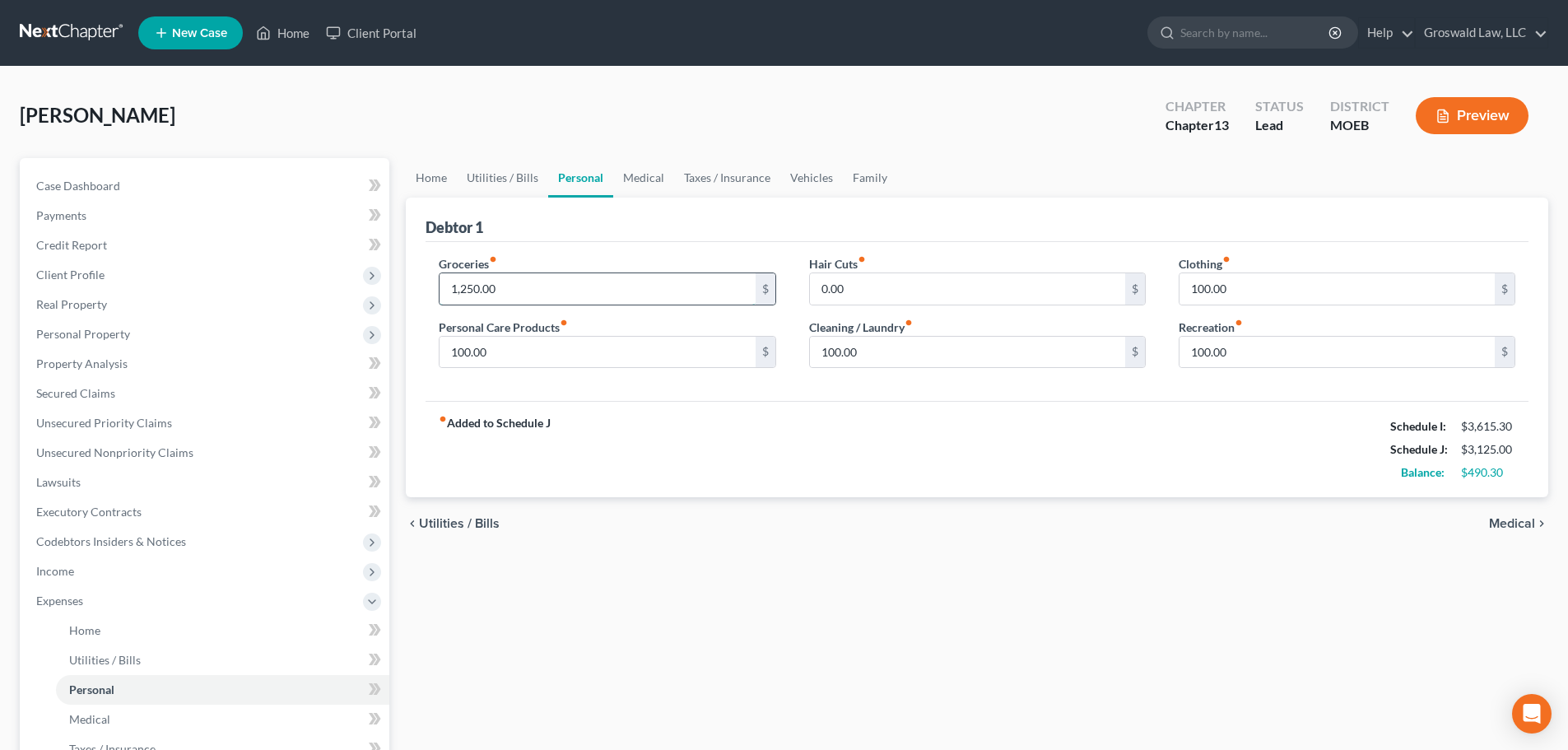
click at [512, 293] on input "1,250.00" at bounding box center [597, 289] width 315 height 32
click at [824, 455] on div "fiber_manual_record Added to Schedule J Schedule I: $3,615.30 Schedule J: $3,03…" at bounding box center [976, 448] width 1102 height 96
click at [1470, 130] on button "Preview" at bounding box center [1472, 115] width 112 height 37
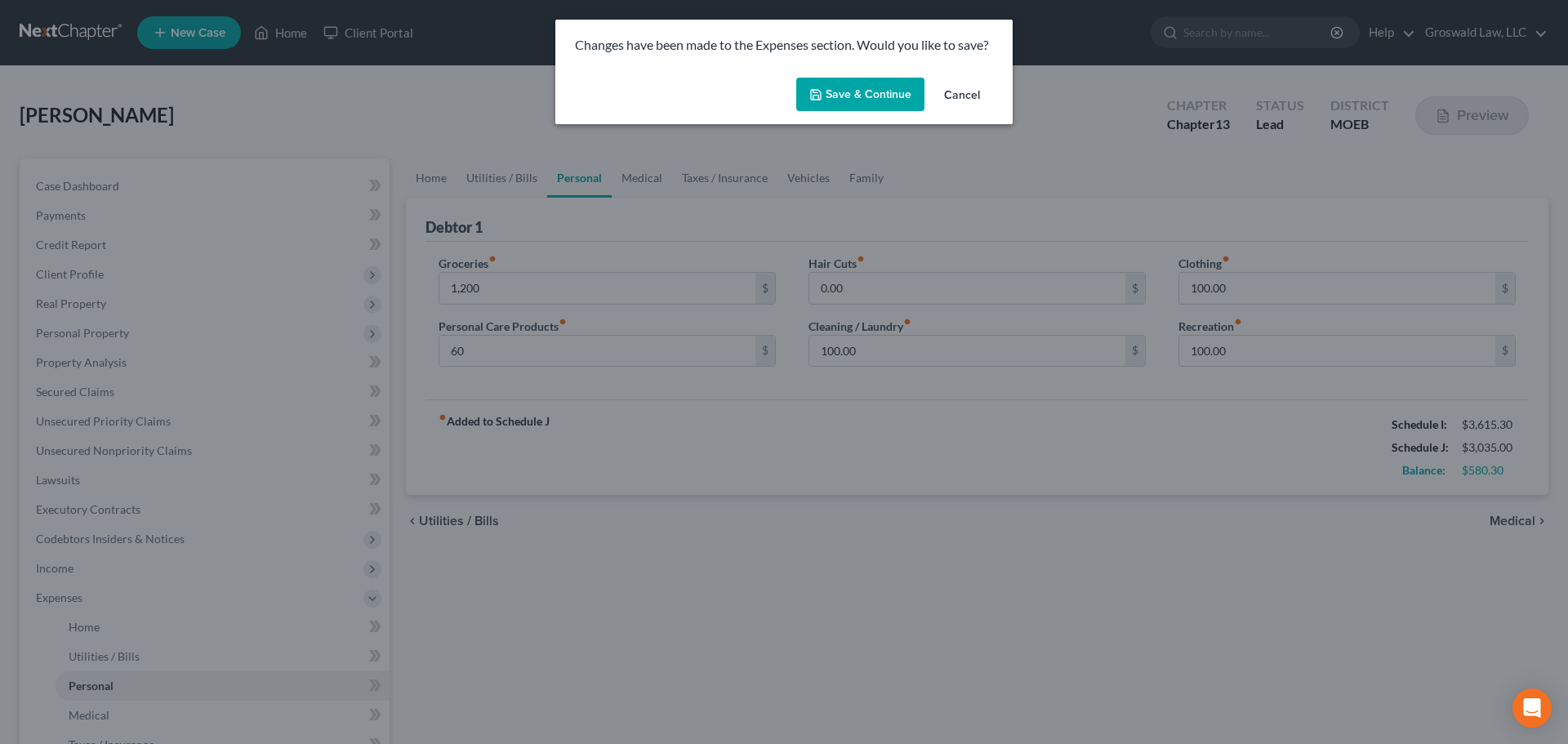
click at [870, 99] on button "Save & Continue" at bounding box center [860, 94] width 129 height 34
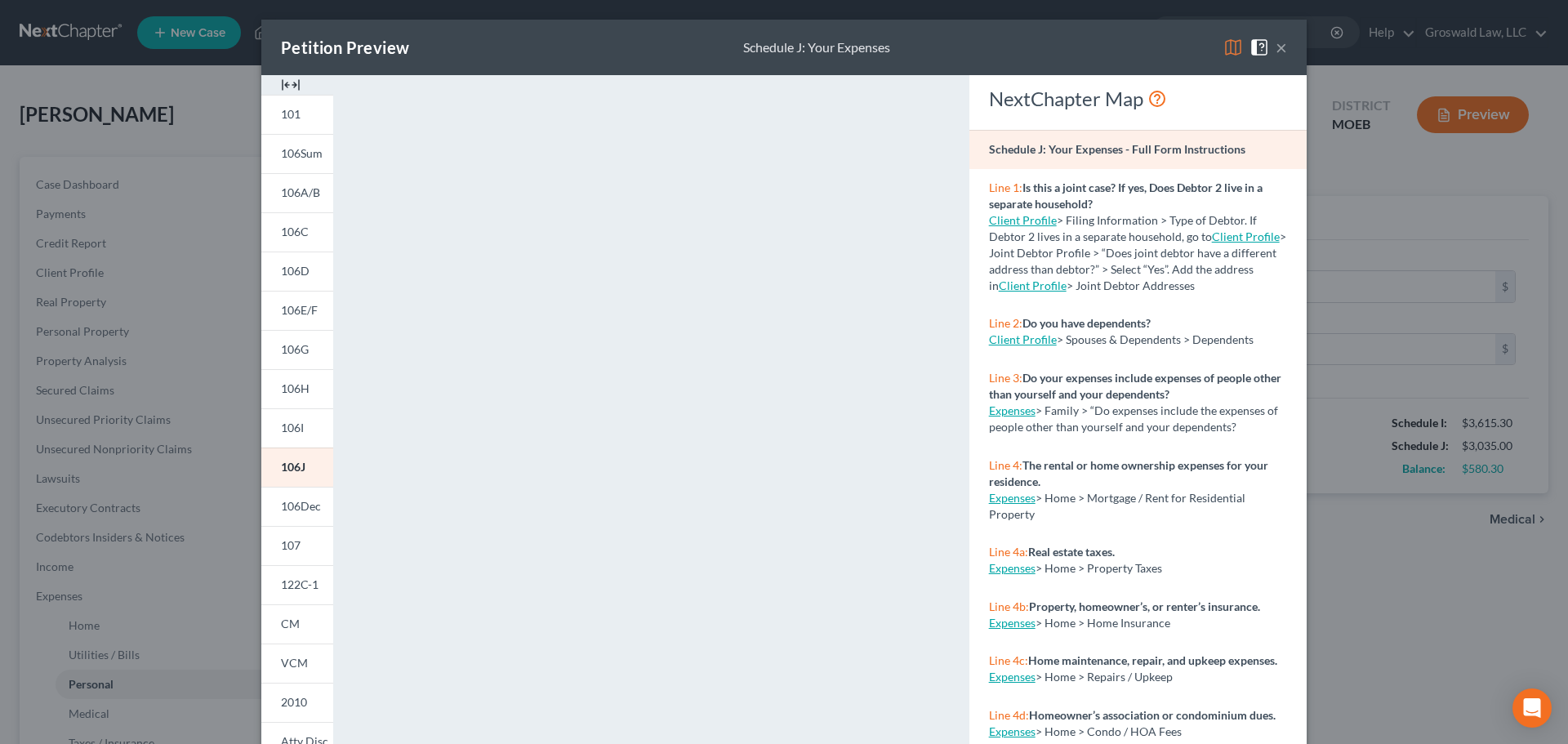
click at [284, 82] on img at bounding box center [291, 85] width 20 height 20
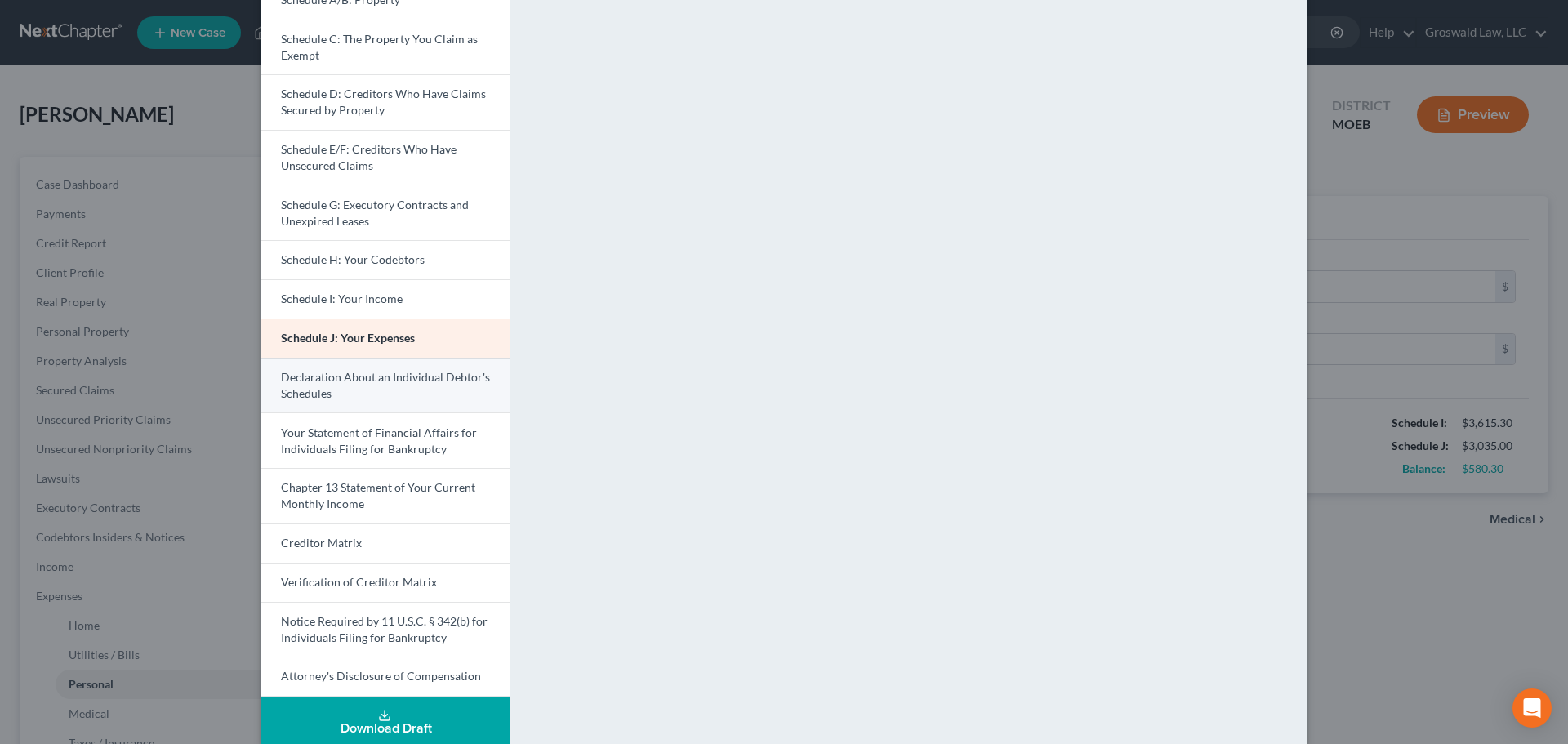
scroll to position [231, 0]
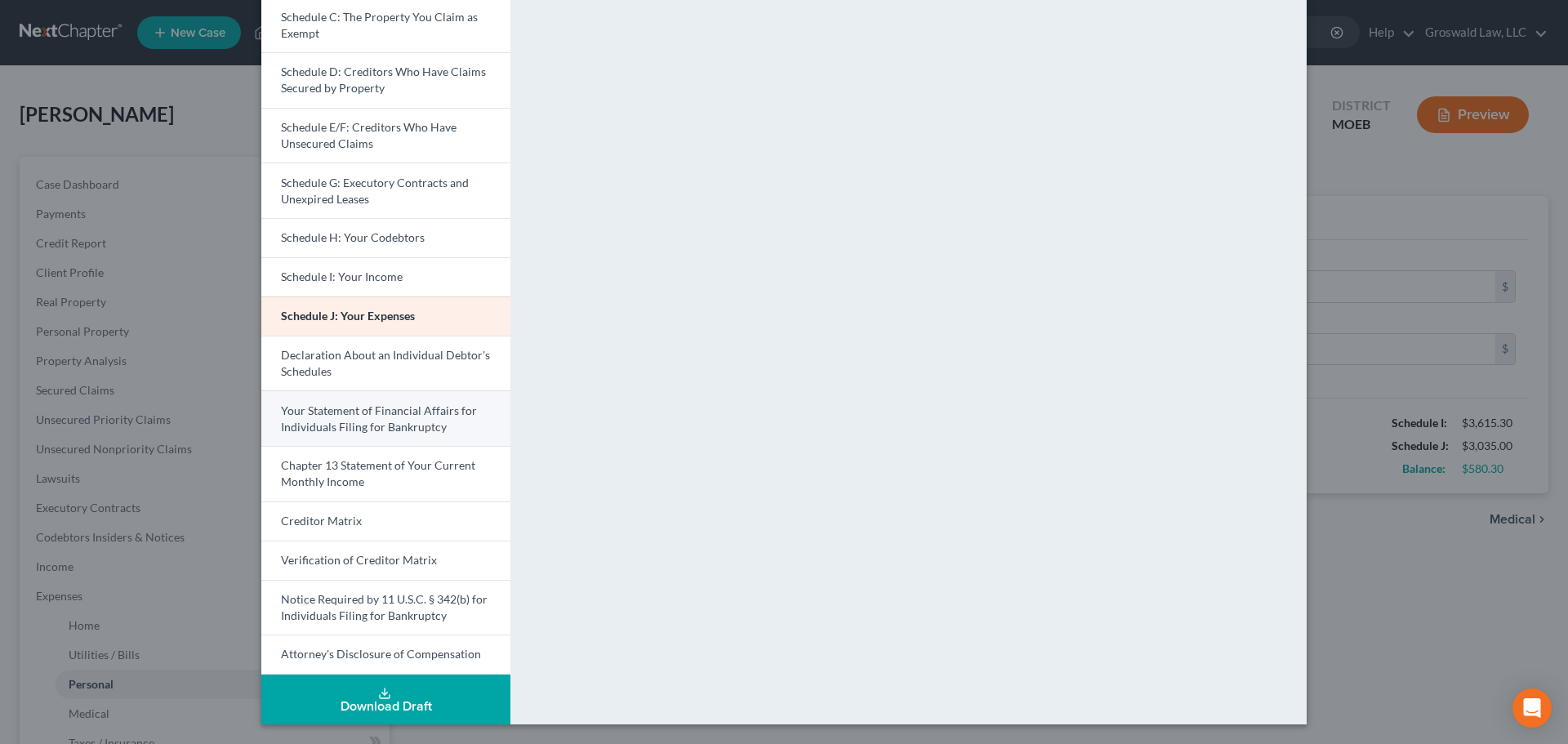
click at [361, 410] on span "Your Statement of Financial Affairs for Individuals Filing for Bankruptcy" at bounding box center [379, 419] width 196 height 31
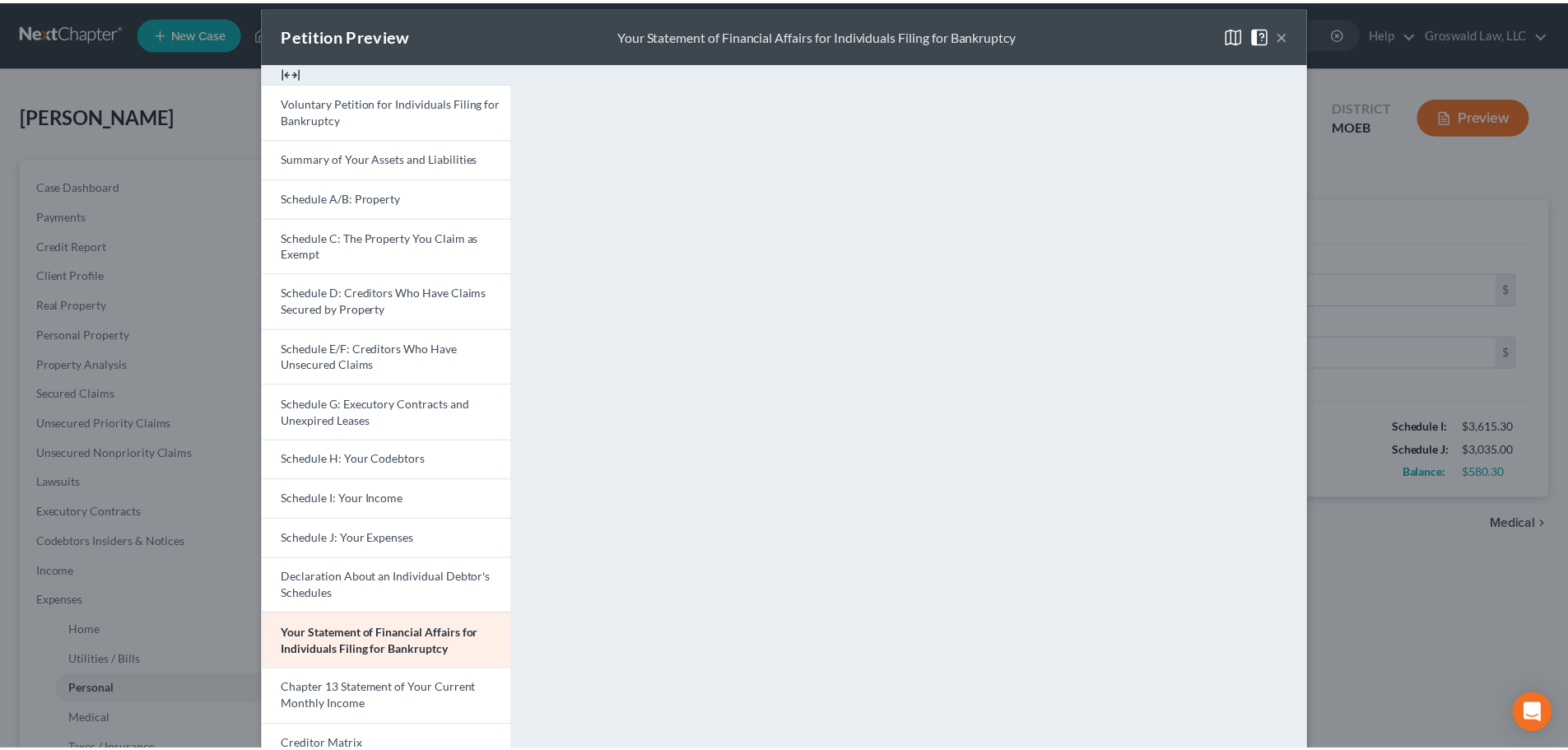
scroll to position [0, 0]
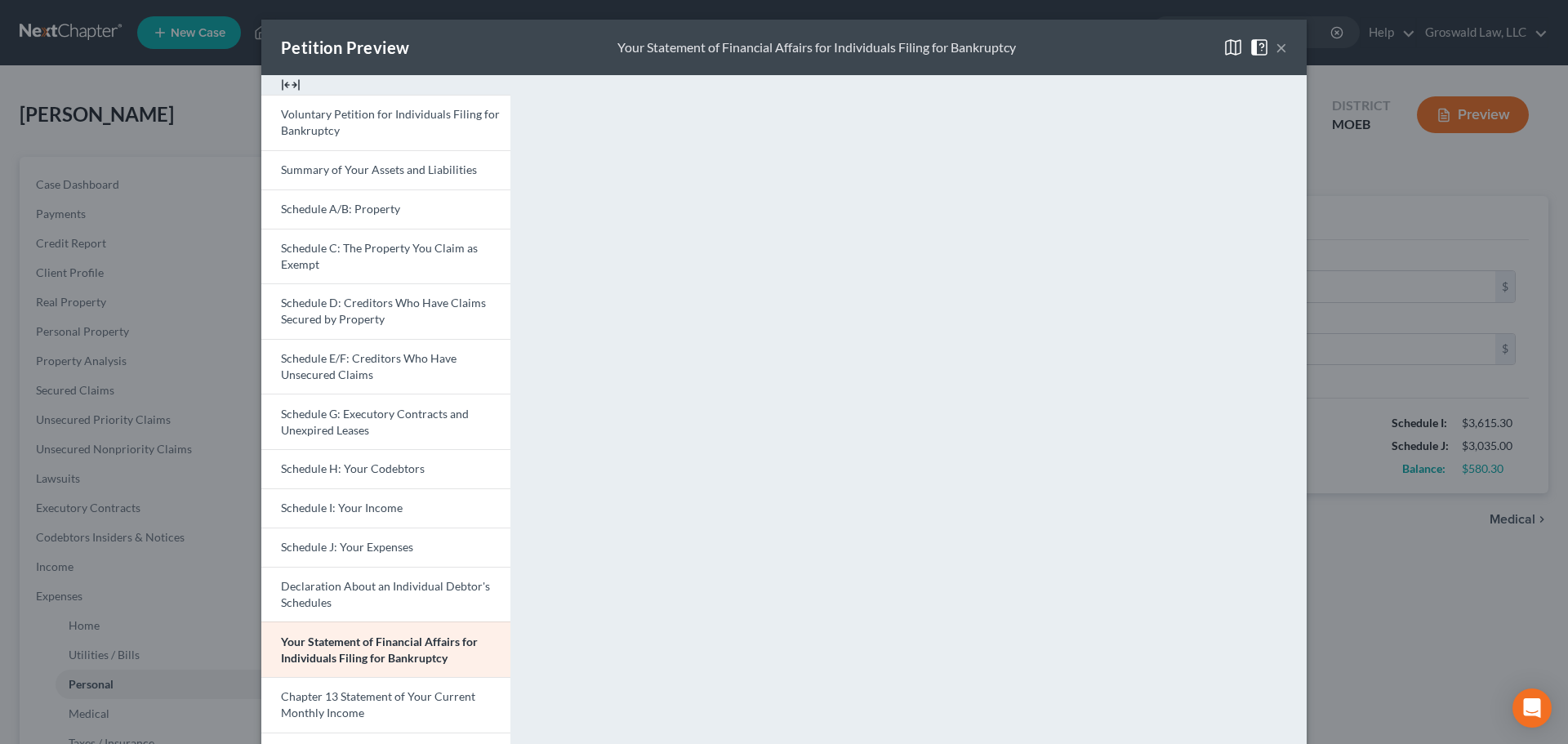
click at [1276, 45] on button "×" at bounding box center [1281, 48] width 12 height 20
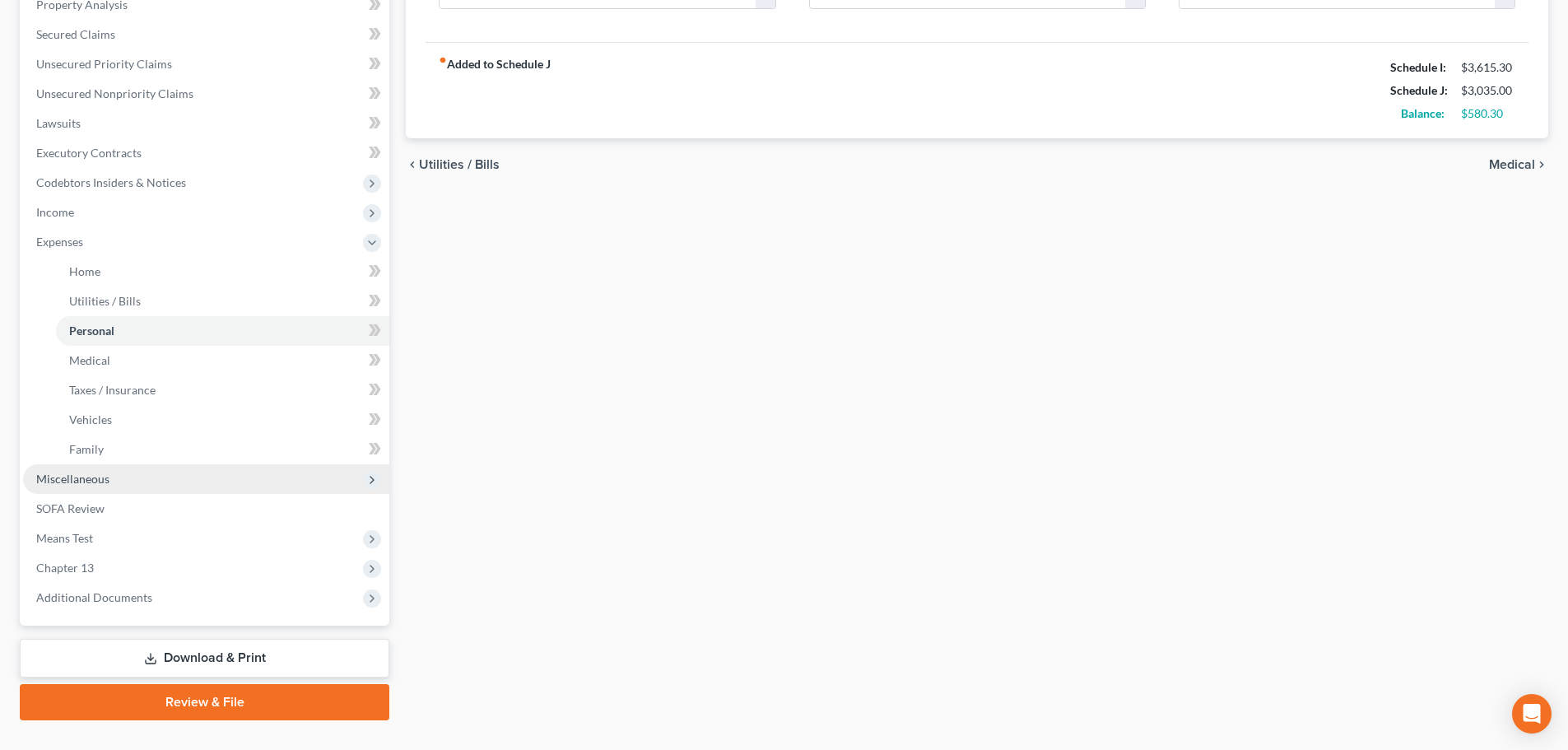
scroll to position [391, 0]
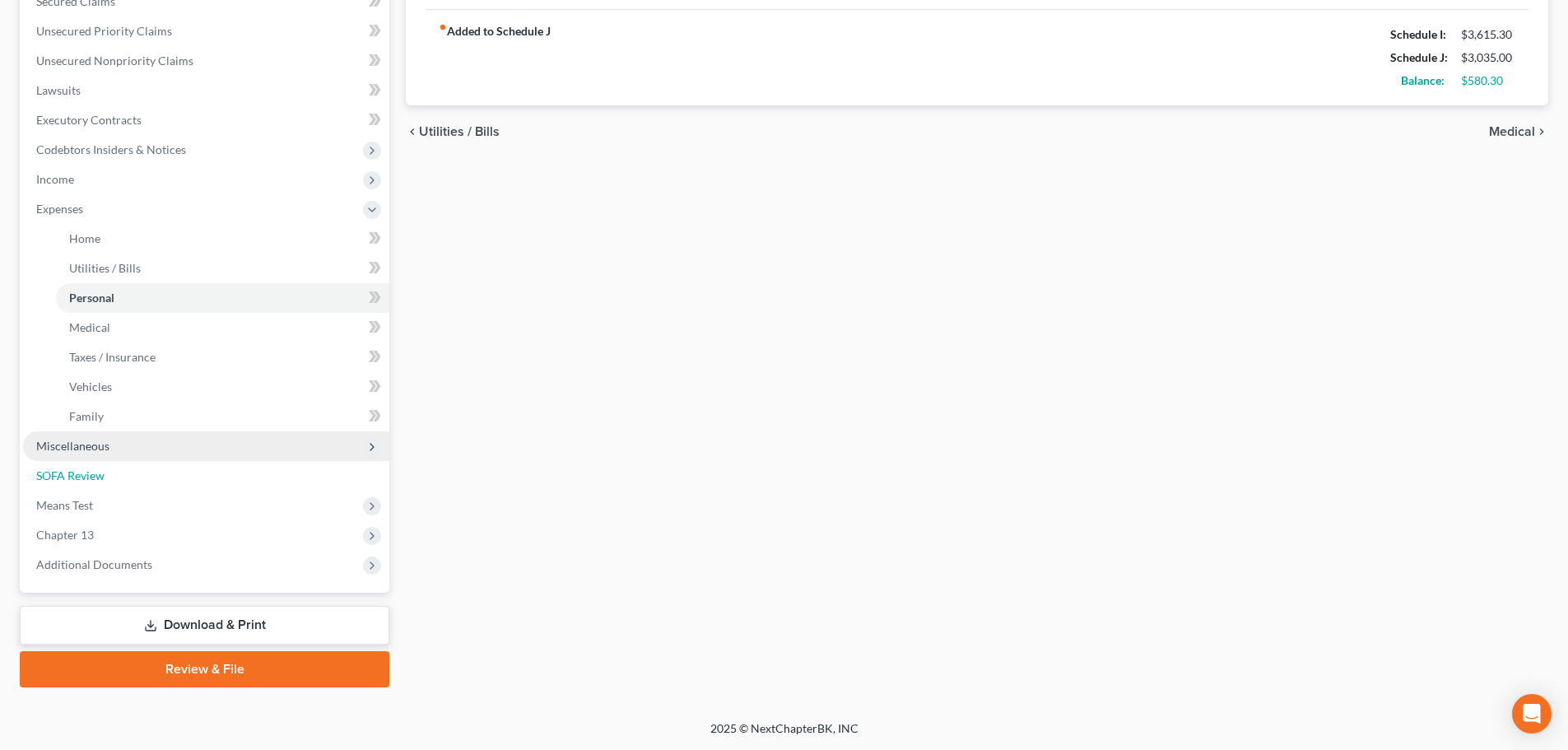
drag, startPoint x: 105, startPoint y: 475, endPoint x: 210, endPoint y: 448, distance: 108.4
click at [105, 475] on link "SOFA Review" at bounding box center [206, 476] width 366 height 30
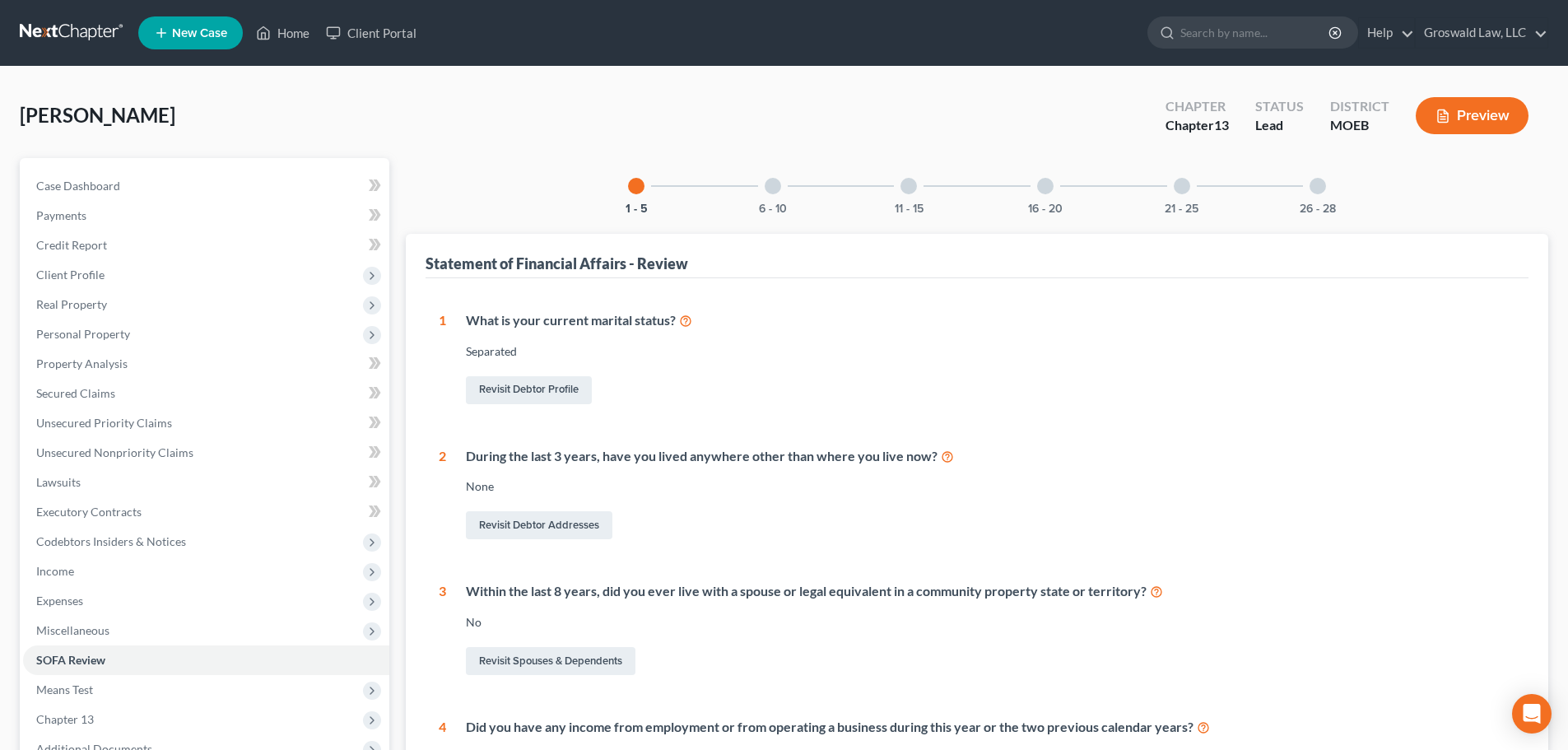
click at [1037, 195] on div "16 - 20" at bounding box center [1045, 186] width 56 height 56
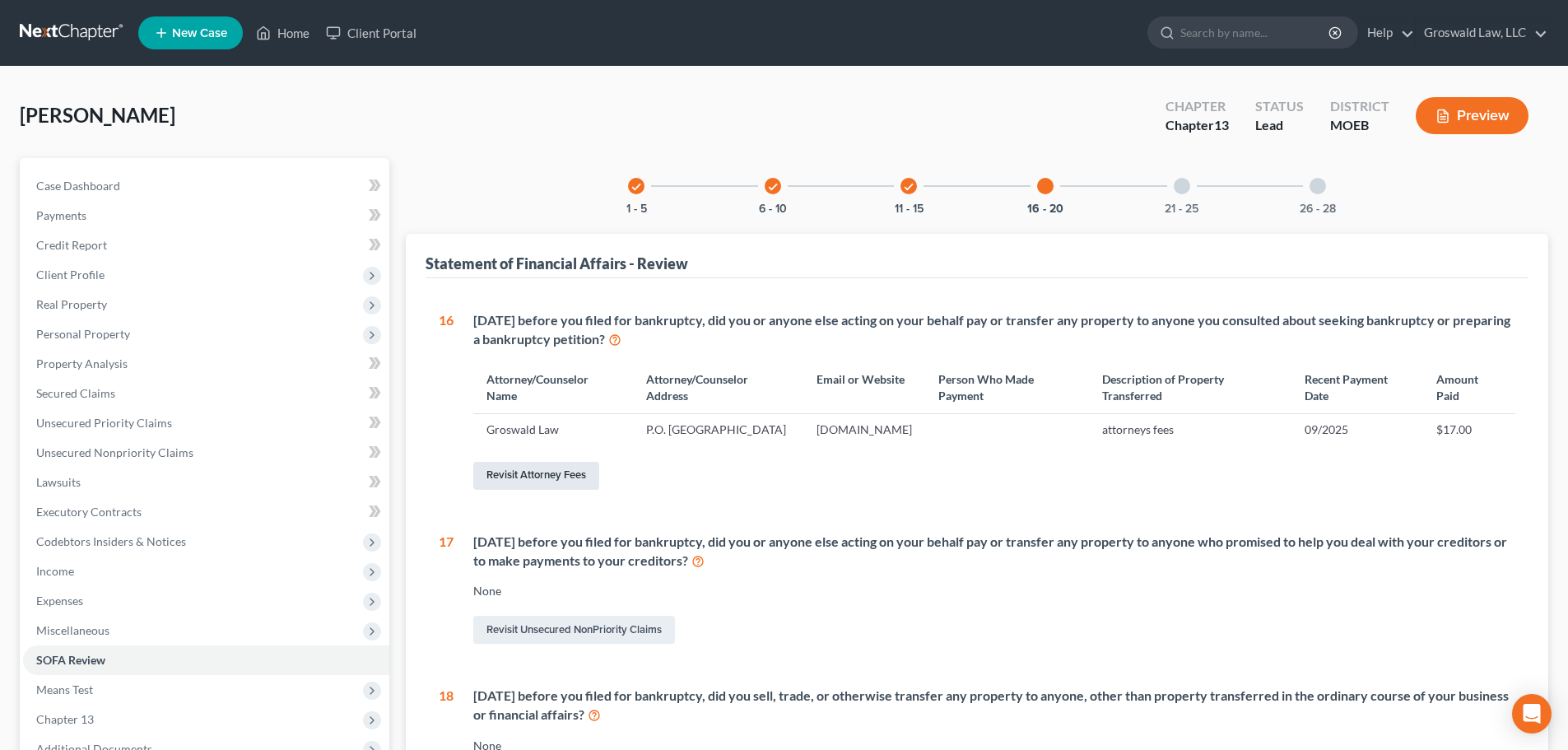
click at [544, 486] on link "Revisit Attorney Fees" at bounding box center [535, 476] width 126 height 28
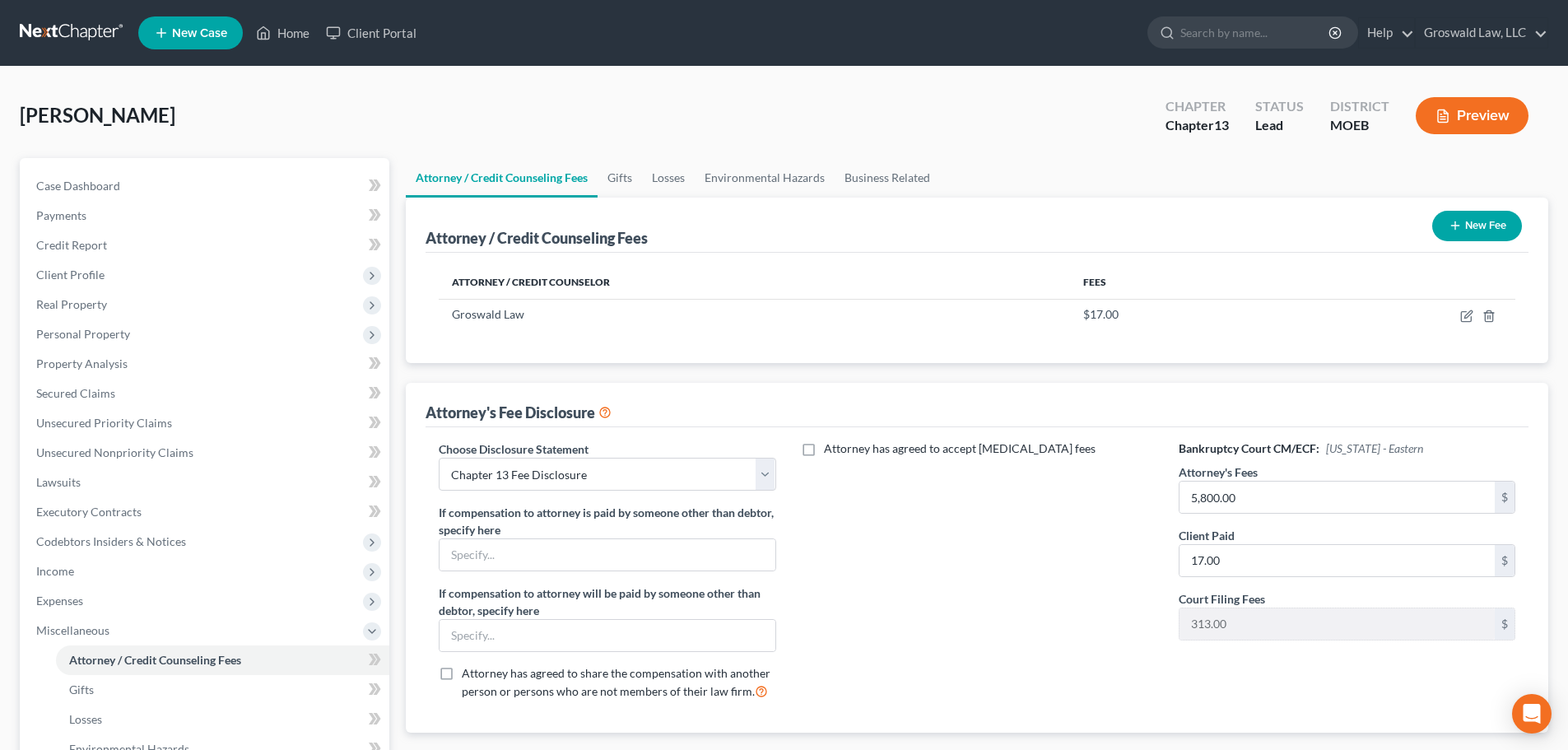
click at [1476, 232] on button "New Fee" at bounding box center [1477, 226] width 90 height 31
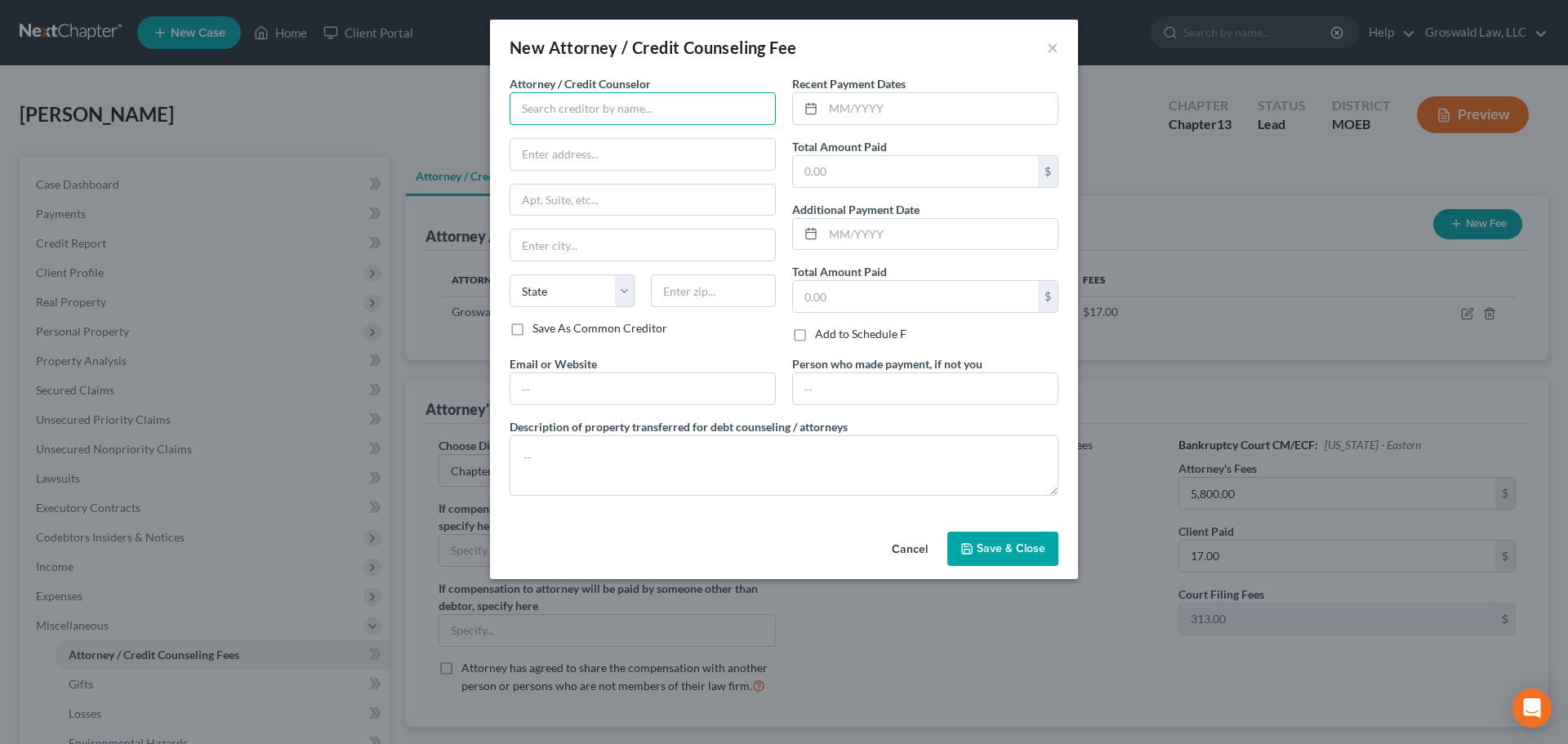
click at [629, 106] on input "text" at bounding box center [643, 109] width 266 height 32
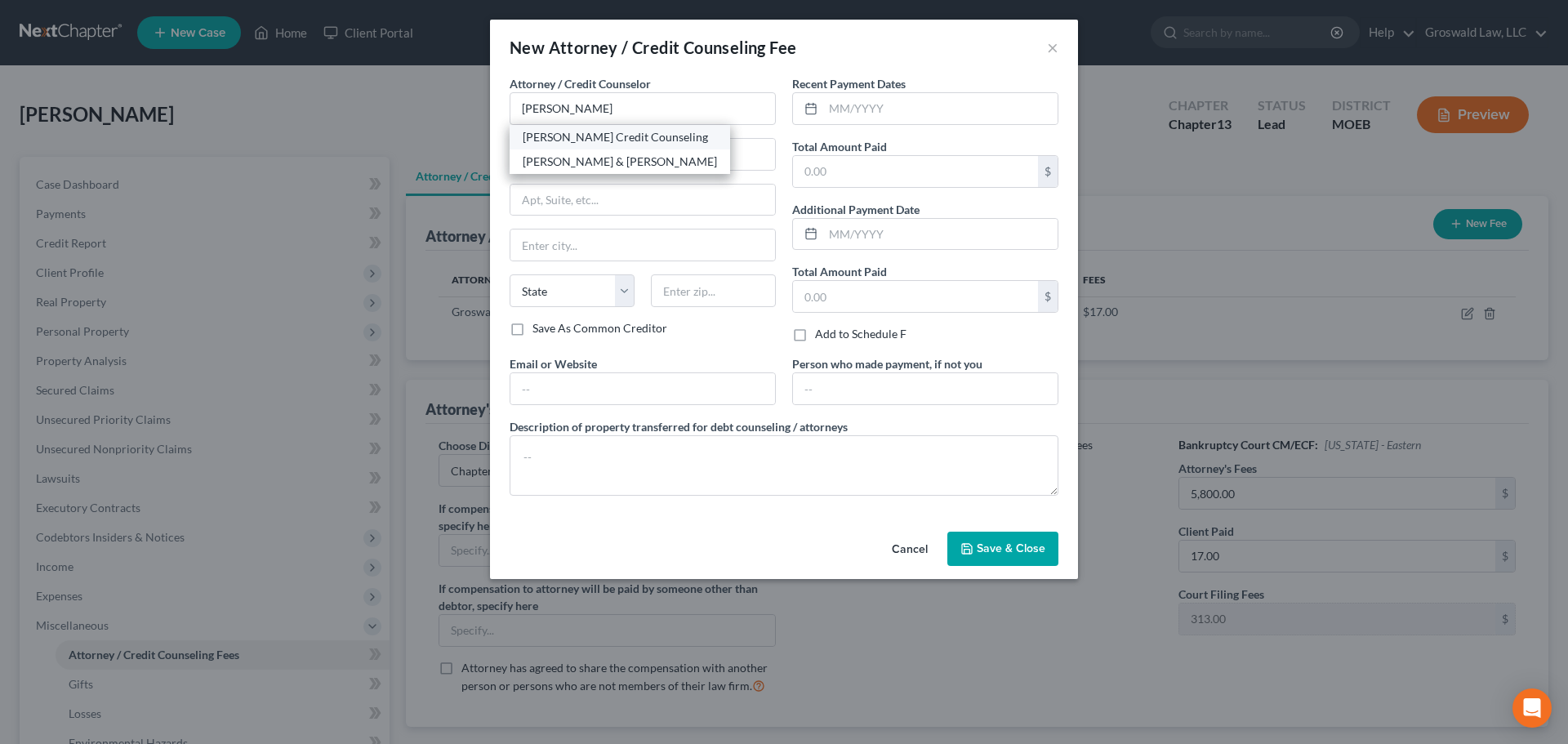
click at [575, 137] on div "[PERSON_NAME] Credit Counseling" at bounding box center [619, 137] width 194 height 16
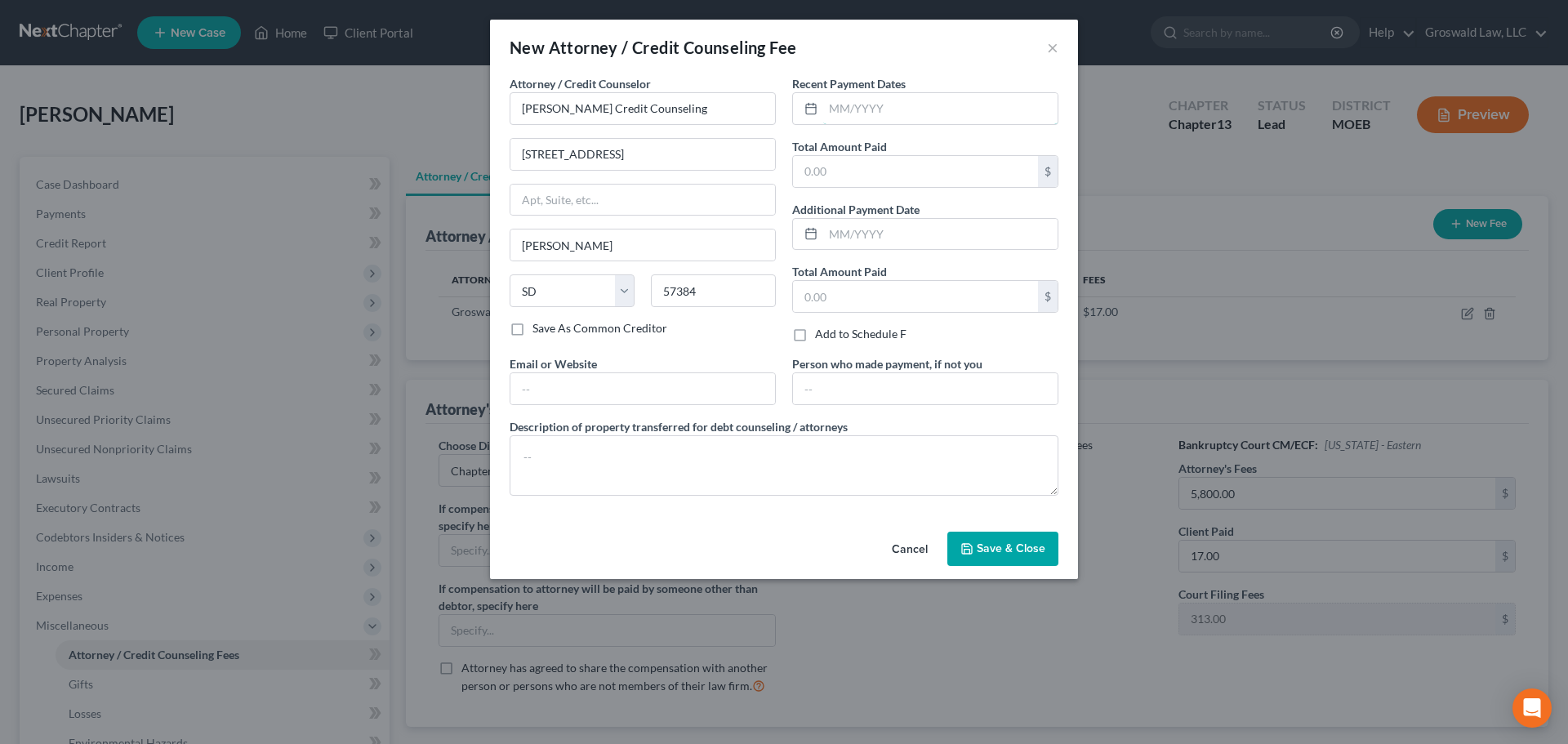
drag, startPoint x: 886, startPoint y: 105, endPoint x: 677, endPoint y: 7, distance: 230.8
click at [886, 105] on input "text" at bounding box center [940, 109] width 235 height 31
click at [655, 394] on input "text" at bounding box center [643, 388] width 264 height 31
click at [1039, 554] on span "Save & Close" at bounding box center [1011, 547] width 68 height 13
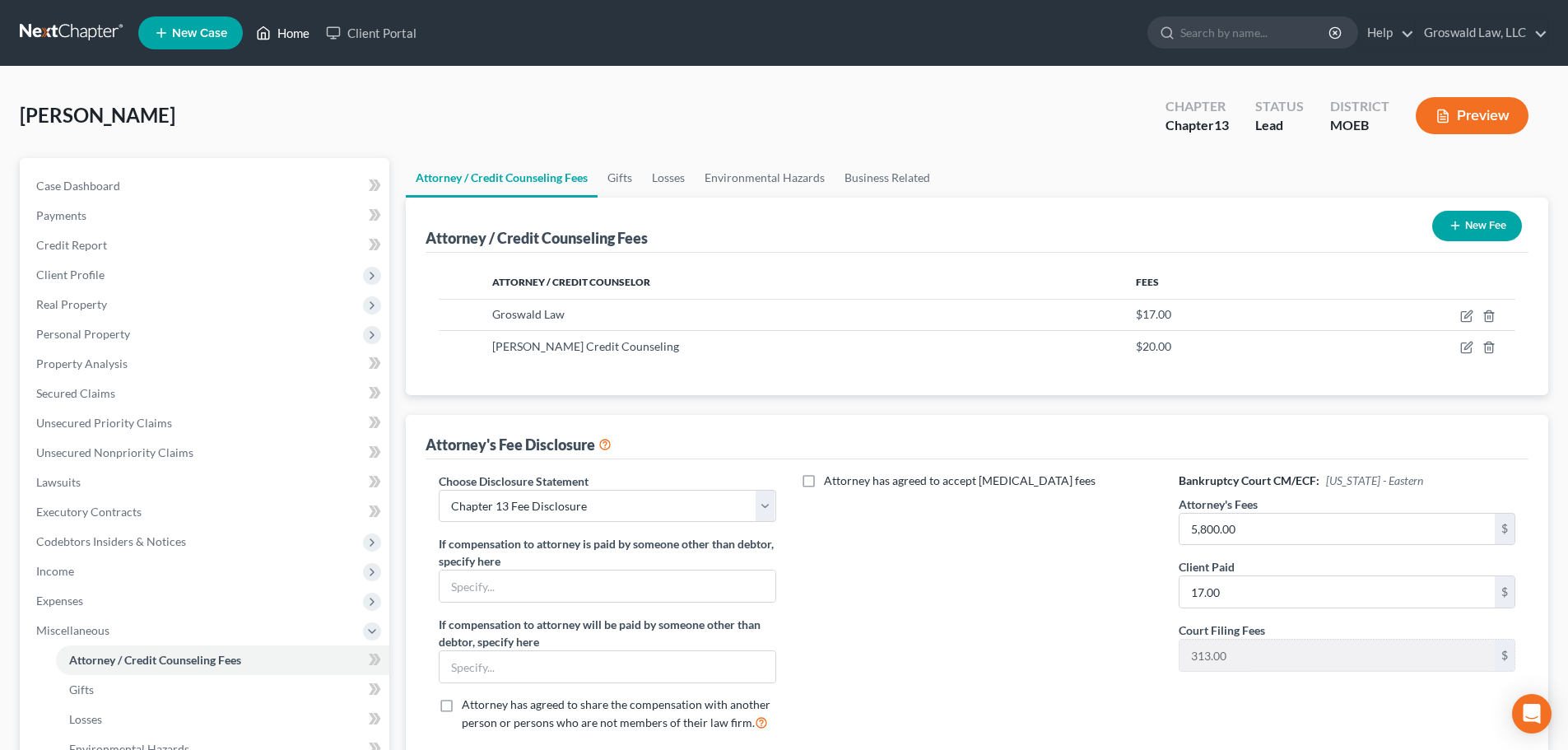
click at [286, 32] on link "Home" at bounding box center [282, 33] width 70 height 30
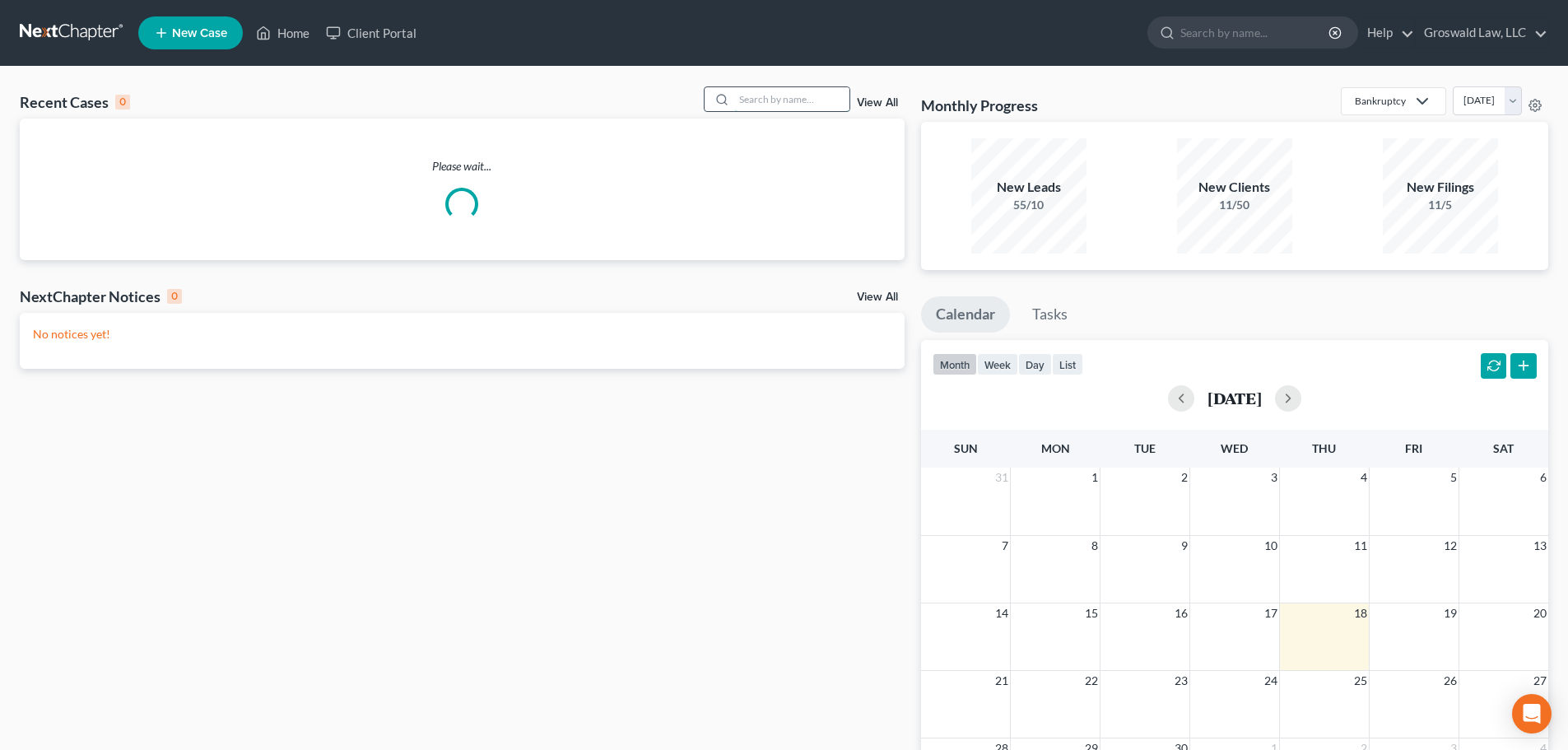
click at [779, 94] on input "search" at bounding box center [791, 99] width 115 height 24
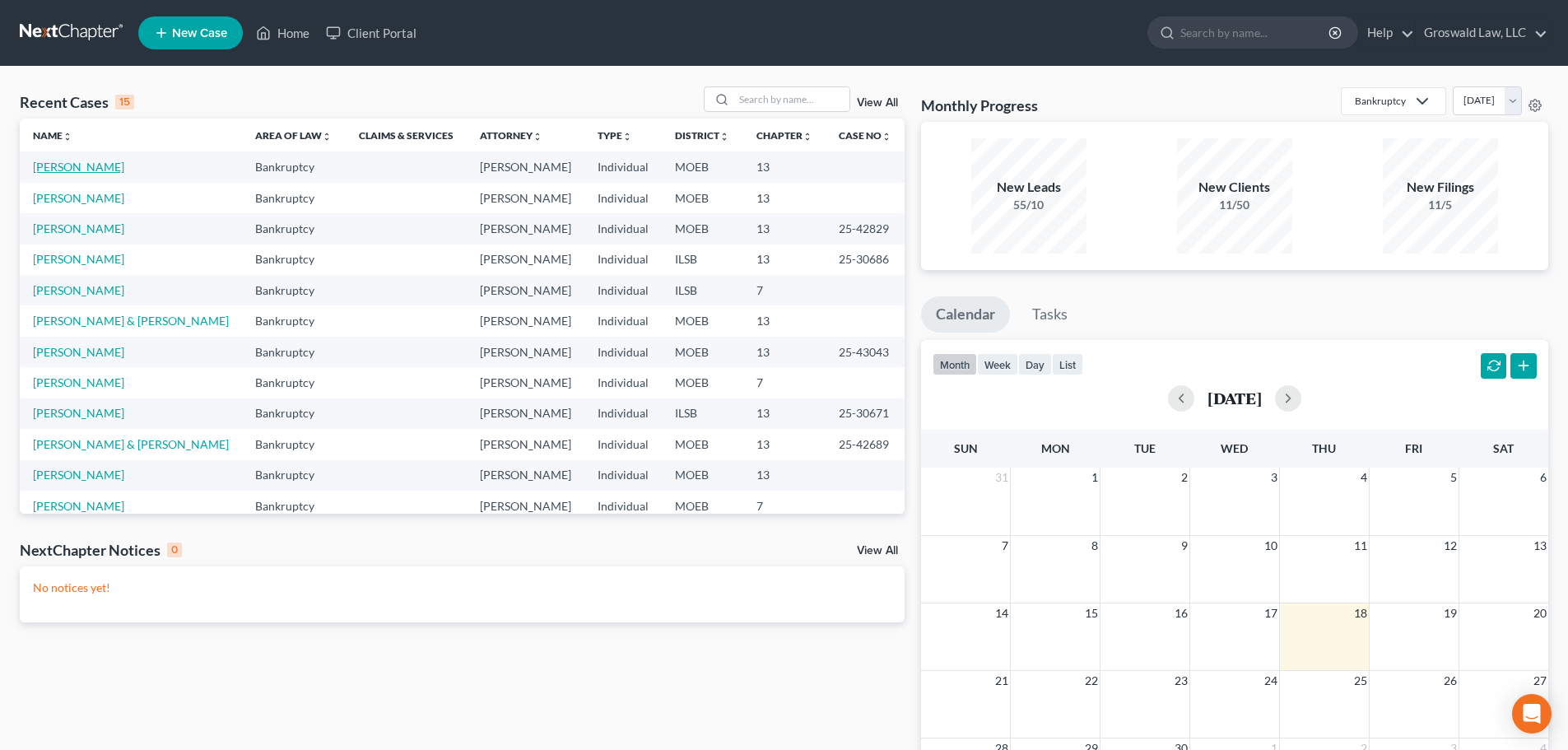
click at [72, 170] on link "[PERSON_NAME]" at bounding box center [78, 166] width 91 height 14
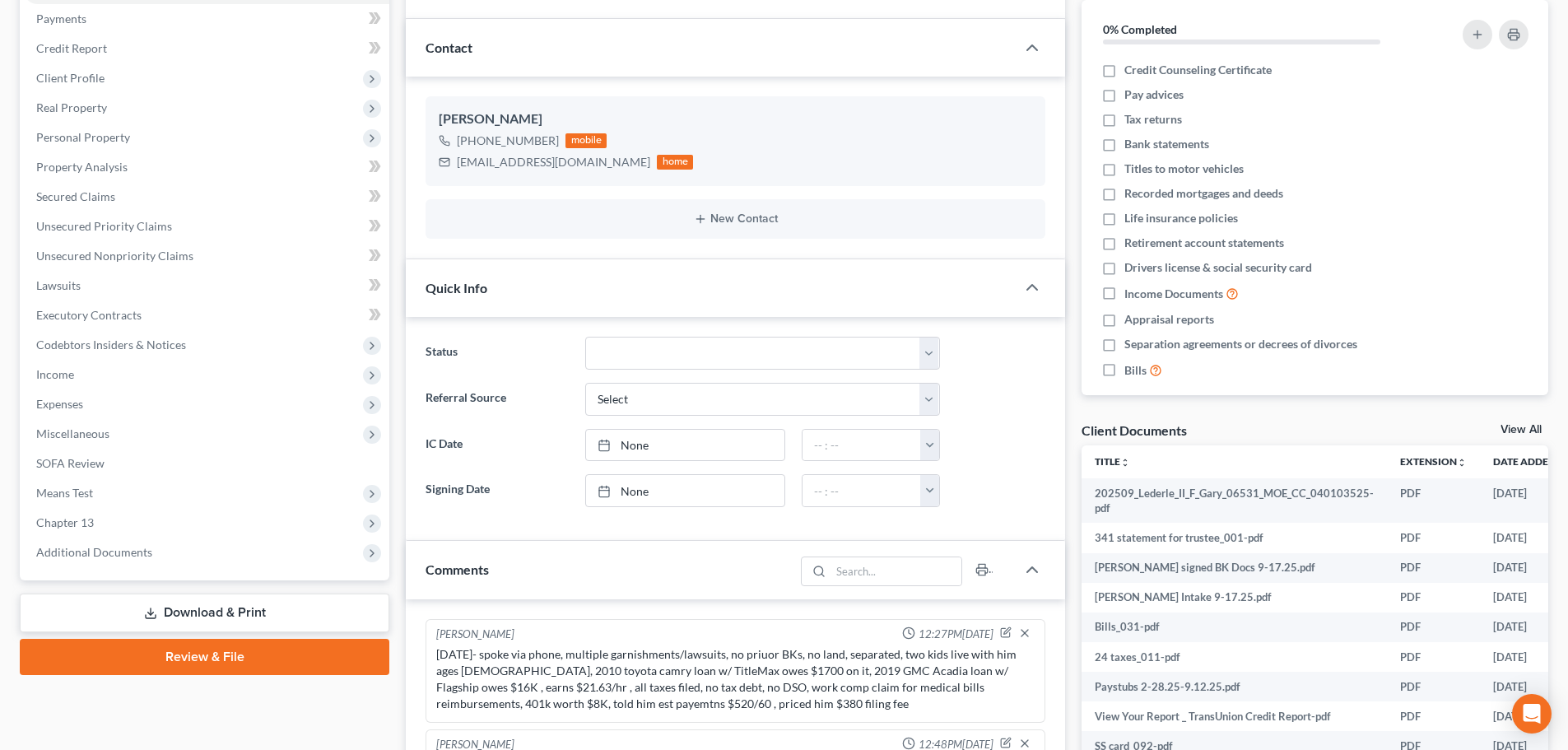
scroll to position [494, 0]
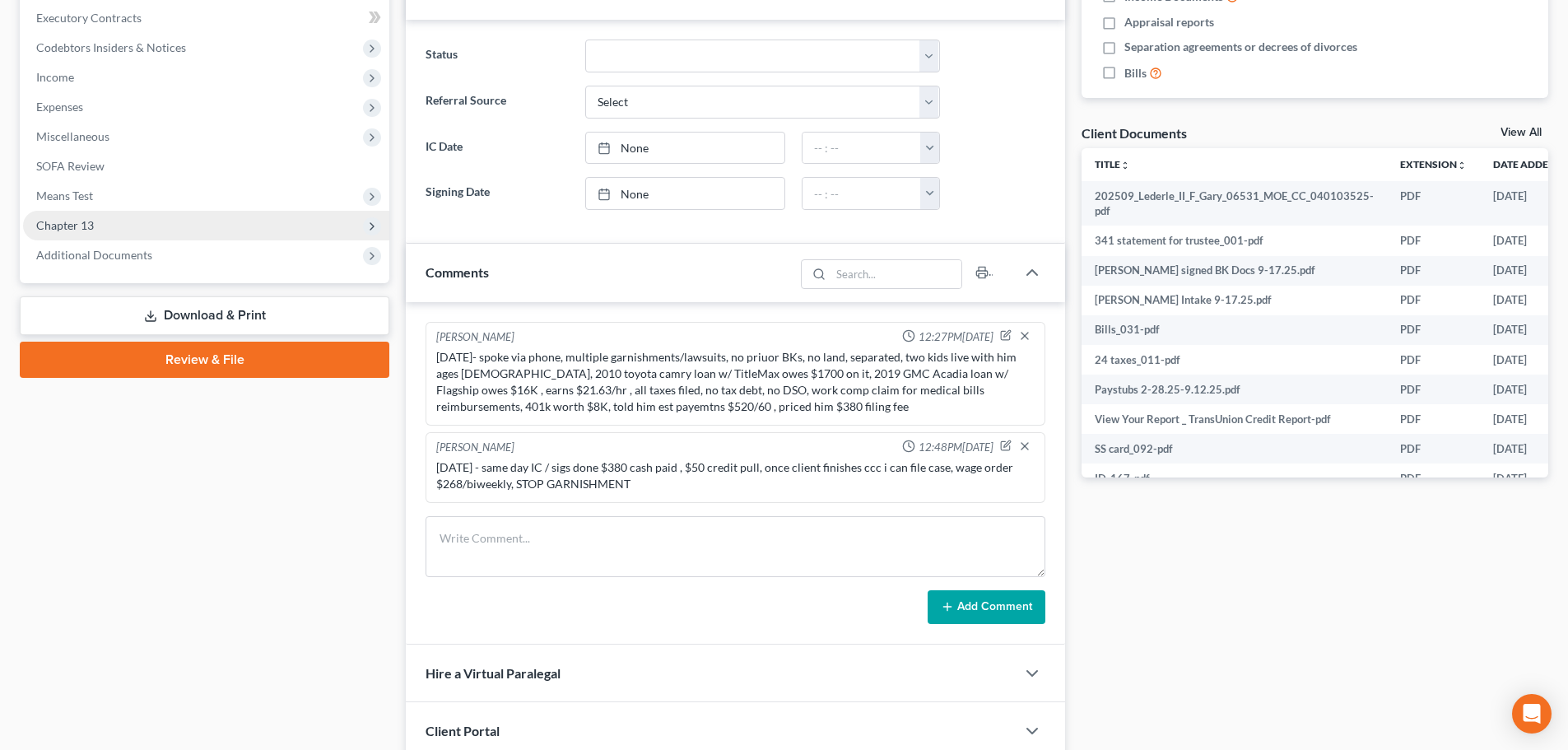
click at [146, 225] on span "Chapter 13" at bounding box center [206, 226] width 366 height 30
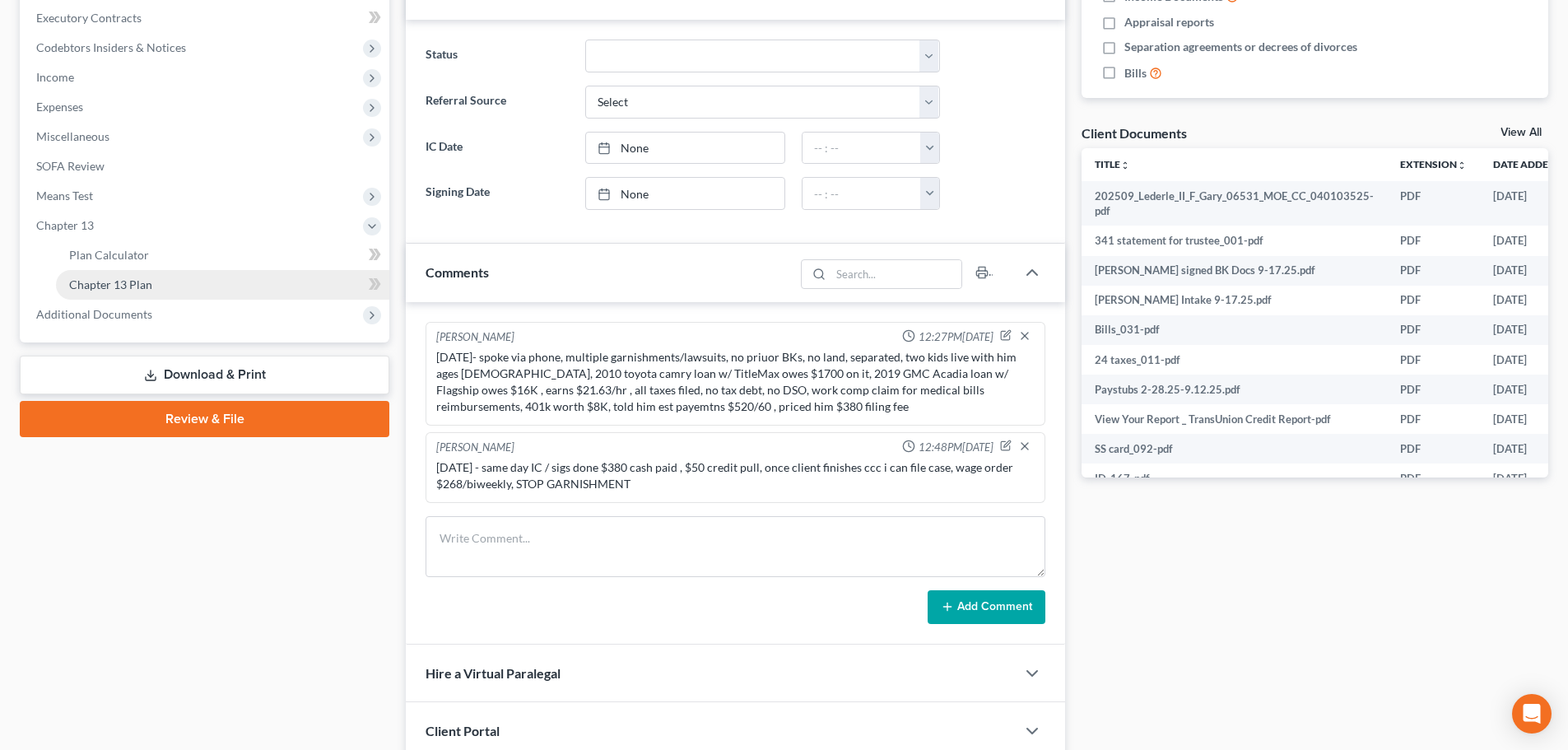
click at [191, 293] on link "Chapter 13 Plan" at bounding box center [223, 284] width 333 height 30
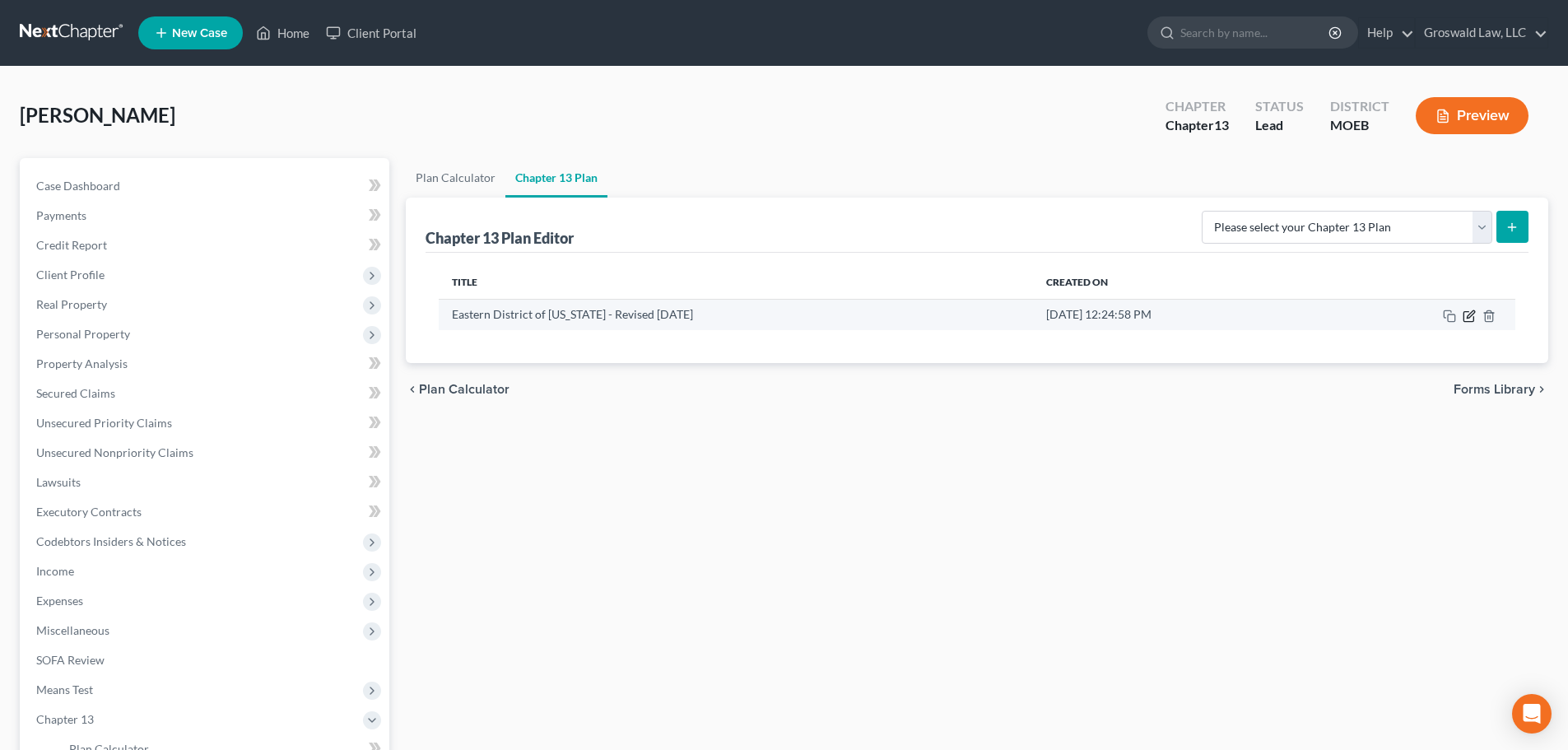
click at [1470, 320] on icon "button" at bounding box center [1468, 316] width 14 height 14
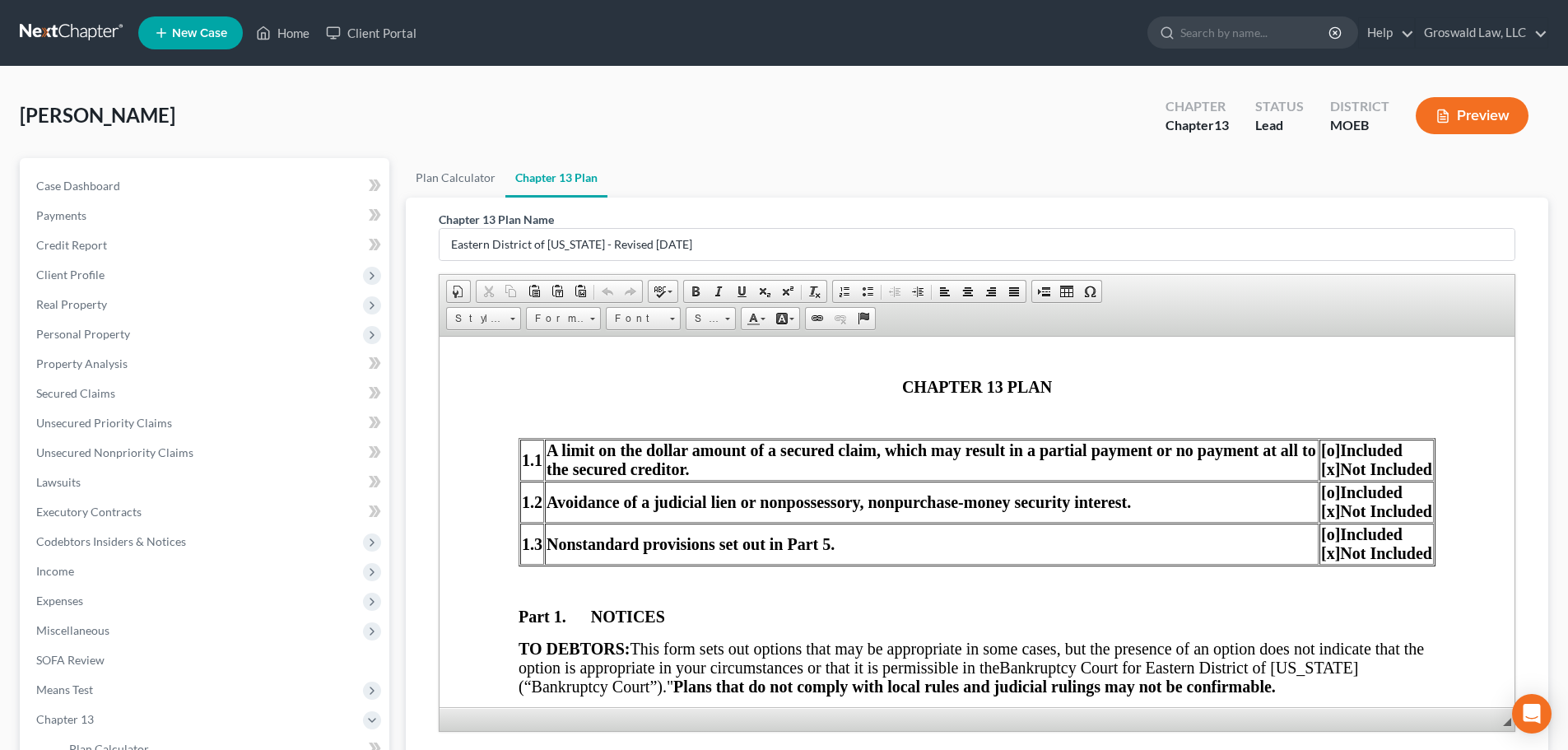
scroll to position [329, 0]
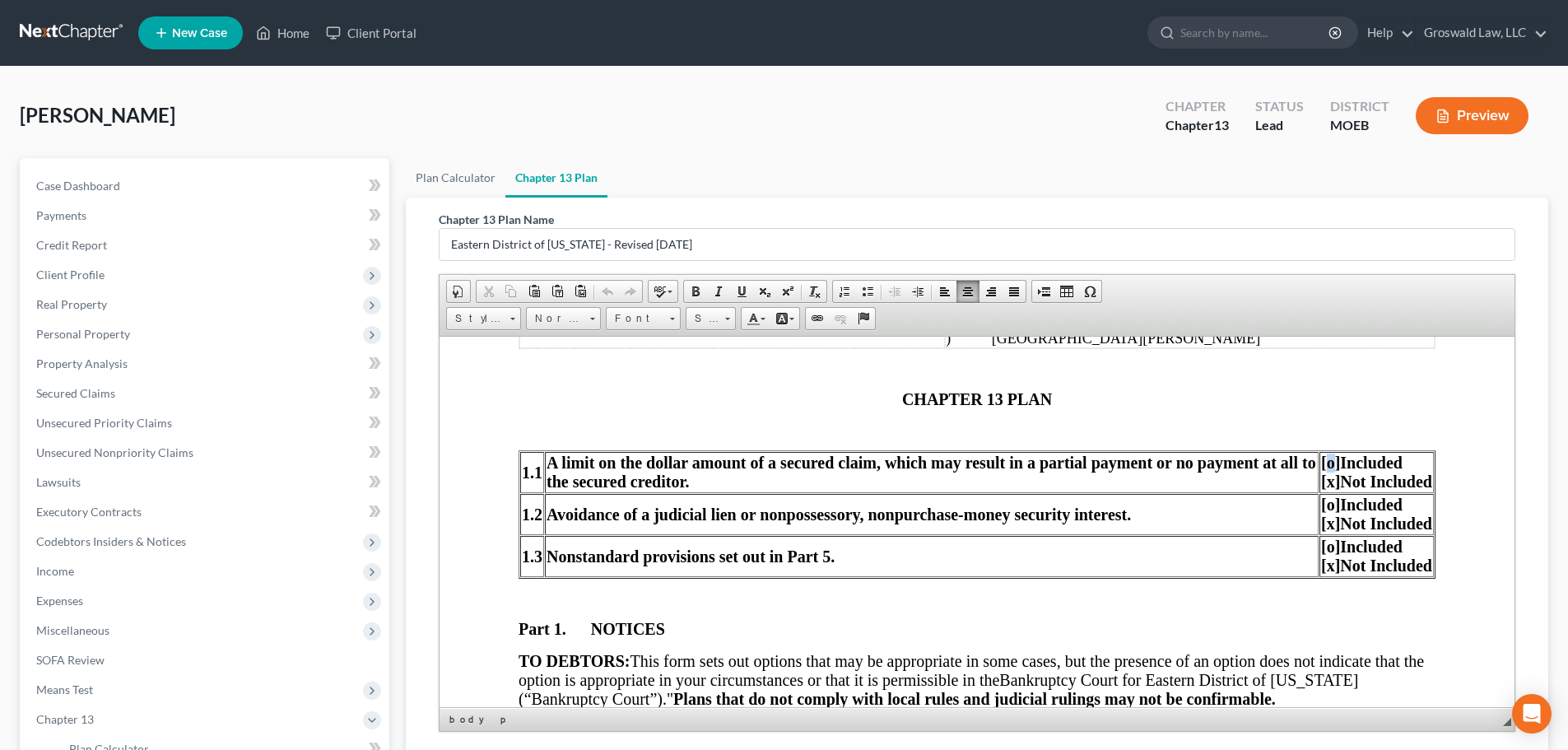
click at [1321, 467] on span "[o]" at bounding box center [1330, 462] width 19 height 18
click at [1321, 505] on span "[o]" at bounding box center [1330, 504] width 19 height 18
click at [1321, 550] on span "[o]" at bounding box center [1330, 545] width 19 height 18
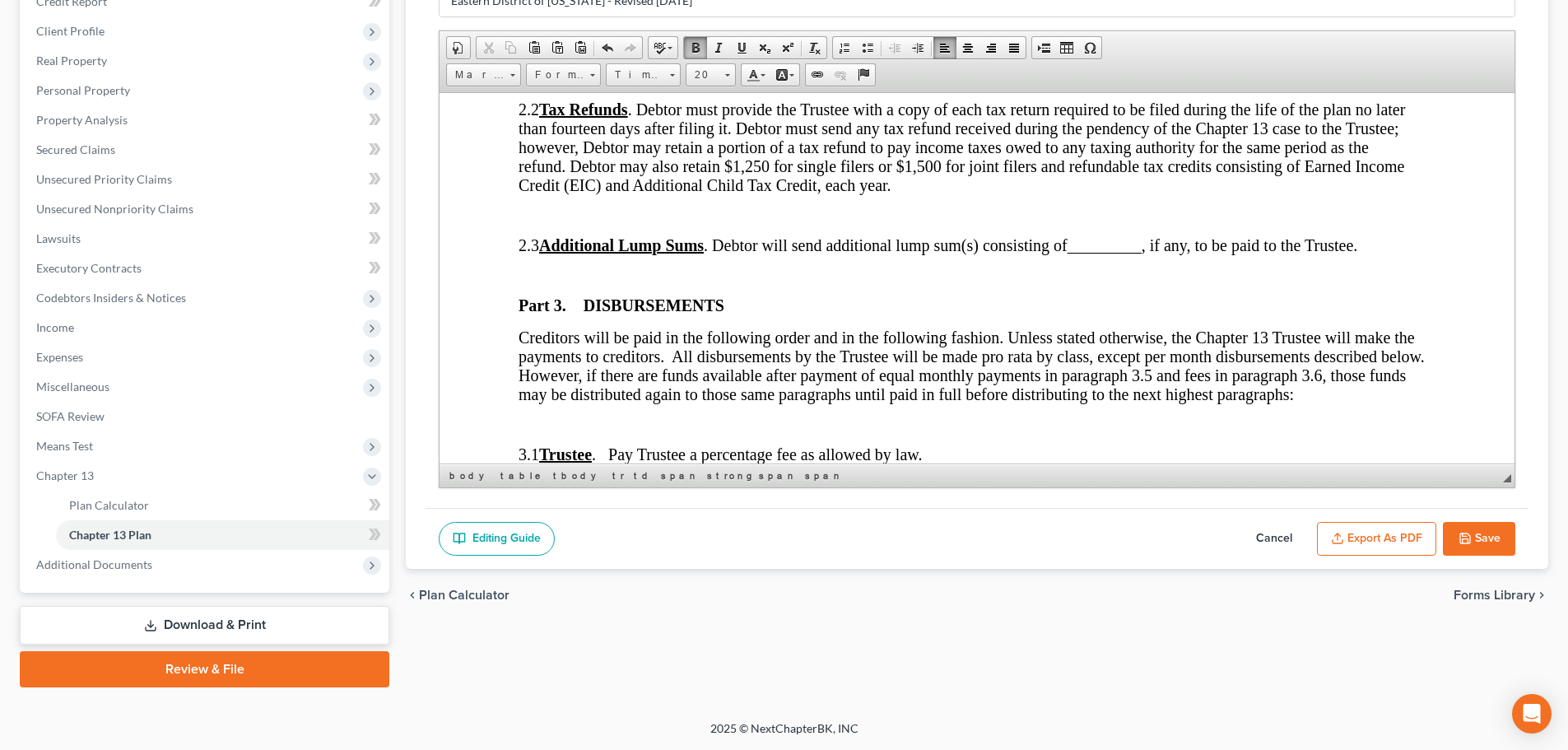
scroll to position [1235, 0]
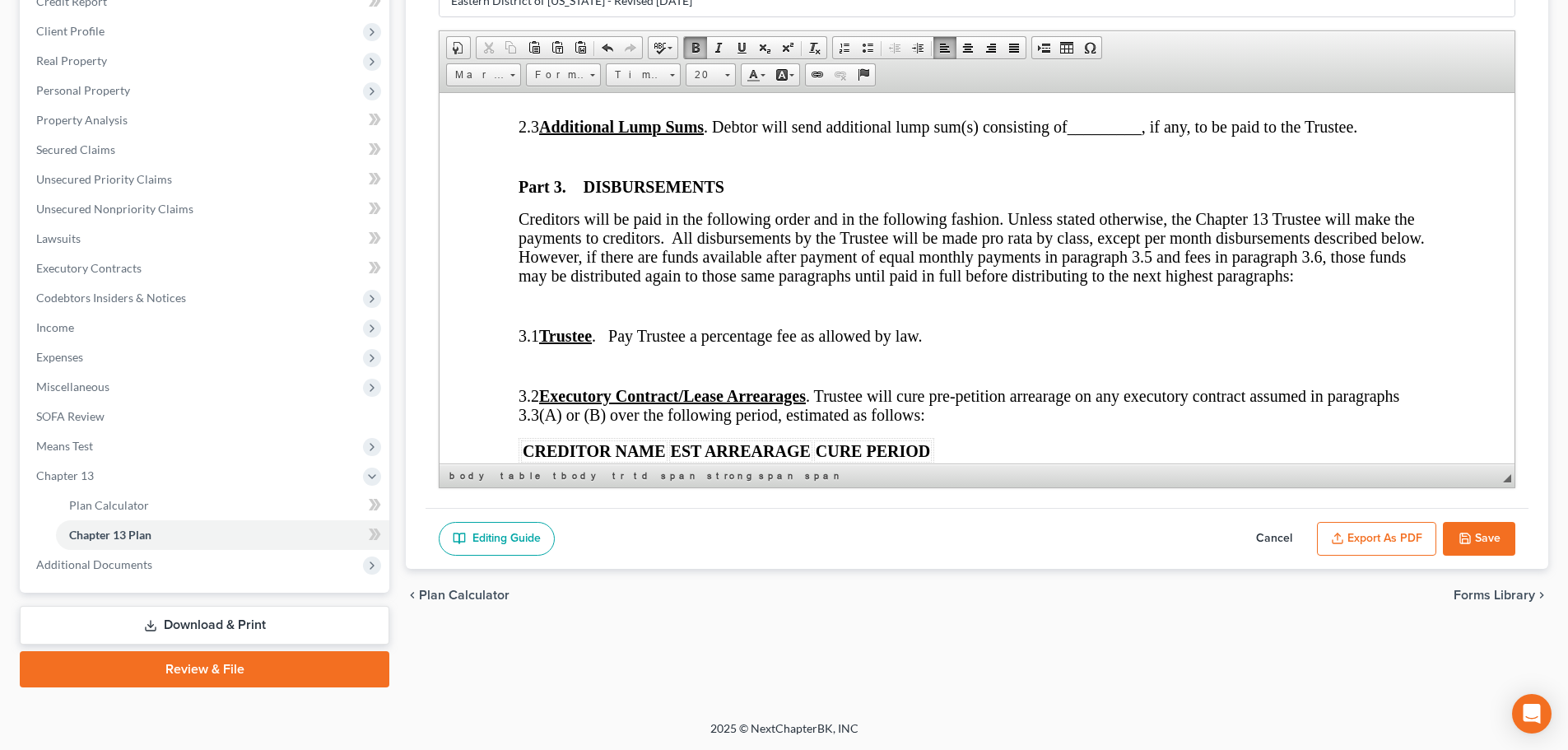
click at [1188, 271] on span "Creditors will be paid in the following order and in the following fashion. Unl…" at bounding box center [971, 246] width 906 height 75
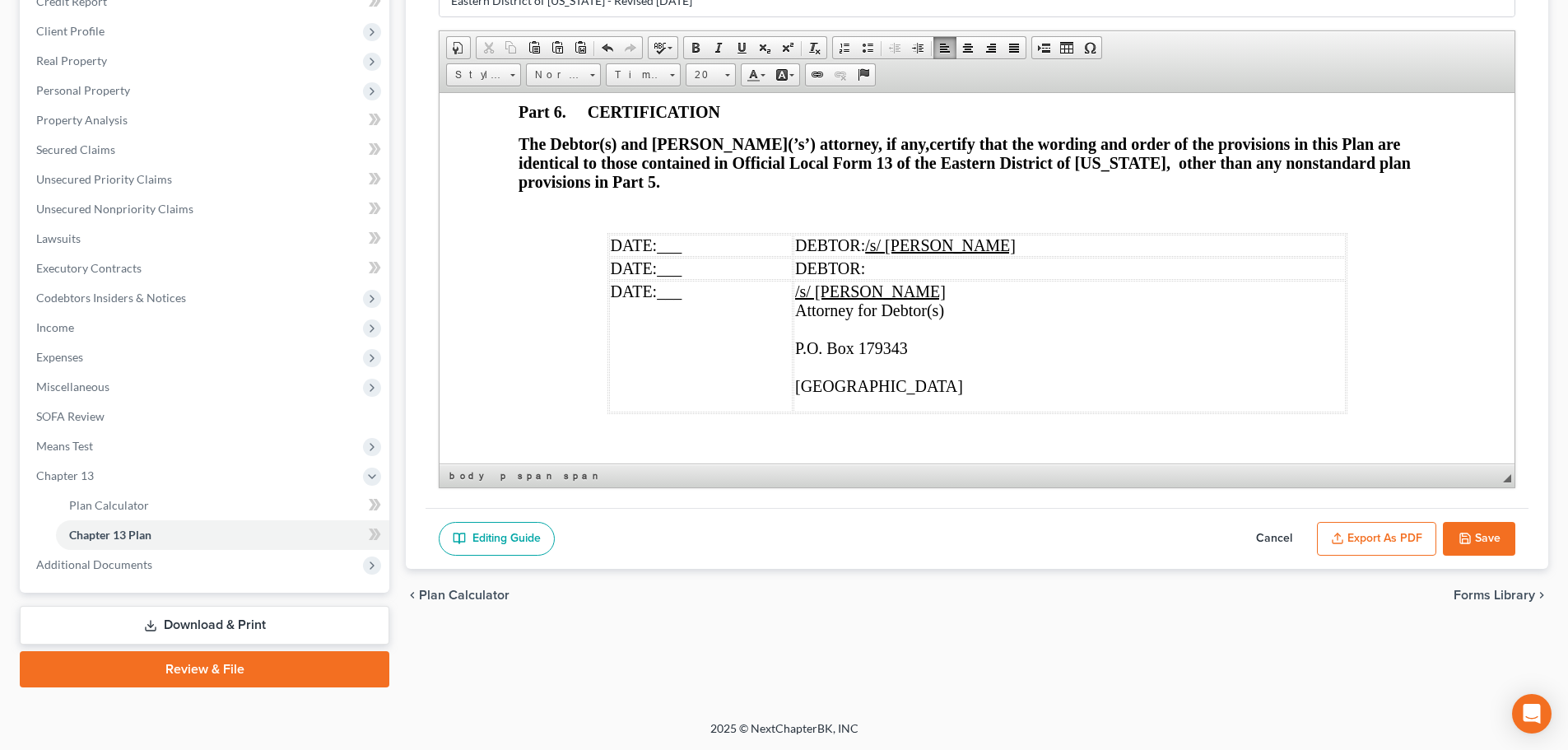
scroll to position [5778, 0]
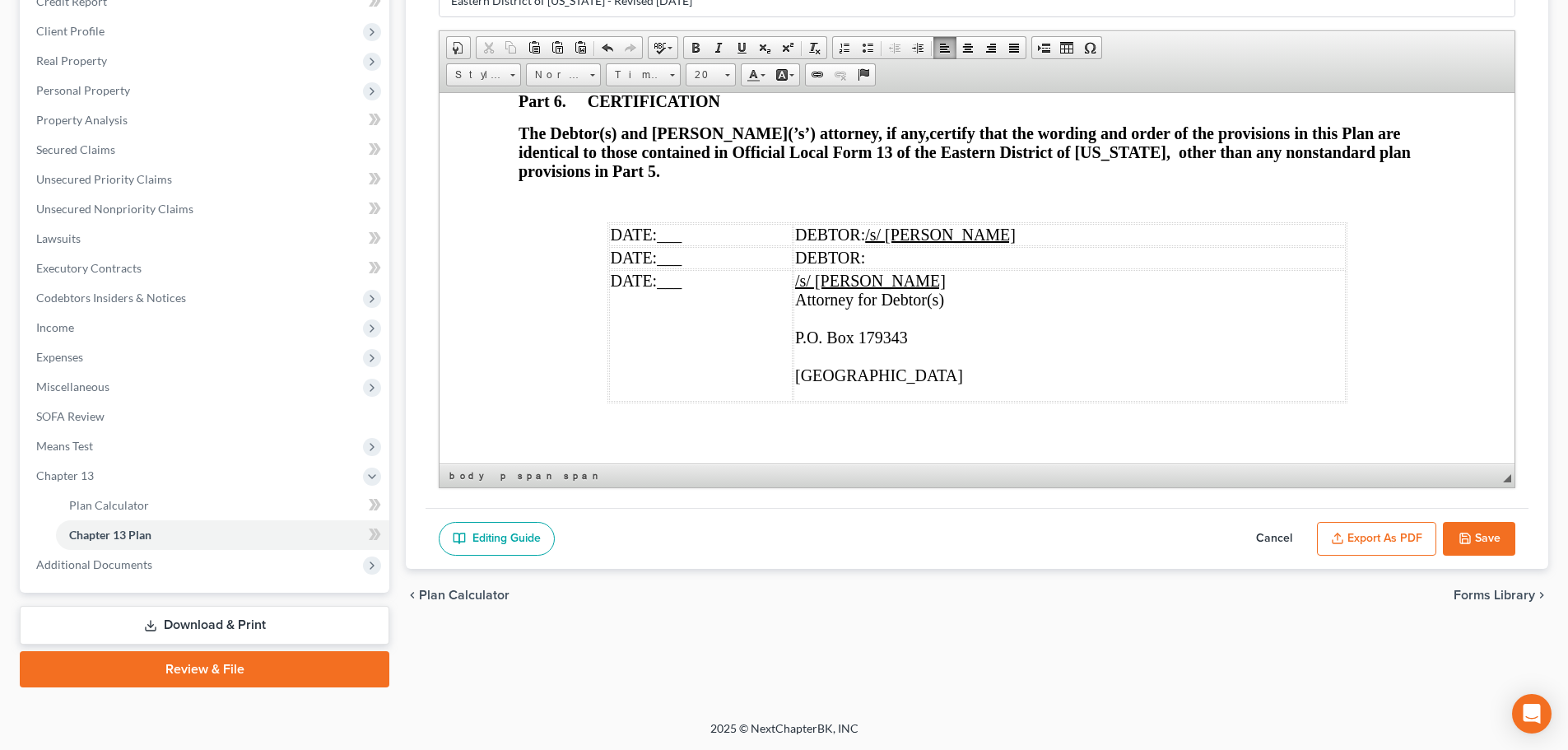
click at [832, 293] on td "/s/ Maxwell Groswald Attorney for Debtor(s) P.O. Box 179343 ​ Saint Louis, MO 6…" at bounding box center [1070, 334] width 553 height 131
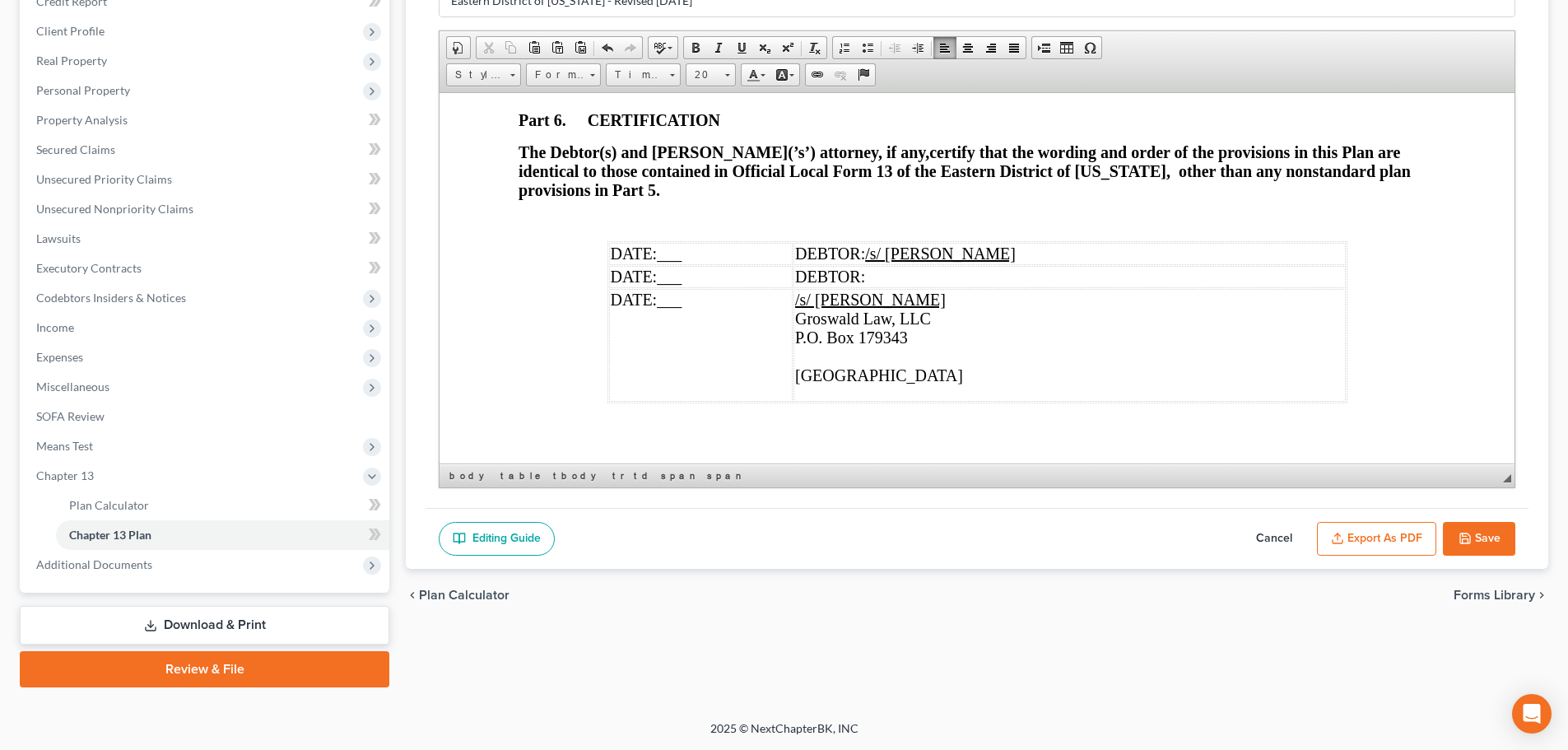
scroll to position [5740, 0]
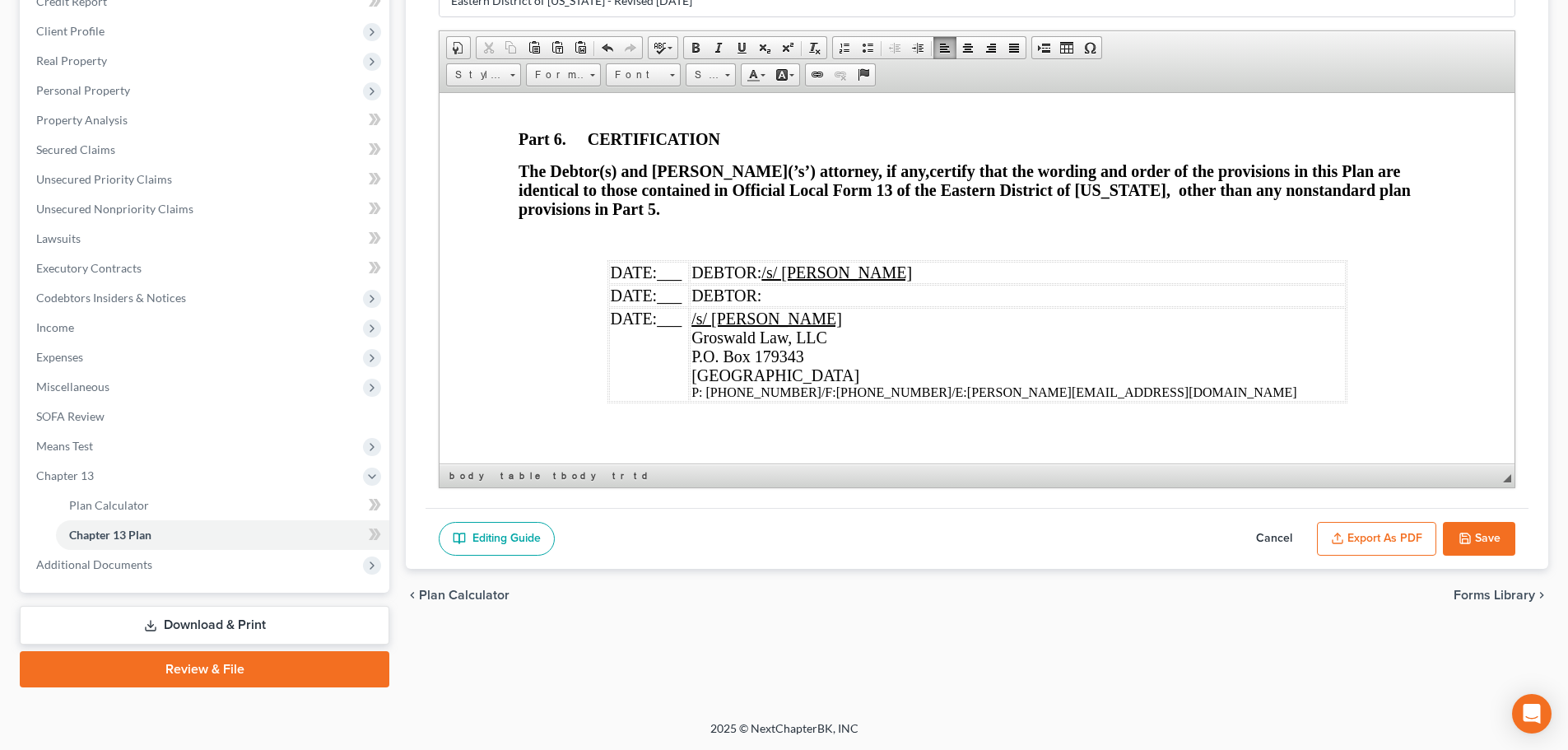
click at [919, 307] on td "/s/ Maxwell Groswald Groswald Law, LLC P.O. Box 179343 Saint Louis, MO 63117 P:…" at bounding box center [1016, 354] width 655 height 94
click at [737, 50] on span at bounding box center [741, 47] width 14 height 14
click at [1145, 284] on td "DEBTOR:" at bounding box center [1016, 294] width 655 height 23
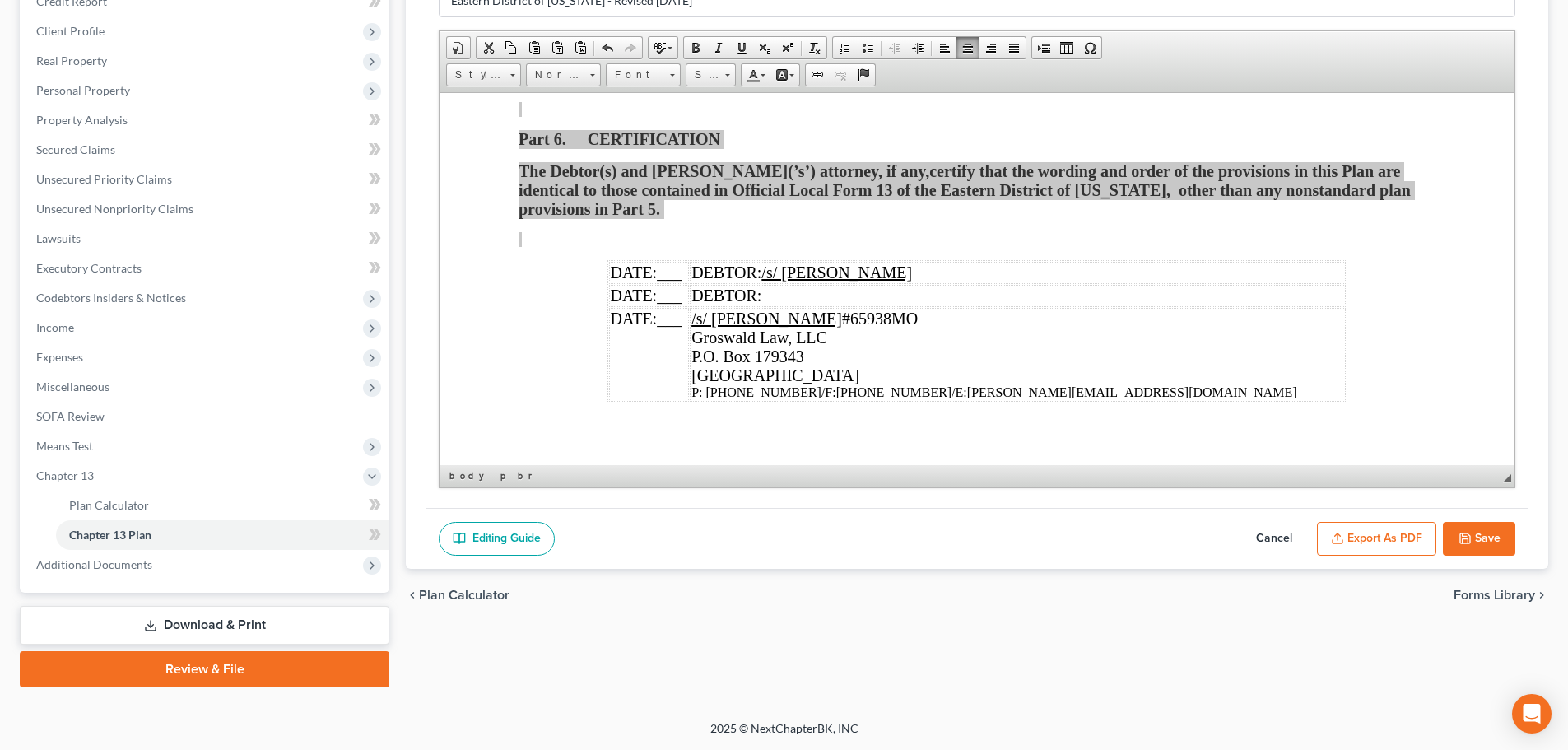
click at [1501, 531] on button "Save" at bounding box center [1479, 539] width 72 height 34
